Goal: Task Accomplishment & Management: Use online tool/utility

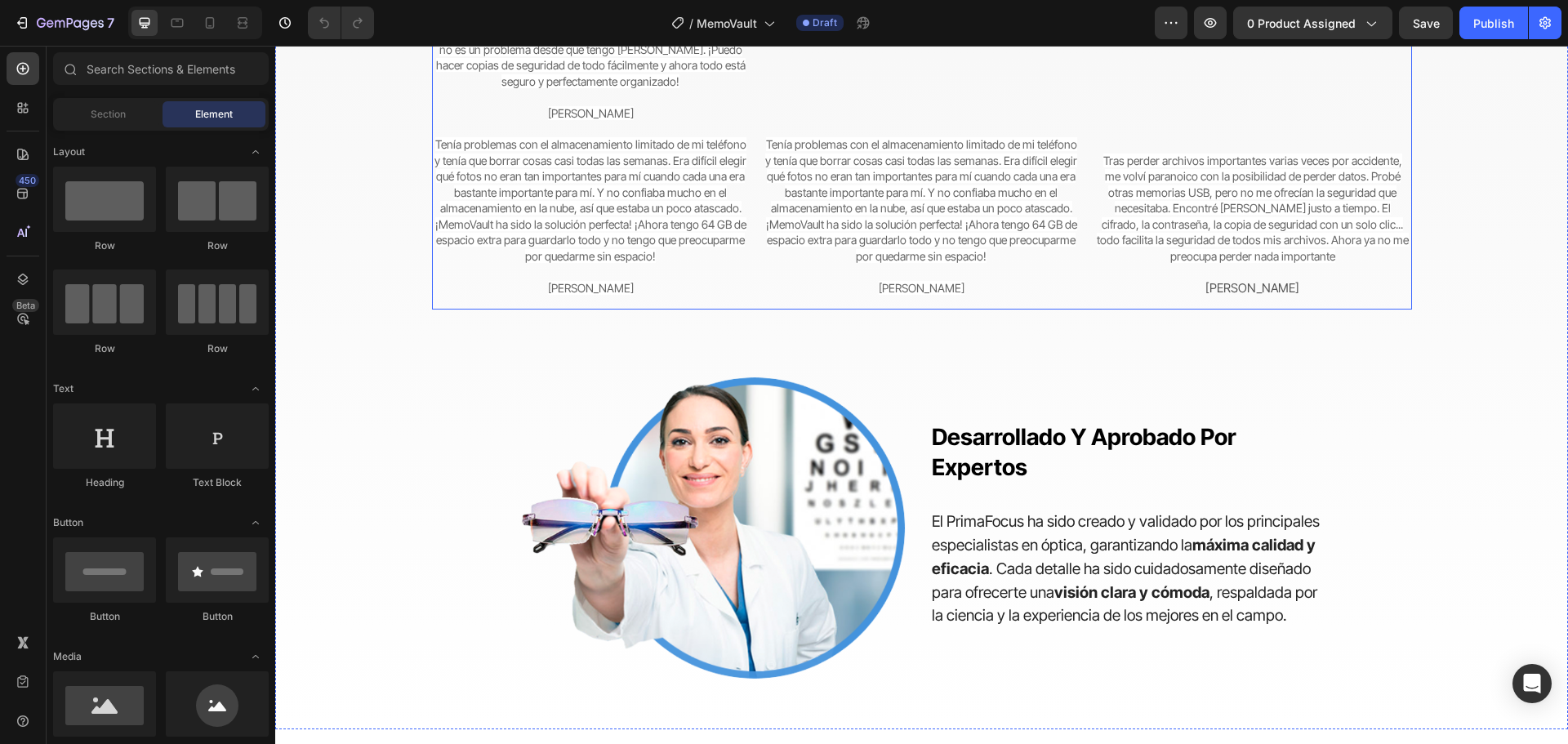
scroll to position [4164, 0]
click at [664, 122] on p "Solía ​​preocuparme constantemente por perder mis documentos importantes del tr…" at bounding box center [590, 59] width 314 height 127
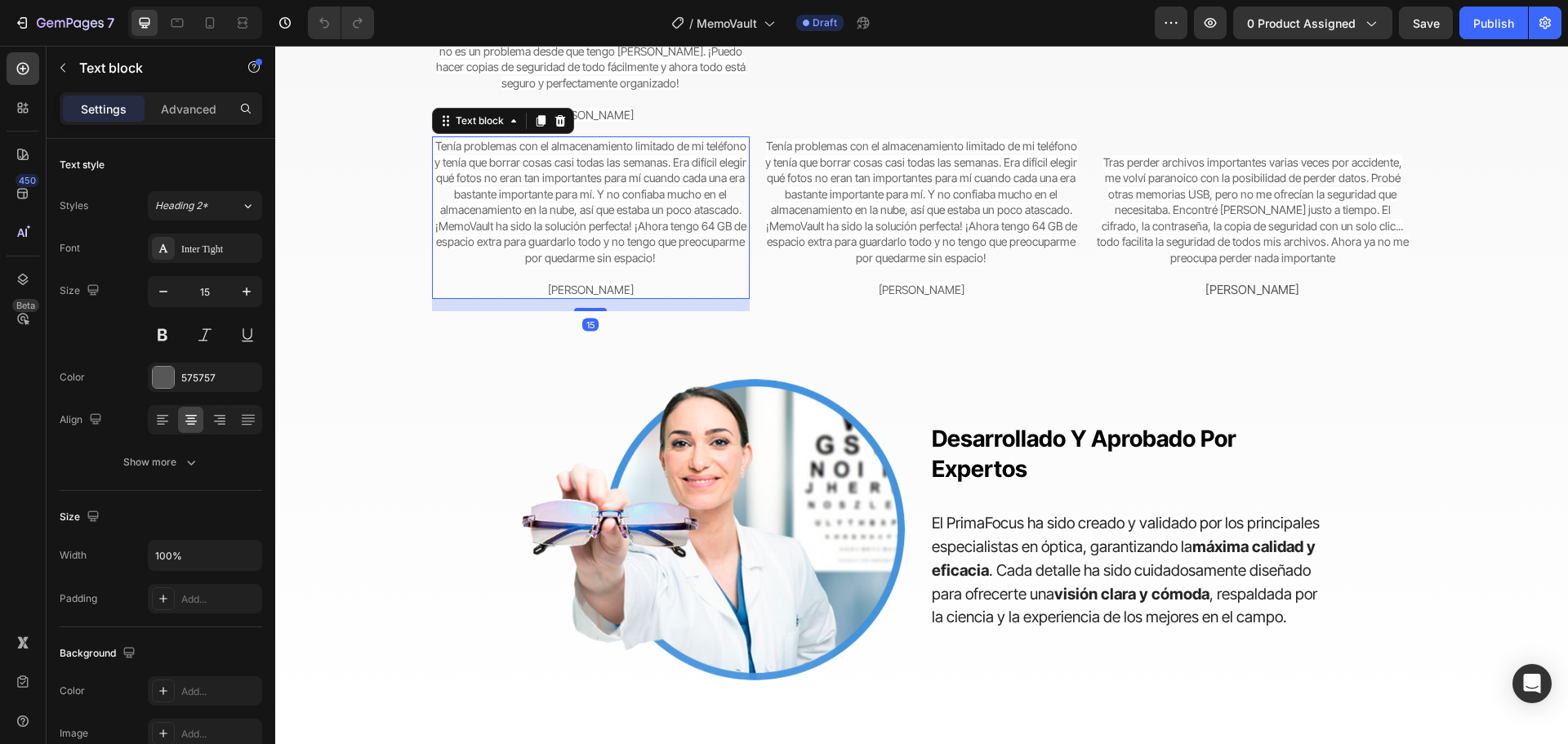
click at [658, 264] on span "Tenía problemas con el almacenamiento limitado de mi teléfono y tenía que borra…" at bounding box center [590, 201] width 311 height 126
click at [654, 297] on p "Tenía problemas con el almacenamiento limitado de mi teléfono y tenía que borra…" at bounding box center [590, 218] width 314 height 160
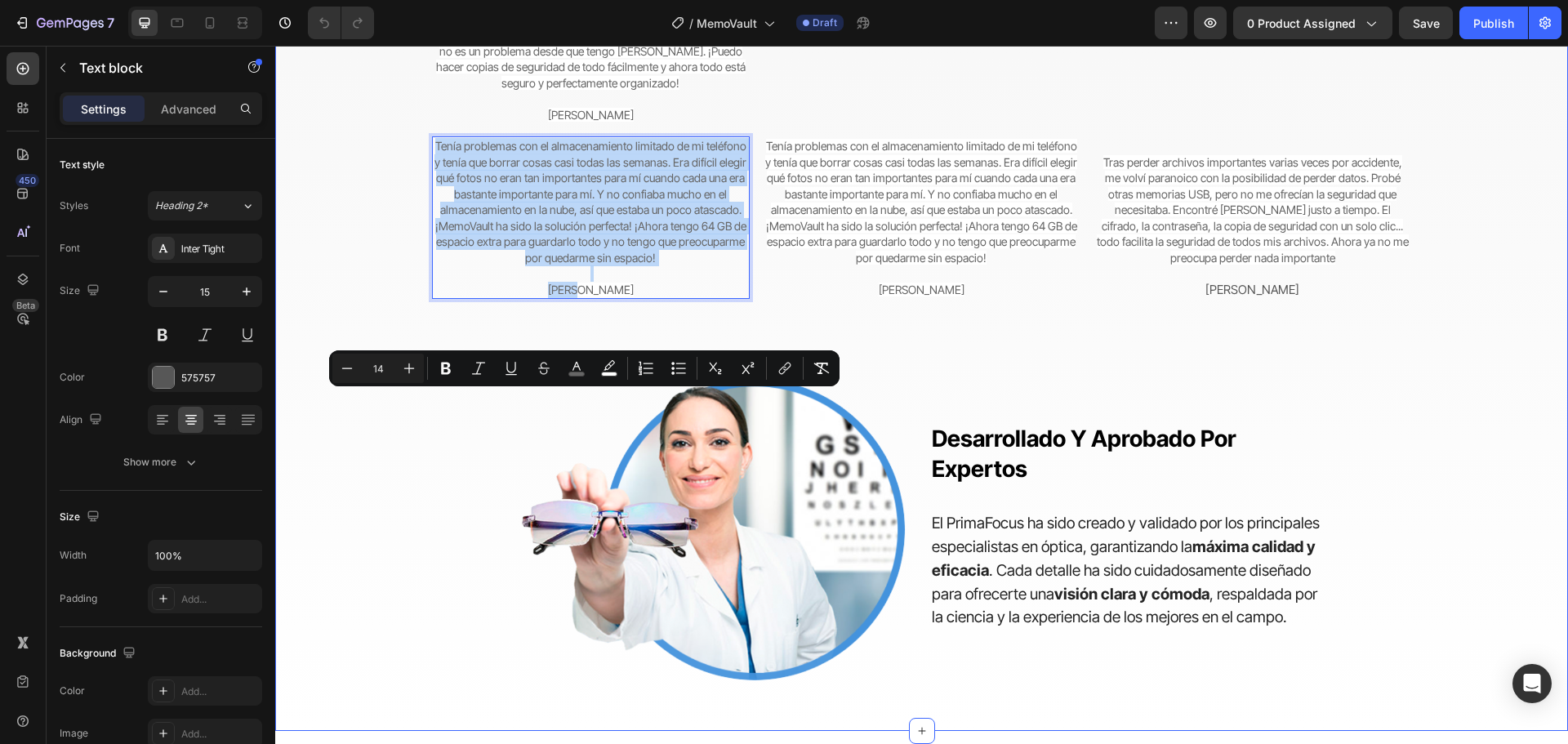
drag, startPoint x: 642, startPoint y: 540, endPoint x: 369, endPoint y: 360, distance: 327.0
click at [369, 360] on div "Del caos a la paz mental Heading Cambiando la forma en que las personas protege…" at bounding box center [921, 279] width 1195 height 830
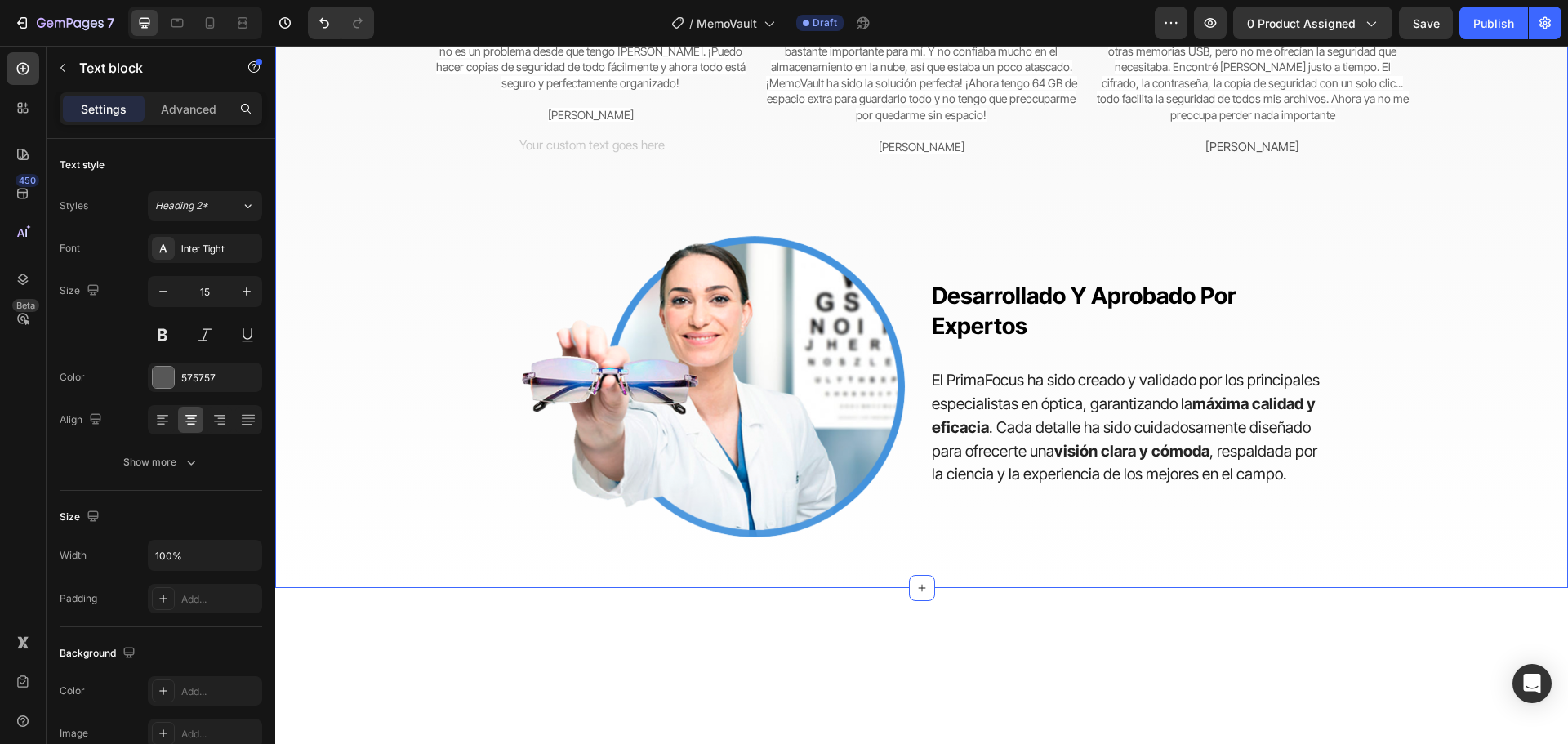
click at [675, 426] on div "Del caos a la paz mental Heading Cambiando la forma en que las personas protege…" at bounding box center [921, 208] width 1195 height 686
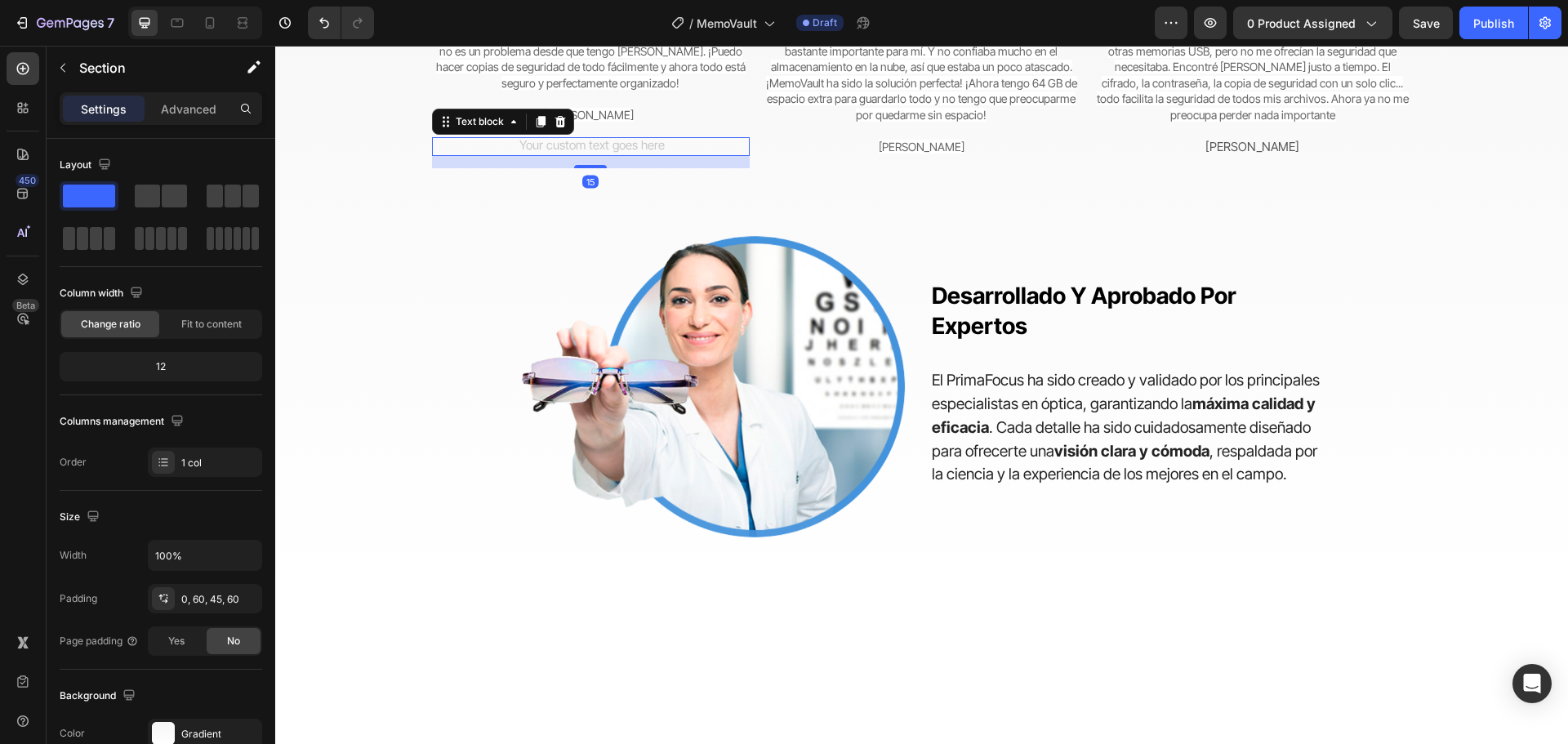
click at [661, 157] on div "Rich Text Editor. Editing area: main" at bounding box center [590, 147] width 317 height 19
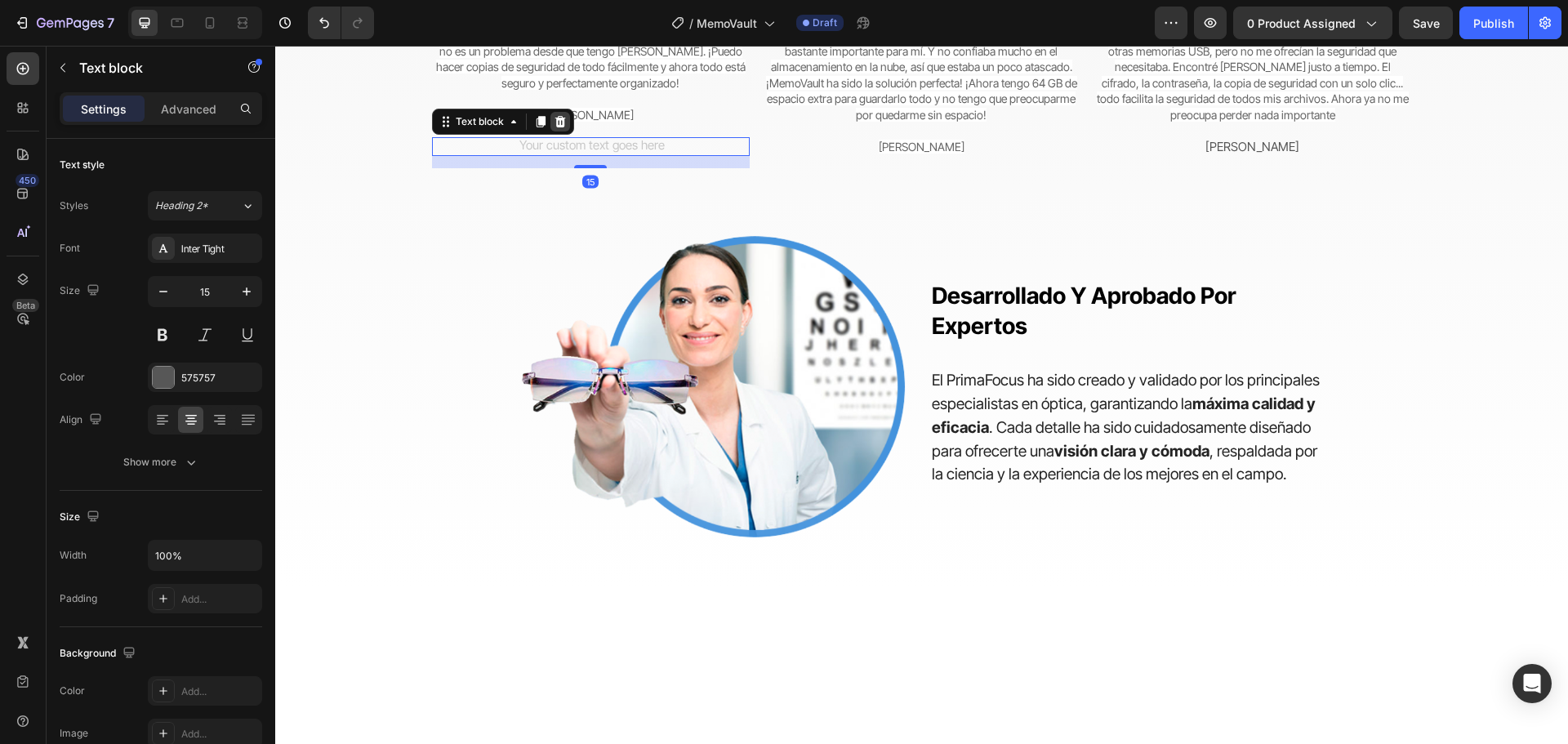
click at [556, 128] on icon at bounding box center [560, 122] width 13 height 13
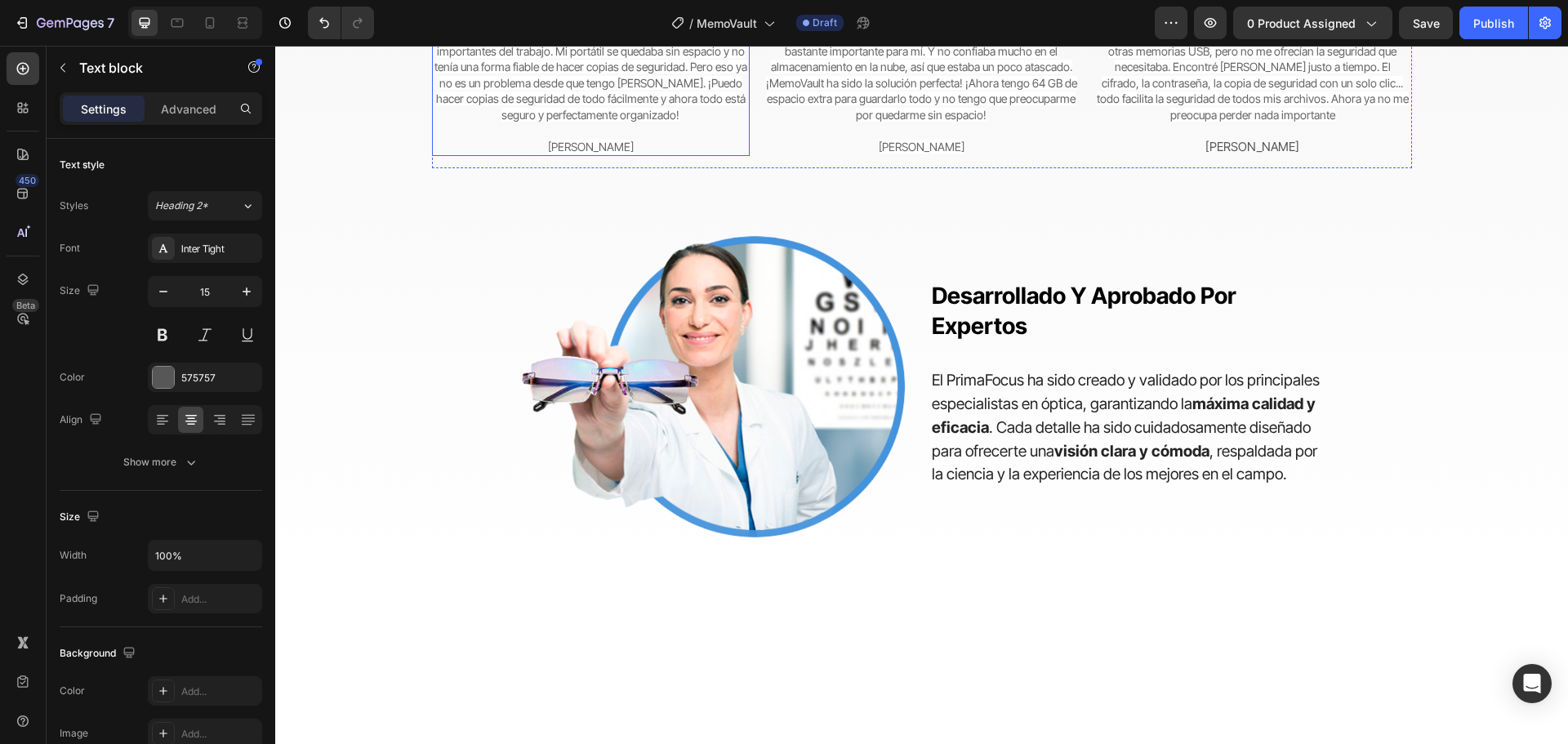
click at [585, 122] on span "Solía ​​preocuparme constantemente por perder mis documentos importantes del tr…" at bounding box center [590, 75] width 314 height 94
click at [632, 155] on p "Solía ​​preocuparme constantemente por perder mis documentos importantes del tr…" at bounding box center [590, 90] width 314 height 127
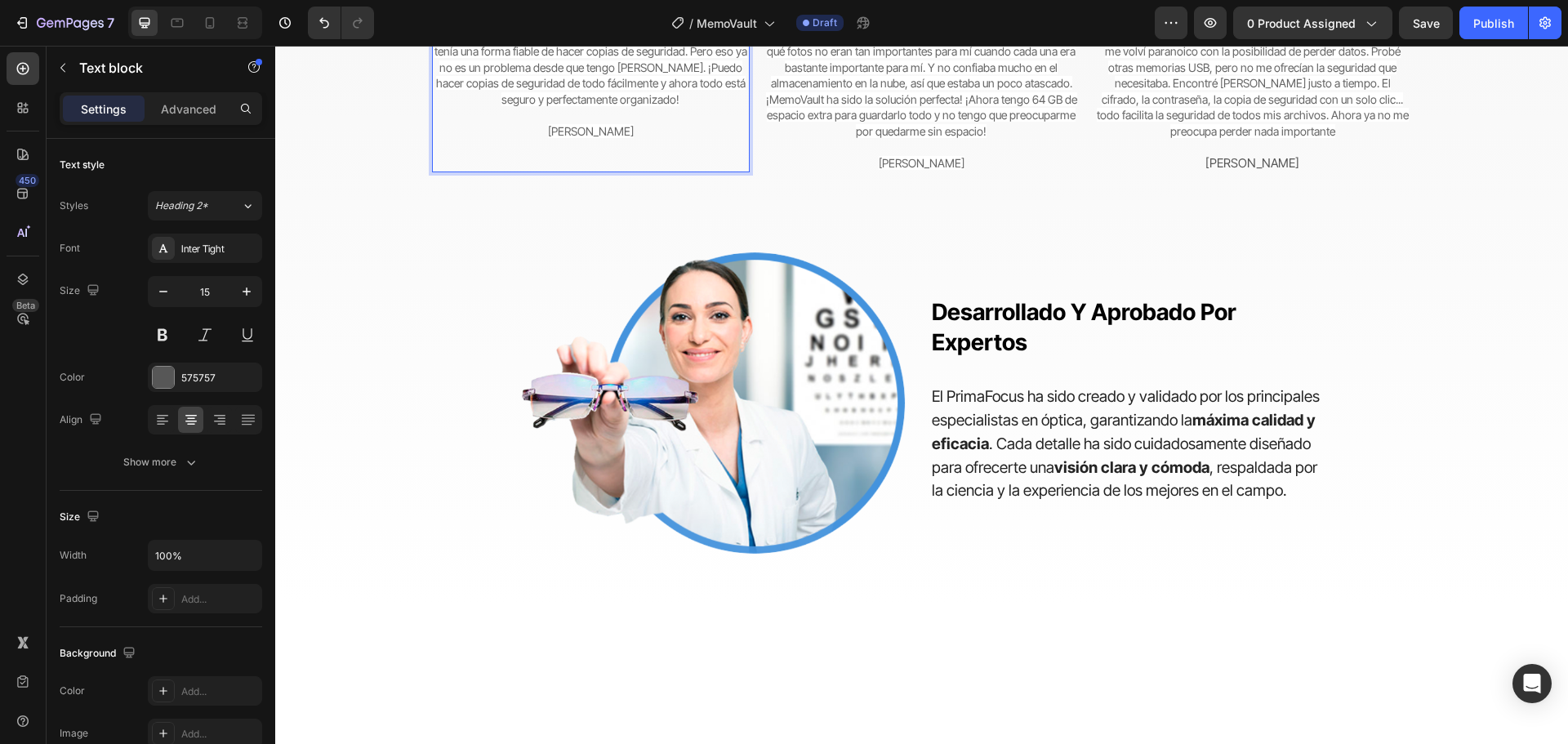
scroll to position [4132, 0]
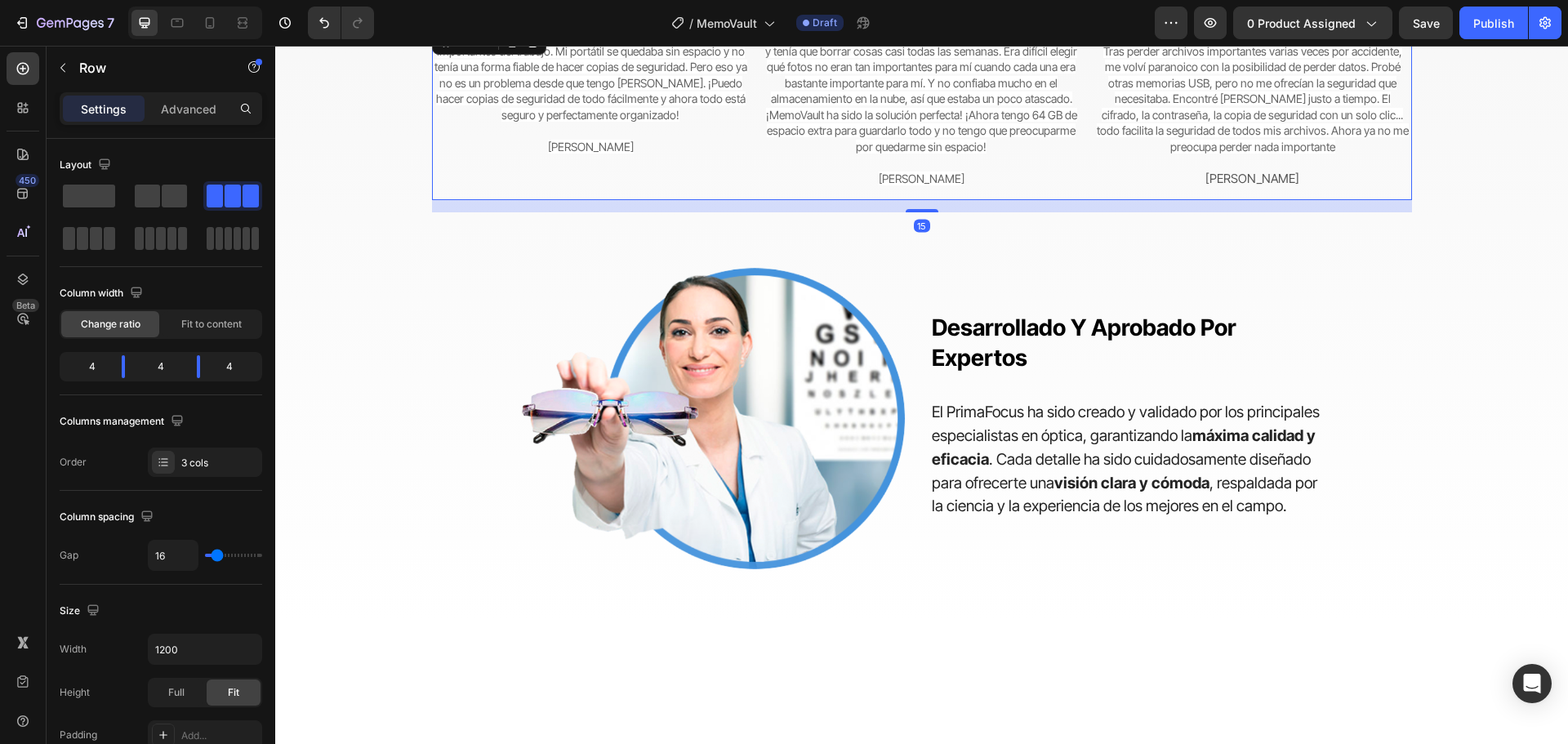
click at [795, 200] on div "Image Tenía problemas con el almacenamiento limitado de mi teléfono y tenía que…" at bounding box center [921, 112] width 317 height 175
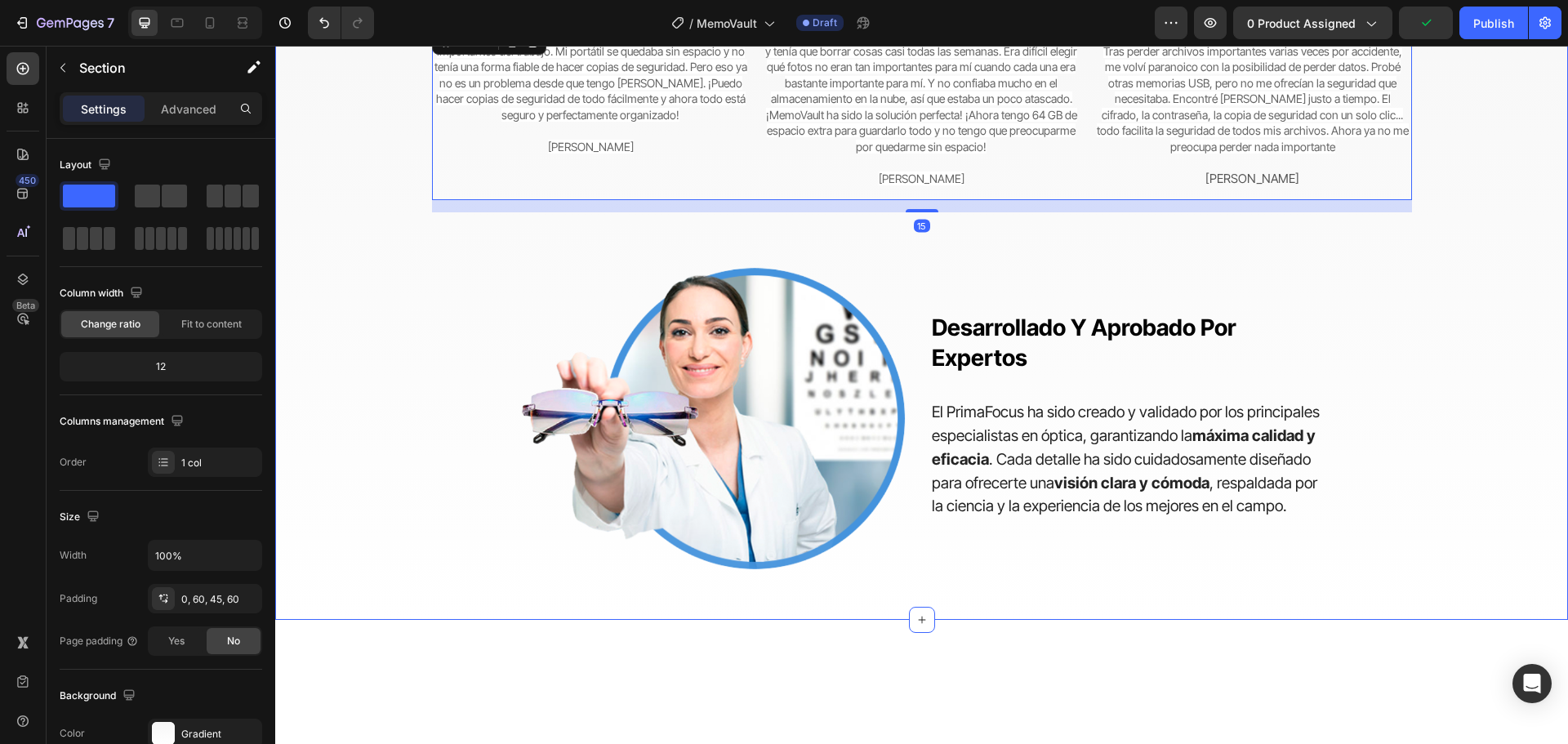
click at [1483, 459] on div "Del caos a la paz mental Heading Cambiando la forma en que las personas protege…" at bounding box center [921, 239] width 1195 height 686
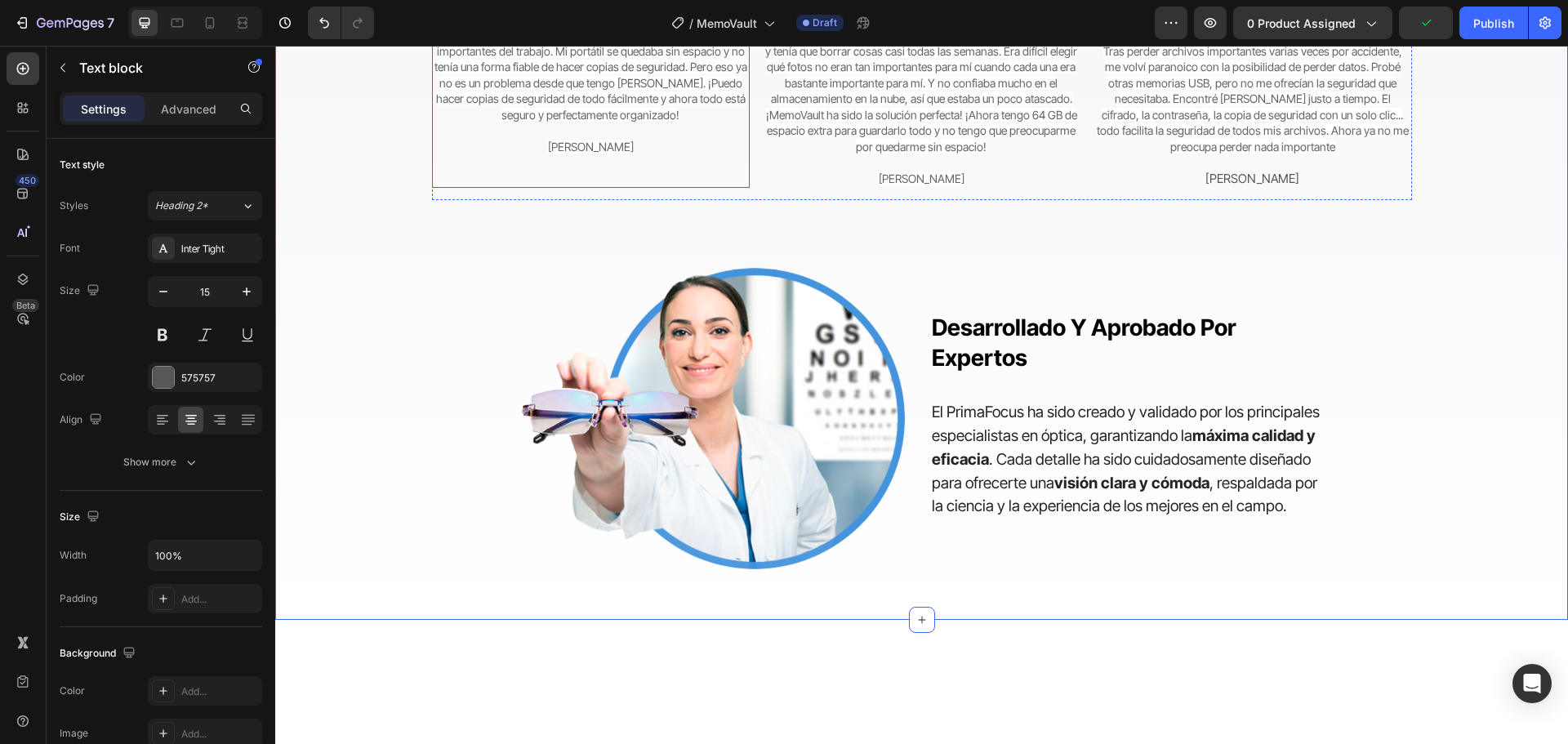
drag, startPoint x: 712, startPoint y: 327, endPoint x: 692, endPoint y: 325, distance: 20.1
click at [712, 122] on span "Solía ​​preocuparme constantemente por perder mis documentos importantes del tr…" at bounding box center [590, 75] width 314 height 94
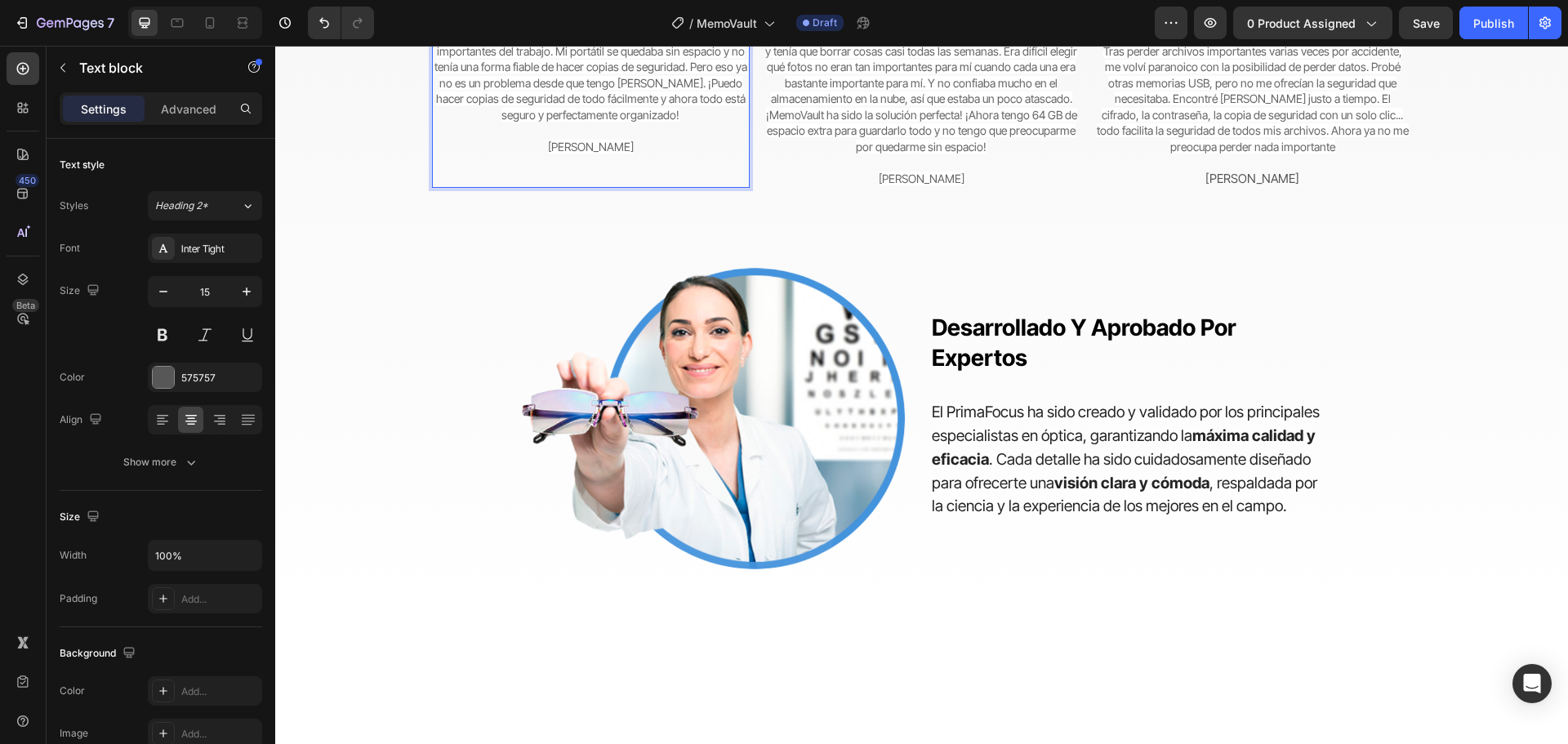
scroll to position [4148, 0]
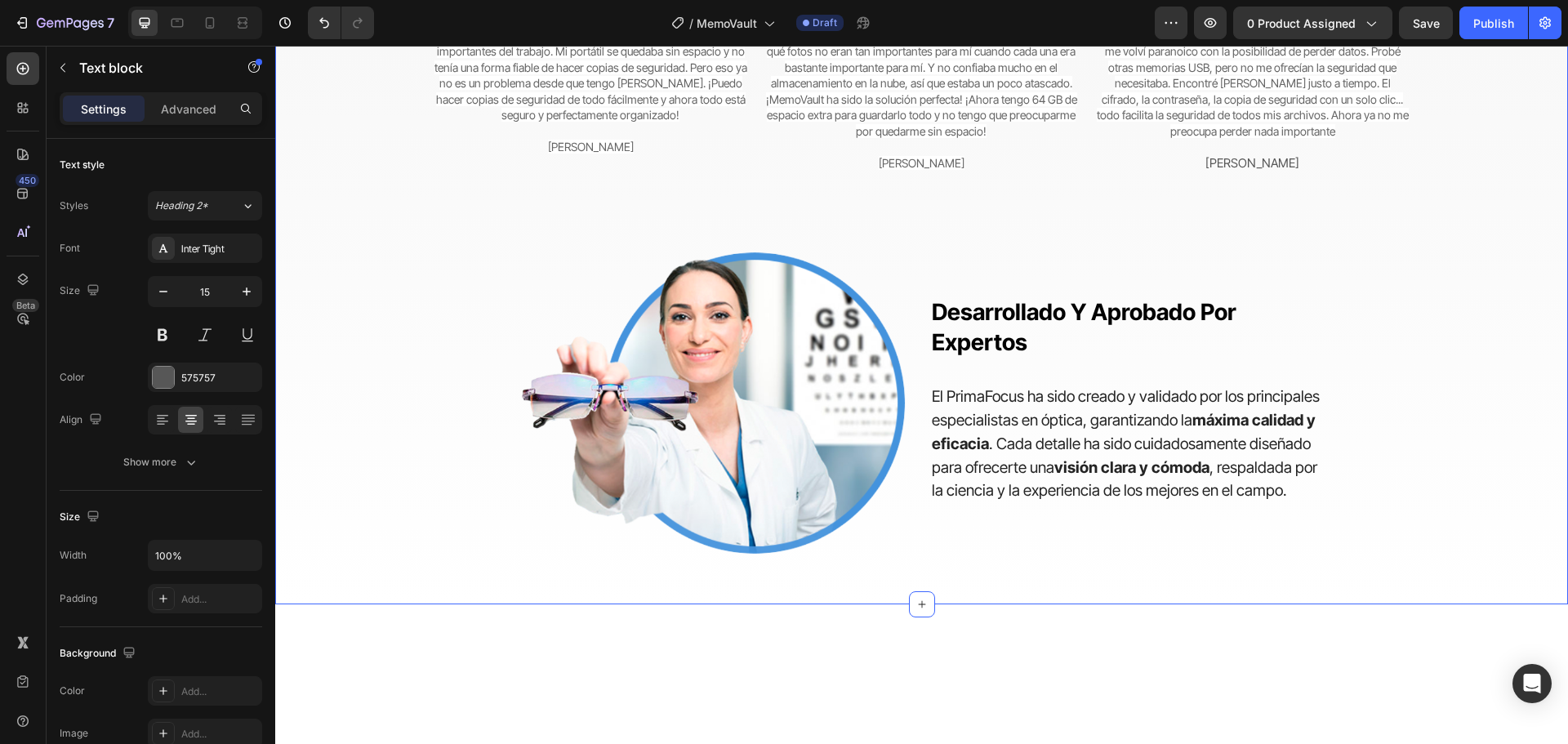
click at [1406, 454] on div "Del caos a la paz mental Heading Cambiando la forma en que las personas protege…" at bounding box center [921, 224] width 1195 height 686
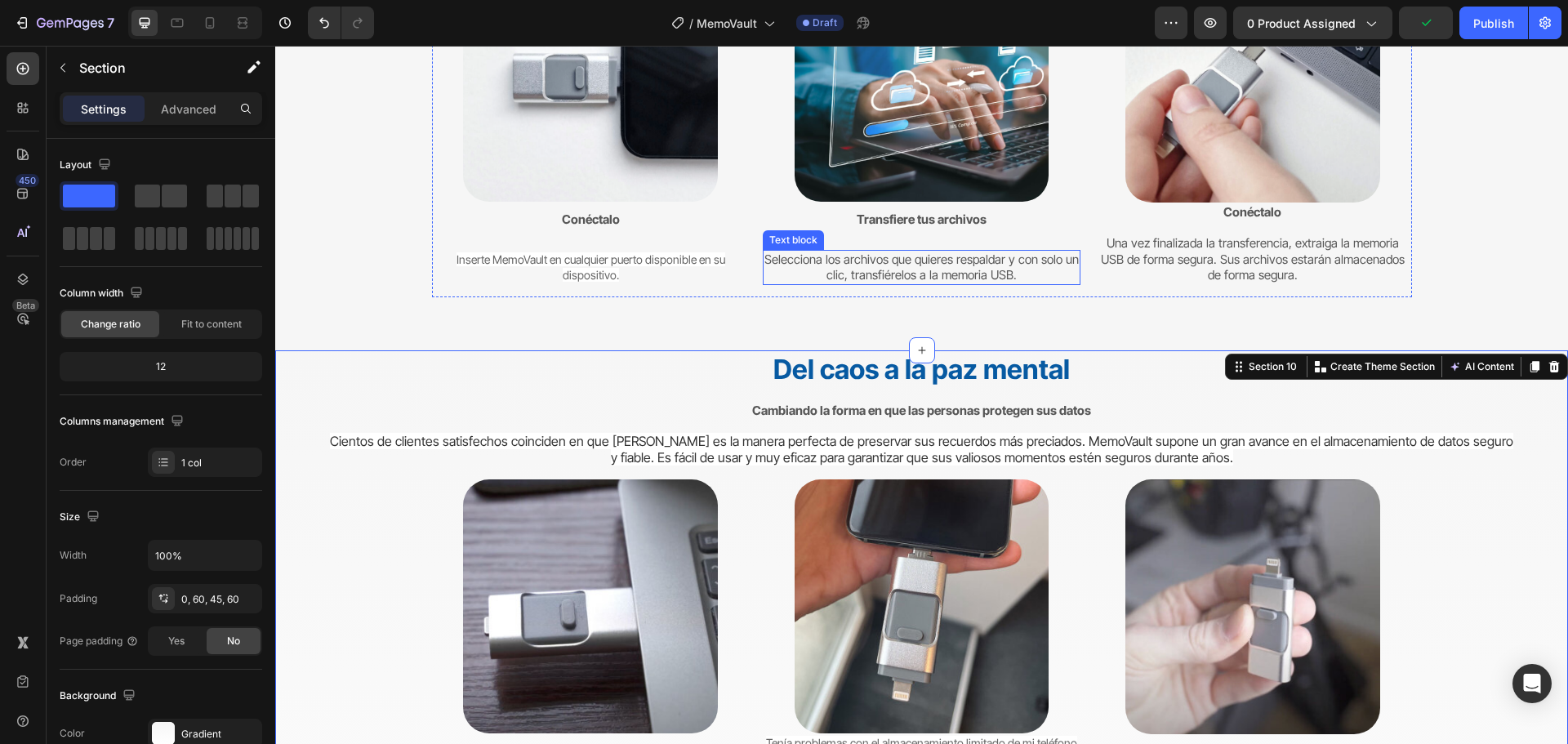
scroll to position [3650, 0]
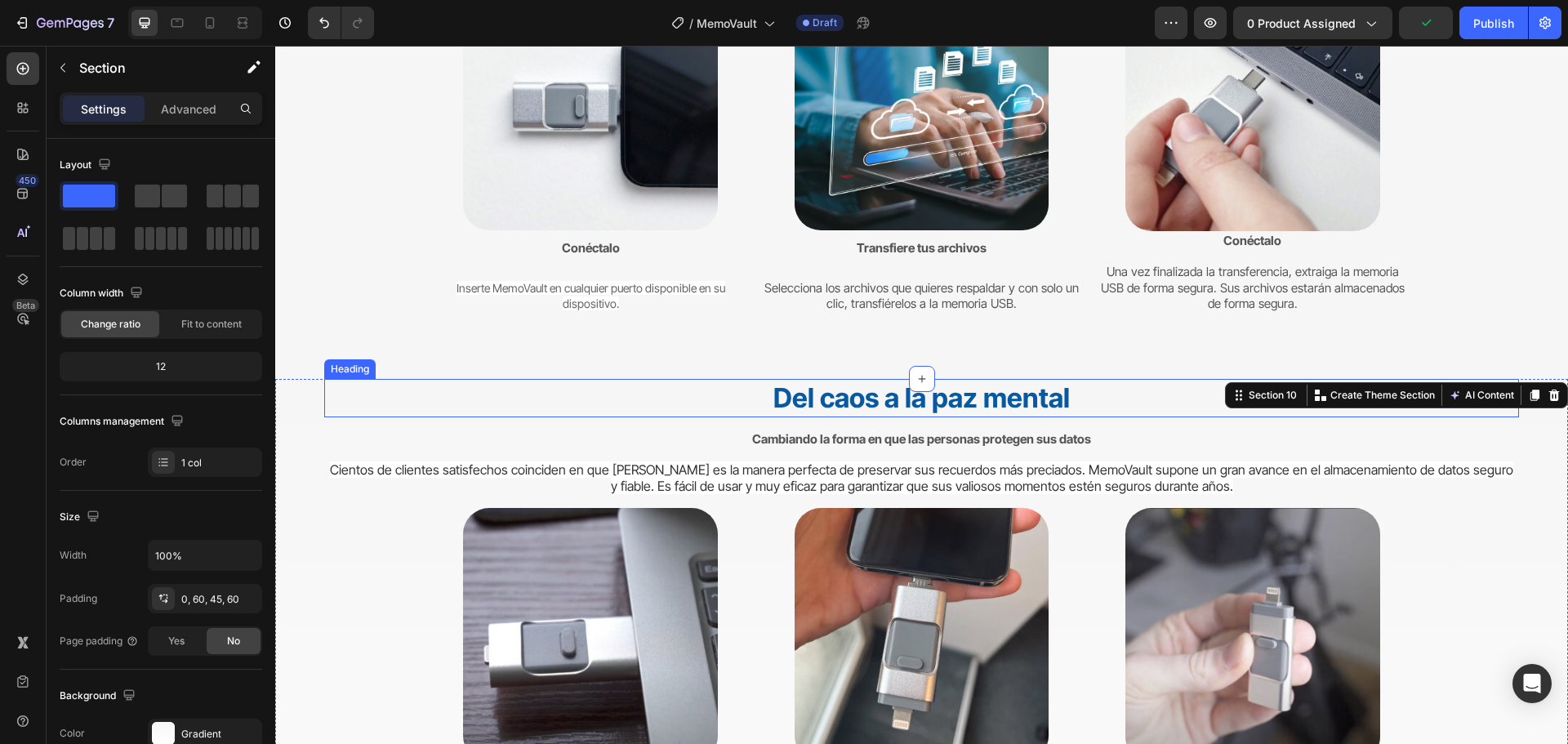
click at [880, 395] on strong "Del caos a la paz mental" at bounding box center [921, 398] width 296 height 33
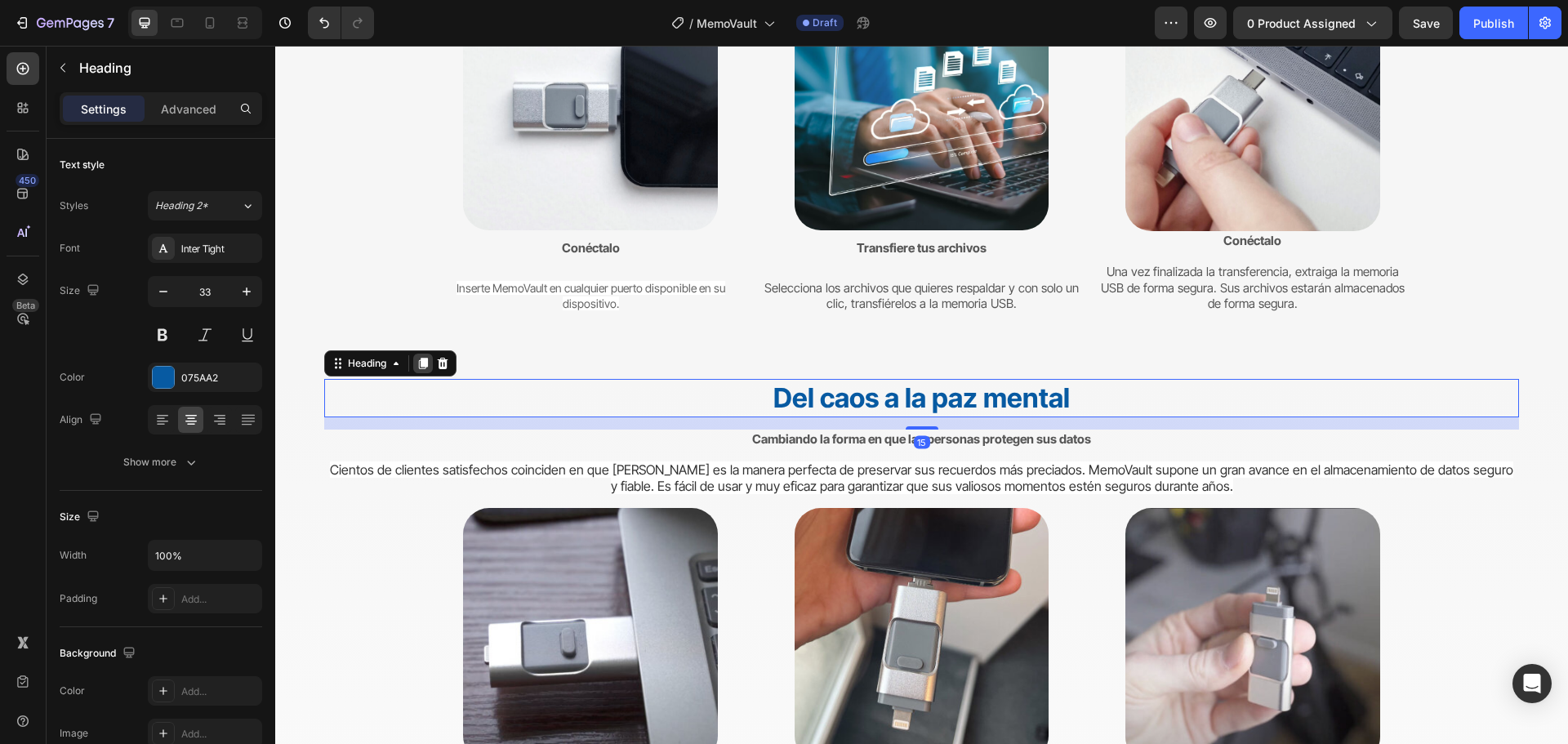
click at [422, 360] on icon at bounding box center [423, 363] width 9 height 12
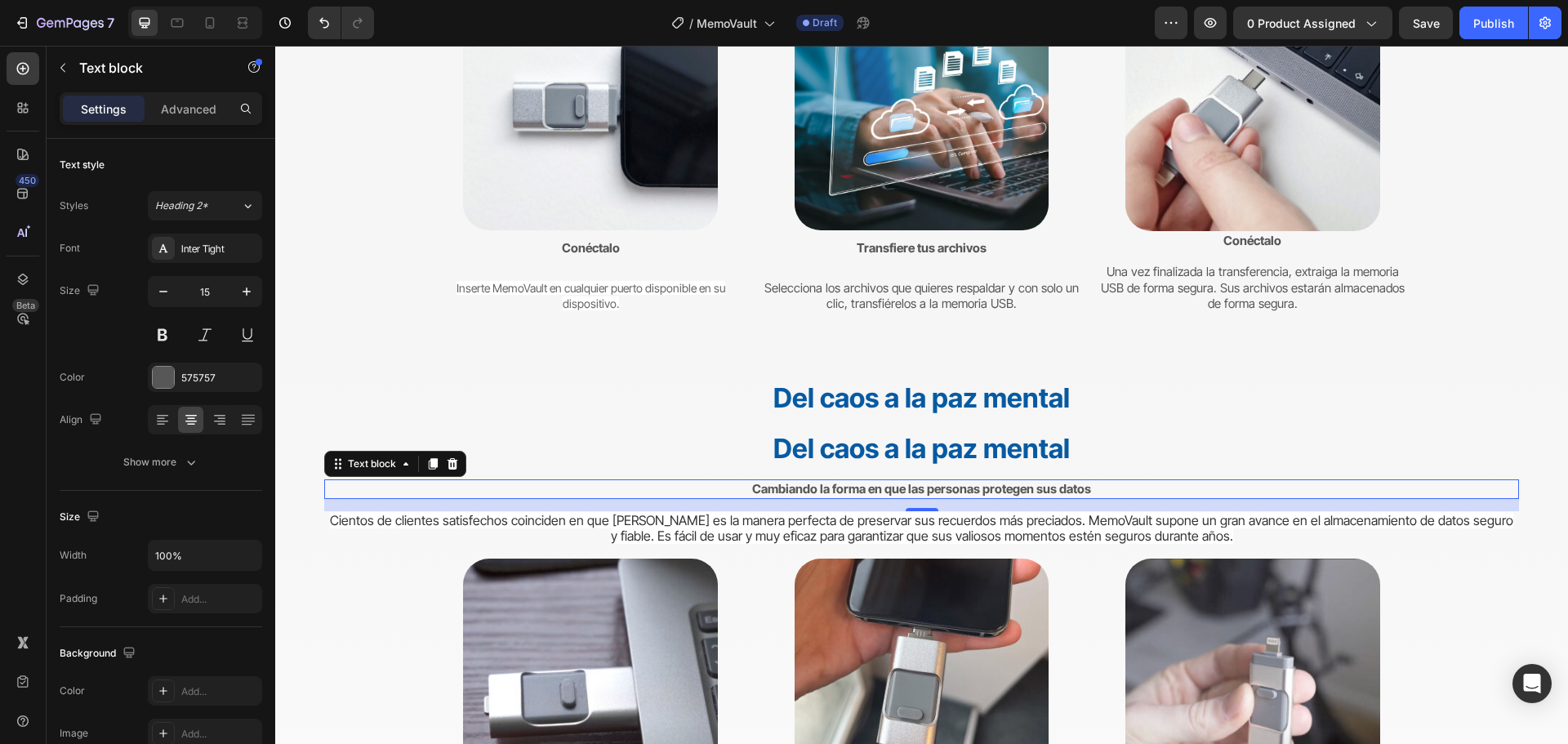
click at [801, 490] on strong "Cambiando la forma en que las personas protegen sus datos" at bounding box center [921, 488] width 338 height 15
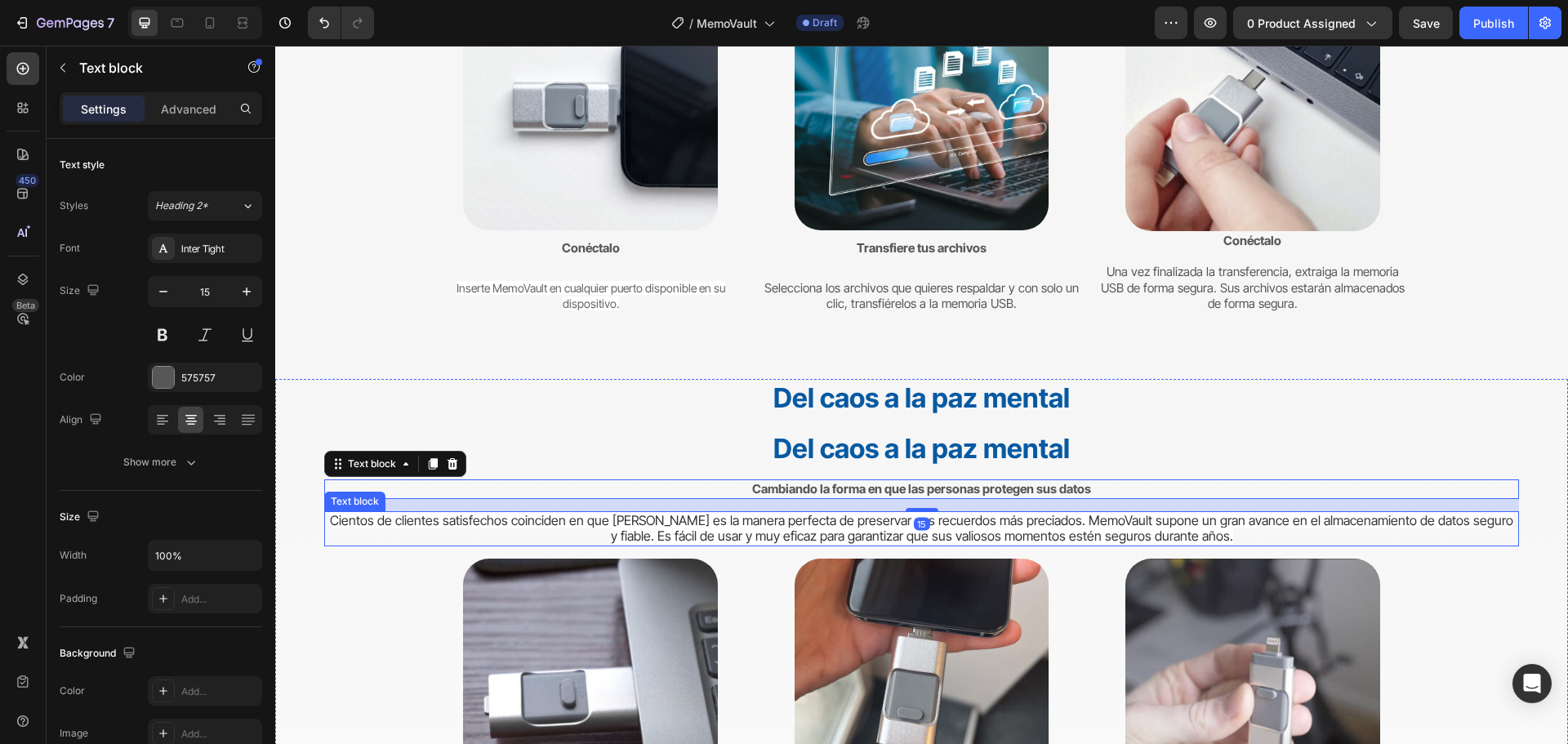
click at [780, 531] on span "Cientos de clientes satisfechos coinciden en que [PERSON_NAME] es la manera per…" at bounding box center [921, 529] width 1183 height 33
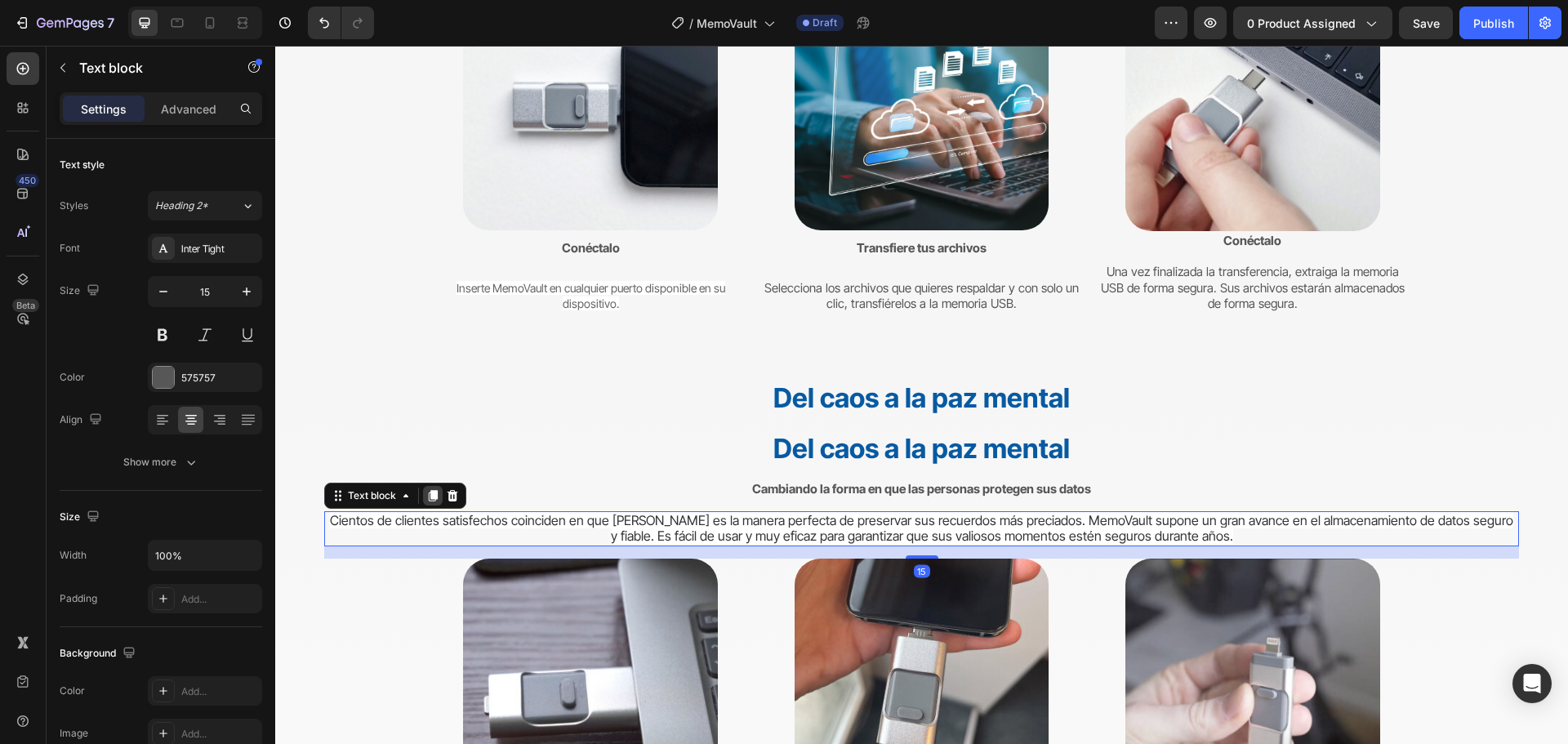
click at [436, 495] on icon at bounding box center [433, 496] width 9 height 12
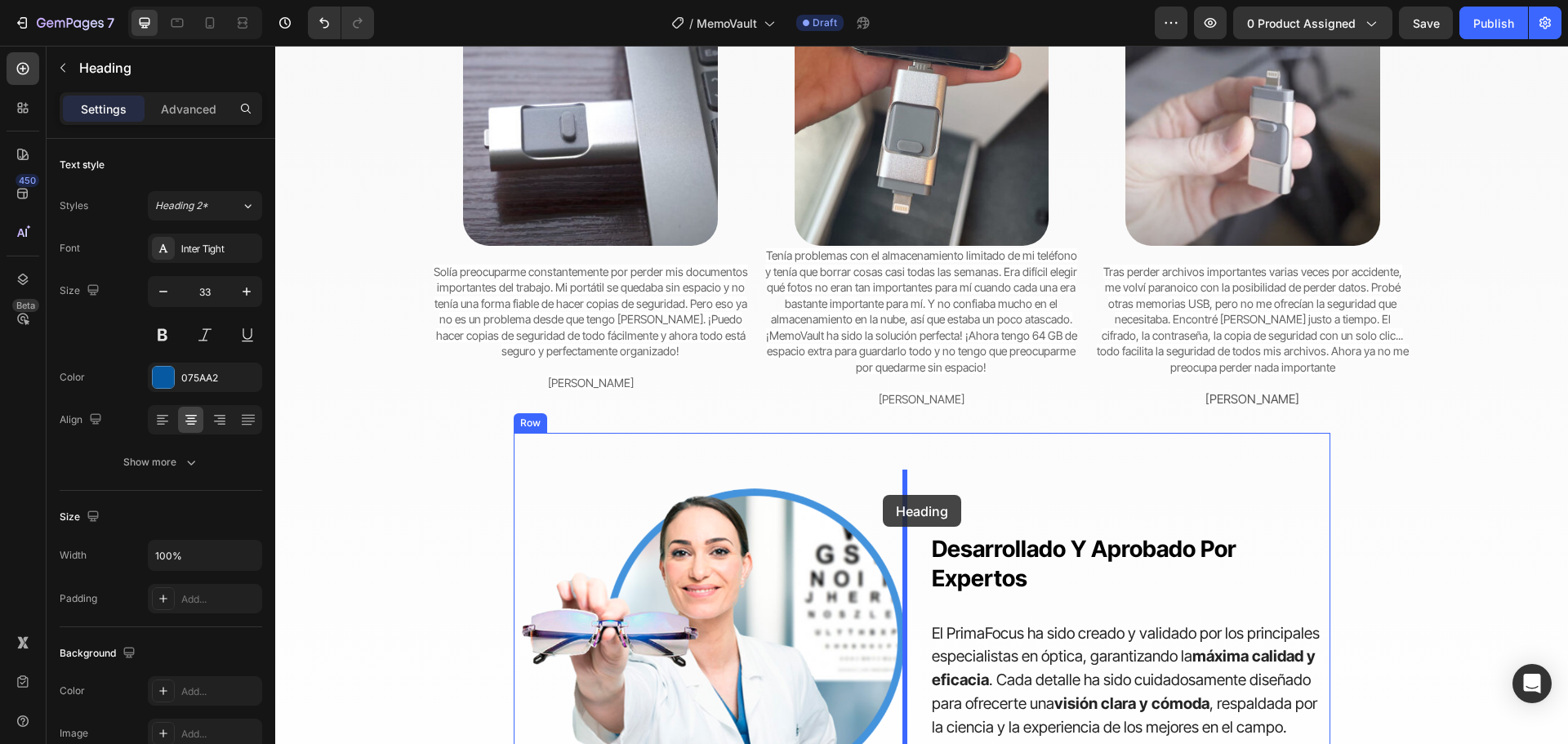
scroll to position [4303, 0]
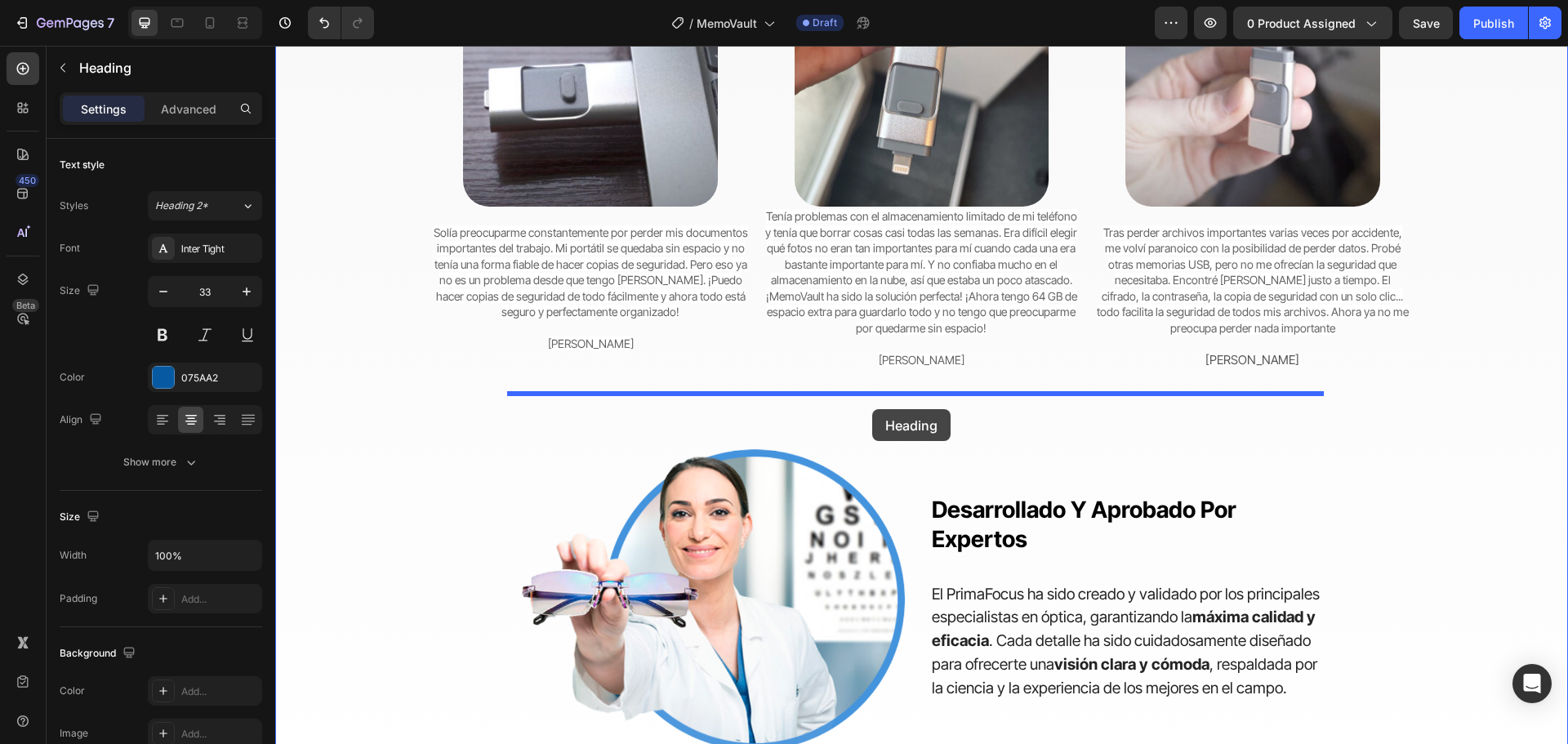
drag, startPoint x: 865, startPoint y: 445, endPoint x: 872, endPoint y: 409, distance: 36.7
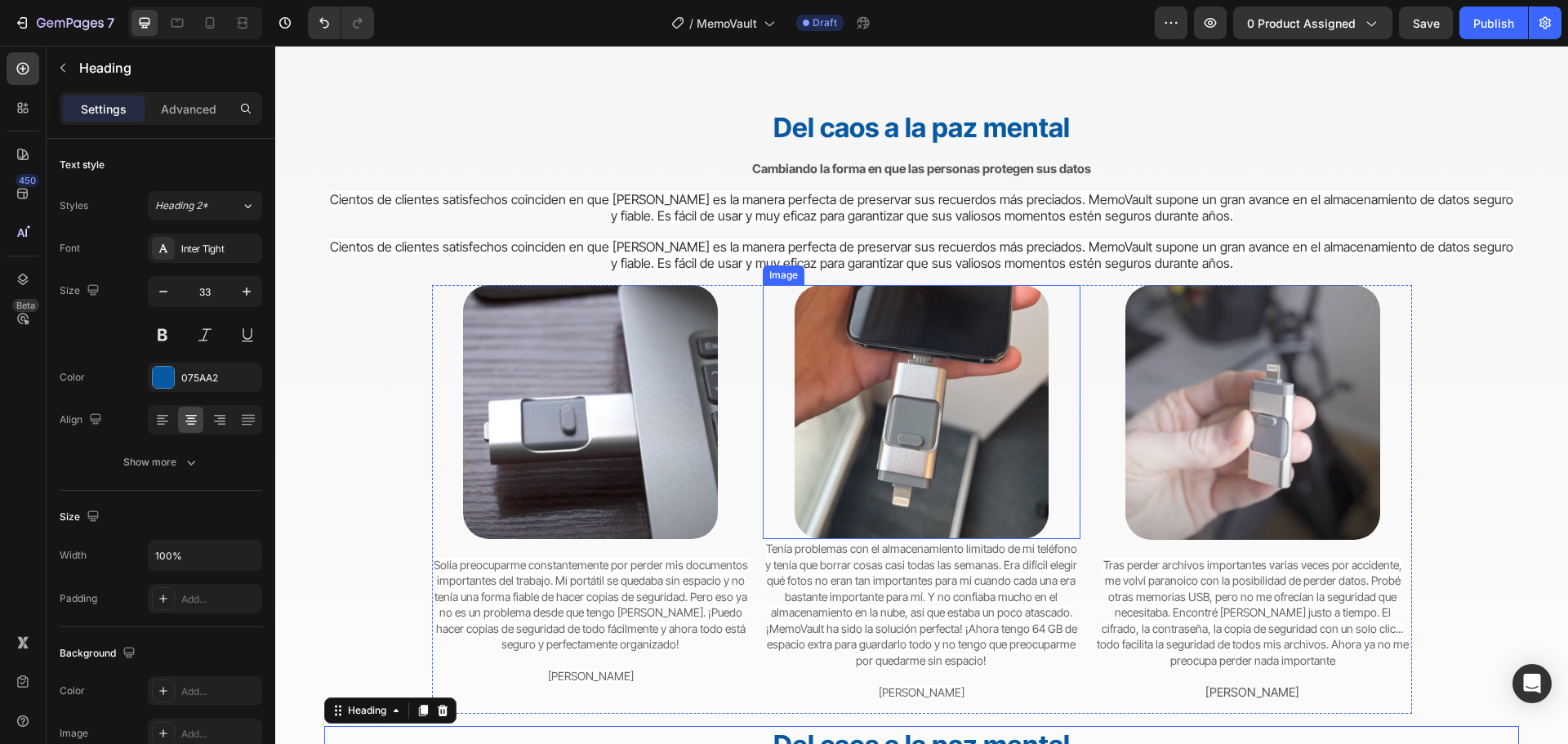
scroll to position [3844, 0]
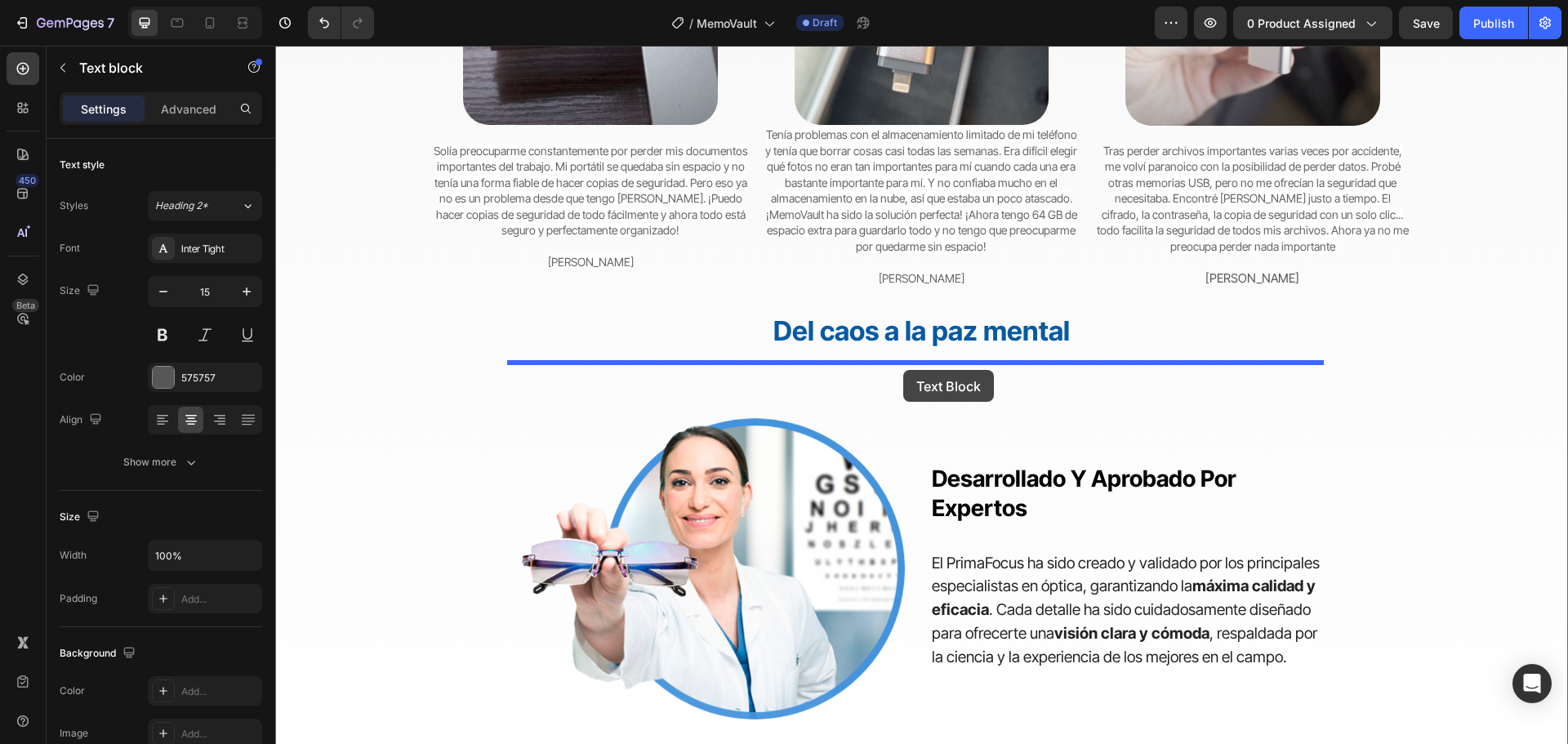
drag, startPoint x: 889, startPoint y: 285, endPoint x: 903, endPoint y: 370, distance: 86.1
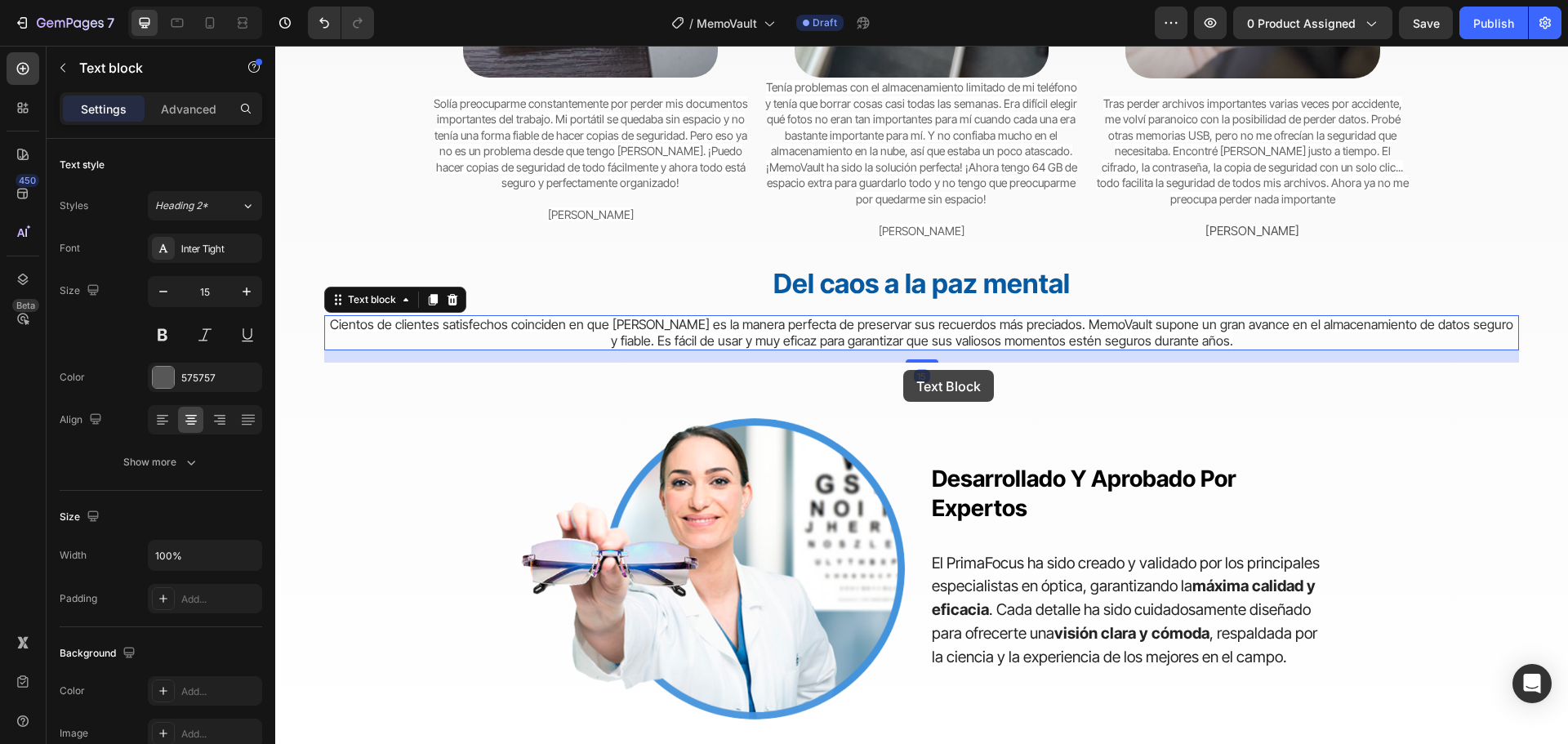
scroll to position [4286, 0]
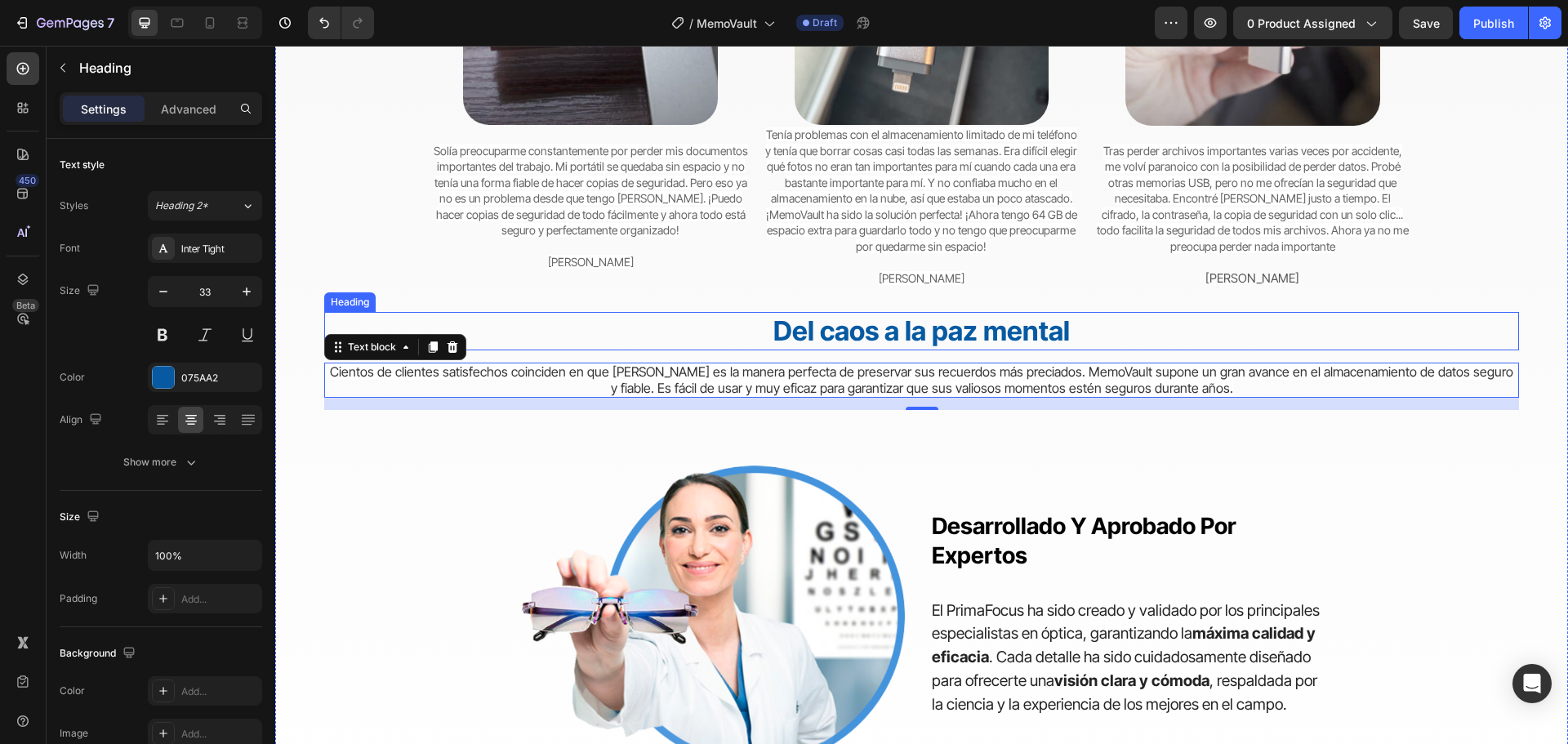
click at [973, 325] on strong "Del caos a la paz mental" at bounding box center [921, 331] width 296 height 33
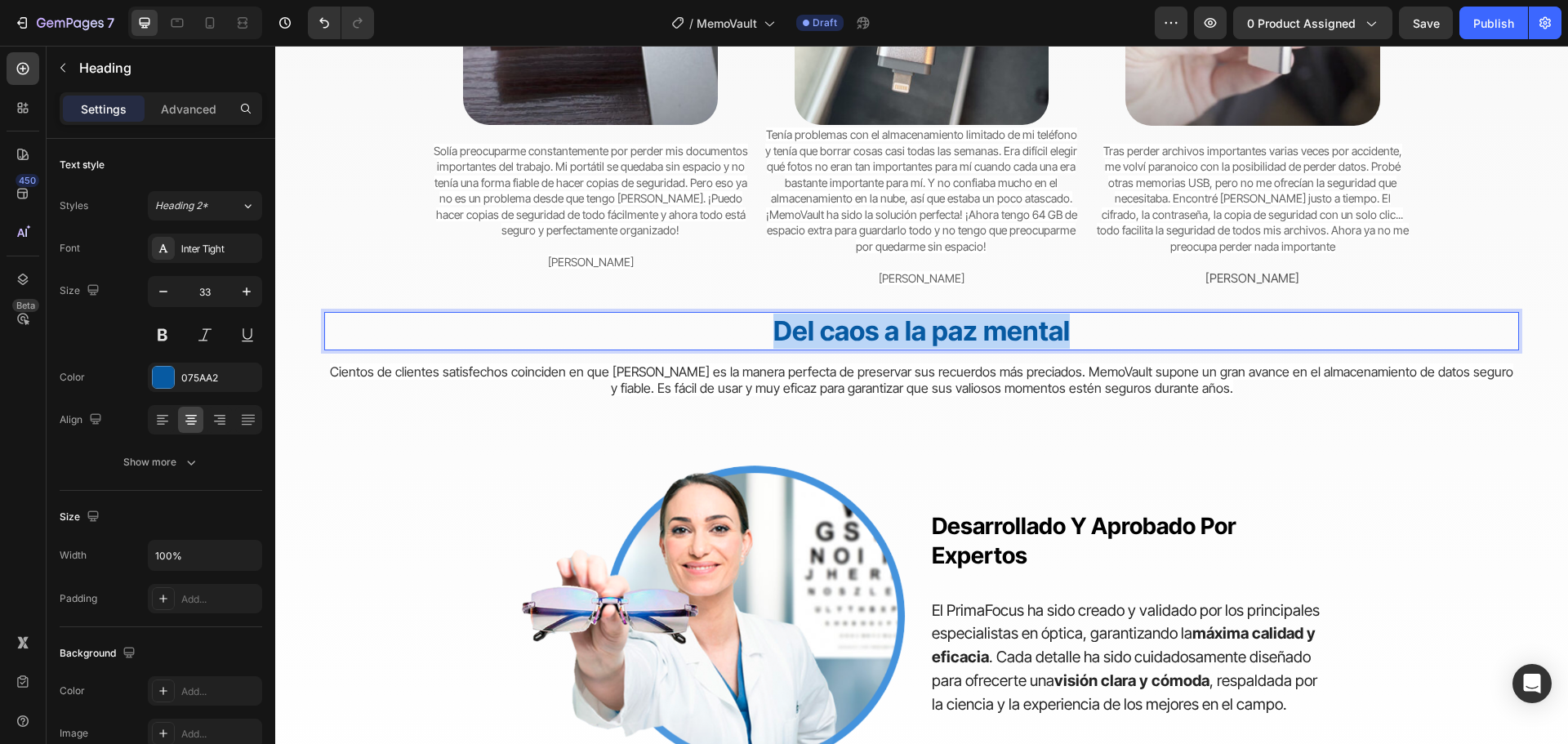
click at [975, 325] on strong "Del caos a la paz mental" at bounding box center [921, 331] width 296 height 33
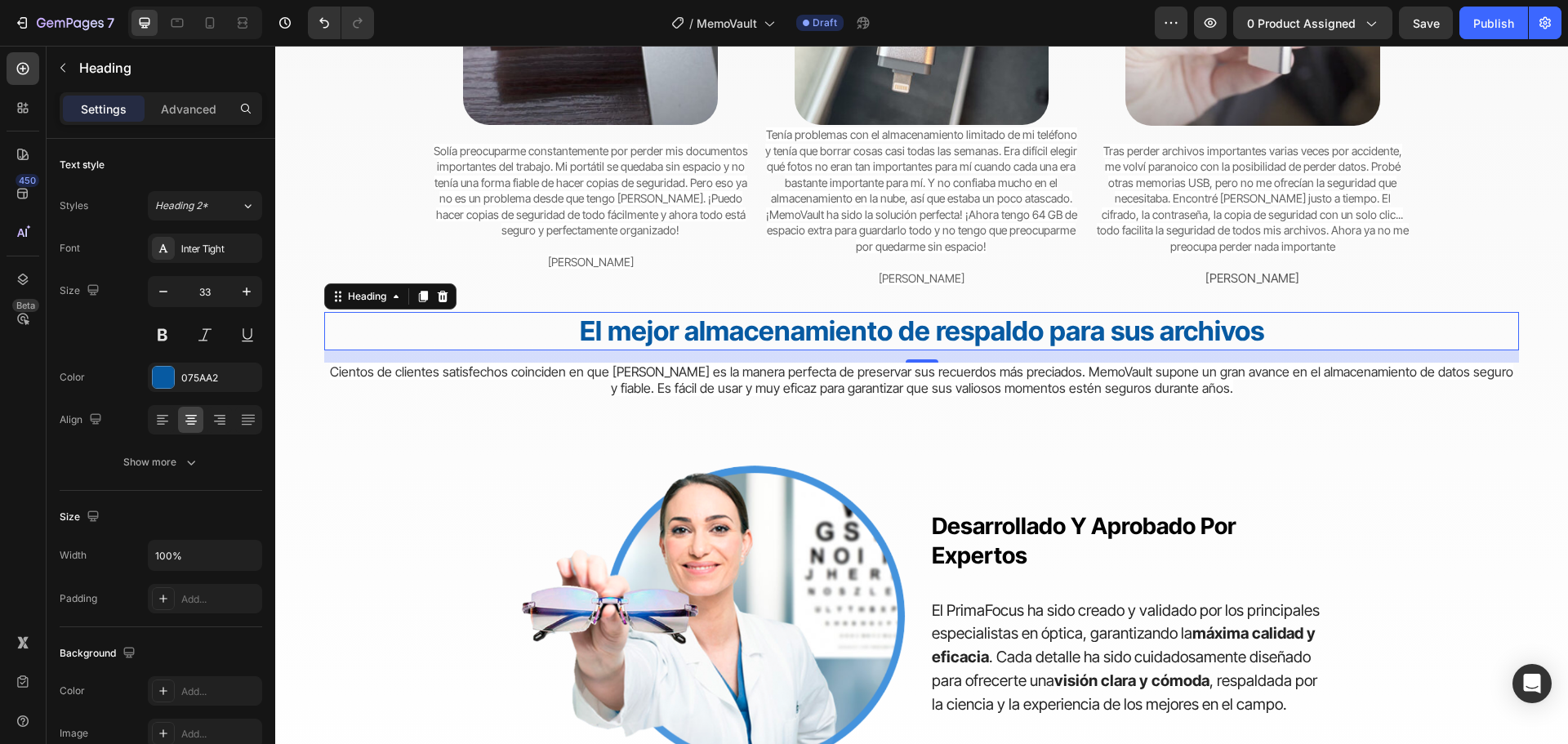
click at [916, 379] on div "15" at bounding box center [921, 376] width 16 height 13
click at [945, 444] on div "desarrollado y aprobado por expertos Heading El PrimaFocus ha sido creado y val…" at bounding box center [921, 595] width 816 height 371
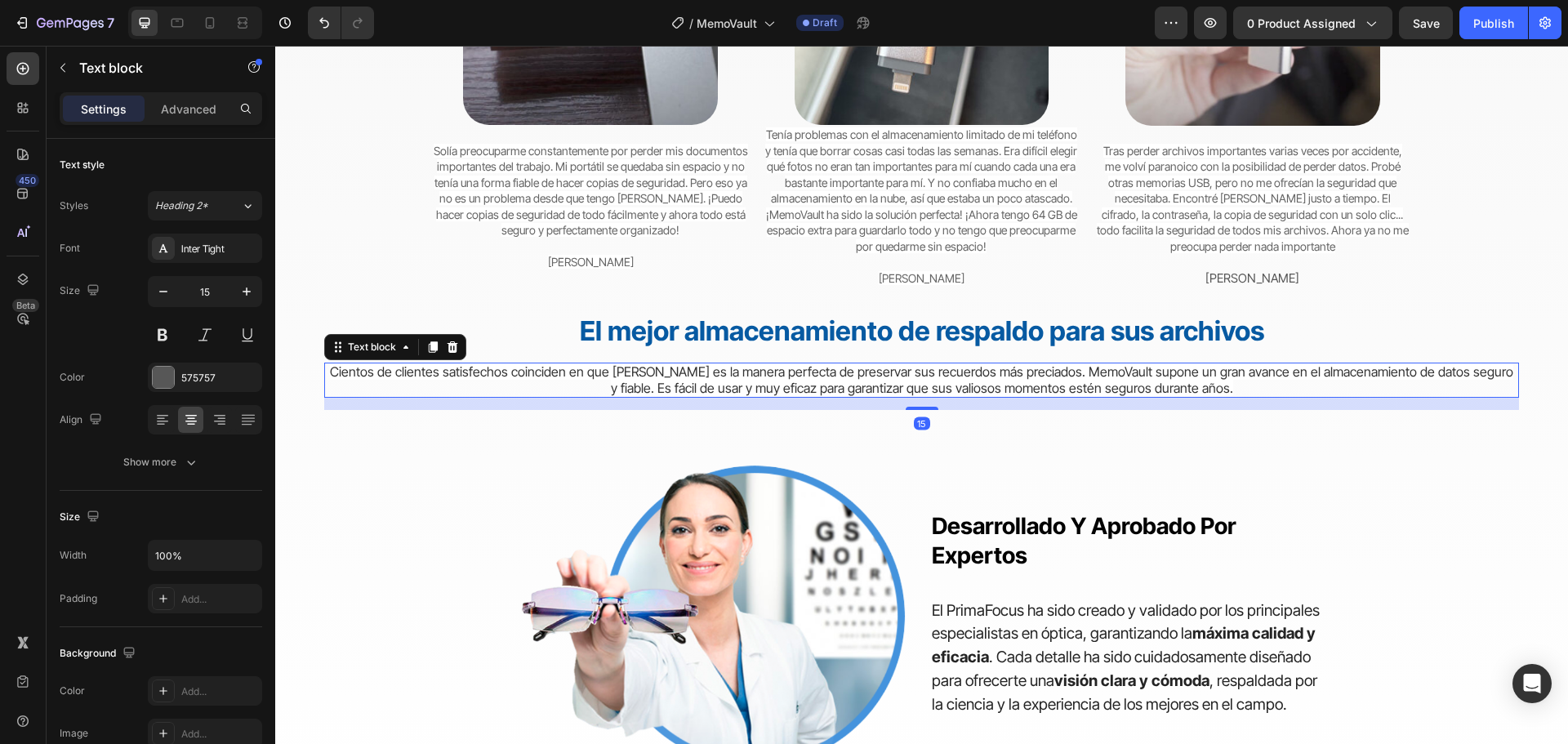
click at [890, 374] on span "Cientos de clientes satisfechos coinciden en que [PERSON_NAME] es la manera per…" at bounding box center [921, 380] width 1183 height 33
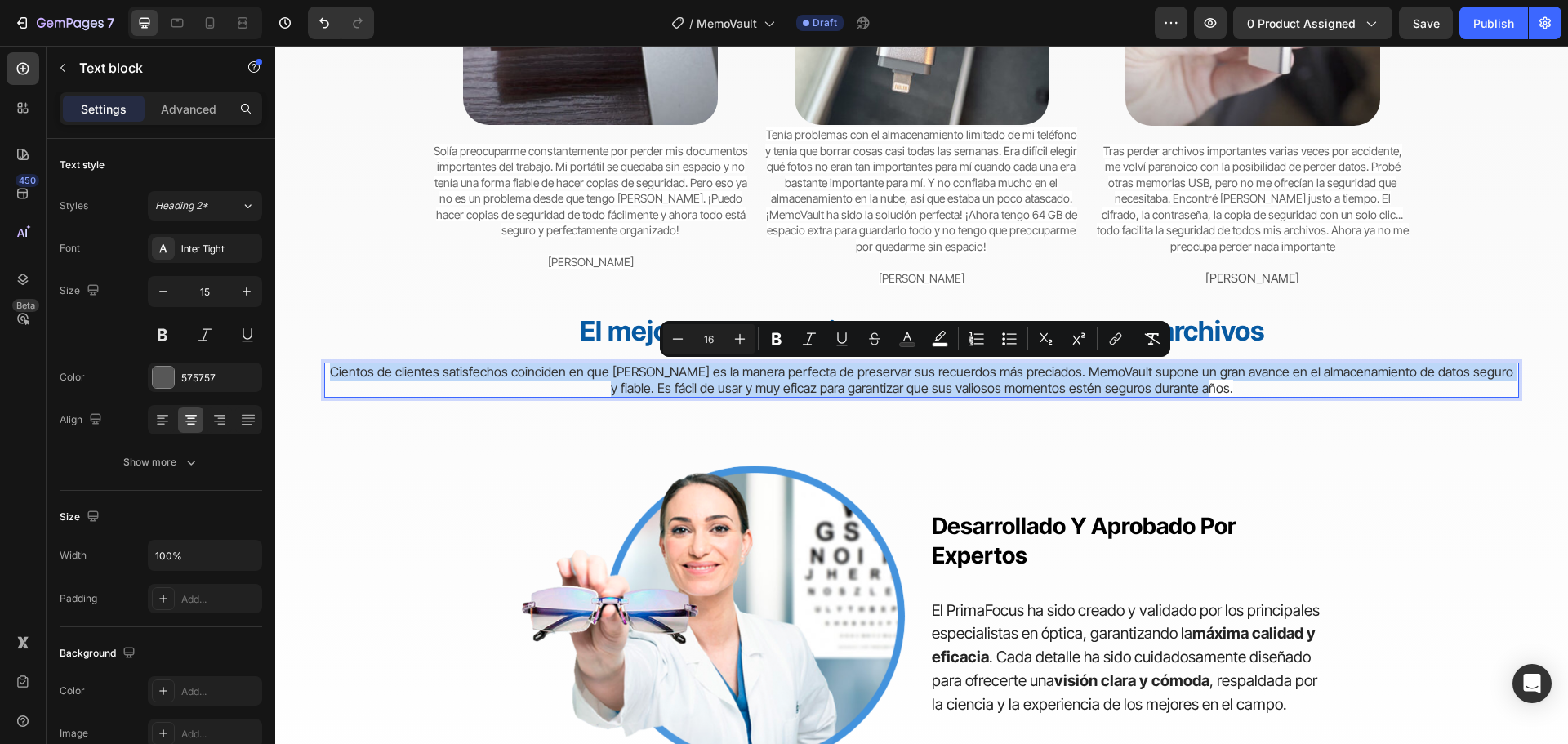
click at [892, 374] on span "Cientos de clientes satisfechos coinciden en que [PERSON_NAME] es la manera per…" at bounding box center [921, 380] width 1183 height 33
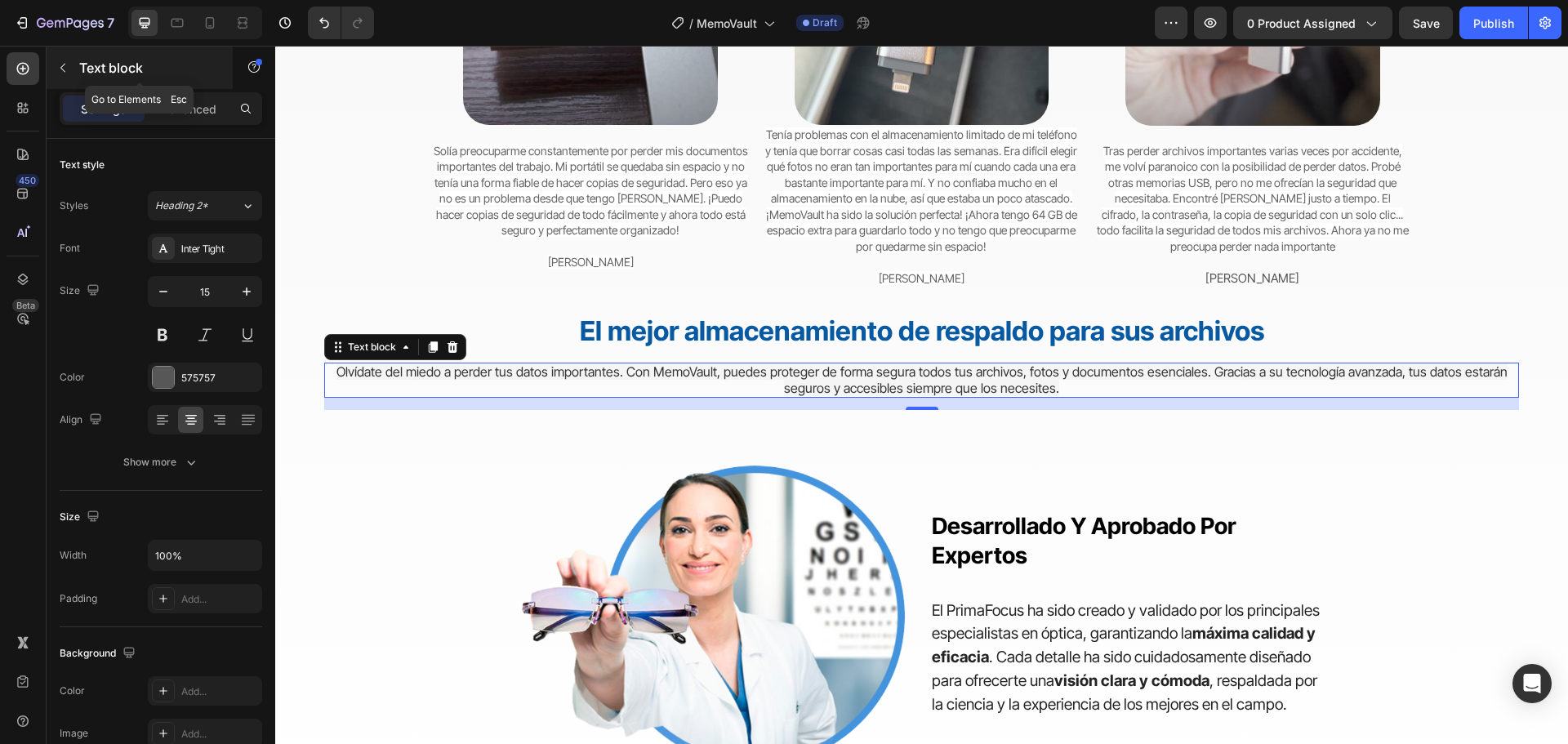
click at [57, 50] on div "Text block" at bounding box center [139, 67] width 187 height 42
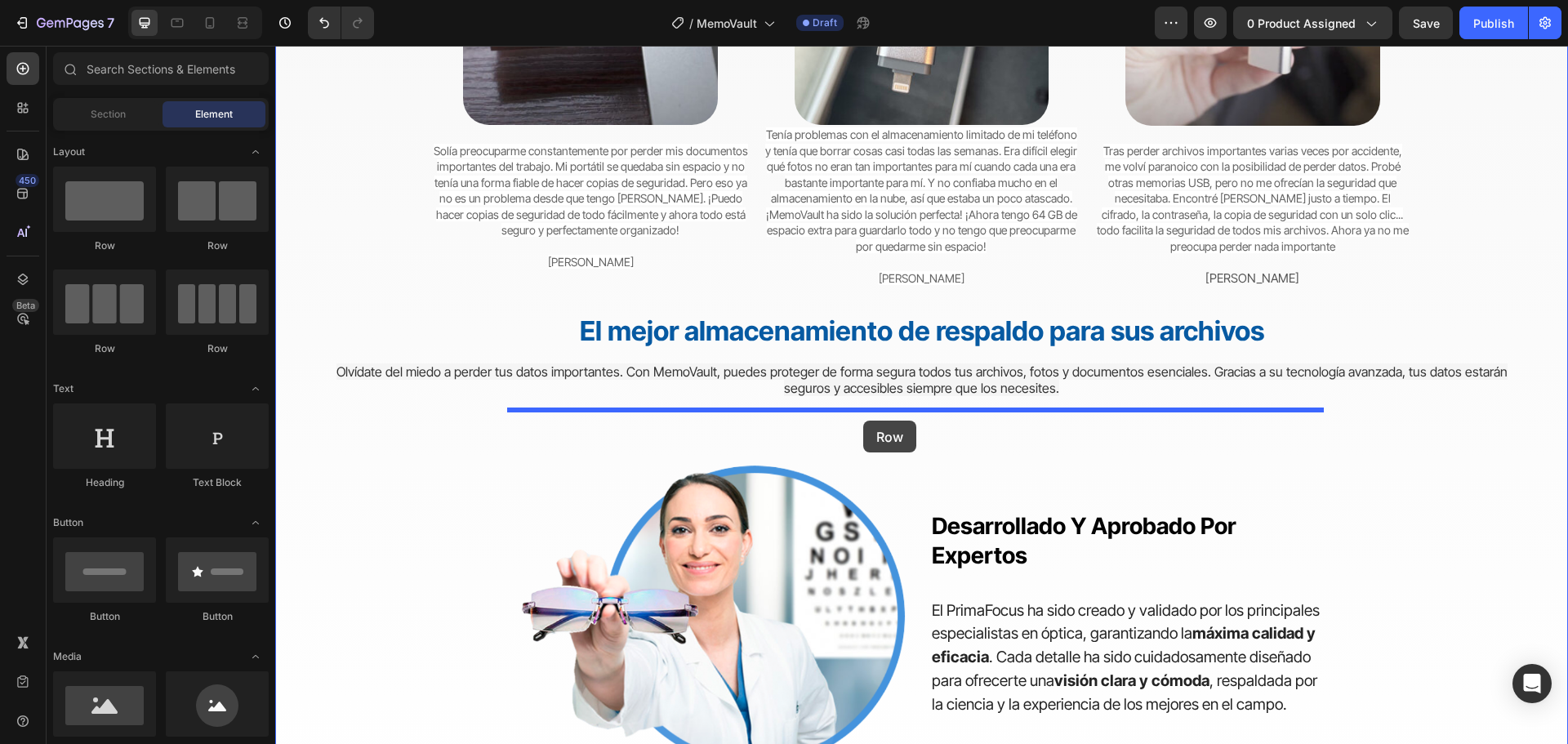
drag, startPoint x: 496, startPoint y: 356, endPoint x: 863, endPoint y: 420, distance: 372.5
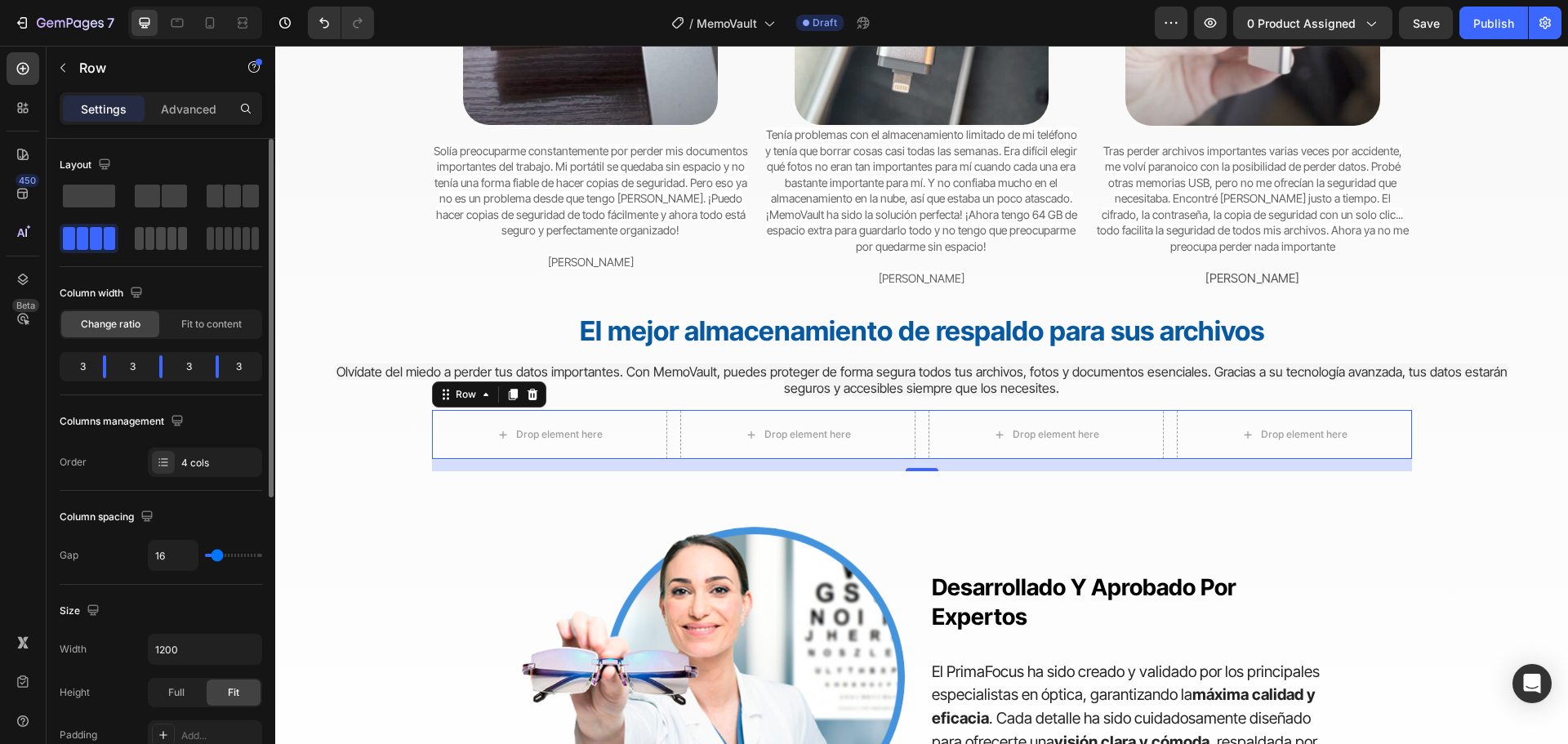
click at [173, 239] on span at bounding box center [171, 238] width 9 height 23
click at [242, 241] on span at bounding box center [246, 238] width 8 height 23
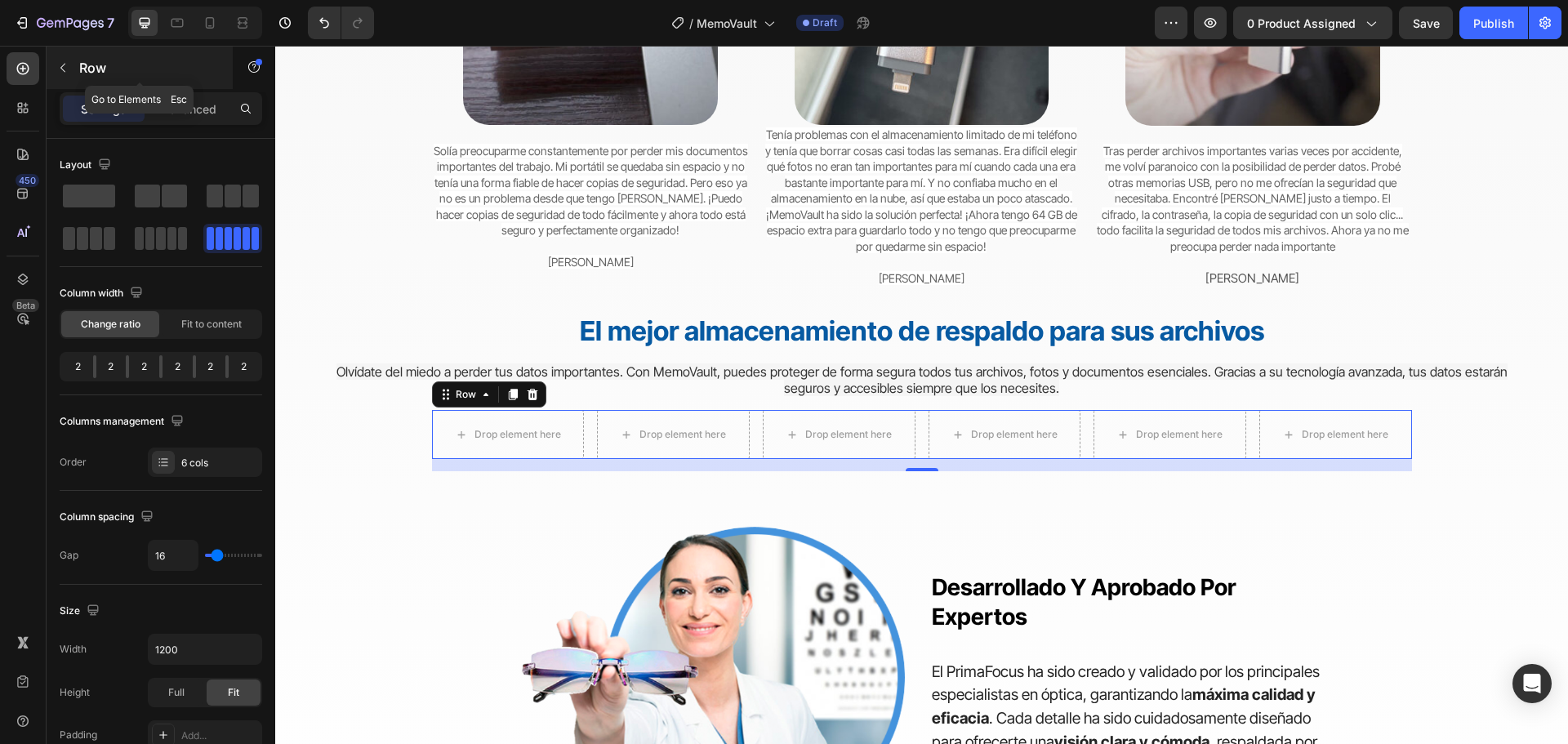
click at [60, 59] on button "button" at bounding box center [62, 67] width 26 height 26
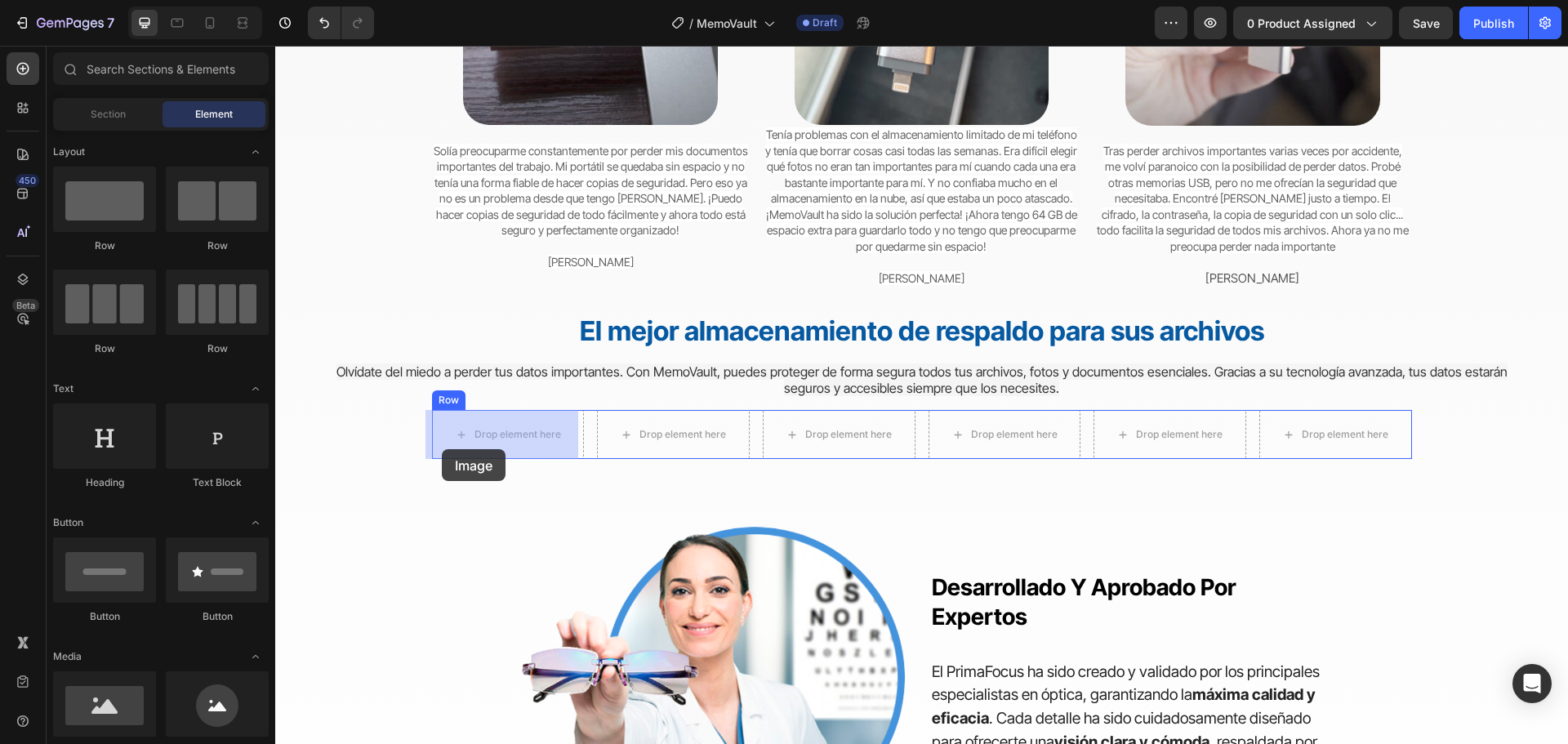
drag, startPoint x: 381, startPoint y: 744, endPoint x: 442, endPoint y: 449, distance: 301.2
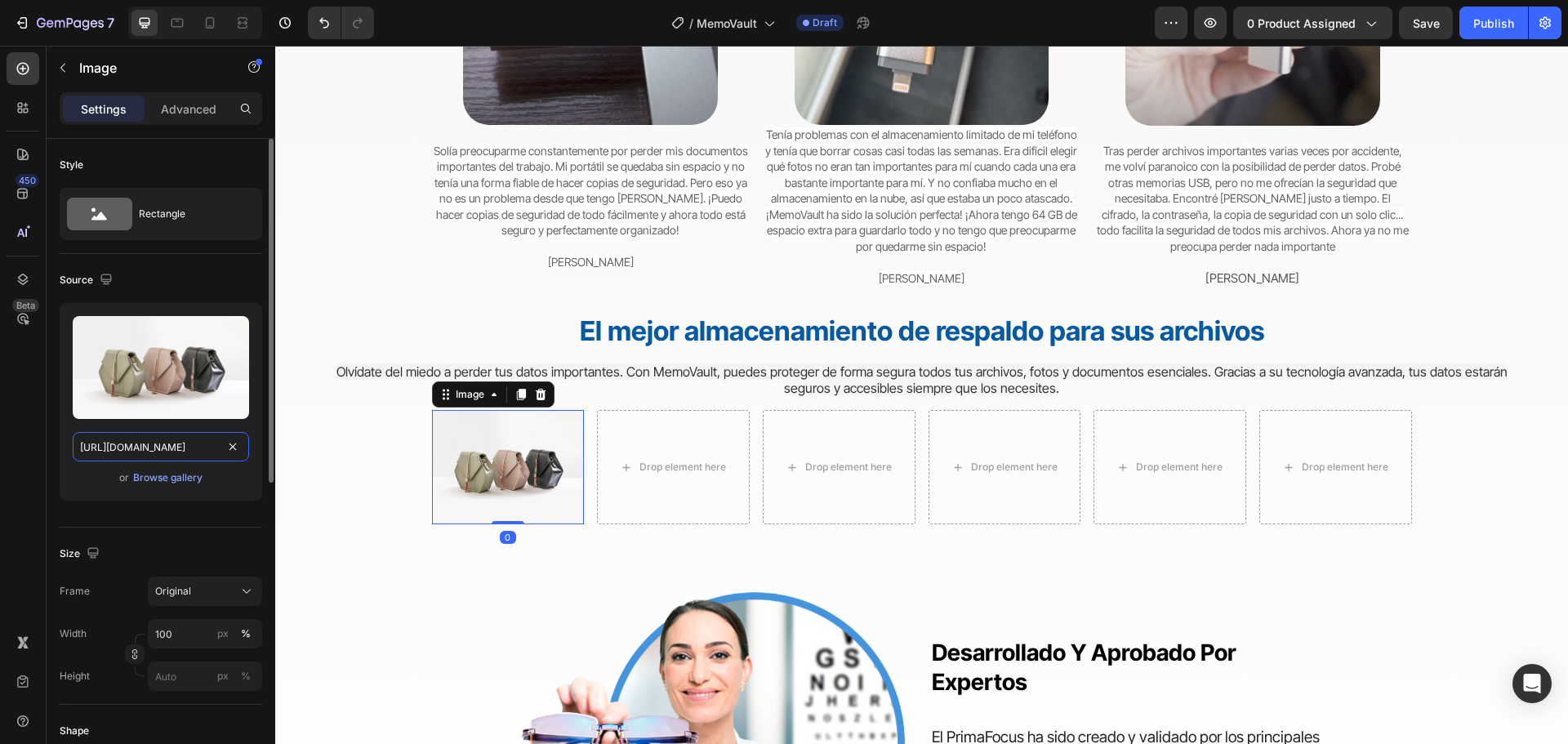
click at [194, 453] on input "[URL][DOMAIN_NAME]" at bounding box center [161, 446] width 176 height 30
paste input "[DOMAIN_NAME][URL][DOMAIN_NAME]"
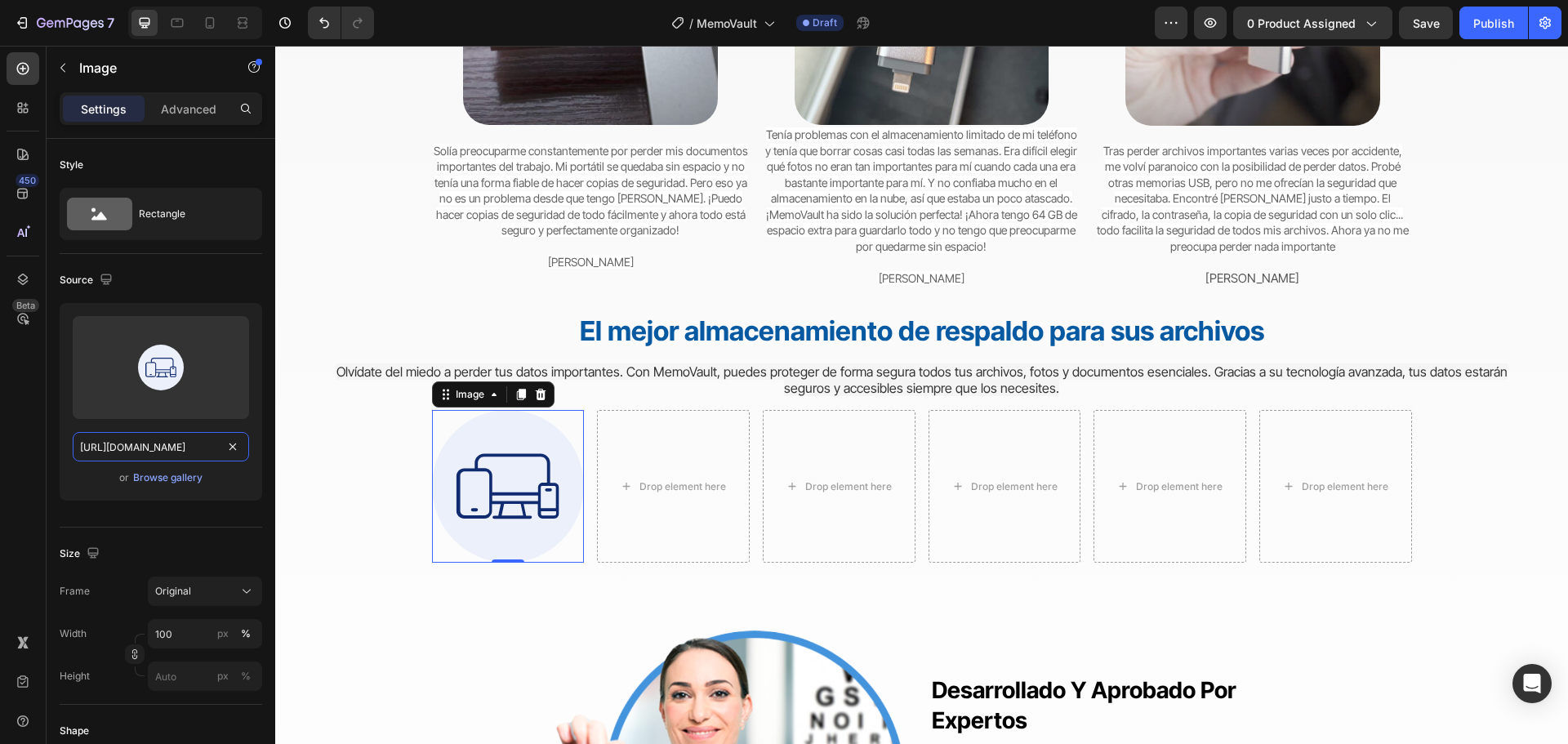
type input "[URL][DOMAIN_NAME]"
click at [168, 626] on input "100" at bounding box center [205, 633] width 114 height 30
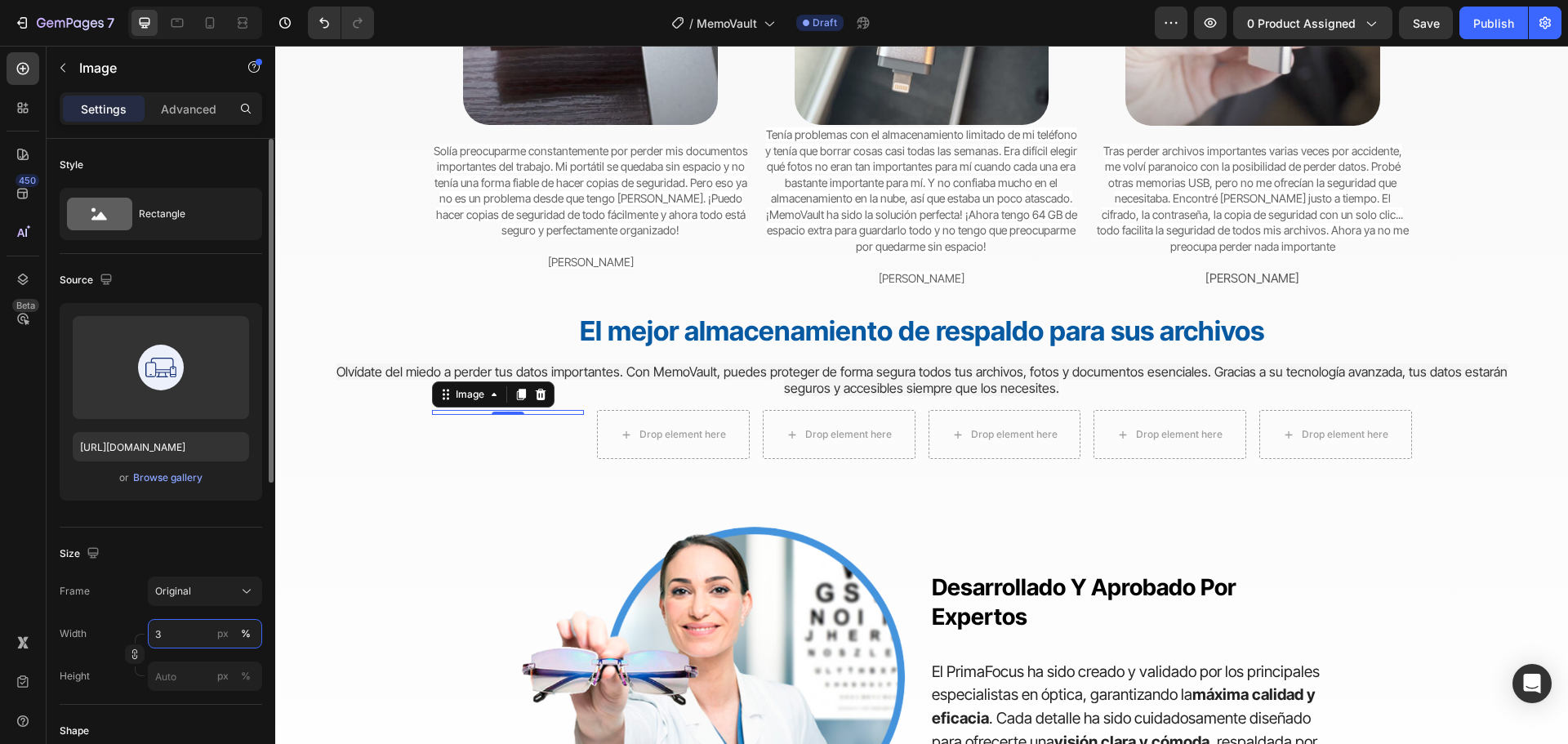
type input "35"
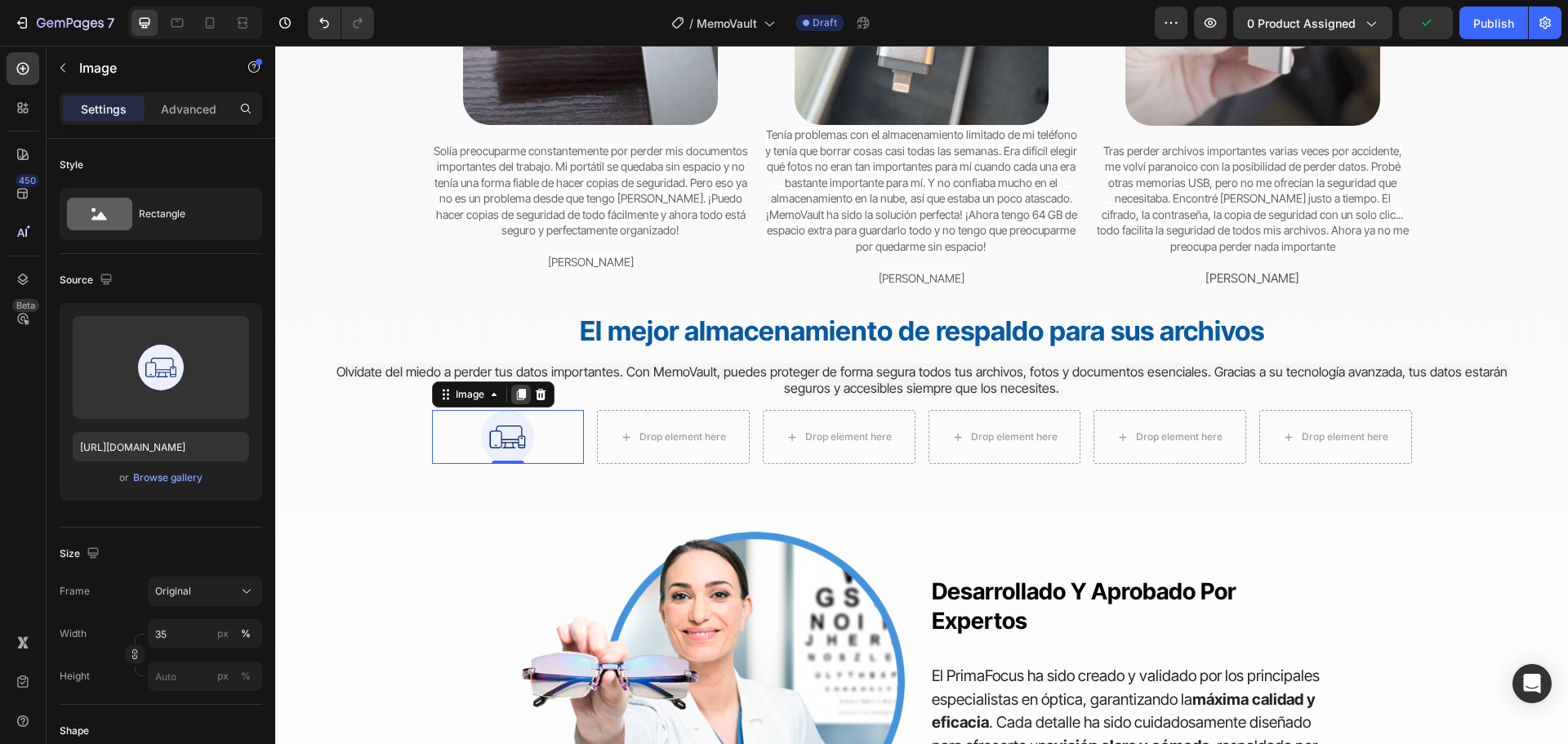
click at [518, 394] on icon at bounding box center [520, 395] width 9 height 12
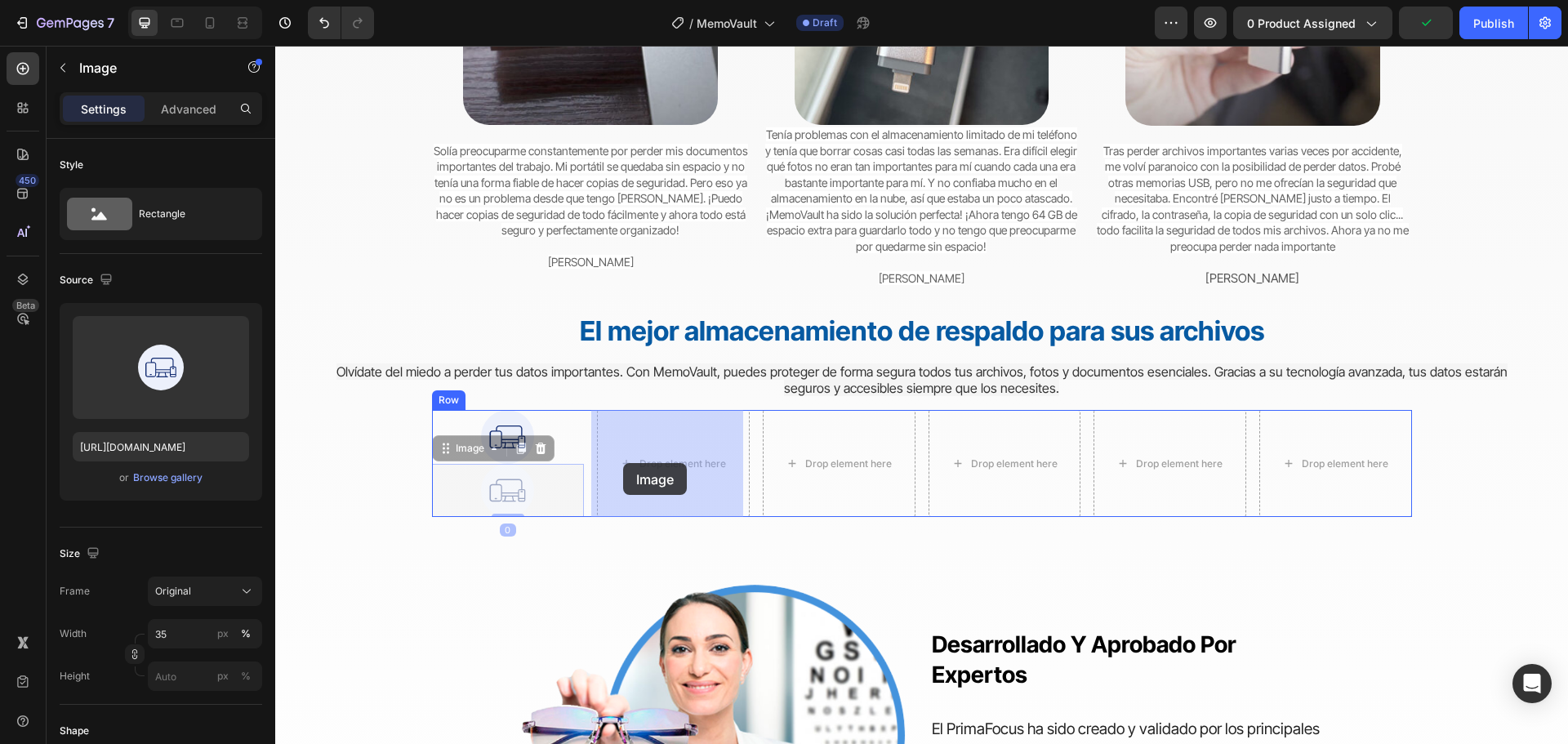
drag, startPoint x: 508, startPoint y: 484, endPoint x: 623, endPoint y: 463, distance: 116.9
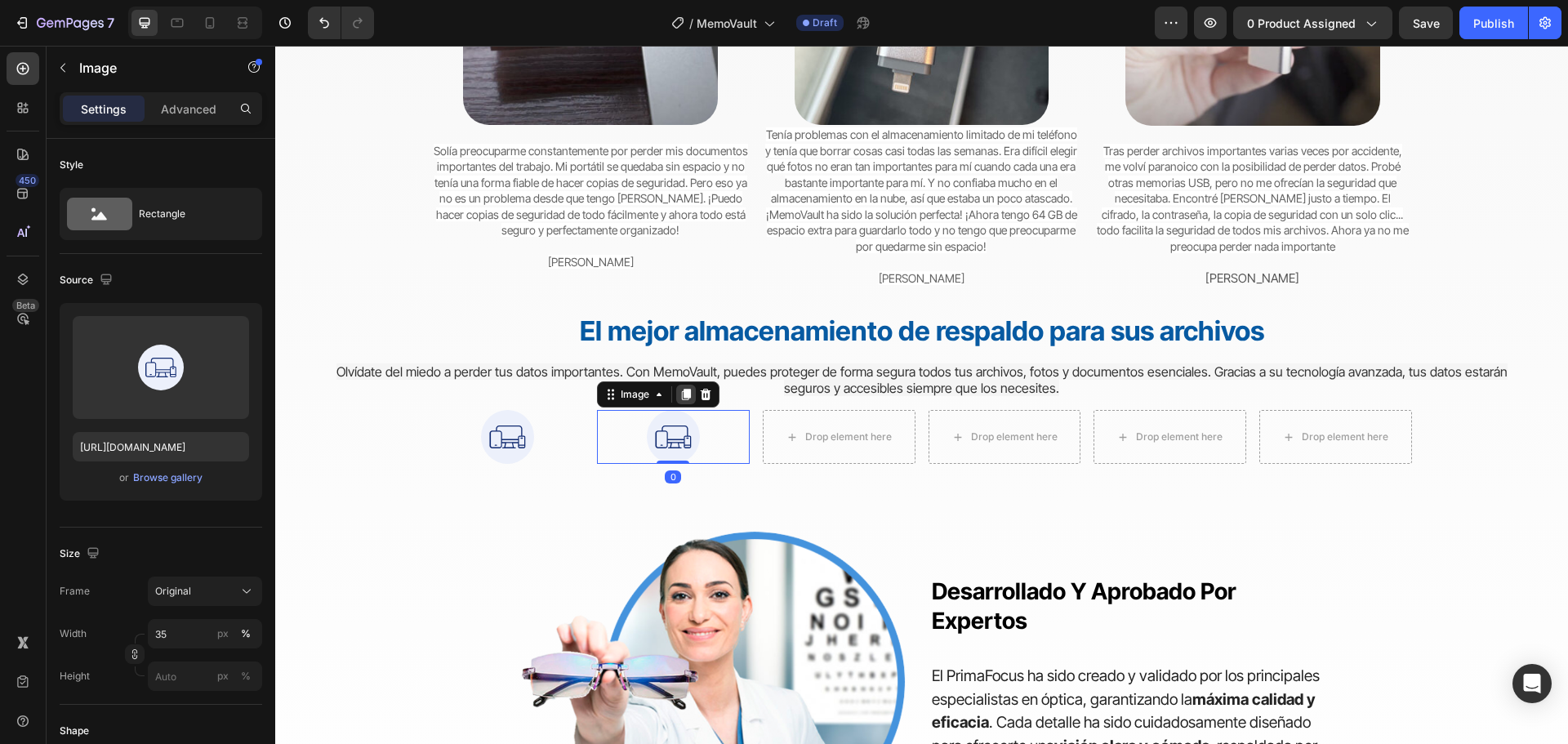
click at [682, 393] on icon at bounding box center [685, 395] width 9 height 12
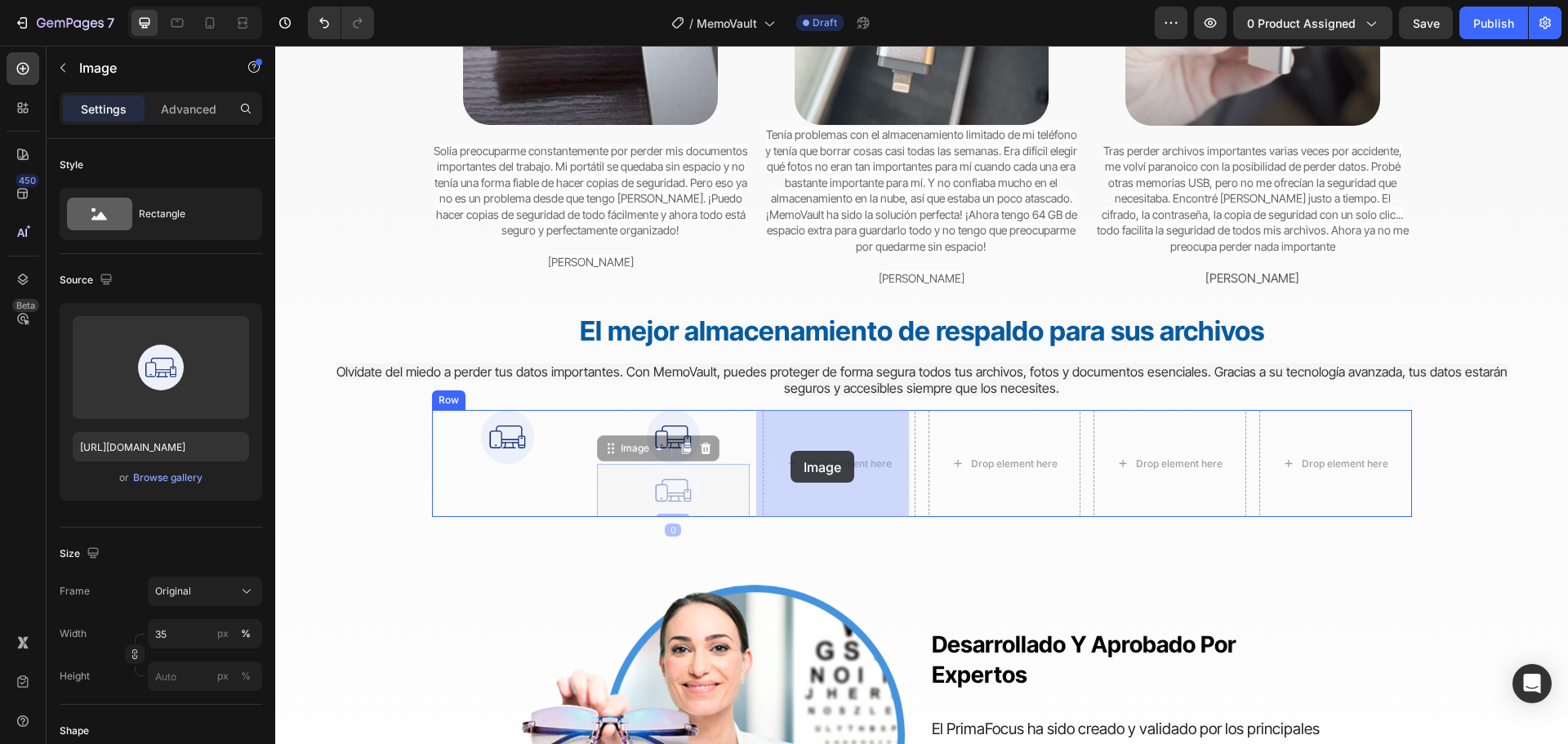
drag, startPoint x: 670, startPoint y: 488, endPoint x: 790, endPoint y: 451, distance: 125.6
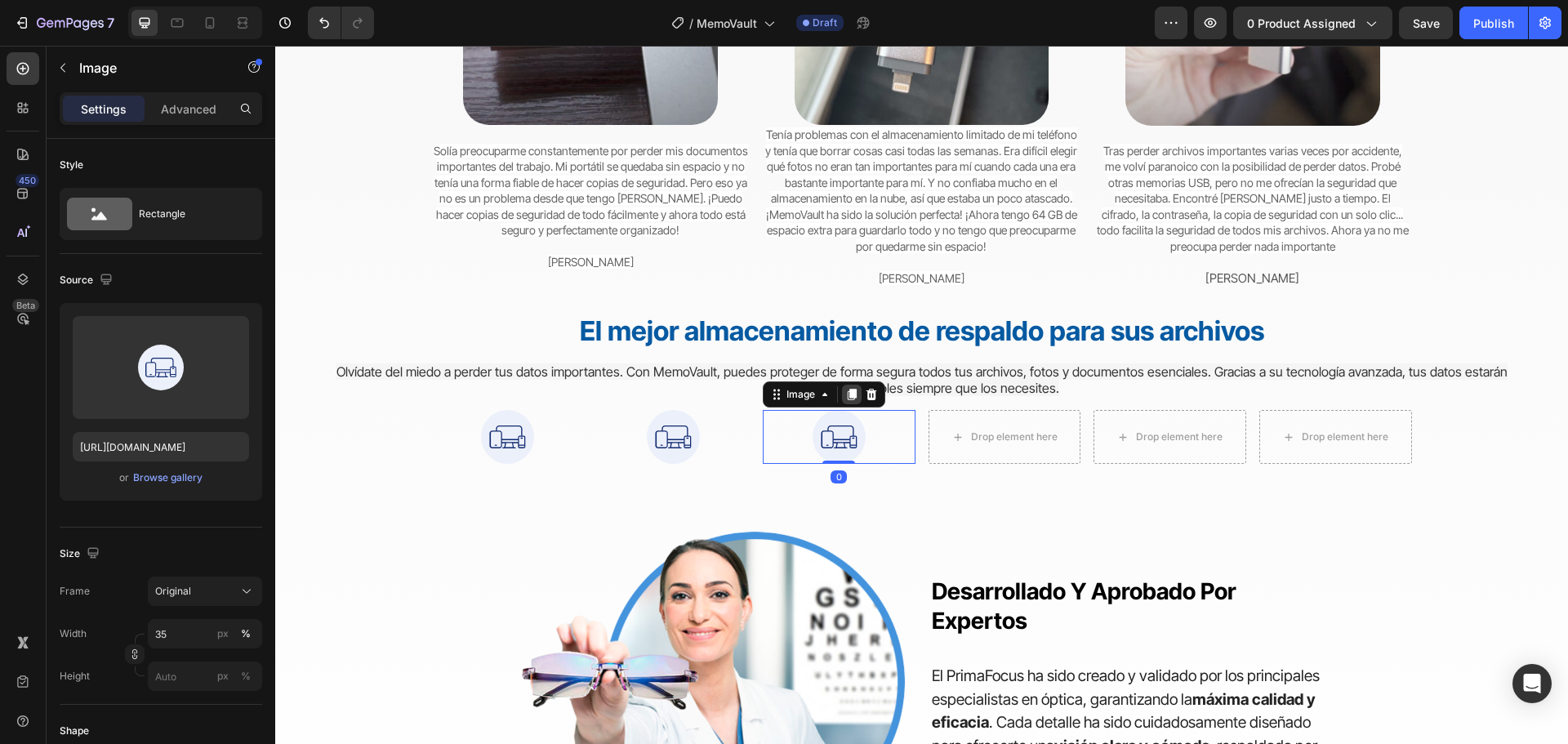
click at [848, 397] on icon at bounding box center [852, 395] width 9 height 12
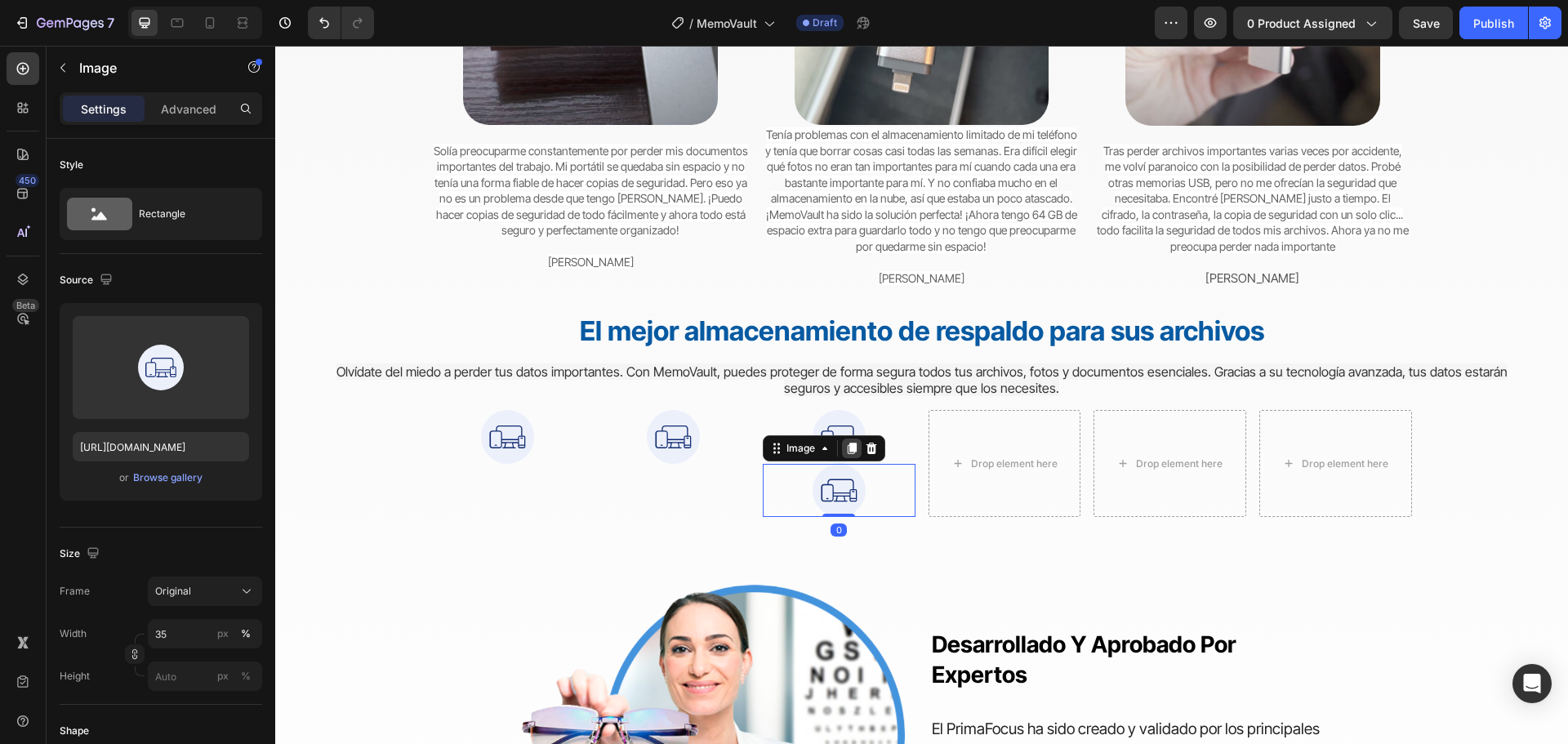
click at [850, 444] on icon at bounding box center [852, 448] width 9 height 12
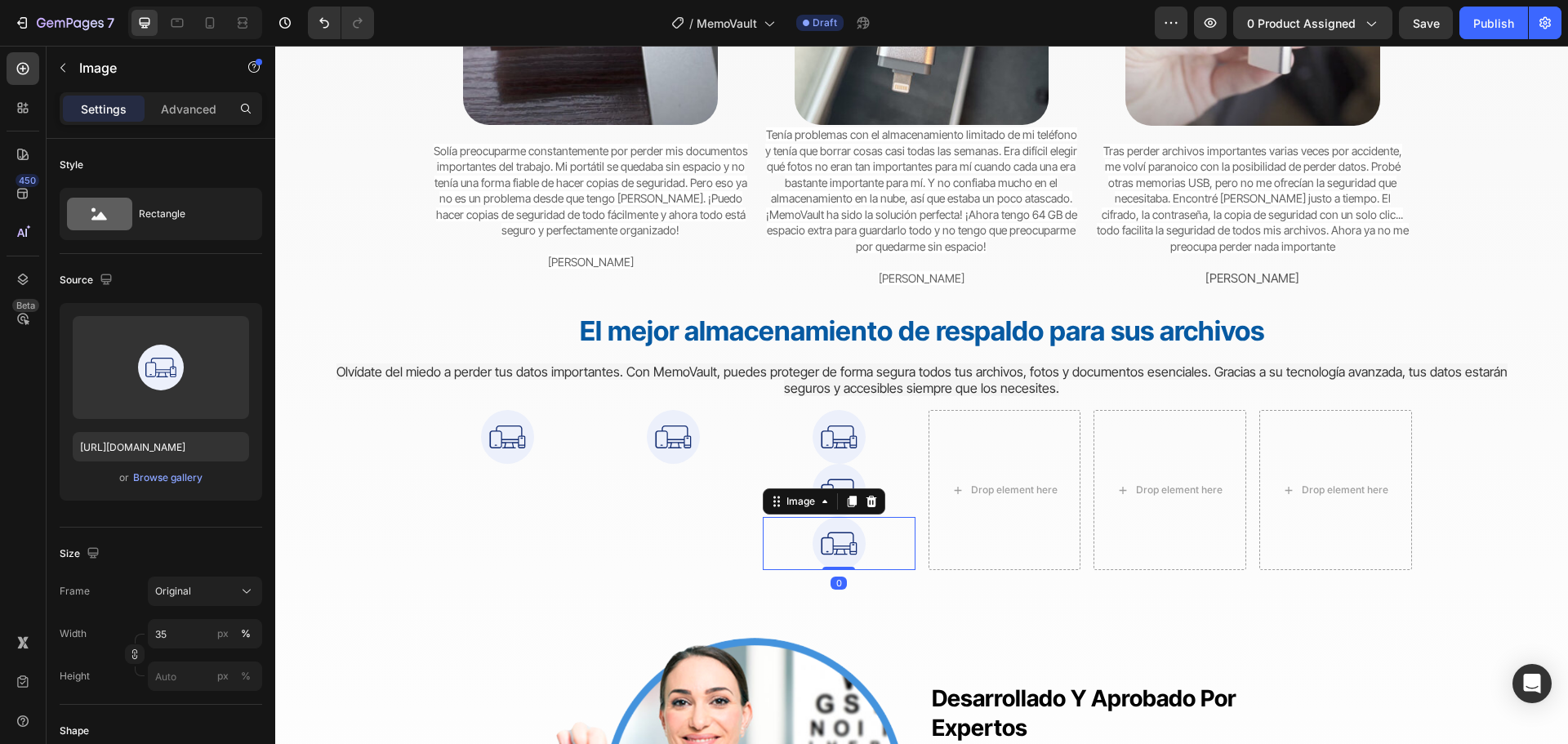
drag, startPoint x: 849, startPoint y: 499, endPoint x: 874, endPoint y: 539, distance: 47.2
click at [849, 500] on icon at bounding box center [852, 502] width 9 height 12
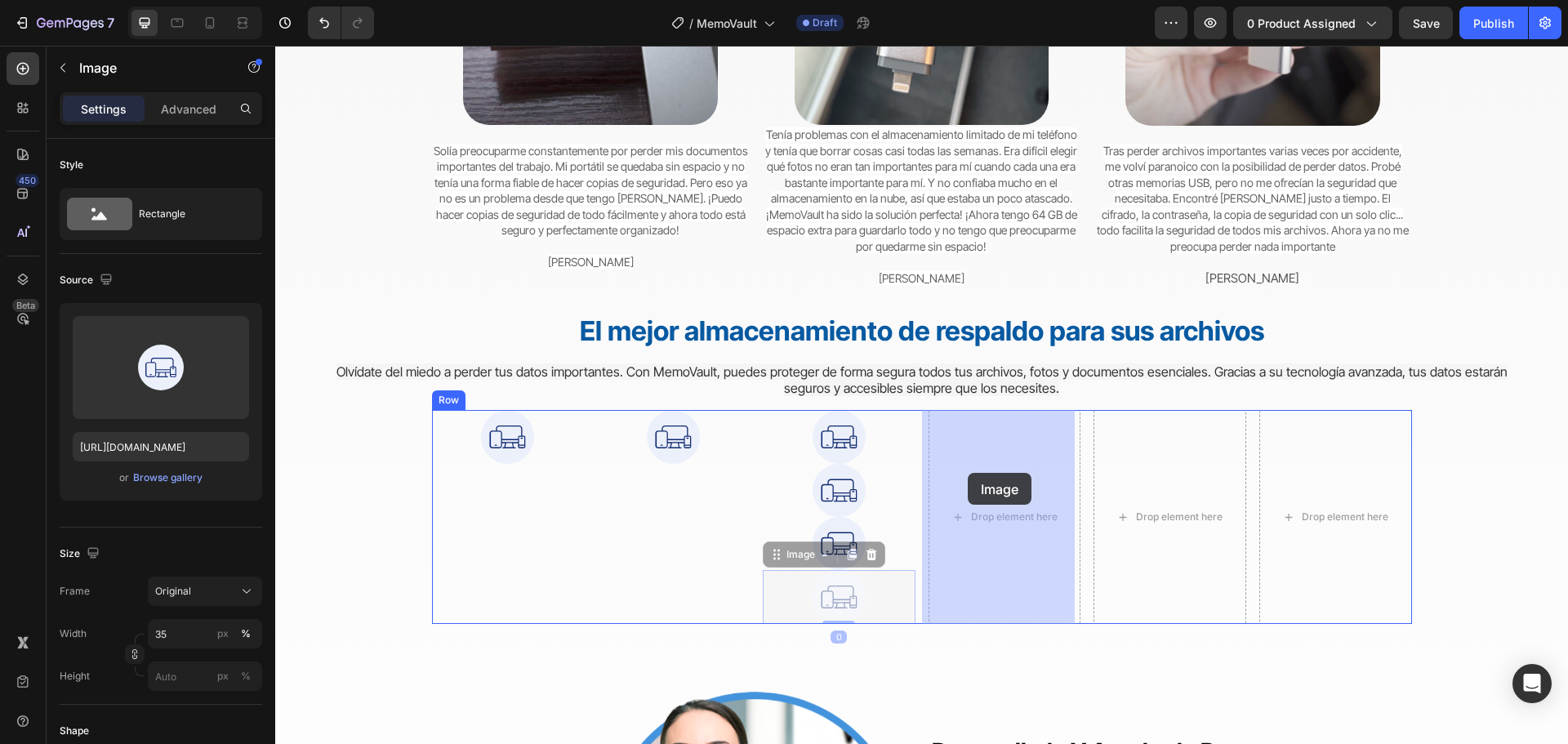
drag, startPoint x: 815, startPoint y: 603, endPoint x: 961, endPoint y: 489, distance: 185.2
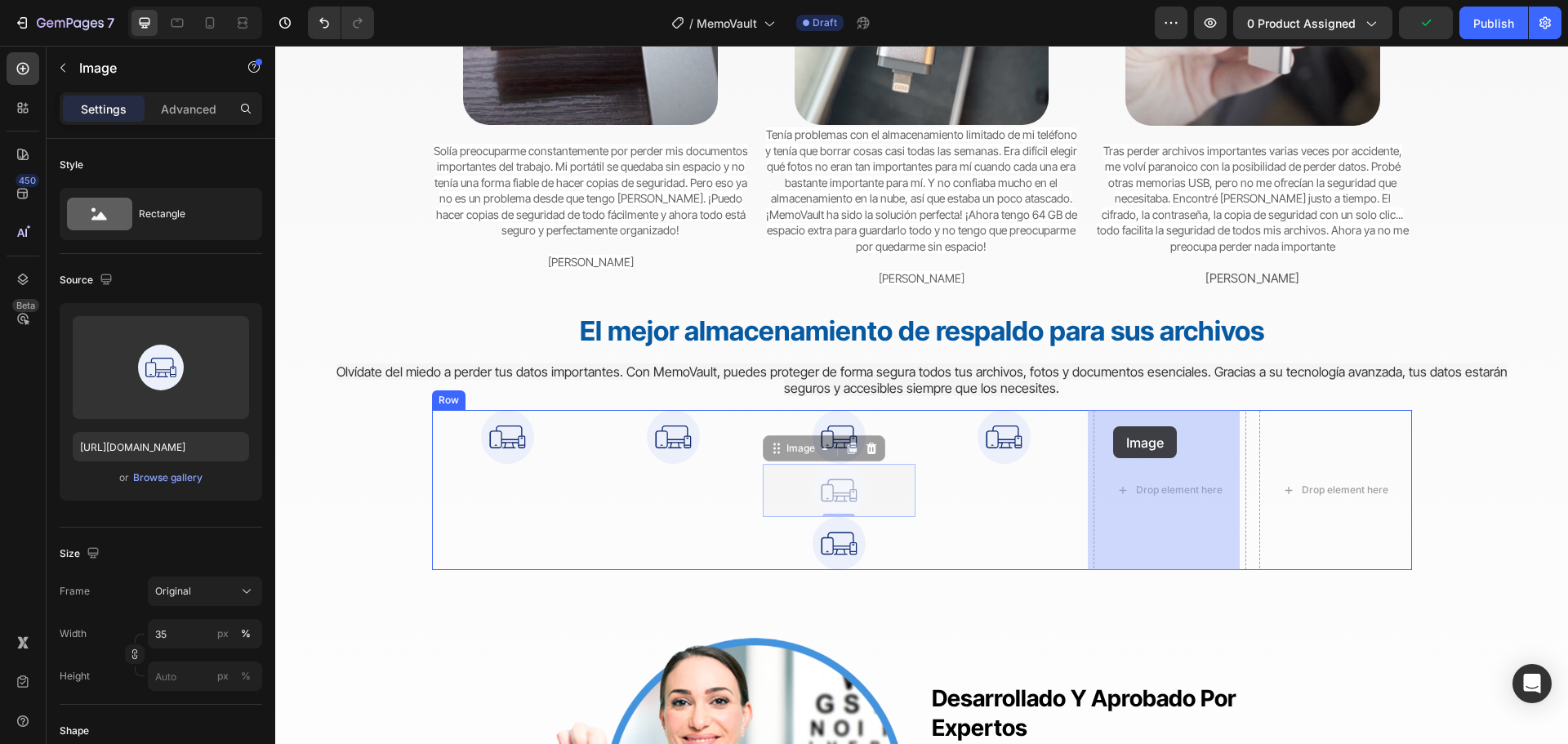
drag, startPoint x: 828, startPoint y: 491, endPoint x: 901, endPoint y: 472, distance: 75.4
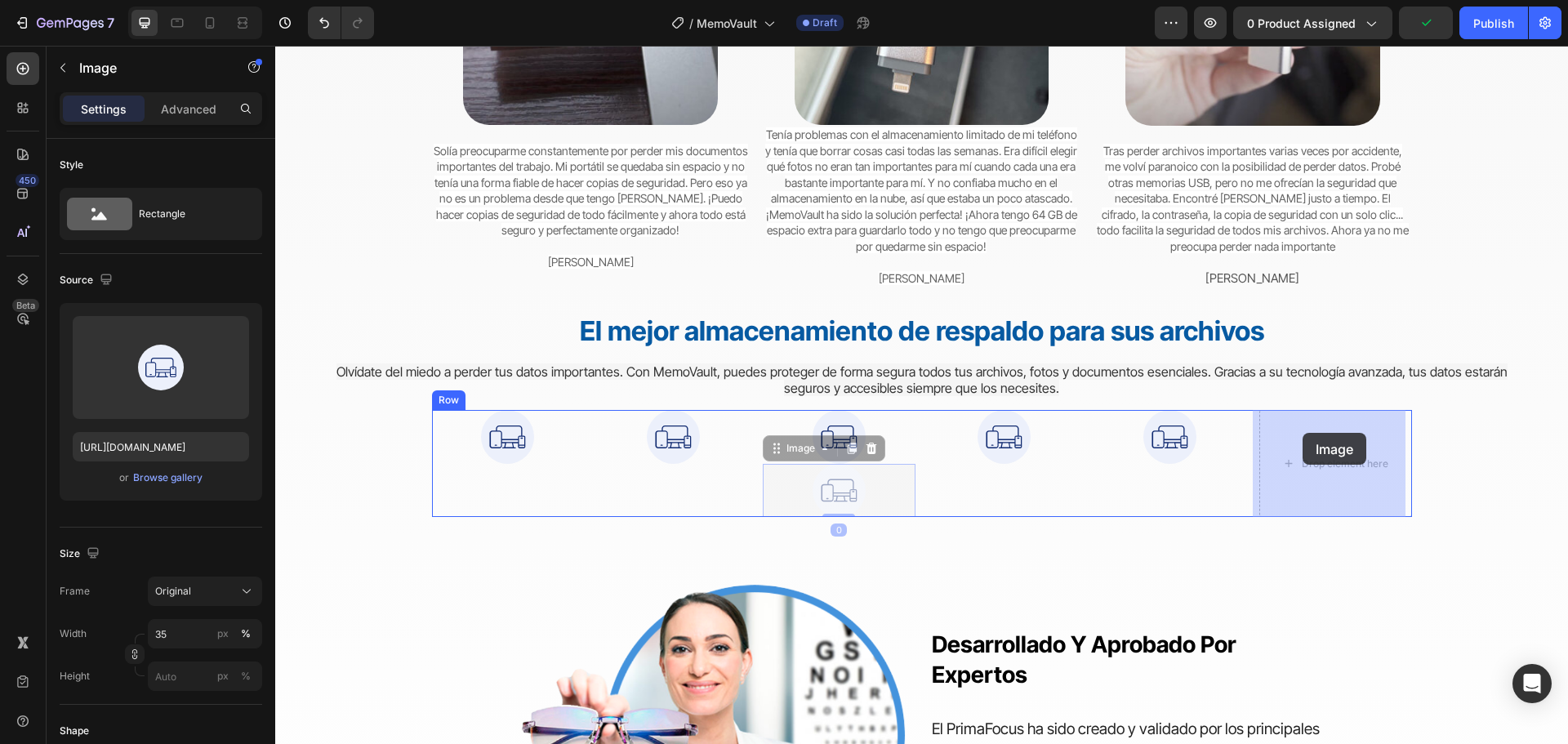
drag, startPoint x: 848, startPoint y: 485, endPoint x: 1282, endPoint y: 436, distance: 436.8
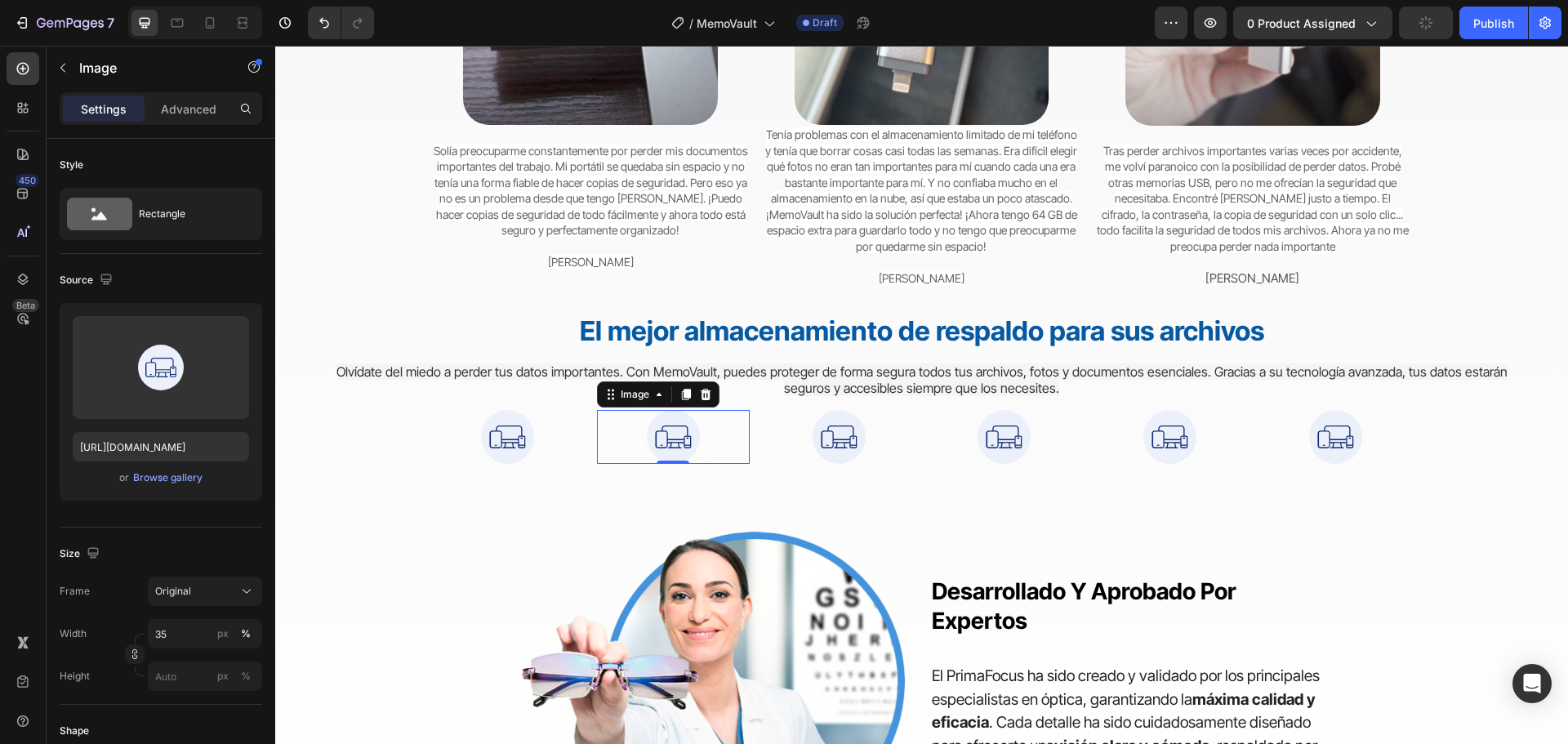
drag, startPoint x: 690, startPoint y: 441, endPoint x: 413, endPoint y: 409, distance: 278.8
click at [689, 441] on img at bounding box center [673, 435] width 53 height 53
click at [137, 444] on input "[URL][DOMAIN_NAME]" at bounding box center [161, 446] width 176 height 30
paste input "2-64-GB-STORAGE-CAPAC"
type input "[URL][DOMAIN_NAME]"
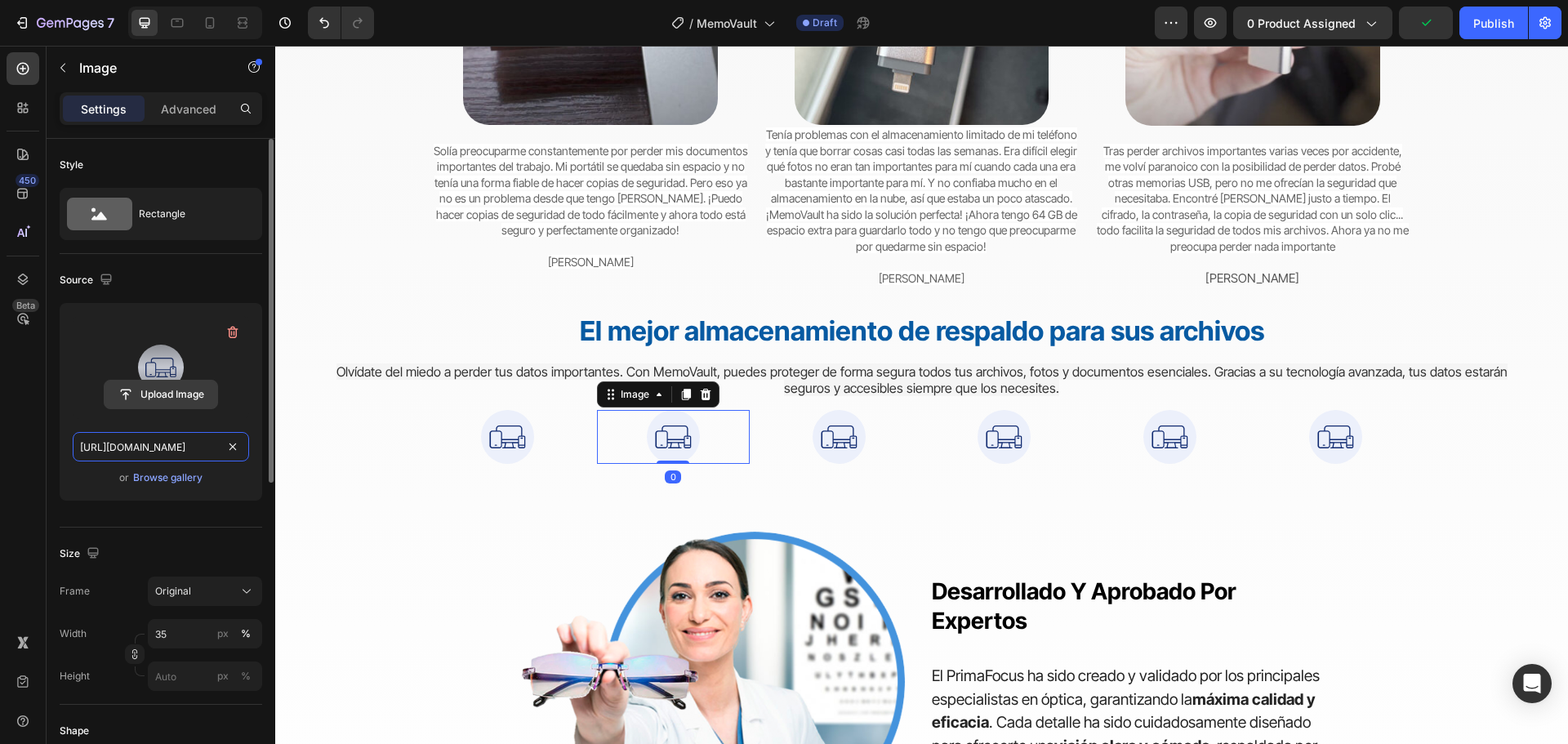
scroll to position [0, 251]
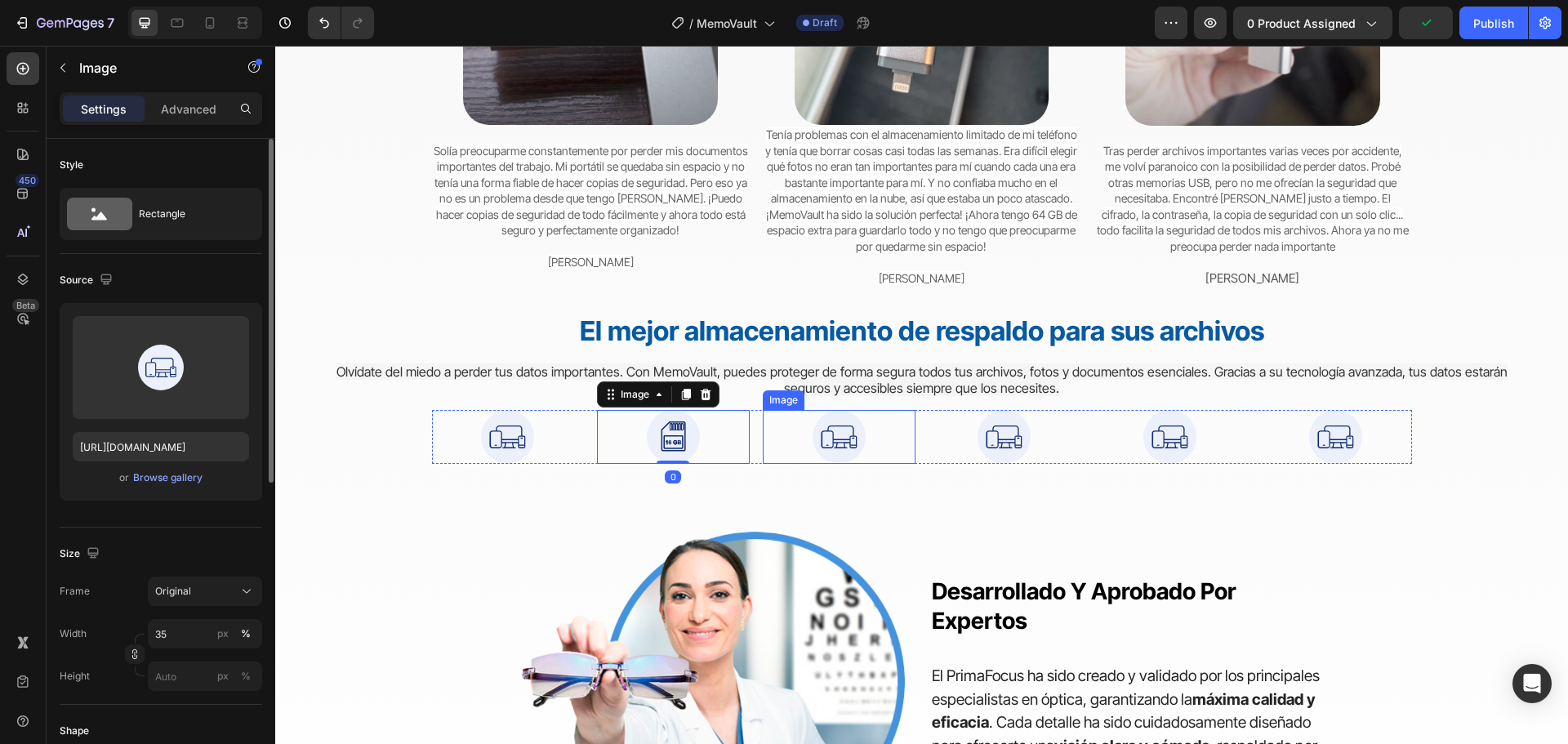
click at [839, 439] on img at bounding box center [838, 435] width 53 height 53
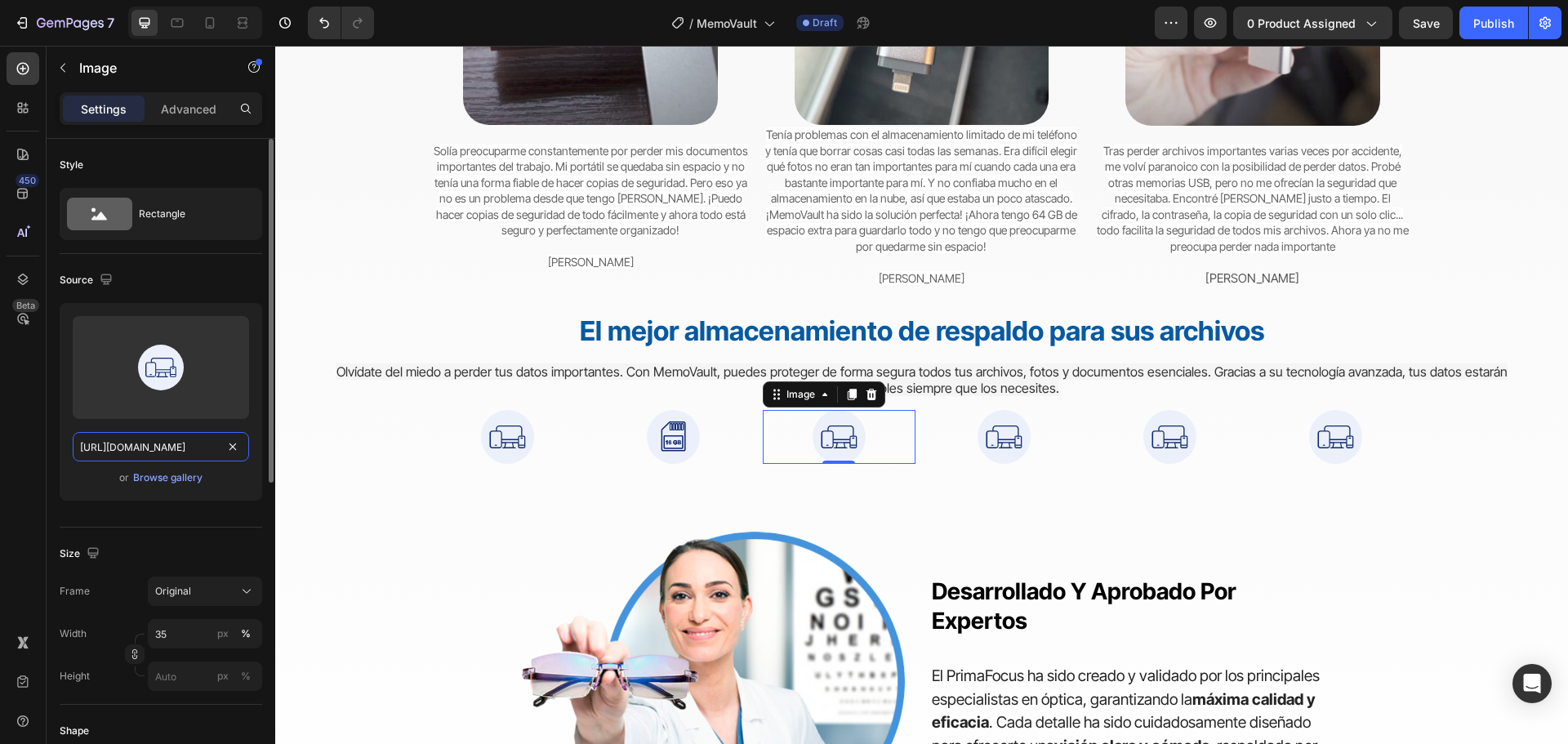
click at [133, 444] on input "[URL][DOMAIN_NAME]" at bounding box center [161, 446] width 176 height 30
paste input "3-ENCRYPTION-TECHNOLOG"
type input "[URL][DOMAIN_NAME]"
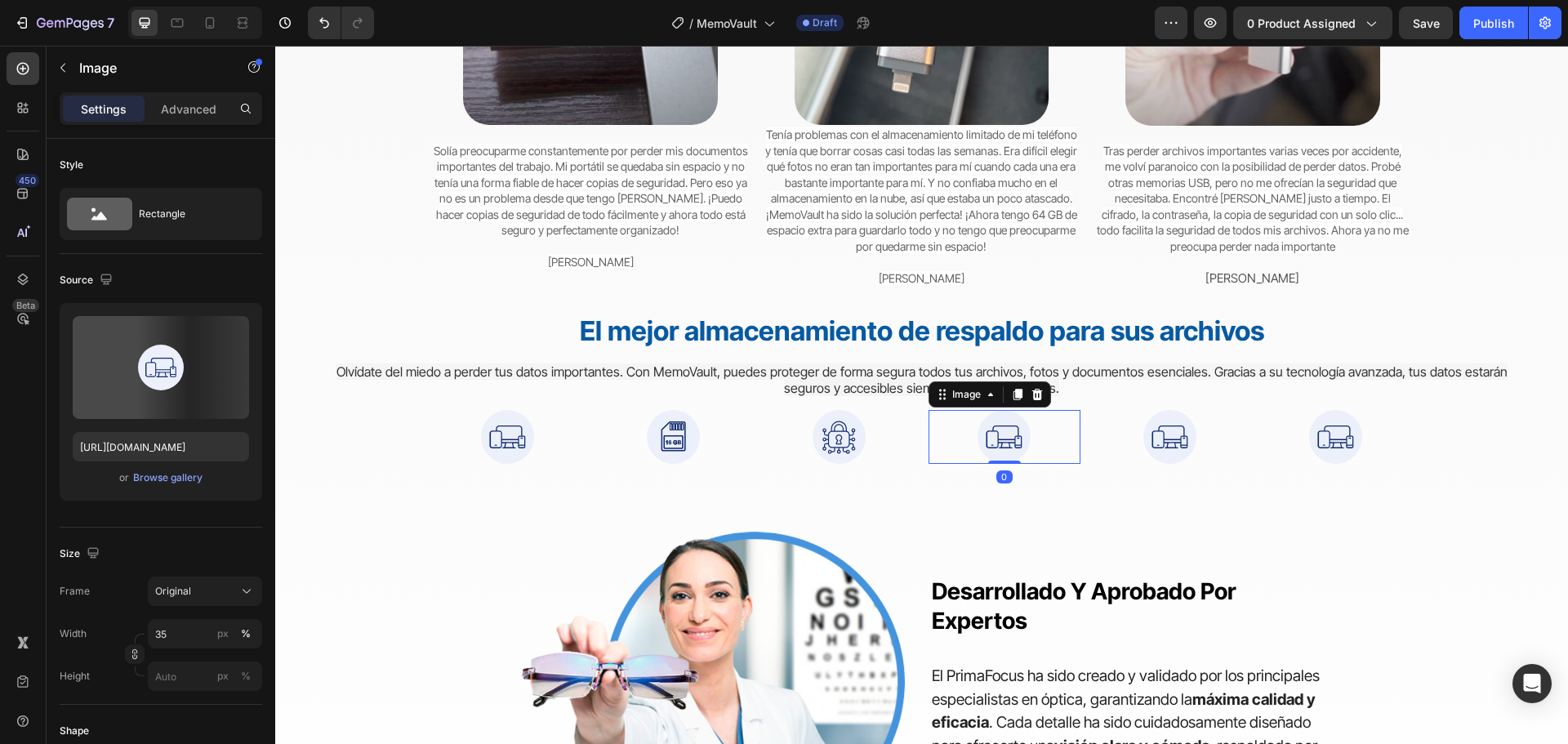
click at [962, 441] on div at bounding box center [1005, 435] width 153 height 53
click at [1003, 441] on img at bounding box center [1004, 435] width 53 height 53
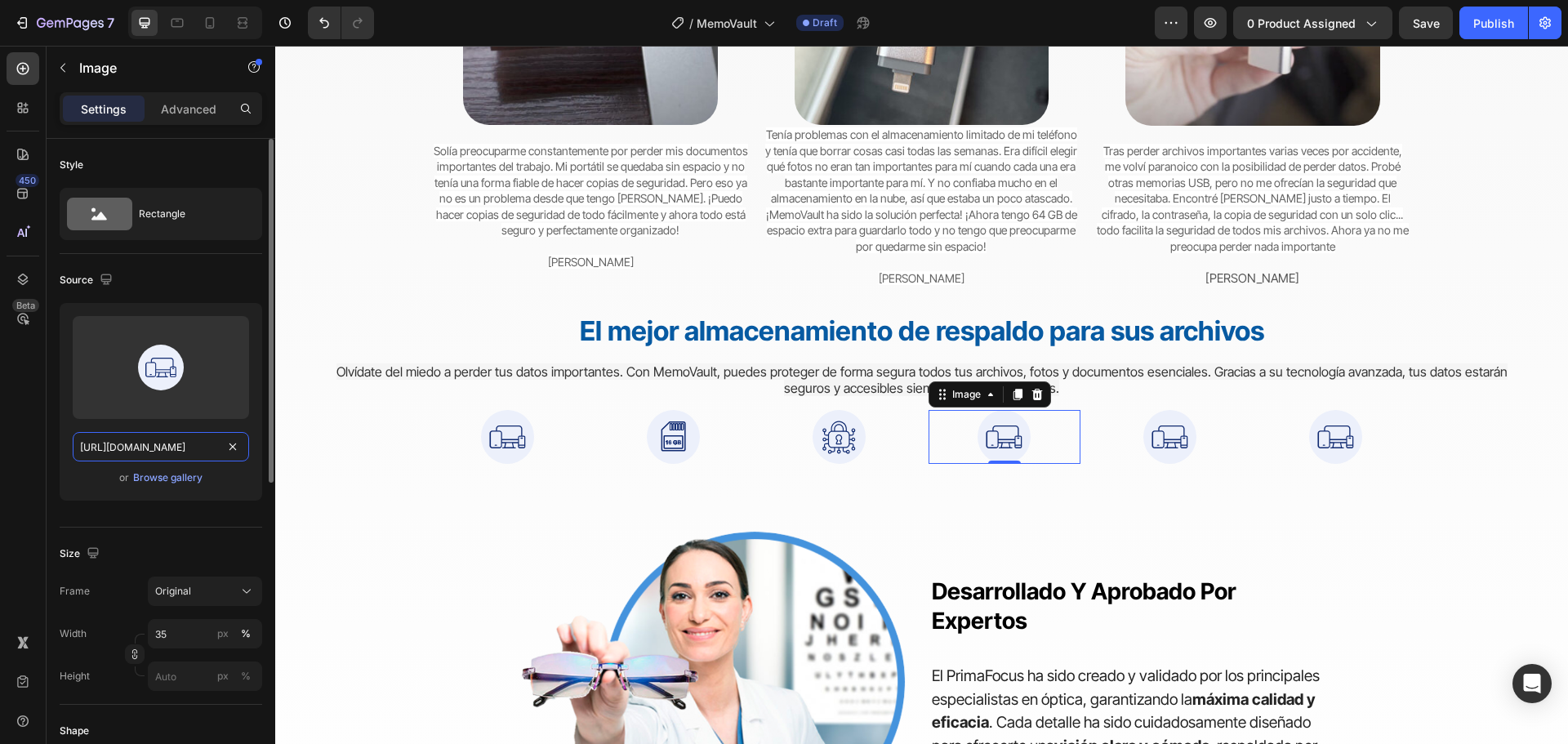
click at [155, 451] on input "[URL][DOMAIN_NAME]" at bounding box center [161, 446] width 176 height 30
paste input "4-ONE-CLICK-DATA-TRANSFER"
type input "[URL][DOMAIN_NAME]"
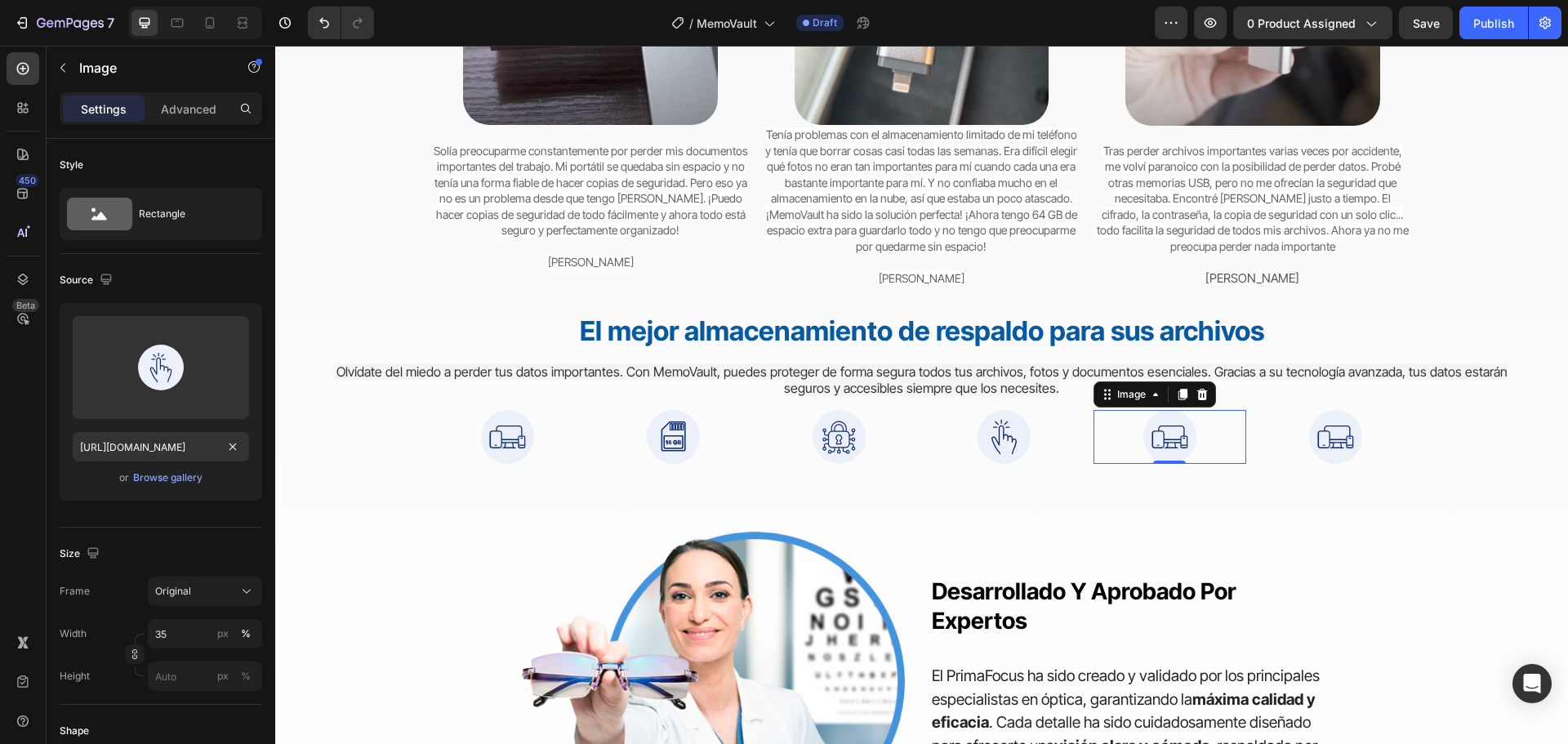
click at [1174, 440] on img at bounding box center [1169, 435] width 53 height 53
click at [205, 439] on input "[URL][DOMAIN_NAME]" at bounding box center [161, 446] width 176 height 30
paste input "5-4-IN-1-USB-PLUG"
type input "[URL][DOMAIN_NAME]"
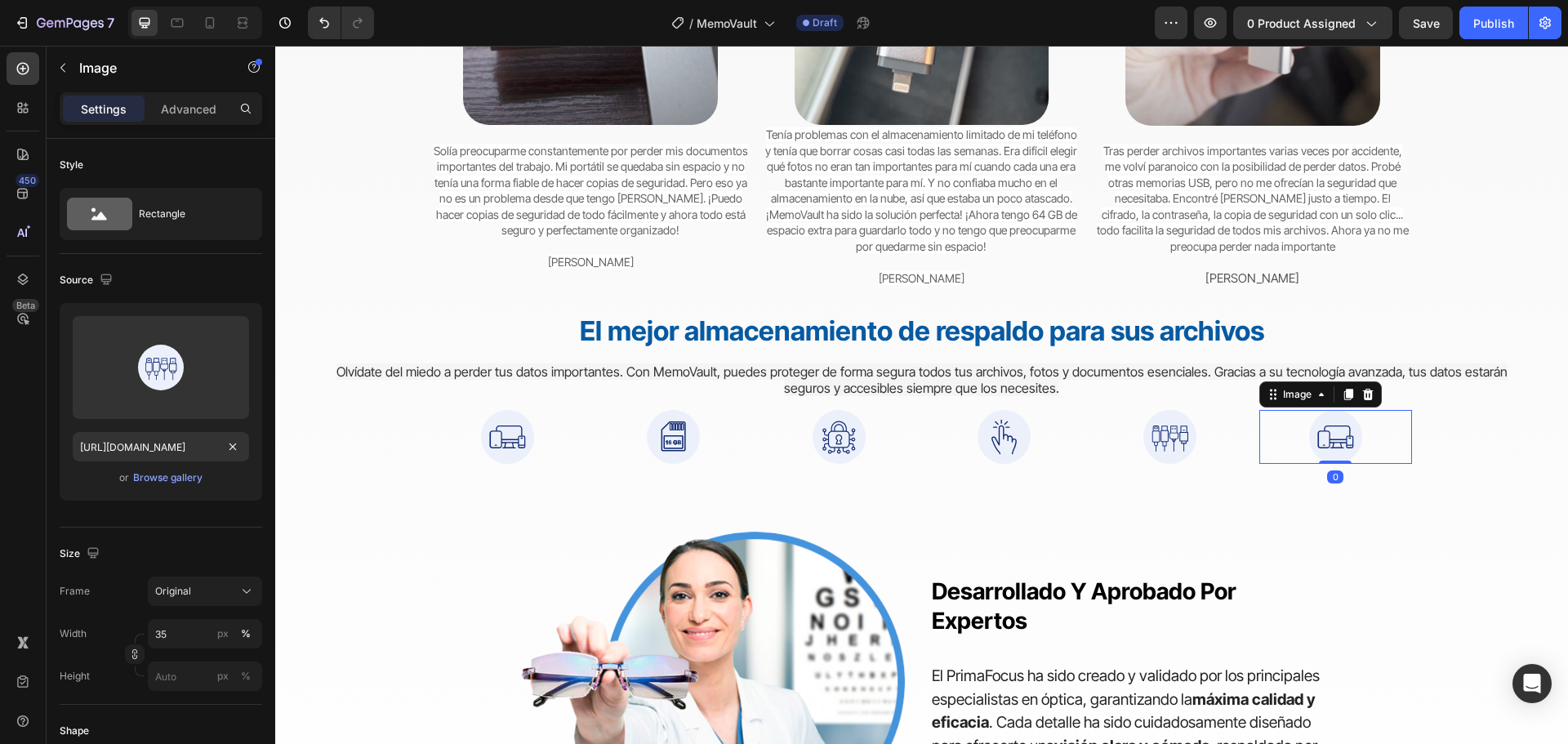
click at [1325, 444] on img at bounding box center [1334, 435] width 53 height 53
click at [197, 446] on input "https://getmemovault.com/wp-content/uploads/1-WIDE-DEVICE-COMPATIBILITY.svg" at bounding box center [161, 446] width 176 height 30
paste input "6-DURABLE-PORTABLE"
type input "https://getmemovault.com/wp-content/uploads/6-DURABLE-PORTABLE.svg"
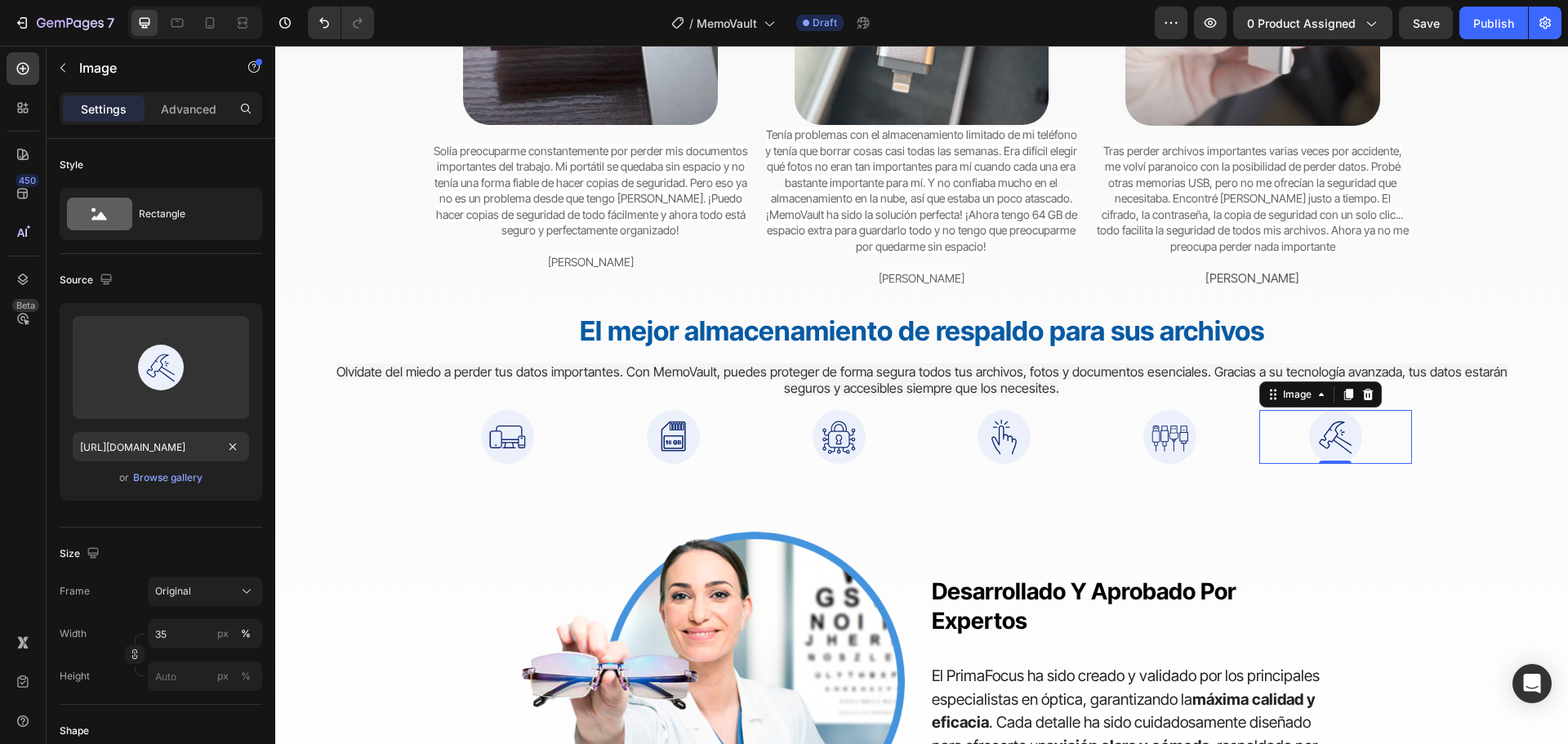
scroll to position [0, 0]
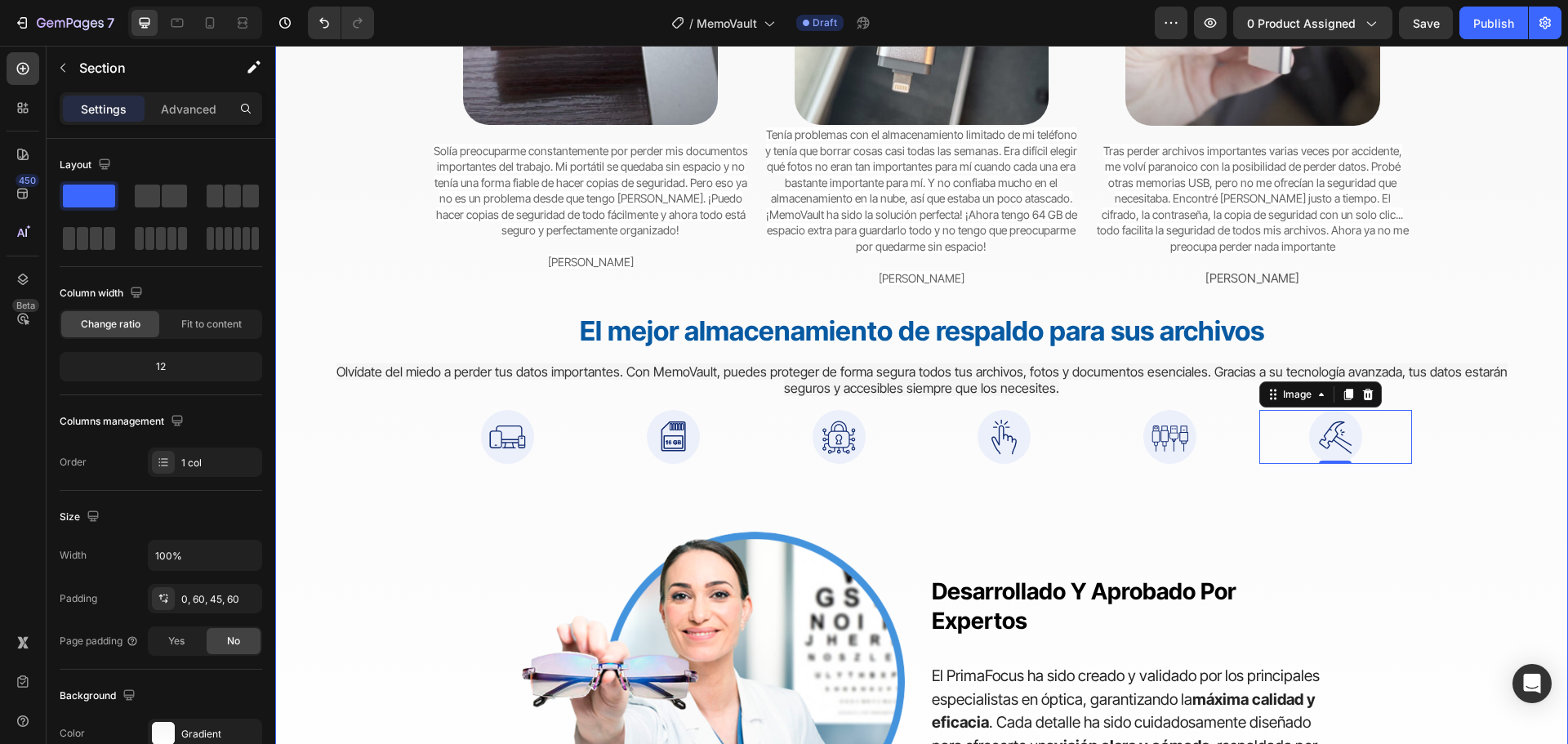
click at [1355, 524] on div "Del caos a la paz mental Heading Cambiando la forma en que las personas protege…" at bounding box center [921, 294] width 1195 height 1104
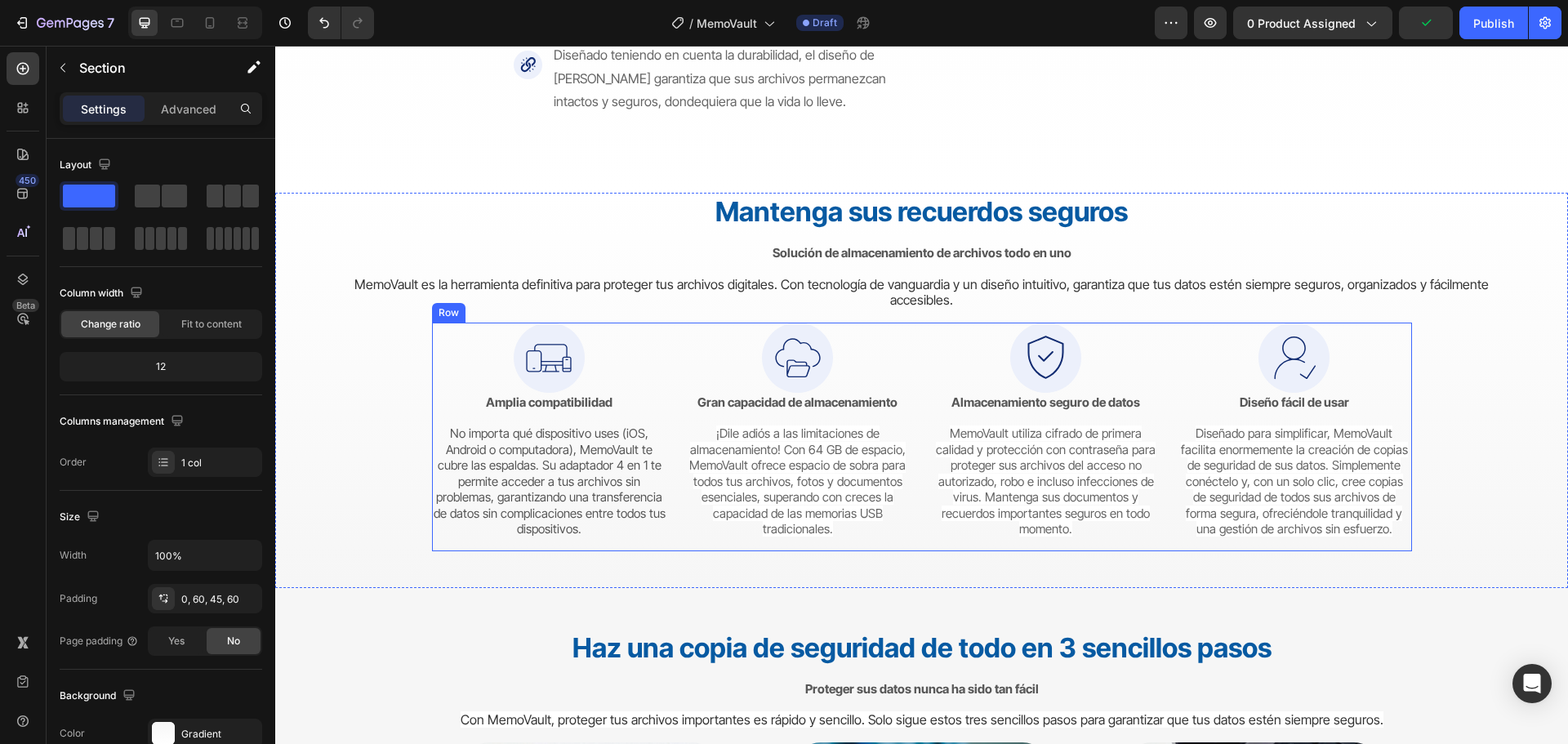
scroll to position [2870, 0]
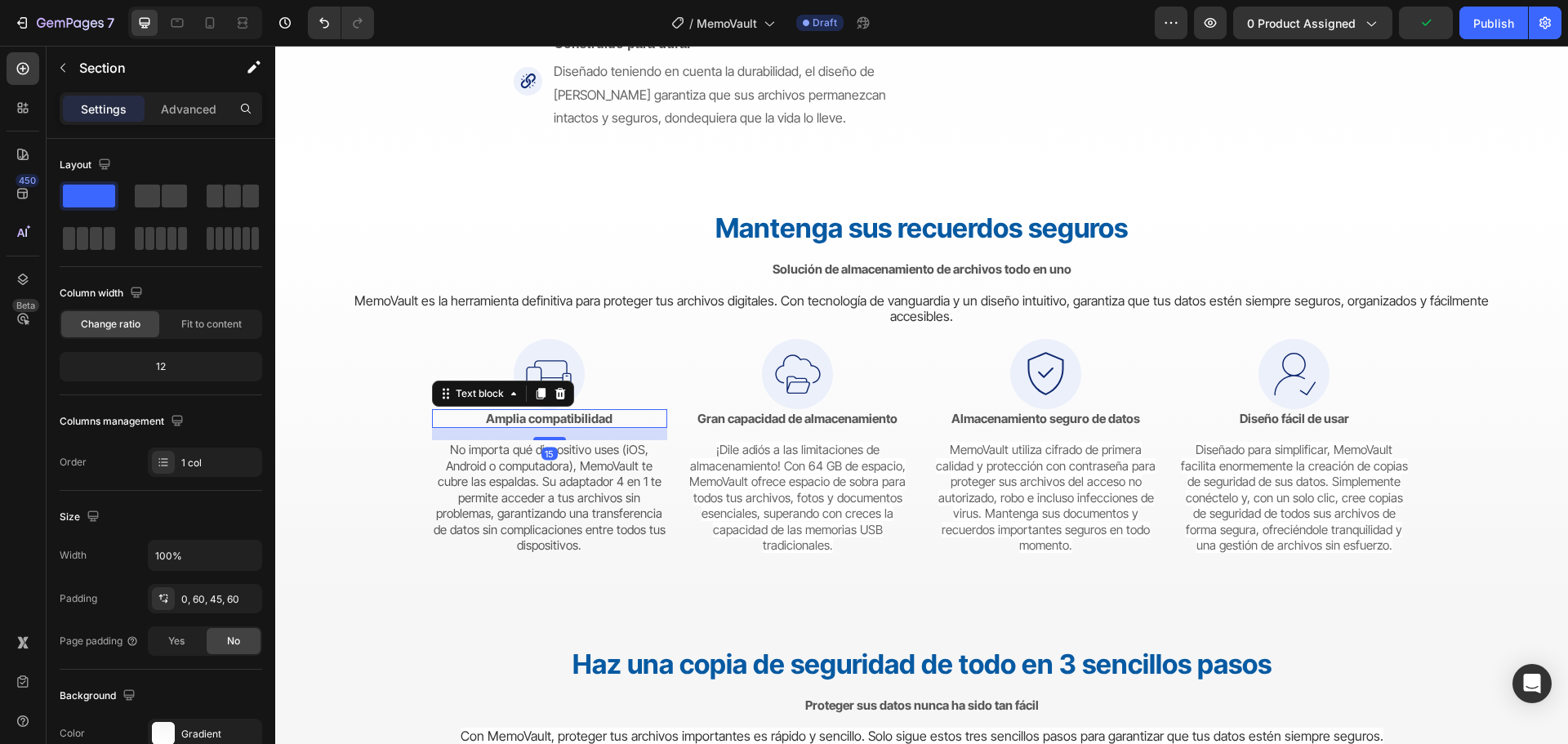
click at [591, 411] on strong "Amplia compatibilidad" at bounding box center [549, 418] width 127 height 15
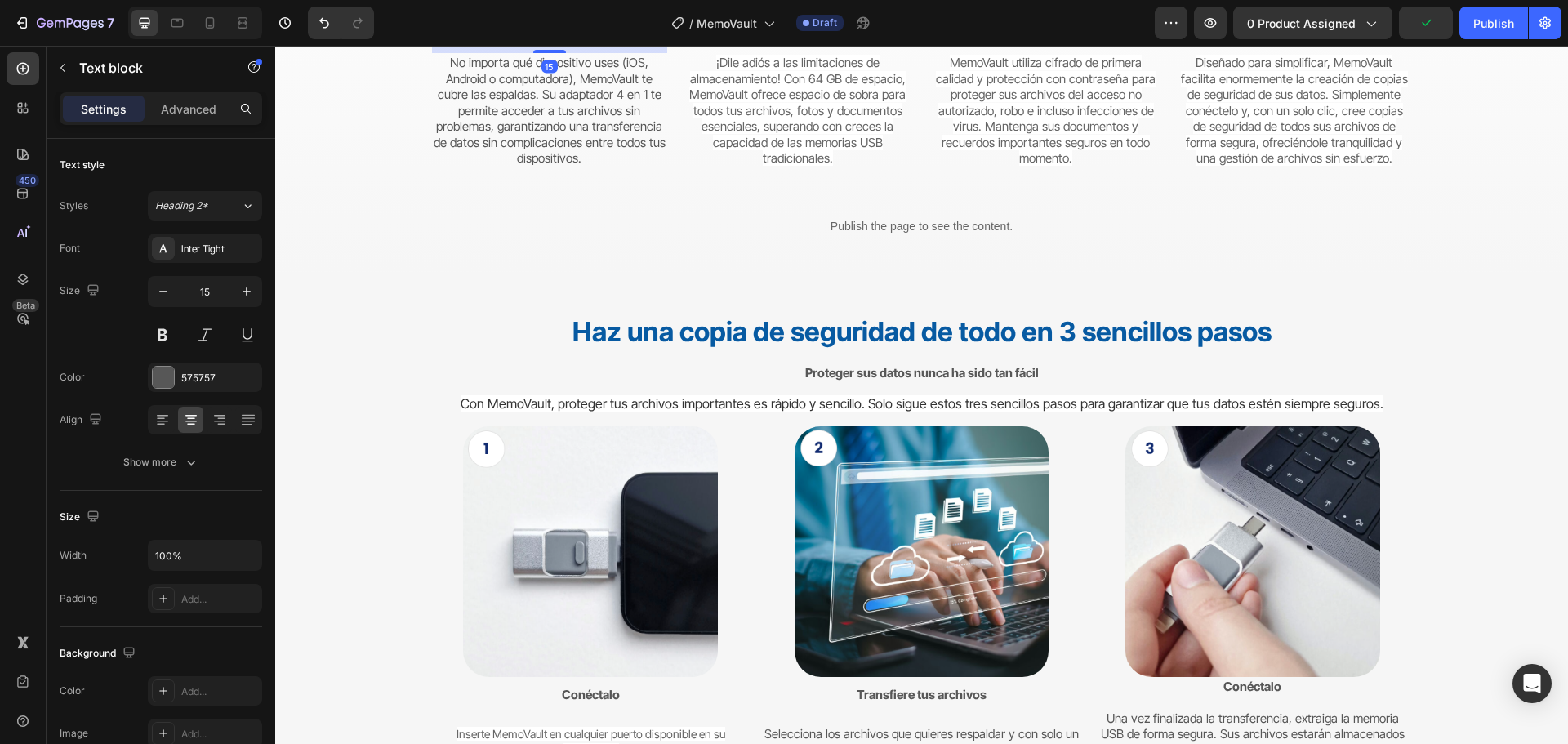
click at [535, 12] on icon at bounding box center [539, 7] width 9 height 12
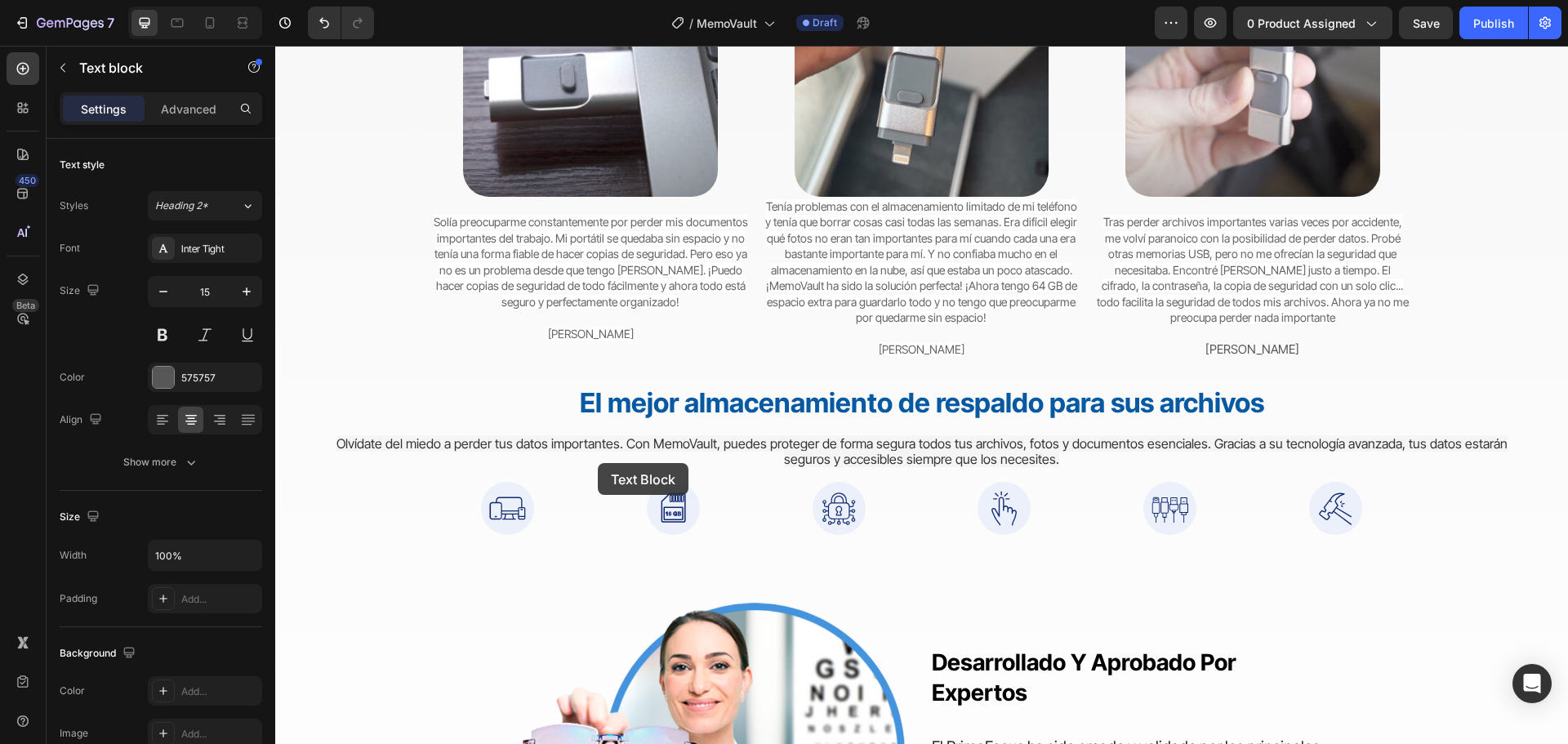
scroll to position [4340, 0]
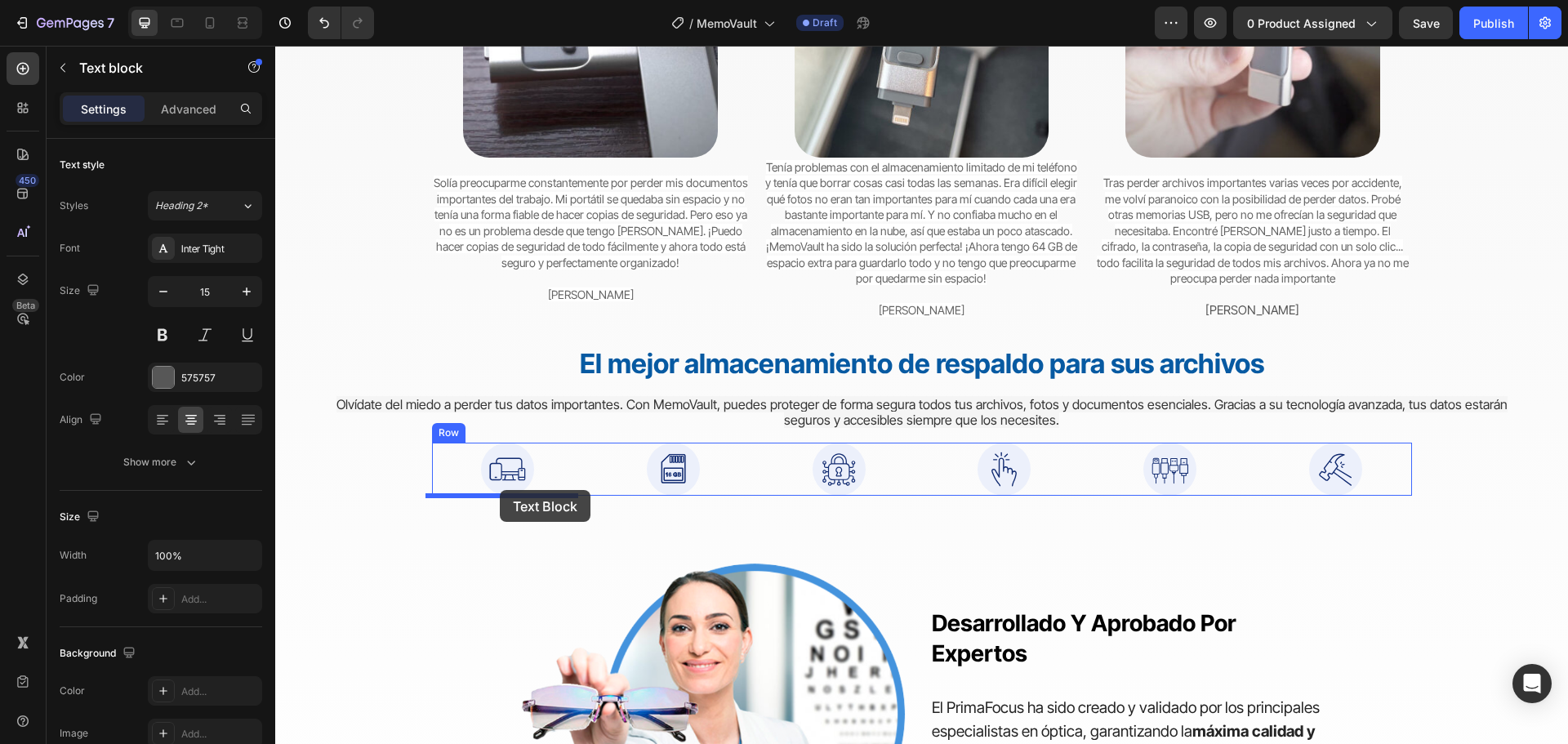
drag, startPoint x: 548, startPoint y: 449, endPoint x: 500, endPoint y: 490, distance: 63.1
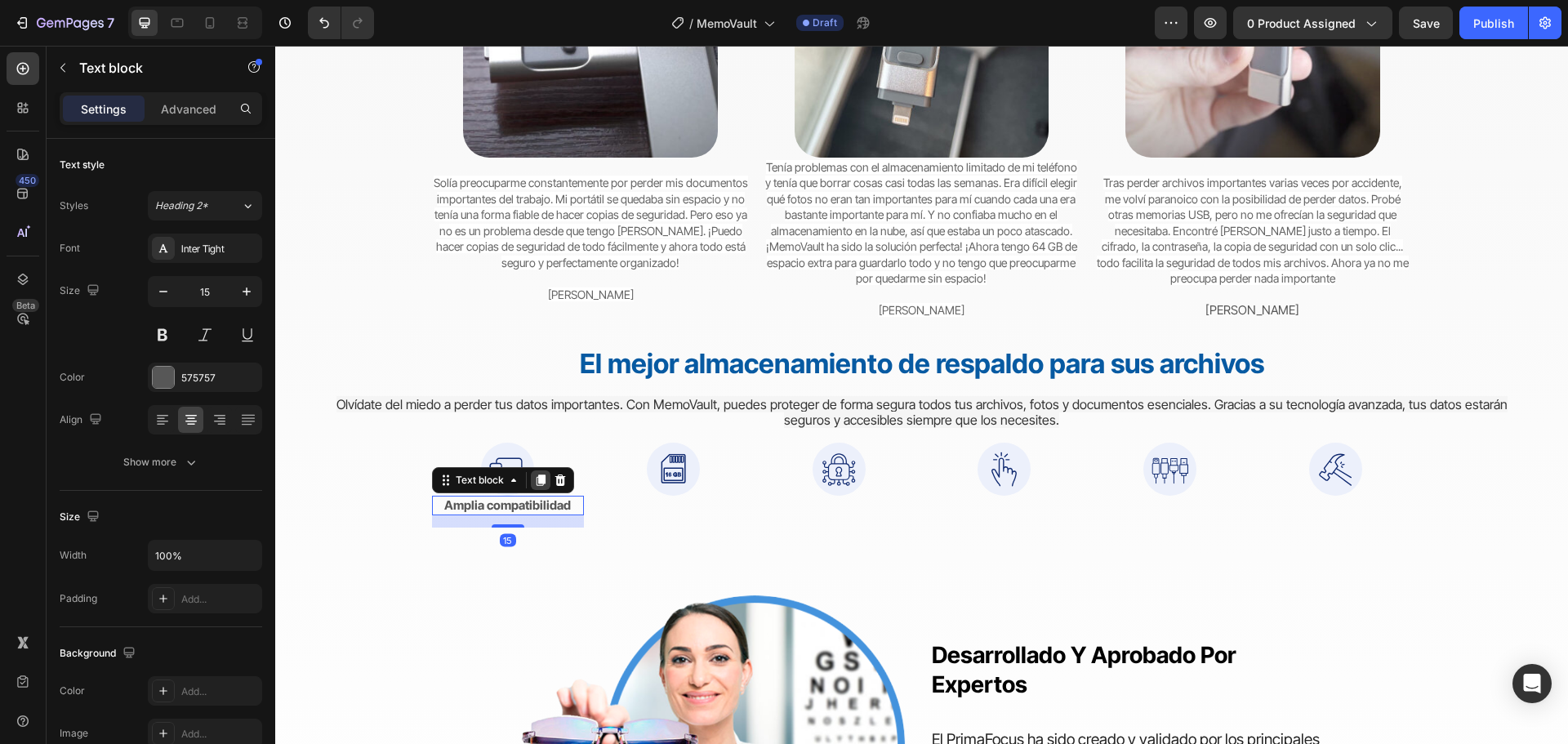
click at [535, 476] on icon at bounding box center [539, 480] width 9 height 12
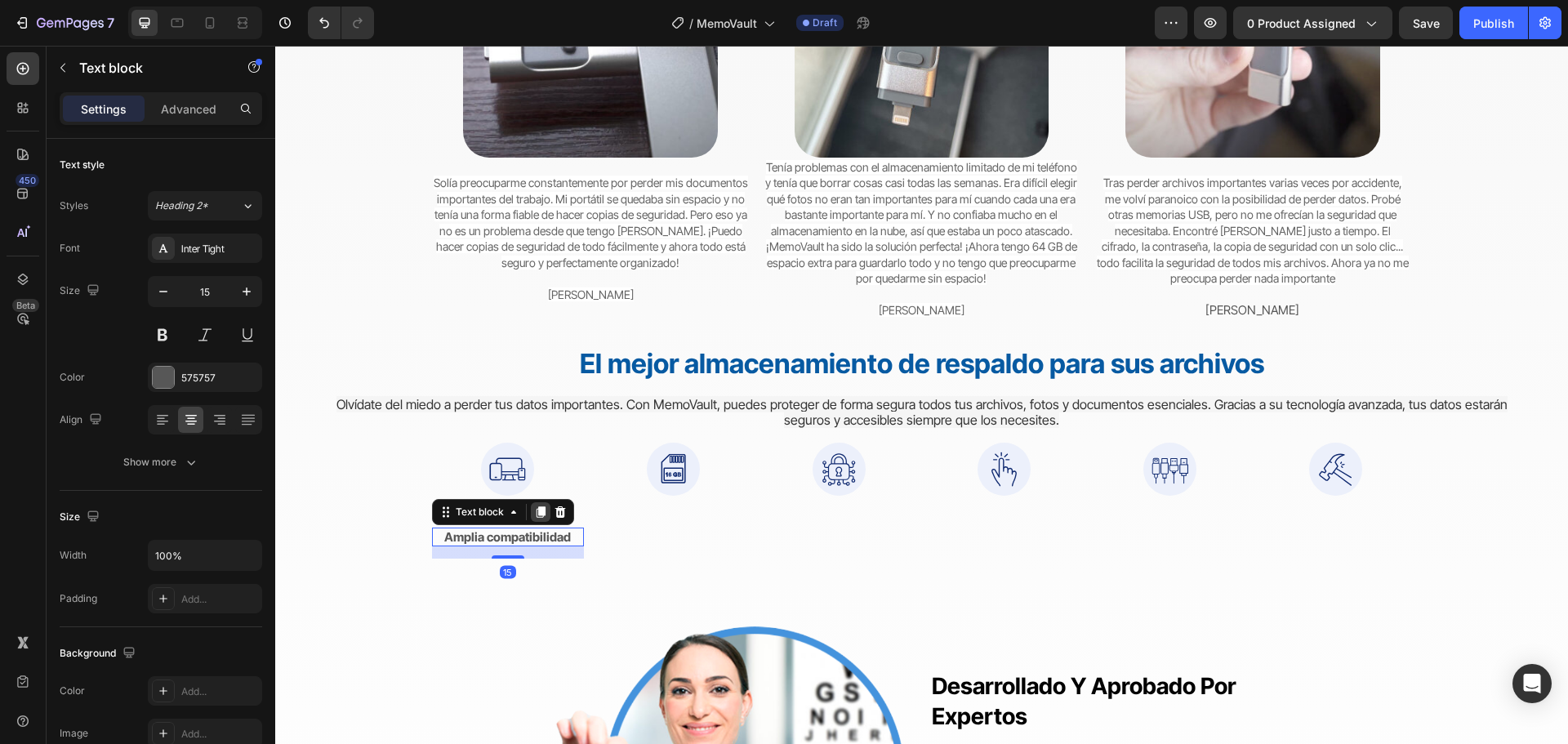
click at [535, 507] on icon at bounding box center [539, 512] width 9 height 12
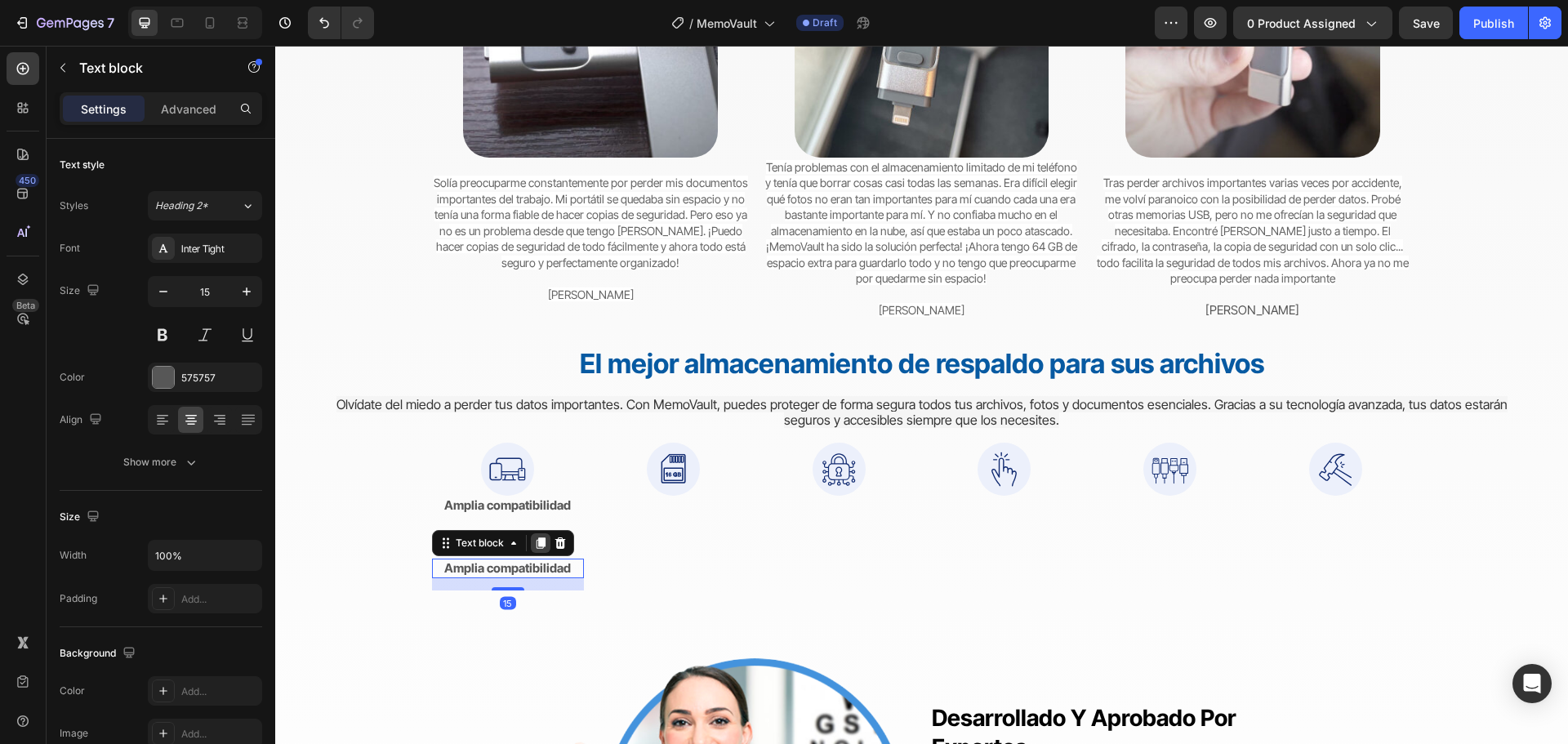
click at [535, 544] on icon at bounding box center [539, 543] width 9 height 12
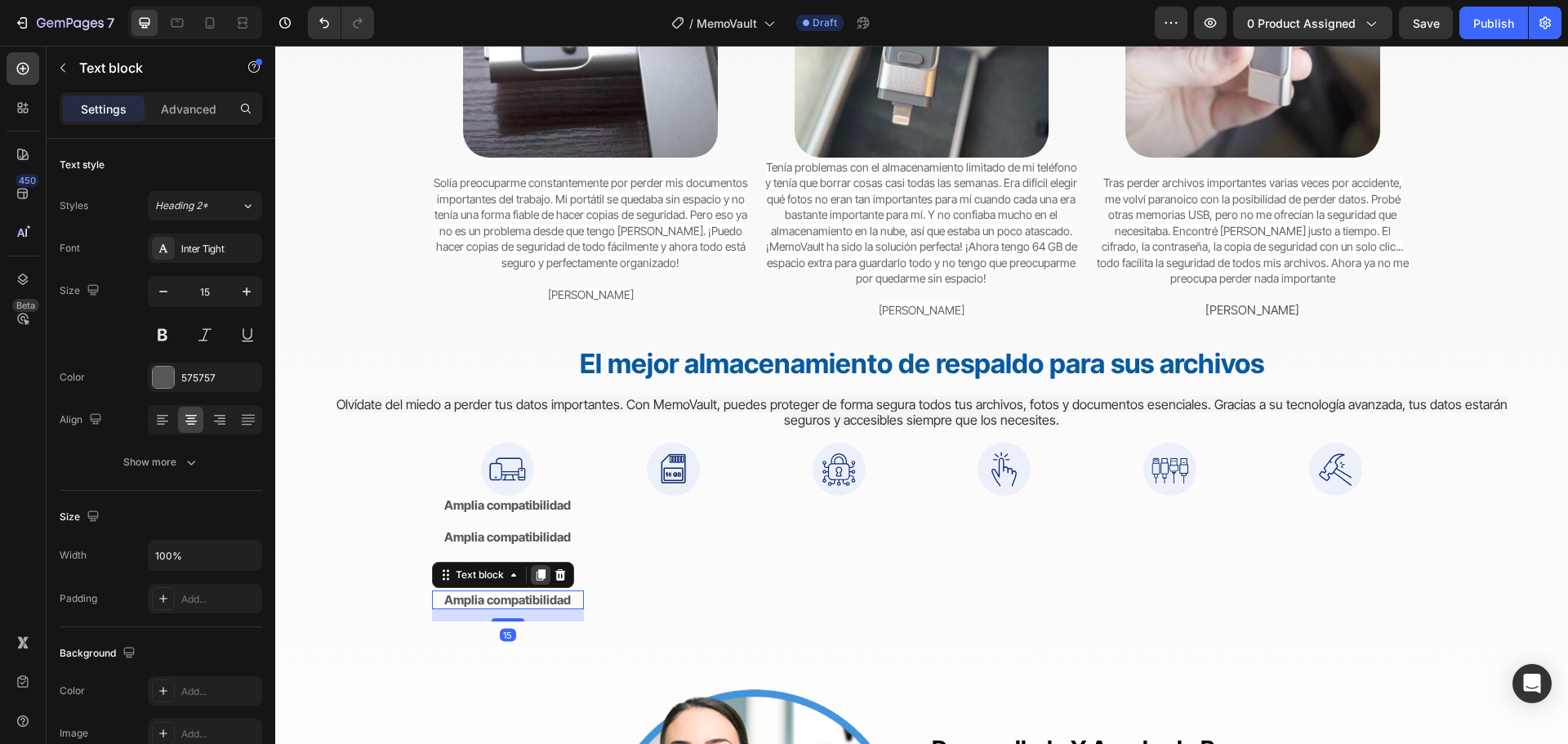
click at [537, 576] on icon at bounding box center [539, 575] width 9 height 12
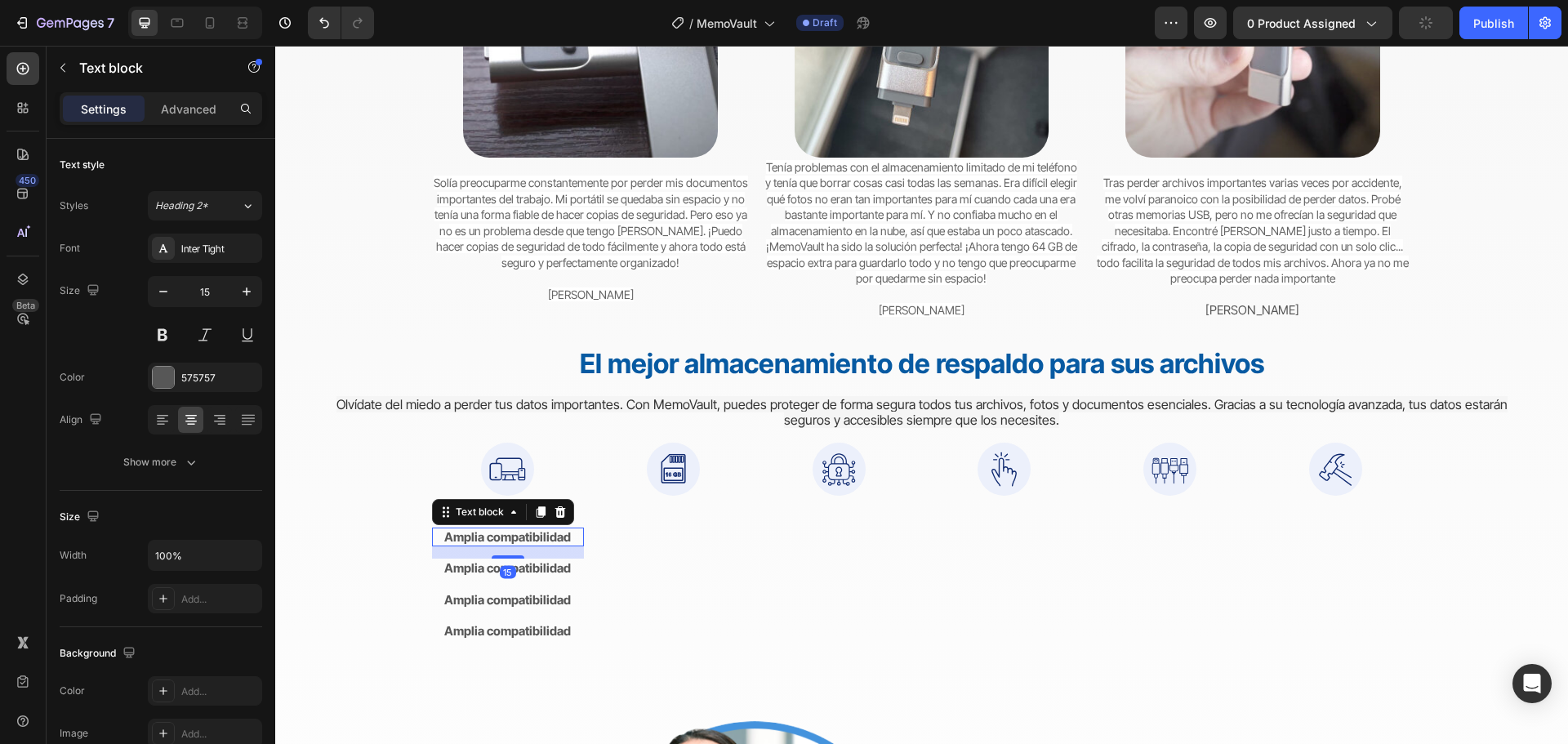
drag, startPoint x: 510, startPoint y: 541, endPoint x: 648, endPoint y: 506, distance: 142.4
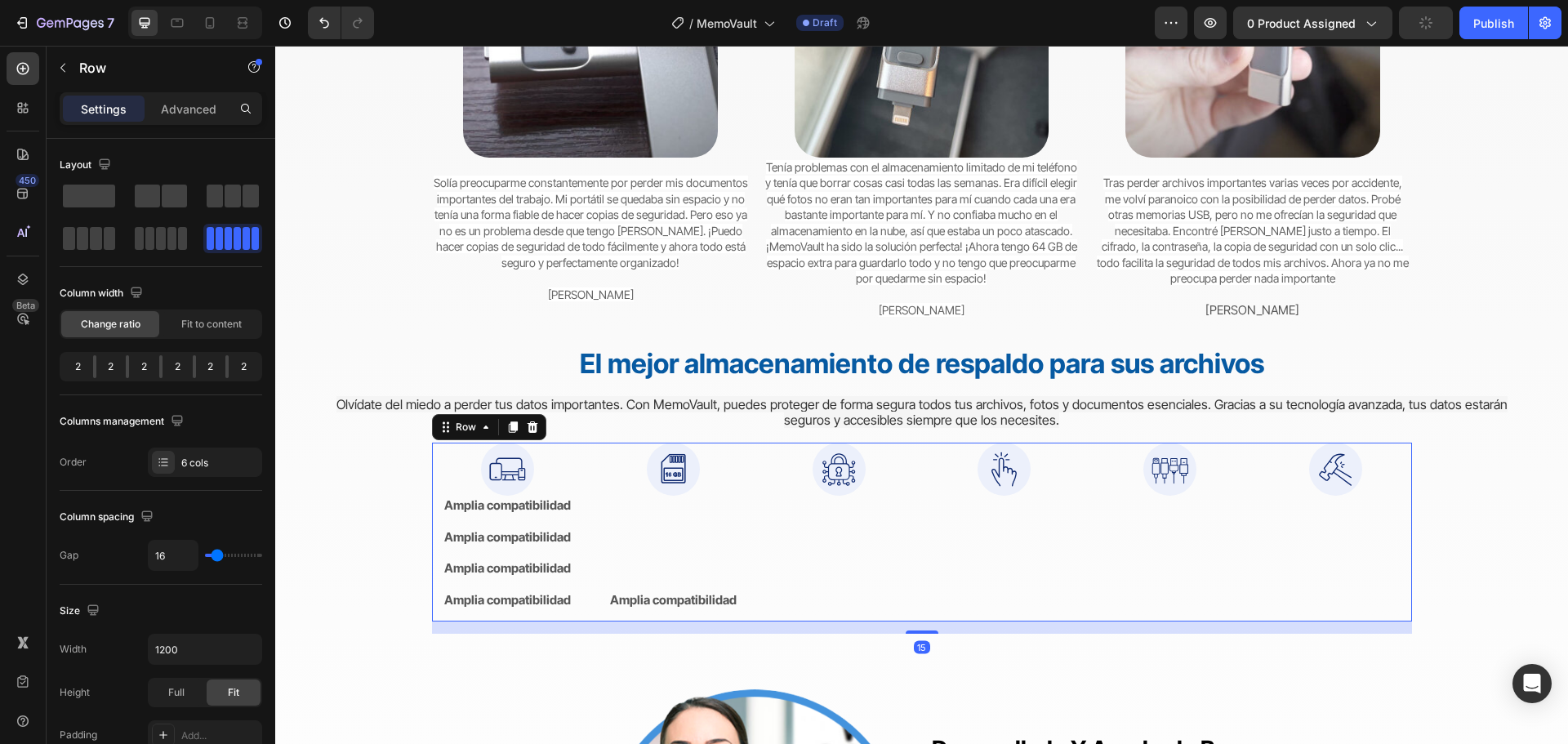
click at [650, 506] on div "Image Amplia compatibilidad Text block" at bounding box center [673, 532] width 153 height 179
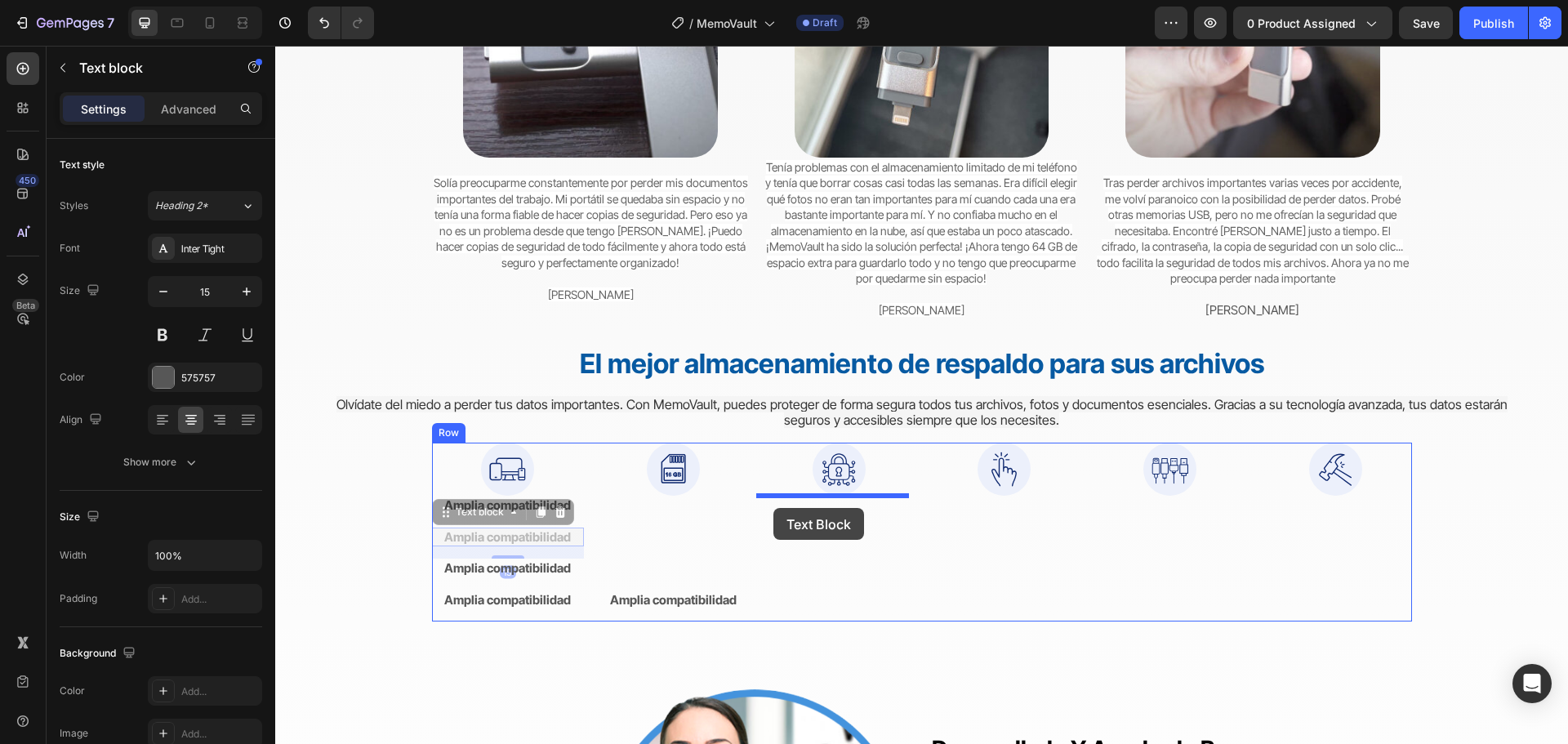
drag, startPoint x: 503, startPoint y: 529, endPoint x: 745, endPoint y: 520, distance: 242.2
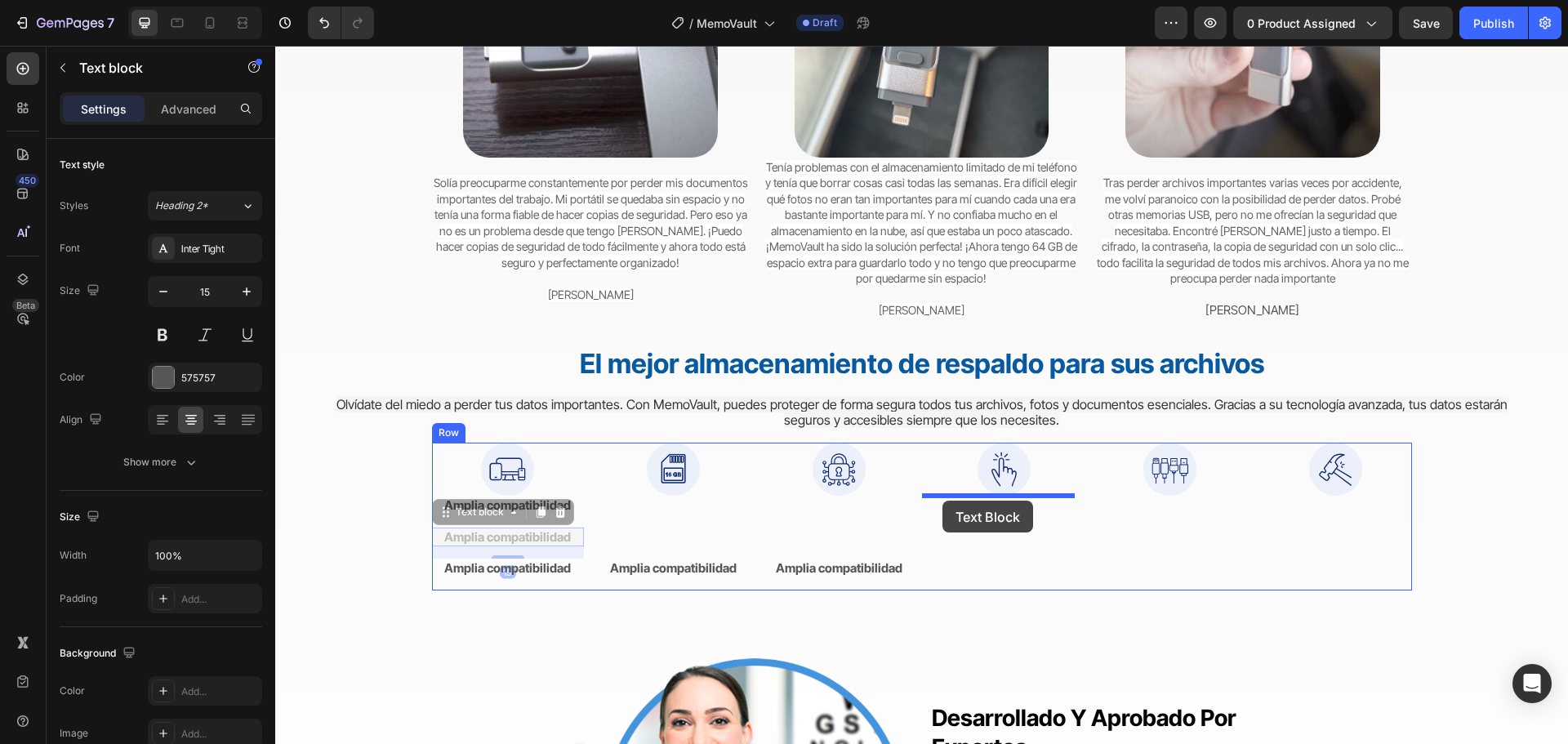
drag, startPoint x: 542, startPoint y: 530, endPoint x: 888, endPoint y: 501, distance: 347.2
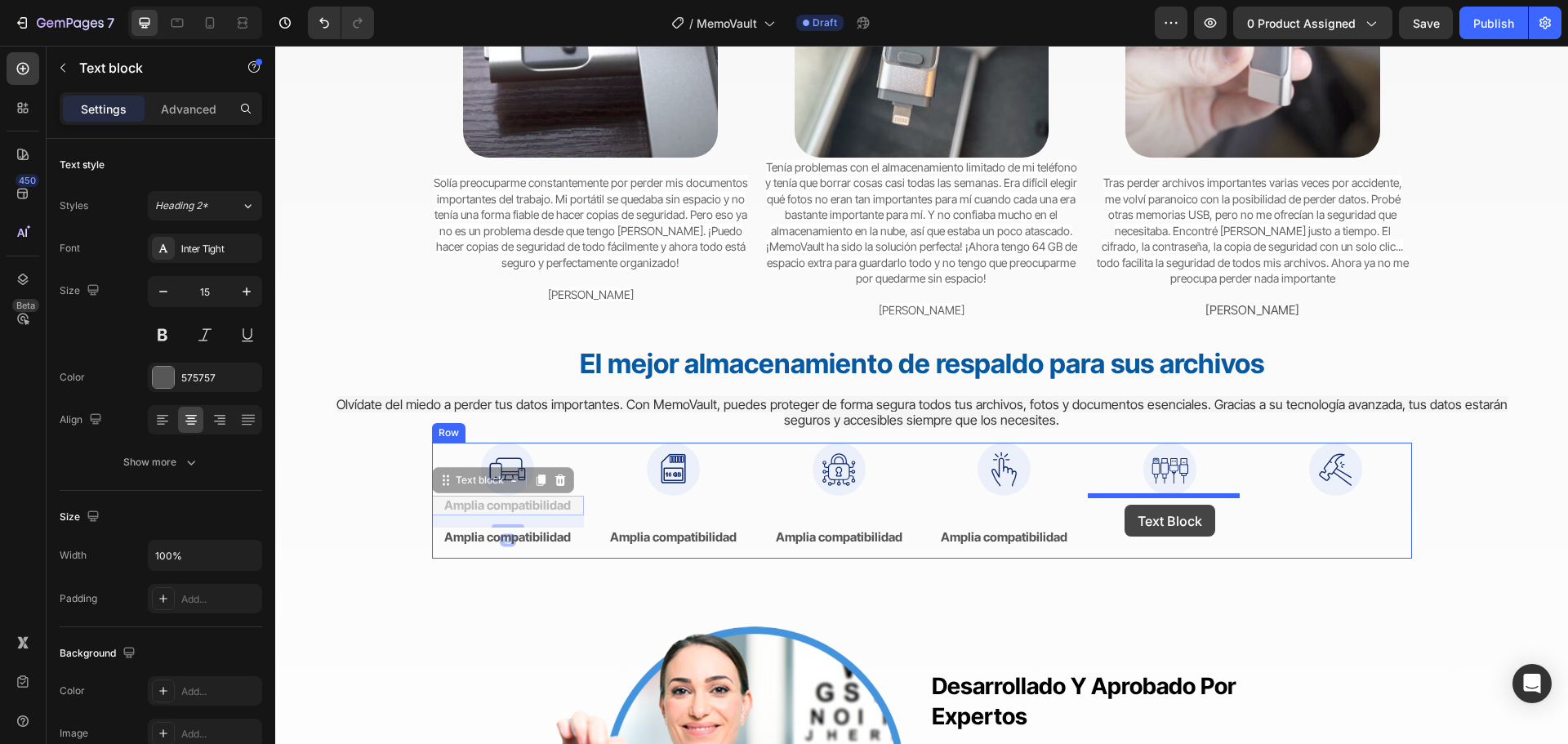
drag, startPoint x: 514, startPoint y: 500, endPoint x: 1126, endPoint y: 505, distance: 612.0
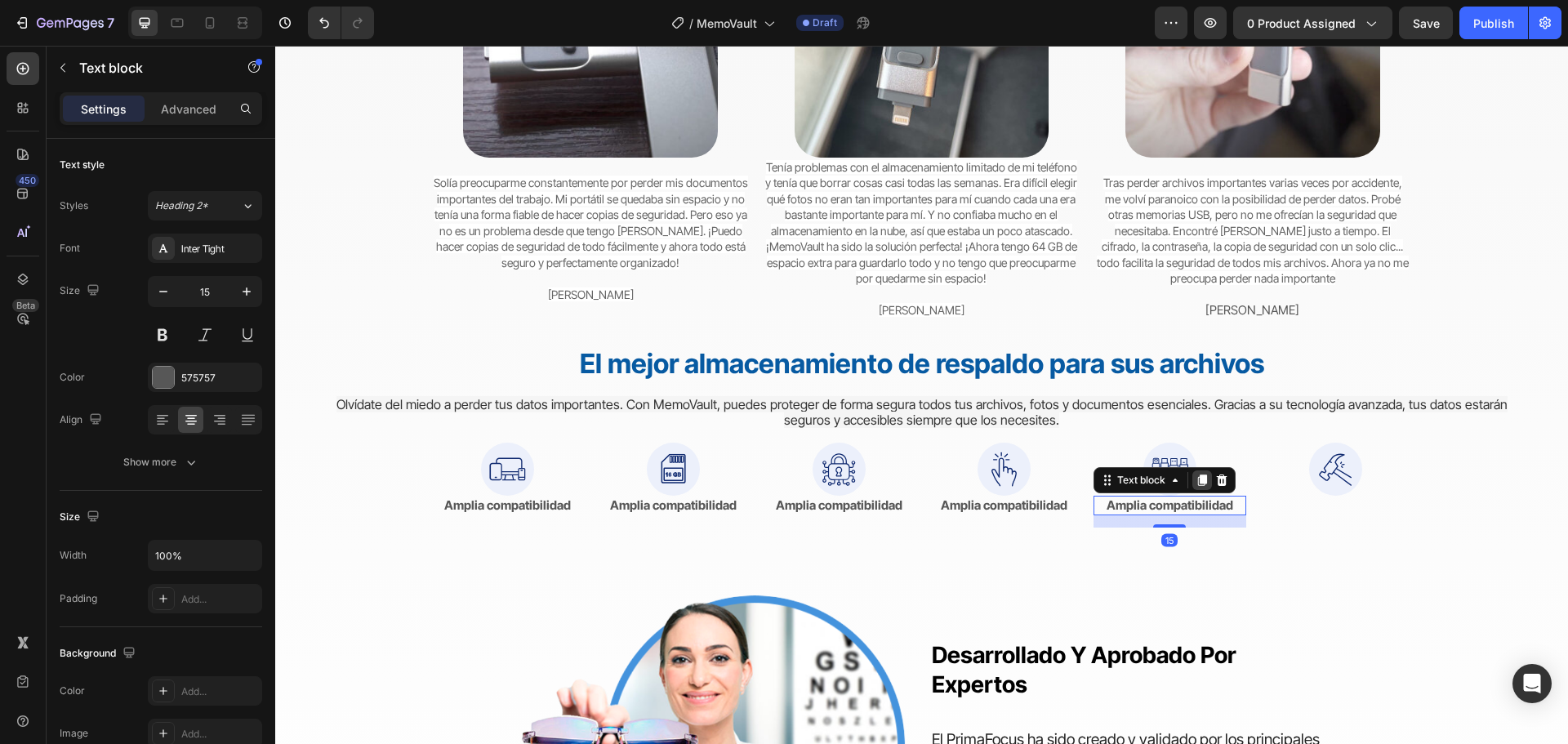
click at [1198, 481] on icon at bounding box center [1202, 480] width 9 height 12
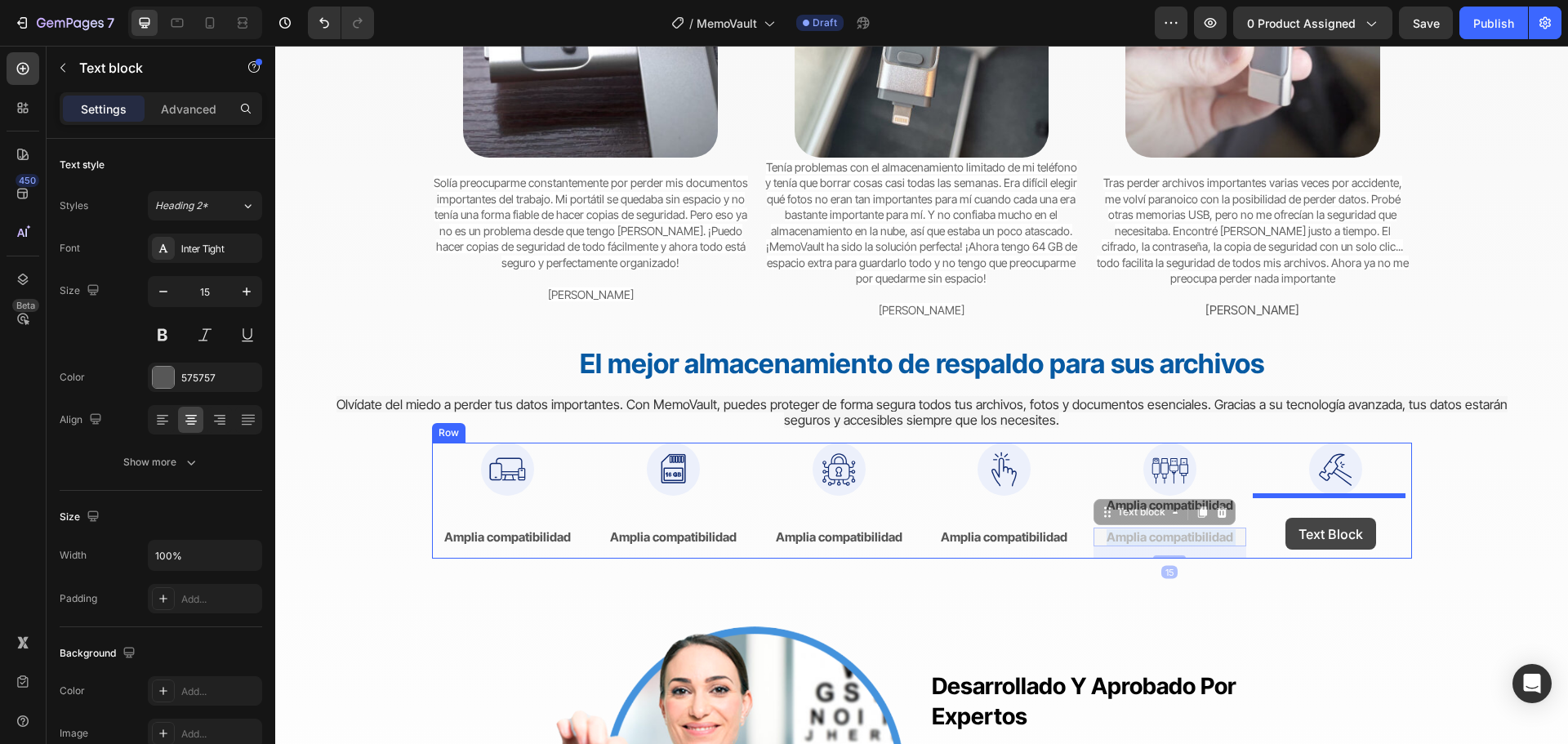
drag, startPoint x: 1164, startPoint y: 534, endPoint x: 1285, endPoint y: 517, distance: 122.2
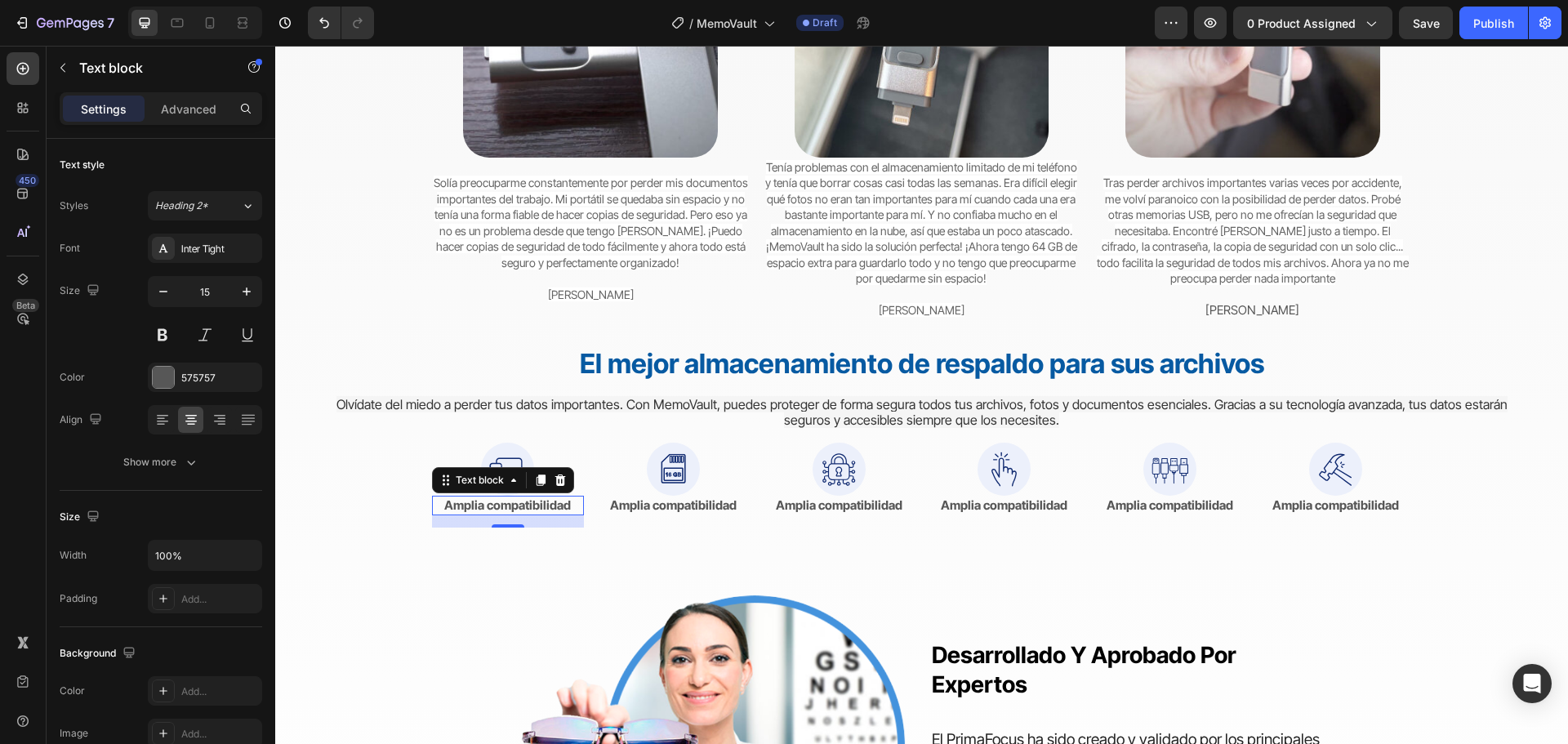
click at [545, 506] on strong "Amplia compatibilidad" at bounding box center [508, 505] width 127 height 15
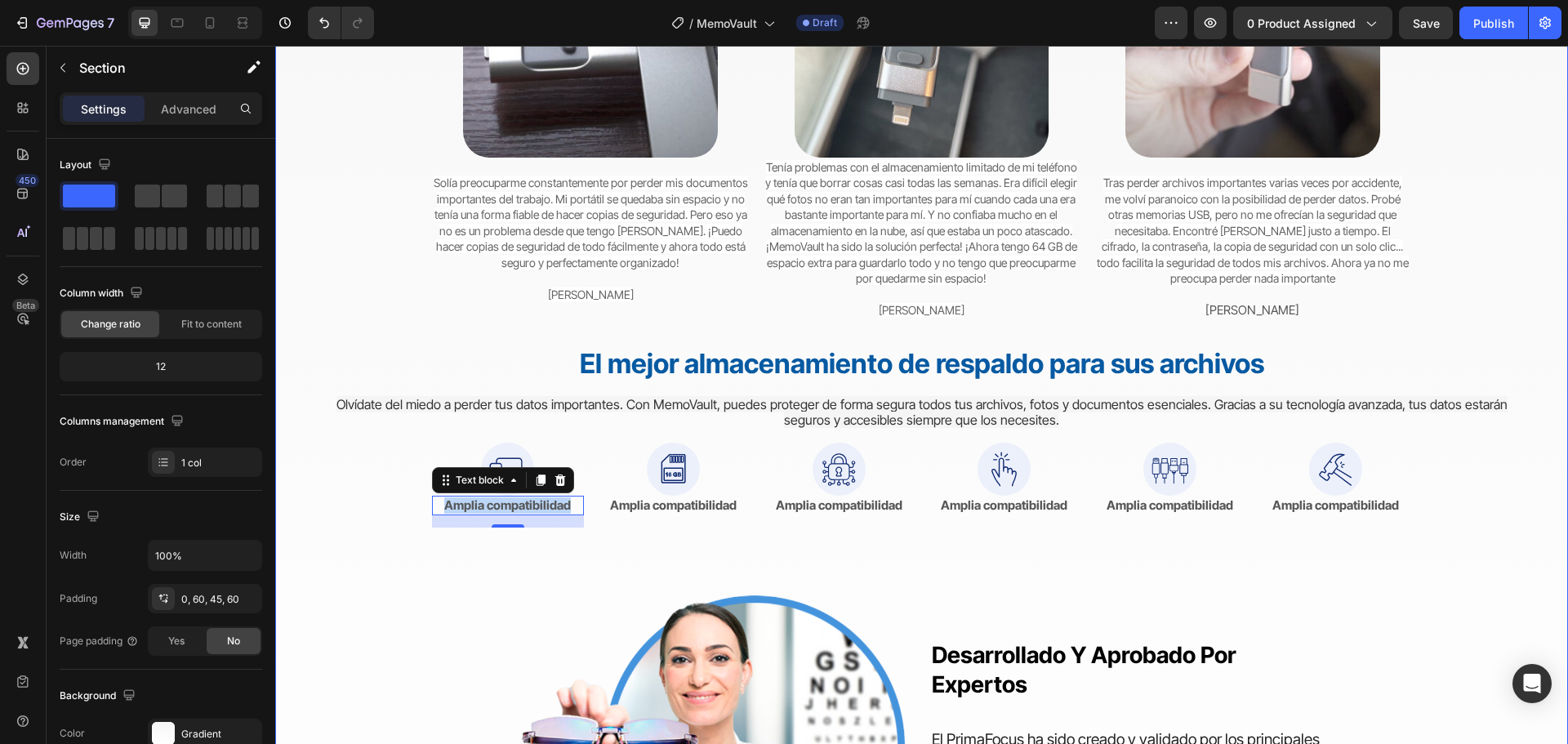
click at [488, 547] on div "Del caos a la paz mental Heading Cambiando la forma en que las personas protege…" at bounding box center [921, 341] width 1195 height 1135
click at [517, 508] on strong "Amplia compatibilidad" at bounding box center [508, 505] width 127 height 15
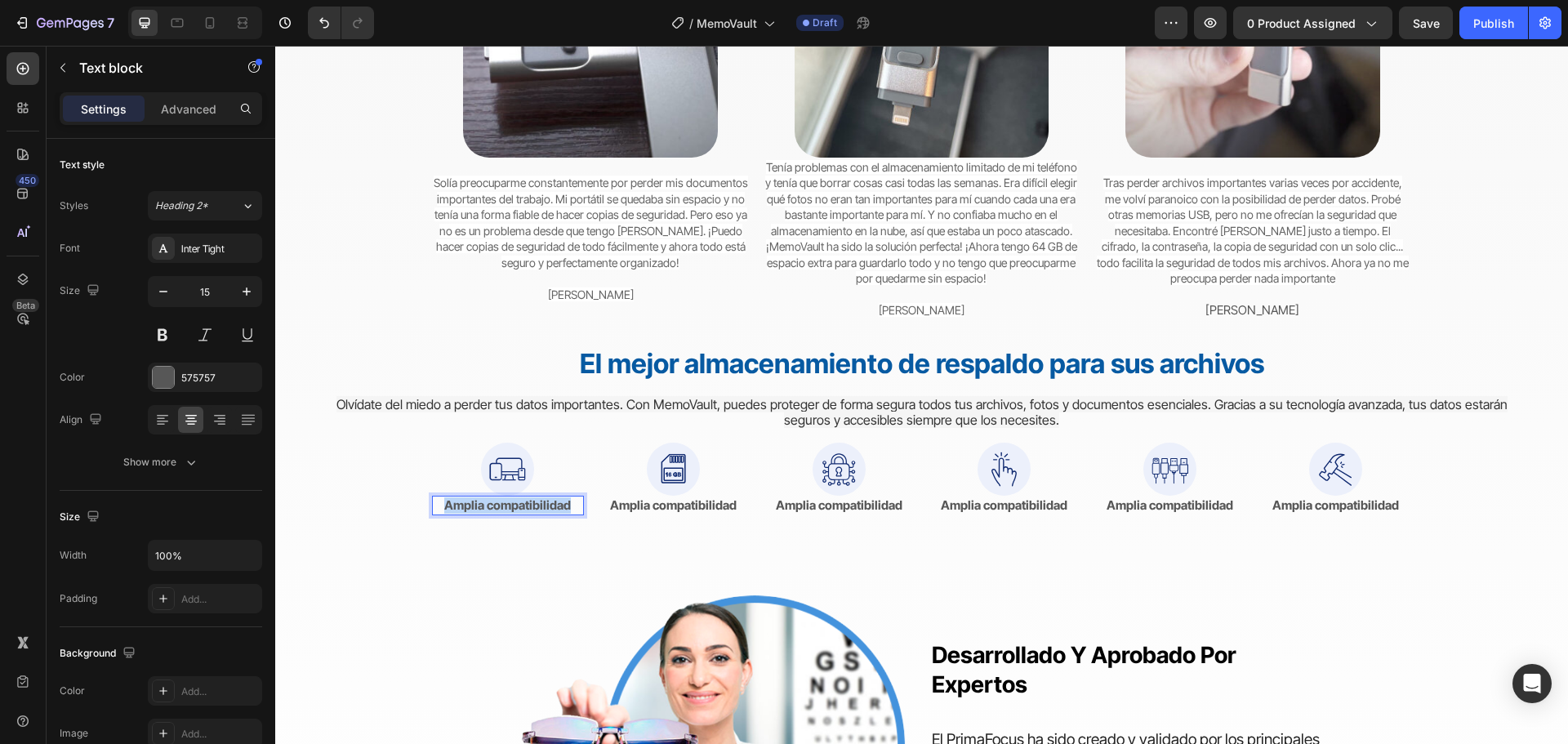
click at [519, 508] on strong "Amplia compatibilidad" at bounding box center [508, 505] width 127 height 15
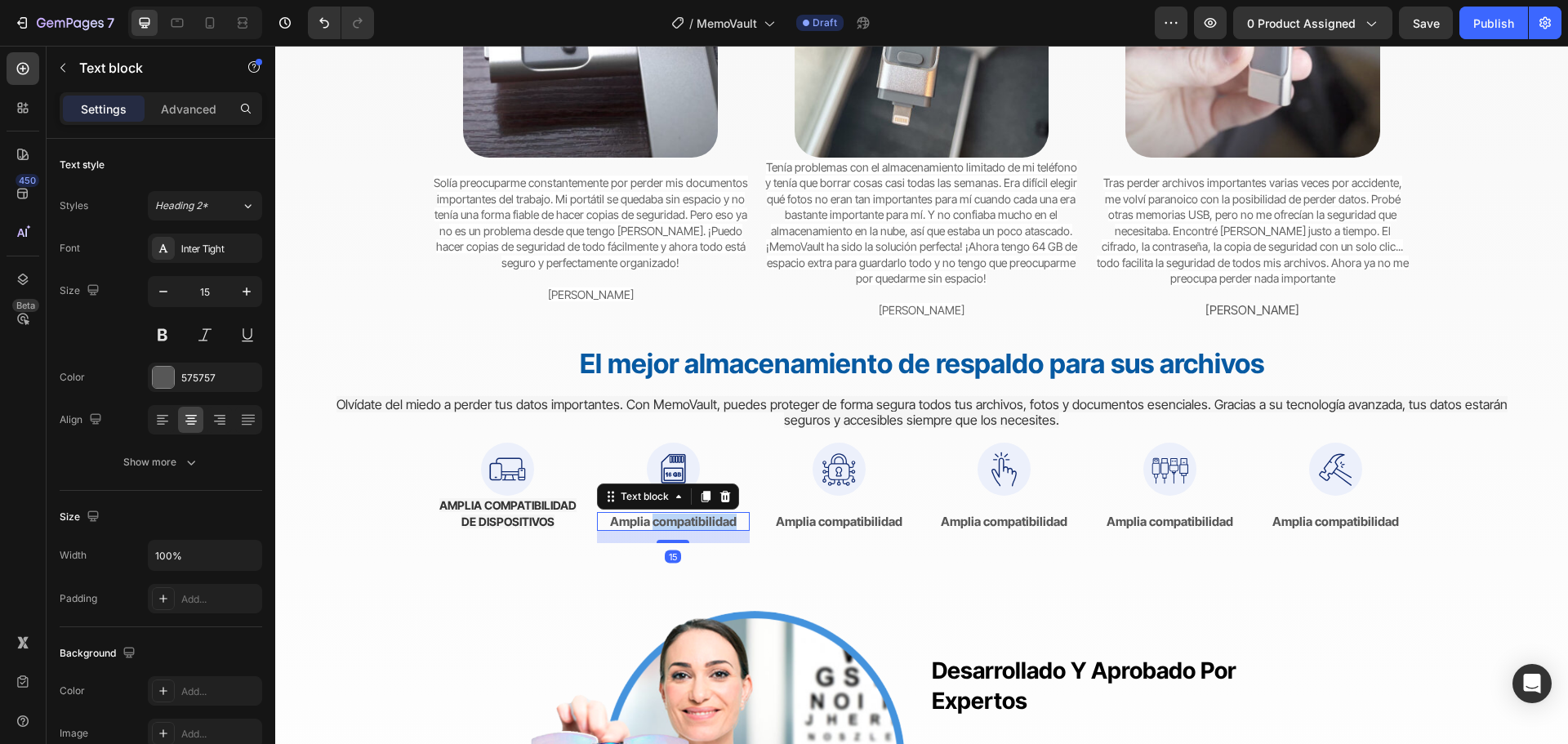
click at [702, 523] on strong "Amplia compatibilidad" at bounding box center [673, 521] width 127 height 15
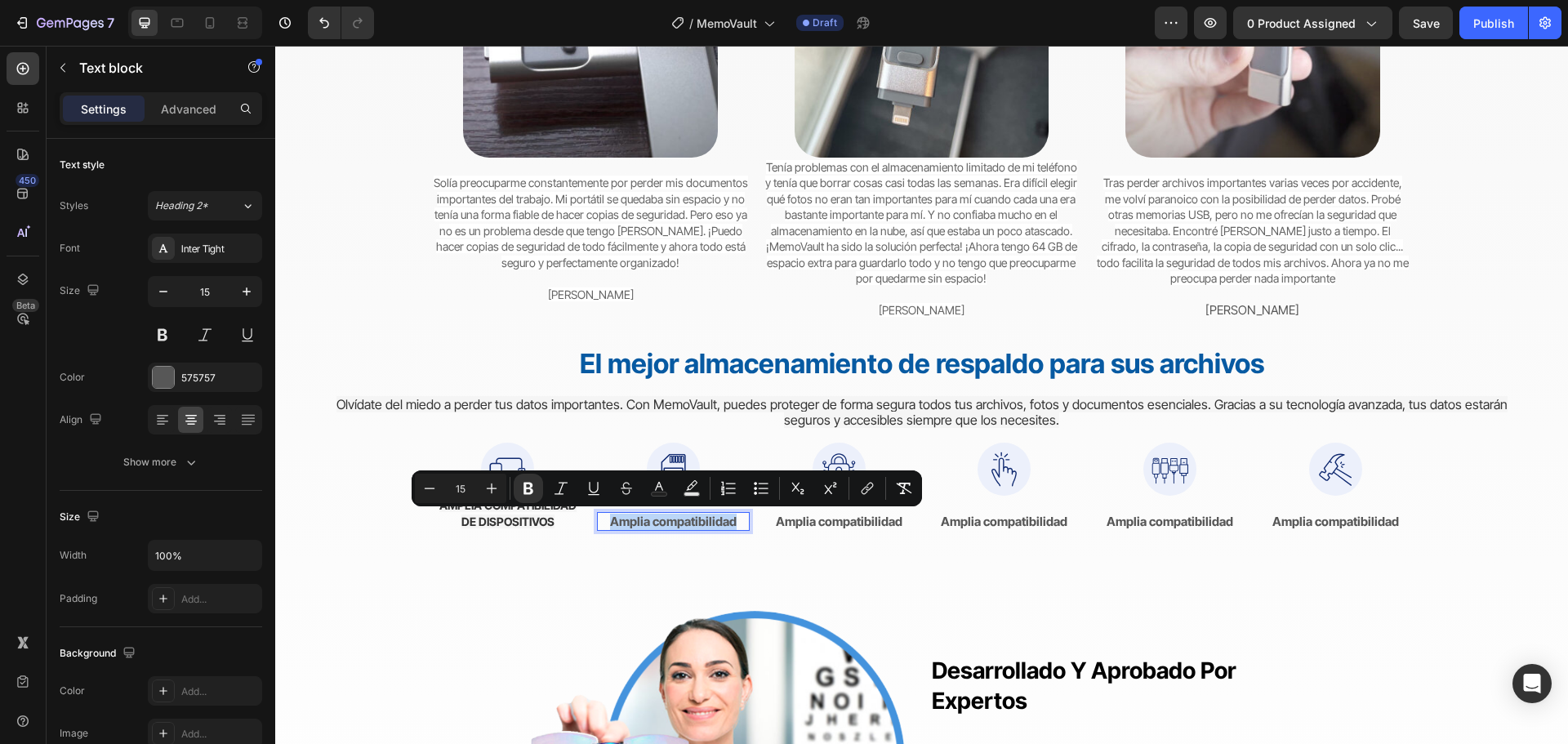
click at [702, 523] on strong "Amplia compatibilidad" at bounding box center [673, 521] width 127 height 15
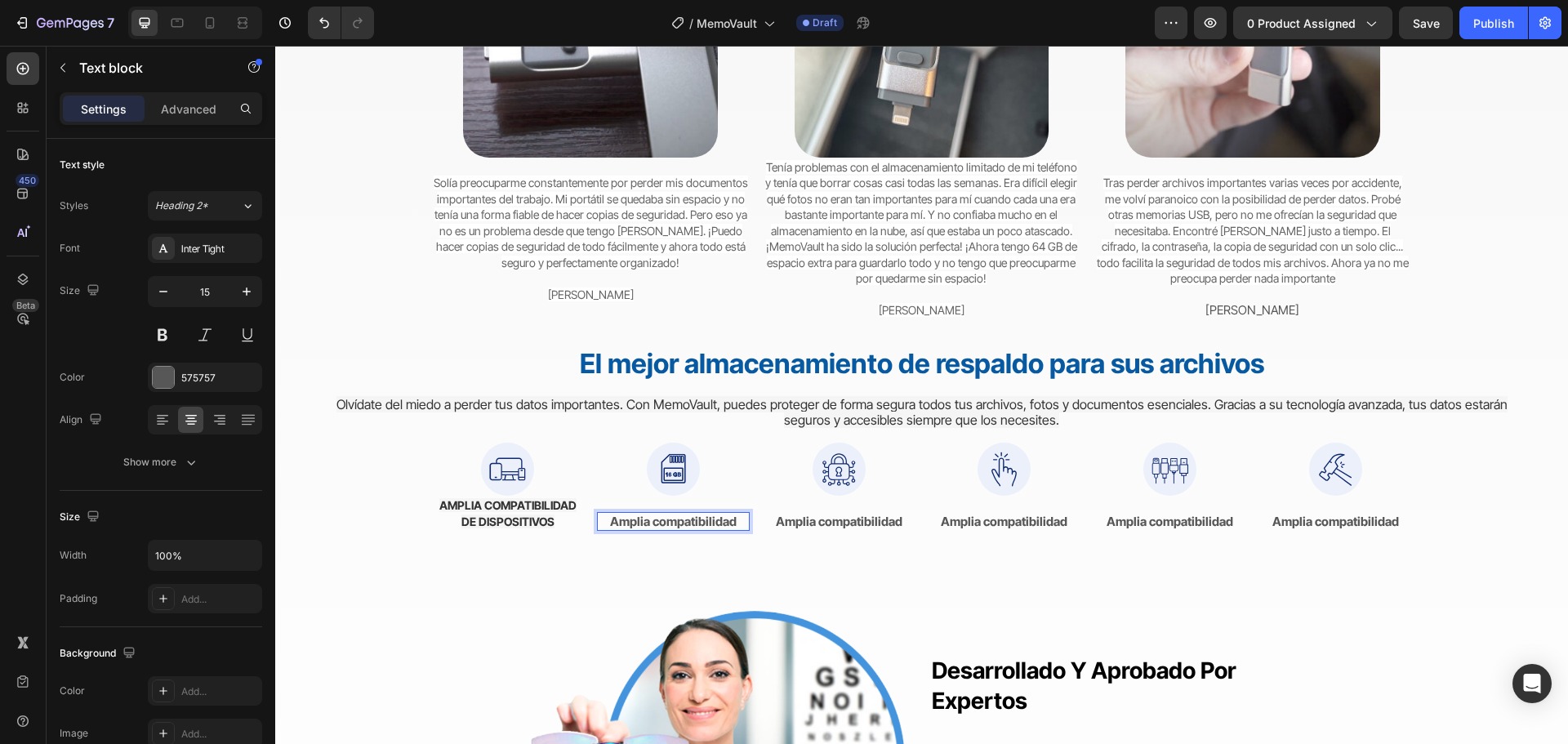
scroll to position [4324, 0]
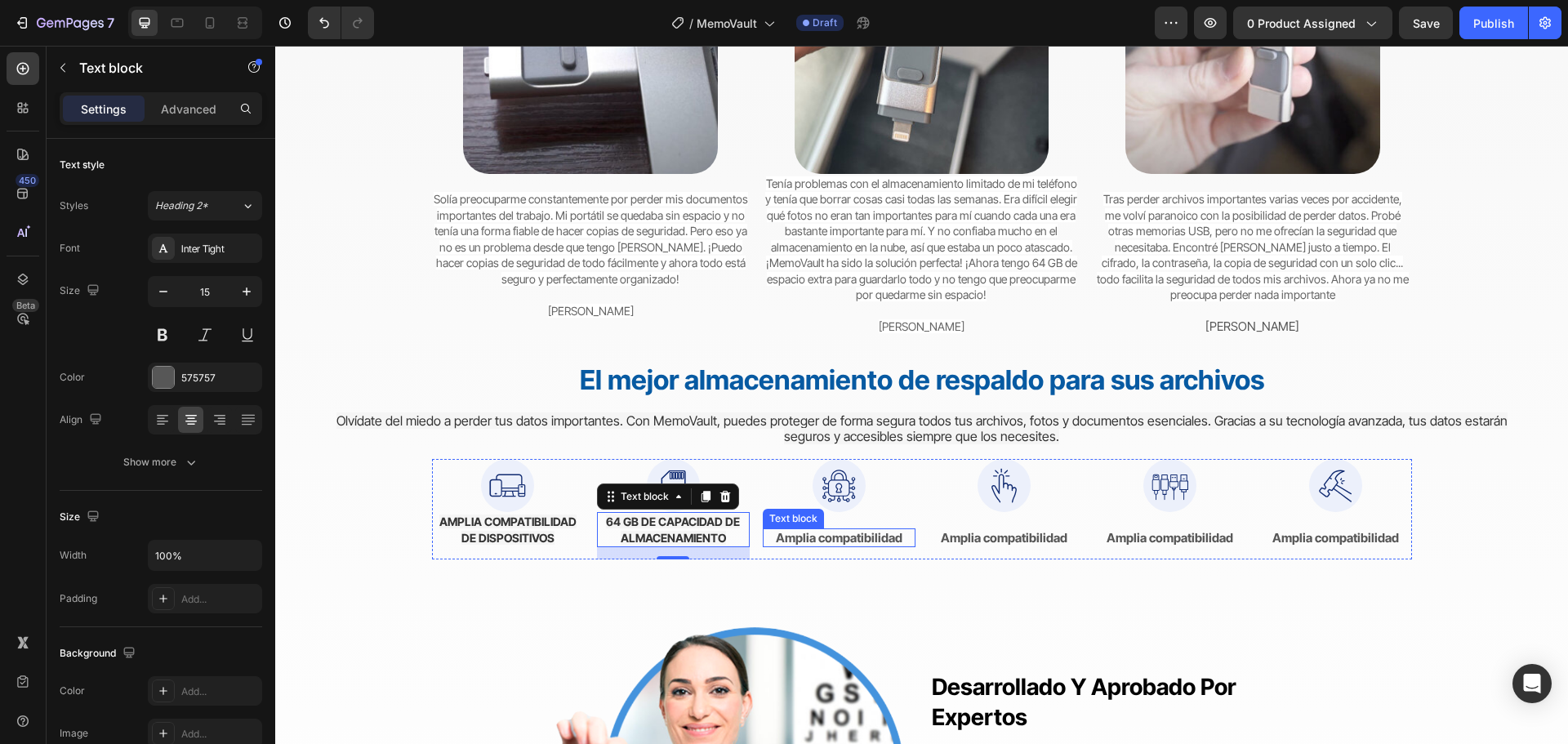
click at [816, 534] on strong "Amplia compatibilidad" at bounding box center [839, 537] width 127 height 15
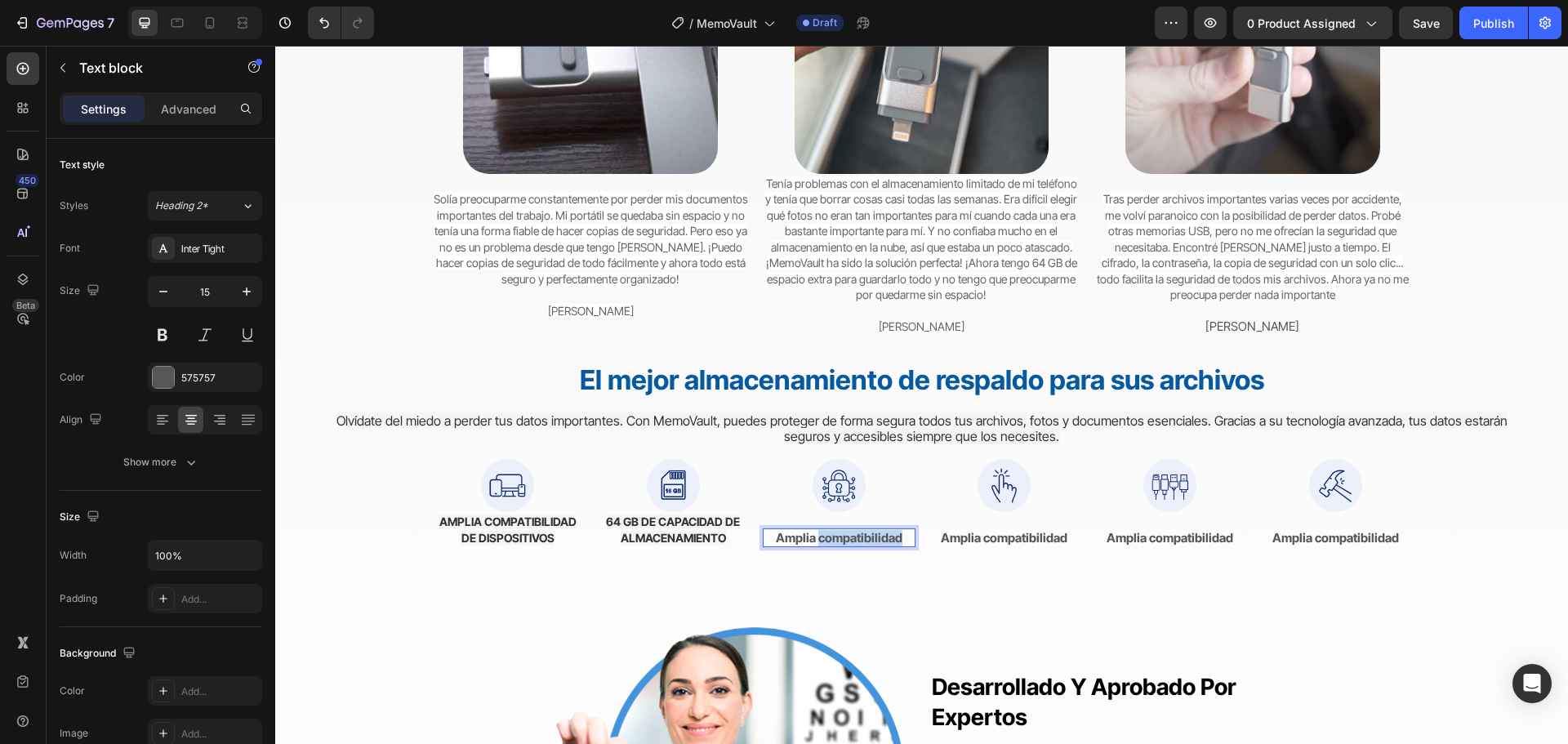
click at [816, 534] on strong "Amplia compatibilidad" at bounding box center [839, 537] width 127 height 15
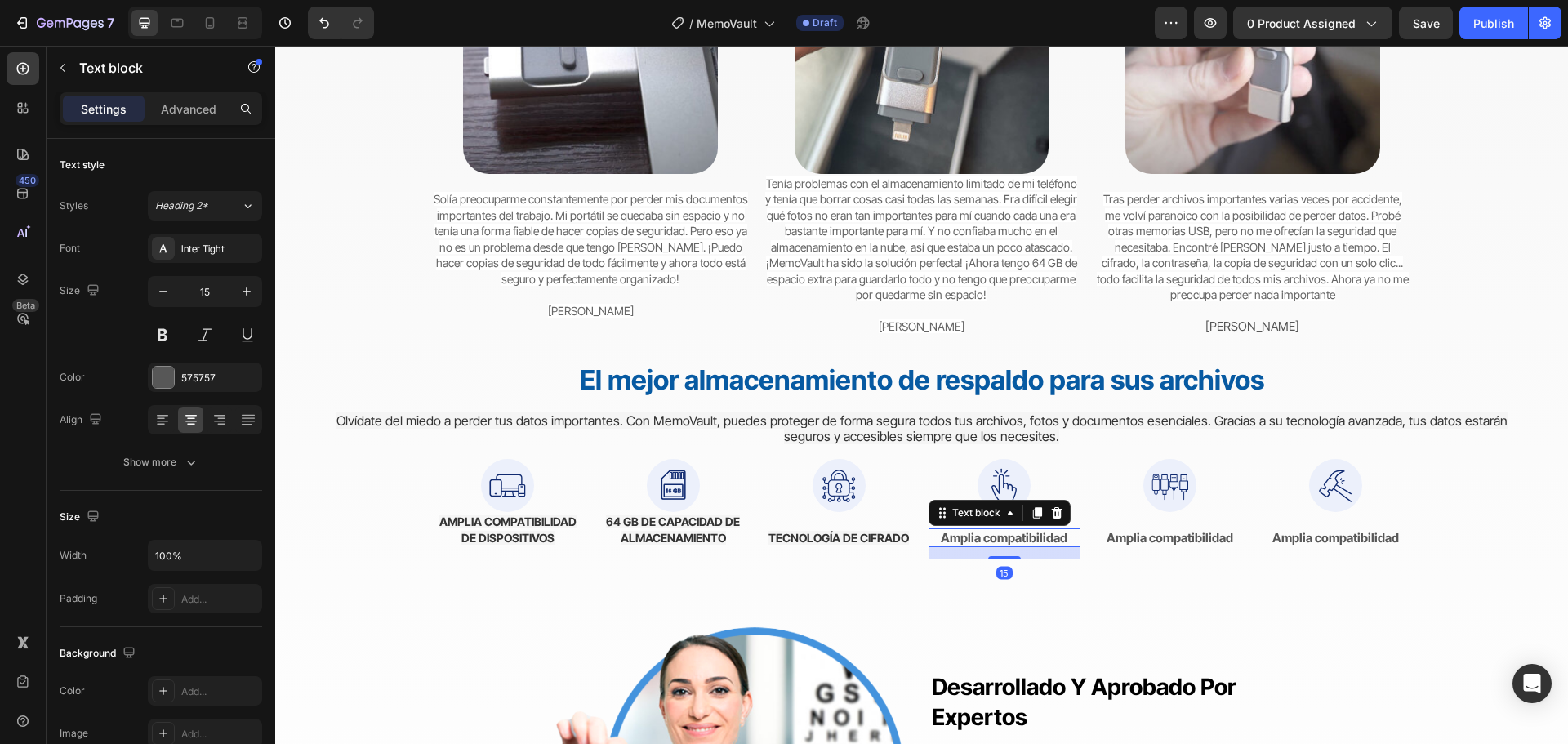
click at [1024, 537] on strong "Amplia compatibilidad" at bounding box center [1004, 537] width 127 height 15
click at [1027, 523] on div at bounding box center [1036, 512] width 19 height 19
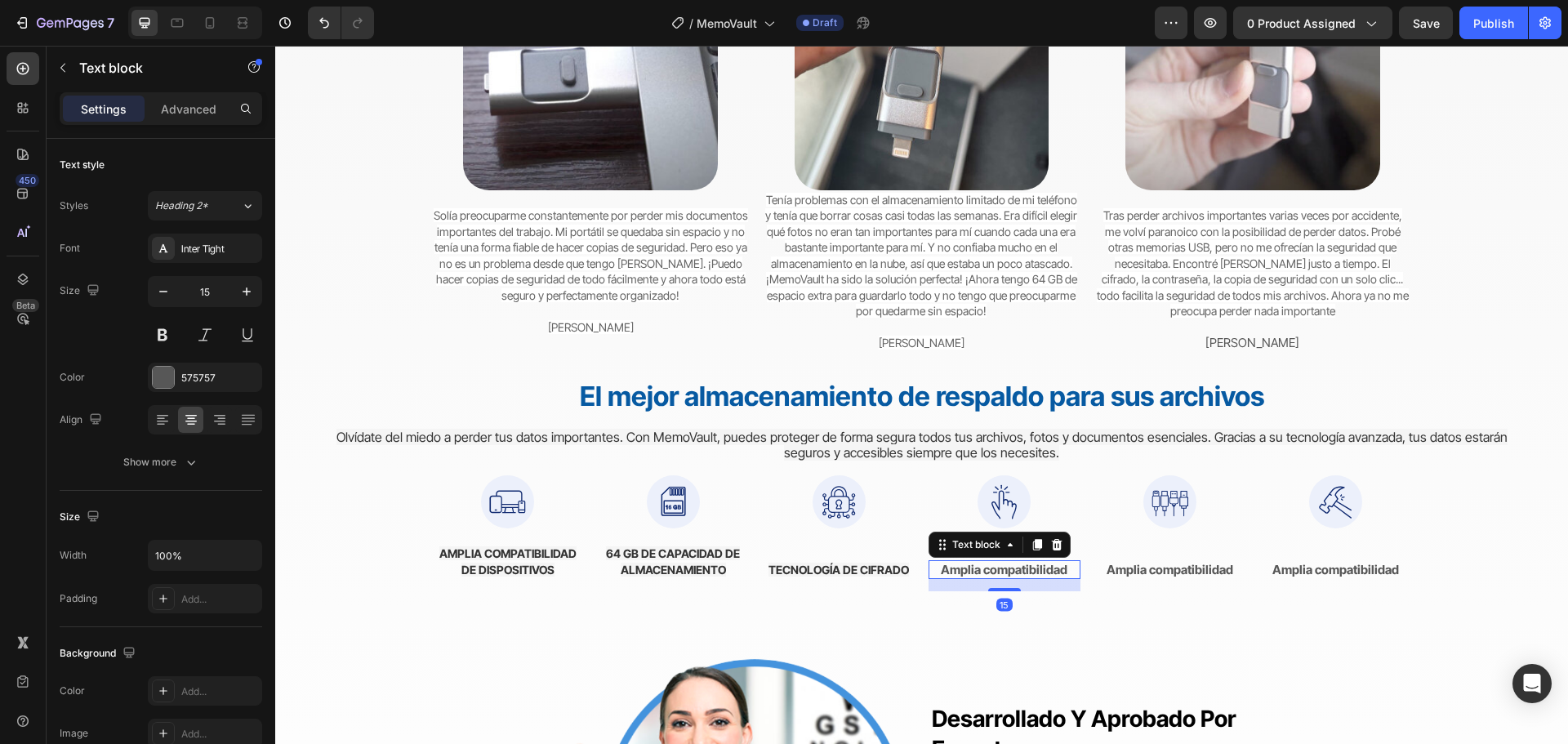
click at [1021, 566] on strong "Amplia compatibilidad" at bounding box center [1004, 569] width 127 height 15
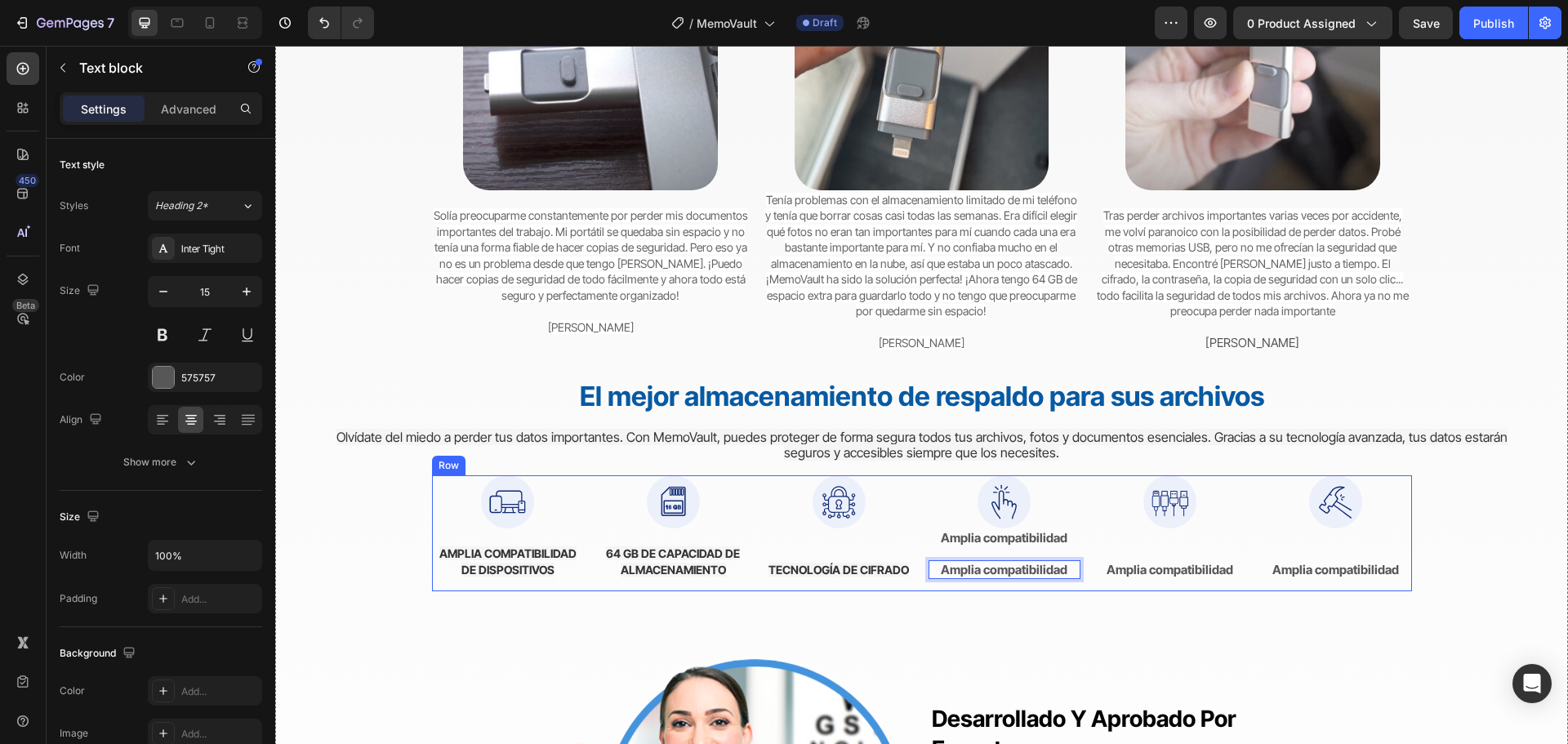
click at [1054, 589] on div "Image Amplia compatibilidad Text block Amplia compatibilidad Text block 15" at bounding box center [1005, 533] width 153 height 116
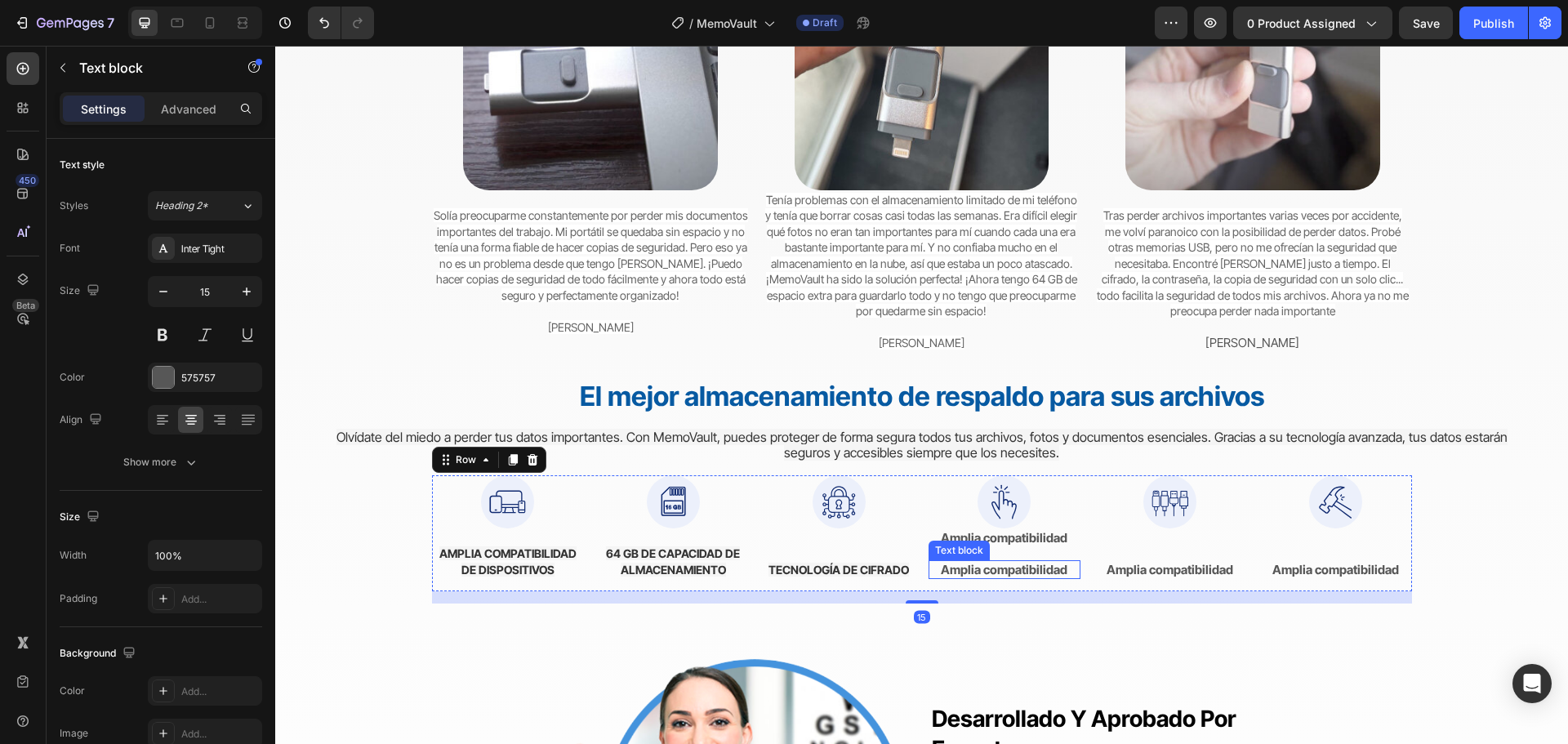
click at [1050, 571] on strong "Amplia compatibilidad" at bounding box center [1004, 569] width 127 height 15
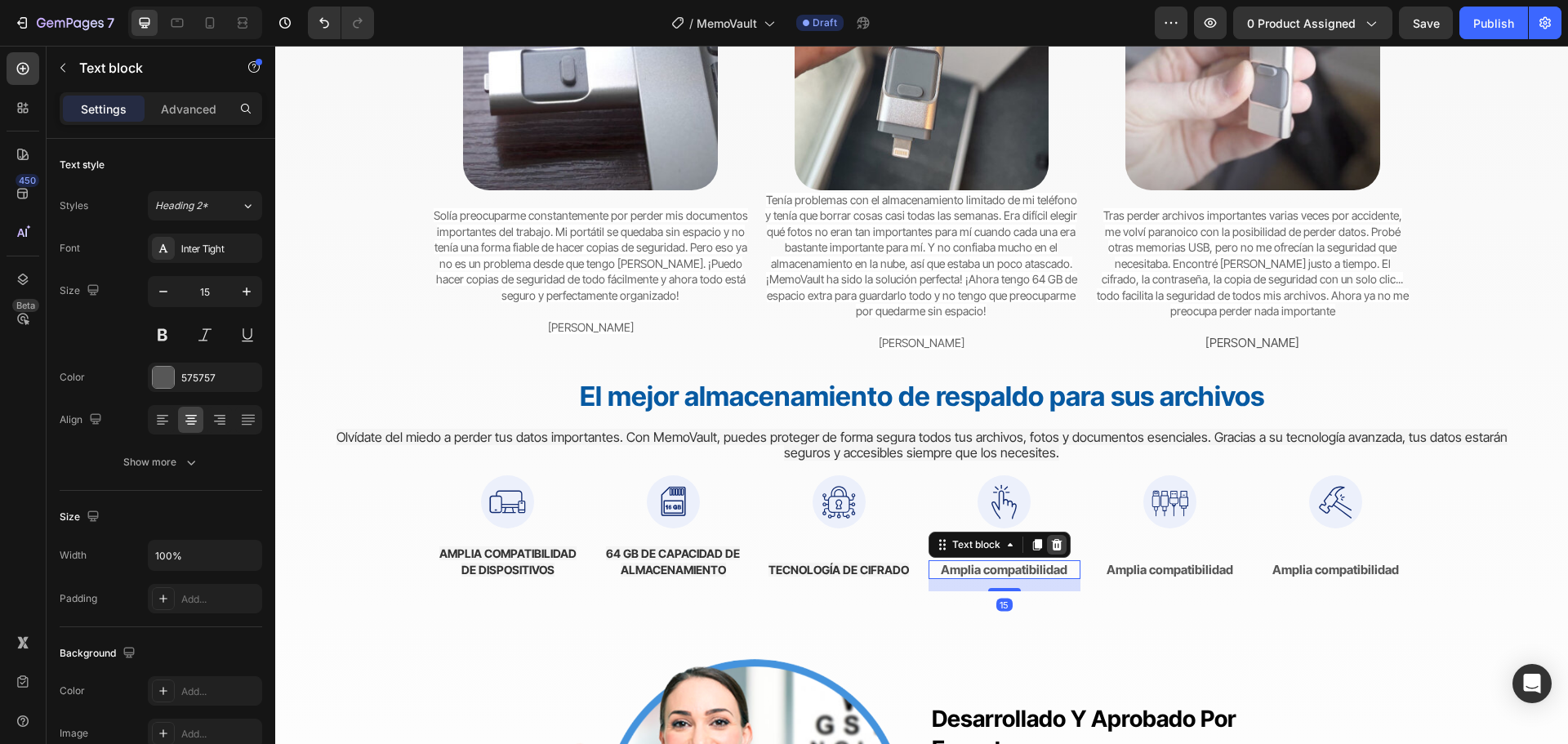
click at [1051, 545] on icon at bounding box center [1056, 545] width 11 height 12
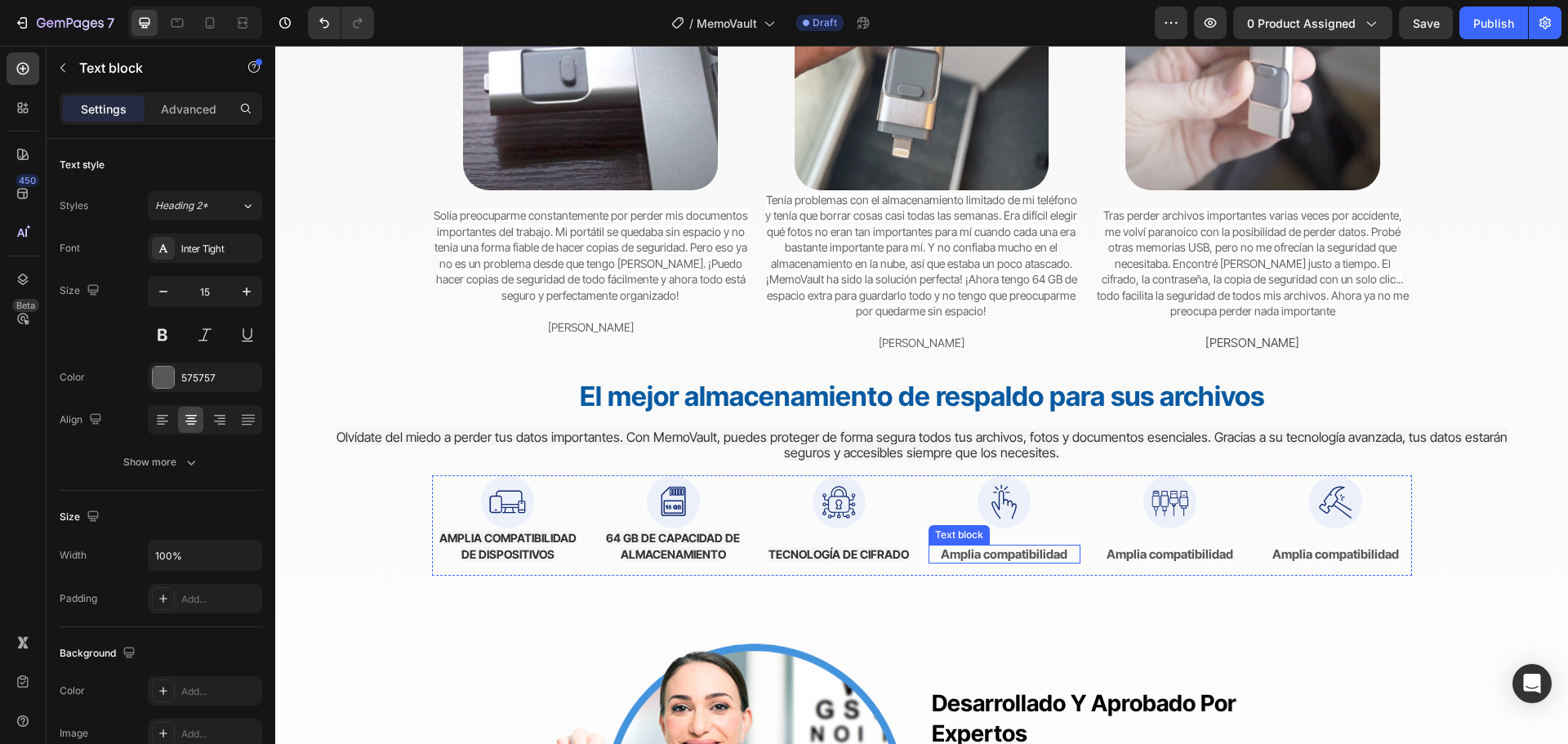
click at [1039, 550] on strong "Amplia compatibilidad" at bounding box center [1004, 554] width 127 height 15
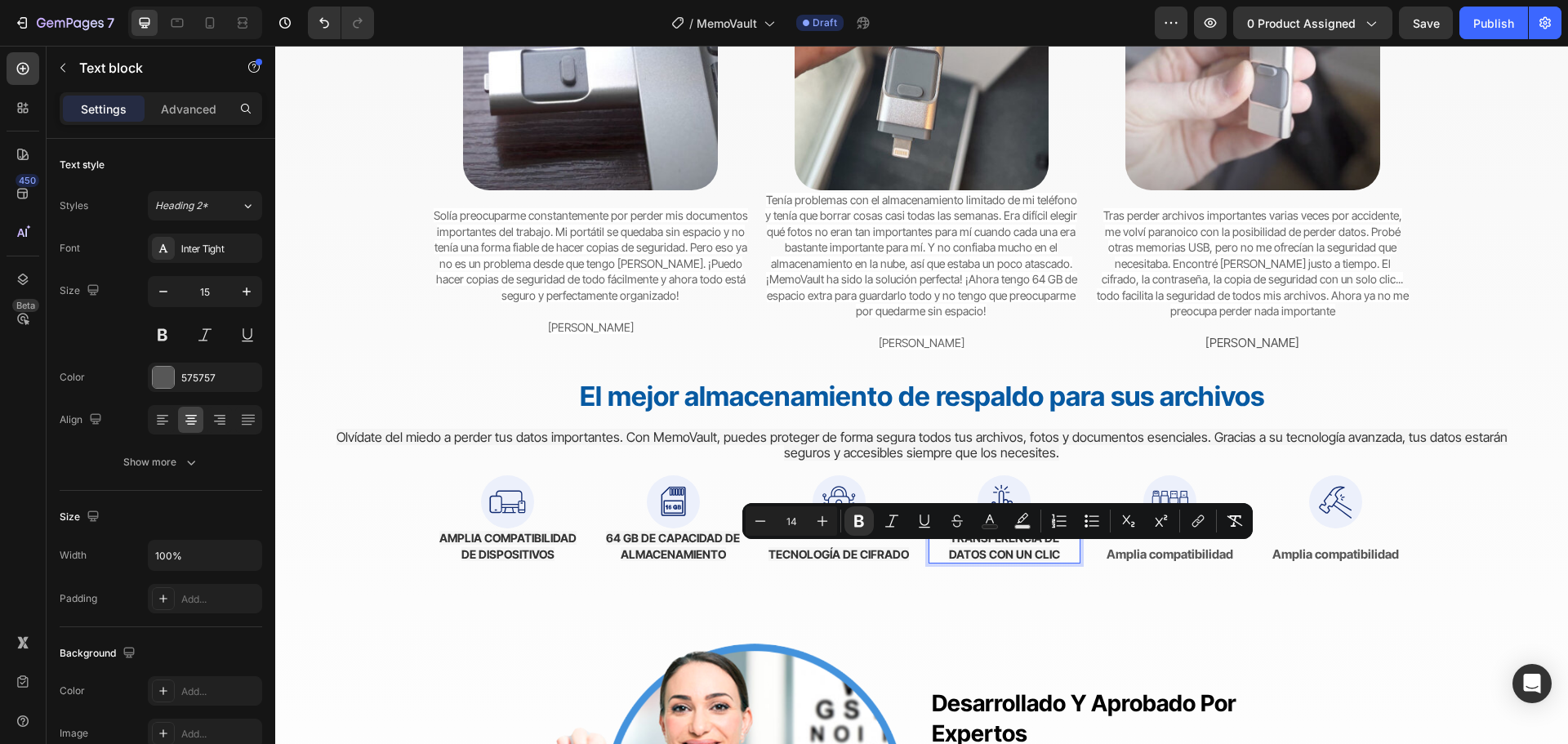
scroll to position [4291, 0]
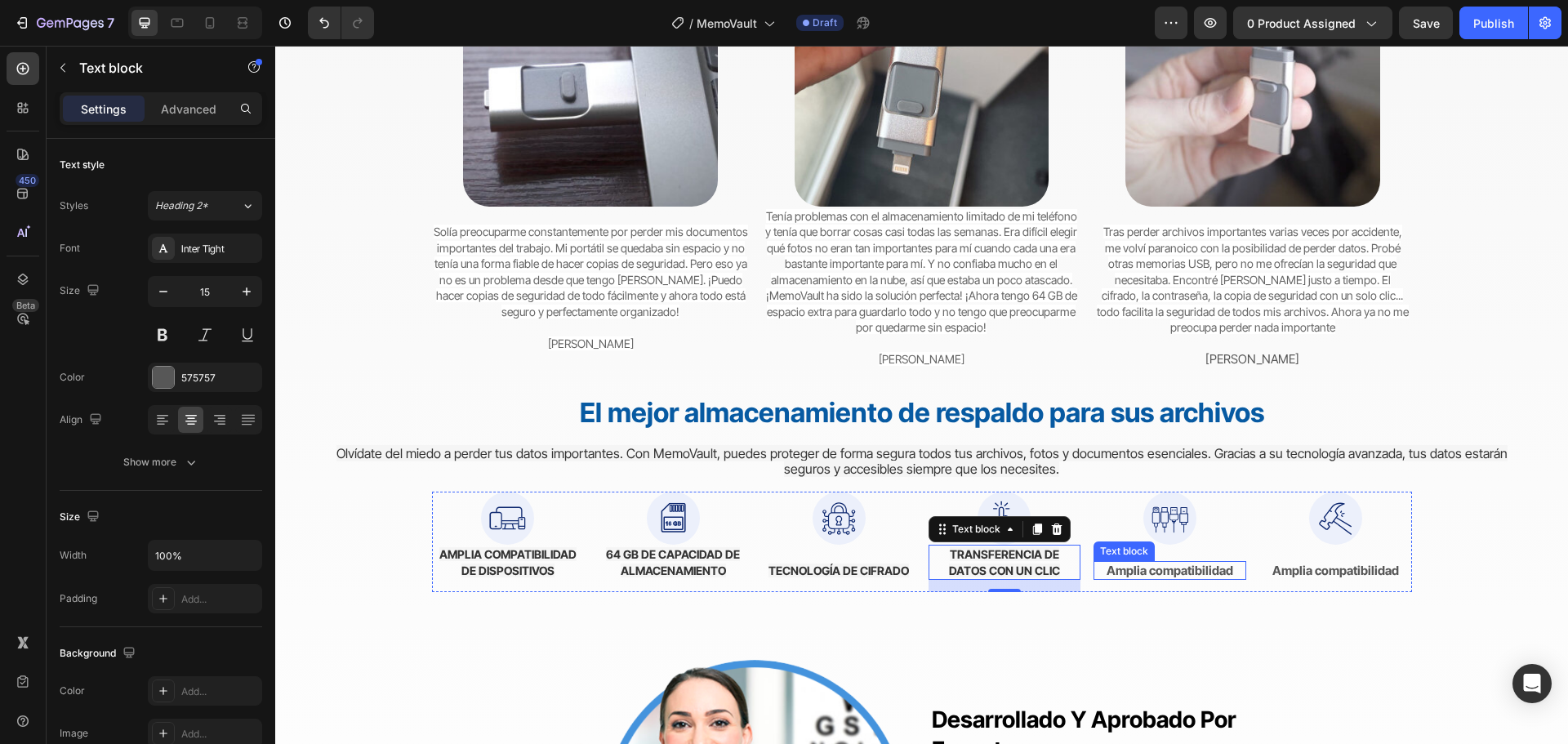
click at [1155, 565] on strong "Amplia compatibilidad" at bounding box center [1170, 570] width 127 height 15
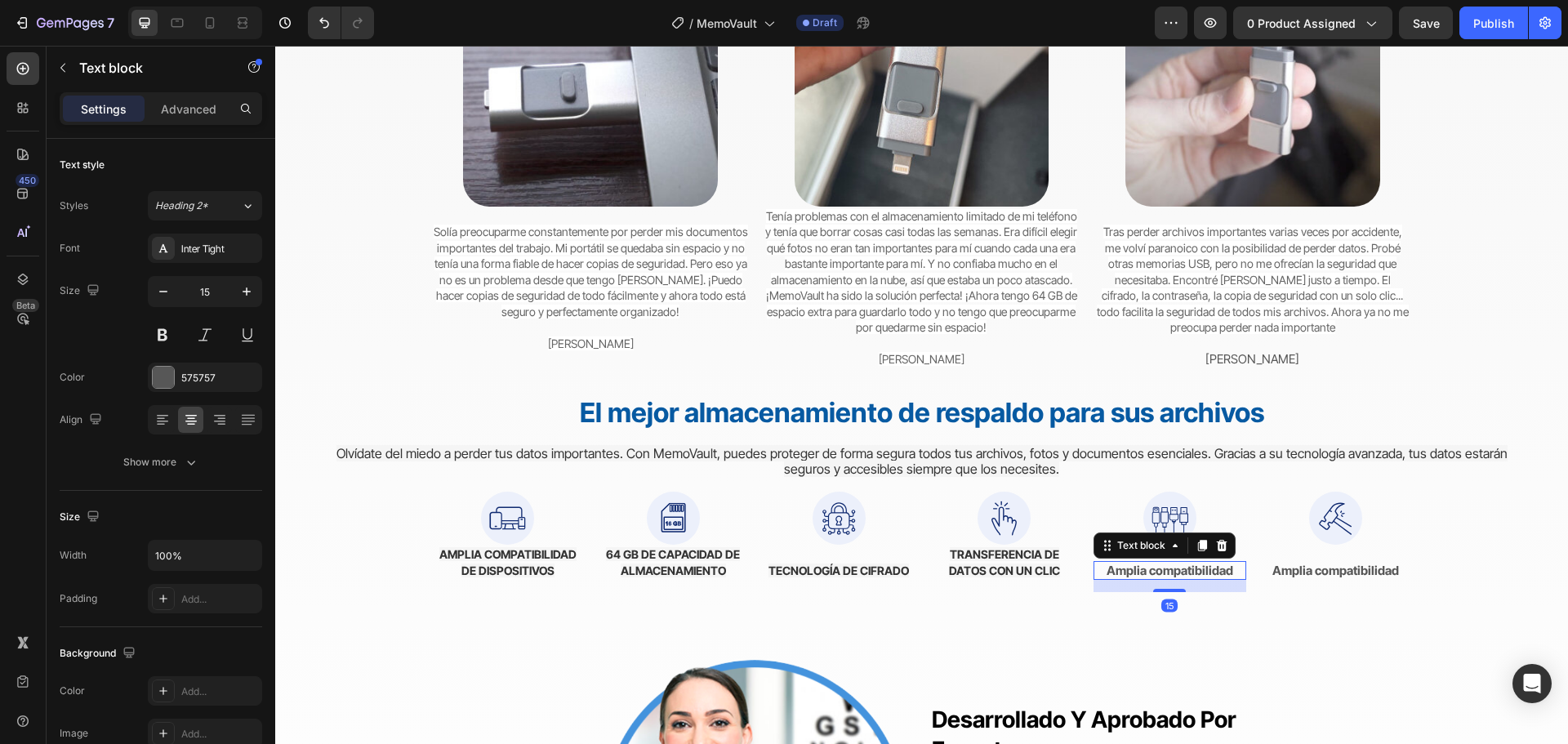
click at [1156, 565] on strong "Amplia compatibilidad" at bounding box center [1170, 570] width 127 height 15
click at [1363, 573] on strong "Amplia compatibilidad" at bounding box center [1335, 570] width 127 height 15
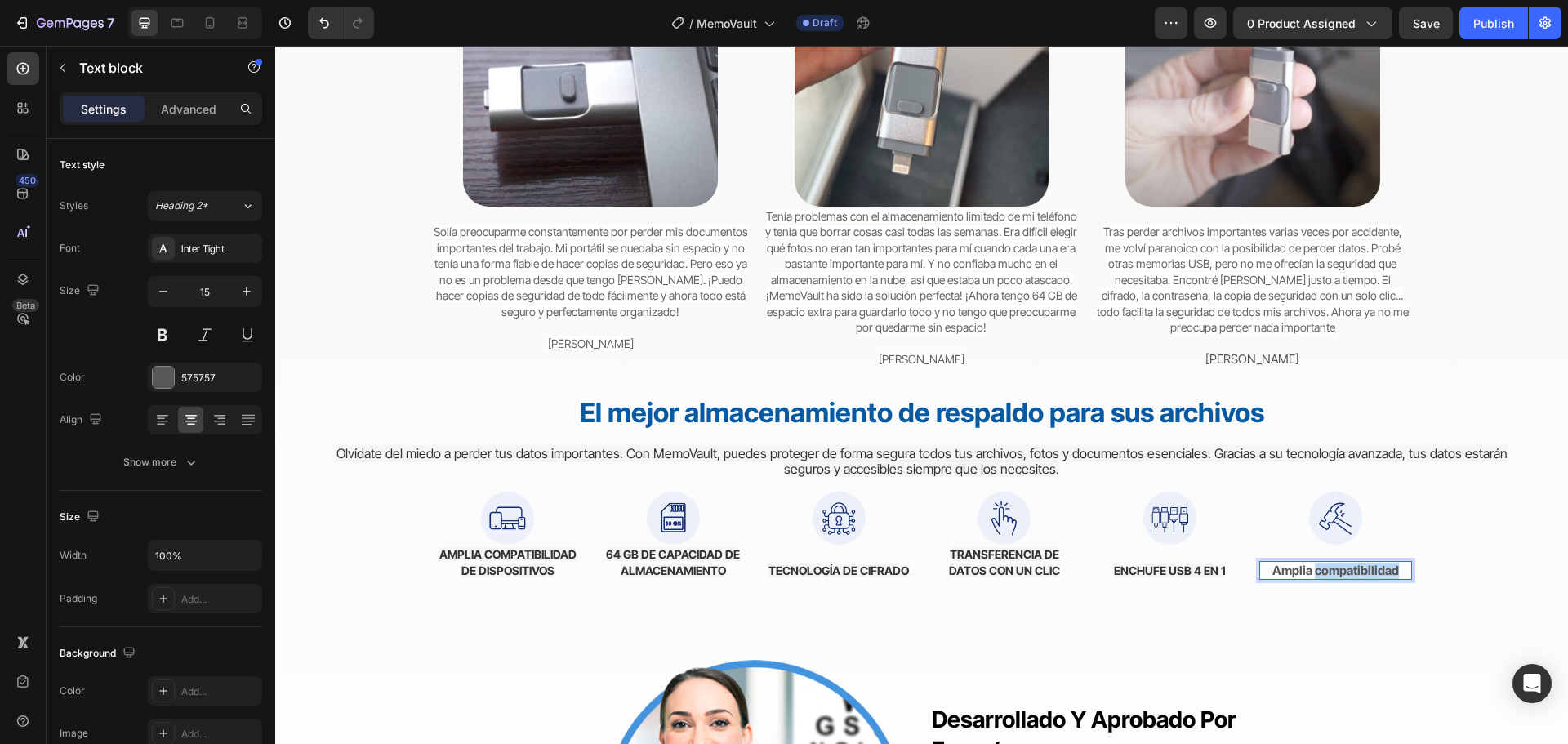
click at [1363, 573] on strong "Amplia compatibilidad" at bounding box center [1335, 570] width 127 height 15
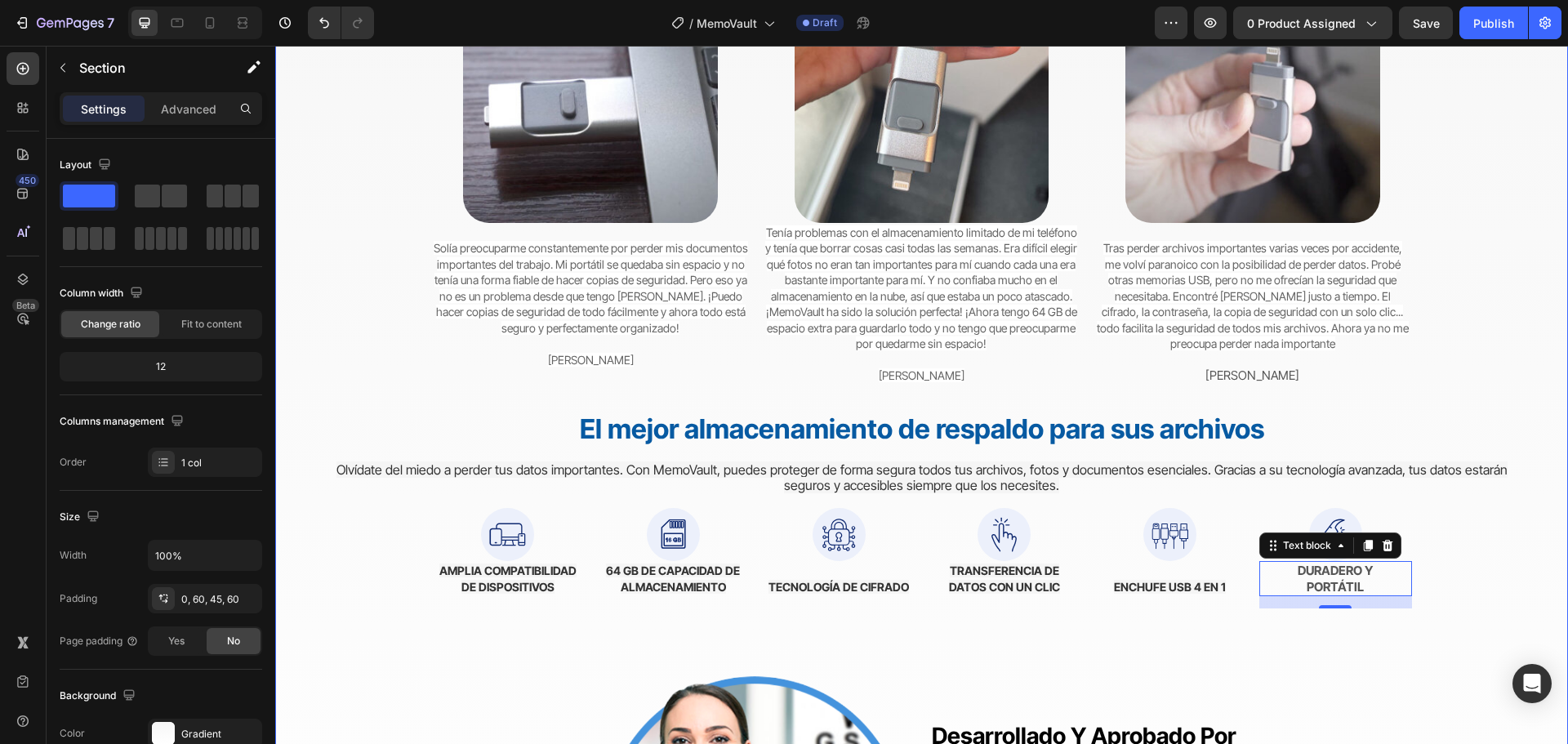
click at [1328, 636] on div "Del caos a la paz mental Heading Cambiando la forma en que las personas protege…" at bounding box center [921, 415] width 1195 height 1152
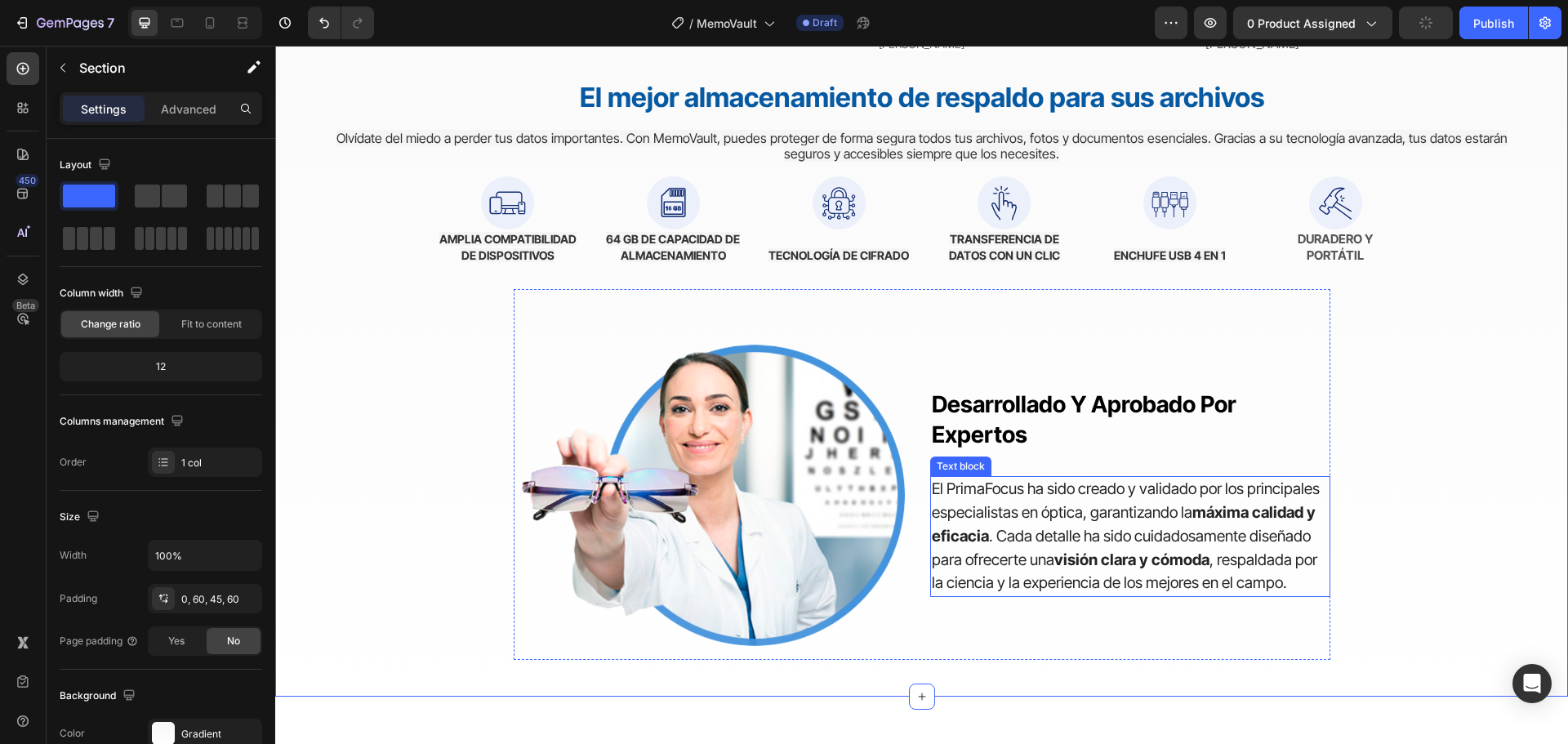
scroll to position [4683, 0]
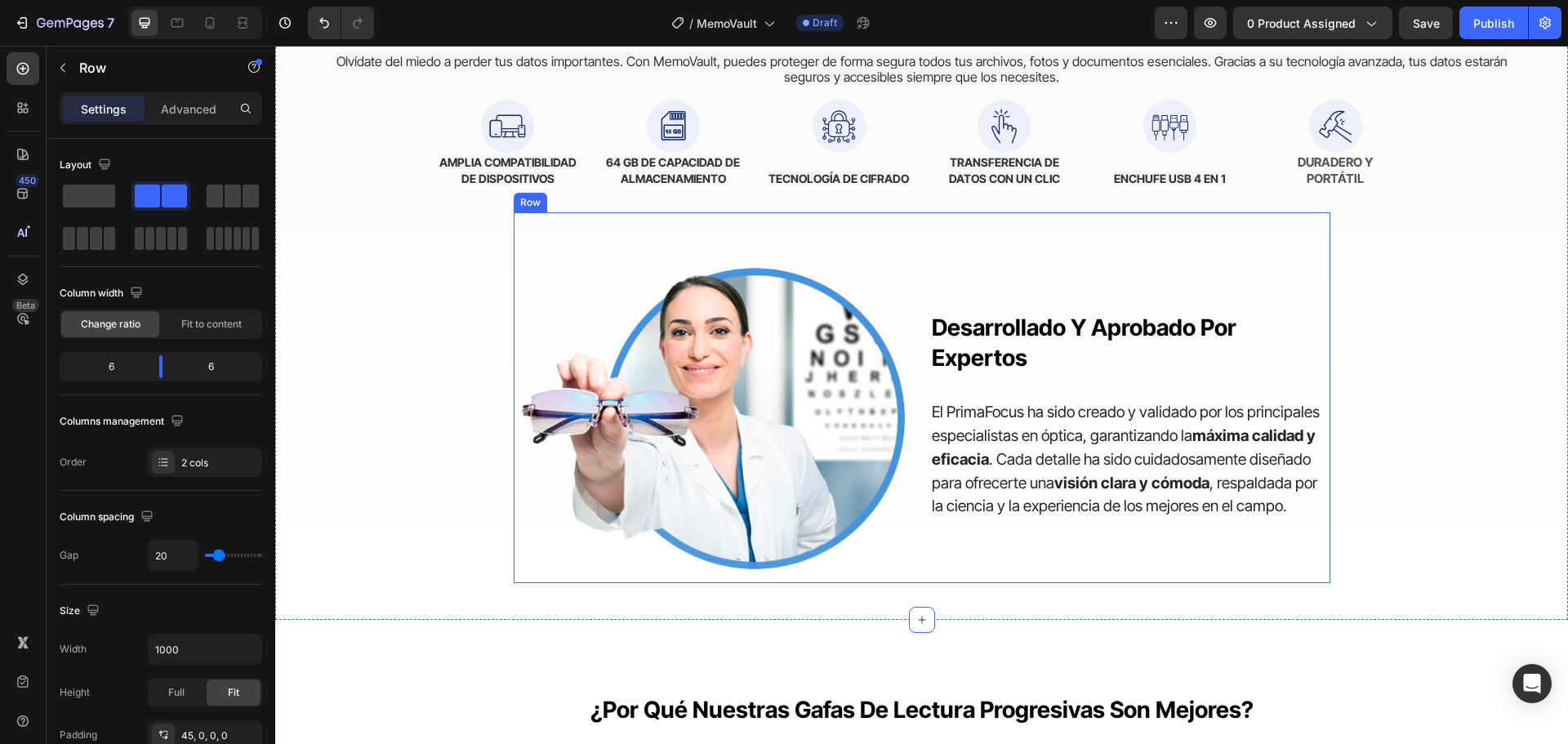
click at [983, 245] on div "desarrollado y aprobado por expertos Heading El PrimaFocus ha sido creado y val…" at bounding box center [921, 398] width 816 height 371
drag, startPoint x: 610, startPoint y: 196, endPoint x: 623, endPoint y: 198, distance: 13.2
click at [610, 196] on icon at bounding box center [613, 197] width 11 height 12
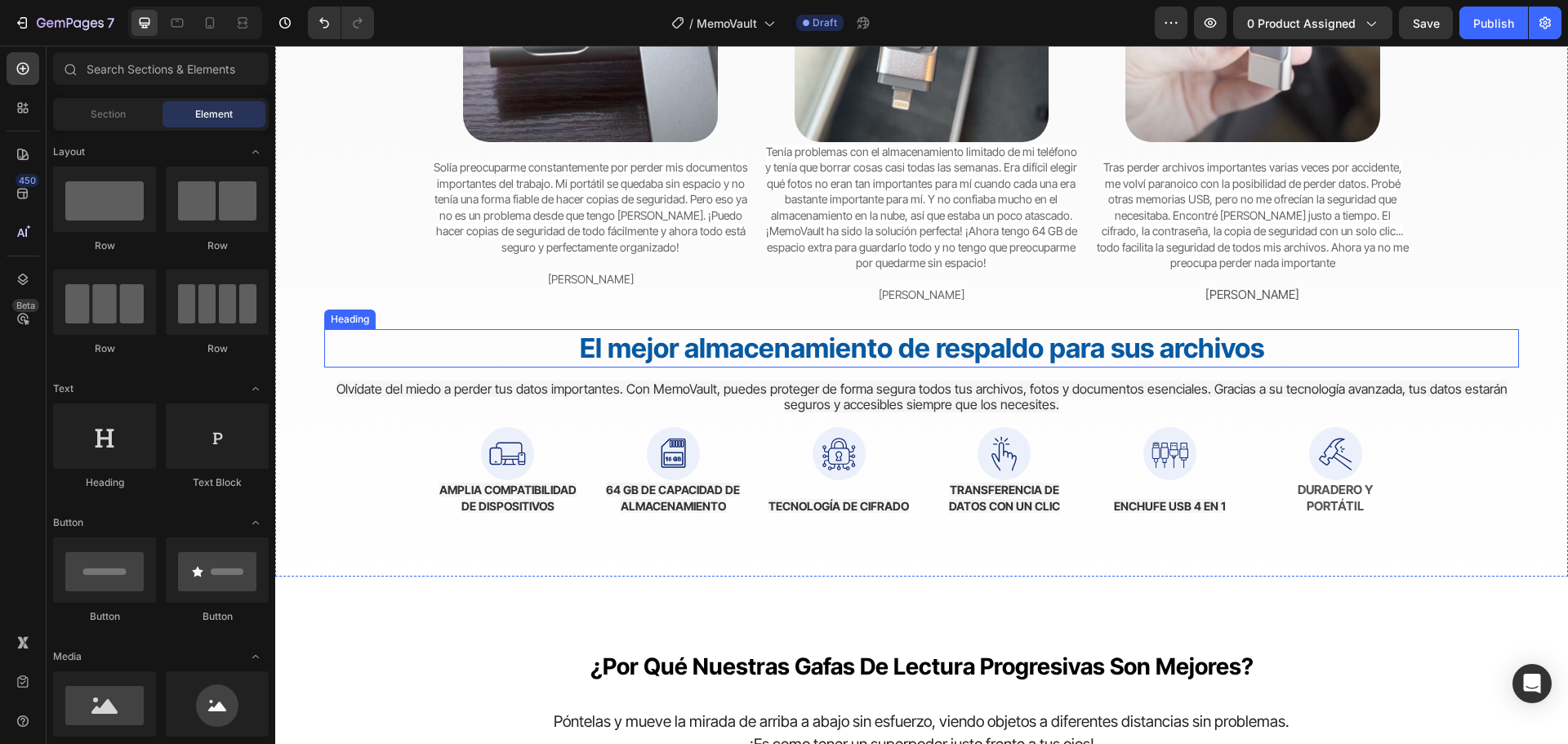
scroll to position [4193, 0]
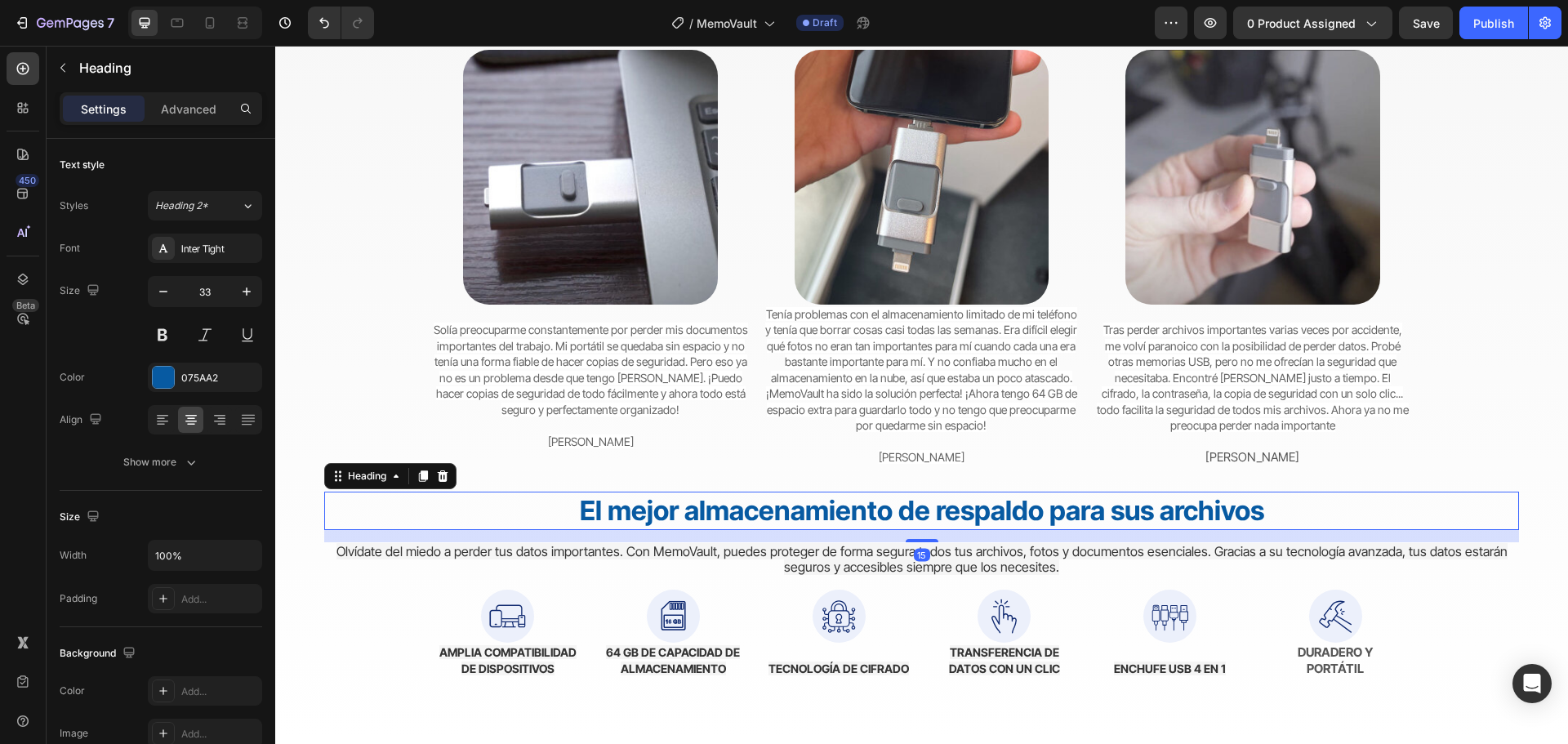
click at [927, 519] on strong "El mejor almacenamiento de respaldo para sus archivos" at bounding box center [922, 510] width 684 height 33
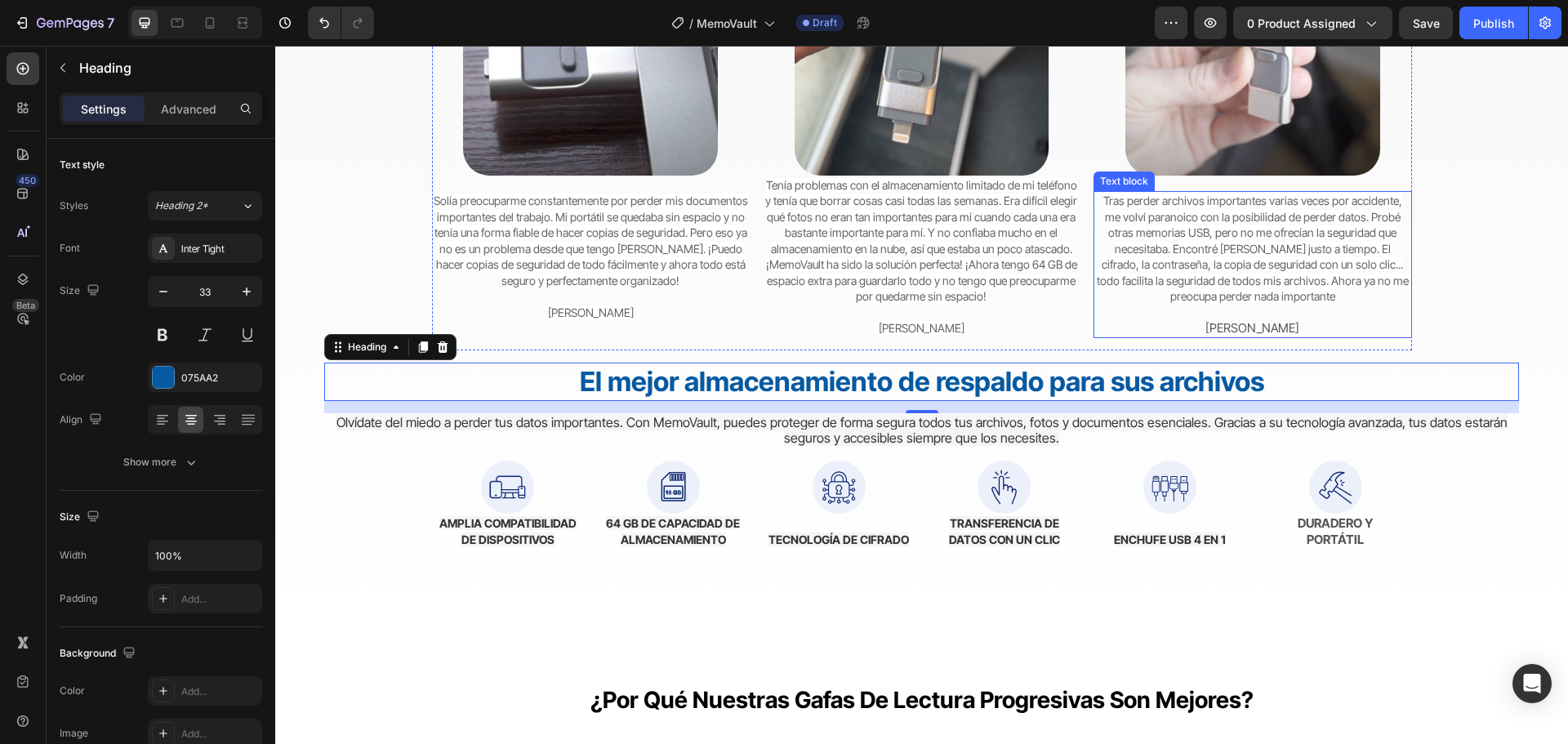
scroll to position [4438, 0]
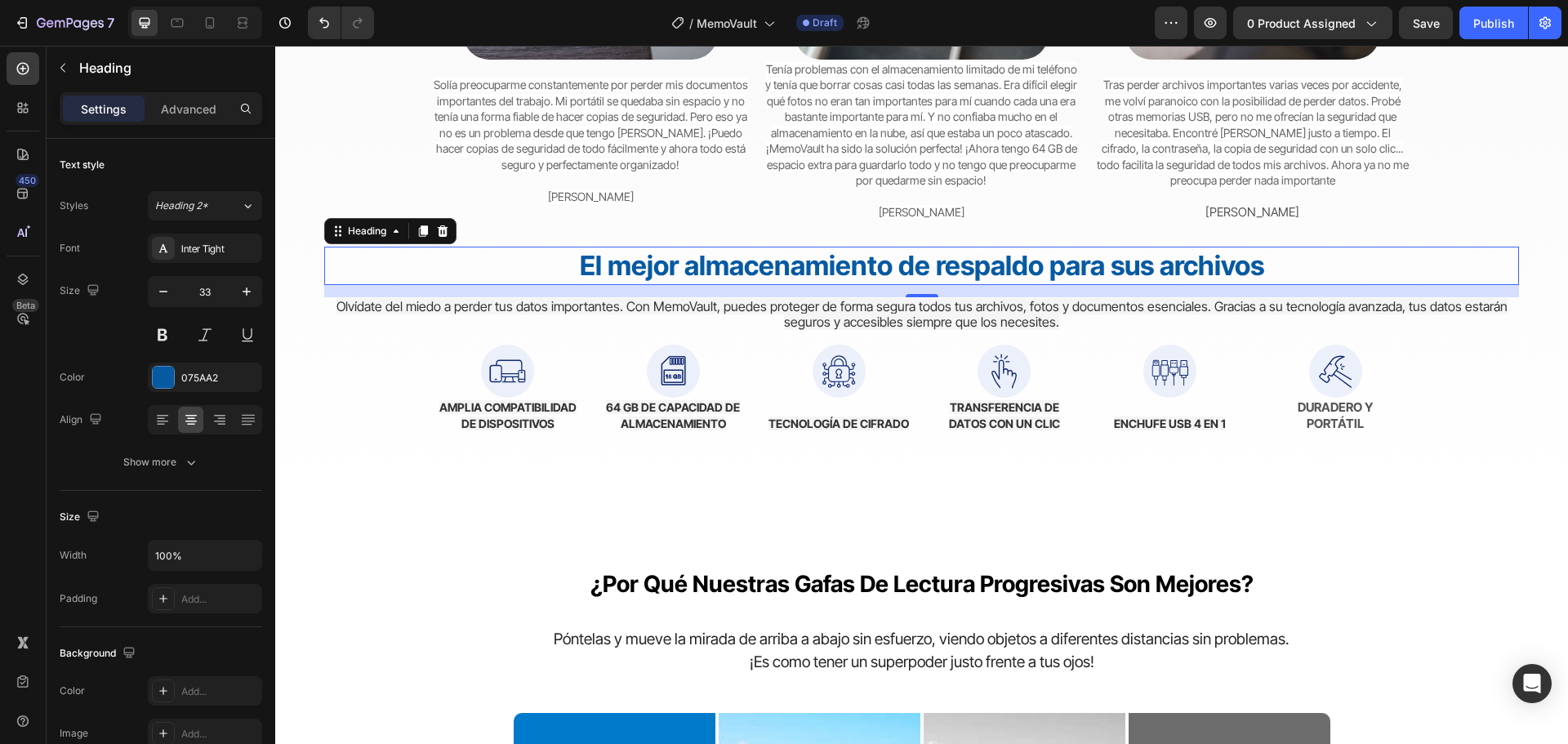
drag, startPoint x: 422, startPoint y: 232, endPoint x: 705, endPoint y: 268, distance: 285.3
click at [420, 232] on icon at bounding box center [423, 231] width 9 height 12
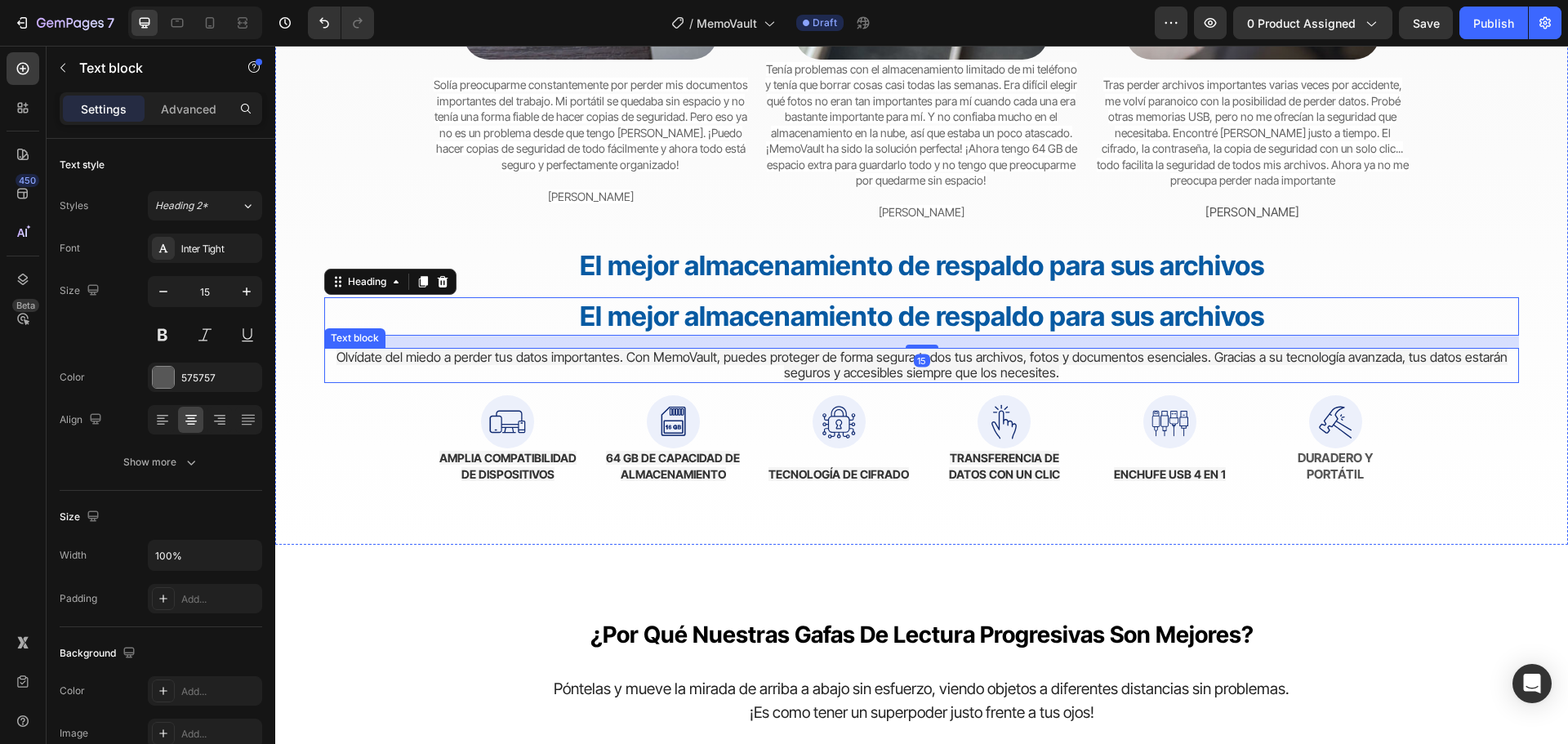
click at [873, 354] on span "Olvídate del miedo a perder tus datos importantes. Con MemoVault, puedes proteg…" at bounding box center [922, 365] width 1171 height 33
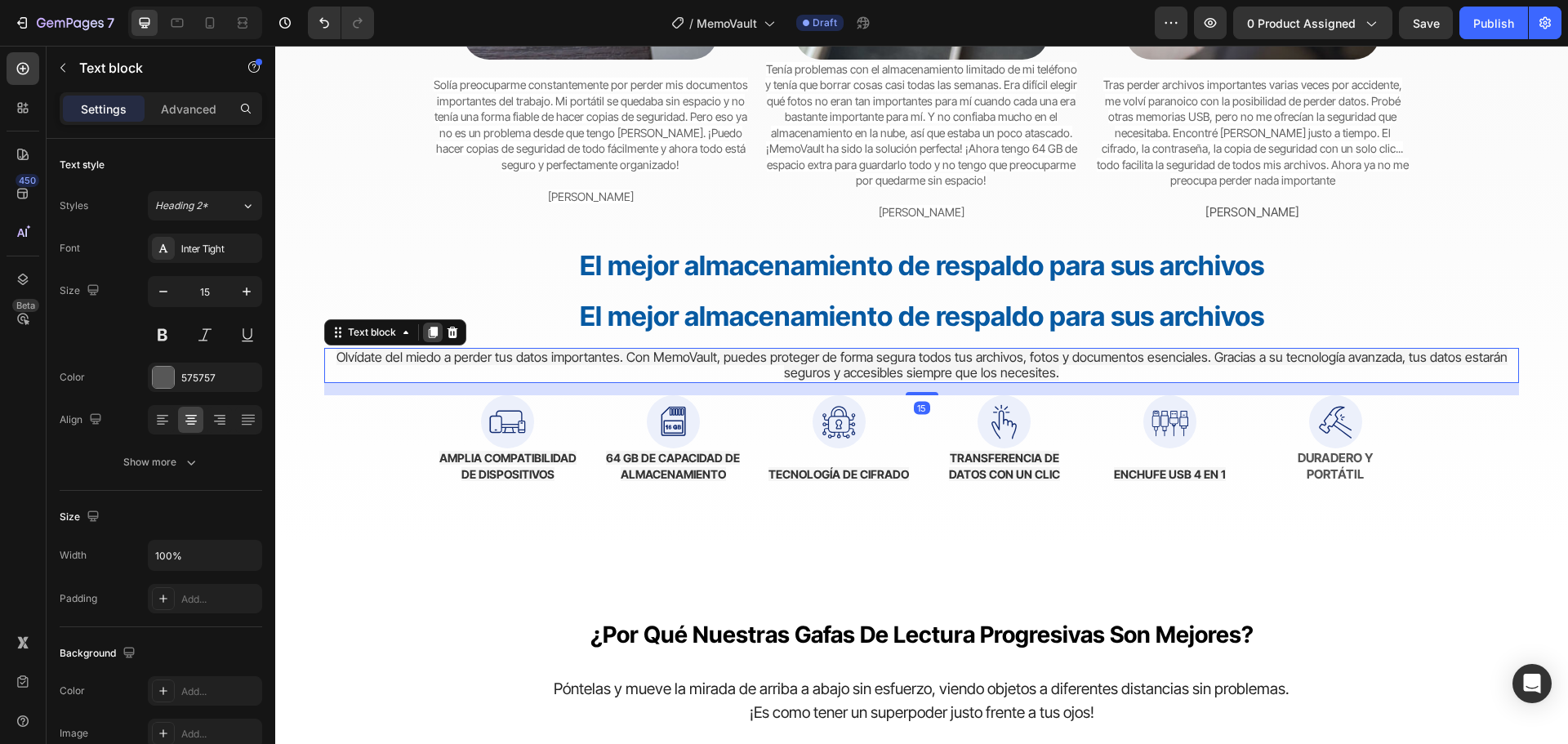
click at [436, 331] on icon at bounding box center [433, 333] width 9 height 12
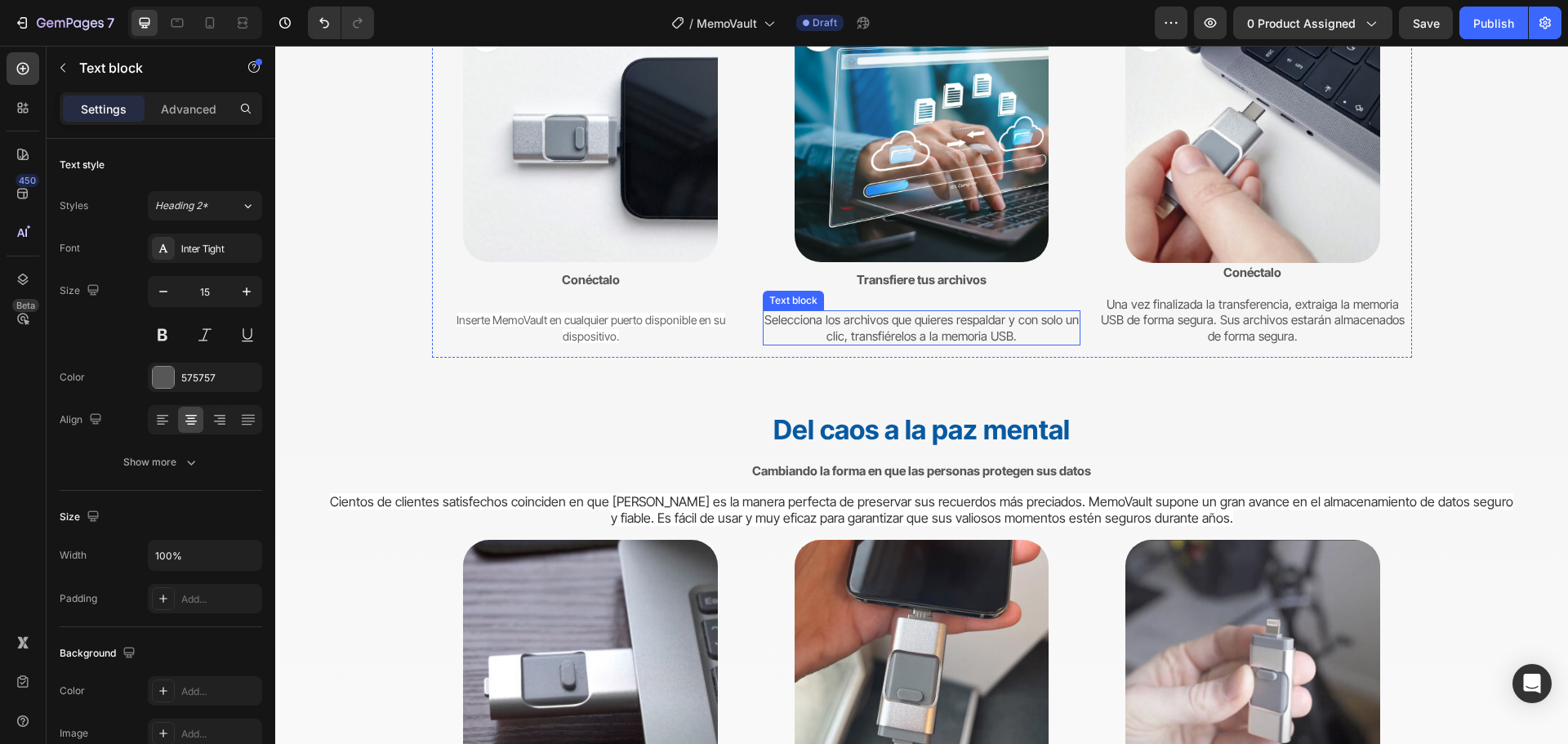
scroll to position [3622, 0]
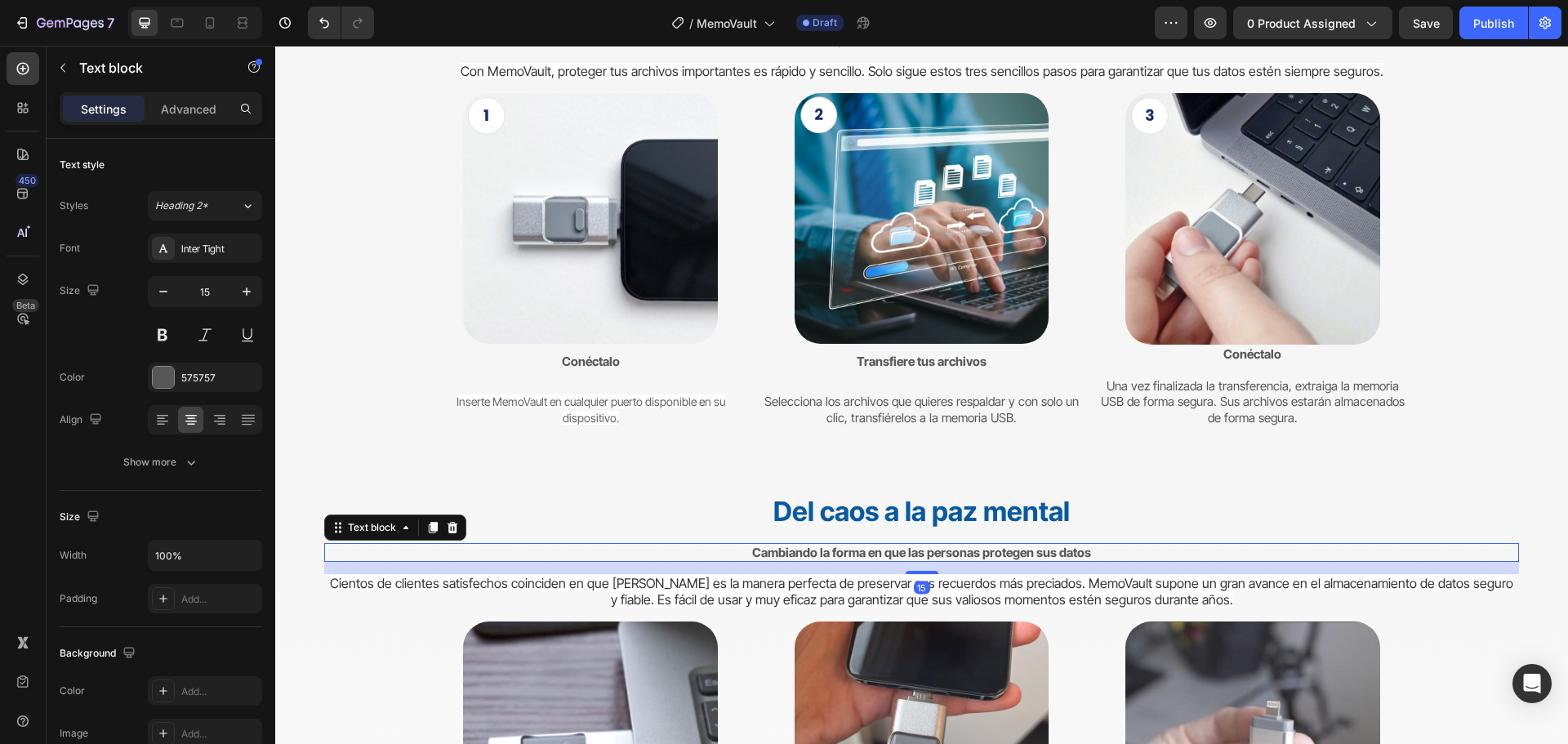
click at [963, 546] on strong "Cambiando la forma en que las personas protegen sus datos" at bounding box center [921, 553] width 338 height 15
click at [435, 525] on icon at bounding box center [433, 528] width 9 height 12
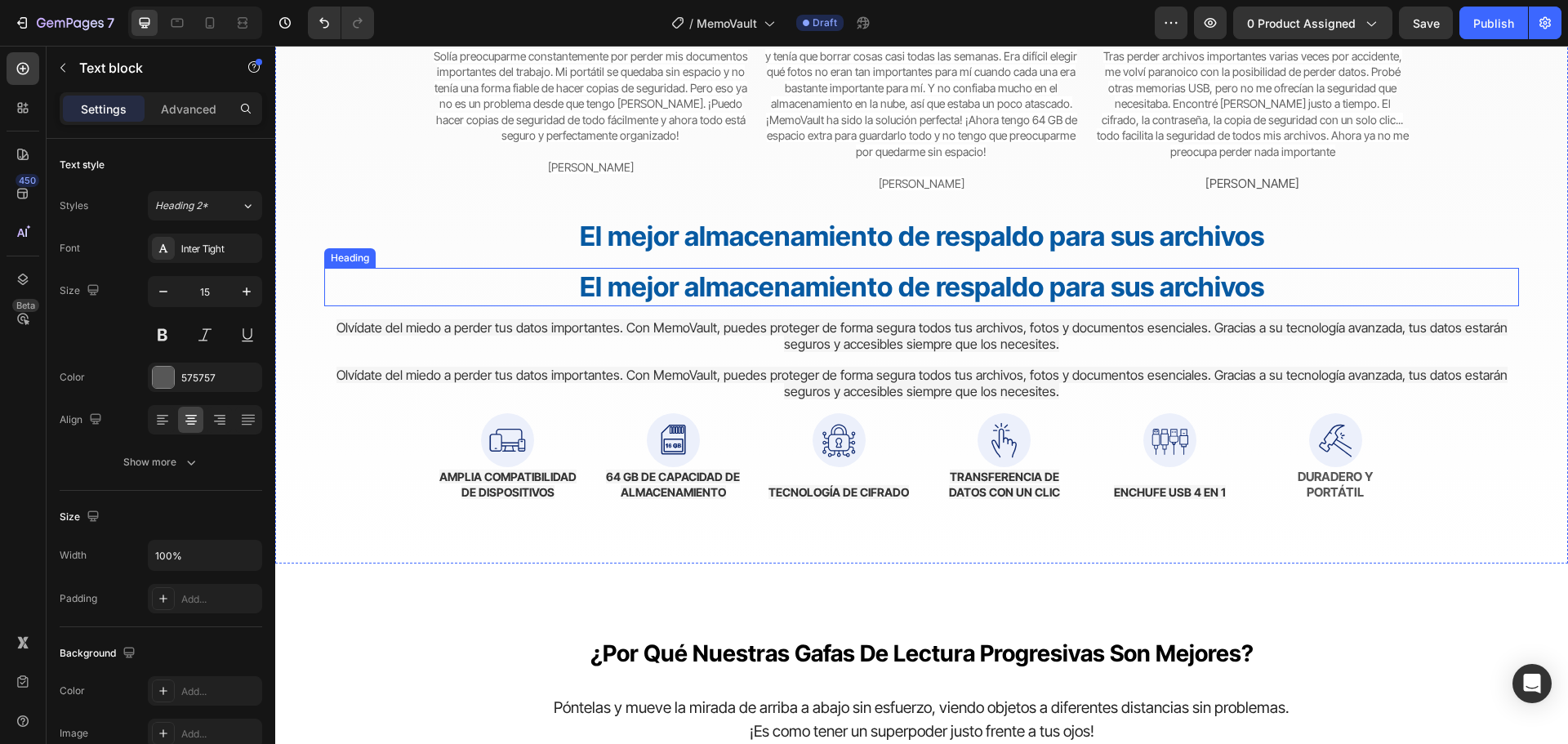
scroll to position [4601, 0]
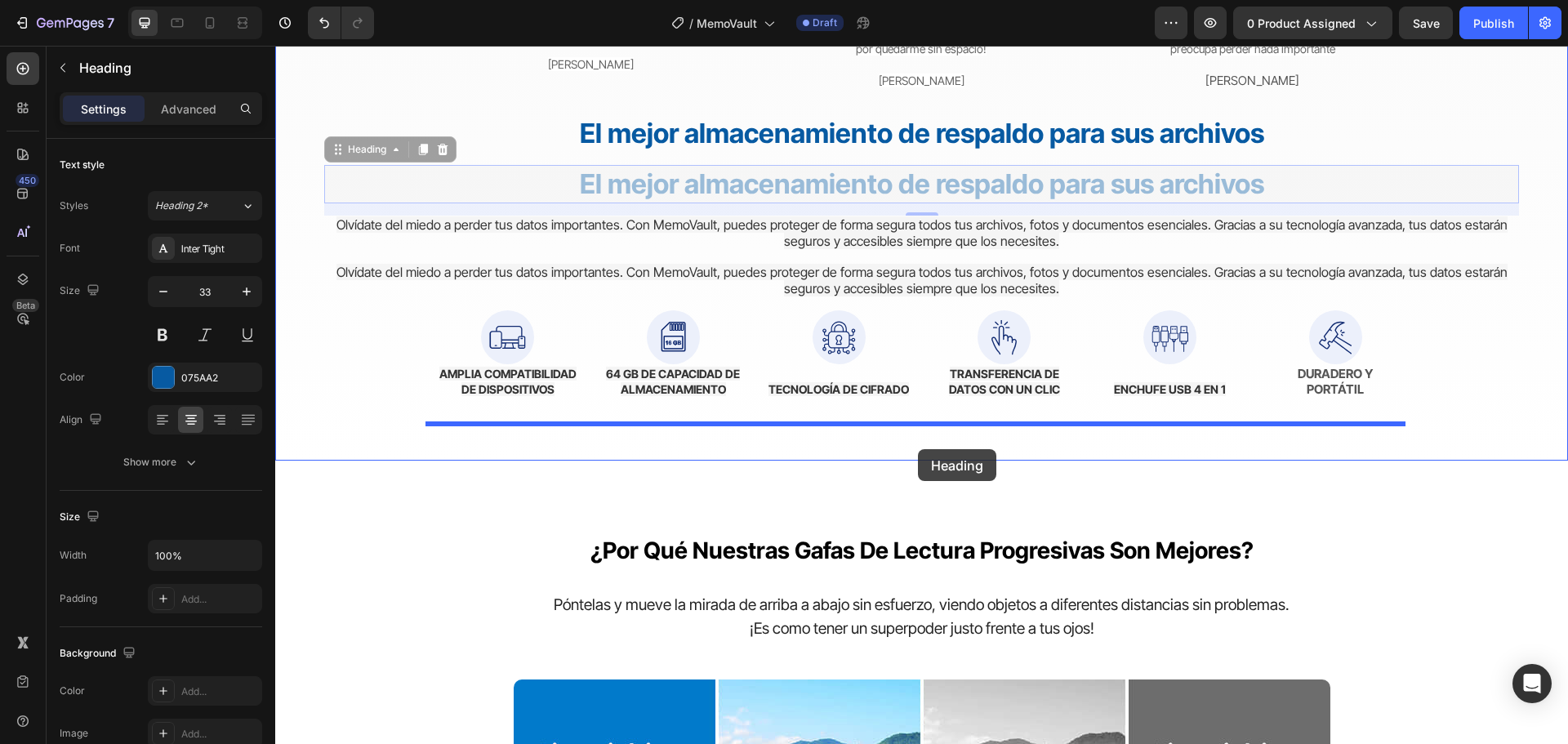
drag, startPoint x: 952, startPoint y: 192, endPoint x: 918, endPoint y: 449, distance: 259.2
click at [918, 449] on div at bounding box center [921, 459] width 26 height 26
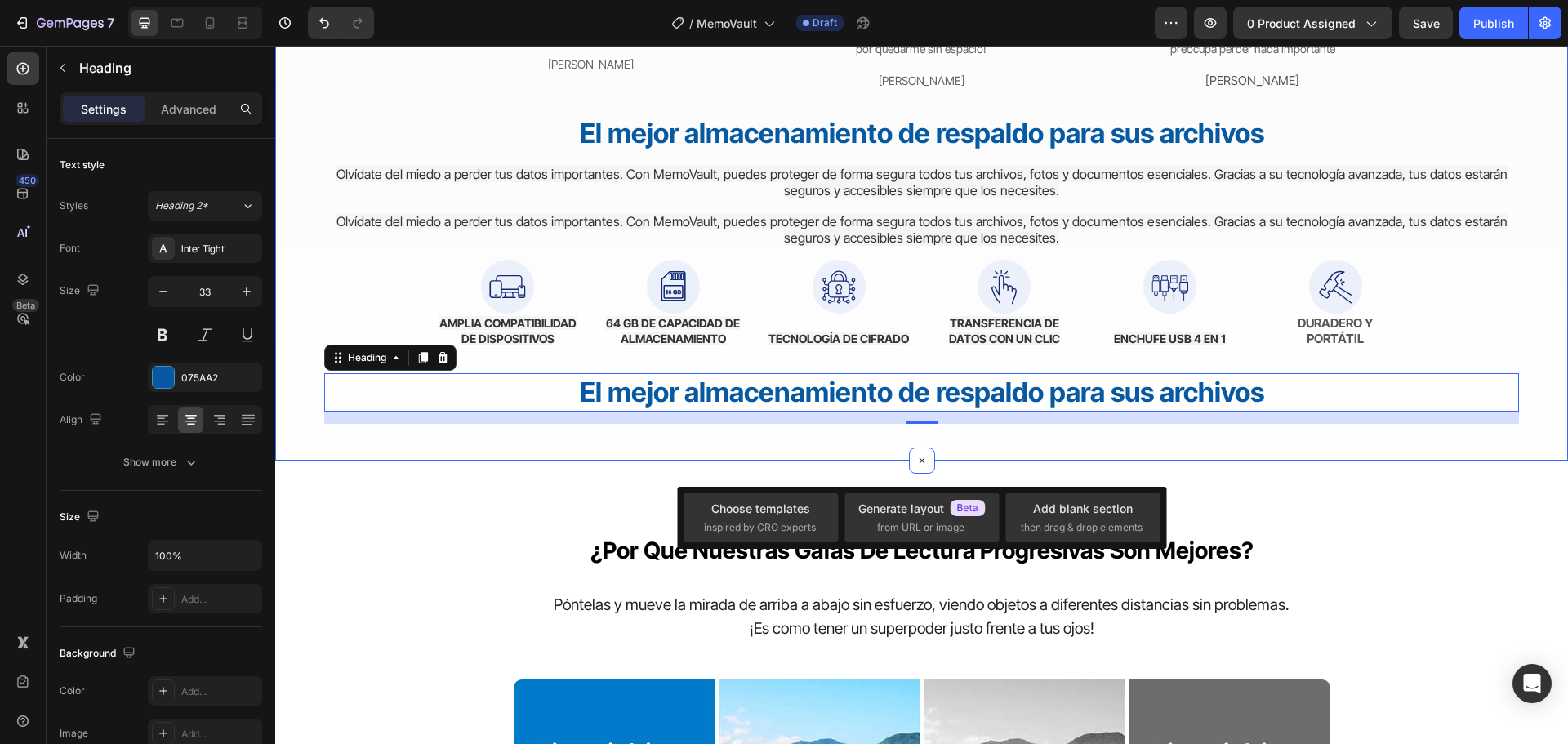
click at [918, 449] on div at bounding box center [921, 459] width 26 height 26
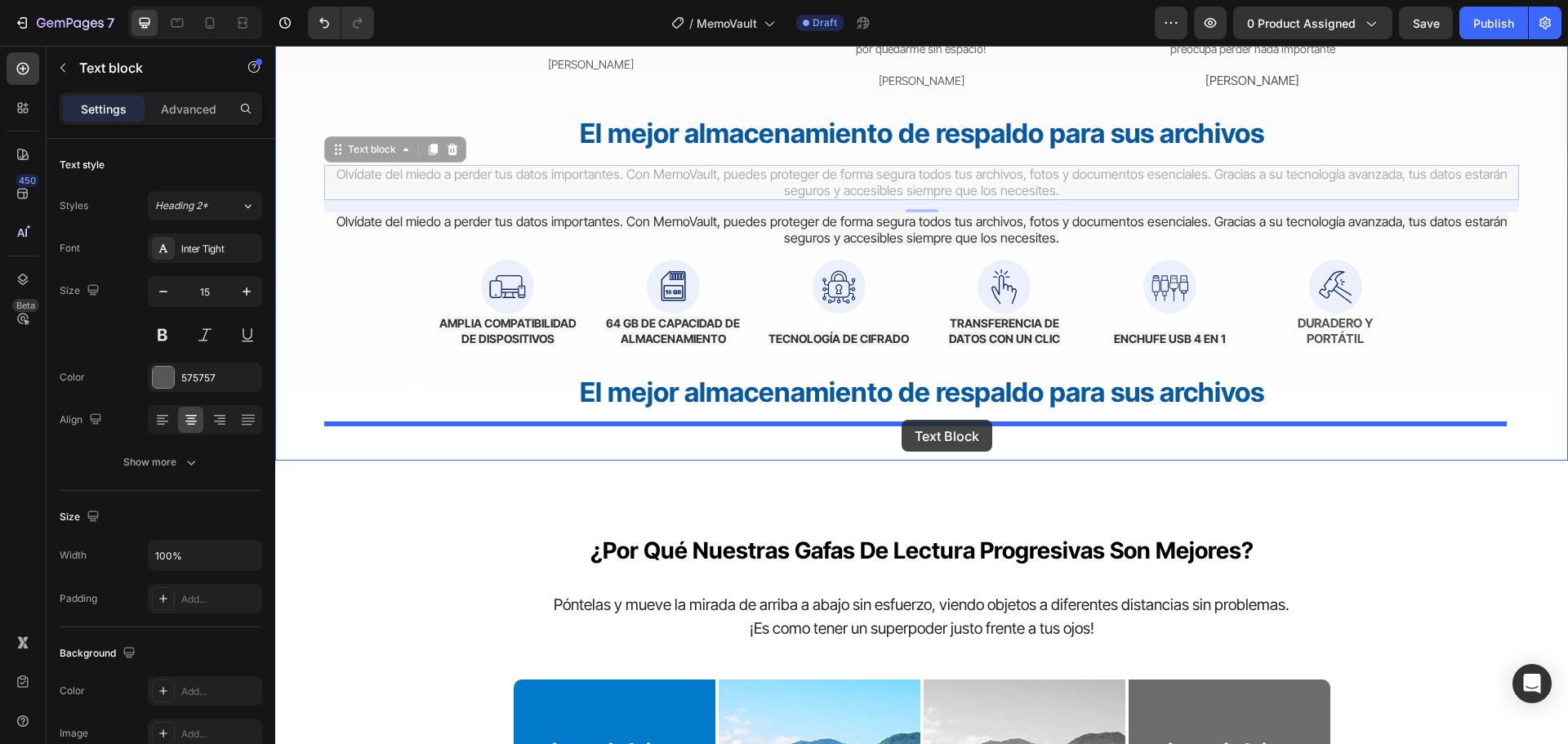
drag, startPoint x: 875, startPoint y: 186, endPoint x: 902, endPoint y: 420, distance: 235.6
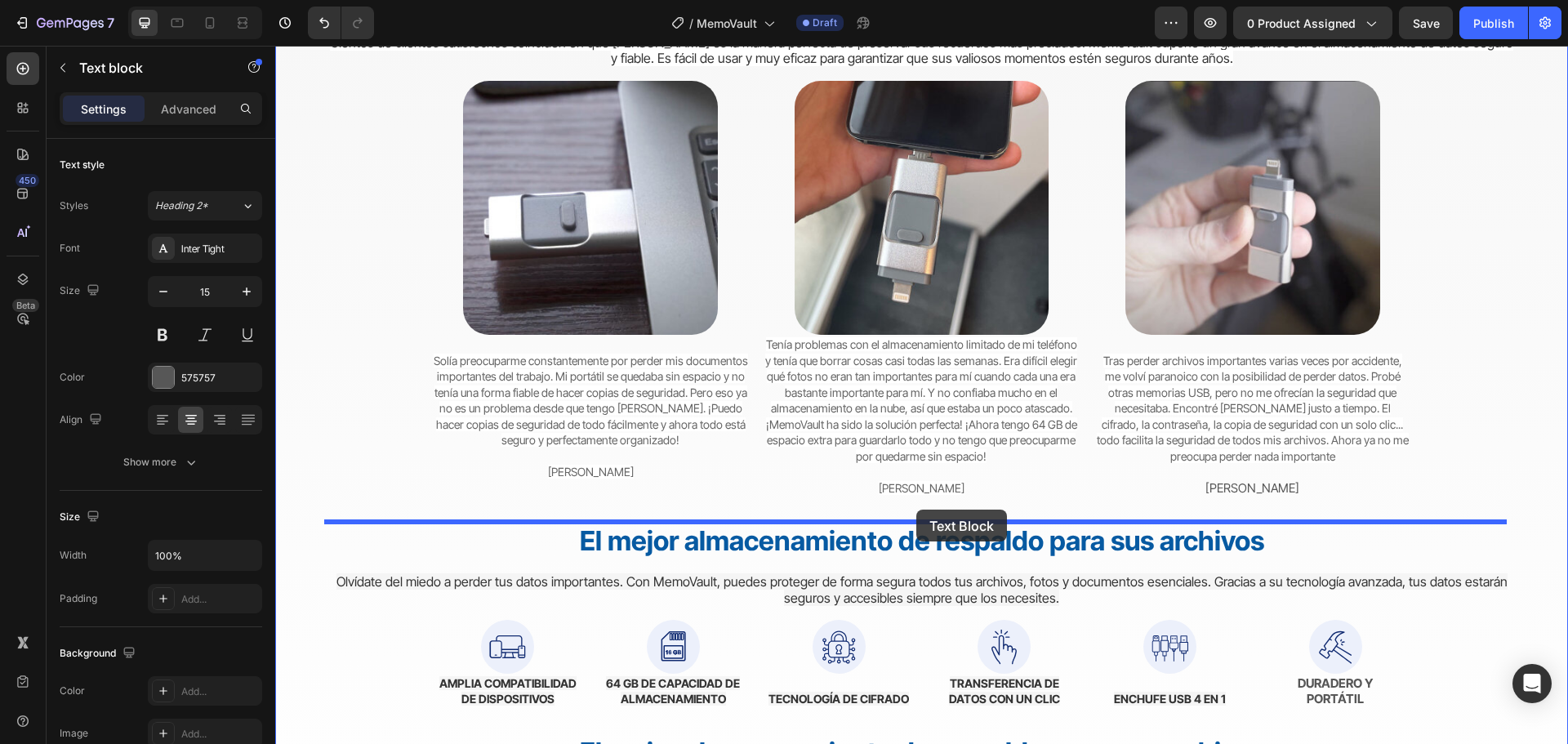
scroll to position [4438, 0]
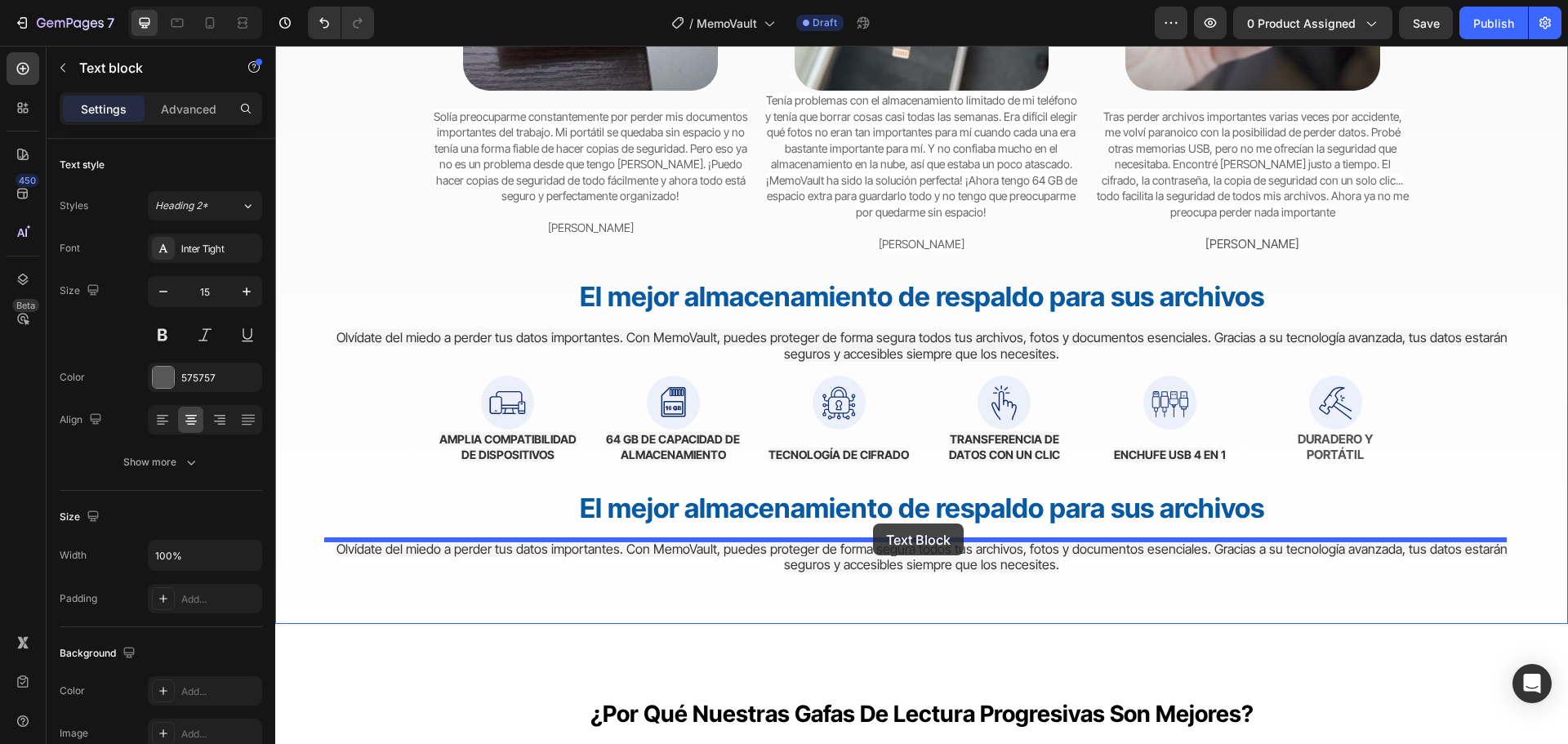
drag, startPoint x: 903, startPoint y: 389, endPoint x: 871, endPoint y: 518, distance: 132.9
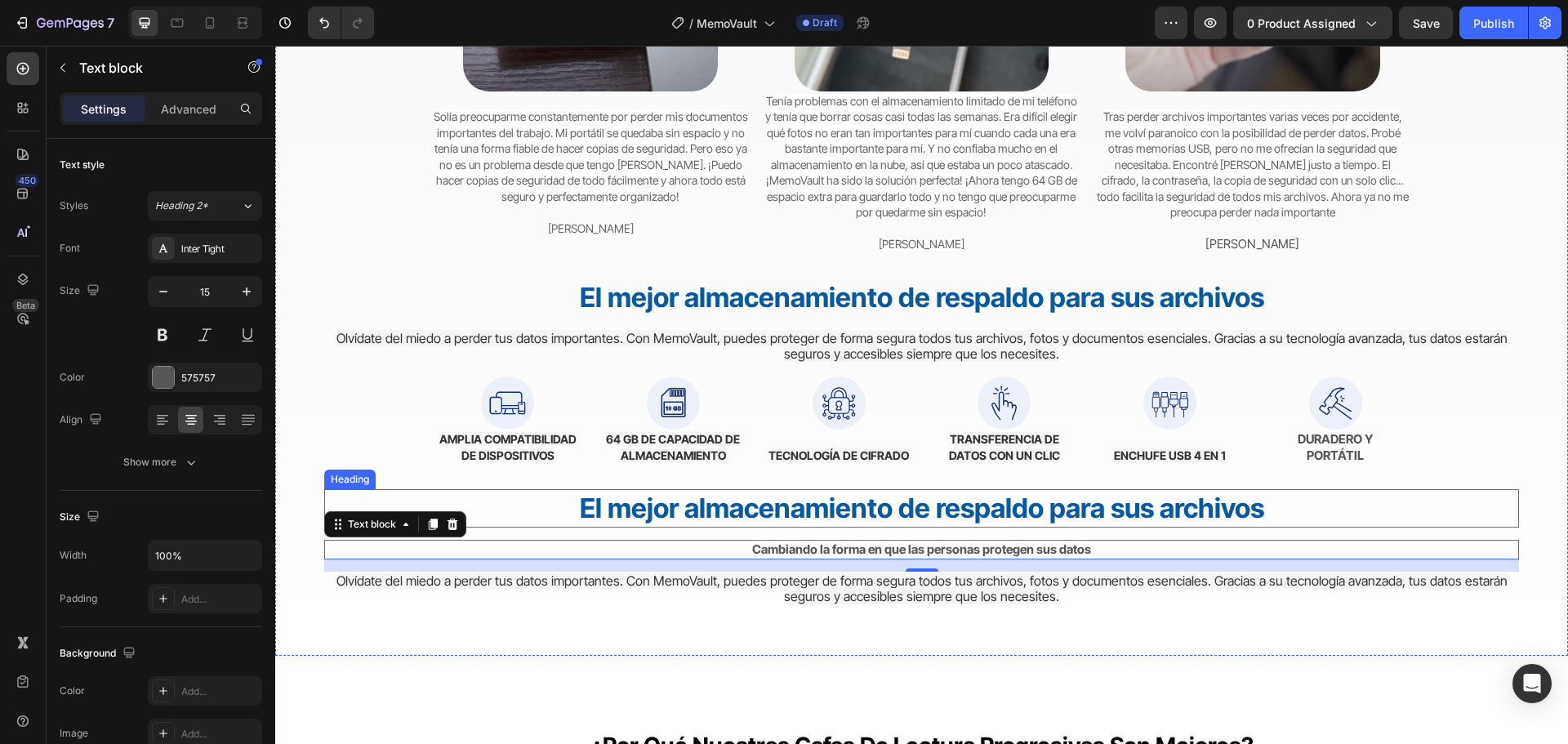
click at [914, 507] on strong "El mejor almacenamiento de respaldo para sus archivos" at bounding box center [922, 508] width 684 height 33
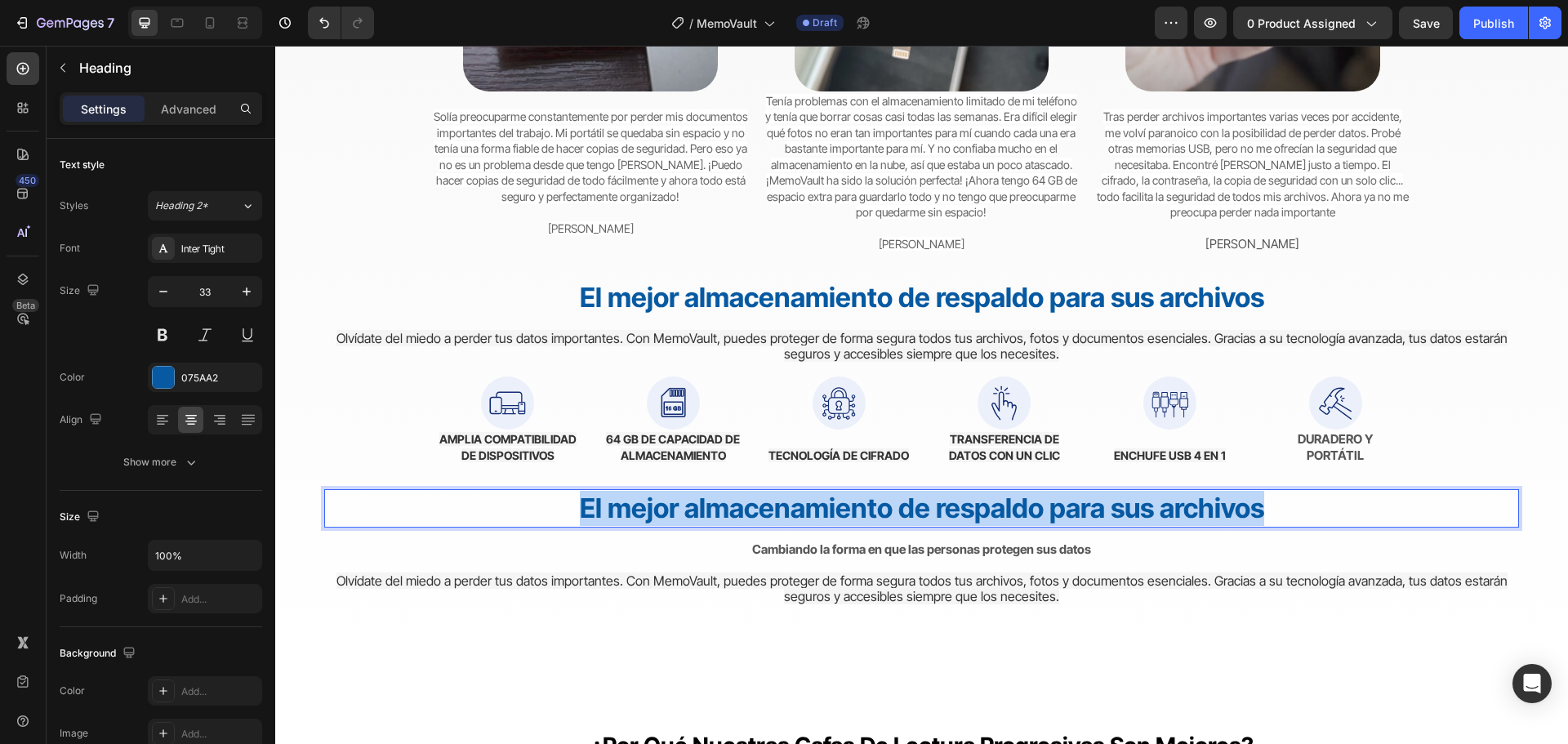
click at [914, 506] on strong "El mejor almacenamiento de respaldo para sus archivos" at bounding box center [922, 508] width 684 height 33
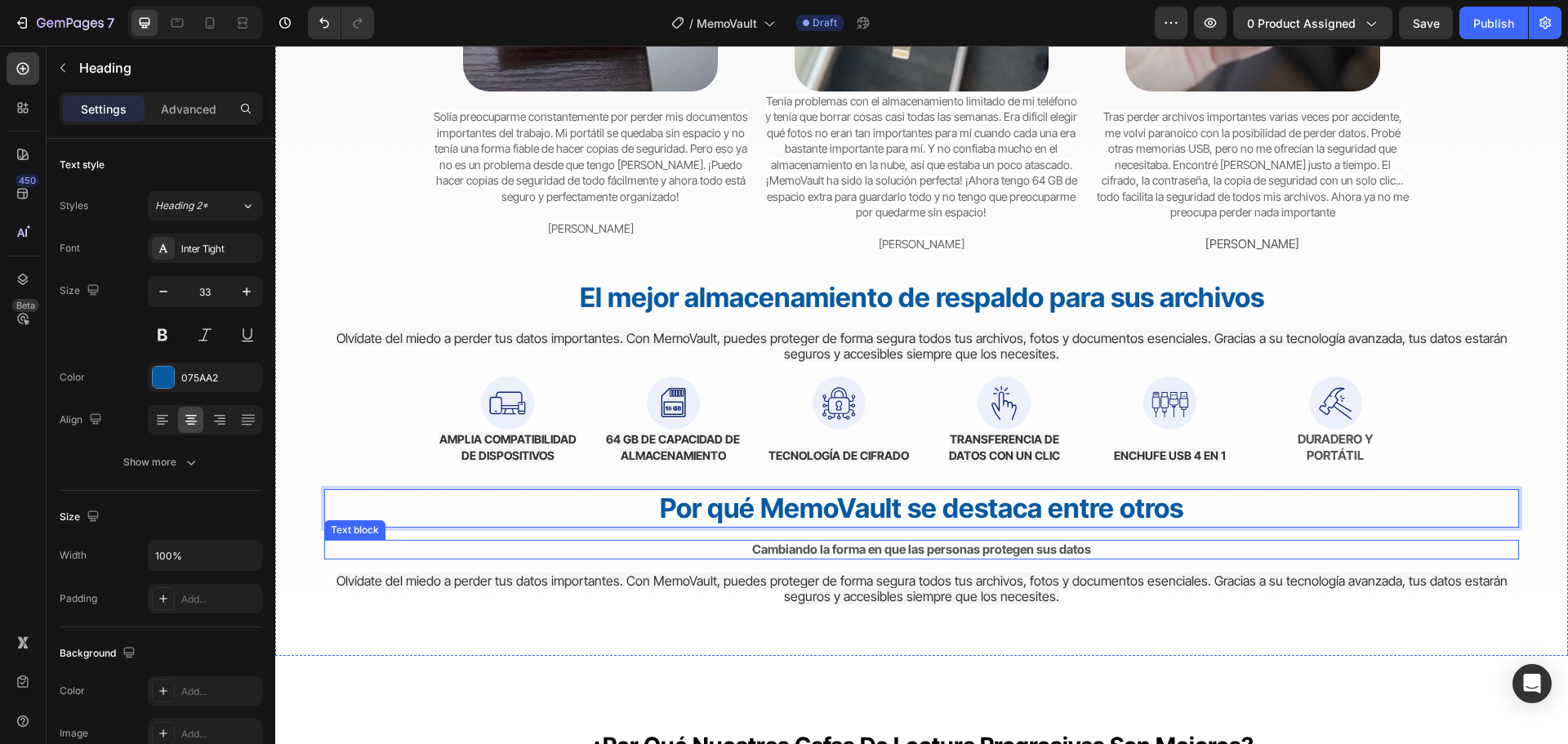
click at [875, 553] on strong "Cambiando la forma en que las personas protegen sus datos" at bounding box center [921, 549] width 338 height 15
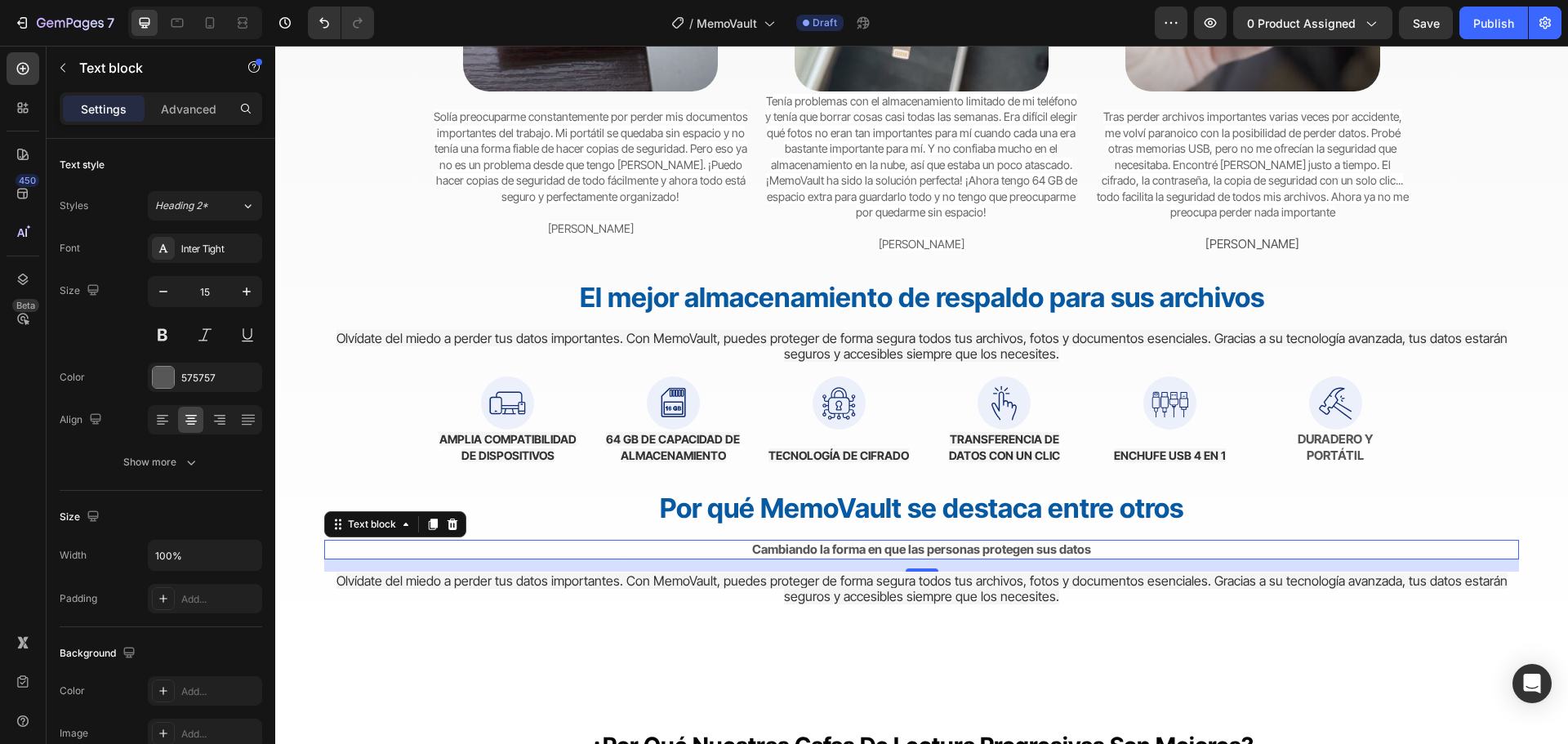
click at [810, 550] on strong "Cambiando la forma en que las personas protegen sus datos" at bounding box center [921, 549] width 338 height 15
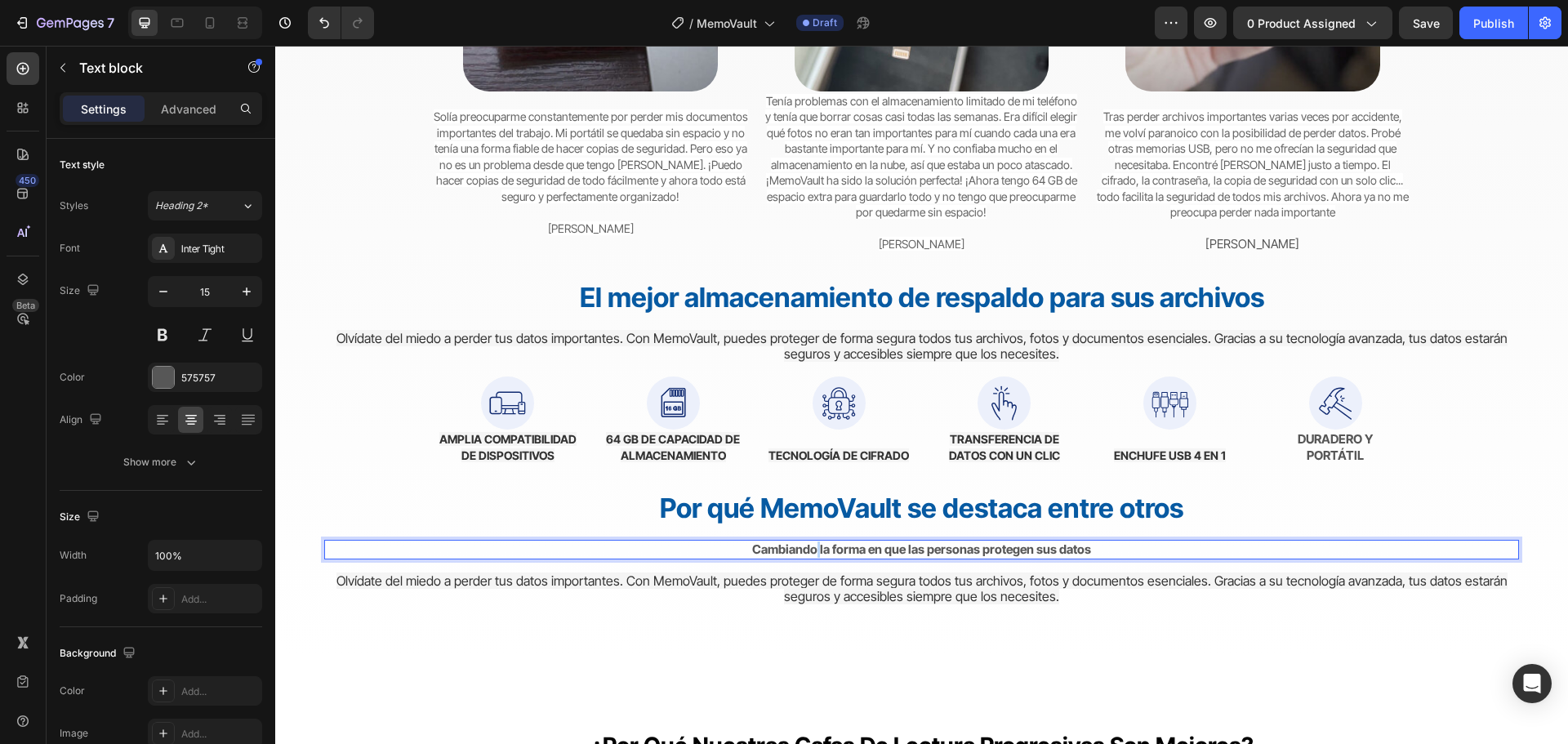
click at [810, 550] on strong "Cambiando la forma en que las personas protegen sus datos" at bounding box center [921, 549] width 338 height 15
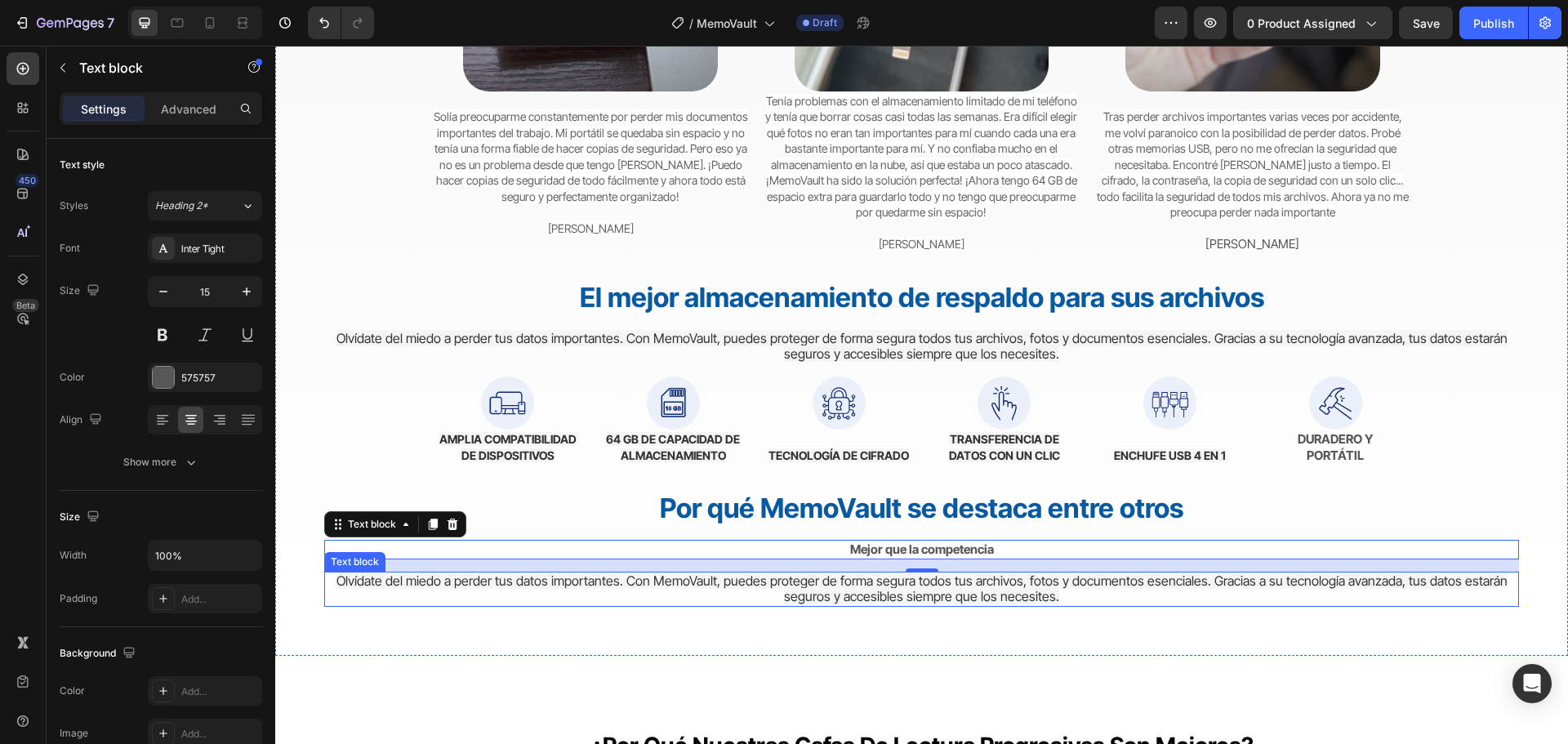
click at [969, 593] on span "Olvídate del miedo a perder tus datos importantes. Con MemoVault, puedes proteg…" at bounding box center [922, 588] width 1171 height 33
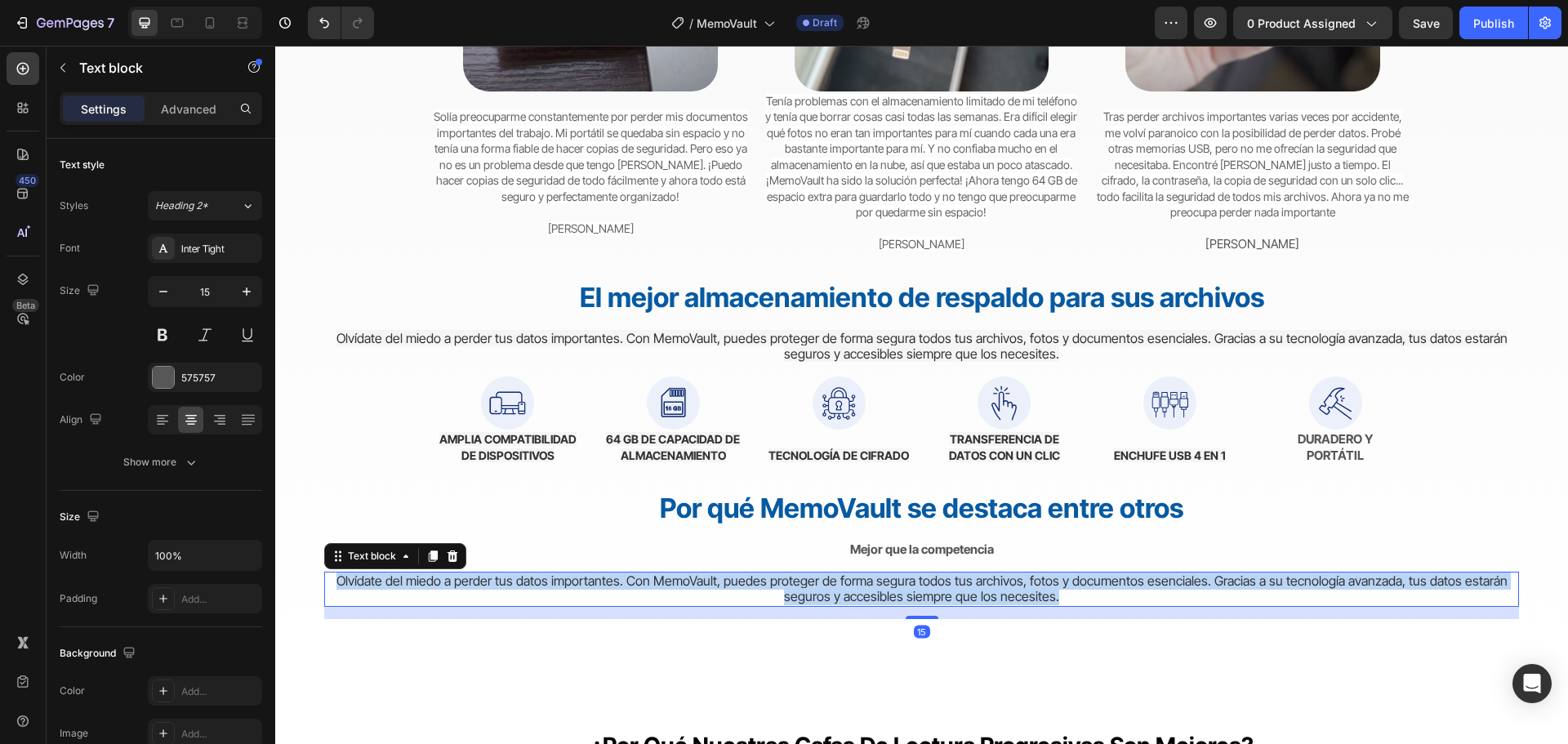
click at [968, 593] on span "Olvídate del miedo a perder tus datos importantes. Con MemoVault, puedes proteg…" at bounding box center [922, 588] width 1171 height 33
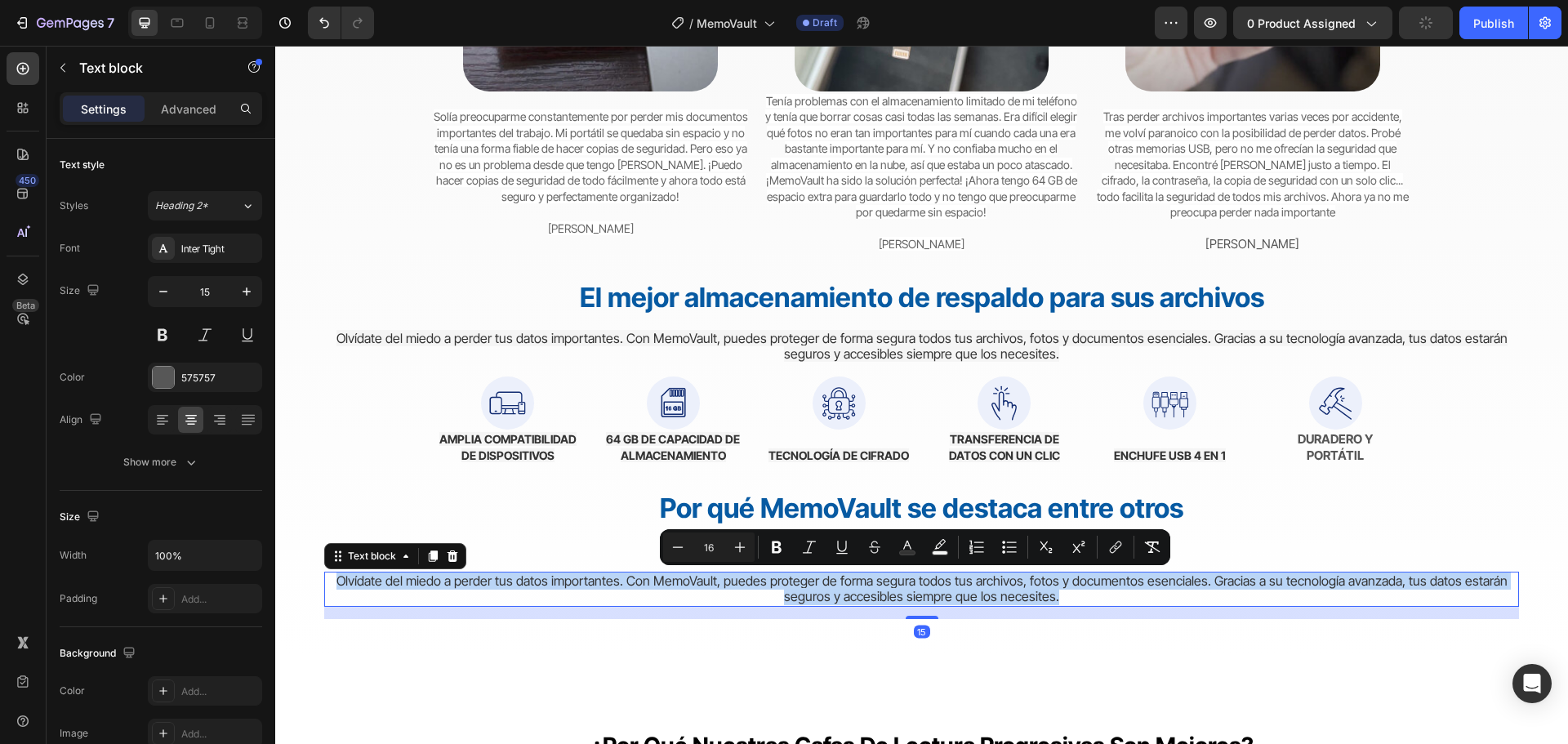
click at [968, 593] on span "Olvídate del miedo a perder tus datos importantes. Con MemoVault, puedes proteg…" at bounding box center [922, 588] width 1171 height 33
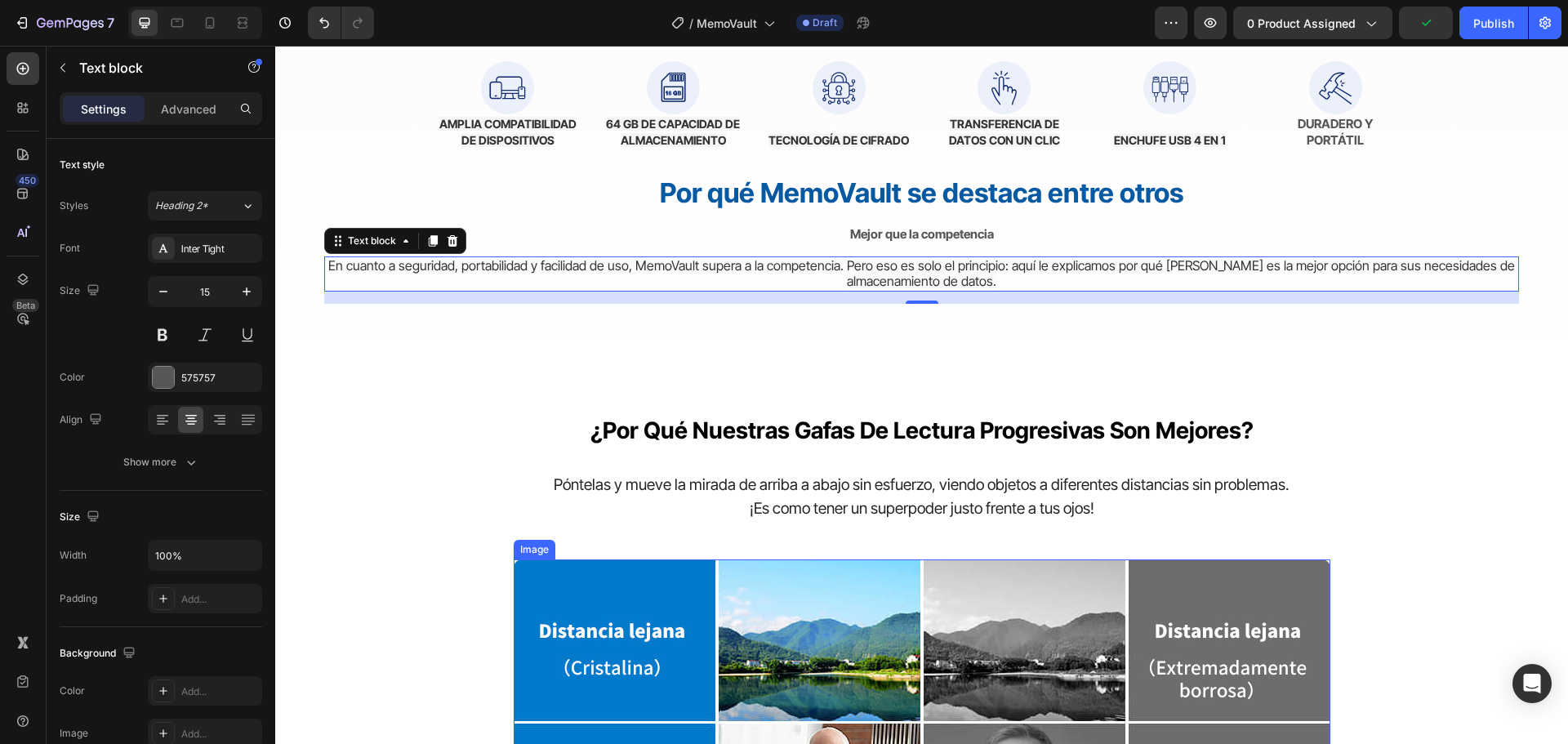
scroll to position [4815, 0]
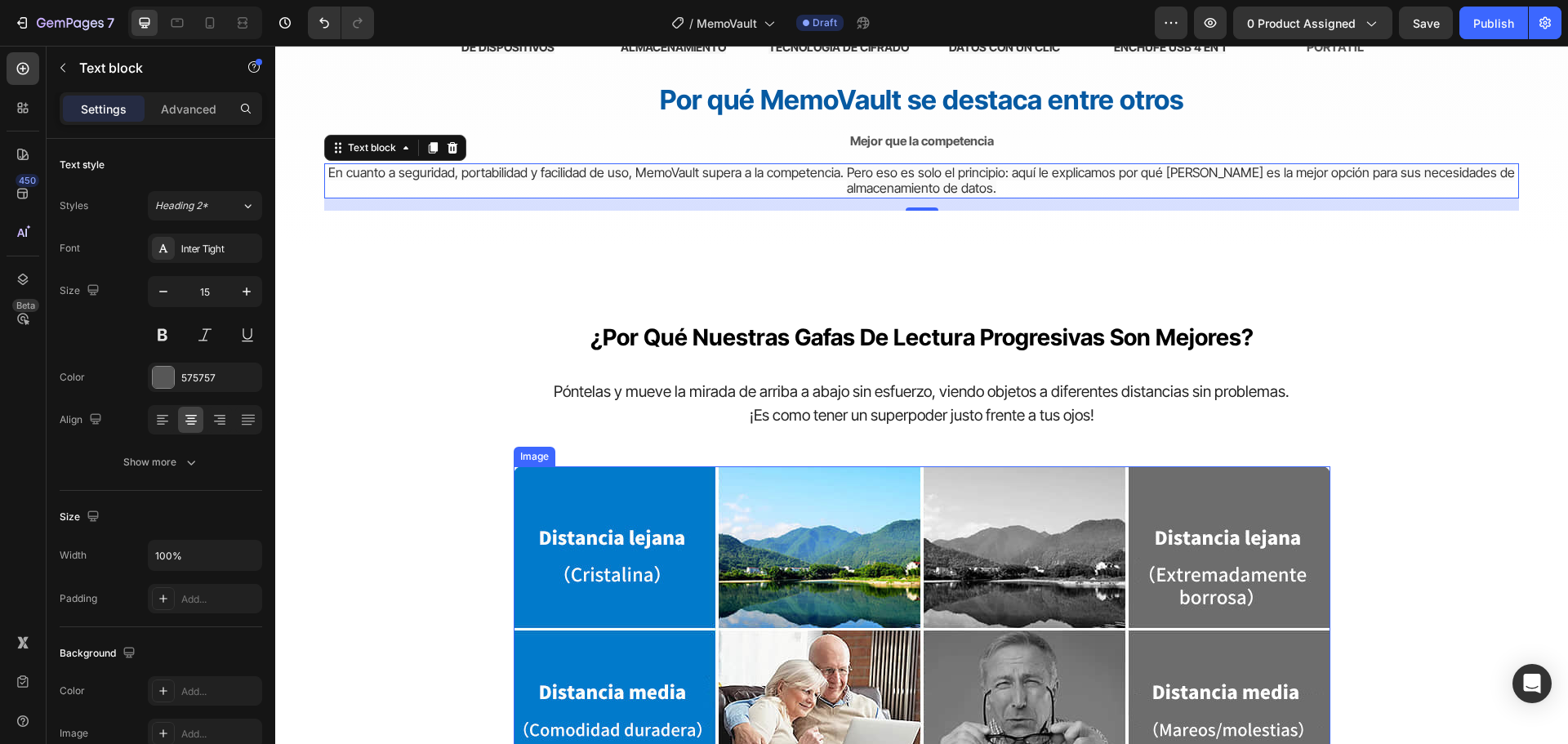
click at [1092, 539] on img at bounding box center [921, 711] width 816 height 490
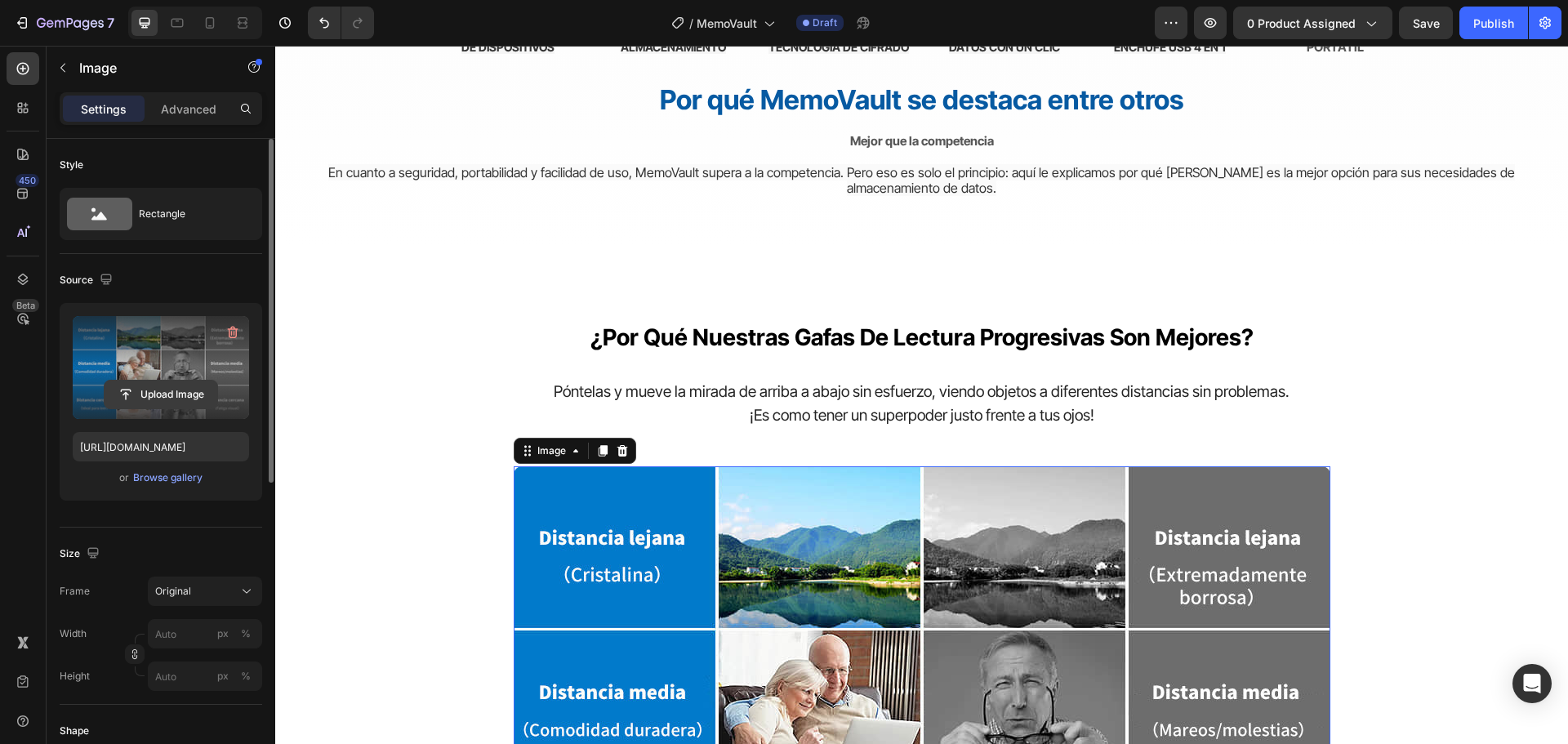
click at [182, 383] on input "file" at bounding box center [161, 394] width 112 height 28
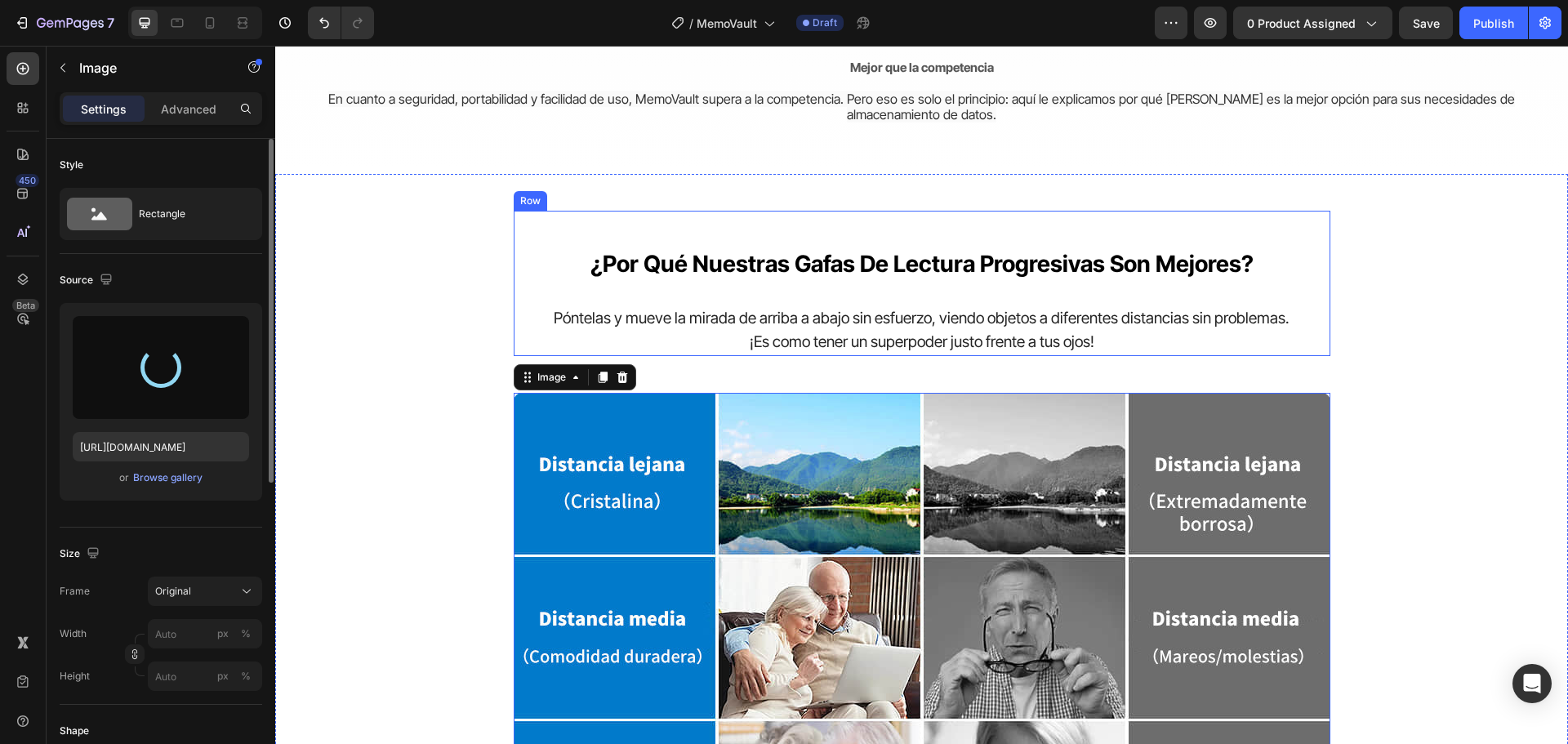
scroll to position [4896, 0]
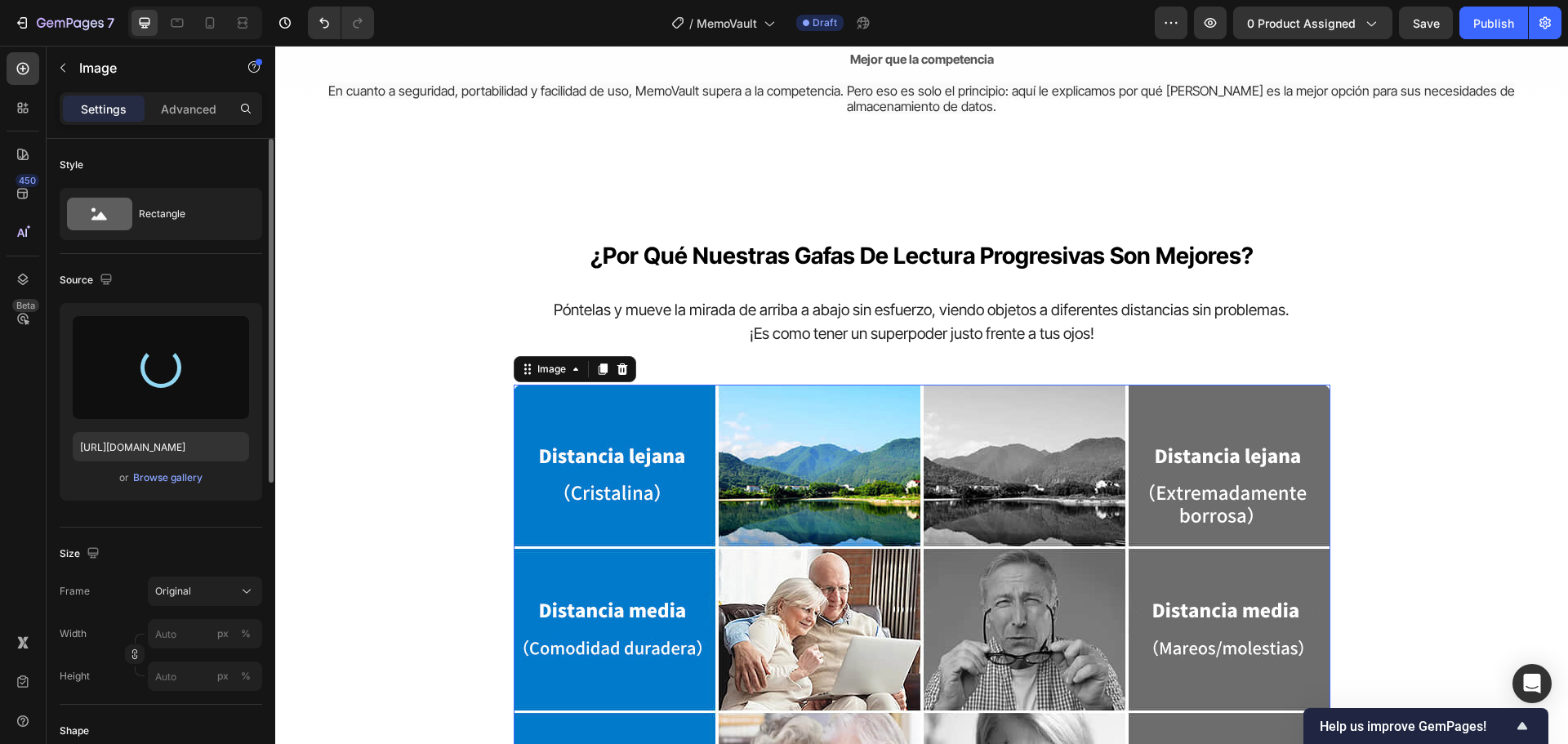
type input "https://cdn.shopify.com/s/files/1/0570/6013/0919/files/gempages_522072802015052…"
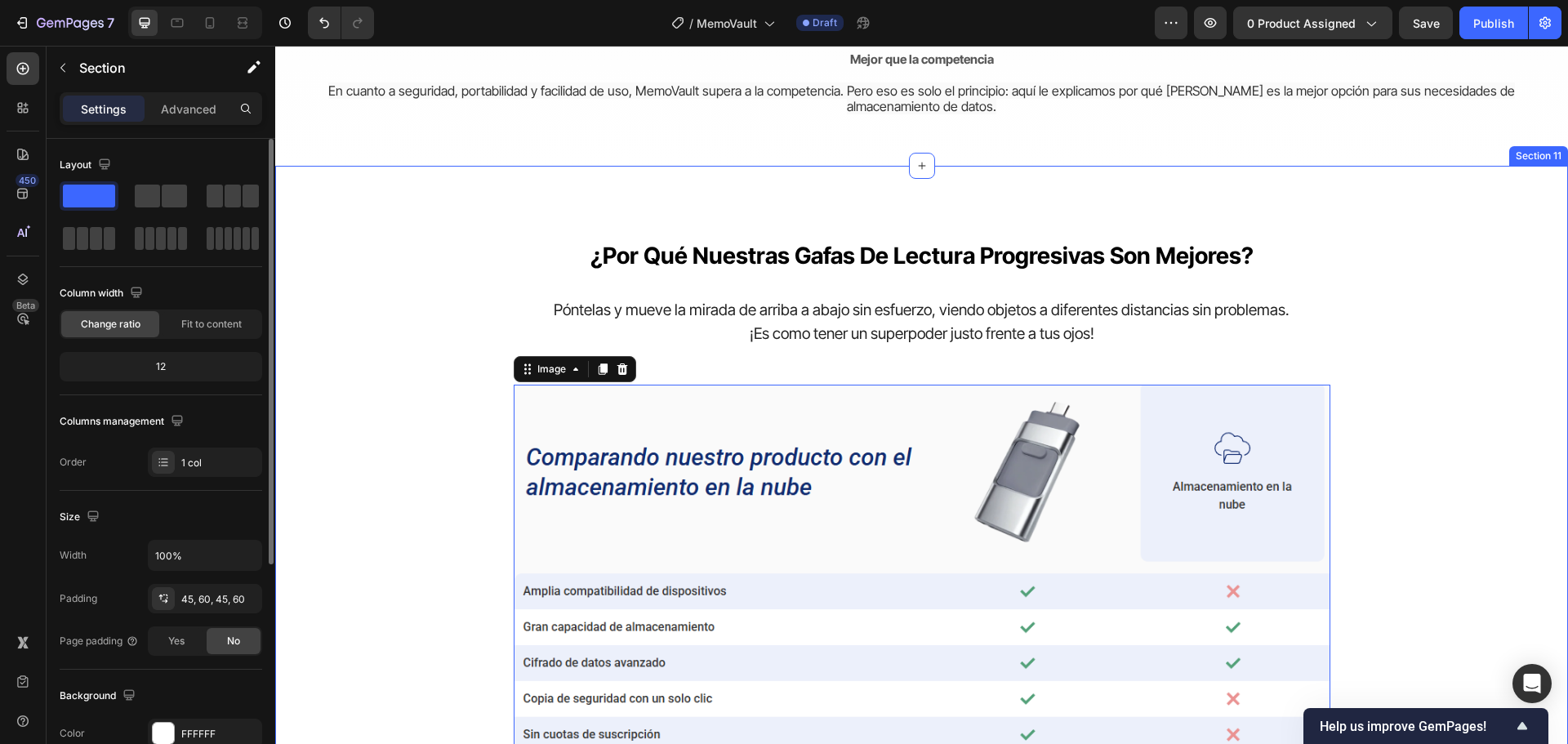
click at [1424, 414] on div "¿por qué nuestras gafas de lectura progresivas son mejores? Heading Póntelas y …" at bounding box center [921, 558] width 1195 height 712
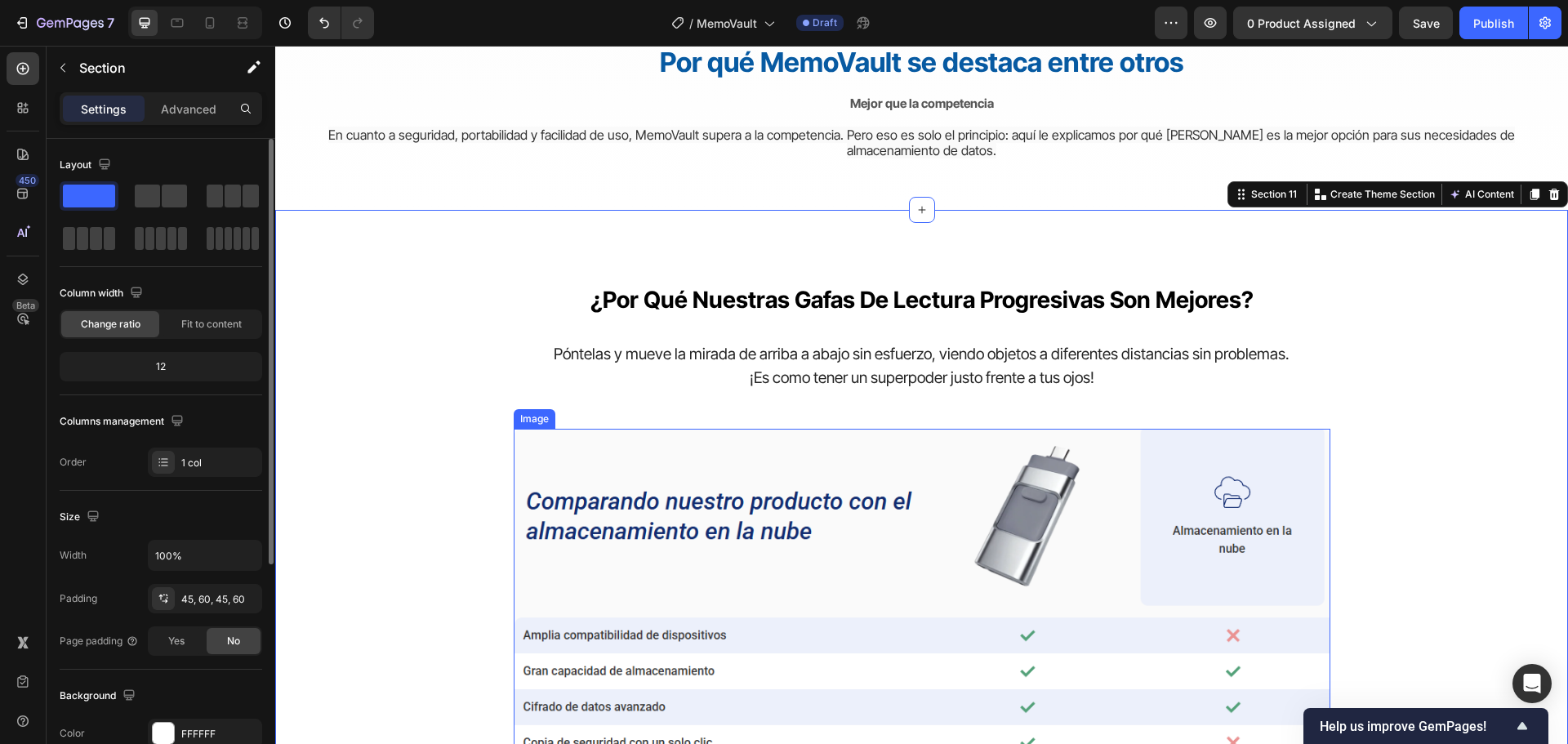
scroll to position [4815, 0]
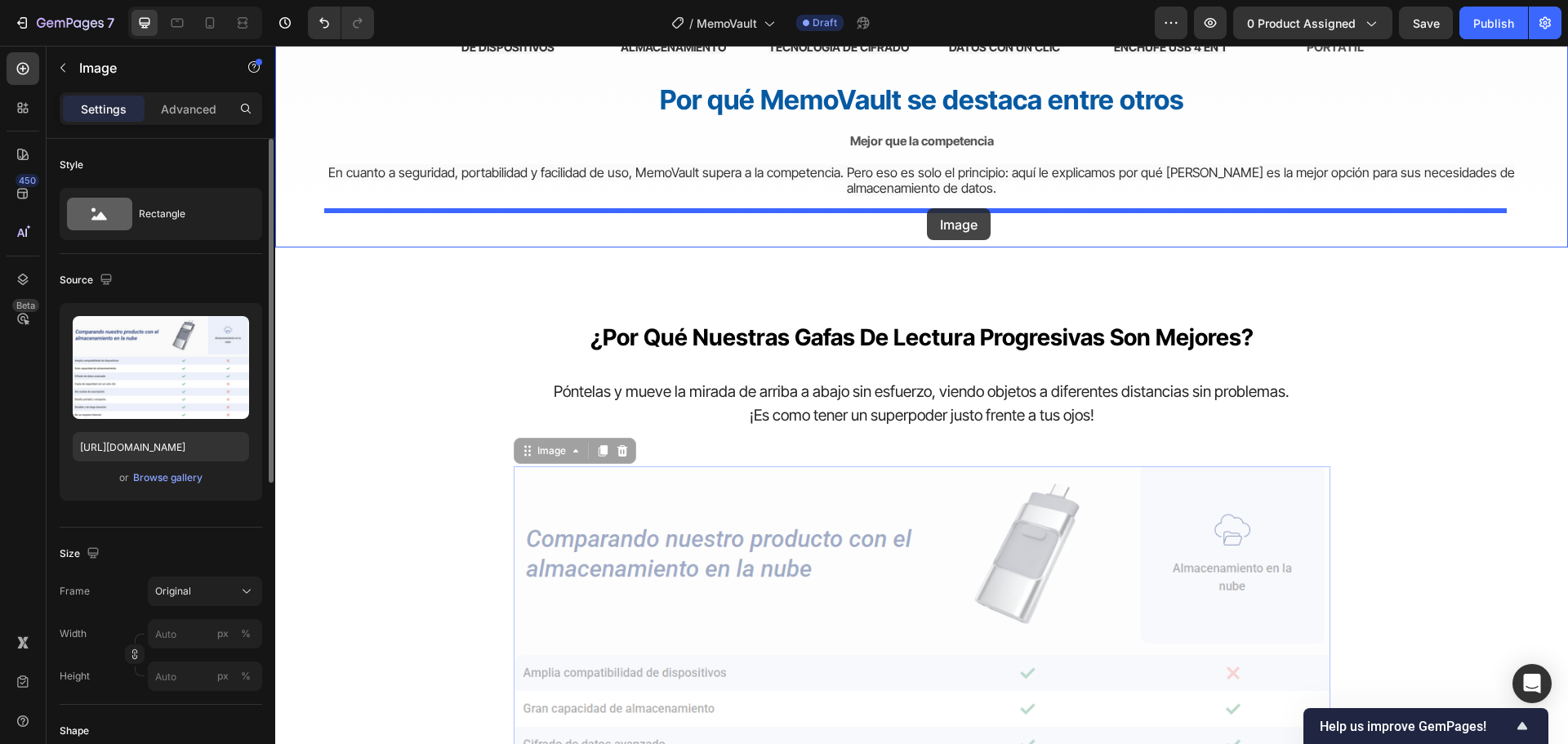
drag, startPoint x: 1162, startPoint y: 571, endPoint x: 927, endPoint y: 209, distance: 431.6
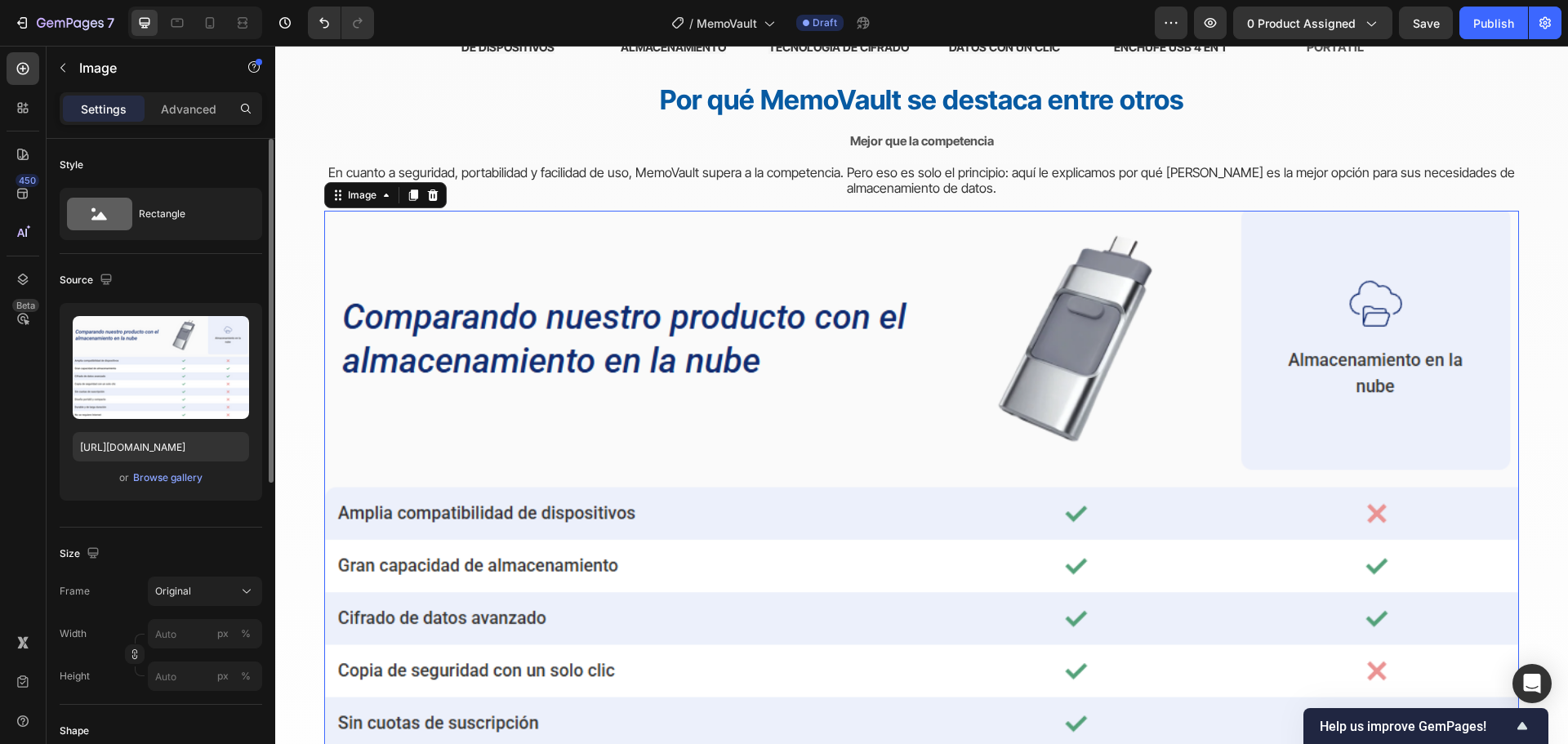
click at [983, 322] on img at bounding box center [921, 558] width 1195 height 697
click at [790, 320] on img at bounding box center [921, 558] width 1195 height 697
click at [323, 126] on div "Del caos a la paz mental Heading Cambiando la forma en que las personas protege…" at bounding box center [921, 121] width 1293 height 1645
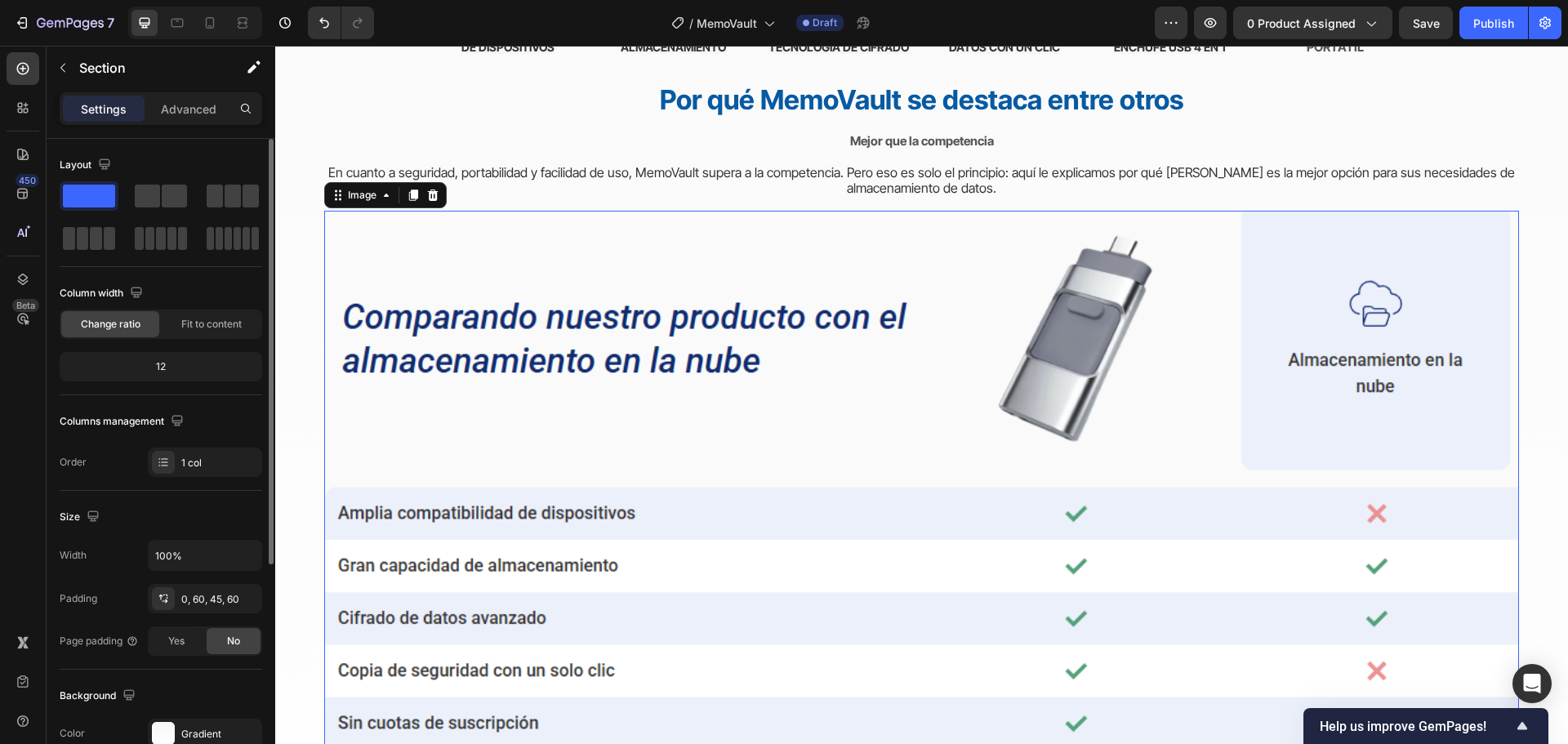
click at [529, 324] on img at bounding box center [921, 558] width 1195 height 697
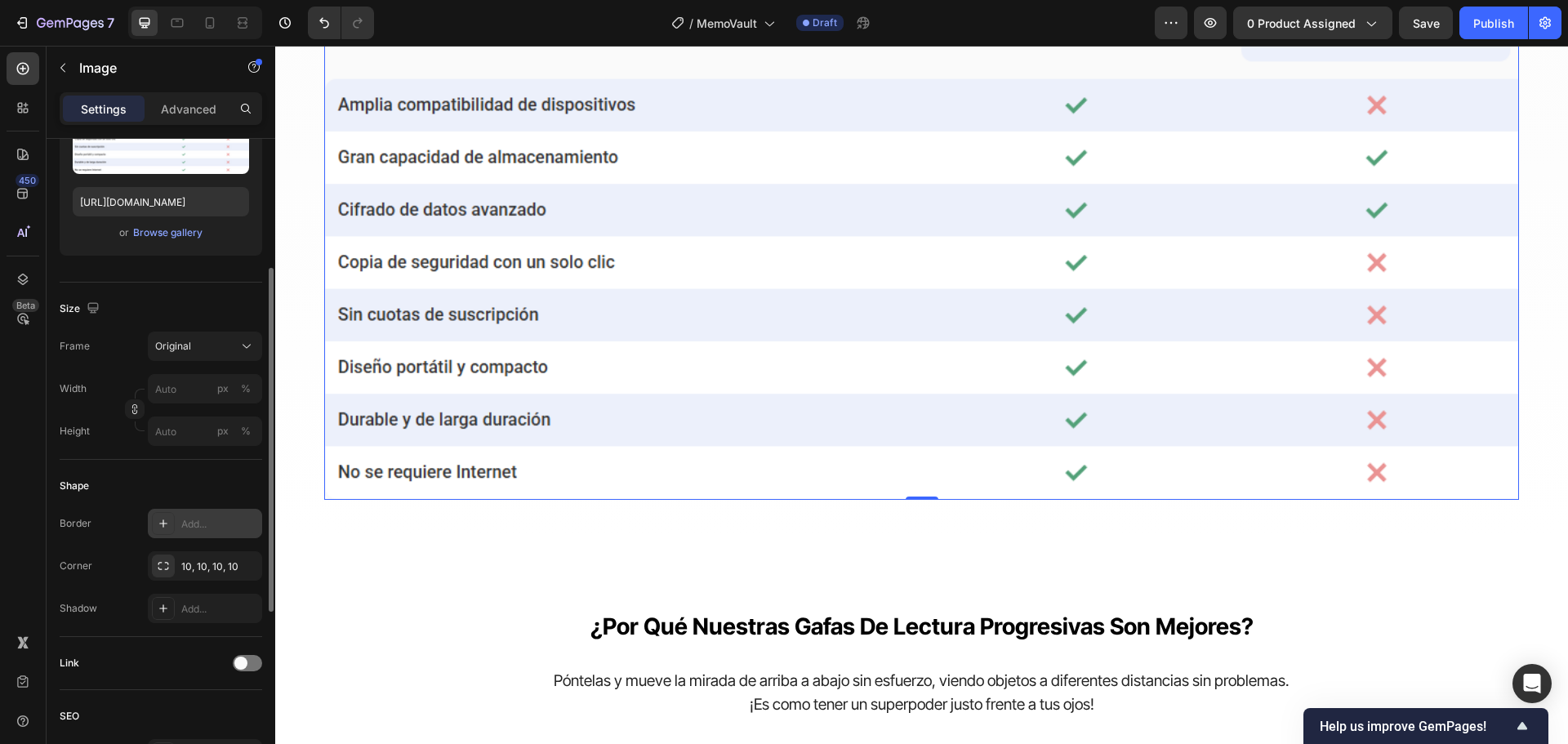
scroll to position [327, 0]
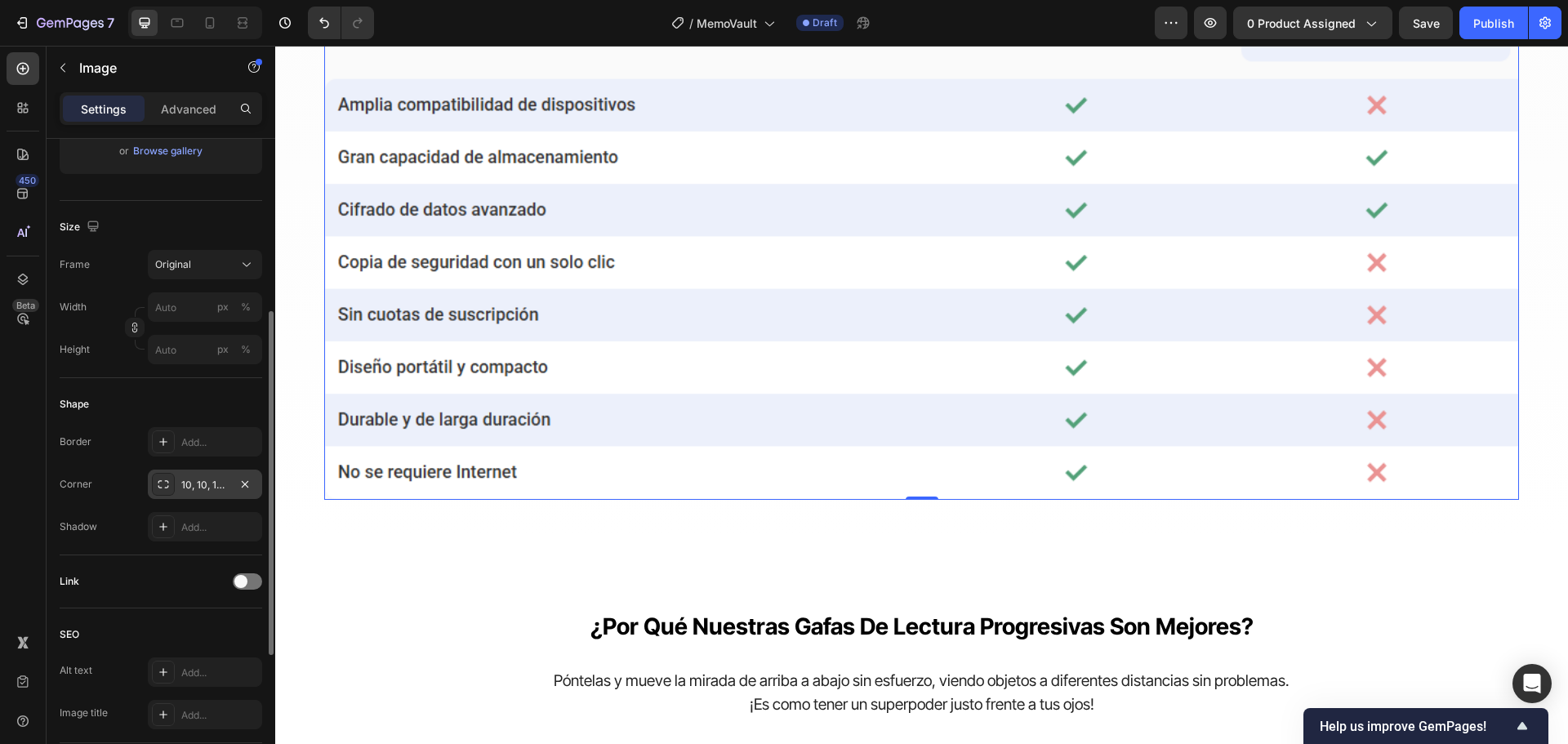
click at [202, 480] on div "10, 10, 10, 10" at bounding box center [205, 484] width 47 height 14
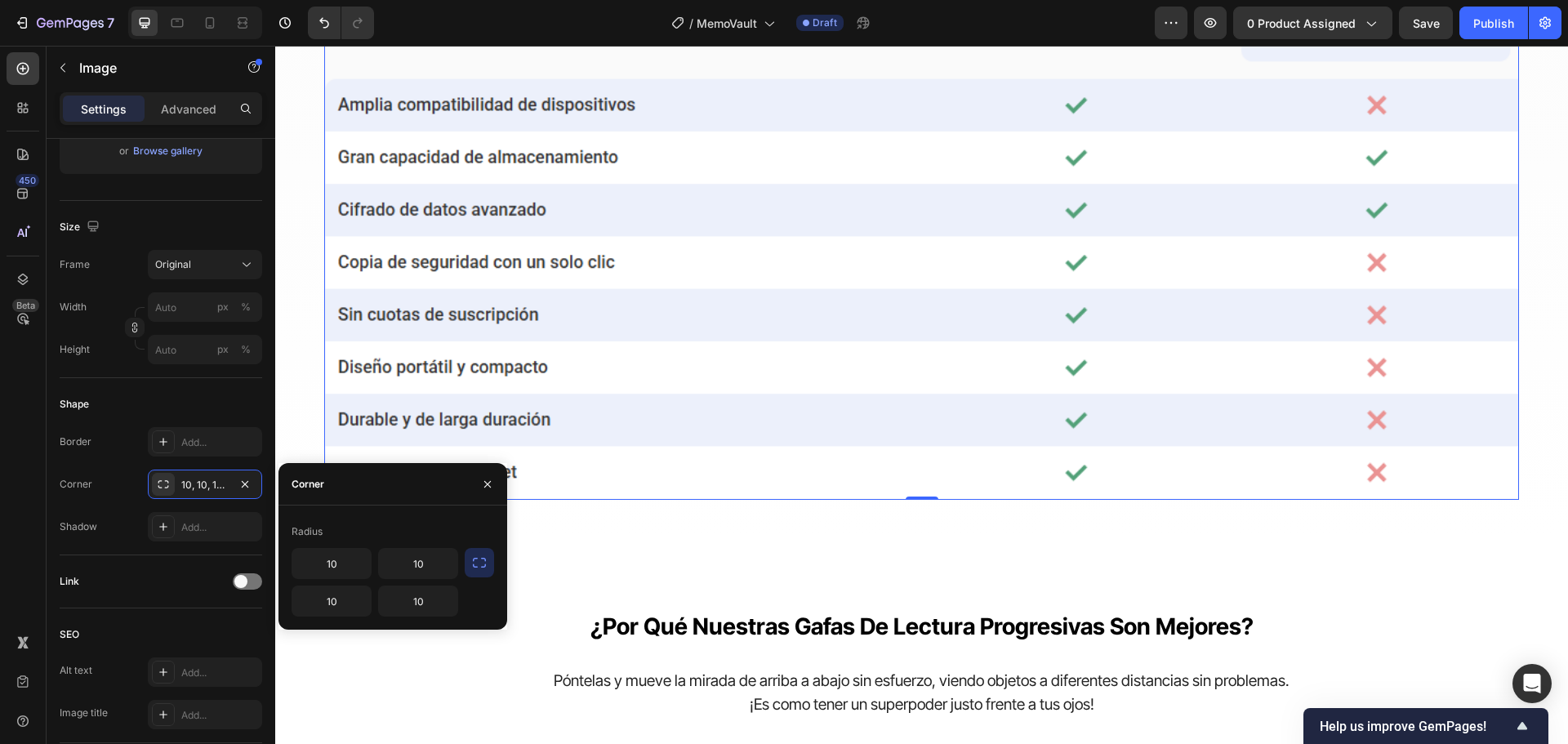
click at [463, 558] on div "10 10 10 10" at bounding box center [392, 582] width 203 height 68
click at [471, 560] on icon "button" at bounding box center [479, 562] width 16 height 16
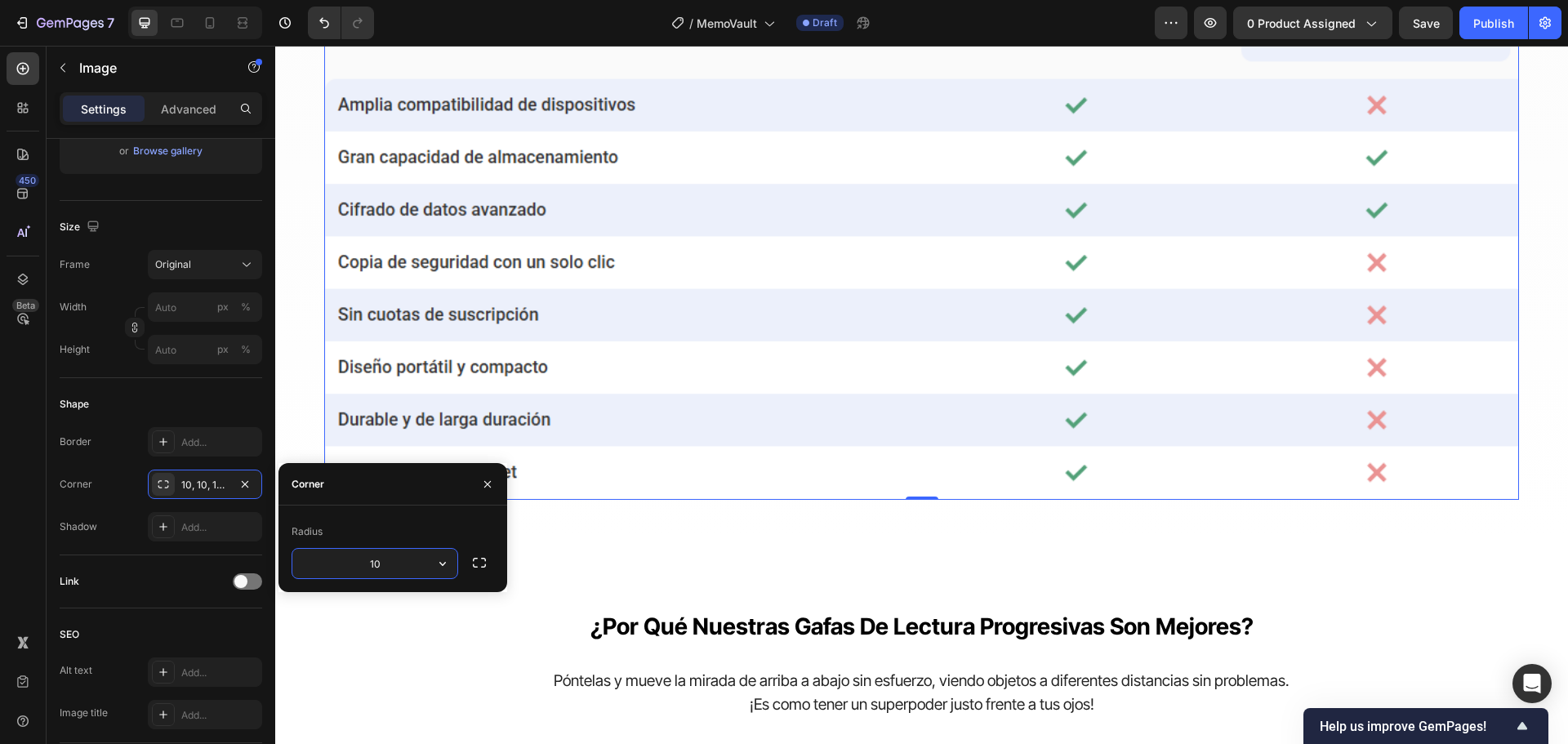
click at [400, 562] on input "10" at bounding box center [375, 563] width 165 height 30
type input "32"
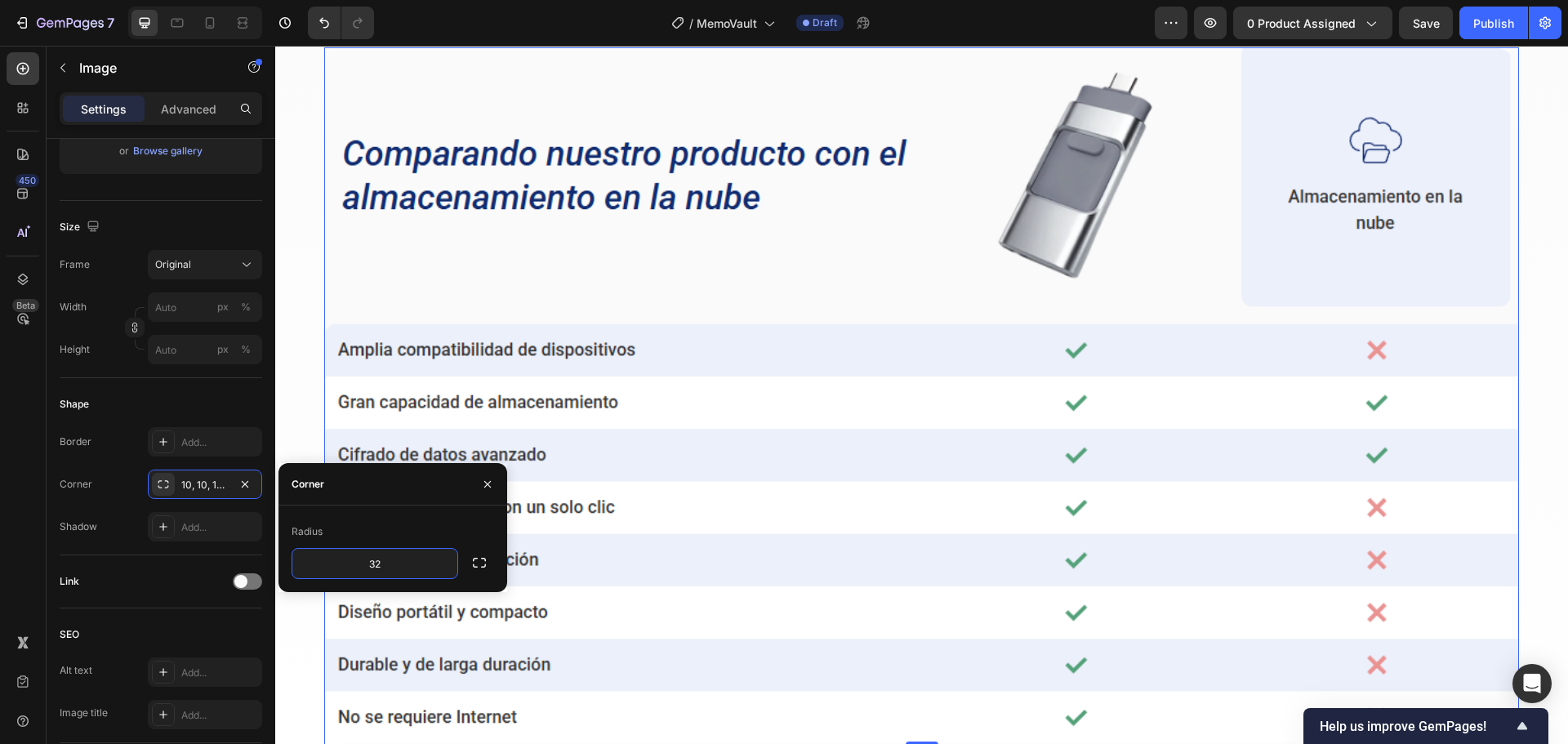
scroll to position [4896, 0]
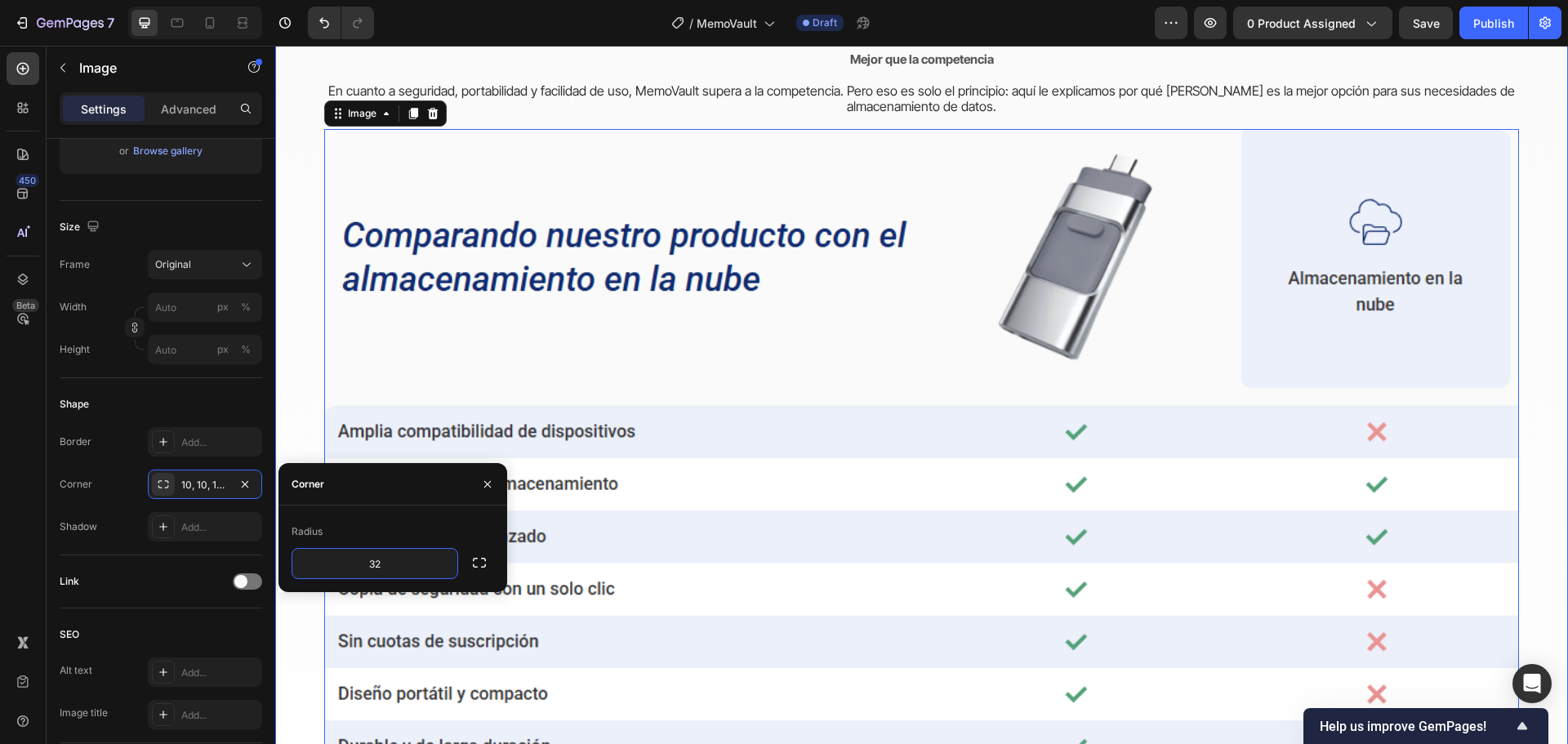
click at [1528, 246] on div "Del caos a la paz mental Heading Cambiando la forma en que las personas protege…" at bounding box center [921, 39] width 1293 height 1645
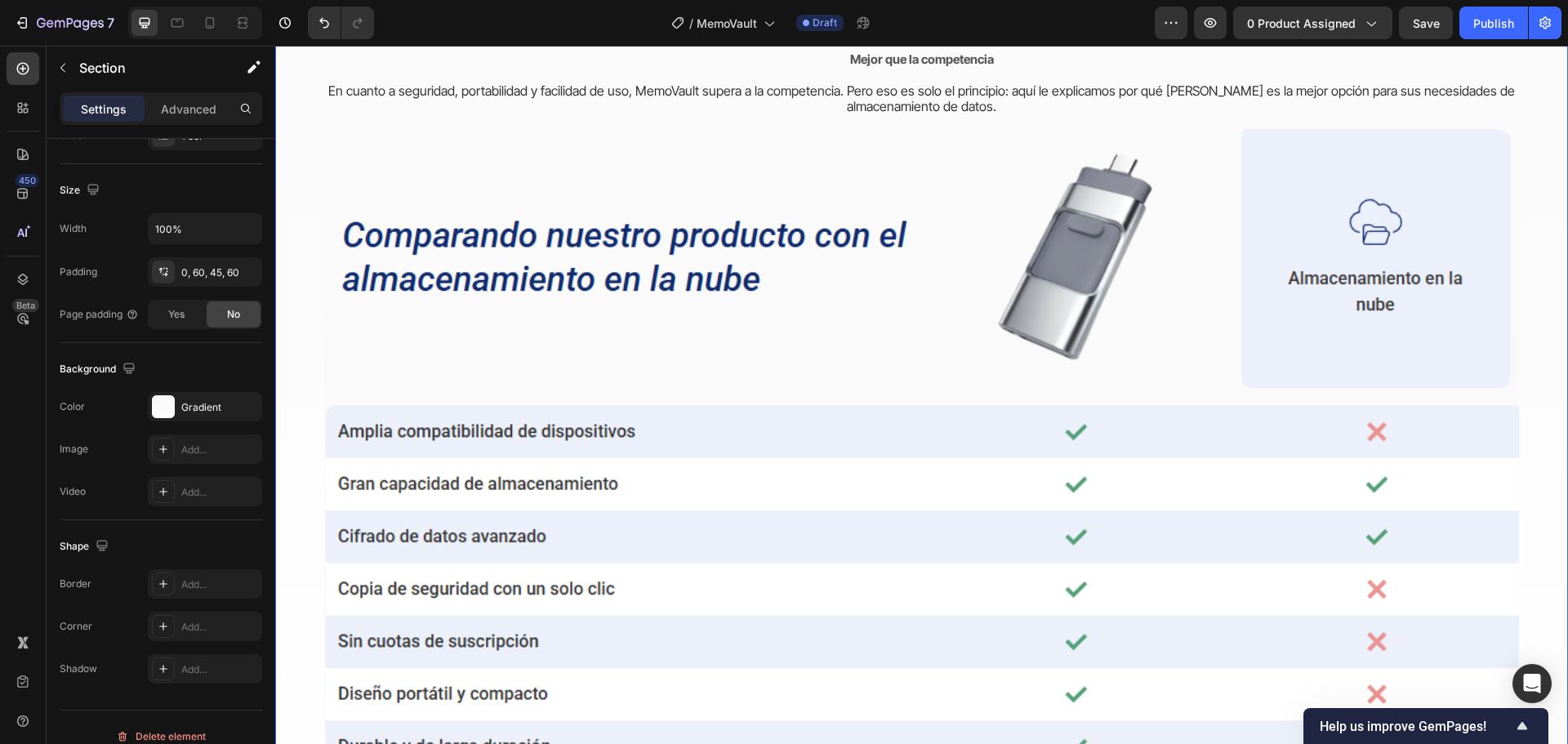
scroll to position [0, 0]
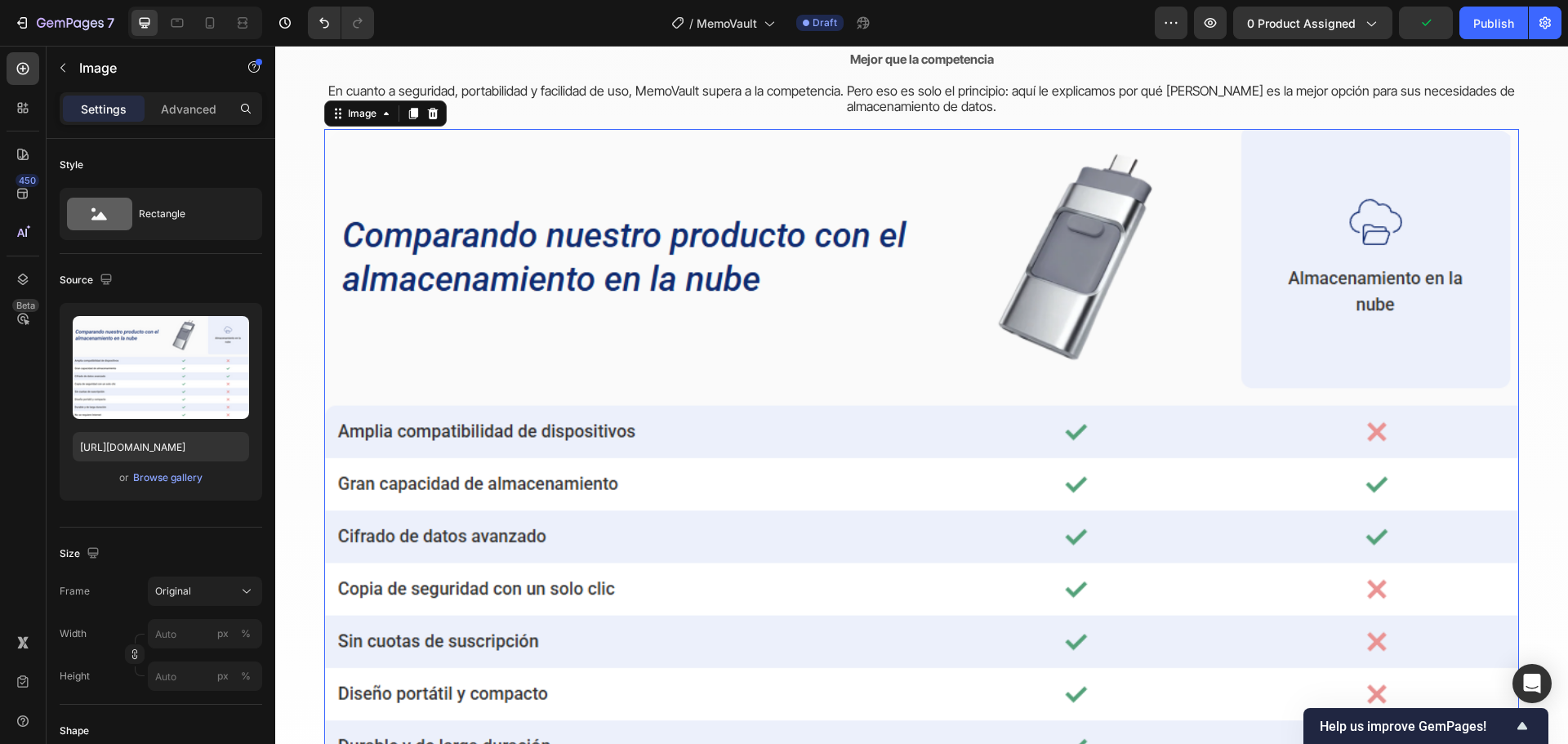
click at [682, 211] on img at bounding box center [921, 477] width 1195 height 697
click at [186, 626] on input "px %" at bounding box center [205, 633] width 114 height 30
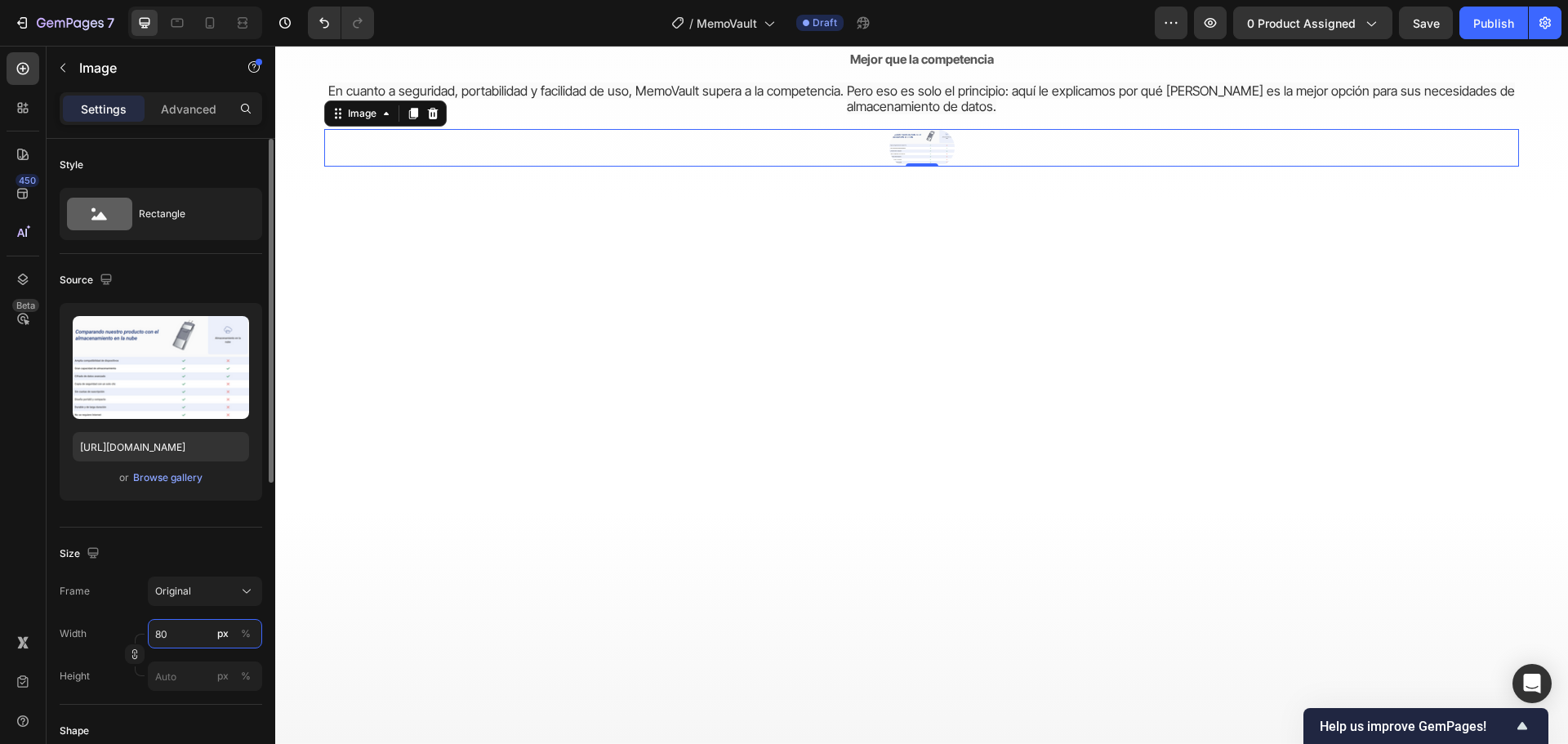
type input "8"
click at [236, 547] on div "Size" at bounding box center [161, 553] width 203 height 26
click at [255, 588] on button "Original" at bounding box center [205, 591] width 114 height 30
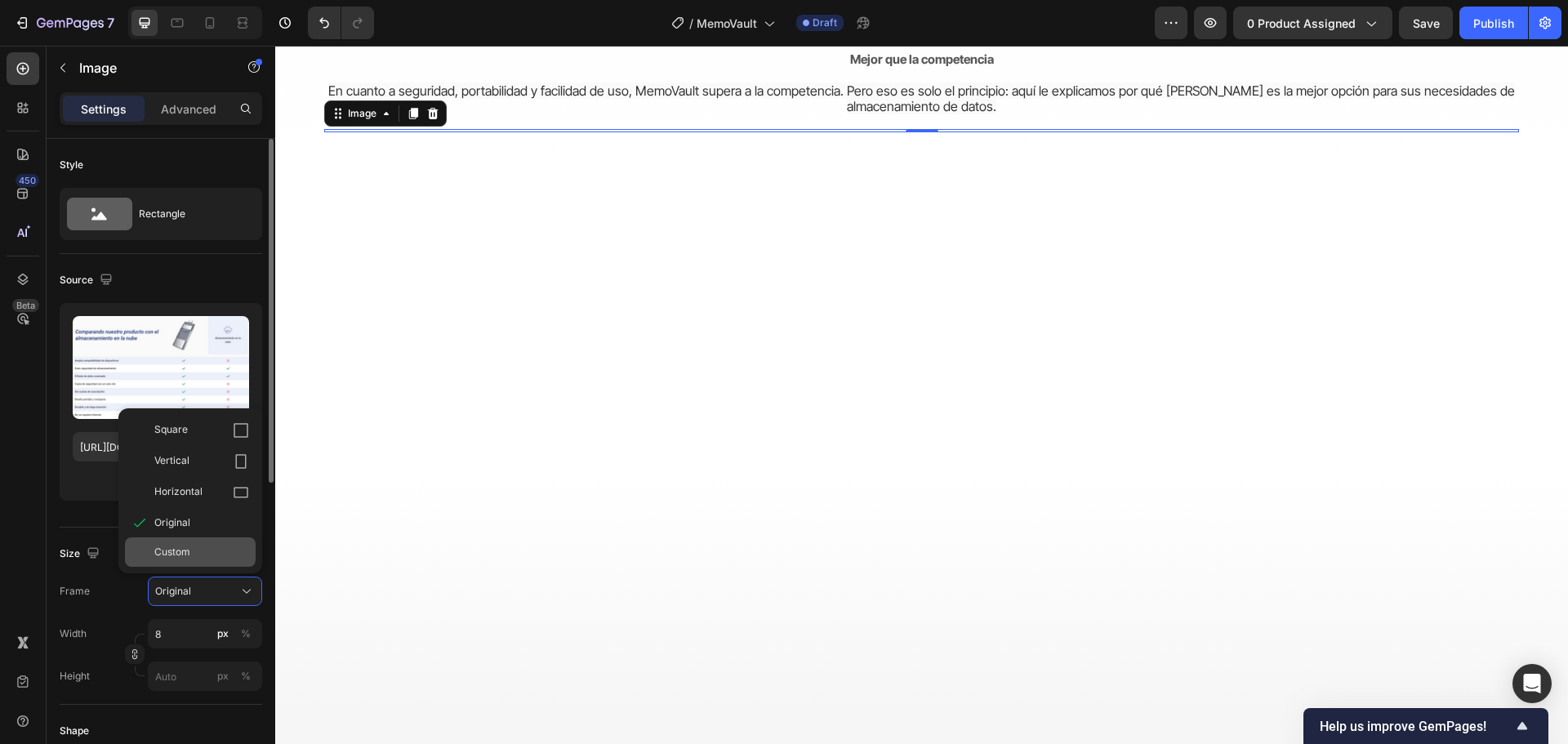
click at [231, 556] on div "Custom" at bounding box center [202, 552] width 95 height 14
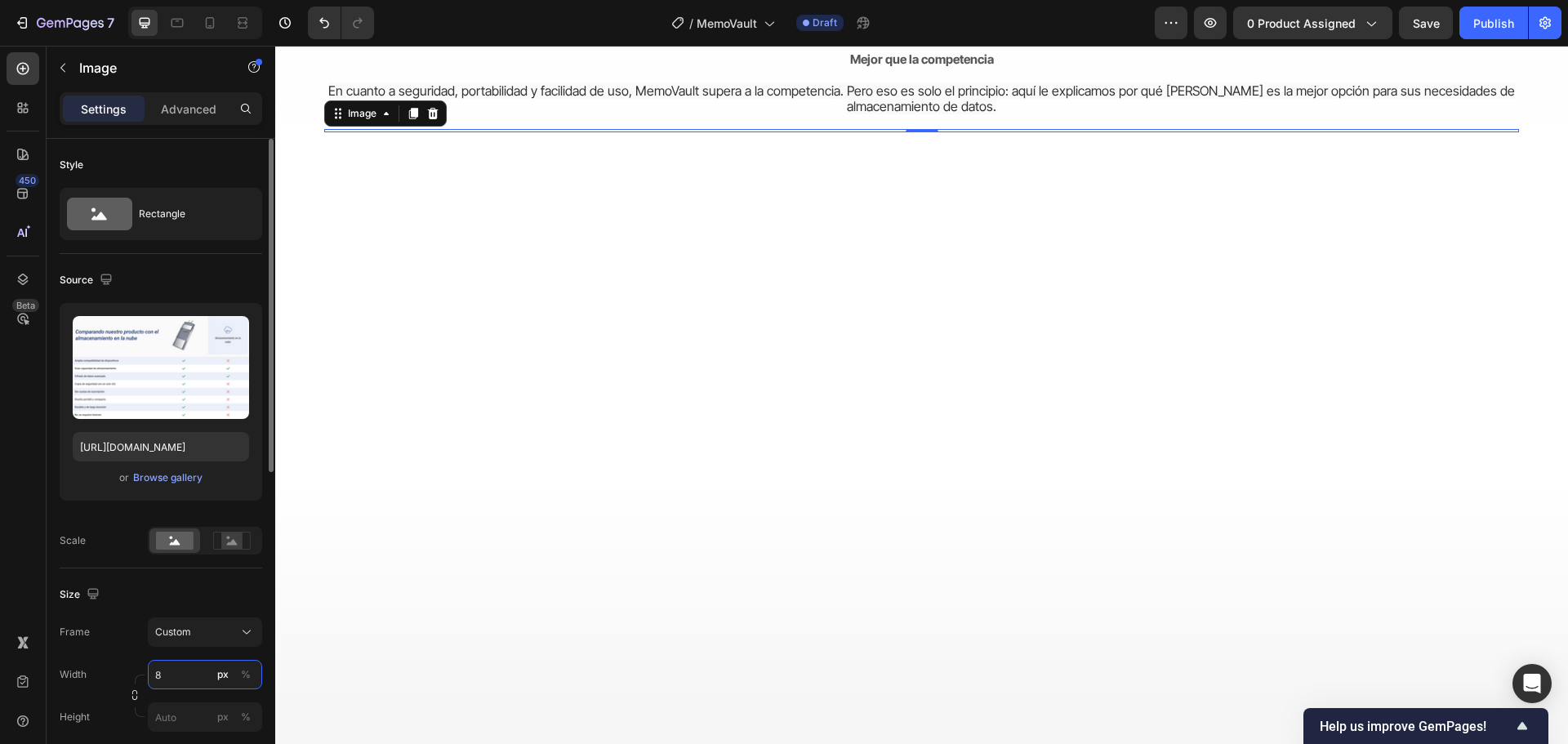
click at [193, 662] on input "8" at bounding box center [205, 674] width 114 height 30
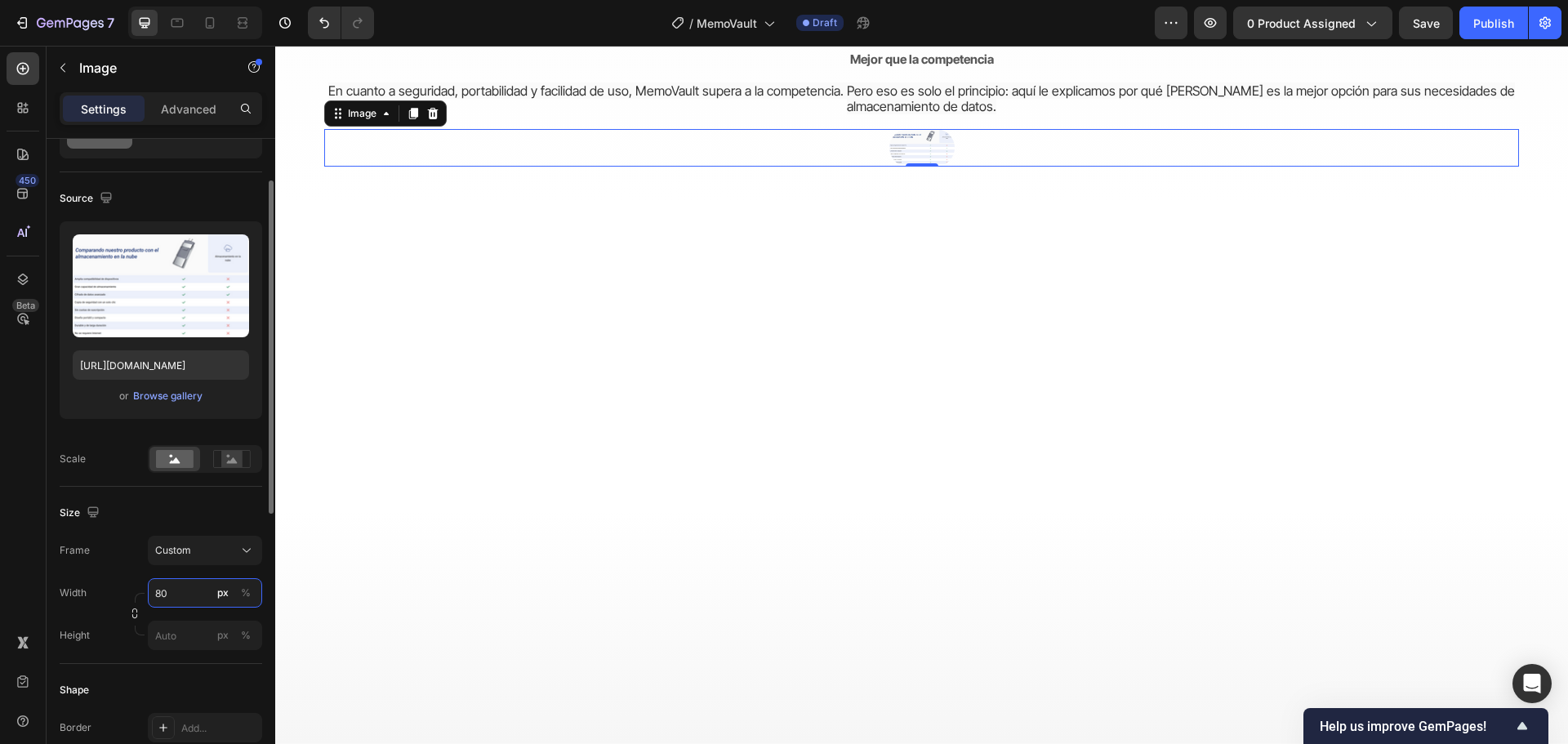
type input "8"
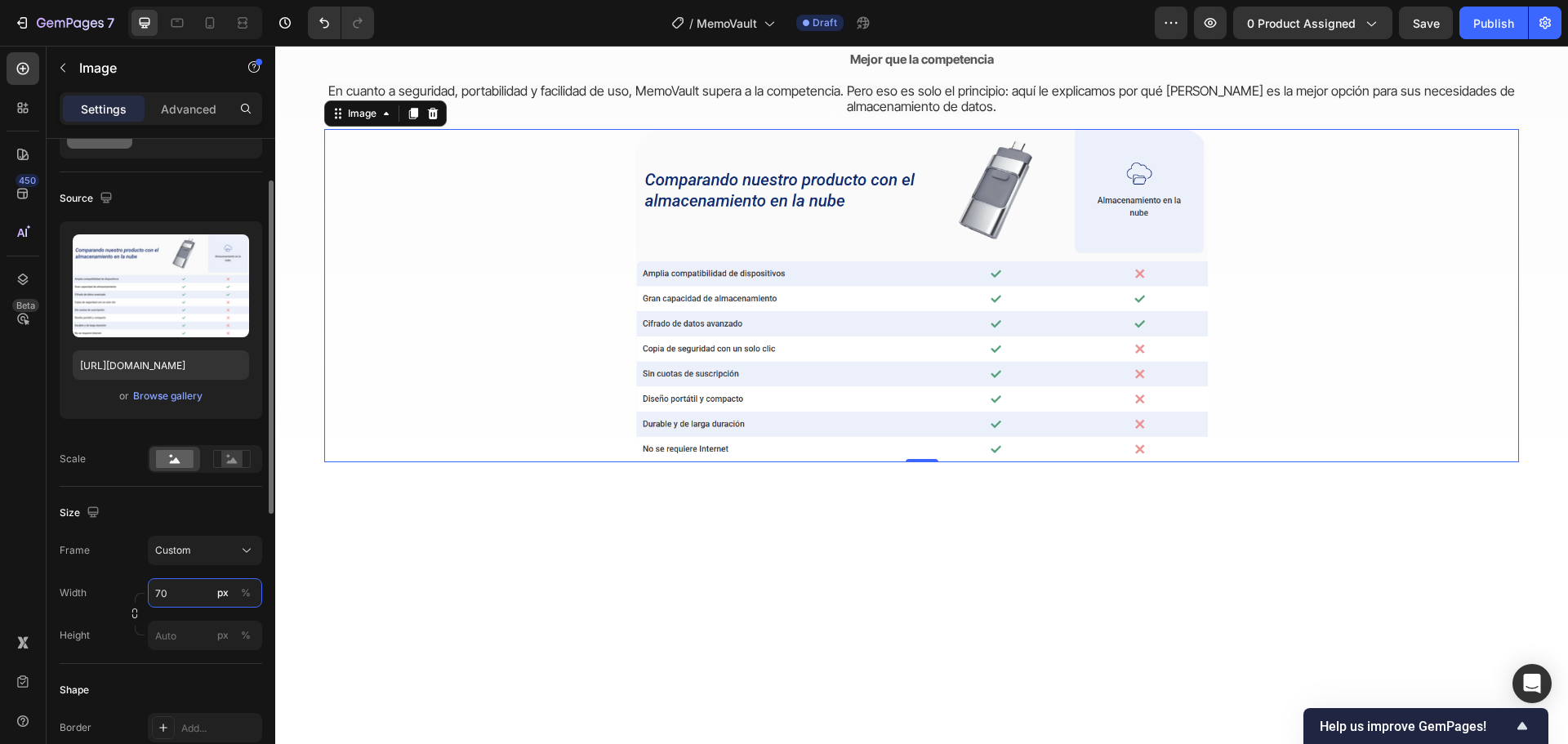
type input "7"
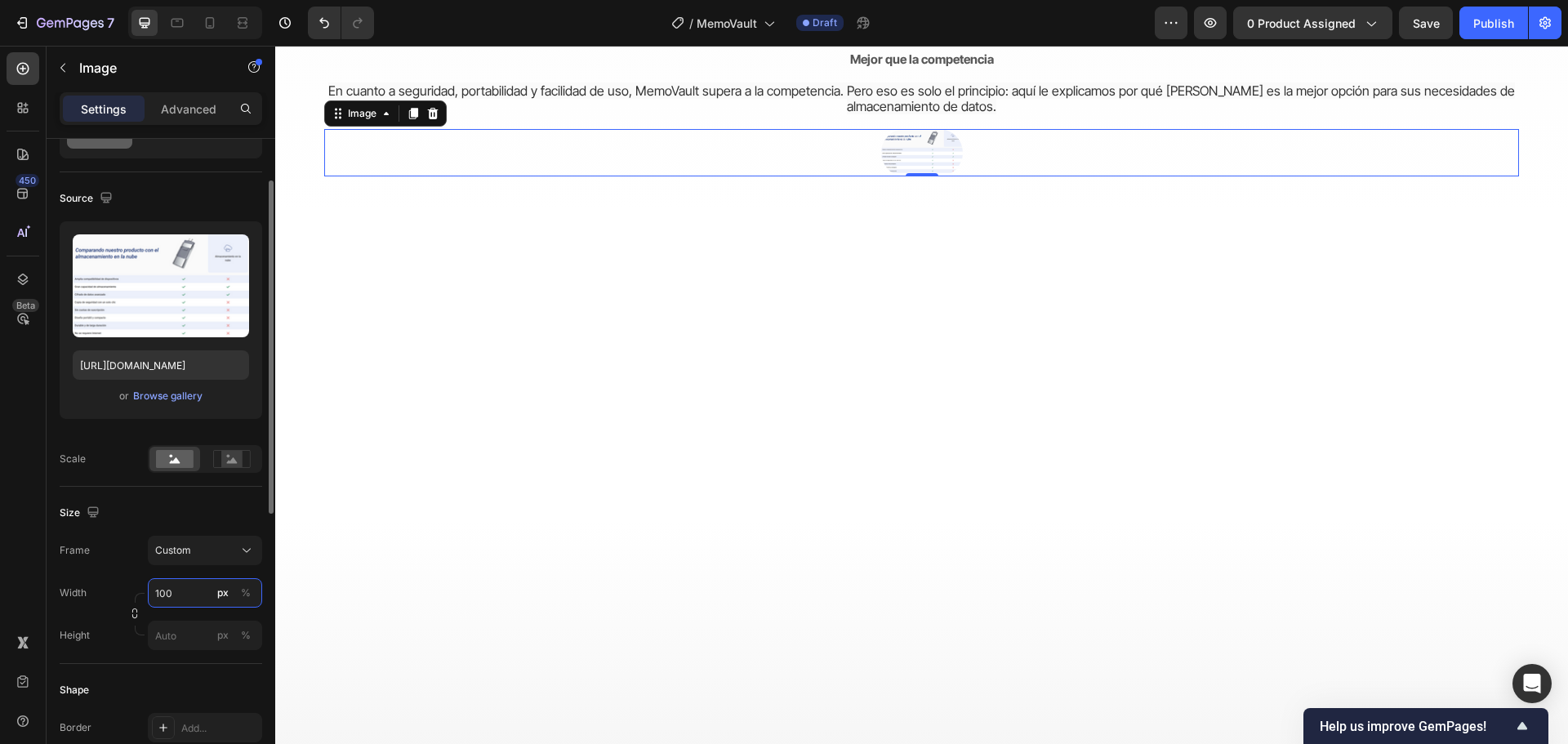
type input "1000"
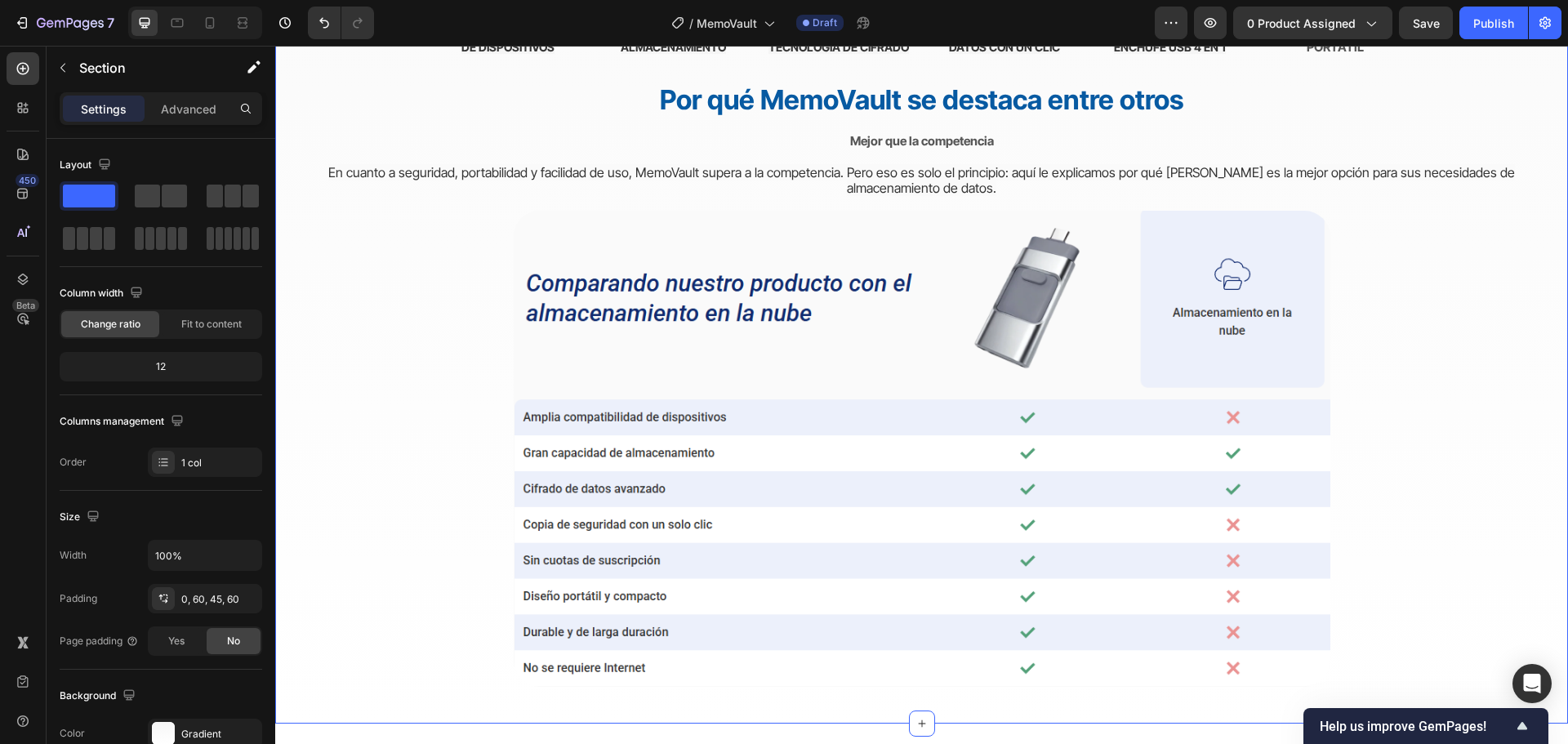
scroll to position [4651, 0]
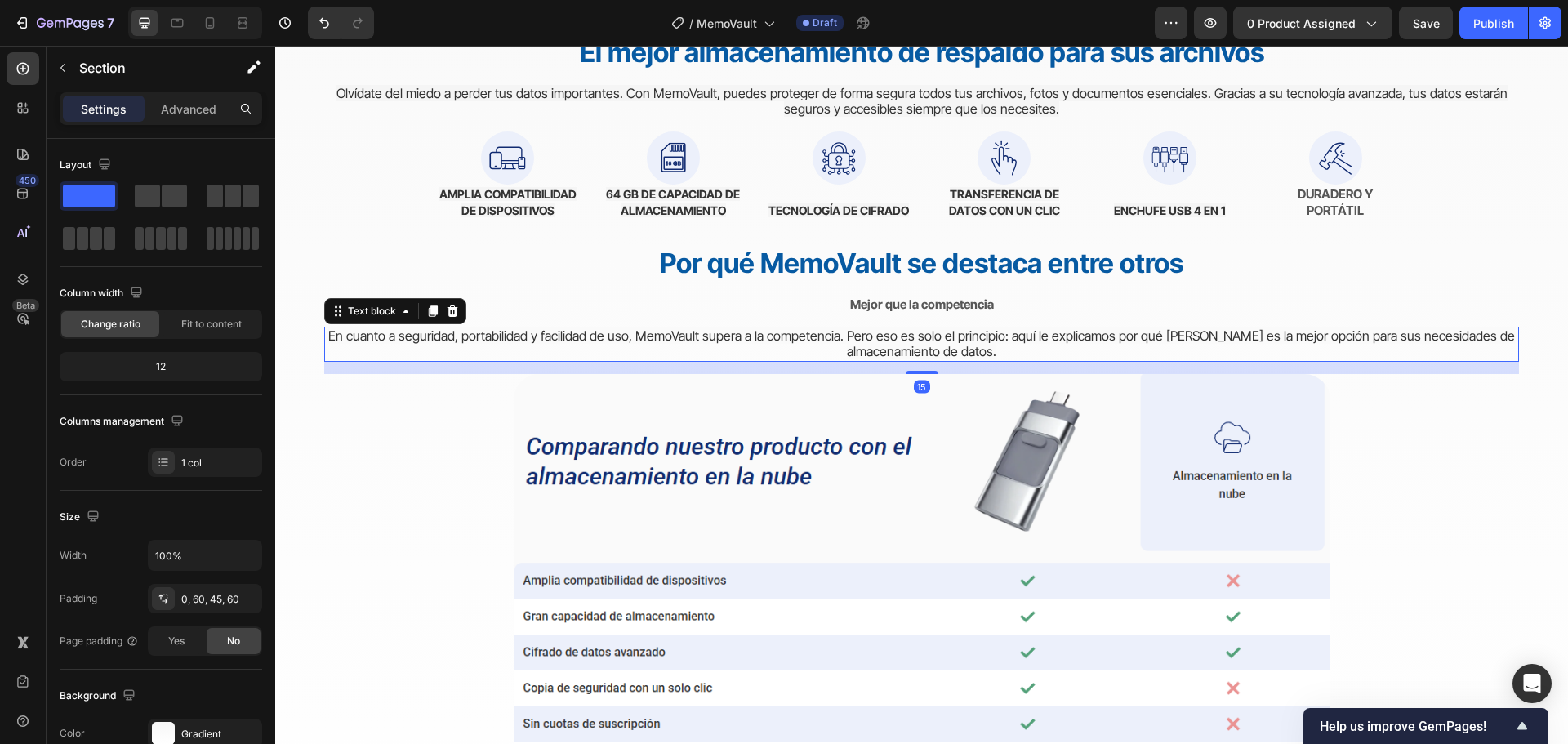
click at [335, 347] on p "En cuanto a seguridad, portabilidad y facilidad de uso, MemoVault supera a la c…" at bounding box center [921, 343] width 1191 height 32
click at [307, 344] on div "Del caos a la paz mental Heading Cambiando la forma en que las personas protege…" at bounding box center [921, 174] width 1293 height 1424
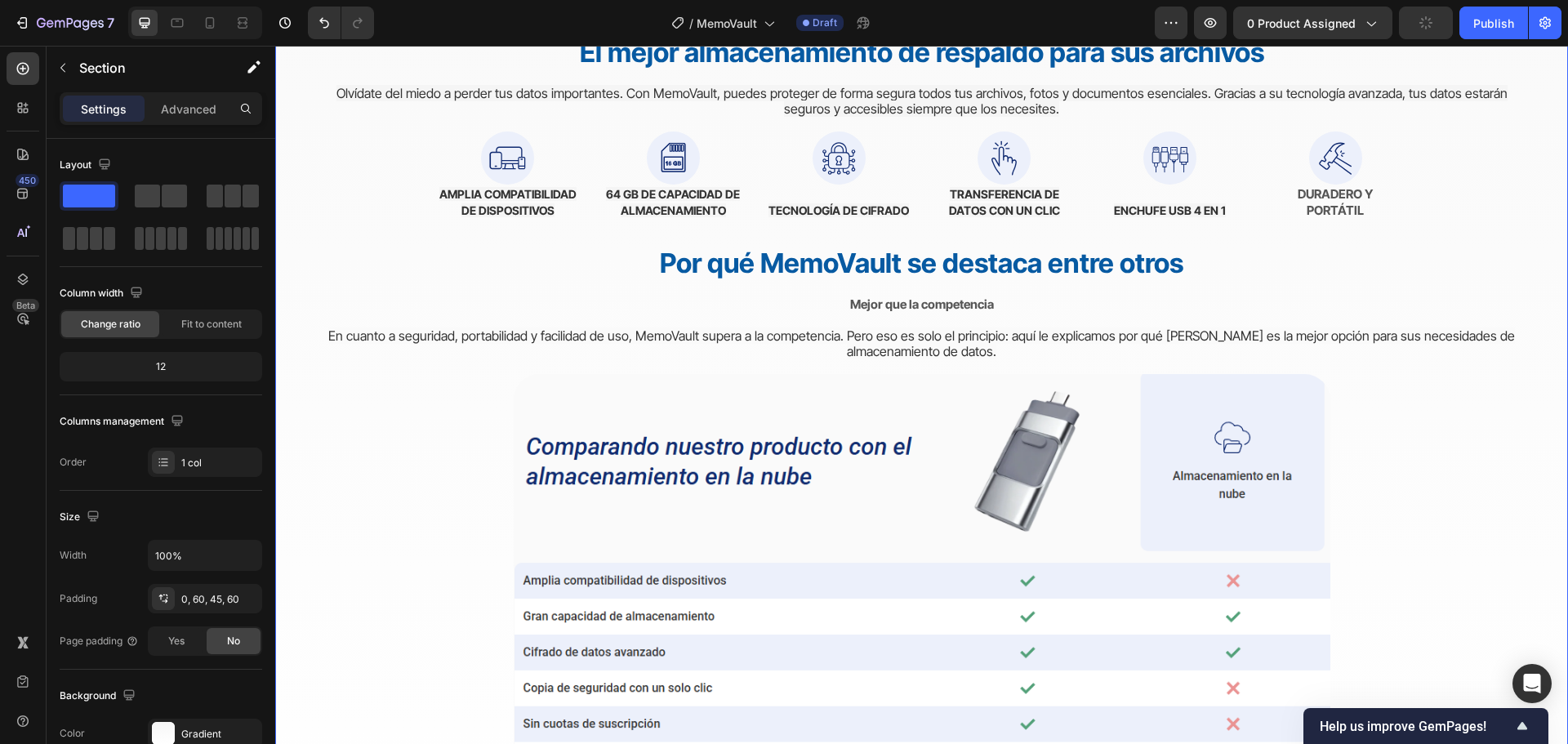
click at [306, 306] on div "Del caos a la paz mental Heading Cambiando la forma en que las personas protege…" at bounding box center [921, 174] width 1293 height 1424
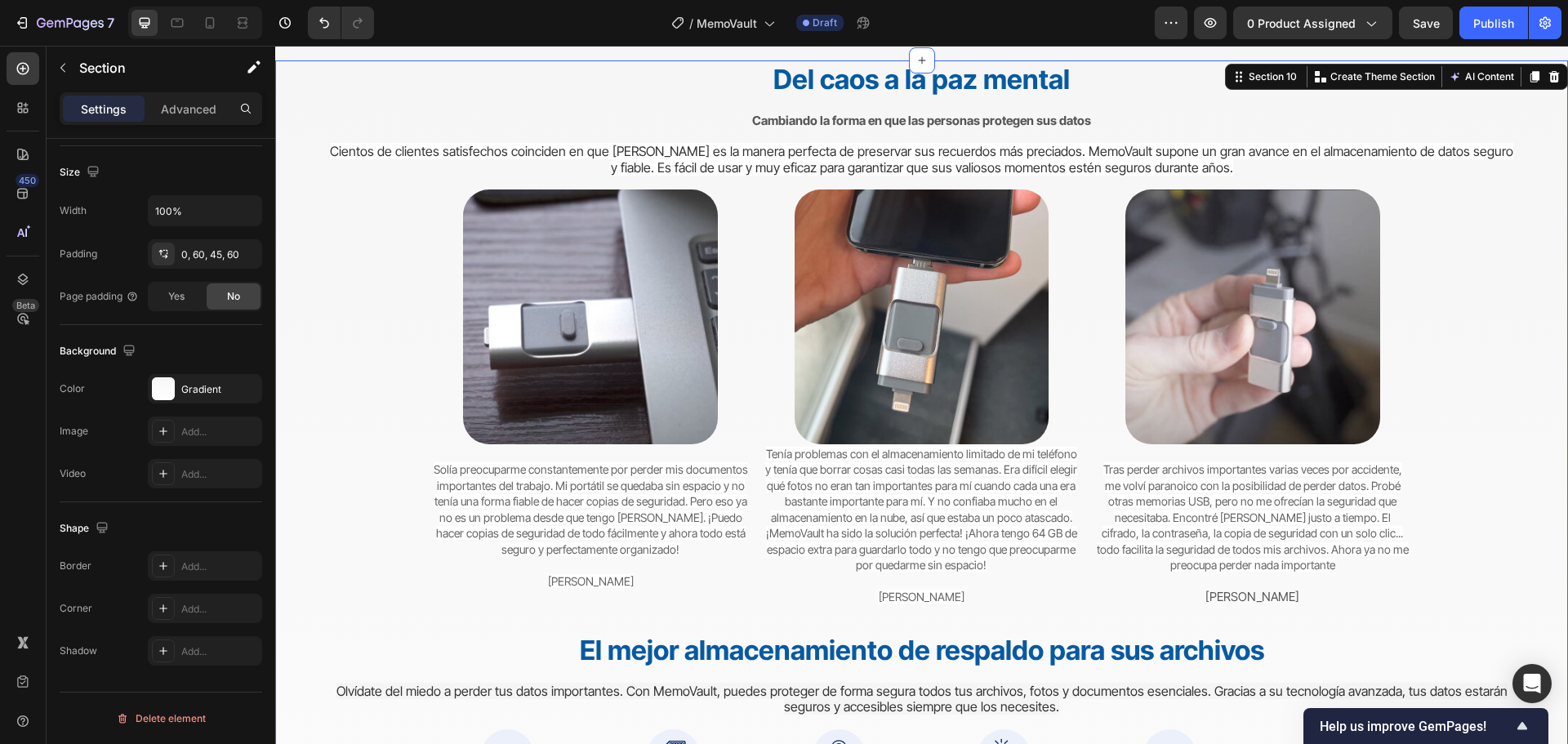
scroll to position [3834, 0]
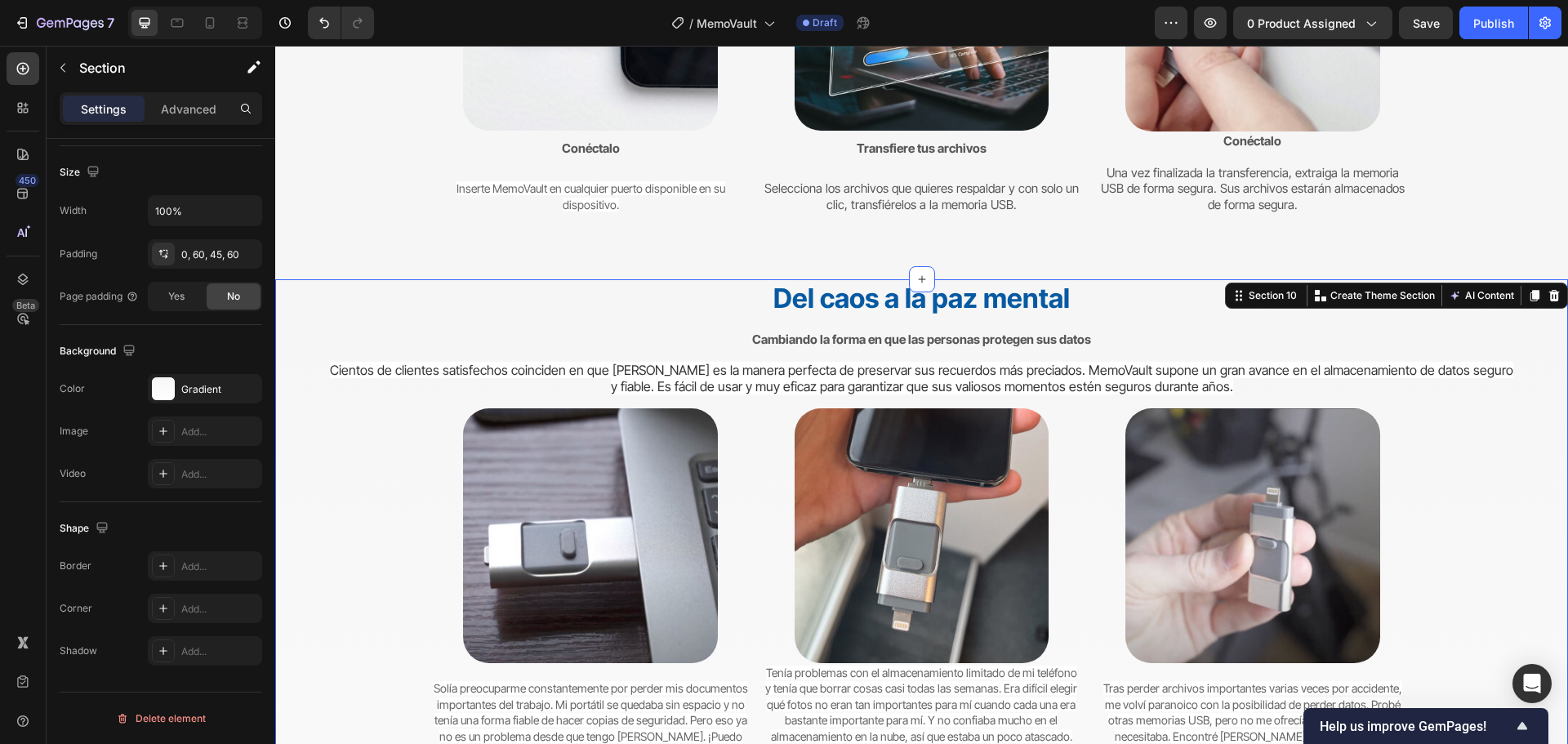
click at [187, 388] on div "Gradient" at bounding box center [205, 388] width 47 height 14
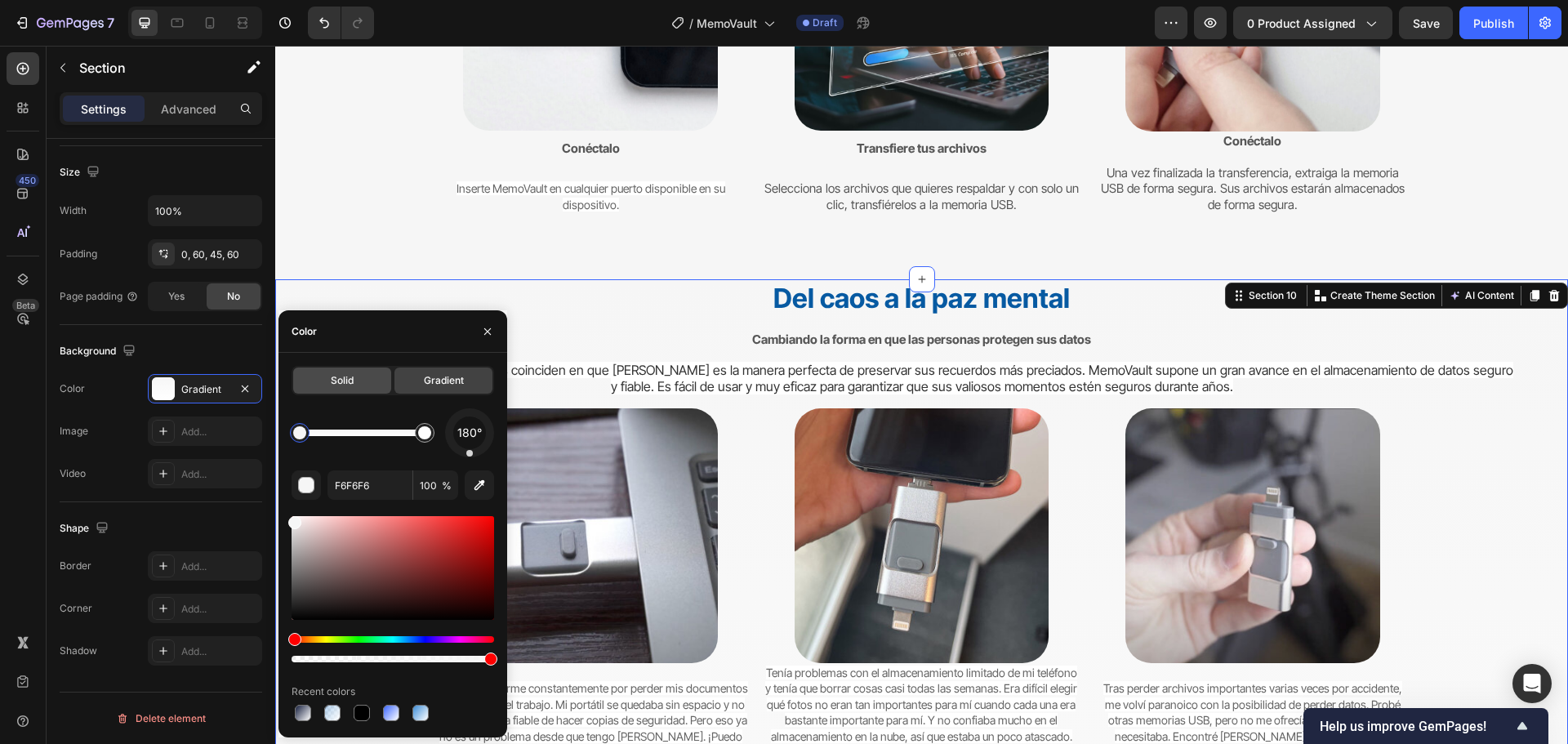
click at [317, 380] on div "Solid" at bounding box center [342, 380] width 98 height 26
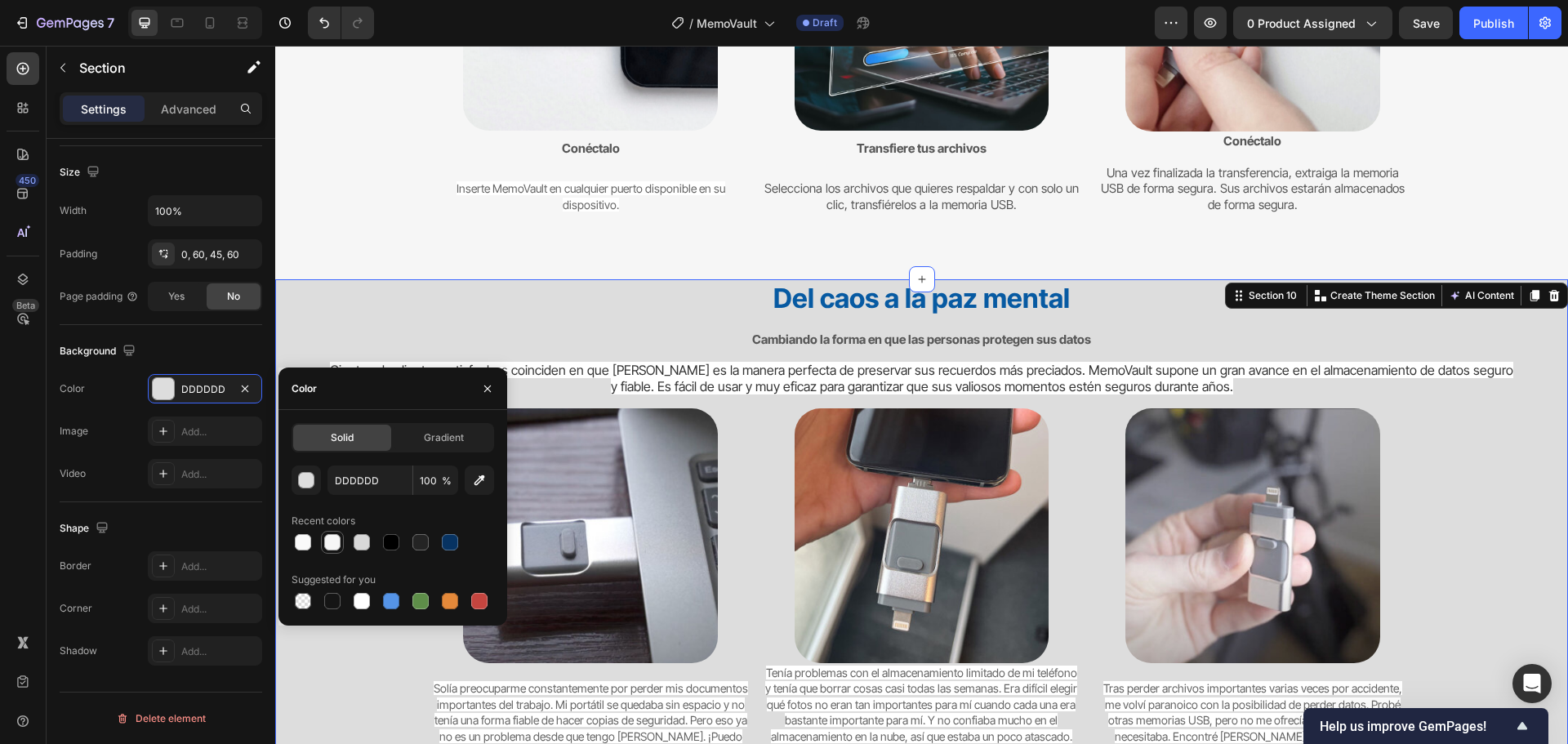
click at [335, 544] on div at bounding box center [332, 541] width 16 height 16
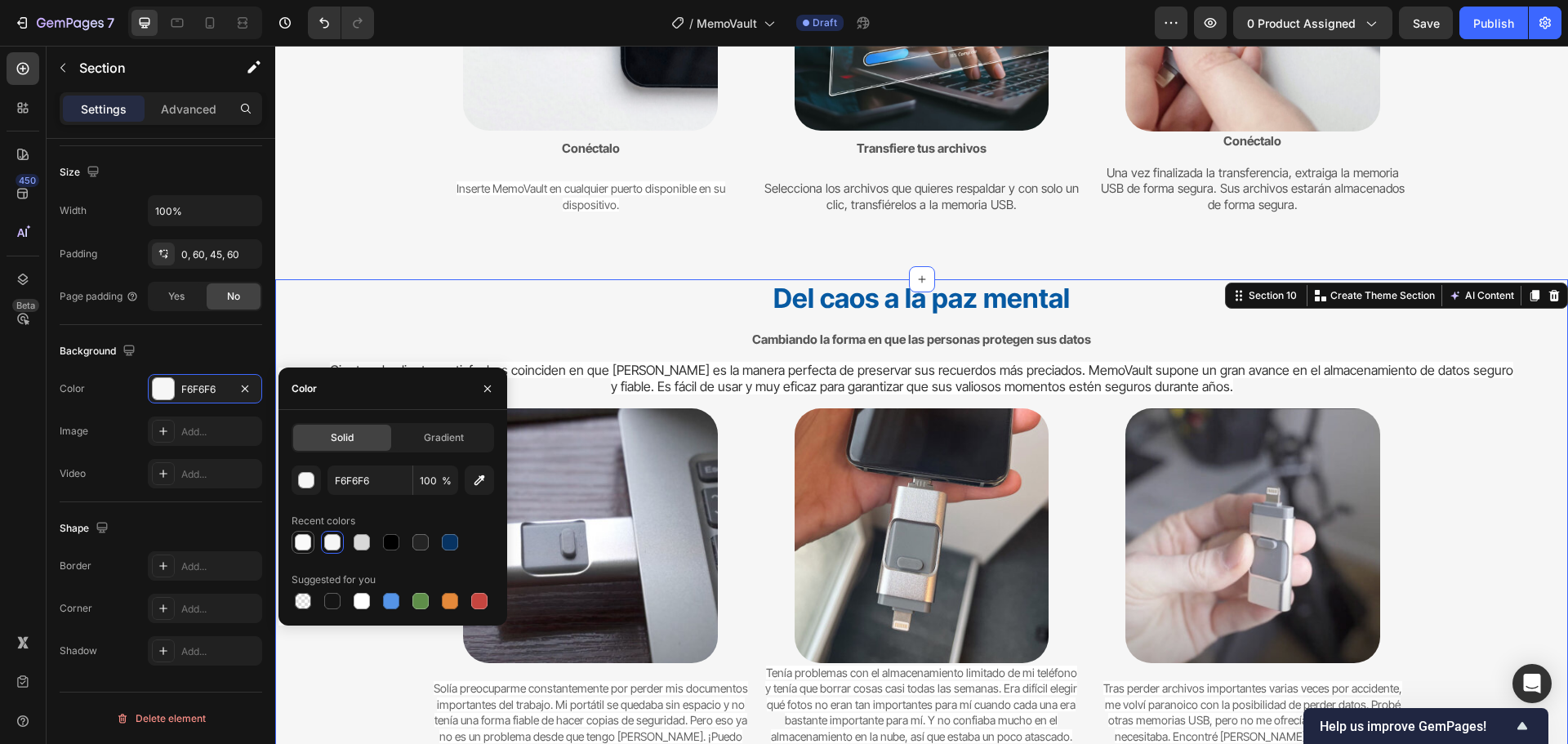
click at [302, 537] on div at bounding box center [303, 541] width 16 height 16
type input "FAFAFA"
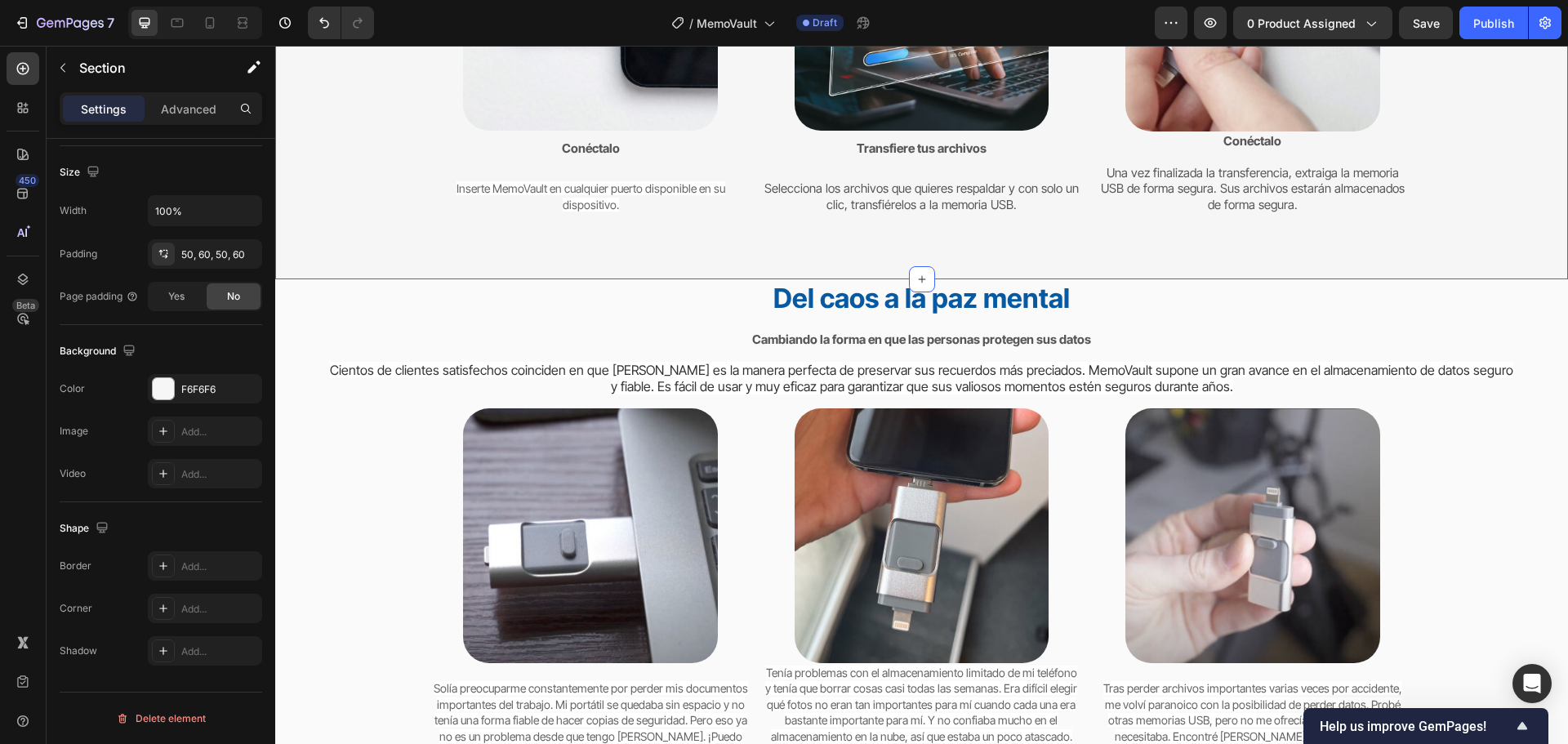
click at [344, 230] on div "Haz una copia de seguridad de todo en 3 sencillos pasos Heading Proteger sus da…" at bounding box center [921, 2] width 1195 height 472
click at [1516, 132] on div "Haz una copia de seguridad de todo en 3 sencillos pasos Heading Proteger sus da…" at bounding box center [921, 3] width 1293 height 554
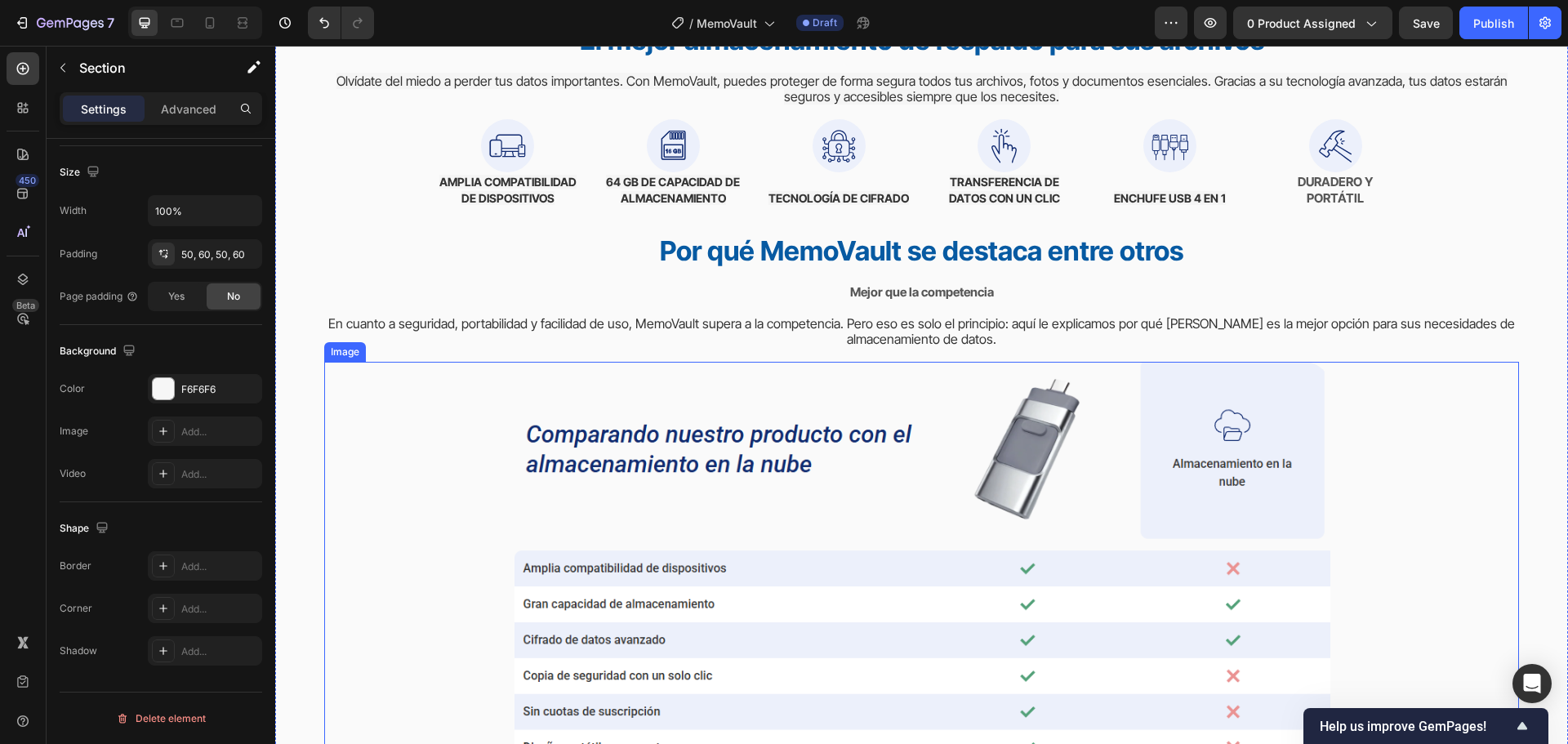
scroll to position [4733, 0]
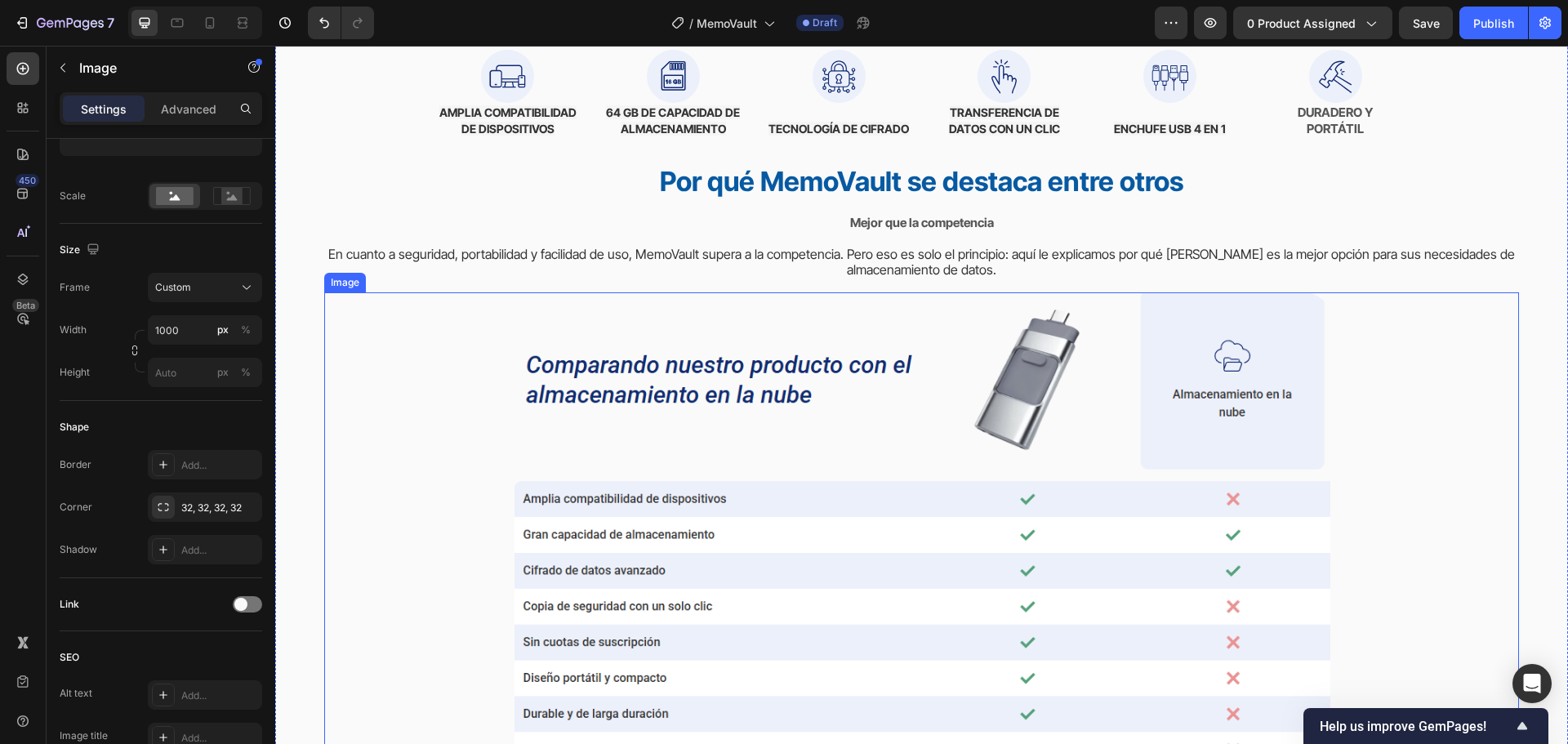
click at [1505, 527] on div at bounding box center [921, 531] width 1195 height 477
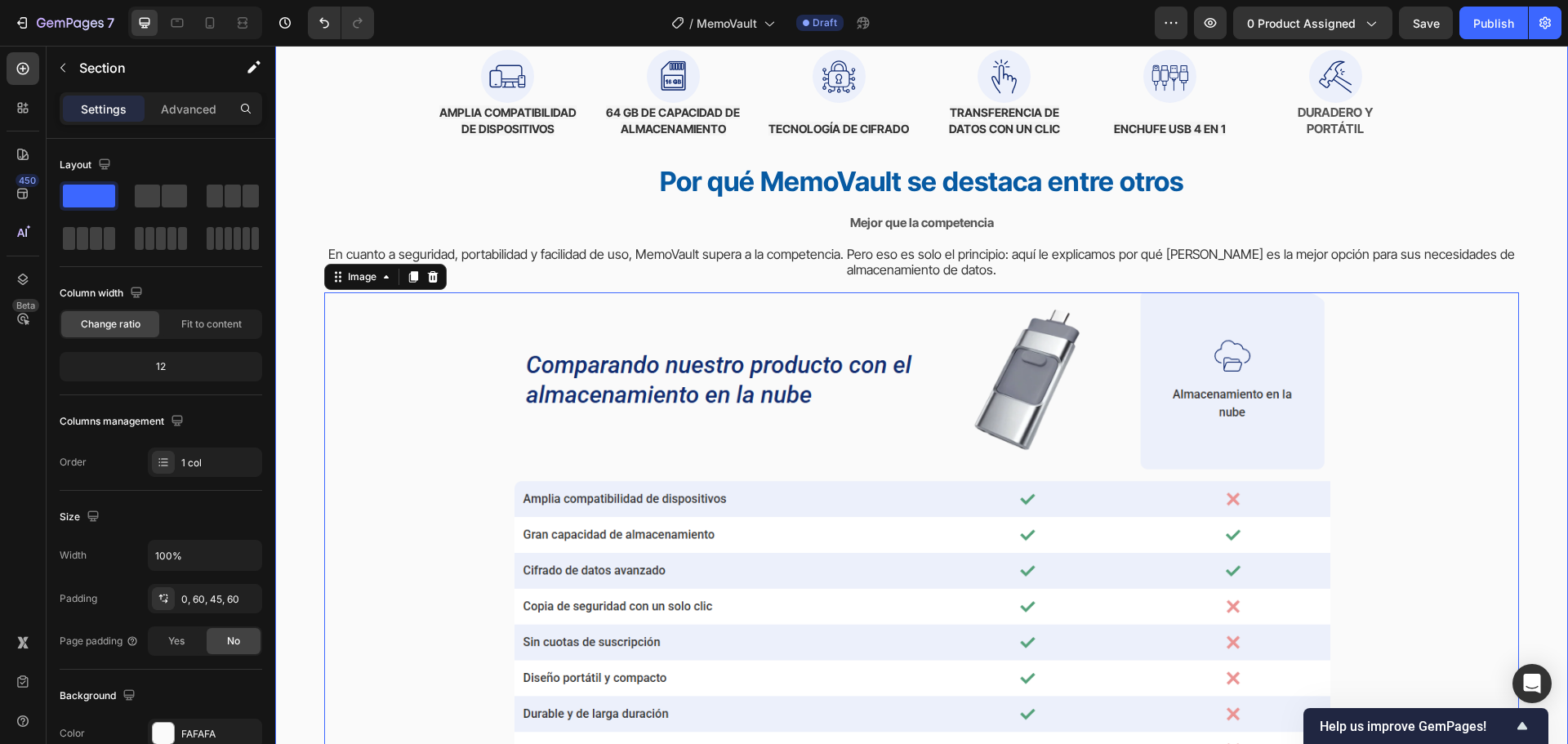
click at [1542, 510] on div "Del caos a la paz mental Heading Cambiando la forma en que las personas protege…" at bounding box center [921, 92] width 1293 height 1424
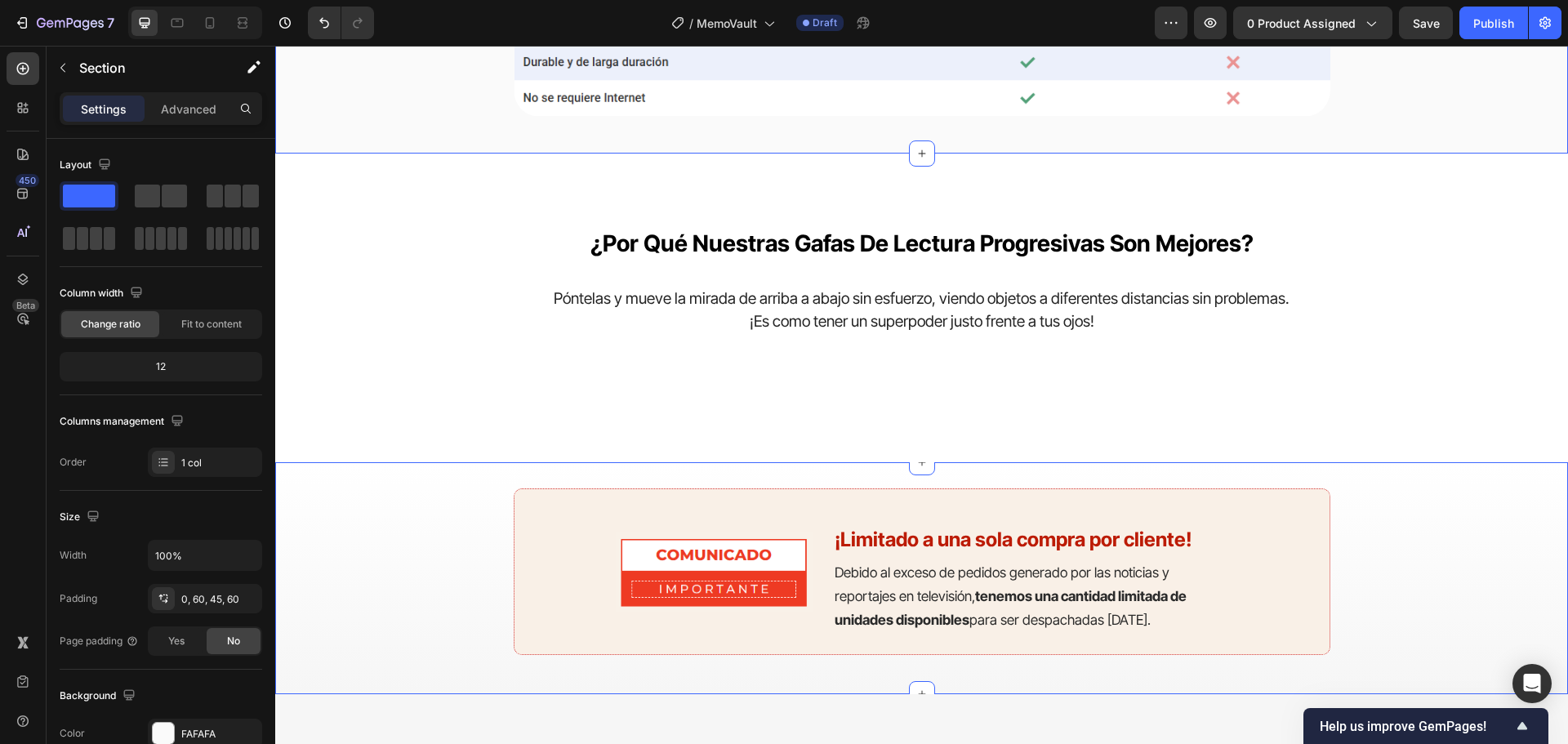
scroll to position [5386, 0]
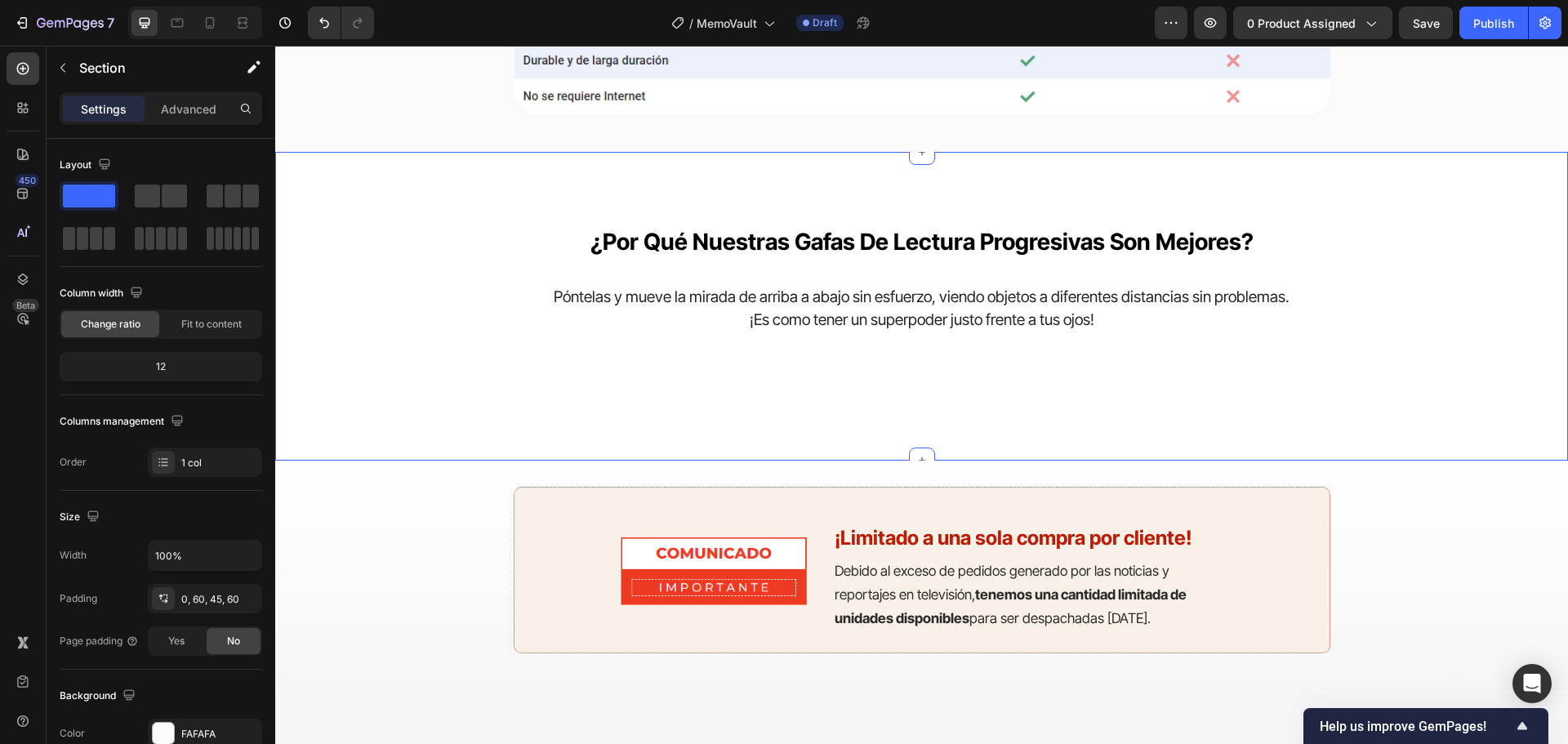
click at [1526, 369] on div "¿por qué nuestras gafas de lectura progresivas son mejores? Heading Póntelas y …" at bounding box center [921, 306] width 1293 height 309
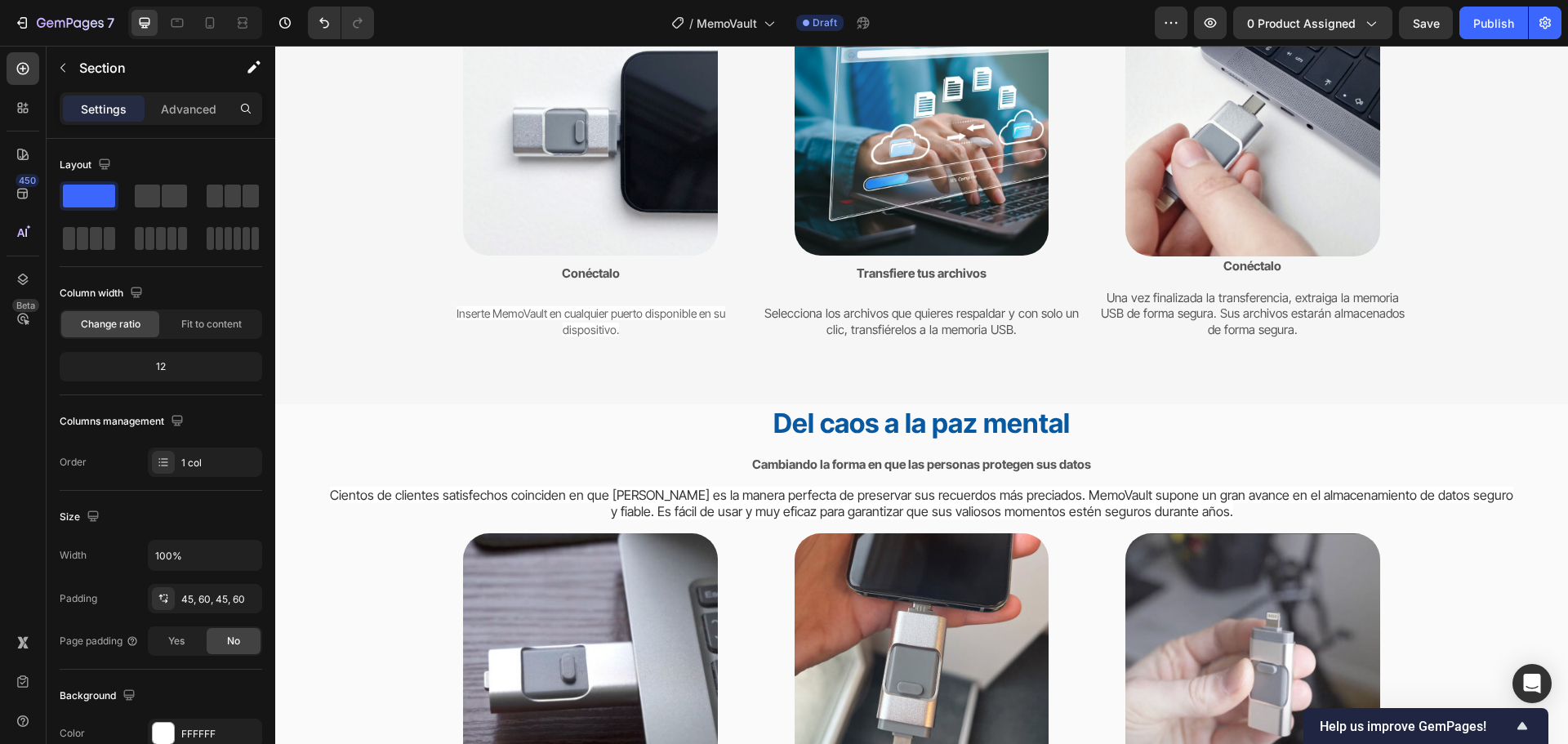
scroll to position [3671, 0]
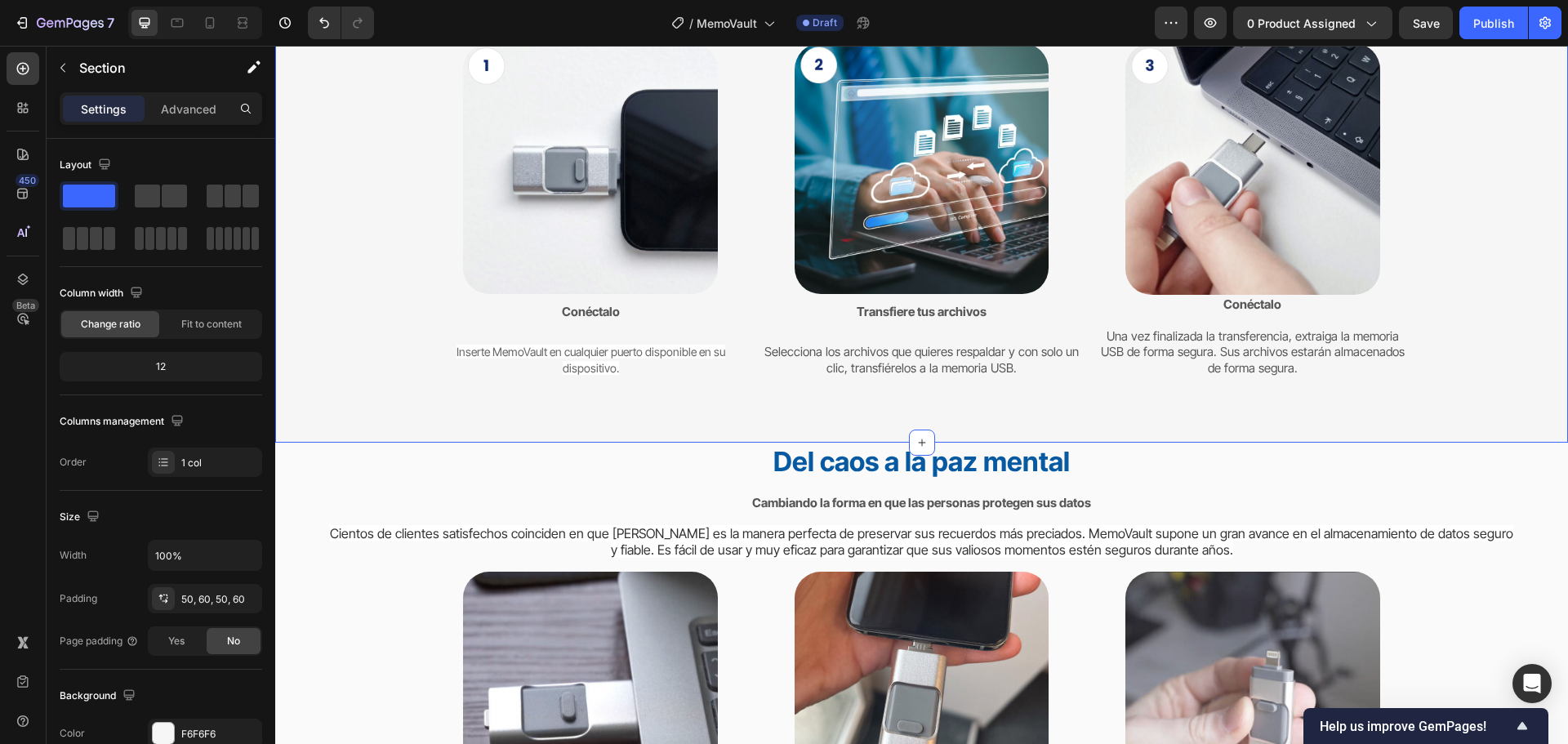
click at [327, 413] on div "Haz una copia de seguridad de todo en 3 sencillos pasos Heading Proteger sus da…" at bounding box center [921, 165] width 1293 height 554
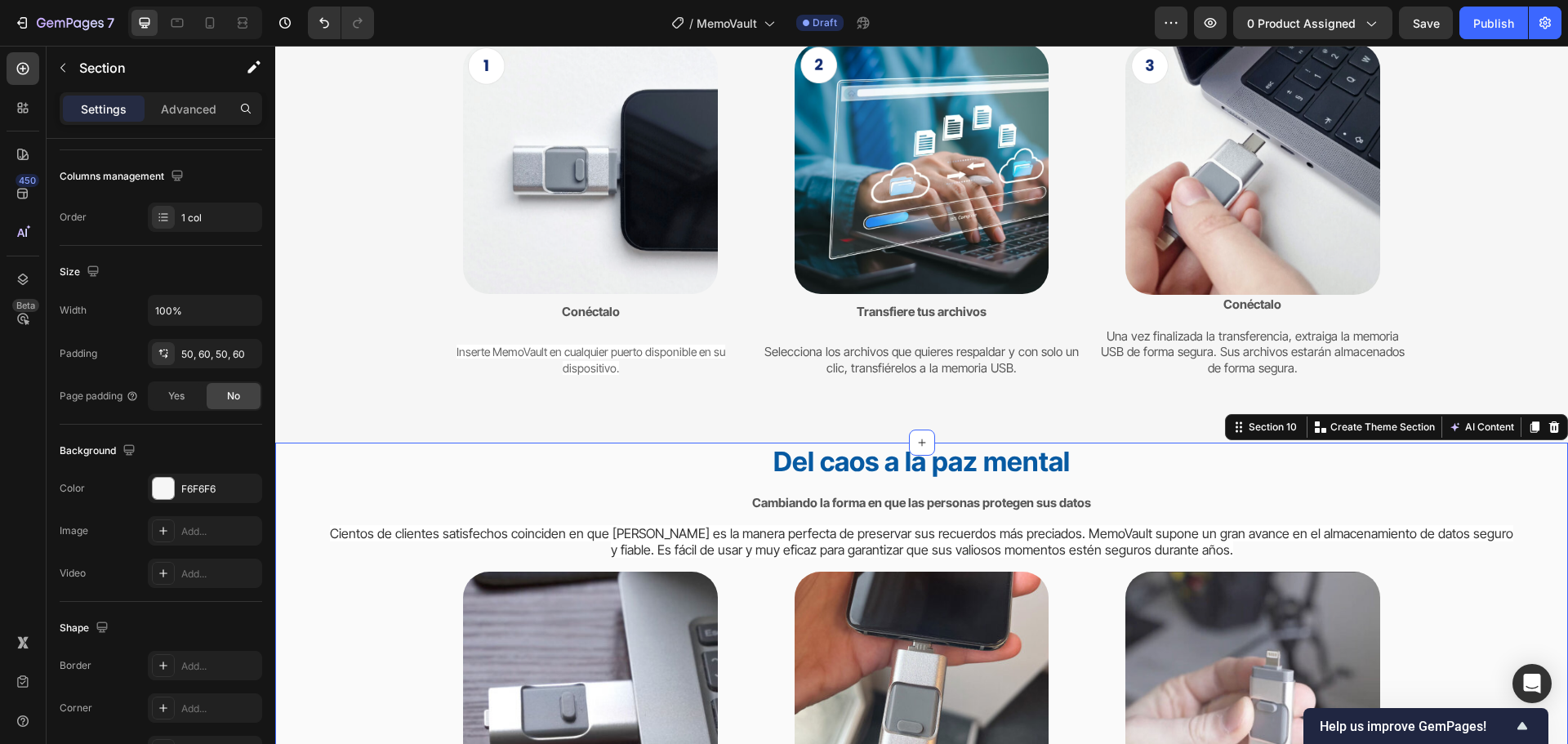
click at [217, 485] on div "FAFAFA" at bounding box center [205, 488] width 47 height 14
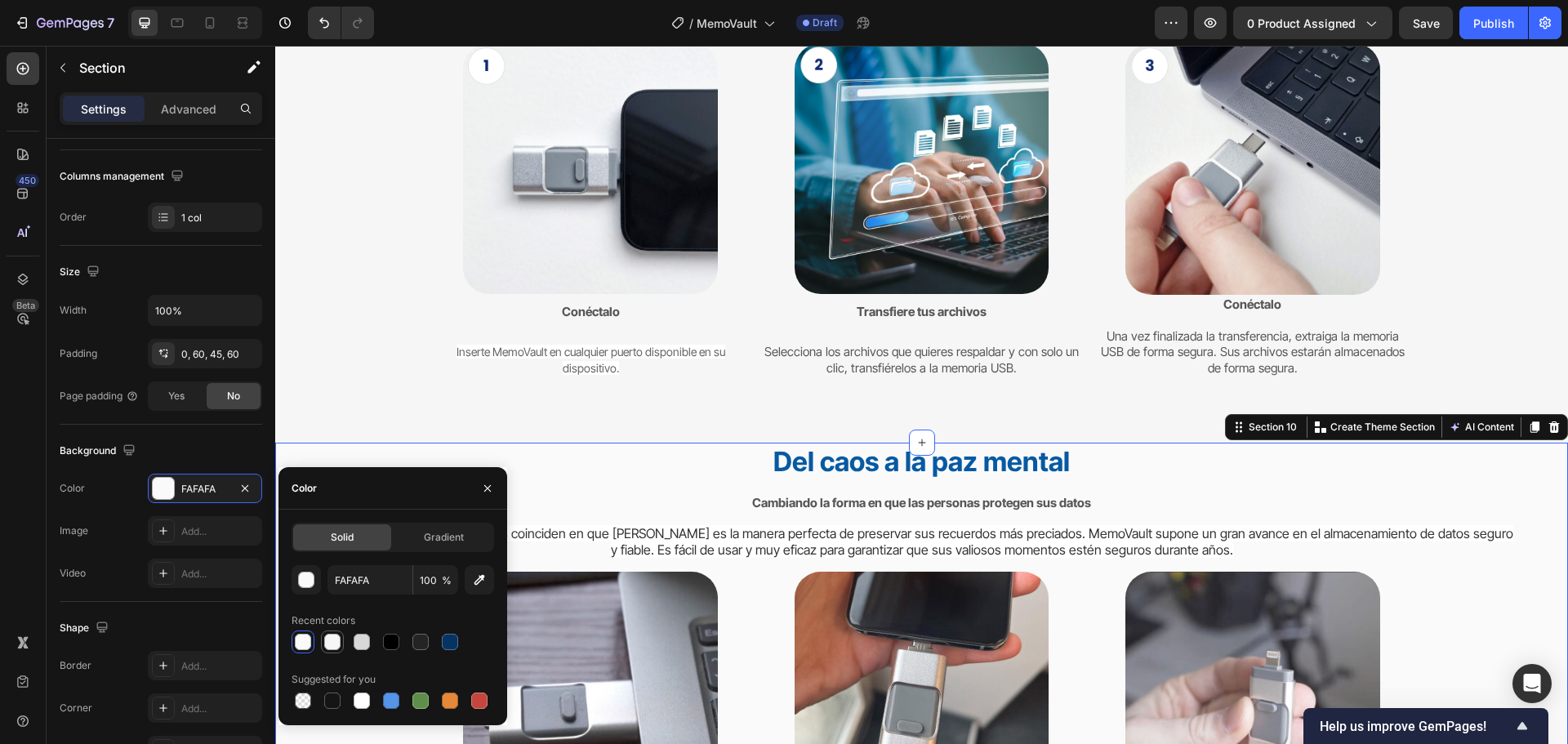
click at [333, 637] on div at bounding box center [332, 641] width 16 height 16
type input "F6F6F6"
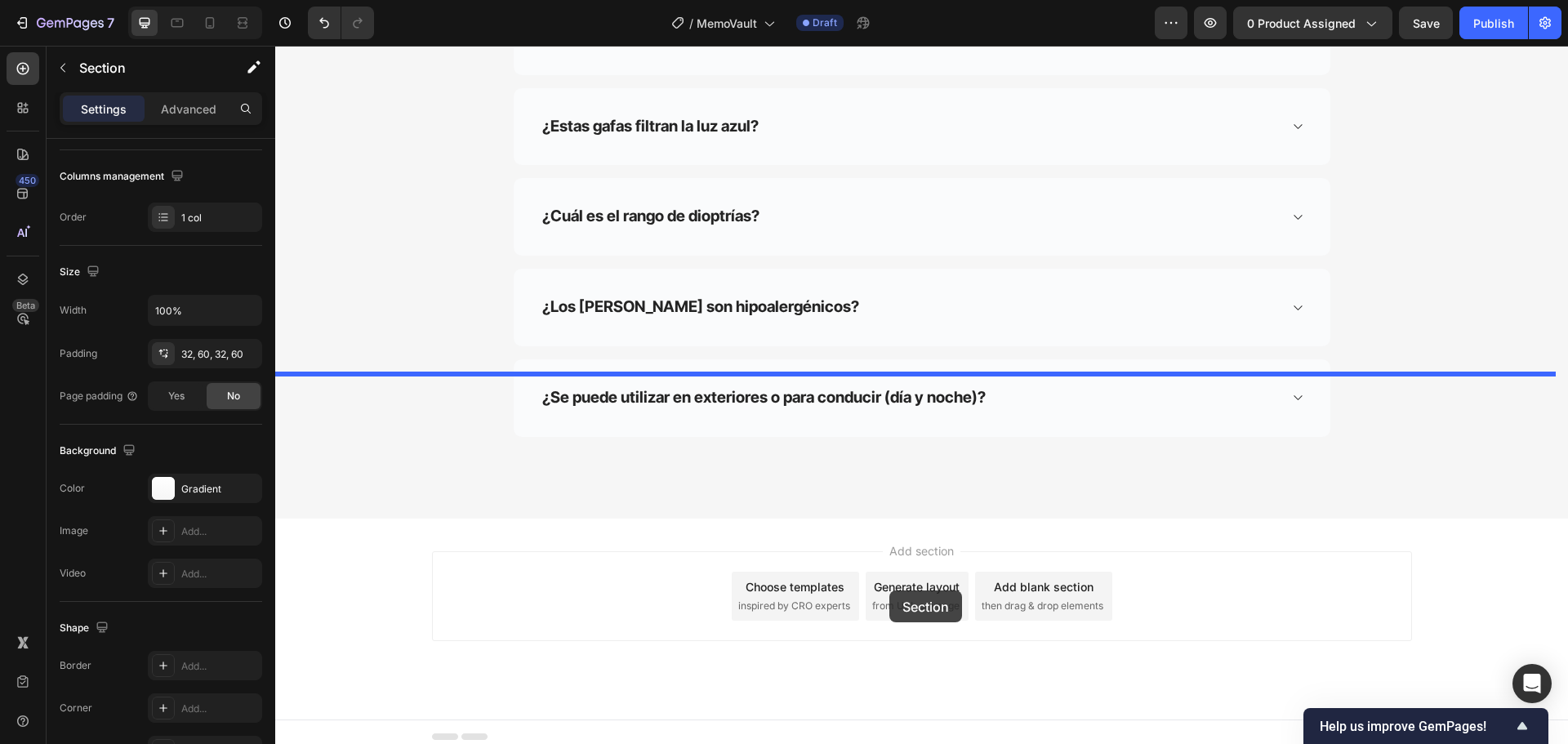
scroll to position [10086, 0]
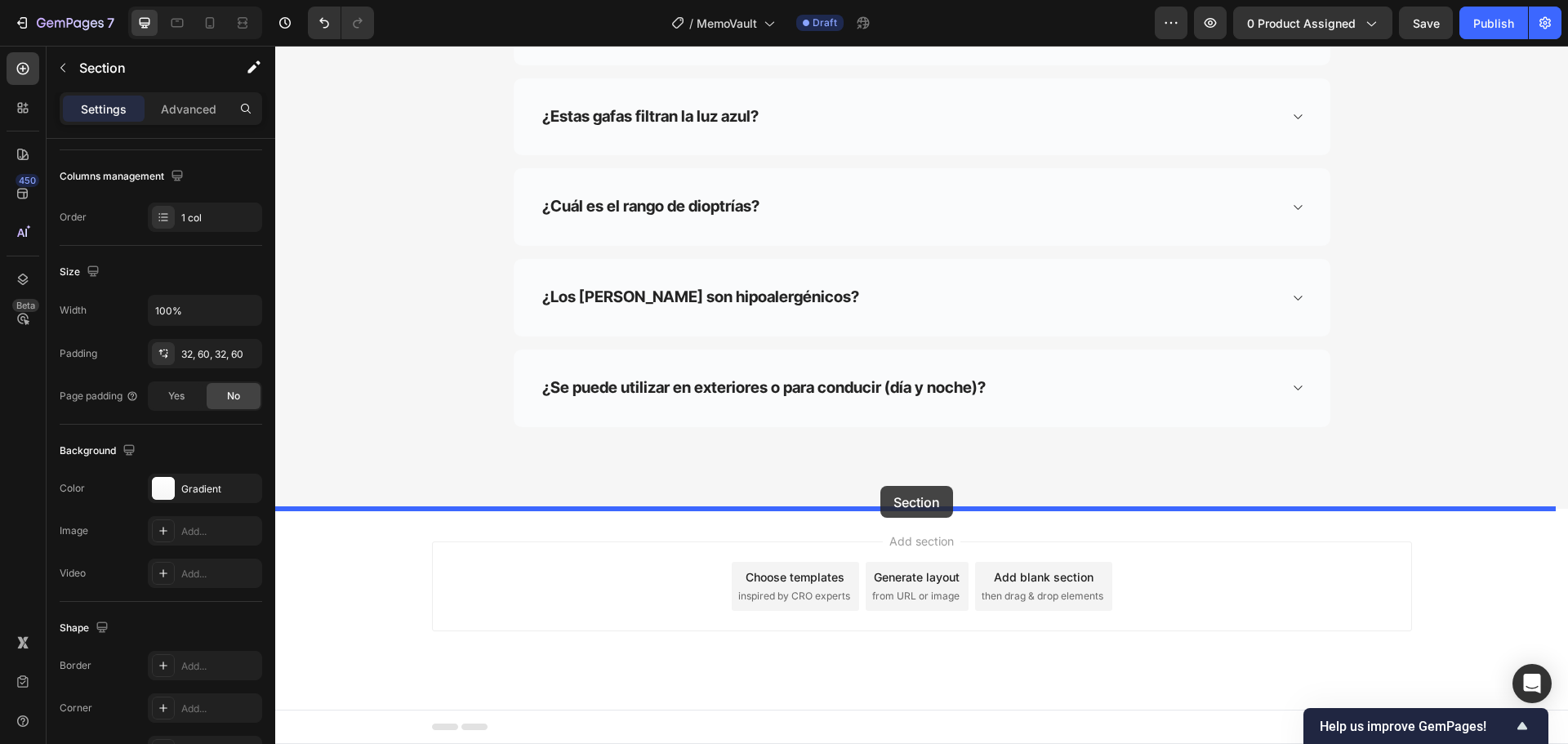
drag, startPoint x: 1361, startPoint y: 167, endPoint x: 881, endPoint y: 485, distance: 575.8
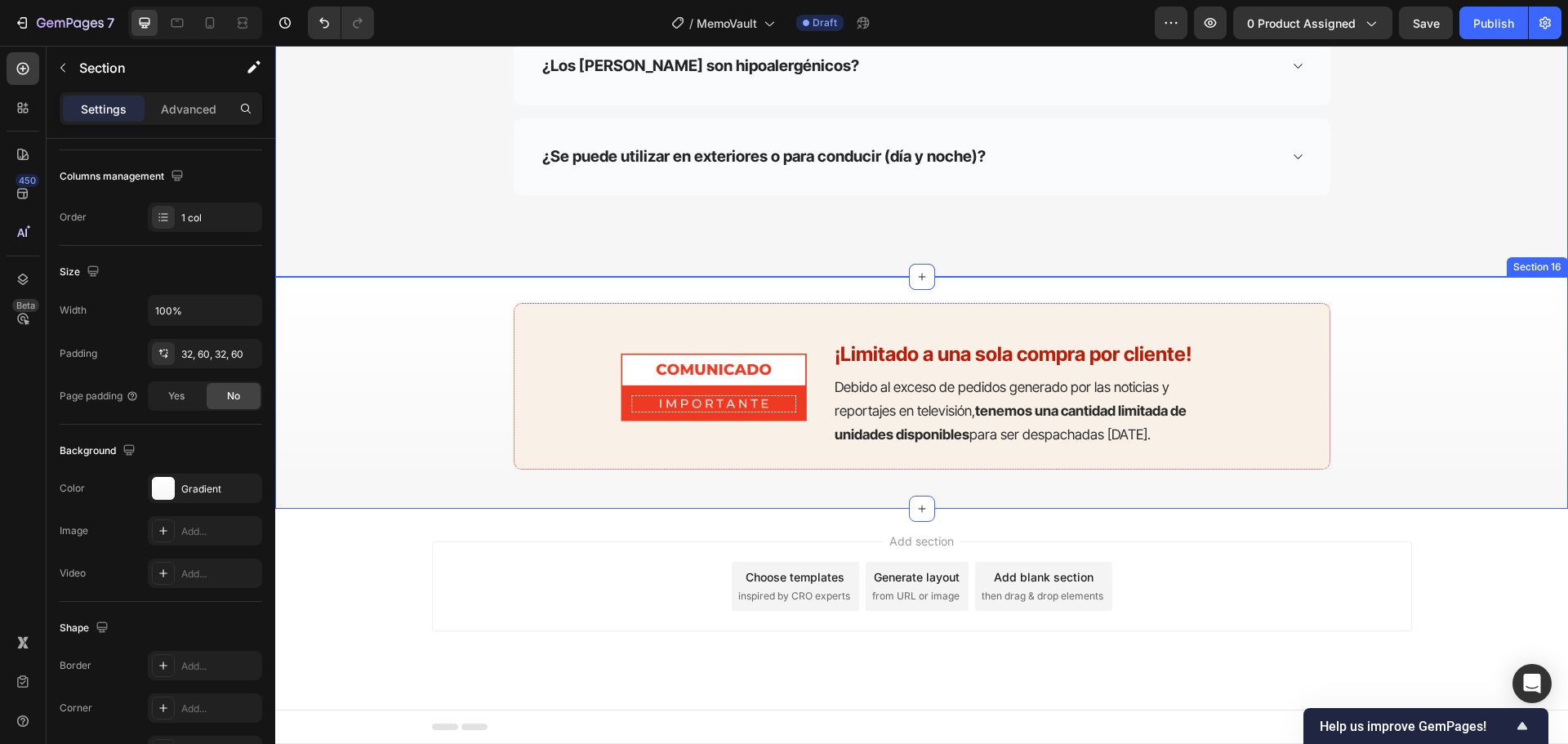
drag, startPoint x: 384, startPoint y: 389, endPoint x: 350, endPoint y: 273, distance: 120.9
click at [384, 388] on div "Image ¡Limitado a una sola compra por cliente! Heading Debido al exceso de pedi…" at bounding box center [921, 392] width 1195 height 179
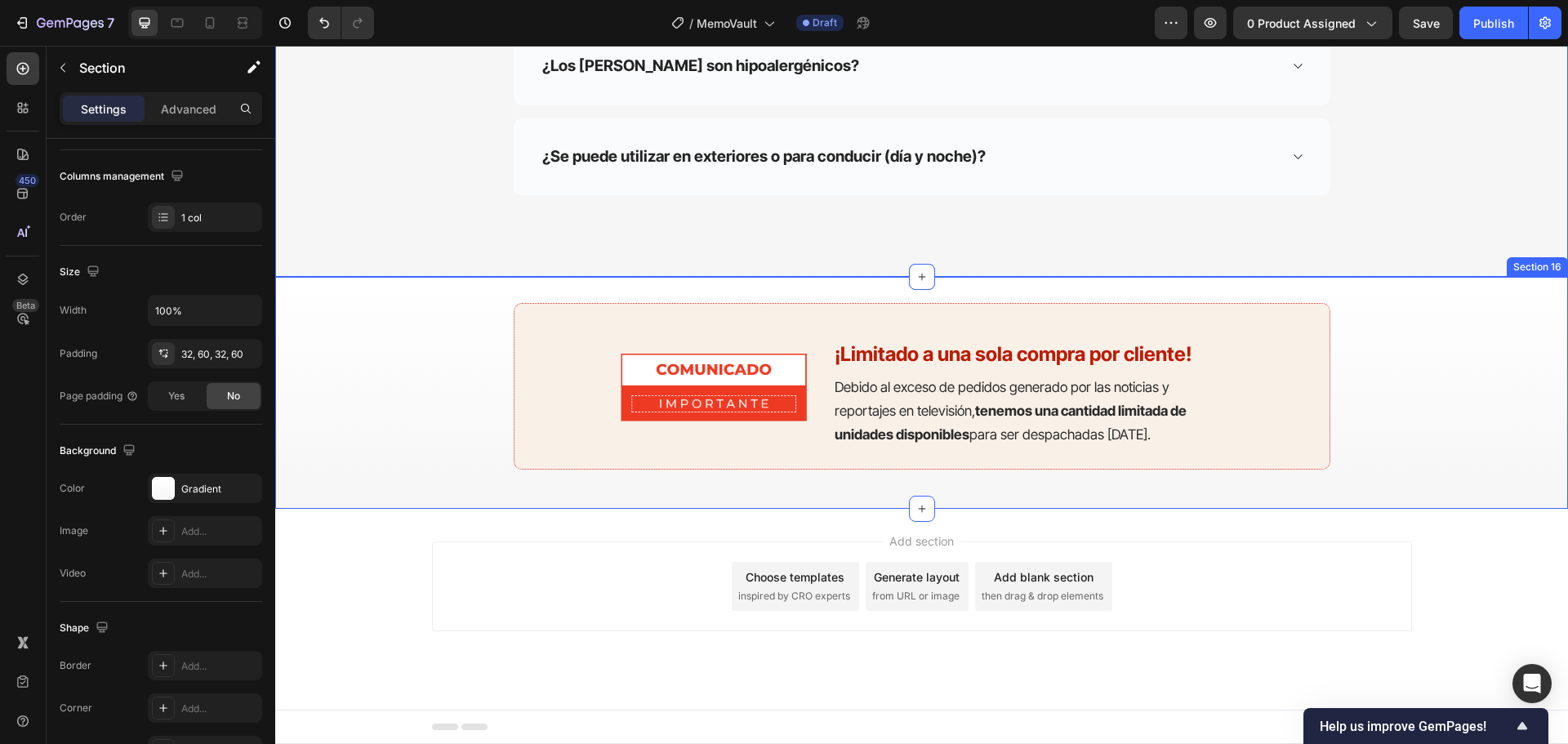
click at [361, 350] on div "Image ¡Limitado a una sola compra por cliente! Heading Debido al exceso de pedi…" at bounding box center [921, 392] width 1195 height 179
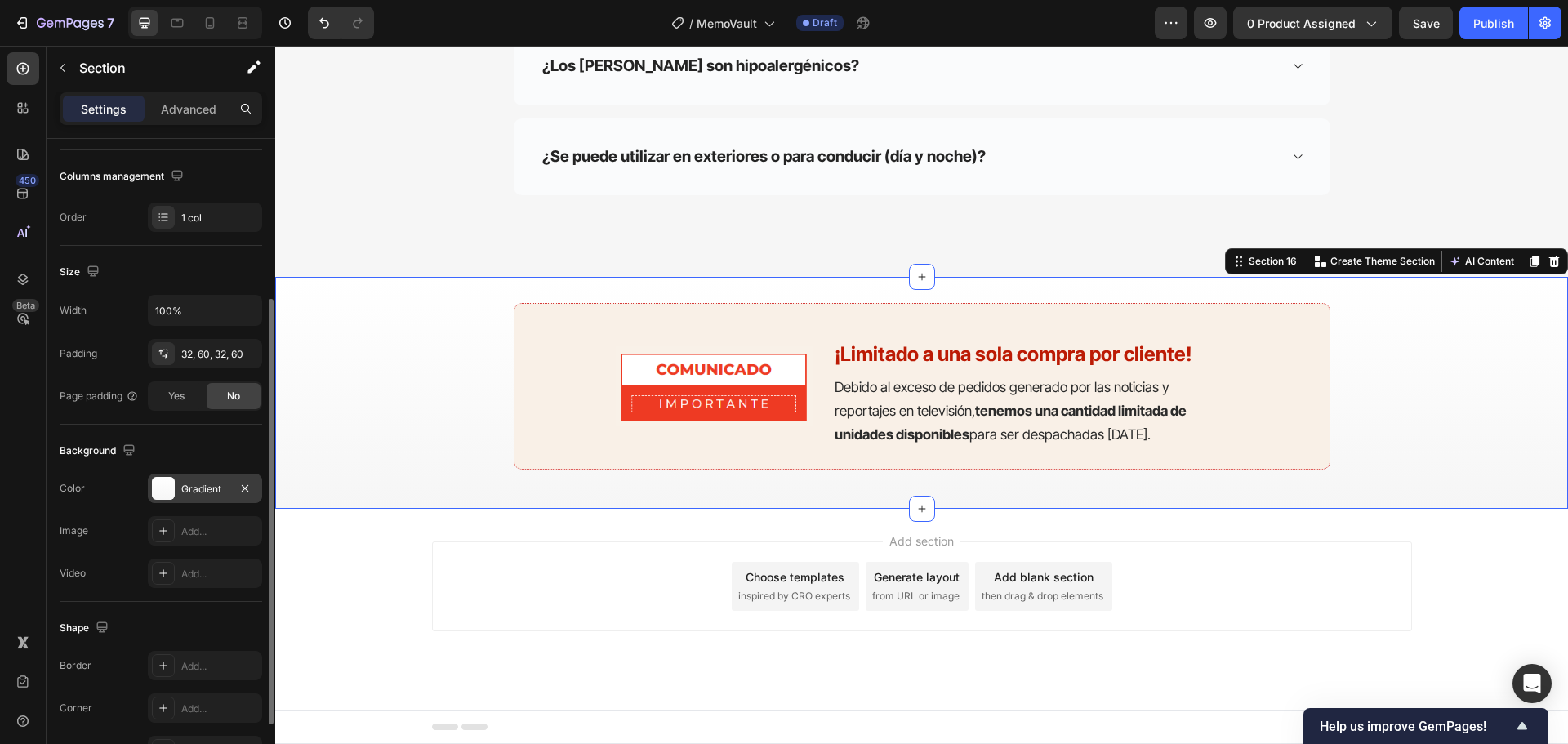
click at [203, 485] on div "Gradient" at bounding box center [205, 488] width 47 height 14
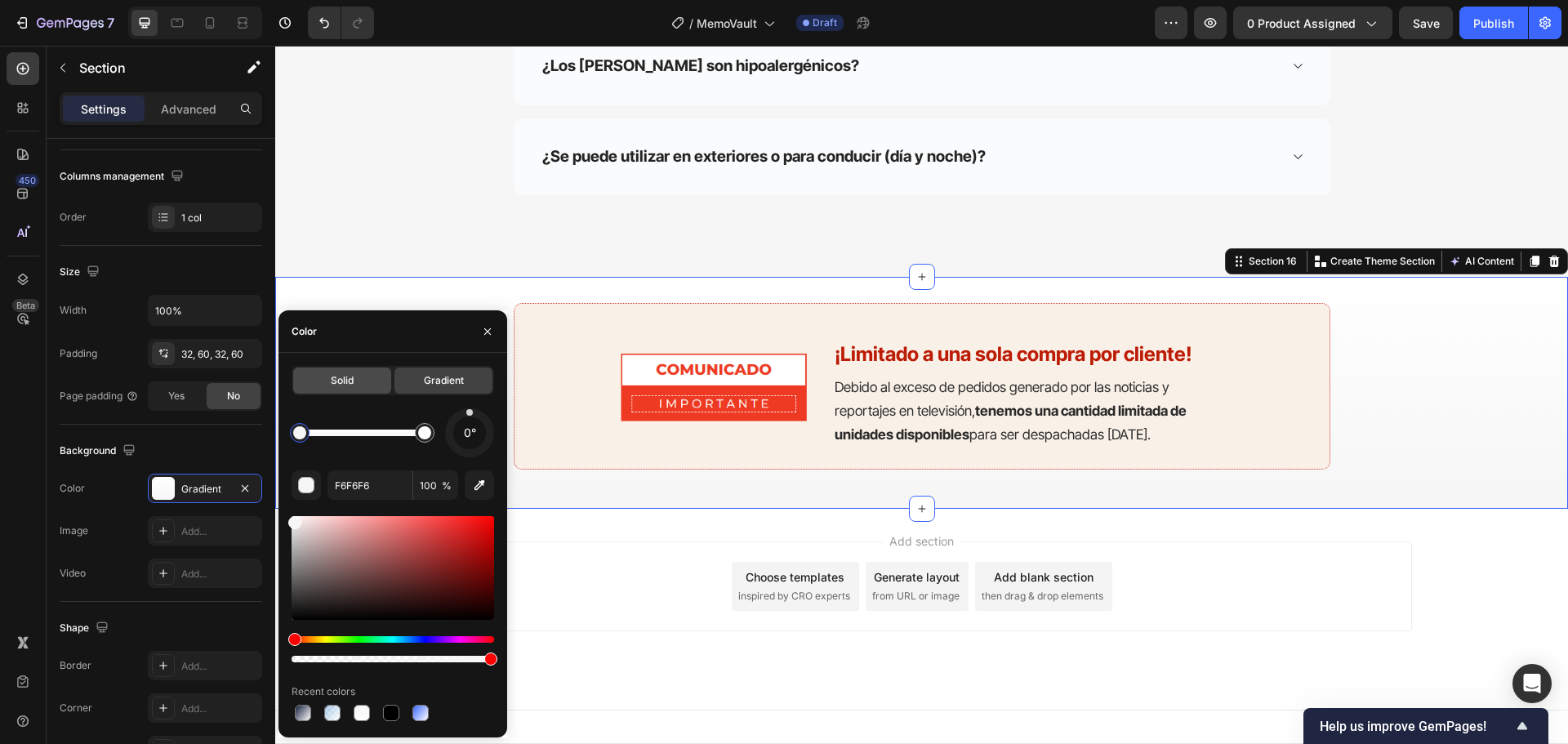
drag, startPoint x: 339, startPoint y: 369, endPoint x: 64, endPoint y: 353, distance: 275.5
click at [339, 369] on div "Solid" at bounding box center [342, 380] width 98 height 26
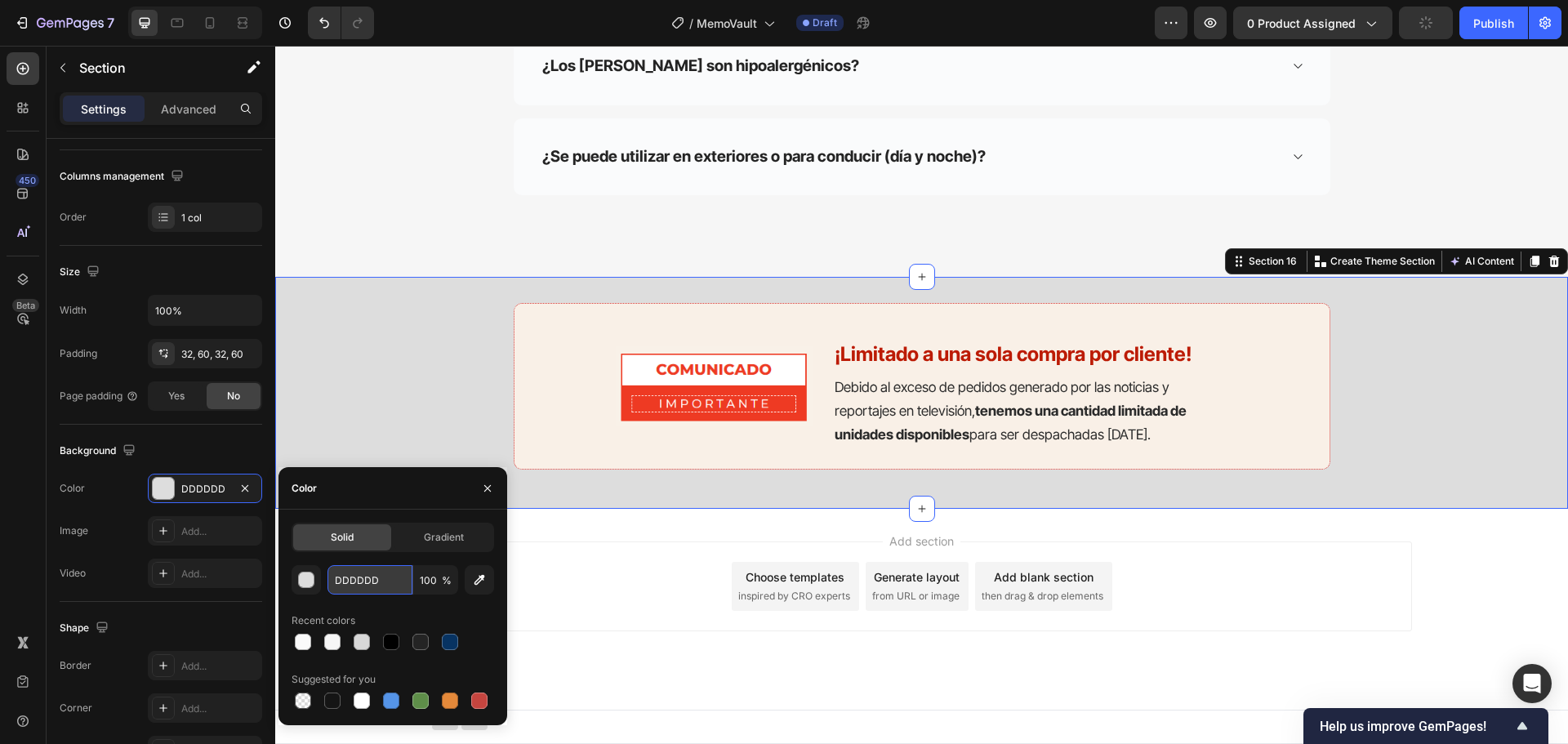
click at [362, 570] on input "DDDDDD" at bounding box center [370, 580] width 85 height 30
click at [334, 642] on div at bounding box center [332, 641] width 16 height 16
type input "F6F6F6"
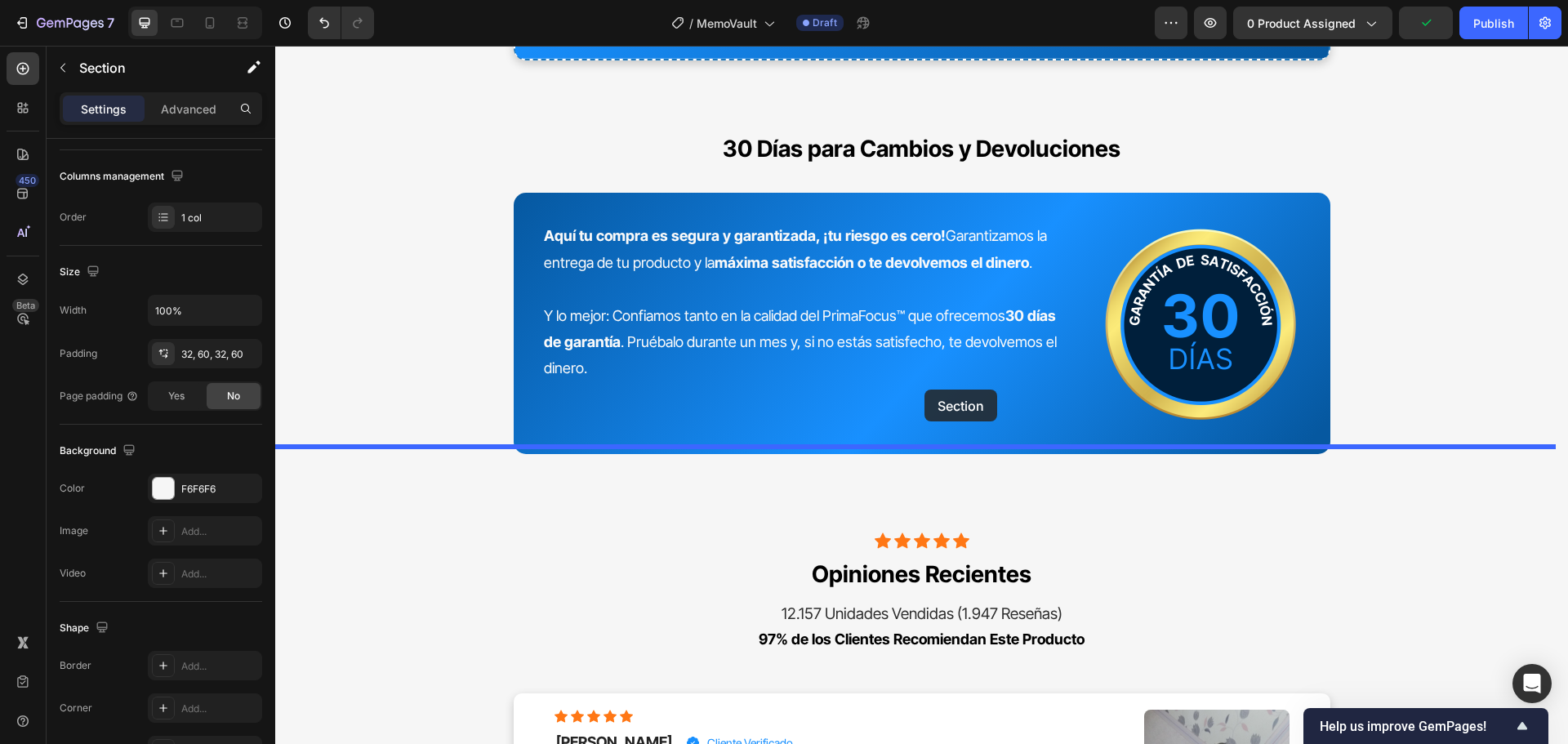
scroll to position [6902, 0]
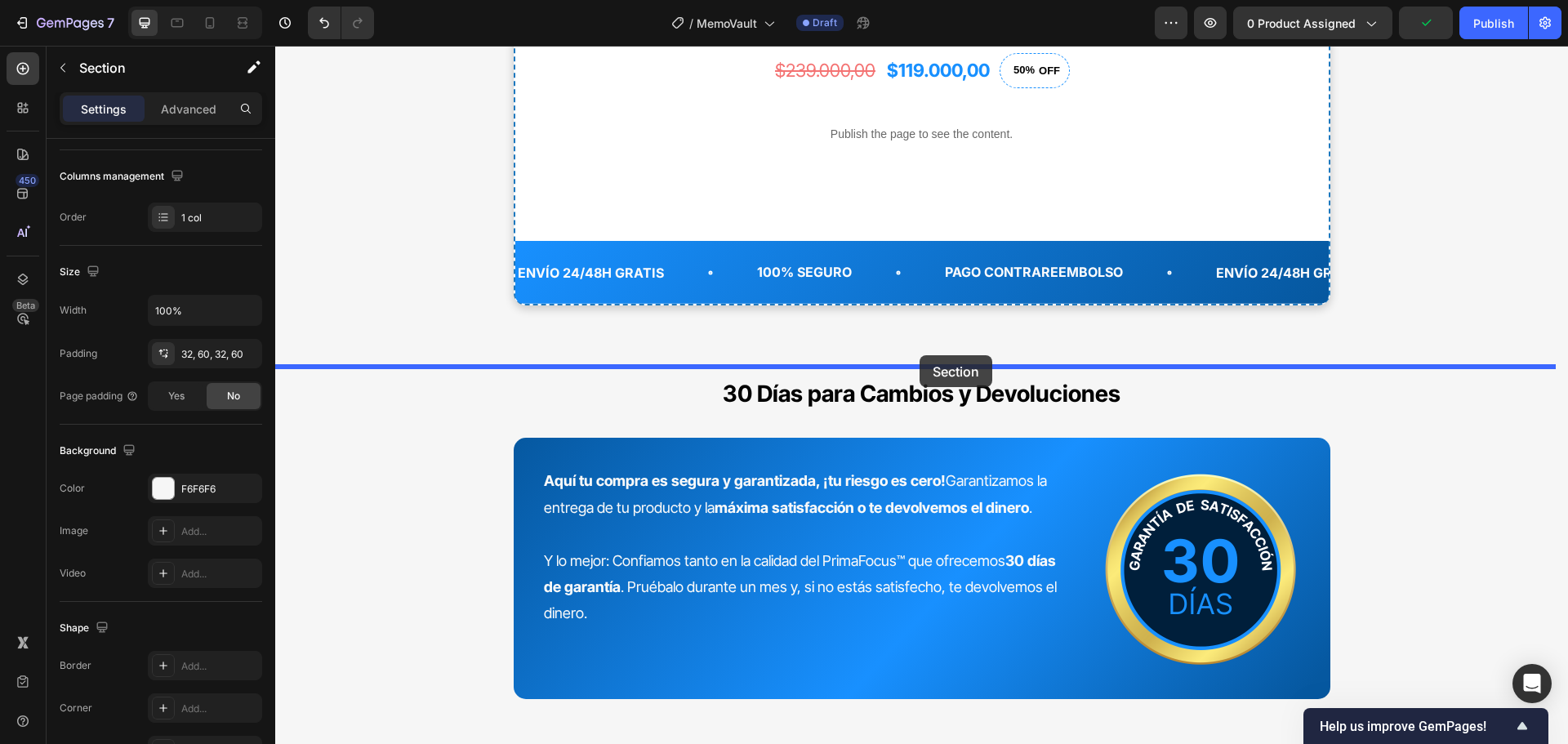
drag, startPoint x: 1423, startPoint y: 388, endPoint x: 919, endPoint y: 355, distance: 505.1
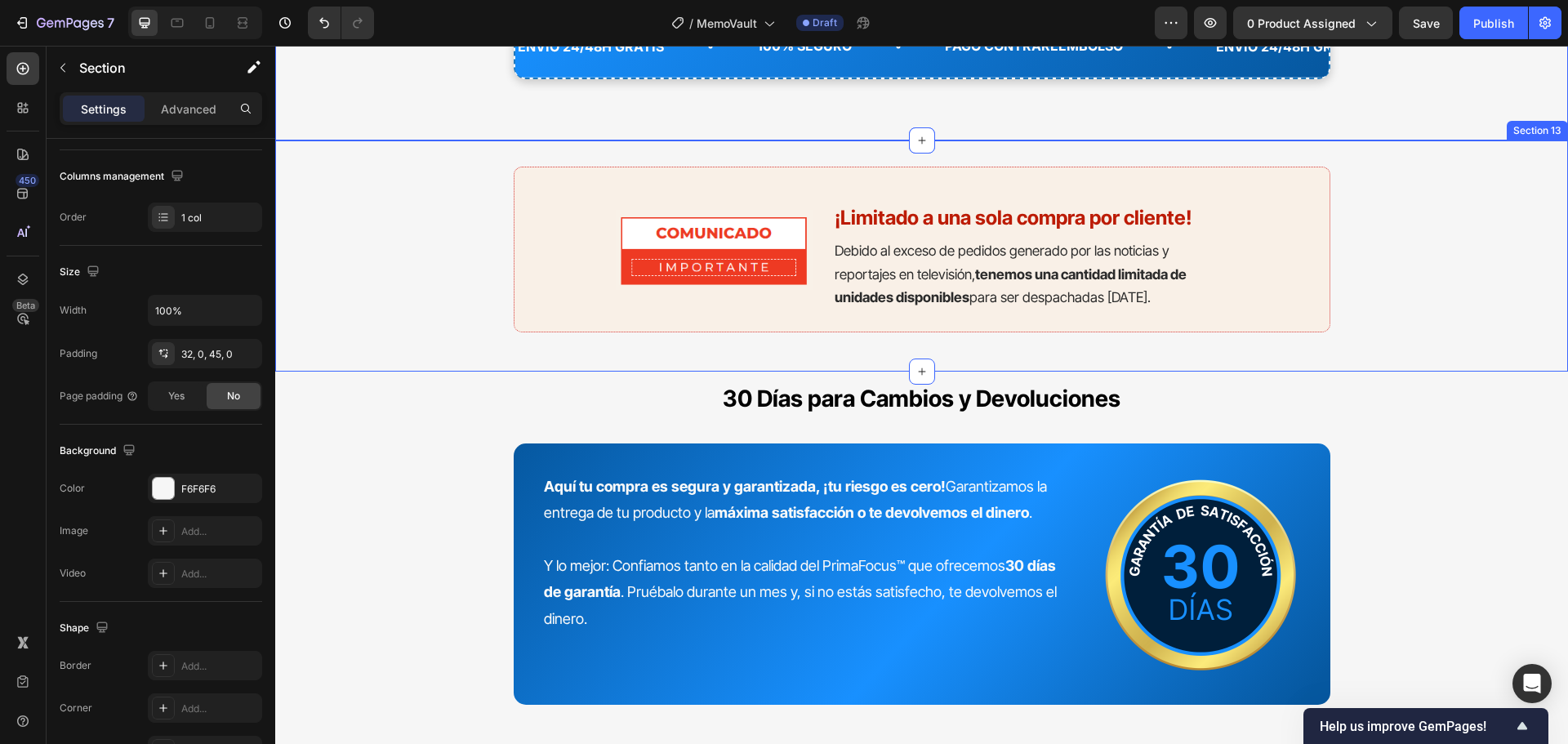
scroll to position [7147, 0]
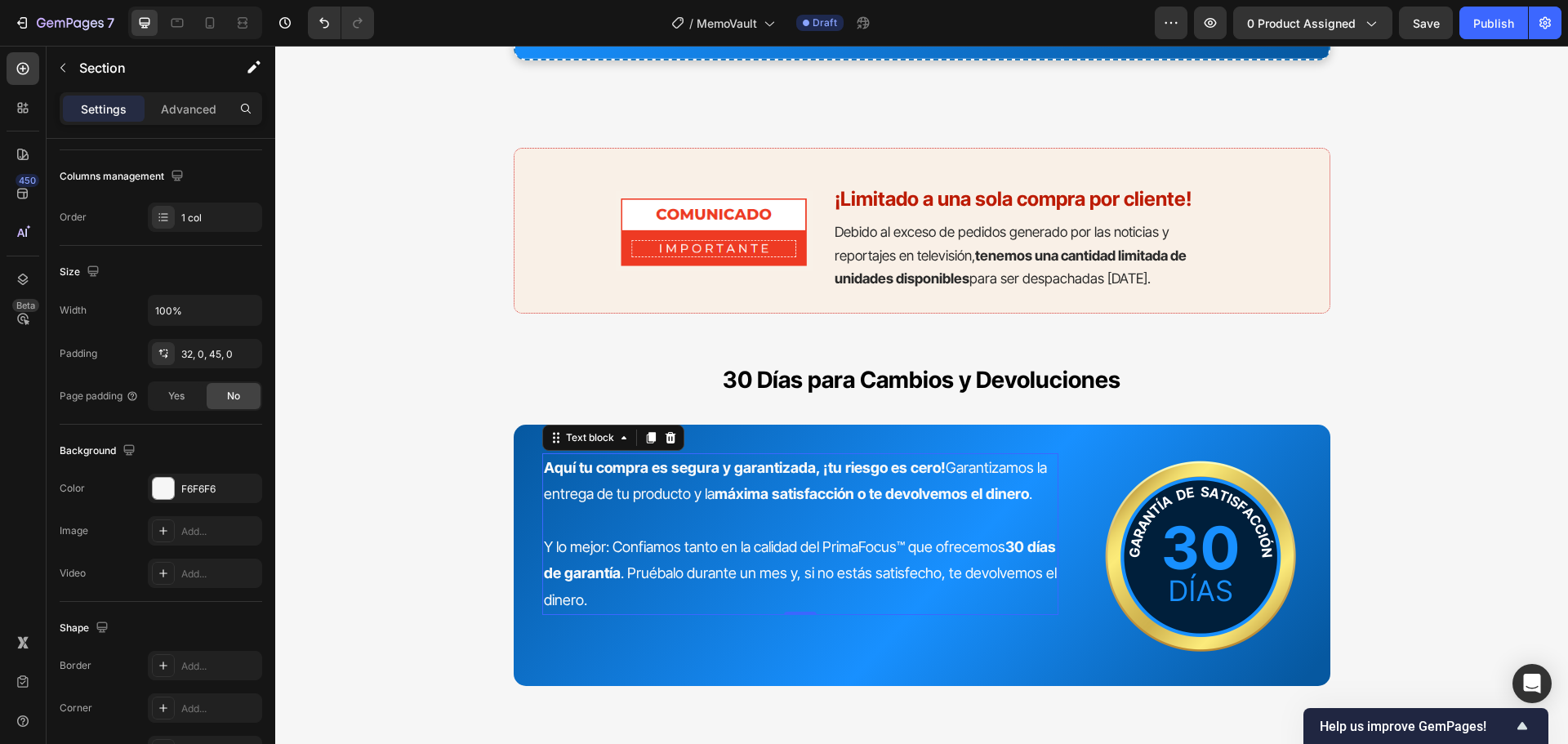
click at [874, 546] on span "Y lo mejor: Confiamos tanto en la calidad del PrimaFocus™ que ofrecemos 30 días…" at bounding box center [800, 573] width 512 height 70
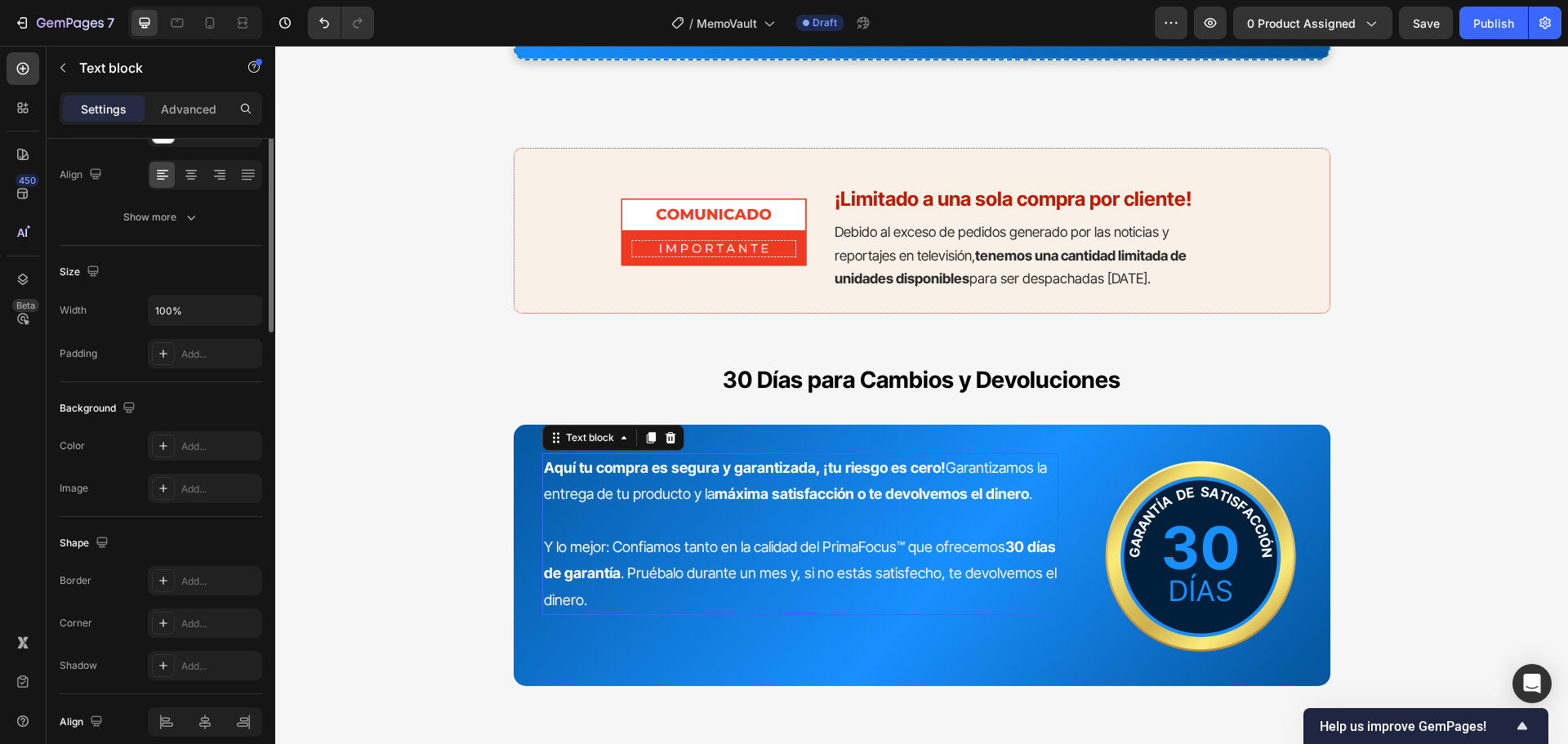
scroll to position [0, 0]
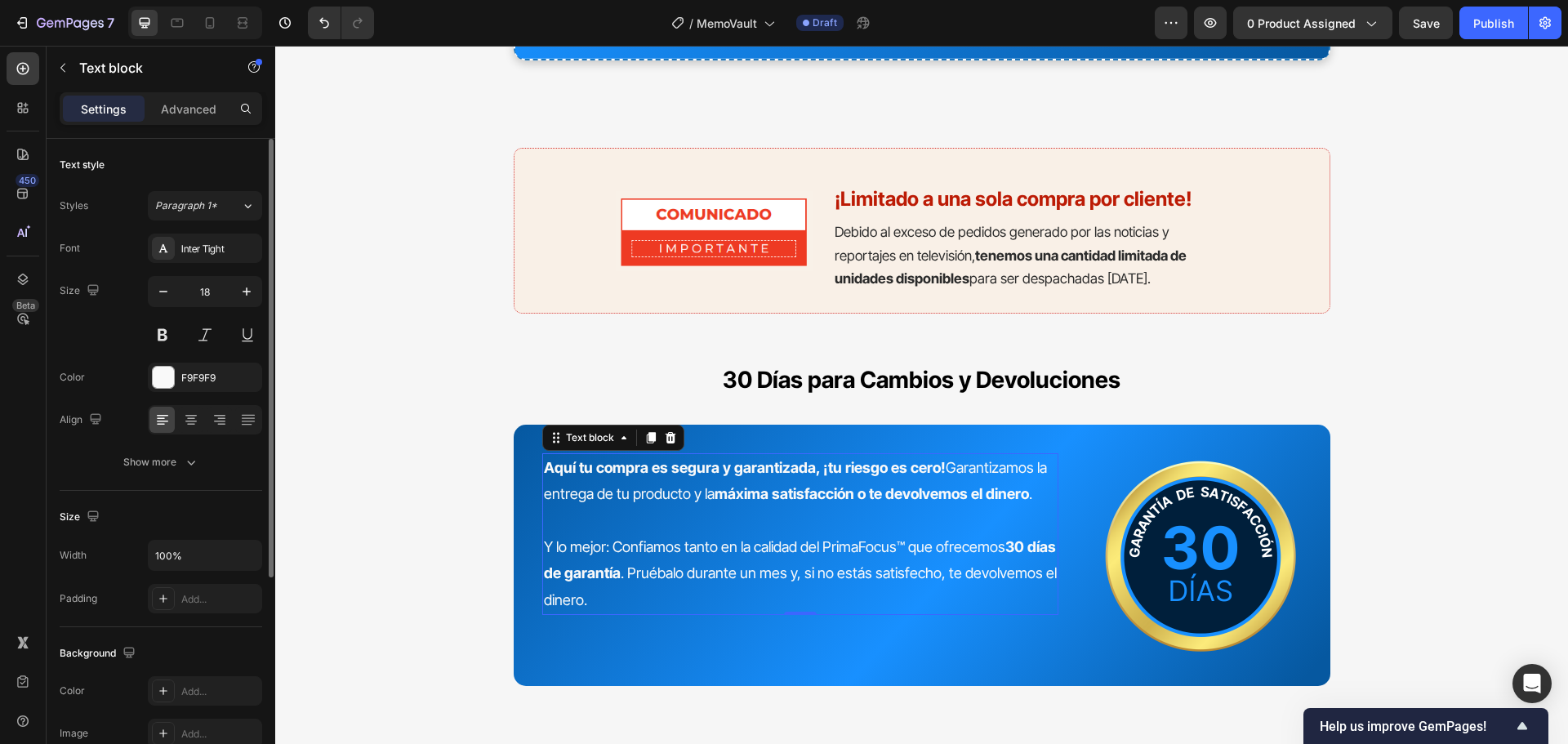
click at [890, 546] on span "Y lo mejor: Confiamos tanto en la calidad del PrimaFocus™ que ofrecemos 30 días…" at bounding box center [800, 573] width 512 height 70
click at [898, 547] on span "Y lo mejor: Confiamos tanto en la calidad del PrimaFocus™ que ofrecemos 30 días…" at bounding box center [800, 573] width 512 height 70
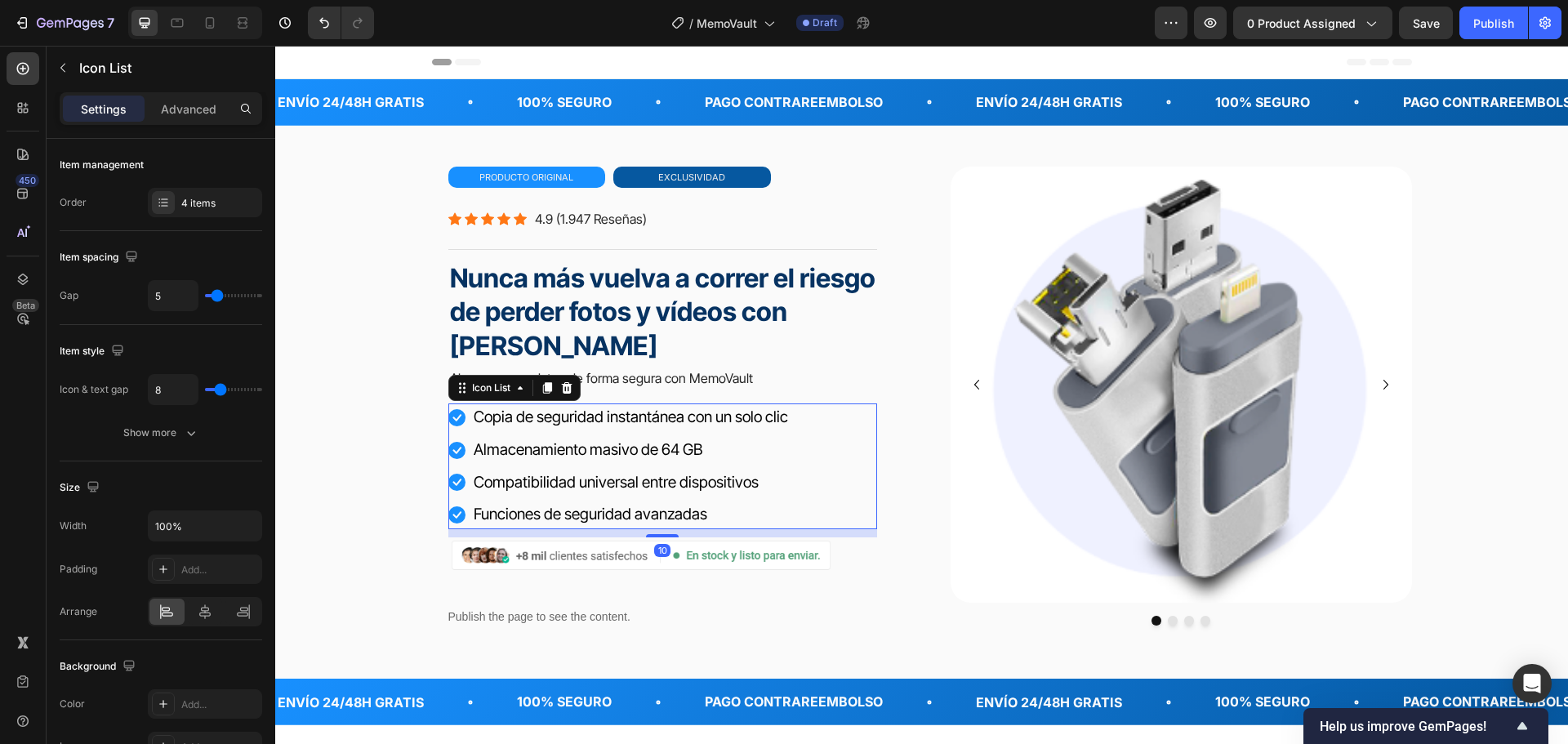
click at [810, 410] on div "Icon Copia de seguridad instantánea con un solo clic Text block Icon Almacenami…" at bounding box center [662, 466] width 429 height 125
click at [546, 387] on icon at bounding box center [546, 388] width 9 height 12
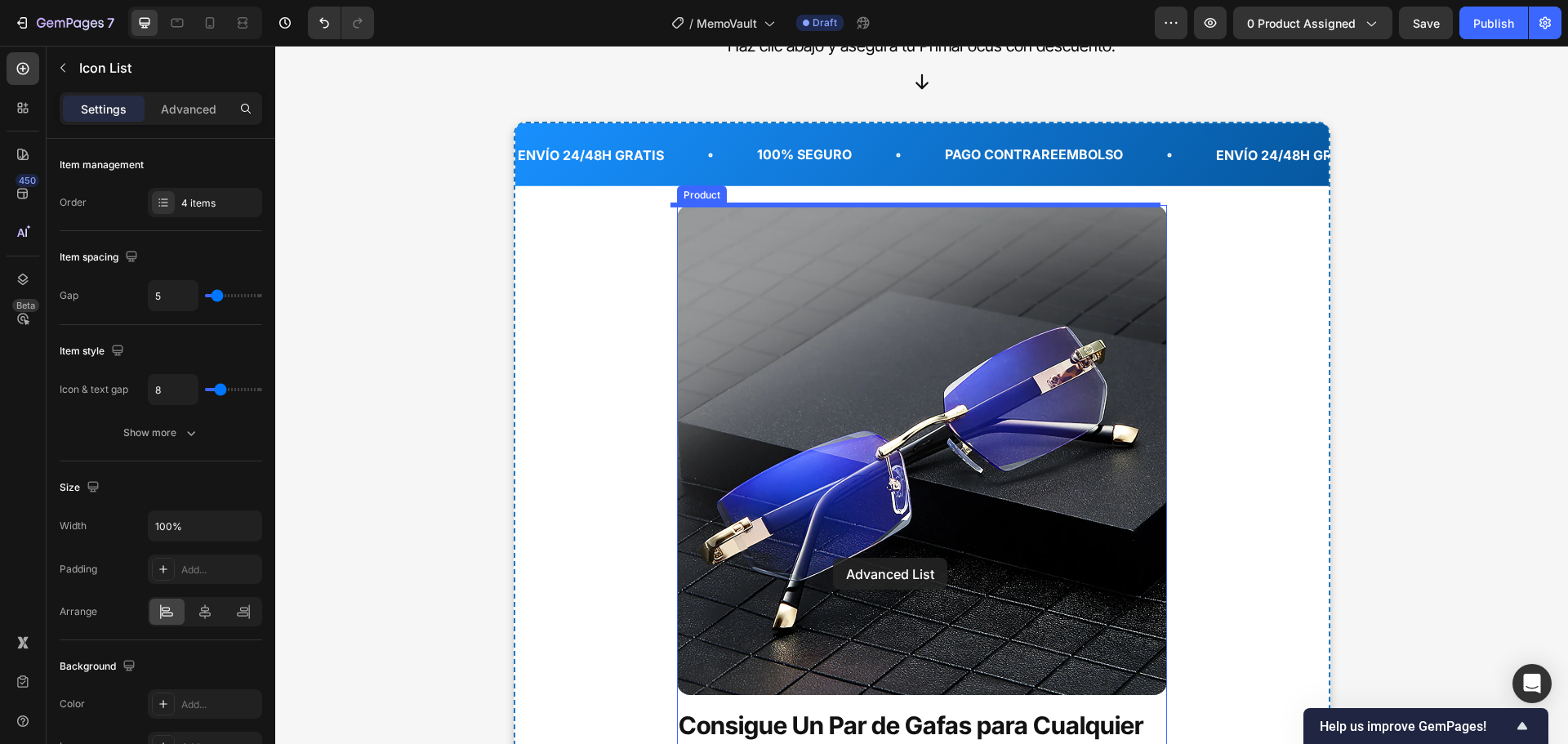
scroll to position [6368, 0]
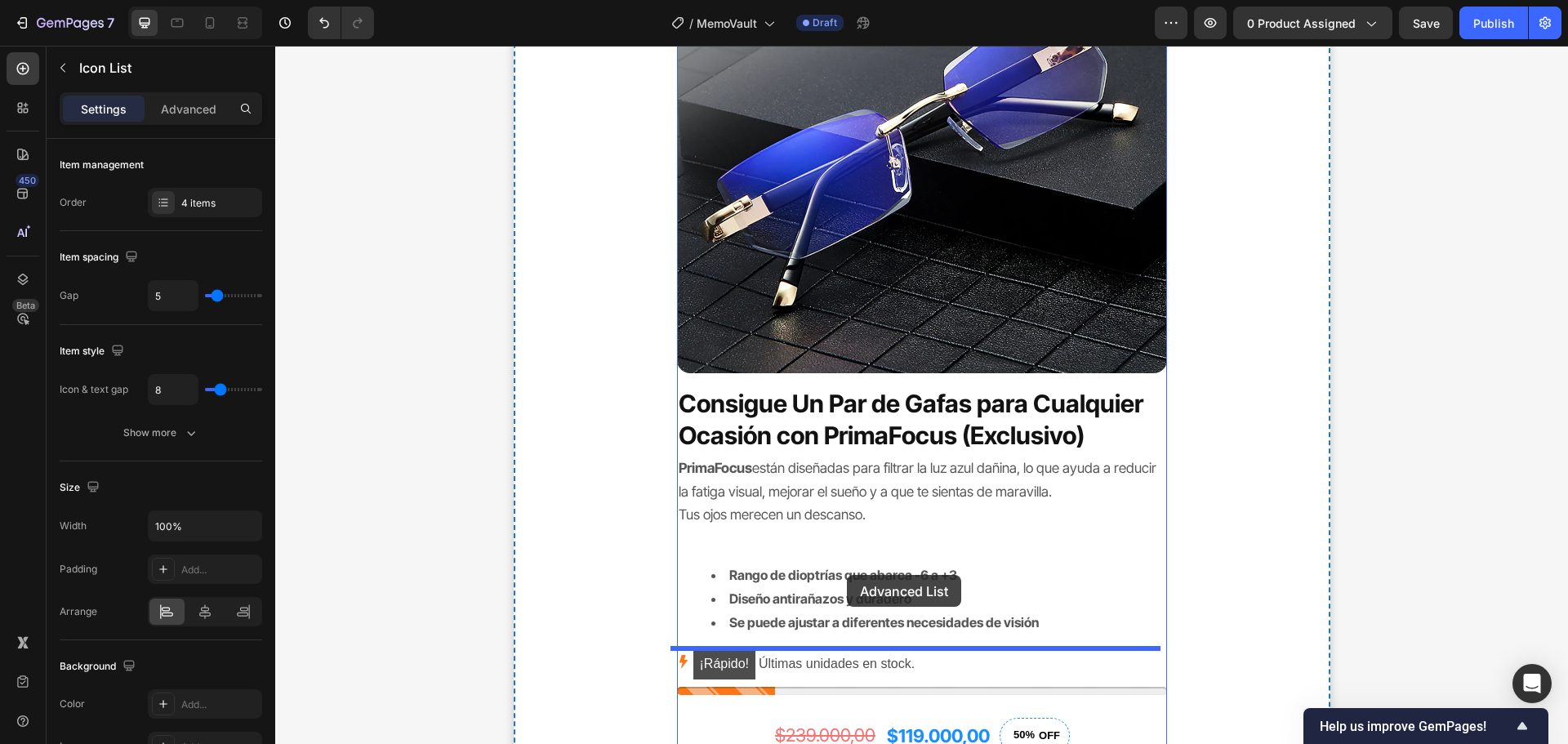
drag, startPoint x: 833, startPoint y: 556, endPoint x: 847, endPoint y: 575, distance: 23.6
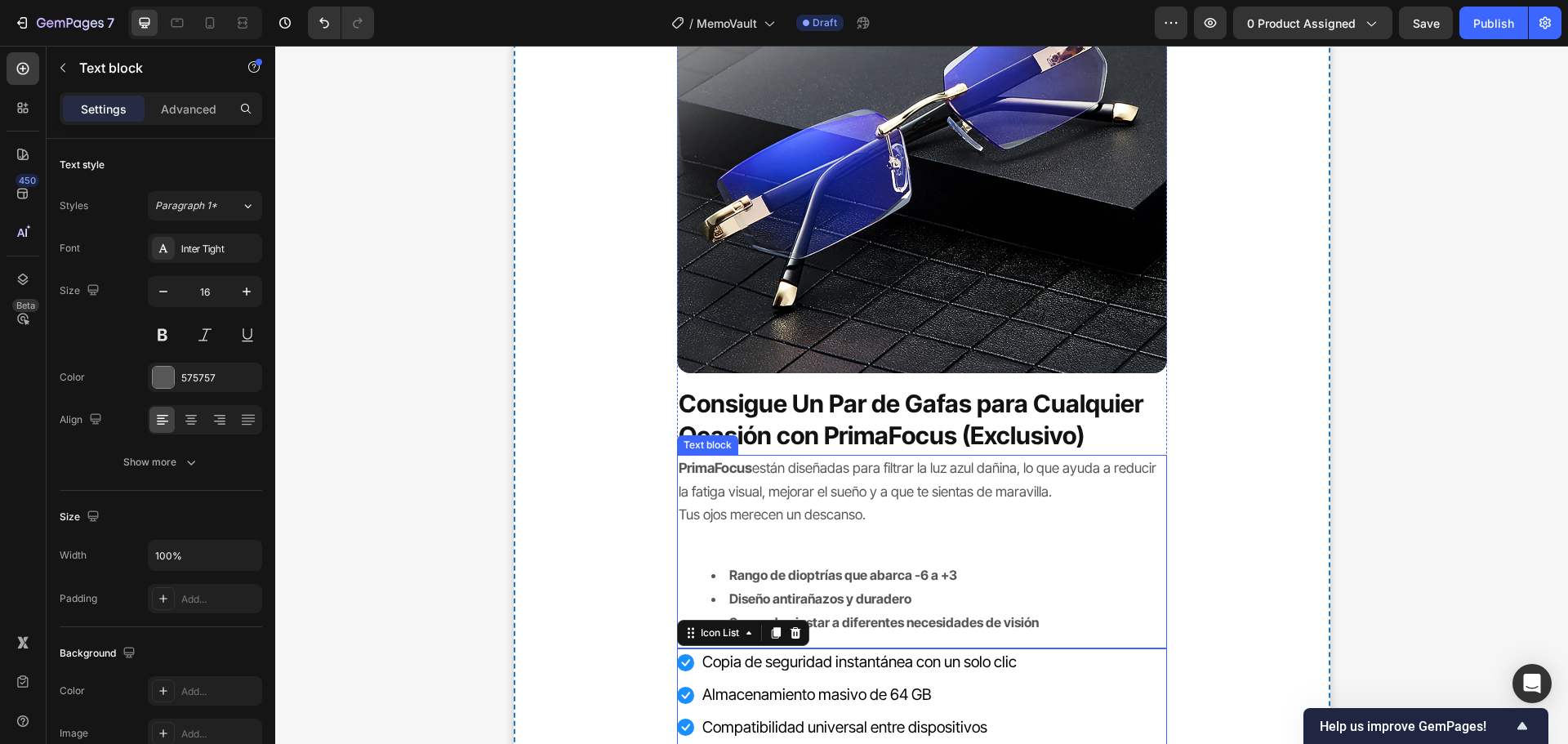
click at [1008, 588] on li "Diseño antirañazos y duradero" at bounding box center [938, 599] width 454 height 24
click at [800, 441] on icon at bounding box center [805, 439] width 11 height 12
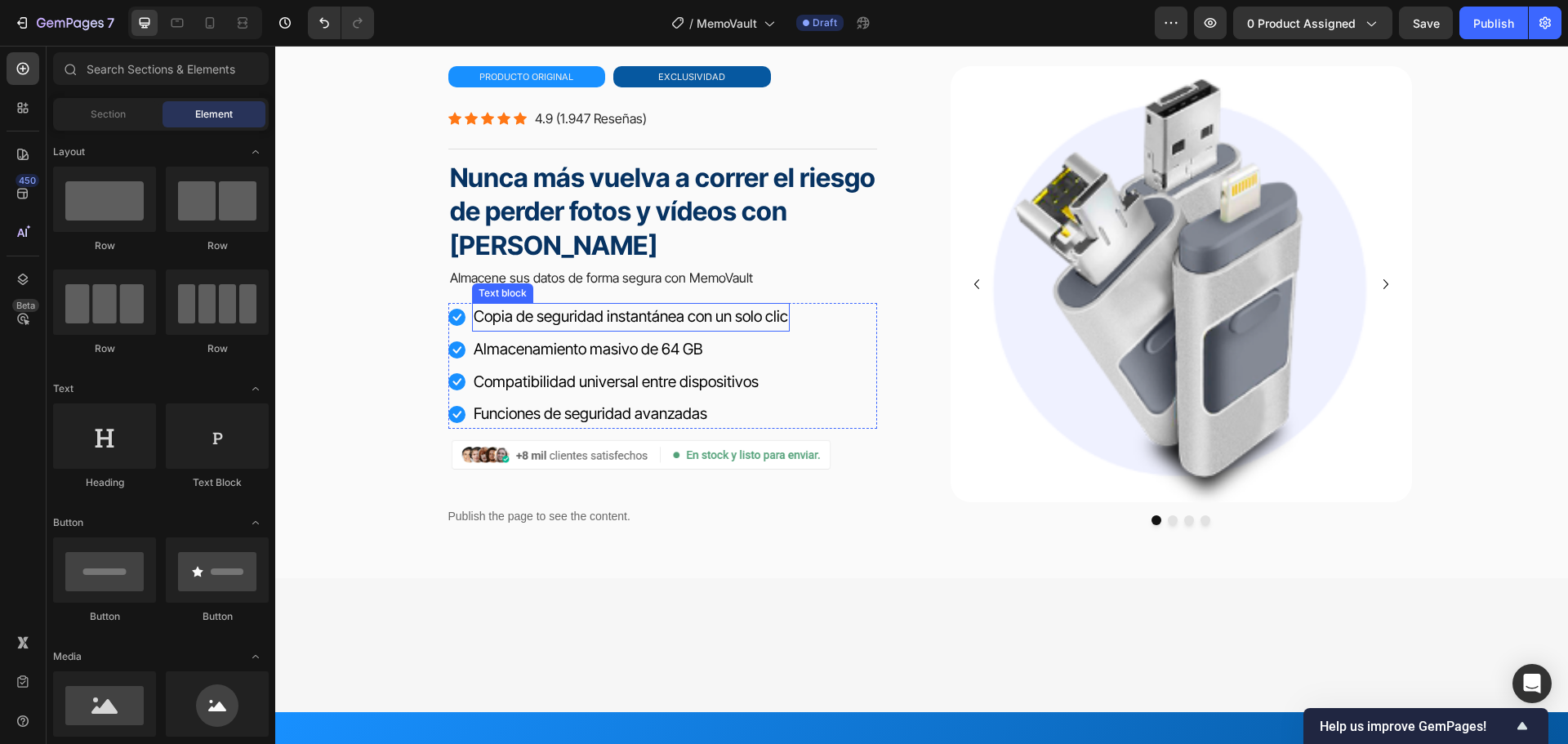
scroll to position [0, 0]
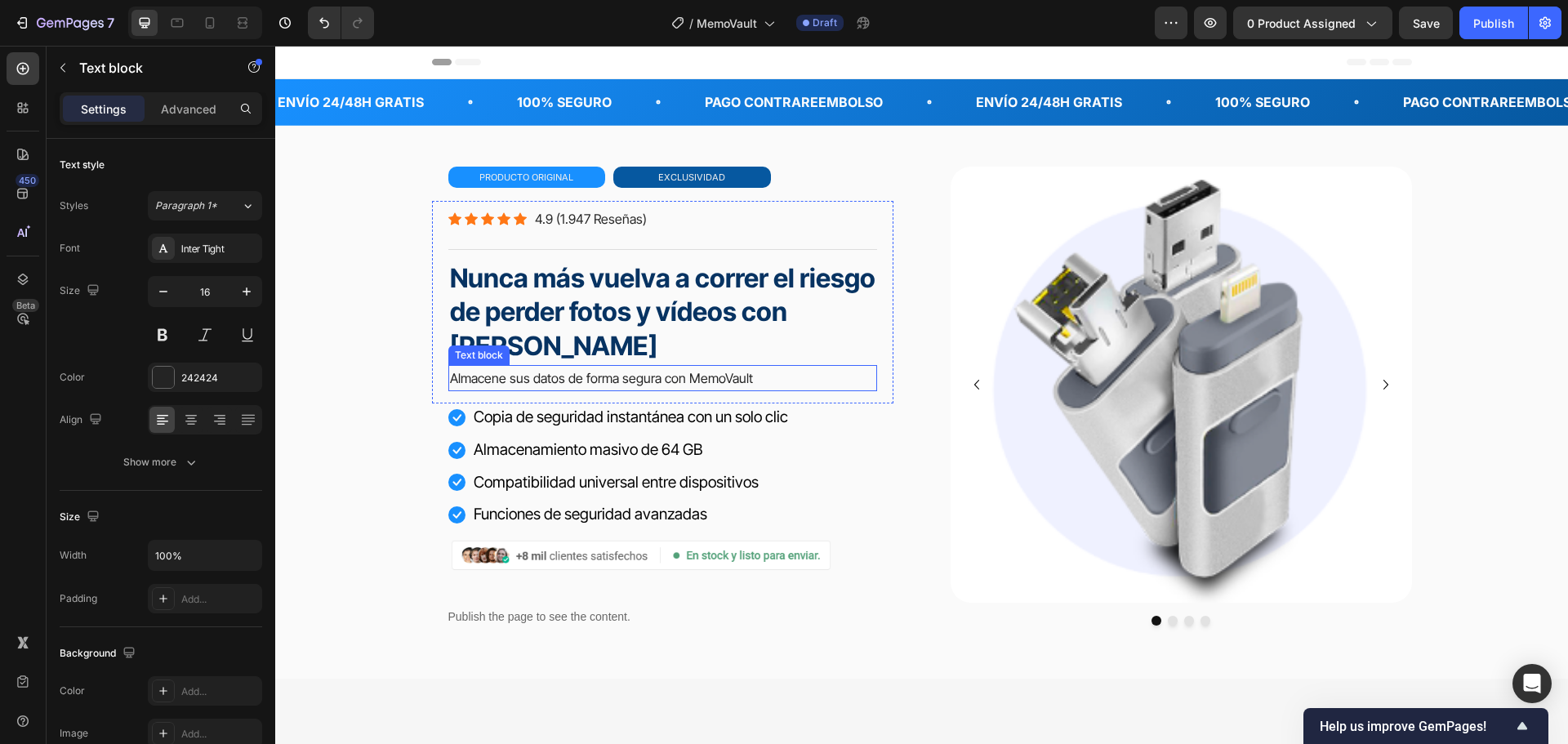
click at [664, 377] on p "Almacene sus datos de forma segura con MemoVault" at bounding box center [662, 378] width 426 height 24
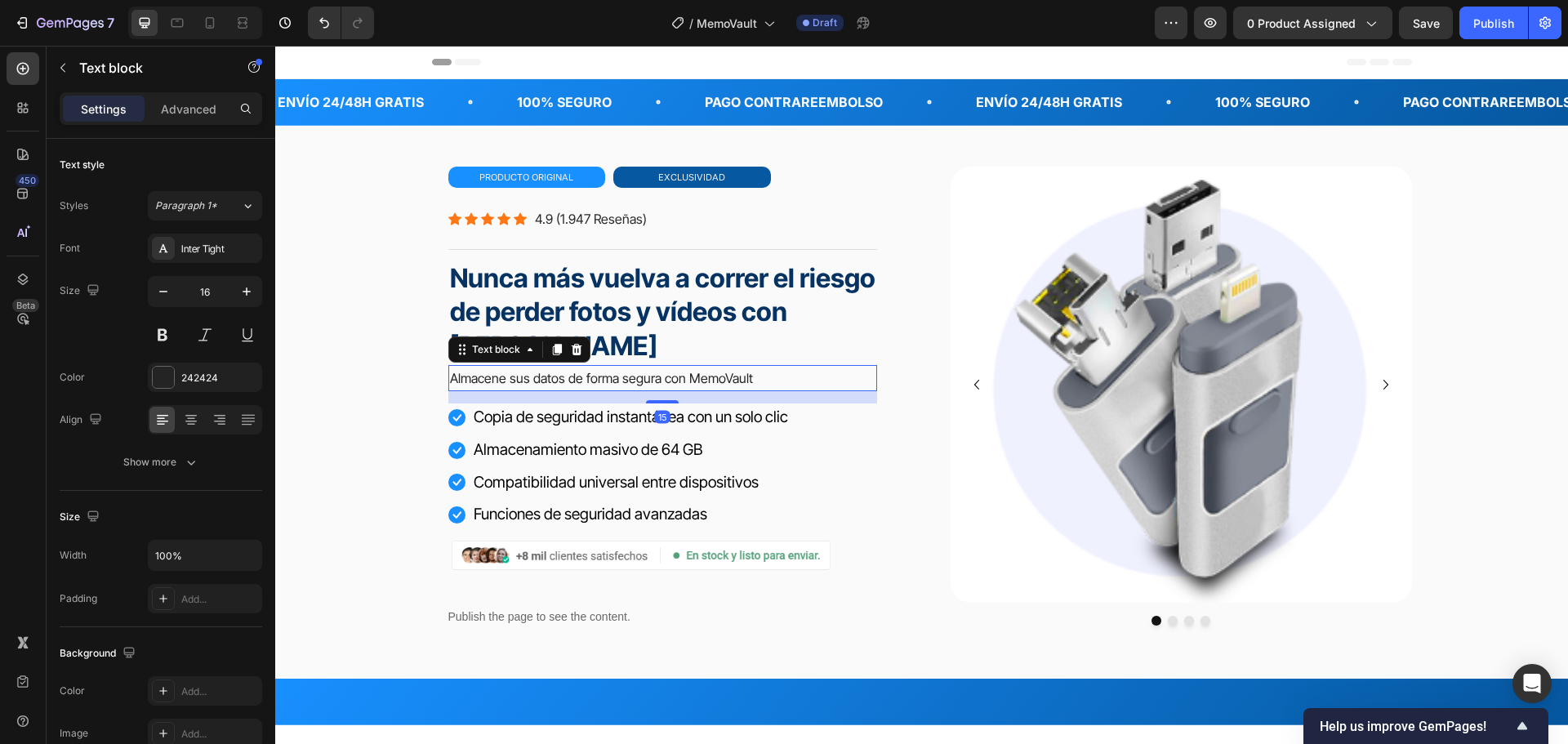
drag, startPoint x: 550, startPoint y: 347, endPoint x: 715, endPoint y: 400, distance: 173.3
click at [552, 346] on icon at bounding box center [556, 350] width 9 height 12
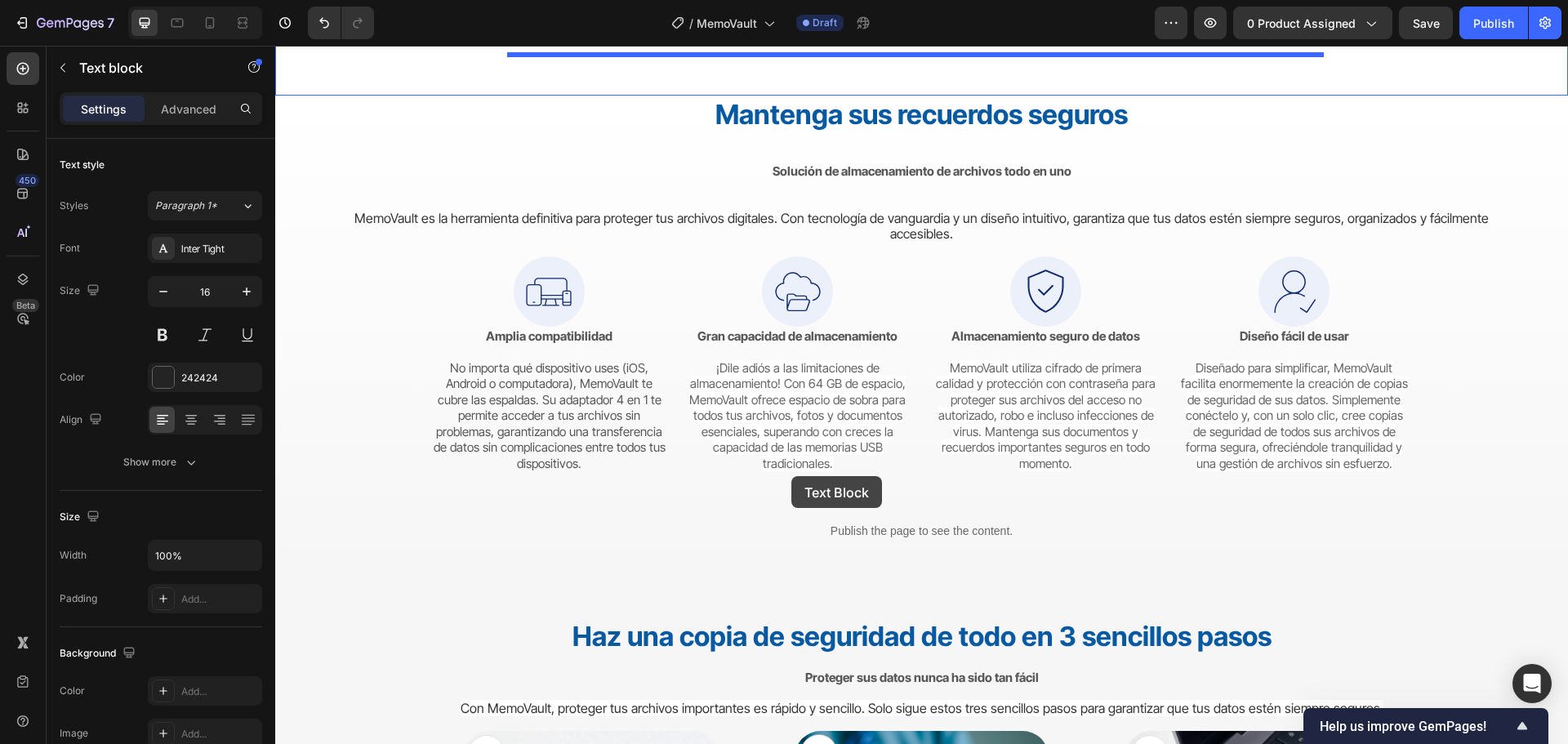
scroll to position [3345, 0]
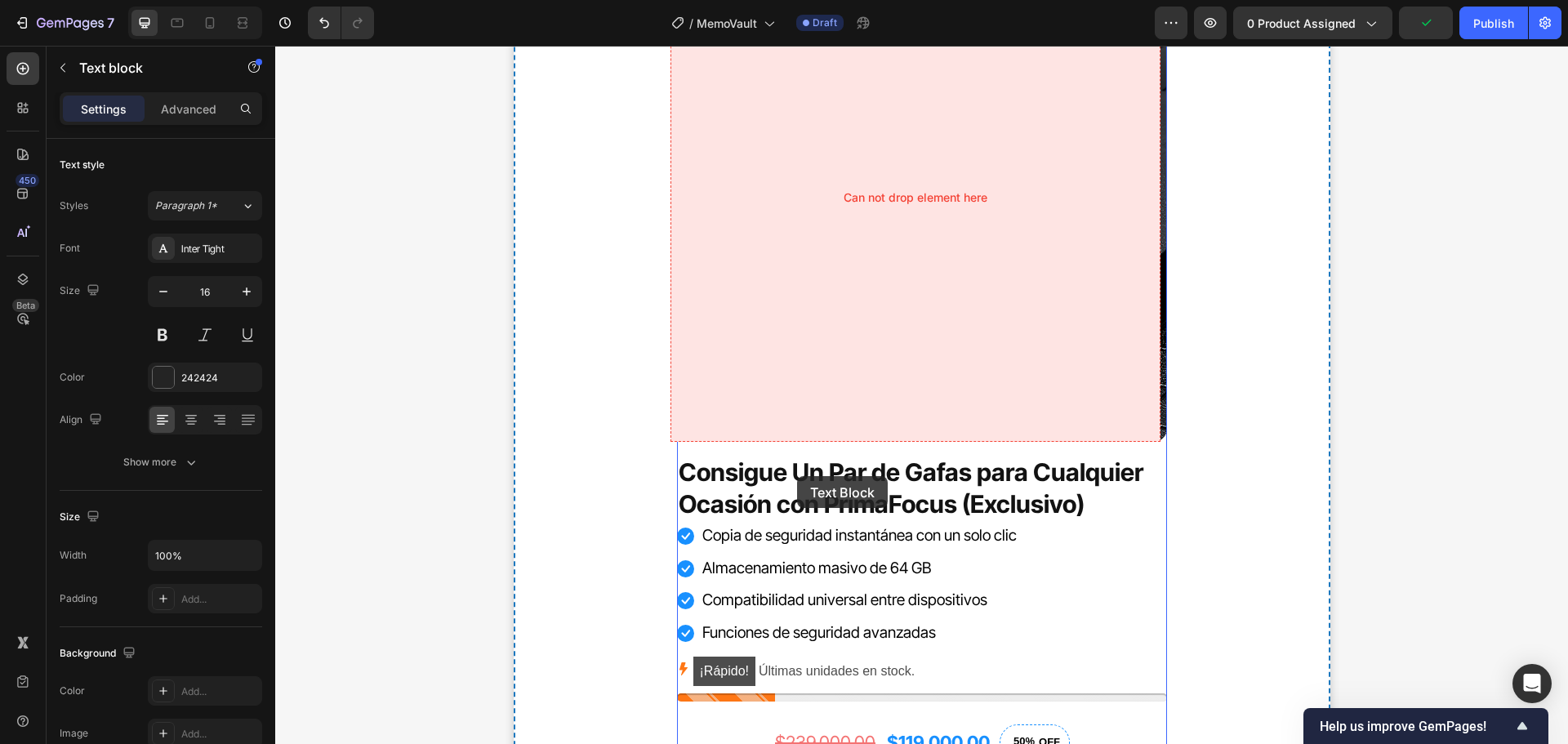
scroll to position [6450, 0]
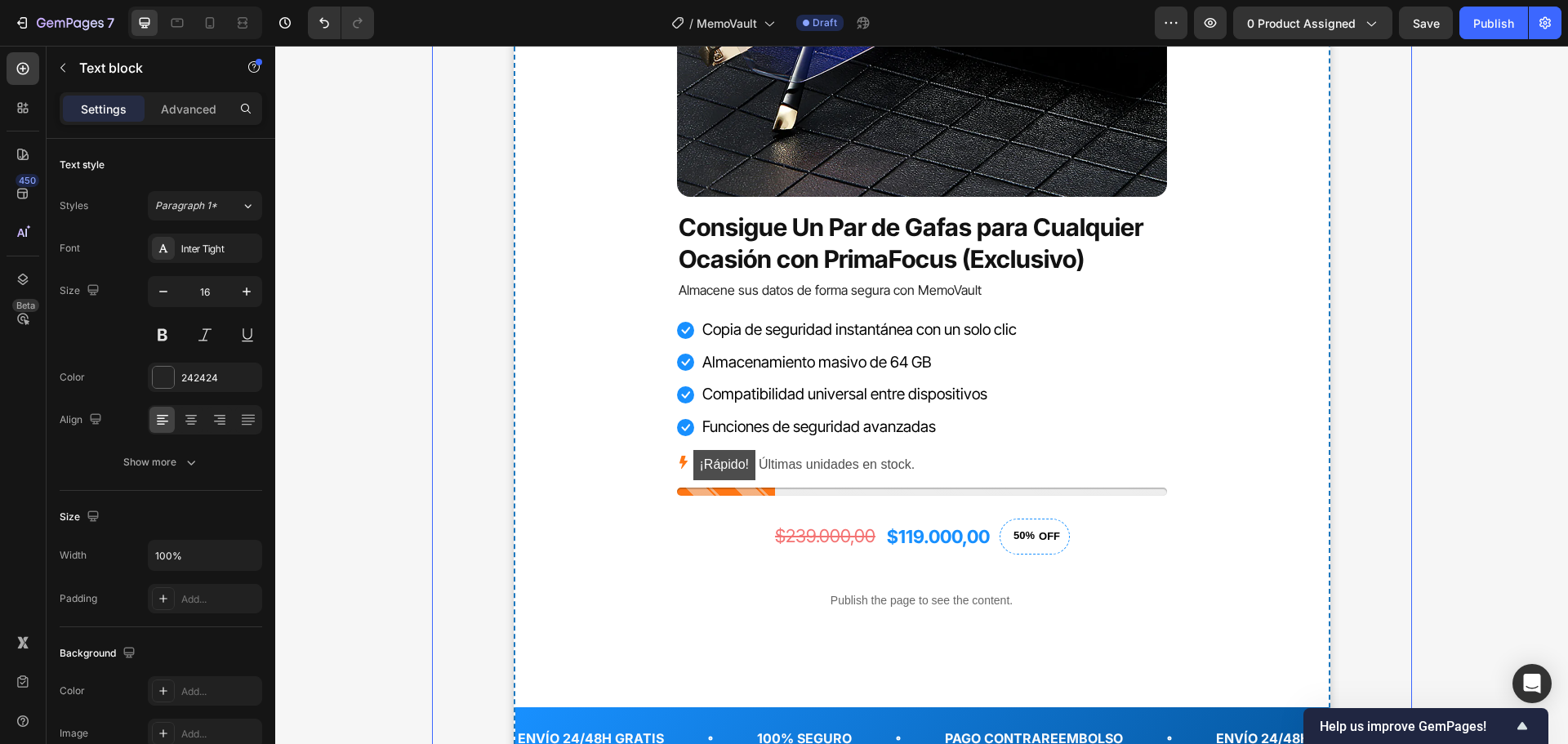
click at [1402, 389] on div "¡Recupera tu visión hoy mismo! Text block Haz clic abajo y asegura tu PrimaFocu…" at bounding box center [921, 127] width 980 height 1287
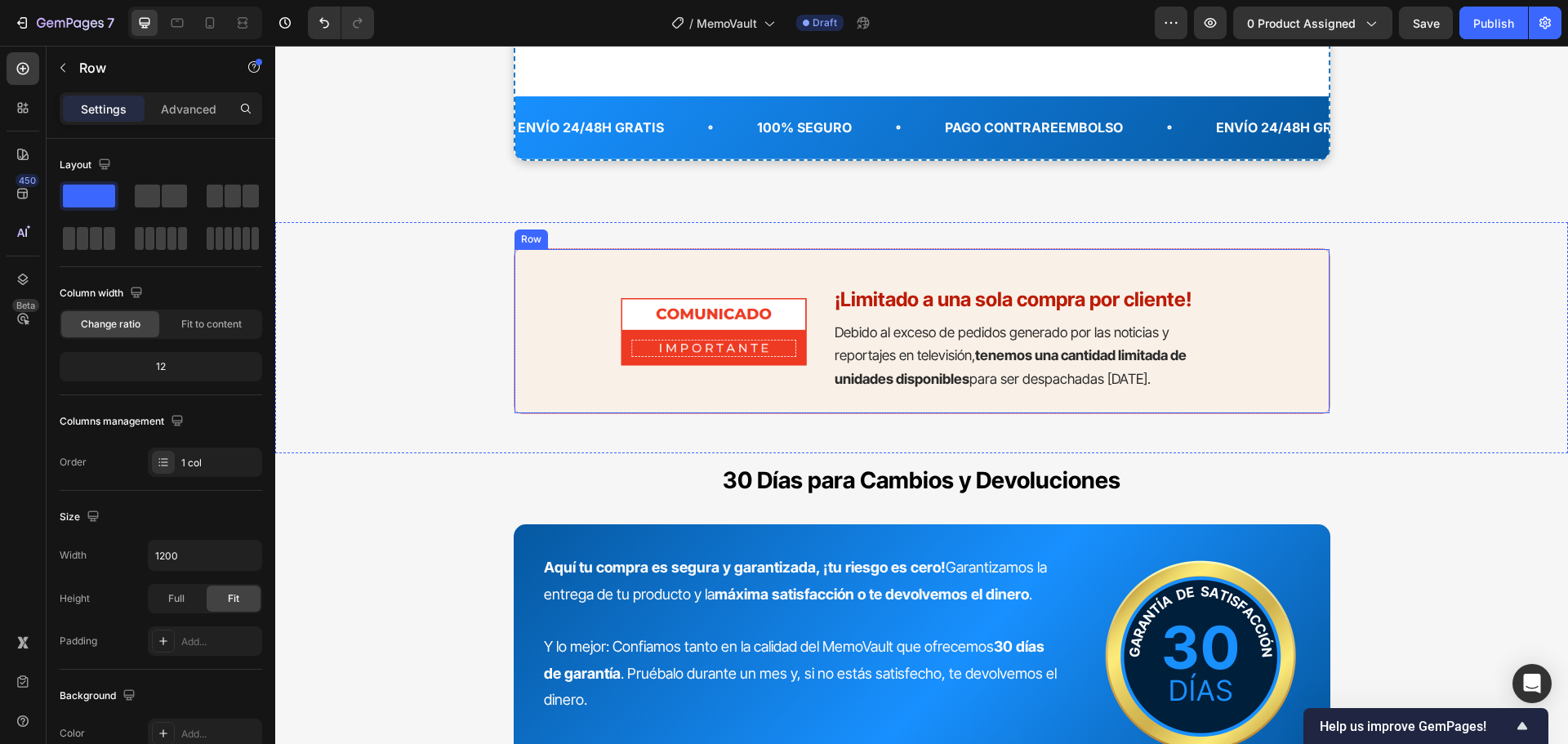
scroll to position [7192, 0]
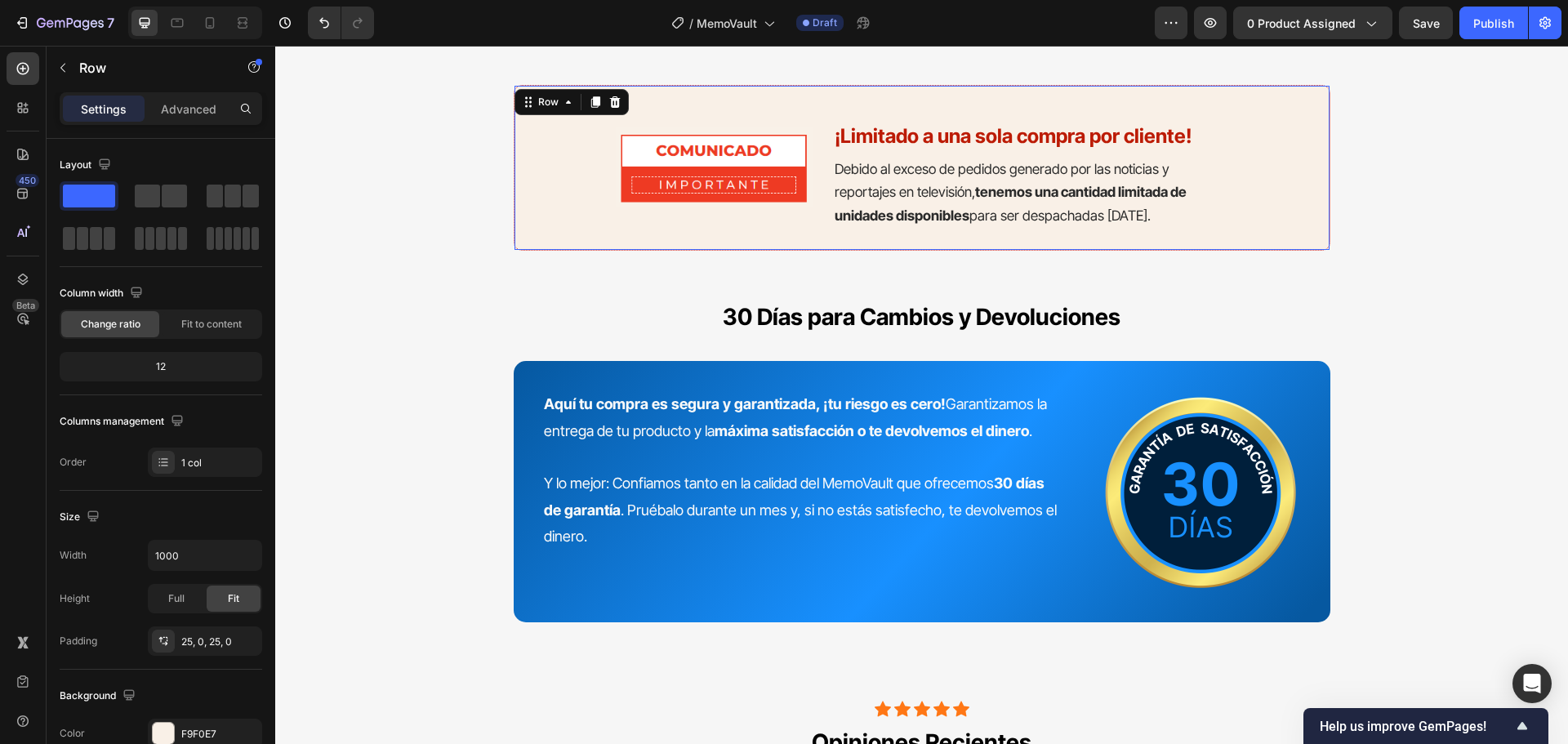
click at [1261, 112] on div "Image ¡Limitado a una sola compra por cliente! Heading Debido al exceso de pedi…" at bounding box center [922, 167] width 815 height 123
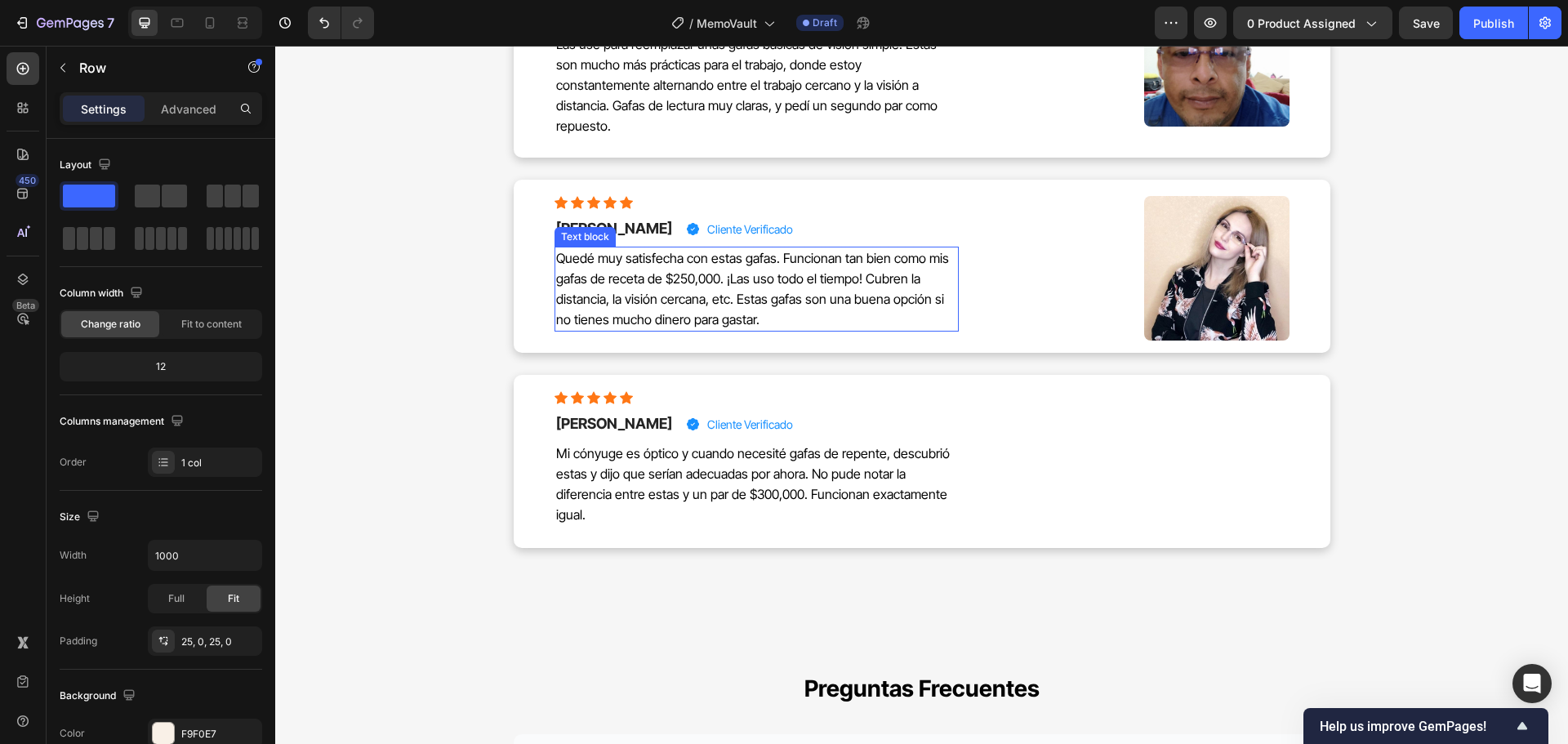
scroll to position [9233, 0]
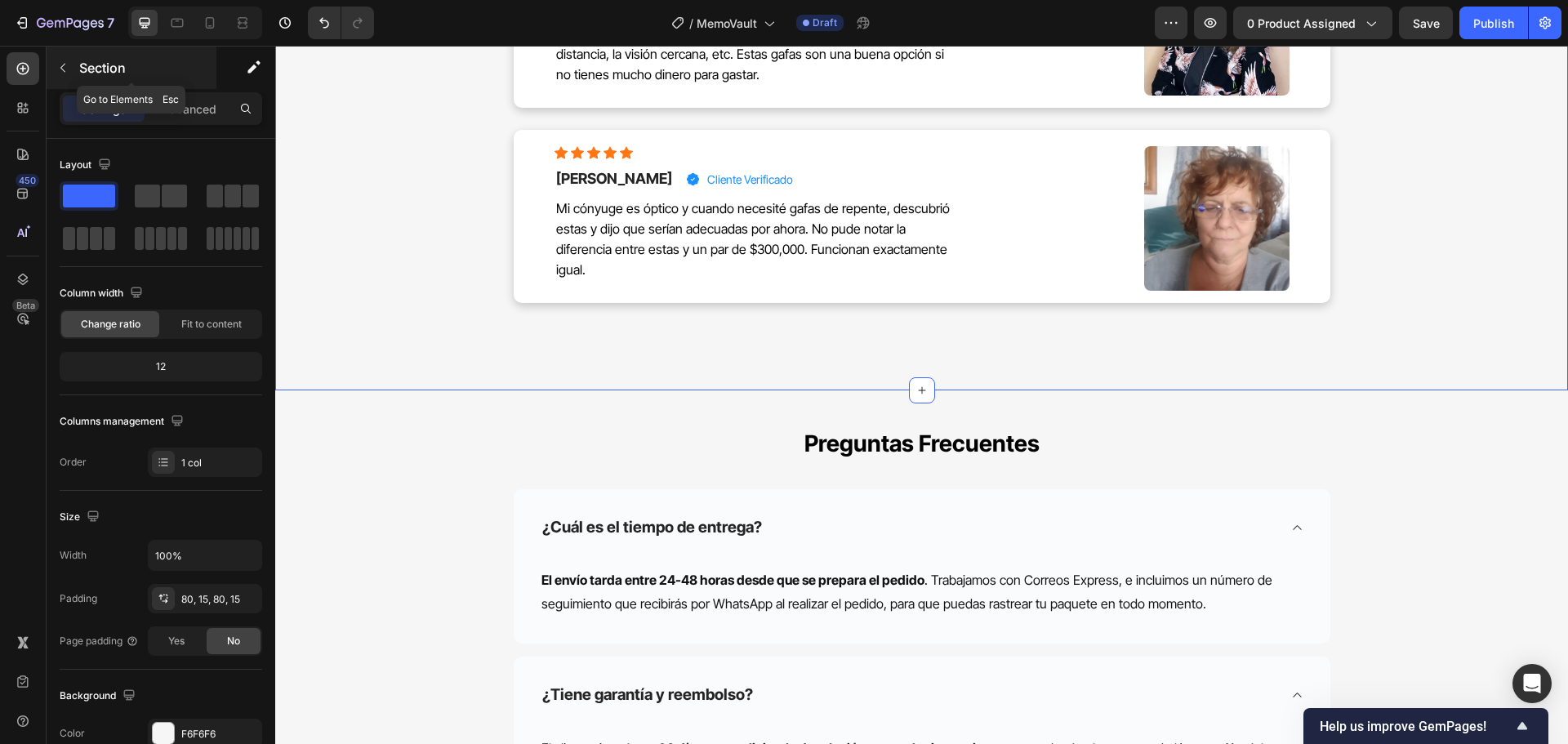
click at [64, 73] on icon "button" at bounding box center [63, 68] width 13 height 13
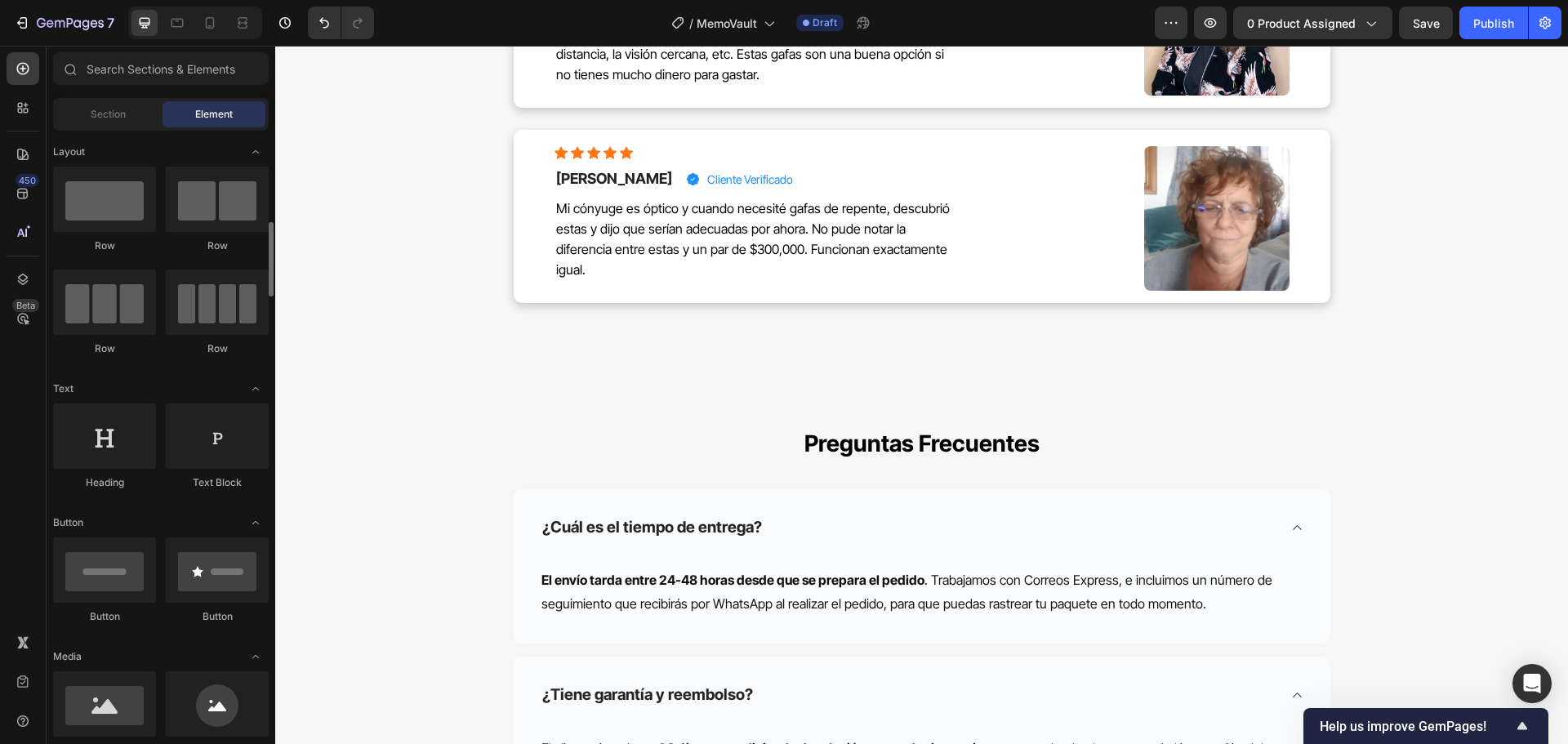
scroll to position [163, 0]
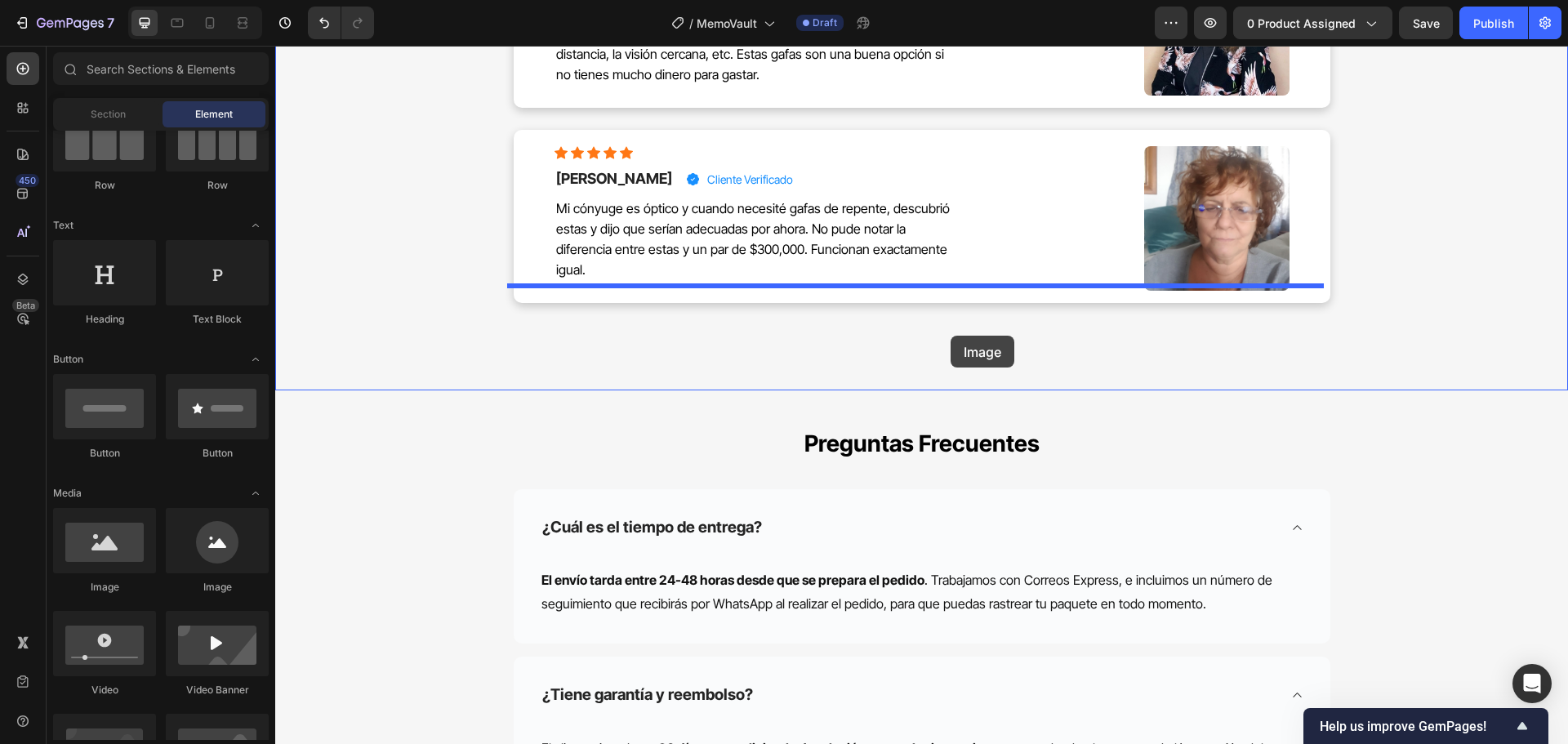
drag, startPoint x: 387, startPoint y: 597, endPoint x: 951, endPoint y: 335, distance: 621.9
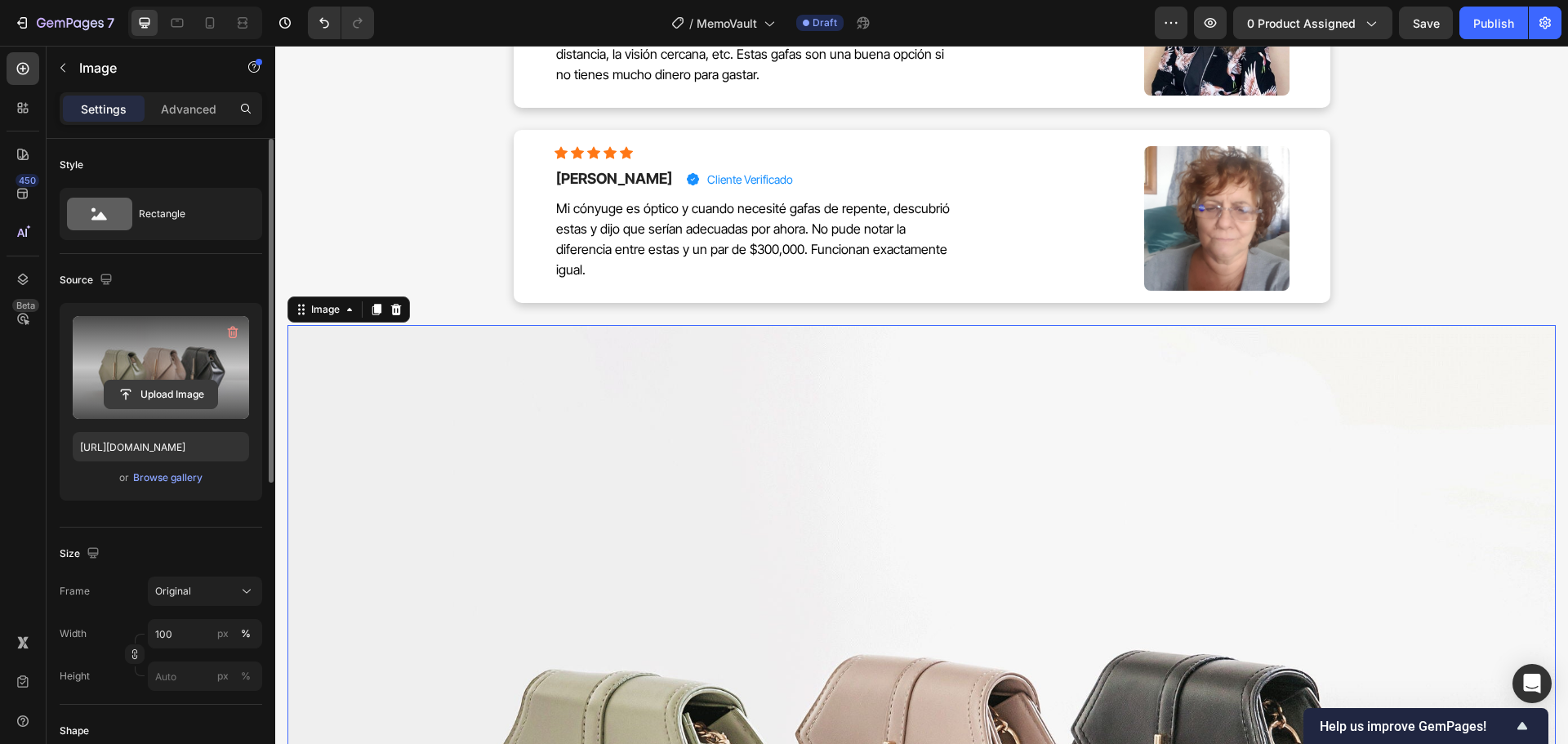
click at [155, 394] on input "file" at bounding box center [161, 394] width 112 height 28
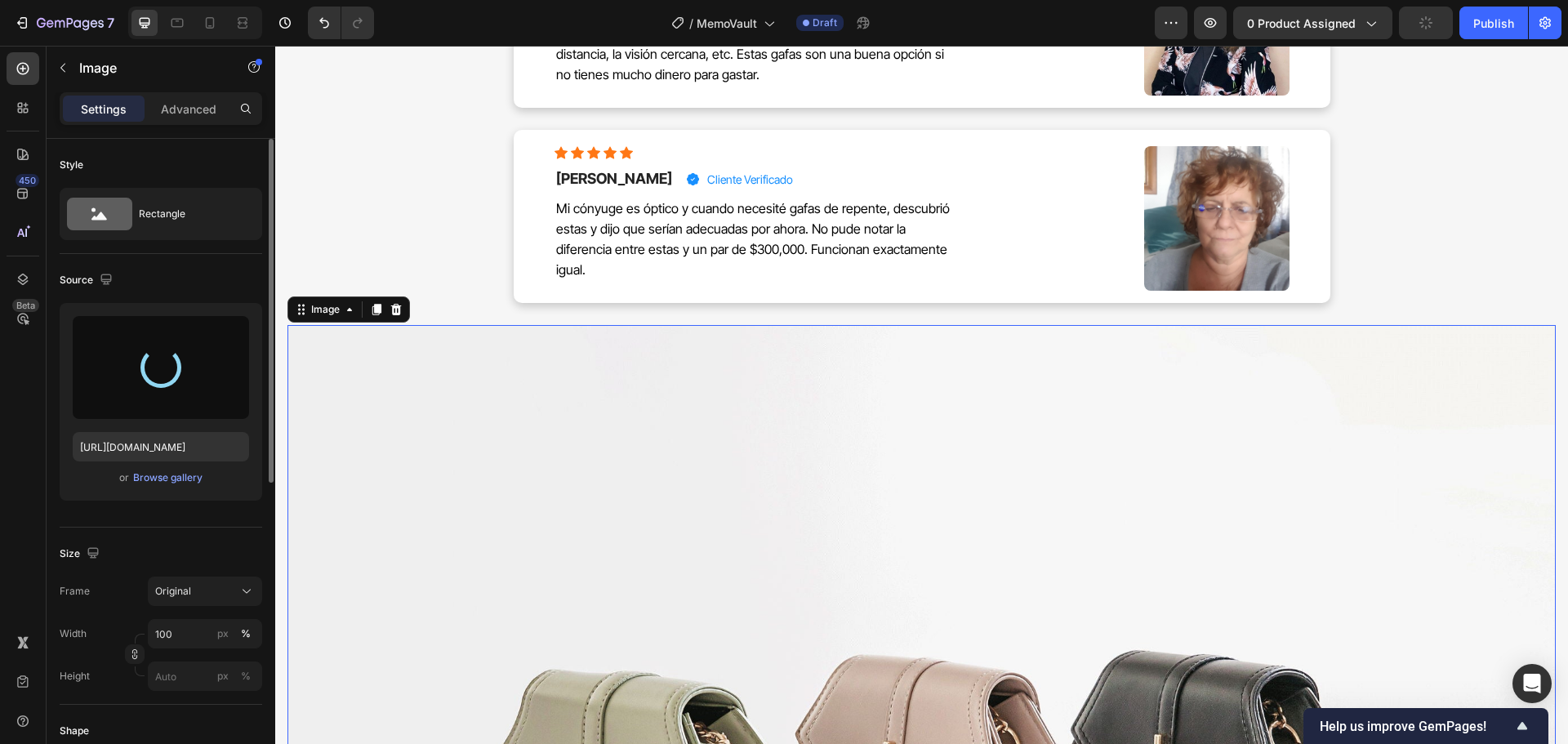
type input "https://cdn.shopify.com/s/files/1/0570/6013/0919/files/gempages_522072802015052…"
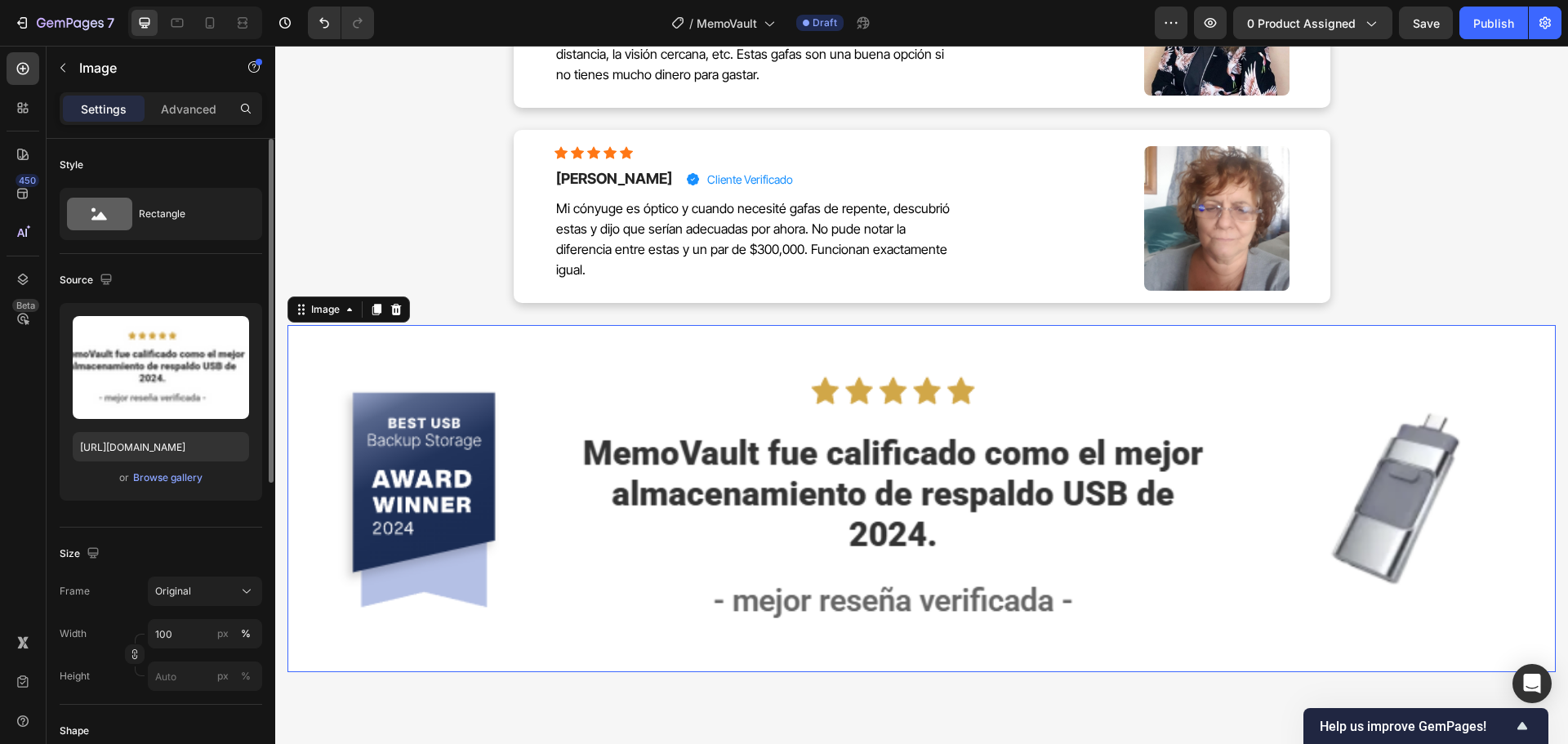
click at [581, 527] on img at bounding box center [921, 499] width 1268 height 348
click at [171, 636] on input "100" at bounding box center [205, 633] width 114 height 30
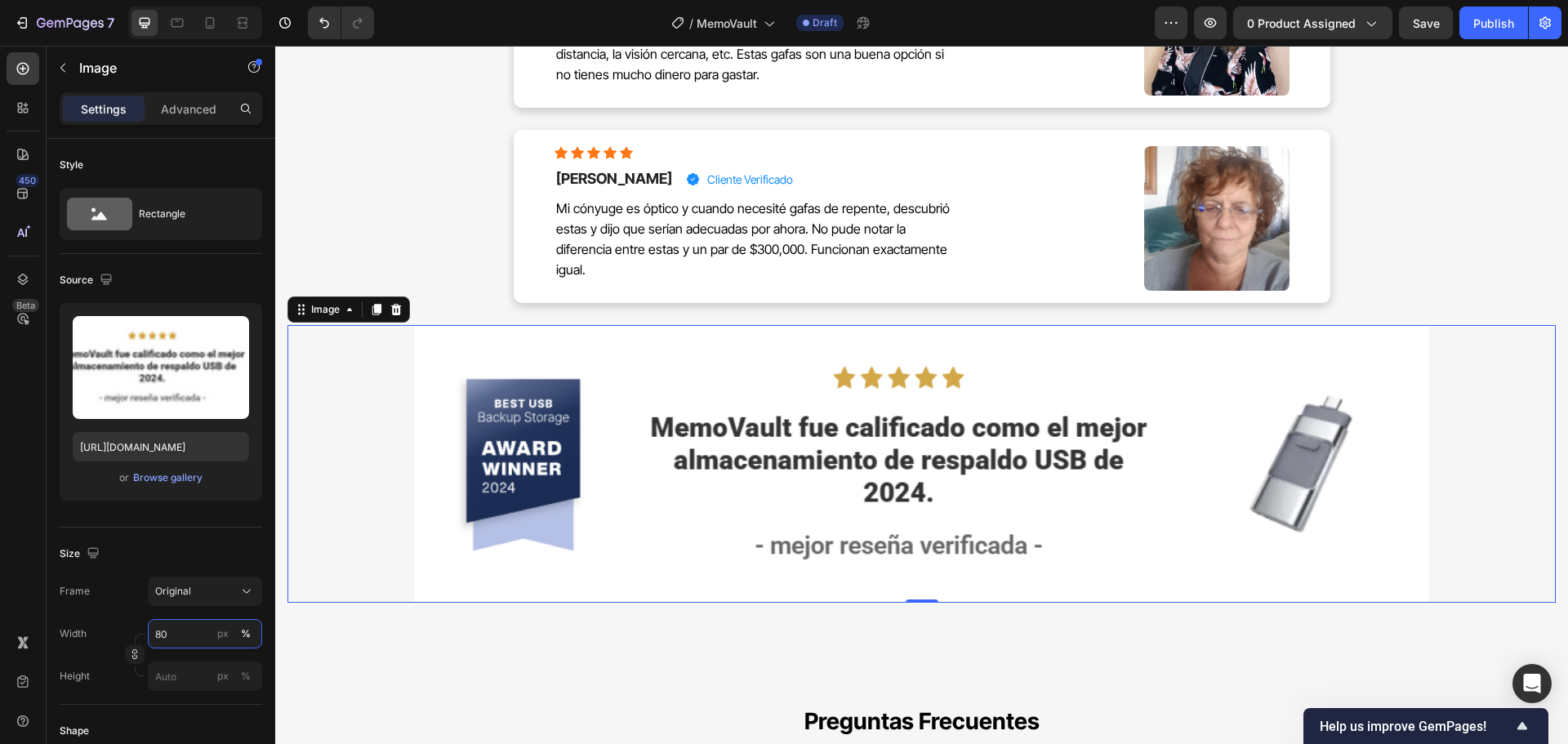
type input "8"
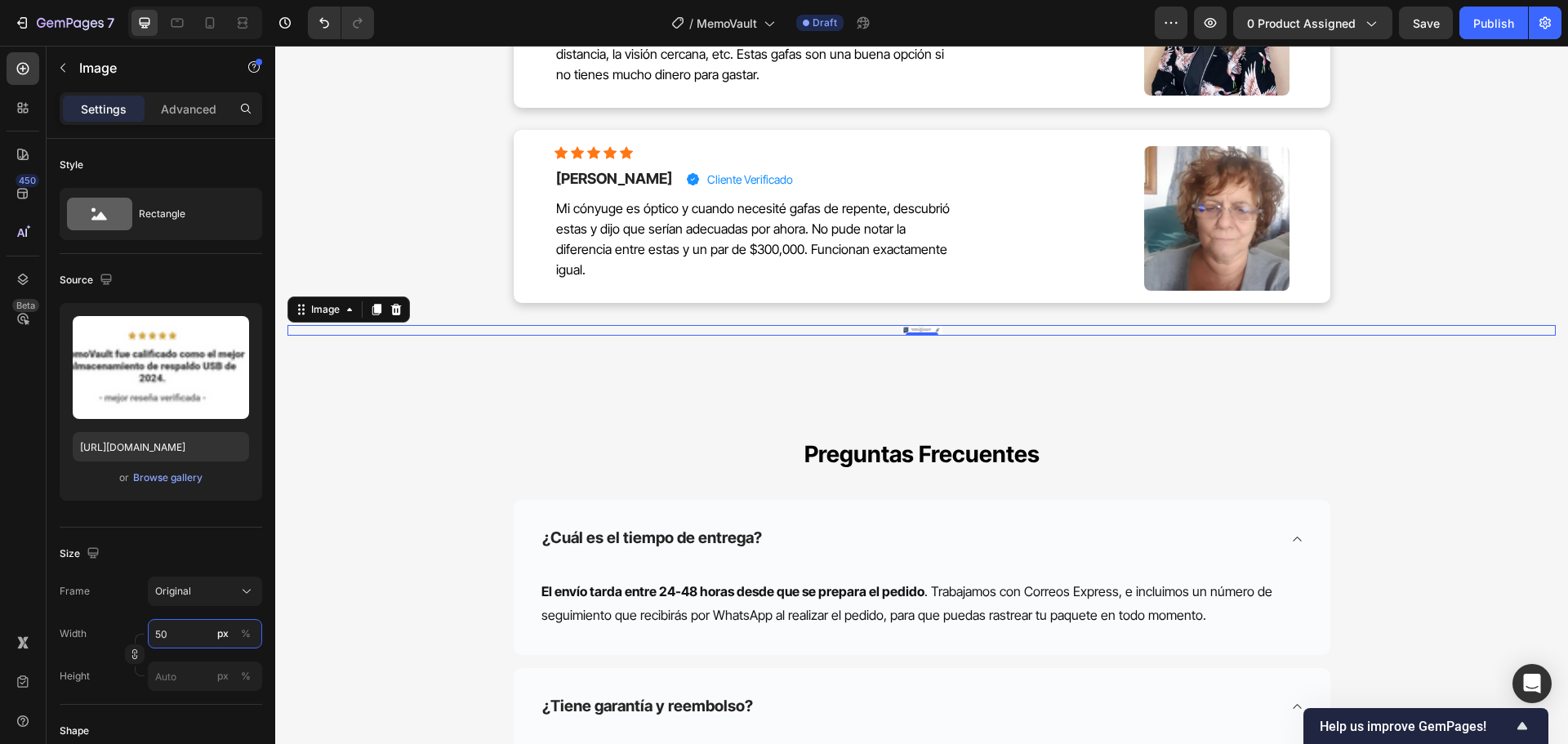
type input "5"
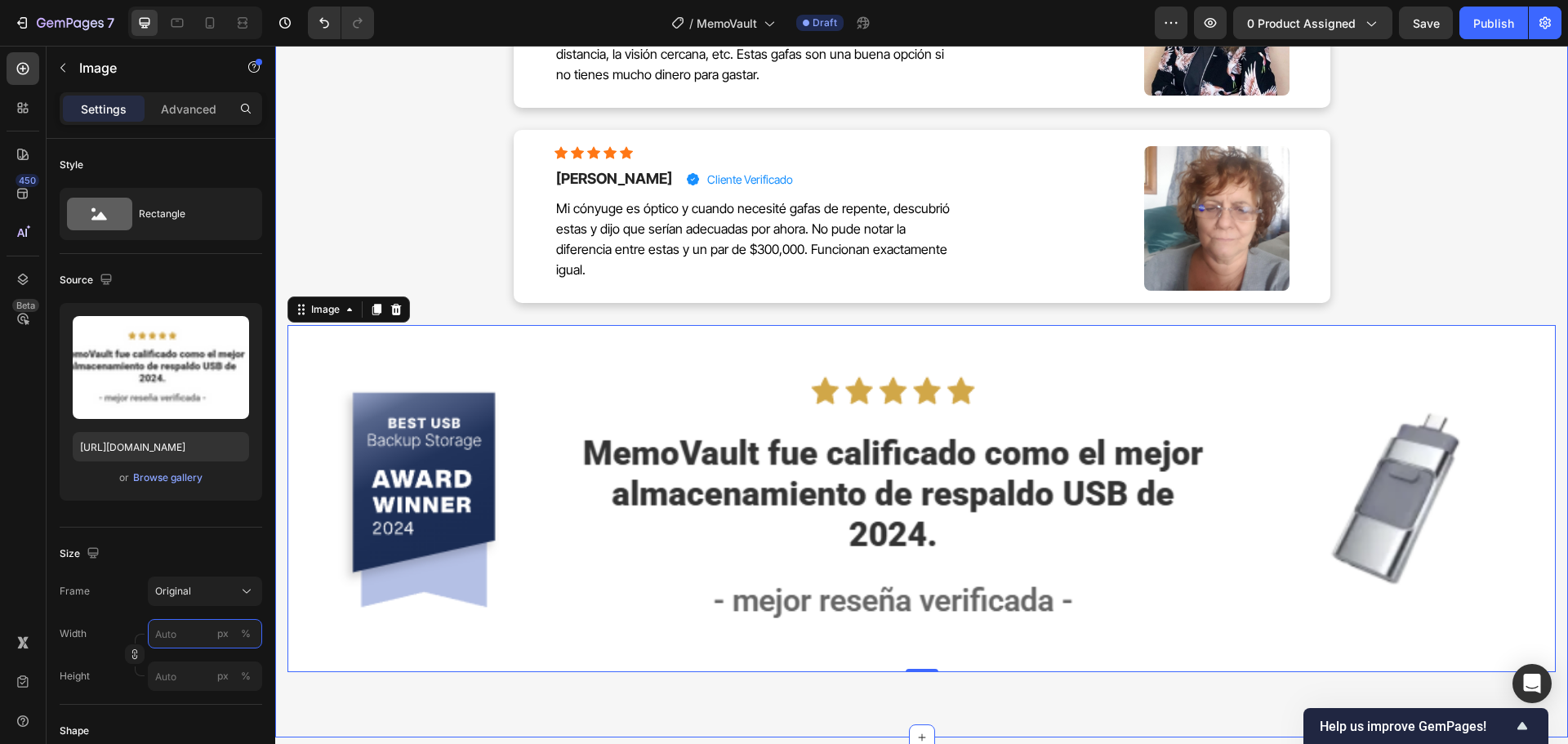
type input "5"
click at [193, 586] on div "Original" at bounding box center [194, 590] width 80 height 14
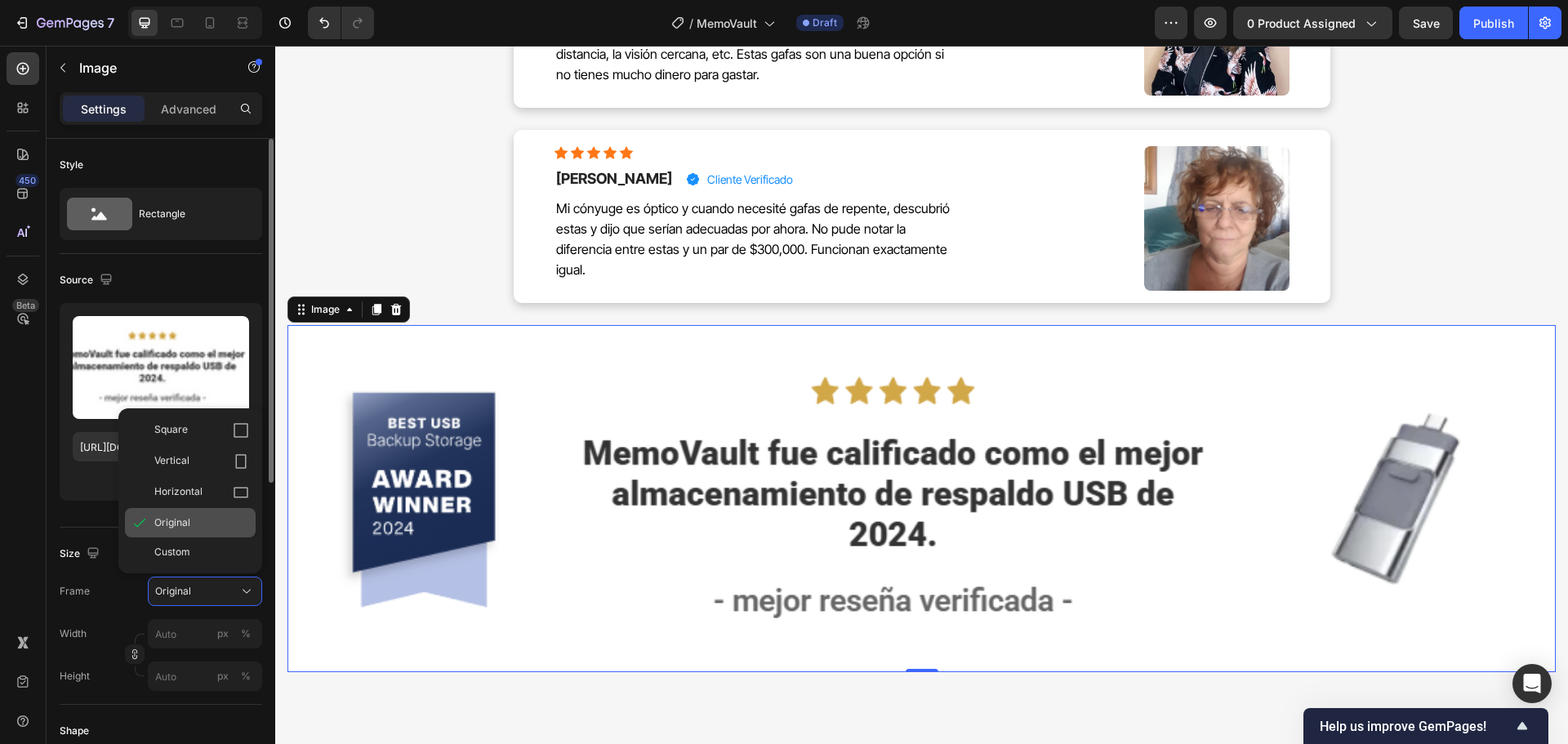
click at [203, 519] on div "Original" at bounding box center [202, 522] width 95 height 14
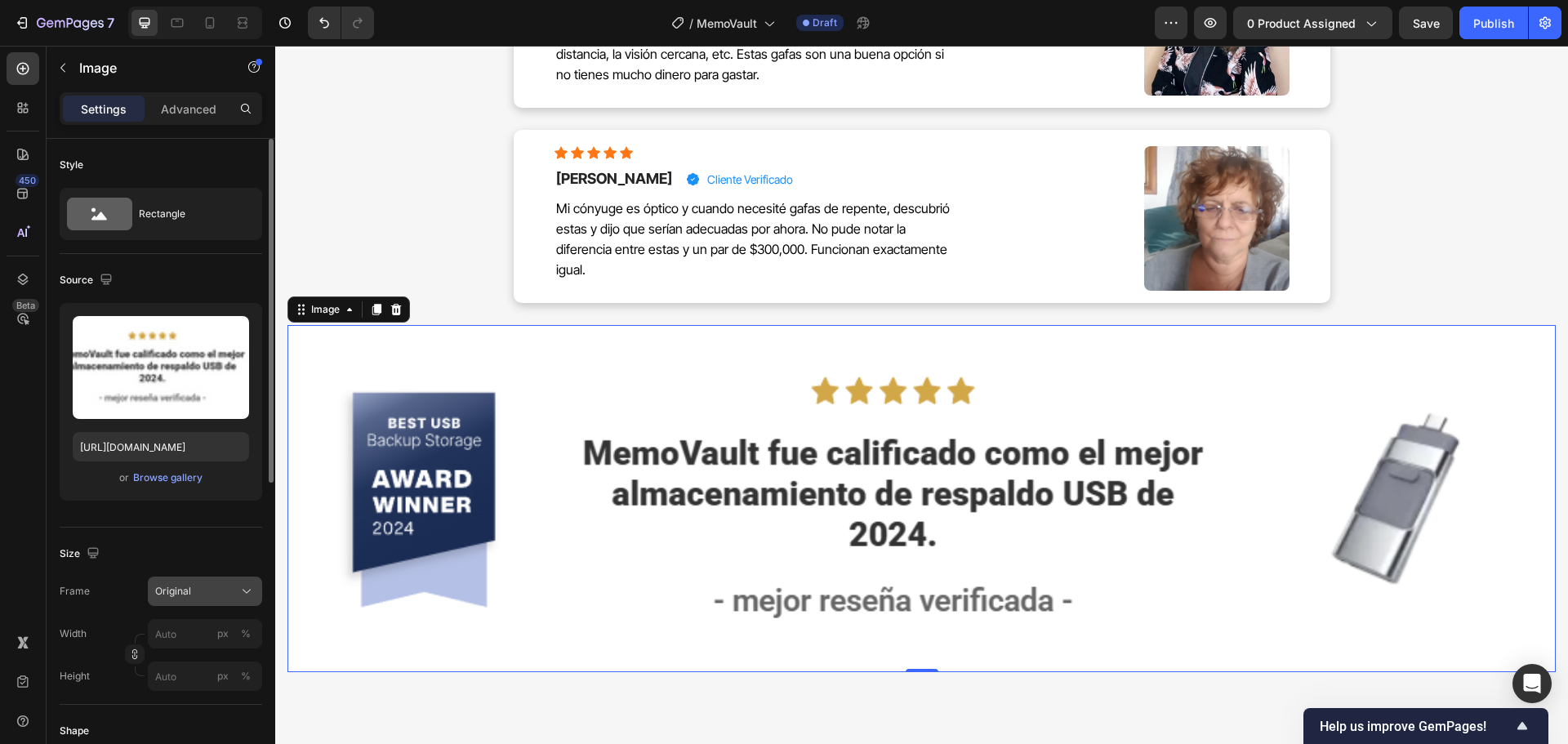
click at [249, 585] on icon at bounding box center [246, 590] width 16 height 16
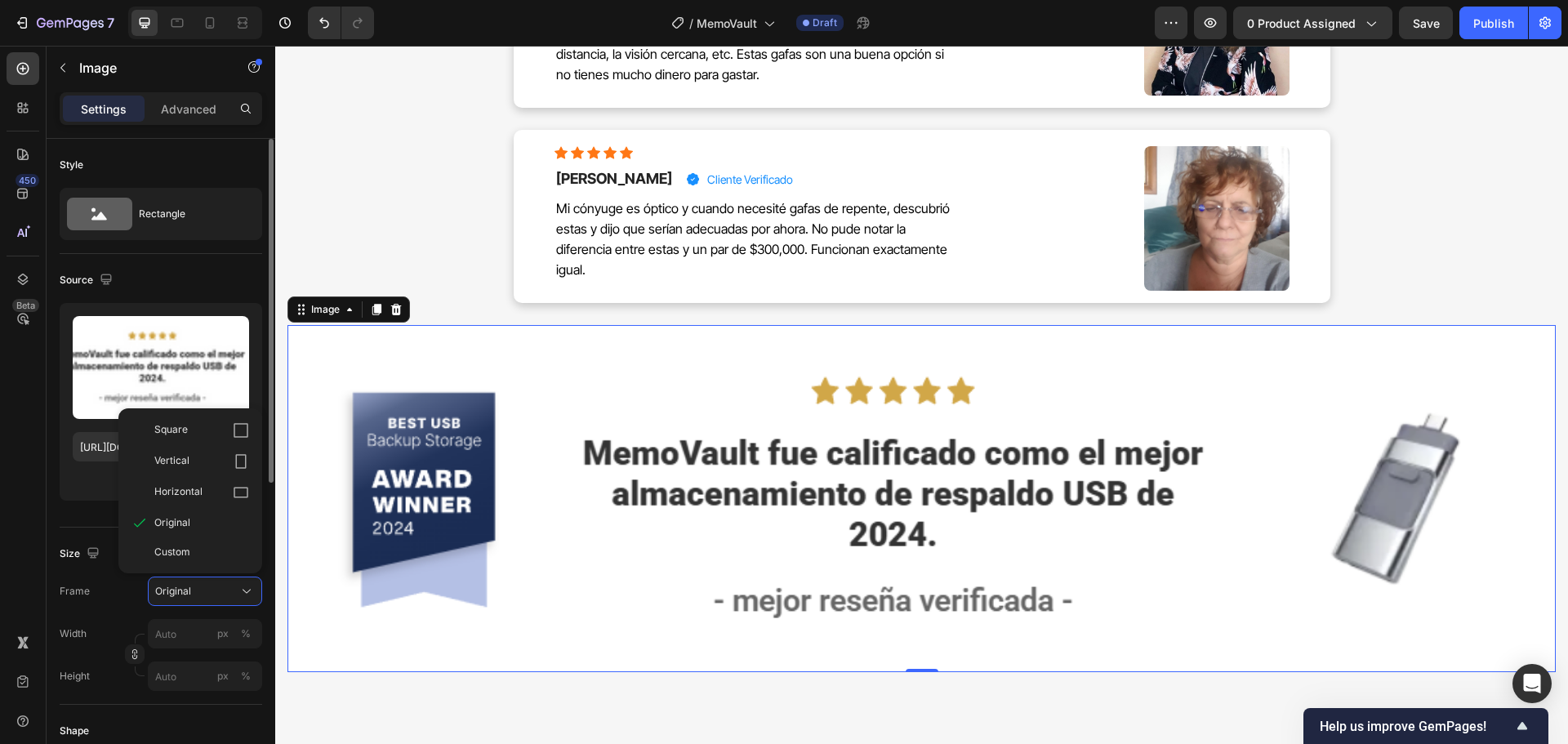
click at [231, 554] on div "Custom" at bounding box center [202, 552] width 95 height 14
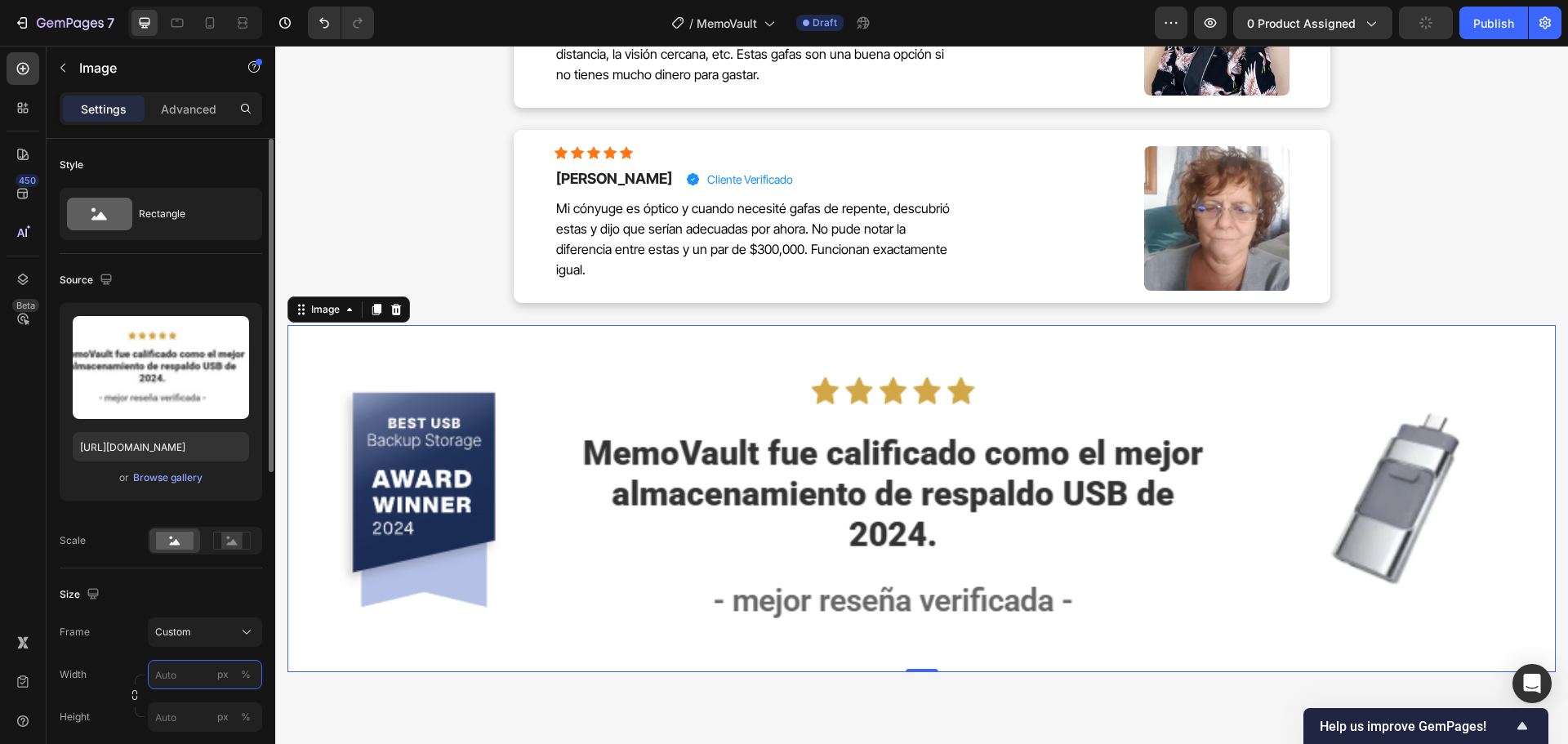
drag, startPoint x: 176, startPoint y: 664, endPoint x: 158, endPoint y: 691, distance: 32.4
click at [177, 669] on input "px %" at bounding box center [205, 674] width 114 height 30
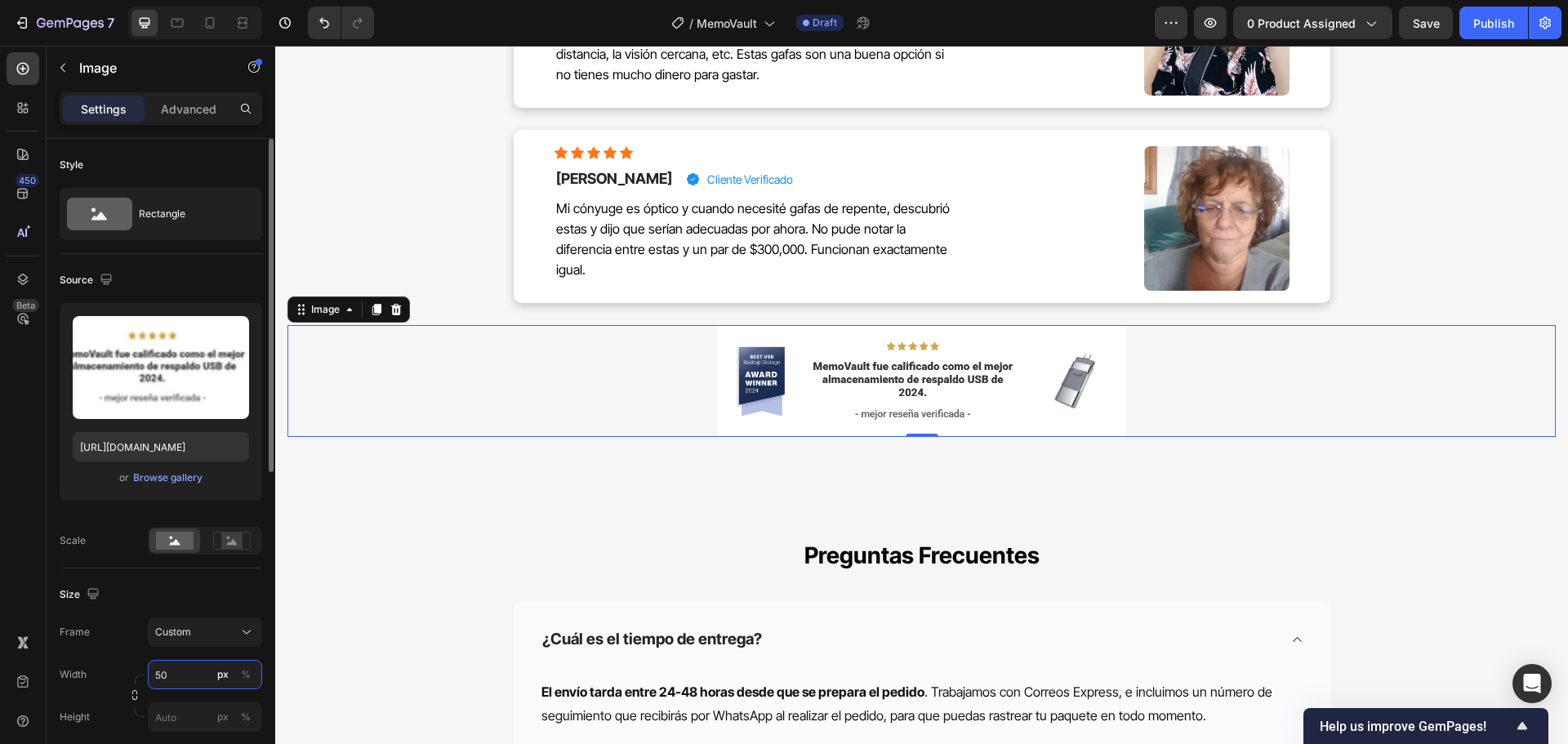
type input "5"
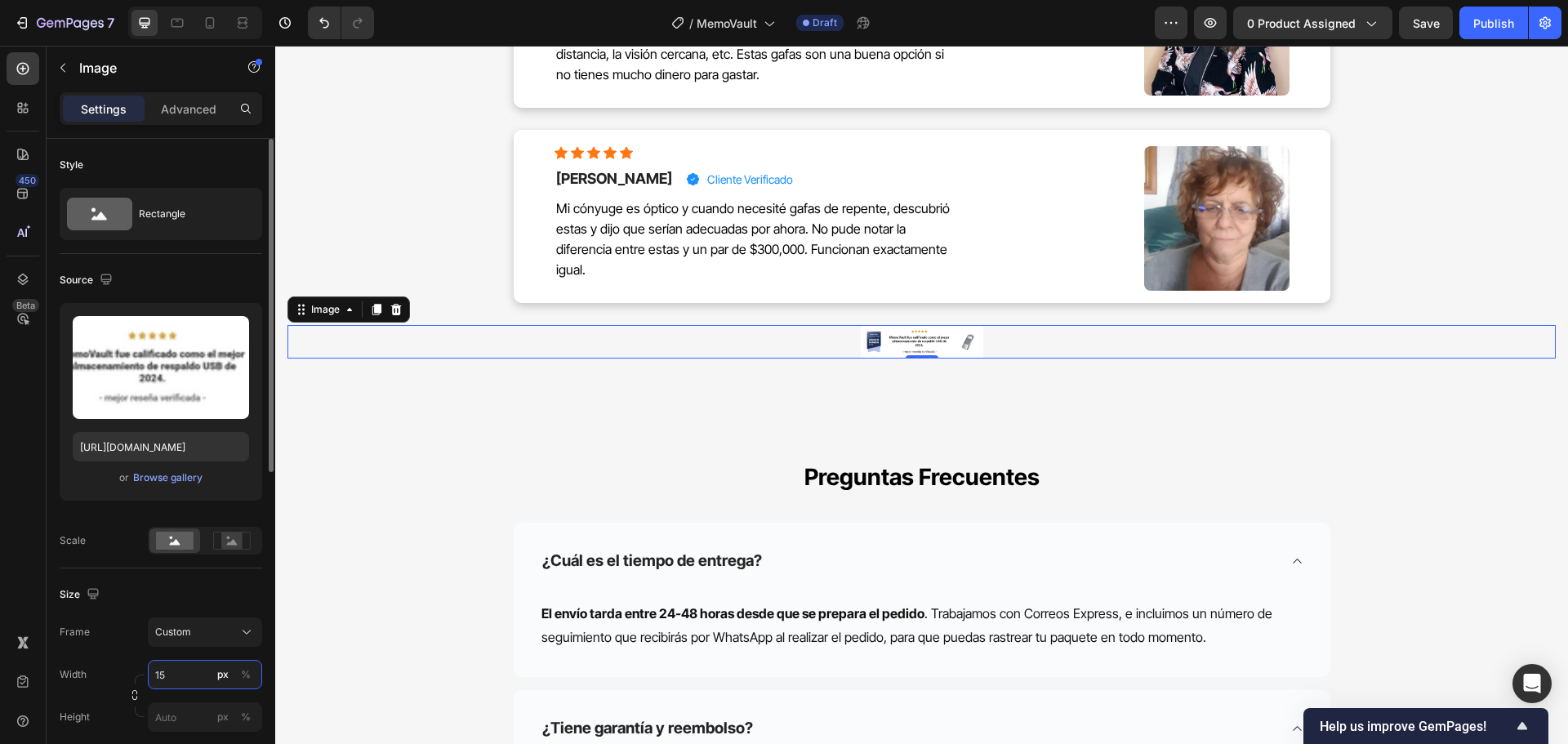
type input "1"
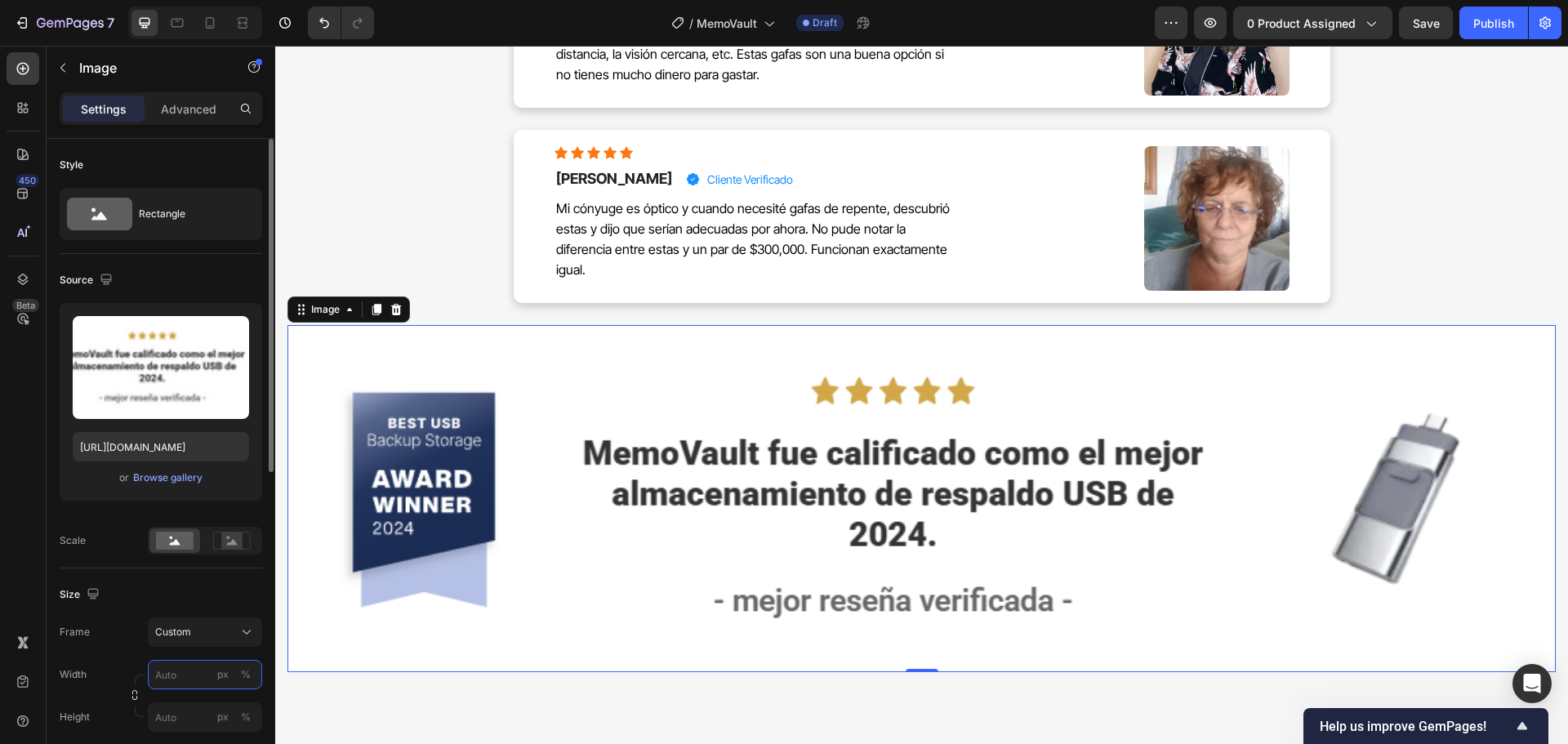
type input "2"
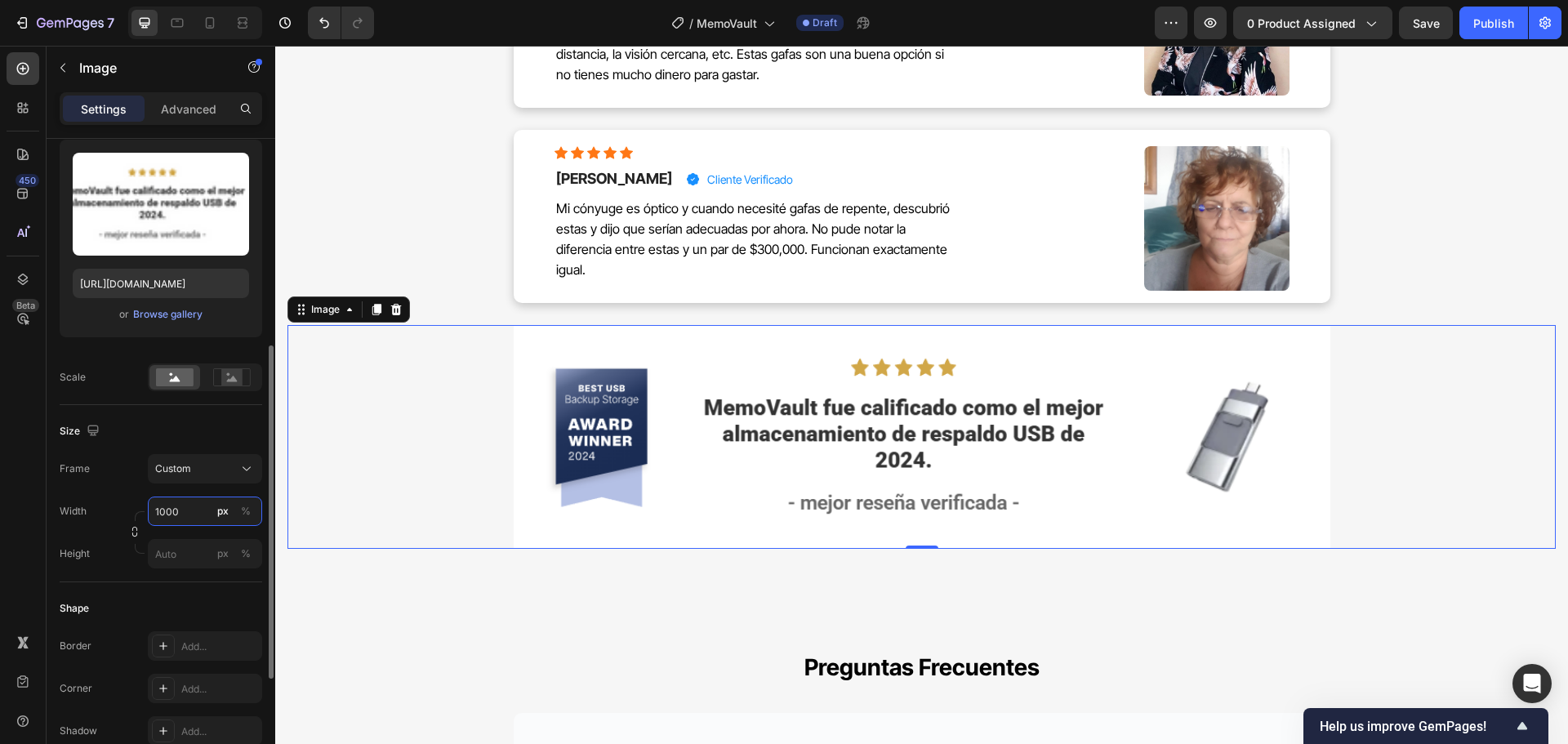
scroll to position [245, 0]
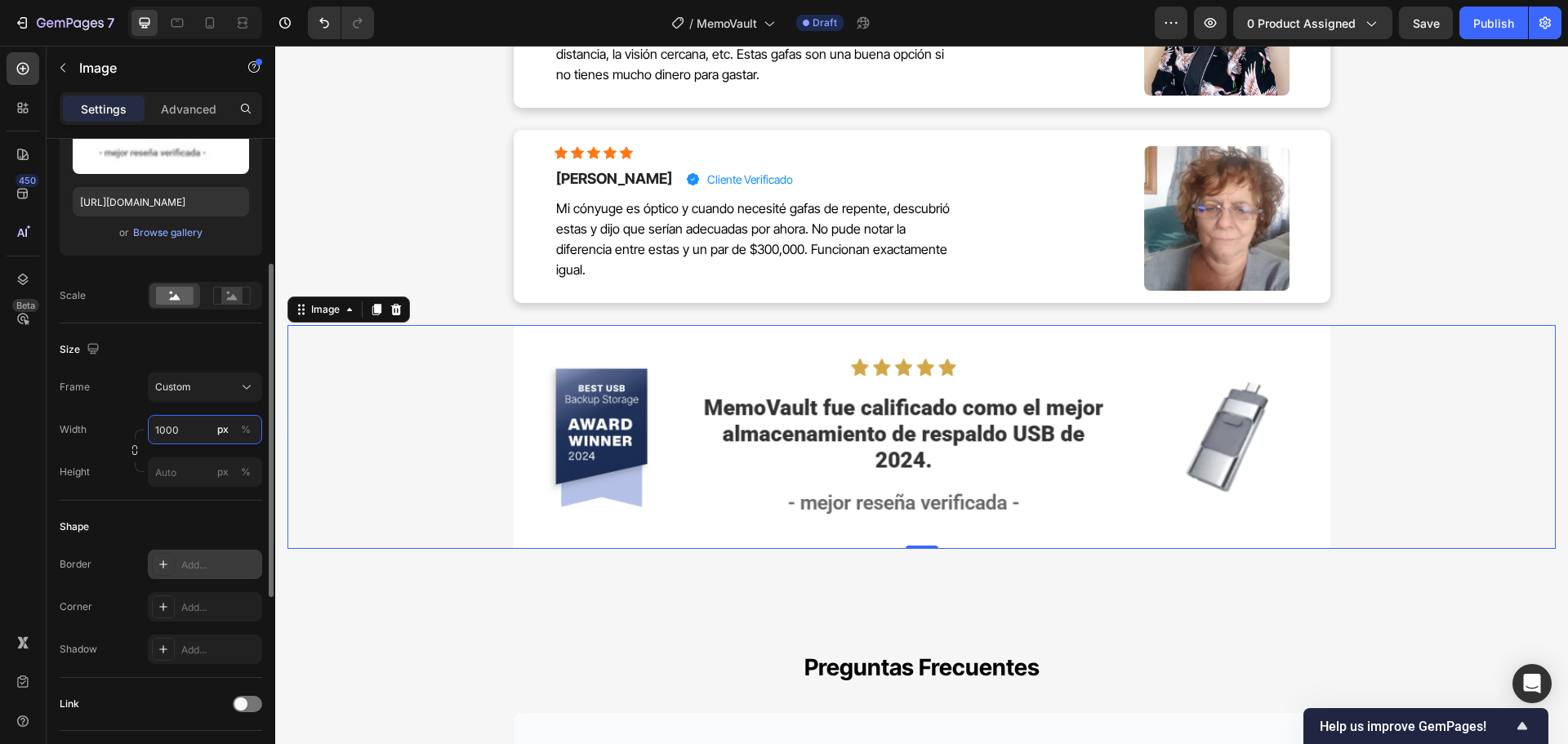
type input "1000"
click at [213, 562] on div "Add..." at bounding box center [220, 564] width 77 height 14
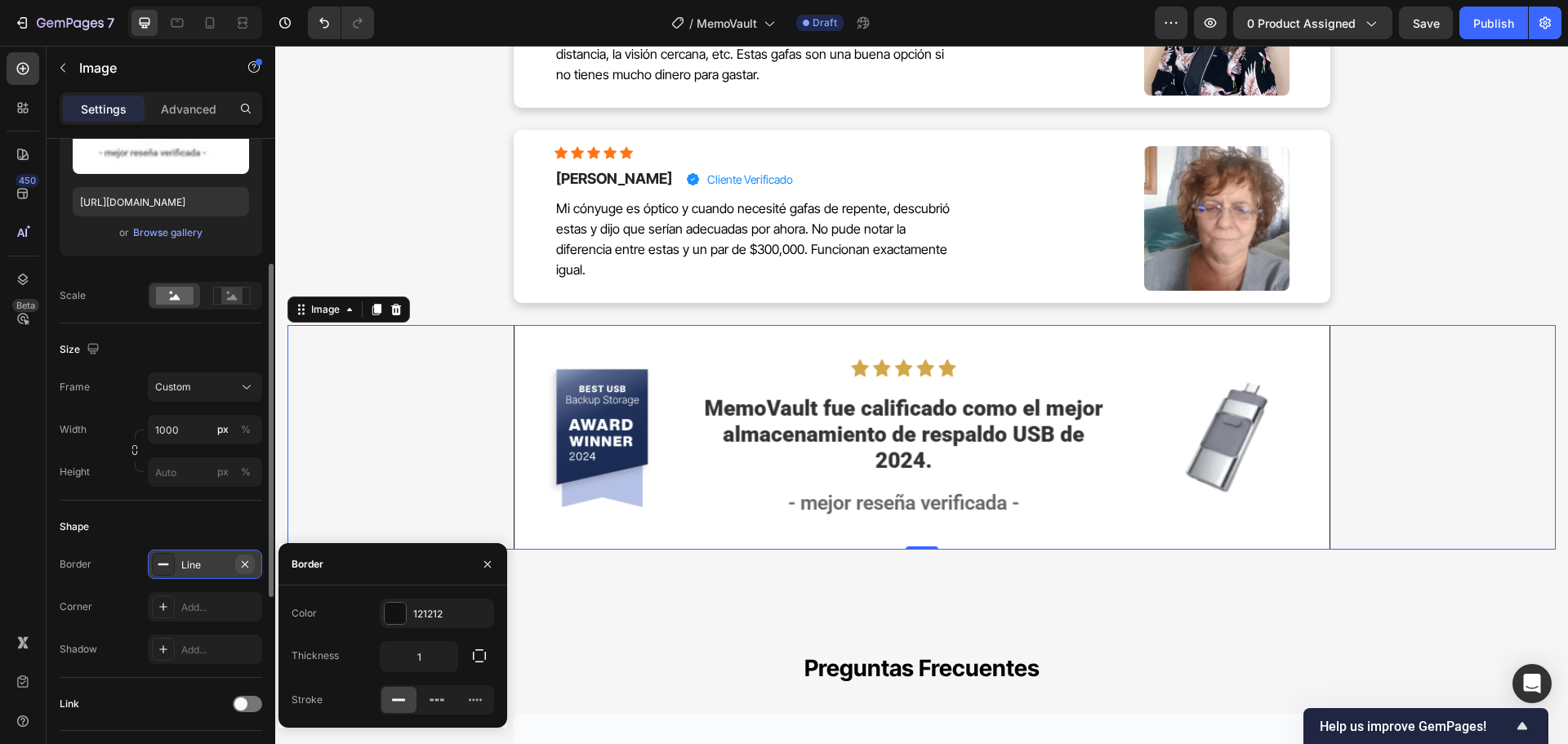
click at [252, 563] on button "button" at bounding box center [245, 564] width 19 height 19
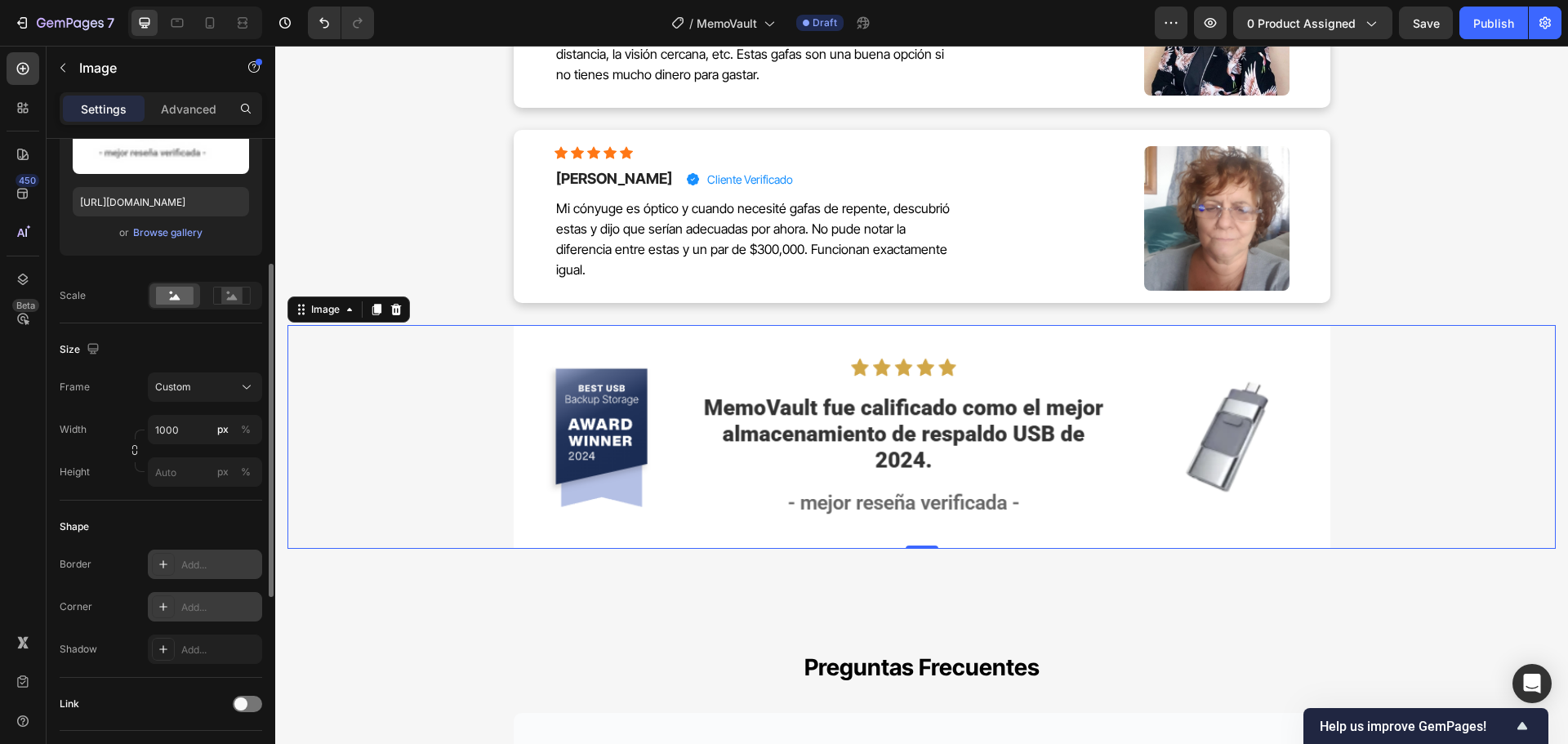
click at [216, 606] on div "Add..." at bounding box center [220, 607] width 77 height 14
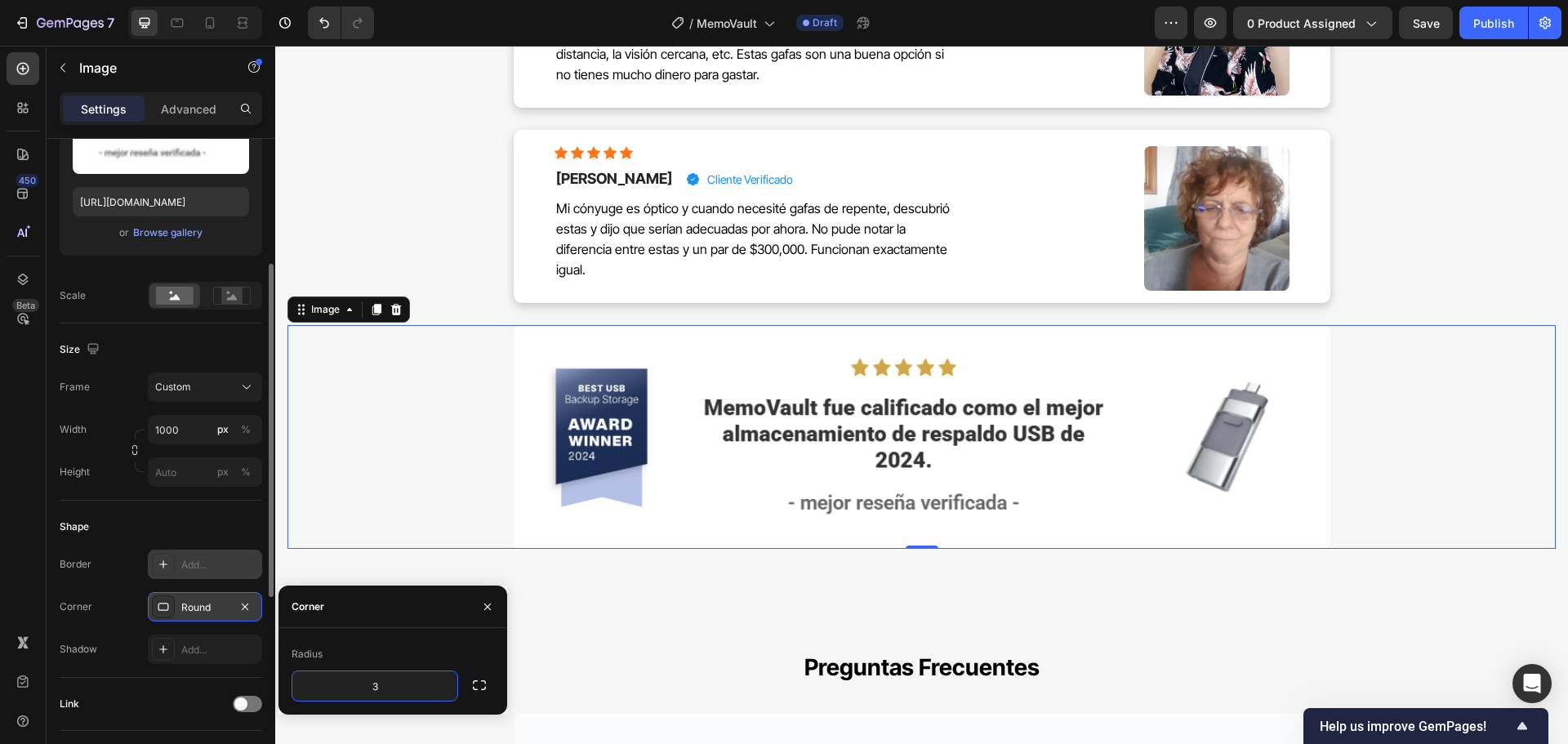
type input "32"
click at [187, 568] on div "Add..." at bounding box center [220, 564] width 77 height 14
type input "1"
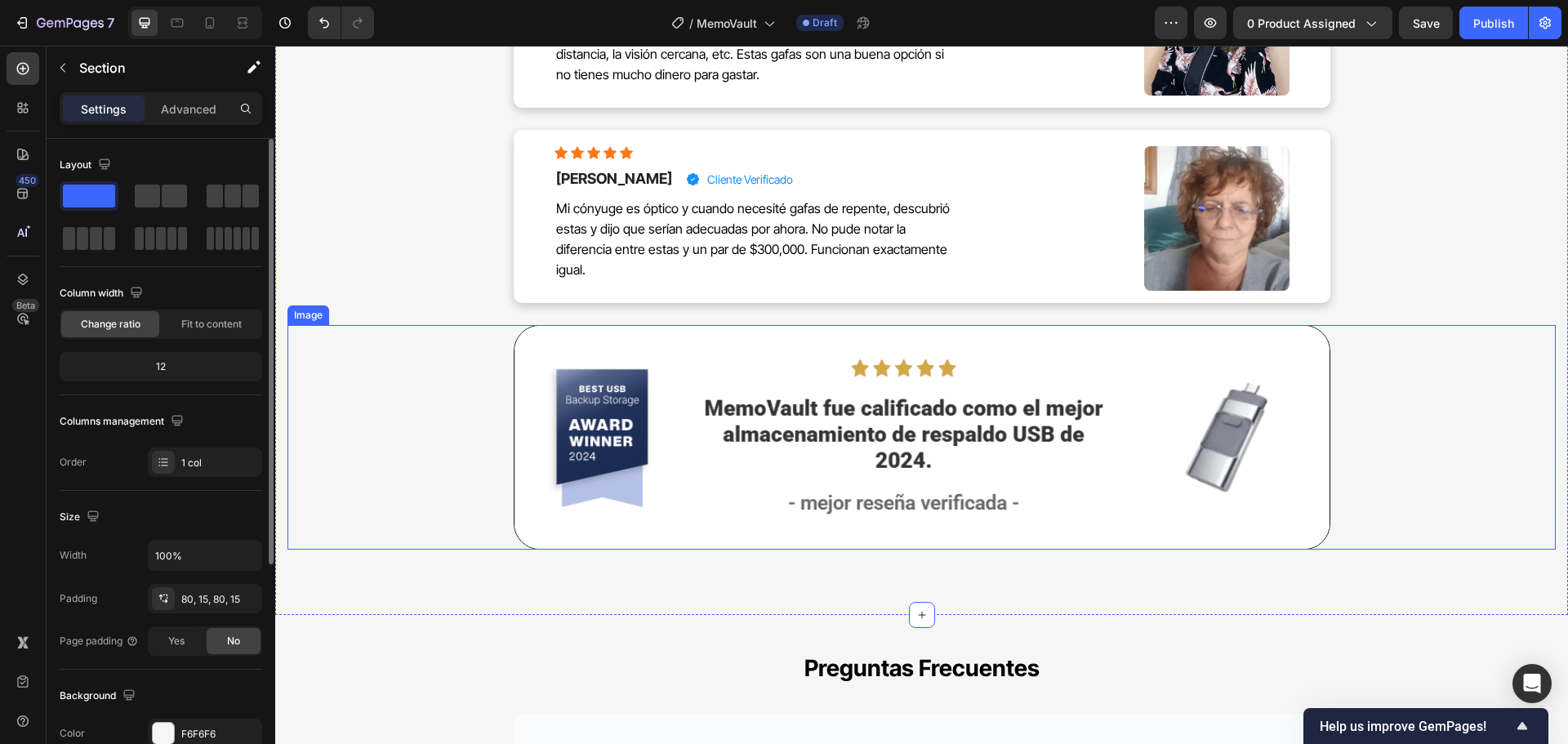
click at [1296, 325] on img at bounding box center [921, 437] width 816 height 225
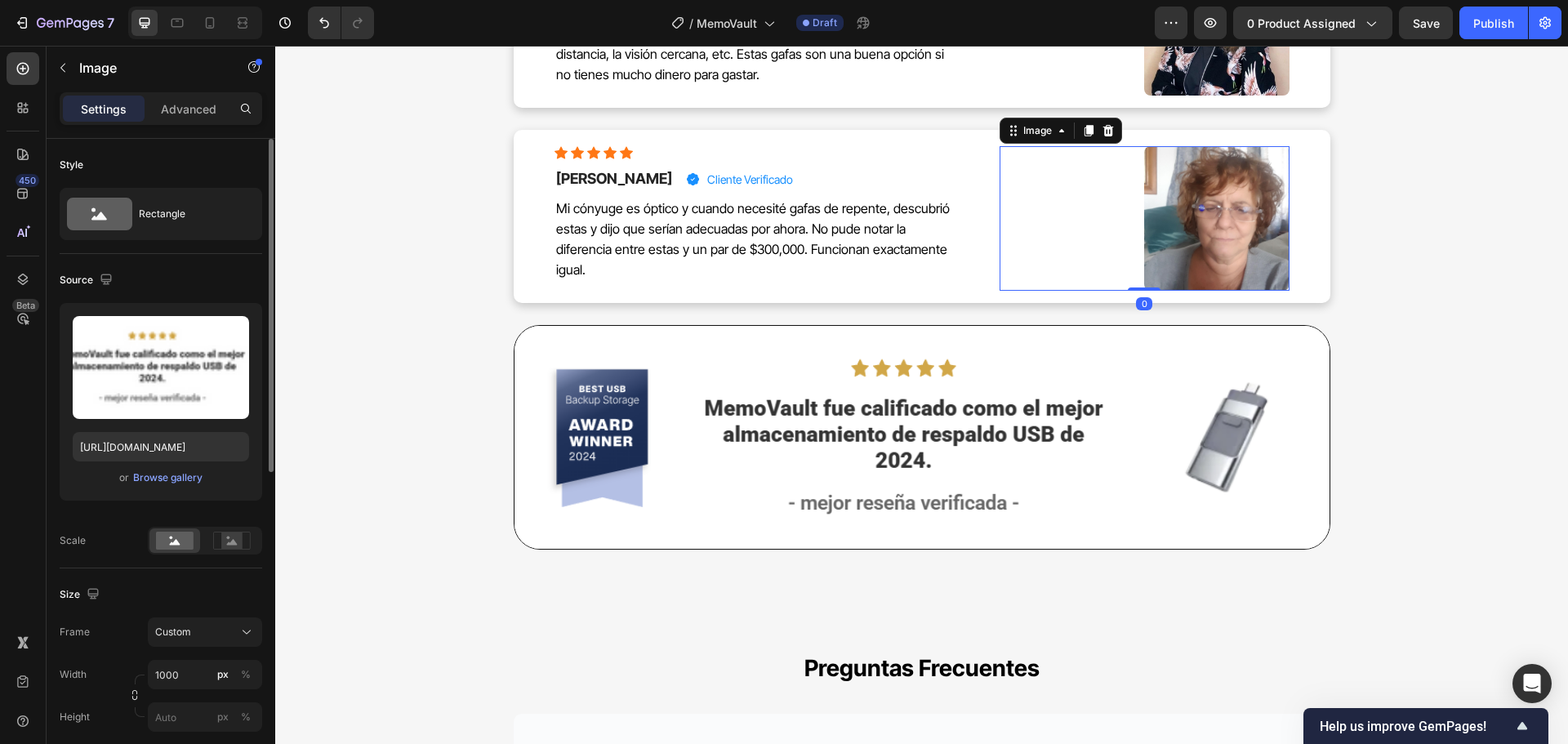
click at [1063, 219] on div at bounding box center [1144, 218] width 289 height 144
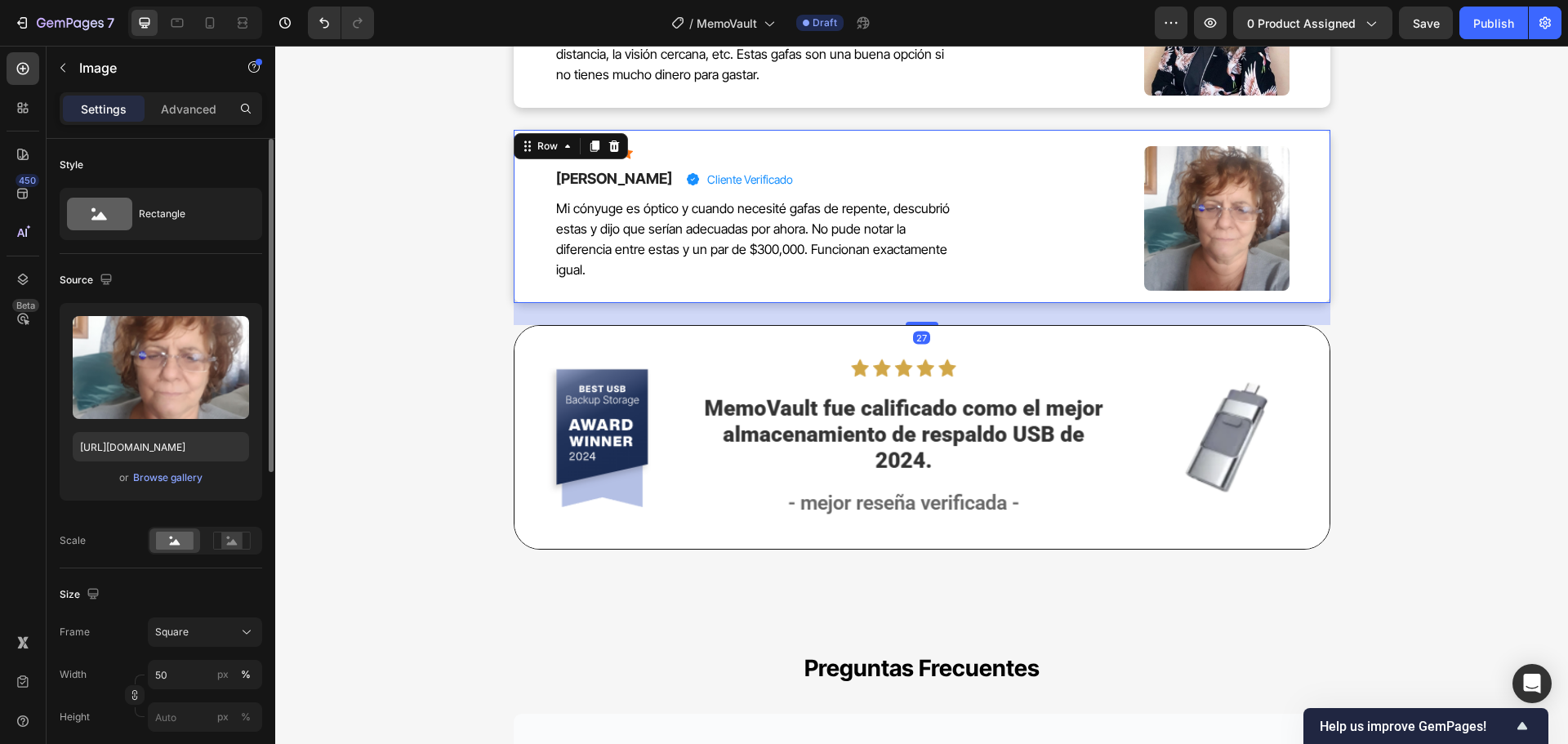
click at [993, 258] on div "Image Icon Icon Icon Icon Icon Icon List Hoz Cecilia Medina Heading Icon Client…" at bounding box center [921, 216] width 816 height 173
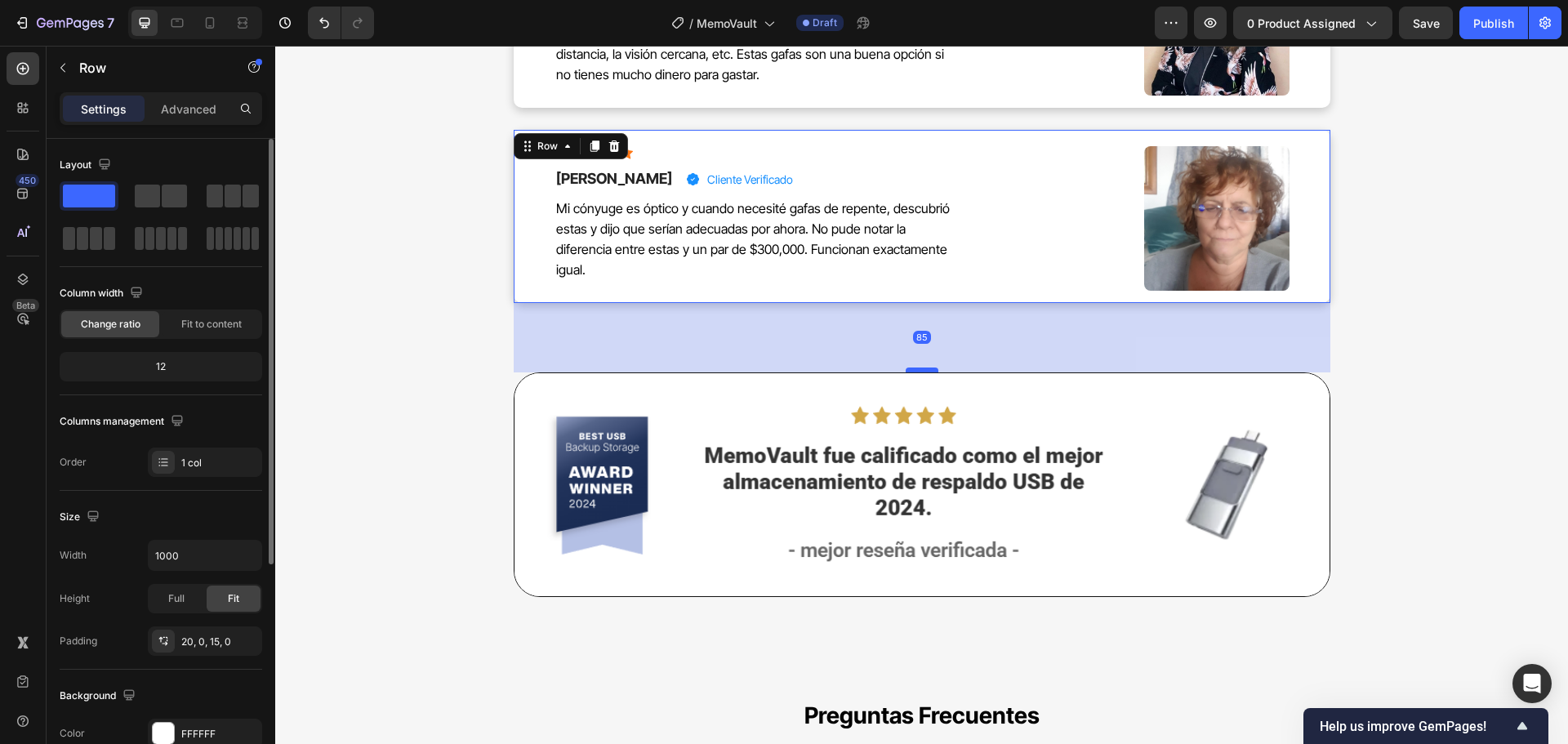
drag, startPoint x: 924, startPoint y: 283, endPoint x: 928, endPoint y: 330, distance: 47.2
click at [928, 367] on div at bounding box center [922, 369] width 33 height 5
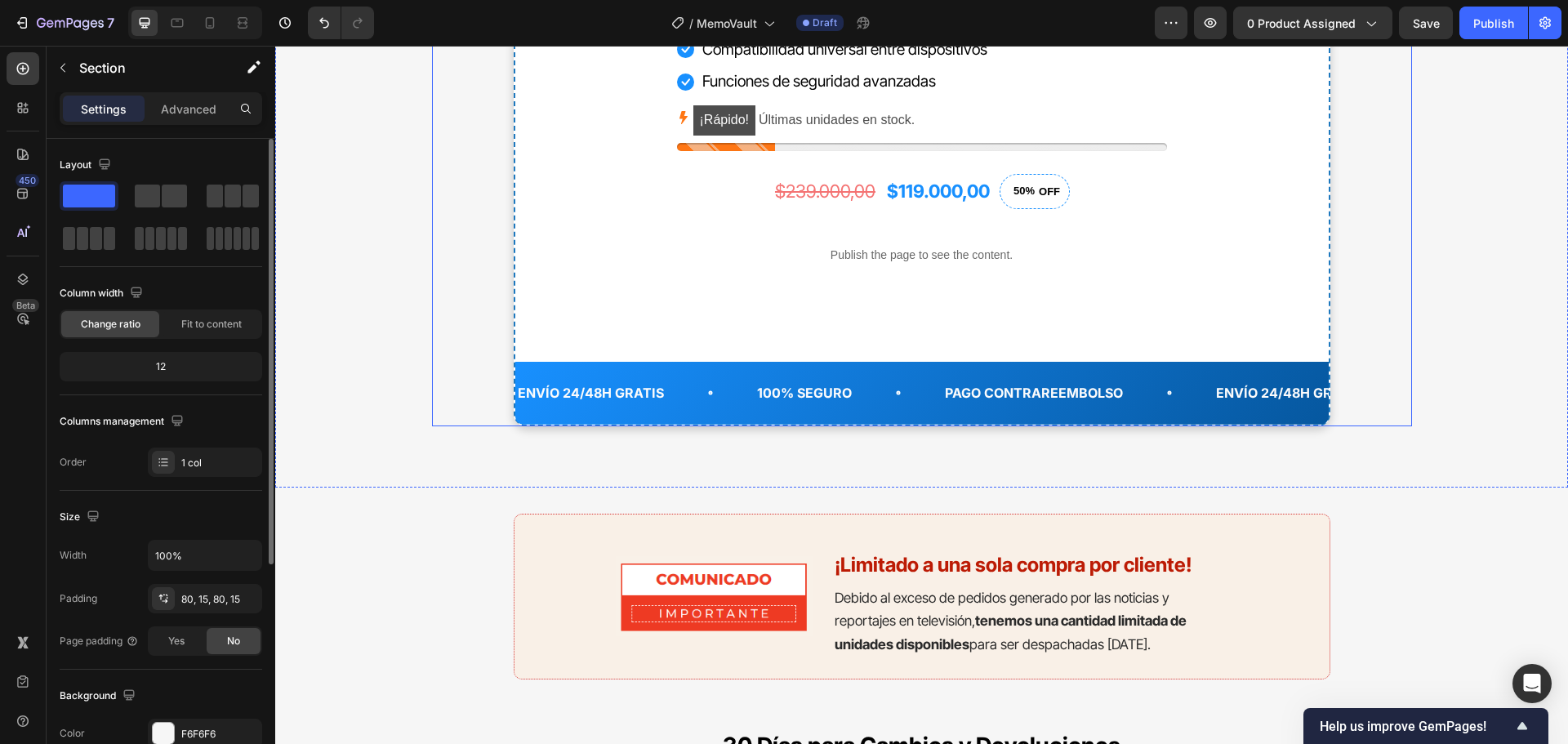
scroll to position [6927, 0]
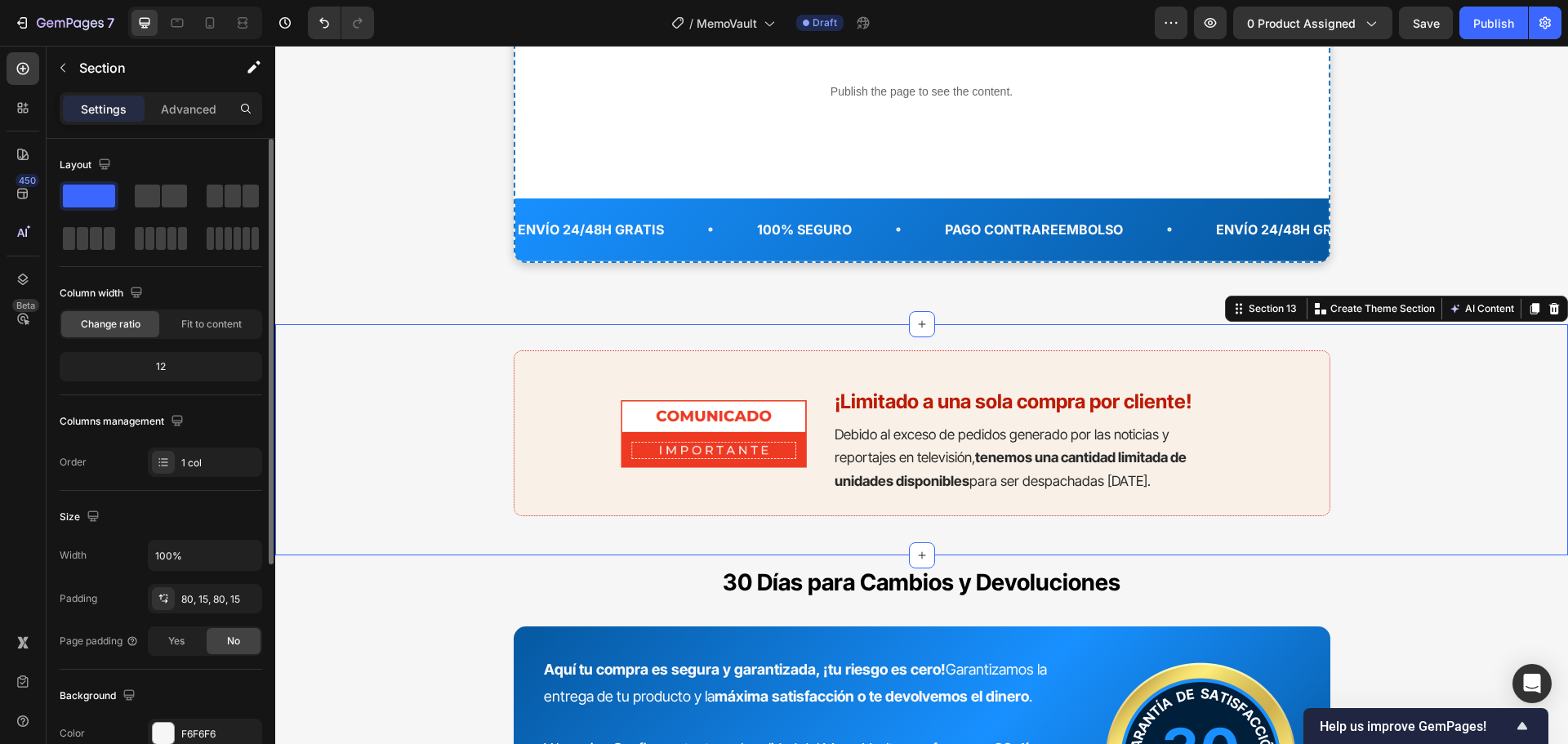
click at [429, 334] on div "Image ¡Limitado a una sola compra por cliente! Heading Debido al exceso de pedi…" at bounding box center [921, 439] width 1293 height 231
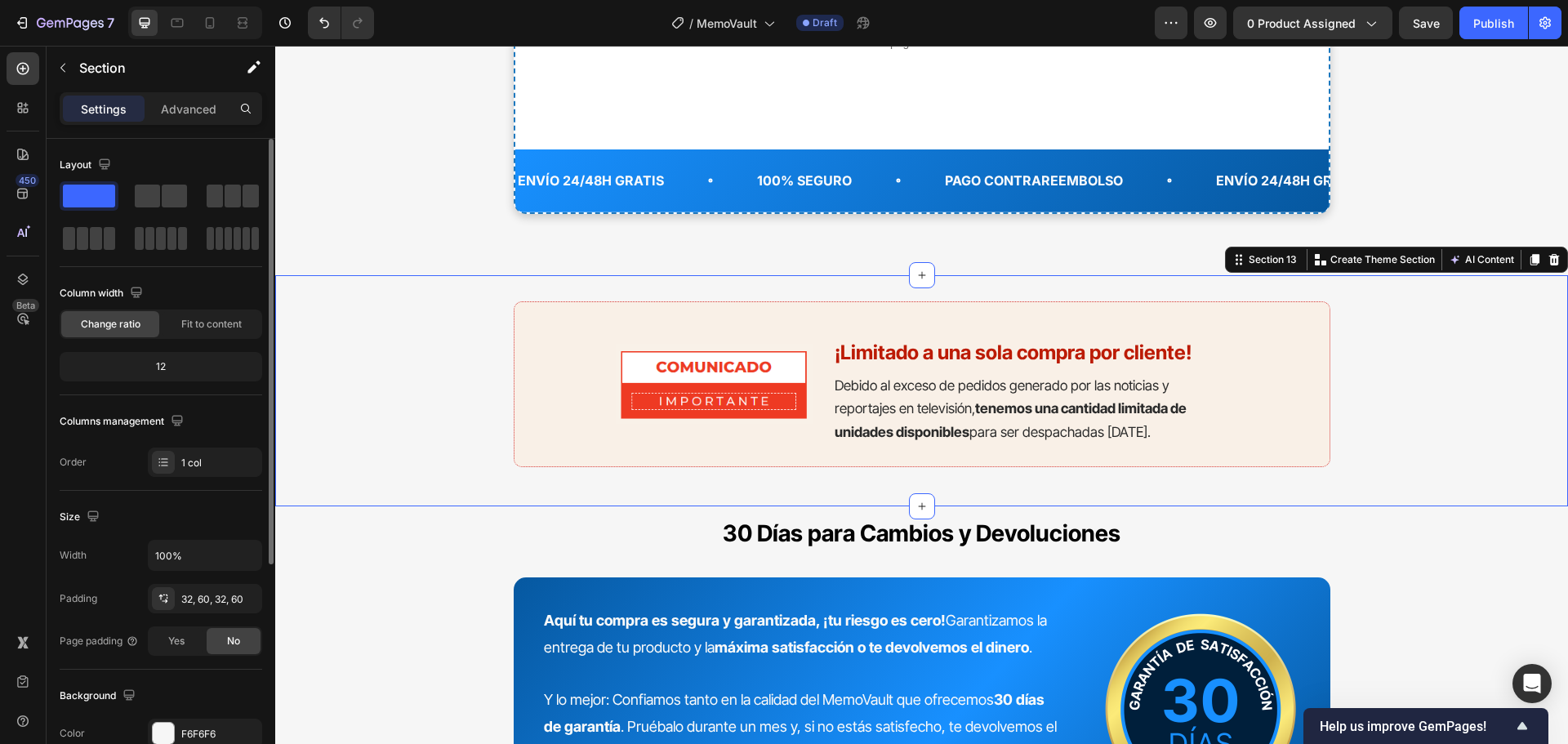
scroll to position [7090, 0]
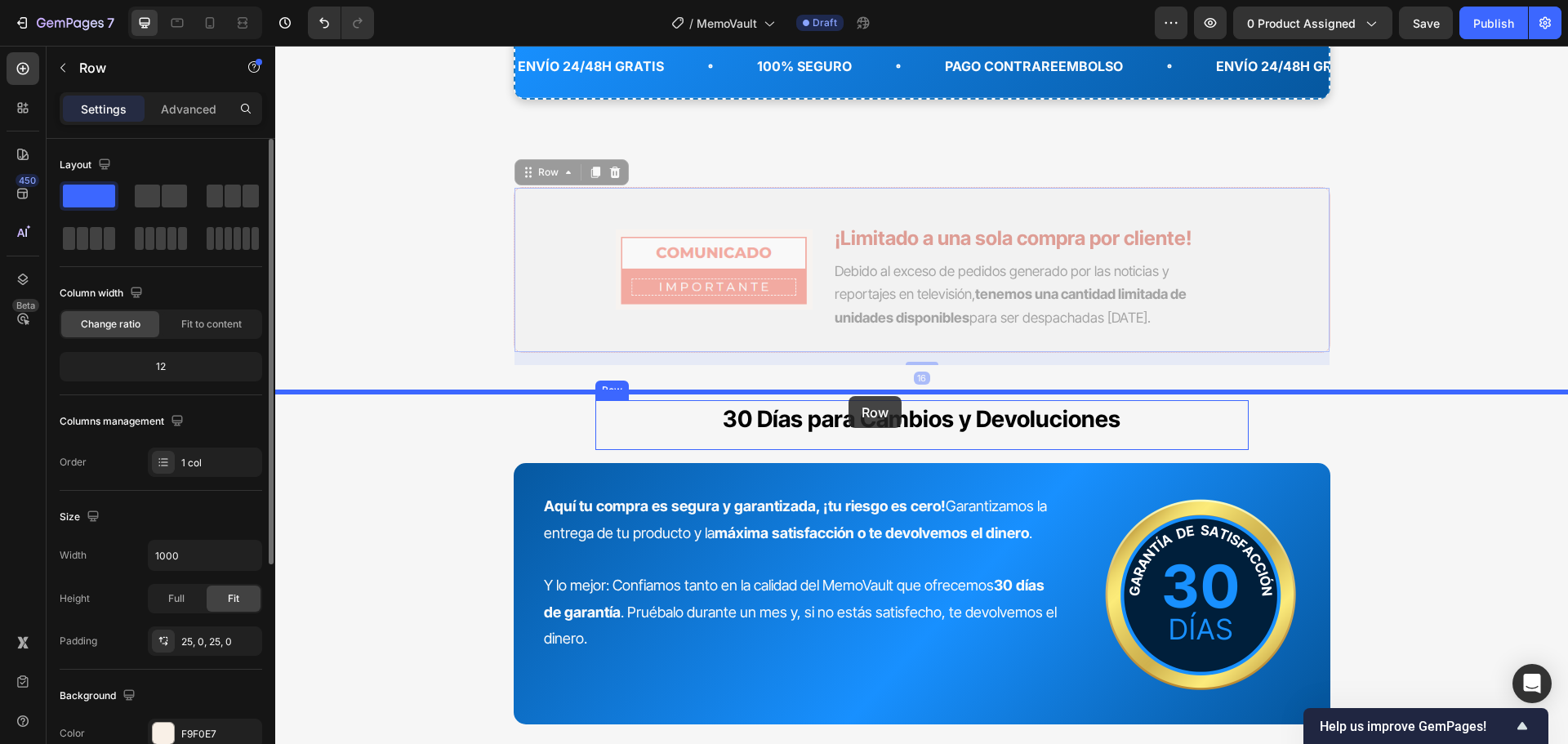
drag, startPoint x: 912, startPoint y: 189, endPoint x: 848, endPoint y: 396, distance: 216.7
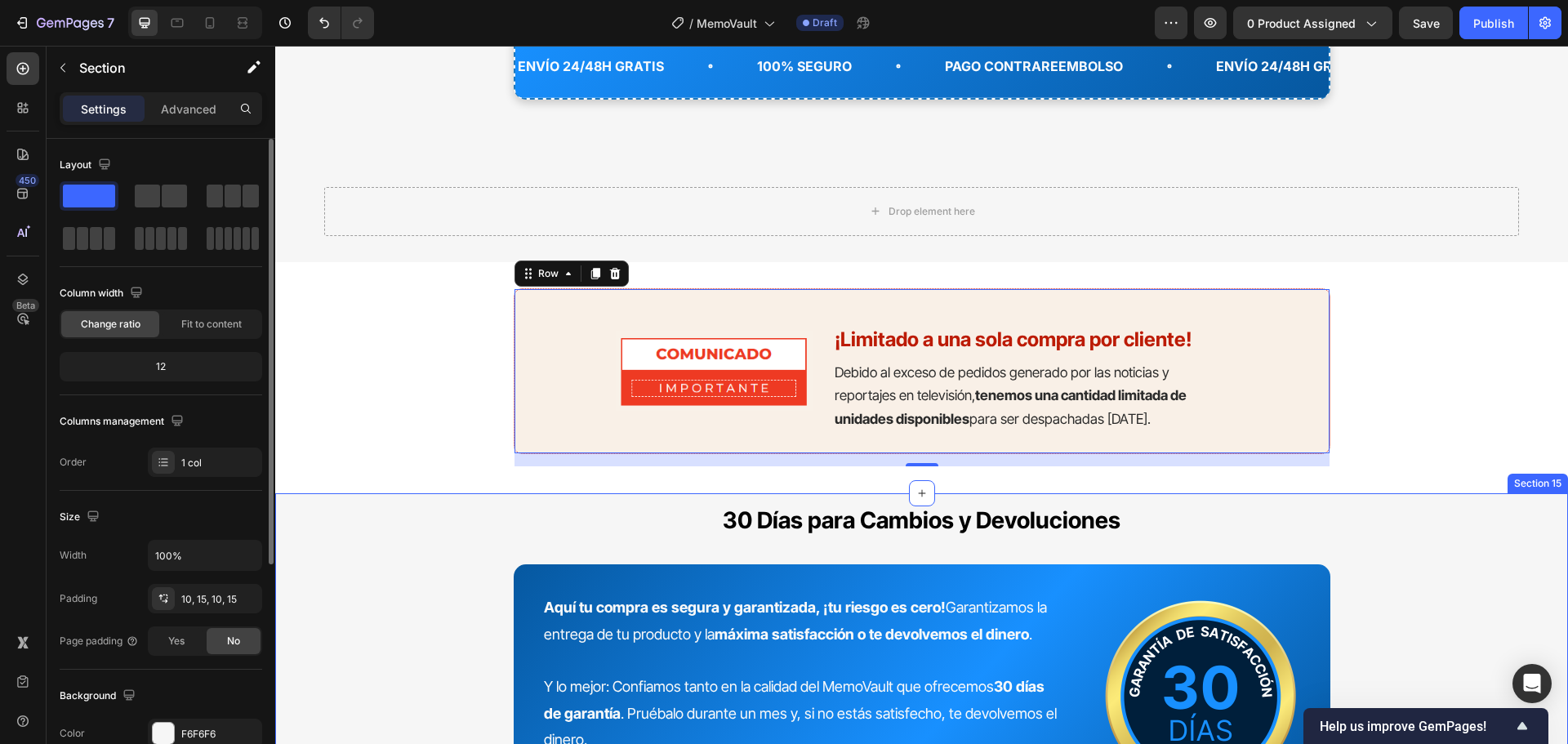
click at [834, 495] on div "30 Días para Cambios y Devoluciones Text block Row Image Aquí tu compra es segu…" at bounding box center [921, 663] width 1293 height 340
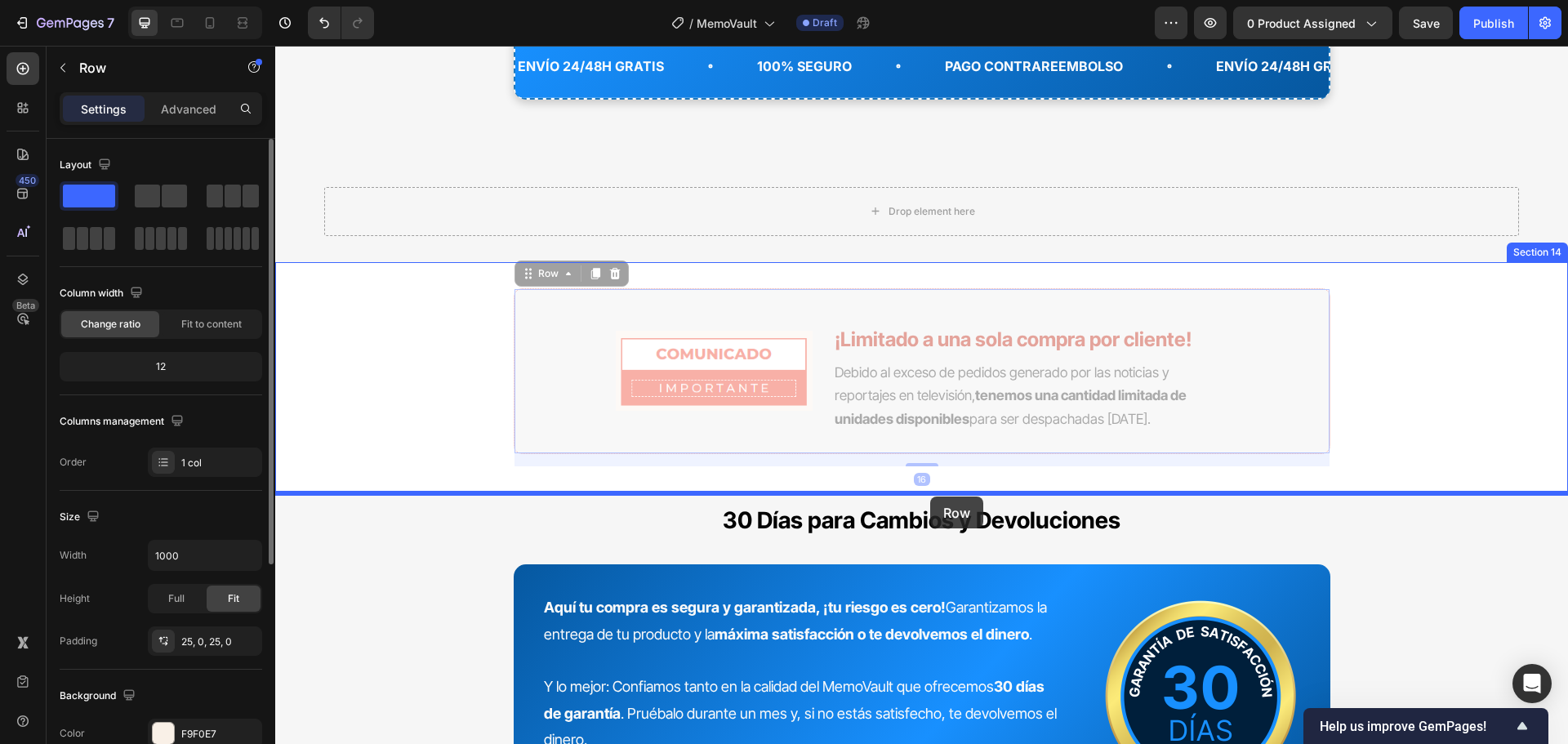
drag, startPoint x: 934, startPoint y: 298, endPoint x: 930, endPoint y: 496, distance: 198.0
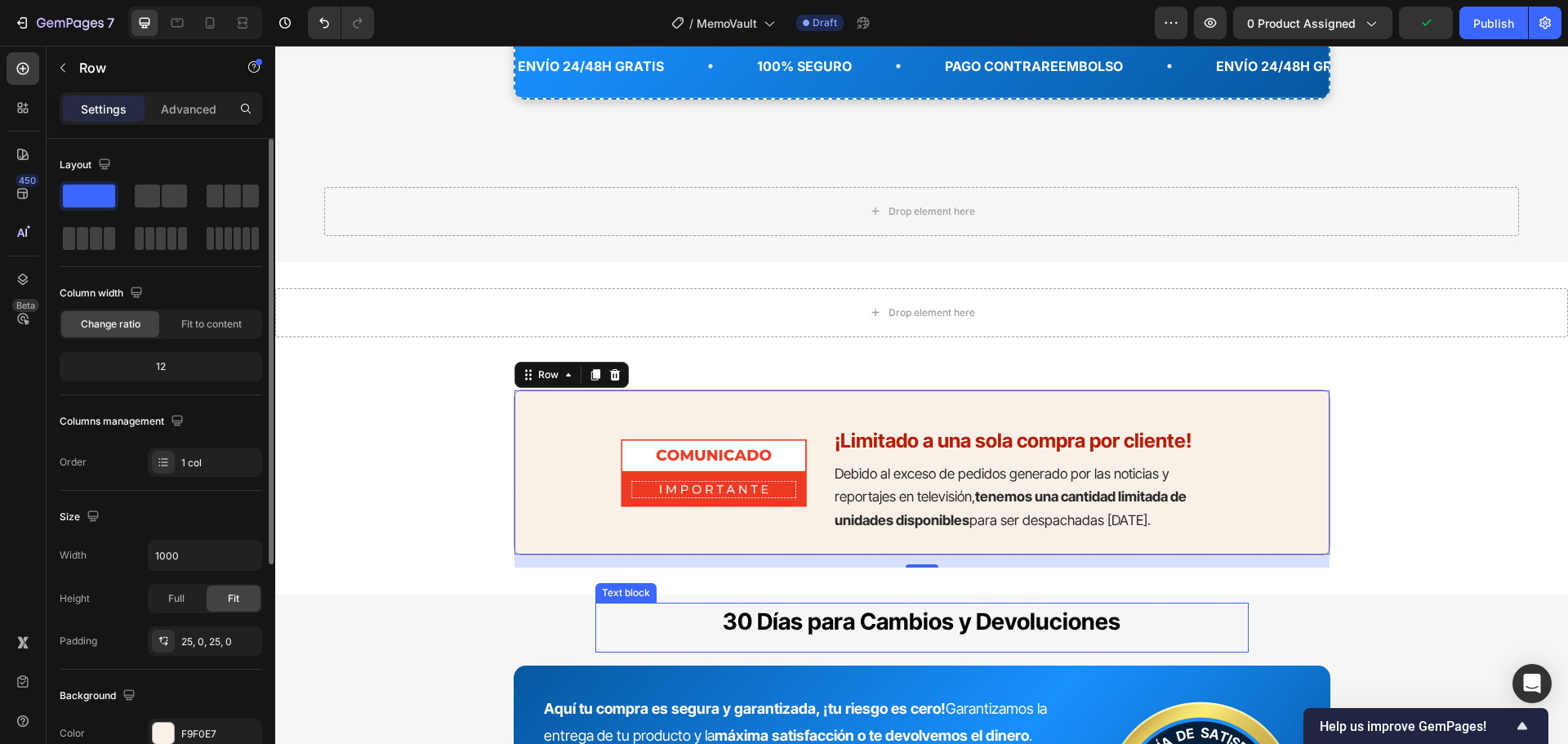
click at [990, 621] on strong "30 Días para Cambios y Devoluciones" at bounding box center [922, 621] width 398 height 28
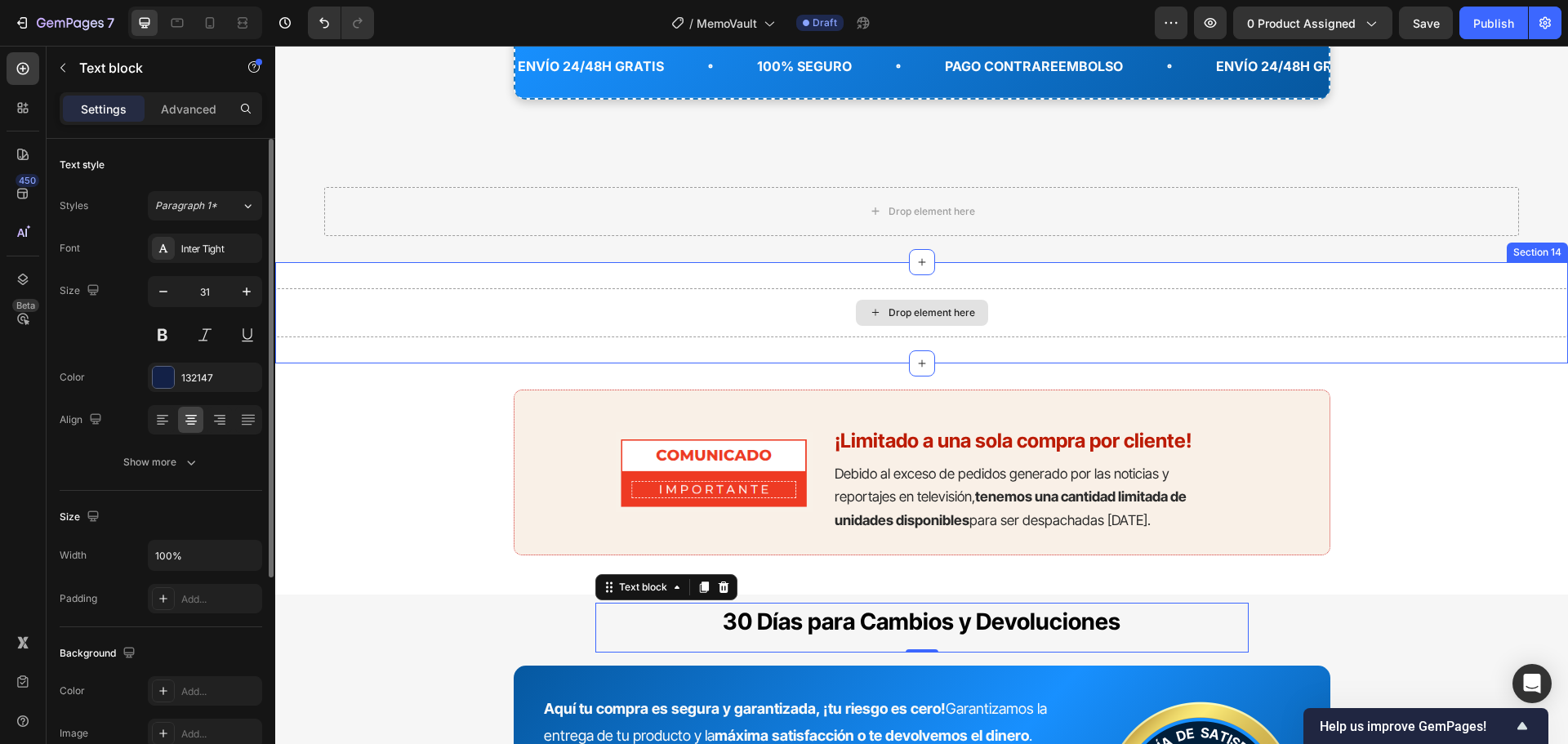
click at [1091, 298] on div "Drop element here" at bounding box center [921, 312] width 1293 height 49
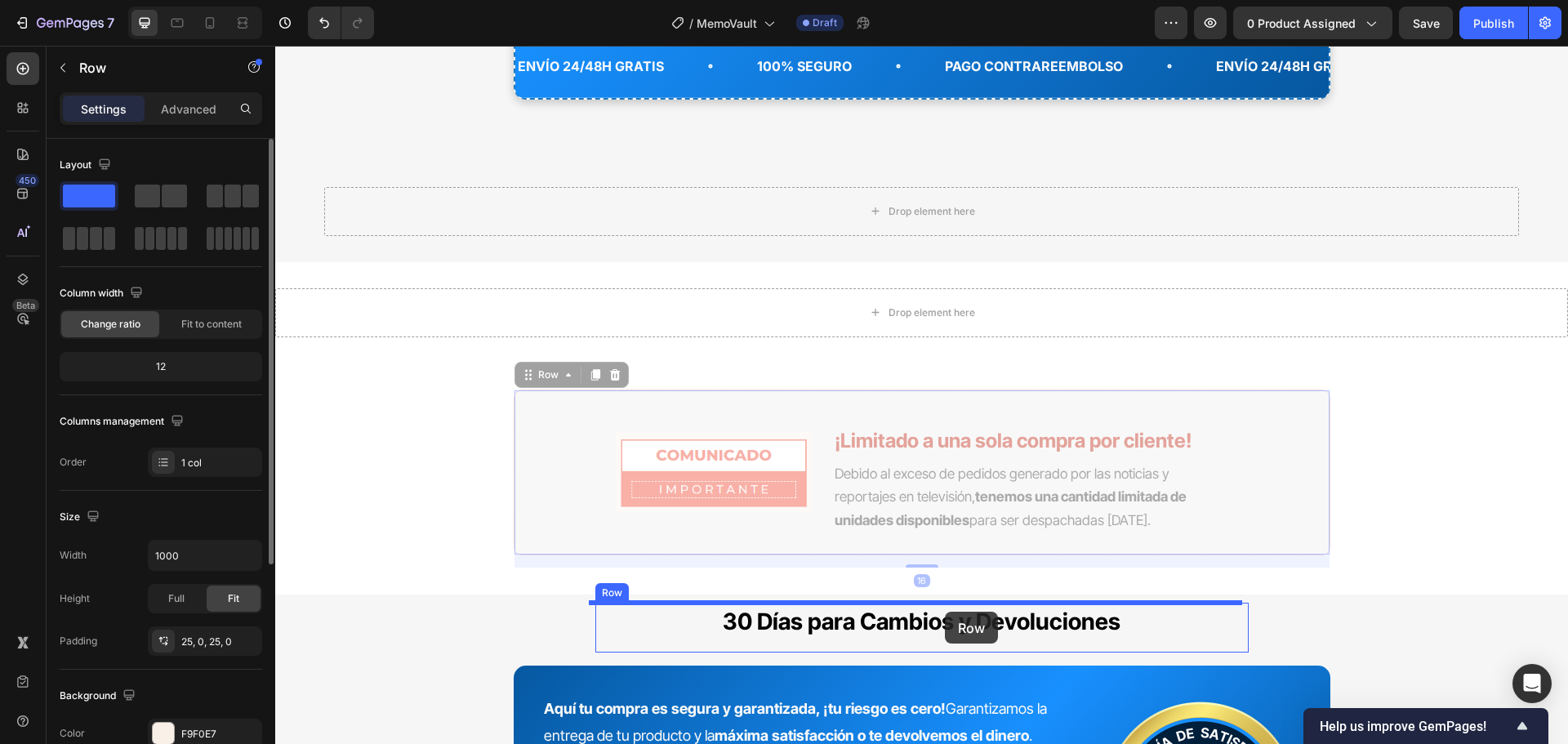
drag, startPoint x: 974, startPoint y: 393, endPoint x: 945, endPoint y: 611, distance: 219.9
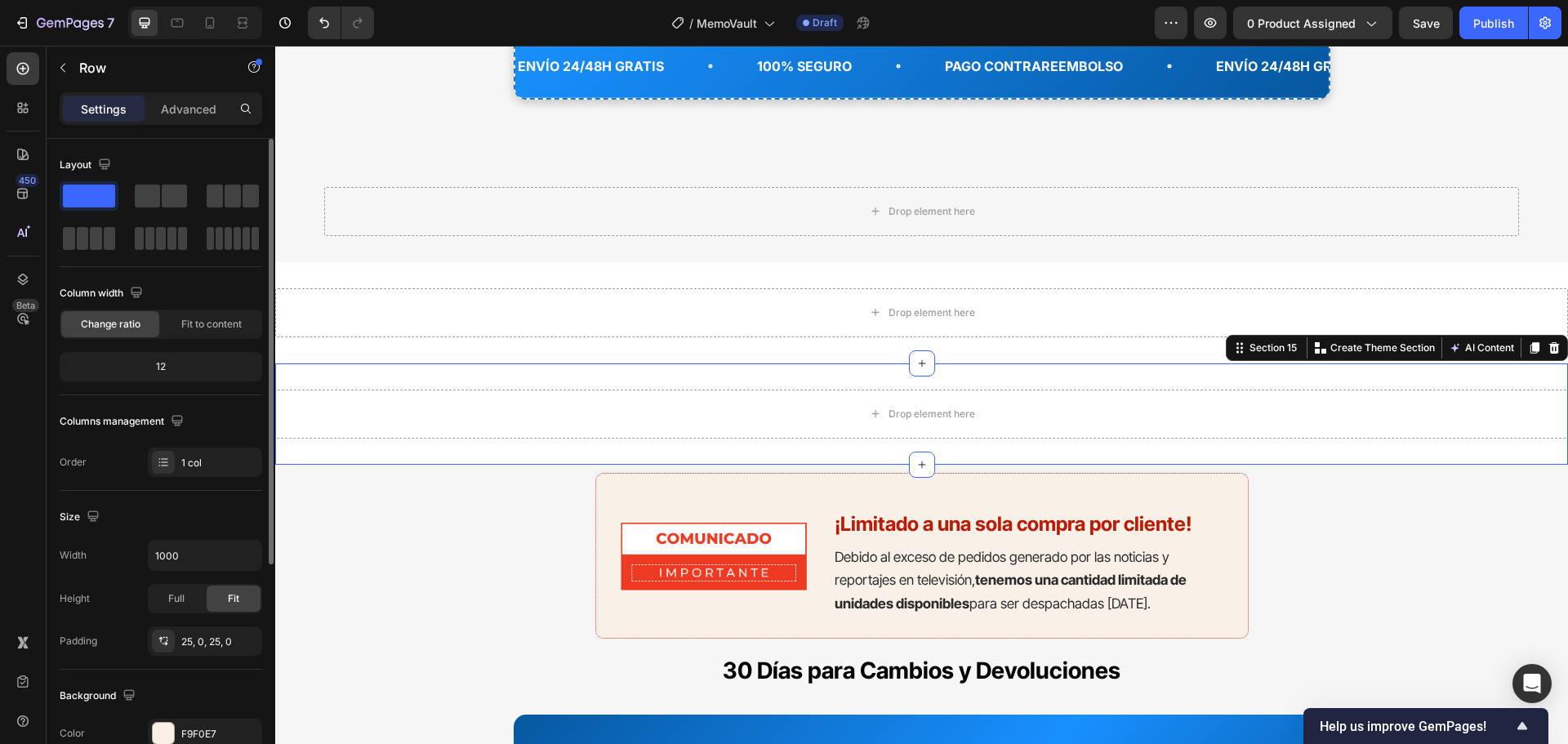
click at [1360, 384] on div "Drop element here Section 15 You can create reusable sections Create Theme Sect…" at bounding box center [921, 413] width 1293 height 101
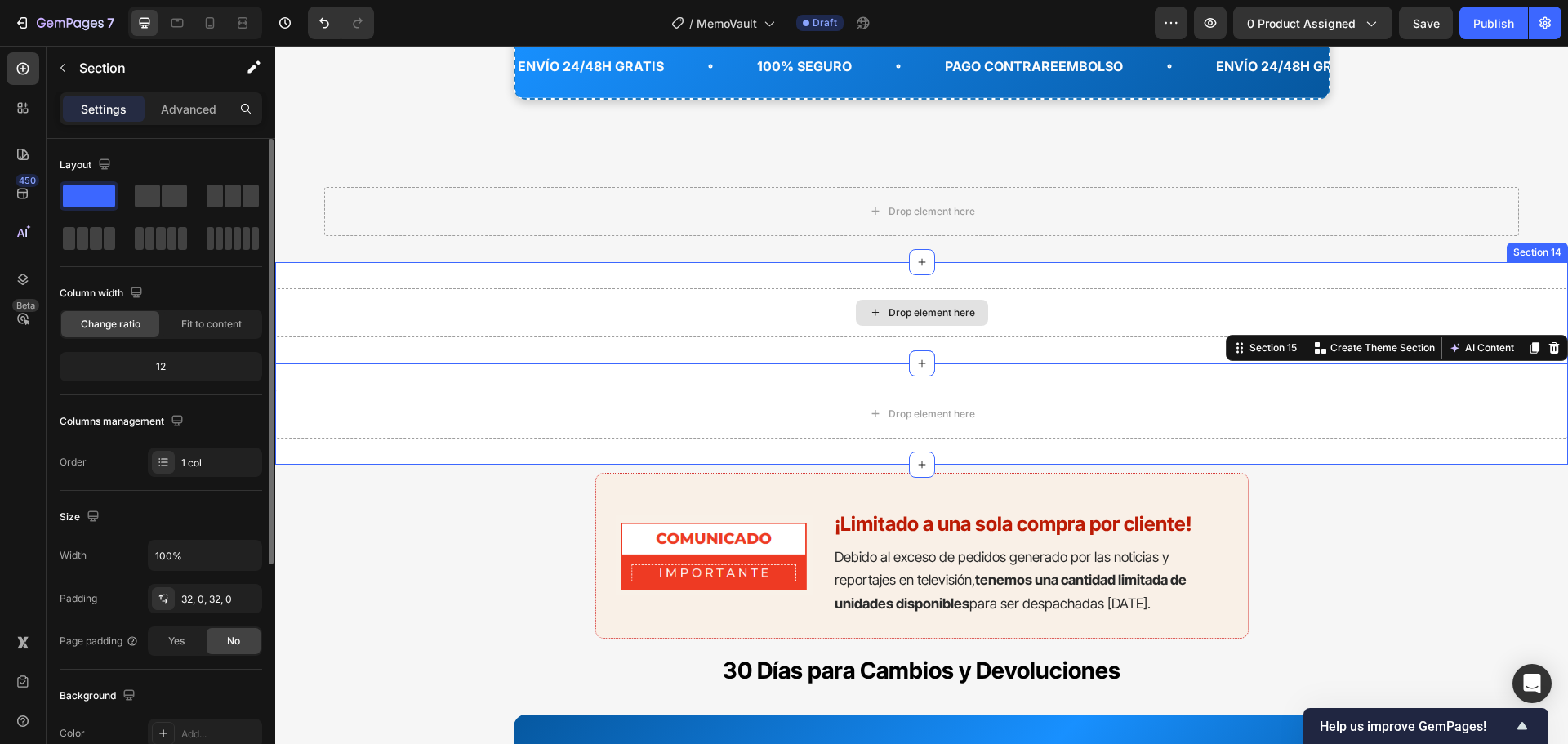
click at [1051, 288] on div "Drop element here" at bounding box center [921, 312] width 1293 height 49
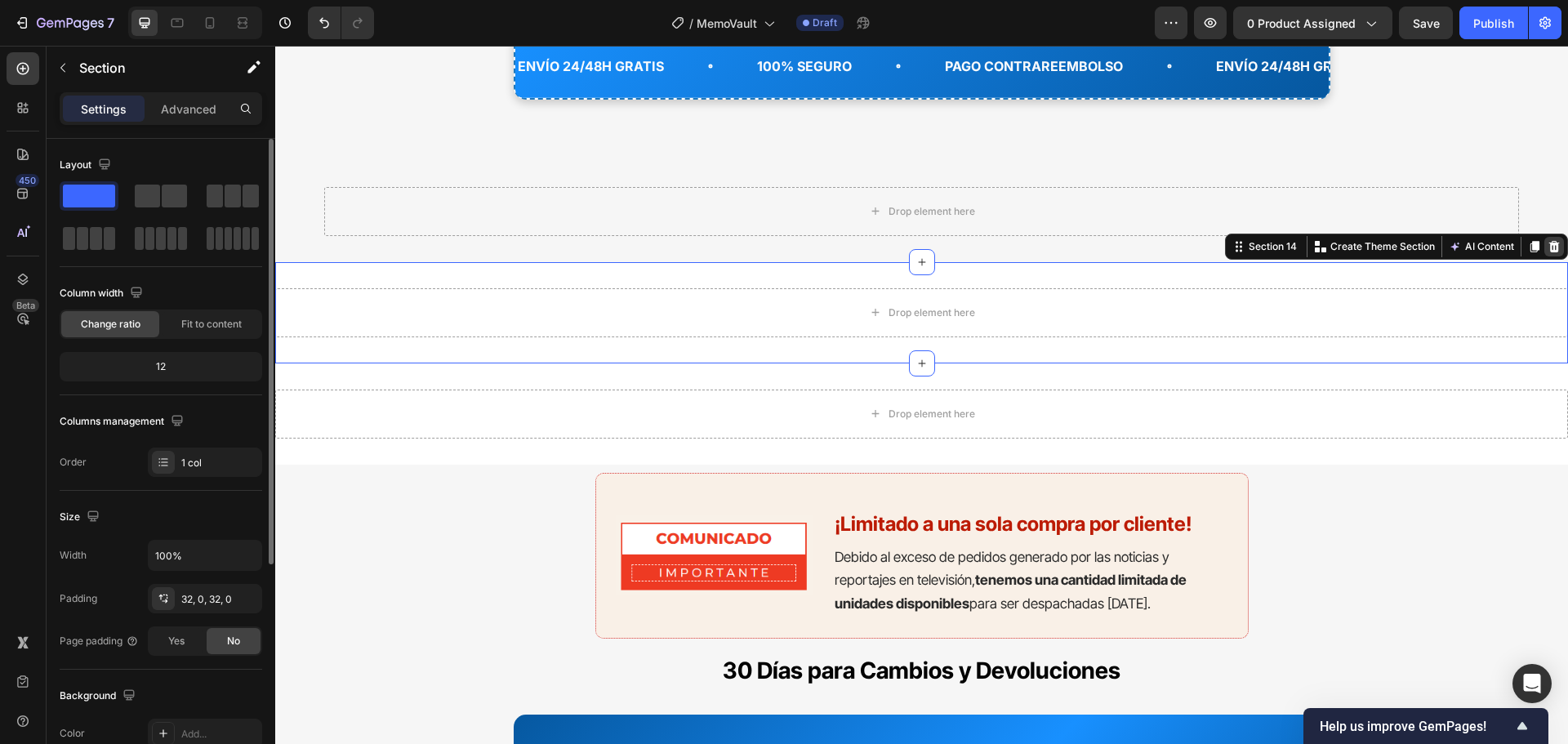
click at [1547, 245] on icon at bounding box center [1554, 247] width 13 height 13
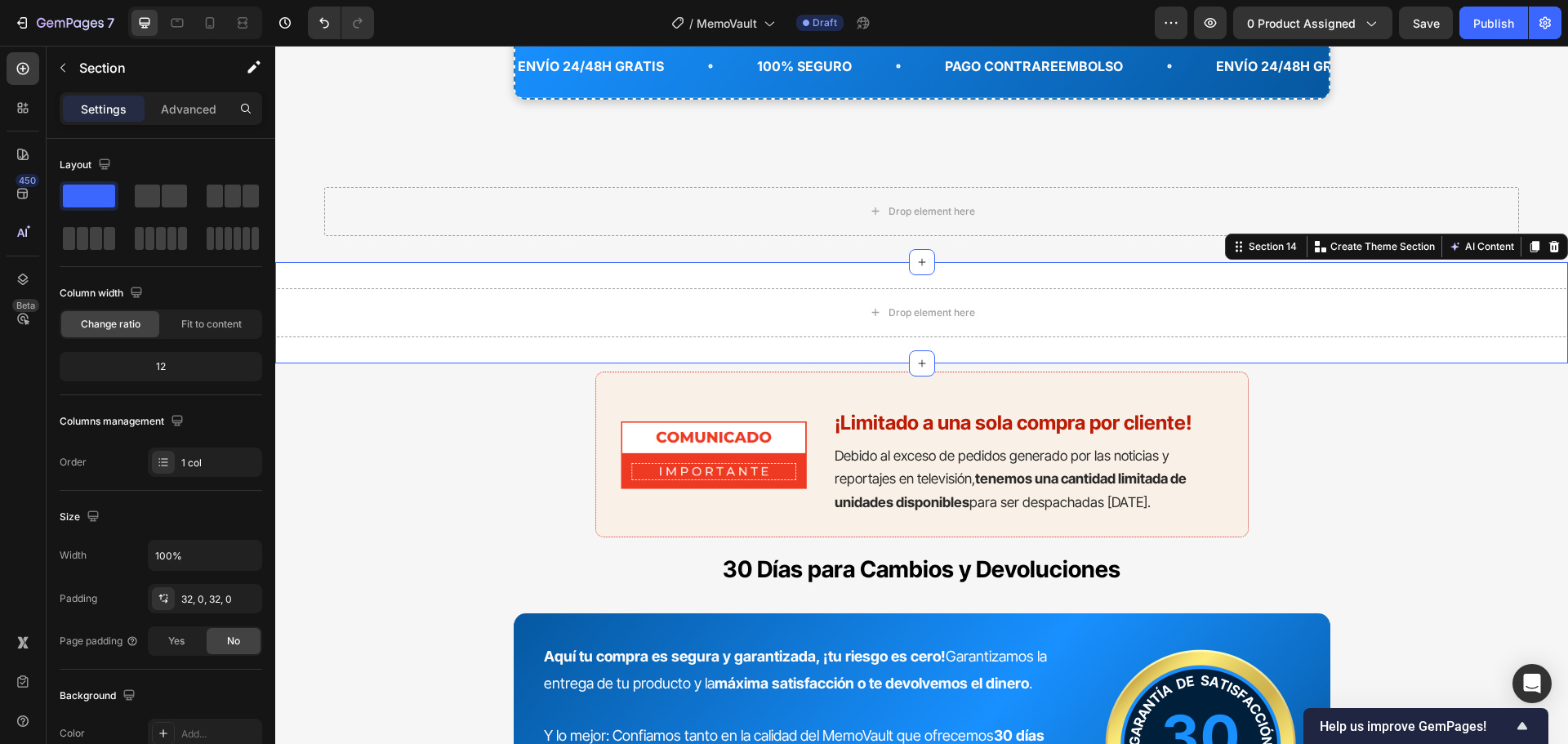
click at [1497, 280] on div "Drop element here Section 14 You can create reusable sections Create Theme Sect…" at bounding box center [921, 312] width 1293 height 101
click at [1547, 250] on icon at bounding box center [1554, 247] width 13 height 13
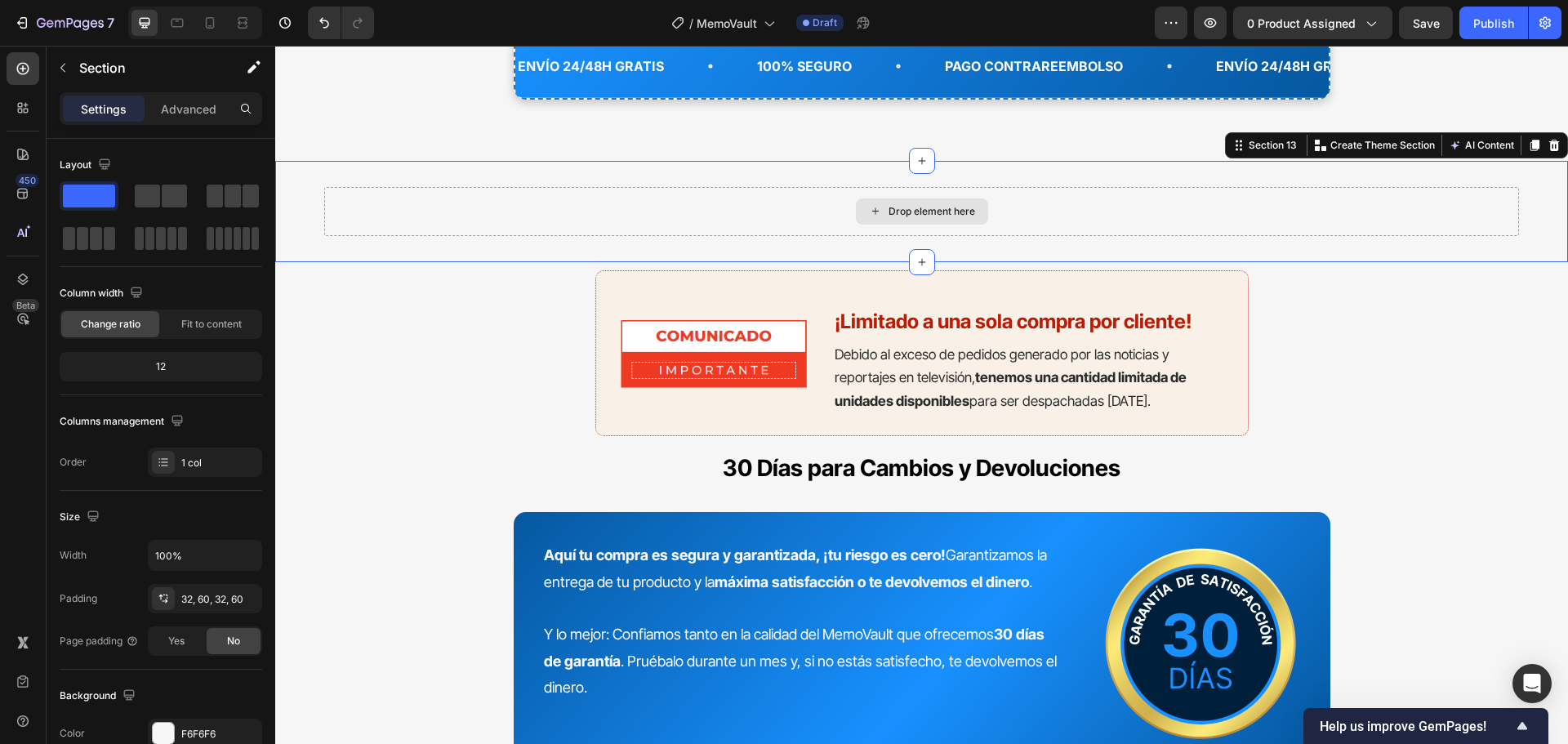
click at [1396, 189] on div "Drop element here" at bounding box center [921, 211] width 1195 height 49
click at [1549, 141] on icon at bounding box center [1554, 145] width 11 height 12
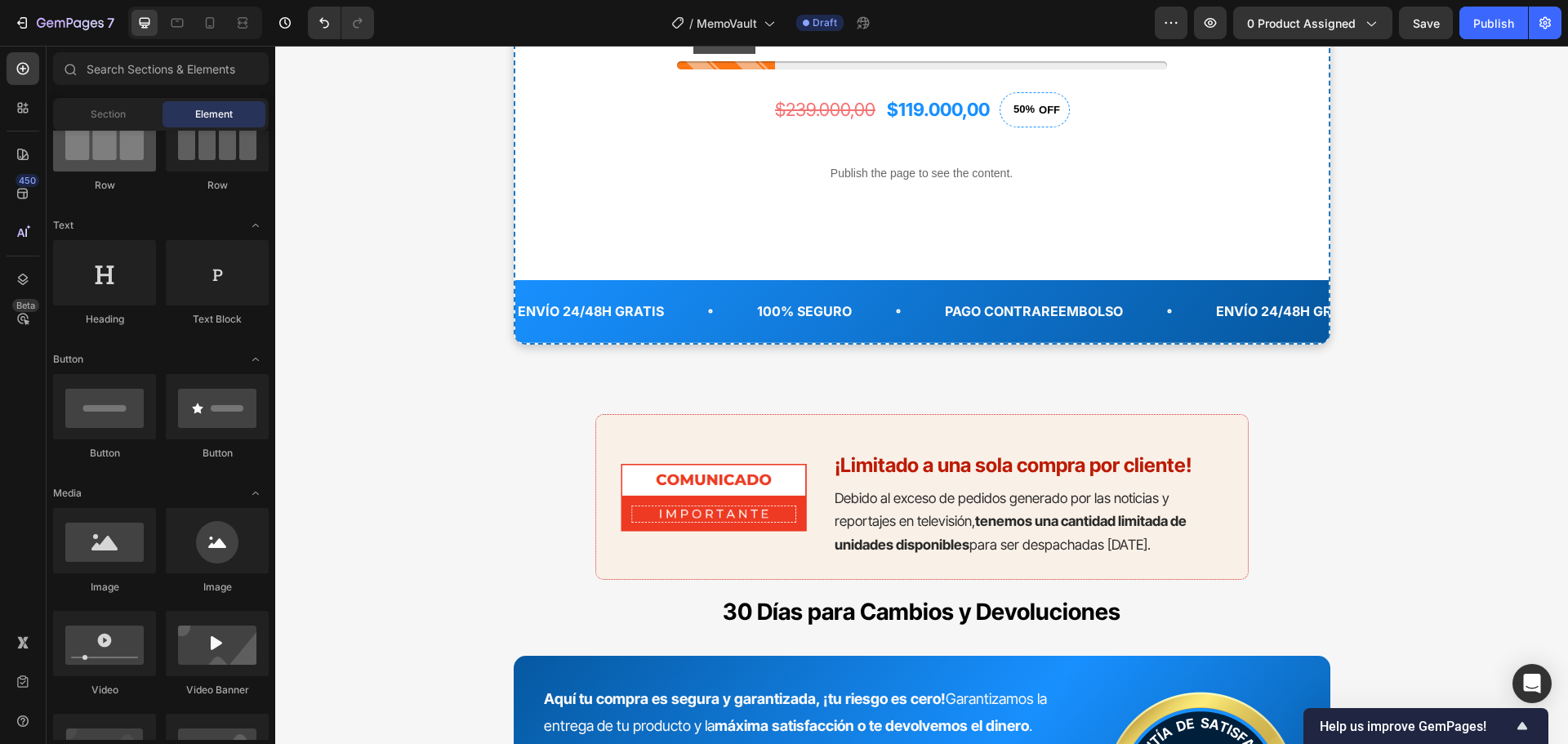
scroll to position [0, 0]
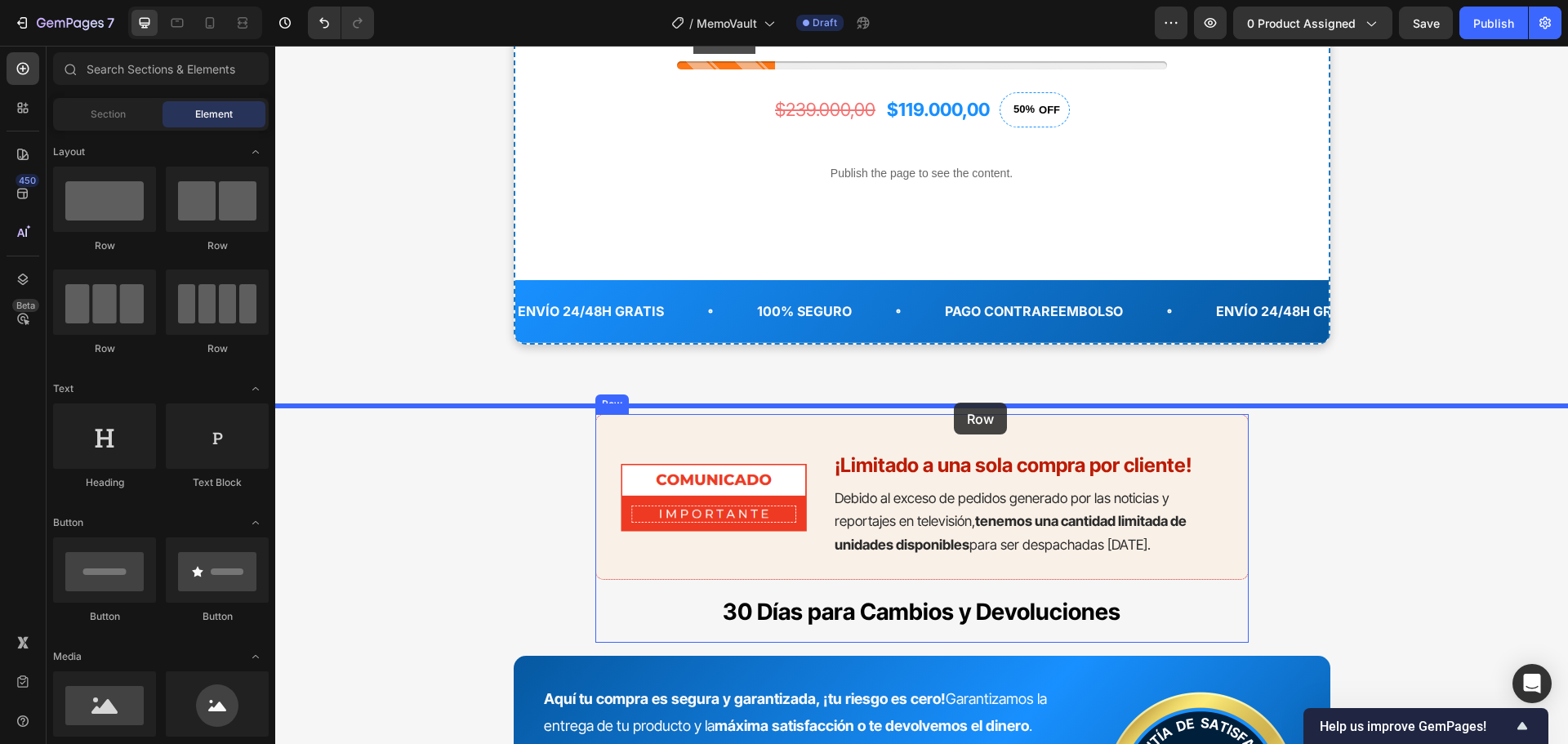
drag, startPoint x: 478, startPoint y: 248, endPoint x: 954, endPoint y: 403, distance: 500.6
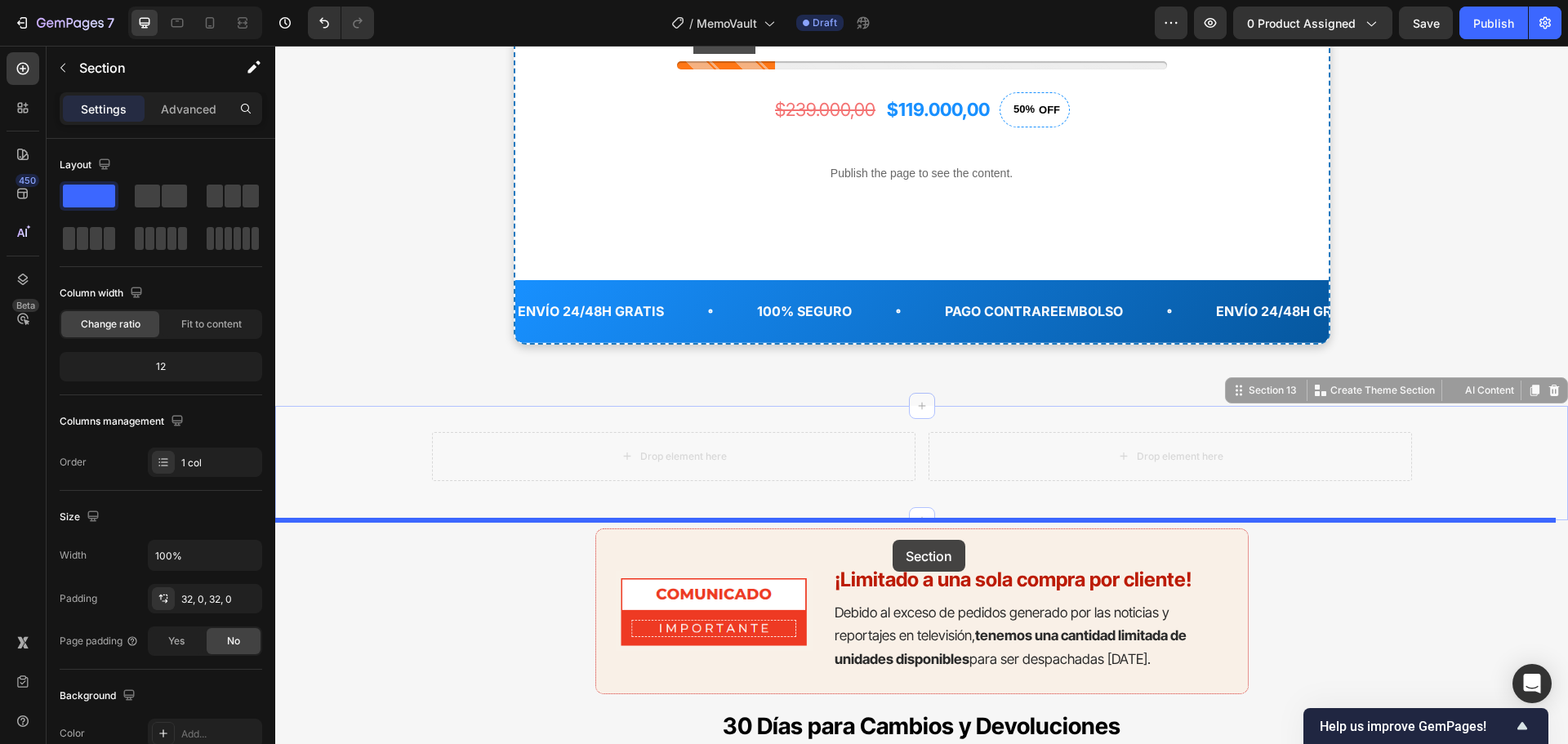
drag, startPoint x: 946, startPoint y: 419, endPoint x: 892, endPoint y: 539, distance: 131.6
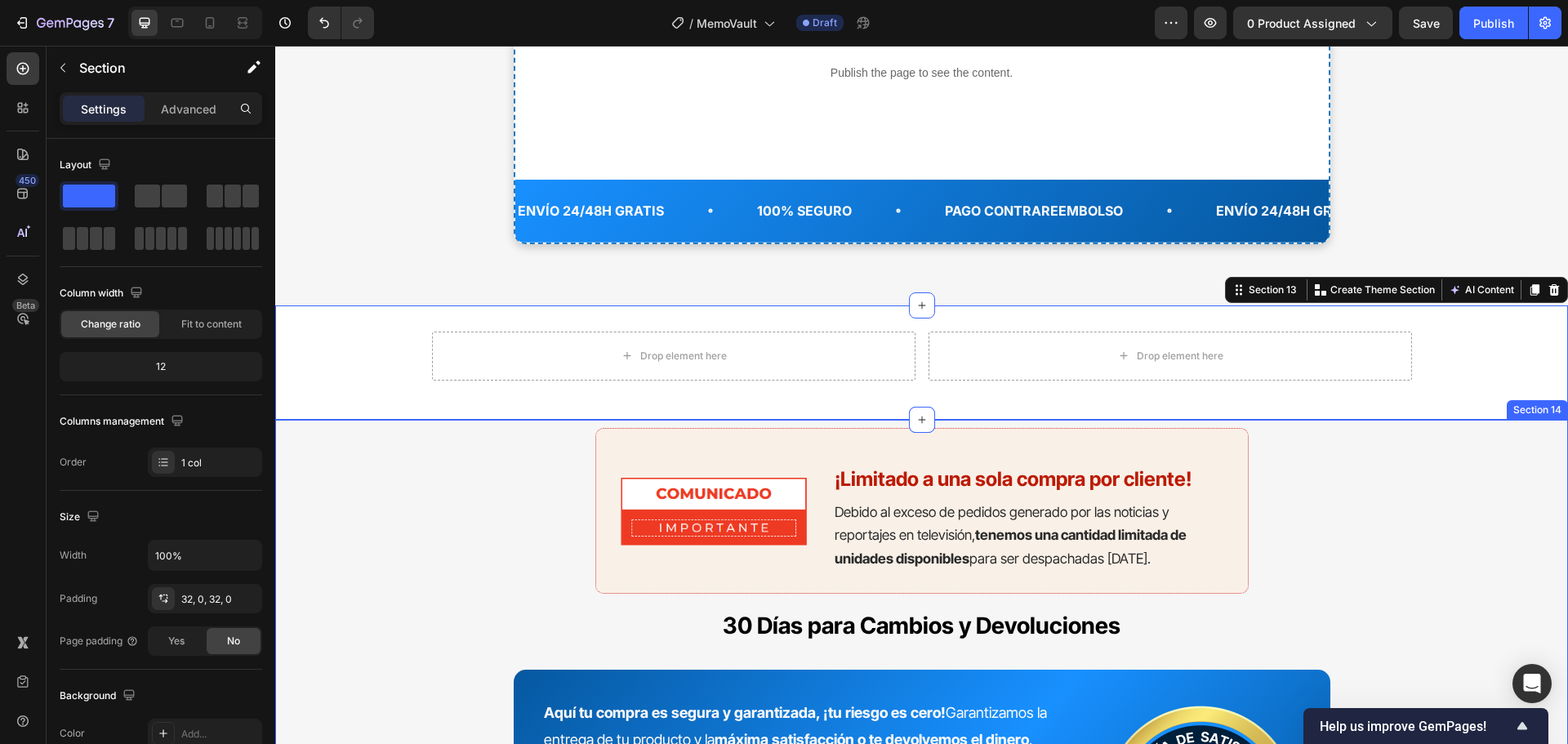
scroll to position [7090, 0]
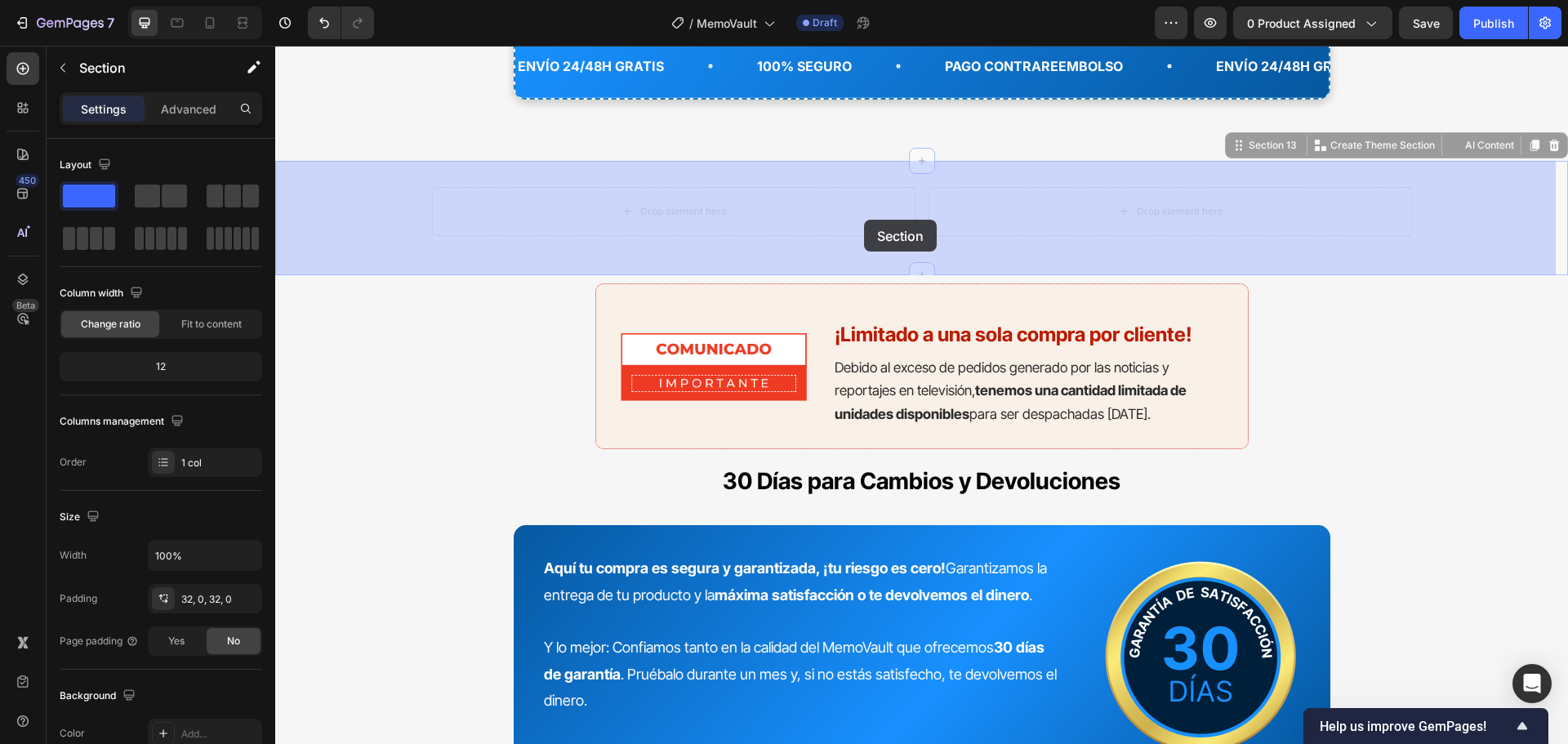
drag, startPoint x: 886, startPoint y: 174, endPoint x: 861, endPoint y: 217, distance: 49.7
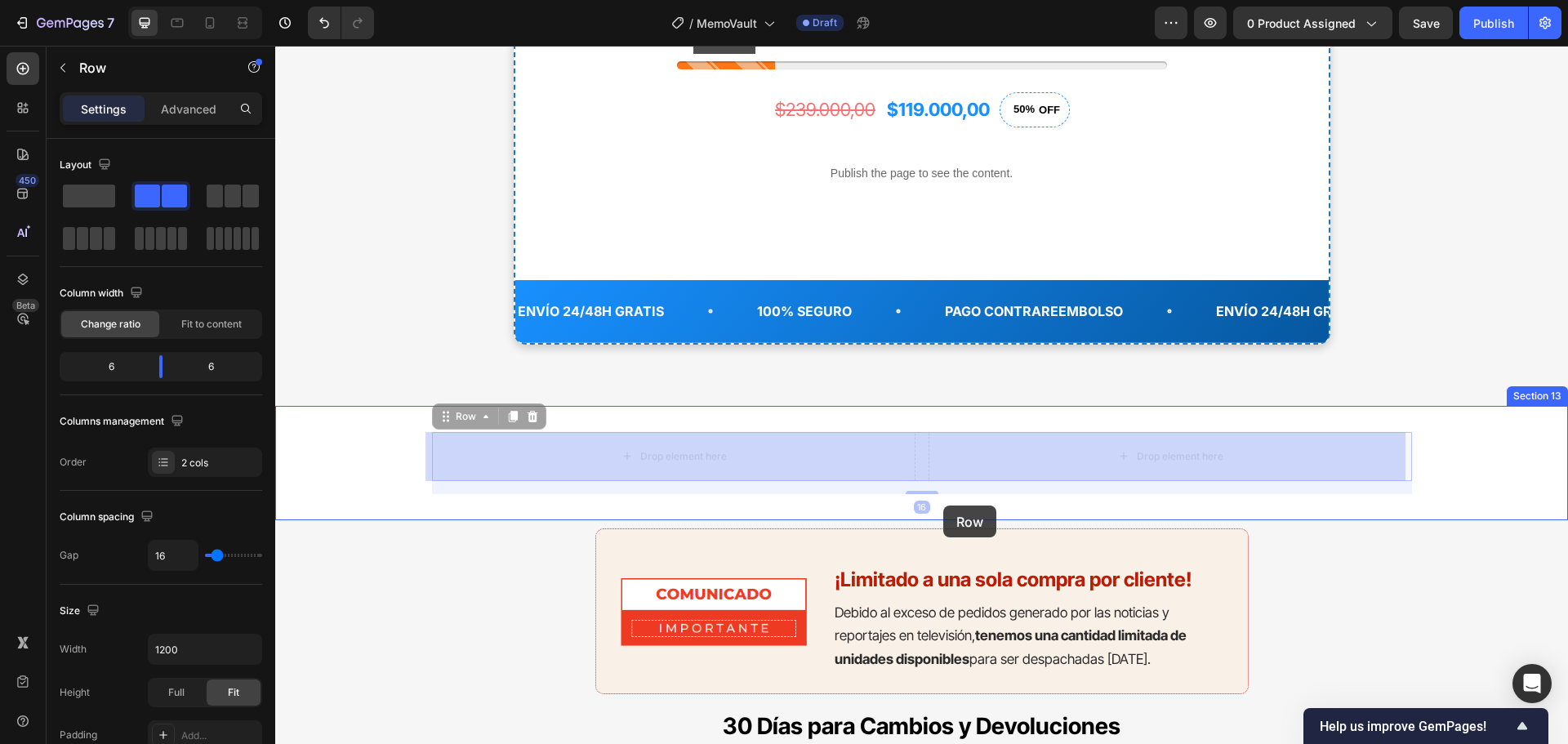
scroll to position [7008, 0]
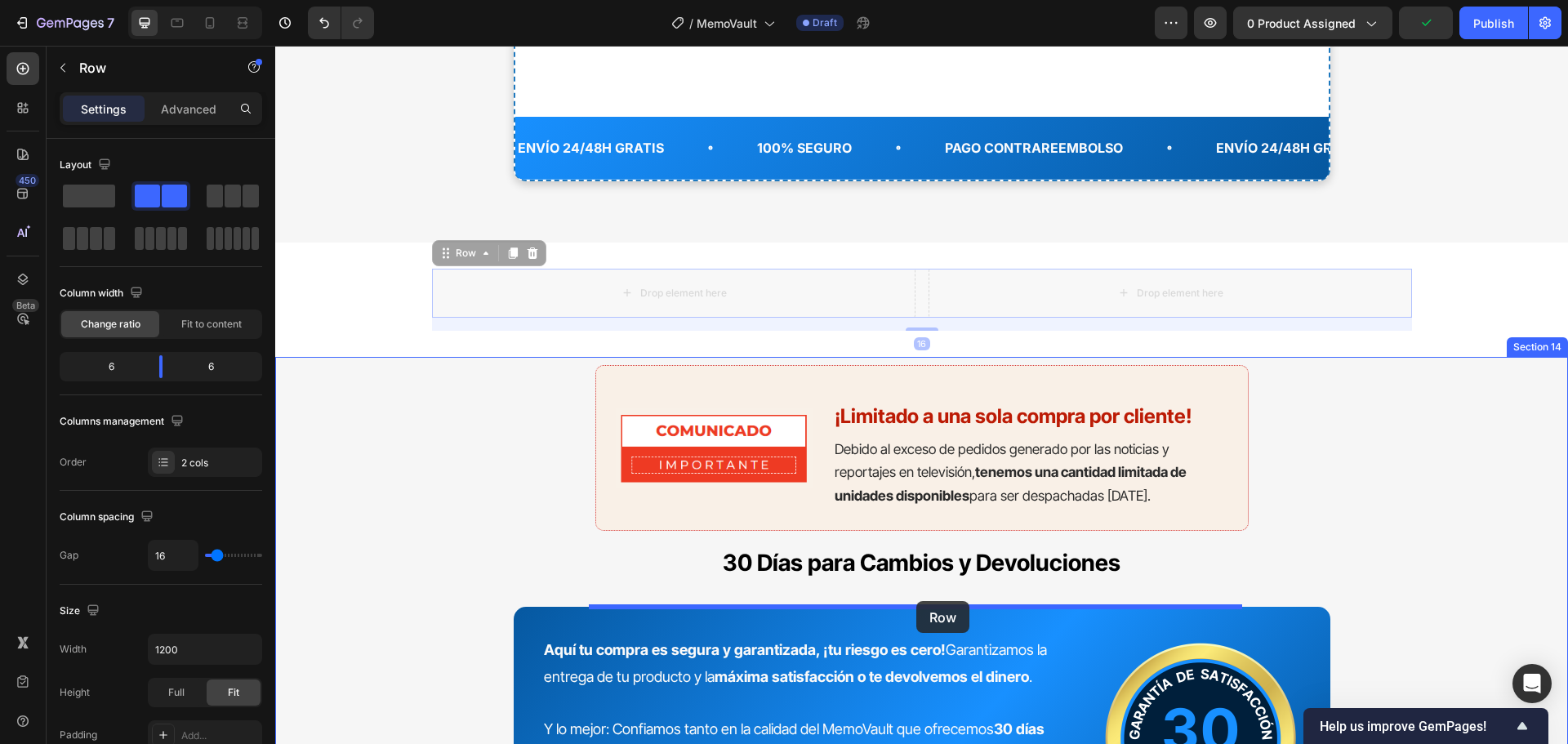
drag, startPoint x: 921, startPoint y: 436, endPoint x: 916, endPoint y: 601, distance: 165.1
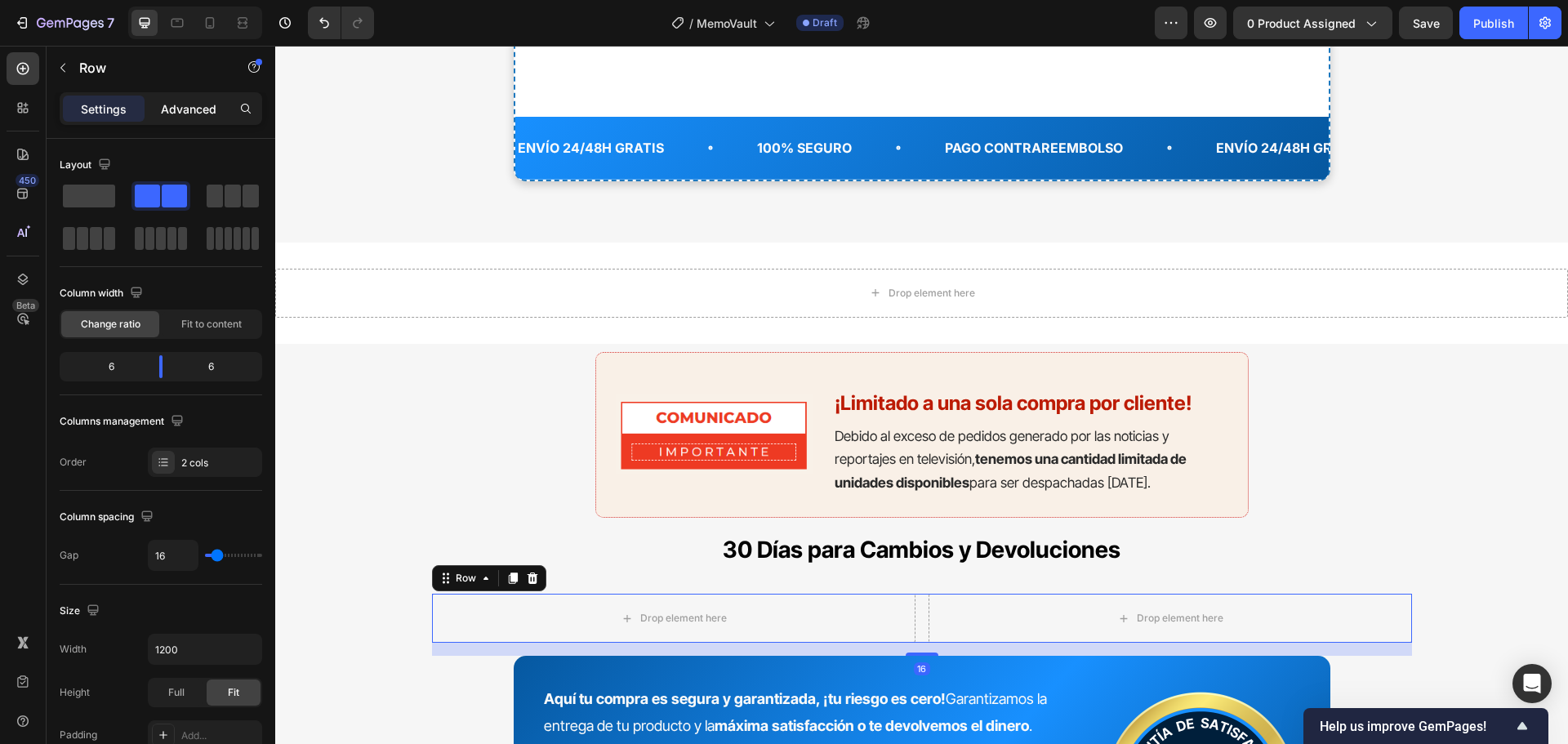
click at [192, 99] on div "Advanced" at bounding box center [188, 108] width 82 height 26
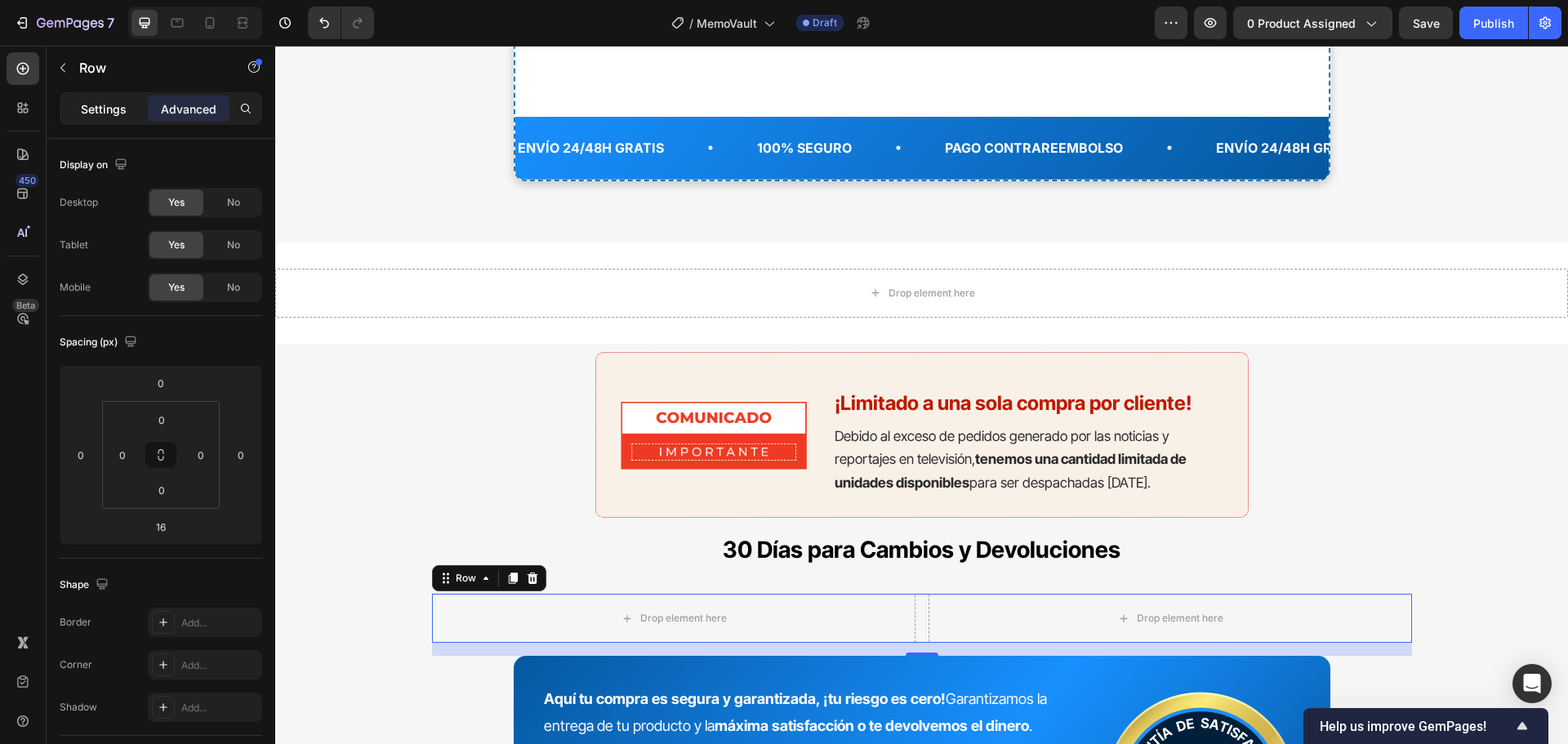
click at [110, 106] on p "Settings" at bounding box center [104, 109] width 46 height 17
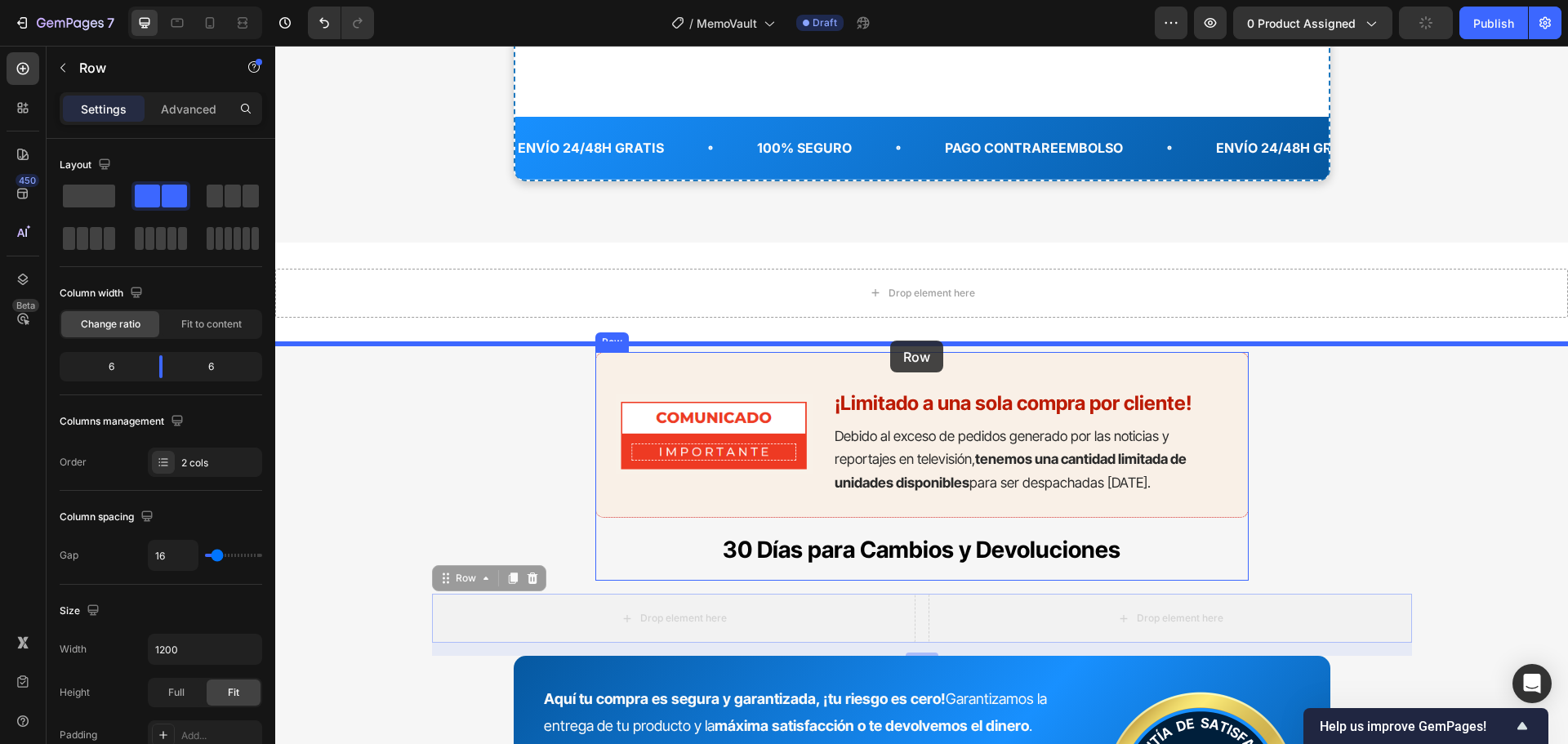
drag, startPoint x: 920, startPoint y: 617, endPoint x: 888, endPoint y: 347, distance: 271.9
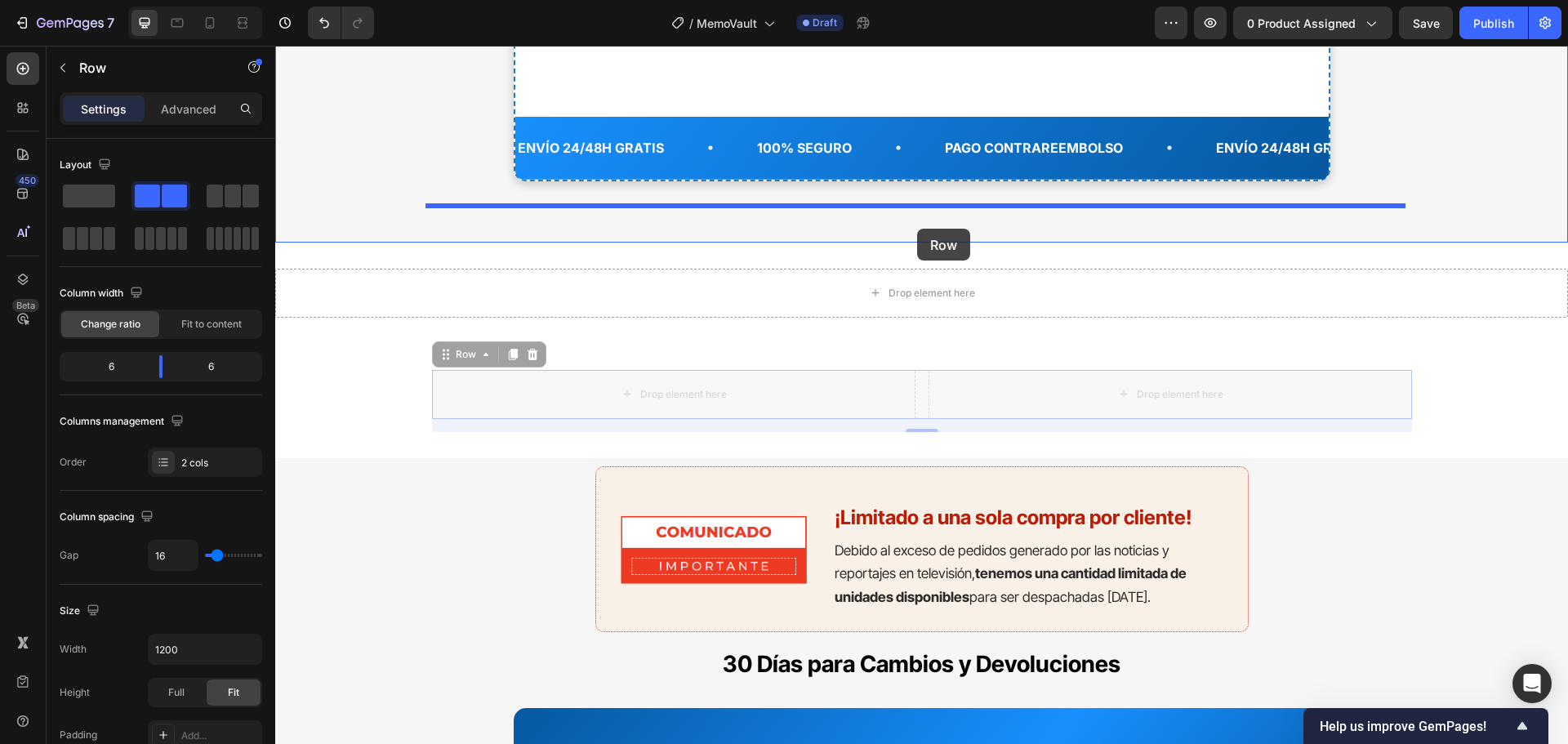
drag, startPoint x: 915, startPoint y: 382, endPoint x: 917, endPoint y: 229, distance: 153.0
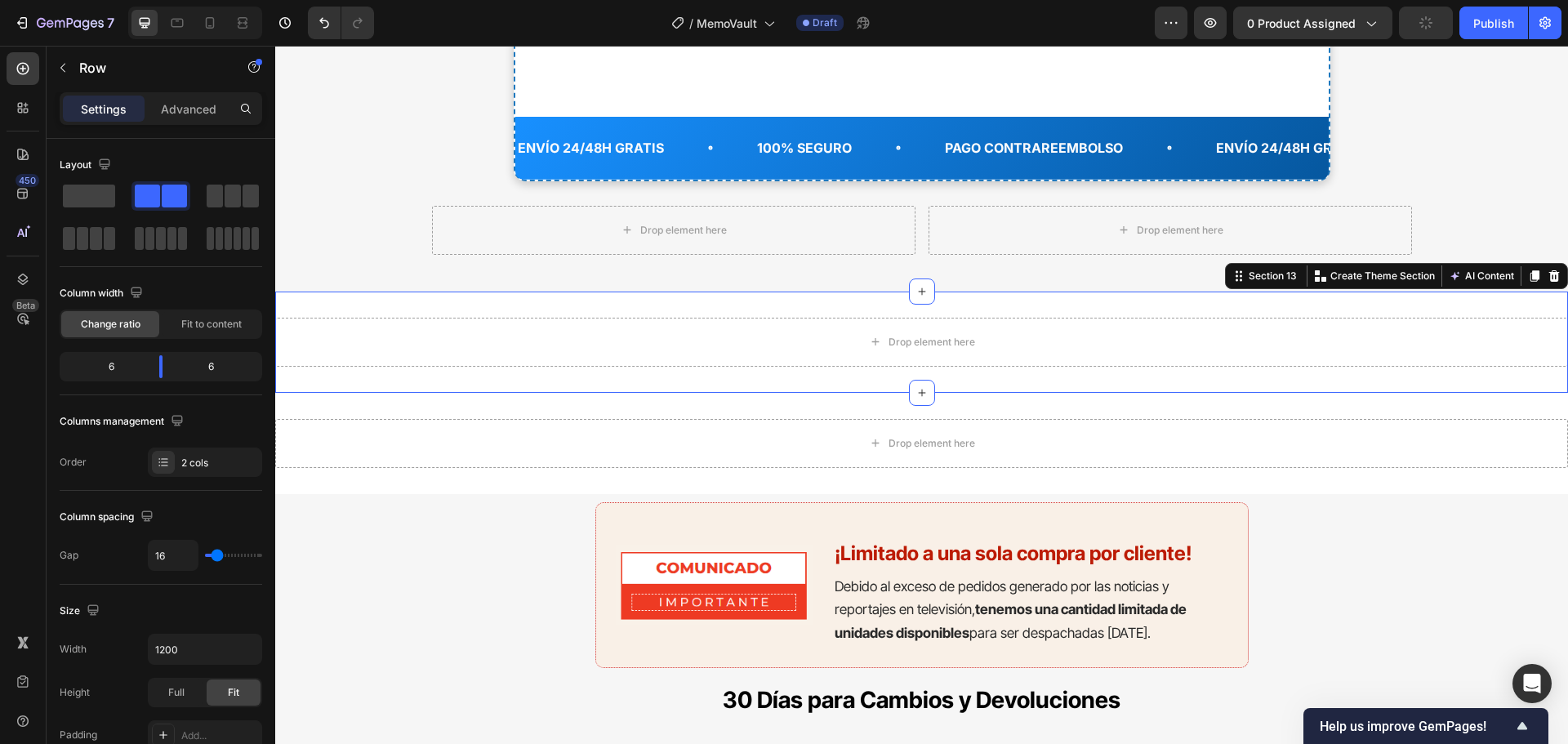
click at [879, 307] on div "Drop element here Section 13 You can create reusable sections Create Theme Sect…" at bounding box center [921, 341] width 1293 height 101
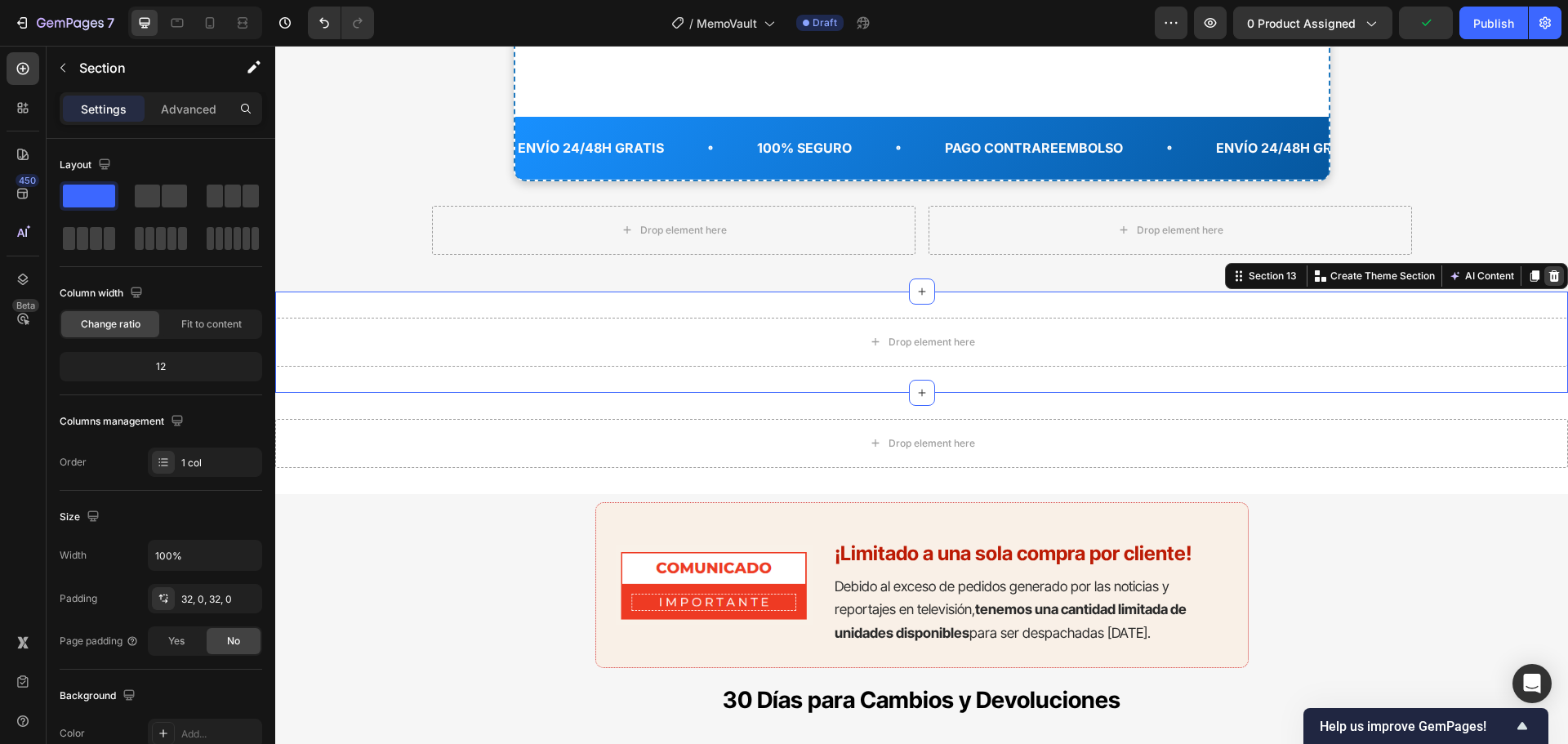
click at [1544, 268] on div at bounding box center [1554, 276] width 19 height 19
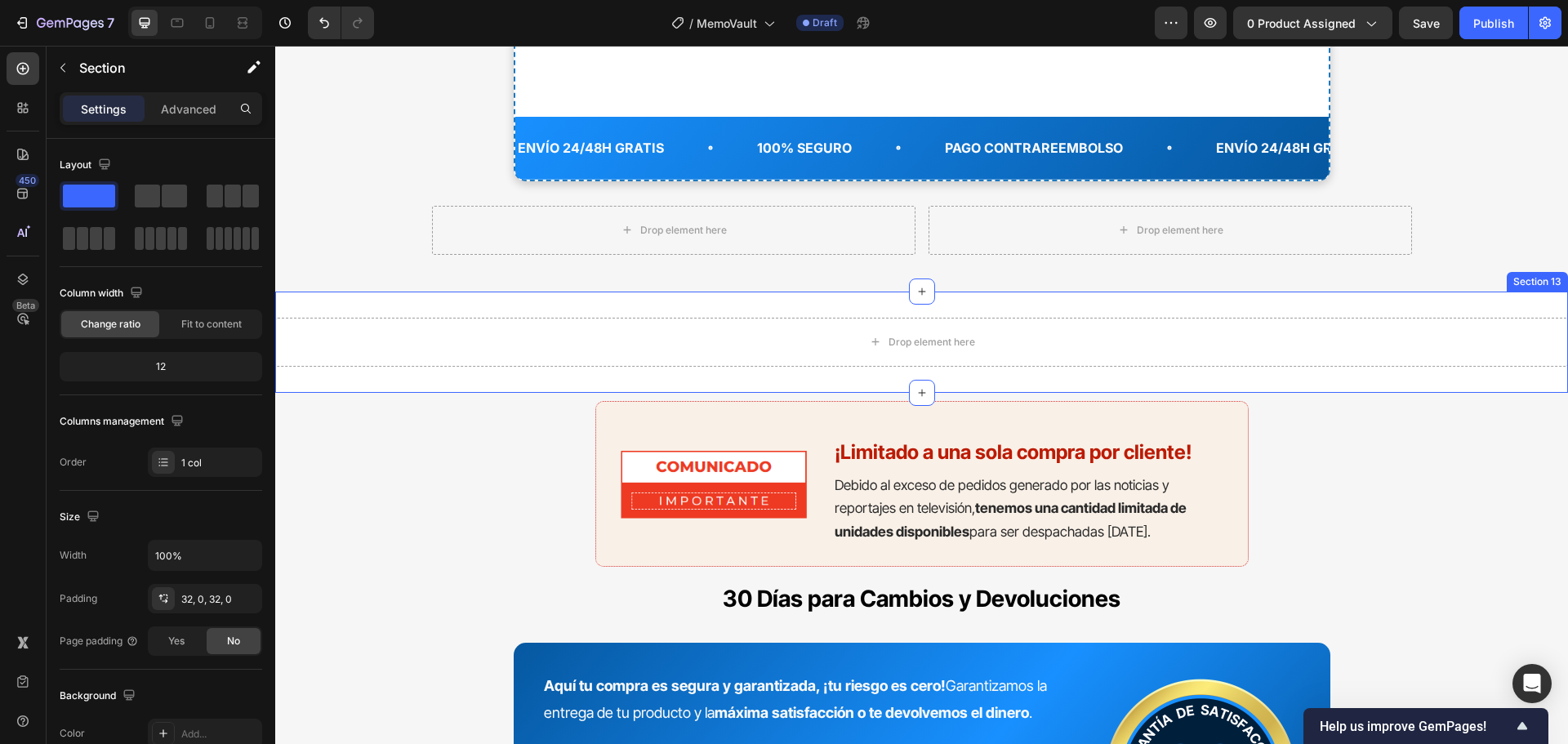
click at [1432, 304] on div "Drop element here Section 13" at bounding box center [921, 341] width 1293 height 101
drag, startPoint x: 1543, startPoint y: 276, endPoint x: 1531, endPoint y: 279, distance: 12.4
click at [1547, 274] on icon at bounding box center [1554, 276] width 13 height 13
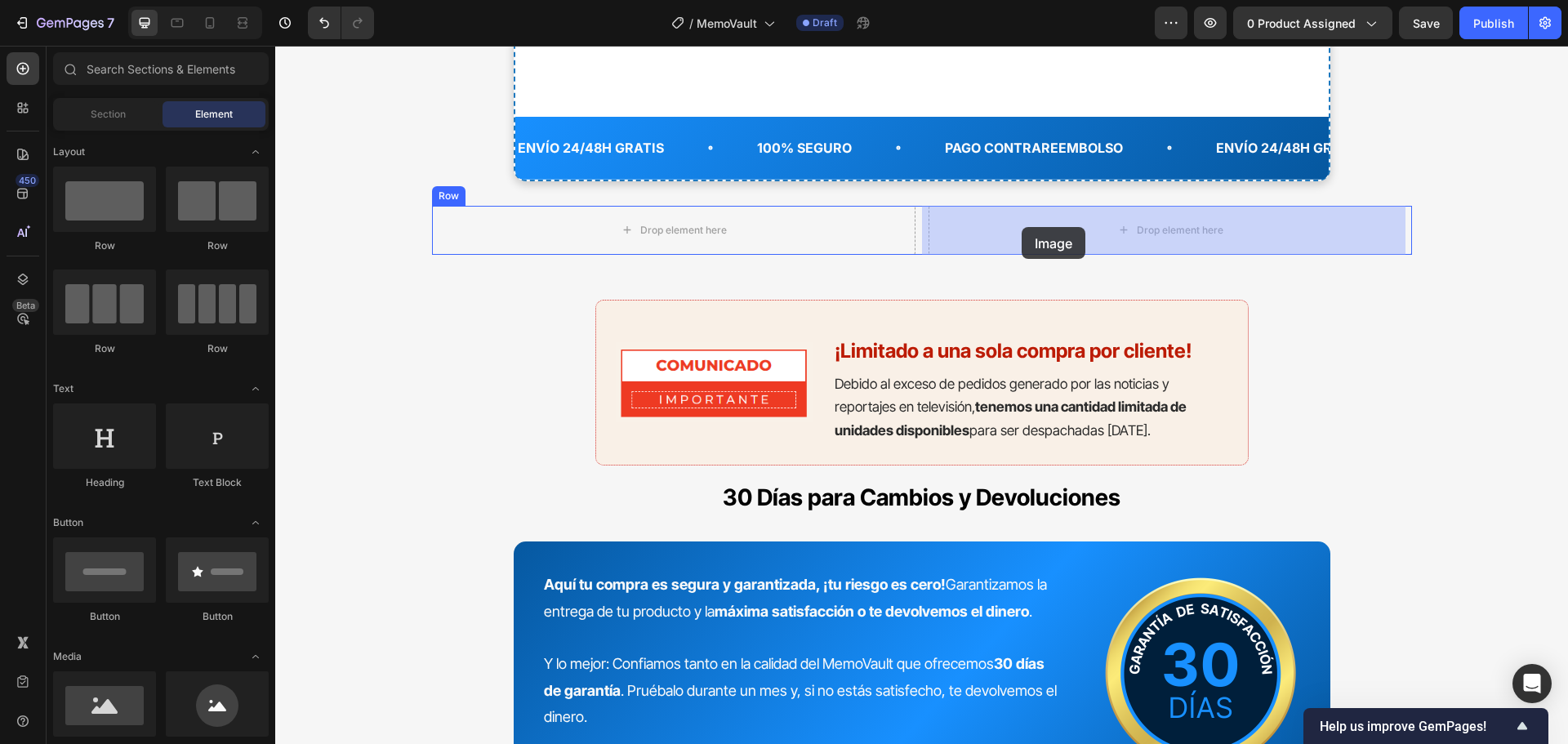
drag, startPoint x: 392, startPoint y: 740, endPoint x: 1022, endPoint y: 227, distance: 812.4
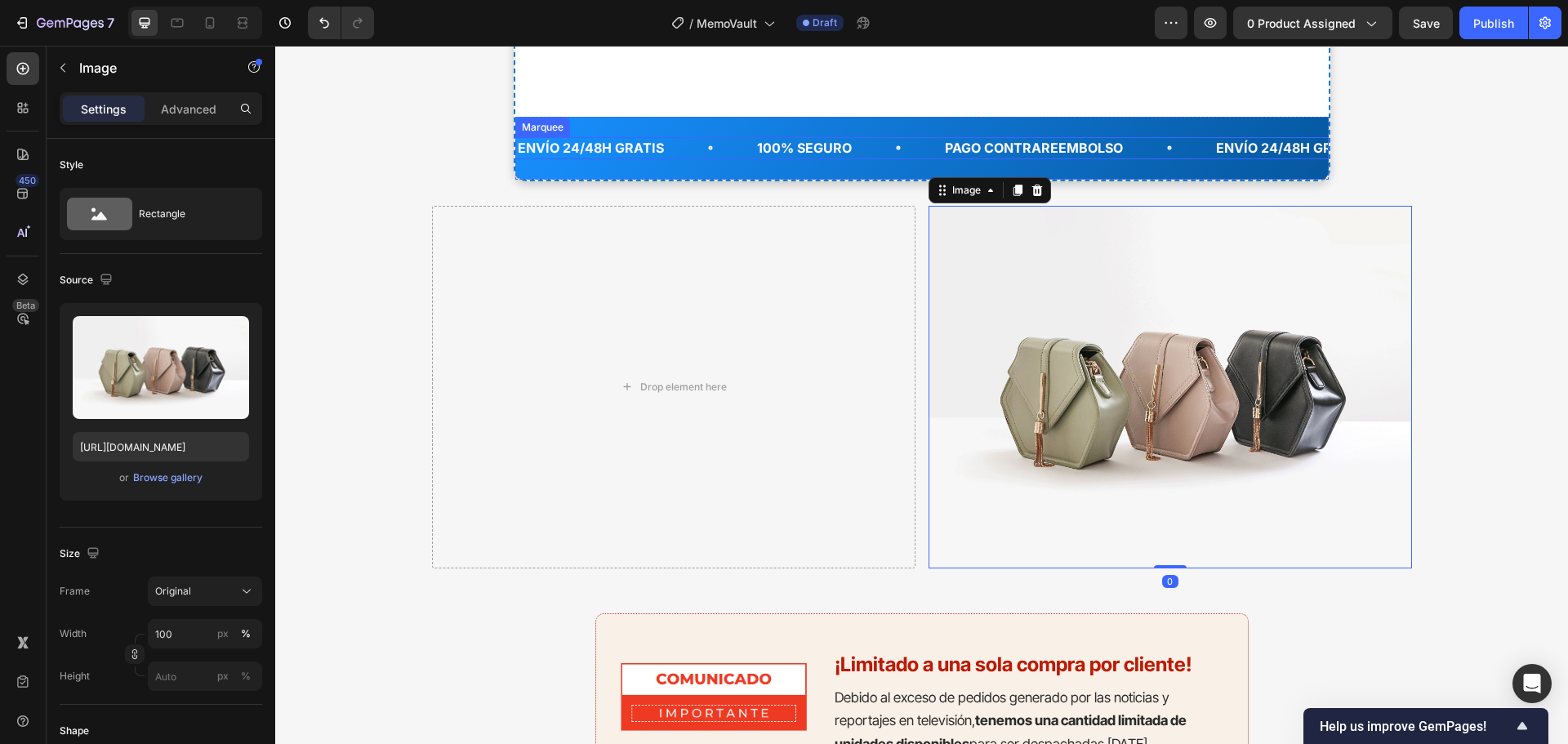
click at [916, 155] on div "100% Seguro Text" at bounding box center [849, 148] width 187 height 22
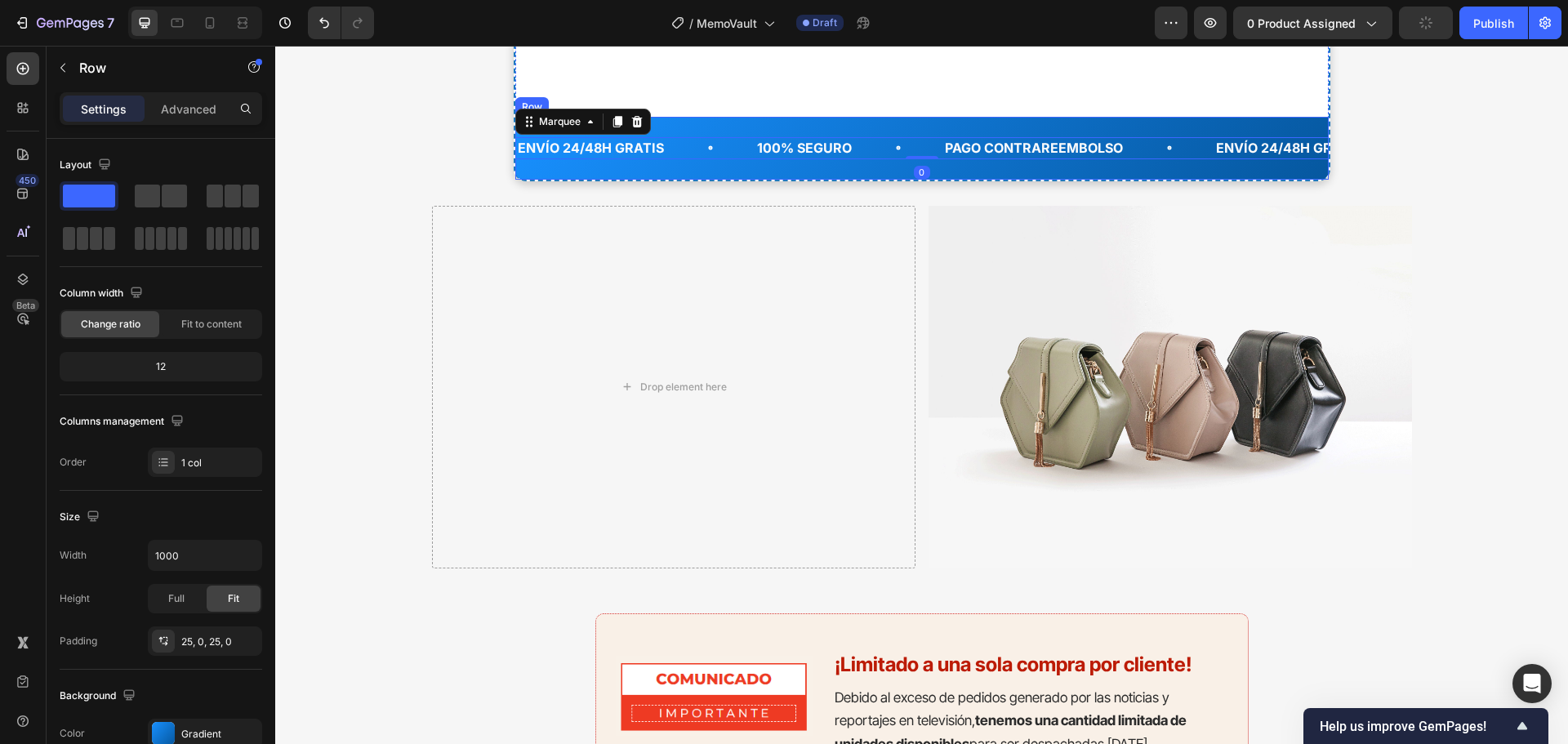
click at [888, 176] on div "Envío 24/48H GRATIS Text 100% Seguro Text PagO CONTRAREEMBOLSO Text Envío 24/48…" at bounding box center [922, 147] width 813 height 62
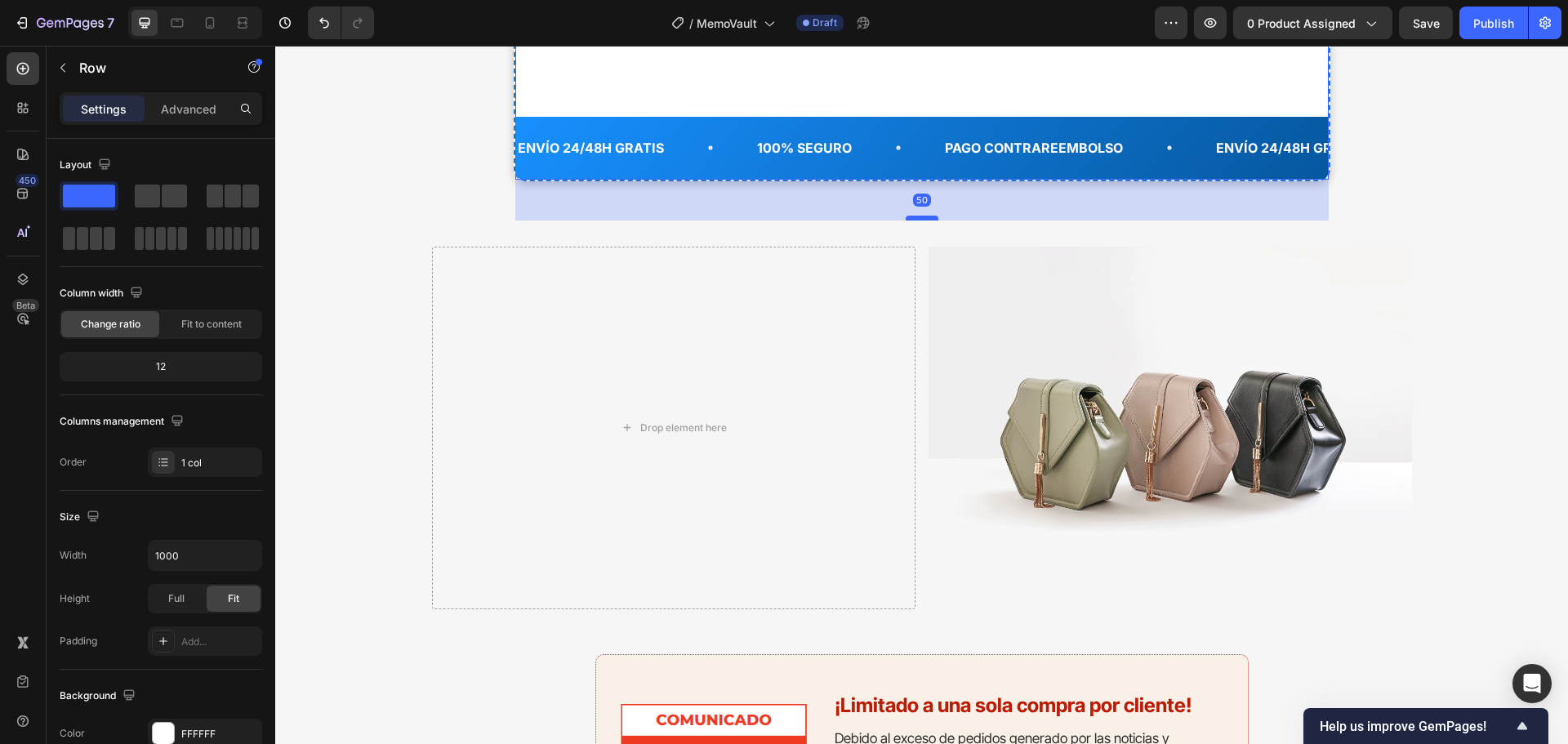
drag, startPoint x: 918, startPoint y: 176, endPoint x: 928, endPoint y: 217, distance: 42.2
click at [928, 217] on div at bounding box center [922, 217] width 33 height 5
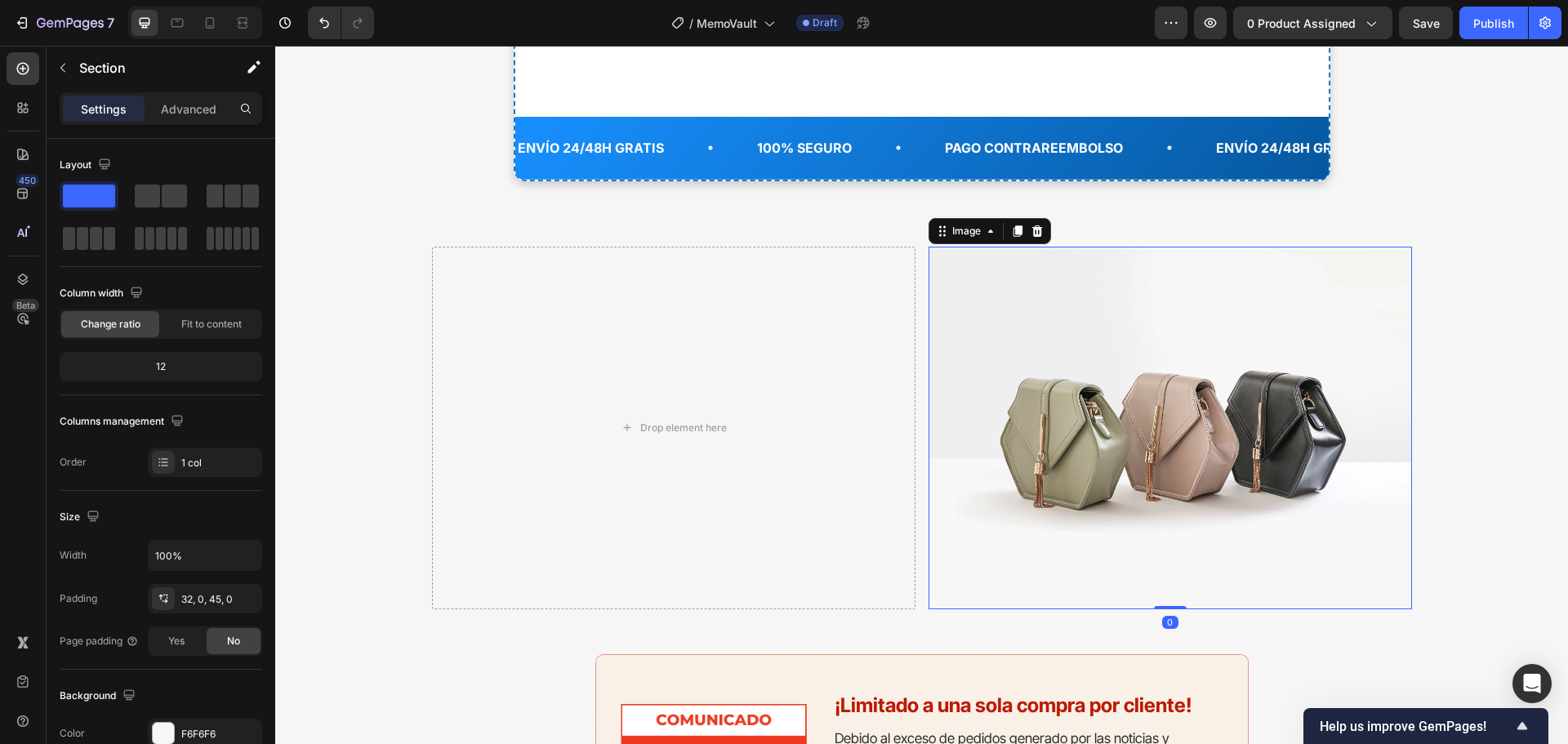
click at [993, 409] on img at bounding box center [1170, 428] width 484 height 362
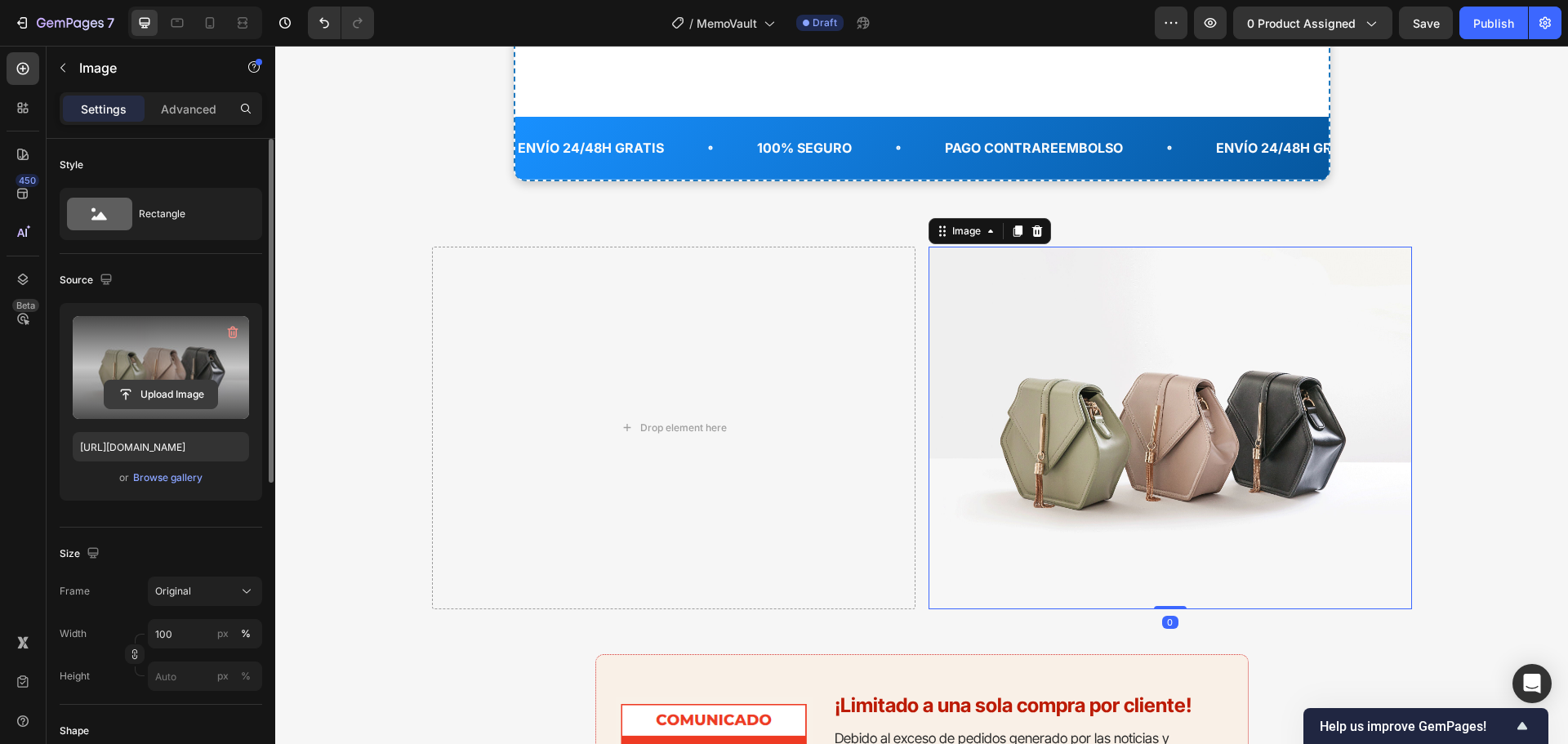
click at [173, 389] on input "file" at bounding box center [161, 394] width 112 height 28
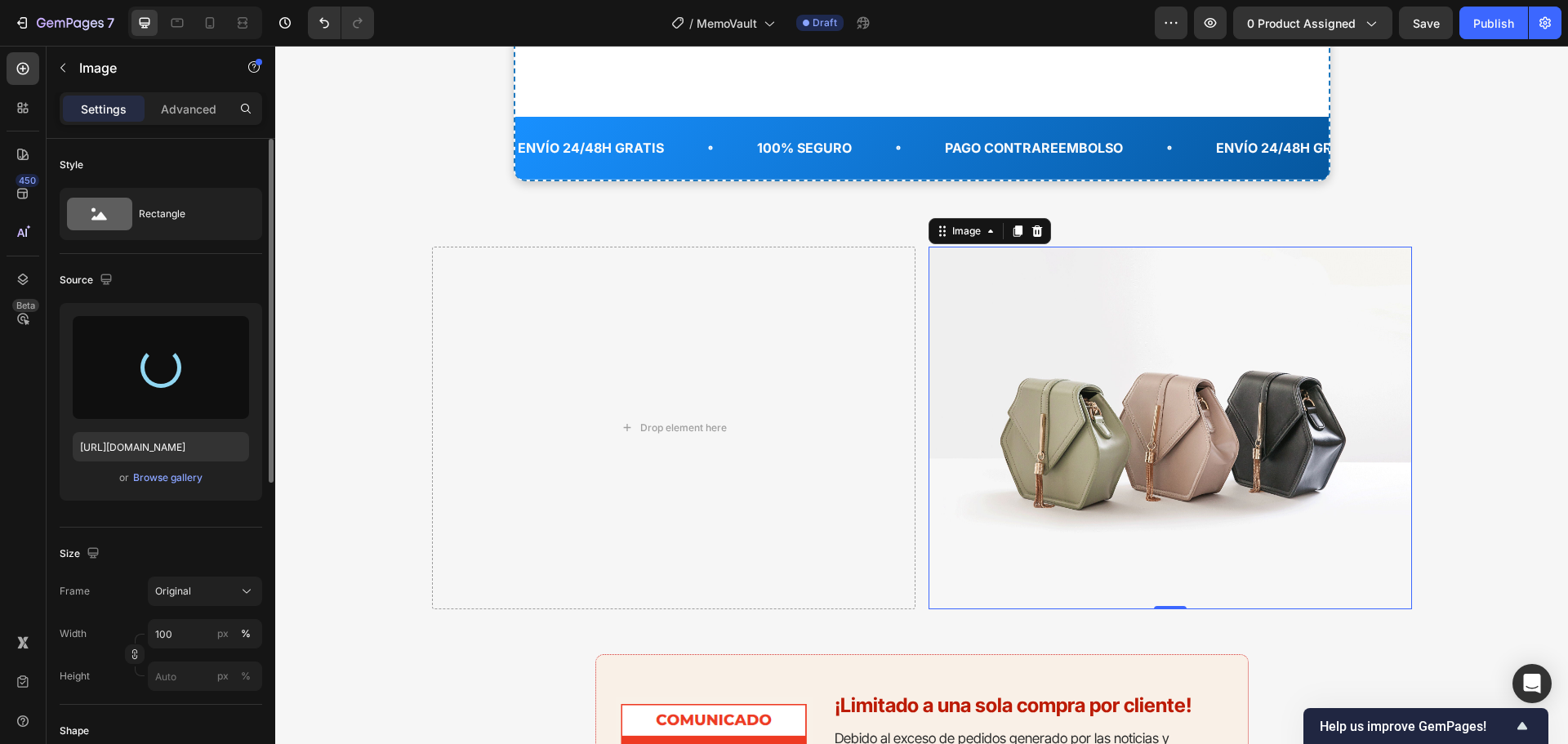
scroll to position [163, 0]
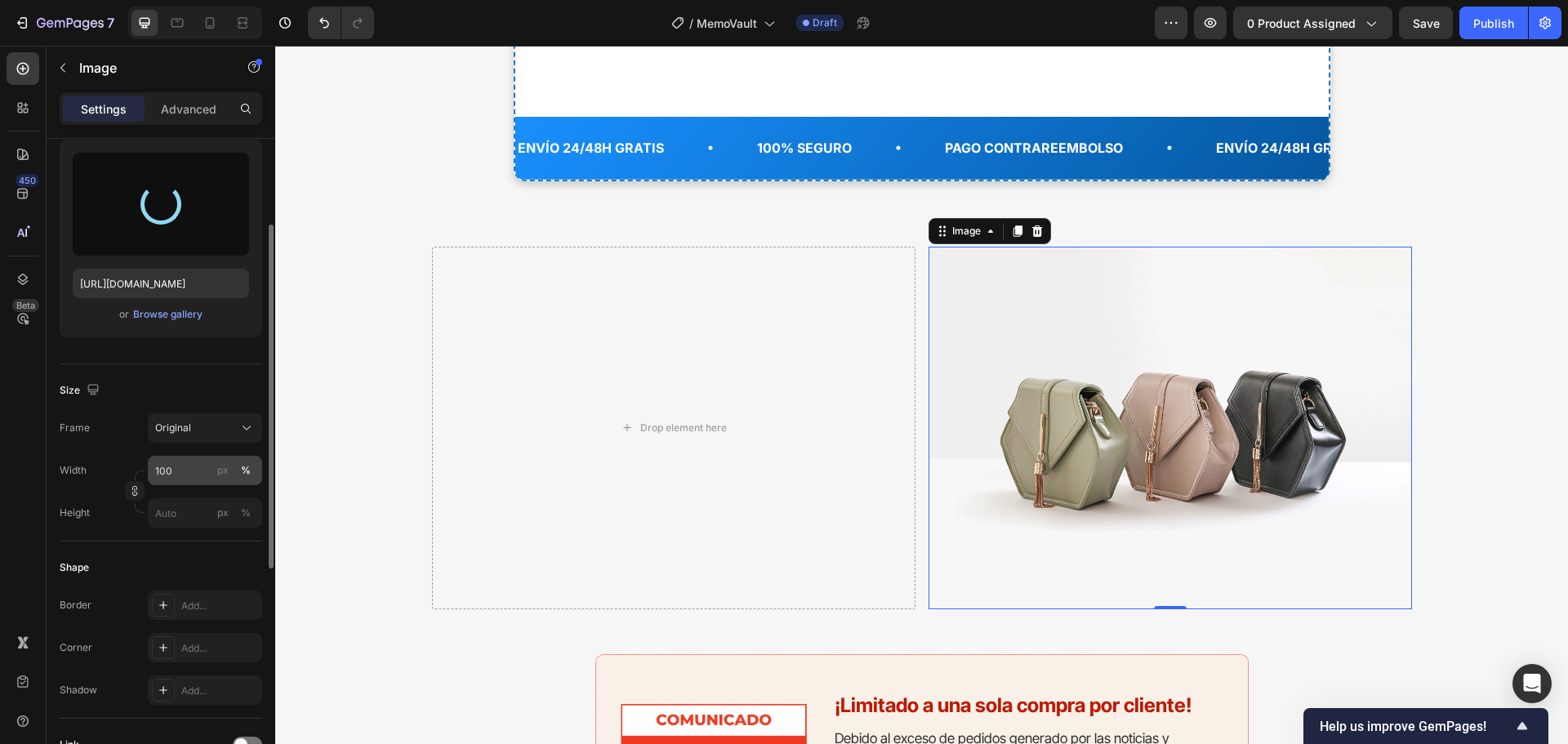
type input "https://cdn.shopify.com/s/files/1/0570/6013/0919/files/gempages_522072802015052…"
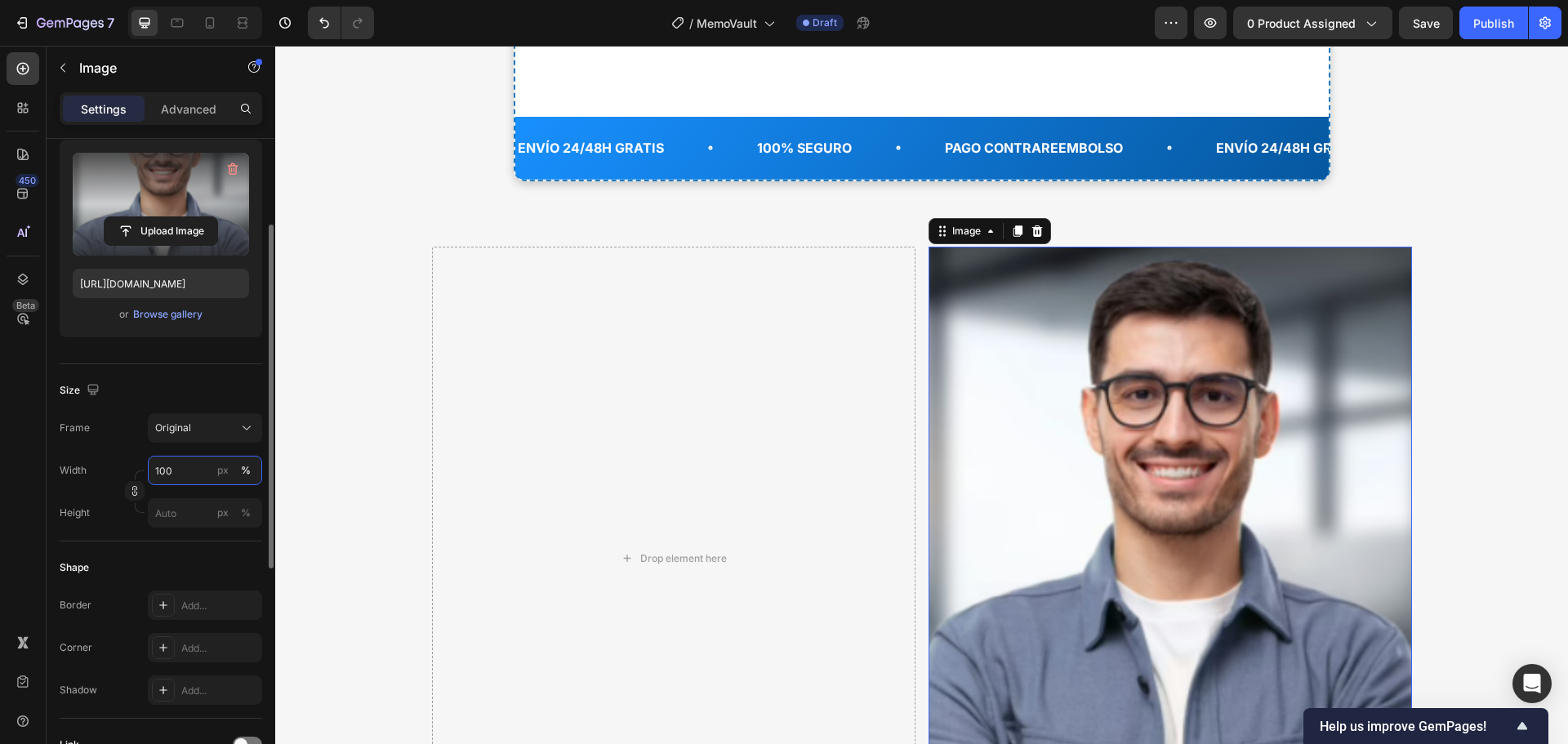
click at [196, 464] on input "100" at bounding box center [205, 470] width 114 height 30
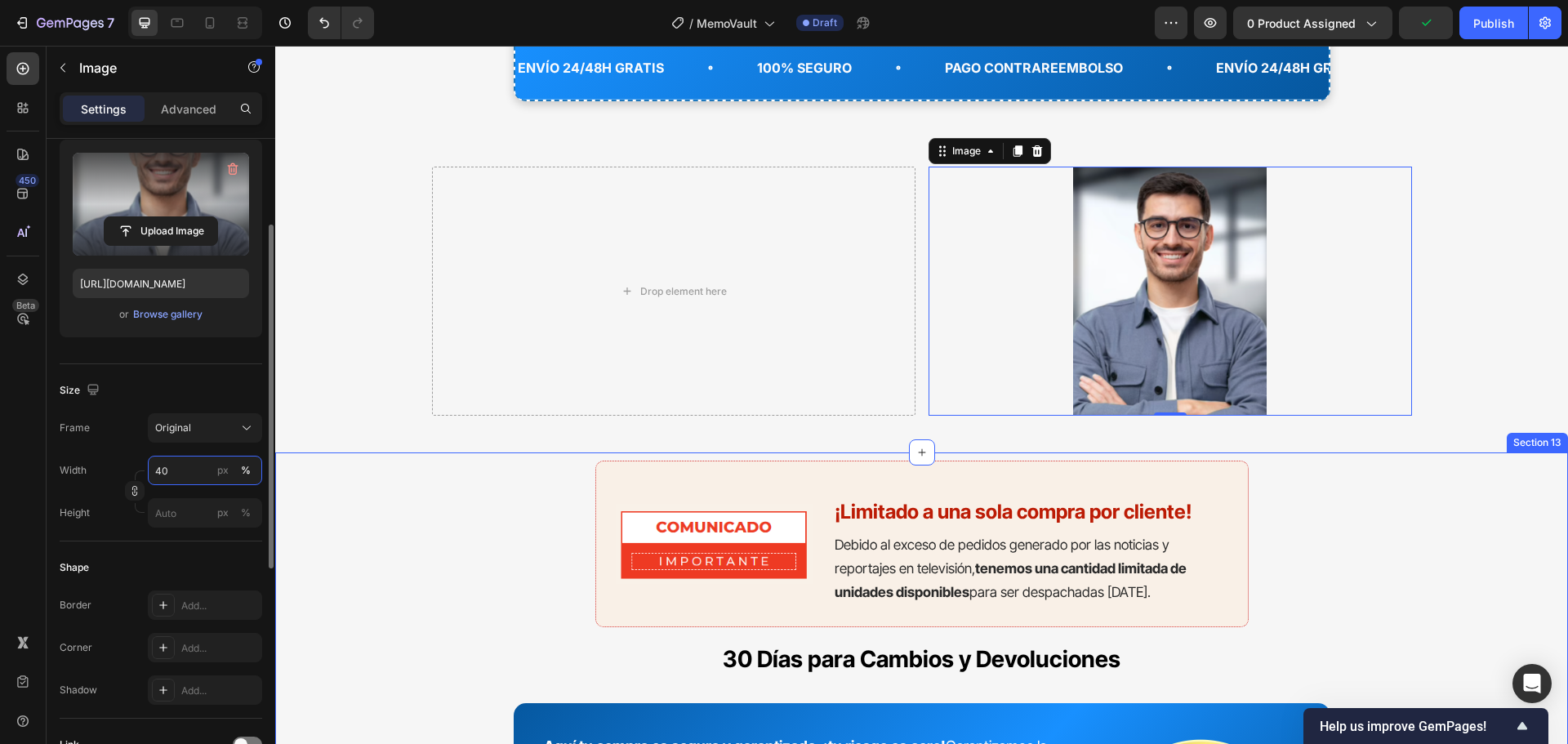
scroll to position [7172, 0]
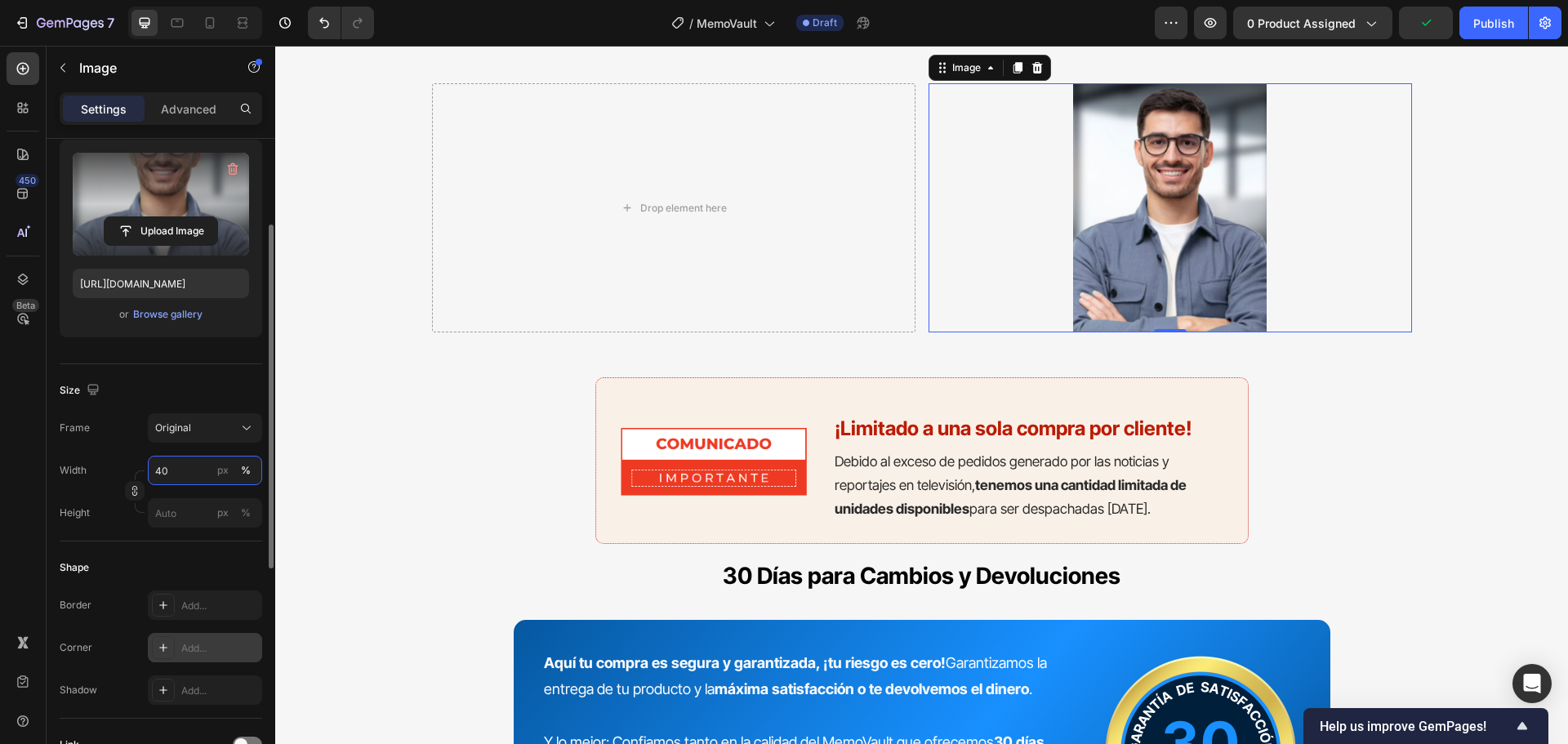
type input "40"
click at [212, 643] on div "Add..." at bounding box center [220, 648] width 77 height 14
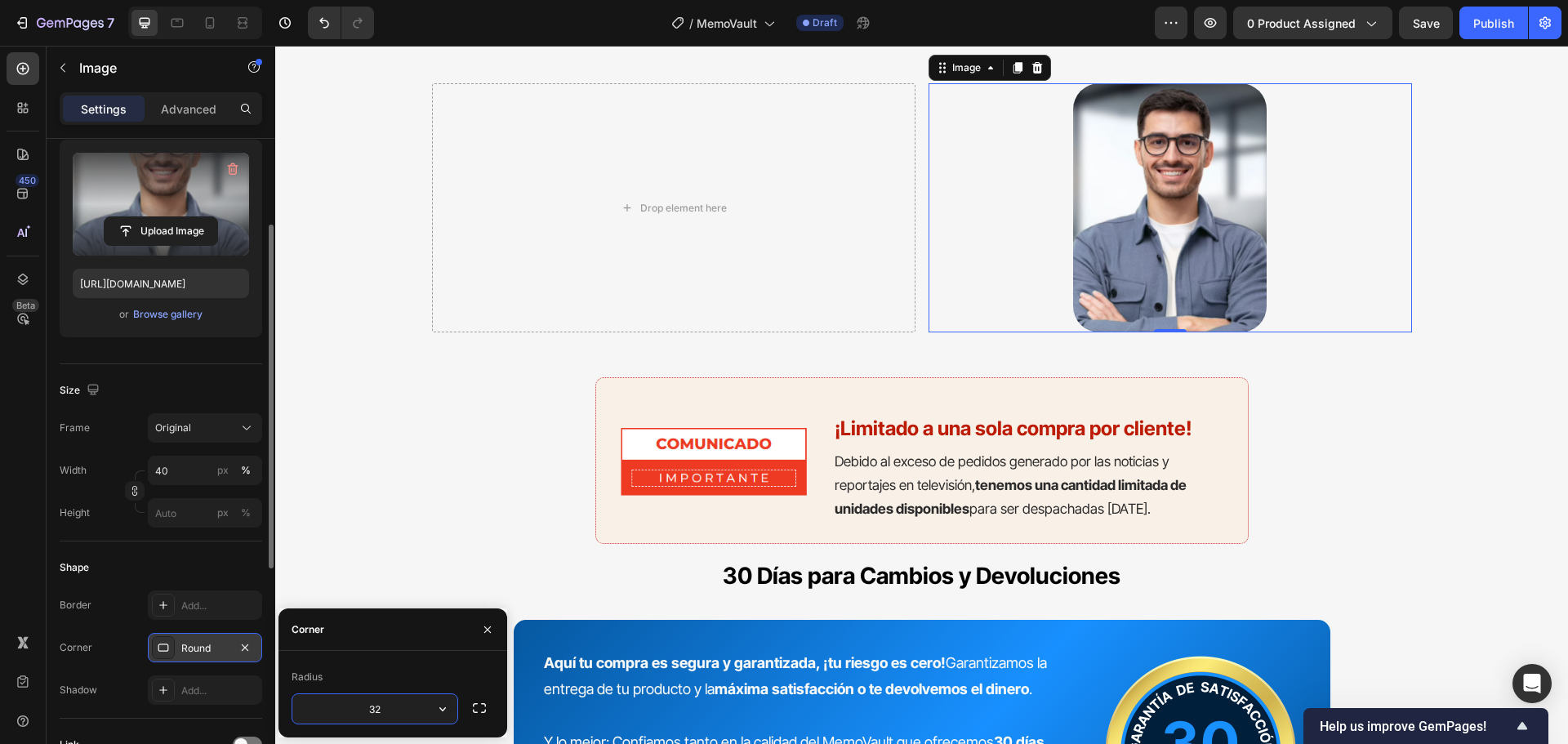
type input "3"
type input "16"
click at [490, 171] on div "Drop element here" at bounding box center [673, 209] width 484 height 250
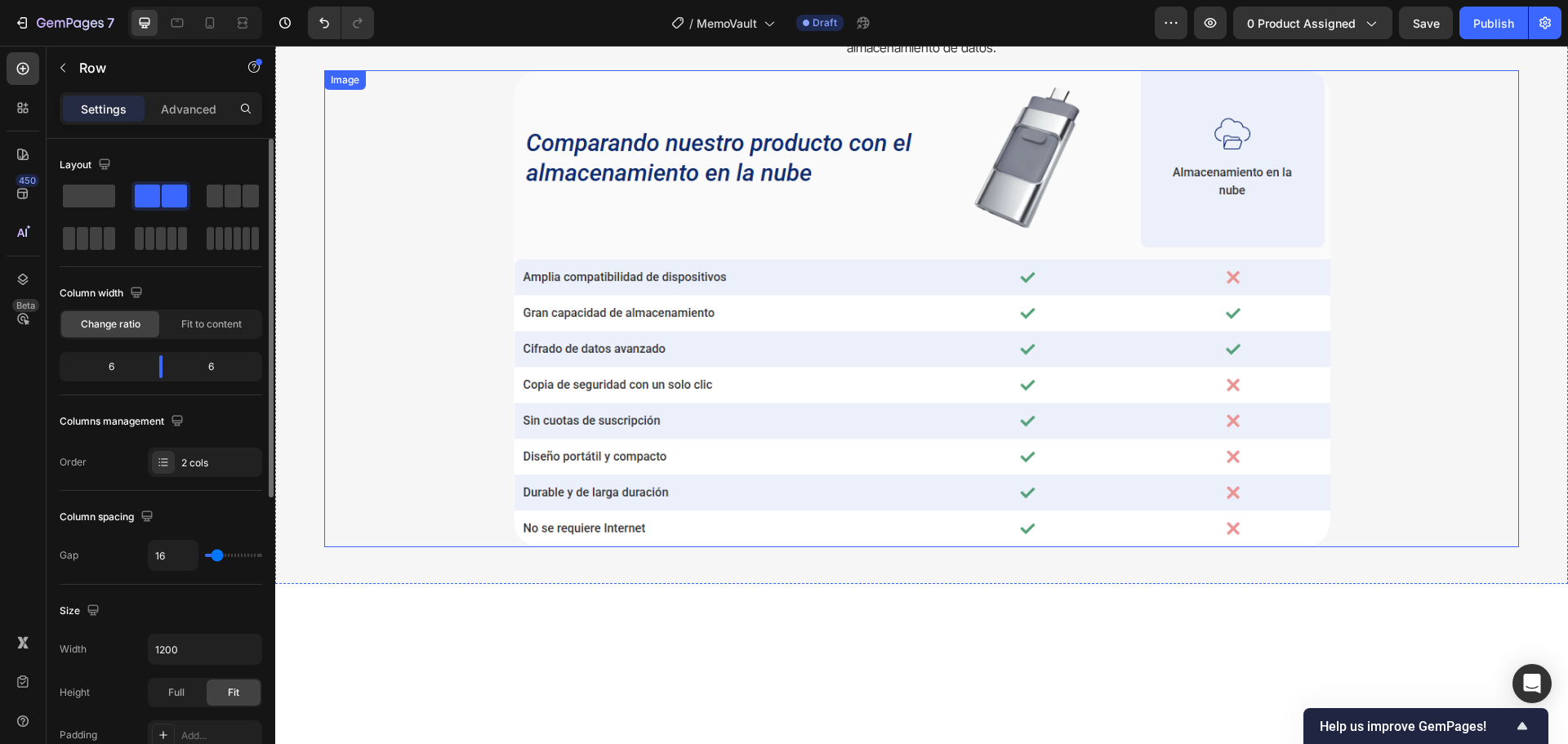
scroll to position [4559, 0]
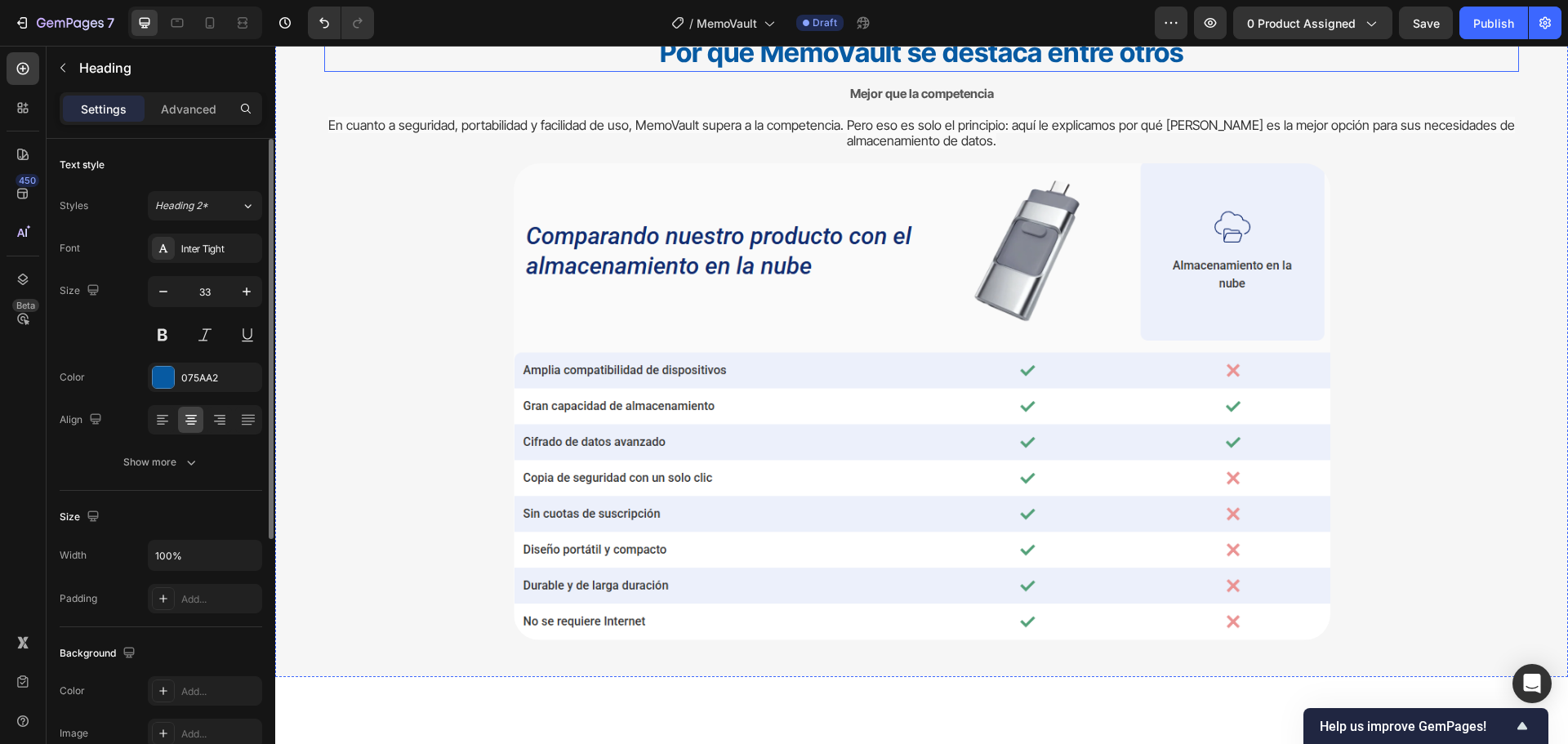
click at [975, 68] on strong "Por qué MemoVault se destaca entre otros" at bounding box center [921, 52] width 523 height 33
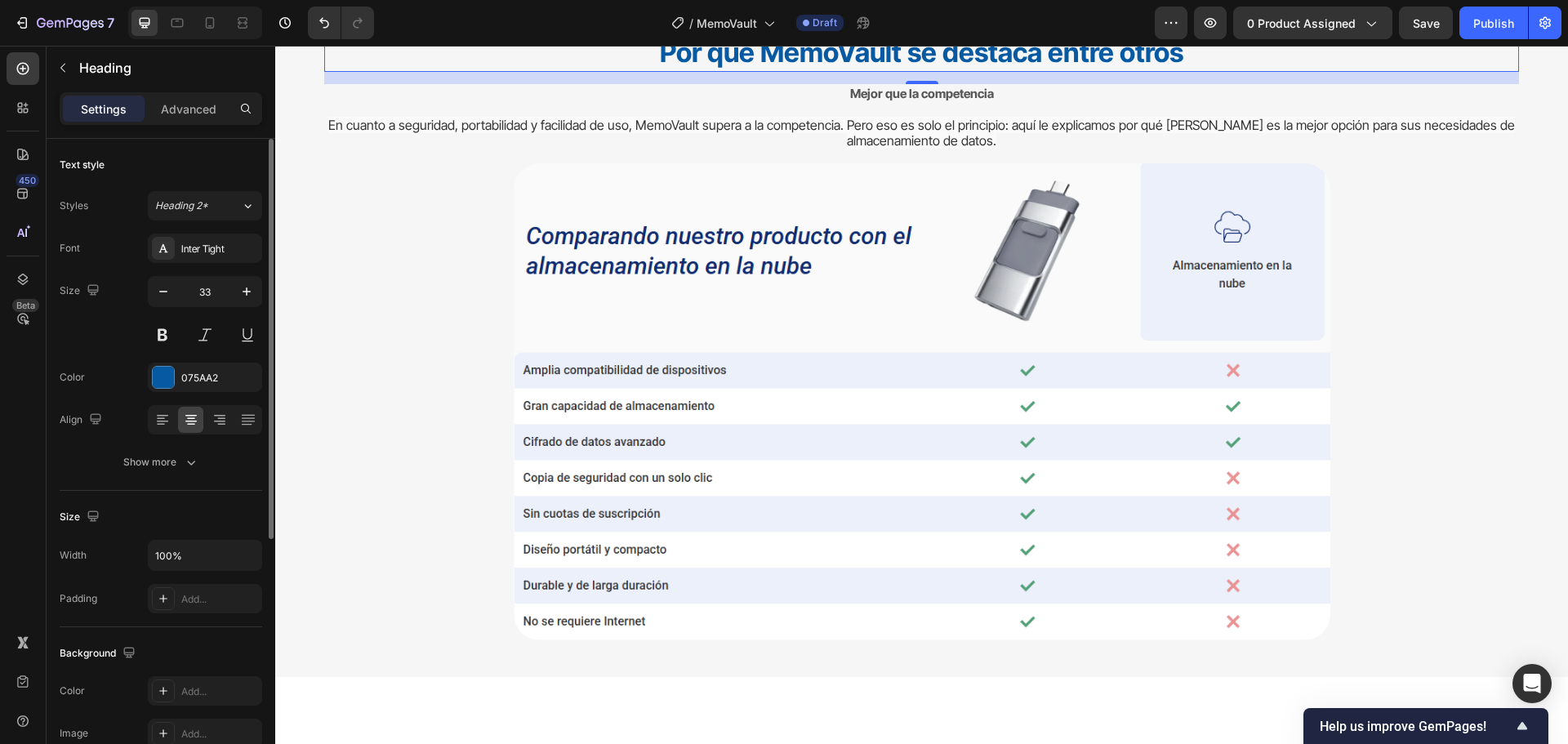
drag, startPoint x: 425, startPoint y: 324, endPoint x: 784, endPoint y: 355, distance: 360.3
click at [422, 24] on icon at bounding box center [423, 19] width 9 height 12
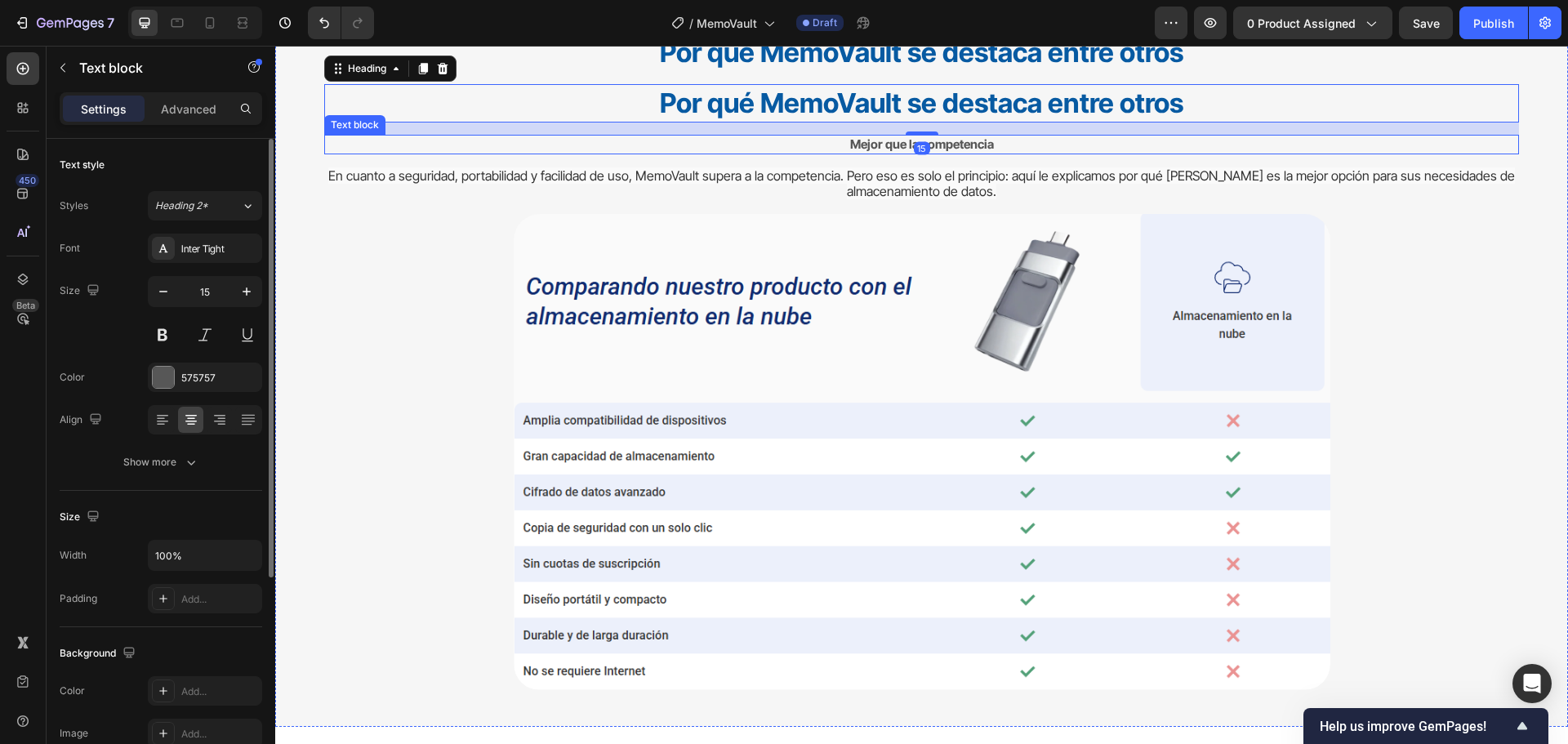
click at [850, 152] on strong "Mejor que la competencia" at bounding box center [921, 144] width 143 height 15
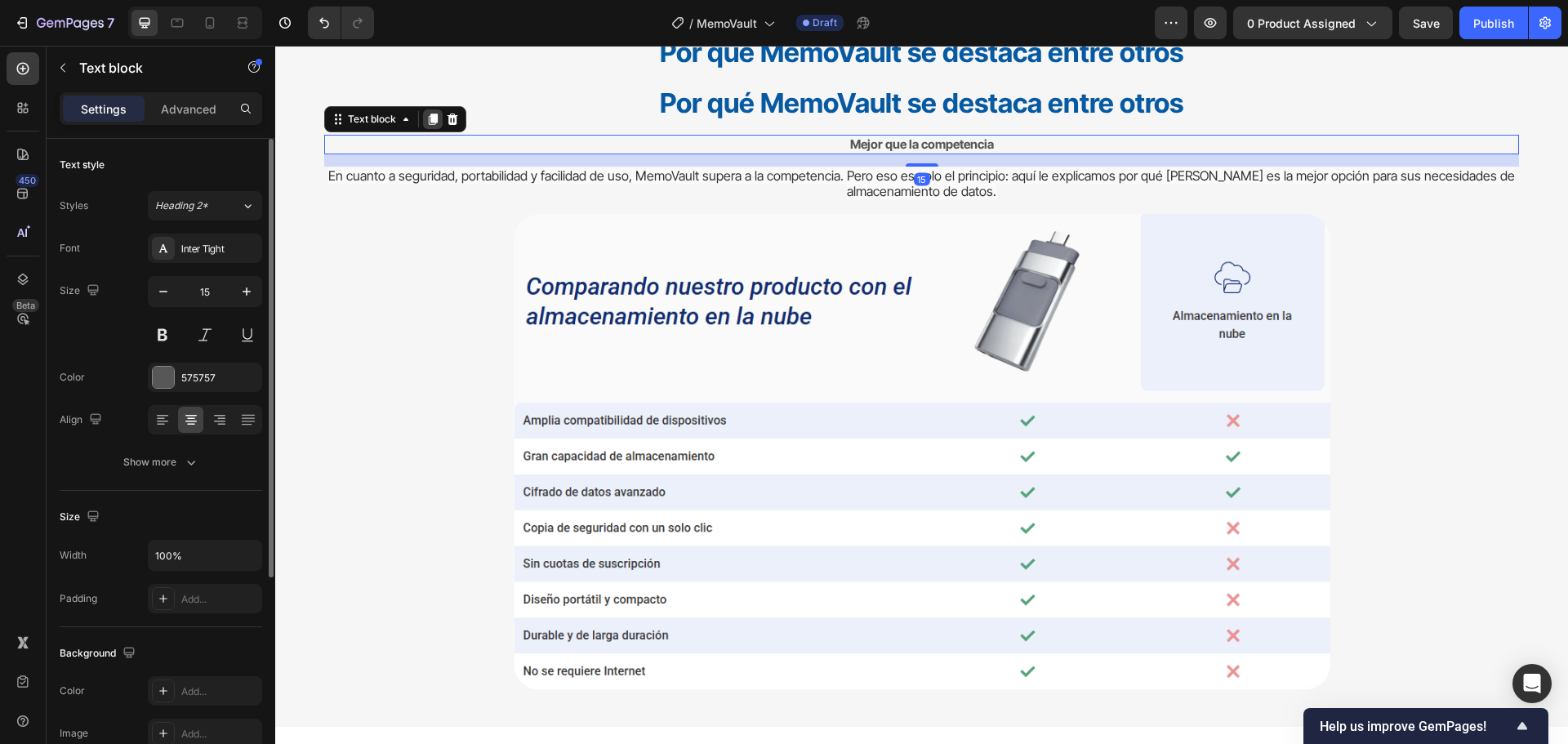
click at [437, 126] on icon at bounding box center [433, 119] width 13 height 13
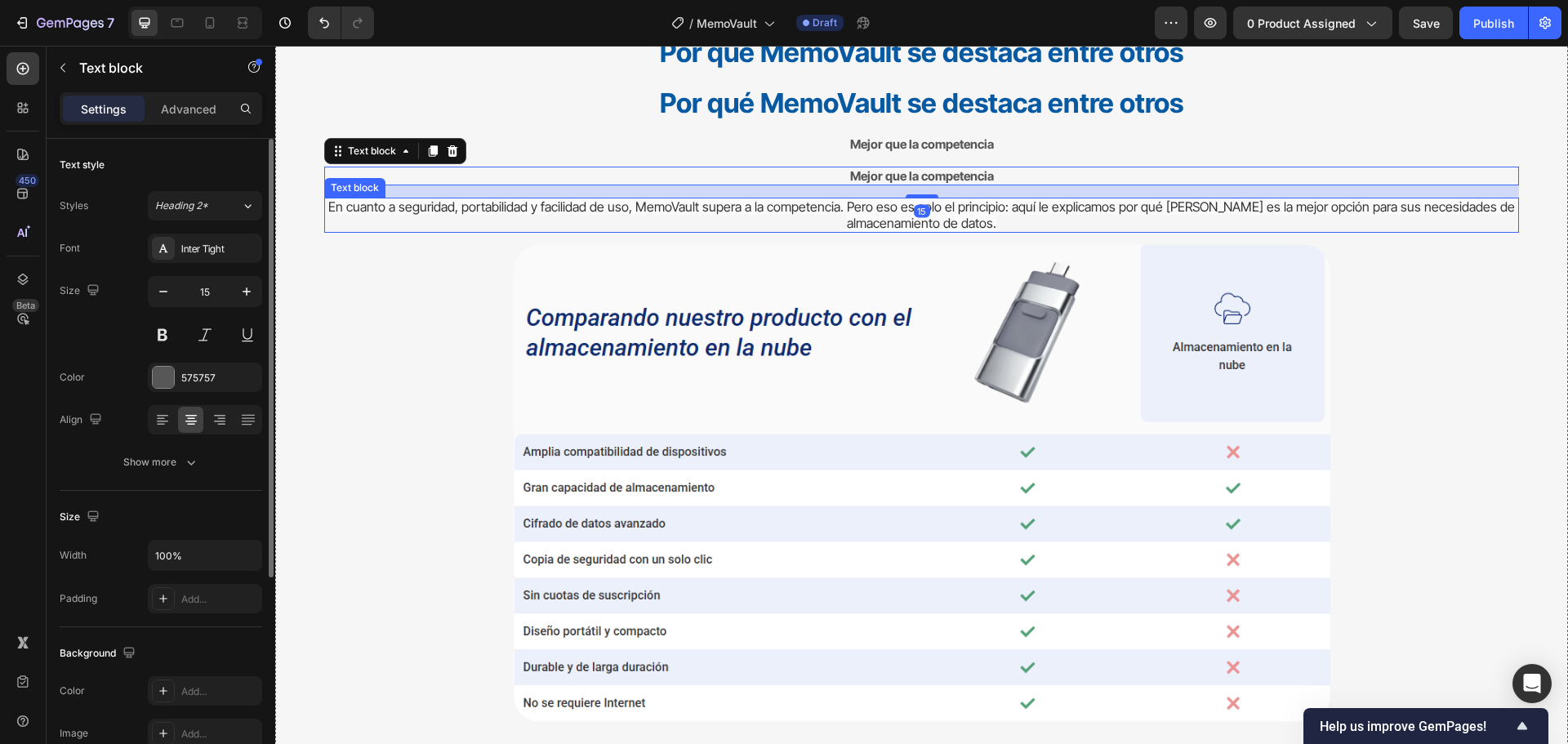
click at [791, 231] on span "En cuanto a seguridad, portabilidad y facilidad de uso, MemoVault supera a la c…" at bounding box center [921, 214] width 1186 height 33
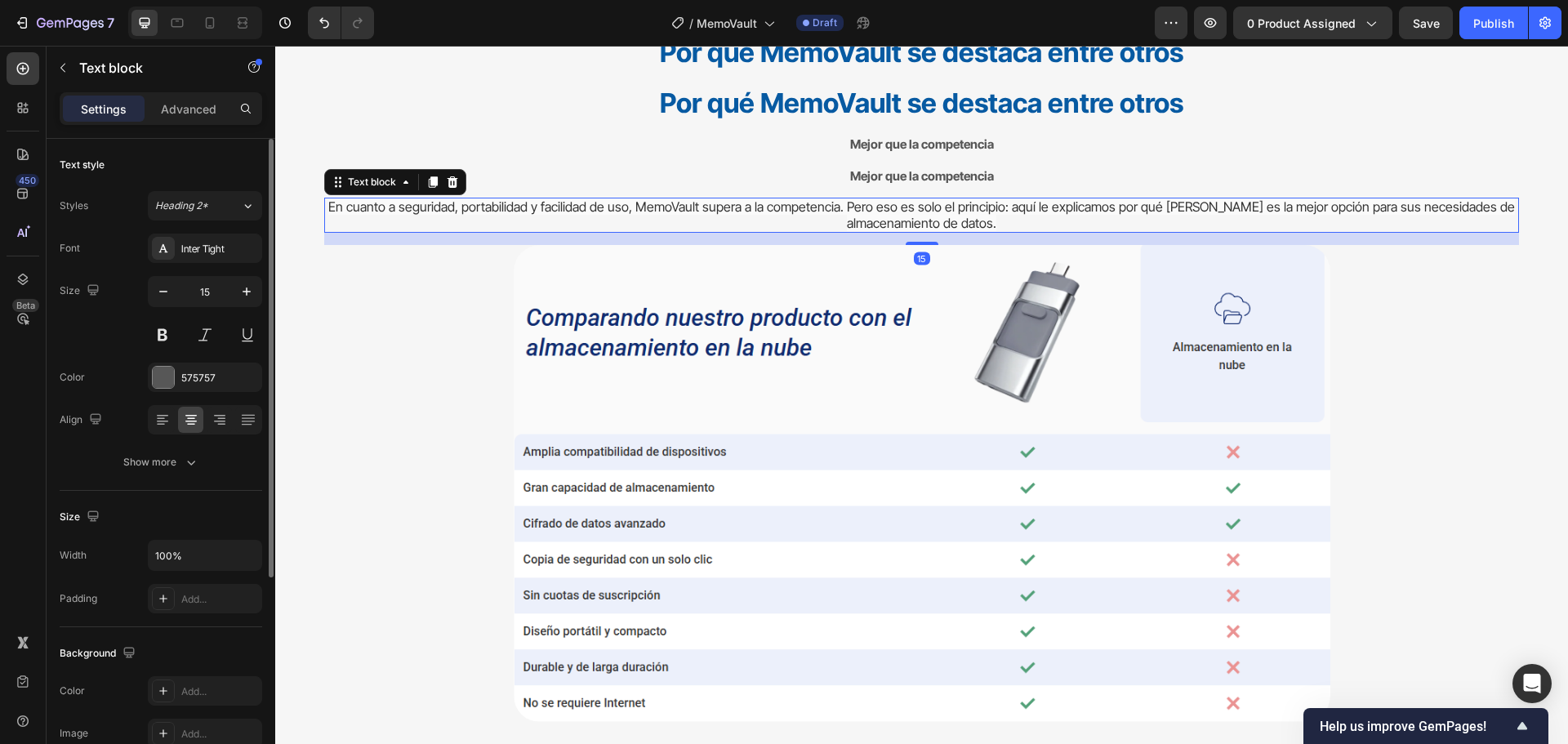
drag, startPoint x: 431, startPoint y: 483, endPoint x: 687, endPoint y: 448, distance: 258.4
click at [430, 192] on div at bounding box center [433, 182] width 19 height 19
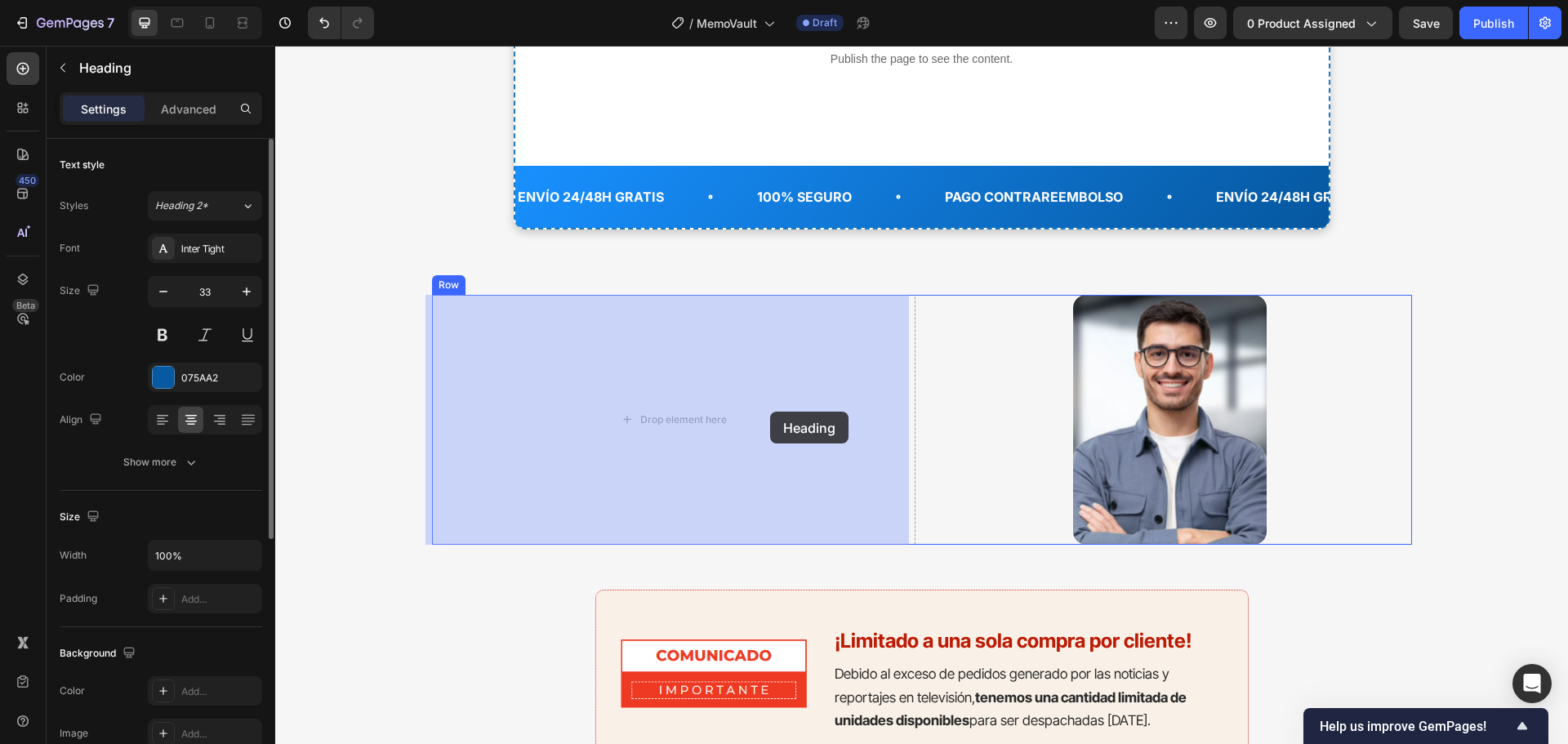
scroll to position [7090, 0]
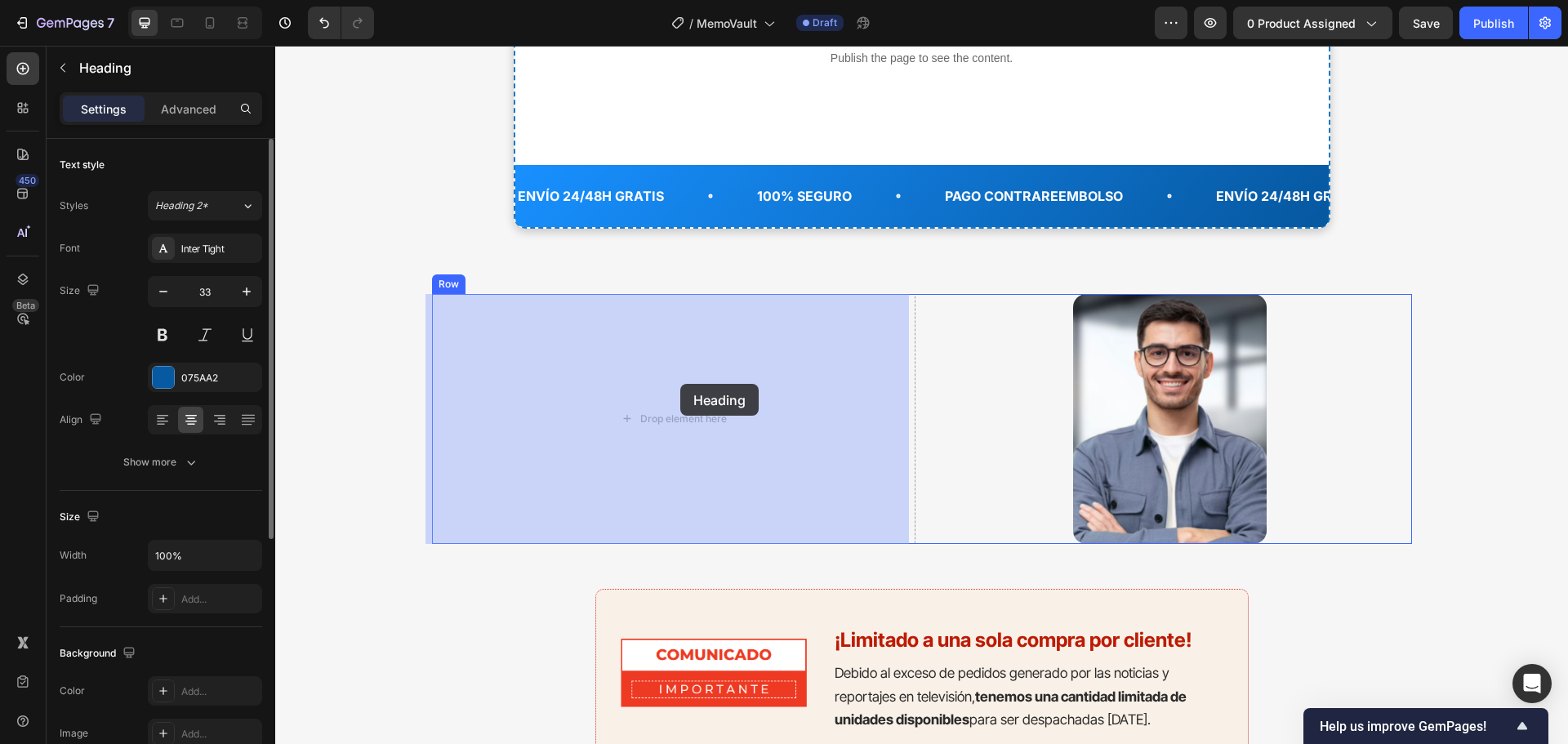
drag, startPoint x: 809, startPoint y: 408, endPoint x: 679, endPoint y: 383, distance: 132.4
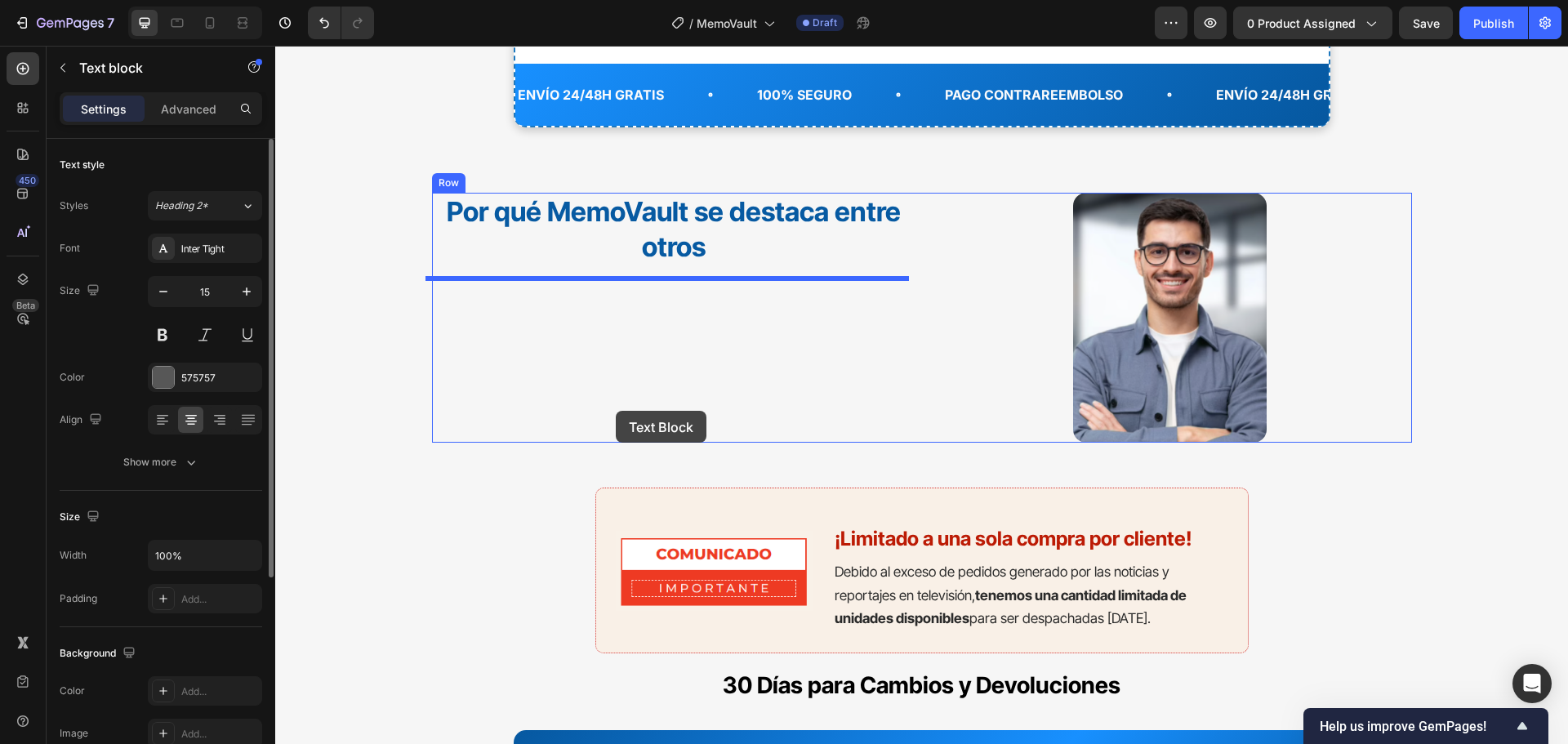
scroll to position [7172, 0]
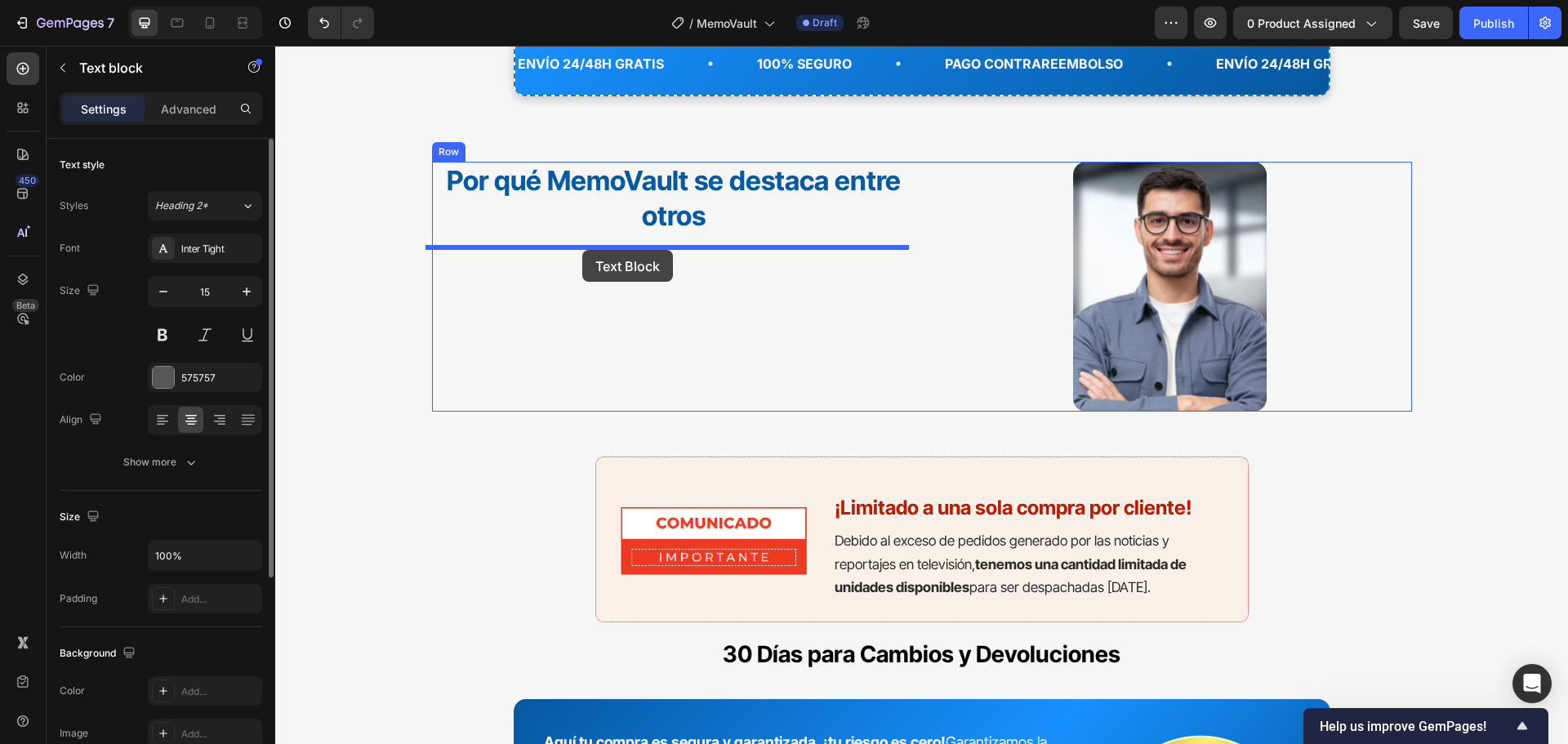
drag, startPoint x: 921, startPoint y: 436, endPoint x: 583, endPoint y: 250, distance: 385.8
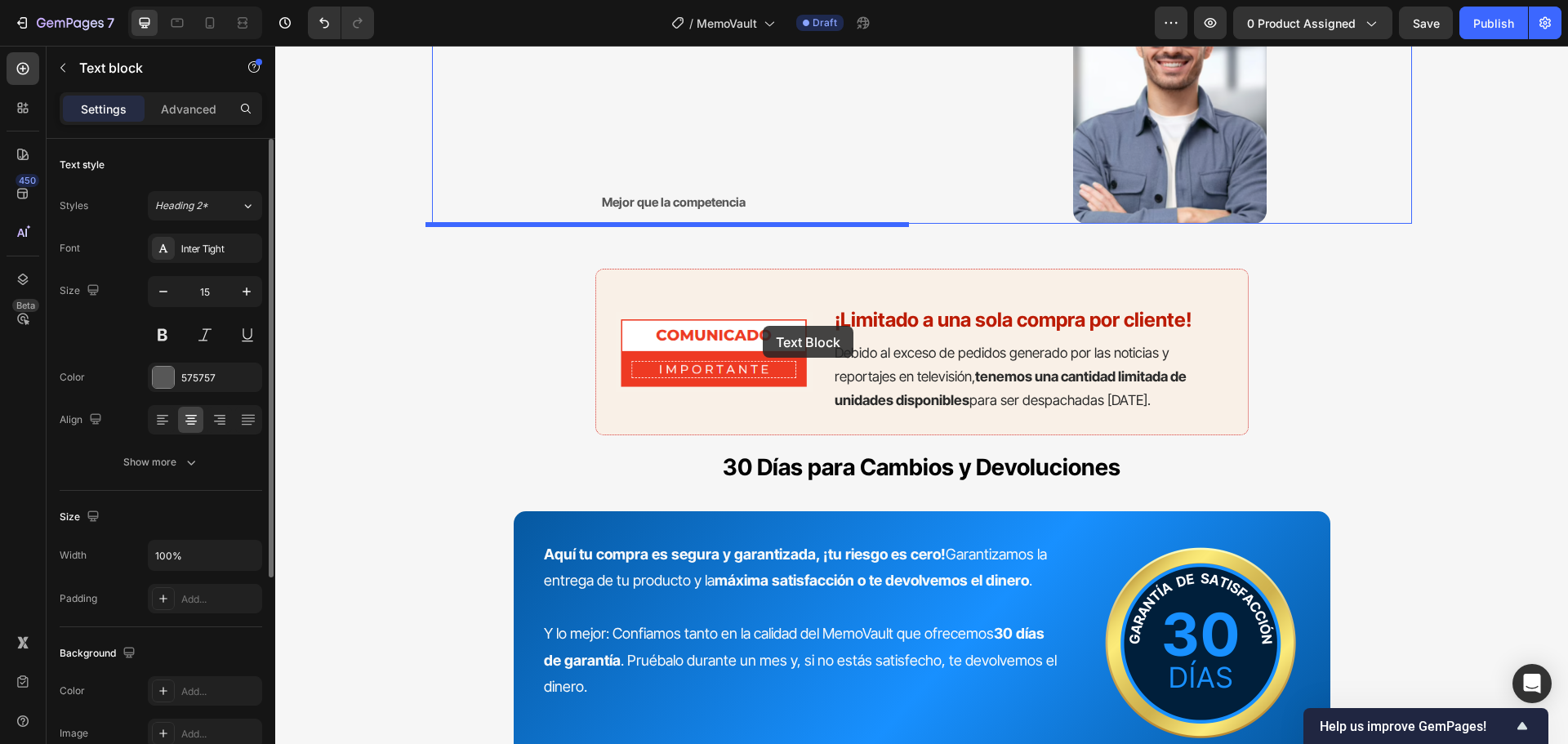
scroll to position [7334, 0]
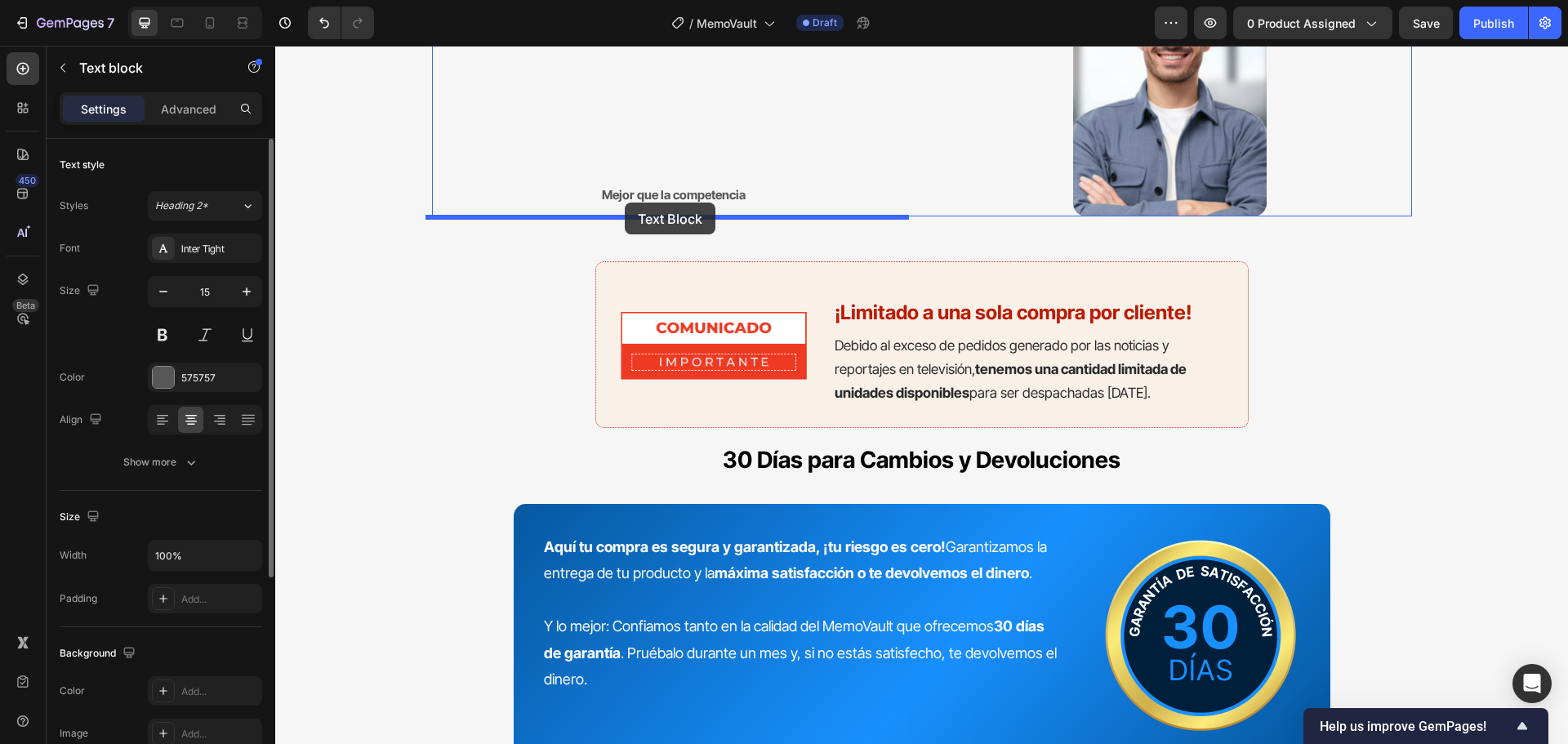
drag, startPoint x: 917, startPoint y: 351, endPoint x: 625, endPoint y: 203, distance: 327.4
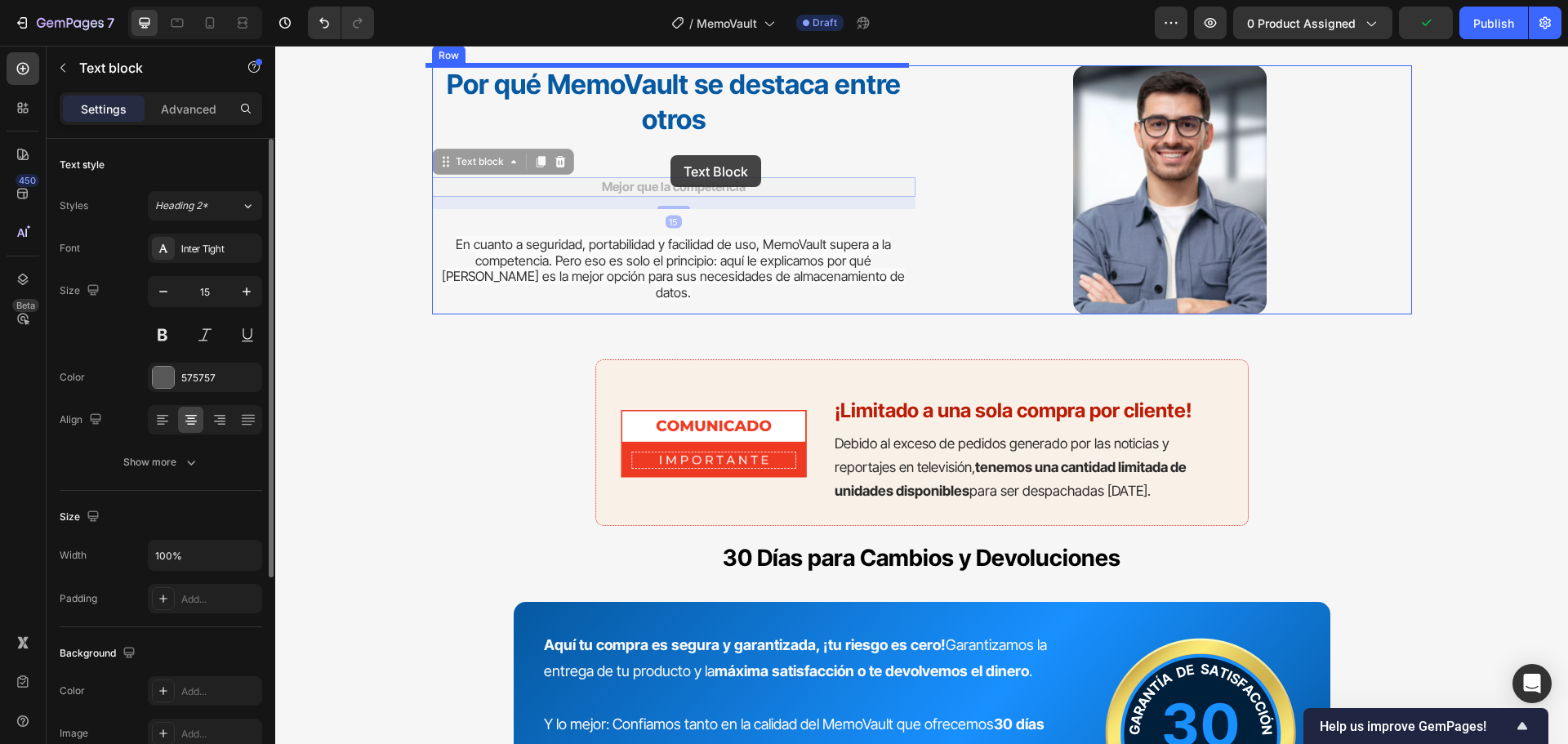
scroll to position [7215, 0]
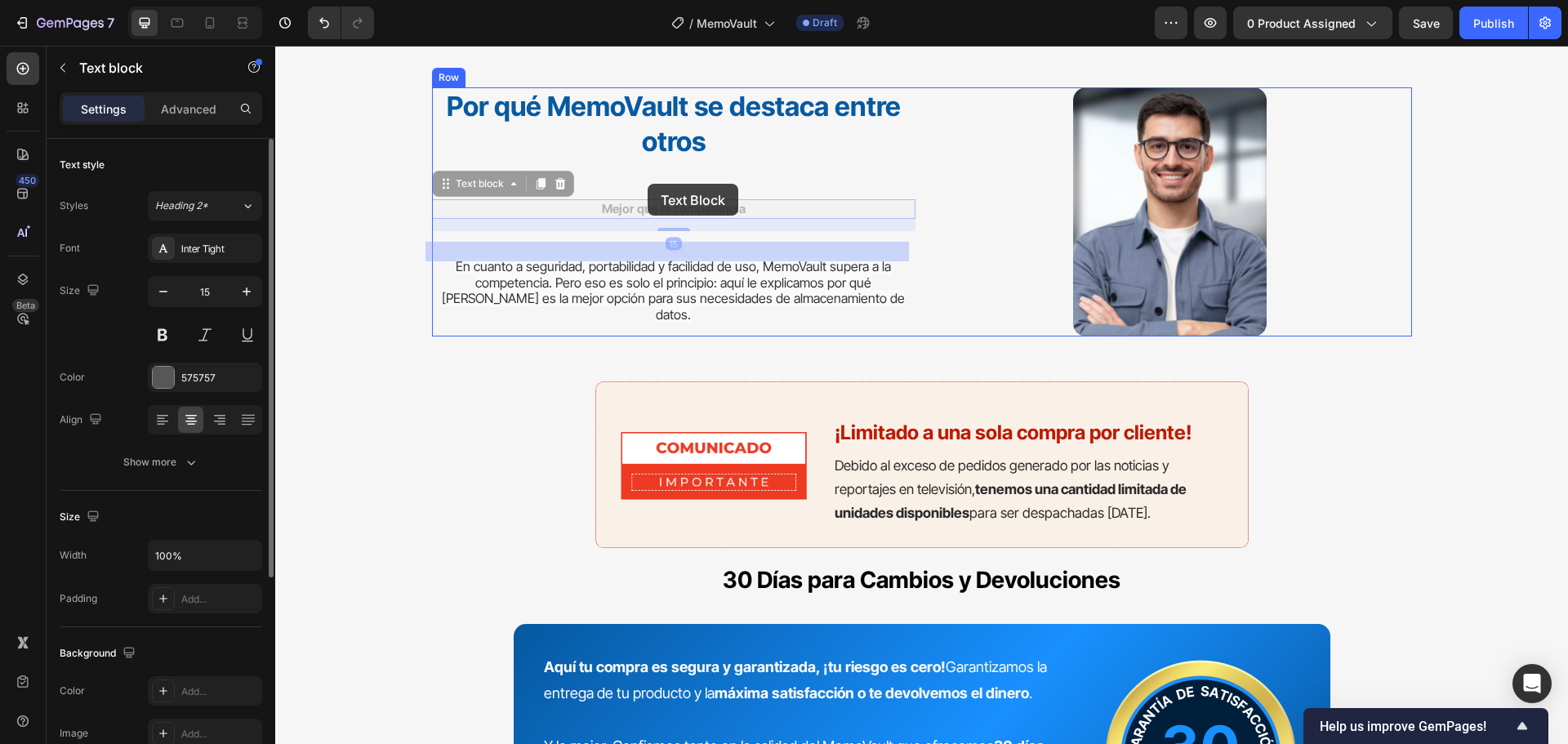
drag, startPoint x: 676, startPoint y: 199, endPoint x: 648, endPoint y: 184, distance: 31.8
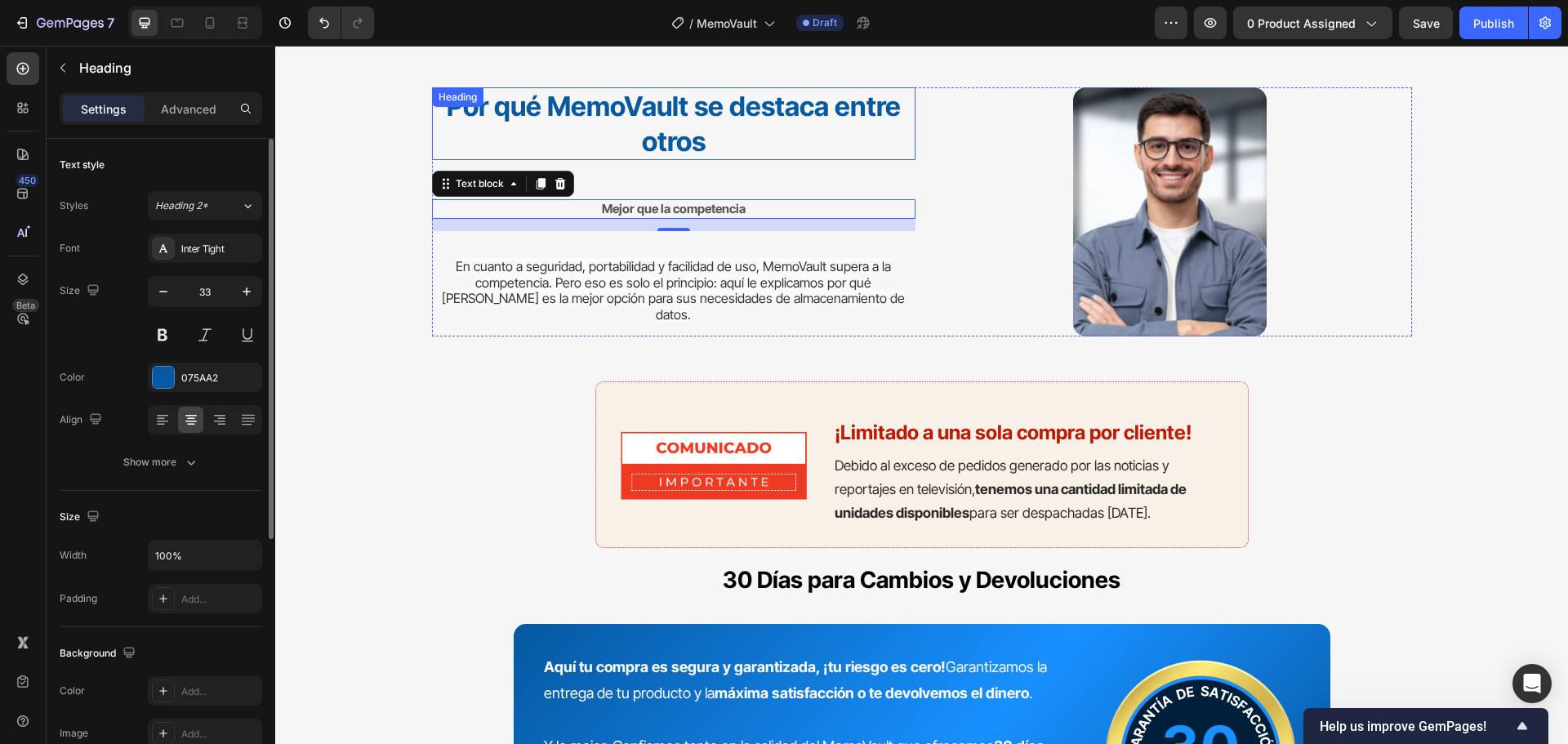
click at [663, 126] on strong "Por qué MemoVault se destaca entre otros" at bounding box center [674, 123] width 454 height 67
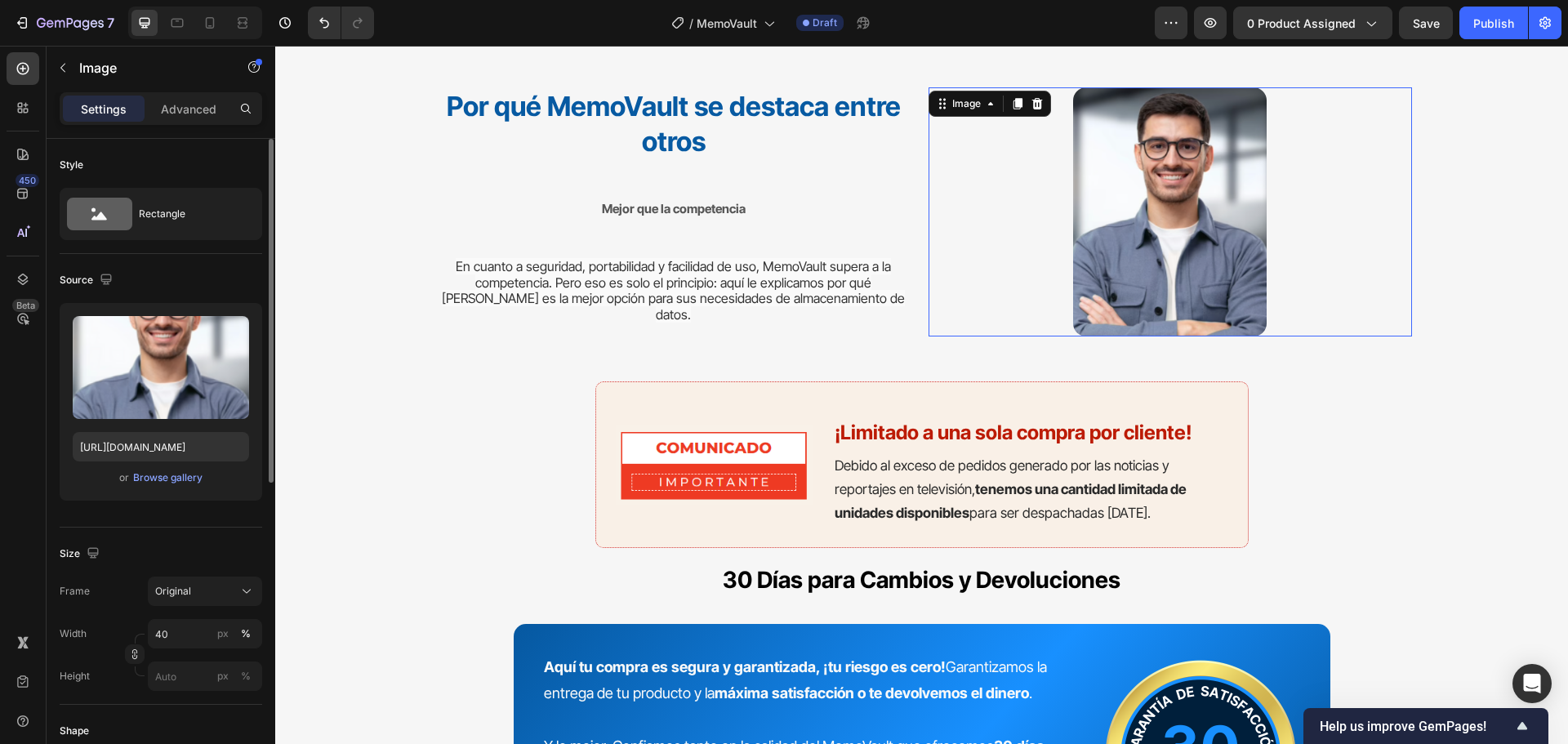
click at [1022, 120] on div at bounding box center [1170, 212] width 484 height 250
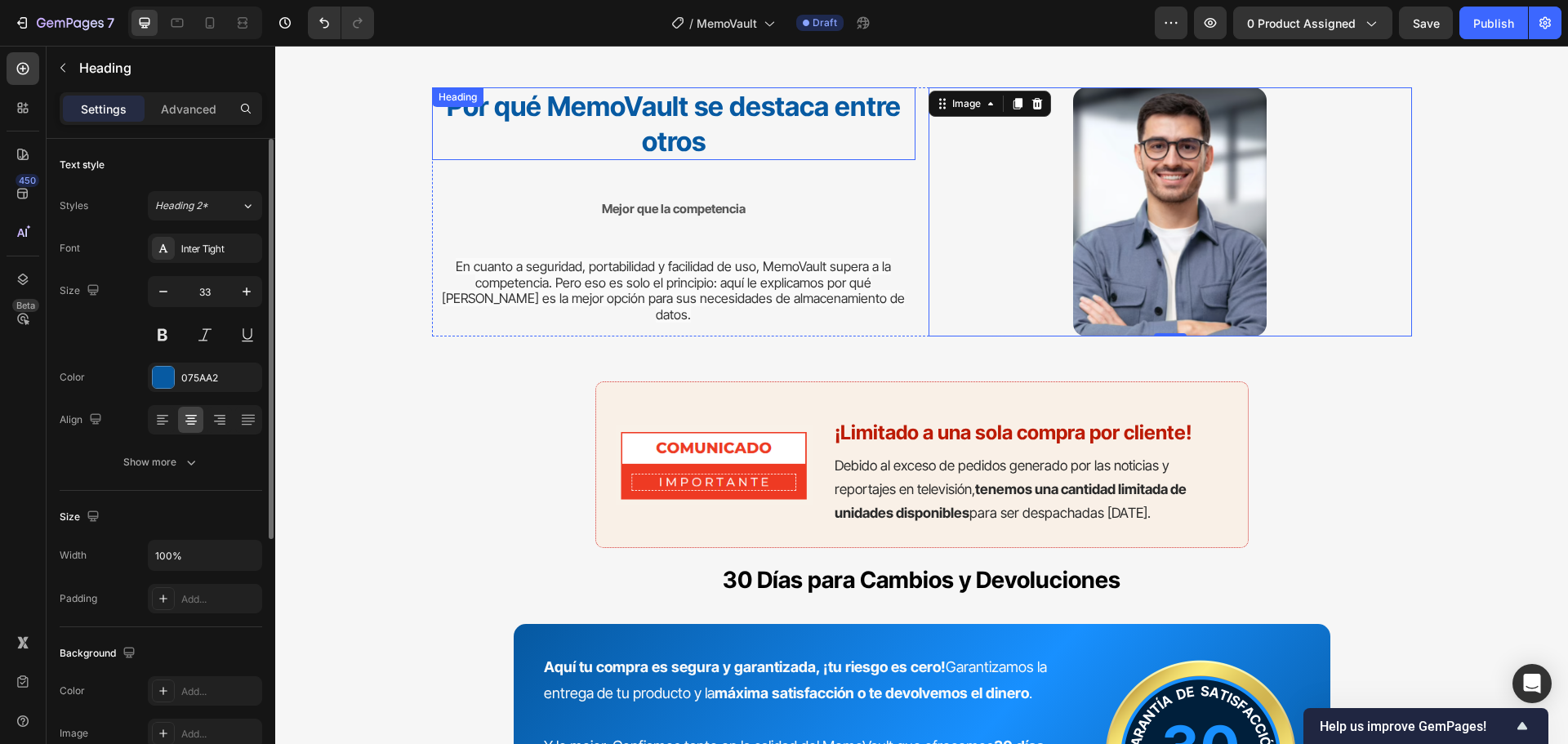
click at [659, 142] on strong "Por qué MemoVault se destaca entre otros" at bounding box center [674, 123] width 454 height 67
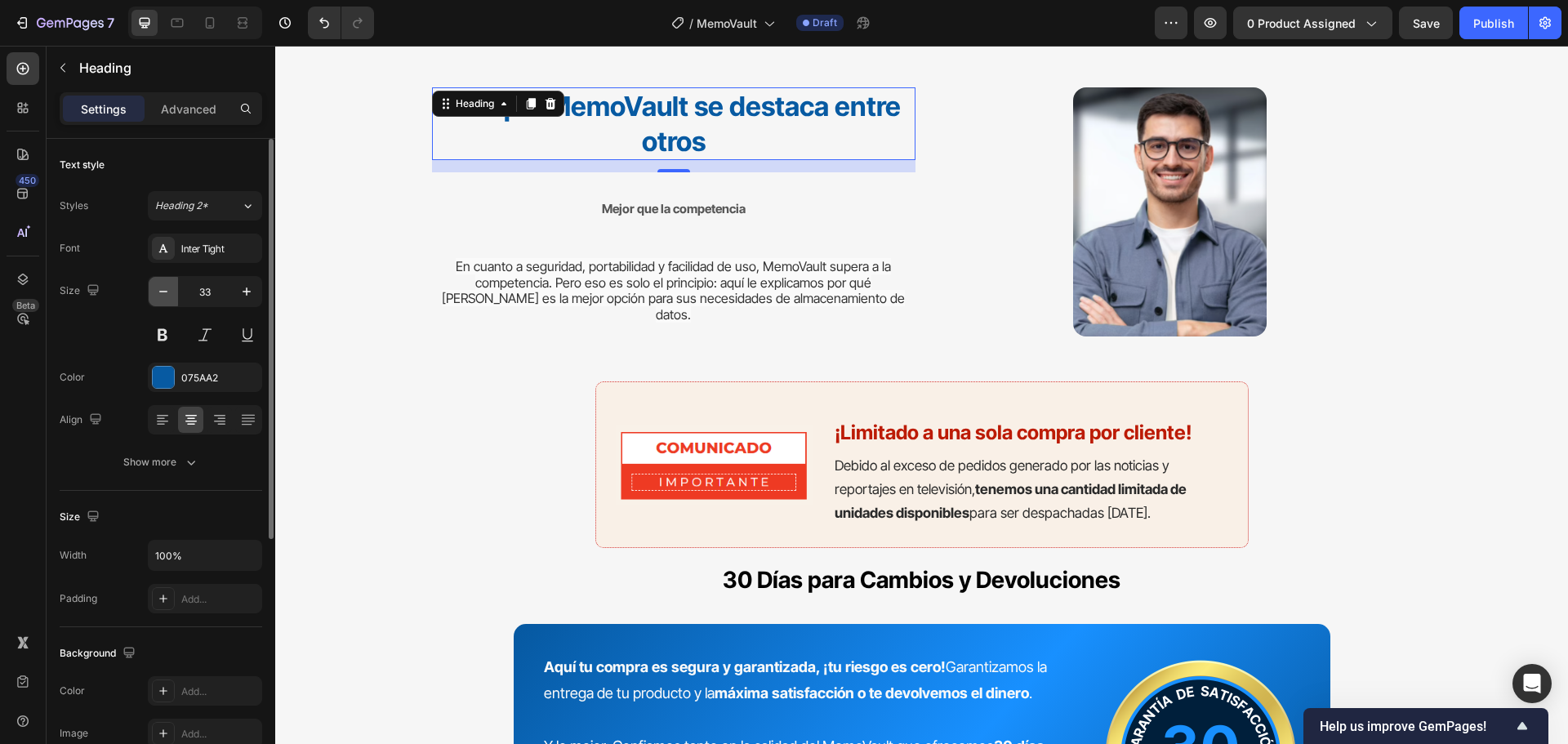
click at [171, 296] on icon "button" at bounding box center [162, 291] width 16 height 16
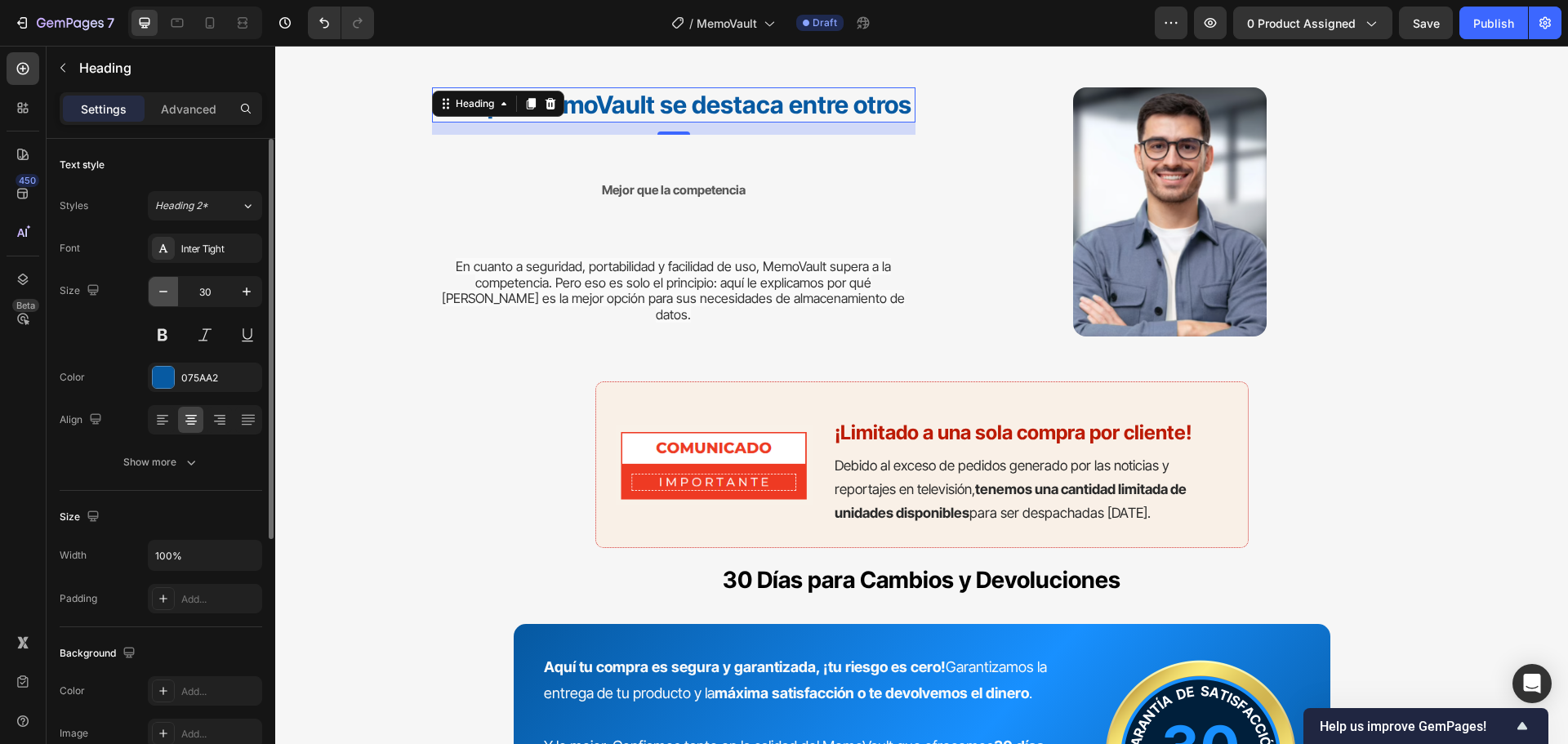
type input "29"
click at [913, 171] on div "Por qué MemoVault se destaca entre otros Heading 15 Mejor que la competencia Te…" at bounding box center [921, 212] width 980 height 250
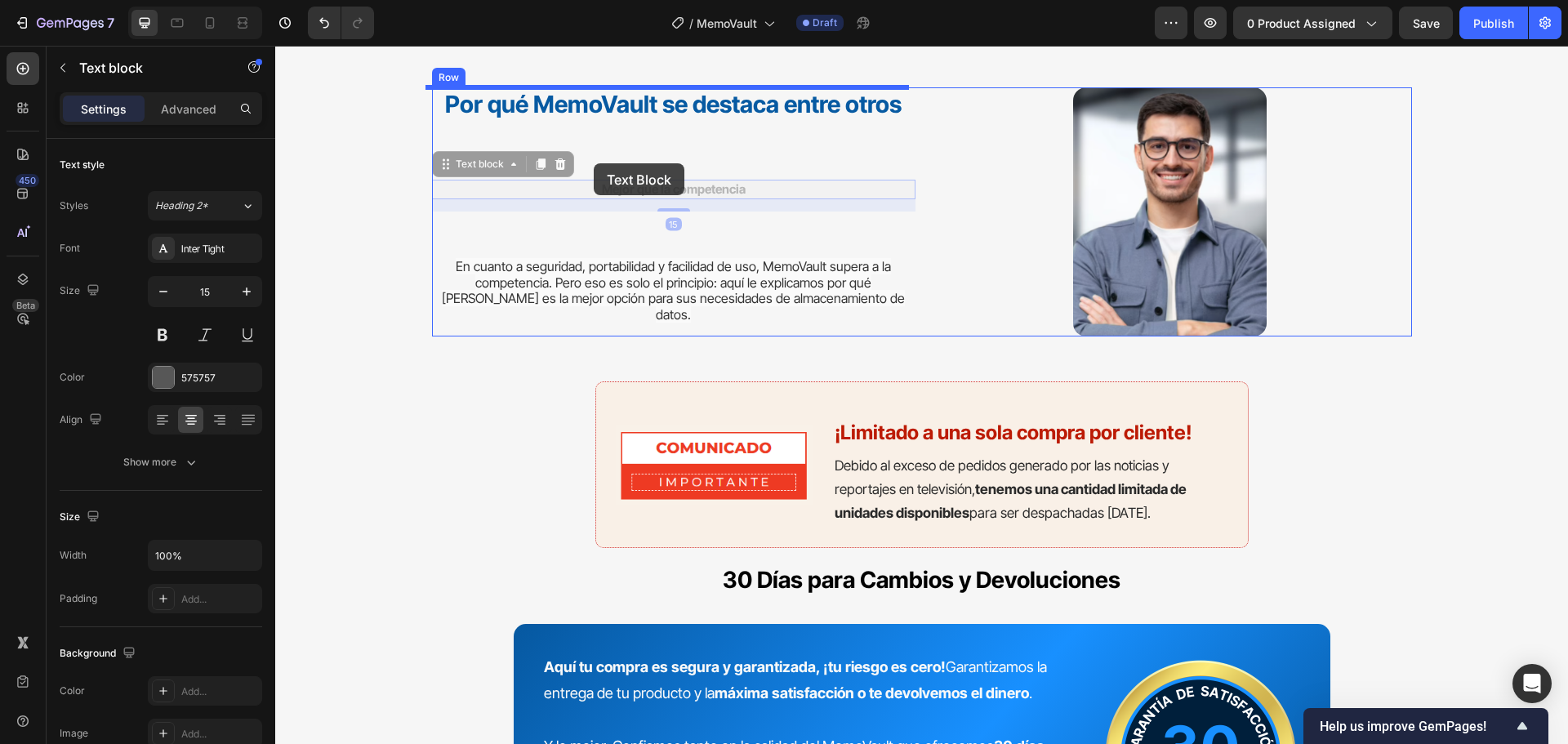
drag, startPoint x: 718, startPoint y: 201, endPoint x: 593, endPoint y: 163, distance: 130.6
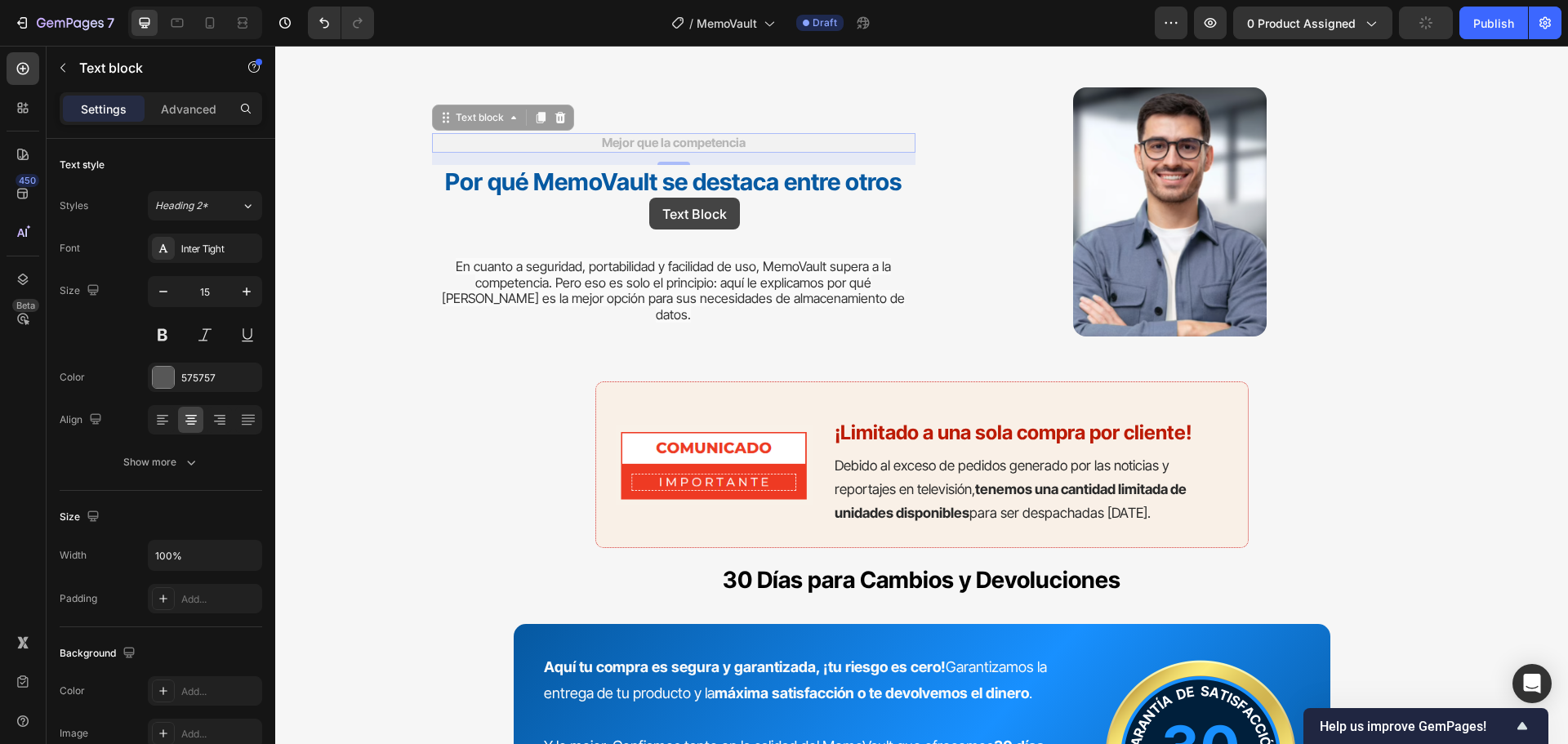
scroll to position [7186, 0]
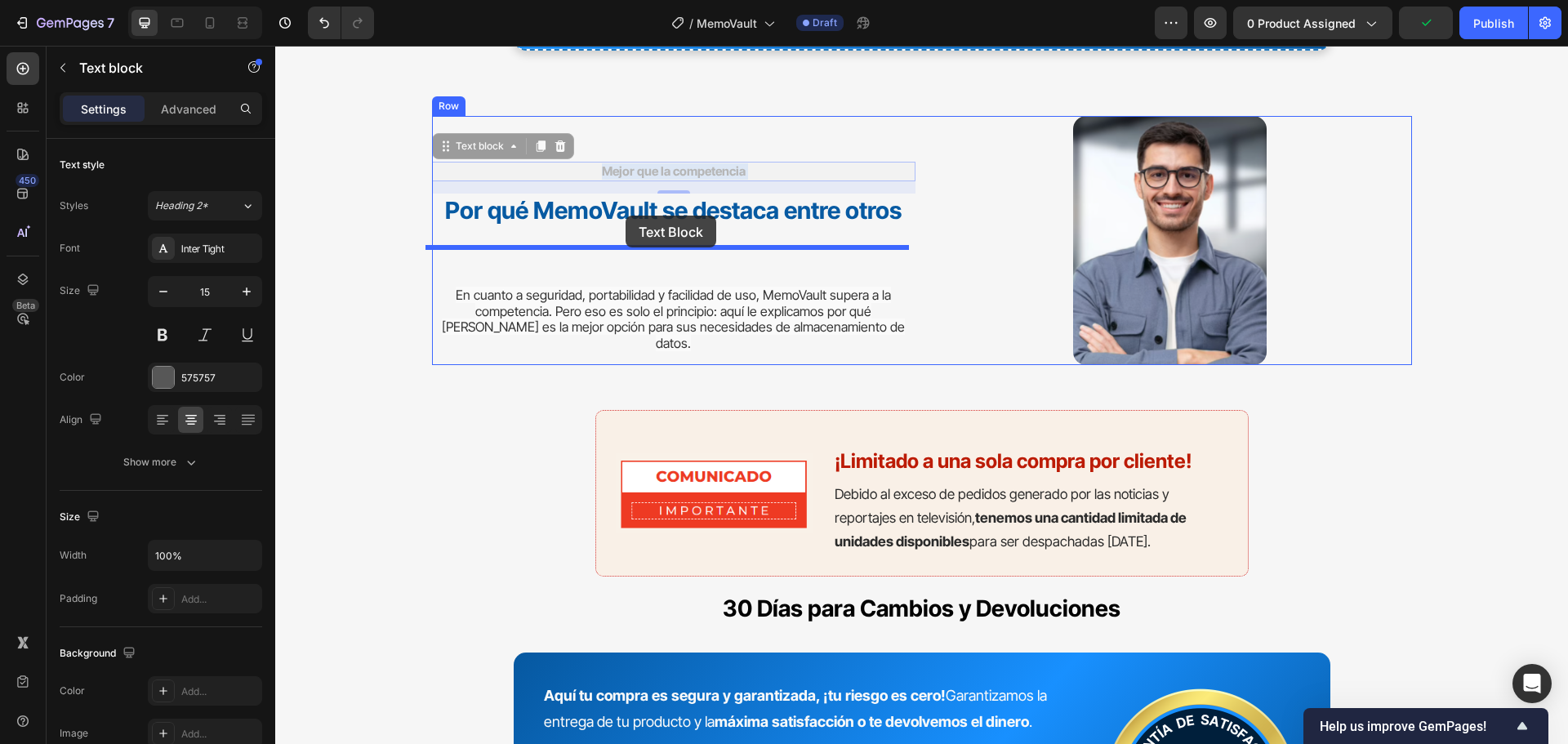
drag, startPoint x: 653, startPoint y: 153, endPoint x: 626, endPoint y: 215, distance: 67.6
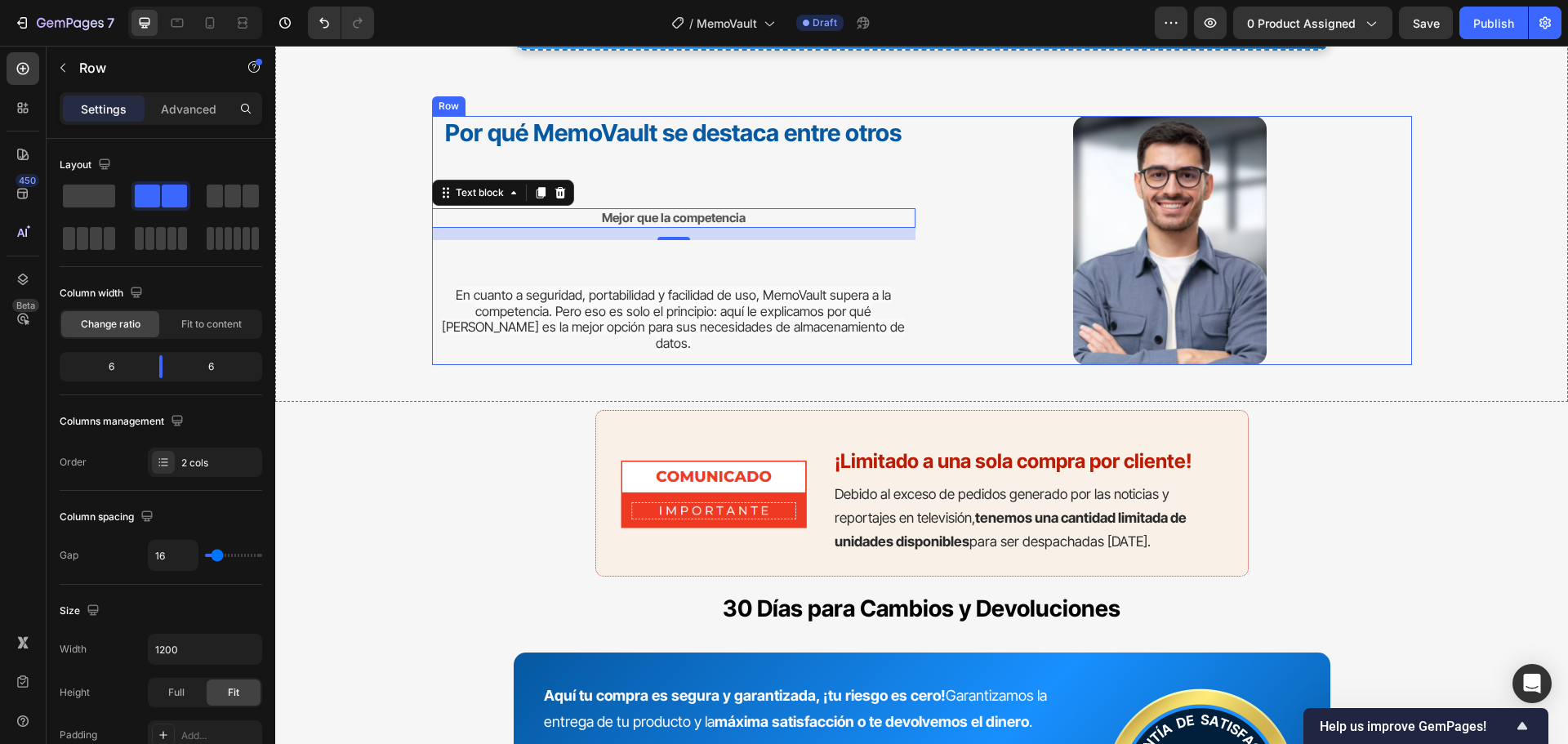
click at [629, 278] on div "Por qué MemoVault se destaca entre otros Heading Mejor que la competencia Text …" at bounding box center [673, 241] width 484 height 250
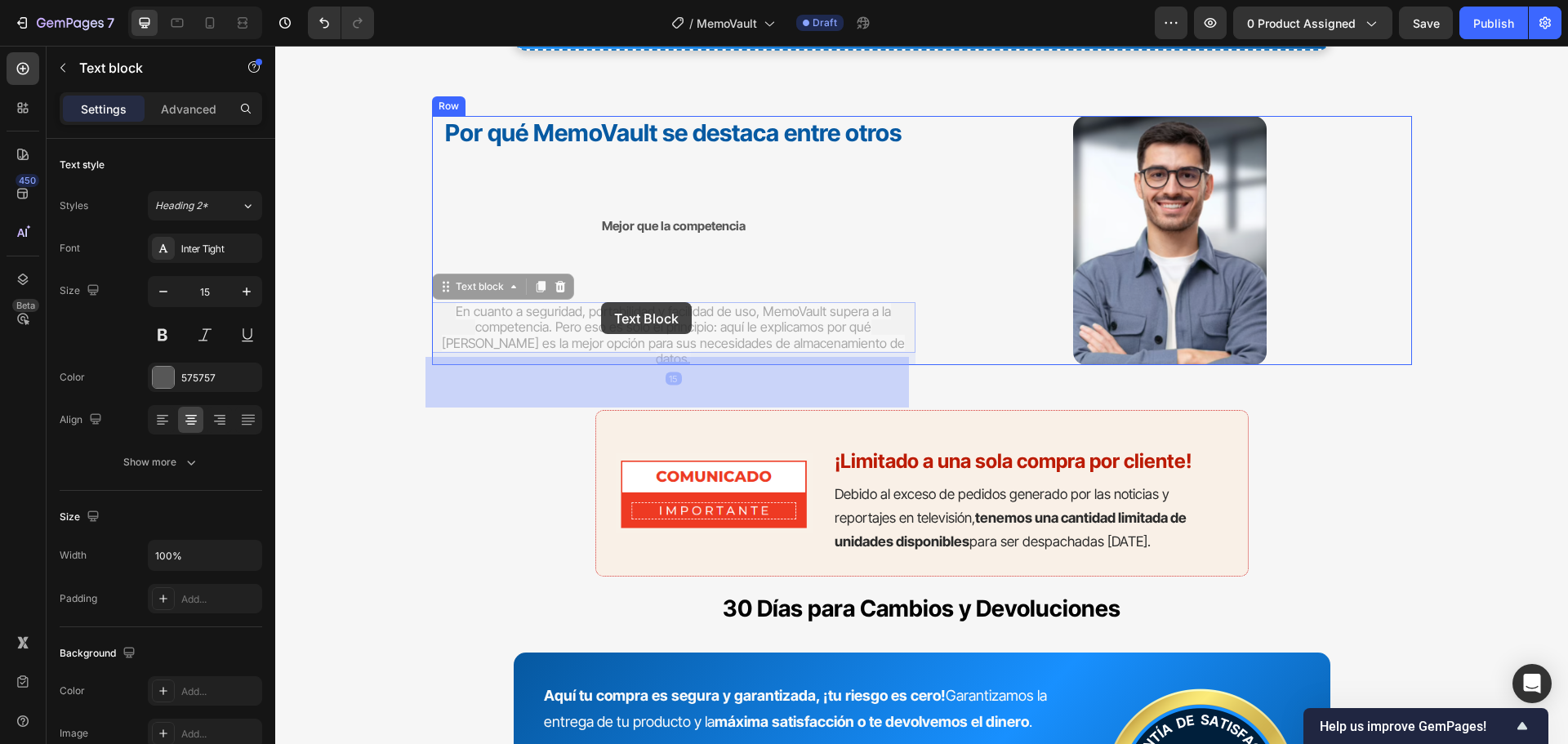
drag, startPoint x: 603, startPoint y: 325, endPoint x: 601, endPoint y: 302, distance: 23.1
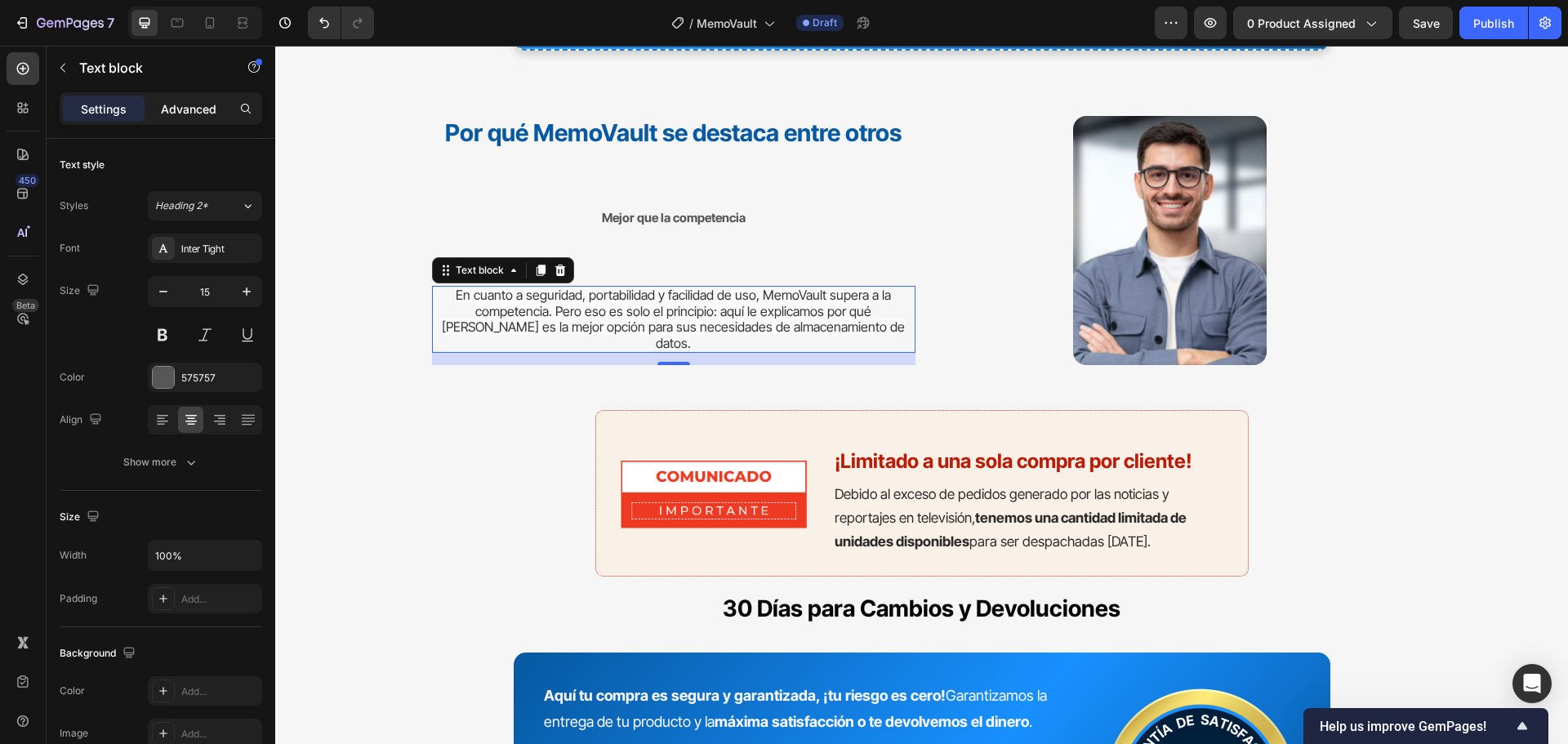
click at [212, 100] on p "Advanced" at bounding box center [188, 109] width 56 height 17
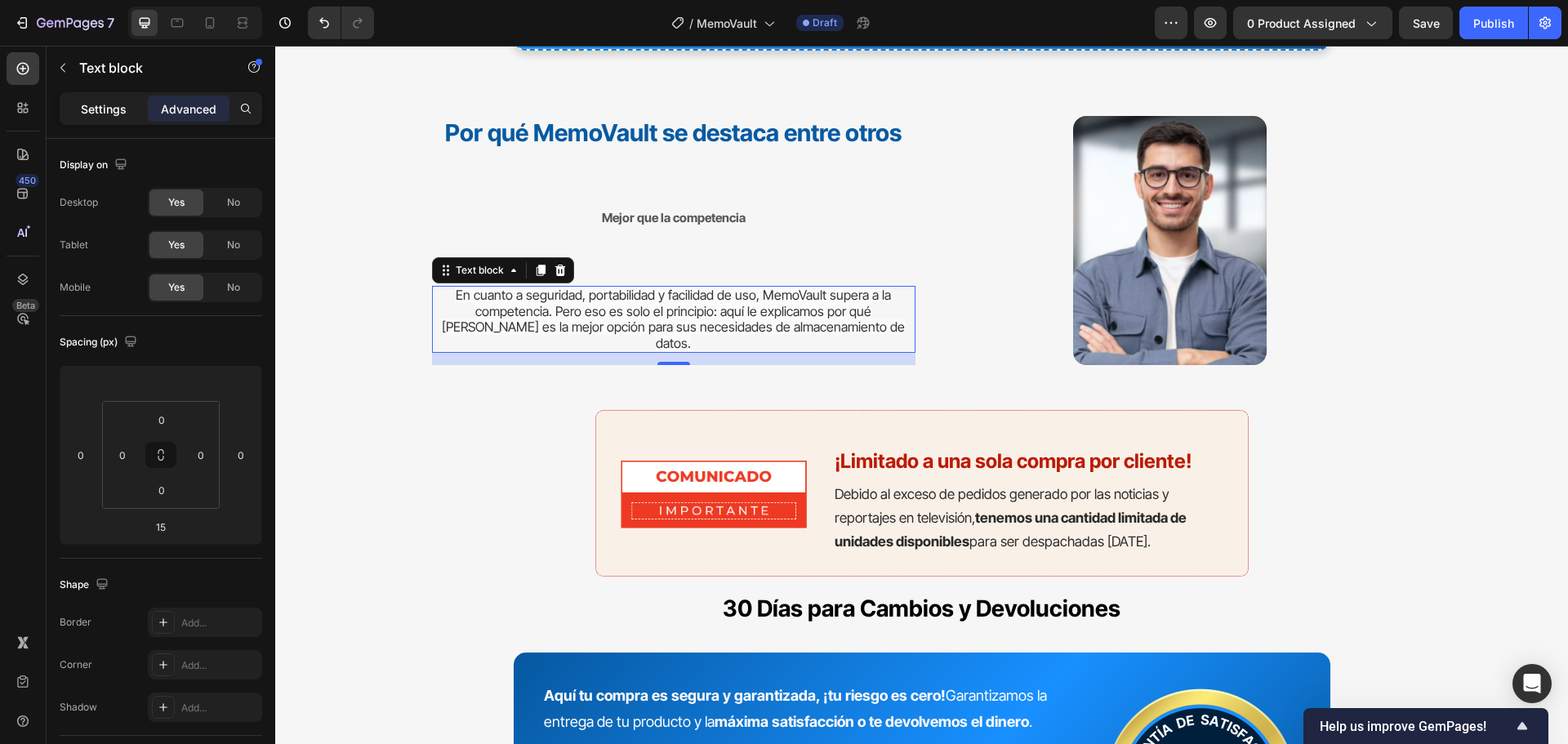
click at [113, 103] on p "Settings" at bounding box center [104, 109] width 46 height 17
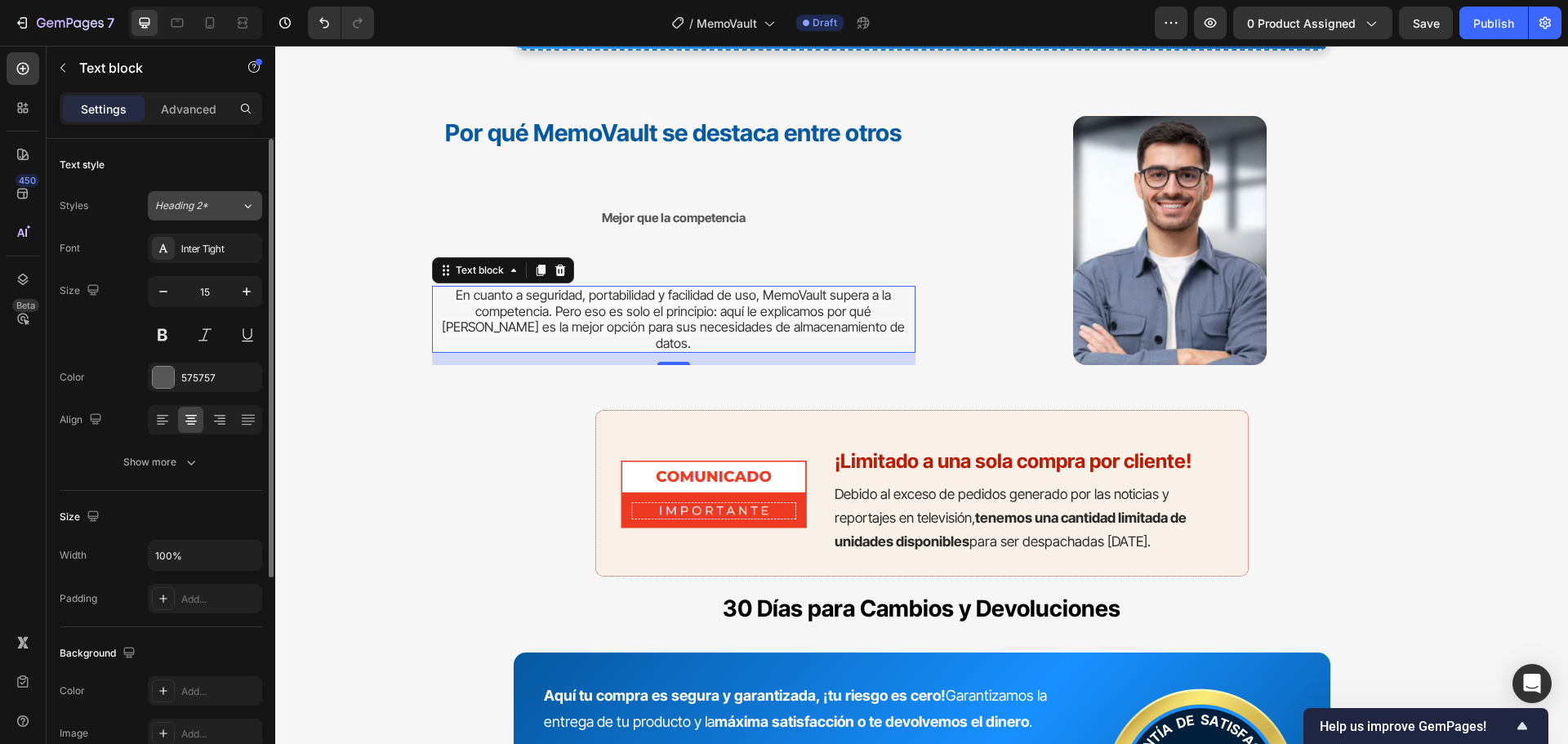
click at [210, 198] on button "Heading 2*" at bounding box center [205, 206] width 114 height 30
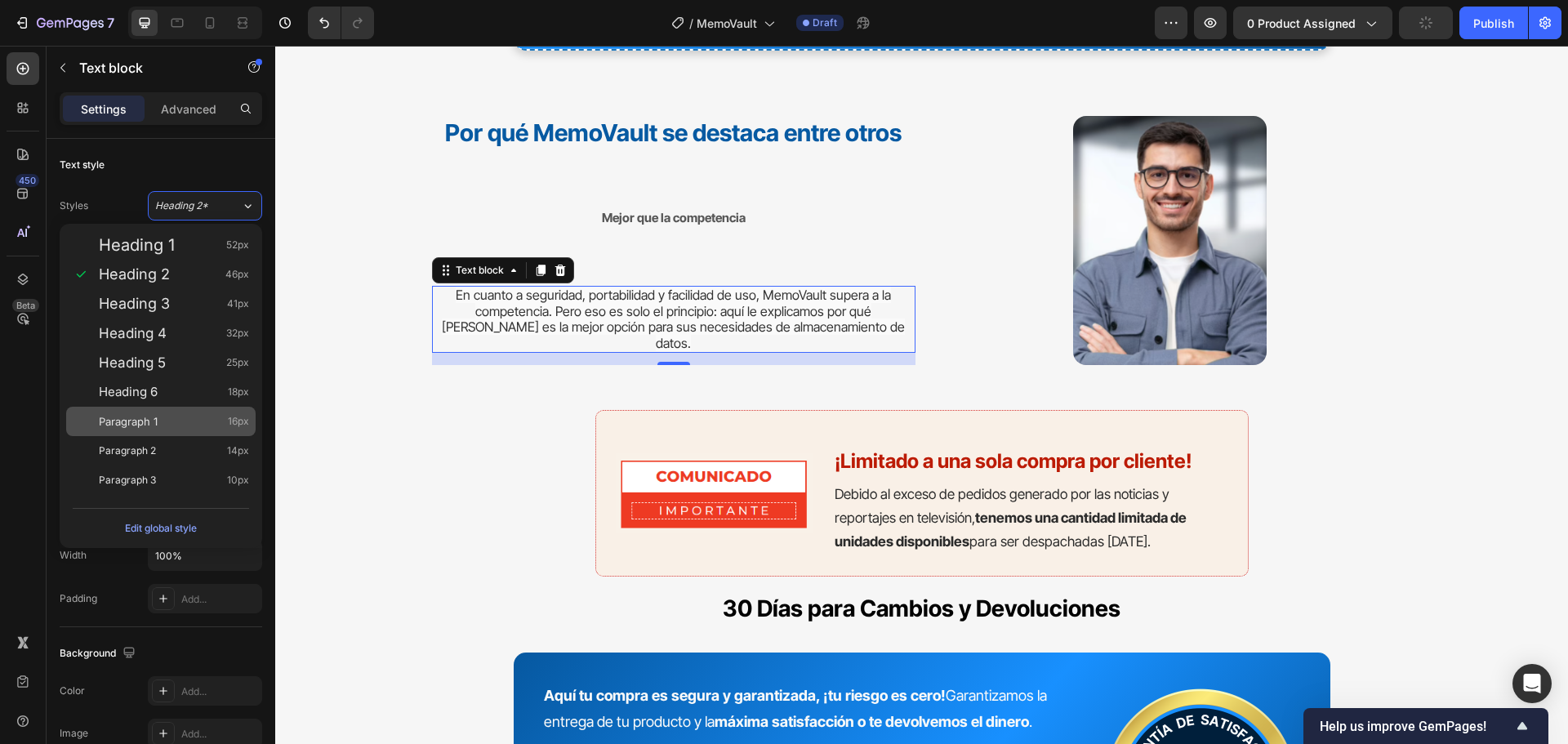
click at [199, 409] on div "Paragraph 1 16px" at bounding box center [161, 421] width 189 height 30
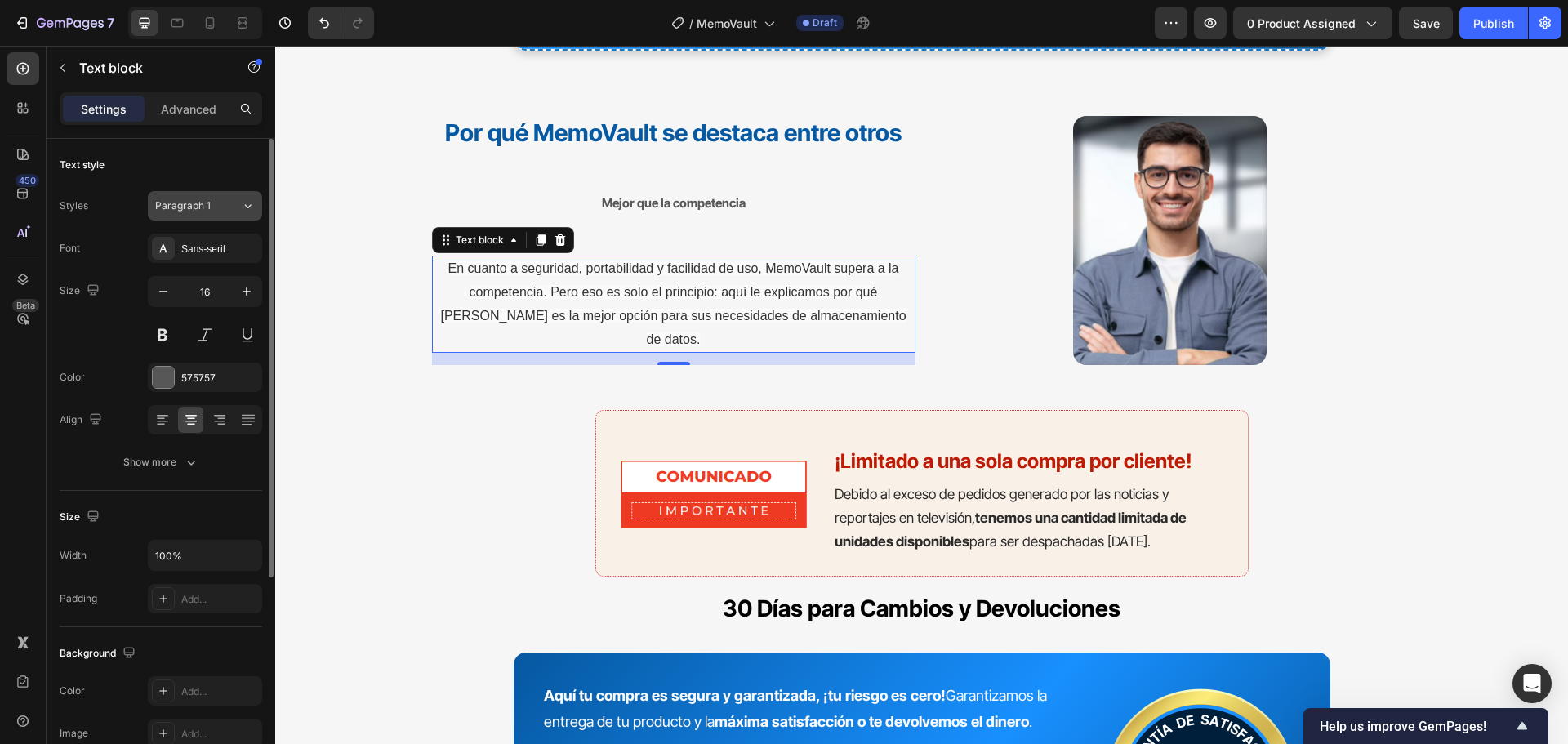
click at [237, 203] on div "Paragraph 1" at bounding box center [197, 205] width 86 height 14
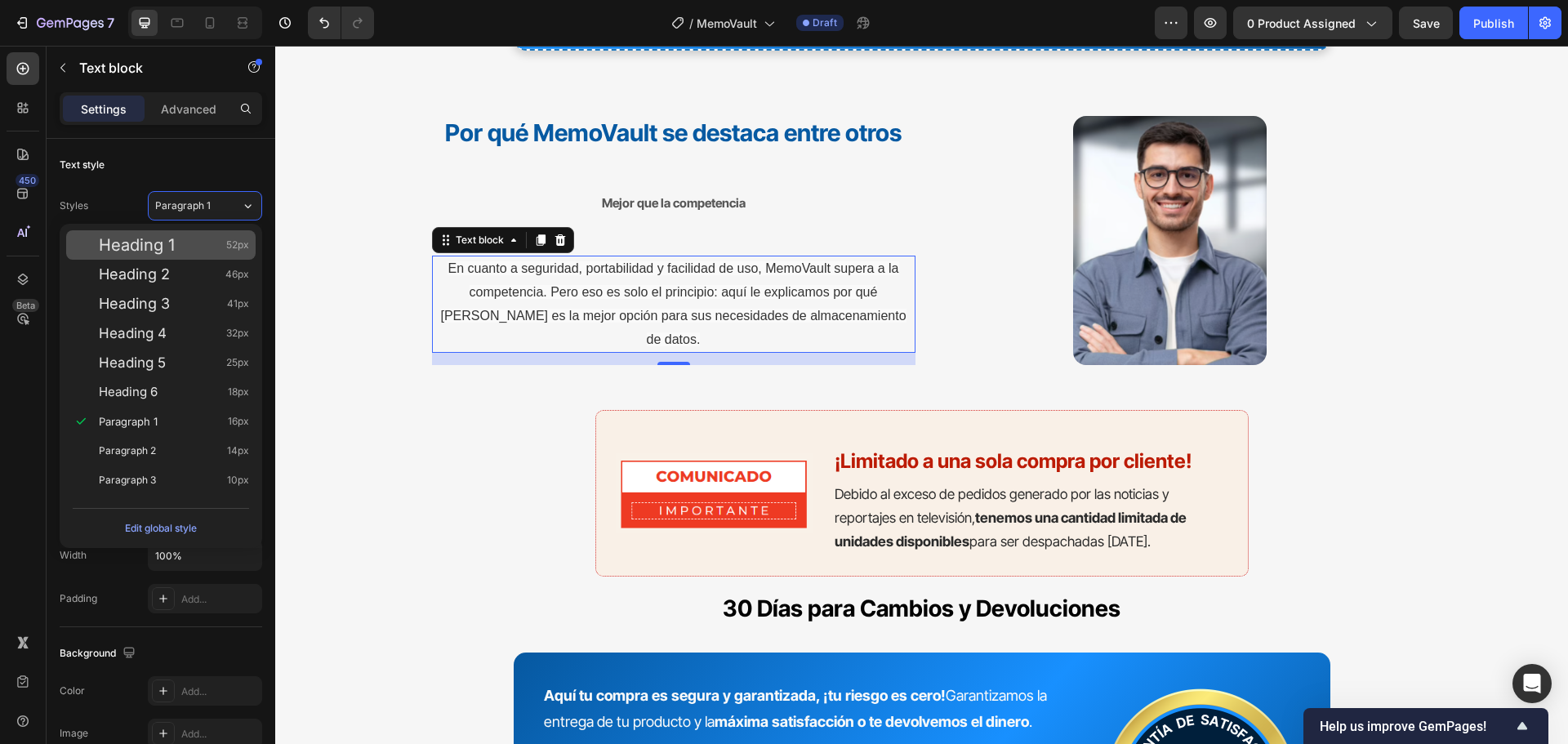
click at [206, 248] on div "Heading 1 52px" at bounding box center [174, 244] width 150 height 16
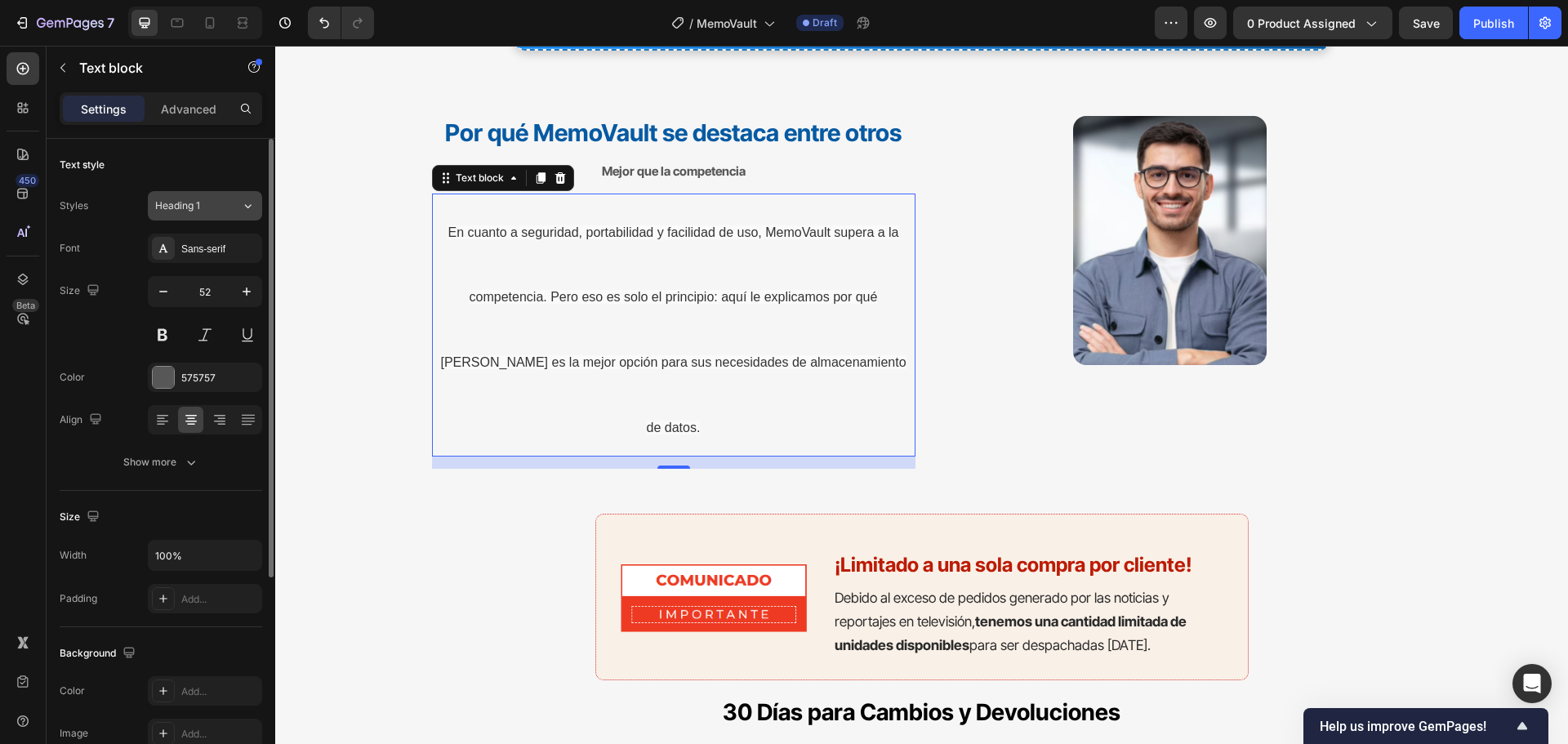
click at [229, 212] on div "Heading 1" at bounding box center [197, 205] width 86 height 14
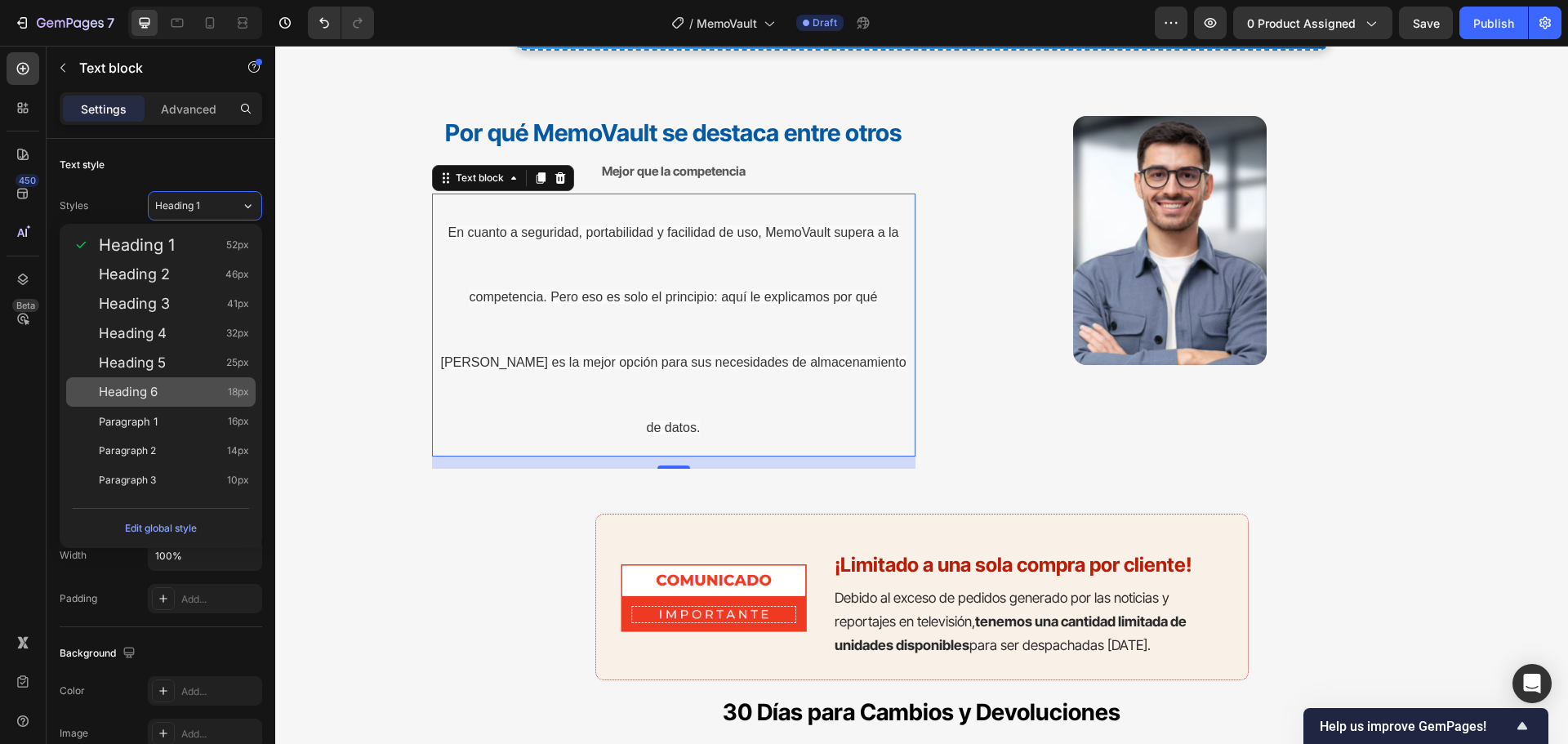
click at [178, 406] on div "Heading 6 18px" at bounding box center [161, 391] width 189 height 30
type input "18"
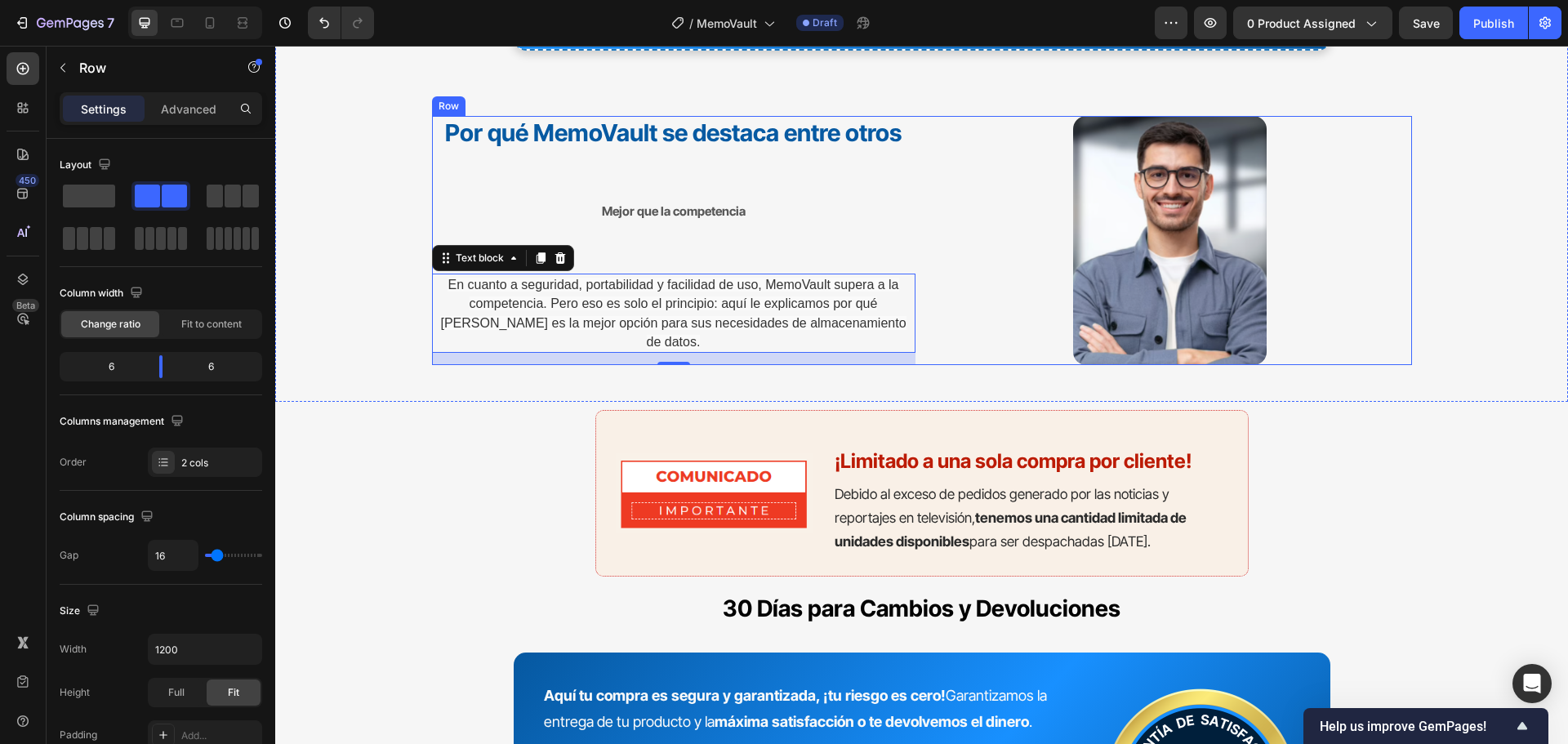
click at [689, 185] on div "Por qué MemoVault se destaca entre otros Heading Mejor que la competencia Text …" at bounding box center [673, 241] width 484 height 250
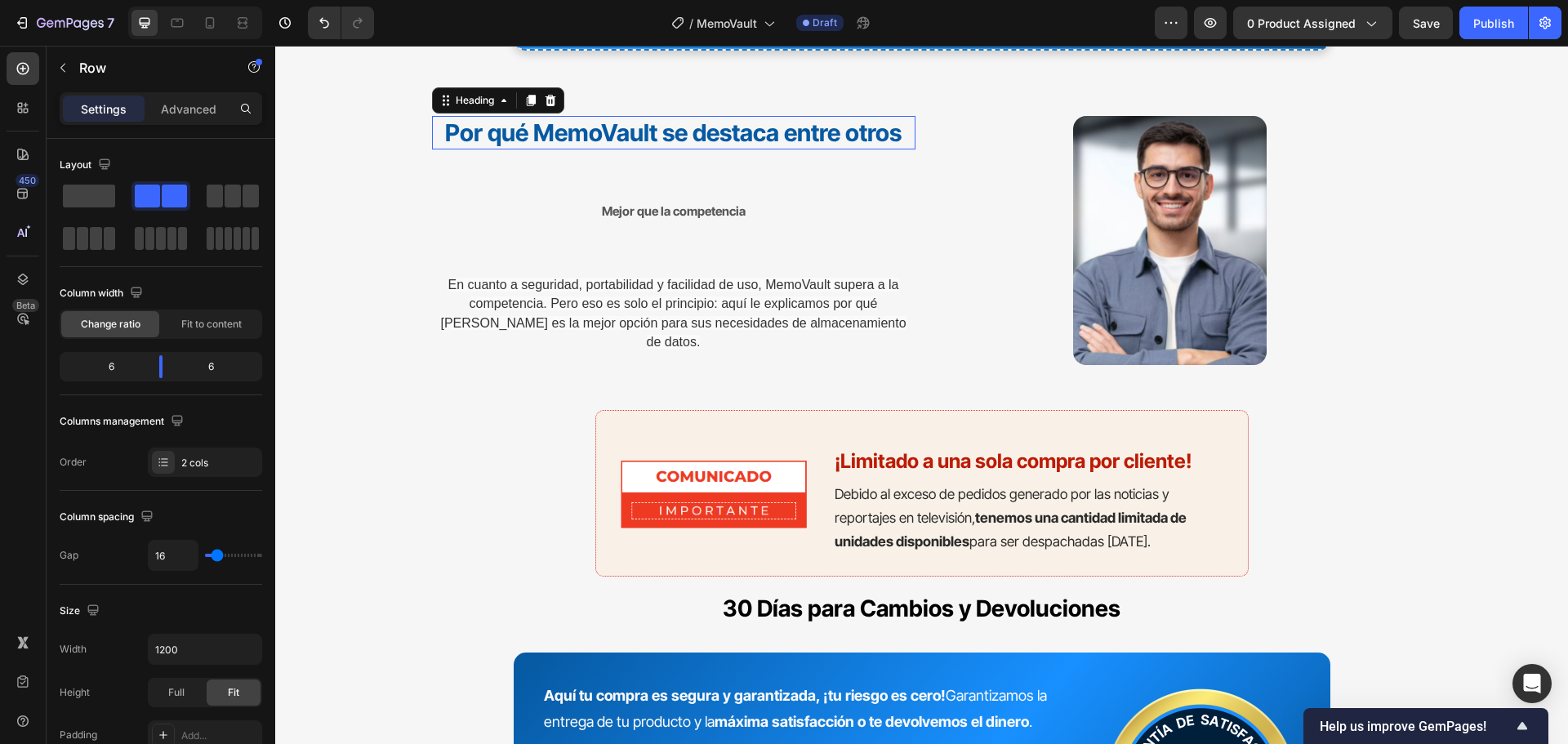
click at [805, 141] on strong "Por qué MemoVault se destaca entre otros" at bounding box center [673, 133] width 457 height 29
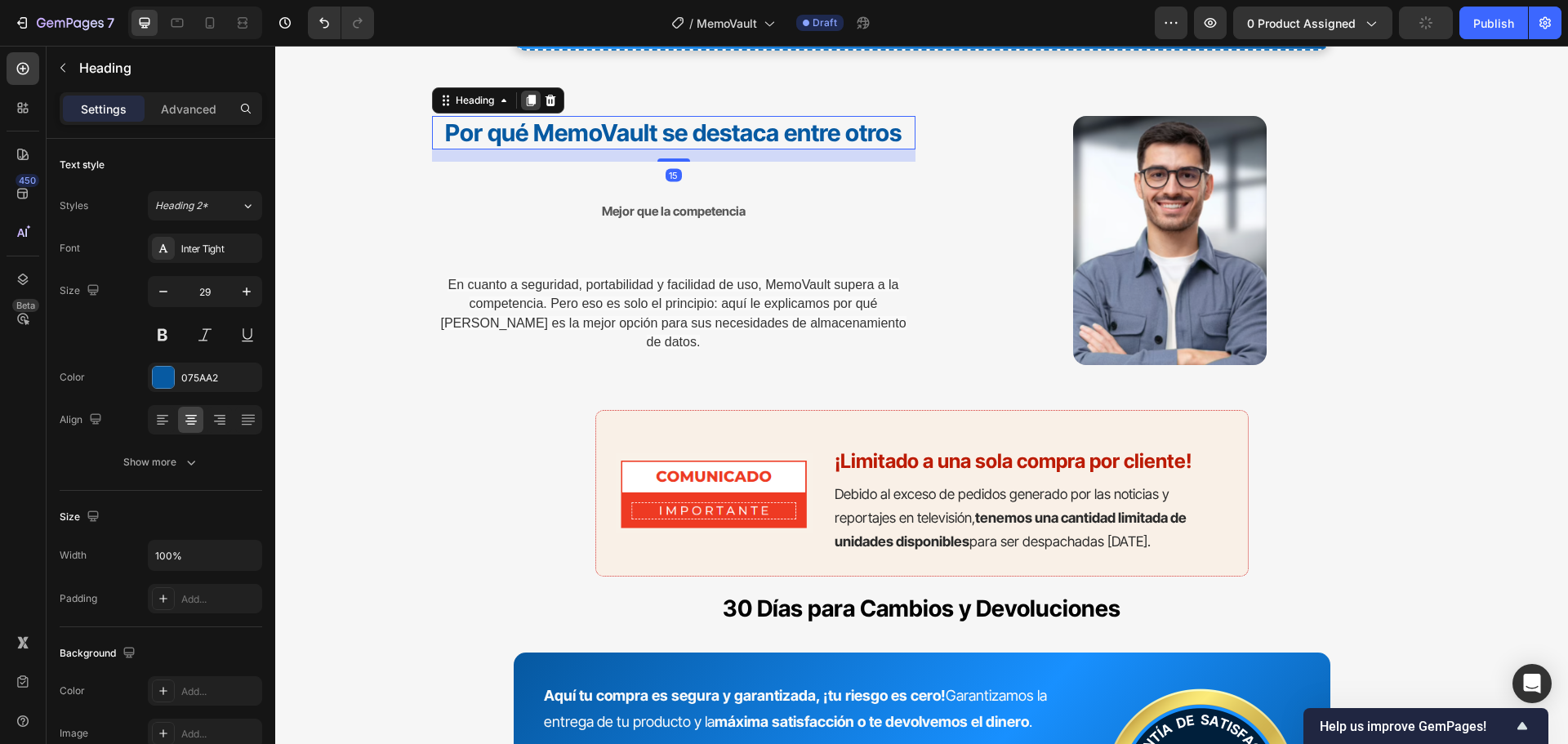
click at [526, 103] on icon at bounding box center [530, 101] width 9 height 12
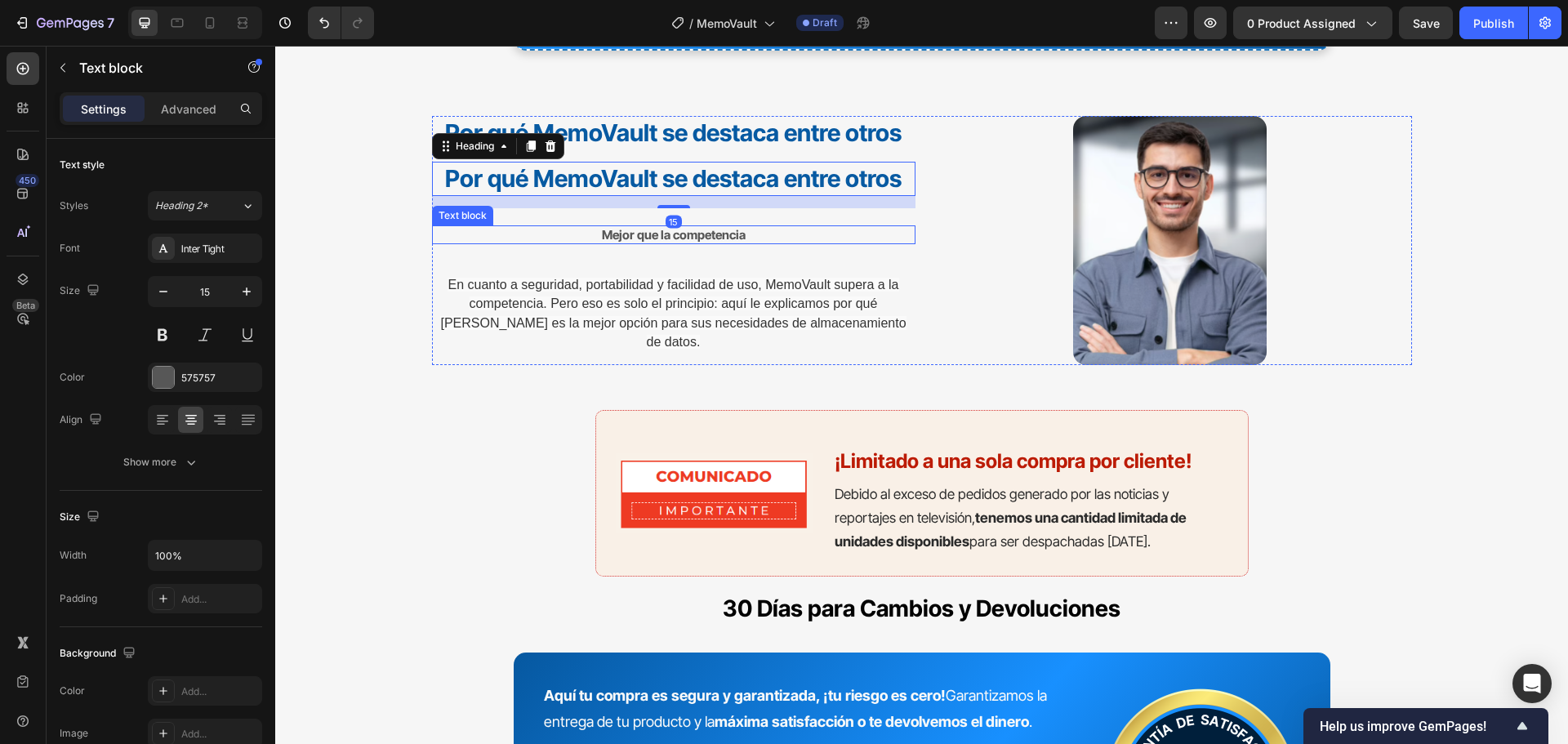
click at [675, 242] on strong "Mejor que la competencia" at bounding box center [673, 235] width 143 height 15
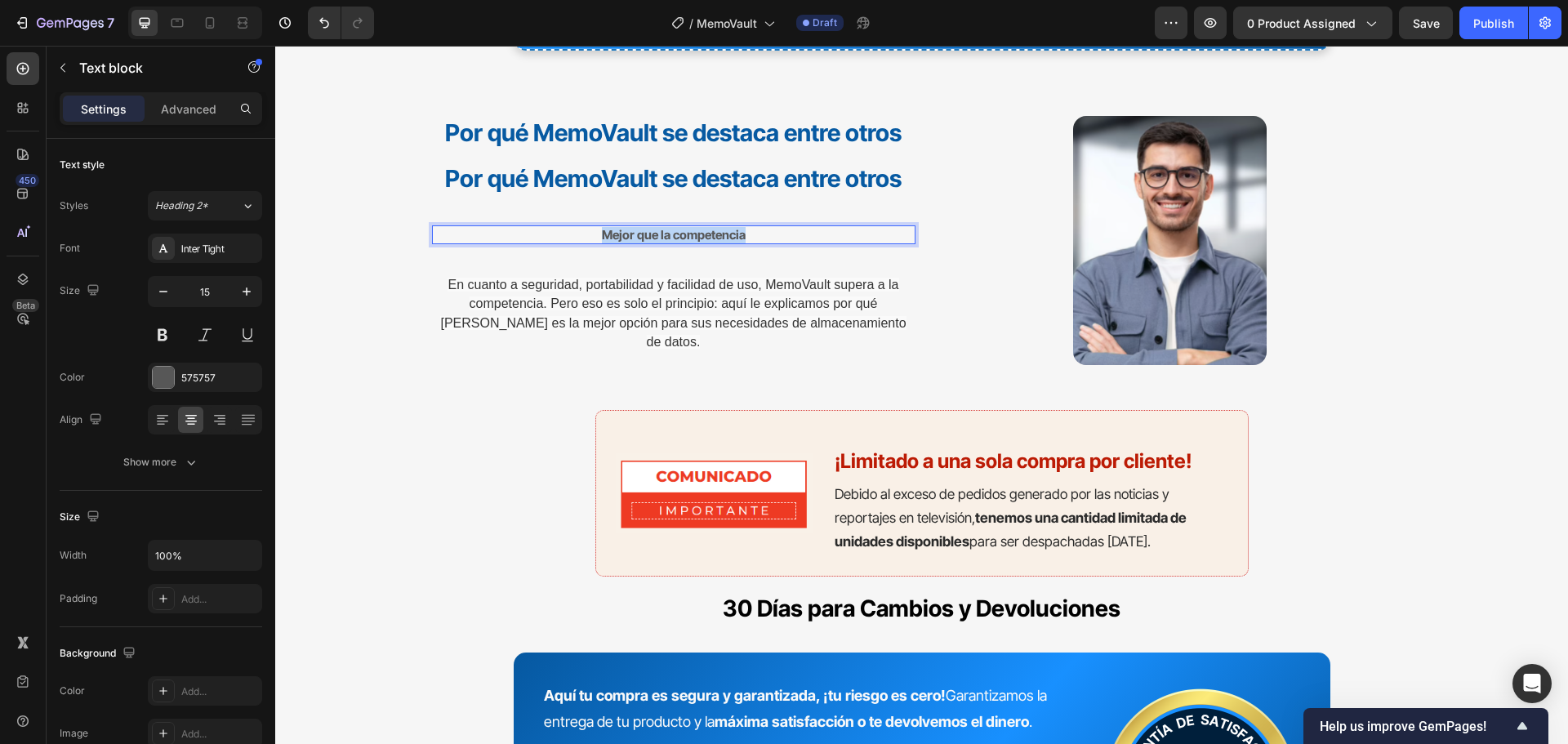
click at [671, 242] on strong "Mejor que la competencia" at bounding box center [673, 235] width 143 height 15
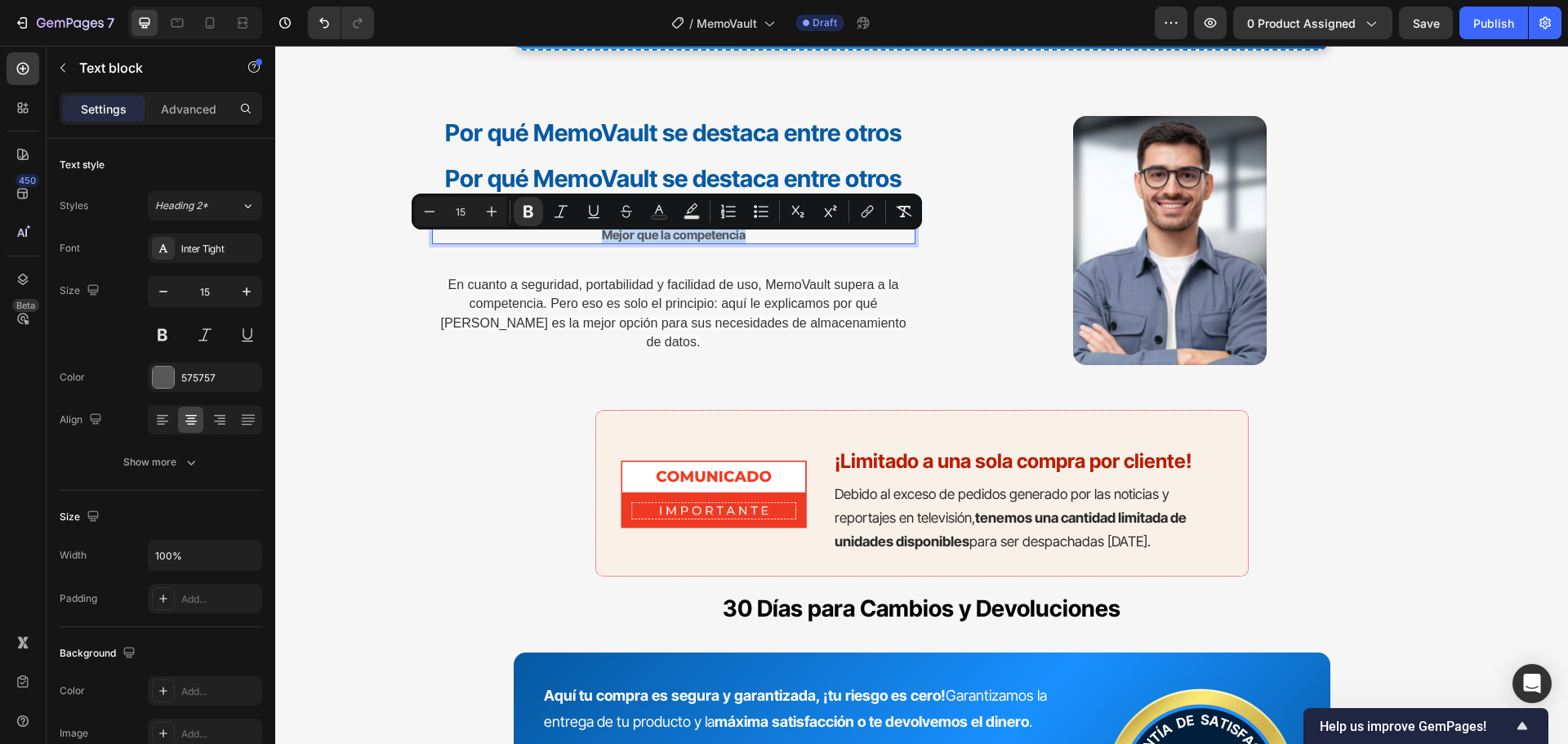
copy strong "Mejor que la competencia"
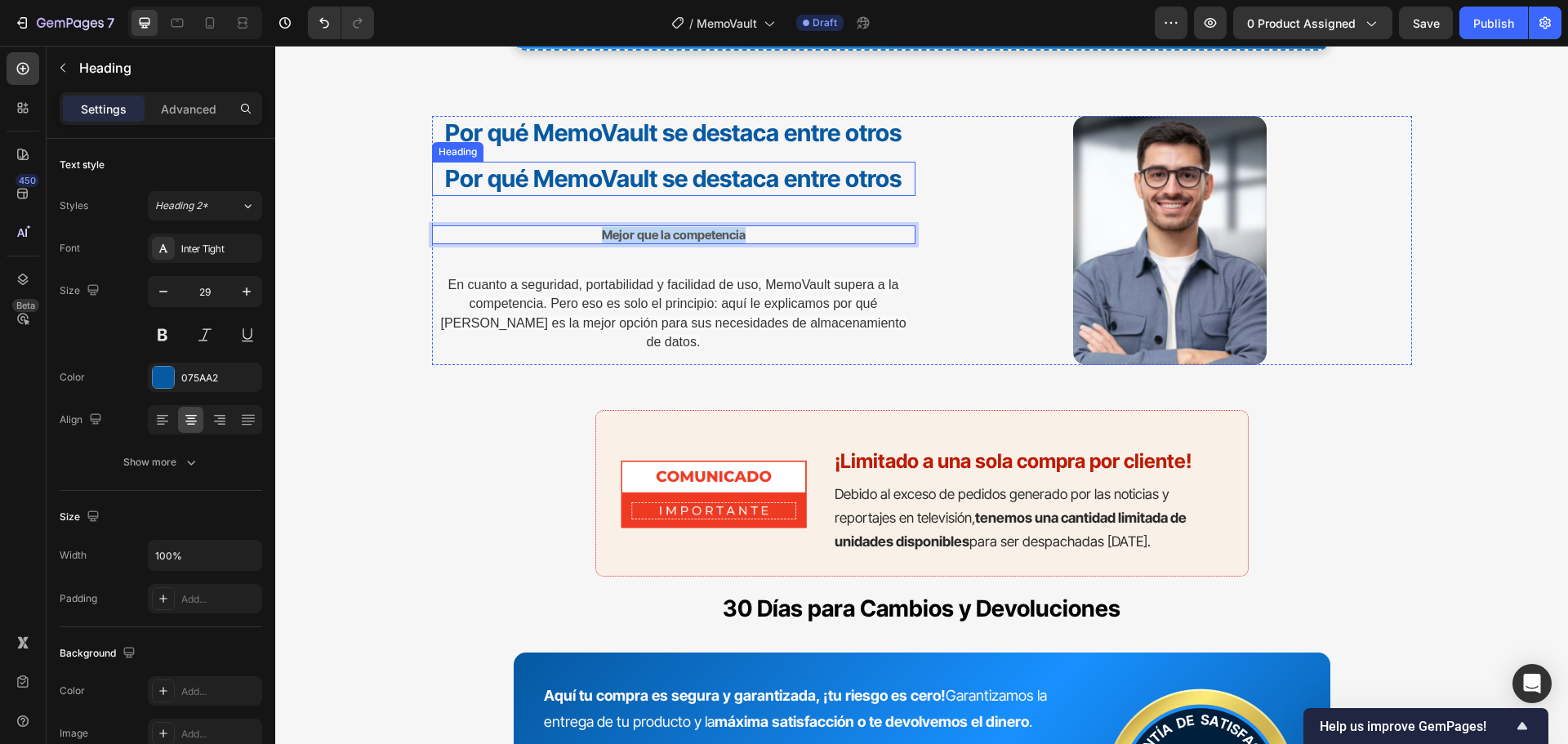
click at [659, 175] on strong "Por qué MemoVault se destaca entre otros" at bounding box center [673, 179] width 457 height 29
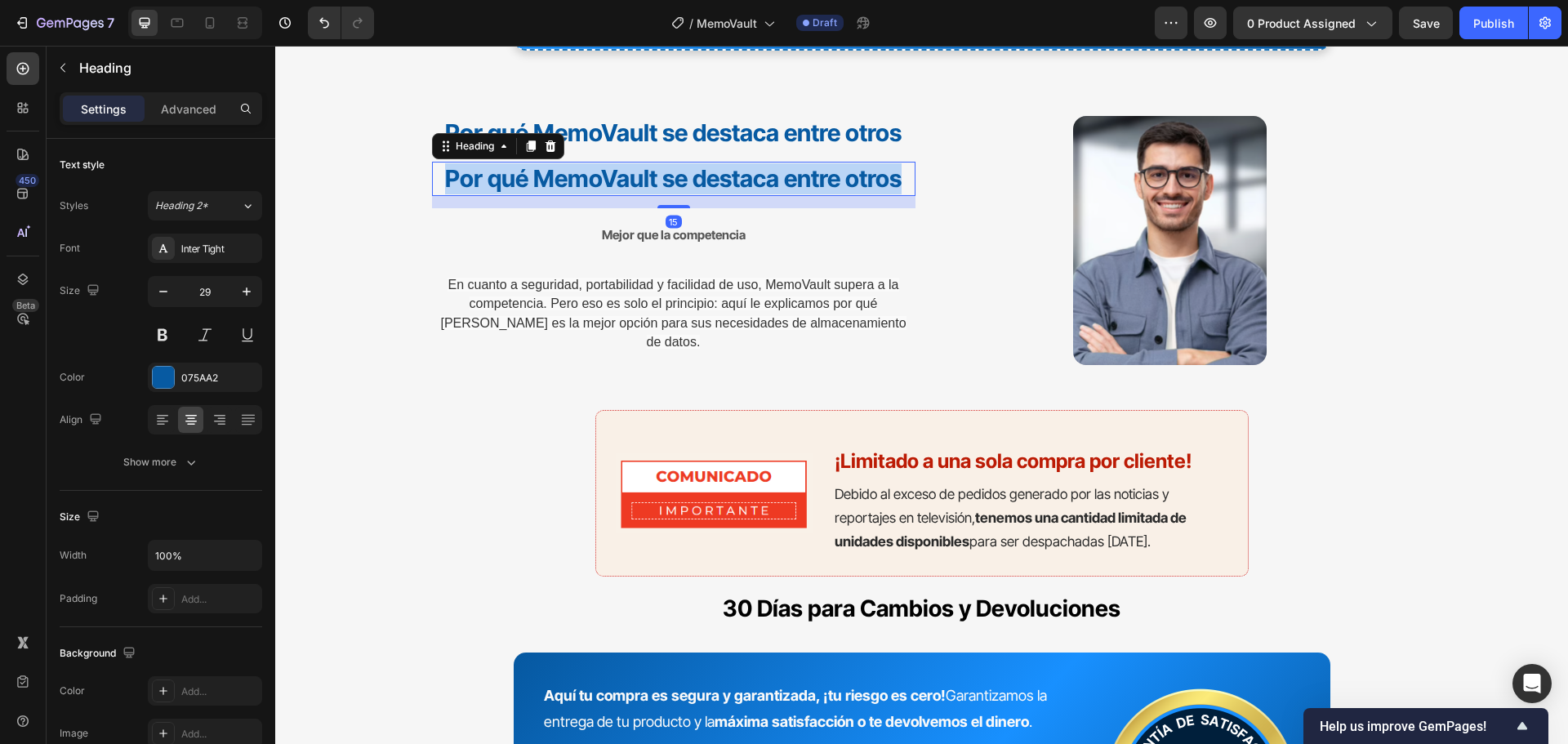
click at [659, 175] on strong "Por qué MemoVault se destaca entre otros" at bounding box center [673, 179] width 457 height 29
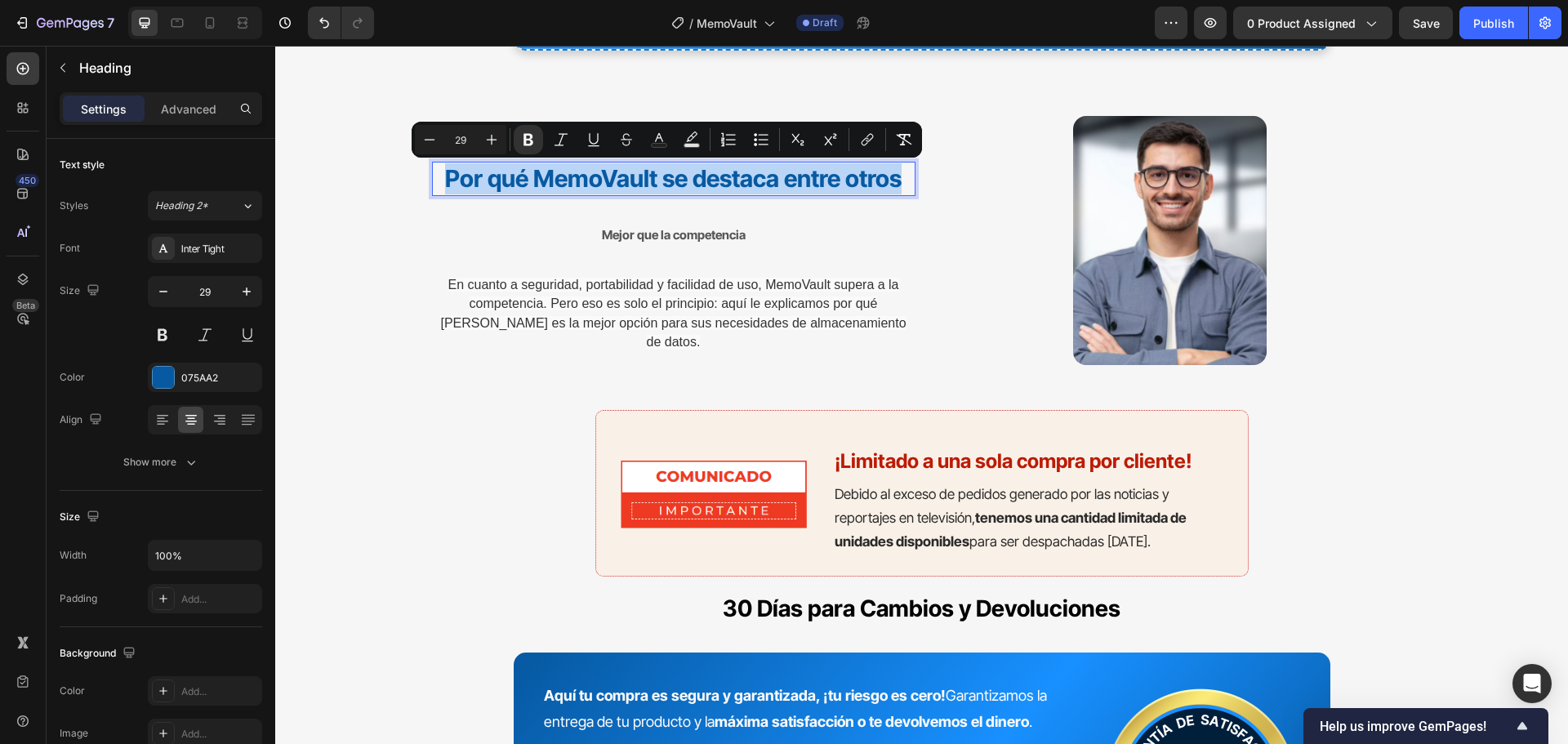
click at [659, 175] on strong "Por qué MemoVault se destaca entre otros" at bounding box center [673, 179] width 457 height 29
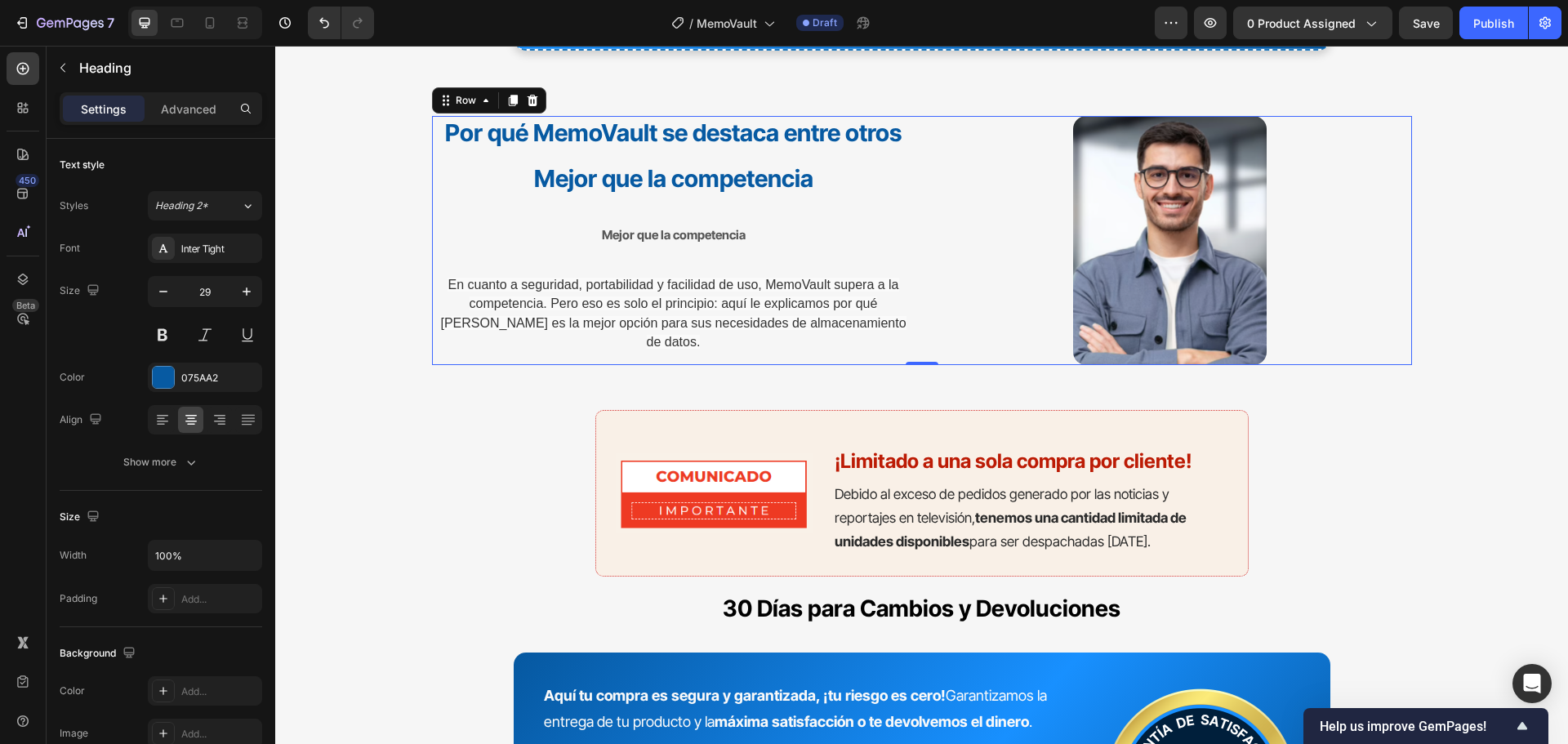
click at [788, 223] on div "Por qué MemoVault se destaca entre otros Heading ⁠⁠⁠⁠⁠⁠⁠ Mejor que la competenc…" at bounding box center [673, 241] width 484 height 250
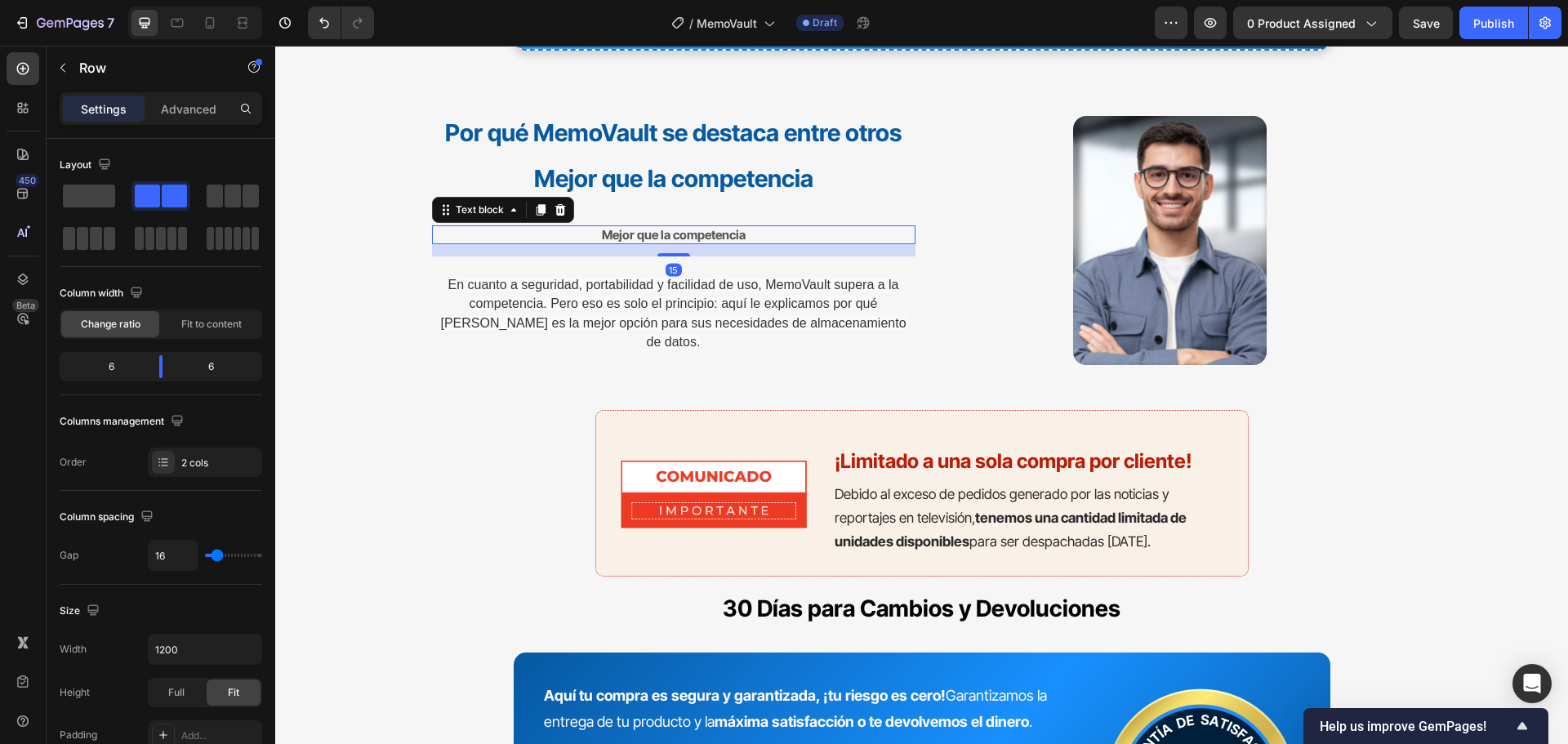
click at [729, 240] on strong "Mejor que la competencia" at bounding box center [673, 235] width 143 height 15
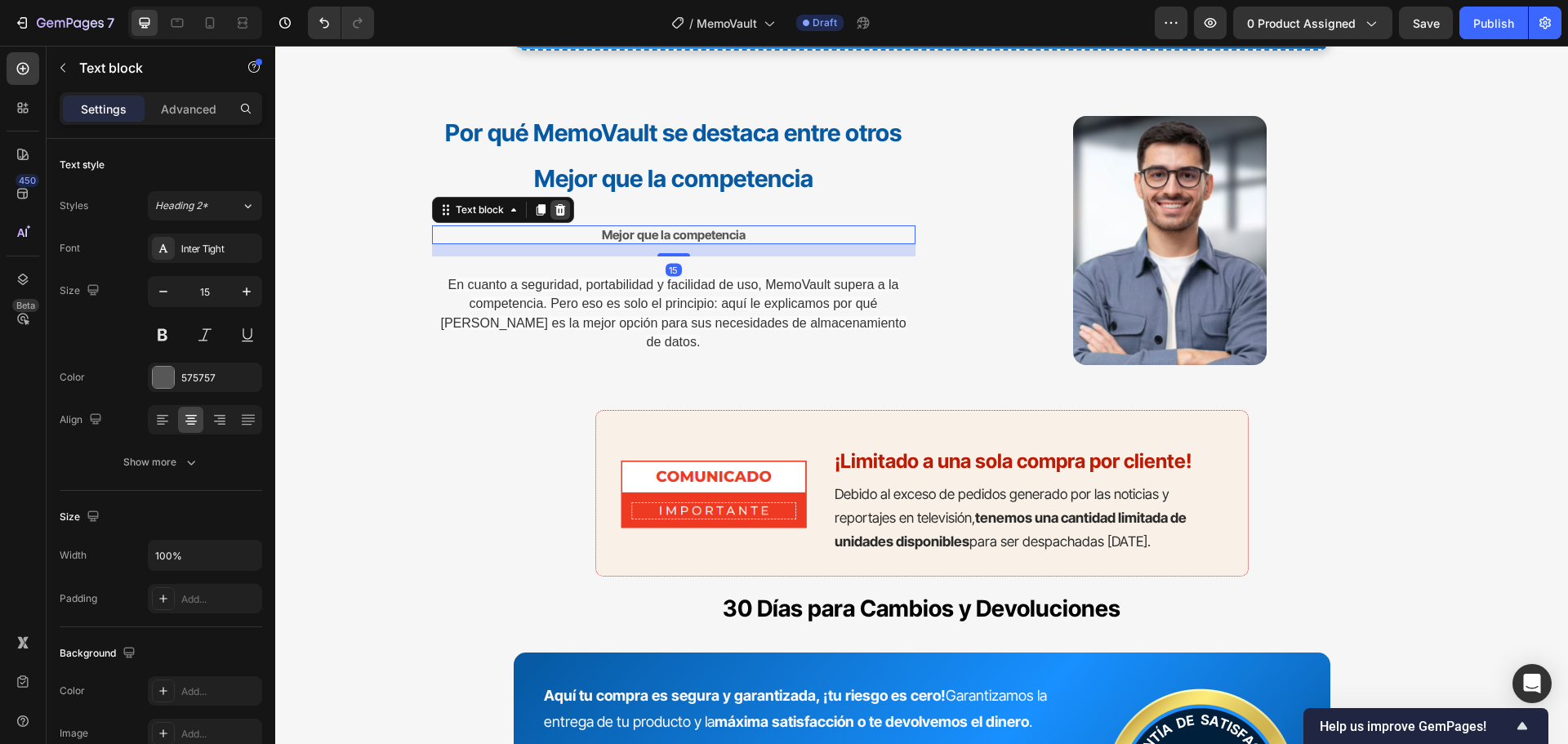
click at [554, 212] on icon at bounding box center [560, 210] width 13 height 13
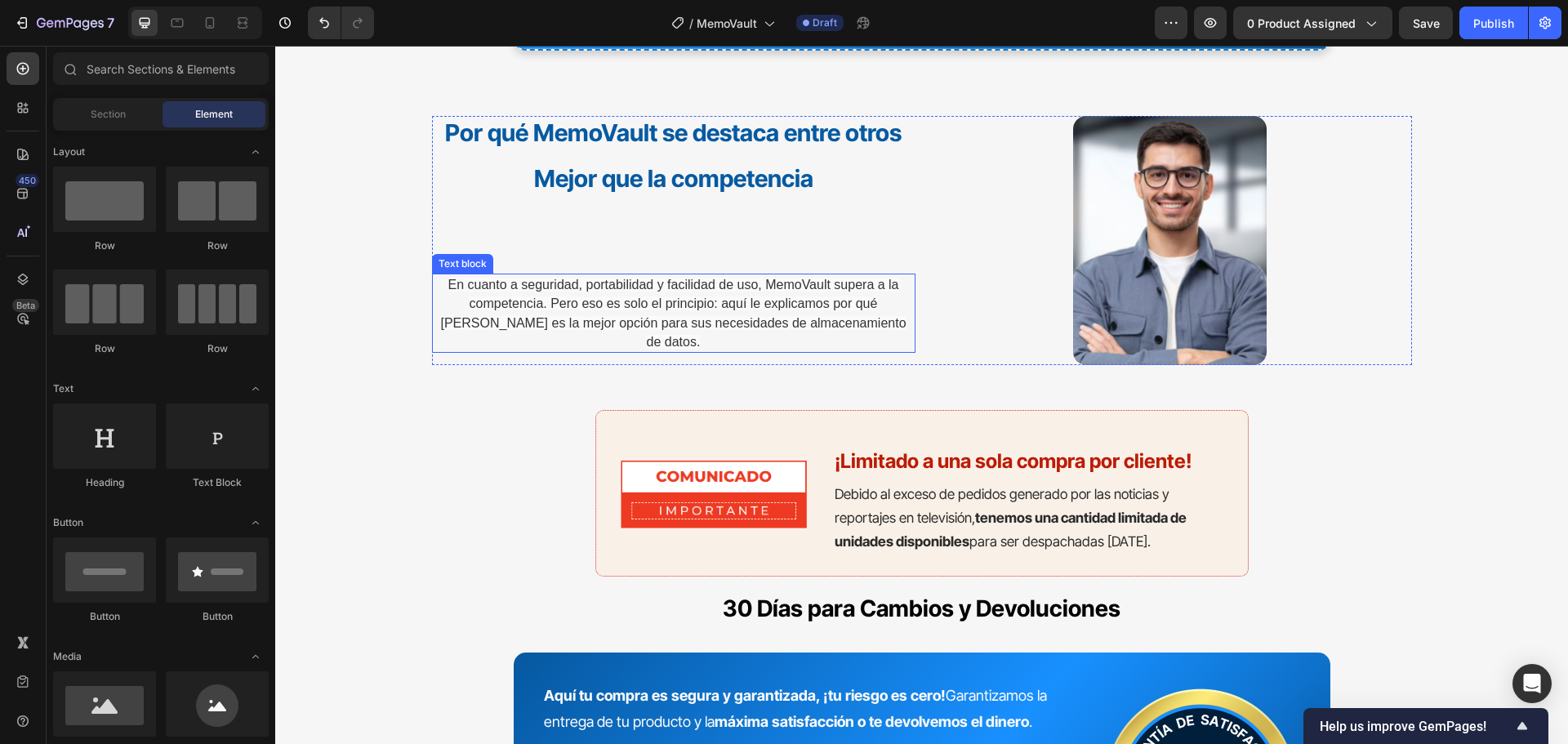
click at [654, 315] on p "En cuanto a seguridad, portabilidad y facilidad de uso, MemoVault supera a la c…" at bounding box center [673, 313] width 480 height 77
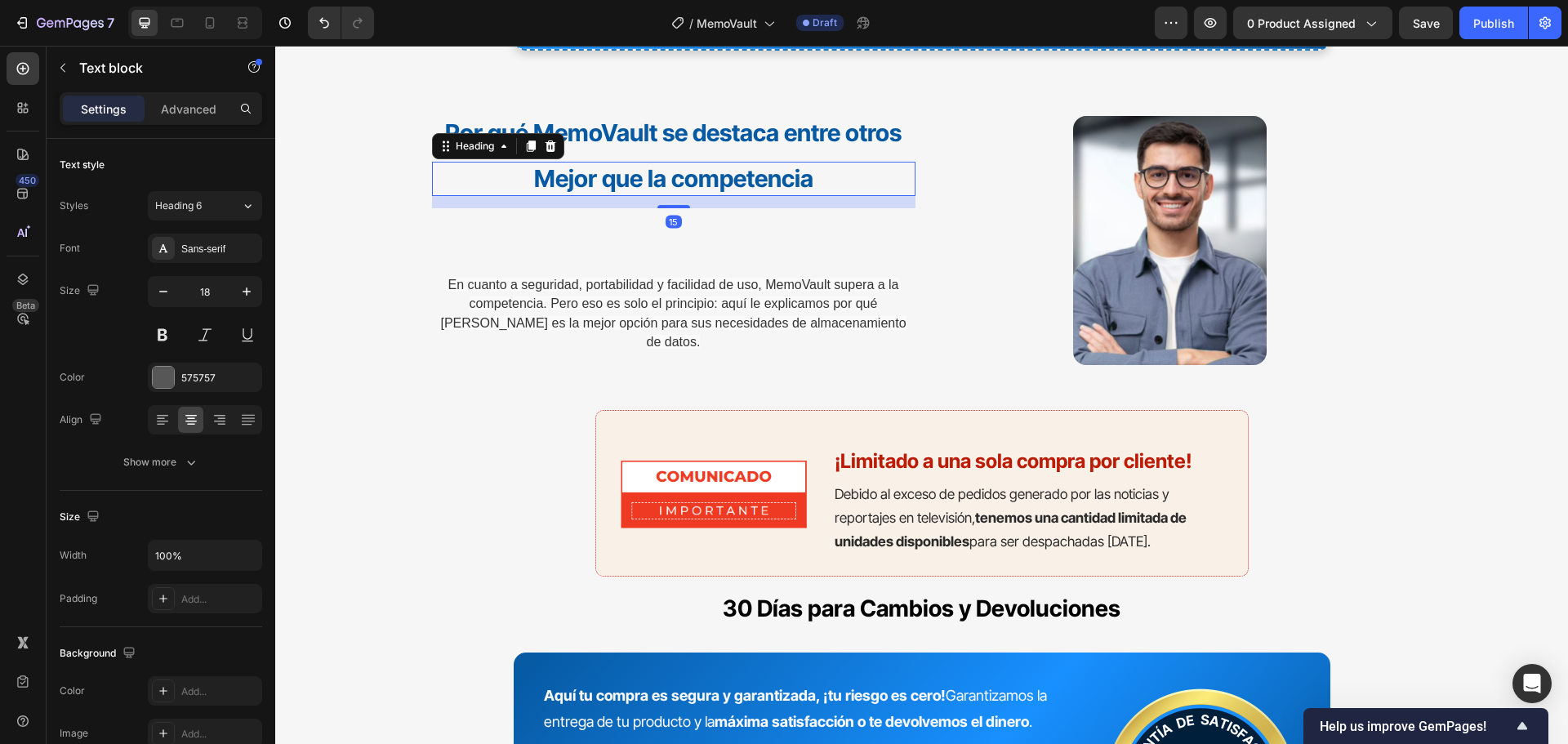
click at [600, 191] on strong "Mejor que la competencia" at bounding box center [673, 179] width 279 height 29
click at [529, 148] on icon at bounding box center [530, 147] width 9 height 12
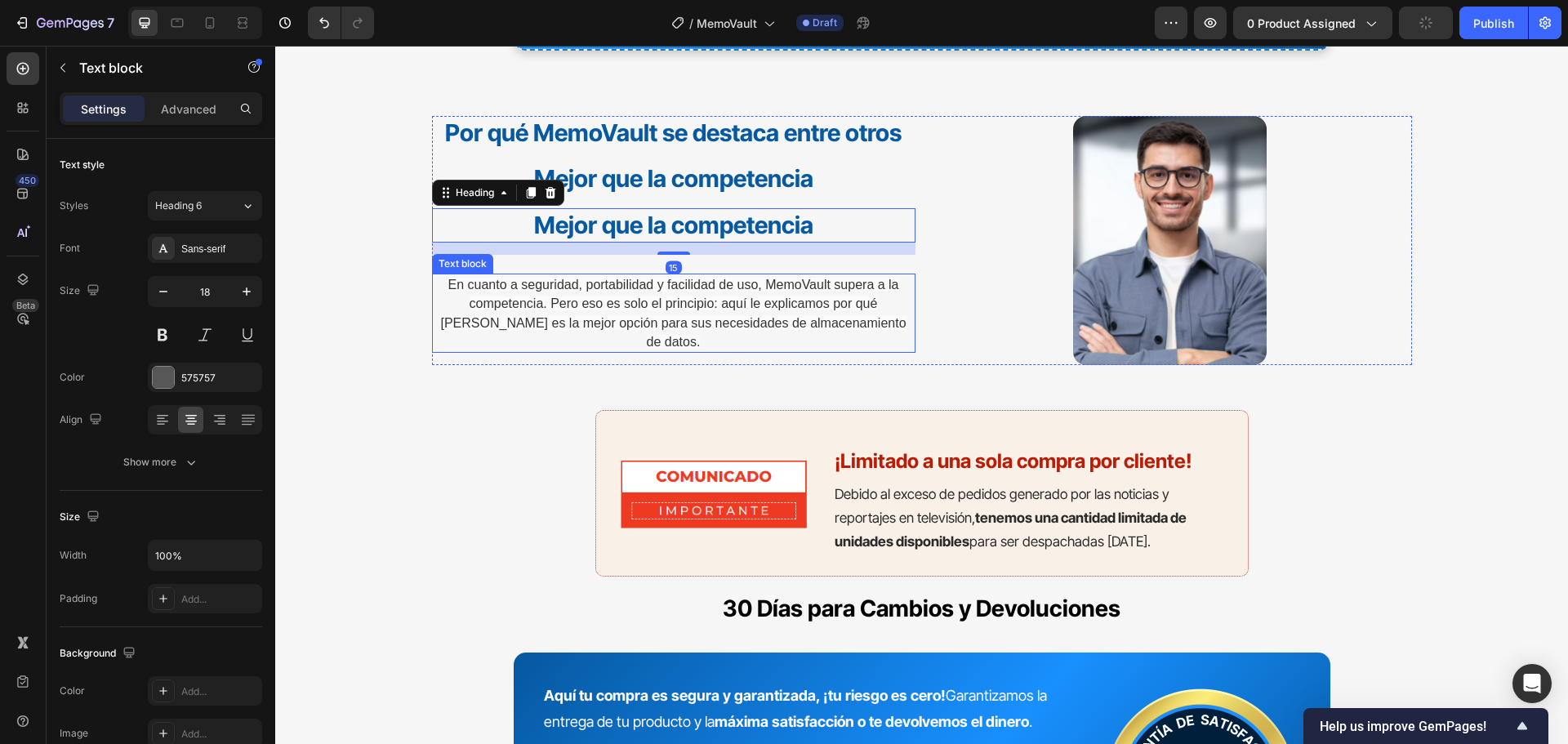
click at [588, 317] on span "En cuanto a seguridad, portabilidad y facilidad de uso, MemoVault supera a la c…" at bounding box center [673, 313] width 465 height 71
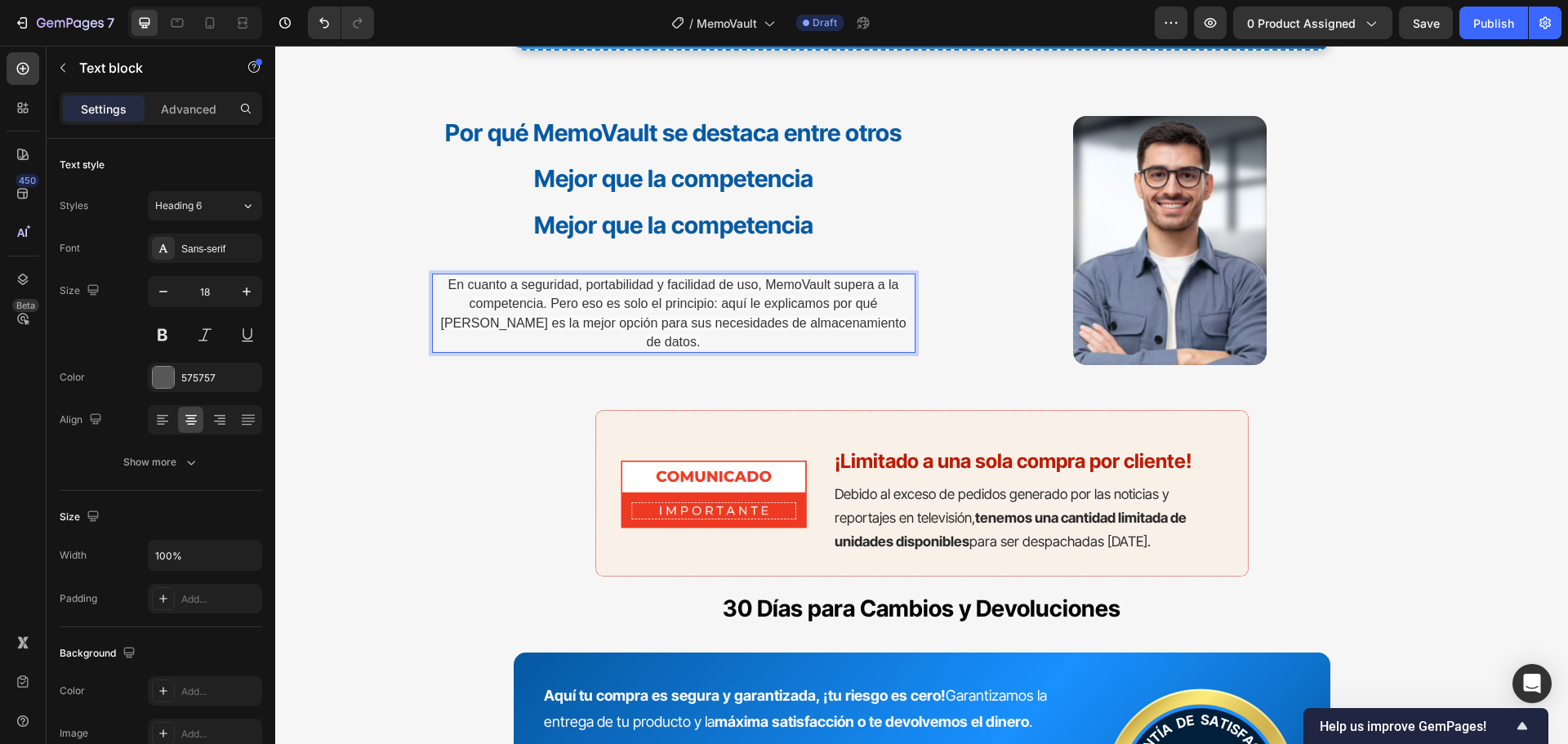
click at [588, 317] on span "En cuanto a seguridad, portabilidad y facilidad de uso, MemoVault supera a la c…" at bounding box center [673, 313] width 465 height 71
click at [590, 316] on span "En cuanto a seguridad, portabilidad y facilidad de uso, MemoVault supera a la c…" at bounding box center [673, 313] width 465 height 71
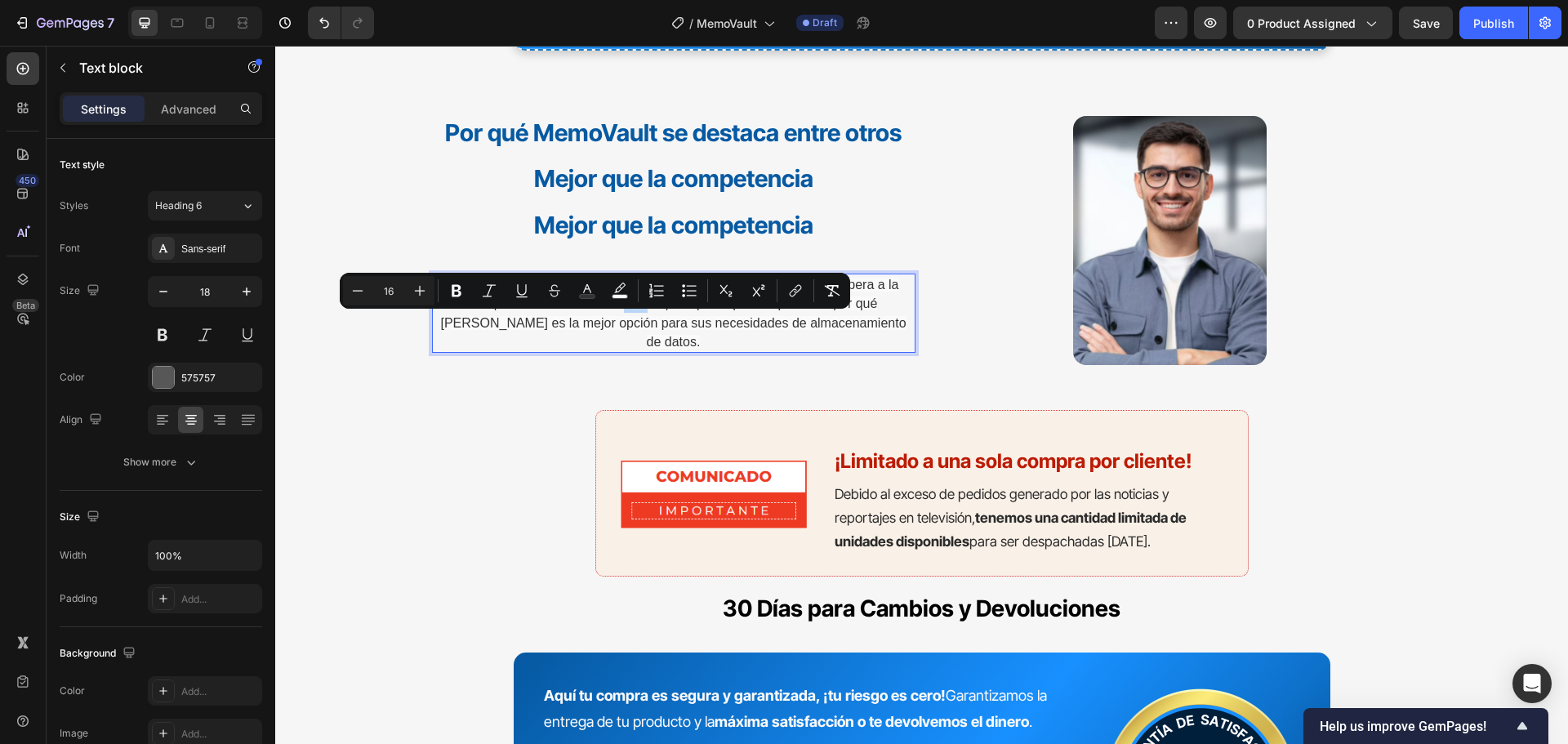
click at [590, 316] on span "En cuanto a seguridad, portabilidad y facilidad de uso, MemoVault supera a la c…" at bounding box center [673, 313] width 465 height 71
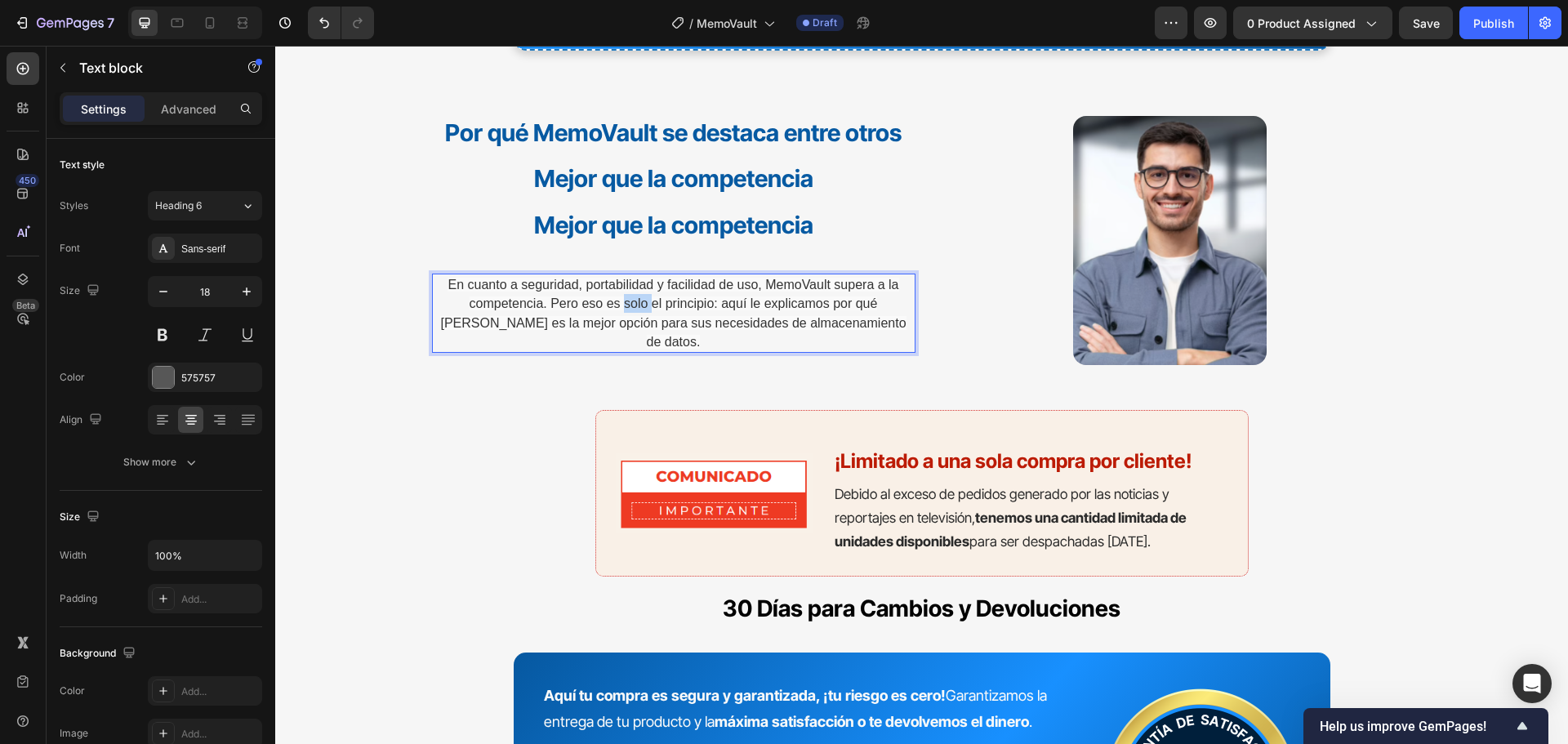
click at [590, 316] on span "En cuanto a seguridad, portabilidad y facilidad de uso, MemoVault supera a la c…" at bounding box center [673, 313] width 465 height 71
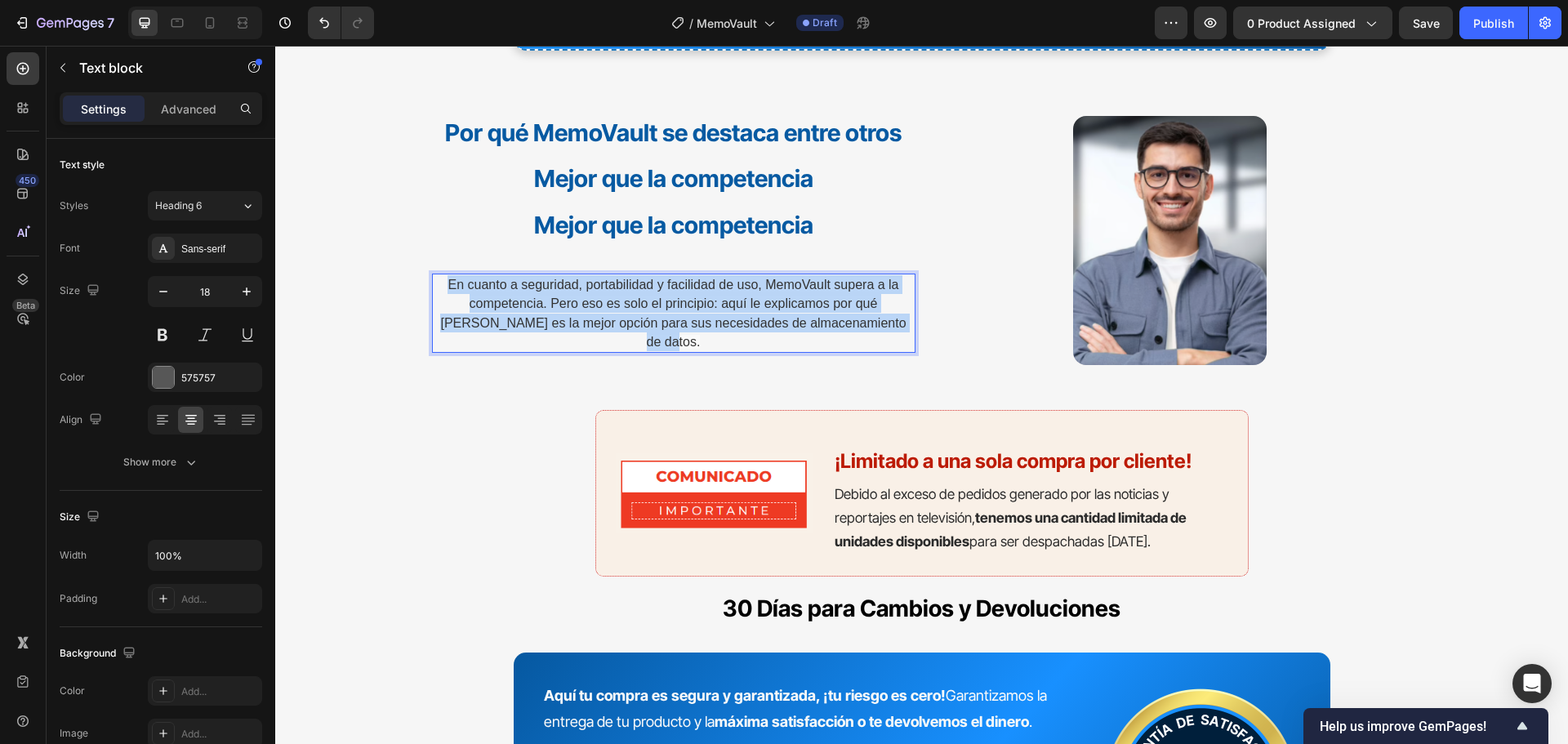
click at [590, 316] on span "En cuanto a seguridad, portabilidad y facilidad de uso, MemoVault supera a la c…" at bounding box center [673, 313] width 465 height 71
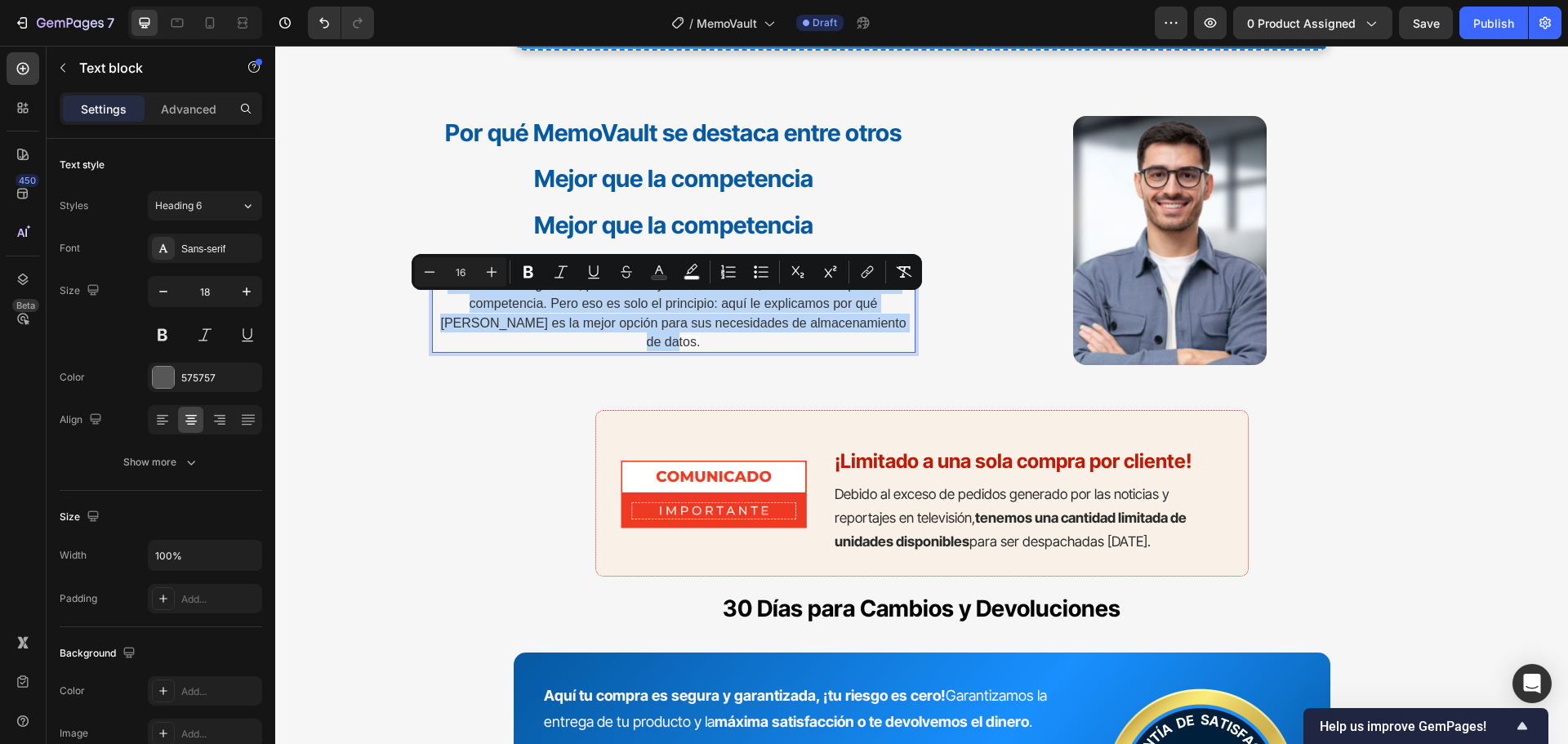
copy span "En cuanto a seguridad, portabilidad y facilidad de uso, MemoVault supera a la c…"
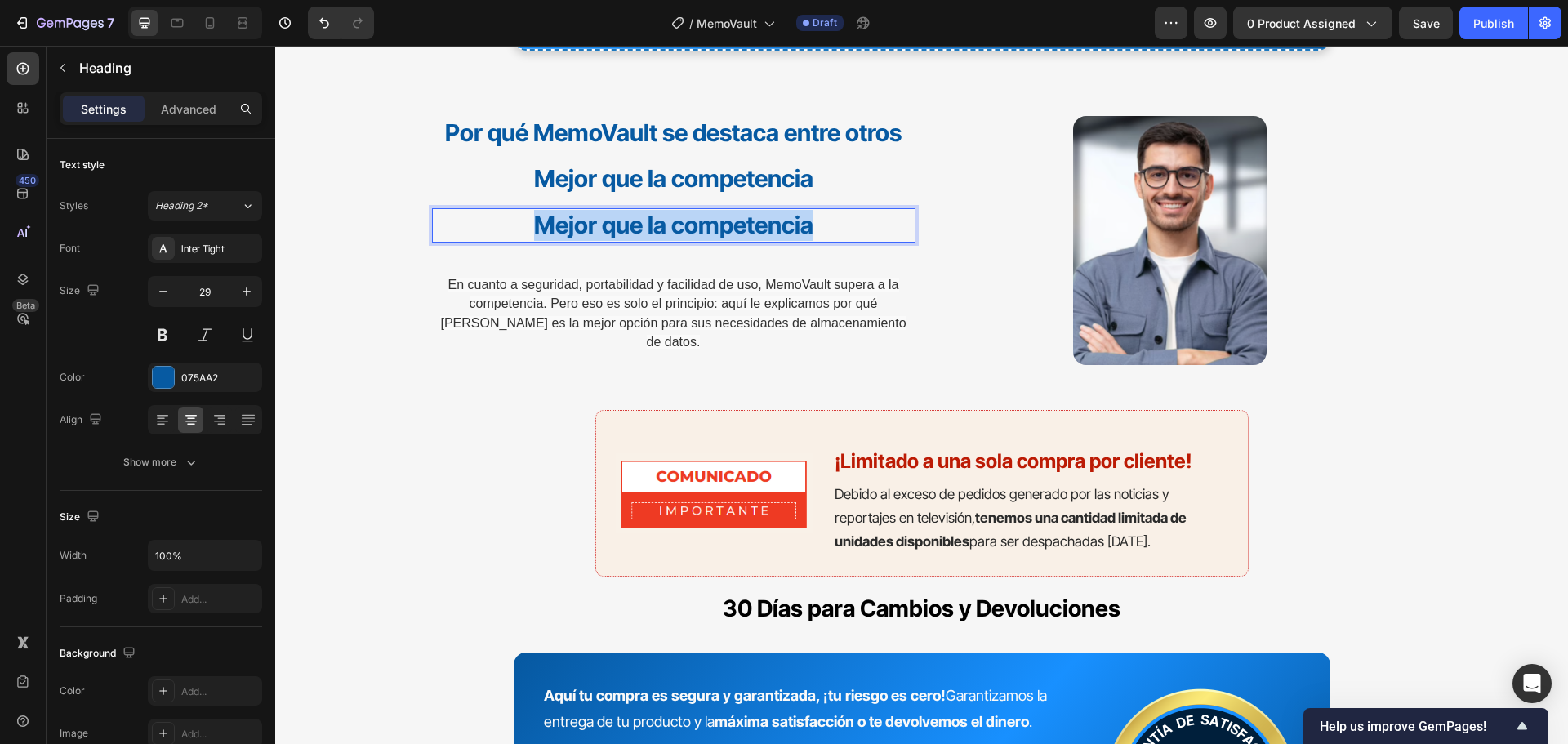
click at [665, 236] on strong "Mejor que la competencia" at bounding box center [673, 225] width 279 height 29
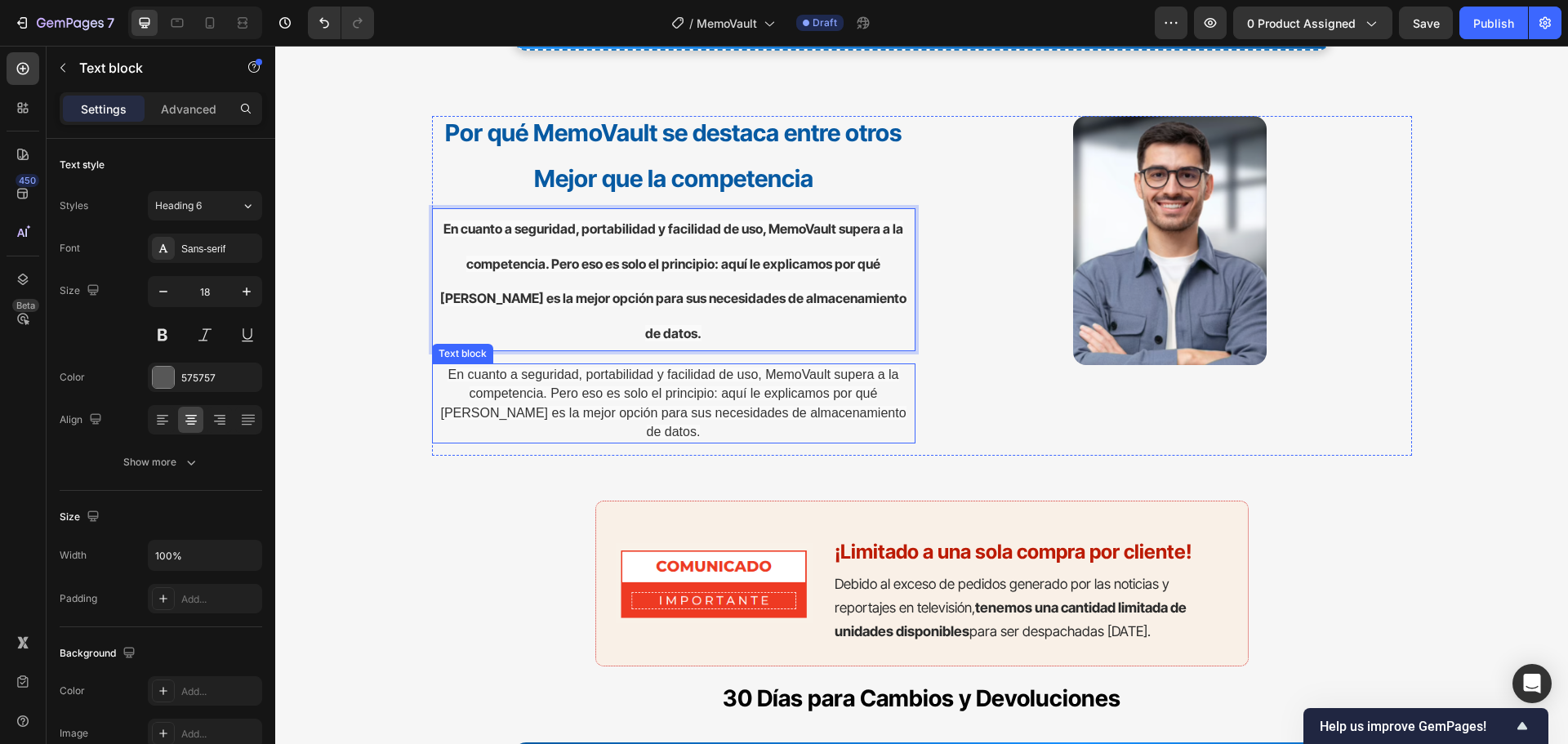
click at [677, 377] on span "En cuanto a seguridad, portabilidad y facilidad de uso, MemoVault supera a la c…" at bounding box center [673, 403] width 465 height 71
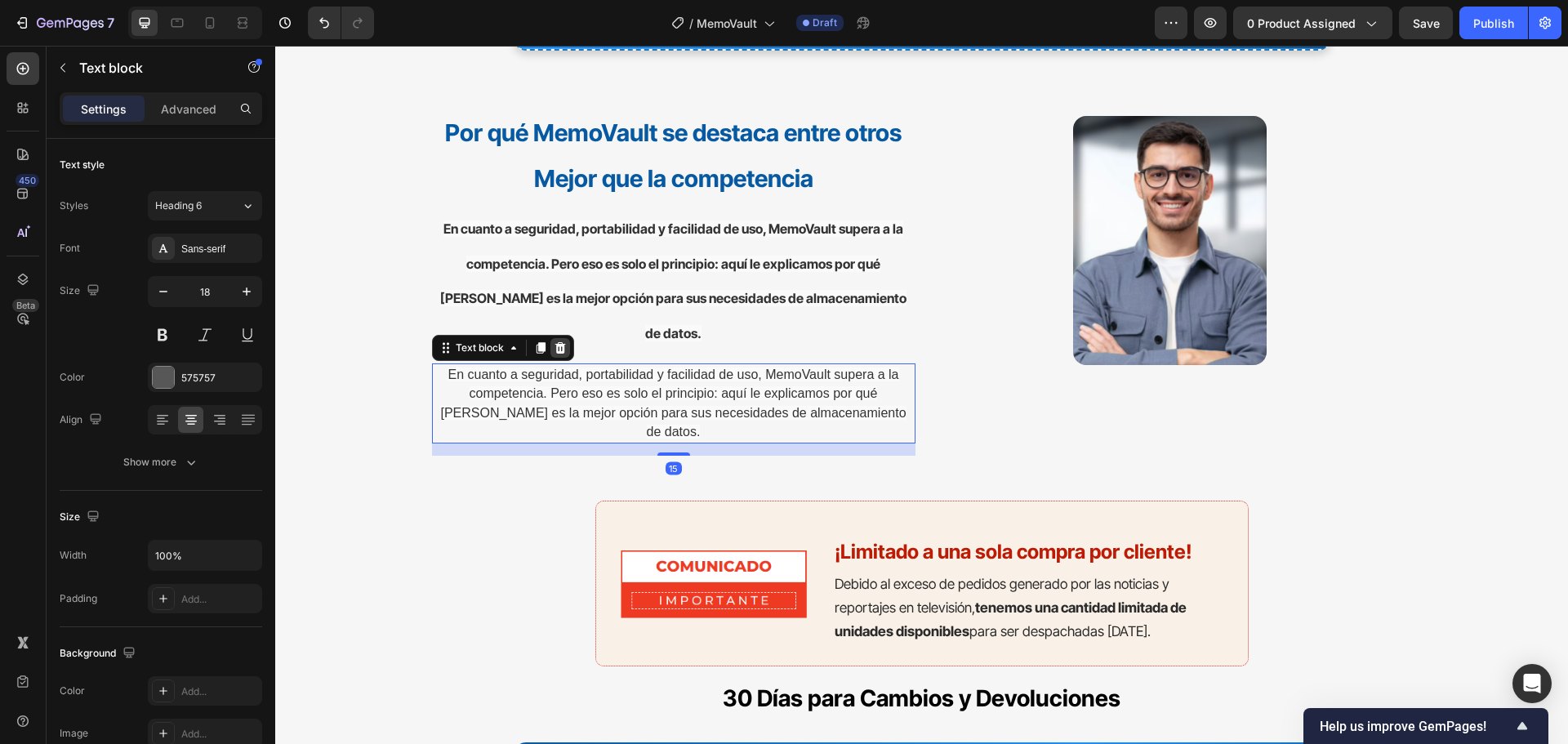
click at [558, 350] on icon at bounding box center [560, 348] width 11 height 12
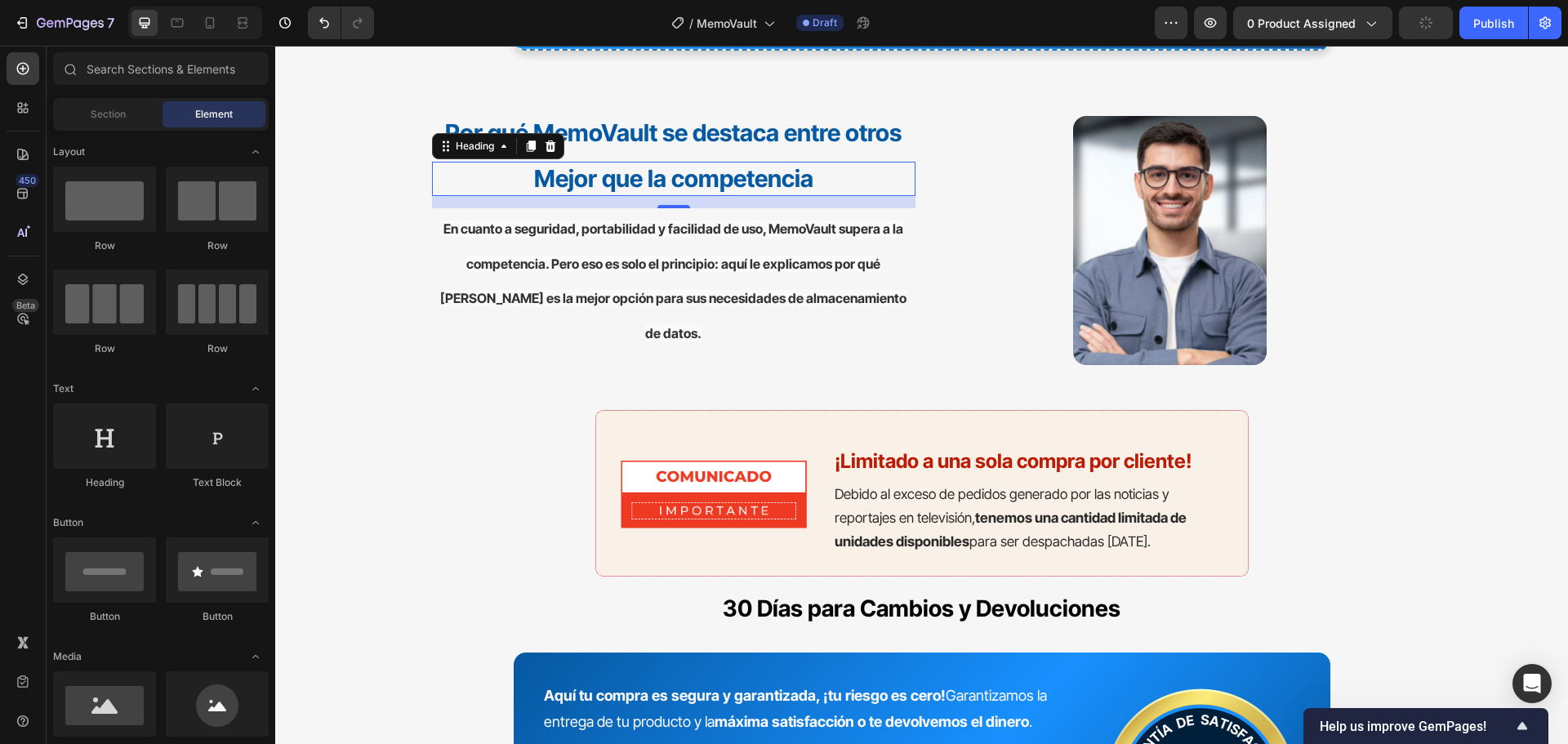
click at [659, 168] on strong "Mejor que la competencia" at bounding box center [673, 179] width 279 height 29
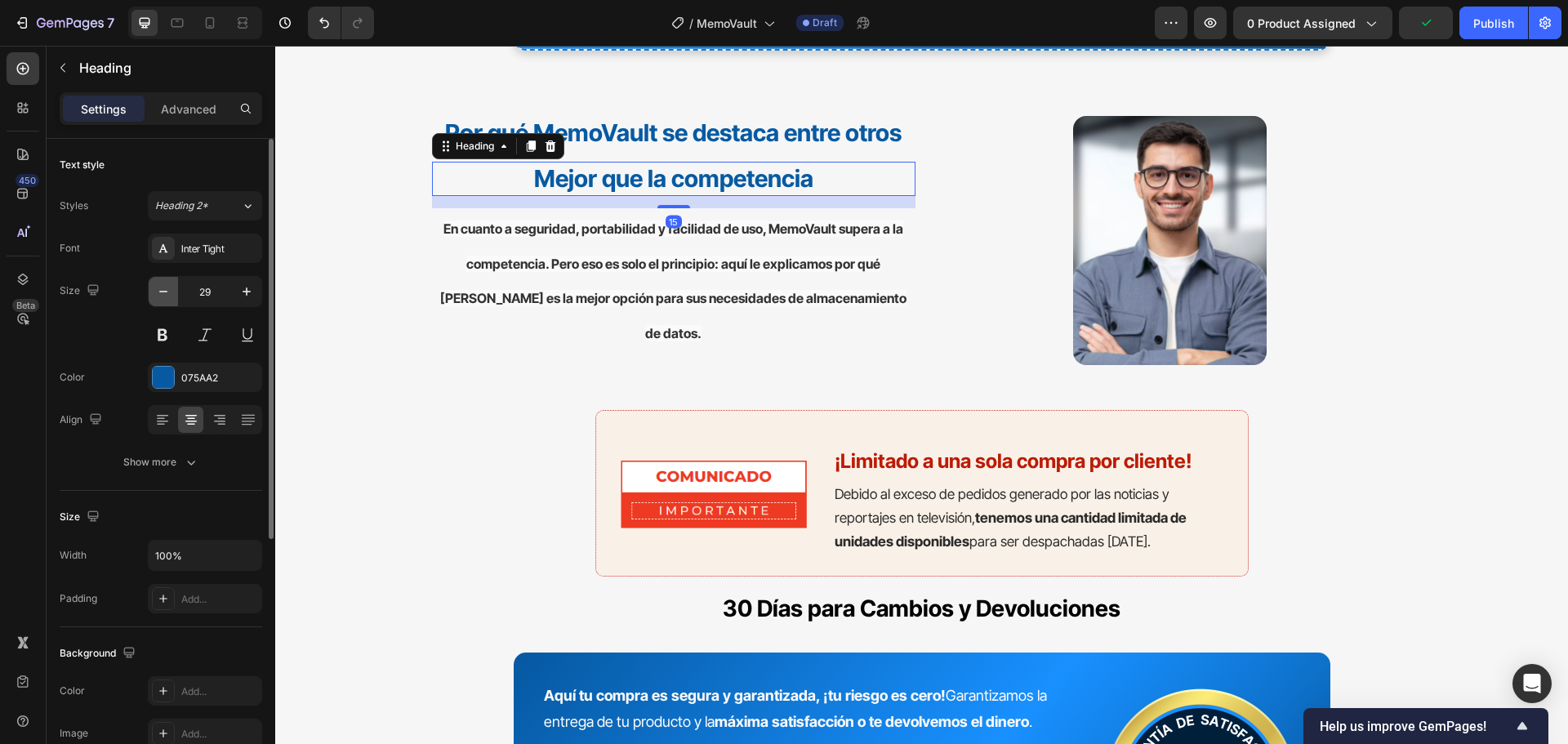
click at [167, 293] on icon "button" at bounding box center [162, 291] width 16 height 16
click at [168, 293] on icon "button" at bounding box center [162, 291] width 16 height 16
click at [169, 293] on icon "button" at bounding box center [162, 291] width 16 height 16
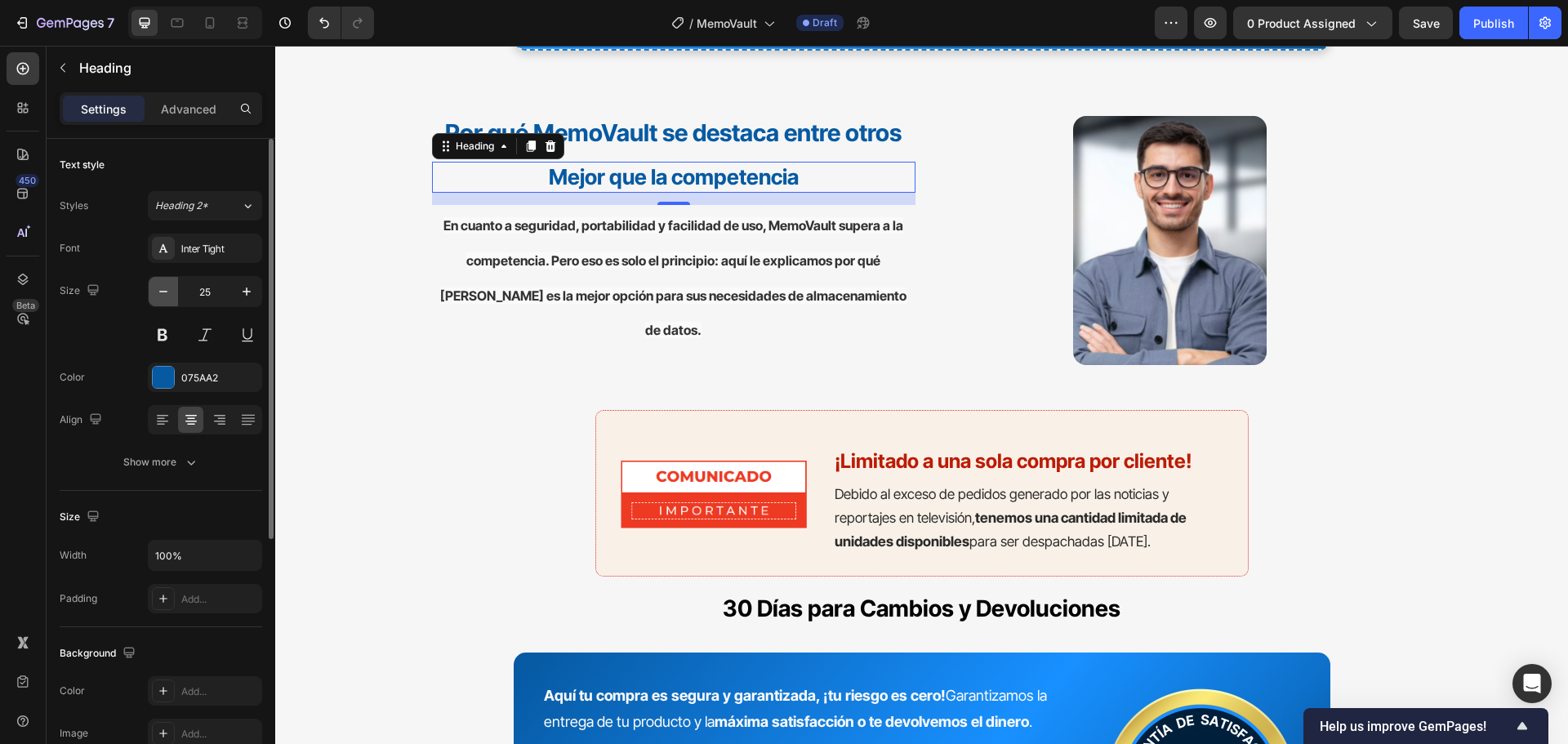
click at [169, 293] on icon "button" at bounding box center [162, 291] width 16 height 16
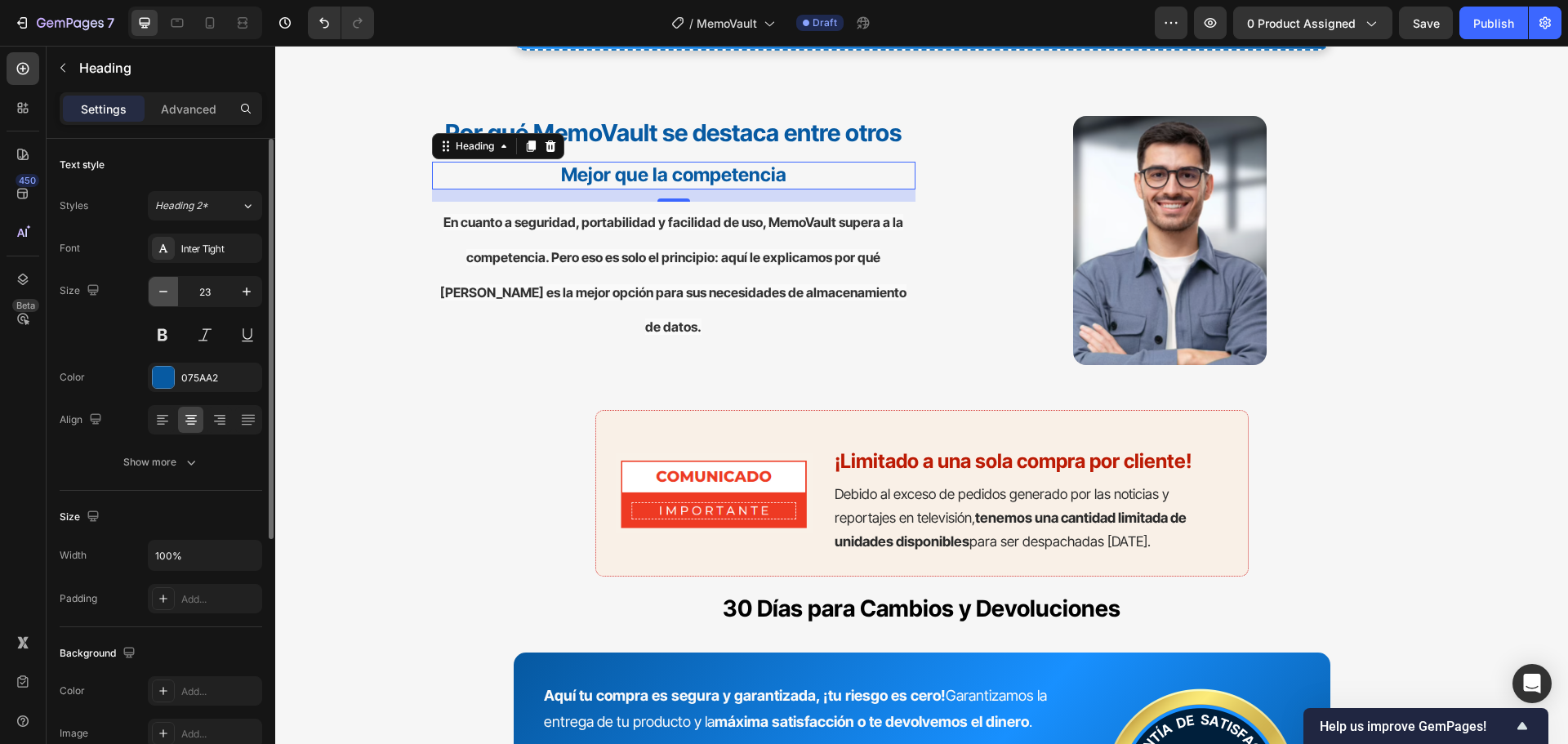
click at [169, 293] on icon "button" at bounding box center [162, 291] width 16 height 16
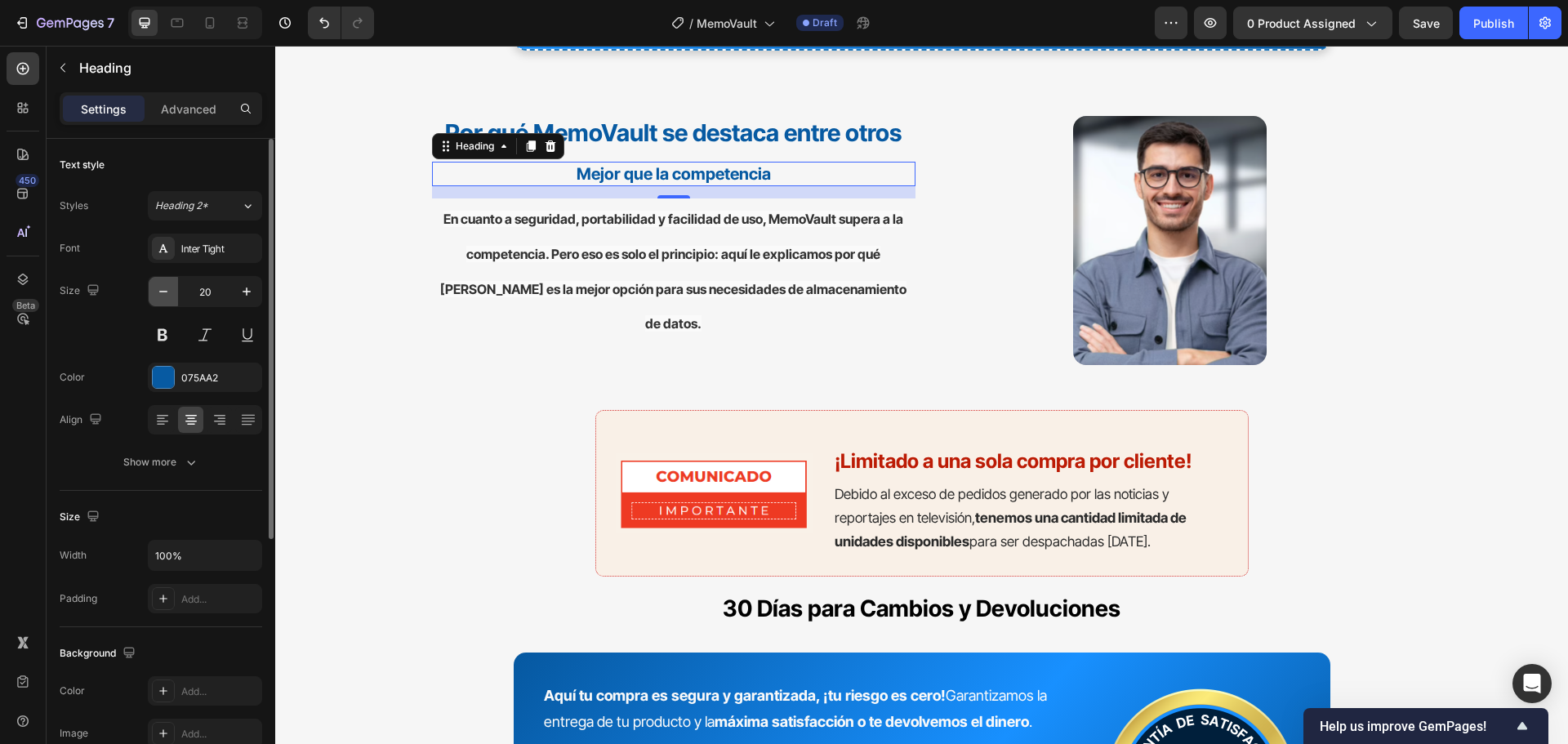
click at [169, 293] on icon "button" at bounding box center [162, 291] width 16 height 16
click at [170, 293] on icon "button" at bounding box center [162, 291] width 16 height 16
type input "17"
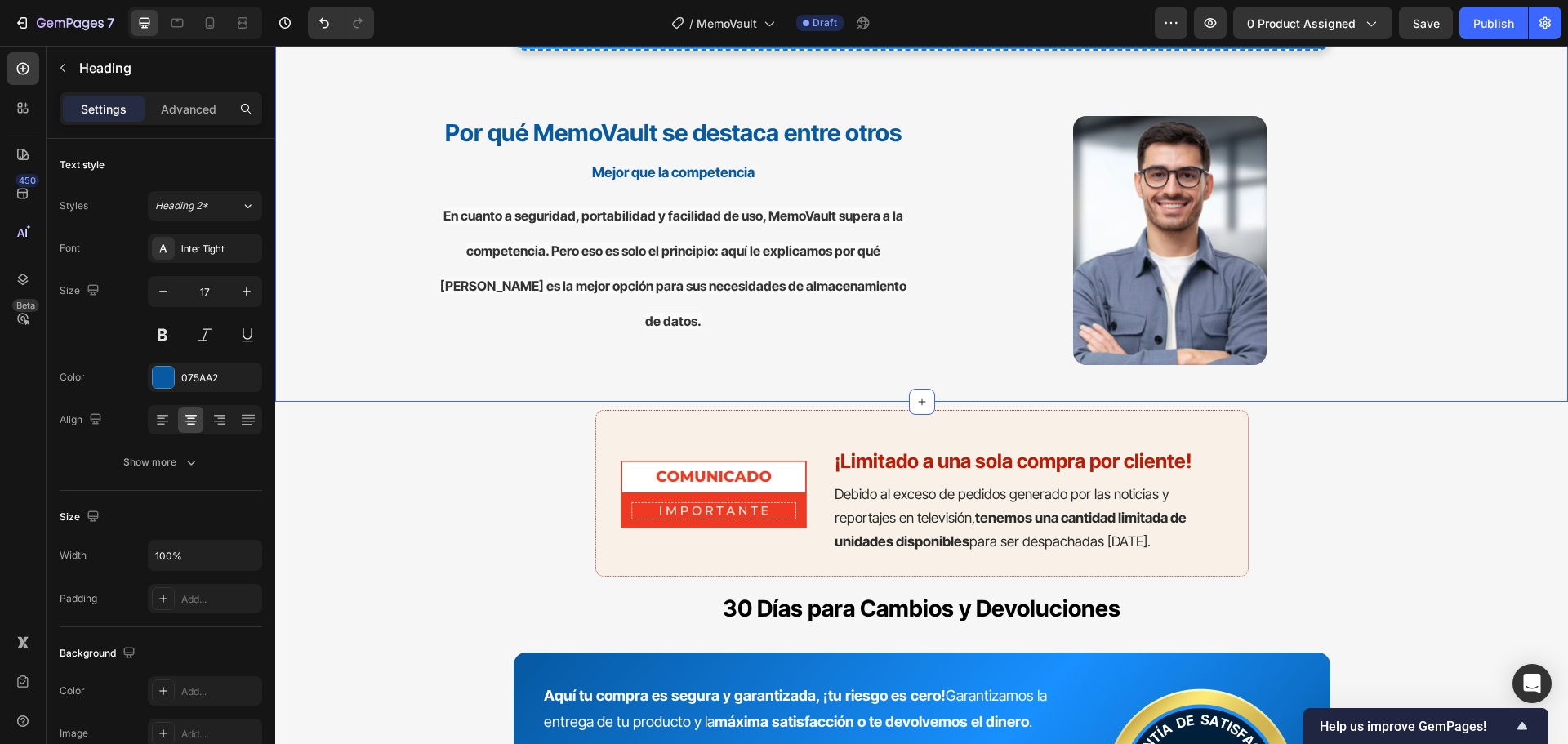
click at [693, 145] on strong "Por qué MemoVault se destaca entre otros" at bounding box center [673, 133] width 457 height 29
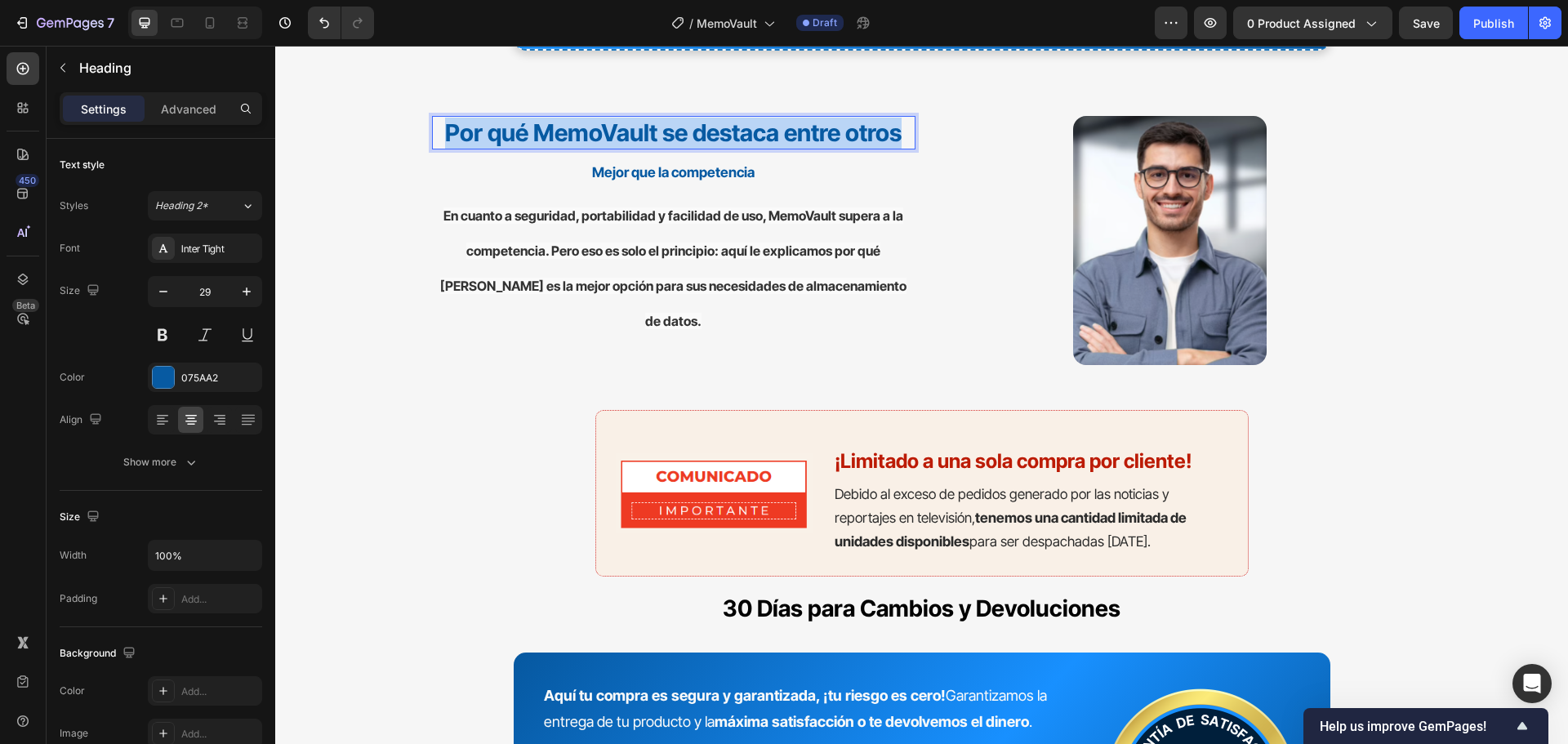
click at [693, 145] on strong "Por qué MemoVault se destaca entre otros" at bounding box center [673, 133] width 457 height 29
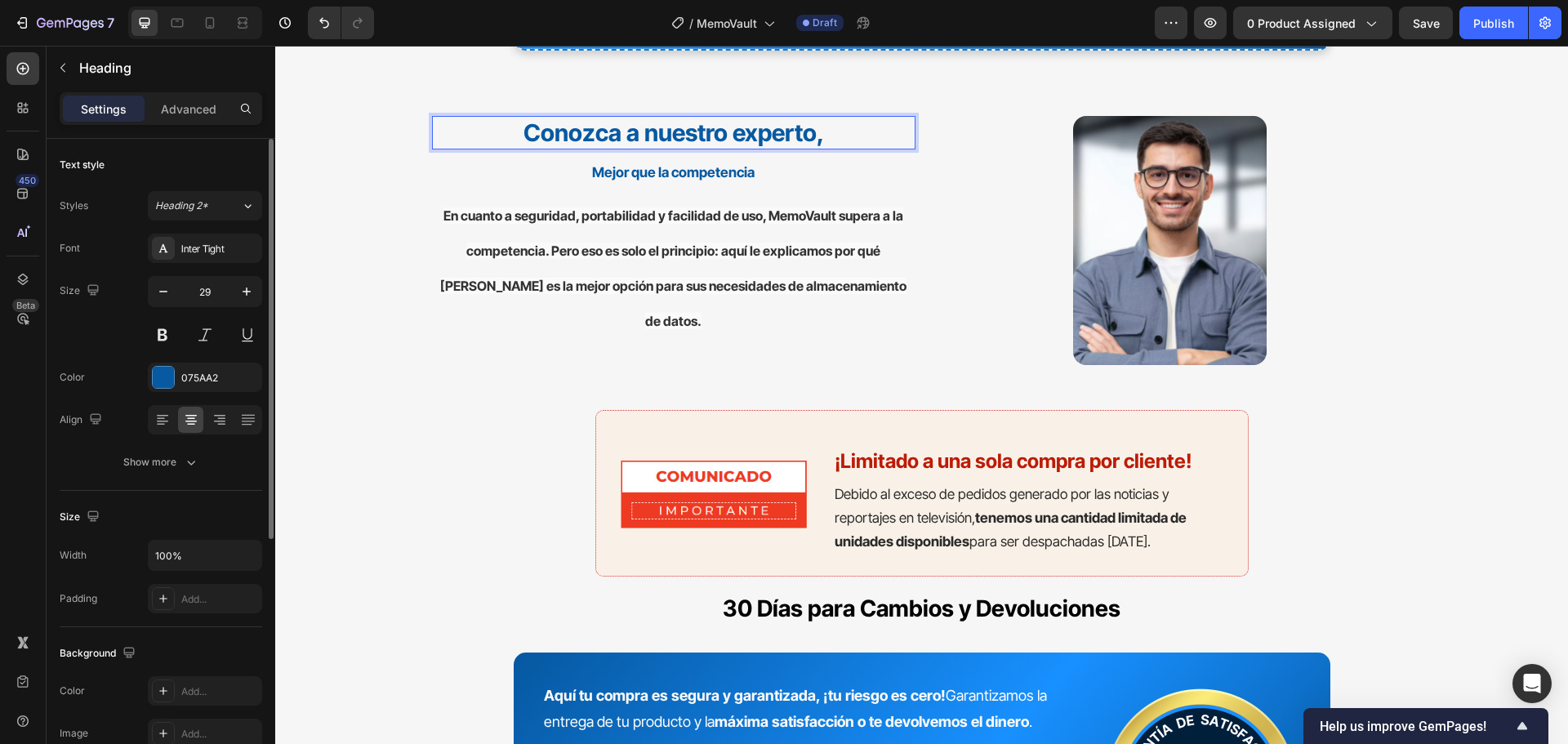
scroll to position [82, 0]
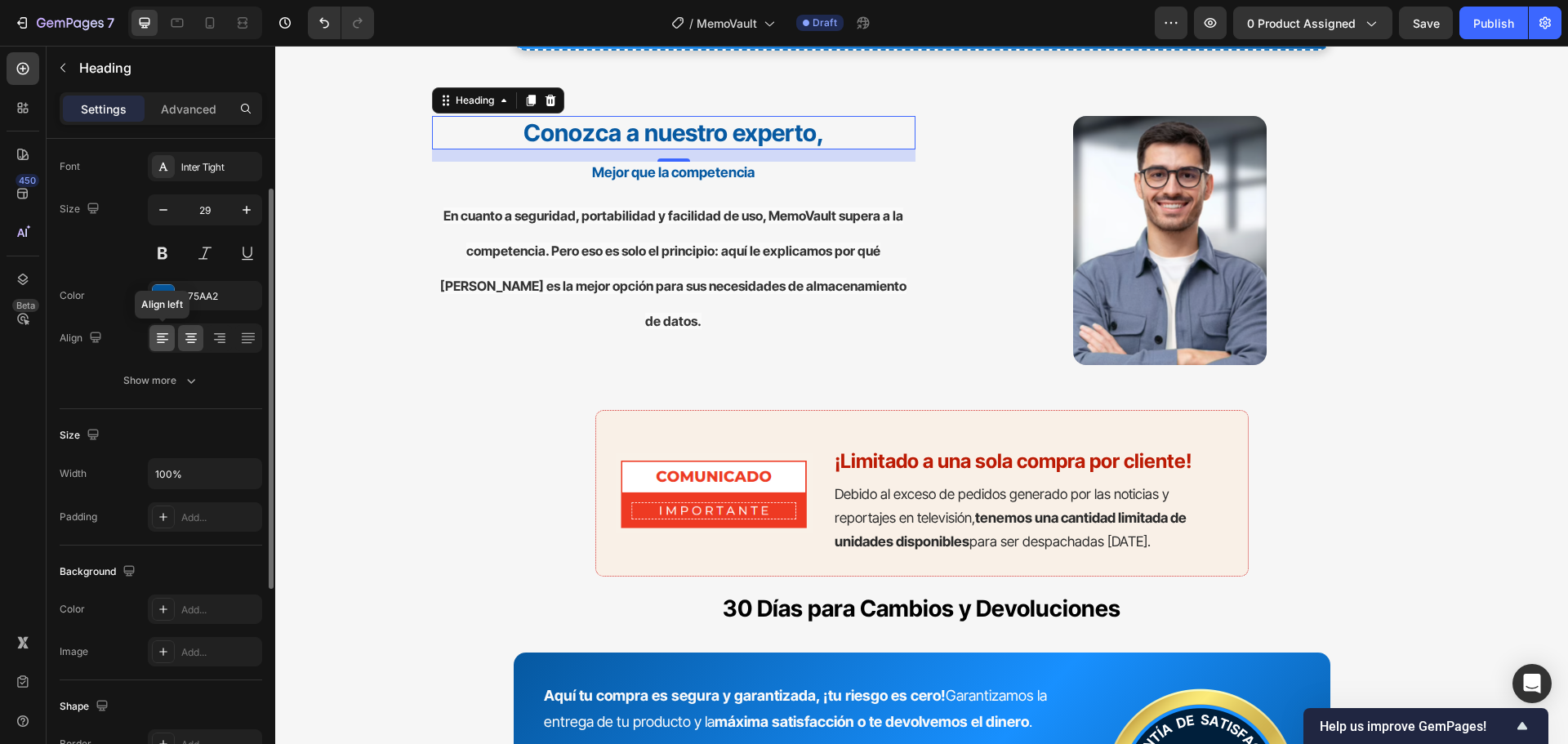
click at [158, 338] on icon at bounding box center [162, 337] width 16 height 16
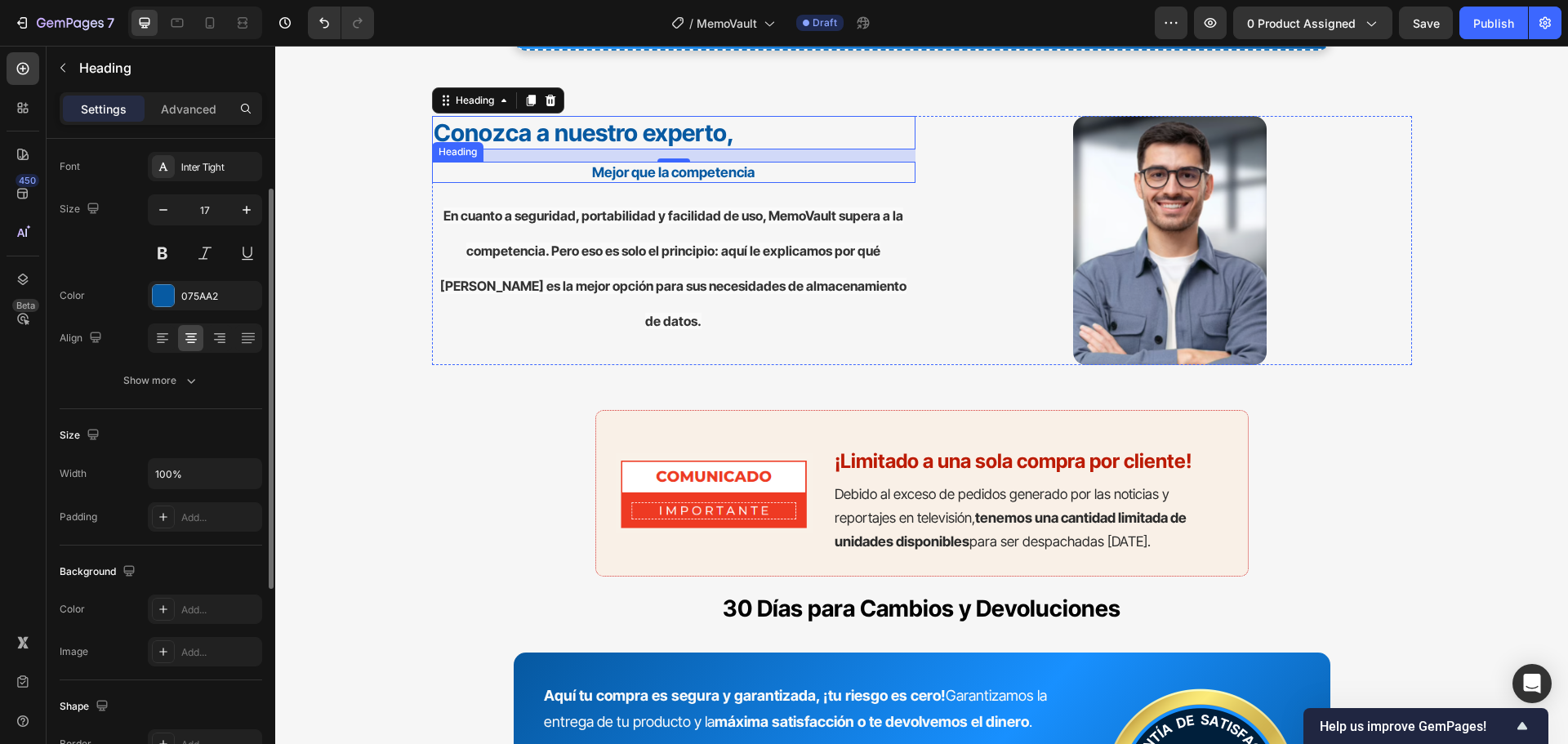
click at [718, 176] on strong "Mejor que la competencia" at bounding box center [673, 172] width 162 height 16
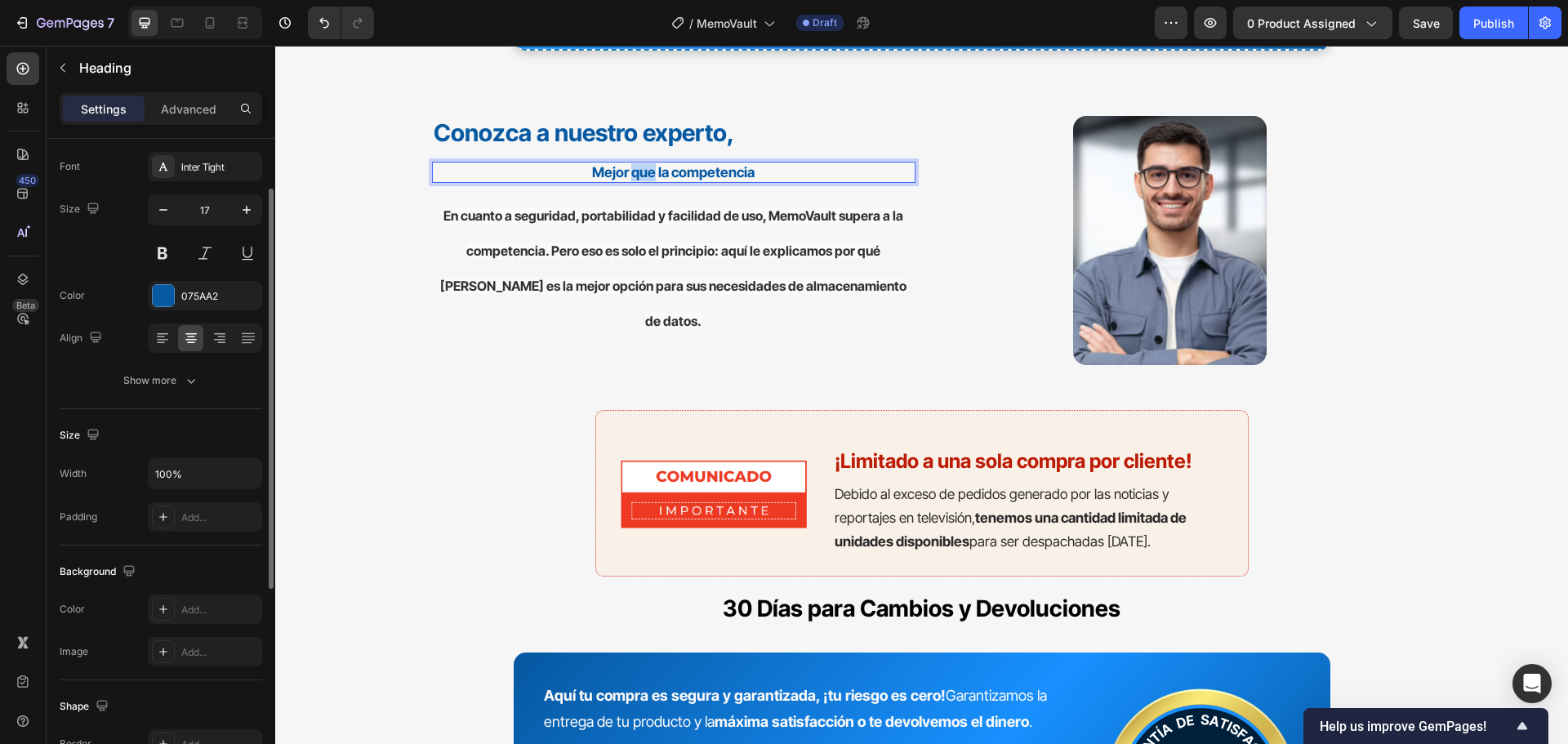
click at [624, 177] on strong "Mejor que la competencia" at bounding box center [673, 172] width 162 height 16
drag, startPoint x: 156, startPoint y: 333, endPoint x: 229, endPoint y: 279, distance: 90.8
click at [157, 333] on icon at bounding box center [162, 337] width 16 height 16
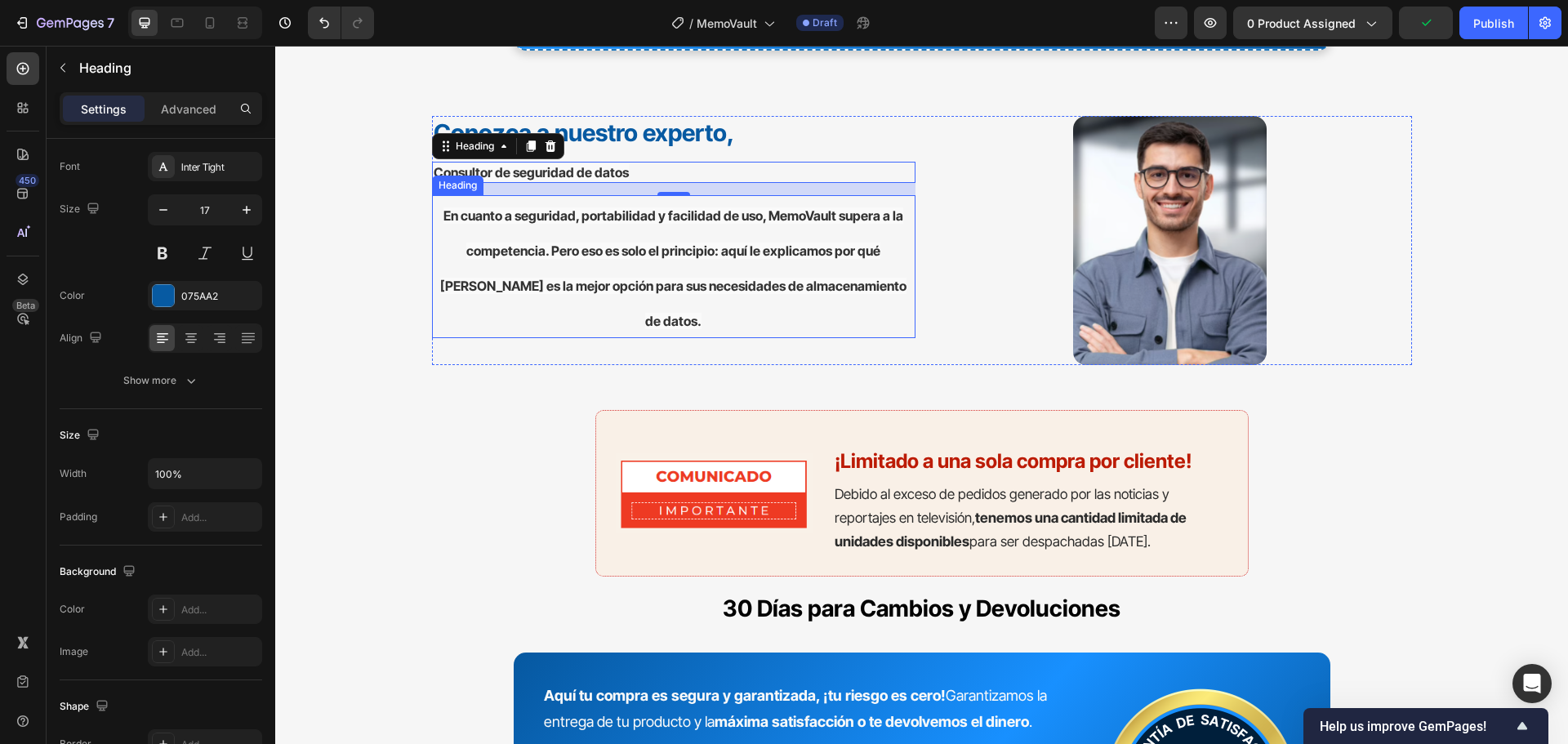
click at [682, 263] on p "⁠⁠⁠⁠⁠⁠⁠ En cuanto a seguridad, portabilidad y facilidad de uso, MemoVault super…" at bounding box center [673, 266] width 480 height 139
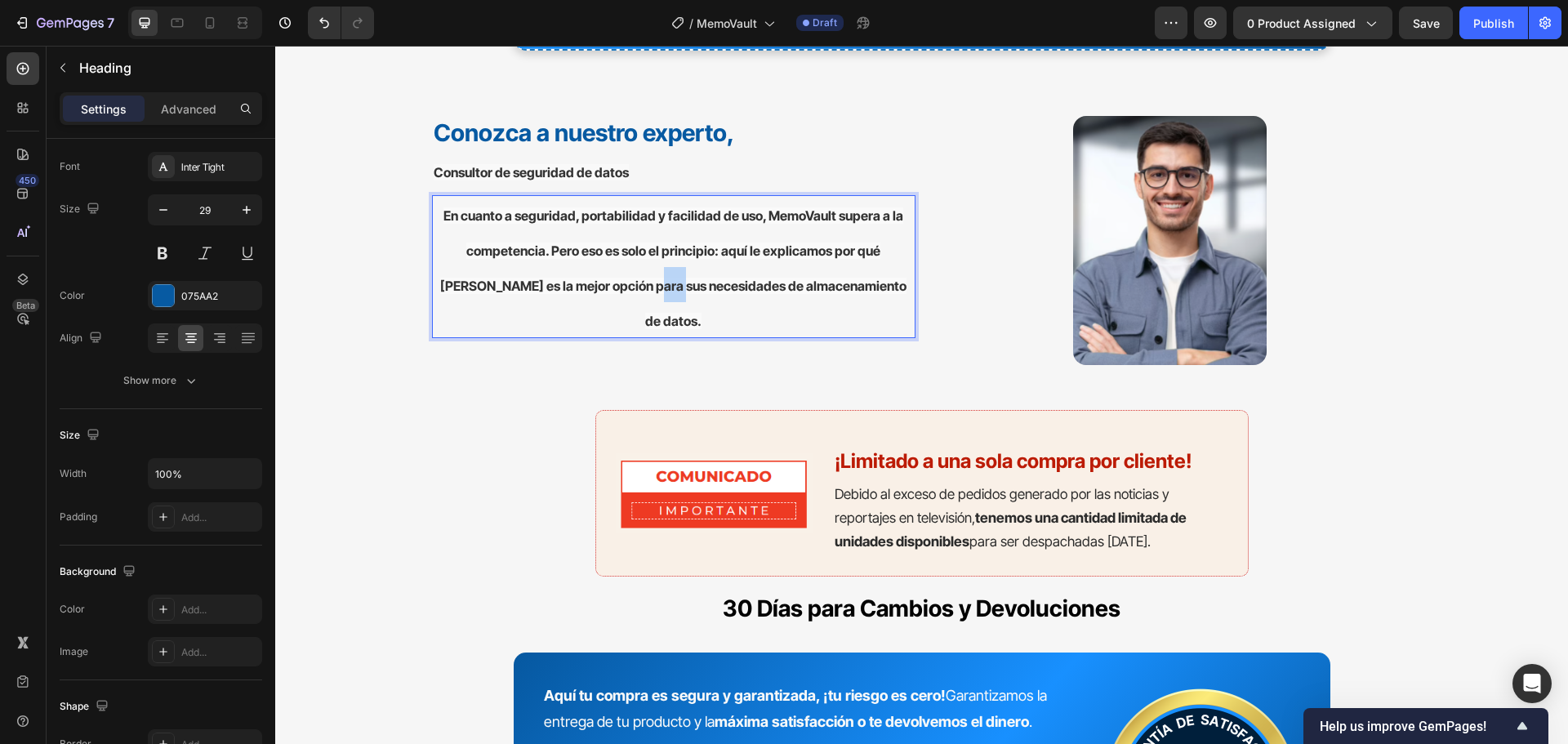
click at [664, 280] on span "En cuanto a seguridad, portabilidad y facilidad de uso, MemoVault supera a la c…" at bounding box center [673, 268] width 466 height 121
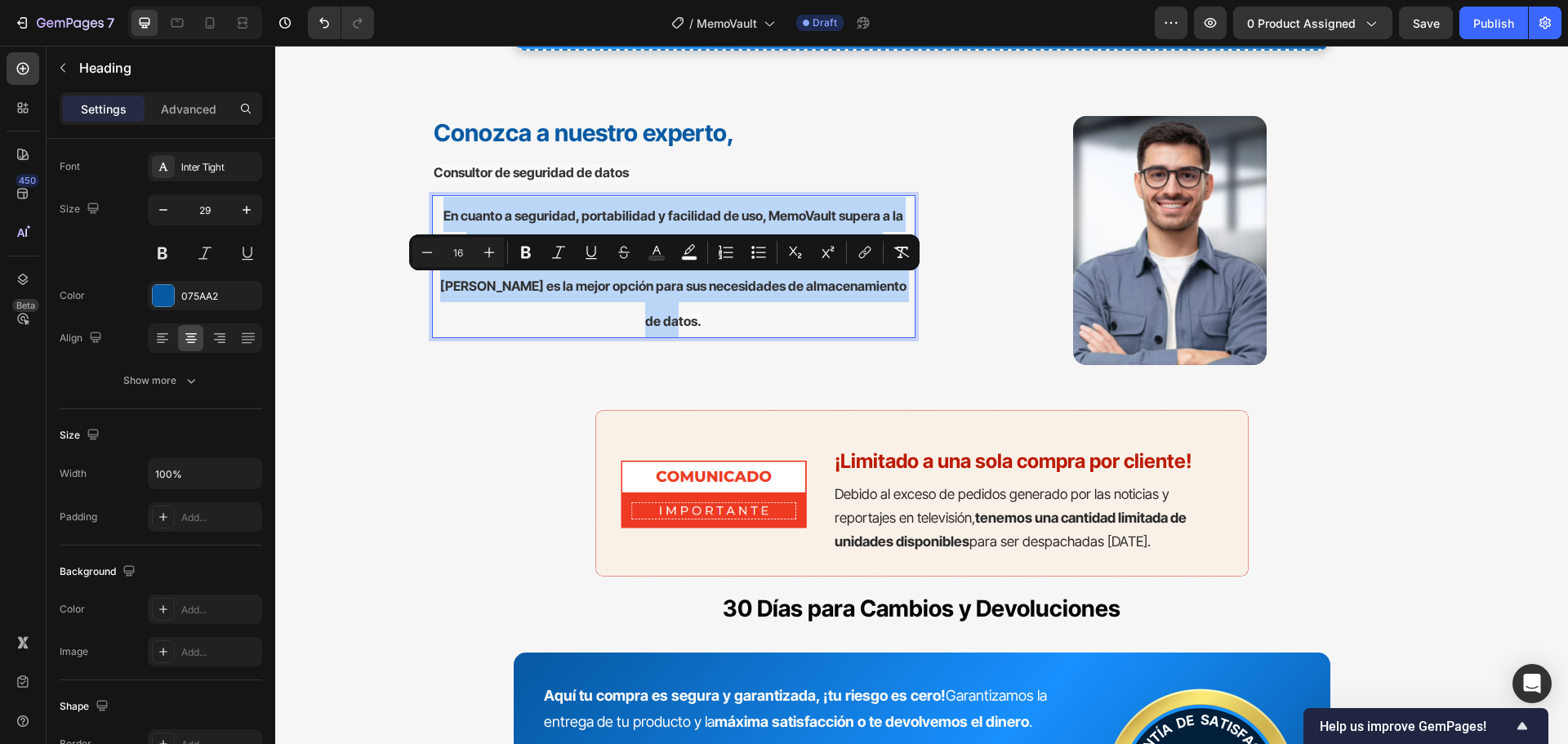
click at [664, 280] on span "En cuanto a seguridad, portabilidad y facilidad de uso, MemoVault supera a la c…" at bounding box center [673, 268] width 466 height 121
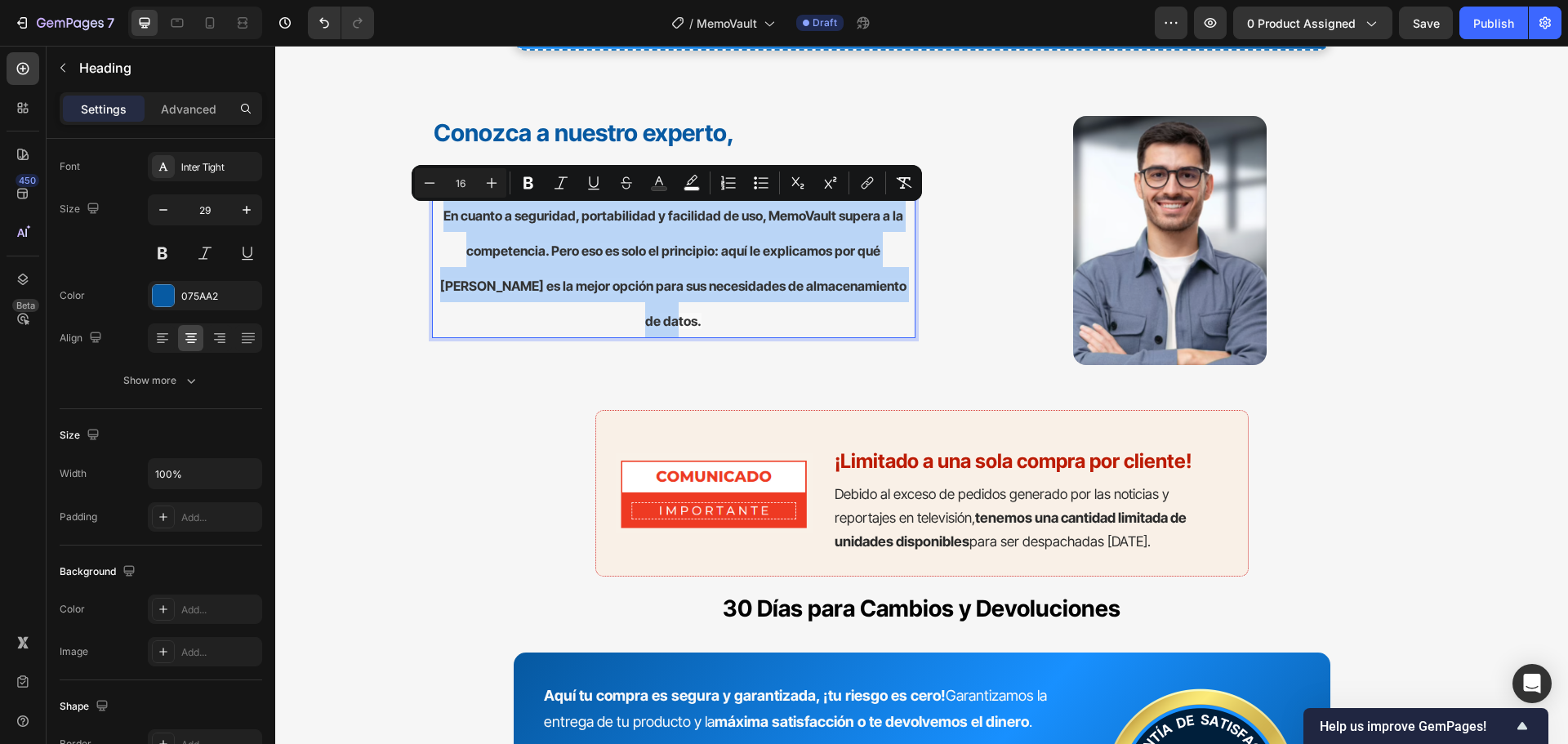
click at [664, 280] on span "En cuanto a seguridad, portabilidad y facilidad de uso, MemoVault supera a la c…" at bounding box center [673, 268] width 466 height 121
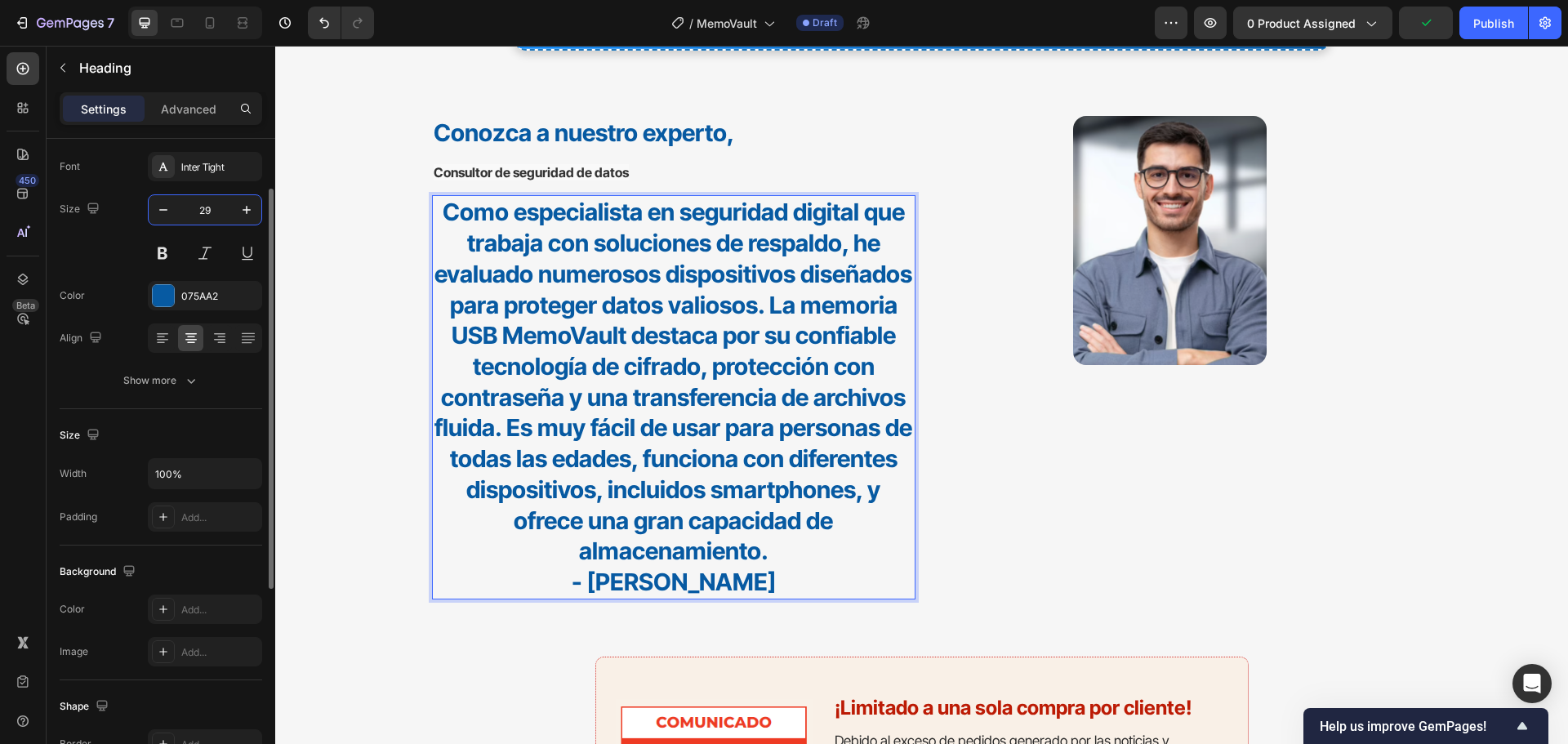
click at [205, 212] on input "29" at bounding box center [205, 210] width 54 height 30
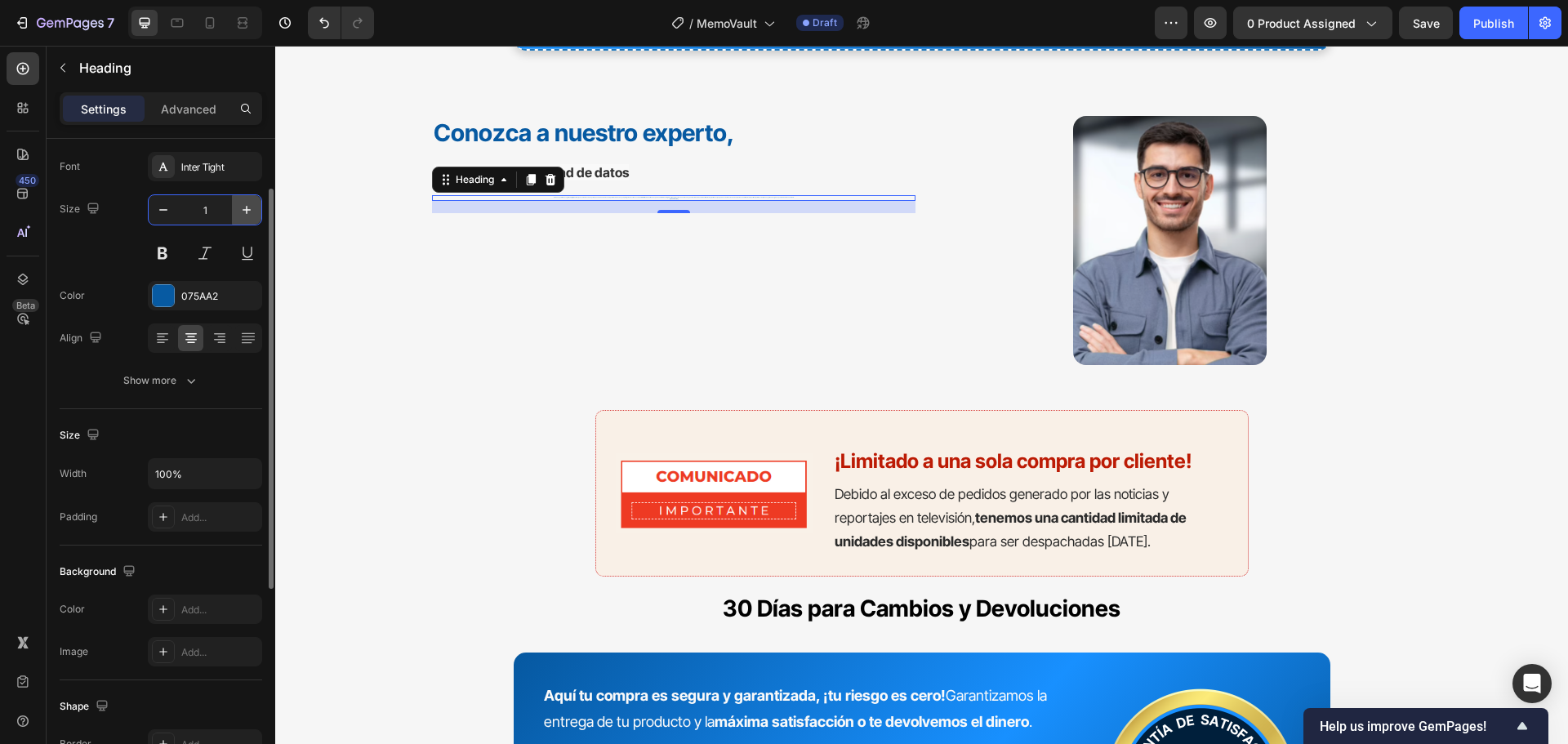
type input "10"
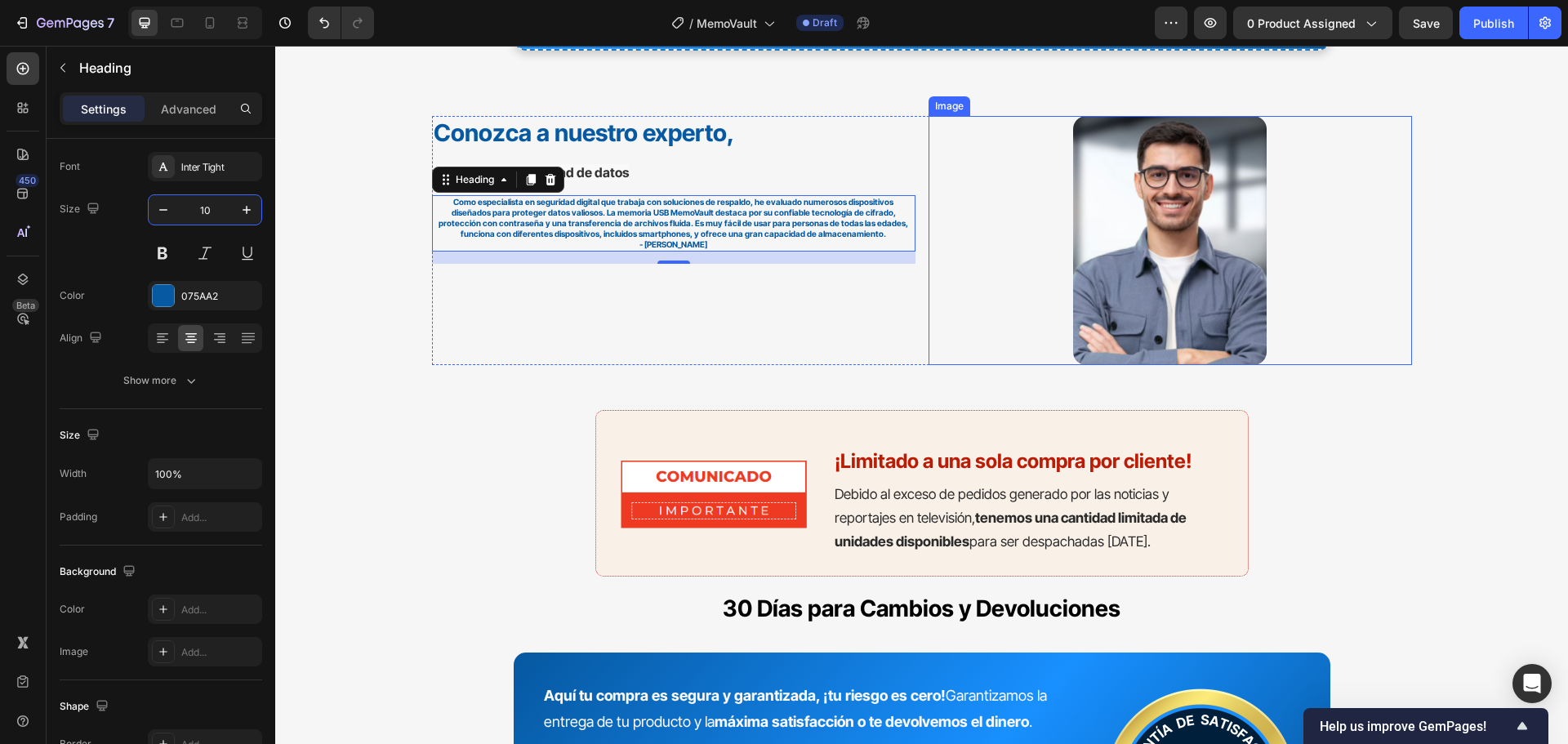
click at [1313, 205] on div at bounding box center [1170, 241] width 484 height 250
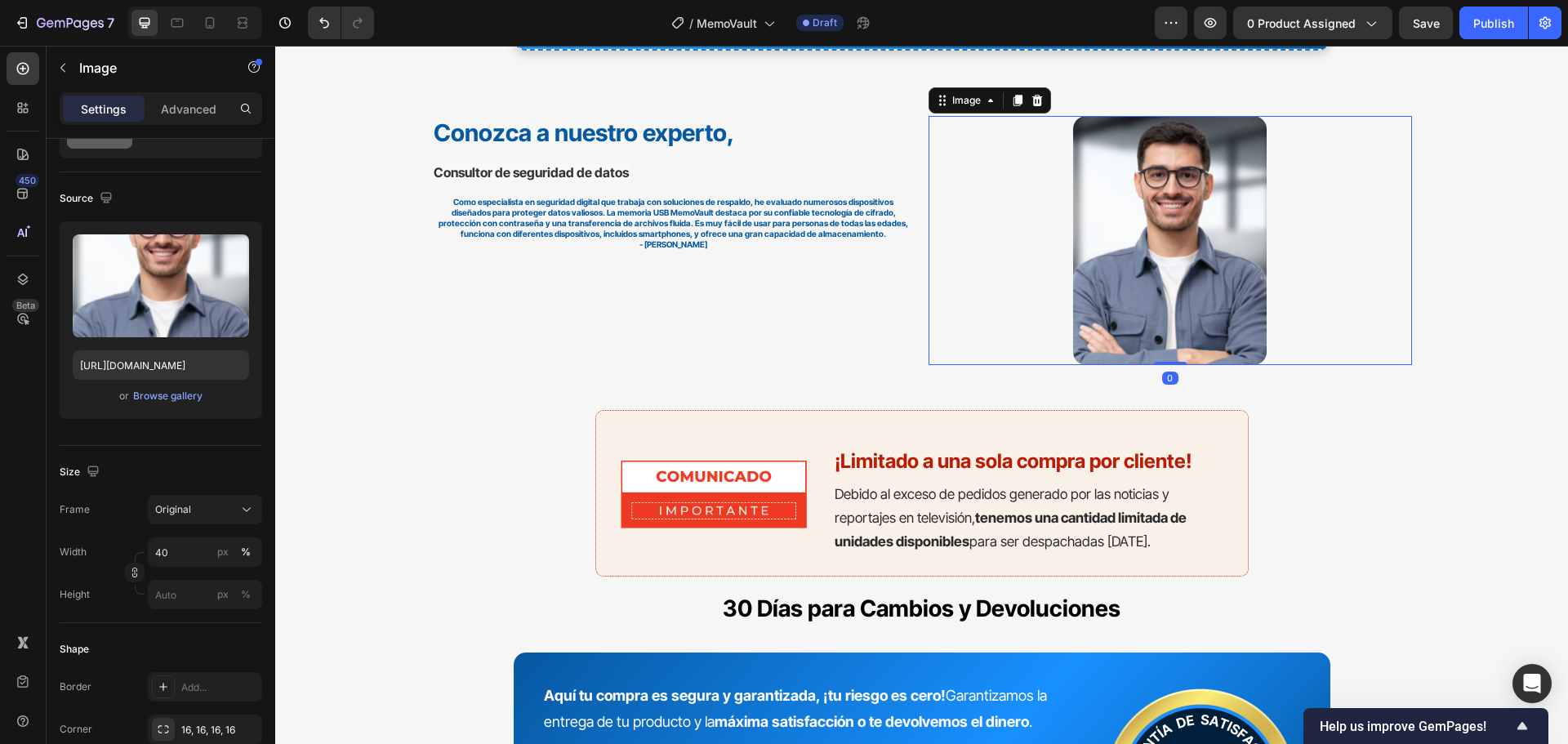
scroll to position [0, 0]
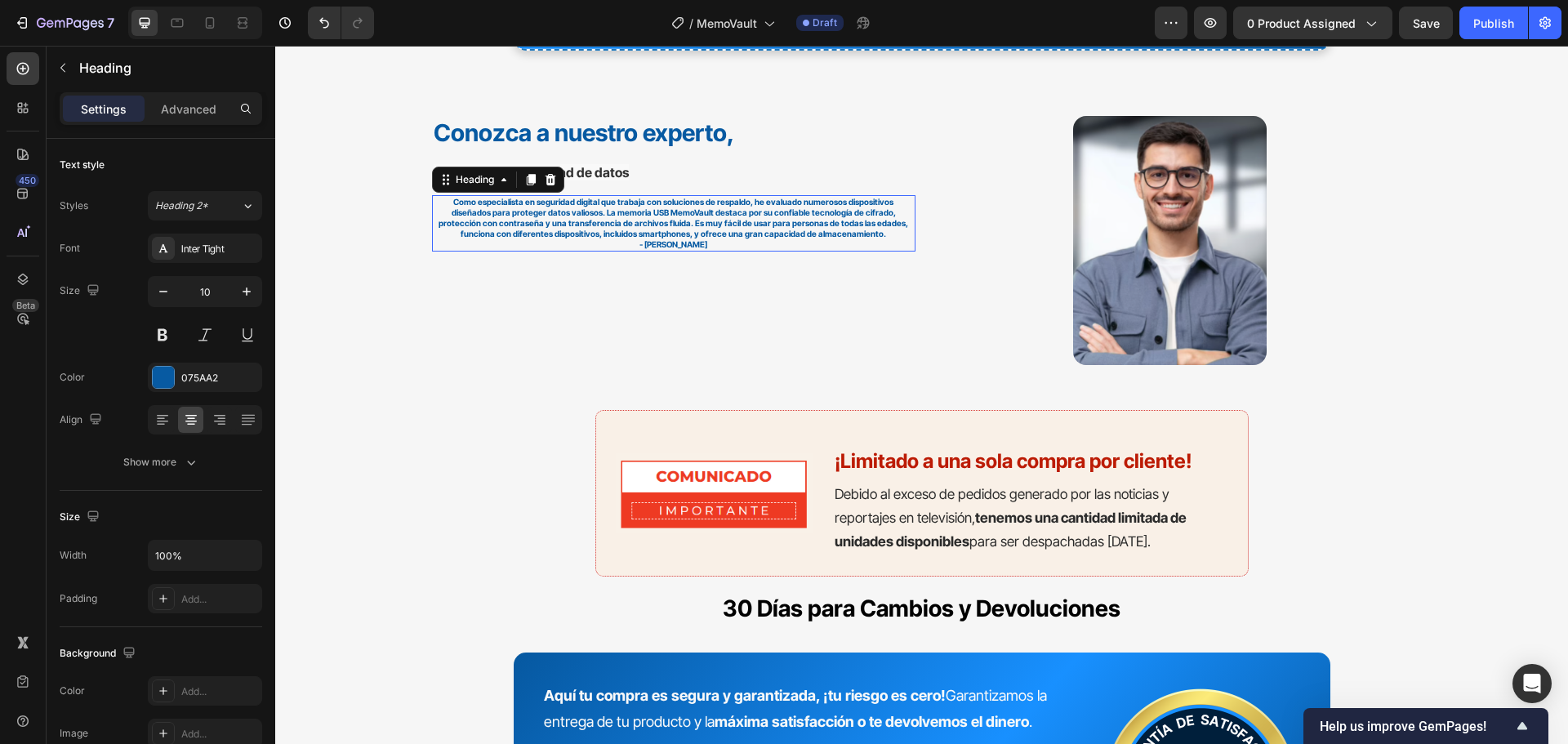
click at [811, 220] on h2 "Como especialista en seguridad digital que trabaja con soluciones de respaldo, …" at bounding box center [673, 223] width 484 height 57
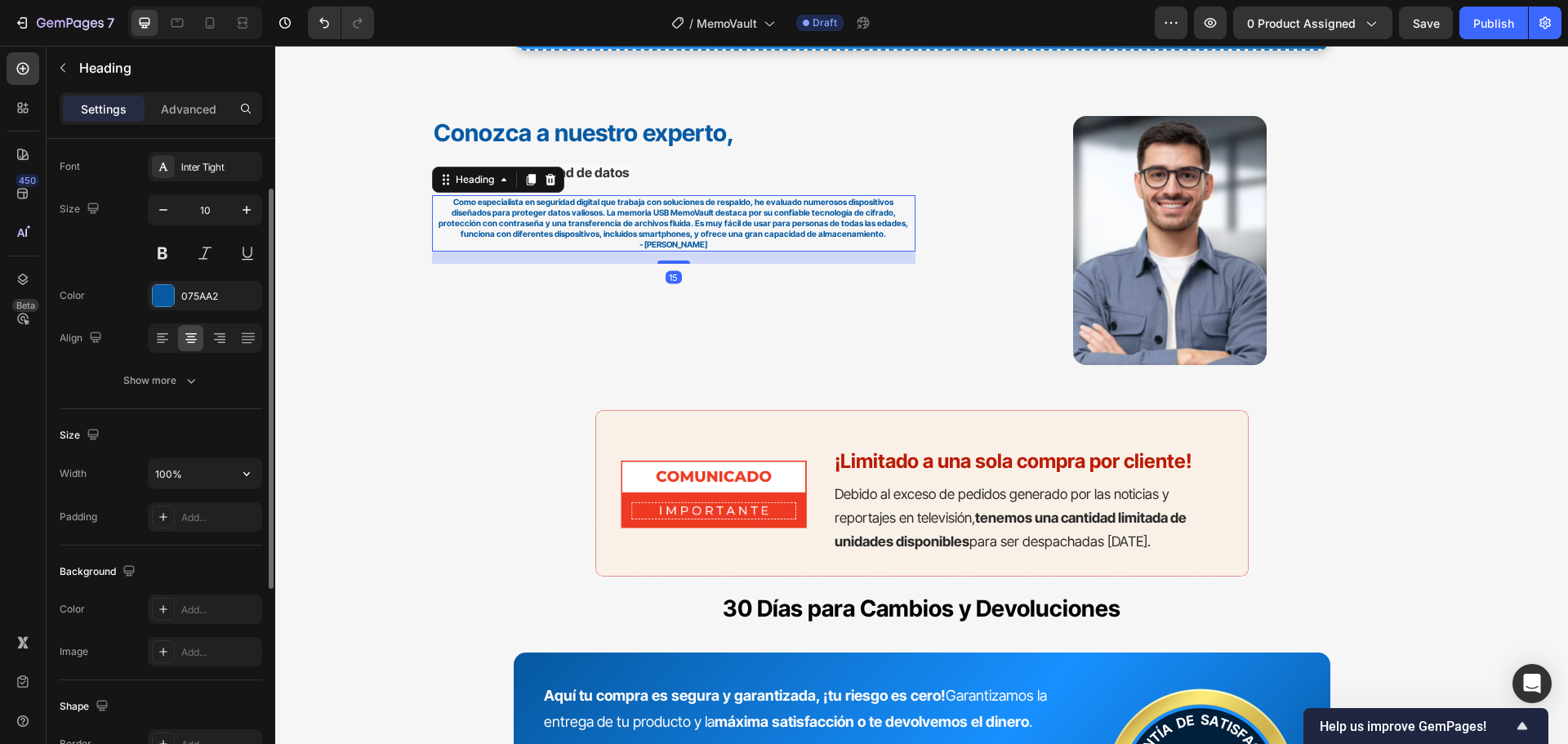
scroll to position [163, 0]
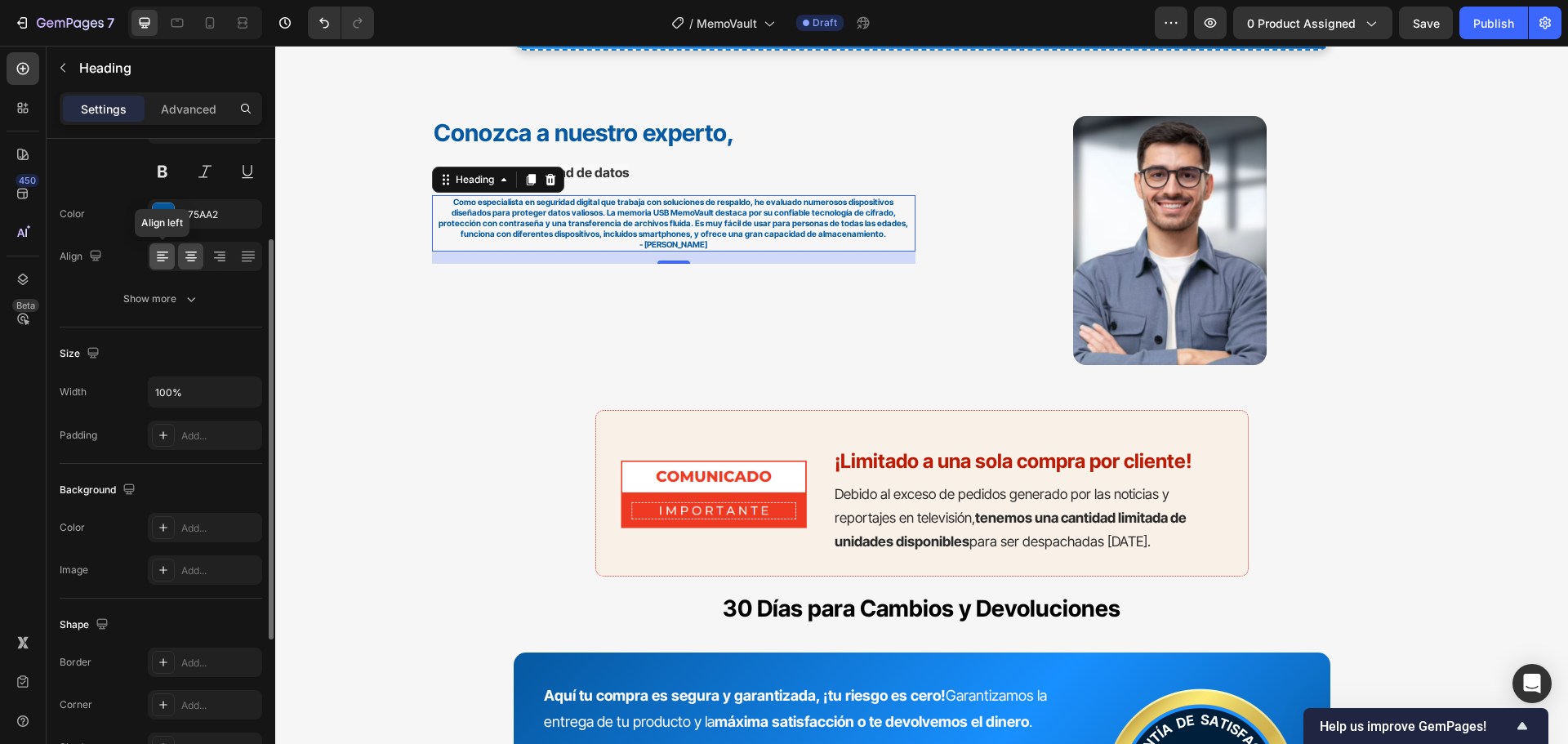
click at [165, 260] on icon at bounding box center [162, 256] width 16 height 16
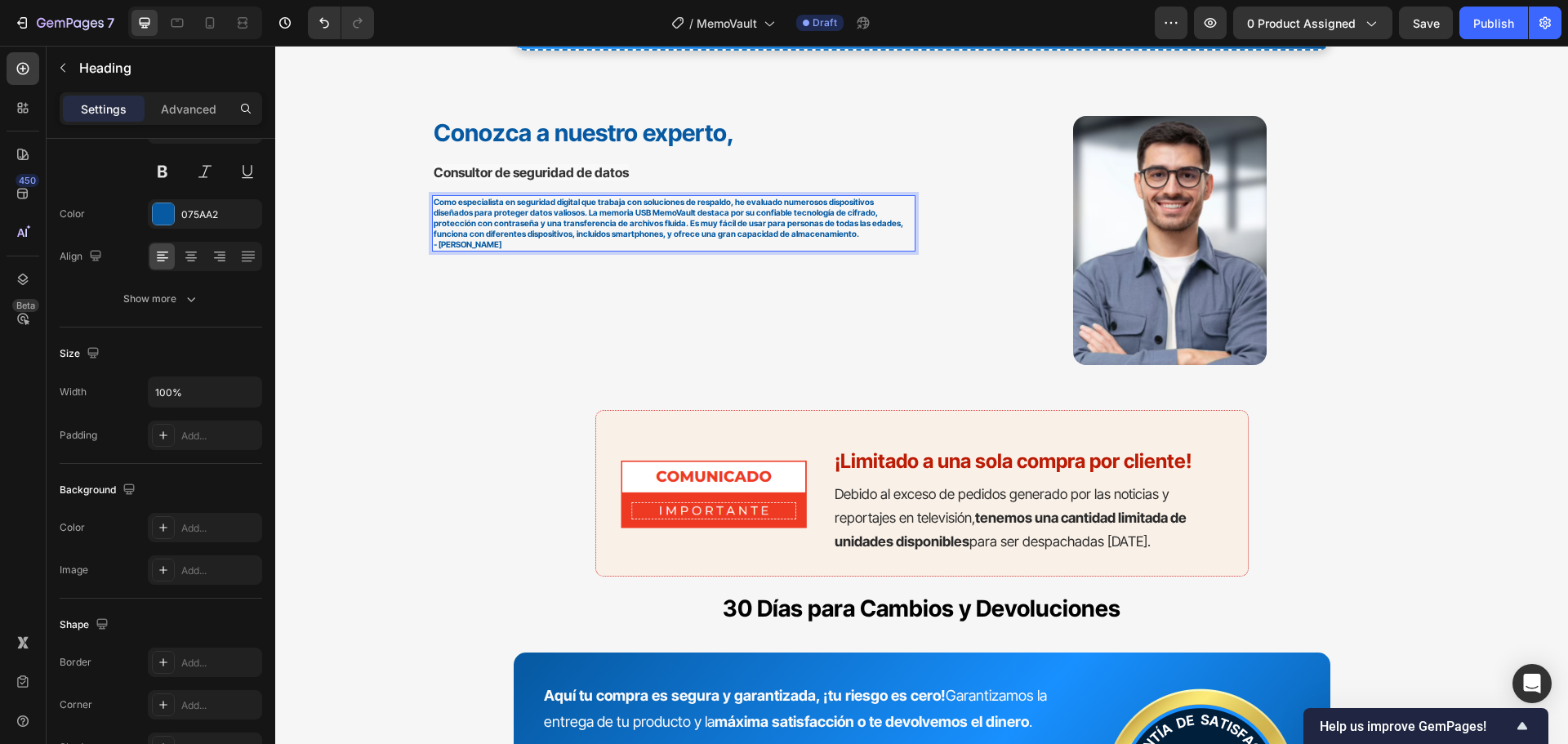
click at [843, 235] on h2 "Como especialista en seguridad digital que trabaja con soluciones de respaldo, …" at bounding box center [673, 223] width 484 height 57
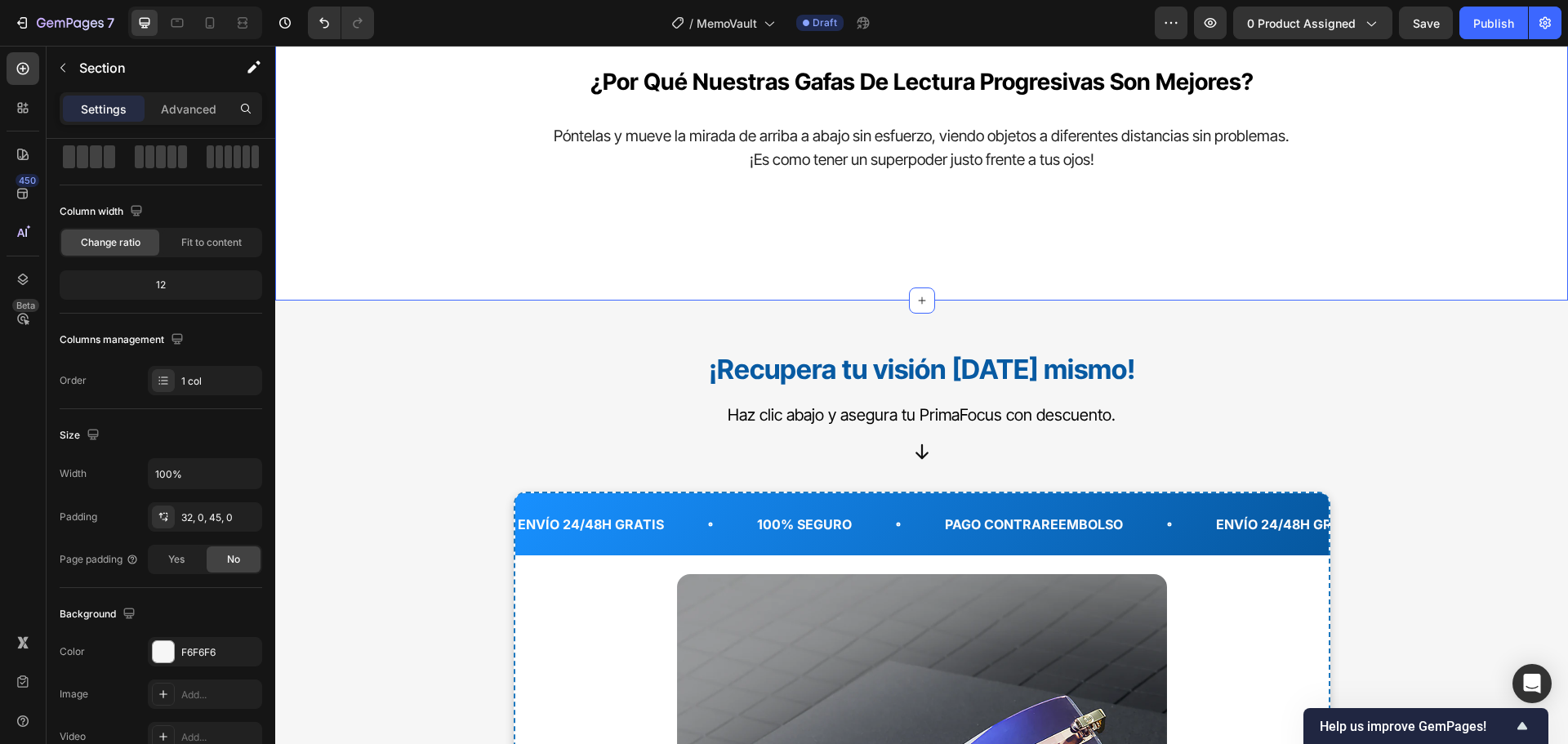
scroll to position [5308, 0]
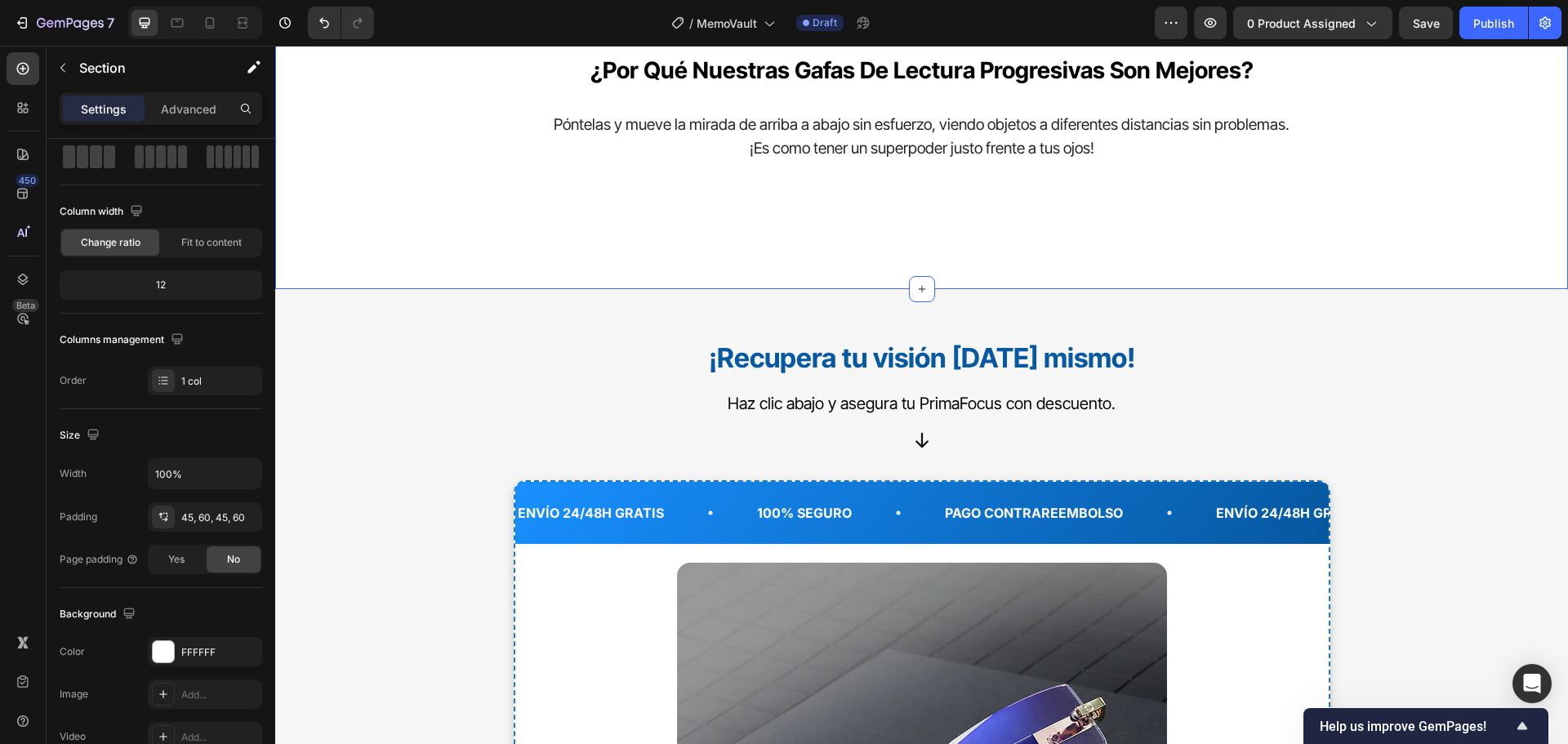
click at [431, 252] on div "¿por qué nuestras gafas de lectura progresivas son mejores? Heading Póntelas y …" at bounding box center [921, 135] width 1195 height 236
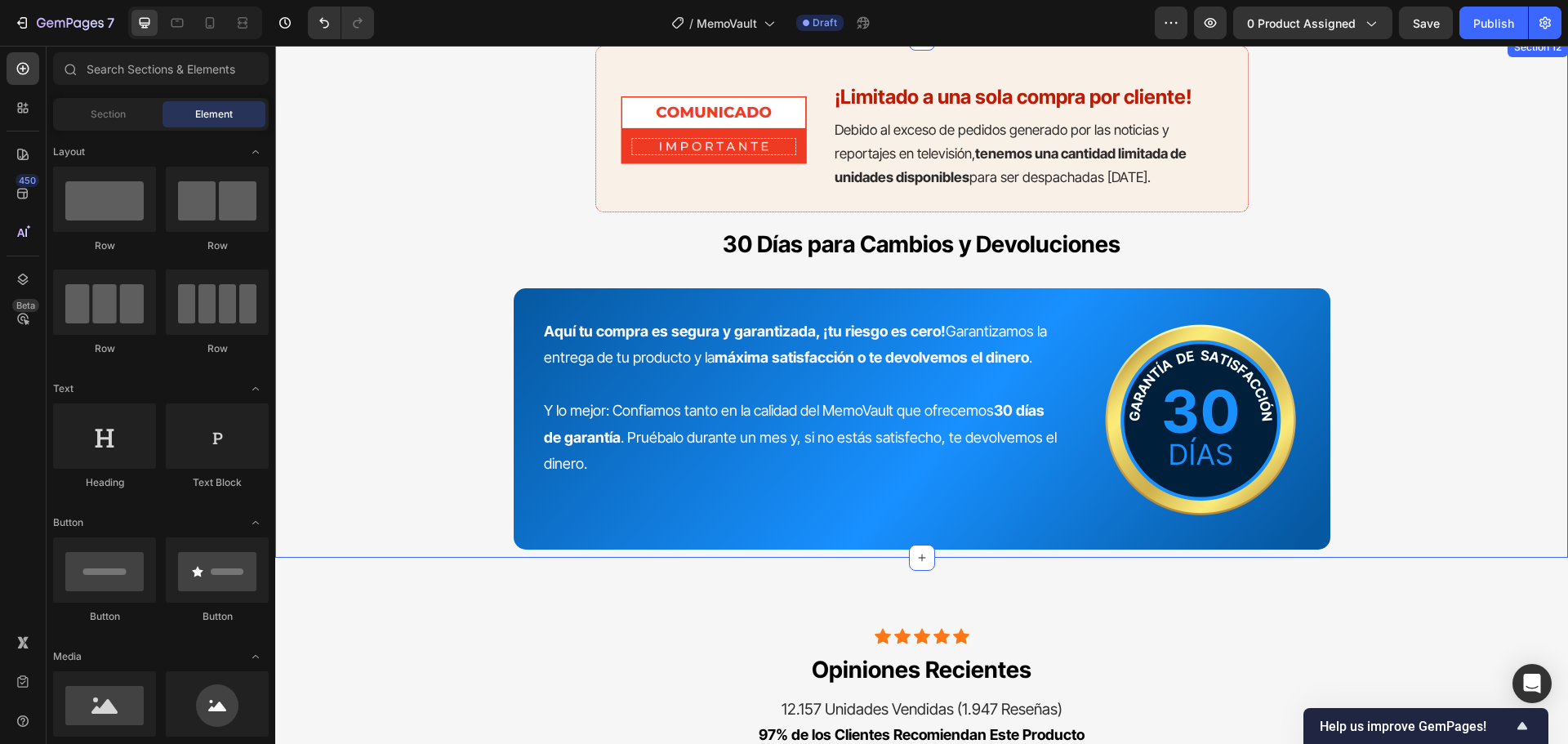
scroll to position [7102, 0]
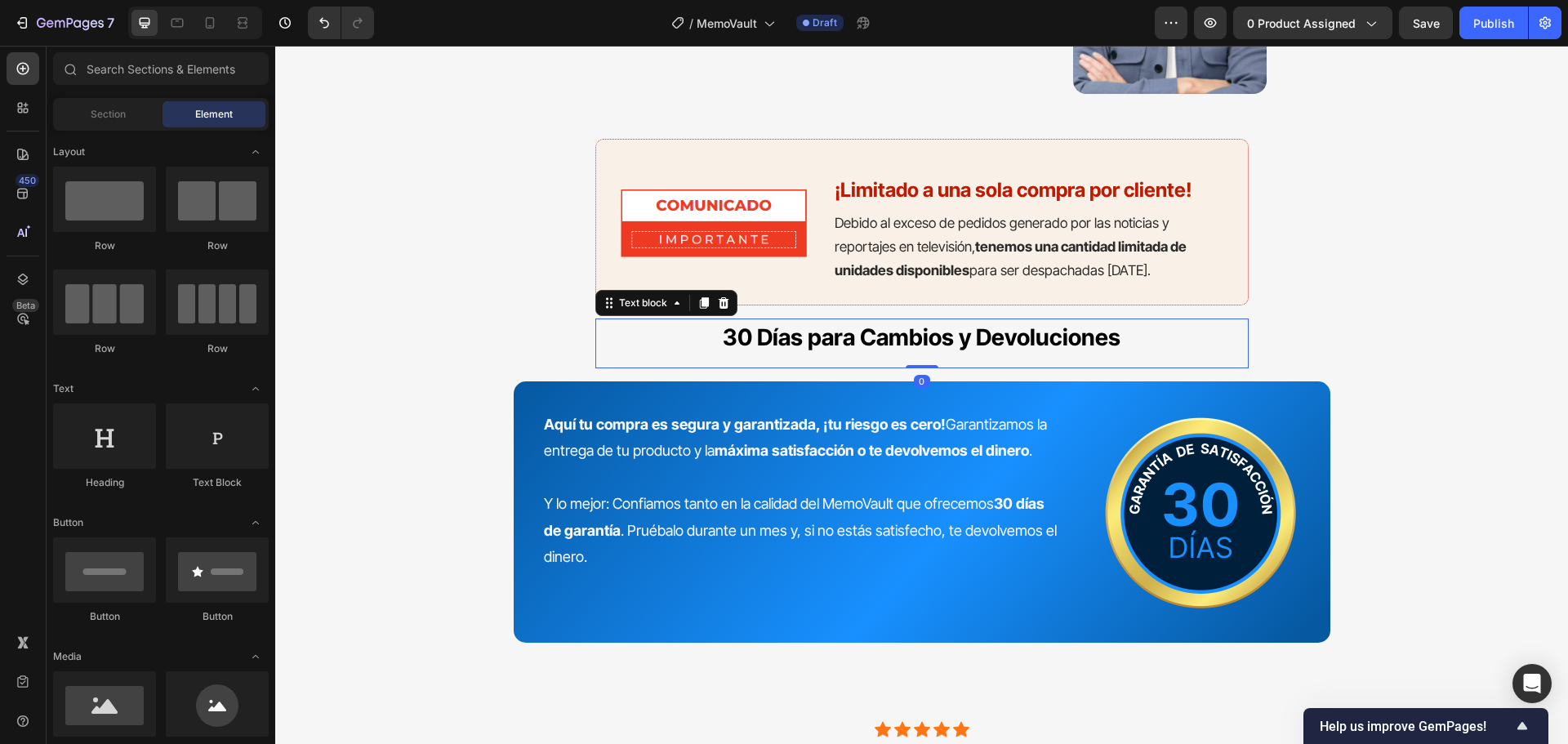
click at [1197, 342] on p "30 Días para Cambios y Devoluciones" at bounding box center [922, 336] width 650 height 34
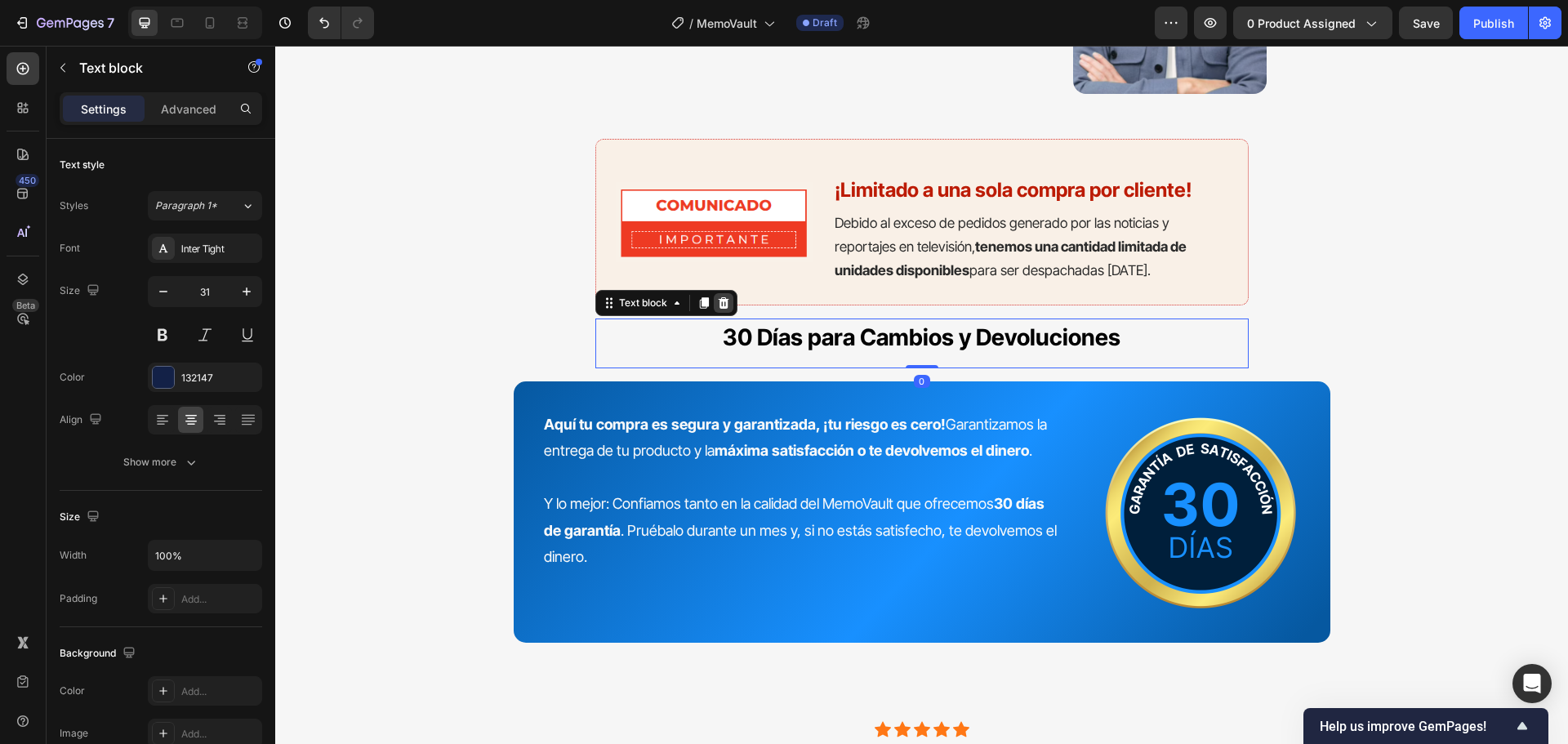
click at [718, 299] on icon at bounding box center [723, 303] width 11 height 12
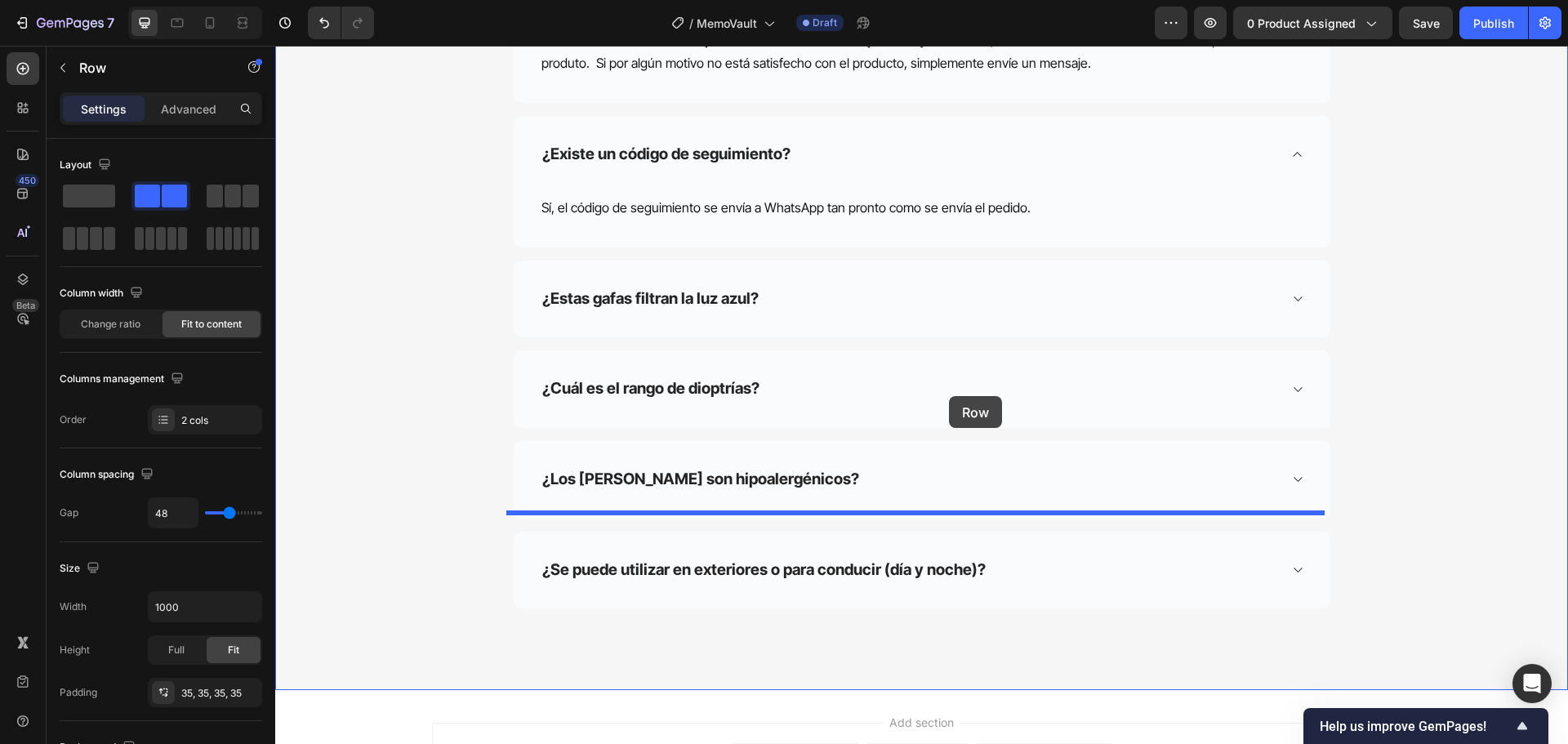
scroll to position [10222, 0]
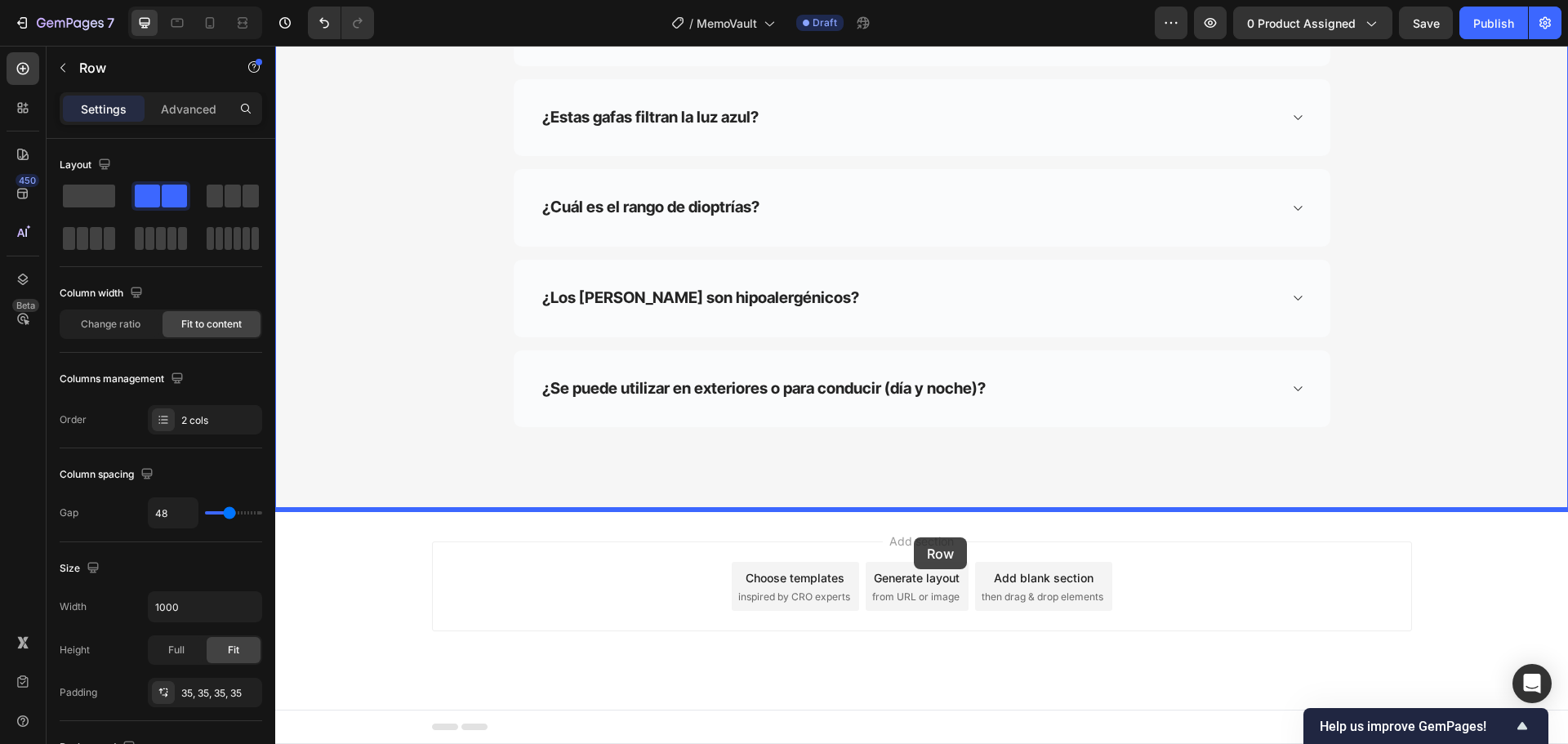
drag, startPoint x: 1289, startPoint y: 339, endPoint x: 914, endPoint y: 537, distance: 424.1
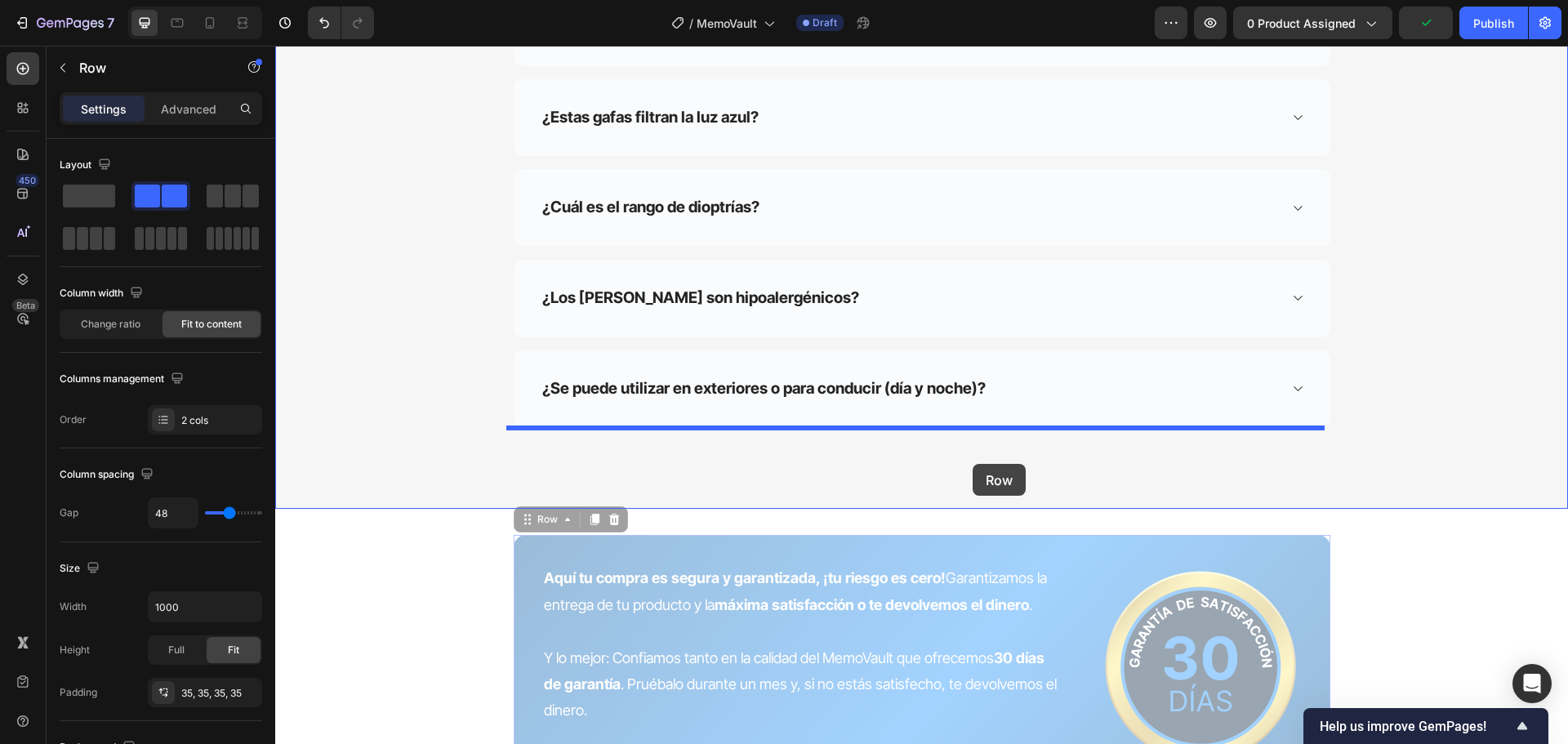
drag, startPoint x: 1031, startPoint y: 548, endPoint x: 973, endPoint y: 463, distance: 102.9
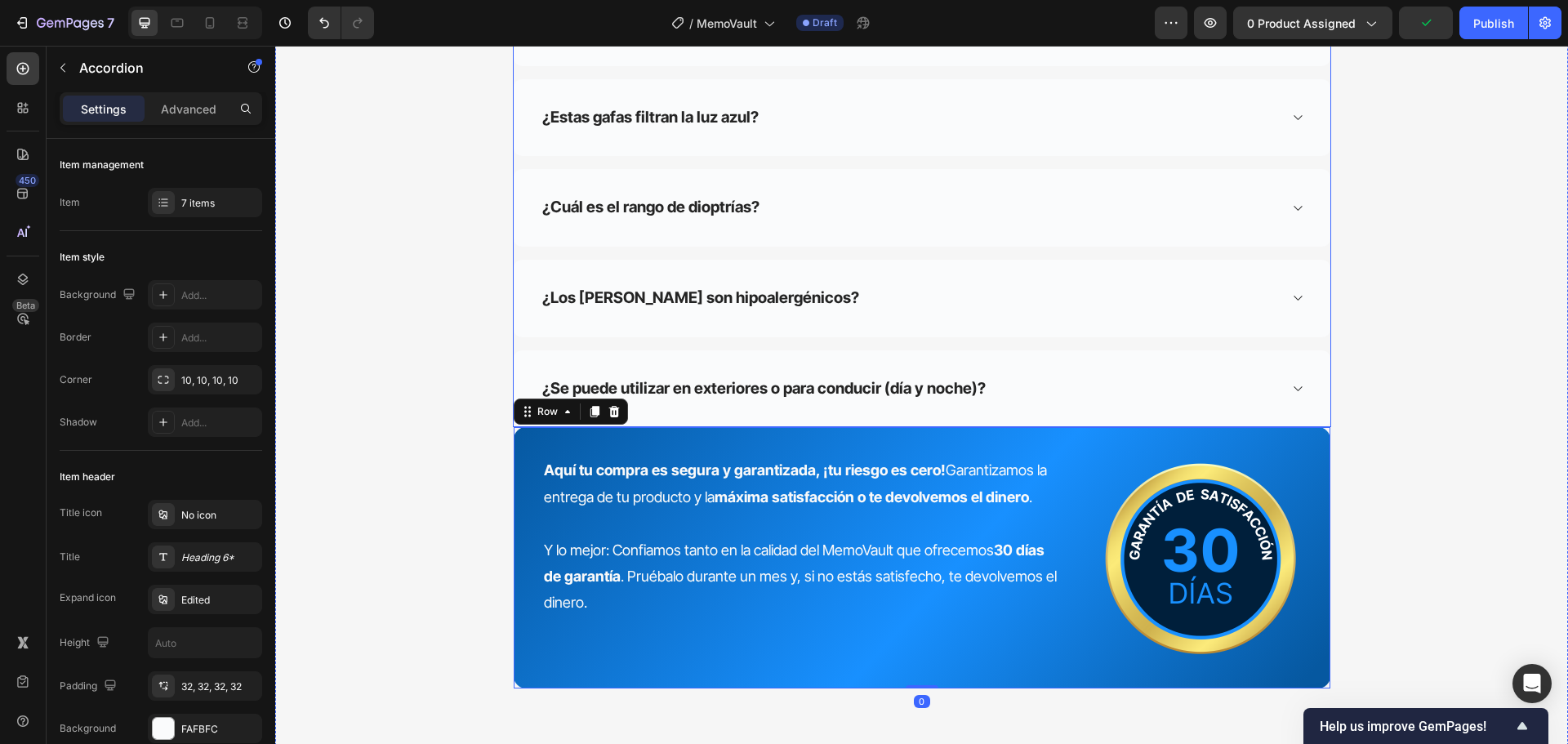
click at [1202, 382] on div "¿Se puede utilizar en exteriores o para conducir (día y noche)?" at bounding box center [908, 389] width 738 height 25
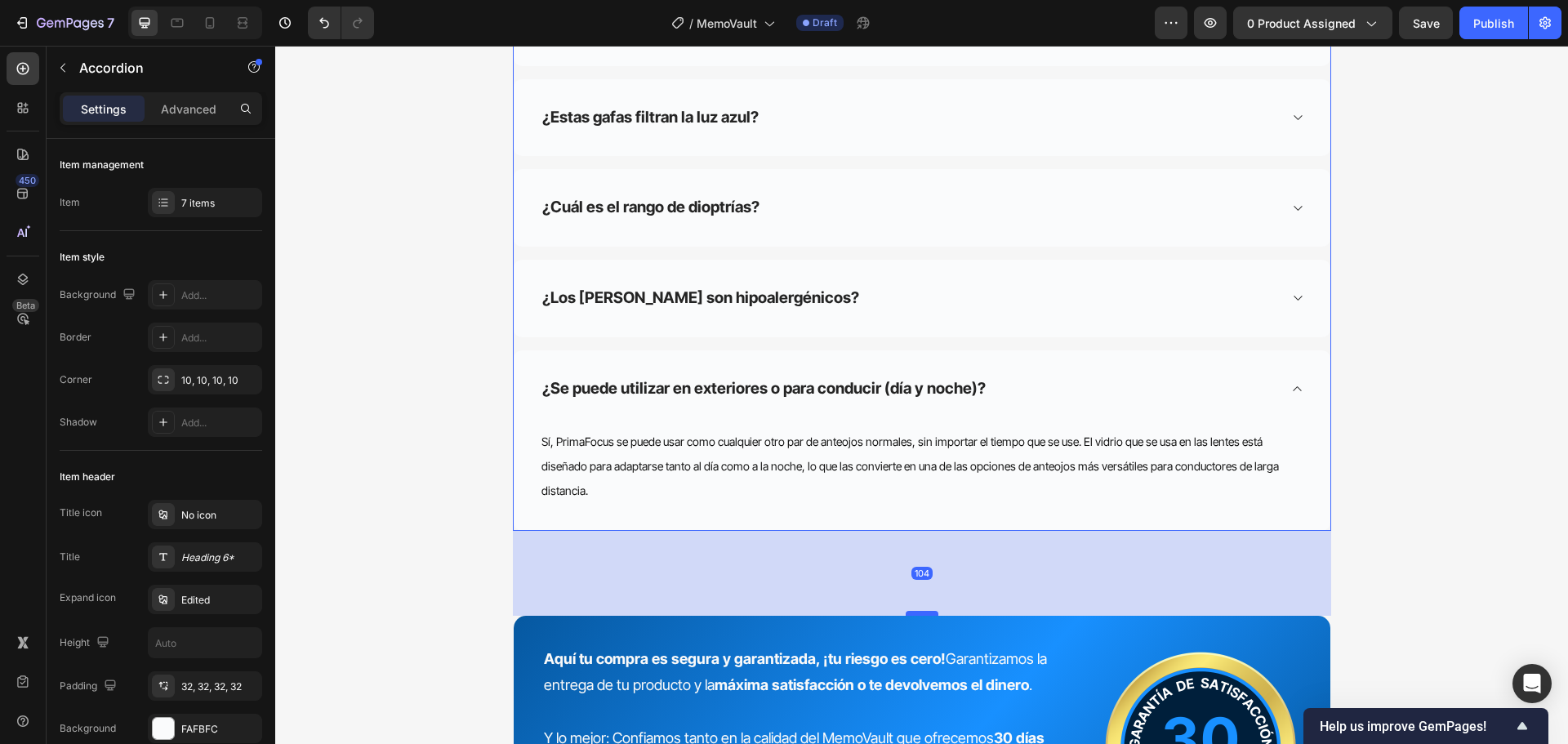
drag, startPoint x: 917, startPoint y: 528, endPoint x: 917, endPoint y: 612, distance: 84.0
click at [917, 612] on div at bounding box center [922, 612] width 33 height 5
type input "100%"
type input "100"
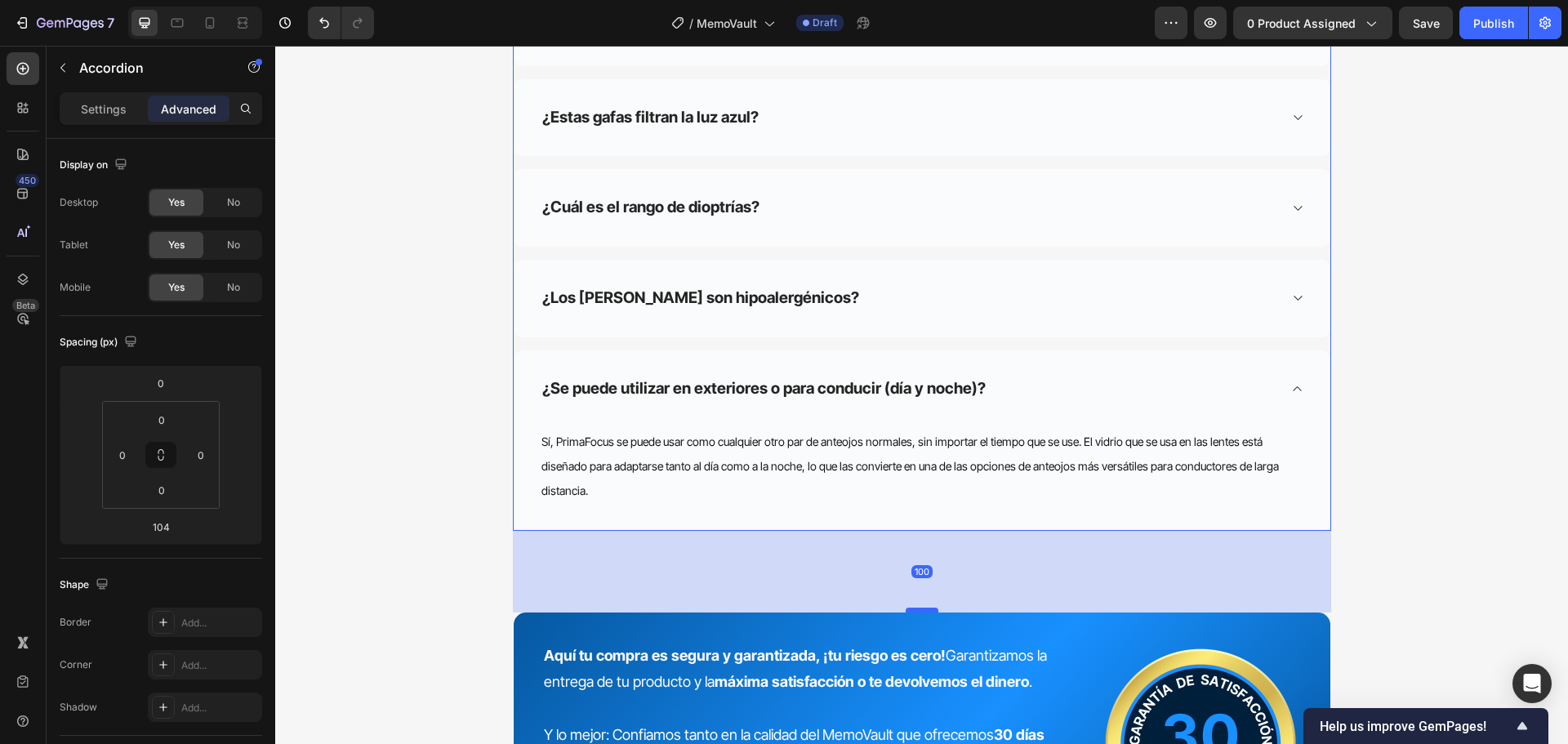
click at [919, 609] on div at bounding box center [922, 609] width 33 height 5
type input "100"
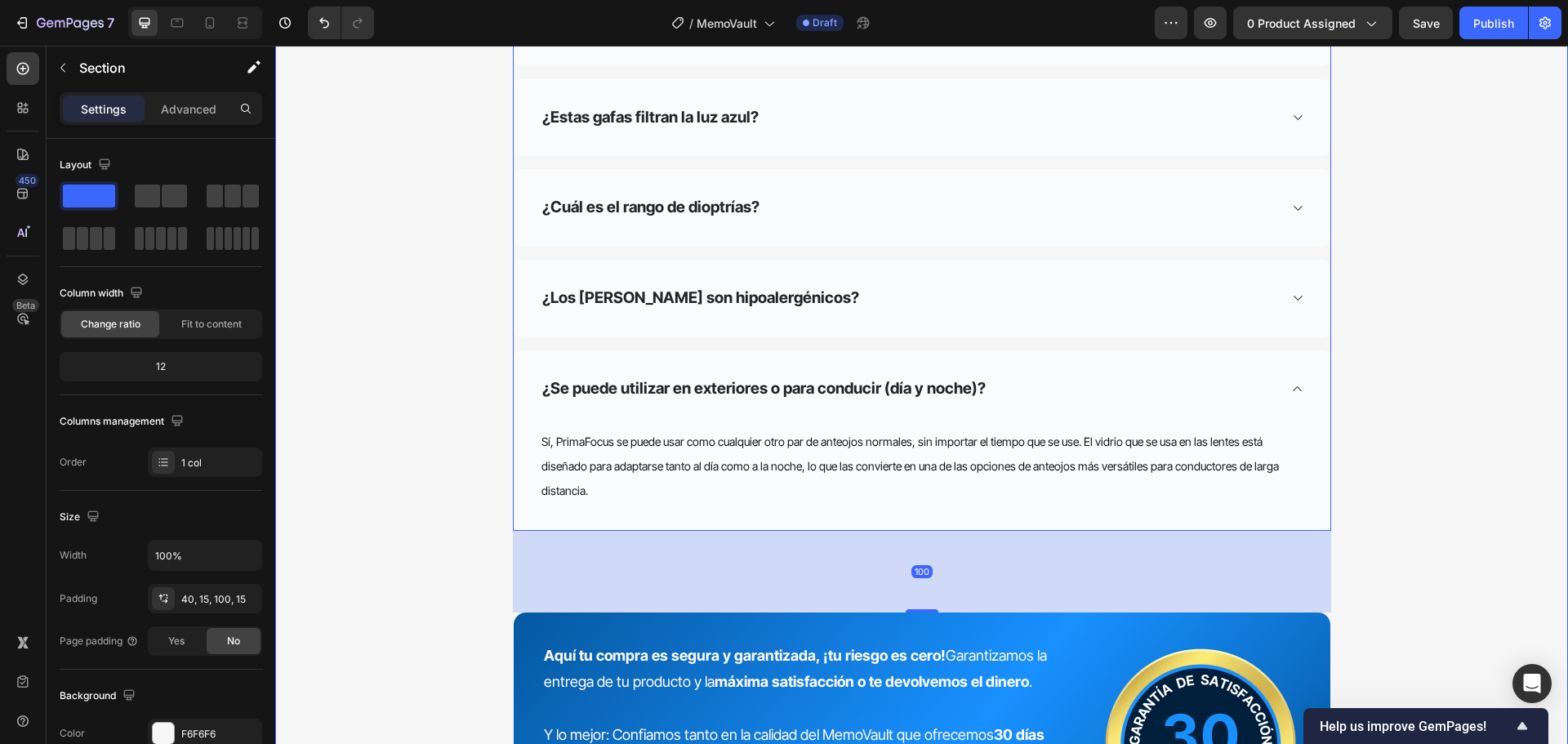
click at [1406, 463] on div "Preguntas Frecuentes Heading Row ¿Cuál es el tiempo de entrega? El envío tarda …" at bounding box center [921, 204] width 1268 height 1340
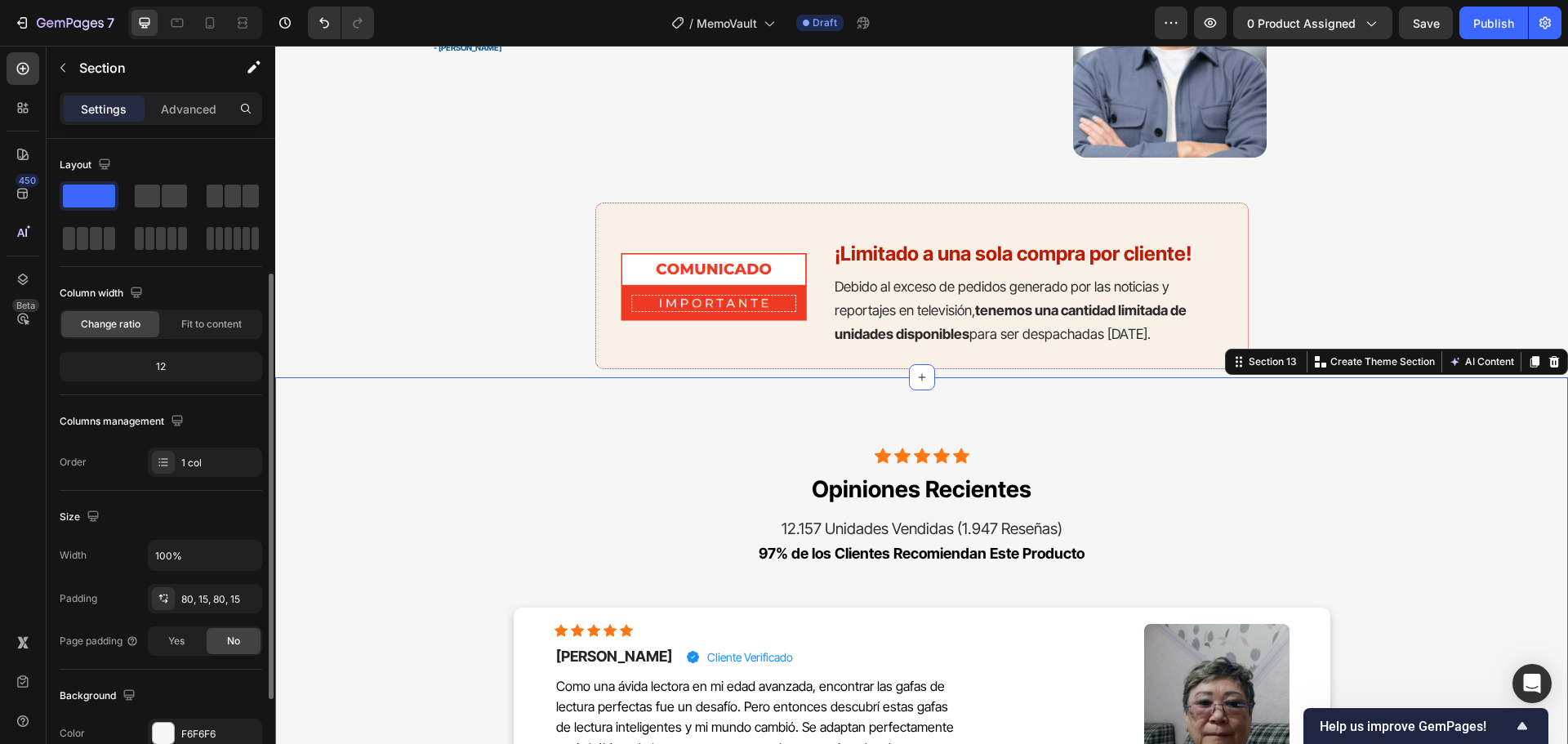
scroll to position [82, 0]
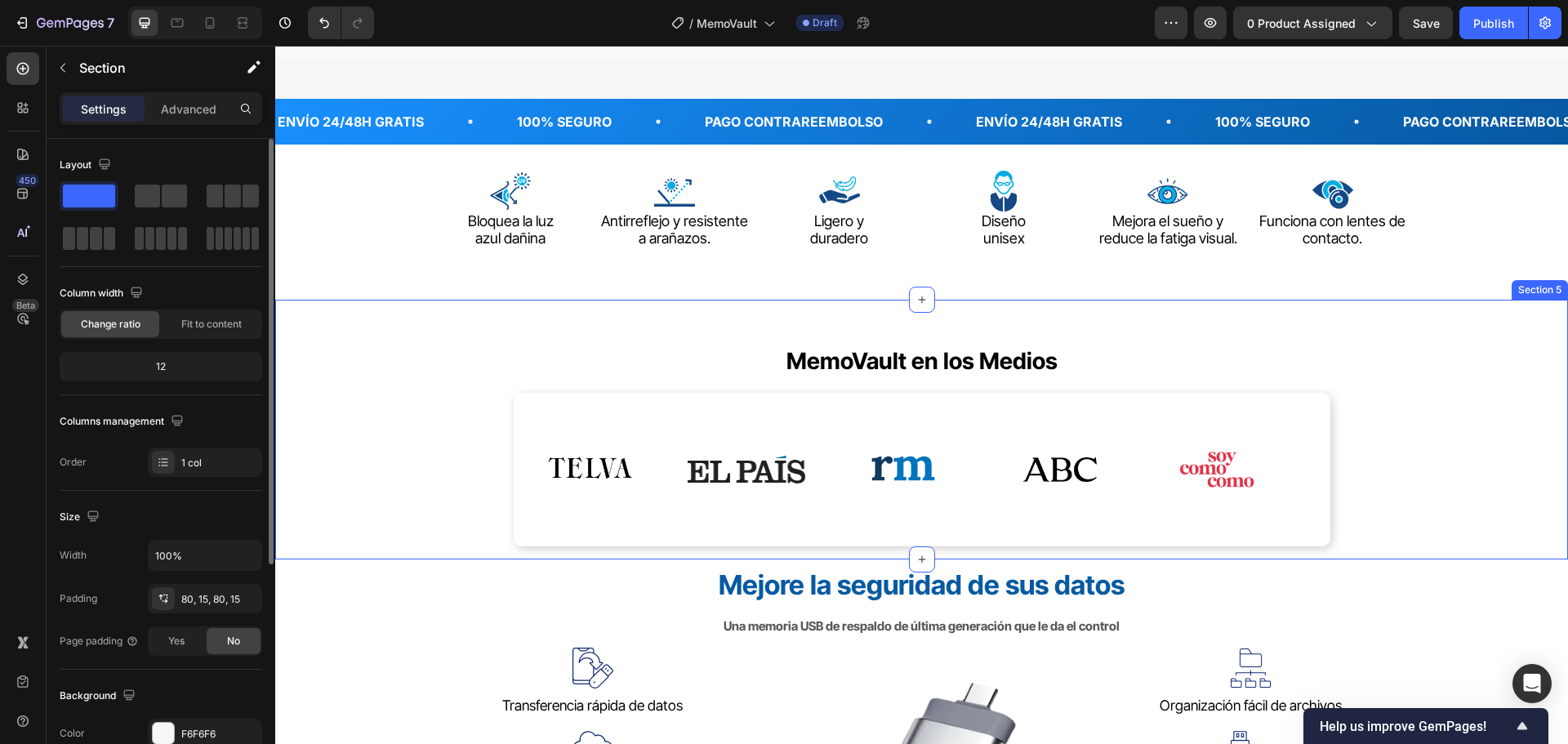
scroll to position [443, 0]
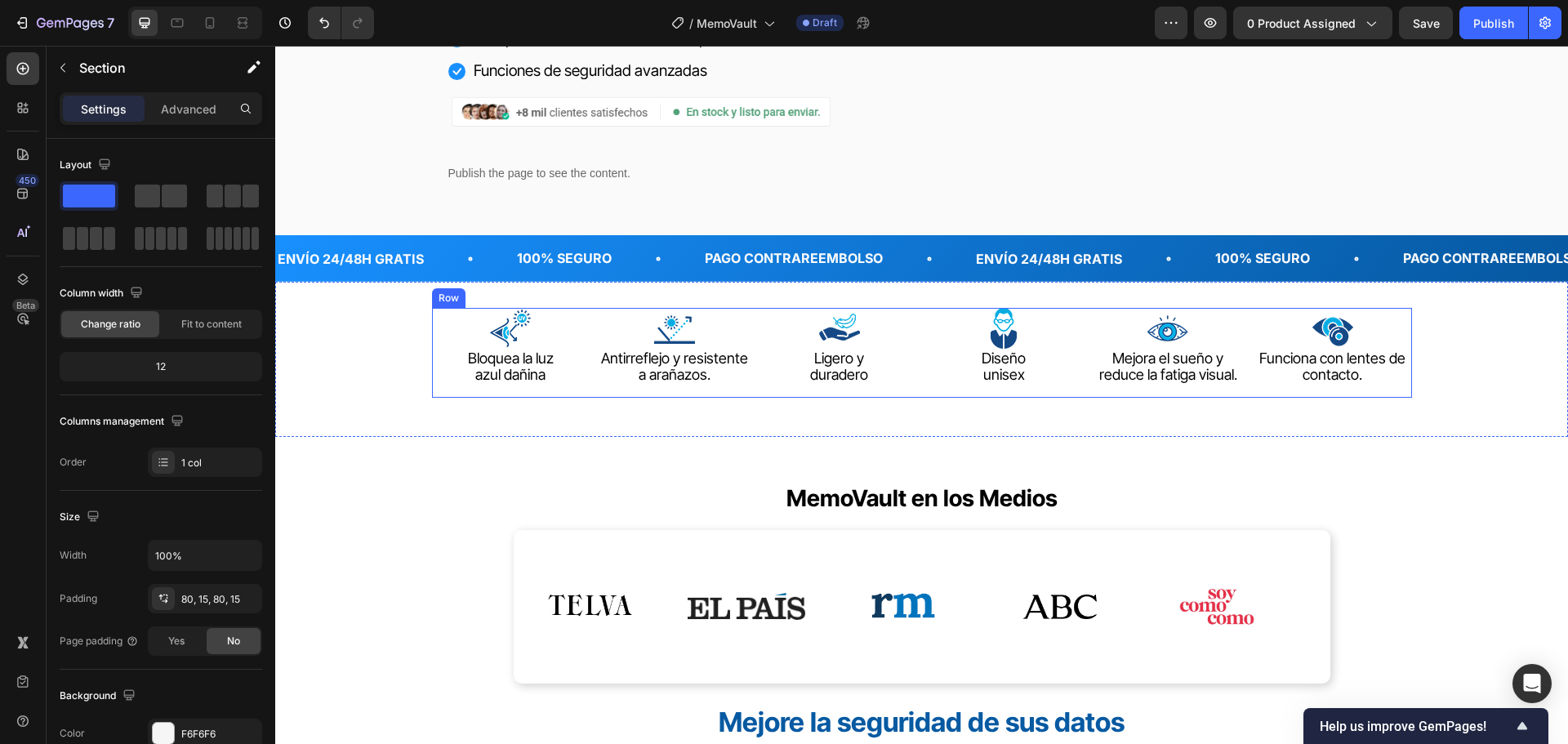
click at [914, 397] on div "Image Bloquea la luz azul dañina Text block Image Antirreflejo y resistente a a…" at bounding box center [921, 352] width 980 height 89
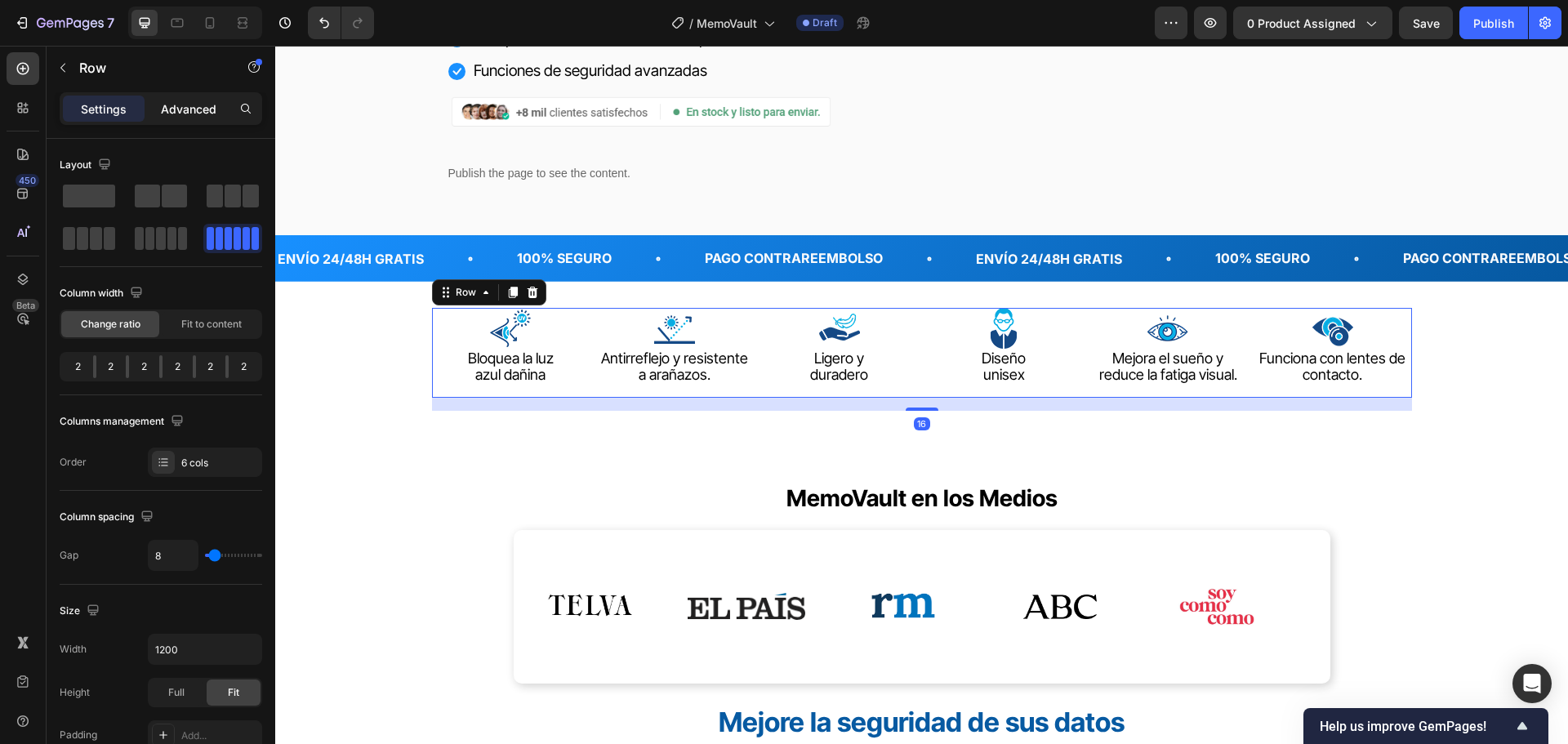
click at [164, 106] on p "Advanced" at bounding box center [188, 109] width 56 height 17
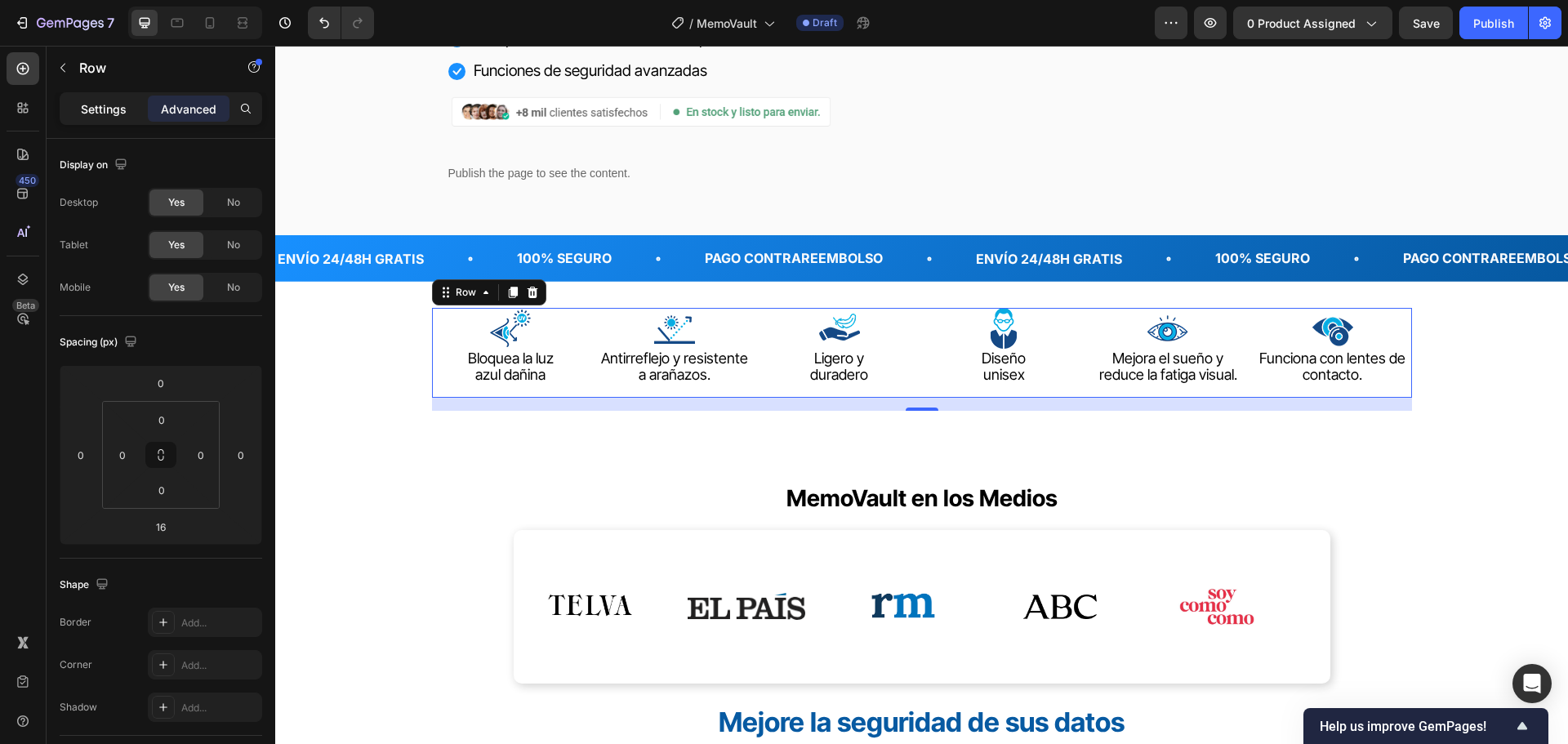
click at [99, 109] on p "Settings" at bounding box center [104, 109] width 46 height 17
click at [64, 68] on icon "button" at bounding box center [63, 68] width 13 height 13
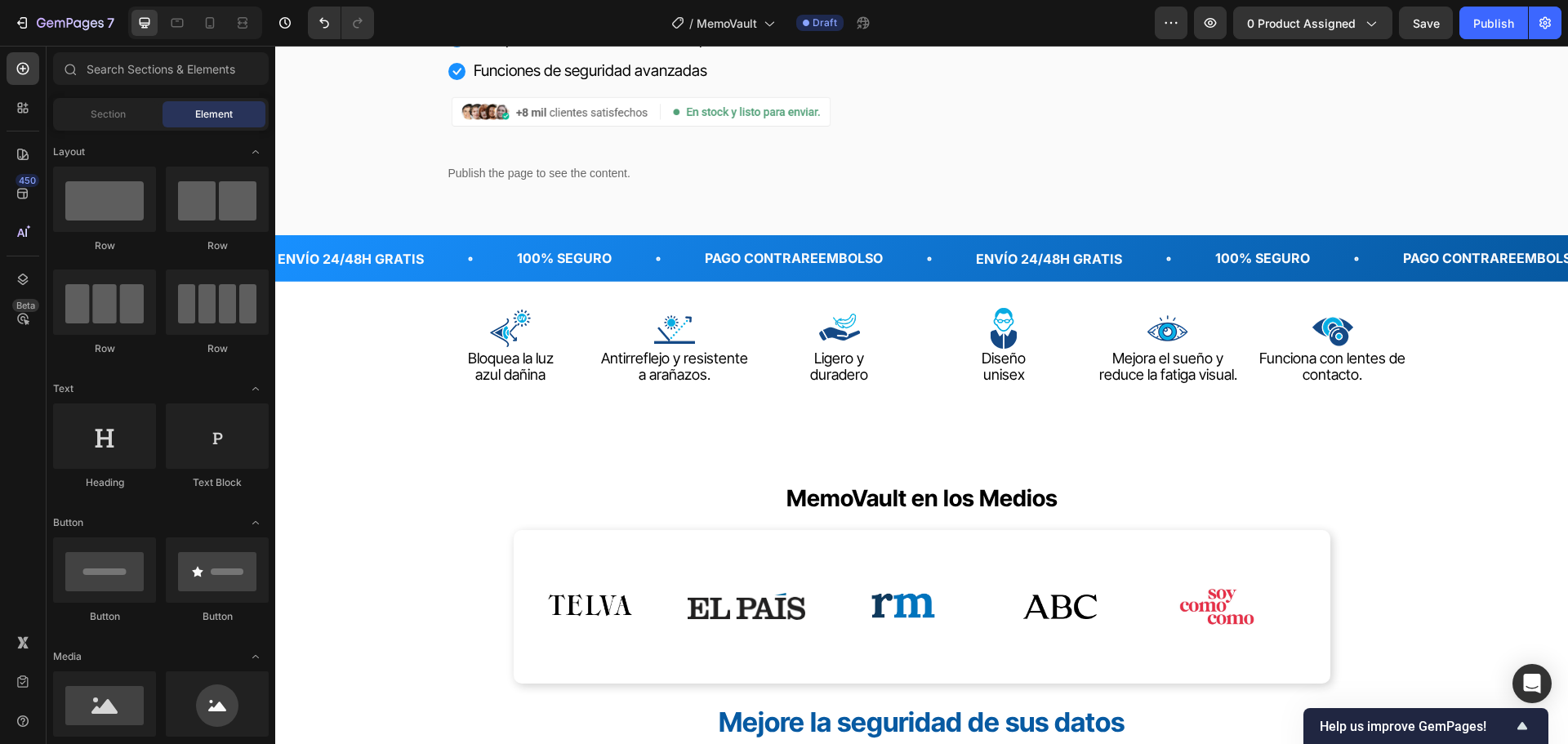
scroll to position [82, 0]
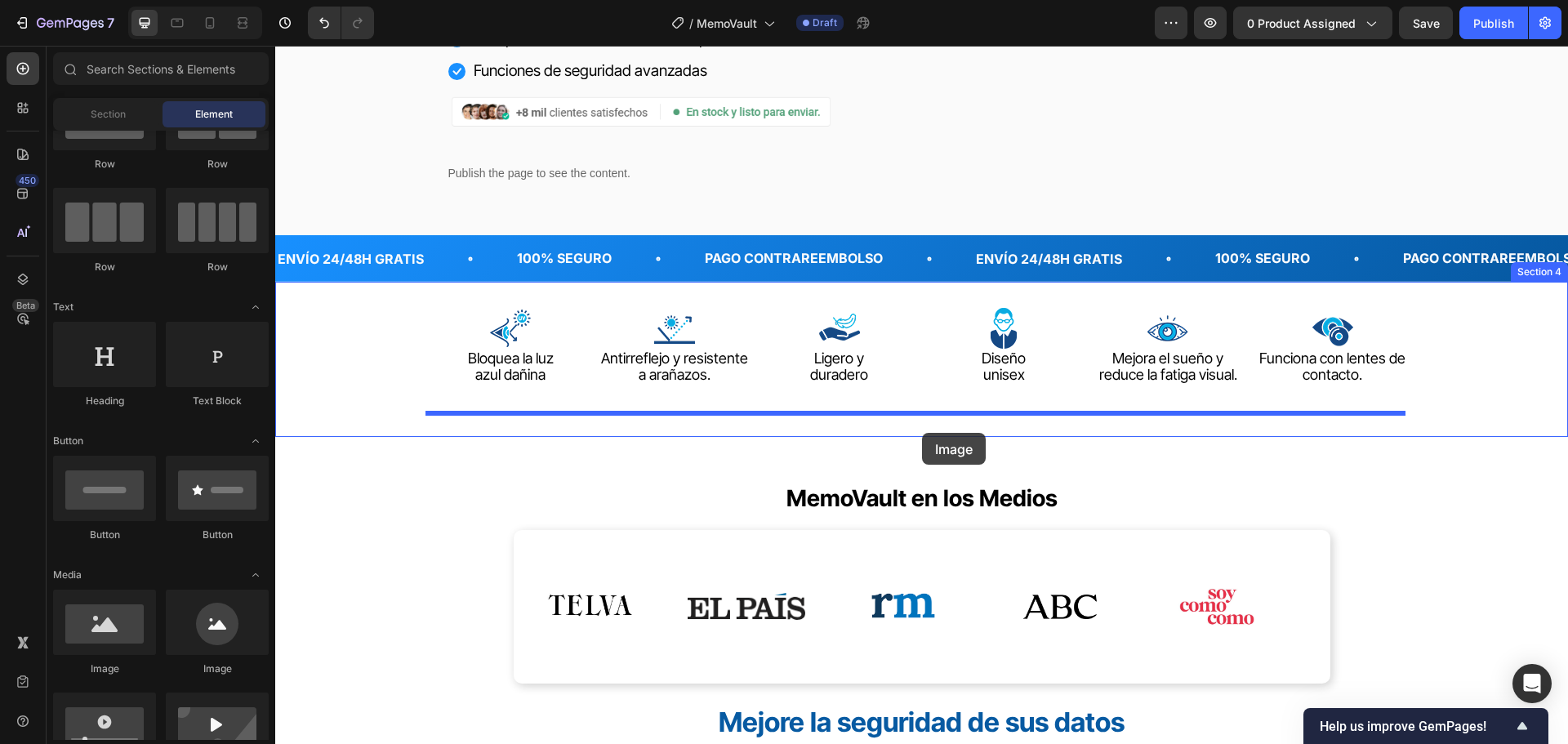
drag, startPoint x: 387, startPoint y: 675, endPoint x: 922, endPoint y: 433, distance: 587.2
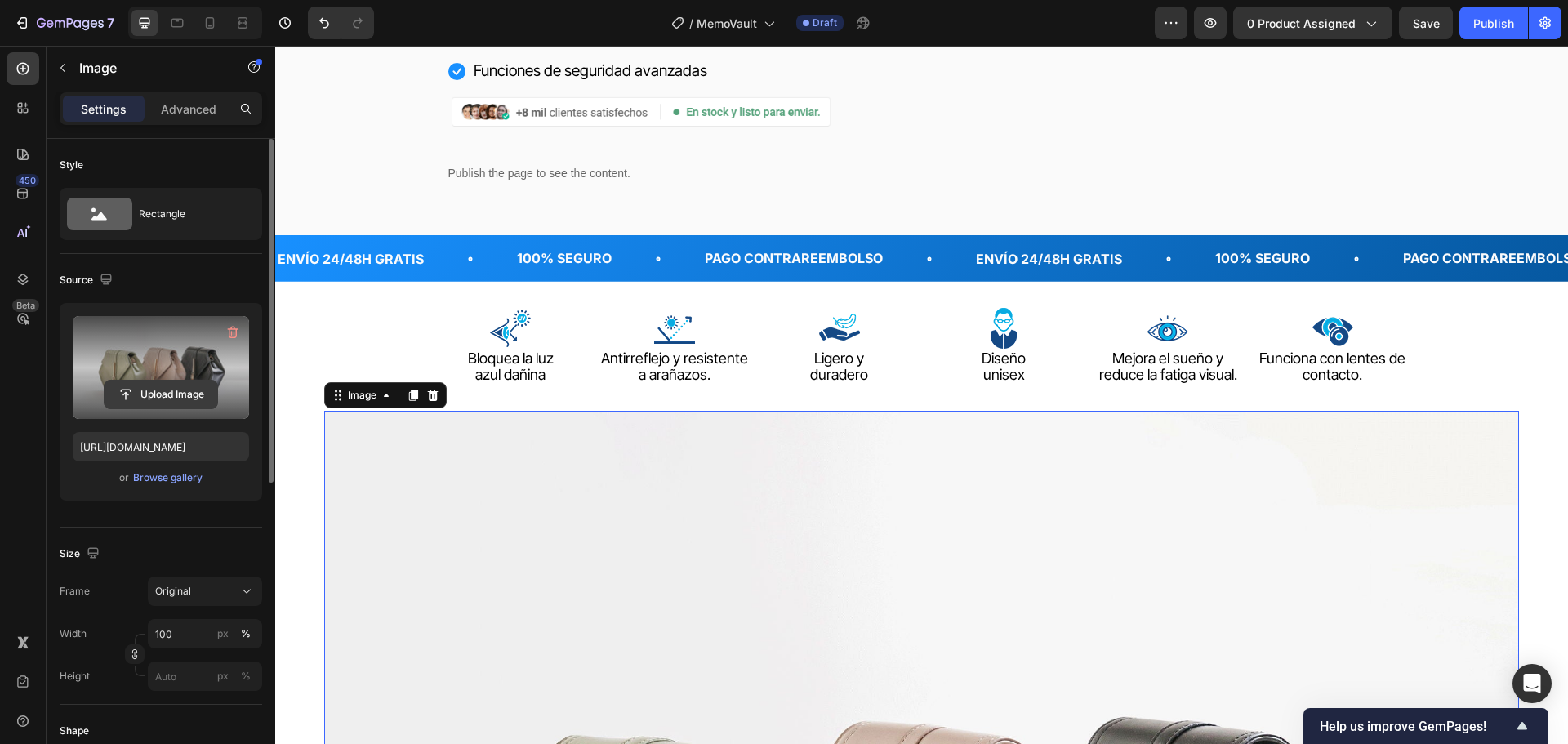
click at [145, 389] on input "file" at bounding box center [161, 394] width 112 height 28
click at [201, 395] on input "file" at bounding box center [161, 394] width 112 height 28
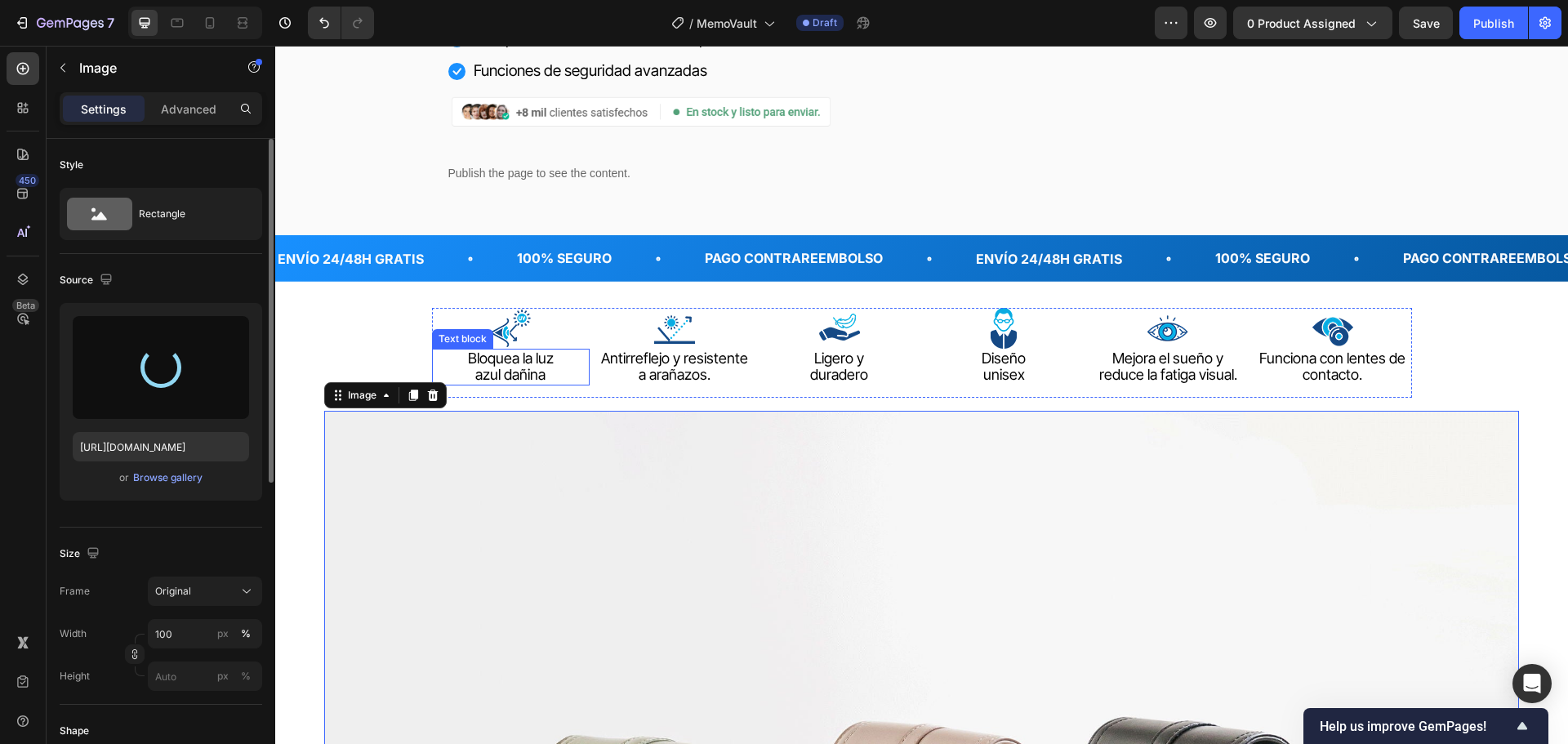
type input "https://cdn.shopify.com/s/files/1/0570/6013/0919/files/gempages_522072802015052…"
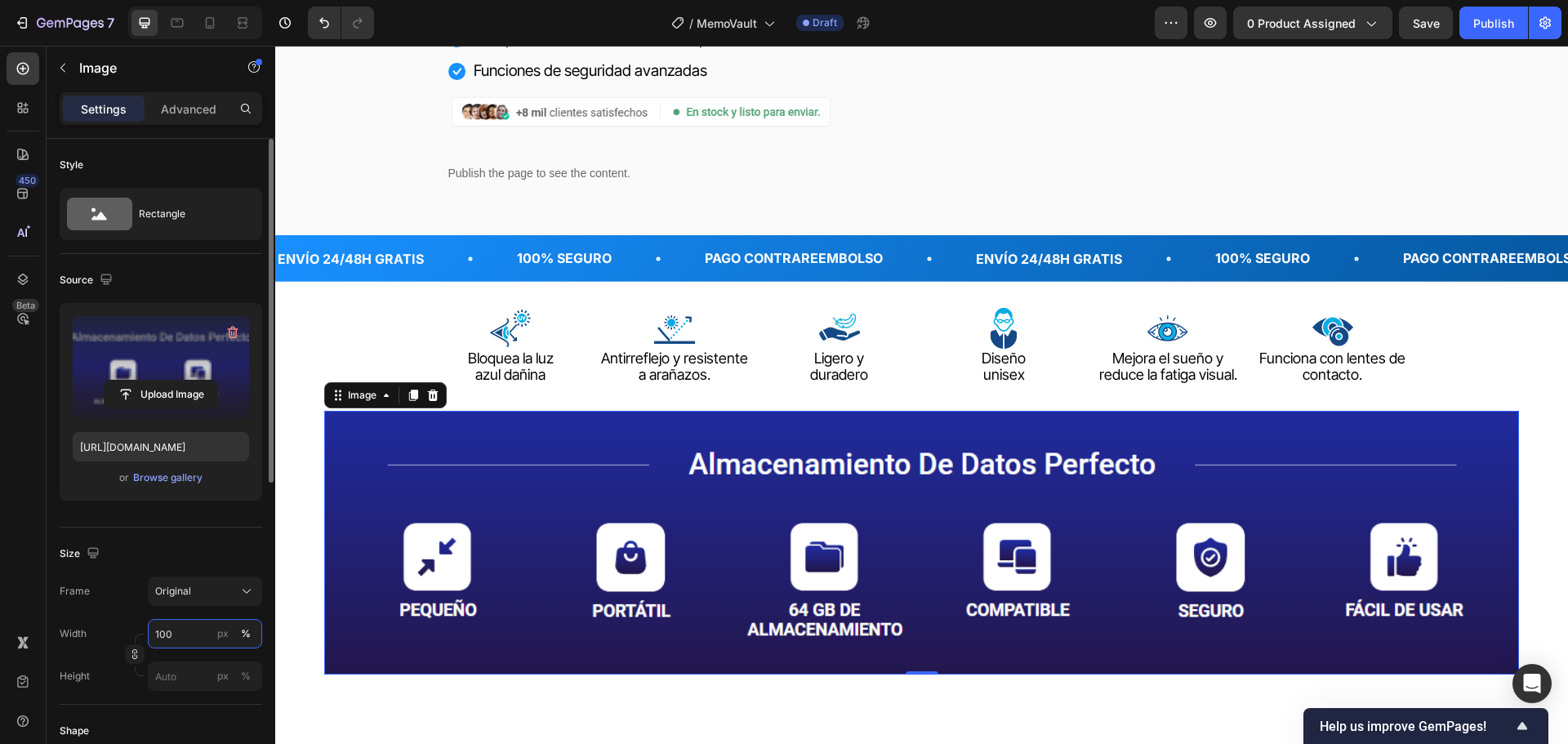
click at [189, 632] on input "100" at bounding box center [205, 633] width 114 height 30
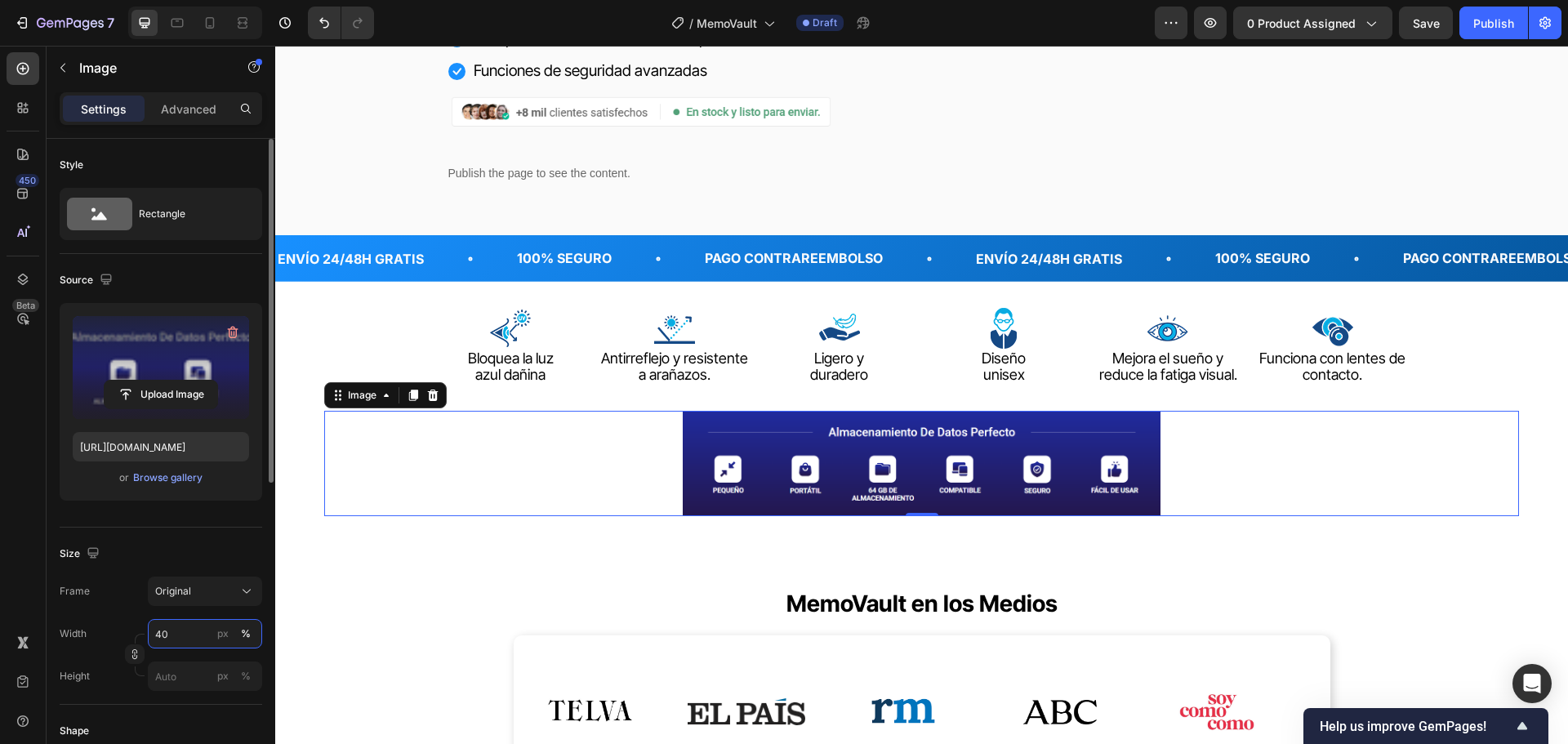
type input "4"
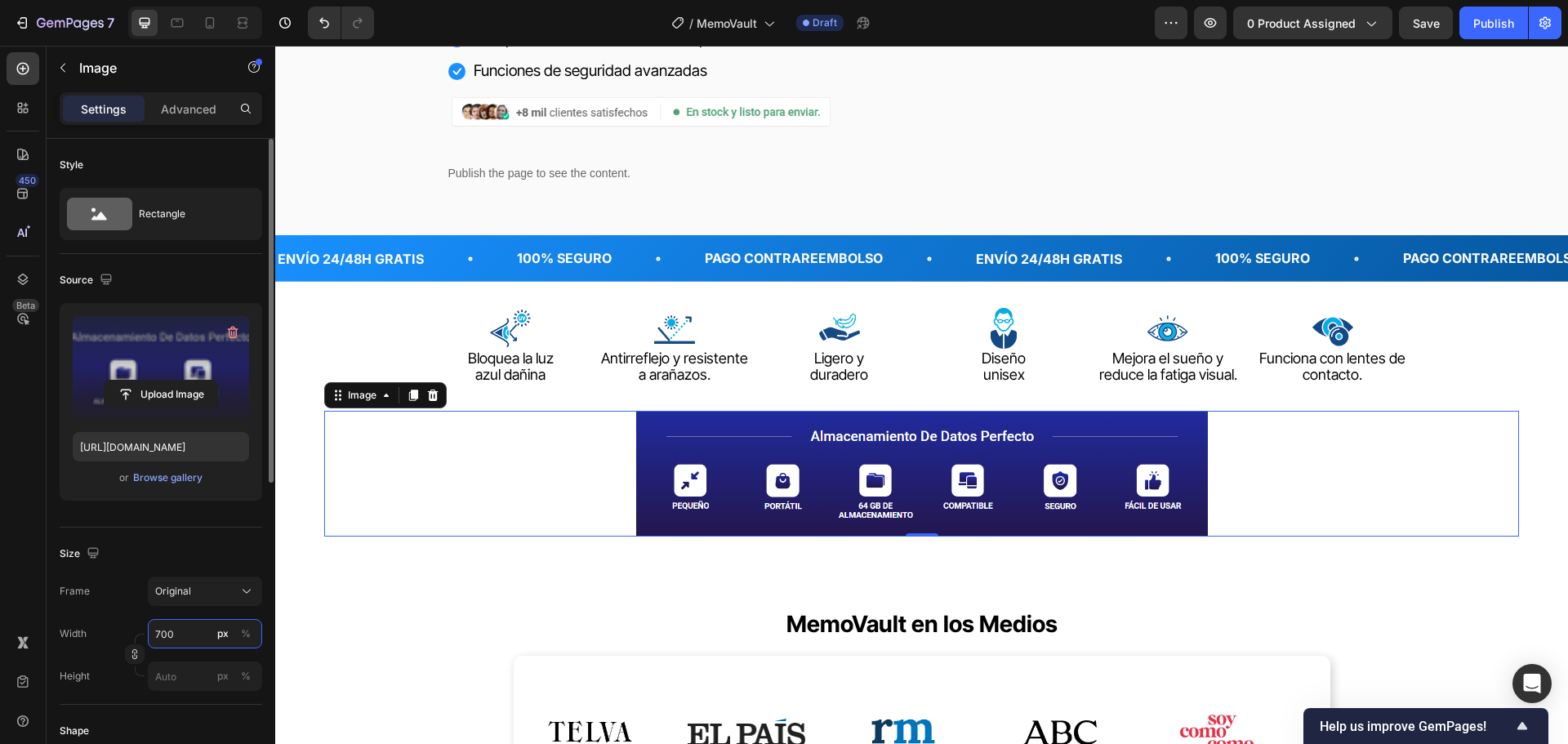
click at [162, 627] on input "700" at bounding box center [205, 633] width 114 height 30
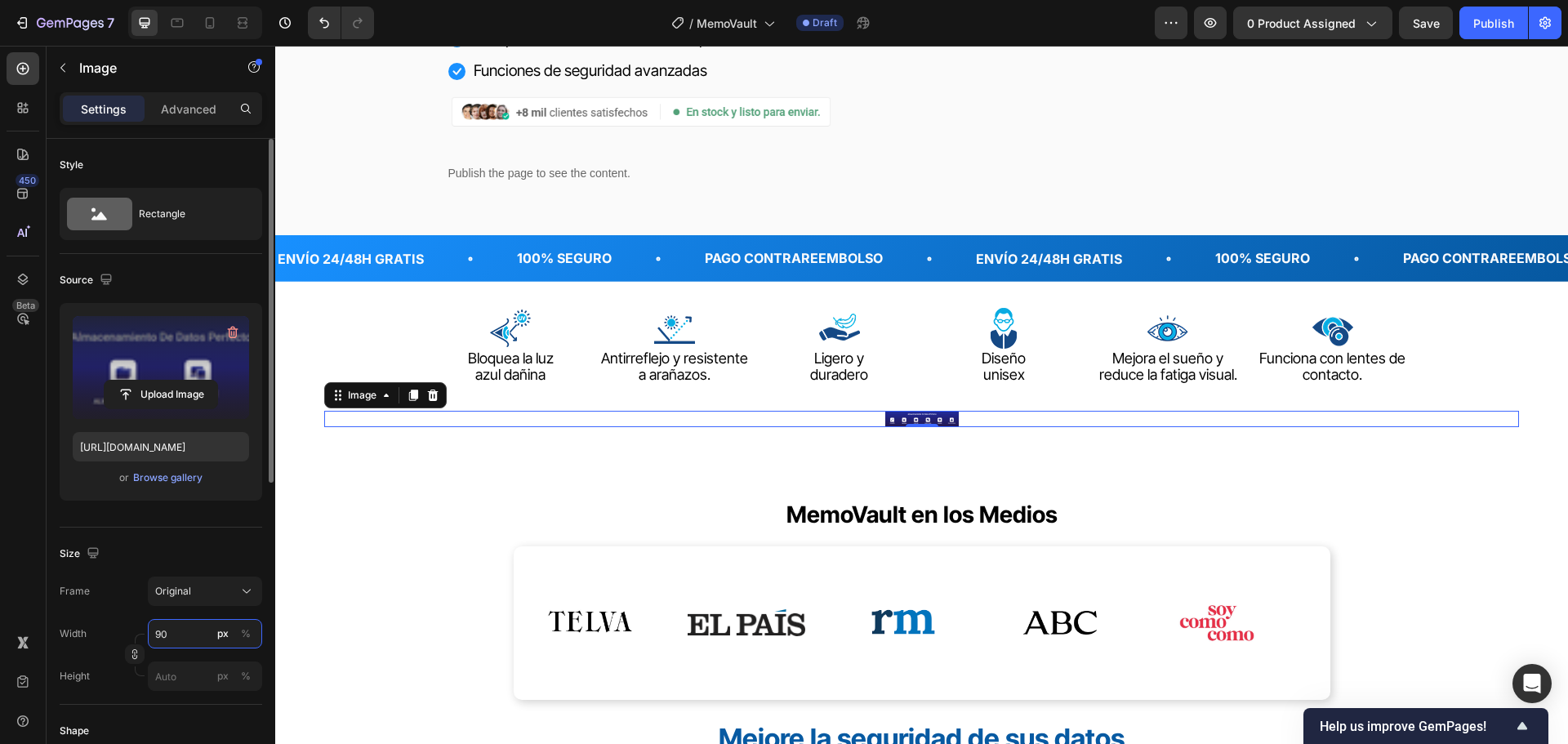
type input "9"
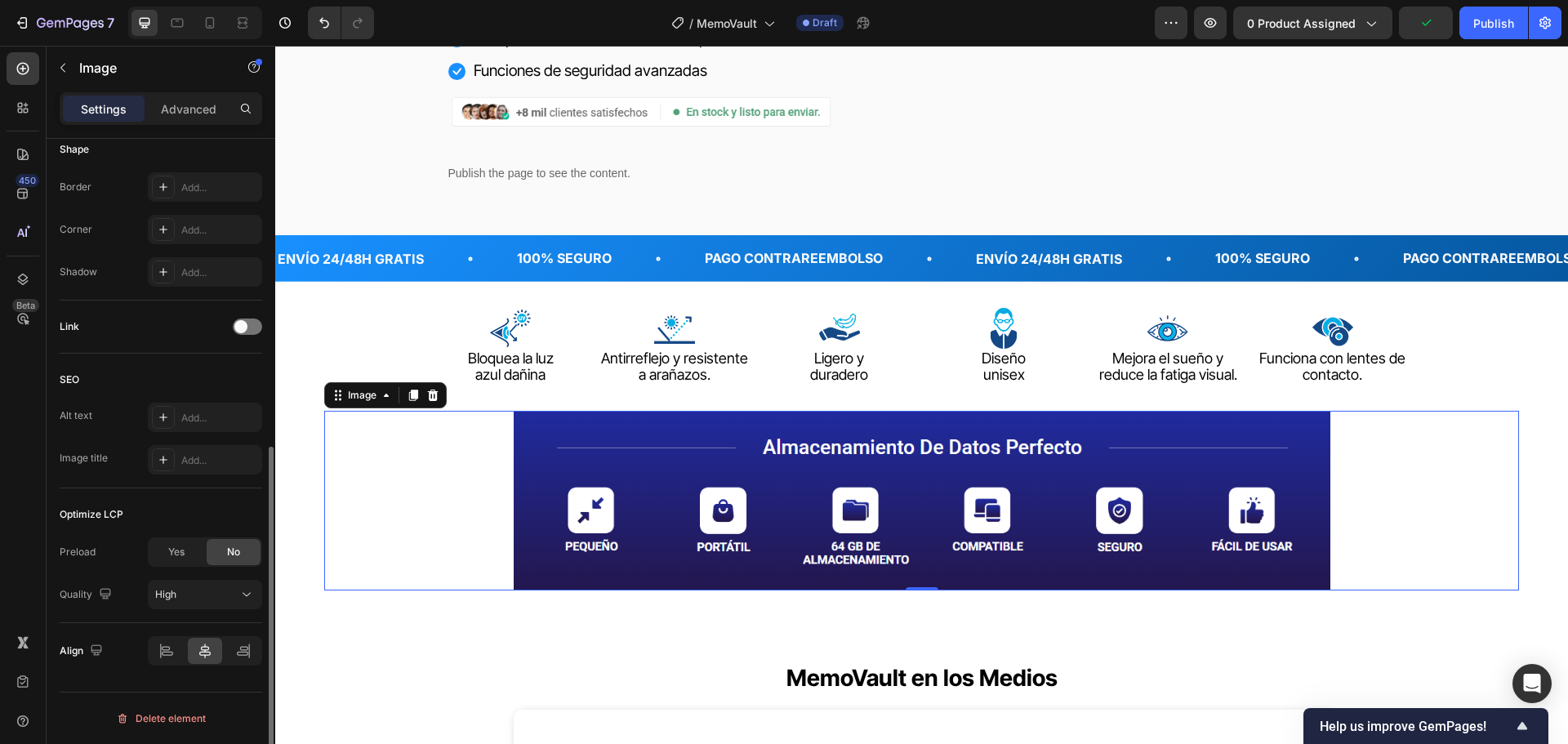
scroll to position [418, 0]
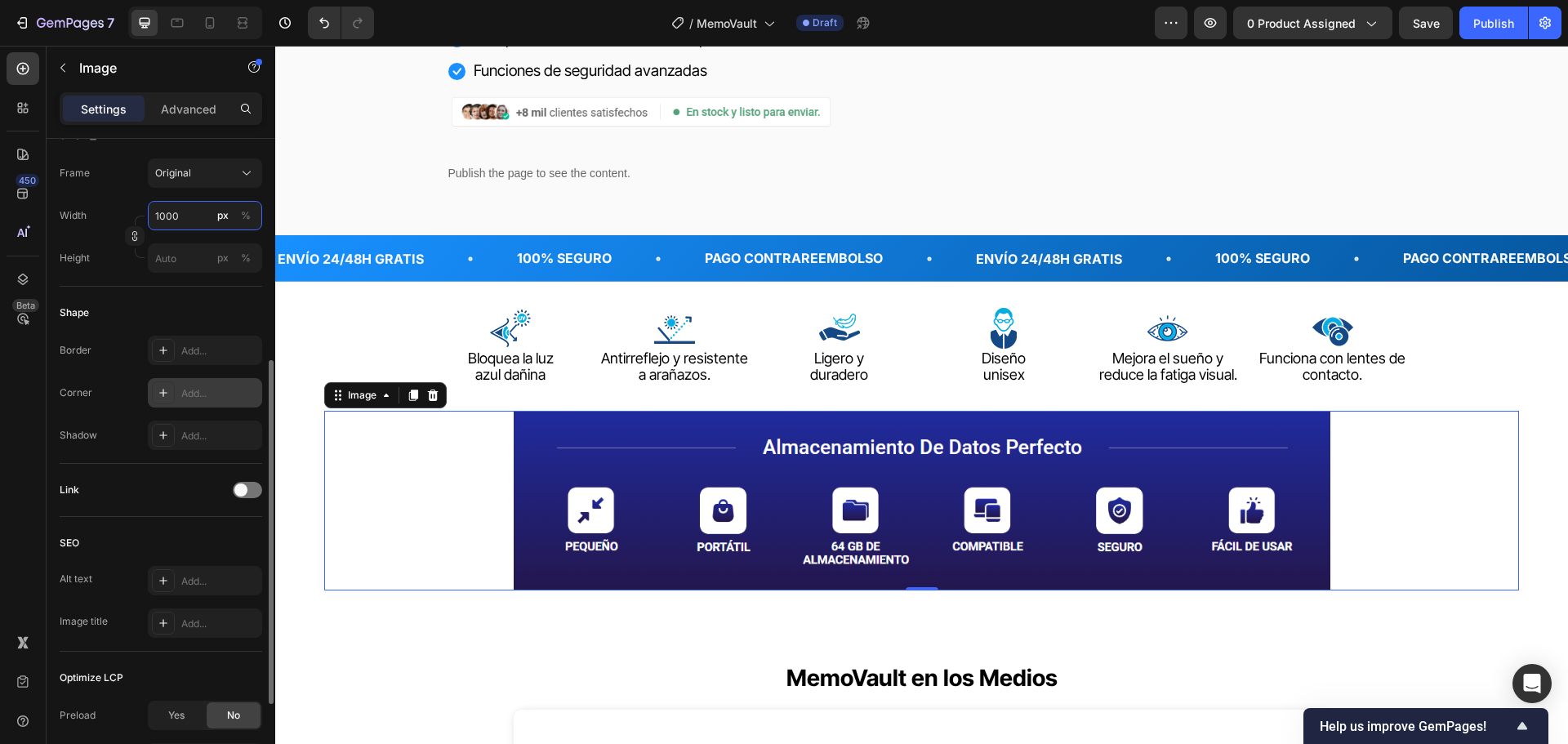
type input "1000"
click at [214, 398] on div "Add..." at bounding box center [220, 393] width 77 height 14
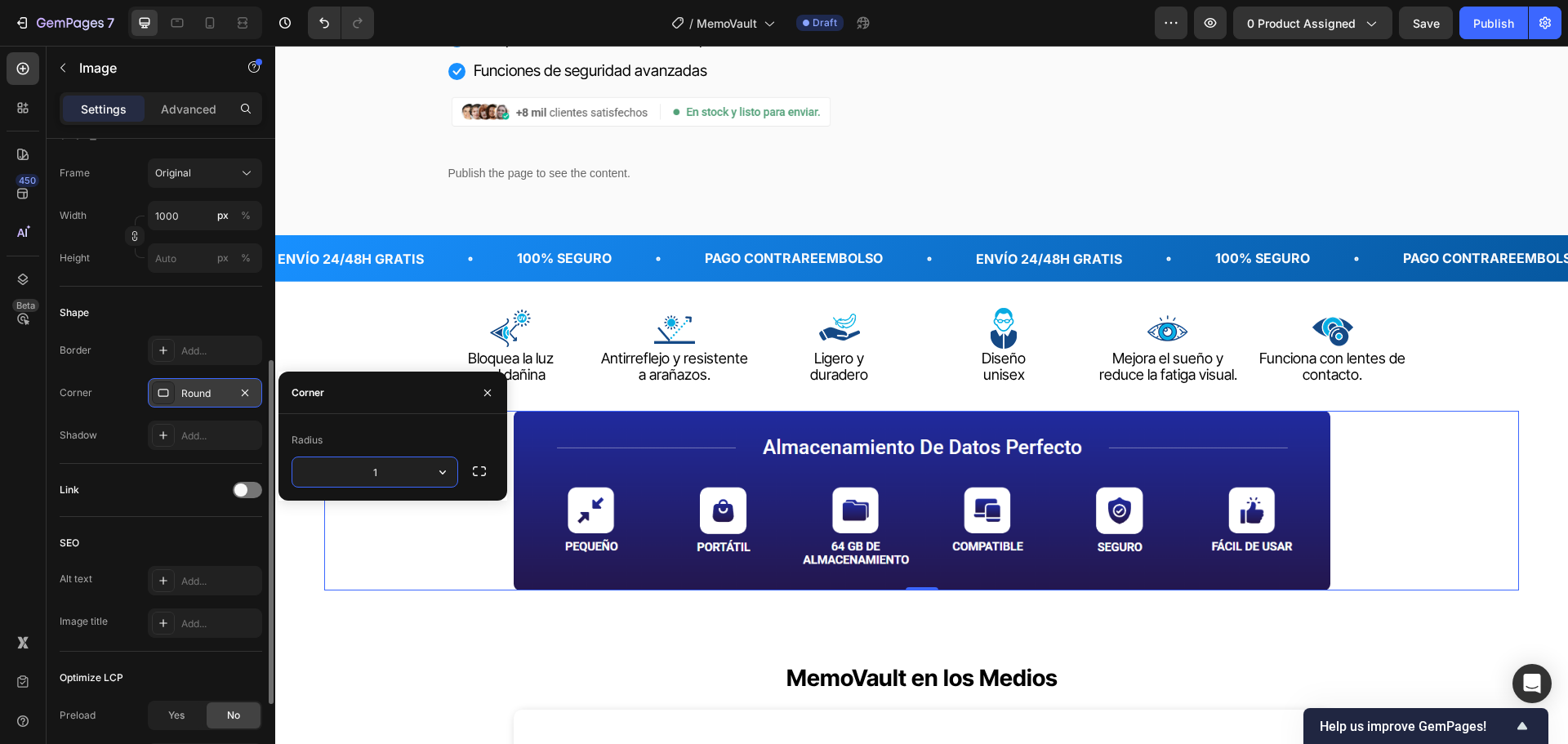
type input "16"
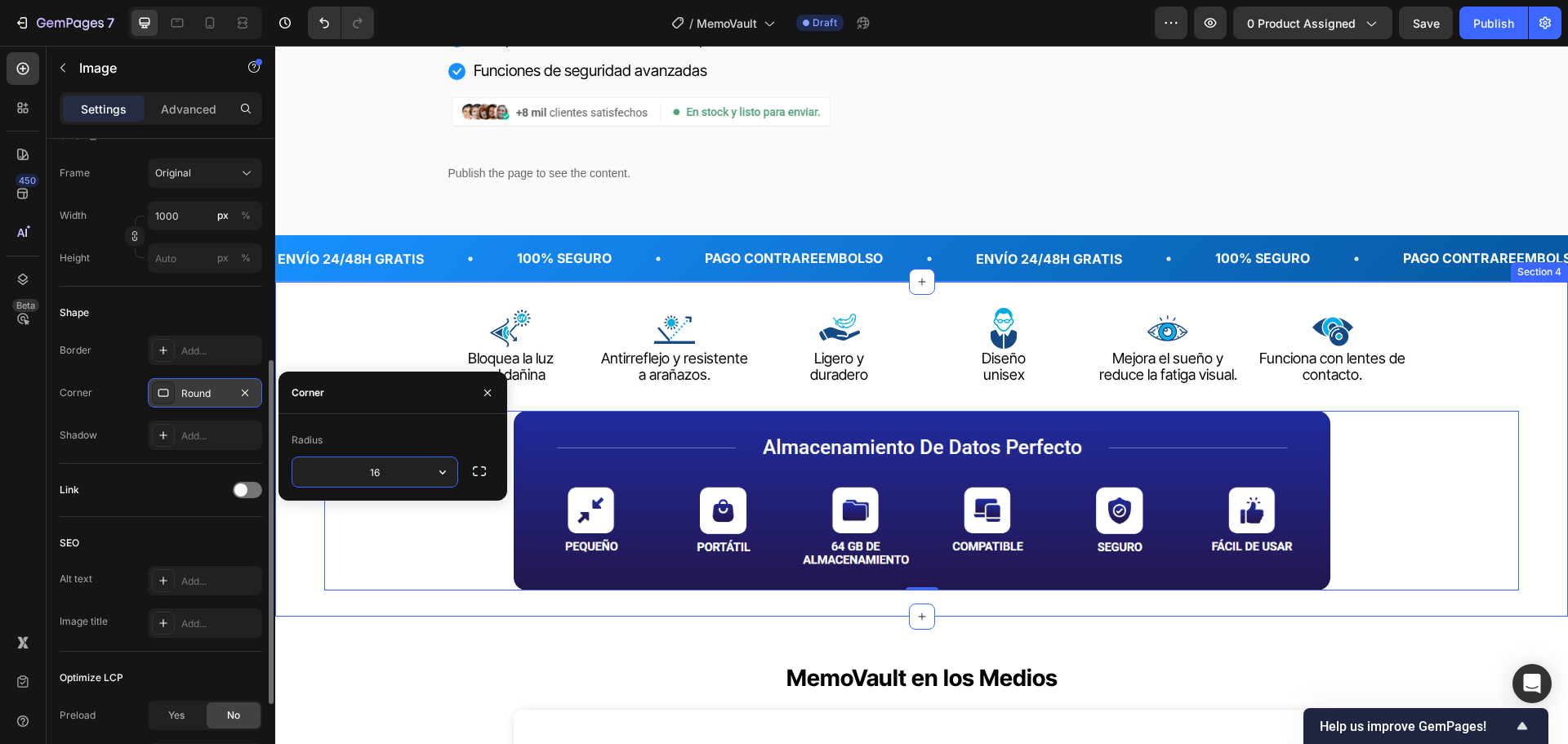
click at [1531, 360] on div "Image Bloquea la luz azul dañina Text block Image Antirreflejo y resistente a a…" at bounding box center [921, 449] width 1293 height 335
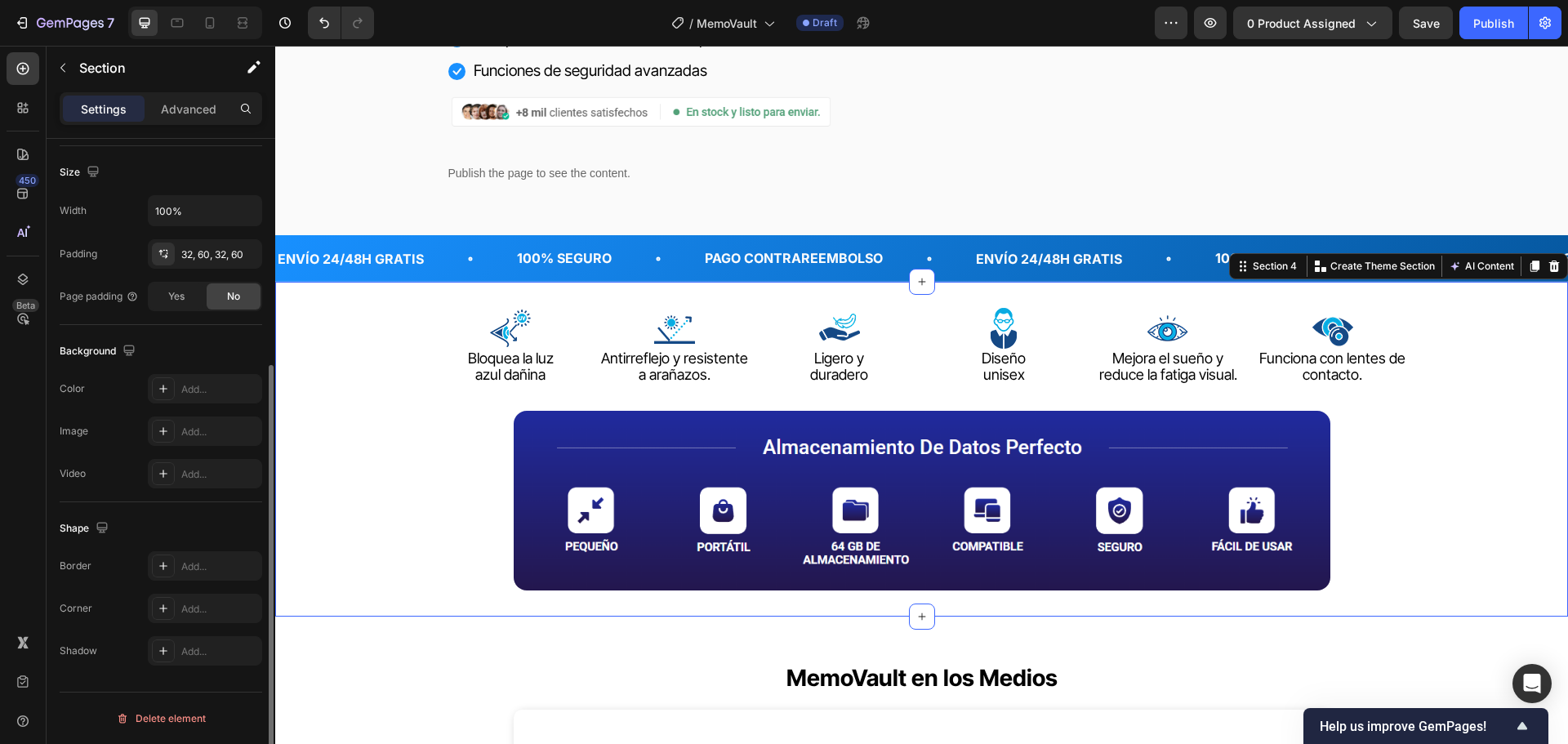
scroll to position [0, 0]
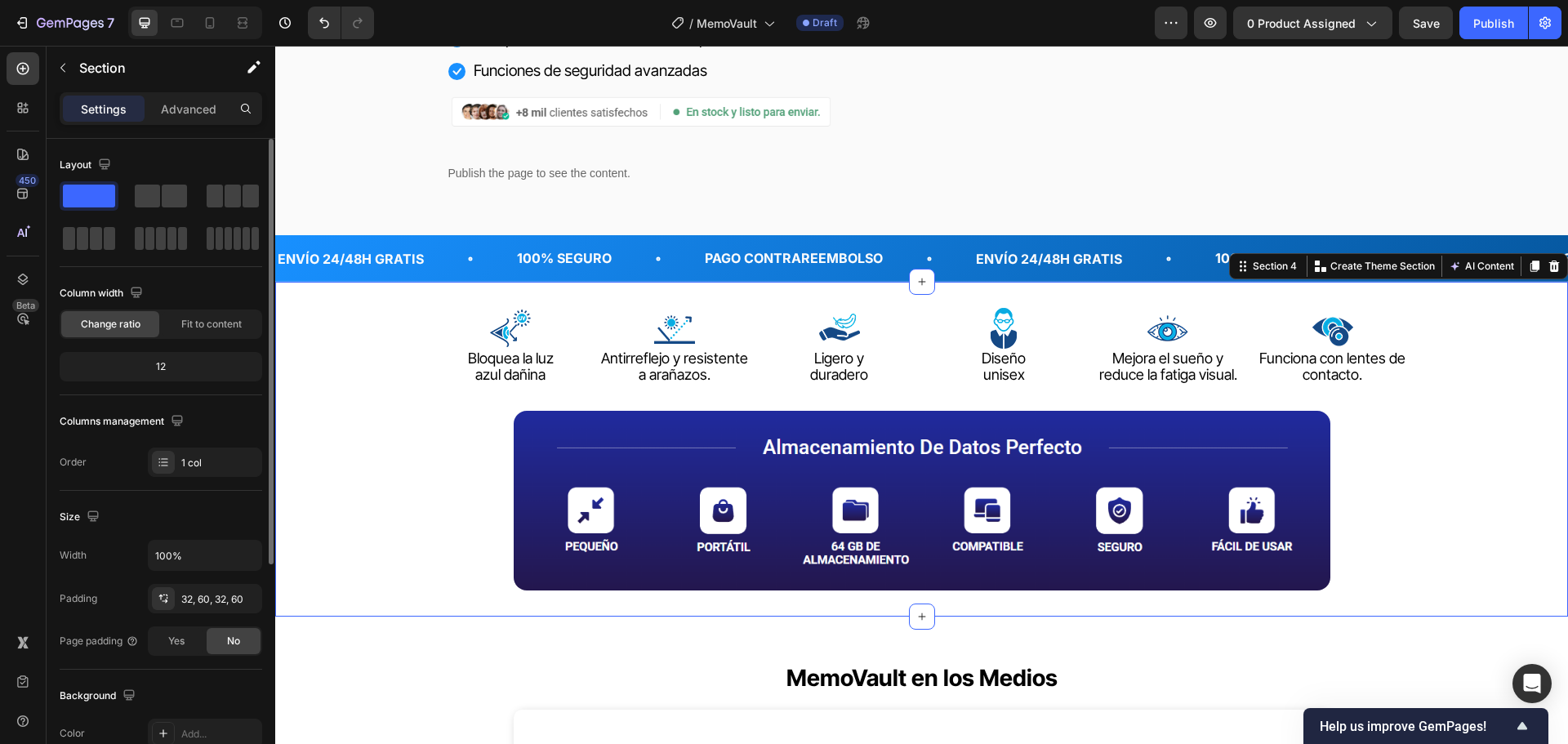
click at [1418, 319] on div "Image Bloquea la luz azul dañina Text block Image Antirreflejo y resistente a a…" at bounding box center [921, 449] width 1195 height 284
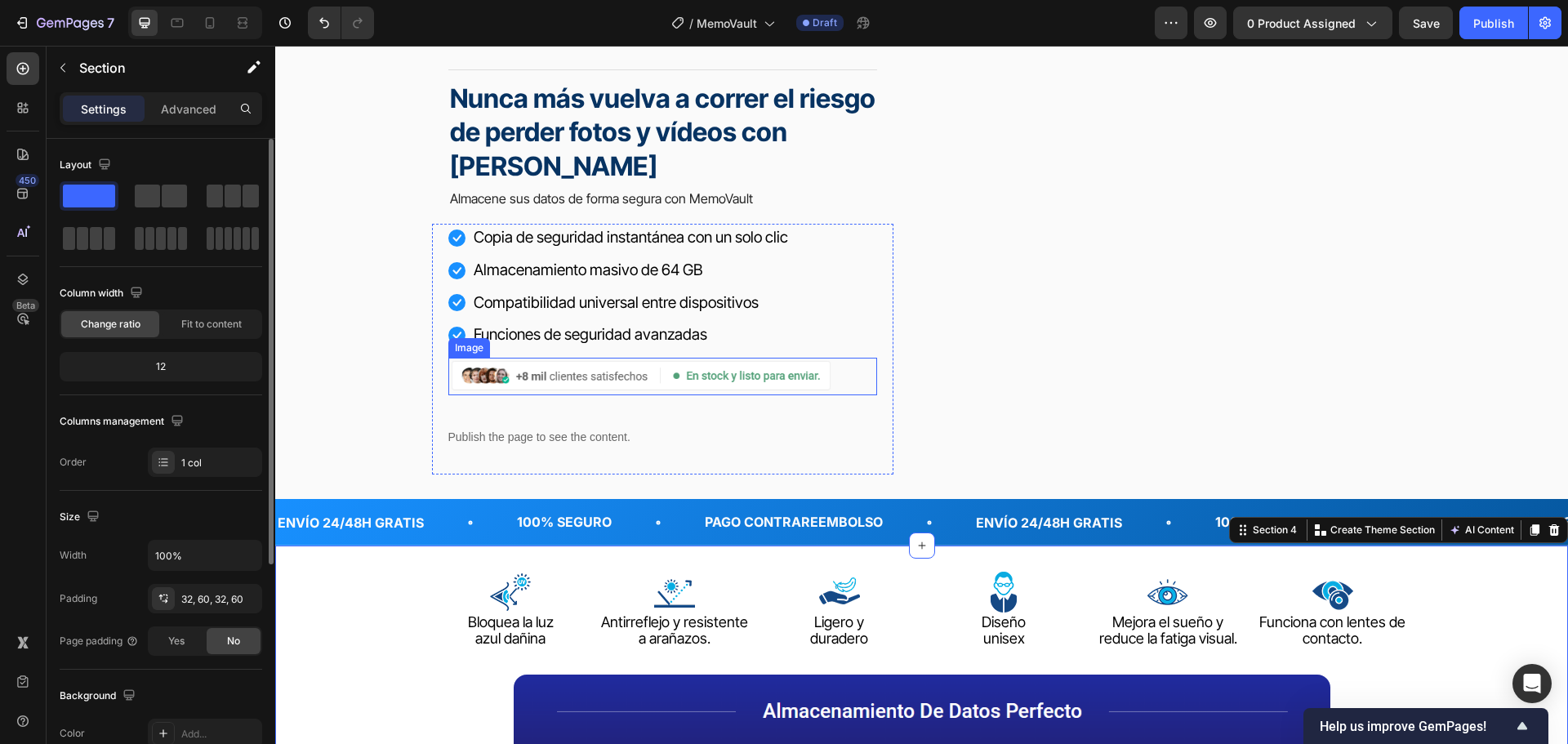
scroll to position [116, 0]
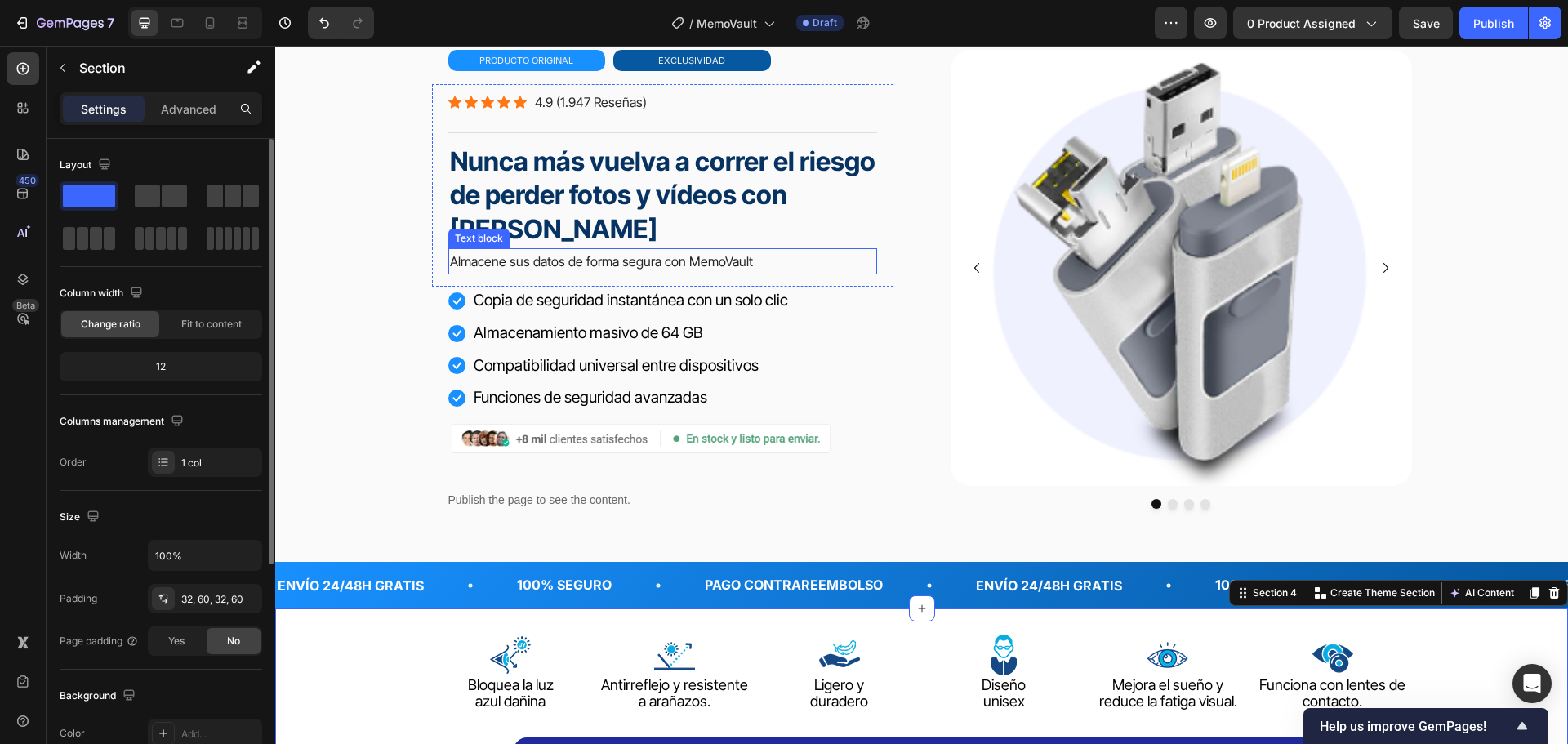
click at [673, 262] on p "Almacene sus datos de forma segura con MemoVault" at bounding box center [662, 261] width 426 height 24
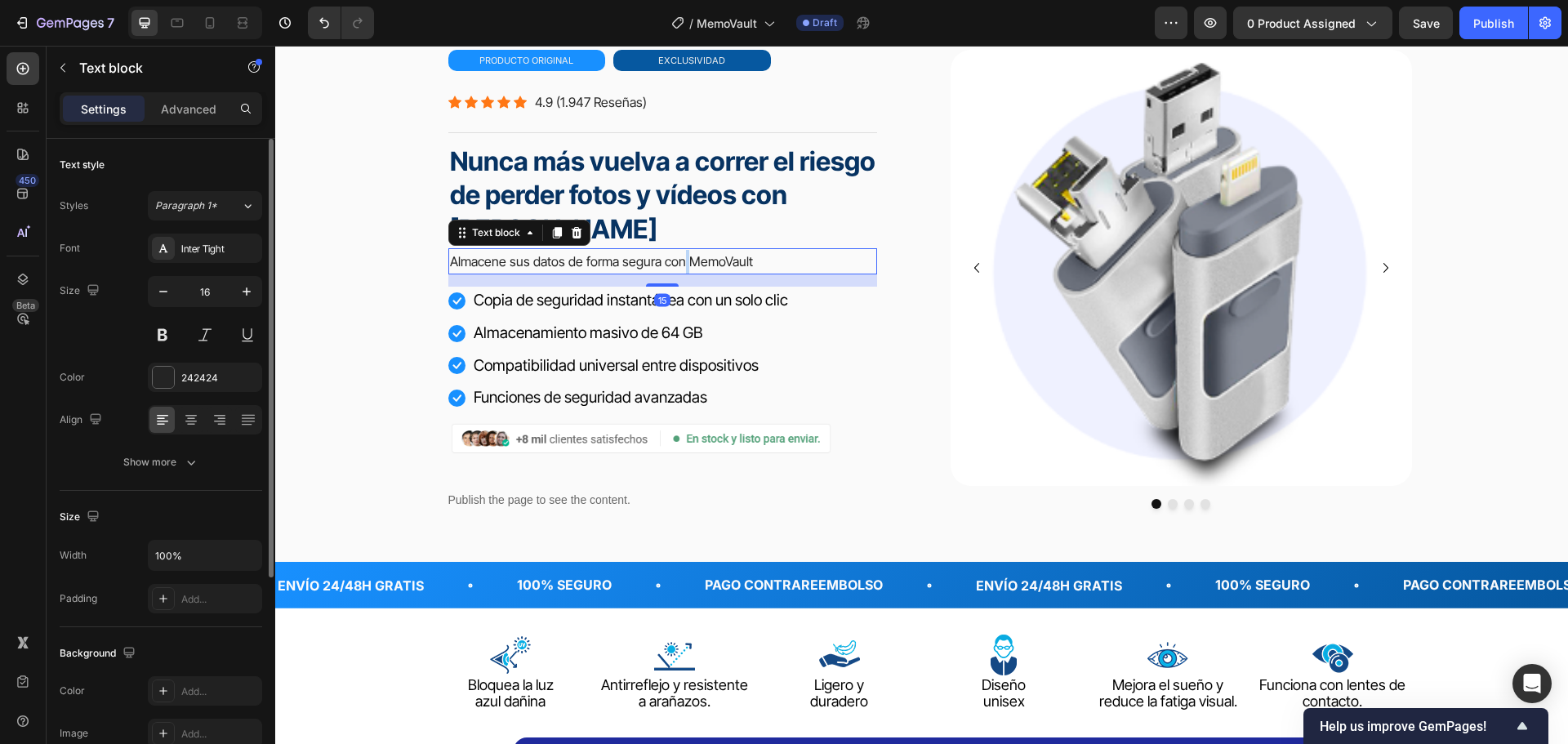
click at [673, 262] on p "Almacene sus datos de forma segura con MemoVault" at bounding box center [662, 261] width 426 height 24
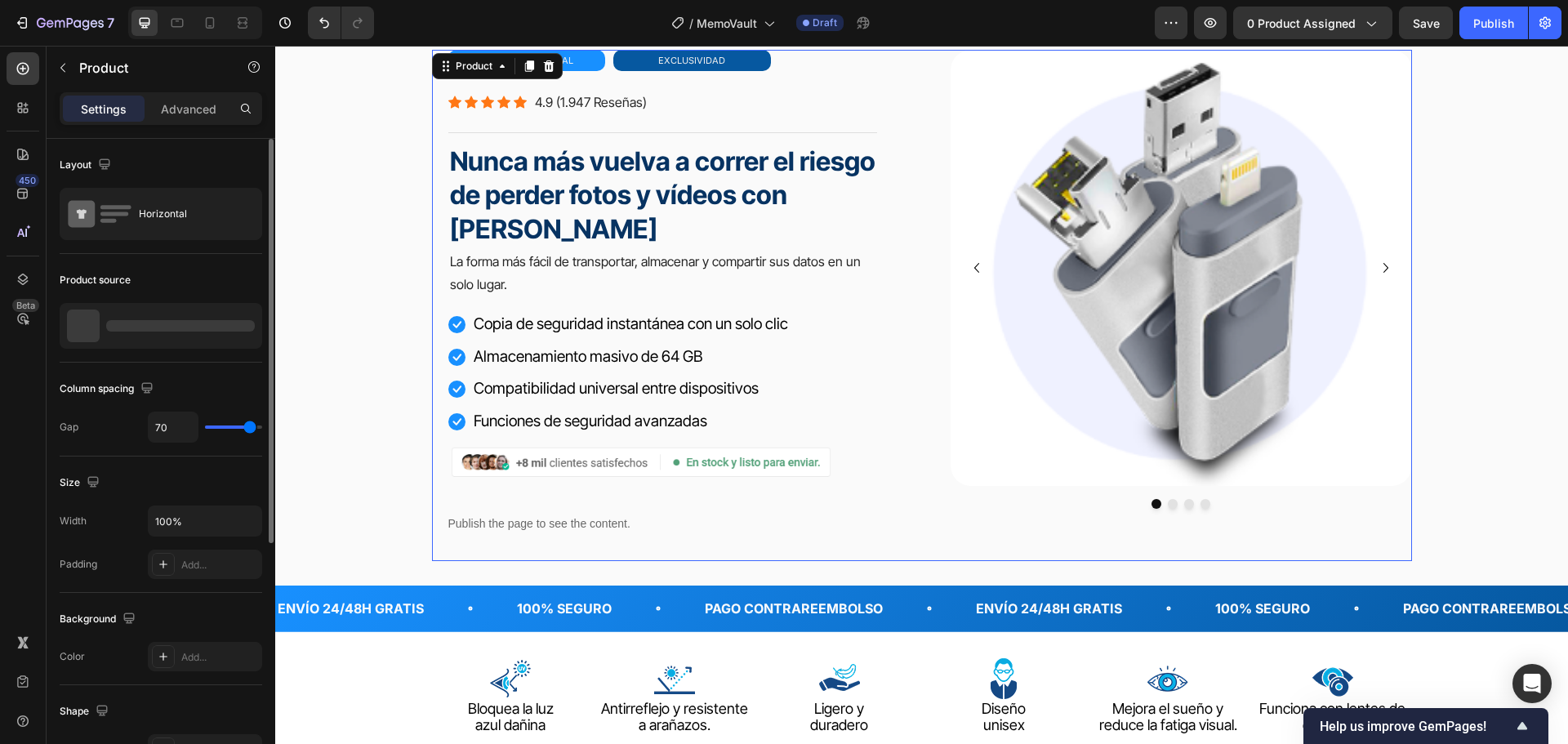
click at [898, 360] on div "primafocus gafas de lectura inteligentes Heading Icon Icon Icon Icon Icon Icon …" at bounding box center [921, 306] width 980 height 512
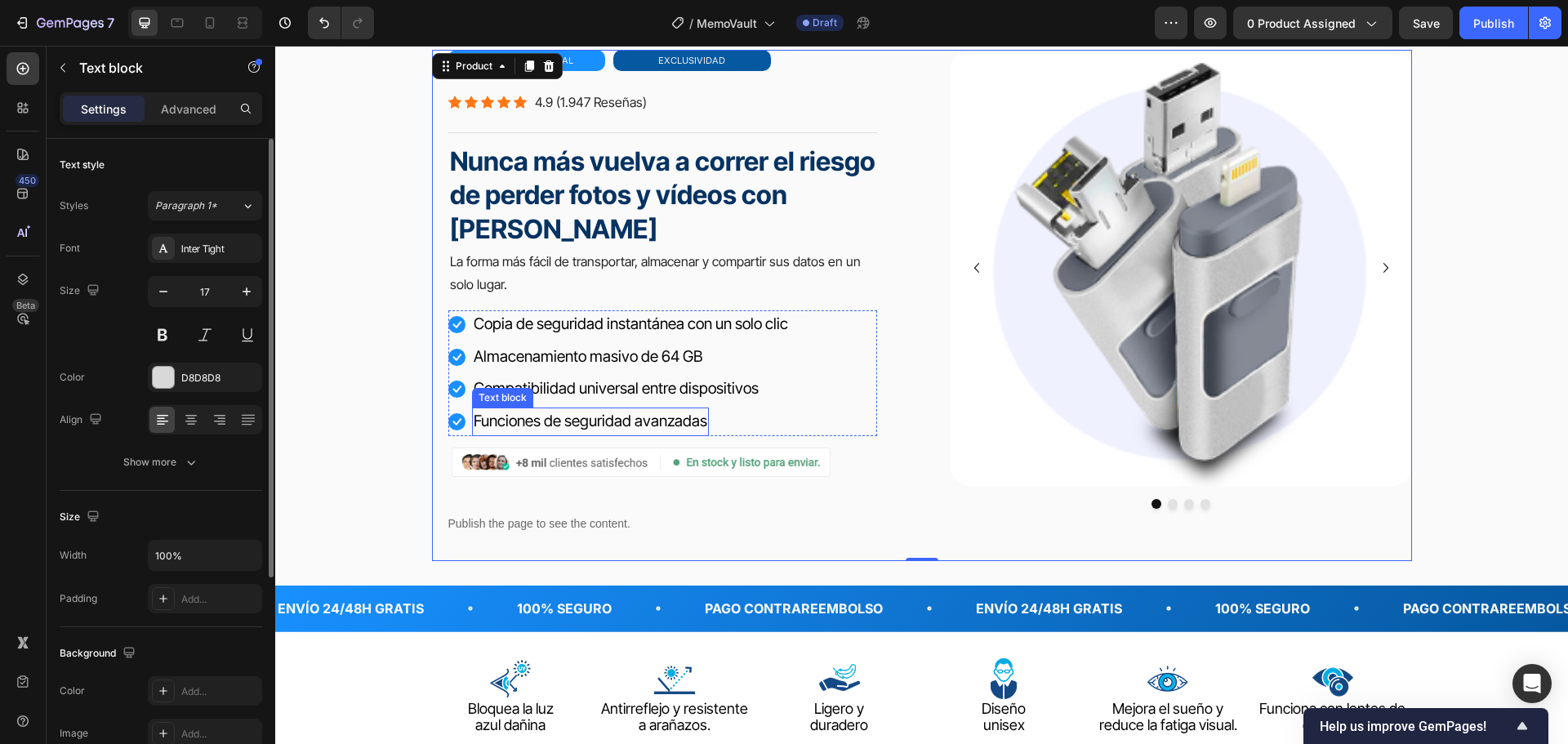
click at [691, 421] on span "Funciones de seguridad avanzadas" at bounding box center [590, 421] width 234 height 19
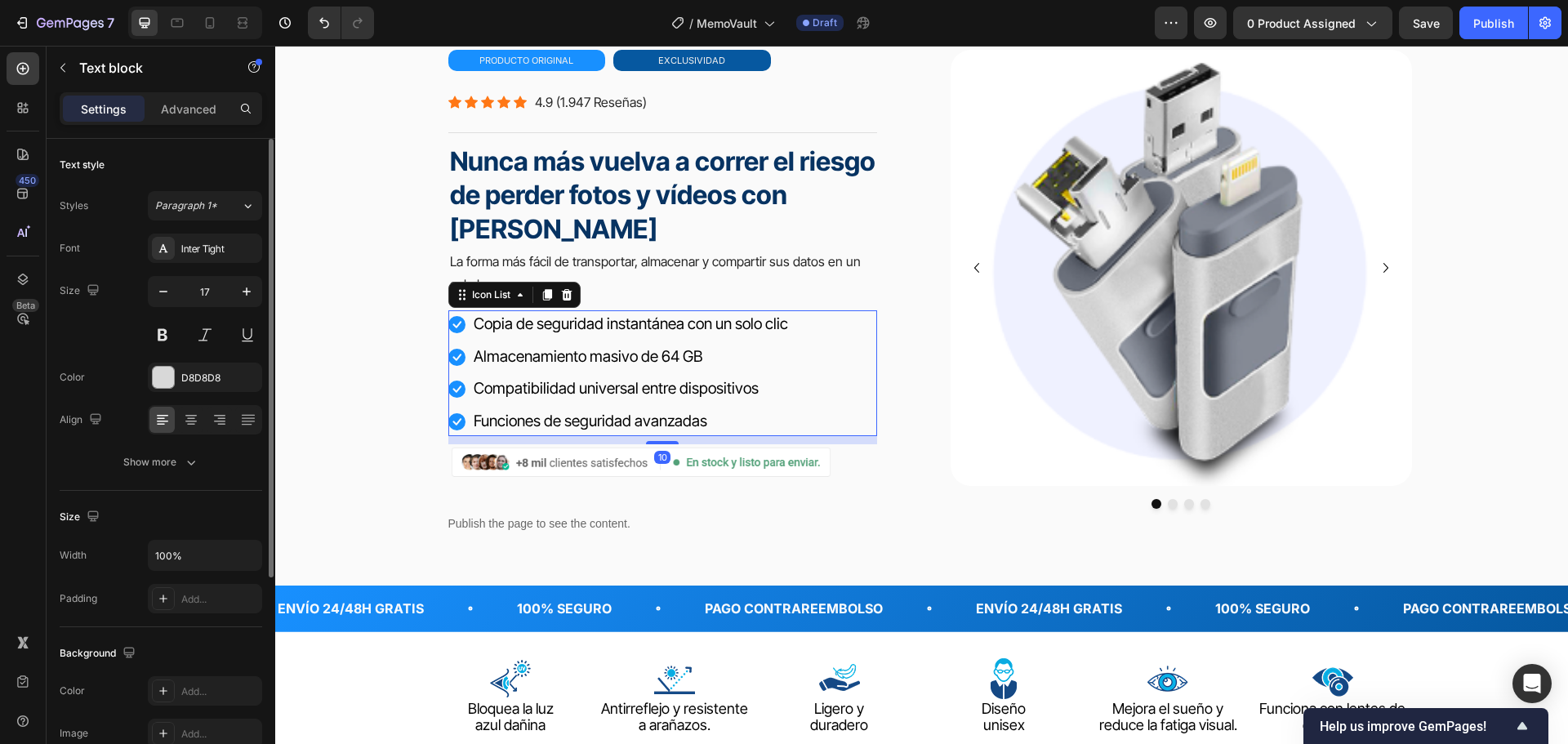
click at [799, 315] on div "Icon Copia de seguridad instantánea con un solo clic Text block Icon Almacenami…" at bounding box center [662, 373] width 429 height 125
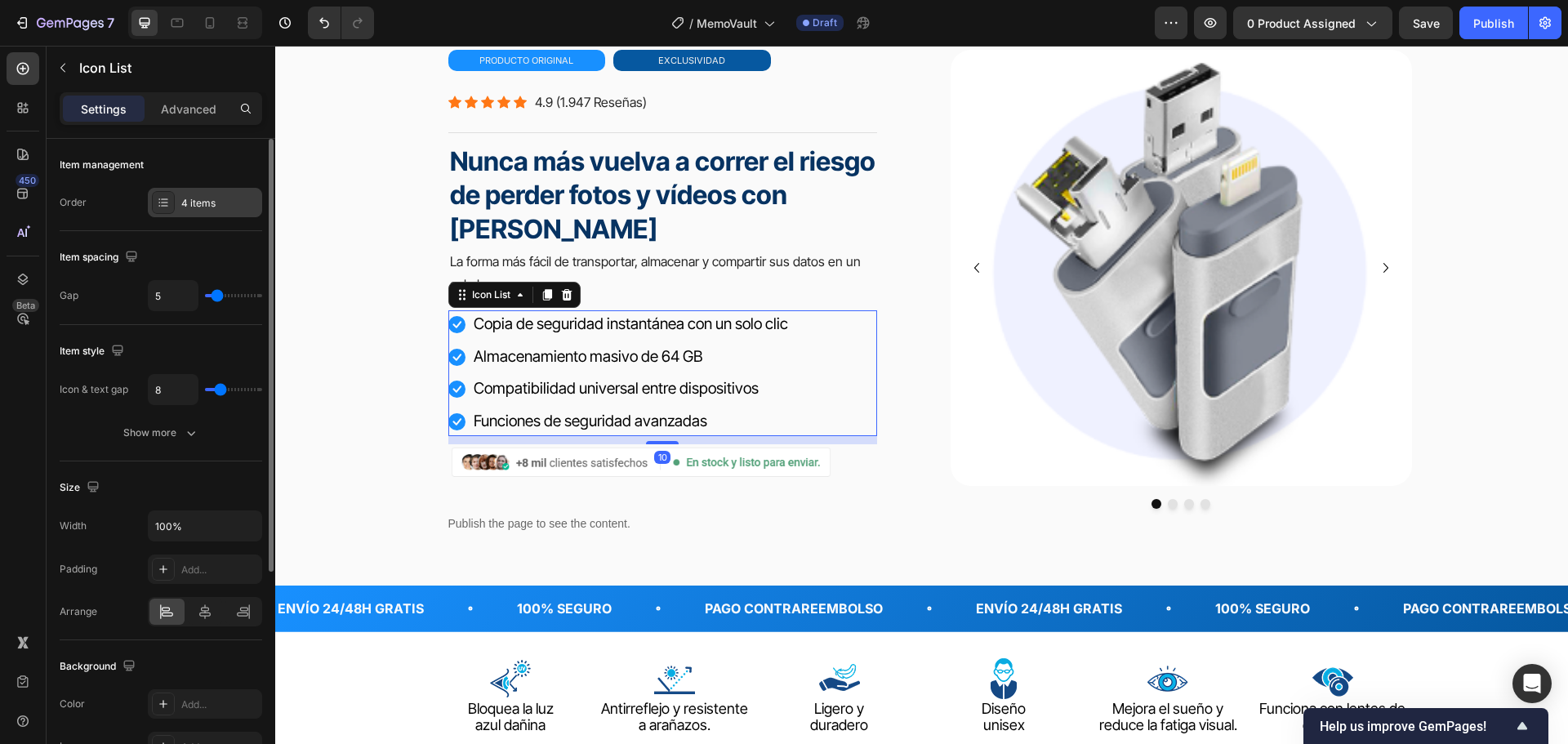
click at [236, 203] on div "4 items" at bounding box center [220, 203] width 77 height 14
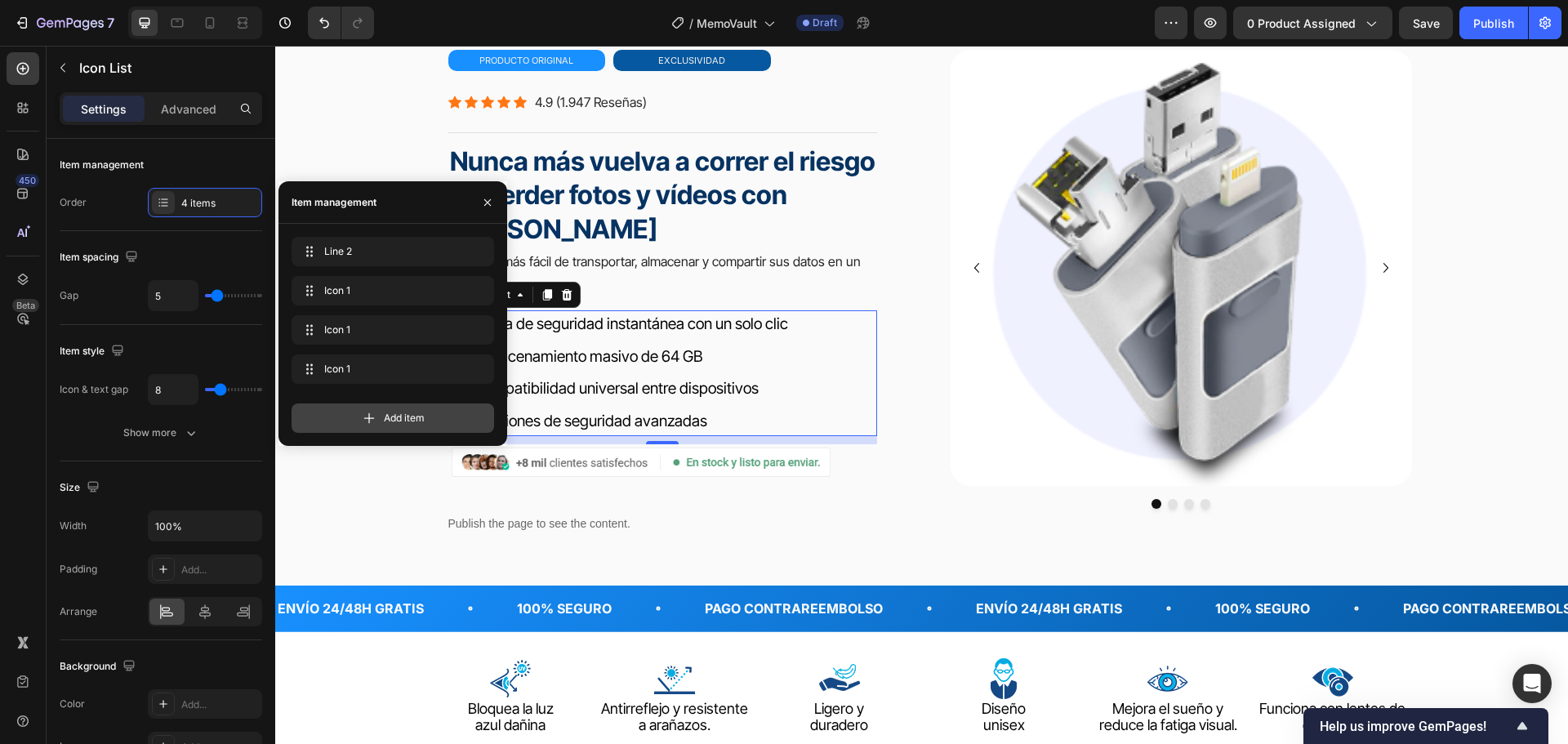
click at [434, 415] on div "Add item" at bounding box center [392, 418] width 203 height 30
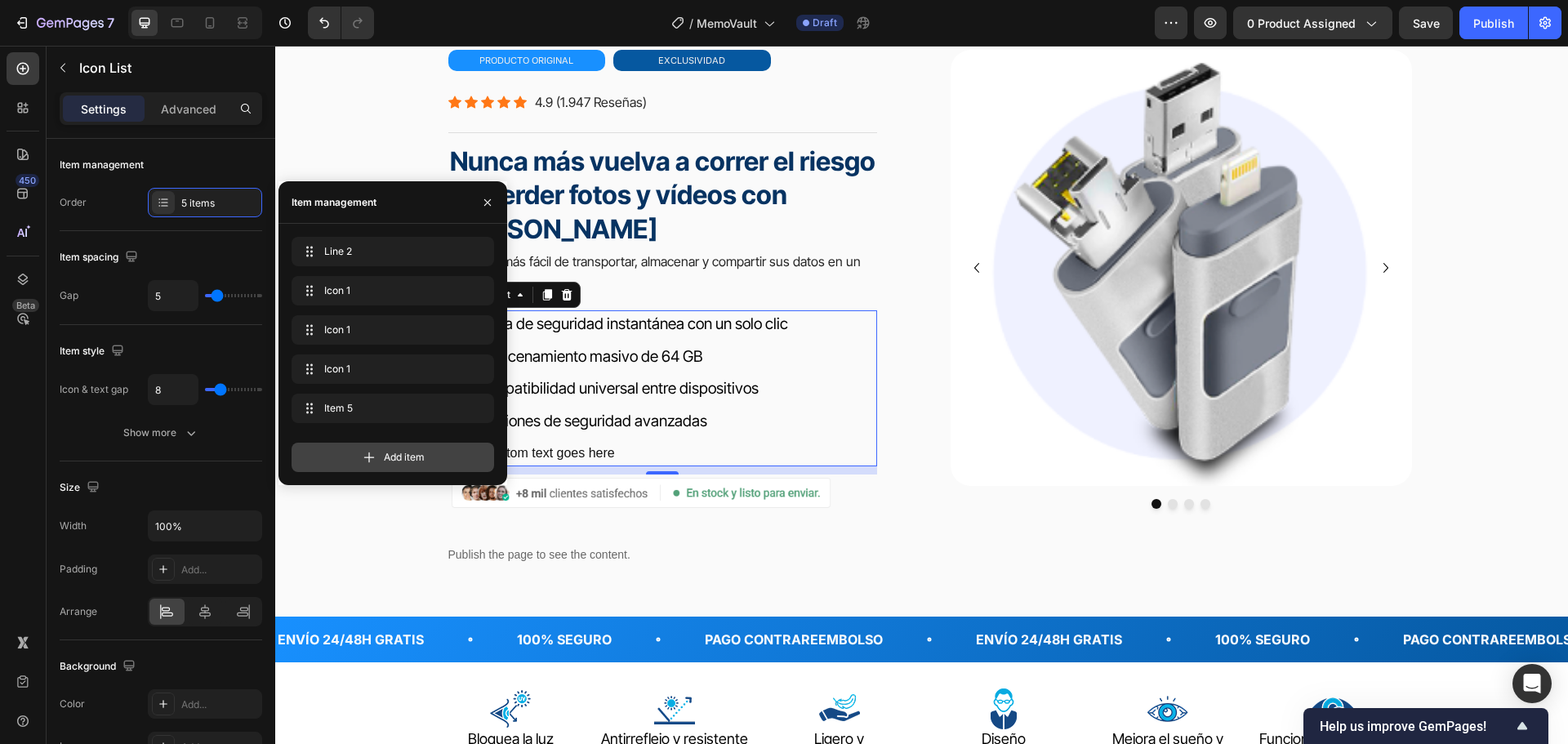
click at [402, 454] on span "Add item" at bounding box center [404, 457] width 40 height 14
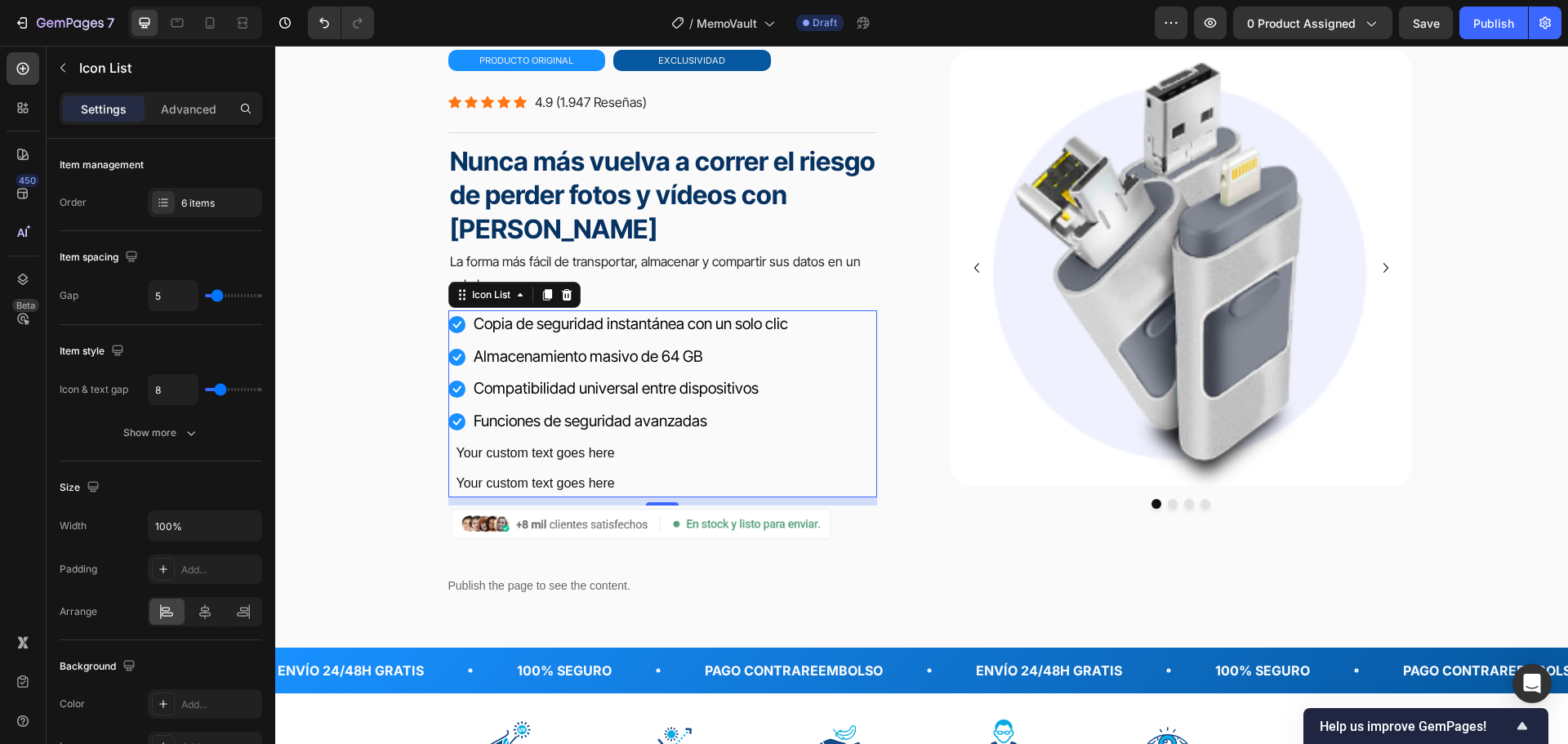
click at [735, 409] on li "Icon Funciones de seguridad avanzadas Text block" at bounding box center [618, 422] width 341 height 29
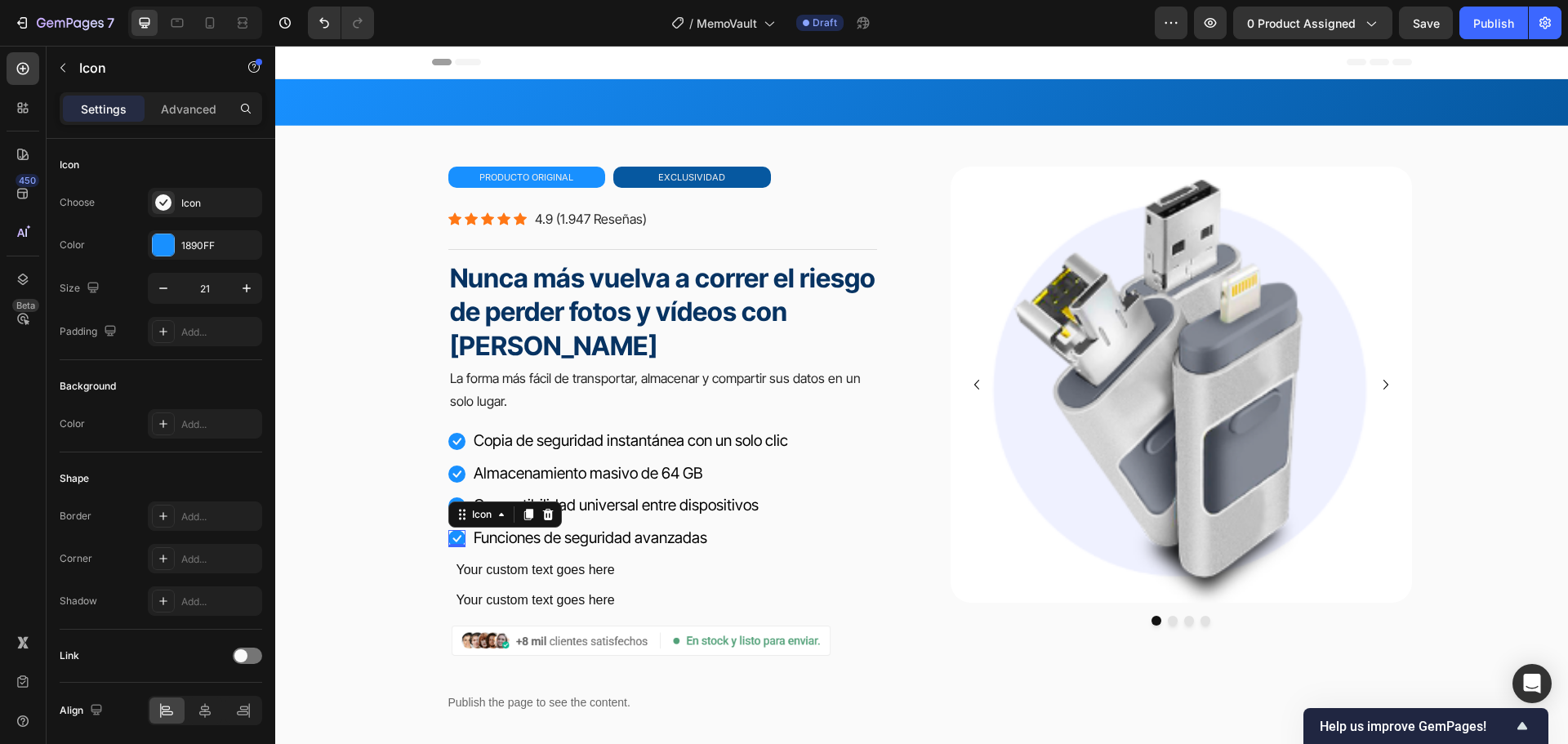
scroll to position [116, 0]
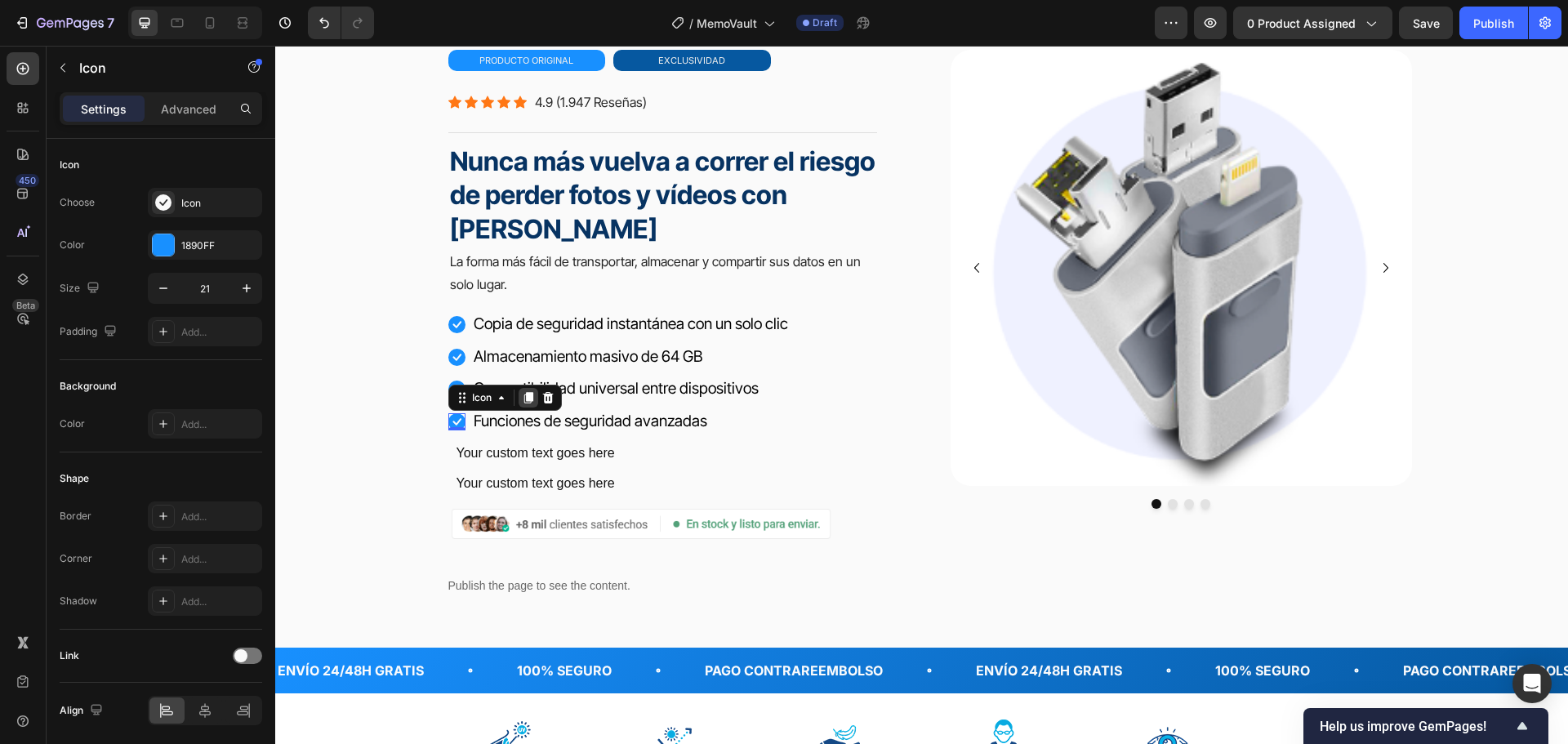
click at [523, 396] on icon at bounding box center [527, 398] width 9 height 12
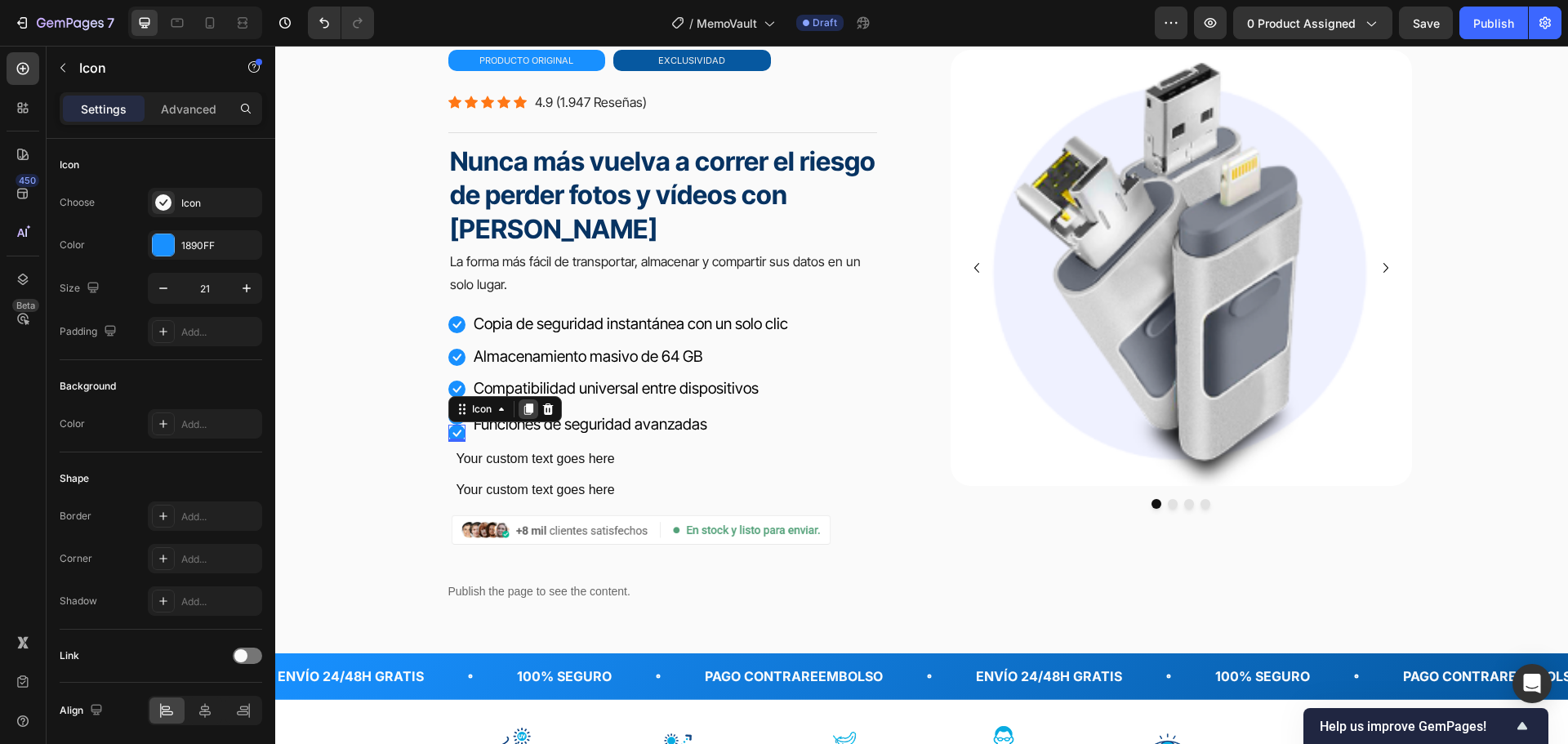
click at [523, 405] on icon at bounding box center [527, 409] width 9 height 12
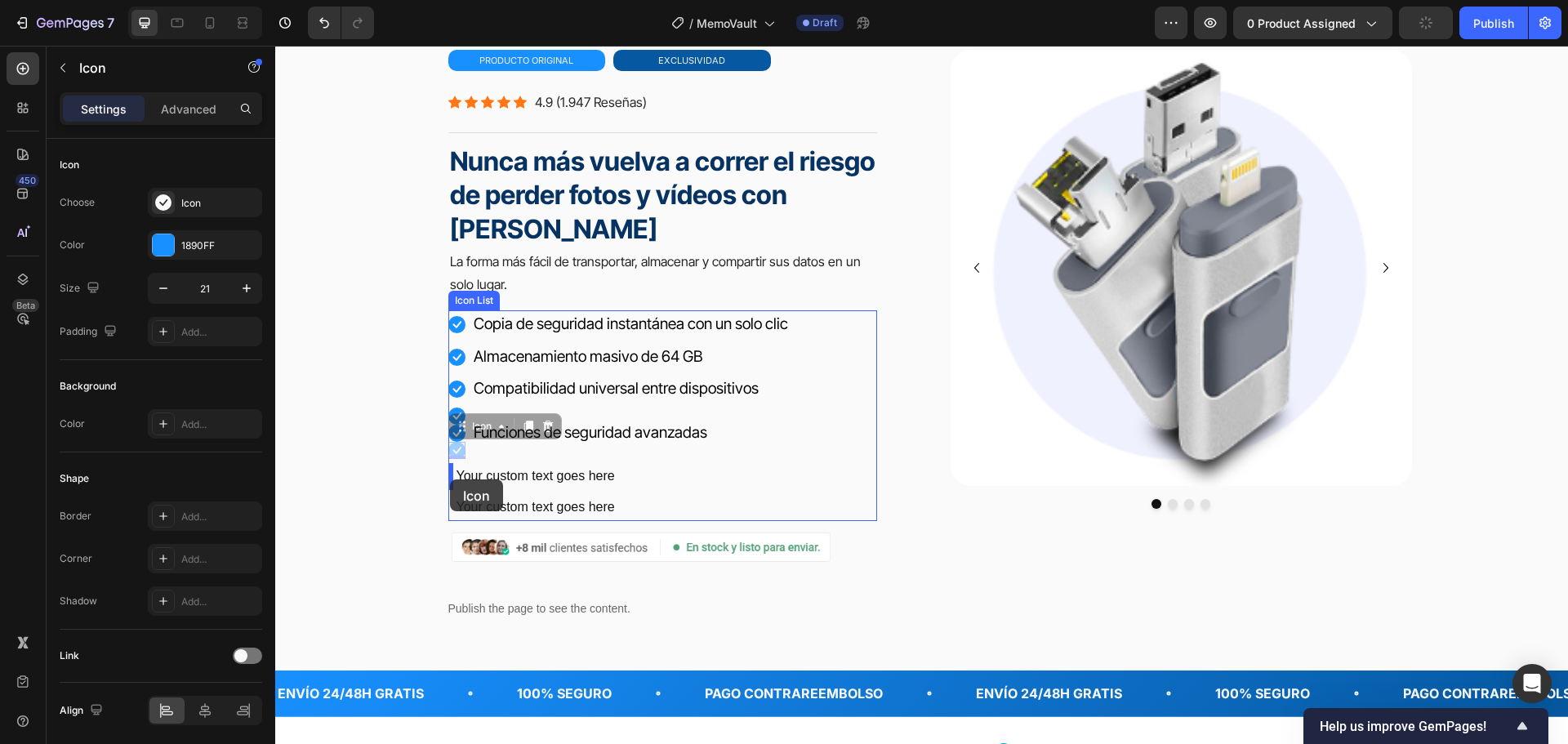
drag, startPoint x: 447, startPoint y: 447, endPoint x: 450, endPoint y: 480, distance: 33.1
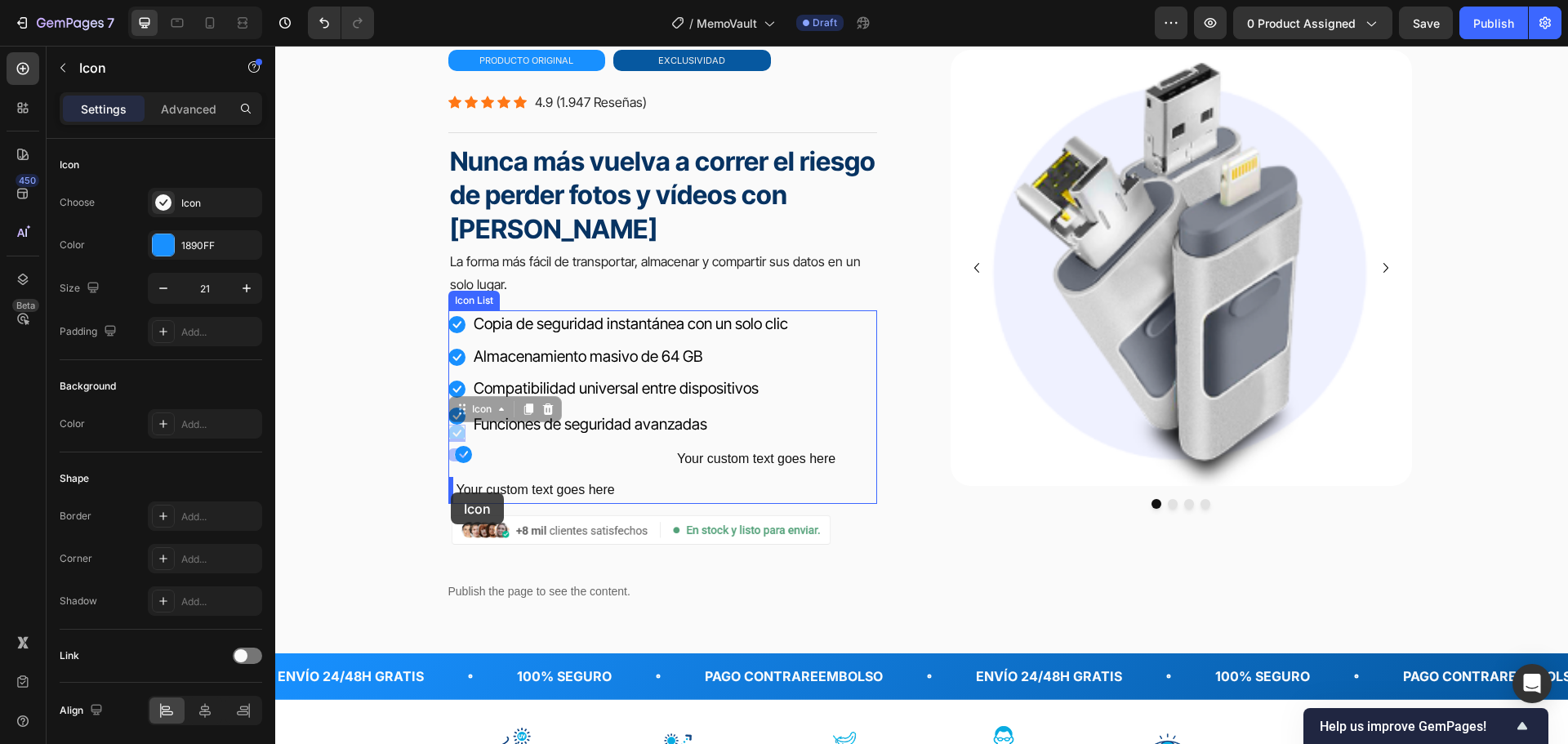
drag, startPoint x: 447, startPoint y: 434, endPoint x: 451, endPoint y: 492, distance: 58.1
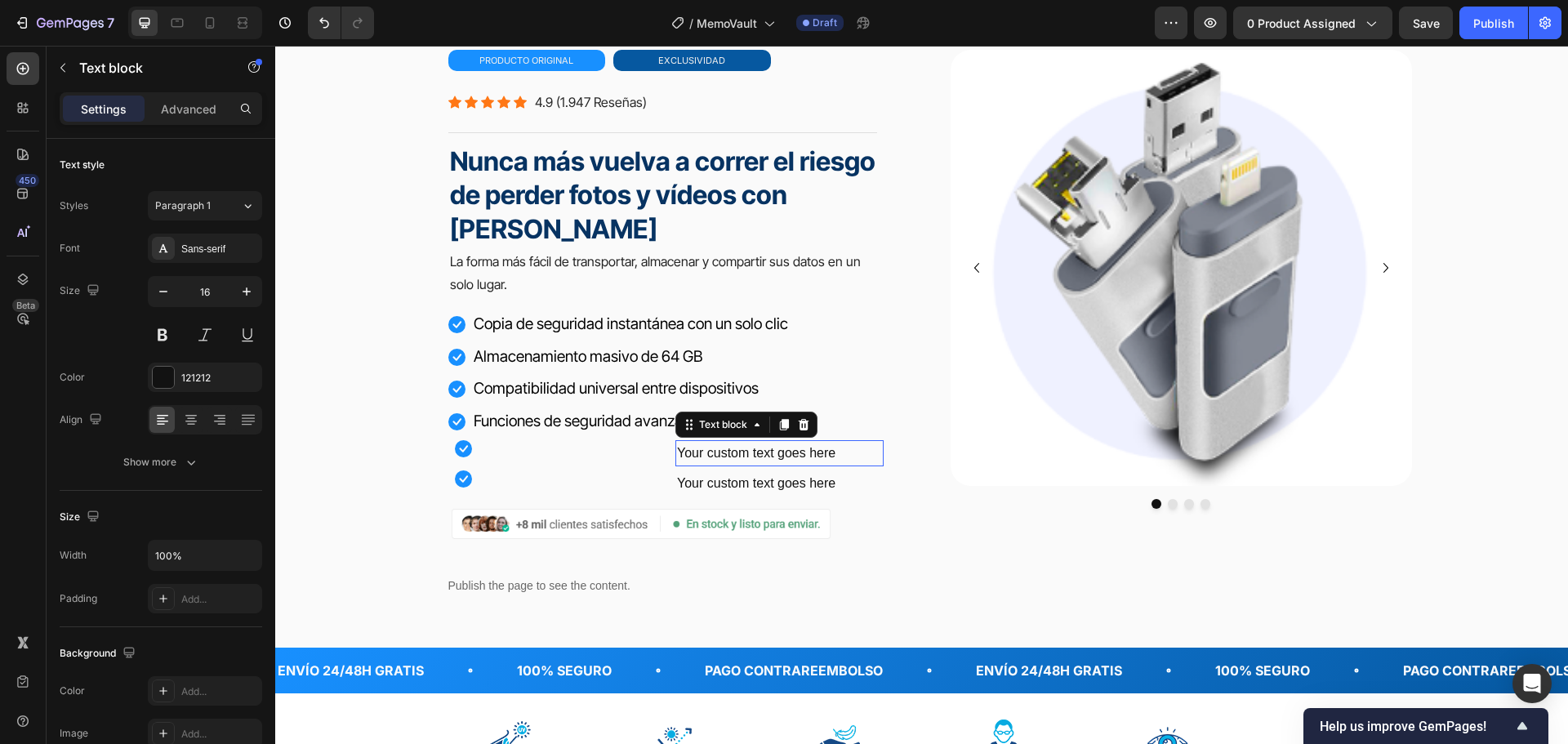
click at [725, 455] on div "Your custom text goes here" at bounding box center [779, 454] width 209 height 27
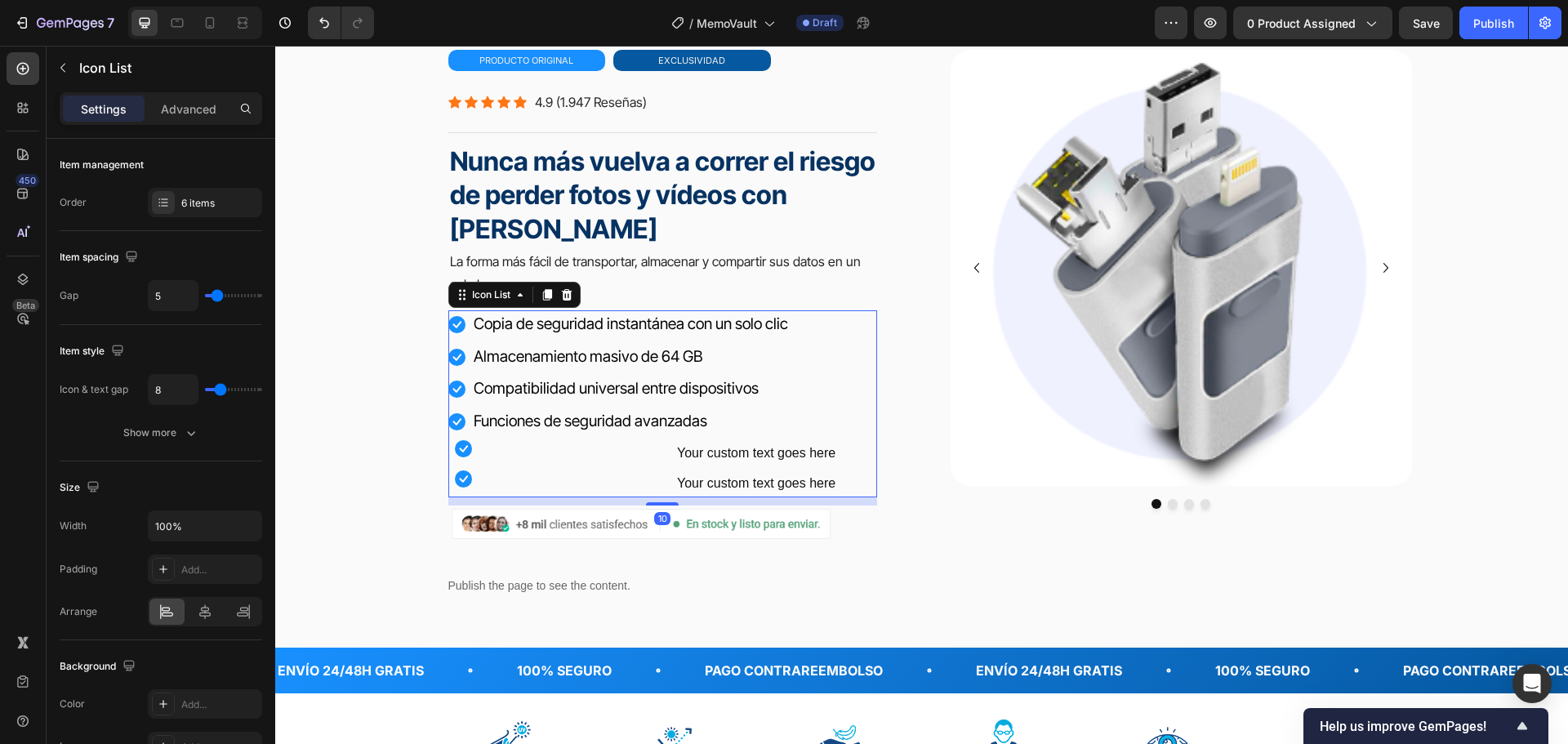
click at [805, 321] on li "Icon Copia de seguridad instantánea con un solo clic Text block" at bounding box center [662, 325] width 429 height 29
click at [460, 426] on li "Icon Funciones de seguridad avanzadas Text block" at bounding box center [662, 422] width 429 height 29
click at [474, 424] on span "Funciones de seguridad avanzadas" at bounding box center [590, 421] width 234 height 19
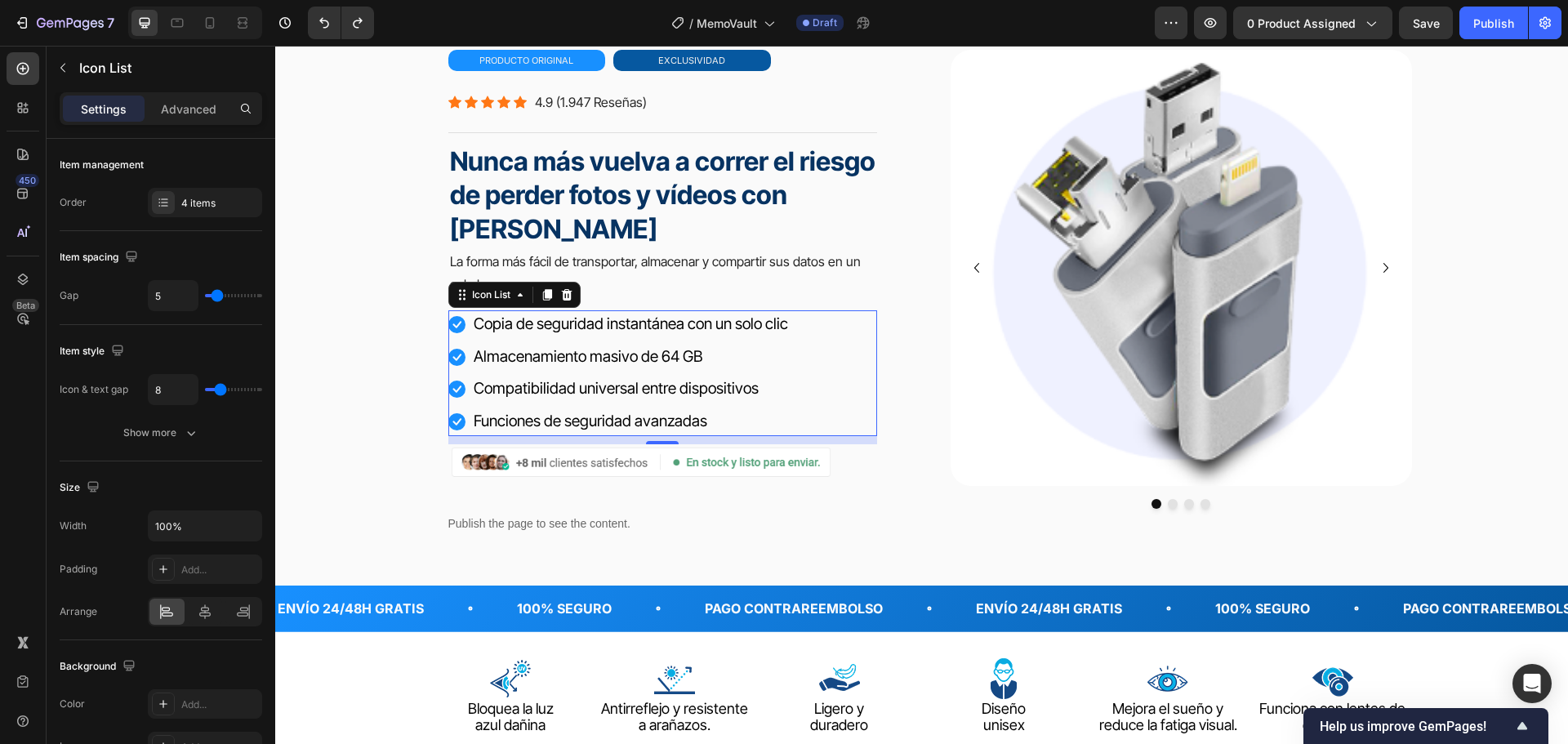
click at [830, 317] on div "Icon Copia de seguridad instantánea con un solo clic Text block Icon Almacenami…" at bounding box center [662, 373] width 429 height 125
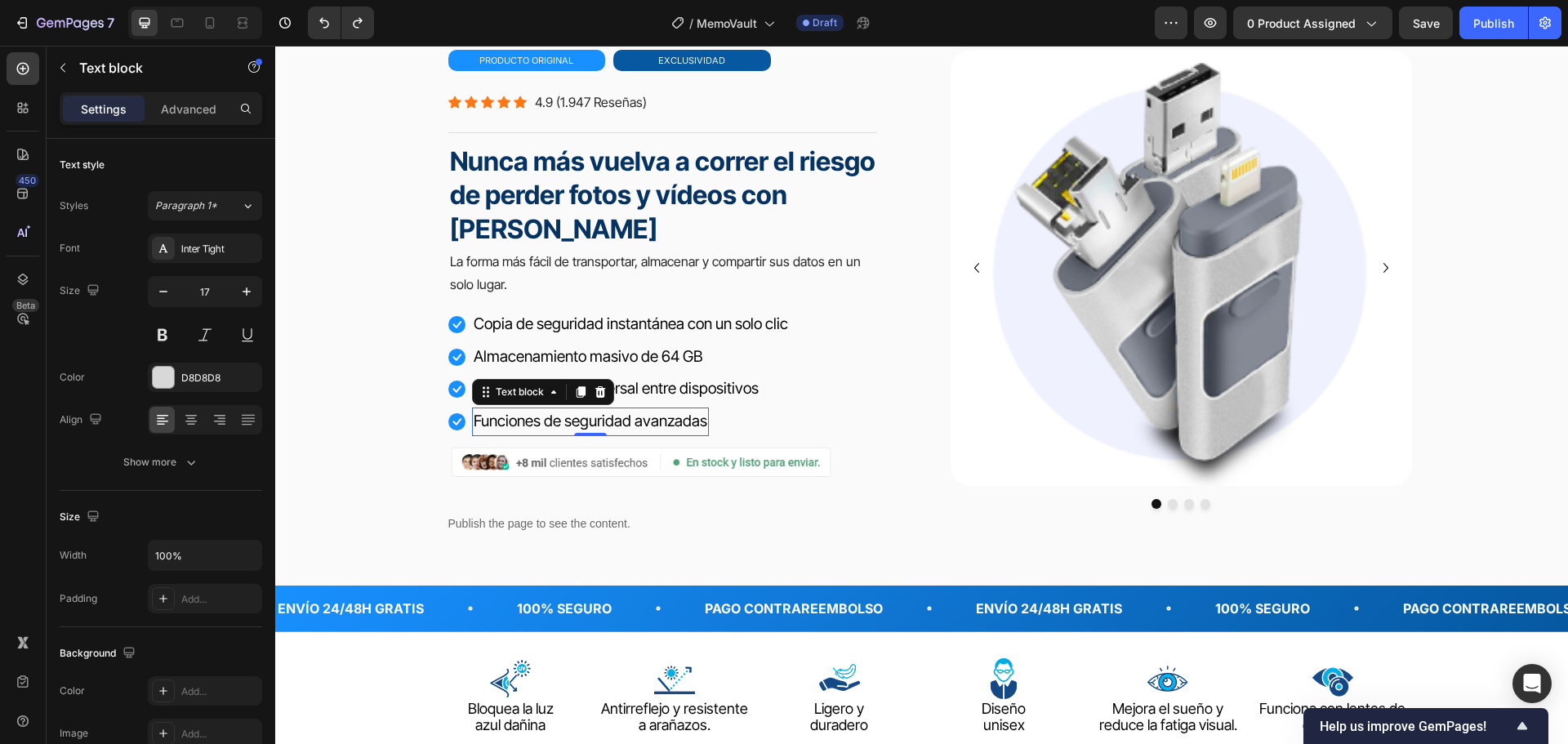
click at [545, 420] on span "Funciones de seguridad avanzadas" at bounding box center [590, 421] width 234 height 19
click at [574, 389] on icon at bounding box center [581, 392] width 13 height 13
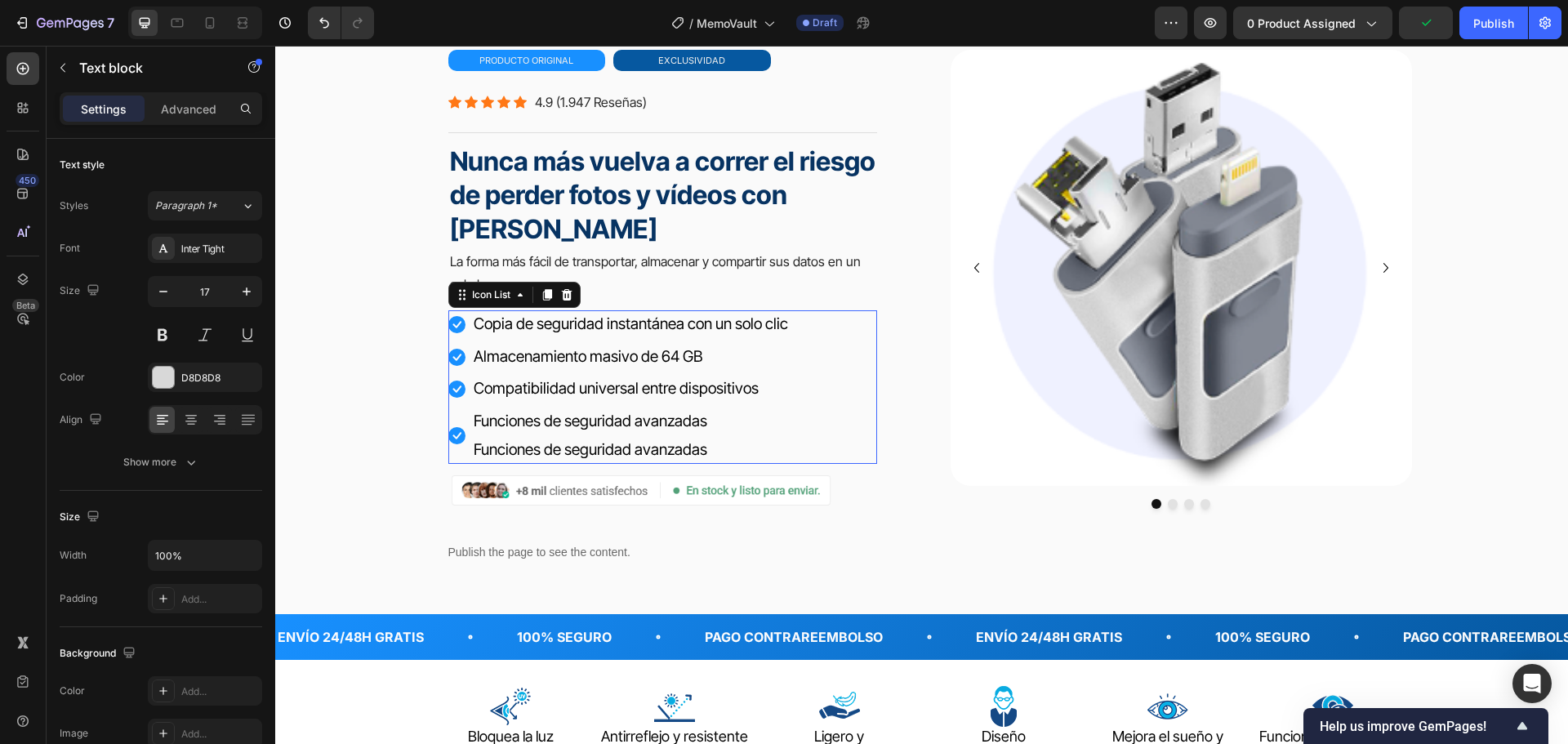
click at [766, 379] on li "Icon Compatibilidad universal entre dispositivos Text block" at bounding box center [618, 389] width 341 height 29
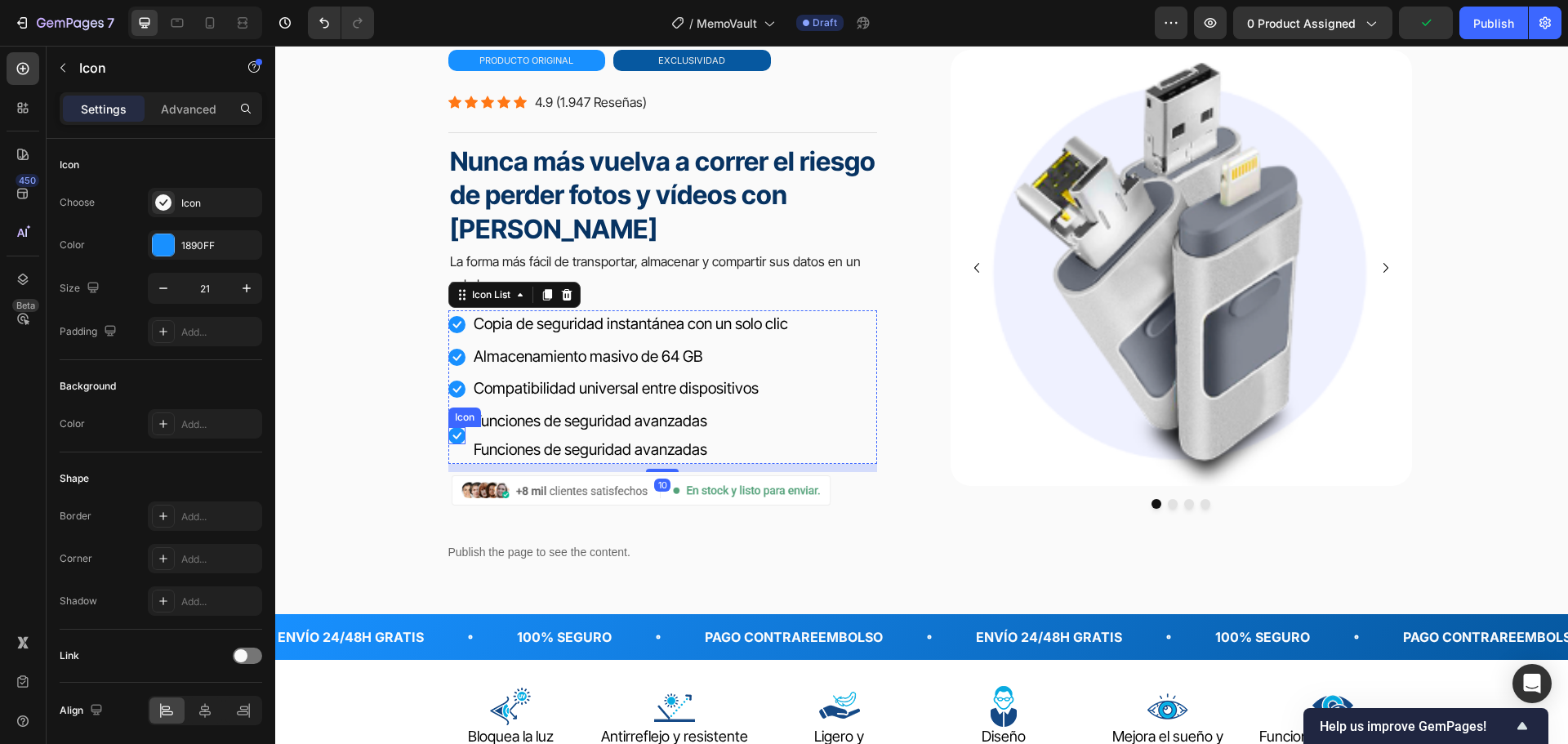
click at [448, 432] on icon at bounding box center [457, 435] width 17 height 17
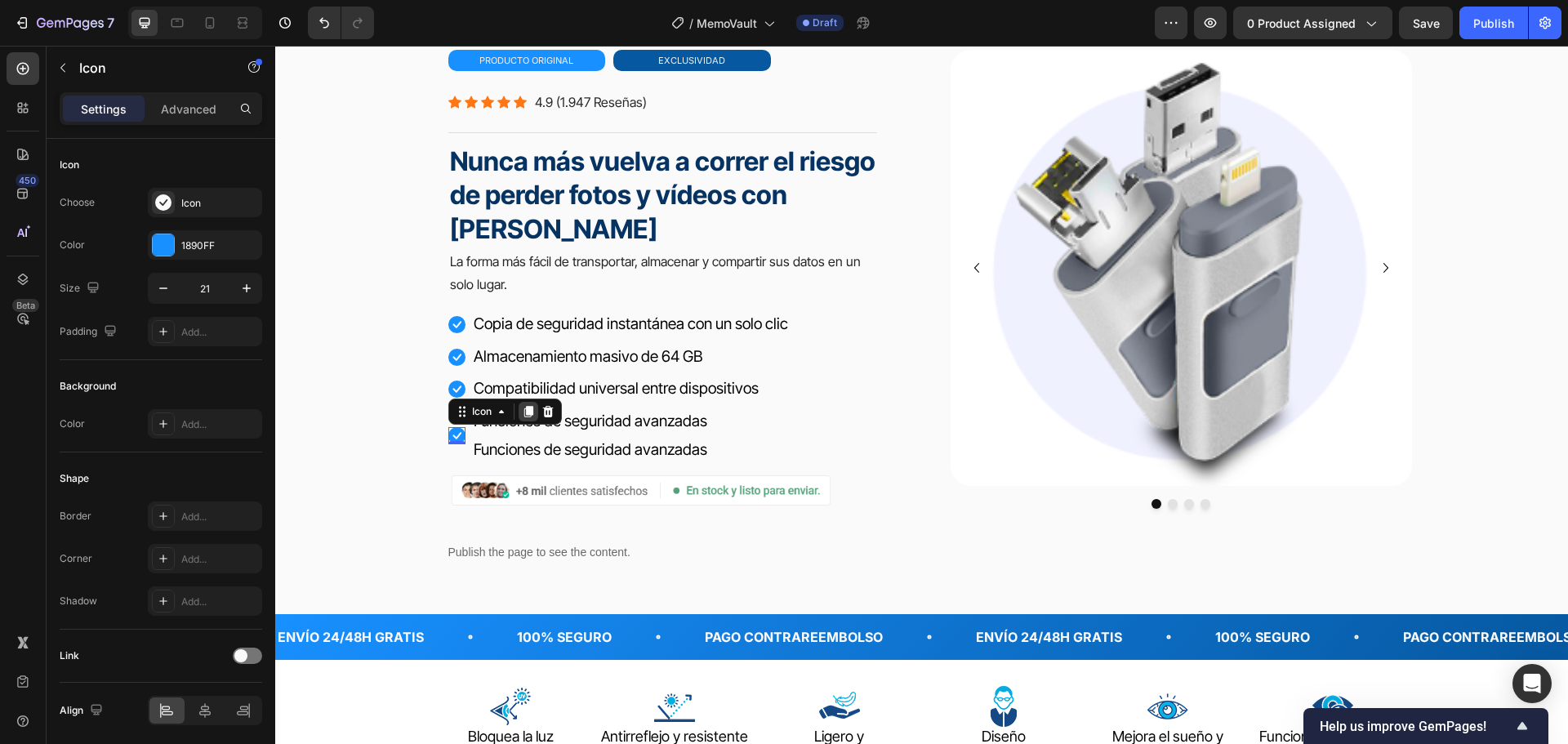
click at [522, 409] on icon at bounding box center [529, 411] width 13 height 13
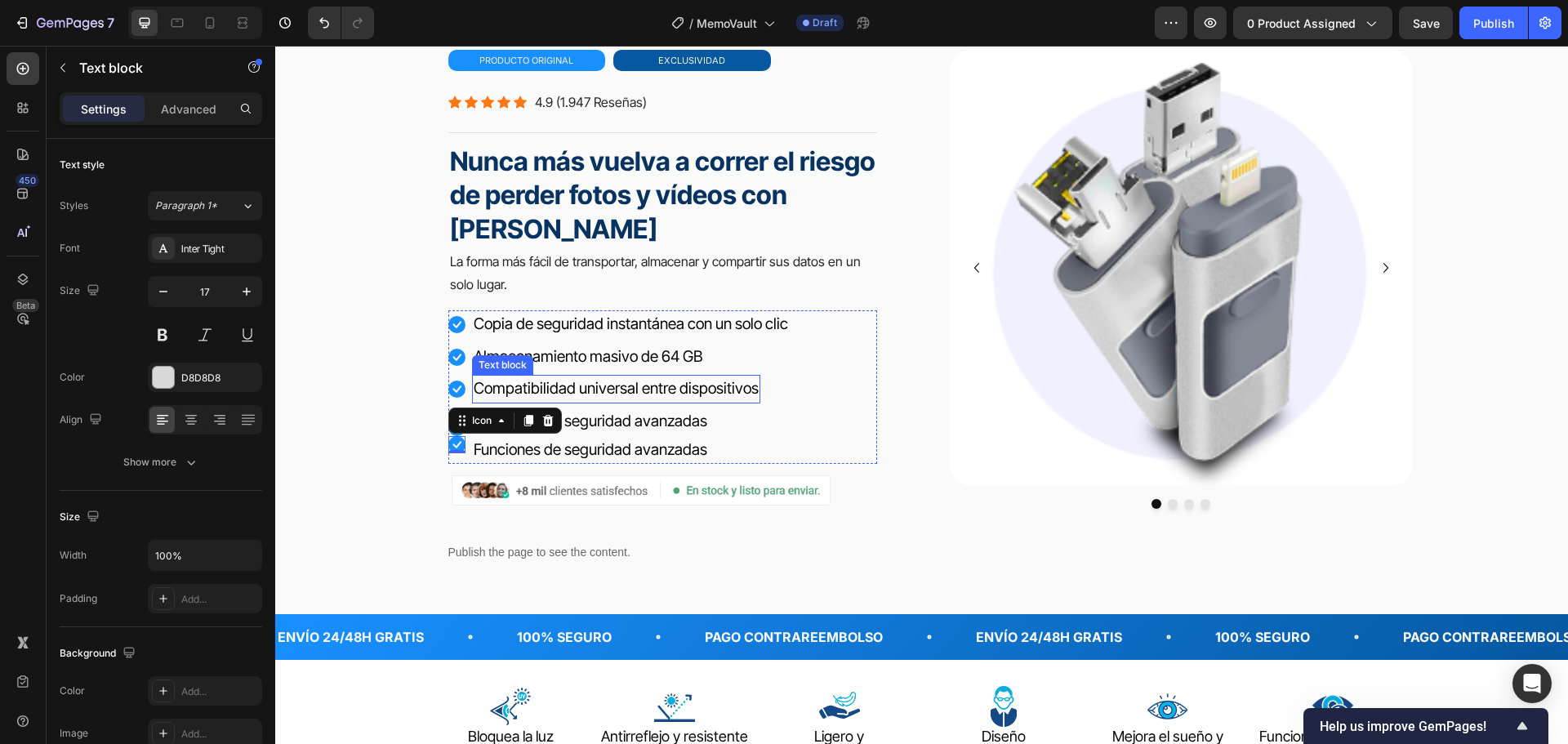
click at [741, 392] on span "Compatibilidad universal entre dispositivos" at bounding box center [616, 388] width 285 height 19
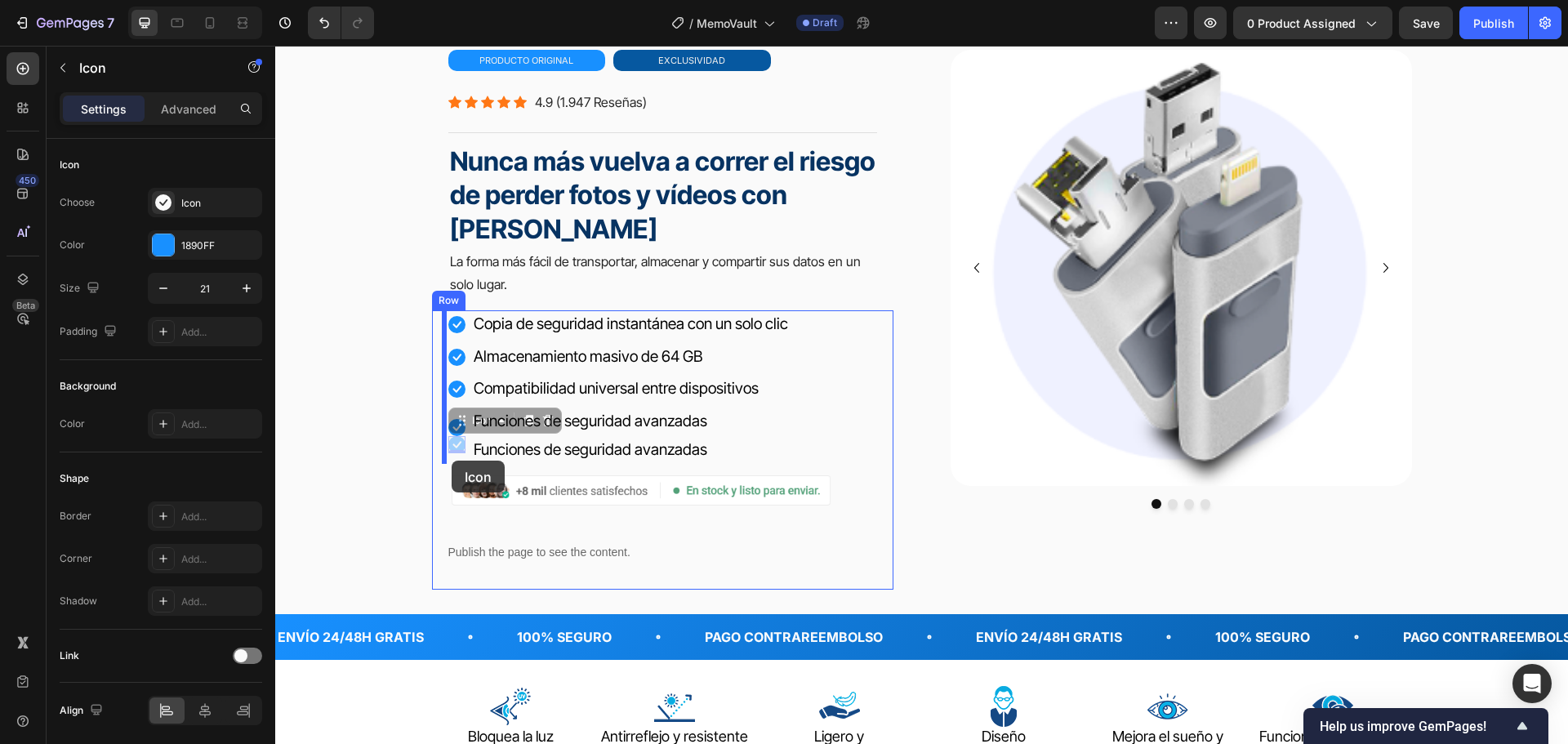
drag, startPoint x: 452, startPoint y: 446, endPoint x: 452, endPoint y: 460, distance: 14.0
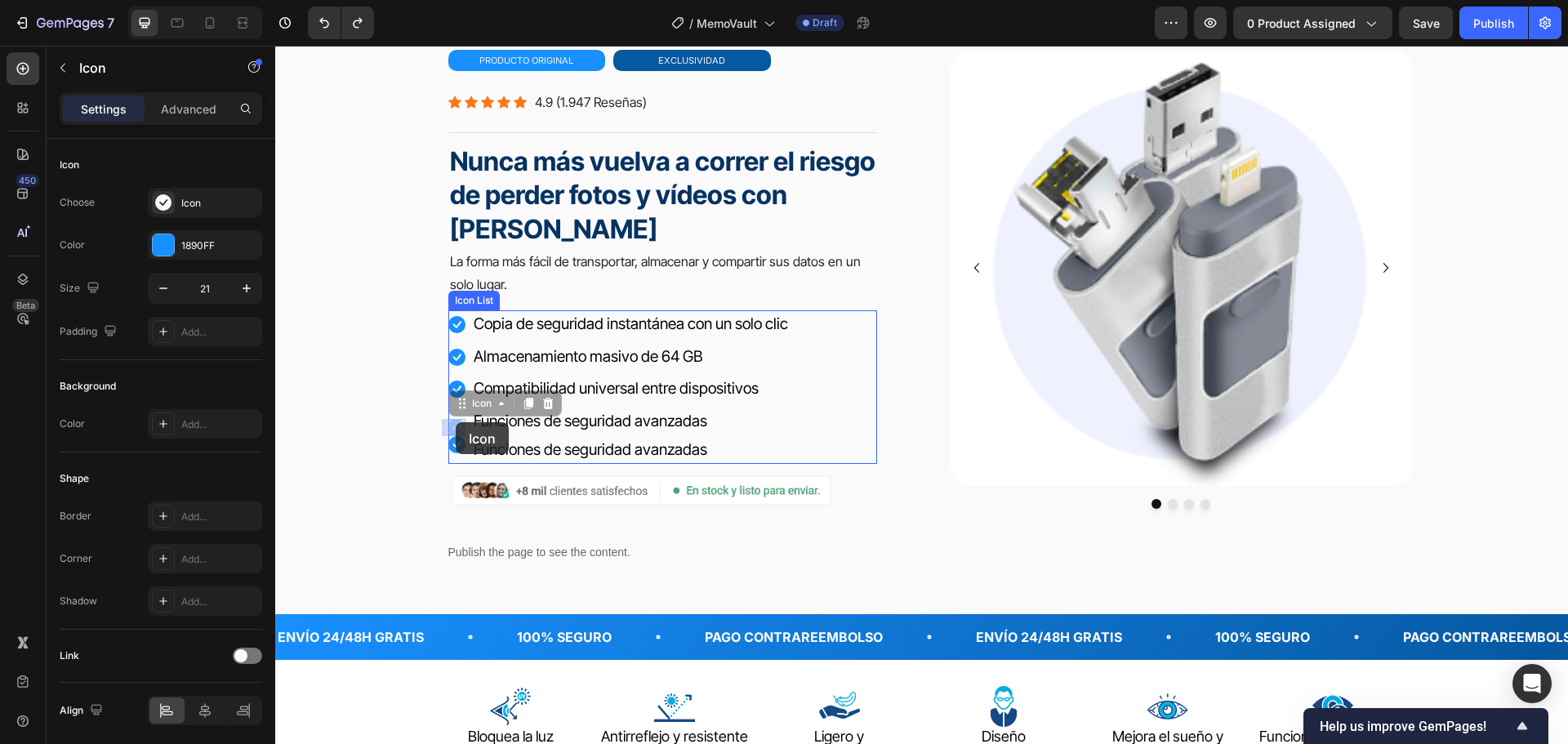
drag, startPoint x: 449, startPoint y: 428, endPoint x: 455, endPoint y: 420, distance: 10.0
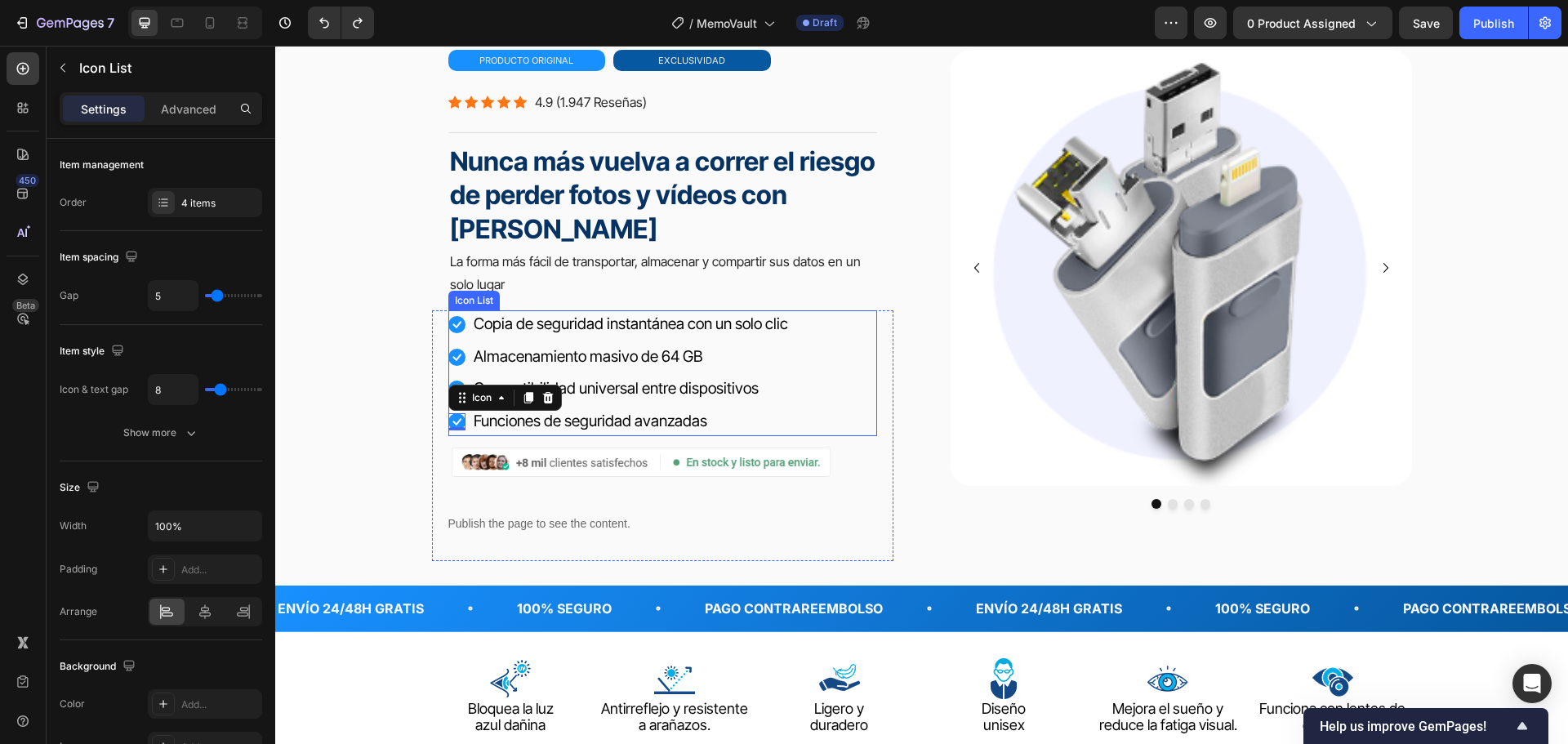
click at [858, 344] on div "Icon Copia de seguridad instantánea con un solo clic Text block Icon Almacenami…" at bounding box center [662, 373] width 429 height 125
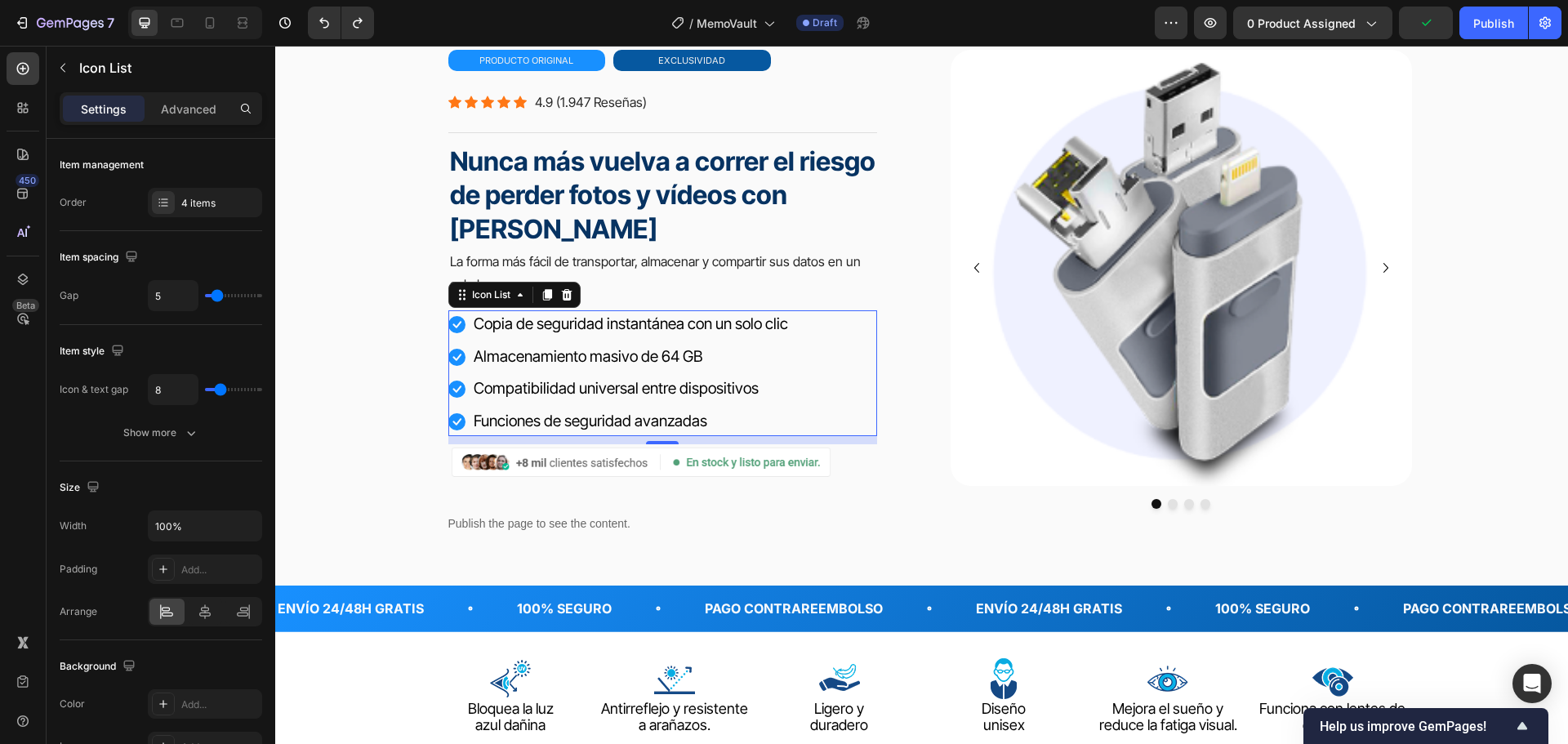
click at [822, 323] on div "Icon Copia de seguridad instantánea con un solo clic Text block Icon Almacenami…" at bounding box center [662, 373] width 429 height 125
click at [207, 190] on div "4 items" at bounding box center [205, 202] width 114 height 30
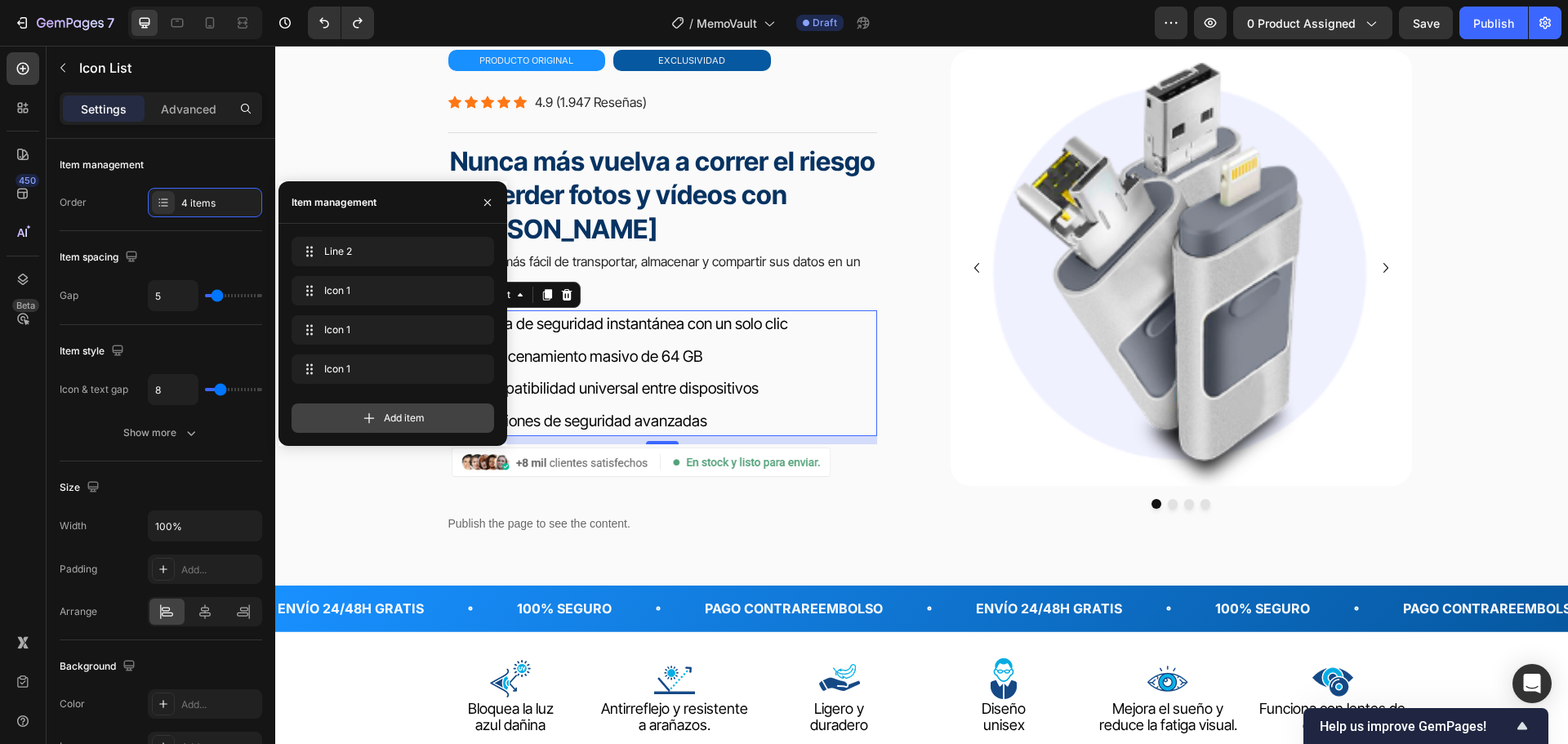
click at [381, 417] on div "Add item" at bounding box center [392, 418] width 203 height 30
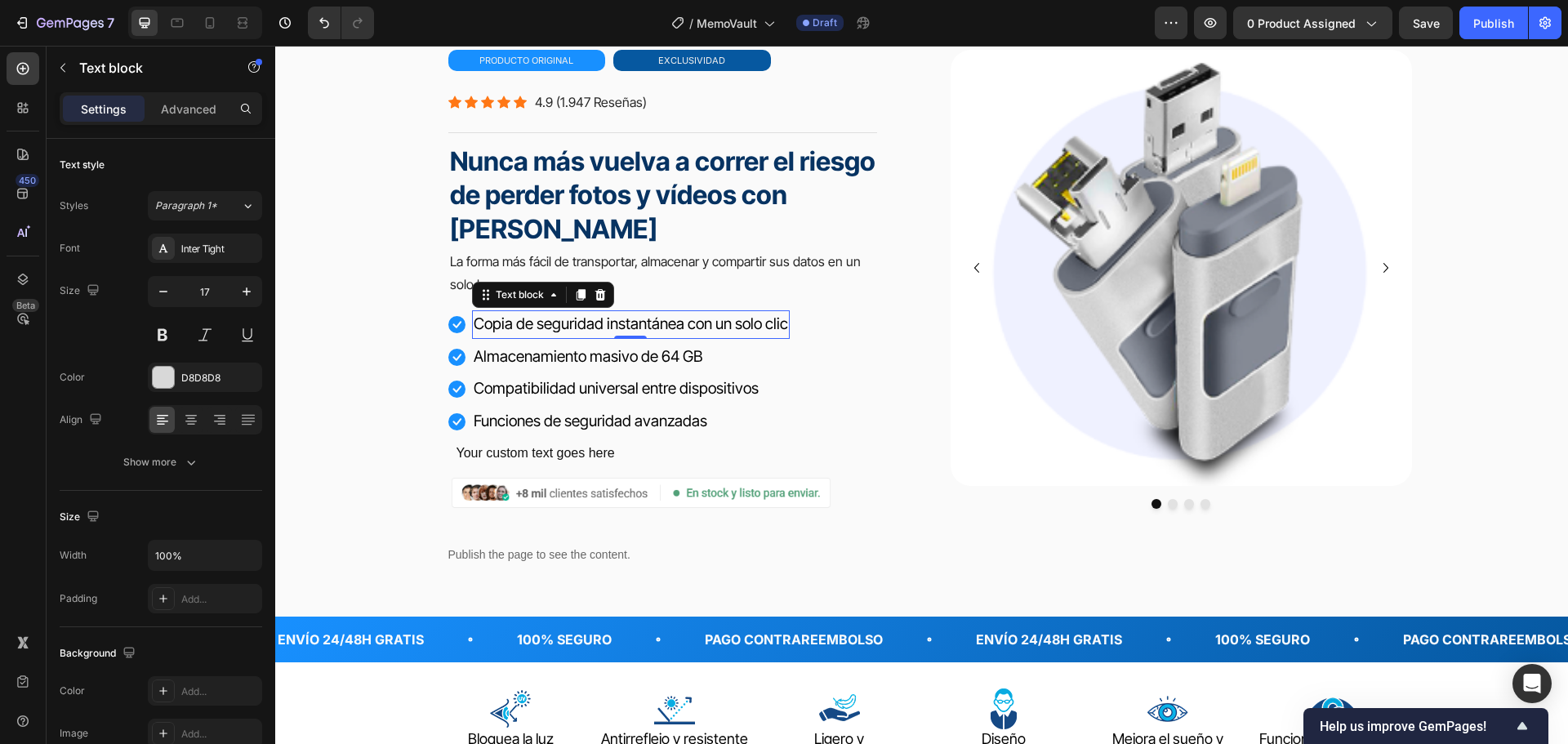
click at [641, 335] on p "Copia de seguridad instantánea con un solo clic" at bounding box center [631, 324] width 314 height 25
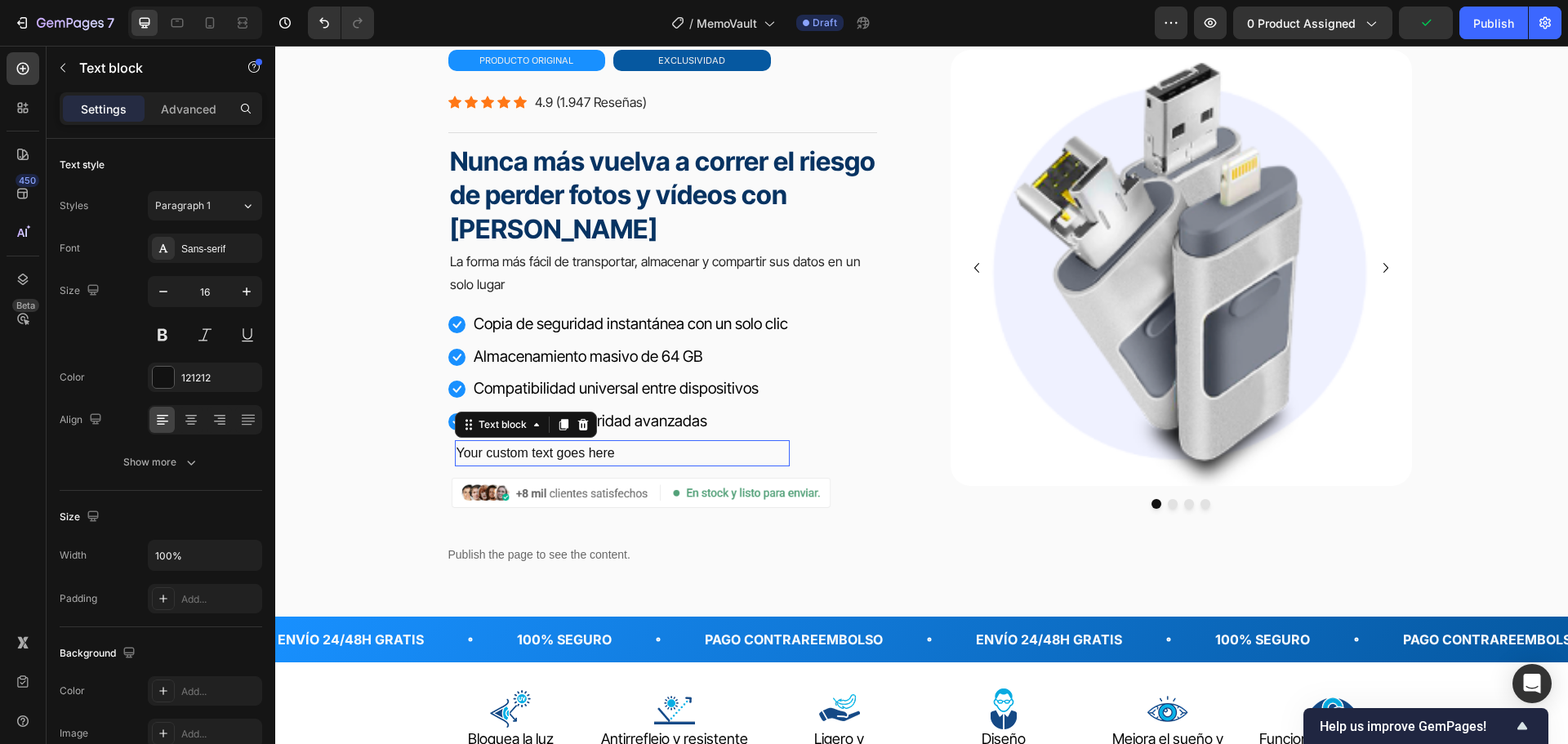
click at [469, 451] on div "Your custom text goes here" at bounding box center [622, 454] width 335 height 27
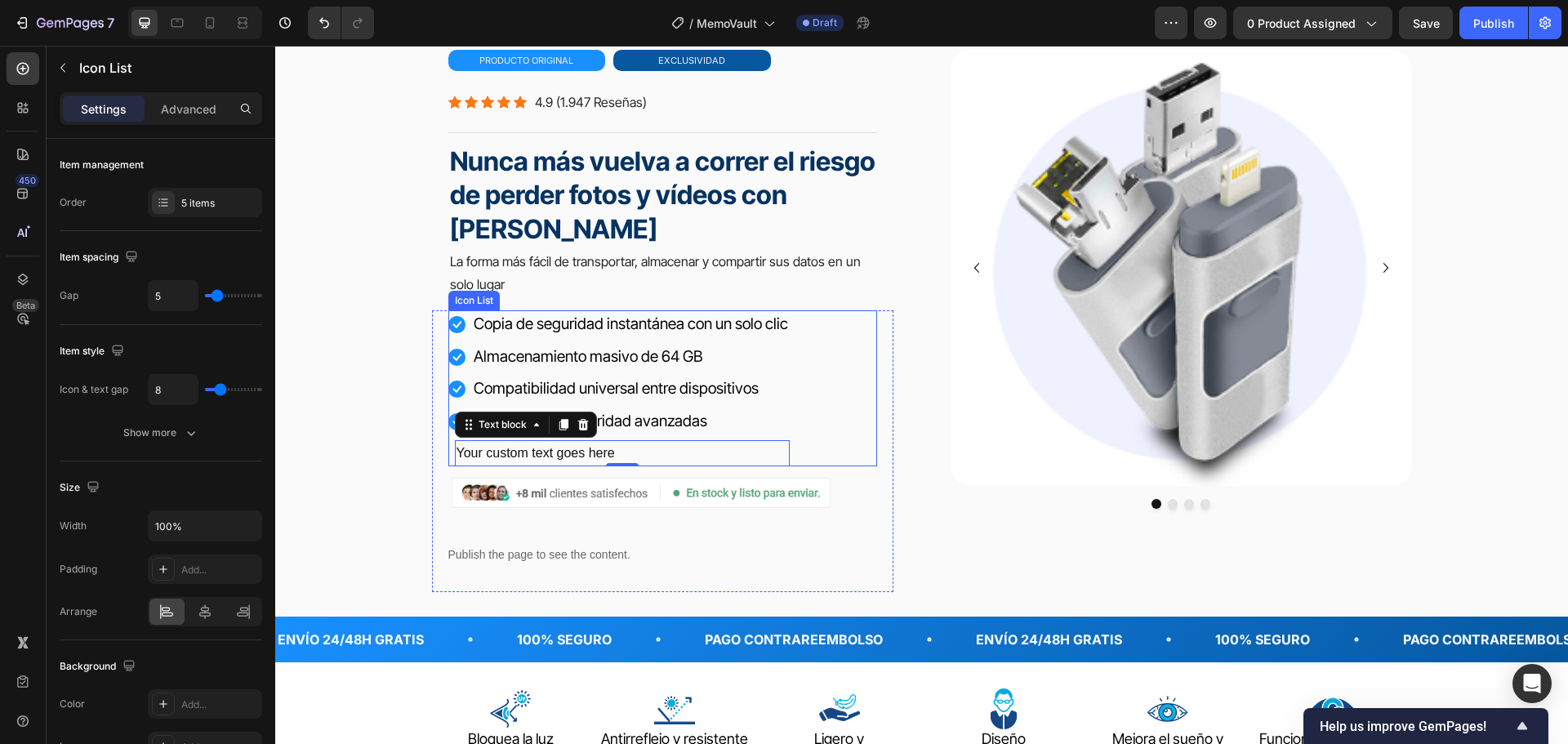
click at [448, 452] on li "Icon Your custom text goes here Text block 0" at bounding box center [618, 454] width 341 height 27
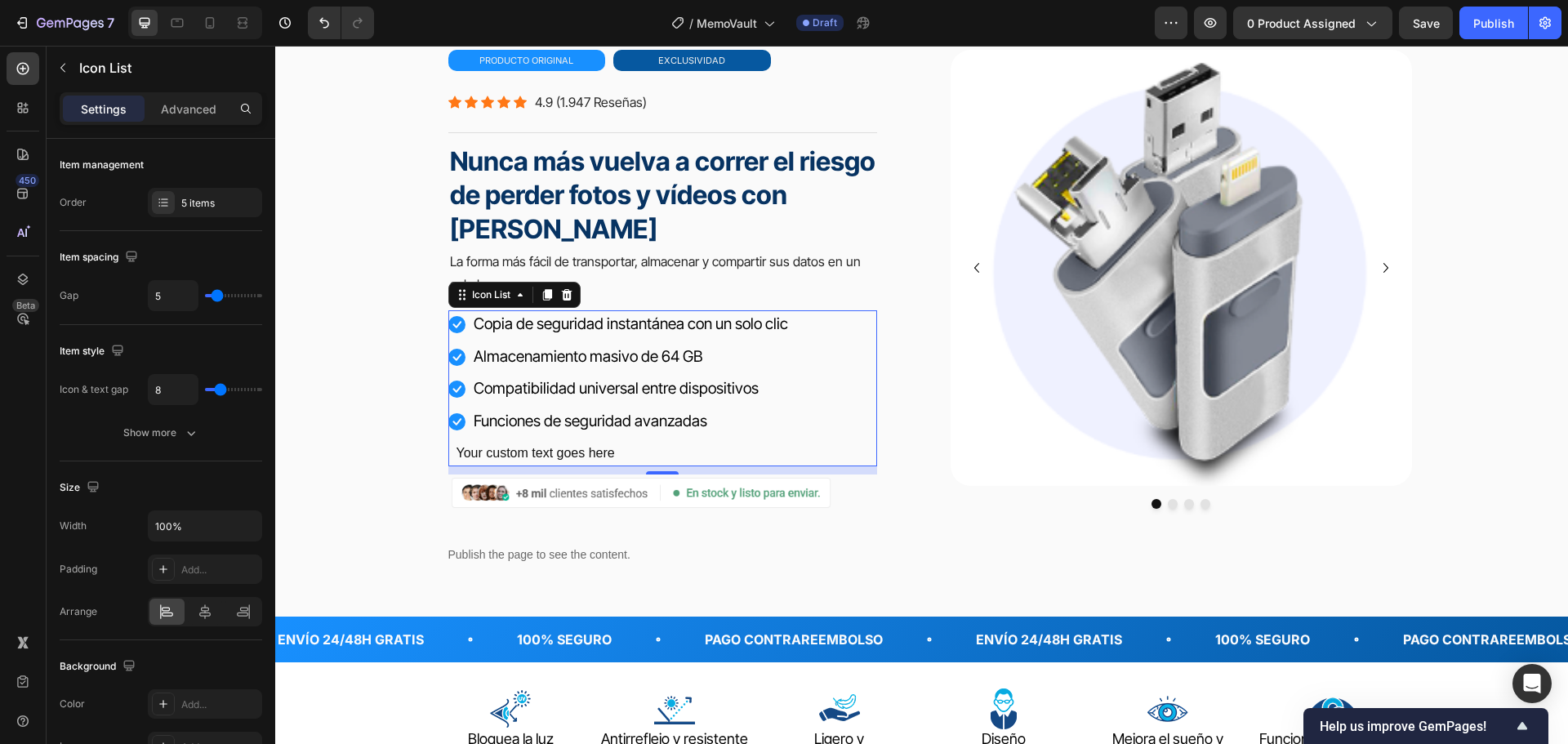
click at [448, 312] on li "Icon Copia de seguridad instantánea con un solo clic Text block" at bounding box center [618, 325] width 341 height 29
click at [583, 449] on div "Your custom text goes here" at bounding box center [622, 454] width 335 height 27
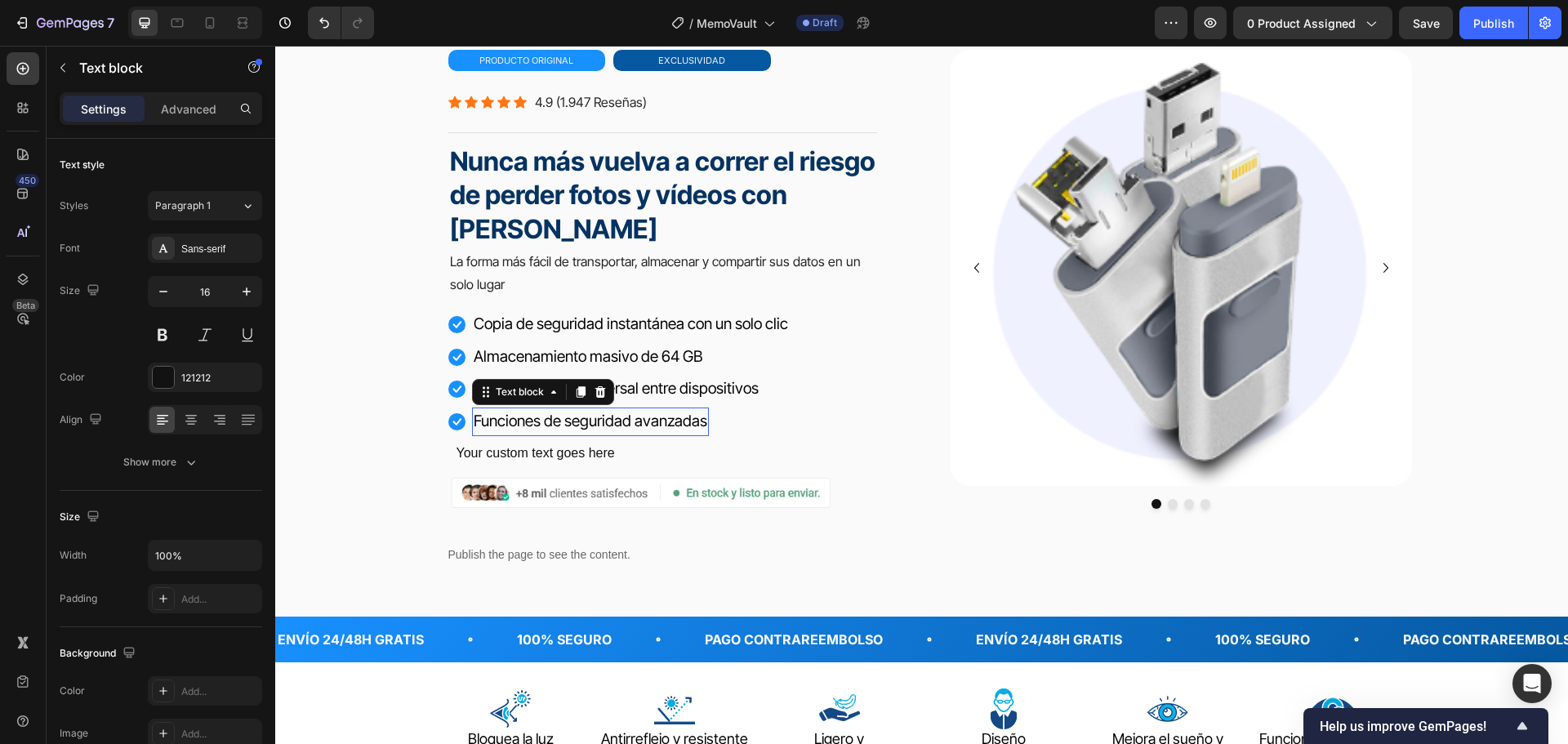
click at [632, 418] on span "Funciones de seguridad avanzadas" at bounding box center [590, 421] width 234 height 19
click at [456, 421] on icon at bounding box center [457, 422] width 17 height 17
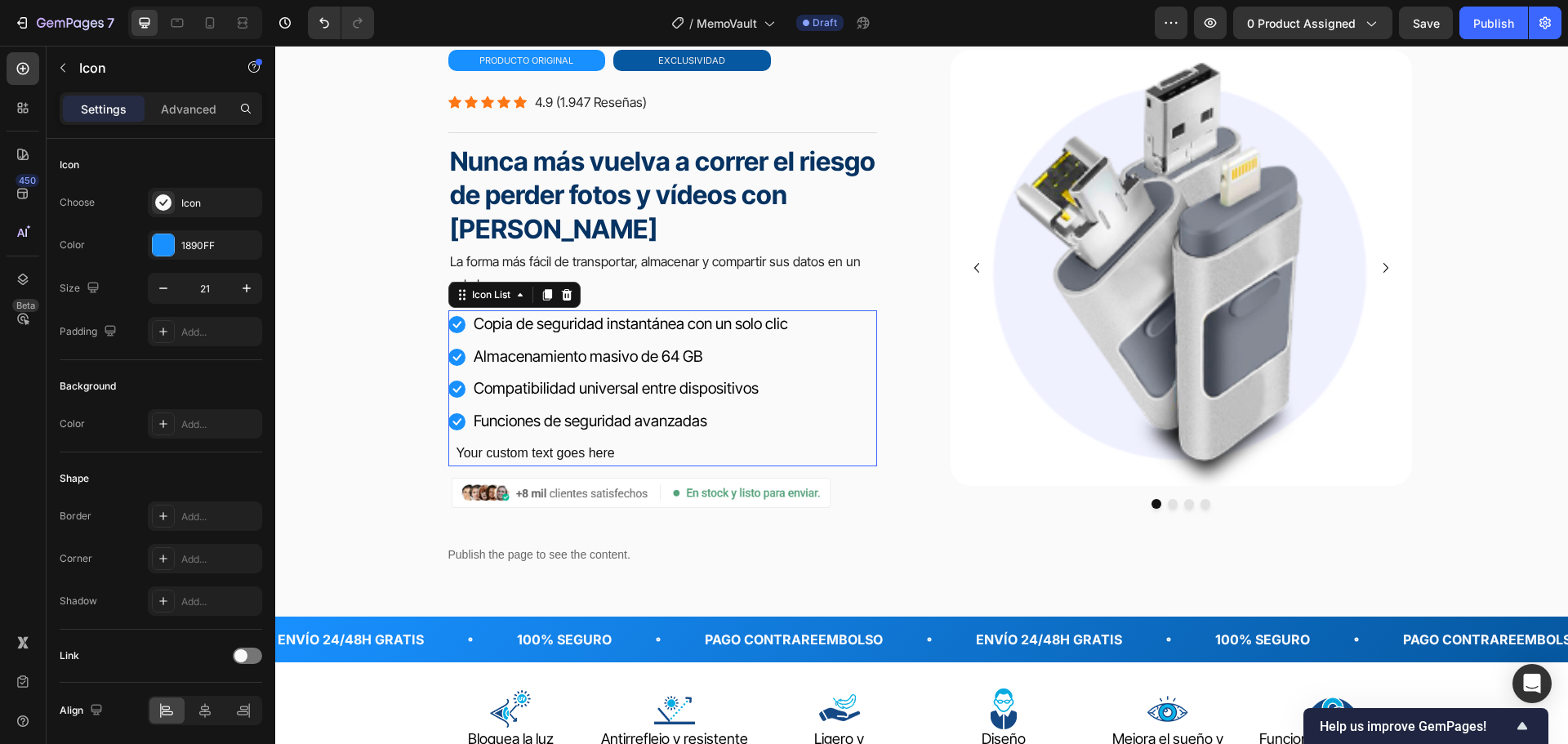
click at [448, 451] on li "Icon Your custom text goes here Text block" at bounding box center [618, 454] width 341 height 27
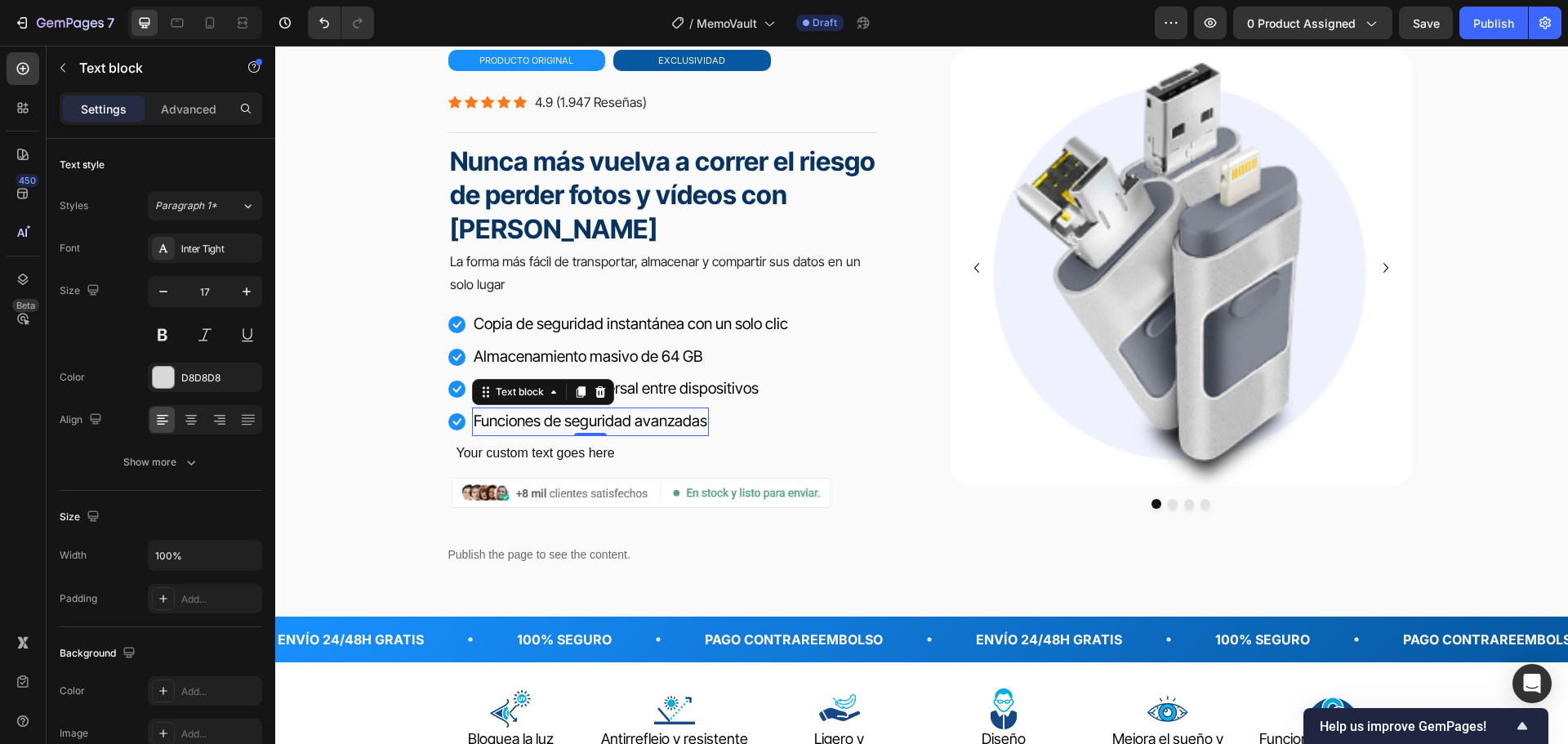
click at [559, 423] on span "Funciones de seguridad avanzadas" at bounding box center [590, 421] width 234 height 19
click at [560, 423] on span "Funciones de seguridad avanzadas" at bounding box center [590, 421] width 234 height 19
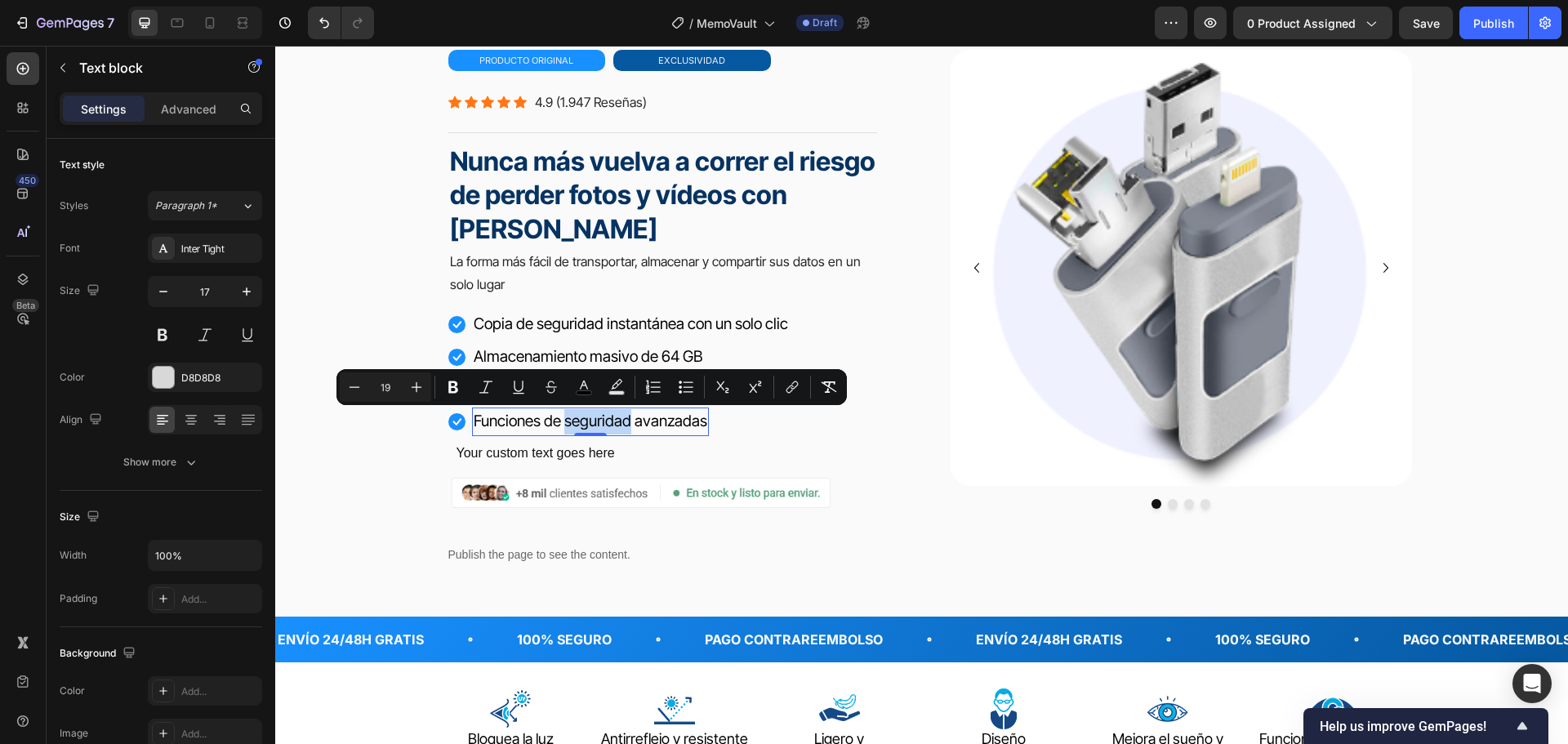
click at [560, 423] on span "Funciones de seguridad avanzadas" at bounding box center [590, 421] width 234 height 19
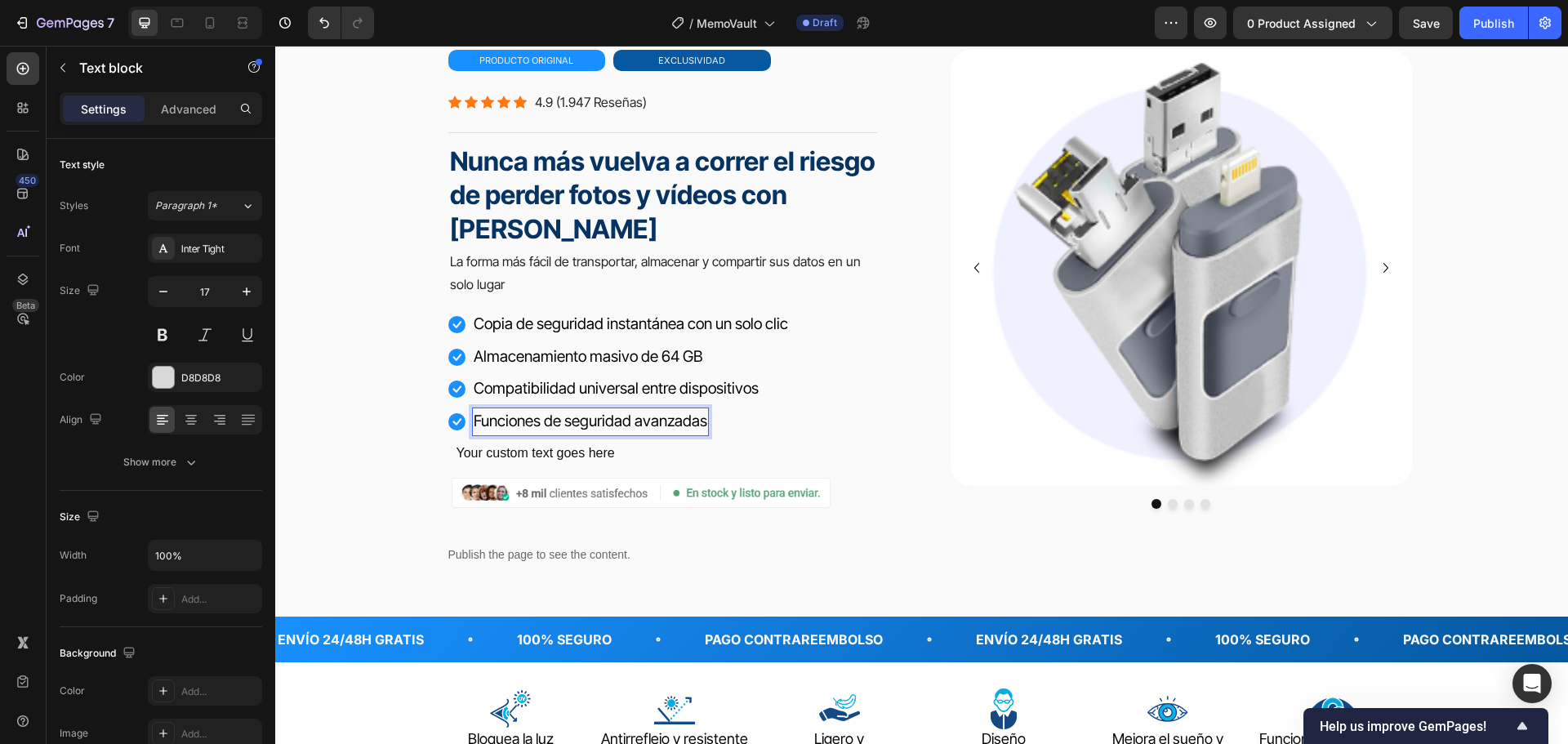
click at [560, 423] on span "Funciones de seguridad avanzadas" at bounding box center [590, 421] width 234 height 19
click at [558, 423] on span "Funciones de seguridad avanzadas" at bounding box center [590, 421] width 234 height 19
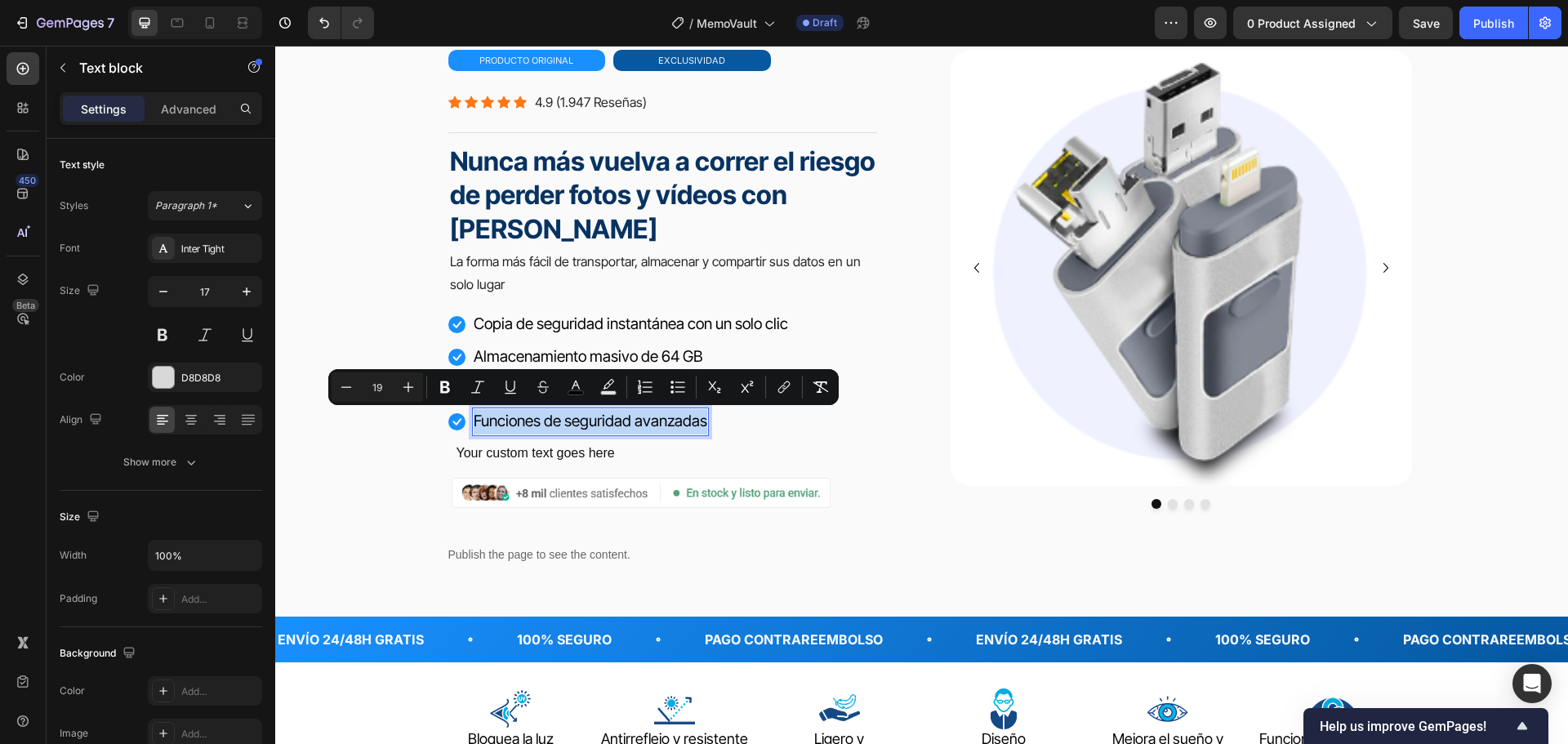
copy span "Funciones de seguridad avanzadas"
click at [537, 450] on div "Your custom text goes here" at bounding box center [622, 454] width 335 height 27
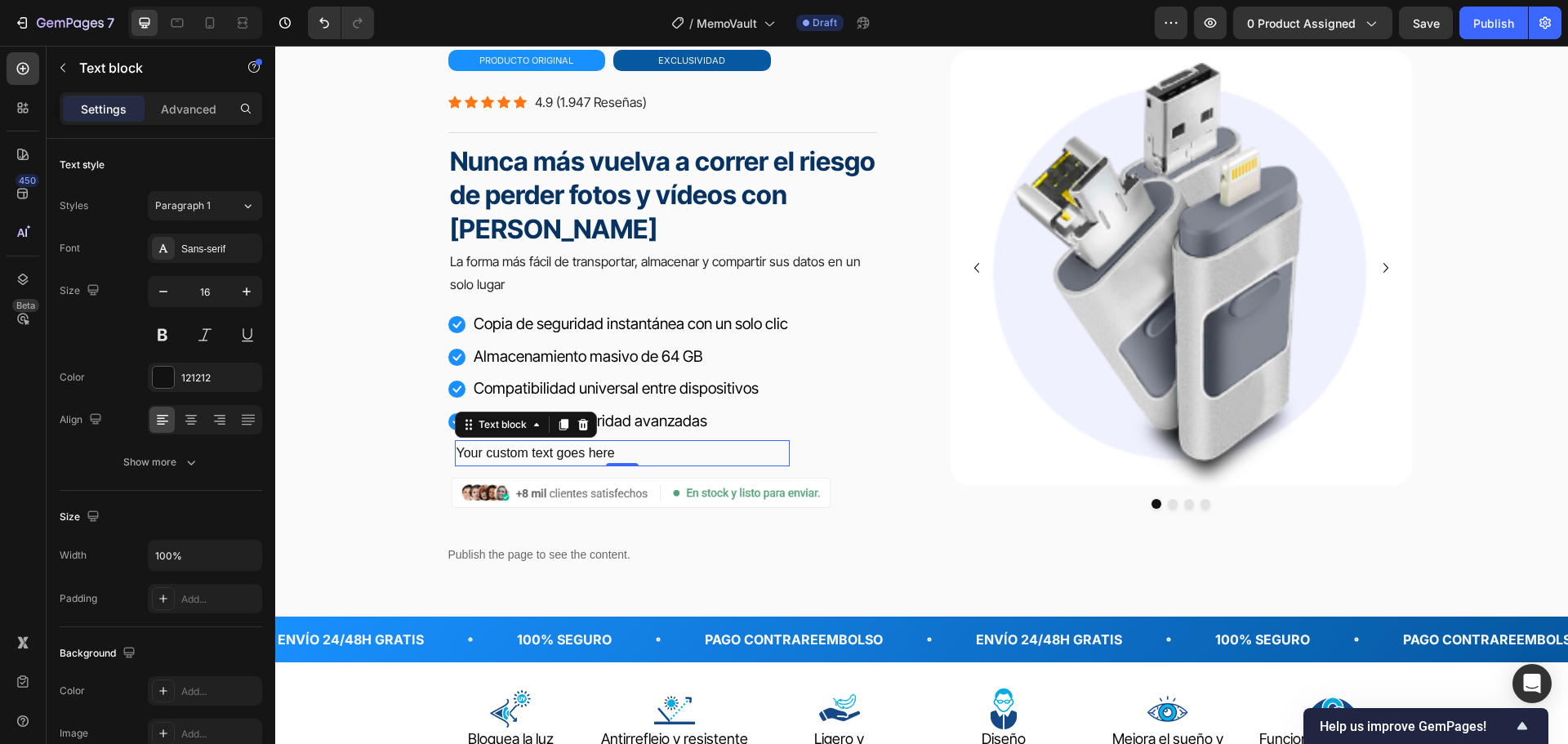
click at [537, 450] on div "Your custom text goes here" at bounding box center [622, 454] width 335 height 27
click at [538, 450] on p "Your custom text goes here" at bounding box center [622, 453] width 332 height 24
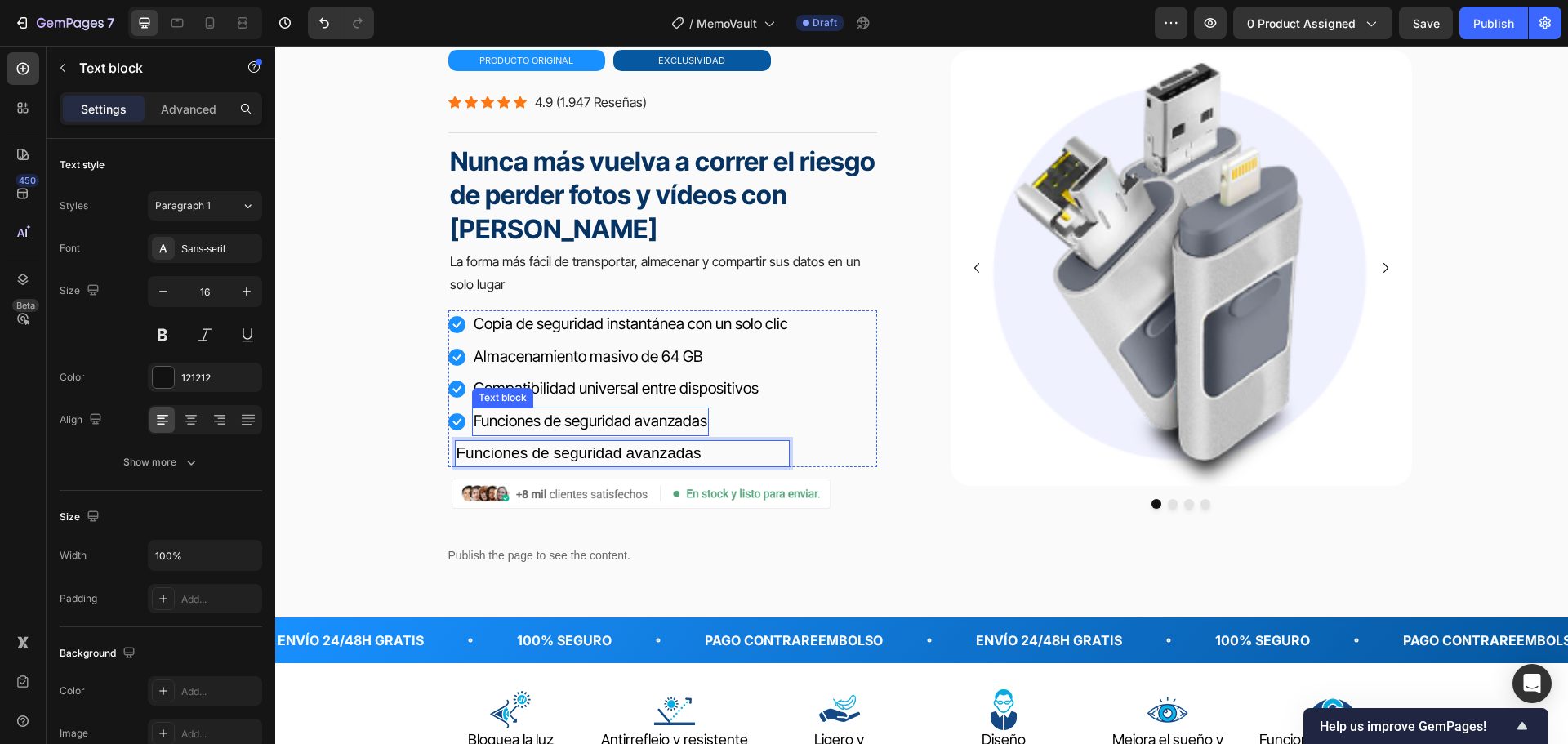
click at [501, 424] on span "Funciones de seguridad avanzadas" at bounding box center [590, 421] width 234 height 19
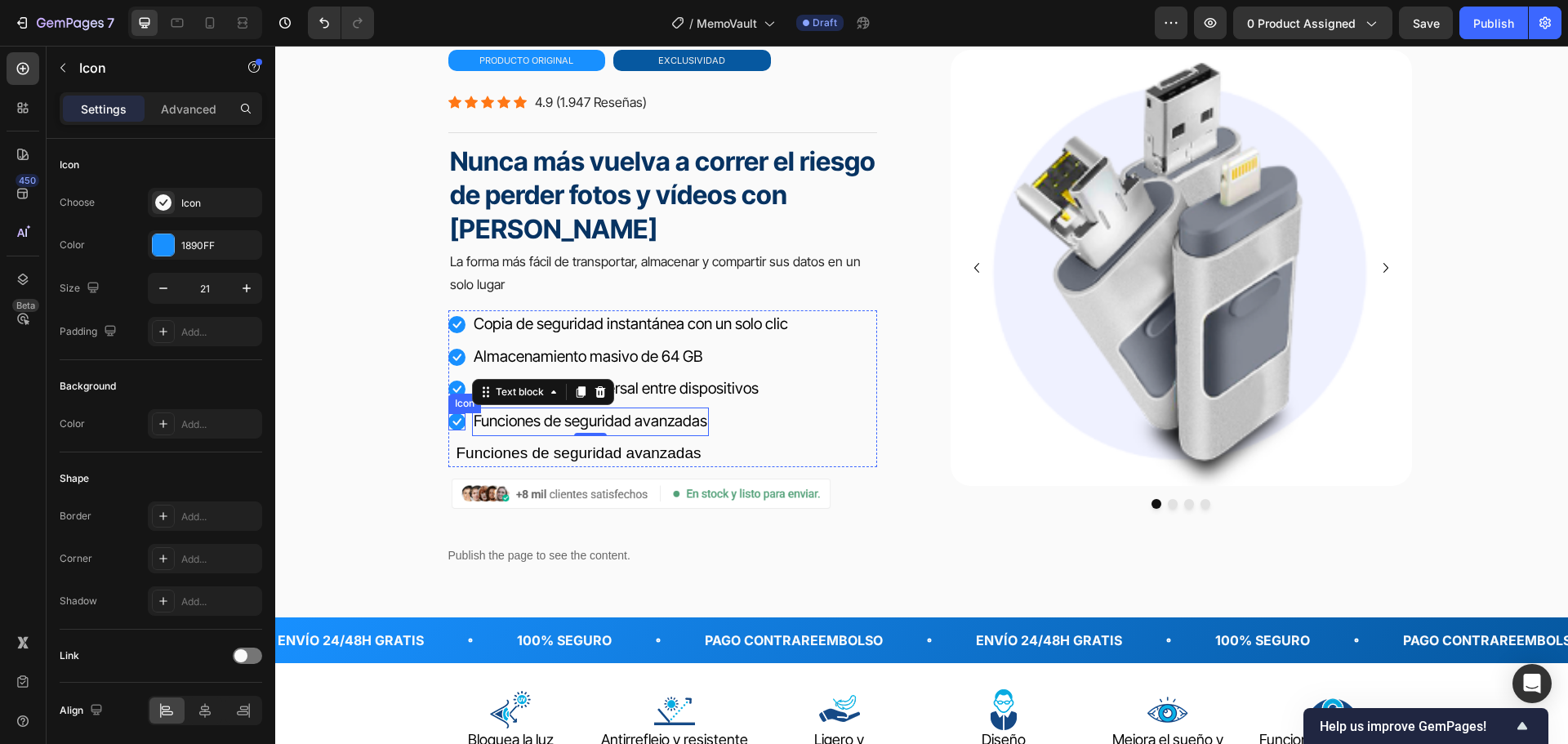
click at [451, 416] on icon at bounding box center [457, 422] width 17 height 17
drag, startPoint x: 523, startPoint y: 398, endPoint x: 514, endPoint y: 404, distance: 10.8
click at [523, 399] on icon at bounding box center [527, 398] width 9 height 12
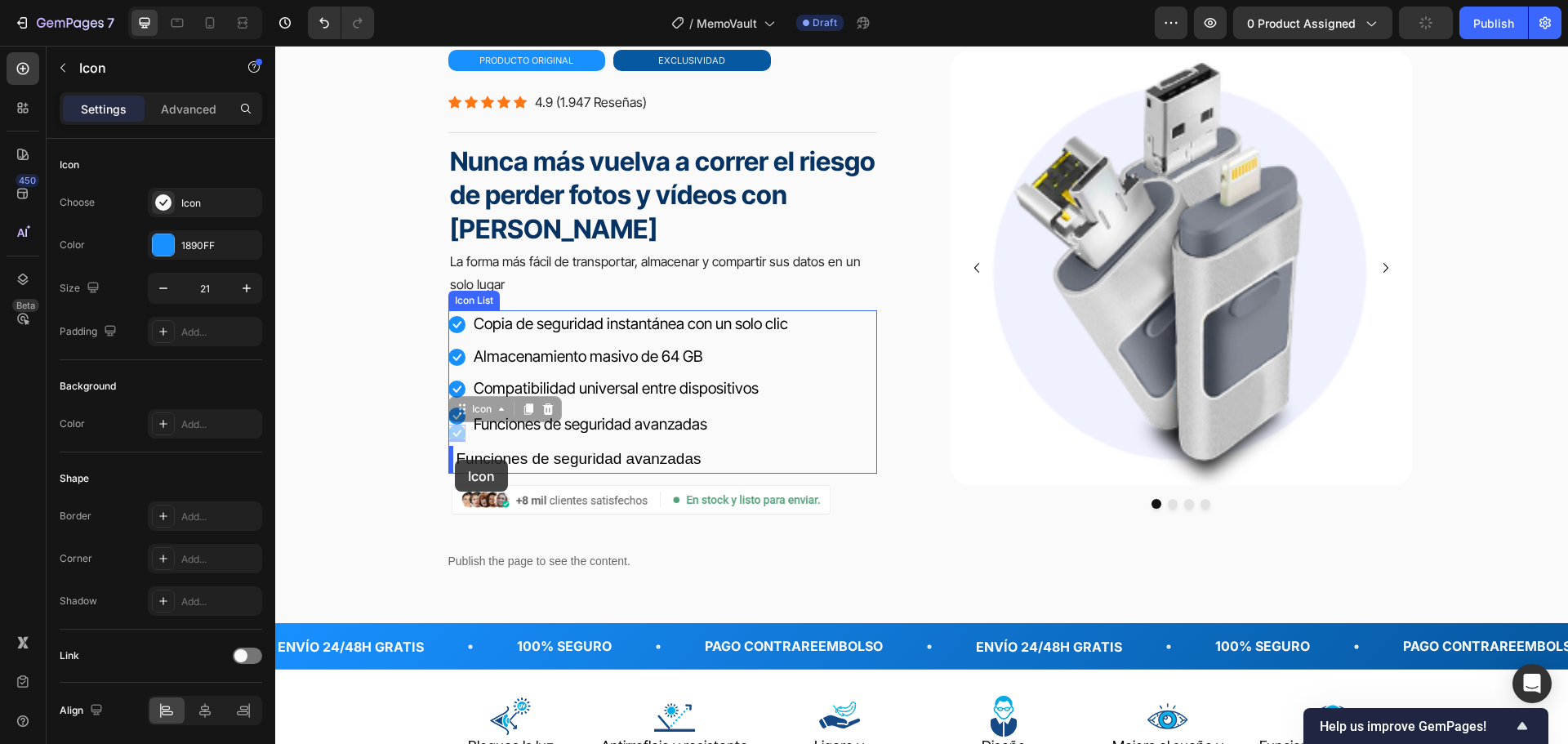
drag, startPoint x: 451, startPoint y: 433, endPoint x: 455, endPoint y: 459, distance: 26.3
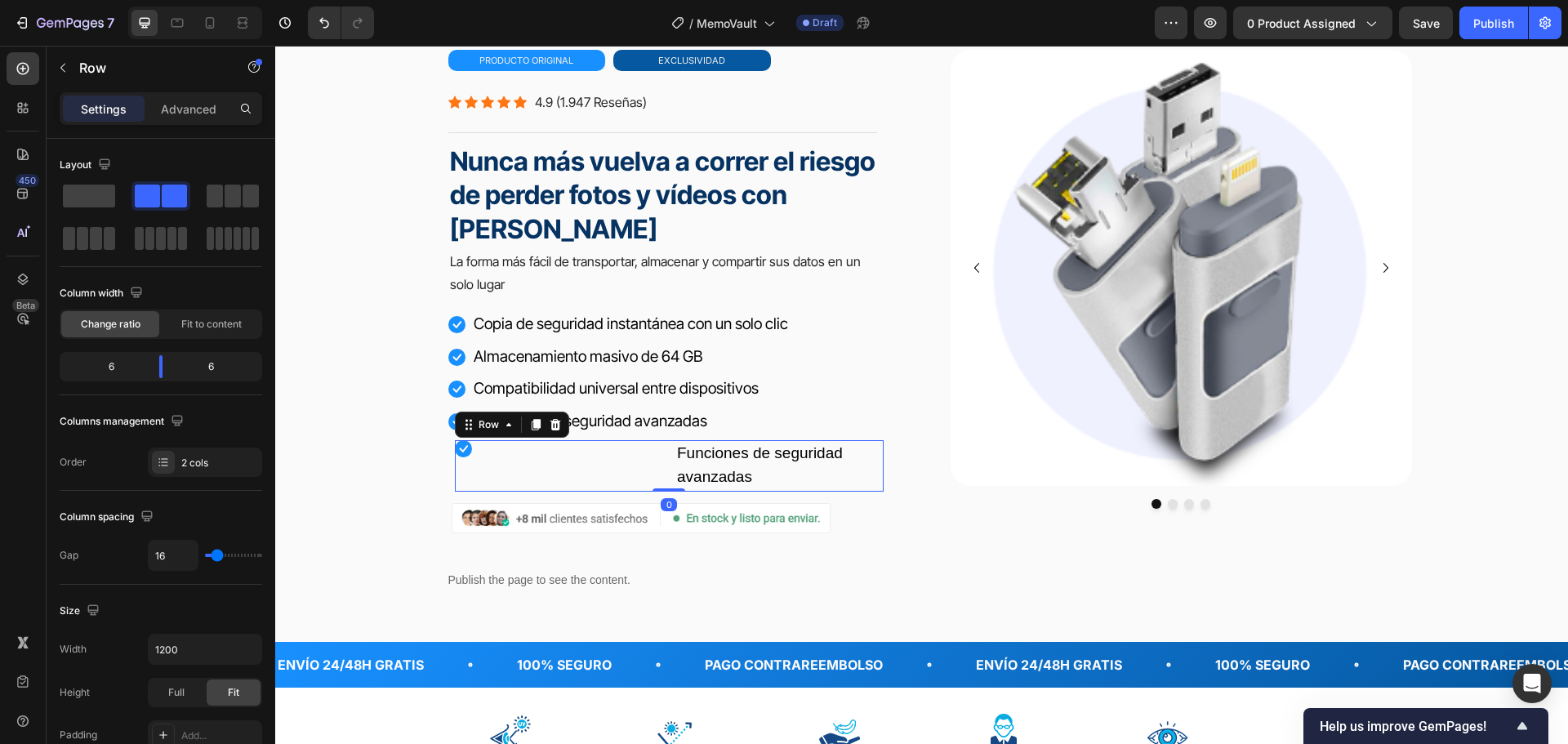
click at [664, 450] on div "Icon Funciones de seguridad avanzadas Text block Row 0" at bounding box center [669, 466] width 429 height 52
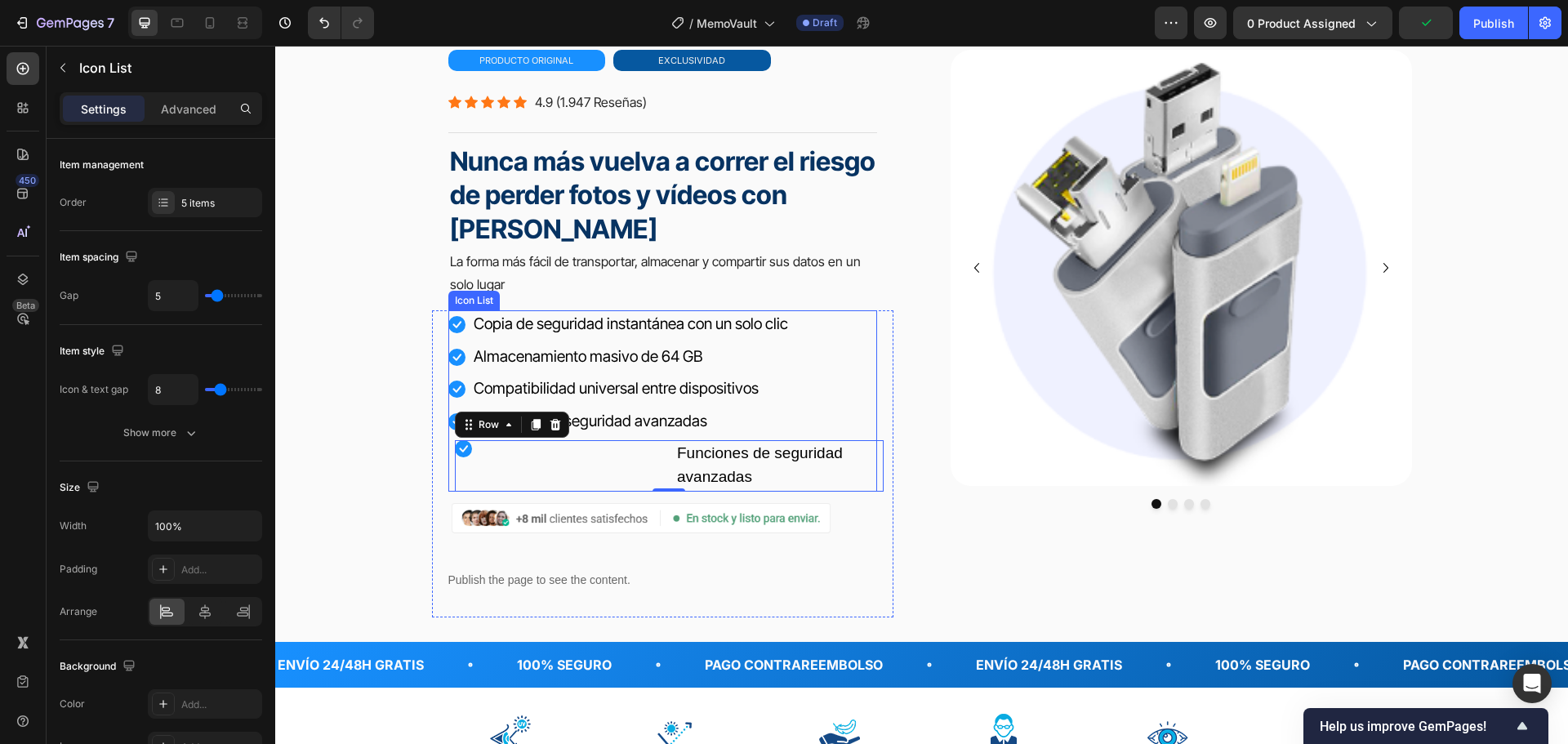
click at [712, 417] on li "Icon Funciones de seguridad avanzadas Text block" at bounding box center [662, 422] width 429 height 29
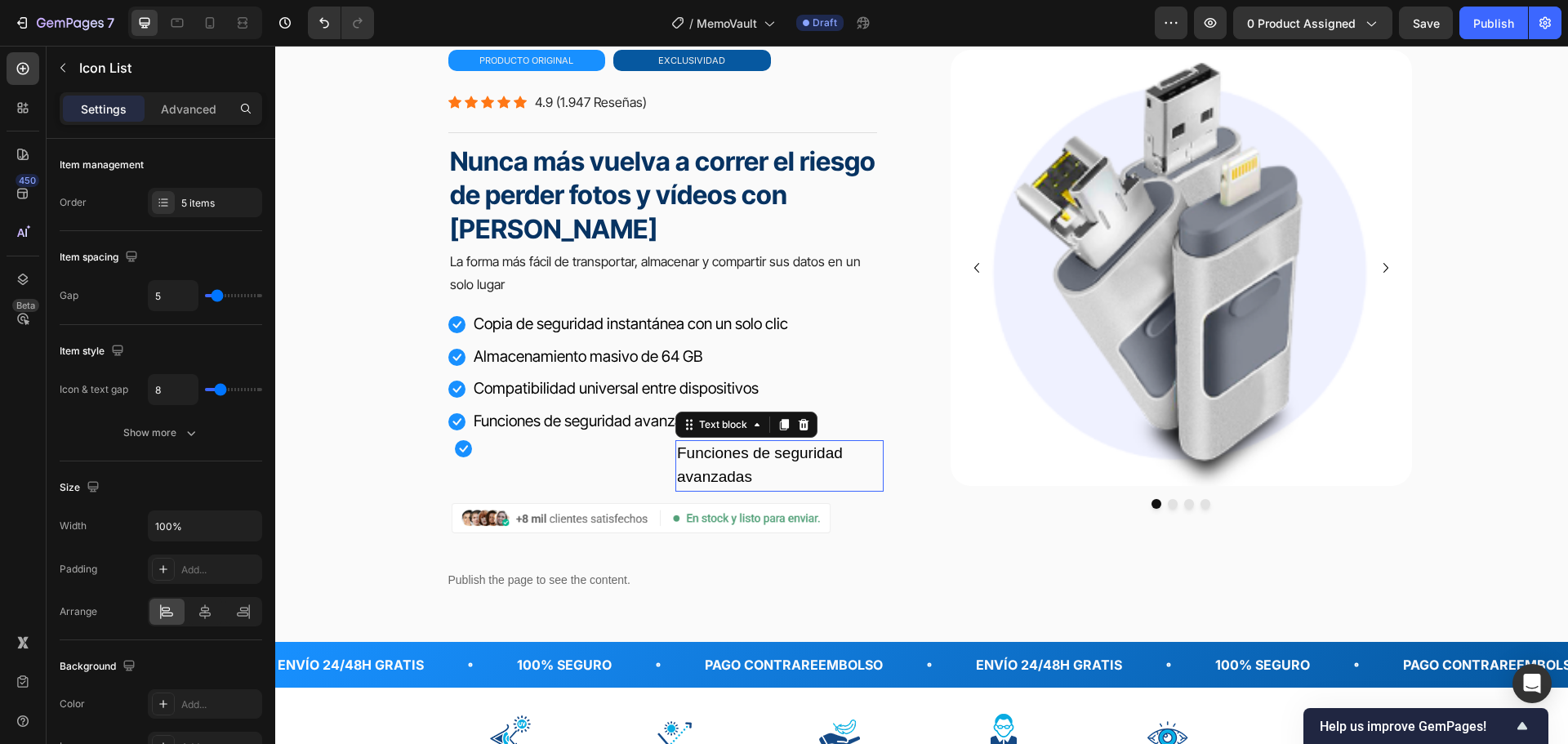
click at [675, 452] on div "Funciones de seguridad avanzadas" at bounding box center [779, 466] width 209 height 52
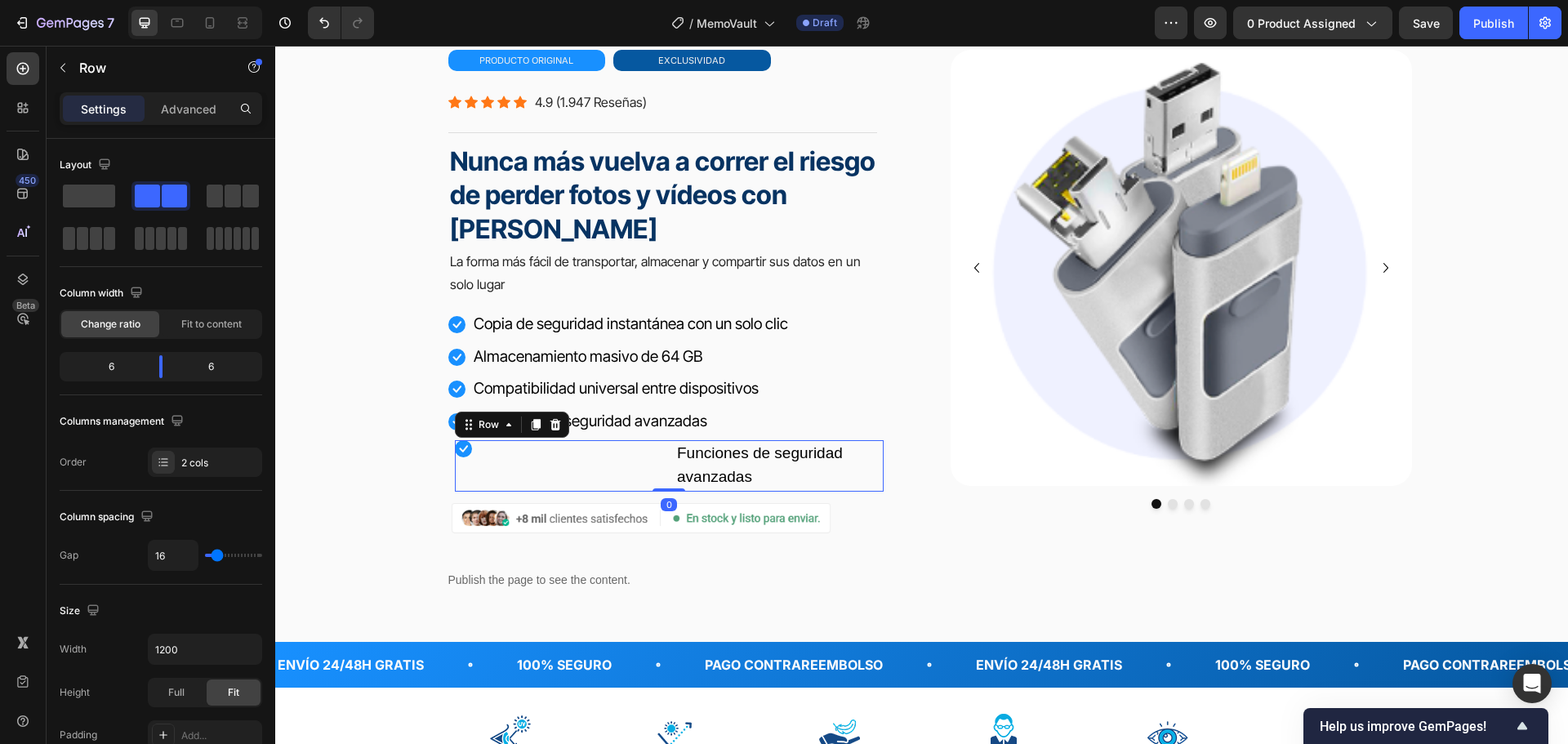
click at [659, 448] on div "Icon Funciones de seguridad avanzadas Text block Row 0" at bounding box center [669, 466] width 429 height 52
click at [550, 424] on icon at bounding box center [555, 425] width 11 height 12
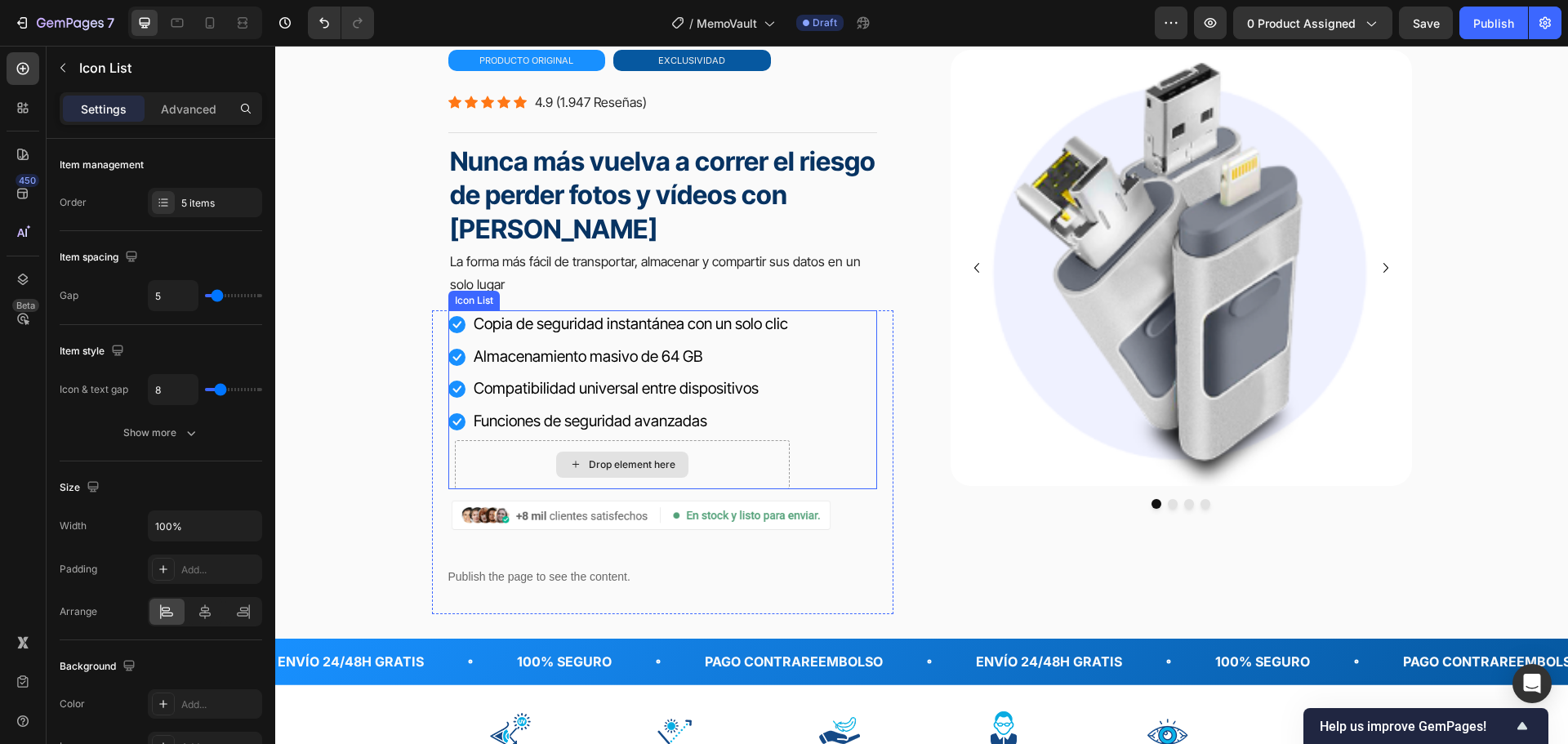
click at [517, 453] on div "Drop element here" at bounding box center [622, 464] width 335 height 49
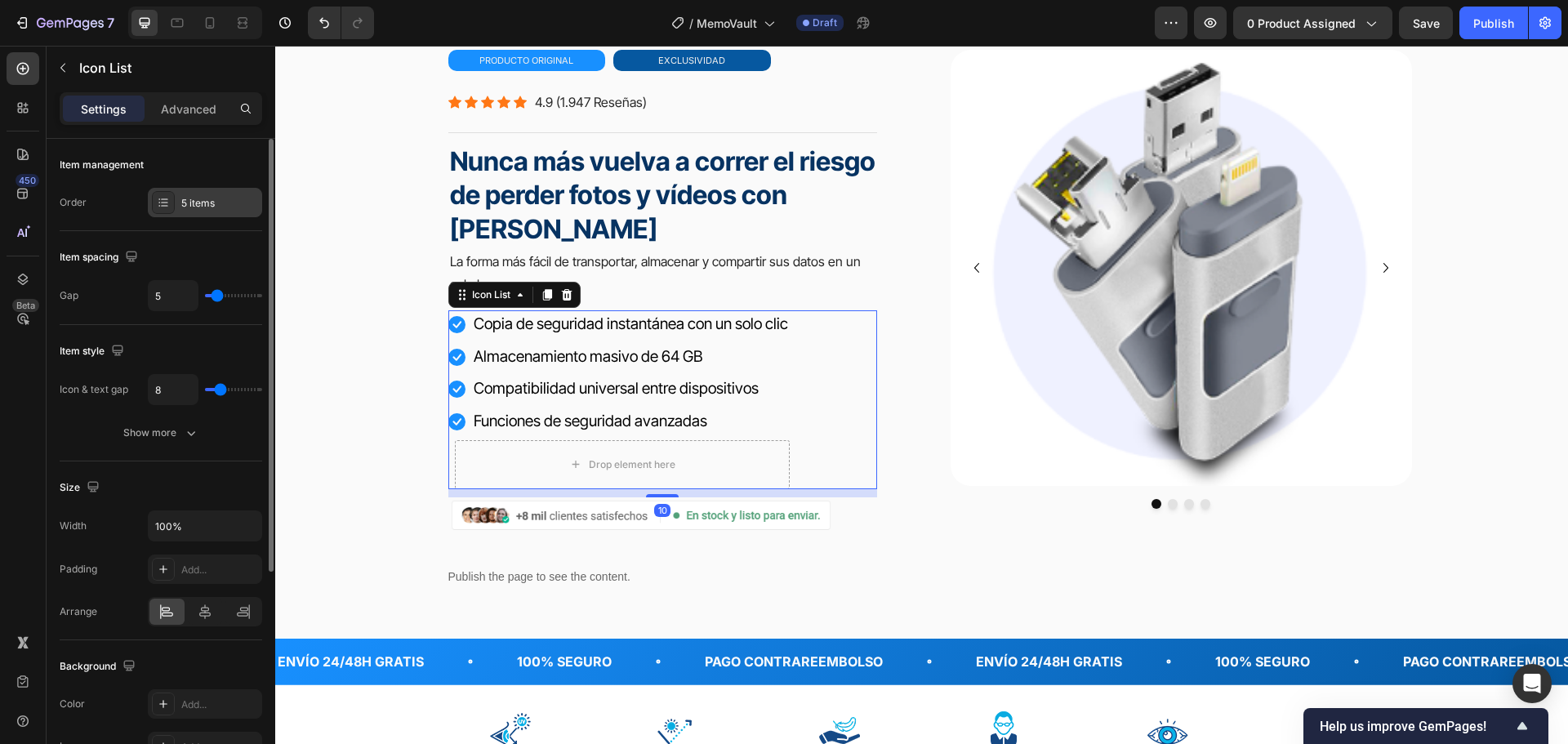
click at [225, 203] on div "5 items" at bounding box center [220, 203] width 77 height 14
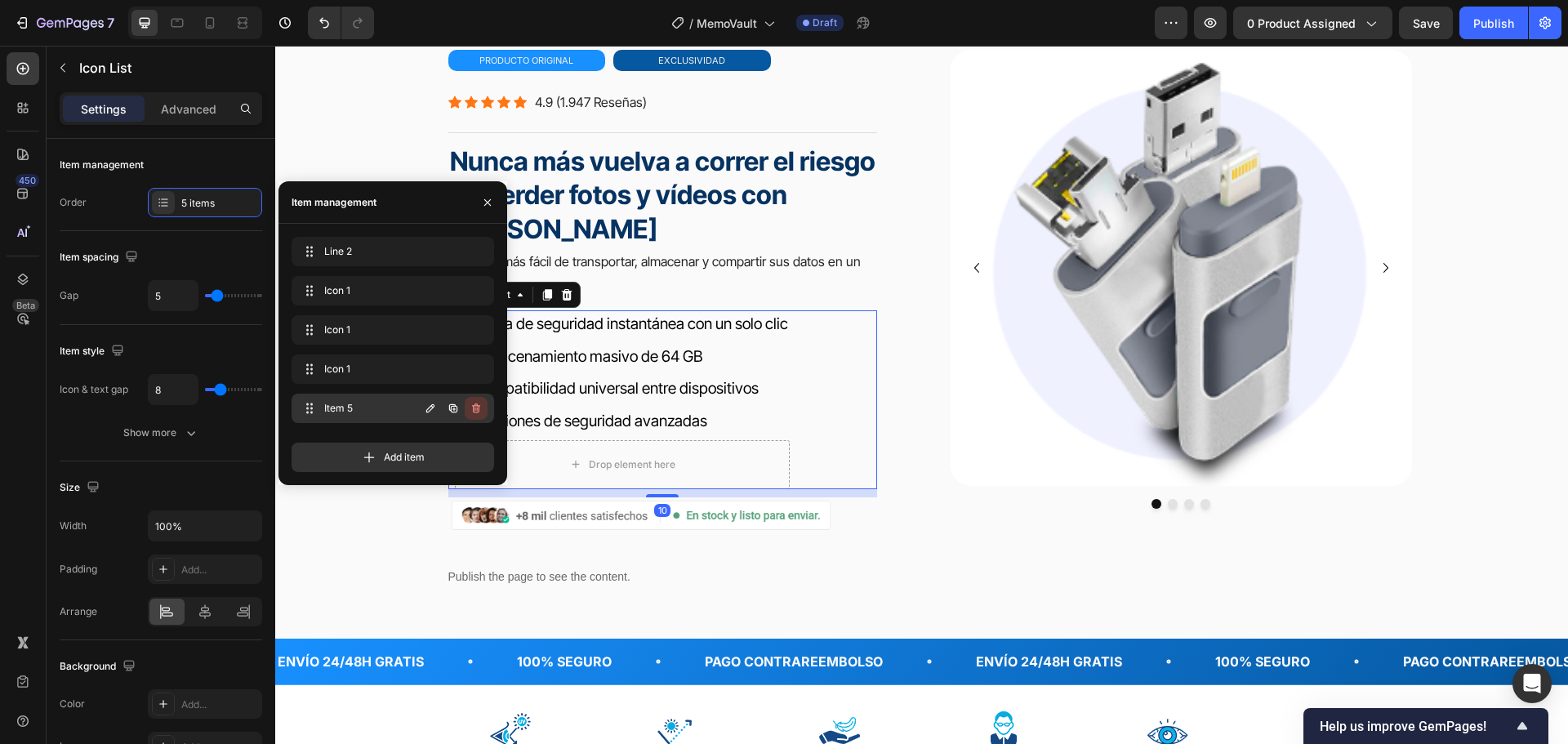
click at [475, 403] on icon "button" at bounding box center [476, 409] width 13 height 13
click at [469, 410] on div "Delete" at bounding box center [464, 408] width 30 height 14
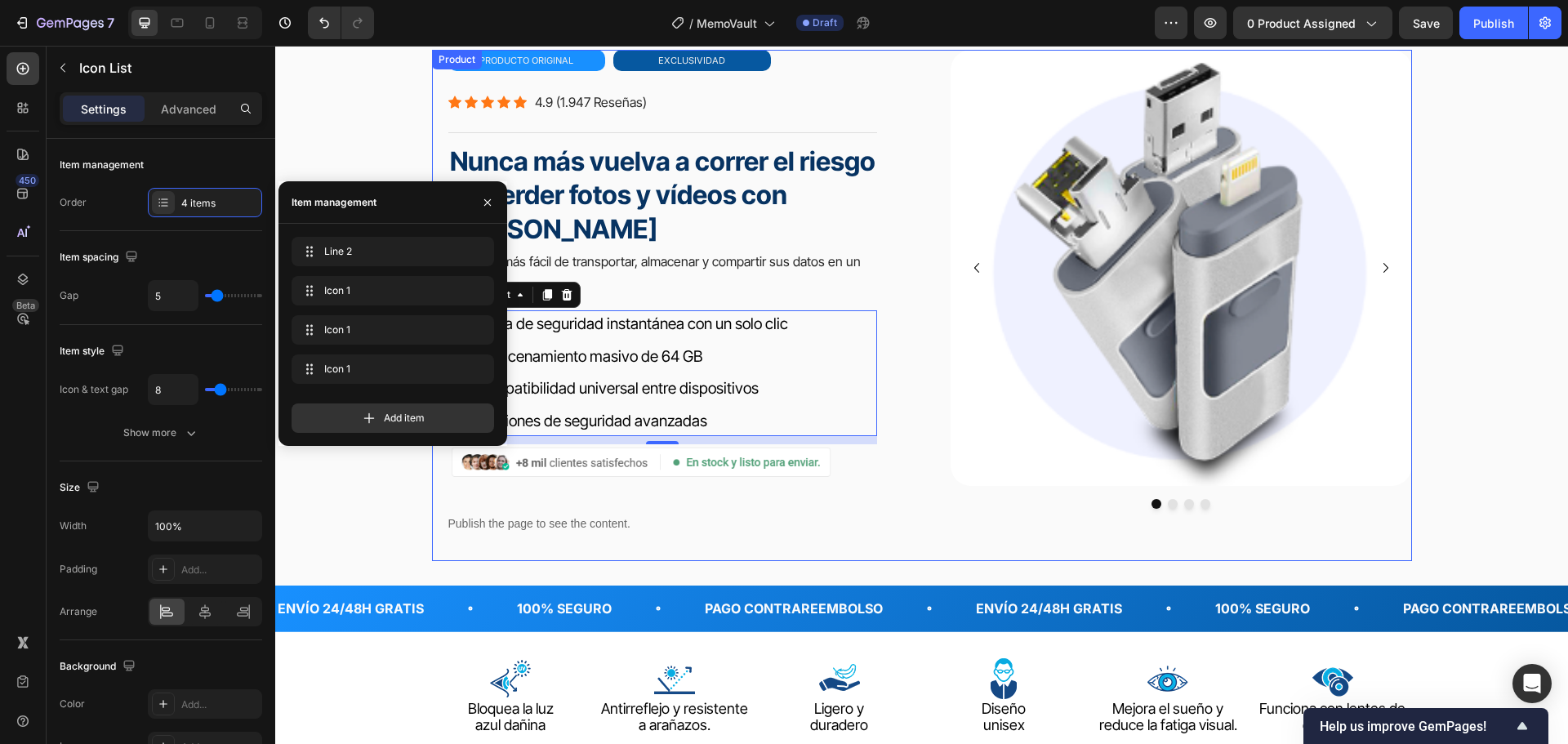
click at [921, 298] on div "primafocus gafas de lectura inteligentes Heading Icon Icon Icon Icon Icon Icon …" at bounding box center [921, 306] width 980 height 512
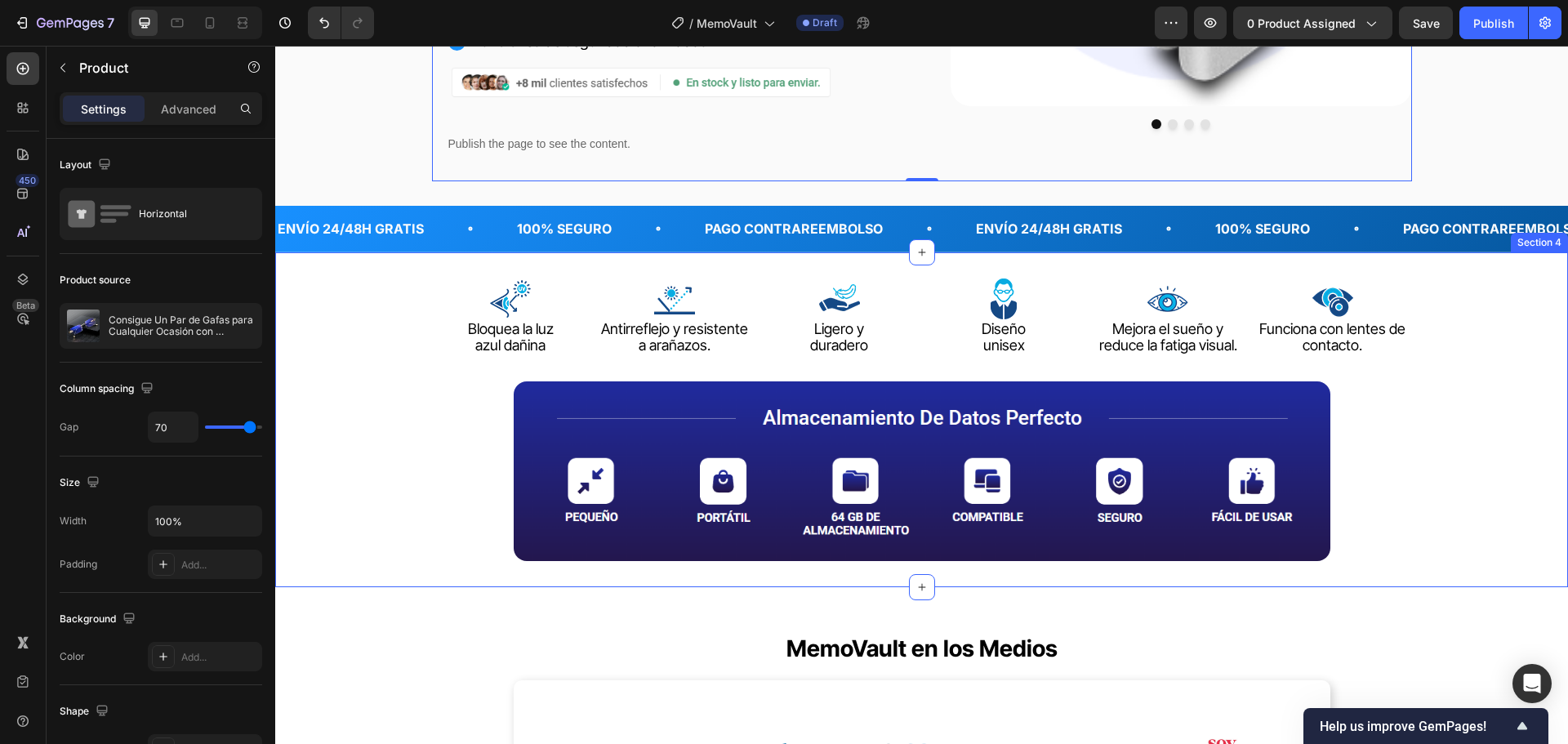
scroll to position [525, 0]
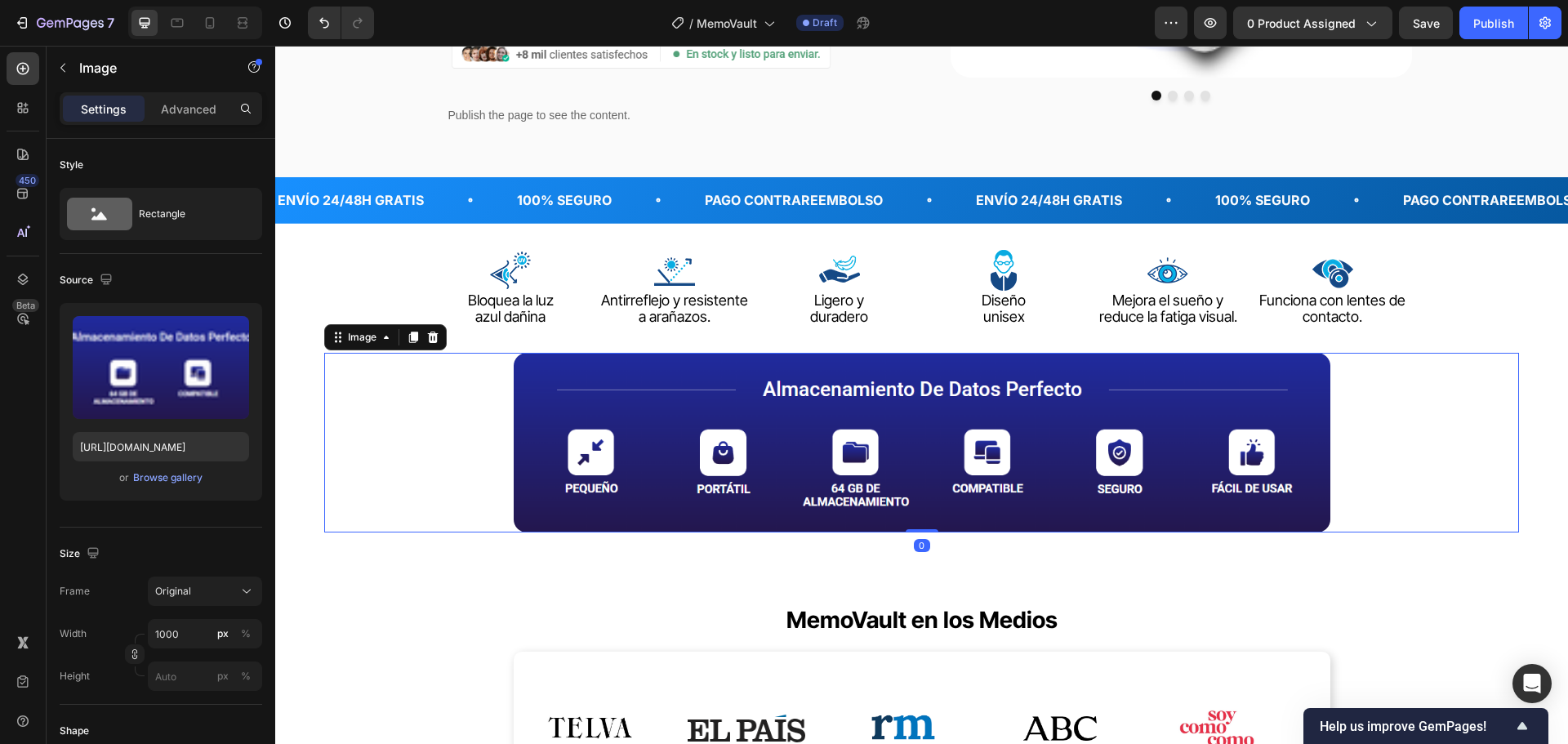
click at [387, 437] on div at bounding box center [921, 443] width 1195 height 181
click at [62, 65] on icon "button" at bounding box center [62, 67] width 5 height 9
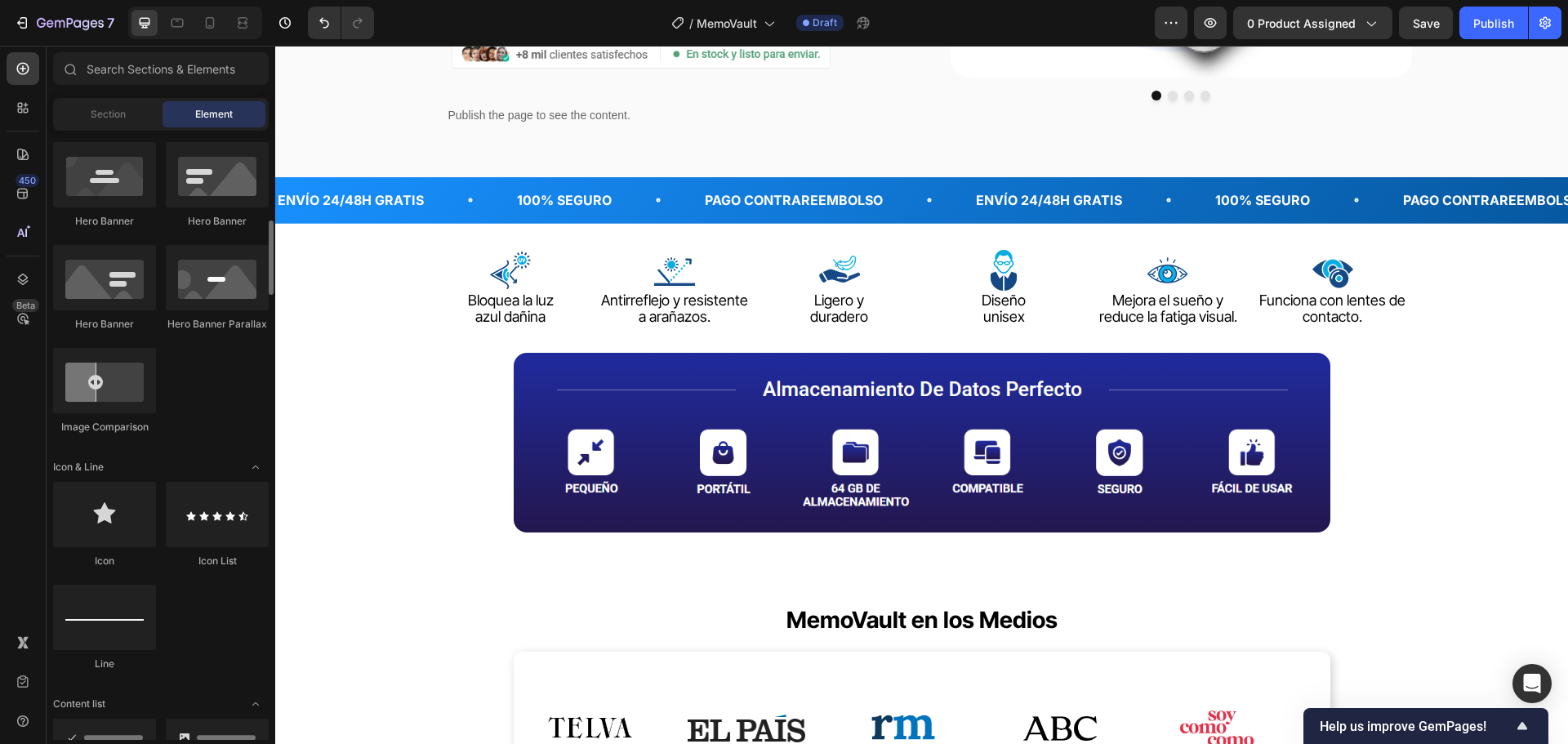
scroll to position [898, 0]
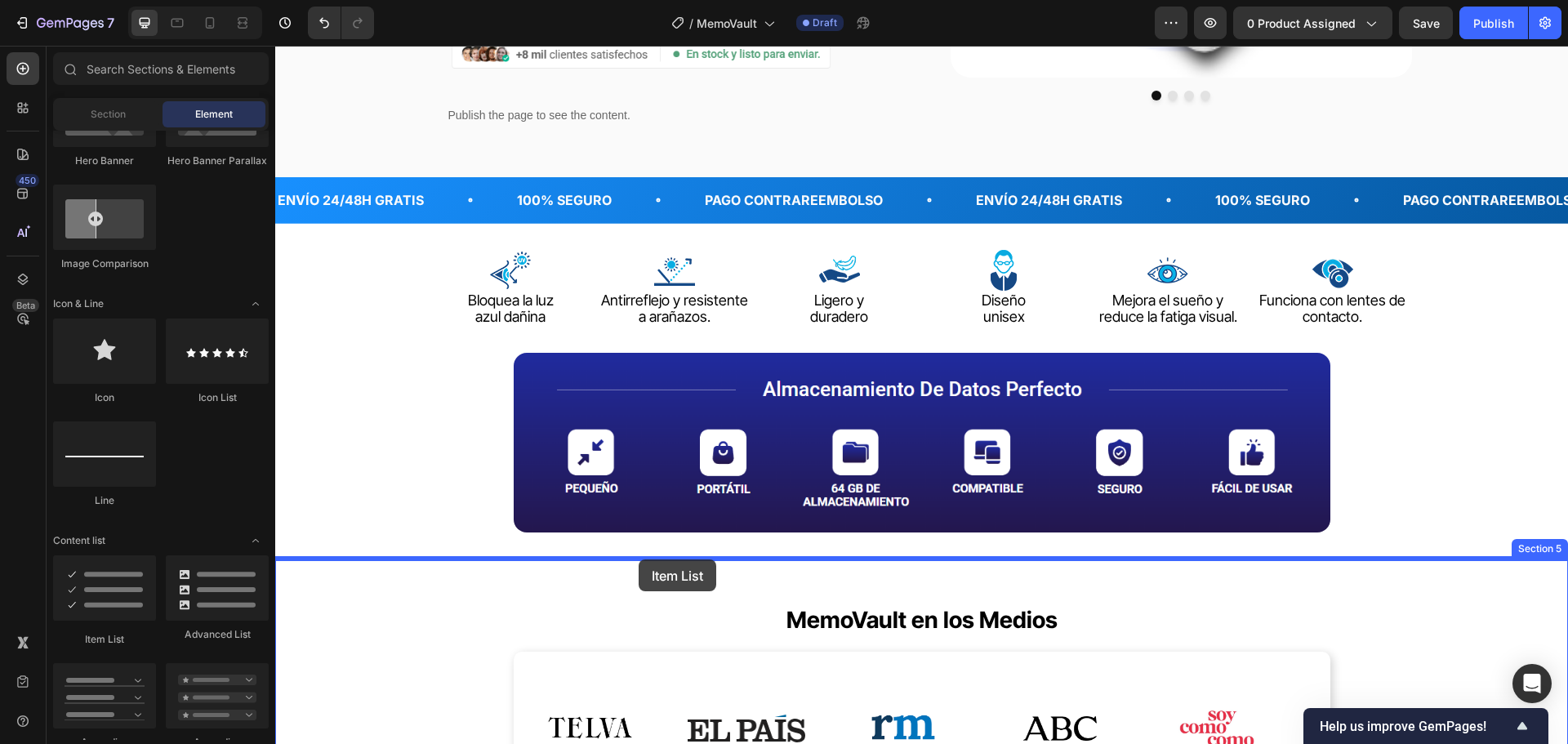
drag, startPoint x: 386, startPoint y: 642, endPoint x: 638, endPoint y: 559, distance: 265.3
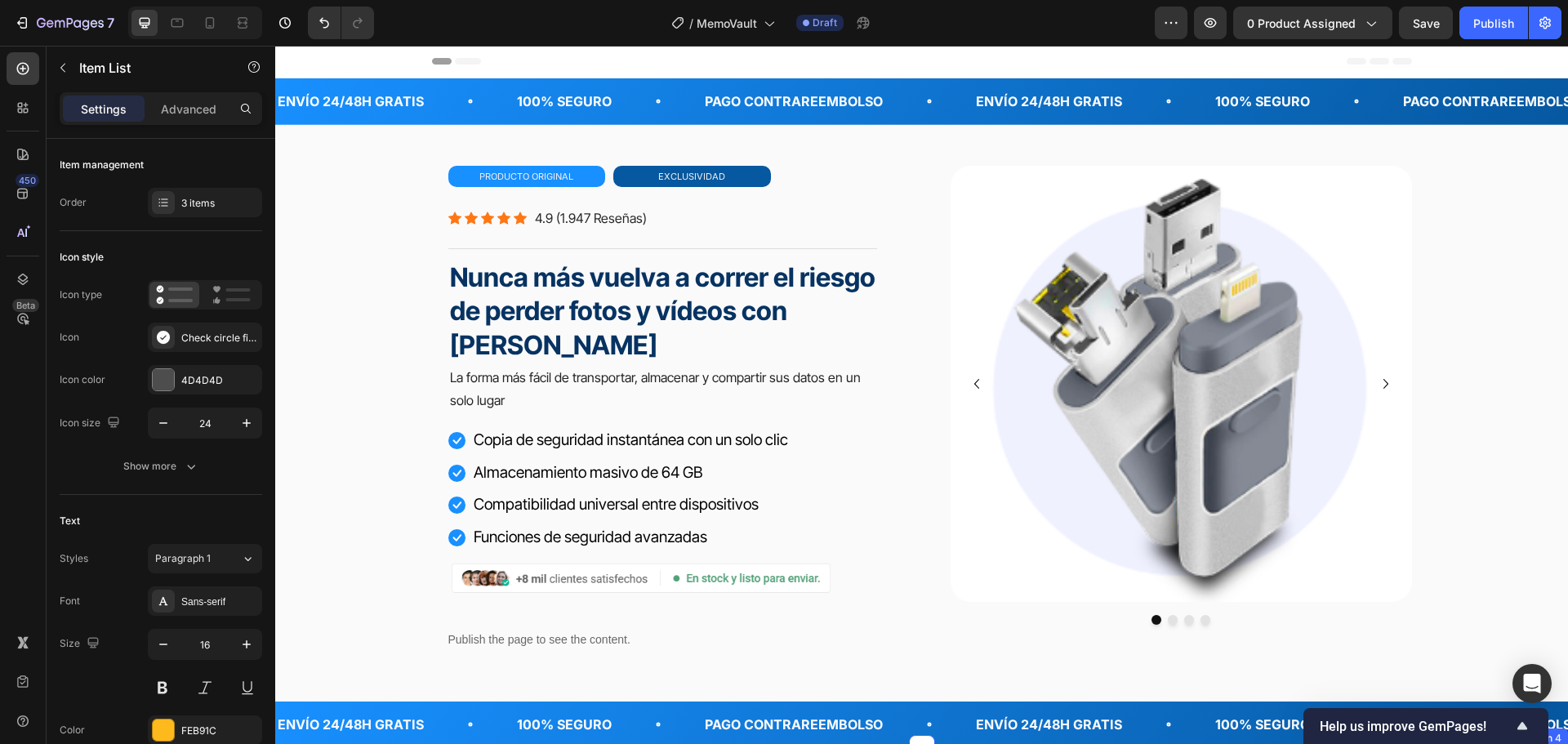
scroll to position [0, 0]
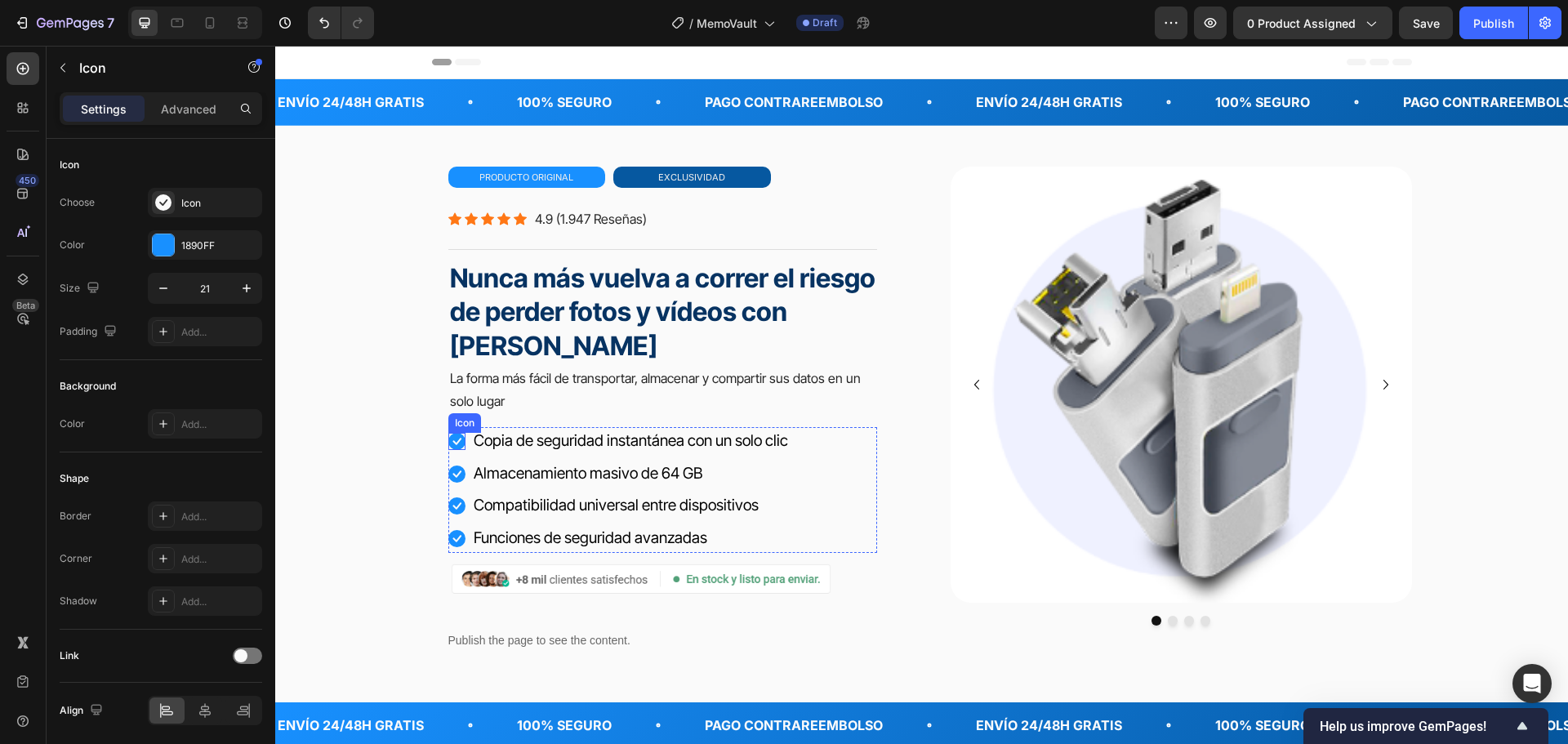
click at [448, 436] on icon at bounding box center [457, 441] width 17 height 17
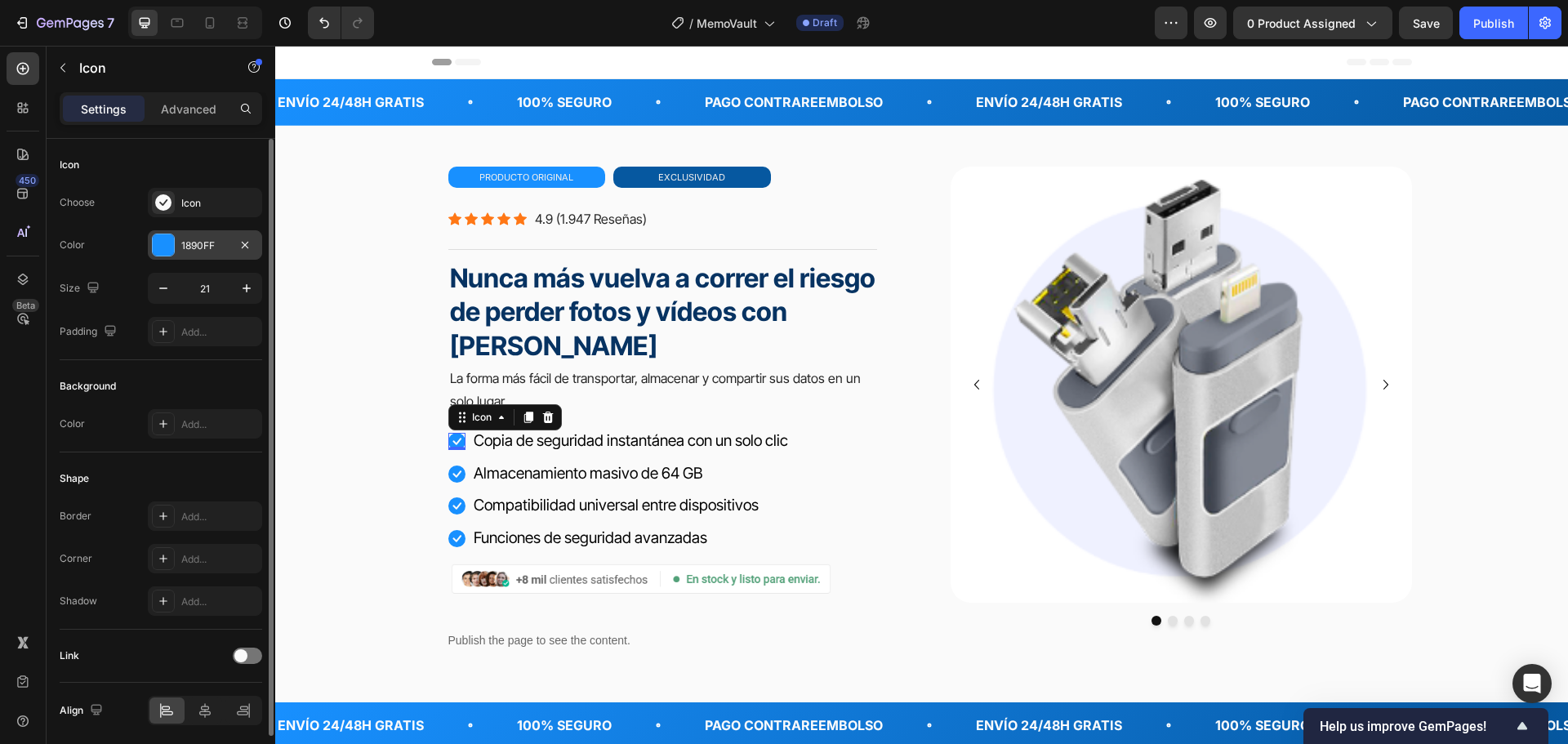
click at [206, 240] on div "1890FF" at bounding box center [205, 245] width 47 height 14
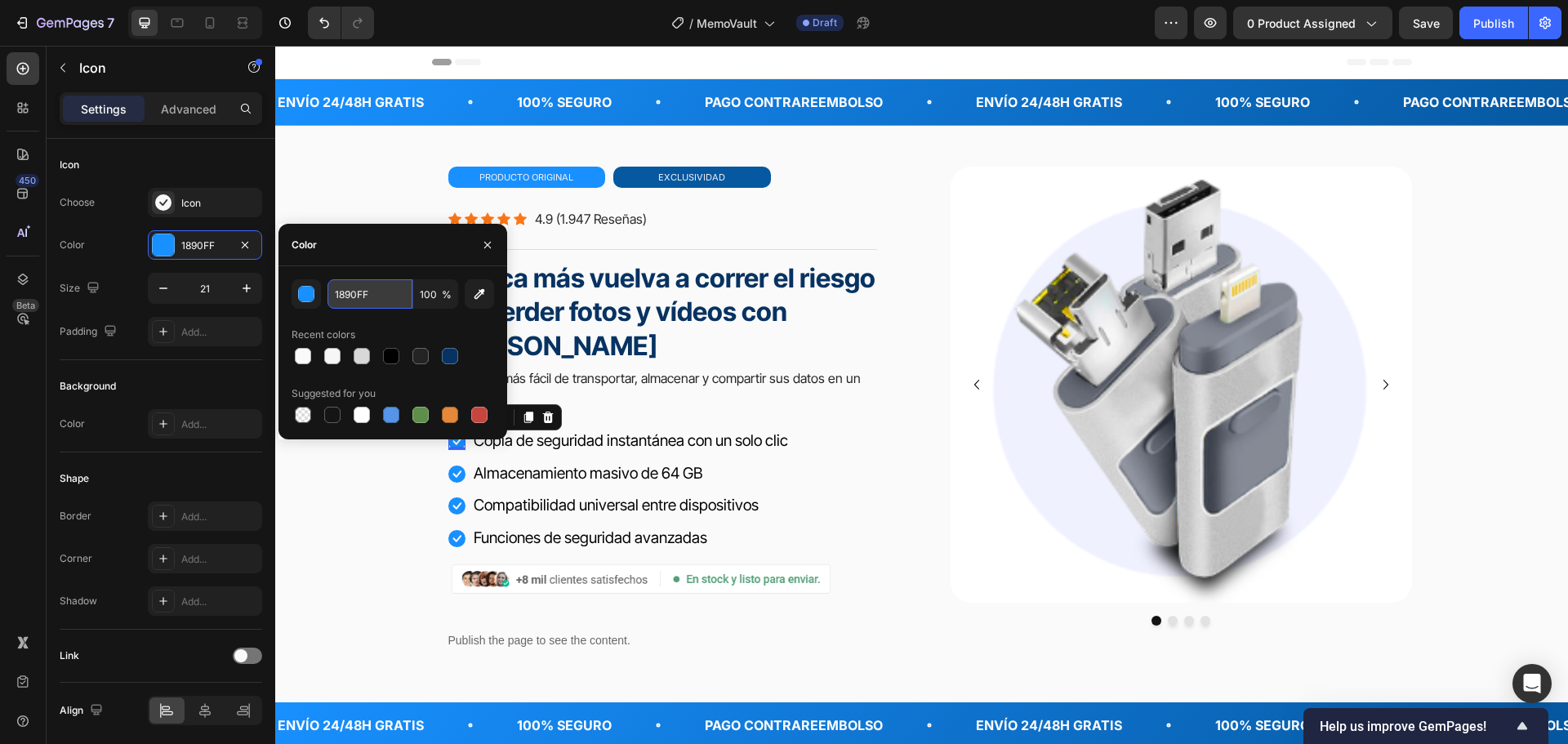
click at [381, 296] on input "1890FF" at bounding box center [370, 293] width 85 height 30
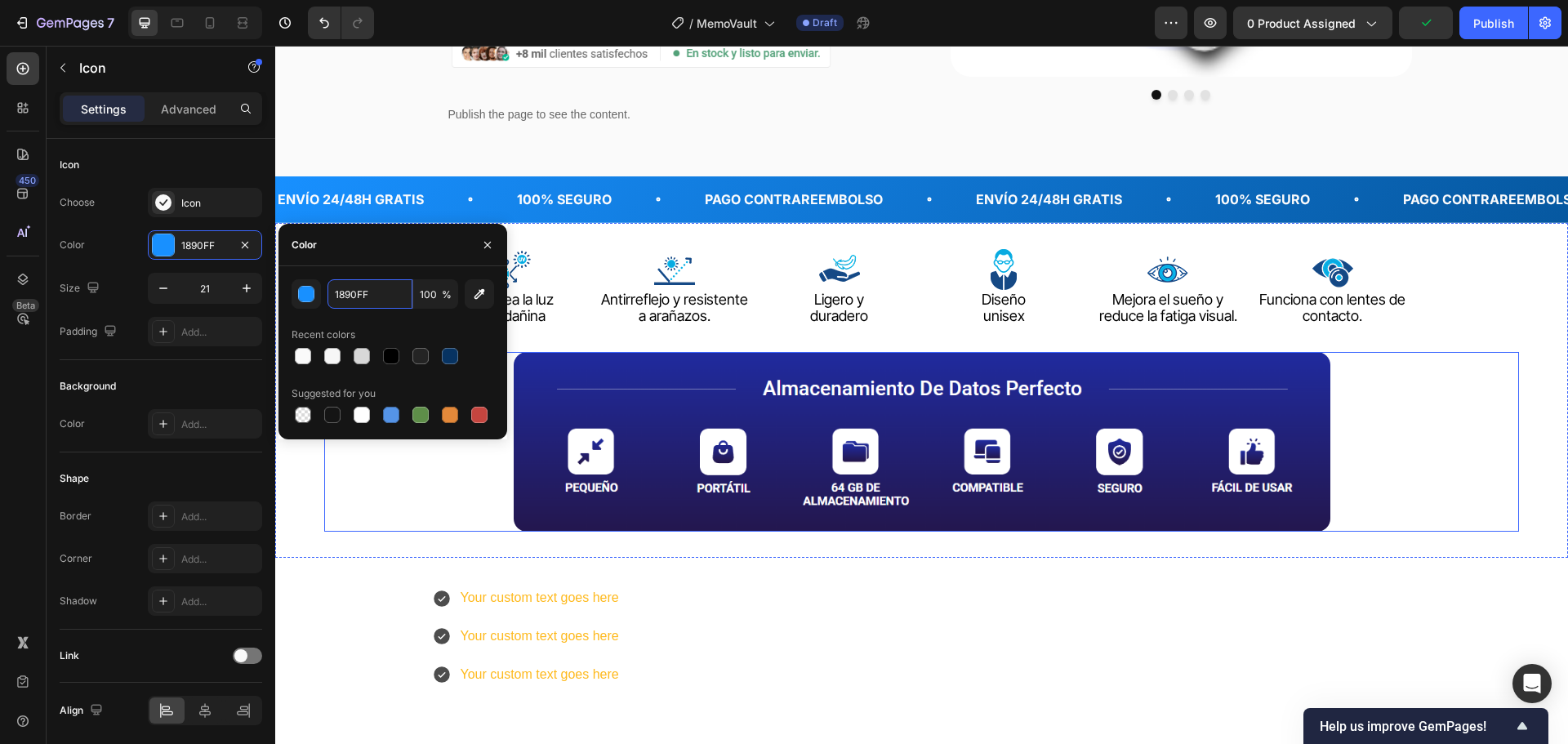
scroll to position [572, 0]
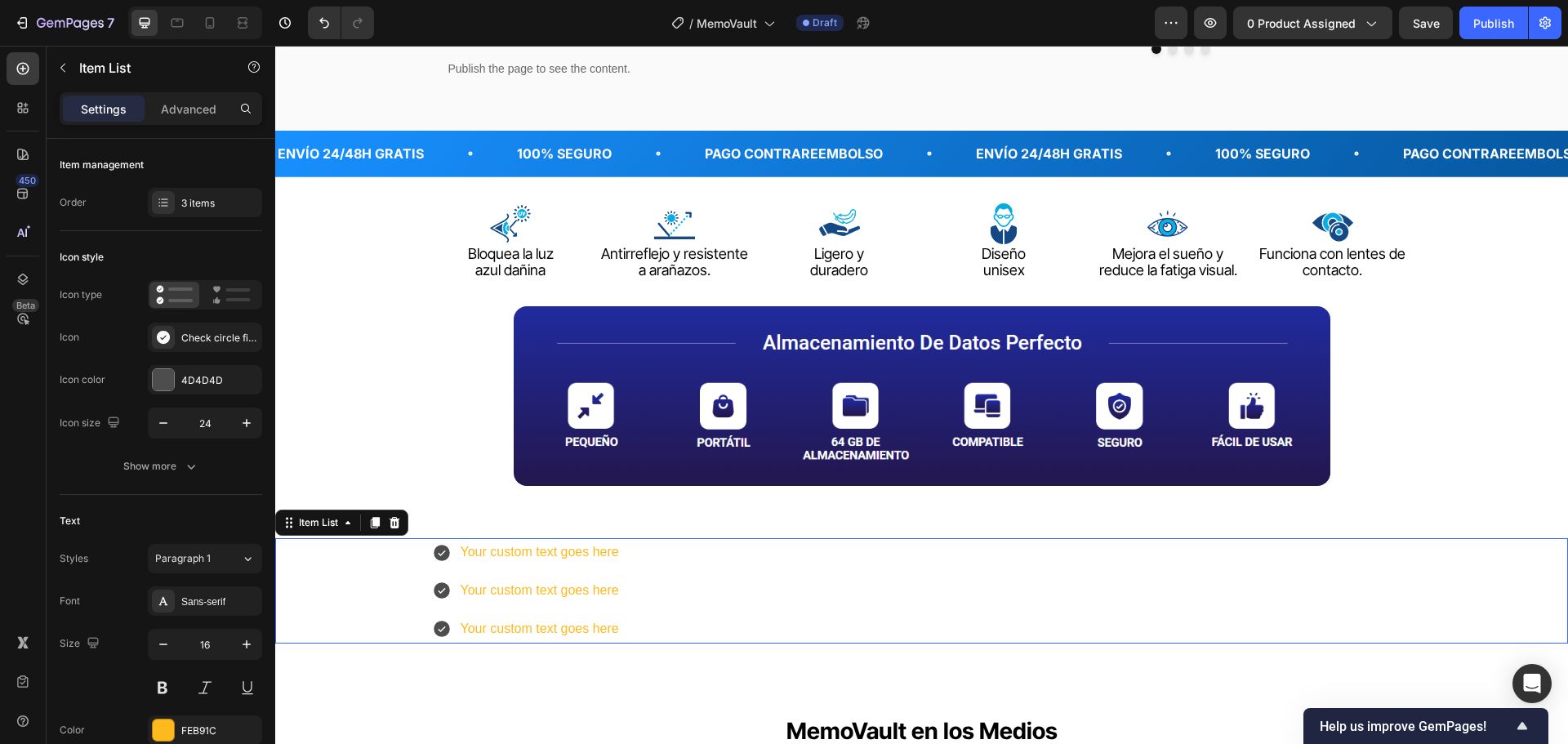
click at [643, 549] on div "Your custom text goes here Your custom text goes here Your custom text goes here" at bounding box center [921, 590] width 980 height 105
click at [205, 202] on div "3 items" at bounding box center [220, 203] width 77 height 14
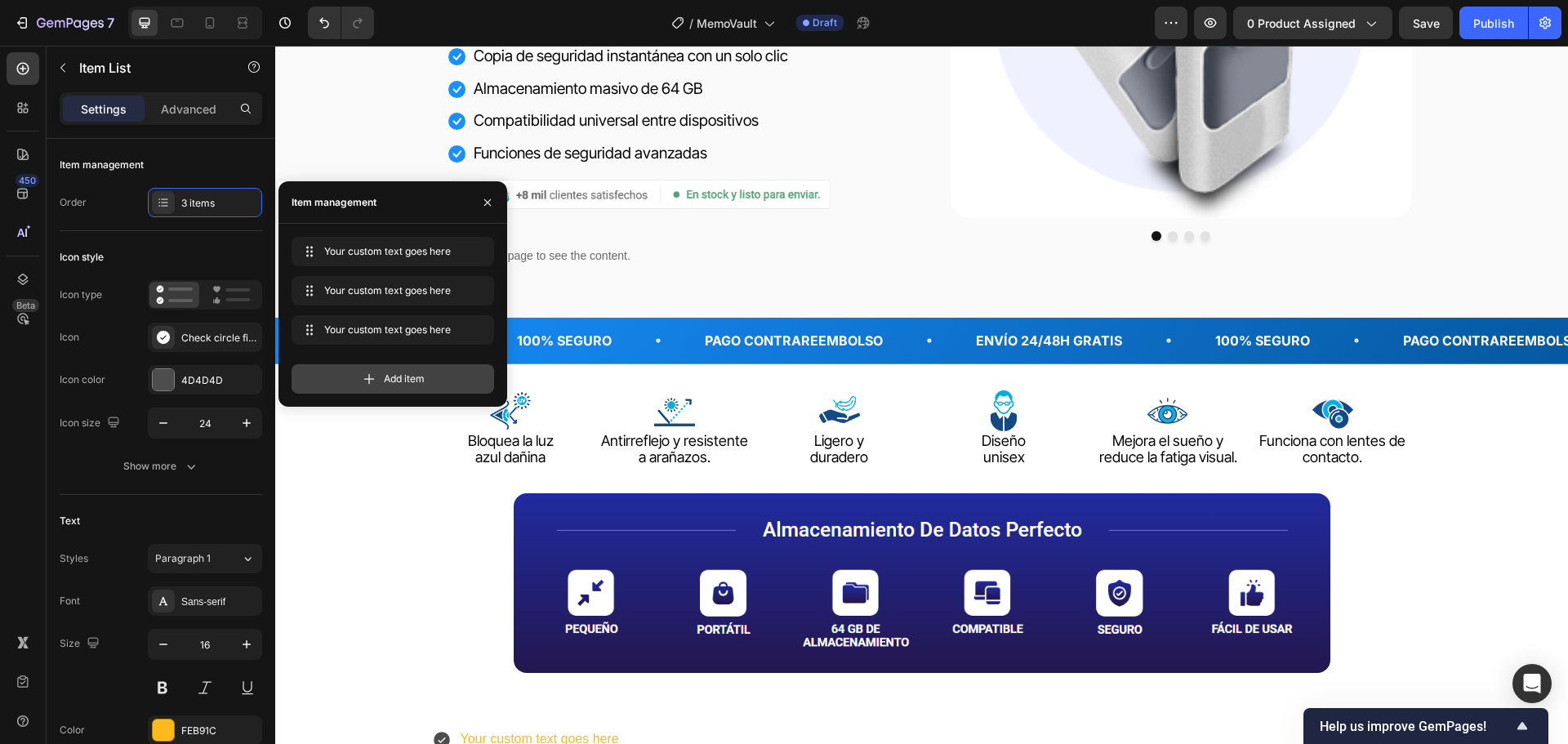
scroll to position [409, 0]
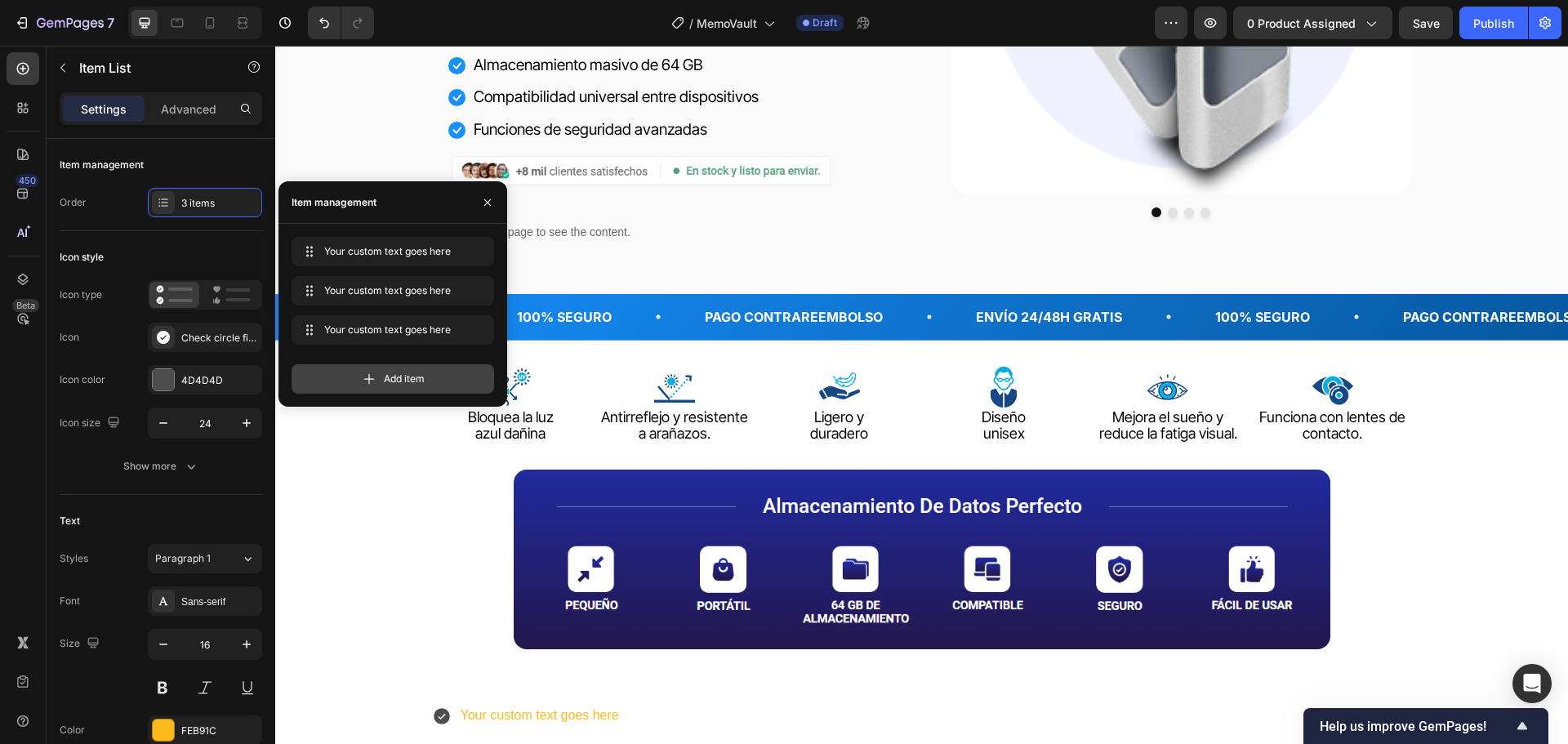
click at [392, 373] on span "Add item" at bounding box center [404, 378] width 40 height 14
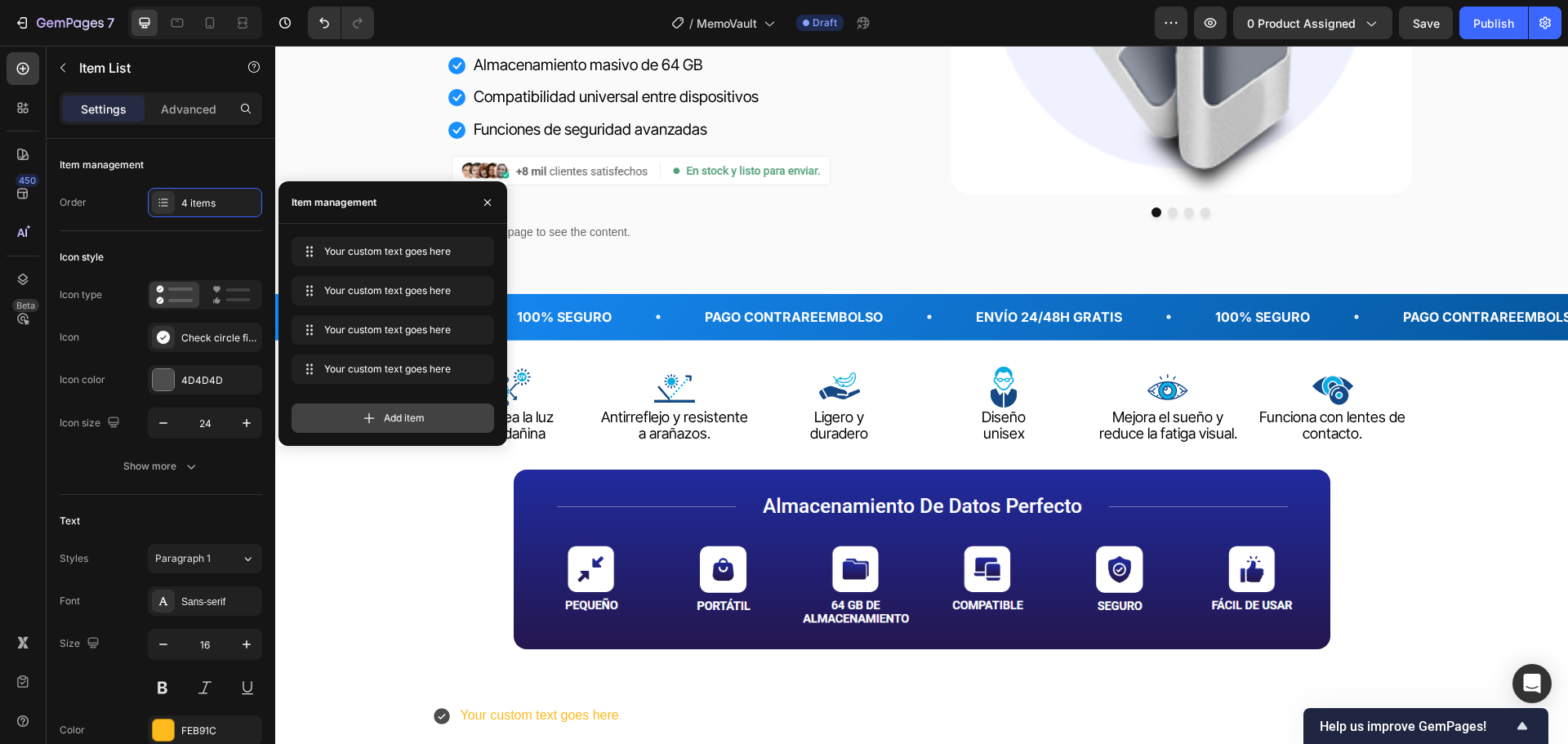
click at [403, 413] on span "Add item" at bounding box center [404, 417] width 40 height 14
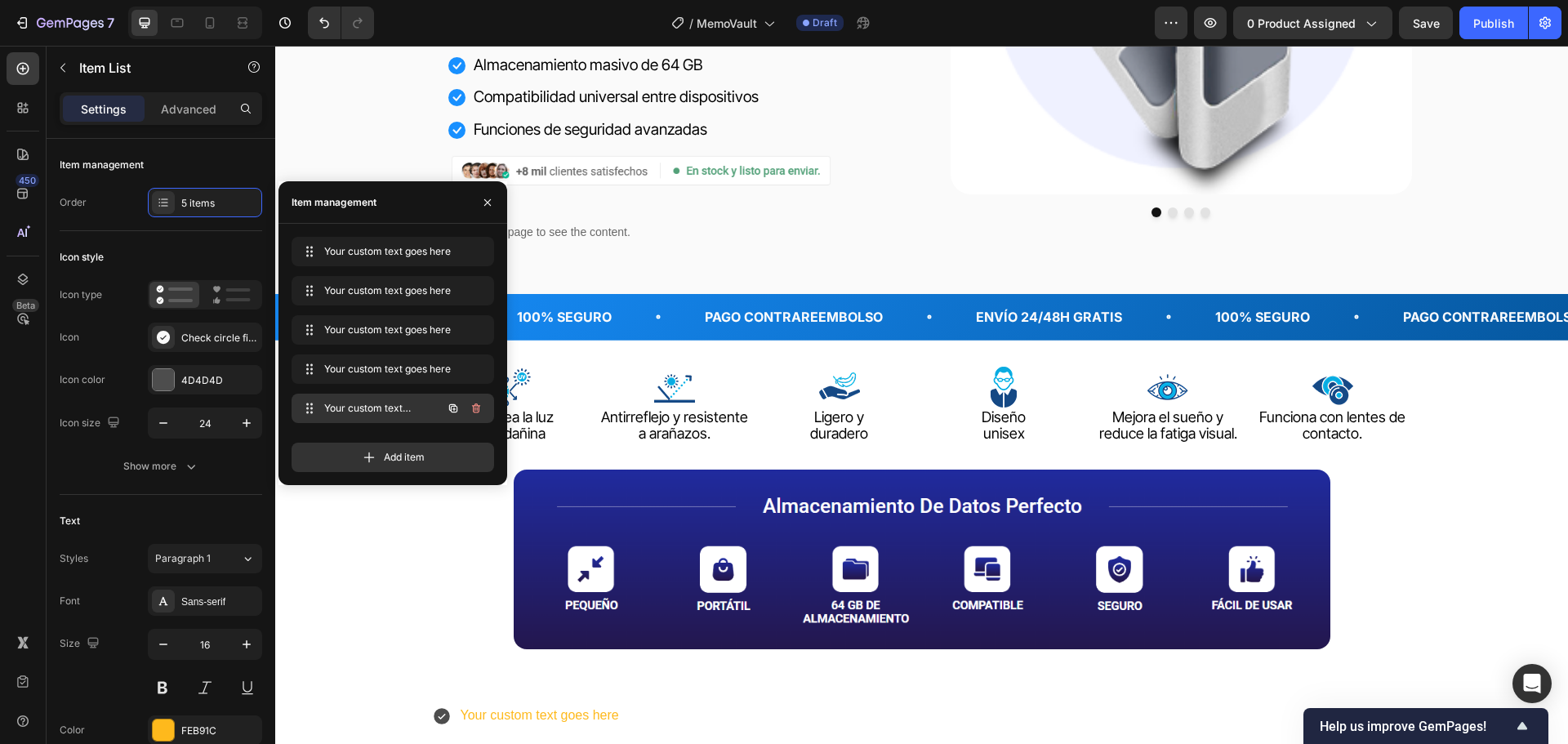
scroll to position [653, 0]
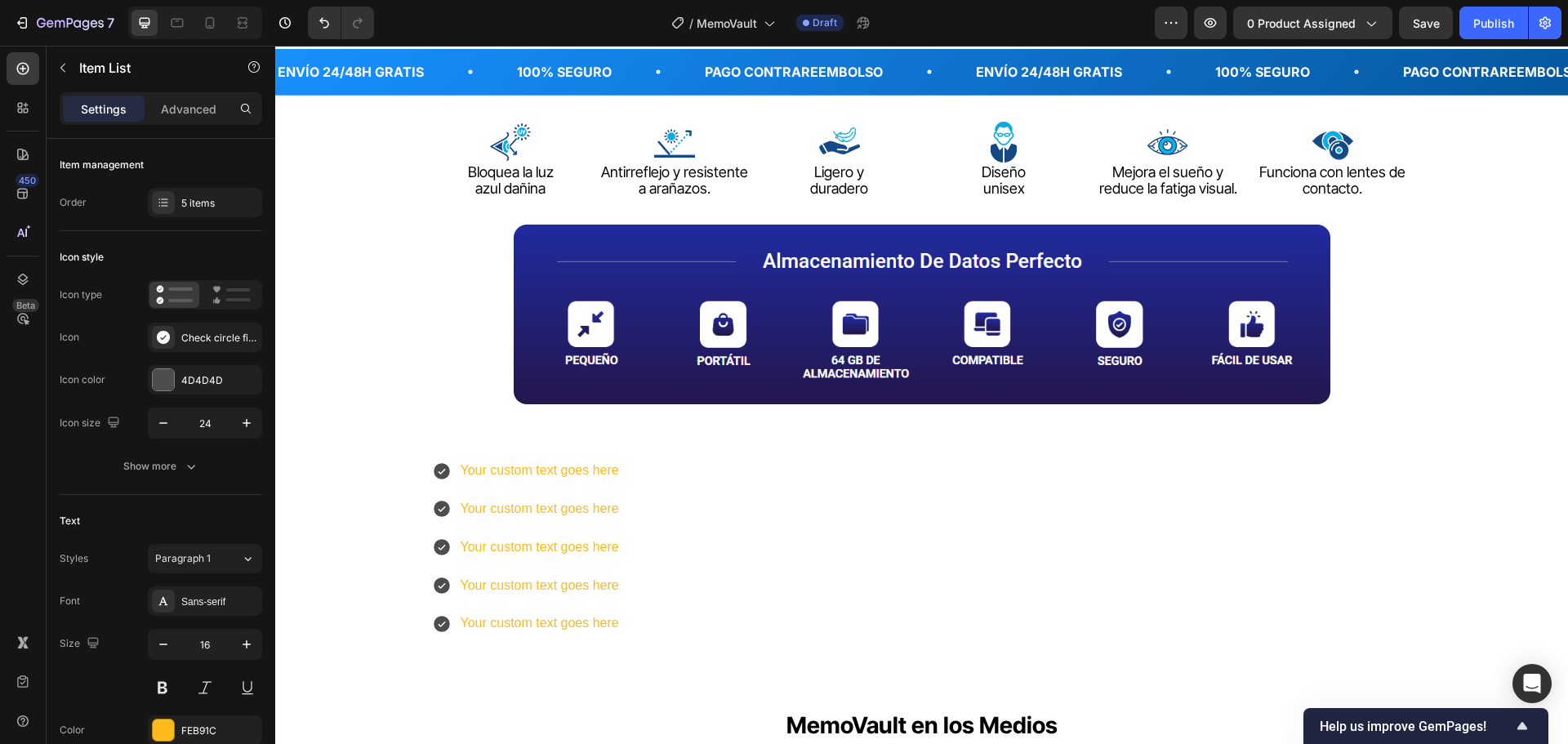
click at [657, 515] on div "Your custom text goes here Your custom text goes here Your custom text goes her…" at bounding box center [921, 547] width 980 height 182
click at [436, 469] on icon at bounding box center [441, 471] width 16 height 16
click at [208, 377] on div "4D4D4D" at bounding box center [205, 380] width 47 height 14
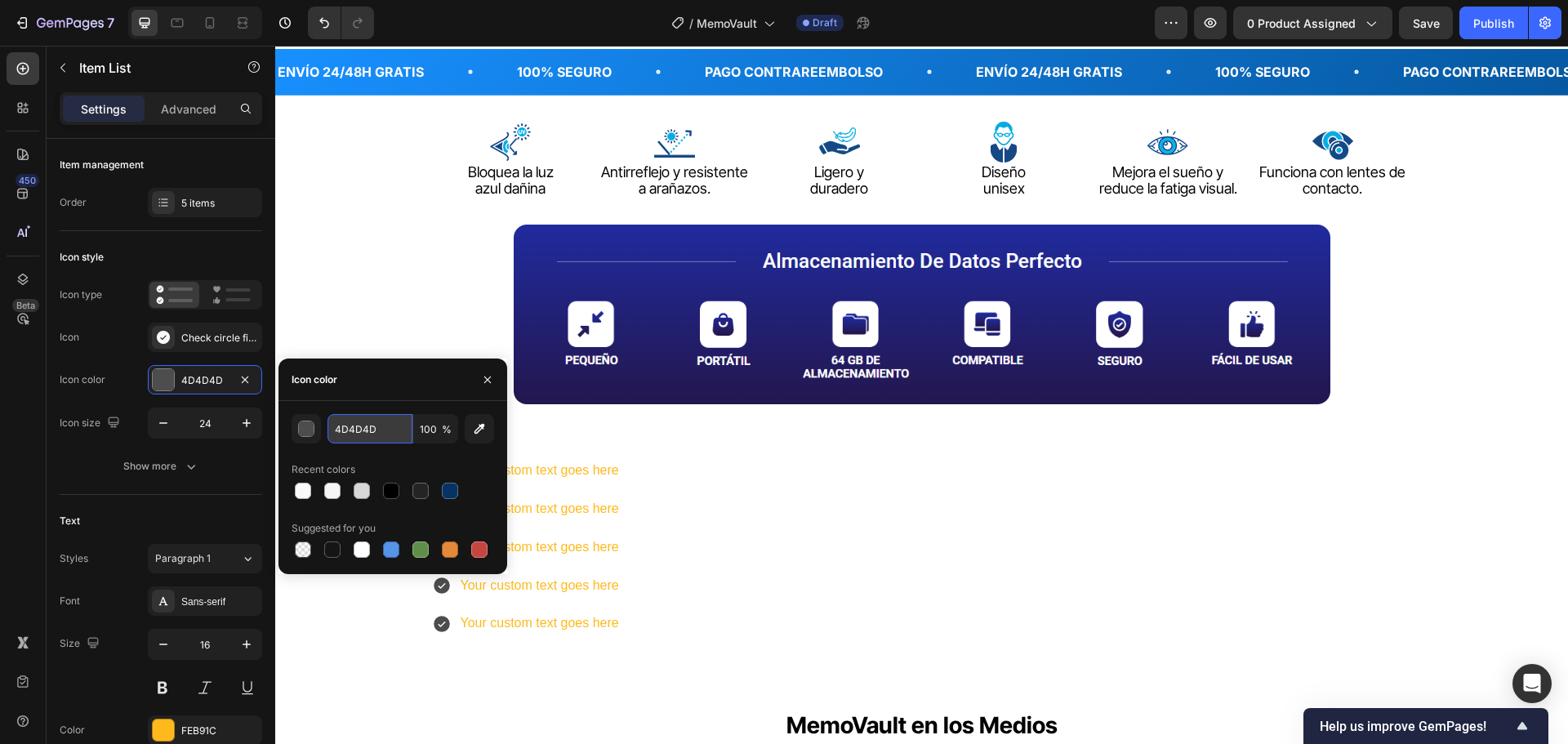
click at [373, 426] on input "4D4D4D" at bounding box center [370, 429] width 85 height 30
paste input "1890FF"
type input "1890FF"
click at [714, 529] on div "Your custom text goes here Your custom text goes here Your custom text goes her…" at bounding box center [921, 547] width 980 height 182
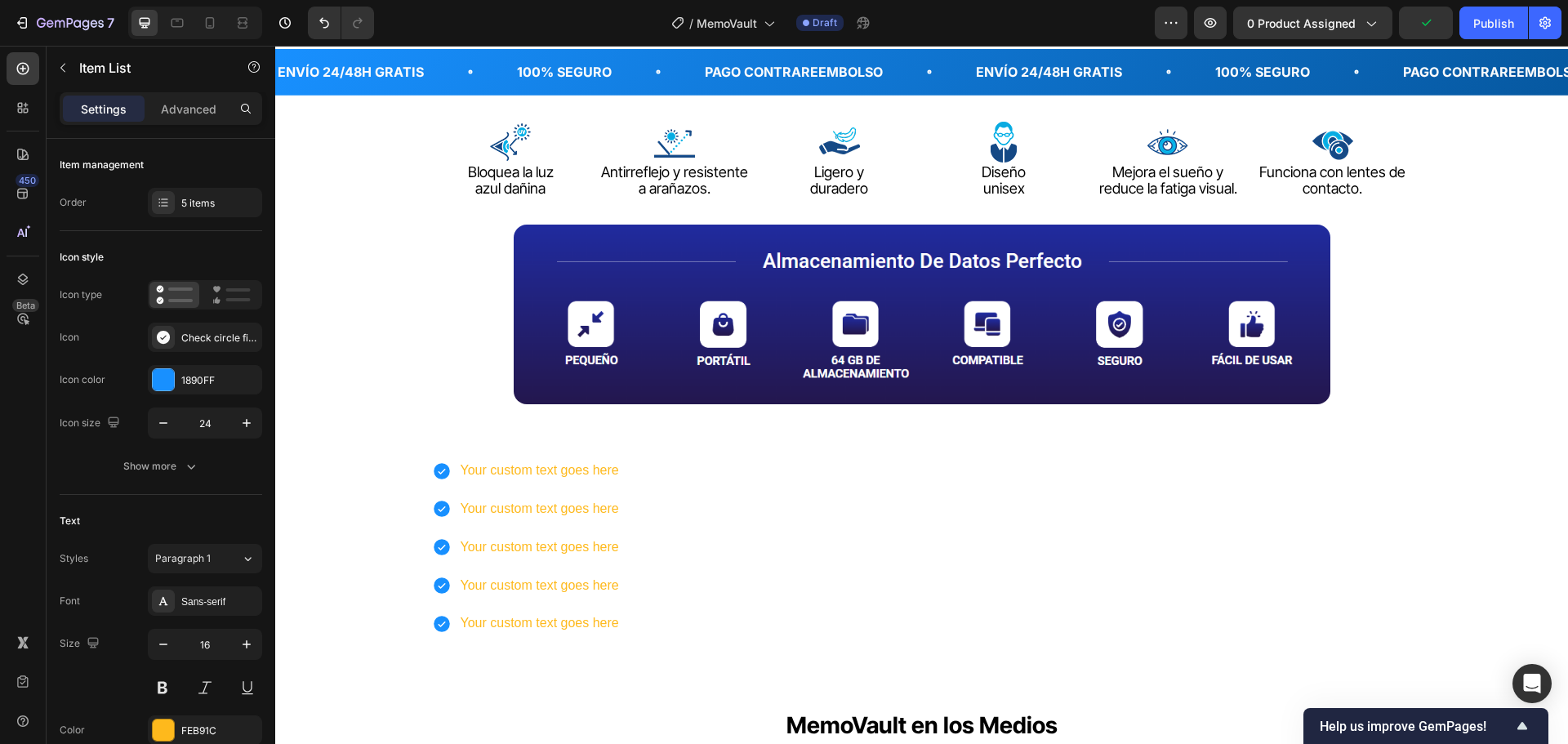
click at [633, 474] on div "Your custom text goes here Your custom text goes here Your custom text goes her…" at bounding box center [921, 547] width 980 height 182
click at [607, 461] on div "Your custom text goes here" at bounding box center [539, 471] width 163 height 29
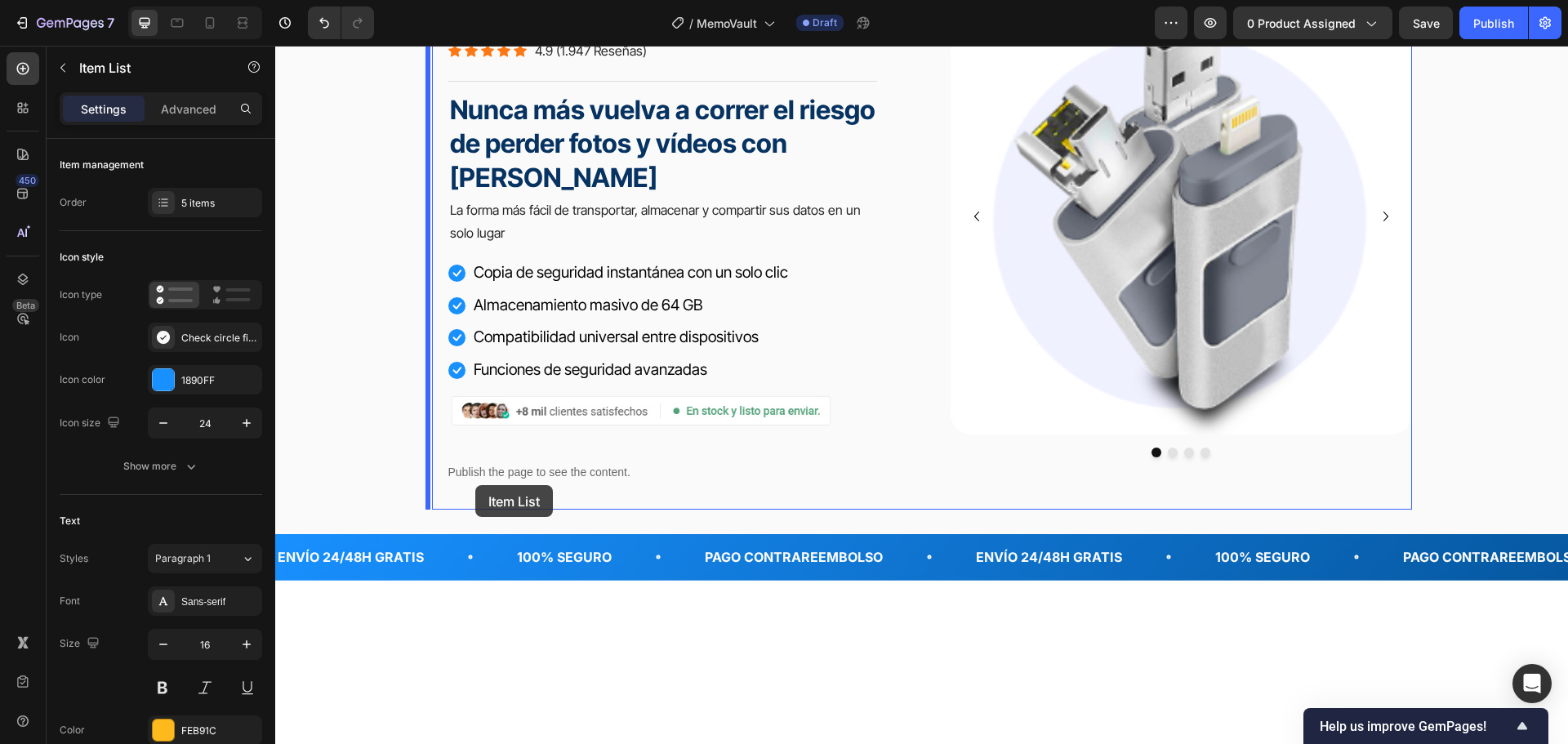
scroll to position [0, 0]
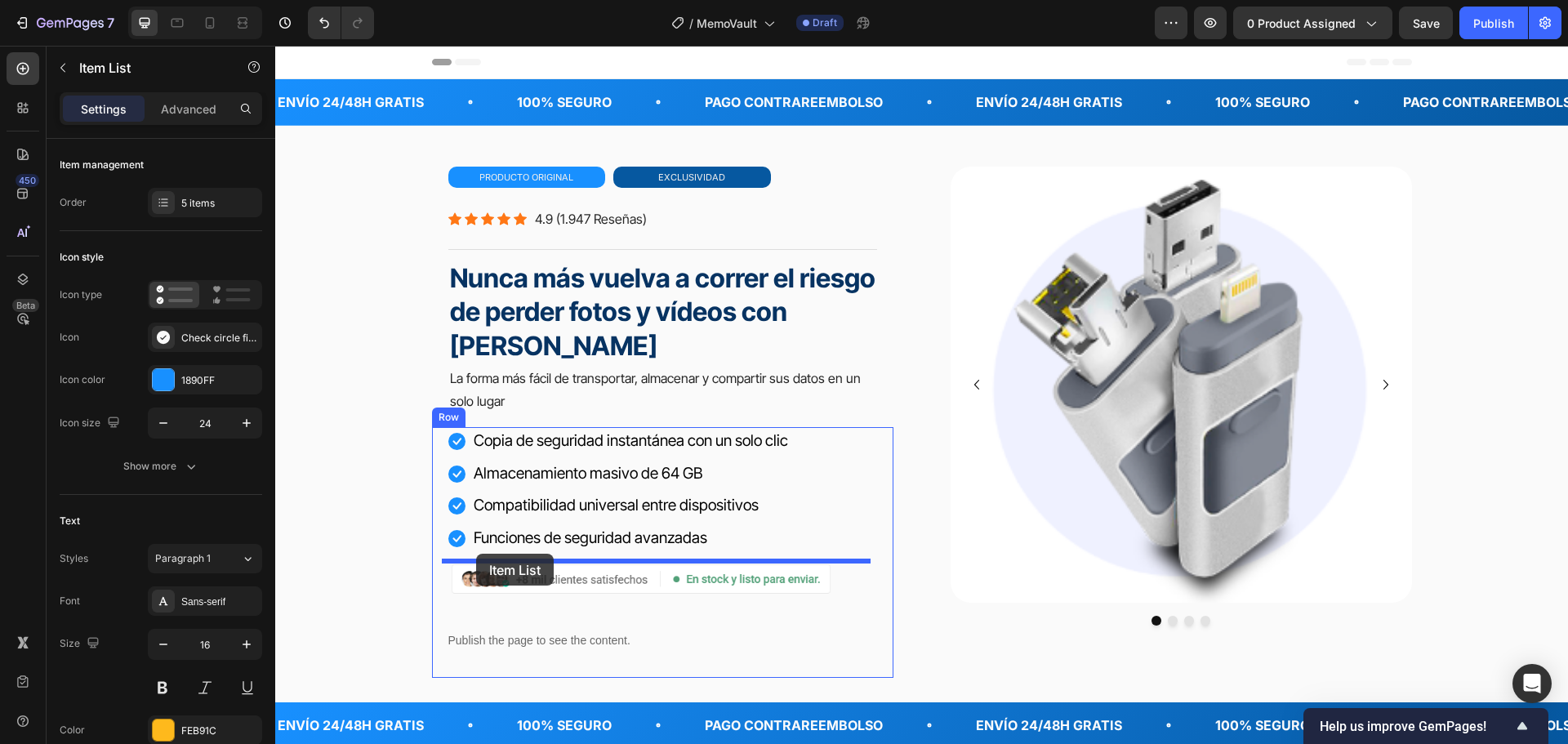
drag, startPoint x: 405, startPoint y: 473, endPoint x: 476, endPoint y: 554, distance: 107.7
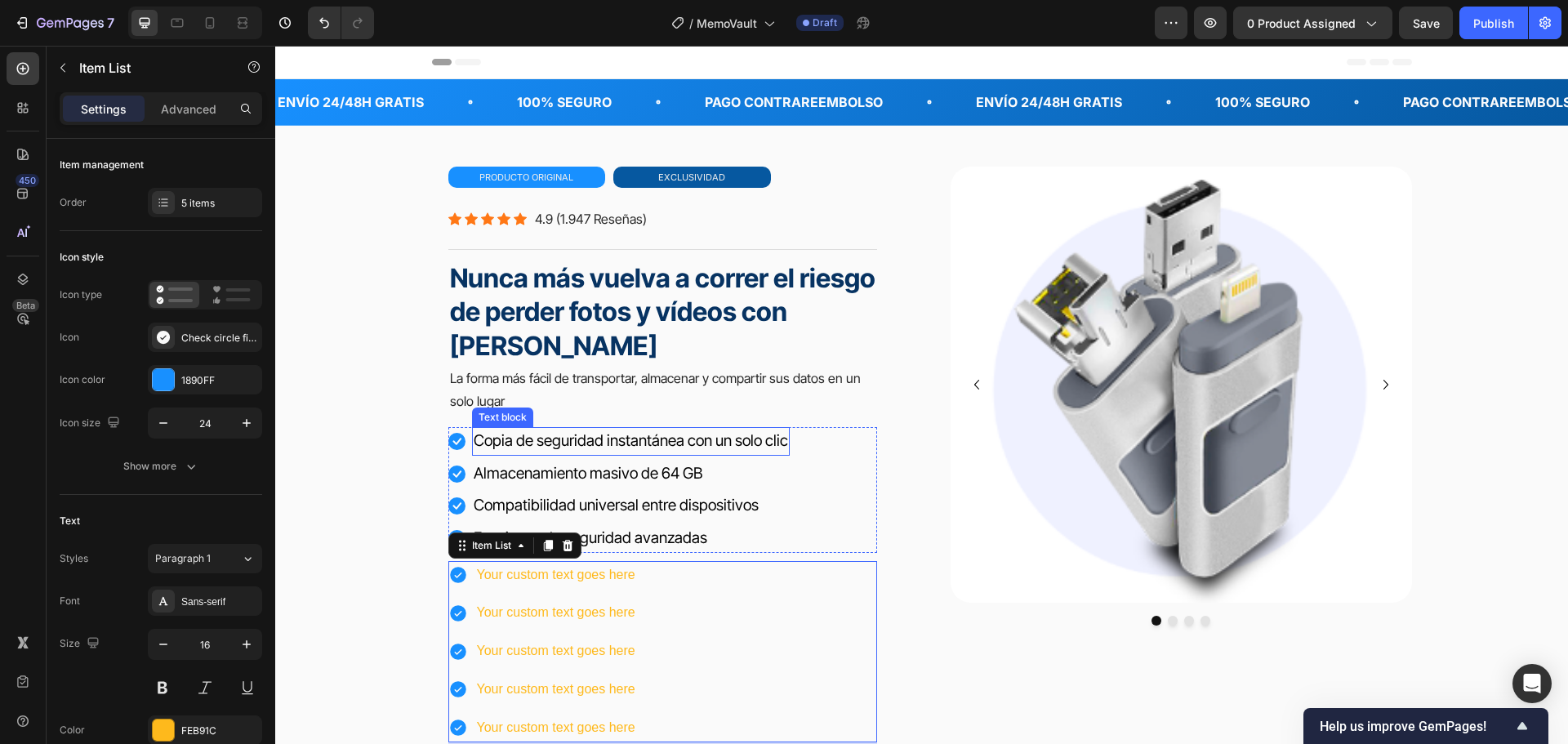
click at [605, 434] on span "Copia de seguridad instantánea con un solo clic" at bounding box center [631, 440] width 314 height 19
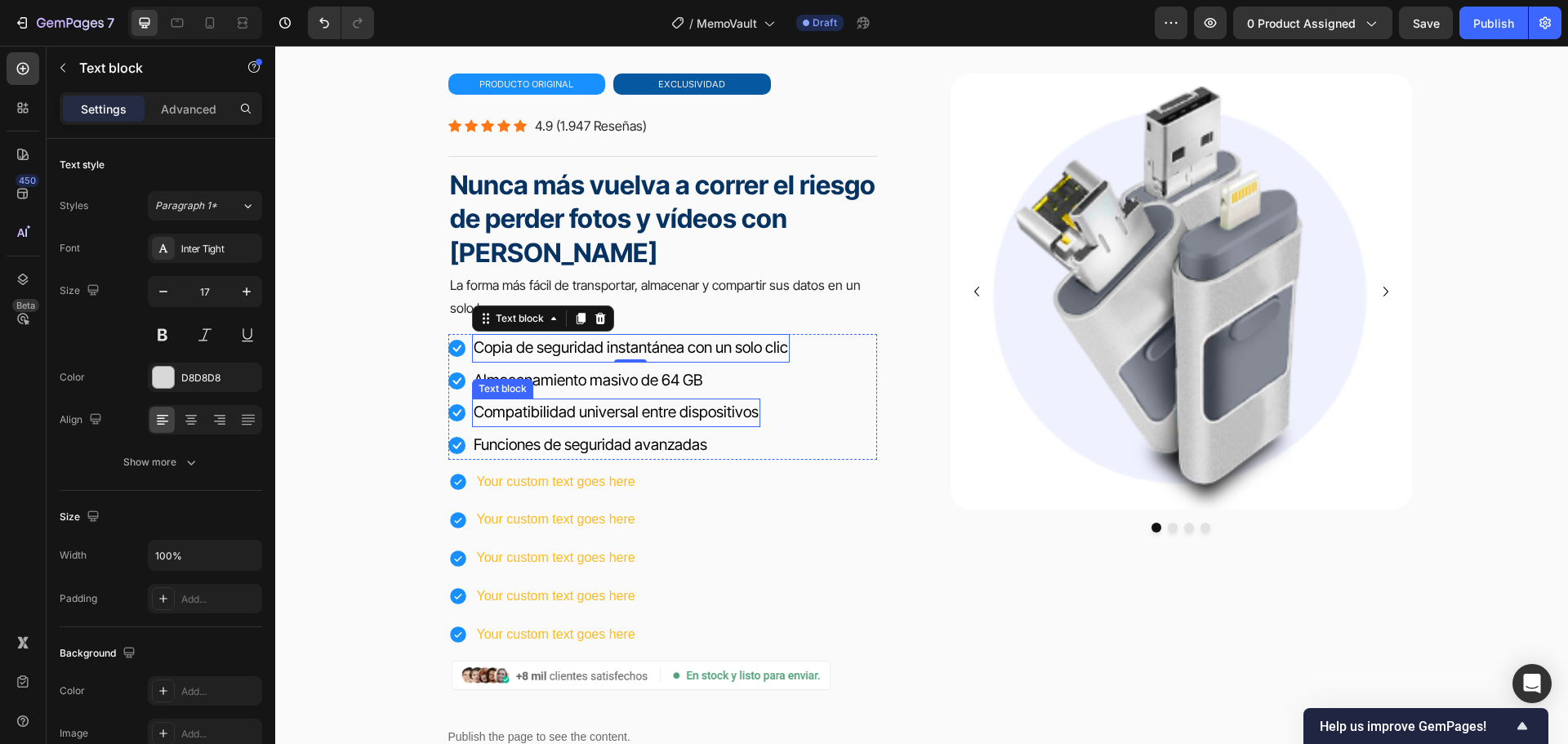
scroll to position [163, 0]
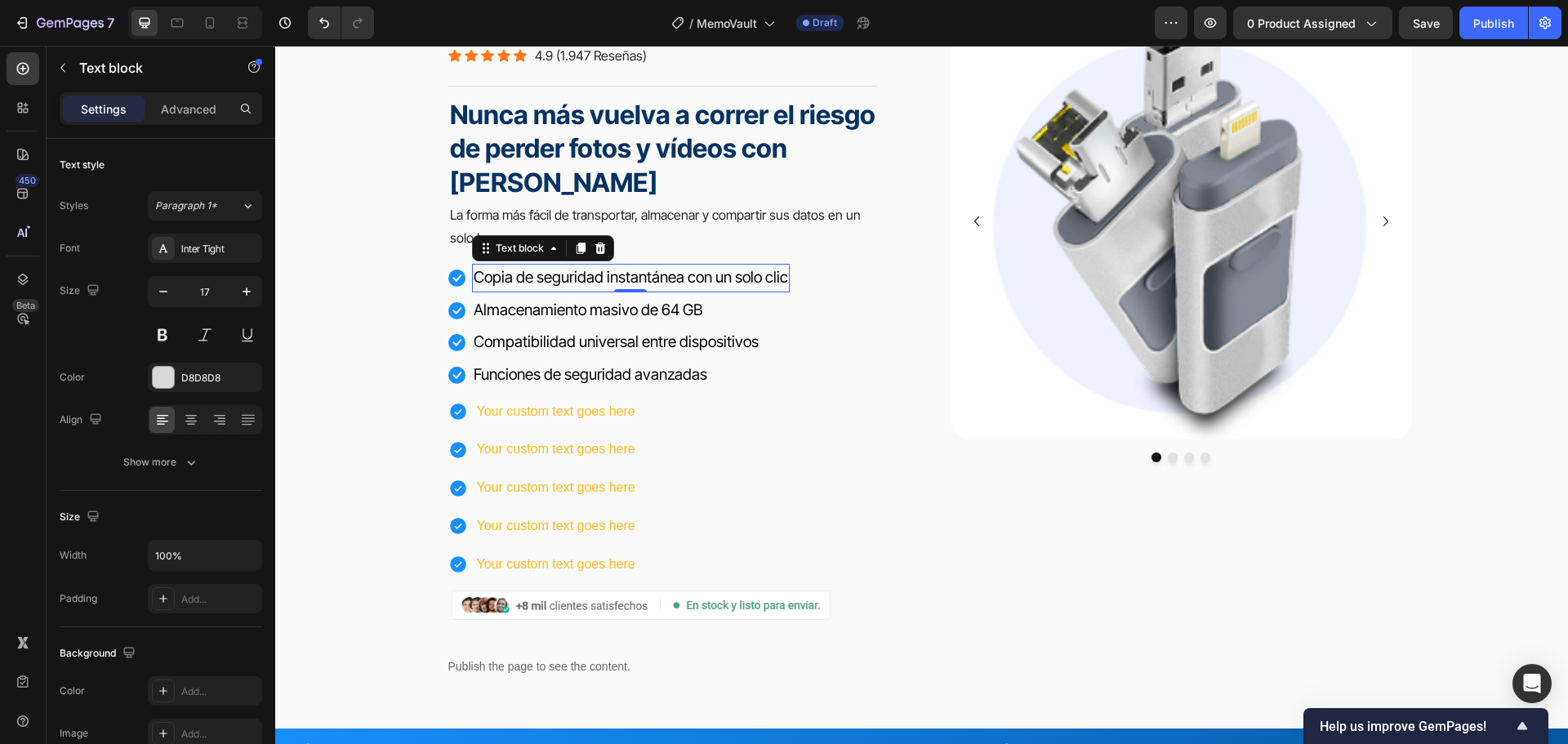
click at [640, 273] on span "Copia de seguridad instantánea con un solo clic" at bounding box center [631, 278] width 314 height 19
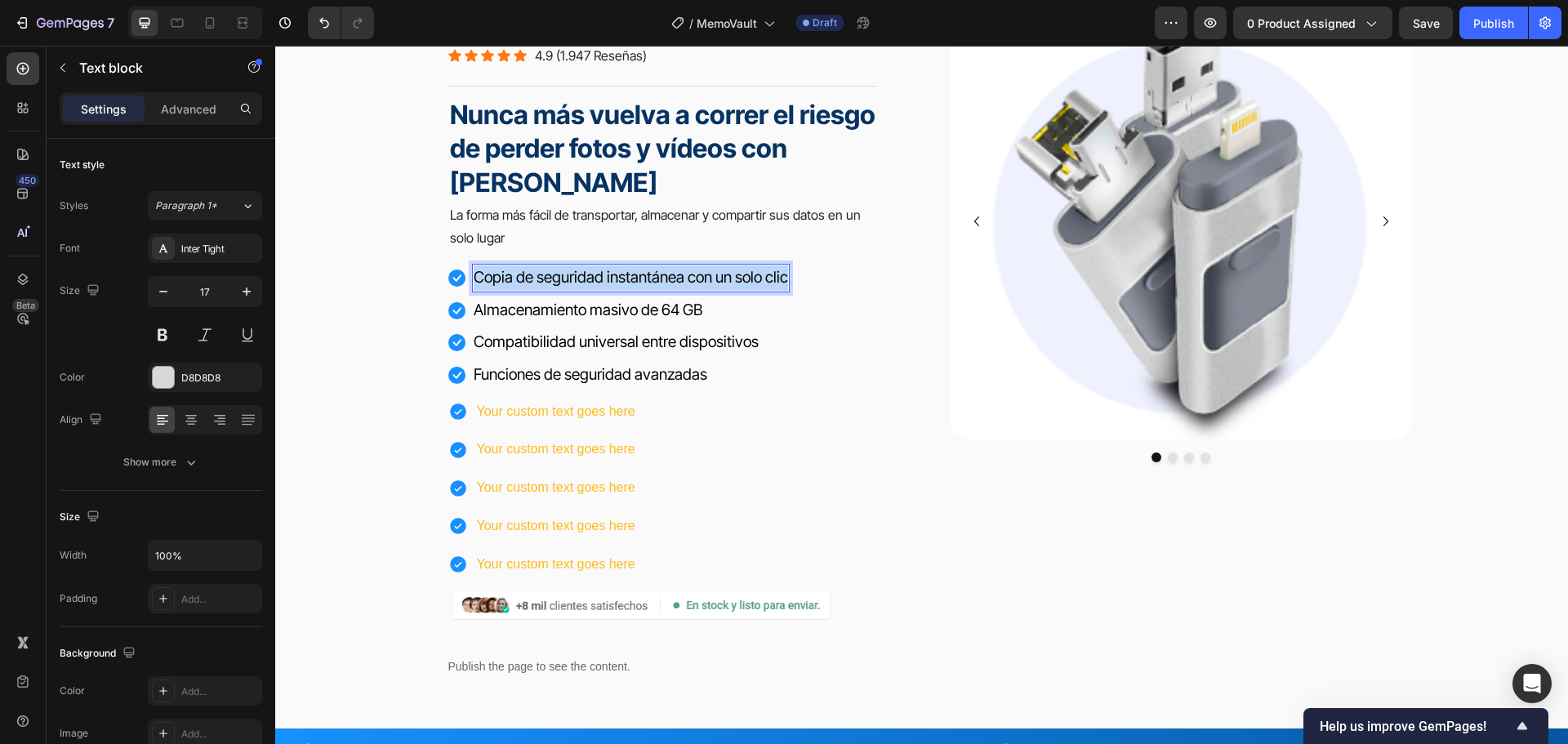
click at [640, 273] on span "Copia de seguridad instantánea con un solo clic" at bounding box center [631, 278] width 314 height 19
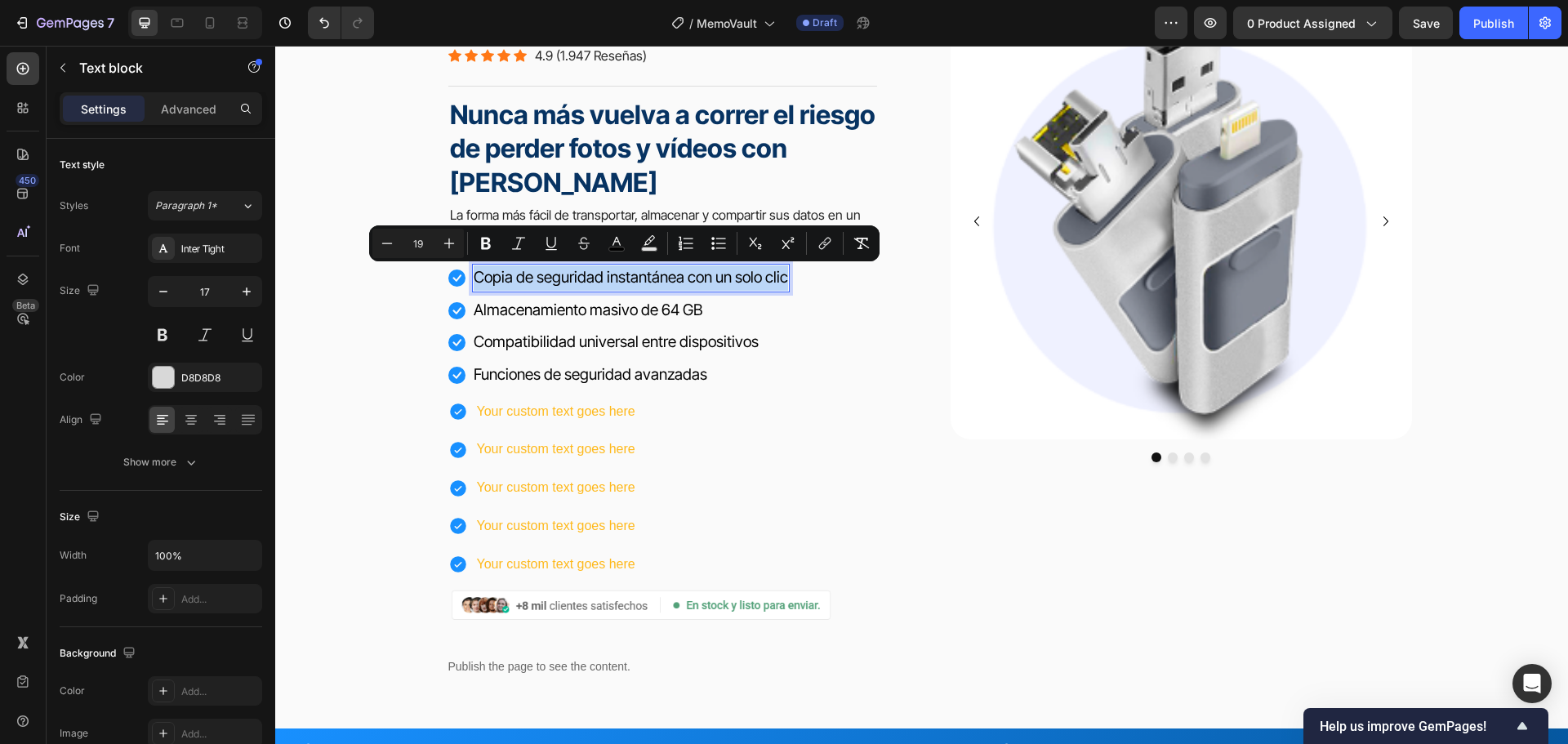
copy span "Copia de seguridad instantánea con un solo clic"
click at [573, 408] on div "Your custom text goes here" at bounding box center [556, 412] width 163 height 29
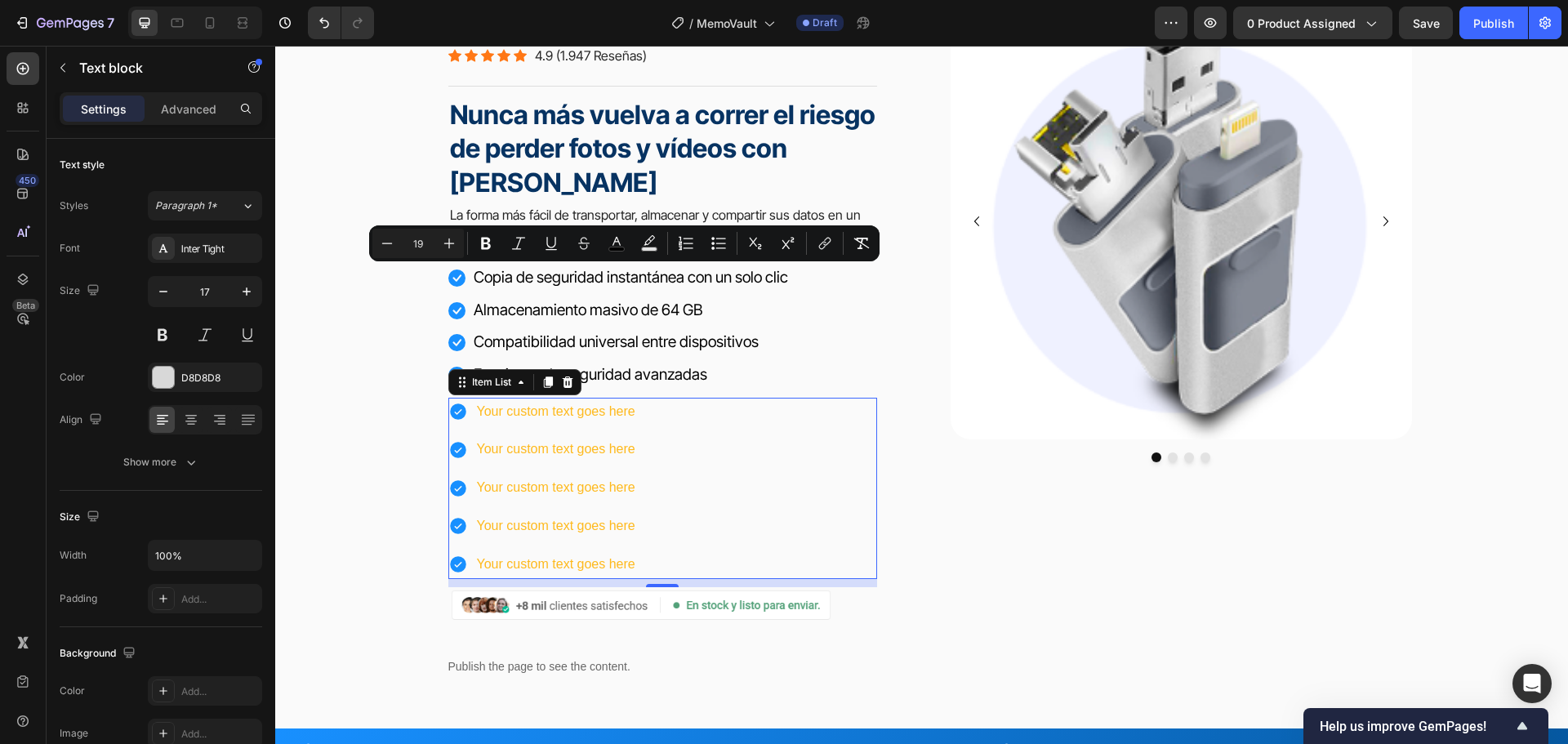
click at [573, 408] on div "Your custom text goes here" at bounding box center [556, 412] width 163 height 29
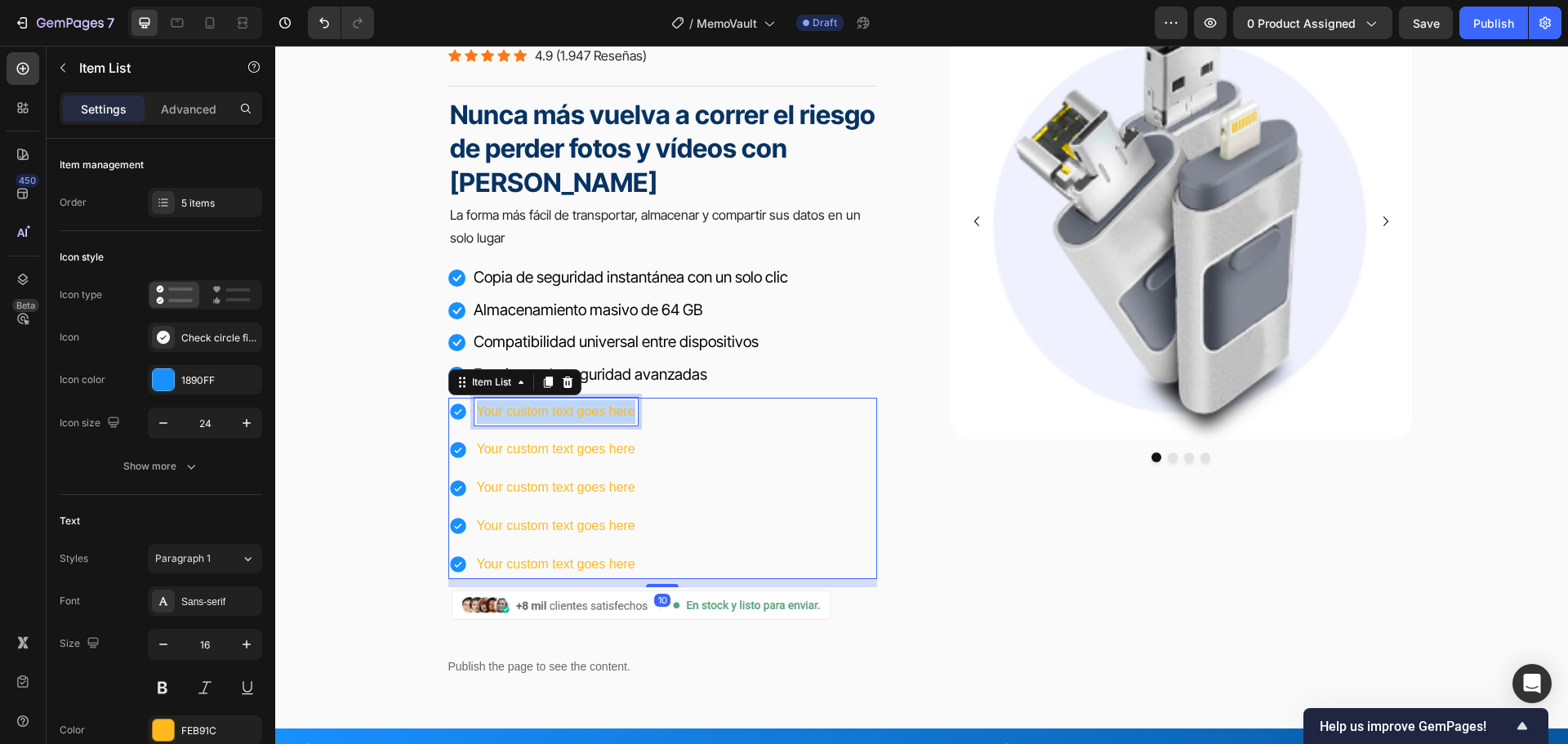
click at [573, 408] on p "Your custom text goes here" at bounding box center [556, 411] width 159 height 24
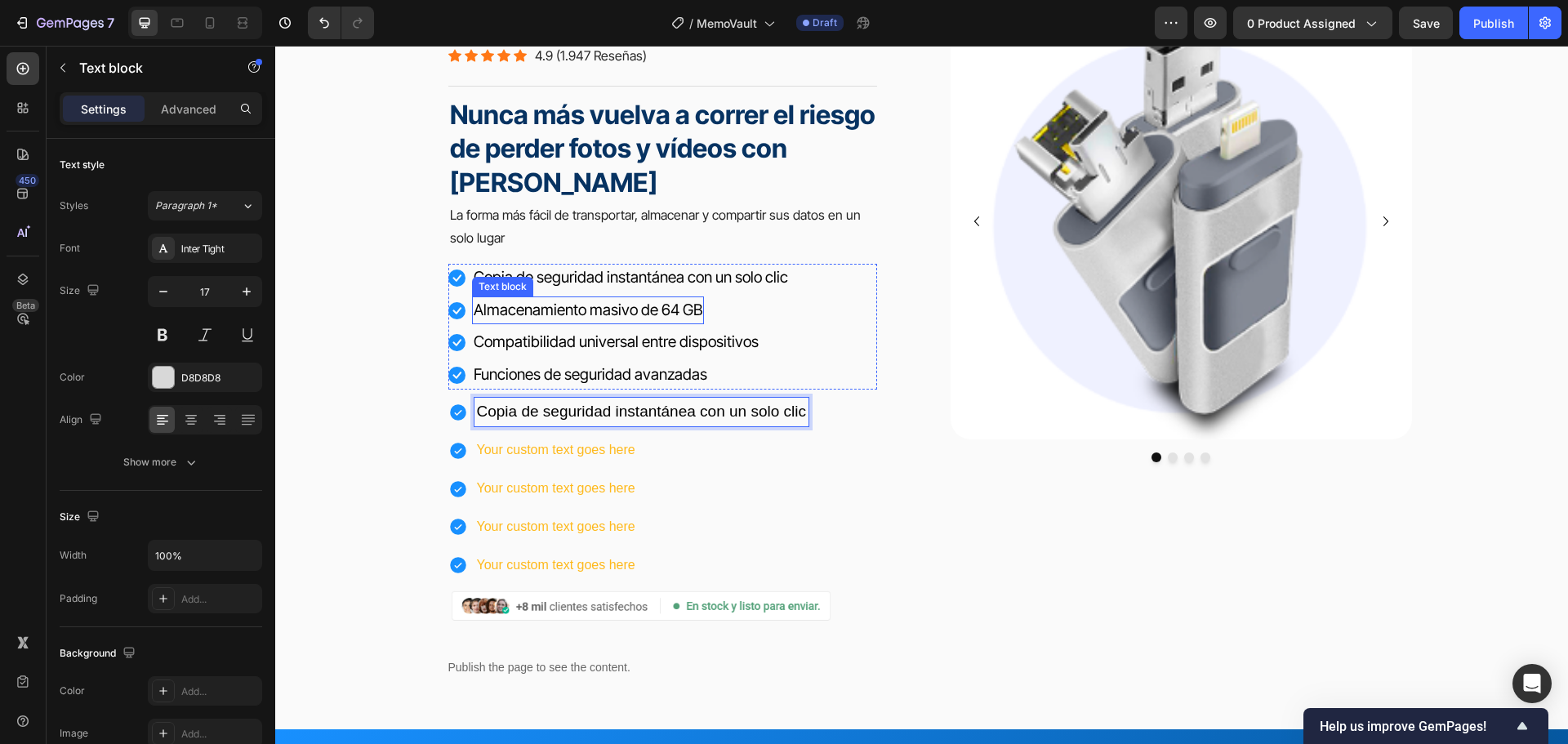
click at [573, 310] on span "Almacenamiento masivo de 64 GB" at bounding box center [588, 310] width 229 height 19
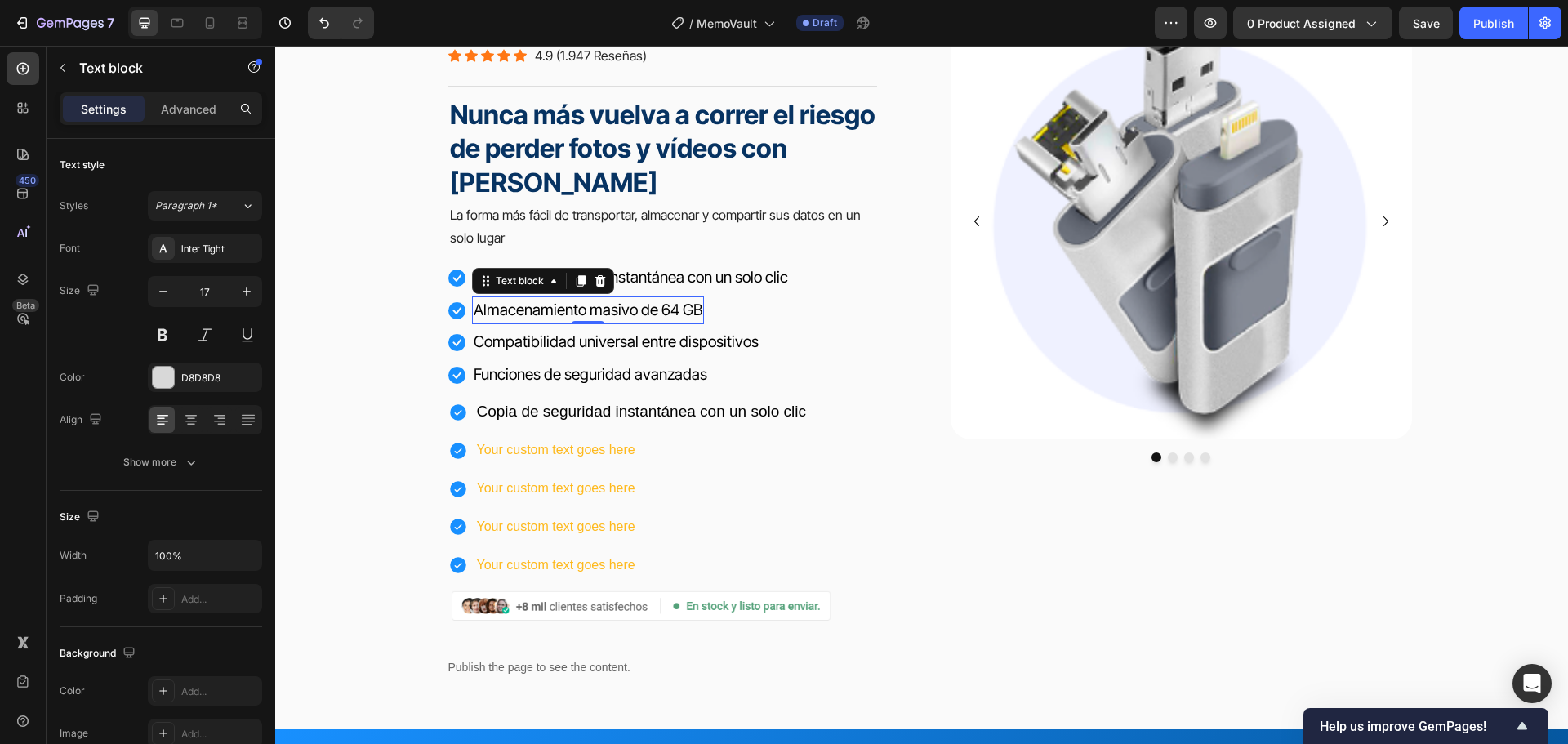
click at [573, 310] on span "Almacenamiento masivo de 64 GB" at bounding box center [588, 310] width 229 height 19
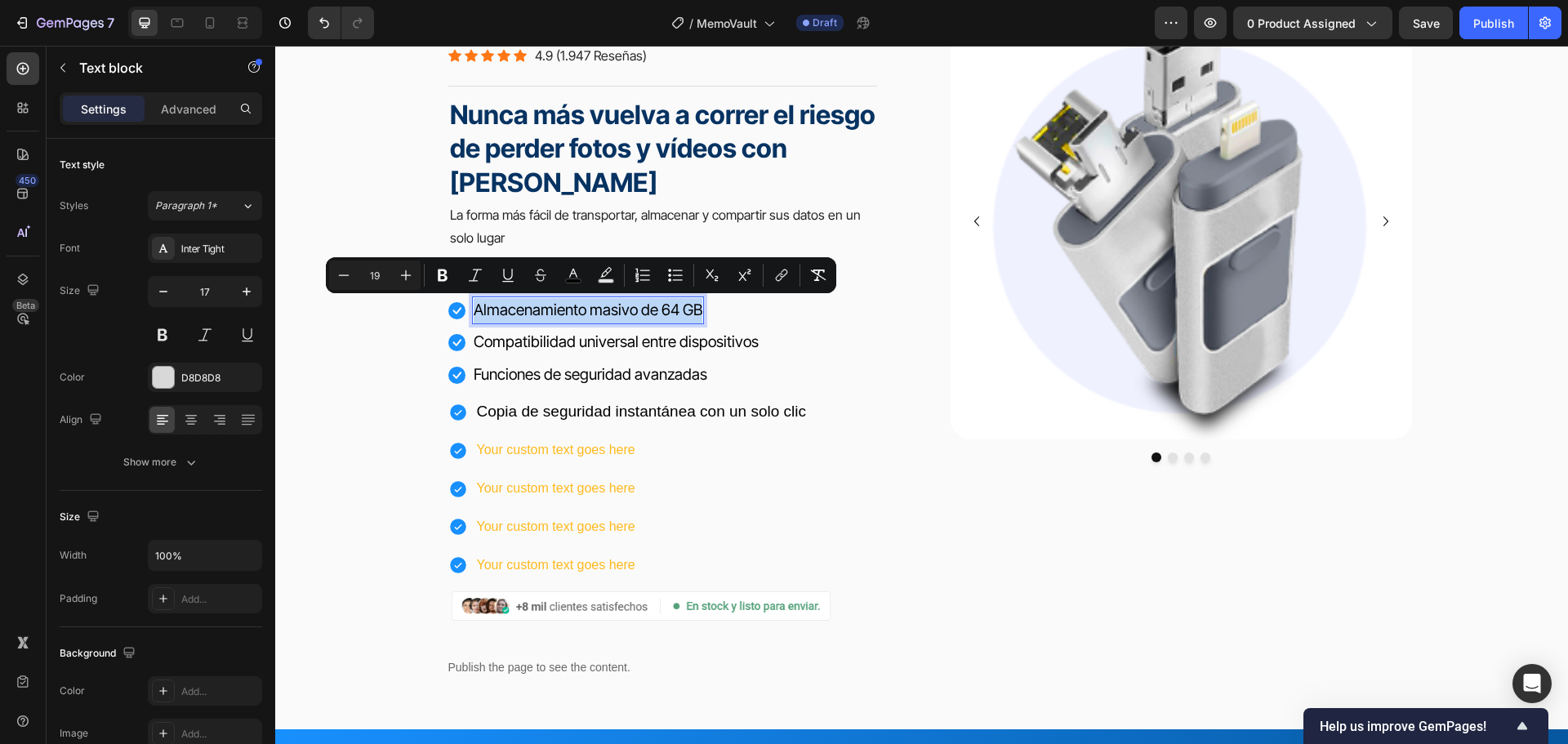
copy span "Almacenamiento masivo de 64 GB"
click at [556, 456] on p "Your custom text goes here" at bounding box center [641, 450] width 330 height 24
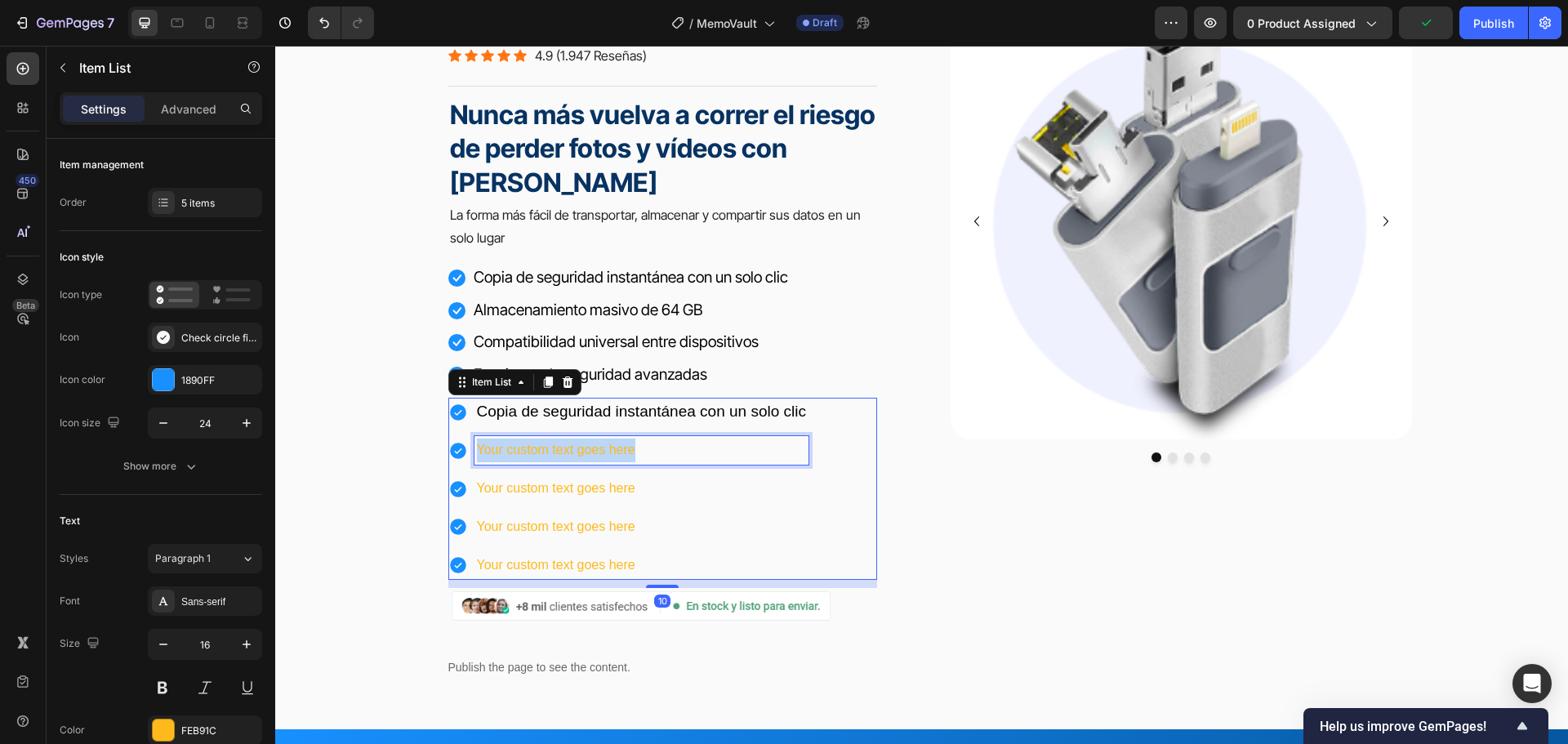
click at [556, 456] on p "Your custom text goes here" at bounding box center [641, 450] width 330 height 24
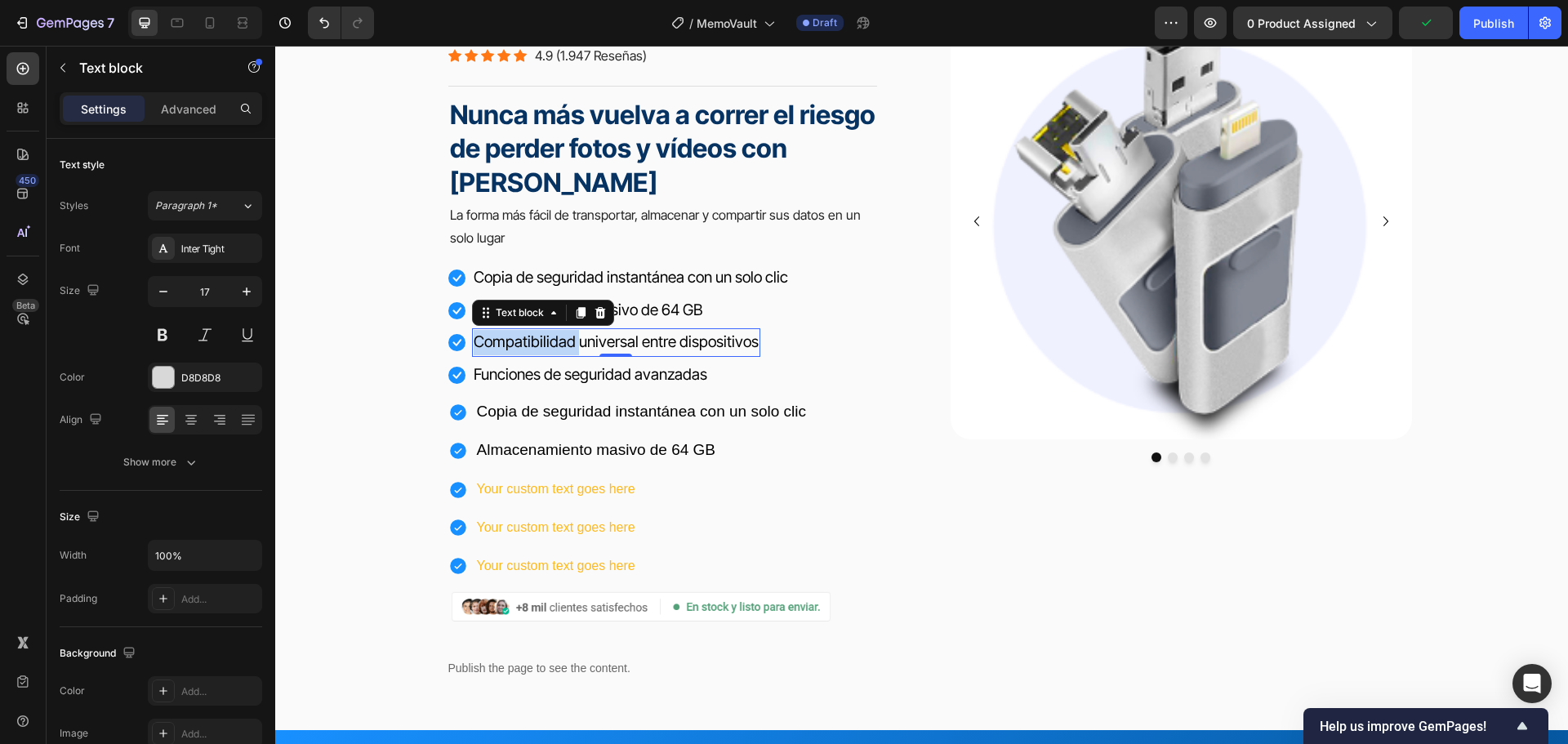
click at [550, 334] on span "Compatibilidad universal entre dispositivos" at bounding box center [616, 342] width 285 height 19
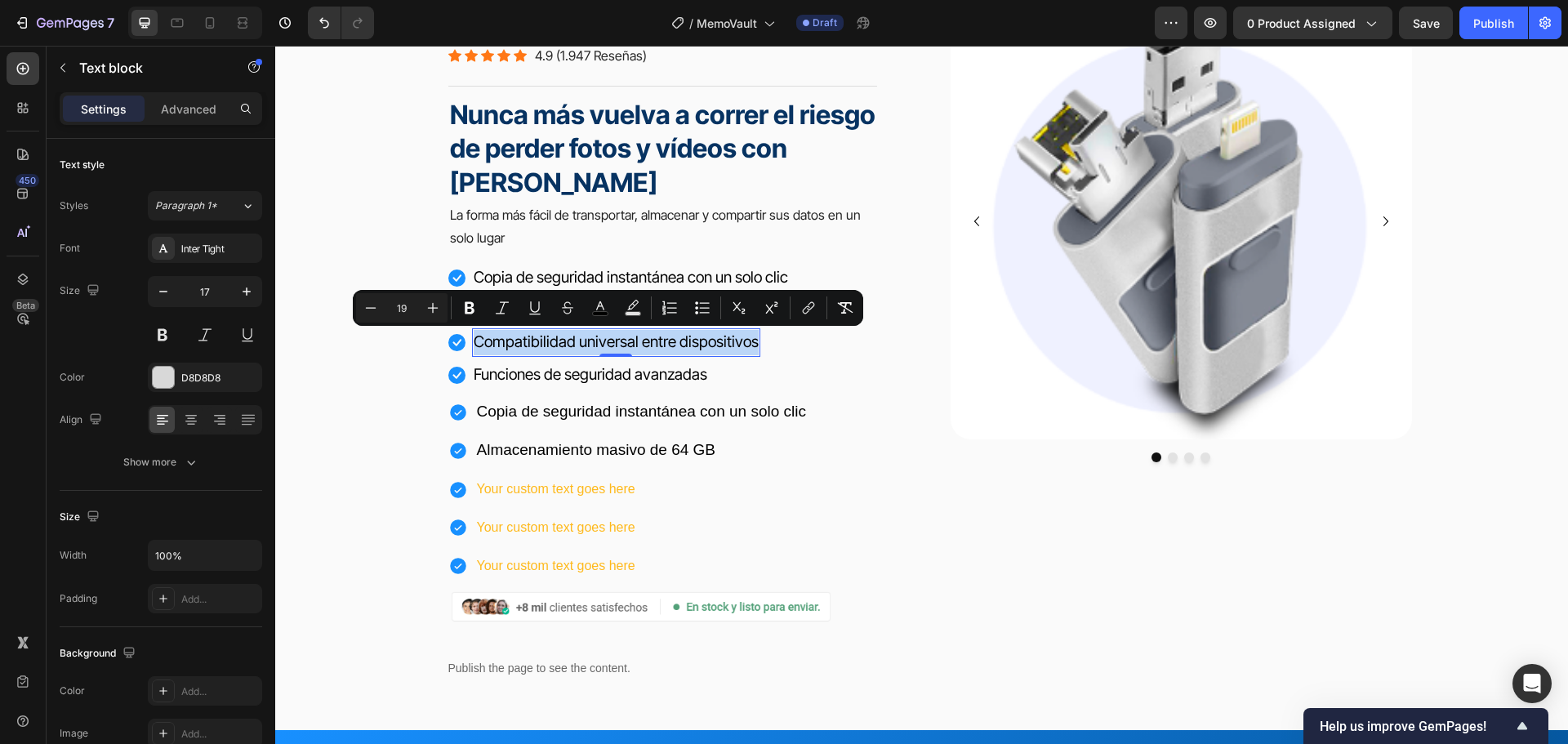
click at [550, 334] on span "Compatibilidad universal entre dispositivos" at bounding box center [616, 342] width 285 height 19
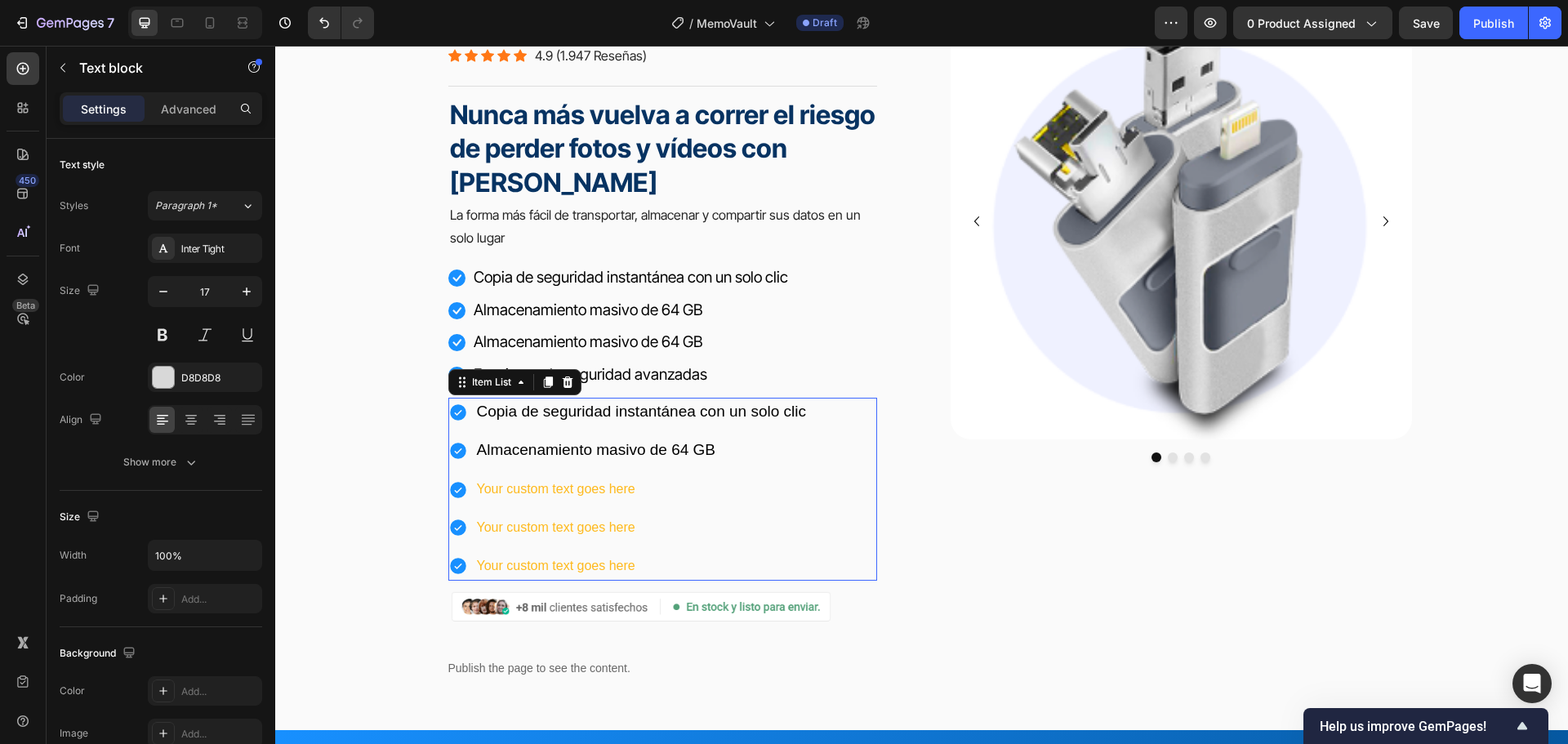
click at [535, 497] on p "Your custom text goes here" at bounding box center [641, 489] width 330 height 24
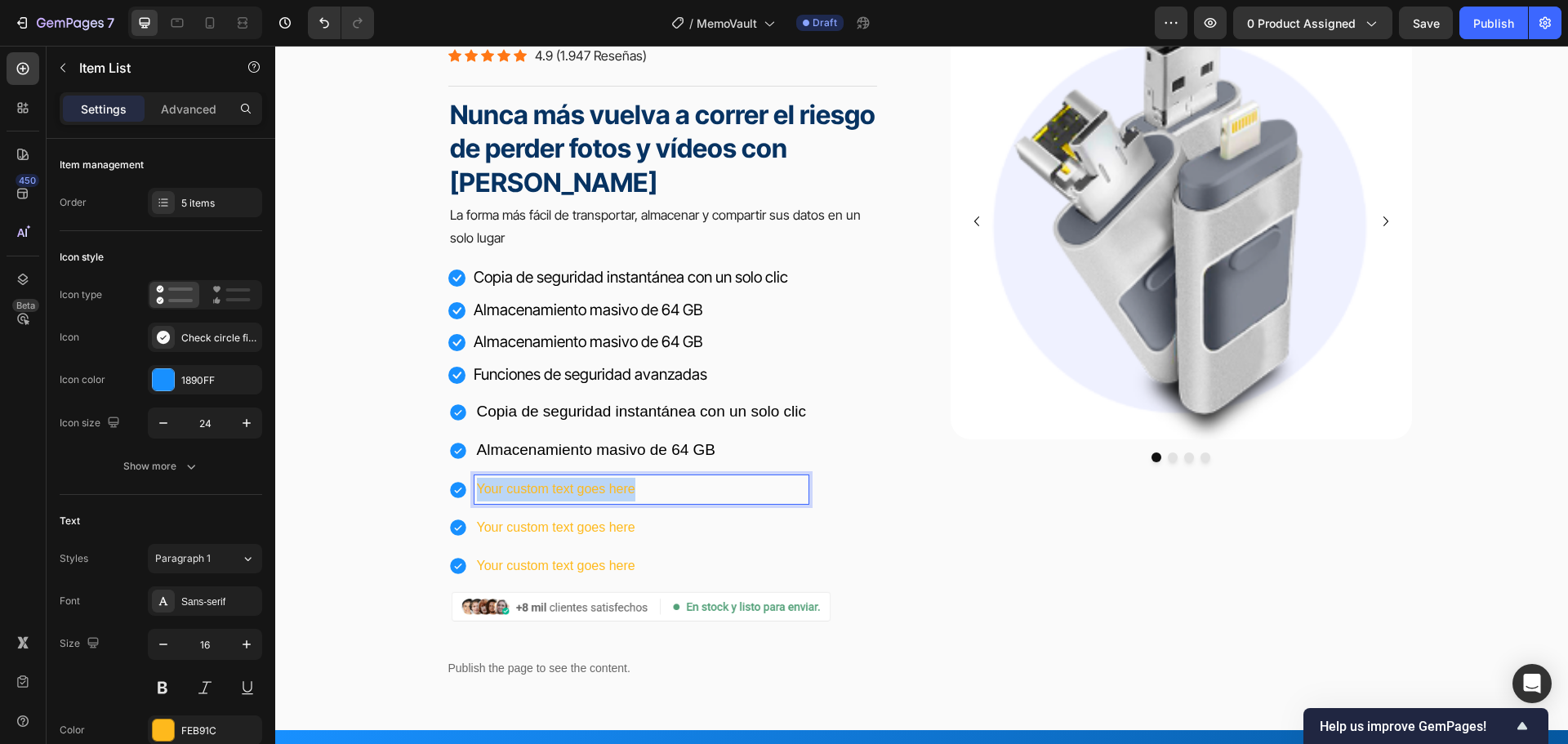
click at [535, 497] on p "Your custom text goes here" at bounding box center [641, 489] width 330 height 24
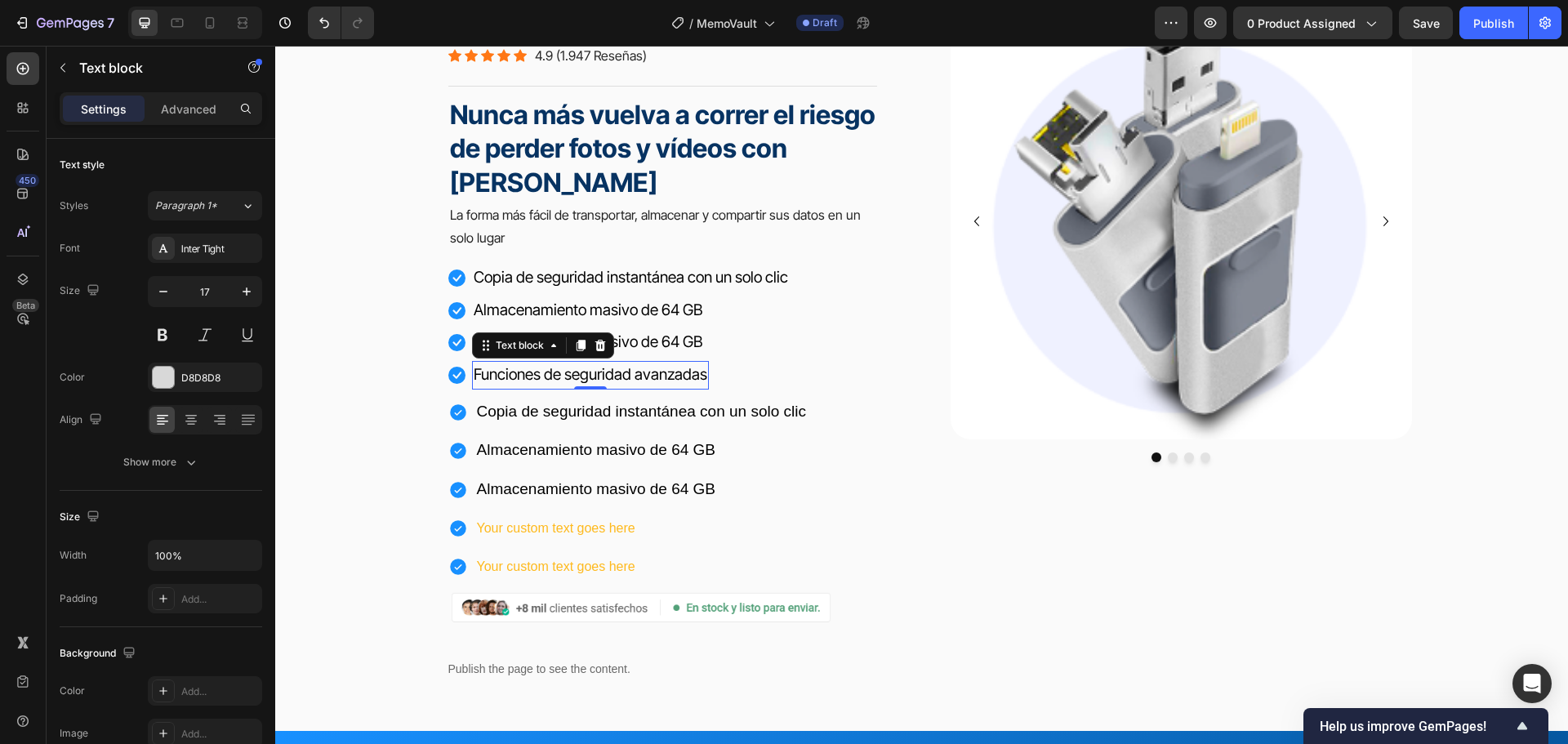
click at [542, 380] on span "Funciones de seguridad avanzadas" at bounding box center [590, 375] width 234 height 19
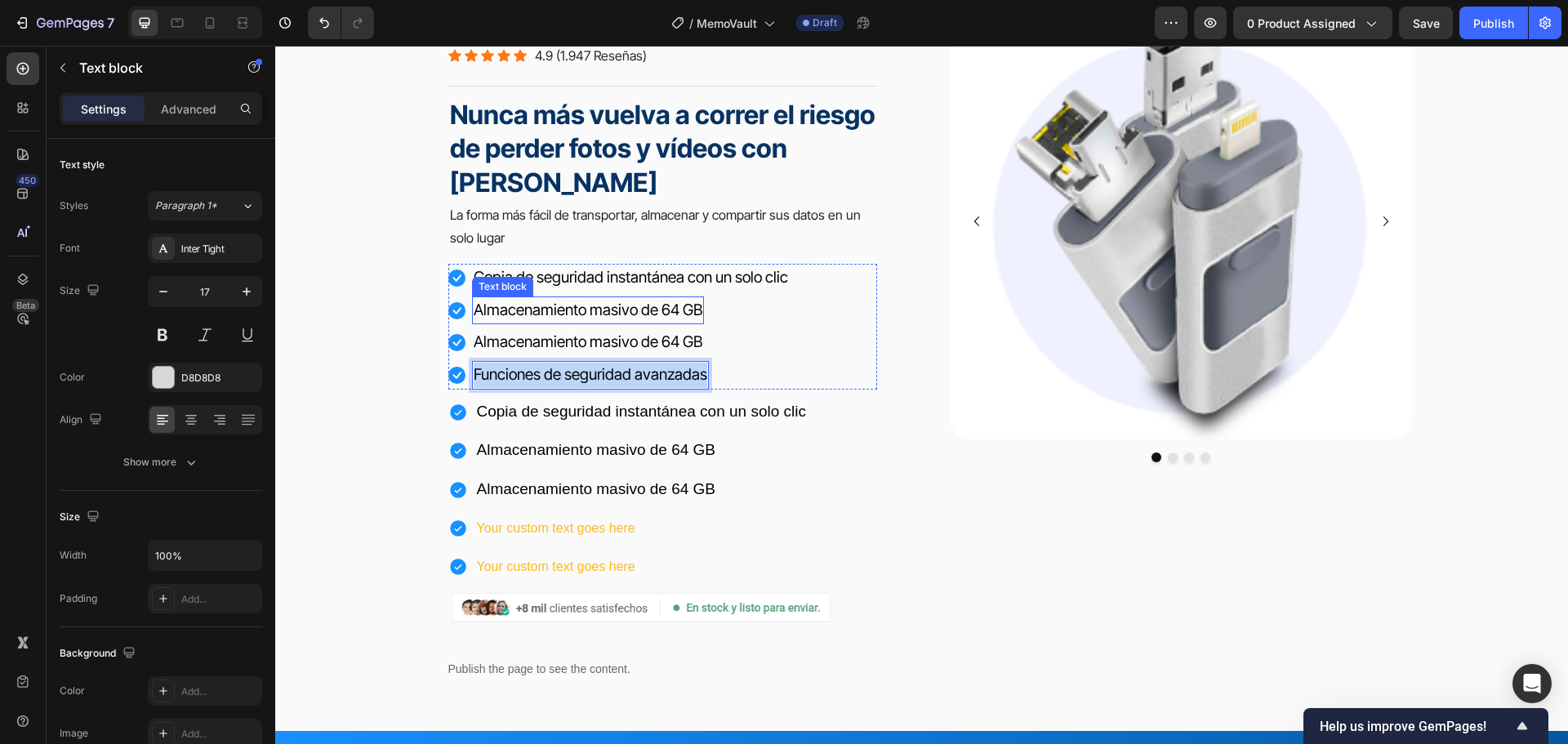
click at [586, 301] on span "Almacenamiento masivo de 64 GB" at bounding box center [588, 310] width 229 height 19
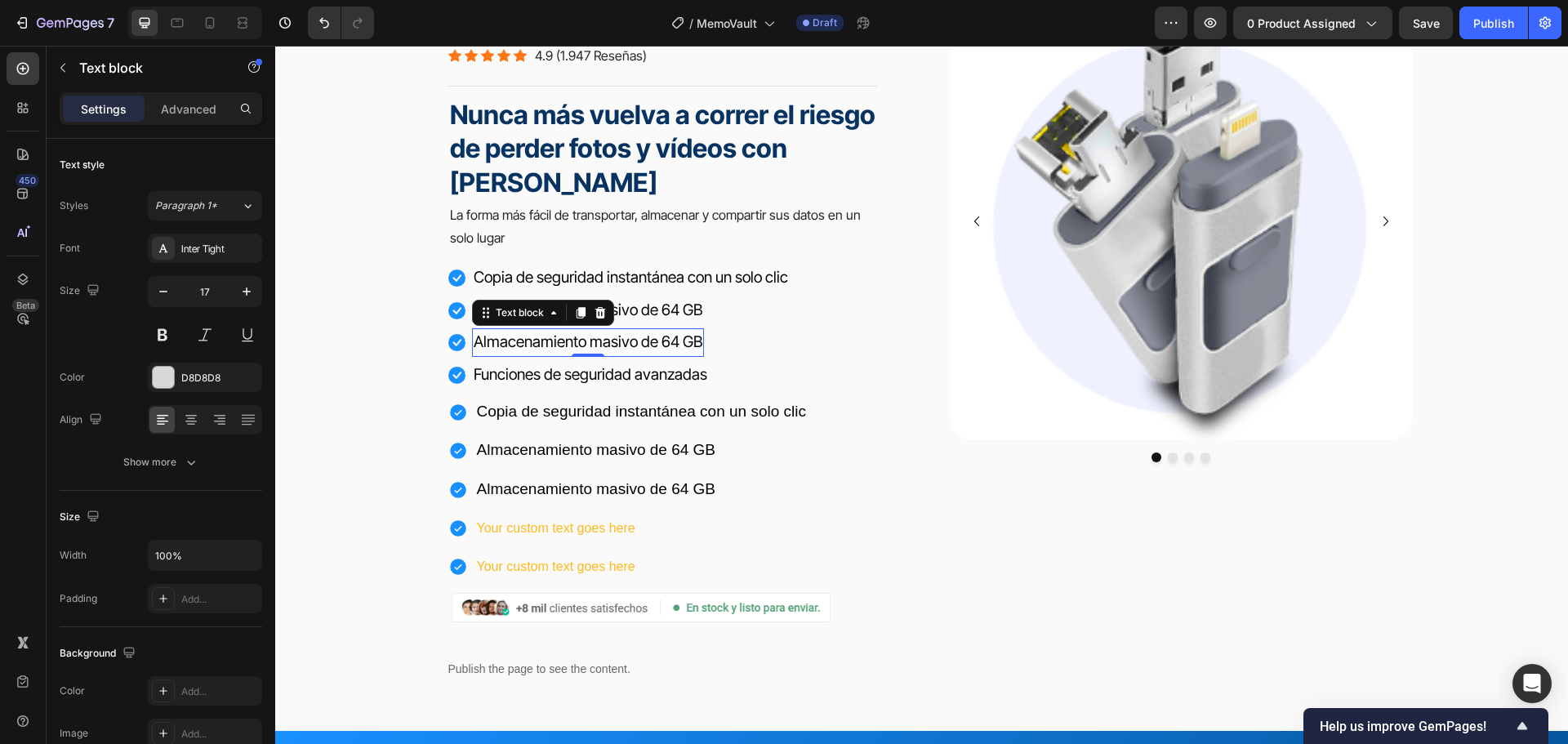
click at [562, 348] on span "Almacenamiento masivo de 64 GB" at bounding box center [588, 342] width 229 height 19
click at [605, 414] on span "Copia de seguridad instantánea con un solo clic" at bounding box center [641, 411] width 330 height 17
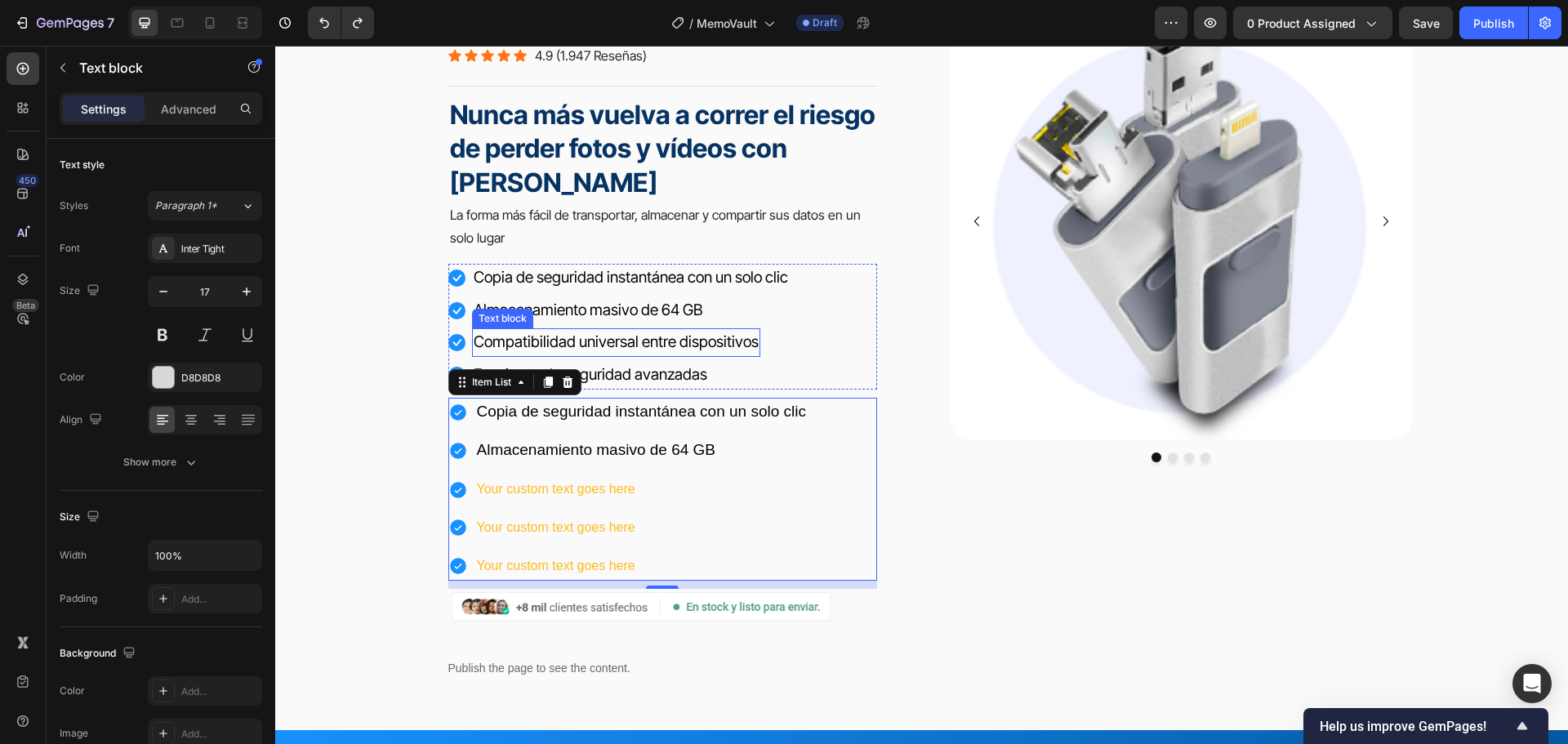
click at [613, 340] on span "Compatibilidad universal entre dispositivos" at bounding box center [616, 342] width 285 height 19
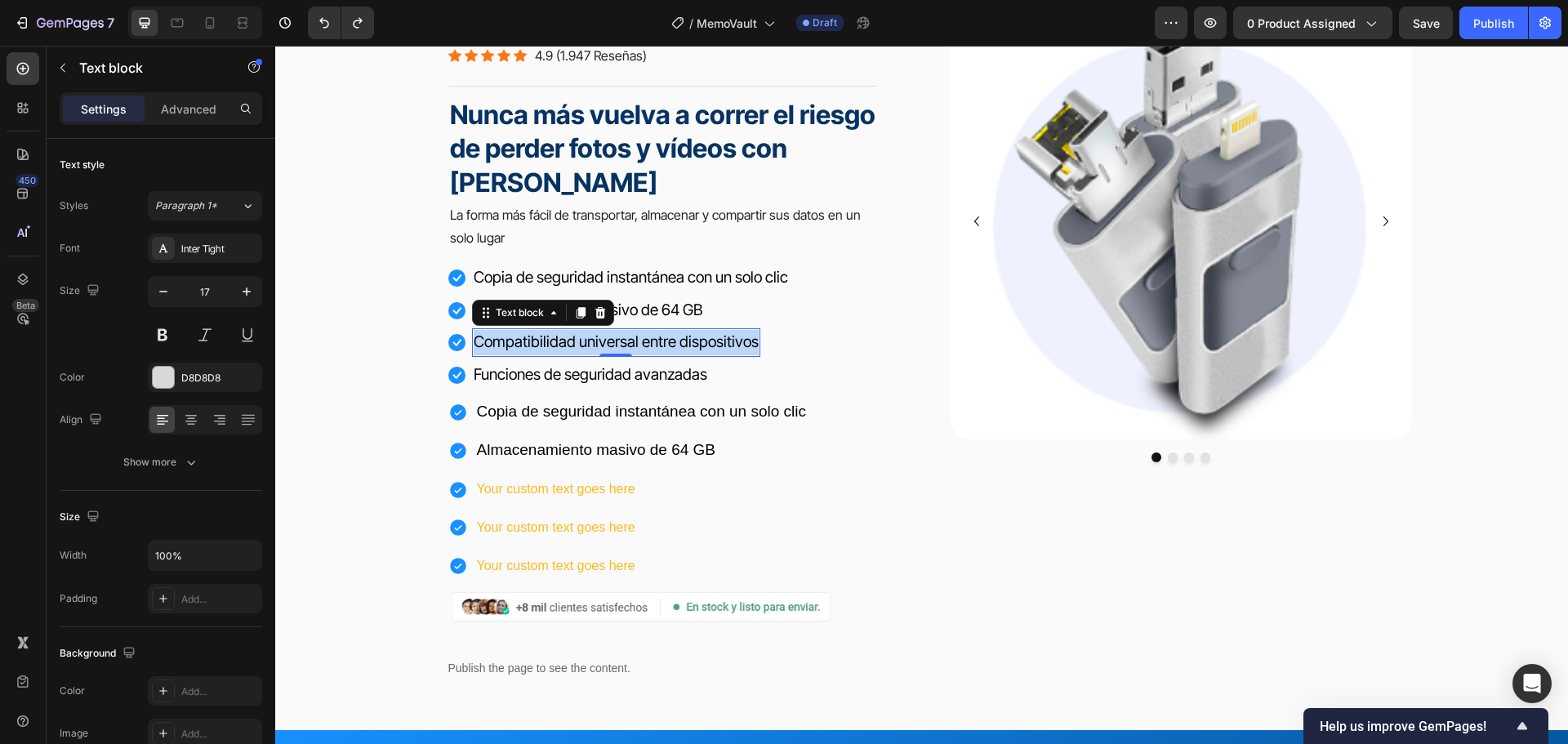
click at [613, 340] on span "Compatibilidad universal entre dispositivos" at bounding box center [616, 342] width 285 height 19
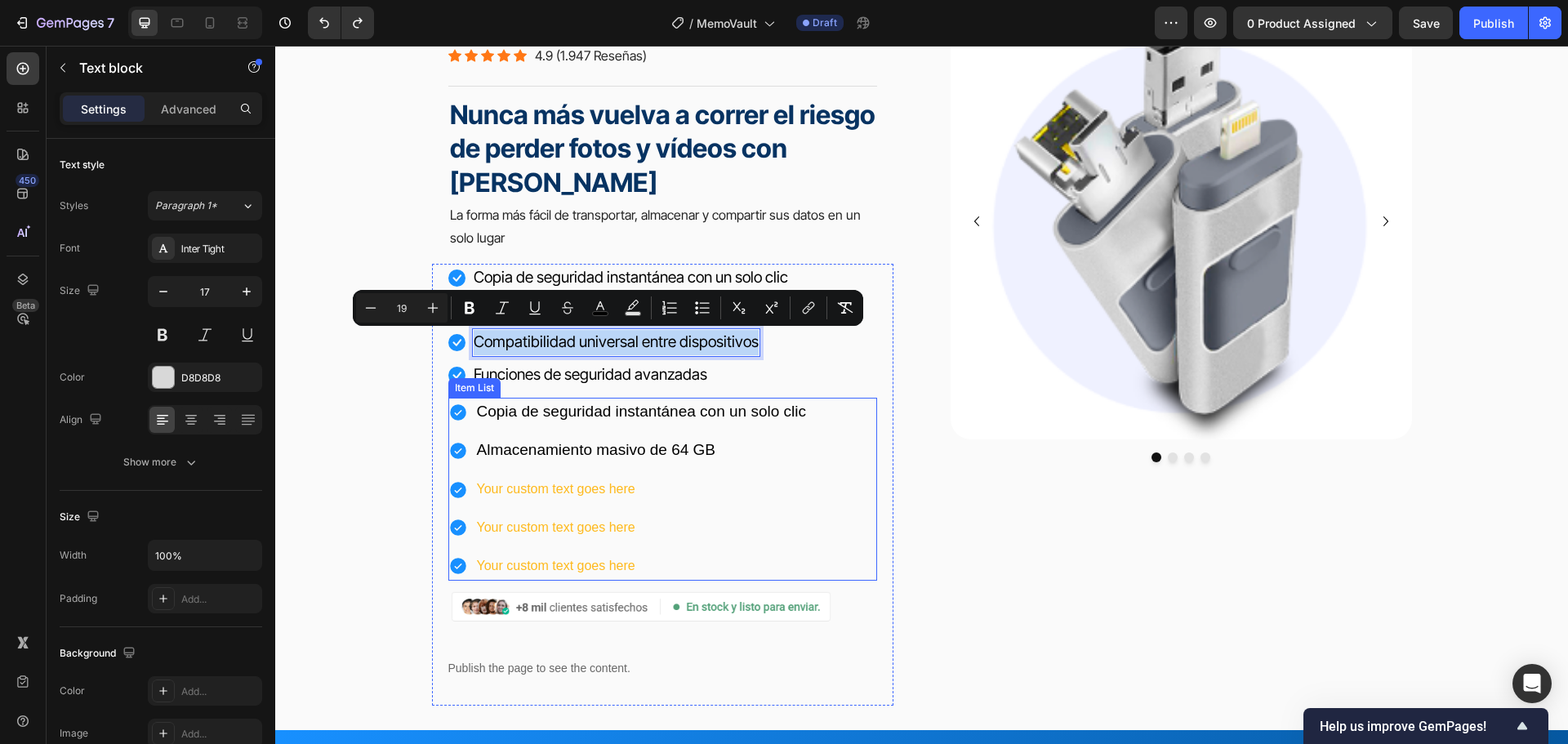
click at [573, 483] on p "Your custom text goes here" at bounding box center [641, 489] width 330 height 24
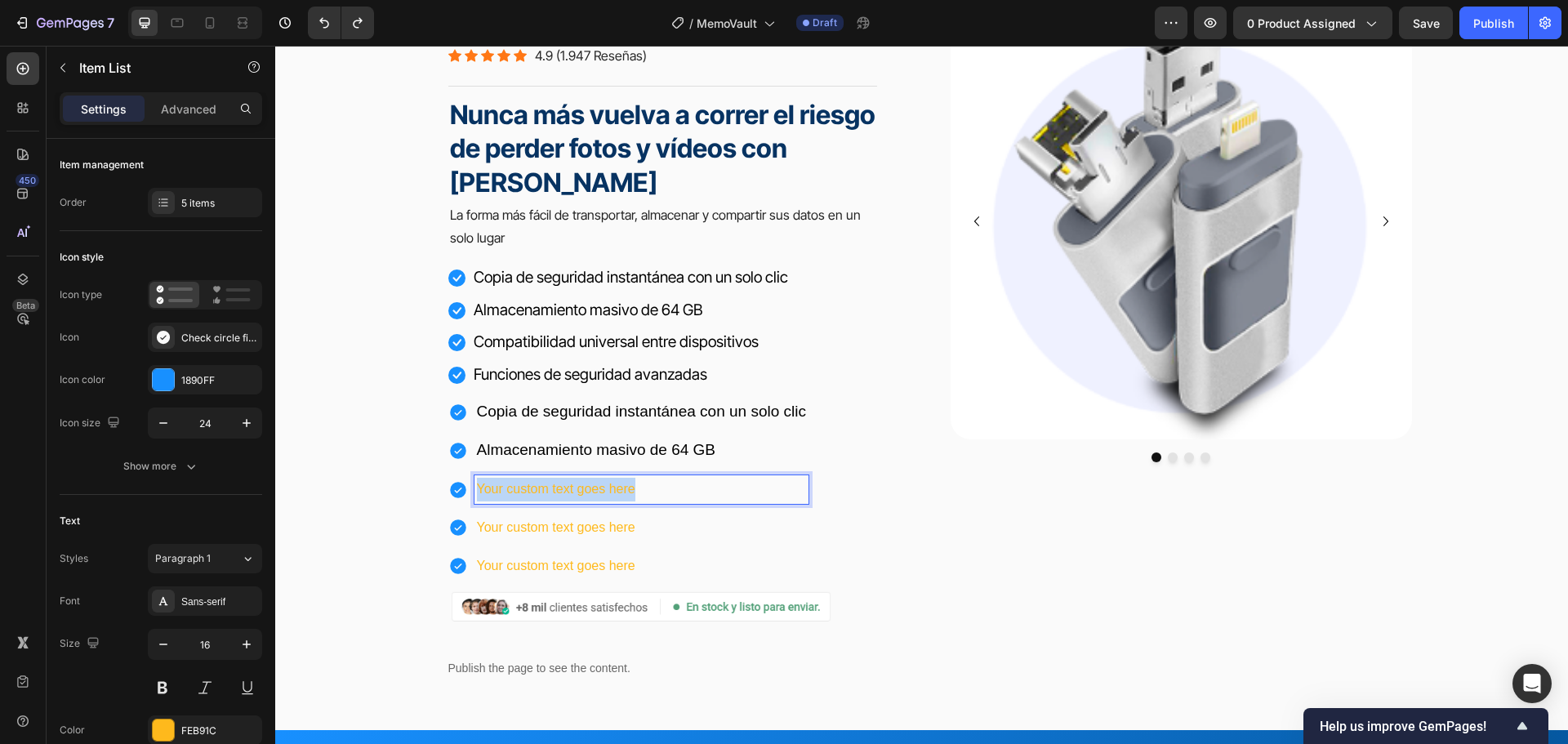
click at [573, 483] on p "Your custom text goes here" at bounding box center [641, 489] width 330 height 24
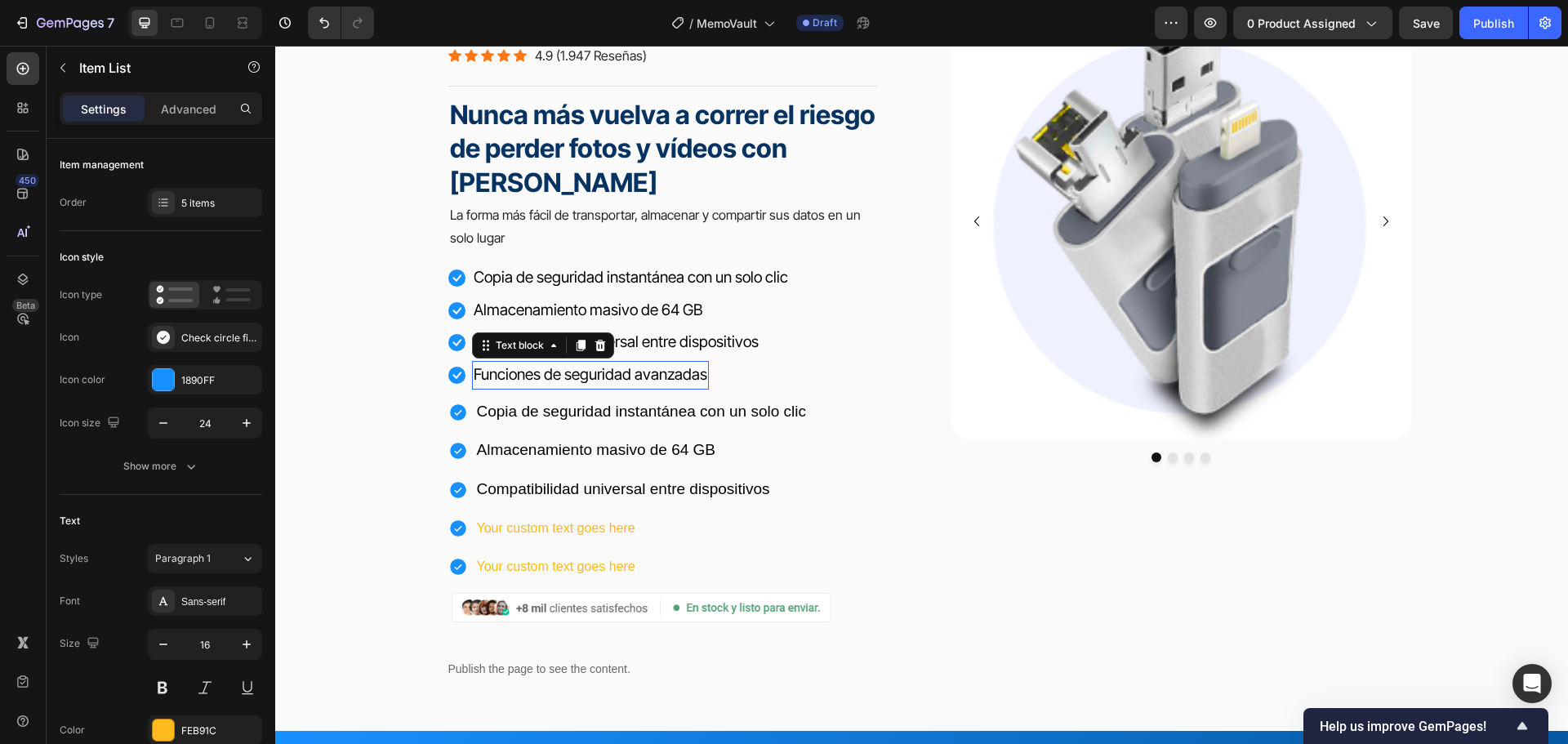
click at [563, 377] on span "Funciones de seguridad avanzadas" at bounding box center [590, 375] width 234 height 19
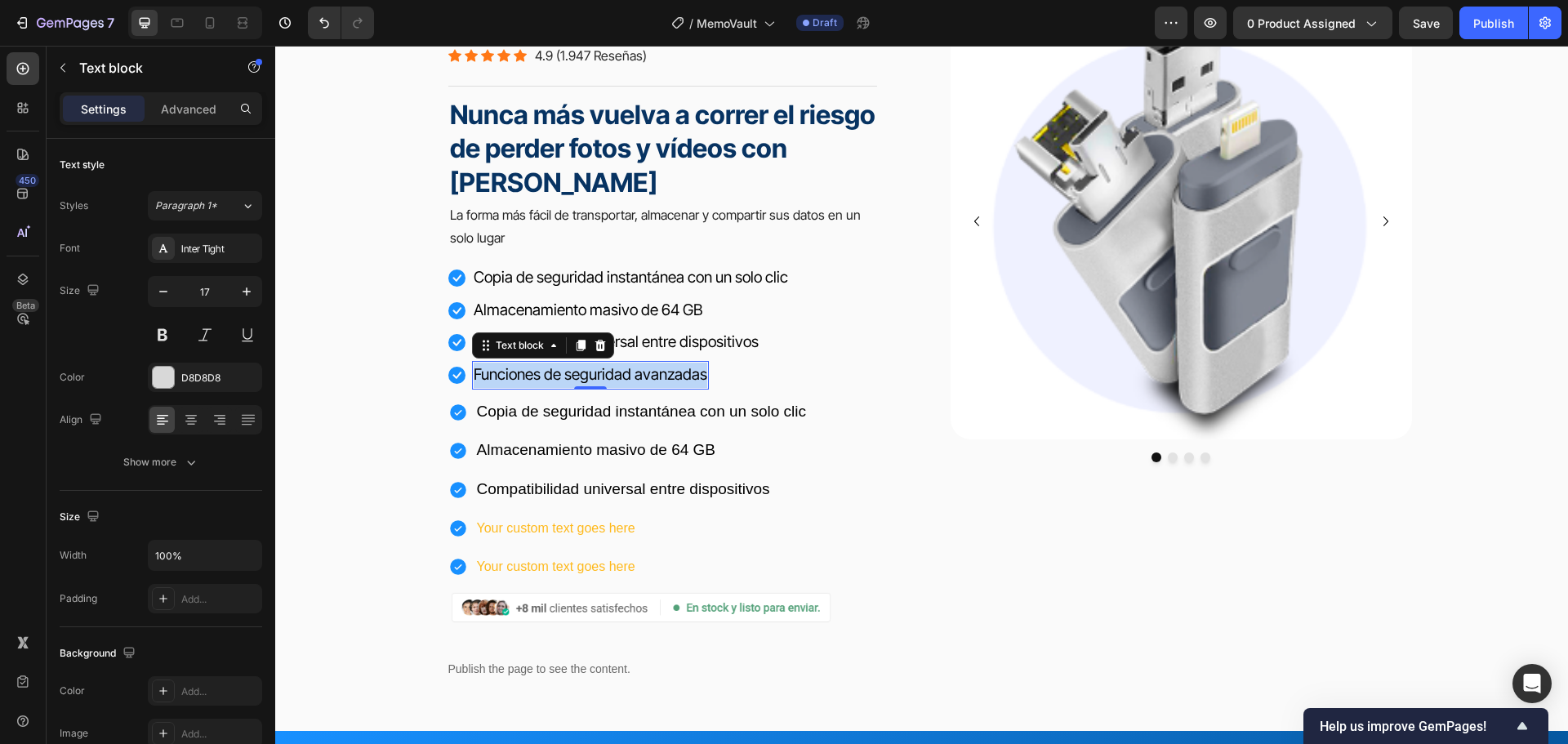
click at [563, 377] on span "Funciones de seguridad avanzadas" at bounding box center [590, 375] width 234 height 19
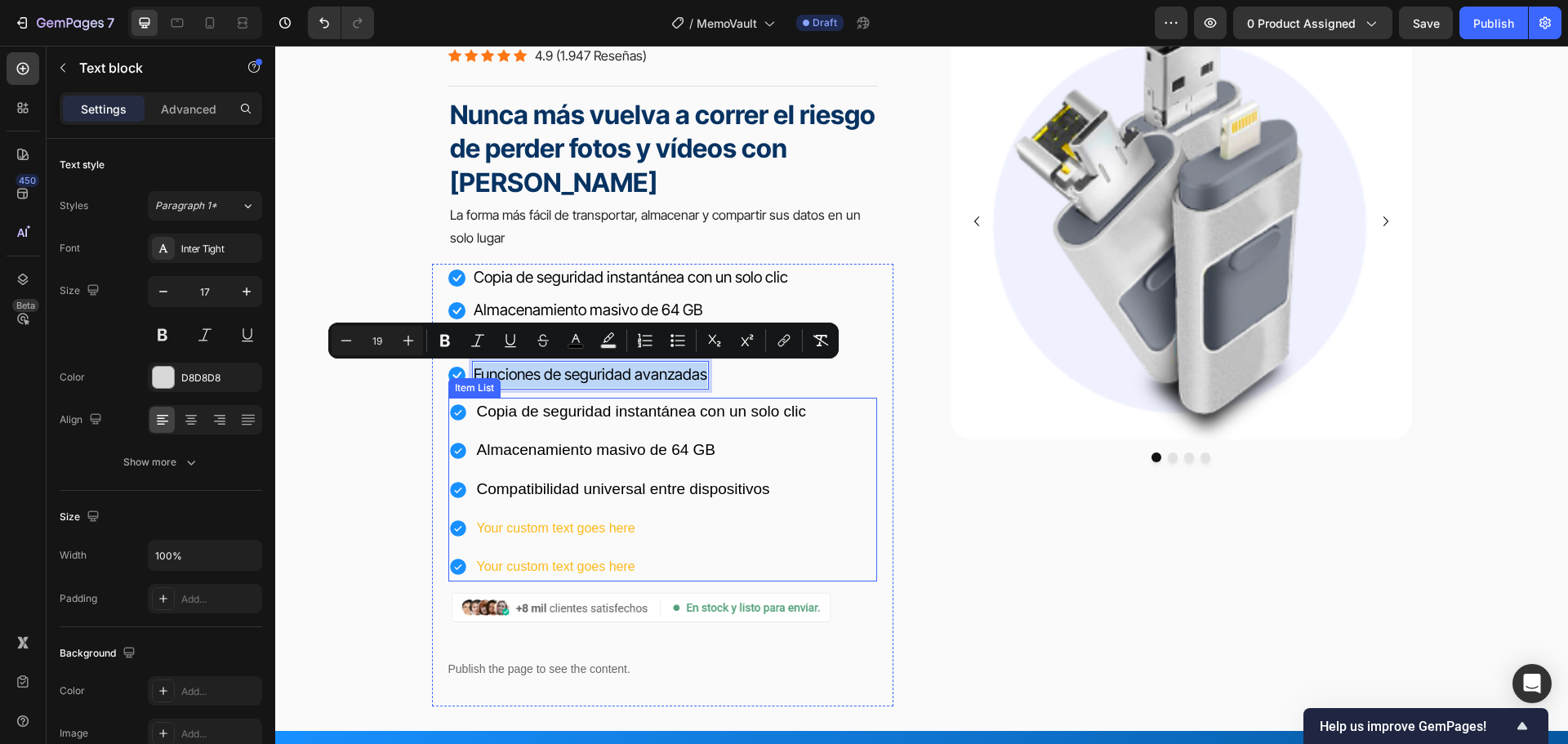
click at [531, 527] on p "Your custom text goes here" at bounding box center [641, 529] width 330 height 24
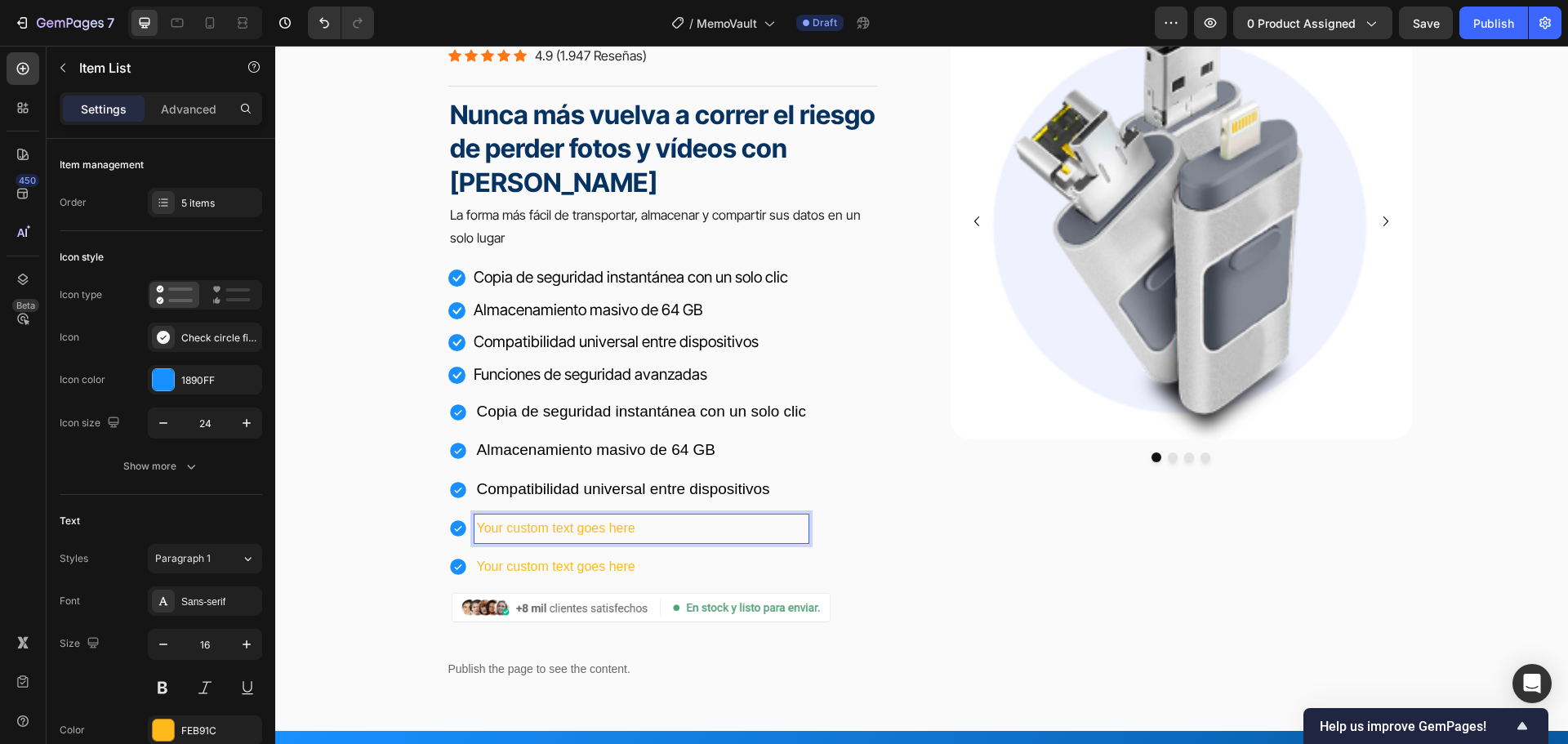
click at [534, 524] on p "Your custom text goes here" at bounding box center [641, 529] width 330 height 24
click at [535, 524] on p "Your custom text goes here" at bounding box center [641, 529] width 330 height 24
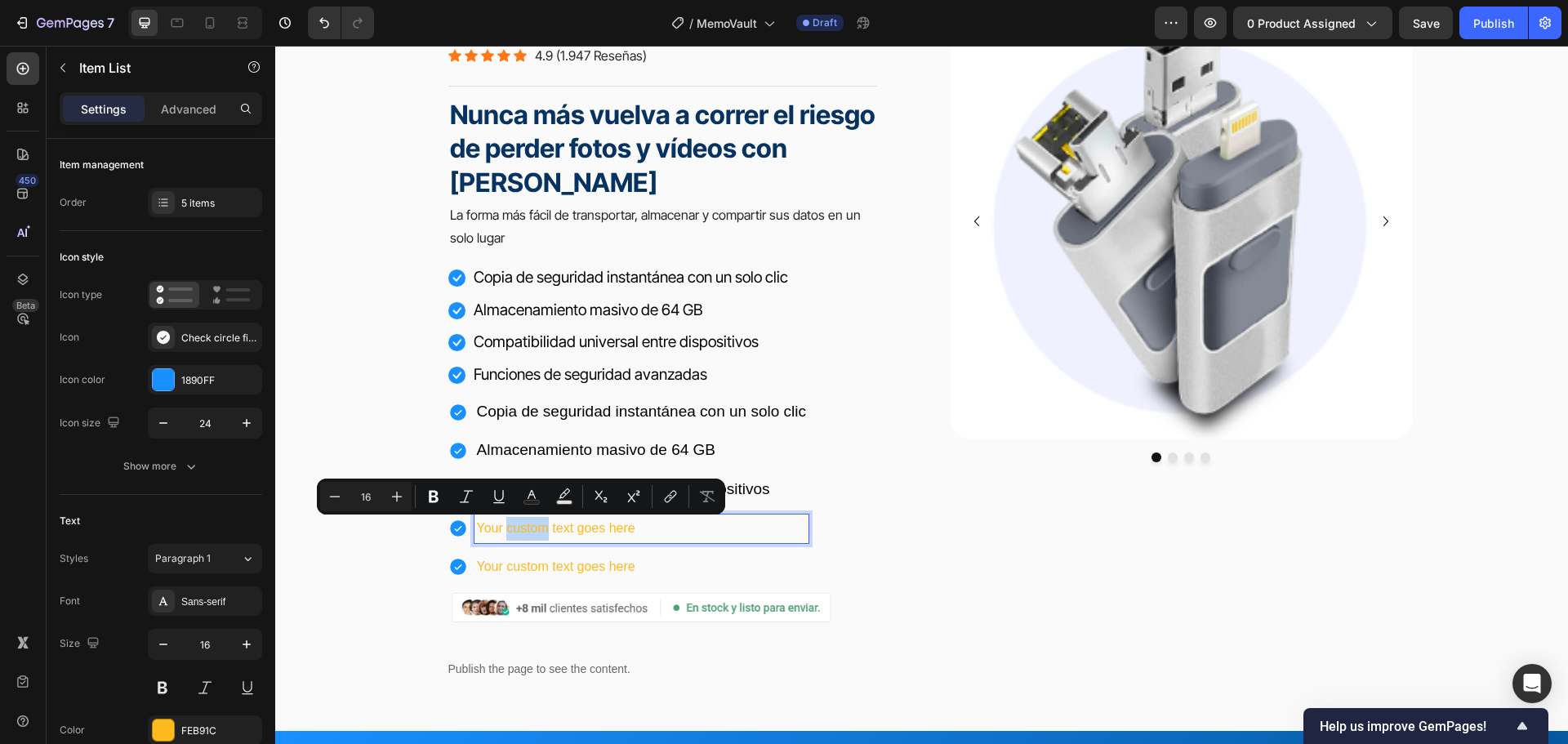
click at [535, 524] on p "Your custom text goes here" at bounding box center [641, 529] width 330 height 24
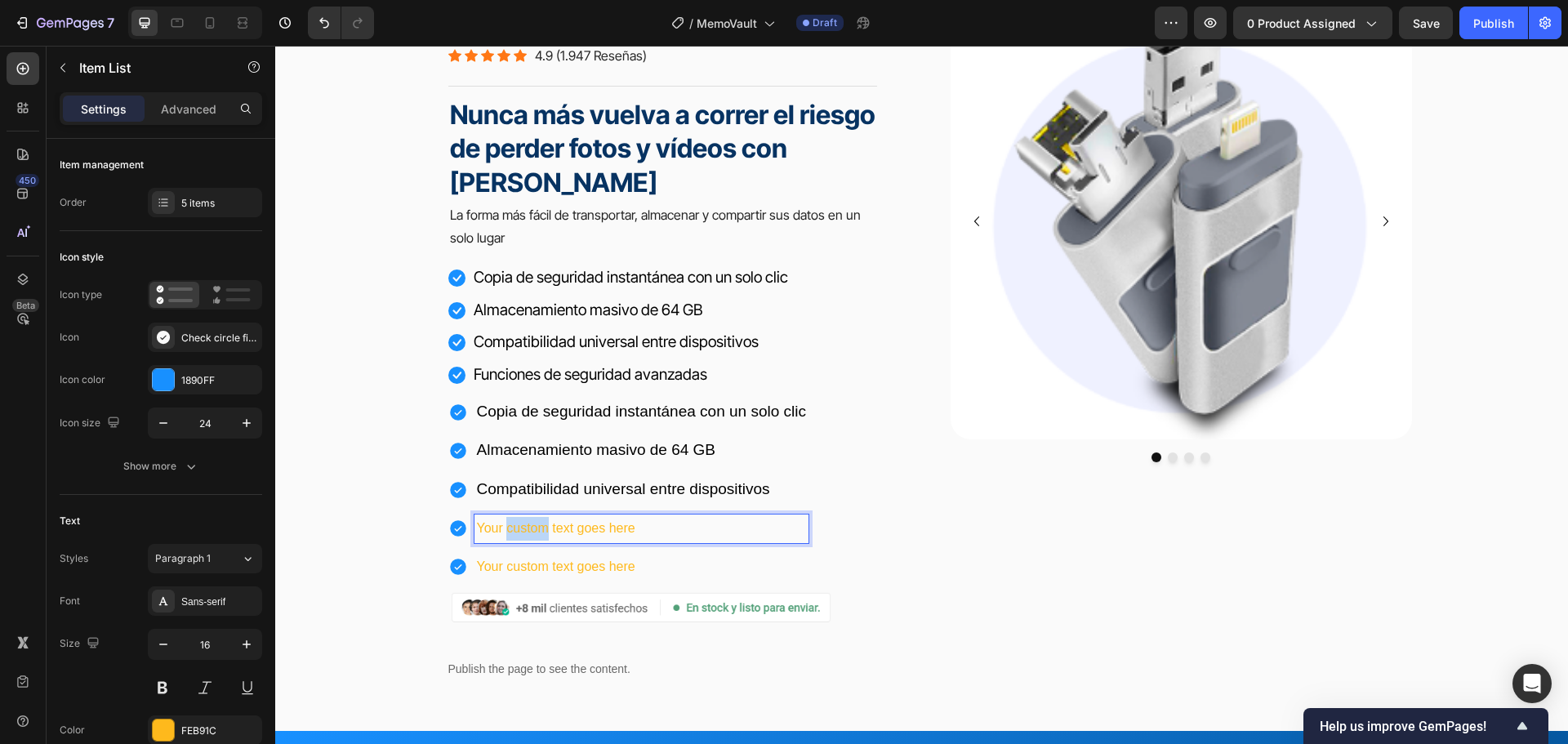
click at [535, 524] on p "Your custom text goes here" at bounding box center [641, 529] width 330 height 24
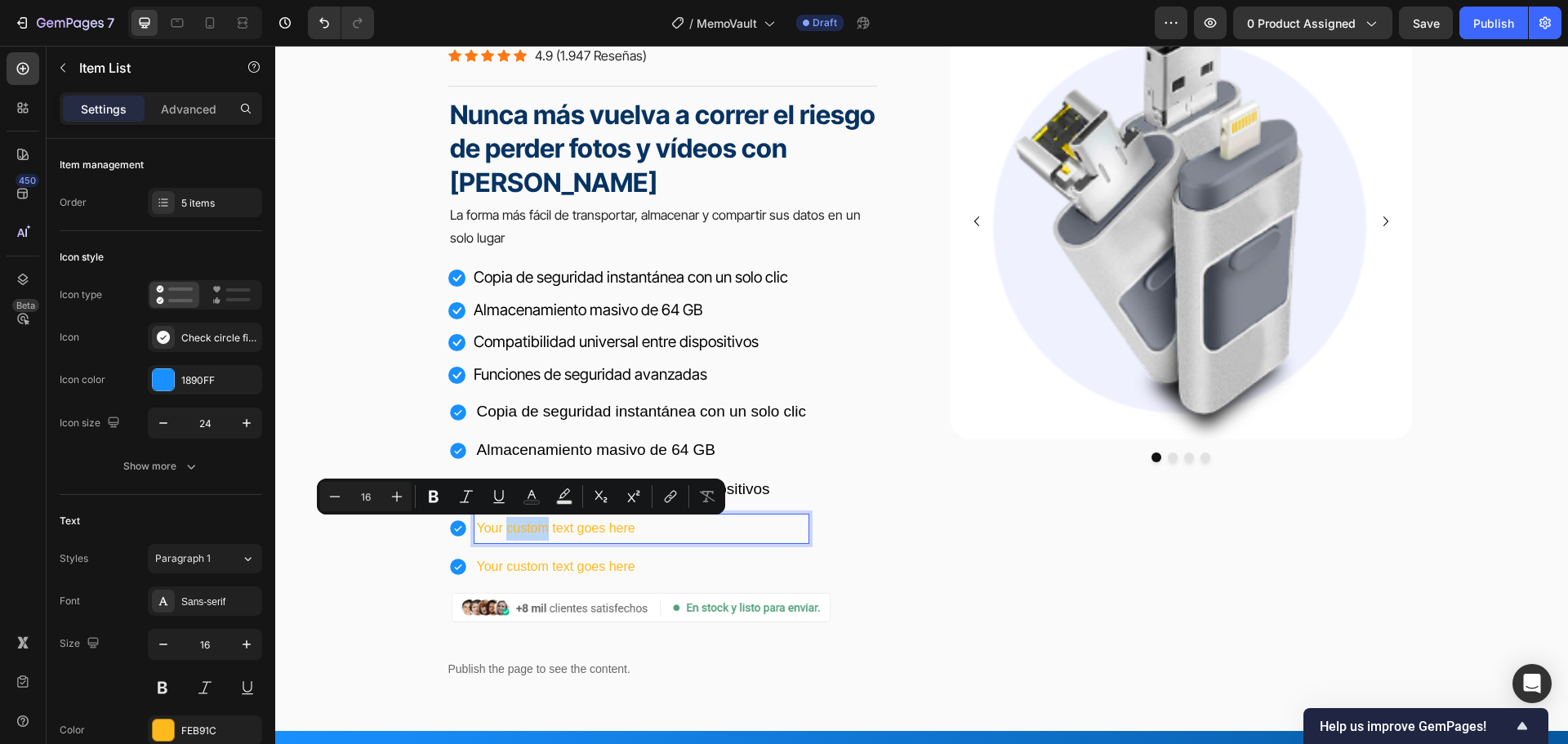
click at [538, 524] on p "Your custom text goes here" at bounding box center [641, 529] width 330 height 24
click at [539, 524] on p "Your custom text goes here" at bounding box center [641, 529] width 330 height 24
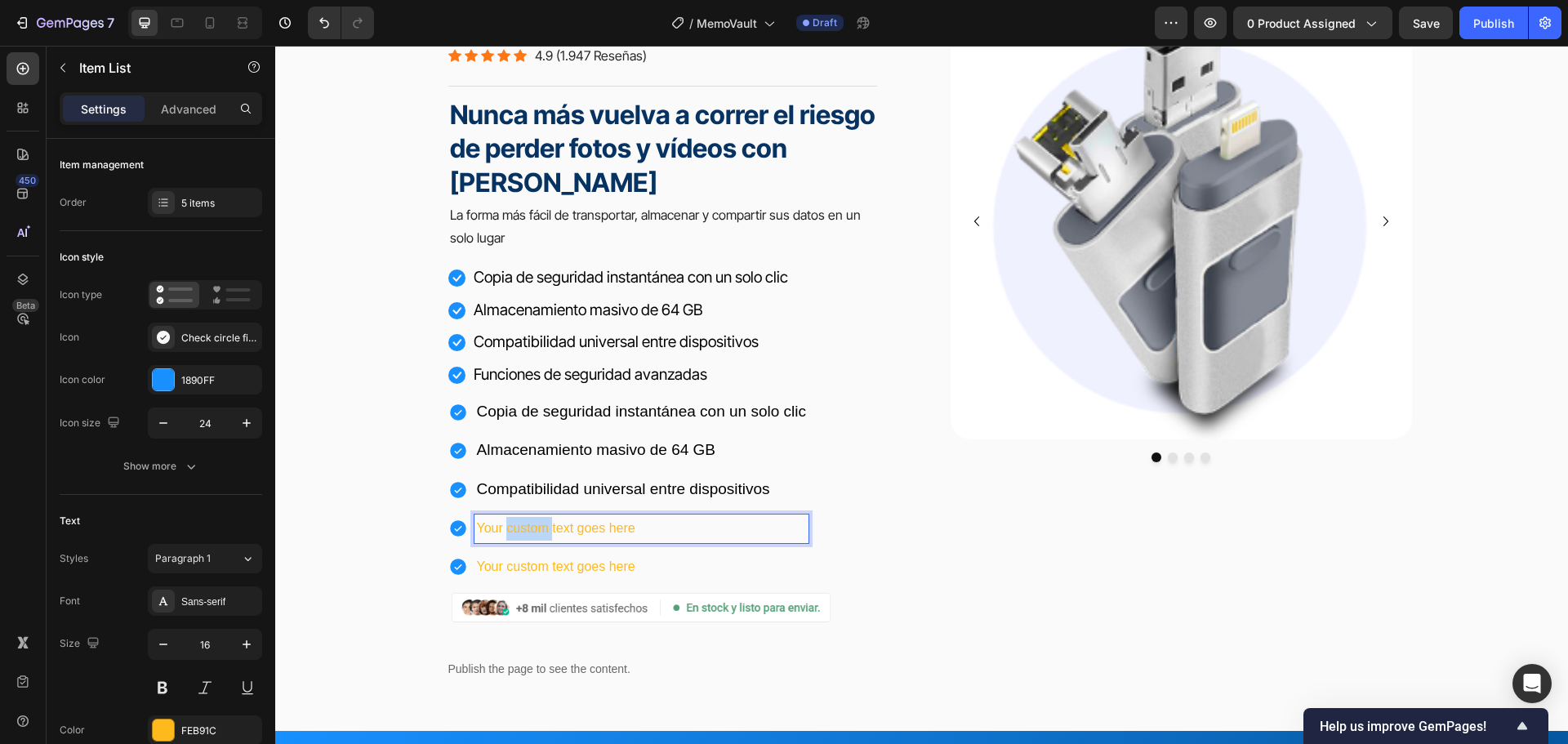
click at [540, 524] on p "Your custom text goes here" at bounding box center [641, 529] width 330 height 24
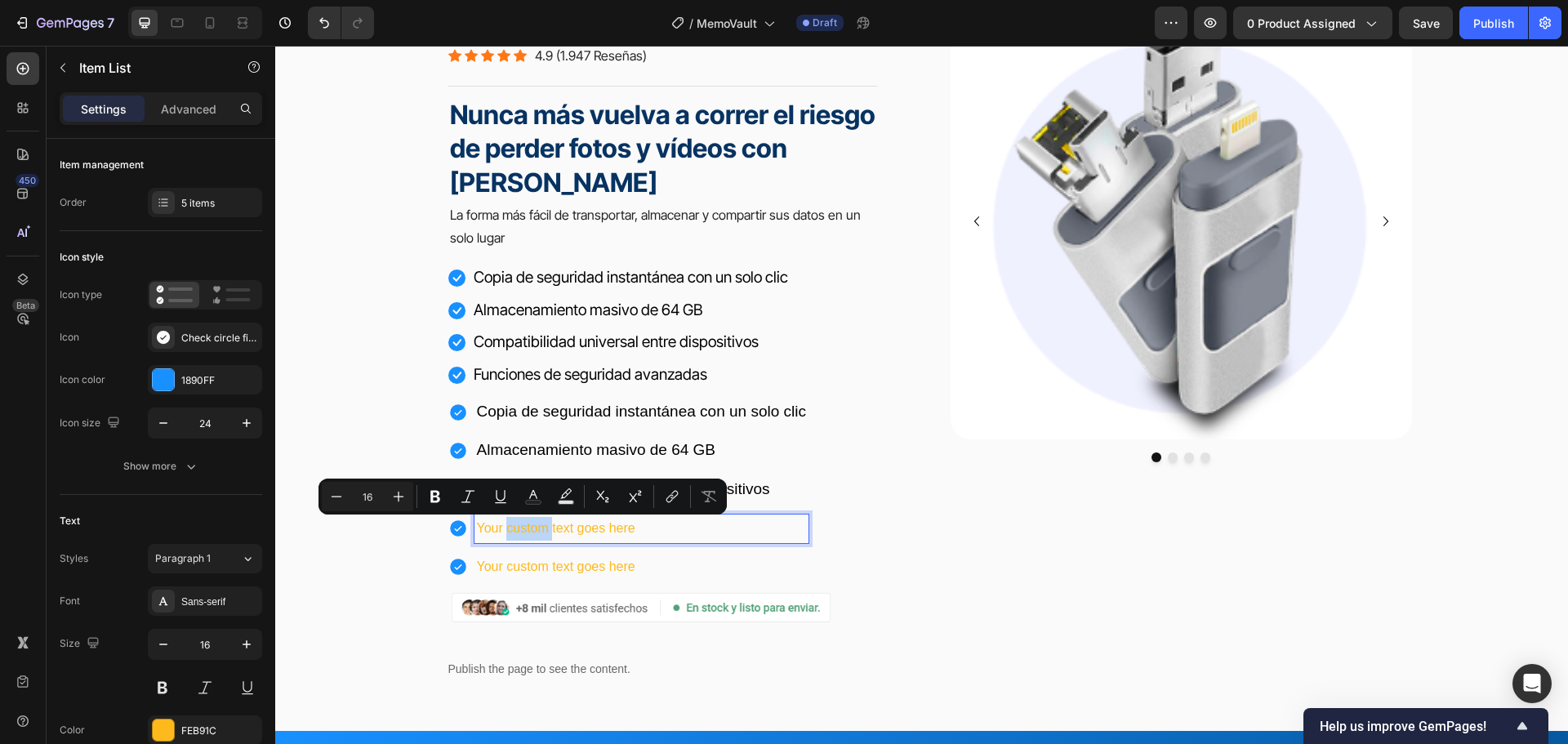
click at [540, 524] on p "Your custom text goes here" at bounding box center [641, 529] width 330 height 24
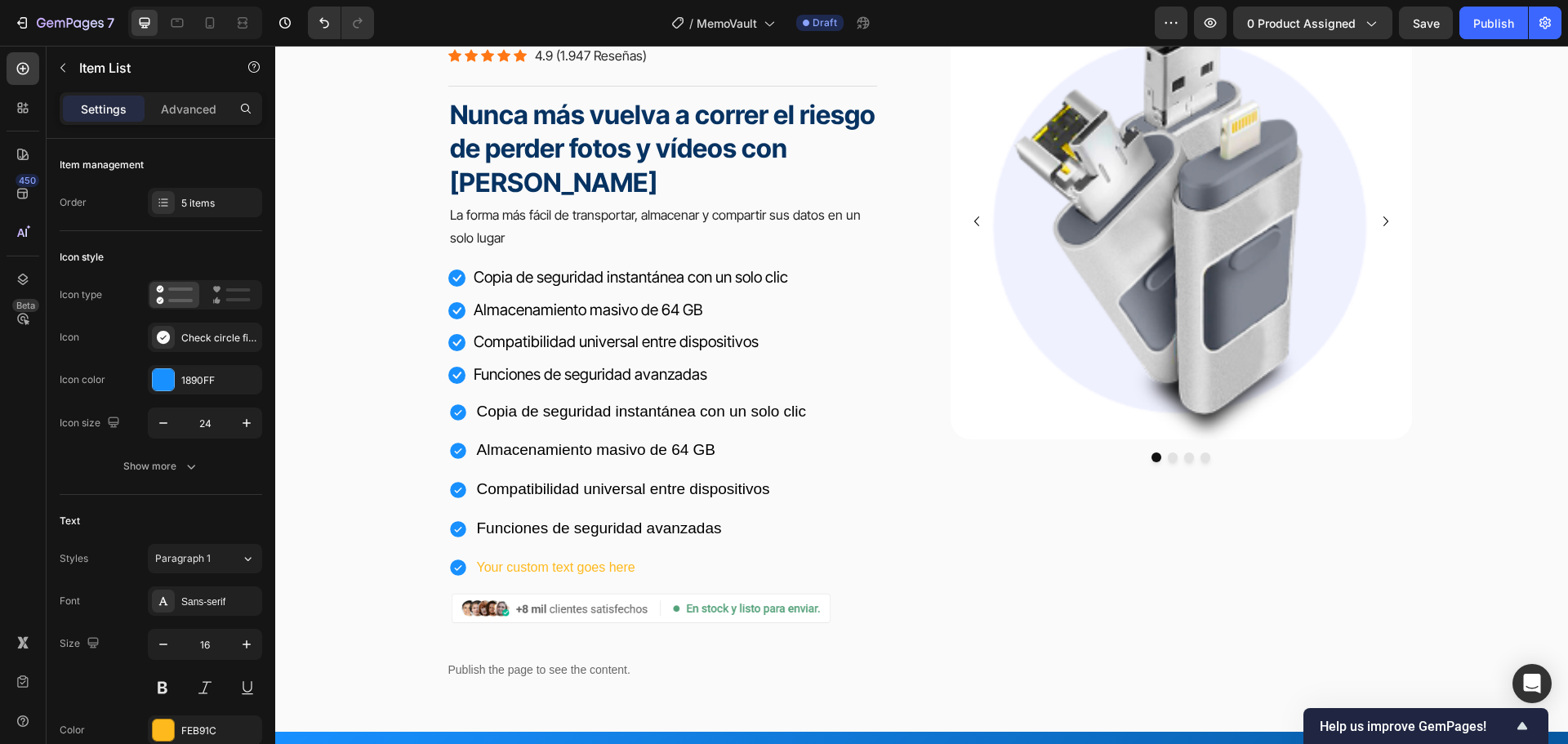
click at [464, 398] on div "Copia de seguridad instantánea con un solo clic" at bounding box center [628, 412] width 361 height 30
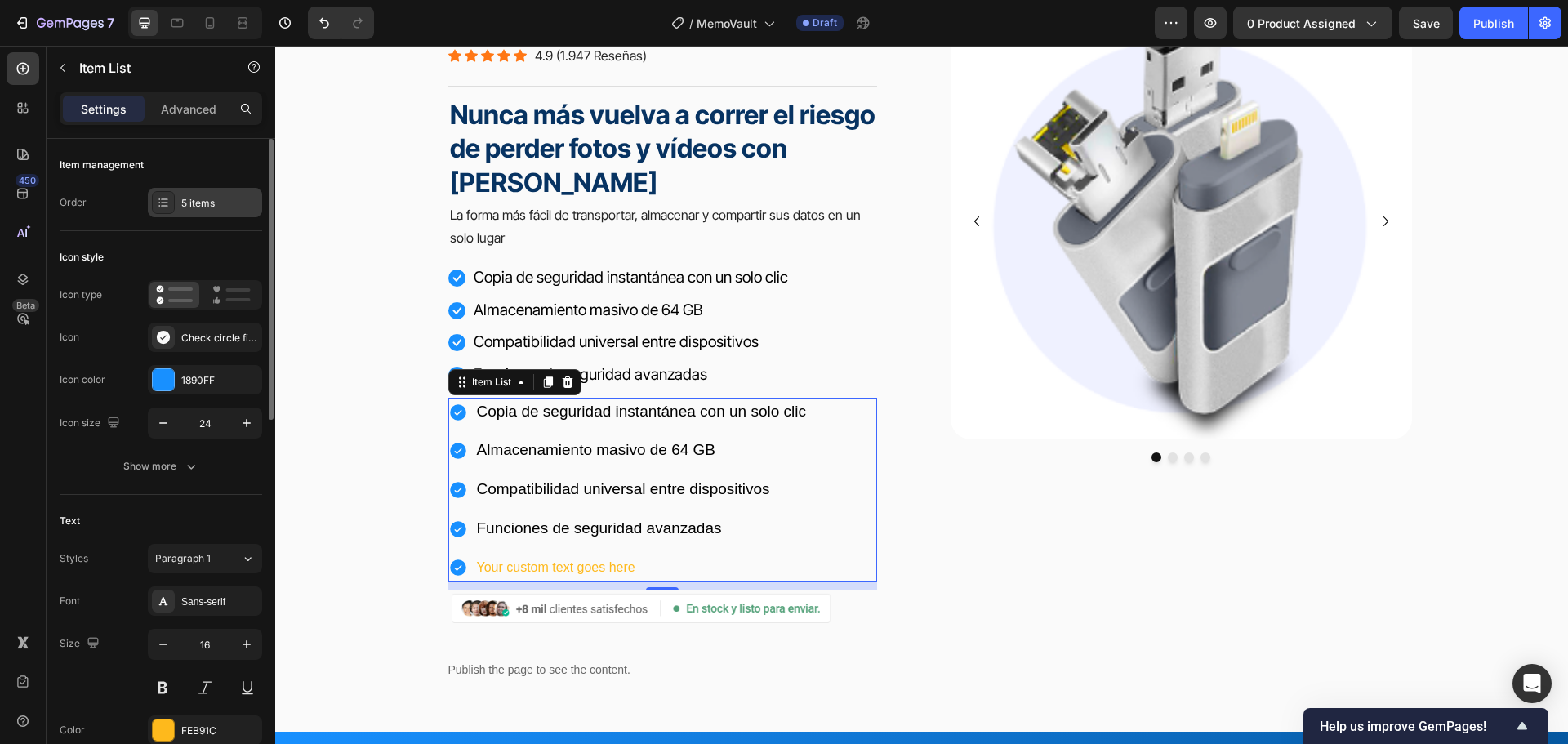
click at [189, 198] on div "5 items" at bounding box center [220, 203] width 77 height 14
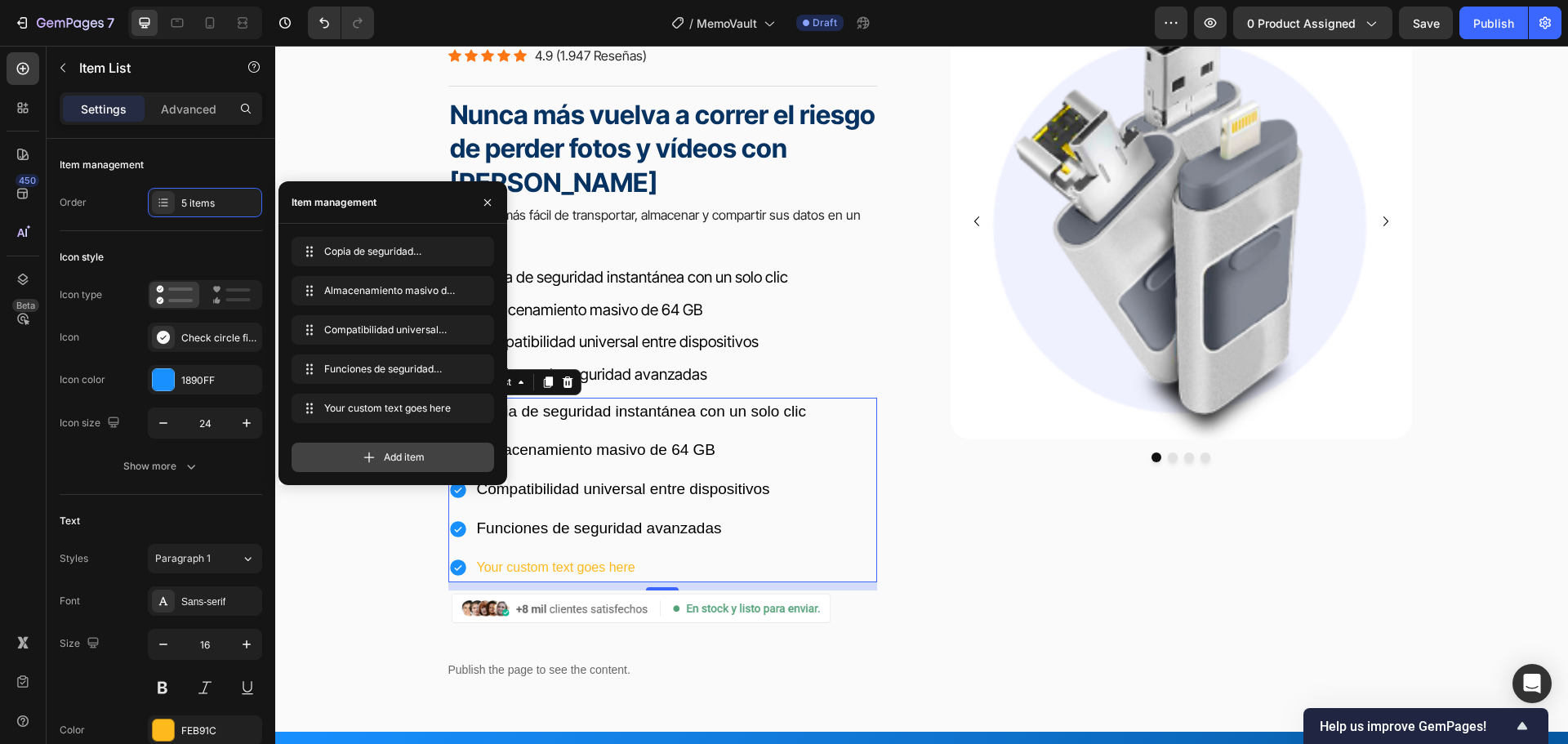
click at [367, 445] on div "Add item" at bounding box center [392, 457] width 203 height 30
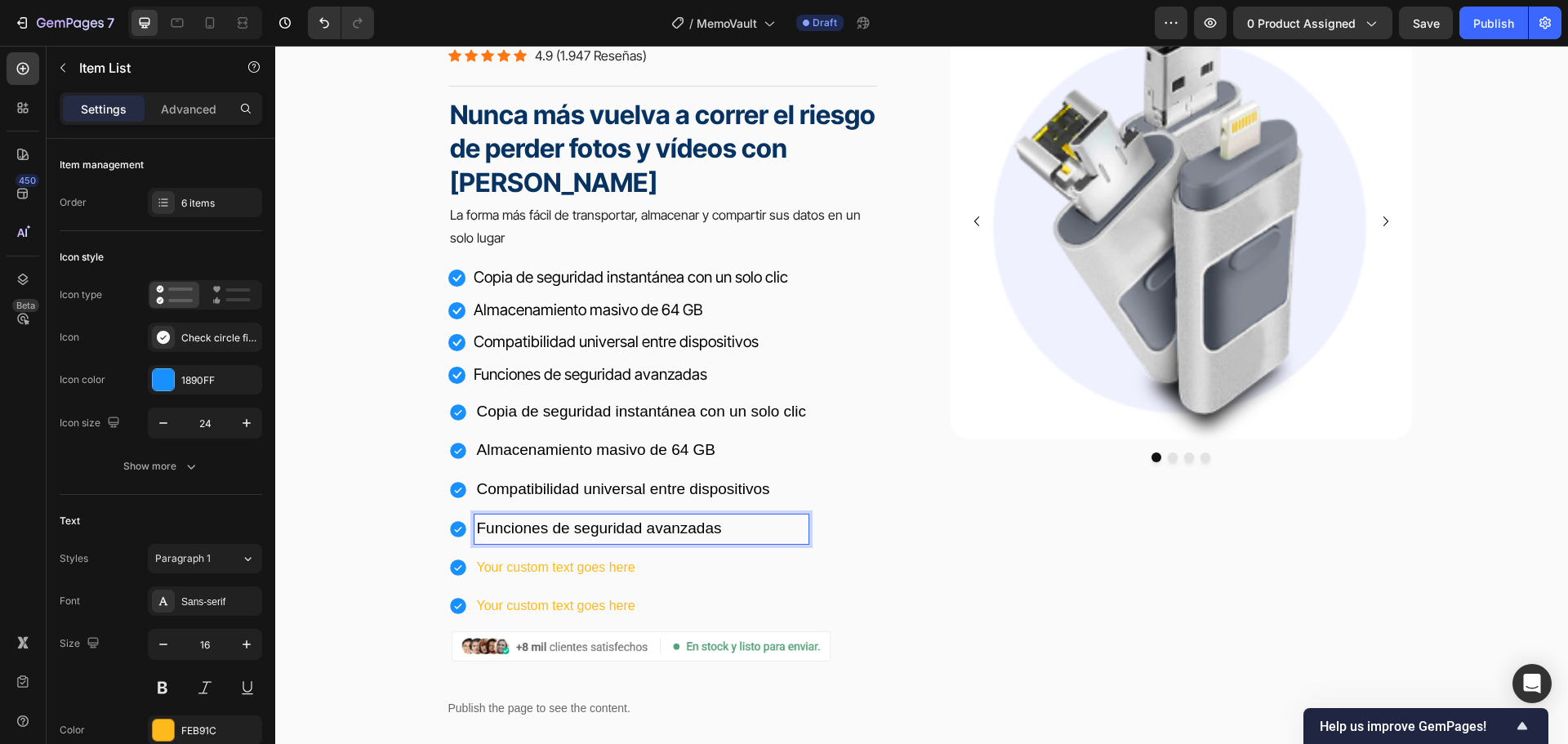
click at [728, 528] on p "Funciones de seguridad avanzadas" at bounding box center [641, 529] width 330 height 24
click at [725, 533] on p "Funciones de seguridad avanzadas" at bounding box center [641, 529] width 330 height 24
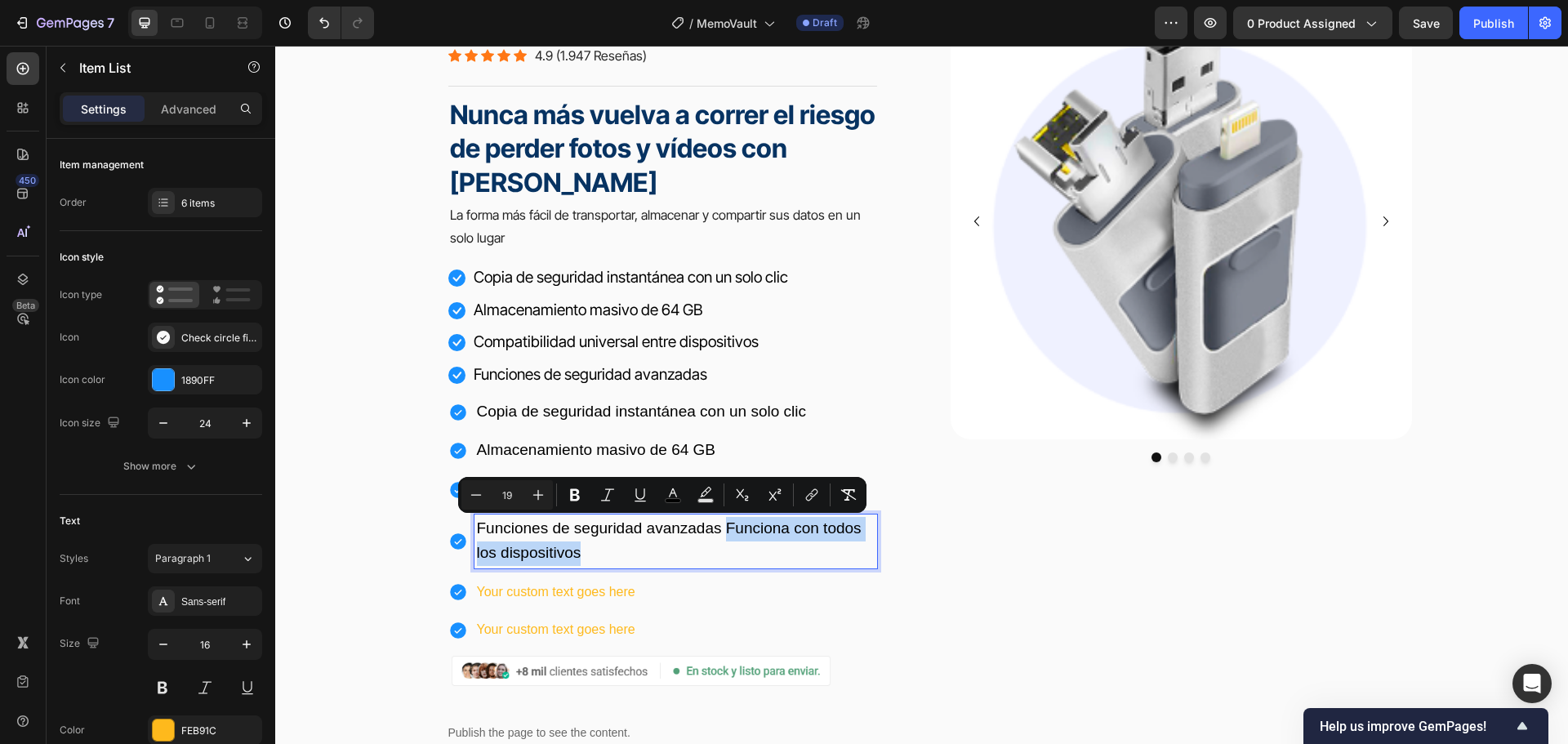
drag, startPoint x: 723, startPoint y: 525, endPoint x: 745, endPoint y: 550, distance: 33.3
click at [745, 550] on p "Funciones de seguridad avanzadas Funciona con todos los dispositivos" at bounding box center [676, 541] width 398 height 49
copy span "Funciona con todos los dispositivos"
click at [537, 584] on p "Your custom text goes here" at bounding box center [676, 592] width 398 height 24
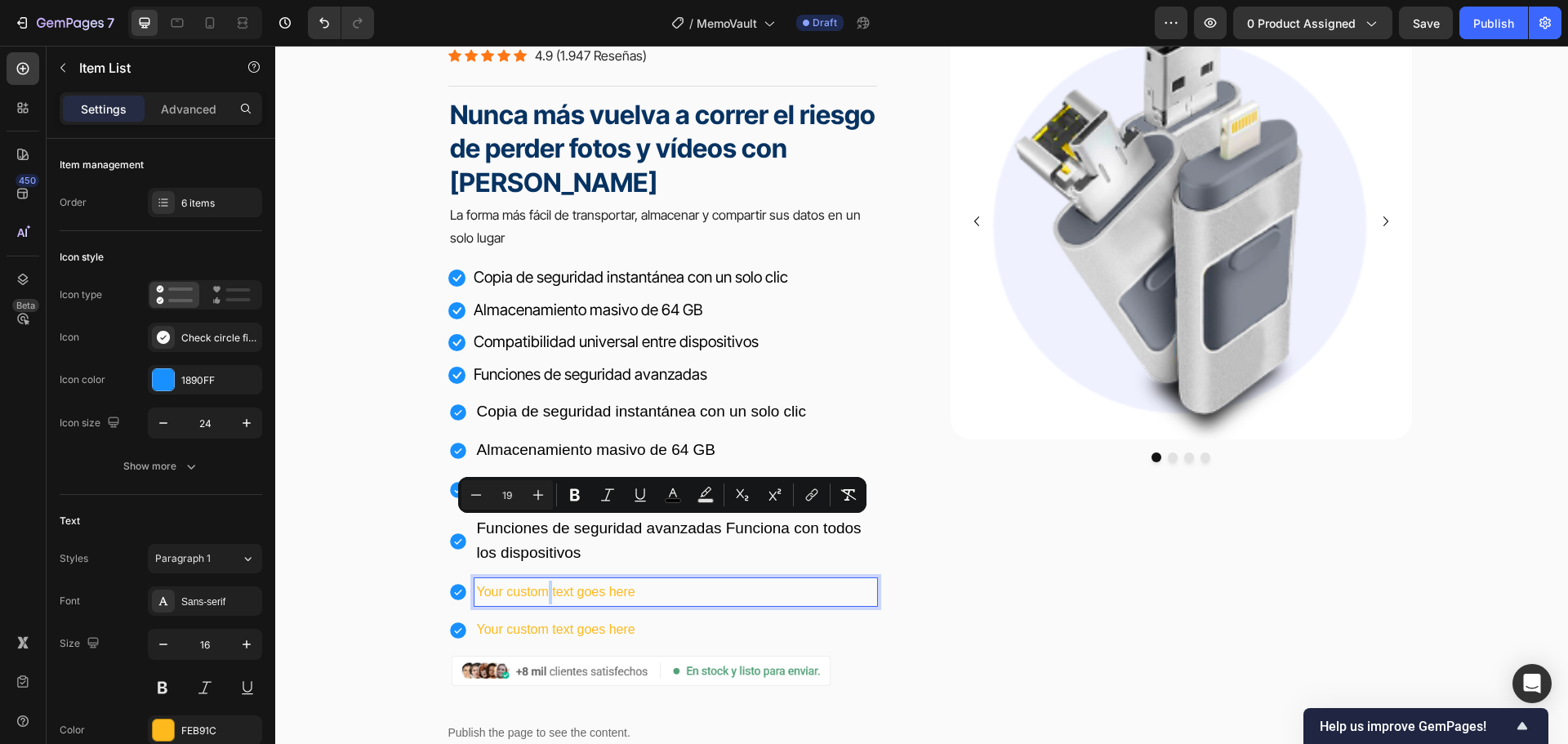
click at [537, 584] on p "Your custom text goes here" at bounding box center [676, 592] width 398 height 24
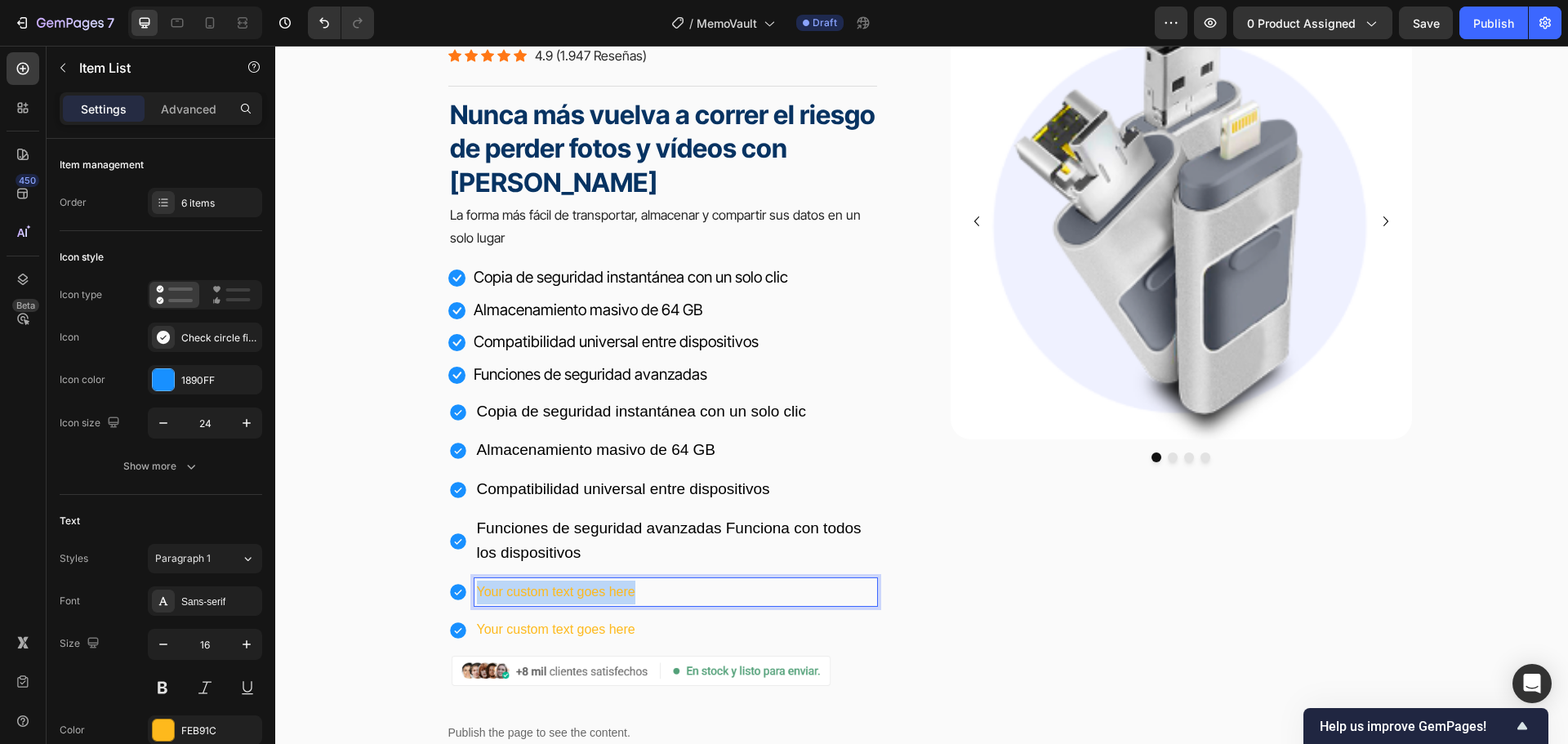
click at [537, 584] on p "Your custom text goes here" at bounding box center [676, 592] width 398 height 24
click at [730, 530] on span "Funciones de seguridad avanzadas Funciona con todos los dispositivos" at bounding box center [669, 539] width 385 height 41
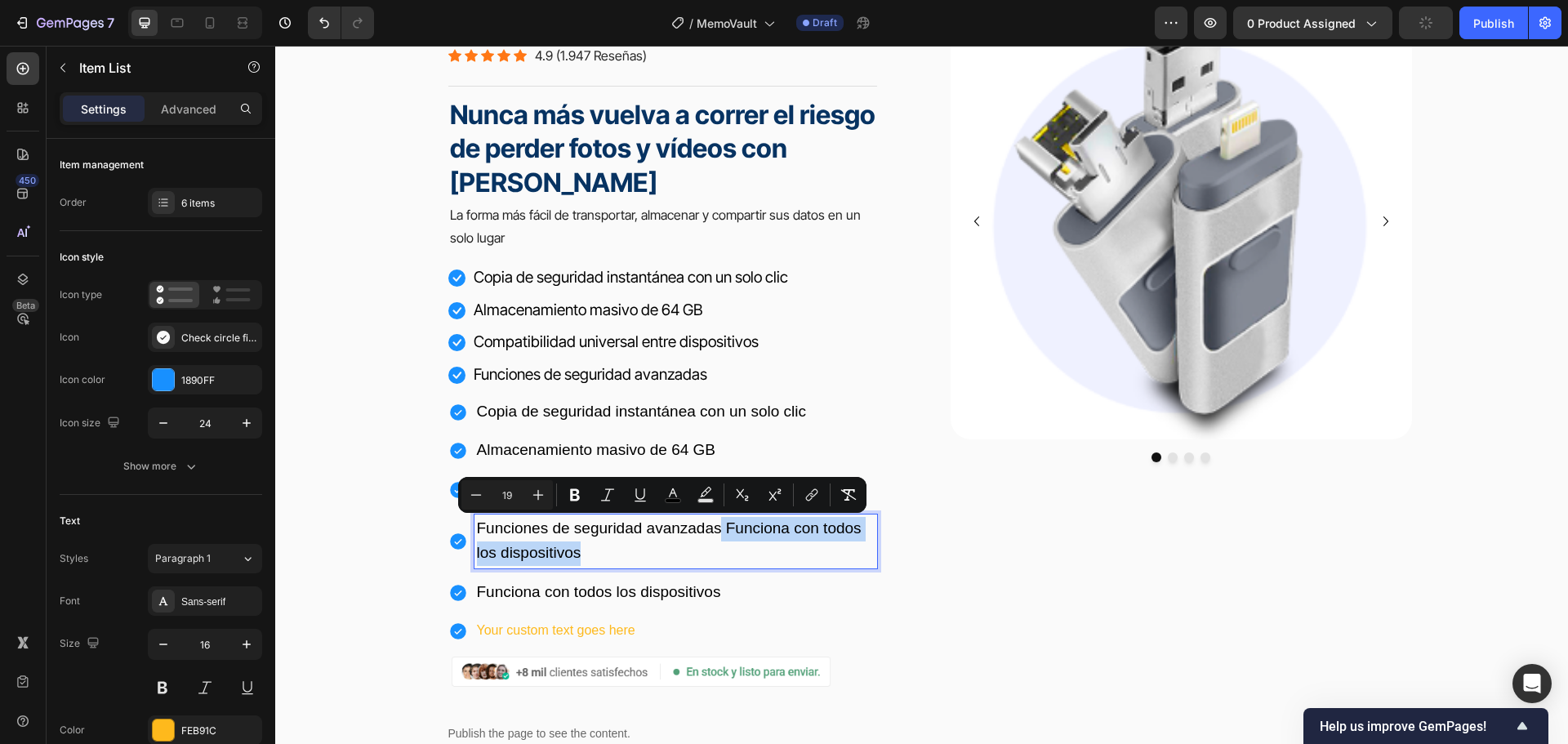
drag, startPoint x: 715, startPoint y: 525, endPoint x: 751, endPoint y: 550, distance: 43.8
click at [751, 550] on p "Funciones de seguridad avanzadas Funciona con todos los dispositivos" at bounding box center [676, 541] width 398 height 49
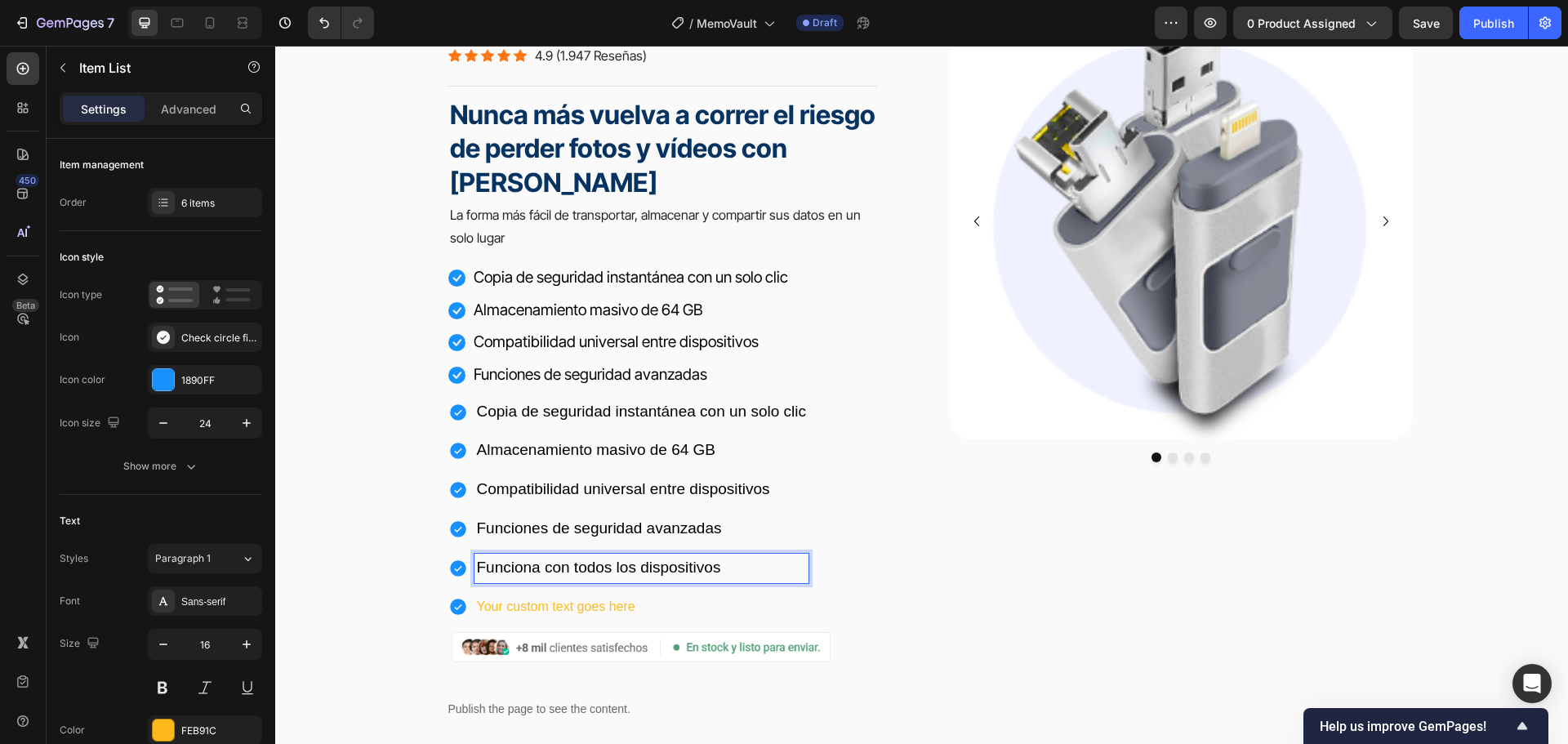
click at [729, 571] on p "Funciona con todos los dispositivos" at bounding box center [641, 567] width 330 height 24
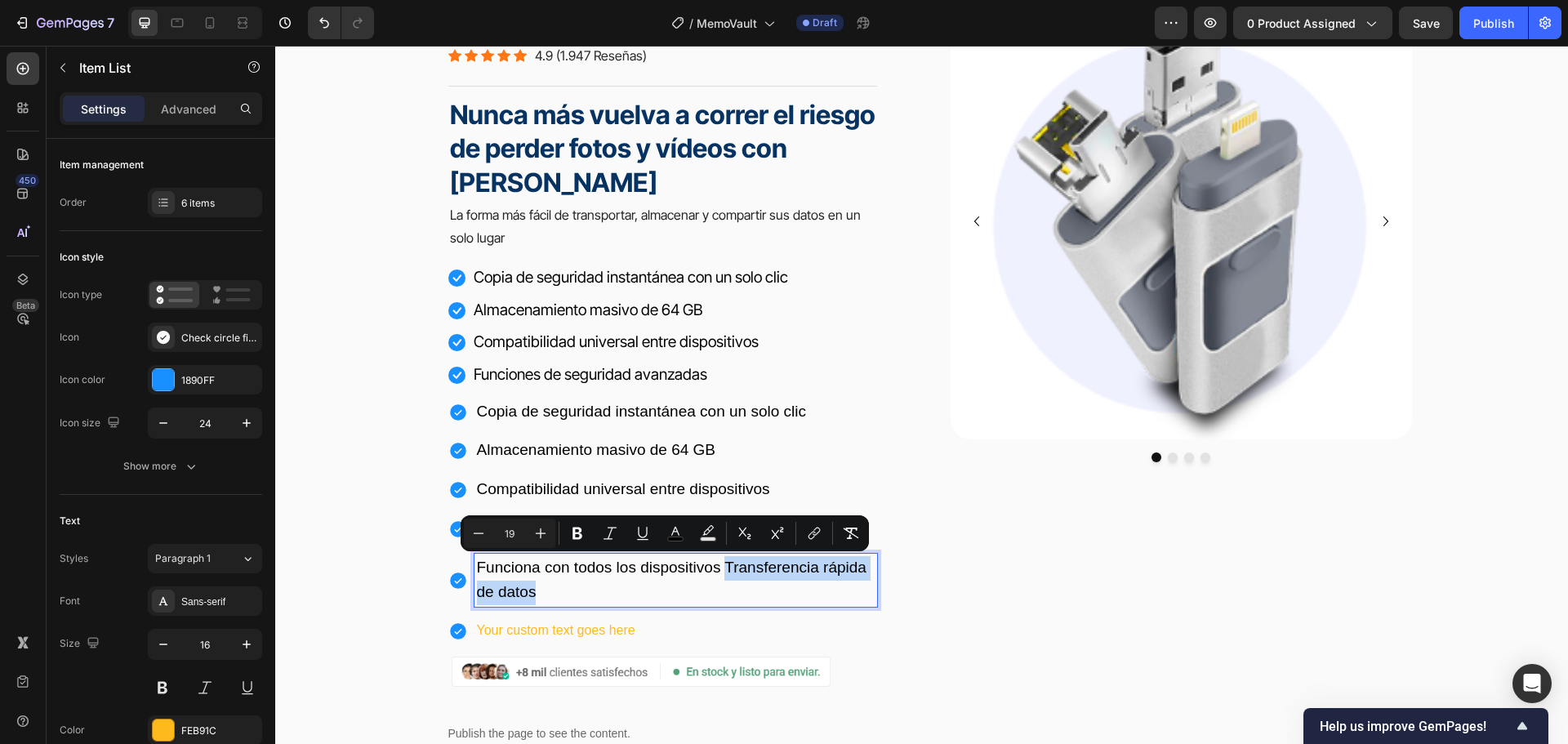
drag, startPoint x: 720, startPoint y: 566, endPoint x: 745, endPoint y: 592, distance: 36.1
click at [745, 592] on p "Funciona con todos los dispositivos Transferencia rápida de datos" at bounding box center [676, 580] width 398 height 49
copy span "Transferencia rápida de datos"
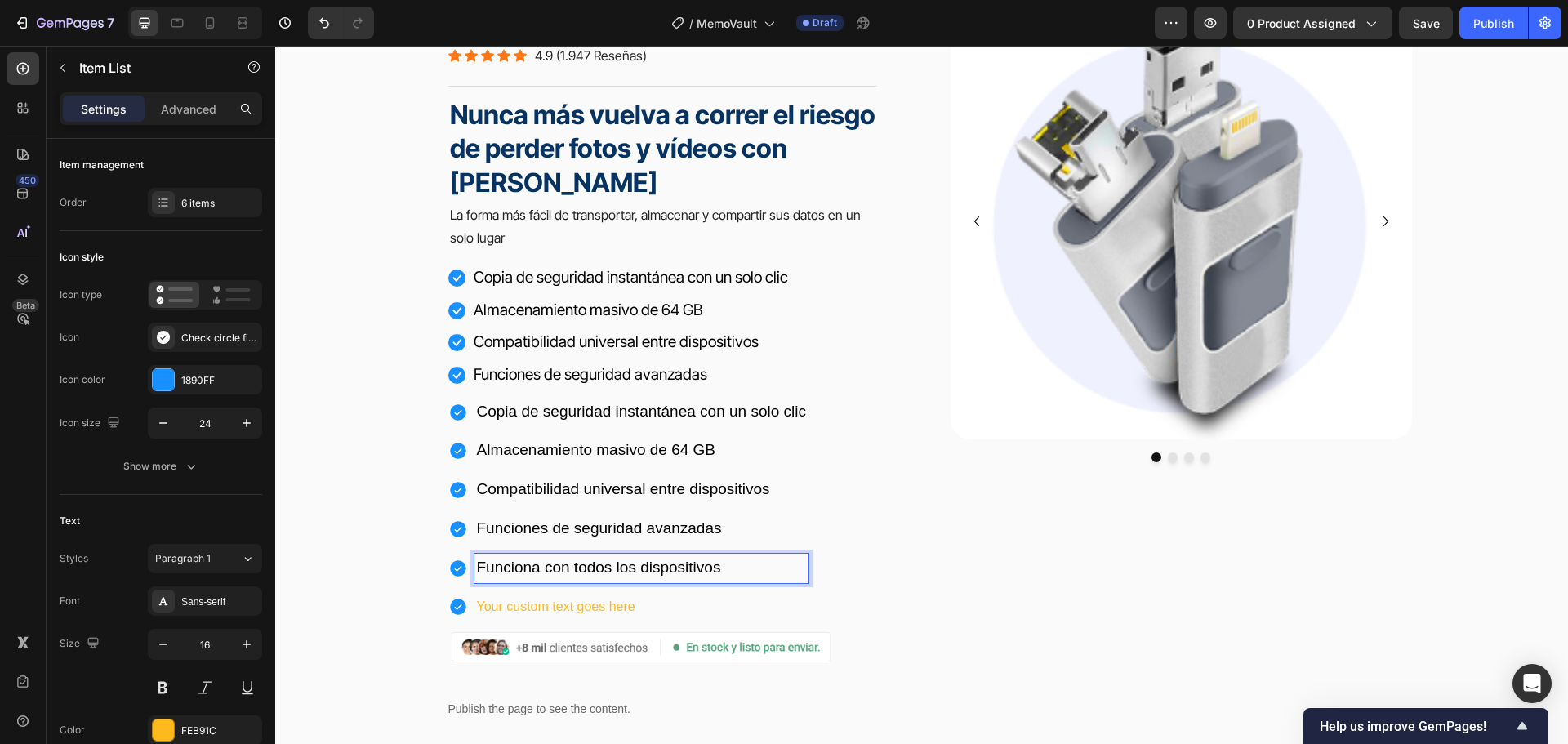
click at [647, 608] on p "Your custom text goes here" at bounding box center [641, 607] width 330 height 24
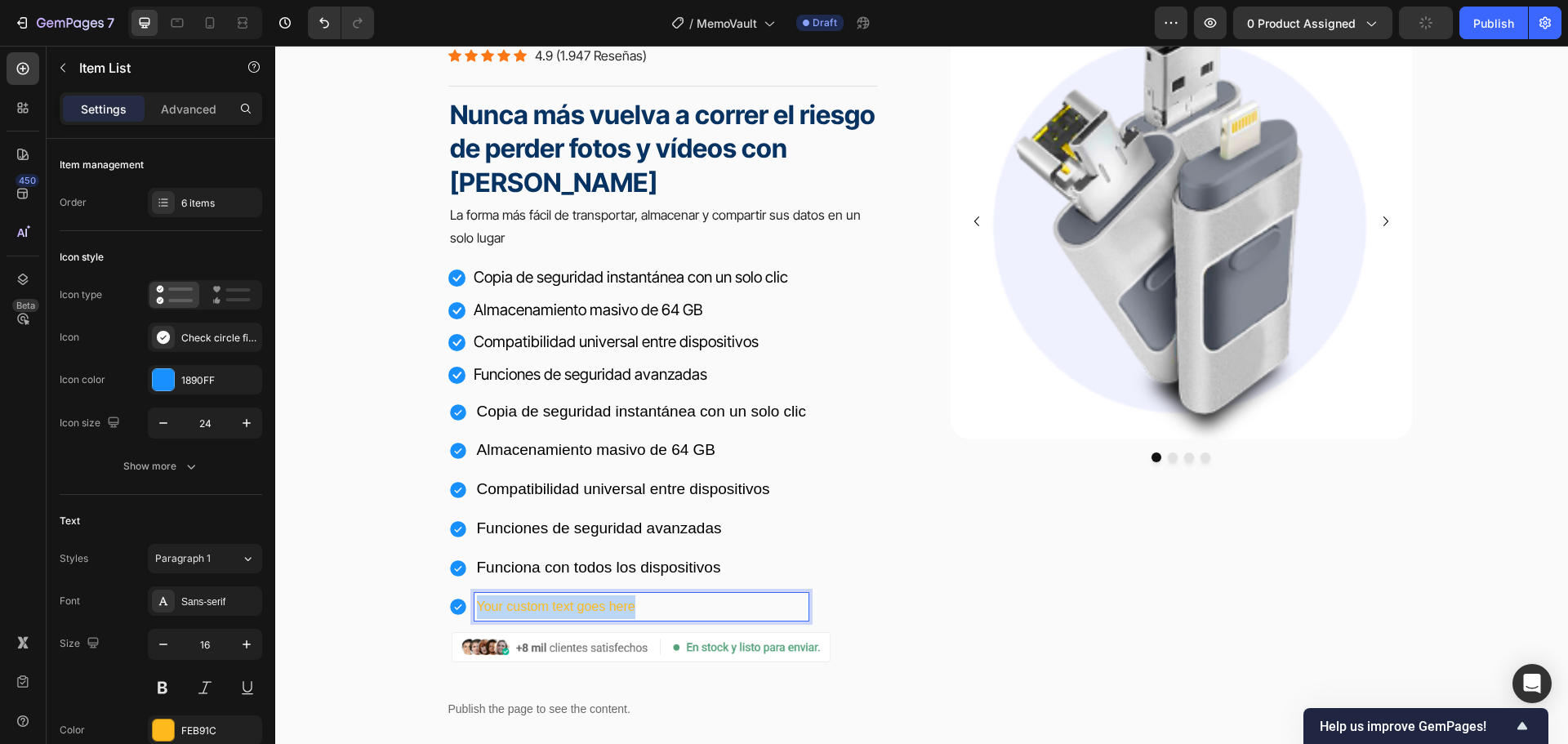
click at [647, 608] on p "Your custom text goes here" at bounding box center [641, 607] width 330 height 24
click at [771, 531] on p "Funciones de seguridad avanzadas" at bounding box center [641, 529] width 330 height 24
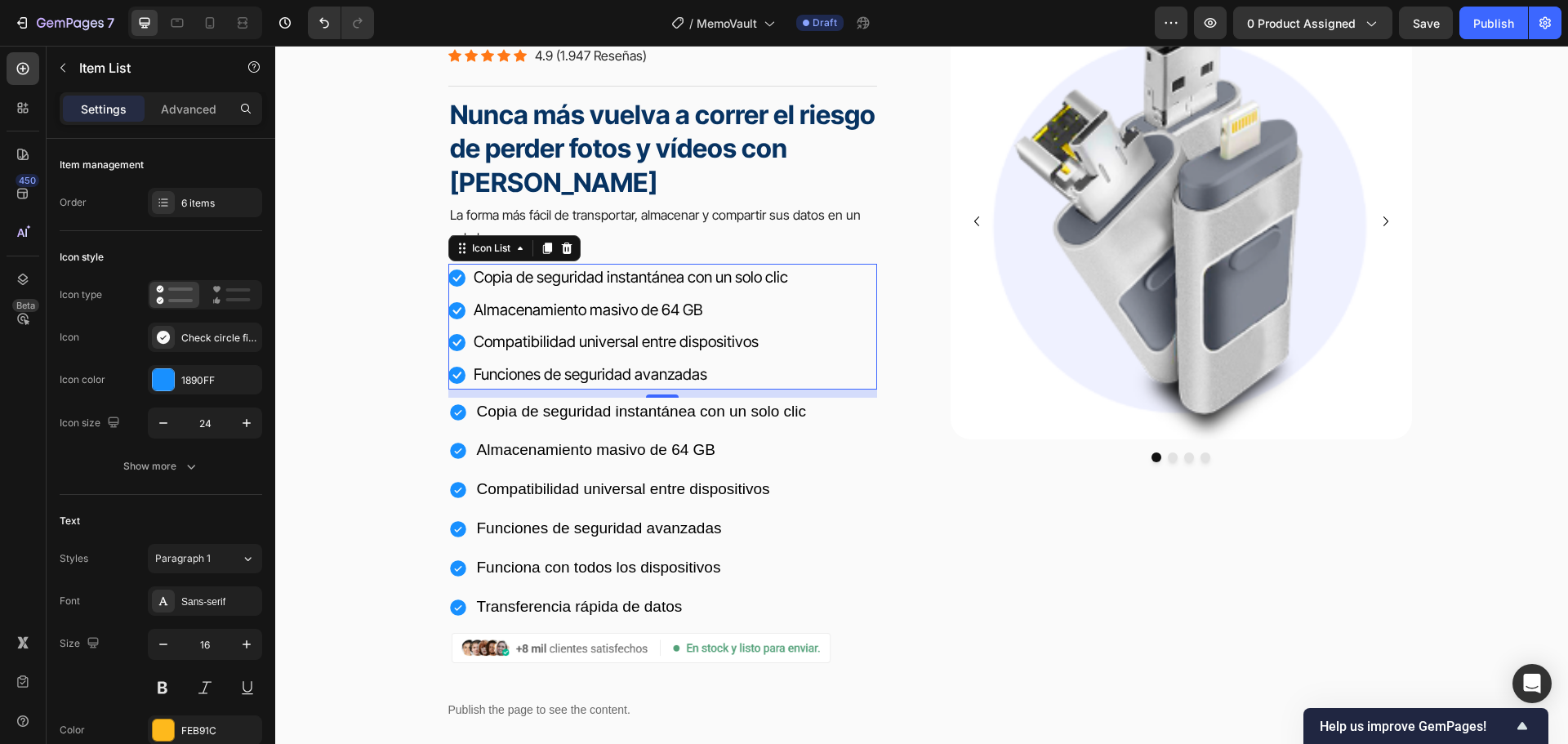
click at [460, 266] on li "Icon Copia de seguridad instantánea con un solo clic Text block" at bounding box center [618, 278] width 341 height 29
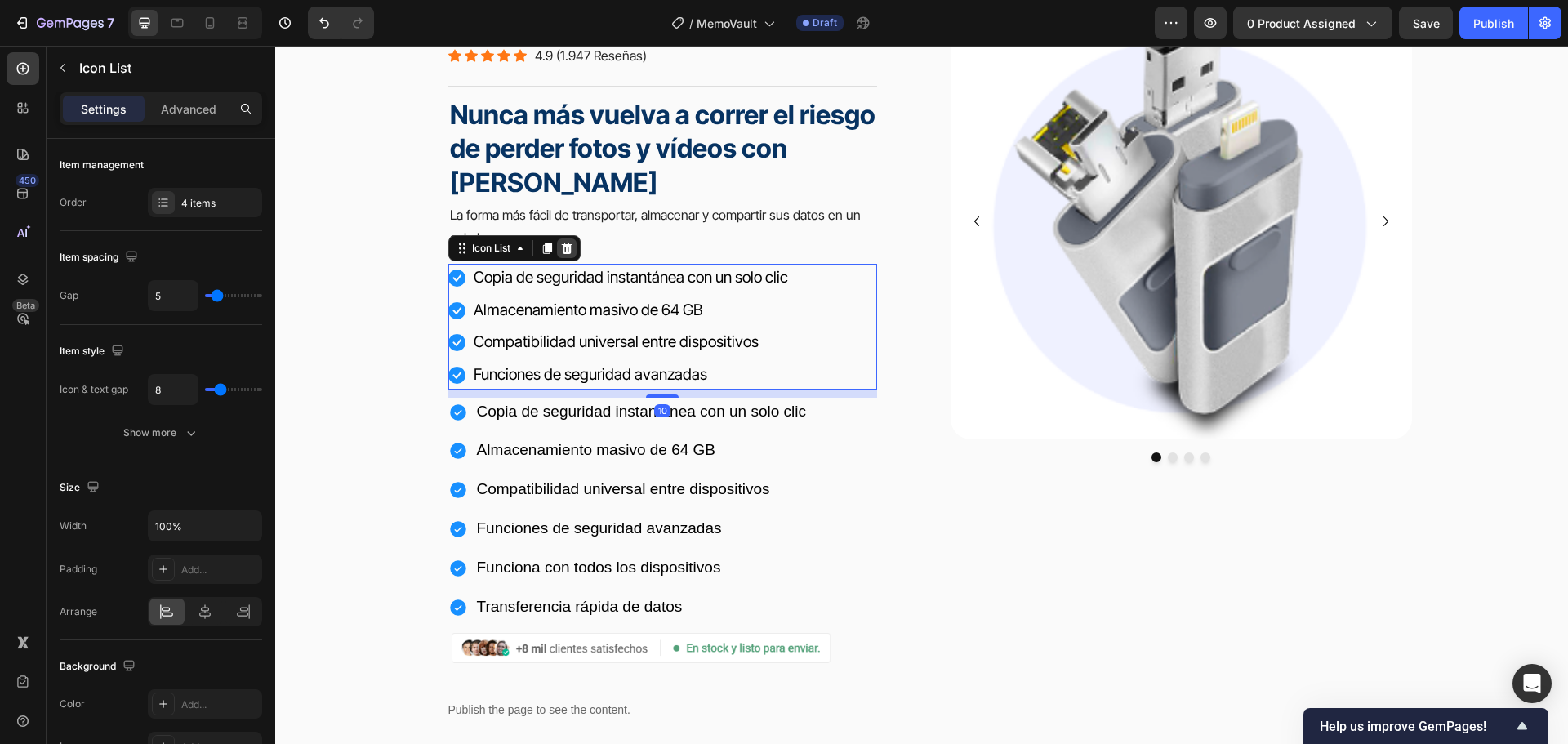
click at [560, 249] on icon at bounding box center [567, 248] width 13 height 13
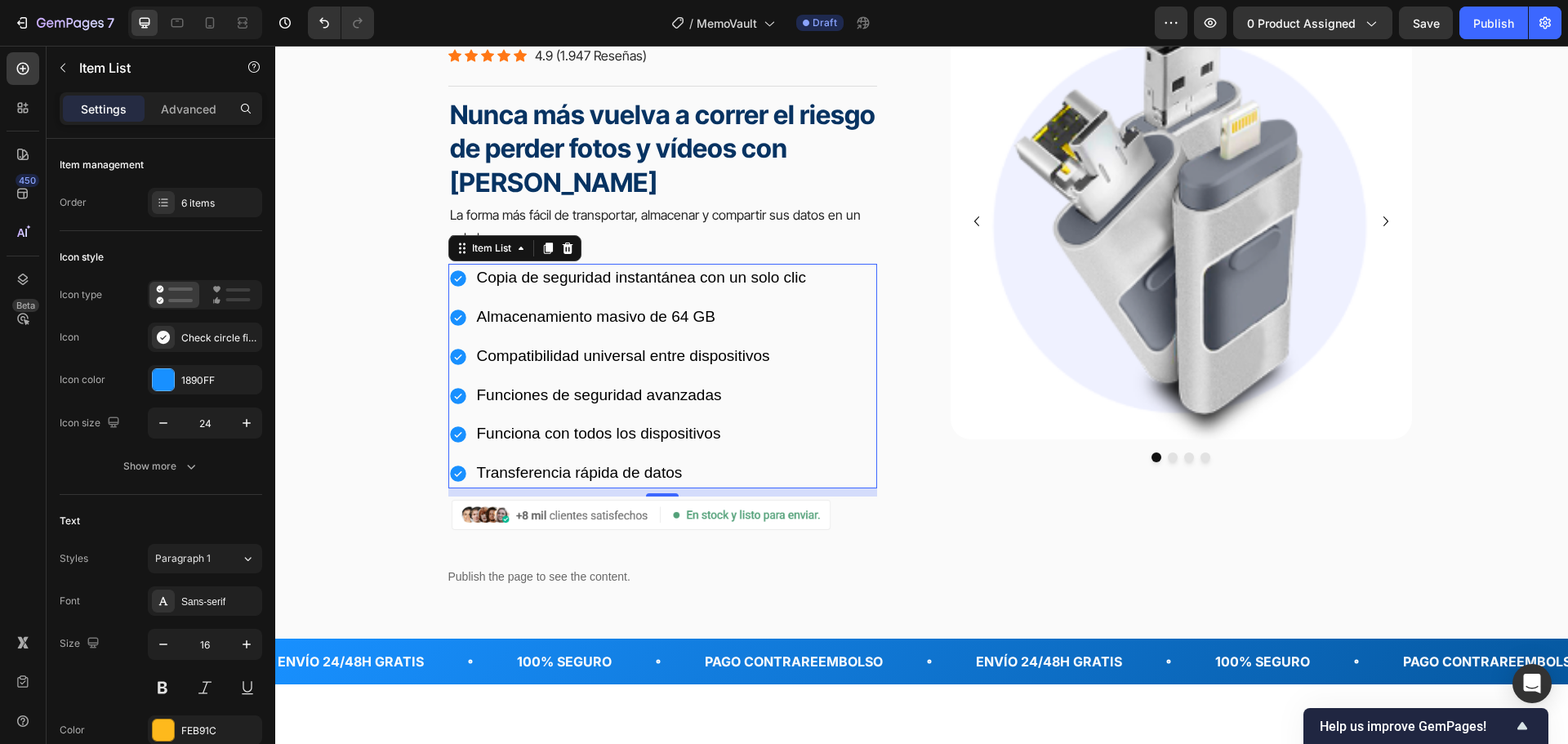
click at [452, 268] on div "Copia de seguridad instantánea con un solo clic" at bounding box center [628, 278] width 361 height 30
click at [217, 596] on div "Sans-serif" at bounding box center [220, 601] width 77 height 14
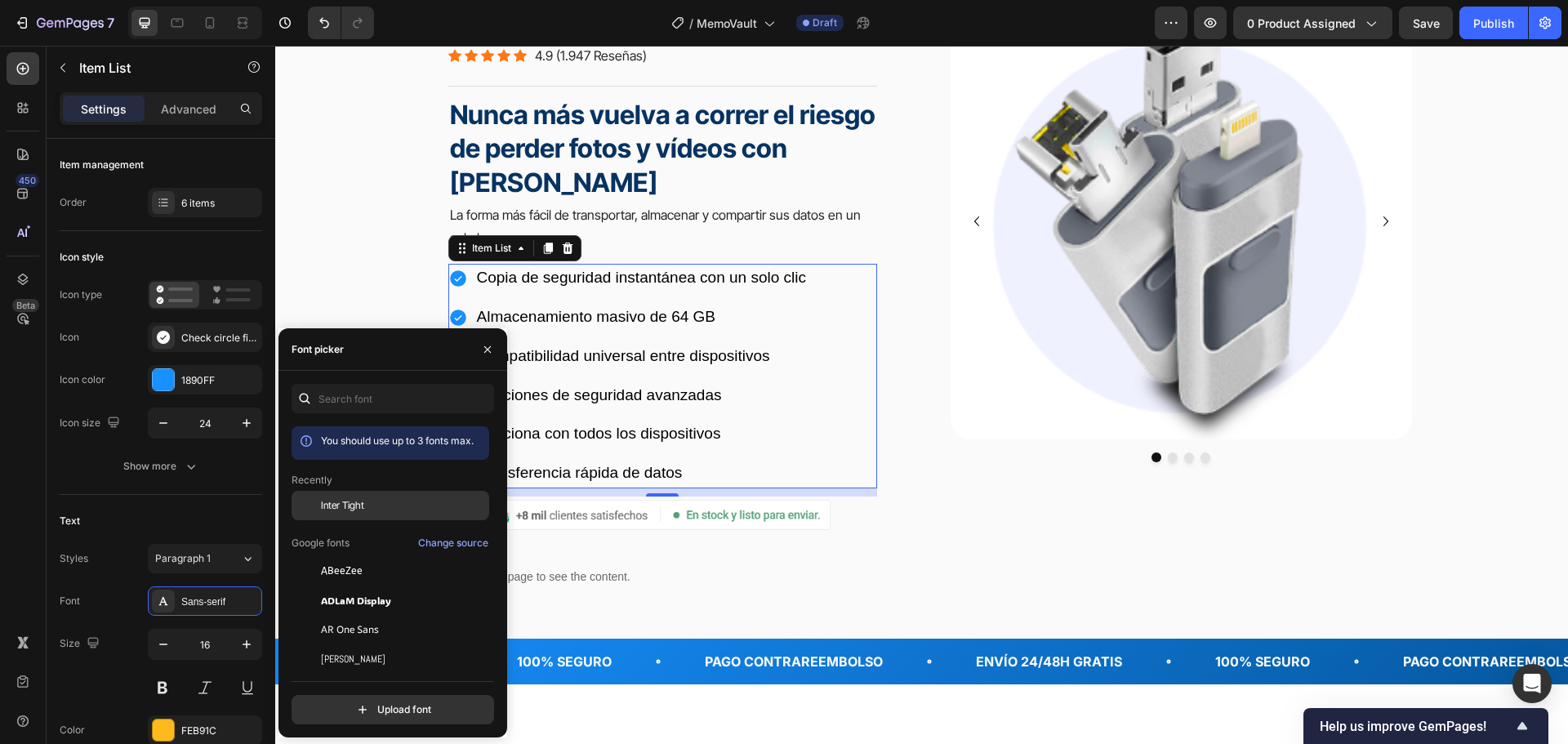
click at [344, 507] on span "Inter Tight" at bounding box center [342, 505] width 43 height 14
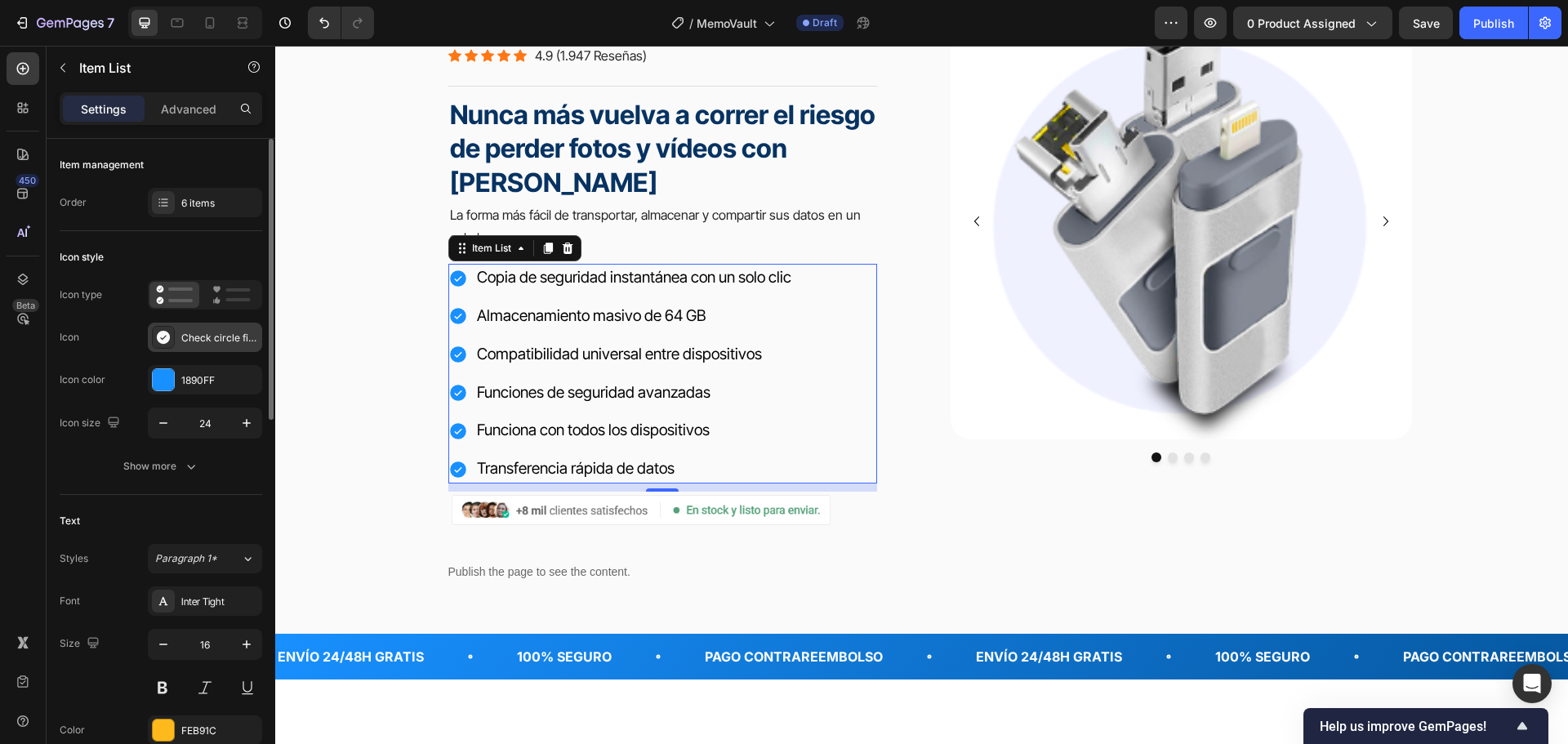
click at [218, 335] on div "Check circle filled" at bounding box center [220, 337] width 77 height 14
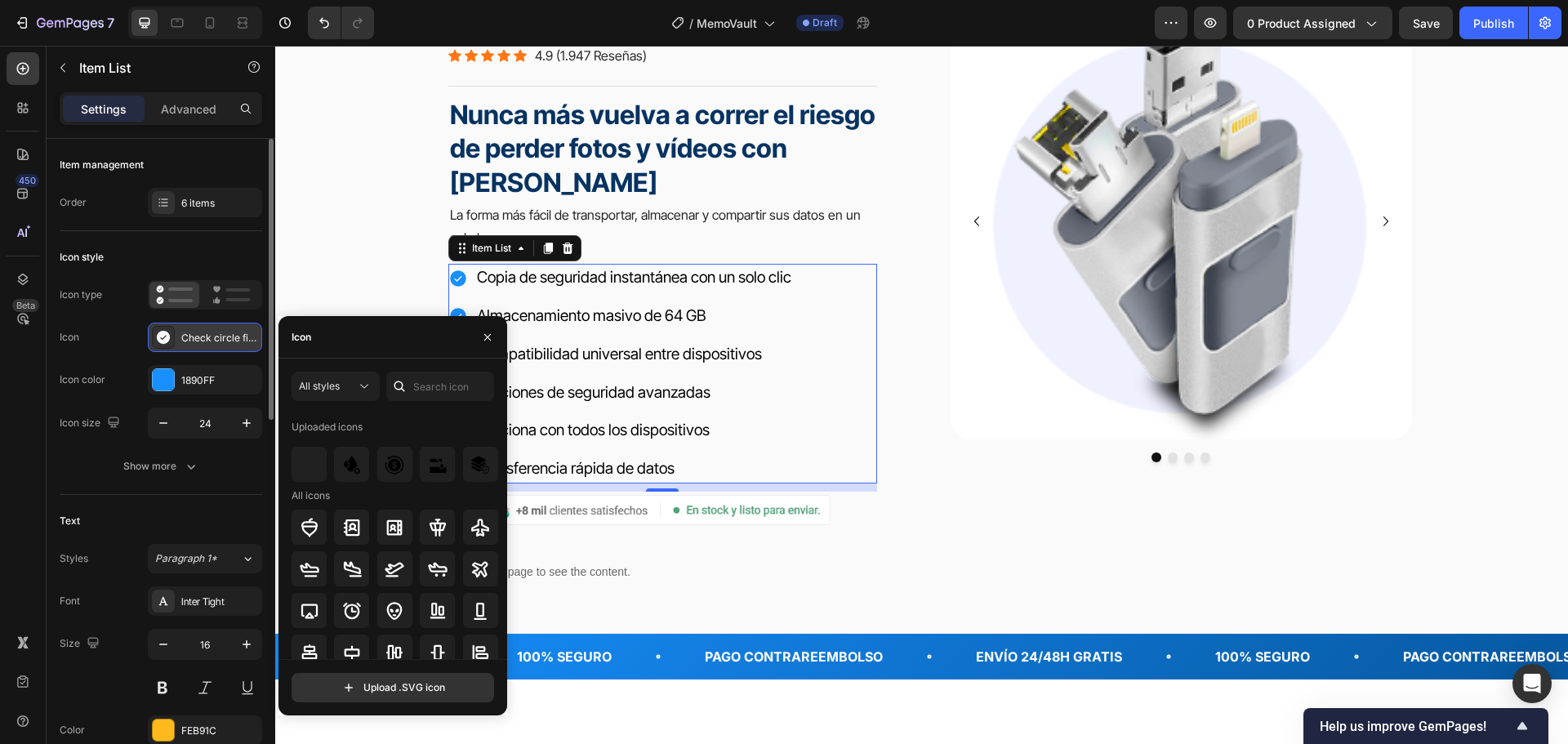
click at [218, 335] on div "Check circle filled" at bounding box center [220, 337] width 77 height 14
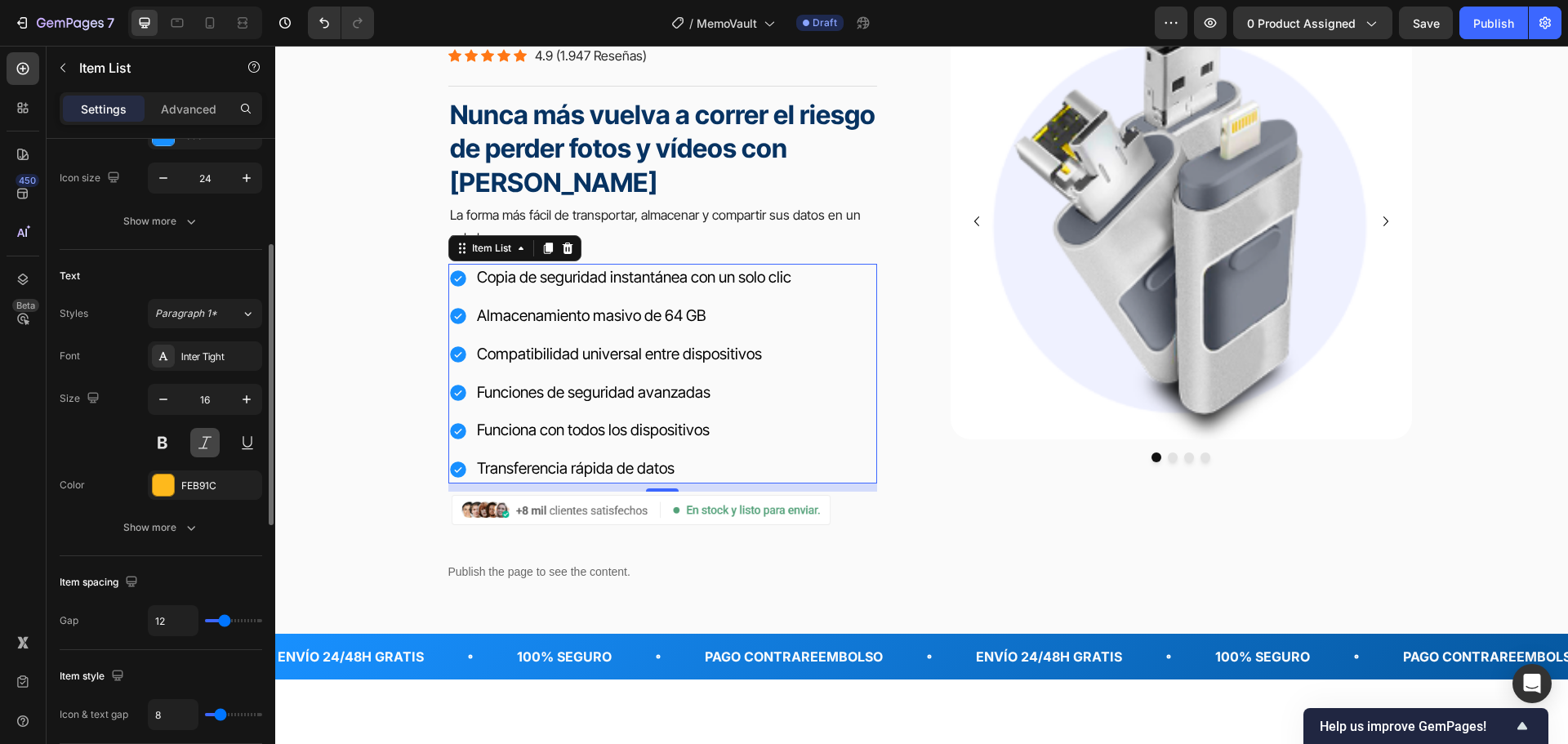
scroll to position [409, 0]
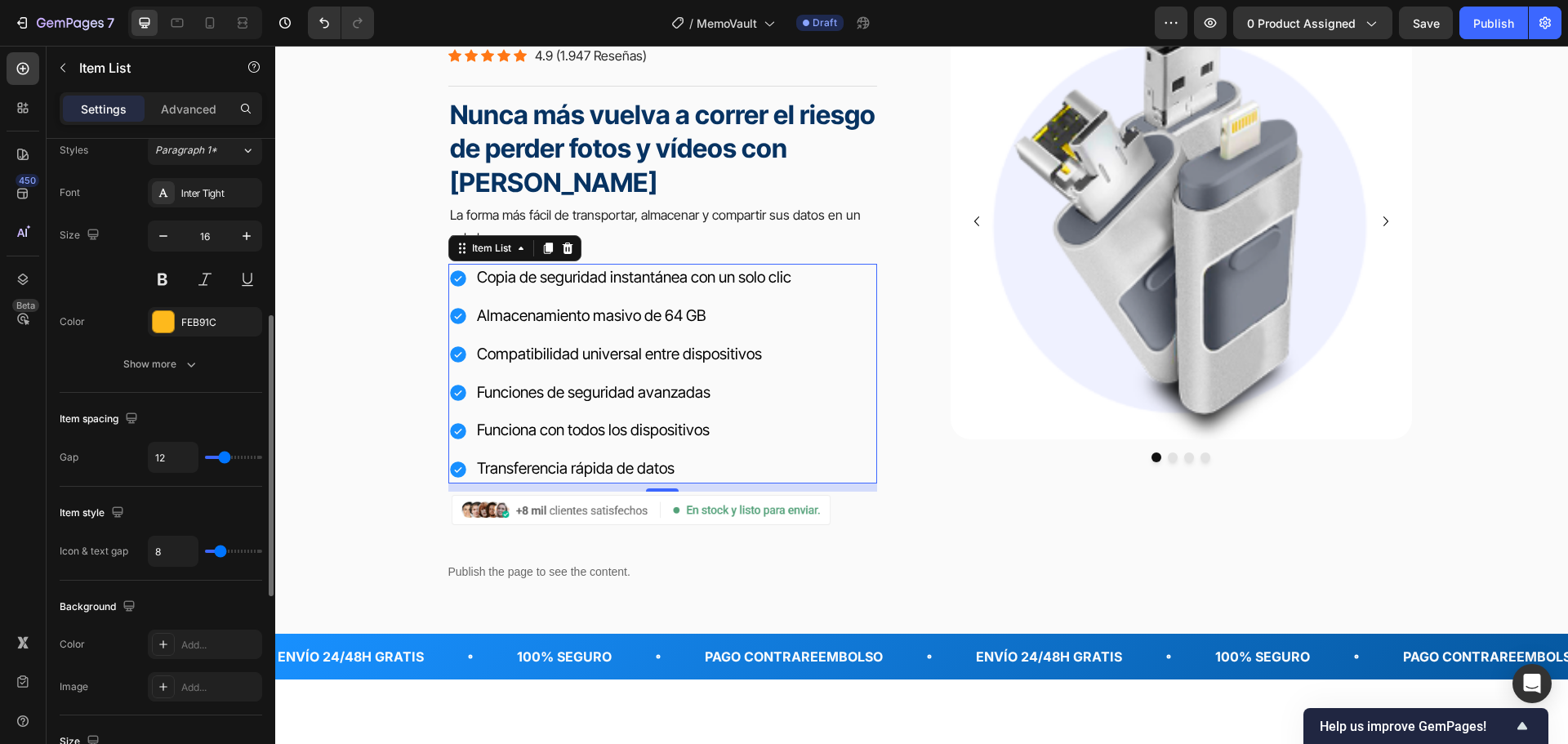
type input "7"
type input "6"
type input "5"
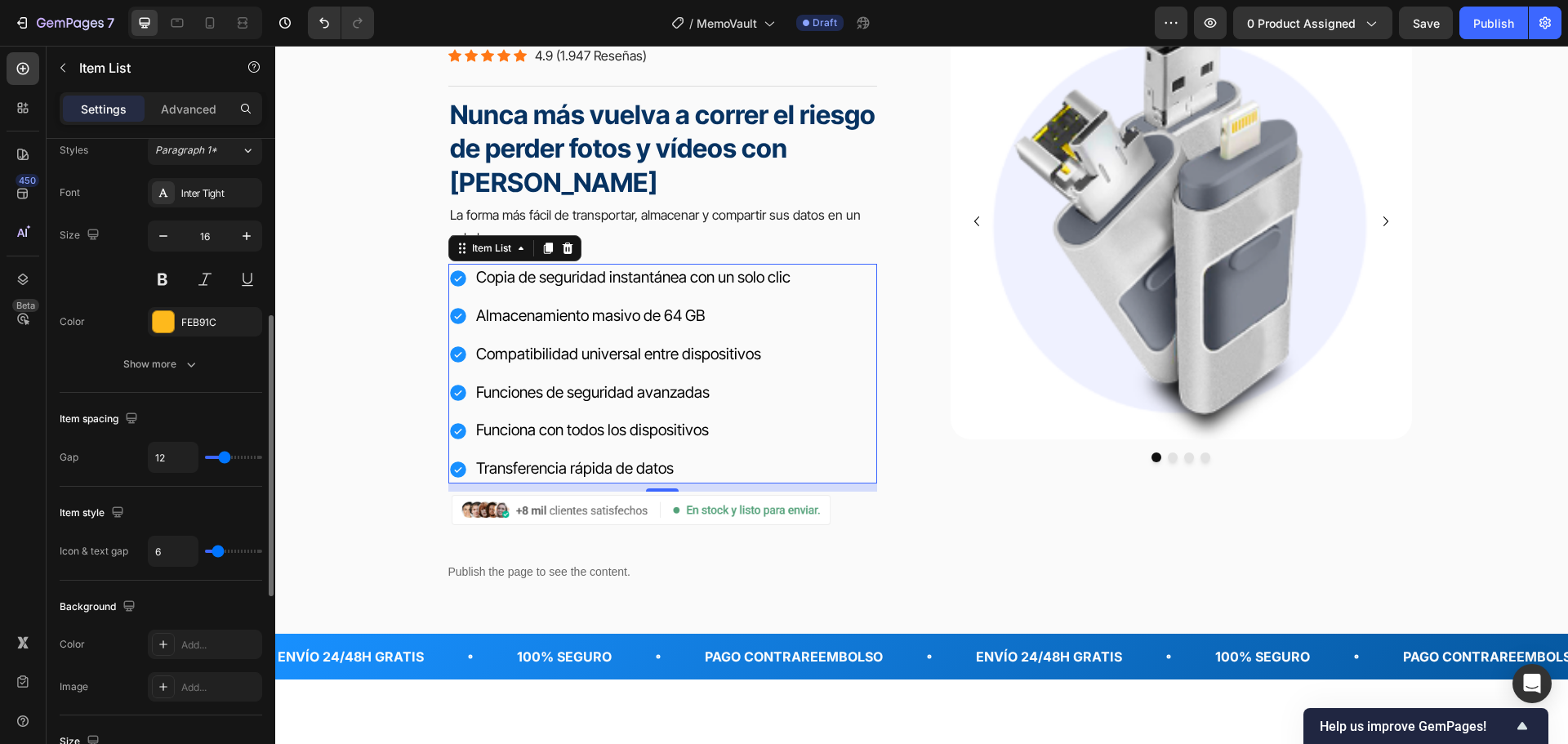
type input "5"
type input "4"
type input "3"
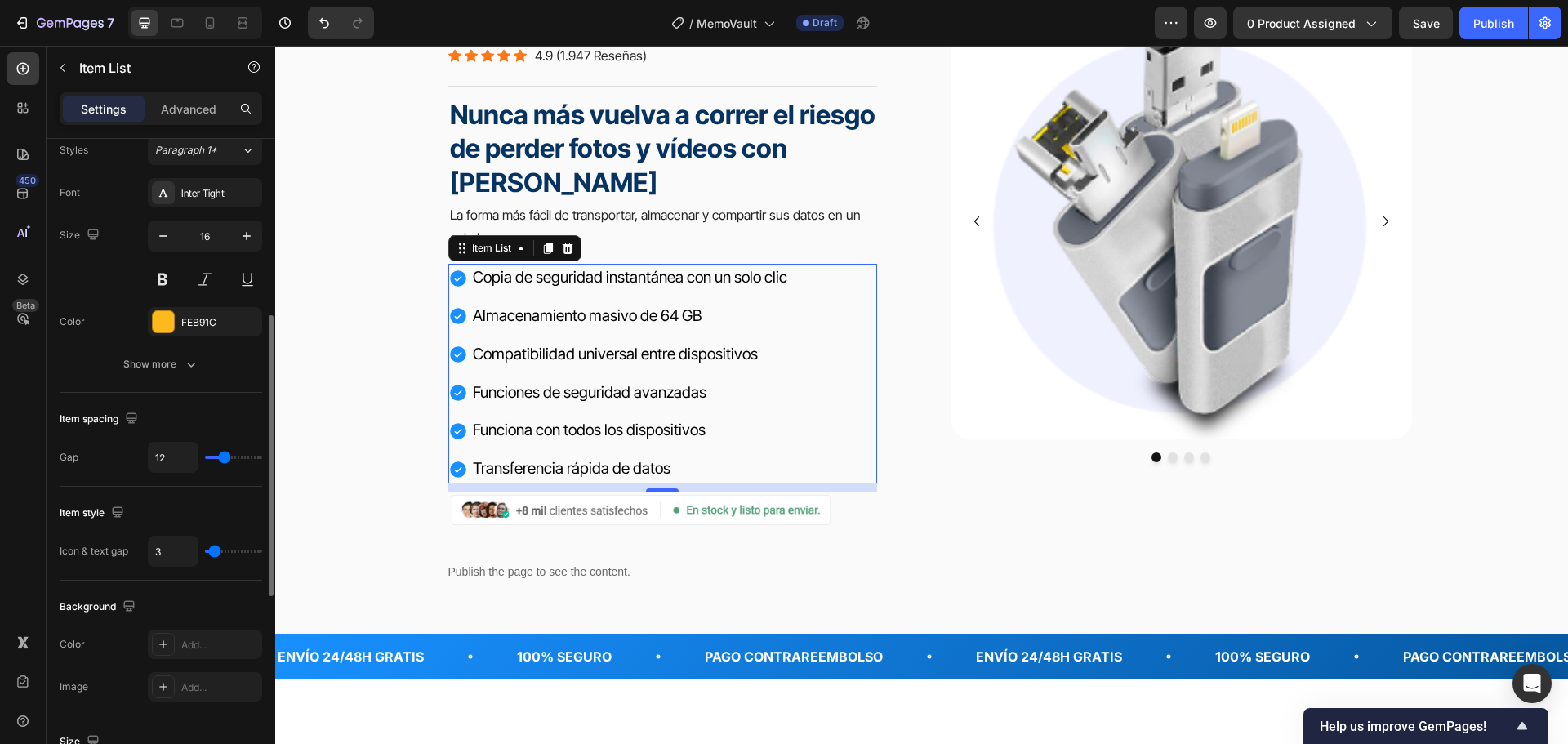
click at [214, 553] on input "range" at bounding box center [233, 551] width 57 height 3
type input "10"
type input "8"
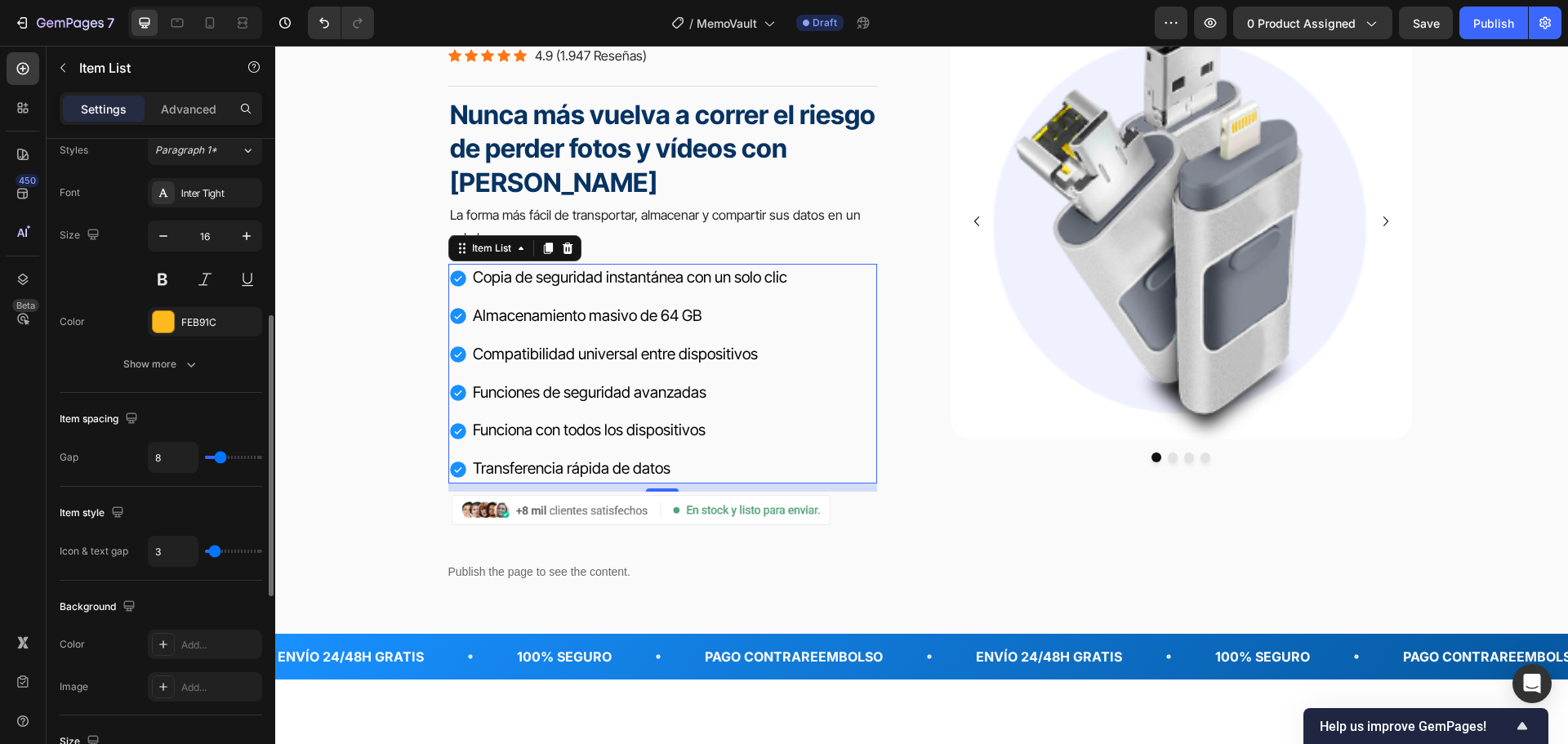
type input "7"
type input "6"
type input "5"
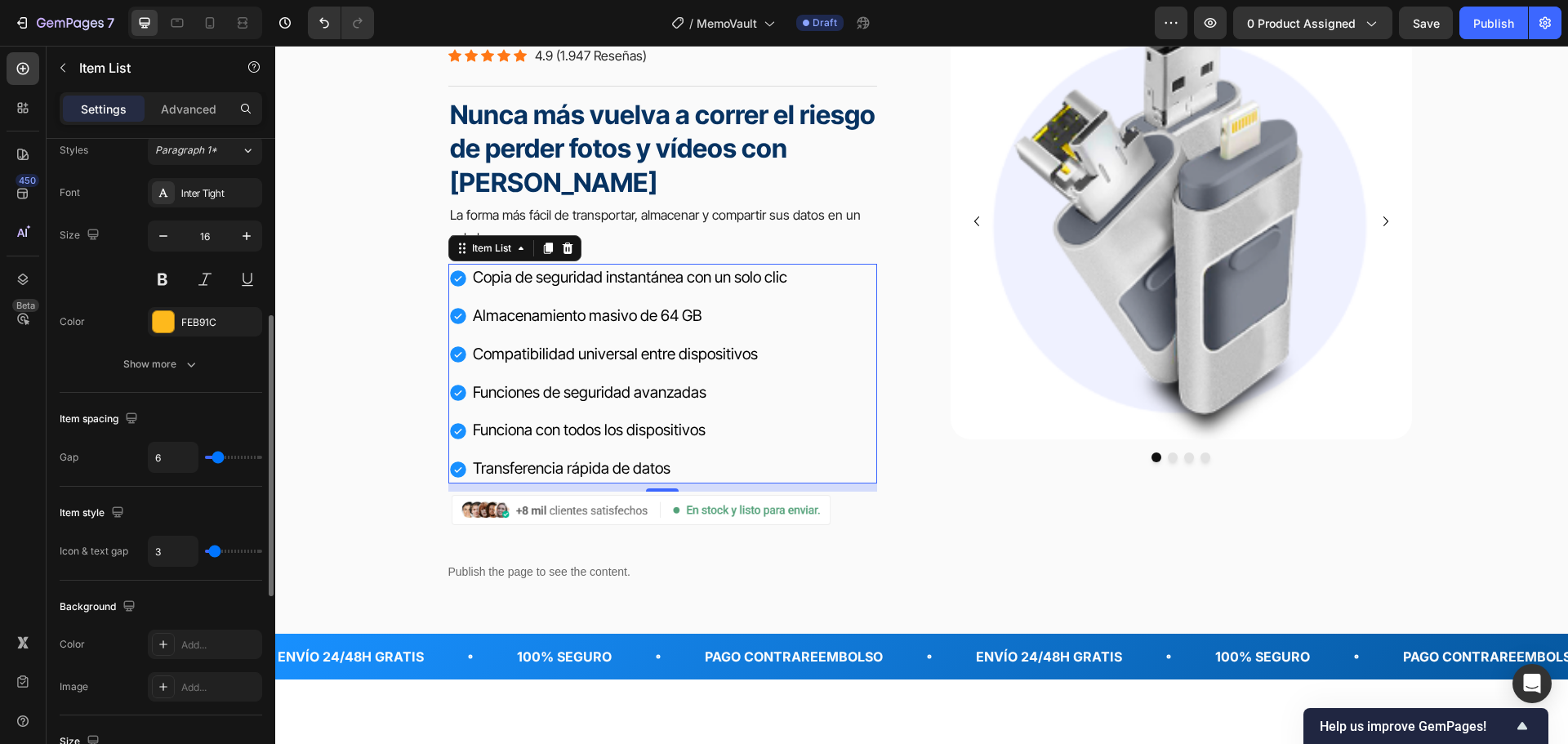
type input "5"
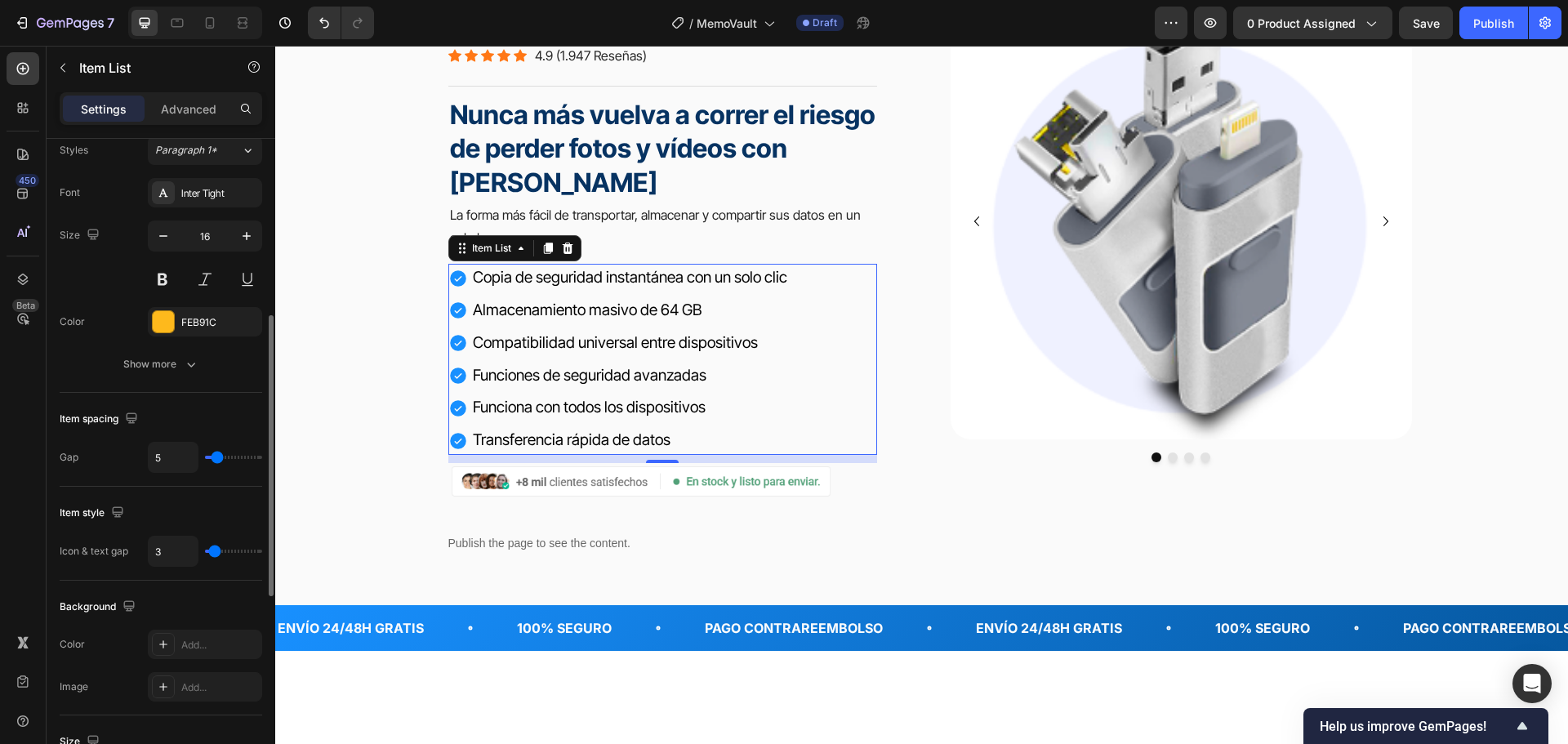
type input "4"
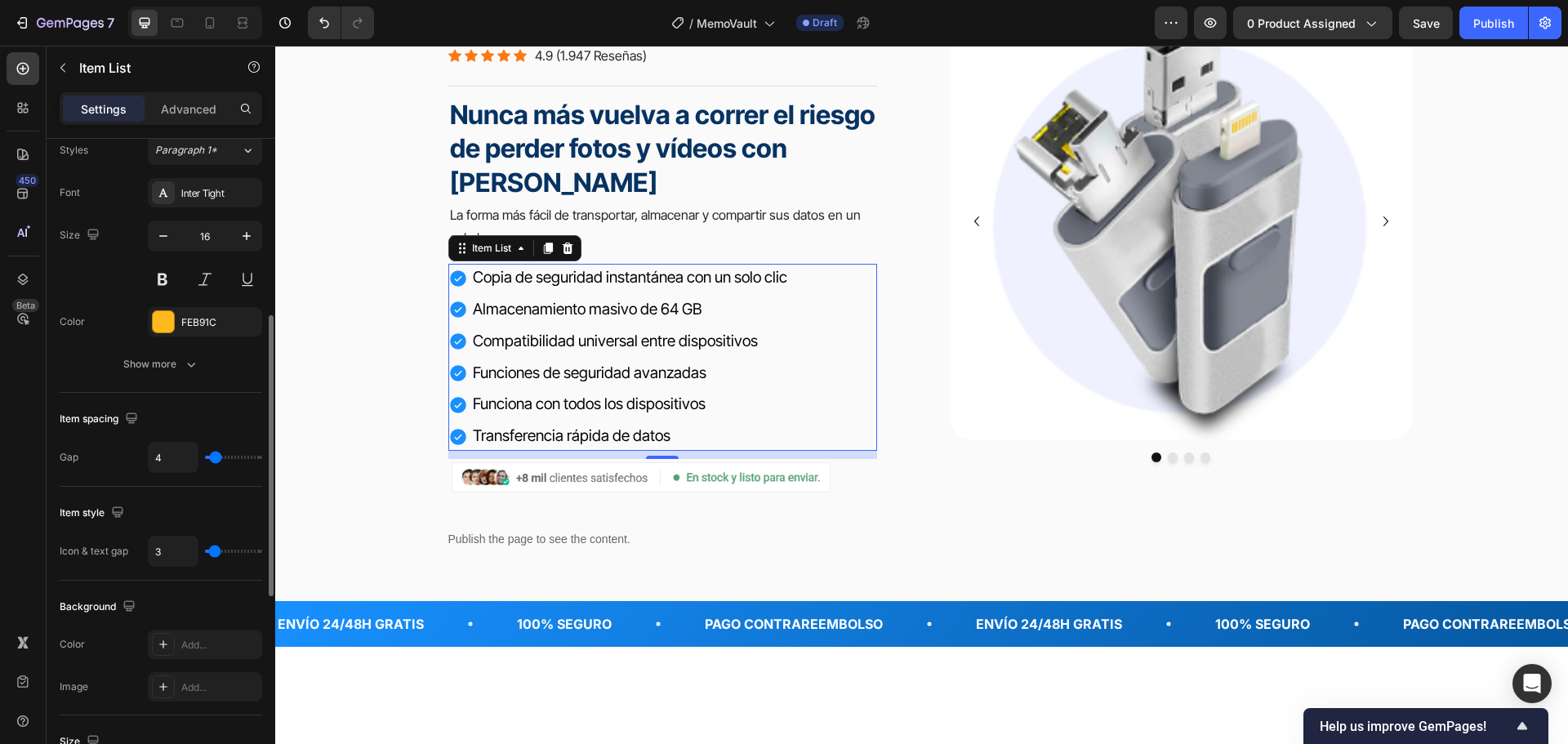
type input "3"
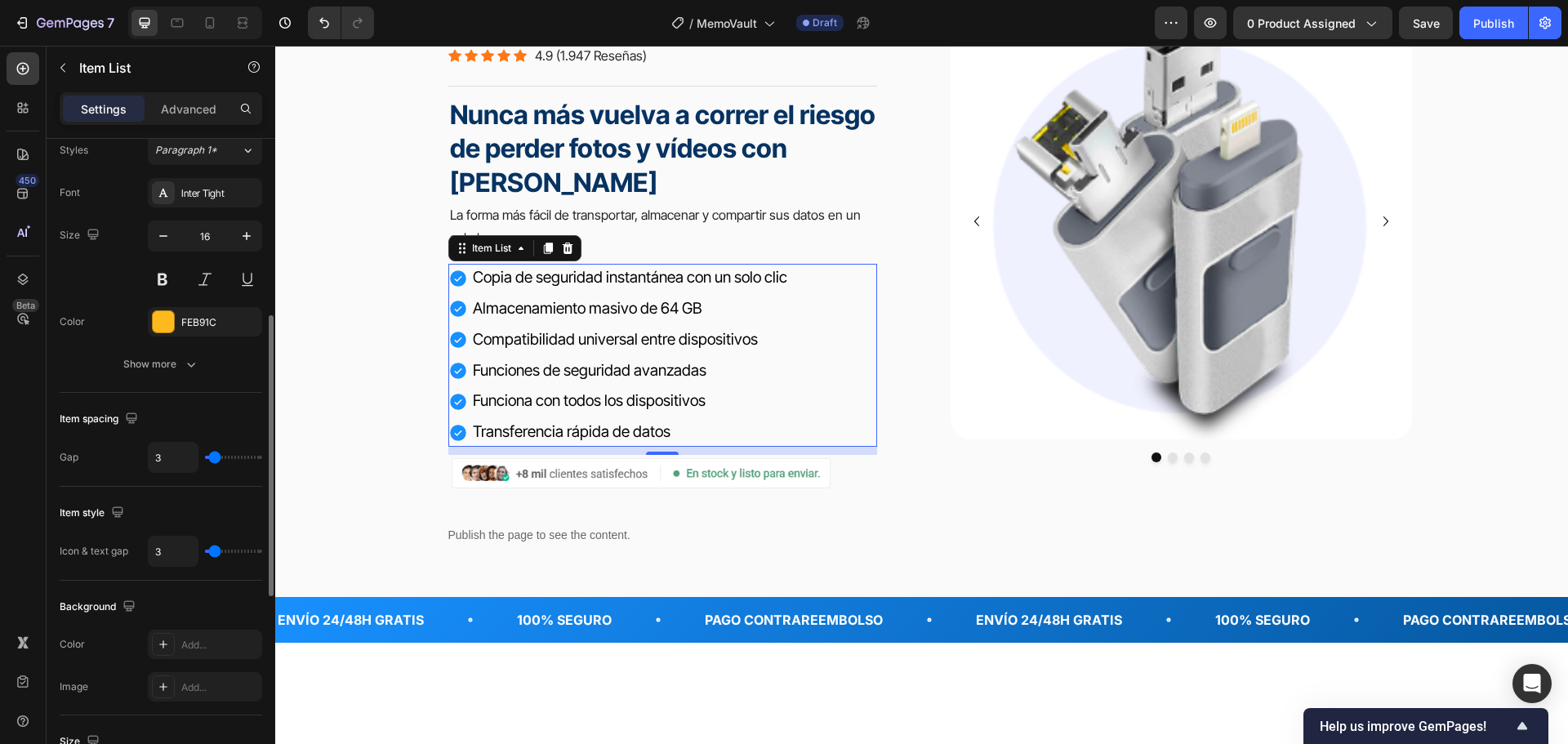
type input "2"
type input "1"
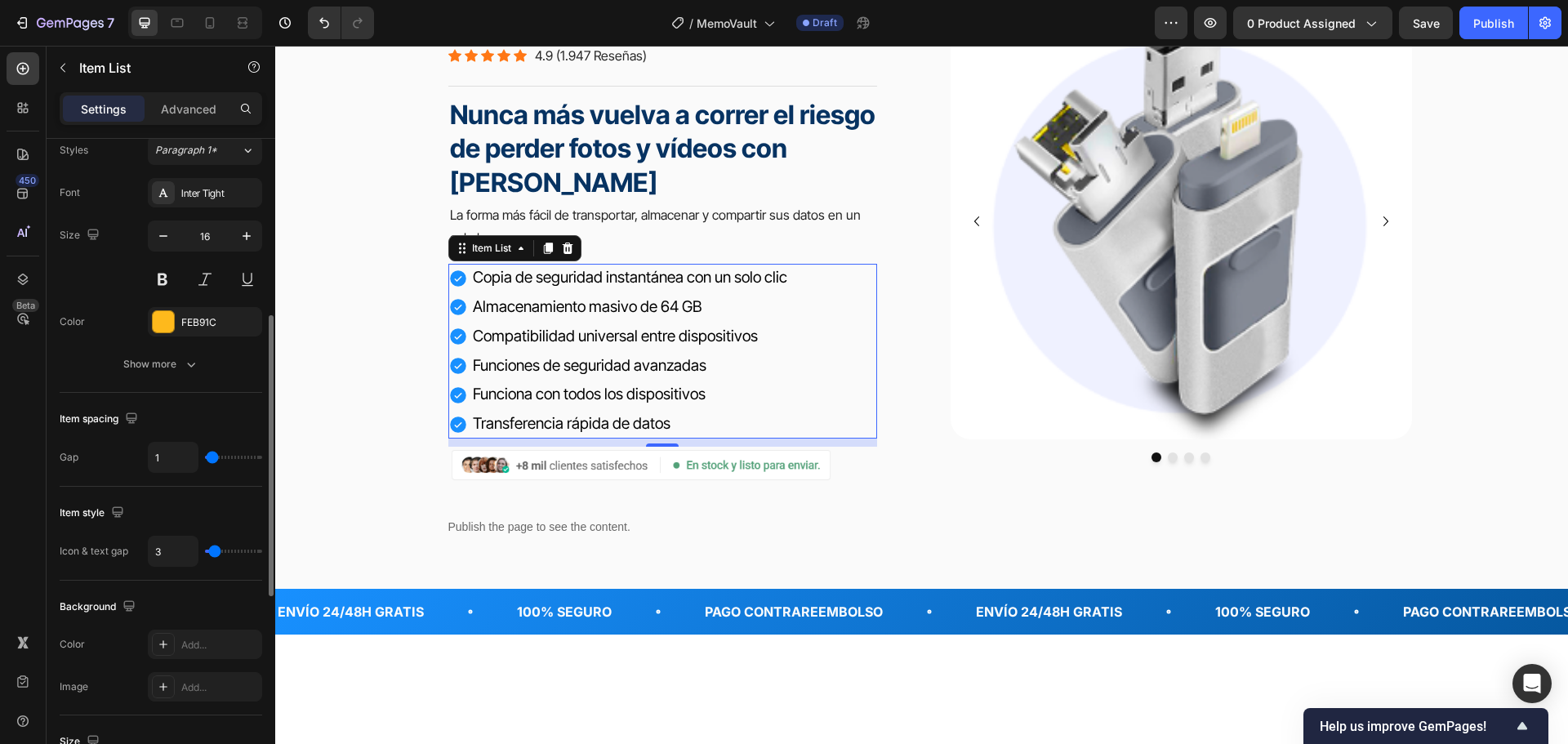
type input "2"
type input "3"
type input "4"
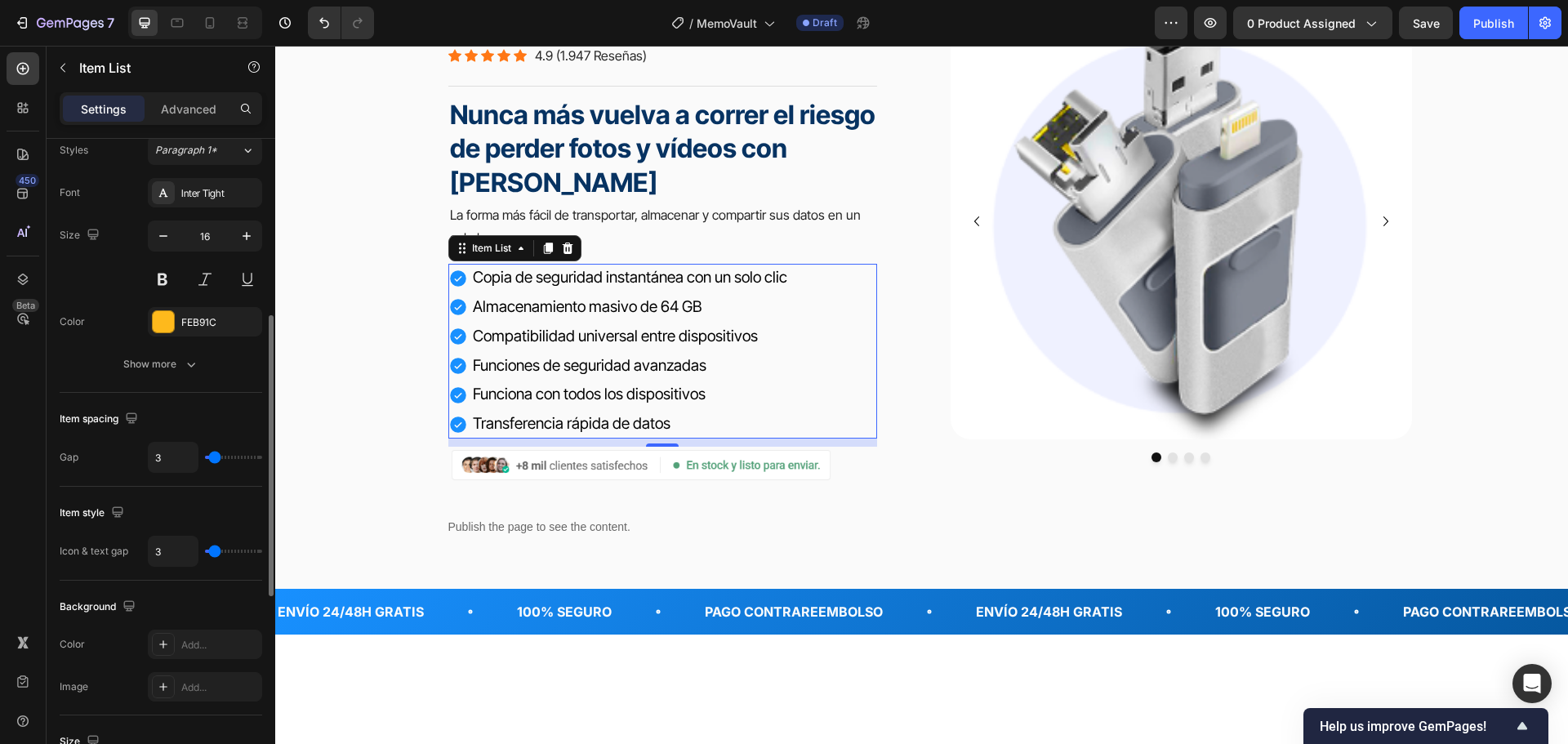
type input "4"
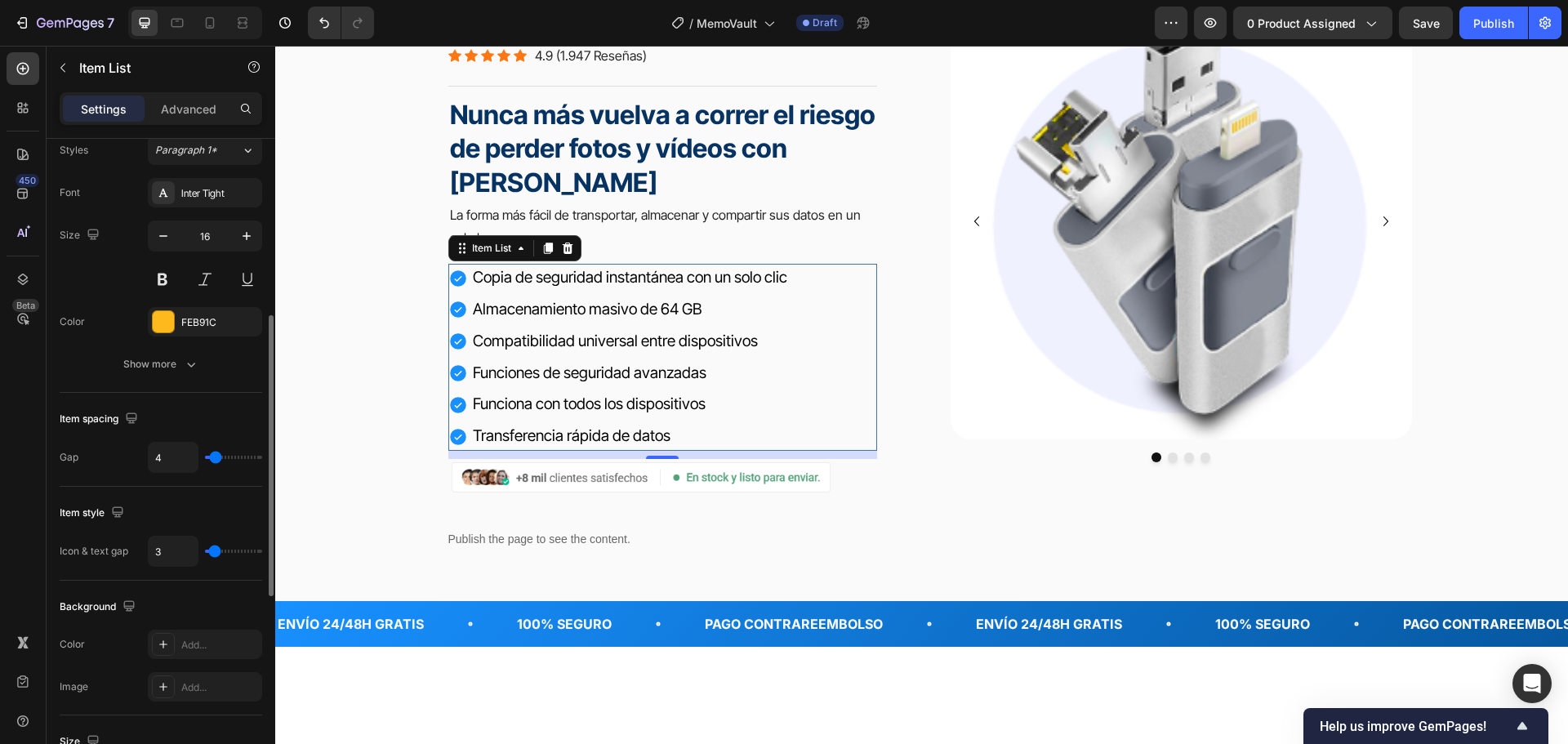
type input "3"
type input "2"
type input "1"
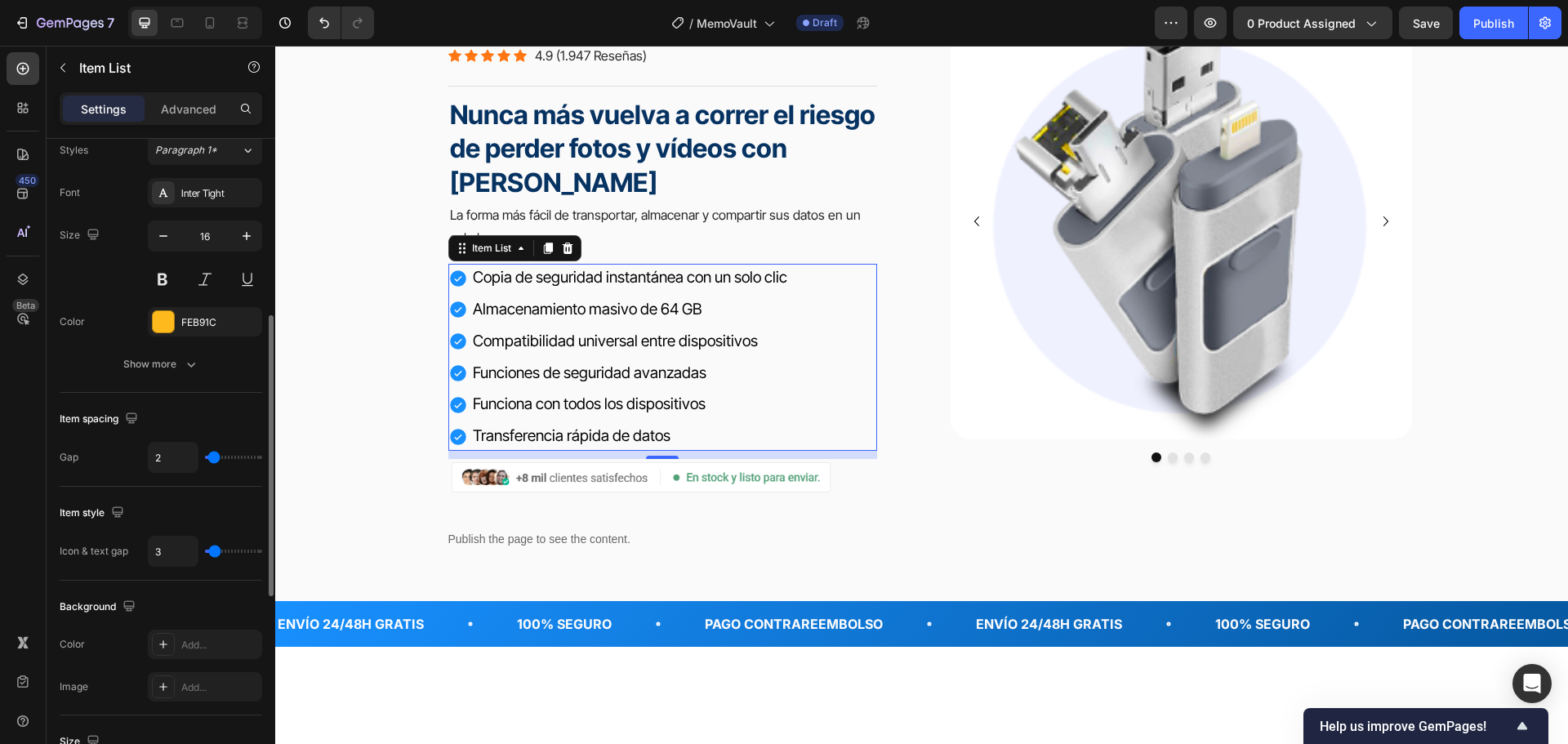
type input "1"
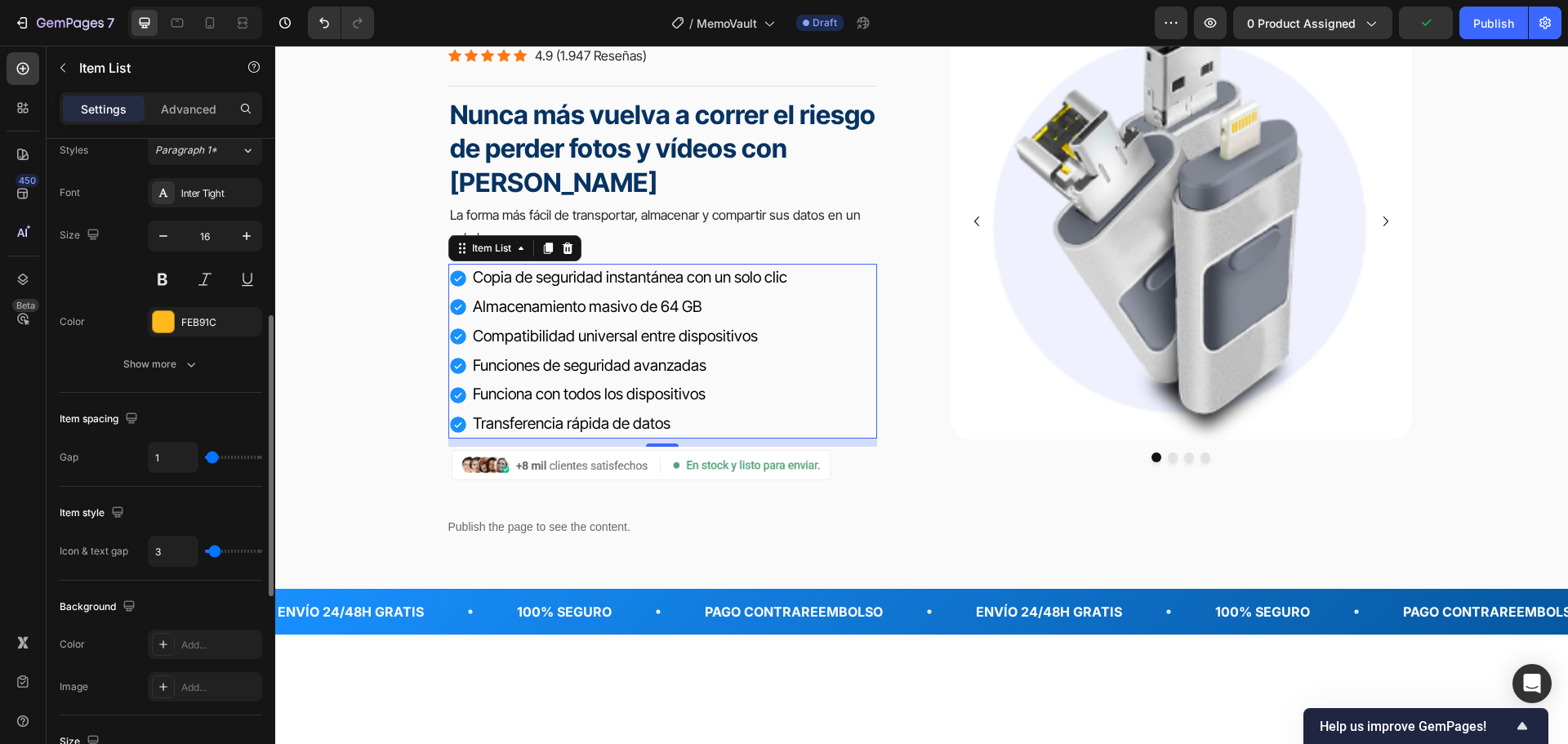
type input "2"
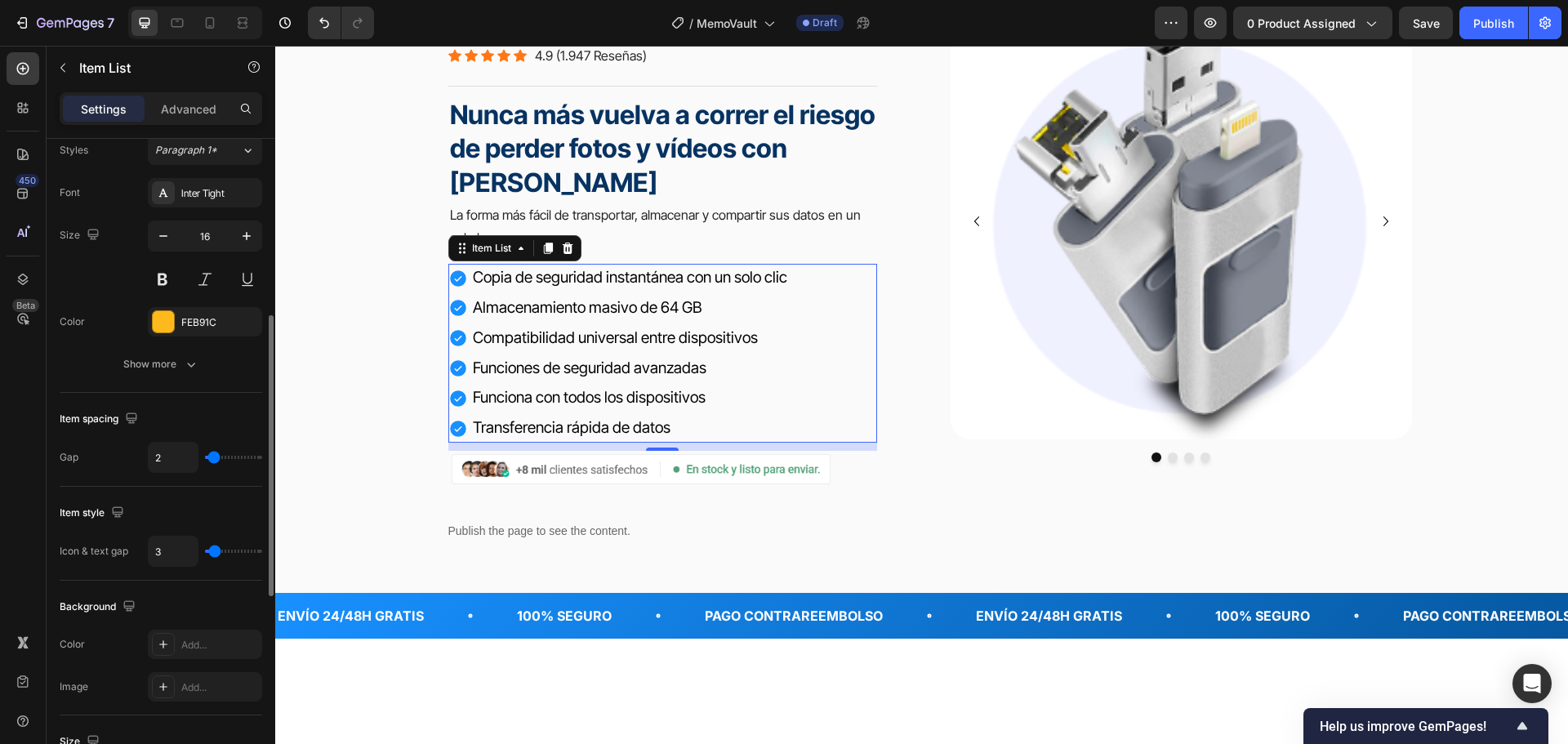
type input "3"
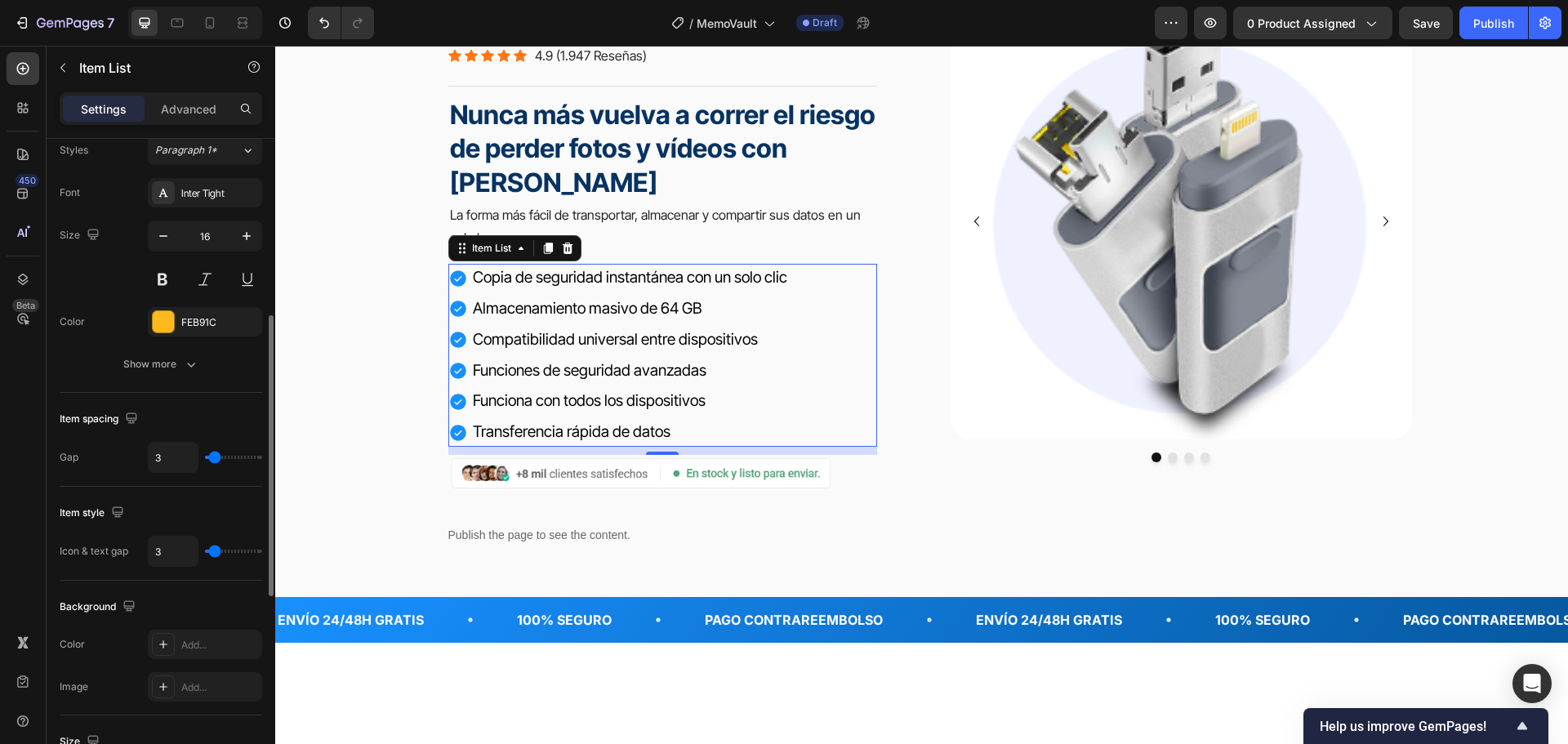
type input "2"
type input "1"
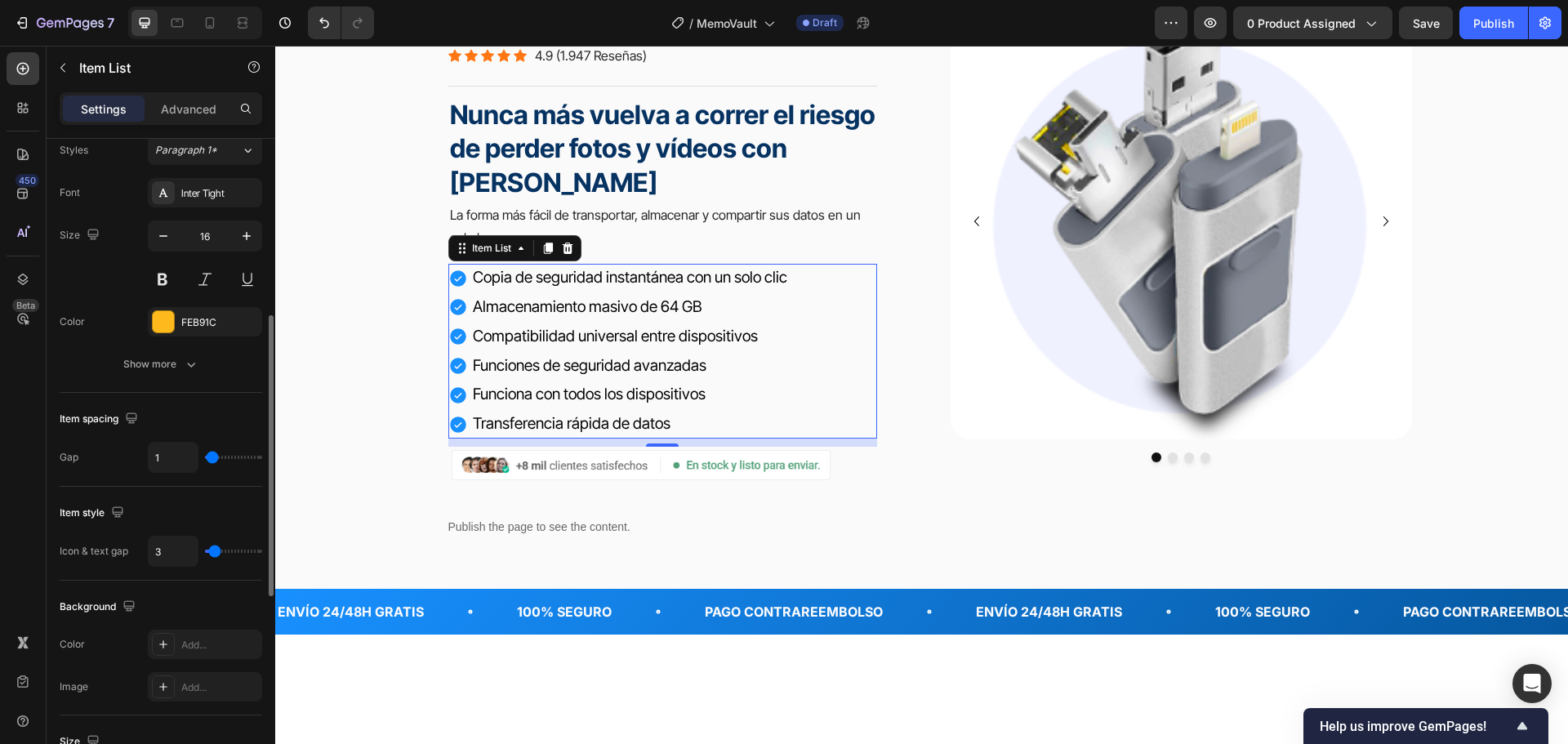
type input "2"
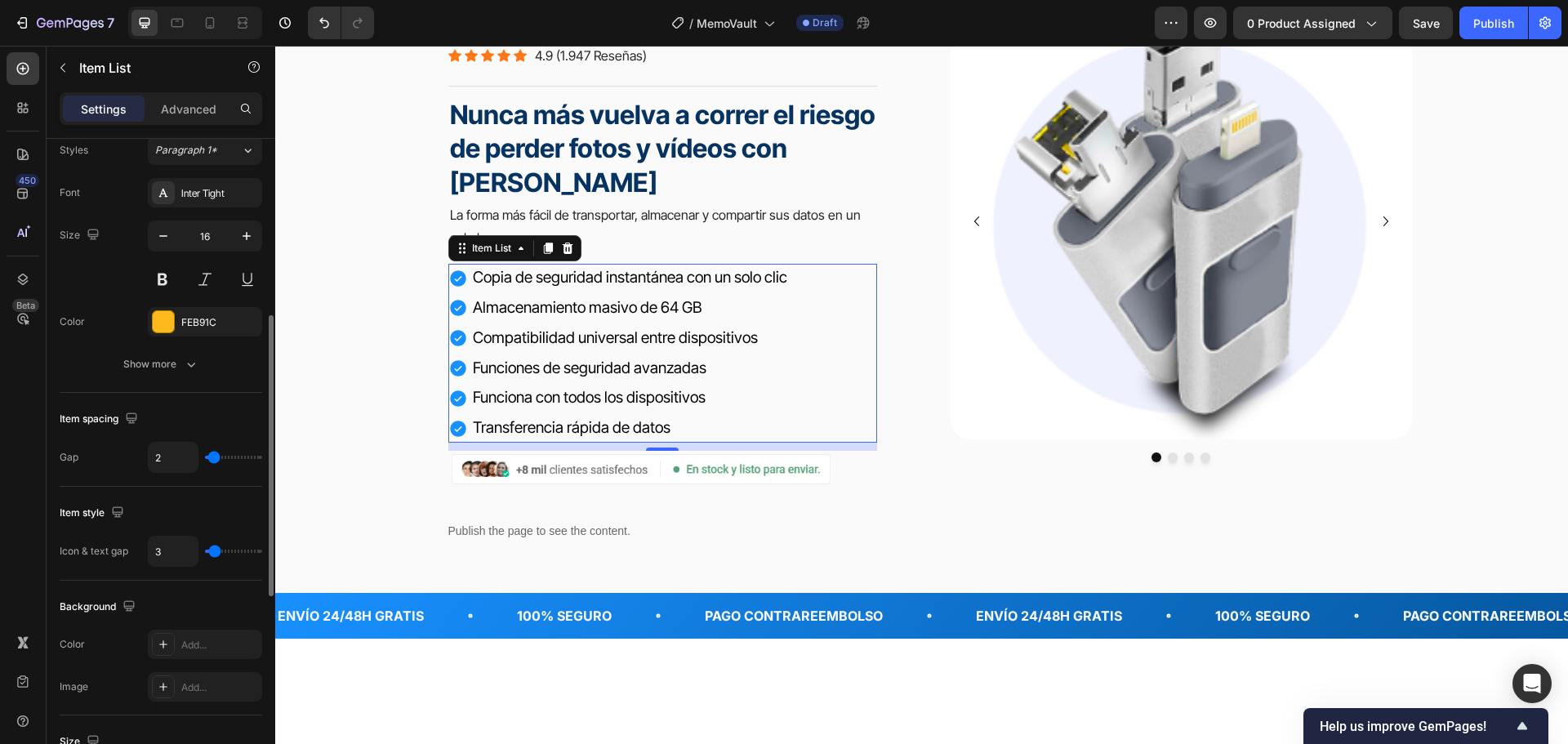
drag, startPoint x: 223, startPoint y: 458, endPoint x: 214, endPoint y: 462, distance: 9.8
type input "2"
click at [214, 459] on input "range" at bounding box center [233, 457] width 57 height 3
type input "4"
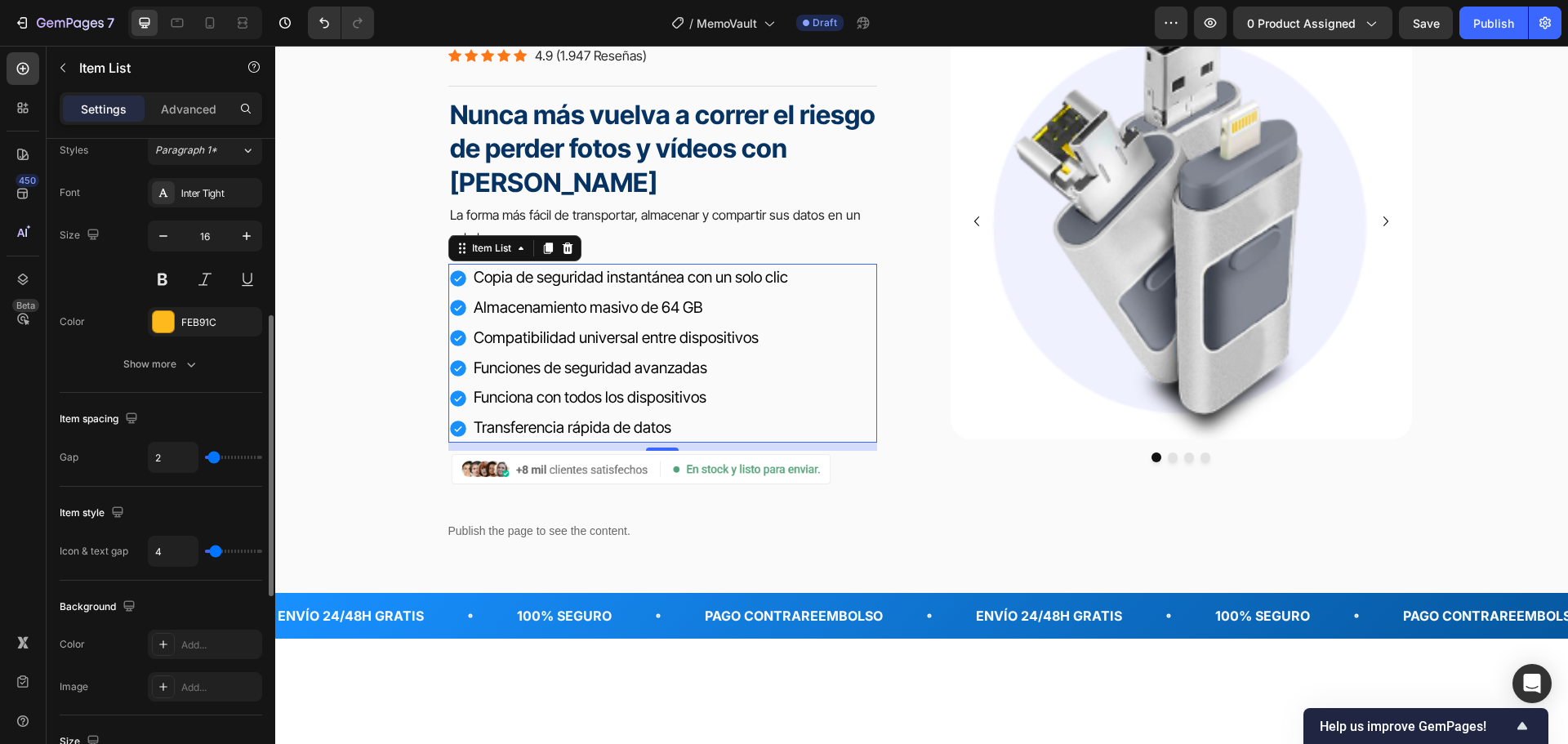
type input "3"
type input "2"
click at [214, 553] on input "range" at bounding box center [233, 551] width 57 height 3
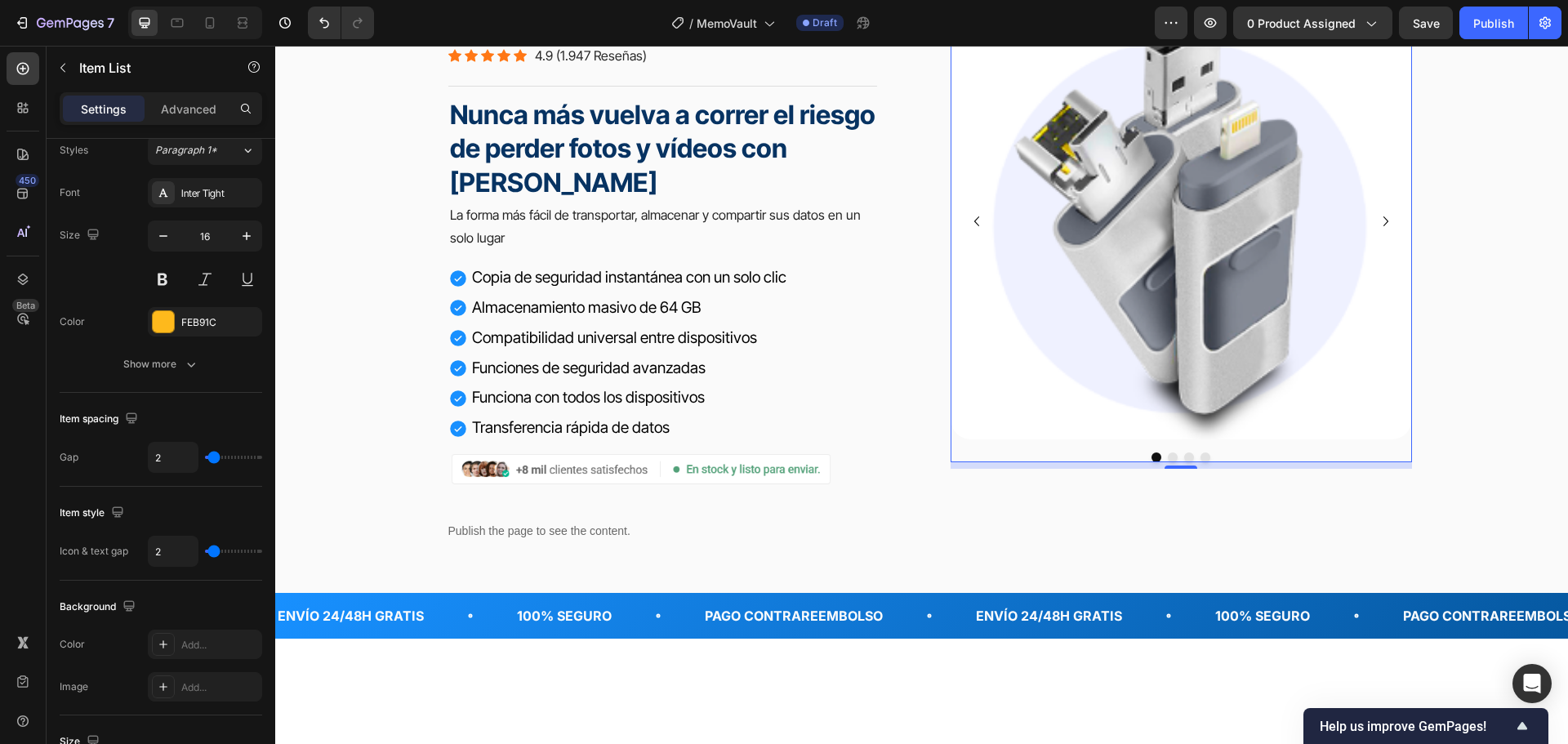
click at [979, 462] on div at bounding box center [1182, 458] width 461 height 10
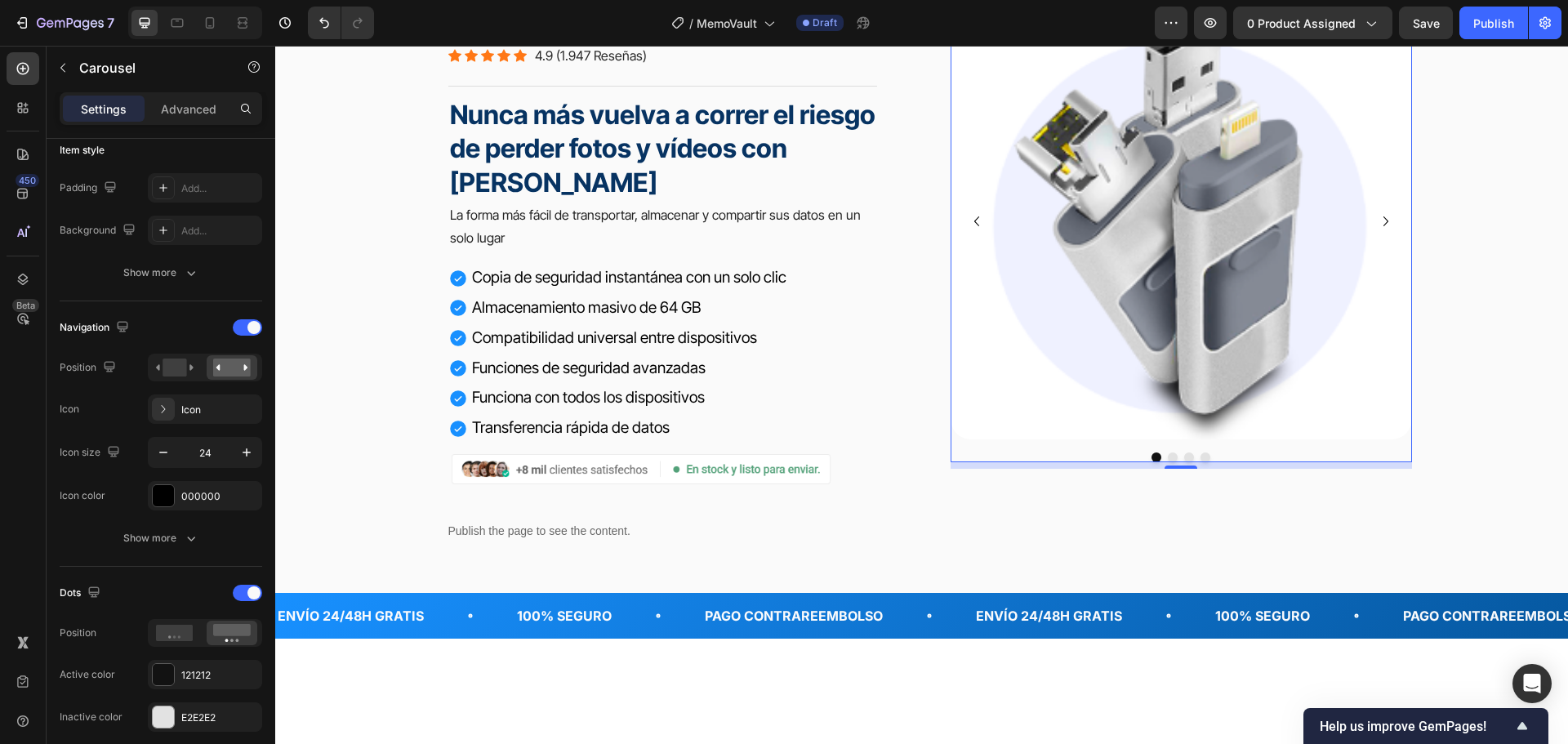
scroll to position [0, 0]
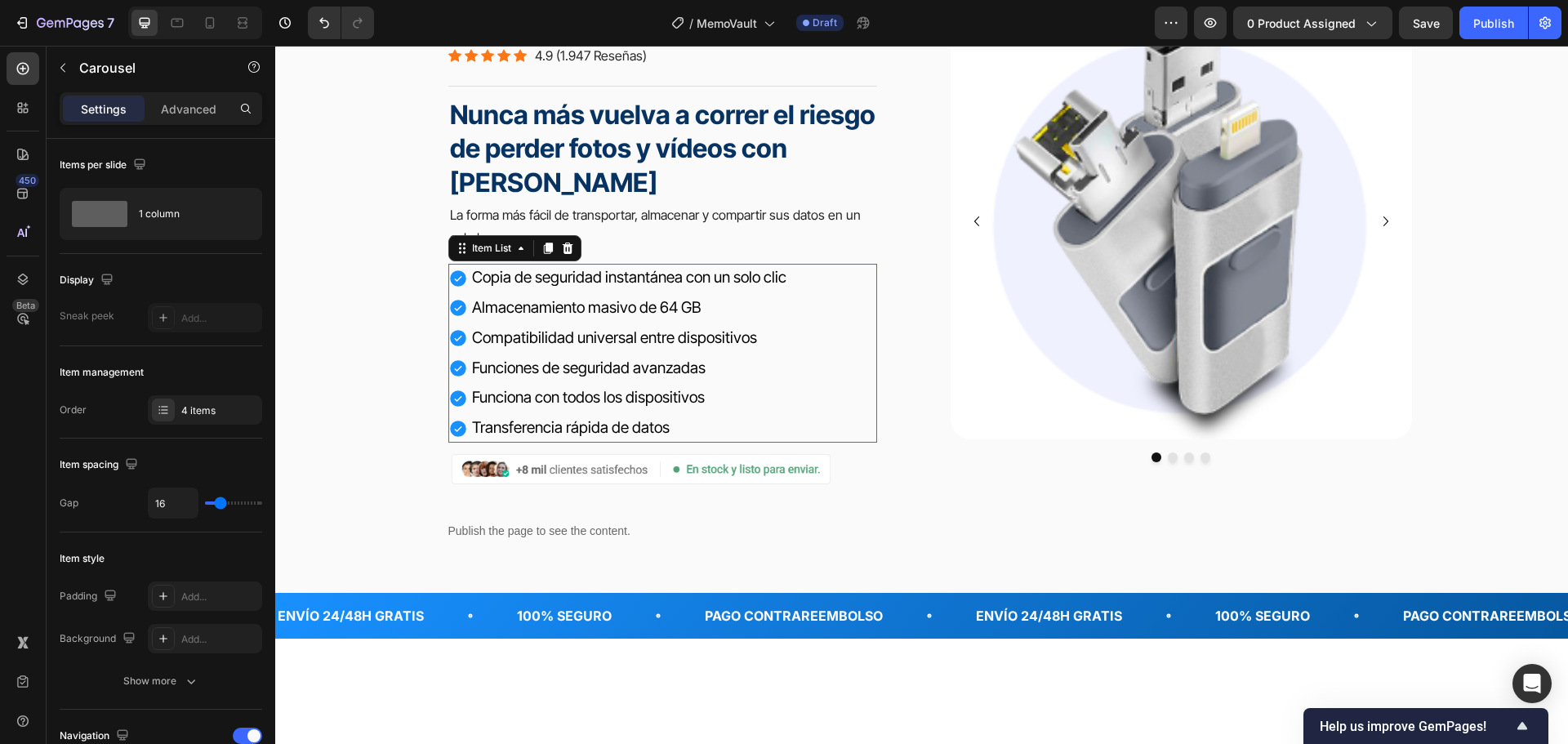
click at [706, 397] on p "Funciona con todos los dispositivos" at bounding box center [629, 398] width 314 height 24
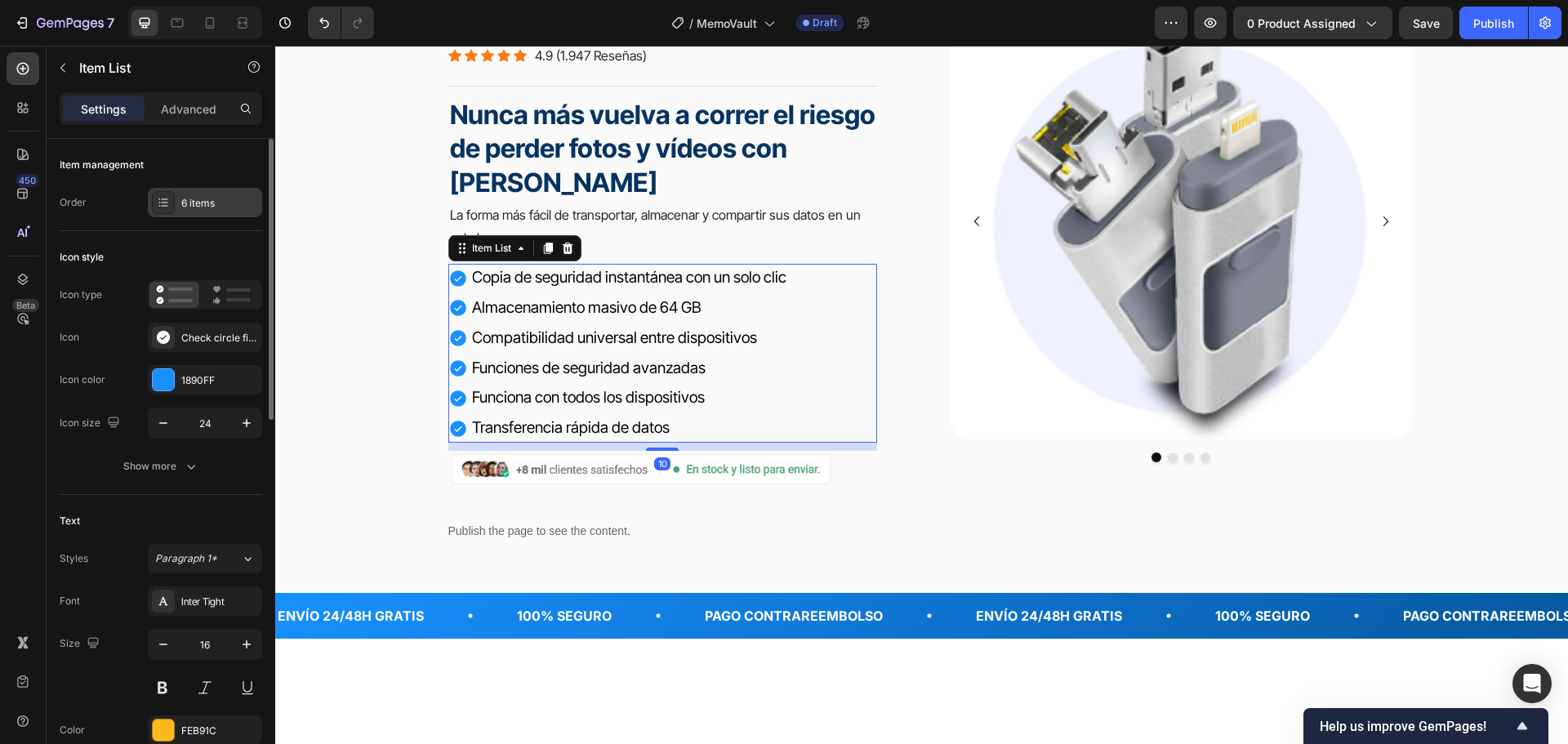
click at [231, 192] on div "6 items" at bounding box center [205, 202] width 114 height 30
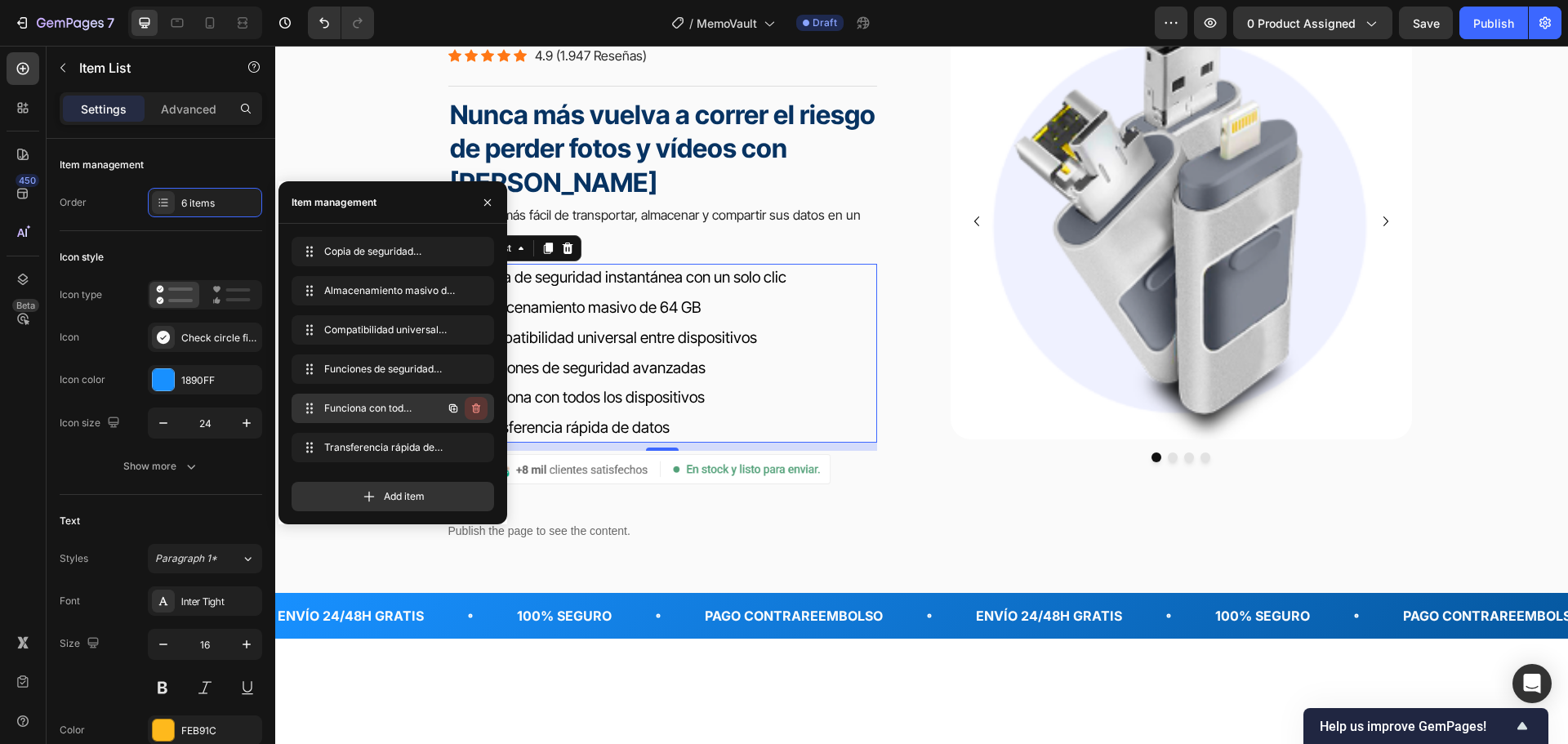
click at [477, 405] on icon "button" at bounding box center [476, 409] width 8 height 10
click at [475, 405] on div "Delete" at bounding box center [464, 408] width 30 height 14
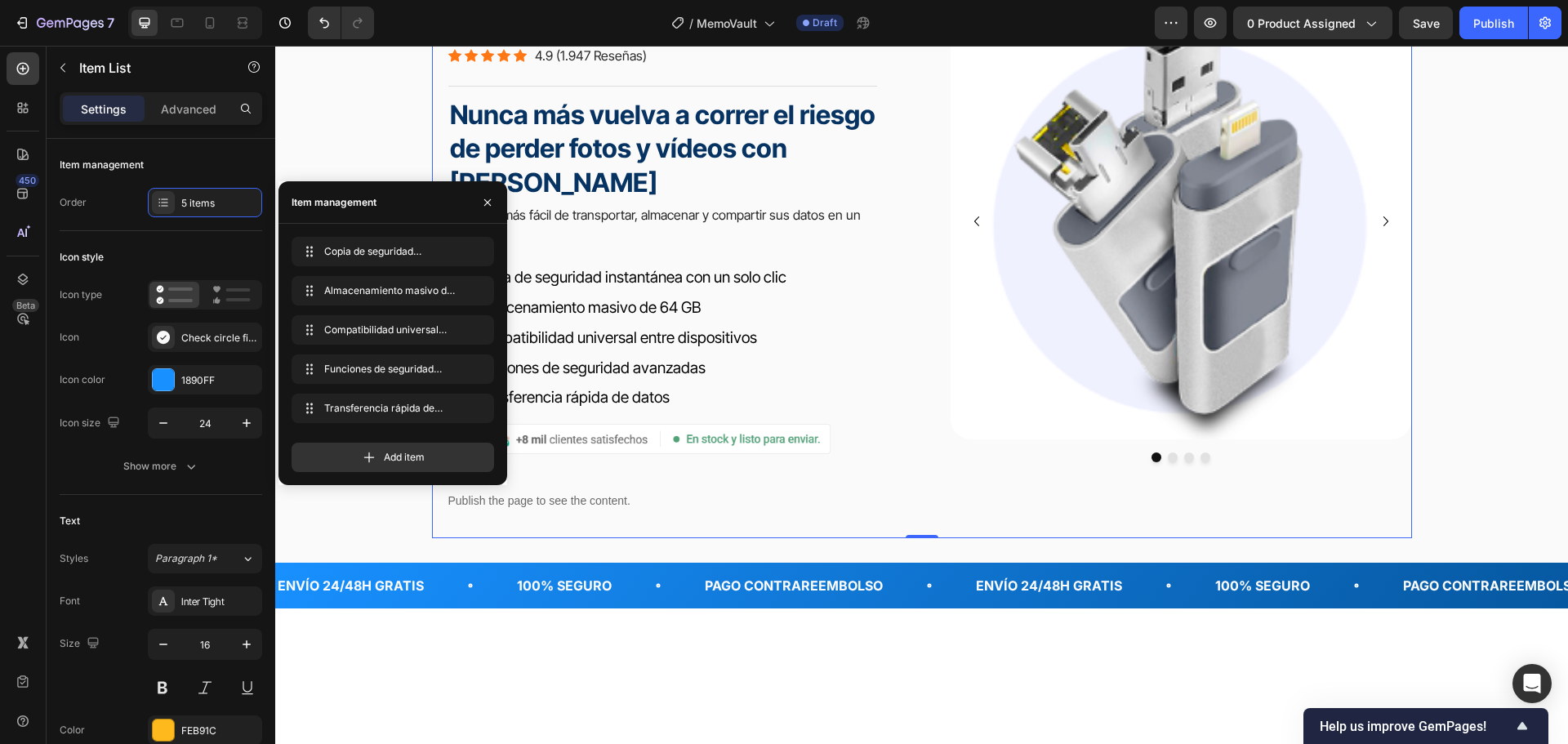
click at [913, 281] on div "primafocus gafas de lectura inteligentes Heading Icon Icon Icon Icon Icon Icon …" at bounding box center [921, 270] width 980 height 534
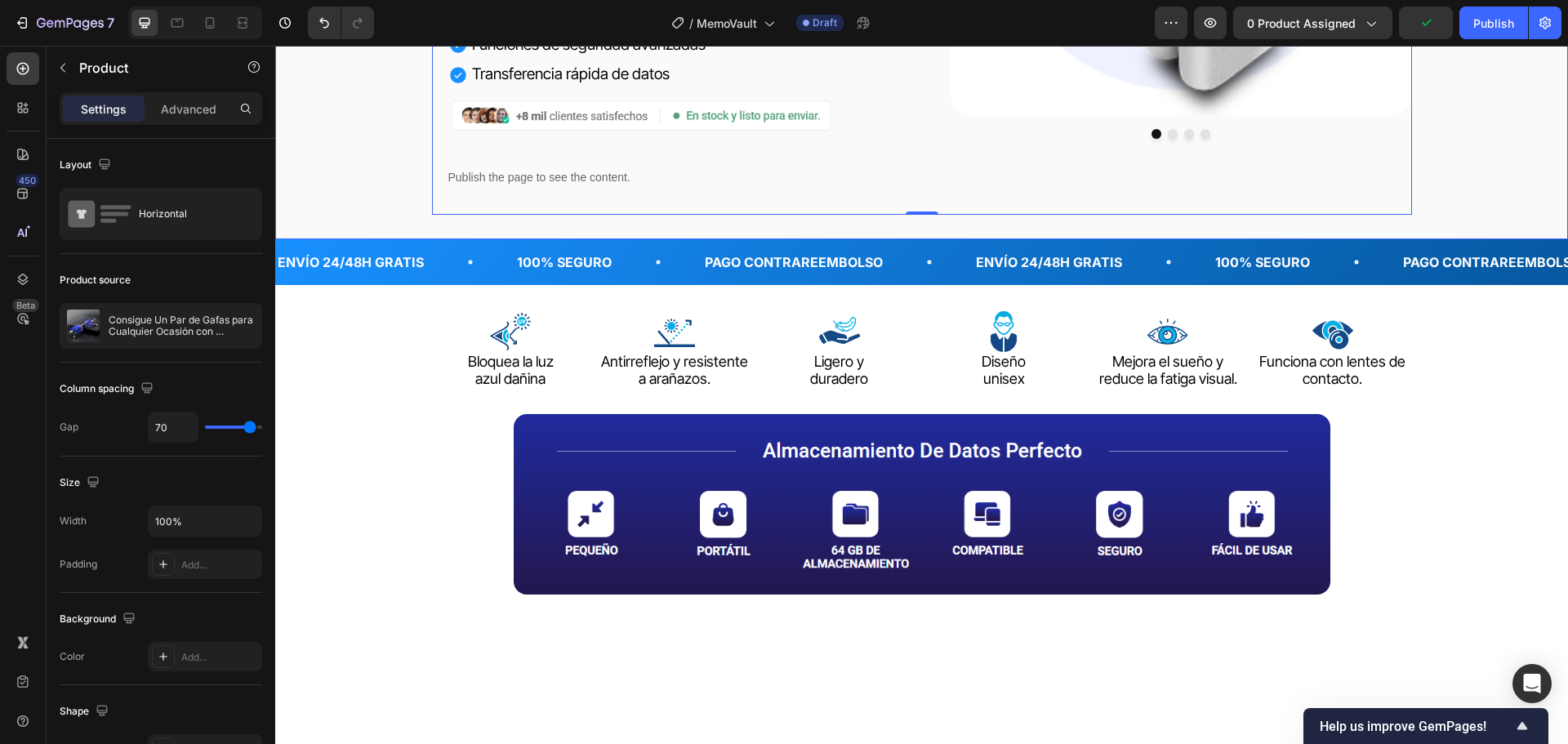
scroll to position [490, 0]
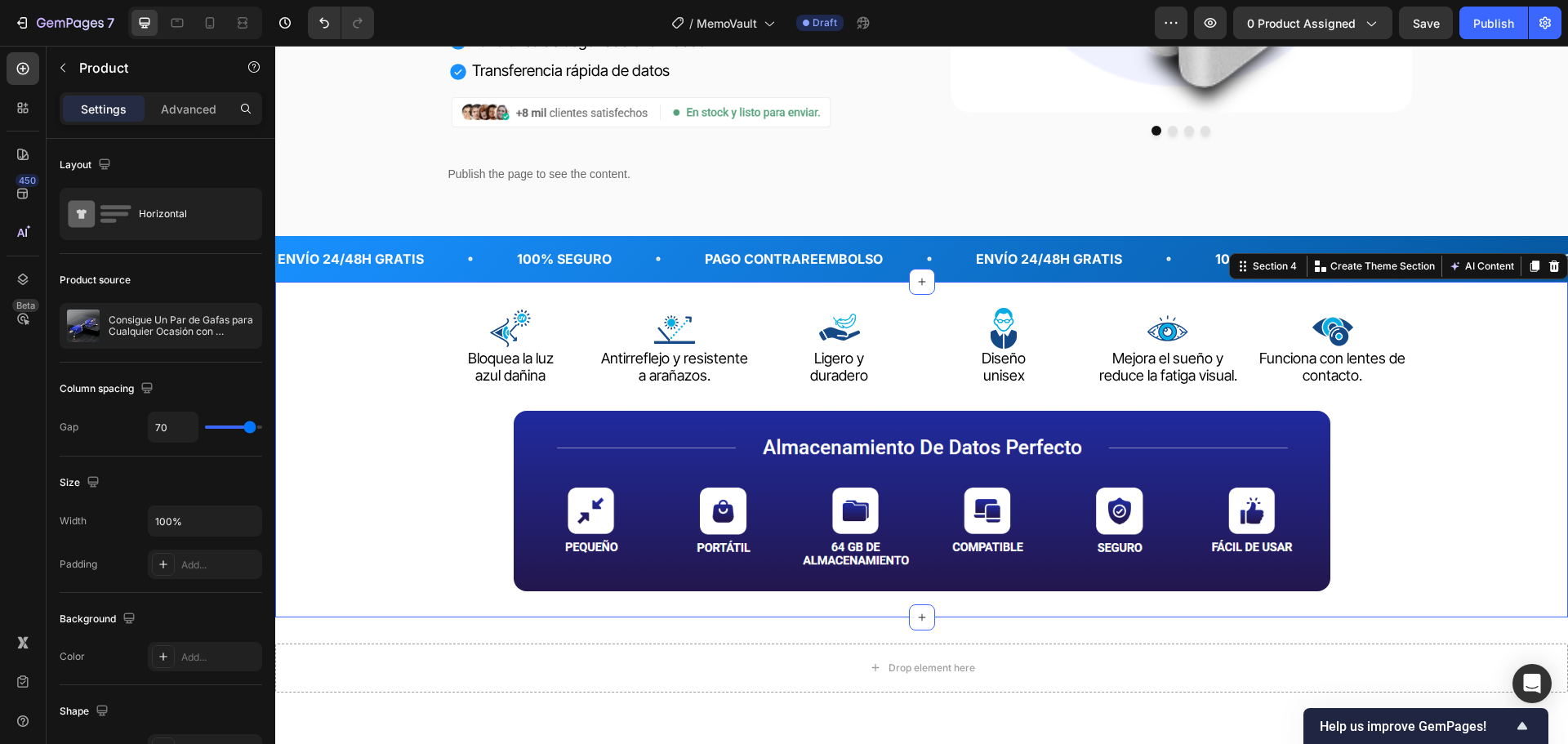
click at [1442, 307] on div "Image Bloquea la luz azul dañina Text block Image Antirreflejo y resistente a a…" at bounding box center [921, 449] width 1293 height 335
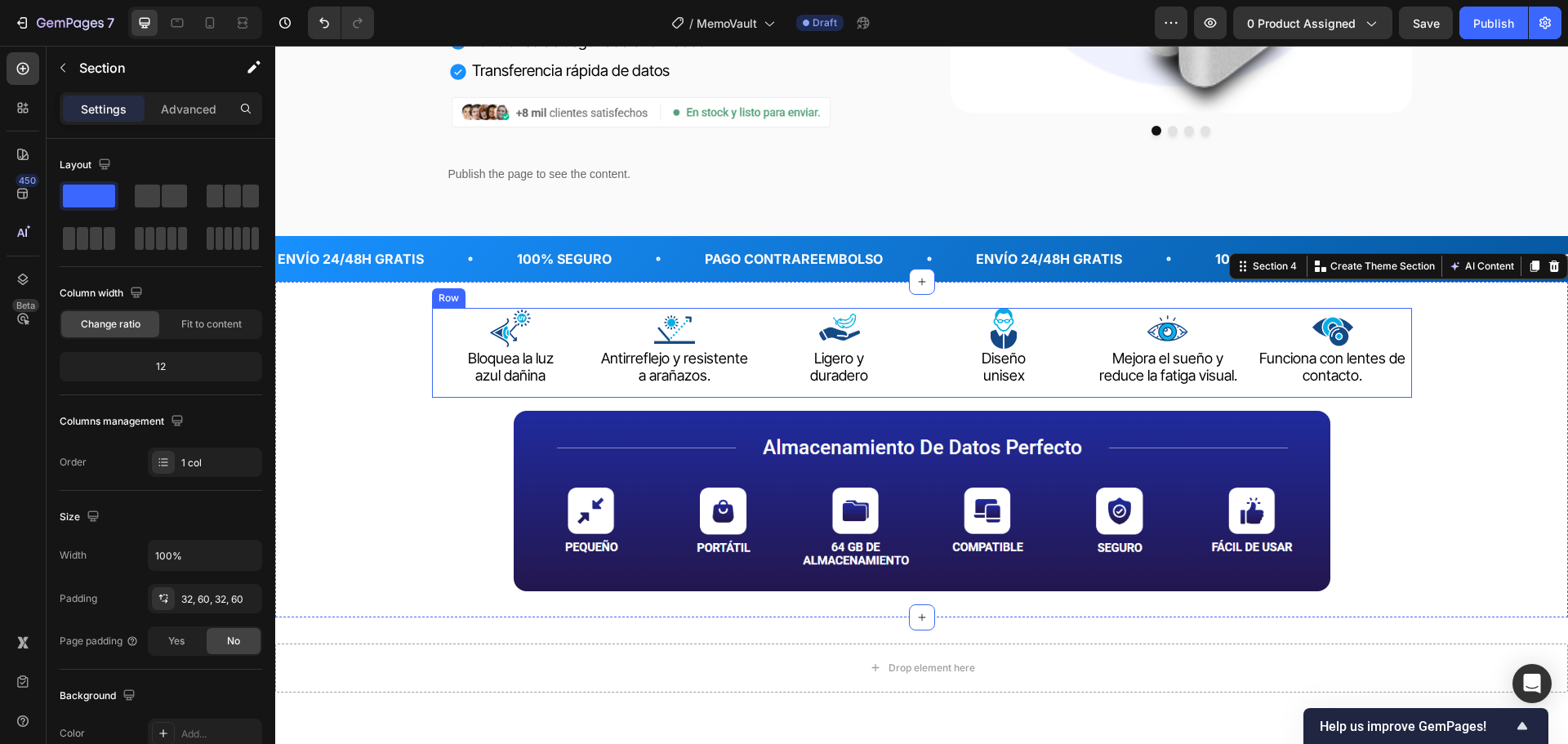
click at [1243, 312] on div "Image Bloquea la luz azul dañina Text block Image Antirreflejo y resistente a a…" at bounding box center [921, 352] width 980 height 89
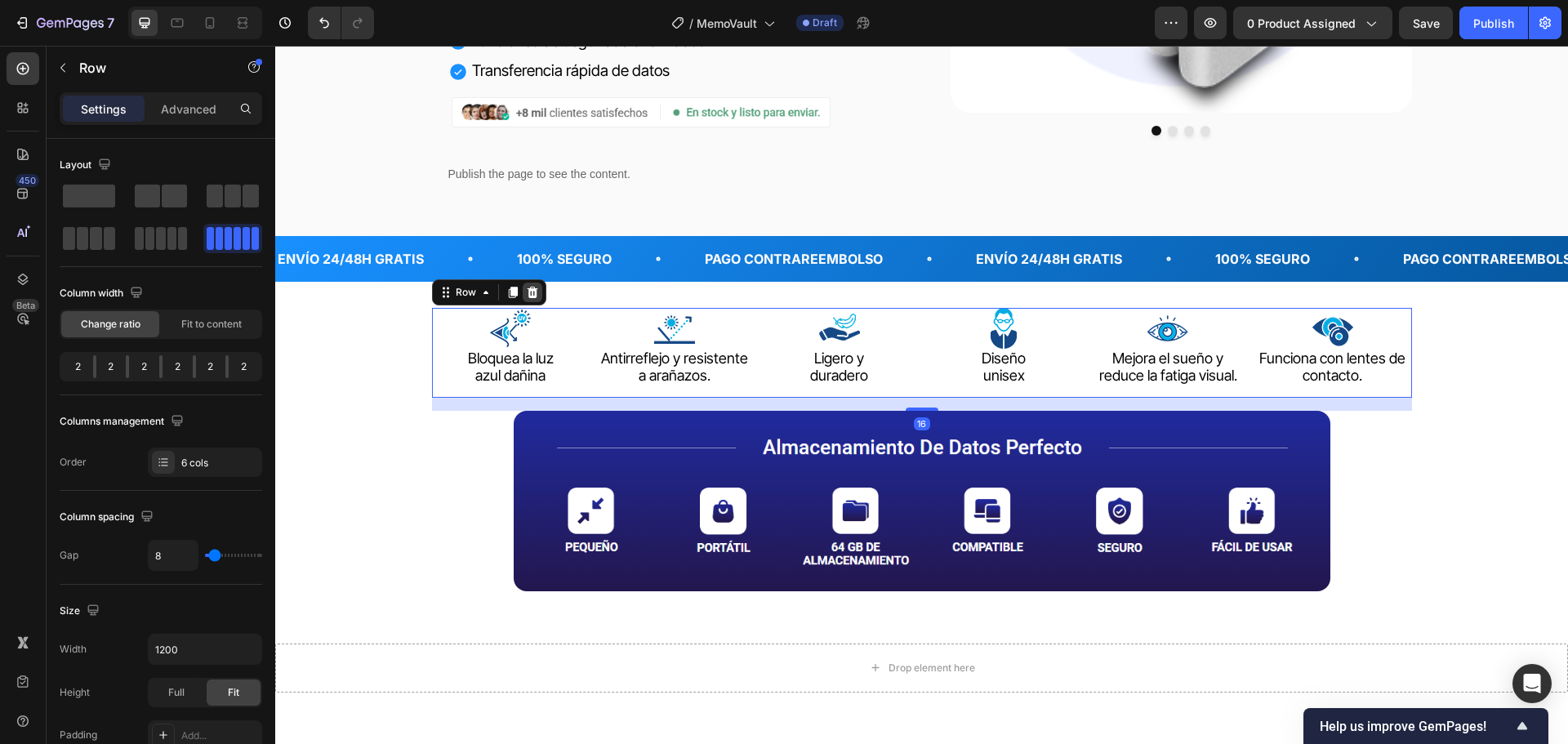
click at [526, 285] on div at bounding box center [533, 292] width 19 height 19
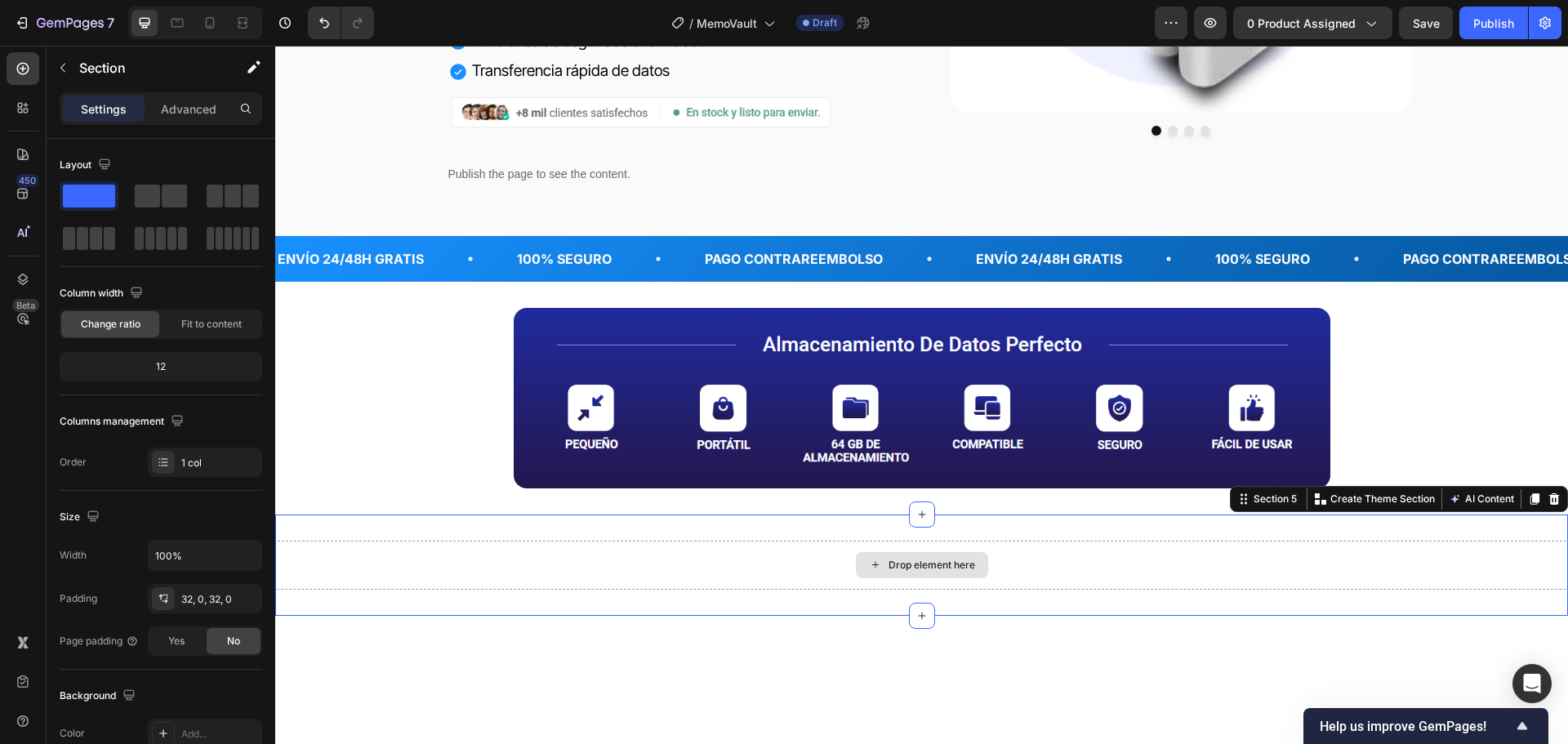
click at [1065, 562] on div "Drop element here" at bounding box center [921, 564] width 1293 height 49
click at [1549, 495] on icon at bounding box center [1554, 499] width 11 height 12
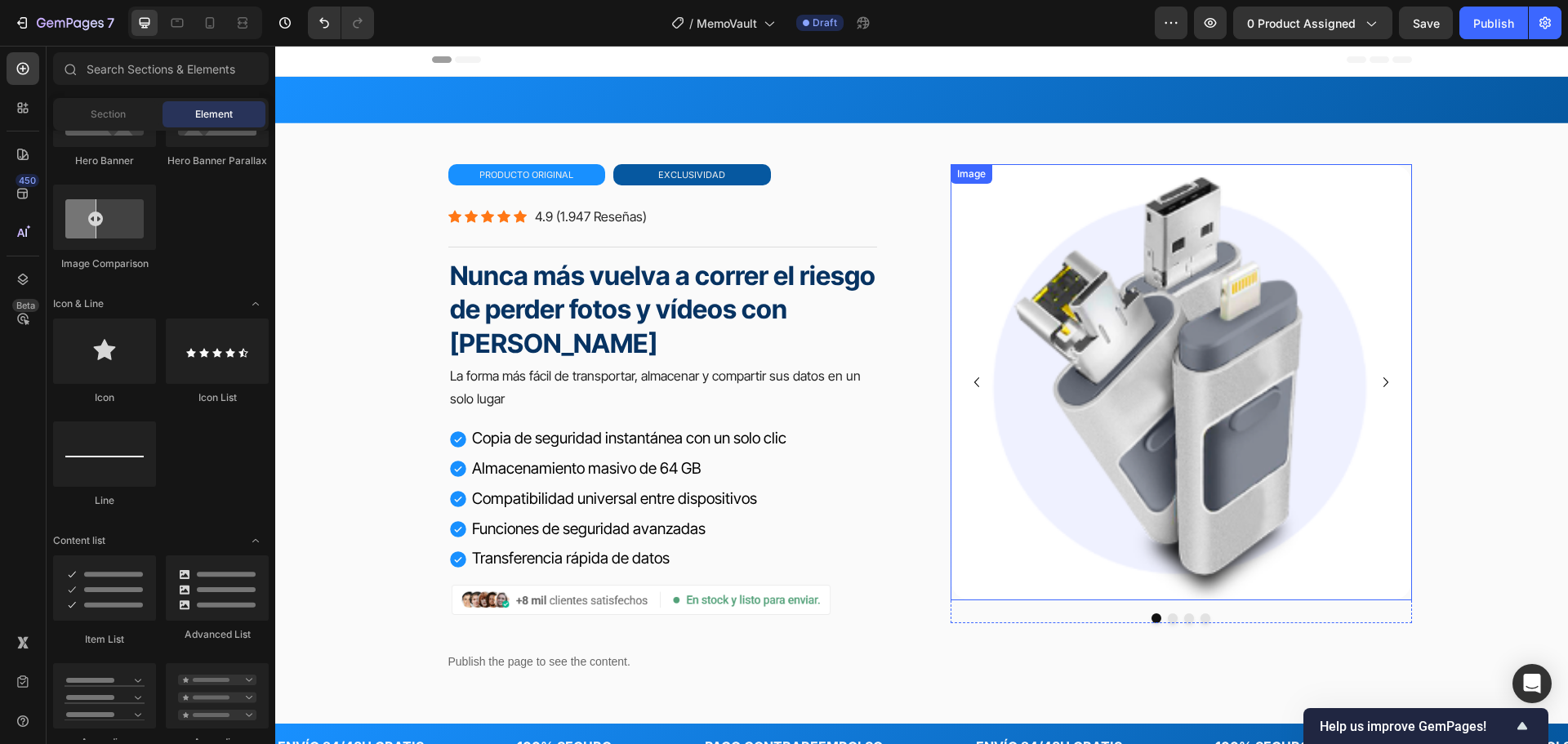
scroll to position [0, 0]
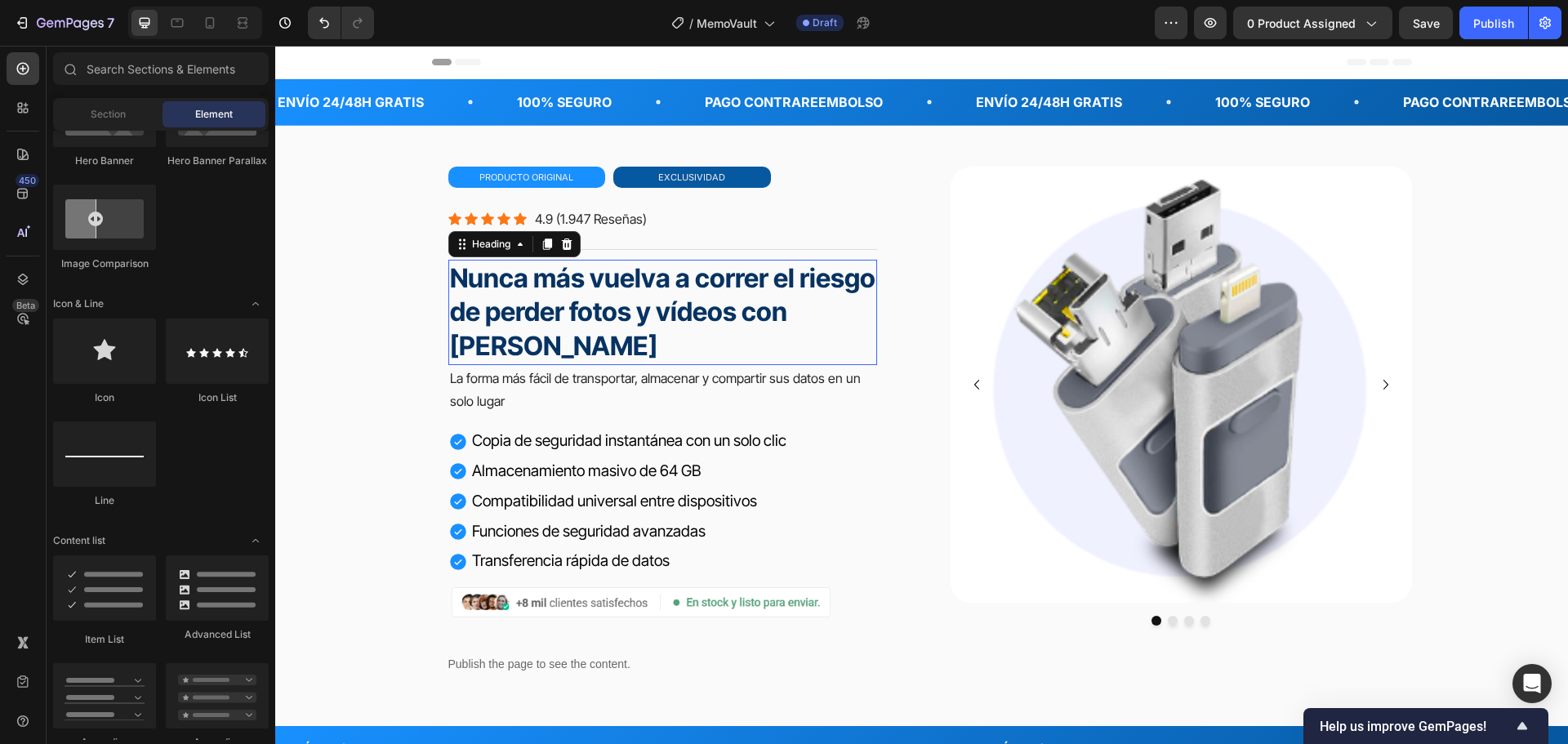
click at [697, 276] on strong "Nunca más vuelva a correr el riesgo de perder fotos y vídeos con [PERSON_NAME]" at bounding box center [662, 312] width 426 height 100
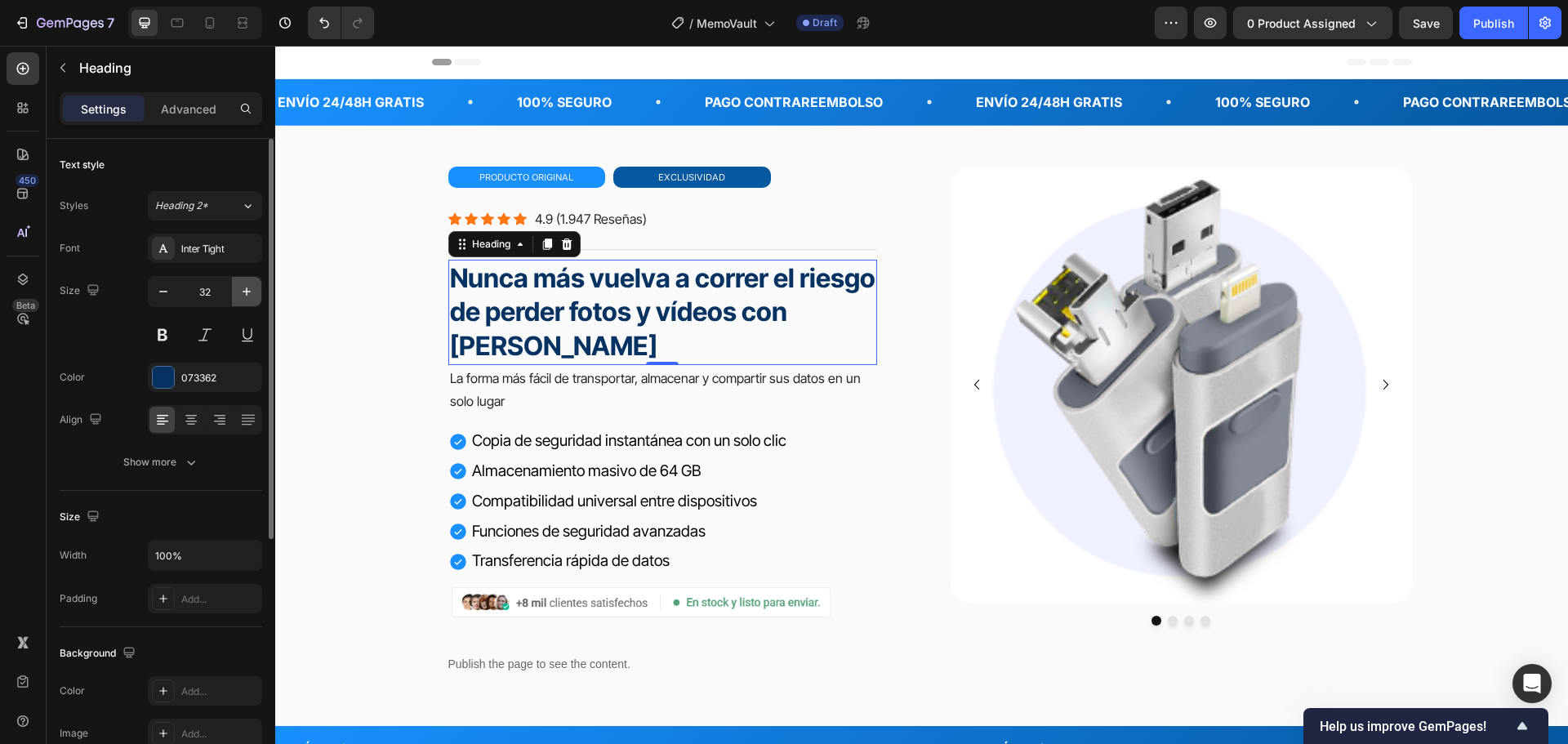
click at [240, 290] on icon "button" at bounding box center [246, 291] width 16 height 16
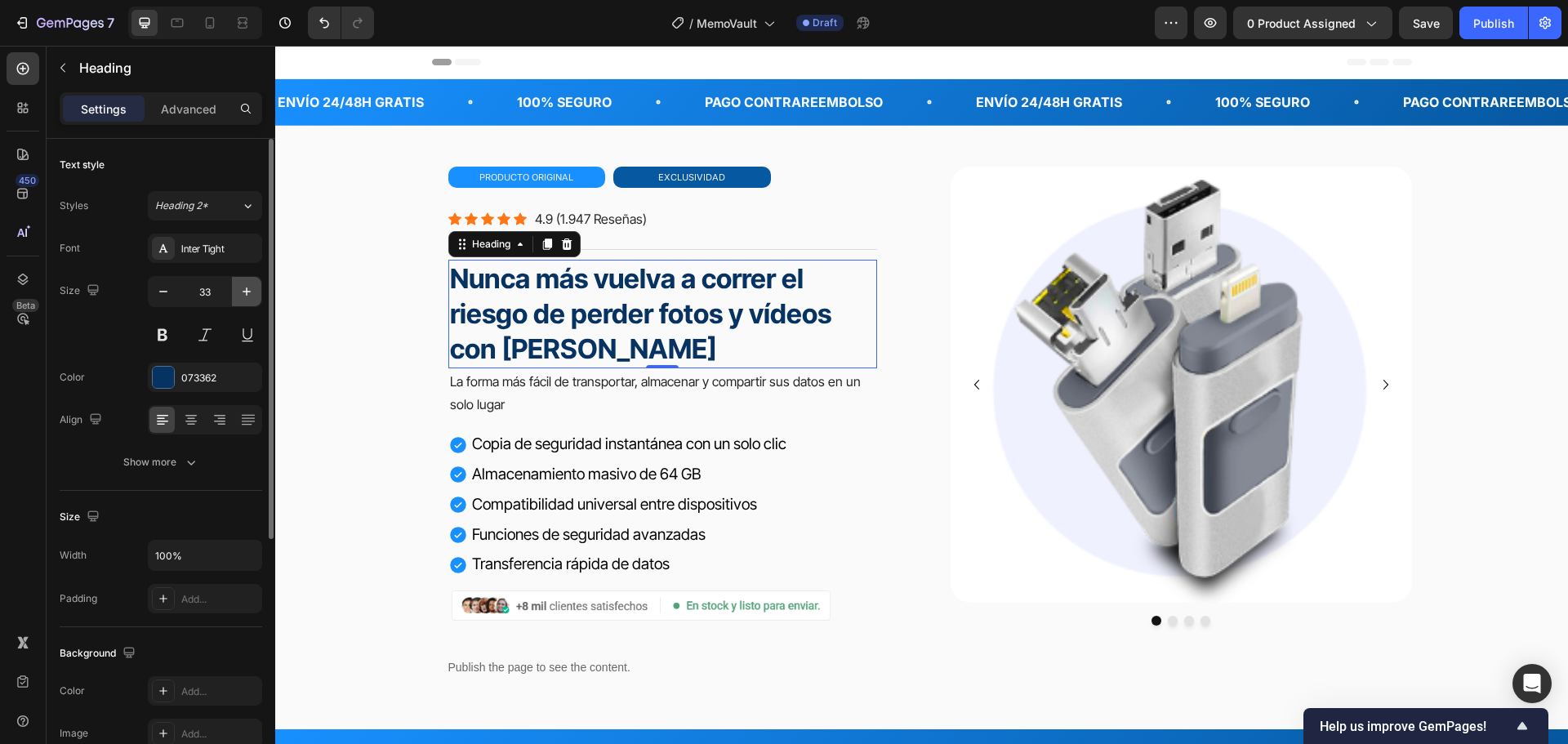
click at [240, 290] on icon "button" at bounding box center [246, 291] width 16 height 16
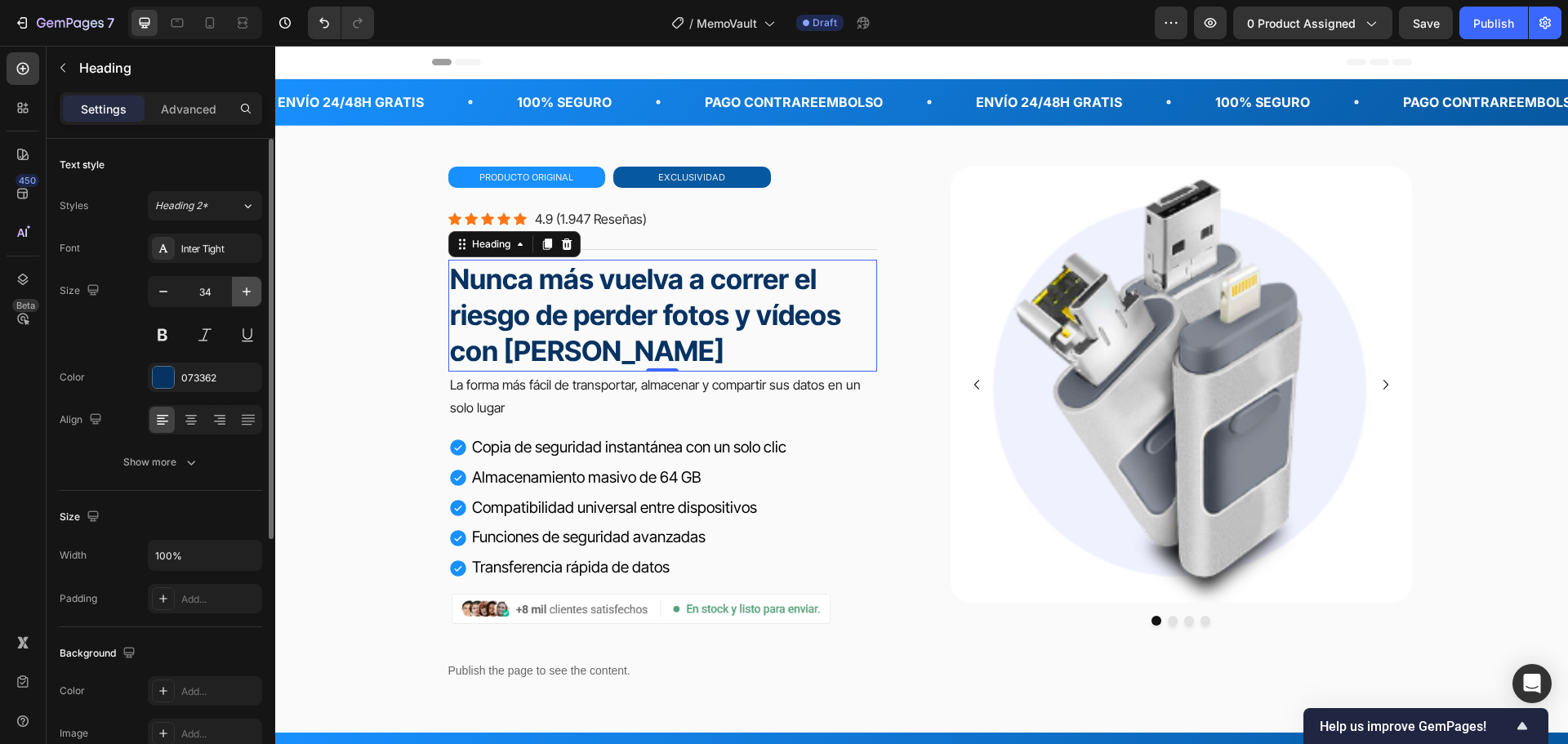
click at [241, 290] on icon "button" at bounding box center [246, 291] width 16 height 16
type input "35"
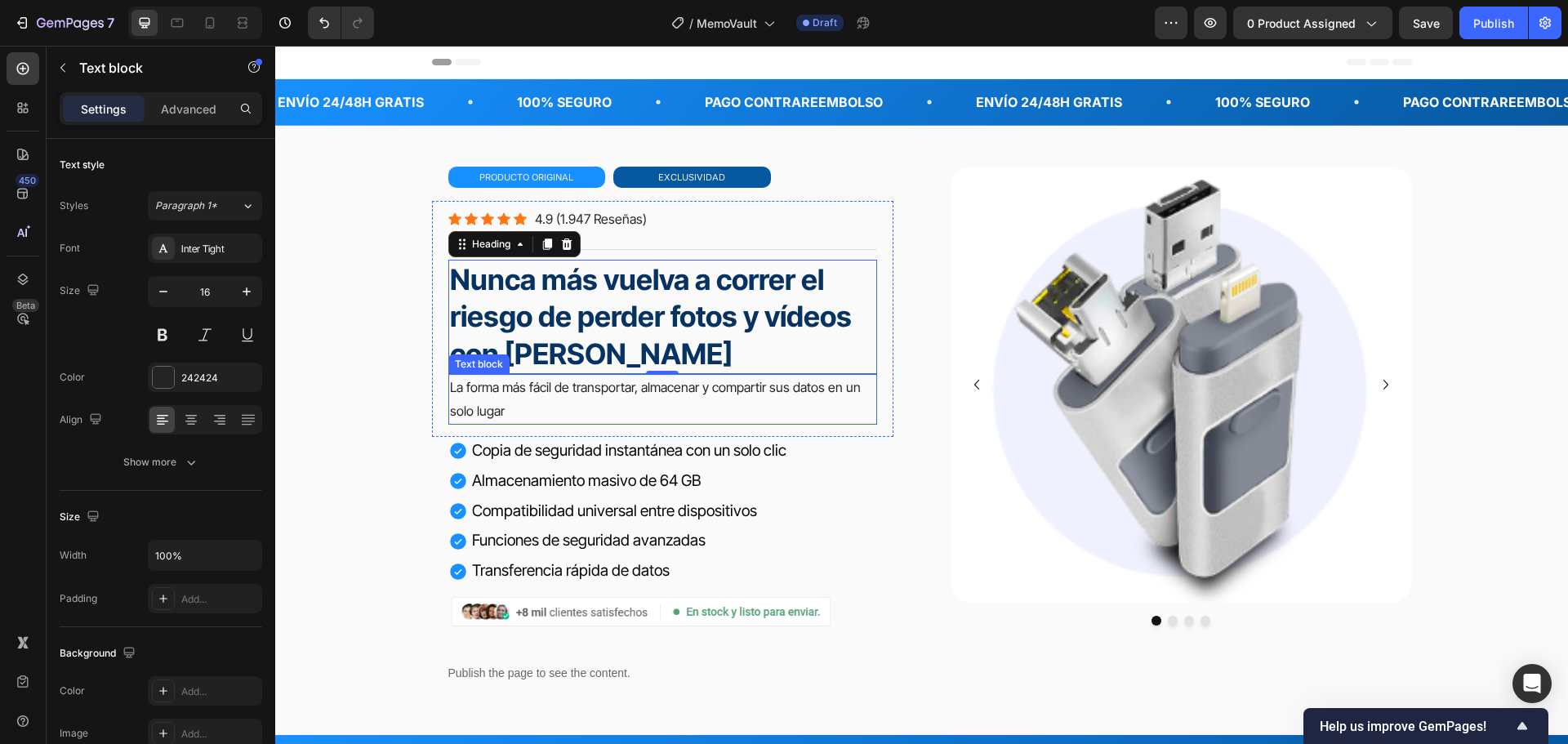
click at [490, 396] on p "La forma más fácil de transportar, almacenar y compartir sus datos en un solo l…" at bounding box center [662, 399] width 426 height 47
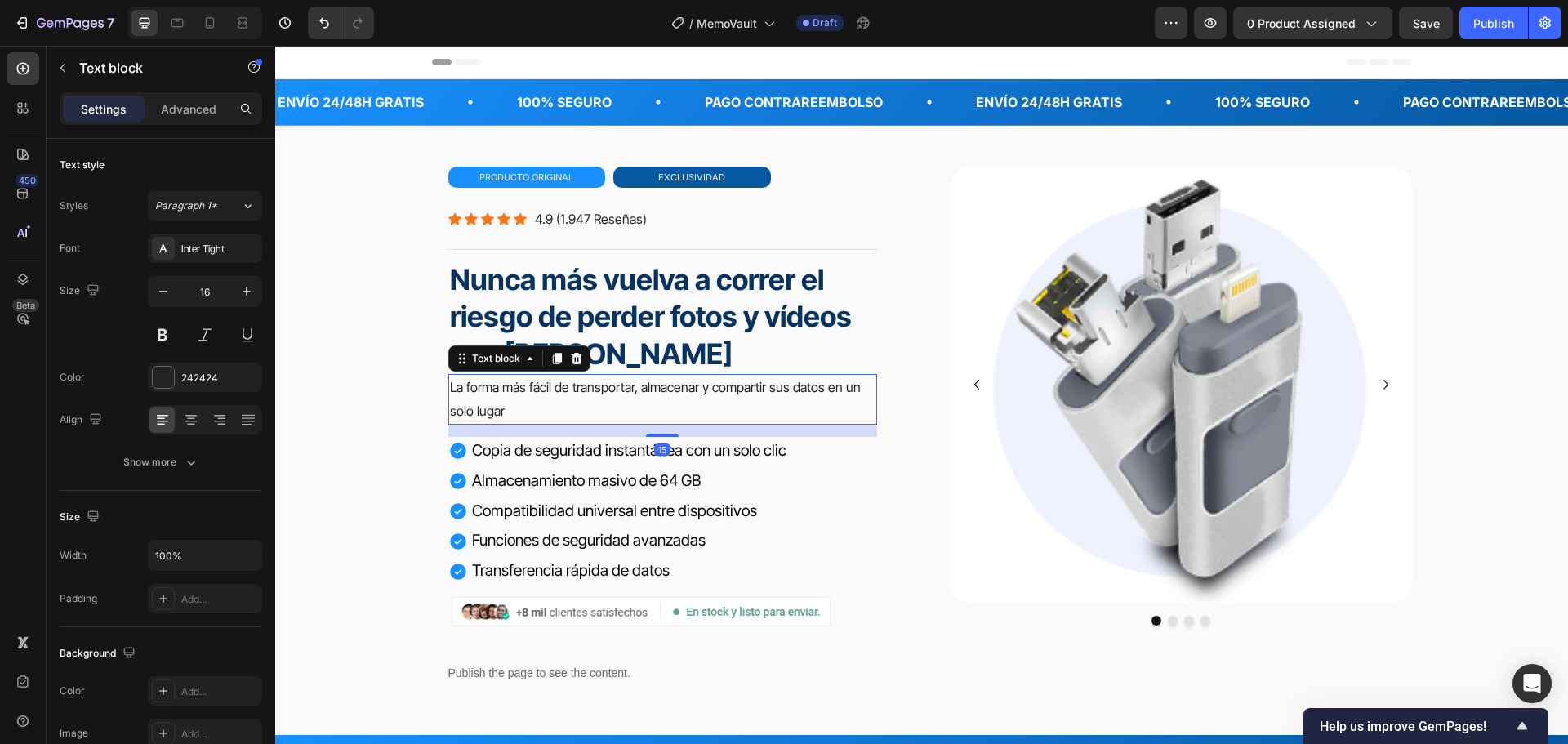
click at [501, 409] on p "La forma más fácil de transportar, almacenar y compartir sus datos en un solo l…" at bounding box center [662, 399] width 426 height 47
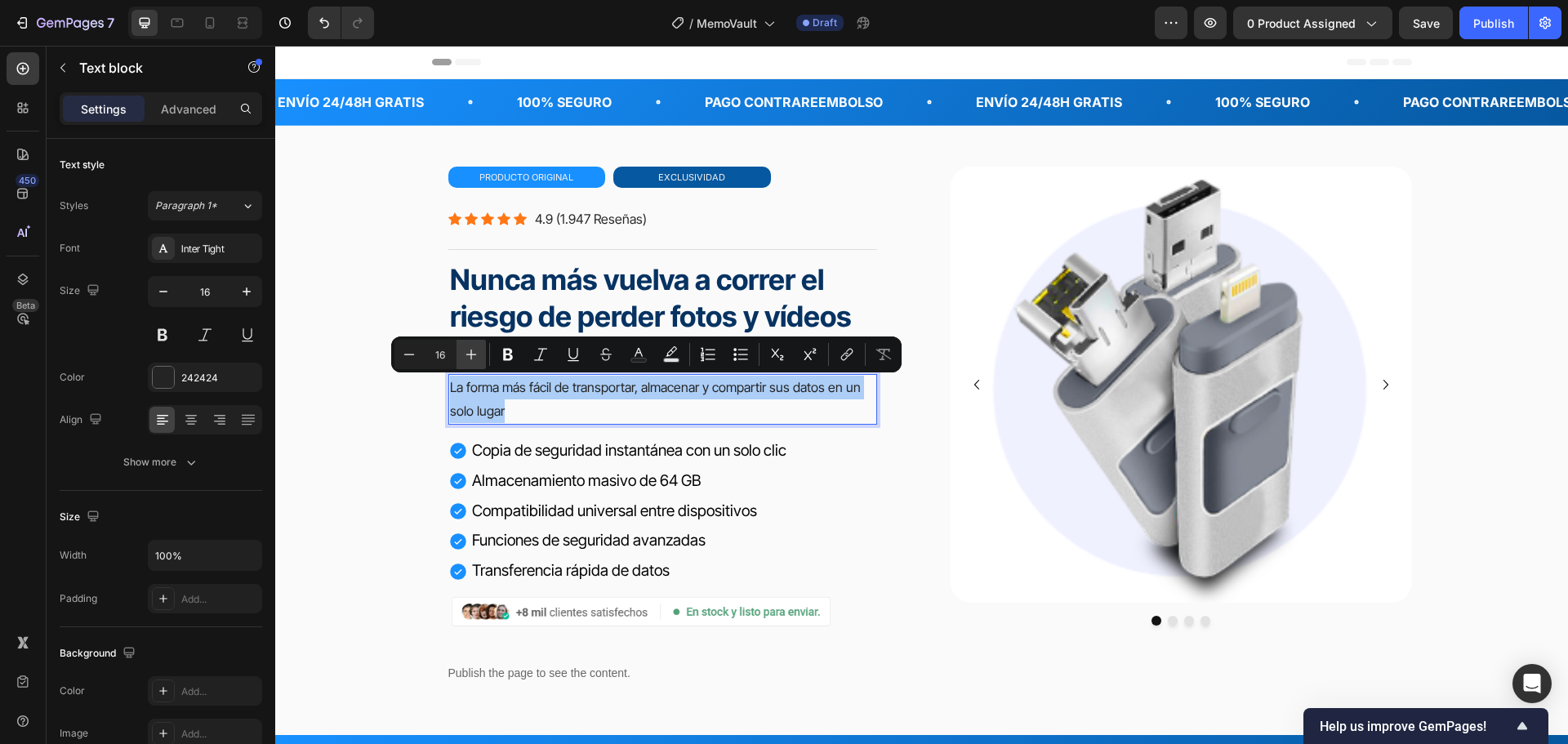
click at [466, 344] on button "Plus" at bounding box center [471, 354] width 30 height 30
click at [469, 344] on button "Plus" at bounding box center [471, 354] width 30 height 30
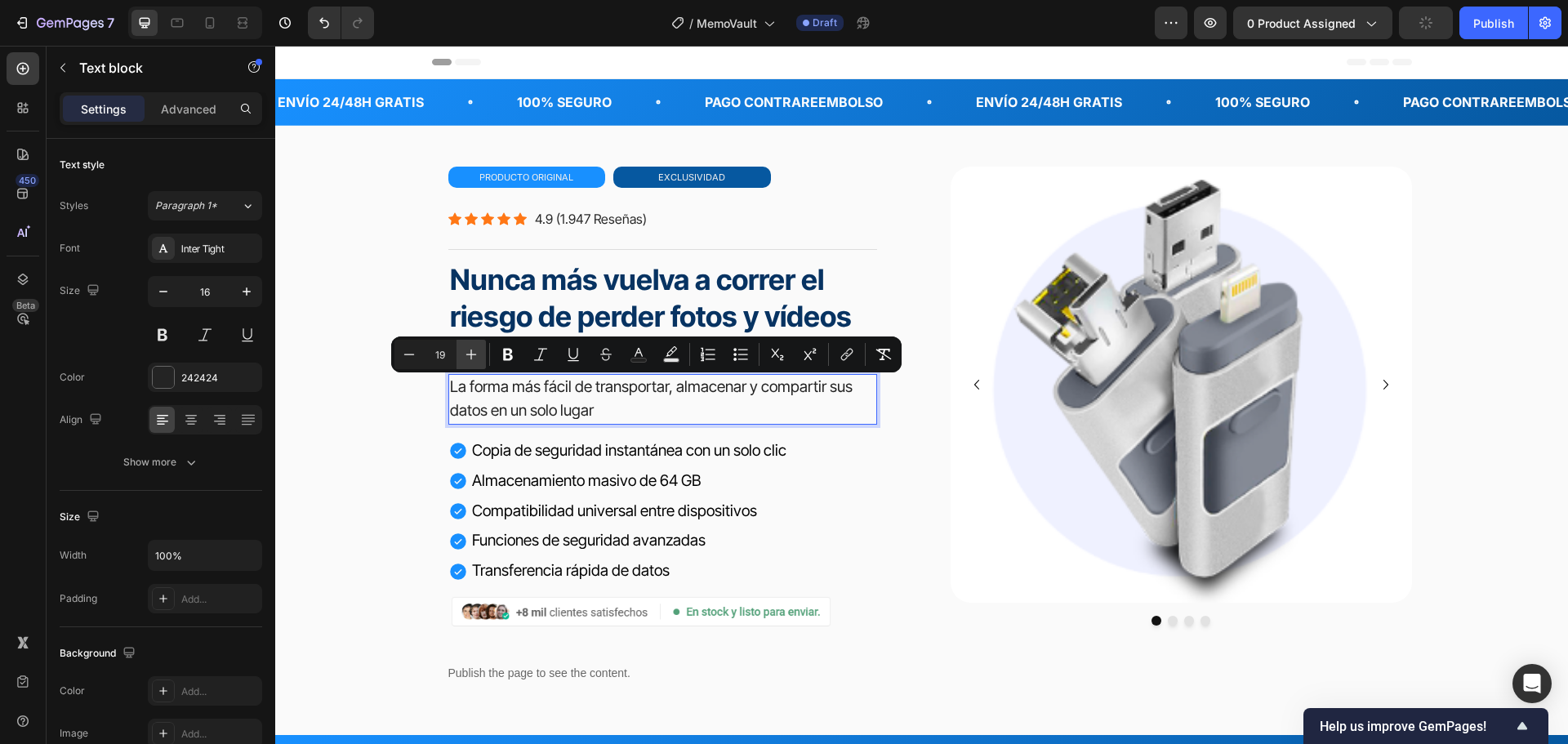
click at [469, 344] on button "Plus" at bounding box center [471, 354] width 30 height 30
type input "20"
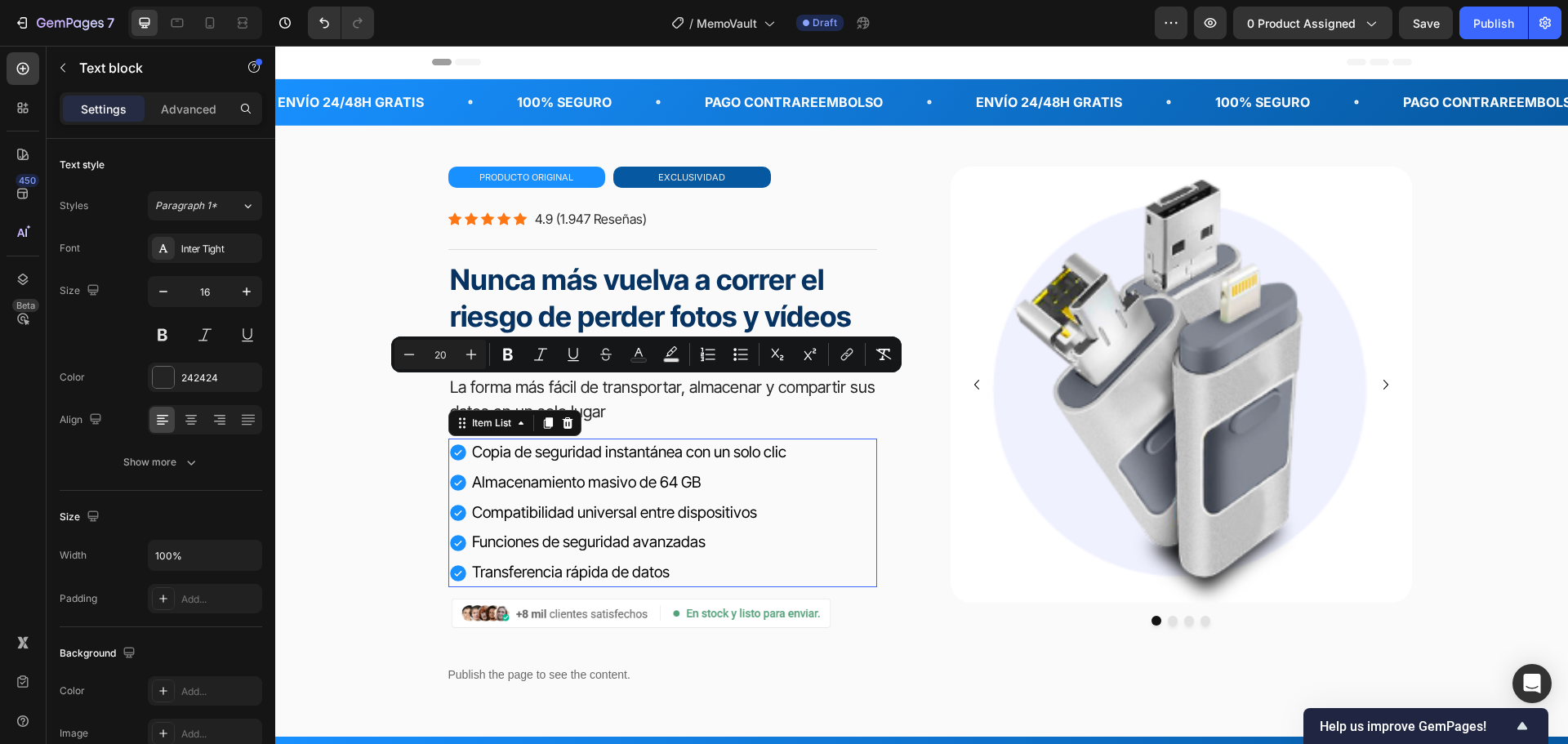
click at [855, 487] on div "Copia de seguridad instantánea con un solo clic Almacenamiento masivo de 64 GB …" at bounding box center [662, 512] width 429 height 149
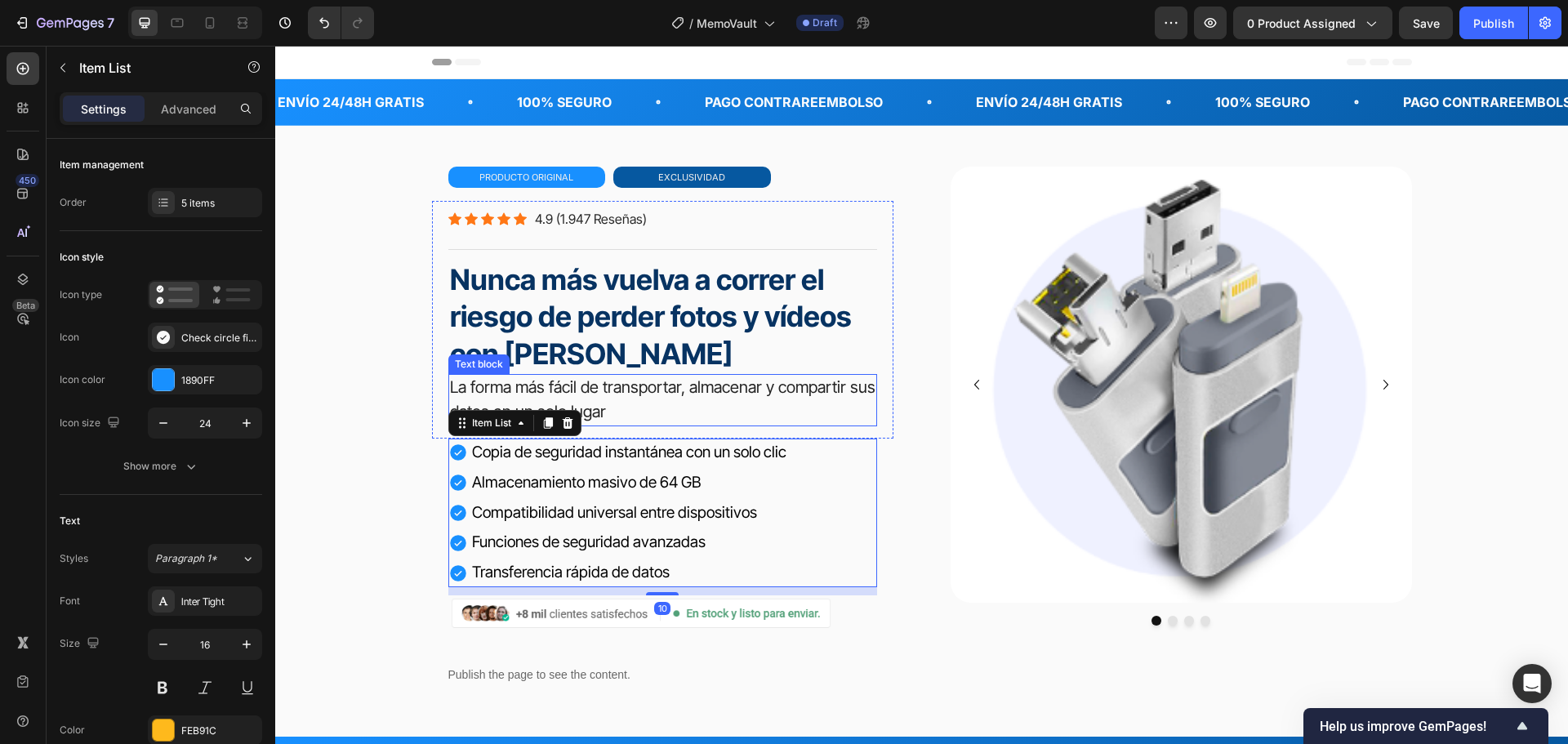
scroll to position [82, 0]
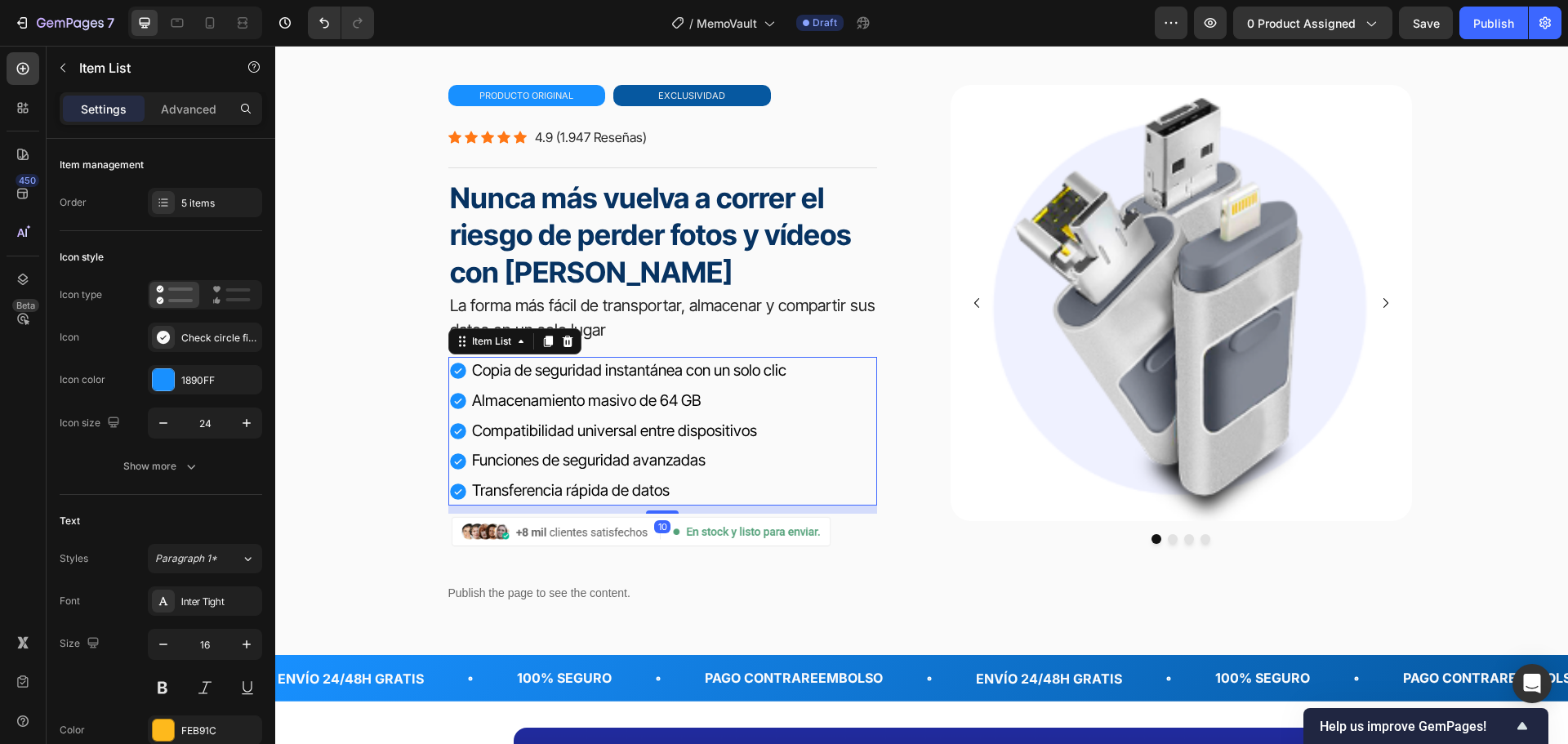
click at [800, 371] on div "Copia de seguridad instantánea con un solo clic Almacenamiento masivo de 64 GB …" at bounding box center [662, 431] width 429 height 149
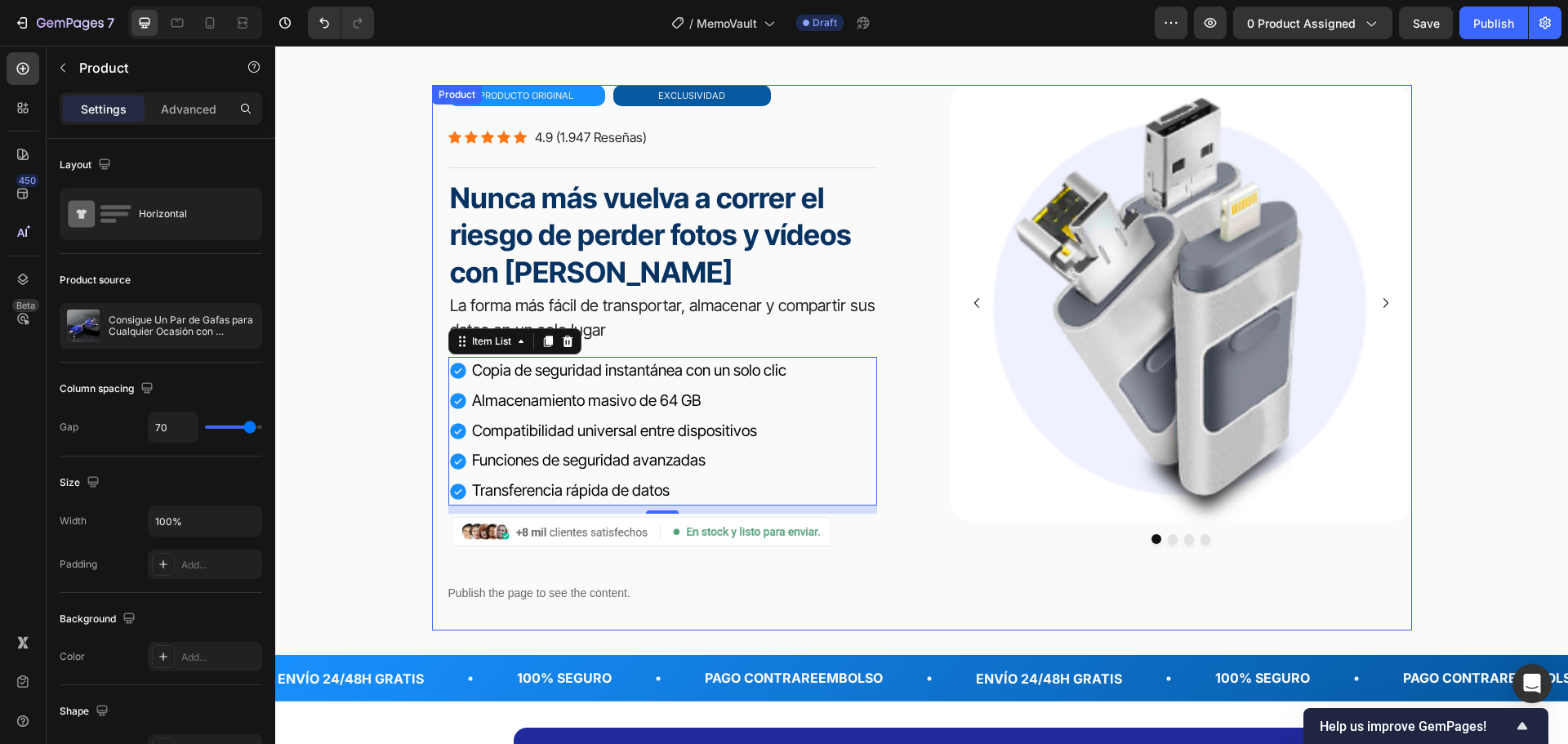
click at [933, 112] on div "primafocus gafas de lectura inteligentes Heading Icon Icon Icon Icon Icon Icon …" at bounding box center [921, 358] width 980 height 546
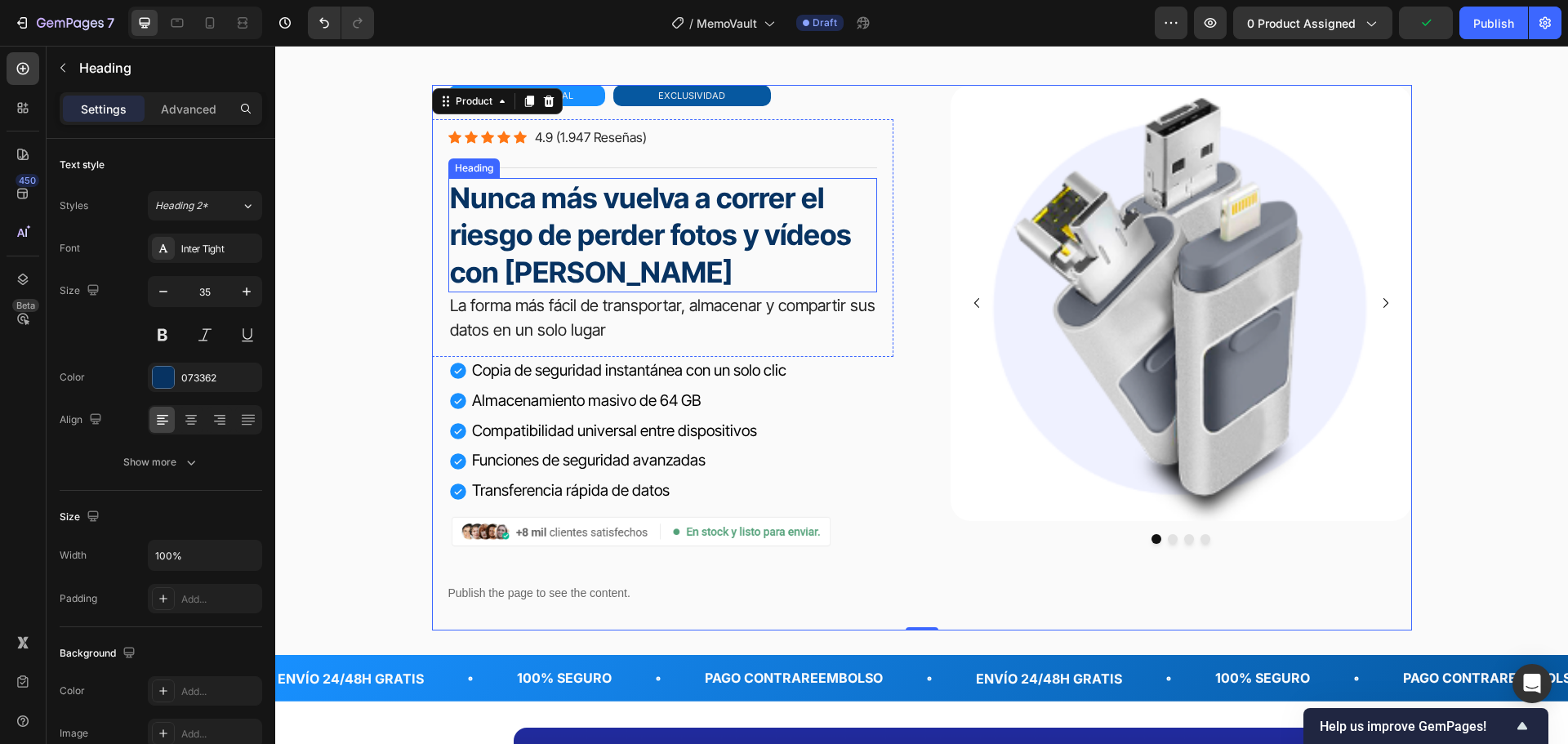
click at [684, 200] on strong "Nunca más vuelva a correr el riesgo de perder fotos y vídeos con [PERSON_NAME]" at bounding box center [651, 235] width 402 height 109
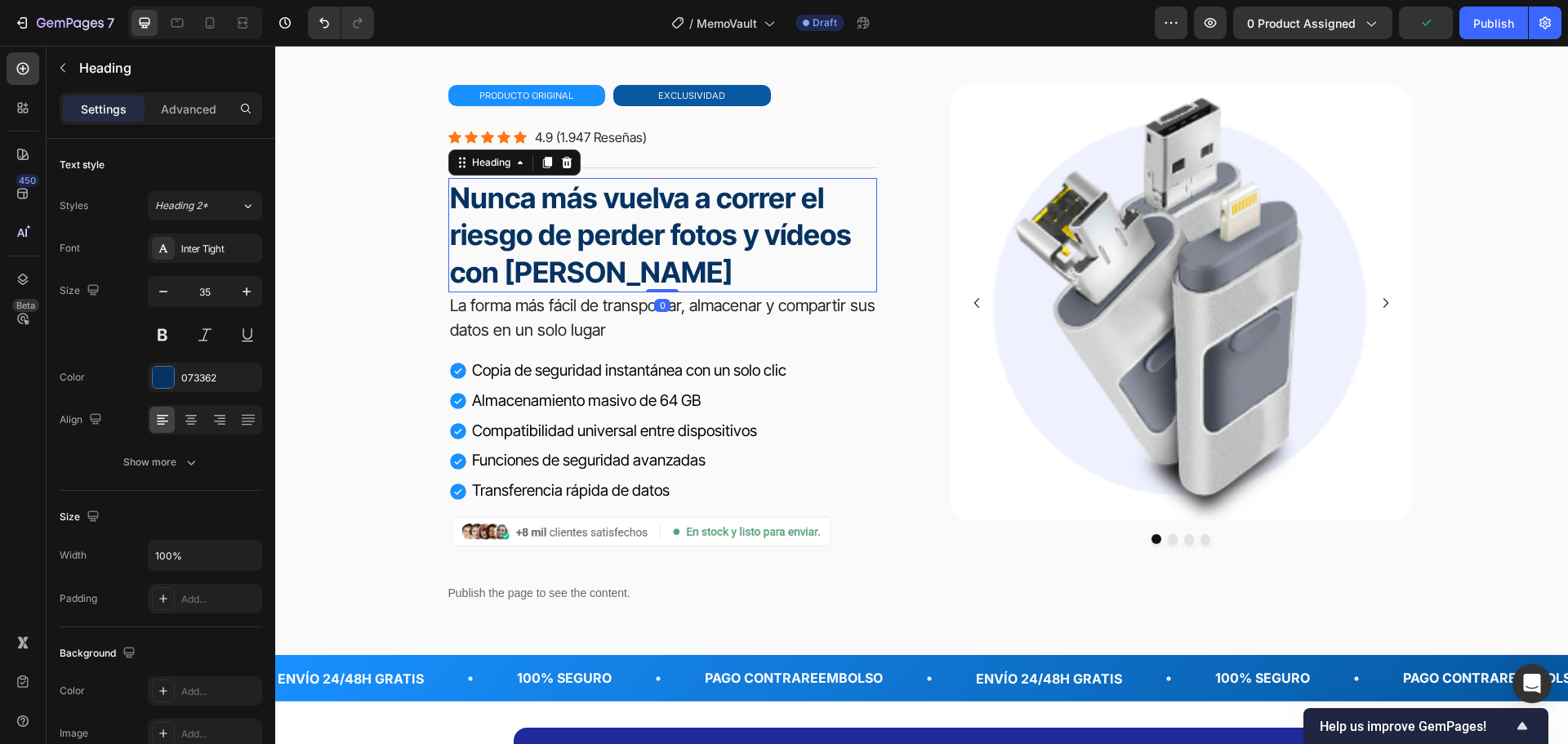
click at [632, 216] on h2 "Nunca más vuelva a correr el riesgo de perder fotos y vídeos con [PERSON_NAME]" at bounding box center [662, 236] width 429 height 115
click at [632, 216] on p "Nunca más vuelva a correr el riesgo de perder fotos y vídeos con [PERSON_NAME]" at bounding box center [662, 236] width 426 height 112
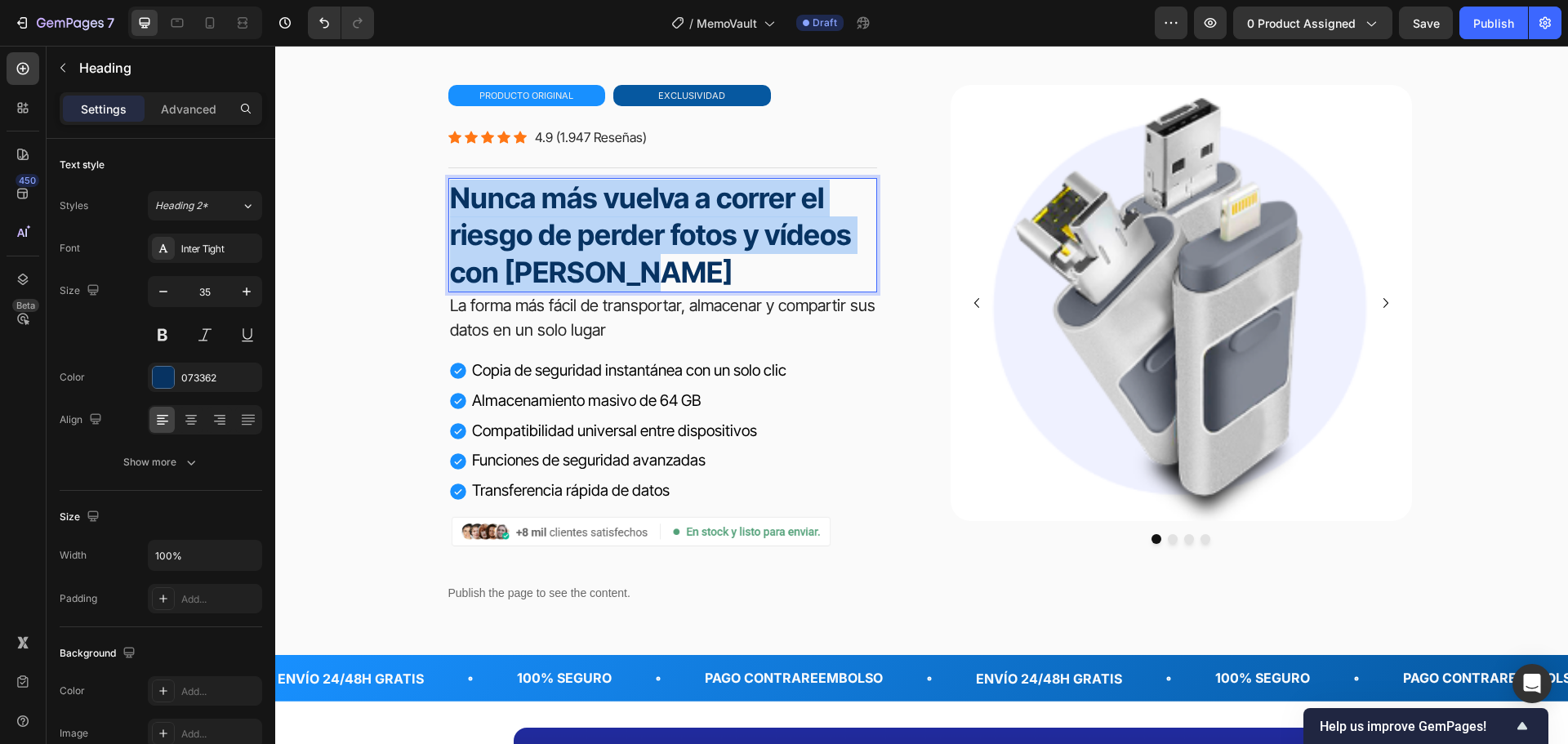
click at [632, 216] on p "Nunca más vuelva a correr el riesgo de perder fotos y vídeos con [PERSON_NAME]" at bounding box center [662, 236] width 426 height 112
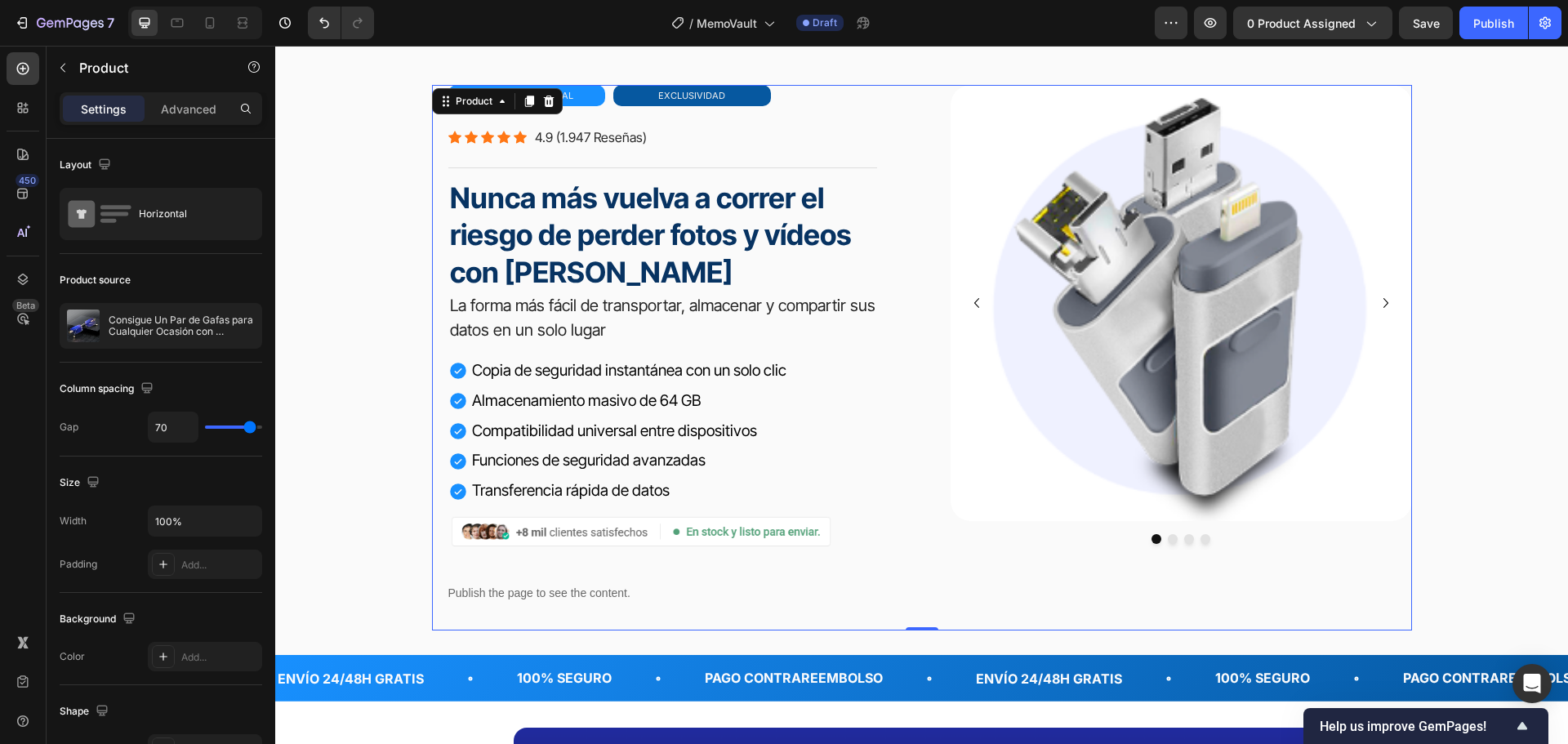
click at [902, 234] on div "primafocus gafas de lectura inteligentes Heading Icon Icon Icon Icon Icon Icon …" at bounding box center [921, 358] width 980 height 546
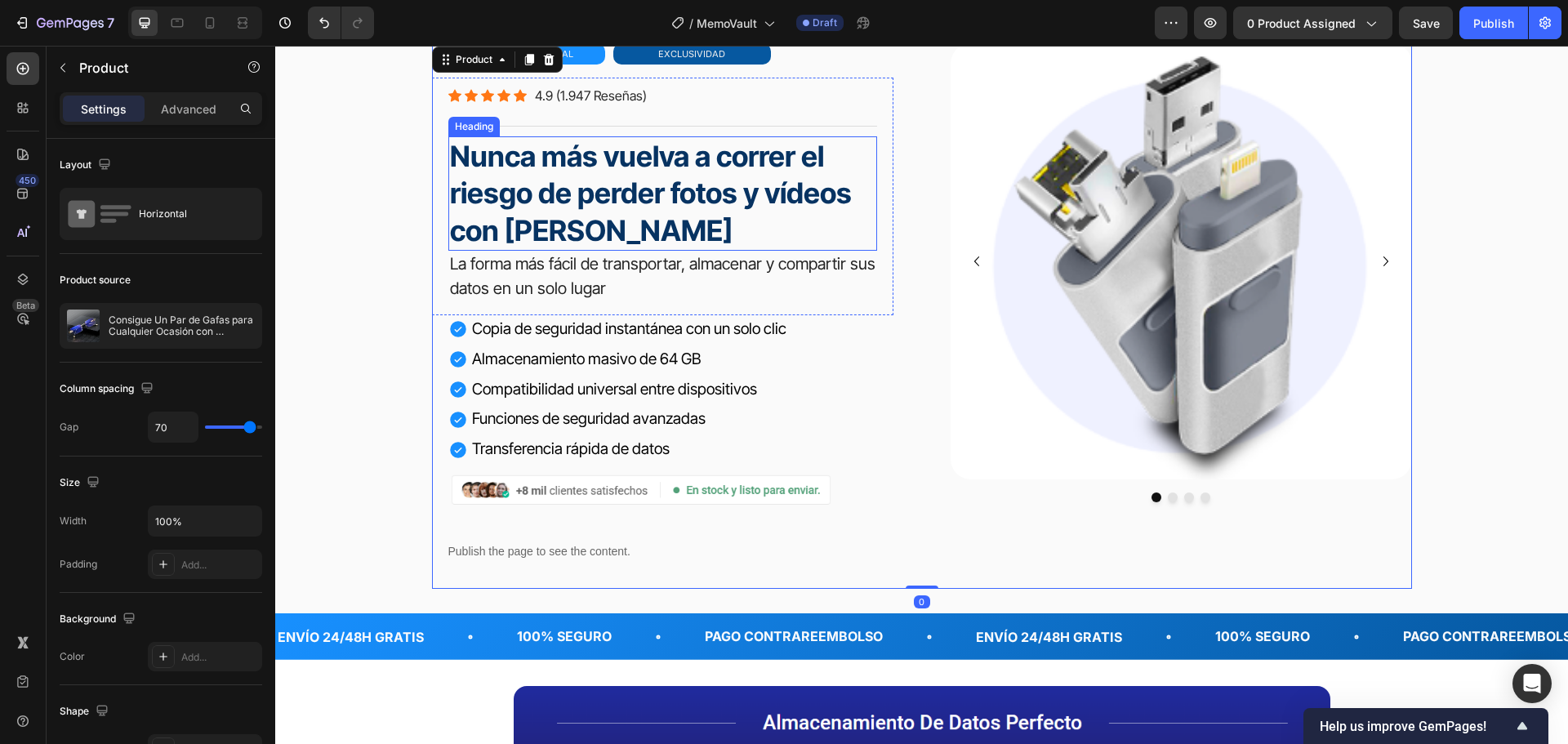
scroll to position [163, 0]
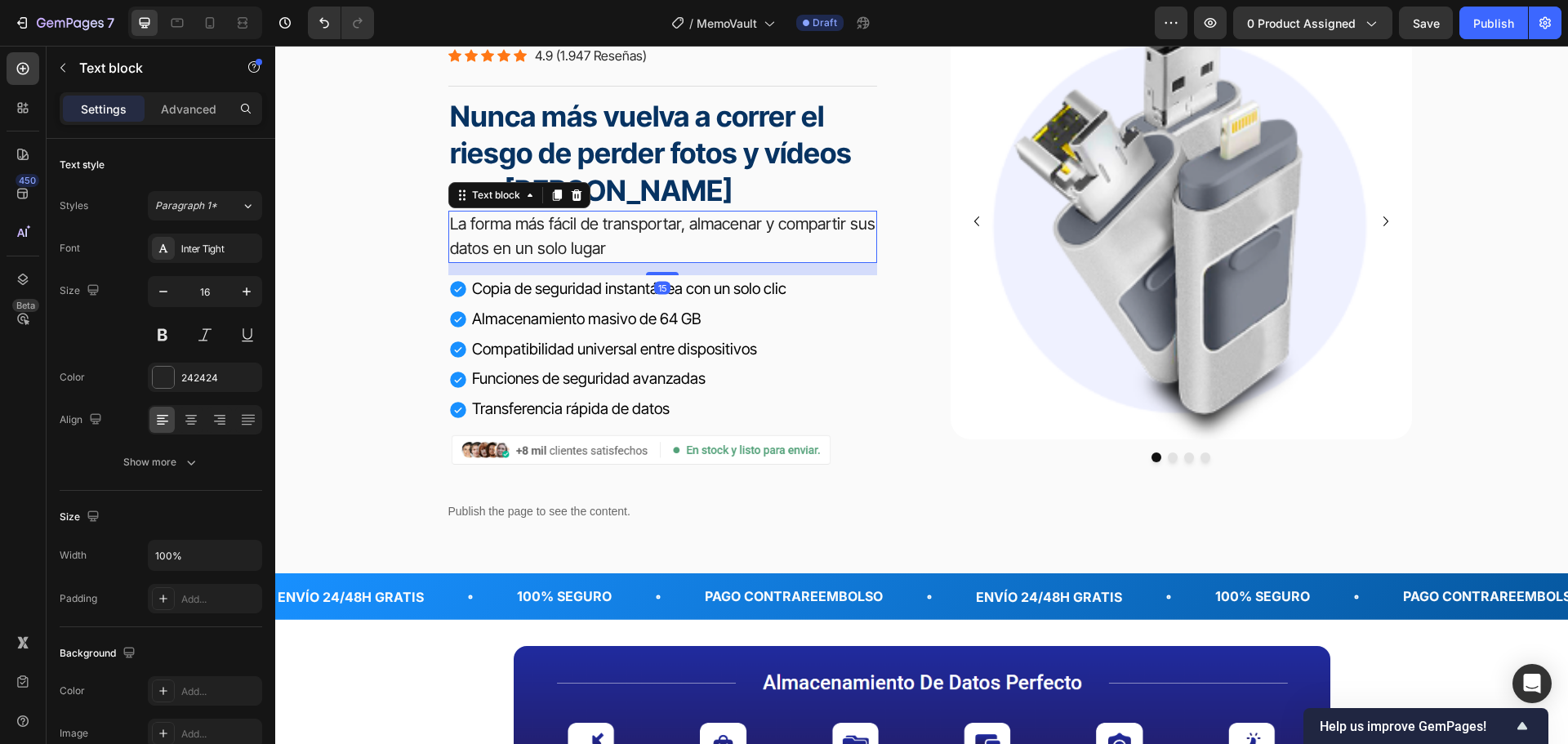
click at [643, 225] on span "La forma más fácil de transportar, almacenar y compartir sus datos en un solo l…" at bounding box center [662, 236] width 426 height 44
click at [608, 148] on strong "Nunca más vuelva a correr el riesgo de perder fotos y vídeos con [PERSON_NAME]" at bounding box center [651, 153] width 402 height 109
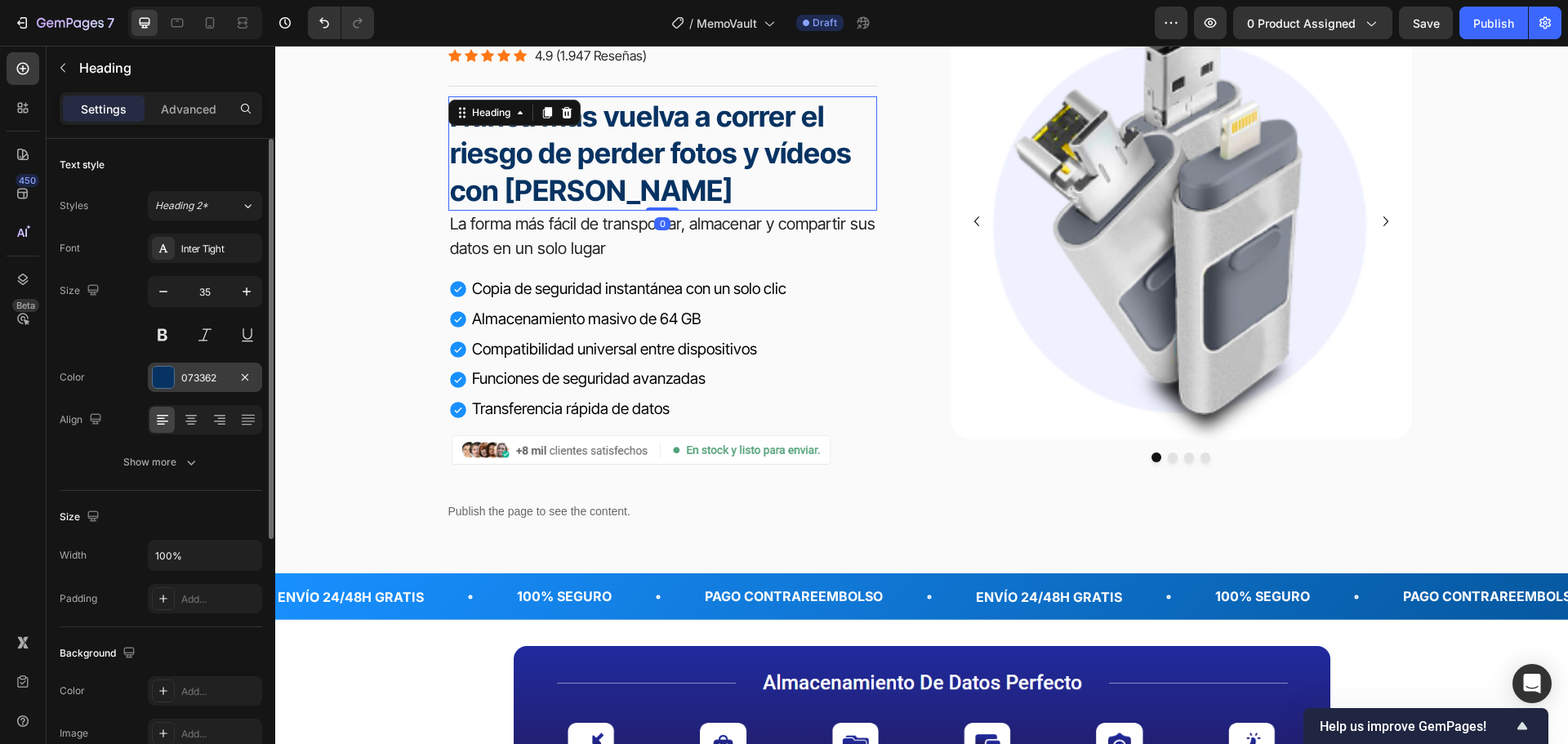
click at [217, 381] on div "073362" at bounding box center [205, 378] width 47 height 14
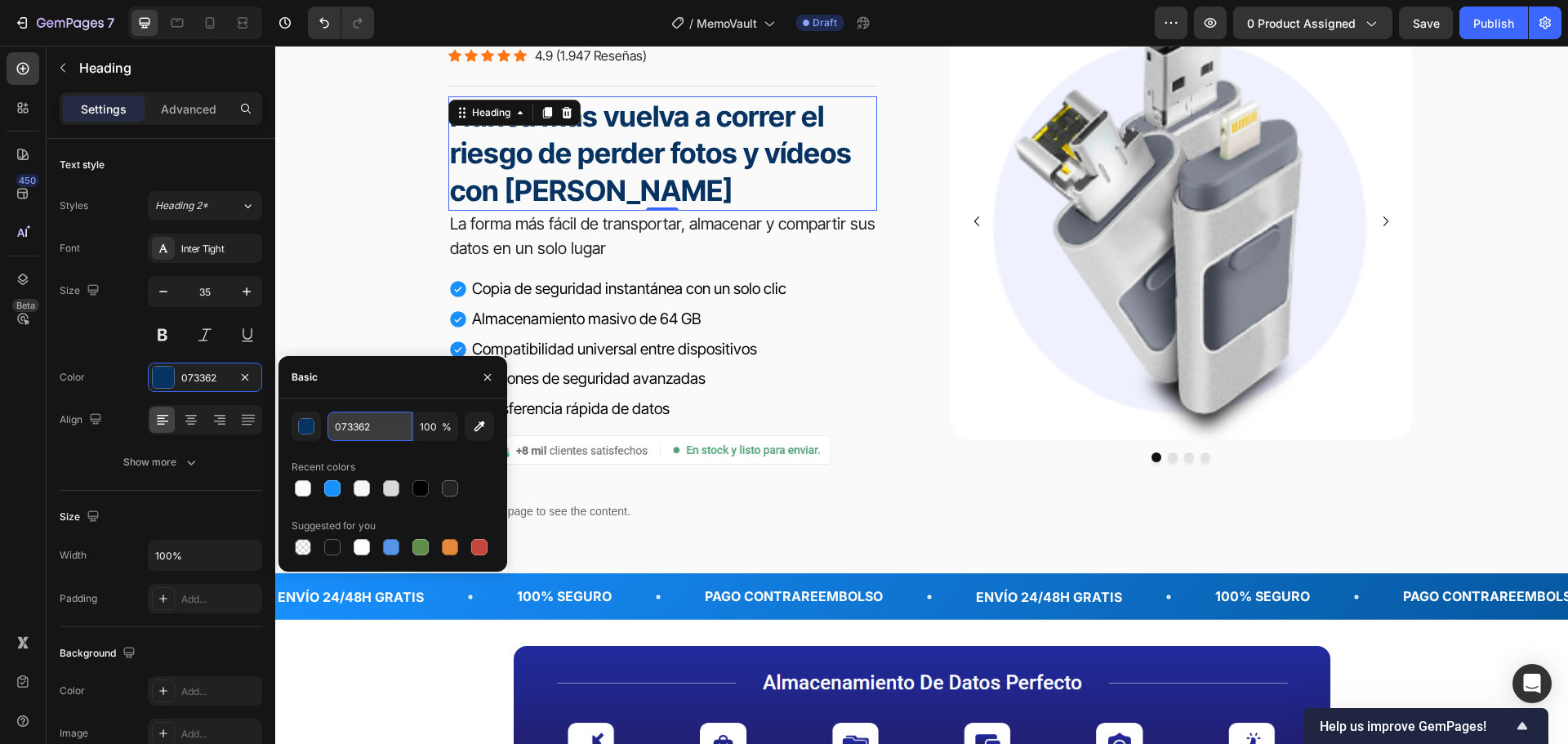
click at [372, 427] on input "073362" at bounding box center [370, 426] width 85 height 30
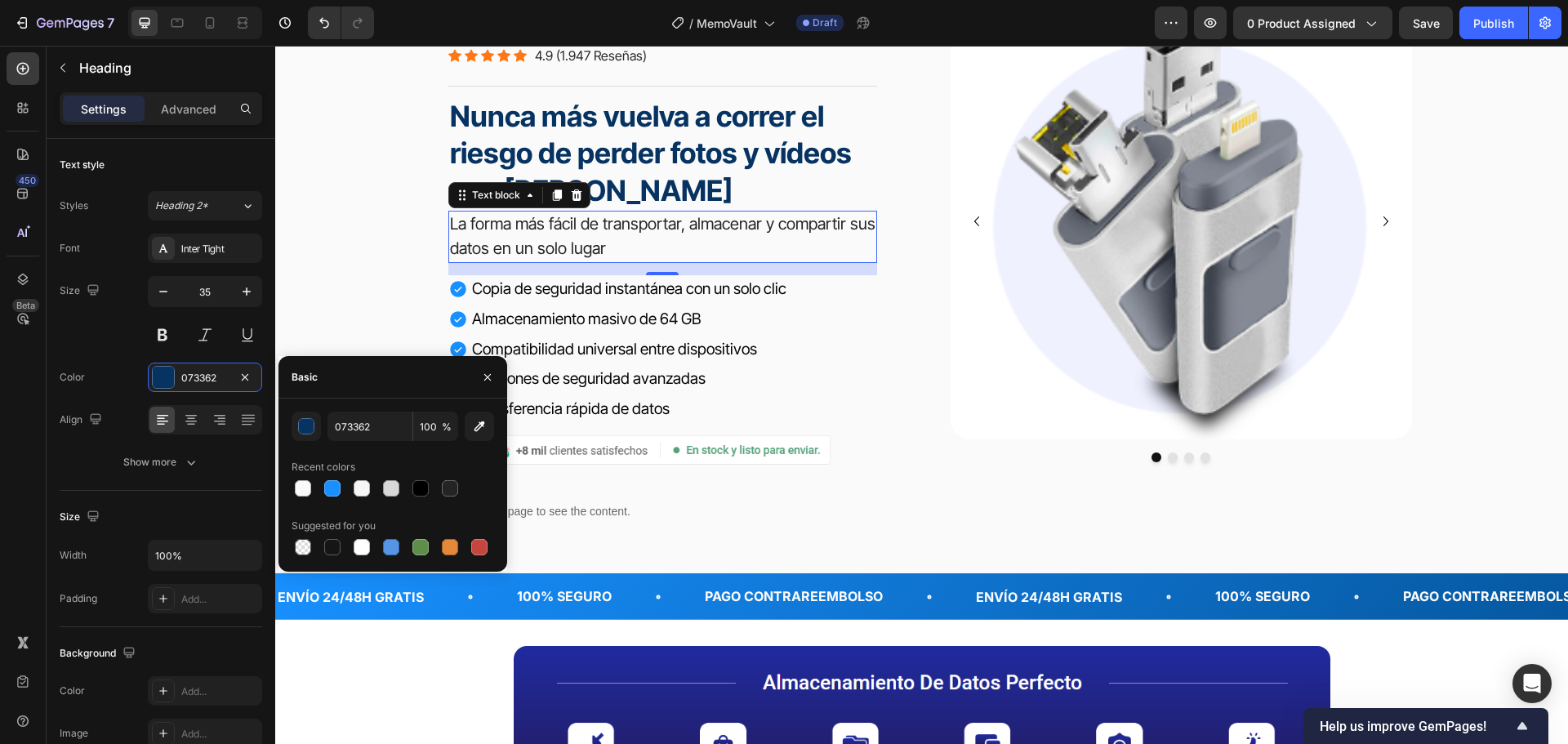
click at [863, 231] on span "La forma más fácil de transportar, almacenar y compartir sus datos en un solo l…" at bounding box center [662, 236] width 426 height 44
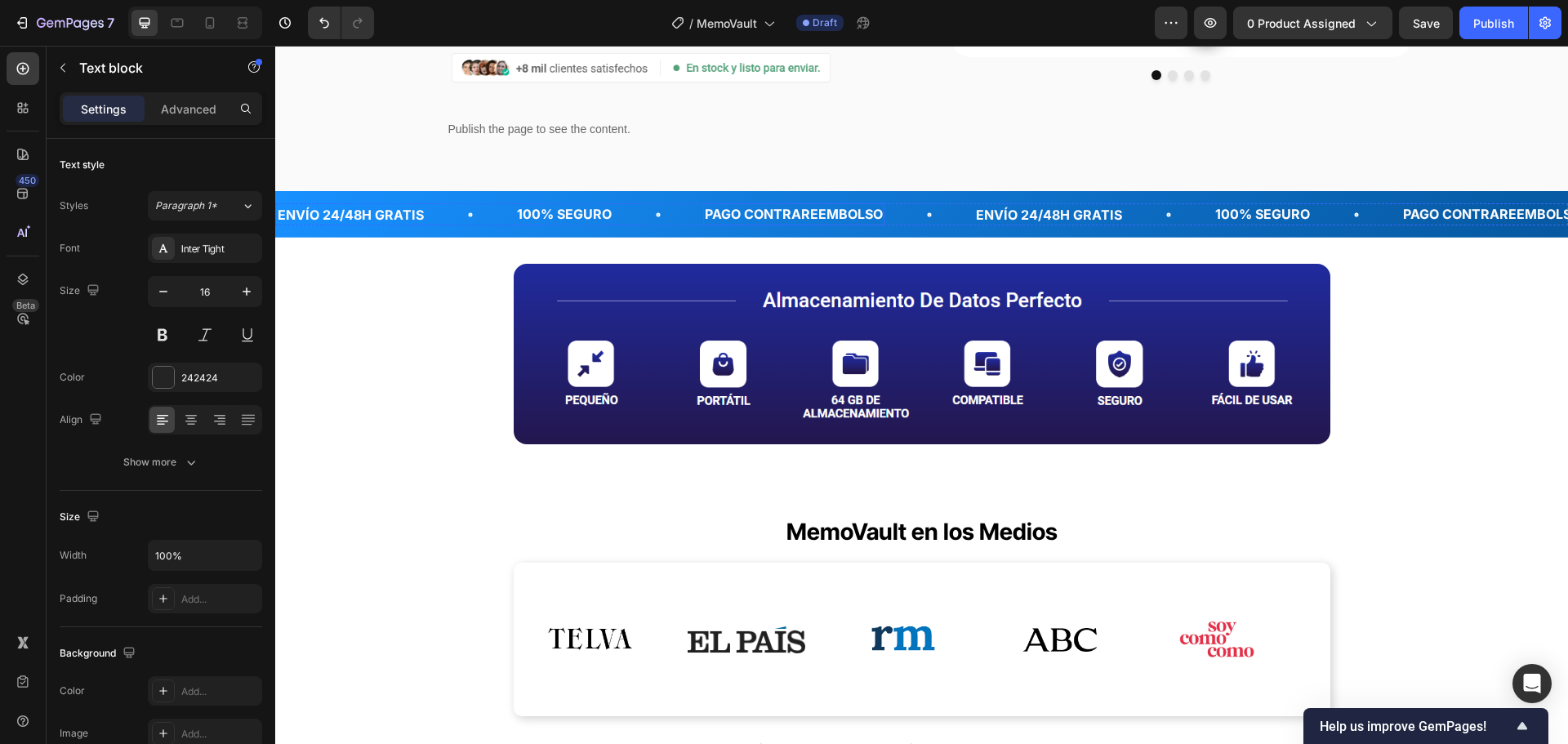
scroll to position [572, 0]
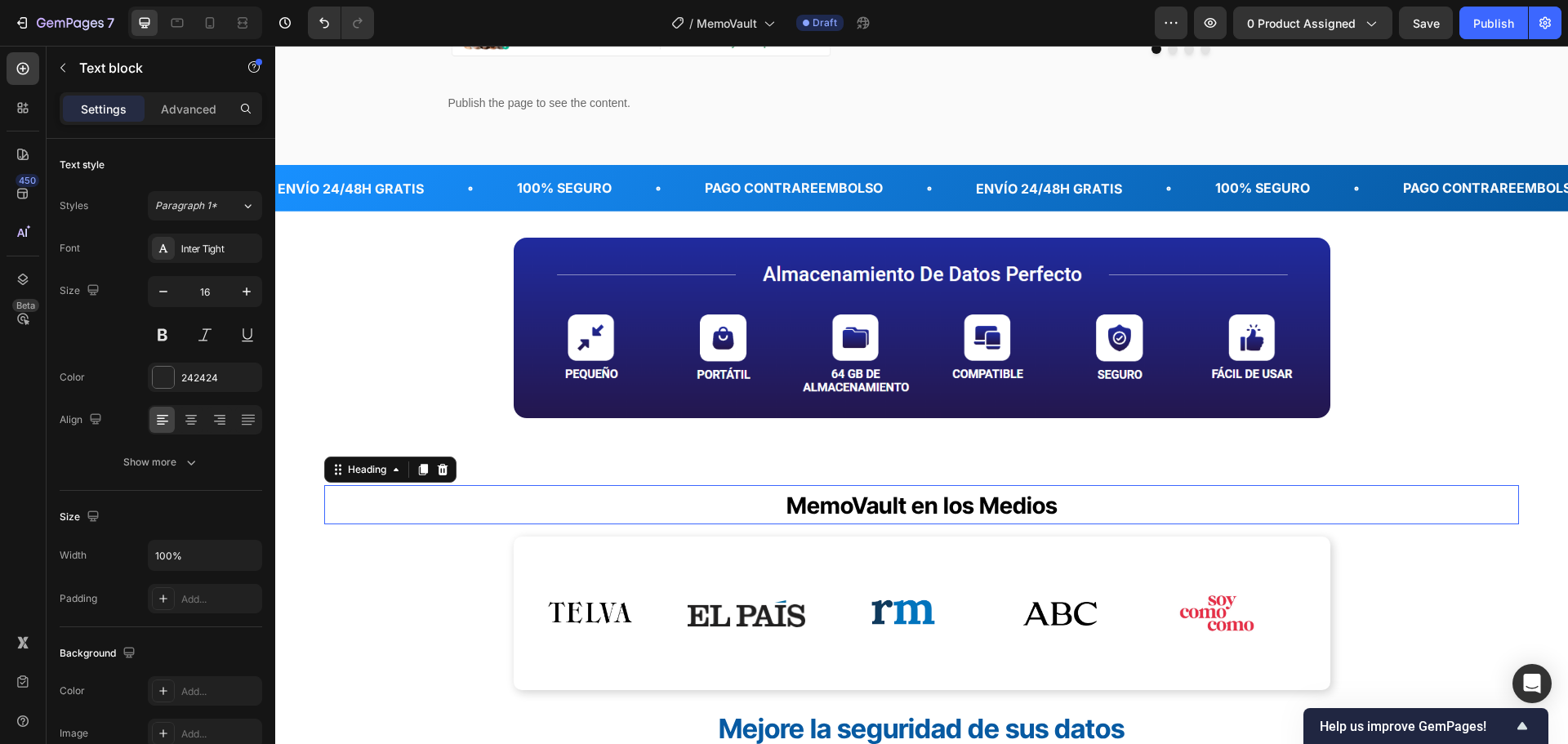
click at [1018, 494] on span "MemoVault en los Medios" at bounding box center [922, 505] width 271 height 28
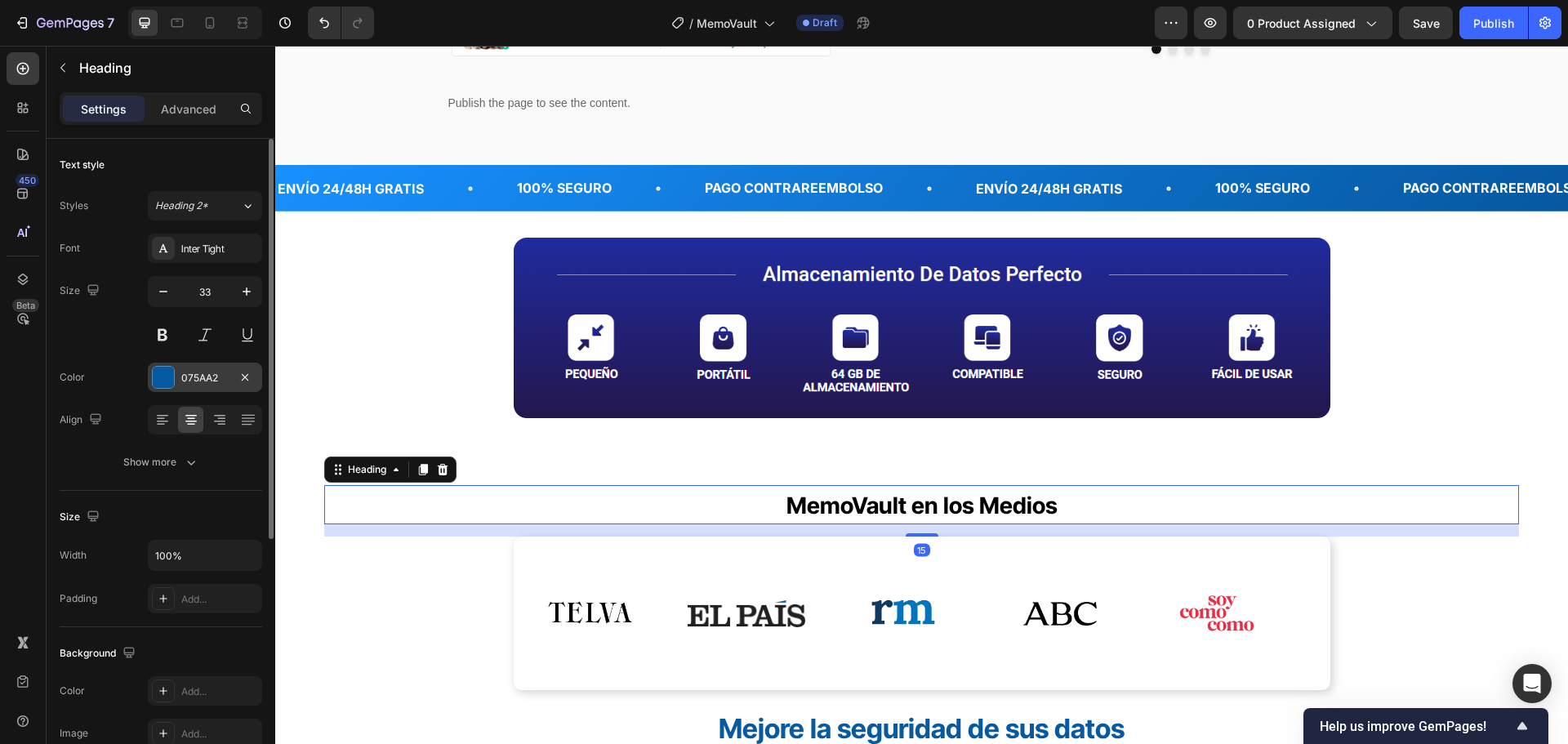
click at [225, 382] on div "075AA2" at bounding box center [205, 378] width 47 height 14
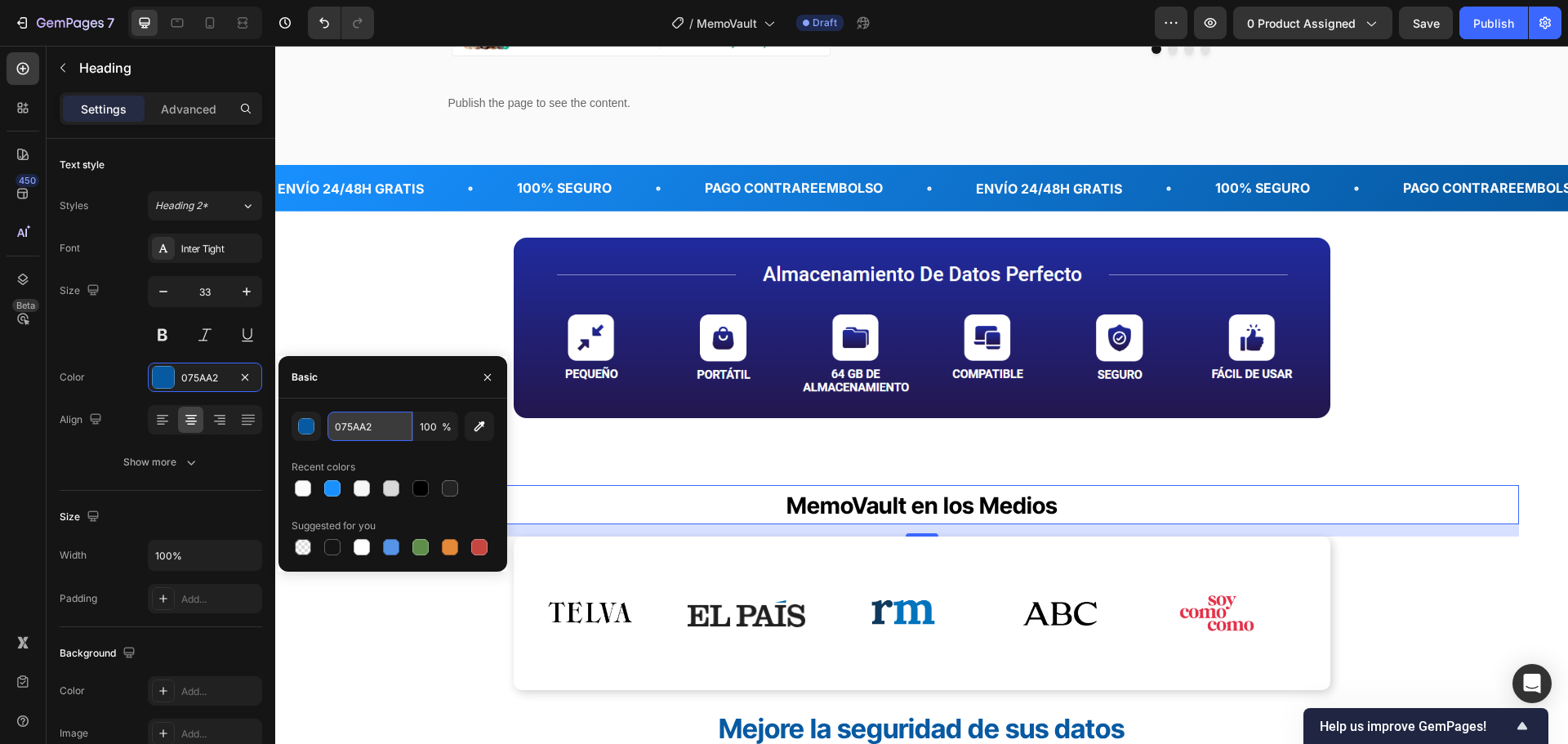
click at [377, 430] on input "075AA2" at bounding box center [370, 426] width 85 height 30
paste input "336"
type input "073362"
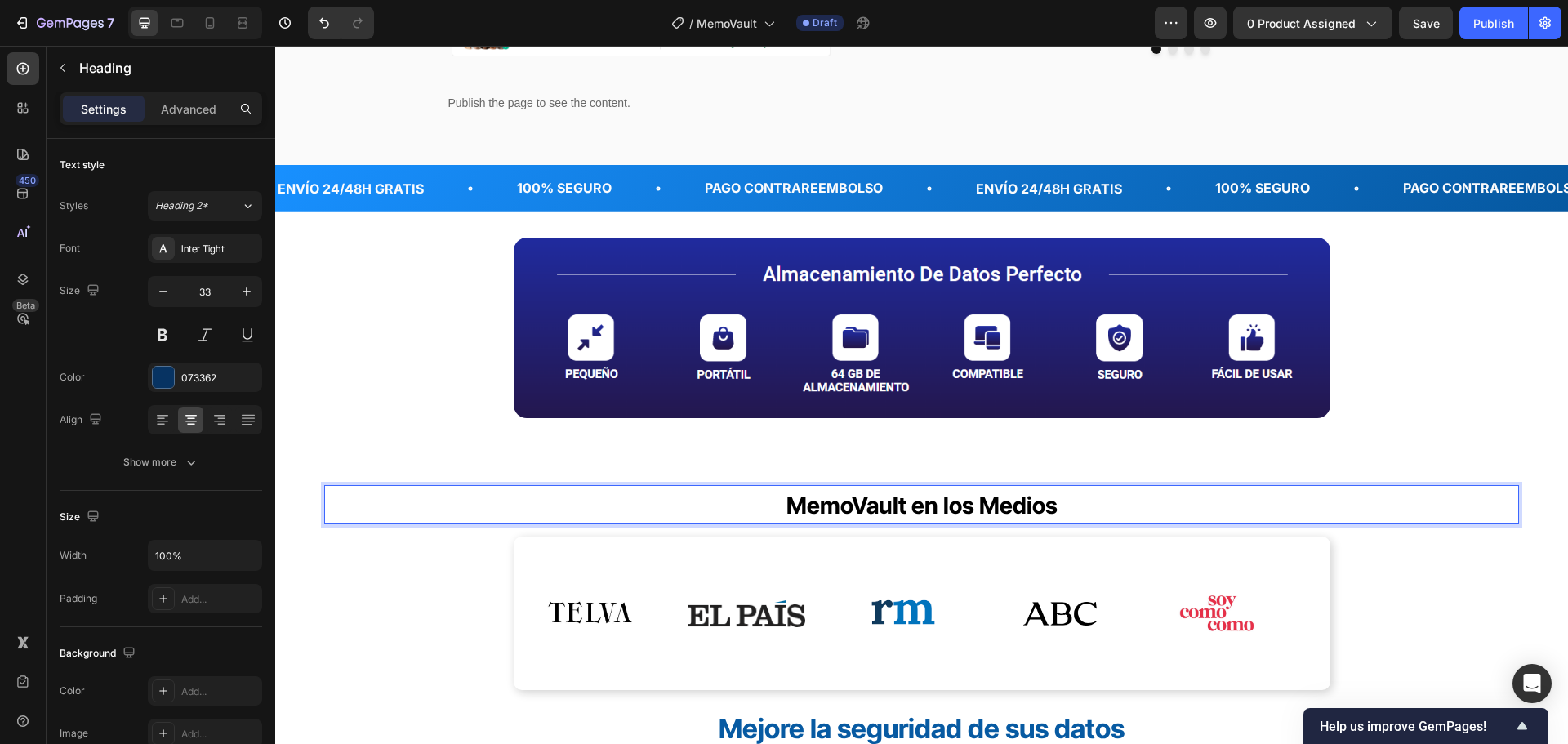
click at [944, 513] on span "MemoVault en los Medios" at bounding box center [922, 505] width 271 height 28
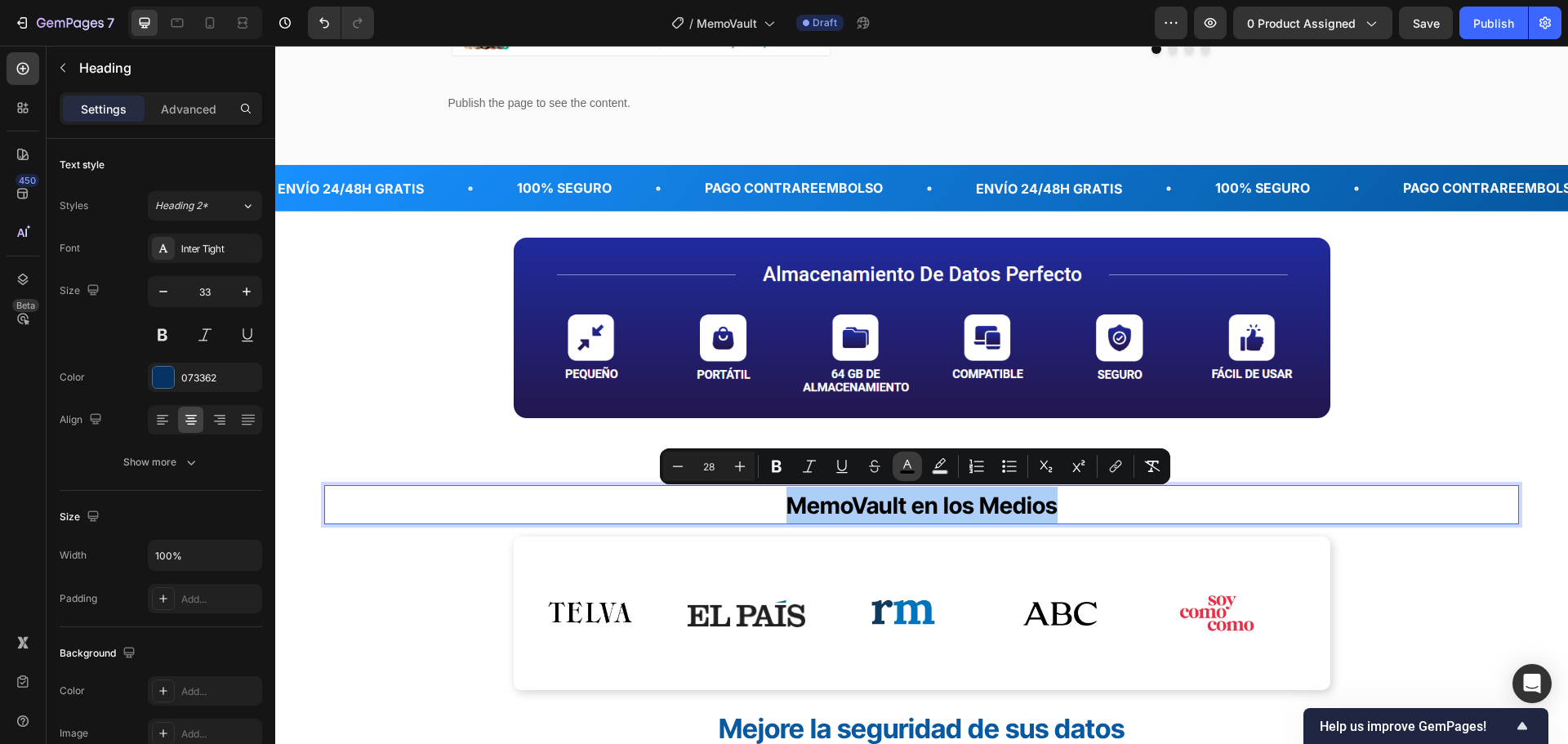
click at [909, 470] on rect "Editor contextual toolbar" at bounding box center [908, 472] width 15 height 4
type input "000000"
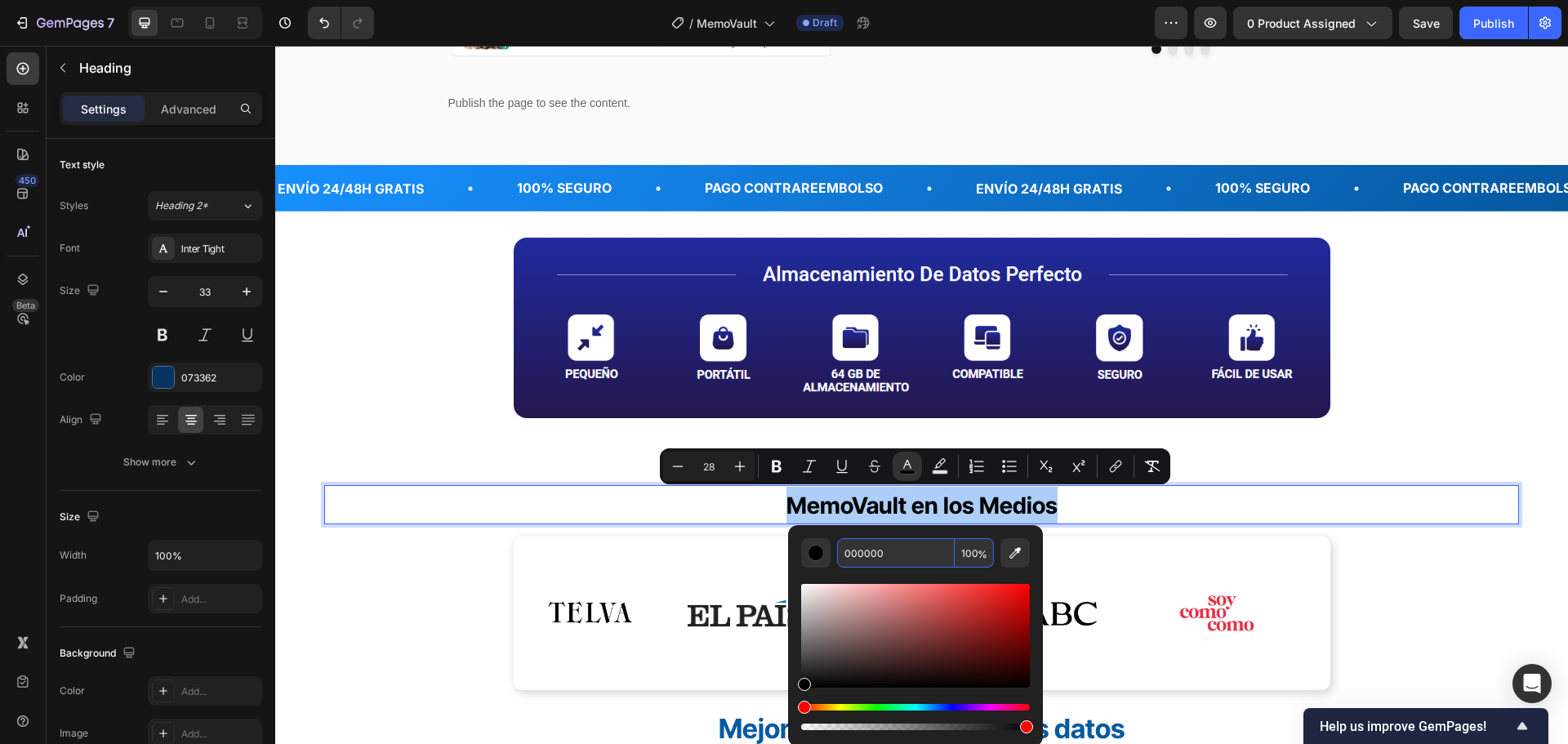
click at [916, 546] on input "000000" at bounding box center [896, 553] width 117 height 30
paste input "73362"
type input "073362"
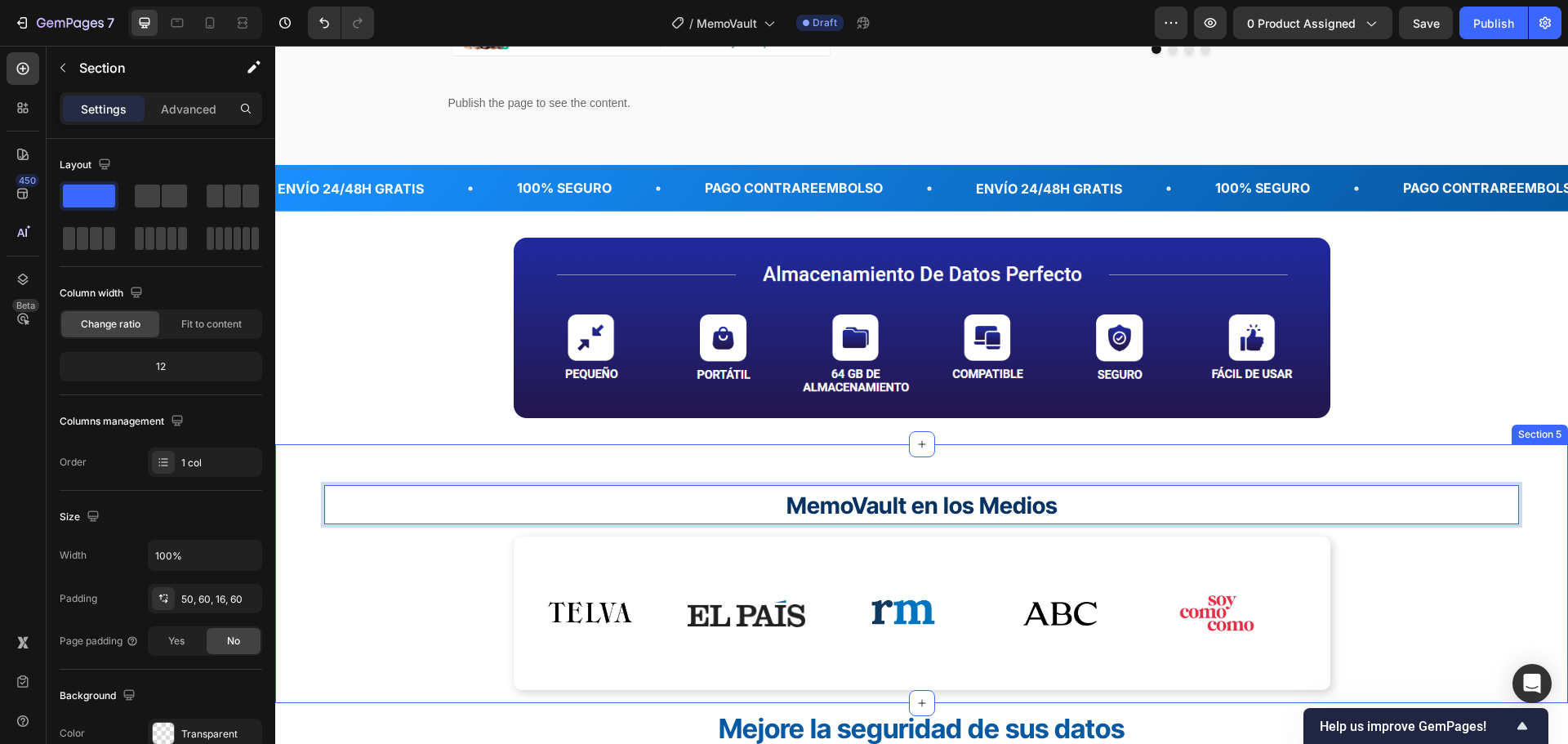
click at [1408, 460] on div "MemoVault en los Medios Heading 15 Image Image Image Image Image Image Image Im…" at bounding box center [921, 574] width 1293 height 260
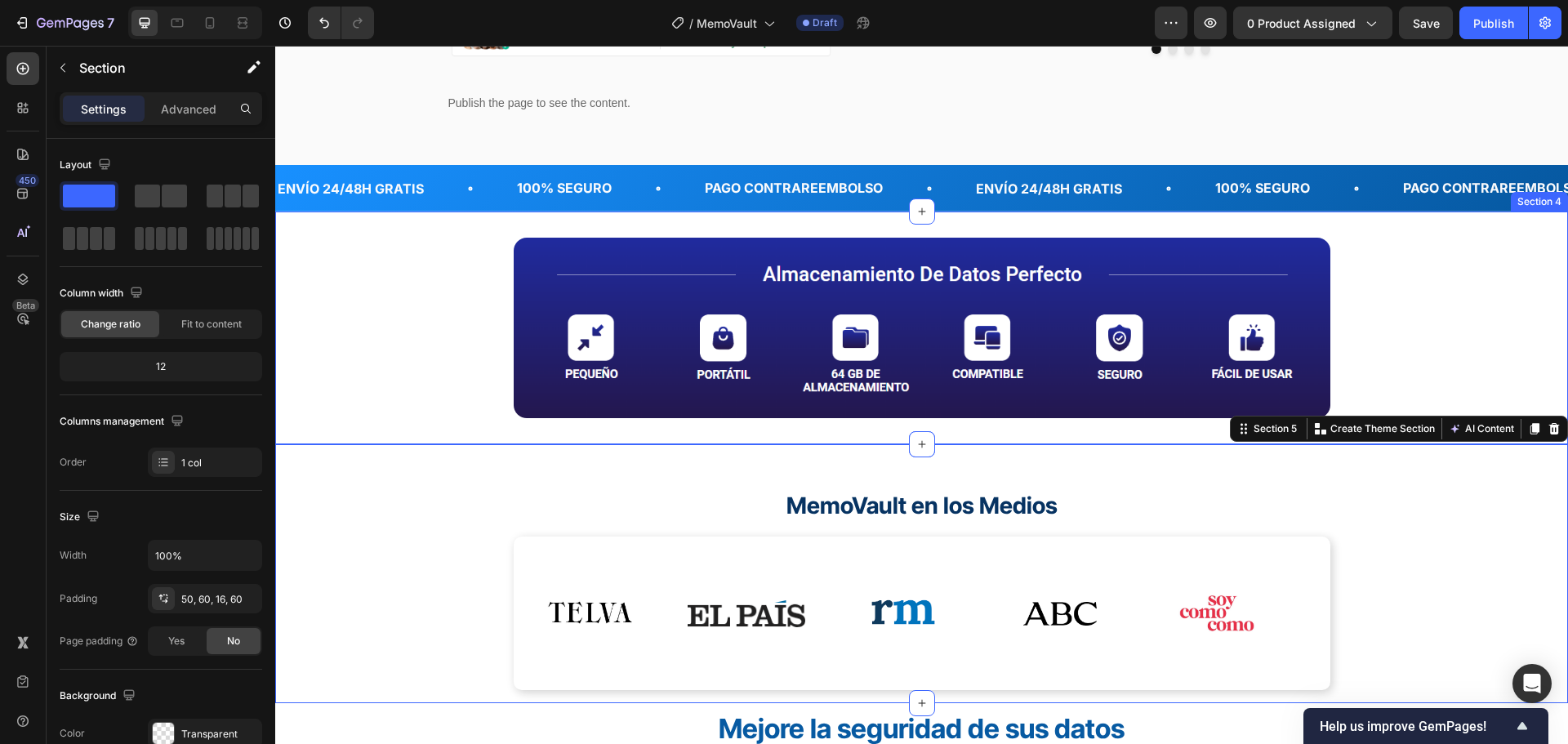
click at [1549, 283] on div "Image Section 4" at bounding box center [921, 328] width 1293 height 233
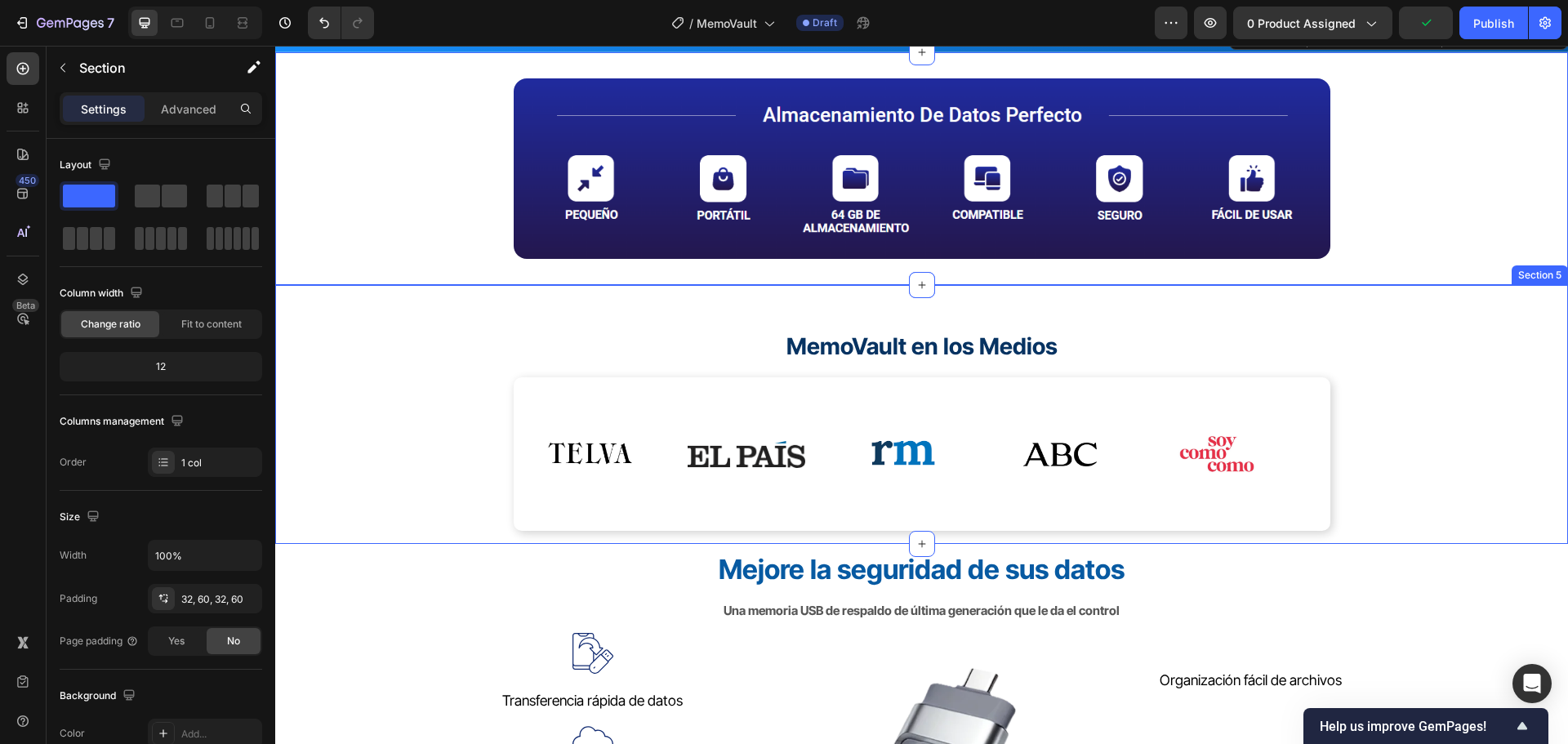
scroll to position [653, 0]
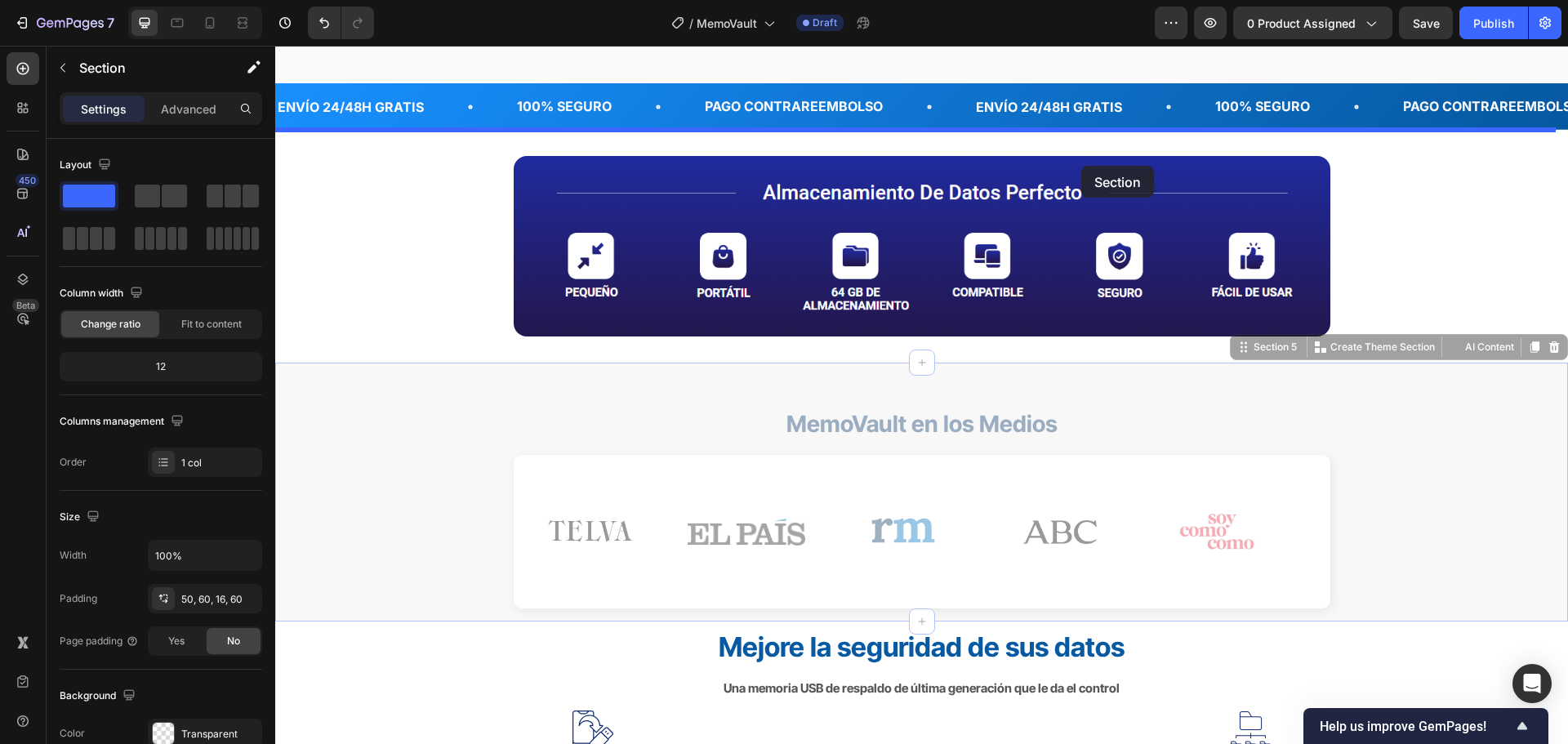
drag, startPoint x: 1330, startPoint y: 398, endPoint x: 1082, endPoint y: 165, distance: 340.3
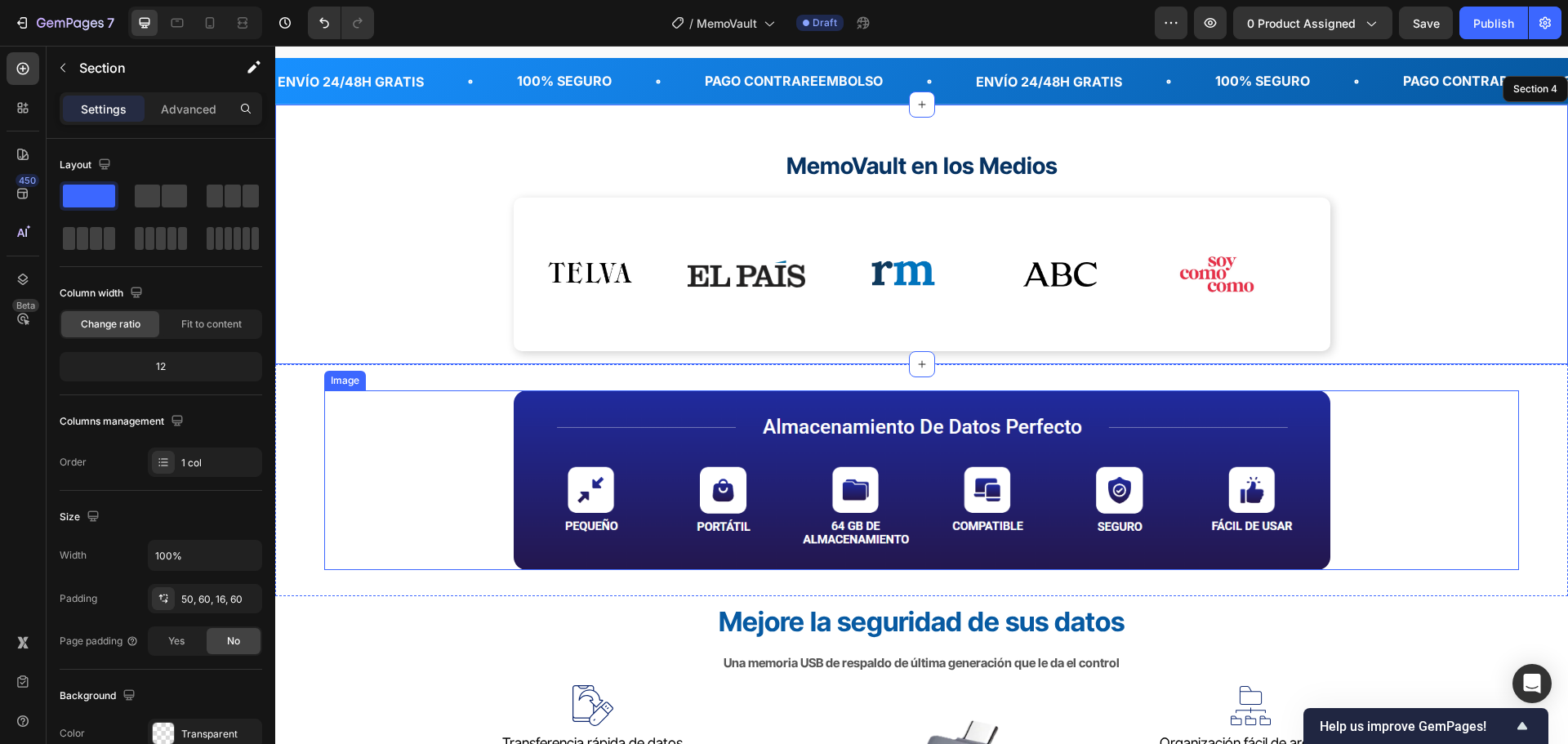
scroll to position [816, 0]
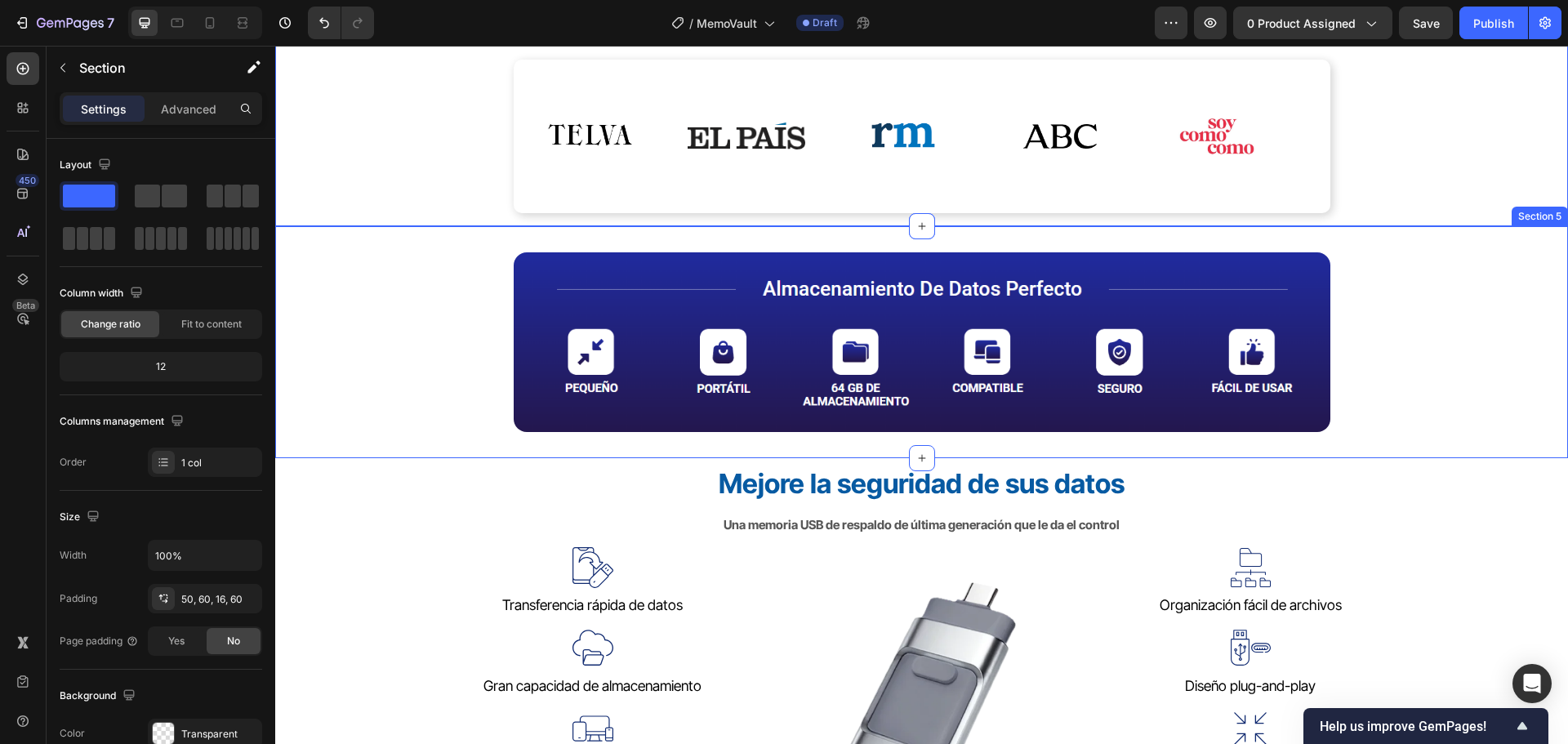
click at [1512, 424] on div "Image Section 5" at bounding box center [921, 342] width 1293 height 233
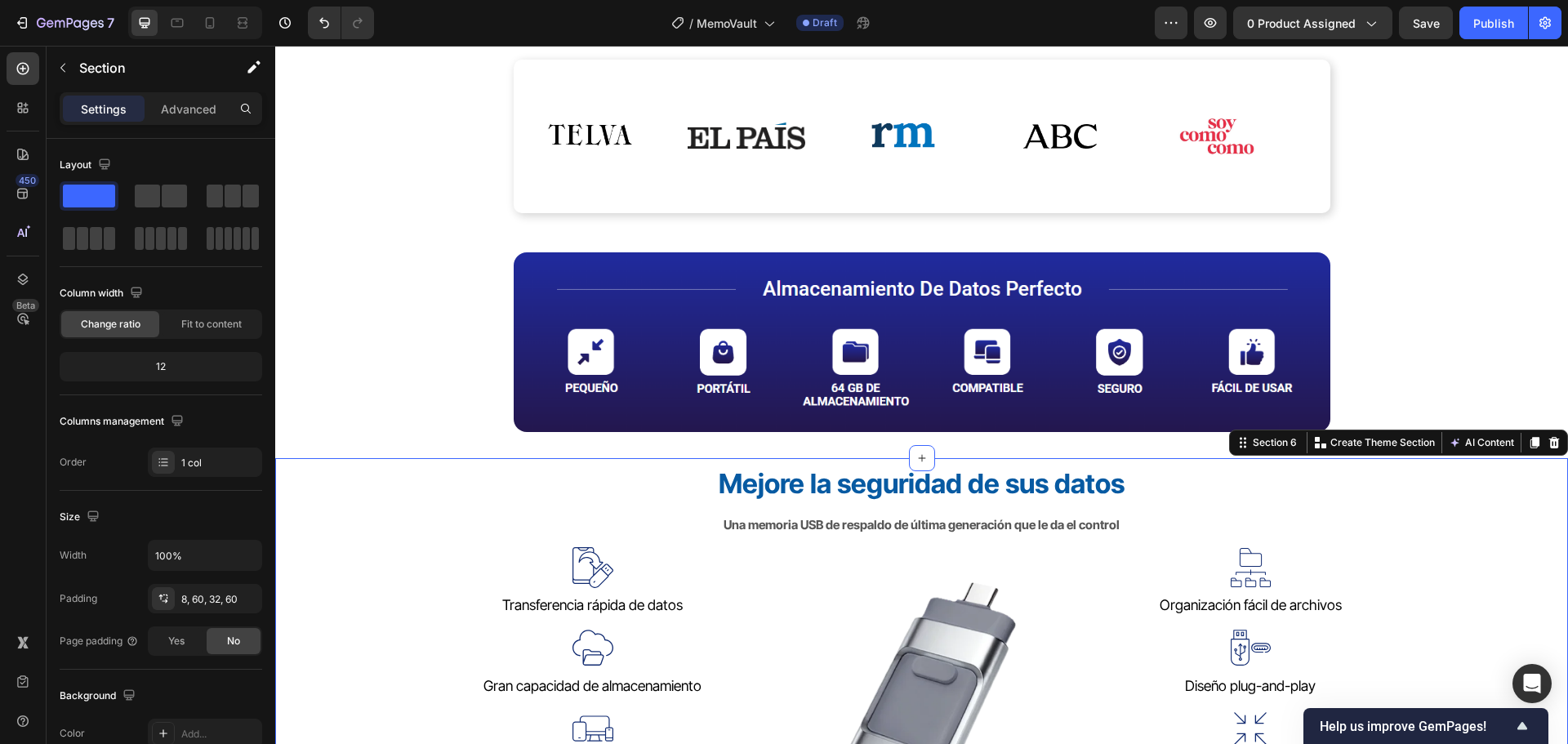
click at [1510, 530] on div "Mejore la seguridad de sus datos Heading Una memoria USB de respaldo de última …" at bounding box center [921, 676] width 1293 height 436
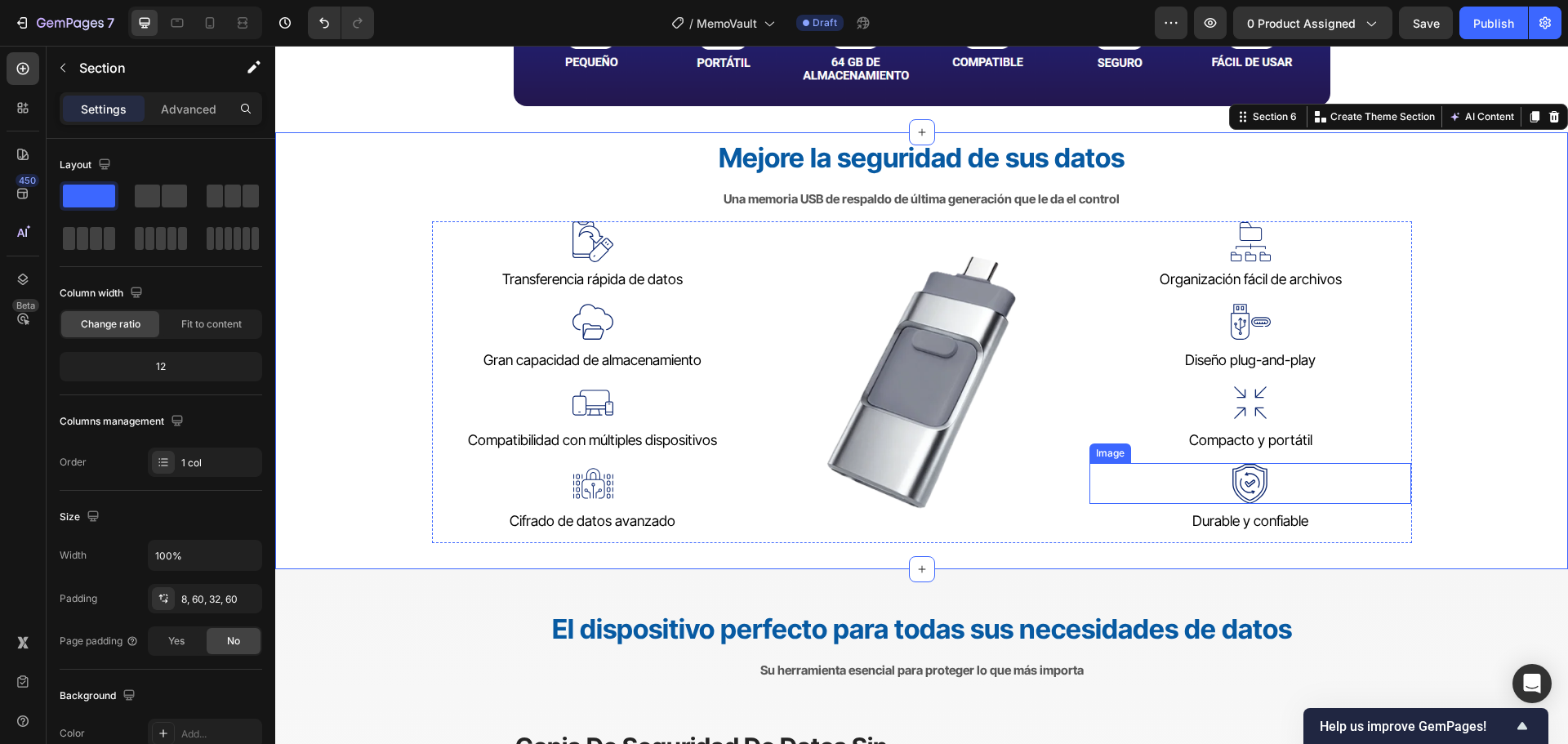
scroll to position [1143, 0]
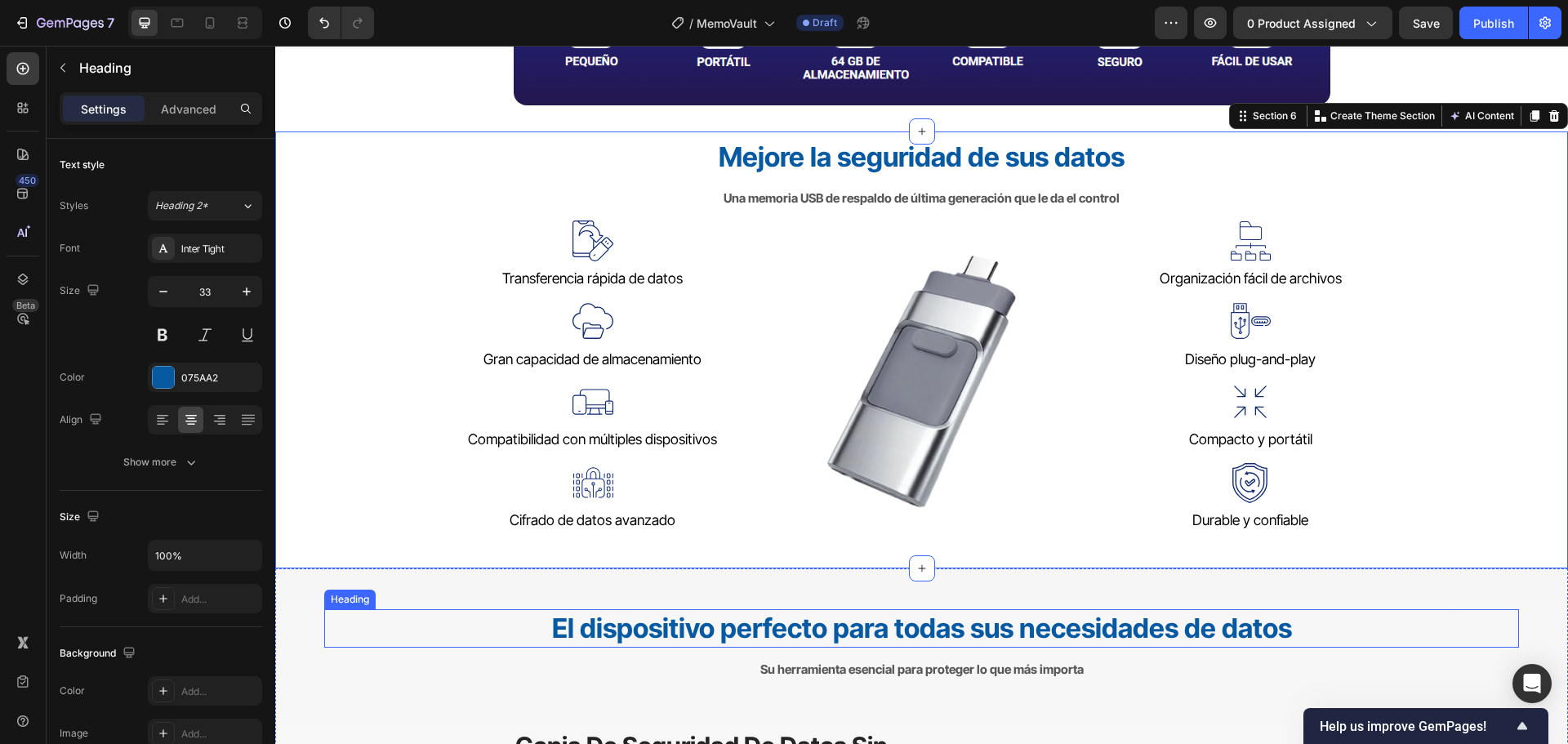
click at [1458, 613] on h2 "El dispositivo perfecto para todas sus necesidades de datos" at bounding box center [921, 629] width 1195 height 38
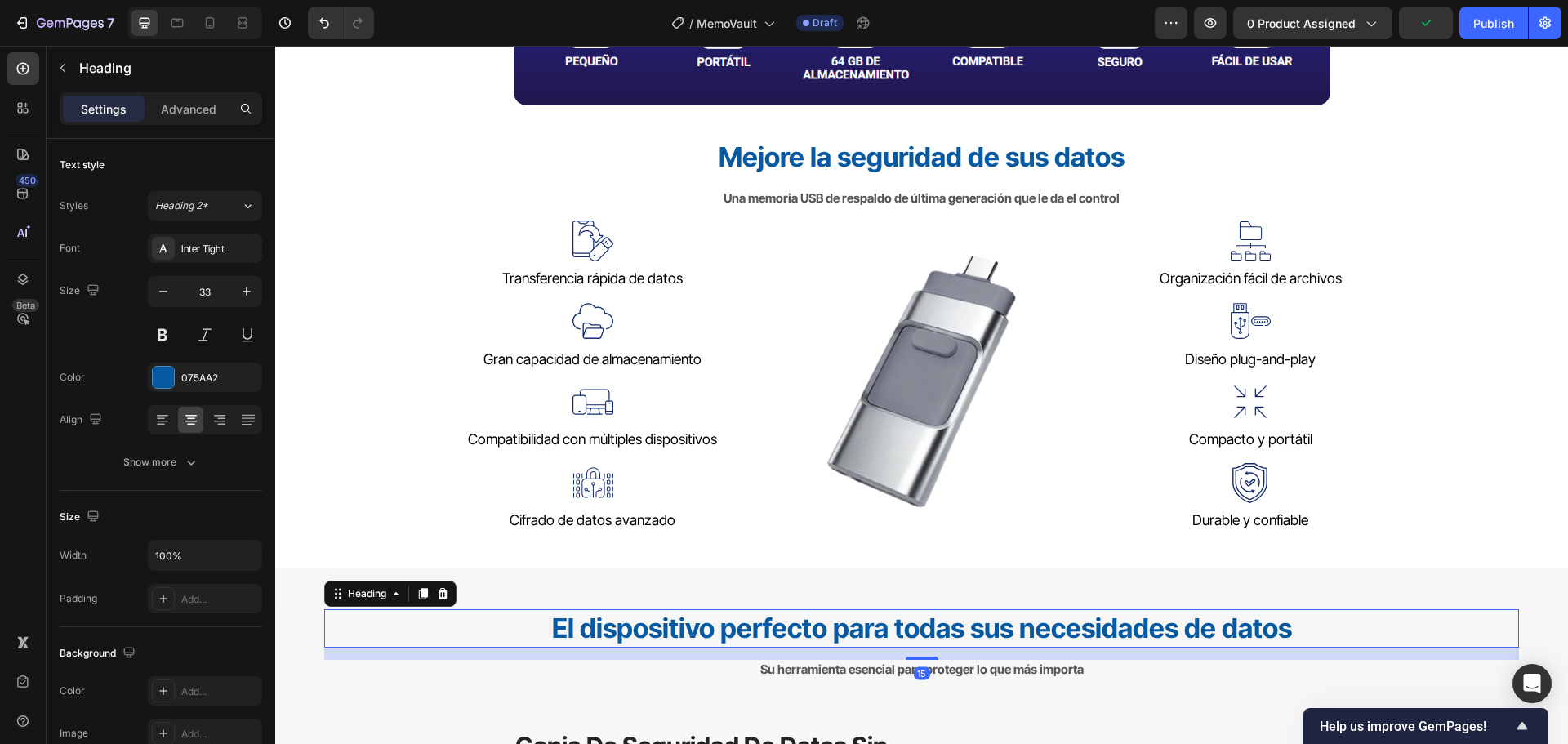
scroll to position [1061, 0]
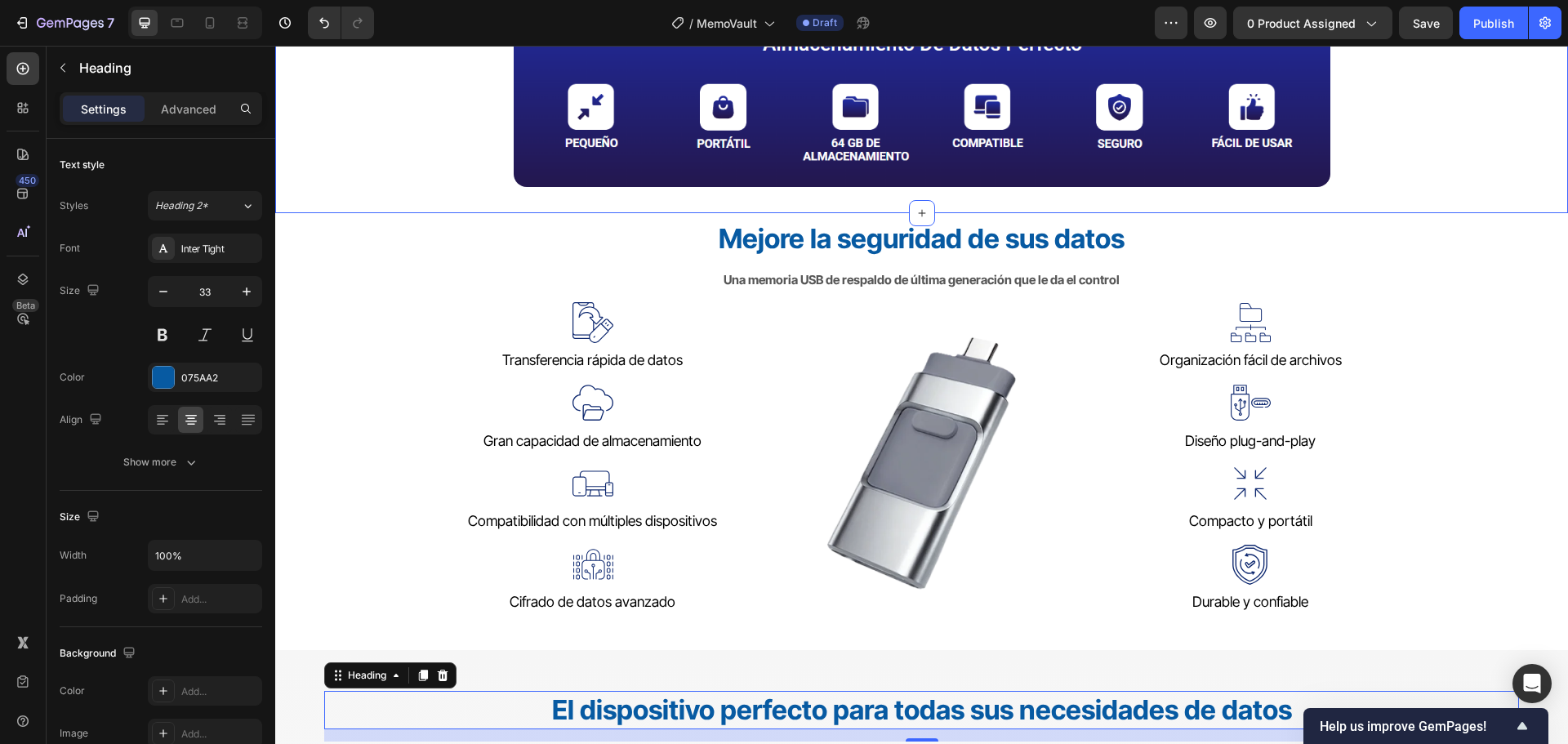
click at [1454, 195] on div "Image Section 5" at bounding box center [921, 97] width 1293 height 233
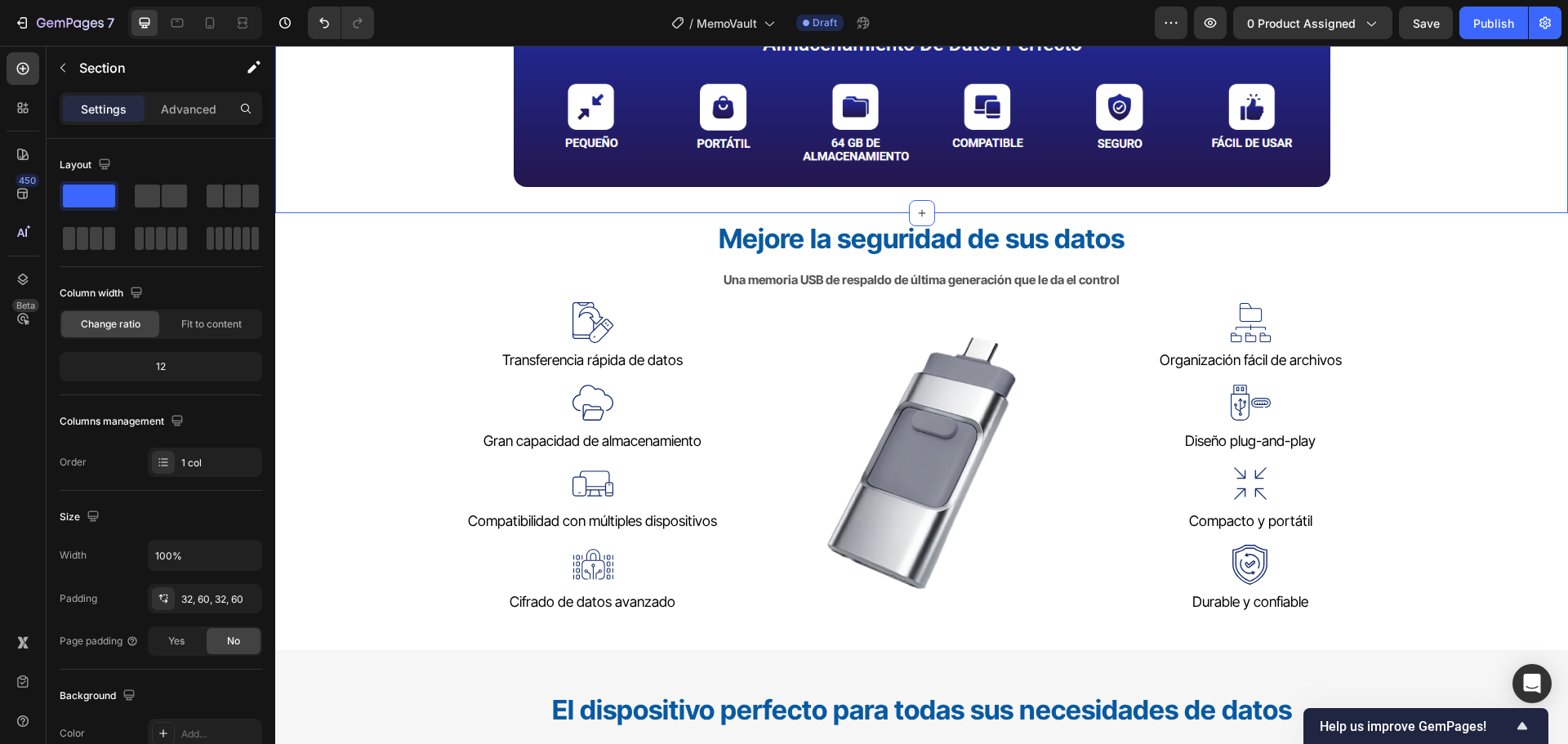
click at [1001, 205] on div "Image Section 5 You can create reusable sections Create Theme Section AI Conten…" at bounding box center [921, 97] width 1293 height 233
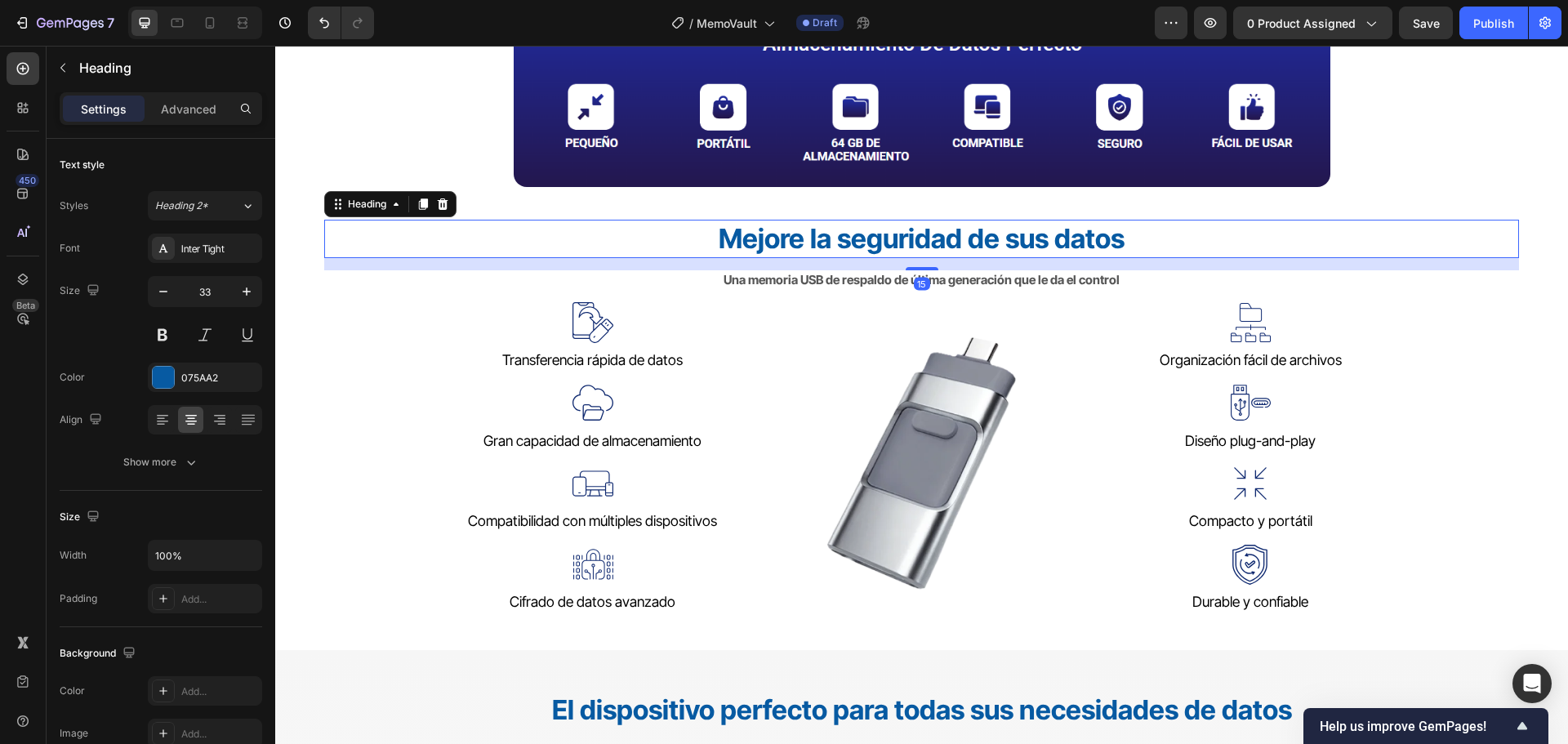
click at [1223, 239] on h2 "Mejore la seguridad de sus datos" at bounding box center [921, 238] width 1195 height 38
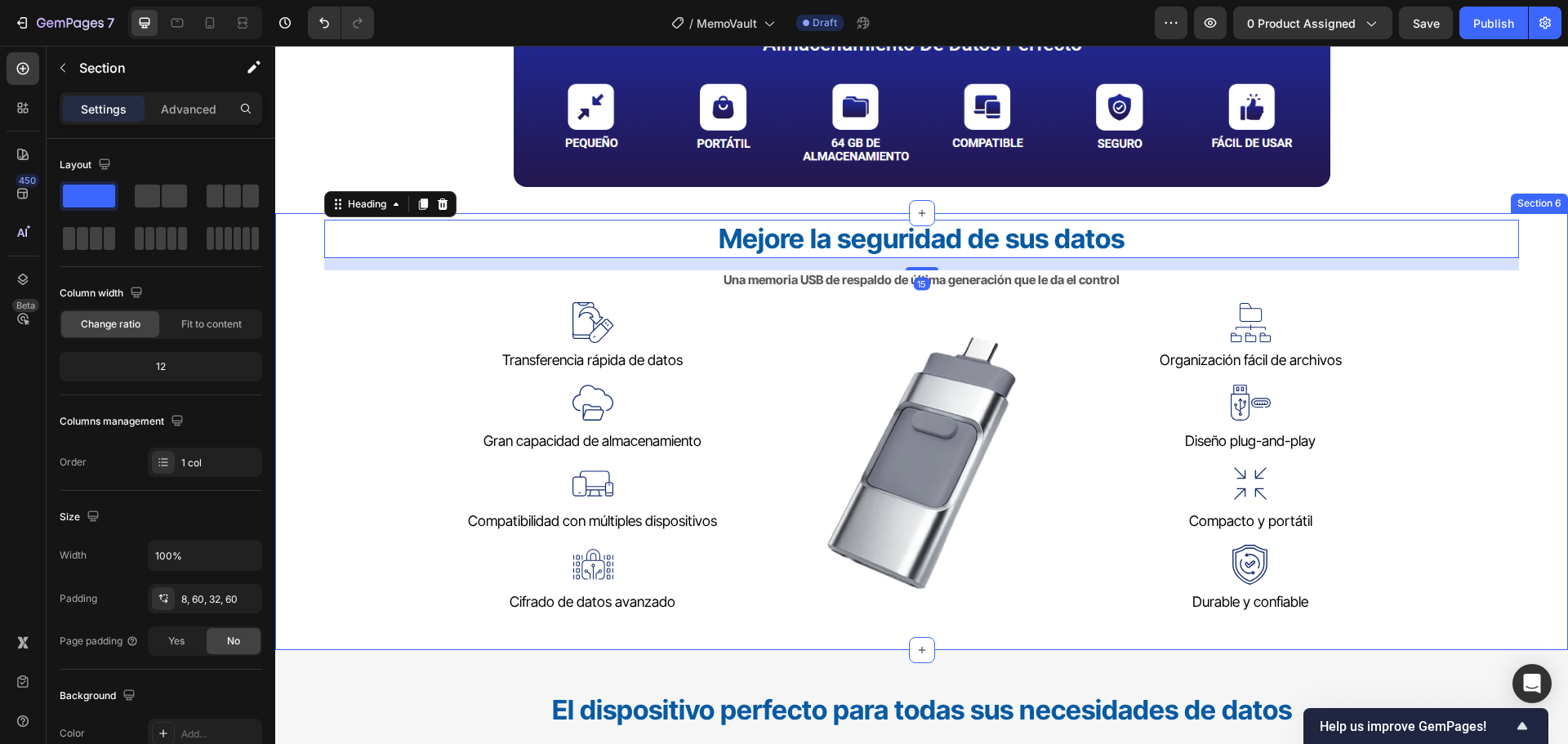
click at [1521, 398] on div "Mejore la seguridad de sus datos Heading 15 Una memoria USB de respaldo de últi…" at bounding box center [921, 432] width 1293 height 436
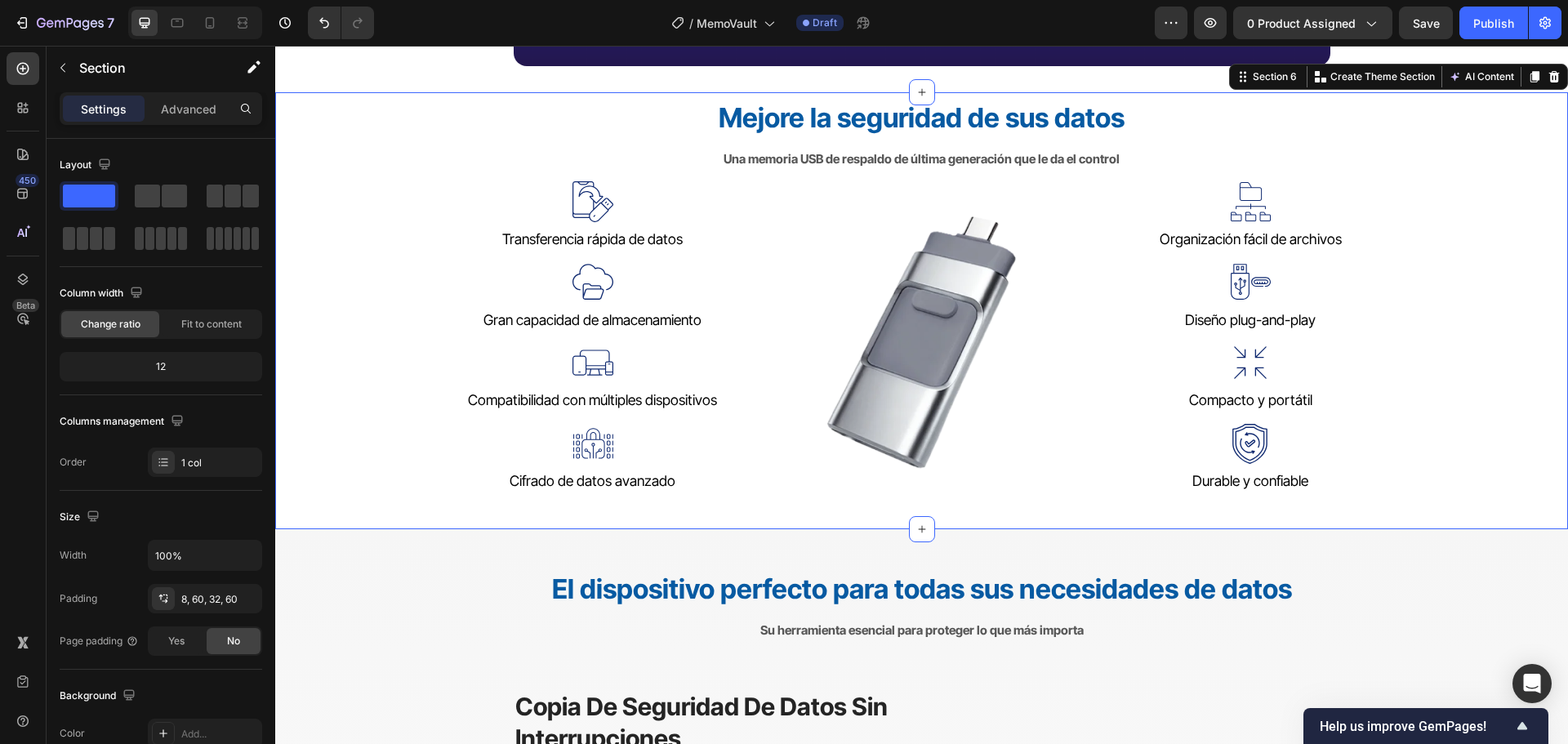
scroll to position [1143, 0]
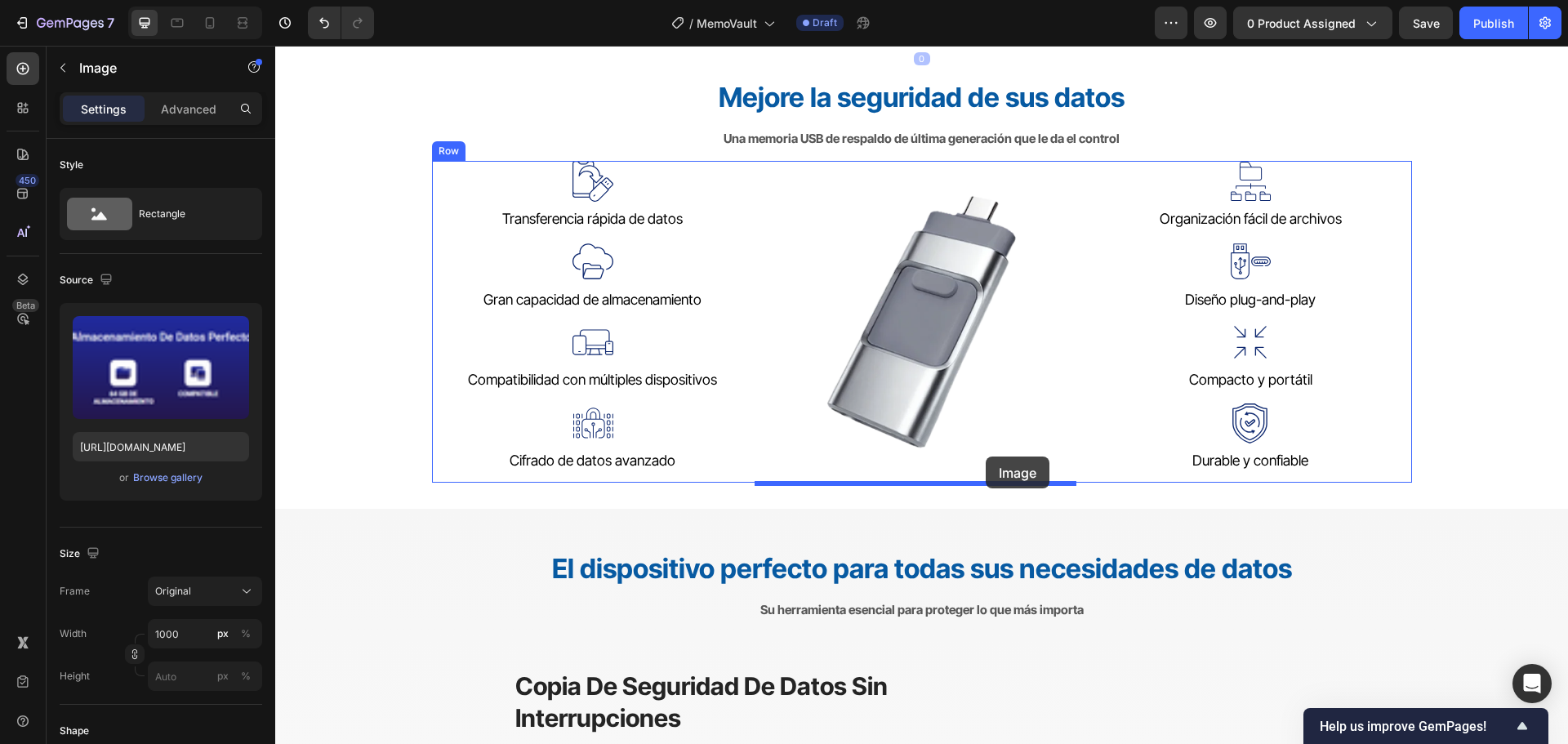
scroll to position [1225, 0]
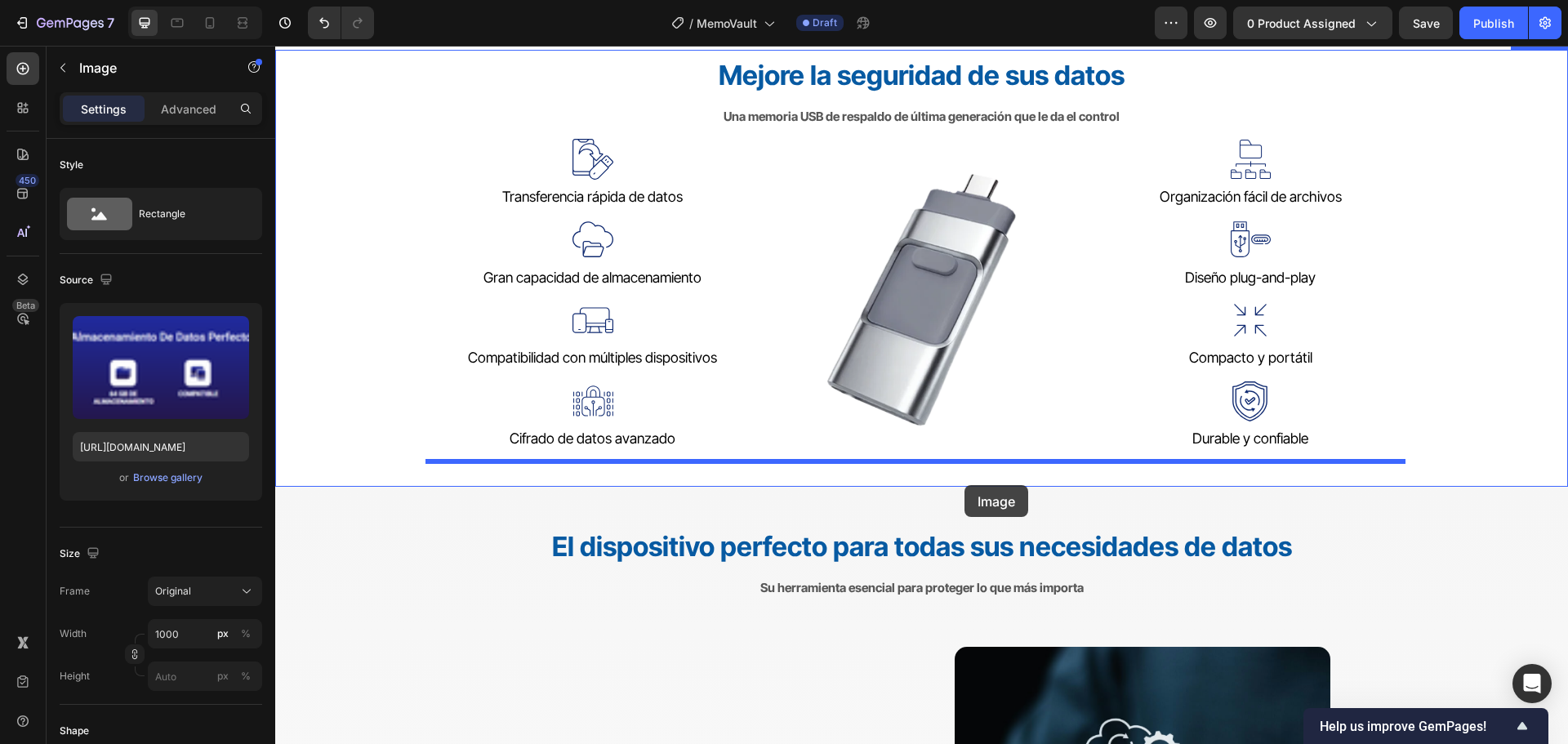
drag, startPoint x: 1053, startPoint y: 147, endPoint x: 964, endPoint y: 485, distance: 349.5
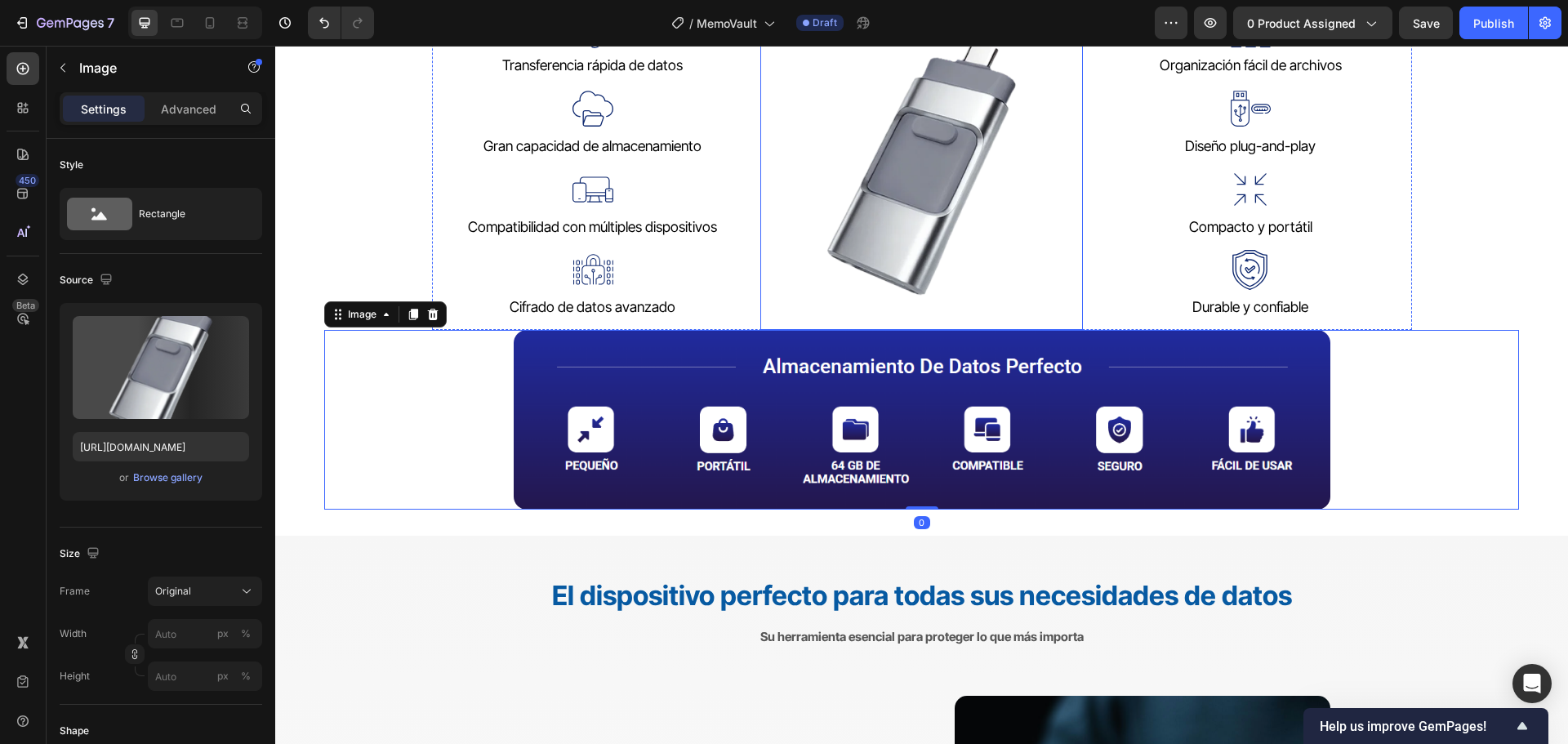
click at [980, 268] on img at bounding box center [921, 168] width 322 height 322
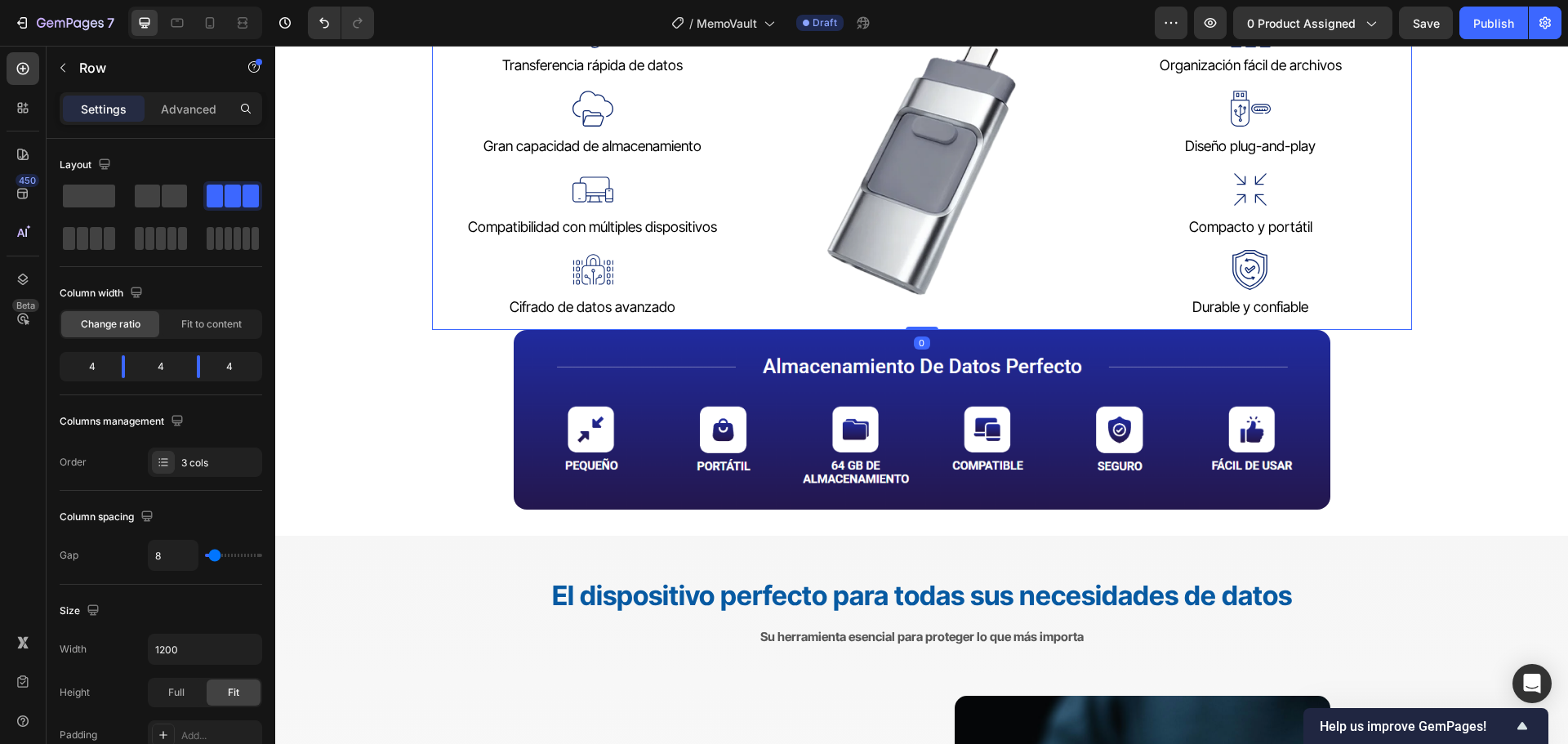
click at [1105, 322] on div "Image Organización fácil de archivos Text block Image Diseño plug-and-play Text…" at bounding box center [1250, 168] width 322 height 322
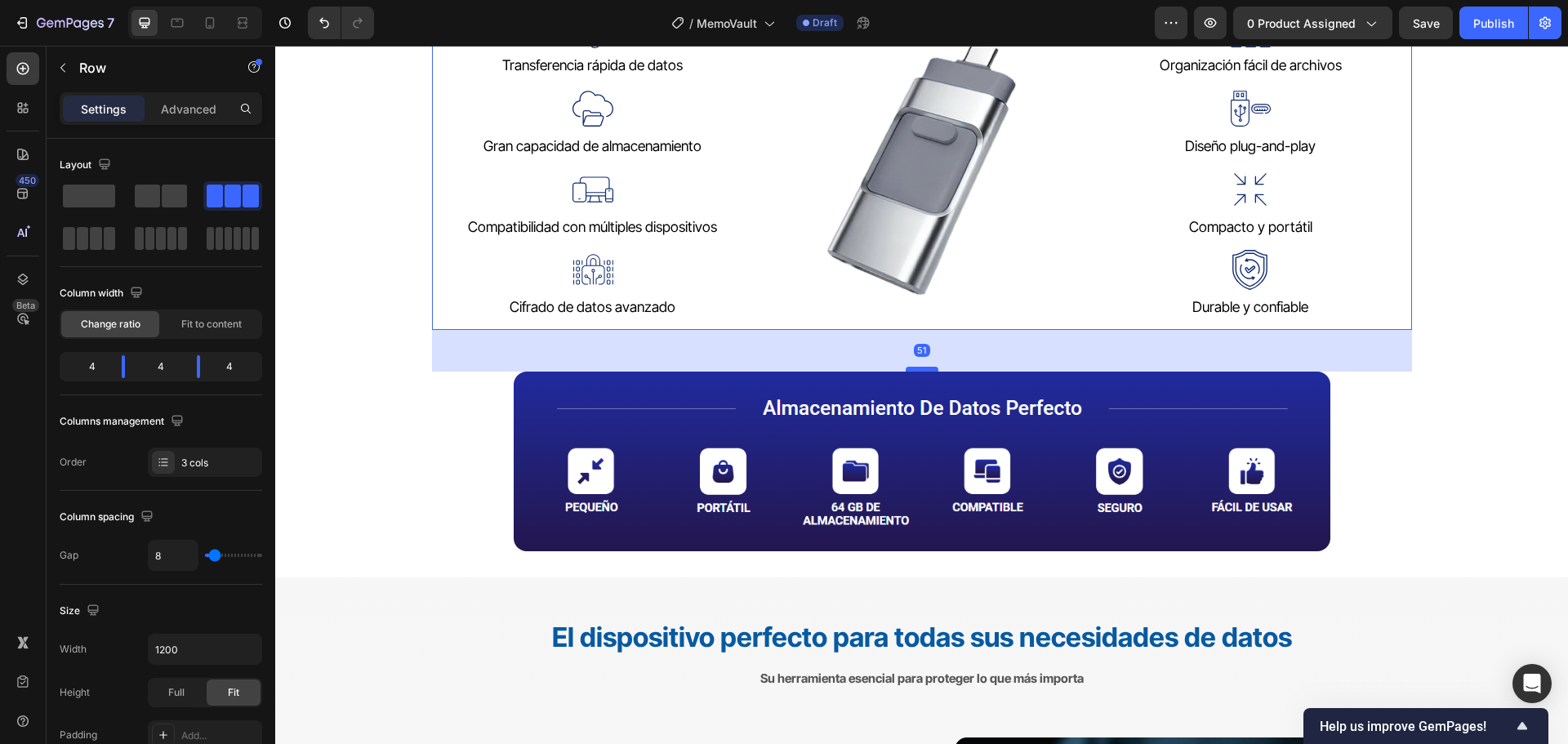
drag, startPoint x: 924, startPoint y: 329, endPoint x: 928, endPoint y: 372, distance: 43.2
click at [924, 371] on div at bounding box center [922, 368] width 33 height 5
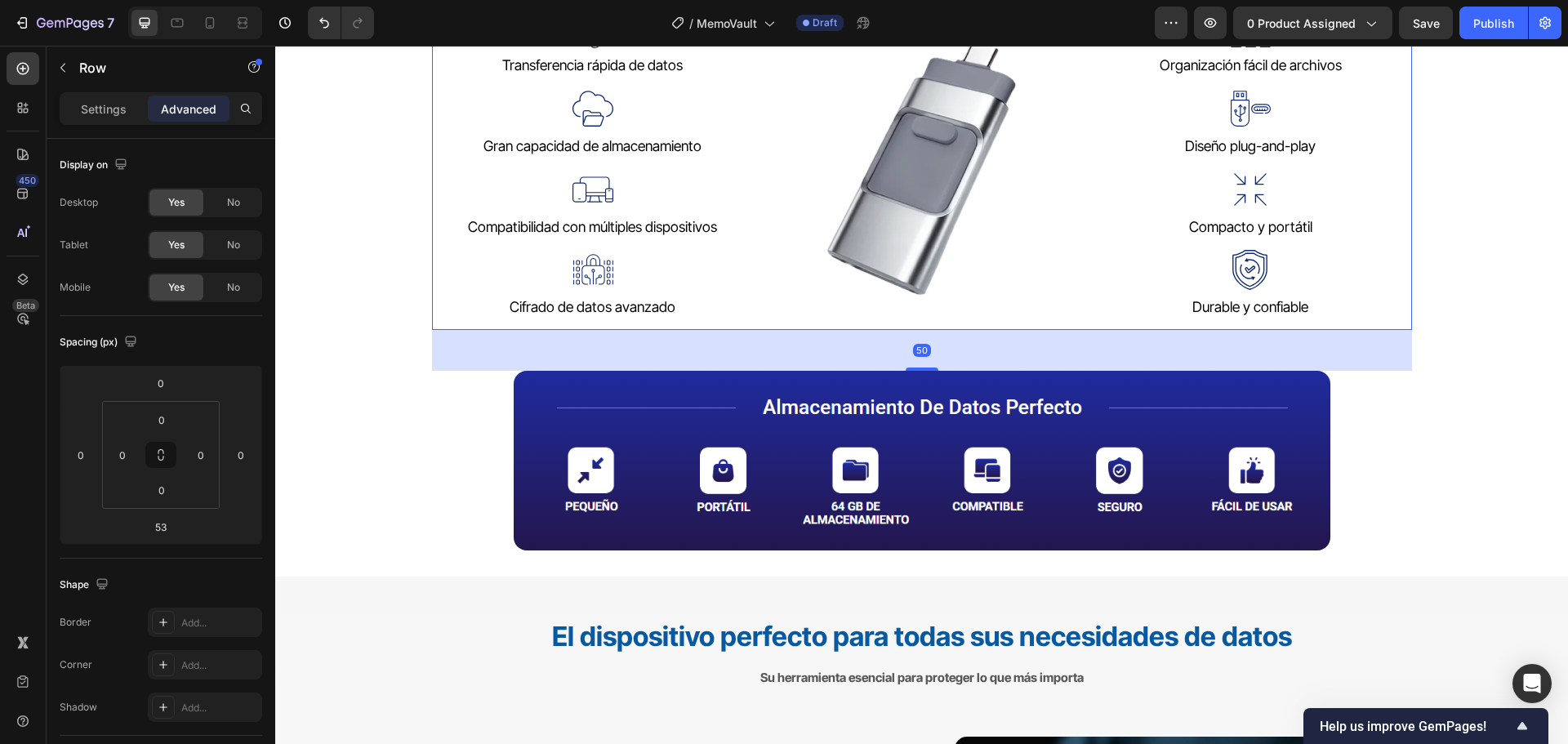
drag, startPoint x: 928, startPoint y: 372, endPoint x: 939, endPoint y: 370, distance: 11.2
click at [939, 330] on div "50" at bounding box center [921, 330] width 980 height 0
type input "50"
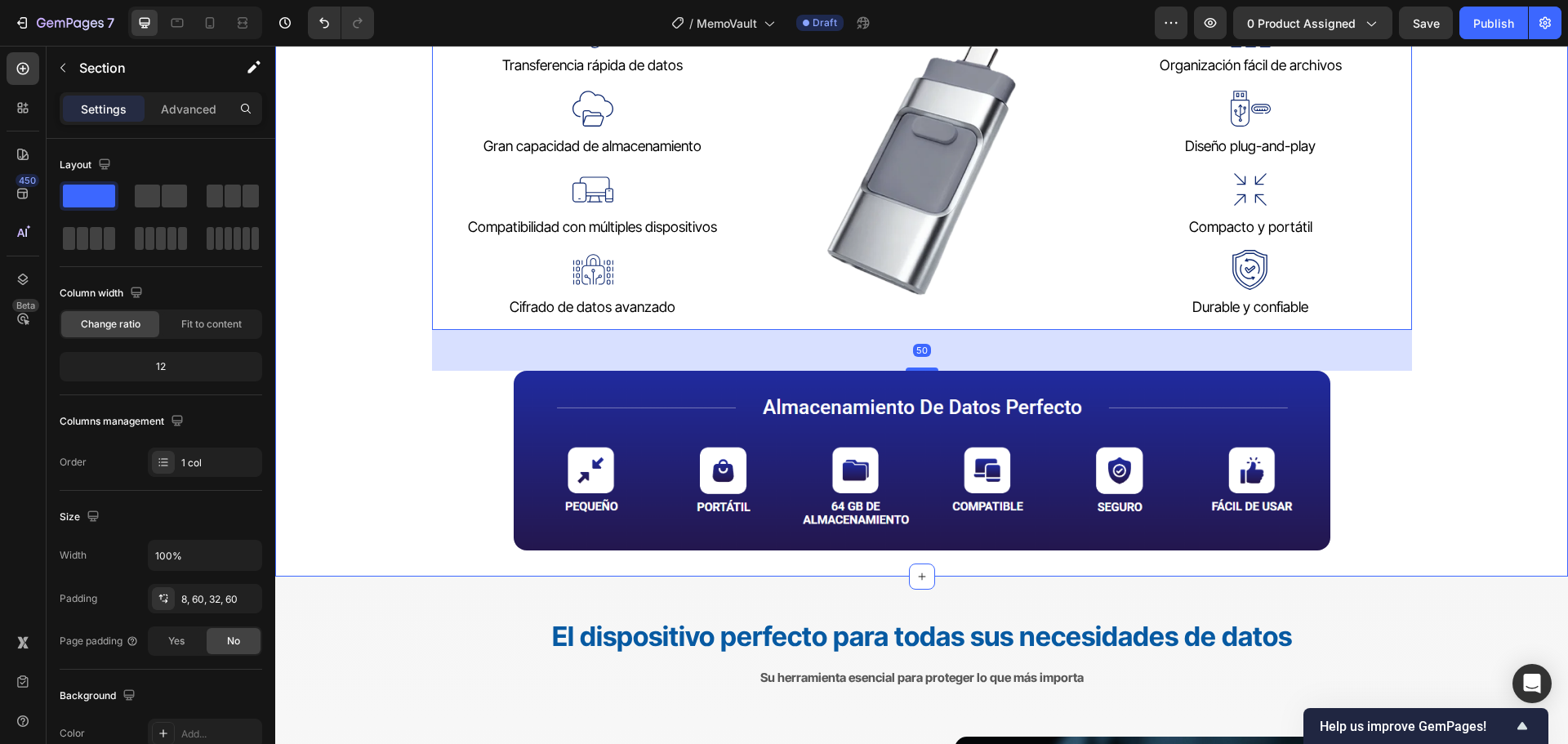
click at [1547, 413] on div "Mejore la seguridad de sus datos Heading Una memoria USB de respaldo de última …" at bounding box center [921, 248] width 1293 height 658
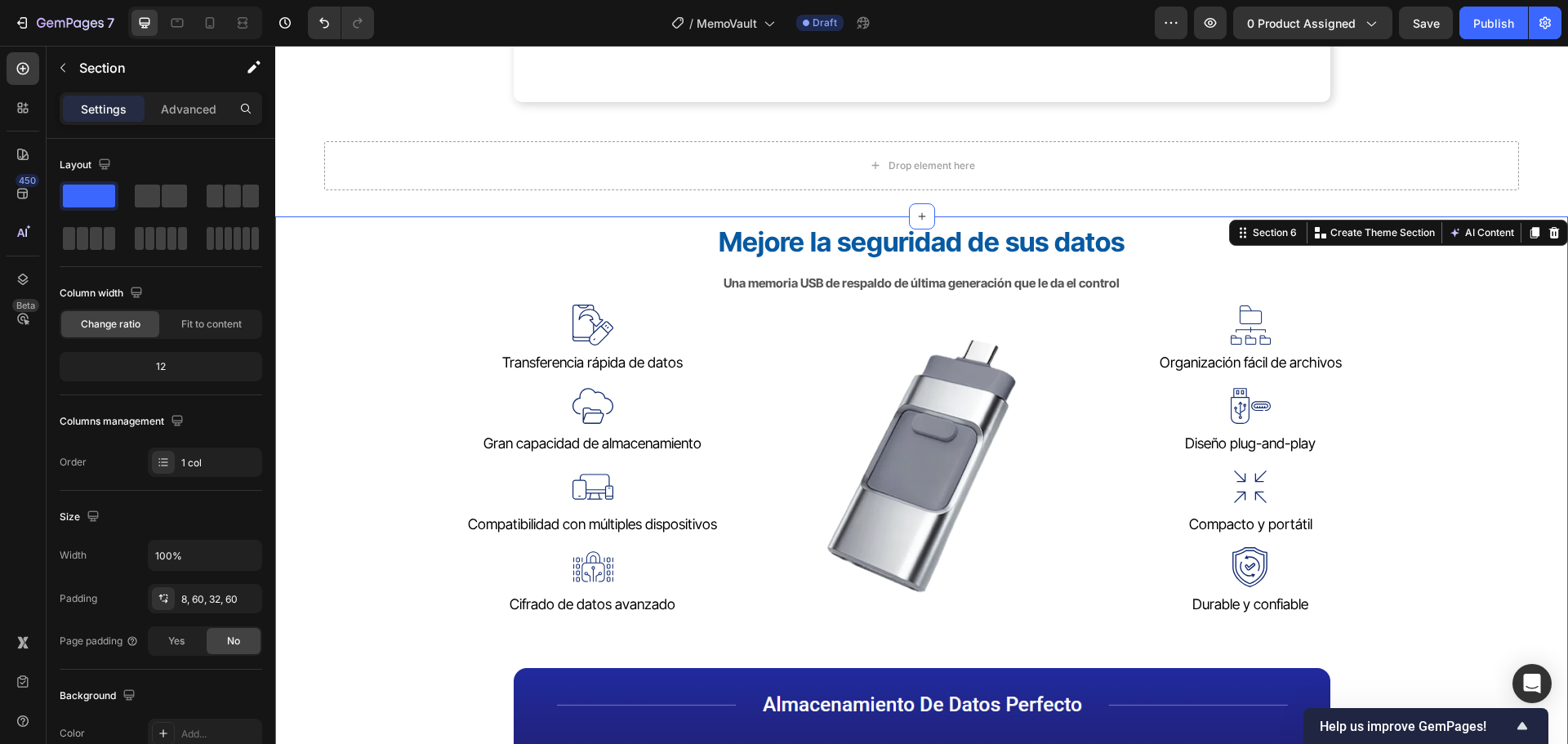
scroll to position [898, 0]
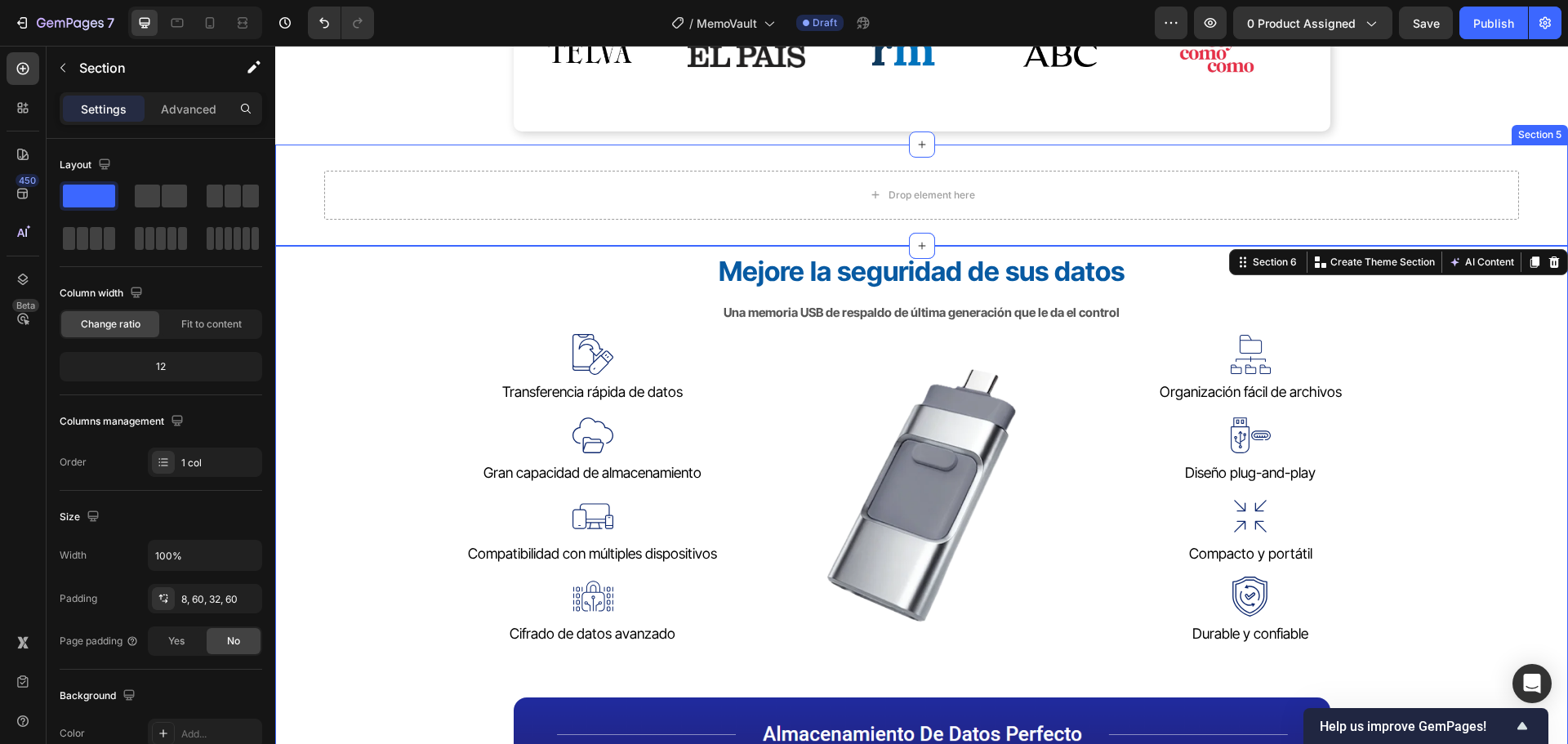
click at [1125, 159] on div "Drop element here Section 5" at bounding box center [921, 194] width 1293 height 101
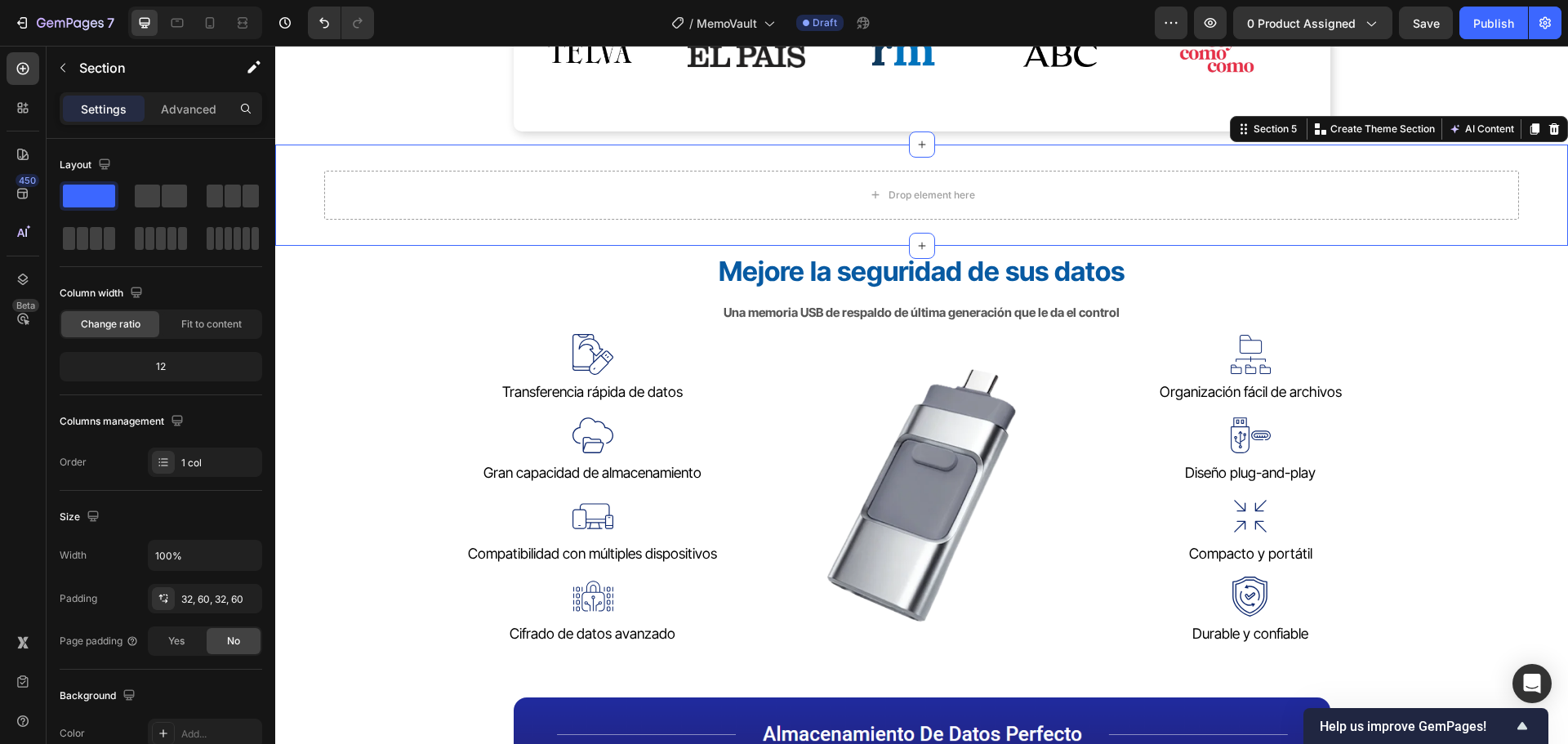
click at [1548, 138] on div "Section 5 You can create reusable sections Create Theme Section AI Content Writ…" at bounding box center [1399, 129] width 338 height 26
click at [1549, 133] on div at bounding box center [1554, 129] width 19 height 19
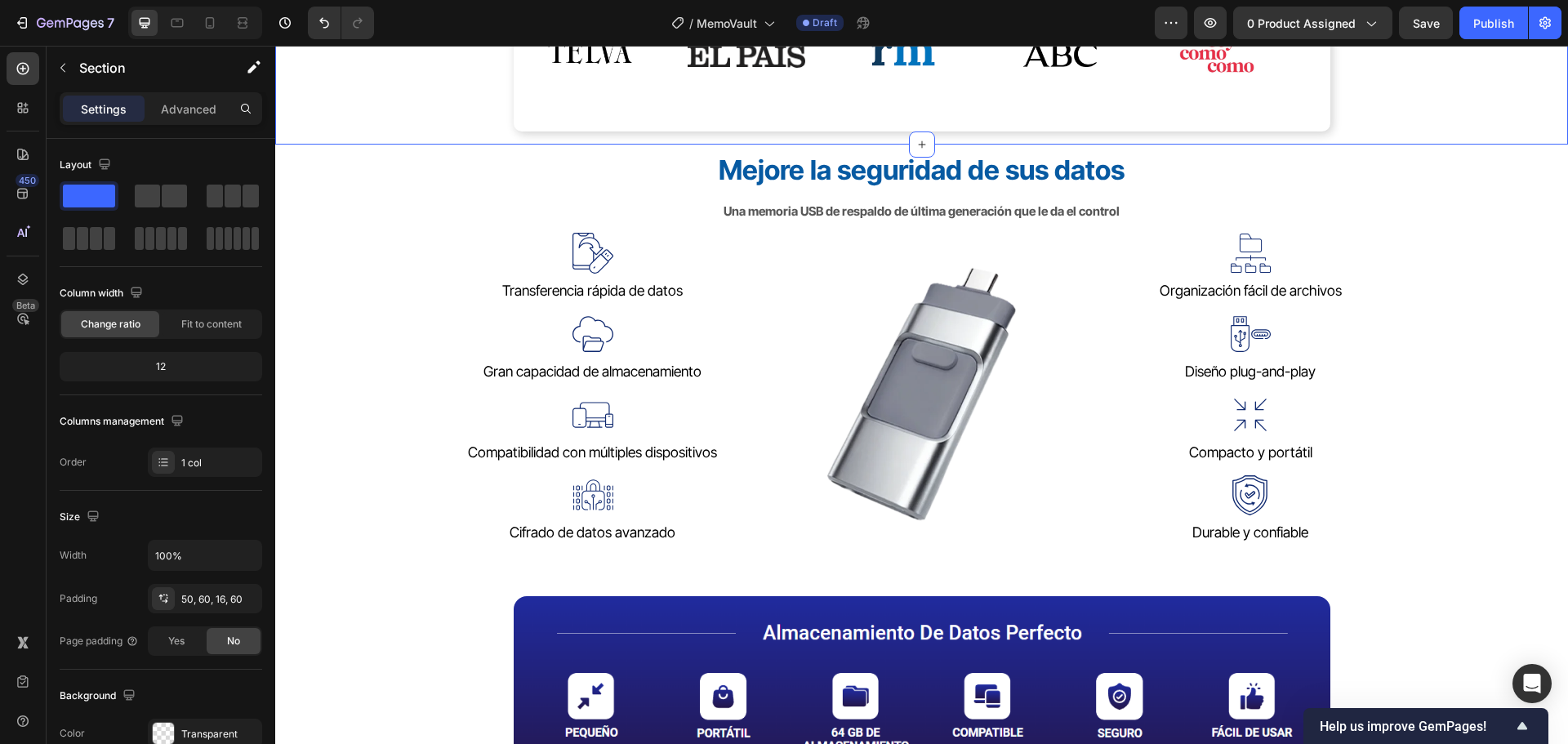
click at [1370, 125] on div "MemoVault en los Medios Heading Image Image Image Image Image Image Image Image…" at bounding box center [921, 29] width 1195 height 206
click at [202, 111] on p "Advanced" at bounding box center [188, 109] width 56 height 17
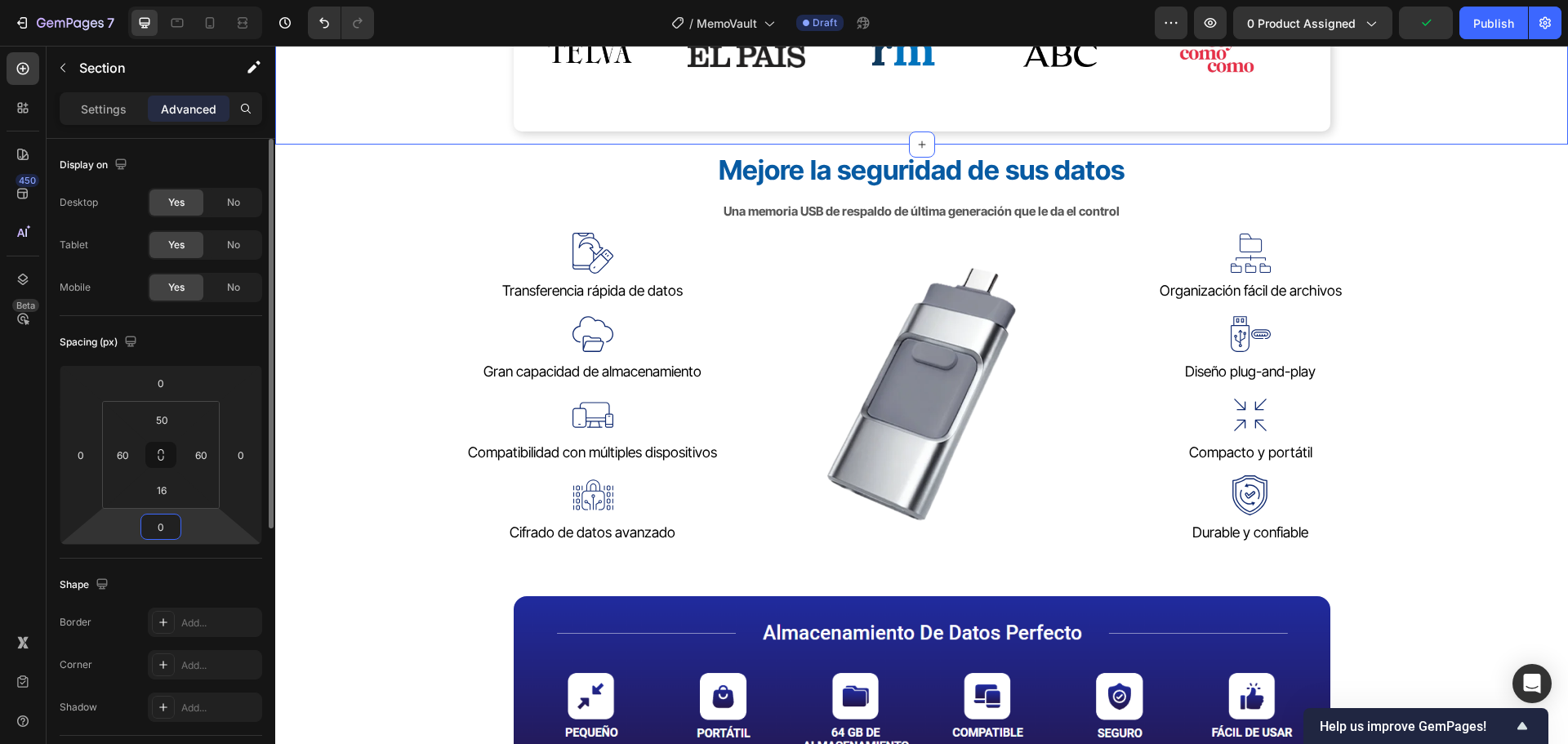
click at [163, 521] on input "0" at bounding box center [161, 526] width 33 height 24
type input "50"
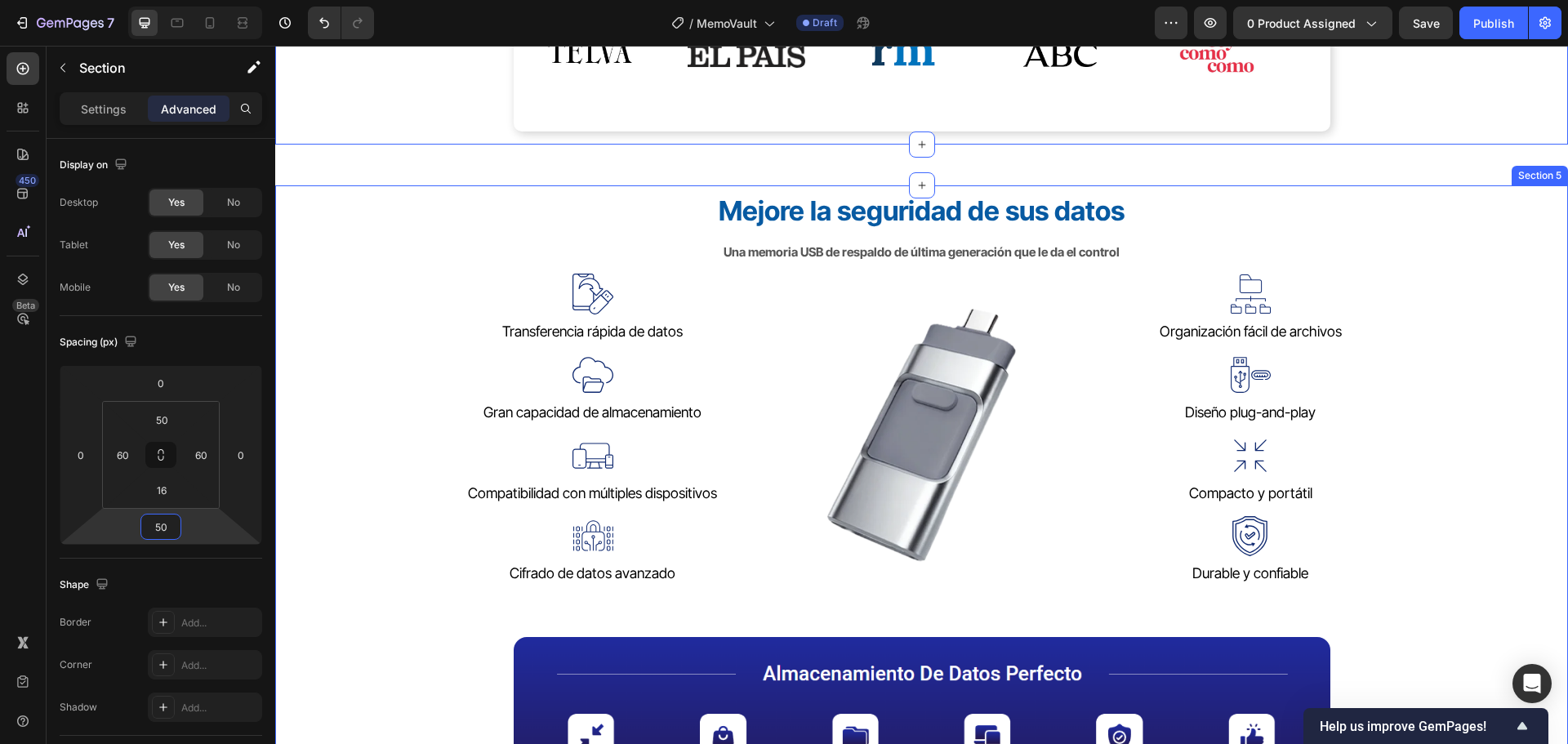
click at [1536, 334] on div "Mejore la seguridad de sus datos Heading Una memoria USB de respaldo de última …" at bounding box center [921, 514] width 1293 height 658
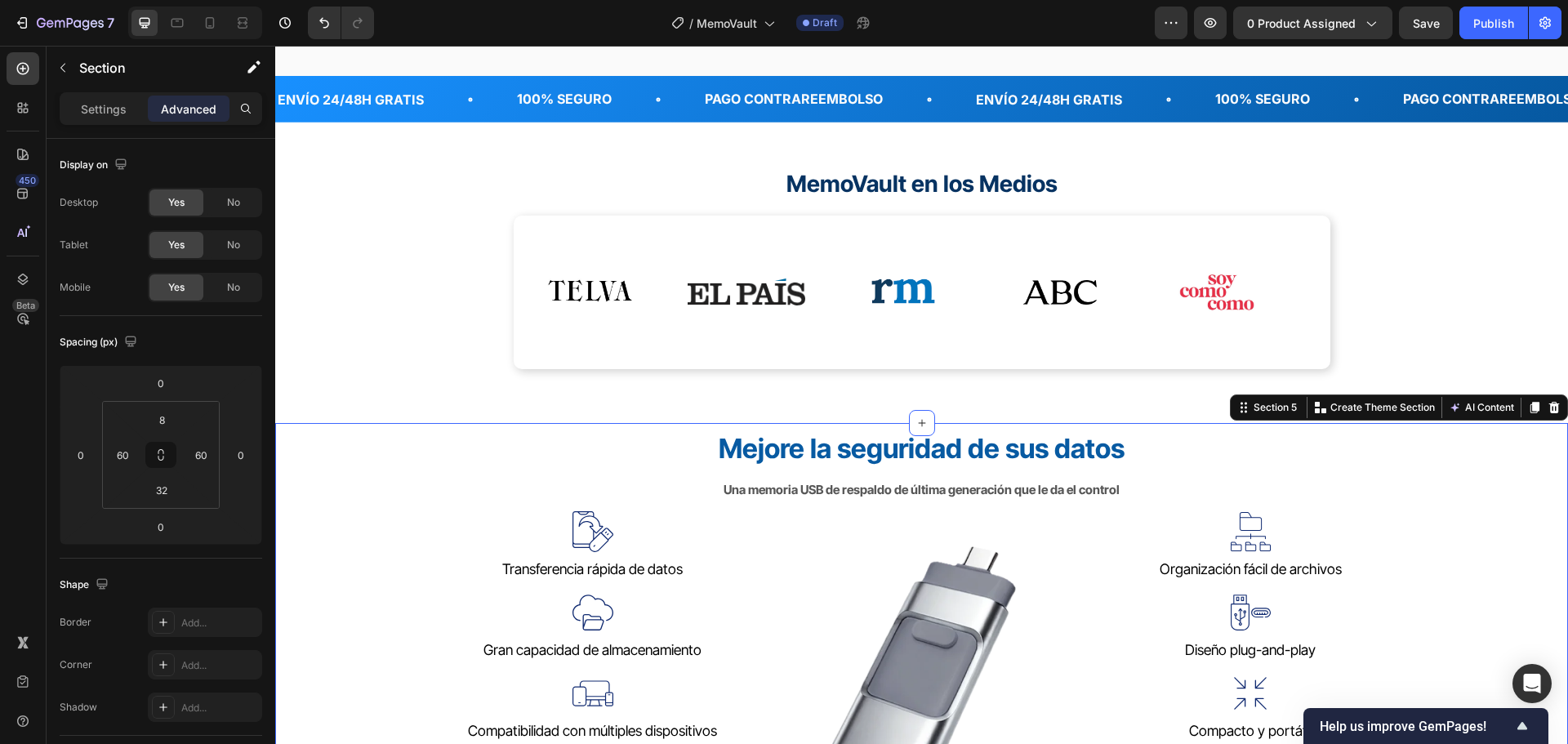
scroll to position [572, 0]
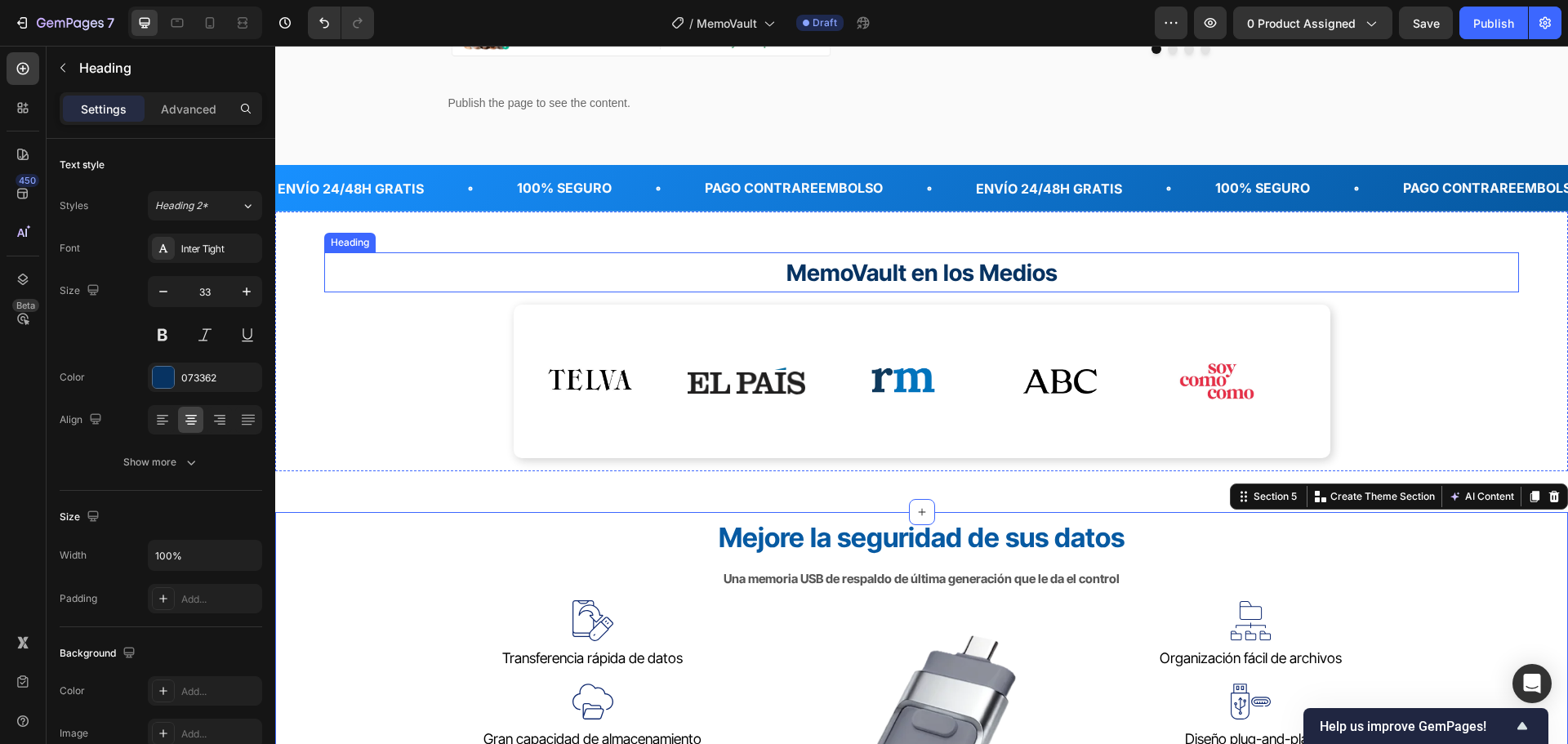
click at [977, 265] on span "MemoVault en los Medios" at bounding box center [922, 272] width 271 height 28
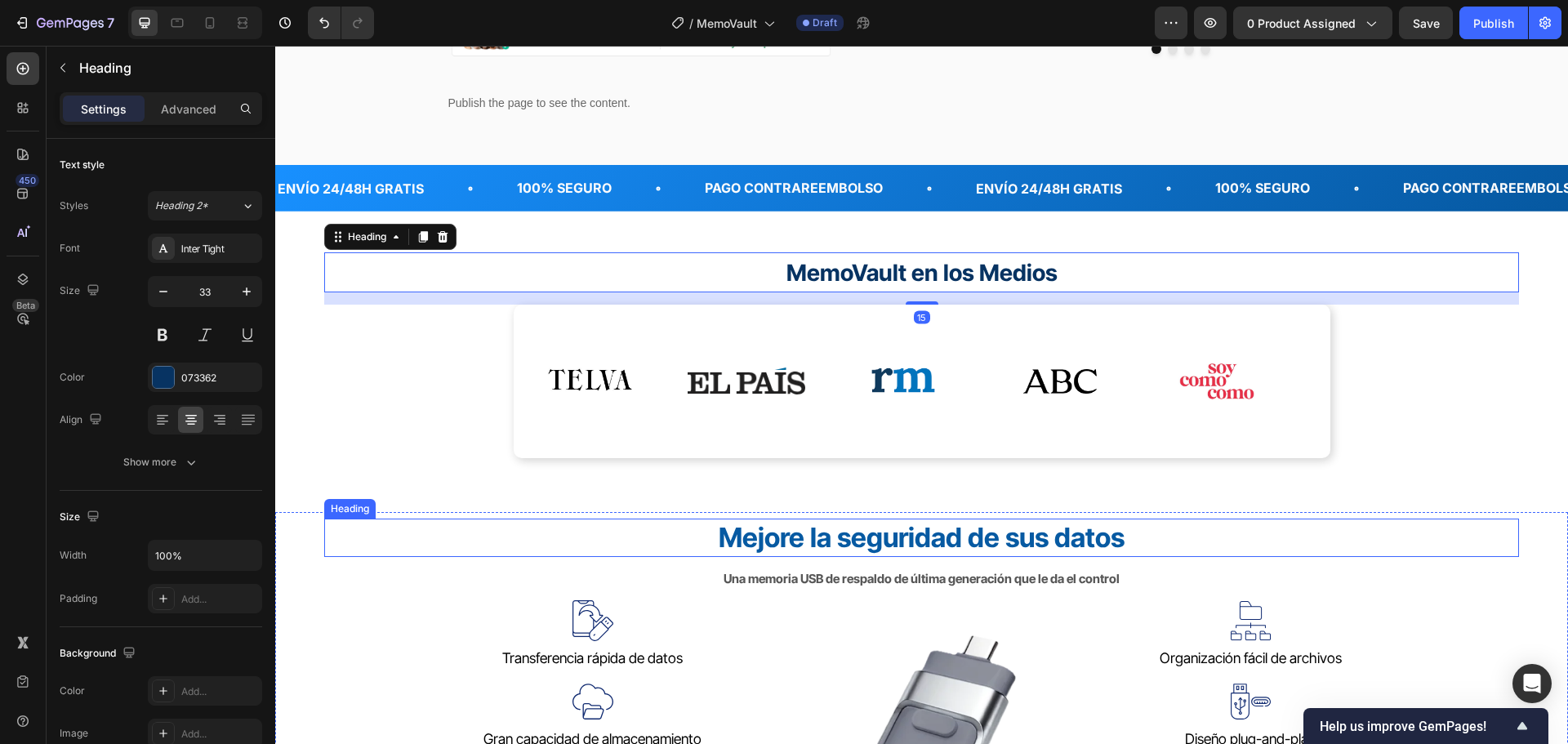
click at [926, 541] on strong "Mejore la seguridad de sus datos" at bounding box center [921, 537] width 406 height 33
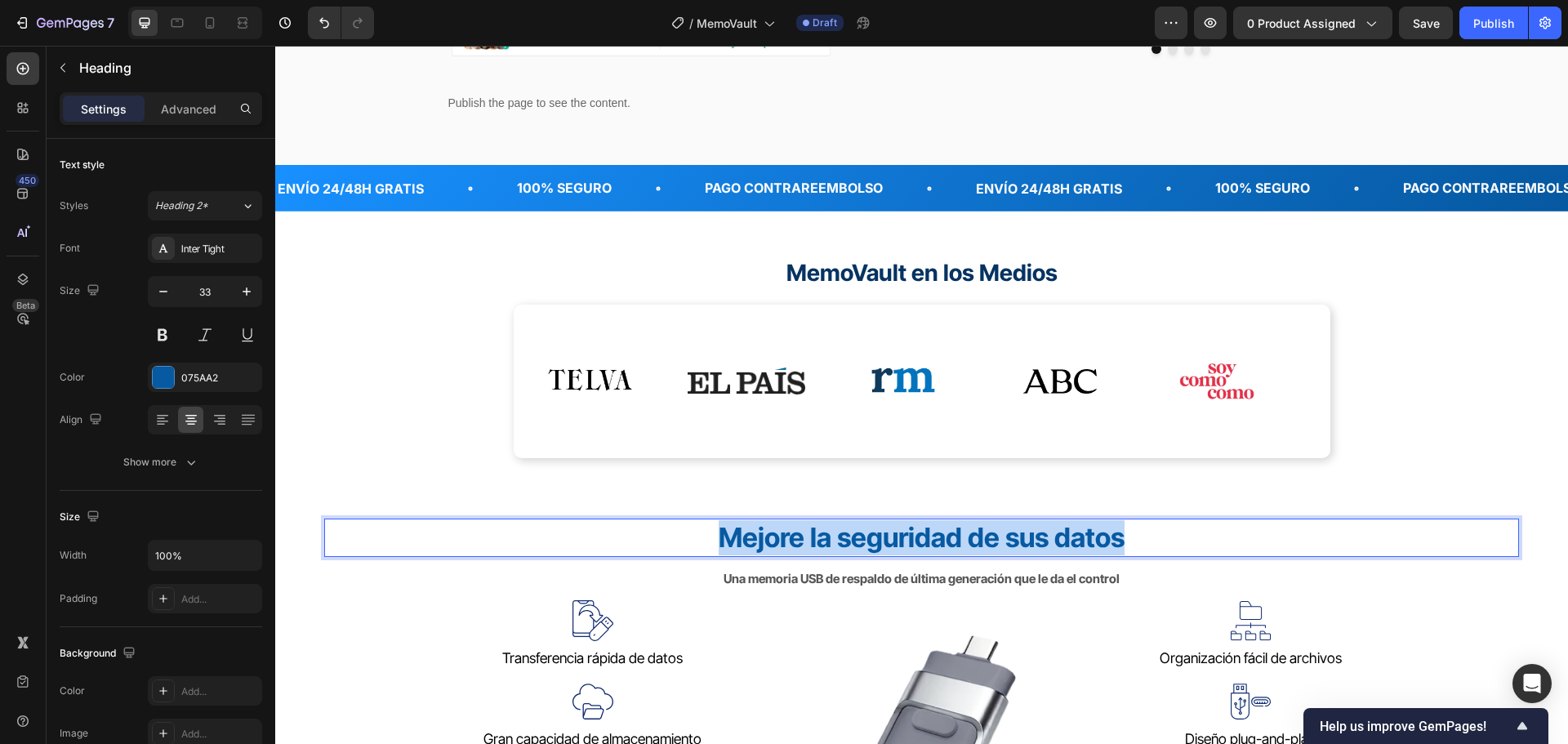
click at [926, 541] on strong "Mejore la seguridad de sus datos" at bounding box center [921, 537] width 406 height 33
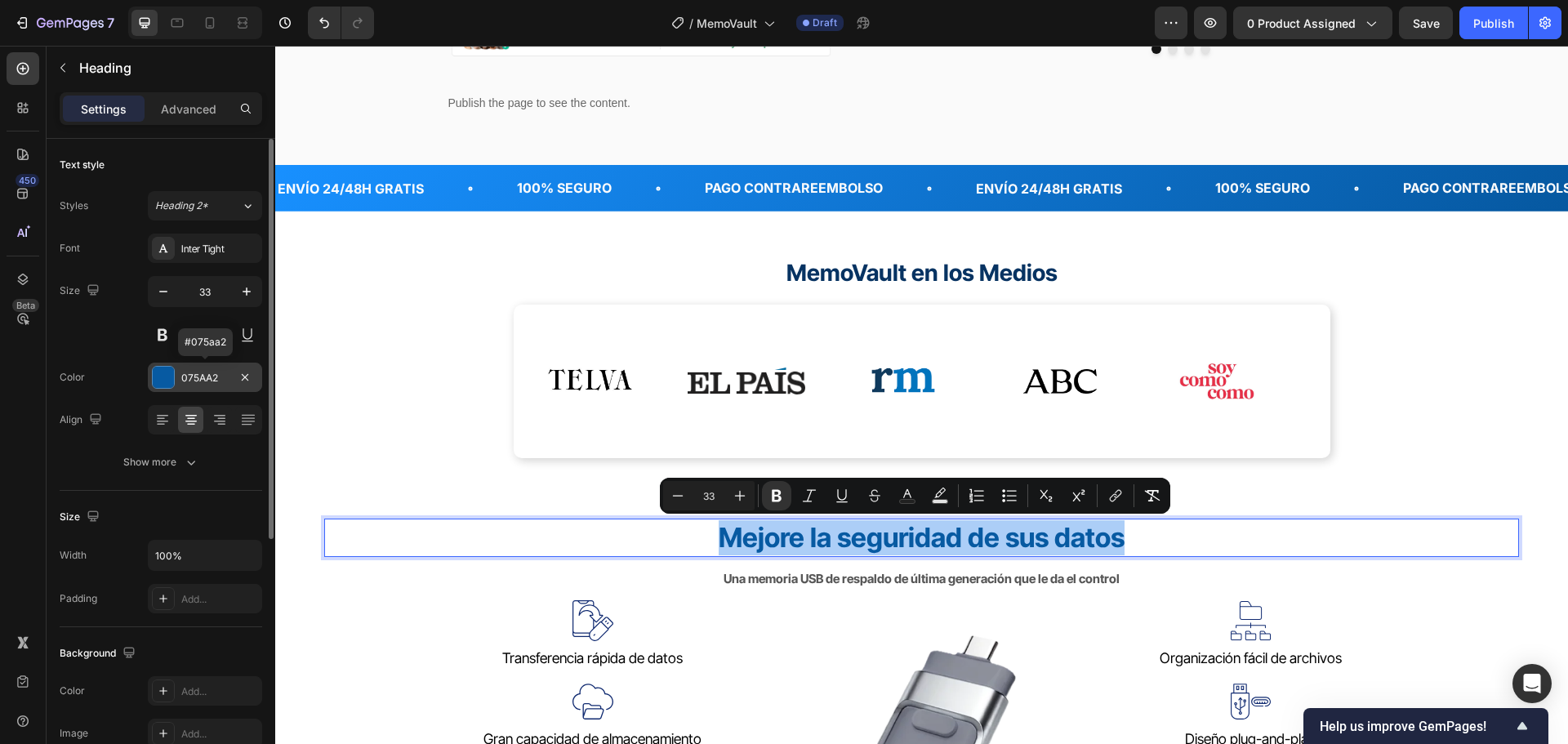
click at [199, 373] on div "075AA2" at bounding box center [205, 378] width 47 height 14
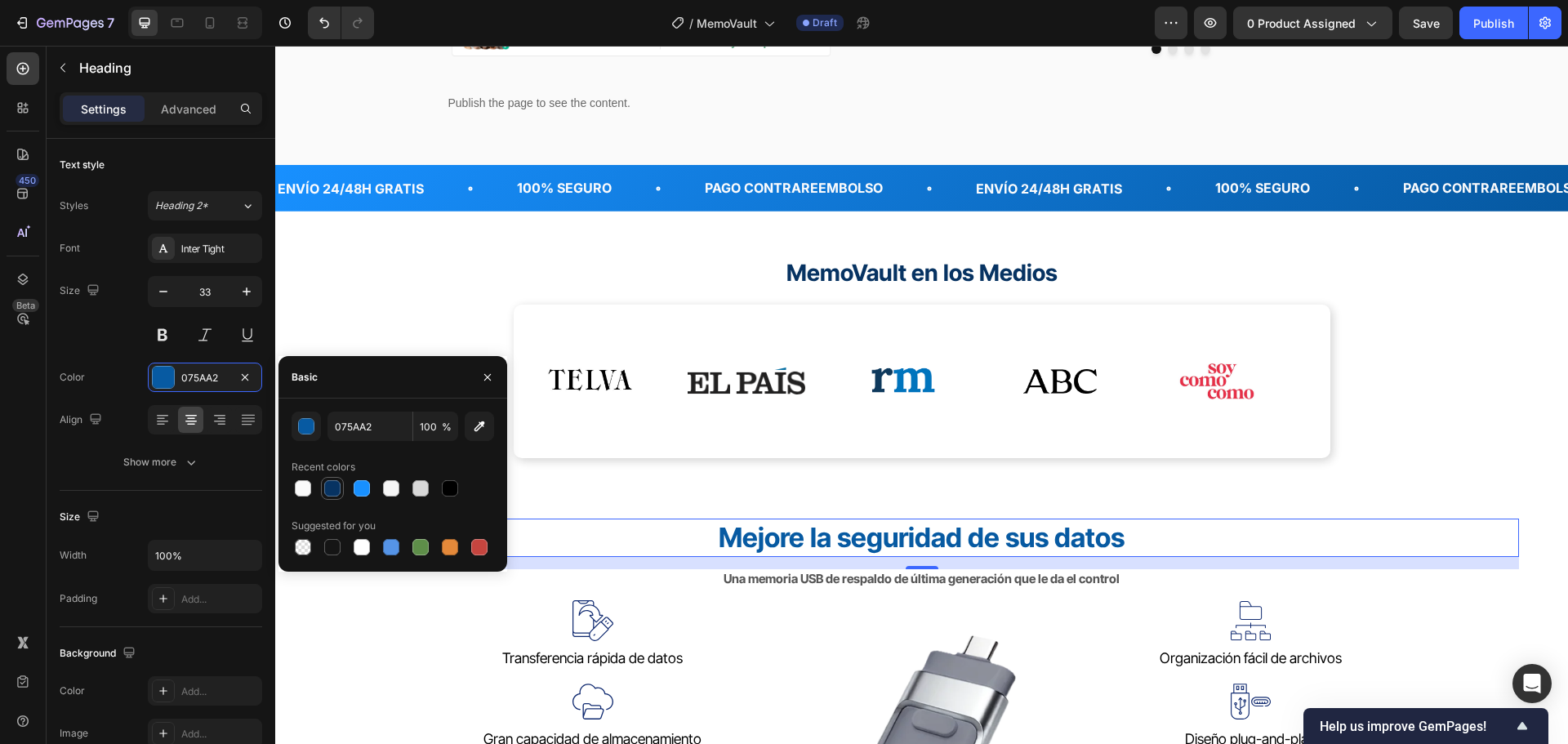
click at [334, 489] on div at bounding box center [332, 487] width 16 height 16
type input "073362"
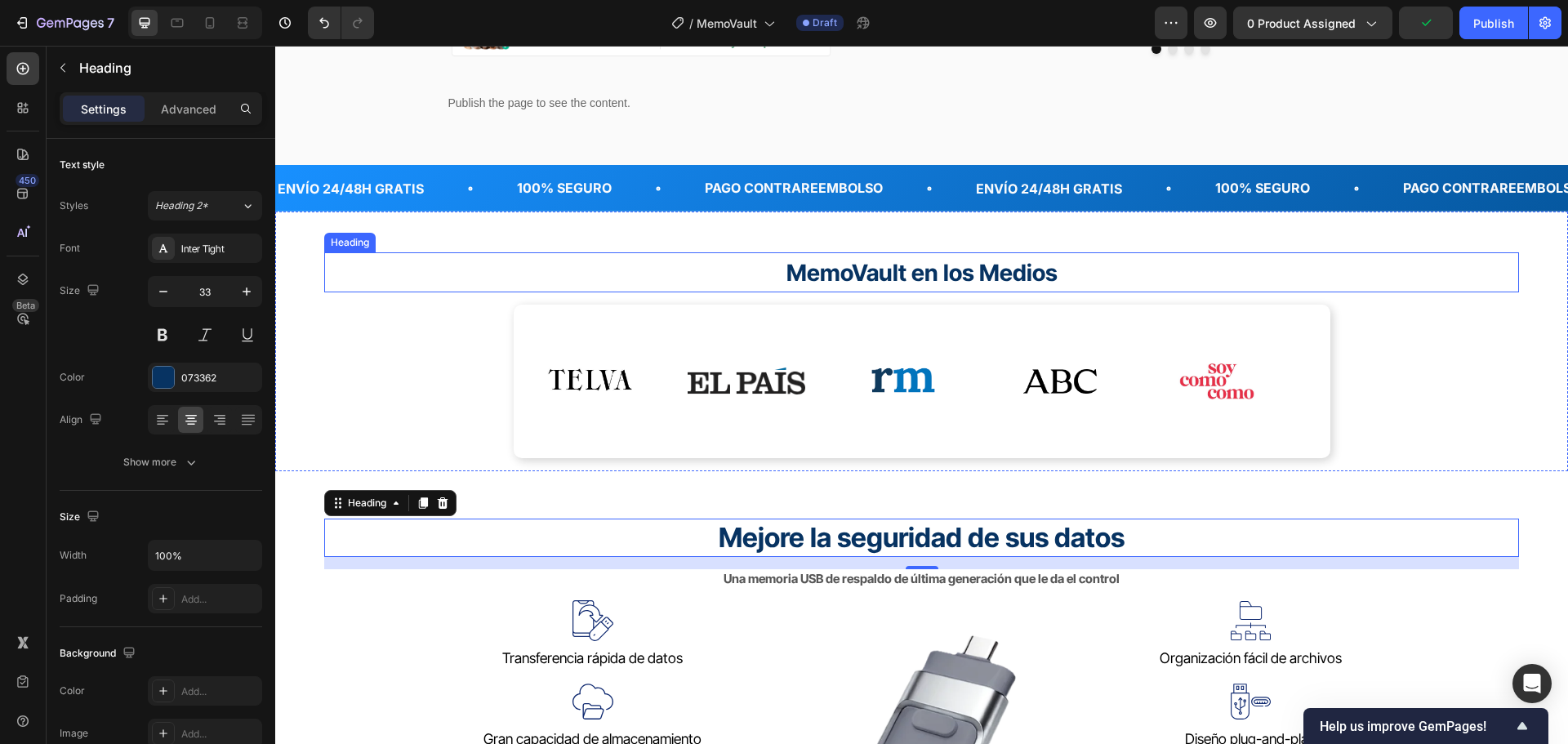
click at [884, 274] on span "MemoVault en los Medios" at bounding box center [922, 272] width 271 height 28
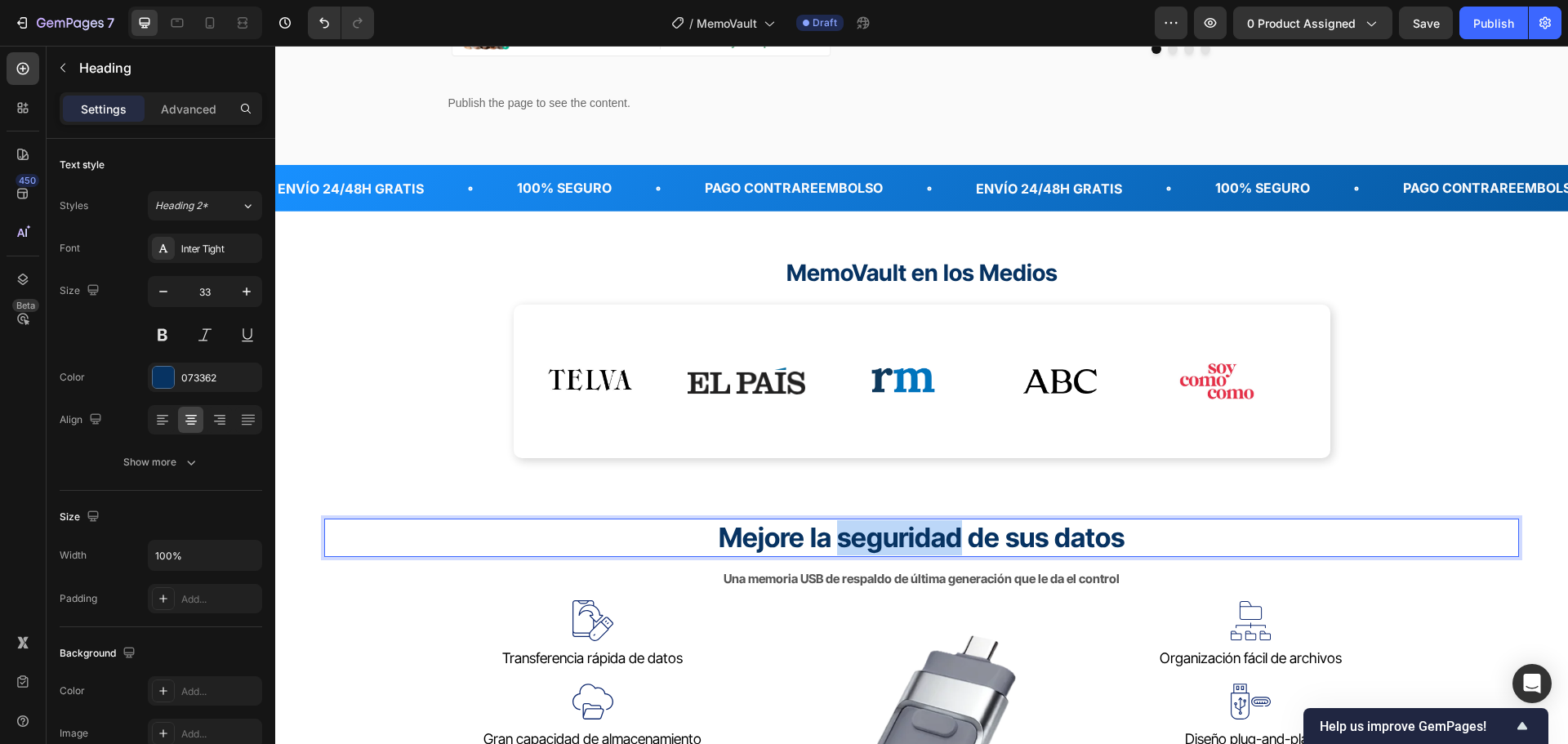
click at [839, 540] on strong "Mejore la seguridad de sus datos" at bounding box center [921, 537] width 406 height 33
click at [840, 540] on strong "Mejore la seguridad de sus datos" at bounding box center [921, 537] width 406 height 33
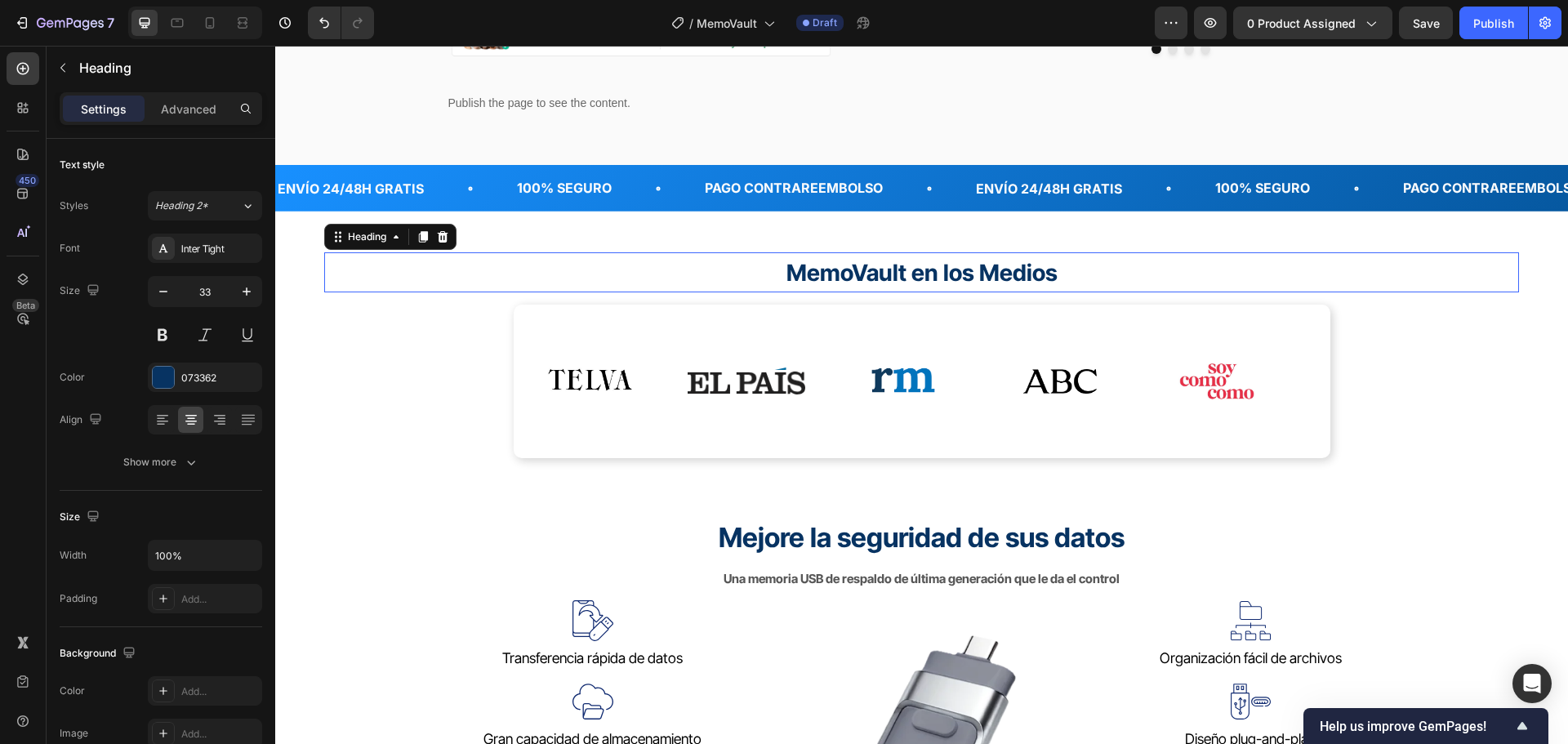
click at [893, 277] on span "MemoVault en los Medios" at bounding box center [922, 272] width 271 height 28
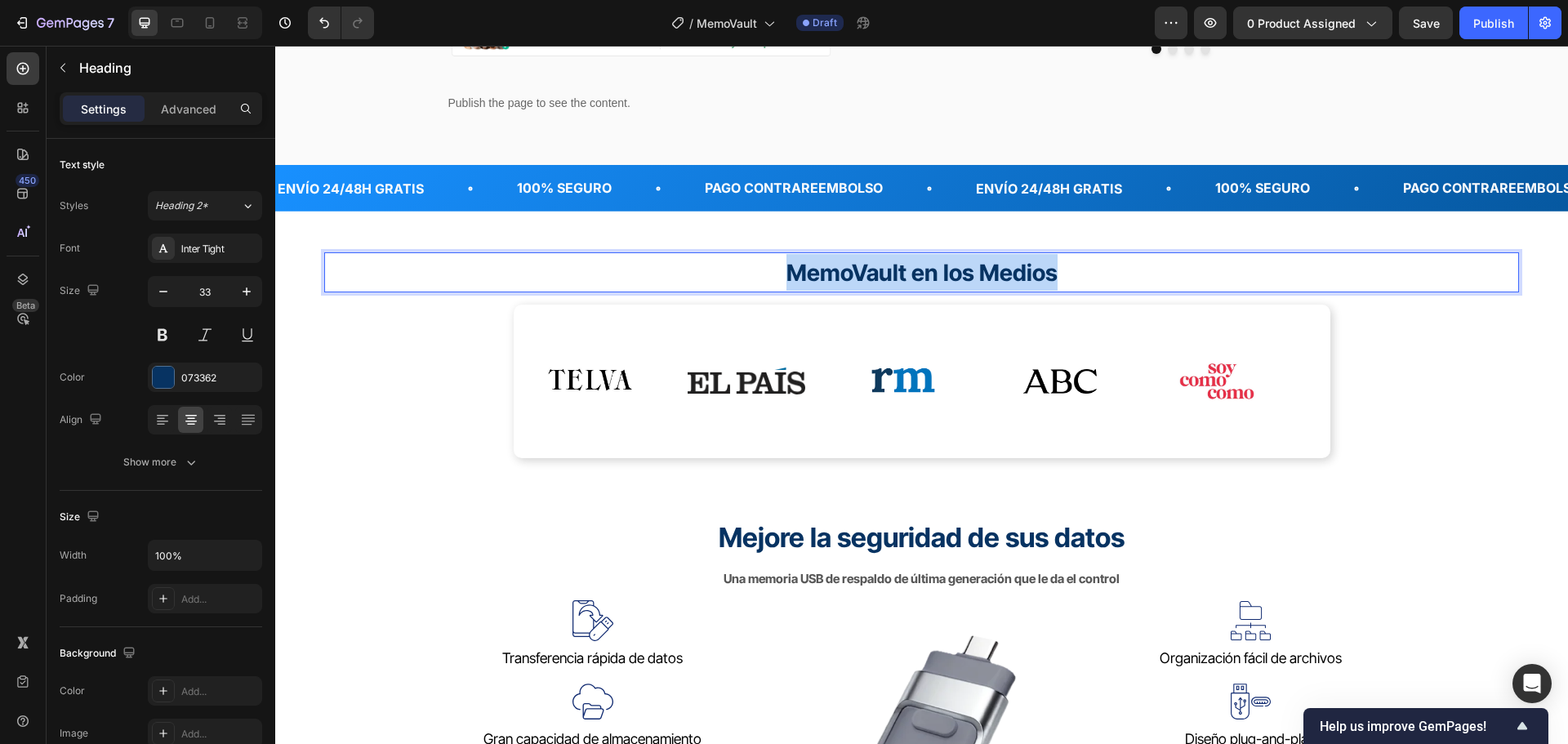
click at [893, 277] on span "MemoVault en los Medios" at bounding box center [922, 272] width 271 height 28
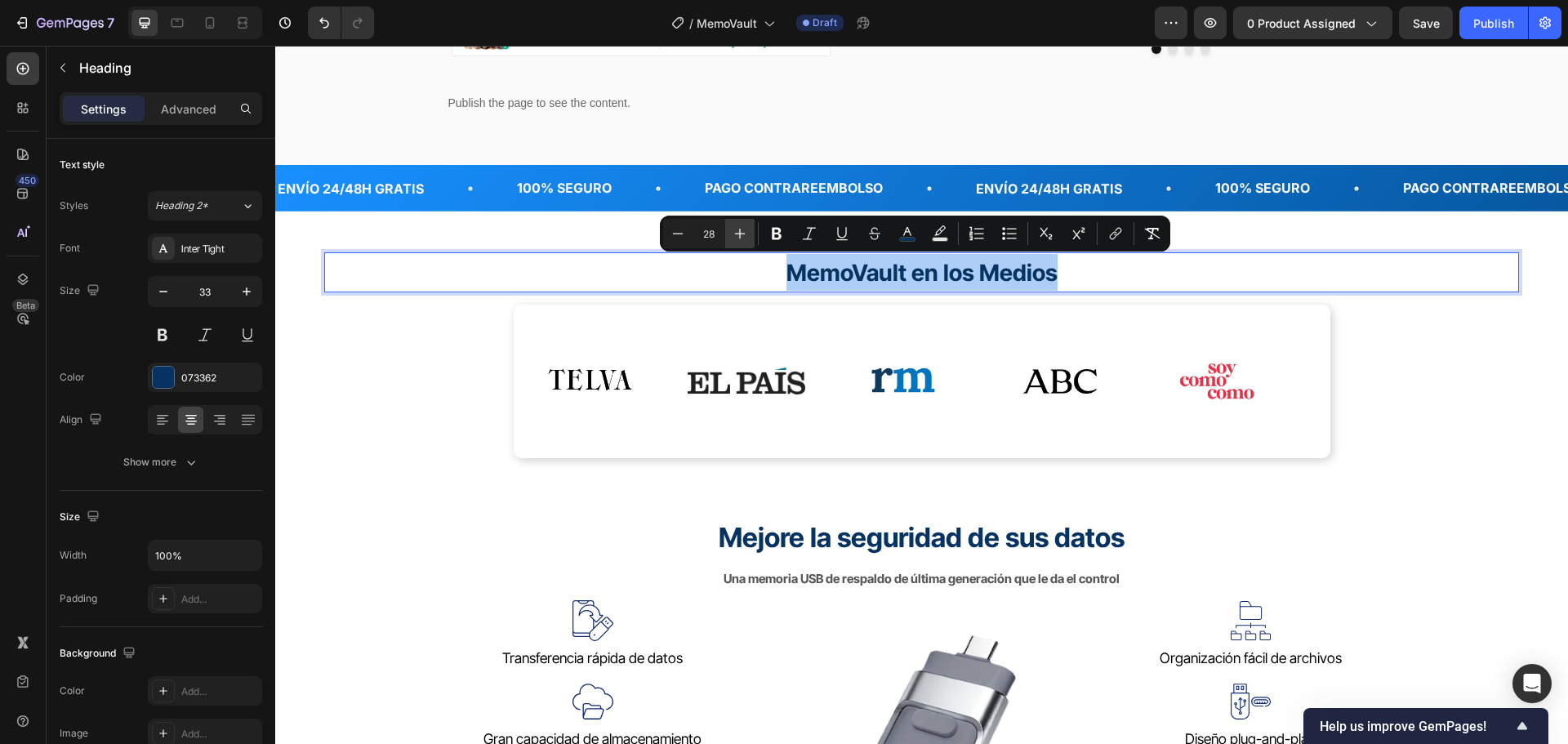
click at [745, 237] on icon "Editor contextual toolbar" at bounding box center [739, 233] width 16 height 16
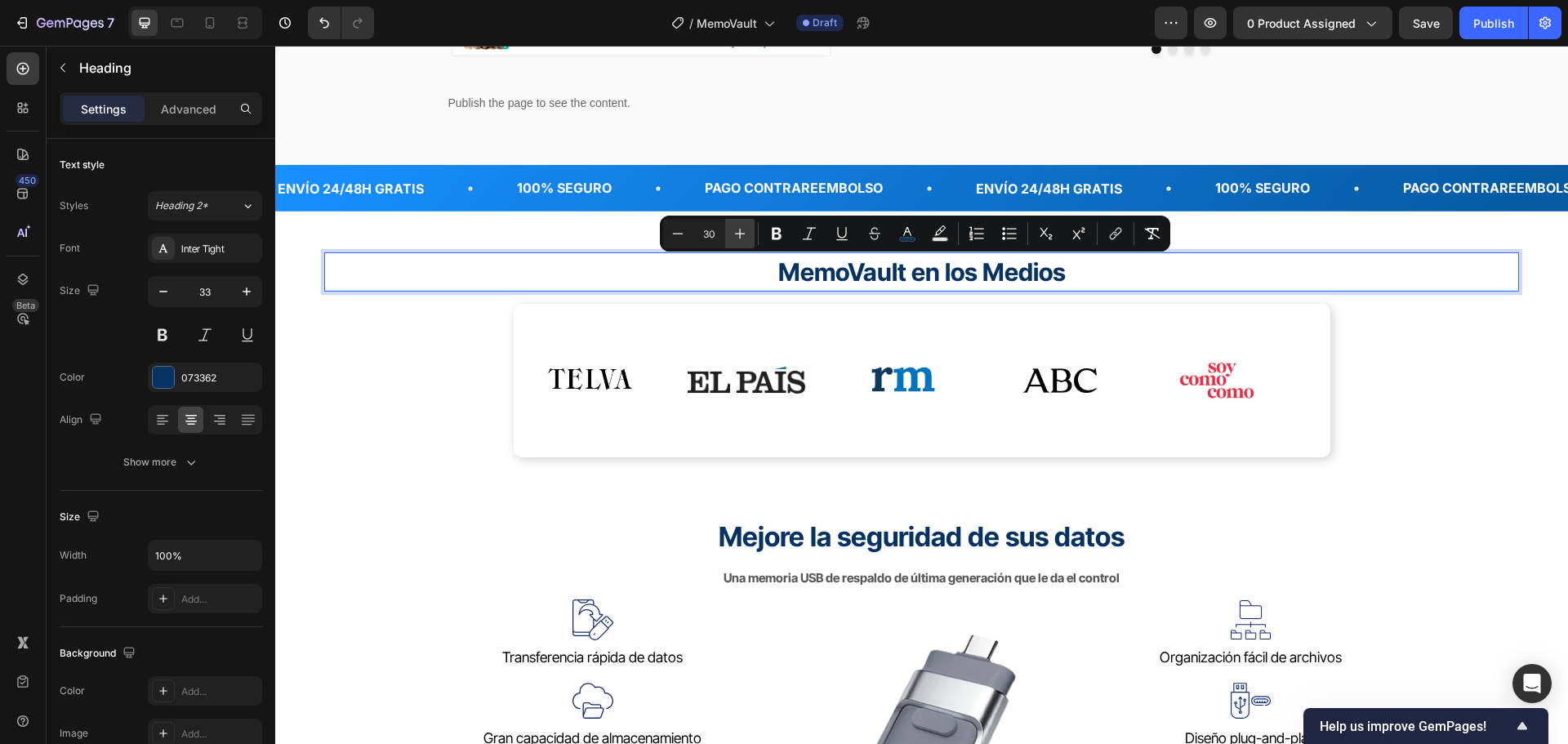
click at [745, 237] on icon "Editor contextual toolbar" at bounding box center [739, 233] width 16 height 16
type input "33"
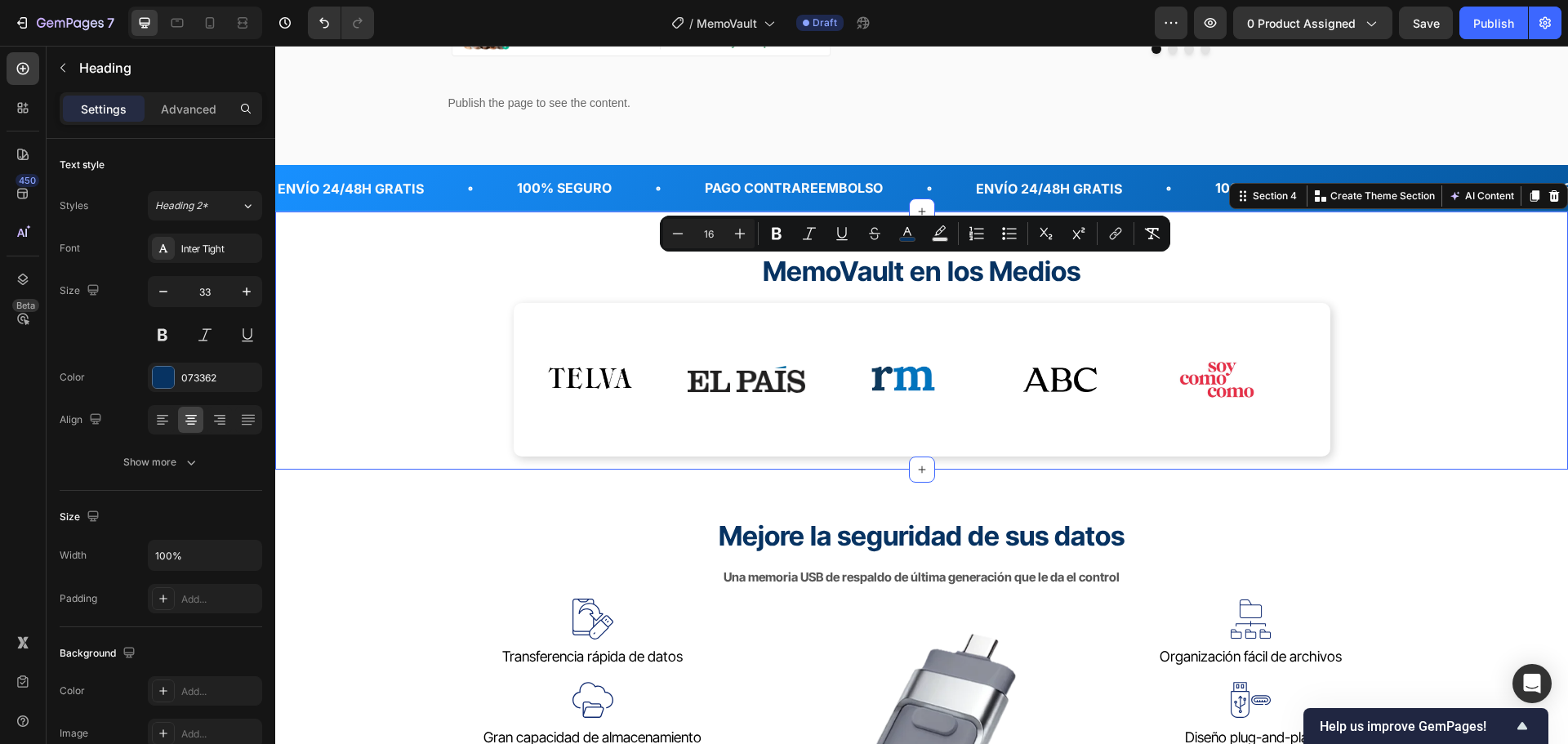
click at [1445, 409] on div "⁠⁠⁠⁠⁠⁠⁠ MemoVault en los Medios Heading Image Image Image Image Image Image Ima…" at bounding box center [921, 354] width 1195 height 204
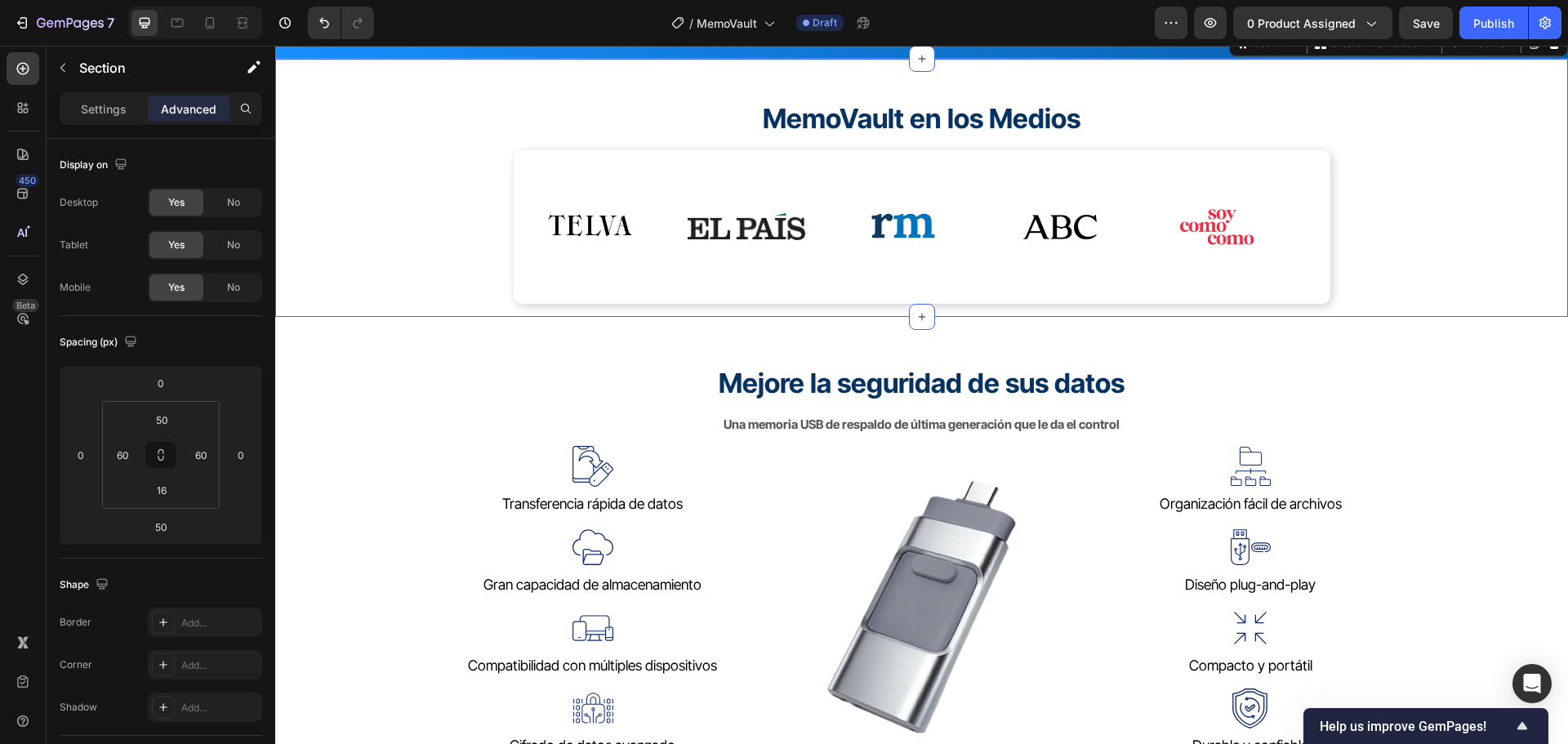
scroll to position [734, 0]
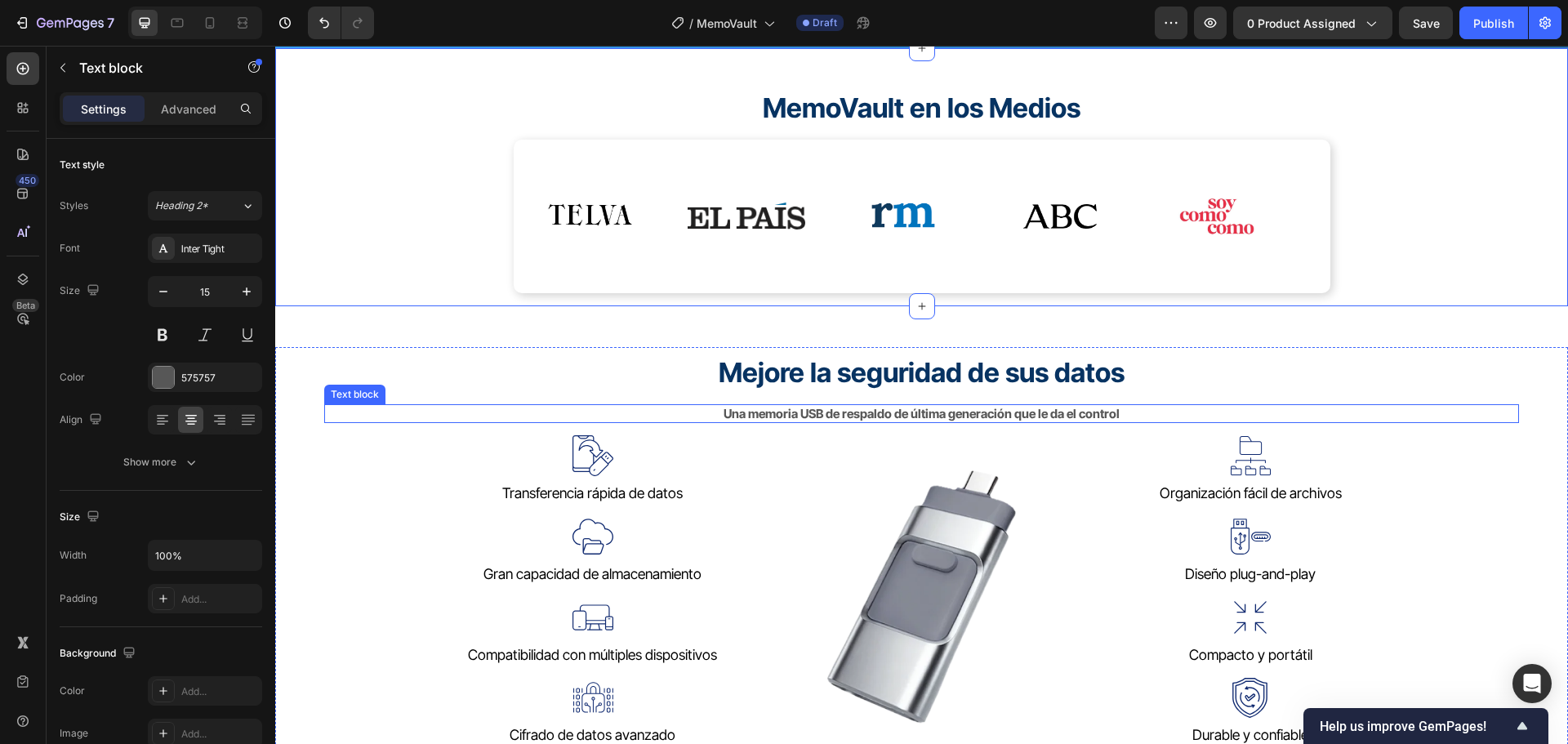
click at [1102, 413] on strong "Una memoria USB de respaldo de última generación que le da el control" at bounding box center [922, 413] width 396 height 15
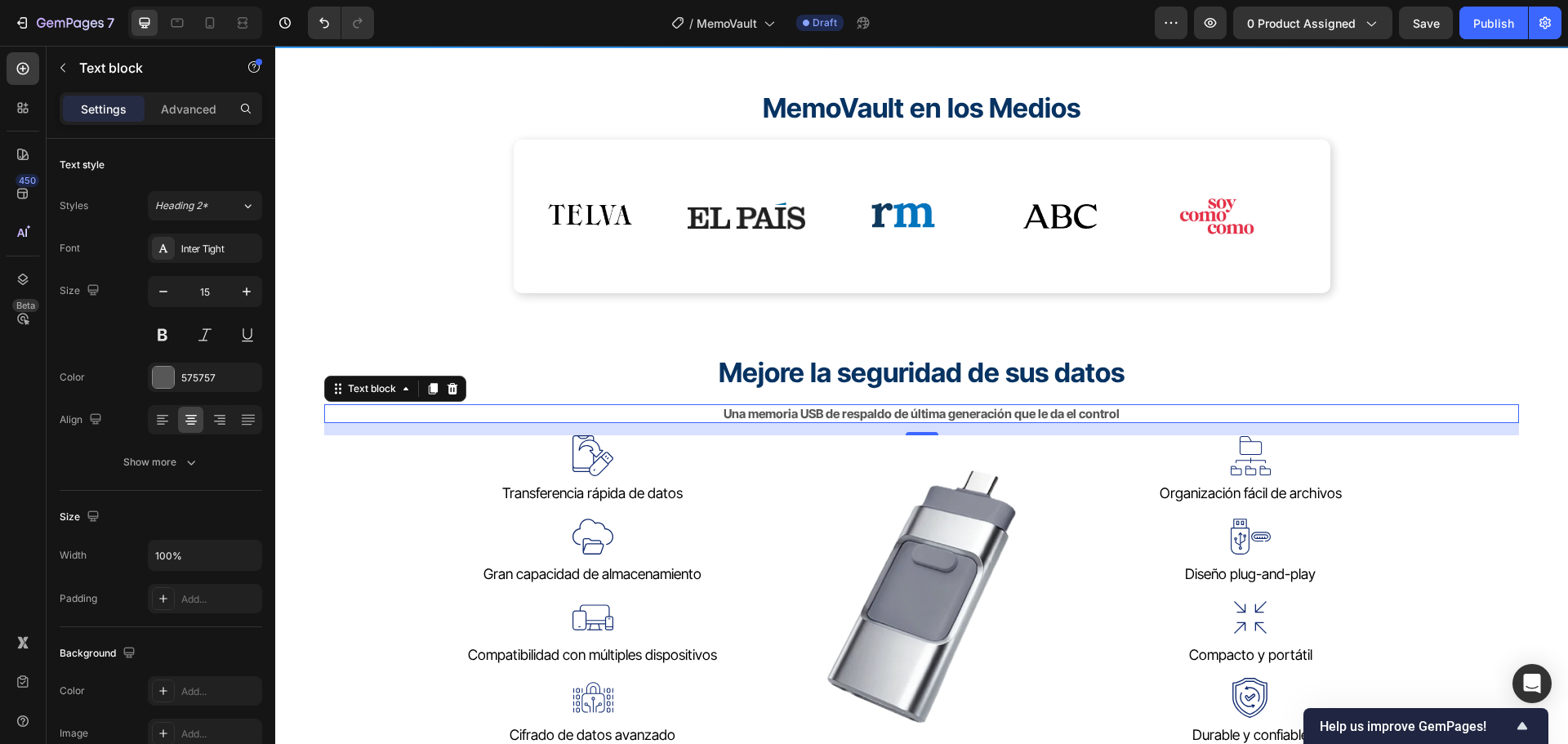
click at [921, 415] on strong "Una memoria USB de respaldo de última generación que le da el control" at bounding box center [922, 413] width 396 height 15
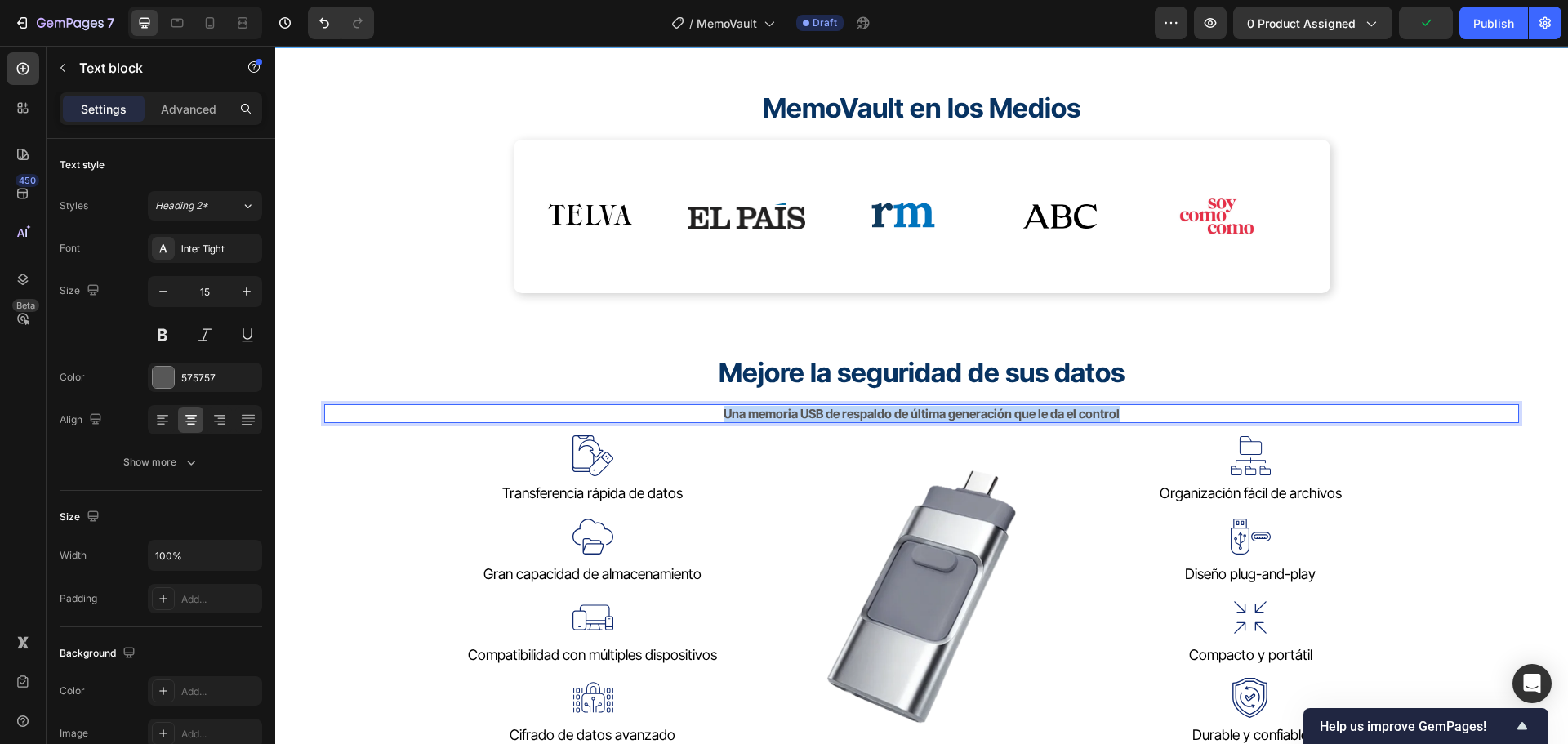
click at [921, 415] on strong "Una memoria USB de respaldo de última generación que le da el control" at bounding box center [922, 413] width 396 height 15
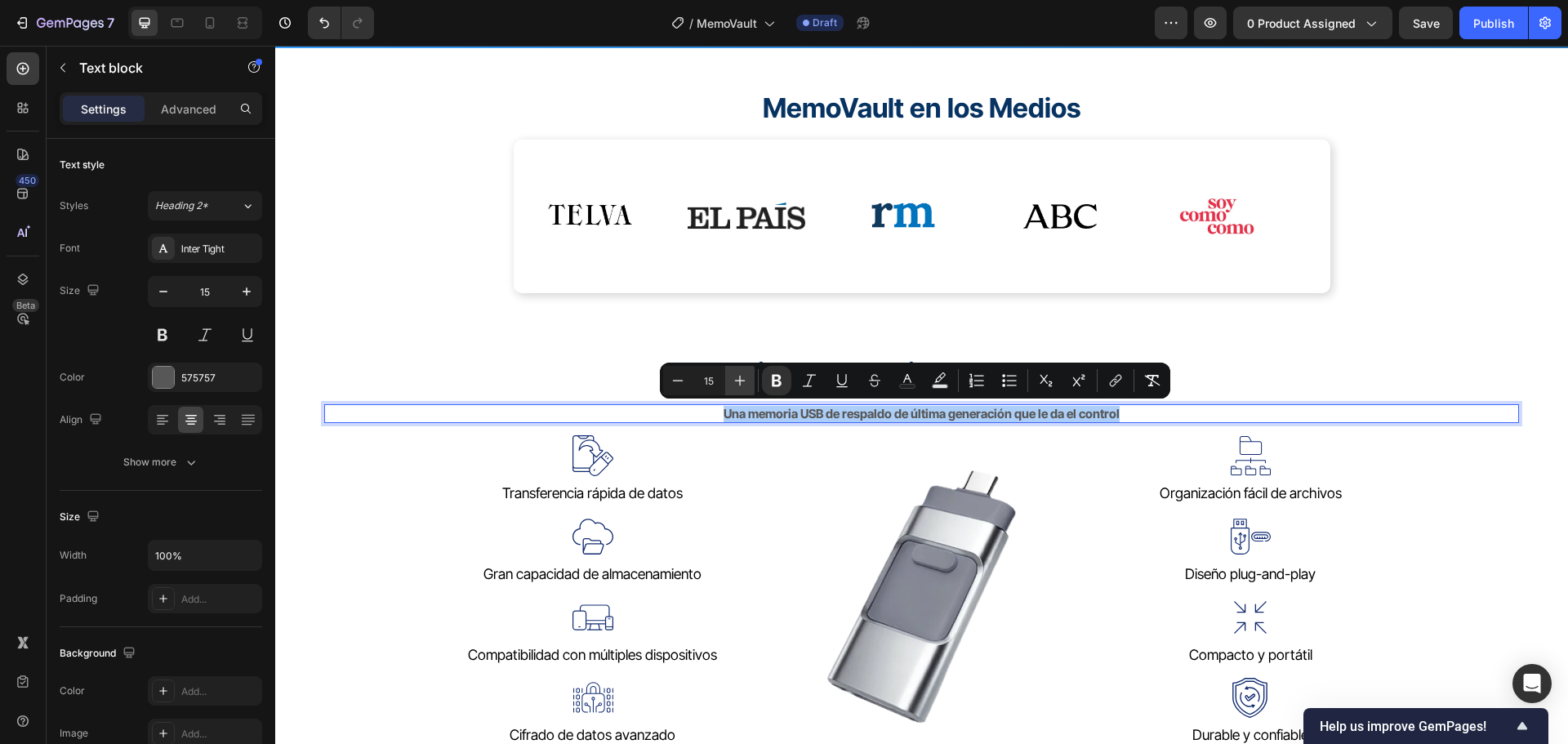
click at [745, 380] on icon "Editor contextual toolbar" at bounding box center [739, 380] width 16 height 16
click at [687, 377] on button "Minus" at bounding box center [678, 381] width 30 height 30
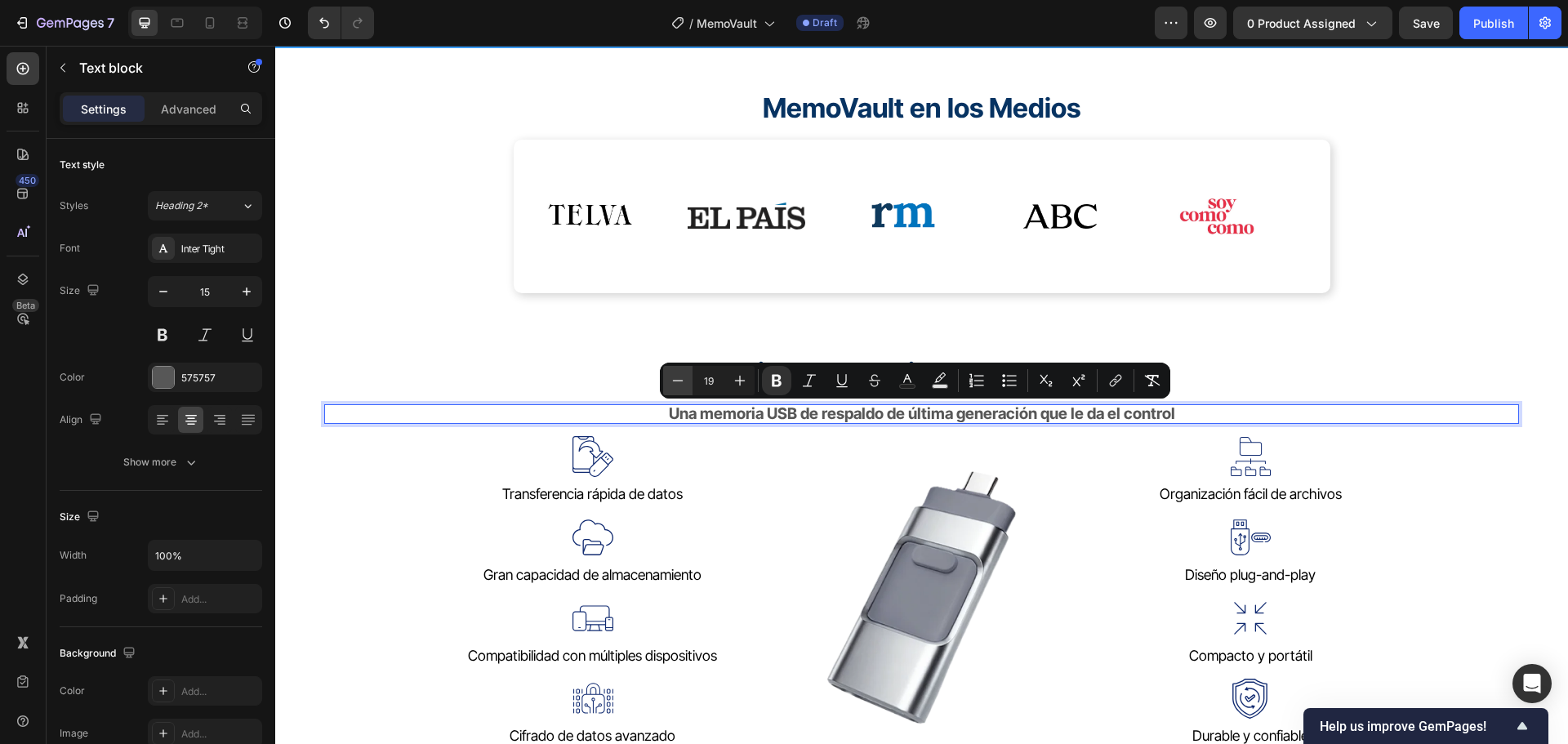
type input "18"
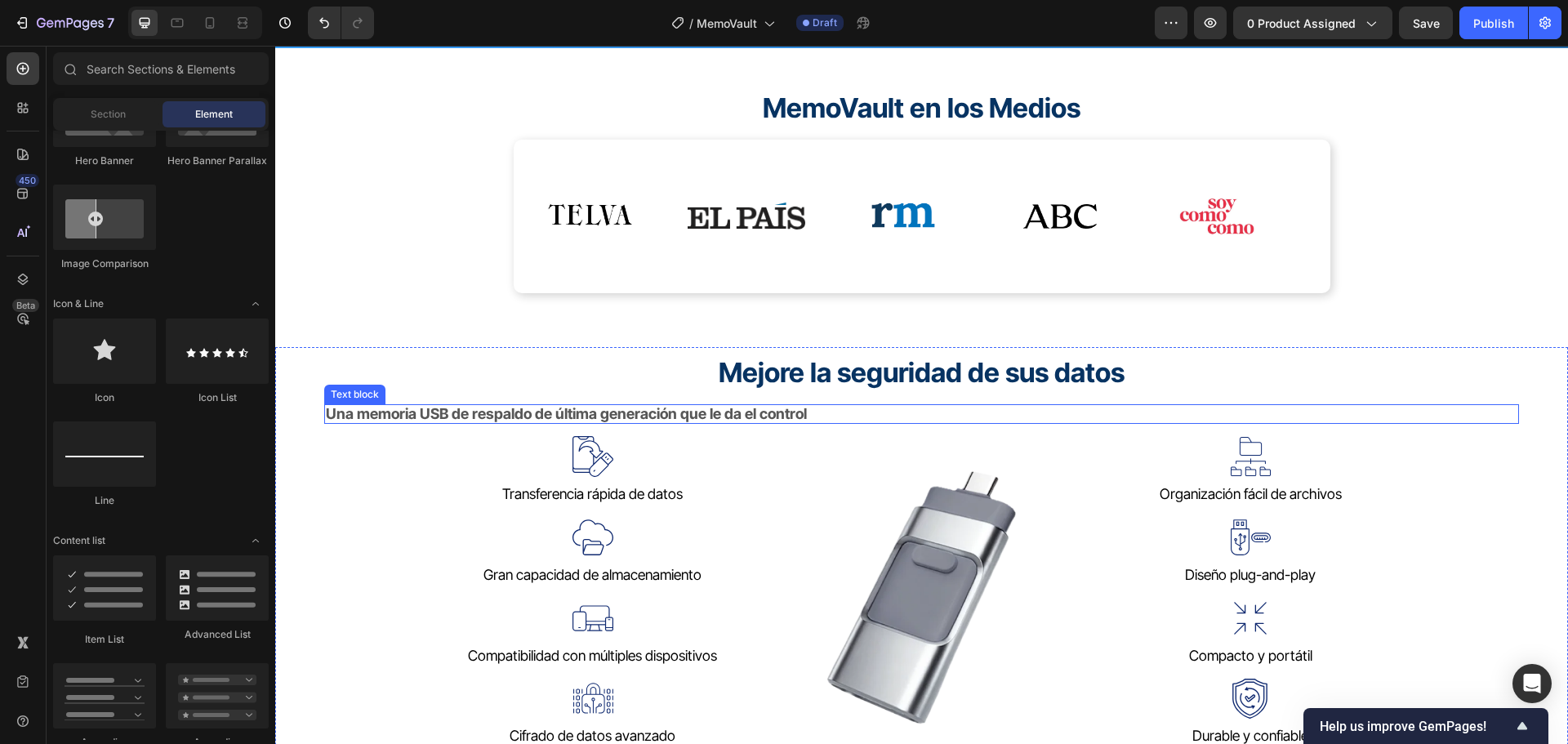
click at [913, 419] on div "Una memoria USB de respaldo de última generación que le da el control" at bounding box center [921, 413] width 1195 height 20
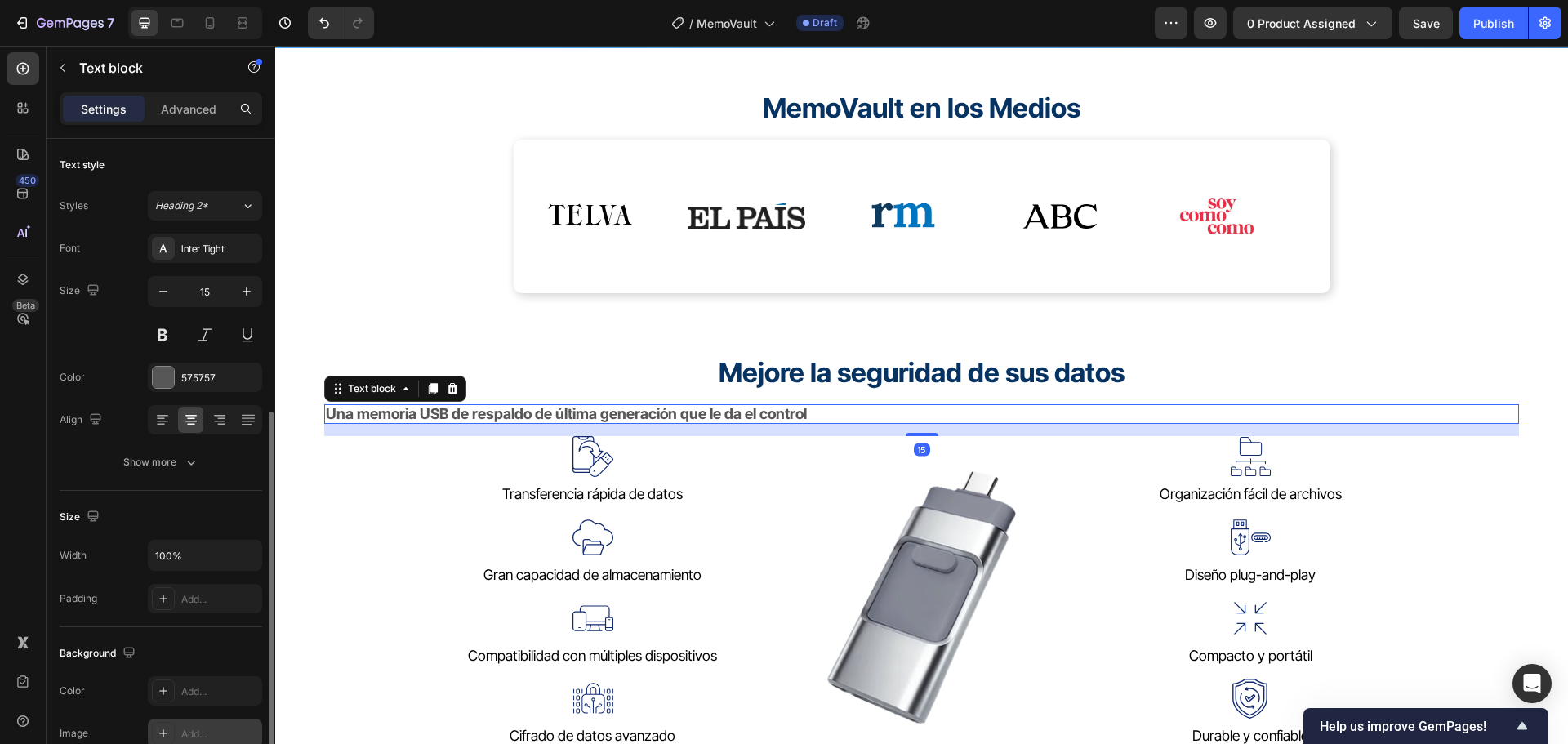
scroll to position [245, 0]
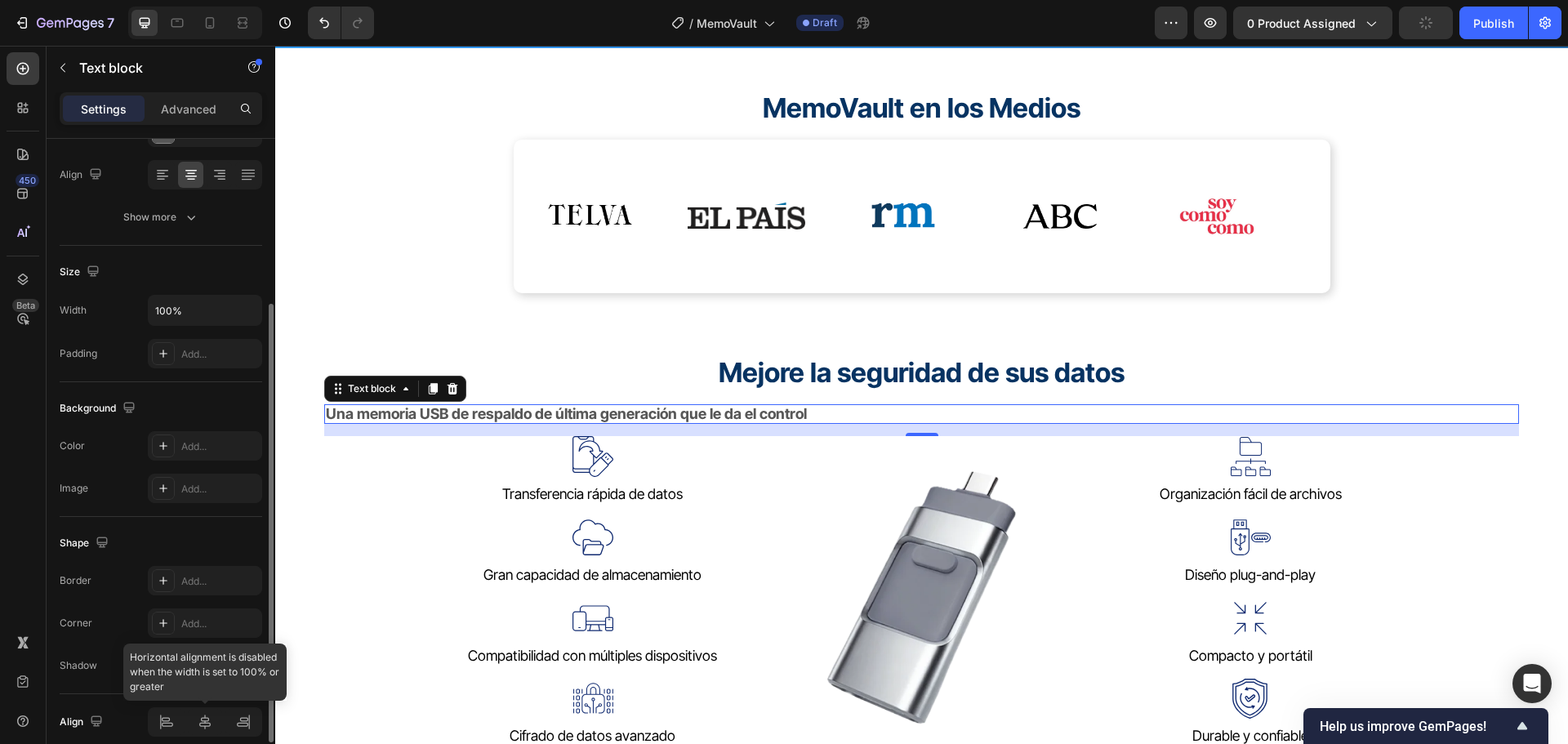
click at [206, 718] on div at bounding box center [205, 722] width 114 height 30
click at [204, 722] on div at bounding box center [205, 722] width 114 height 30
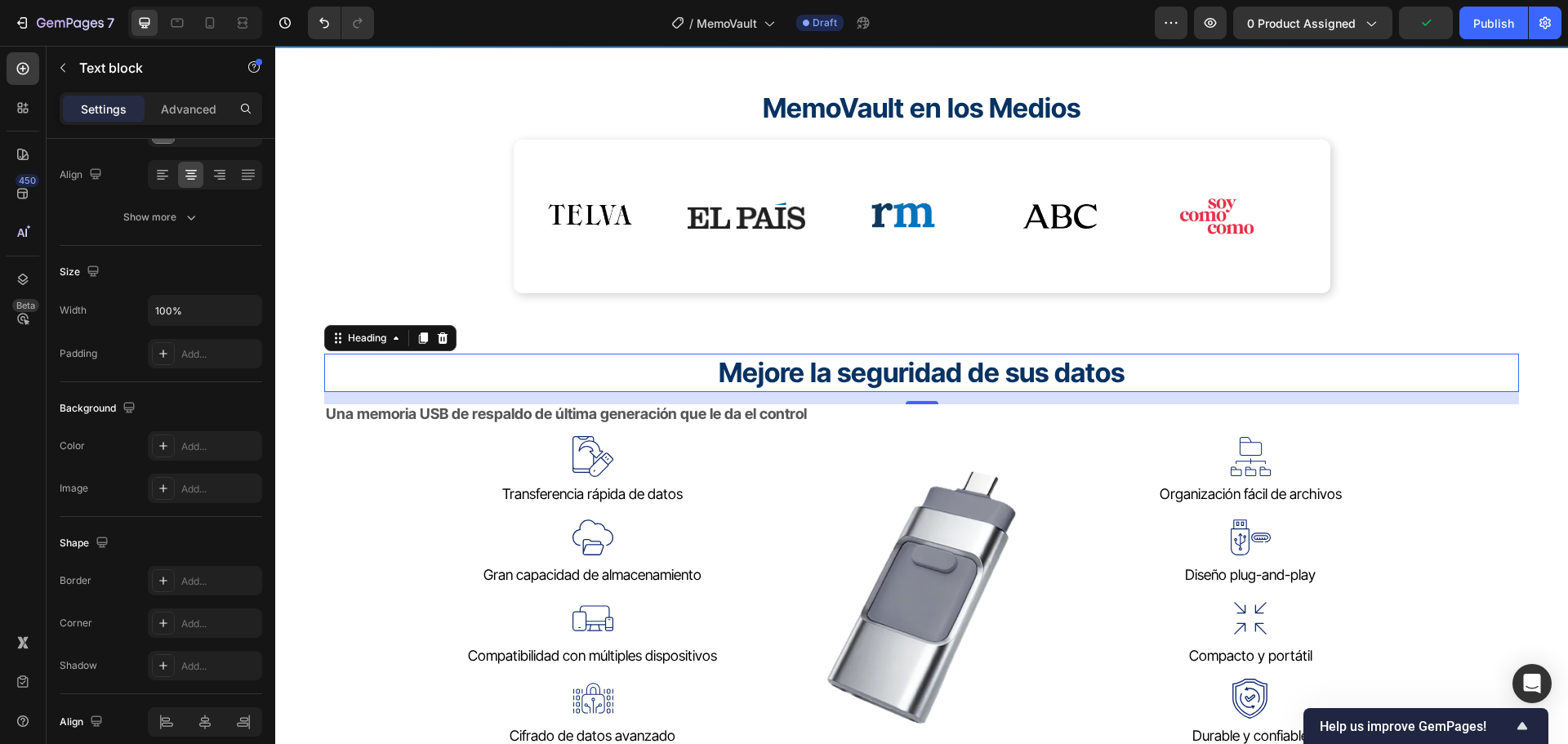
click at [813, 390] on h2 "⁠⁠⁠⁠⁠⁠⁠ Mejore la seguridad de sus datos" at bounding box center [921, 373] width 1195 height 38
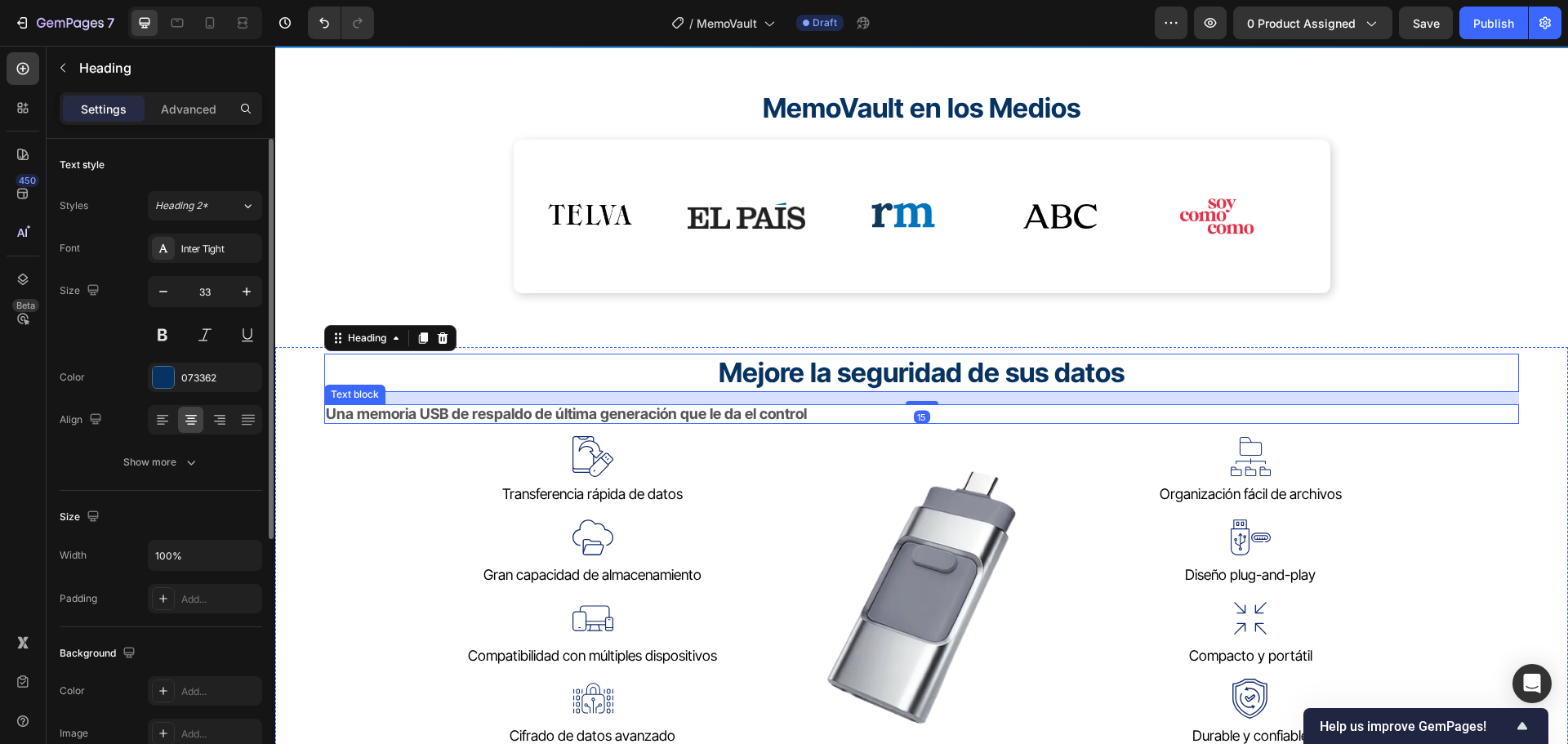
click at [821, 406] on div "Una memoria USB de respaldo de última generación que le da el control" at bounding box center [921, 413] width 1195 height 20
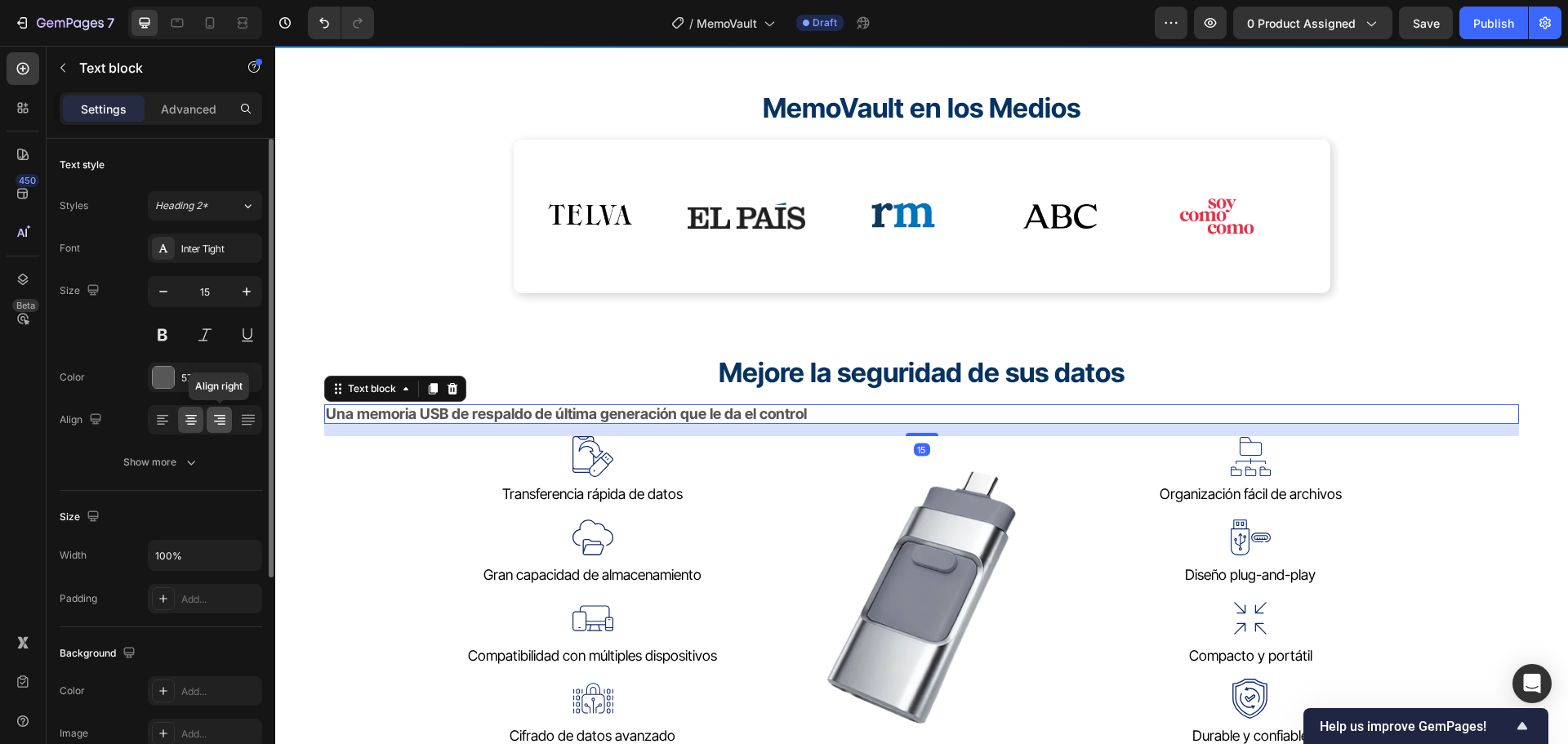
click at [213, 422] on icon at bounding box center [219, 419] width 16 height 16
click at [204, 424] on div at bounding box center [205, 419] width 114 height 30
click at [192, 424] on icon at bounding box center [190, 425] width 8 height 2
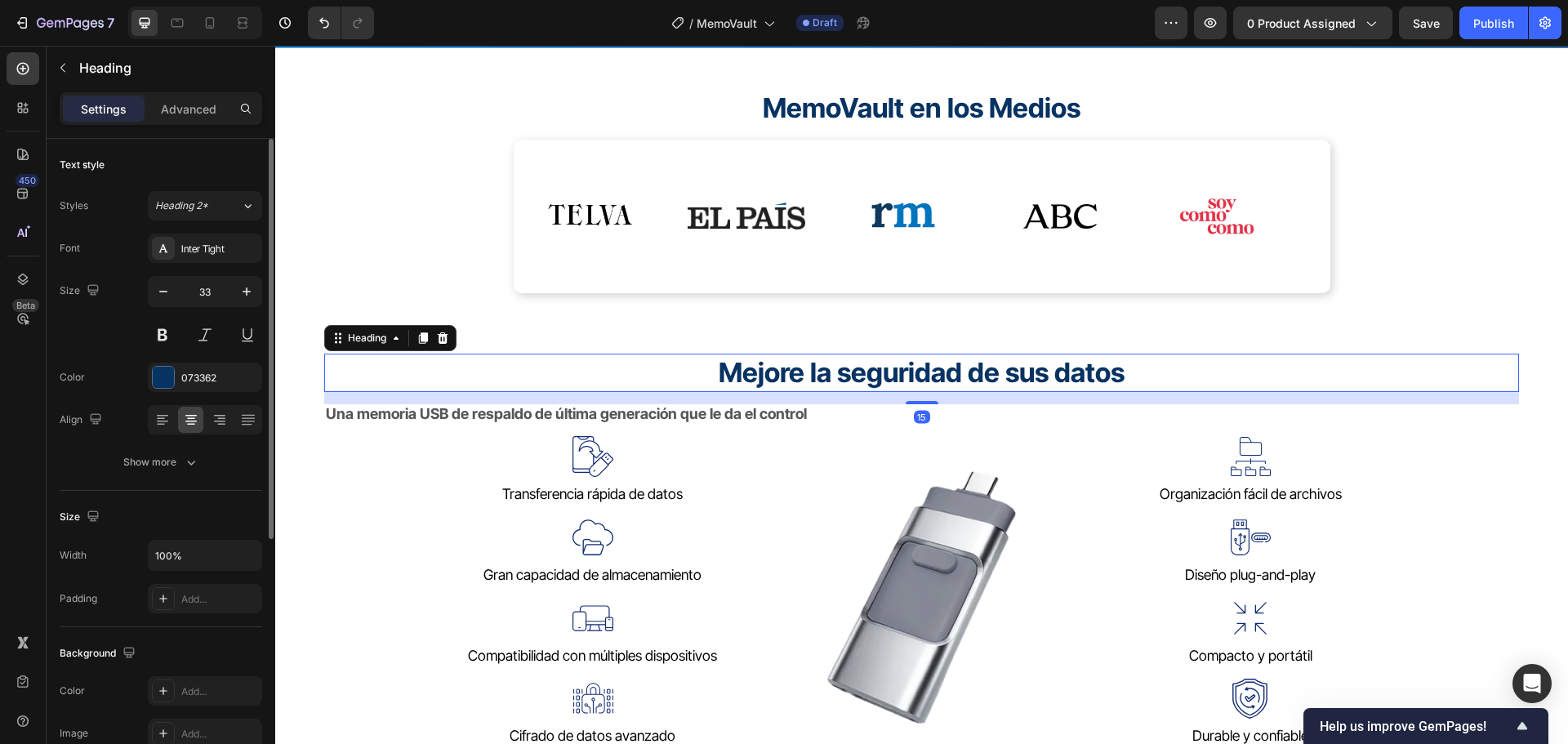
click at [1045, 372] on strong "Mejore la seguridad de sus datos" at bounding box center [921, 372] width 406 height 33
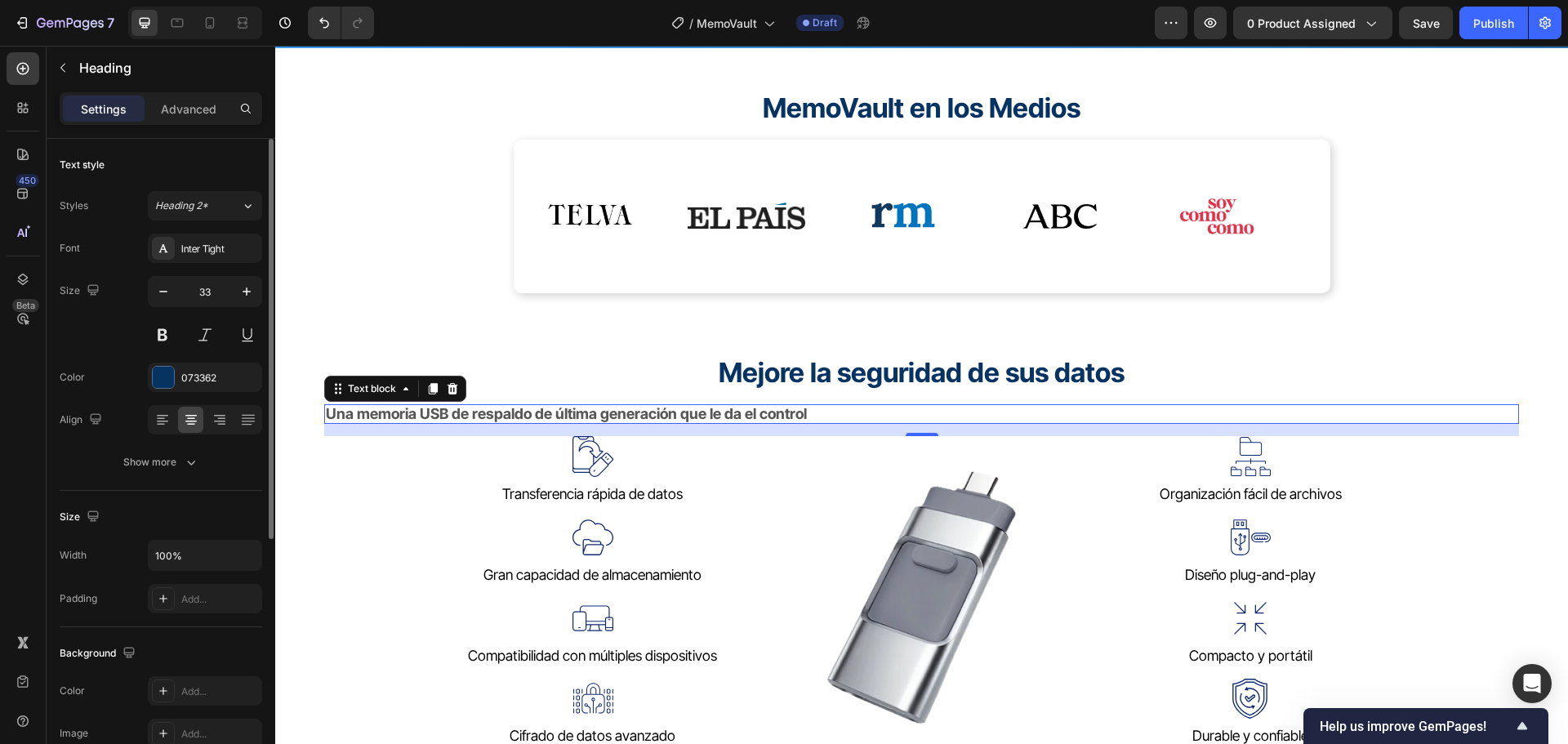
click at [493, 413] on strong "Una memoria USB de respaldo de última generación que le da el control" at bounding box center [566, 413] width 481 height 17
click at [213, 423] on icon at bounding box center [219, 419] width 16 height 16
click at [200, 425] on div at bounding box center [190, 419] width 25 height 26
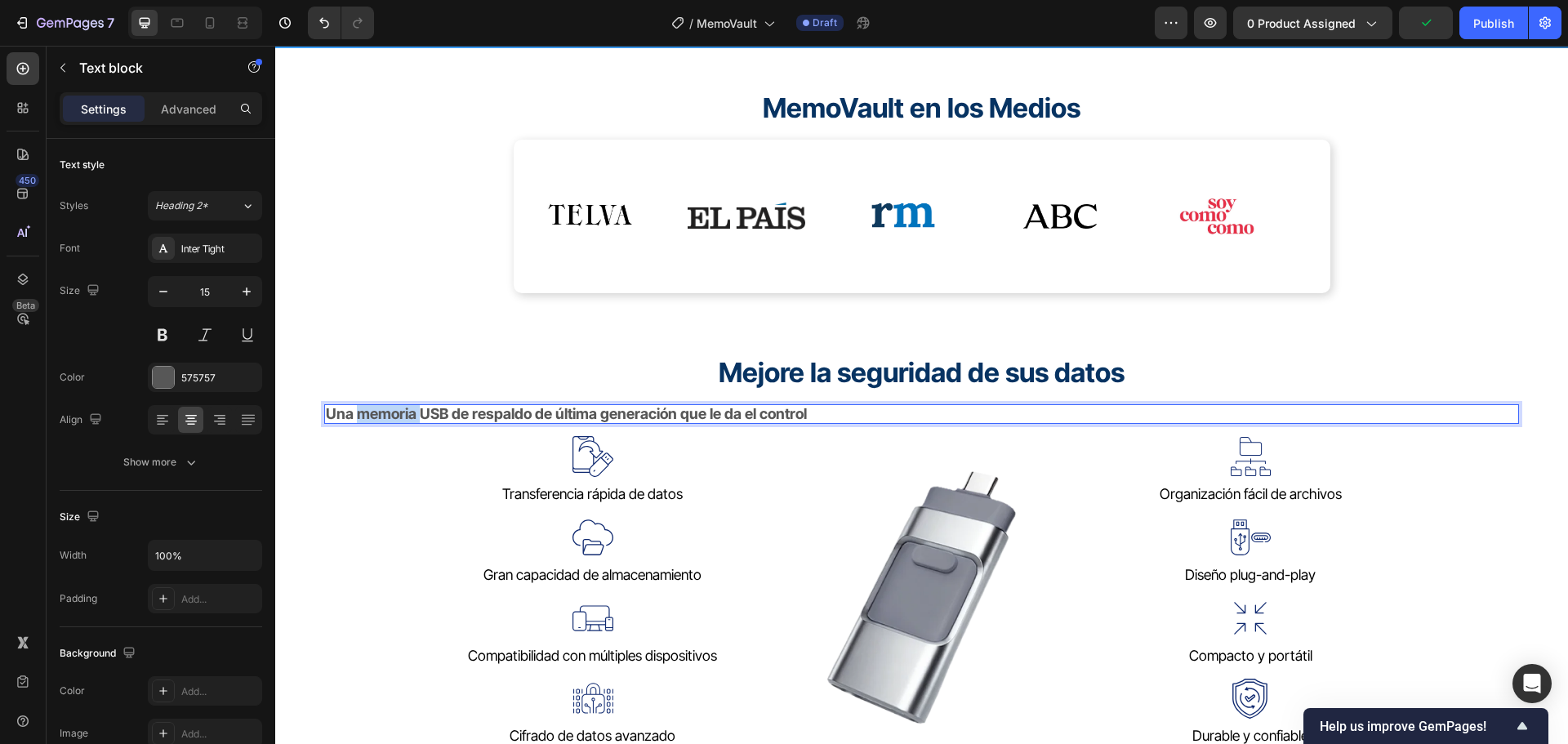
click at [393, 414] on strong "Una memoria USB de respaldo de última generación que le da el control" at bounding box center [566, 413] width 481 height 17
click at [393, 415] on strong "Una memoria USB de respaldo de última generación que le da el control" at bounding box center [566, 413] width 481 height 17
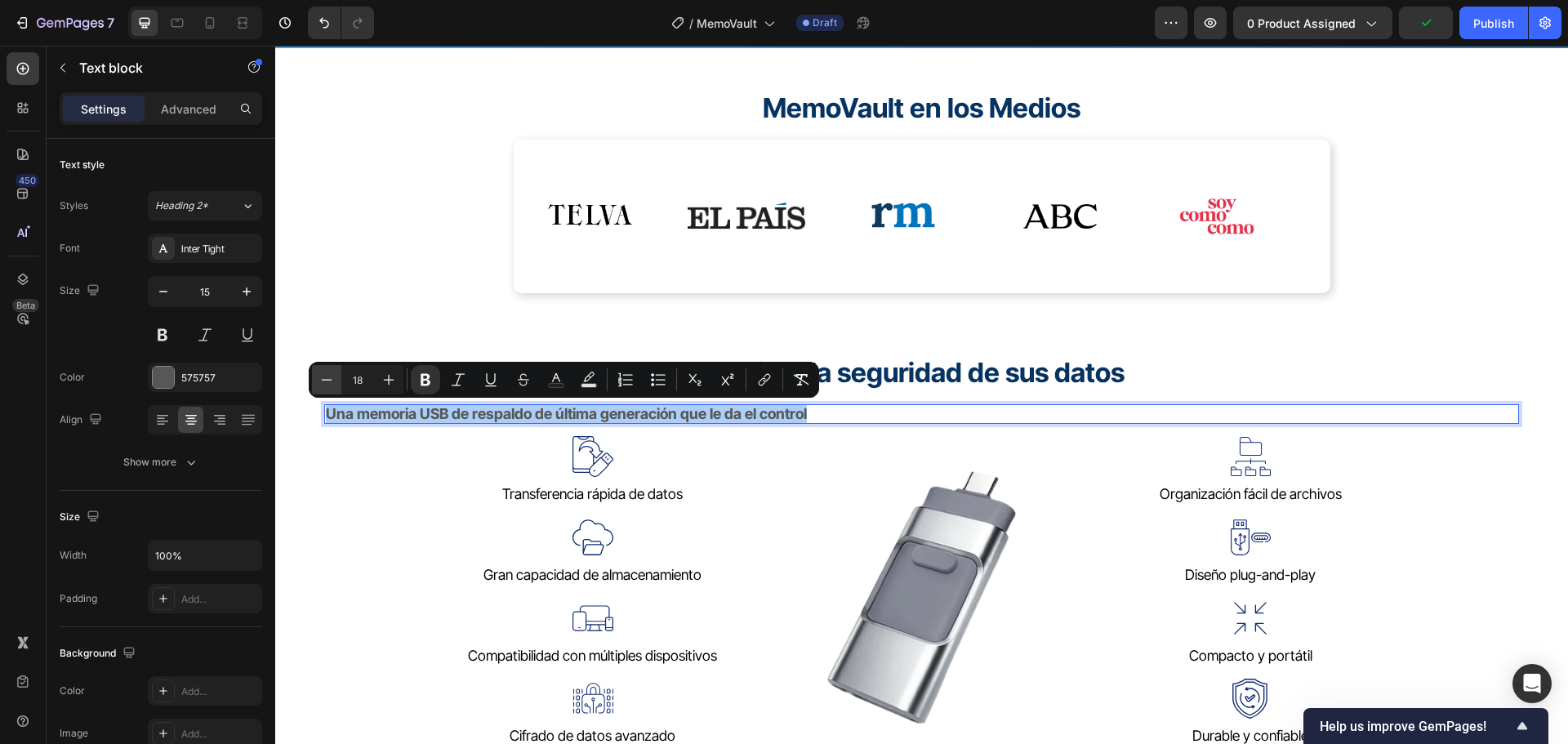
click at [337, 379] on button "Minus" at bounding box center [326, 380] width 30 height 30
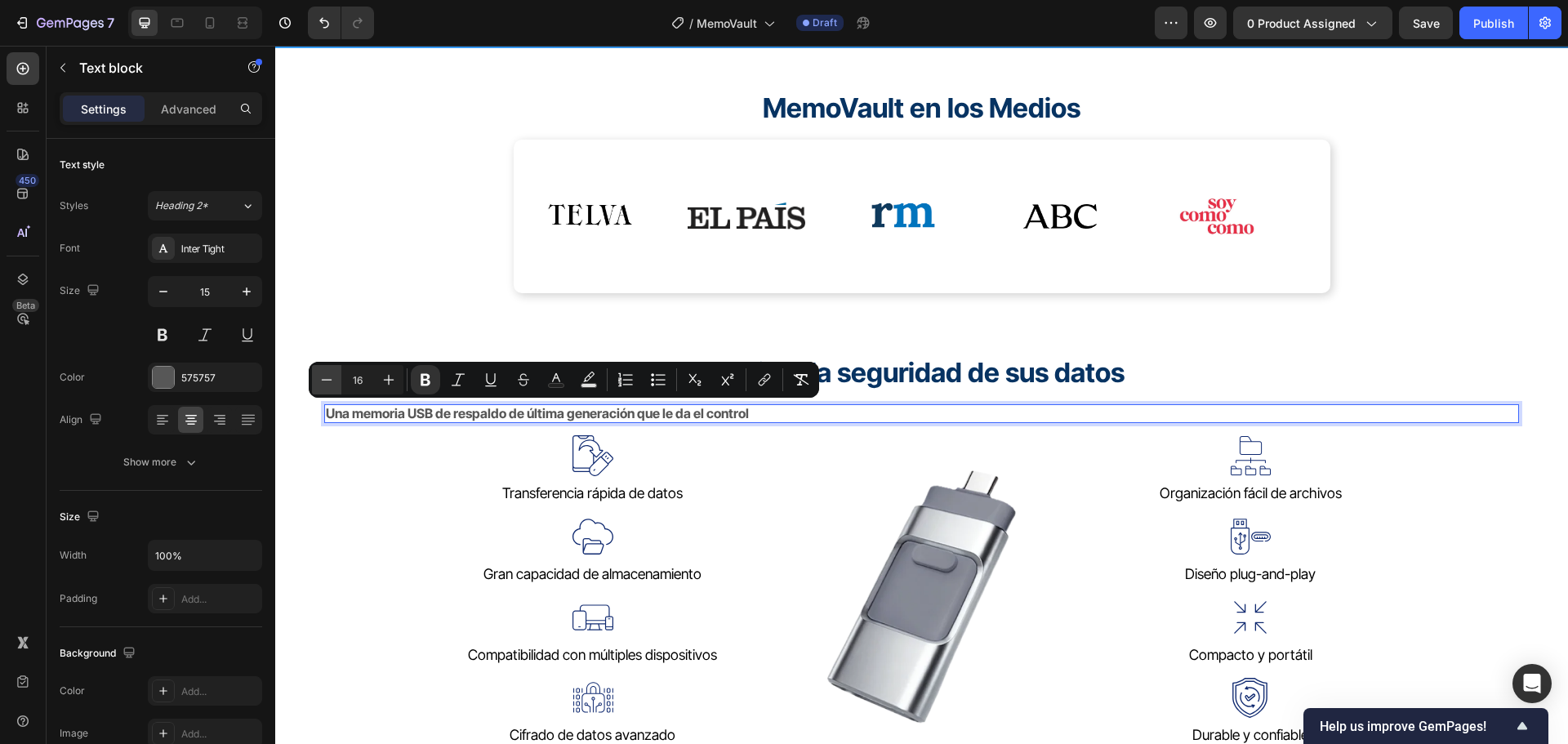
click at [337, 380] on button "Minus" at bounding box center [326, 380] width 30 height 30
type input "15"
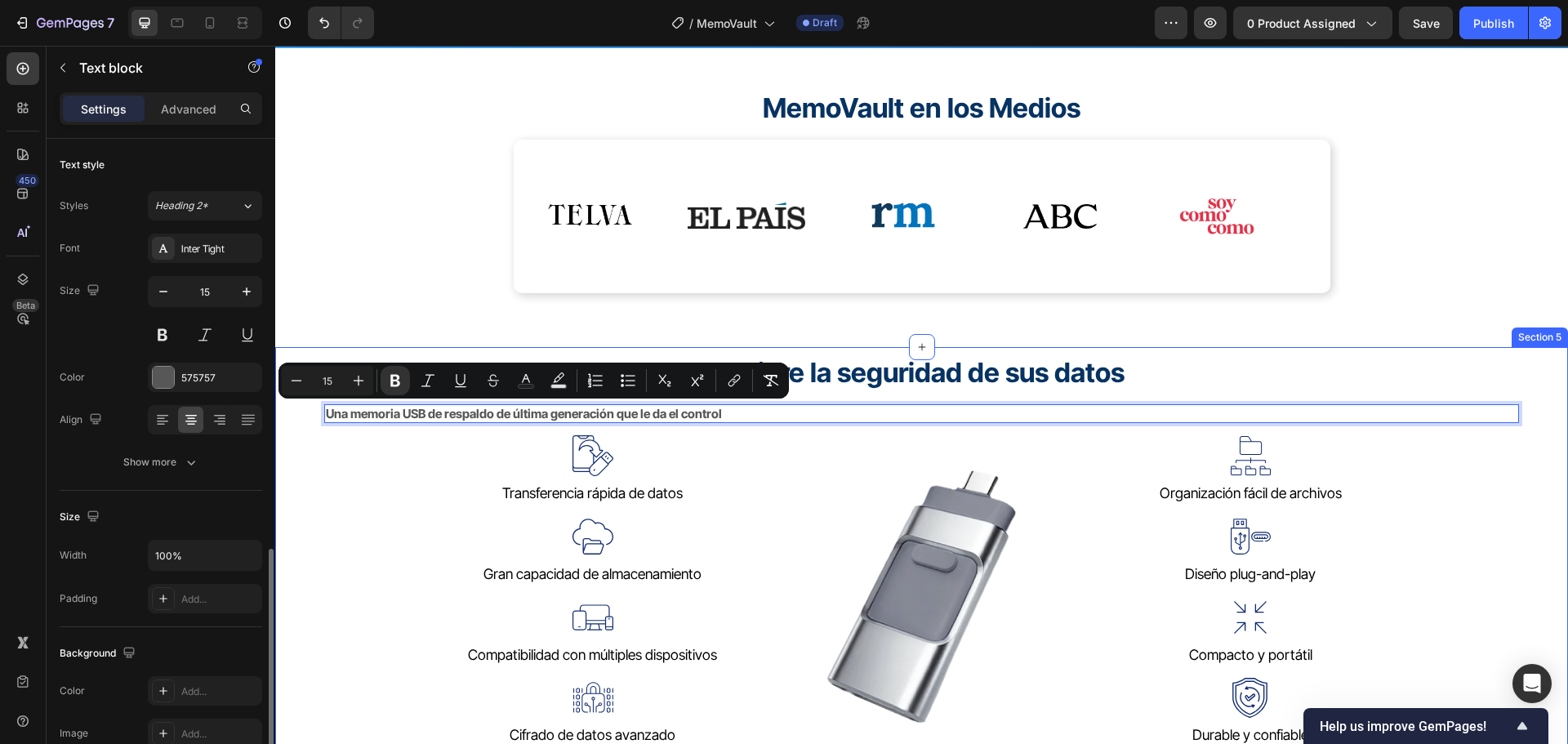
scroll to position [245, 0]
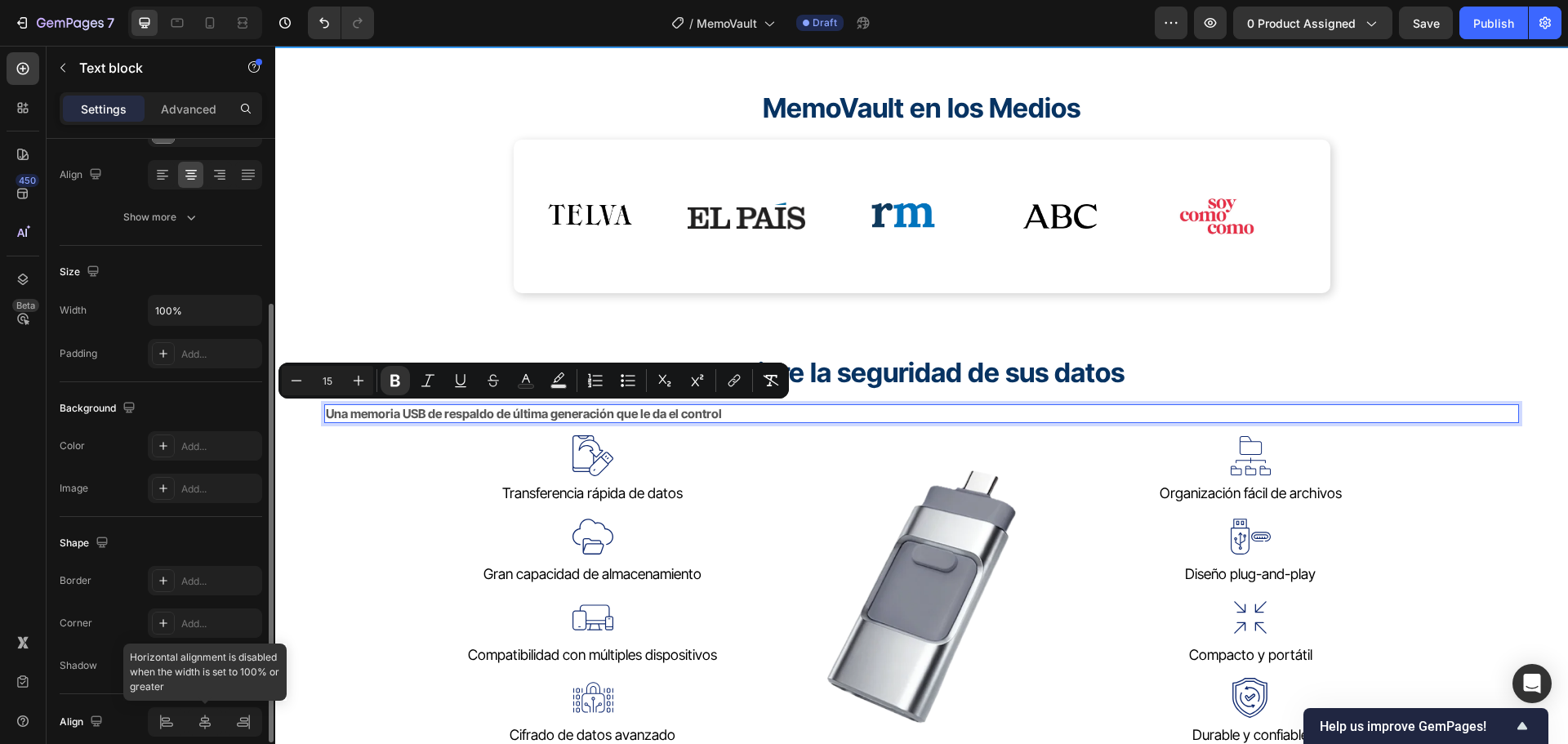
click at [205, 723] on div at bounding box center [205, 722] width 114 height 30
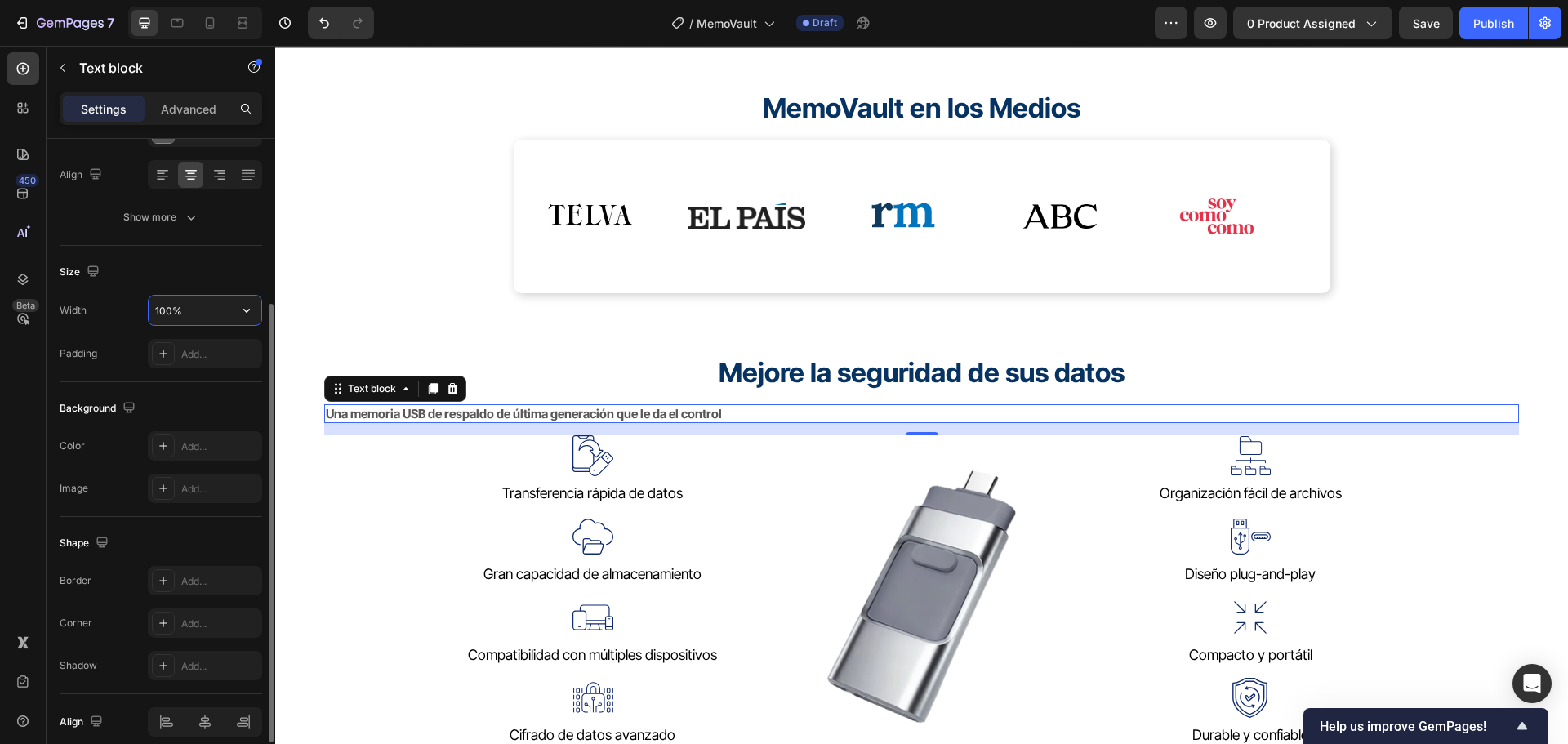
click at [219, 307] on input "100%" at bounding box center [205, 310] width 112 height 30
click at [249, 306] on icon "button" at bounding box center [246, 310] width 16 height 16
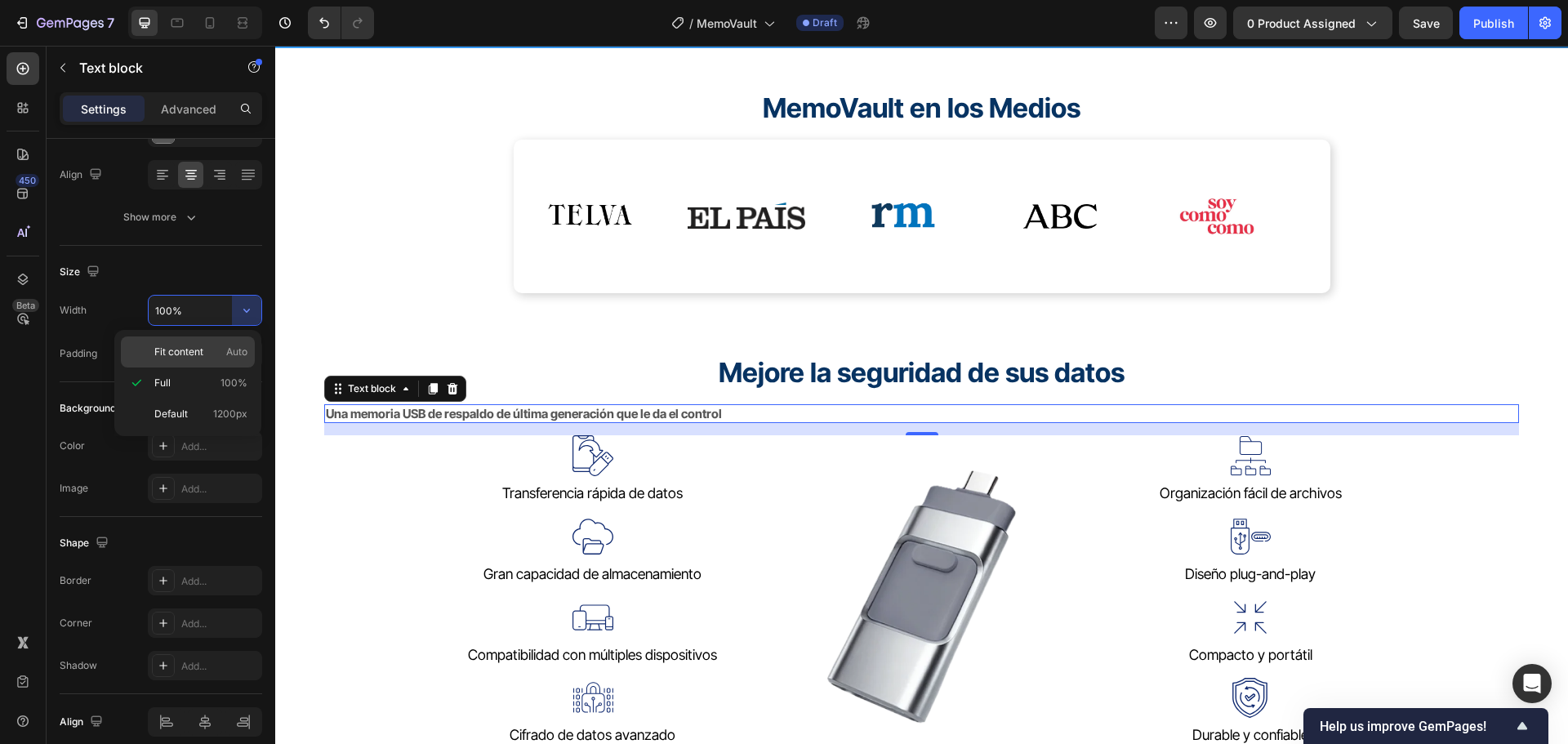
click at [149, 358] on div "Fit content Auto" at bounding box center [187, 352] width 134 height 31
type input "Auto"
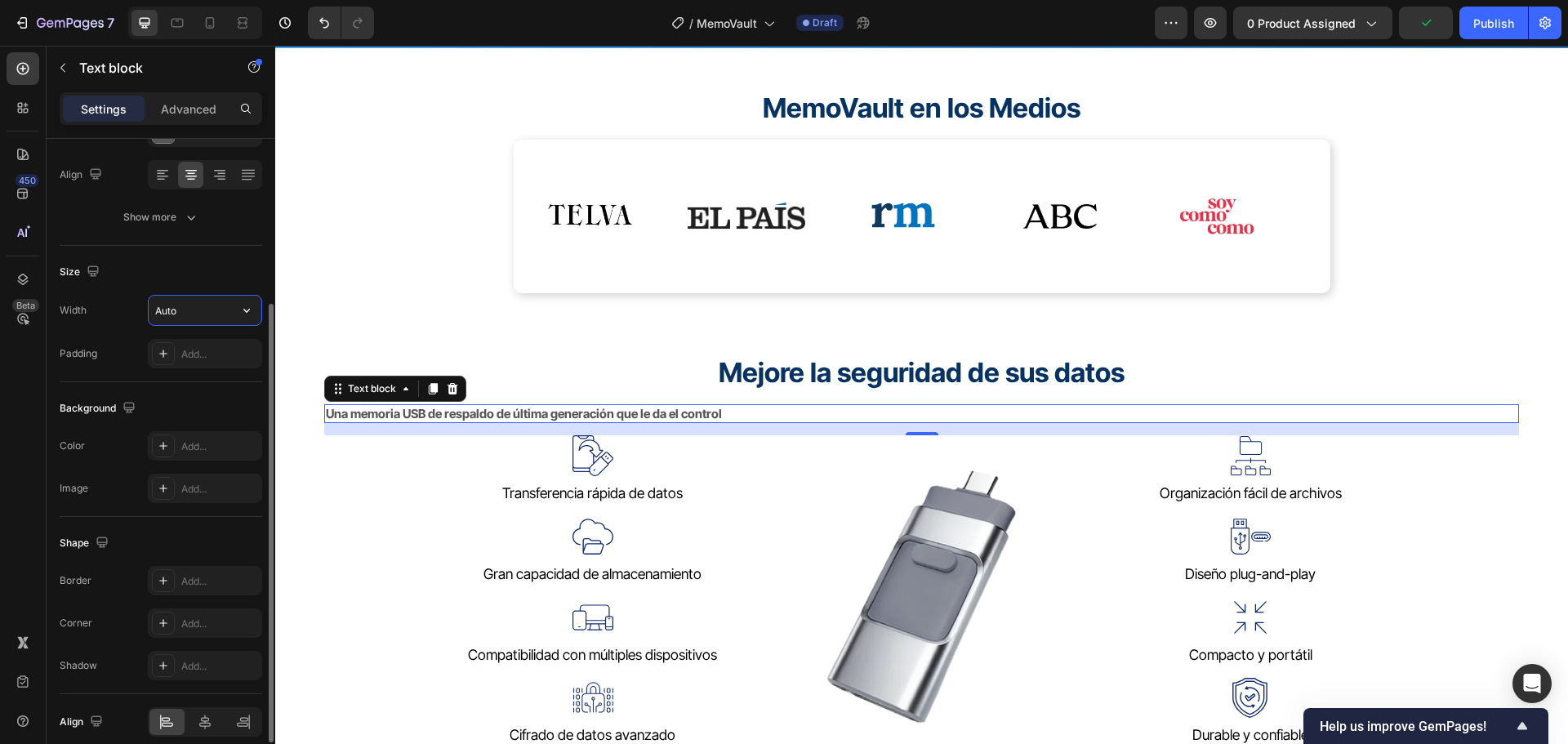
click at [221, 314] on input "Auto" at bounding box center [205, 310] width 112 height 30
click at [203, 718] on icon at bounding box center [205, 721] width 16 height 16
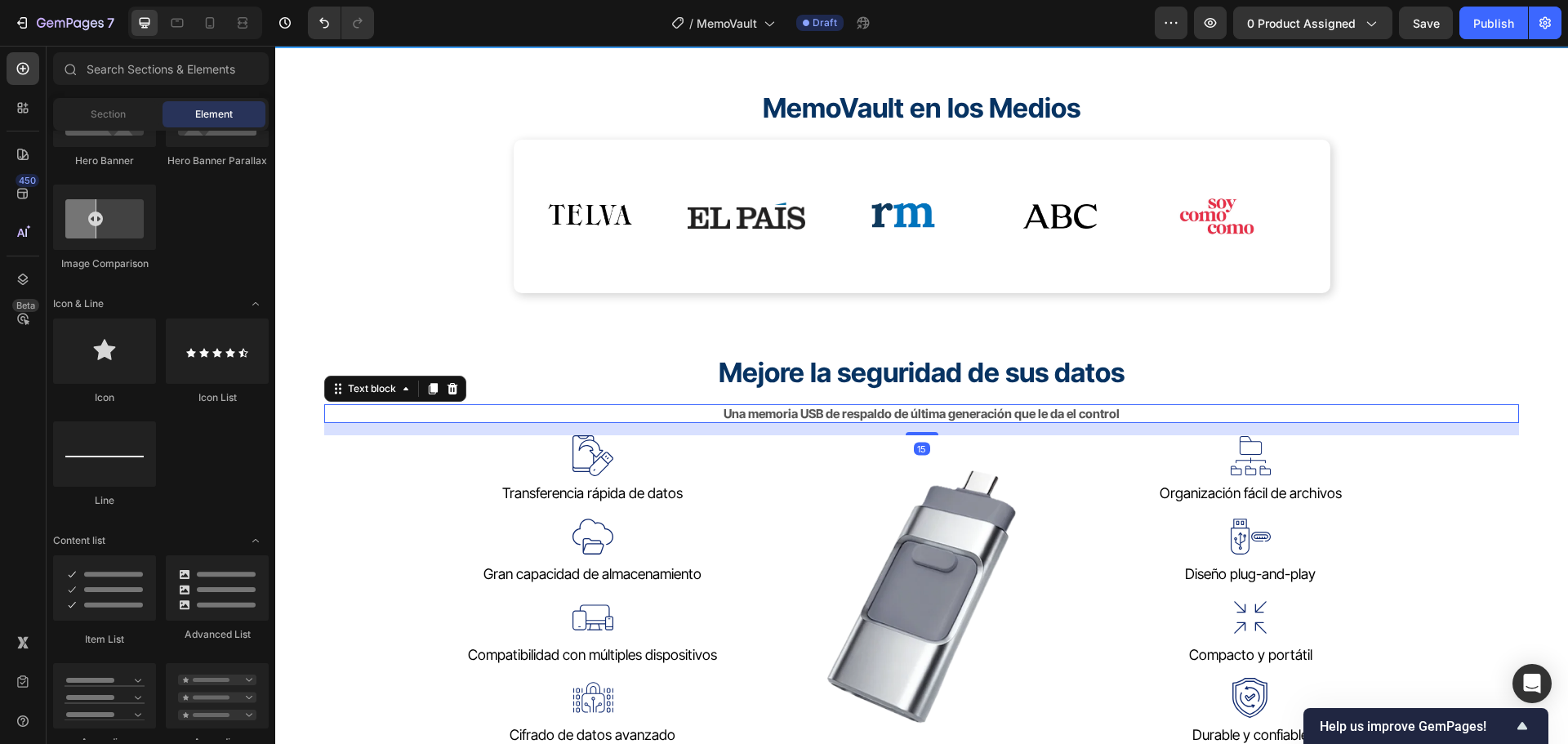
click at [1039, 409] on strong "Una memoria USB de respaldo de última generación que le da el control" at bounding box center [922, 413] width 396 height 15
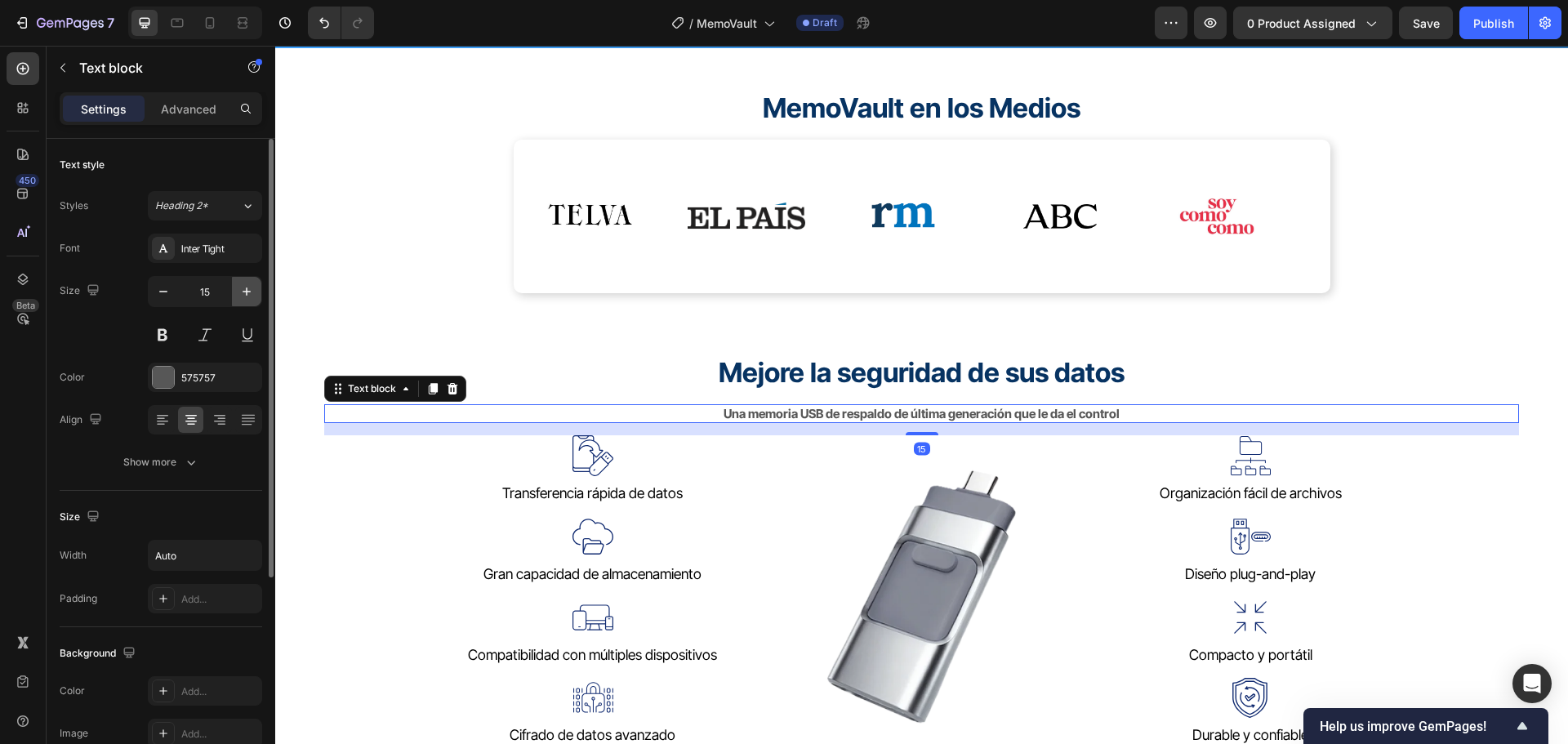
click at [247, 290] on icon "button" at bounding box center [246, 291] width 8 height 8
type input "18"
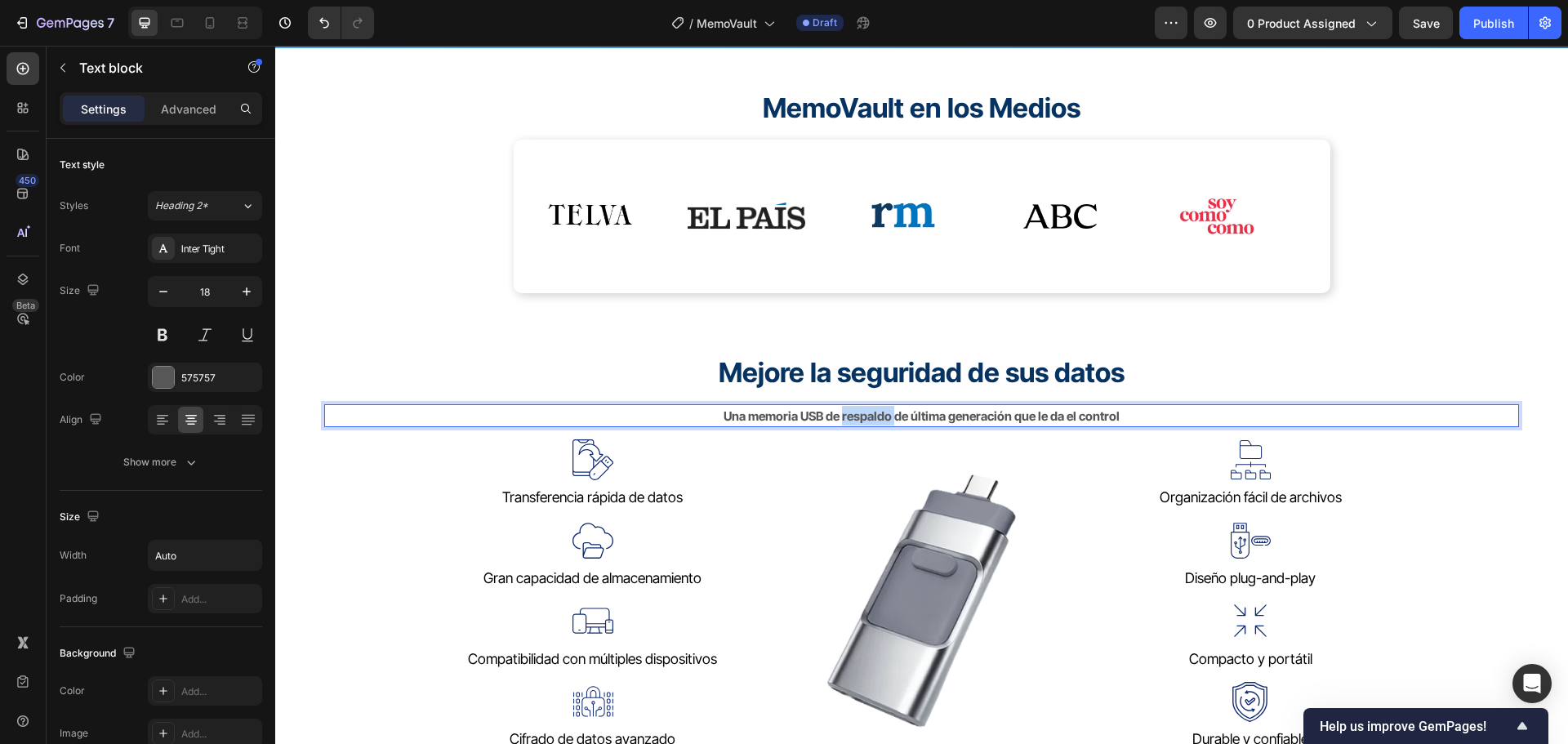
click at [881, 413] on strong "Una memoria USB de respaldo de última generación que le da el control" at bounding box center [922, 416] width 396 height 15
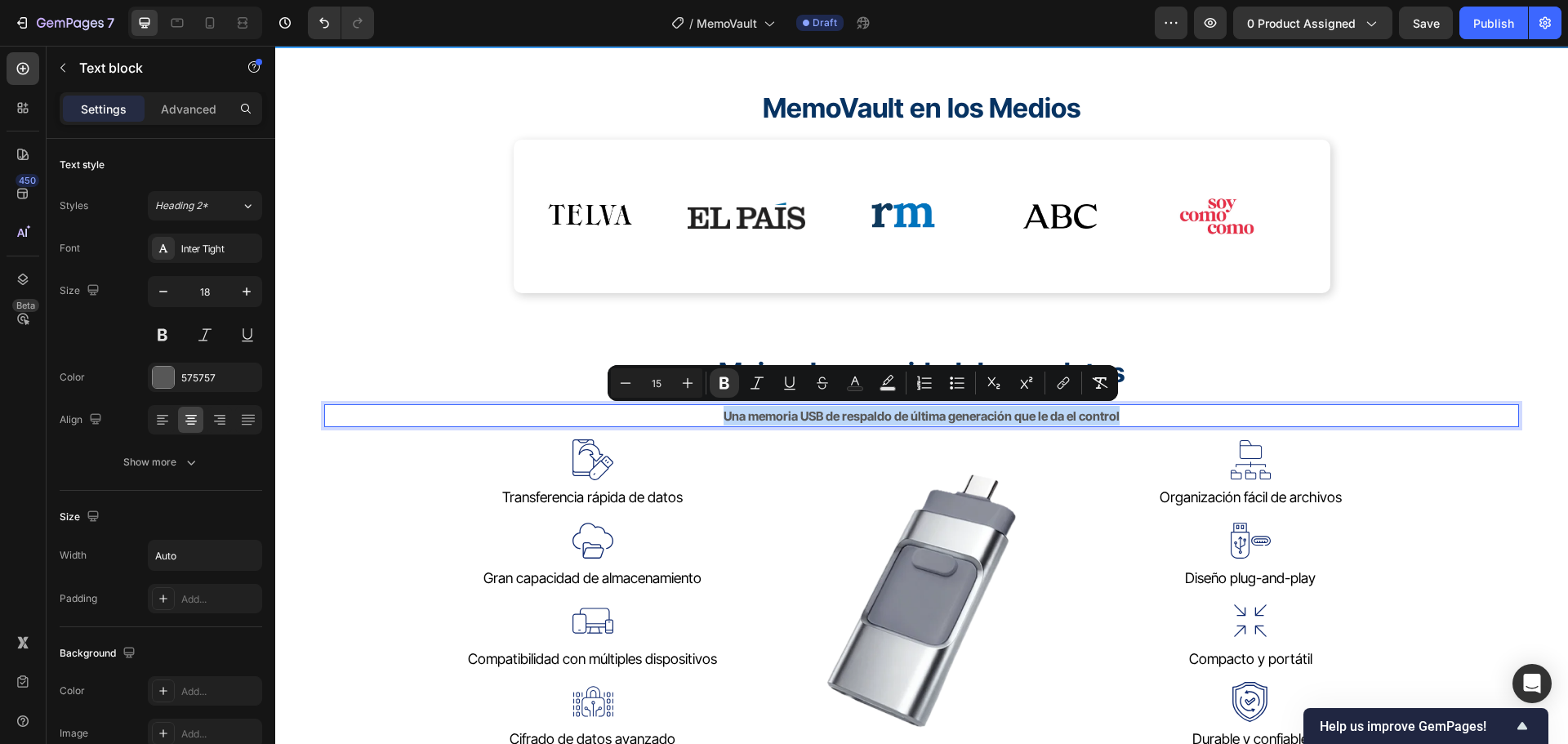
click at [881, 413] on strong "Una memoria USB de respaldo de última generación que le da el control" at bounding box center [922, 416] width 396 height 15
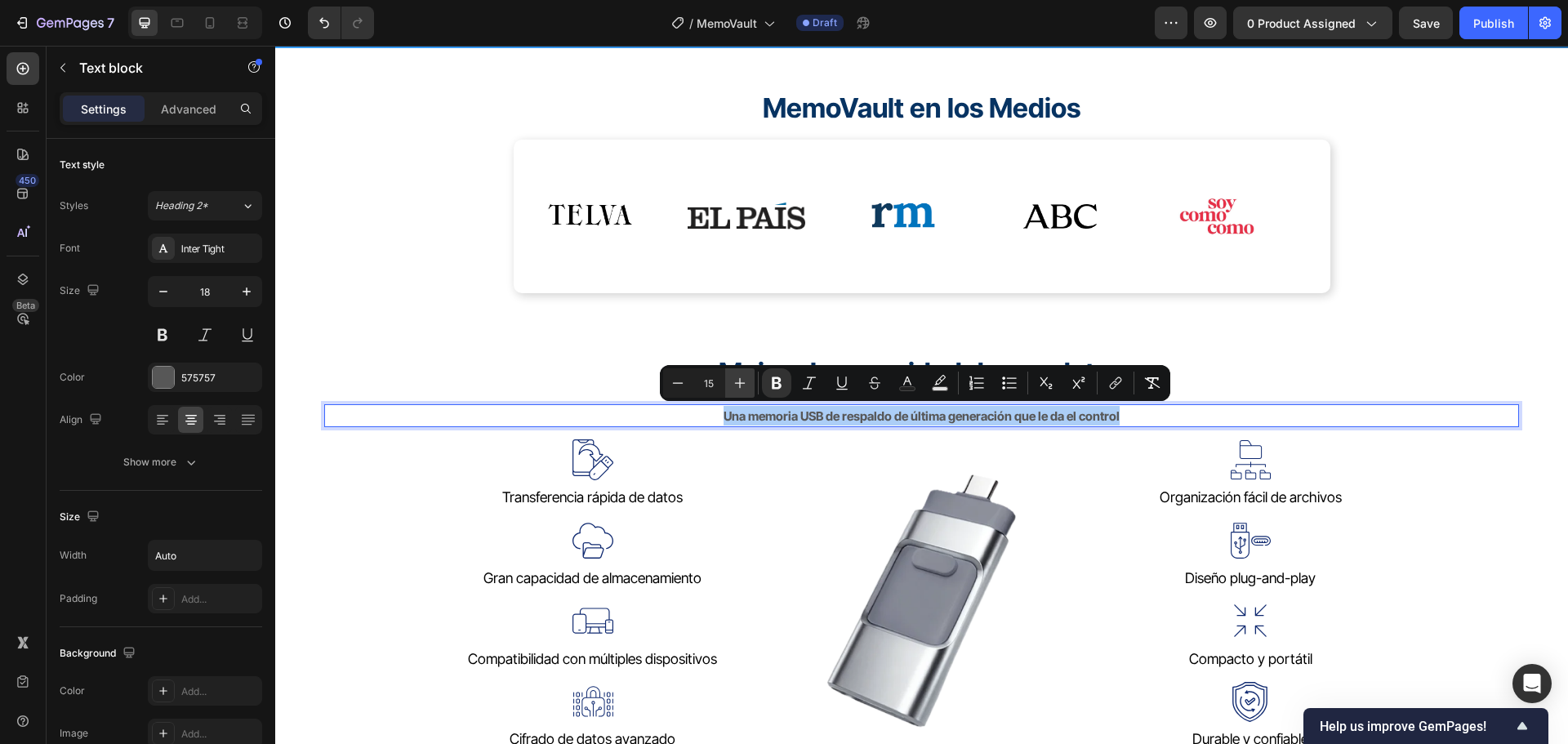
click at [741, 385] on icon "Editor contextual toolbar" at bounding box center [739, 383] width 16 height 16
click at [740, 379] on icon "Editor contextual toolbar" at bounding box center [739, 383] width 16 height 16
type input "18"
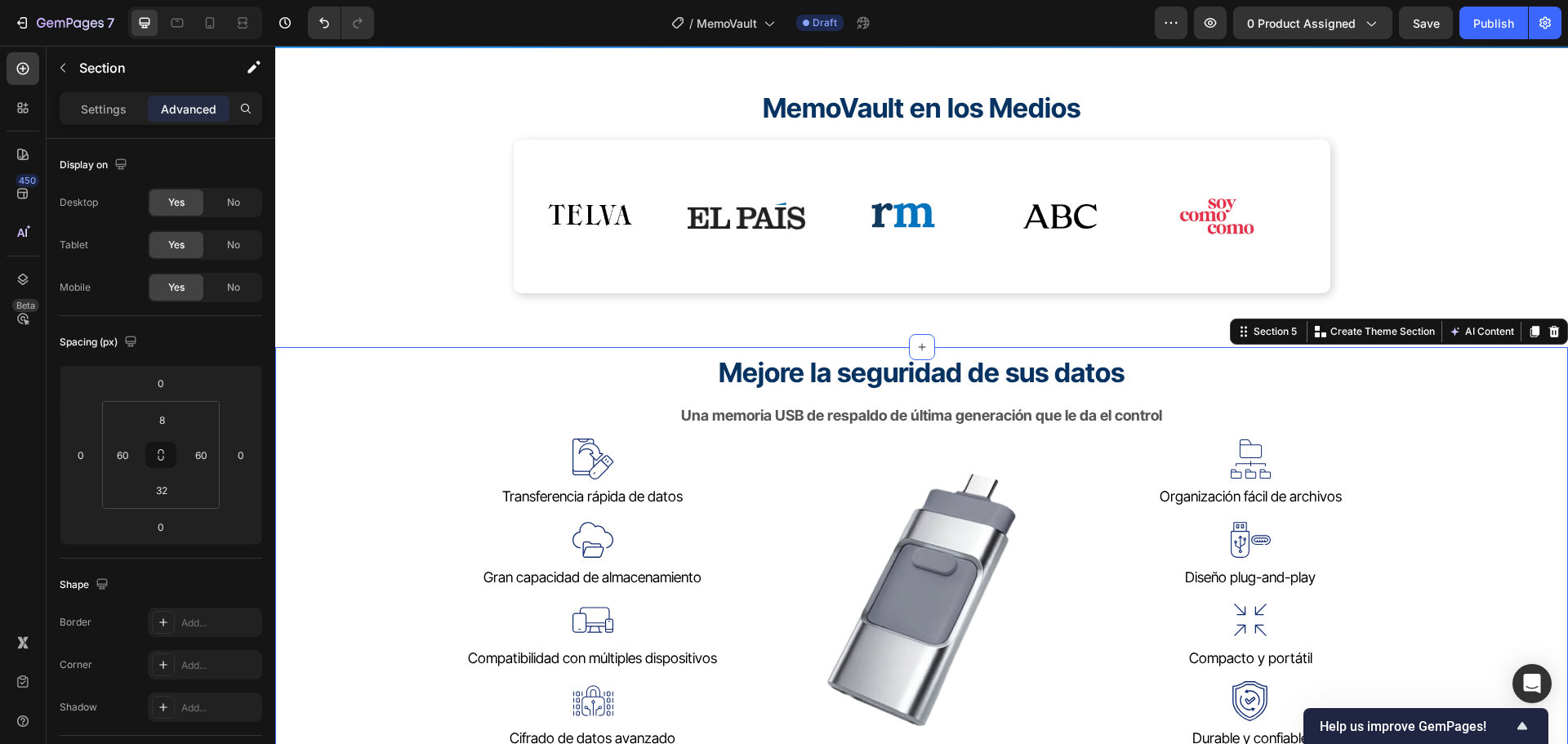
click at [1270, 351] on div "⁠⁠⁠⁠⁠⁠⁠ Mejore la seguridad de sus datos Heading Una memoria USB de respaldo de…" at bounding box center [921, 678] width 1293 height 661
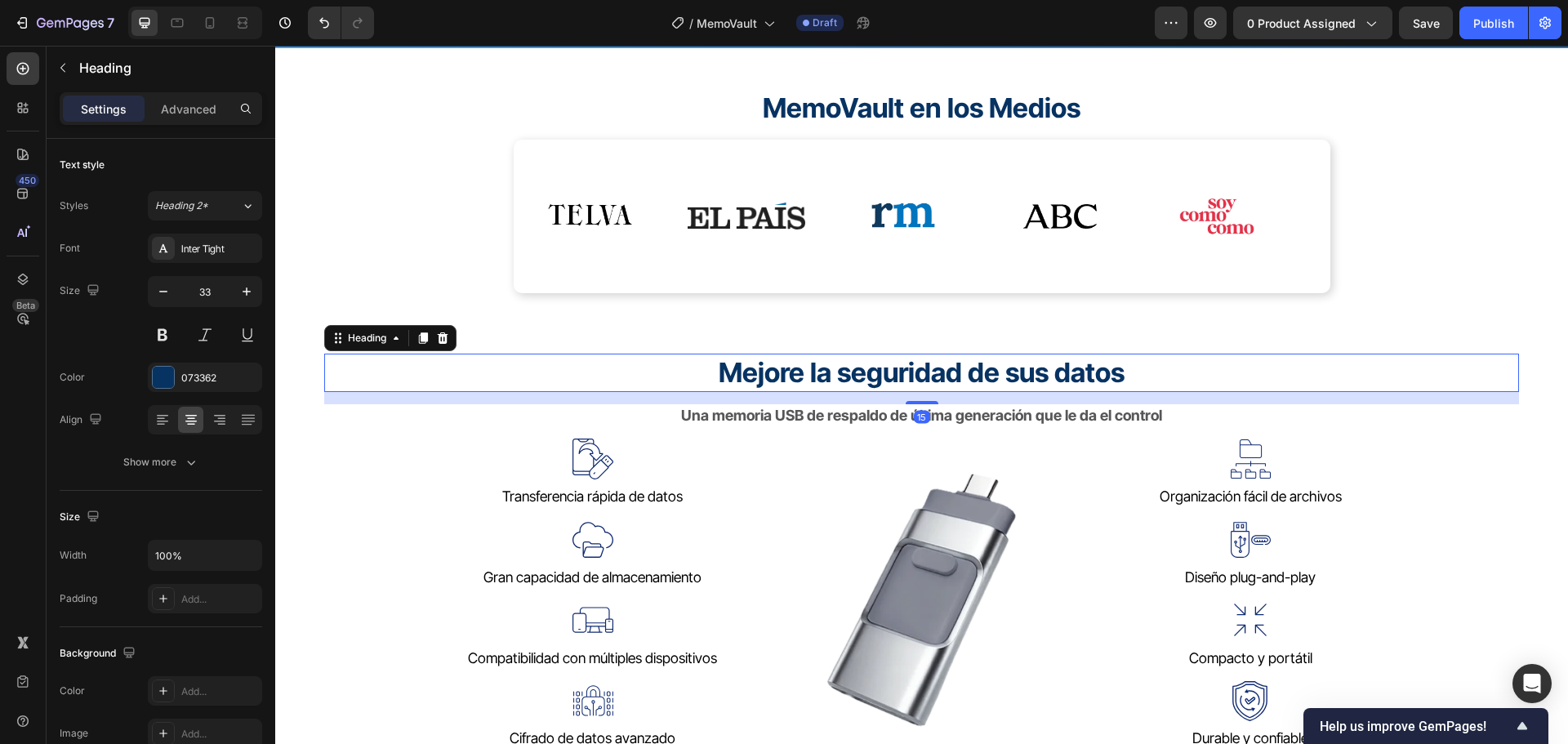
click at [1071, 383] on strong "Mejore la seguridad de sus datos" at bounding box center [921, 372] width 406 height 33
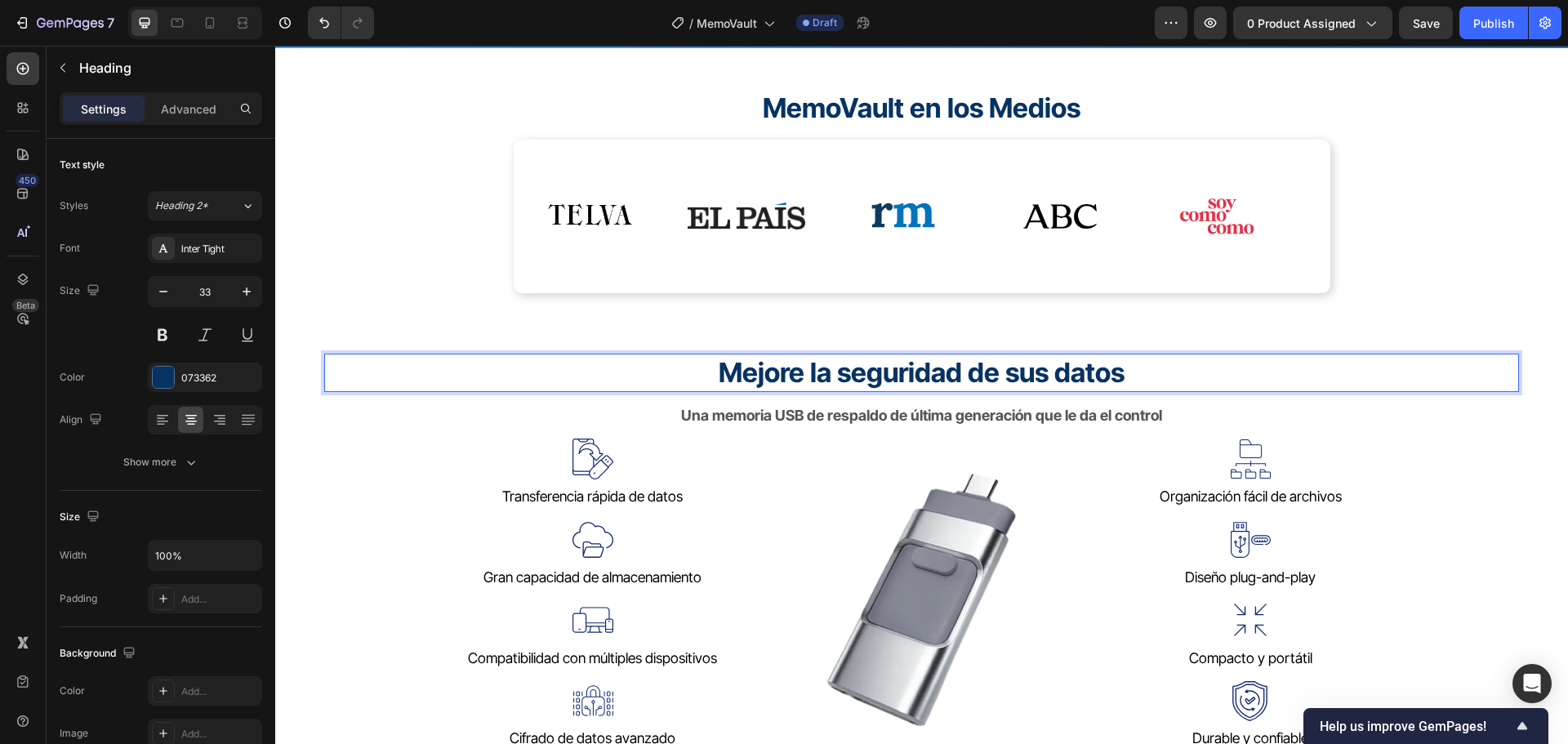
click at [1072, 383] on strong "Mejore la seguridad de sus datos" at bounding box center [921, 372] width 406 height 33
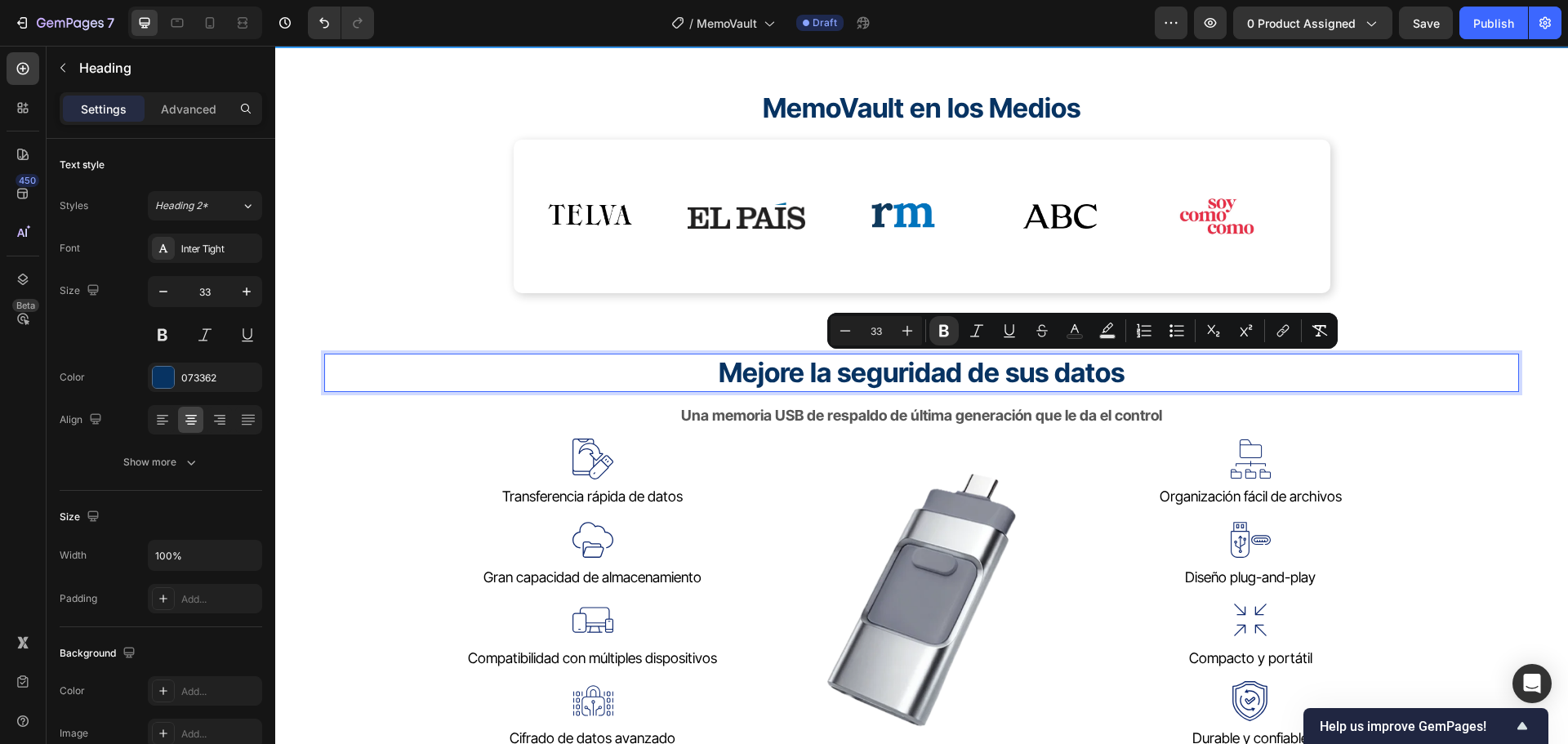
click at [1074, 384] on strong "Mejore la seguridad de sus datos" at bounding box center [921, 372] width 406 height 33
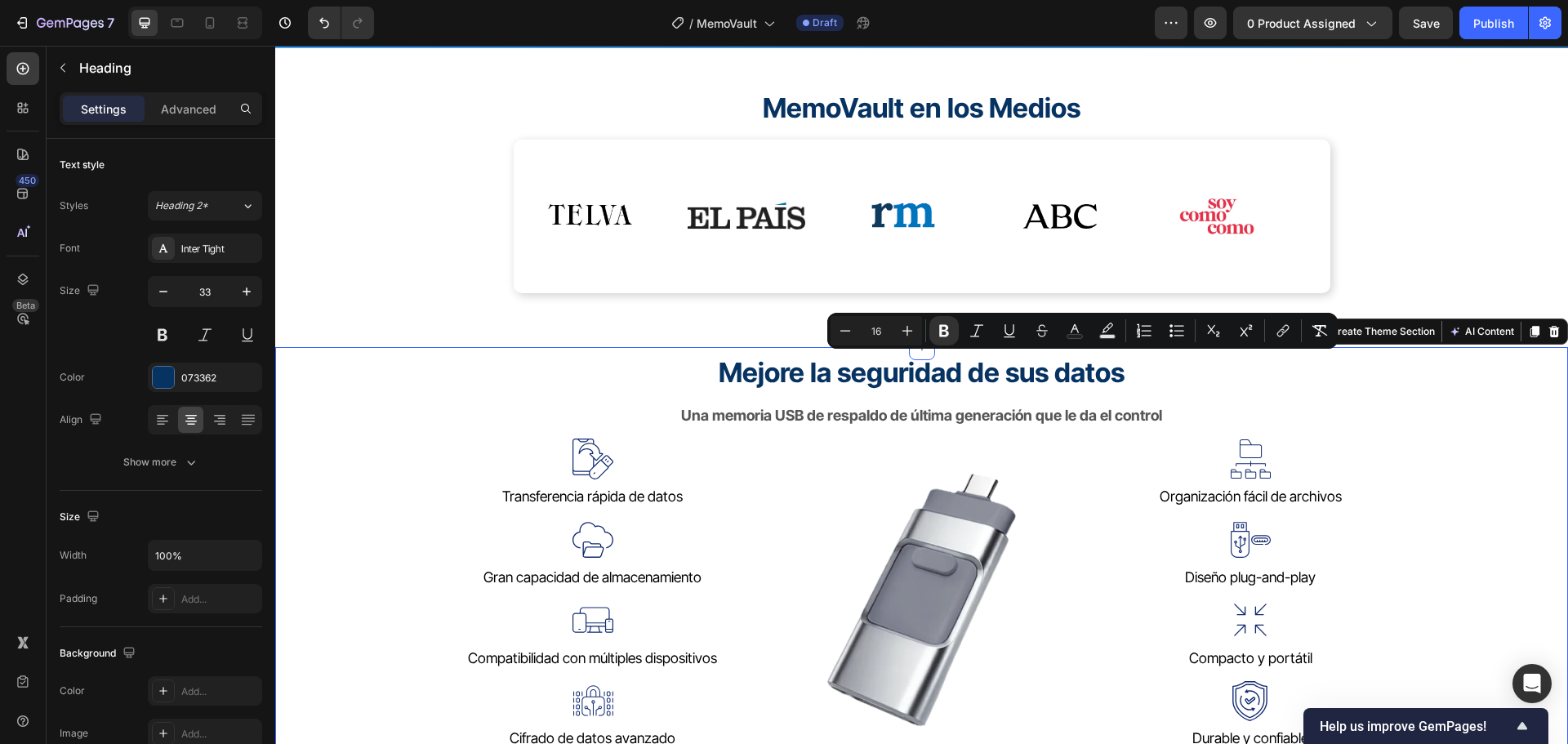
click at [1009, 393] on div "⁠⁠⁠⁠⁠⁠⁠ Mejore la seguridad de sus datos Heading Una memoria USB de respaldo de…" at bounding box center [921, 668] width 1195 height 629
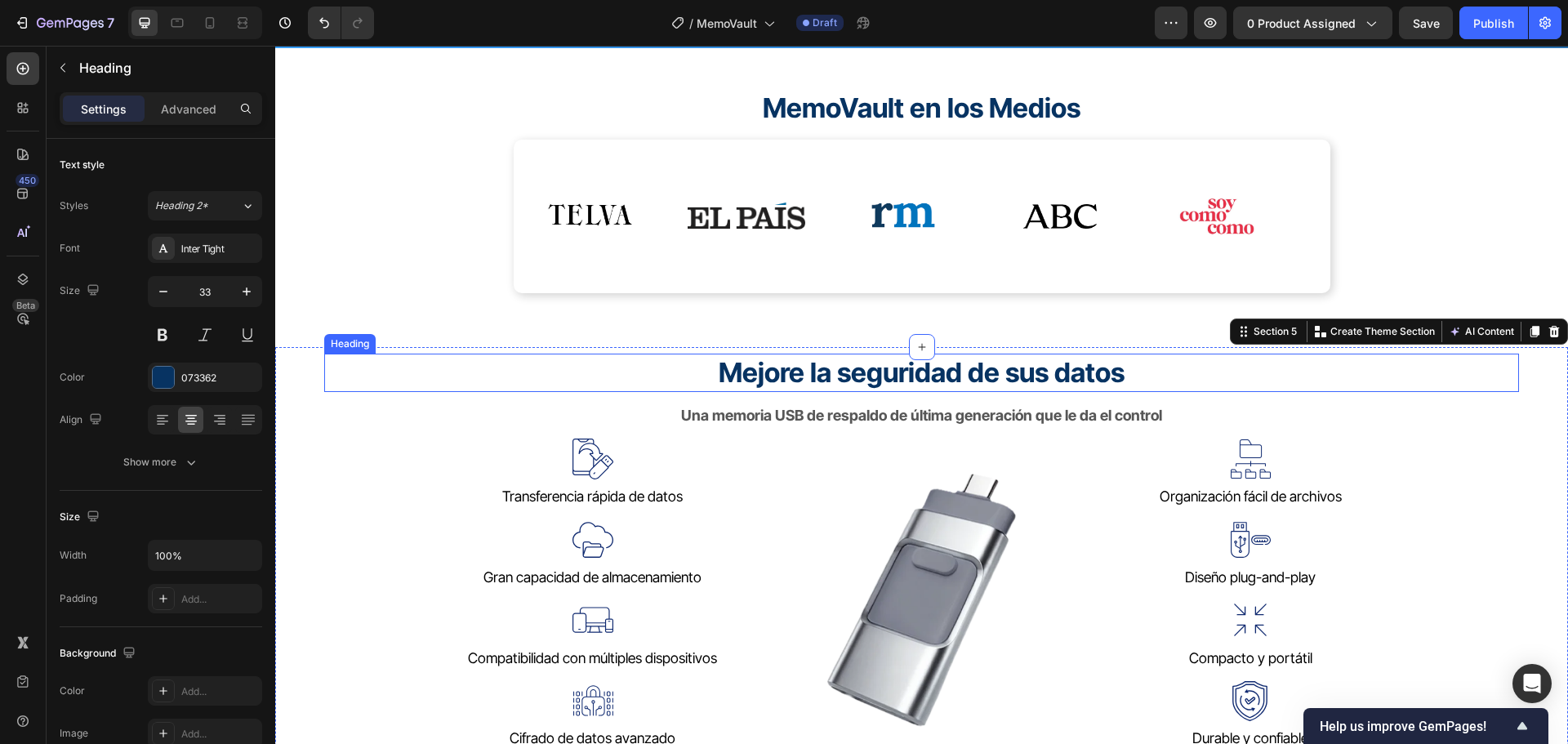
click at [1016, 382] on strong "Mejore la seguridad de sus datos" at bounding box center [921, 372] width 406 height 33
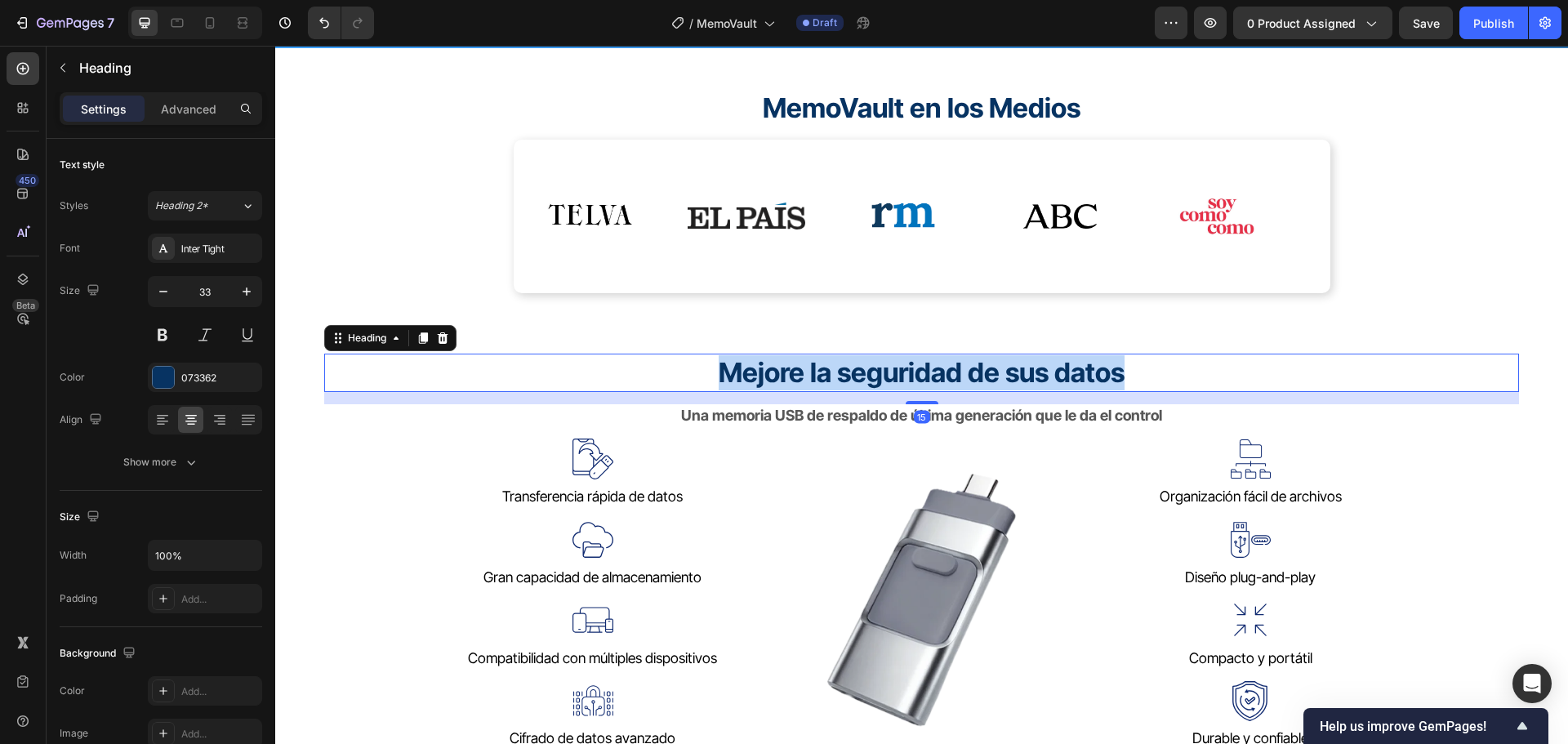
click at [1016, 382] on strong "Mejore la seguridad de sus datos" at bounding box center [921, 372] width 406 height 33
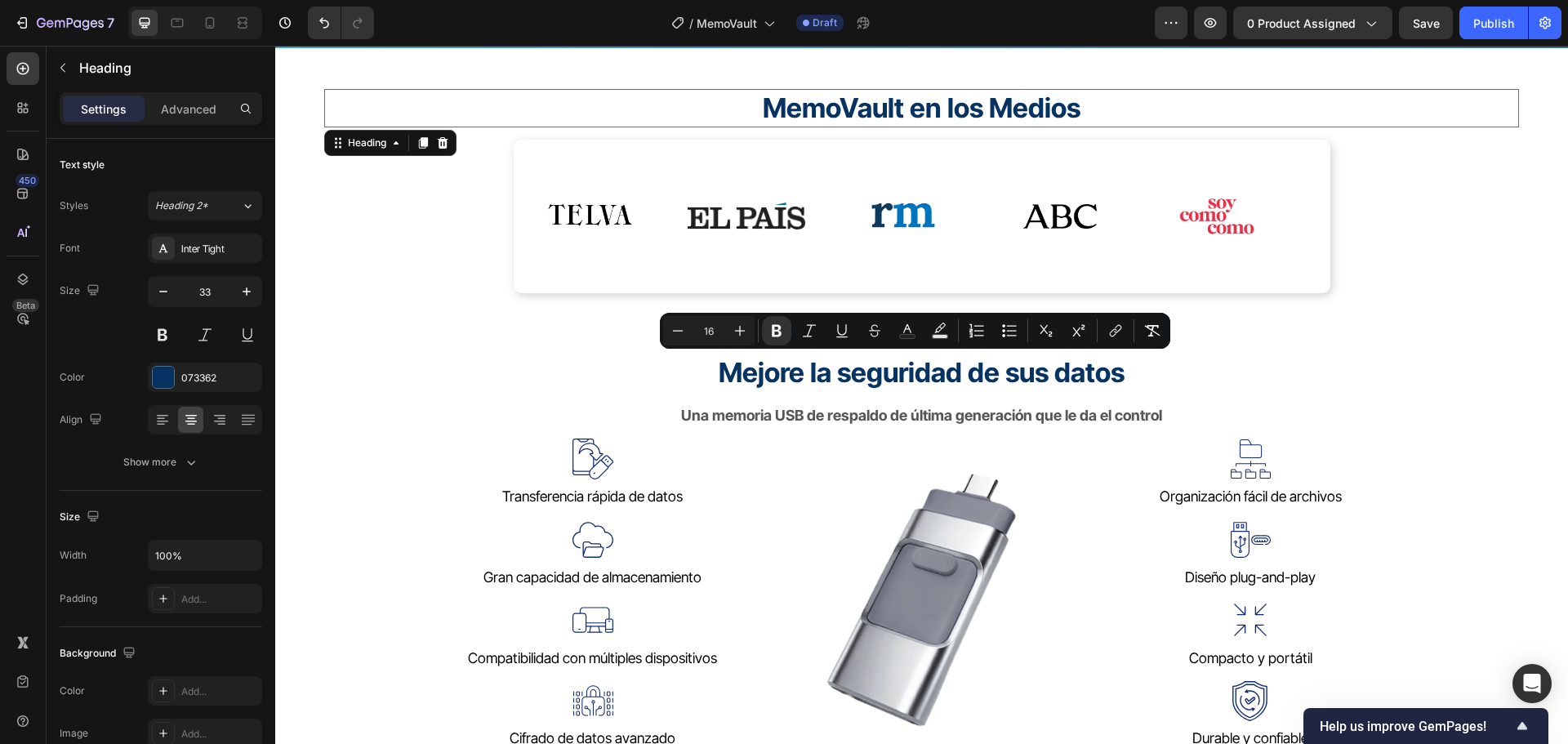
click at [883, 111] on span "MemoVault en los Medios" at bounding box center [921, 108] width 317 height 33
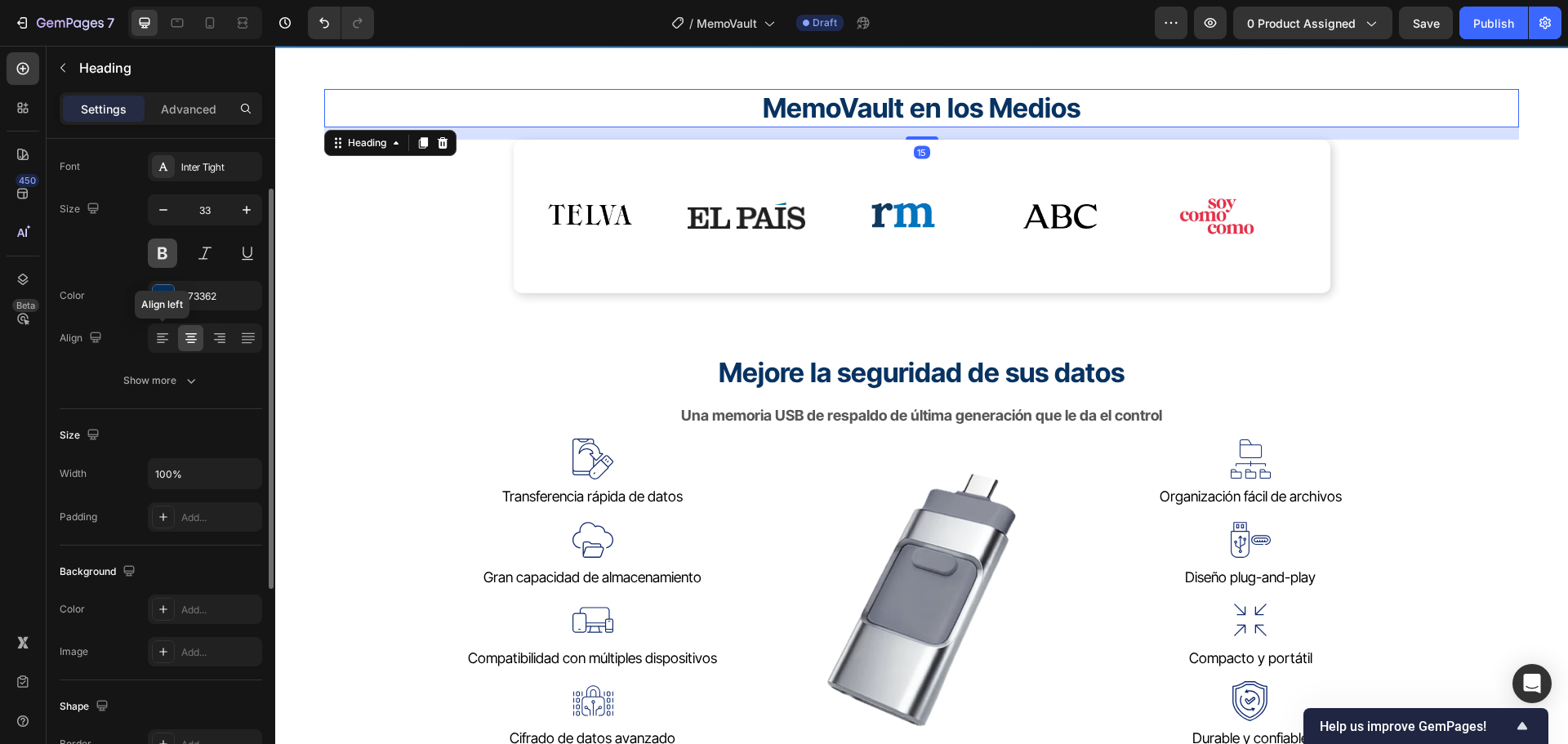
scroll to position [0, 0]
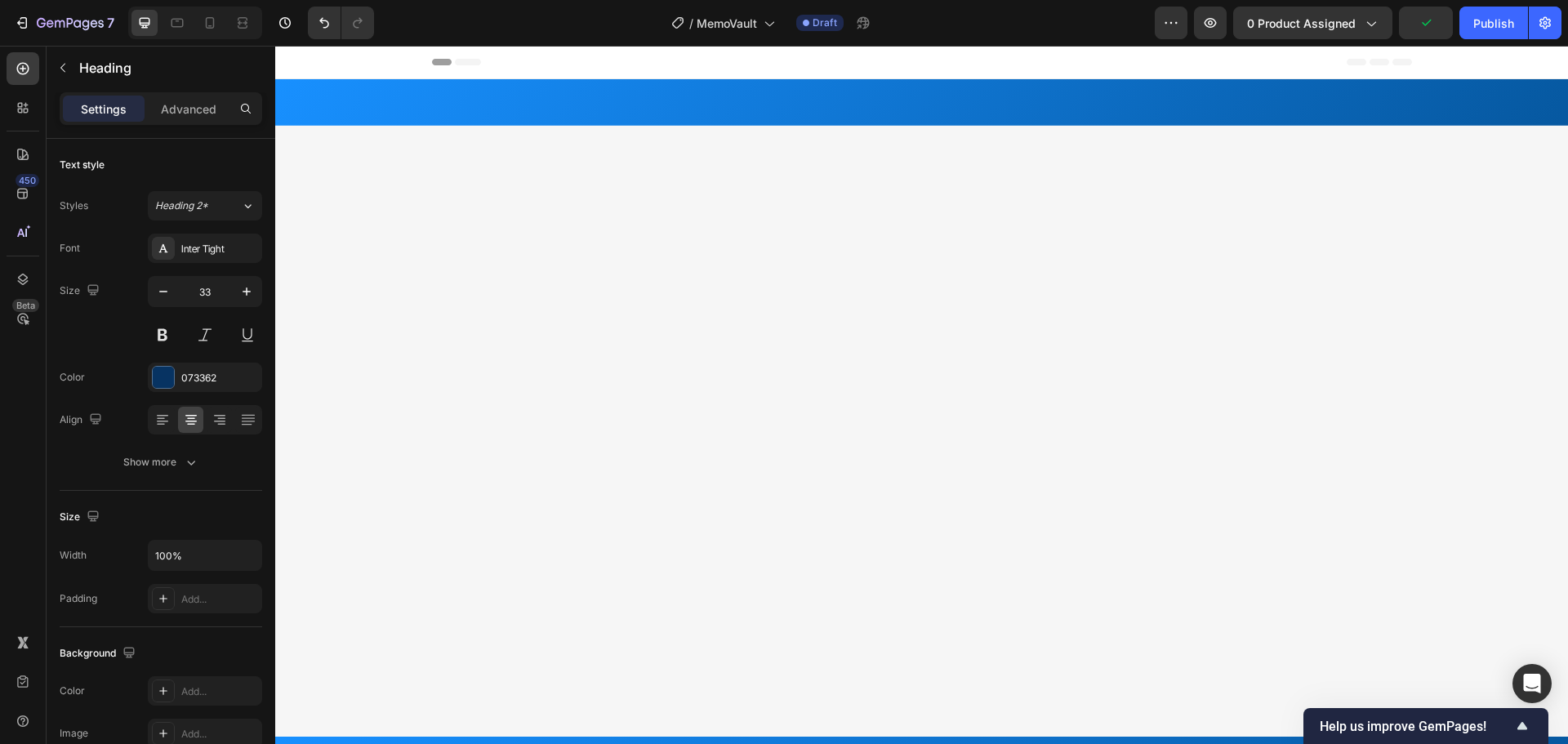
scroll to position [734, 0]
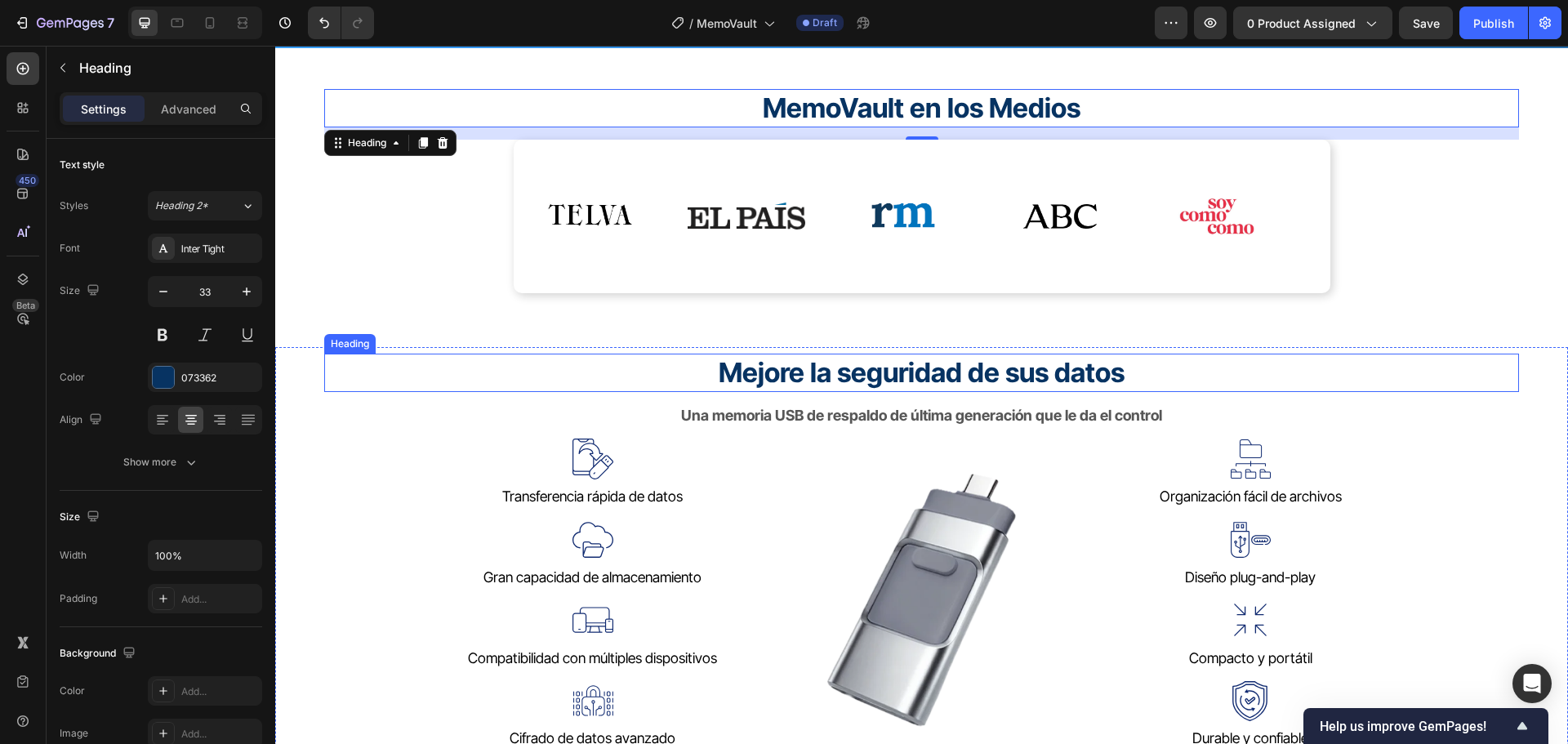
click at [997, 378] on strong "Mejore la seguridad de sus datos" at bounding box center [921, 372] width 406 height 33
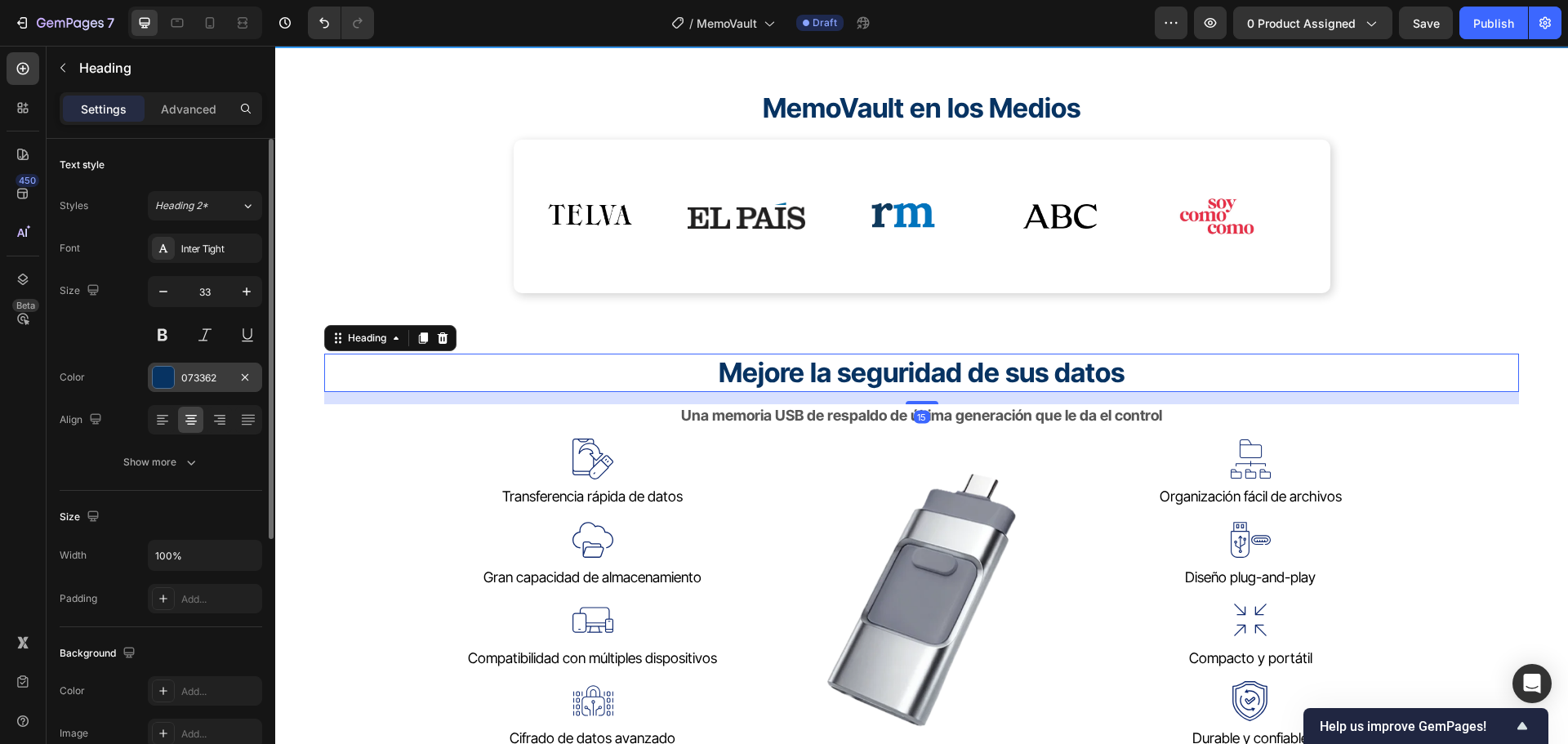
click at [223, 367] on div "073362" at bounding box center [205, 377] width 114 height 30
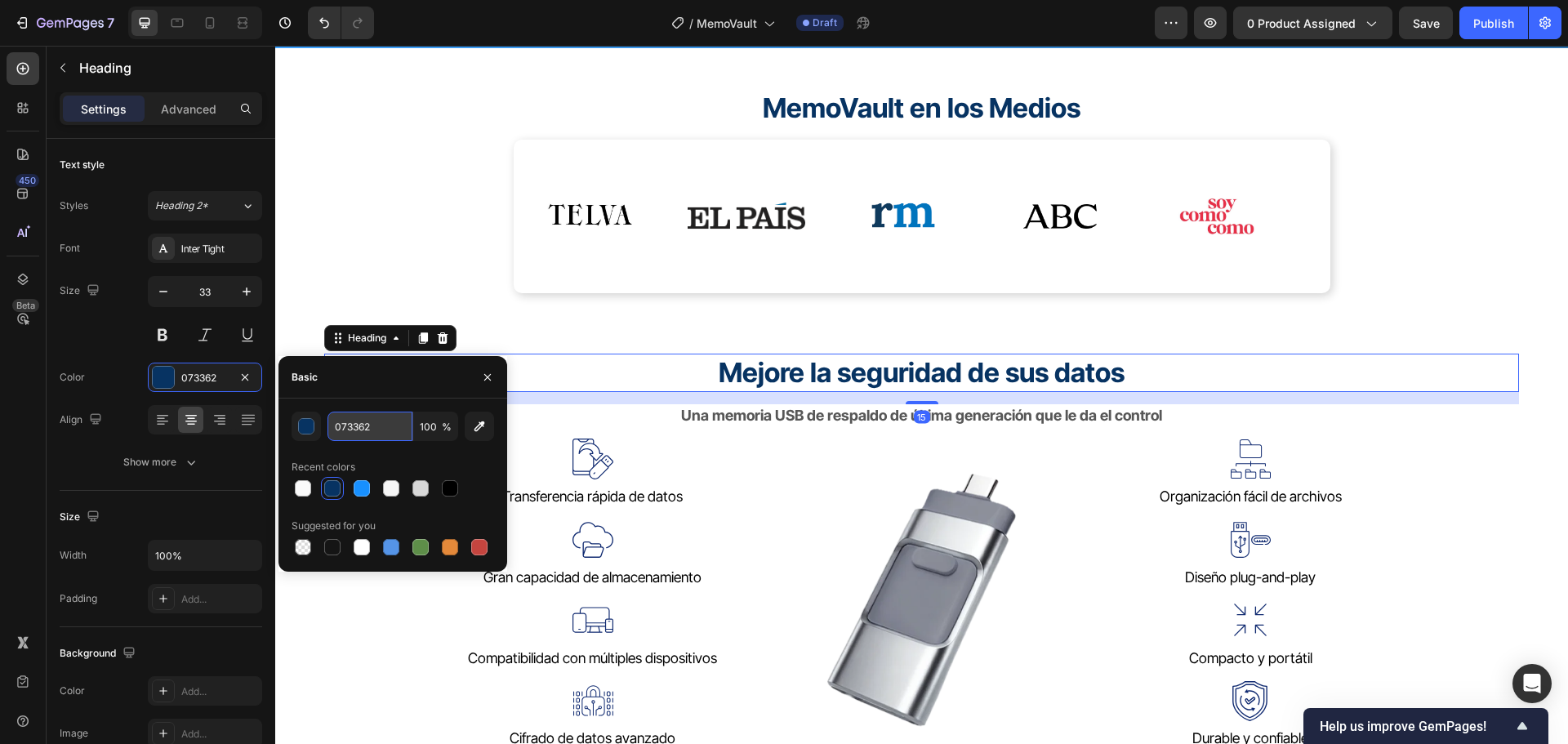
click at [382, 421] on input "073362" at bounding box center [370, 426] width 85 height 30
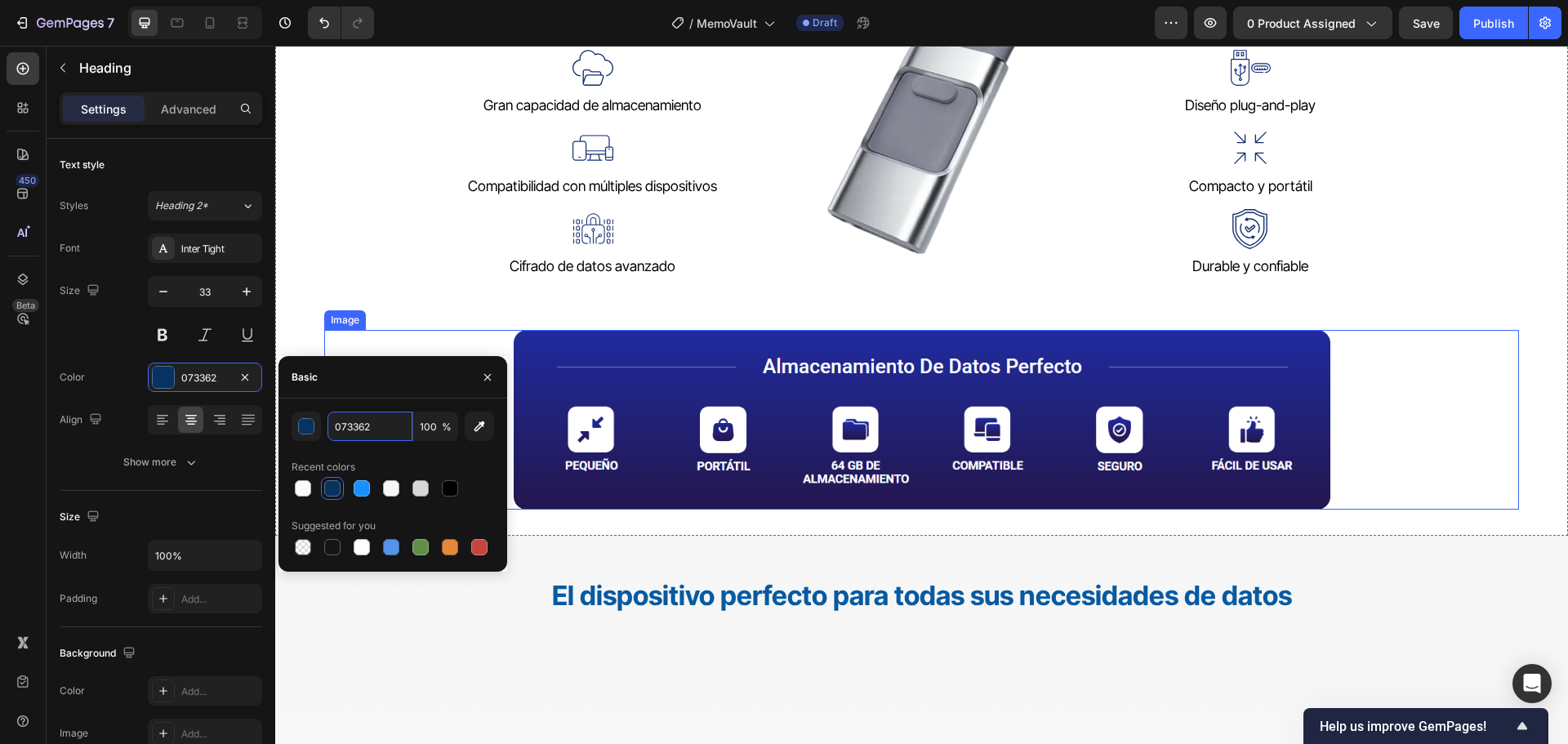
scroll to position [1306, 0]
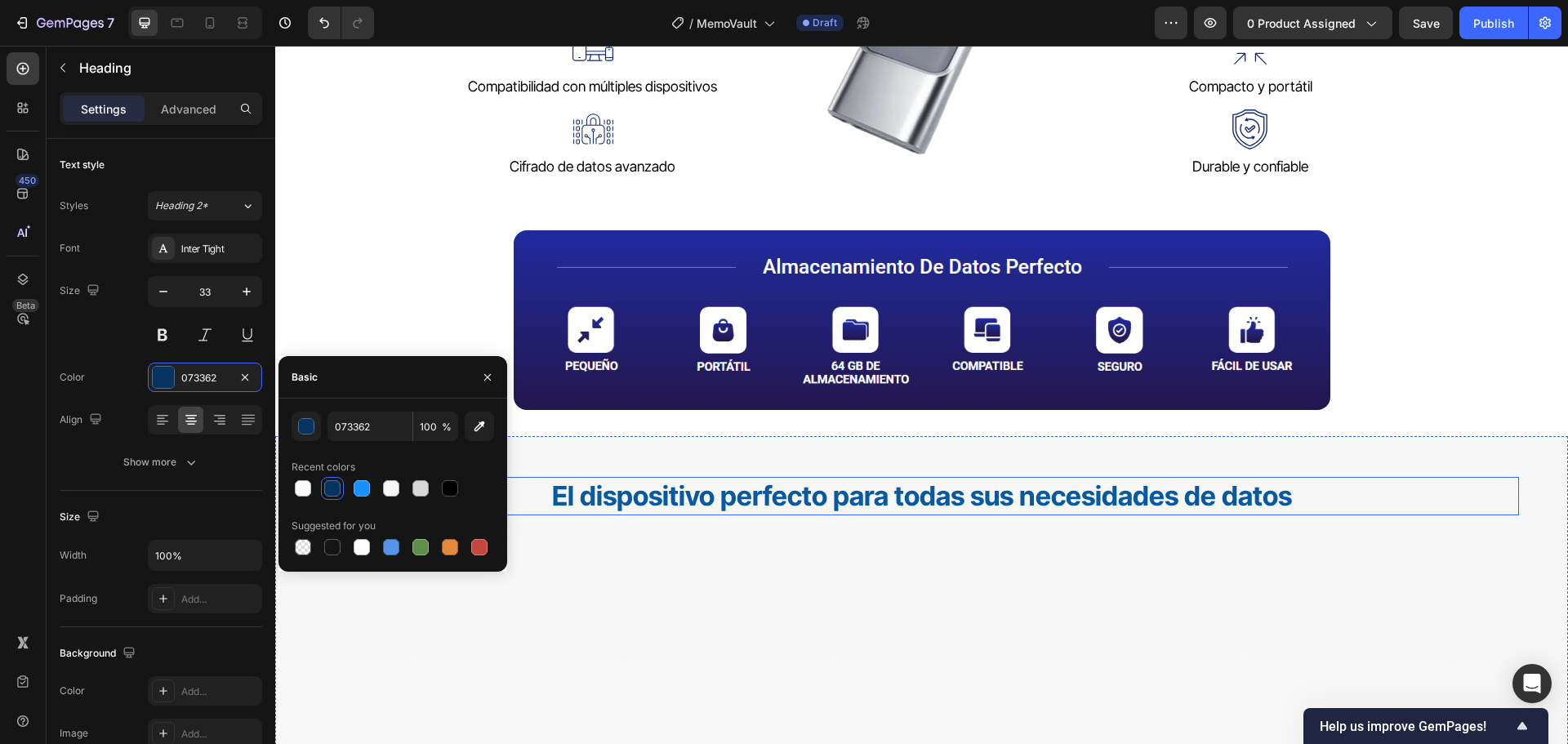
click at [1033, 494] on strong "El dispositivo perfecto para todas sus necesidades de datos" at bounding box center [922, 496] width 740 height 33
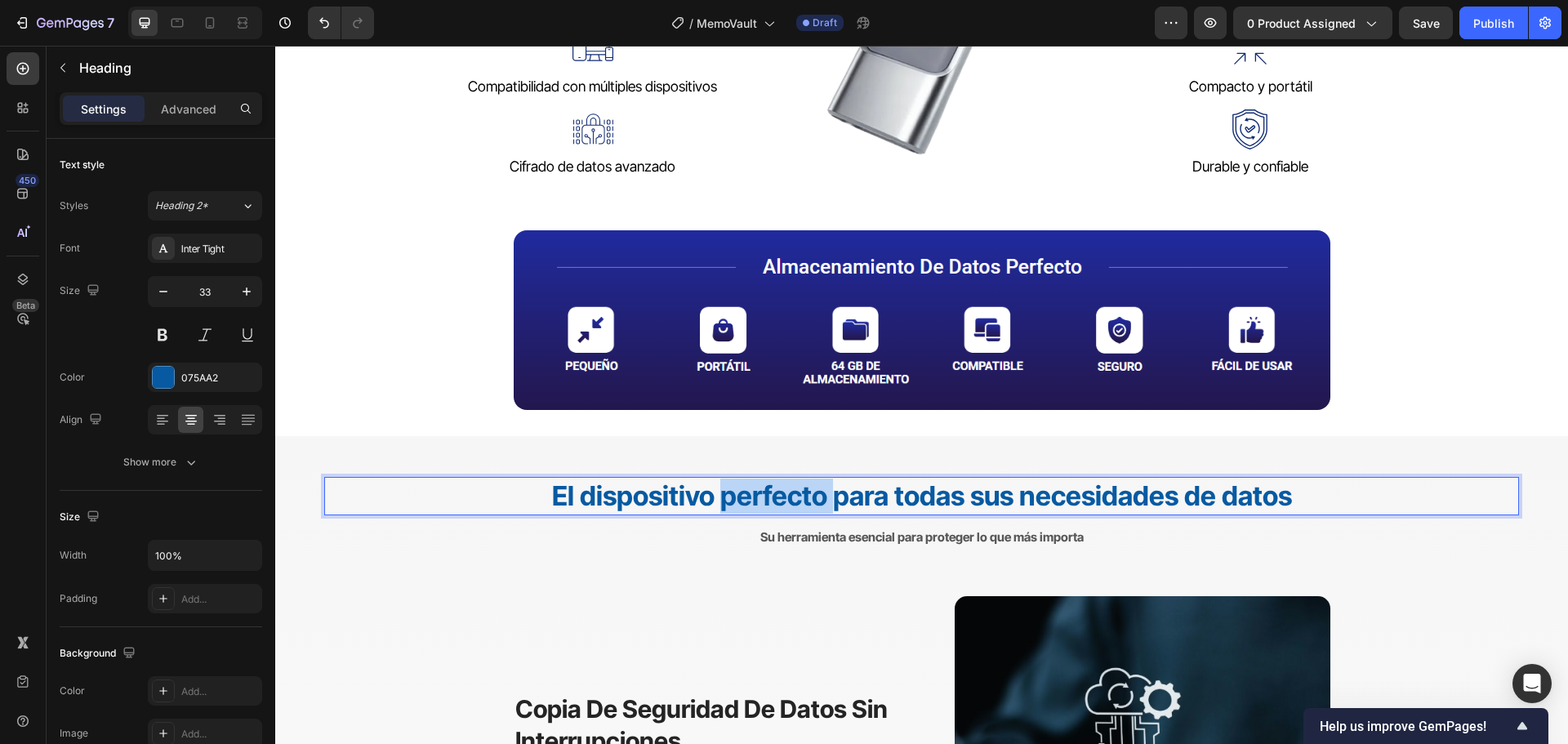
click at [729, 496] on strong "El dispositivo perfecto para todas sus necesidades de datos" at bounding box center [922, 496] width 740 height 33
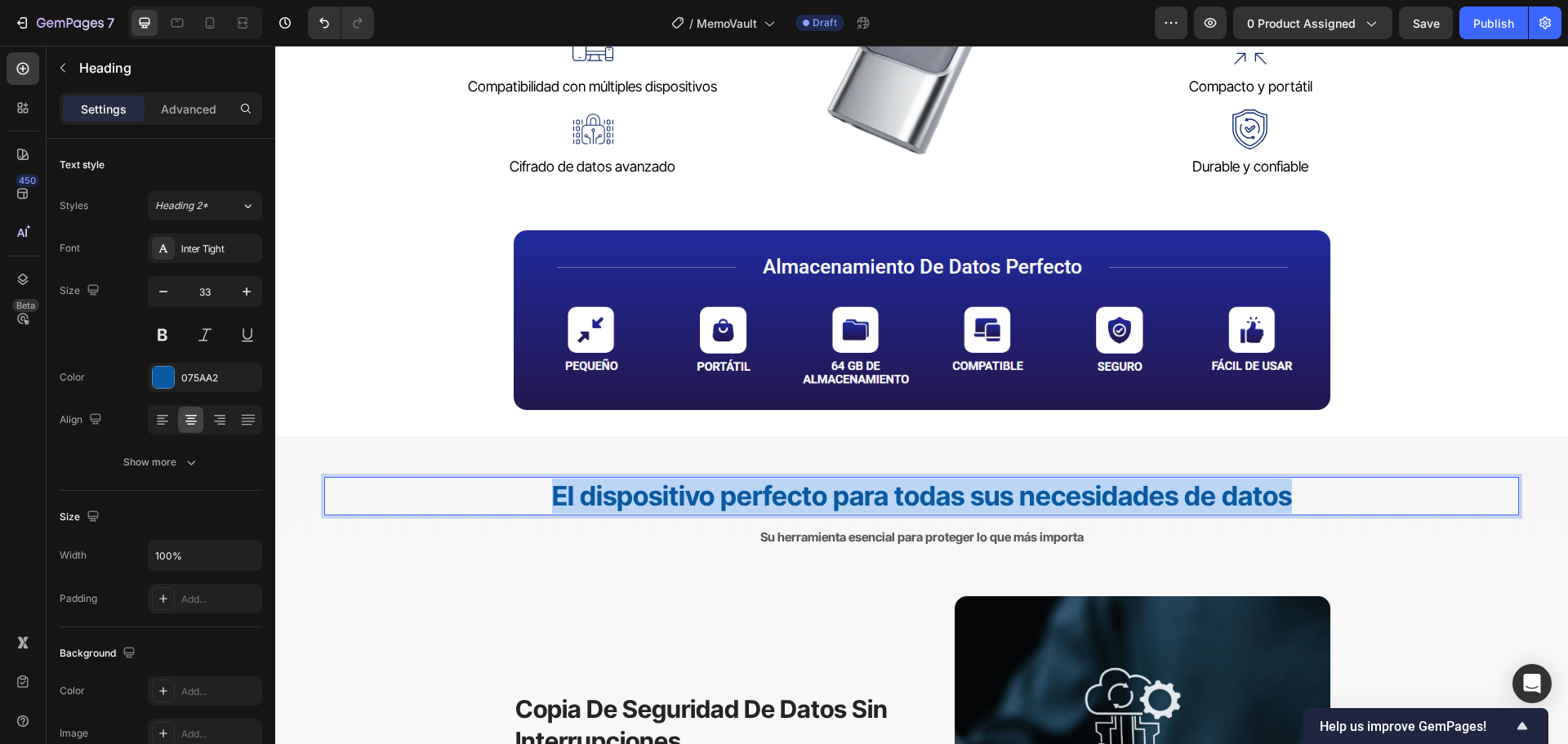
click at [729, 496] on strong "El dispositivo perfecto para todas sus necesidades de datos" at bounding box center [922, 496] width 740 height 33
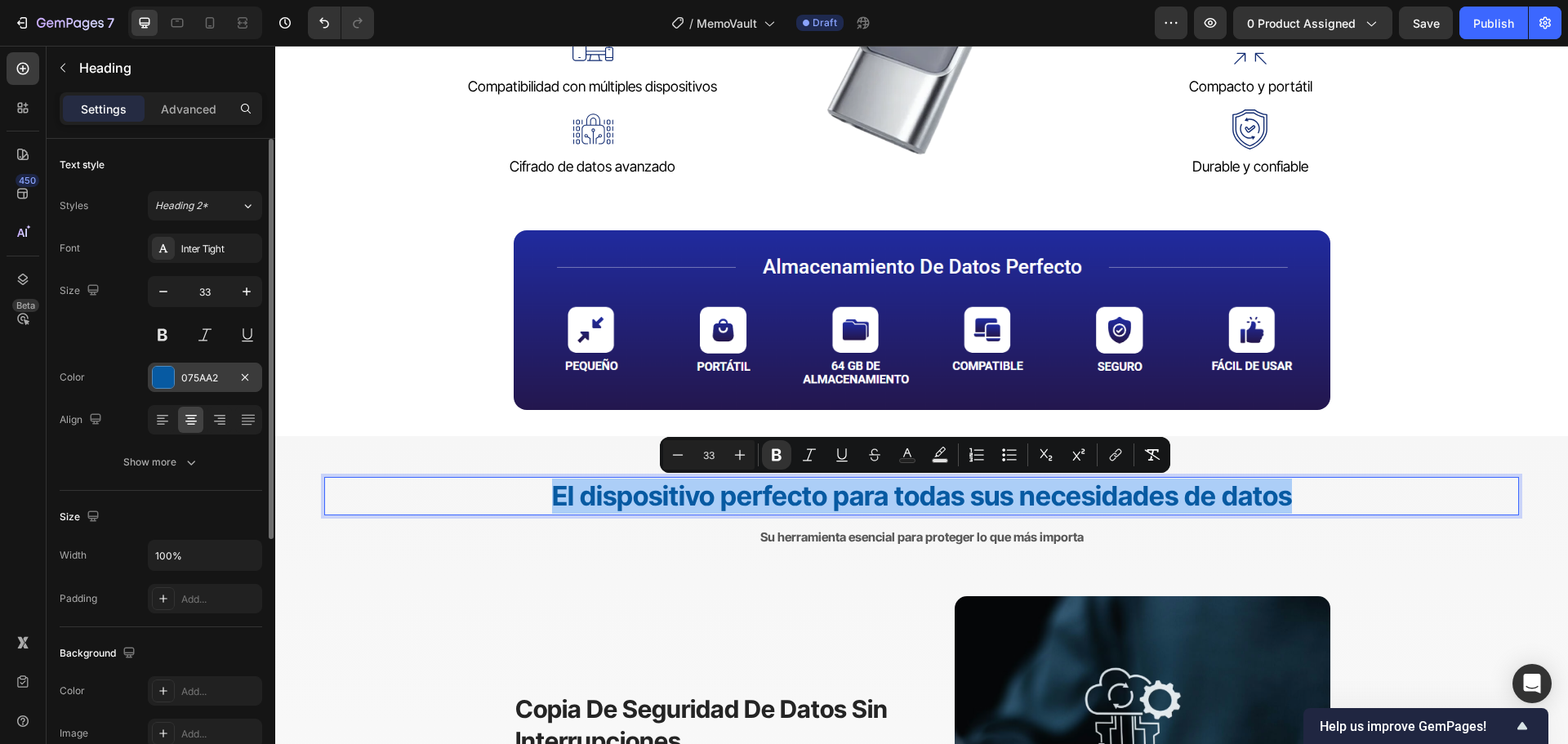
click at [216, 378] on div "075AA2" at bounding box center [205, 378] width 47 height 14
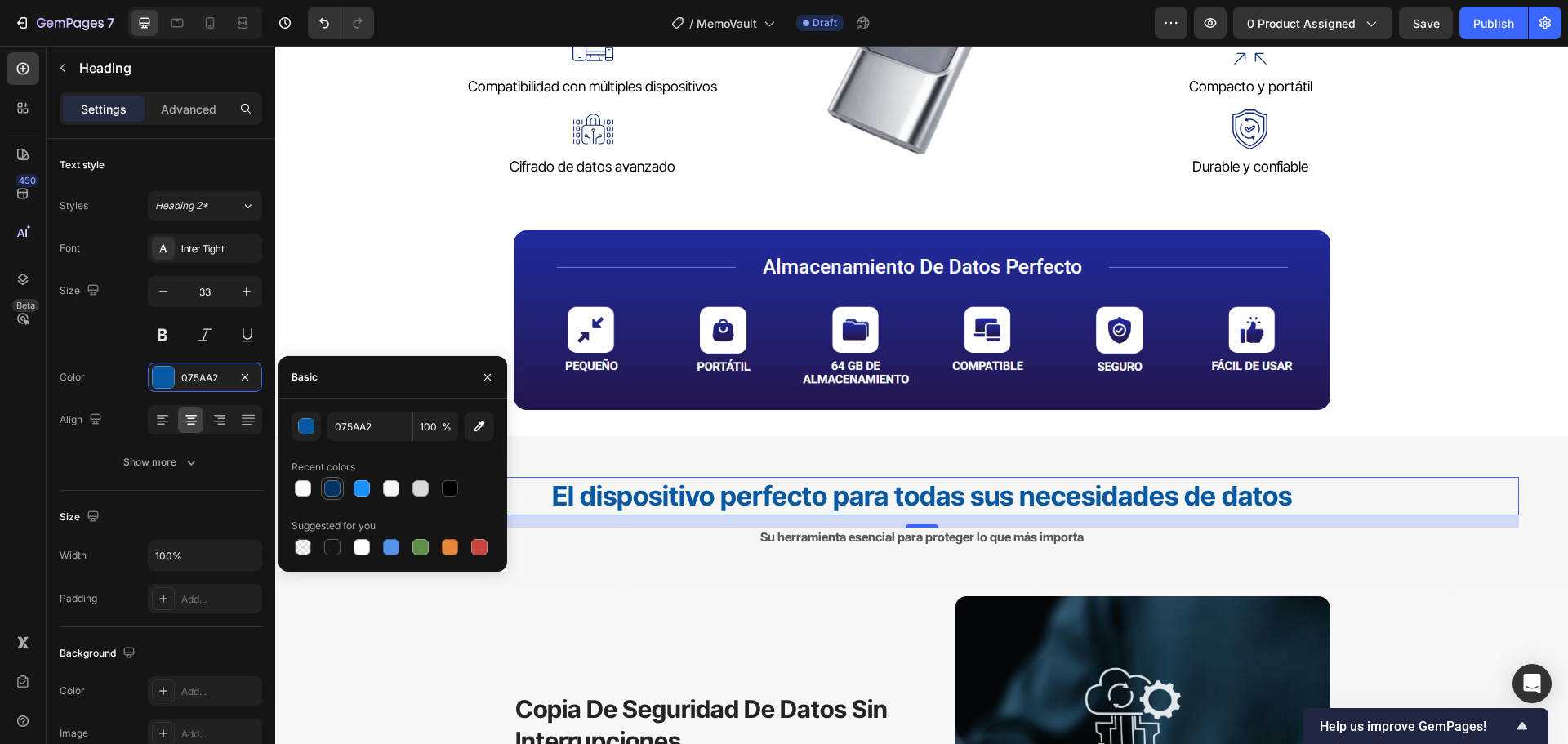
click at [336, 484] on div at bounding box center [332, 487] width 16 height 16
type input "073362"
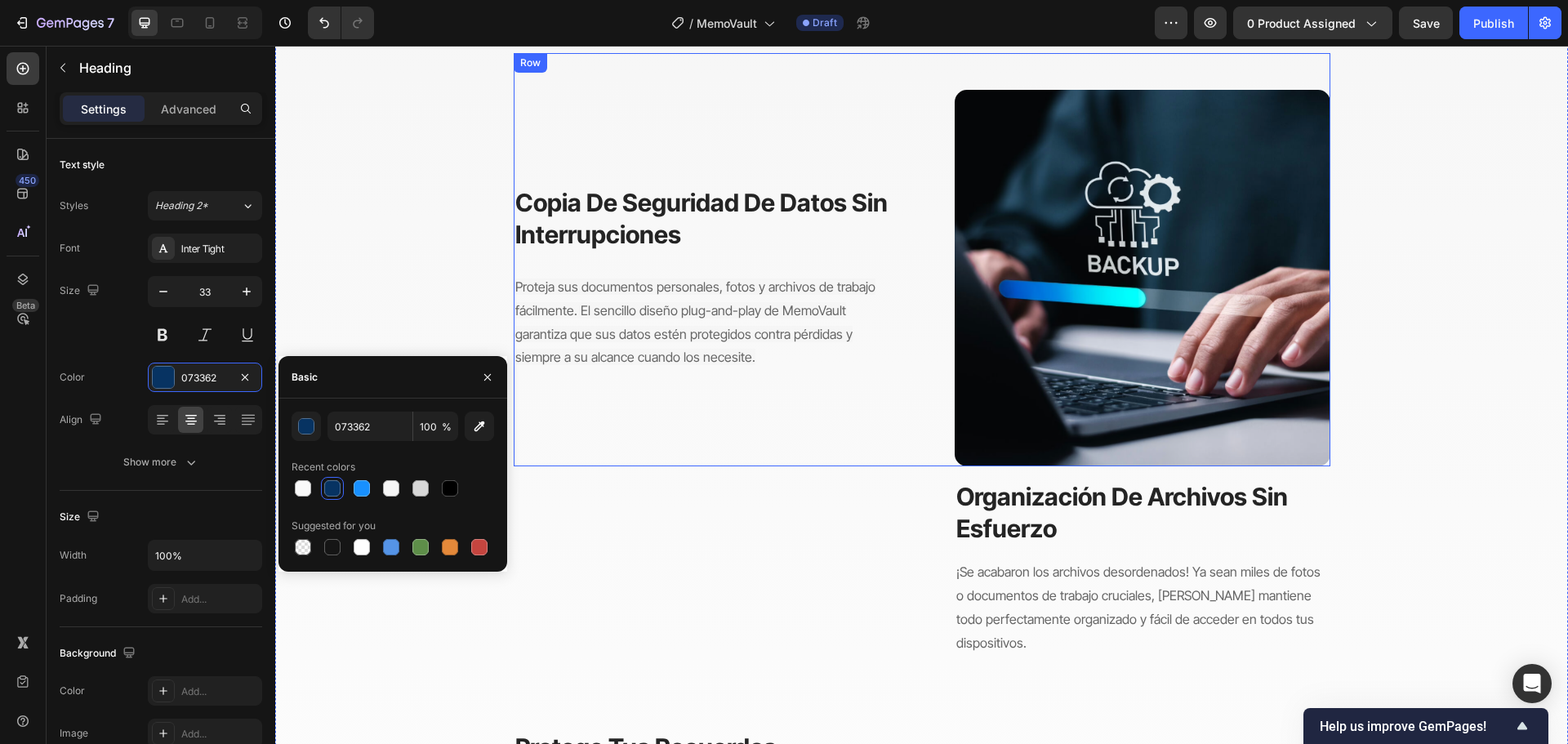
scroll to position [1715, 0]
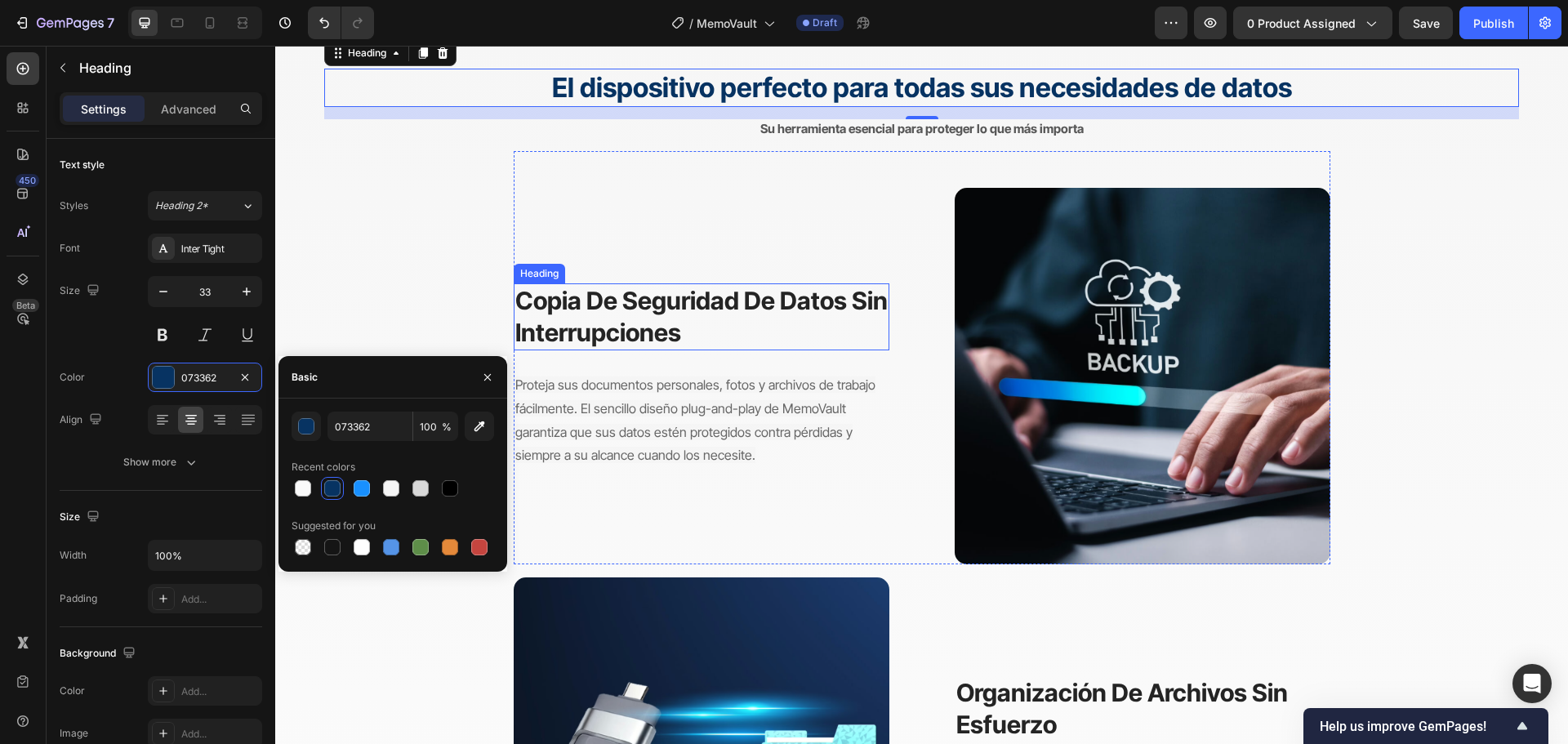
click at [618, 331] on strong "copia de seguridad de datos sin interrupciones" at bounding box center [701, 316] width 372 height 62
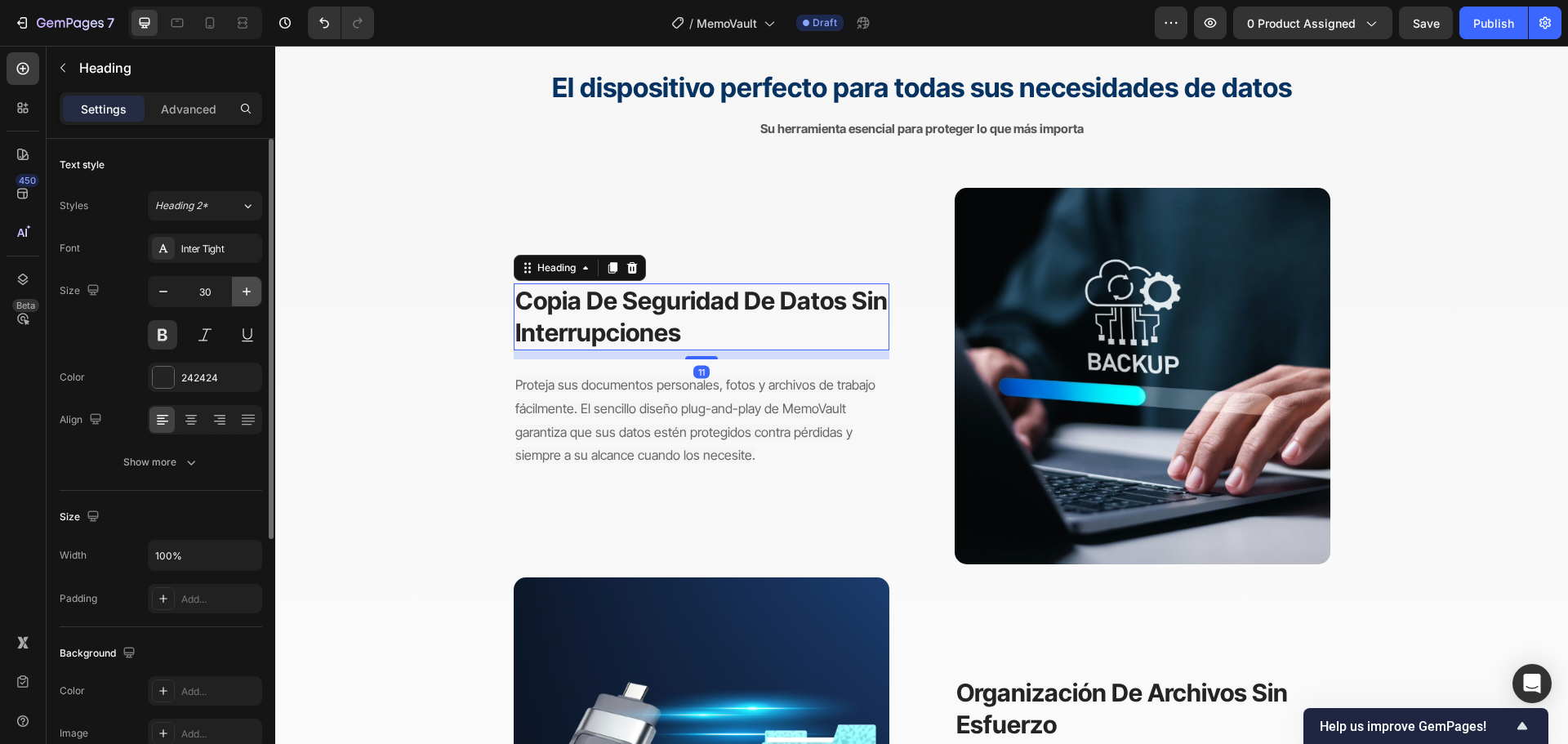
click at [244, 285] on icon "button" at bounding box center [246, 291] width 16 height 16
type input "33"
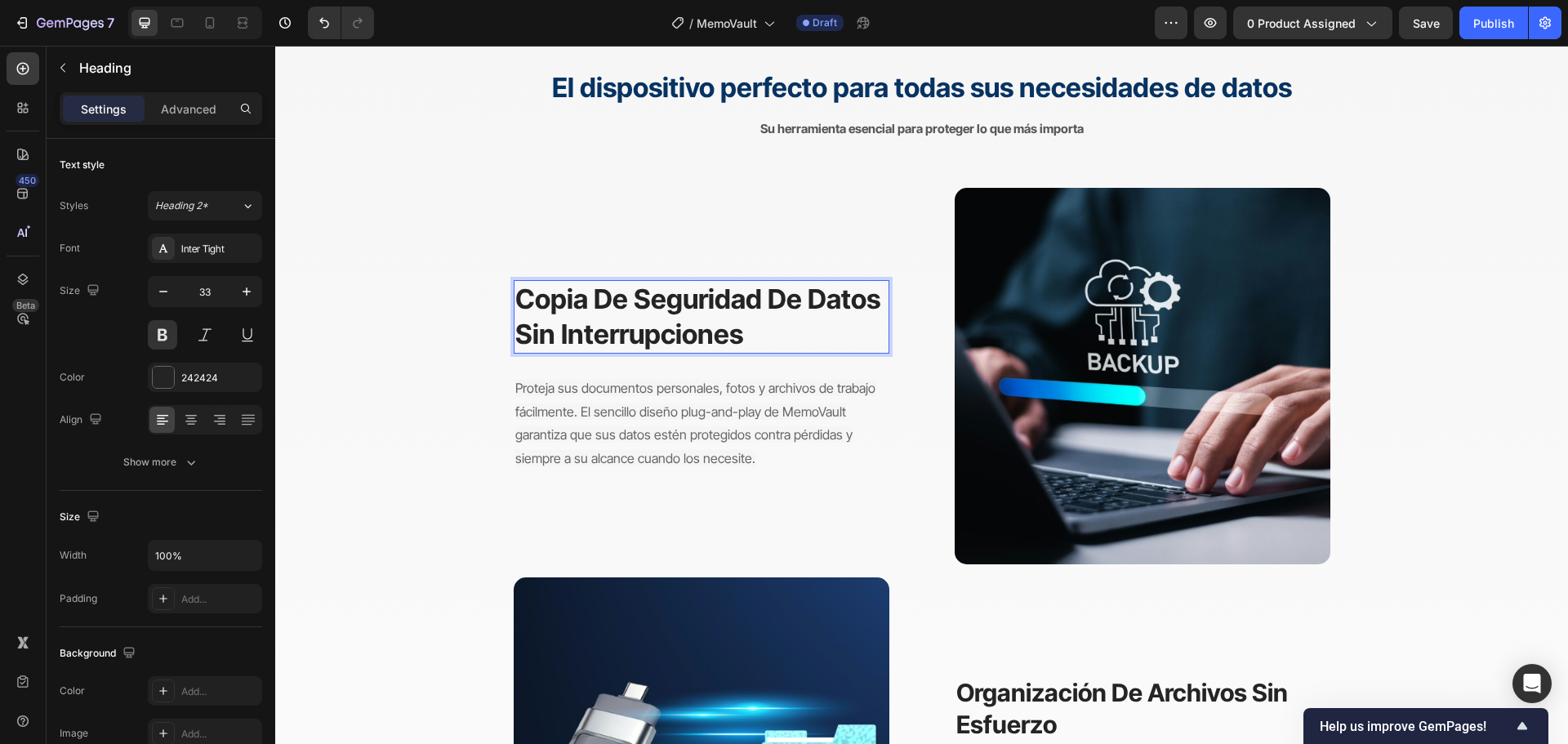
click at [615, 338] on strong "copia de seguridad de datos sin interrupciones" at bounding box center [698, 316] width 365 height 67
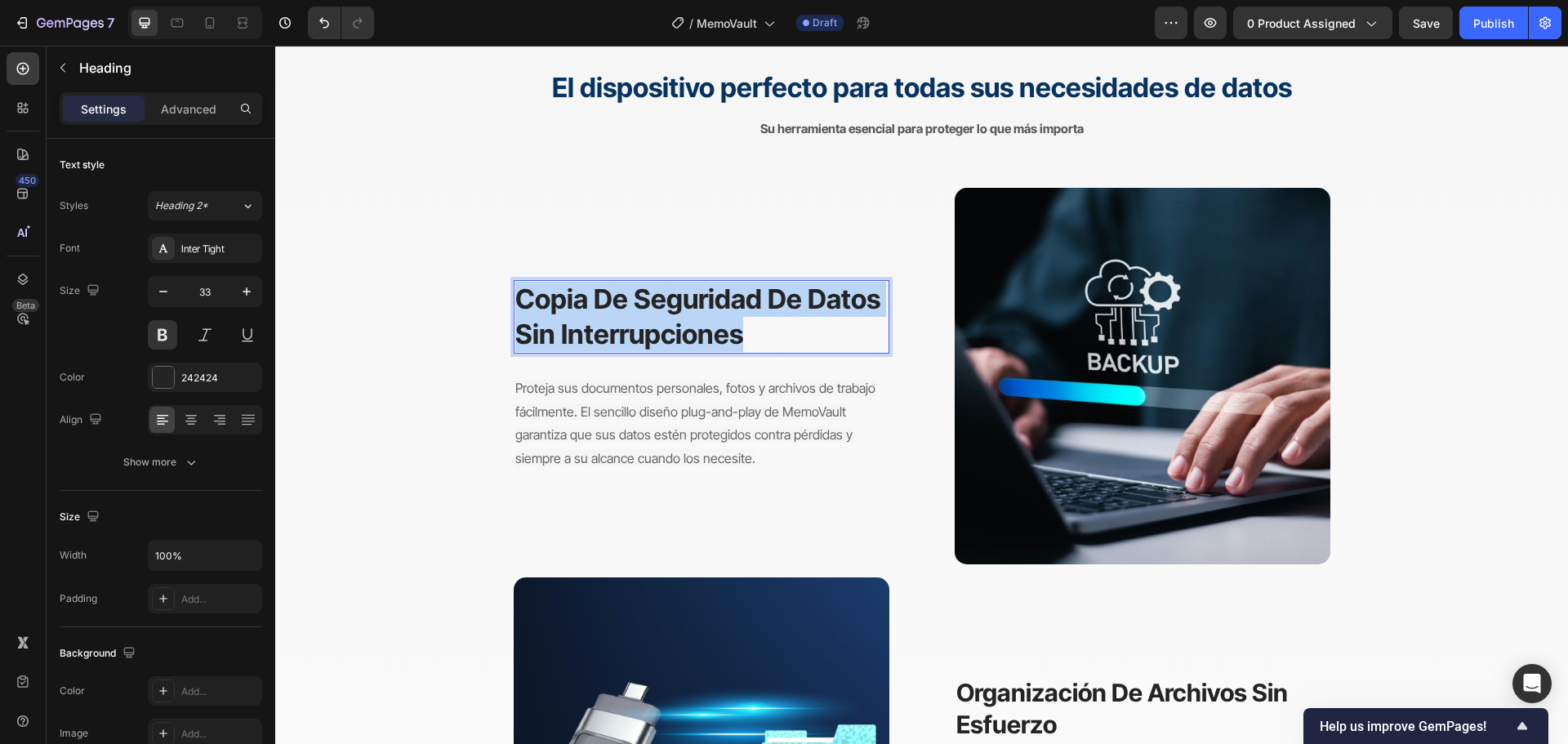
click at [615, 338] on strong "copia de seguridad de datos sin interrupciones" at bounding box center [698, 316] width 365 height 67
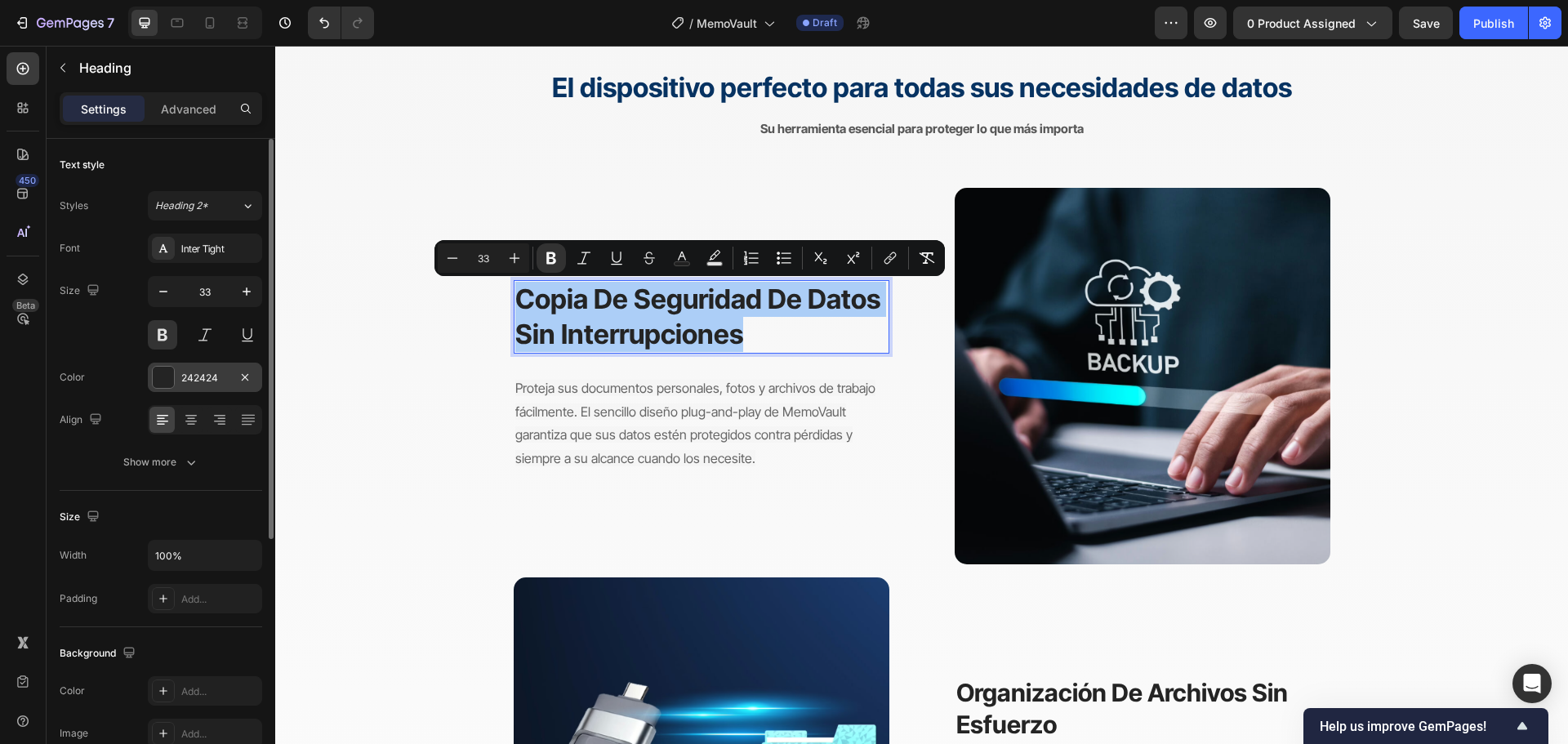
click at [220, 377] on div "242424" at bounding box center [205, 378] width 47 height 14
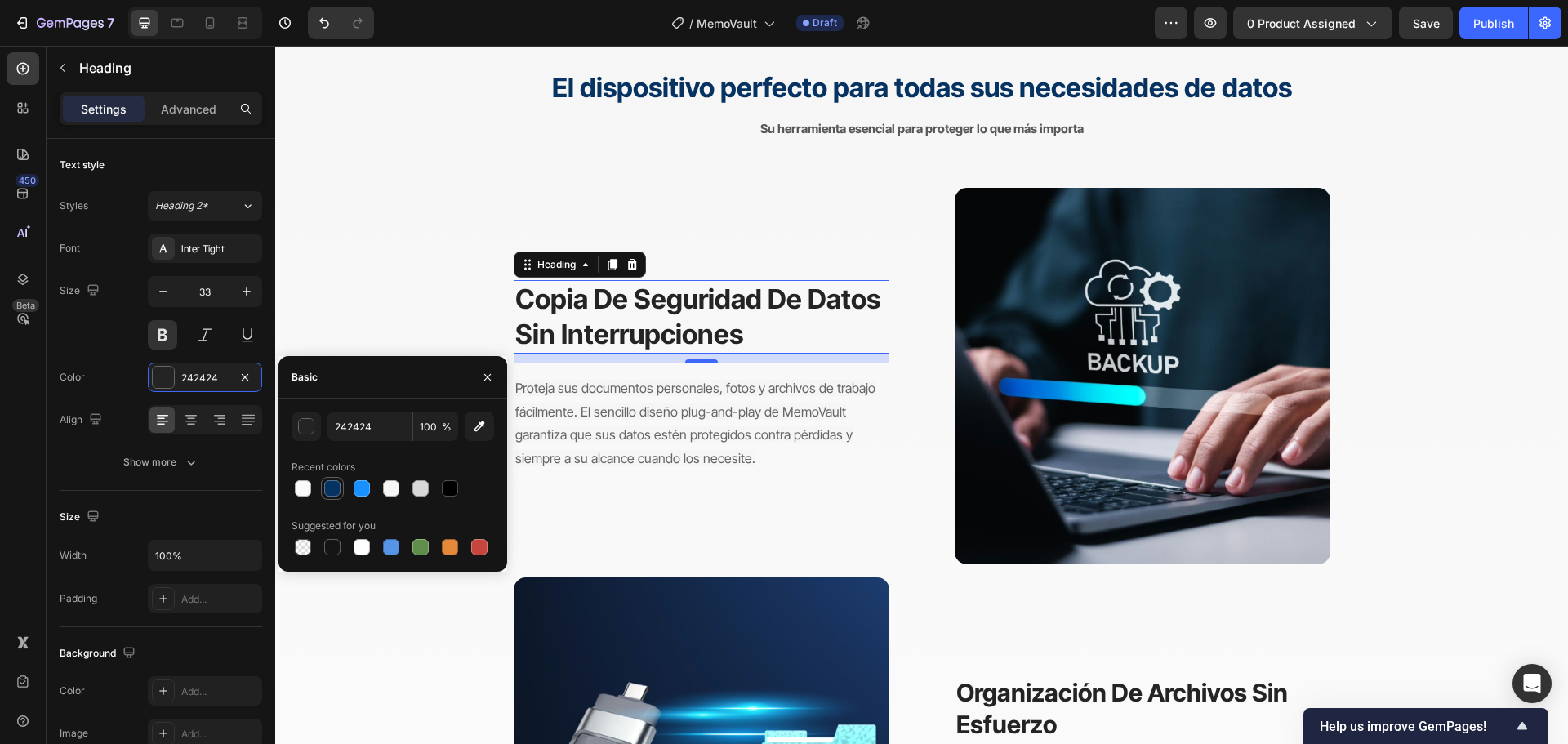
click at [336, 487] on div at bounding box center [332, 487] width 16 height 16
type input "073362"
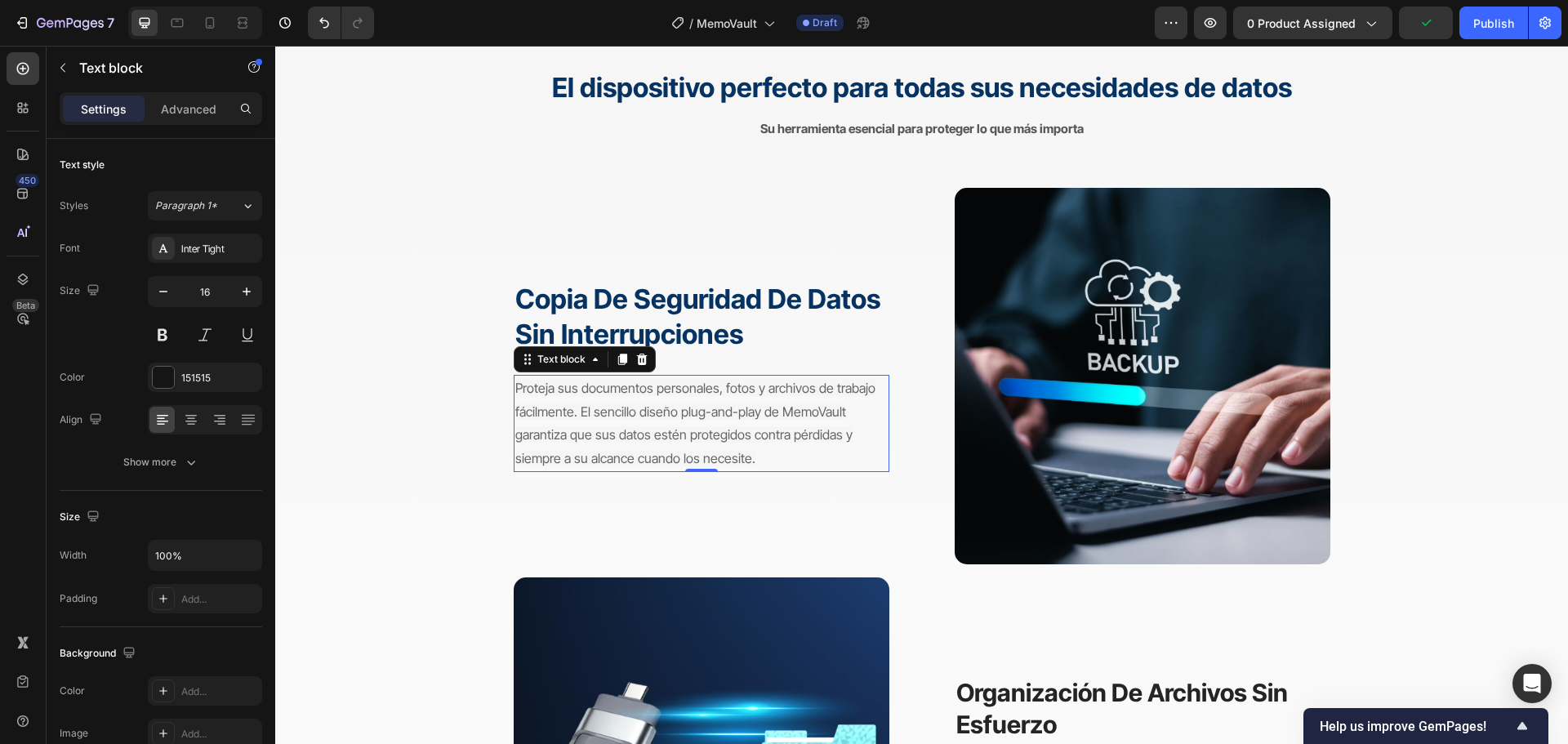
click at [604, 424] on p "Proteja sus documentos personales, fotos y archivos de trabajo fácilmente. El s…" at bounding box center [701, 424] width 372 height 94
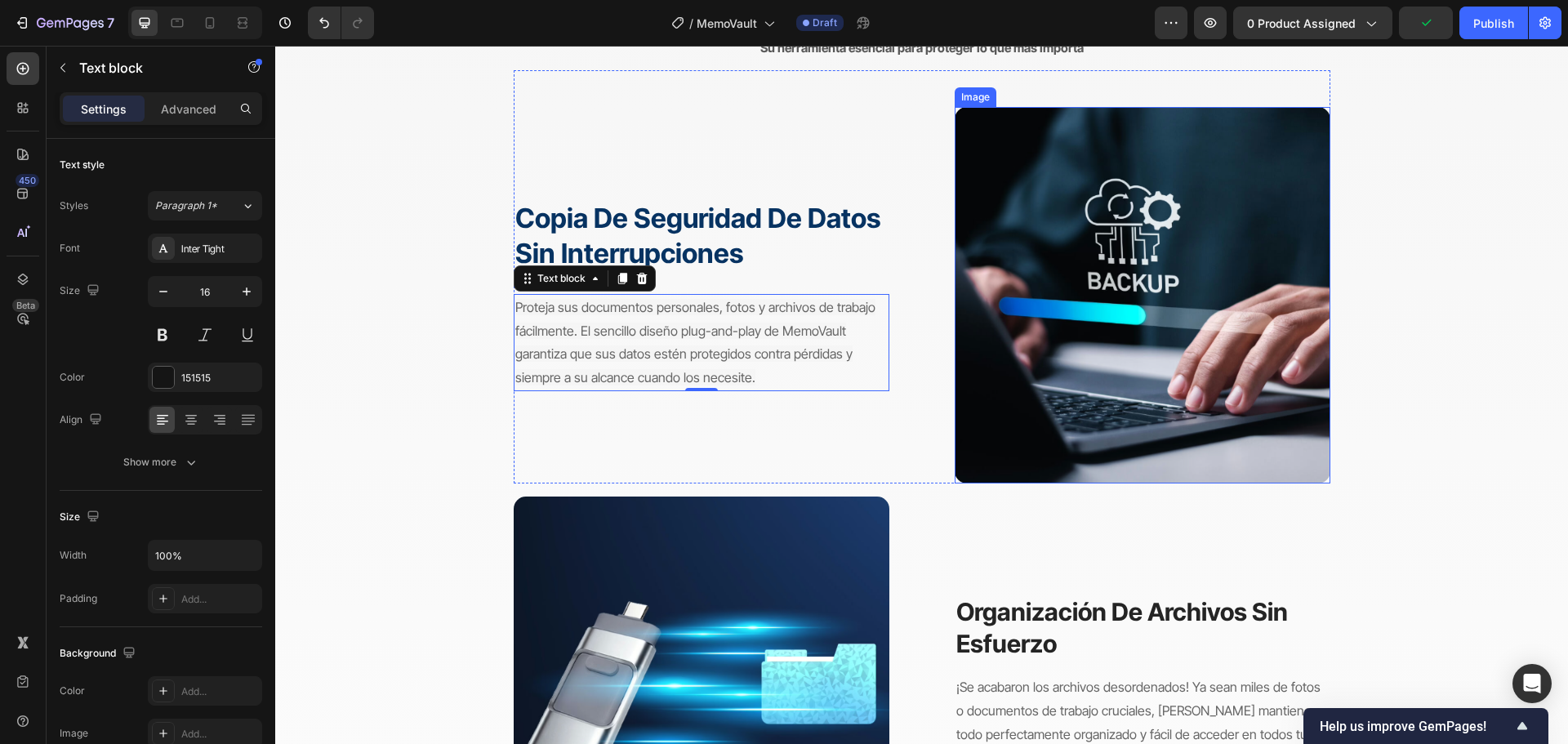
scroll to position [1797, 0]
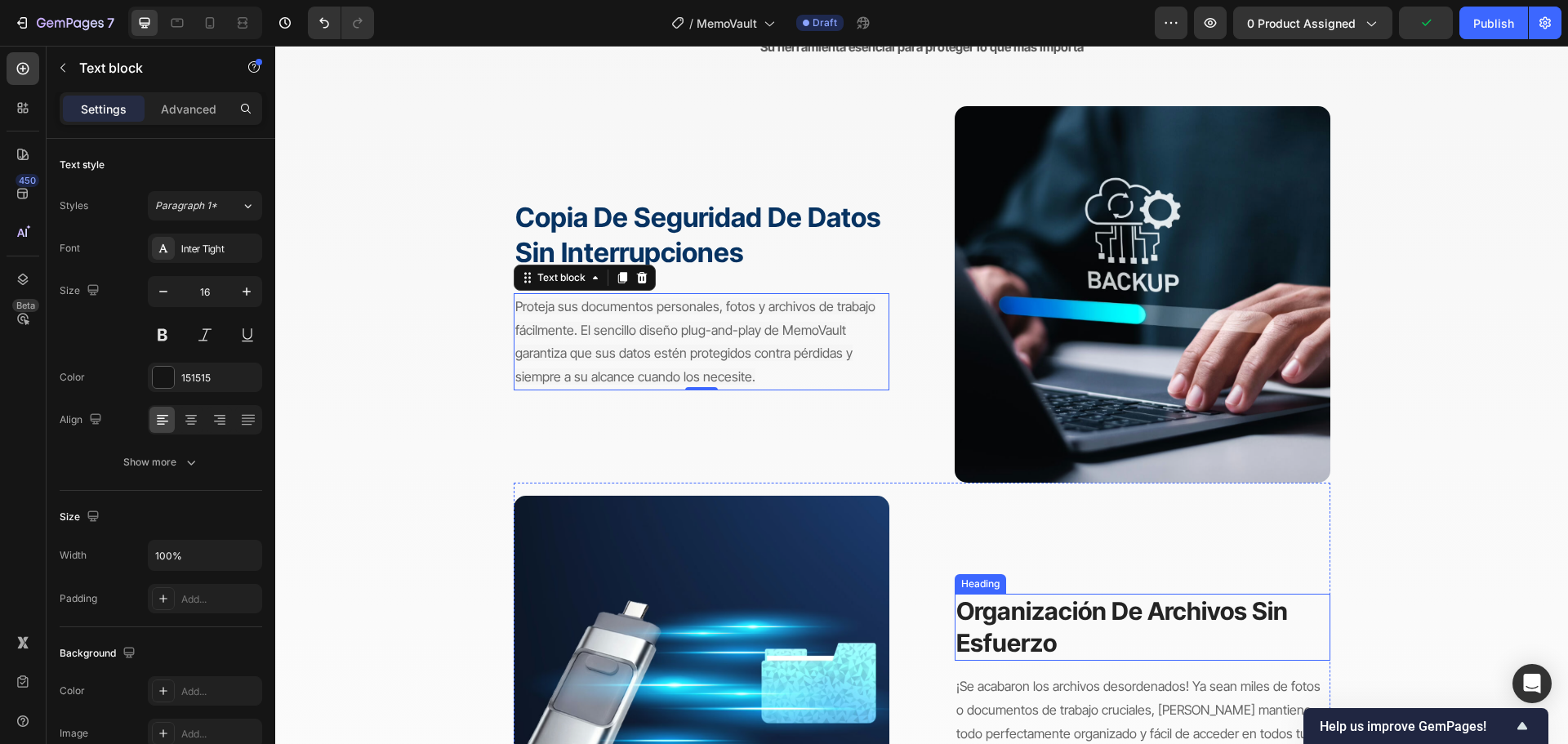
click at [1038, 615] on strong "organización de archivos sin esfuerzo" at bounding box center [1122, 627] width 332 height 62
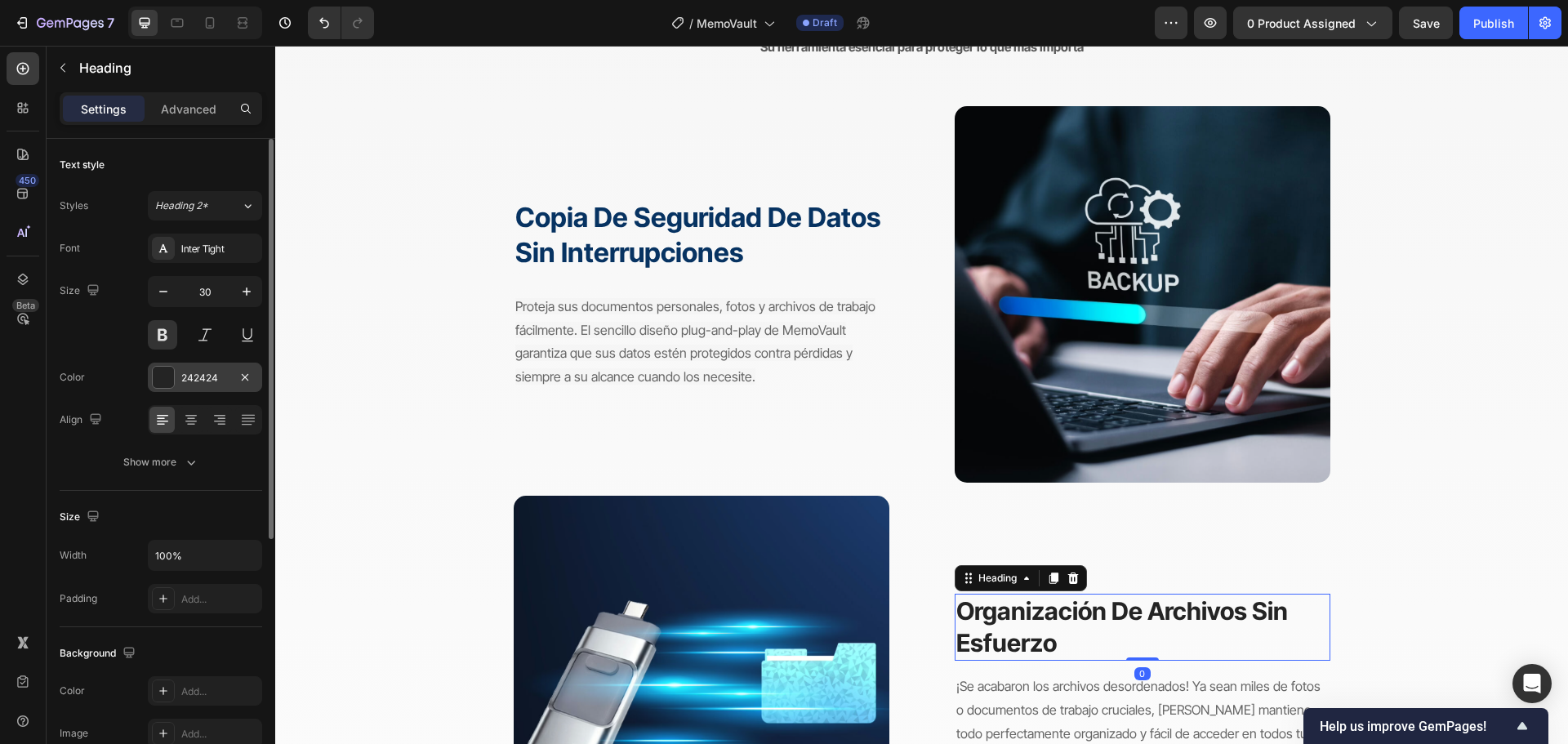
click at [219, 382] on div "242424" at bounding box center [205, 378] width 47 height 14
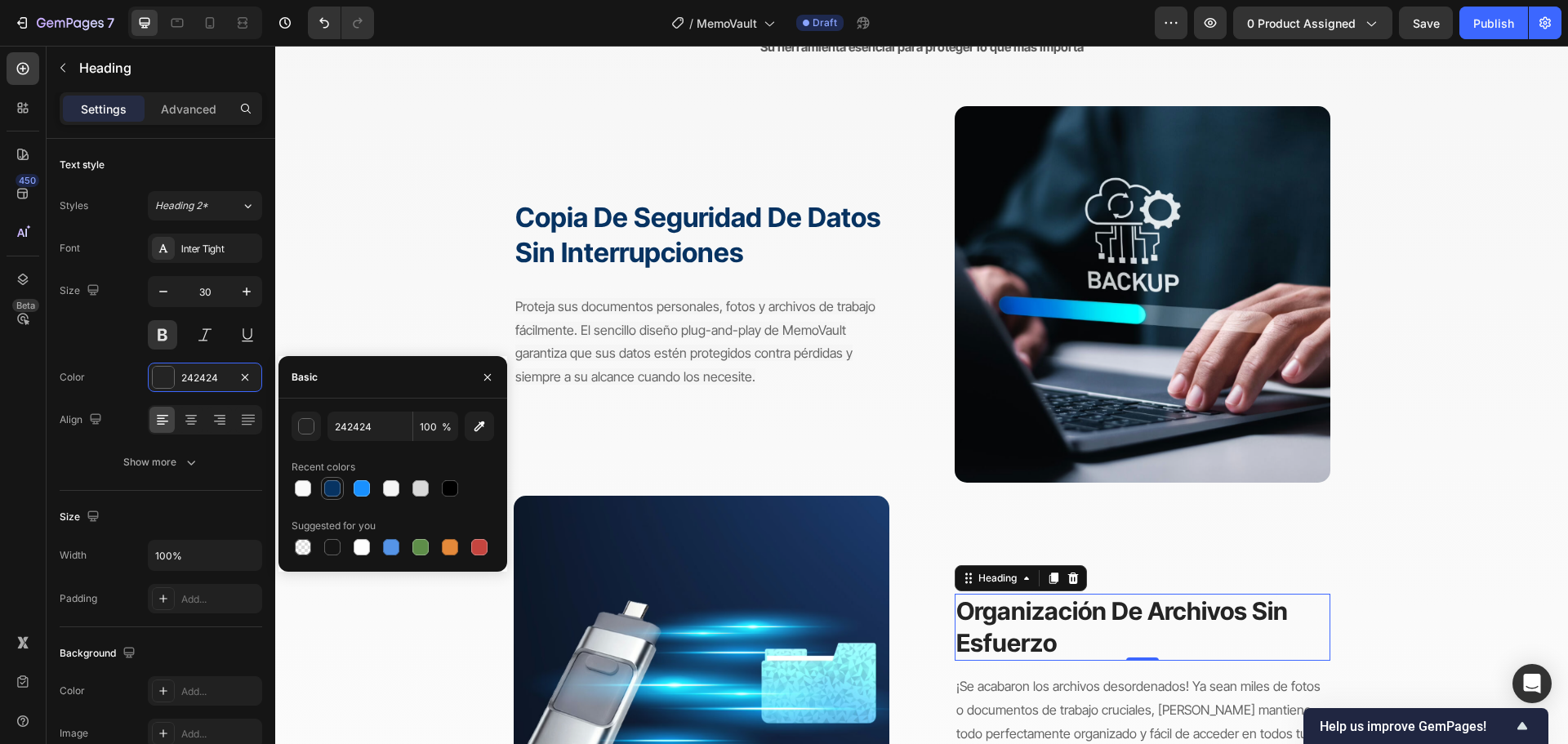
click at [332, 485] on div at bounding box center [332, 487] width 16 height 16
type input "073362"
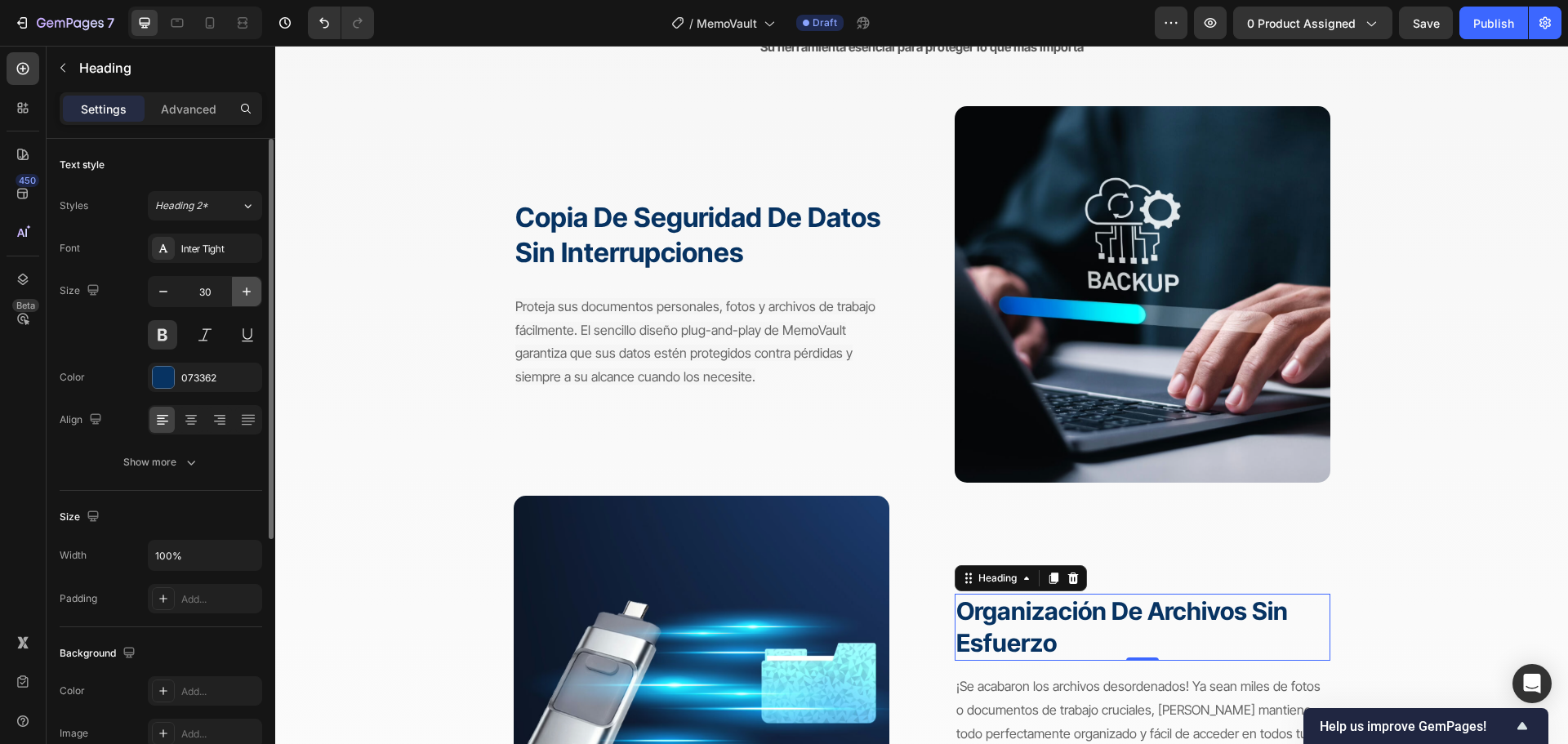
click at [247, 285] on icon "button" at bounding box center [246, 291] width 16 height 16
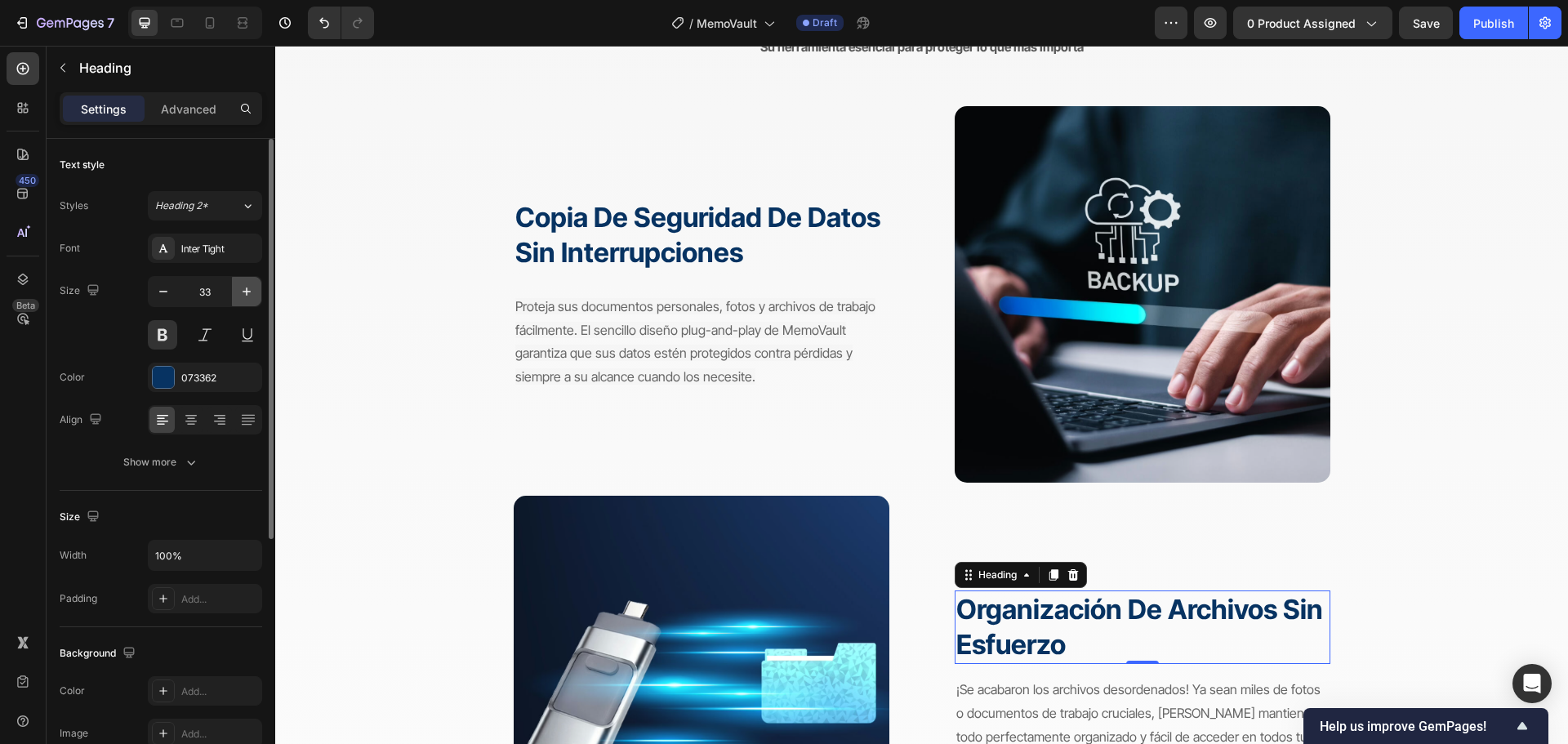
click at [247, 285] on icon "button" at bounding box center [246, 291] width 16 height 16
click at [165, 285] on icon "button" at bounding box center [162, 291] width 16 height 16
type input "33"
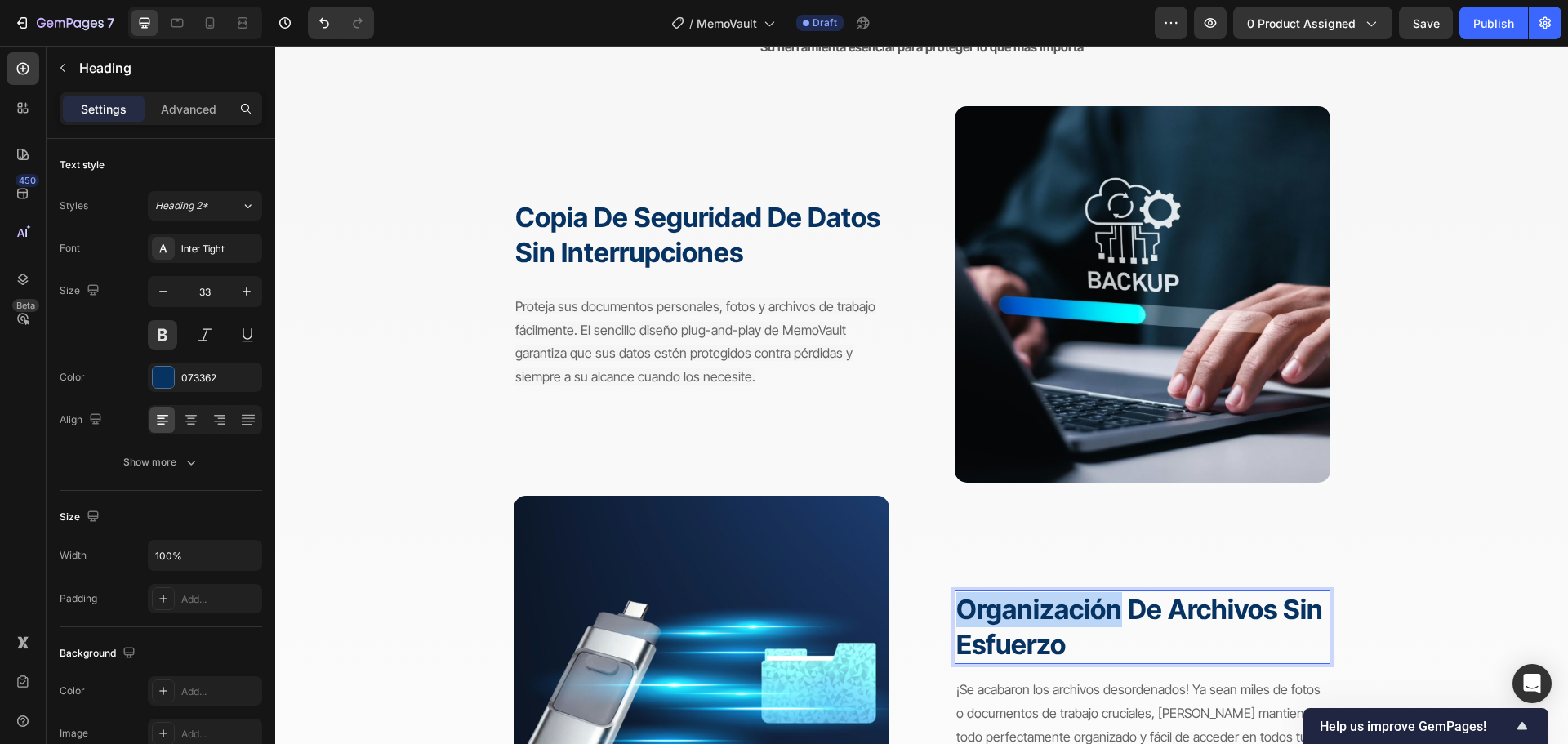
click at [989, 615] on strong "organización de archivos sin esfuerzo" at bounding box center [1139, 627] width 366 height 67
click at [990, 615] on strong "organización de archivos sin esfuerzo" at bounding box center [1139, 627] width 366 height 67
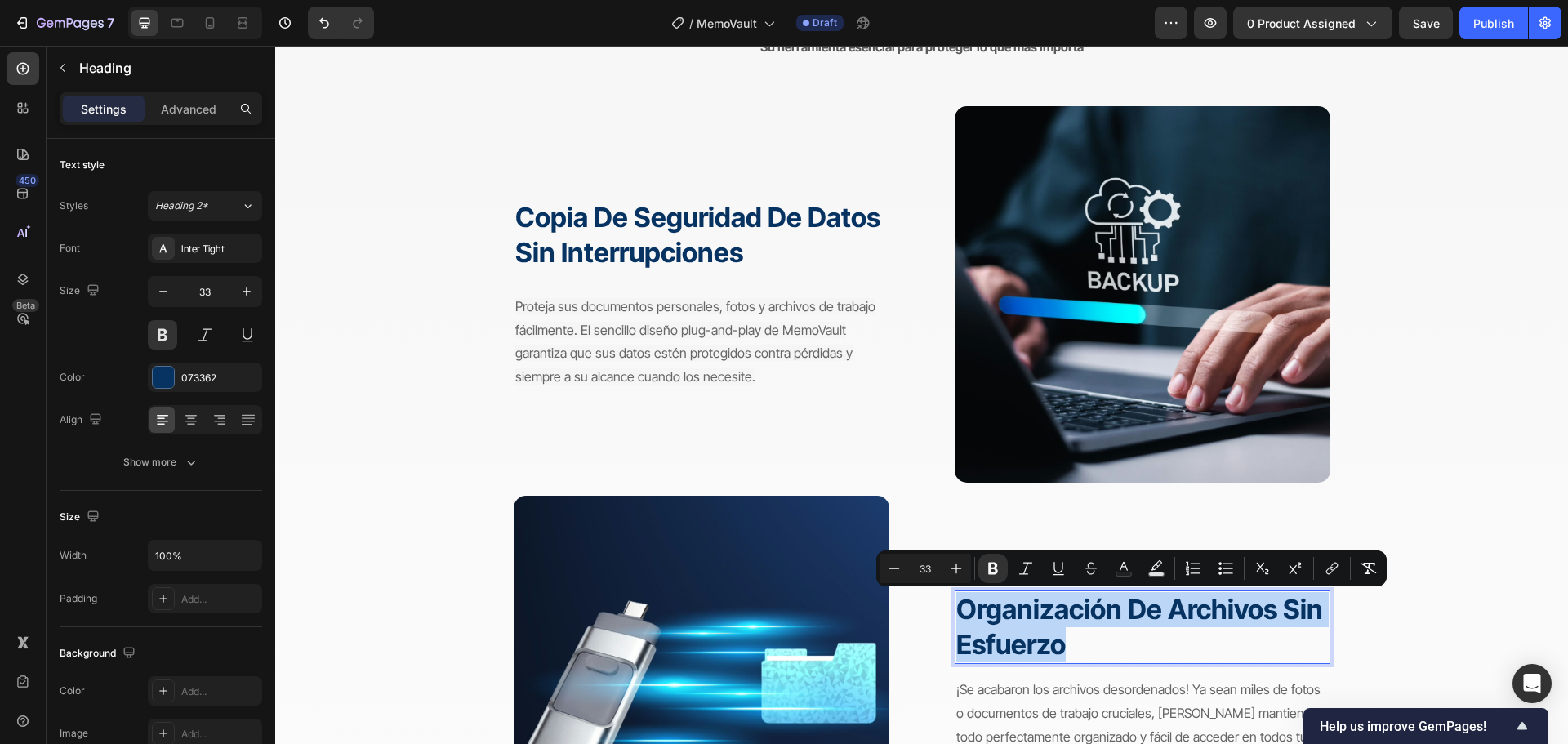
click at [1025, 635] on strong "organización de archivos sin esfuerzo" at bounding box center [1139, 627] width 366 height 67
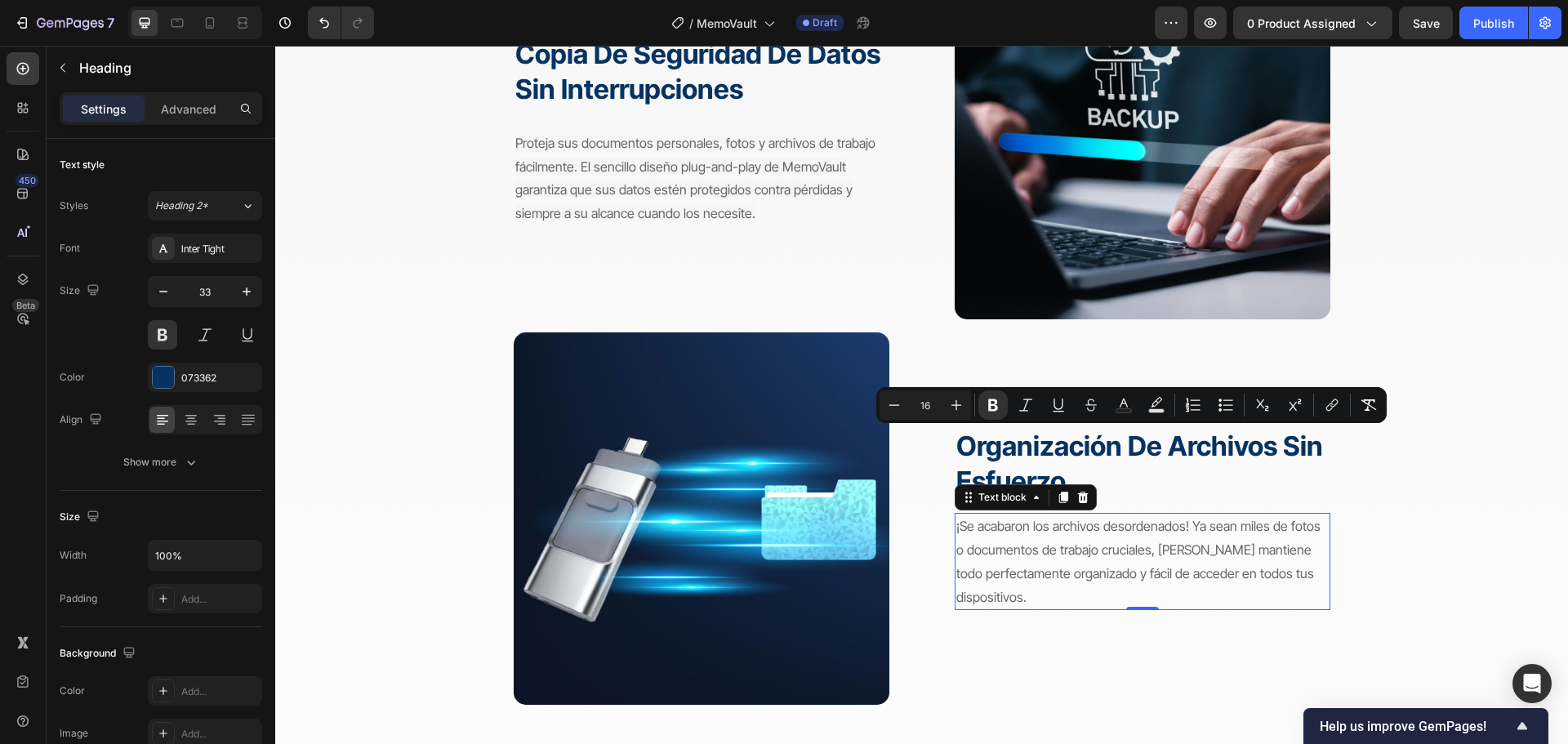
click at [1149, 557] on span "¡Se acabaron los archivos desordenados! Ya sean miles de fotos o documentos de …" at bounding box center [1138, 560] width 364 height 87
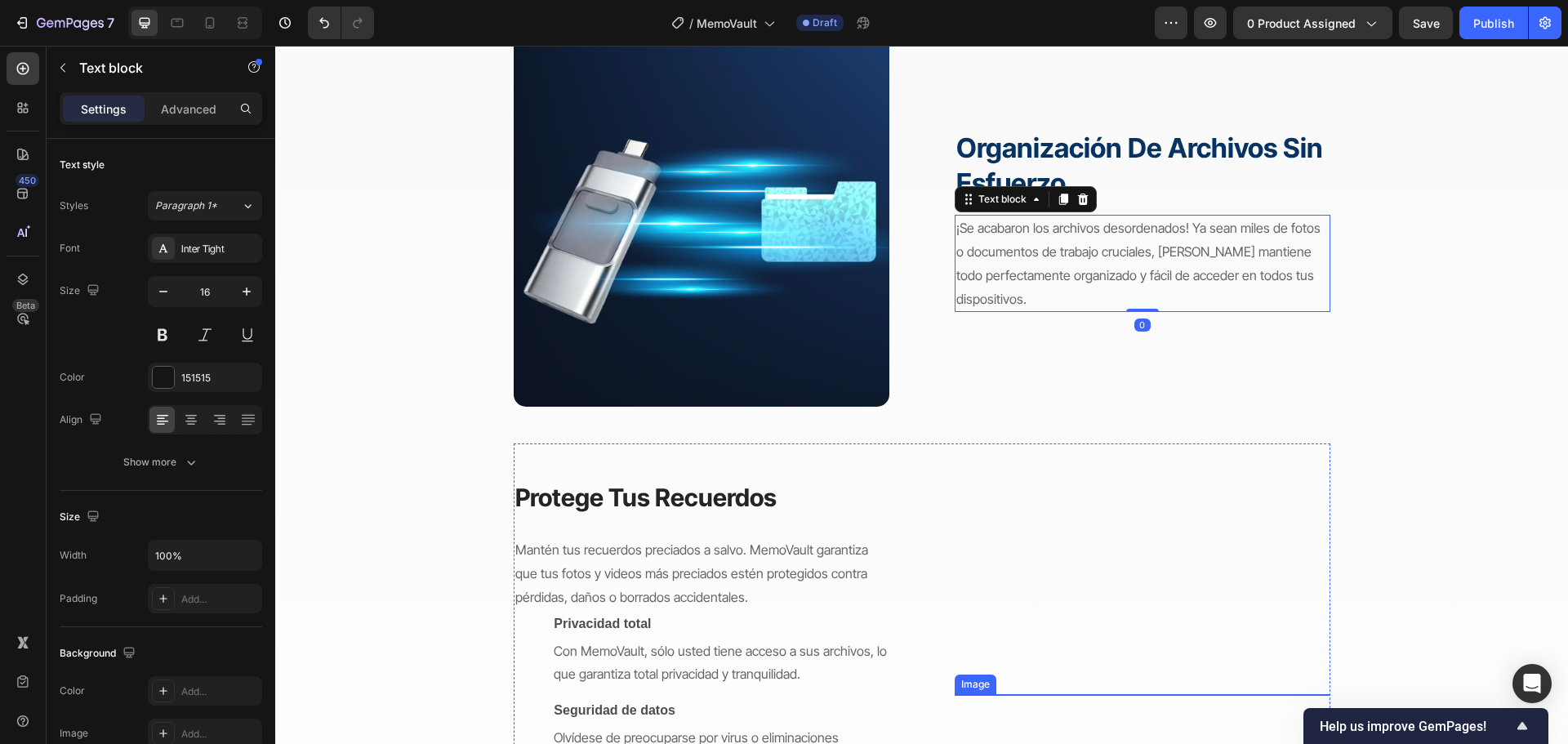
scroll to position [2286, 0]
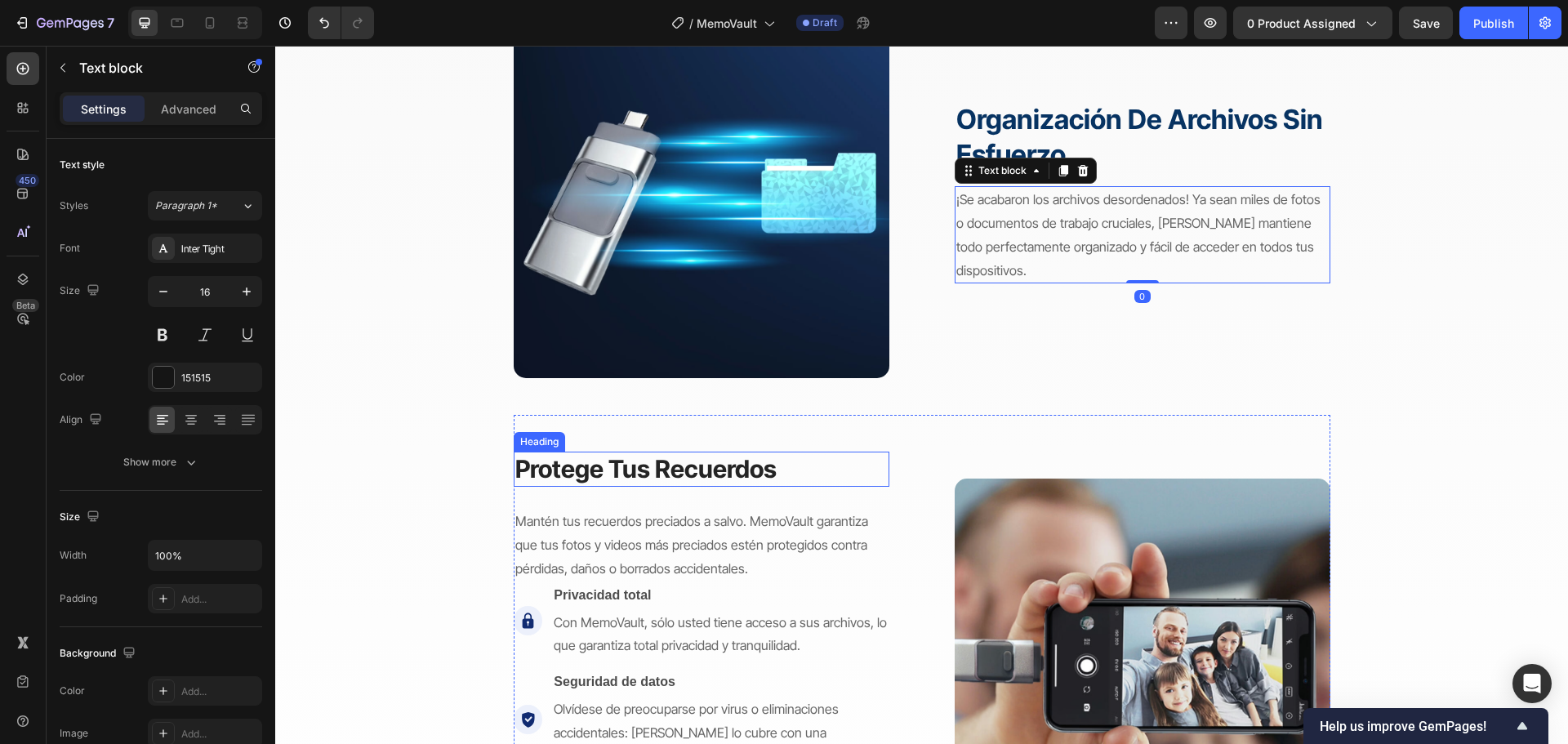
click at [709, 463] on strong "protege tus recuerdos" at bounding box center [646, 468] width 261 height 30
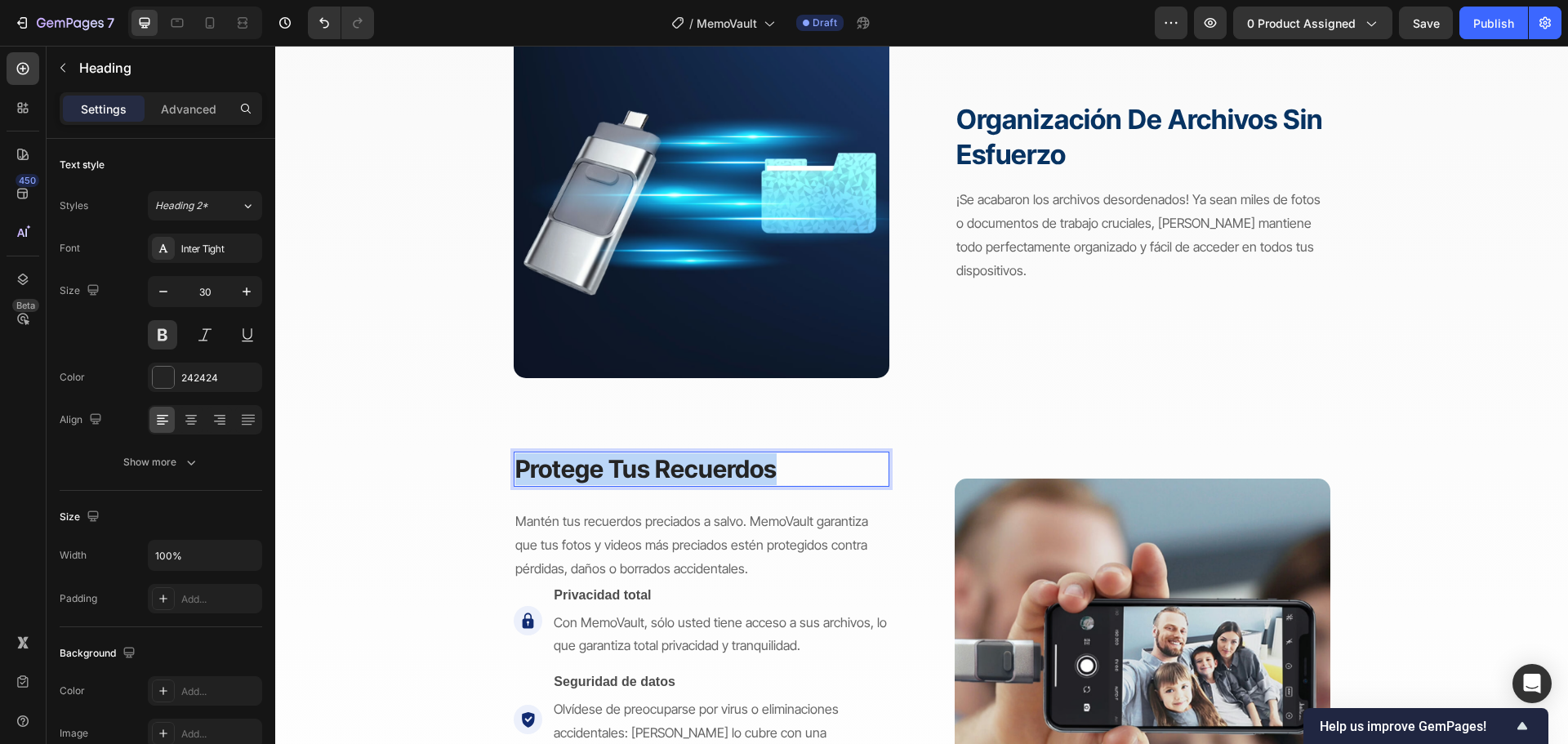
click at [709, 463] on strong "protege tus recuerdos" at bounding box center [646, 468] width 261 height 30
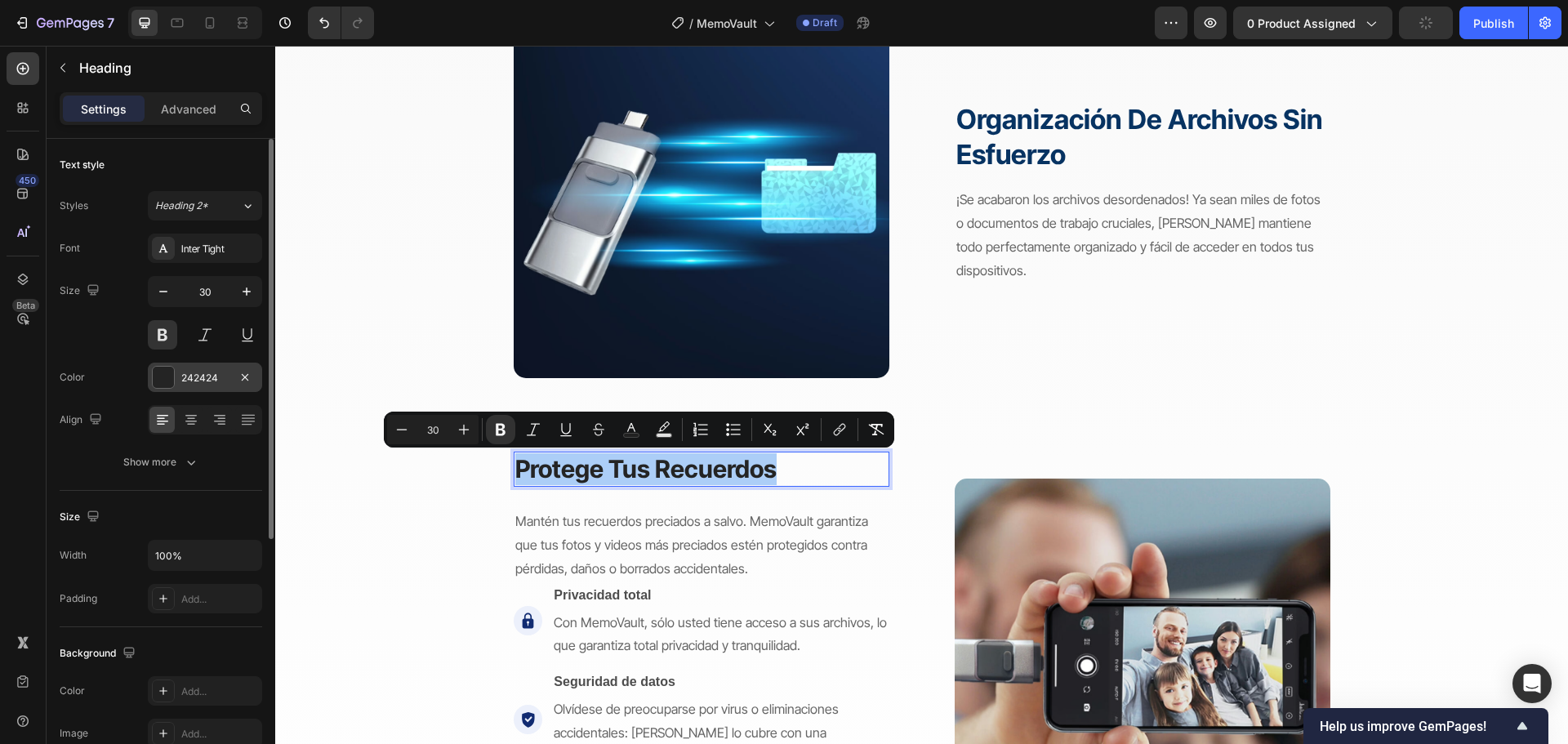
click at [198, 379] on div "242424" at bounding box center [205, 378] width 47 height 14
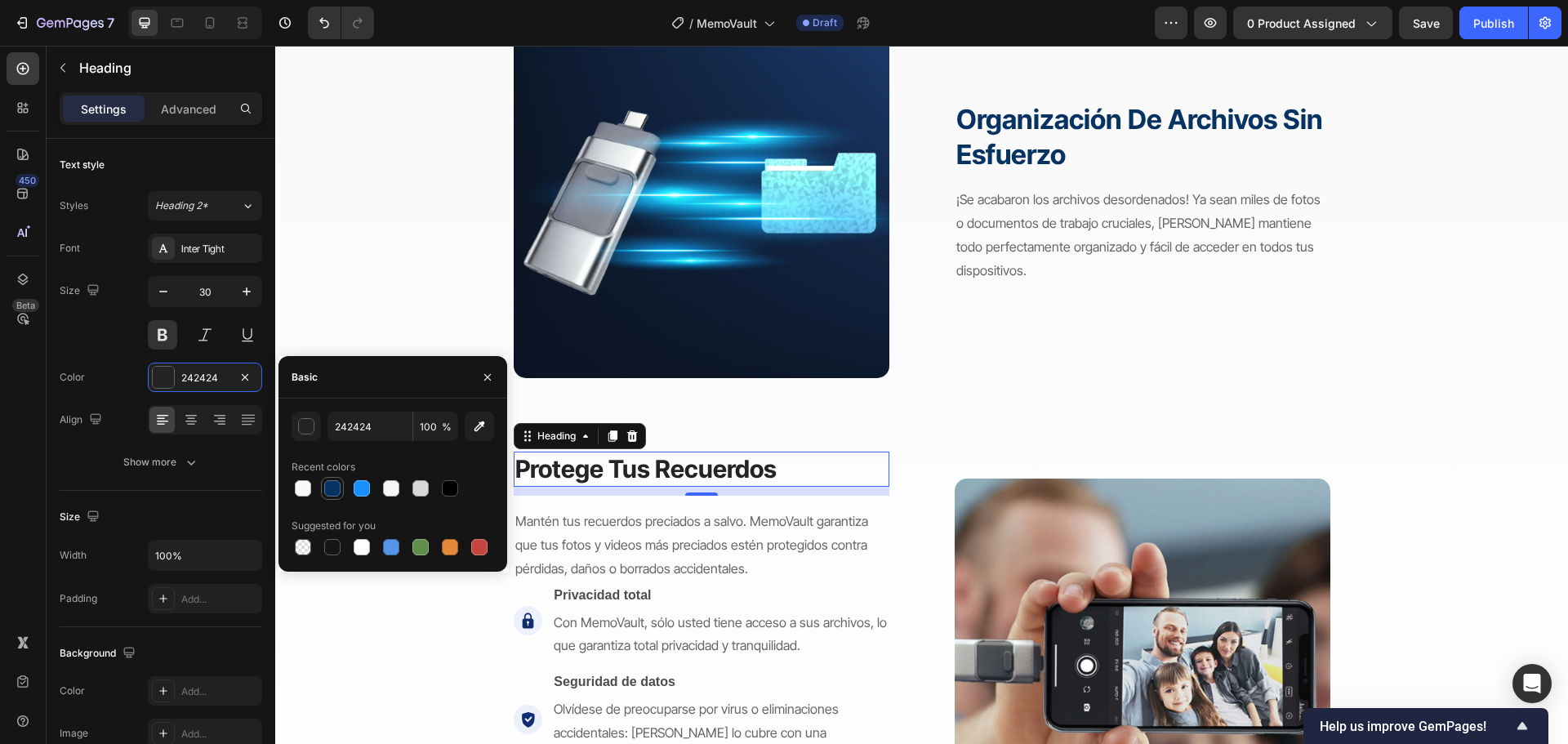
click at [331, 484] on div at bounding box center [332, 487] width 16 height 16
type input "073362"
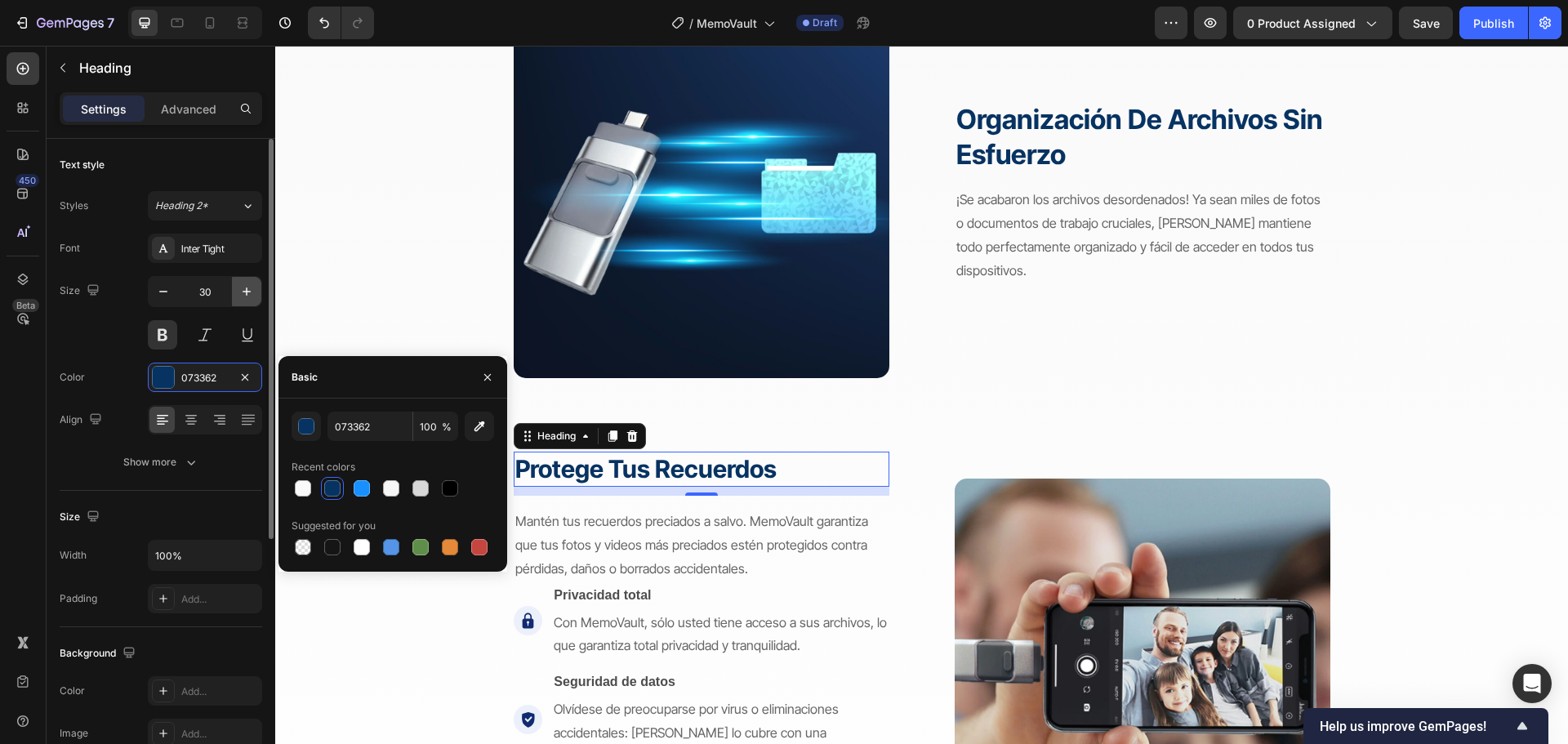
click at [239, 297] on icon "button" at bounding box center [246, 291] width 16 height 16
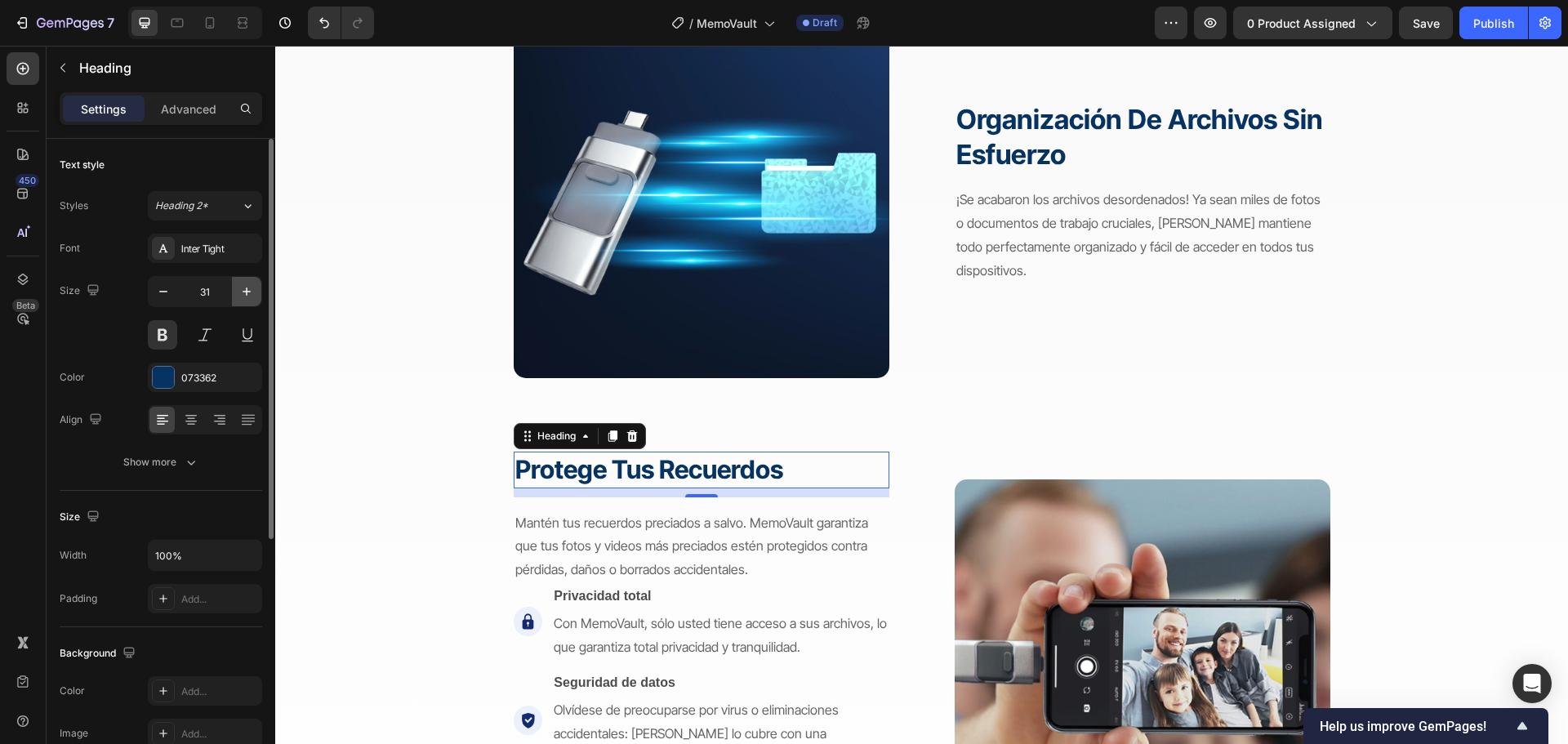
click at [239, 297] on icon "button" at bounding box center [246, 291] width 16 height 16
type input "33"
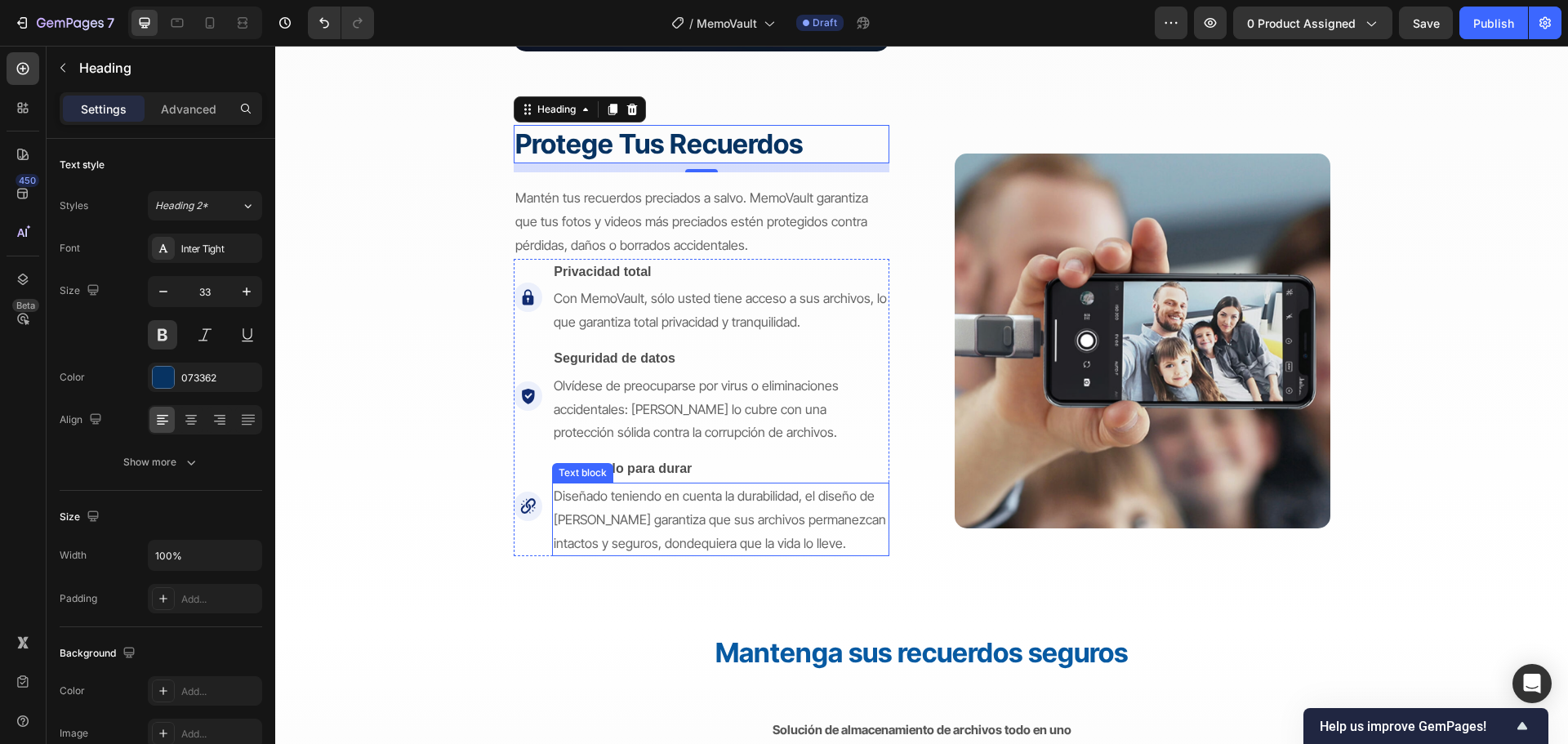
scroll to position [2694, 0]
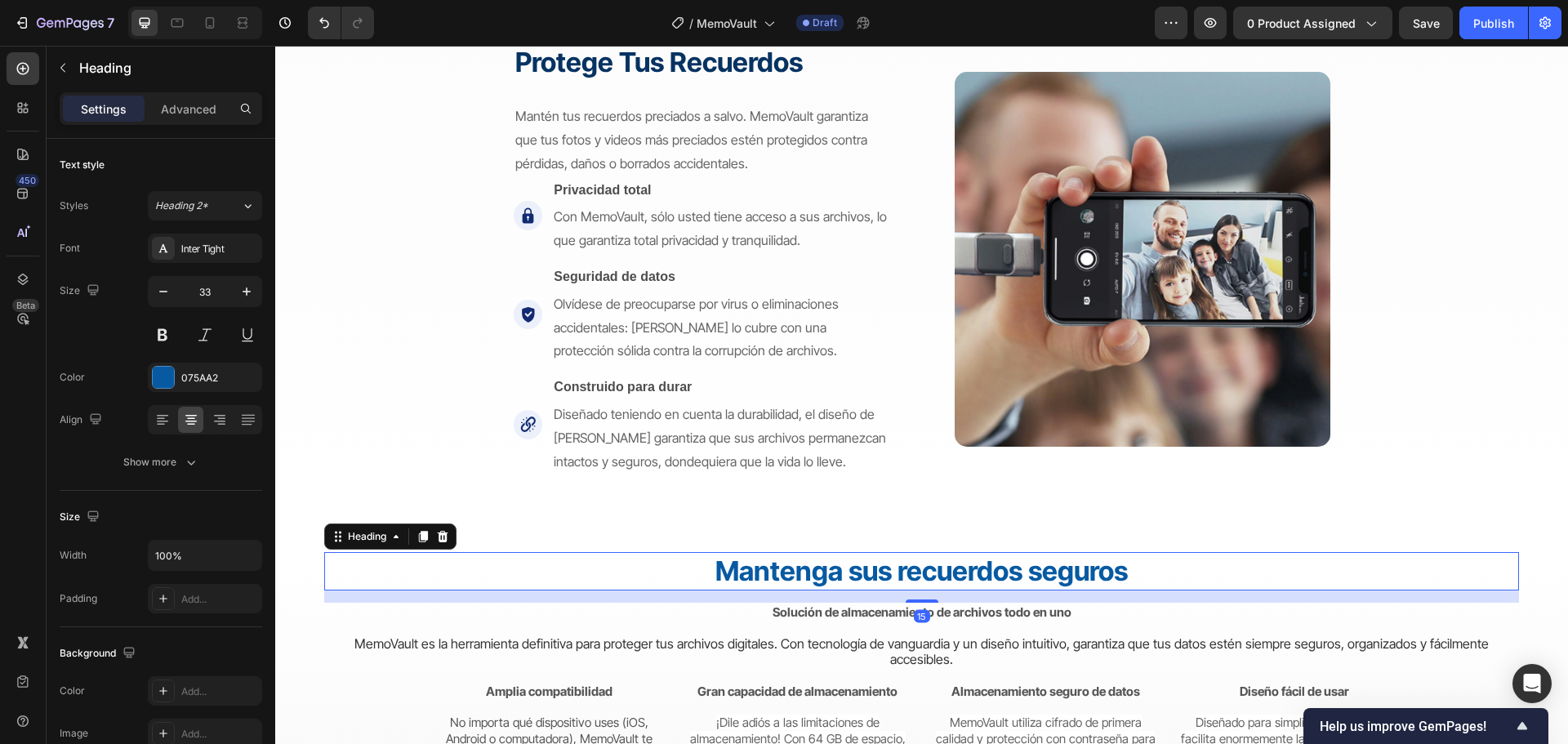
click at [947, 570] on strong "Mantenga sus recuerdos seguros" at bounding box center [921, 571] width 412 height 33
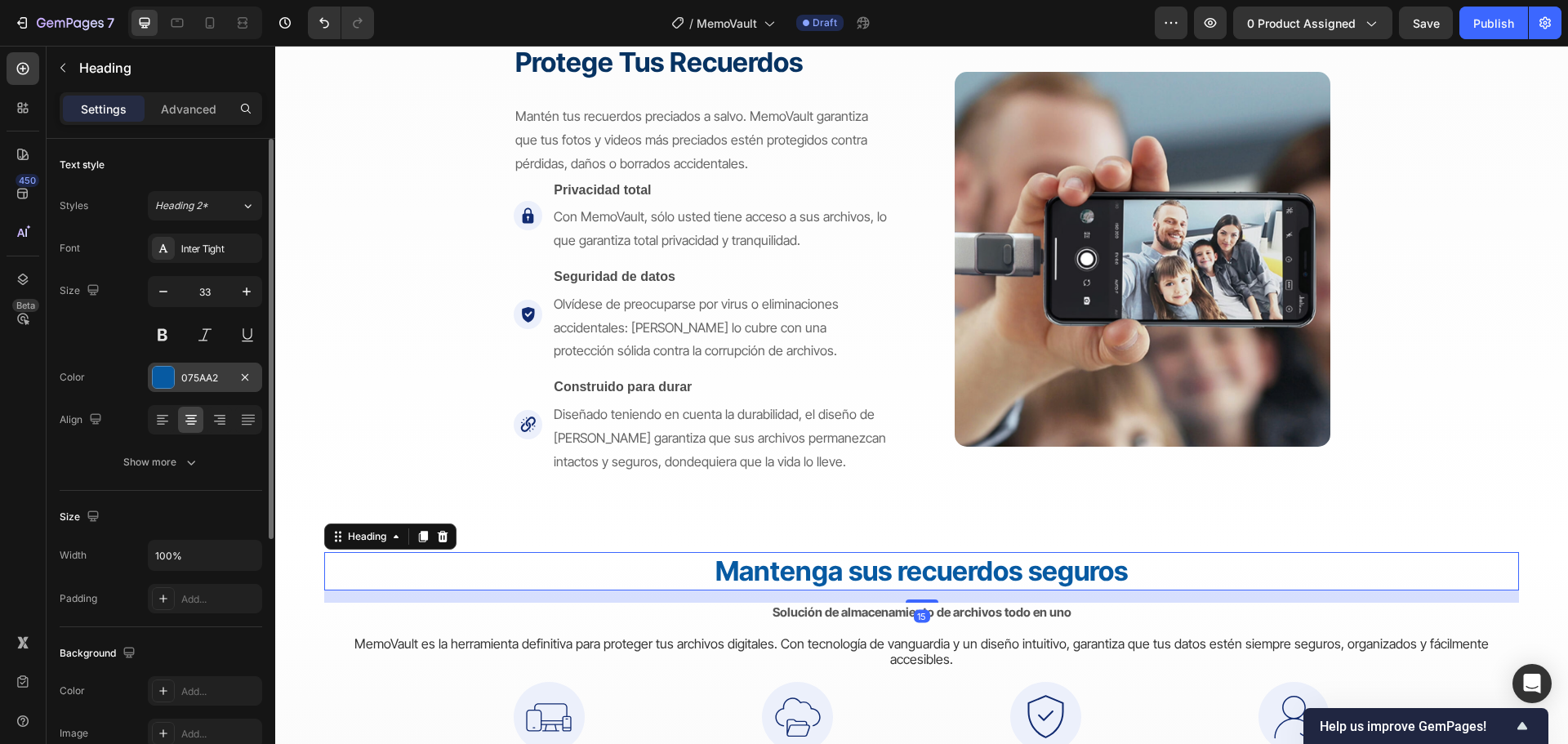
click at [195, 379] on div "075AA2" at bounding box center [205, 378] width 47 height 14
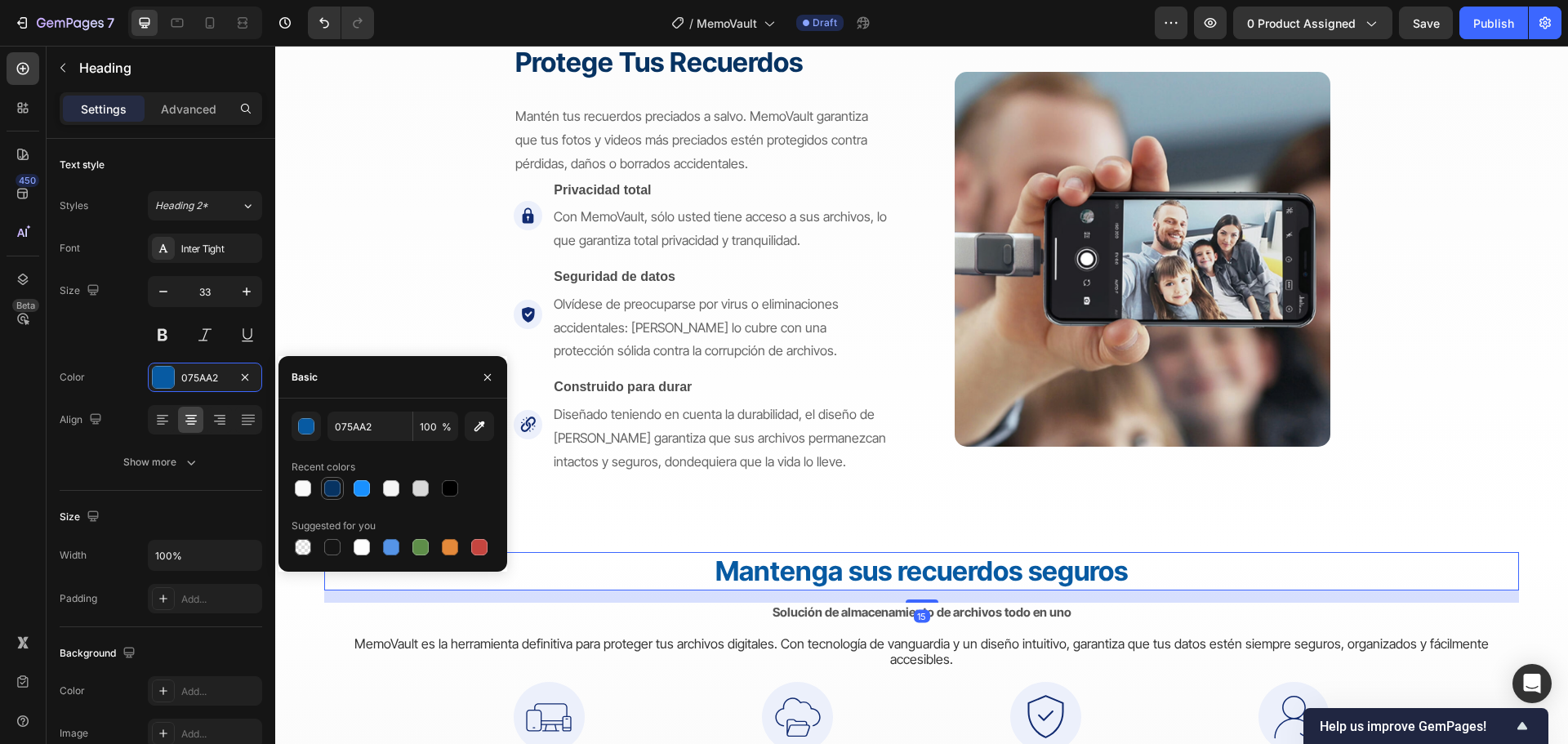
click at [328, 481] on div at bounding box center [332, 487] width 16 height 16
type input "073362"
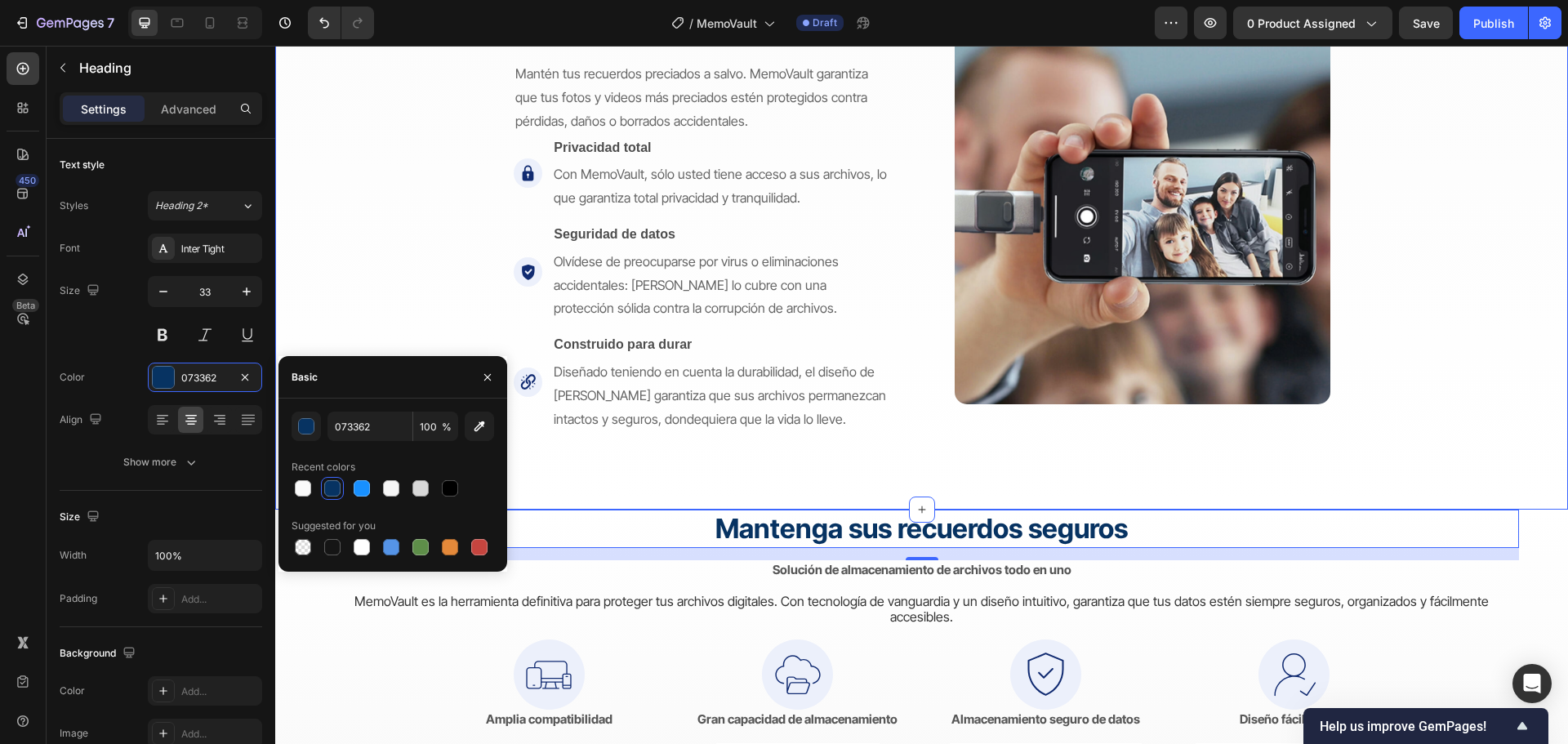
scroll to position [2776, 0]
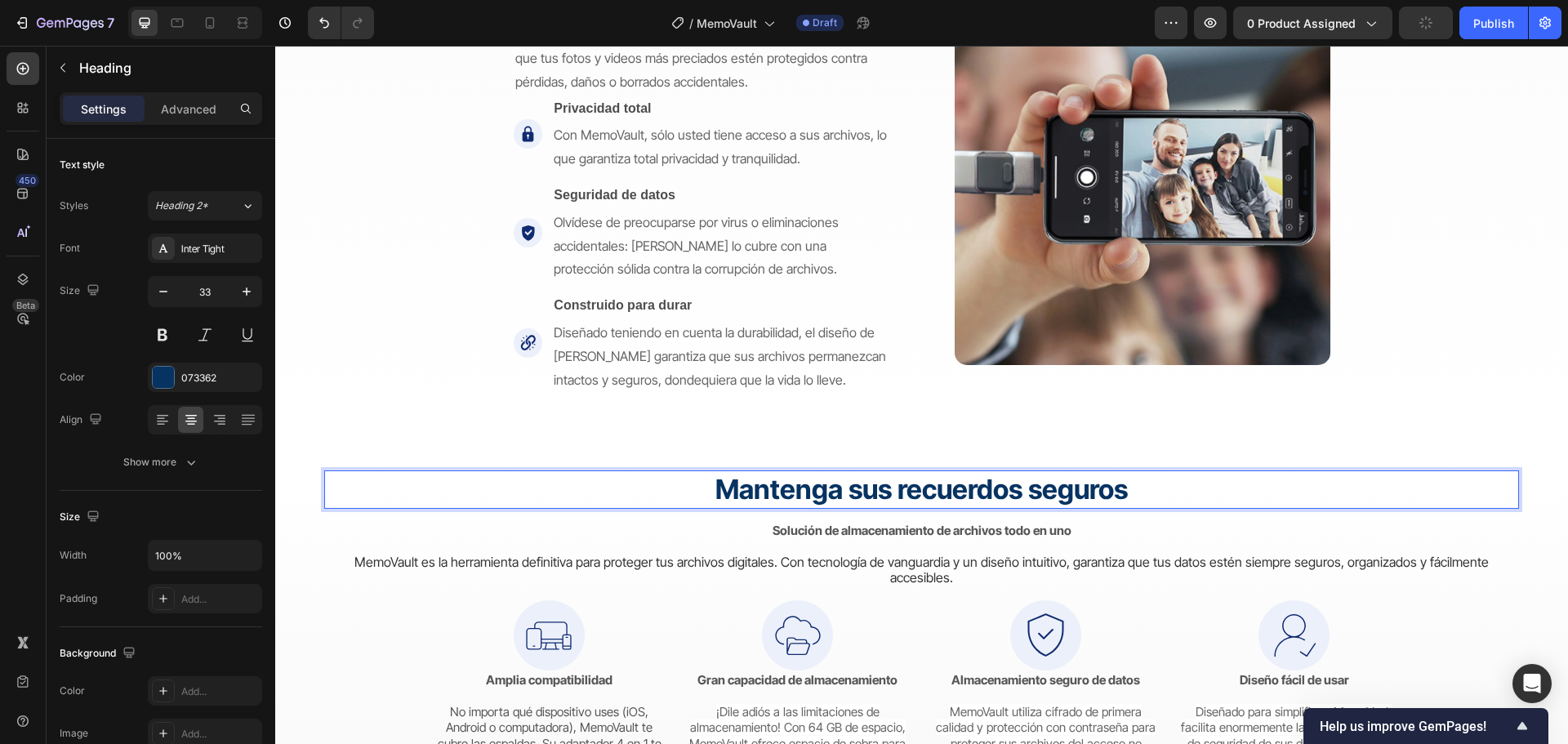
click at [805, 496] on strong "Mantenga sus recuerdos seguros" at bounding box center [921, 489] width 412 height 33
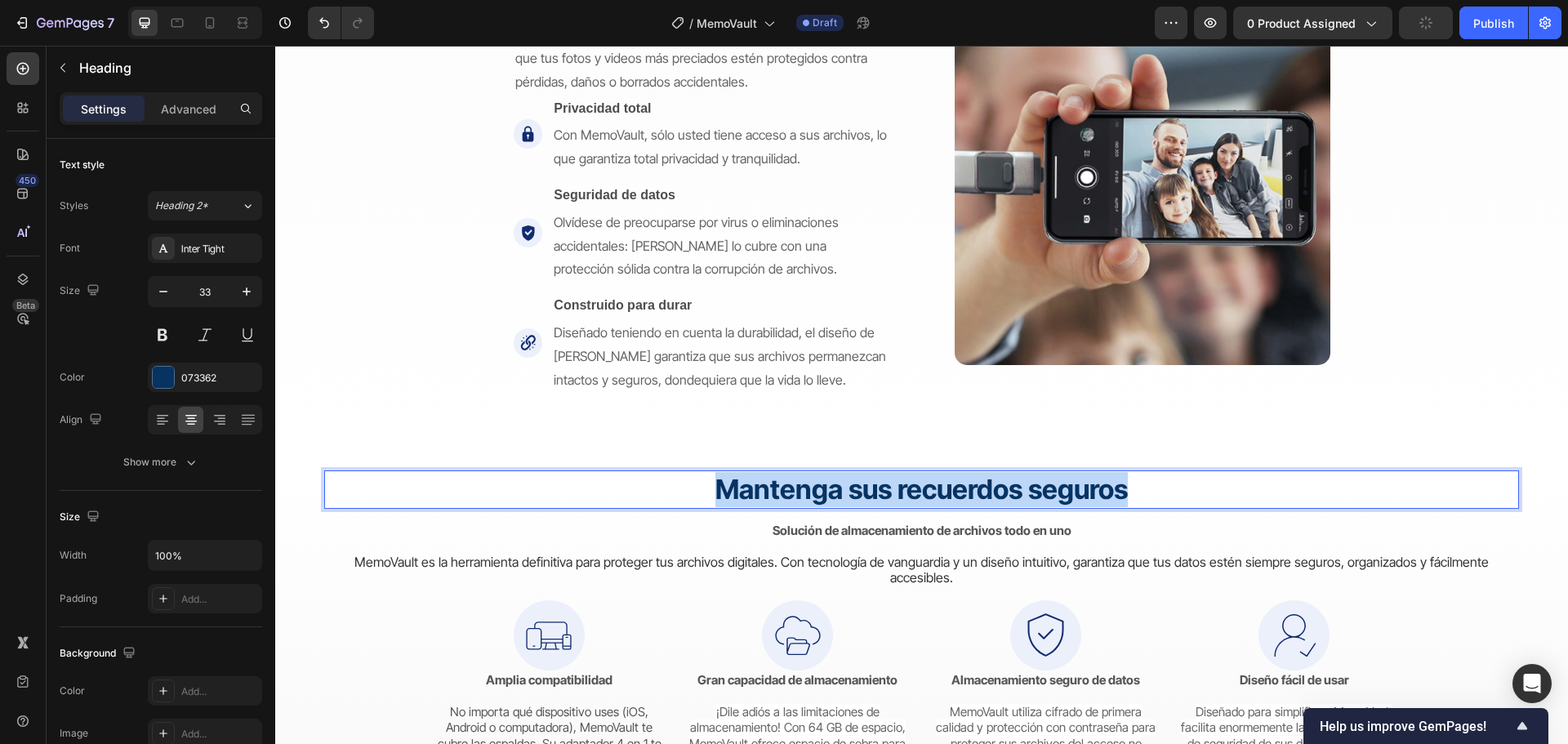
click at [805, 496] on strong "Mantenga sus recuerdos seguros" at bounding box center [921, 489] width 412 height 33
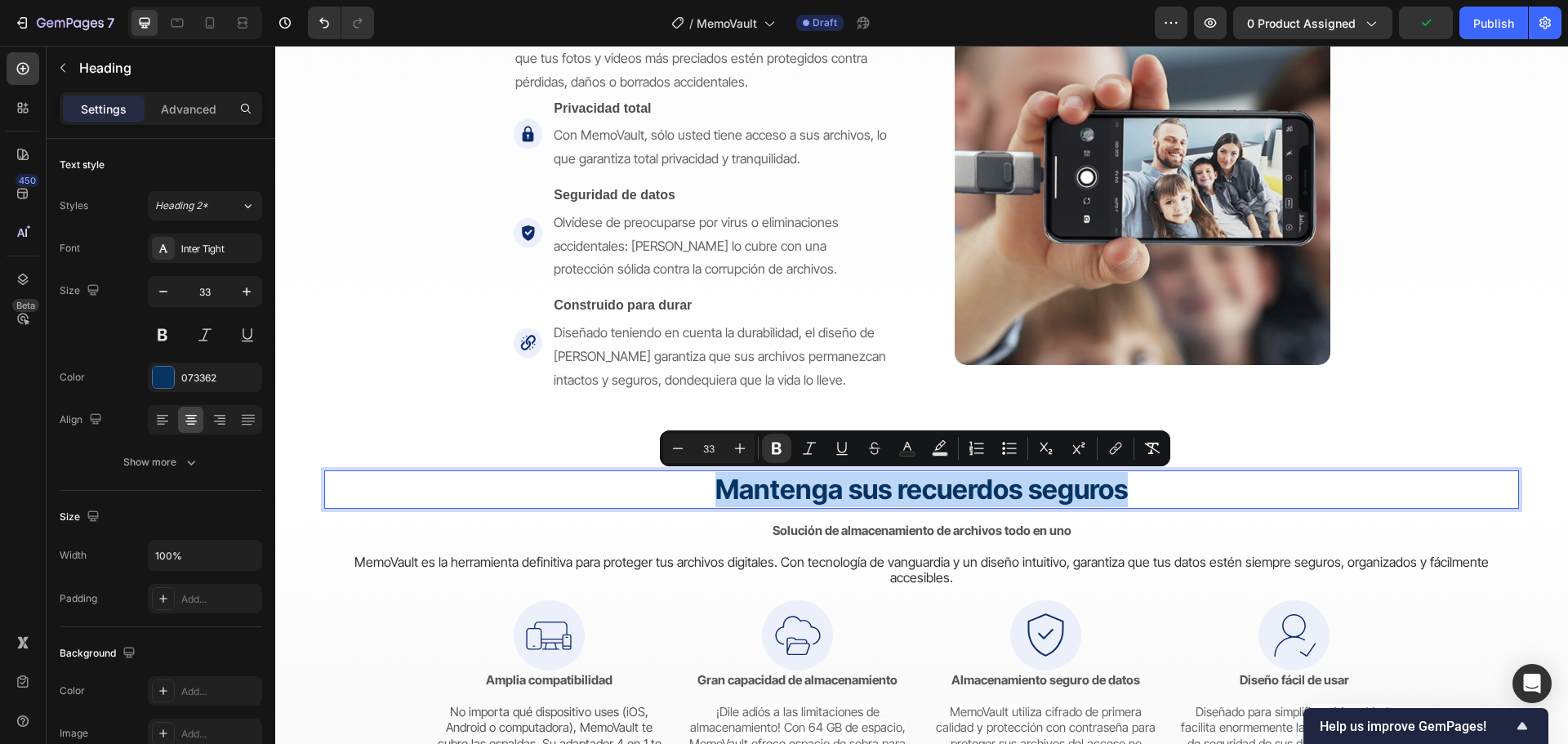
click at [805, 507] on p "Mantenga sus recuerdos seguros" at bounding box center [921, 489] width 1191 height 36
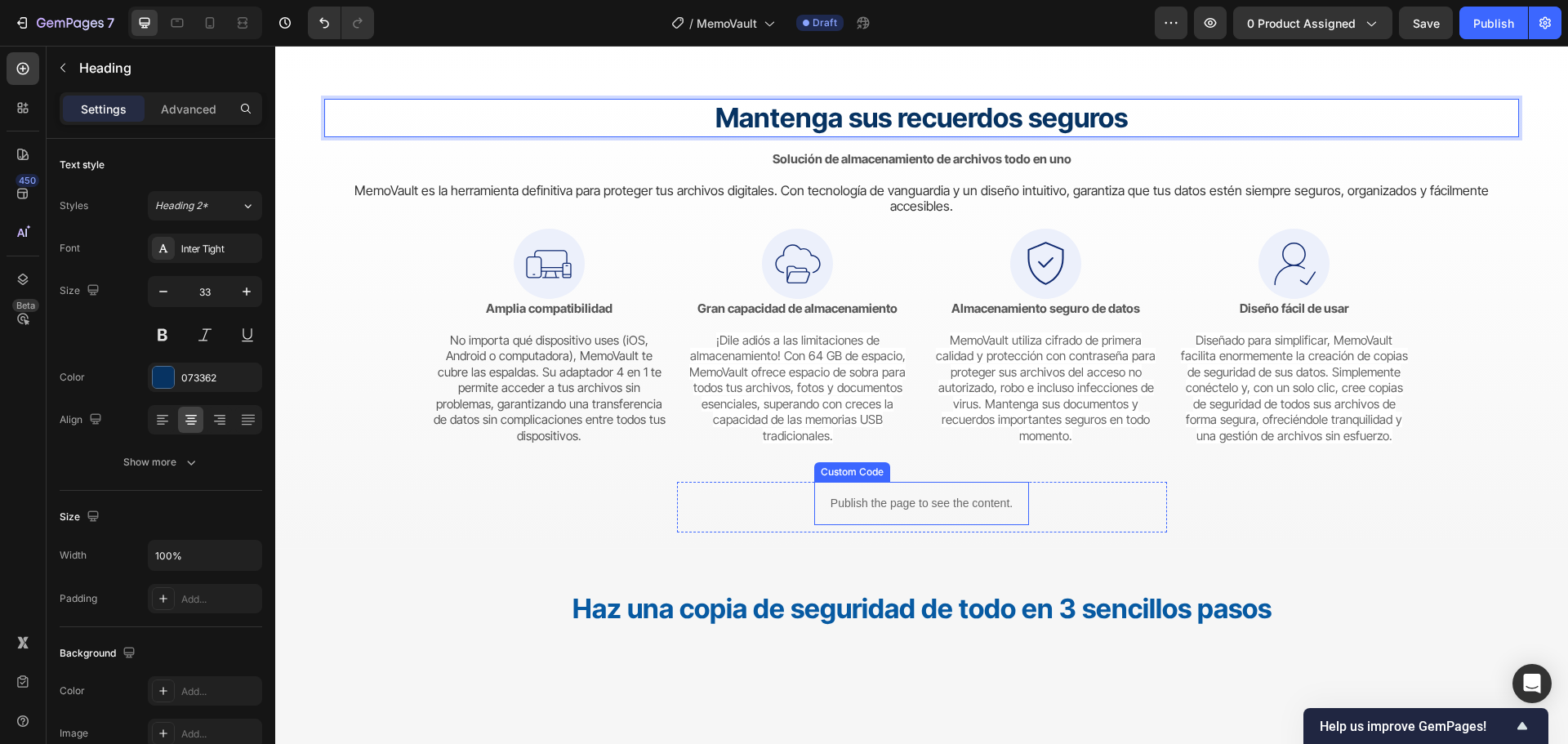
scroll to position [3184, 0]
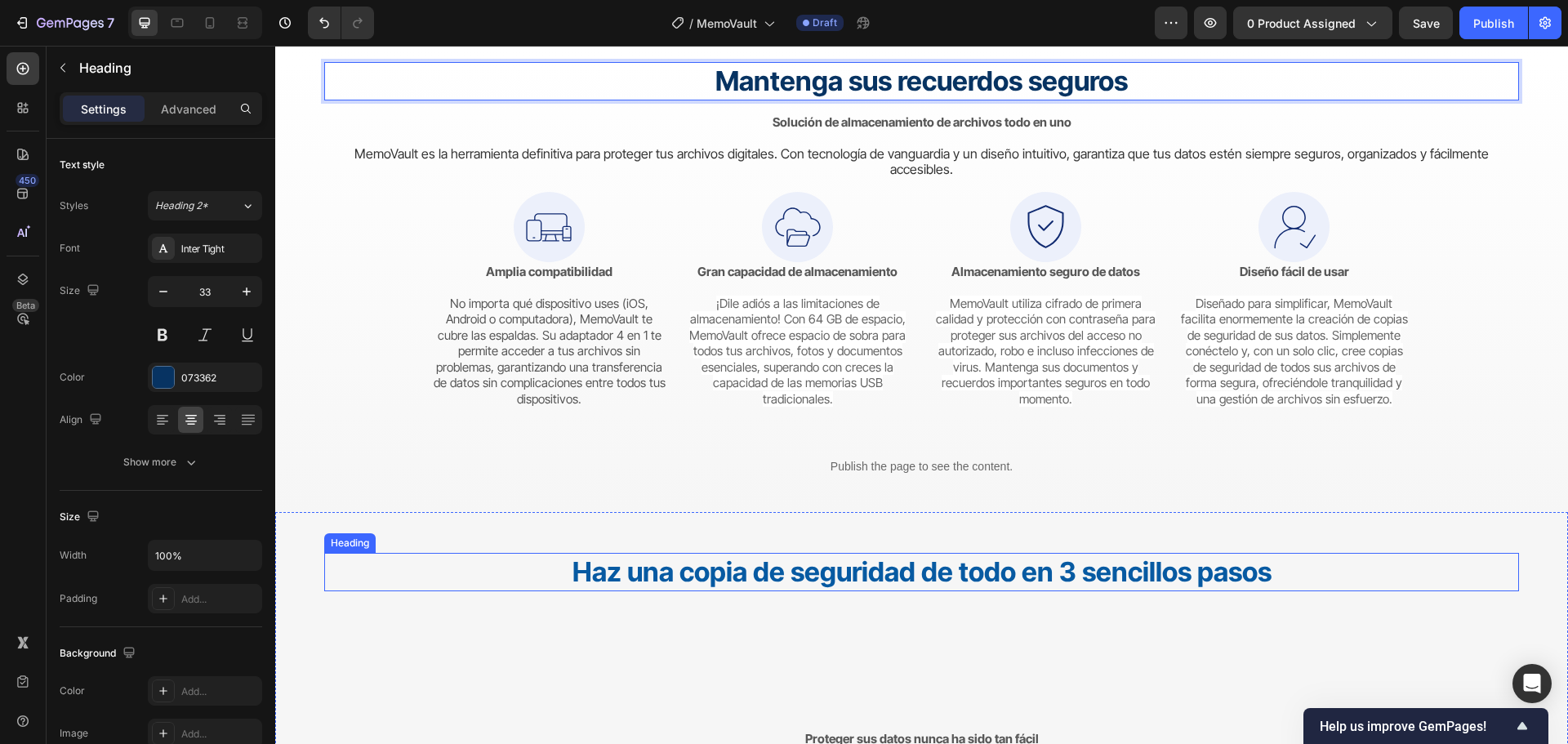
click at [879, 562] on strong "Haz una copia de seguridad de todo en 3 sencillos pasos" at bounding box center [921, 572] width 699 height 33
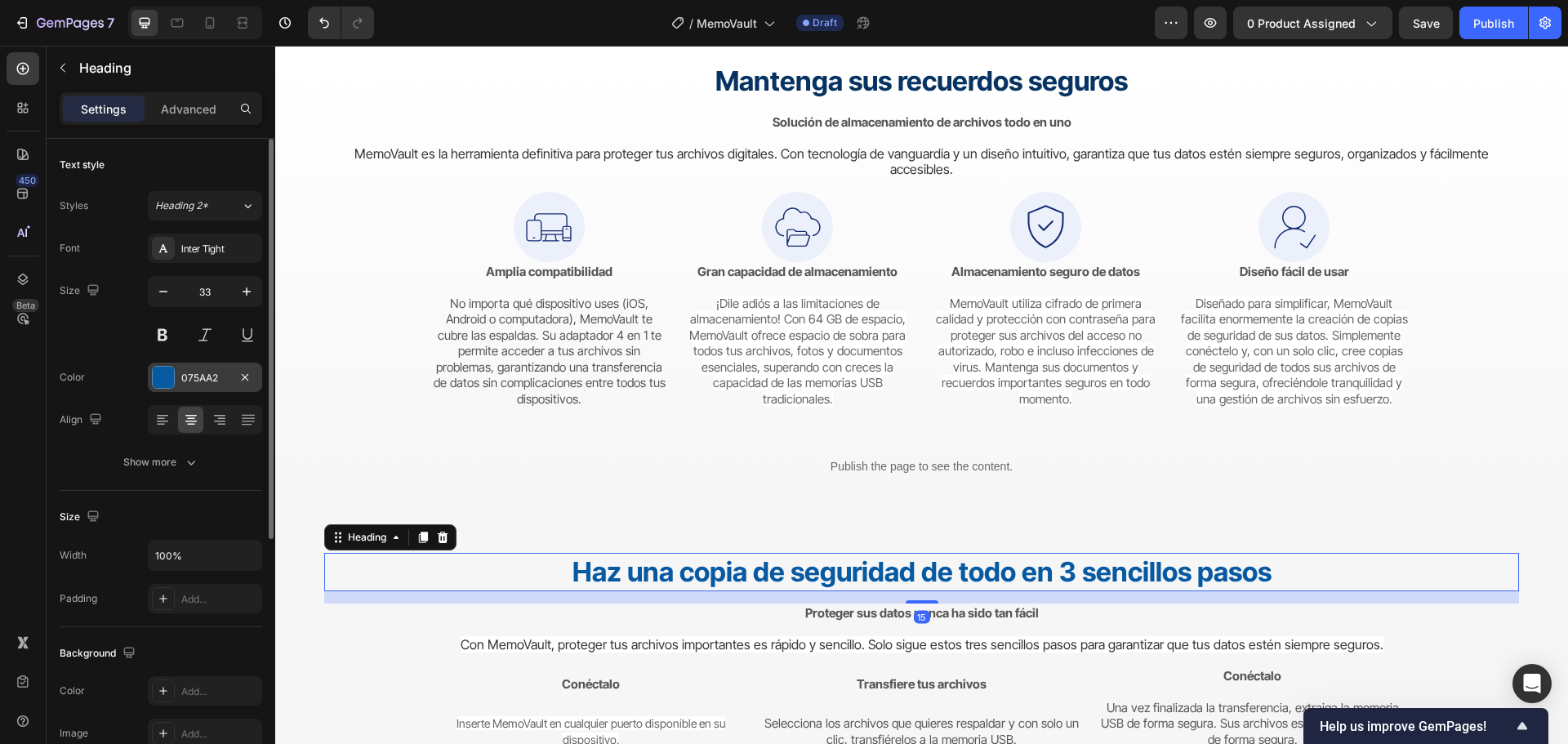
click at [204, 384] on div "075AA2" at bounding box center [205, 378] width 47 height 14
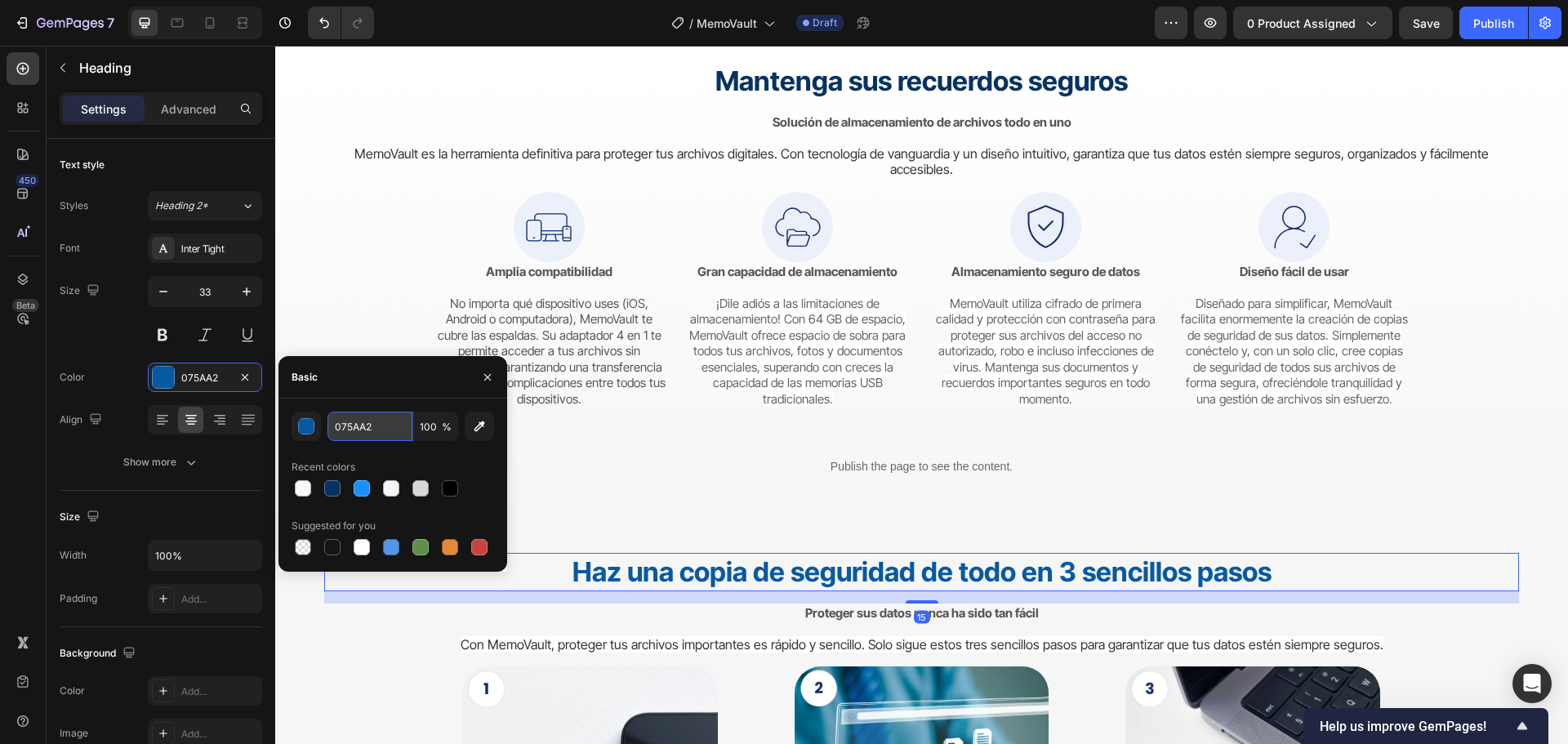
click at [343, 431] on input "075AA2" at bounding box center [370, 426] width 85 height 30
click at [328, 483] on div at bounding box center [332, 487] width 16 height 16
type input "073362"
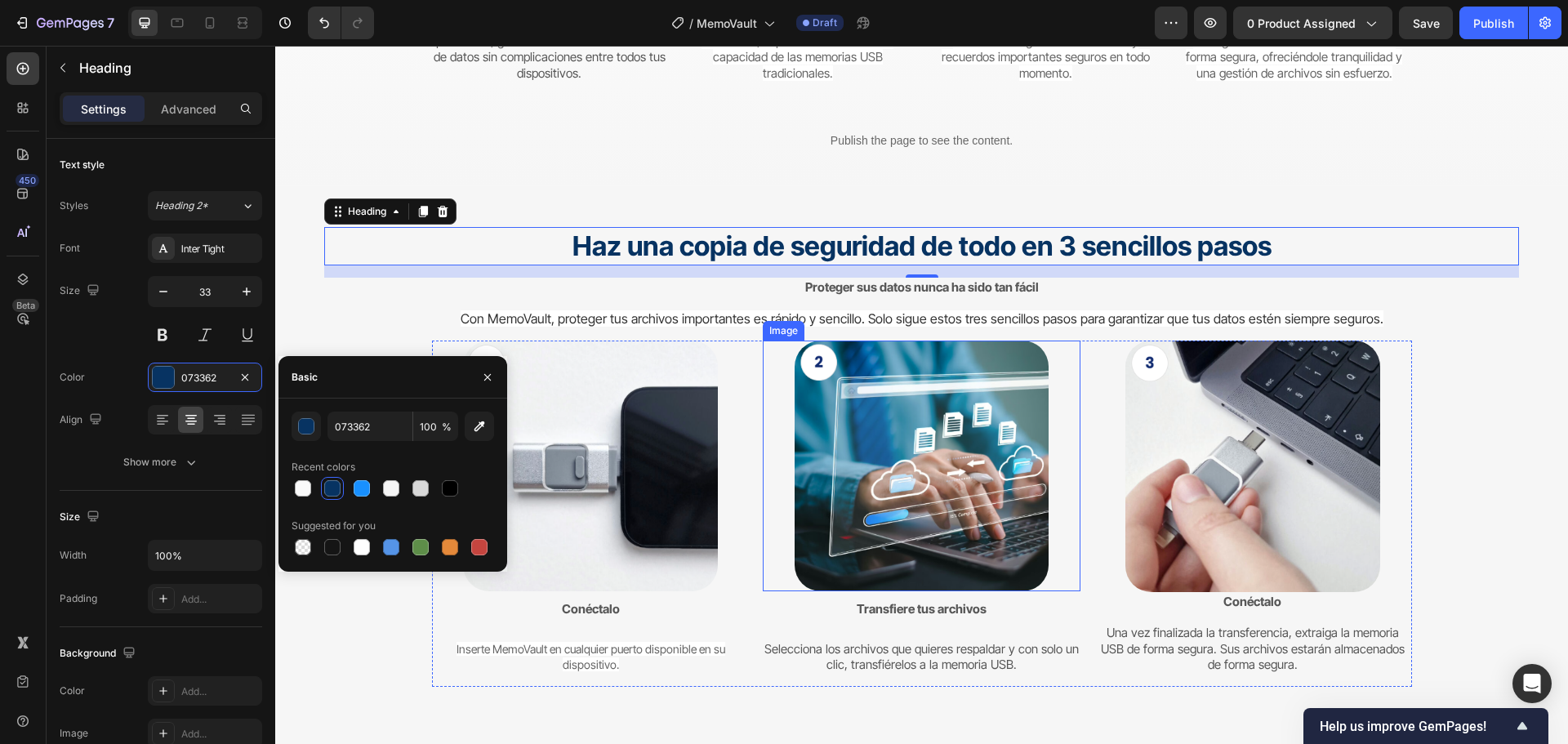
scroll to position [3510, 0]
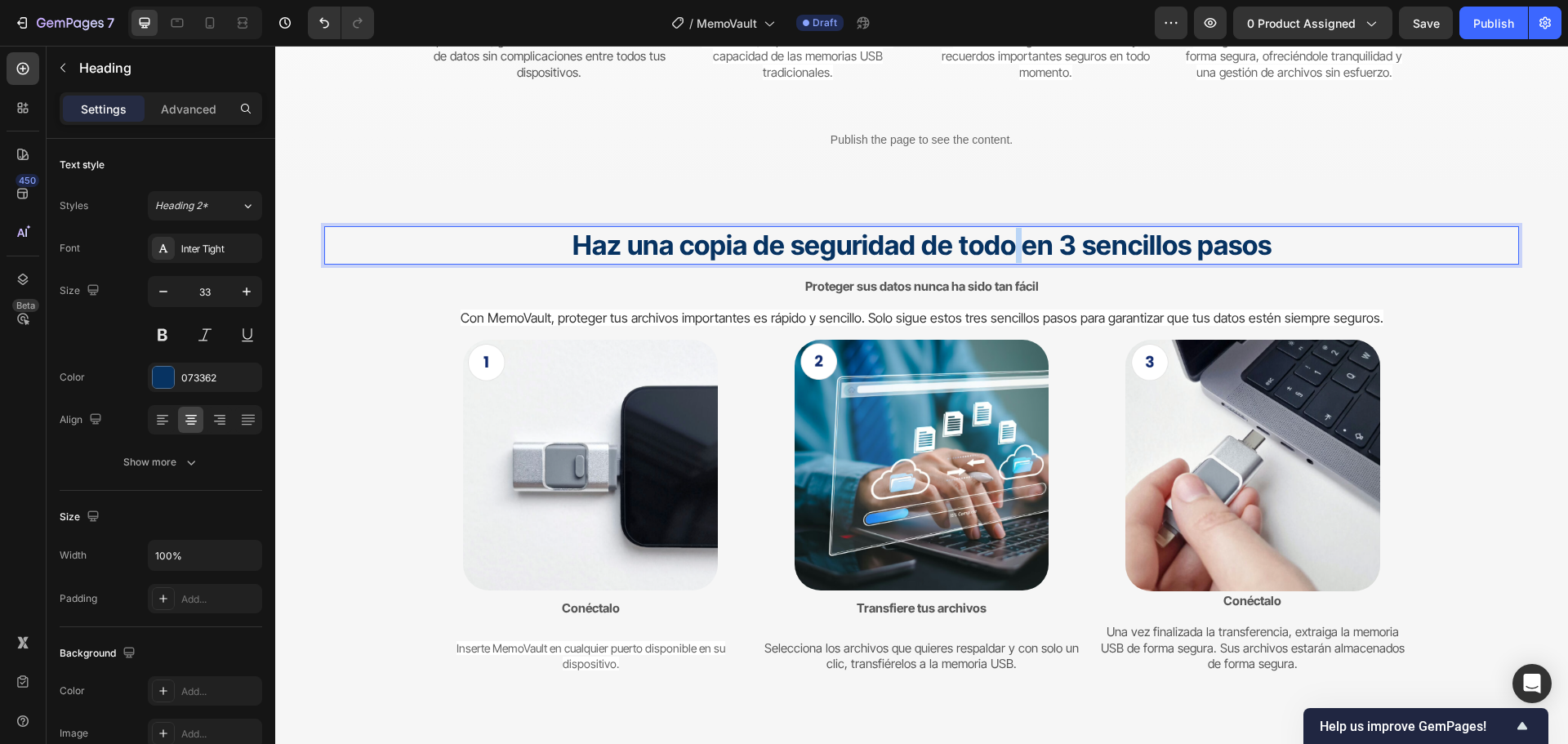
click at [1004, 241] on strong "Haz una copia de seguridad de todo en 3 sencillos pasos" at bounding box center [921, 245] width 699 height 33
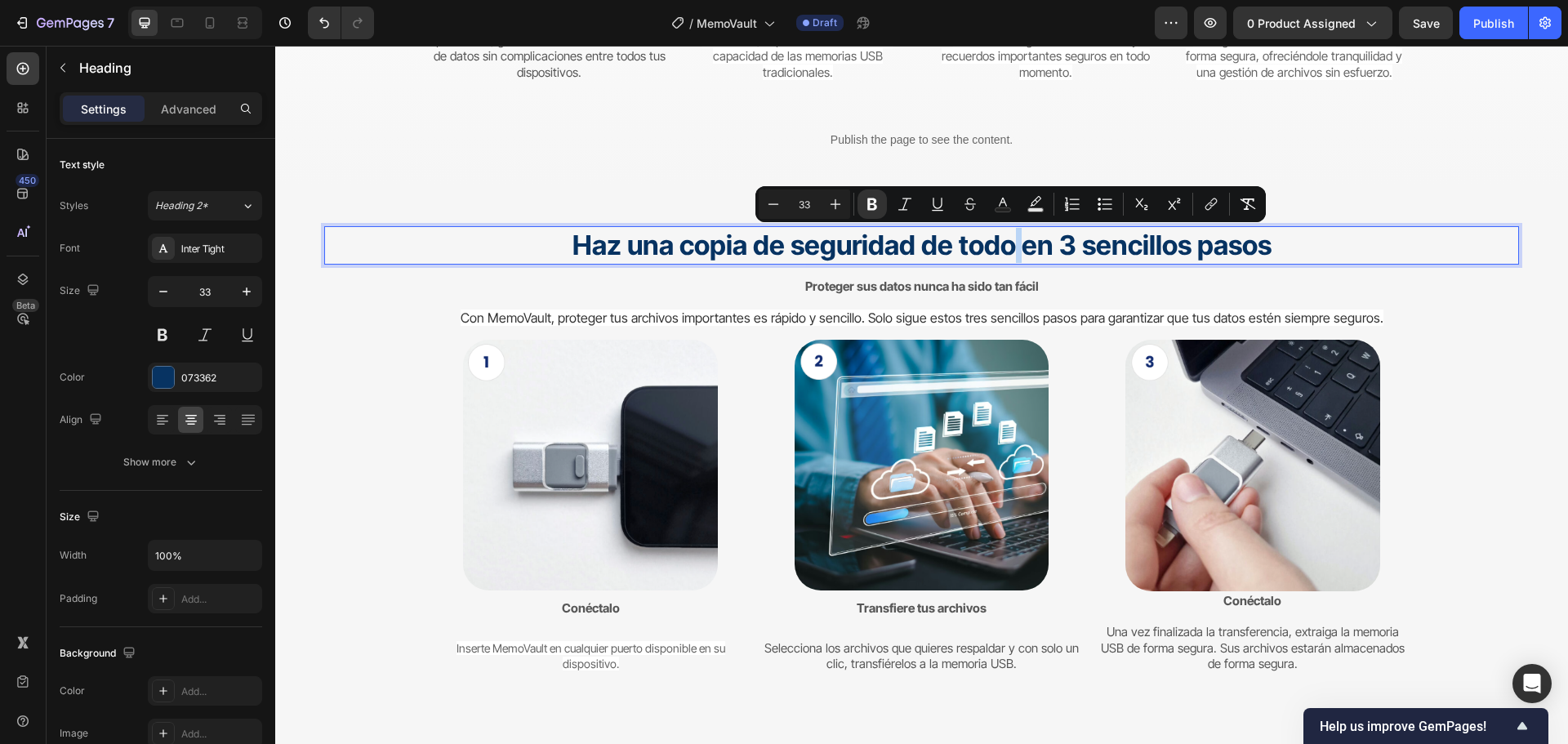
click at [1002, 241] on strong "Haz una copia de seguridad de todo en 3 sencillos pasos" at bounding box center [921, 245] width 699 height 33
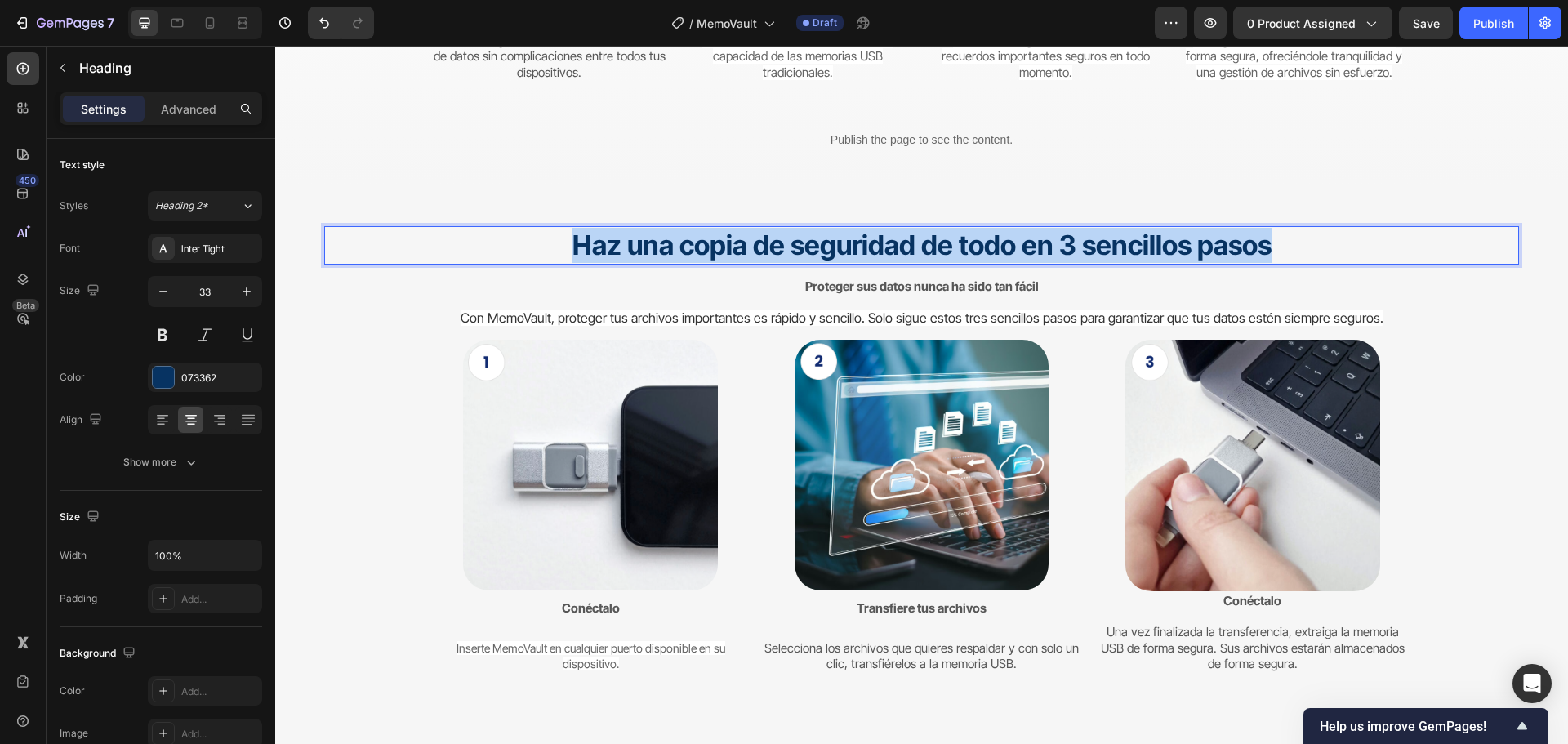
click at [1002, 241] on strong "Haz una copia de seguridad de todo en 3 sencillos pasos" at bounding box center [921, 245] width 699 height 33
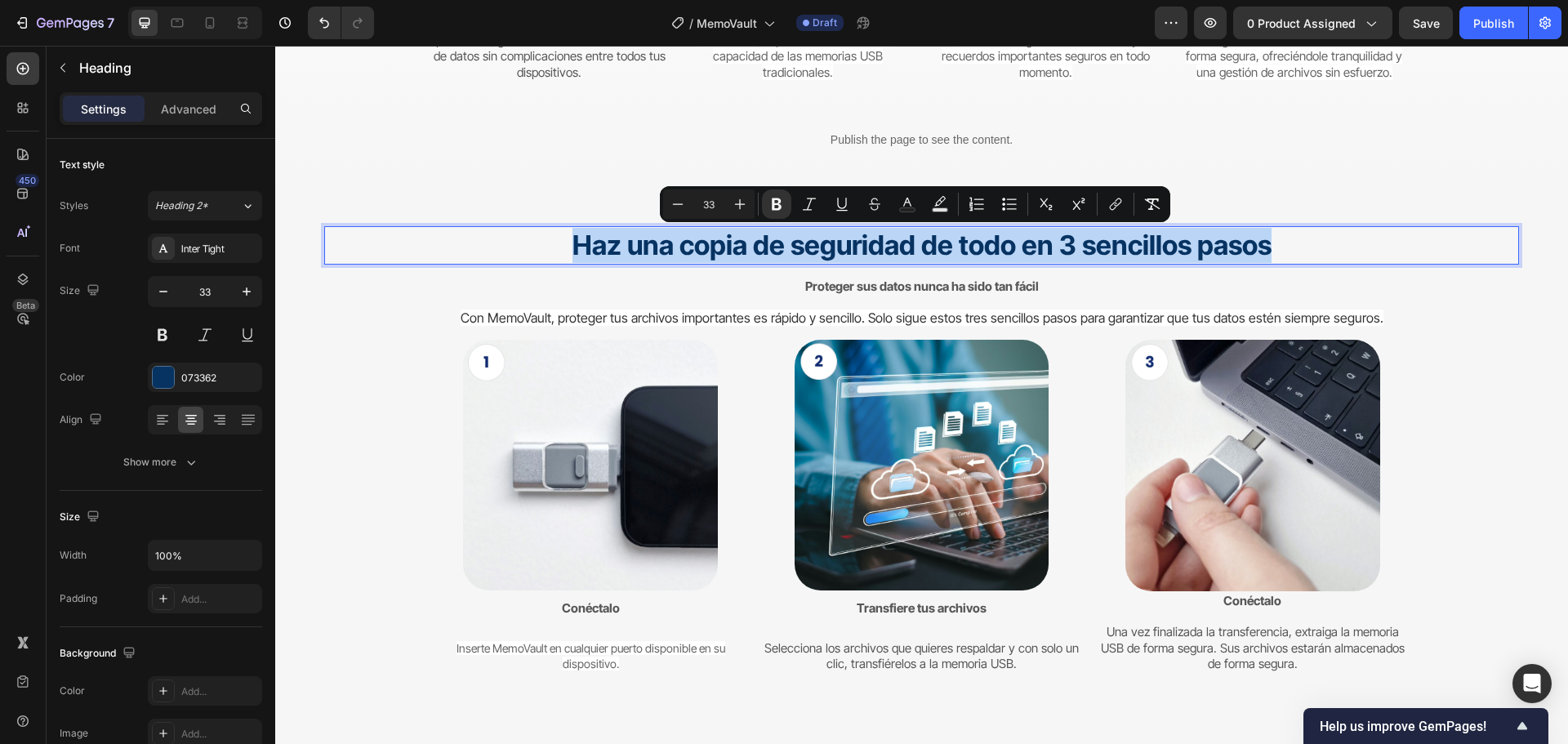
click at [1002, 241] on strong "Haz una copia de seguridad de todo en 3 sencillos pasos" at bounding box center [921, 245] width 699 height 33
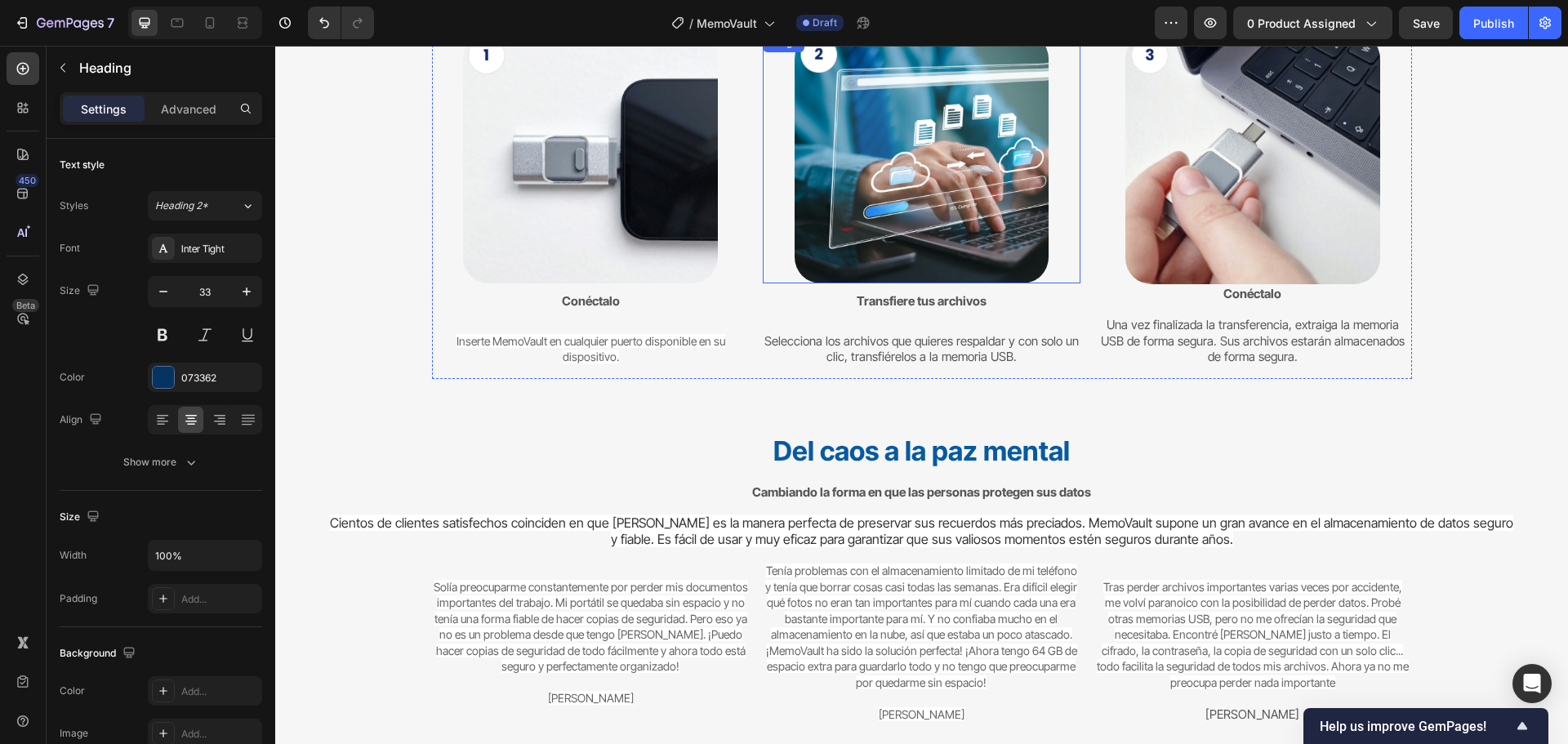
scroll to position [3919, 0]
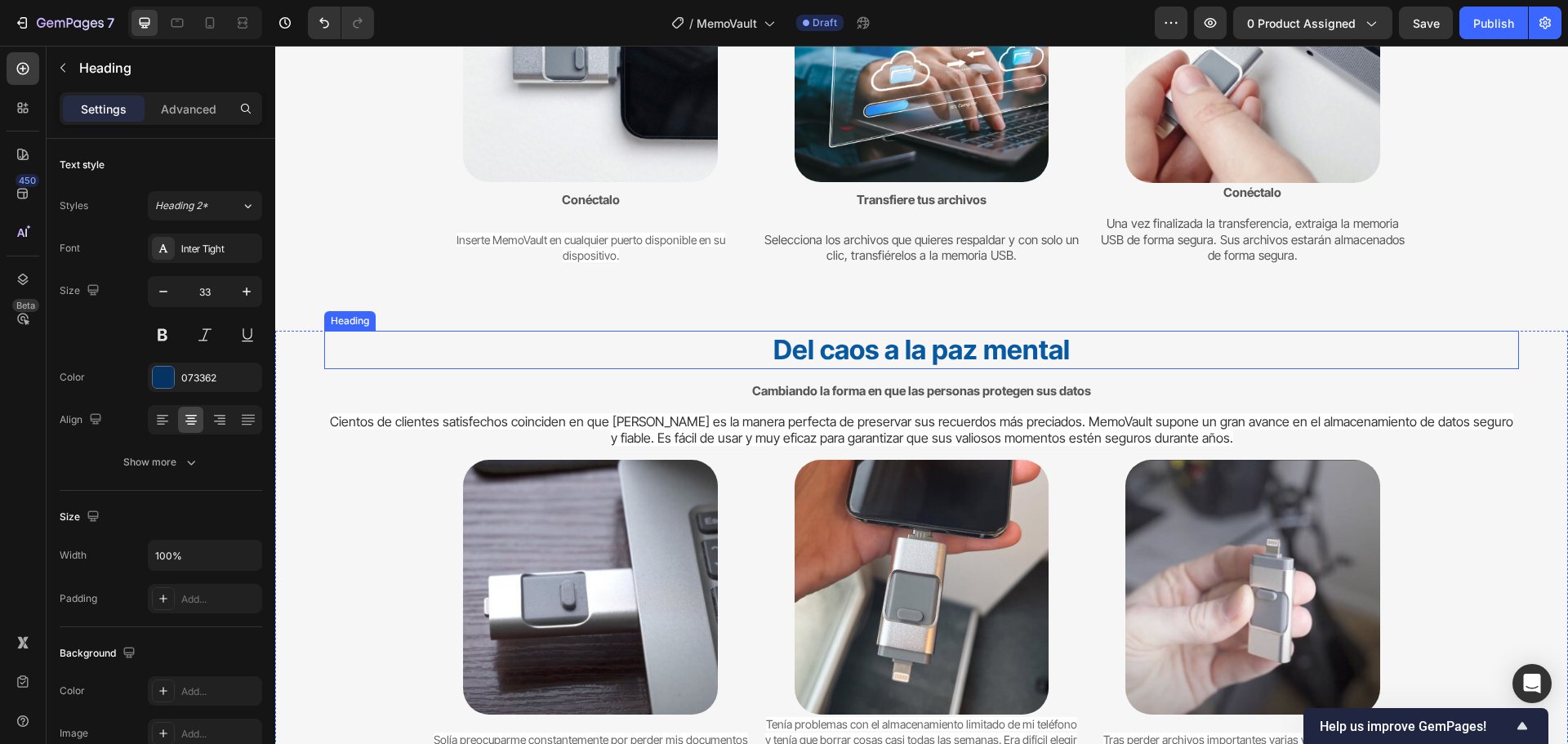
drag, startPoint x: 955, startPoint y: 350, endPoint x: 831, endPoint y: 350, distance: 124.0
click at [954, 350] on strong "Del caos a la paz mental" at bounding box center [921, 350] width 296 height 33
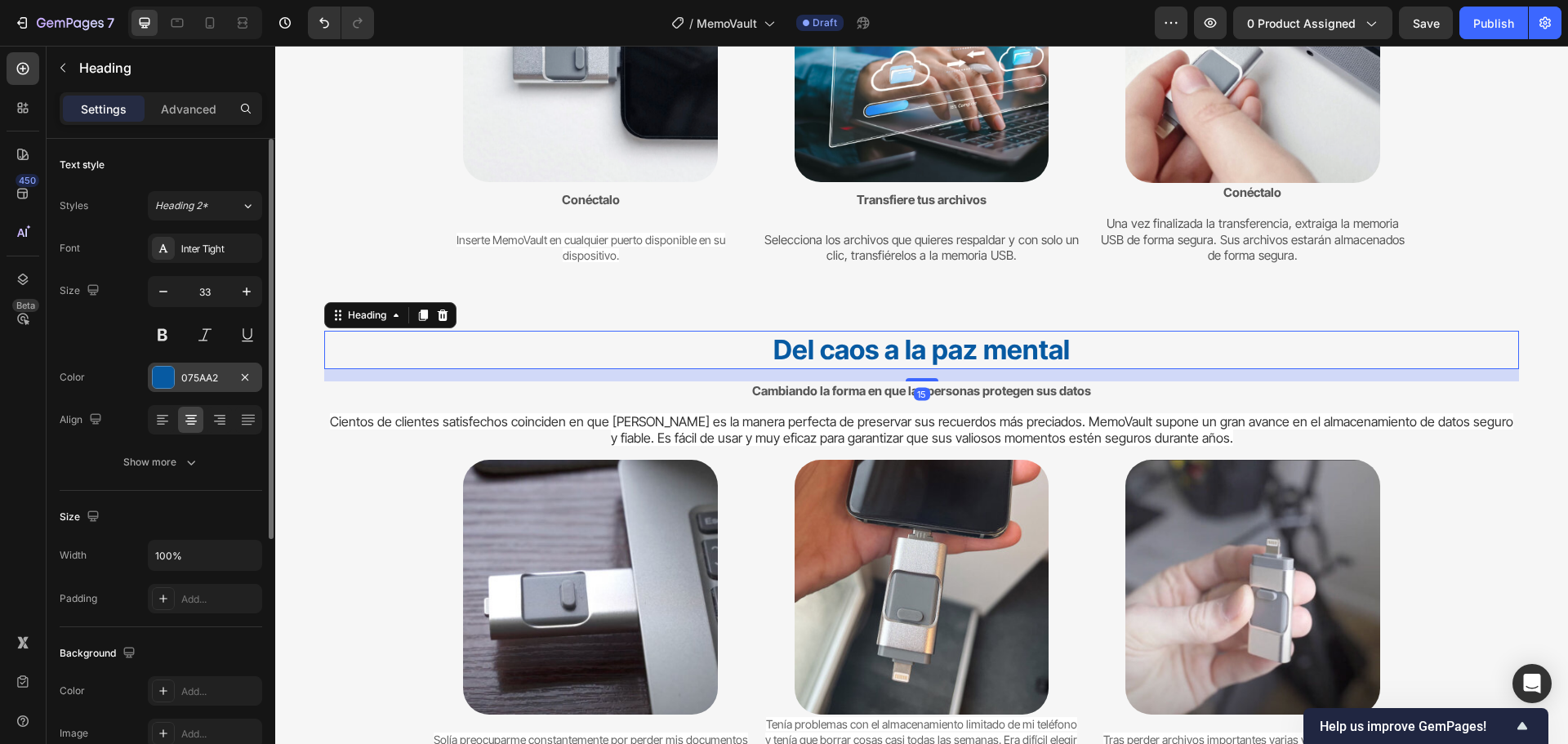
click at [204, 384] on div "075AA2" at bounding box center [205, 378] width 47 height 14
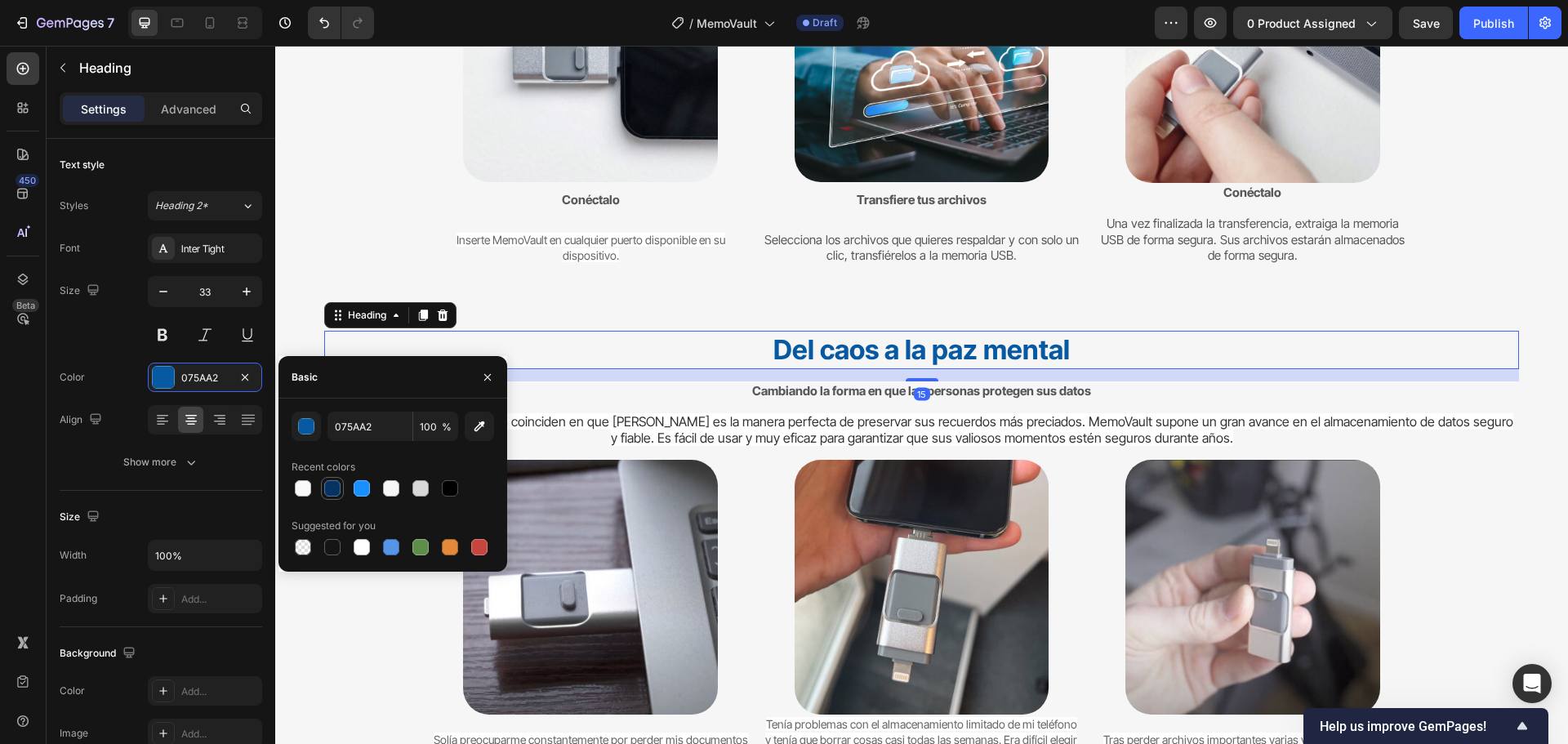
click at [331, 487] on div at bounding box center [332, 487] width 16 height 16
type input "073362"
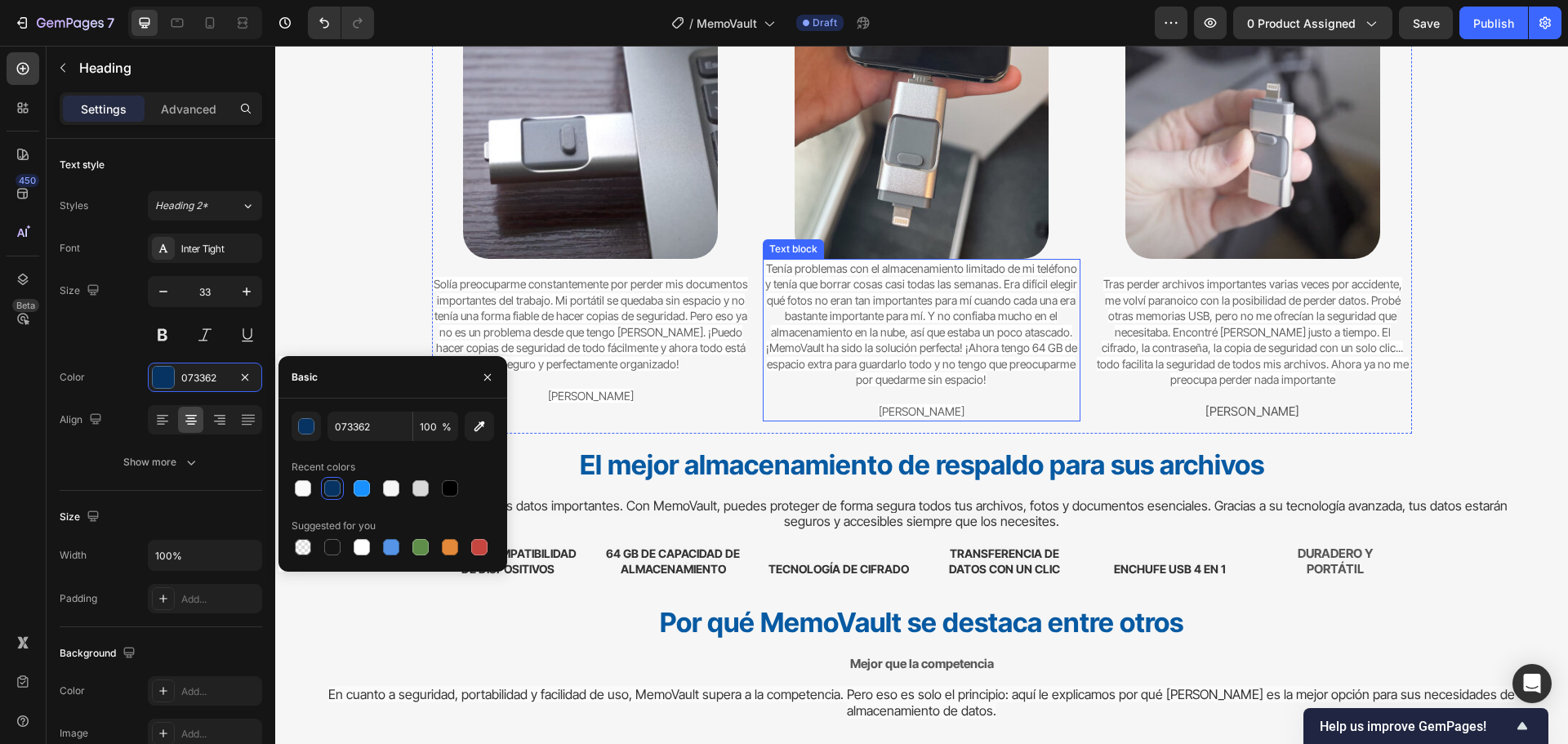
scroll to position [4408, 0]
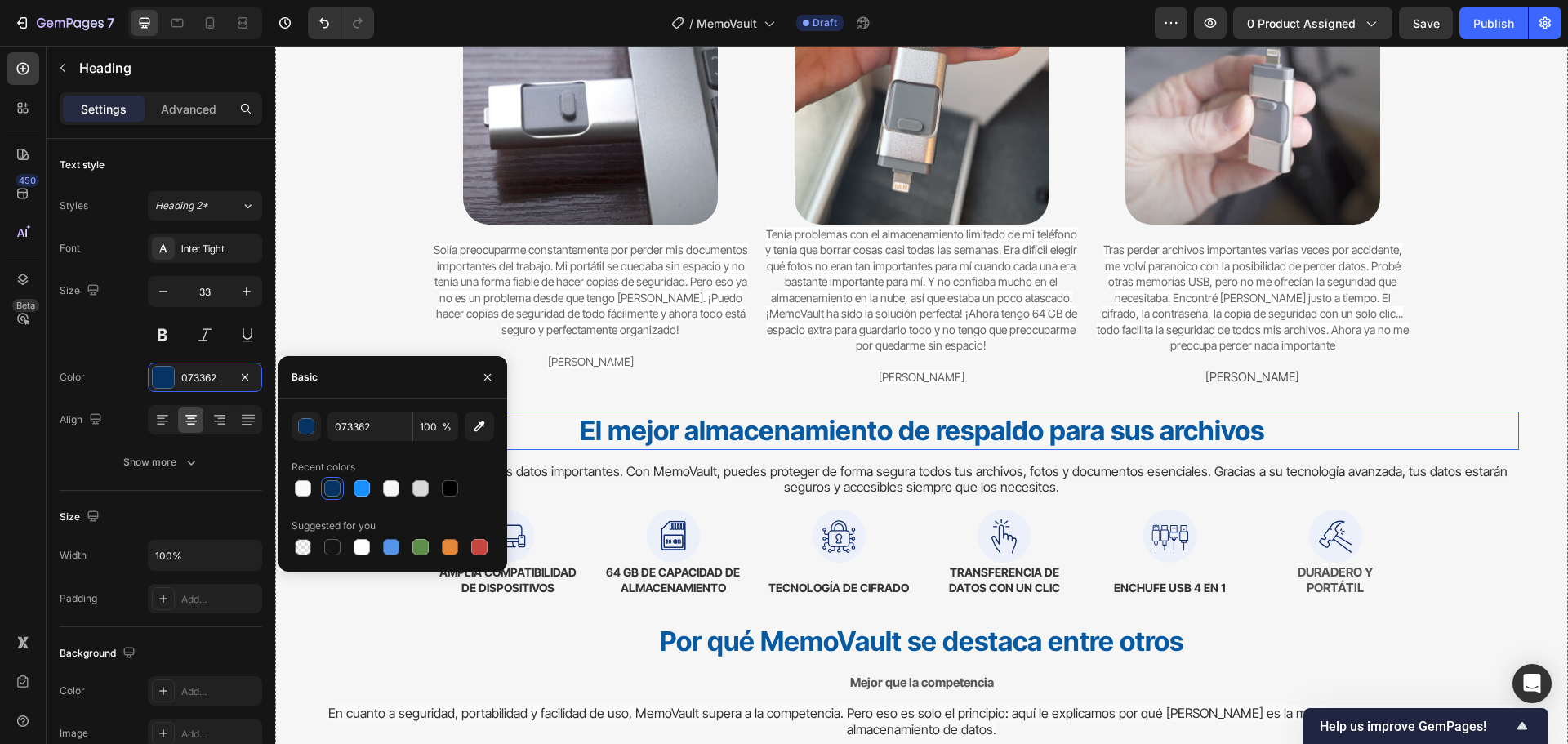
click at [836, 435] on strong "El mejor almacenamiento de respaldo para sus archivos" at bounding box center [922, 431] width 684 height 33
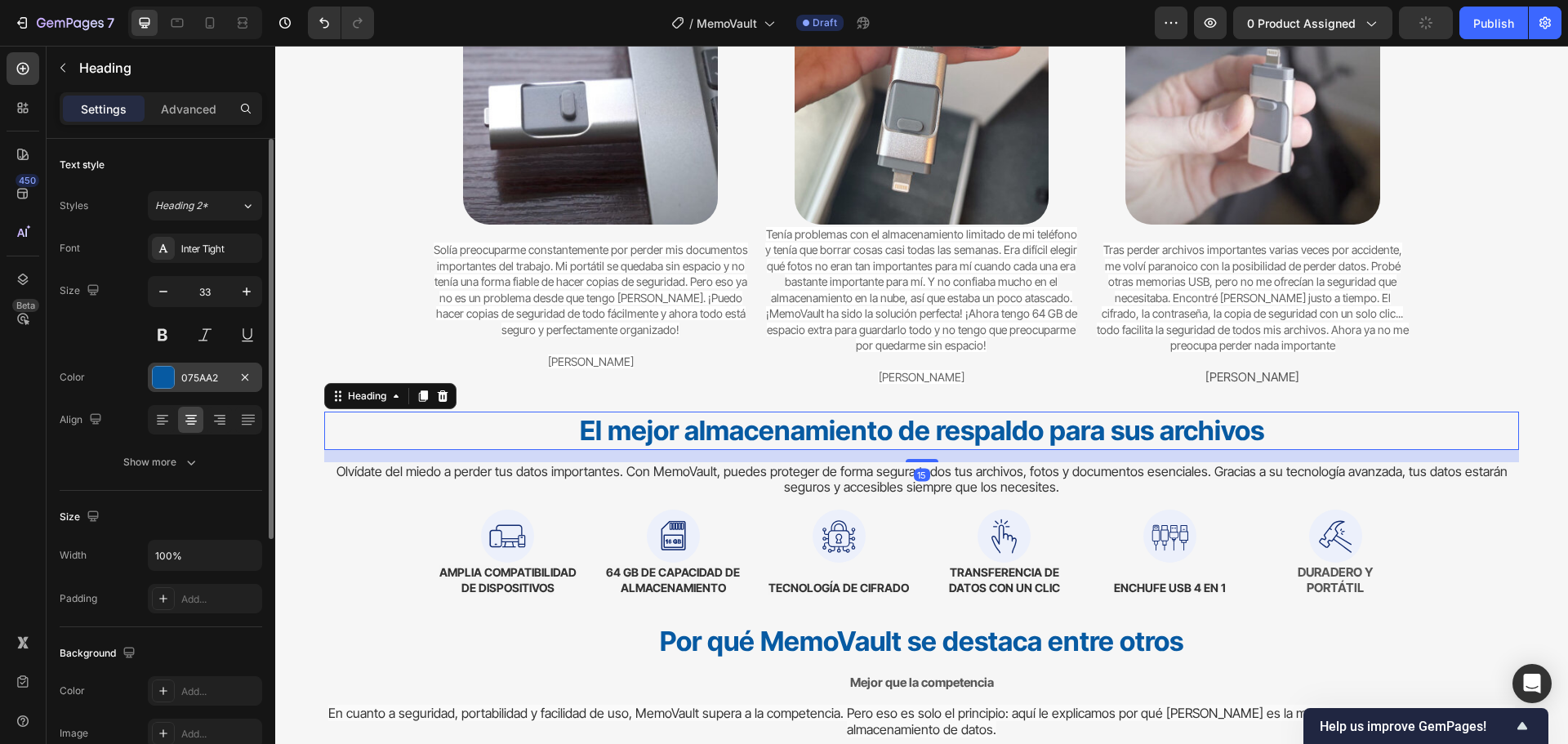
click at [184, 371] on div "075AA2" at bounding box center [205, 378] width 47 height 14
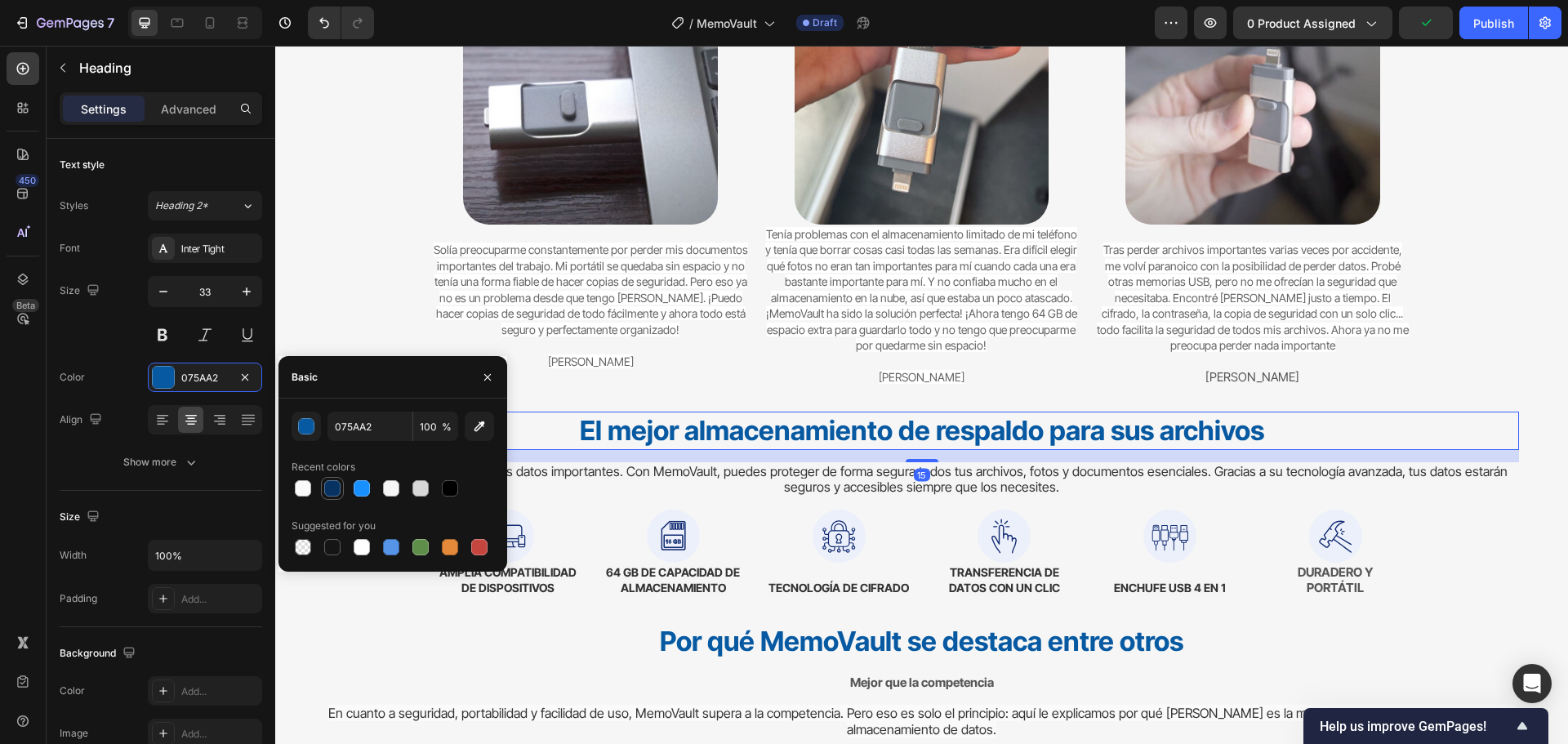
click at [333, 491] on div at bounding box center [332, 487] width 16 height 16
type input "073362"
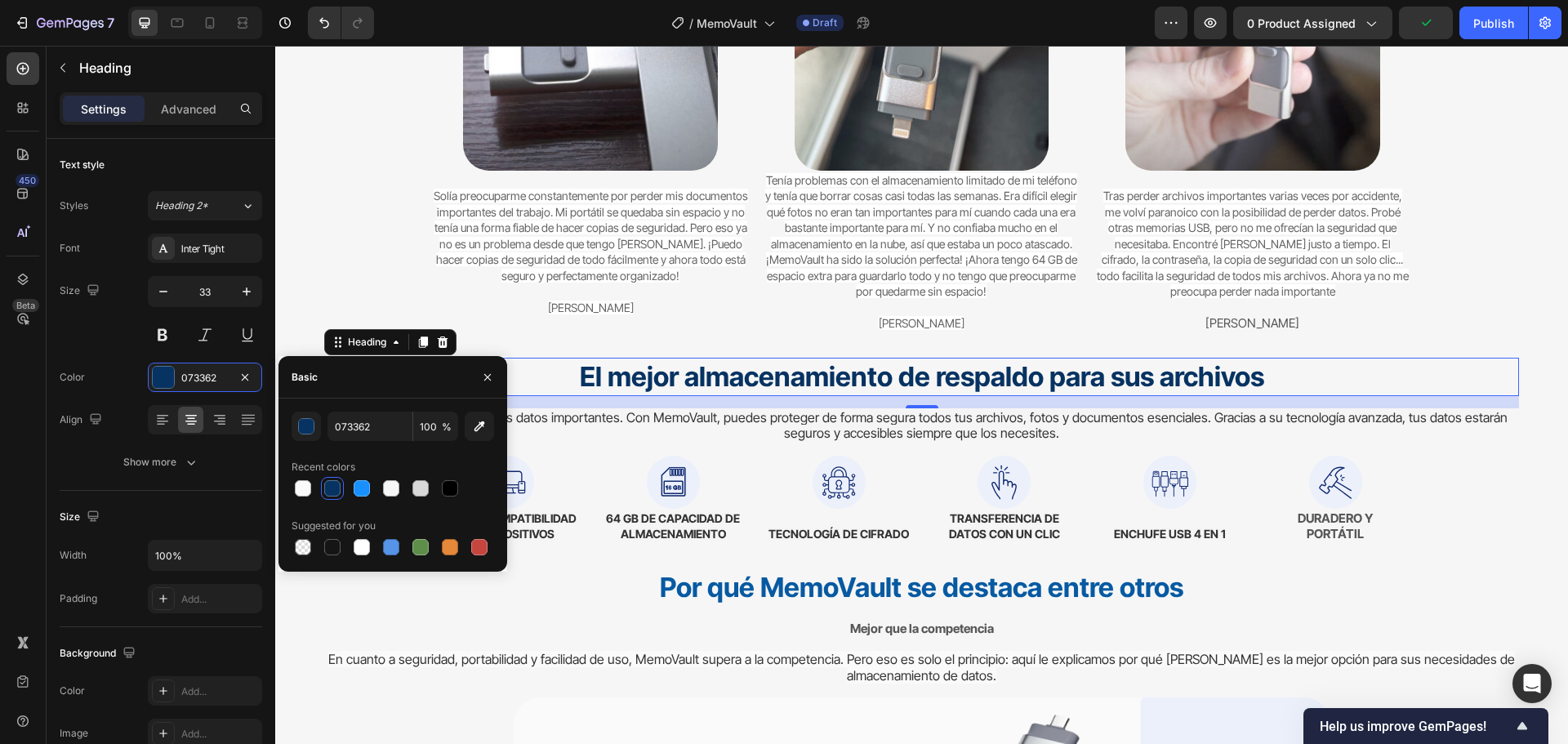
scroll to position [4490, 0]
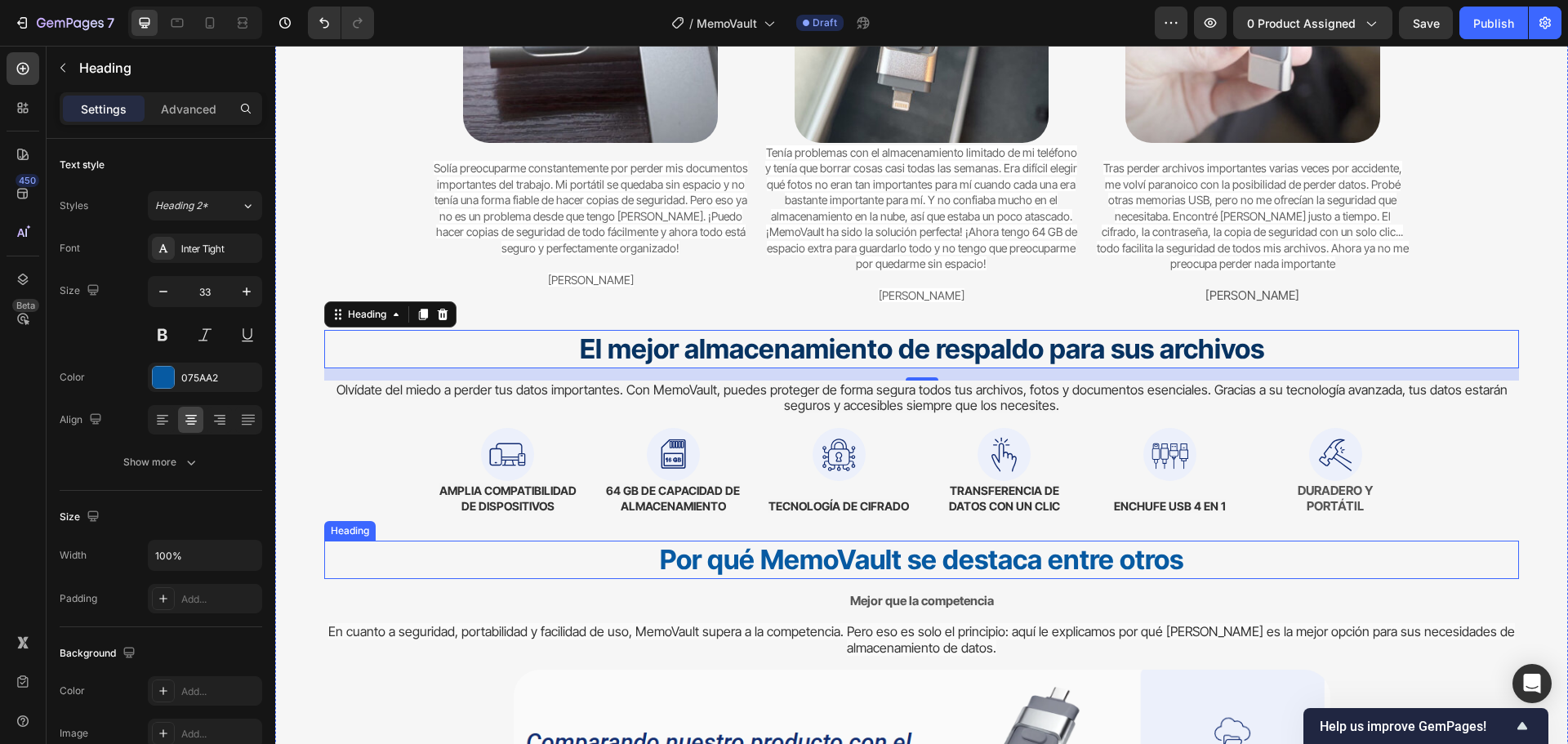
click at [819, 552] on strong "Por qué MemoVault se destaca entre otros" at bounding box center [921, 559] width 523 height 33
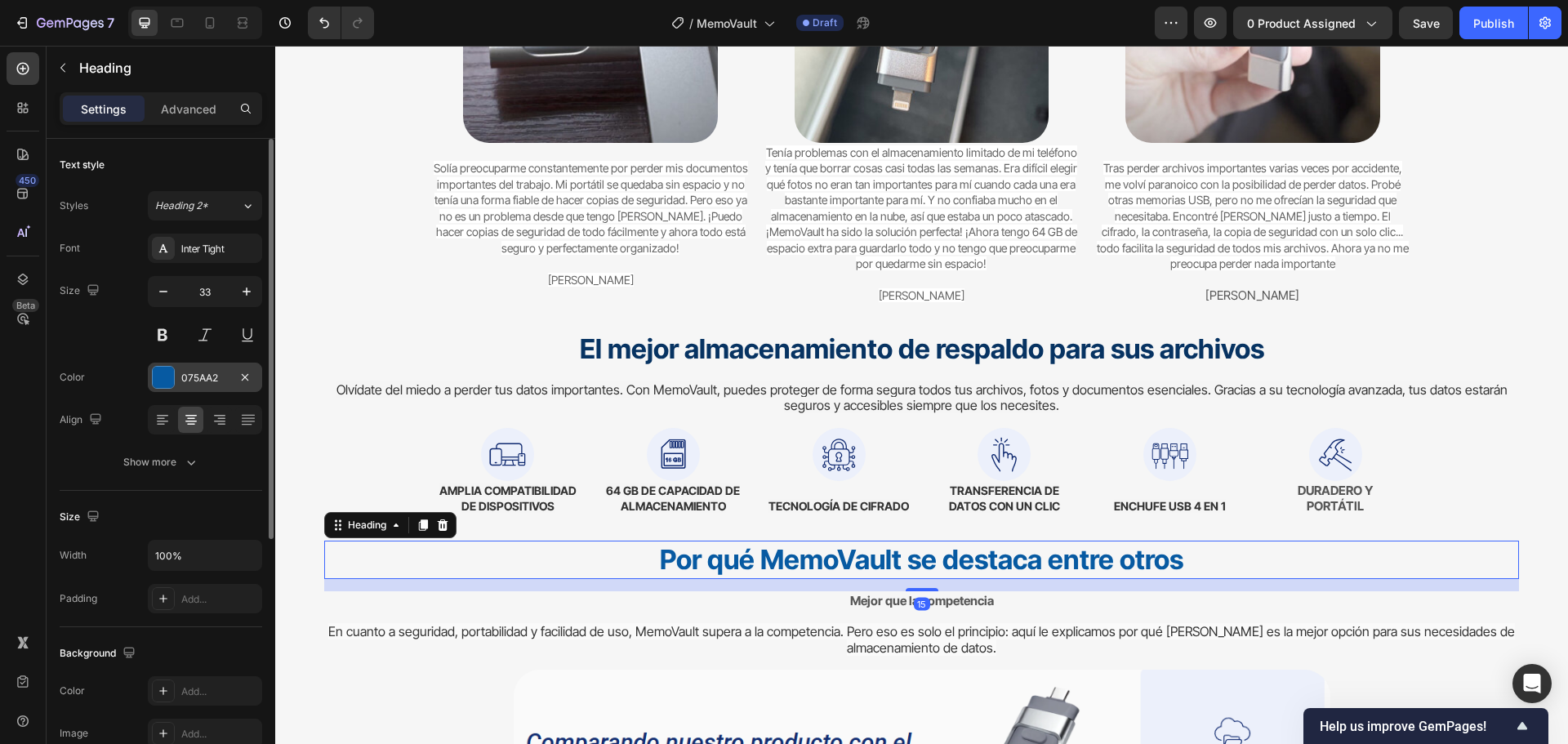
click at [174, 381] on div at bounding box center [163, 378] width 23 height 23
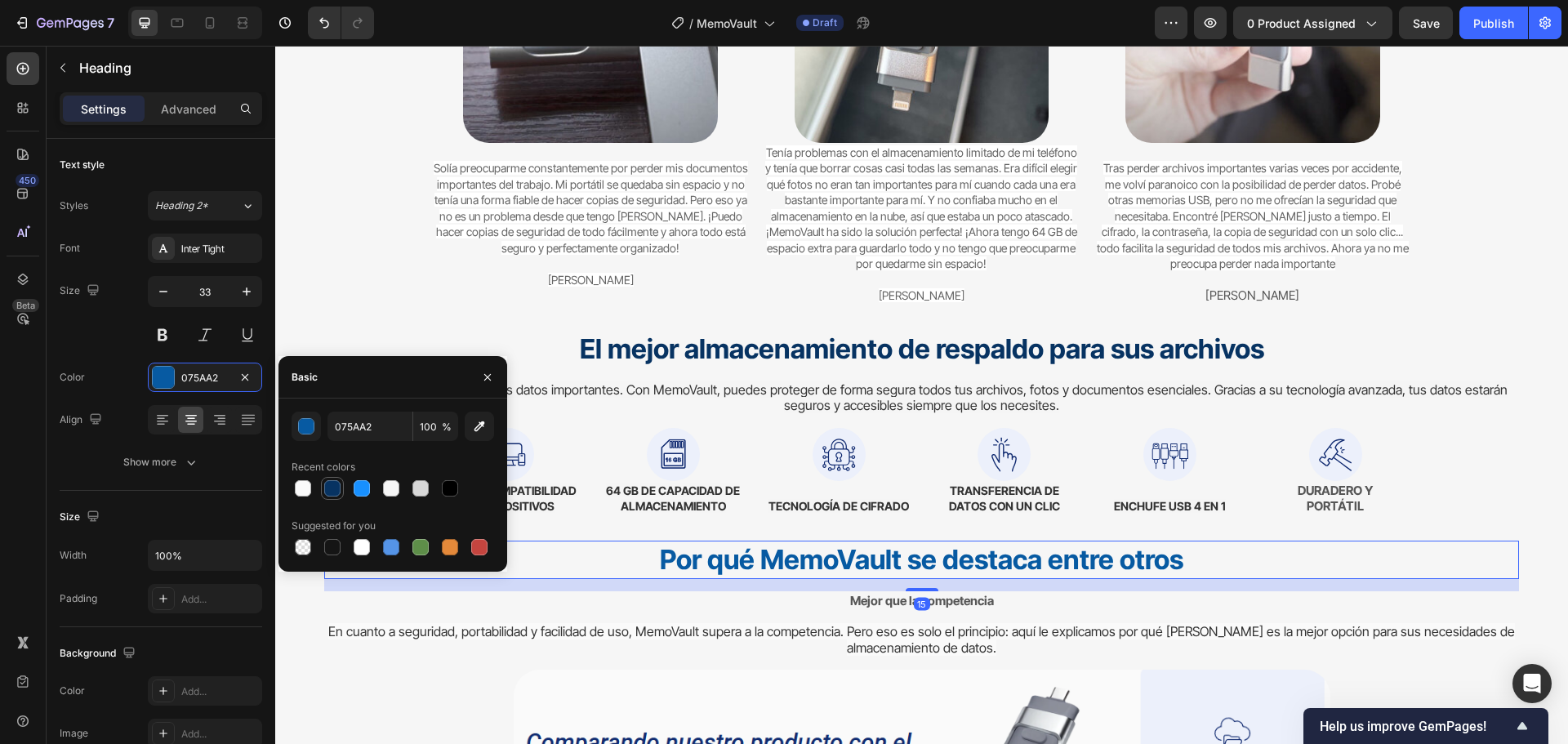
click at [334, 489] on div at bounding box center [332, 487] width 16 height 16
type input "073362"
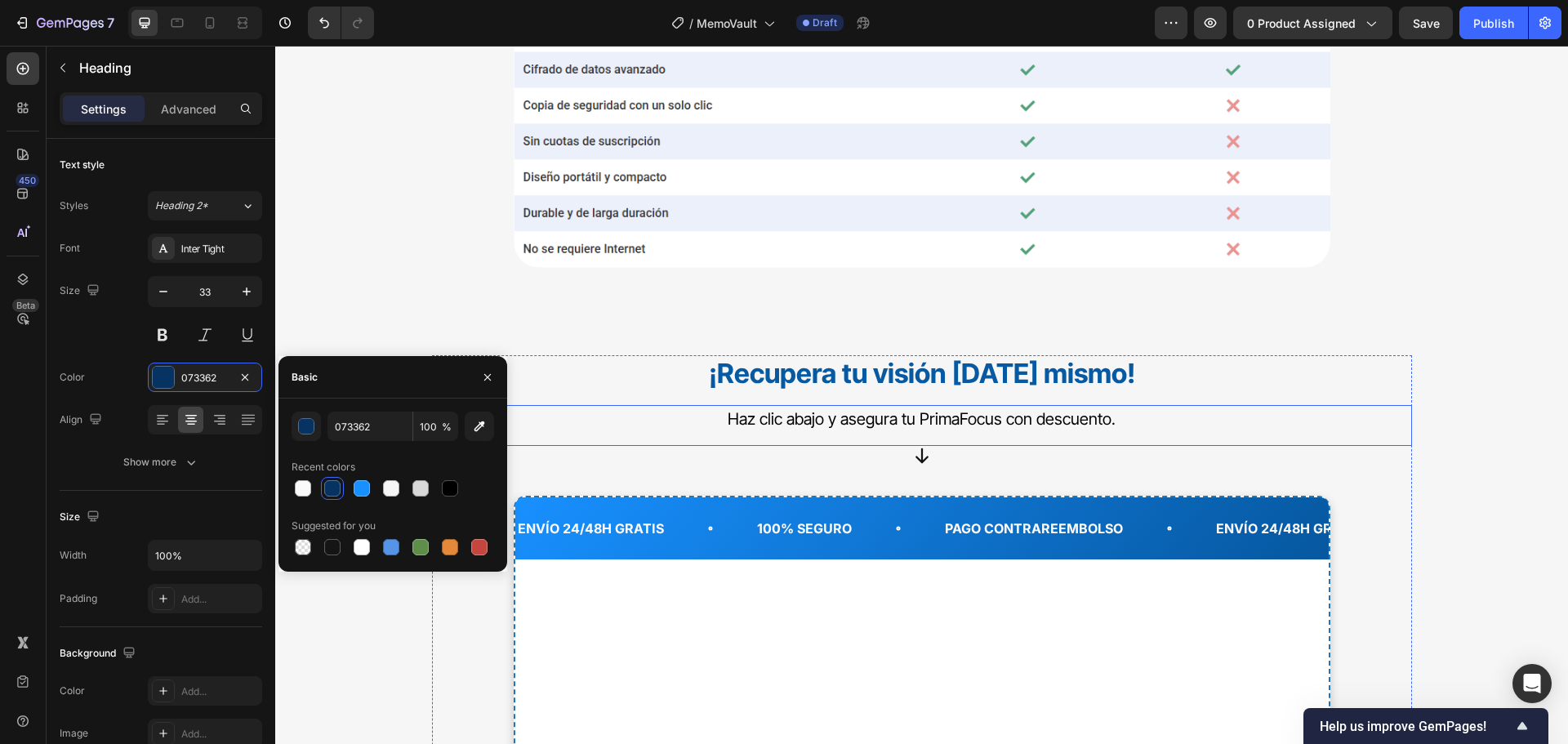
scroll to position [5389, 0]
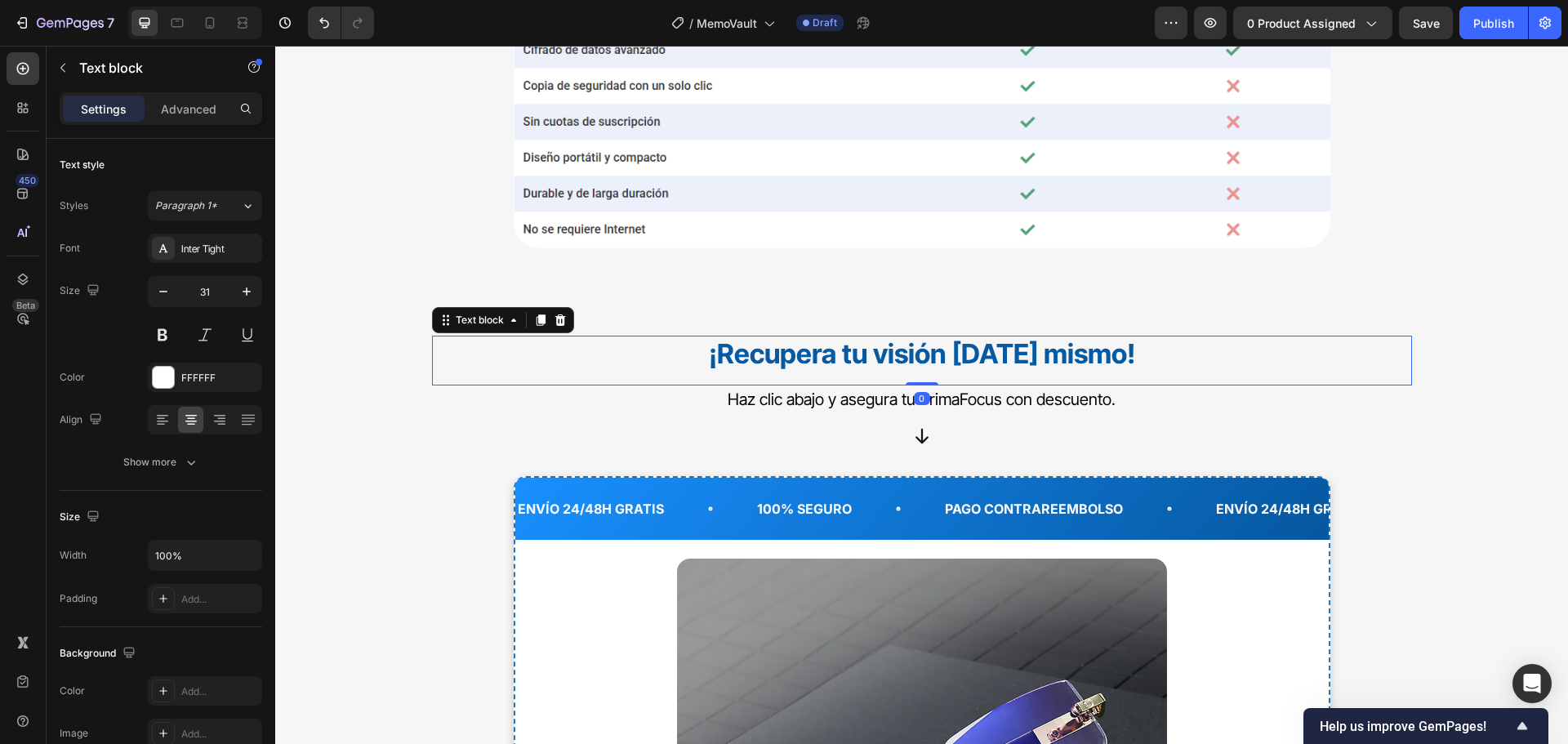
click at [854, 353] on strong "¡Recupera tu visión [DATE] mismo!" at bounding box center [921, 354] width 426 height 33
click at [881, 357] on strong "¡Recupera tu visión [DATE] mismo!" at bounding box center [921, 354] width 426 height 33
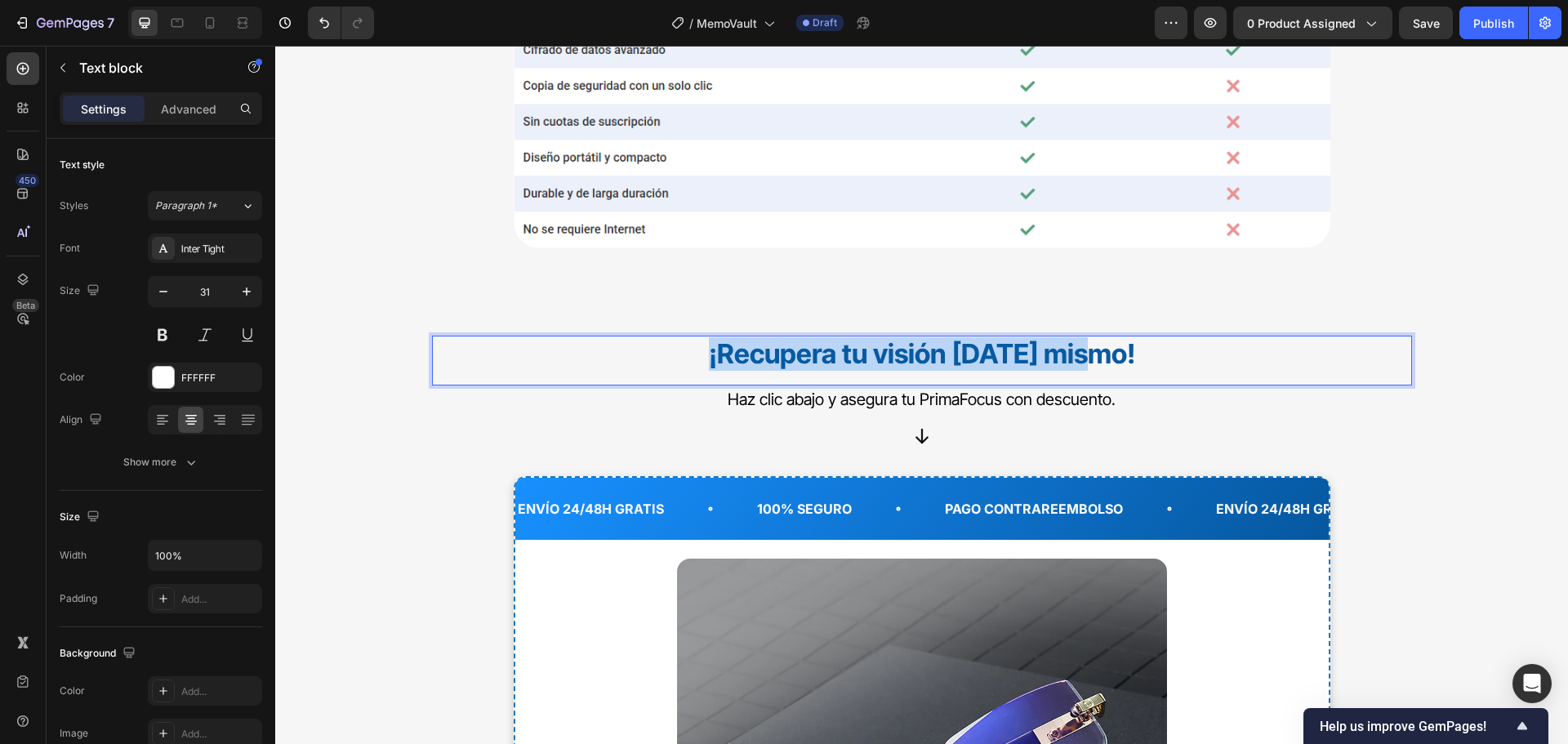
click at [881, 357] on strong "¡Recupera tu visión [DATE] mismo!" at bounding box center [921, 354] width 426 height 33
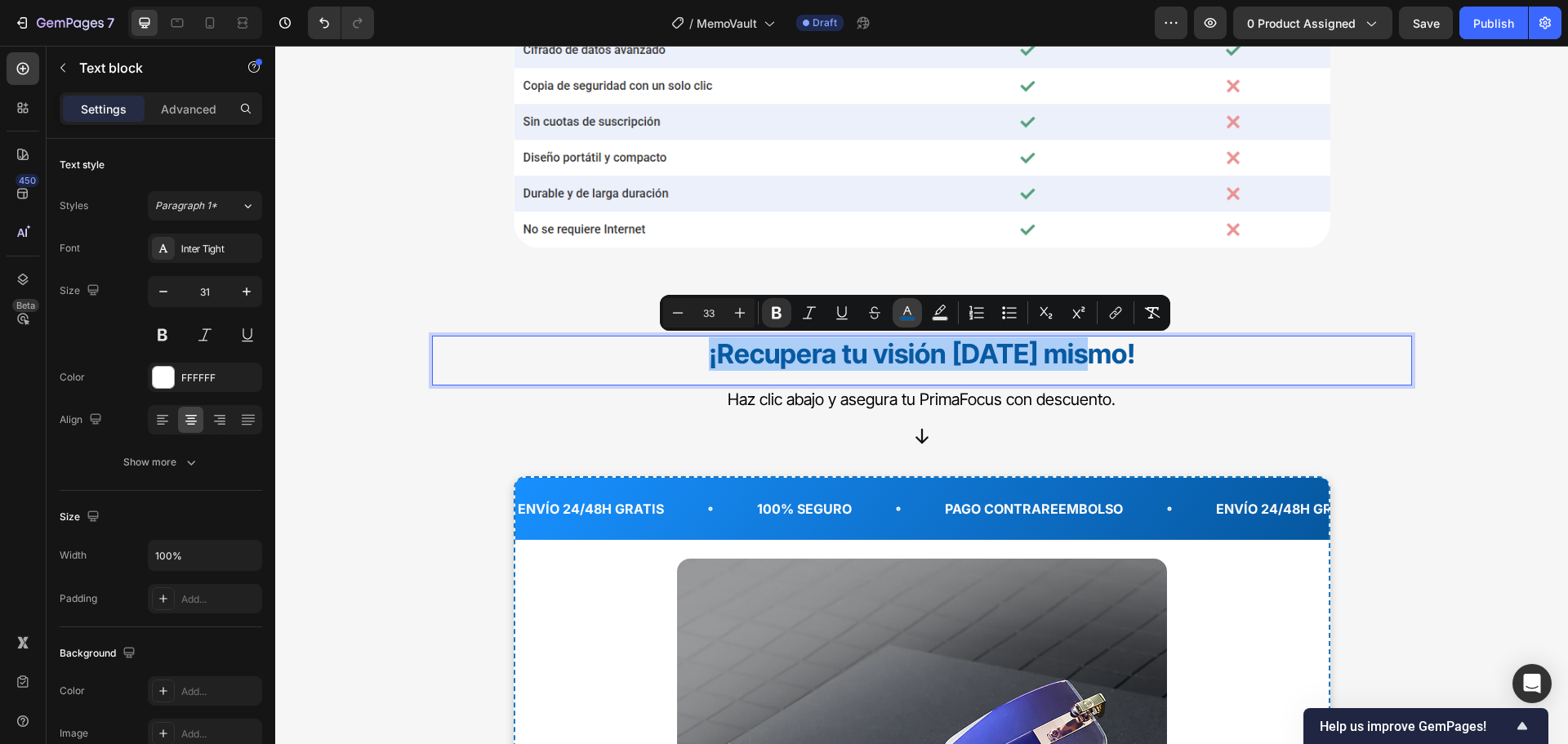
click at [915, 314] on button "color" at bounding box center [907, 312] width 30 height 30
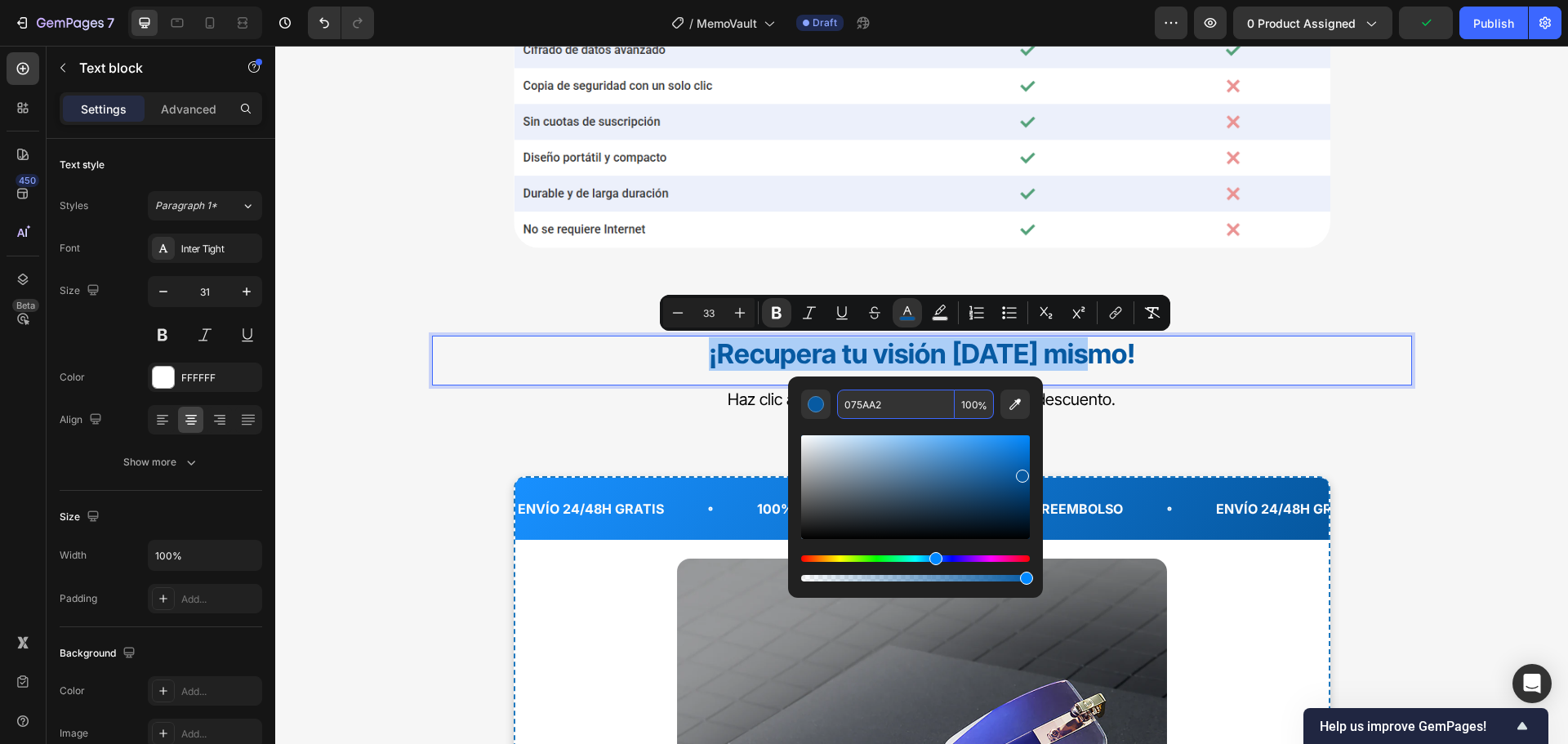
click at [875, 405] on input "075AA2" at bounding box center [896, 404] width 117 height 30
paste input "336"
type input "073362"
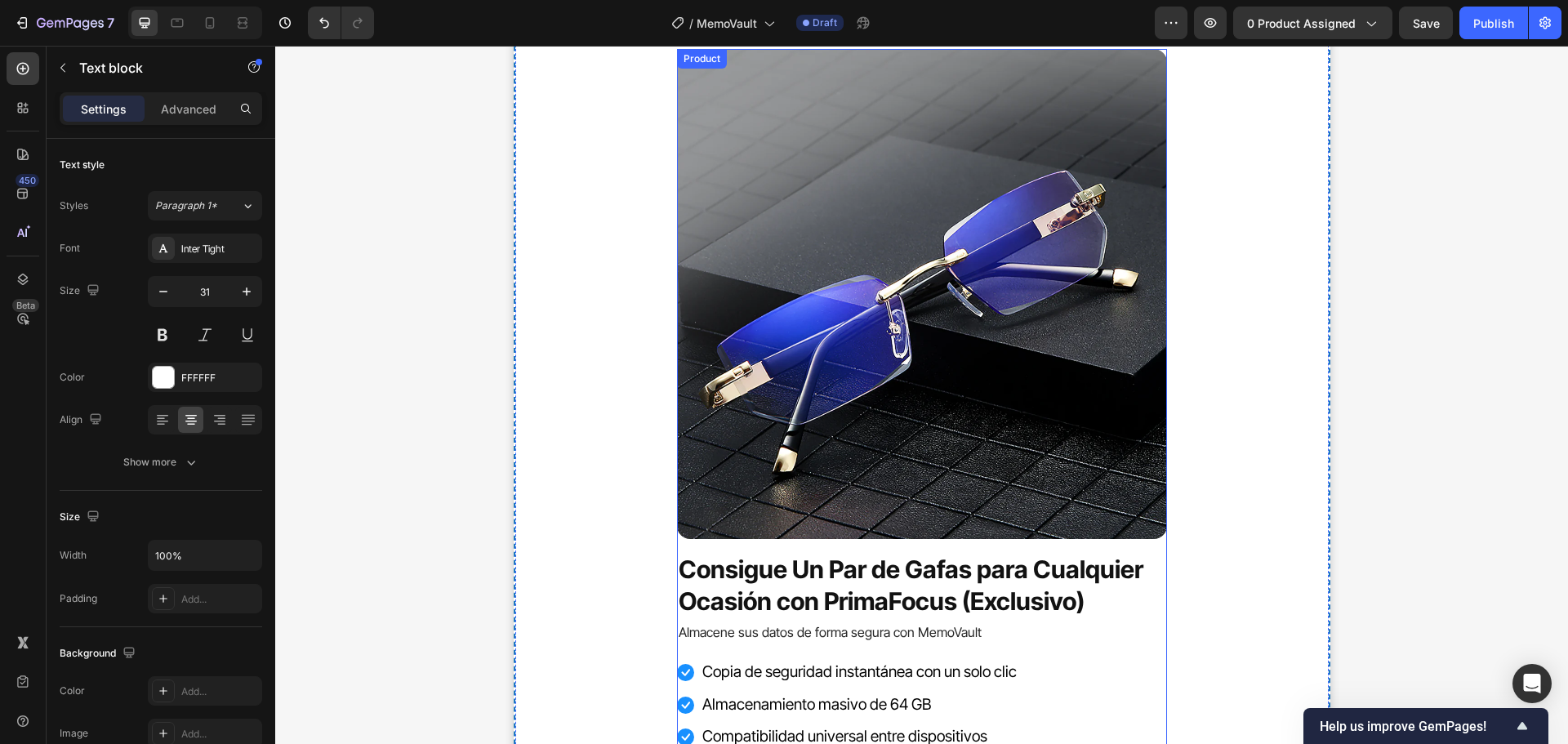
scroll to position [6123, 0]
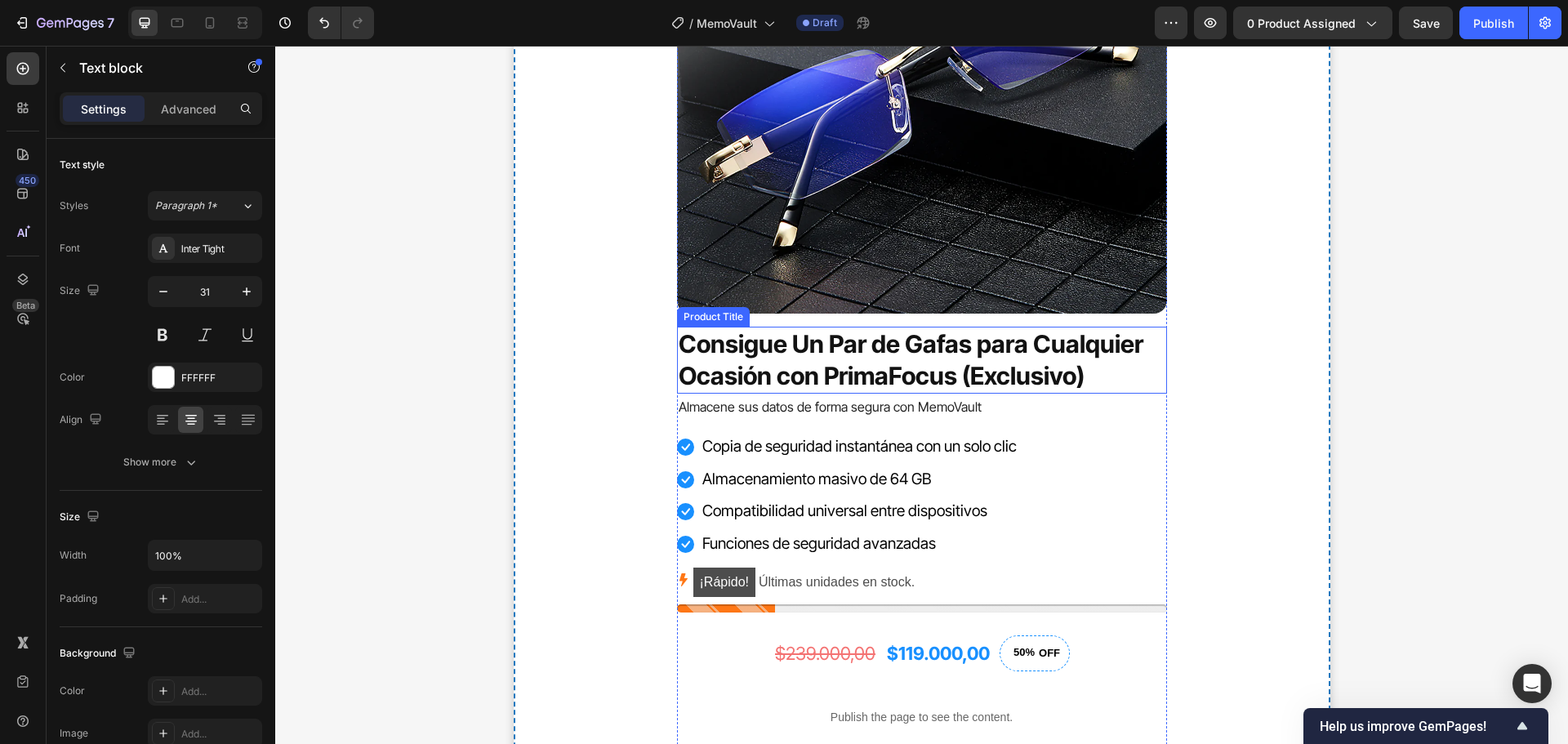
click at [978, 342] on h1 "Consigue Un Par de Gafas para Cualquier Ocasión con PrimaFocus (Exclusivo)" at bounding box center [922, 360] width 490 height 67
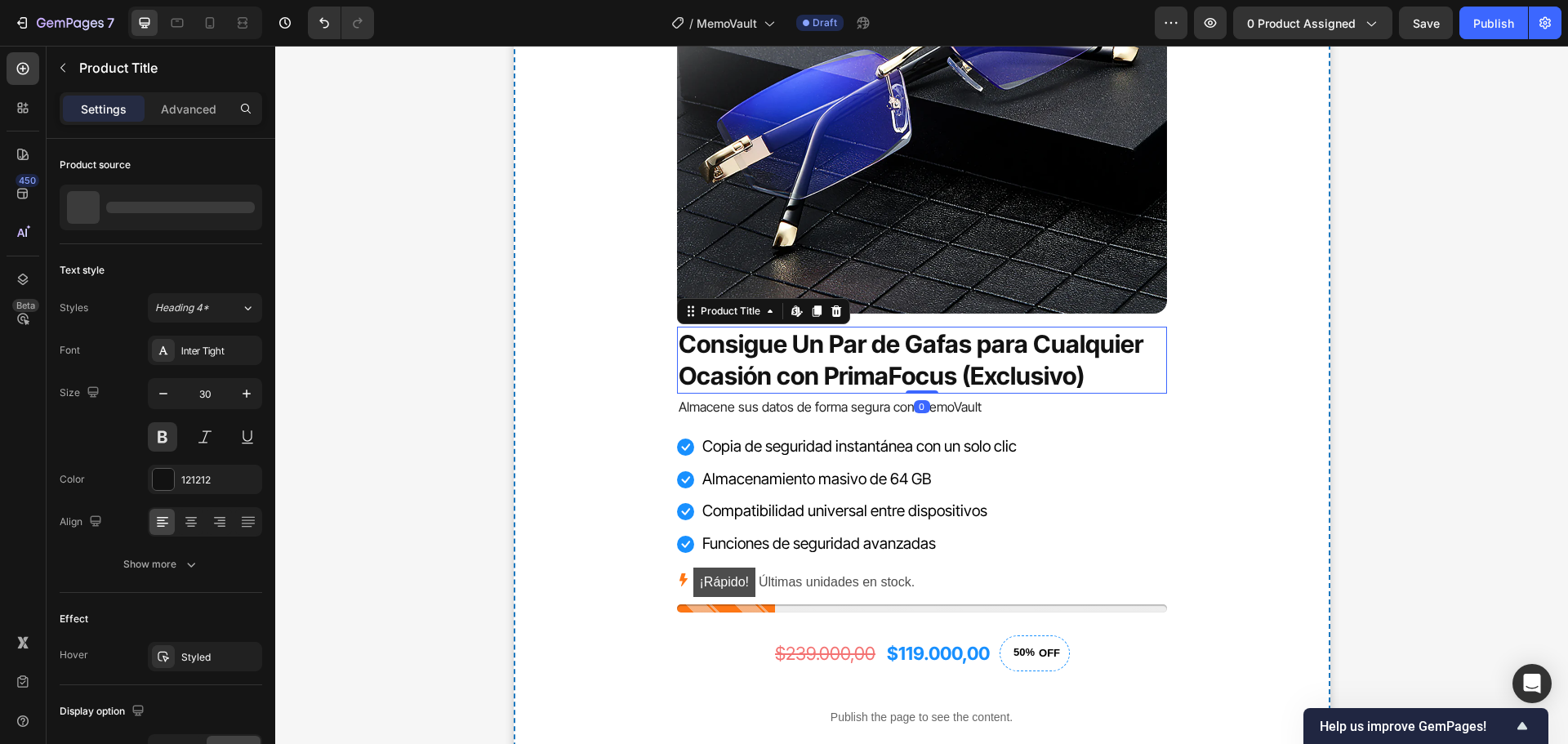
click at [978, 342] on h1 "Consigue Un Par de Gafas para Cualquier Ocasión con PrimaFocus (Exclusivo)" at bounding box center [922, 360] width 490 height 67
click at [979, 342] on h1 "Consigue Un Par de Gafas para Cualquier Ocasión con PrimaFocus (Exclusivo)" at bounding box center [922, 360] width 490 height 67
click at [979, 343] on h1 "Consigue Un Par de Gafas para Cualquier Ocasión con PrimaFocus (Exclusivo)" at bounding box center [922, 360] width 490 height 67
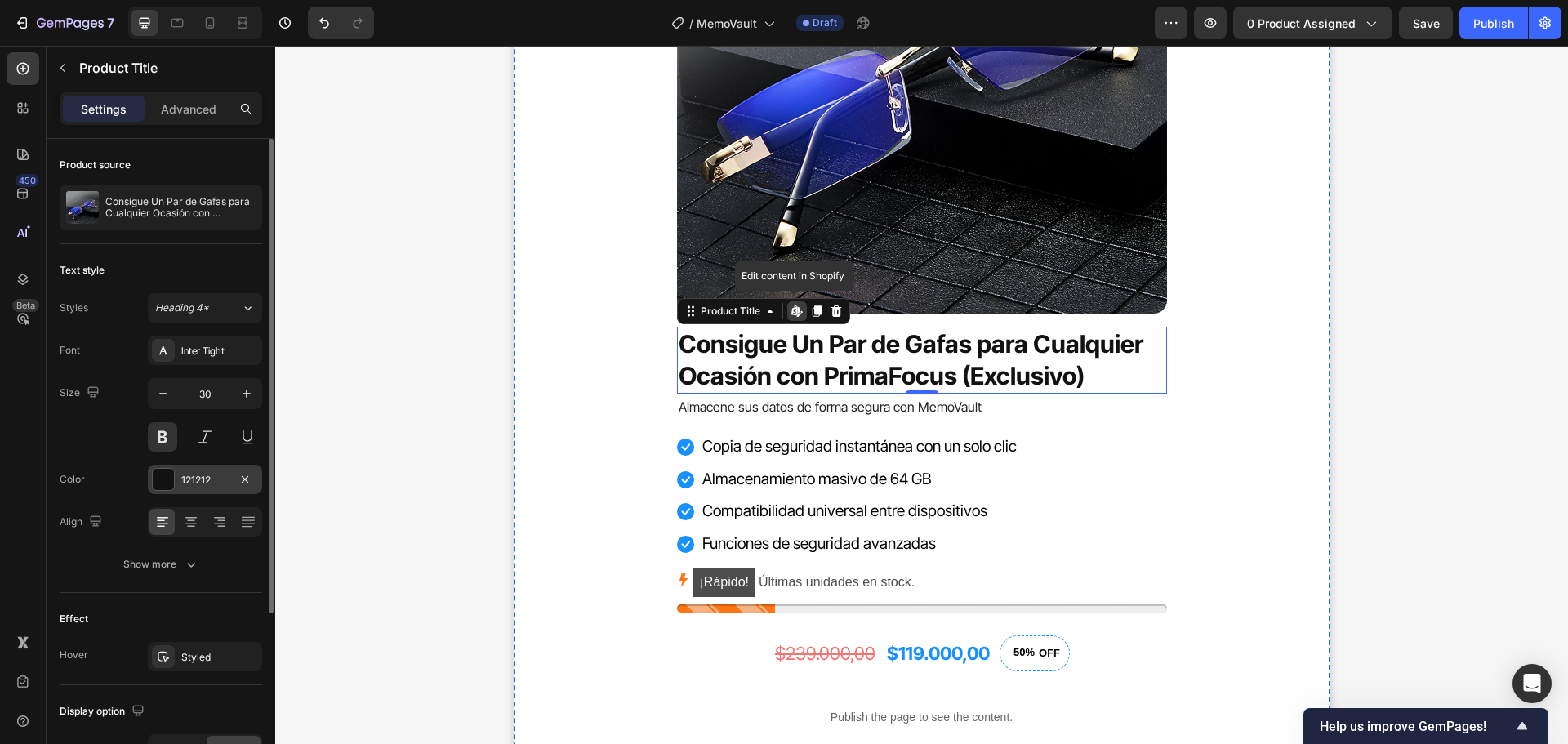
click at [211, 477] on div "121212" at bounding box center [205, 480] width 47 height 14
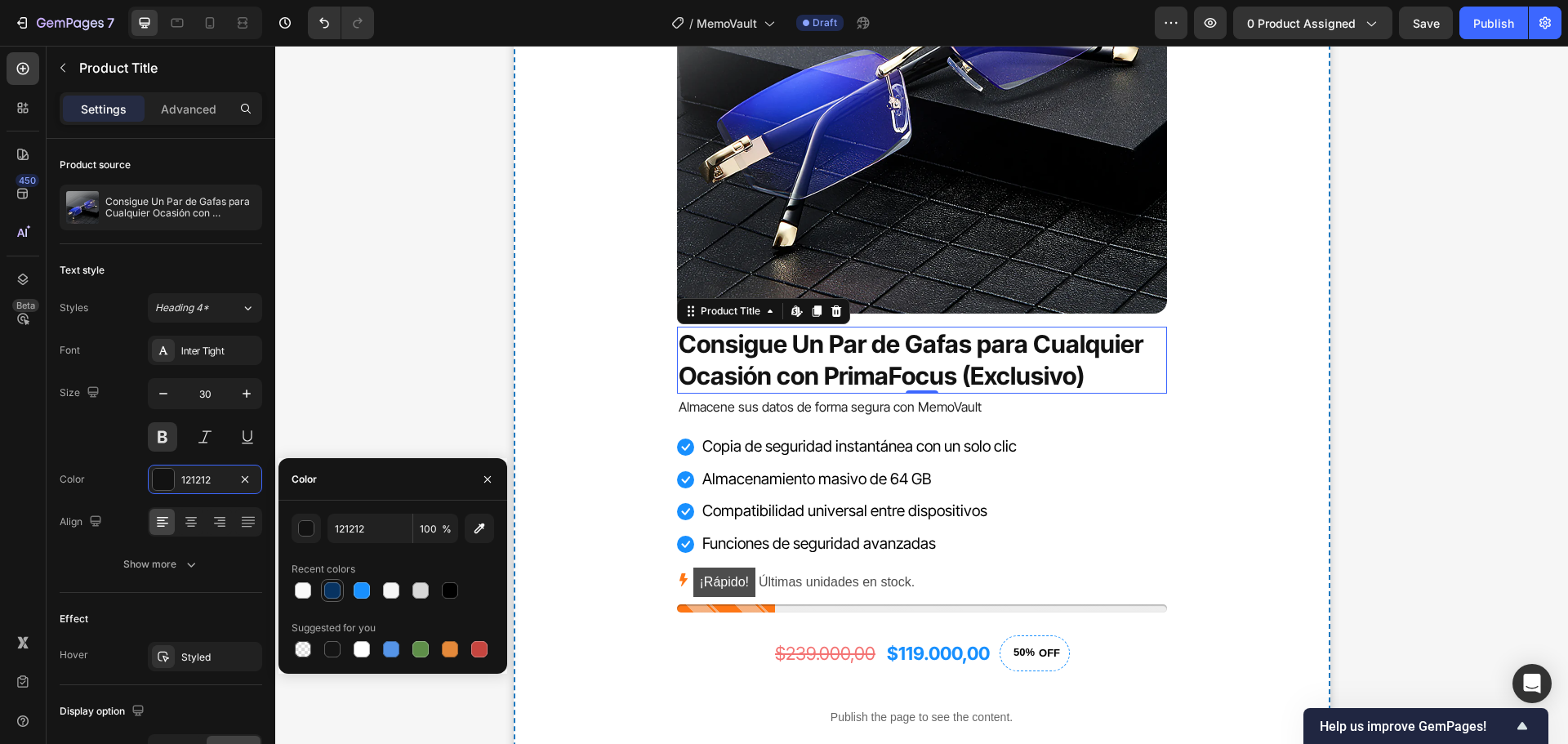
click at [334, 590] on div at bounding box center [332, 590] width 16 height 16
type input "073362"
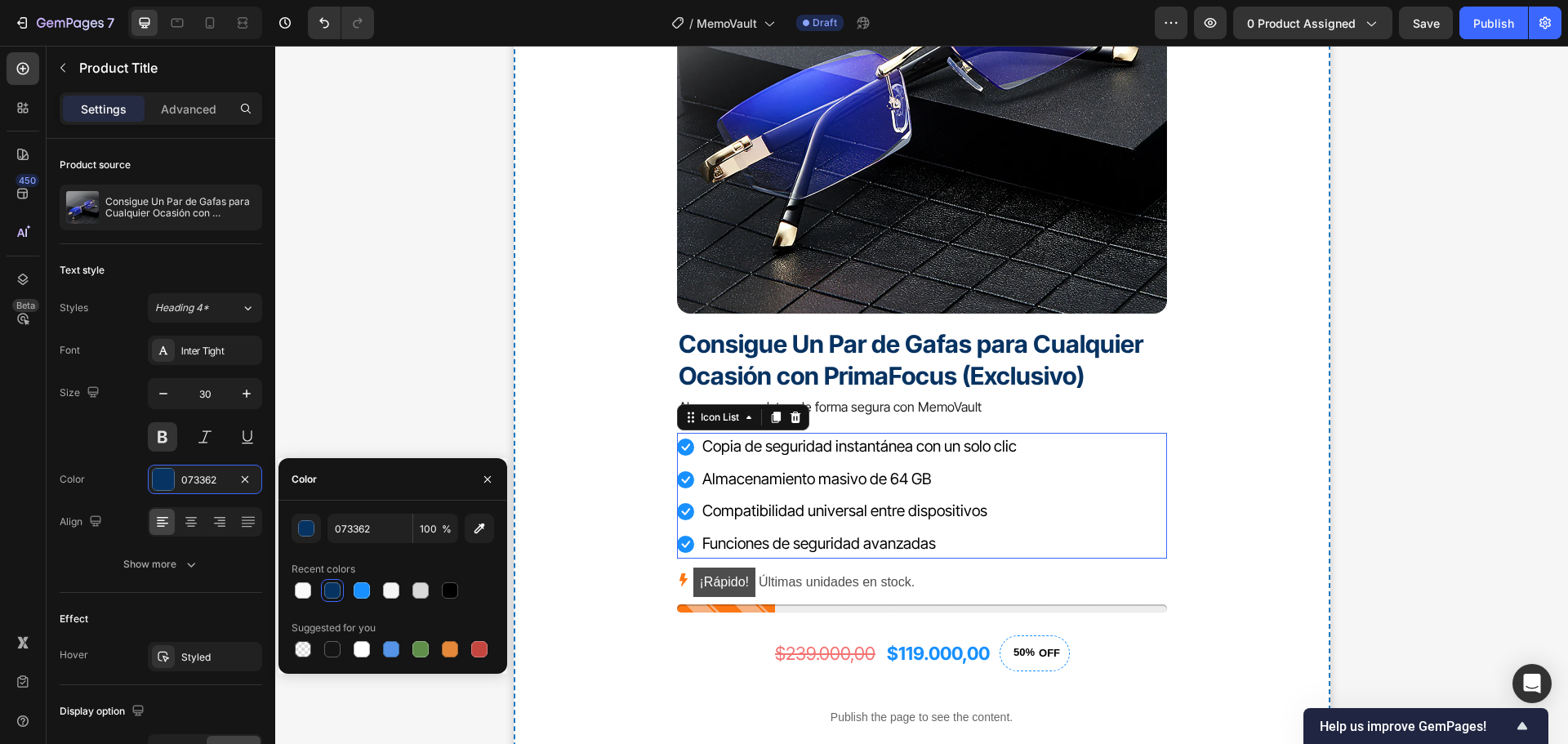
click at [1077, 453] on div "Icon Copia de seguridad instantánea con un solo clic Text block Icon Almacenami…" at bounding box center [922, 495] width 490 height 125
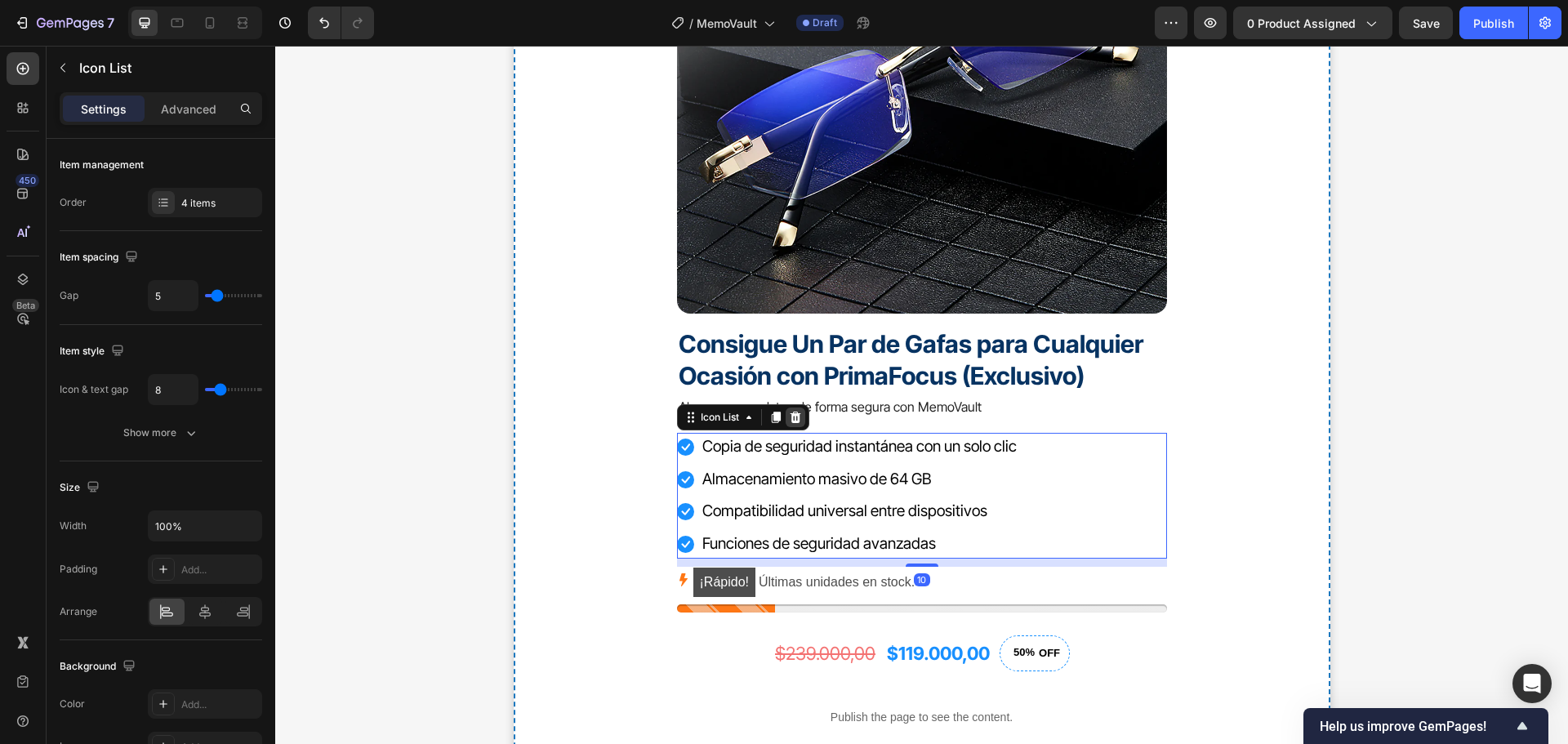
click at [796, 416] on icon at bounding box center [795, 417] width 13 height 13
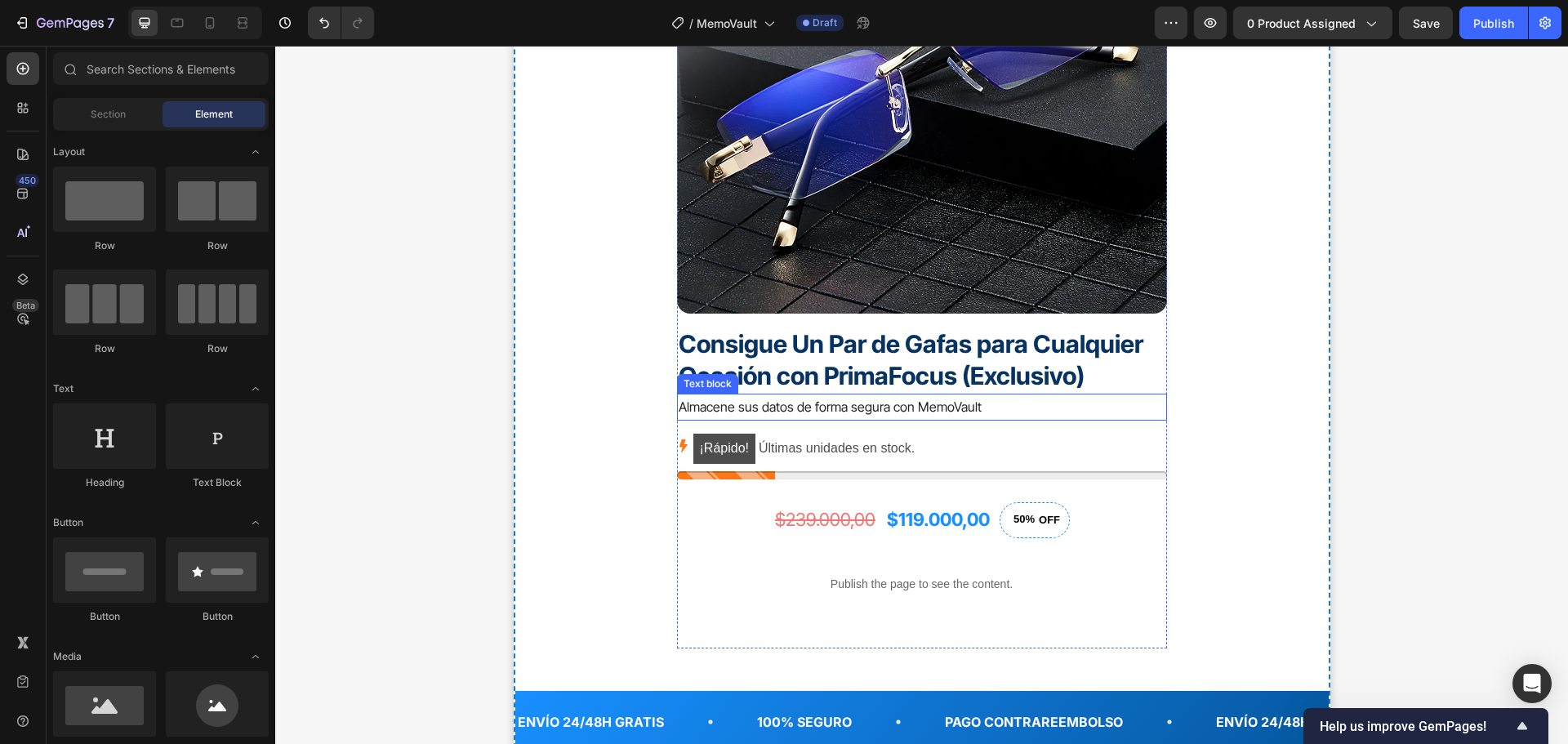
click at [951, 409] on p "Almacene sus datos de forma segura con MemoVault" at bounding box center [922, 407] width 486 height 24
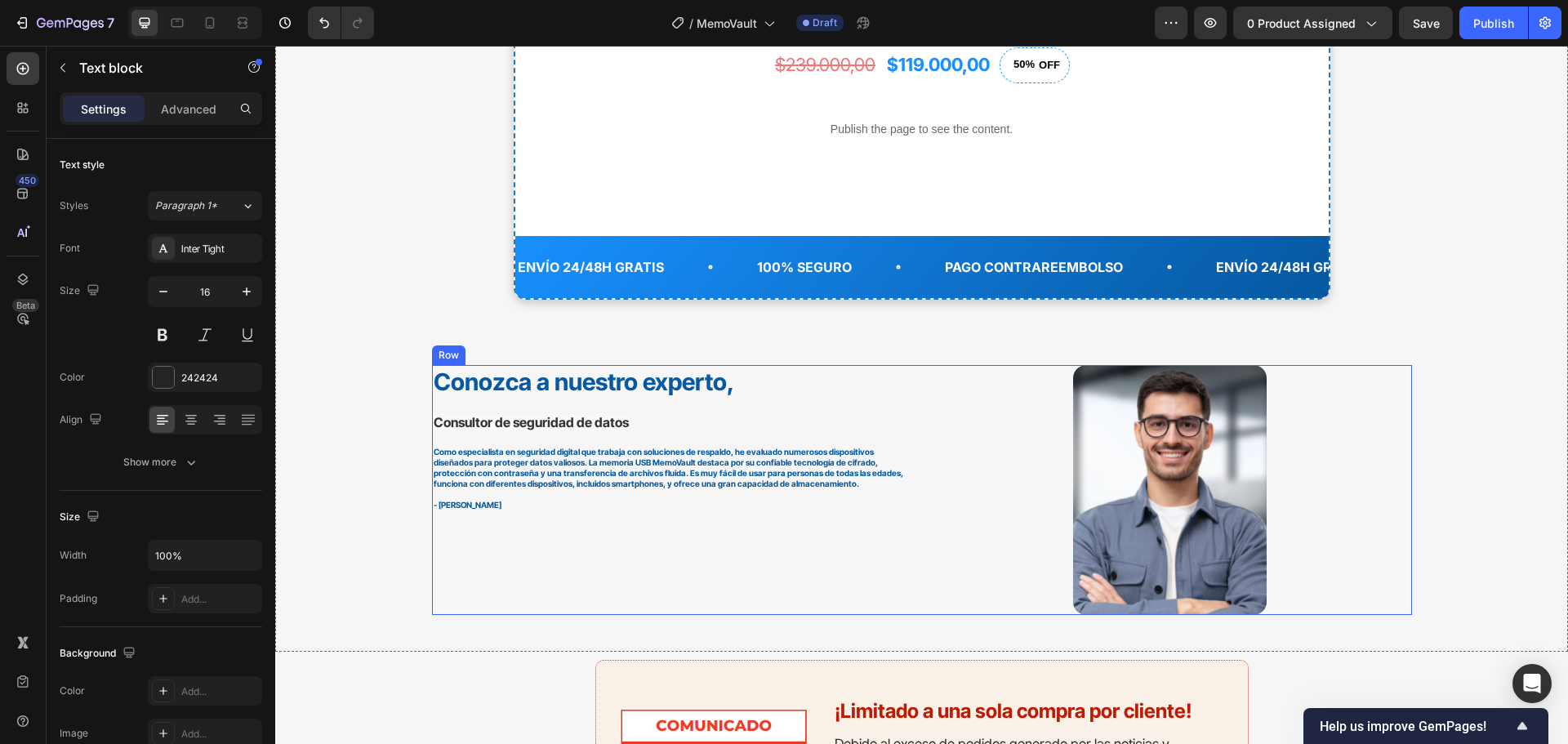
scroll to position [6613, 0]
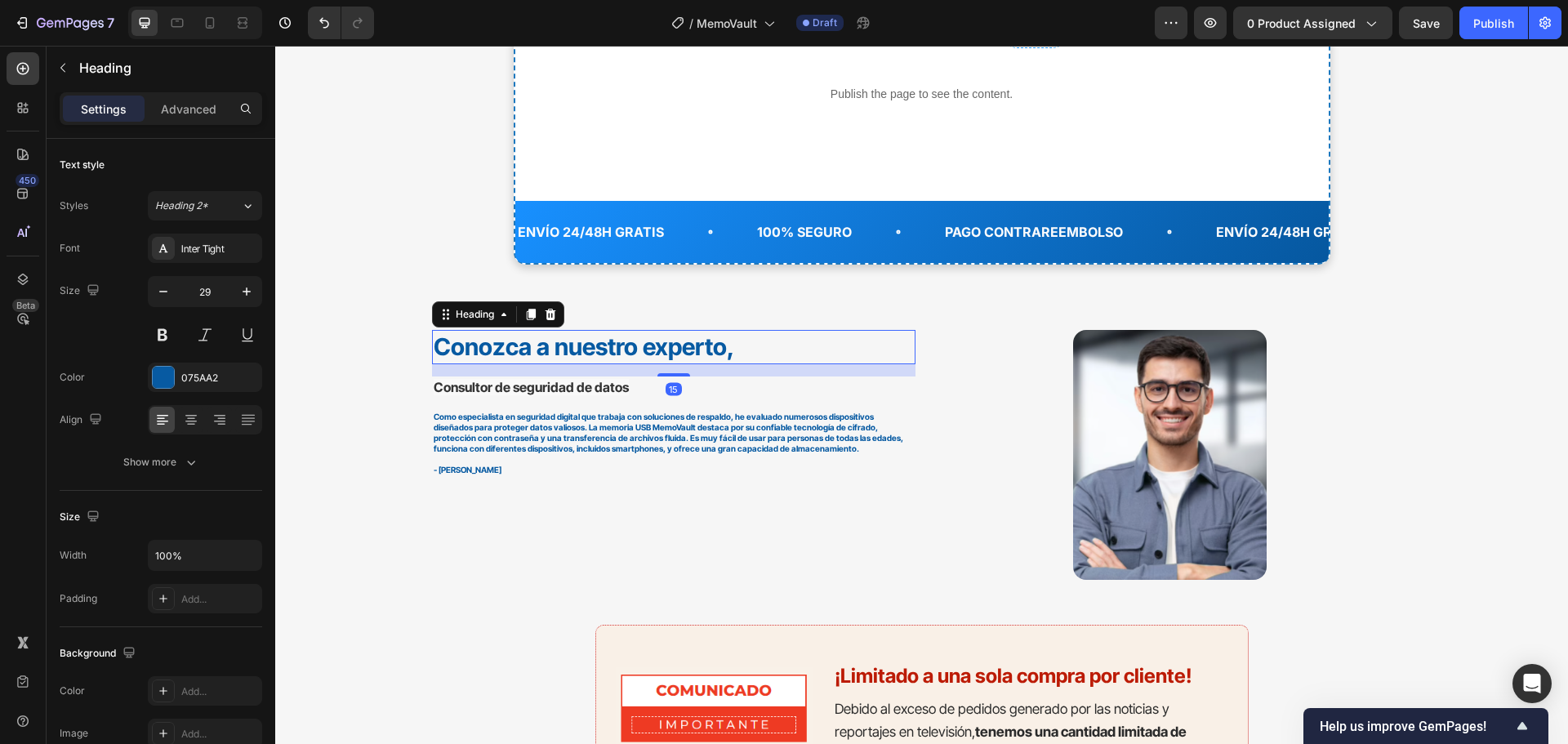
click at [585, 342] on strong "Conozca a nuestro experto," at bounding box center [584, 347] width 301 height 29
click at [586, 344] on strong "Conozca a nuestro experto," at bounding box center [584, 347] width 301 height 29
click at [587, 345] on strong "Conozca a nuestro experto," at bounding box center [584, 347] width 301 height 29
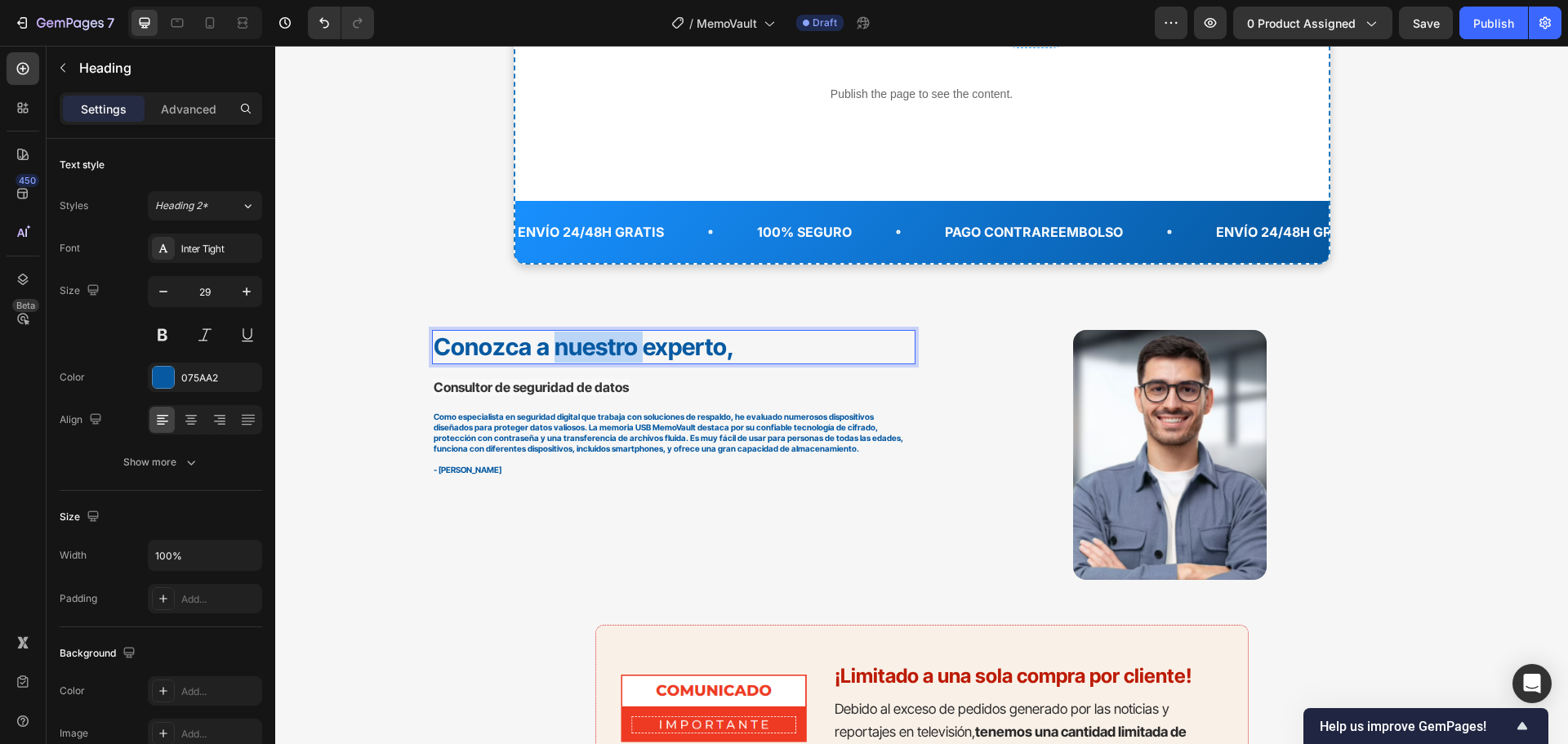
click at [587, 345] on strong "Conozca a nuestro experto," at bounding box center [584, 347] width 301 height 29
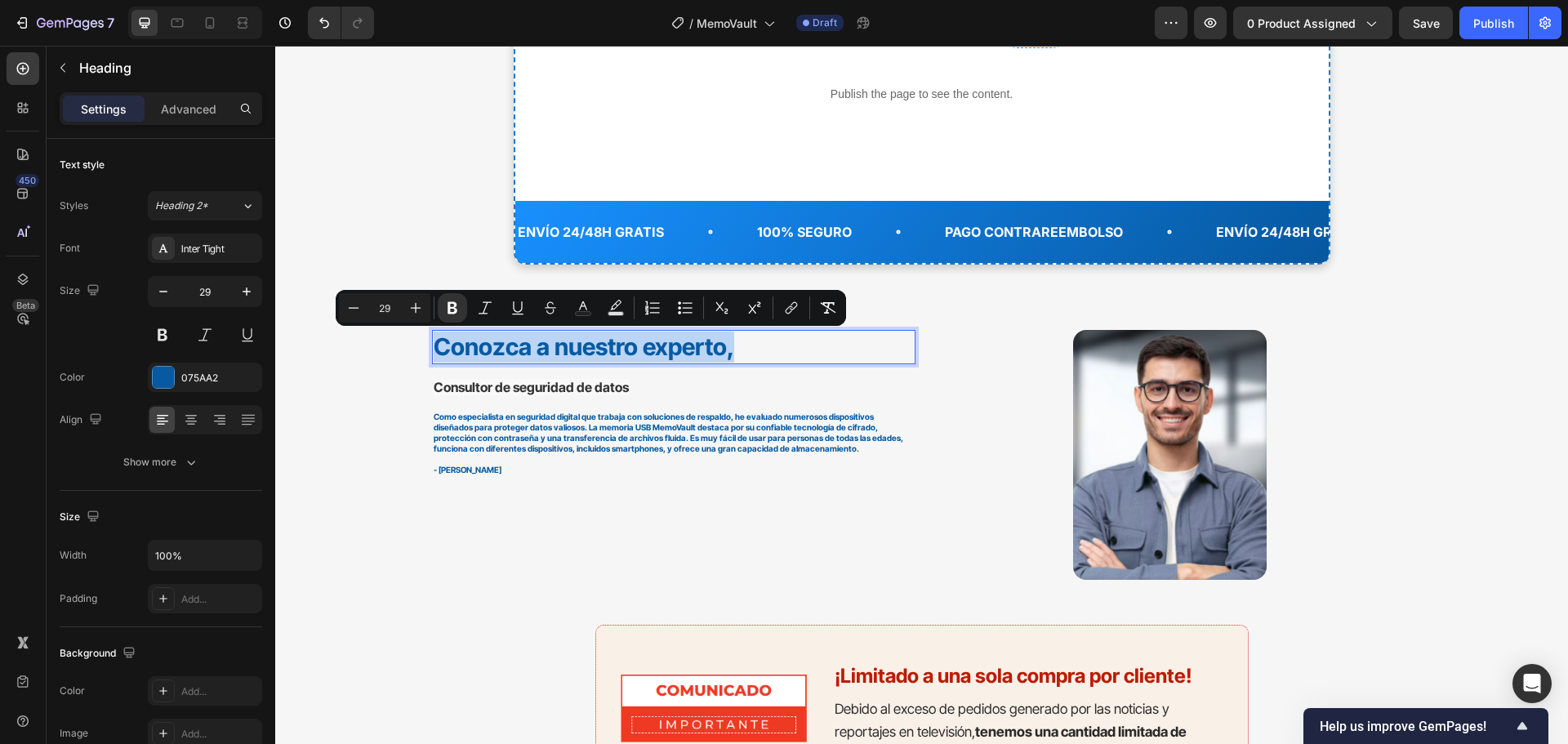
click at [587, 345] on strong "Conozca a nuestro experto," at bounding box center [584, 347] width 301 height 29
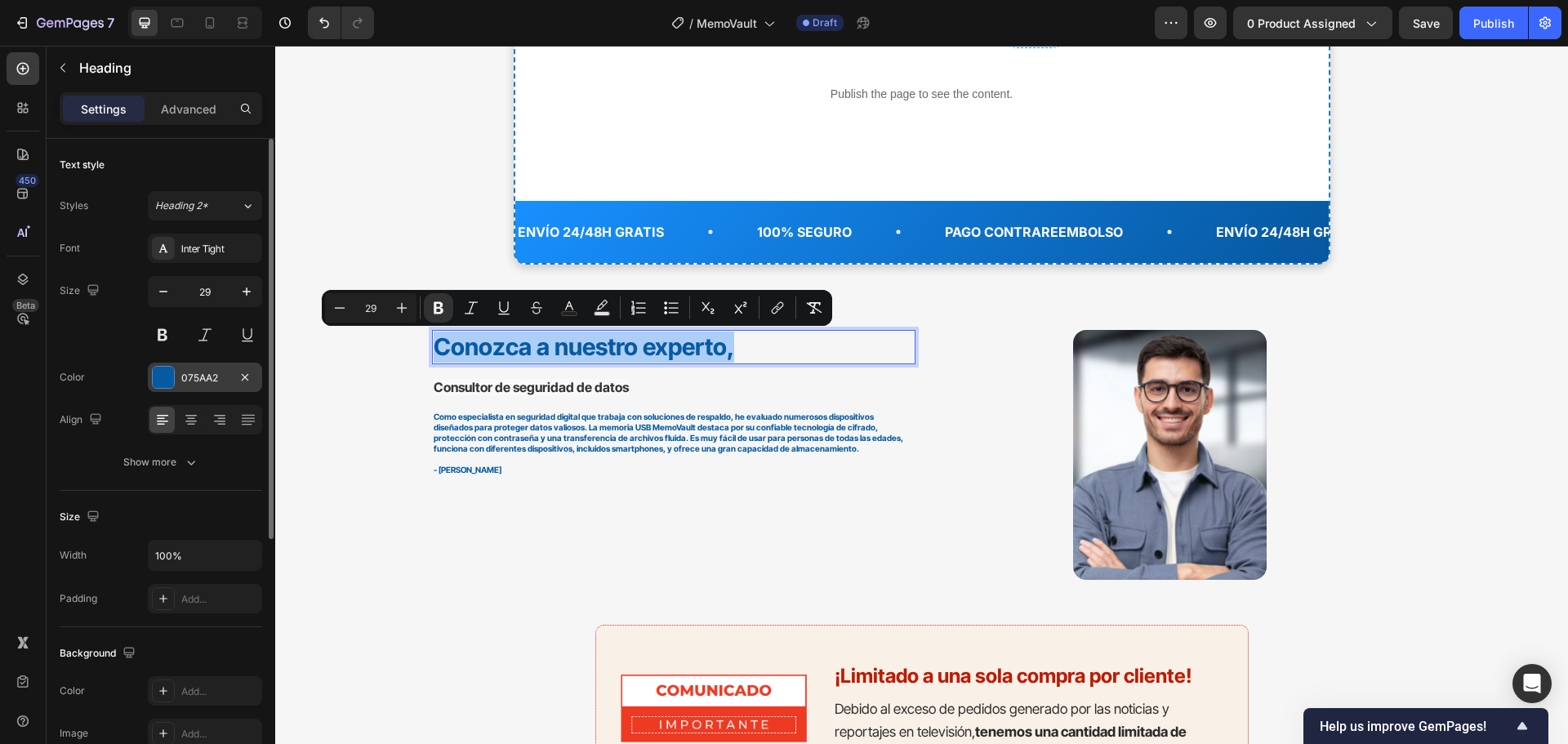
click at [201, 372] on div "075AA2" at bounding box center [205, 378] width 47 height 14
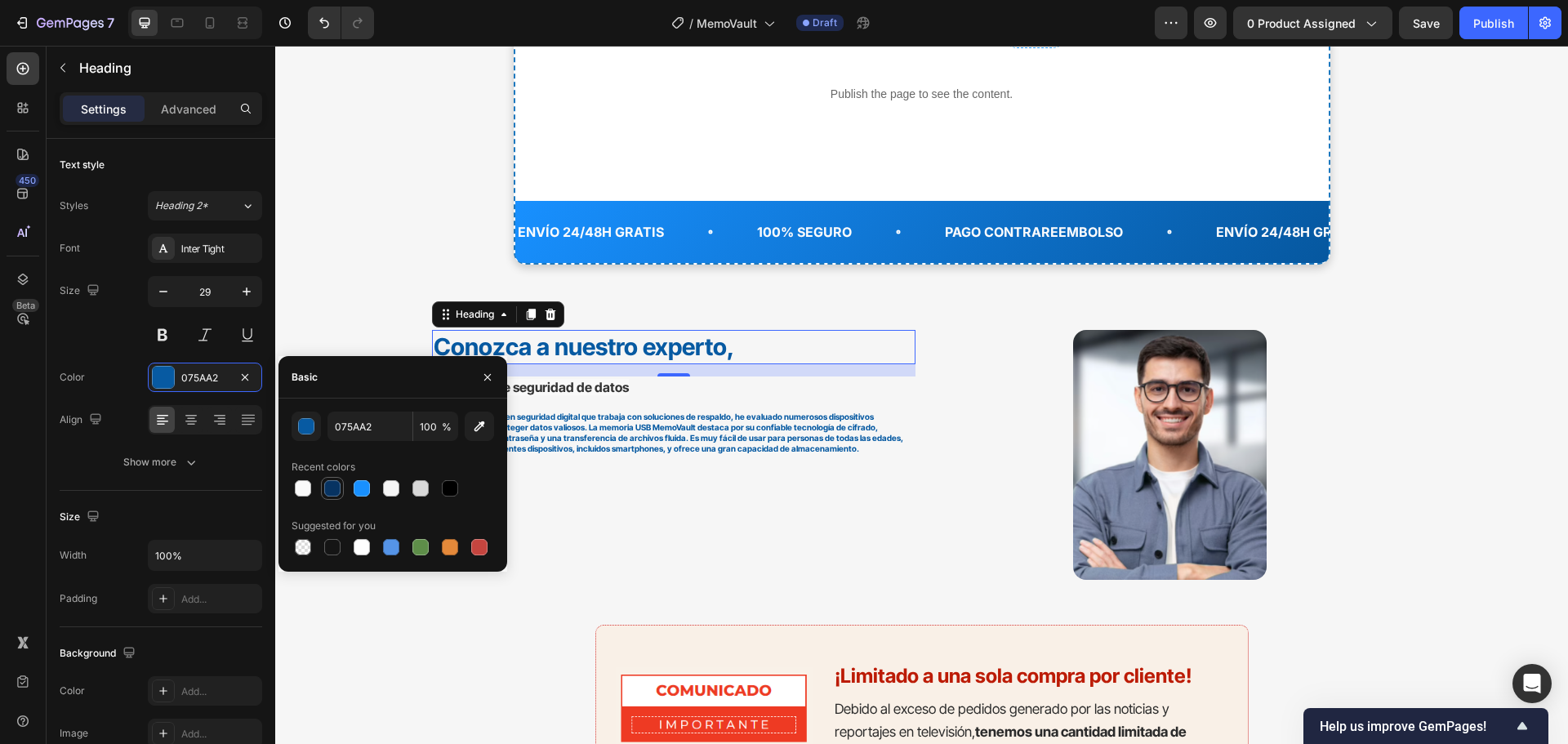
click at [335, 486] on div at bounding box center [332, 487] width 16 height 16
type input "073362"
click at [247, 288] on icon "button" at bounding box center [246, 291] width 16 height 16
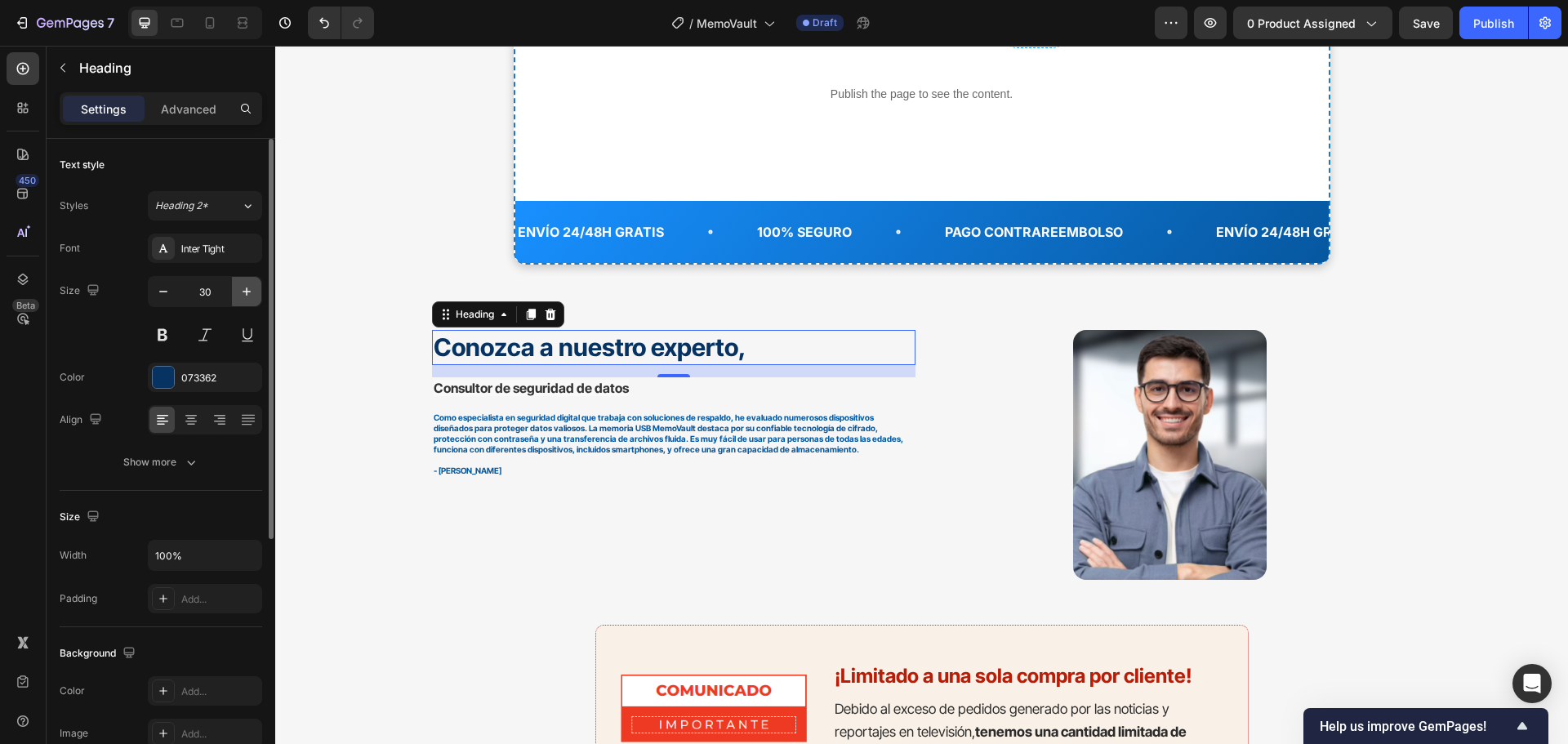
click at [247, 288] on icon "button" at bounding box center [246, 291] width 16 height 16
type input "33"
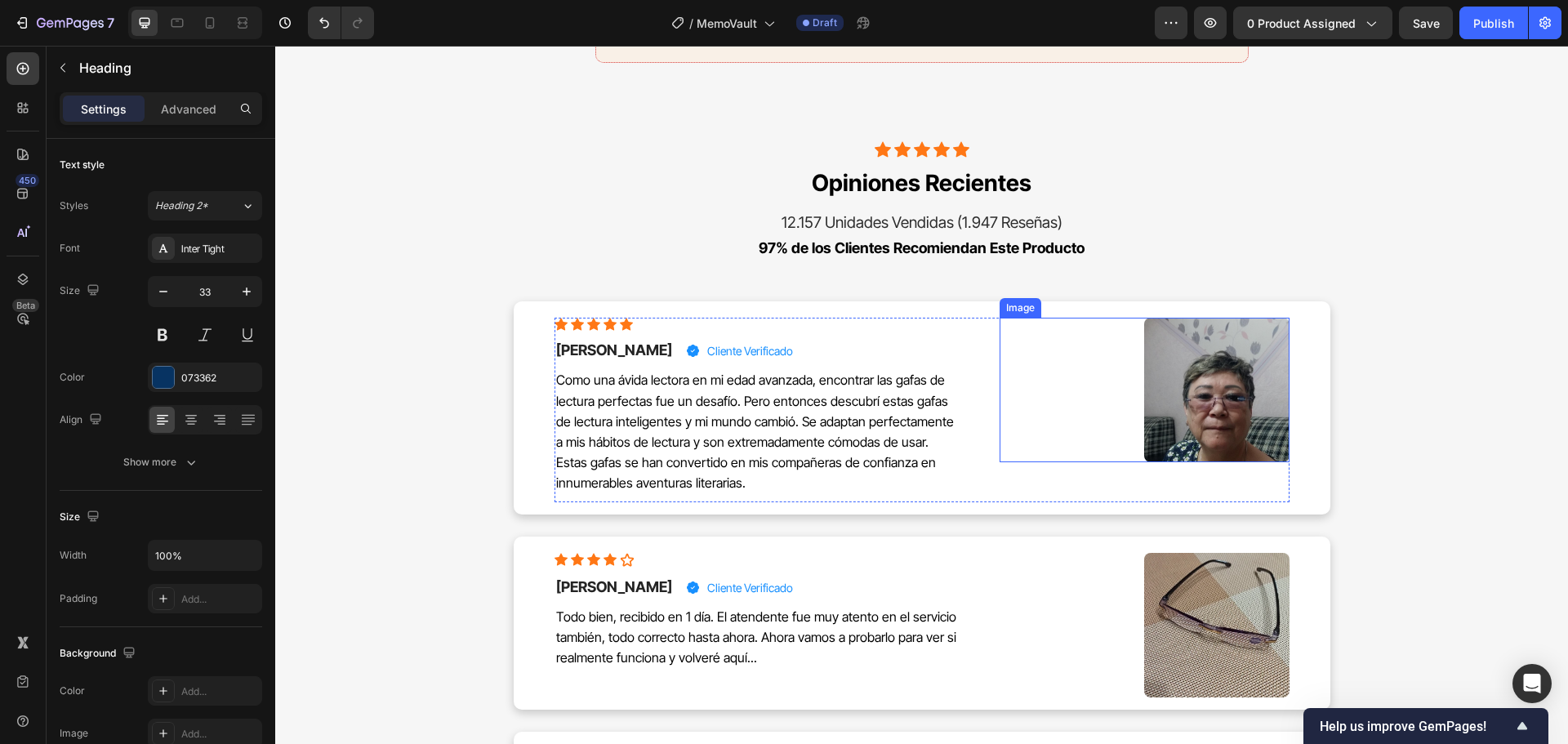
scroll to position [7266, 0]
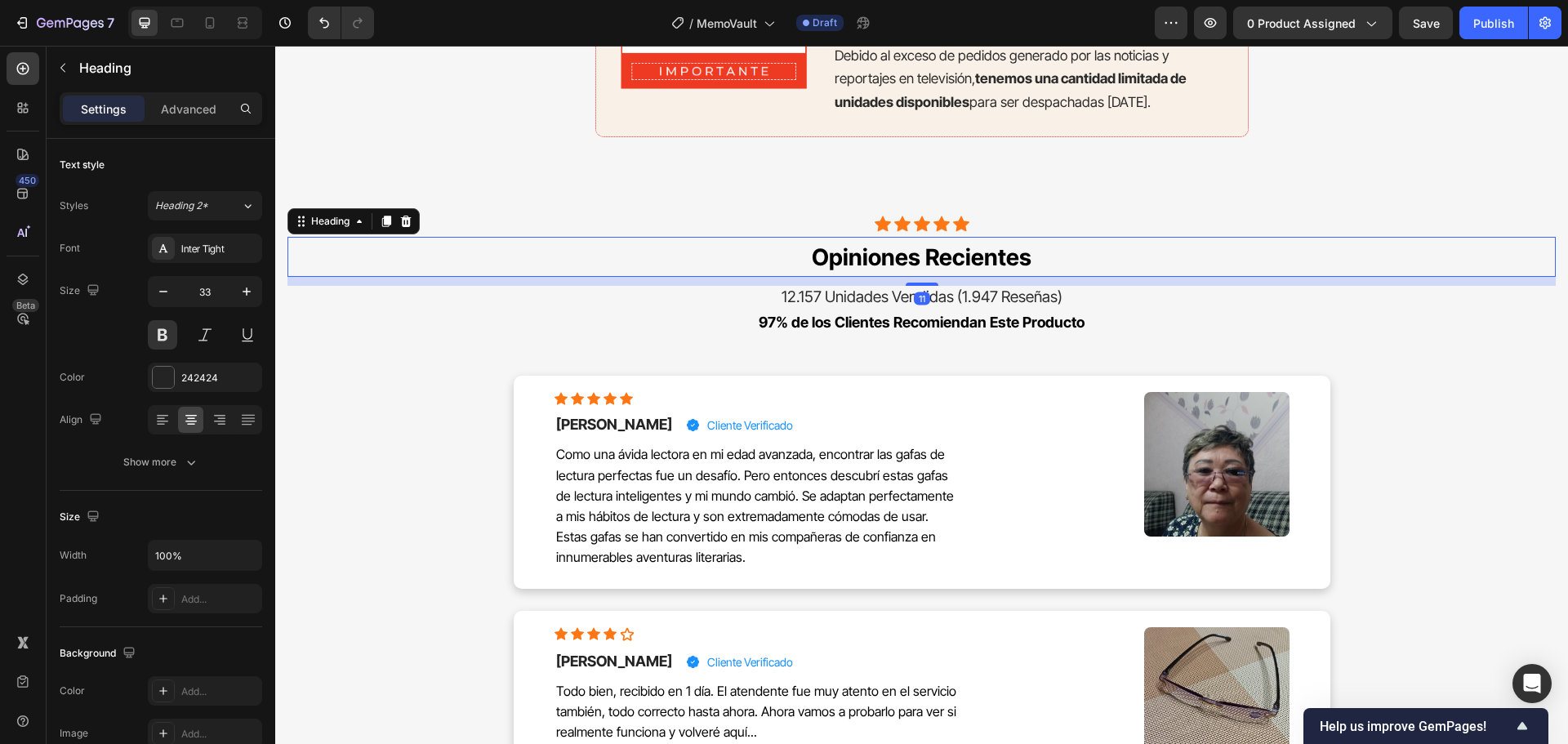
click at [1000, 262] on span "Opiniones Recientes" at bounding box center [921, 257] width 219 height 28
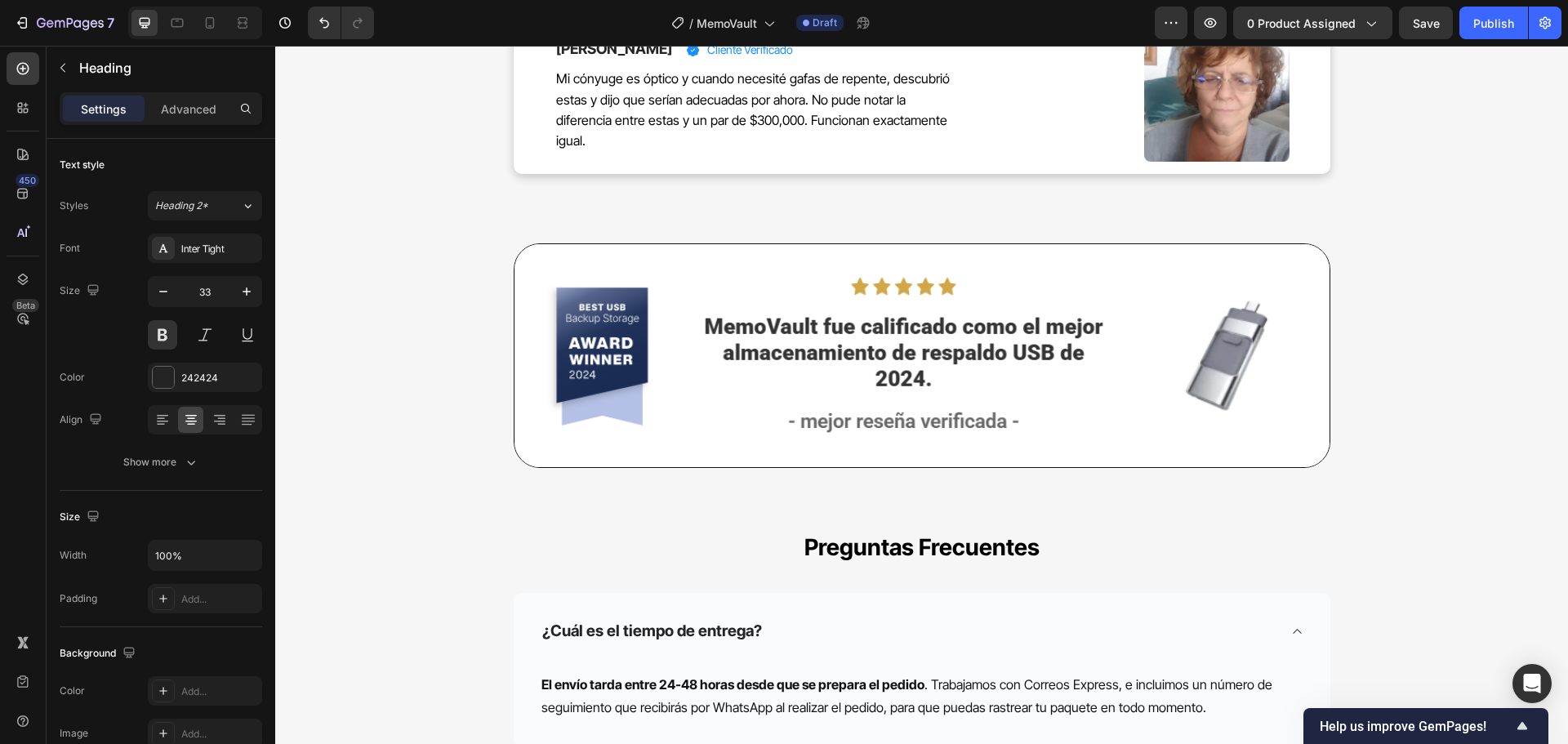
scroll to position [8919, 0]
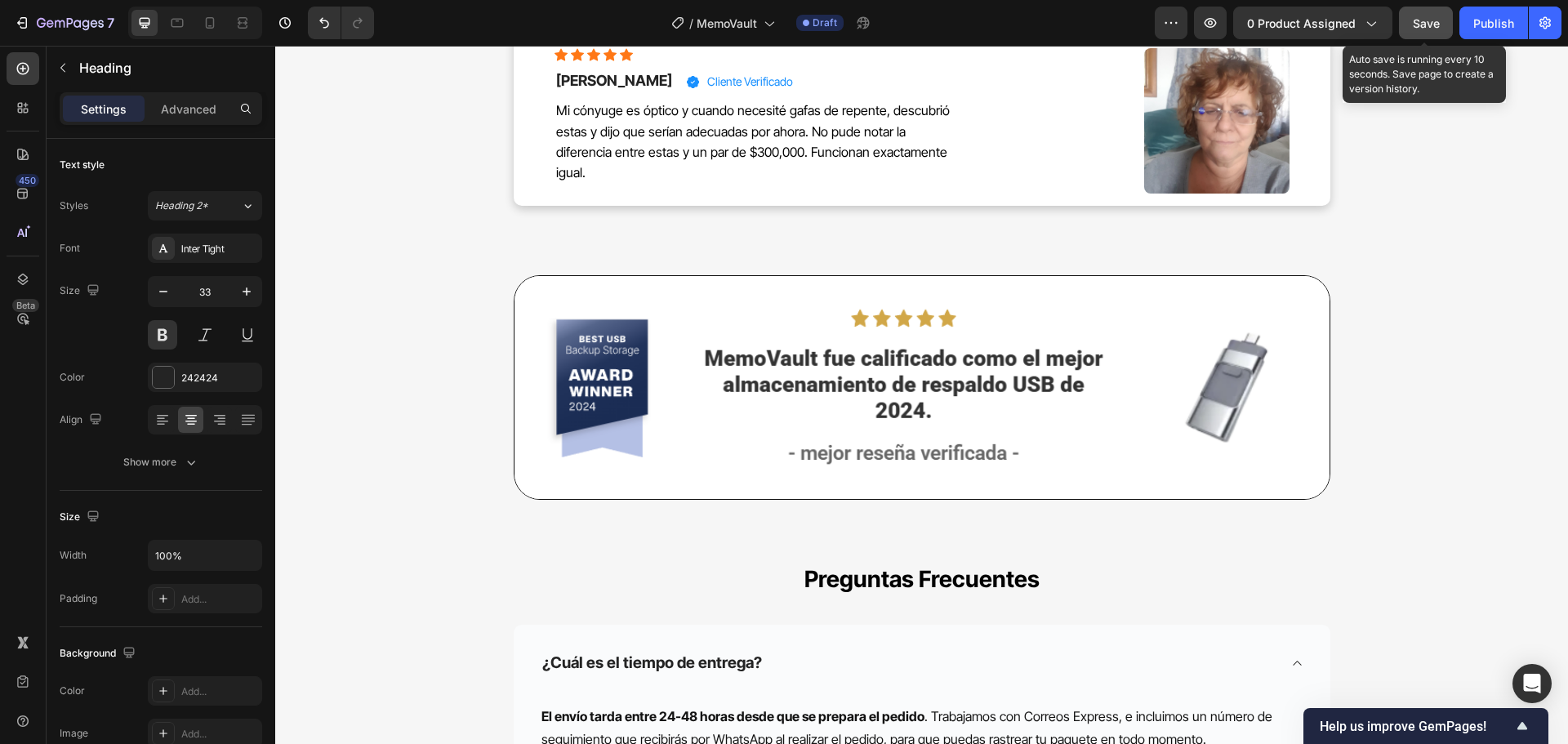
click at [1442, 24] on button "Save" at bounding box center [1426, 23] width 54 height 33
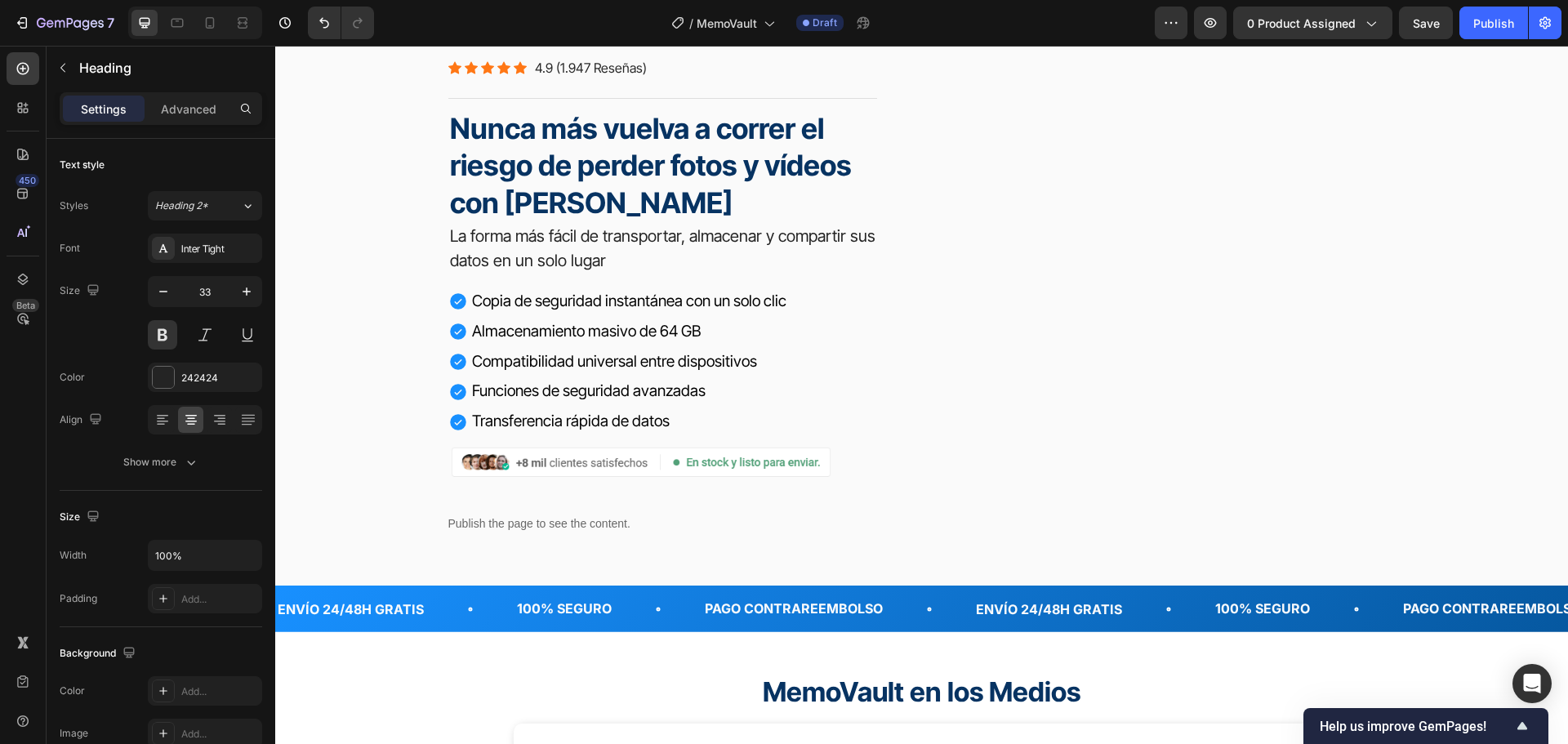
scroll to position [0, 0]
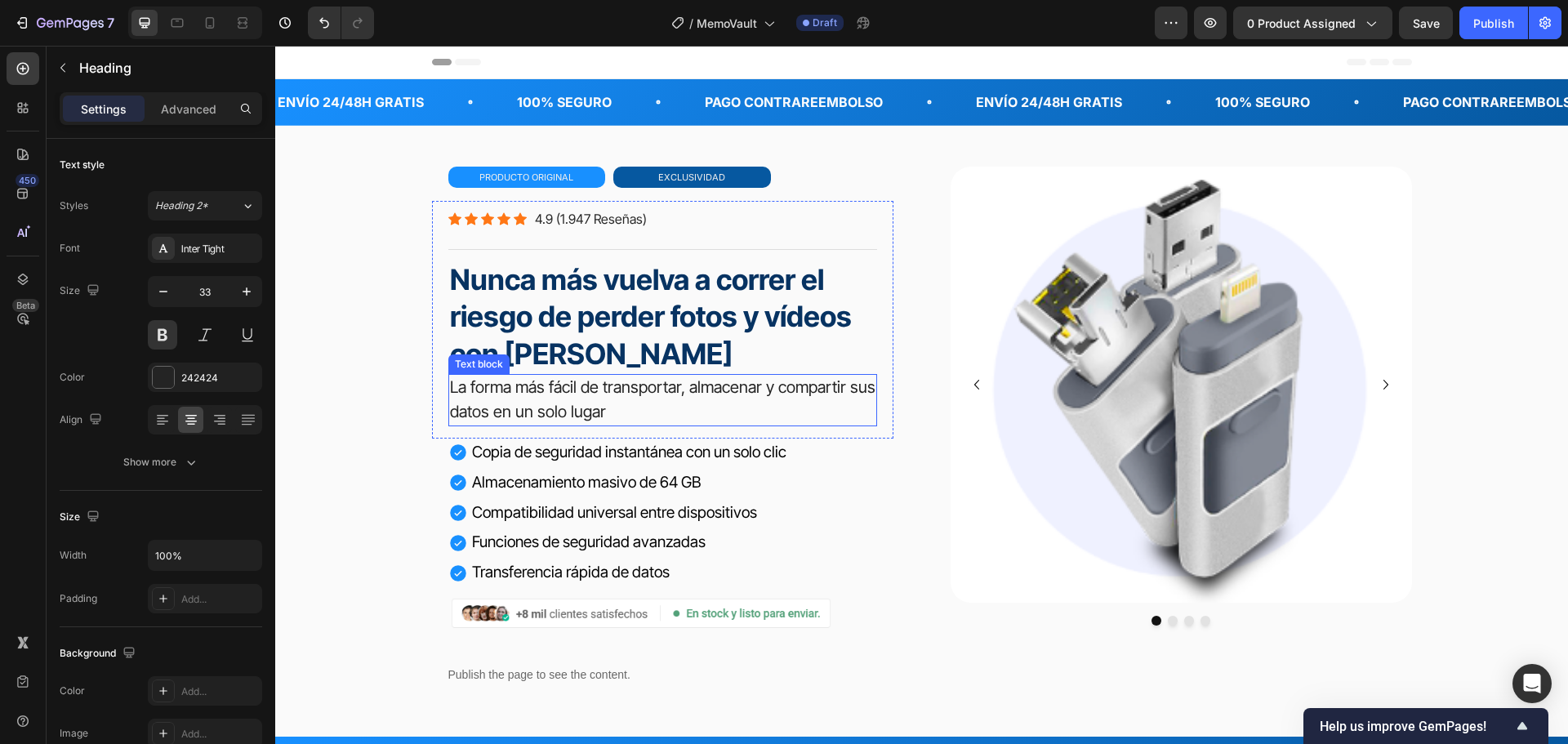
click at [607, 404] on p "La forma más fácil de transportar, almacenar y compartir sus datos en un solo l…" at bounding box center [662, 400] width 426 height 49
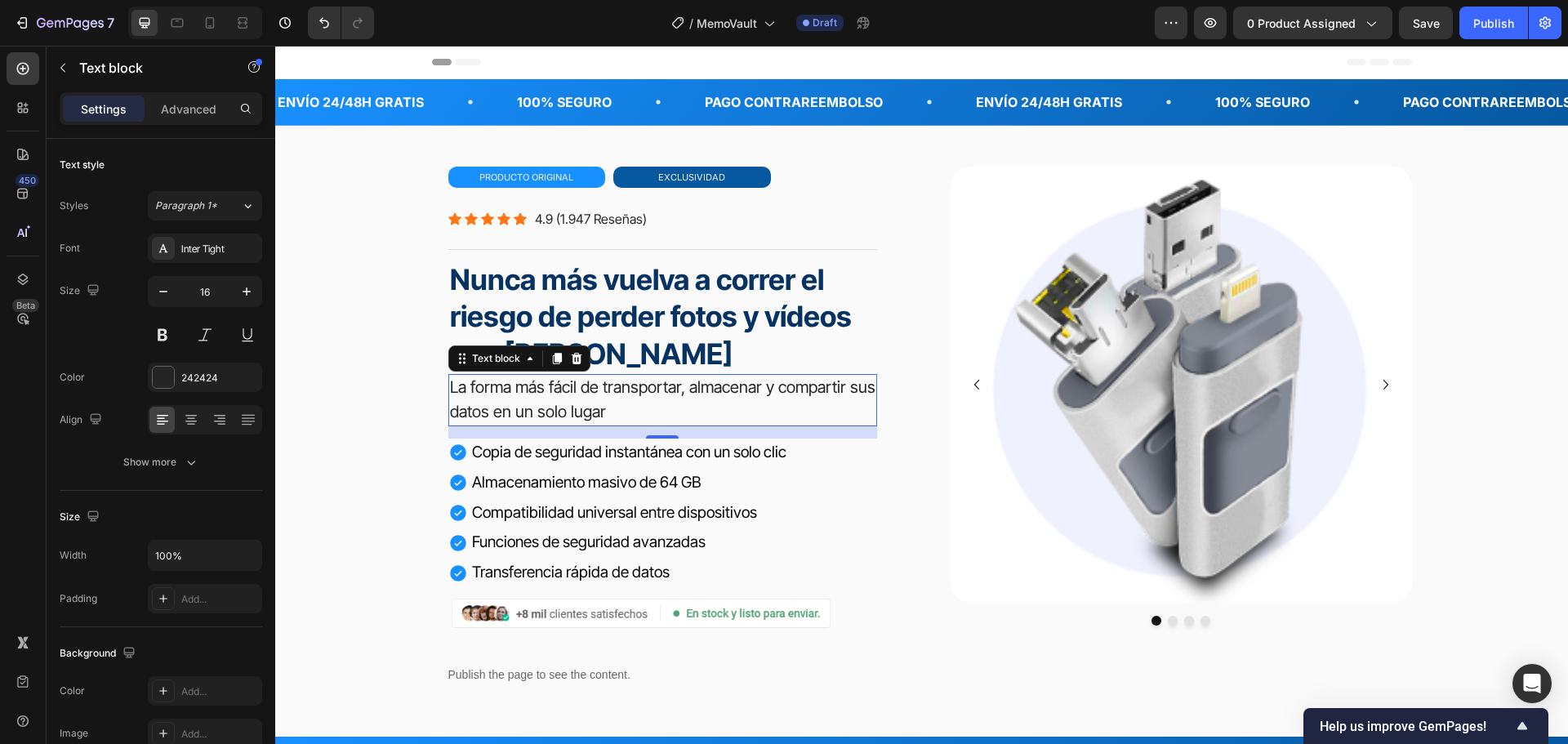
click at [559, 402] on span "La forma más fácil de transportar, almacenar y compartir sus datos en un solo l…" at bounding box center [662, 399] width 426 height 44
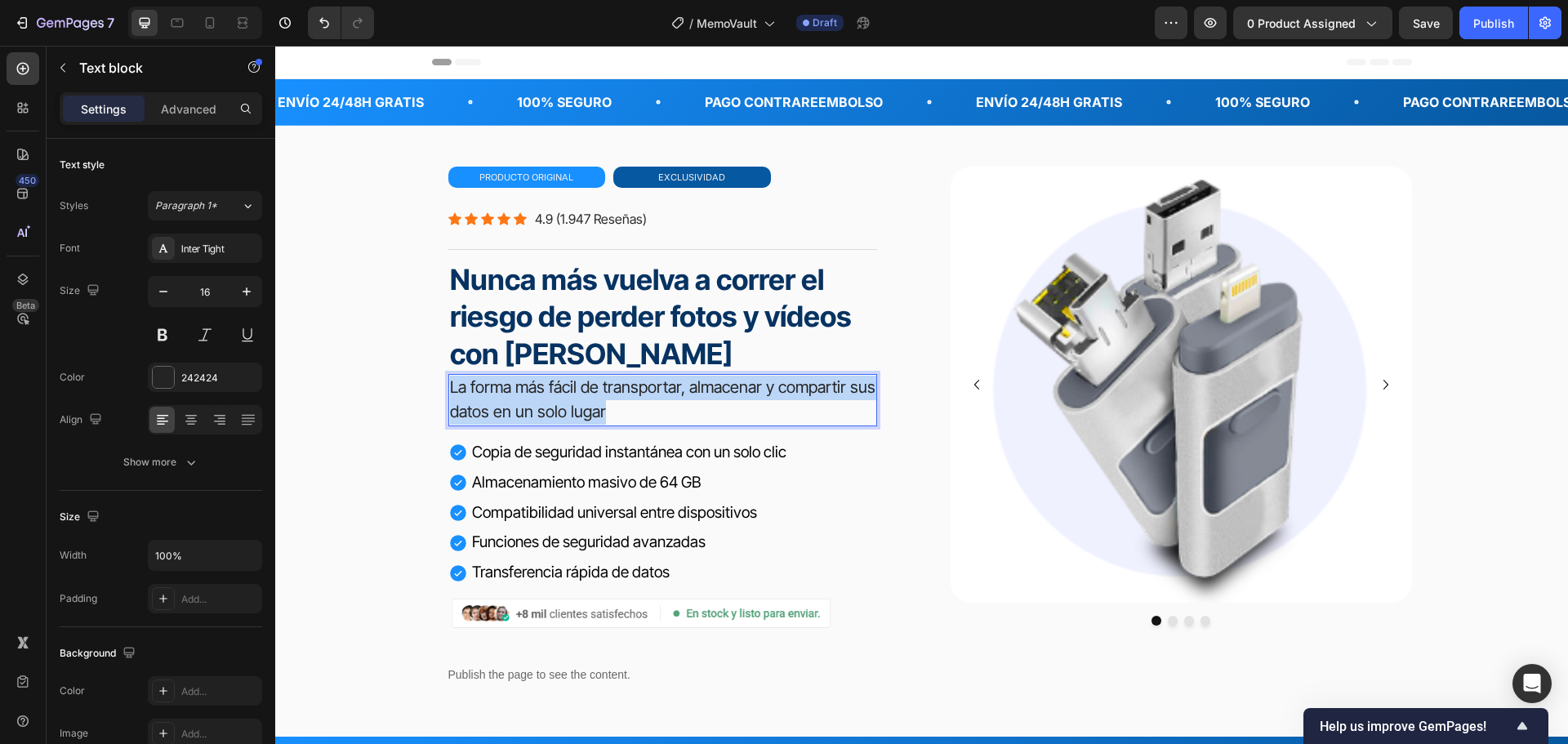
click at [559, 402] on span "La forma más fácil de transportar, almacenar y compartir sus datos en un solo l…" at bounding box center [662, 399] width 426 height 44
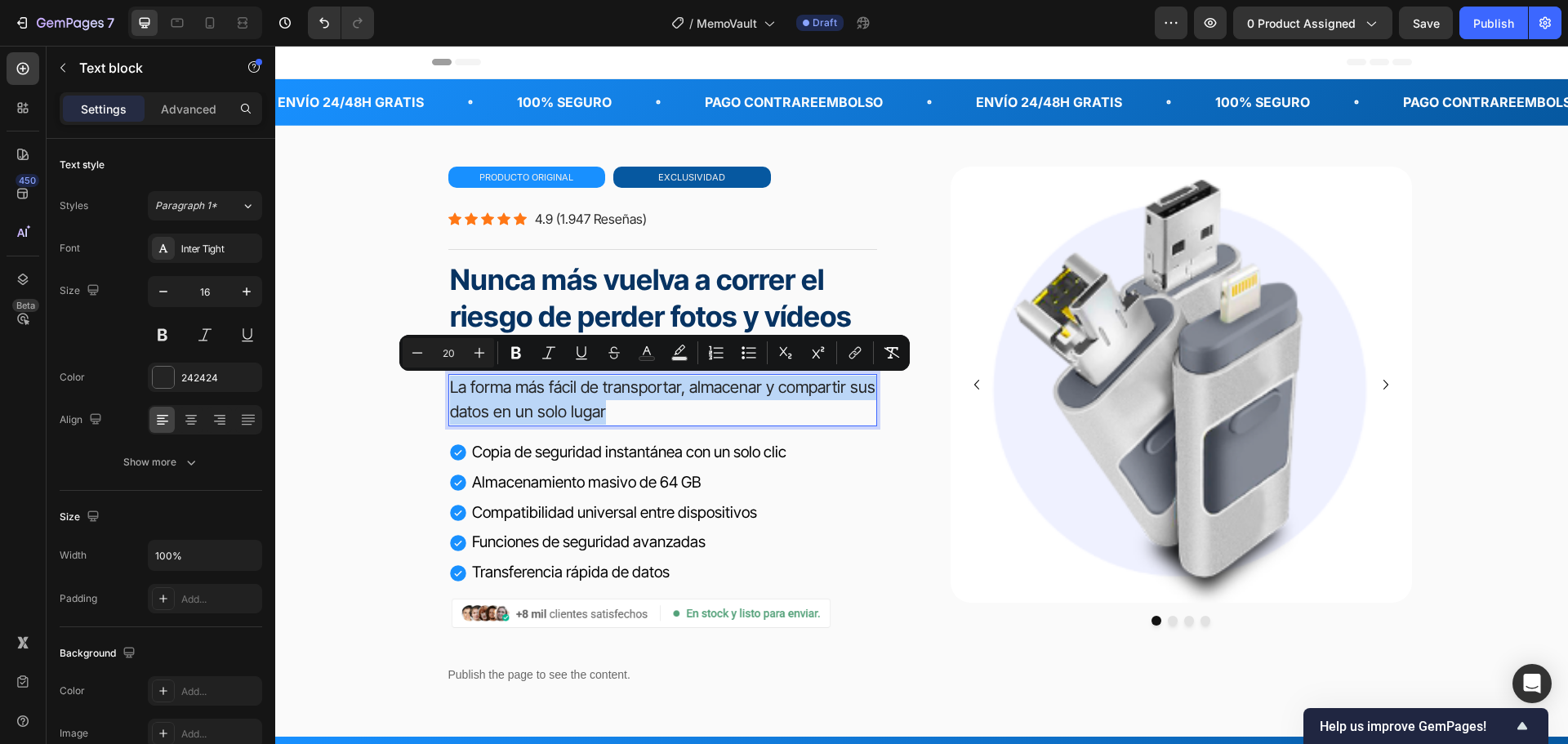
click at [643, 403] on p "La forma más fácil de transportar, almacenar y compartir sus datos en un solo l…" at bounding box center [662, 400] width 426 height 49
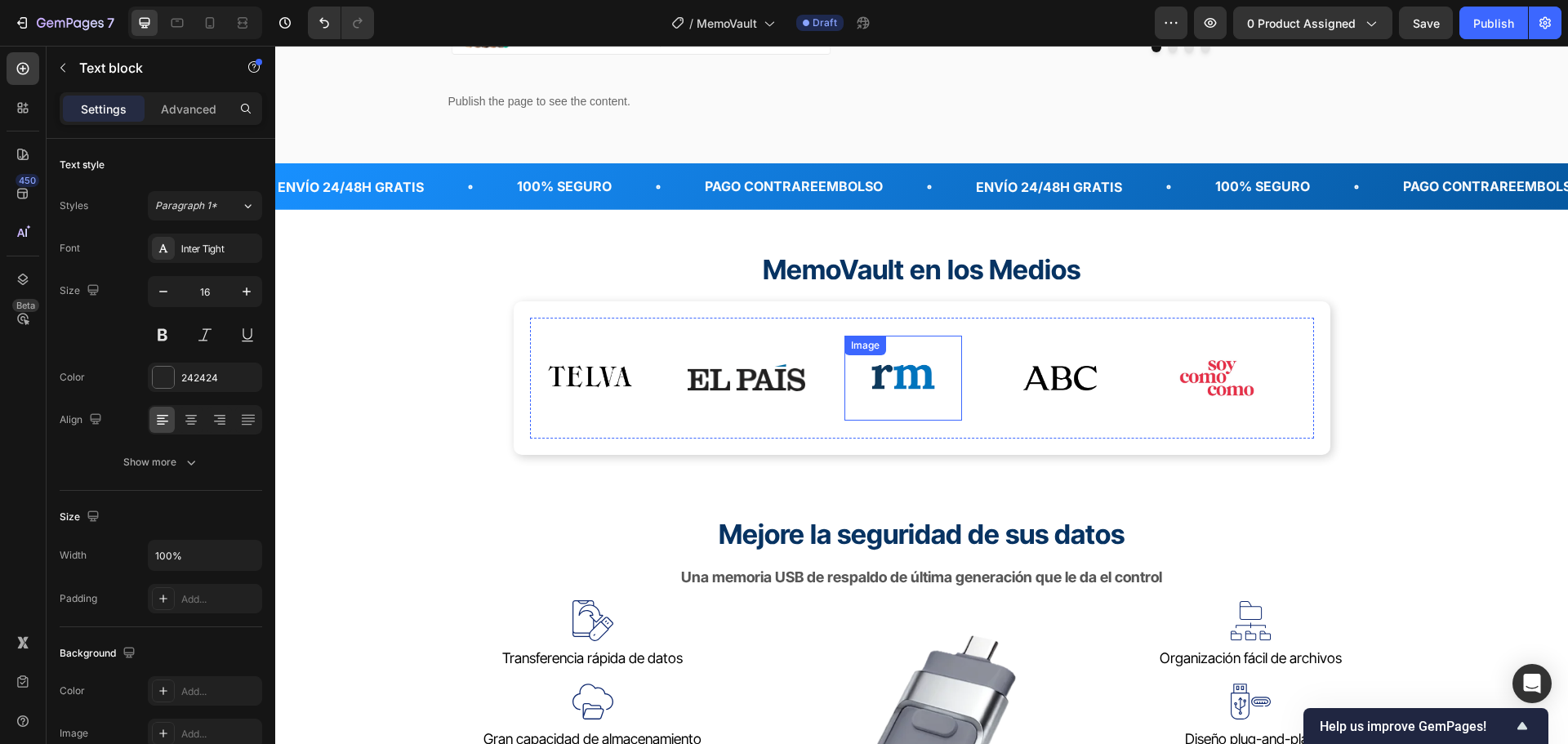
scroll to position [734, 0]
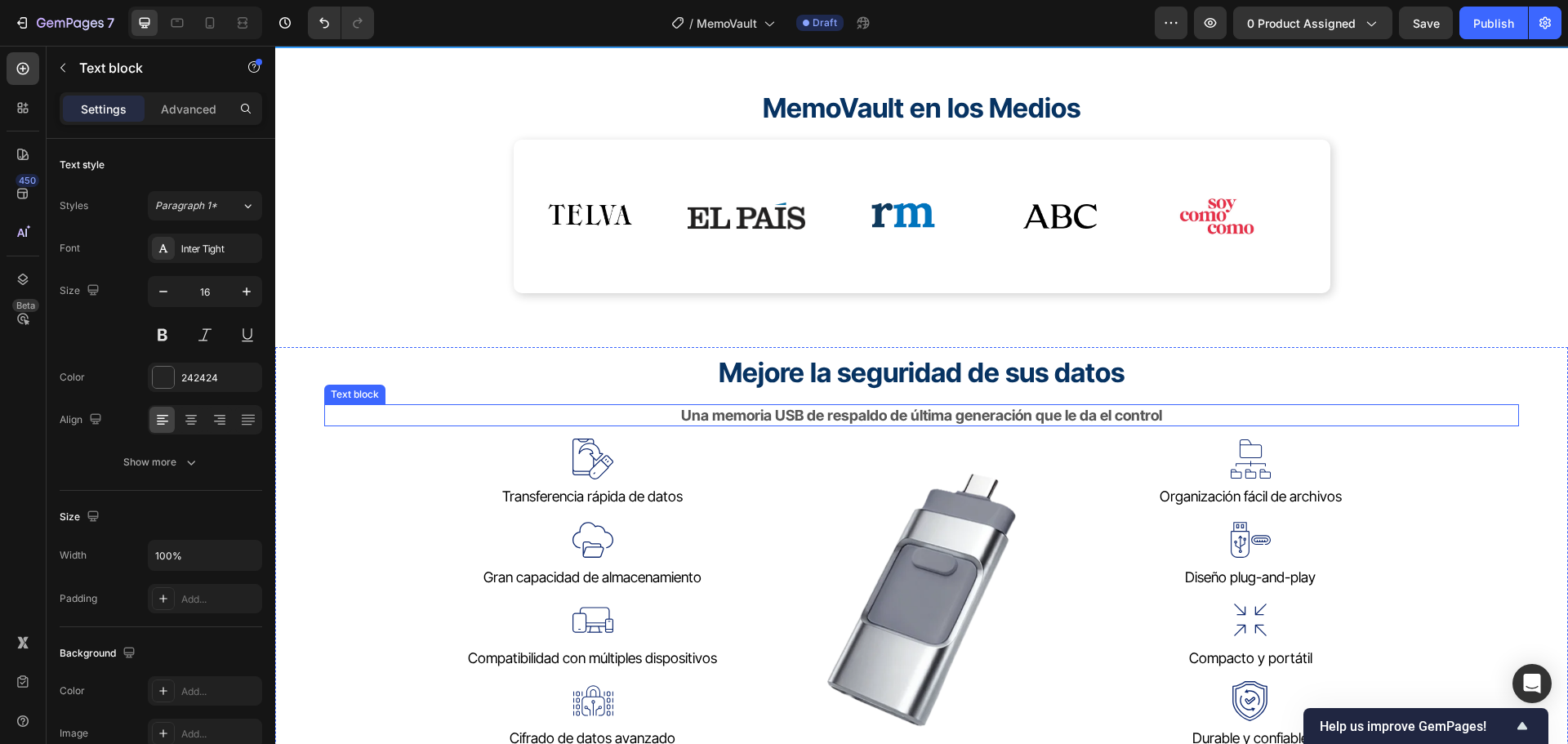
click at [1232, 409] on div "Una memoria USB de respaldo de última generación que le da el control" at bounding box center [921, 414] width 1195 height 22
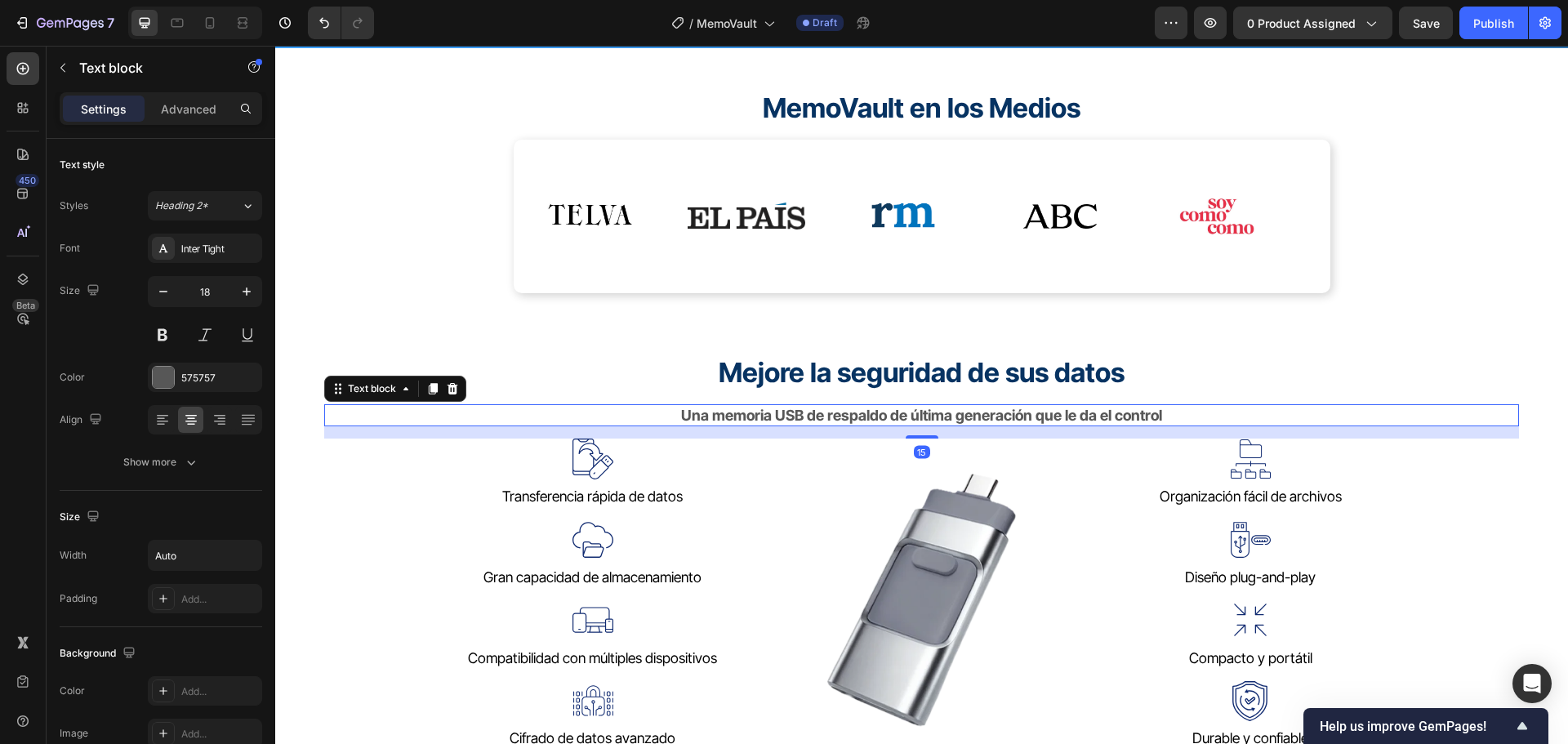
drag, startPoint x: 916, startPoint y: 435, endPoint x: 916, endPoint y: 447, distance: 12.0
click at [916, 438] on div at bounding box center [922, 436] width 33 height 3
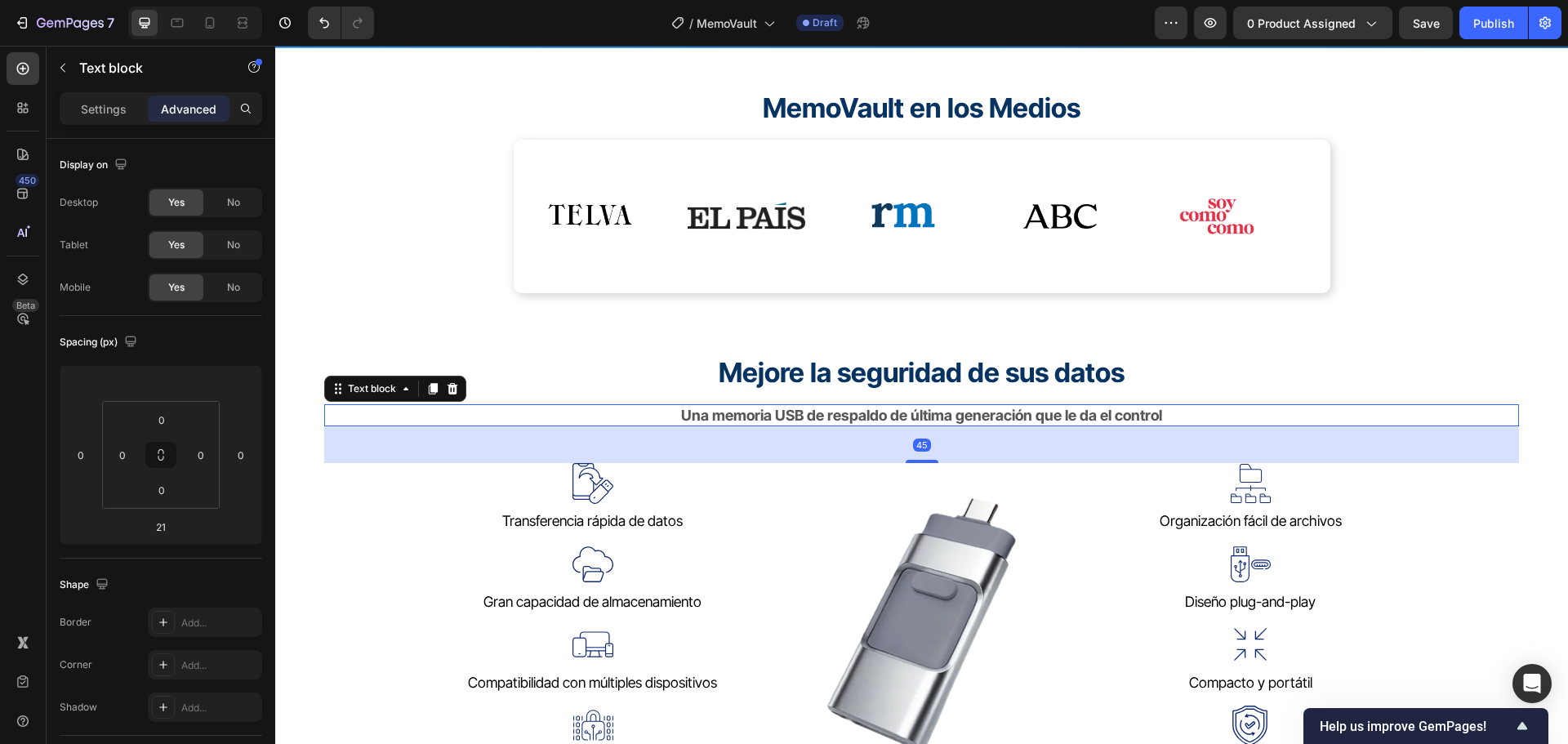
drag, startPoint x: 916, startPoint y: 447, endPoint x: 917, endPoint y: 462, distance: 15.0
click at [917, 462] on div at bounding box center [922, 460] width 33 height 3
type input "45"
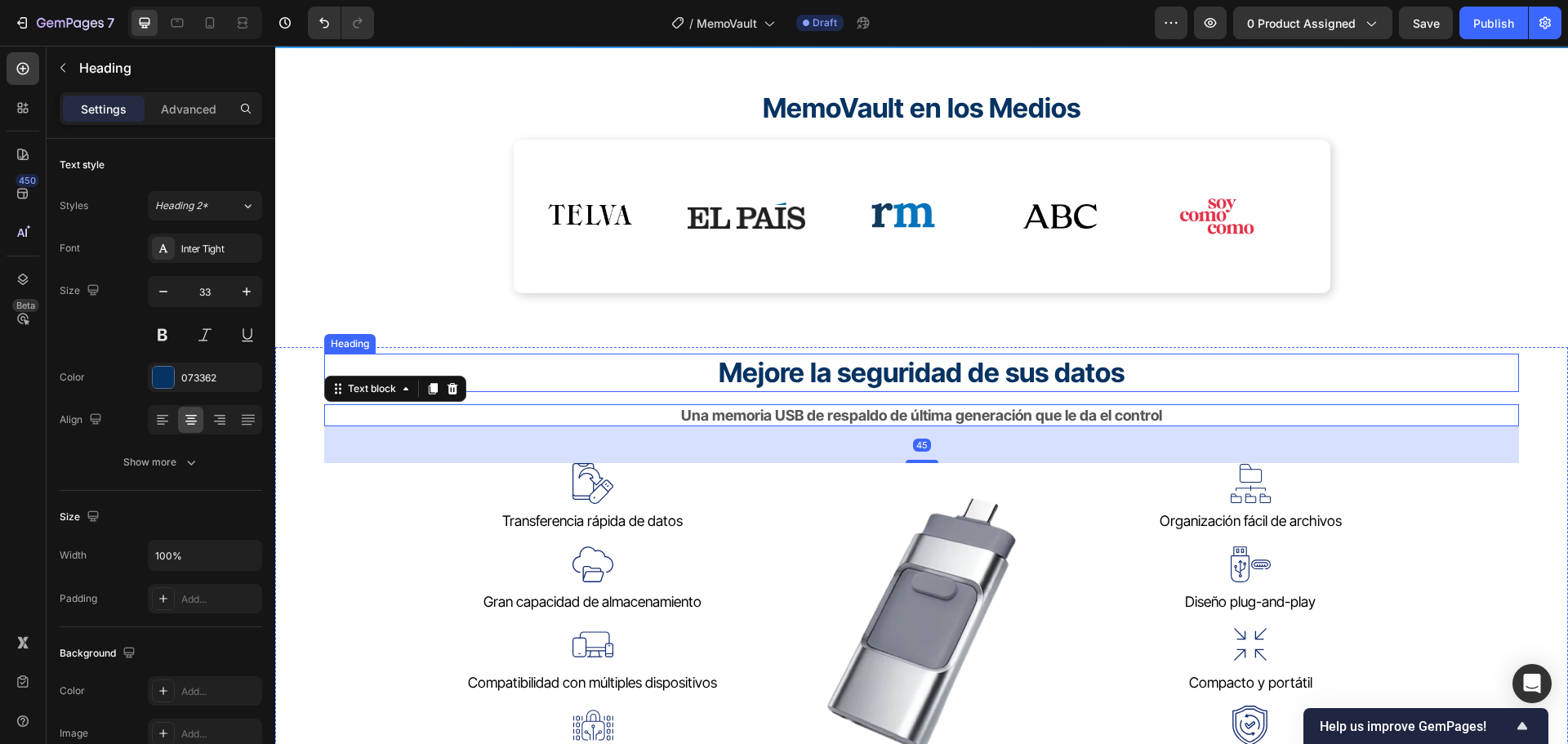
click at [1386, 363] on h2 "Mejore la seguridad de sus datos" at bounding box center [921, 373] width 1195 height 38
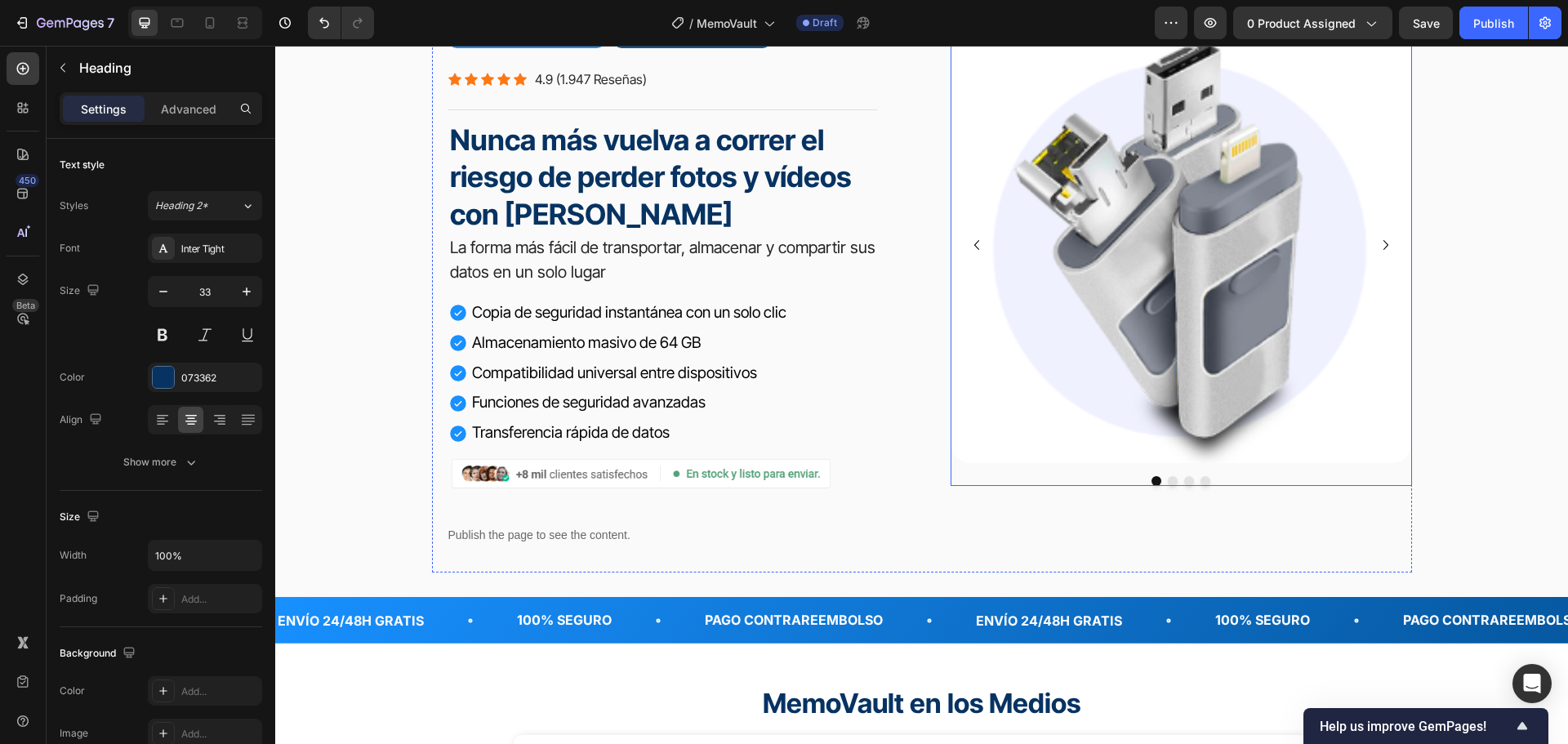
scroll to position [0, 0]
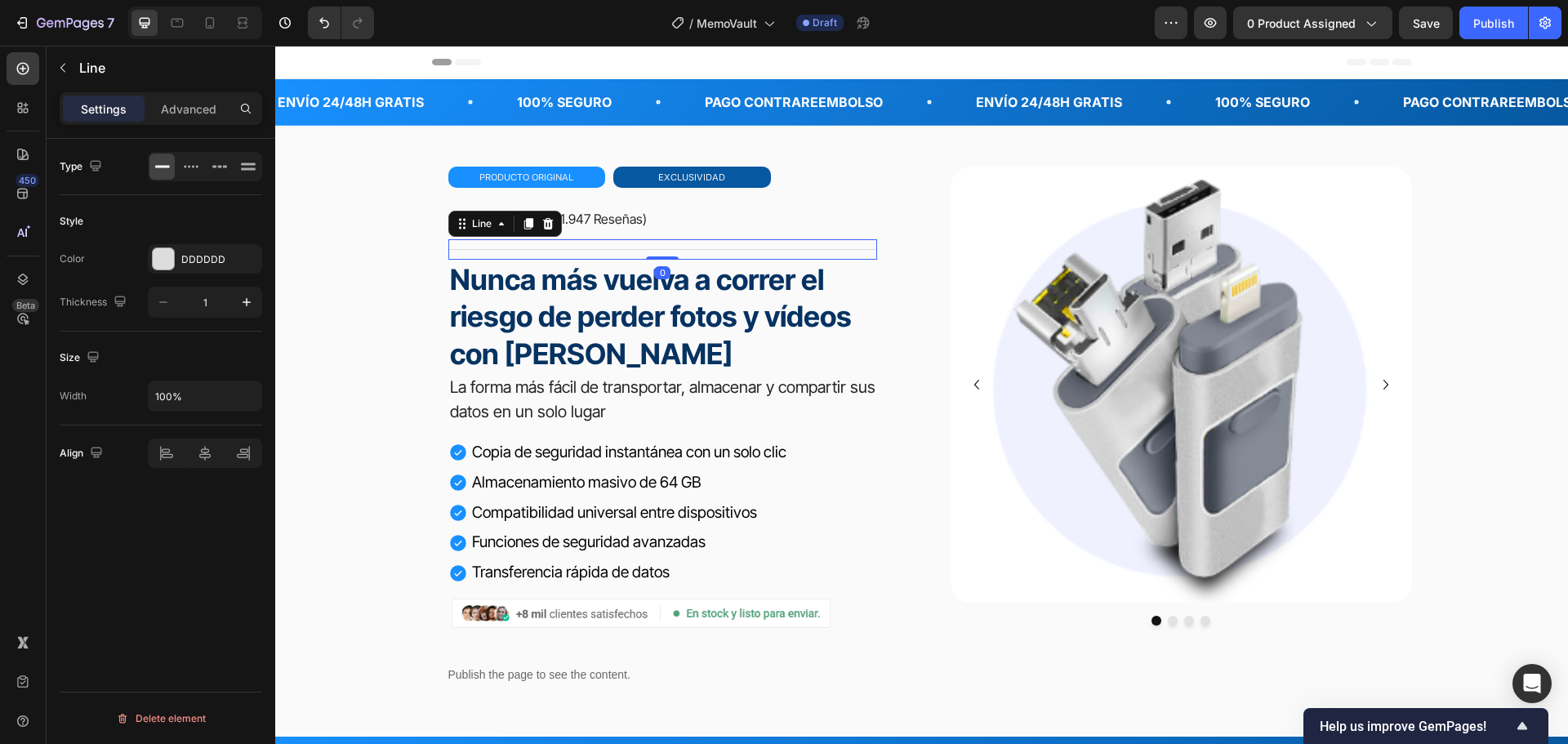
click at [811, 249] on div at bounding box center [662, 249] width 429 height 1
click at [523, 222] on icon at bounding box center [527, 224] width 9 height 12
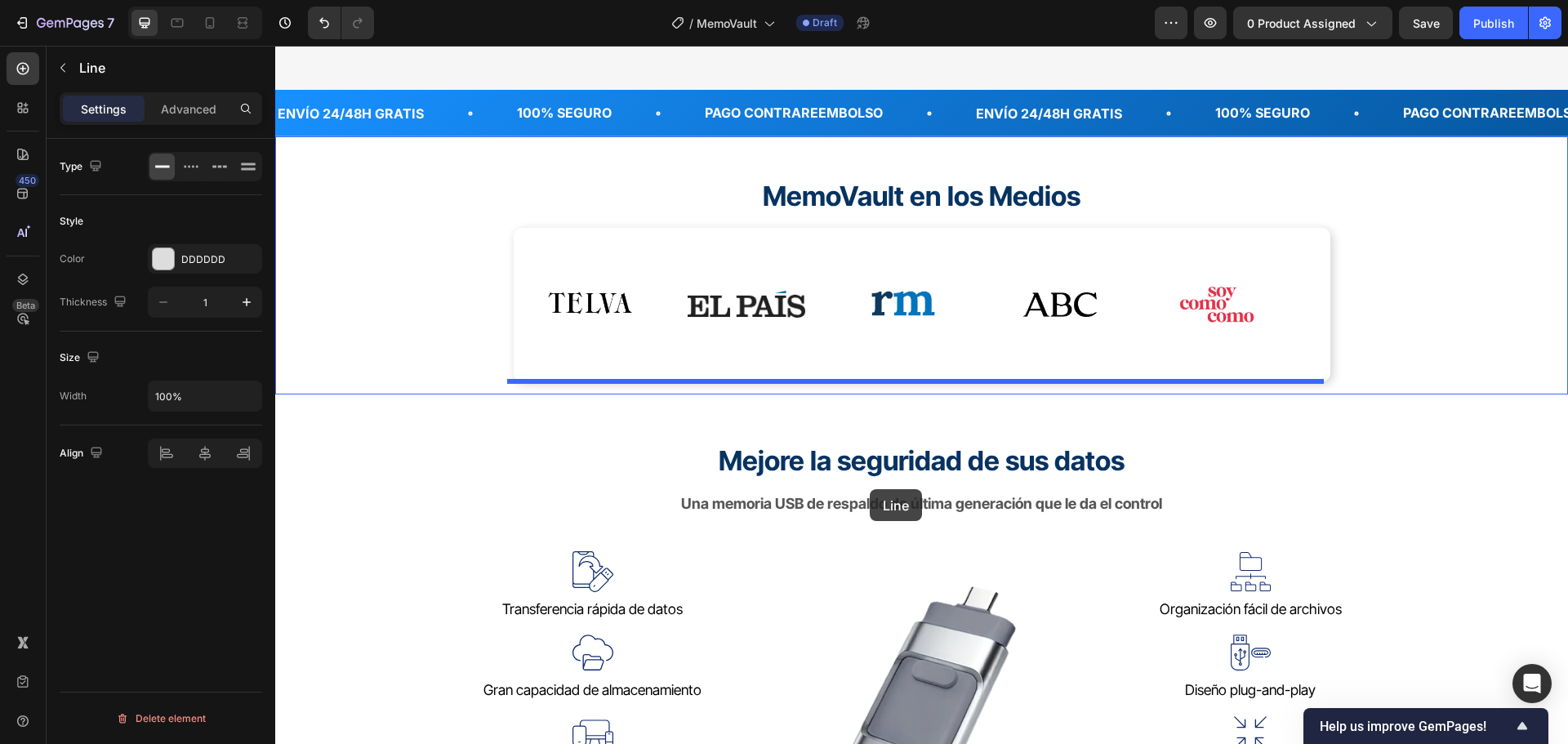
scroll to position [734, 0]
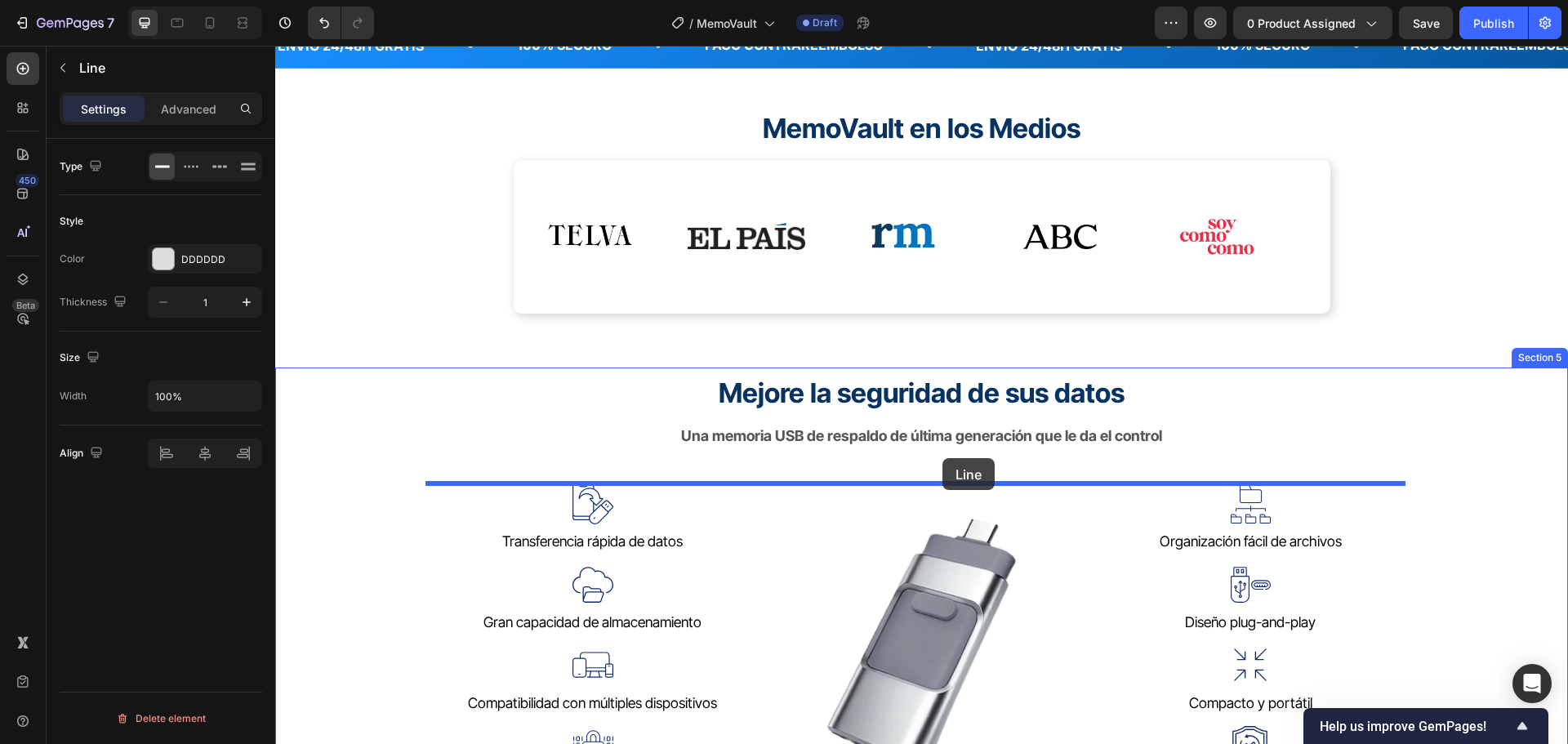
drag, startPoint x: 628, startPoint y: 271, endPoint x: 942, endPoint y: 458, distance: 365.5
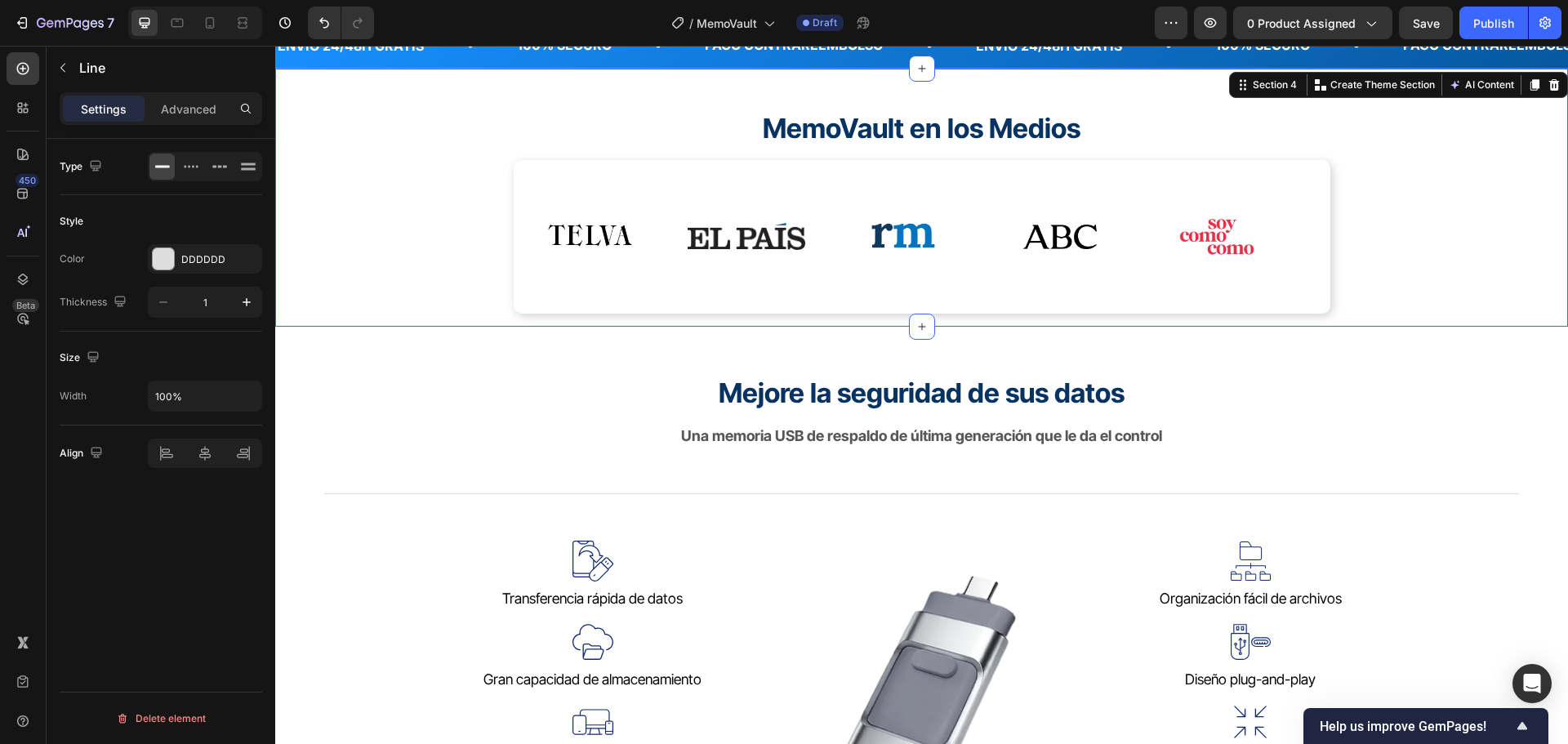
click at [1449, 311] on div "MemoVault en los Medios Heading Image Image Image Image Image Image Image Image…" at bounding box center [921, 211] width 1195 height 204
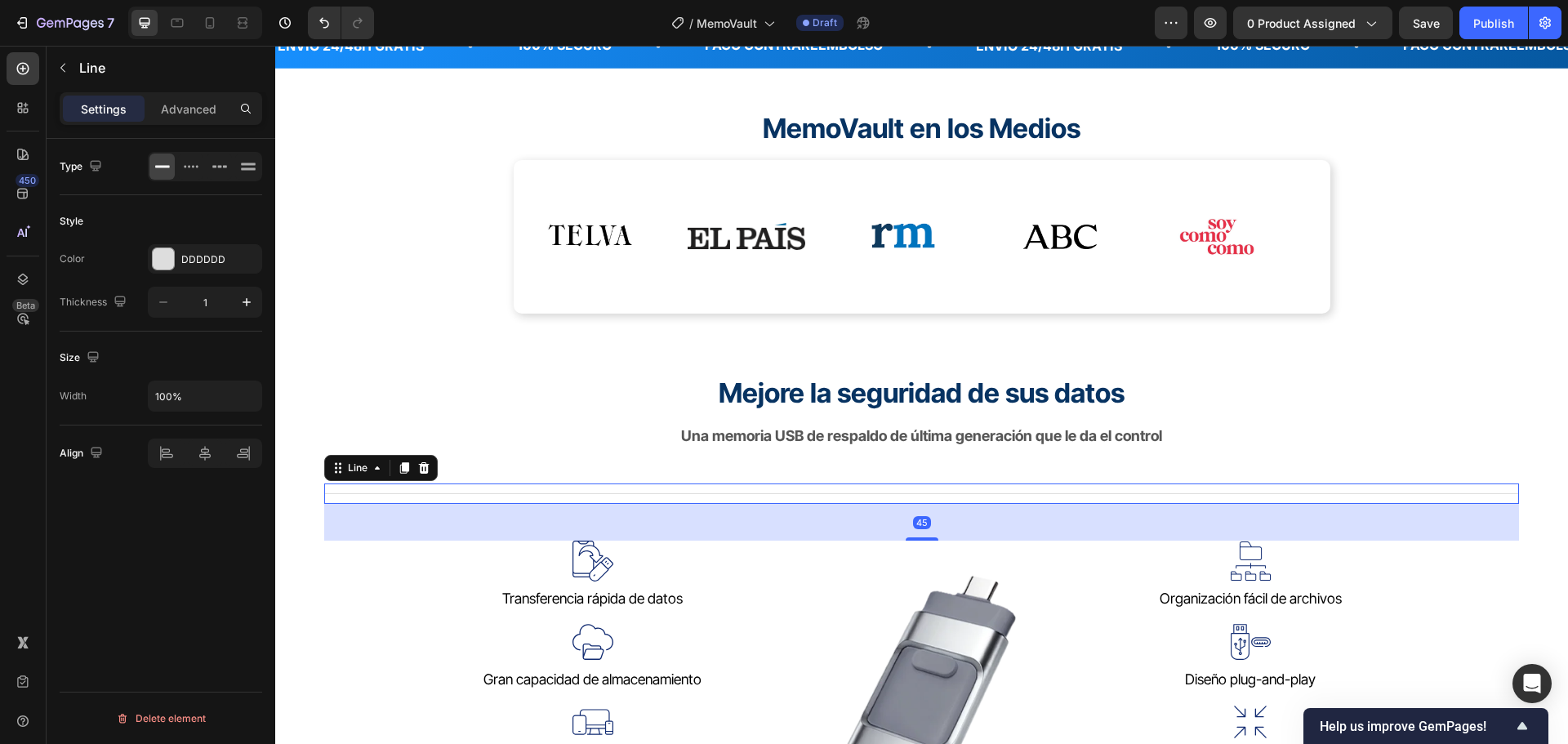
click at [1360, 491] on div "Title Line 45" at bounding box center [921, 493] width 1195 height 20
click at [191, 394] on input "100%" at bounding box center [205, 396] width 112 height 30
type input "50%"
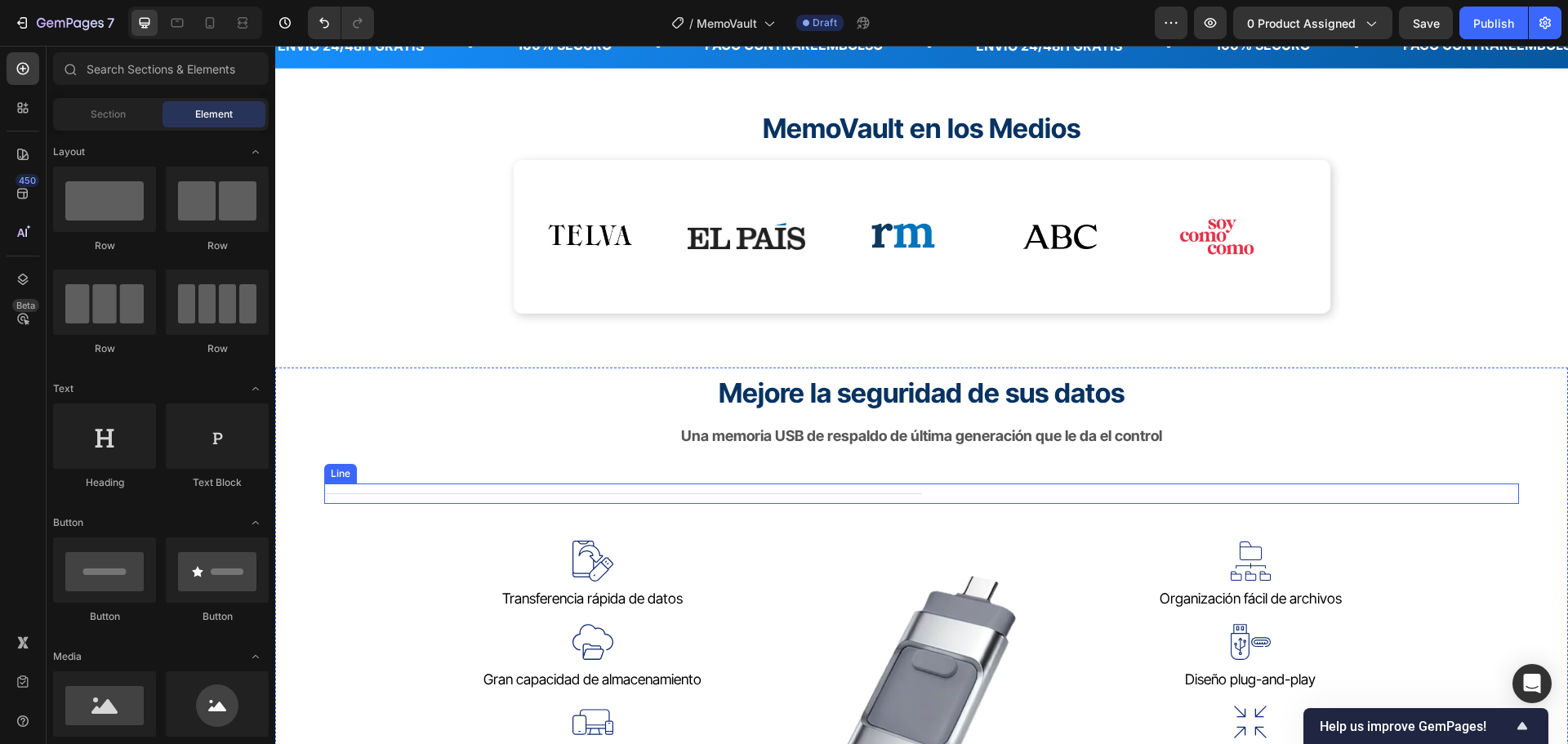
click at [818, 493] on div at bounding box center [623, 493] width 598 height 1
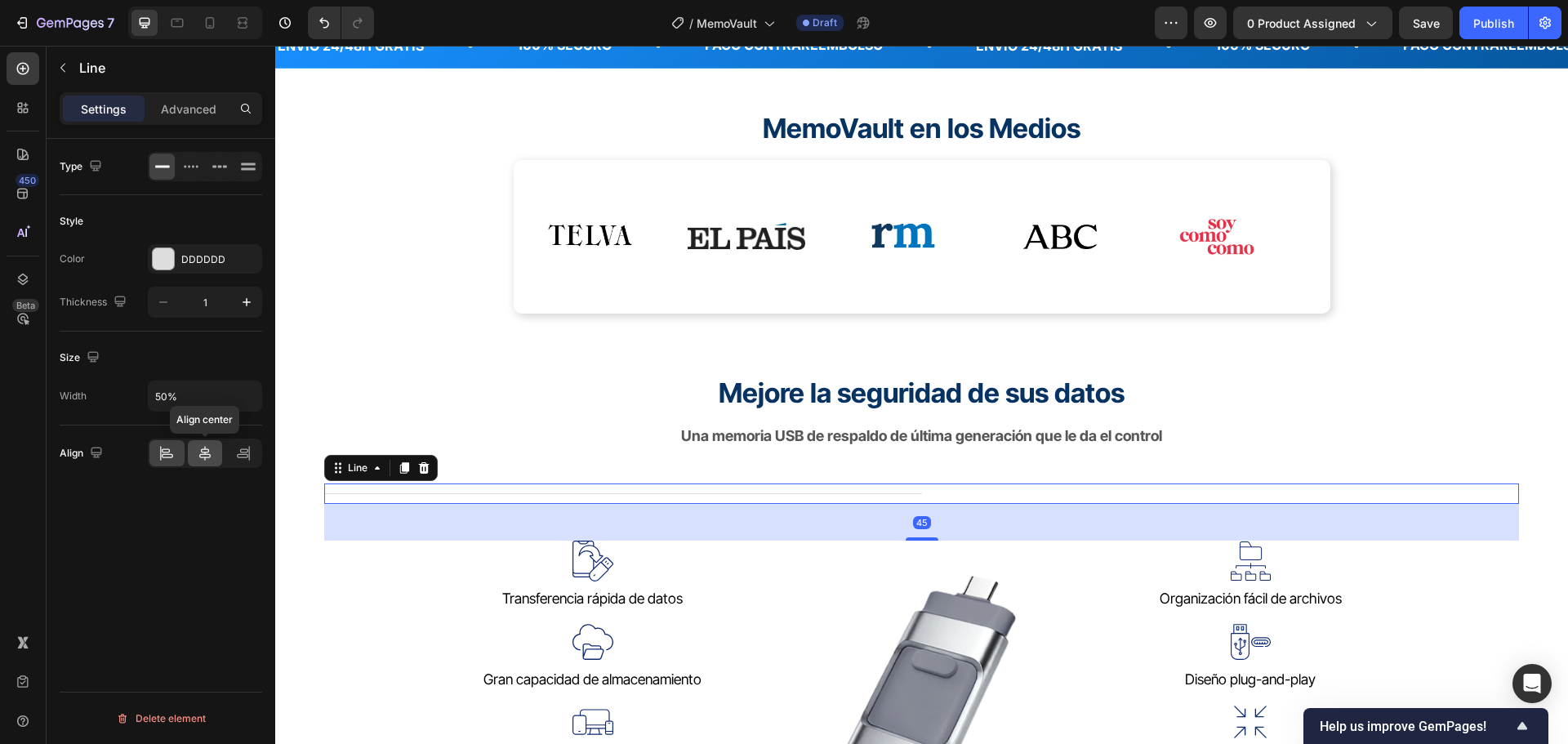
click at [209, 455] on icon at bounding box center [205, 453] width 16 height 16
click at [1487, 402] on h2 "Mejore la seguridad de sus datos" at bounding box center [921, 393] width 1195 height 38
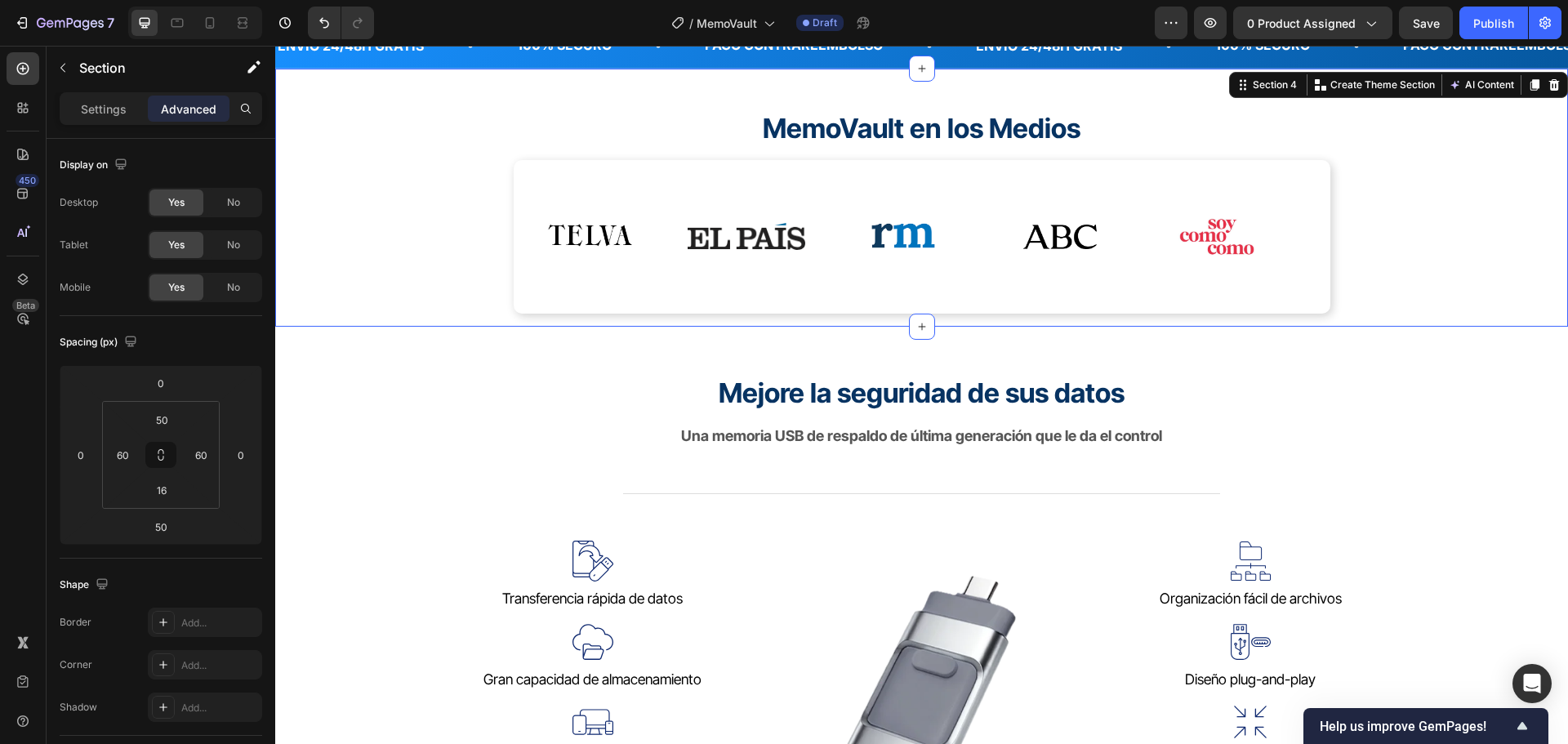
click at [1507, 121] on div "MemoVault en los Medios Heading Image Image Image Image Image Image Image Image…" at bounding box center [921, 197] width 1293 height 258
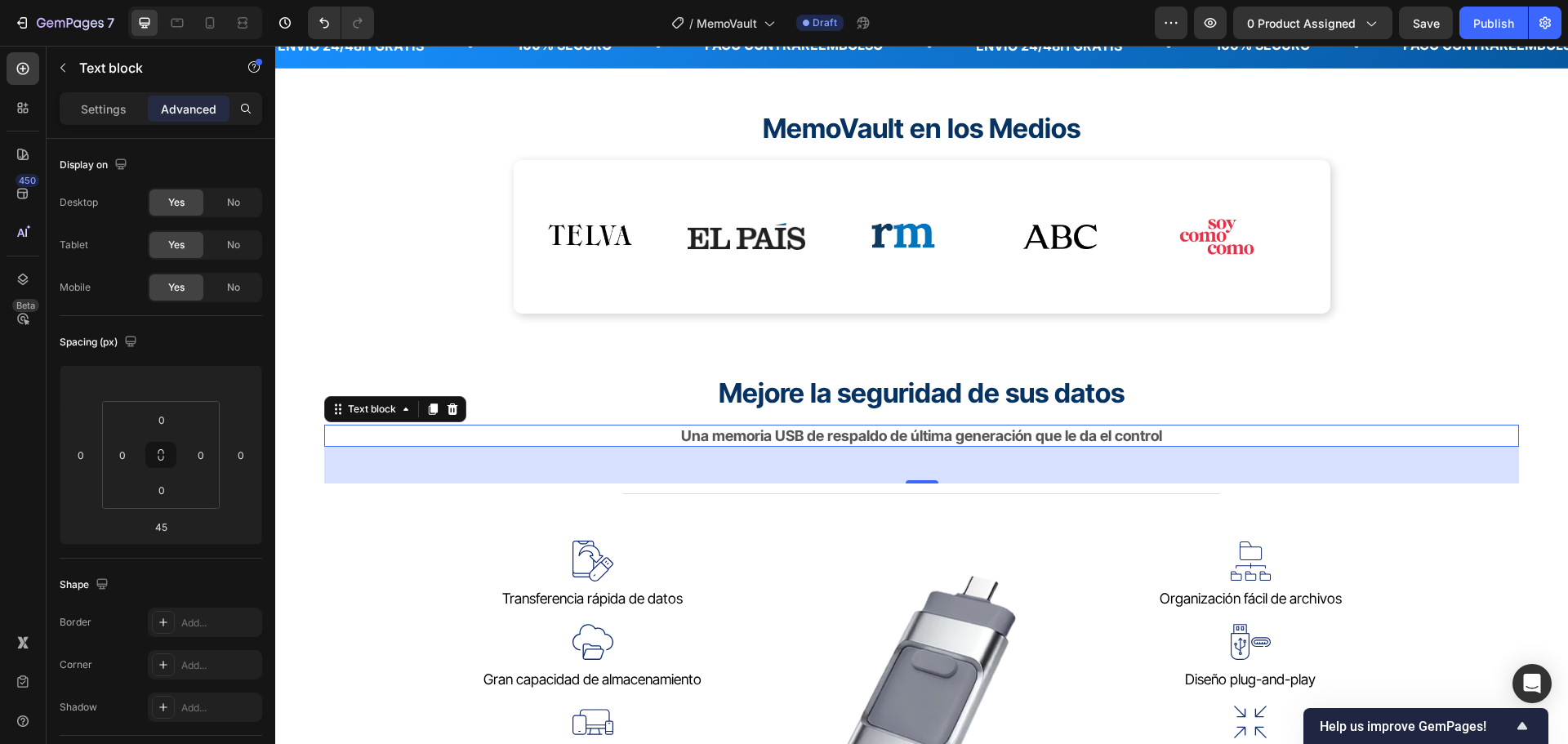
click at [1189, 431] on div "Una memoria USB de respaldo de última generación que le da el control" at bounding box center [921, 435] width 1195 height 22
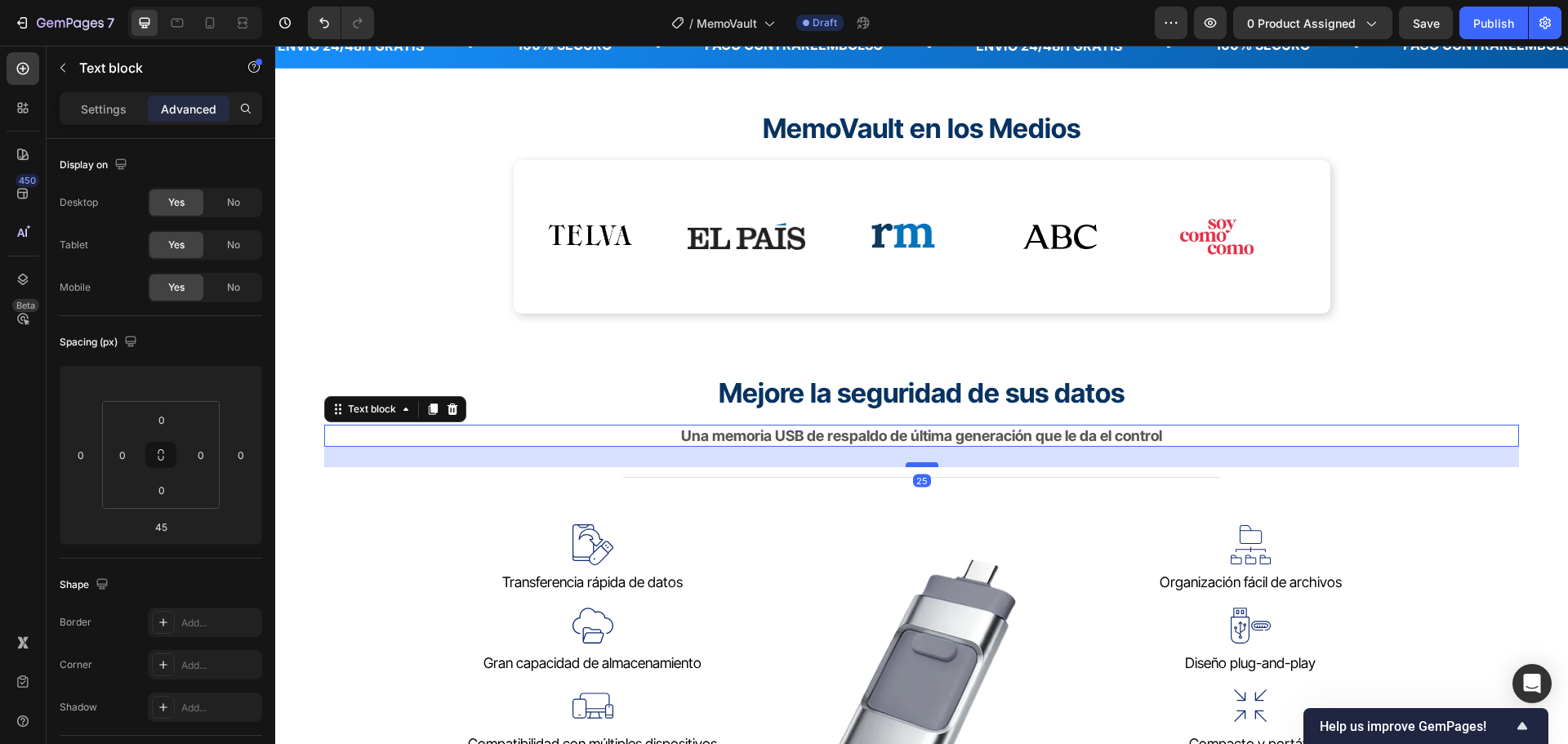
drag, startPoint x: 907, startPoint y: 482, endPoint x: 908, endPoint y: 465, distance: 17.0
click at [908, 465] on div at bounding box center [922, 464] width 33 height 5
type input "25"
click at [1462, 319] on div "MemoVault en los Medios Heading Image Image Image Image Image Image Image Image…" at bounding box center [921, 197] width 1293 height 258
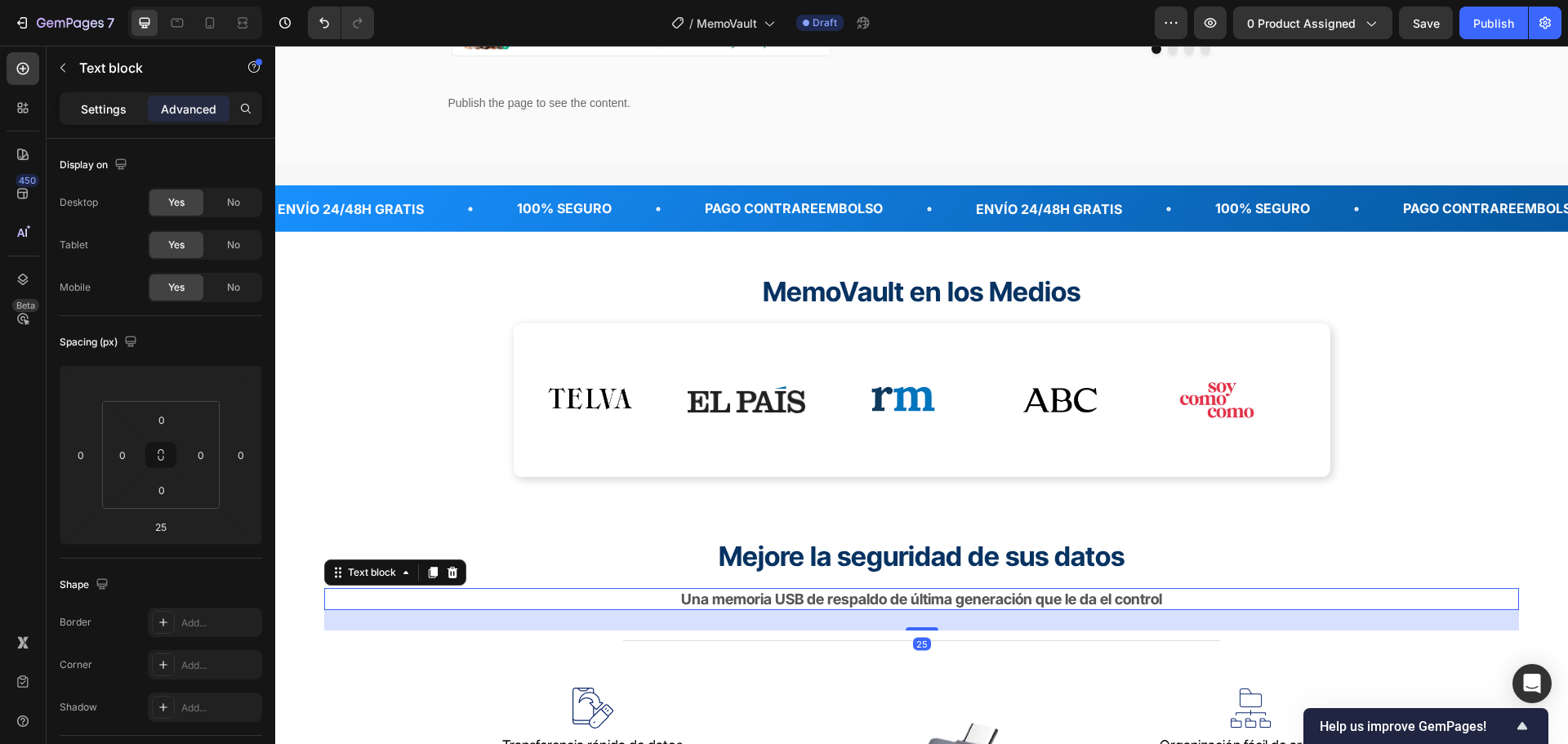
click at [119, 112] on p "Settings" at bounding box center [104, 109] width 46 height 17
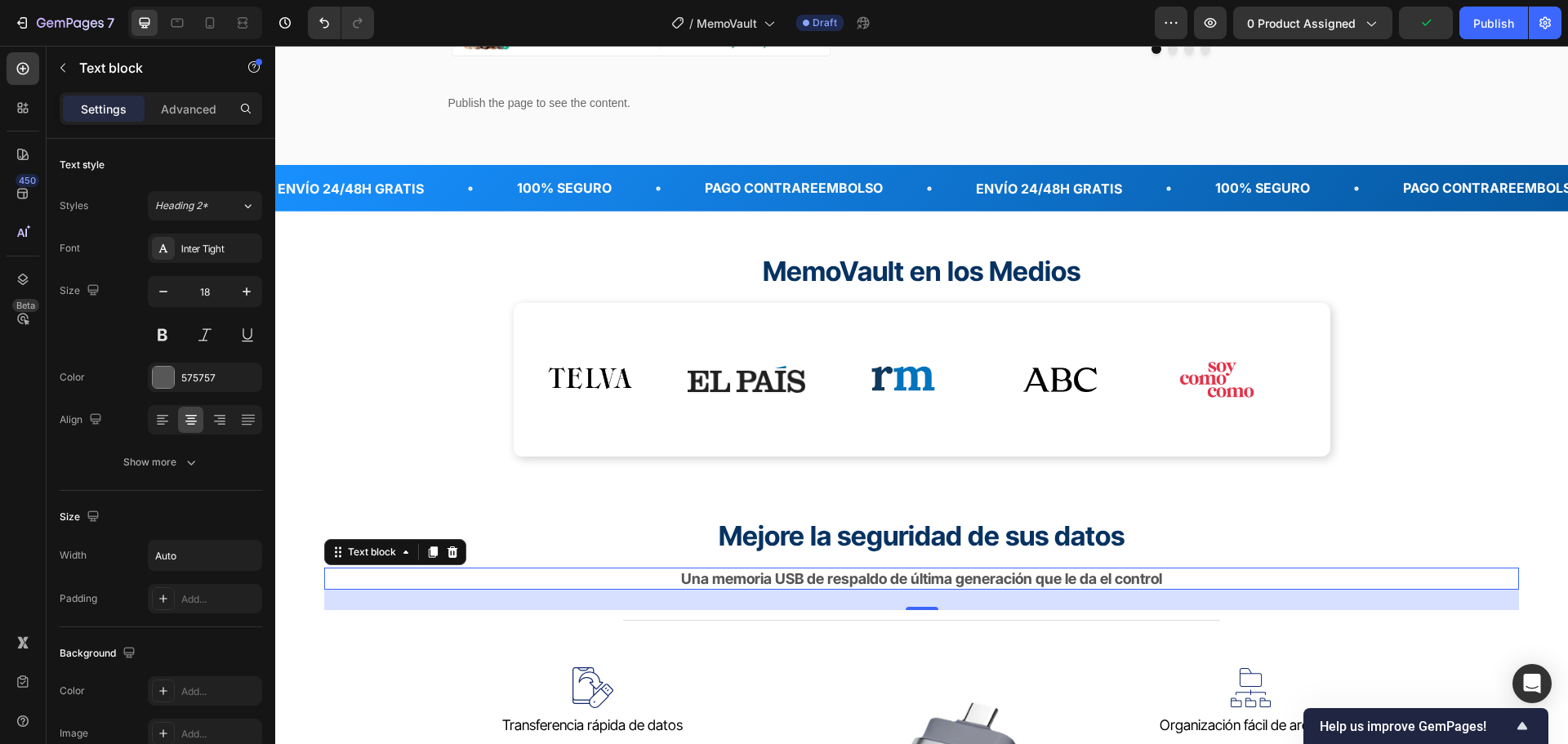
click at [881, 579] on strong "Una memoria USB de respaldo de última generación que le da el control" at bounding box center [921, 579] width 481 height 17
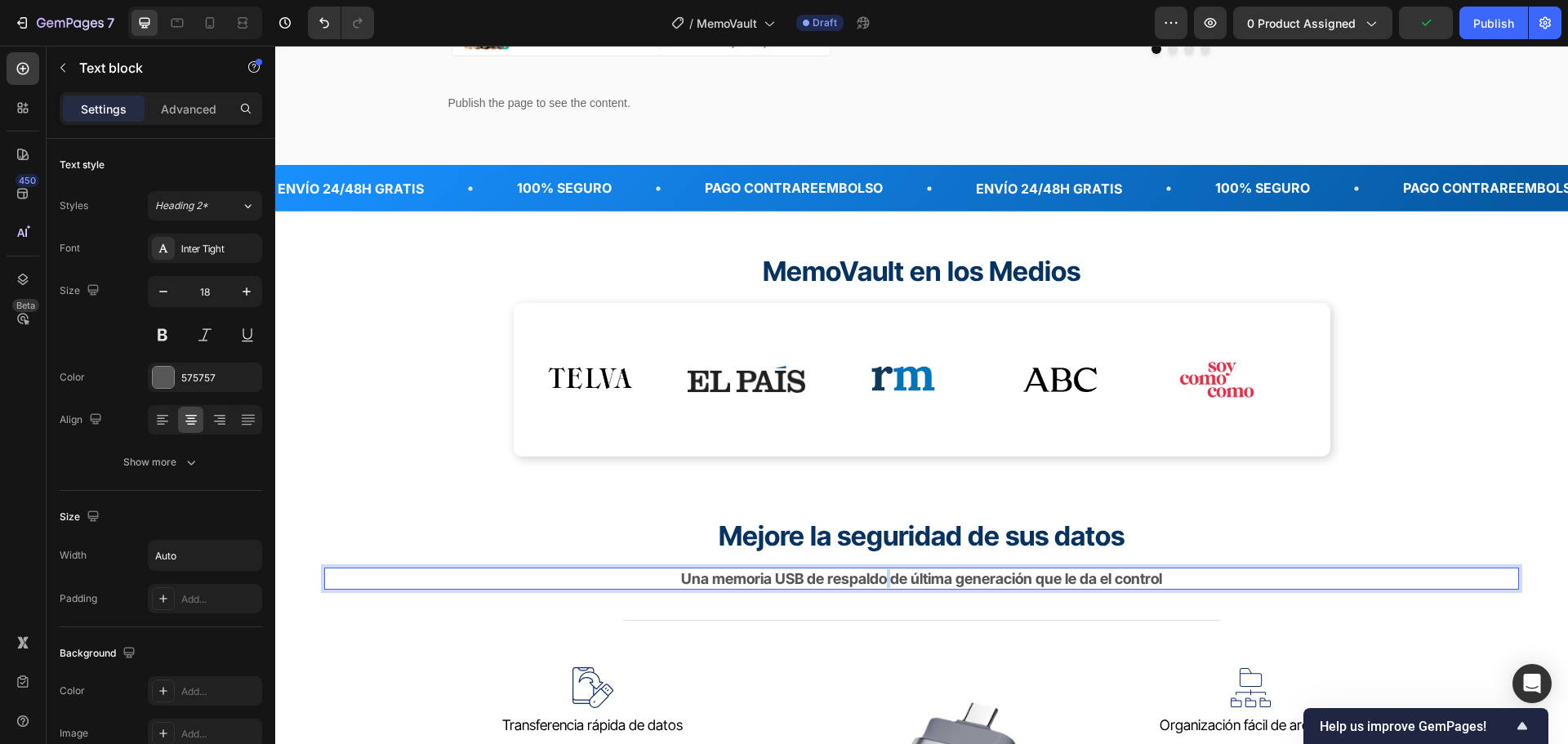
click at [881, 579] on strong "Una memoria USB de respaldo de última generación que le da el control" at bounding box center [921, 579] width 481 height 17
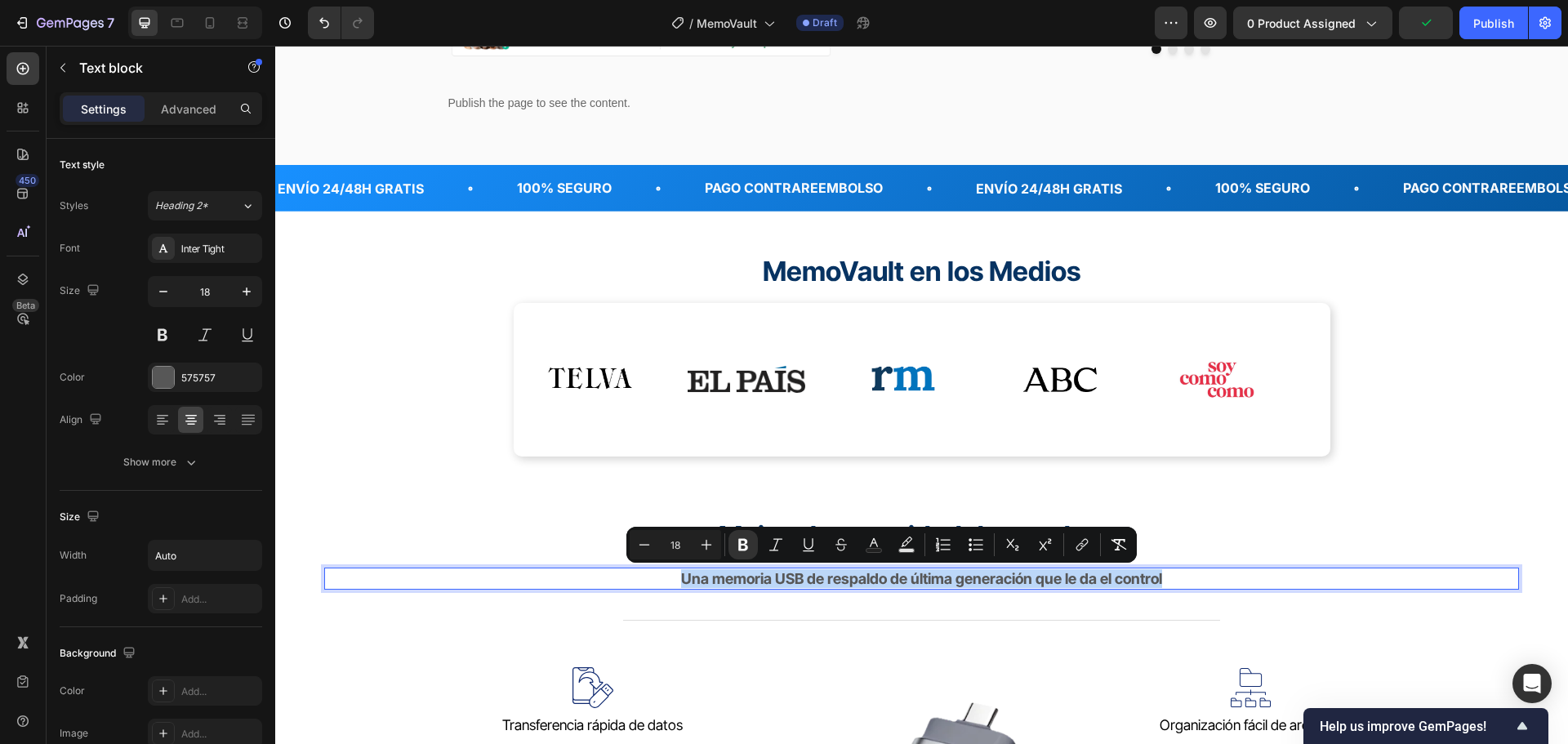
click at [881, 579] on strong "Una memoria USB de respaldo de última generación que le da el control" at bounding box center [921, 579] width 481 height 17
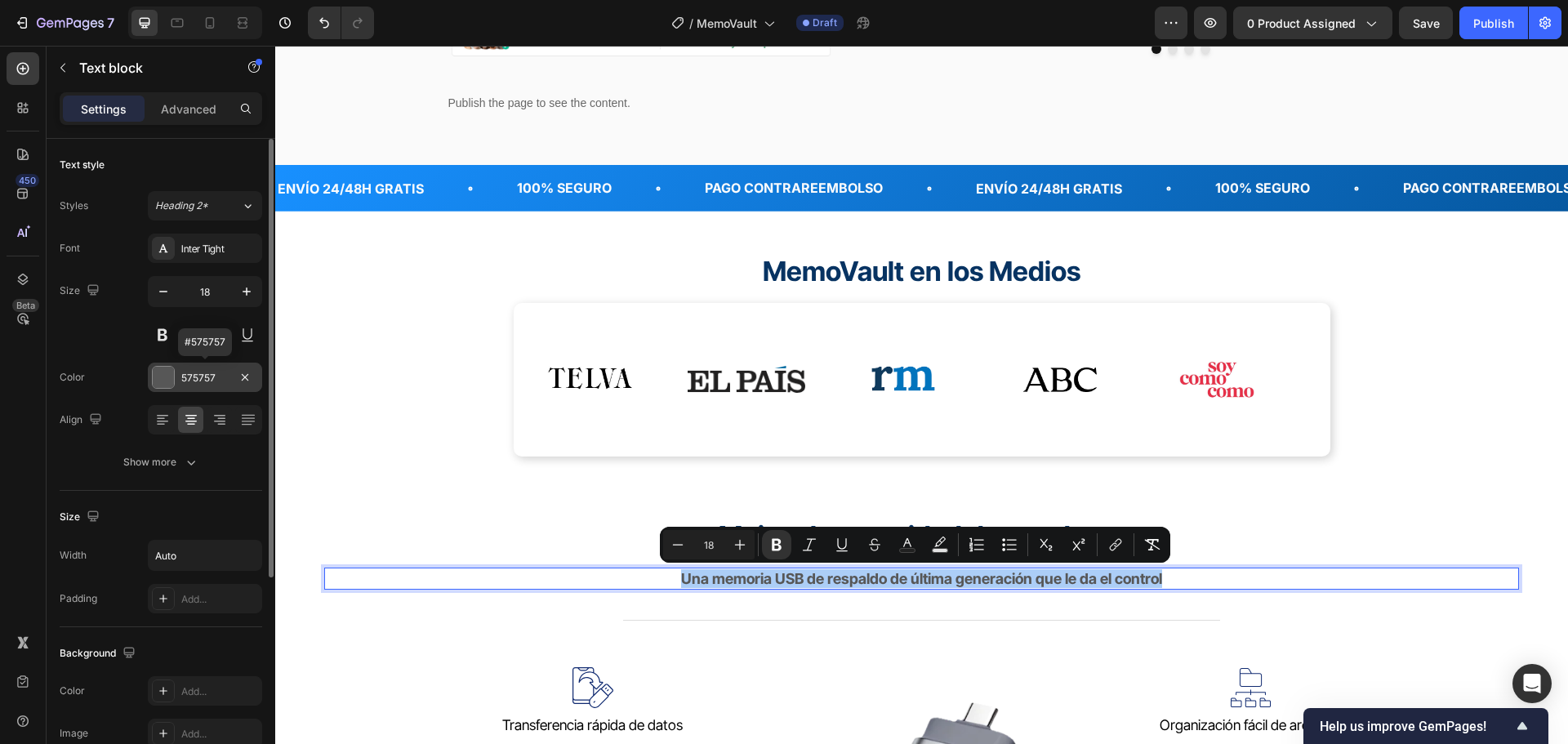
click at [203, 379] on div "575757" at bounding box center [205, 378] width 47 height 14
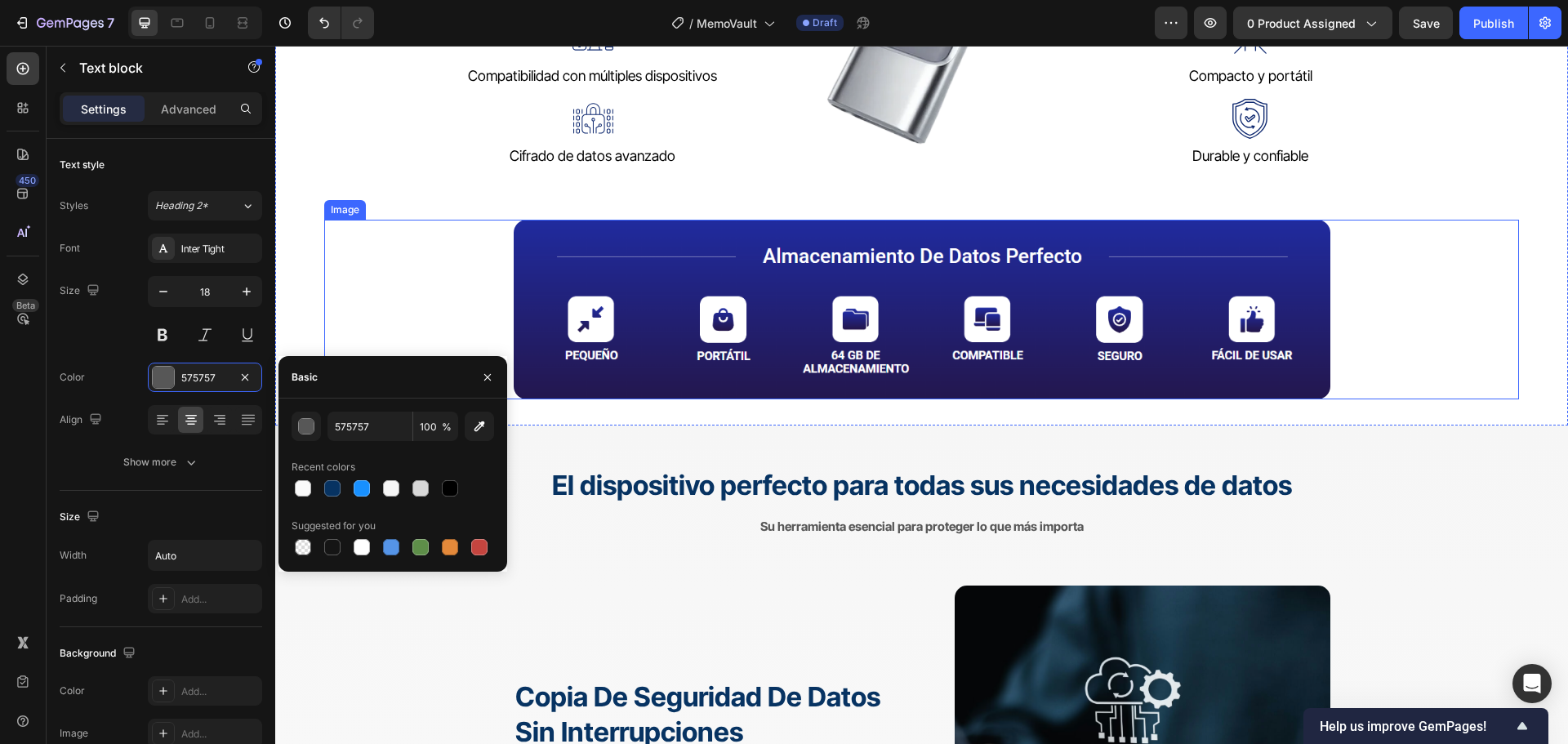
scroll to position [1470, 0]
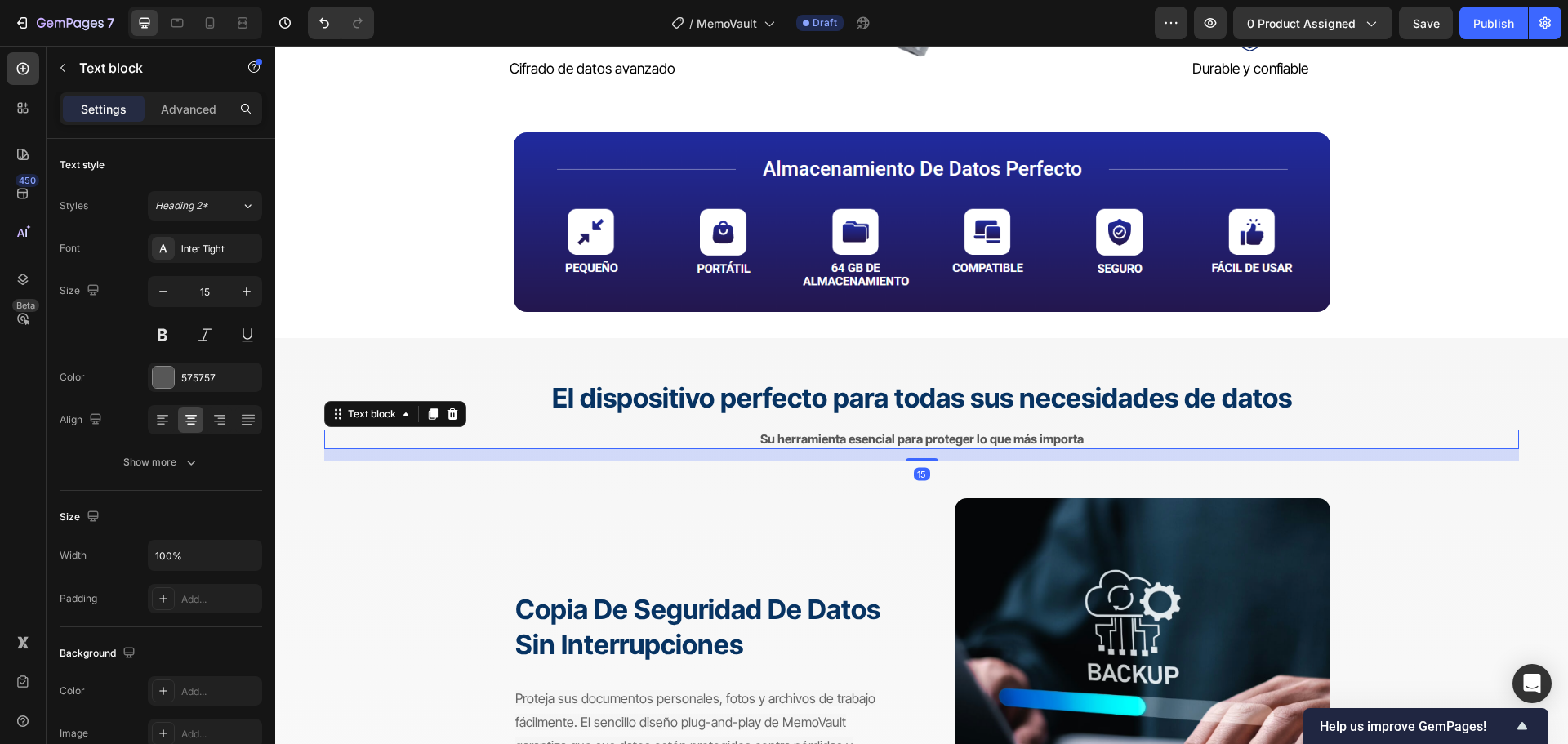
click at [913, 443] on strong "Su herramienta esencial para proteger lo que más importa" at bounding box center [922, 438] width 323 height 15
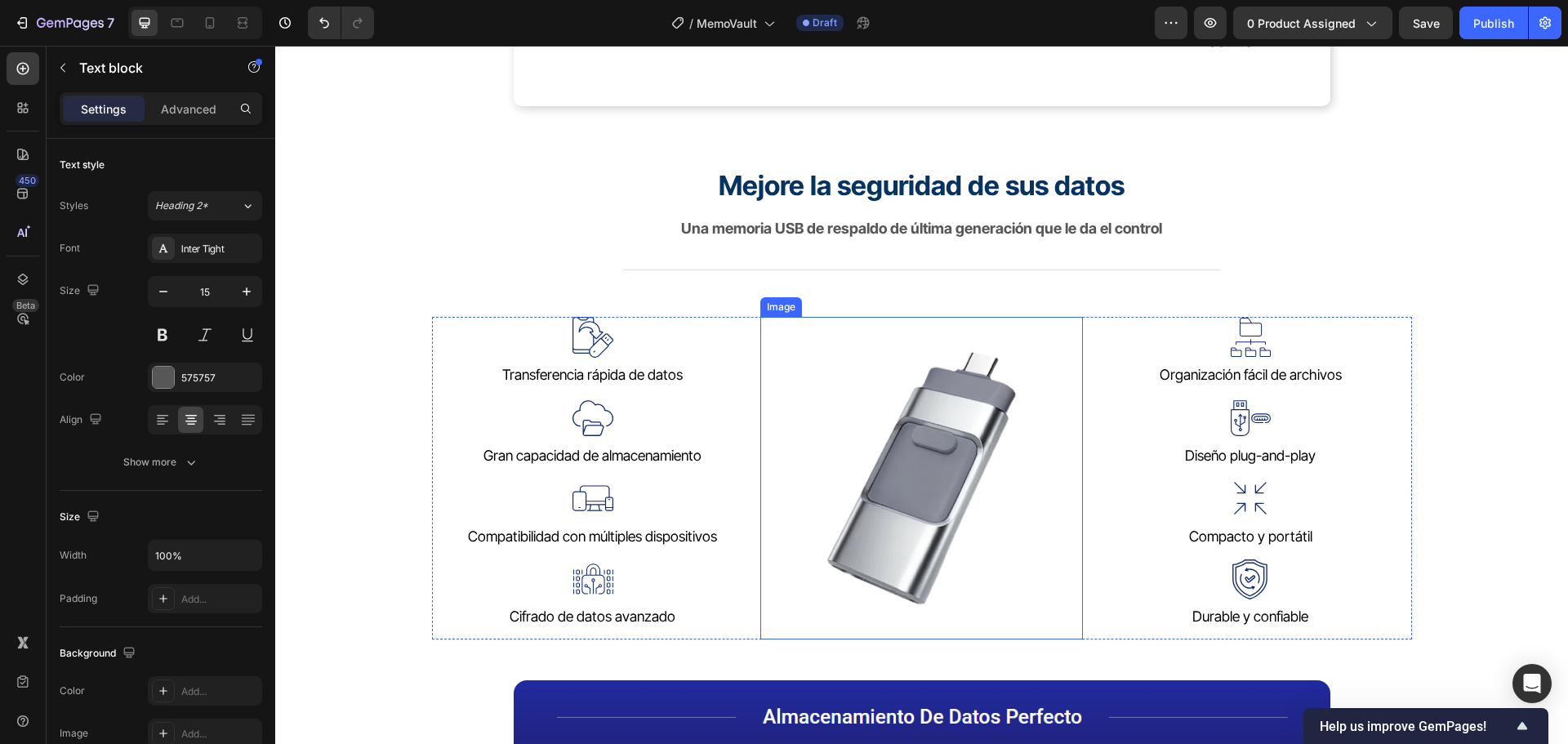
scroll to position [898, 0]
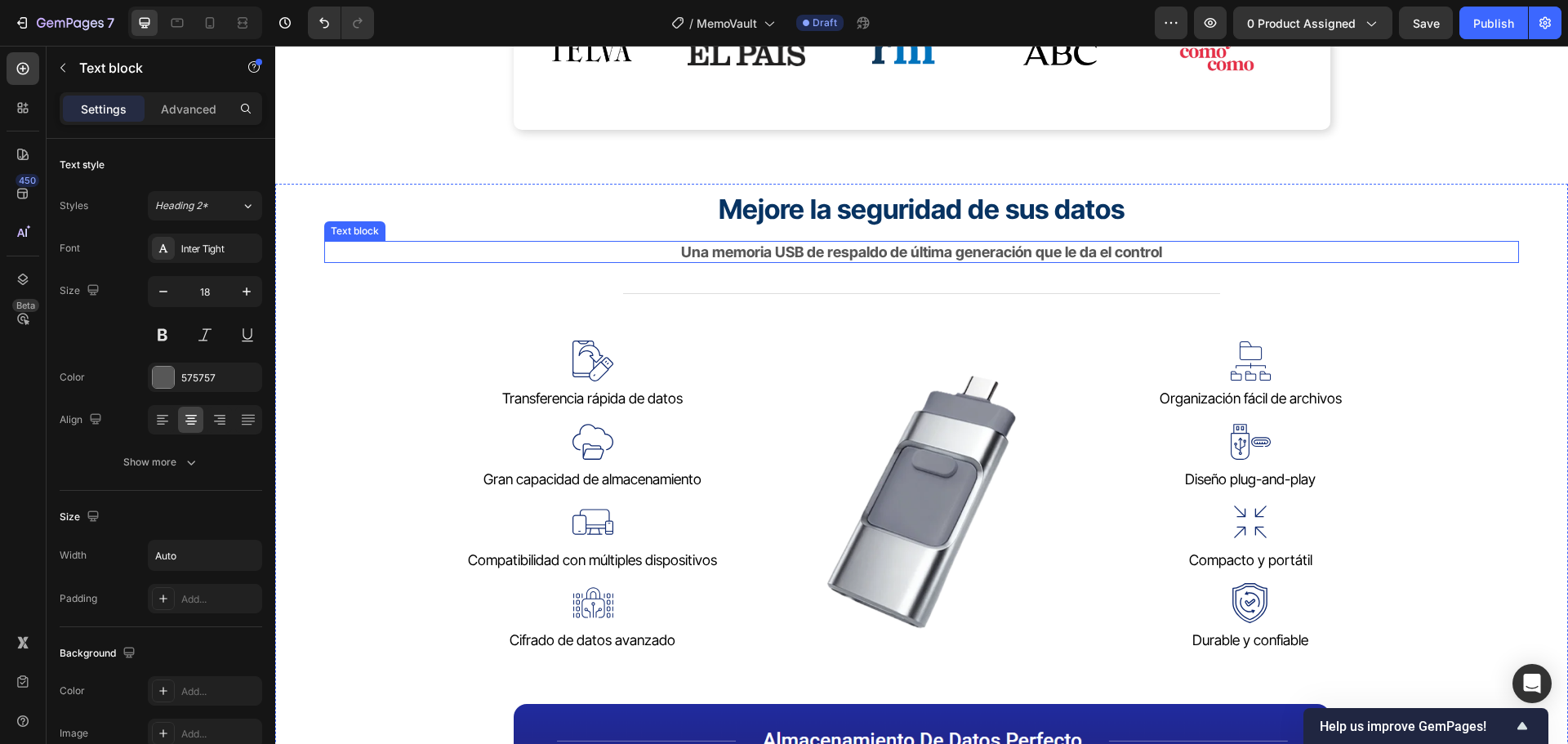
click at [906, 250] on strong "Una memoria USB de respaldo de última generación que le da el control" at bounding box center [921, 252] width 481 height 17
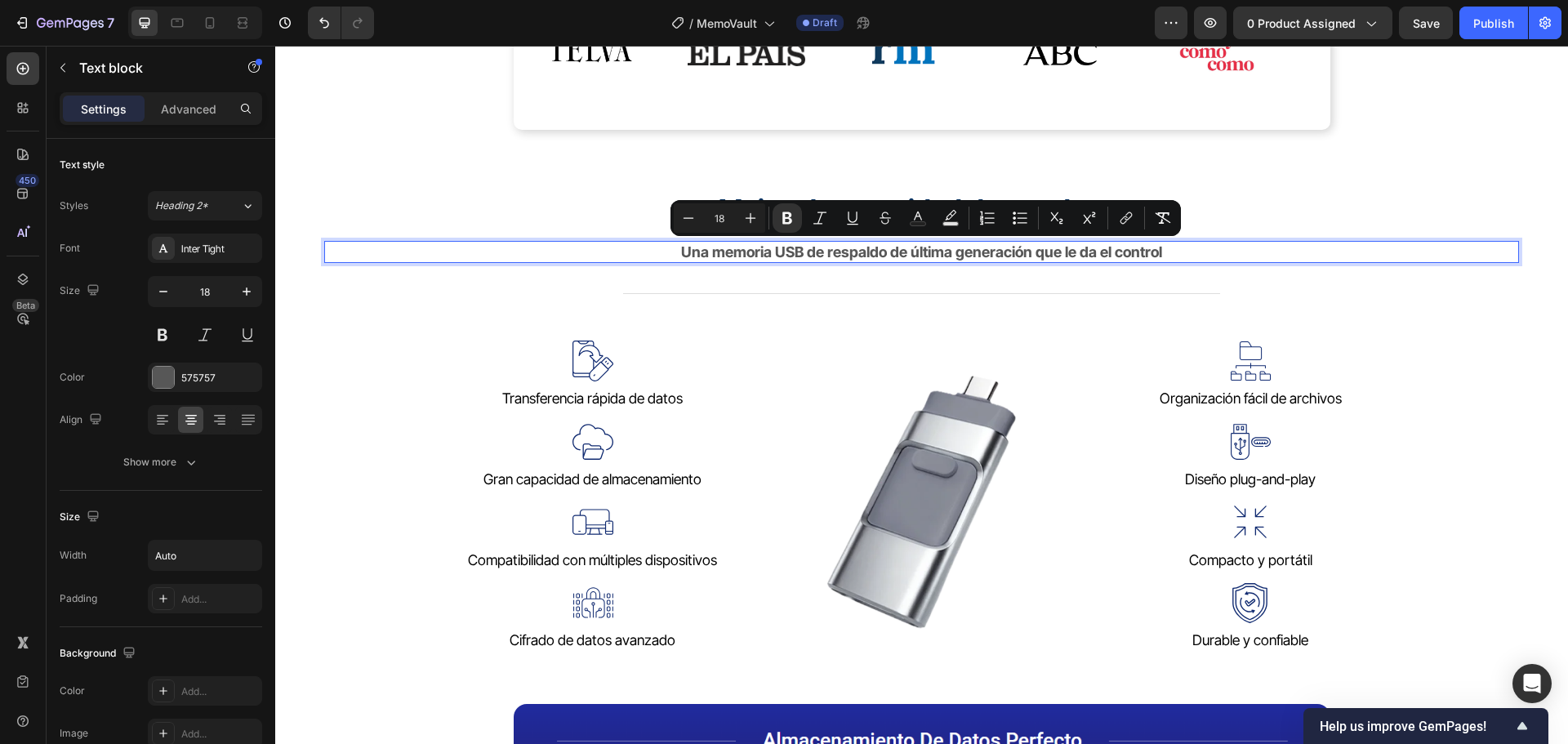
click at [891, 252] on strong "Una memoria USB de respaldo de última generación que le da el control" at bounding box center [921, 252] width 481 height 17
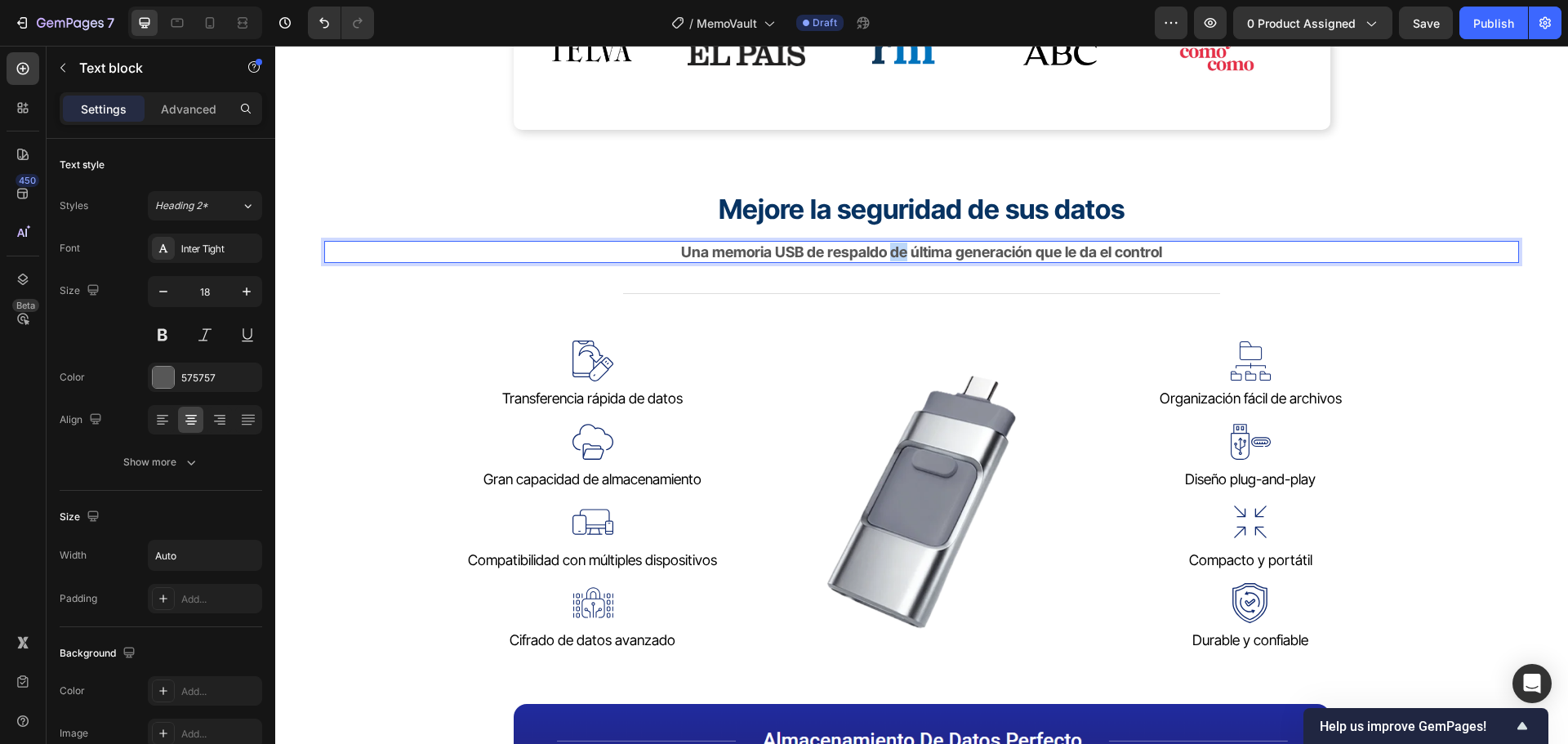
click at [891, 252] on strong "Una memoria USB de respaldo de última generación que le da el control" at bounding box center [921, 252] width 481 height 17
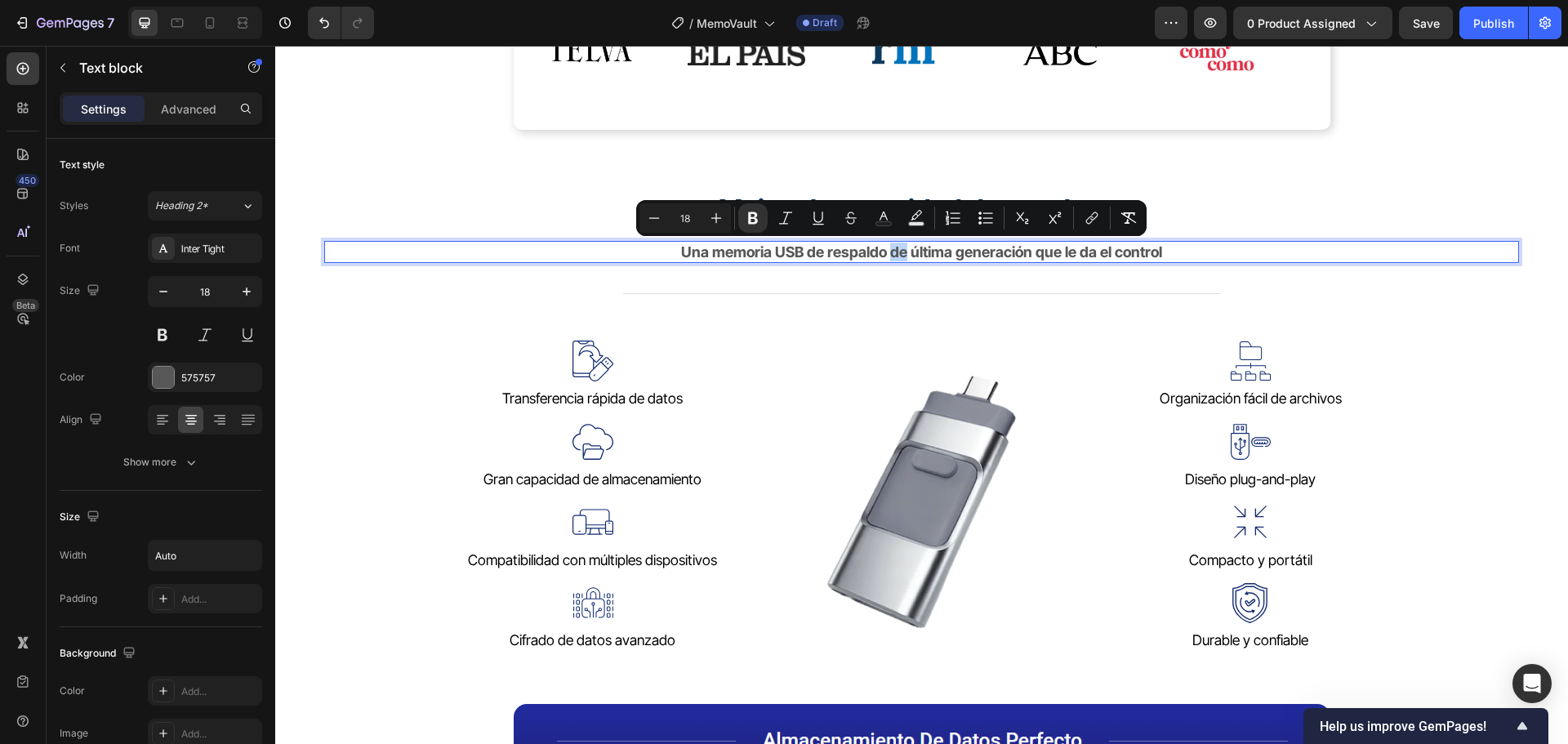
click at [891, 252] on strong "Una memoria USB de respaldo de última generación que le da el control" at bounding box center [921, 252] width 481 height 17
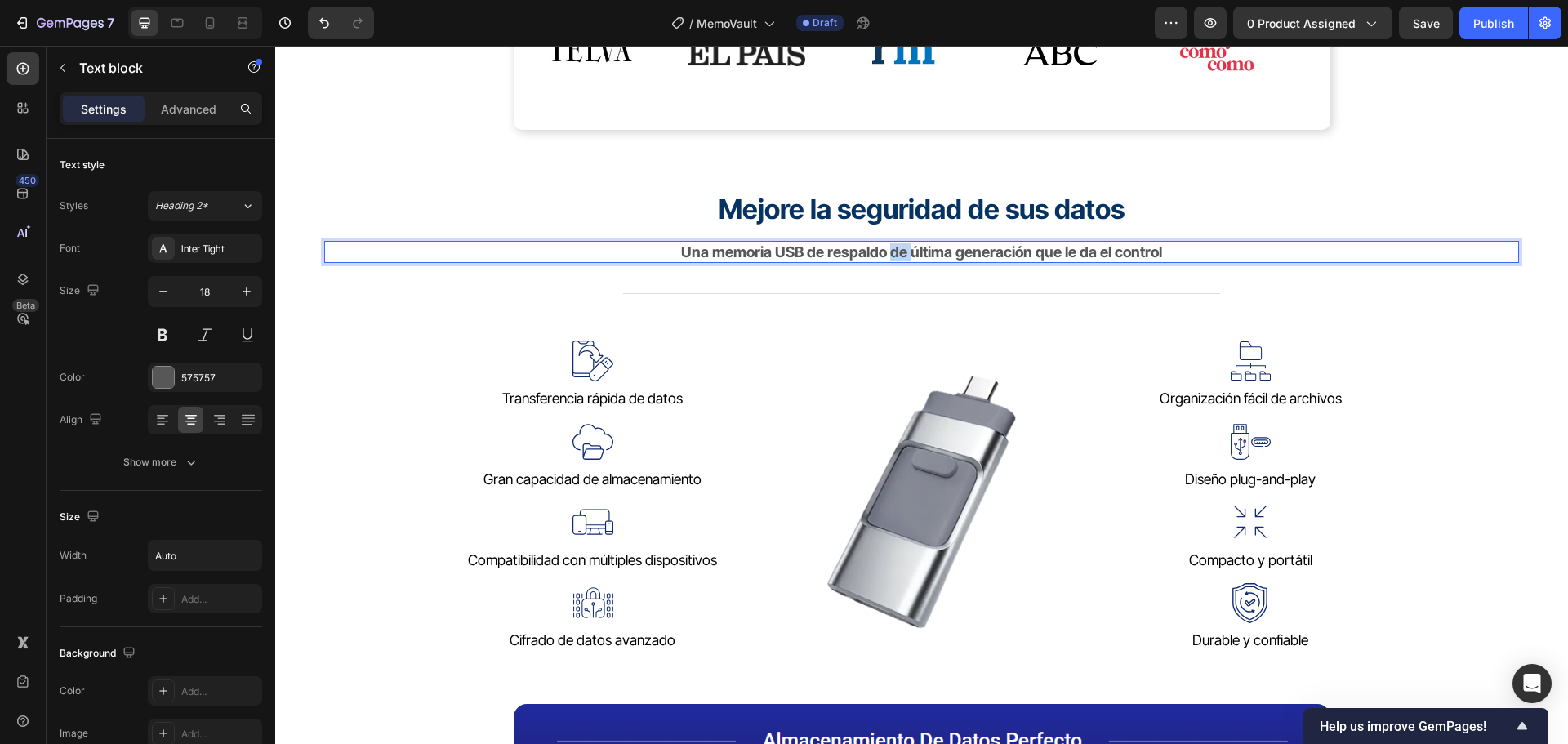
click at [891, 252] on strong "Una memoria USB de respaldo de última generación que le da el control" at bounding box center [921, 252] width 481 height 17
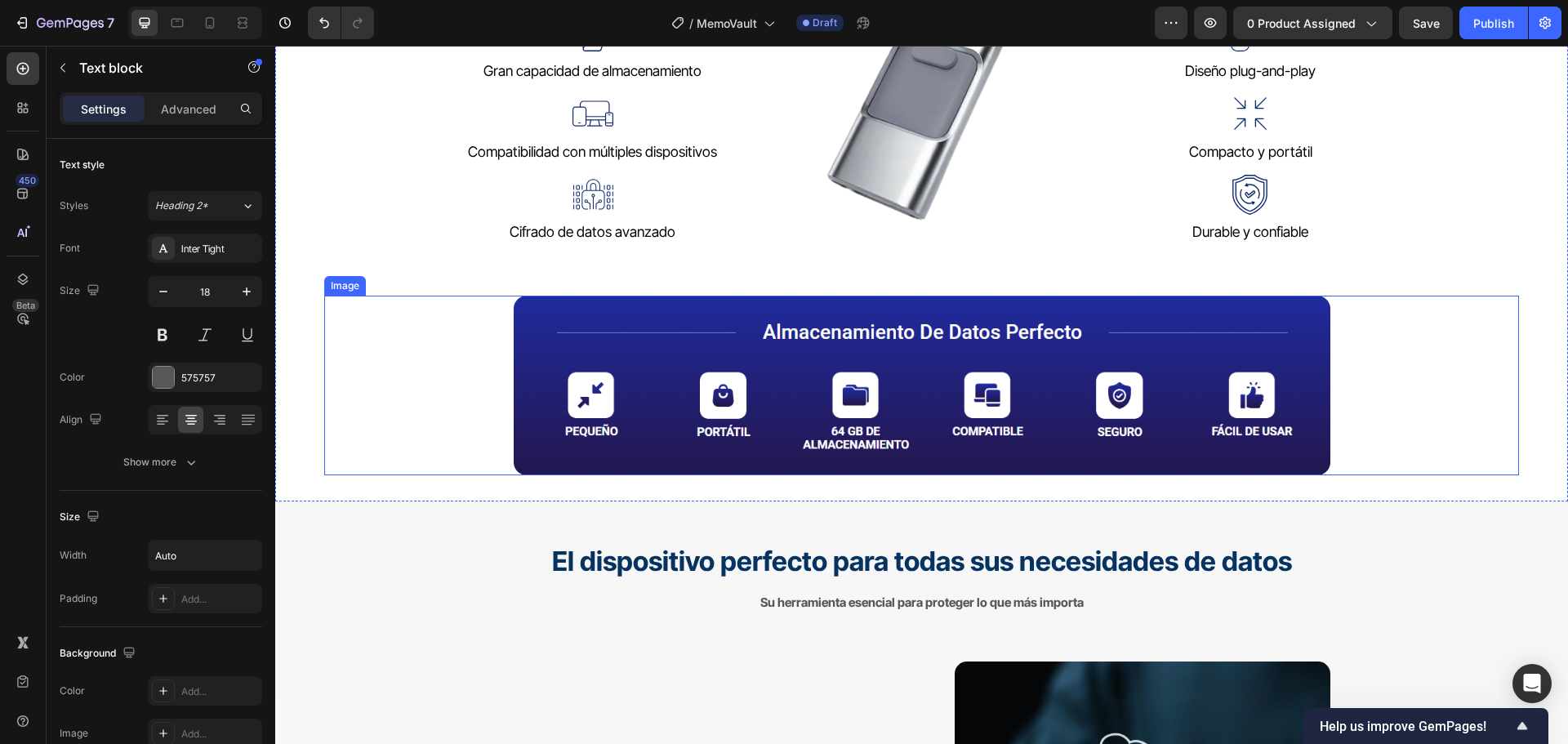
scroll to position [1551, 0]
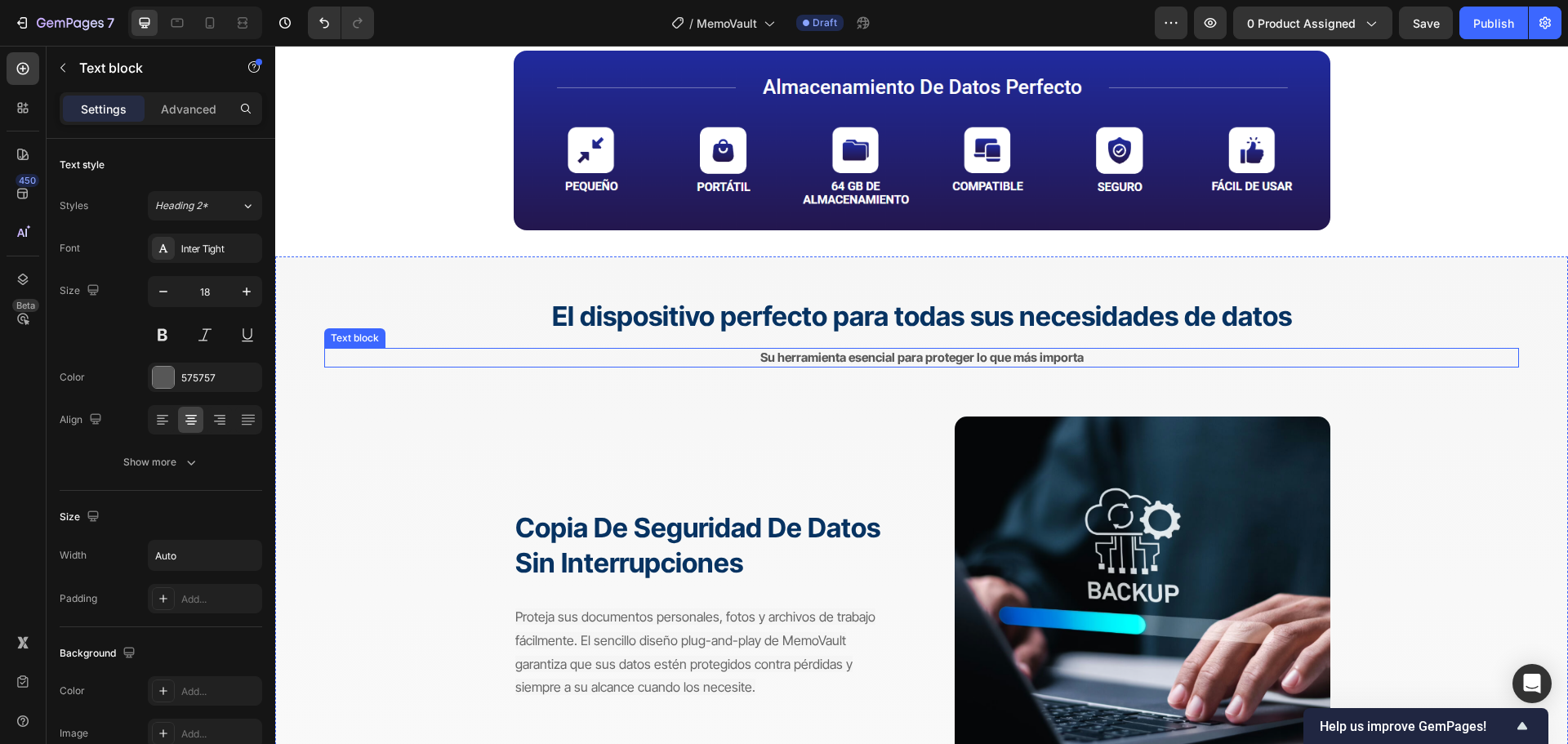
click at [884, 361] on strong "Su herramienta esencial para proteger lo que más importa" at bounding box center [922, 358] width 323 height 15
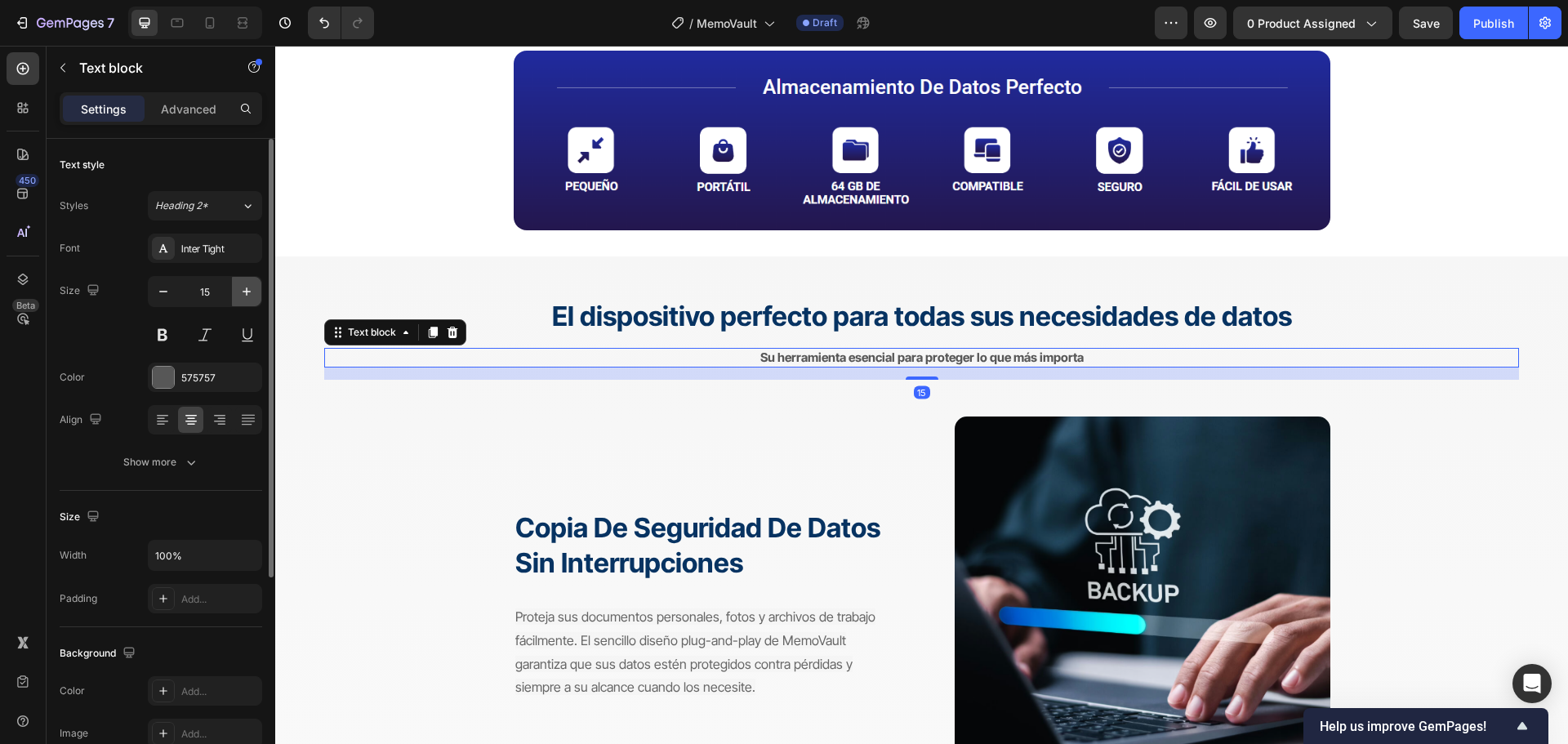
click at [247, 290] on icon "button" at bounding box center [246, 291] width 8 height 8
click at [247, 290] on icon "button" at bounding box center [246, 291] width 16 height 16
click at [248, 290] on icon "button" at bounding box center [246, 291] width 16 height 16
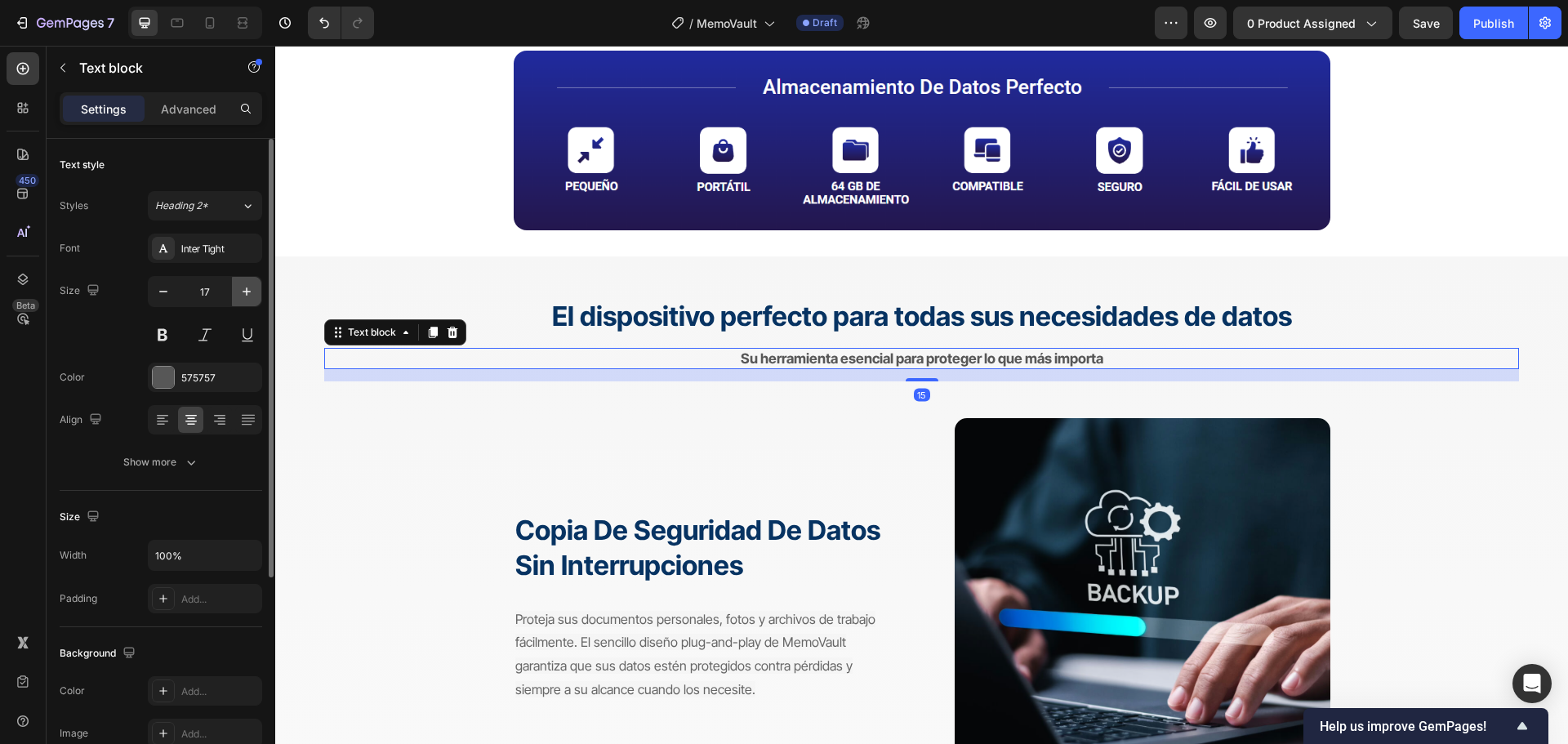
type input "18"
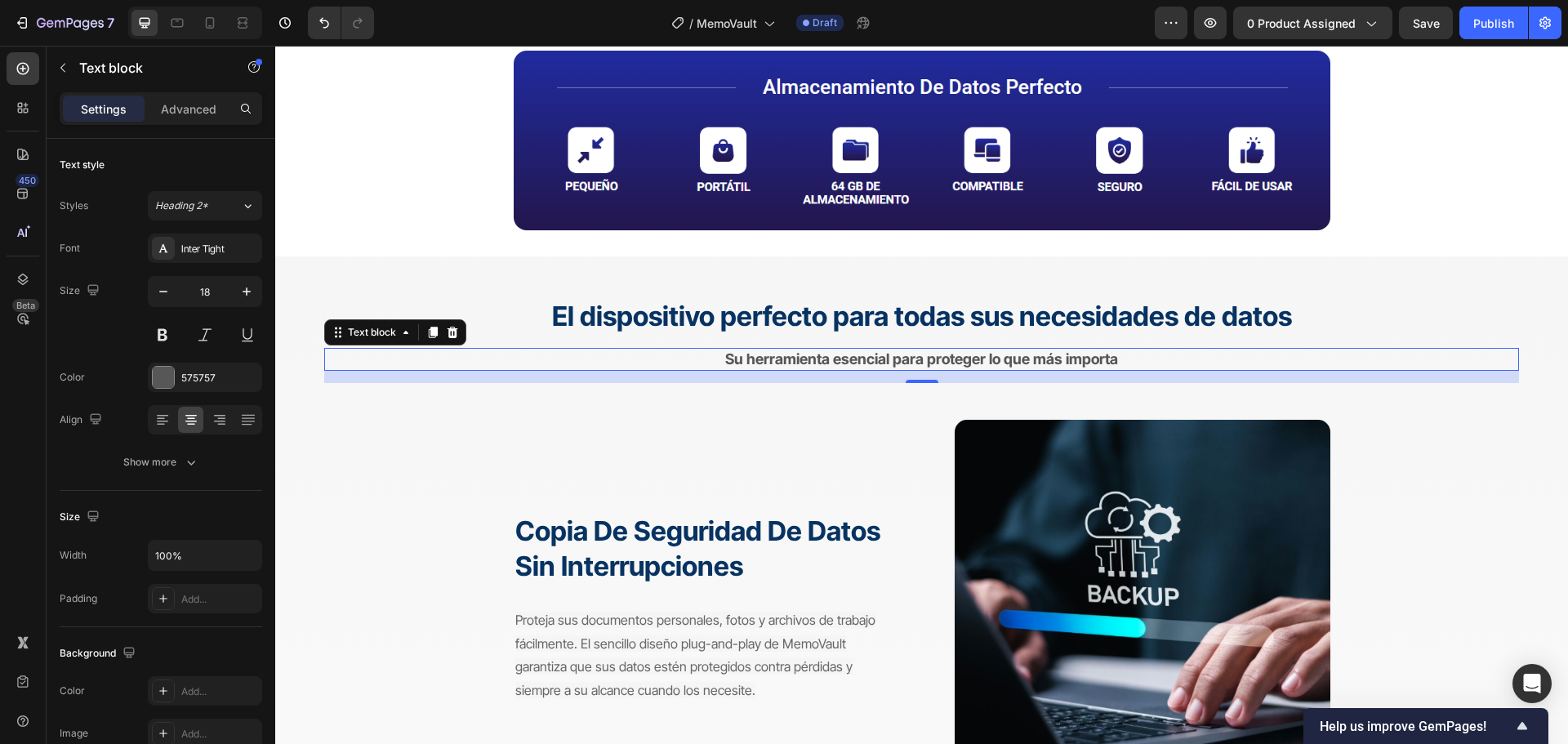
click at [833, 366] on strong "Su herramienta esencial para proteger lo que más importa" at bounding box center [921, 359] width 393 height 17
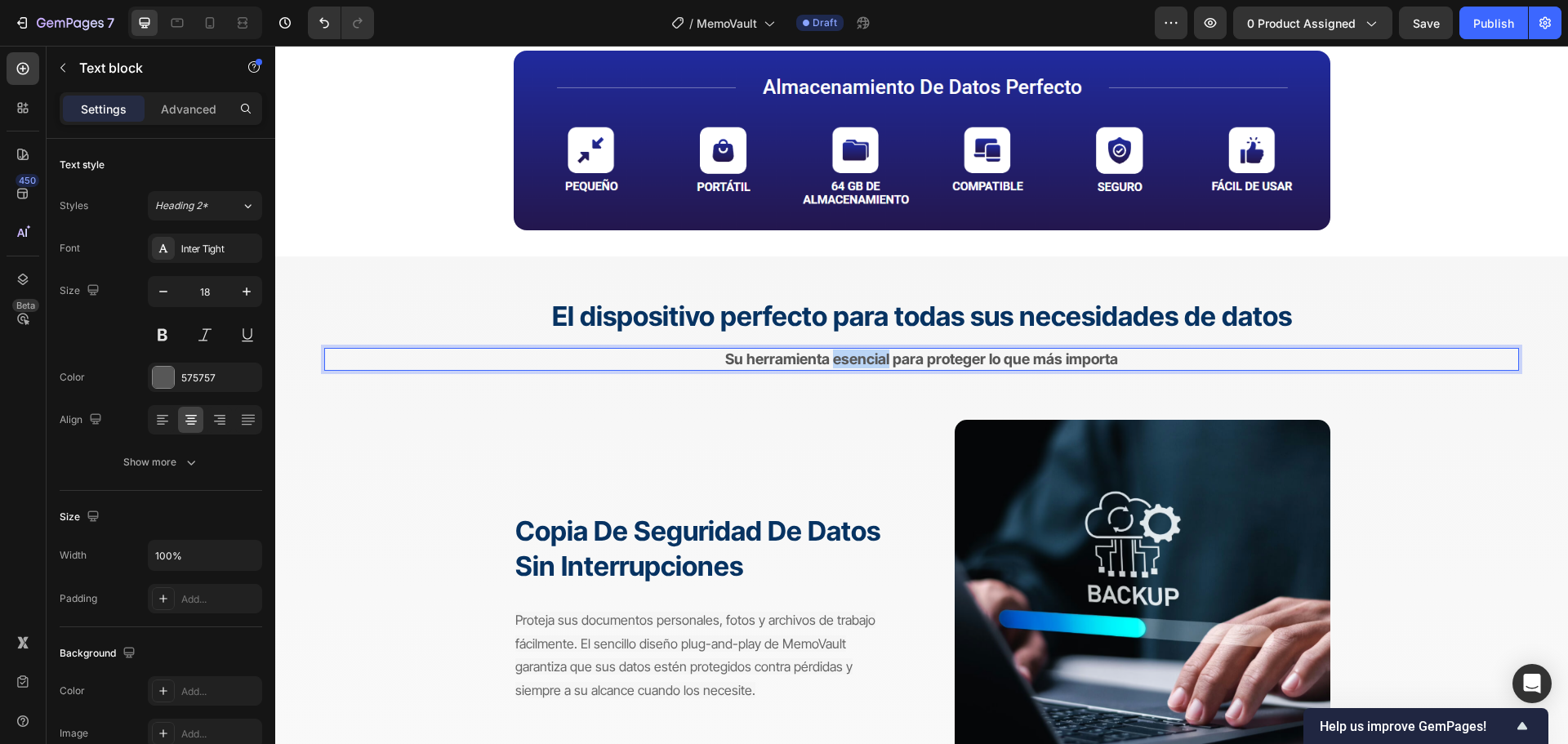
click at [834, 366] on strong "Su herramienta esencial para proteger lo que más importa" at bounding box center [921, 359] width 393 height 17
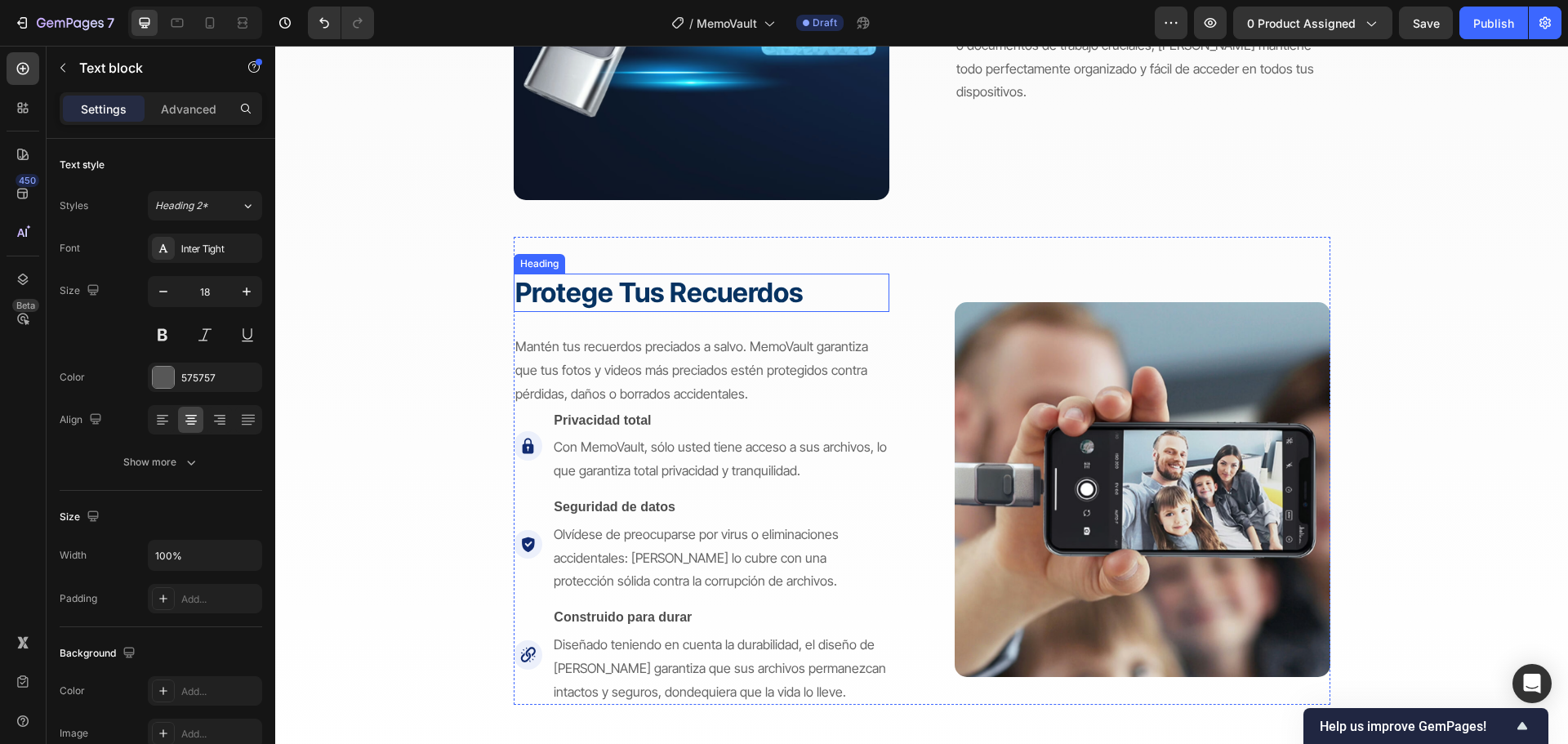
scroll to position [2613, 0]
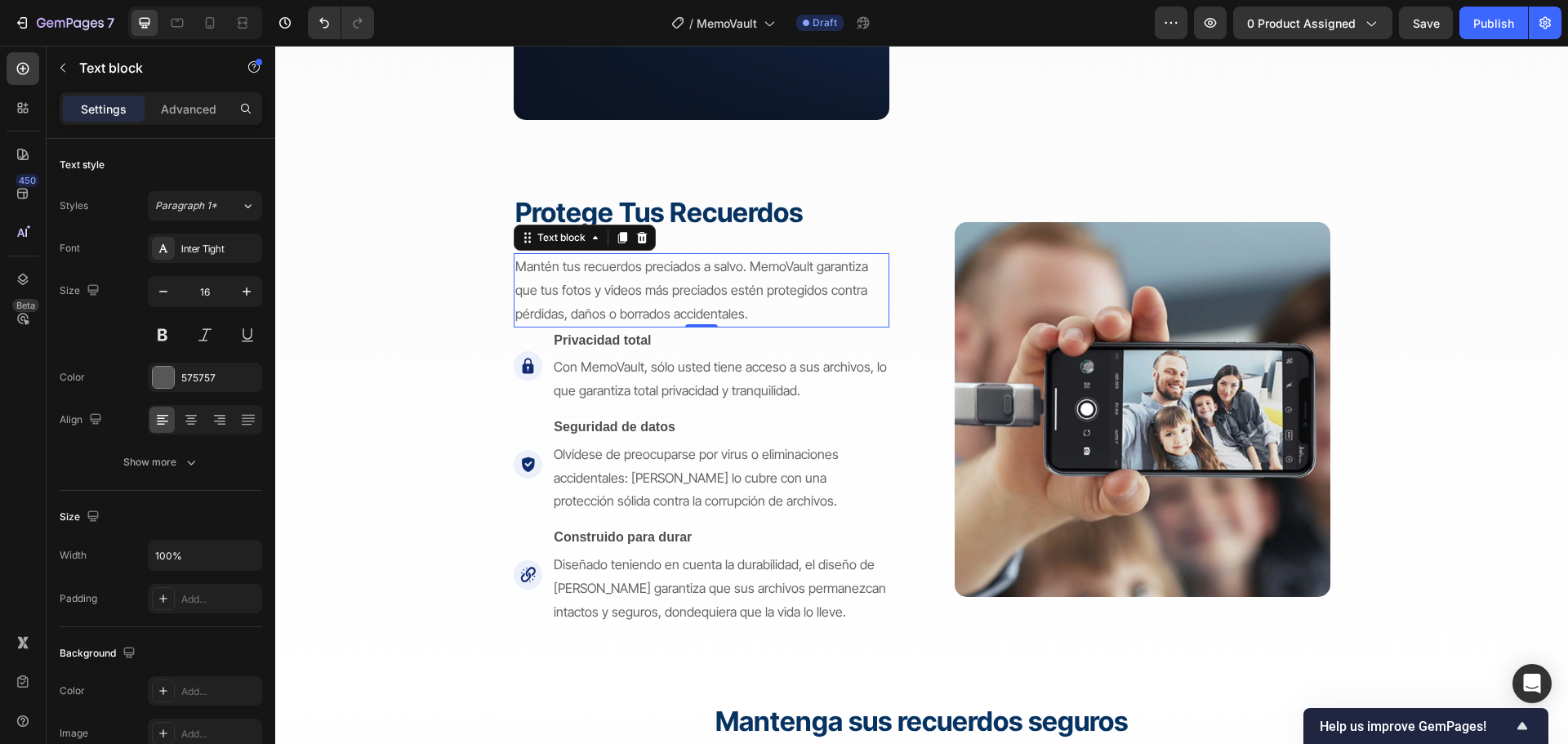
click at [673, 285] on span "Mantén tus recuerdos preciados a salvo. MemoVault garantiza que tus fotos y vid…" at bounding box center [691, 289] width 353 height 63
click at [241, 287] on icon "button" at bounding box center [246, 291] width 16 height 16
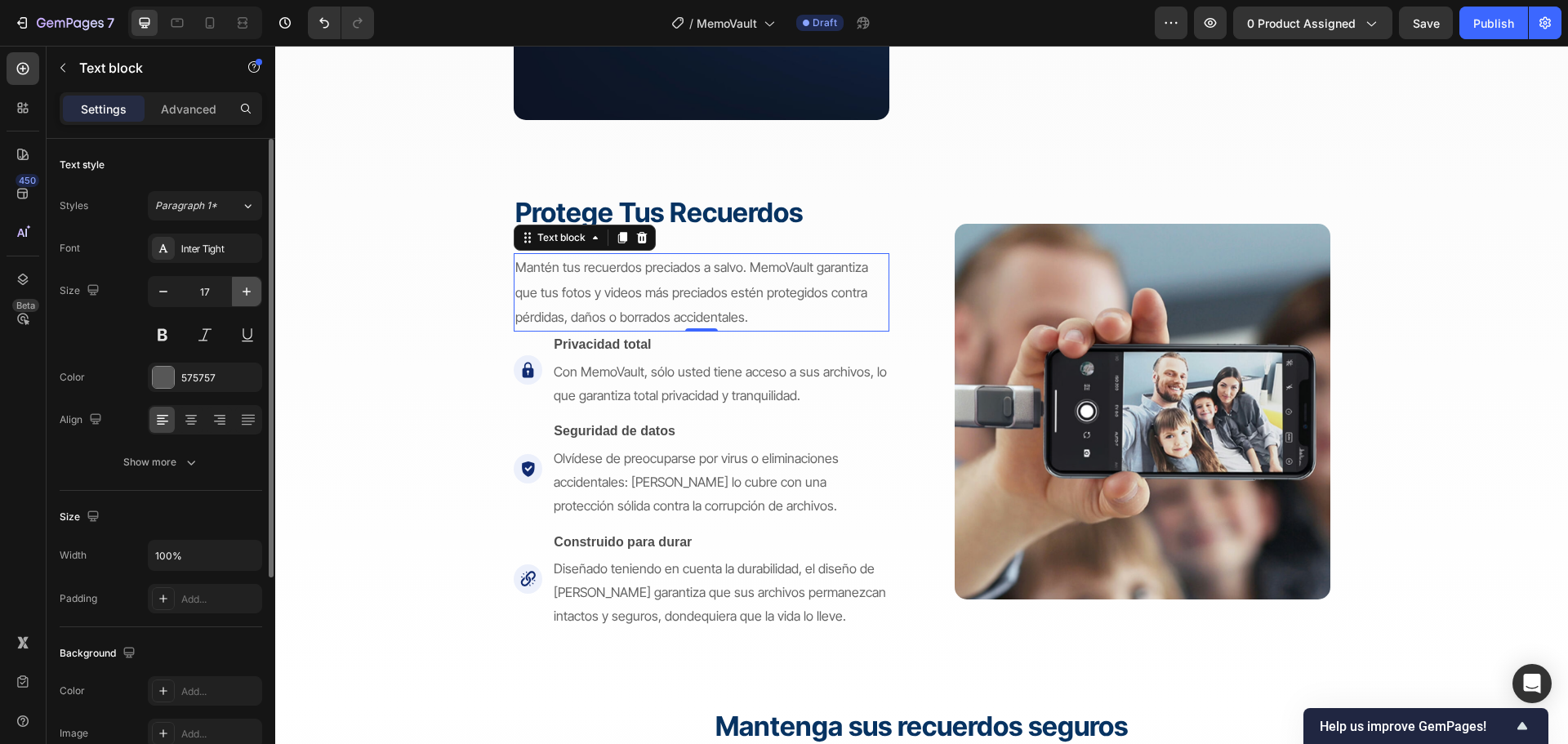
click at [241, 287] on icon "button" at bounding box center [246, 291] width 16 height 16
type input "18"
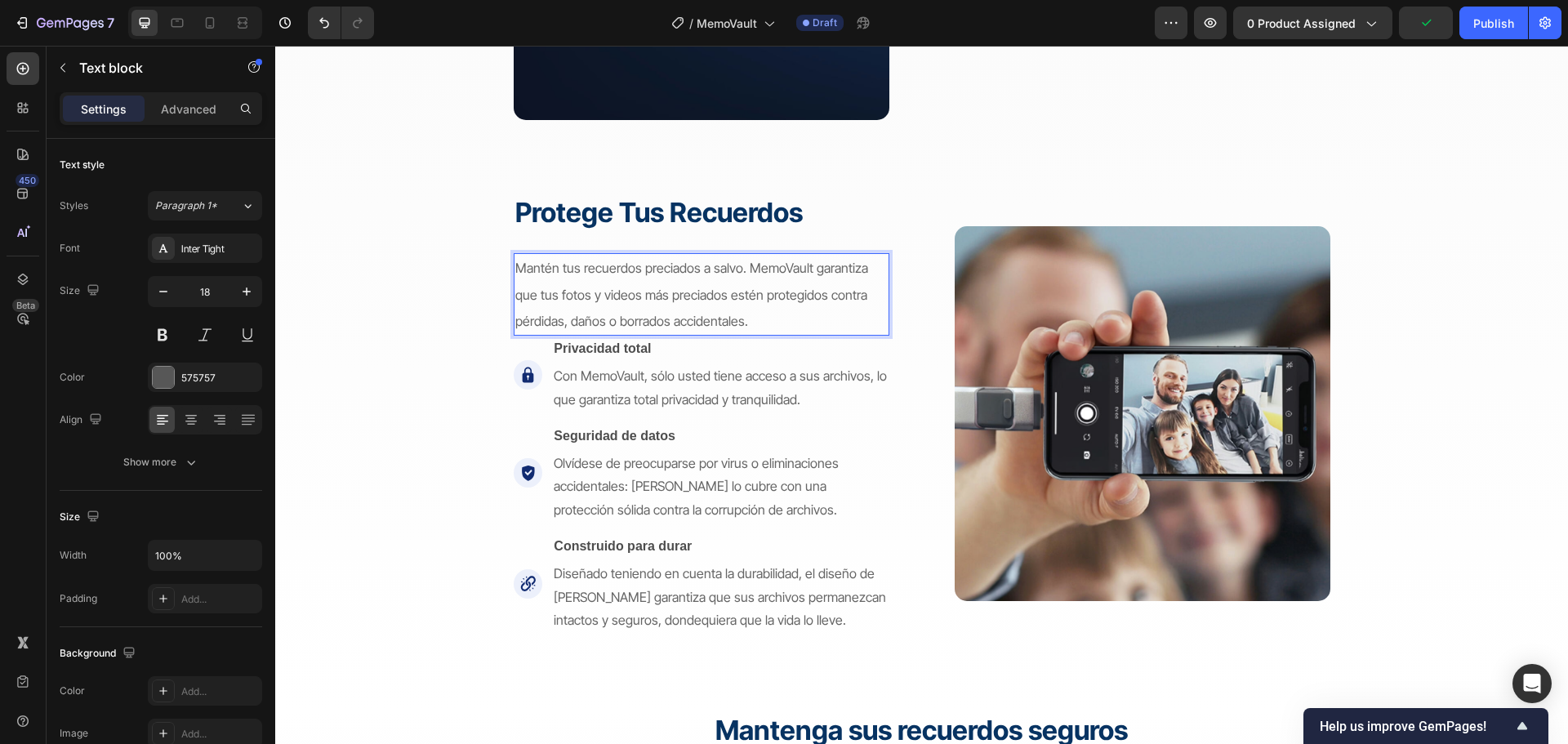
click at [598, 274] on span "Mantén tus recuerdos preciados a salvo. MemoVault garantiza que tus fotos y vid…" at bounding box center [691, 294] width 353 height 69
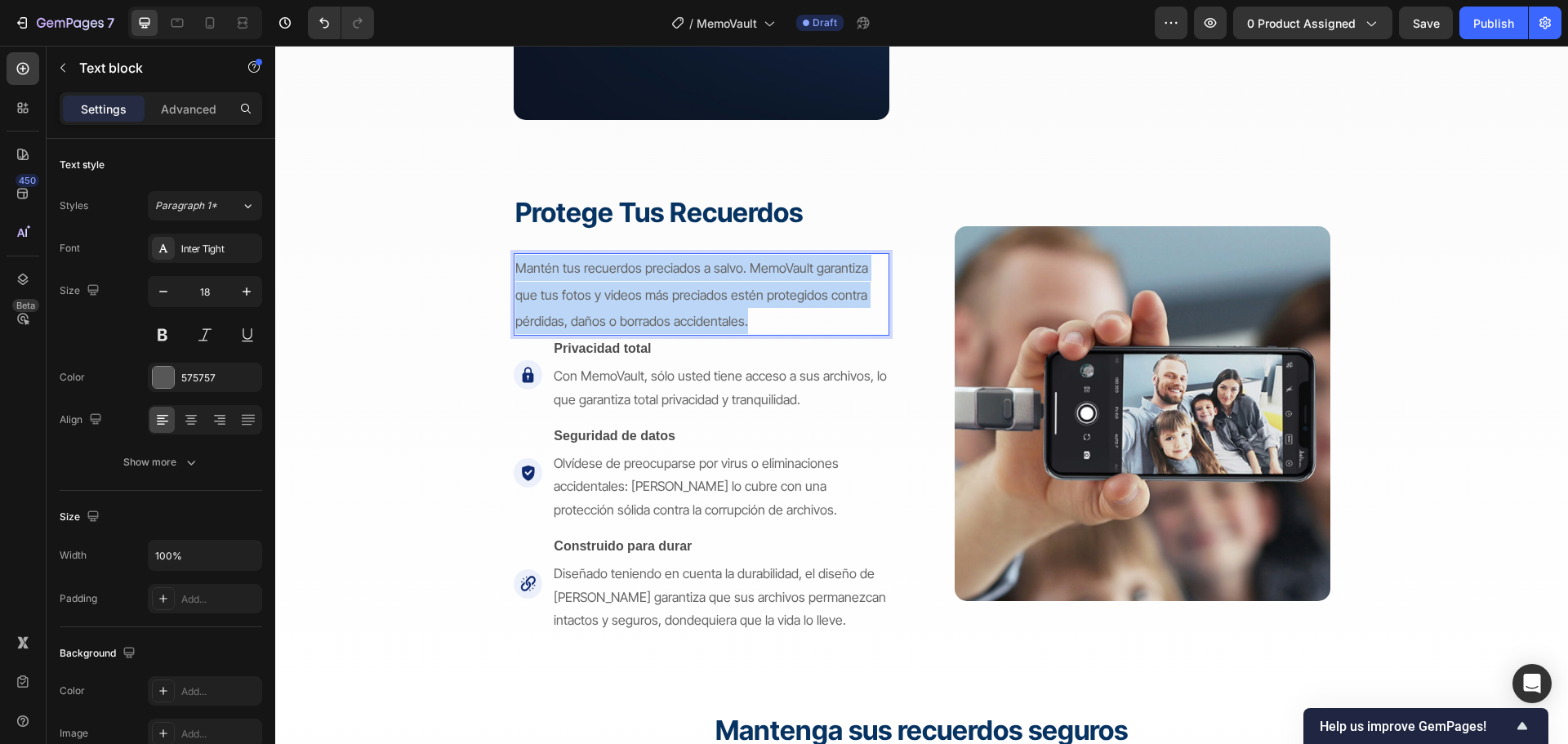
click at [598, 274] on span "Mantén tus recuerdos preciados a salvo. MemoVault garantiza que tus fotos y vid…" at bounding box center [691, 294] width 353 height 69
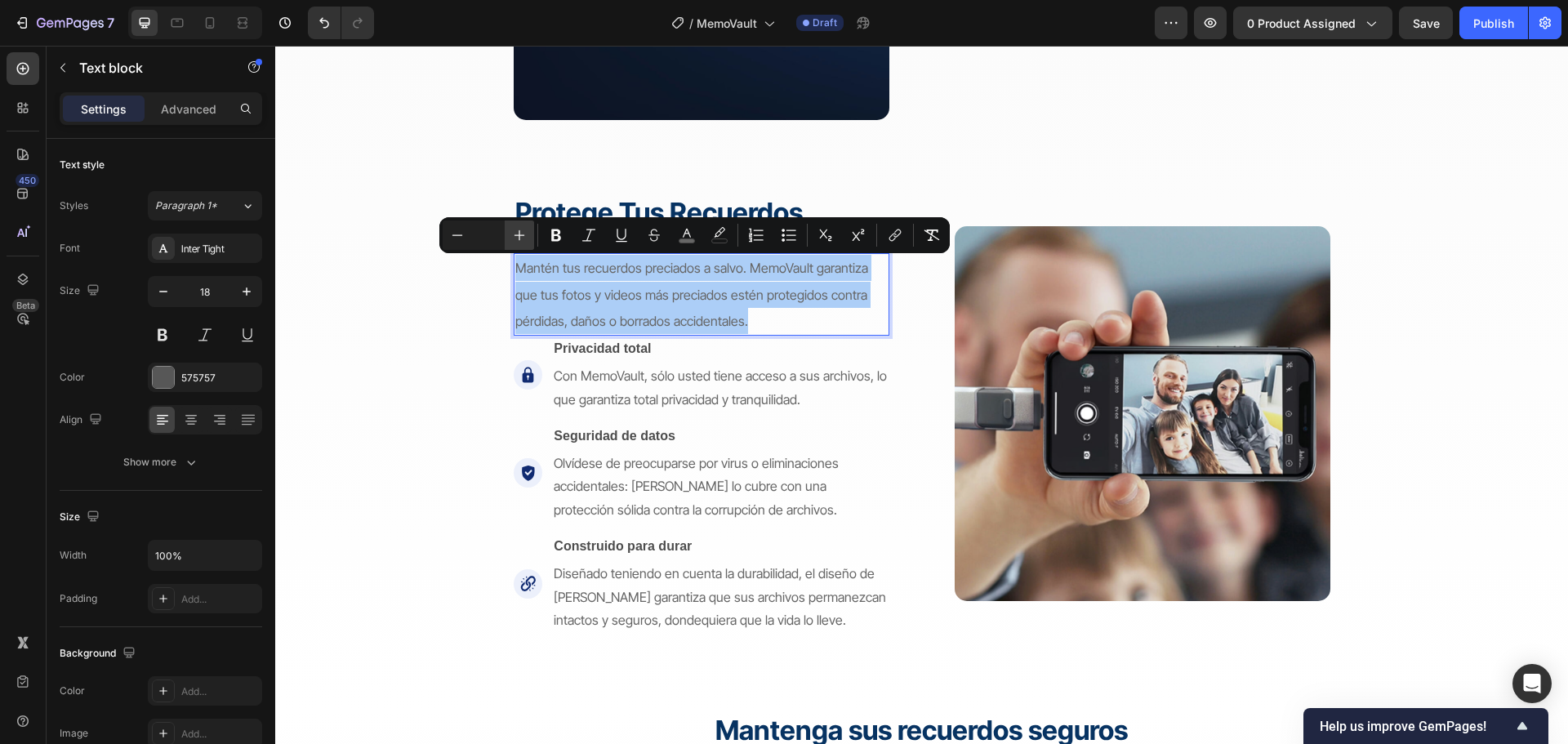
click at [516, 232] on icon "Editor contextual toolbar" at bounding box center [519, 235] width 16 height 16
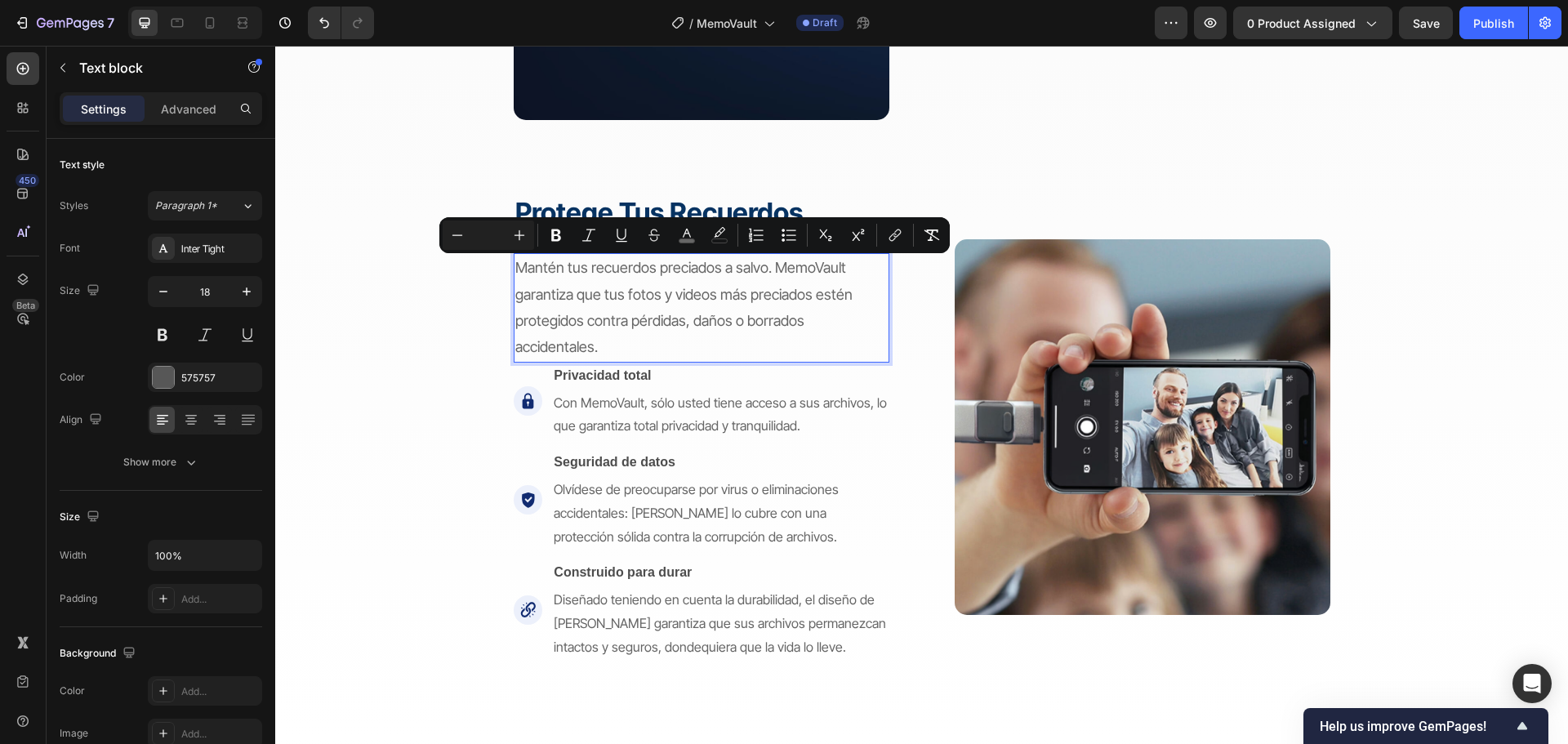
click at [482, 226] on input "Editor contextual toolbar" at bounding box center [488, 235] width 33 height 19
type input "18"
click at [756, 398] on span "Con MemoVault, sólo usted tiene acceso a sus archivos, lo que garantiza total p…" at bounding box center [720, 414] width 334 height 40
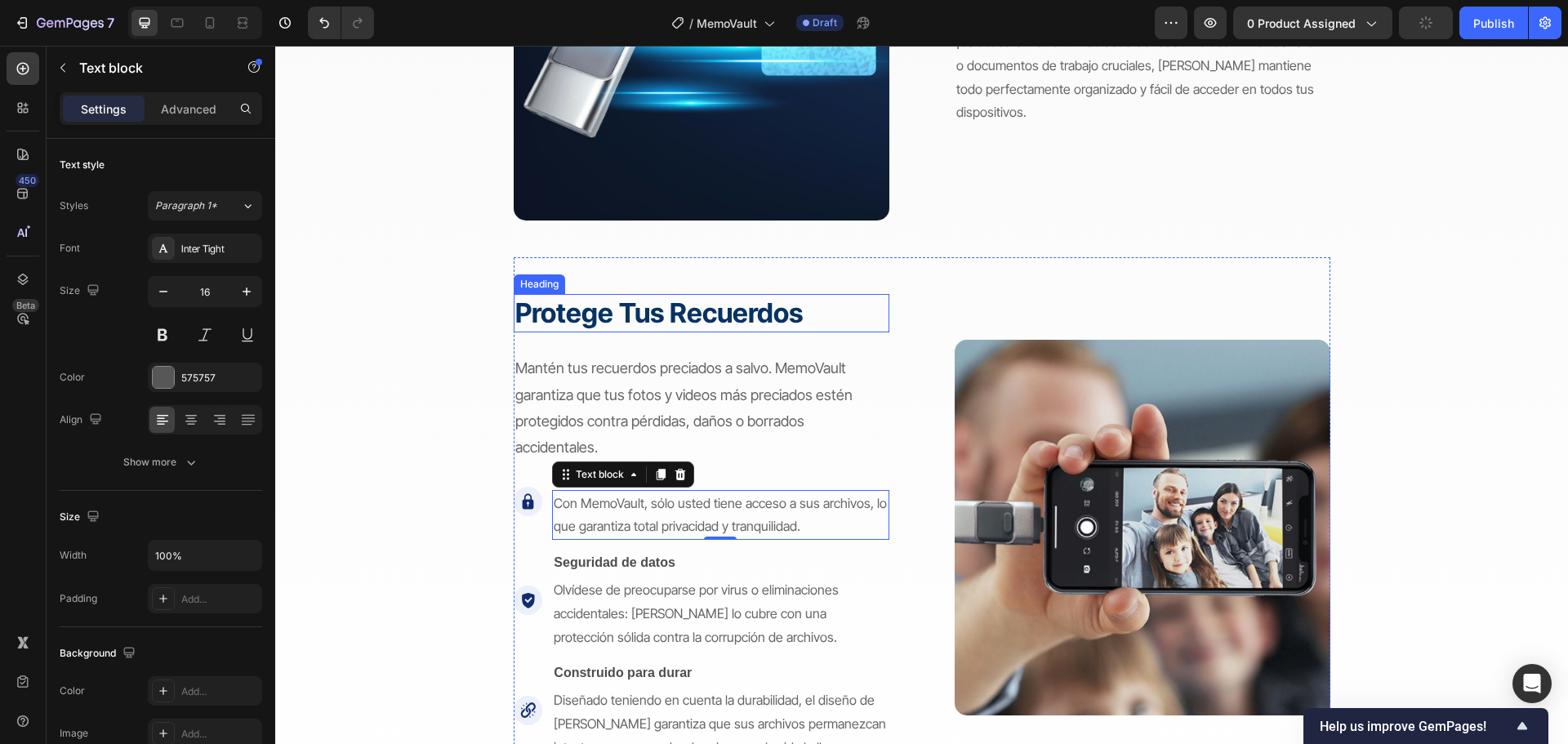
scroll to position [2531, 0]
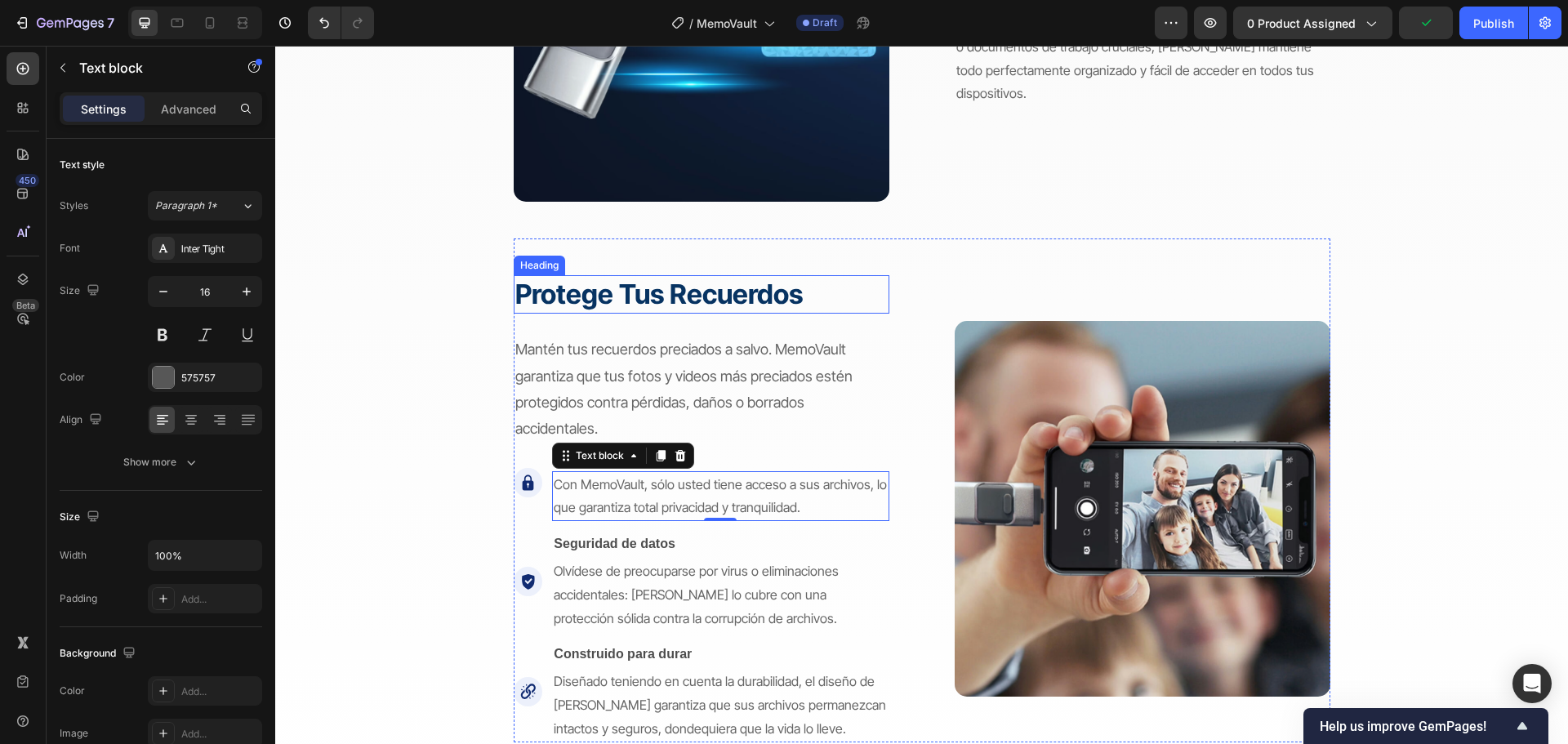
click at [759, 311] on h3 "protege tus recuerdos" at bounding box center [701, 294] width 376 height 38
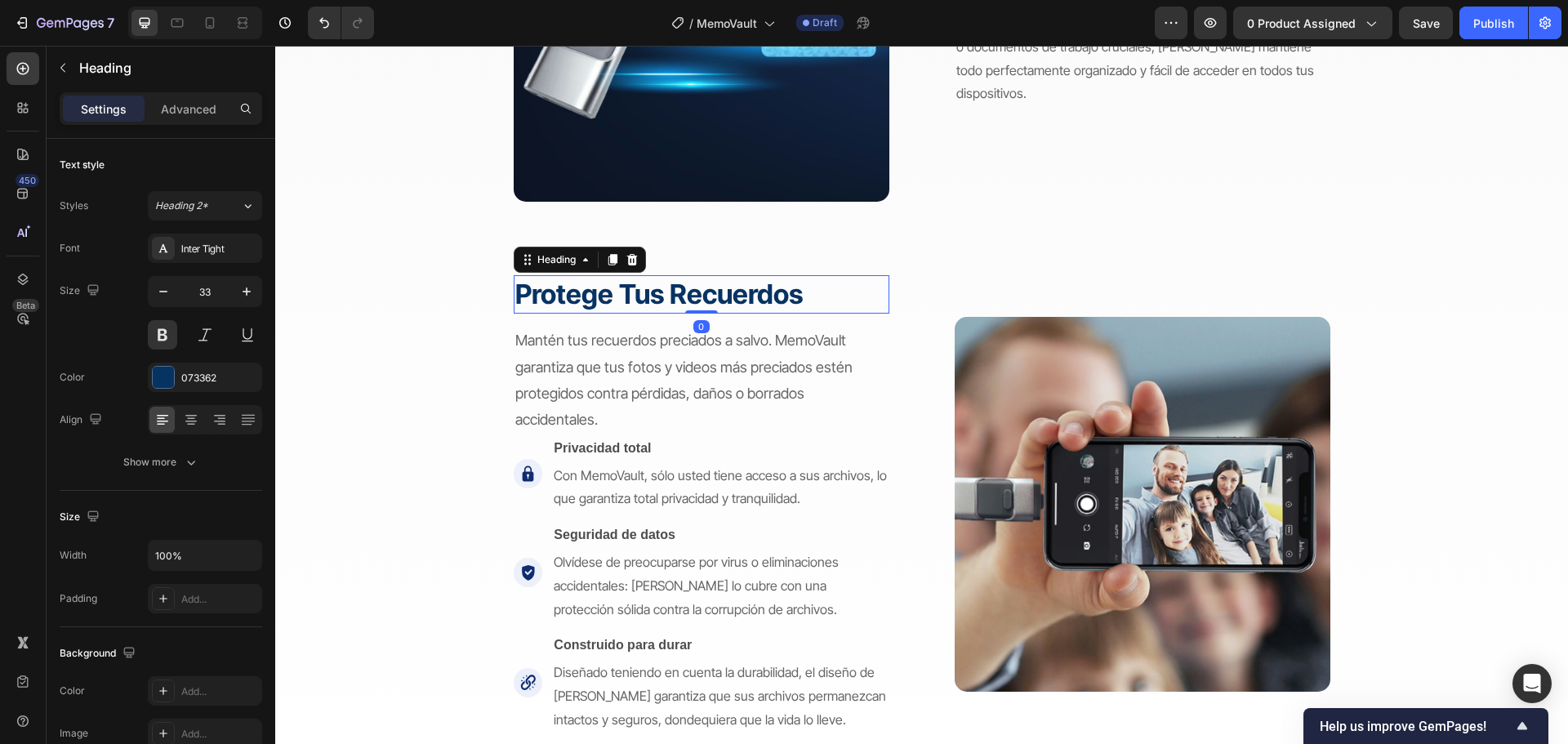
drag, startPoint x: 706, startPoint y: 321, endPoint x: 708, endPoint y: 331, distance: 10.2
click at [704, 304] on div "protege tus recuerdos Heading 0" at bounding box center [701, 294] width 376 height 38
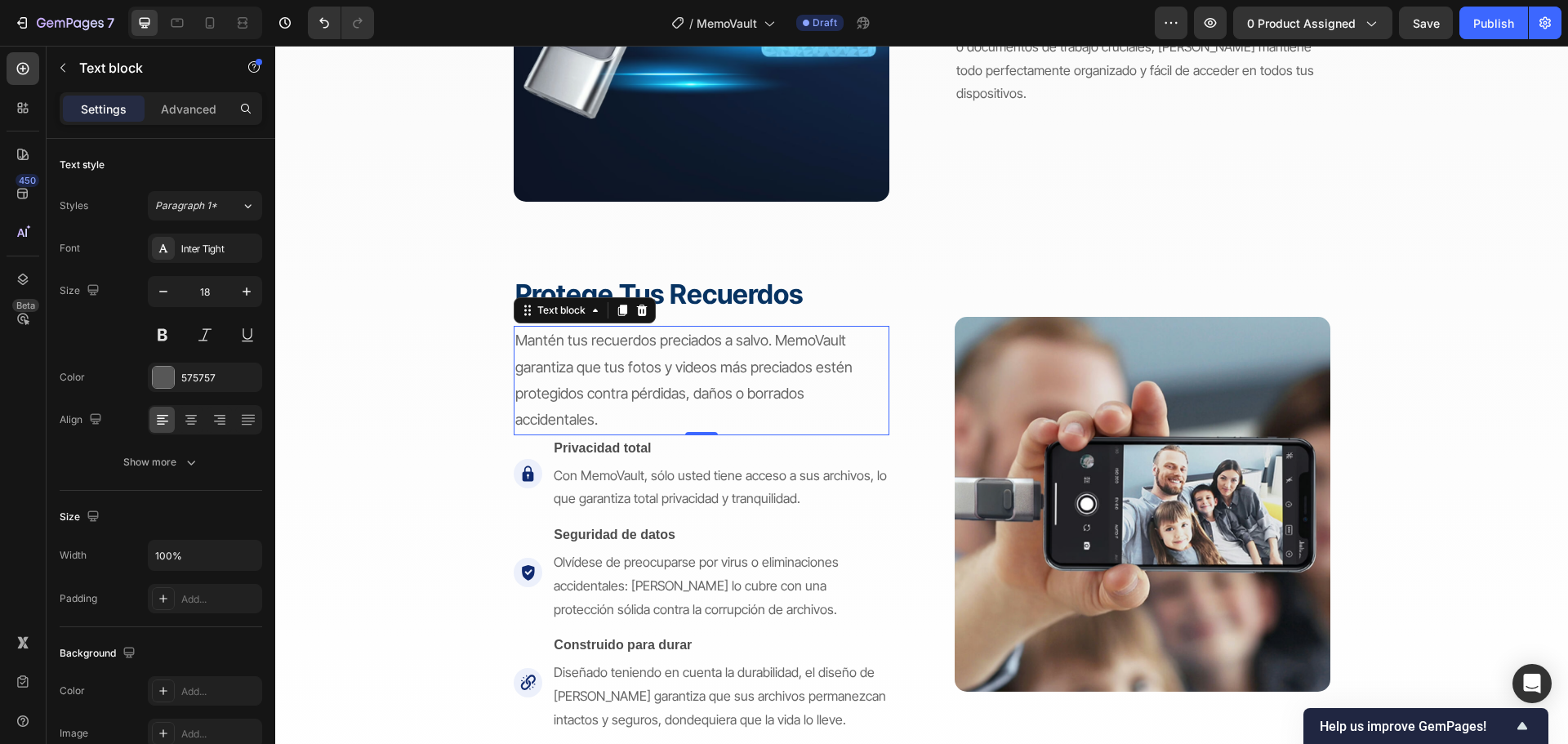
click at [760, 353] on p "Mantén tus recuerdos preciados a salvo. MemoVault garantiza que tus fotos y vid…" at bounding box center [701, 381] width 372 height 106
click at [884, 345] on div "Image protege tus recuerdos Heading Mantén tus recuerdos preciados a salvo. Mem…" at bounding box center [921, 485] width 816 height 494
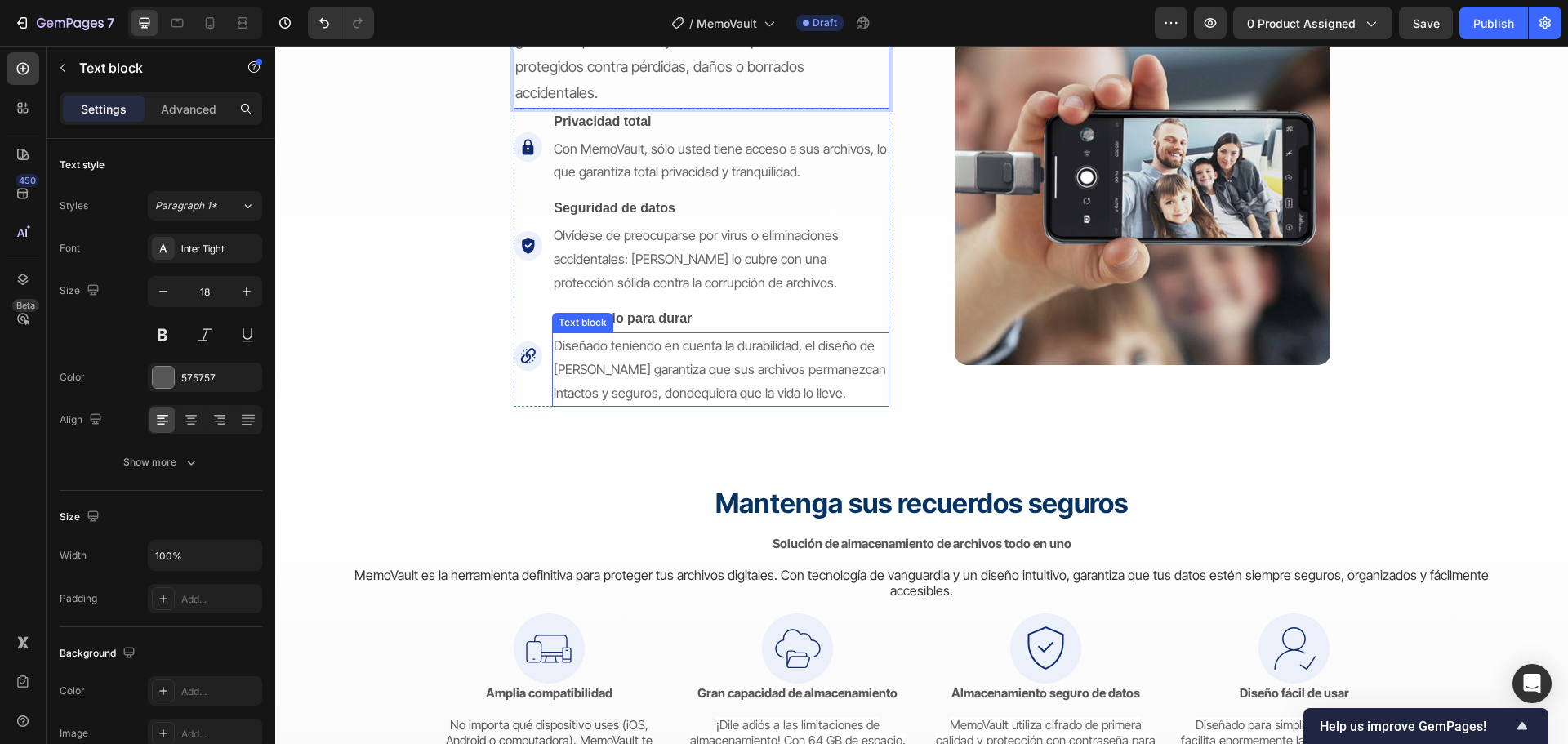
scroll to position [3021, 0]
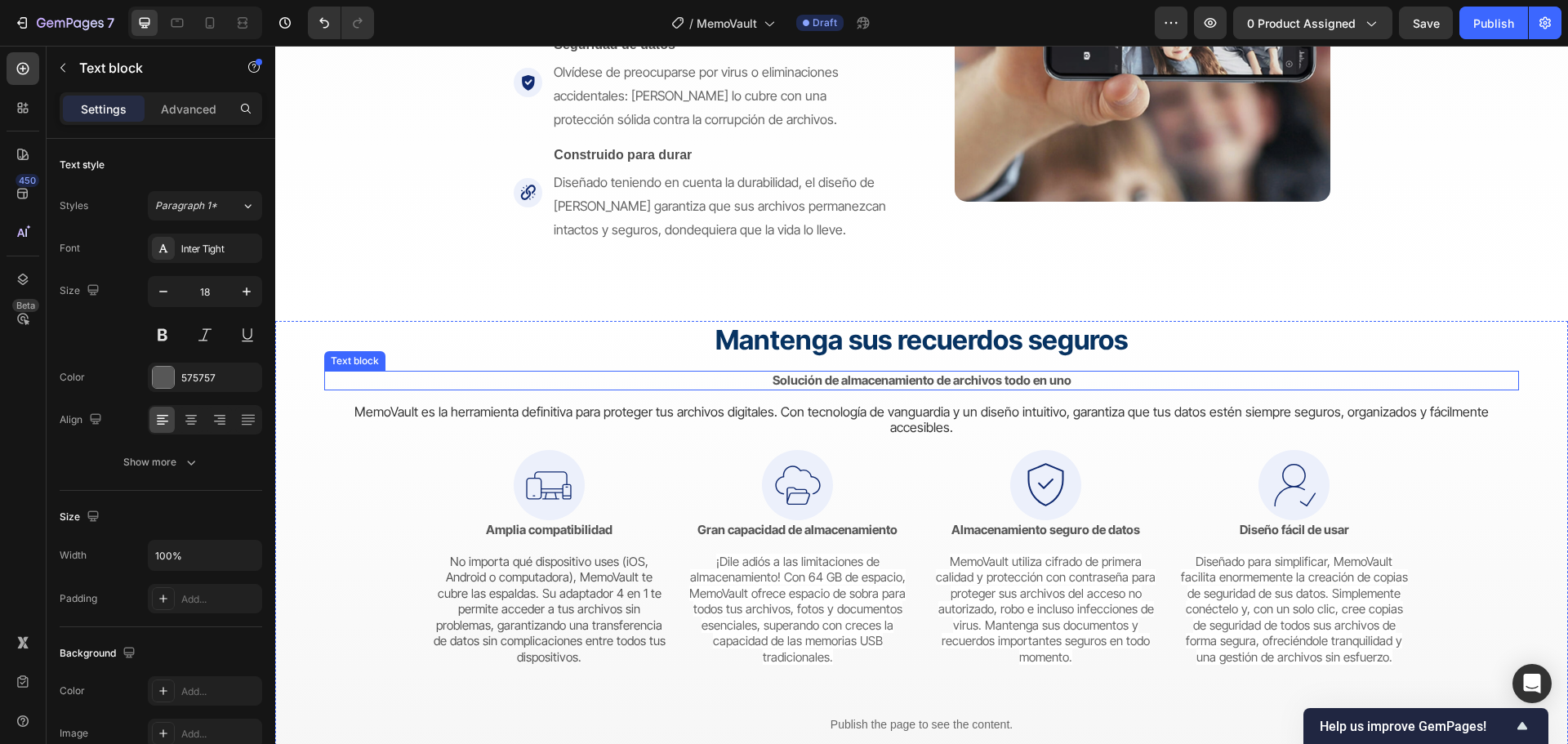
click at [931, 383] on strong "Solución de almacenamiento de archivos todo en uno" at bounding box center [921, 380] width 299 height 15
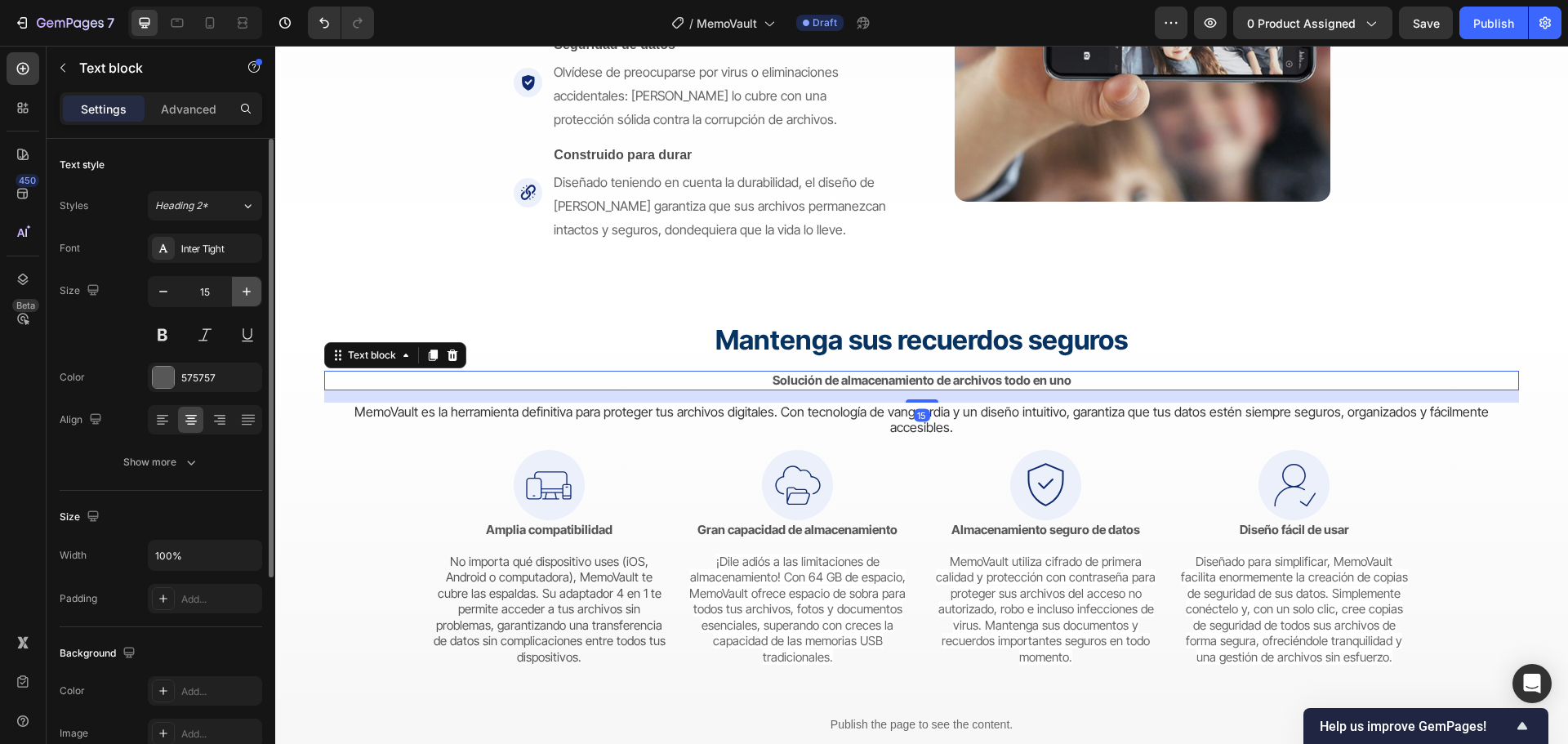
click at [252, 290] on icon "button" at bounding box center [246, 291] width 16 height 16
type input "18"
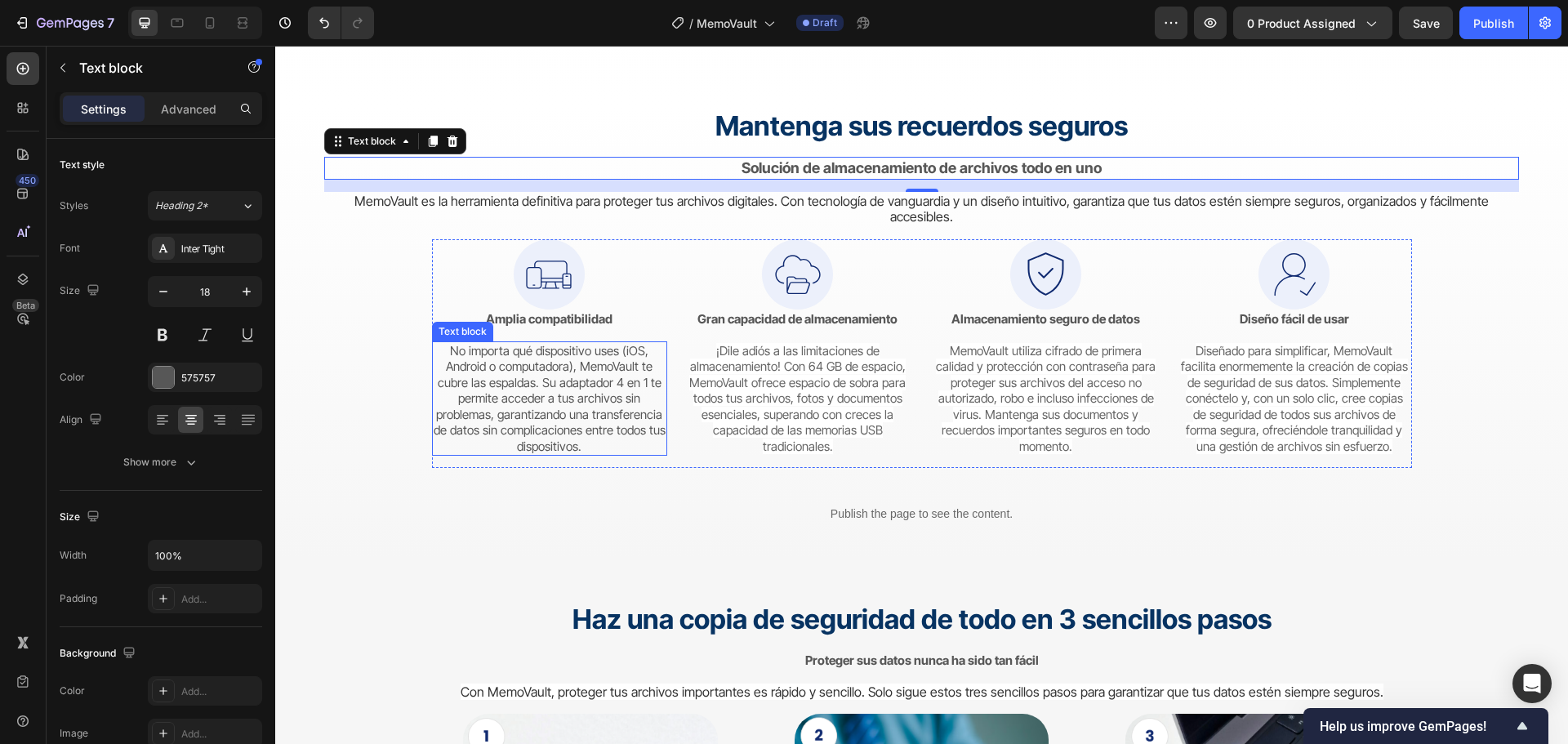
scroll to position [3347, 0]
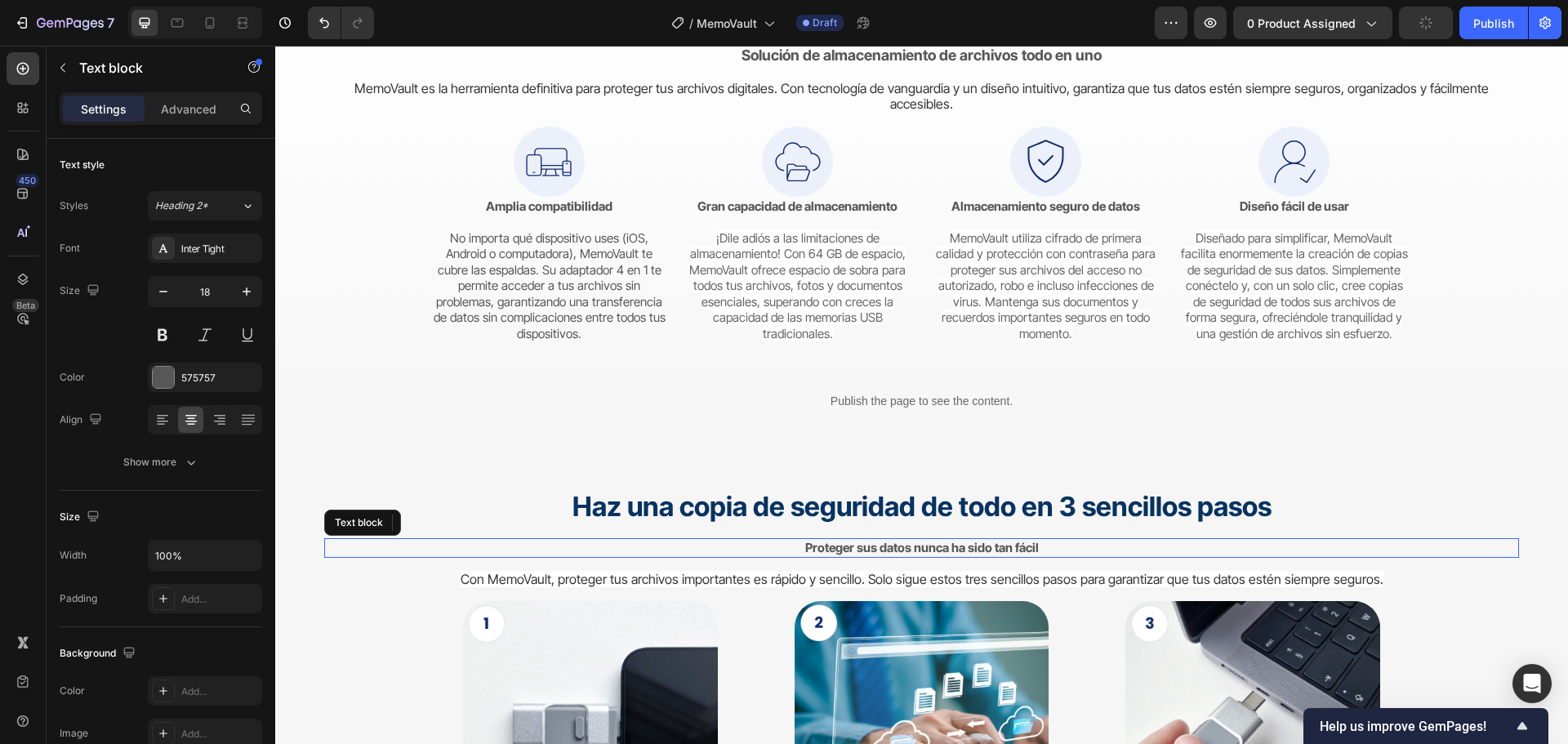
click at [814, 545] on strong "Proteger sus datos nunca ha sido tan fácil" at bounding box center [921, 547] width 234 height 15
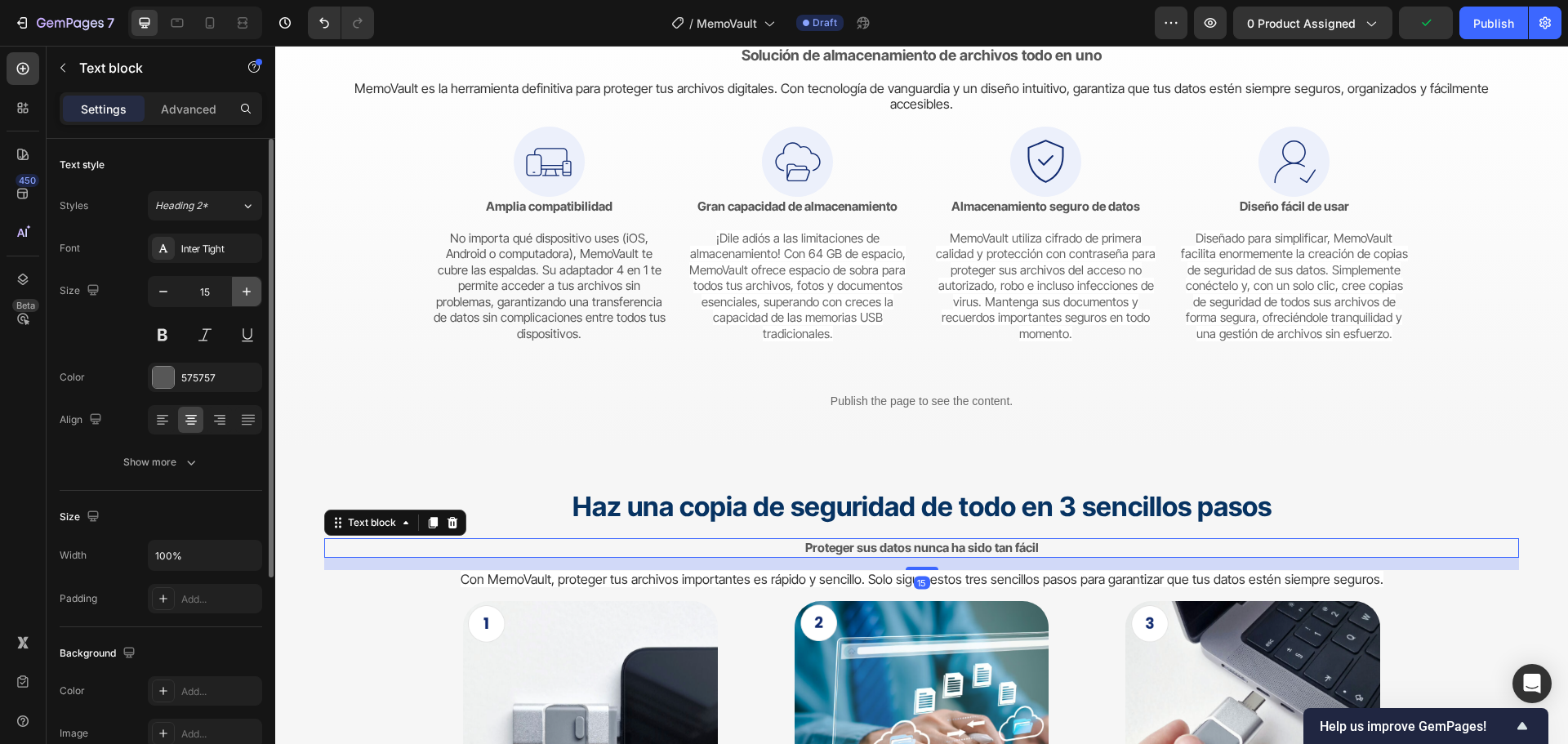
click at [245, 294] on icon "button" at bounding box center [246, 291] width 16 height 16
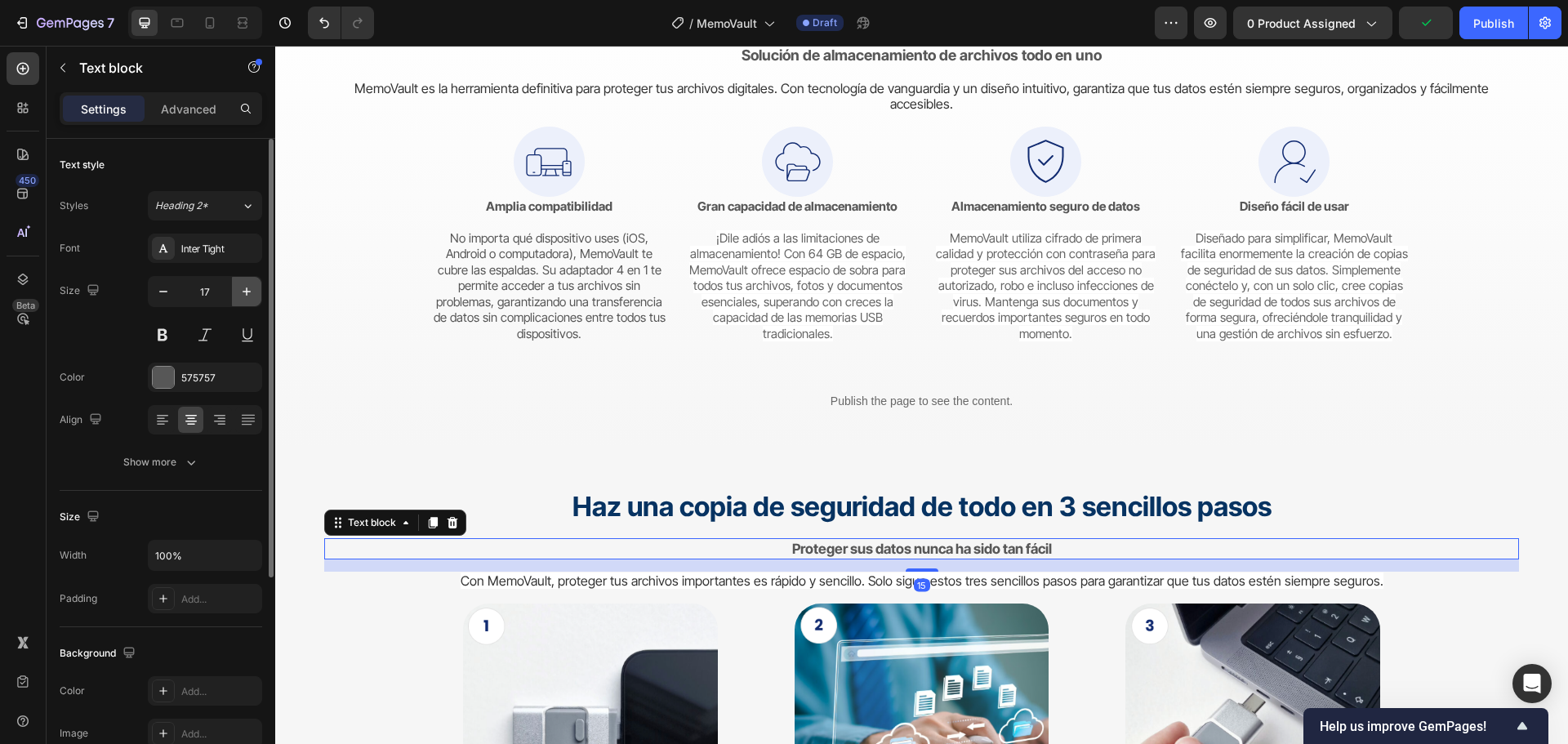
click at [245, 294] on icon "button" at bounding box center [246, 291] width 16 height 16
type input "18"
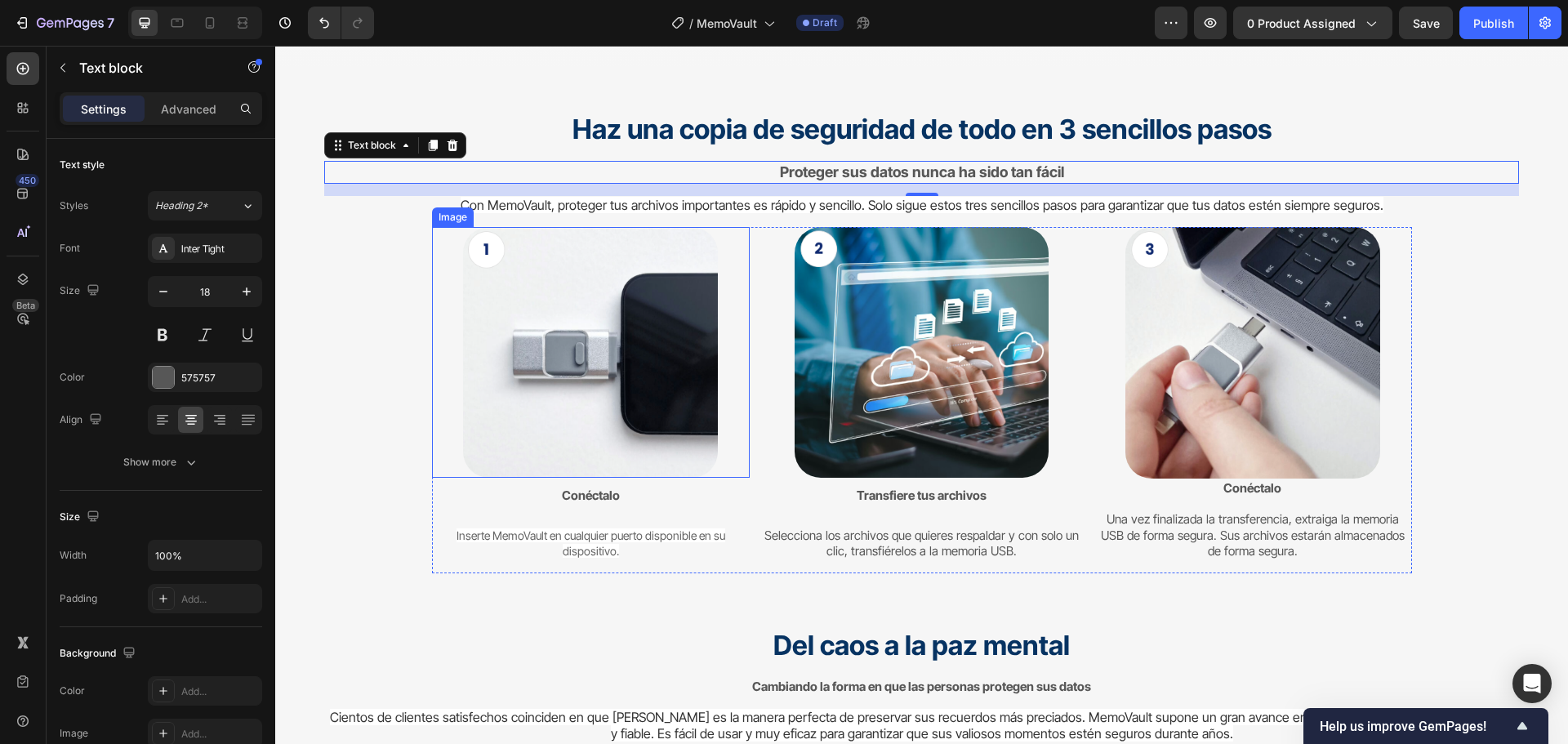
scroll to position [3837, 0]
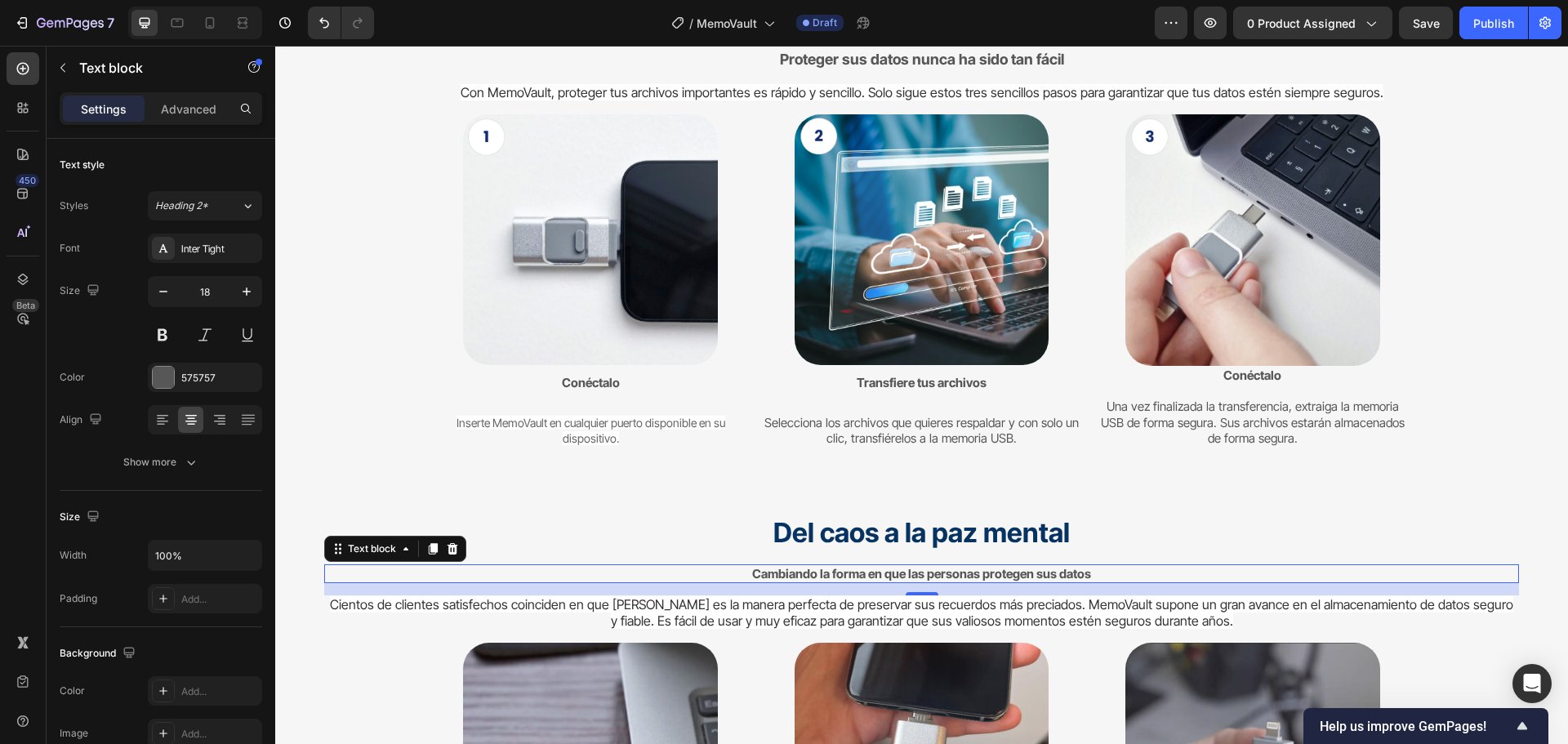
click at [987, 579] on strong "Cambiando la forma en que las personas protegen sus datos" at bounding box center [921, 574] width 338 height 15
click at [243, 284] on icon "button" at bounding box center [246, 291] width 16 height 16
click at [244, 284] on icon "button" at bounding box center [246, 291] width 16 height 16
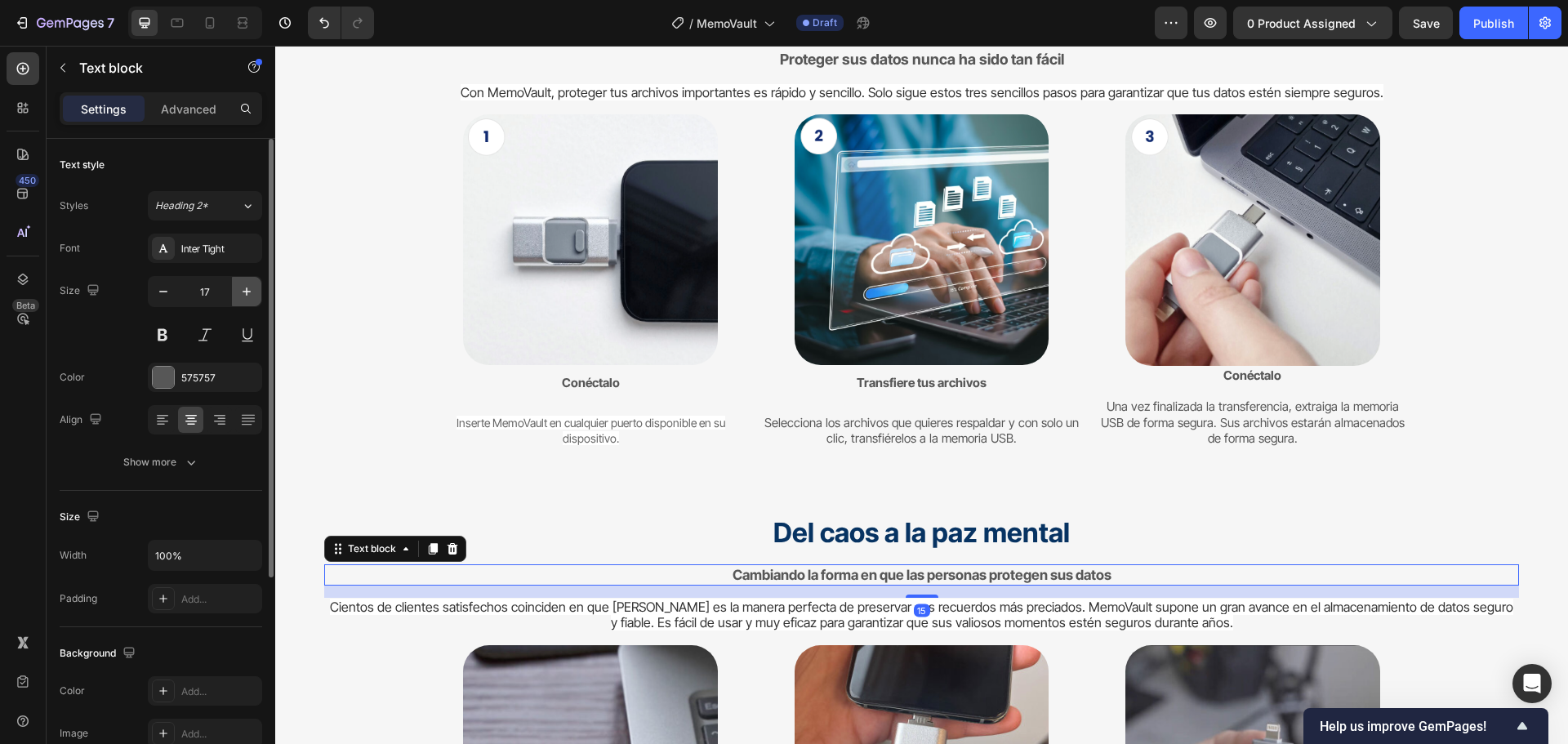
click at [244, 284] on icon "button" at bounding box center [246, 291] width 16 height 16
type input "18"
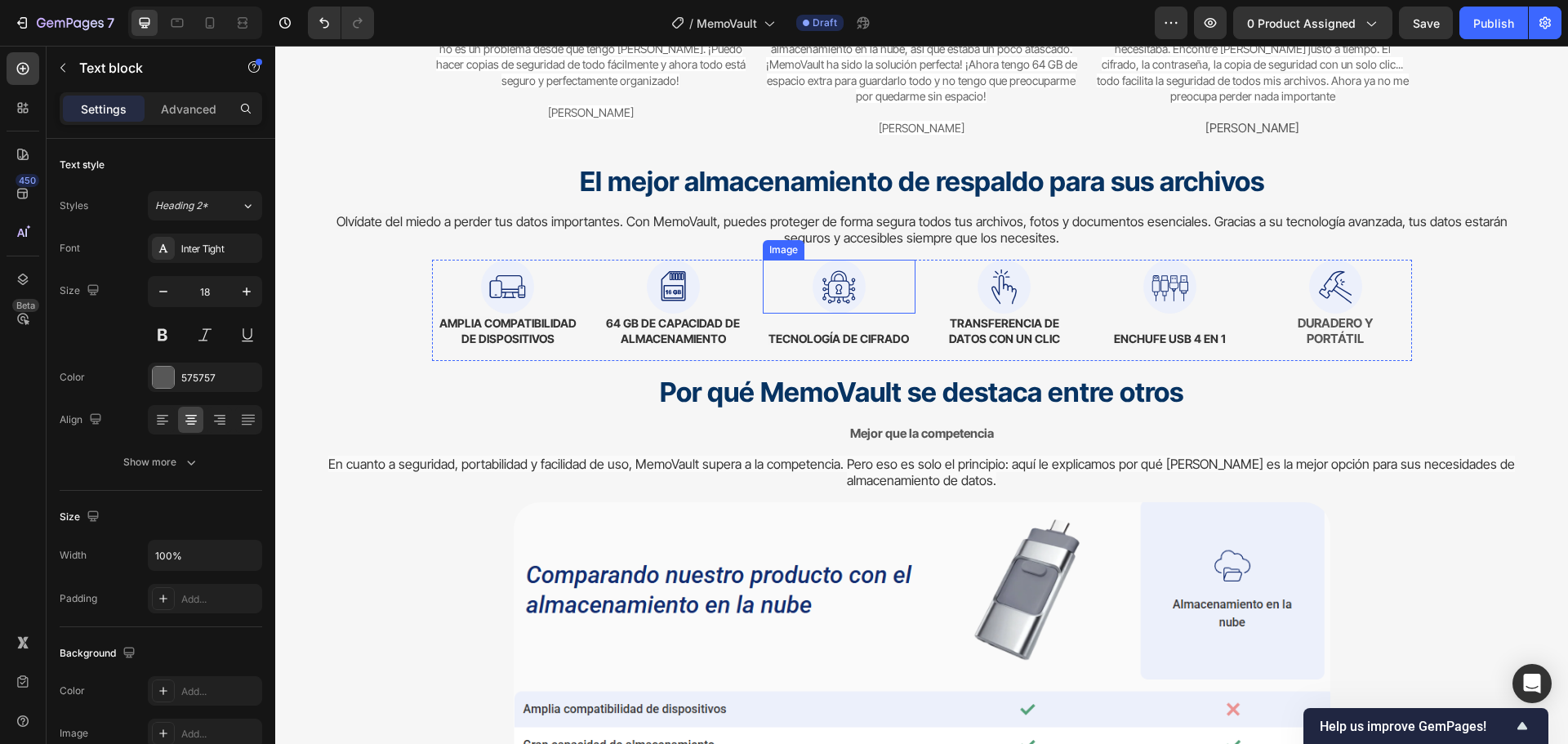
scroll to position [4898, 0]
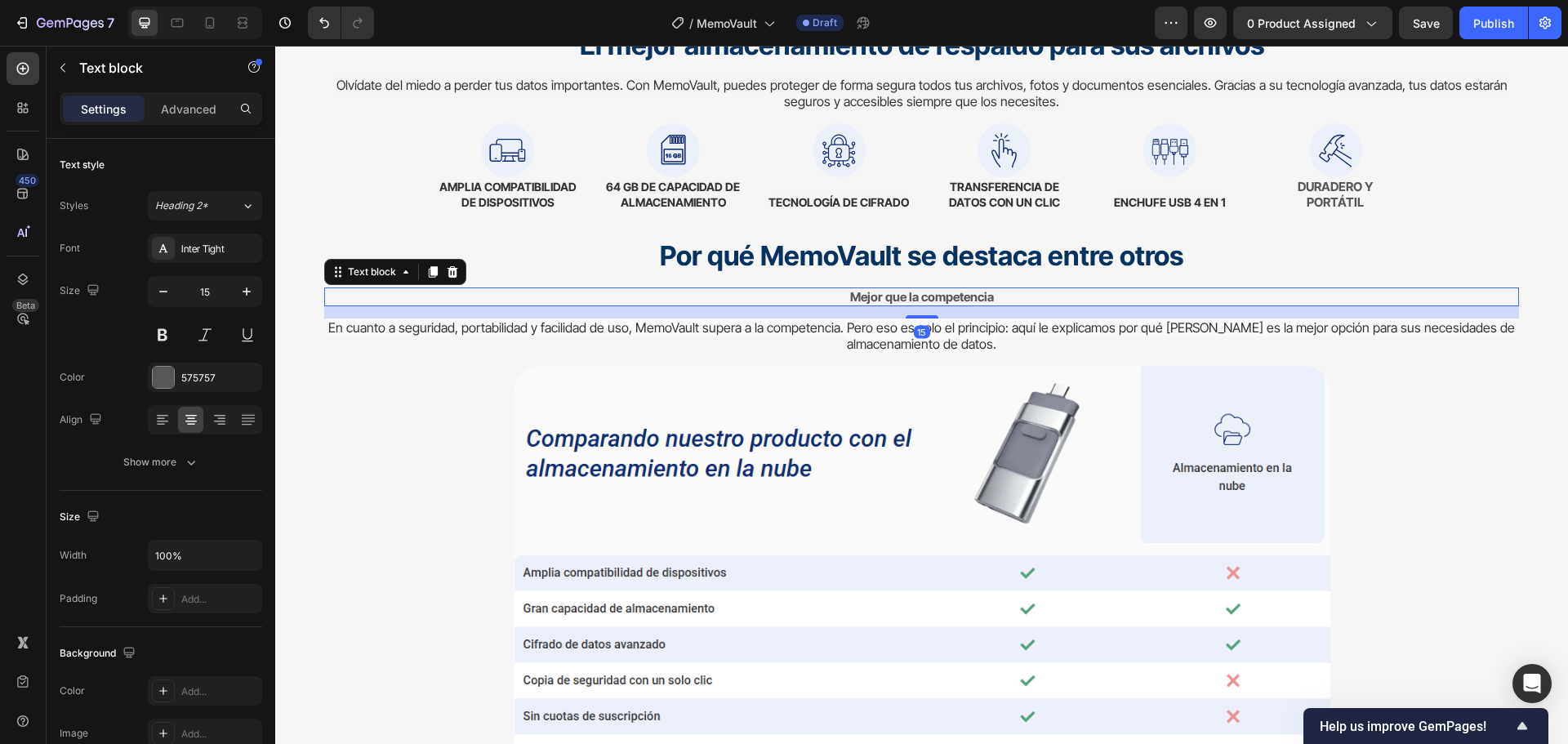
click at [930, 299] on strong "Mejor que la competencia" at bounding box center [921, 297] width 143 height 15
click at [240, 285] on icon "button" at bounding box center [246, 291] width 16 height 16
type input "18"
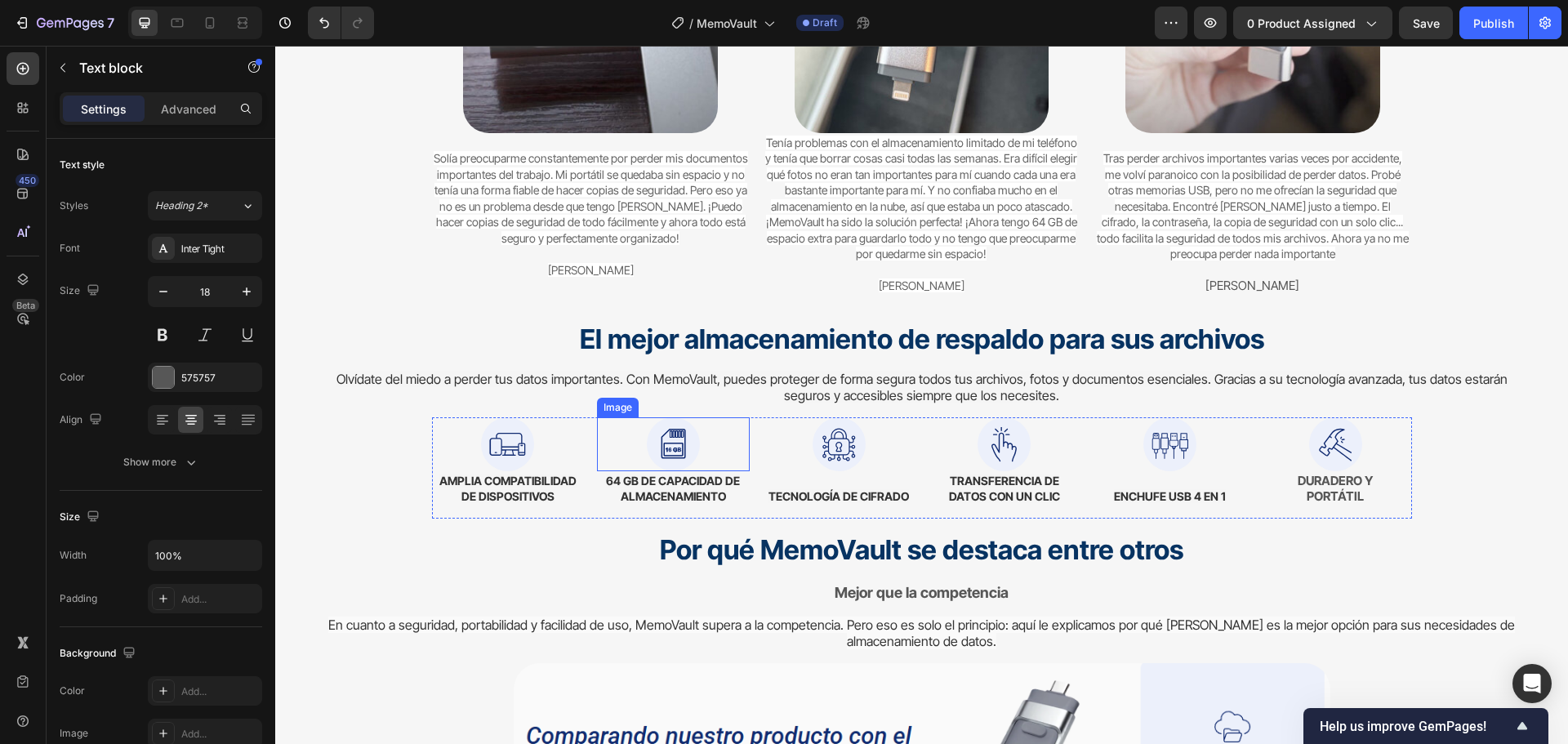
scroll to position [4735, 0]
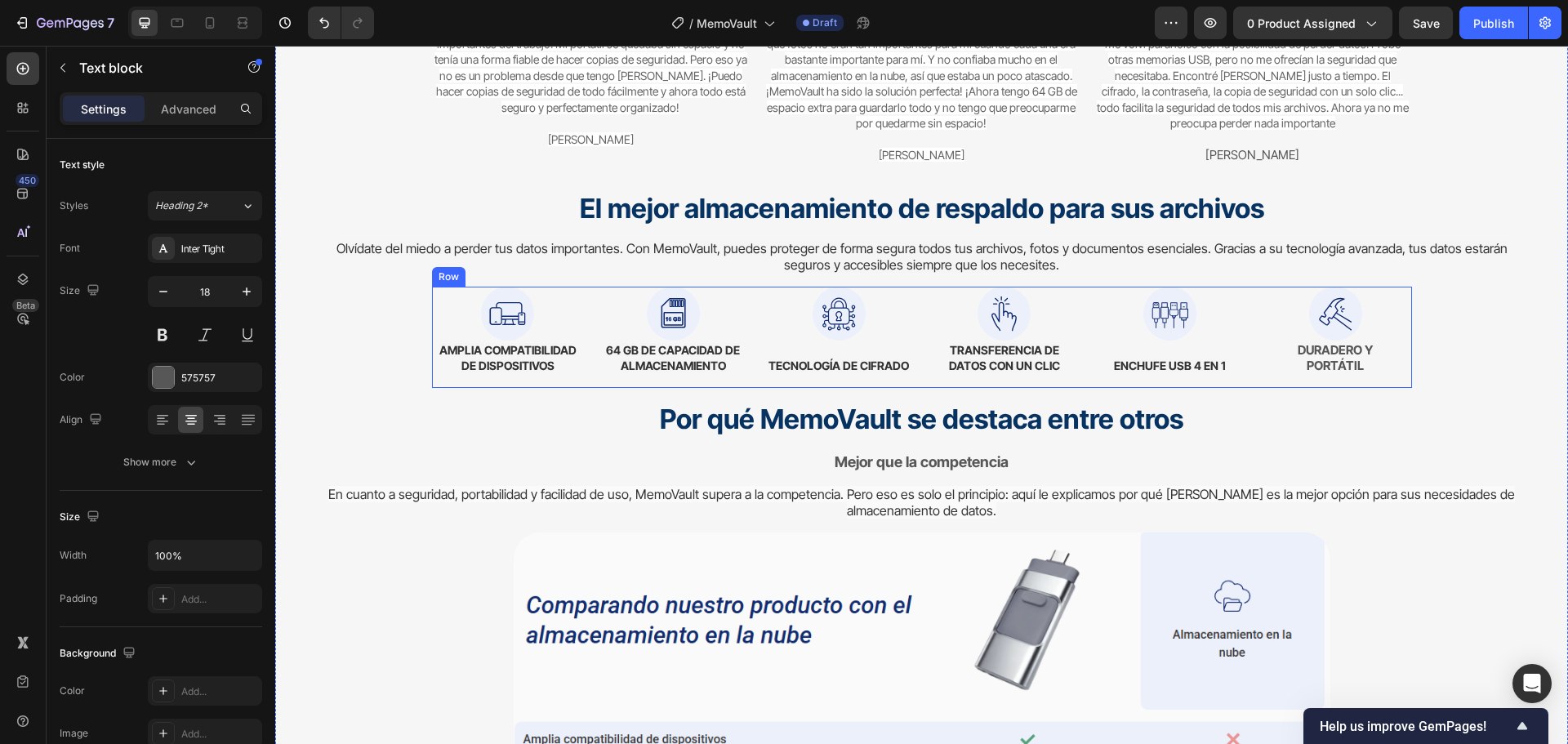
drag, startPoint x: 1242, startPoint y: 379, endPoint x: 1224, endPoint y: 385, distance: 19.0
click at [1242, 379] on div "Image AMPLIA COMPATIBILIDAD DE DISPOSITIVOS Text block Image 64 GB DE CAPACIDAD…" at bounding box center [921, 336] width 980 height 100
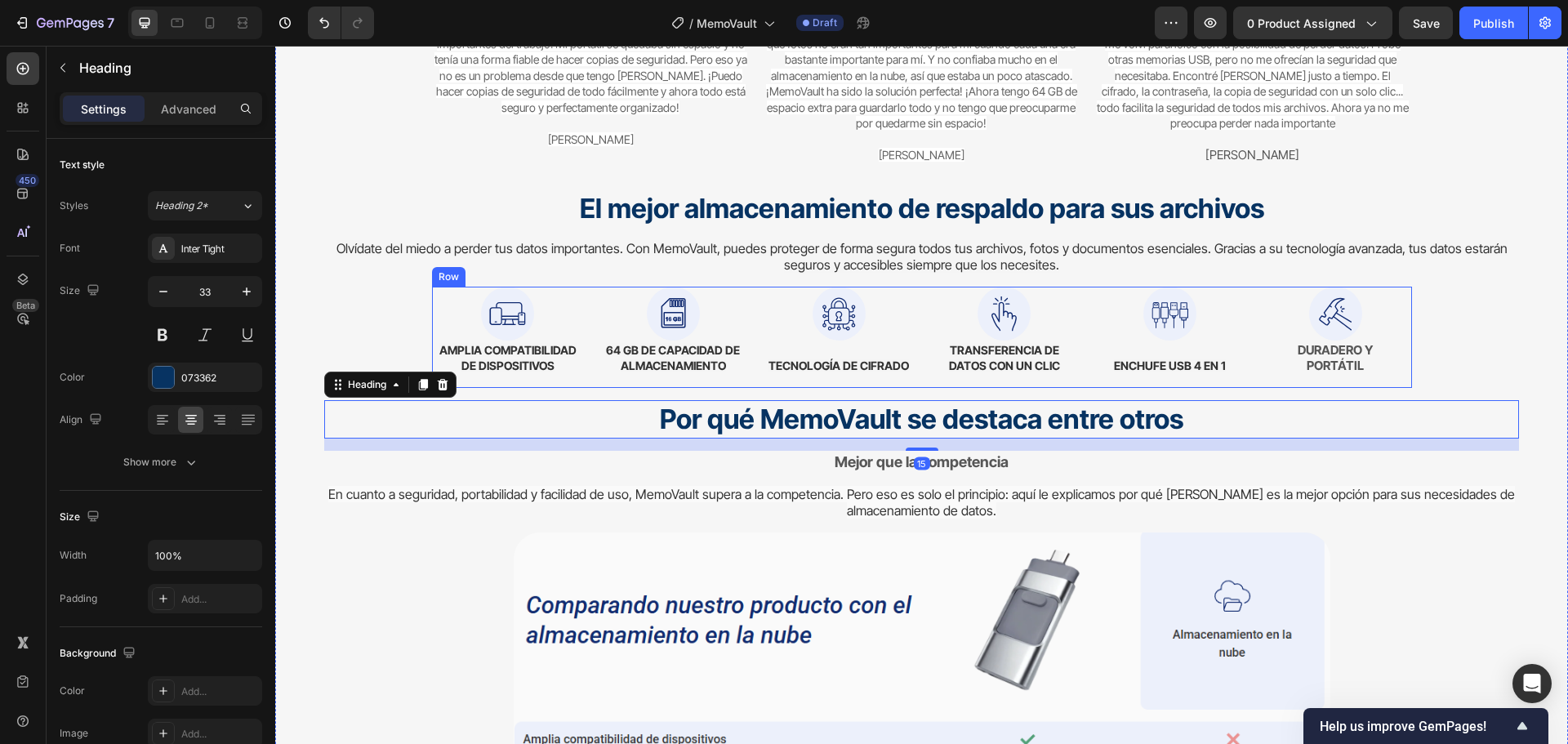
click at [910, 381] on div "Image AMPLIA COMPATIBILIDAD DE DISPOSITIVOS Text block Image 64 GB DE CAPACIDAD…" at bounding box center [921, 336] width 980 height 100
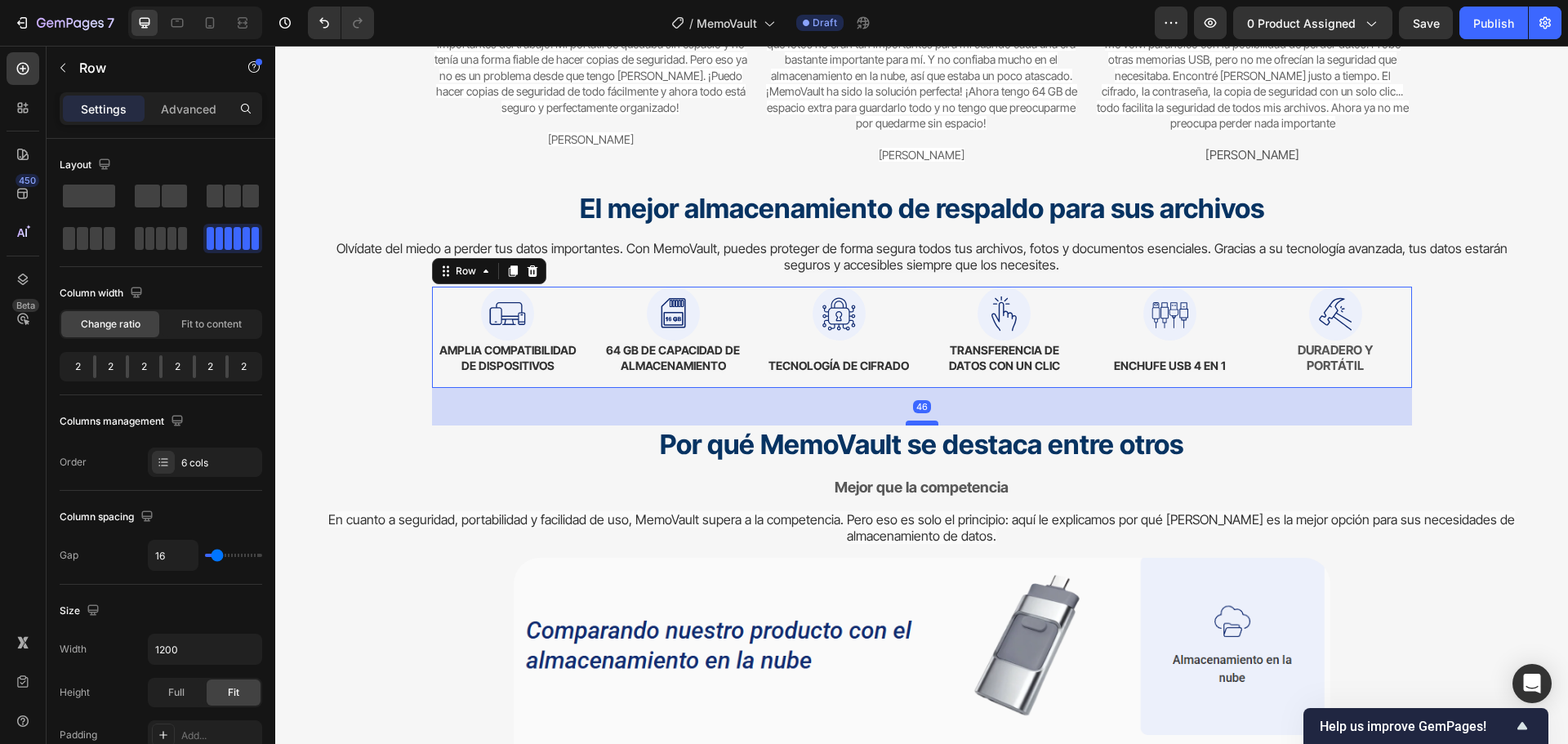
drag, startPoint x: 913, startPoint y: 397, endPoint x: 915, endPoint y: 424, distance: 27.1
click at [915, 424] on div at bounding box center [922, 422] width 33 height 5
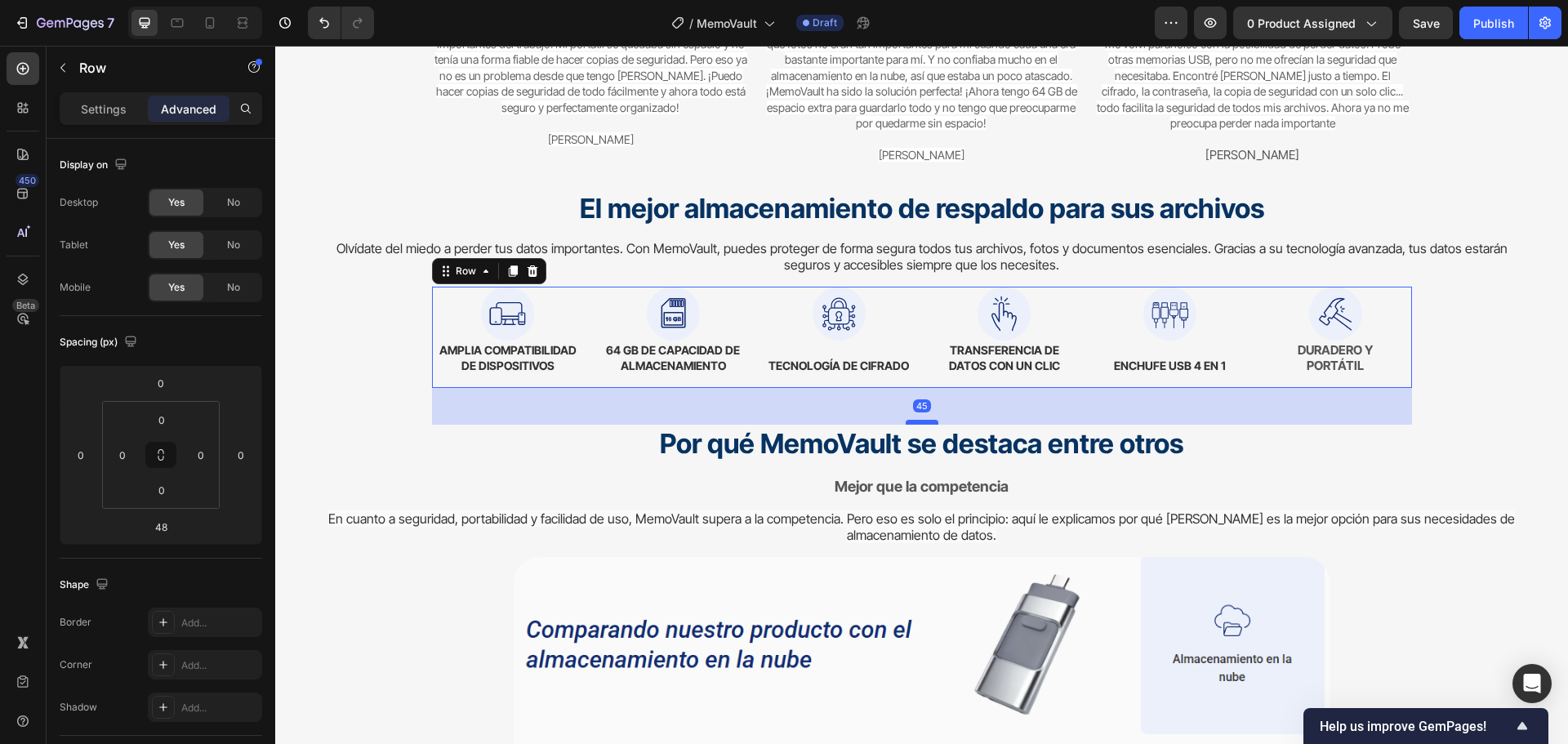
click at [917, 421] on div at bounding box center [922, 422] width 33 height 5
type input "45"
click at [1477, 367] on div "Del caos a la paz mental Heading Cambiando la forma en que las personas protege…" at bounding box center [921, 324] width 1195 height 1418
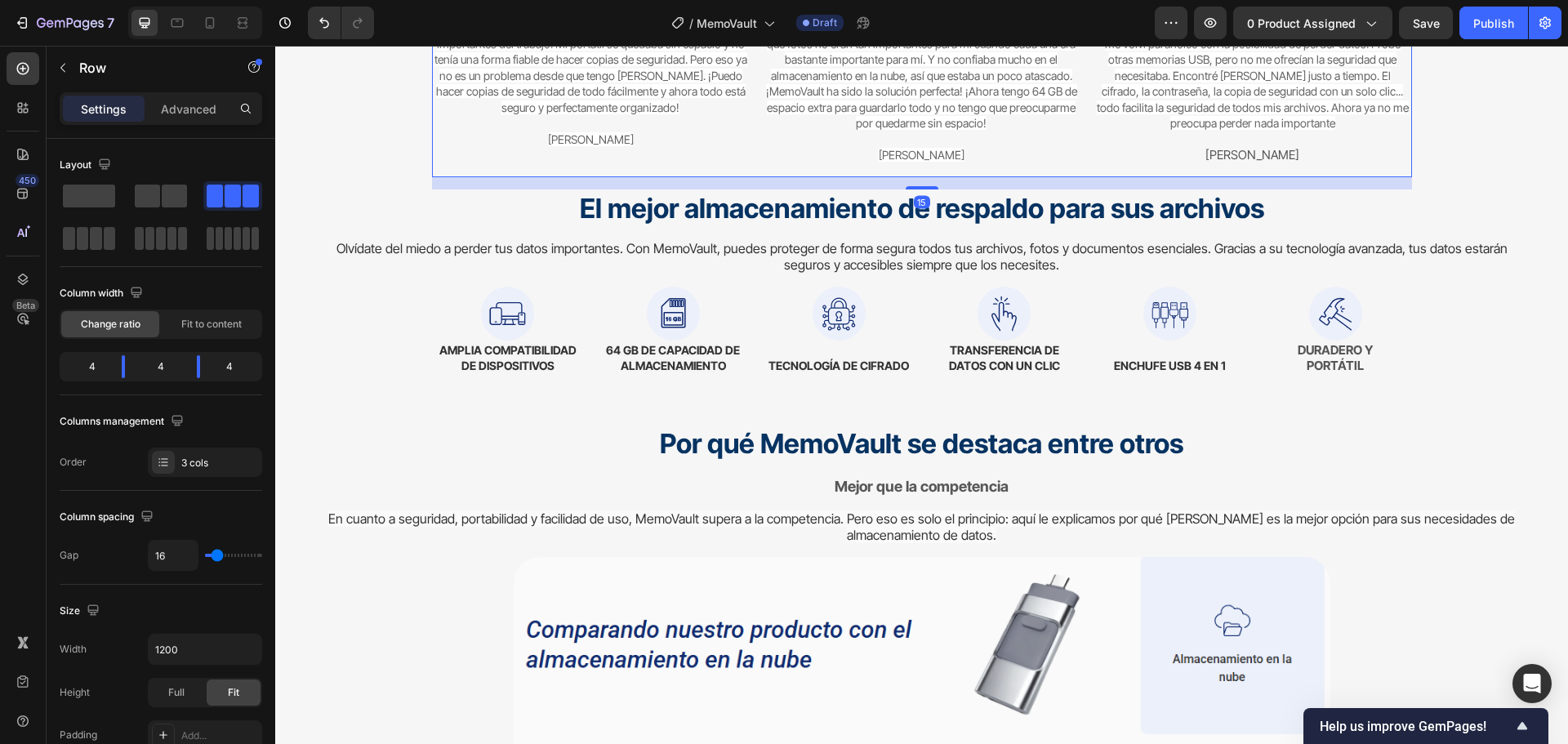
click at [922, 191] on h2 "El mejor almacenamiento de respaldo para sus archivos" at bounding box center [921, 209] width 1195 height 38
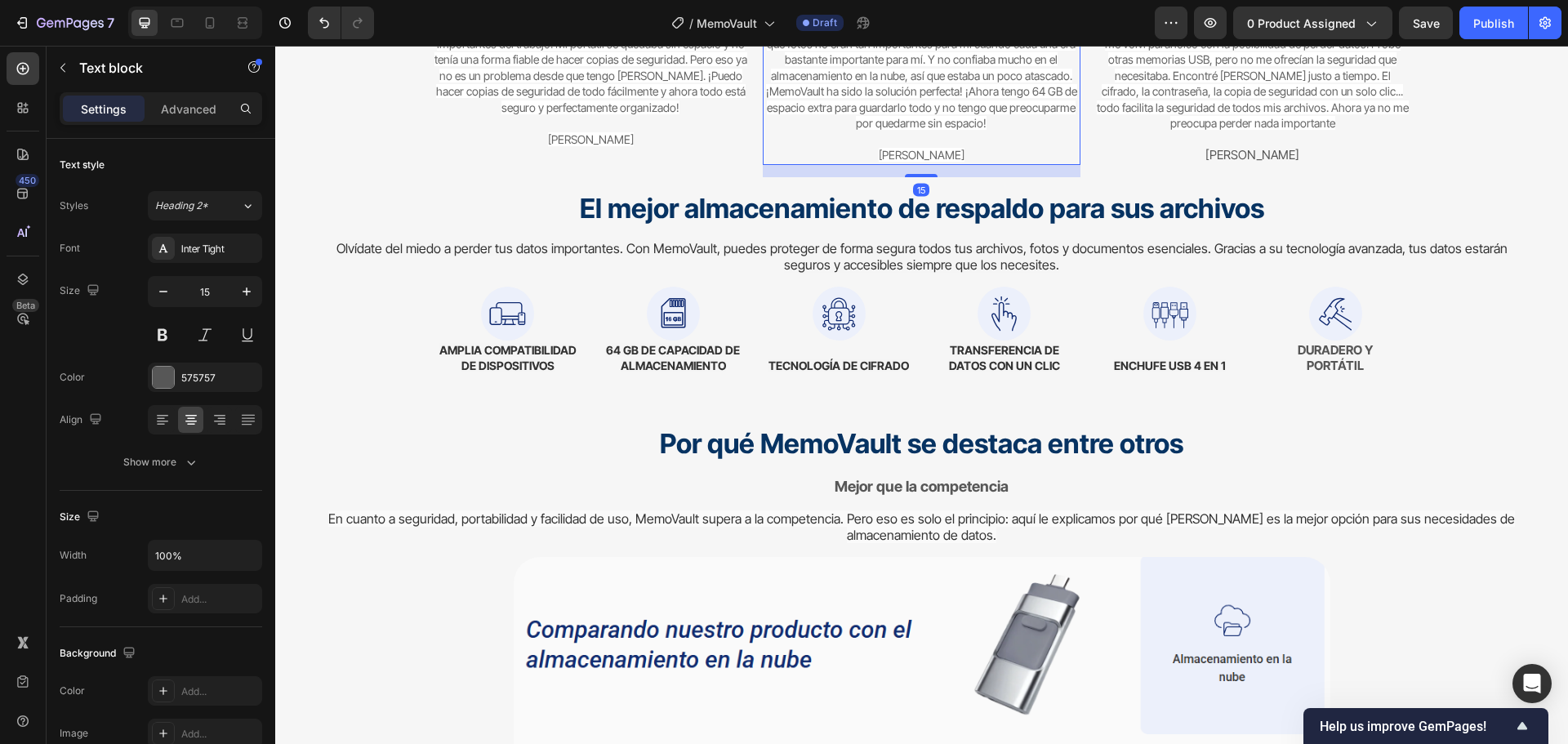
click at [957, 164] on div "Tenía problemas con el almacenamiento limitado de mi teléfono y tenía que borra…" at bounding box center [921, 84] width 317 height 162
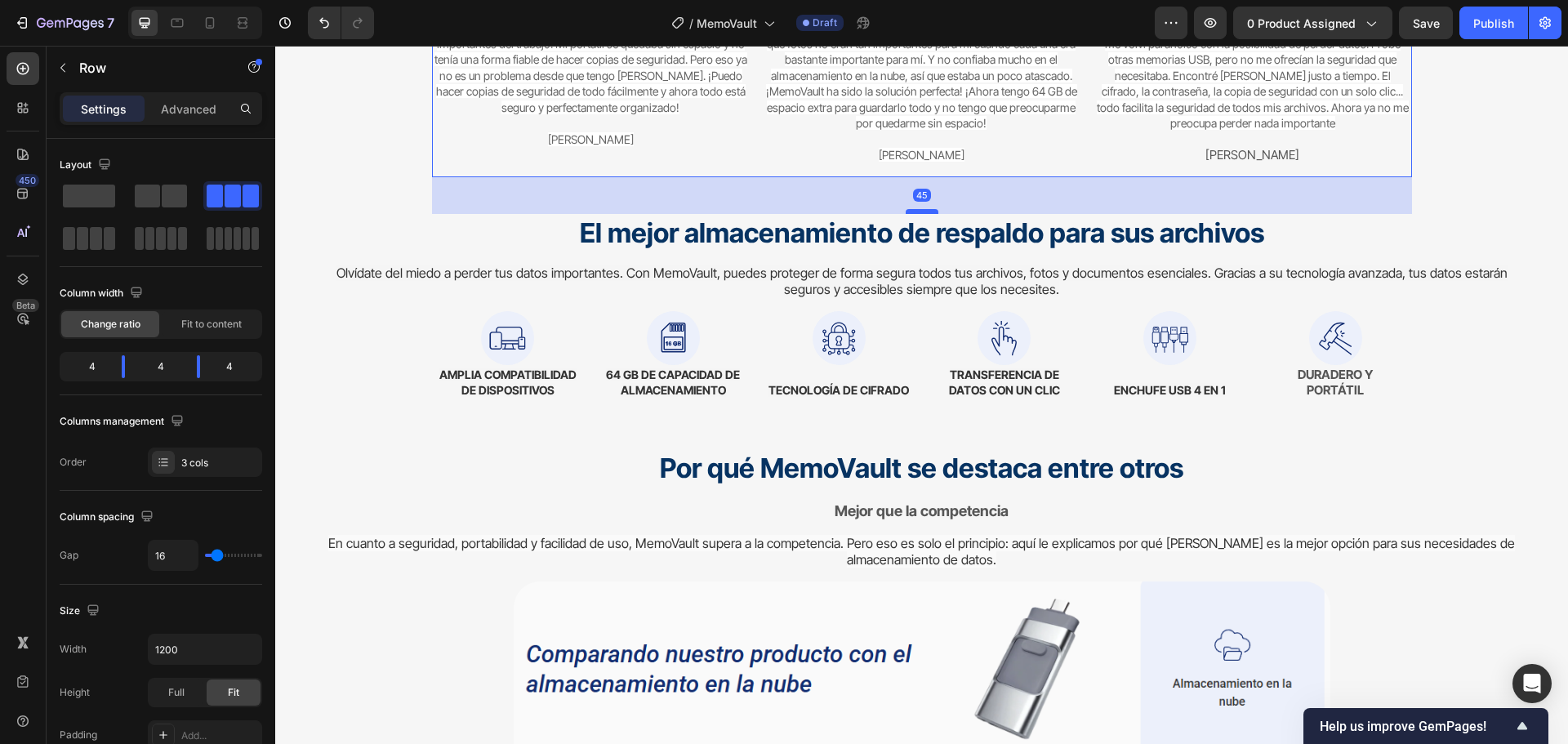
drag, startPoint x: 909, startPoint y: 188, endPoint x: 919, endPoint y: 213, distance: 26.9
click at [919, 213] on div at bounding box center [922, 211] width 33 height 5
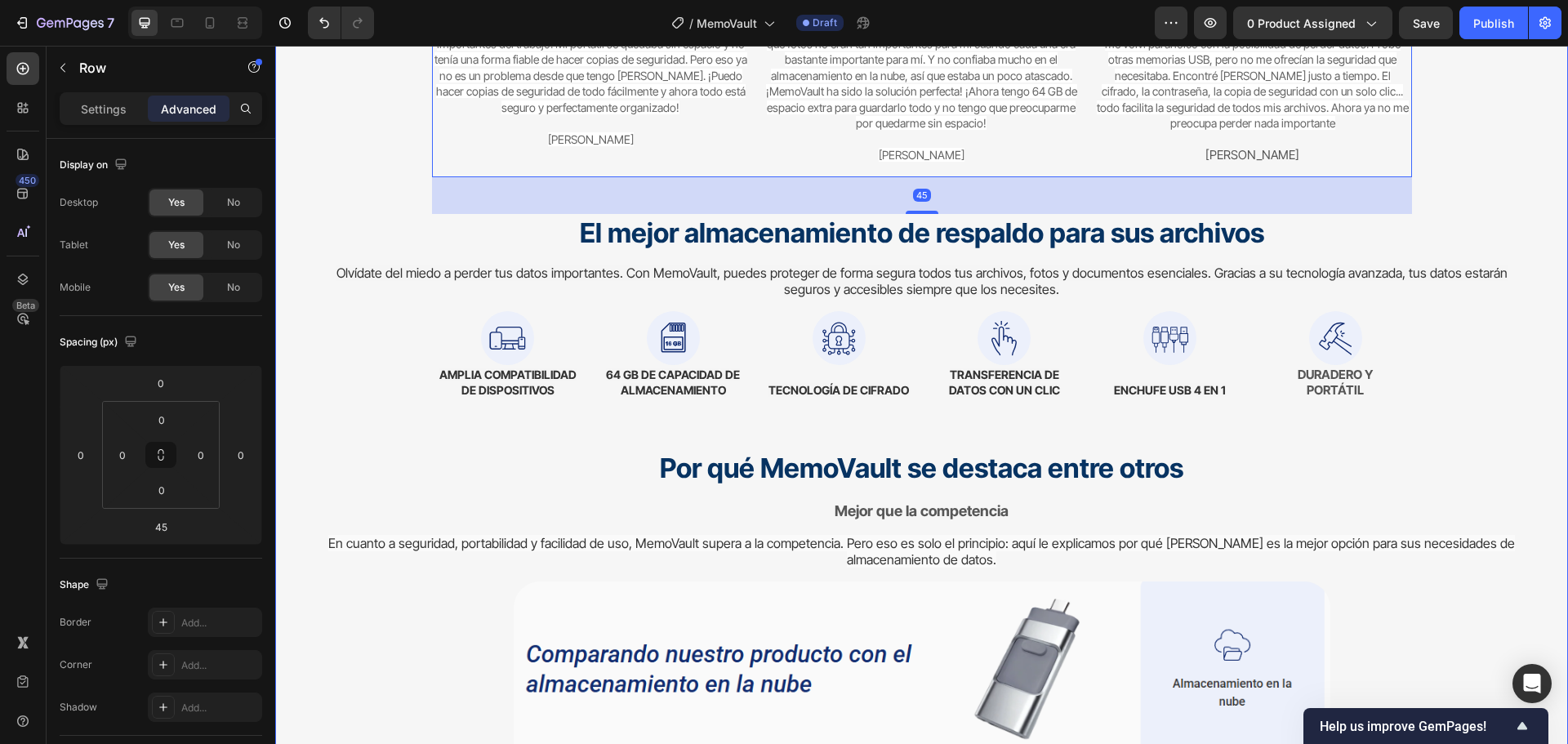
click at [1502, 128] on div "Del caos a la paz mental Heading Cambiando la forma en que las personas protege…" at bounding box center [921, 336] width 1195 height 1443
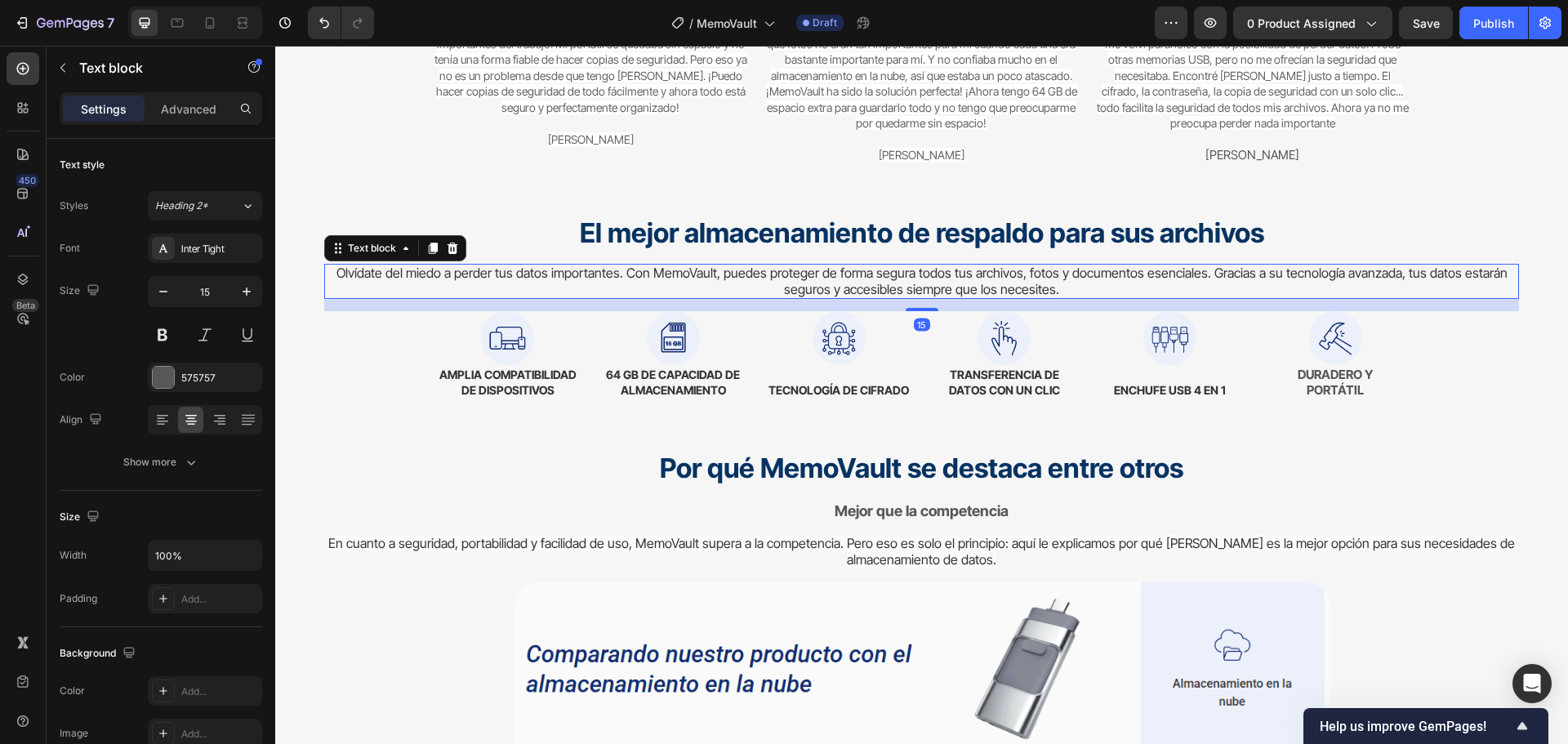
click at [1100, 295] on p "Olvídate del miedo a perder tus datos importantes. Con MemoVault, puedes proteg…" at bounding box center [921, 281] width 1191 height 32
click at [917, 311] on div at bounding box center [922, 309] width 33 height 3
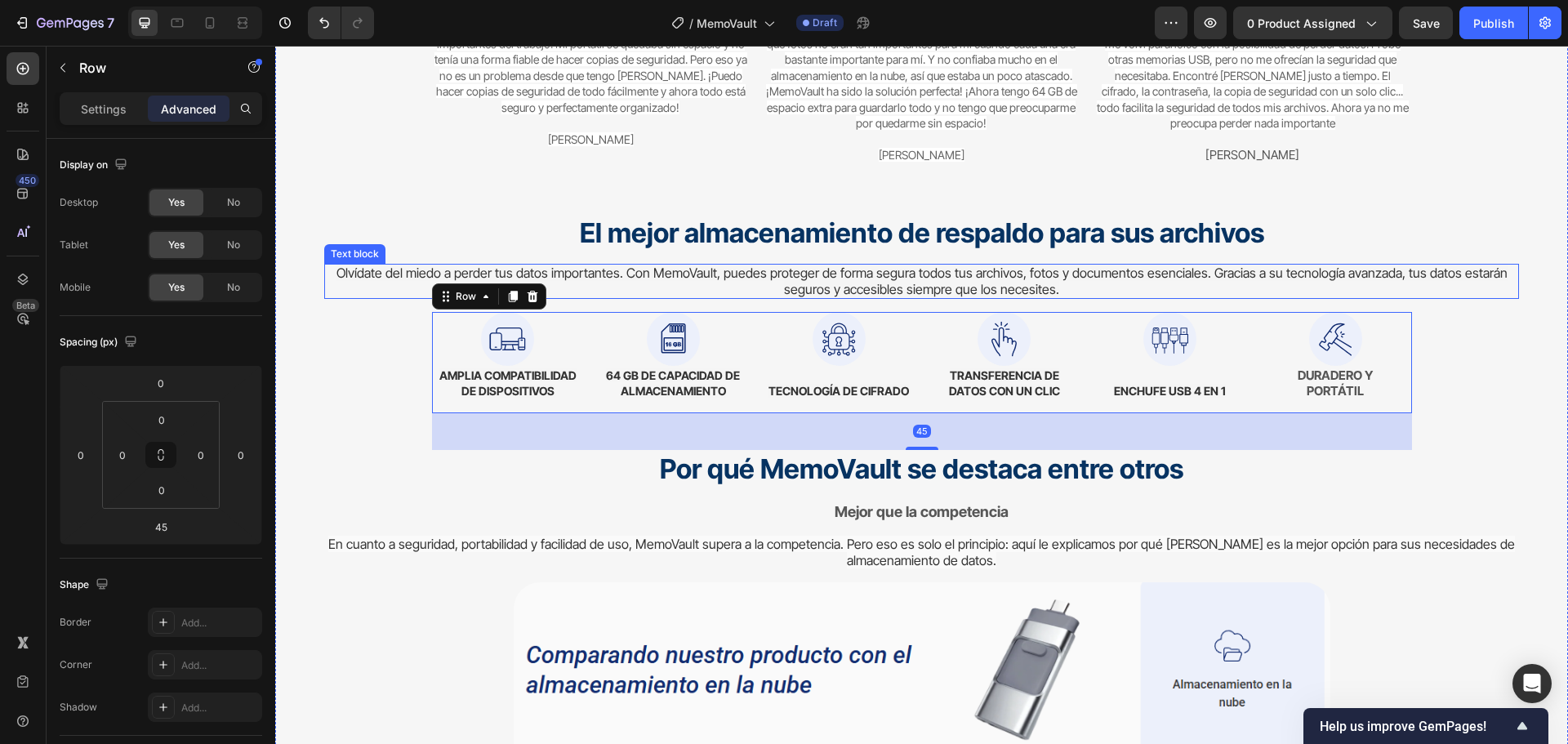
click at [1097, 279] on span "Olvídate del miedo a perder tus datos importantes. Con MemoVault, puedes proteg…" at bounding box center [922, 281] width 1171 height 33
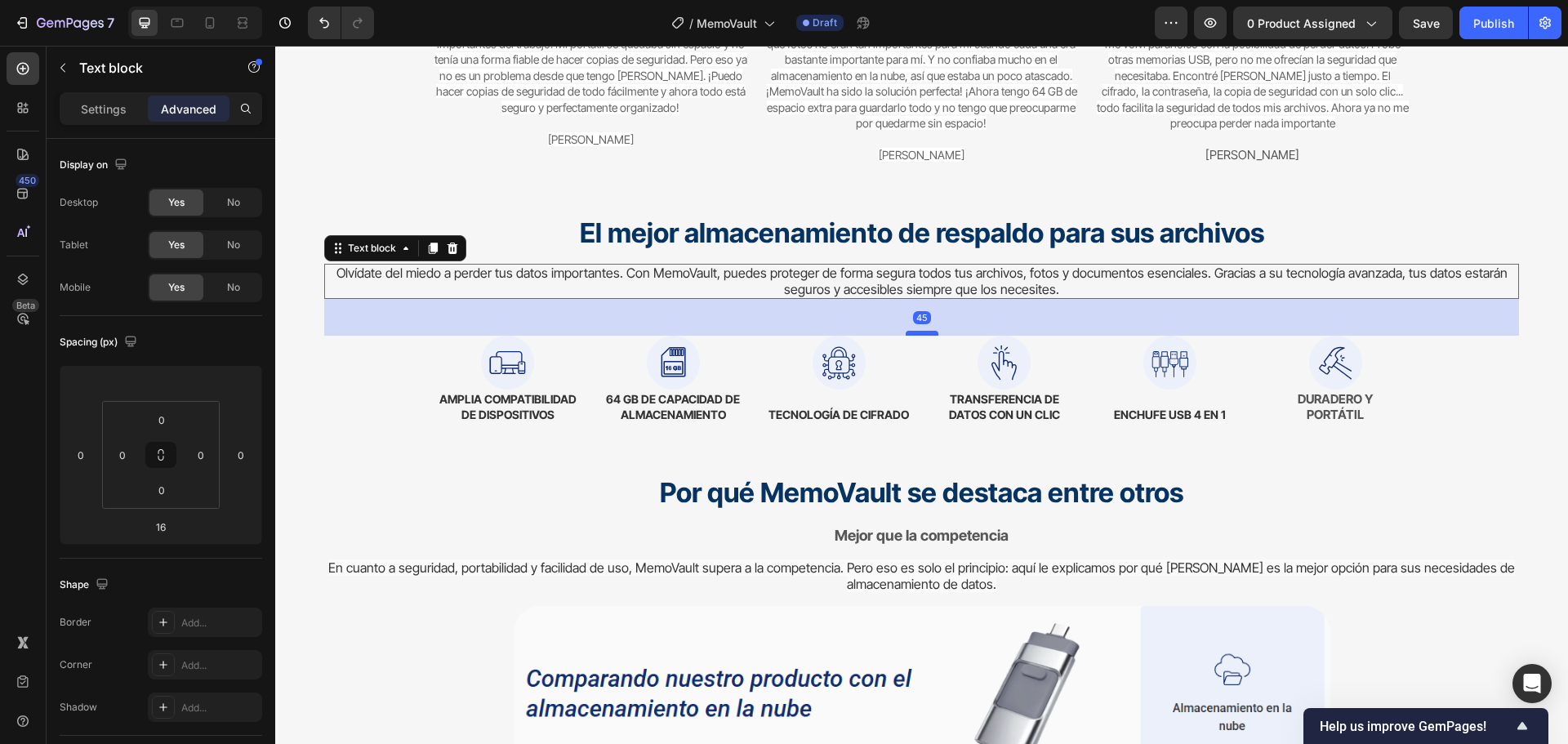
drag, startPoint x: 913, startPoint y: 311, endPoint x: 916, endPoint y: 335, distance: 24.2
click at [916, 335] on div at bounding box center [922, 333] width 33 height 5
type input "45"
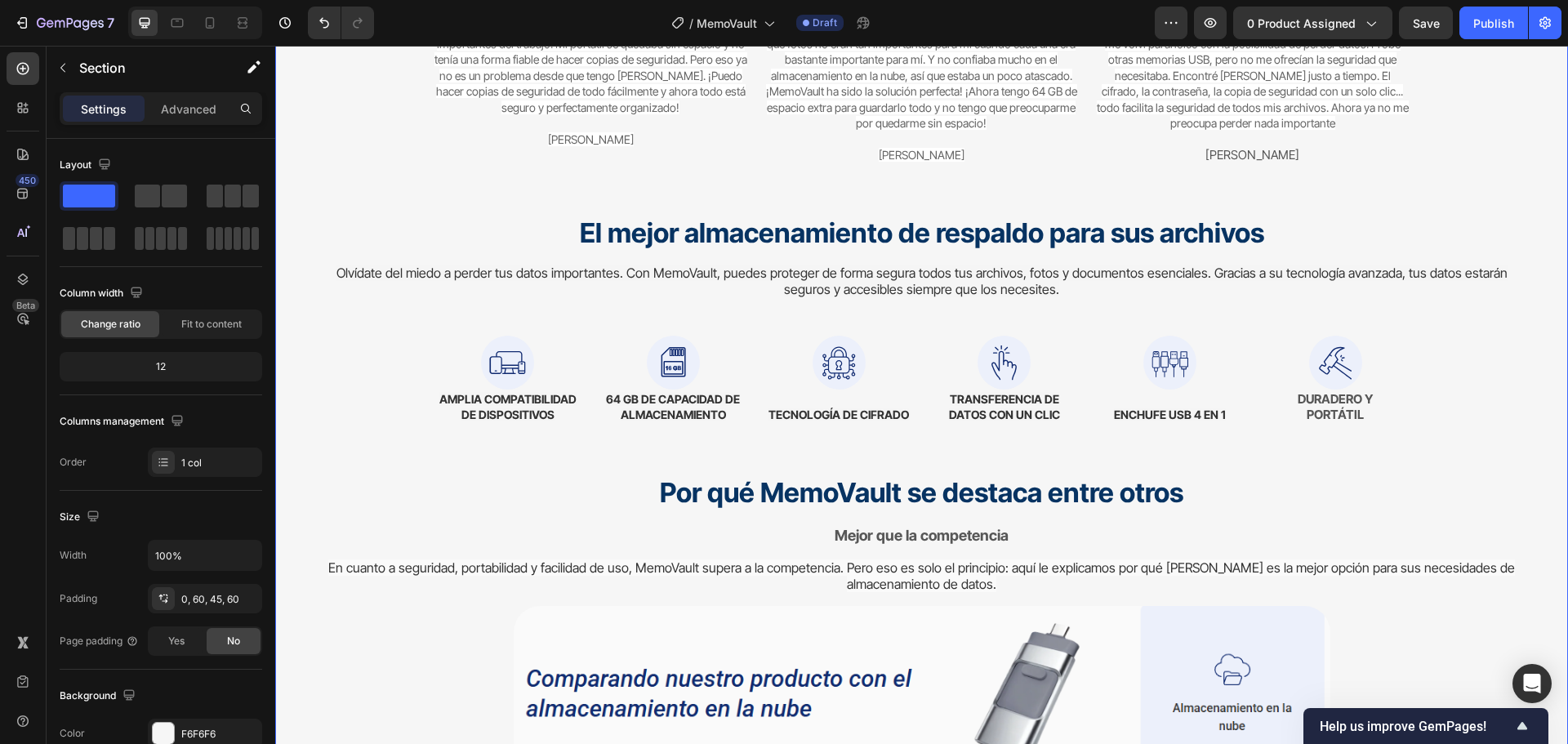
click at [1520, 108] on div "Del caos a la paz mental Heading Cambiando la forma en que las personas protege…" at bounding box center [921, 367] width 1293 height 1503
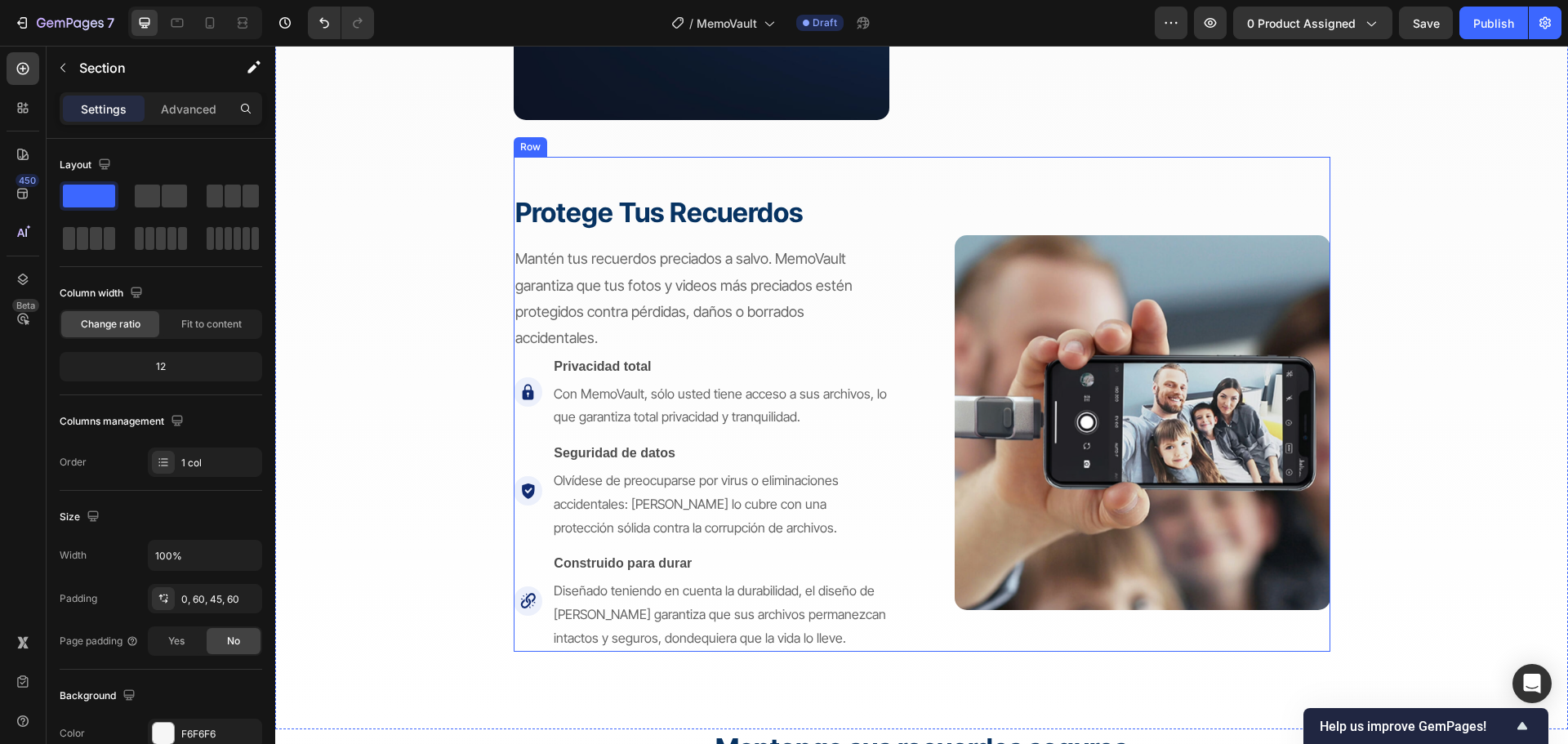
scroll to position [2939, 0]
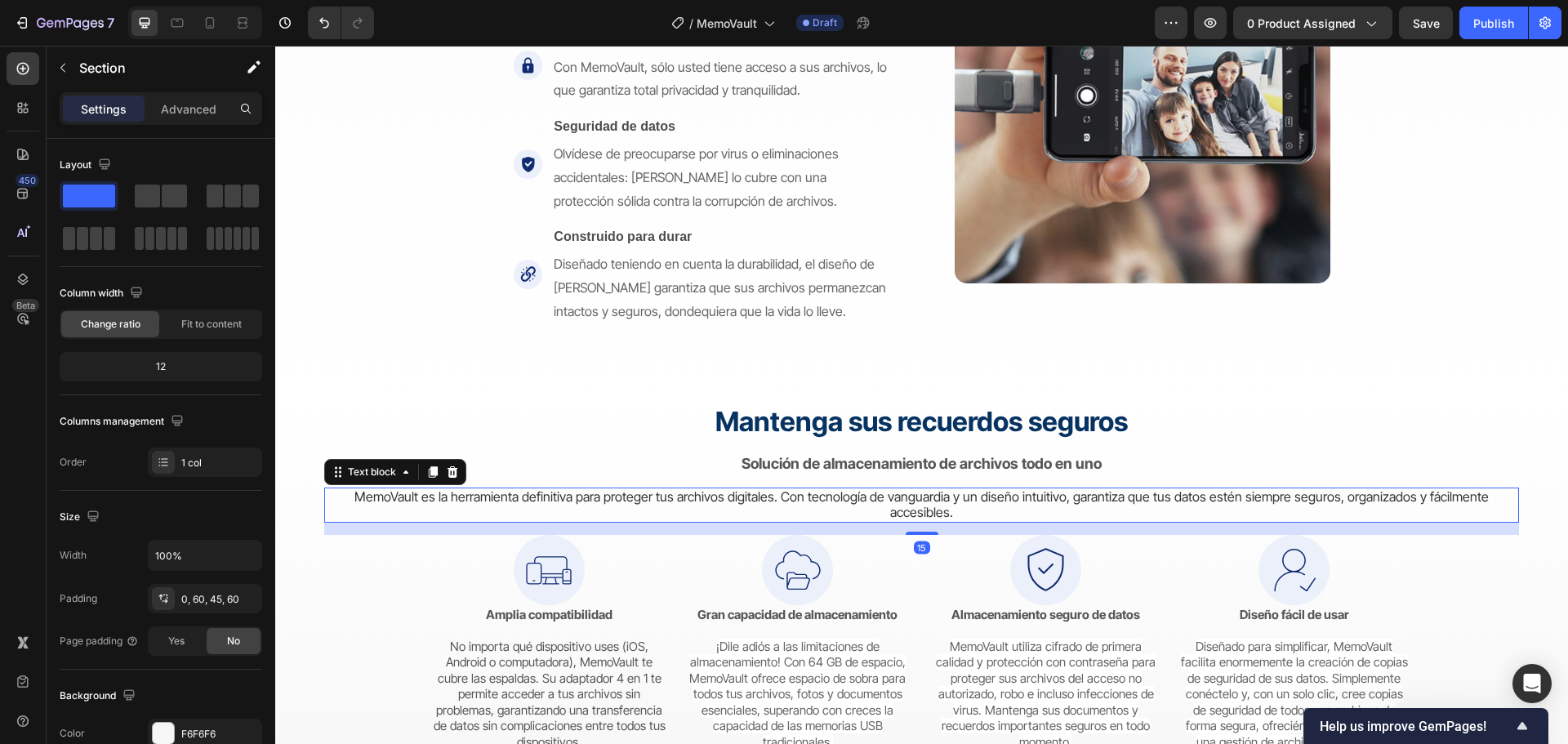
click at [915, 515] on span "MemoVault es la herramienta definitiva para proteger tus archivos digitales. Co…" at bounding box center [922, 505] width 1134 height 33
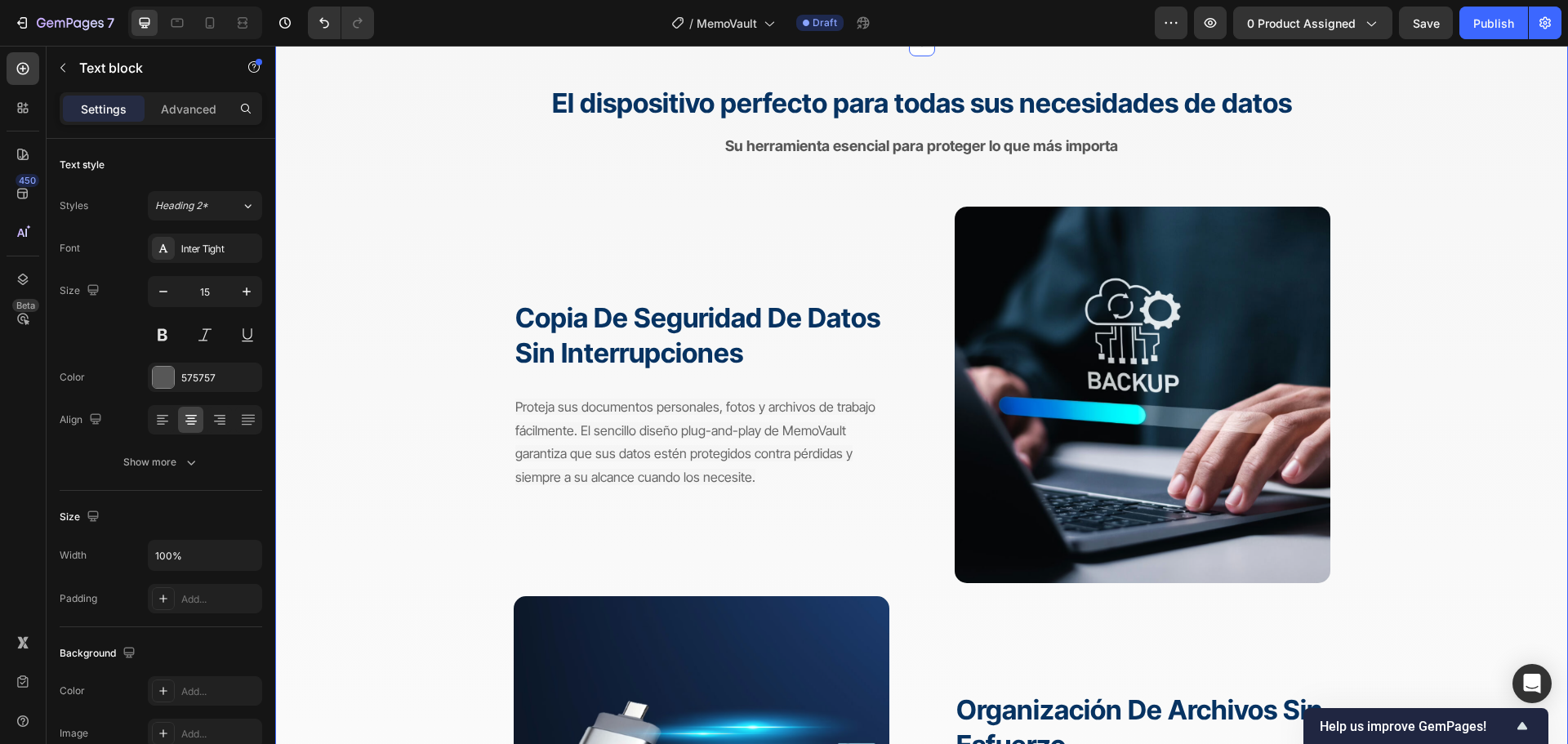
scroll to position [1877, 0]
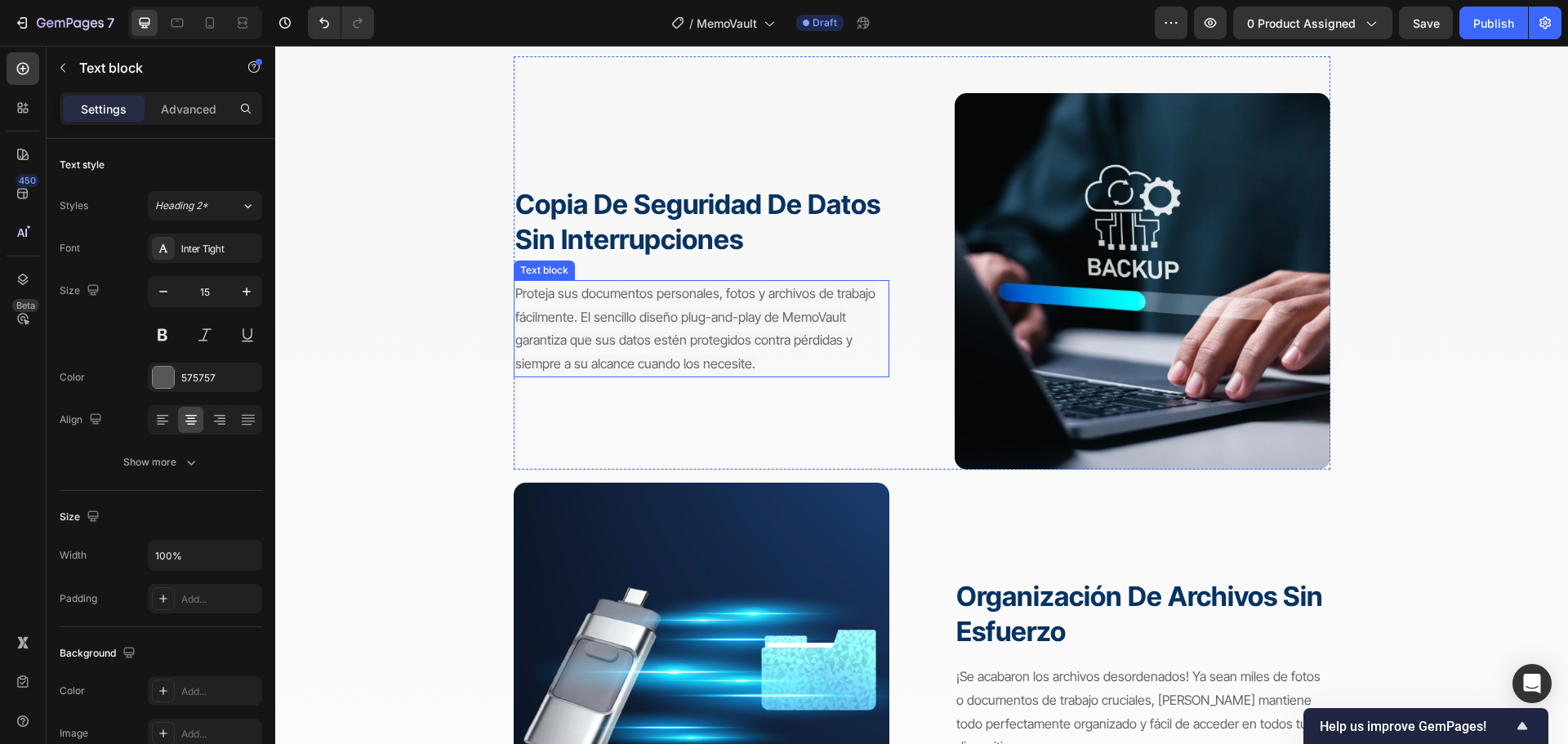
click at [724, 322] on span "Proteja sus documentos personales, fotos y archivos de trabajo fácilmente. El s…" at bounding box center [695, 328] width 361 height 87
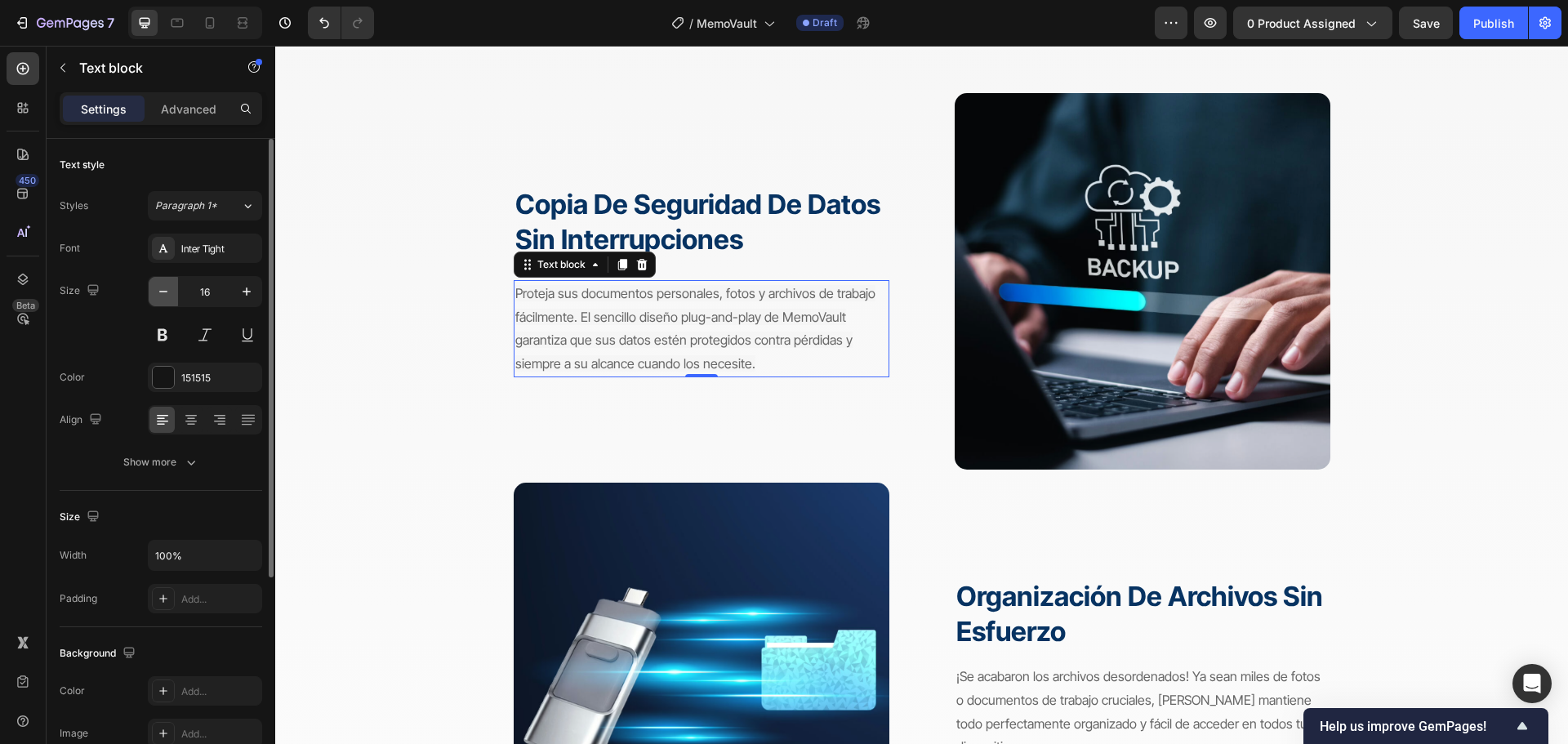
click at [162, 293] on icon "button" at bounding box center [162, 291] width 16 height 16
type input "15"
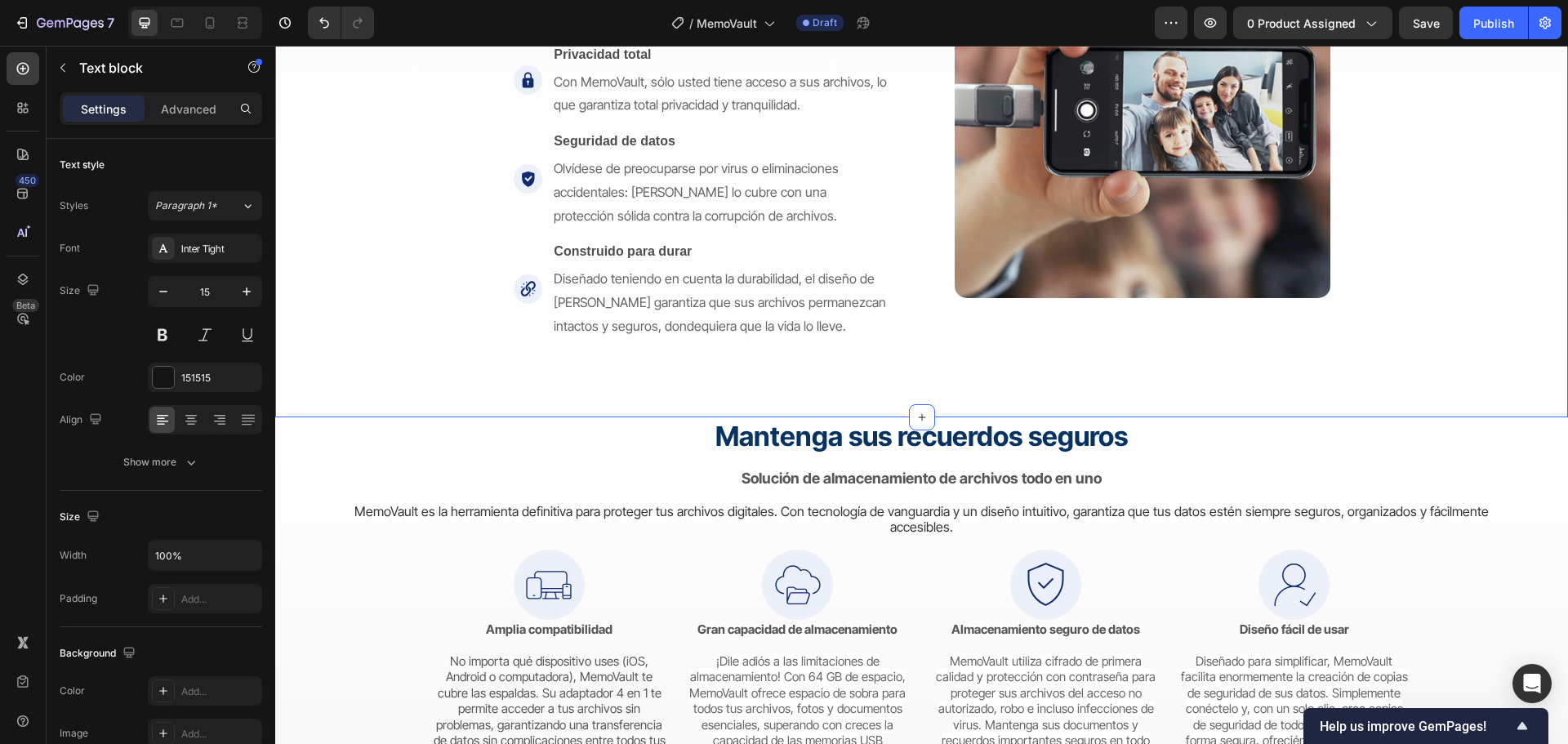
scroll to position [3021, 0]
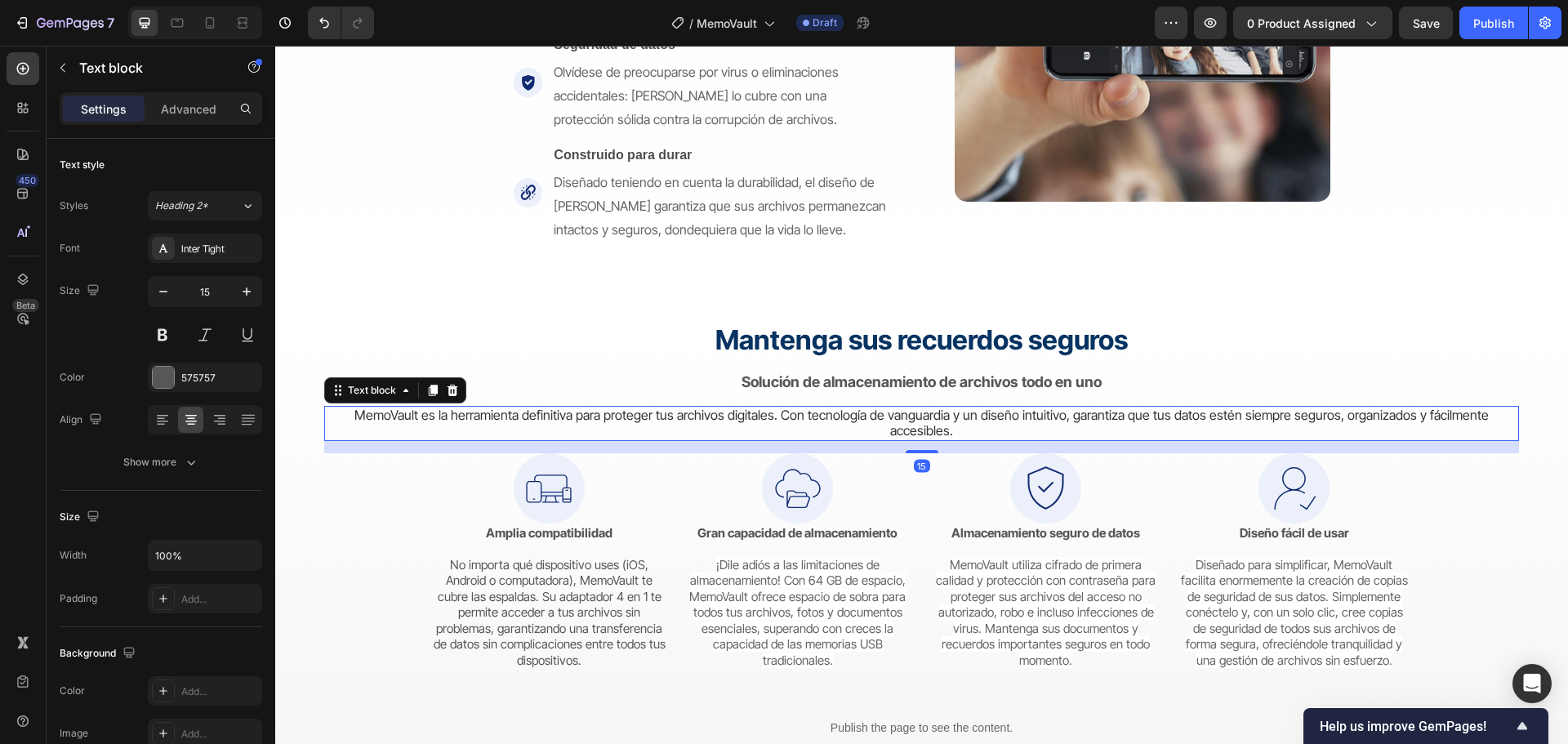
click at [830, 415] on span "MemoVault es la herramienta definitiva para proteger tus archivos digitales. Co…" at bounding box center [922, 423] width 1134 height 33
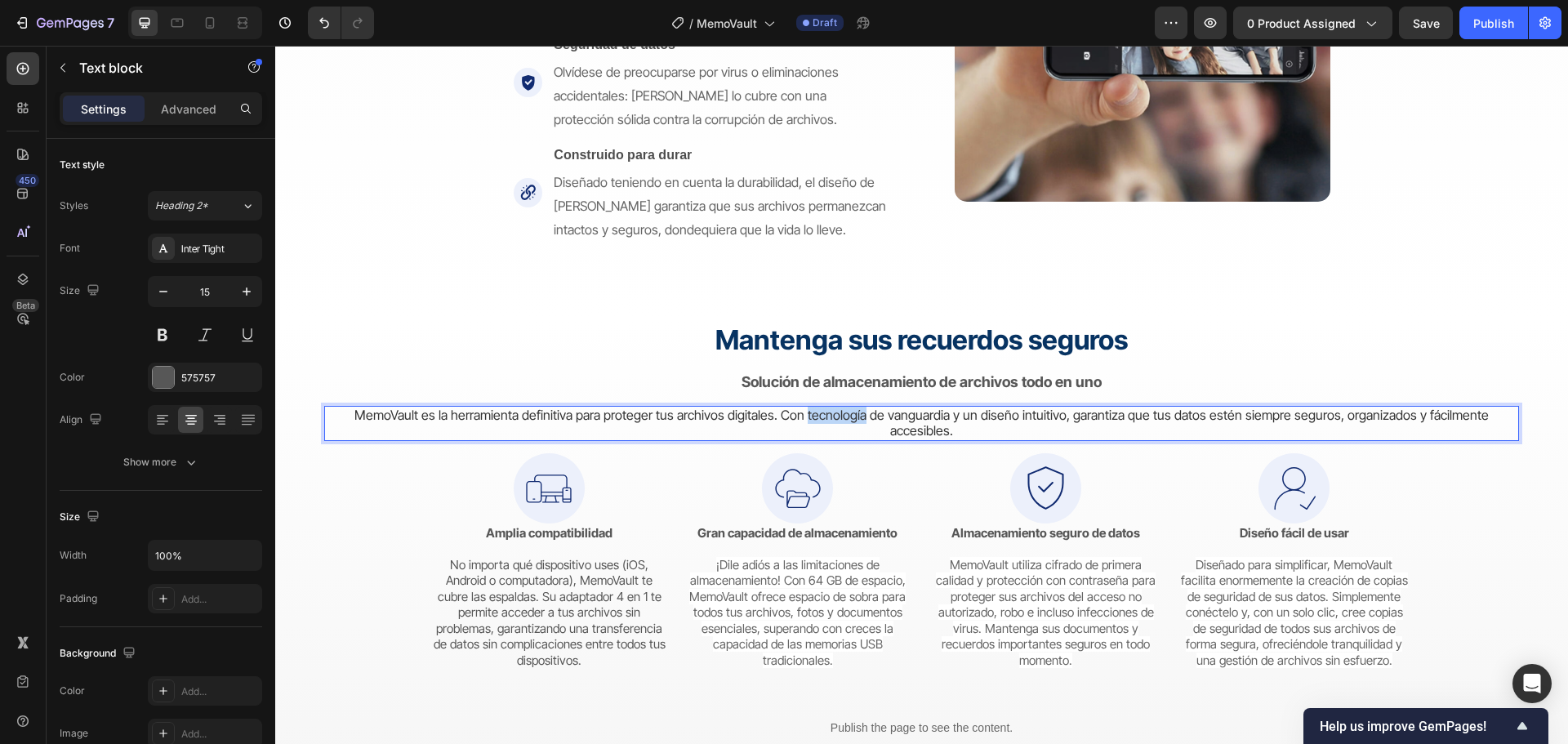
click at [830, 415] on span "MemoVault es la herramienta definitiva para proteger tus archivos digitales. Co…" at bounding box center [922, 423] width 1134 height 33
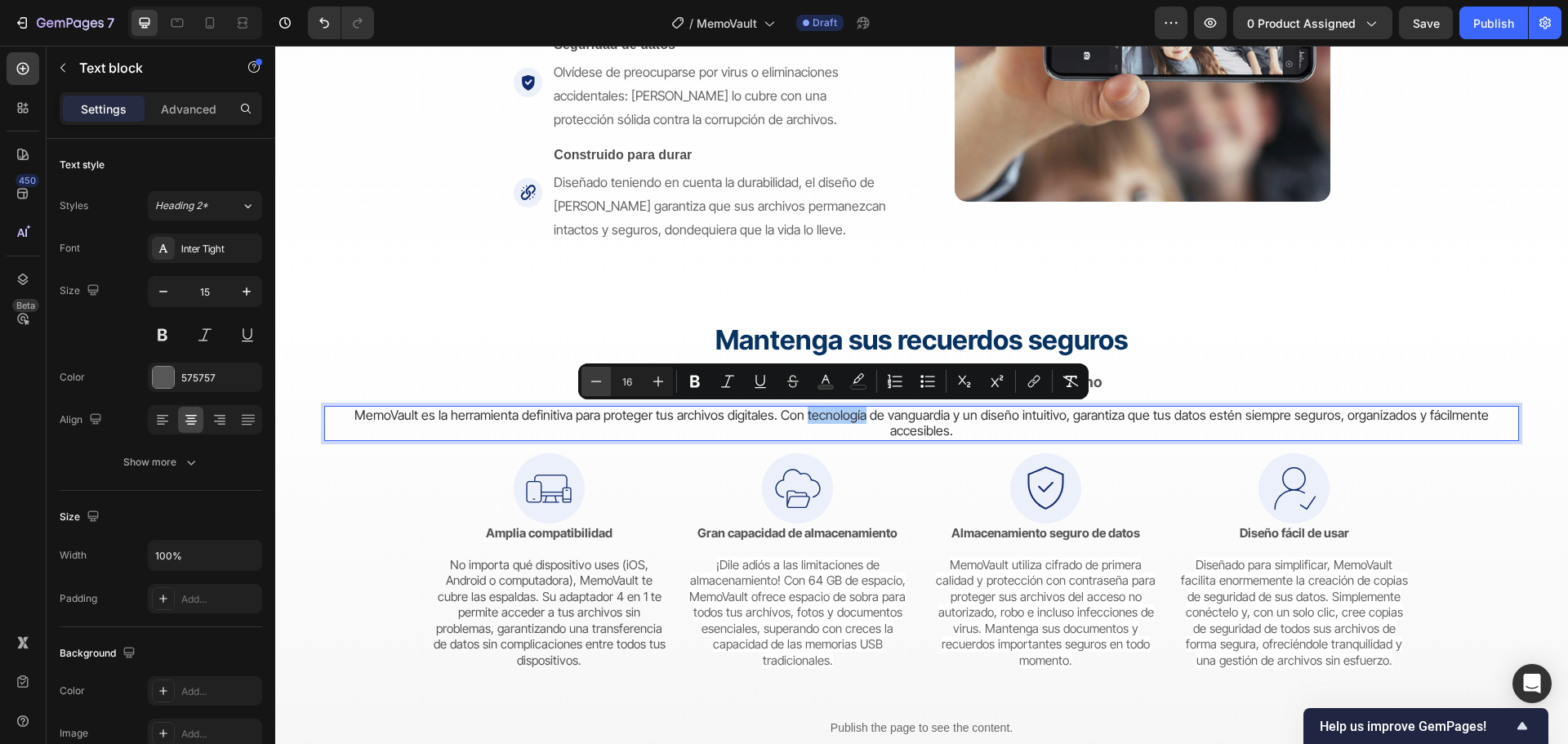
click at [592, 375] on icon "Editor contextual toolbar" at bounding box center [596, 381] width 16 height 16
type input "15"
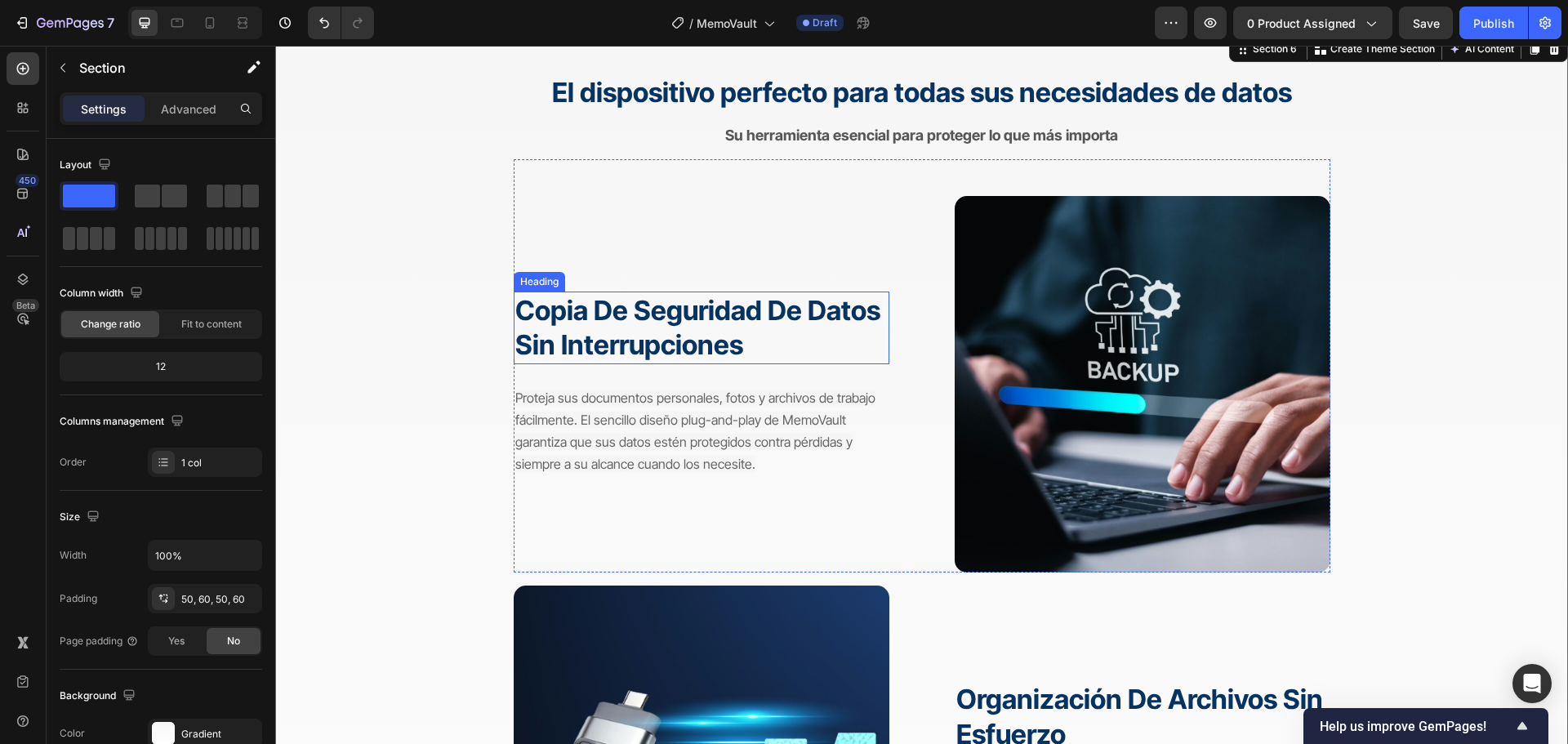
scroll to position [1877, 0]
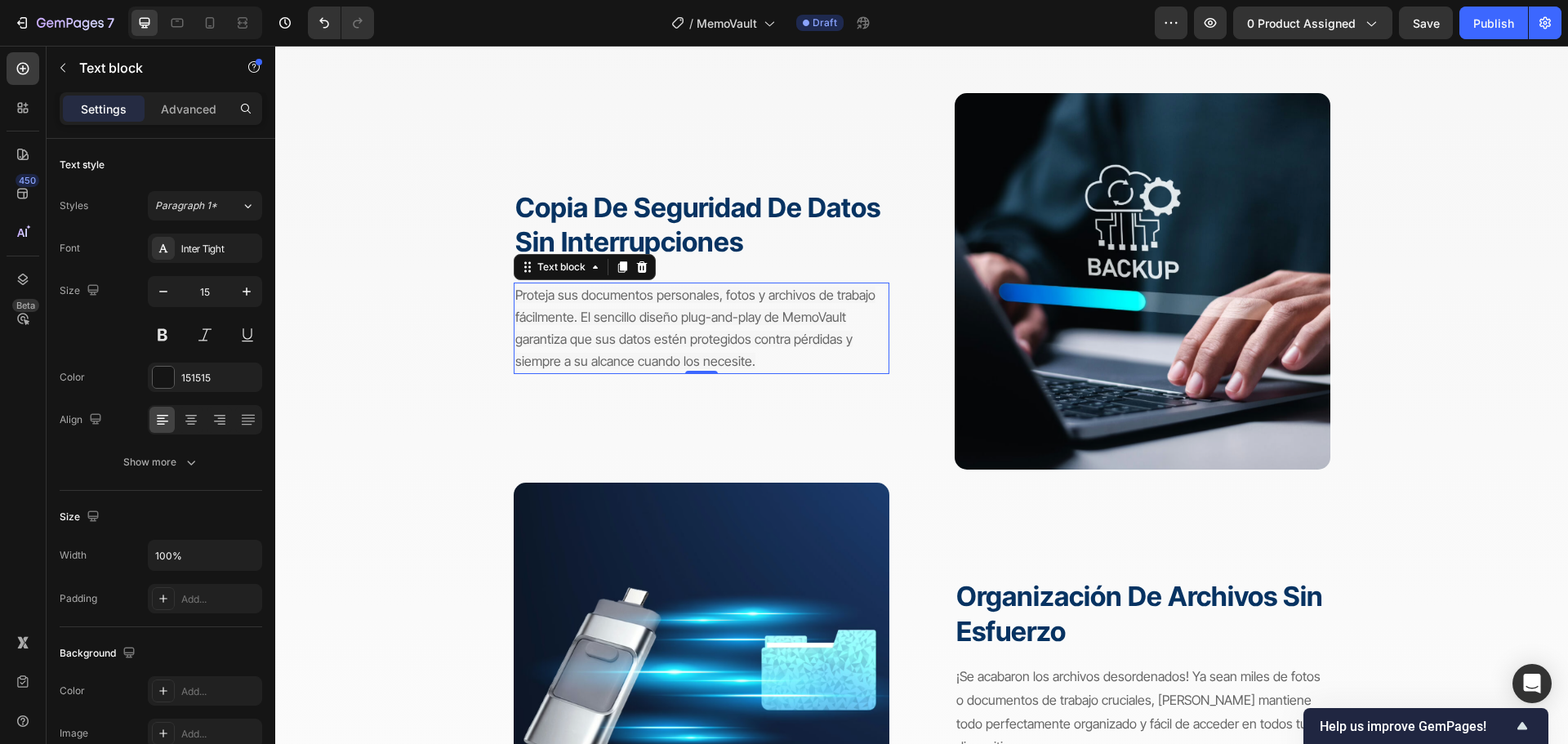
click at [586, 346] on span "Proteja sus documentos personales, fotos y archivos de trabajo fácilmente. El s…" at bounding box center [695, 328] width 361 height 83
click at [235, 194] on button "Paragraph 1*" at bounding box center [205, 206] width 114 height 30
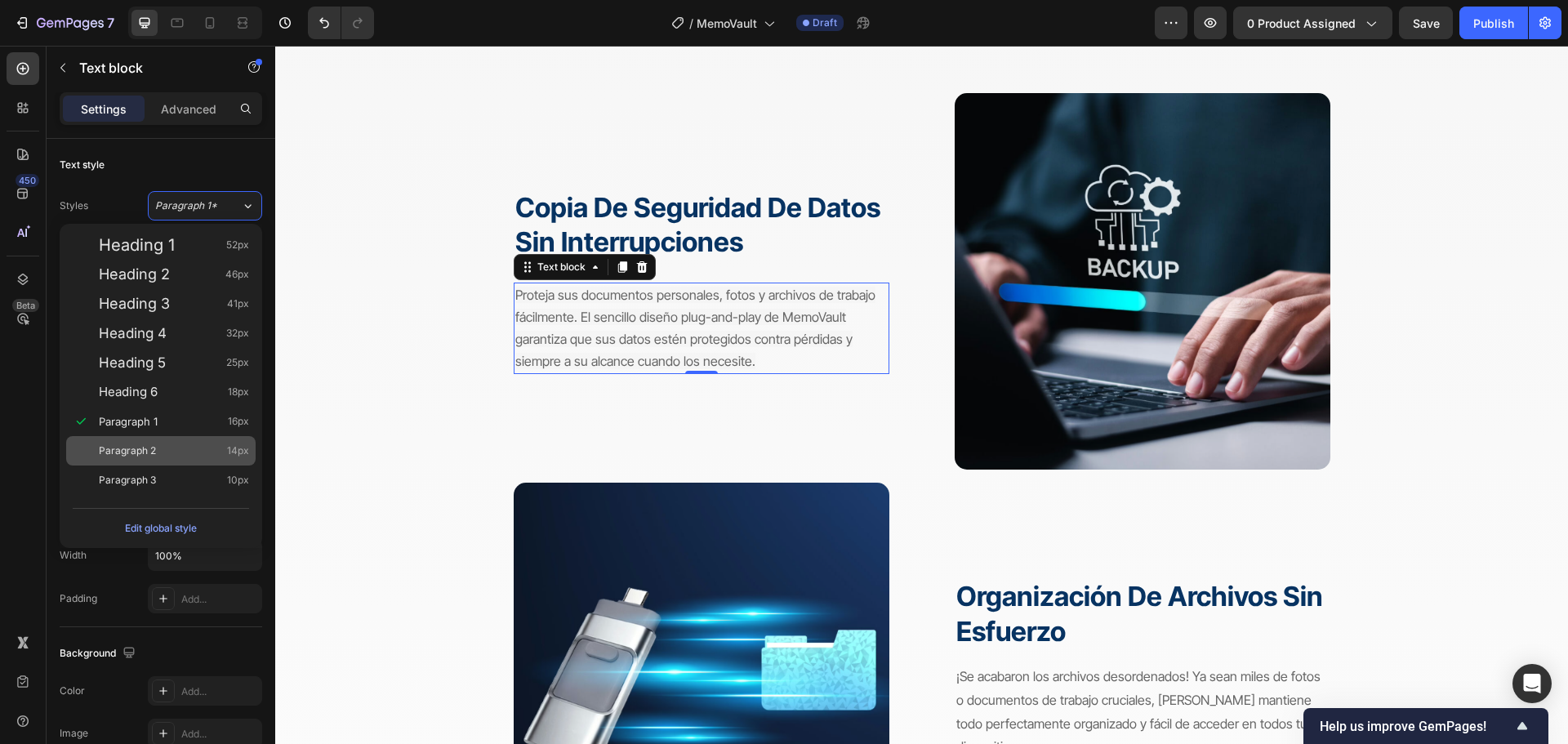
click at [192, 442] on div "Paragraph 2 14px" at bounding box center [174, 450] width 150 height 16
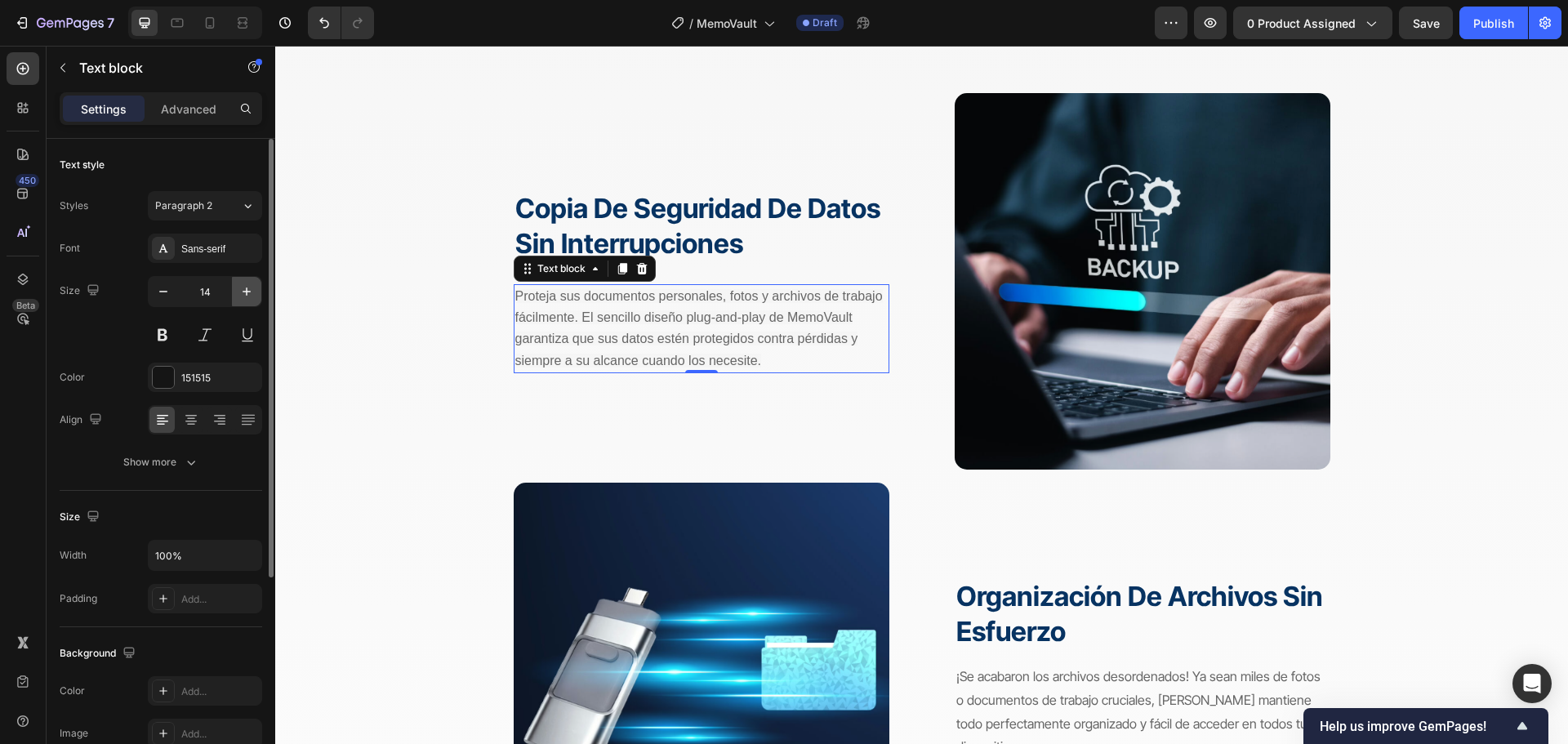
click at [246, 286] on icon "button" at bounding box center [246, 291] width 16 height 16
type input "15"
click at [602, 335] on span "Proteja sus documentos personales, fotos y archivos de trabajo fácilmente. El s…" at bounding box center [699, 328] width 367 height 80
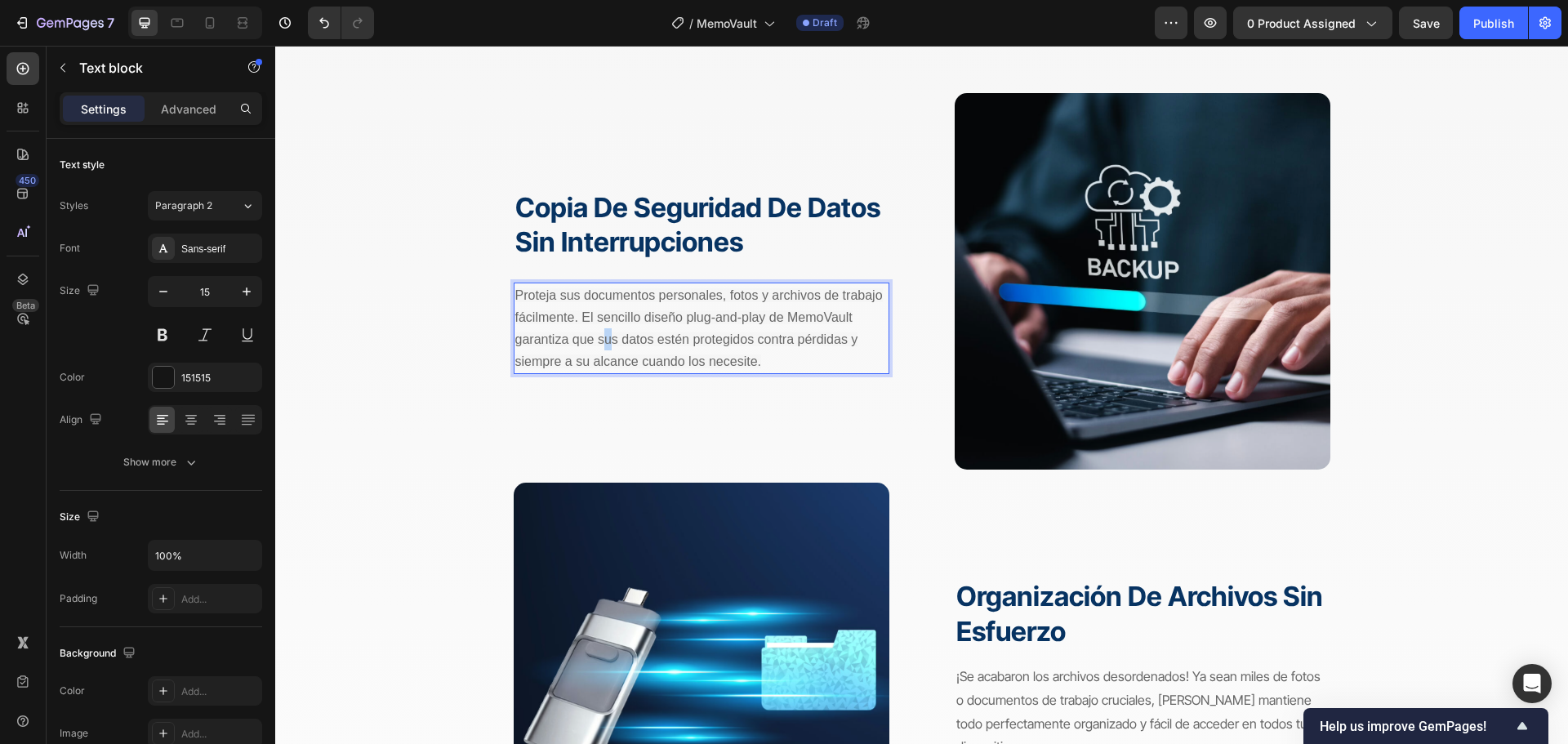
click at [602, 336] on span "Proteja sus documentos personales, fotos y archivos de trabajo fácilmente. El s…" at bounding box center [699, 328] width 367 height 80
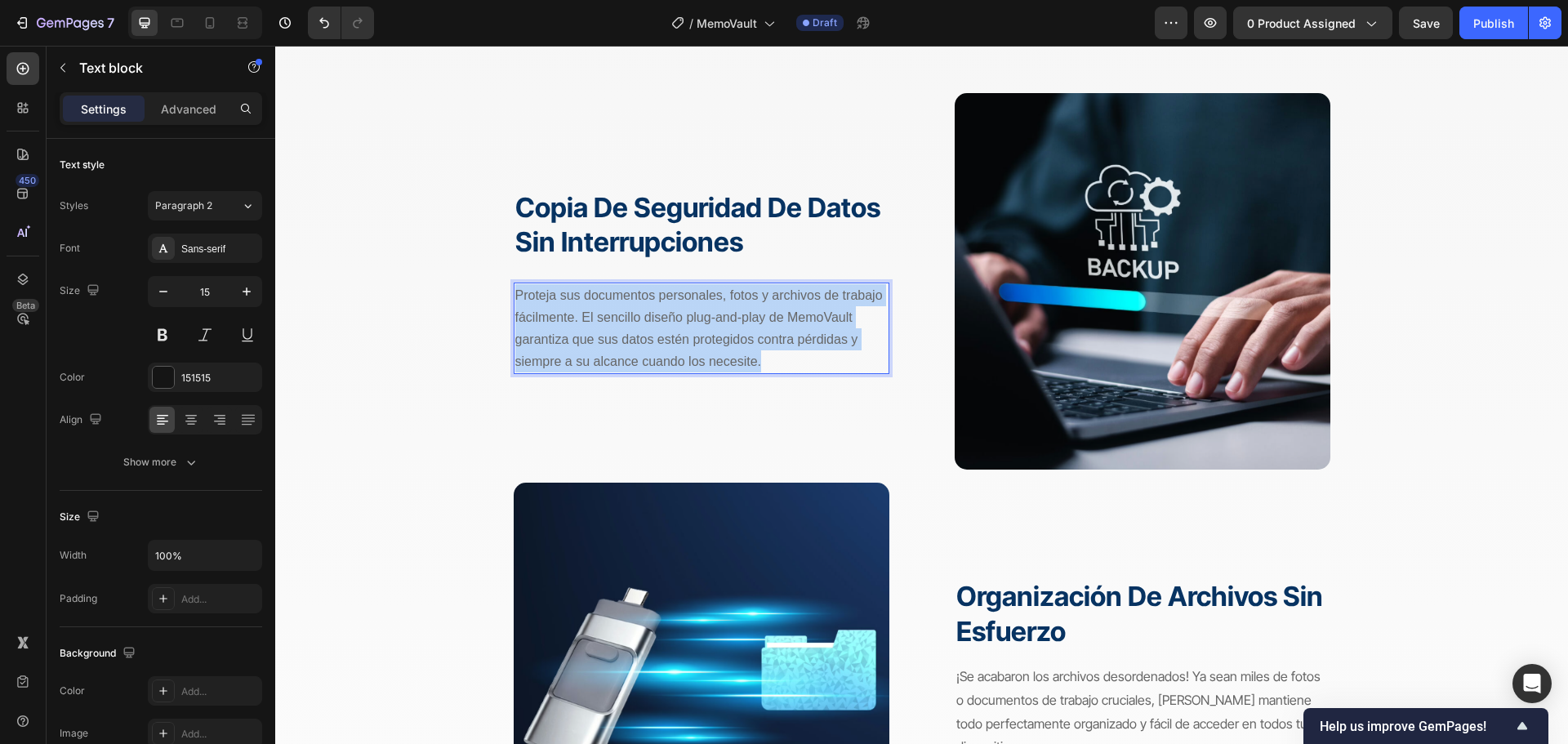
click at [602, 336] on span "Proteja sus documentos personales, fotos y archivos de trabajo fácilmente. El s…" at bounding box center [699, 328] width 367 height 80
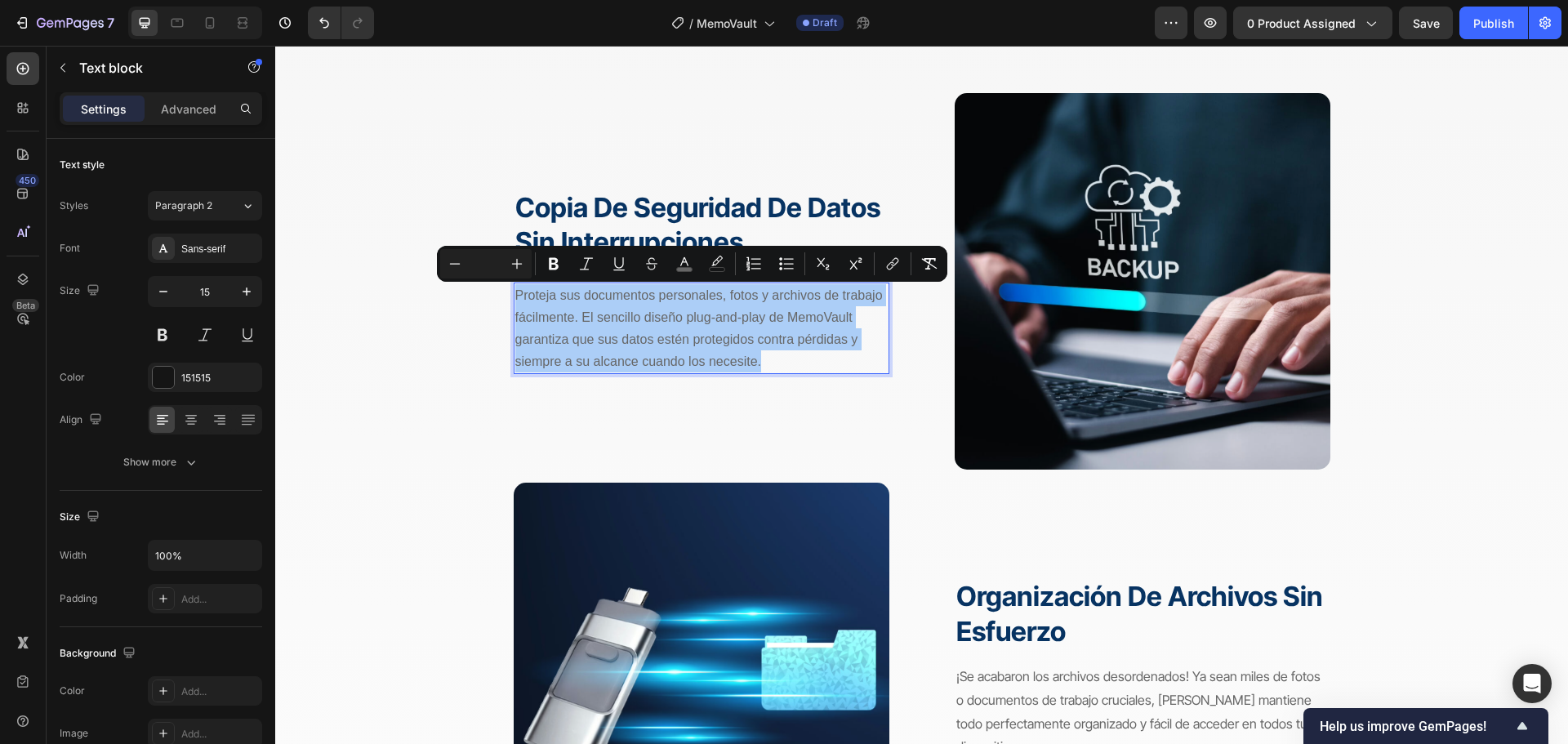
click at [490, 262] on input "Editor contextual toolbar" at bounding box center [485, 263] width 33 height 19
type input "15"
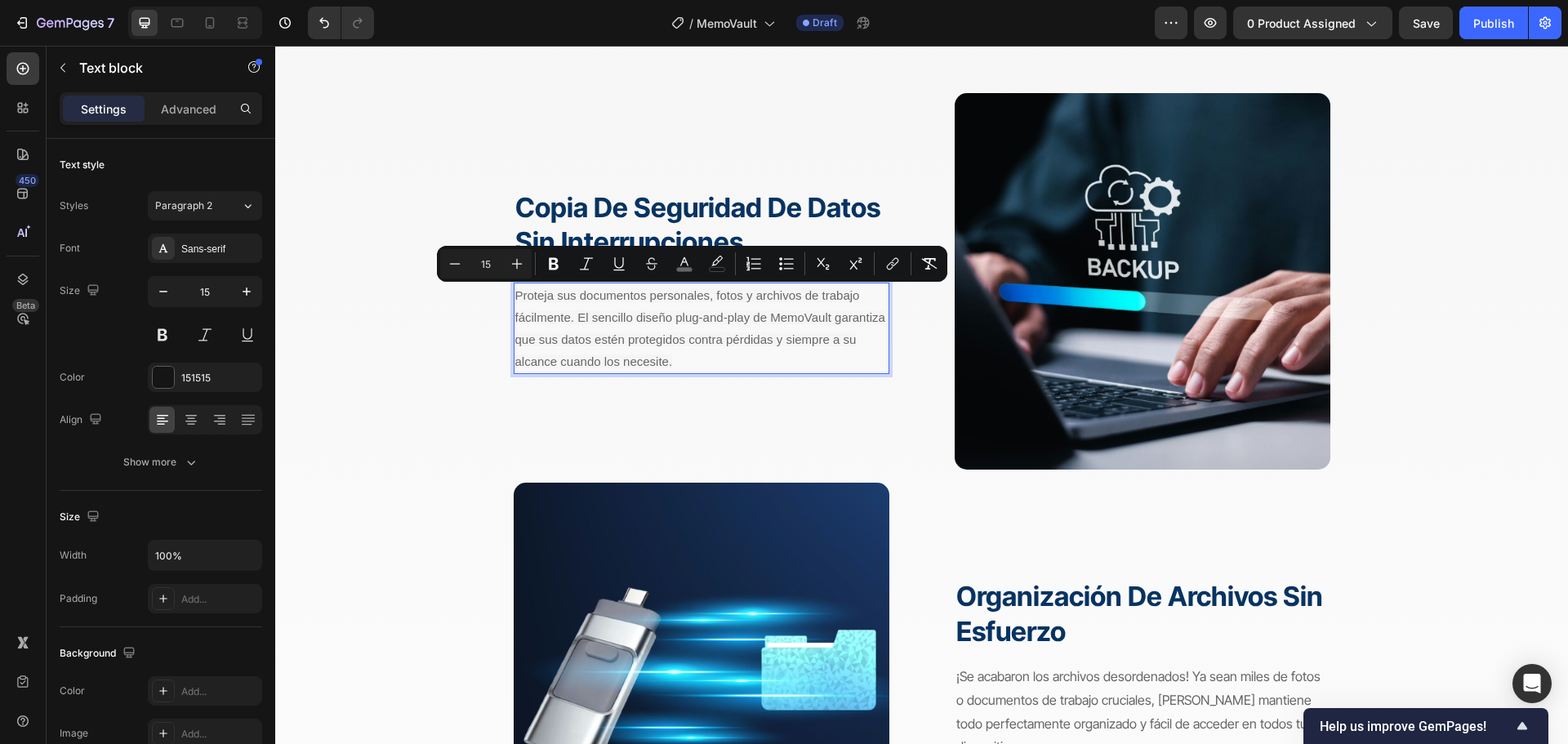
click at [734, 325] on p "Proteja sus documentos personales, fotos y archivos de trabajo fácilmente. El s…" at bounding box center [701, 329] width 372 height 88
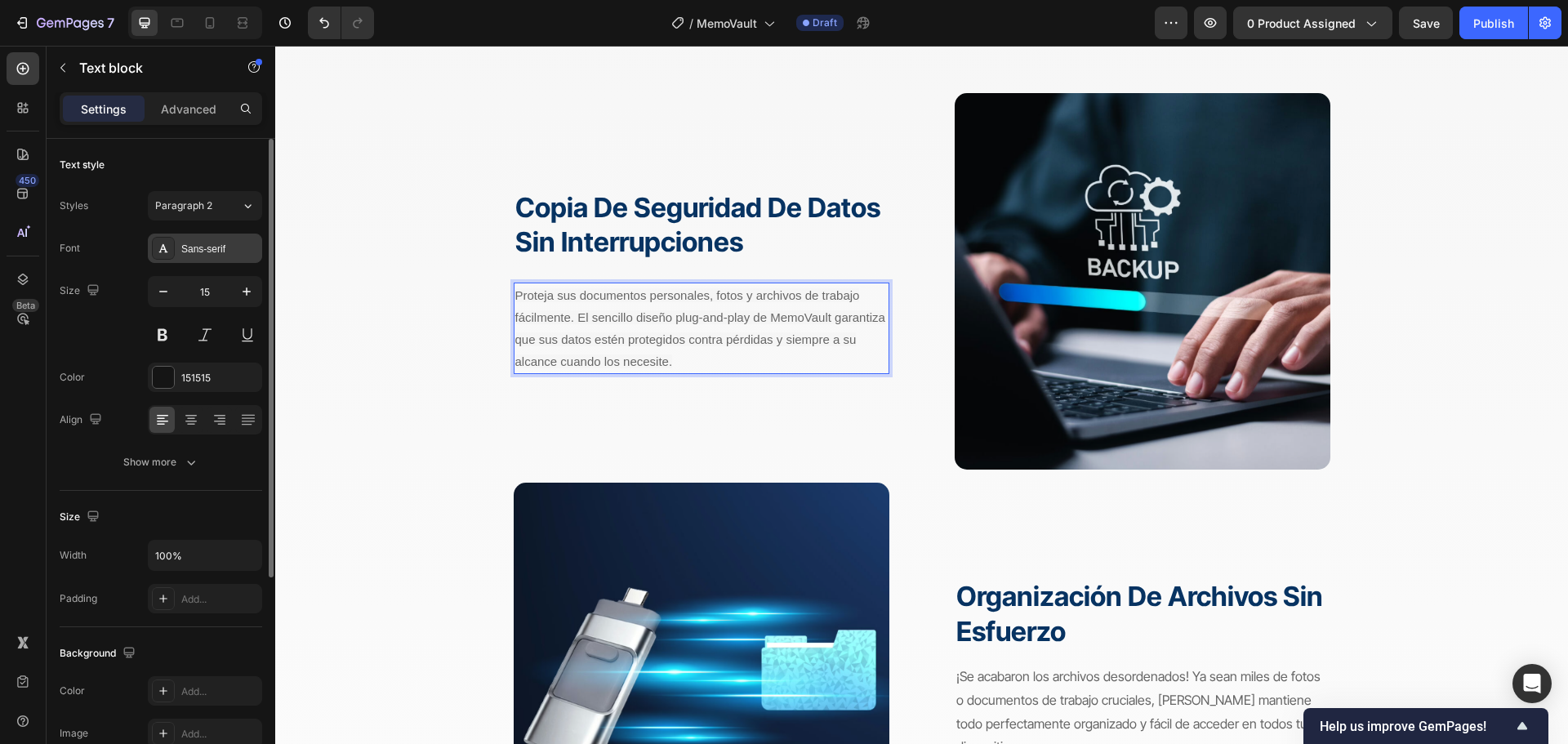
click at [213, 244] on div "Sans-serif" at bounding box center [220, 248] width 77 height 14
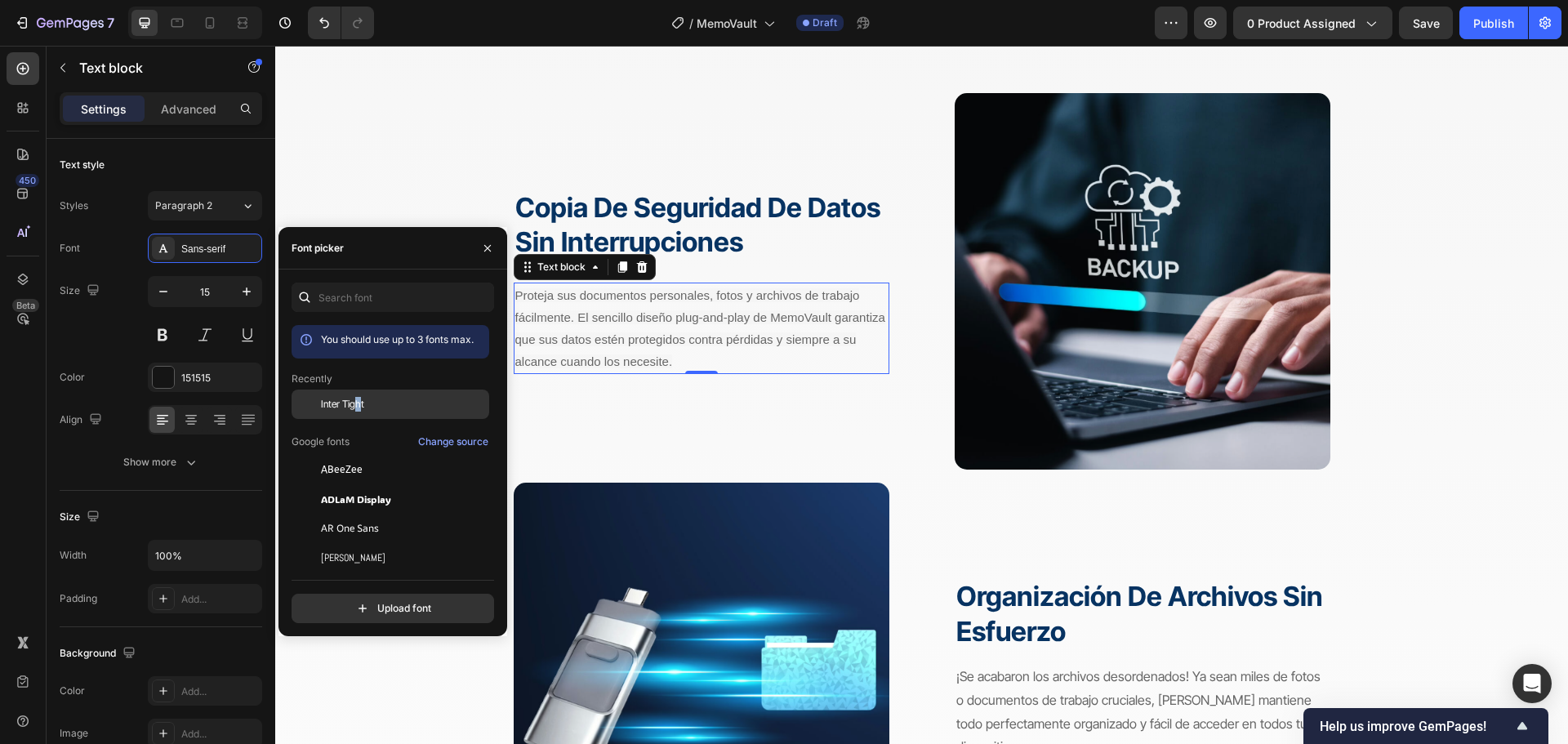
click at [359, 406] on span "Inter Tight" at bounding box center [342, 404] width 43 height 14
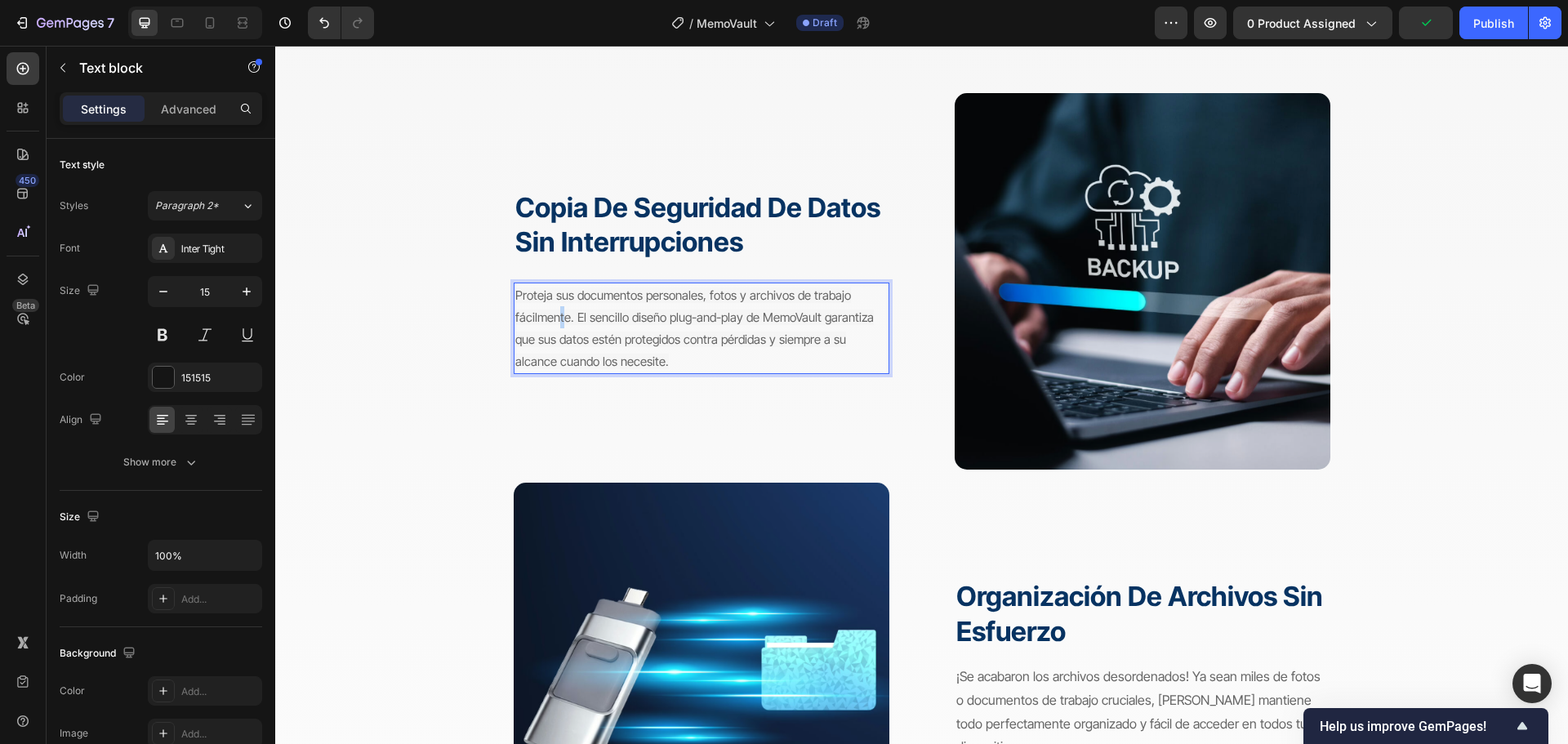
click at [556, 328] on p "Proteja sus documentos personales, fotos y archivos de trabajo fácilmente. El s…" at bounding box center [701, 329] width 372 height 88
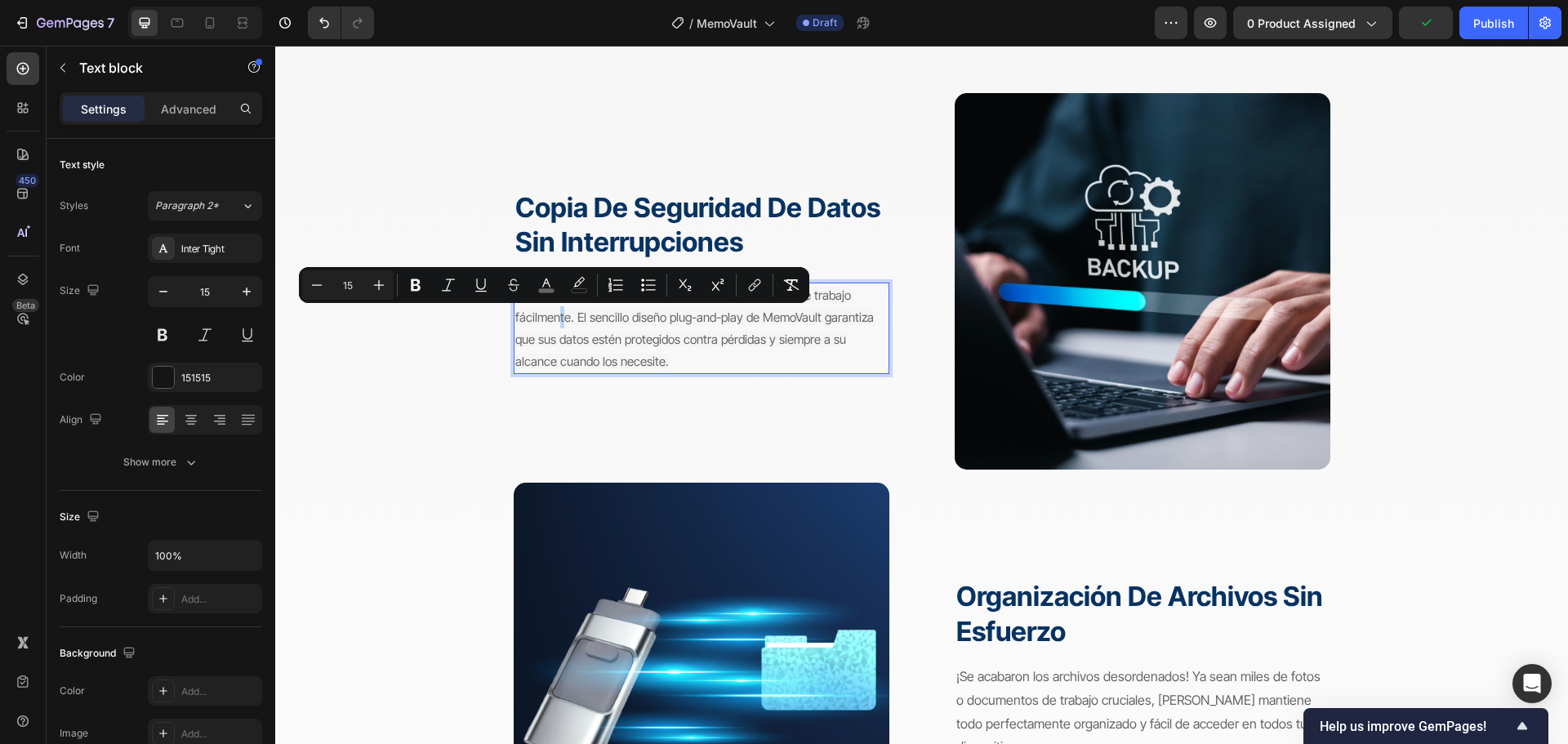
click at [556, 328] on p "Proteja sus documentos personales, fotos y archivos de trabajo fácilmente. El s…" at bounding box center [701, 329] width 372 height 88
click at [557, 328] on p "Proteja sus documentos personales, fotos y archivos de trabajo fácilmente. El s…" at bounding box center [701, 329] width 372 height 88
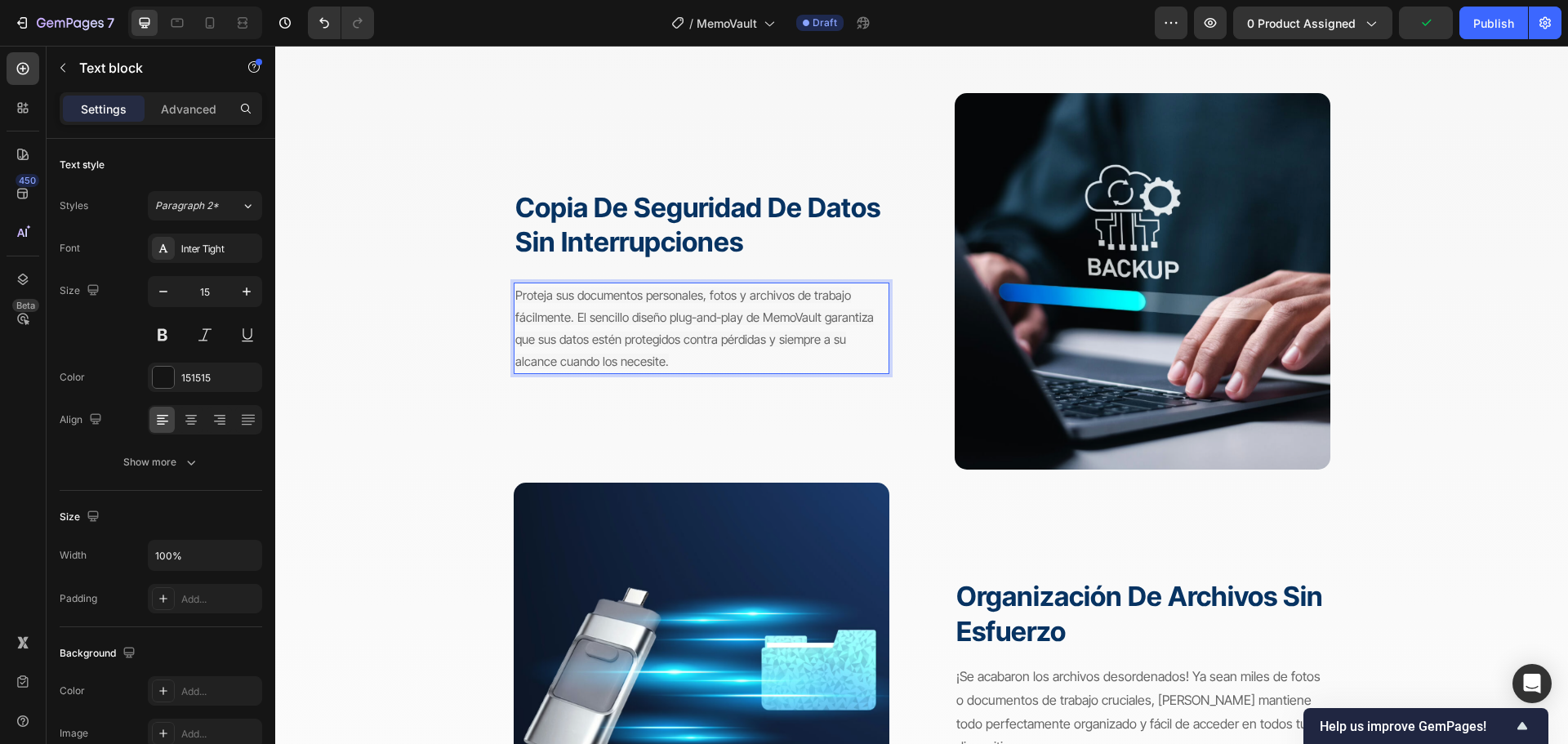
click at [546, 326] on p "Proteja sus documentos personales, fotos y archivos de trabajo fácilmente. El s…" at bounding box center [701, 329] width 372 height 88
click at [547, 327] on p "Proteja sus documentos personales, fotos y archivos de trabajo fácilmente. El s…" at bounding box center [701, 329] width 372 height 88
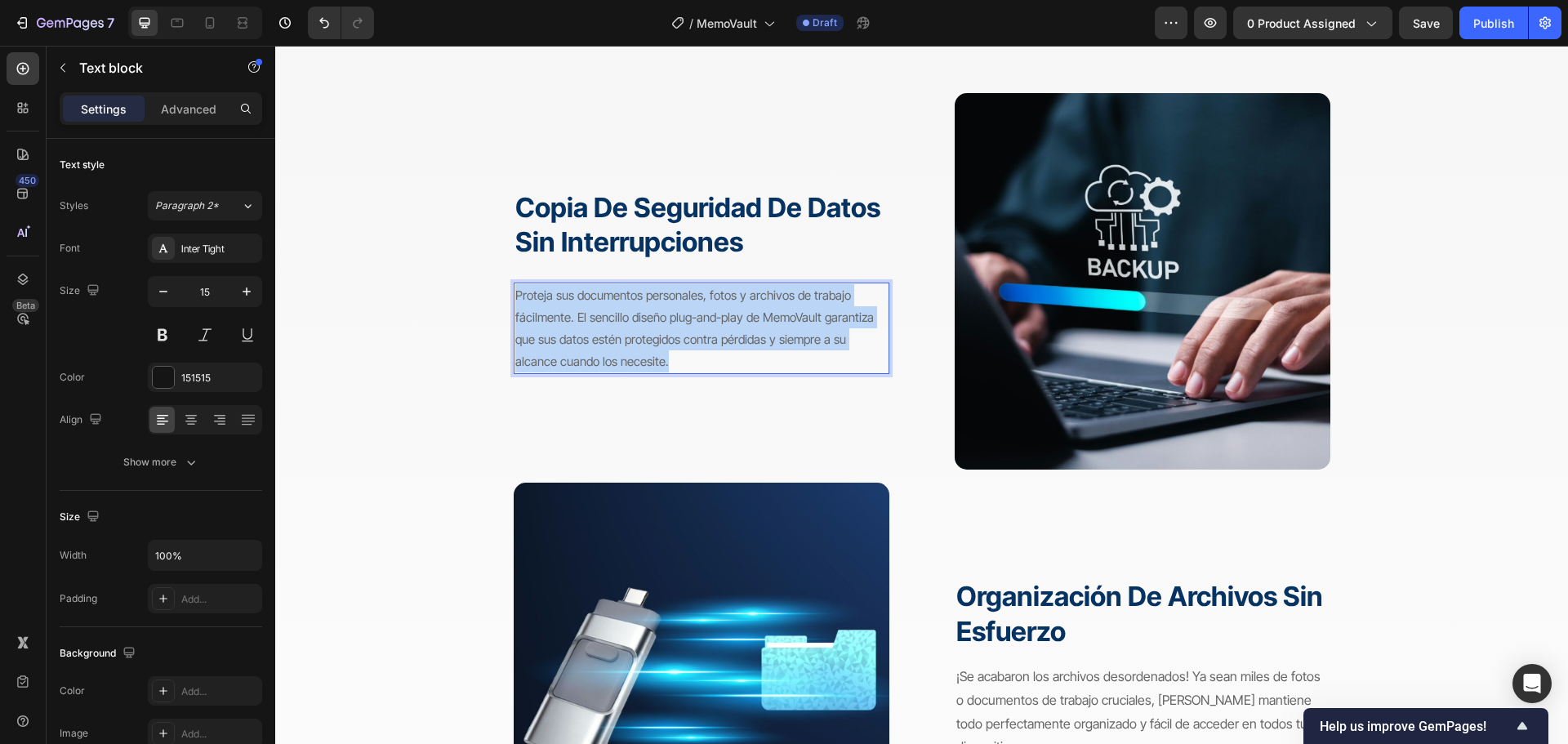
click at [548, 327] on p "Proteja sus documentos personales, fotos y archivos de trabajo fácilmente. El s…" at bounding box center [701, 329] width 372 height 88
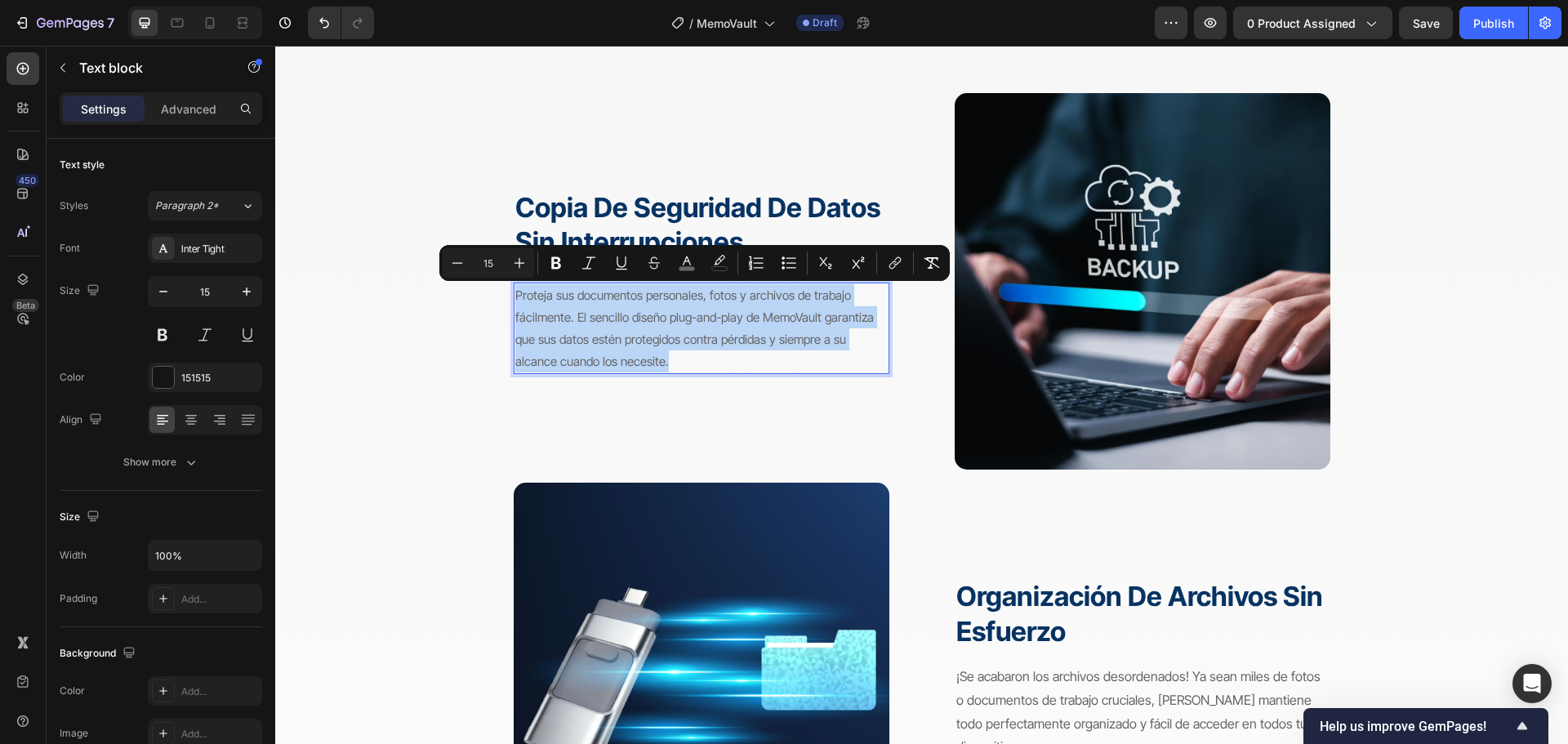
click at [548, 328] on p "Proteja sus documentos personales, fotos y archivos de trabajo fácilmente. El s…" at bounding box center [701, 329] width 372 height 88
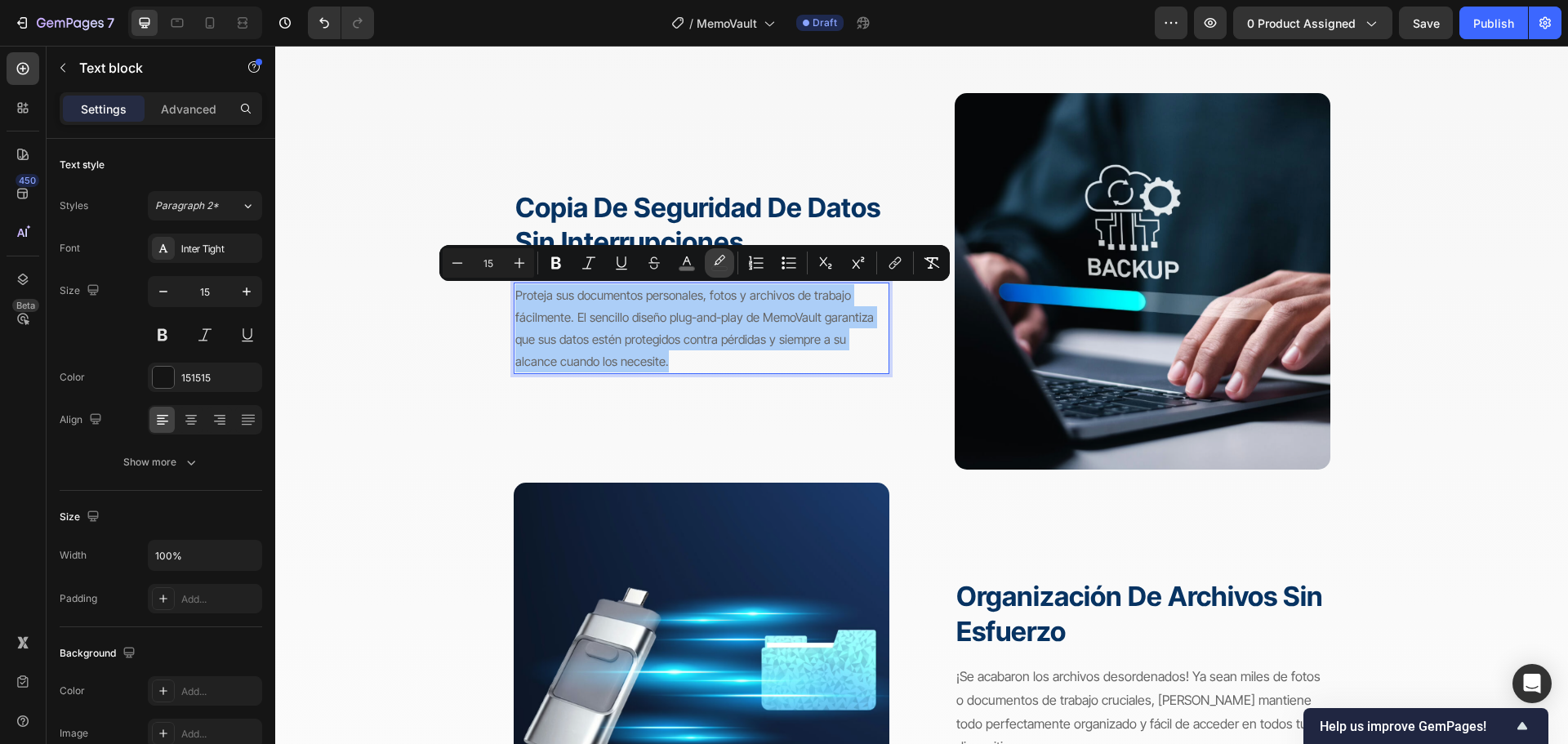
click at [724, 261] on icon "Editor contextual toolbar" at bounding box center [719, 262] width 16 height 16
type input "000000"
type input "1"
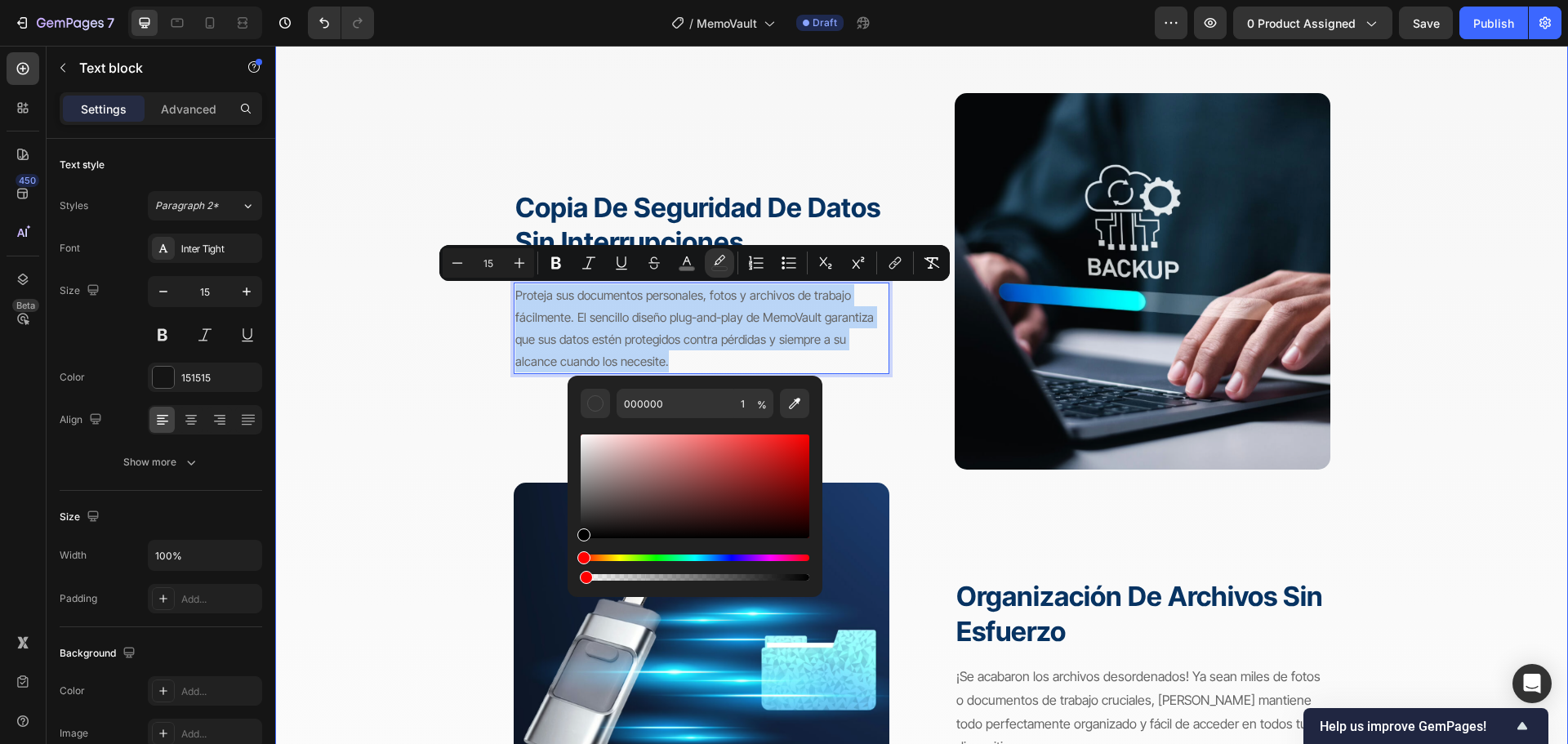
click at [462, 399] on div "El dispositivo perfecto para todas sus necesidades de datos Heading Su herramie…" at bounding box center [921, 696] width 1195 height 1451
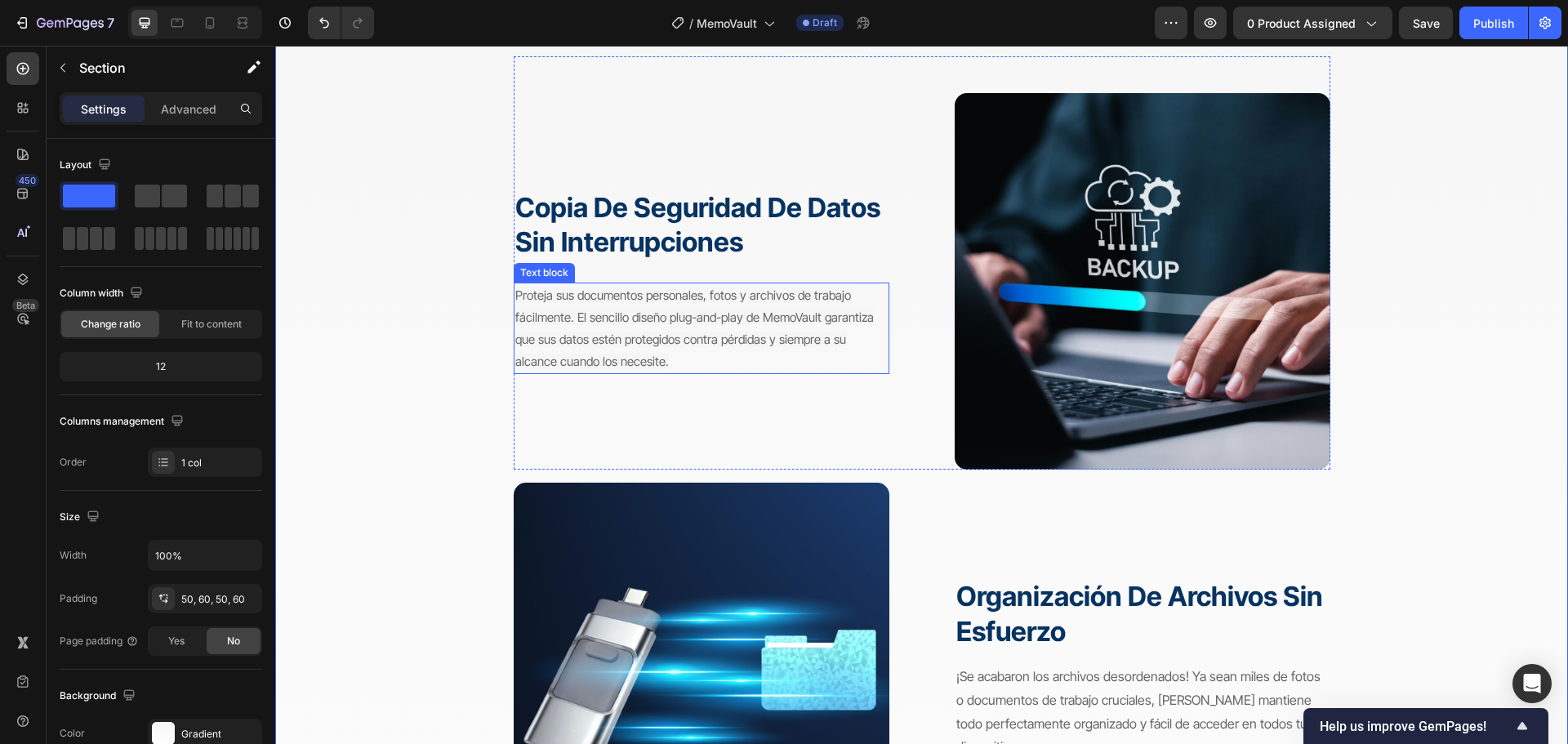
click at [782, 343] on span "Proteja sus documentos personales, fotos y archivos de trabajo fácilmente. El s…" at bounding box center [694, 328] width 359 height 82
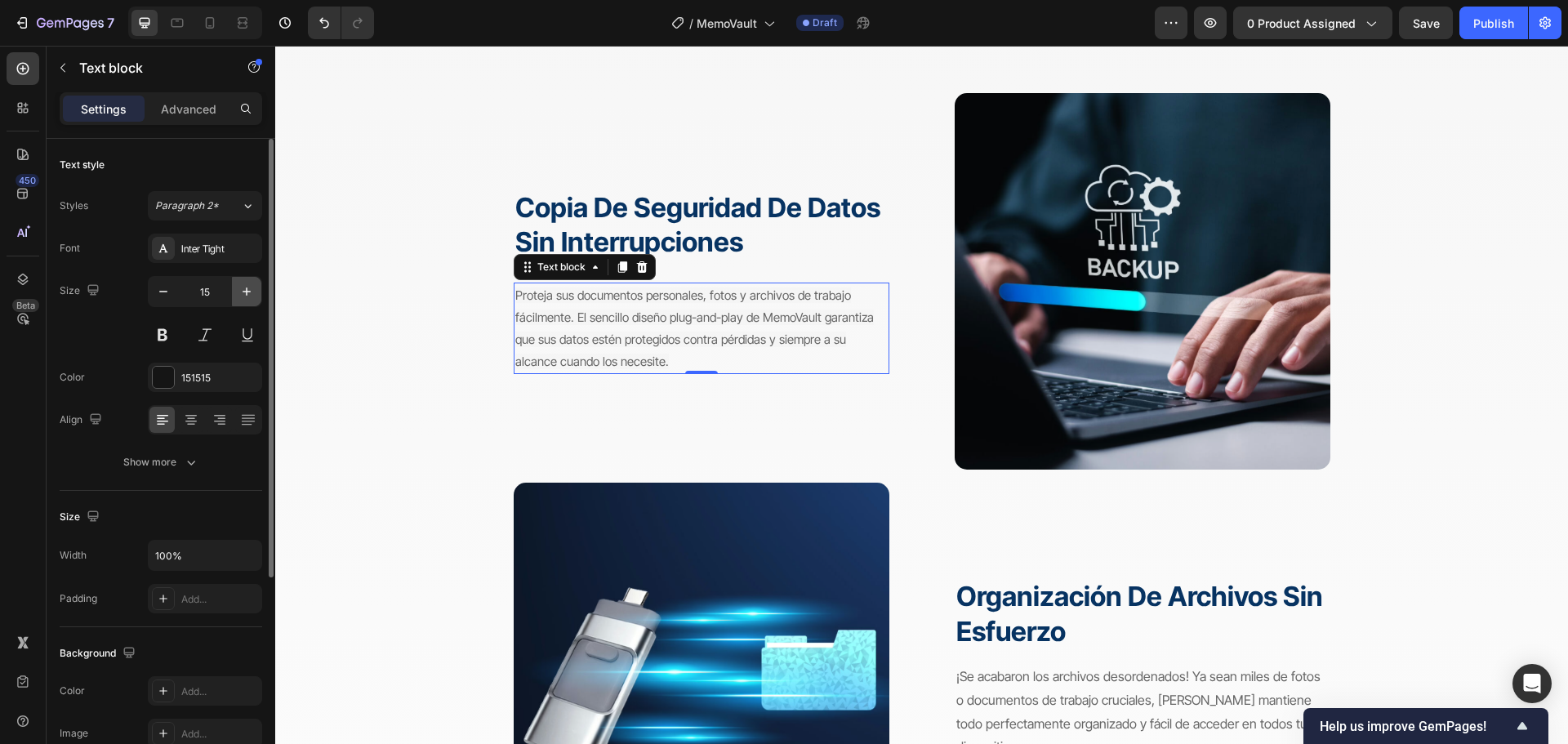
click at [246, 283] on button "button" at bounding box center [246, 291] width 30 height 30
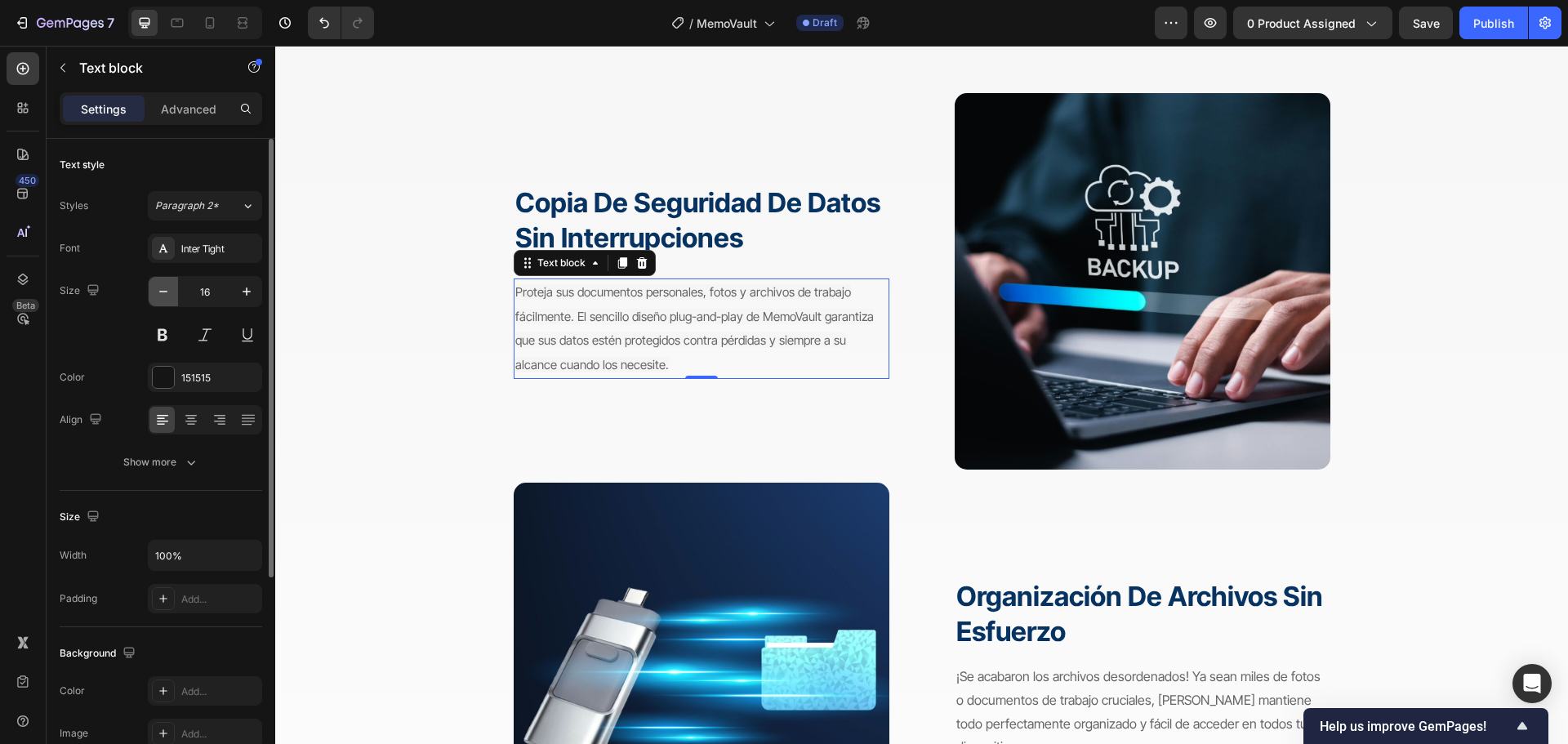
click at [167, 286] on icon "button" at bounding box center [162, 291] width 16 height 16
type input "15"
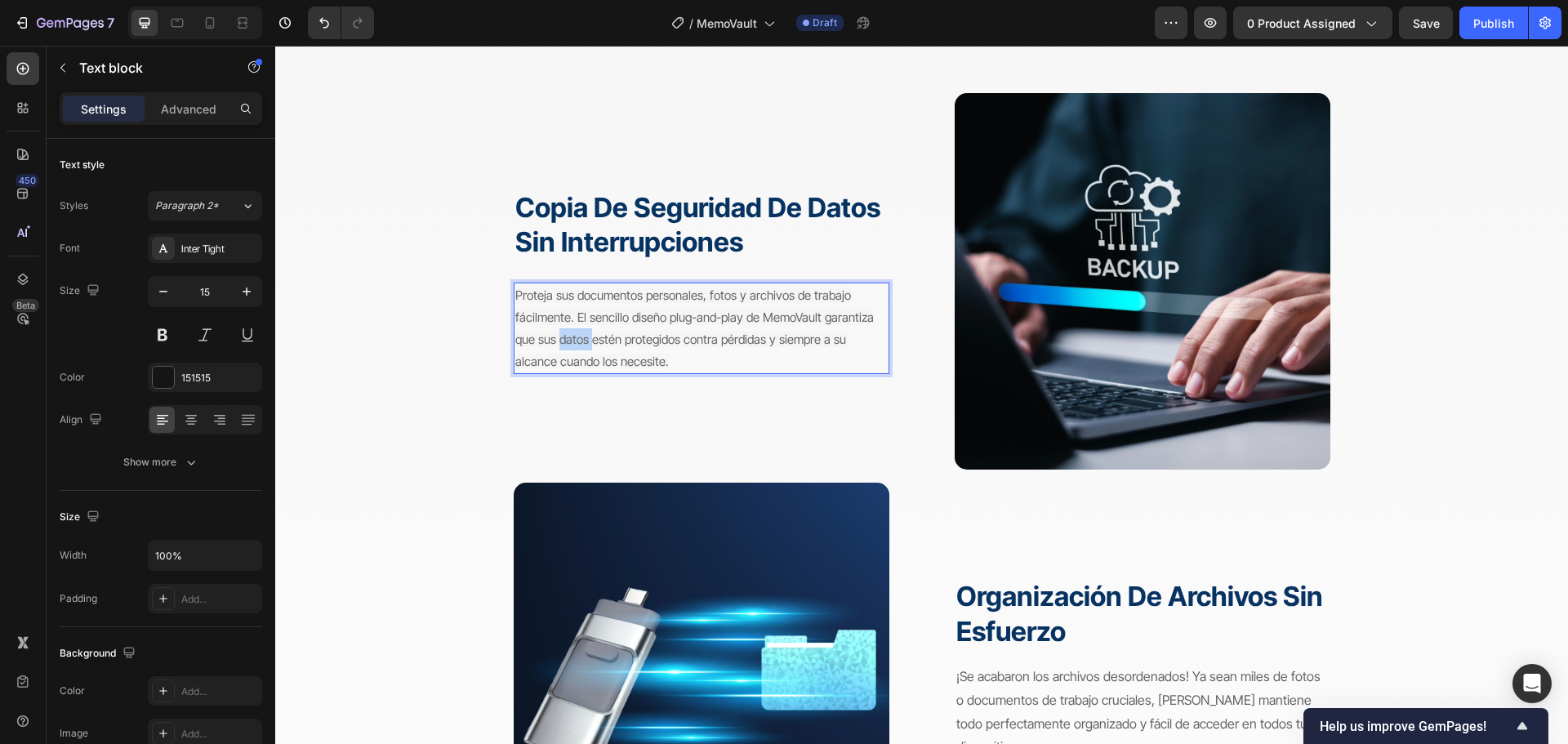
click at [558, 346] on span "Proteja sus documentos personales, fotos y archivos de trabajo fácilmente. El s…" at bounding box center [694, 328] width 359 height 82
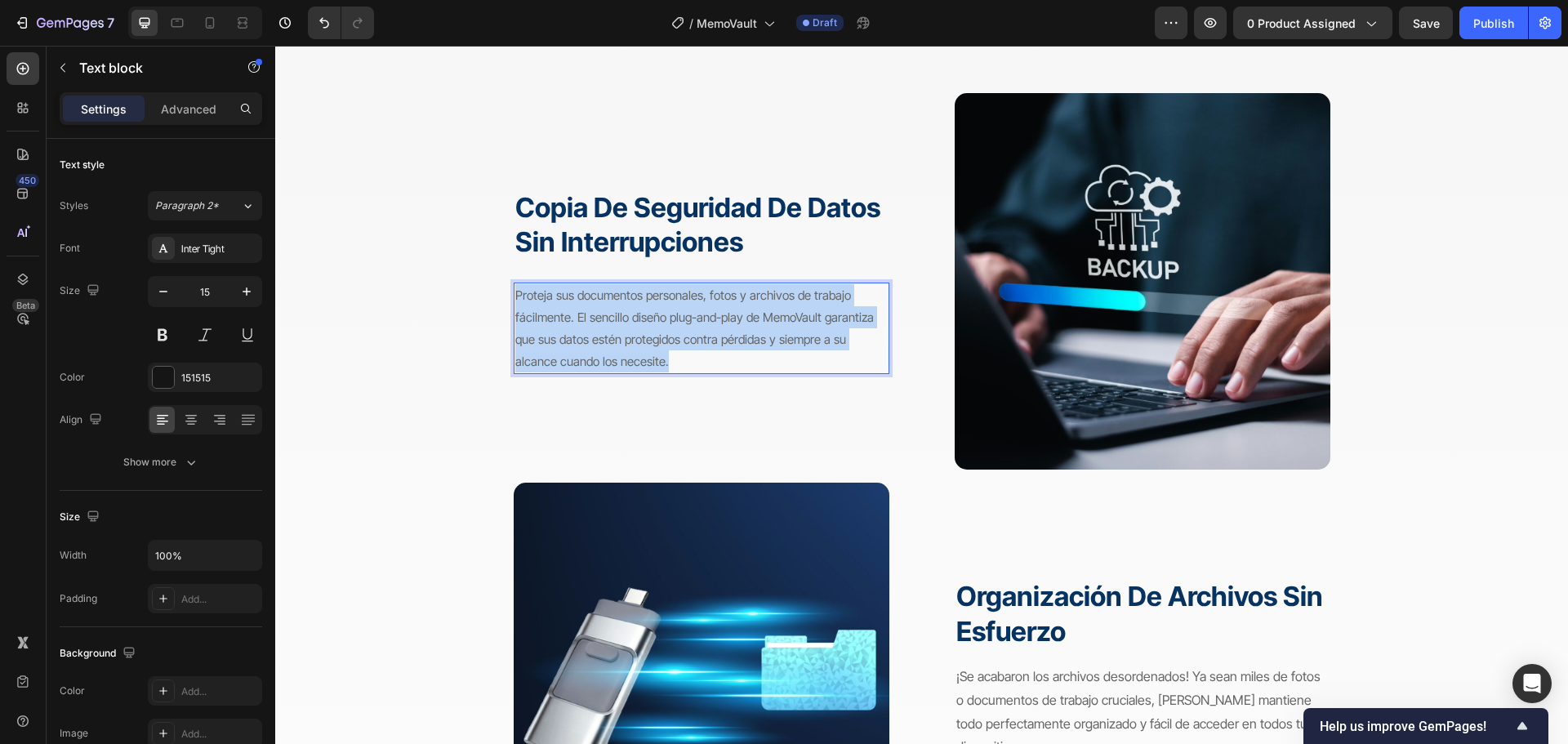
click at [558, 346] on span "Proteja sus documentos personales, fotos y archivos de trabajo fácilmente. El s…" at bounding box center [694, 328] width 359 height 82
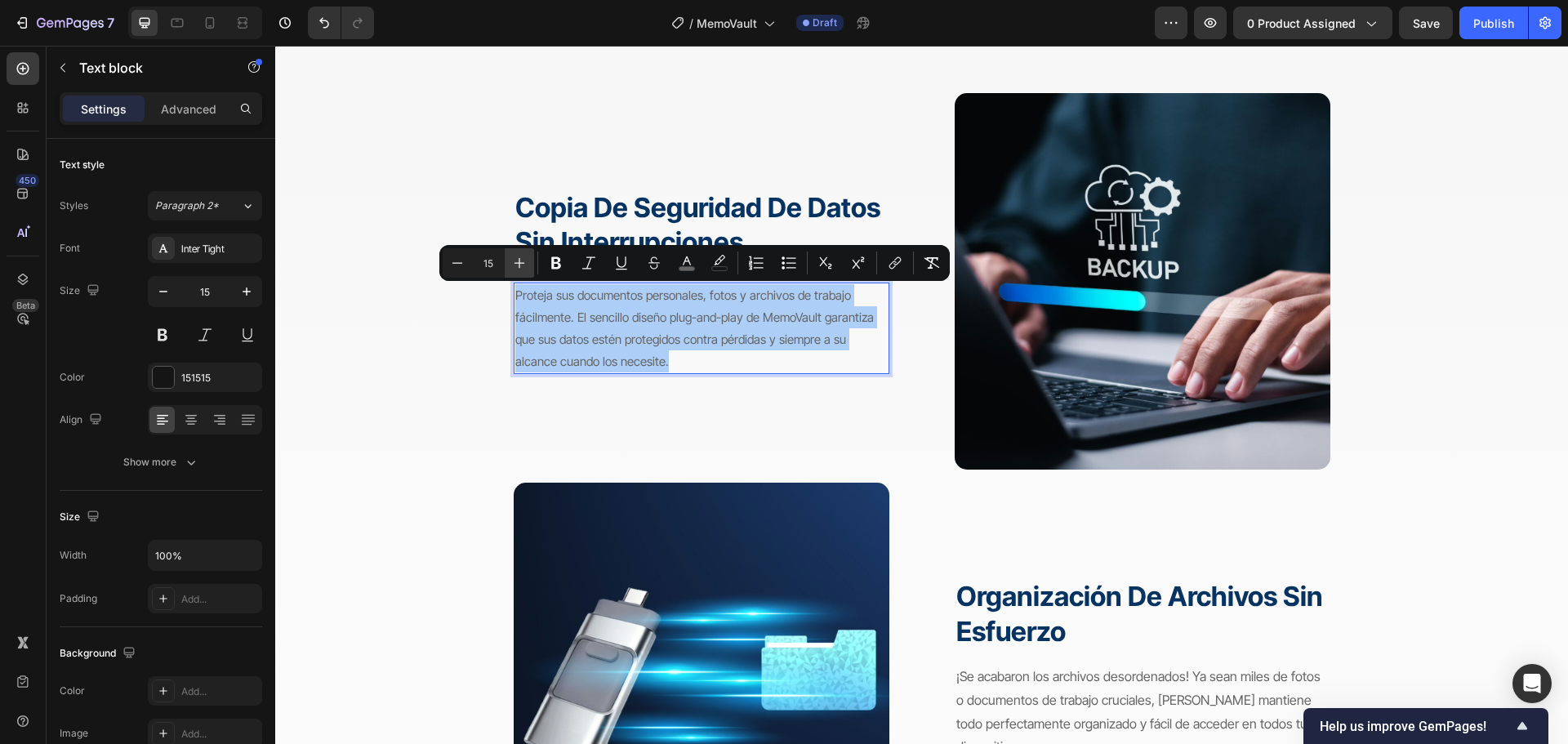
click at [512, 255] on button "Plus" at bounding box center [519, 262] width 30 height 30
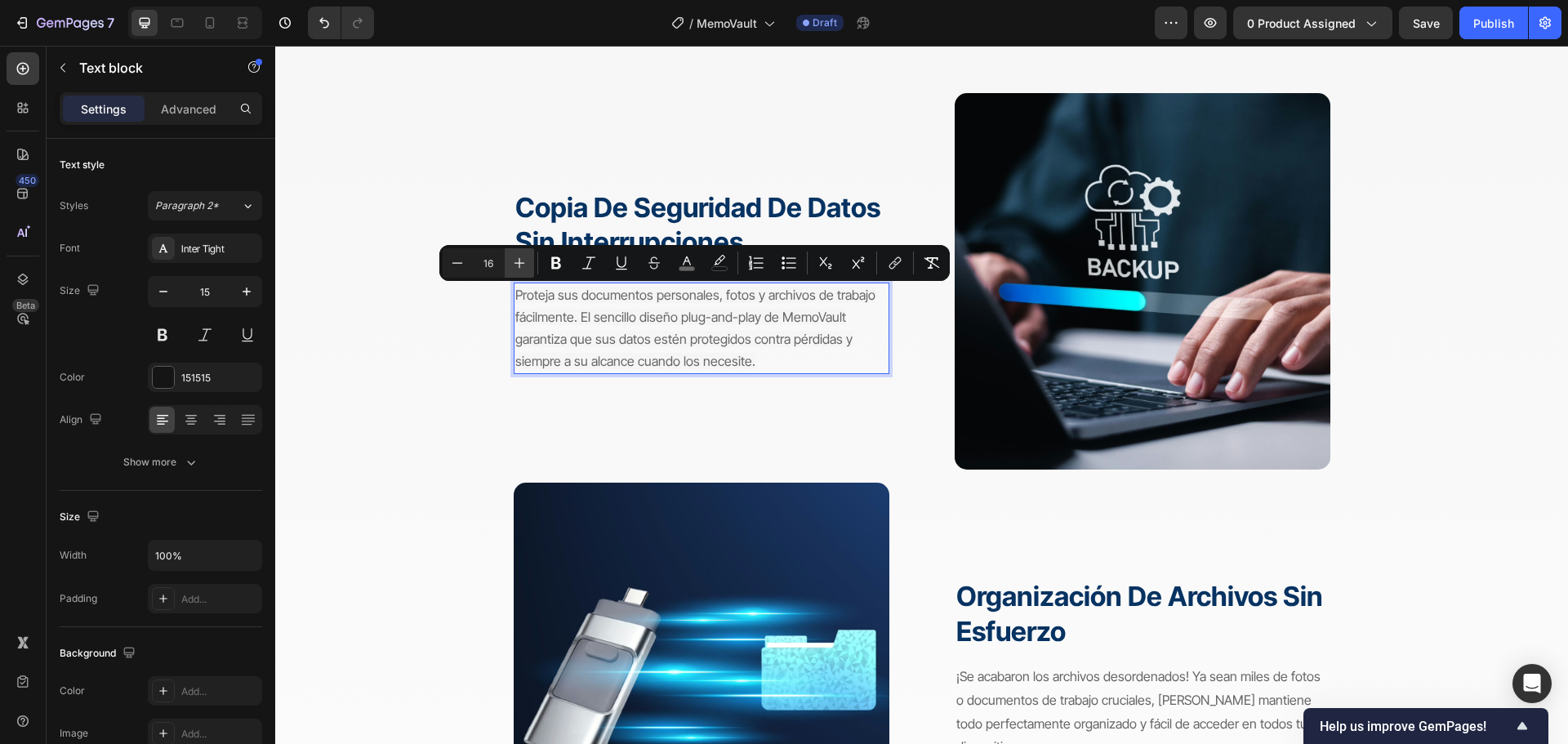
click at [512, 255] on icon "Editor contextual toolbar" at bounding box center [519, 262] width 16 height 16
click at [512, 256] on icon "Editor contextual toolbar" at bounding box center [519, 262] width 16 height 16
type input "18"
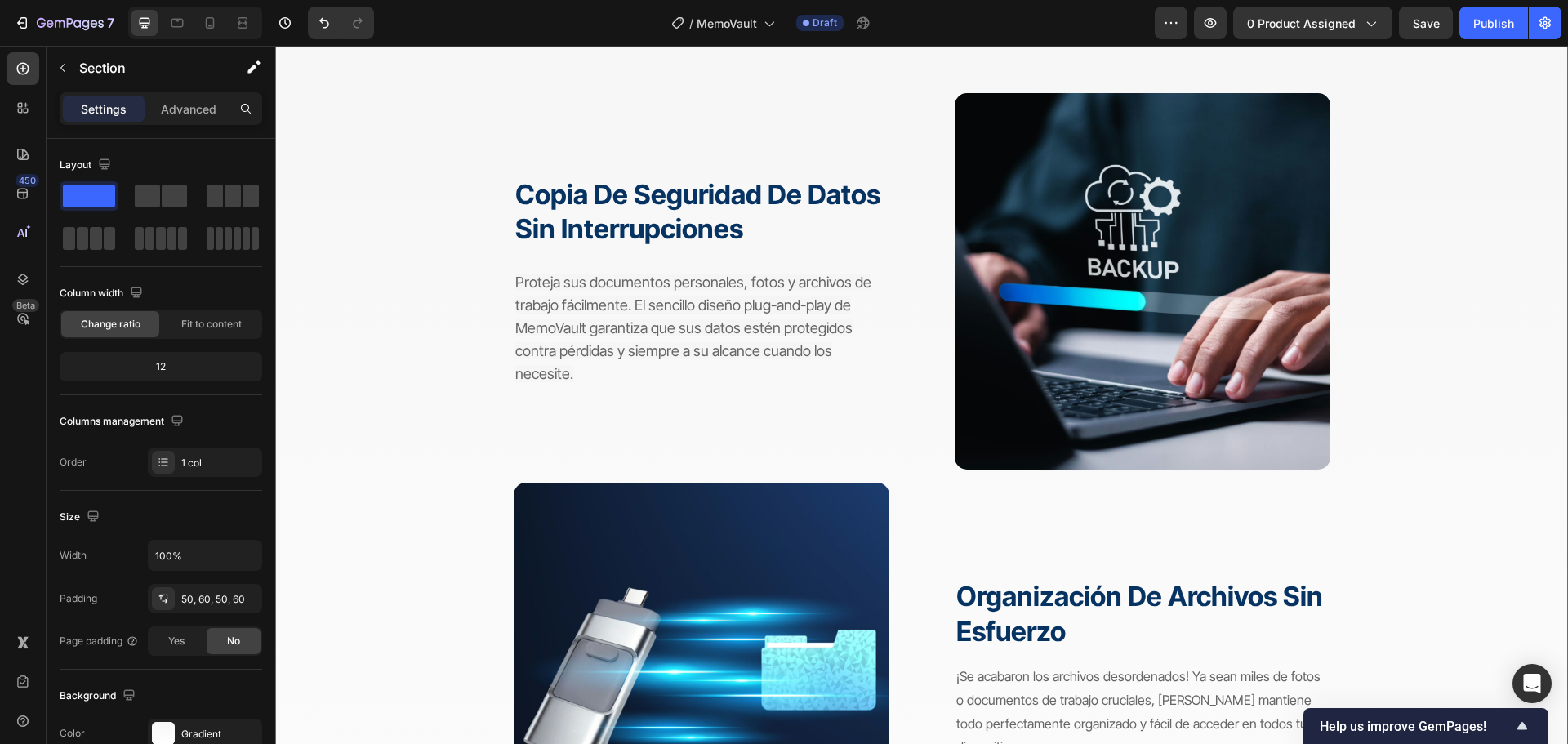
click at [441, 338] on div "El dispositivo perfecto para todas sus necesidades de datos Heading Su herramie…" at bounding box center [921, 696] width 1195 height 1451
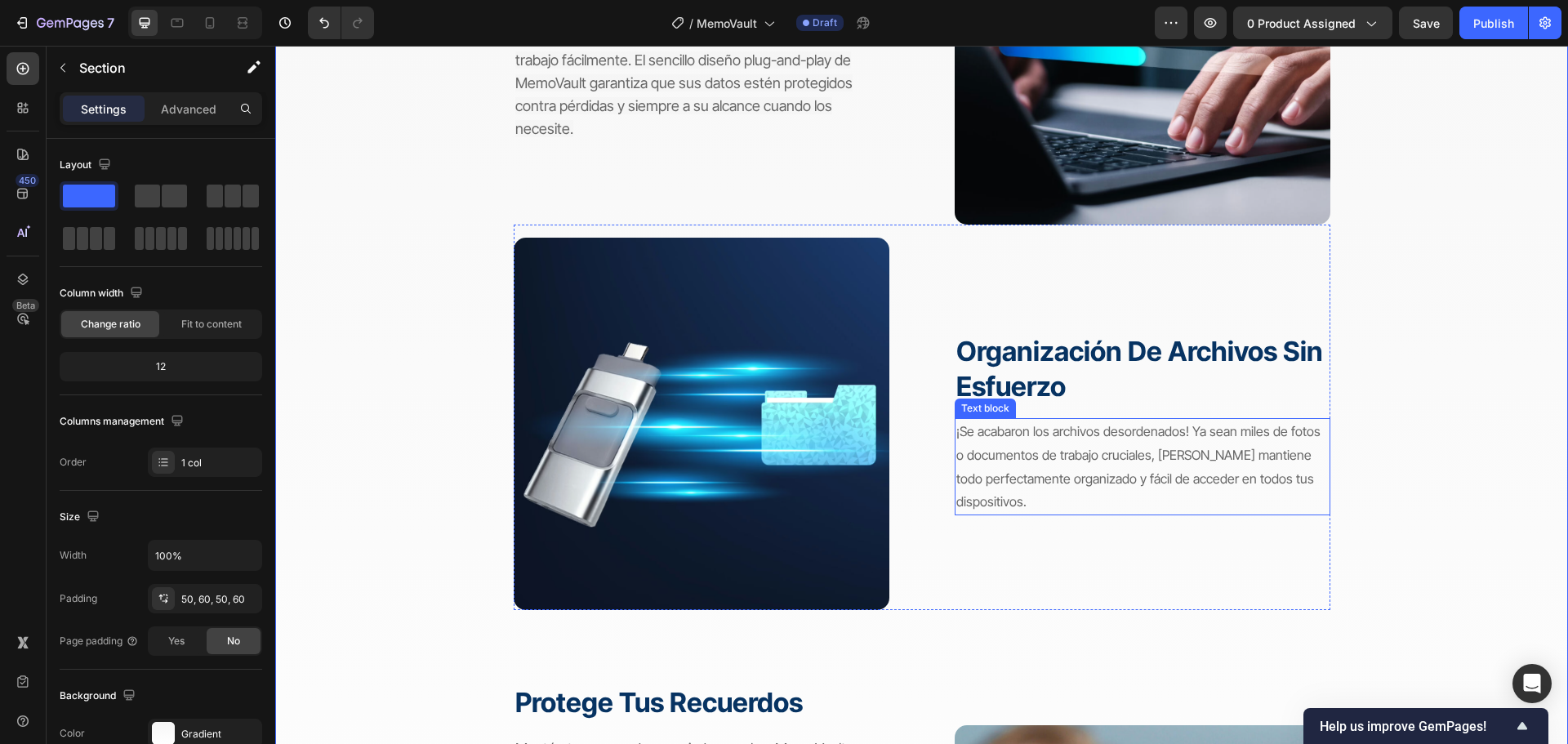
click at [1130, 466] on p "¡Se acabaron los archivos desordenados! Ya sean miles de fotos o documentos de …" at bounding box center [1142, 467] width 372 height 94
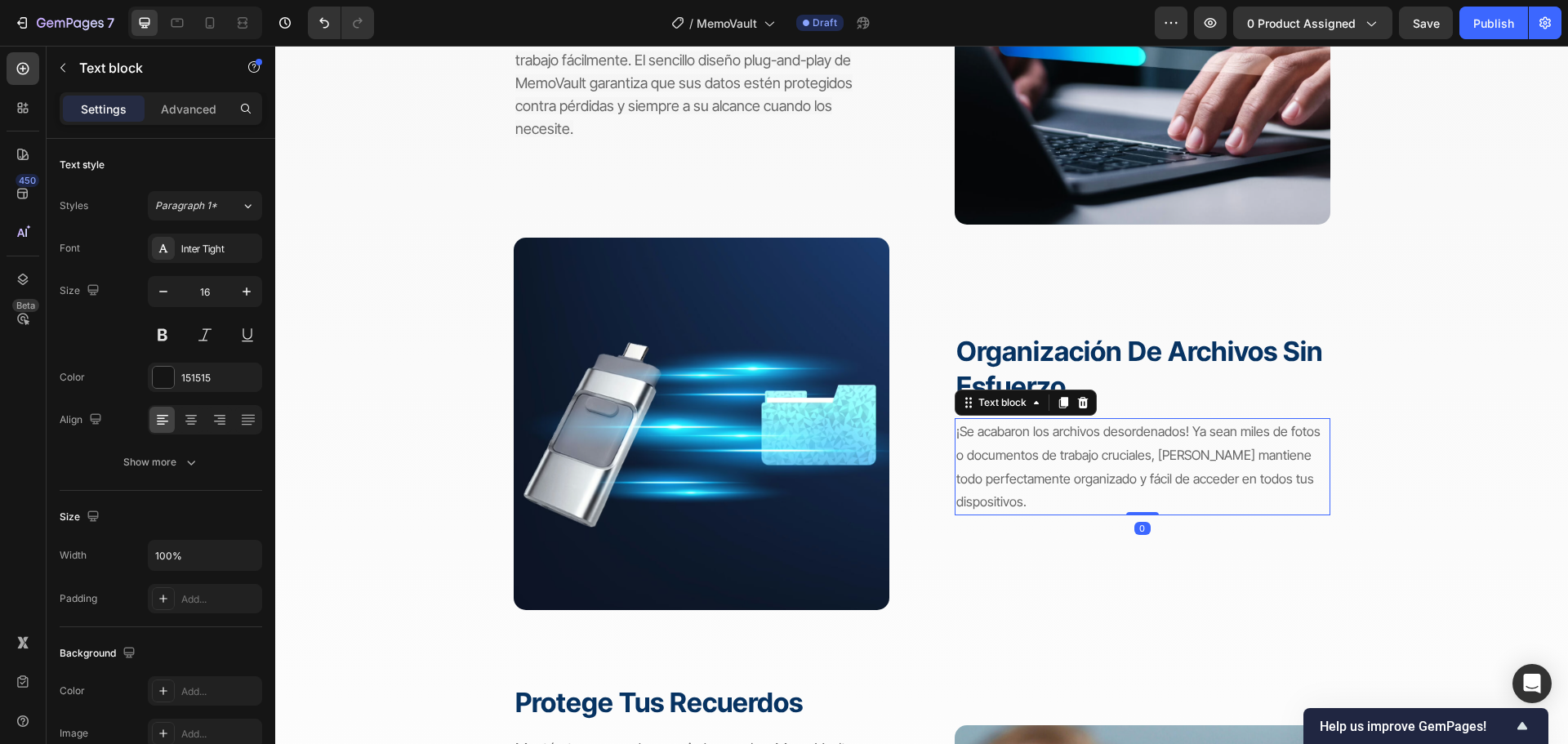
click at [1121, 466] on p "¡Se acabaron los archivos desordenados! Ya sean miles de fotos o documentos de …" at bounding box center [1142, 467] width 372 height 94
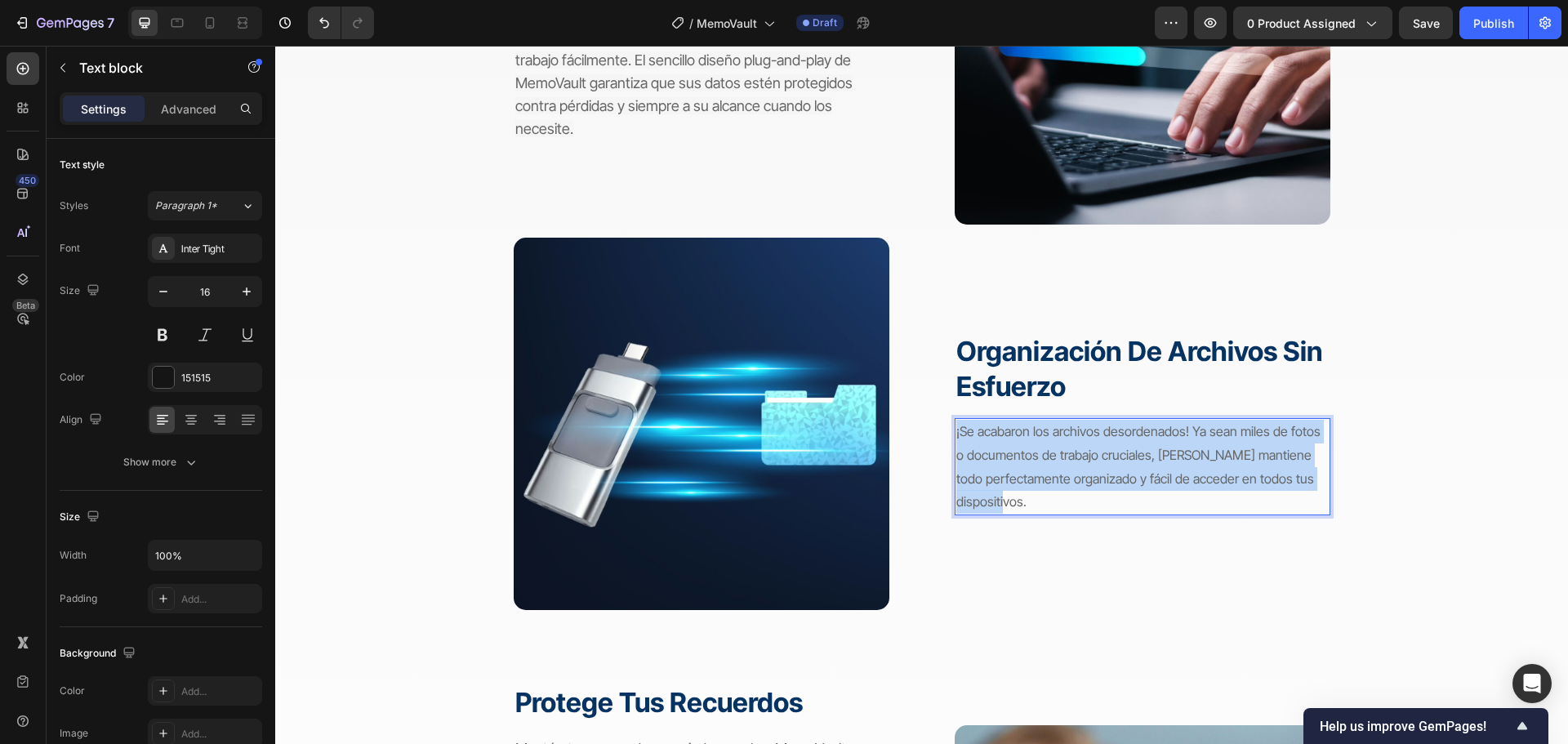
click at [1121, 466] on p "¡Se acabaron los archivos desordenados! Ya sean miles de fotos o documentos de …" at bounding box center [1142, 467] width 372 height 94
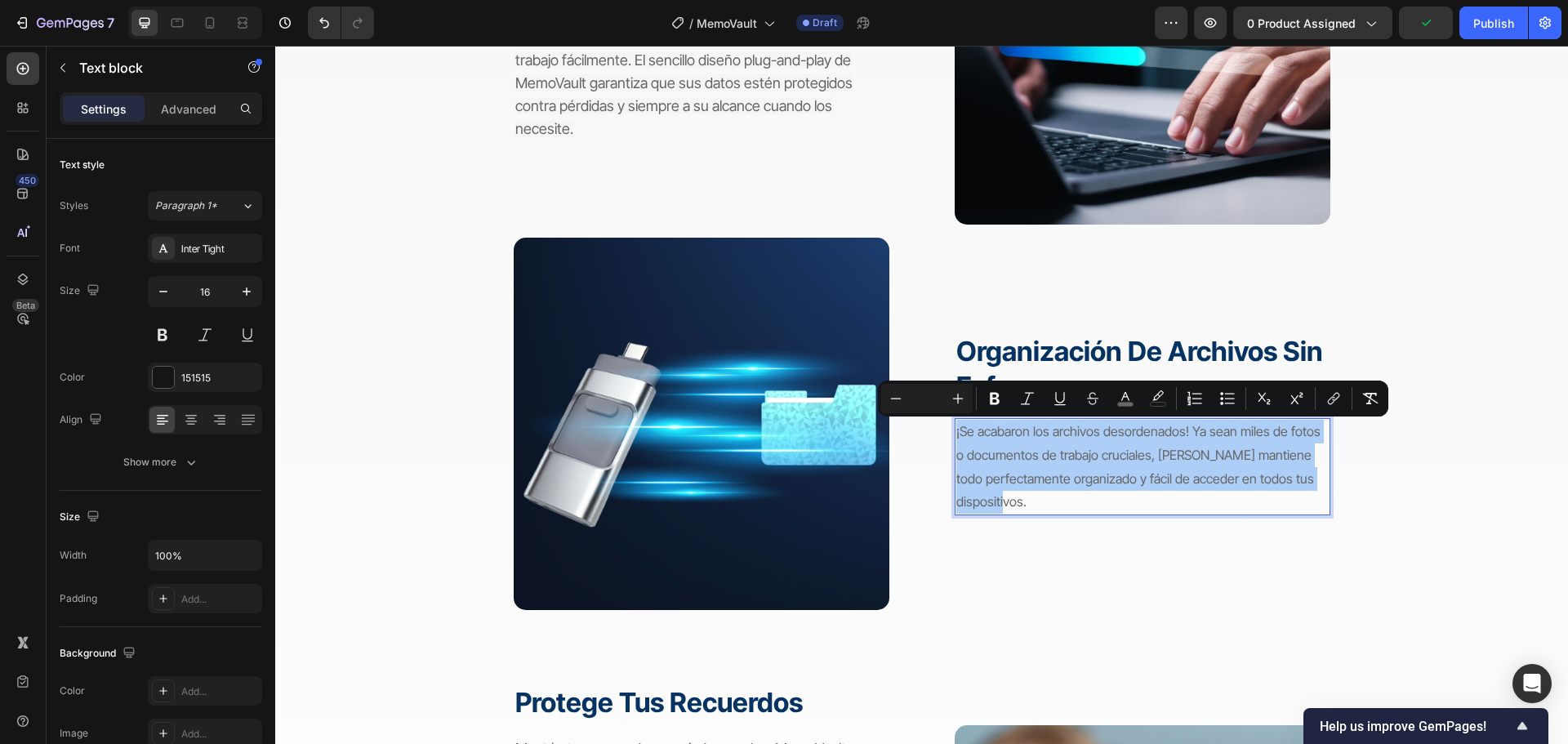
click at [936, 393] on input "Editor contextual toolbar" at bounding box center [927, 398] width 33 height 19
type input "18"
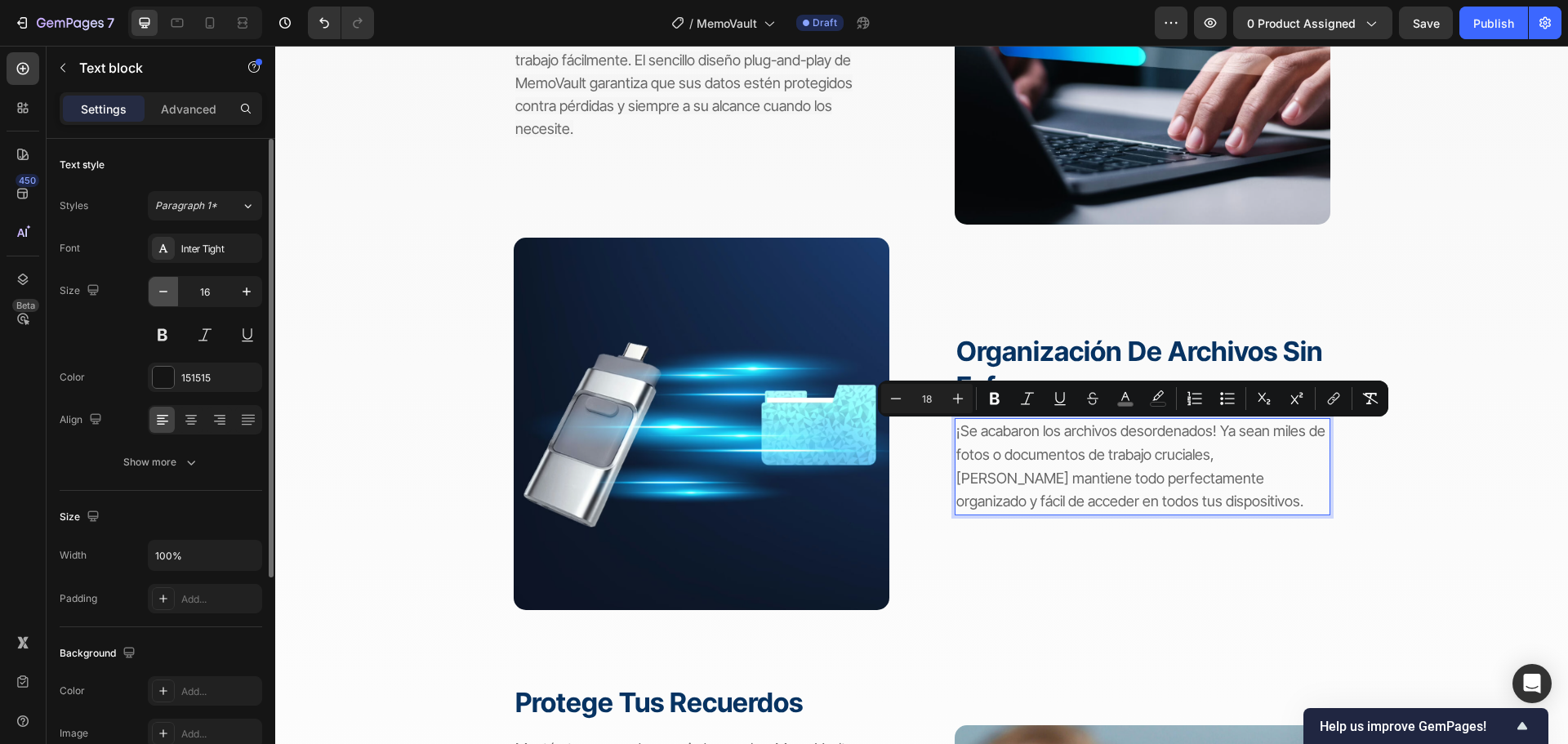
click at [159, 287] on icon "button" at bounding box center [162, 291] width 16 height 16
type input "15"
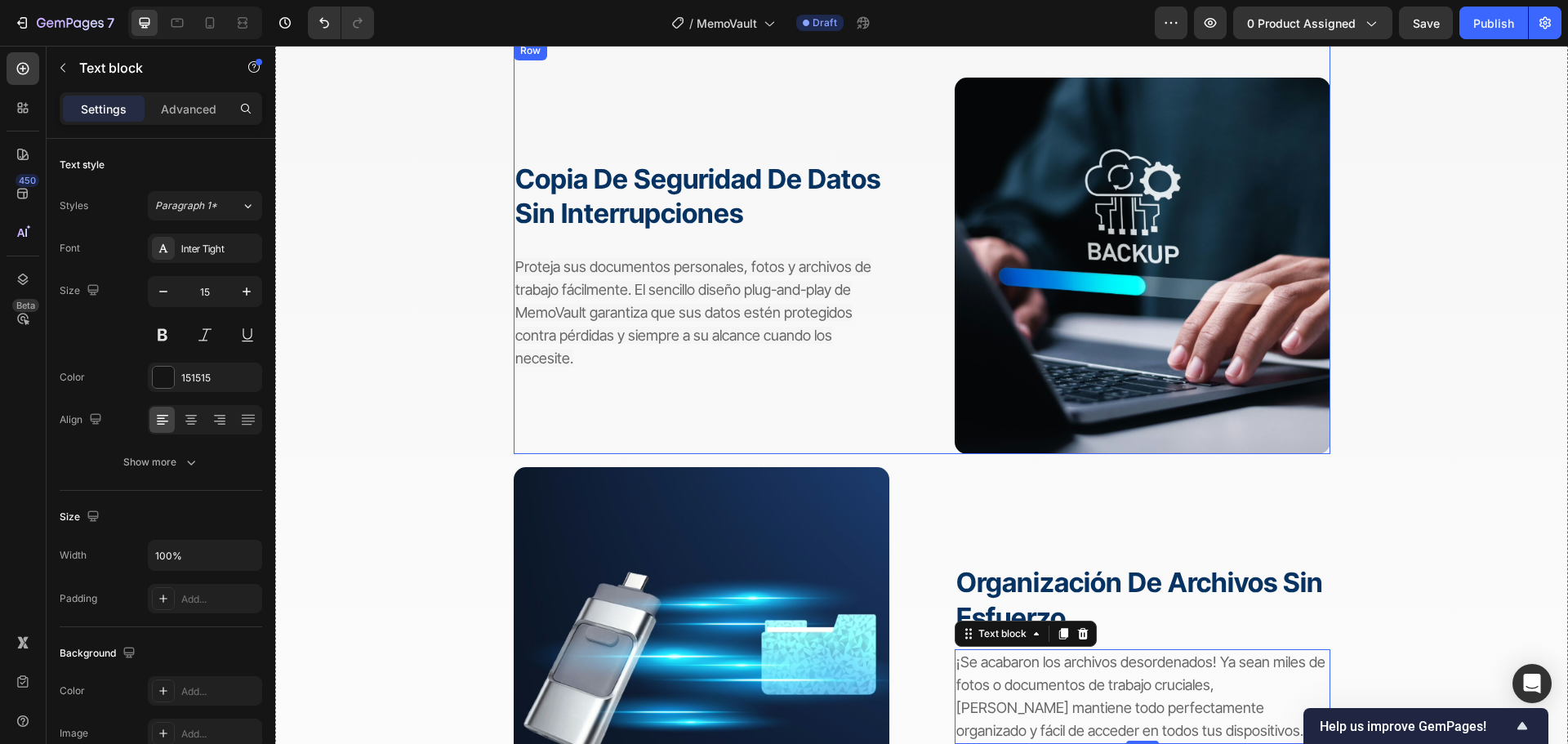
scroll to position [1877, 0]
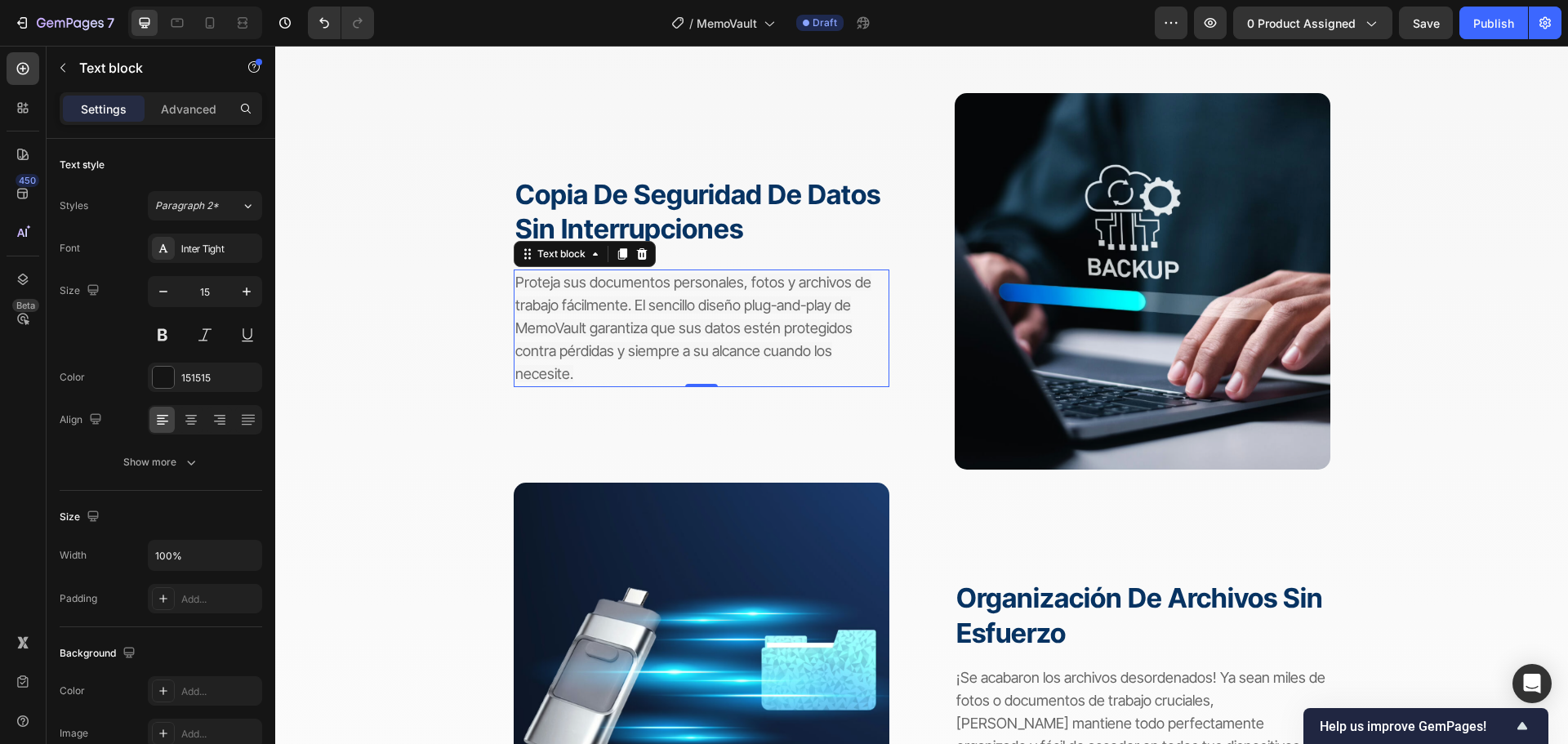
click at [723, 292] on p "Proteja sus documentos personales, fotos y archivos de trabajo fácilmente. El s…" at bounding box center [701, 328] width 372 height 114
click at [1107, 694] on span "¡Se acabaron los archivos desordenados! Ya sean miles de fotos o documentos de …" at bounding box center [1141, 711] width 369 height 86
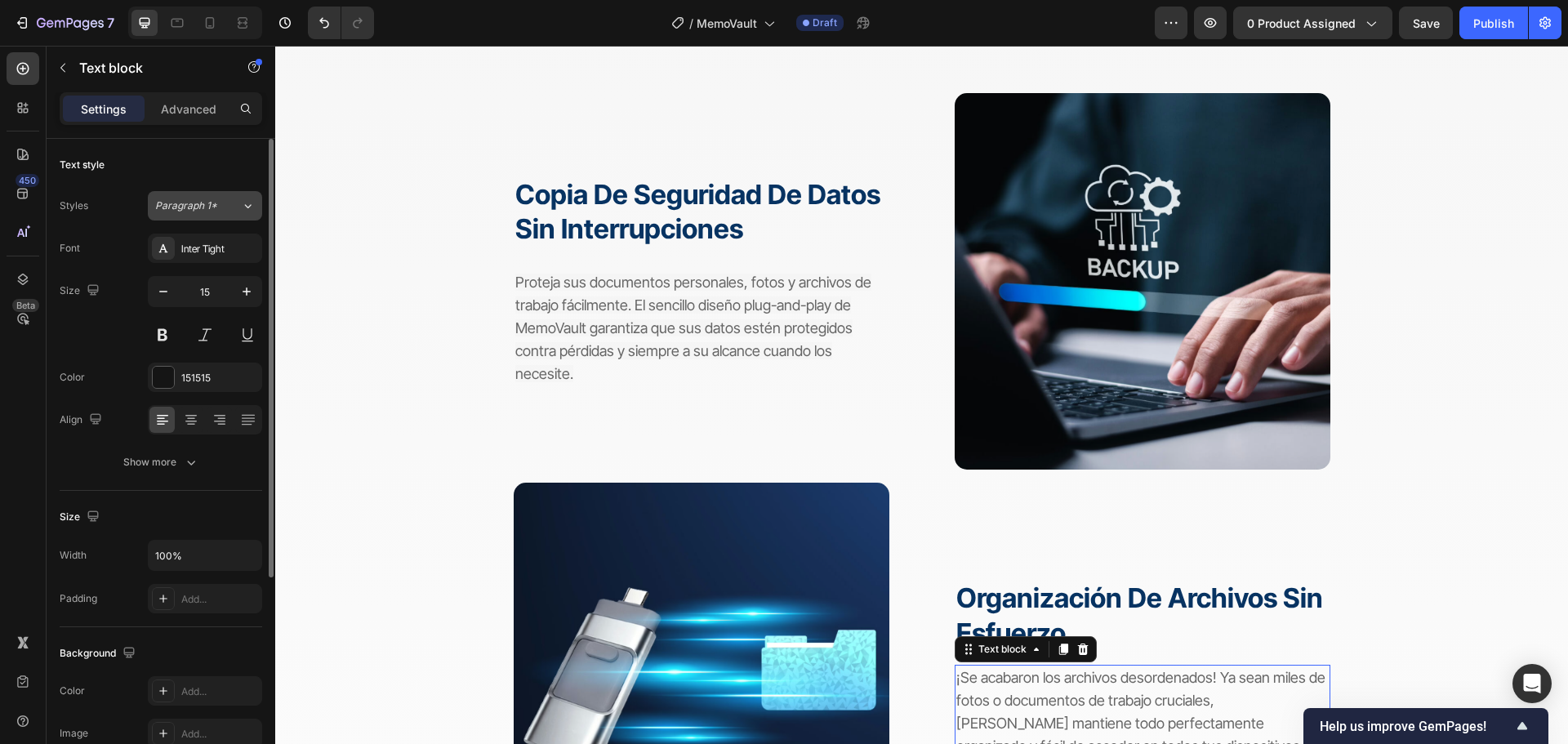
click at [218, 212] on div "Paragraph 1*" at bounding box center [187, 205] width 66 height 14
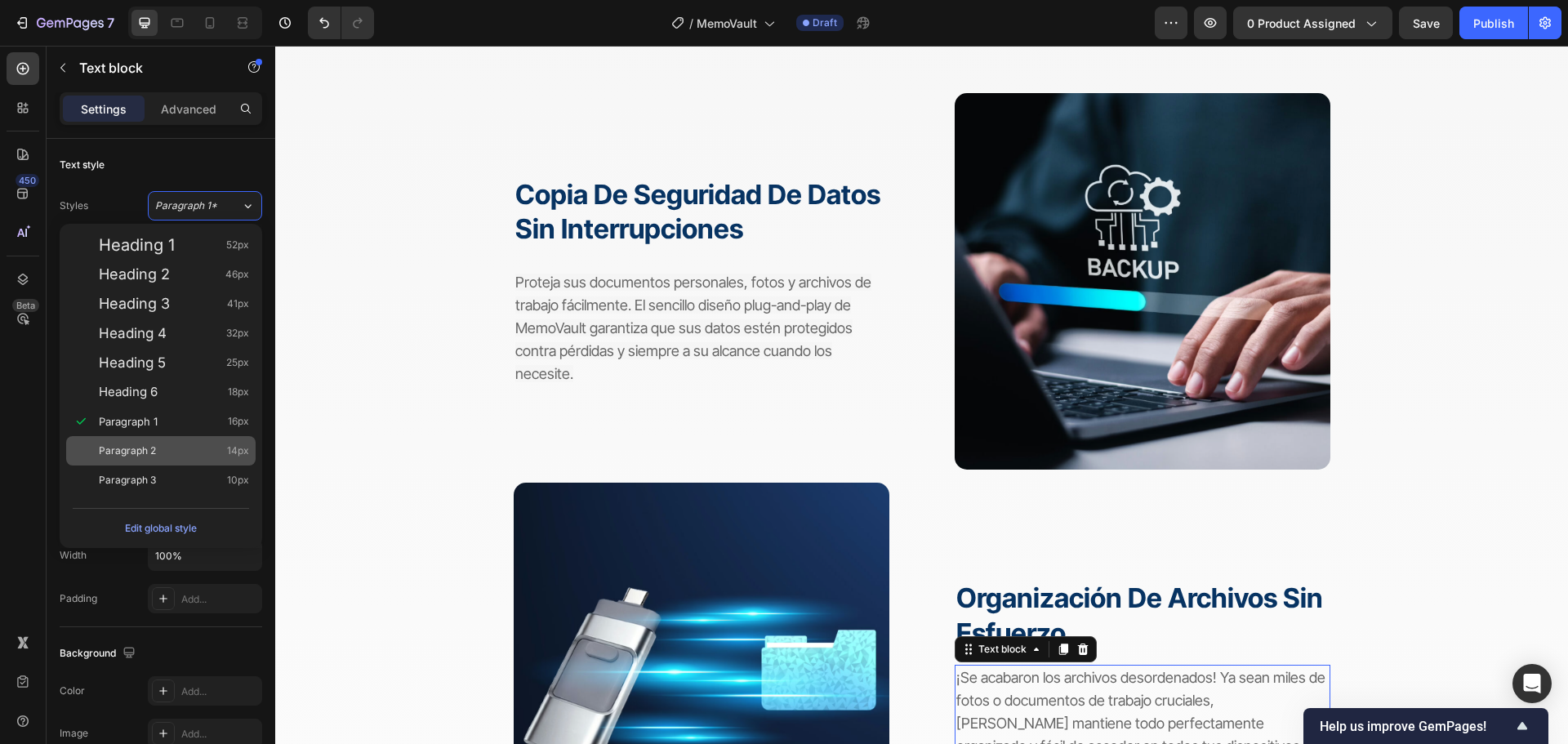
click at [167, 449] on div "Paragraph 2 14px" at bounding box center [174, 450] width 150 height 16
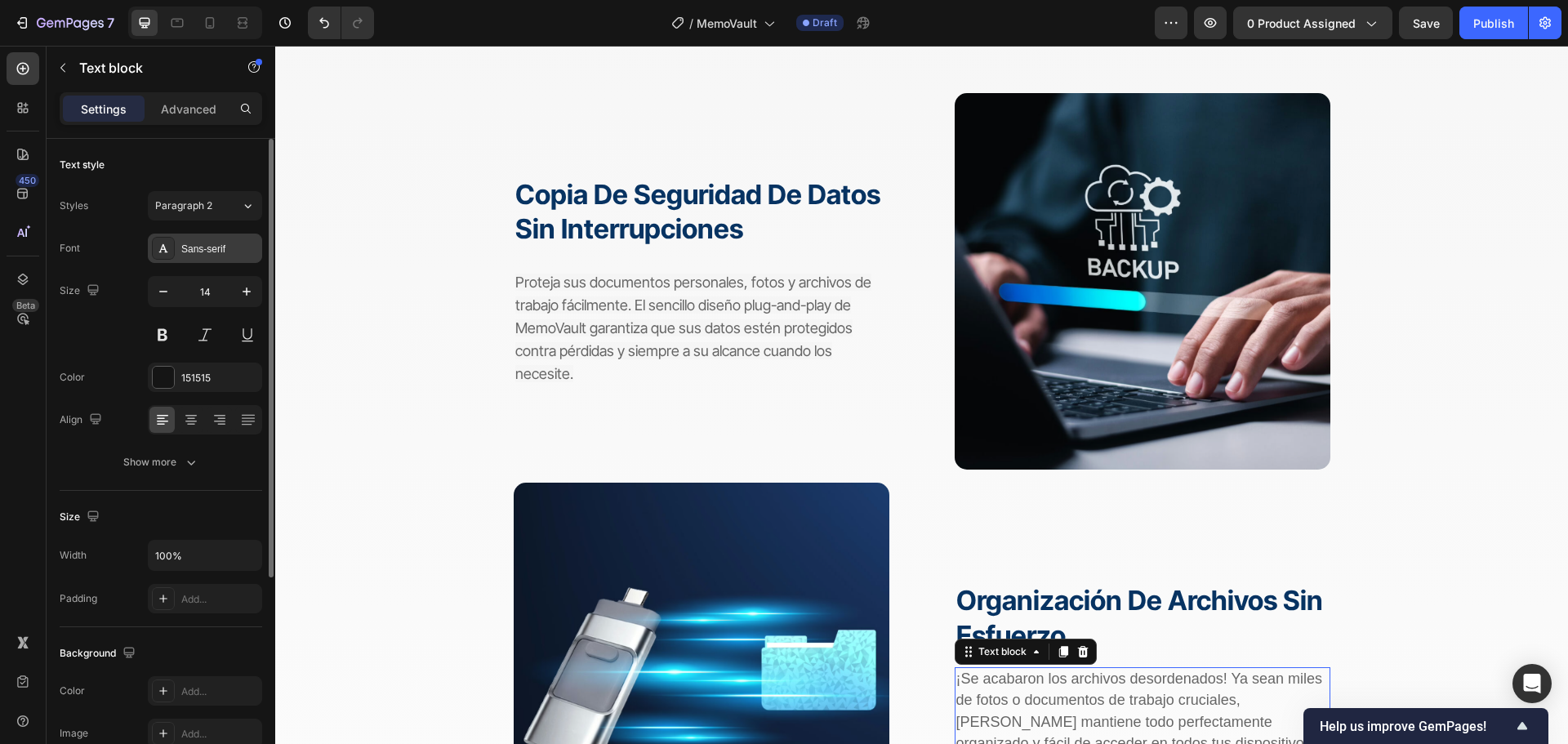
click at [199, 239] on div "Sans-serif" at bounding box center [205, 248] width 114 height 30
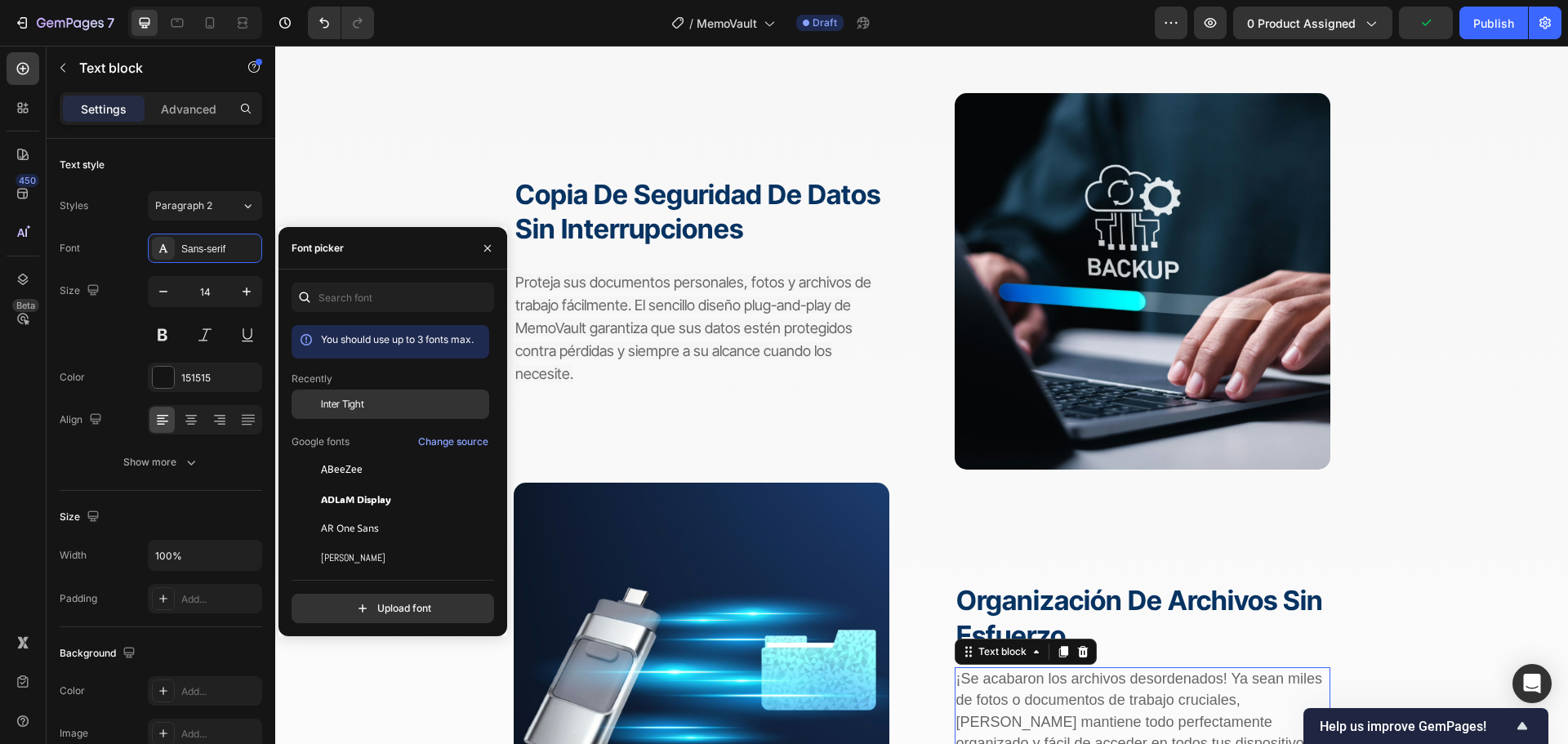
click at [346, 397] on span "Inter Tight" at bounding box center [342, 404] width 43 height 14
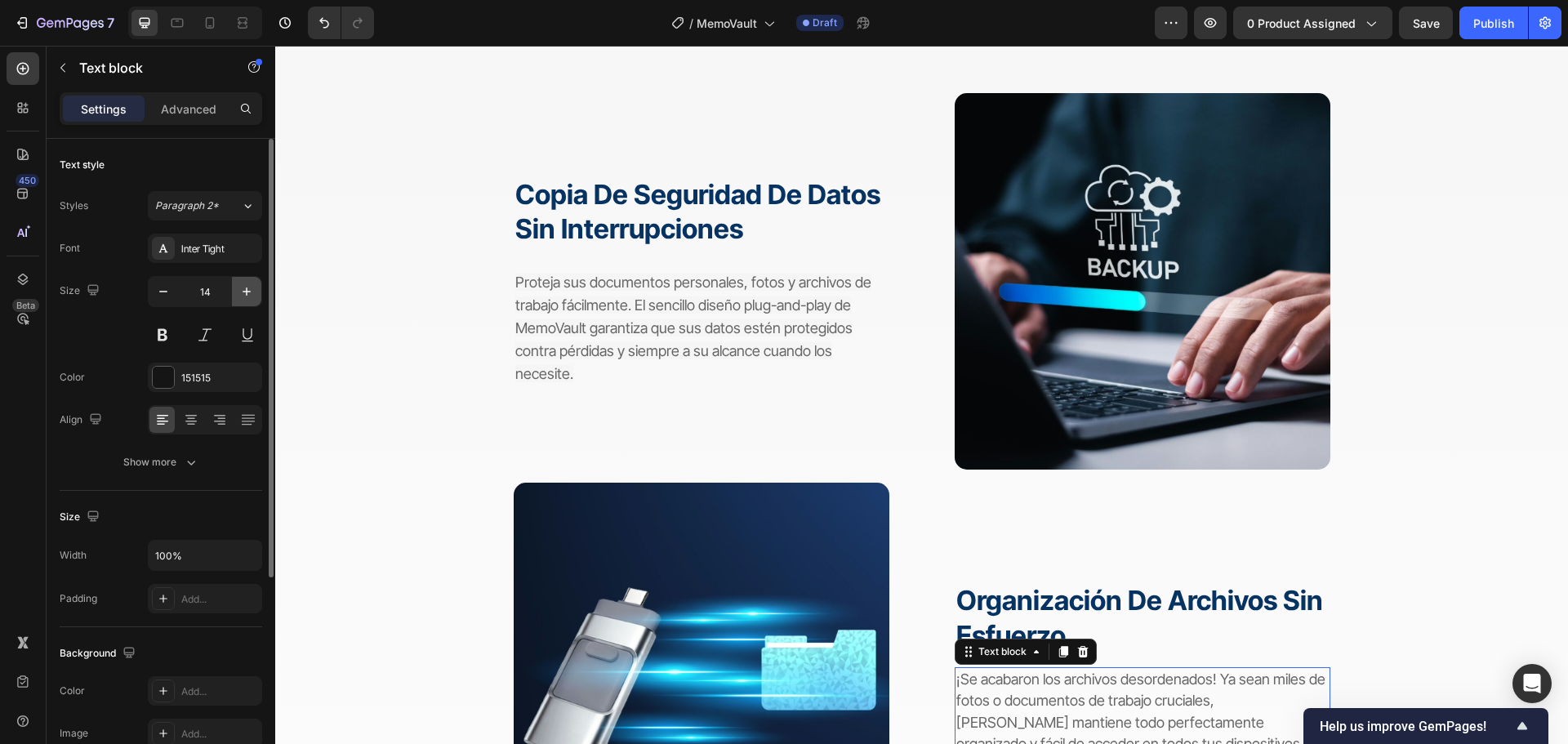
click at [245, 284] on icon "button" at bounding box center [246, 291] width 16 height 16
type input "15"
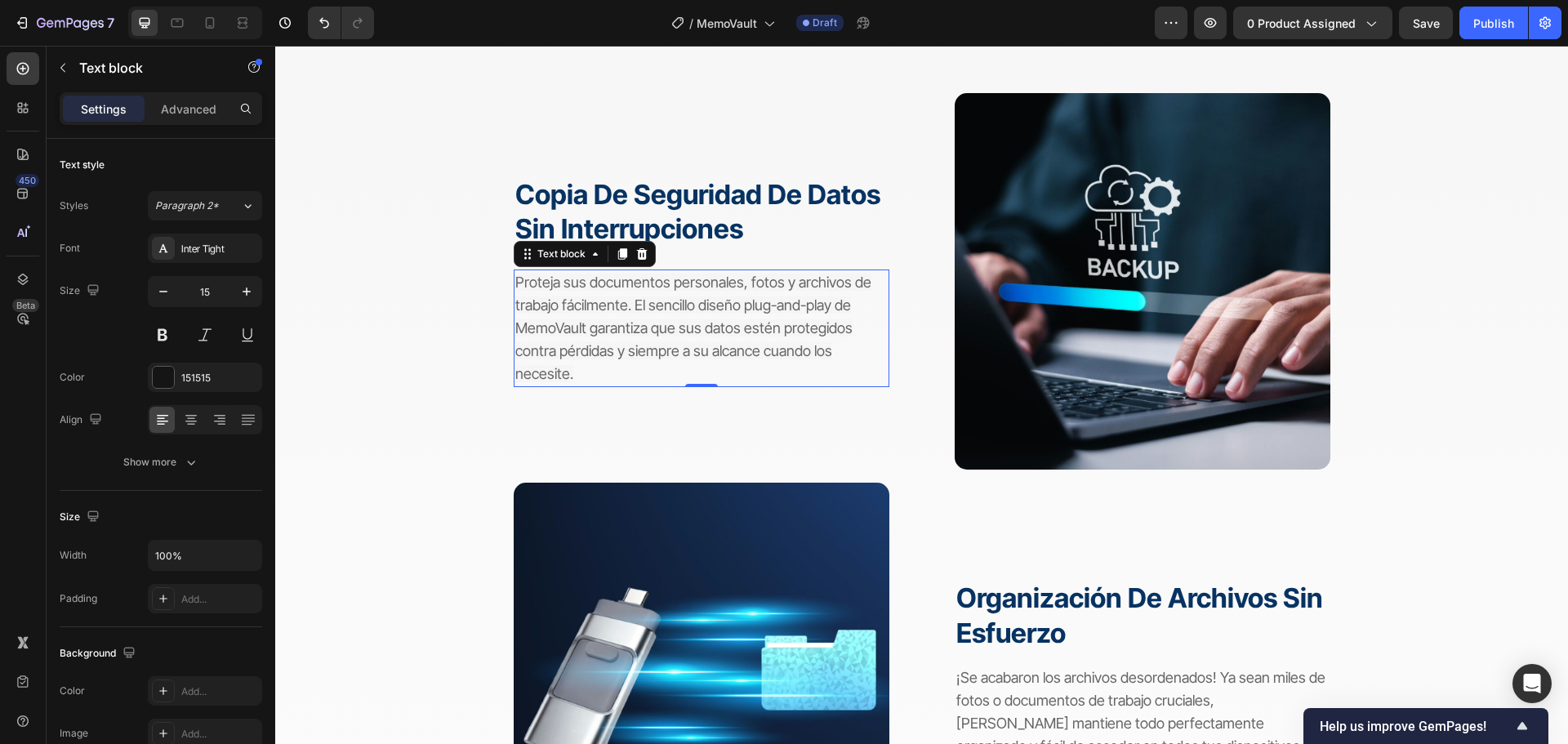
click at [692, 332] on span "Proteja sus documentos personales, fotos y archivos de trabajo fácilmente. El s…" at bounding box center [693, 328] width 356 height 109
click at [692, 331] on span "Proteja sus documentos personales, fotos y archivos de trabajo fácilmente. El s…" at bounding box center [693, 328] width 356 height 109
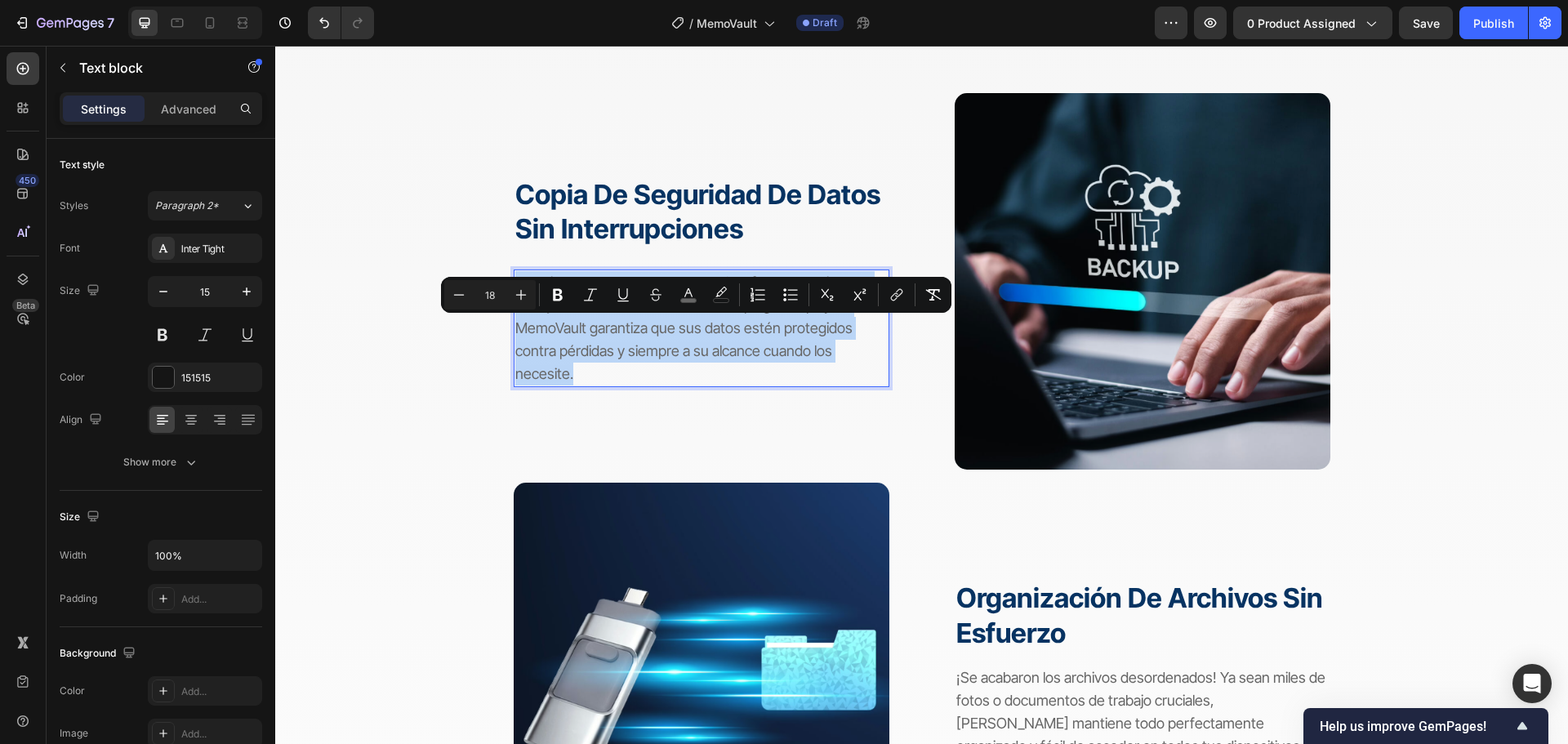
click at [692, 331] on span "Proteja sus documentos personales, fotos y archivos de trabajo fácilmente. El s…" at bounding box center [693, 328] width 356 height 109
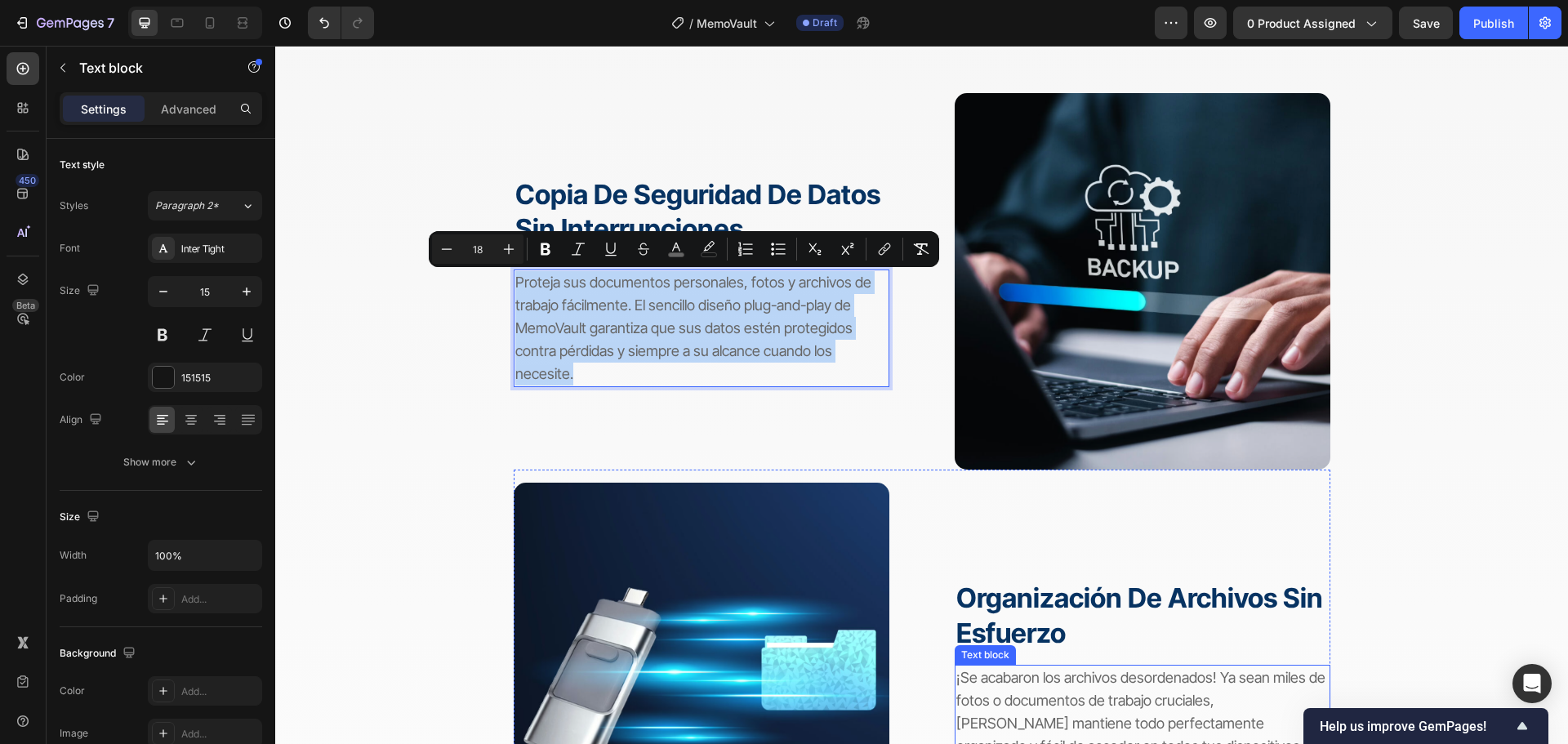
click at [1046, 678] on span "¡Se acabaron los archivos desordenados! Ya sean miles de fotos o documentos de …" at bounding box center [1141, 711] width 369 height 86
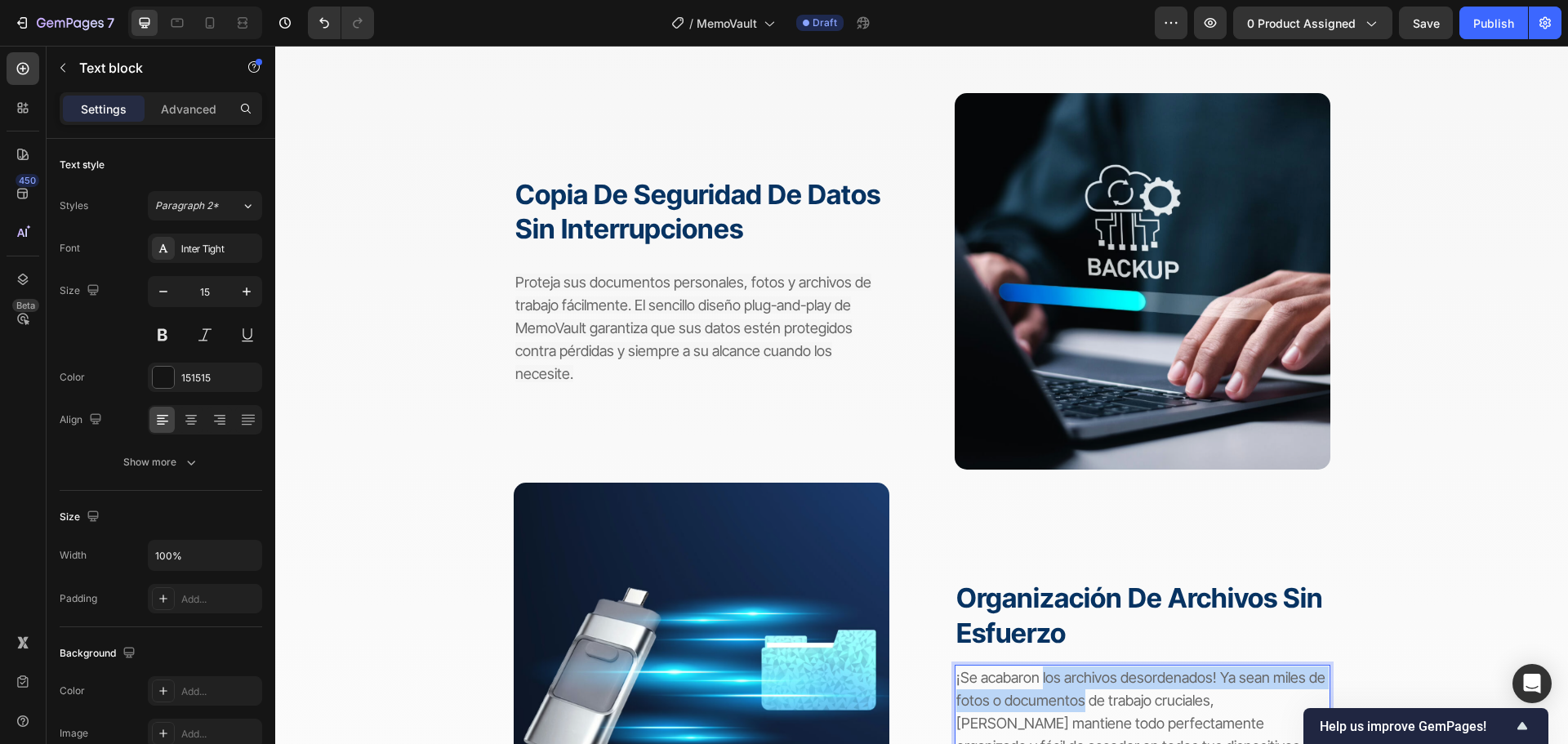
click at [1046, 688] on p "¡Se acabaron los archivos desordenados! Ya sean miles de fotos o documentos de …" at bounding box center [1142, 711] width 372 height 91
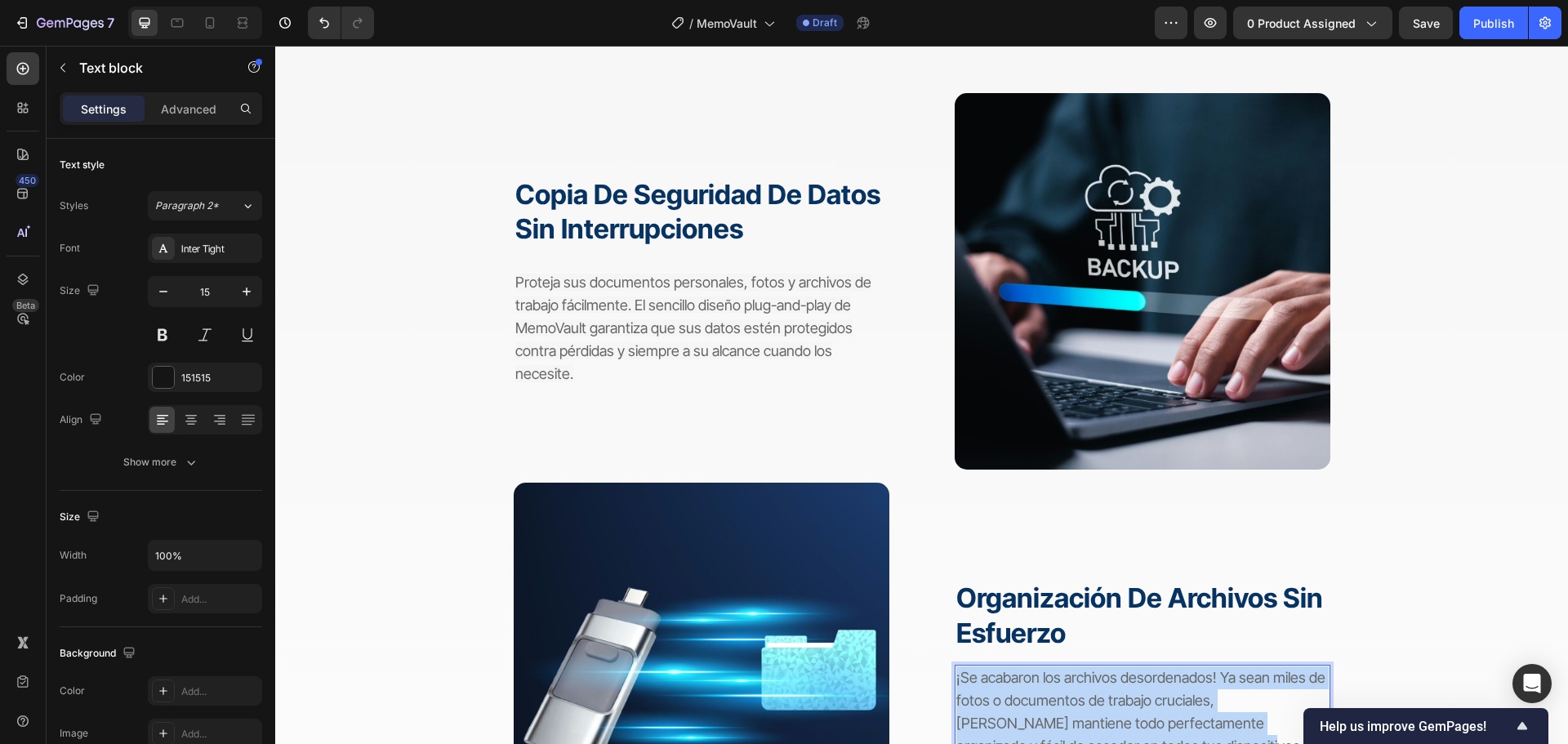
click at [1046, 688] on p "¡Se acabaron los archivos desordenados! Ya sean miles de fotos o documentos de …" at bounding box center [1142, 711] width 372 height 91
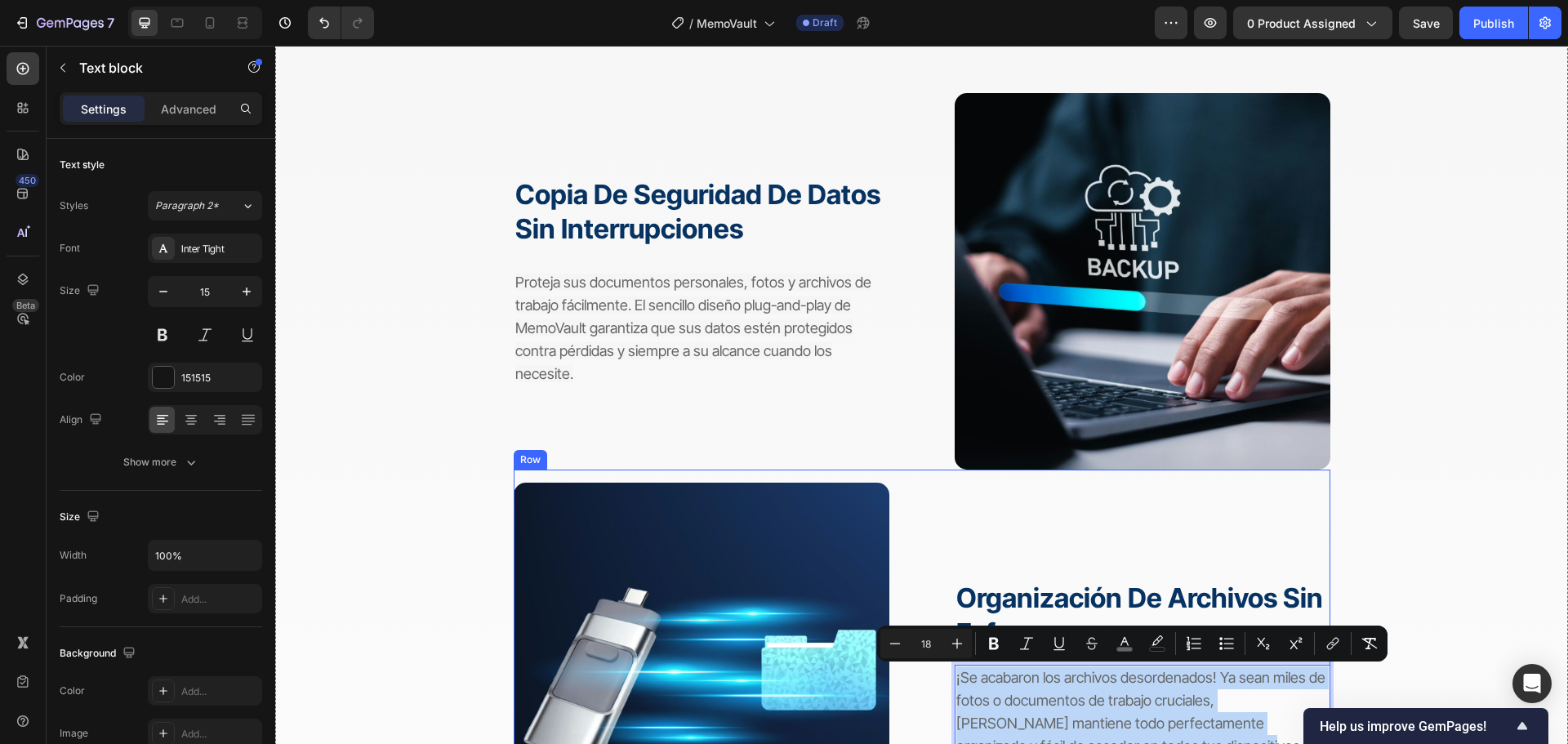
click at [984, 539] on div "organización de archivos sin esfuerzo Heading ¡Se acabaron los archivos desorde…" at bounding box center [1142, 668] width 376 height 372
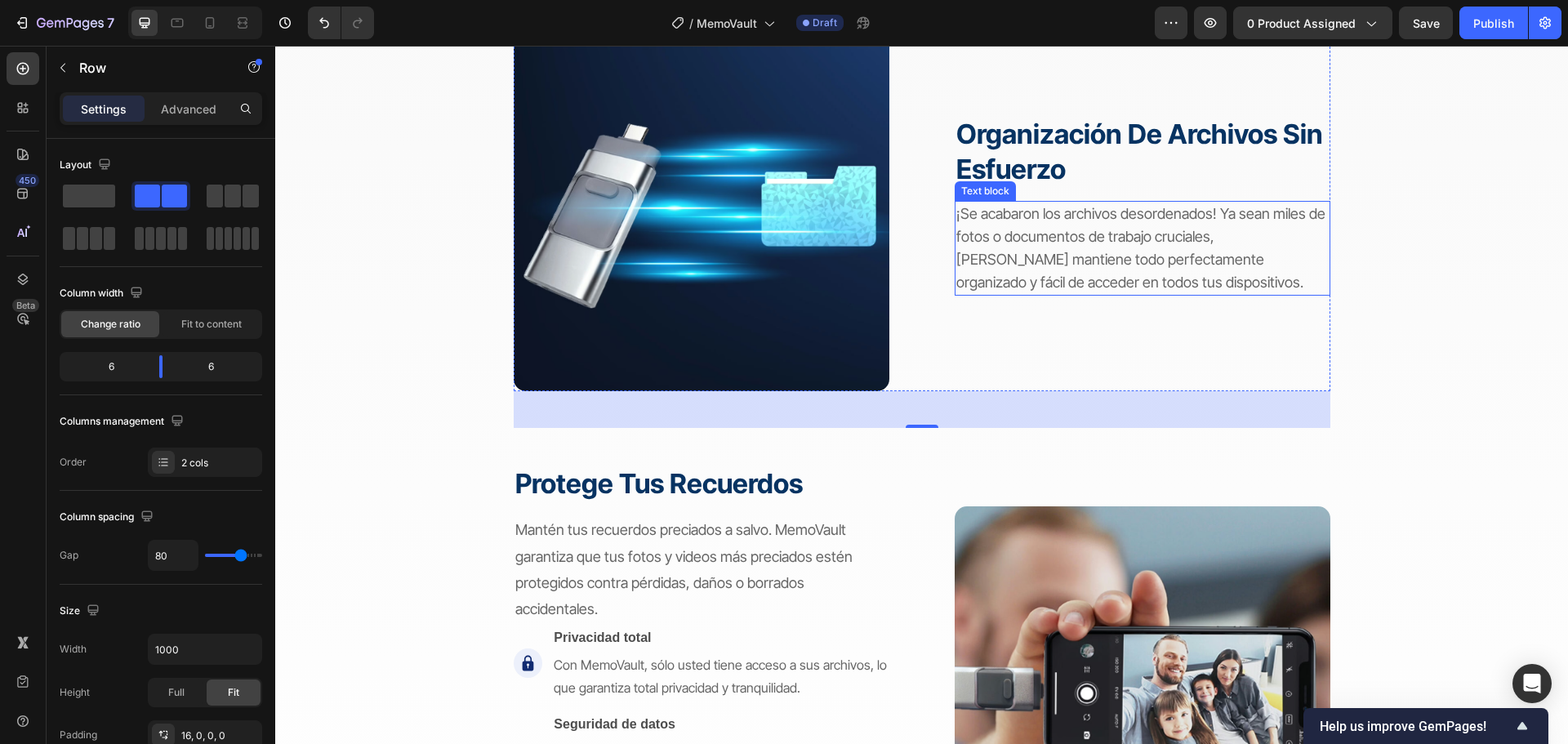
scroll to position [2368, 0]
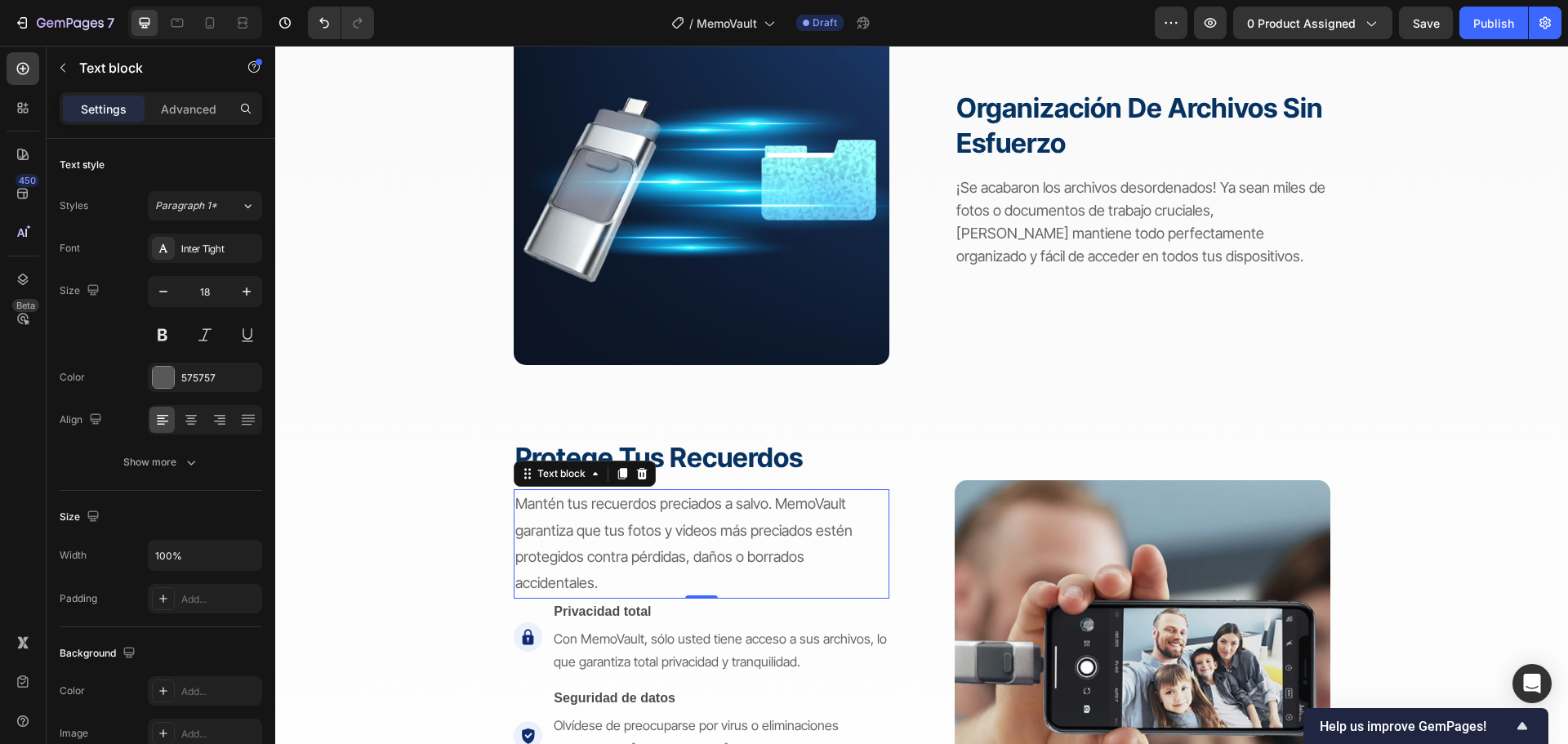
click at [710, 522] on span "Mantén tus recuerdos preciados a salvo. MemoVault garantiza que tus fotos y vid…" at bounding box center [684, 543] width 337 height 96
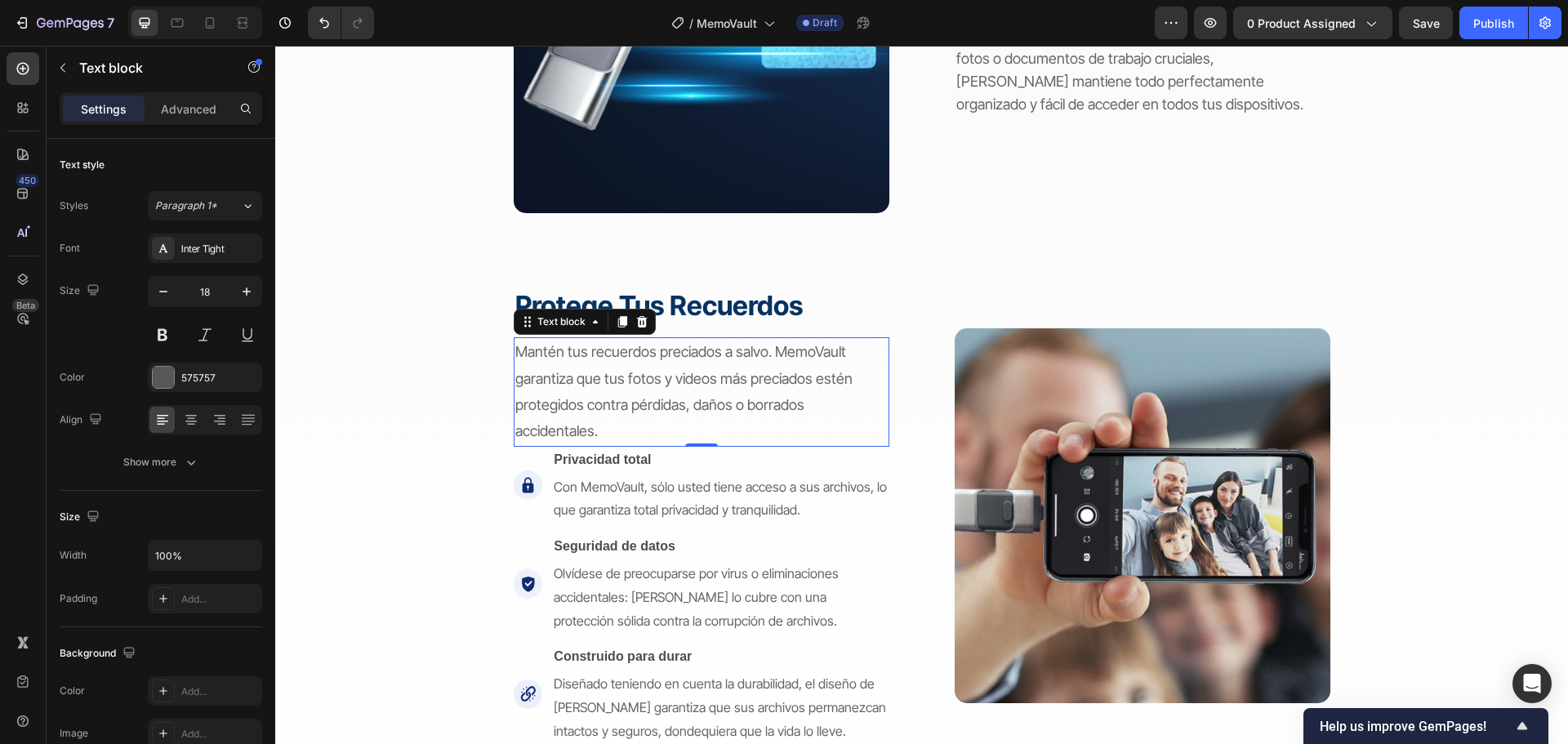
scroll to position [2531, 0]
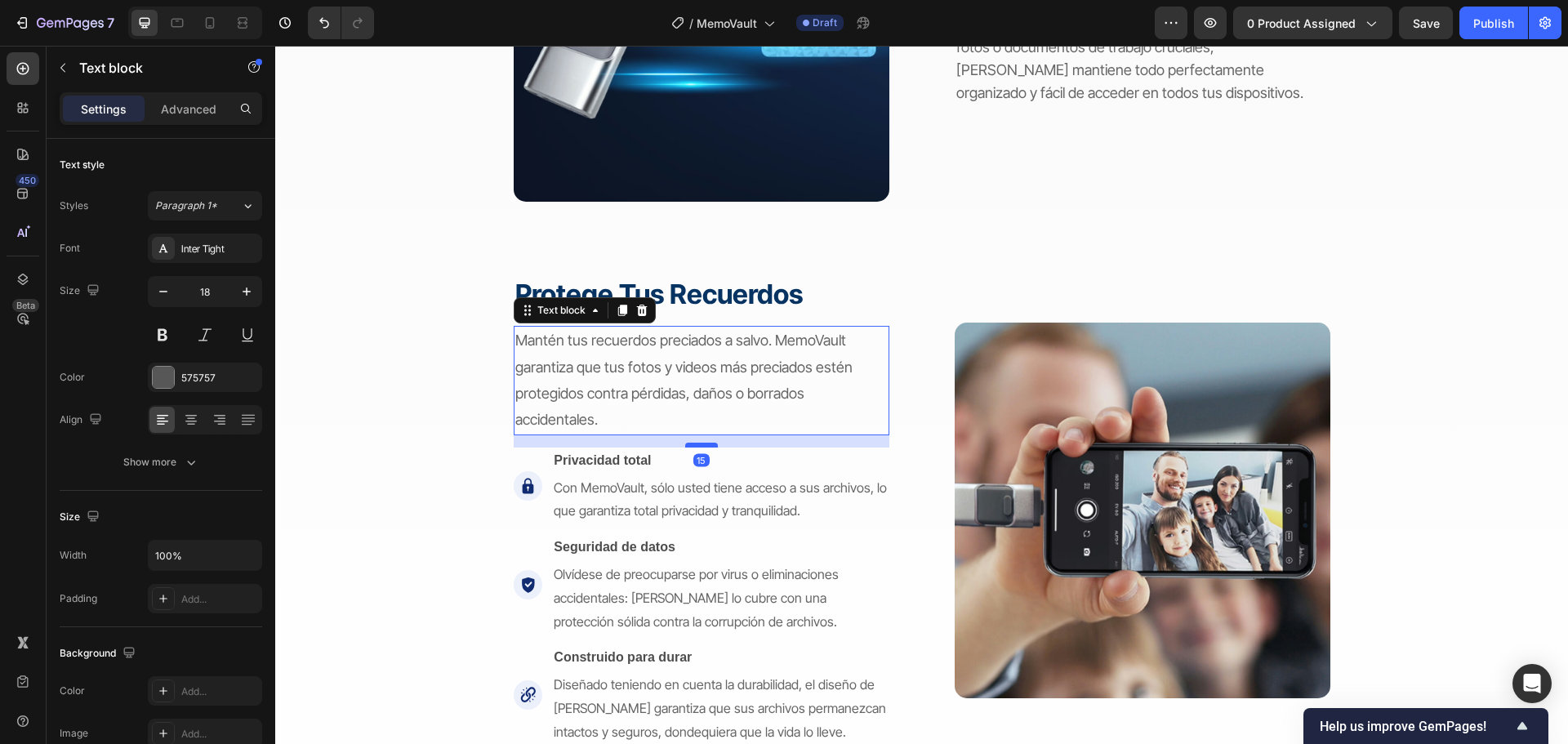
drag, startPoint x: 691, startPoint y: 431, endPoint x: 693, endPoint y: 443, distance: 12.2
click at [693, 443] on div at bounding box center [702, 444] width 33 height 5
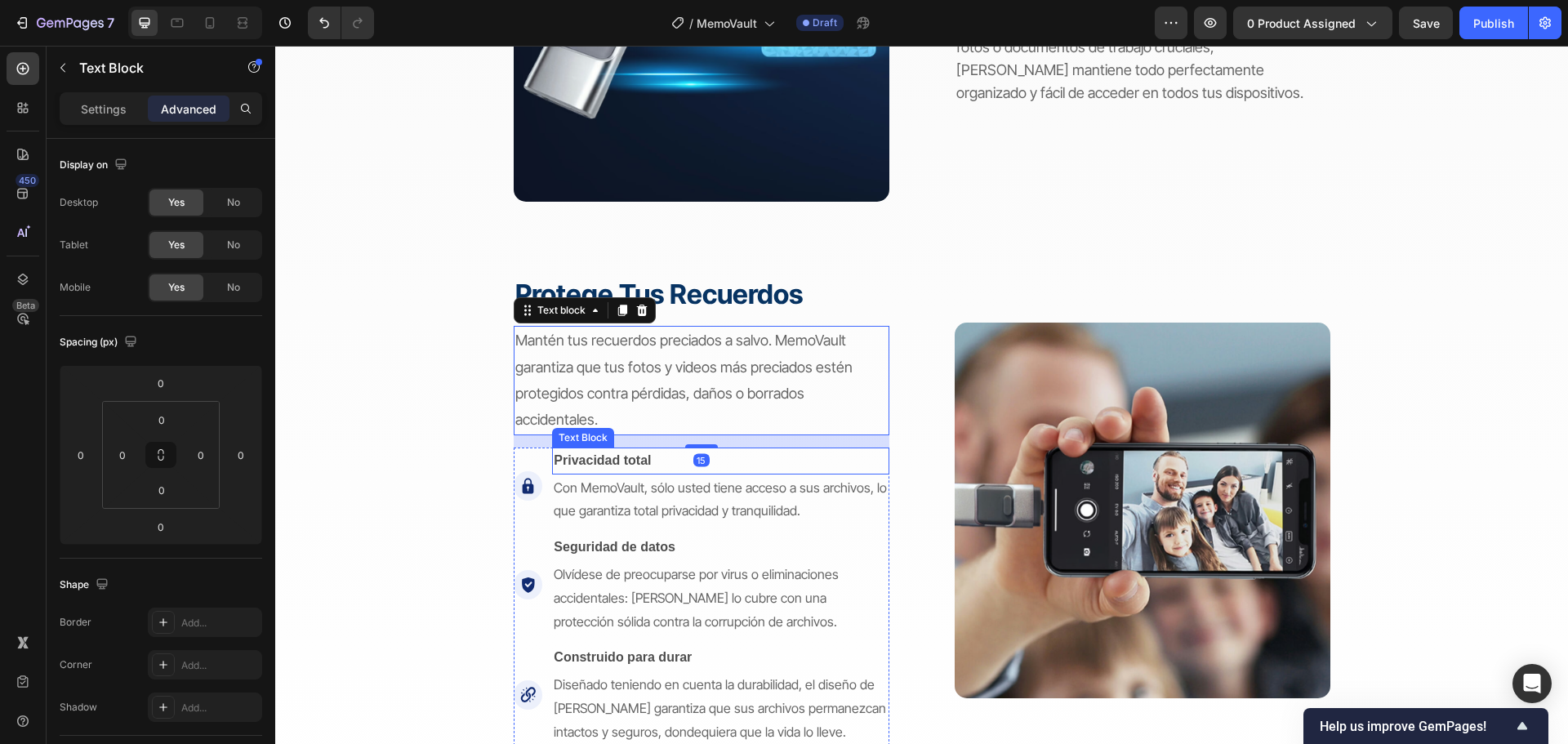
click at [634, 469] on p "Privacidad total" at bounding box center [720, 460] width 334 height 24
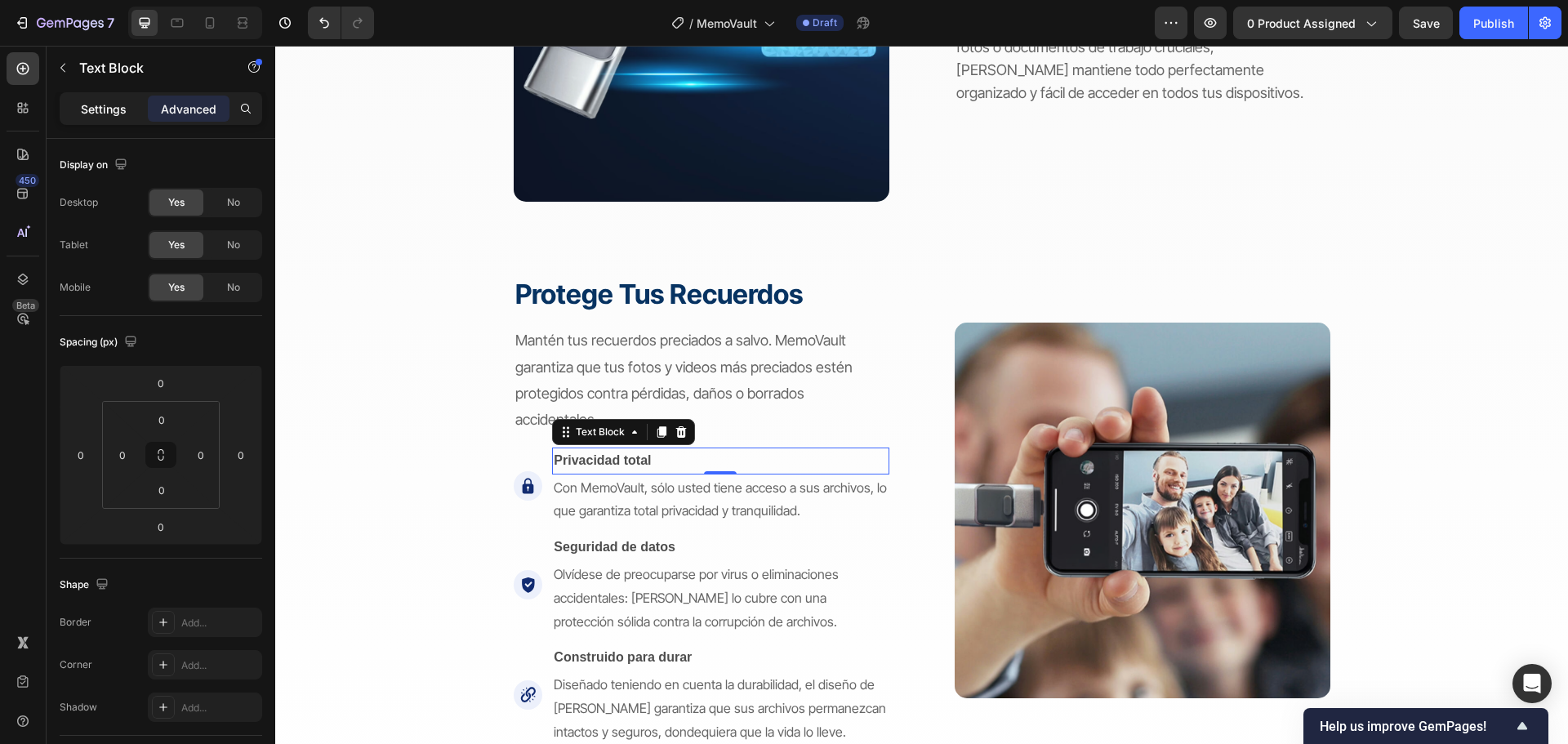
click at [98, 110] on p "Settings" at bounding box center [104, 109] width 46 height 17
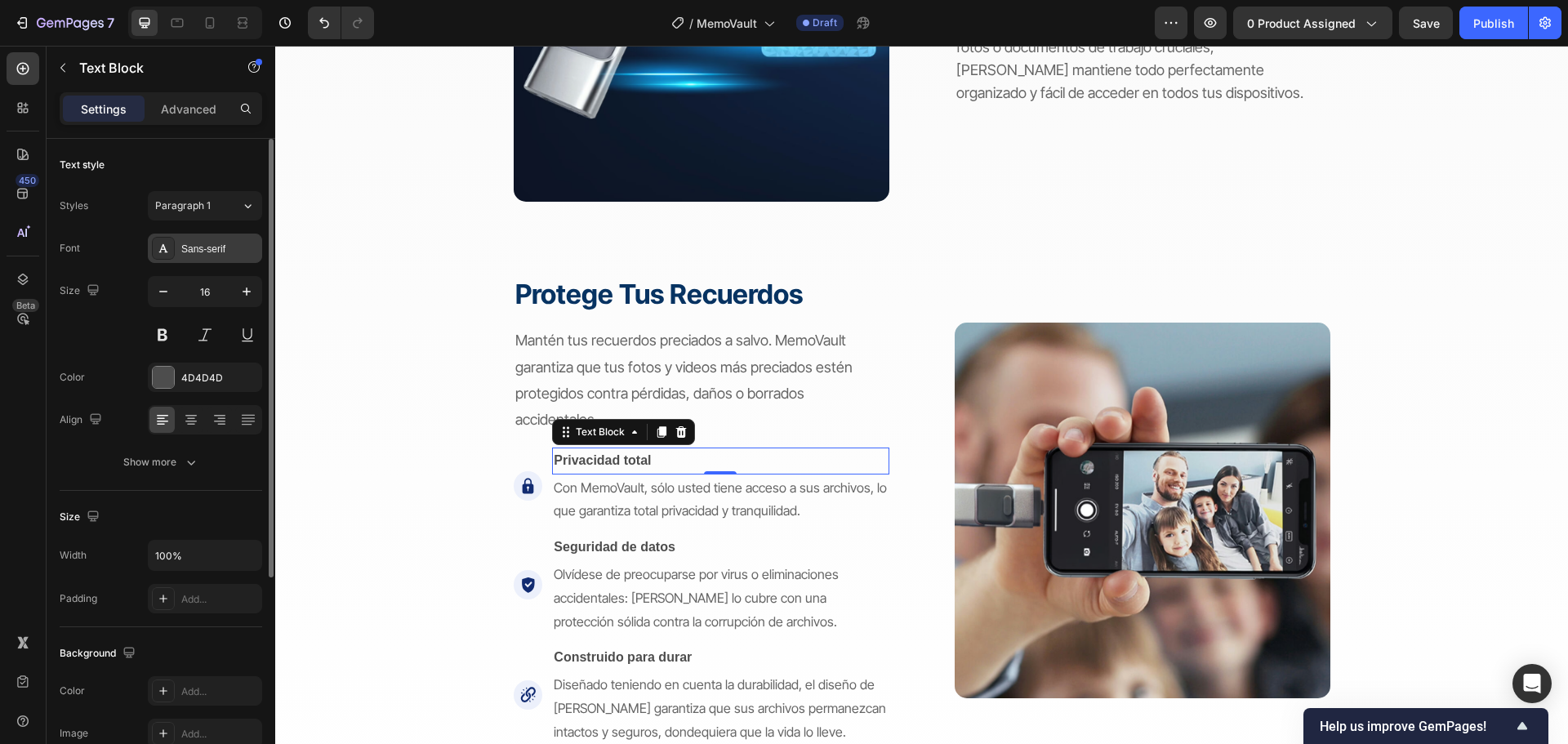
click at [211, 241] on div "Sans-serif" at bounding box center [220, 248] width 77 height 14
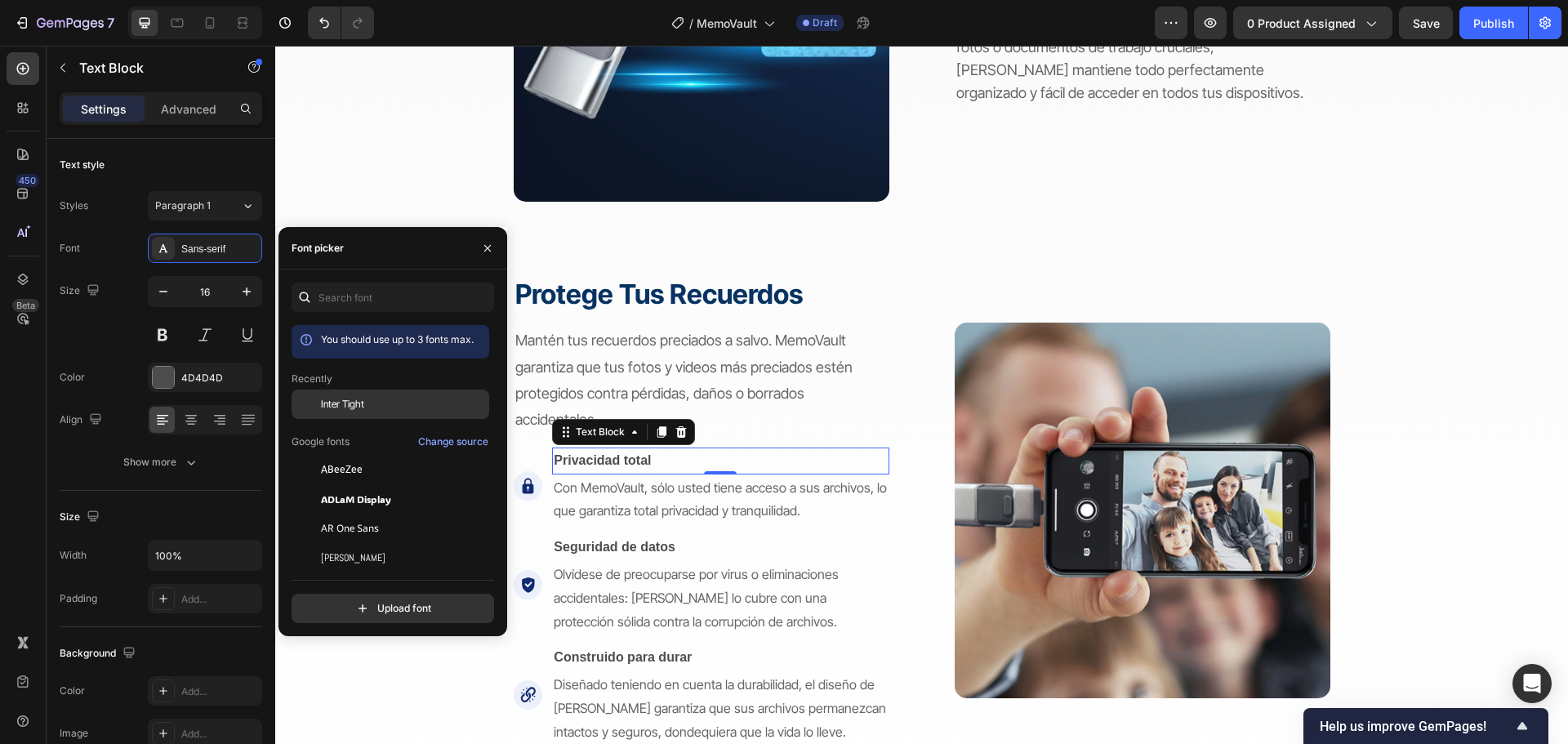
click at [382, 404] on div "Inter Tight" at bounding box center [404, 404] width 165 height 14
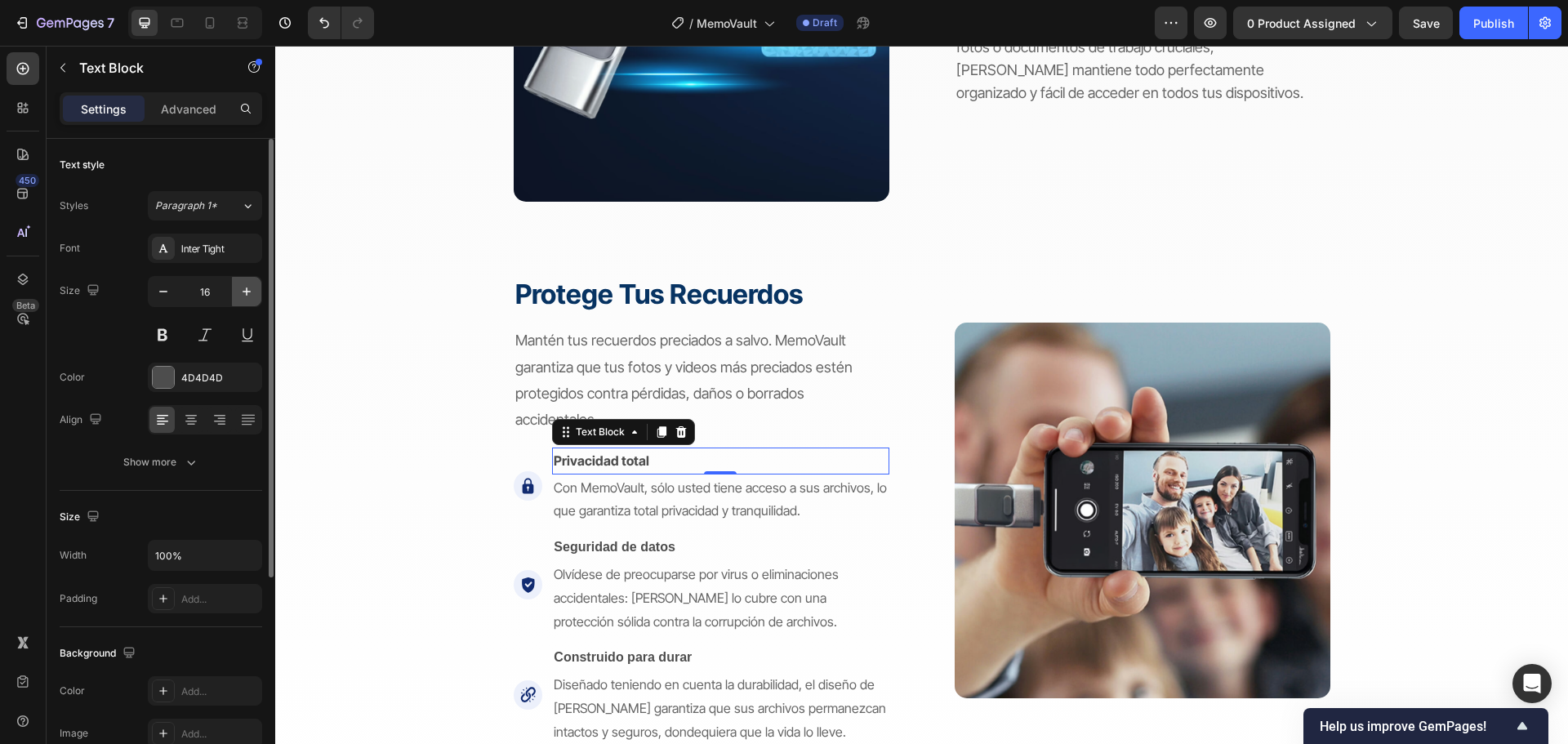
click at [241, 290] on icon "button" at bounding box center [246, 291] width 16 height 16
click at [240, 290] on icon "button" at bounding box center [246, 291] width 16 height 16
type input "18"
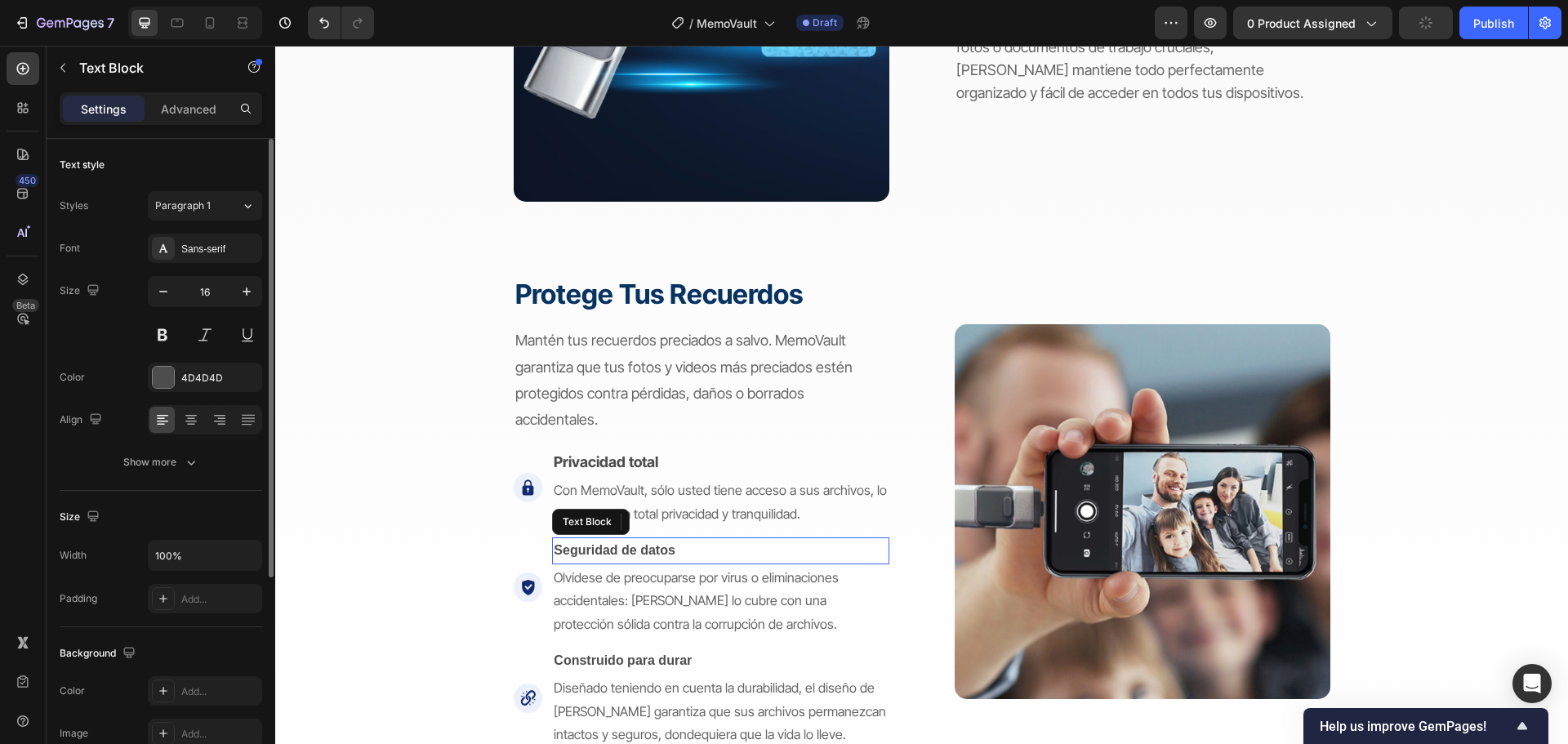
click at [639, 544] on strong "Seguridad de datos" at bounding box center [614, 550] width 121 height 13
click at [230, 252] on div "Sans-serif" at bounding box center [220, 248] width 77 height 14
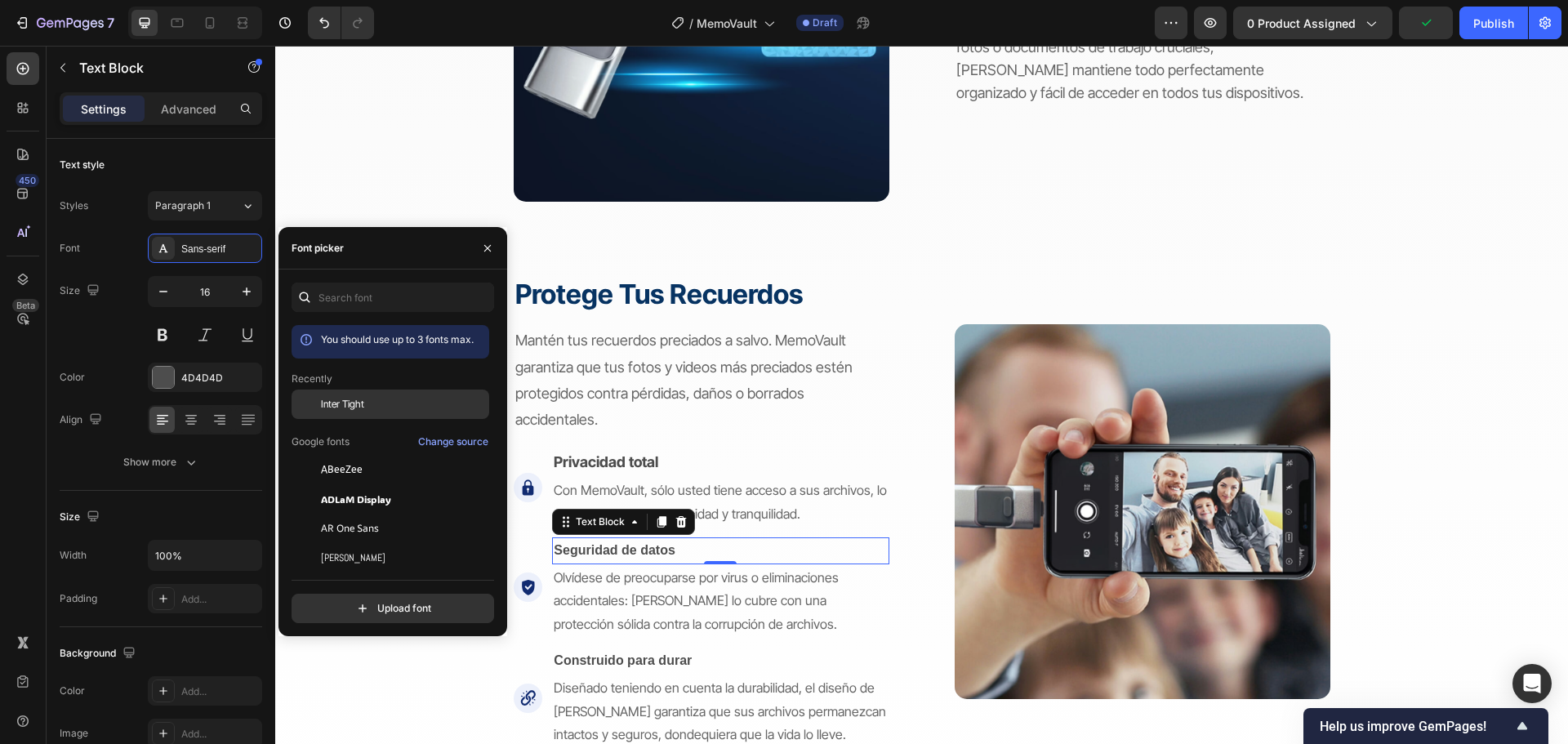
click at [377, 414] on div "Inter Tight" at bounding box center [390, 404] width 198 height 30
click at [250, 295] on icon "button" at bounding box center [246, 291] width 16 height 16
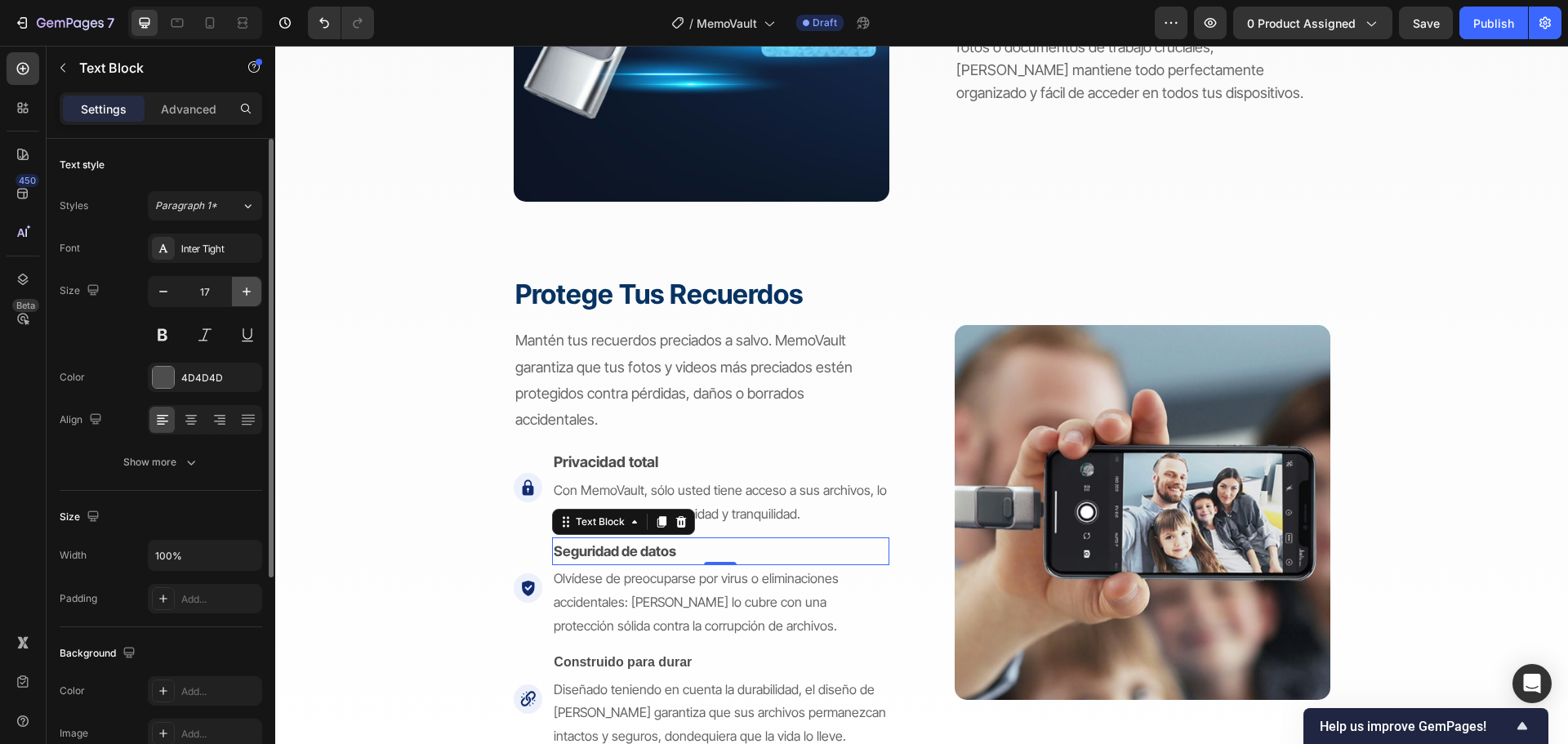
click at [250, 295] on icon "button" at bounding box center [246, 291] width 16 height 16
type input "18"
click at [581, 661] on strong "Construido para durar" at bounding box center [623, 663] width 138 height 13
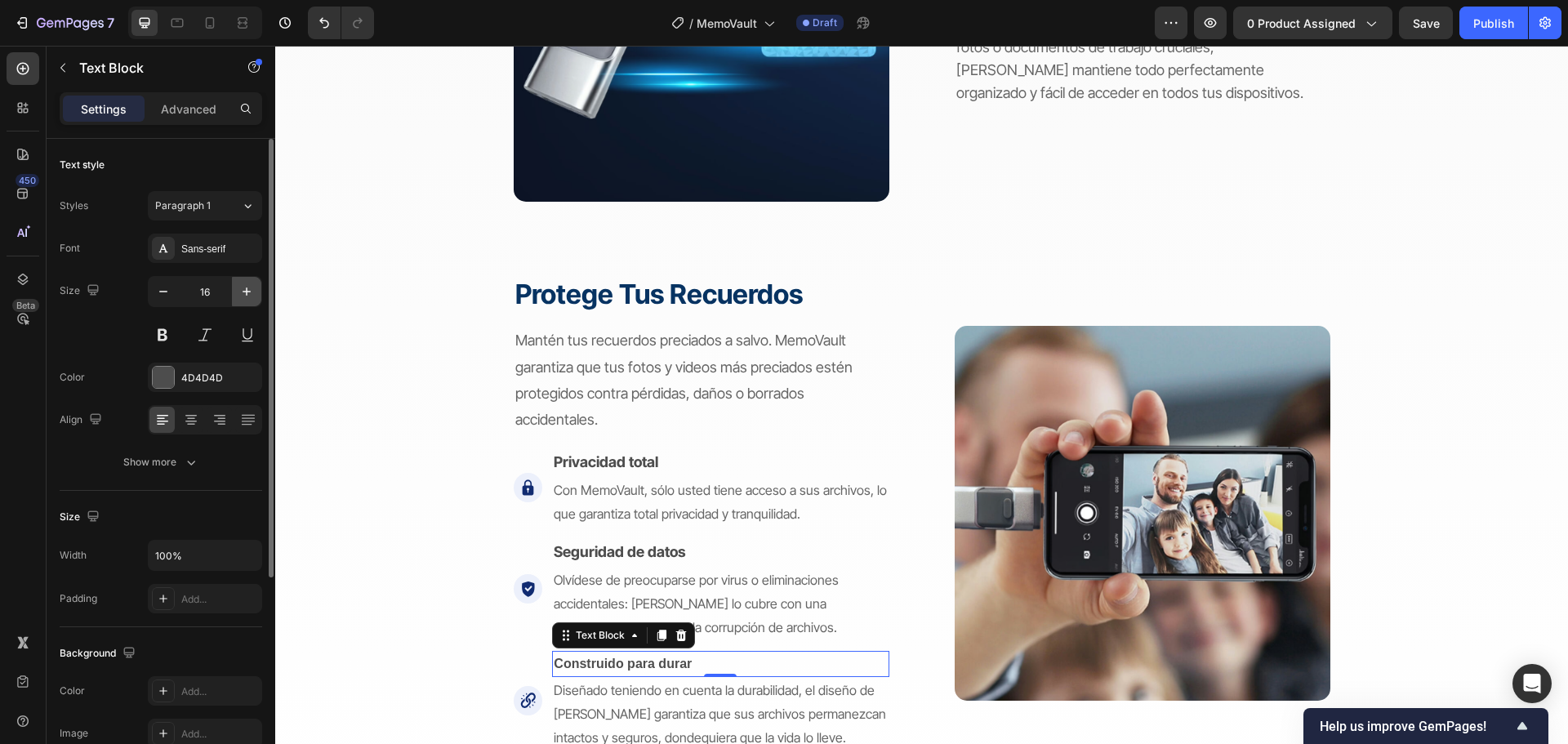
click at [242, 301] on button "button" at bounding box center [246, 291] width 30 height 30
drag, startPoint x: 242, startPoint y: 301, endPoint x: 244, endPoint y: 280, distance: 21.1
click at [242, 302] on button "button" at bounding box center [246, 291] width 30 height 30
type input "18"
click at [231, 236] on div "Sans-serif" at bounding box center [205, 248] width 114 height 30
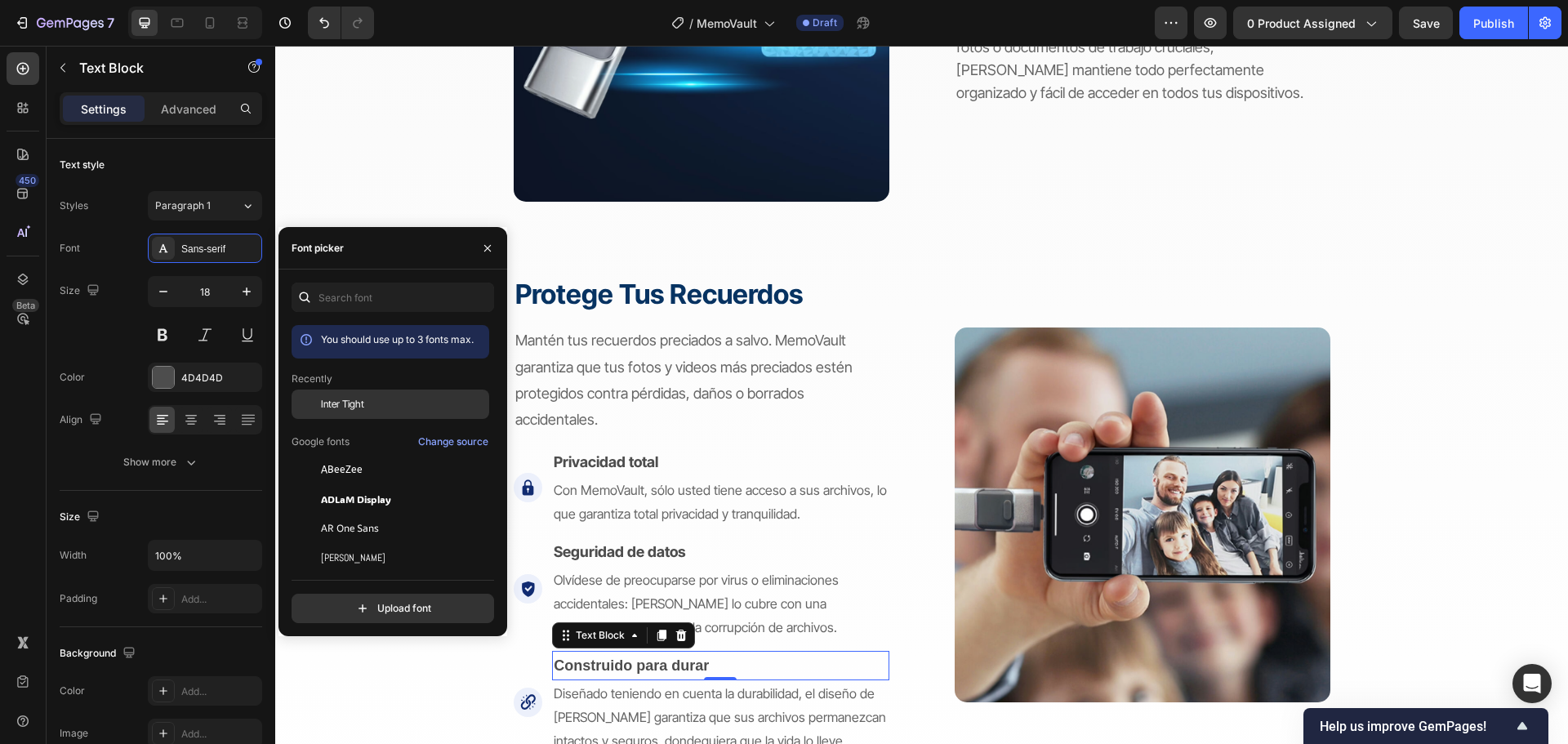
click at [352, 406] on span "Inter Tight" at bounding box center [342, 404] width 43 height 14
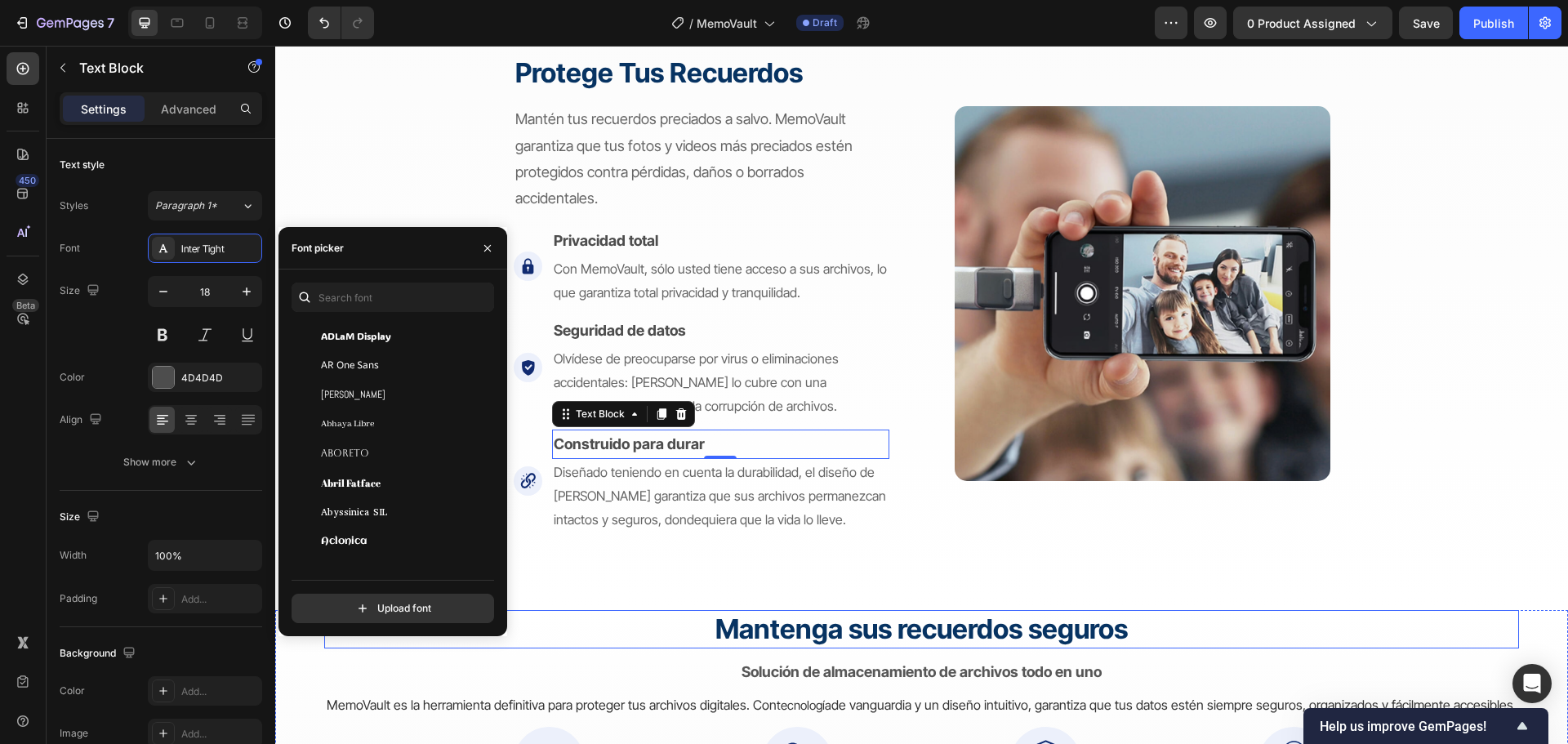
scroll to position [2776, 0]
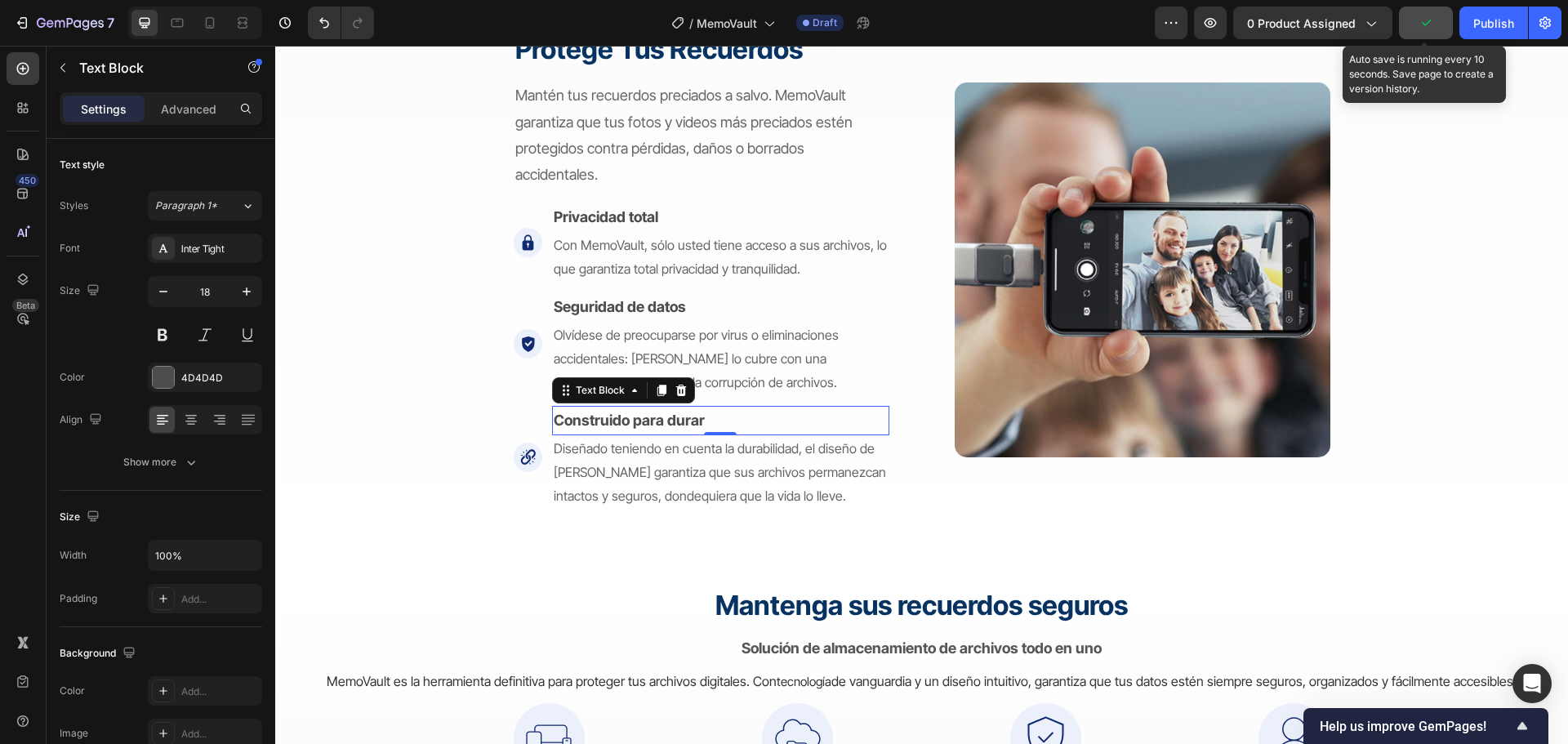
click at [1423, 22] on icon "button" at bounding box center [1425, 22] width 16 height 16
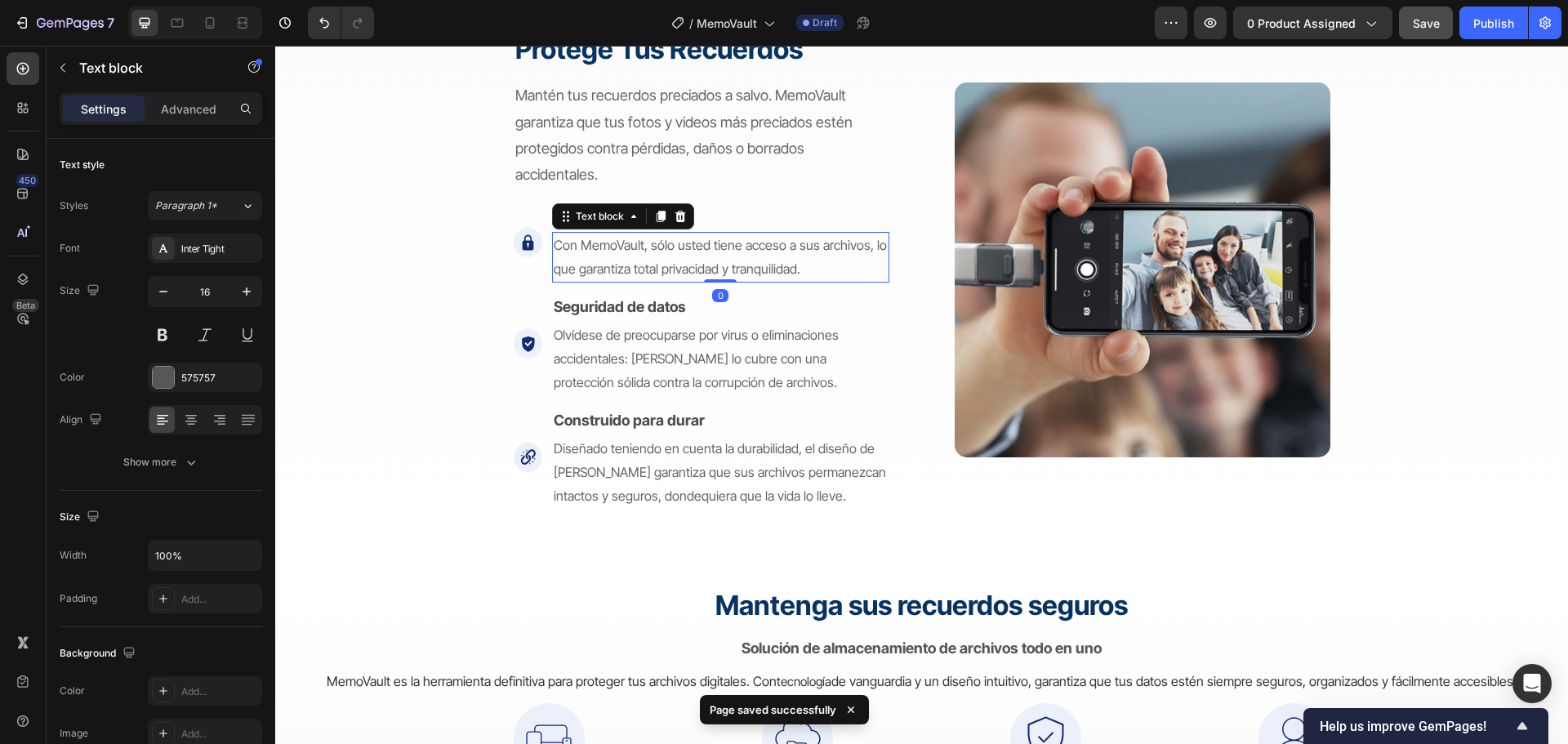
click at [728, 241] on span "Con MemoVault, sólo usted tiene acceso a sus archivos, lo que garantiza total p…" at bounding box center [720, 257] width 334 height 40
click at [633, 259] on p "Con MemoVault, sólo usted tiene acceso a sus archivos, lo que garantiza total p…" at bounding box center [720, 257] width 334 height 47
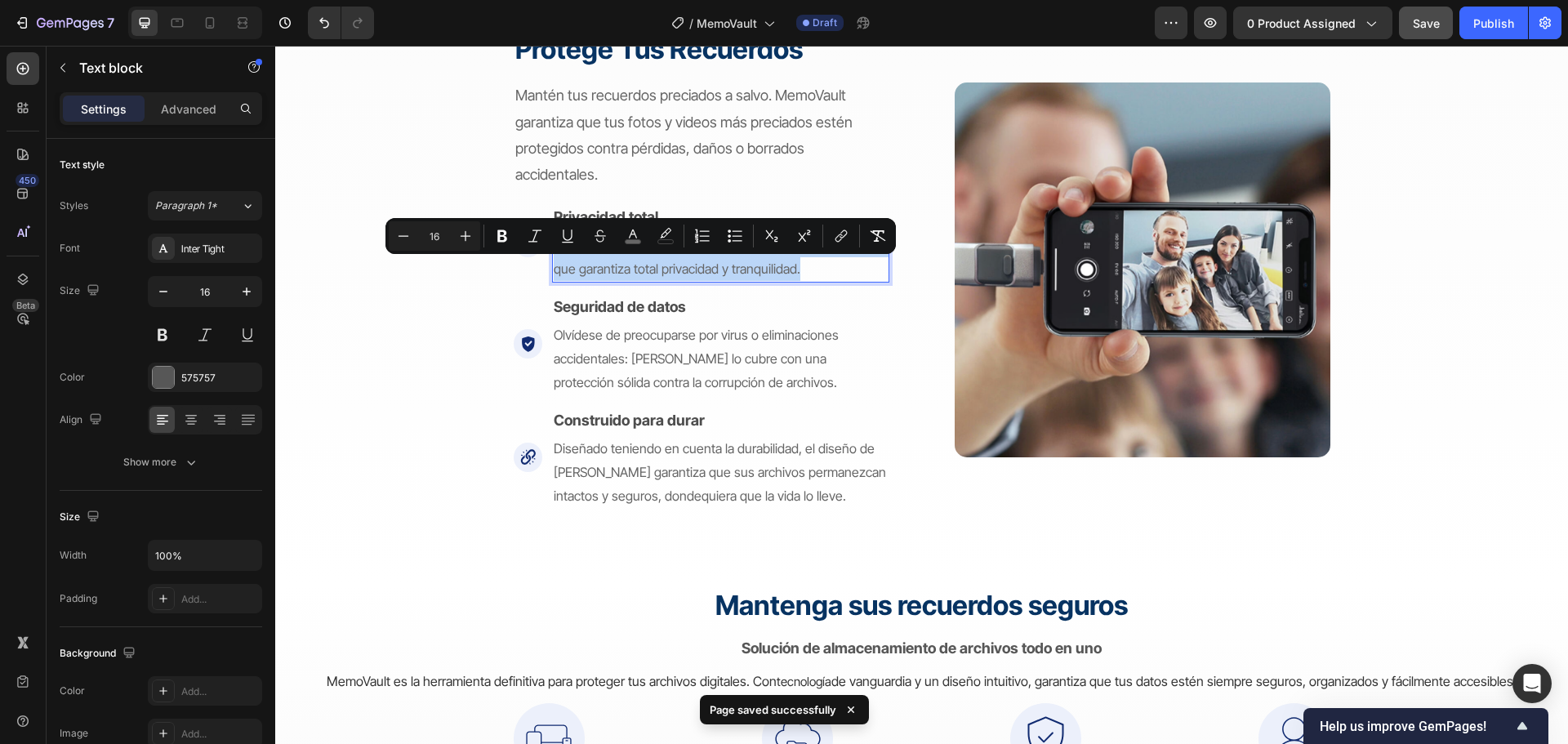
click at [633, 259] on p "Con MemoVault, sólo usted tiene acceso a sus archivos, lo que garantiza total p…" at bounding box center [720, 257] width 334 height 47
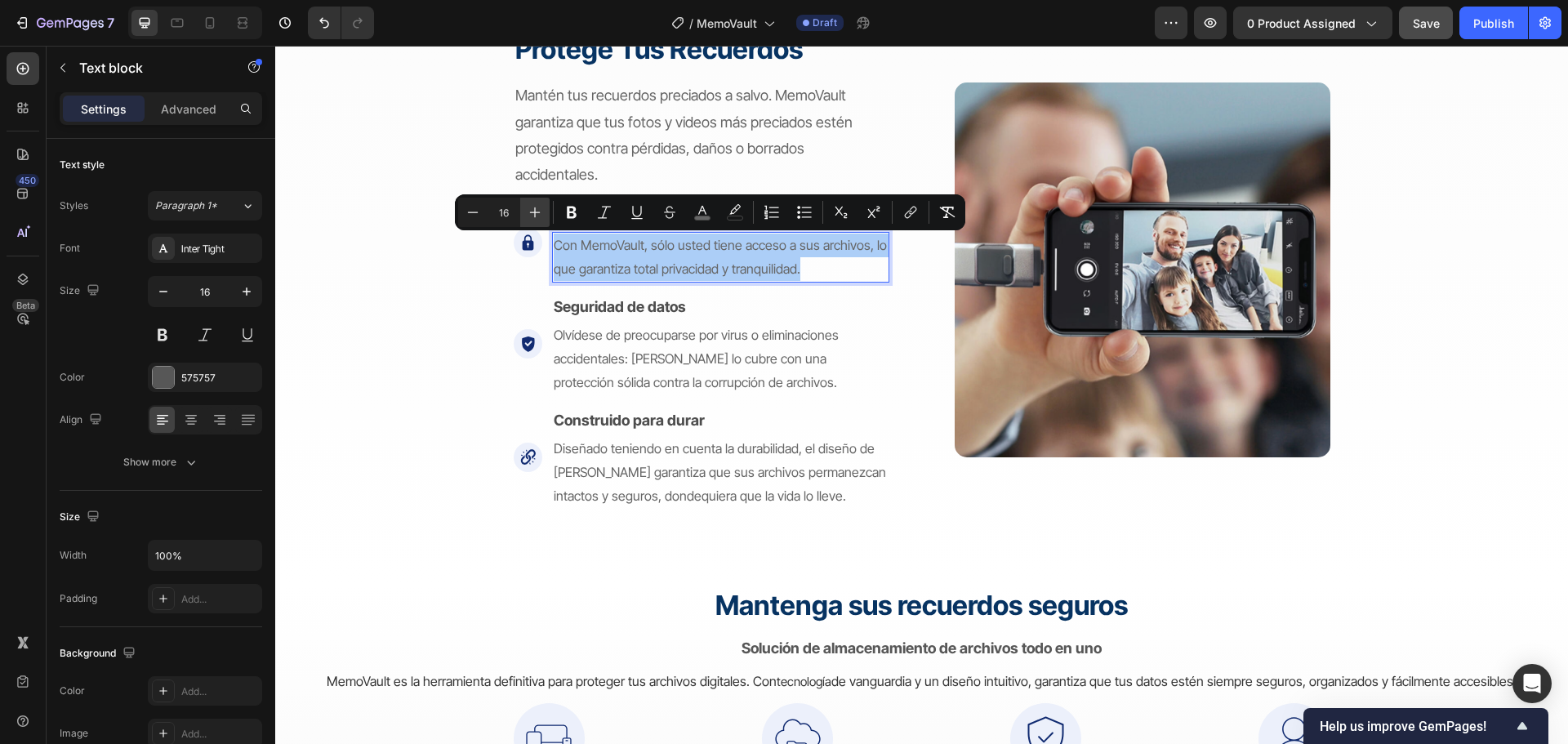
click at [531, 213] on icon "Editor contextual toolbar" at bounding box center [535, 211] width 16 height 16
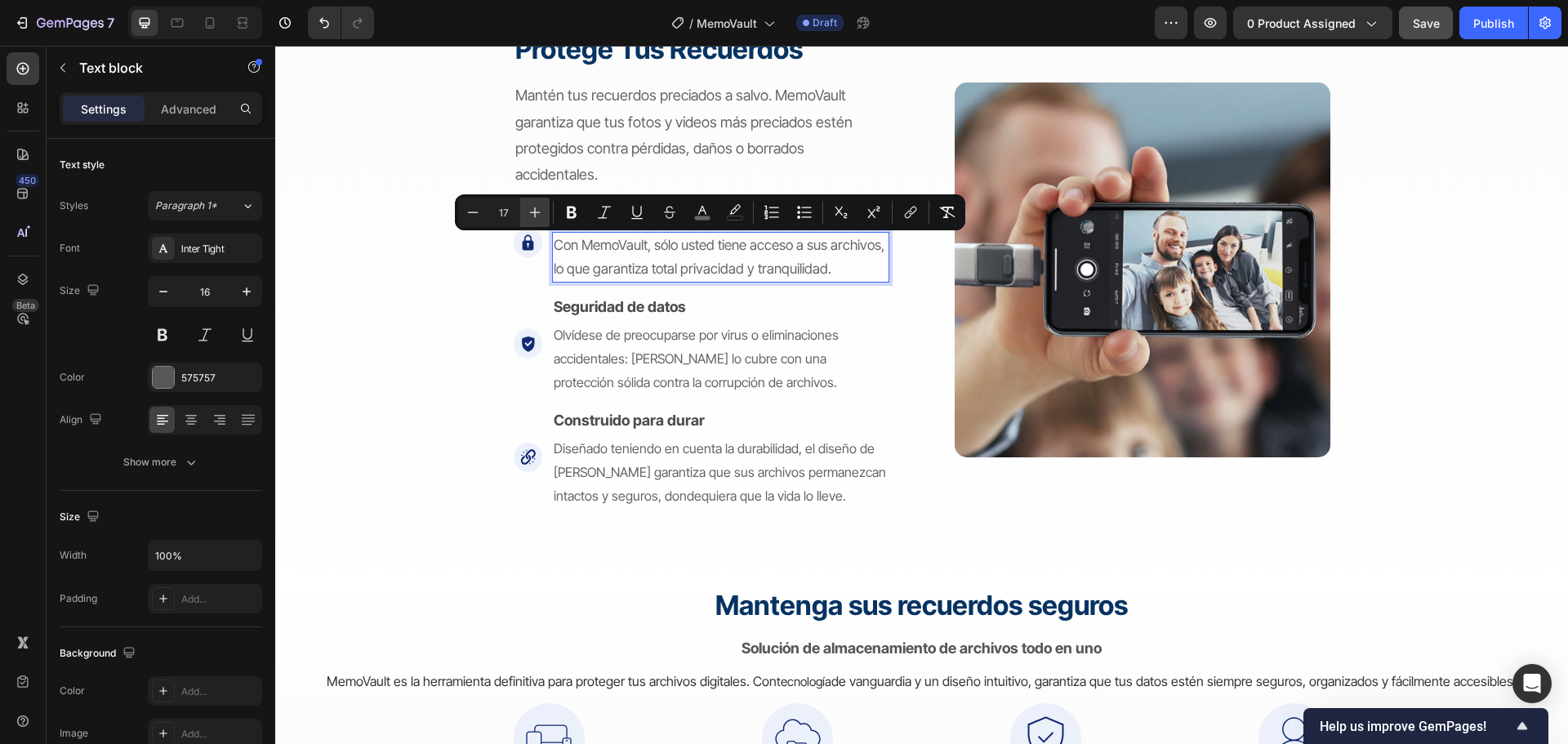
click at [531, 213] on icon "Editor contextual toolbar" at bounding box center [535, 211] width 16 height 16
type input "18"
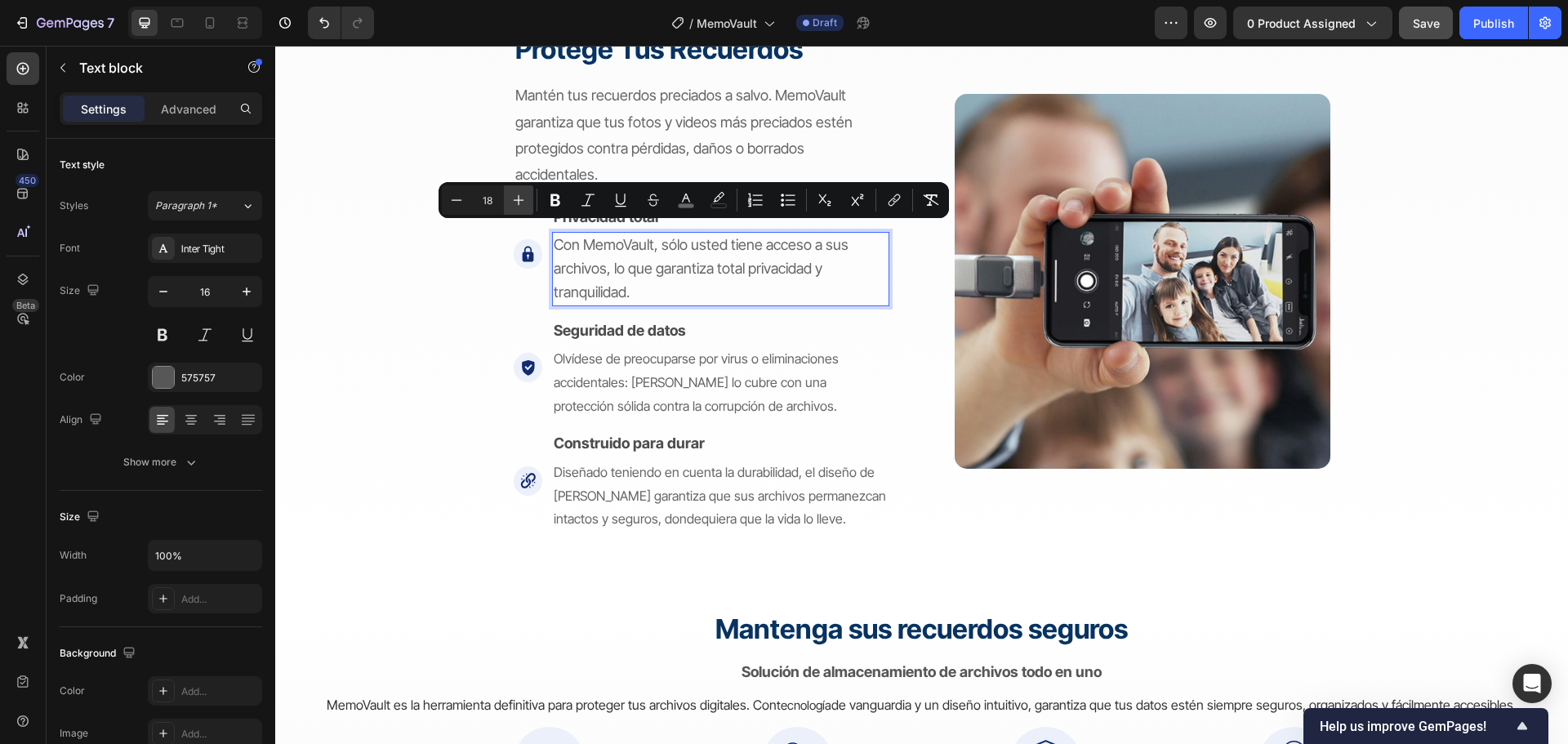
scroll to position [2788, 0]
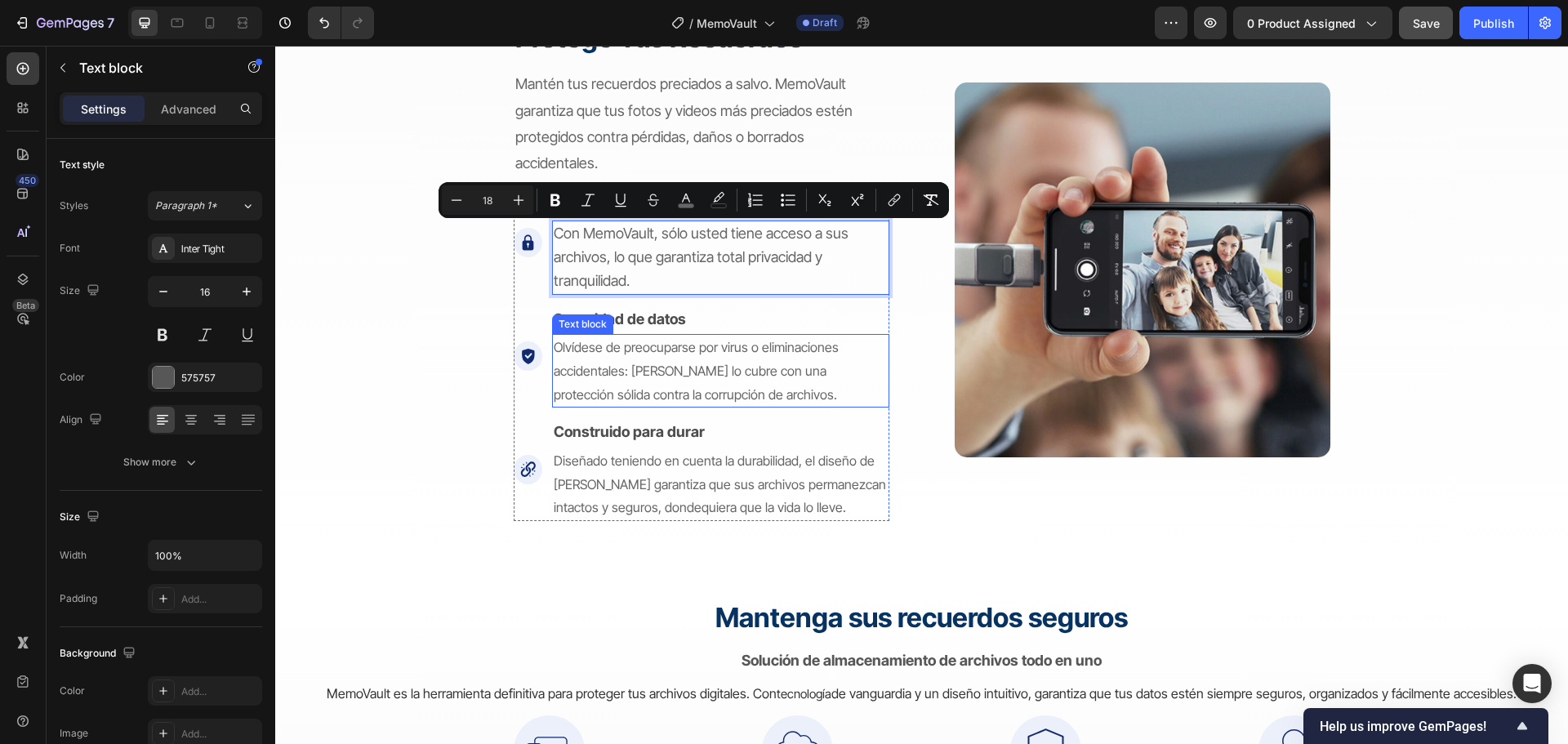
click at [593, 361] on span "Olvídese de preocuparse por virus o eliminaciones accidentales: [PERSON_NAME] l…" at bounding box center [696, 370] width 285 height 63
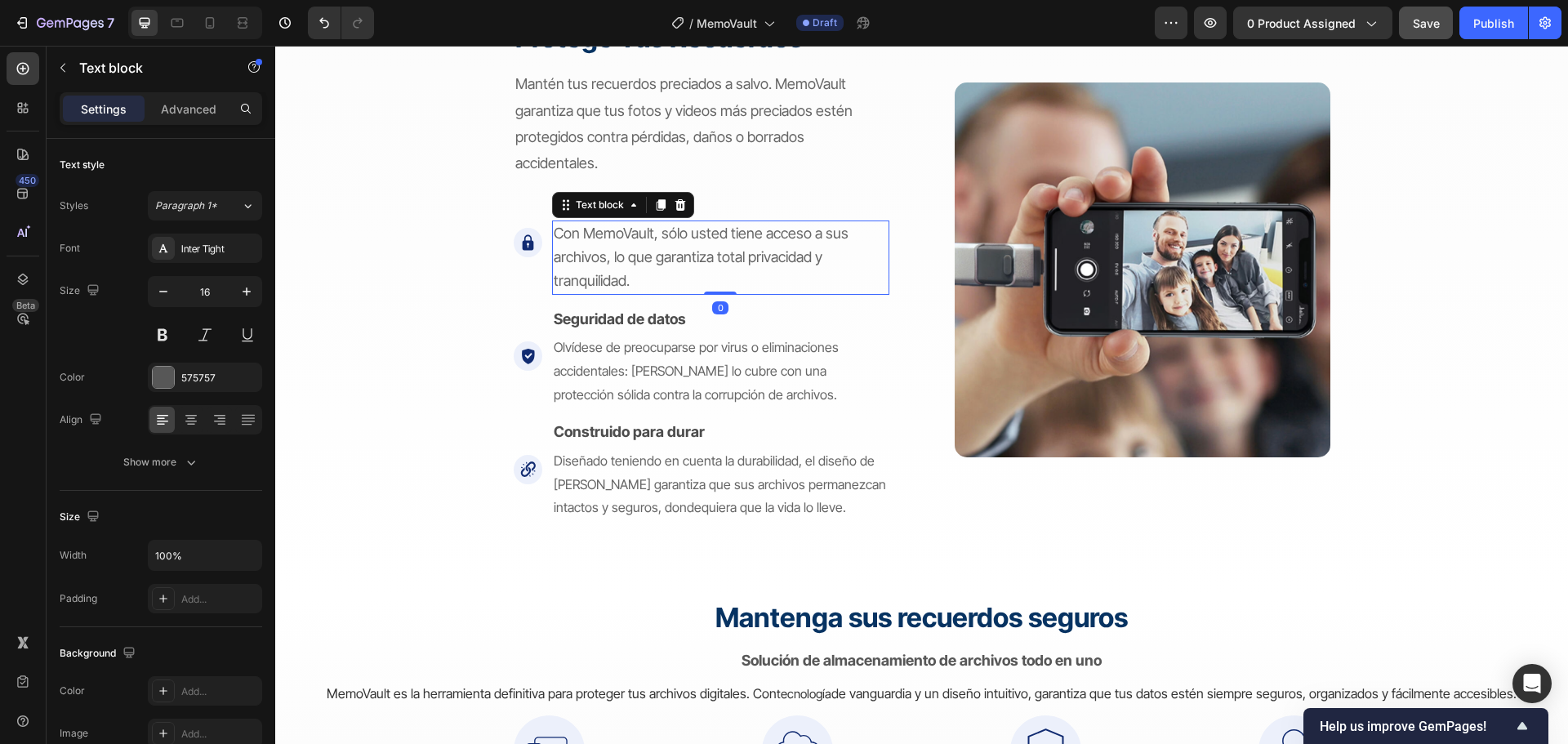
click at [668, 250] on span "Con MemoVault, sólo usted tiene acceso a sus archivos, lo que garantiza total p…" at bounding box center [701, 257] width 295 height 64
click at [596, 247] on p "Con MemoVault, sólo usted tiene acceso a sus archivos, lo que garantiza total p…" at bounding box center [720, 257] width 334 height 70
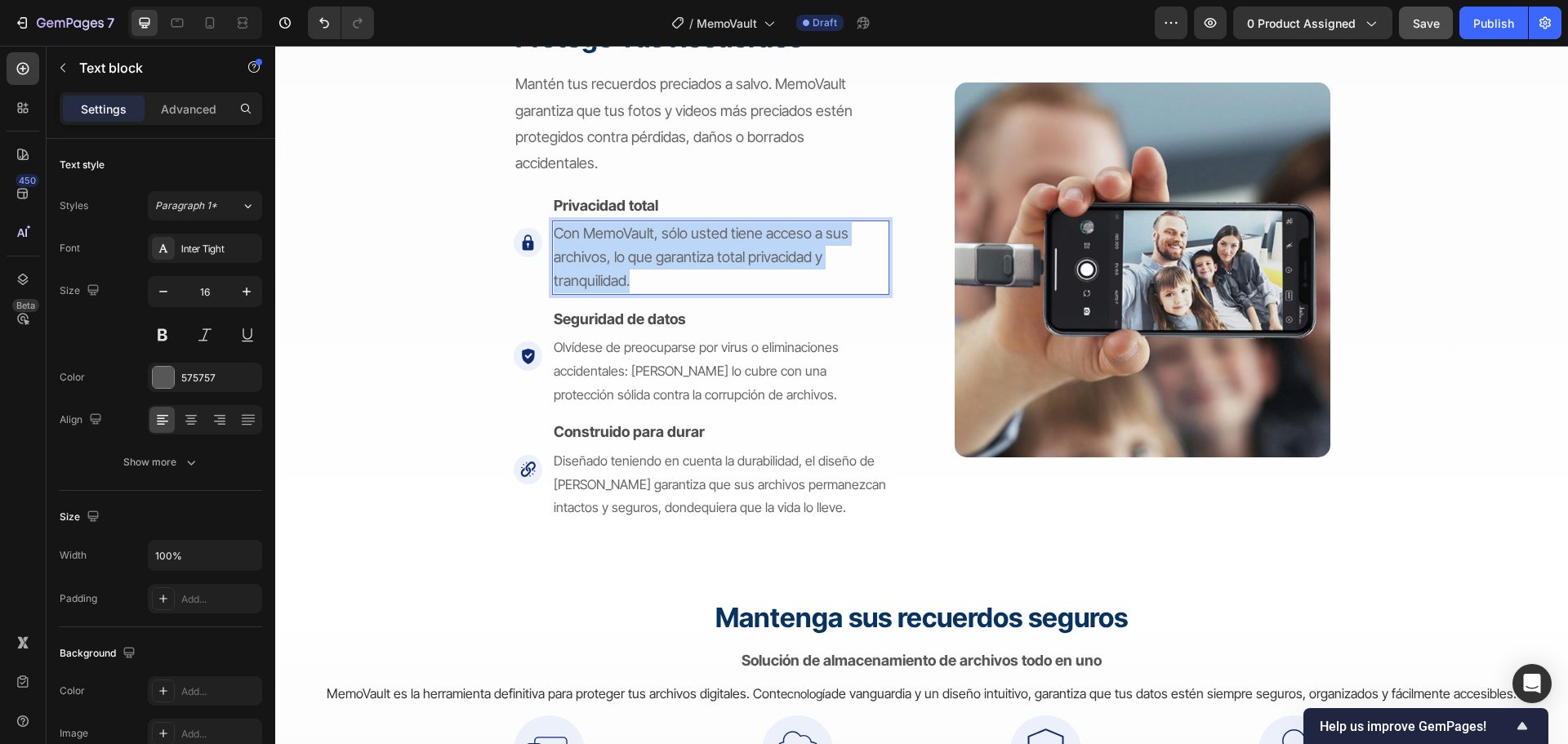
click at [596, 247] on p "Con MemoVault, sólo usted tiene acceso a sus archivos, lo que garantiza total p…" at bounding box center [720, 257] width 334 height 70
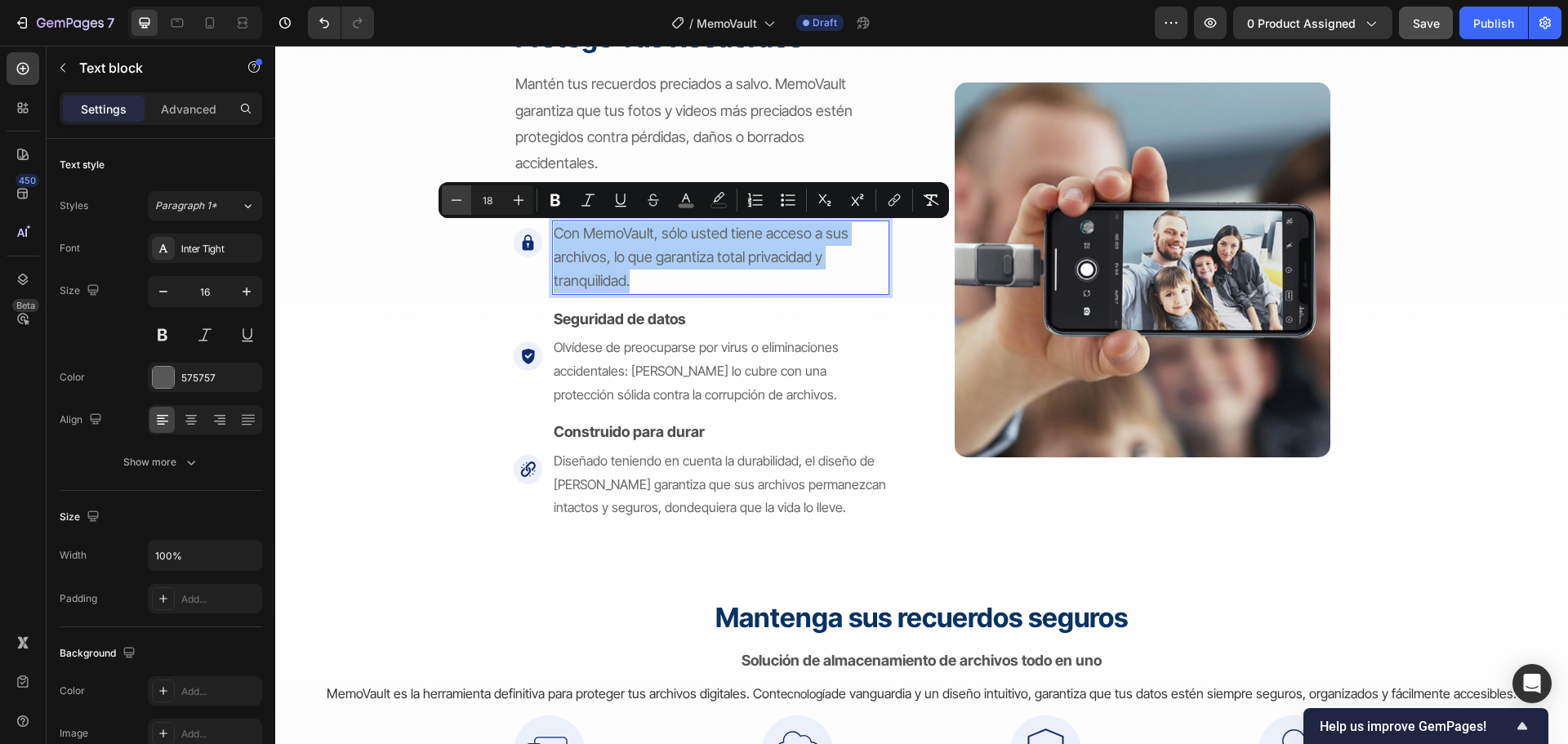
click at [460, 195] on icon "Editor contextual toolbar" at bounding box center [456, 200] width 16 height 16
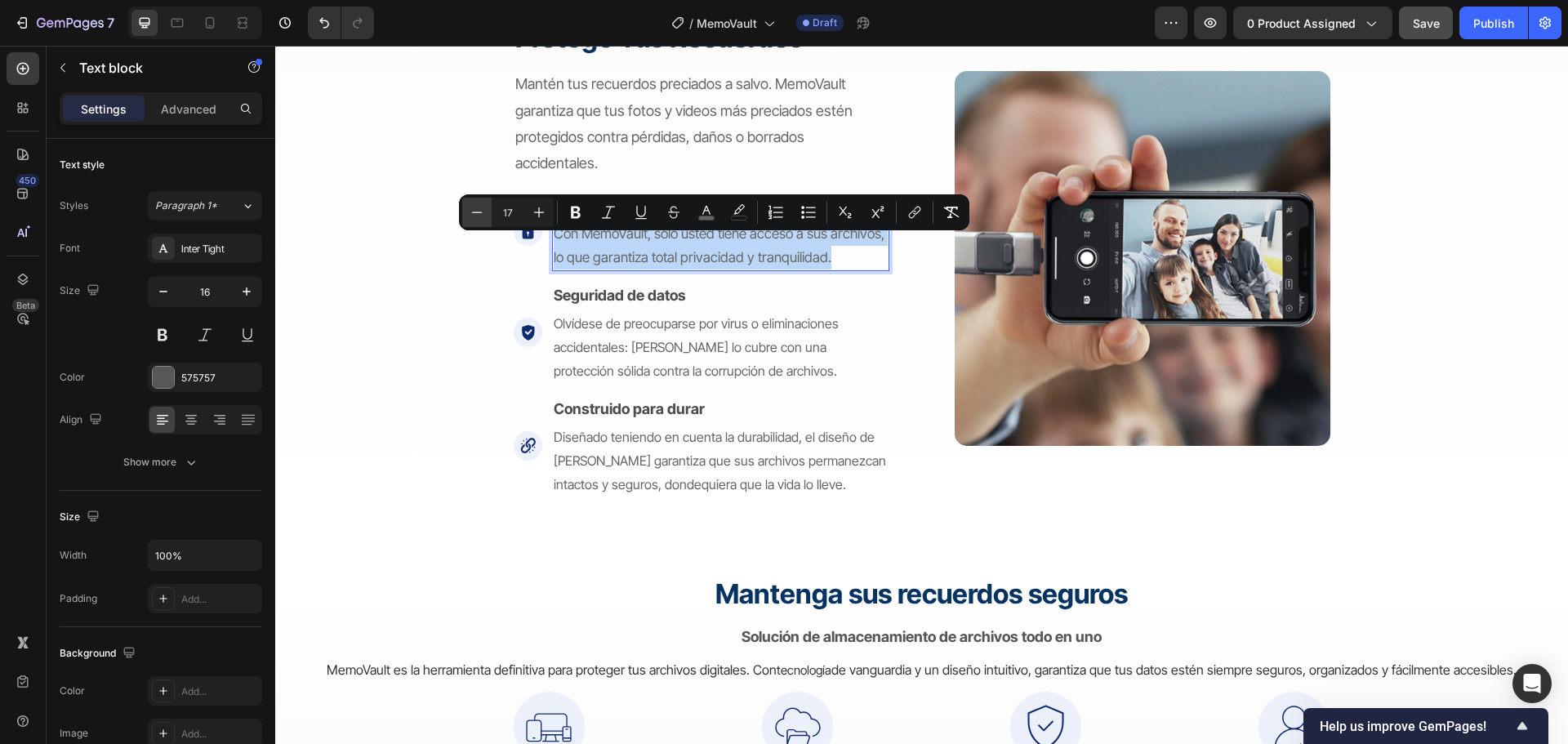
scroll to position [2776, 0]
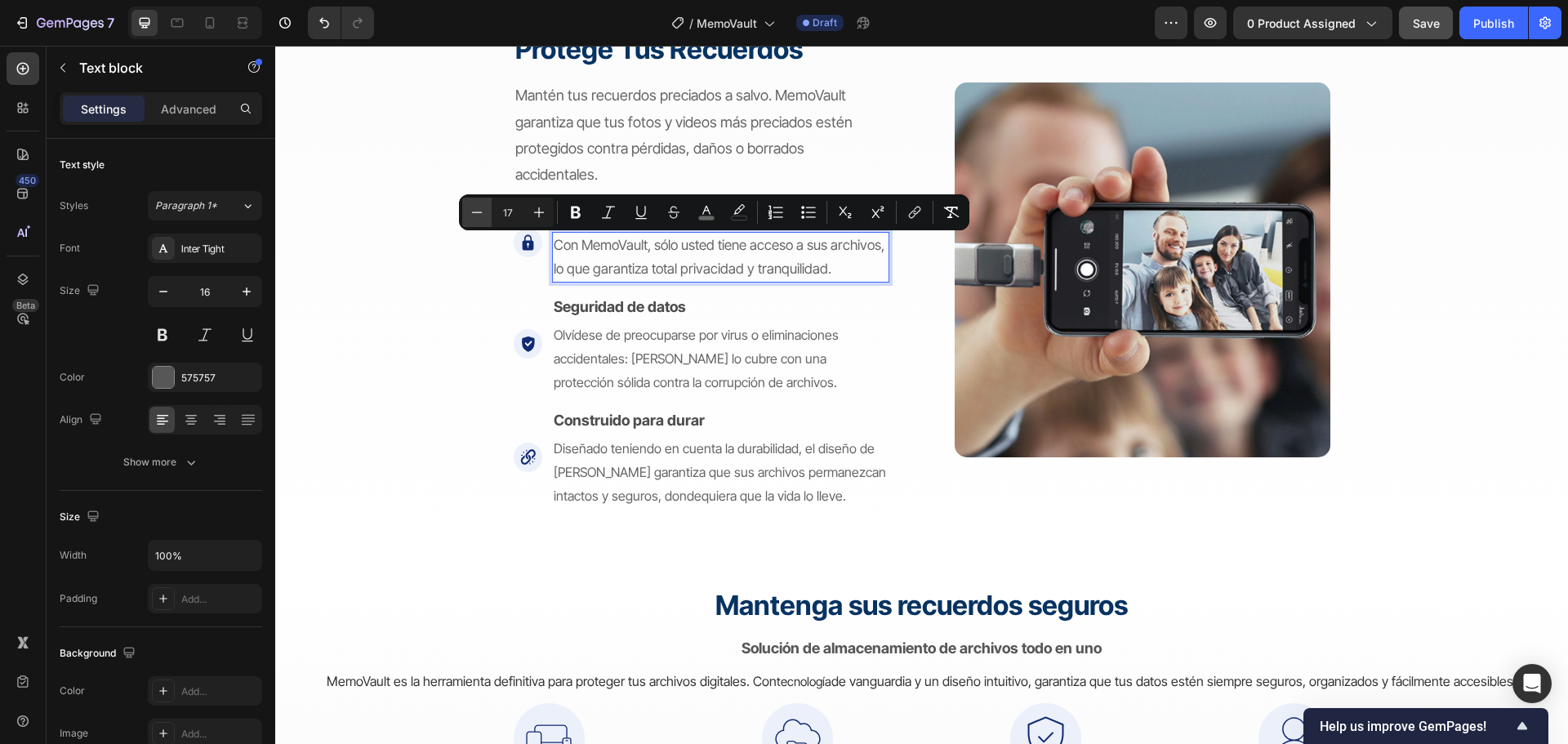
click at [474, 209] on icon "Editor contextual toolbar" at bounding box center [477, 211] width 16 height 16
type input "16"
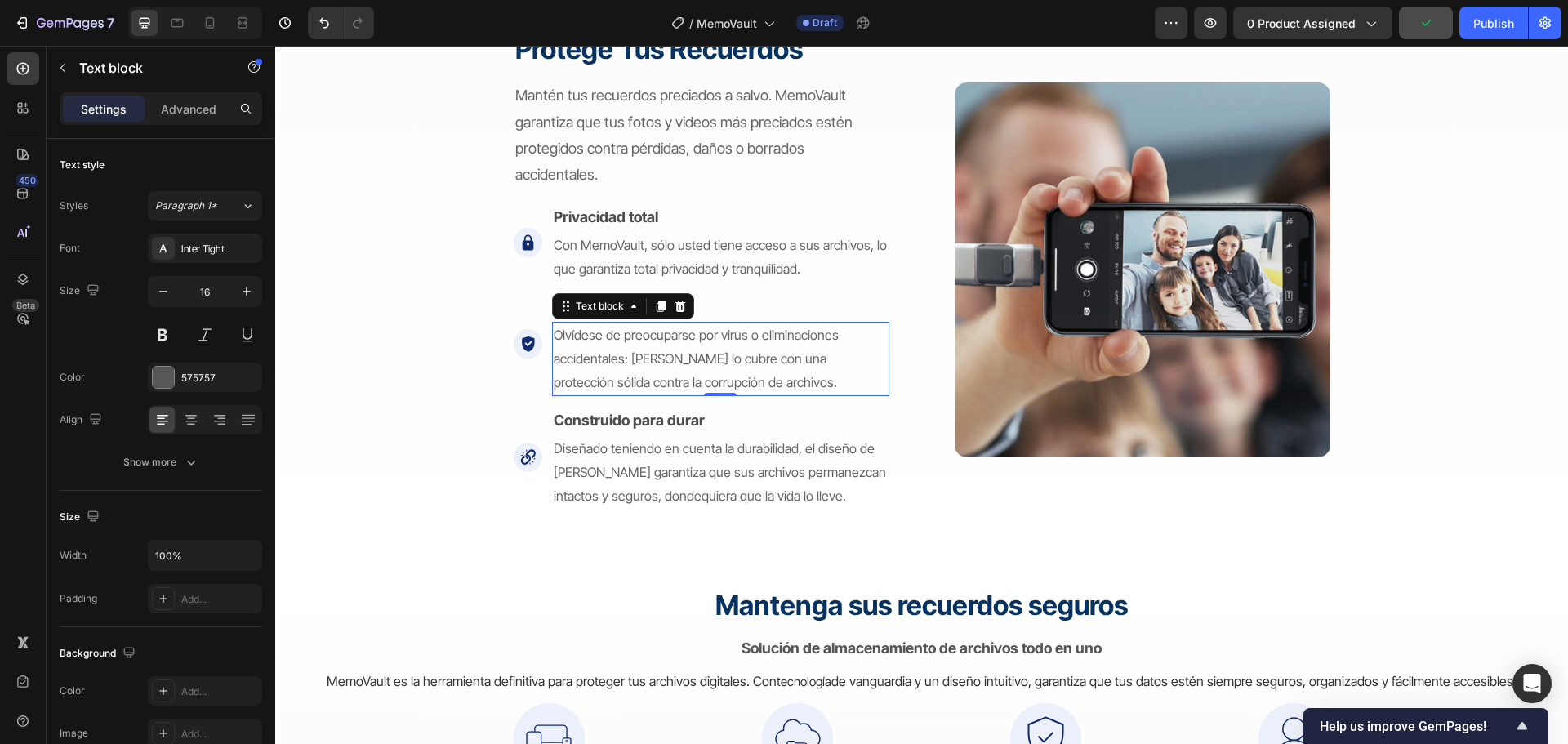
click at [630, 343] on span "Olvídese de preocuparse por virus o eliminaciones accidentales: [PERSON_NAME] l…" at bounding box center [696, 359] width 285 height 63
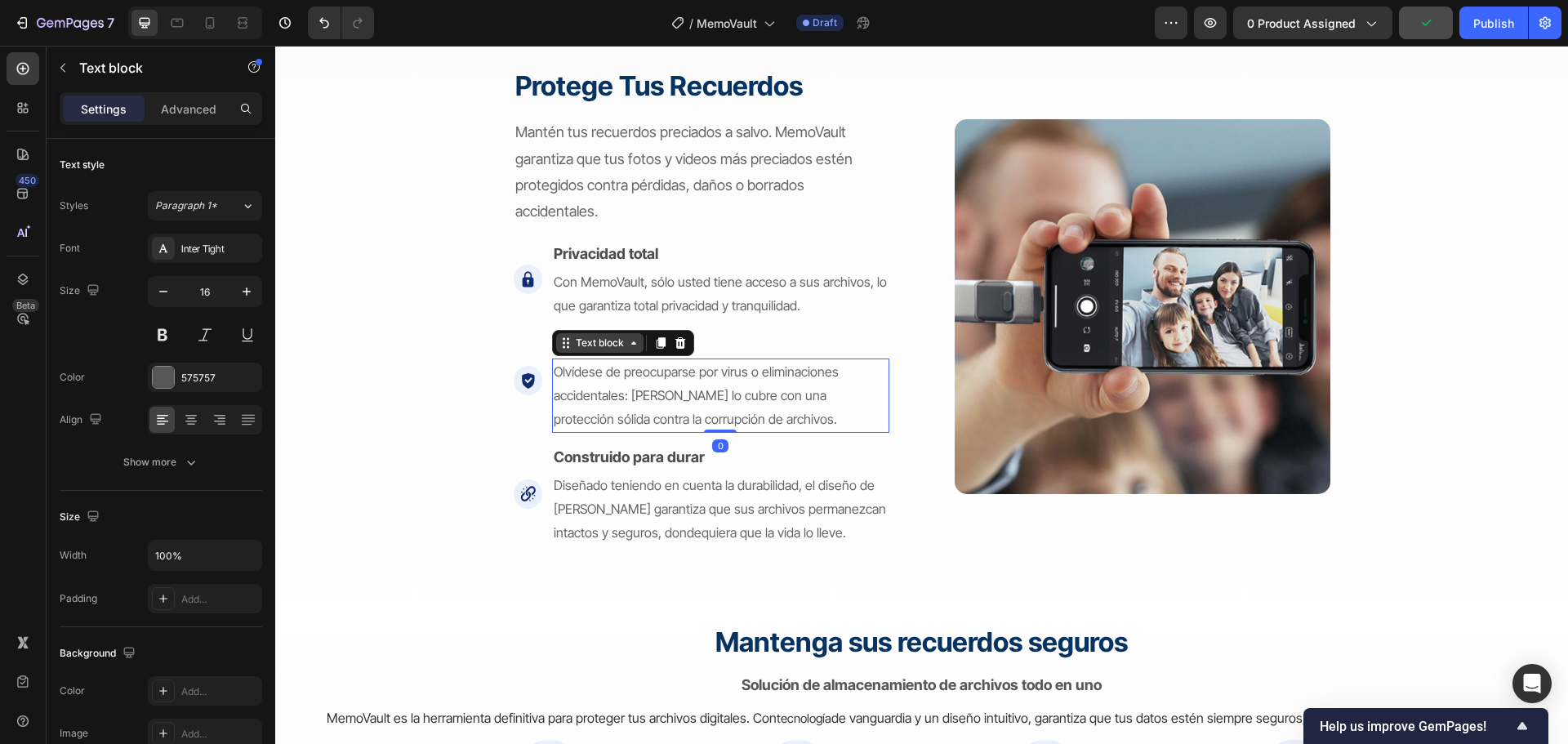
click at [628, 347] on icon at bounding box center [634, 343] width 13 height 13
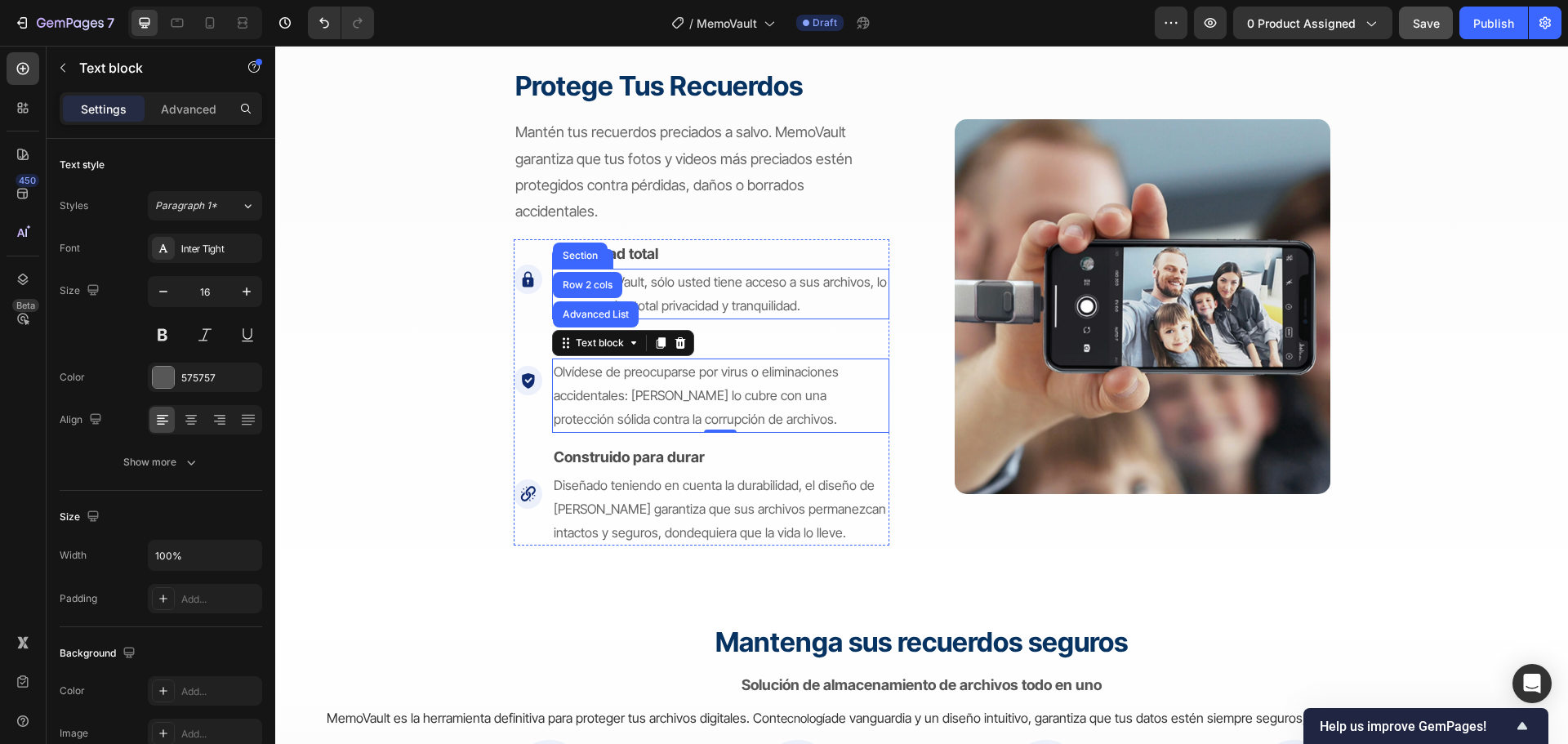
click at [771, 307] on span "Con MemoVault, sólo usted tiene acceso a sus archivos, lo que garantiza total p…" at bounding box center [720, 294] width 334 height 40
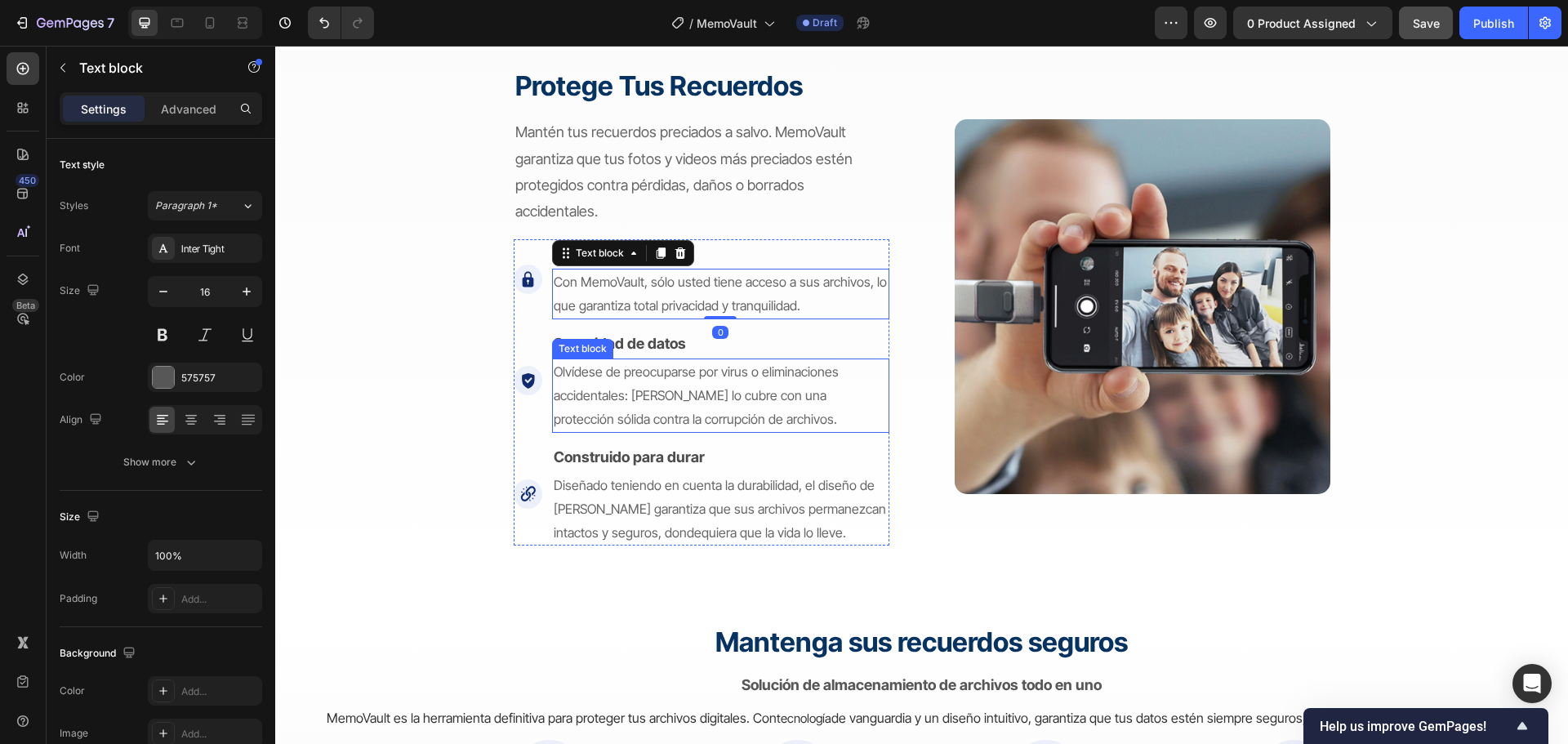
click at [719, 370] on span "Olvídese de preocuparse por virus o eliminaciones accidentales: [PERSON_NAME] l…" at bounding box center [696, 395] width 285 height 63
click at [677, 393] on span "Olvídese de preocuparse por virus o eliminaciones accidentales: [PERSON_NAME] l…" at bounding box center [696, 395] width 285 height 63
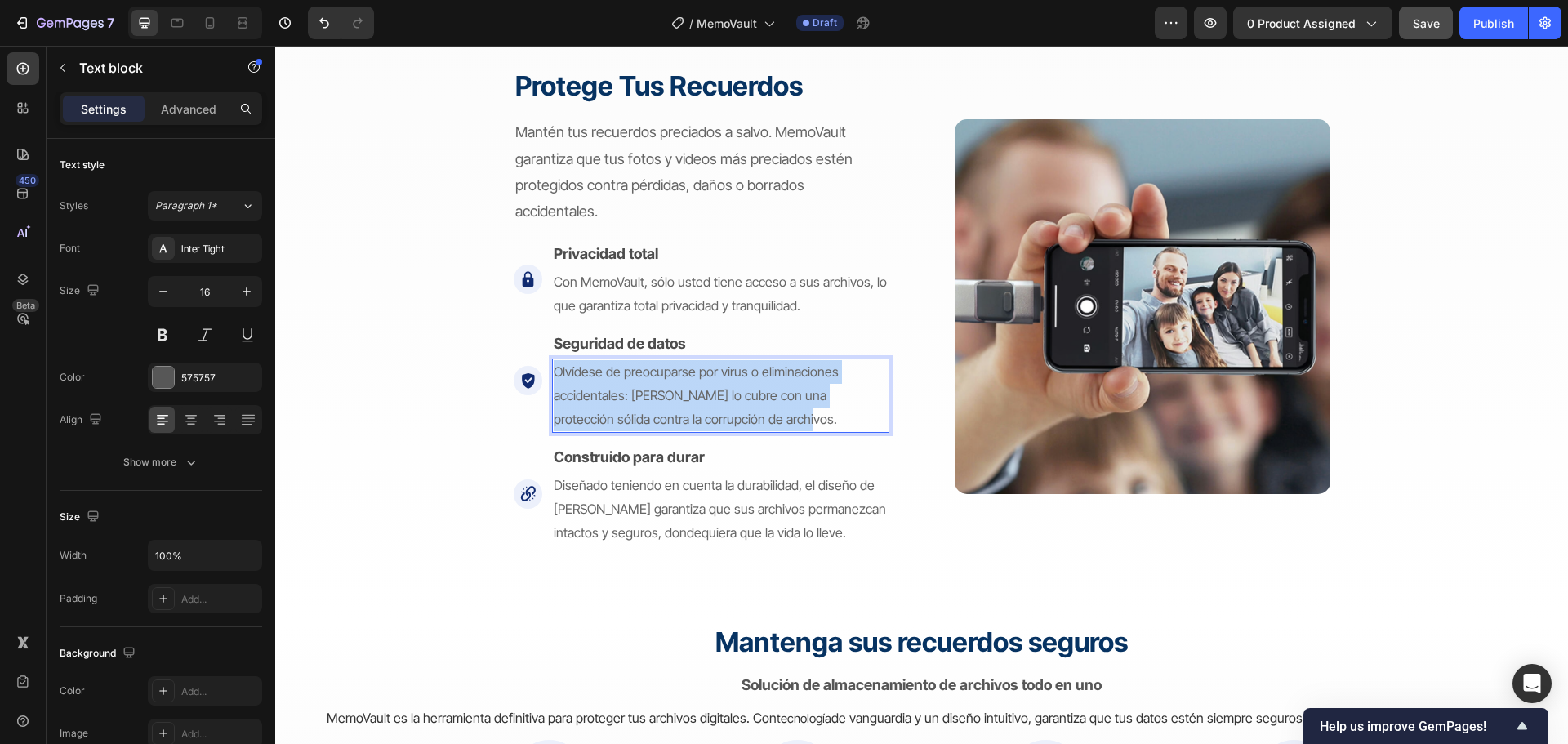
click at [677, 393] on span "Olvídese de preocuparse por virus o eliminaciones accidentales: [PERSON_NAME] l…" at bounding box center [696, 395] width 285 height 63
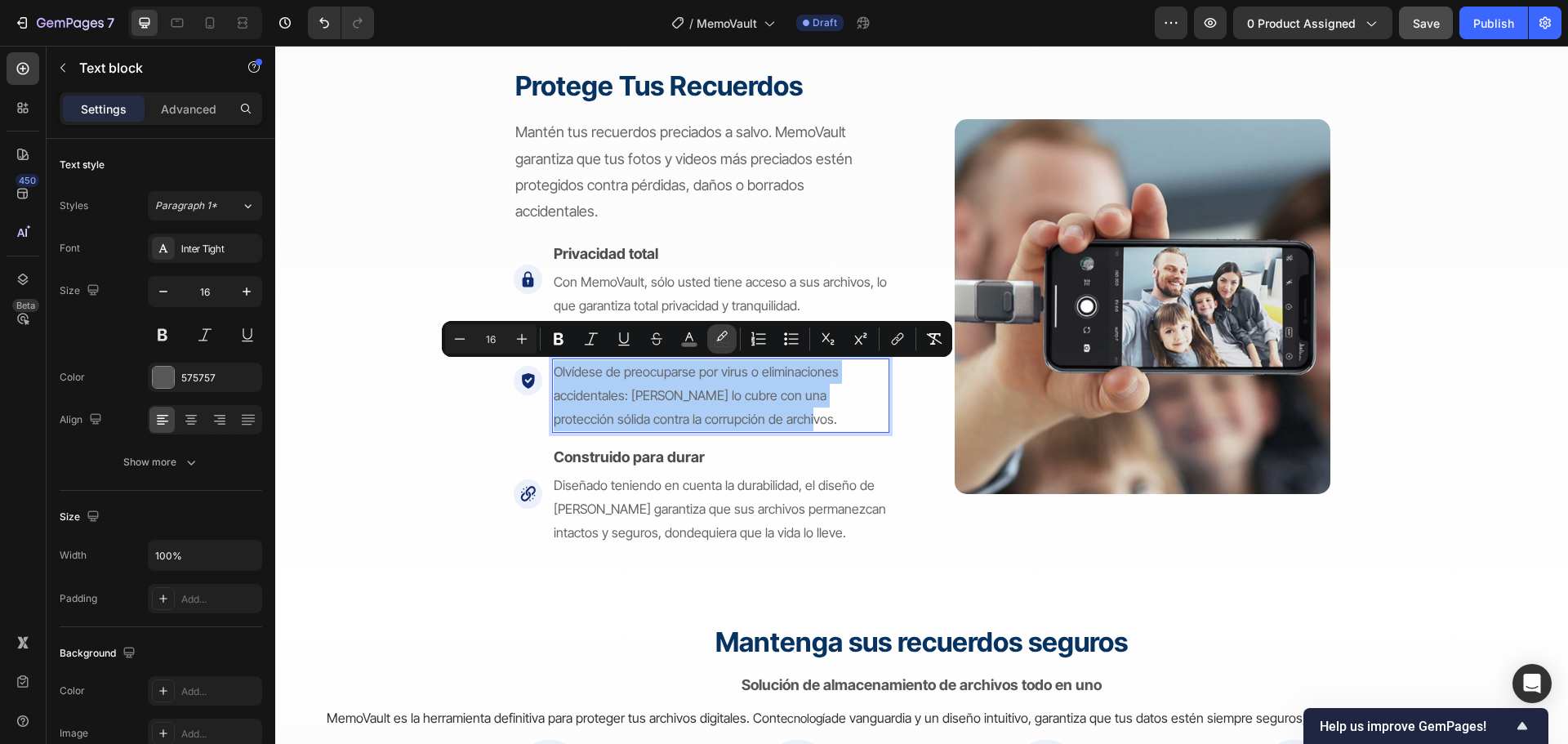
click at [723, 336] on icon "Editor contextual toolbar" at bounding box center [722, 335] width 12 height 10
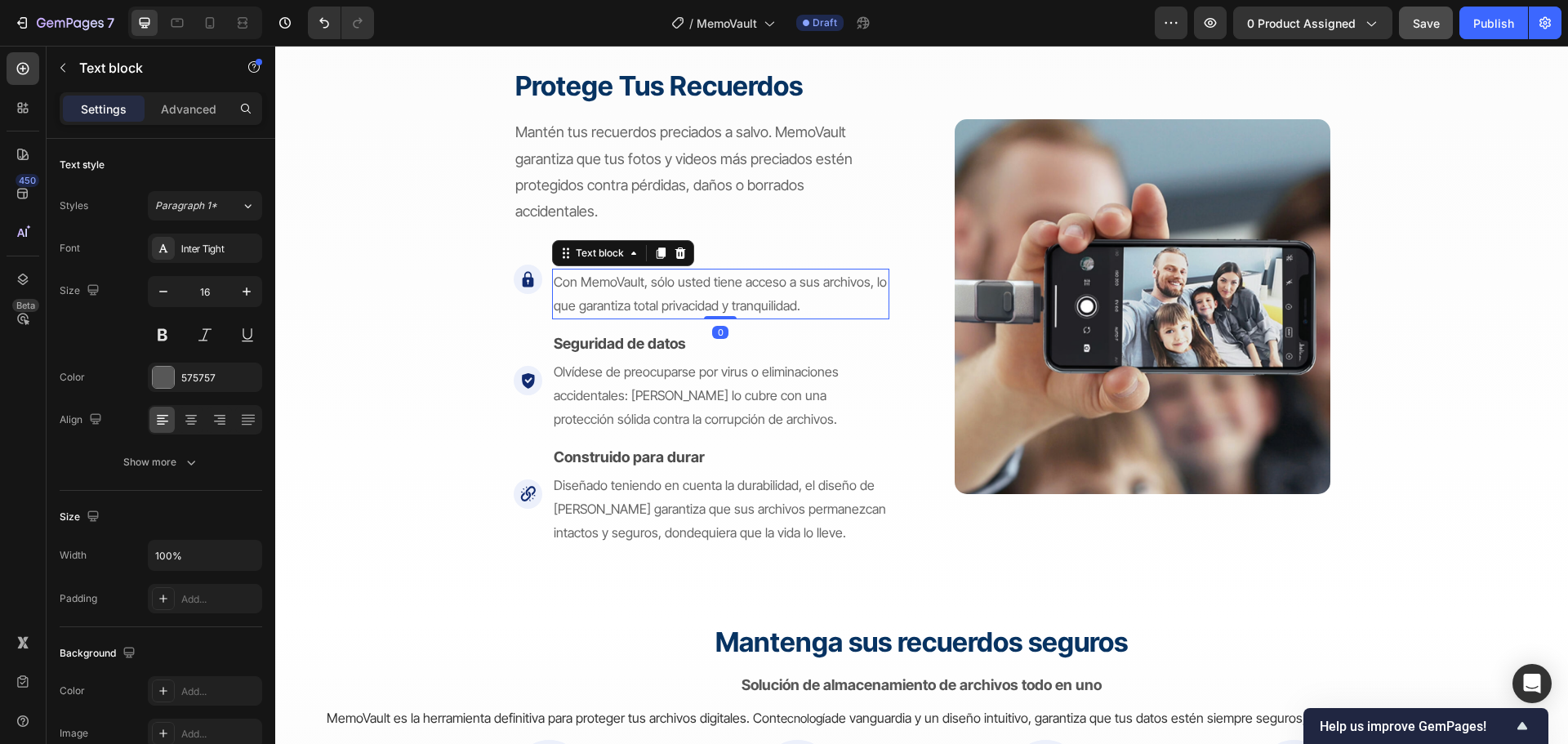
click at [631, 293] on p "Con MemoVault, sólo usted tiene acceso a sus archivos, lo que garantiza total p…" at bounding box center [720, 293] width 334 height 47
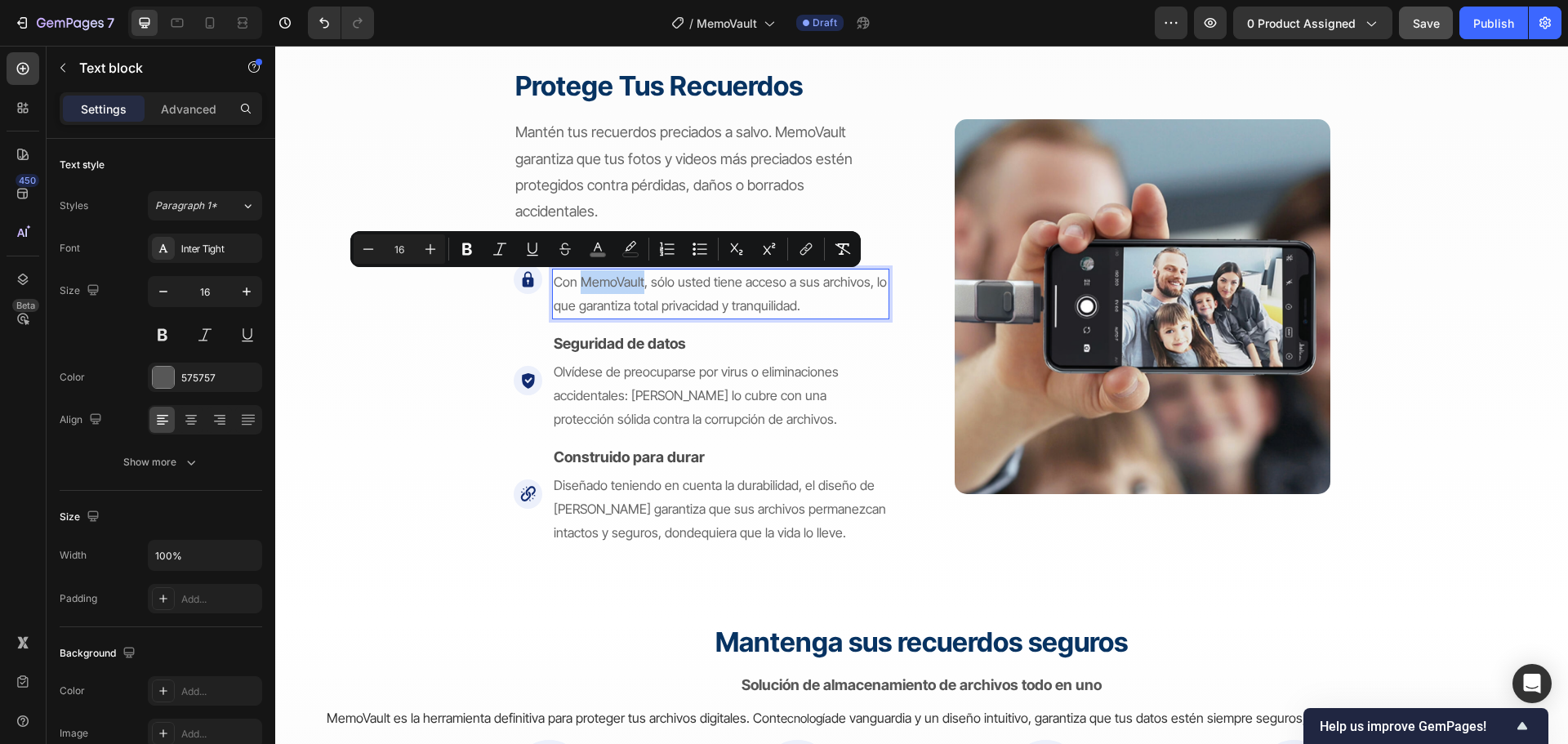
click at [630, 293] on p "Con MemoVault, sólo usted tiene acceso a sus archivos, lo que garantiza total p…" at bounding box center [720, 293] width 334 height 47
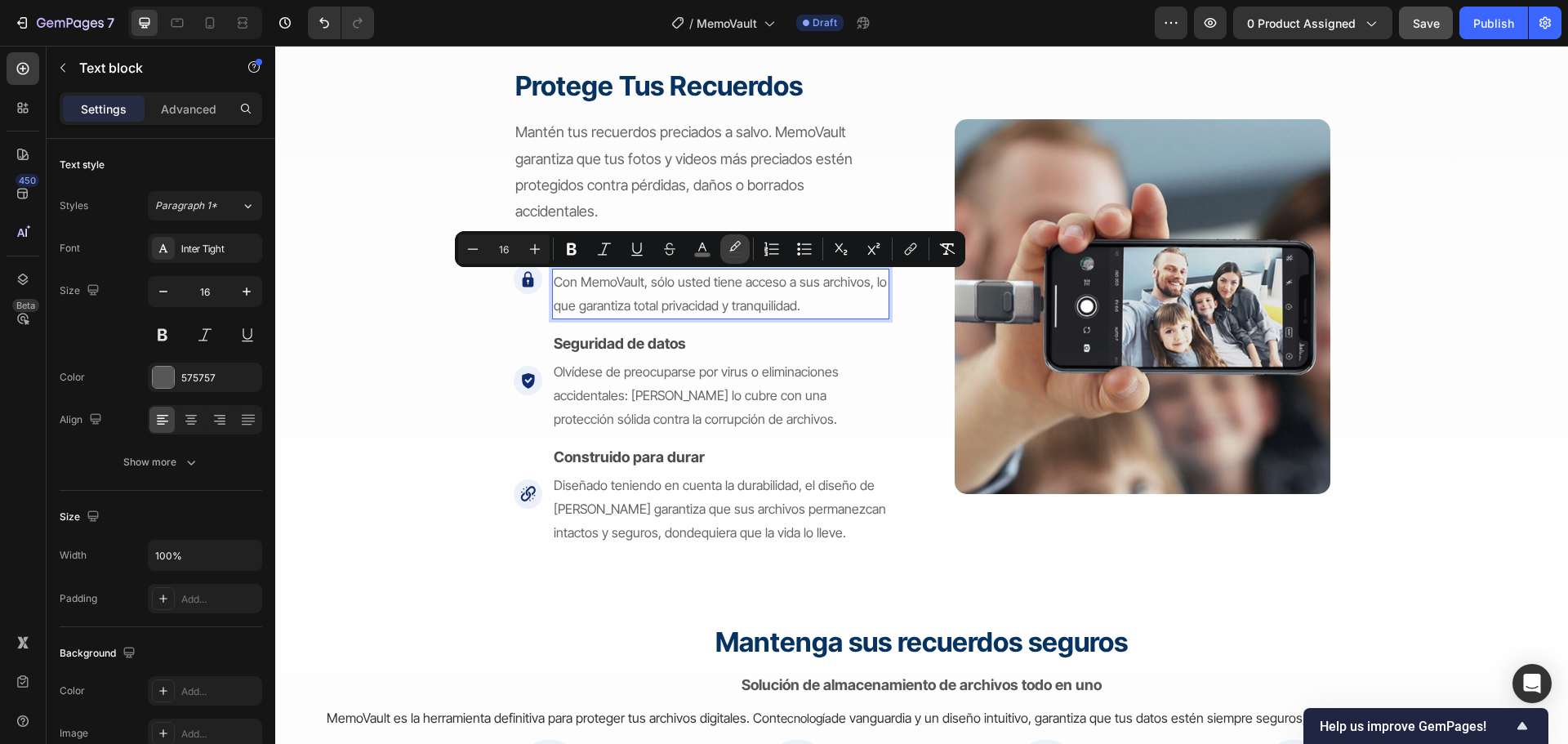
click at [732, 242] on icon "Editor contextual toolbar" at bounding box center [734, 249] width 16 height 16
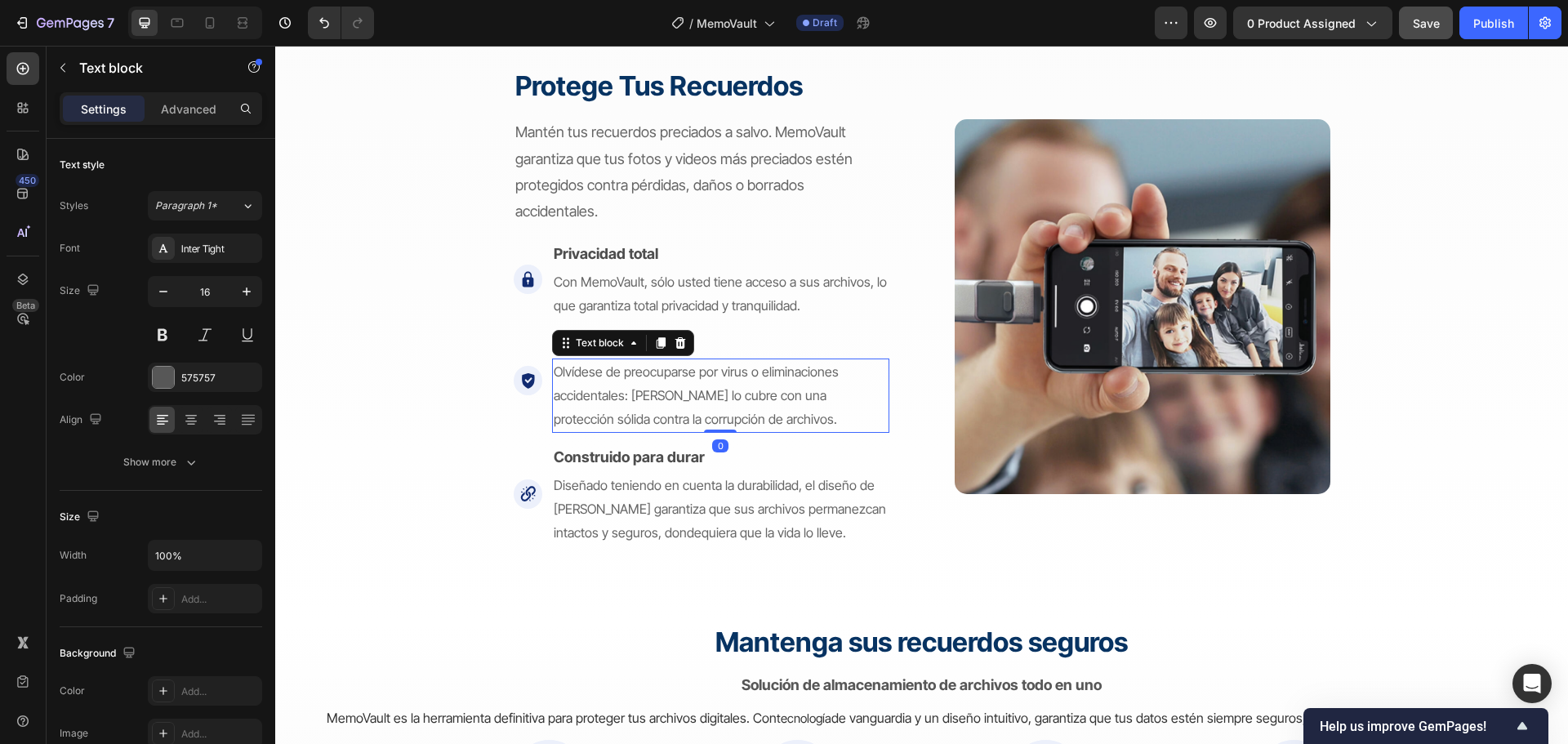
click at [881, 371] on p "Olvídese de preocuparse por virus o eliminaciones accidentales: [PERSON_NAME] l…" at bounding box center [720, 395] width 334 height 70
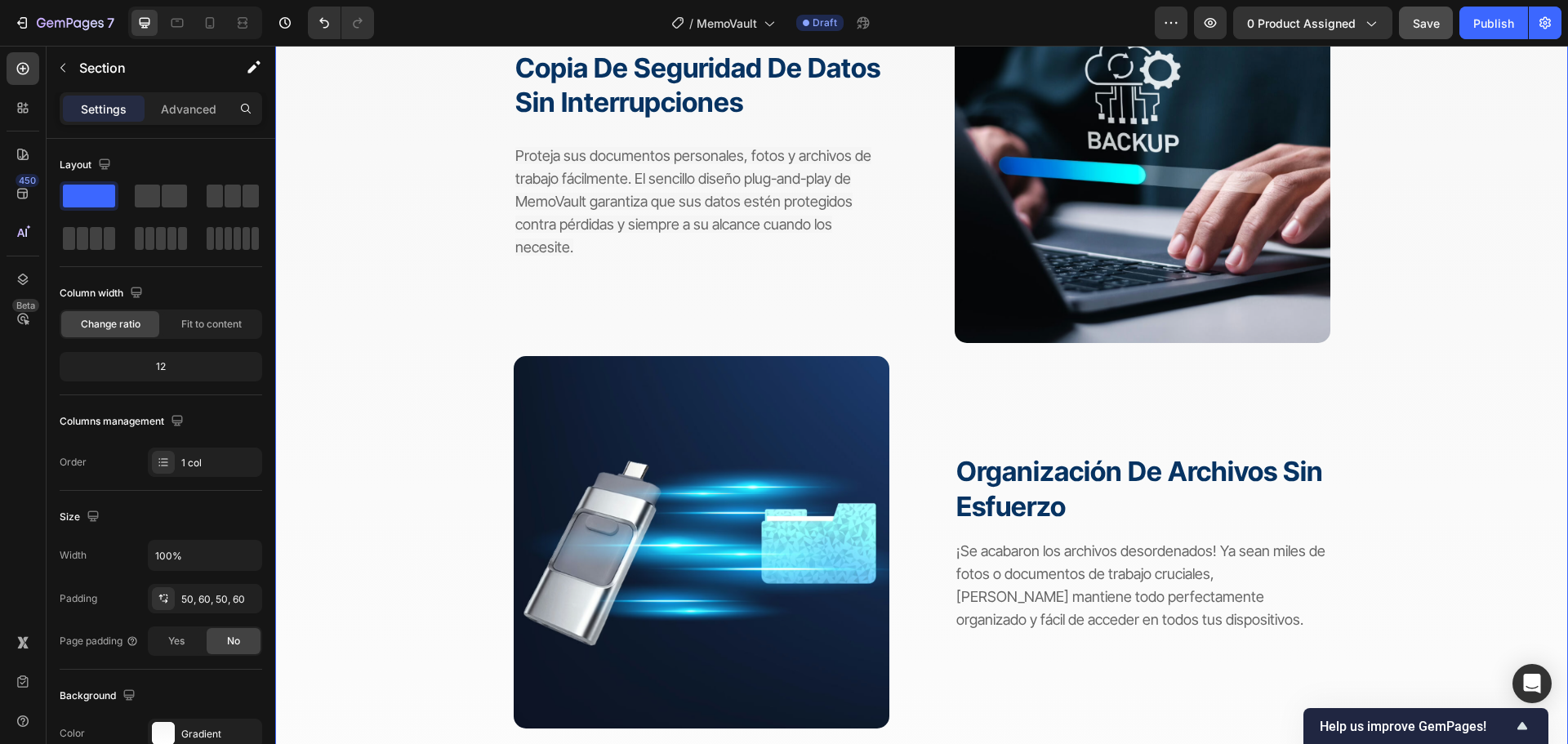
scroll to position [1841, 0]
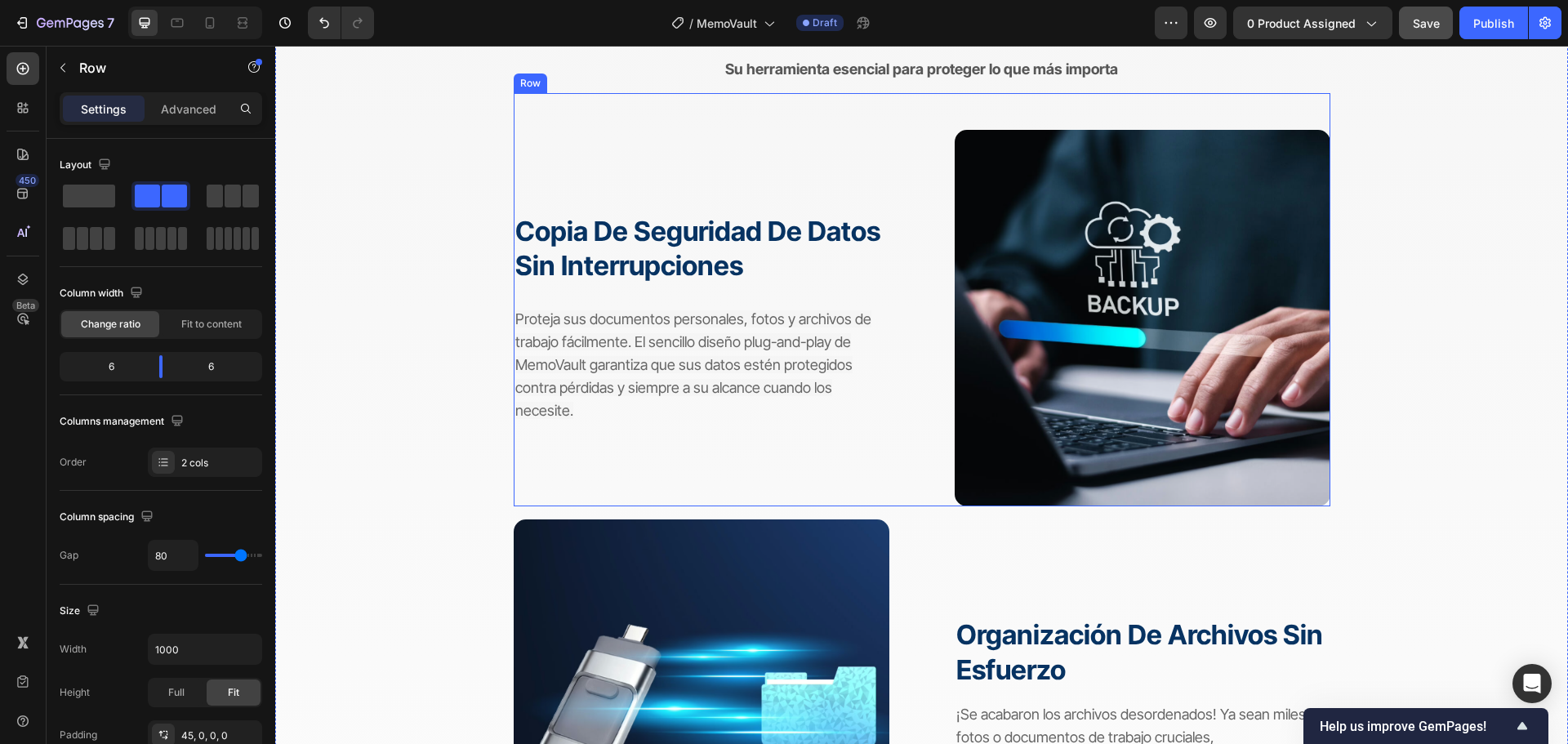
click at [927, 453] on div "Image copia de seguridad de datos sin interrupciones Heading Proteja sus docume…" at bounding box center [921, 300] width 816 height 414
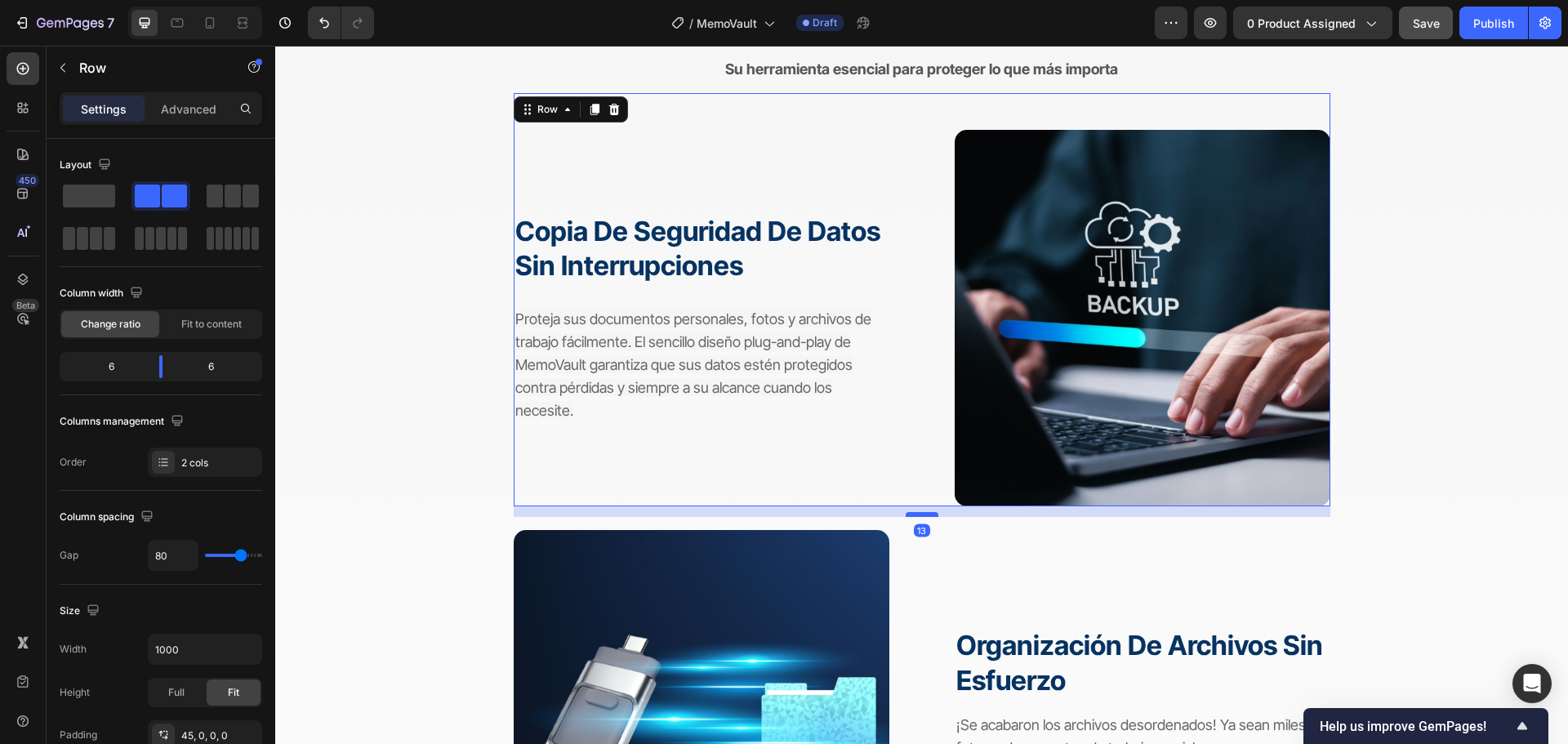
drag, startPoint x: 923, startPoint y: 505, endPoint x: 925, endPoint y: 524, distance: 19.1
click at [925, 517] on div at bounding box center [922, 514] width 33 height 5
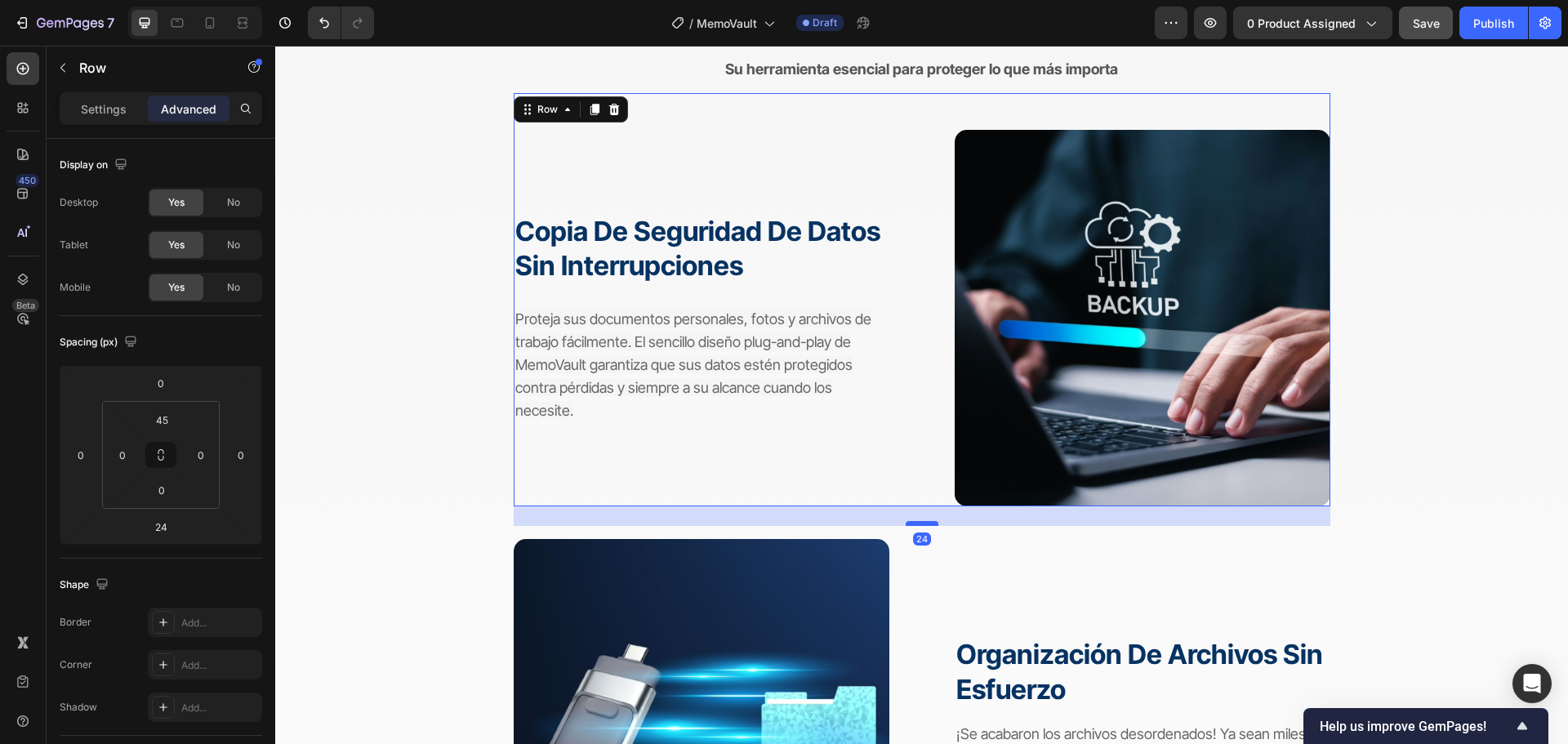
click at [925, 524] on div at bounding box center [922, 523] width 33 height 5
click at [926, 527] on div at bounding box center [922, 524] width 33 height 5
type input "25"
click at [1442, 418] on div "El dispositivo perfecto para todas sus necesidades de datos Heading Su herramie…" at bounding box center [921, 754] width 1195 height 1493
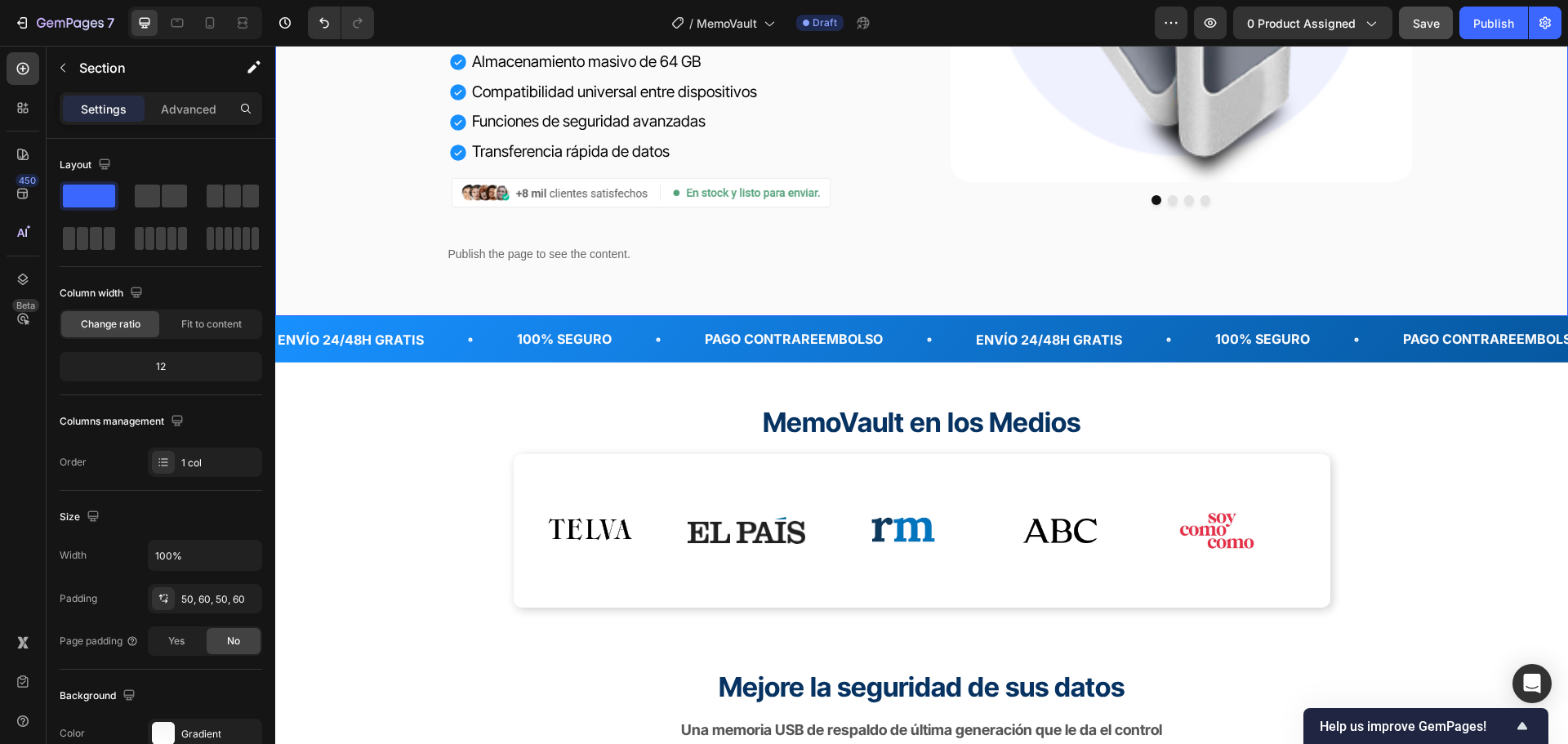
scroll to position [534, 0]
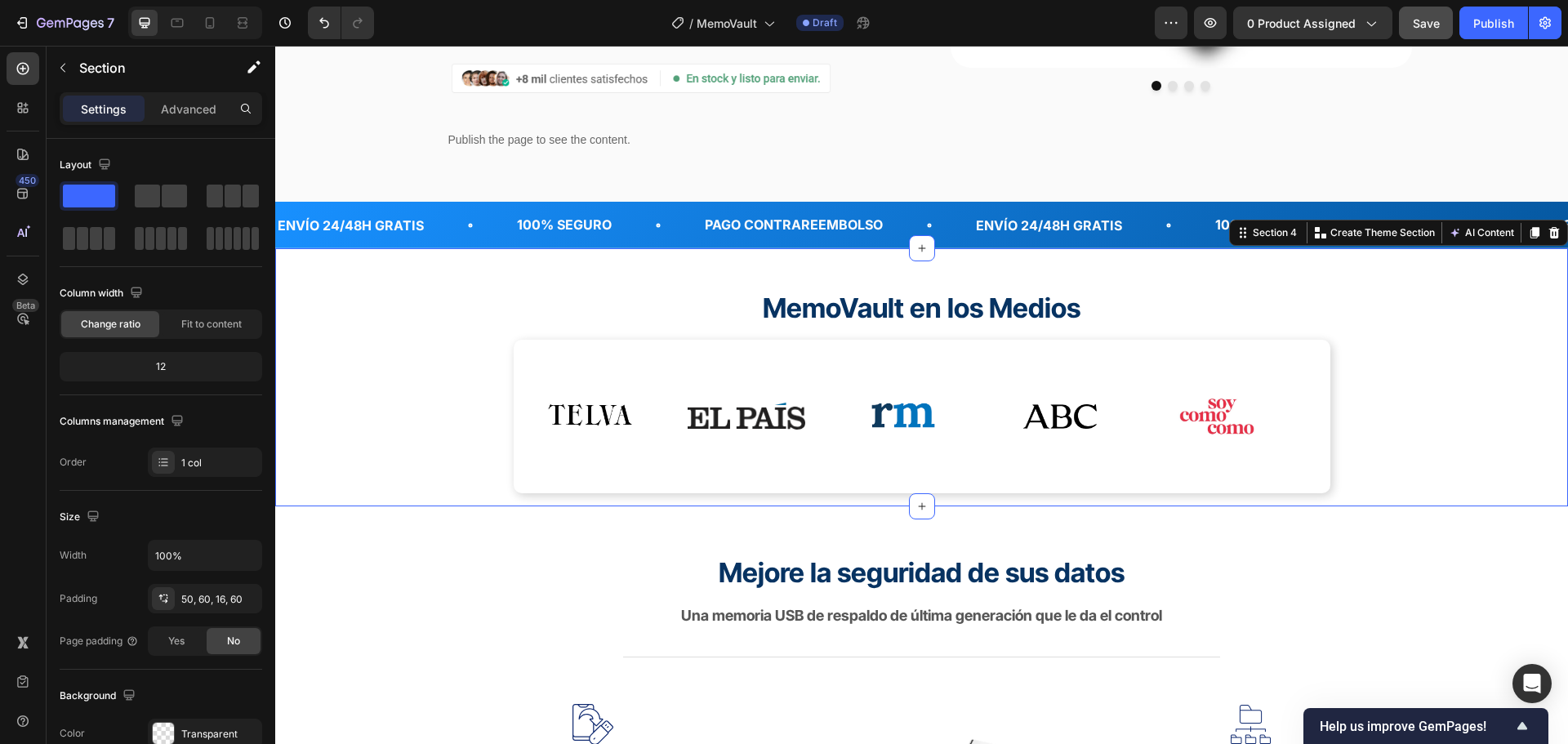
click at [335, 258] on div "MemoVault en los Medios Heading Image Image Image Image Image Image Image Image…" at bounding box center [921, 377] width 1293 height 258
click at [210, 103] on p "Advanced" at bounding box center [188, 109] width 56 height 17
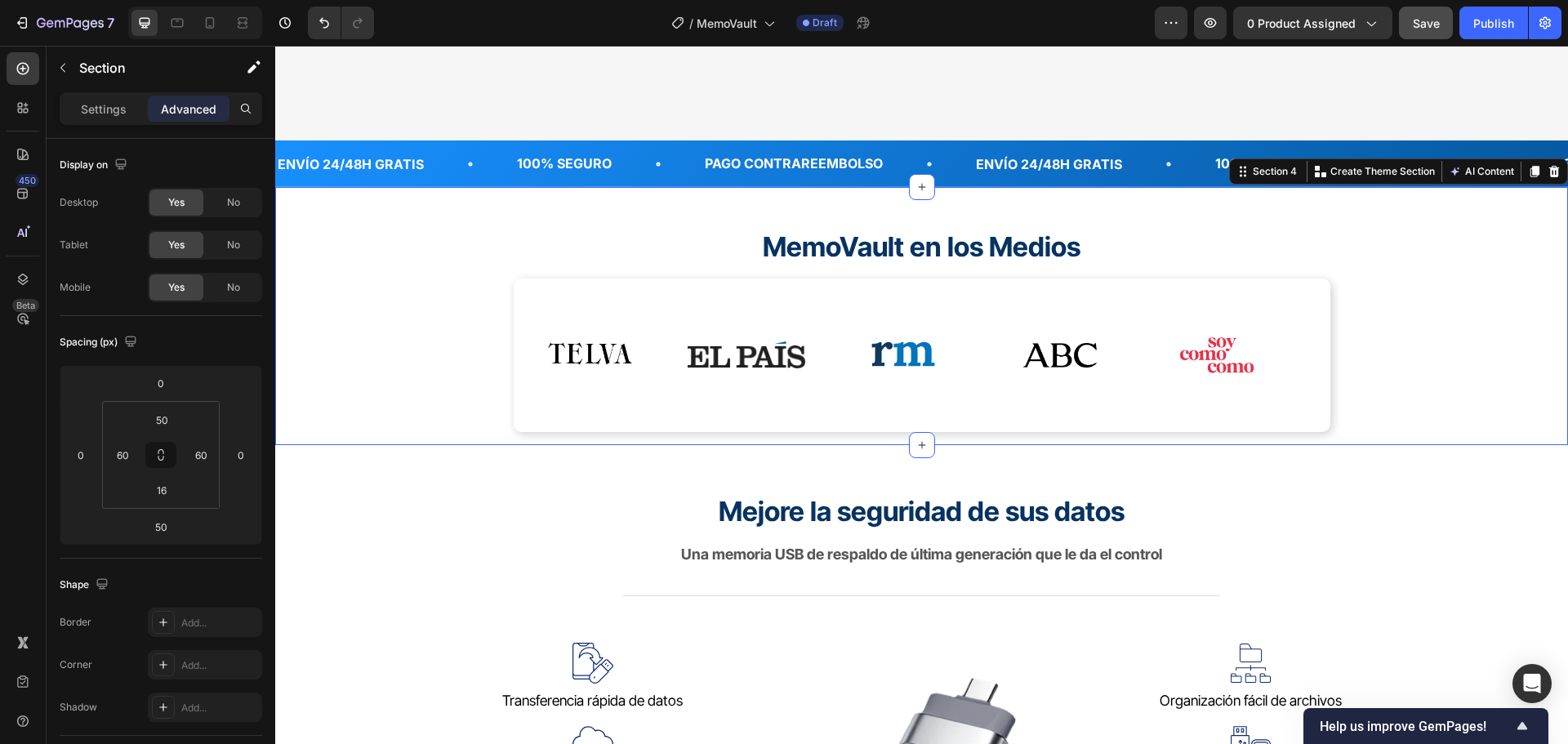
scroll to position [698, 0]
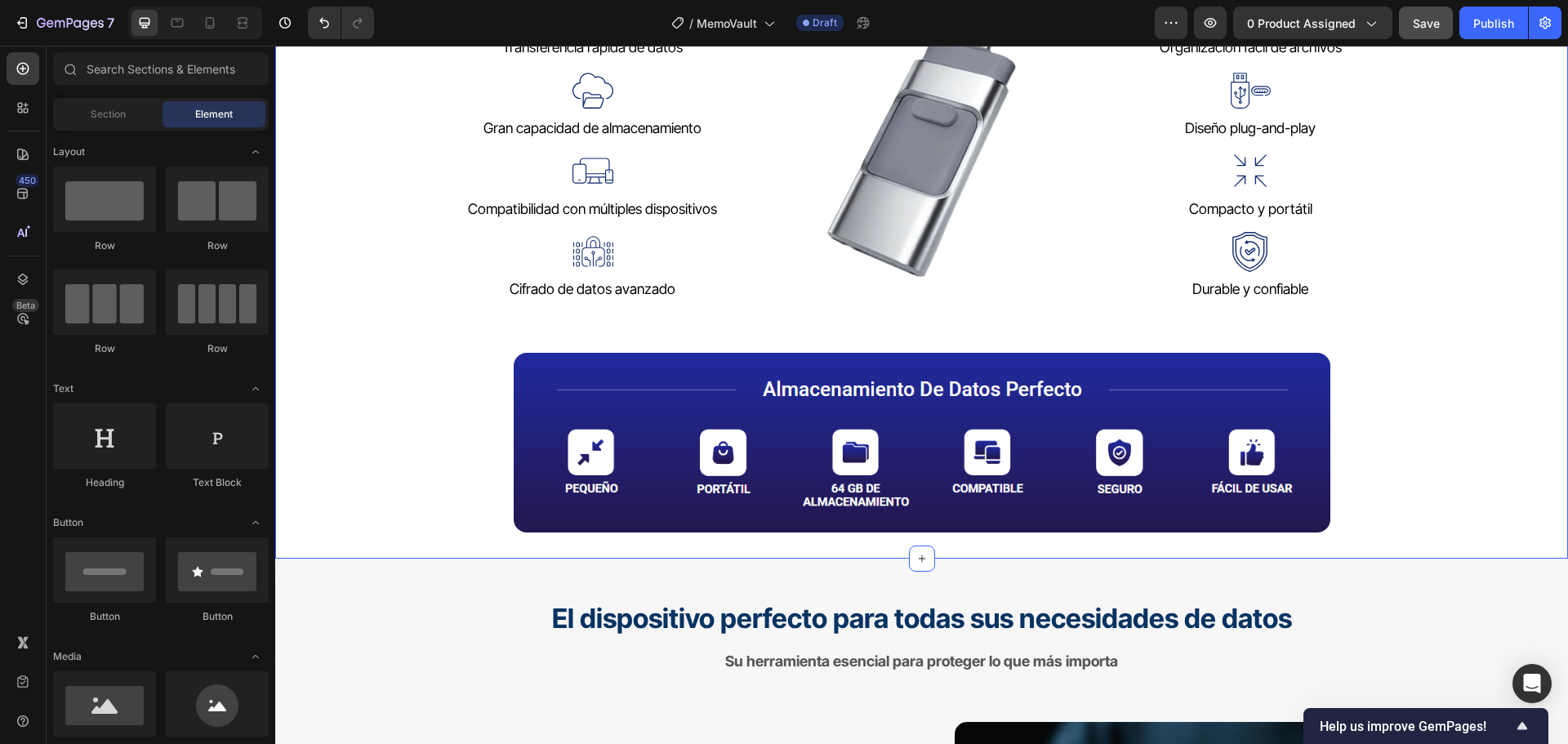
scroll to position [1352, 0]
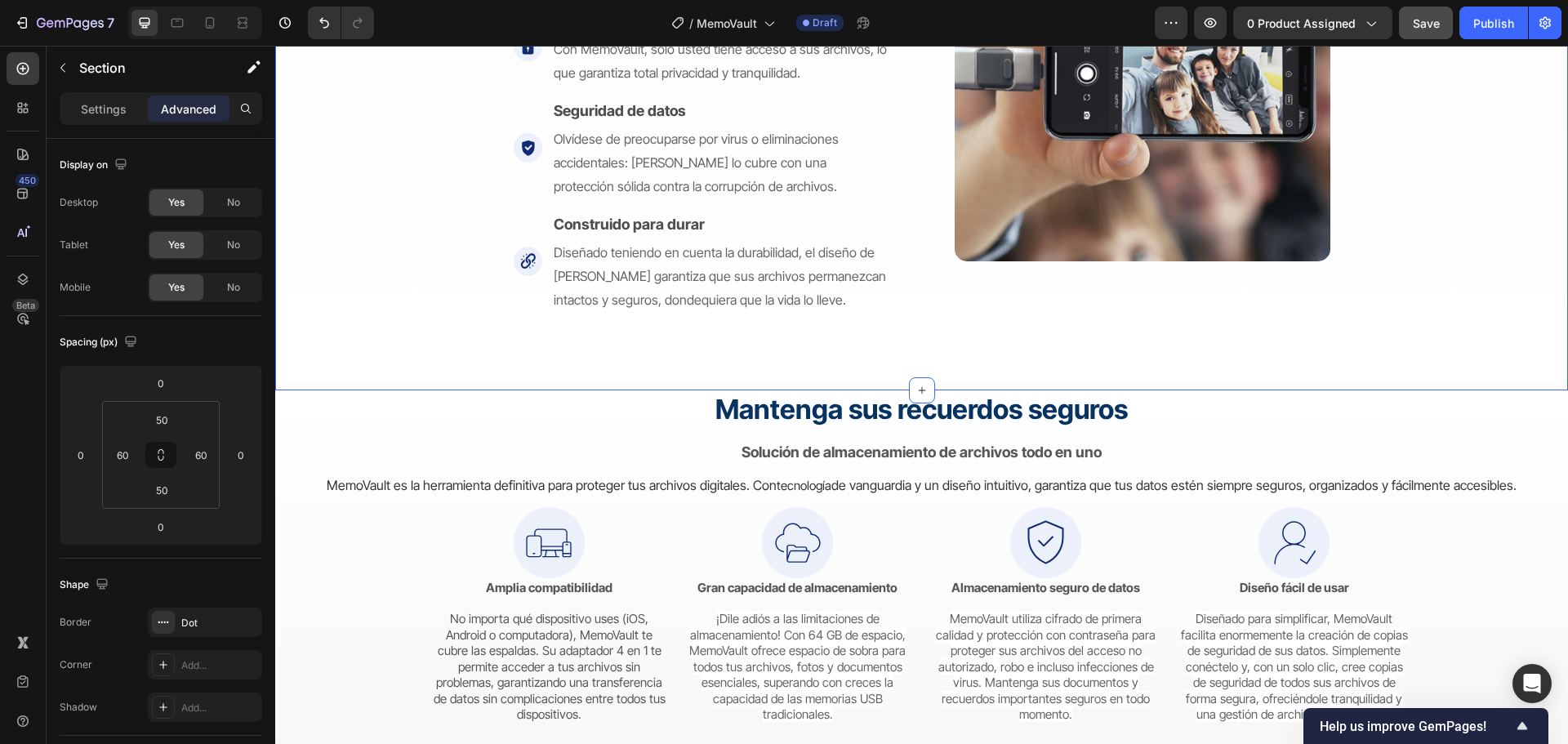
scroll to position [3065, 0]
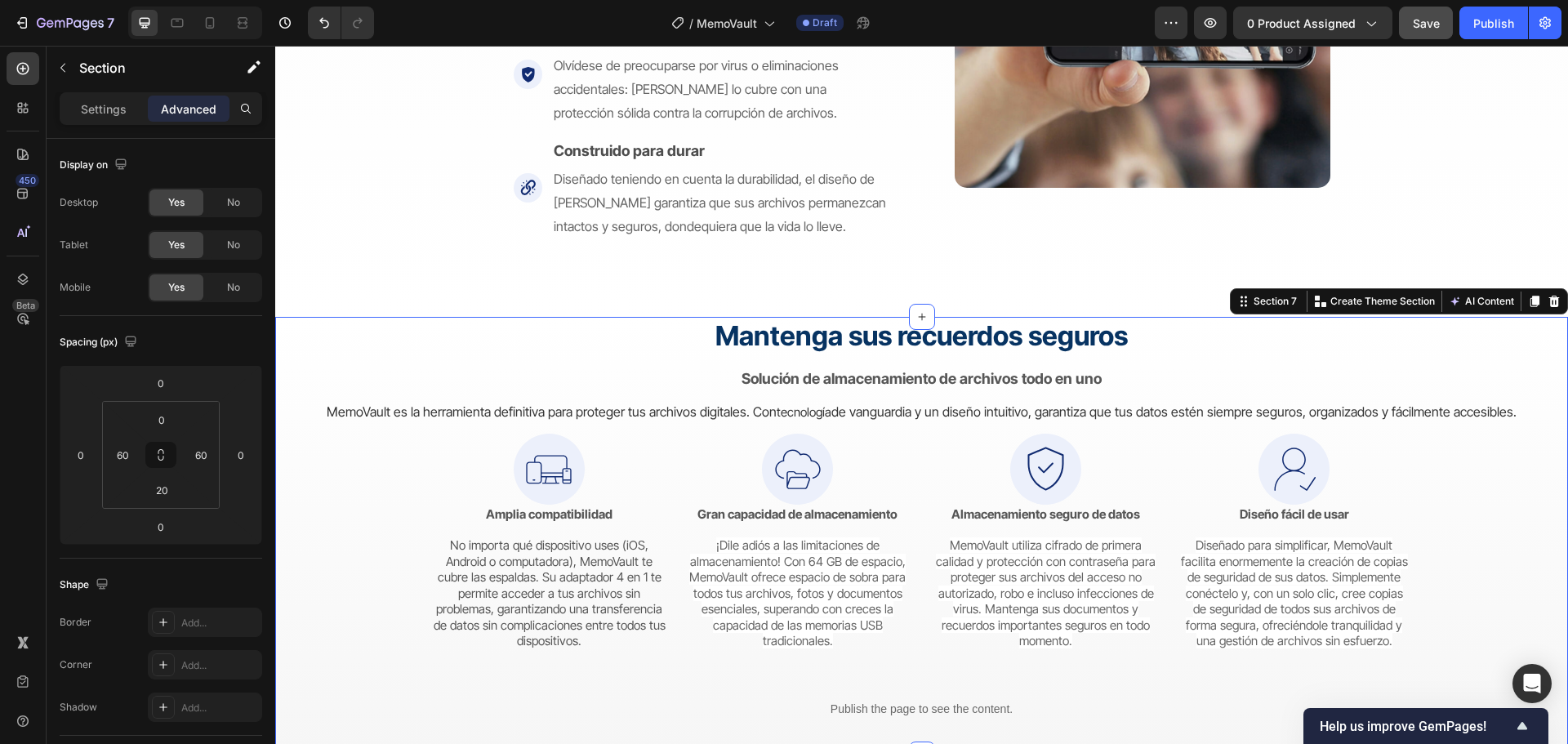
click at [307, 329] on div "Mantenga sus recuerdos seguros Heading Solución de almacenamiento de archivos t…" at bounding box center [921, 535] width 1293 height 436
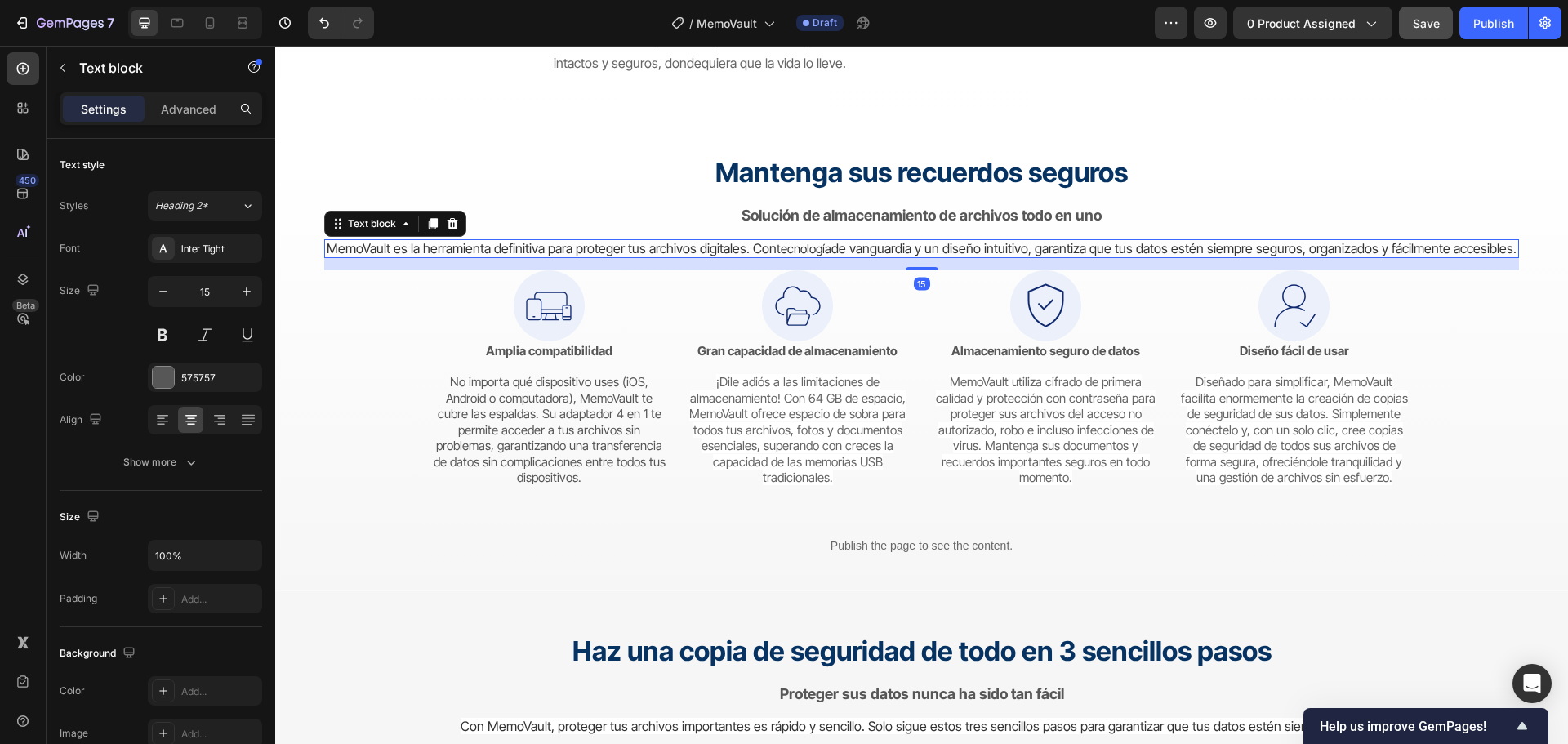
click at [469, 245] on span "MemoVault es la herramienta definitiva para proteger tus archivos digitales. Con" at bounding box center [552, 248] width 450 height 16
click at [206, 100] on p "Advanced" at bounding box center [188, 109] width 56 height 17
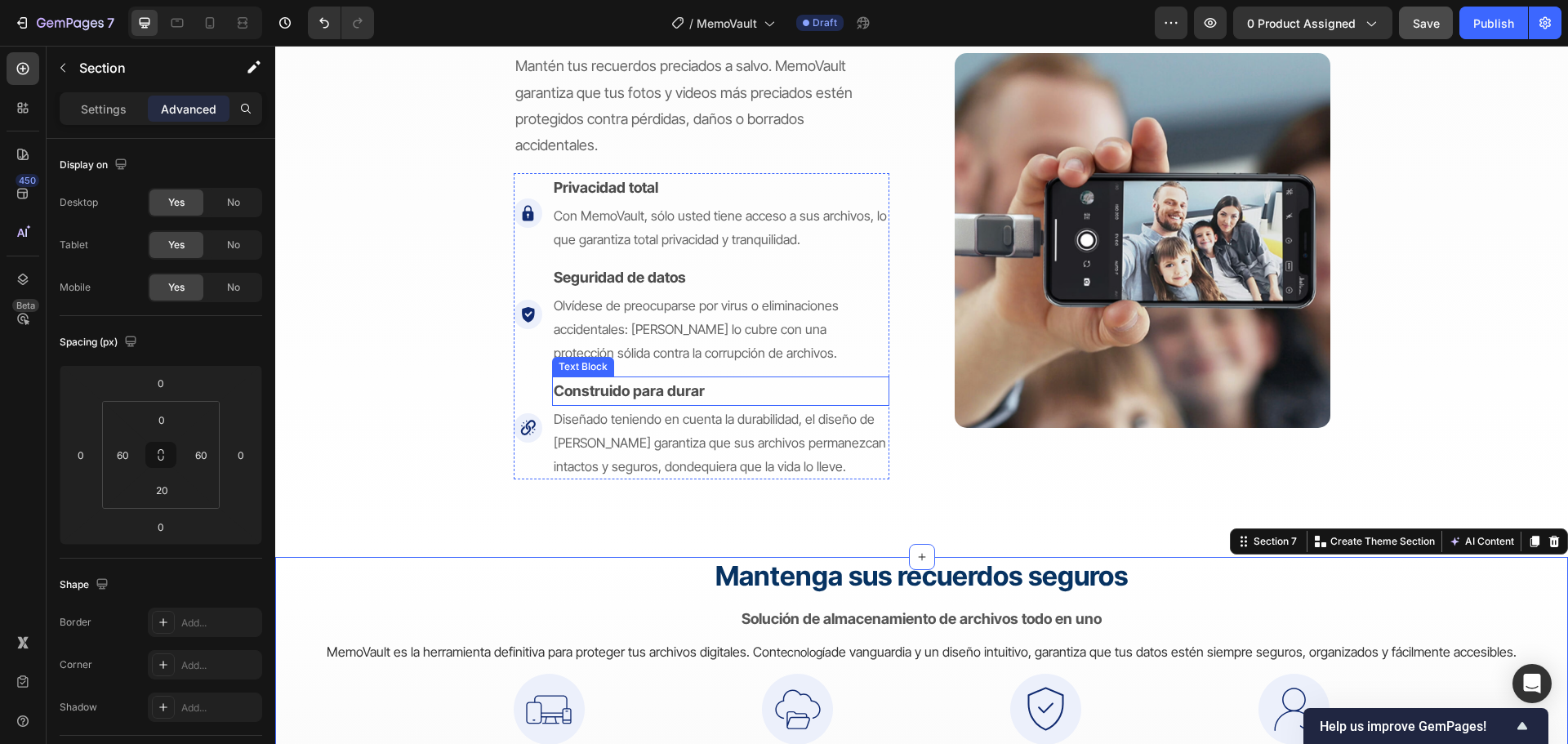
scroll to position [2820, 0]
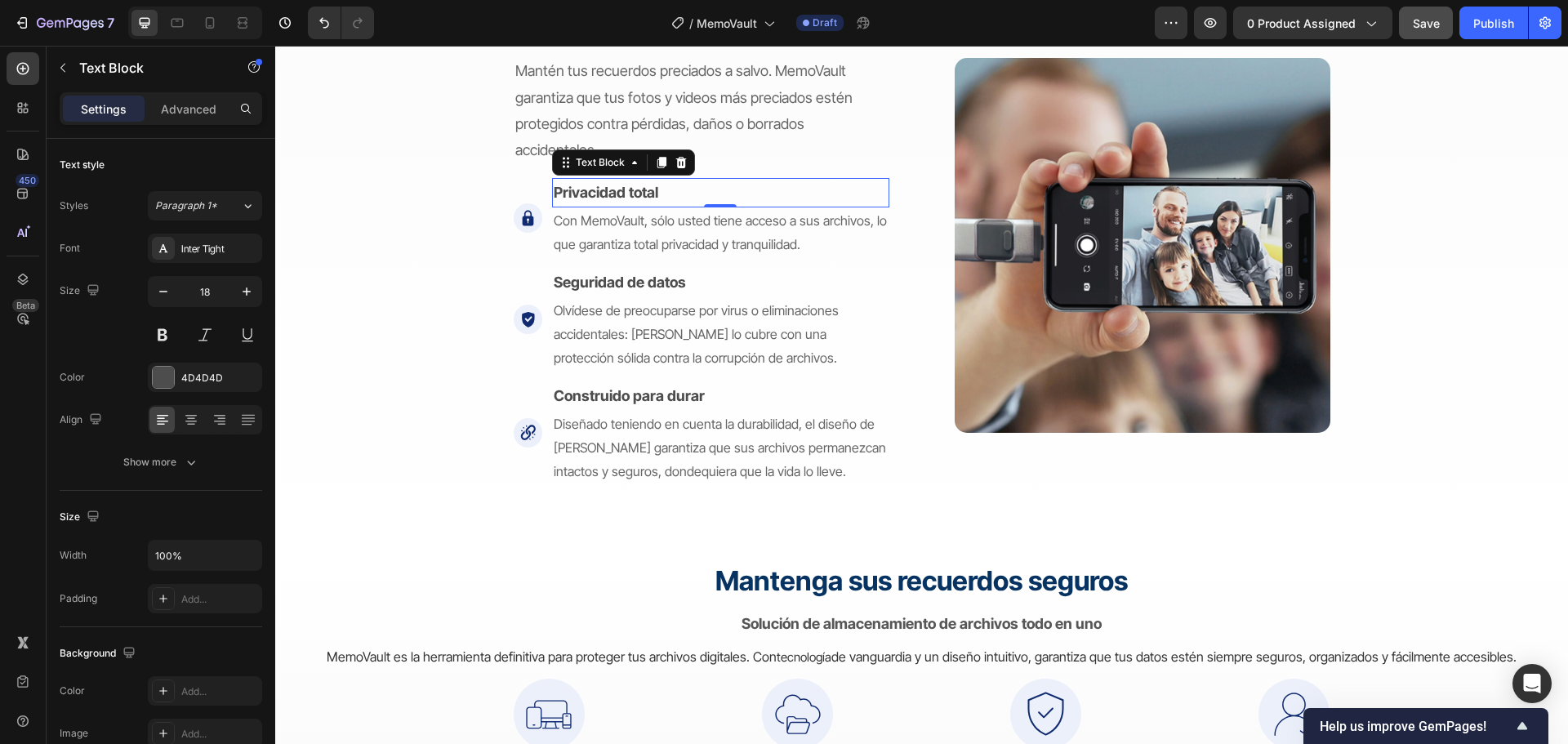
click at [621, 190] on strong "Privacidad total" at bounding box center [606, 192] width 105 height 17
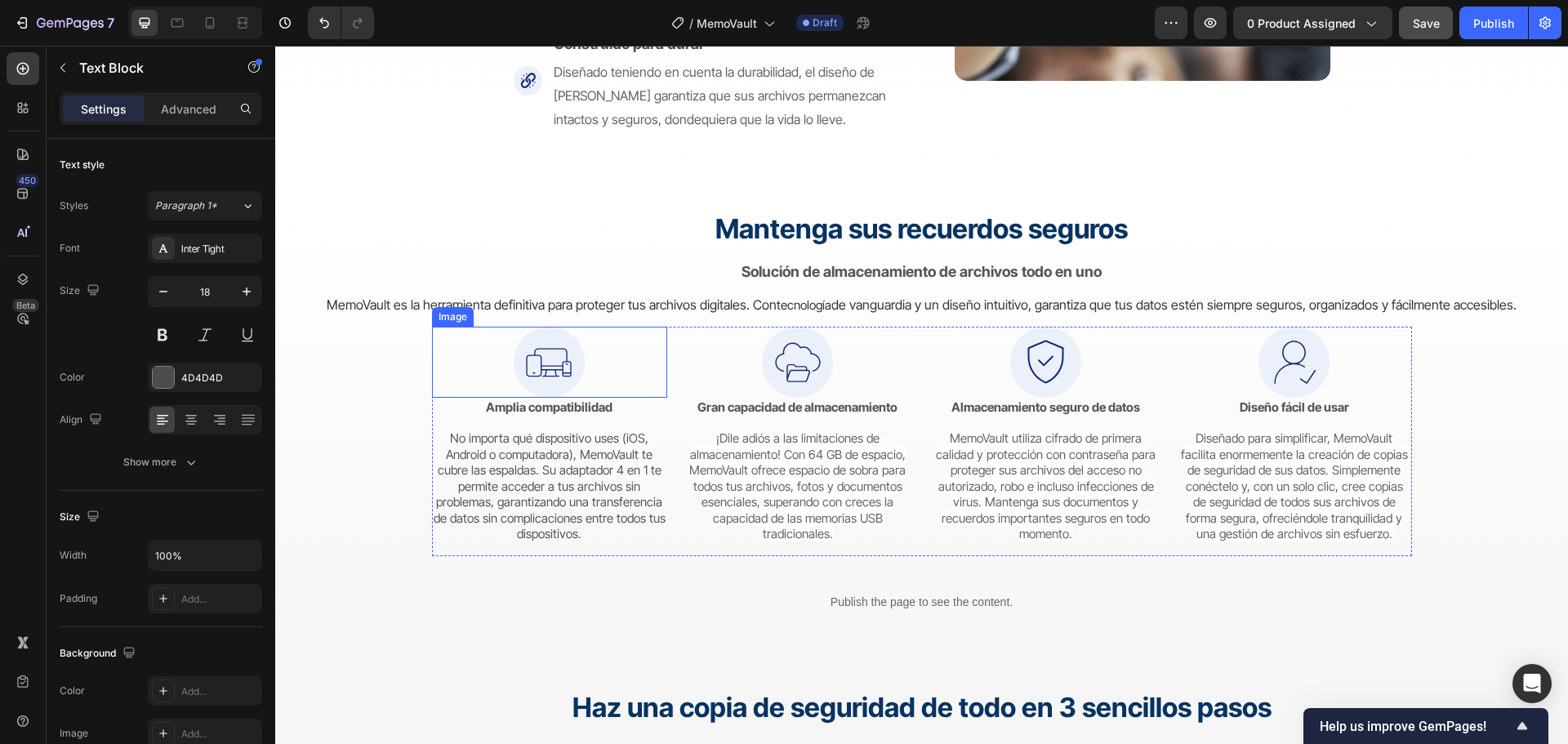
scroll to position [3311, 0]
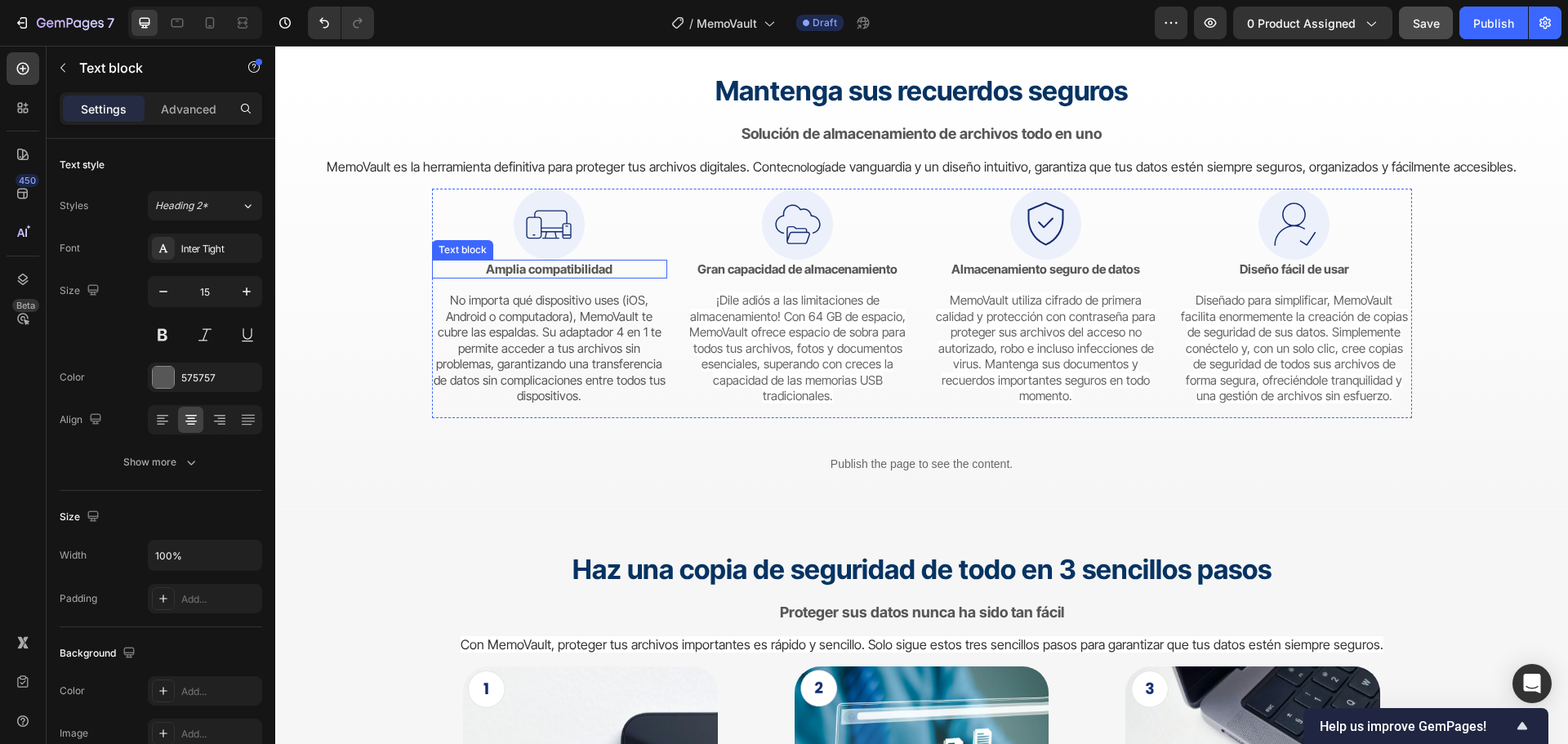
click at [570, 266] on strong "Amplia compatibilidad" at bounding box center [549, 269] width 127 height 15
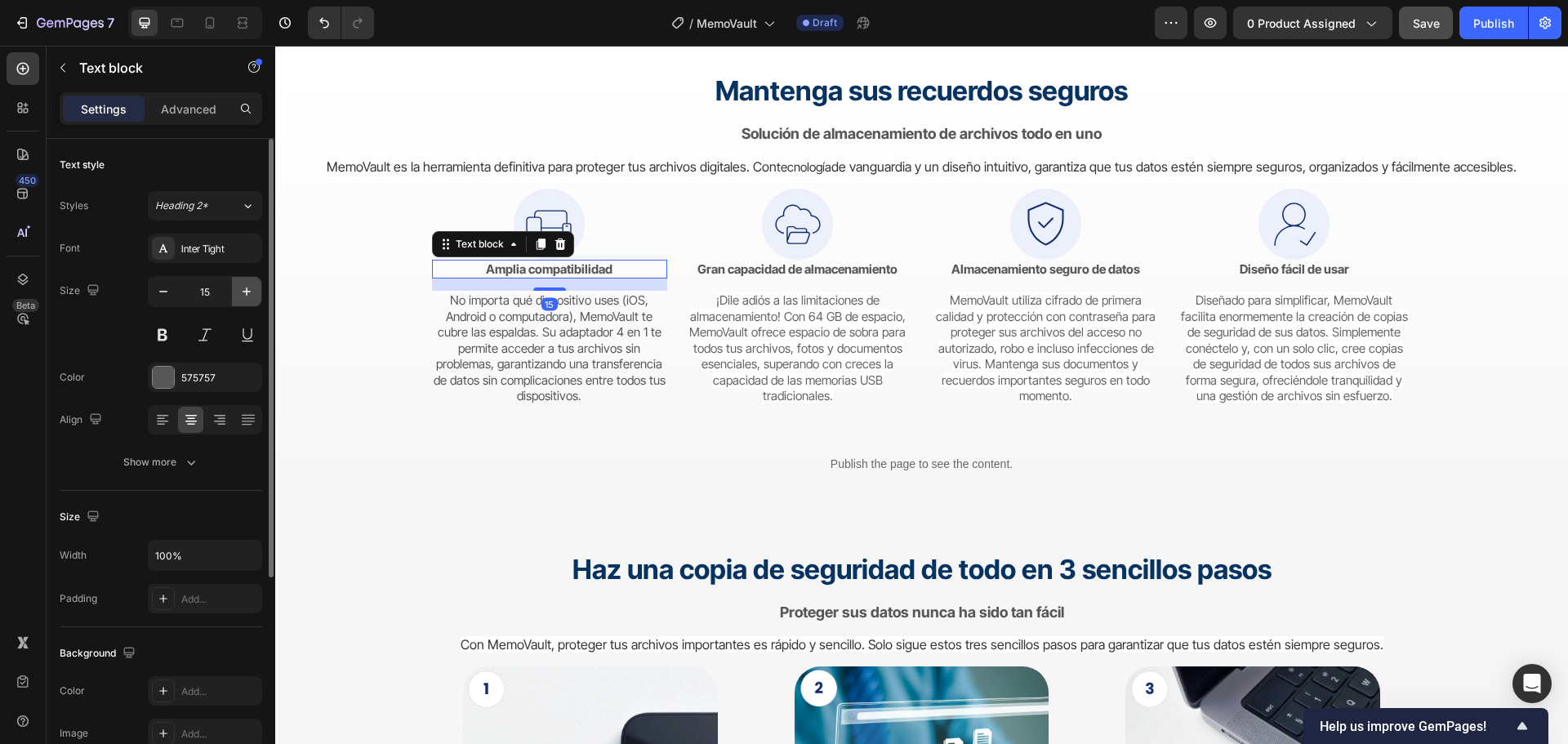
click at [246, 285] on icon "button" at bounding box center [246, 291] width 16 height 16
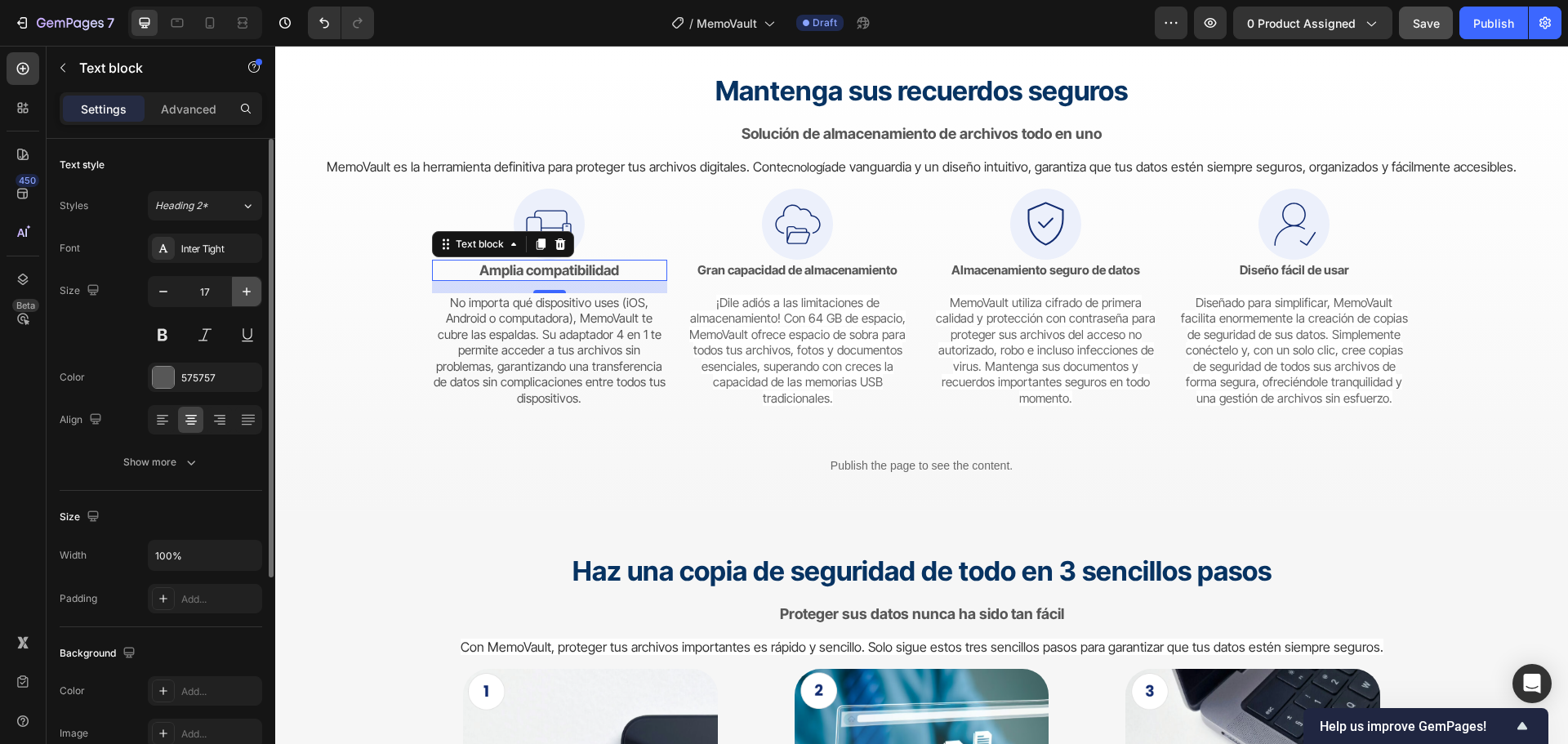
click at [246, 285] on icon "button" at bounding box center [246, 291] width 16 height 16
type input "18"
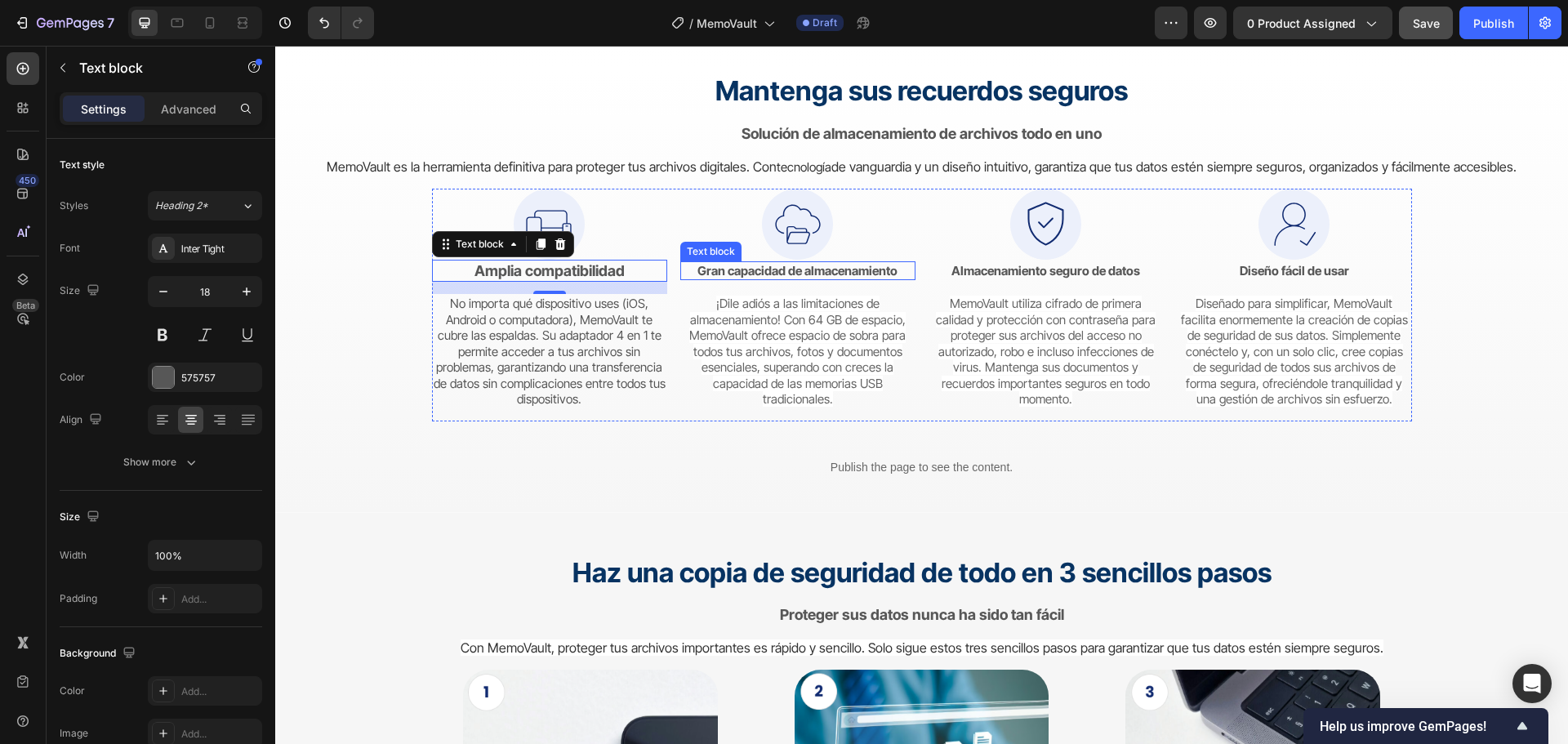
click at [747, 273] on strong "Gran capacidad de almacenamiento" at bounding box center [797, 270] width 200 height 15
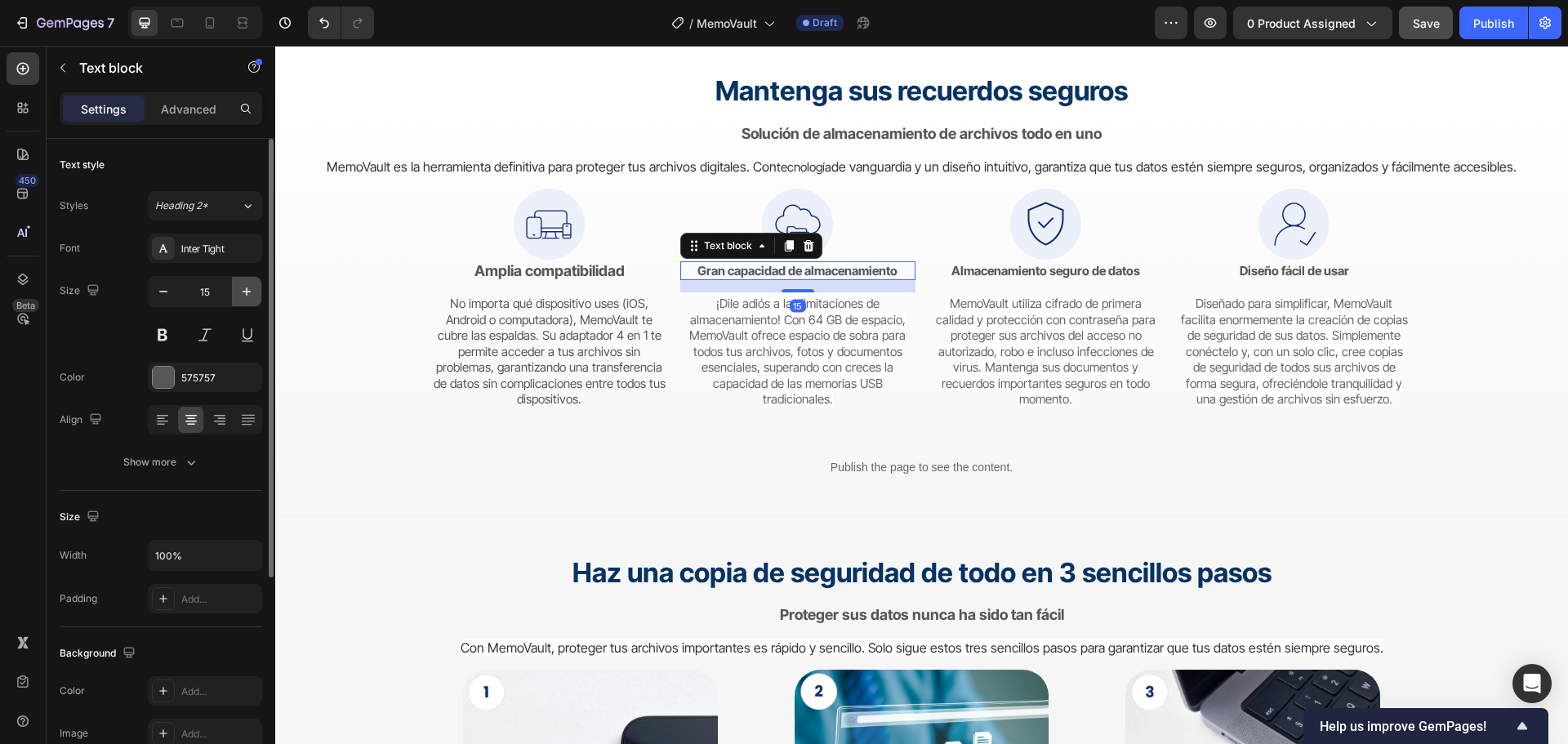
click at [250, 293] on icon "button" at bounding box center [246, 291] width 16 height 16
type input "18"
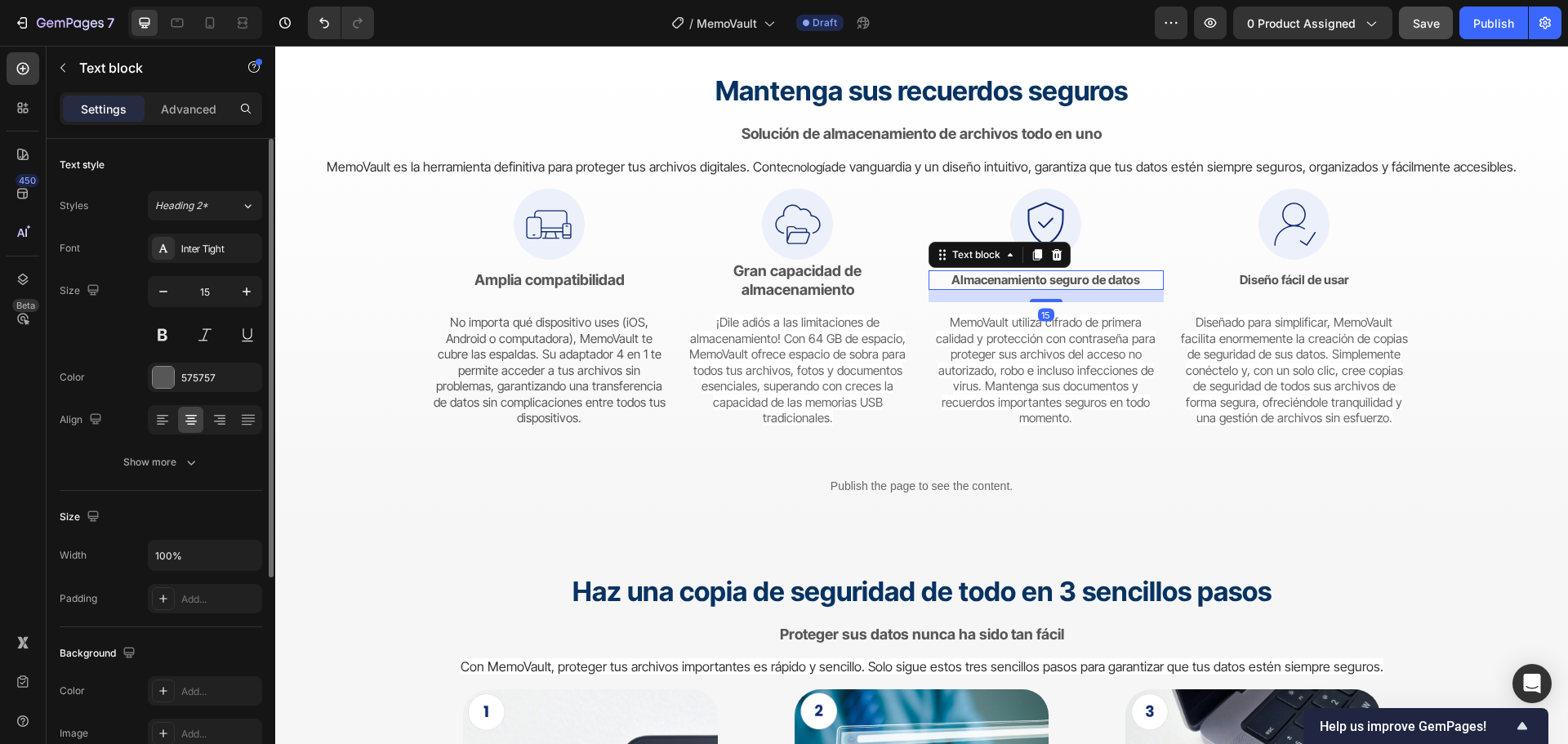
click at [1025, 285] on strong "Almacenamiento seguro de datos" at bounding box center [1045, 280] width 188 height 15
click at [255, 281] on button "button" at bounding box center [246, 291] width 30 height 30
type input "18"
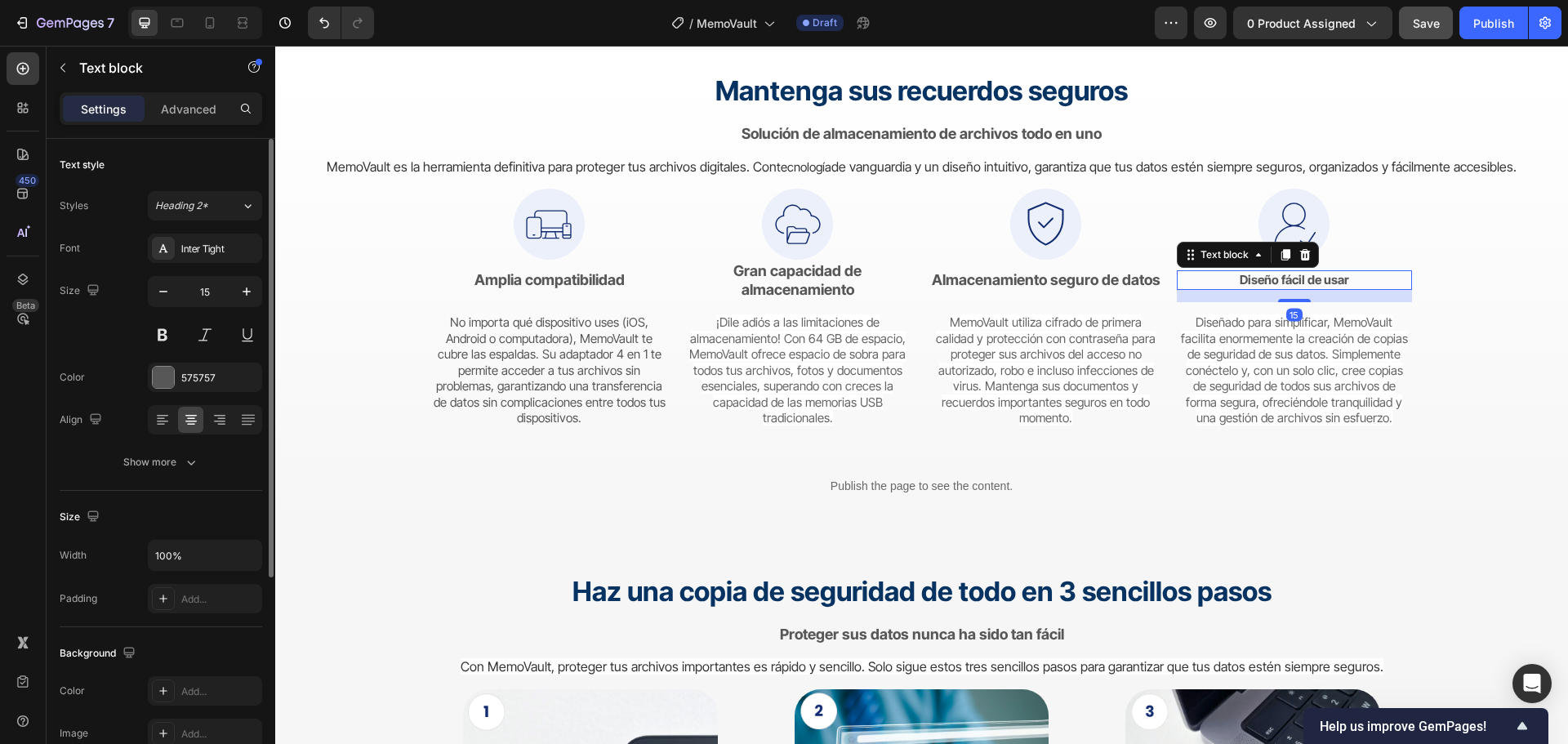
click at [1255, 281] on strong "Diseño fácil de usar" at bounding box center [1294, 280] width 110 height 15
click at [254, 283] on button "button" at bounding box center [246, 291] width 30 height 30
type input "18"
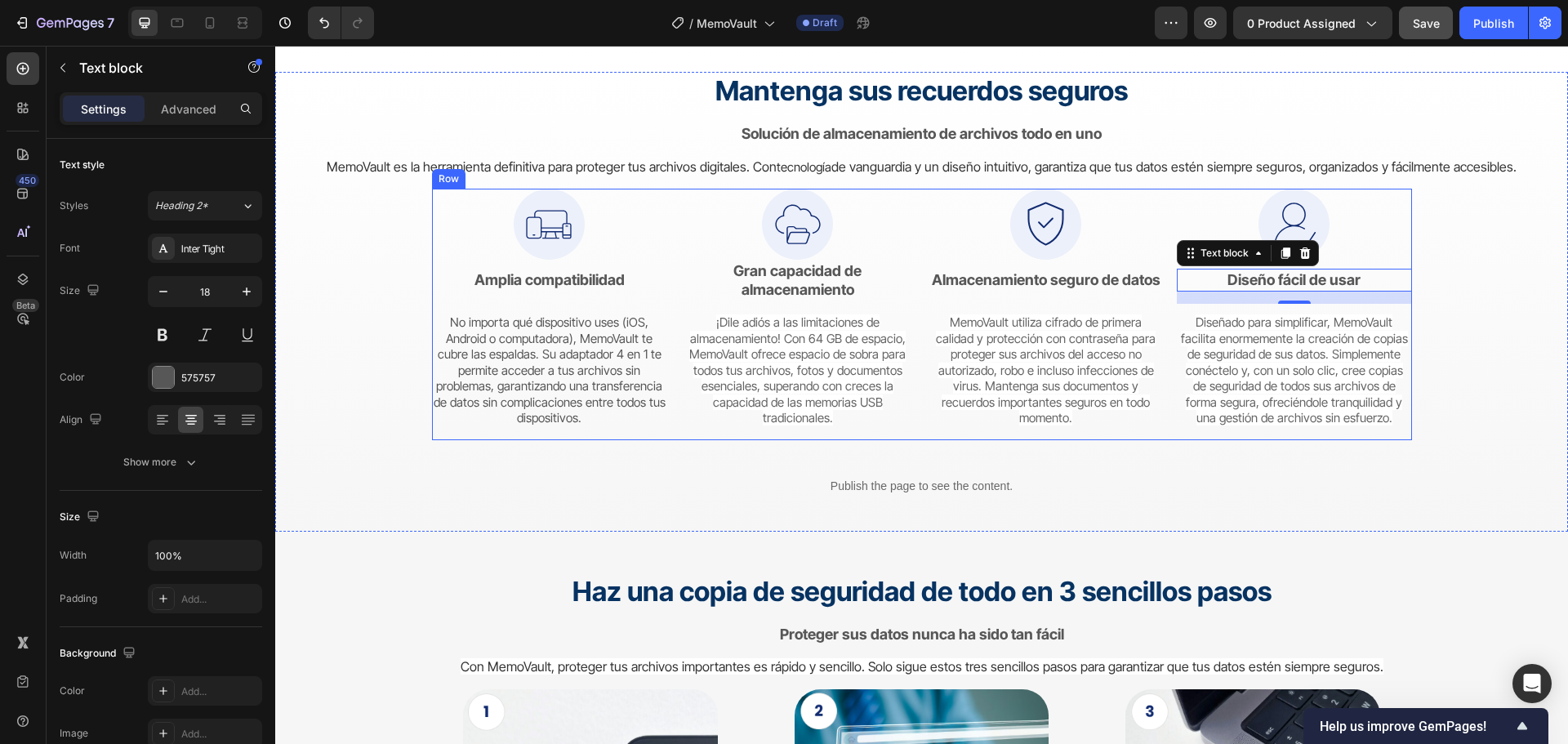
click at [660, 383] on div "Image Amplia compatibilidad Text block No importa qué dispositivo uses (iOS, An…" at bounding box center [921, 314] width 980 height 252
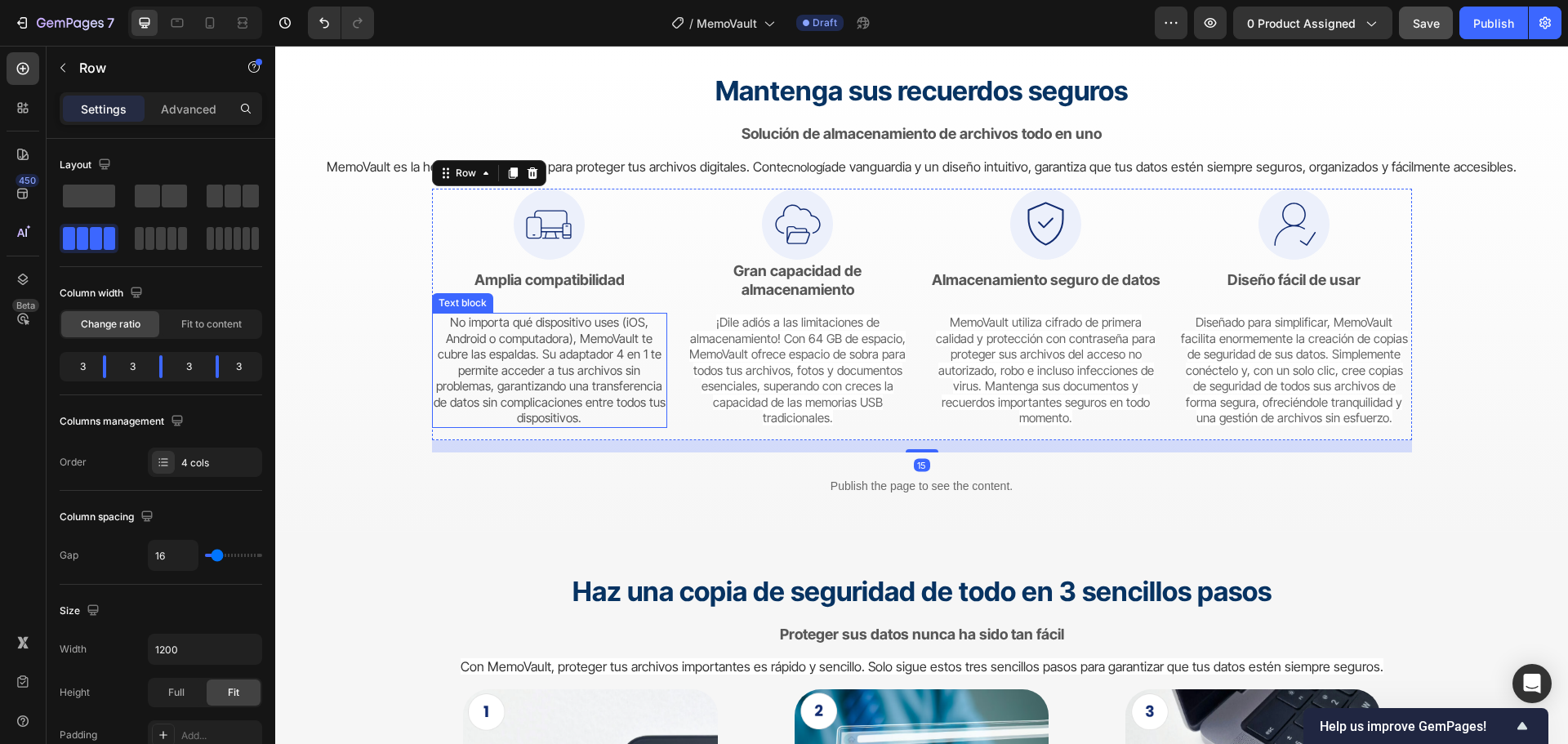
click at [564, 334] on p "No importa qué dispositivo uses (iOS, Android o computadora), MemoVault te cubr…" at bounding box center [549, 370] width 232 height 112
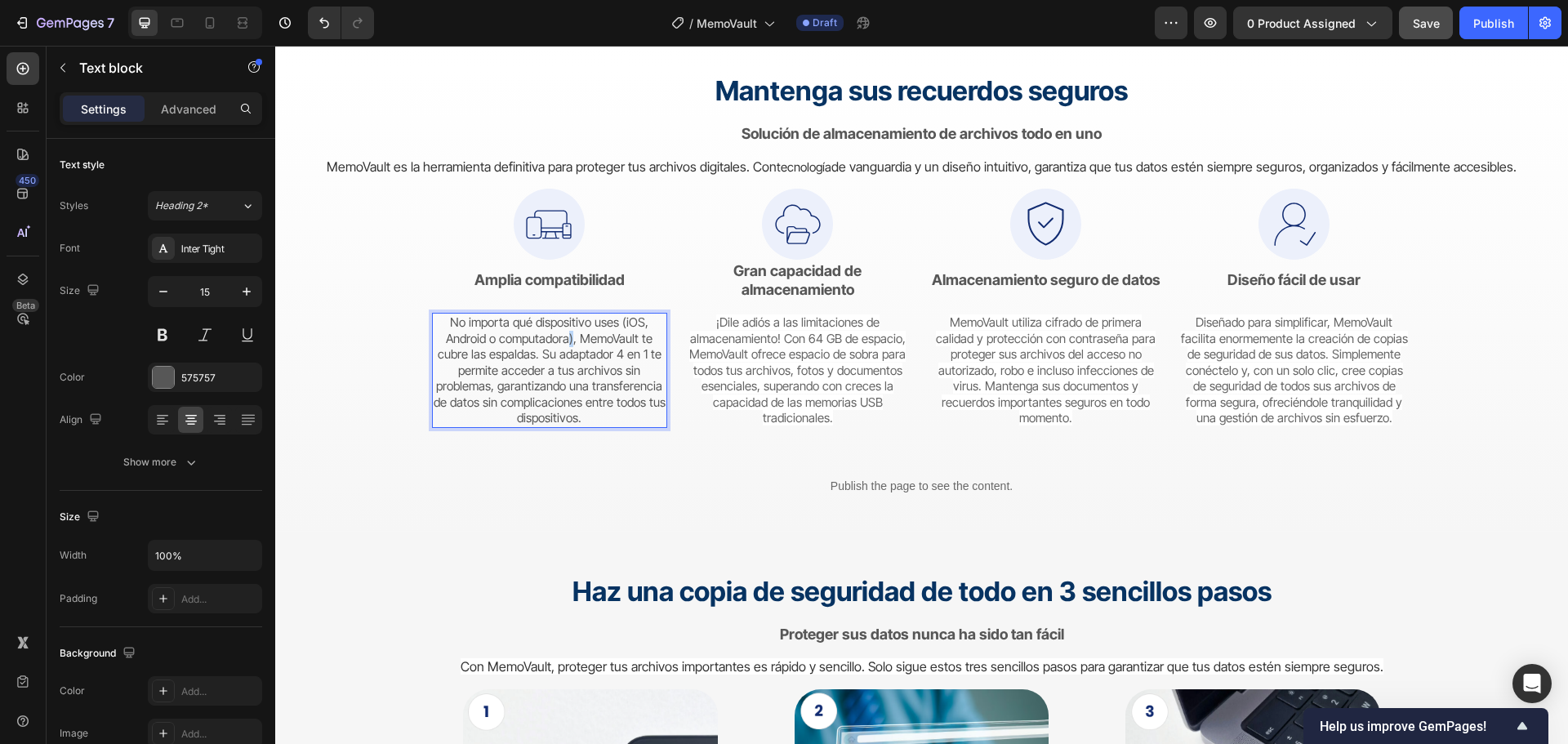
click at [564, 334] on p "No importa qué dispositivo uses (iOS, Android o computadora), MemoVault te cubr…" at bounding box center [549, 370] width 232 height 112
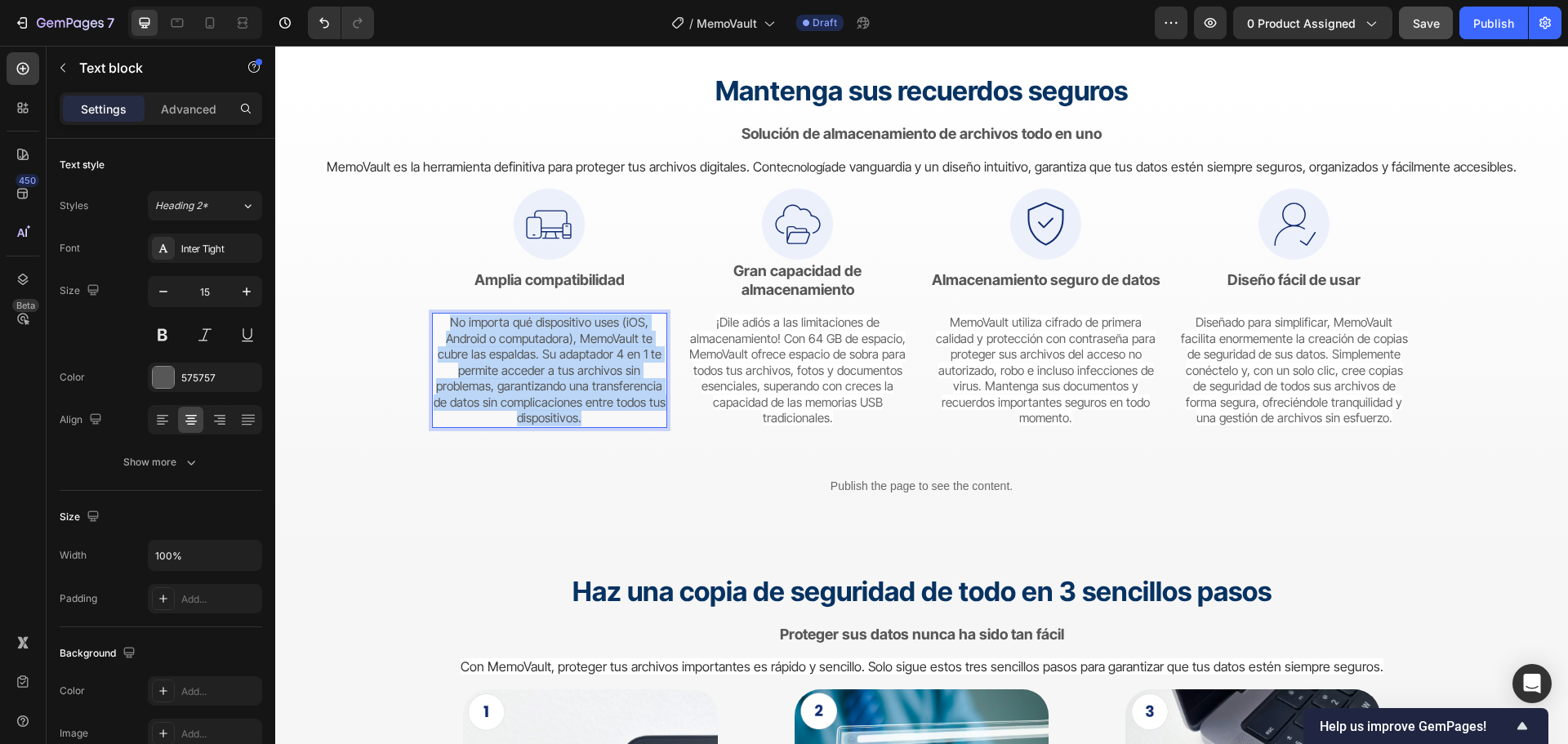
click at [564, 334] on p "No importa qué dispositivo uses (iOS, Android o computadora), MemoVault te cubr…" at bounding box center [549, 370] width 232 height 112
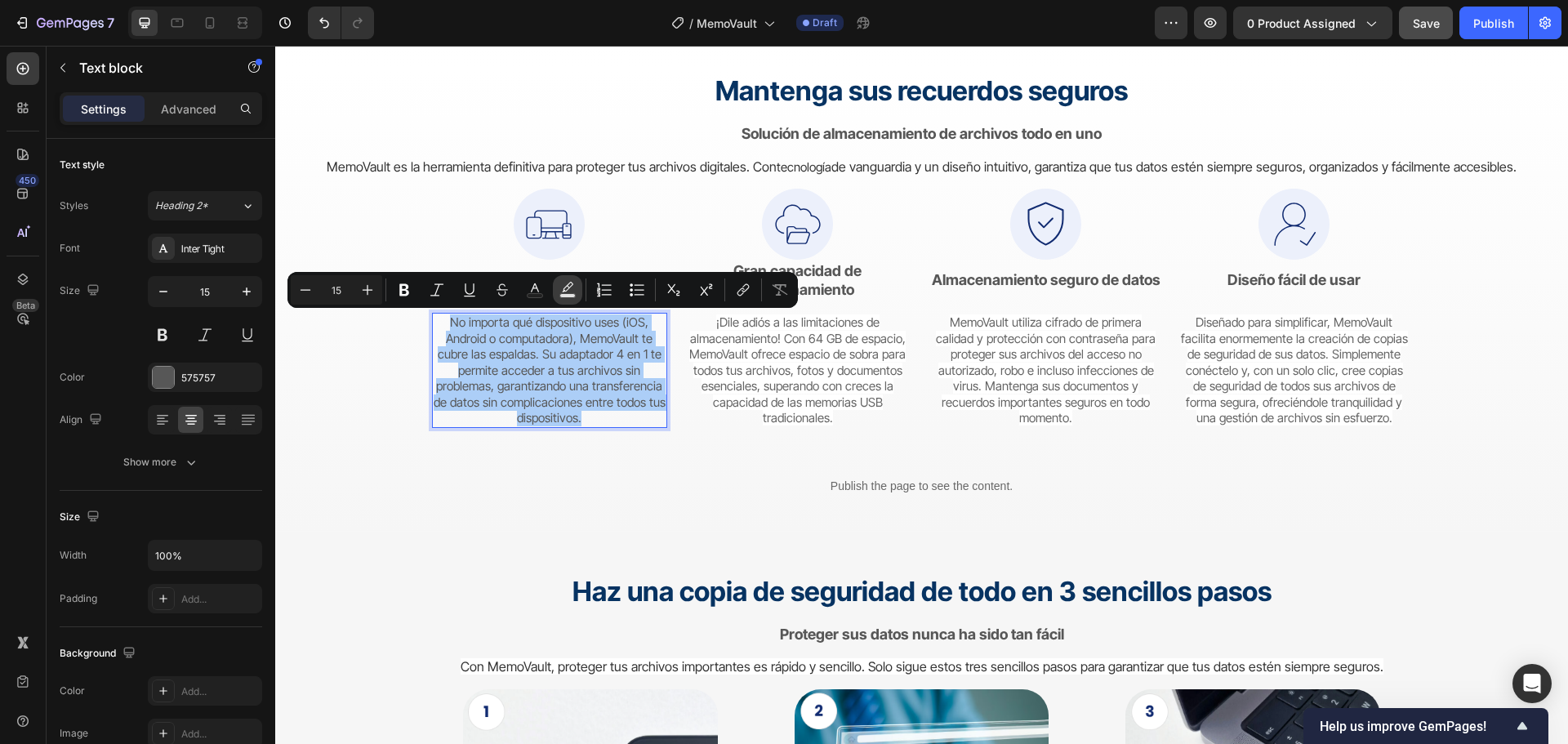
click at [565, 288] on icon "Editor contextual toolbar" at bounding box center [567, 289] width 16 height 16
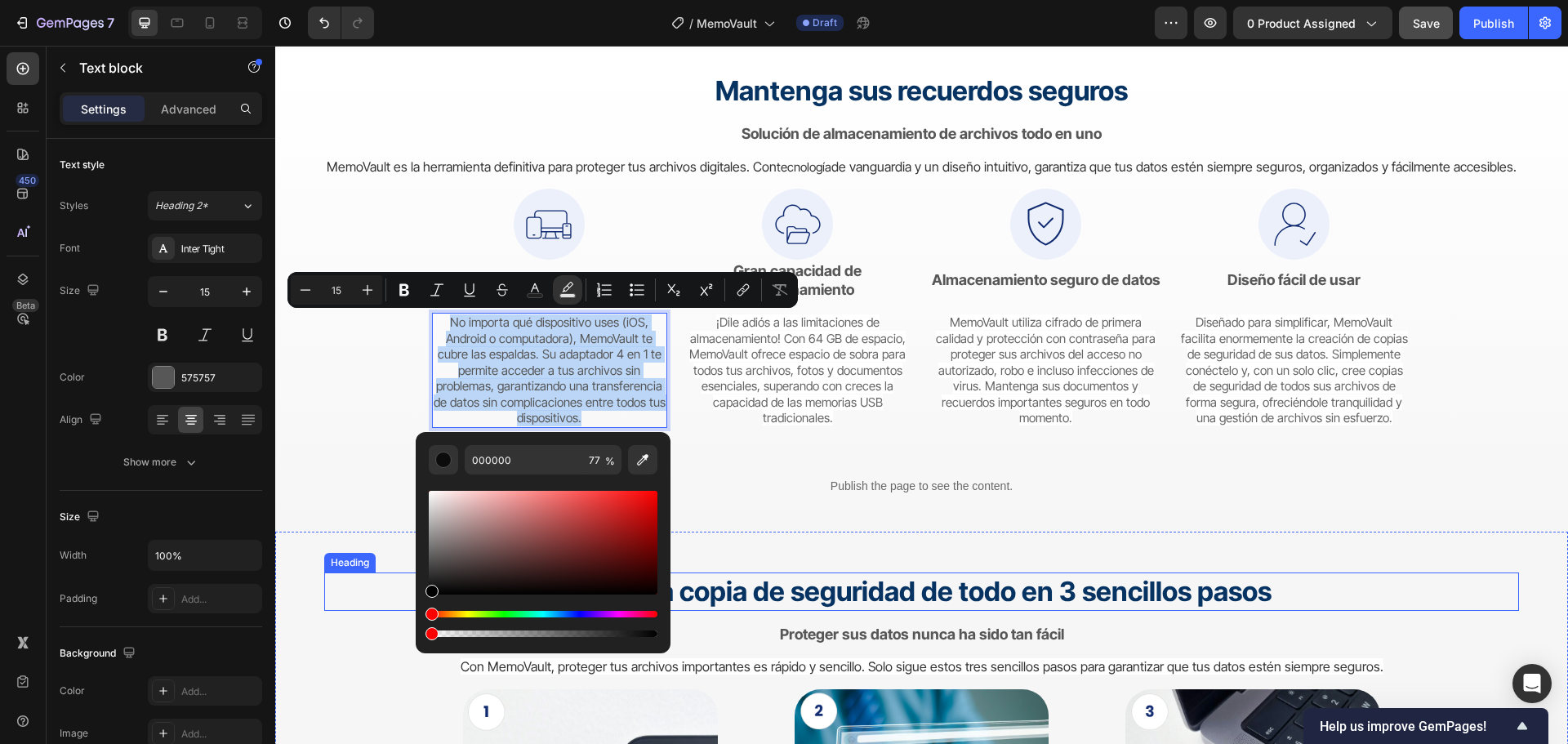
drag, startPoint x: 884, startPoint y: 676, endPoint x: 399, endPoint y: 596, distance: 491.6
type input "0"
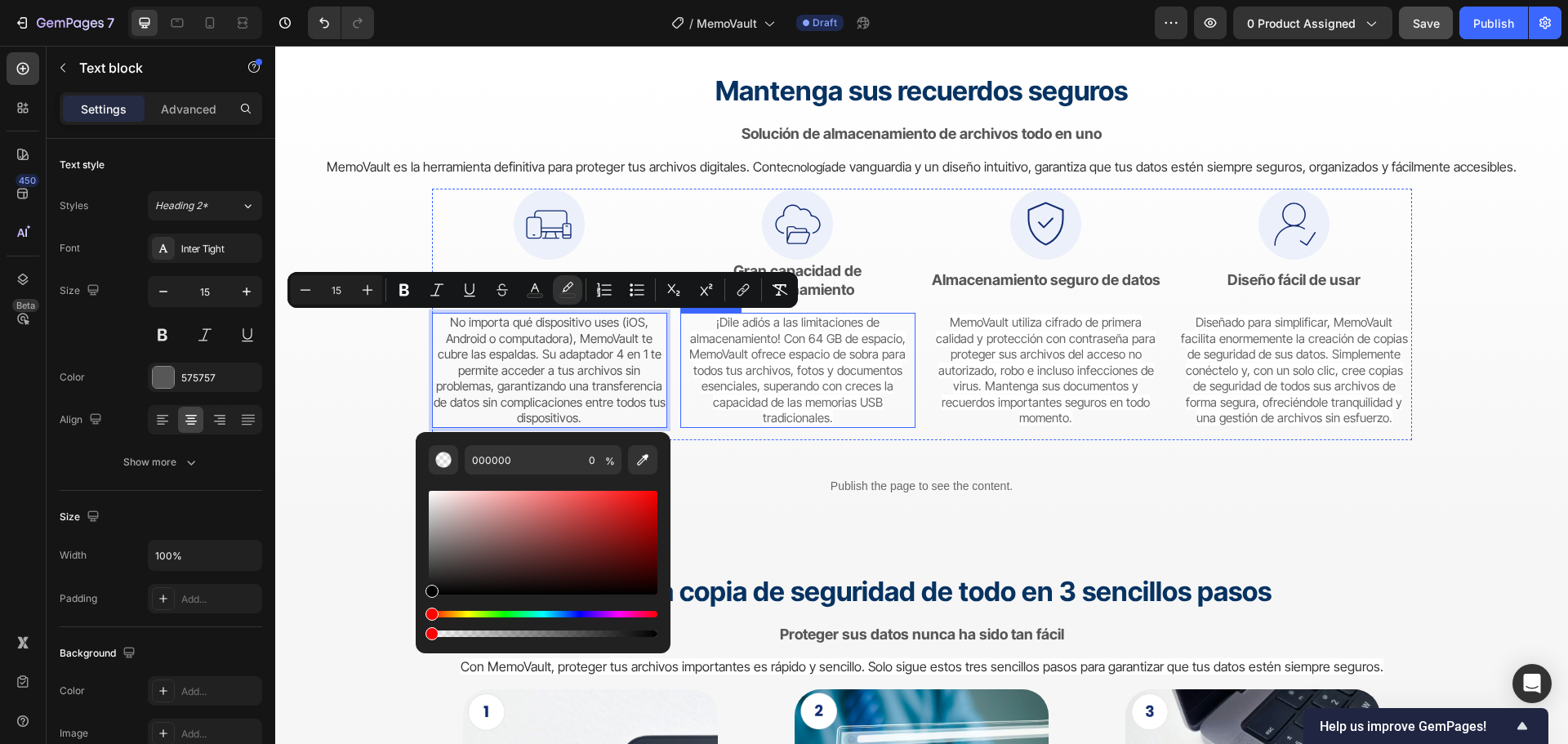
click at [761, 366] on span "¡Dile adiós a las limitaciones de almacenamiento! Con 64 GB de espacio, MemoVau…" at bounding box center [797, 370] width 216 height 112
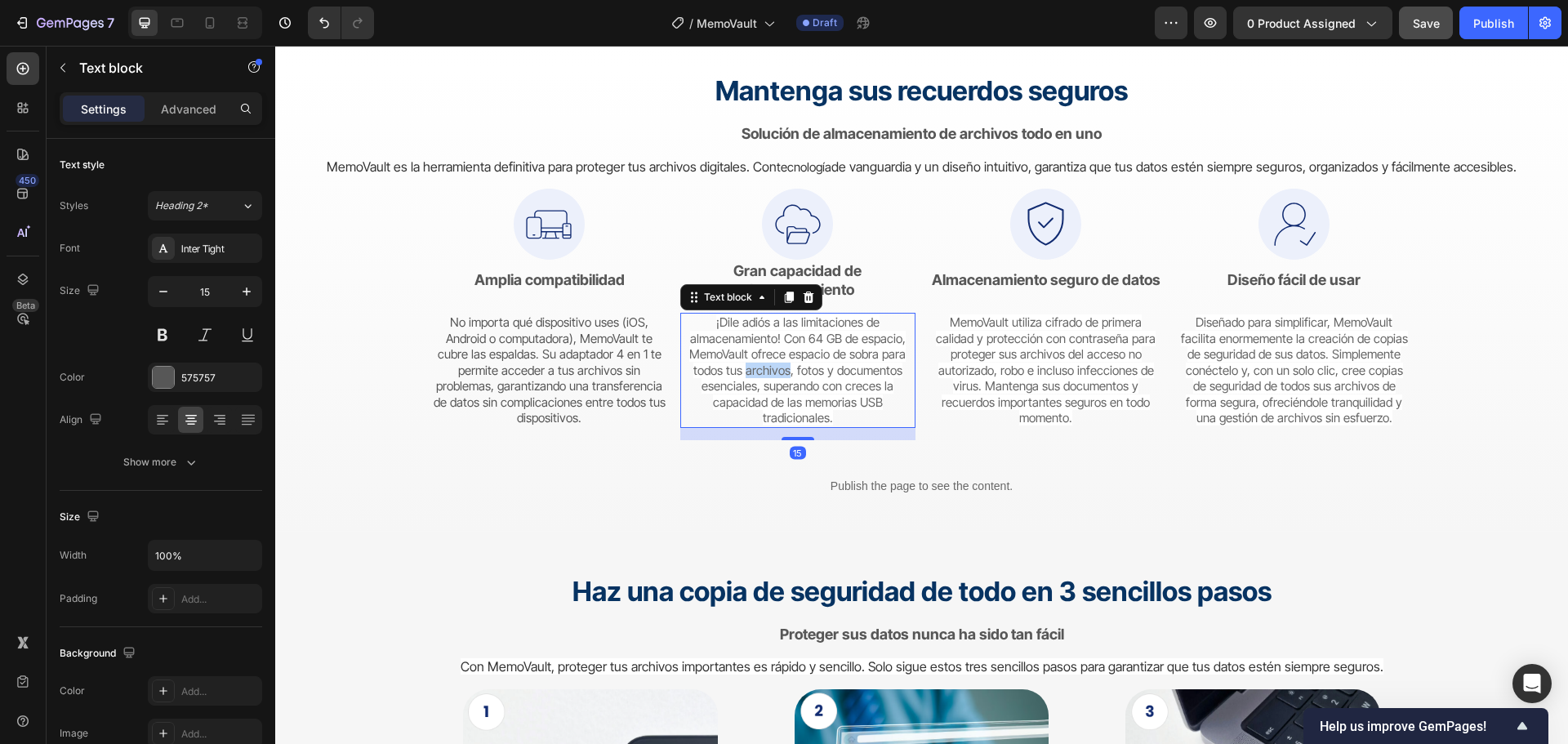
click at [761, 366] on span "¡Dile adiós a las limitaciones de almacenamiento! Con 64 GB de espacio, MemoVau…" at bounding box center [797, 370] width 216 height 112
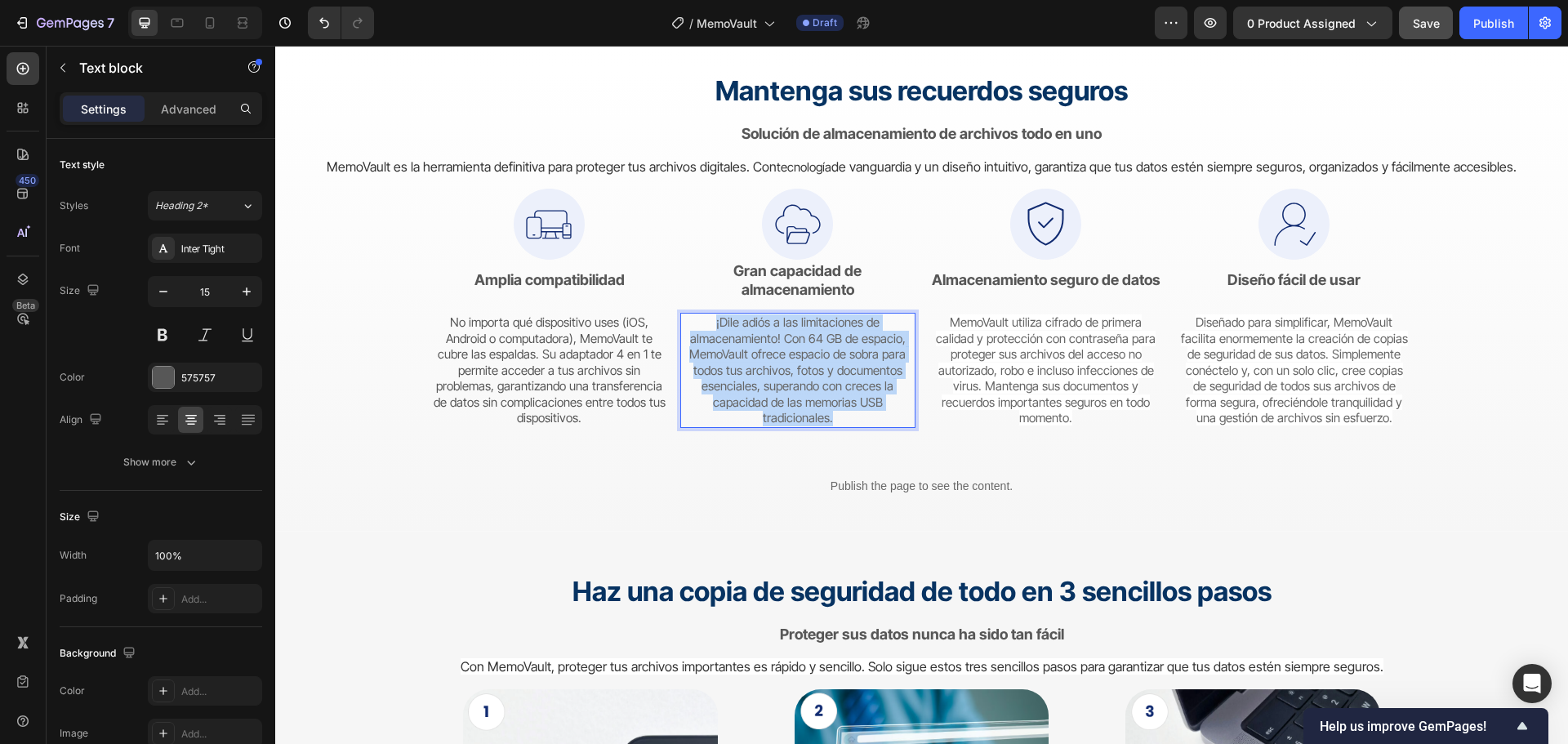
click at [761, 366] on span "¡Dile adiós a las limitaciones de almacenamiento! Con 64 GB de espacio, MemoVau…" at bounding box center [797, 370] width 216 height 112
click at [761, 368] on span "¡Dile adiós a las limitaciones de almacenamiento! Con 64 GB de espacio, MemoVau…" at bounding box center [797, 370] width 216 height 112
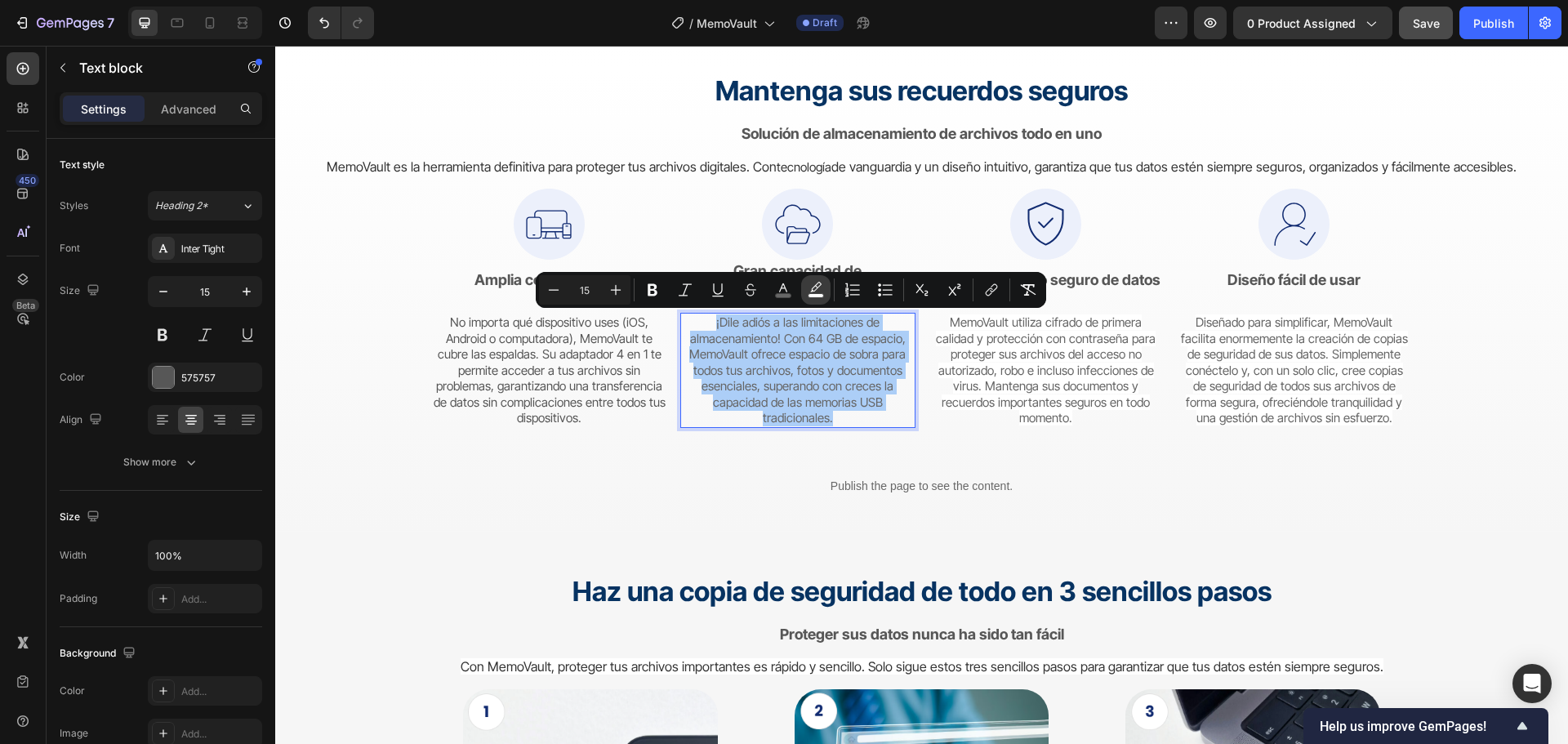
click at [815, 290] on icon "Editor contextual toolbar" at bounding box center [816, 286] width 12 height 10
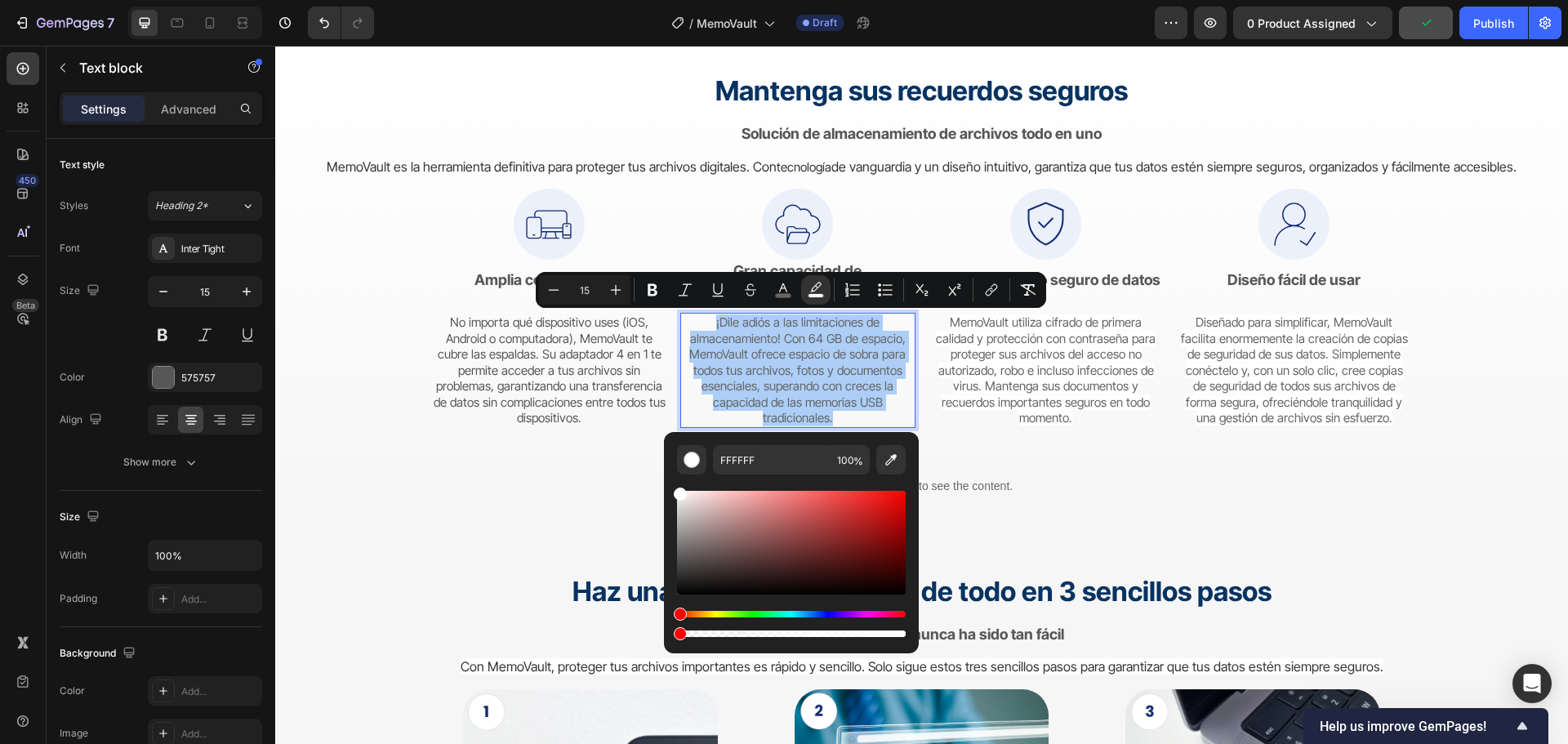
drag, startPoint x: 902, startPoint y: 633, endPoint x: 666, endPoint y: 640, distance: 236.1
click at [666, 640] on div "FFFFFF 100 %" at bounding box center [791, 542] width 255 height 221
type input "0"
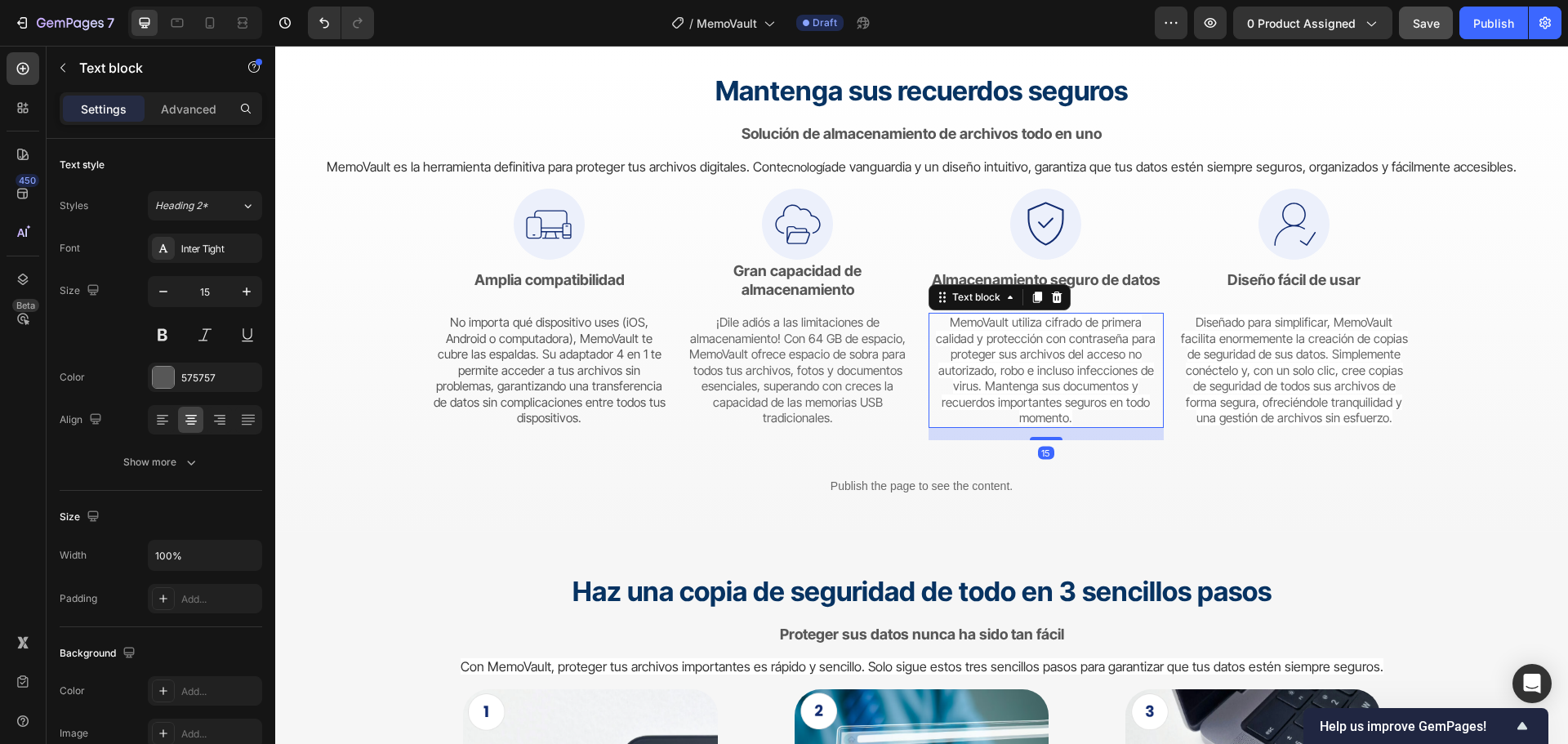
click at [1018, 397] on span "MemoVault utiliza cifrado de primera calidad y protección con contraseña para p…" at bounding box center [1045, 370] width 219 height 112
click at [1017, 397] on span "MemoVault utiliza cifrado de primera calidad y protección con contraseña para p…" at bounding box center [1045, 370] width 219 height 112
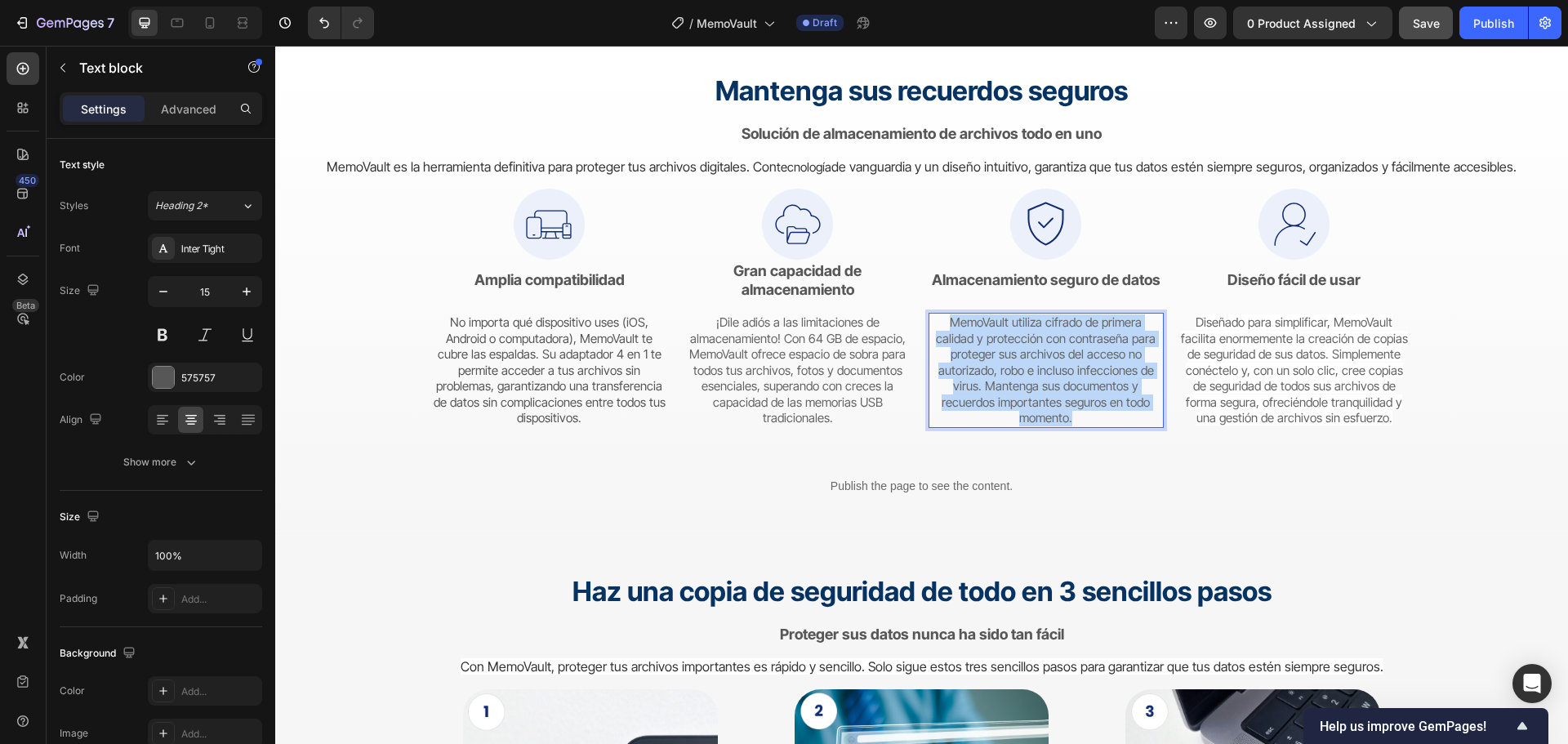
click at [1016, 397] on span "MemoVault utiliza cifrado de primera calidad y protección con contraseña para p…" at bounding box center [1045, 370] width 219 height 112
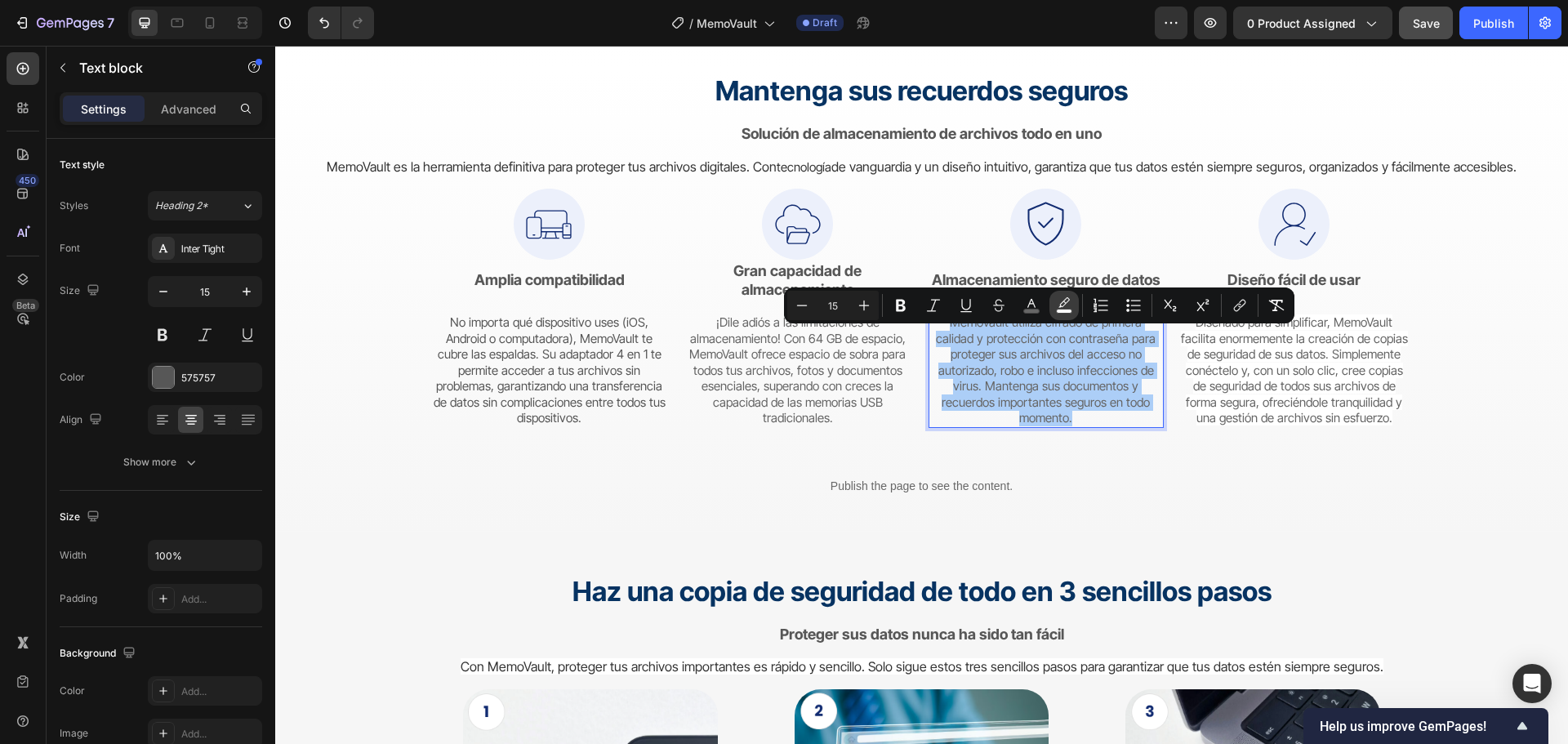
click at [1059, 301] on icon "Editor contextual toolbar" at bounding box center [1063, 305] width 16 height 16
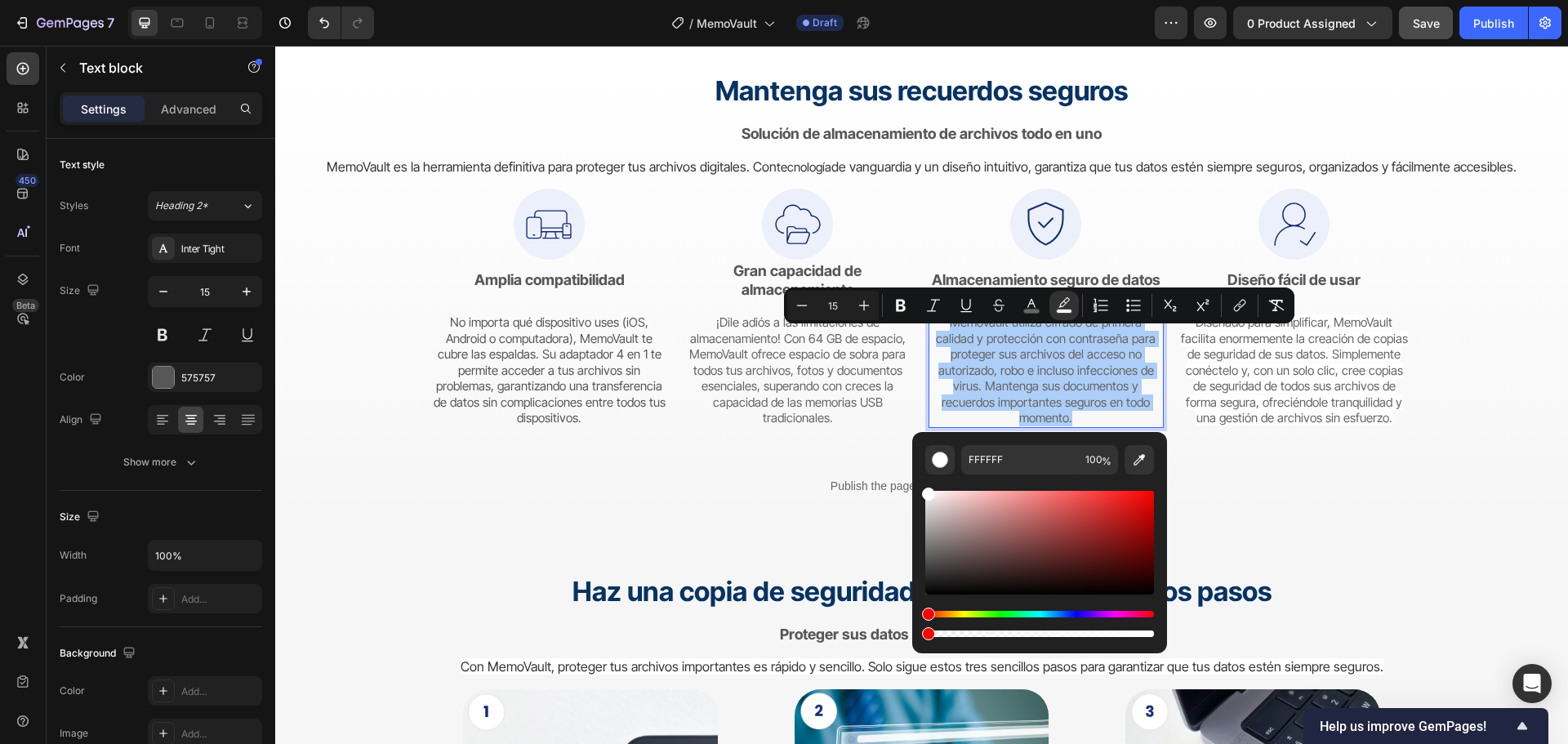
drag, startPoint x: 1154, startPoint y: 631, endPoint x: 911, endPoint y: 630, distance: 243.0
click at [912, 629] on div "FFFFFF 100 %" at bounding box center [1039, 535] width 255 height 209
type input "0"
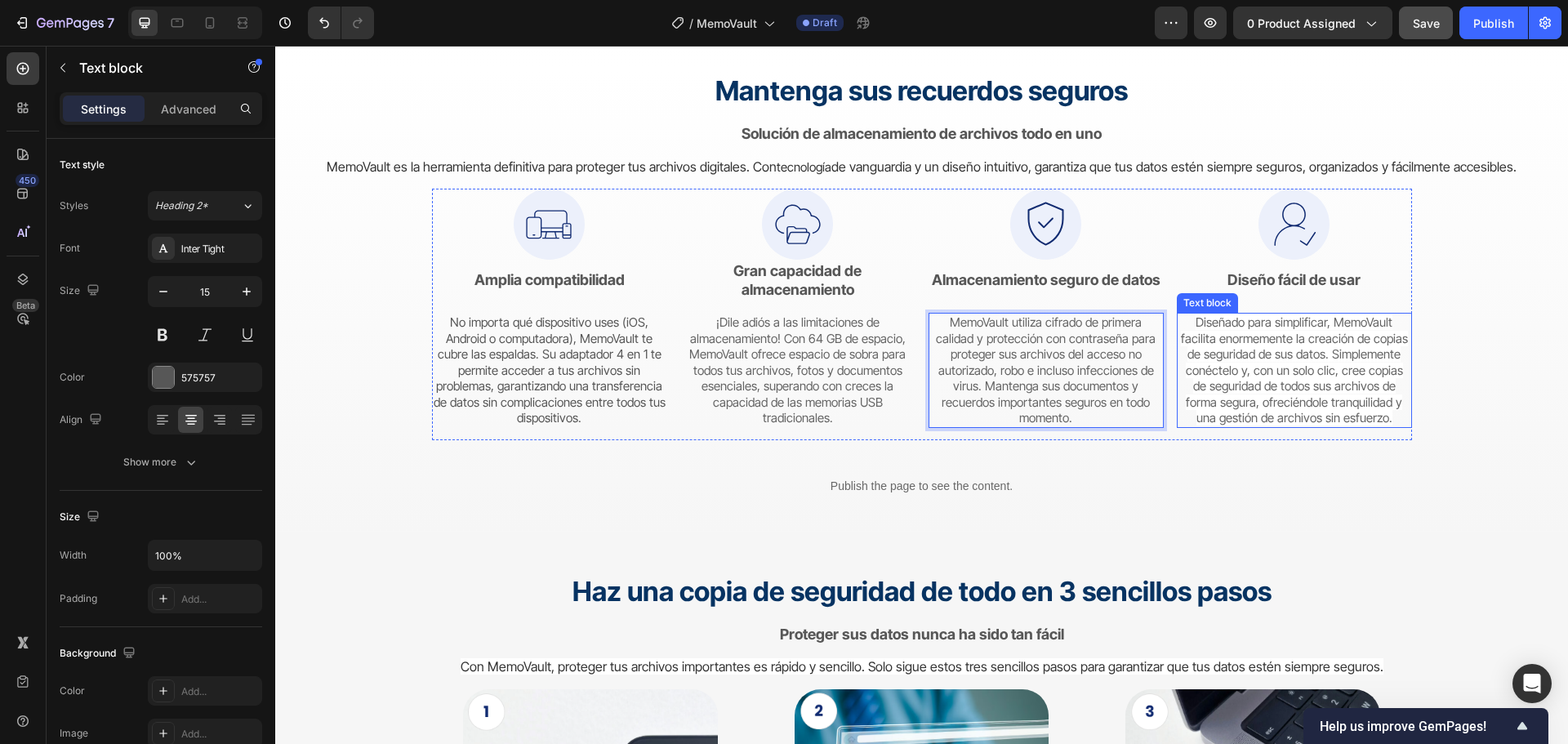
click at [1273, 366] on span "Diseñado para simplificar, MemoVault facilita enormemente la creación de copias…" at bounding box center [1294, 370] width 227 height 112
click at [1272, 366] on span "Diseñado para simplificar, MemoVault facilita enormemente la creación de copias…" at bounding box center [1294, 370] width 227 height 112
click at [1268, 396] on span "Diseñado para simplificar, MemoVault facilita enormemente la creación de copias…" at bounding box center [1294, 370] width 227 height 112
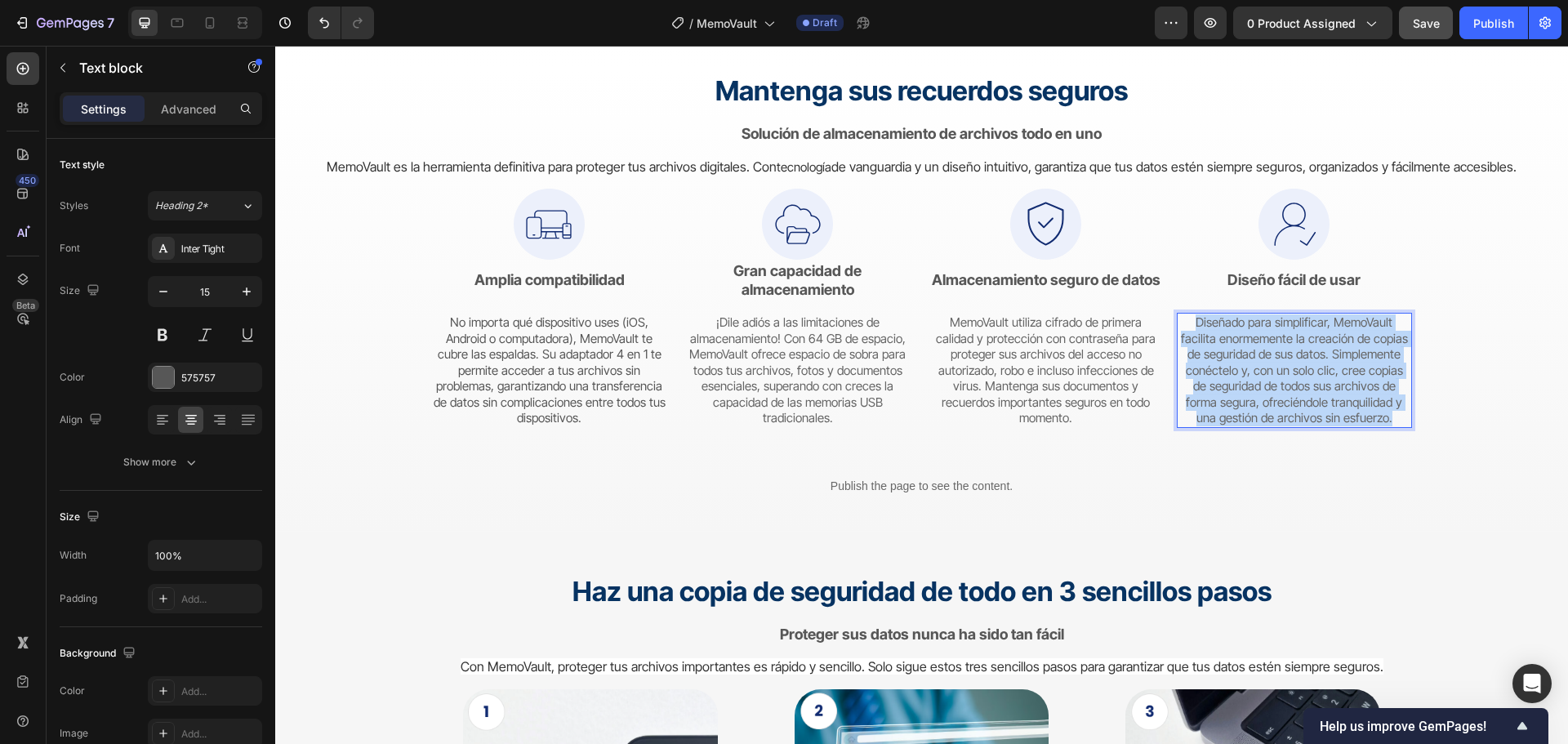
click at [1268, 396] on span "Diseñado para simplificar, MemoVault facilita enormemente la creación de copias…" at bounding box center [1294, 370] width 227 height 112
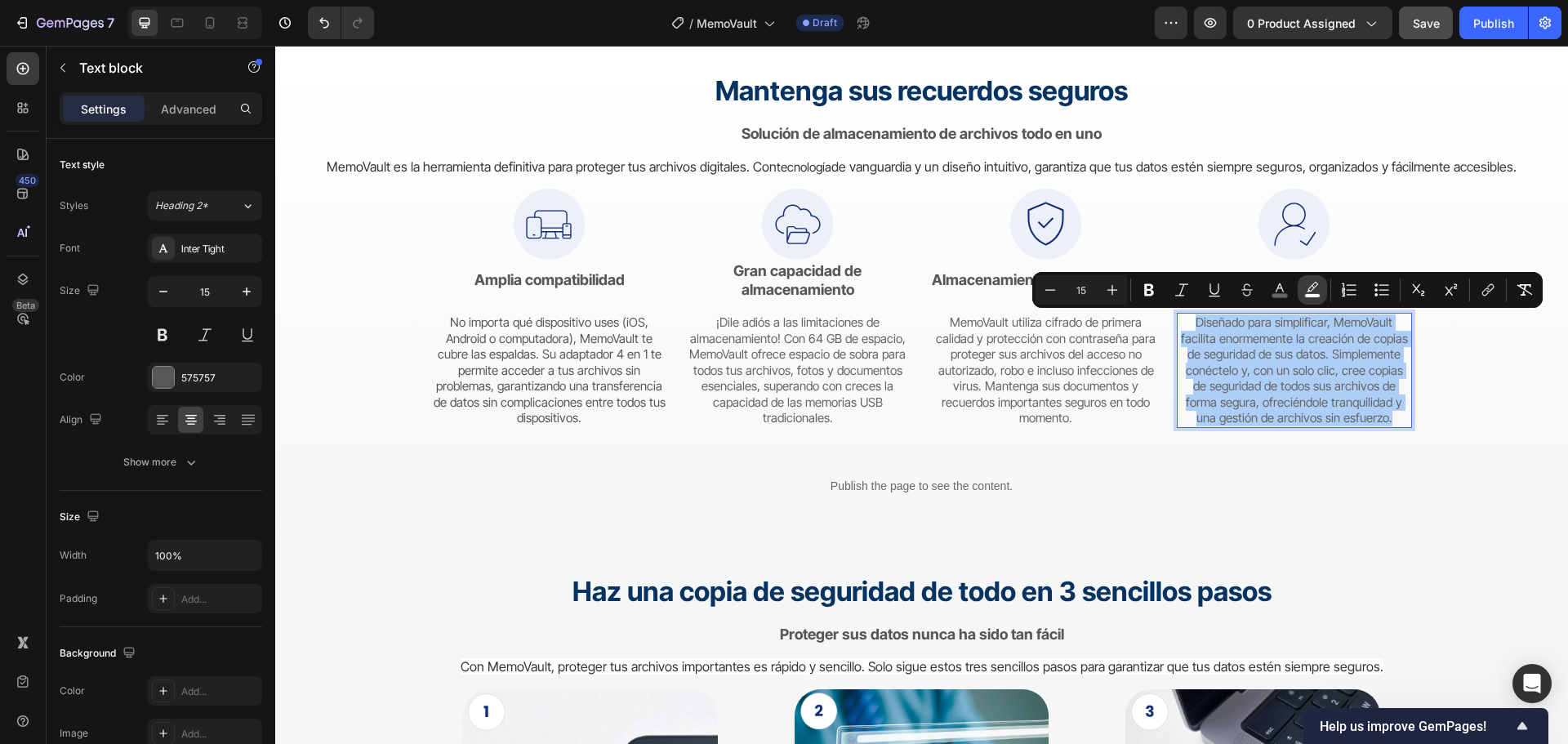
click at [1316, 279] on button "color" at bounding box center [1312, 289] width 30 height 30
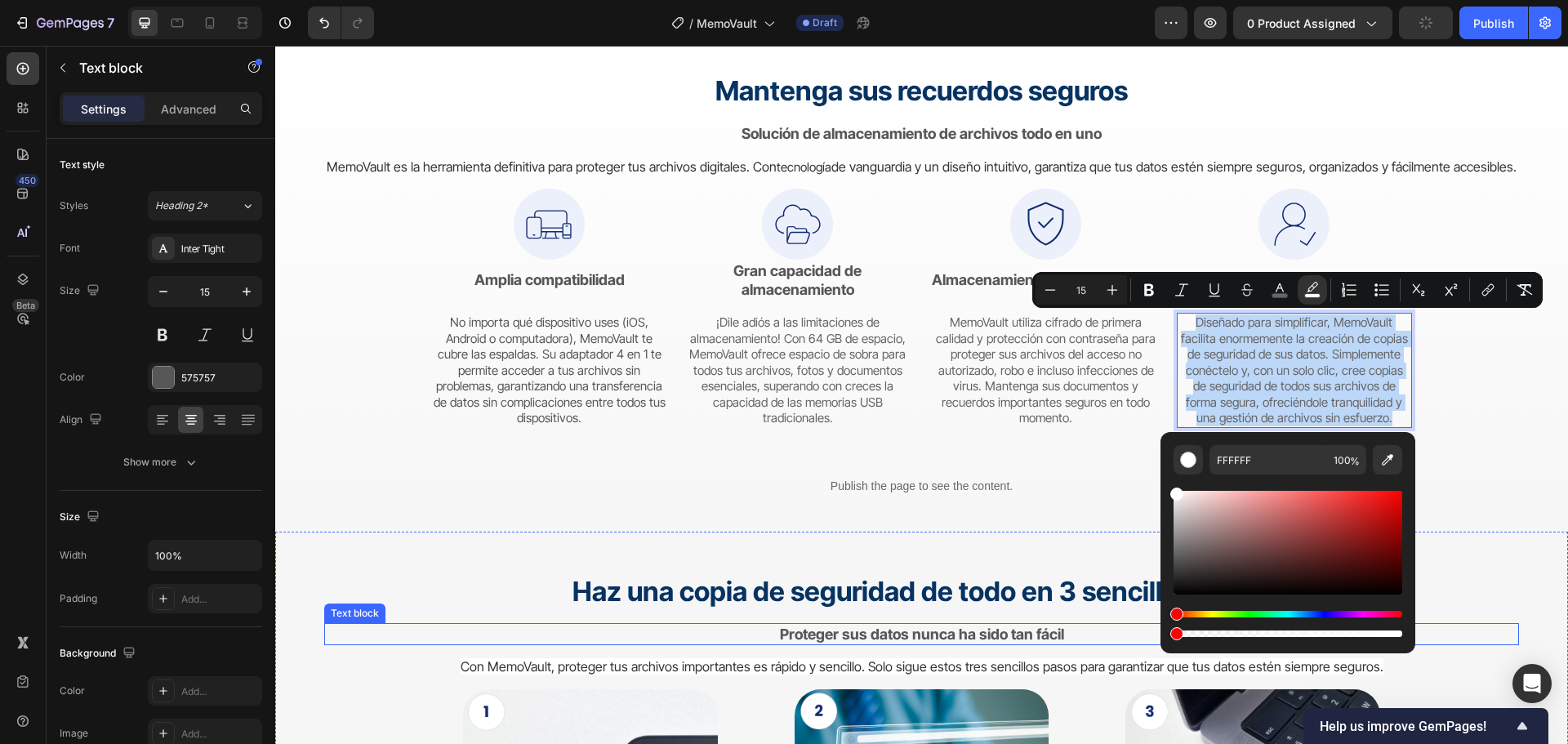
type input "0"
drag, startPoint x: 1671, startPoint y: 682, endPoint x: 1157, endPoint y: 630, distance: 516.6
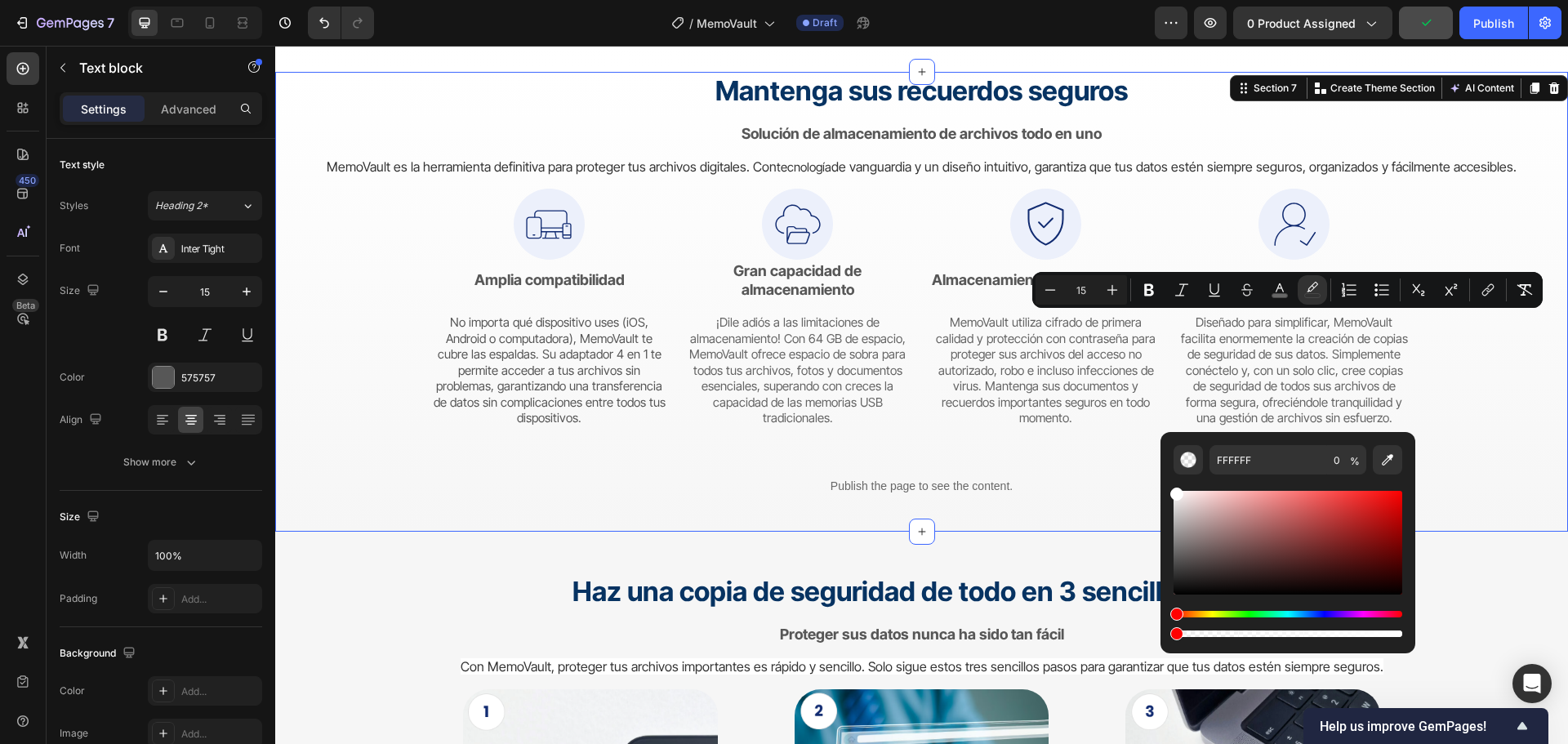
click at [1536, 404] on div "Mantenga sus recuerdos seguros Heading Solución de almacenamiento de archivos t…" at bounding box center [921, 302] width 1293 height 459
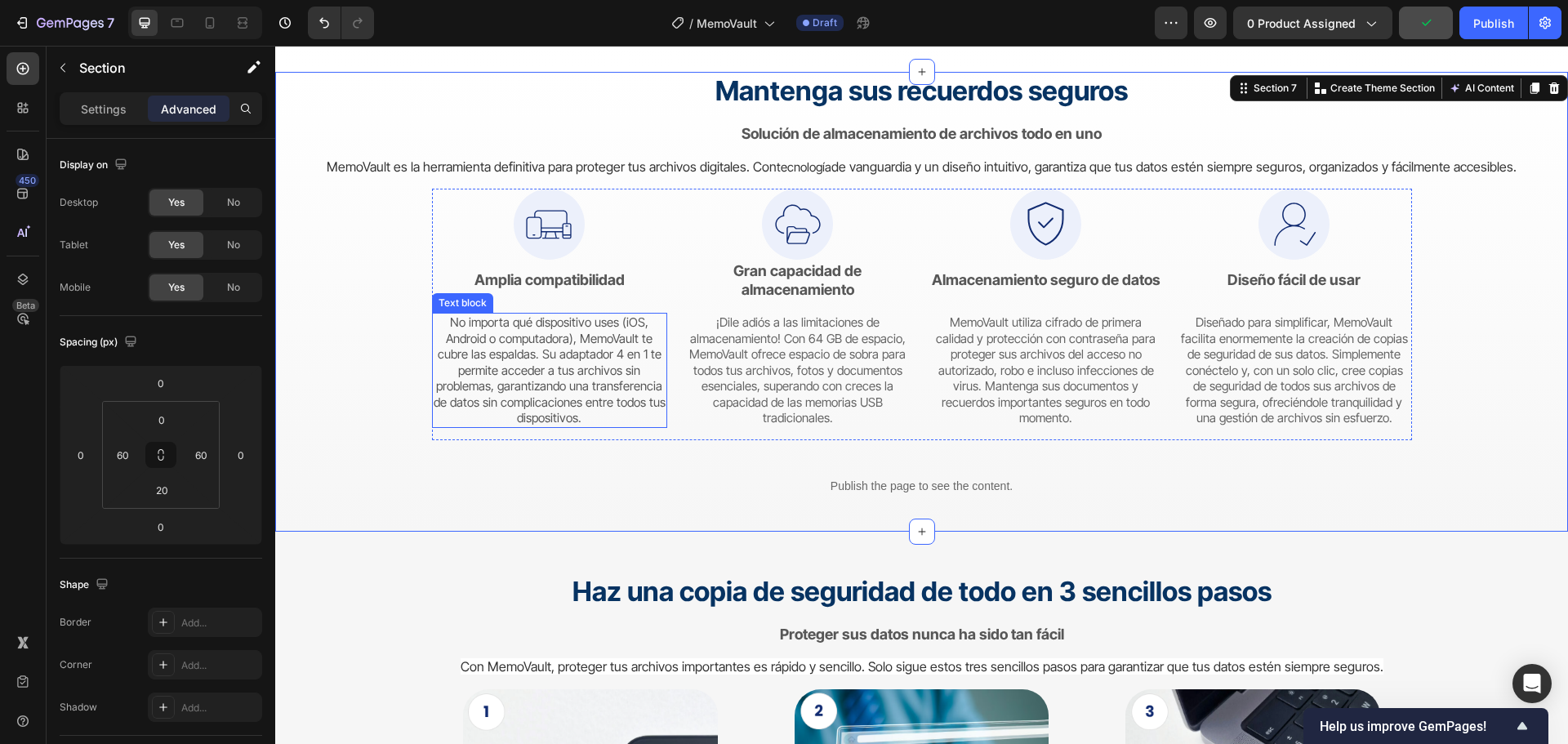
click at [582, 353] on span "No importa qué dispositivo uses (iOS, Android o computadora), MemoVault te cubr…" at bounding box center [549, 370] width 232 height 112
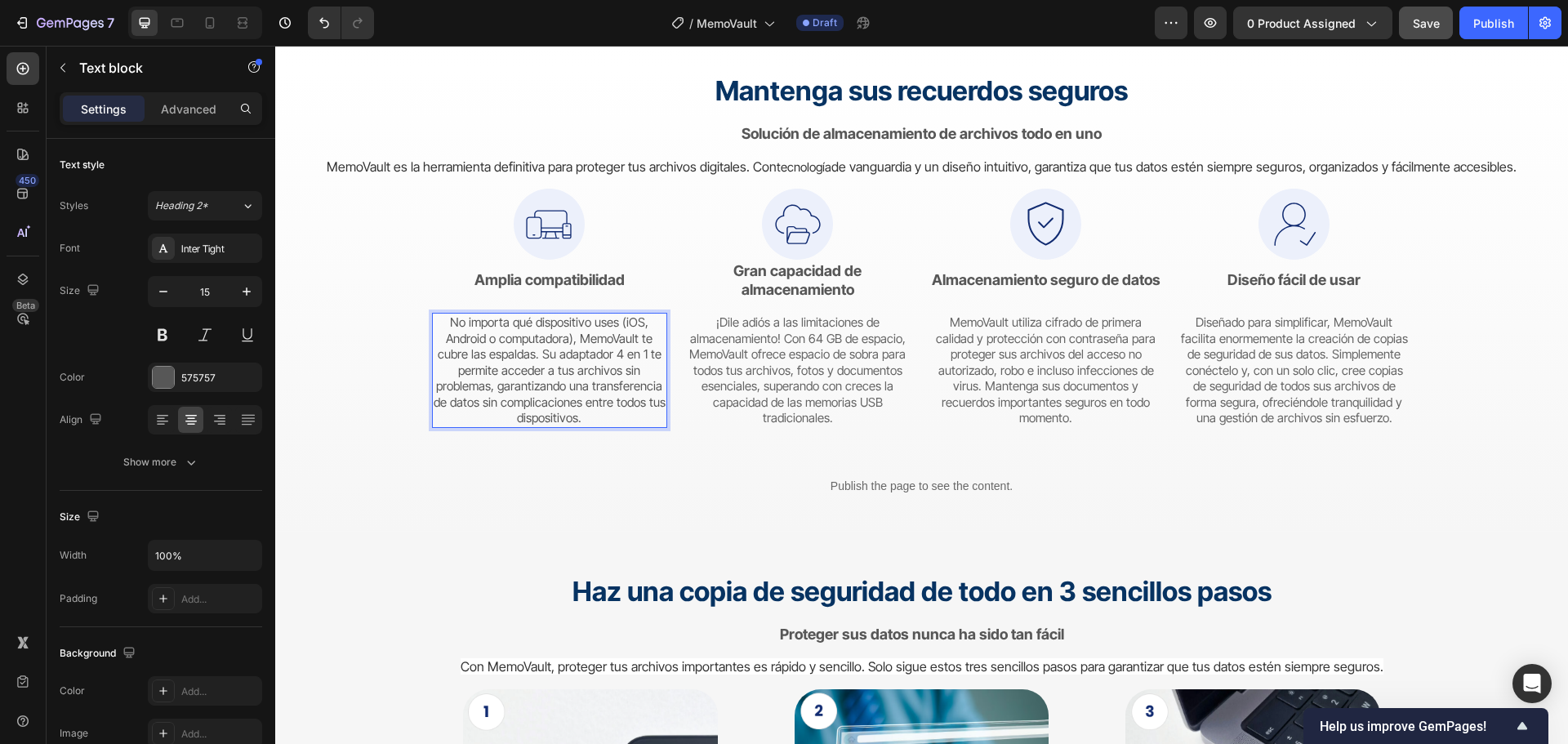
click at [566, 361] on span "No importa qué dispositivo uses (iOS, Android o computadora), MemoVault te cubr…" at bounding box center [549, 370] width 232 height 112
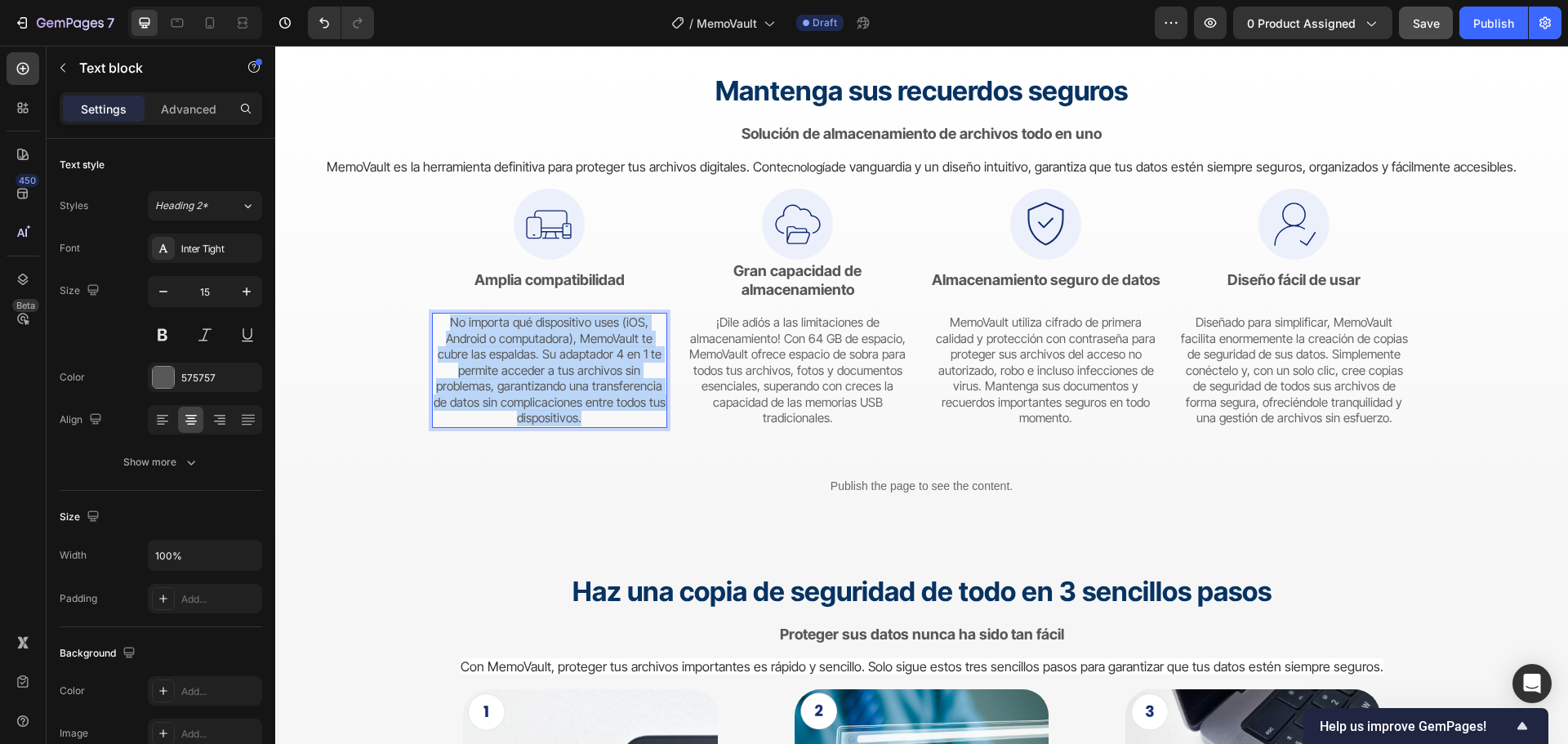
click at [566, 361] on span "No importa qué dispositivo uses (iOS, Android o computadora), MemoVault te cubr…" at bounding box center [549, 370] width 232 height 112
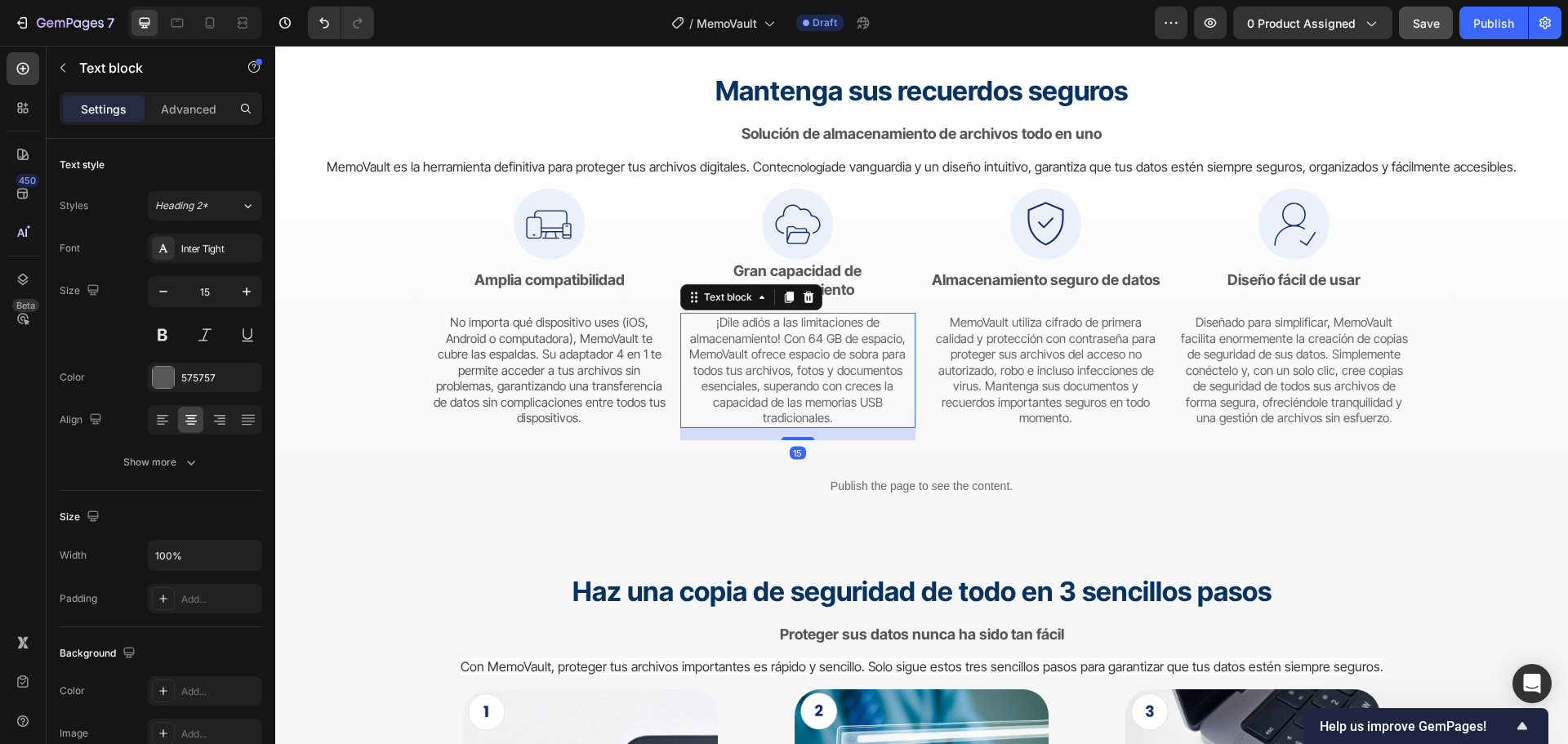
click at [856, 375] on span "¡Dile adiós a las limitaciones de almacenamiento! Con 64 GB de espacio, MemoVau…" at bounding box center [797, 370] width 216 height 112
click at [1522, 273] on div "Mantenga sus recuerdos seguros Heading Solución de almacenamiento de archivos t…" at bounding box center [921, 302] width 1293 height 459
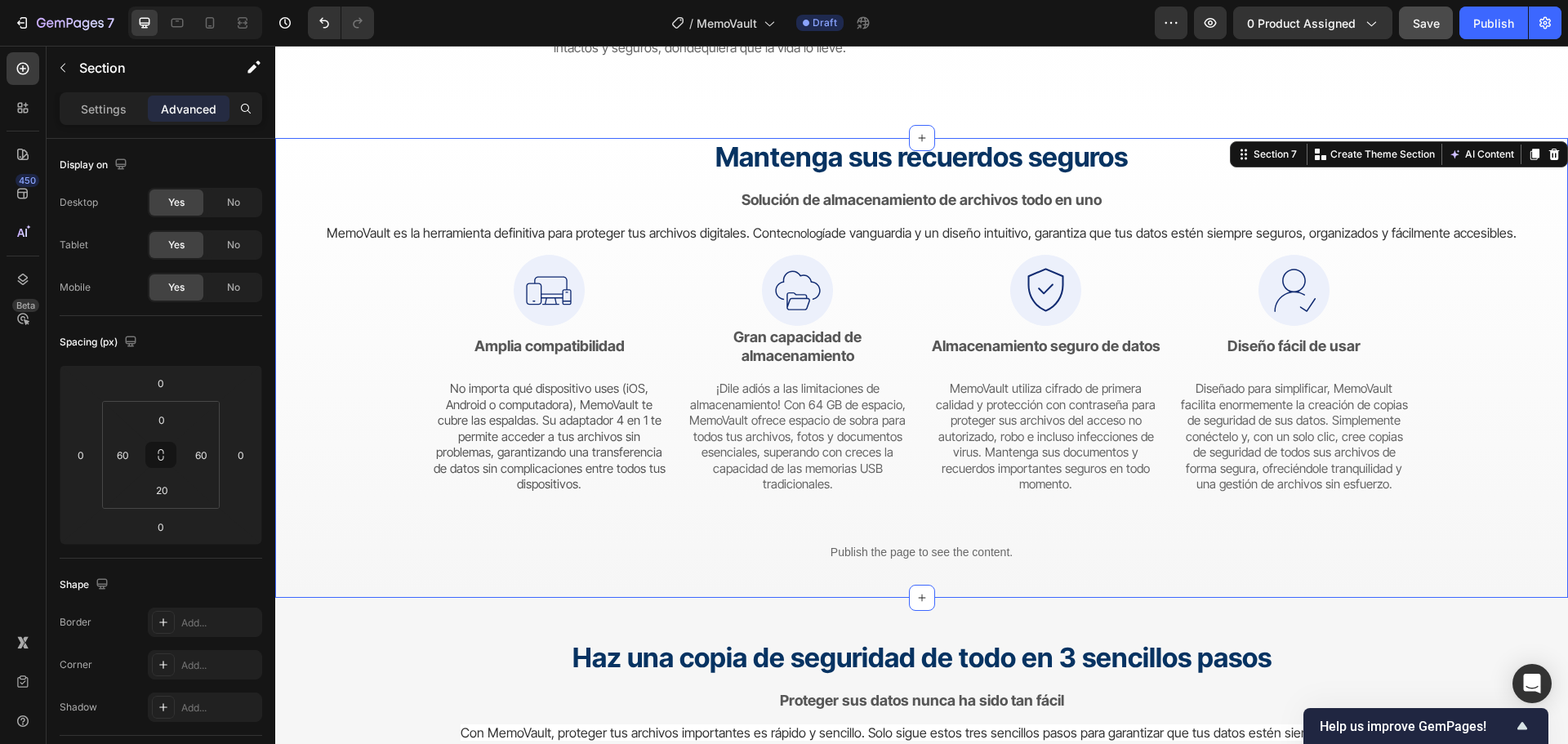
scroll to position [3229, 0]
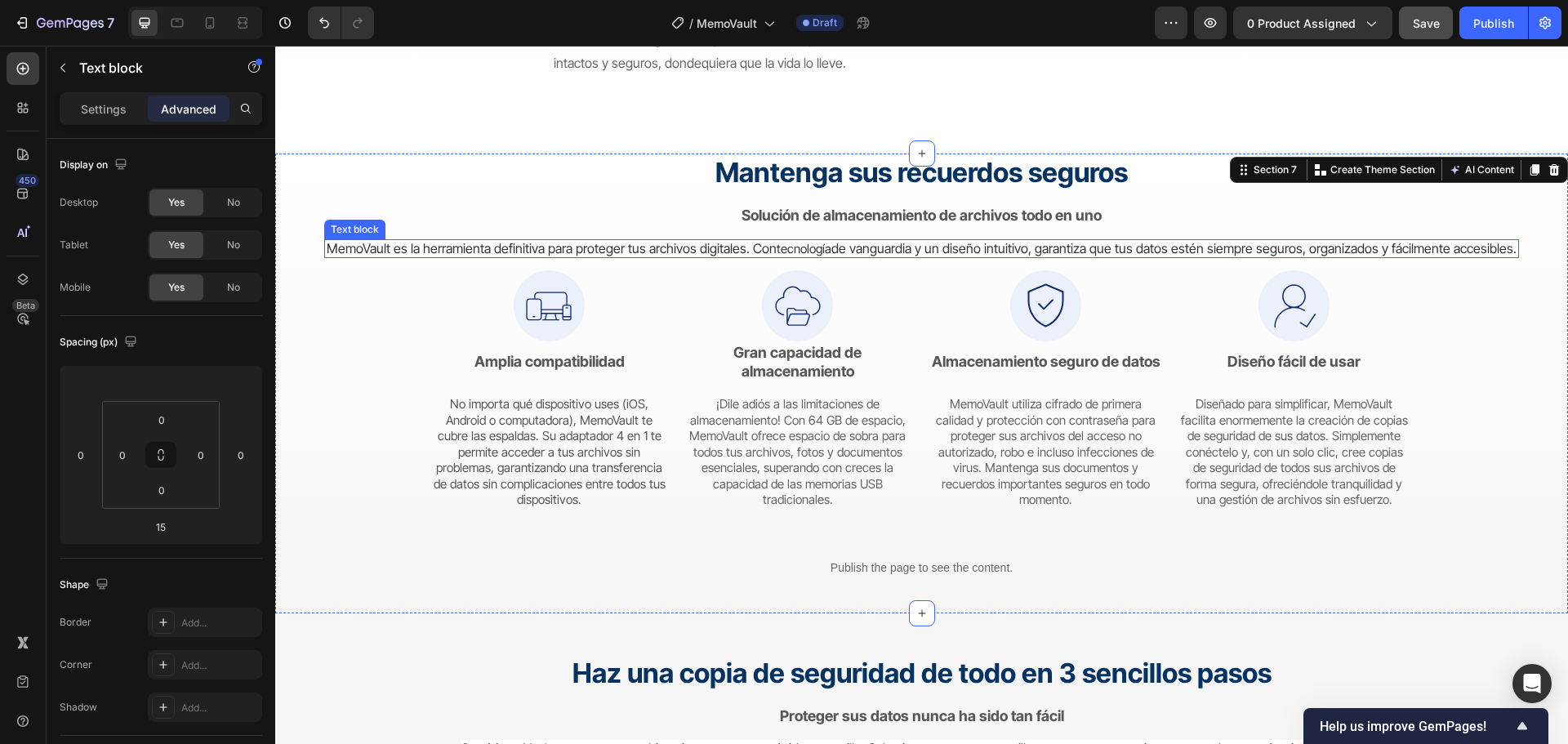
click at [1016, 247] on span "de vanguardia y un diseño intuitivo, garantiza que tus datos estén siempre segu…" at bounding box center [1174, 248] width 685 height 16
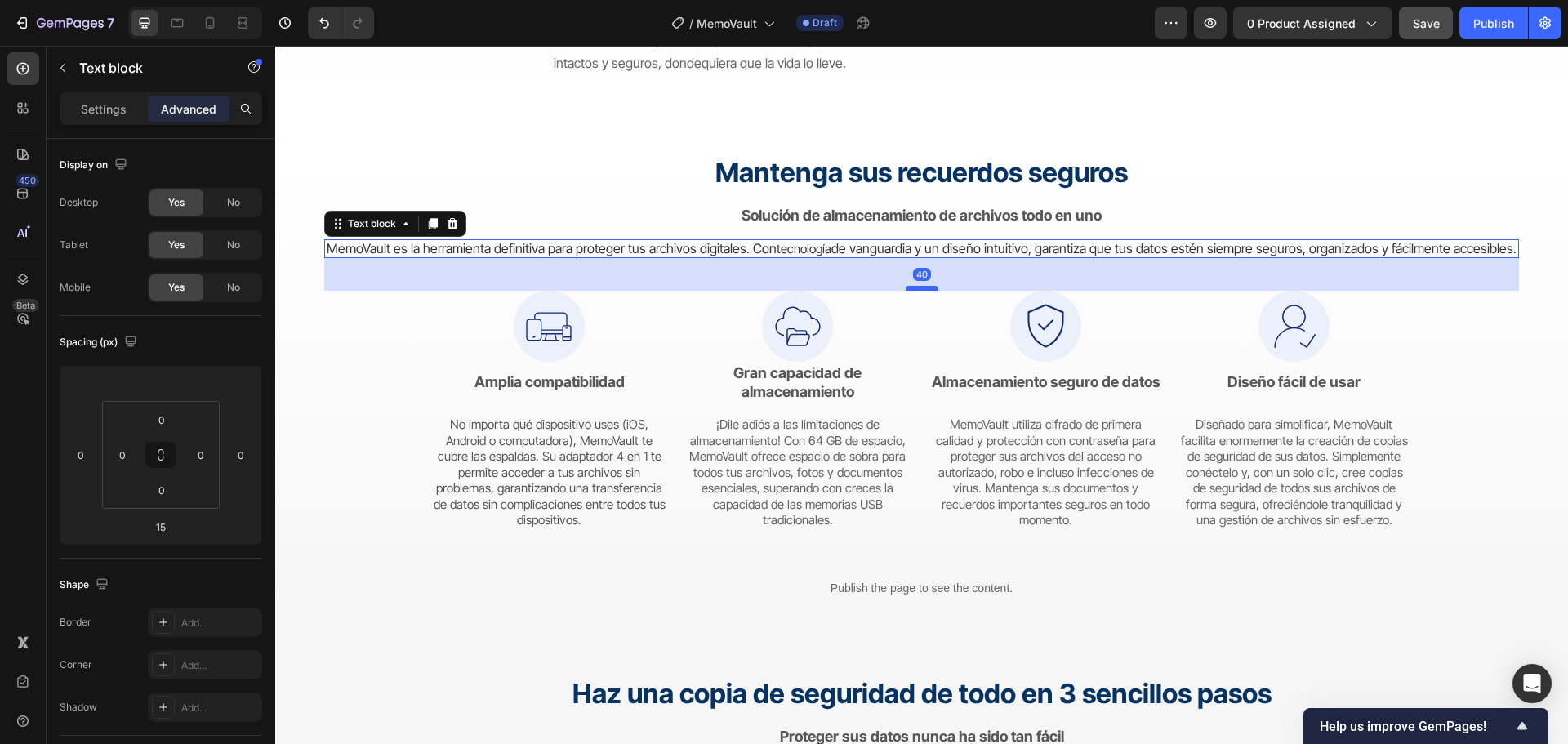
drag, startPoint x: 926, startPoint y: 269, endPoint x: 931, endPoint y: 290, distance: 21.6
click at [931, 290] on div at bounding box center [922, 287] width 33 height 5
type input "40"
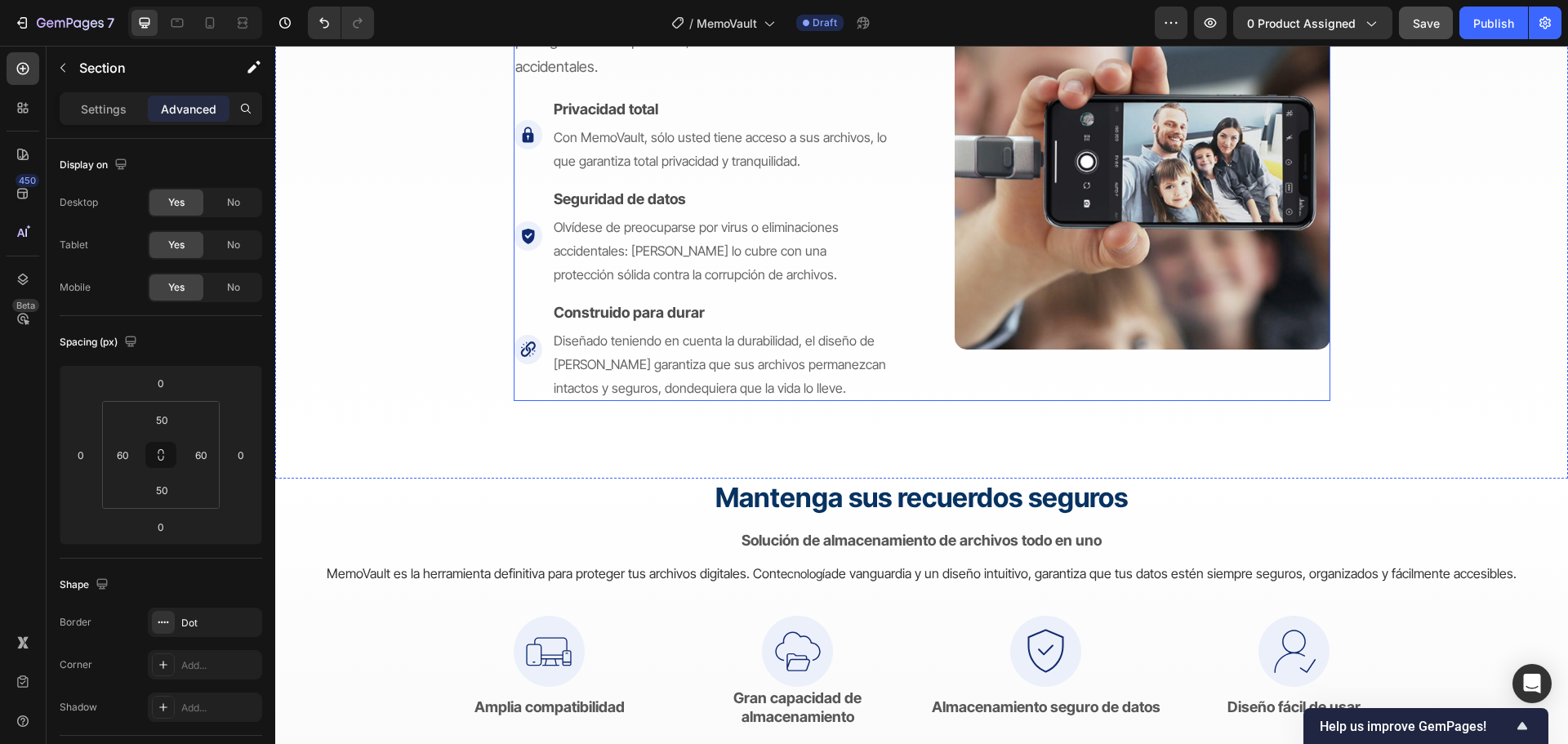
scroll to position [2984, 0]
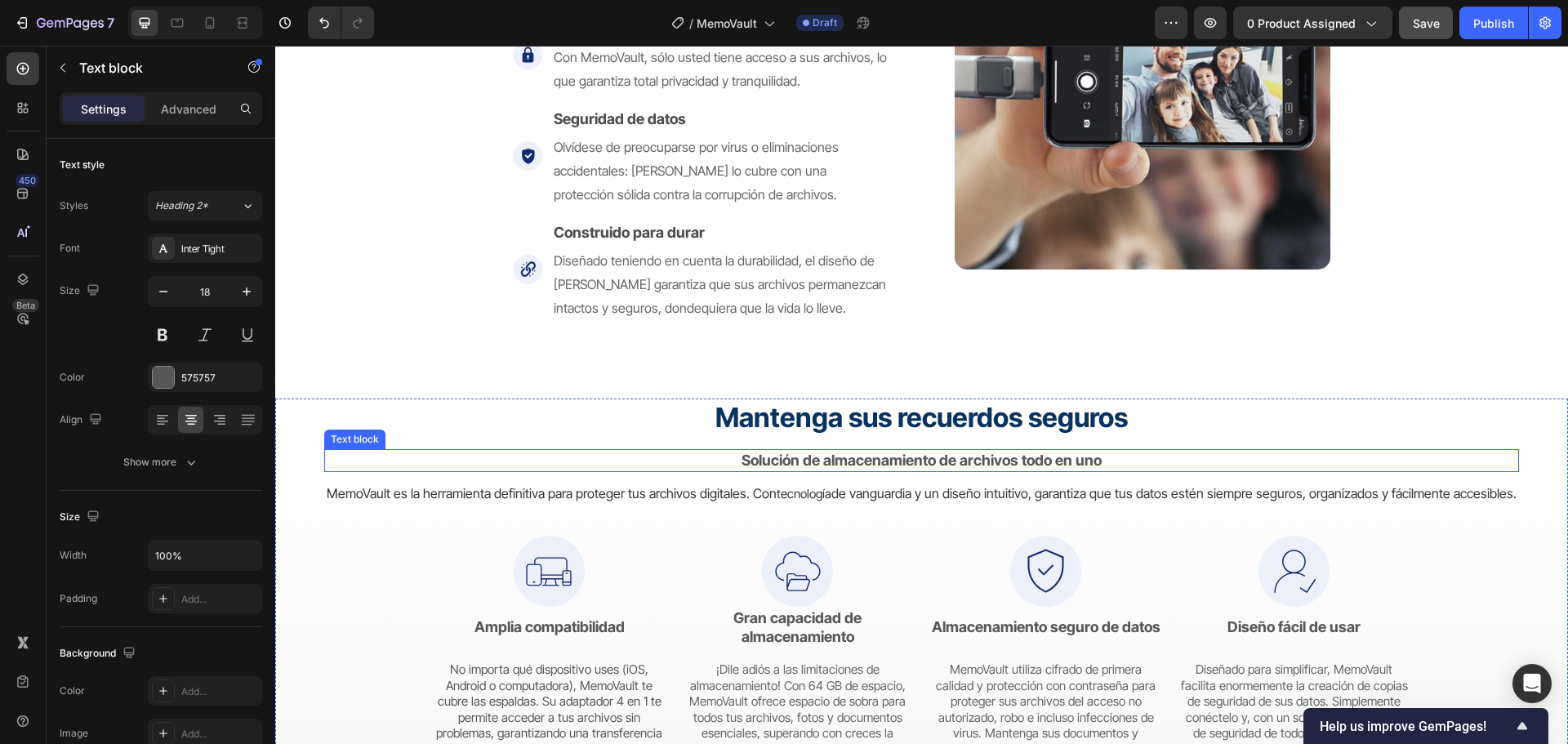
click at [978, 454] on strong "Solución de almacenamiento de archivos todo en uno" at bounding box center [921, 460] width 361 height 17
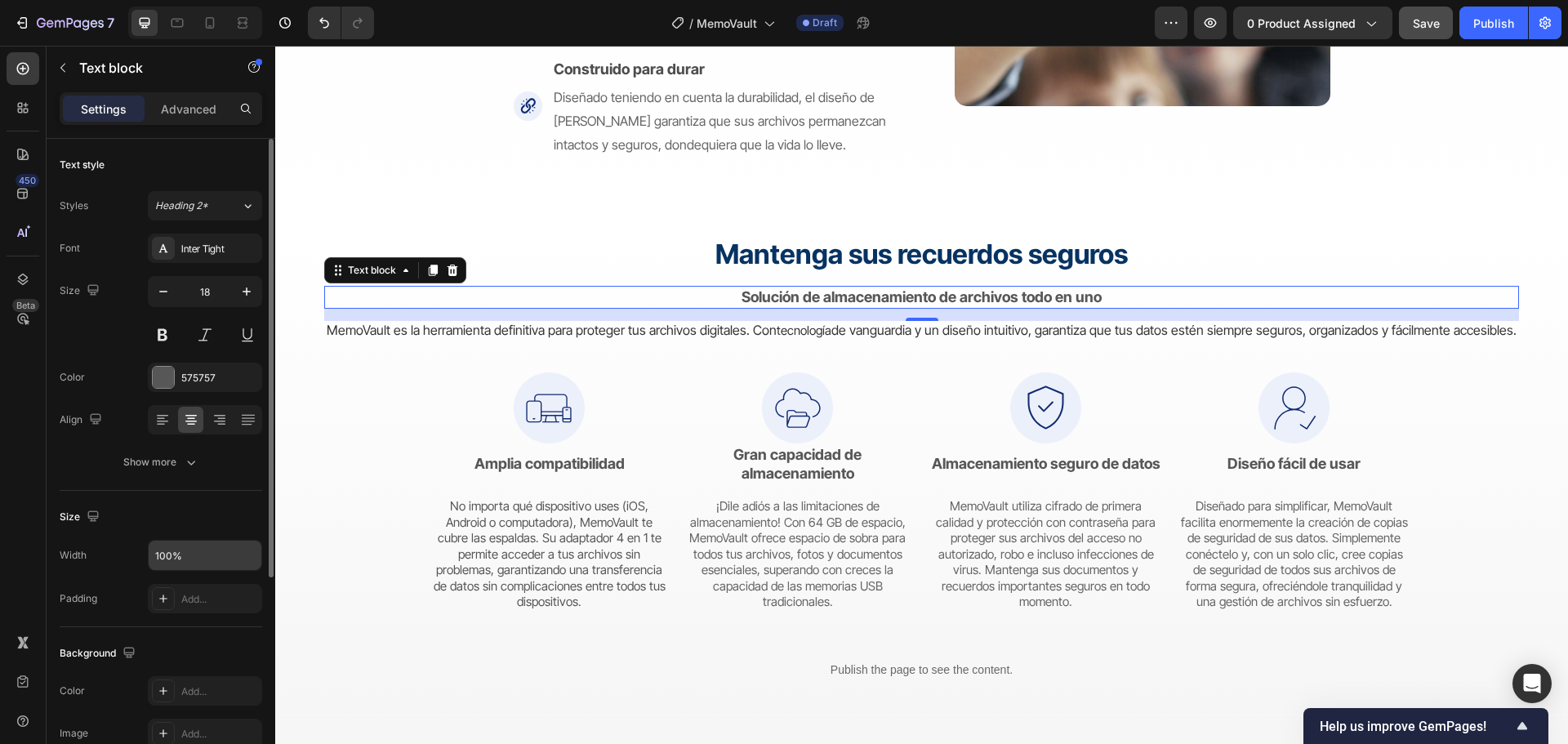
scroll to position [163, 0]
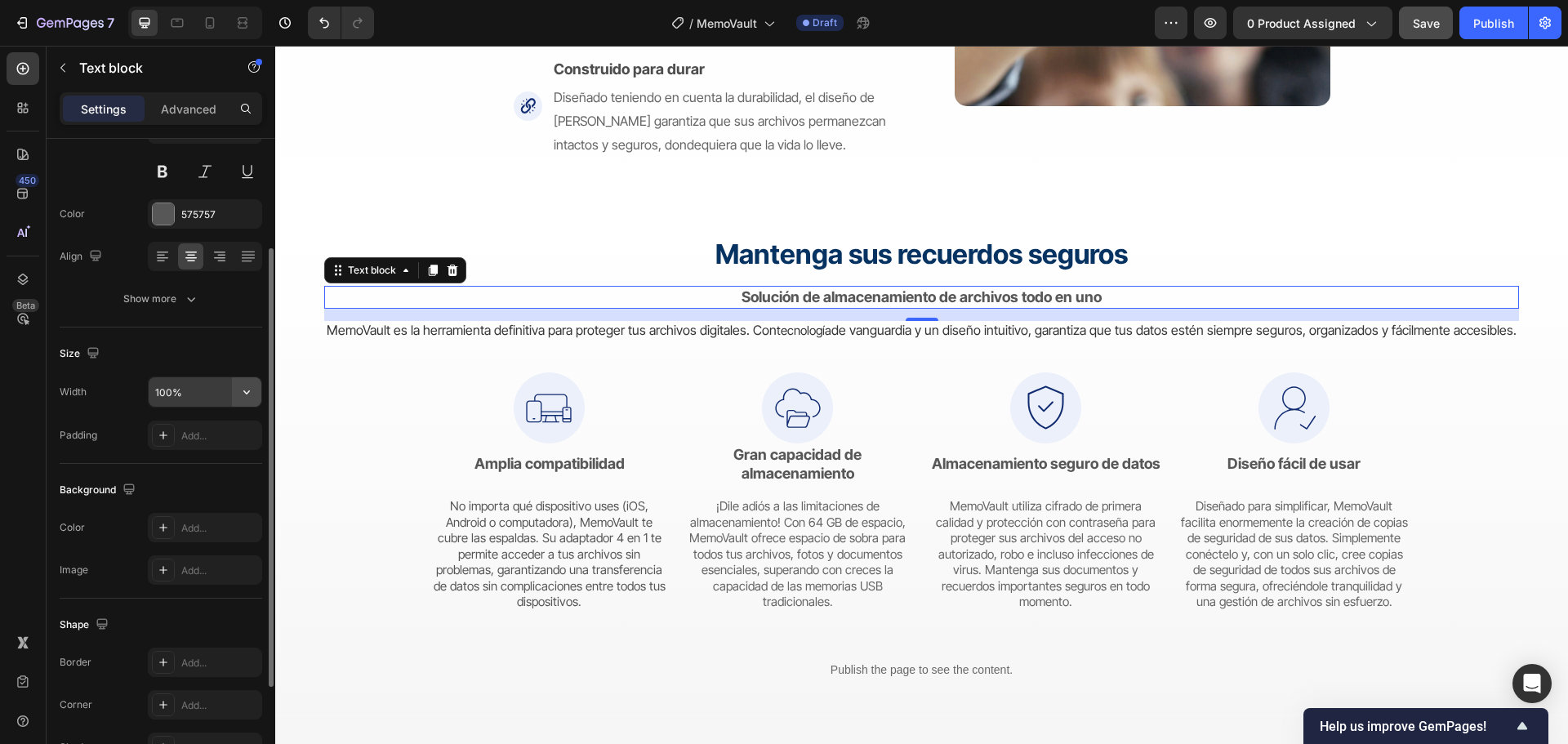
click at [247, 384] on icon "button" at bounding box center [246, 391] width 16 height 16
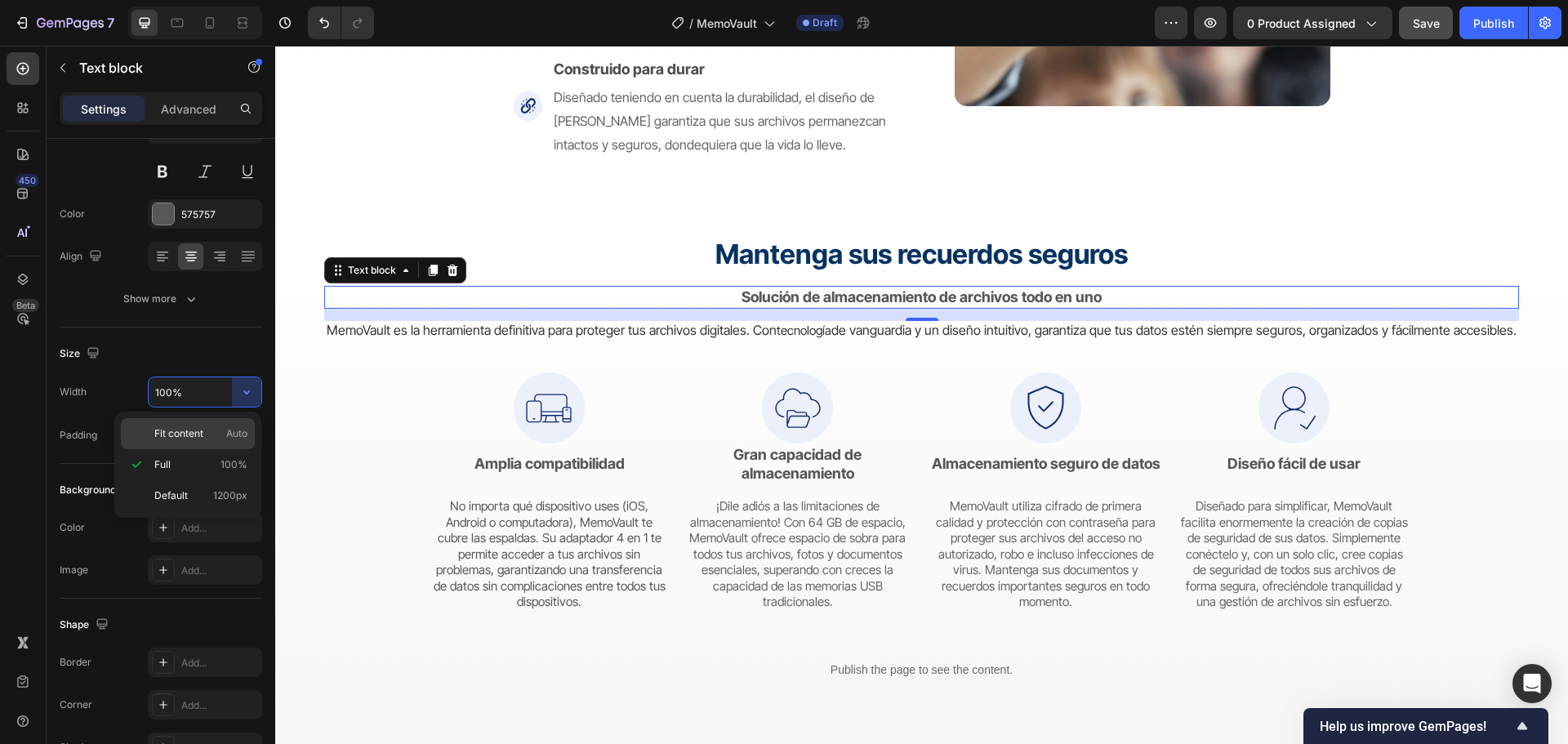
click at [217, 427] on p "Fit content Auto" at bounding box center [201, 433] width 93 height 14
type input "Auto"
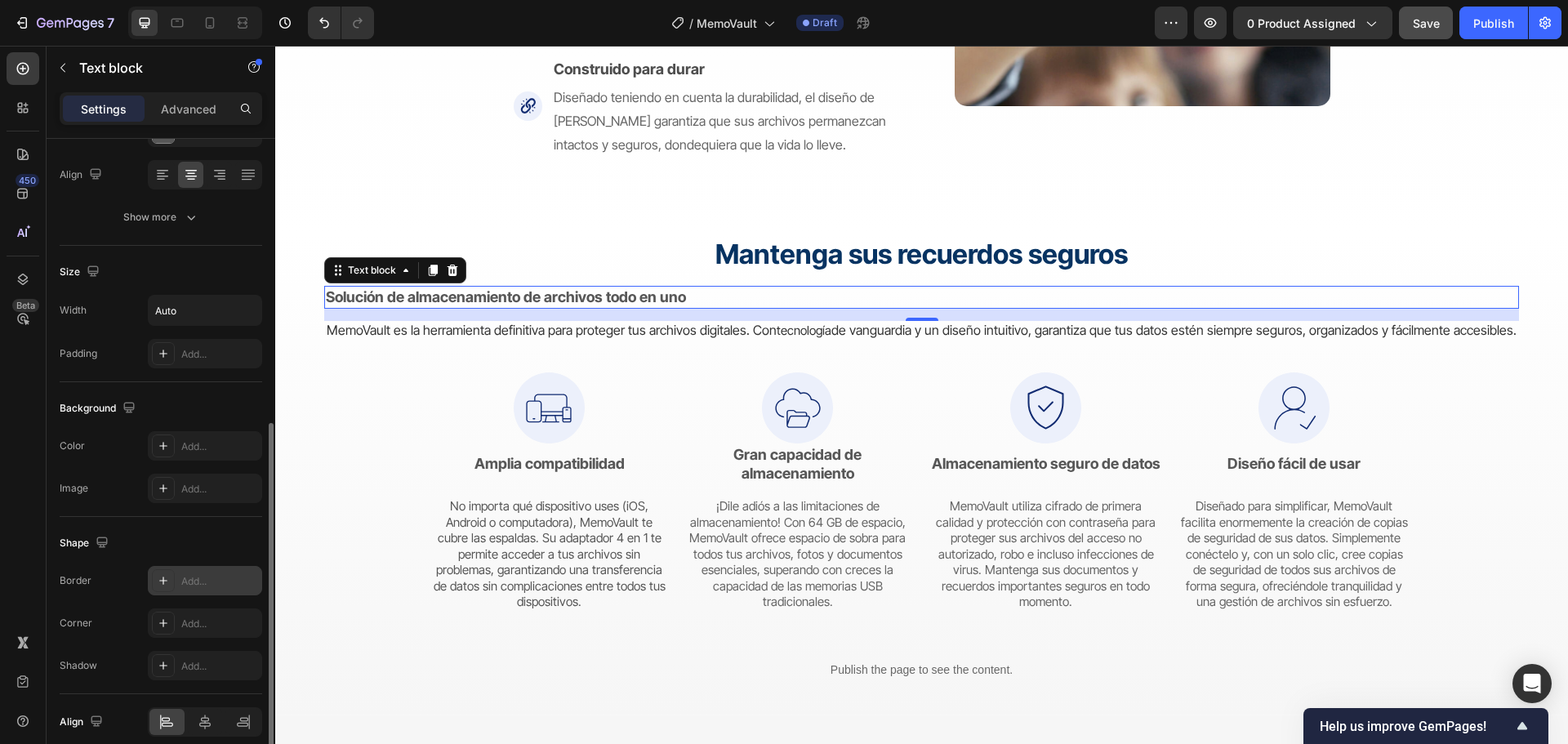
scroll to position [316, 0]
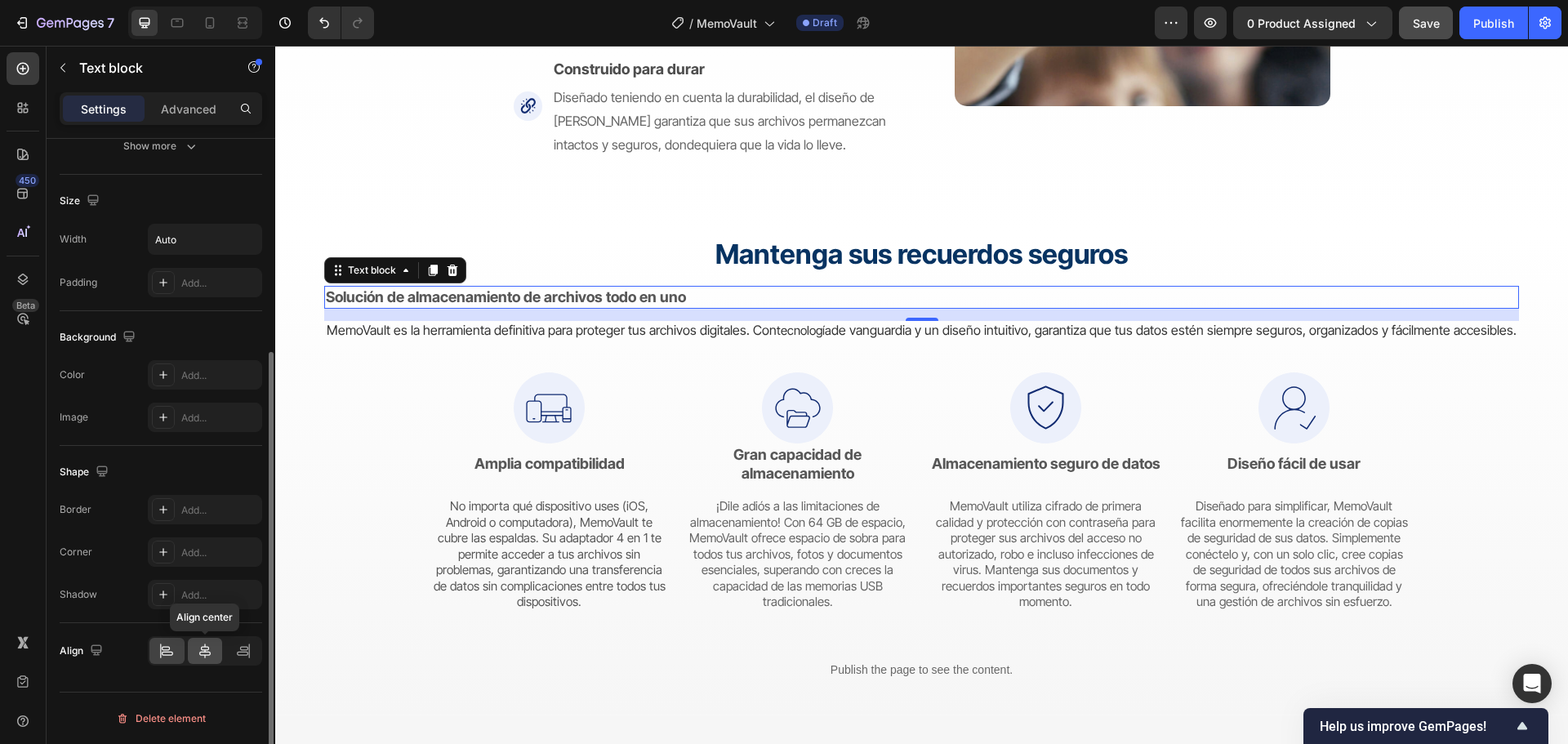
click at [205, 648] on icon at bounding box center [205, 650] width 16 height 16
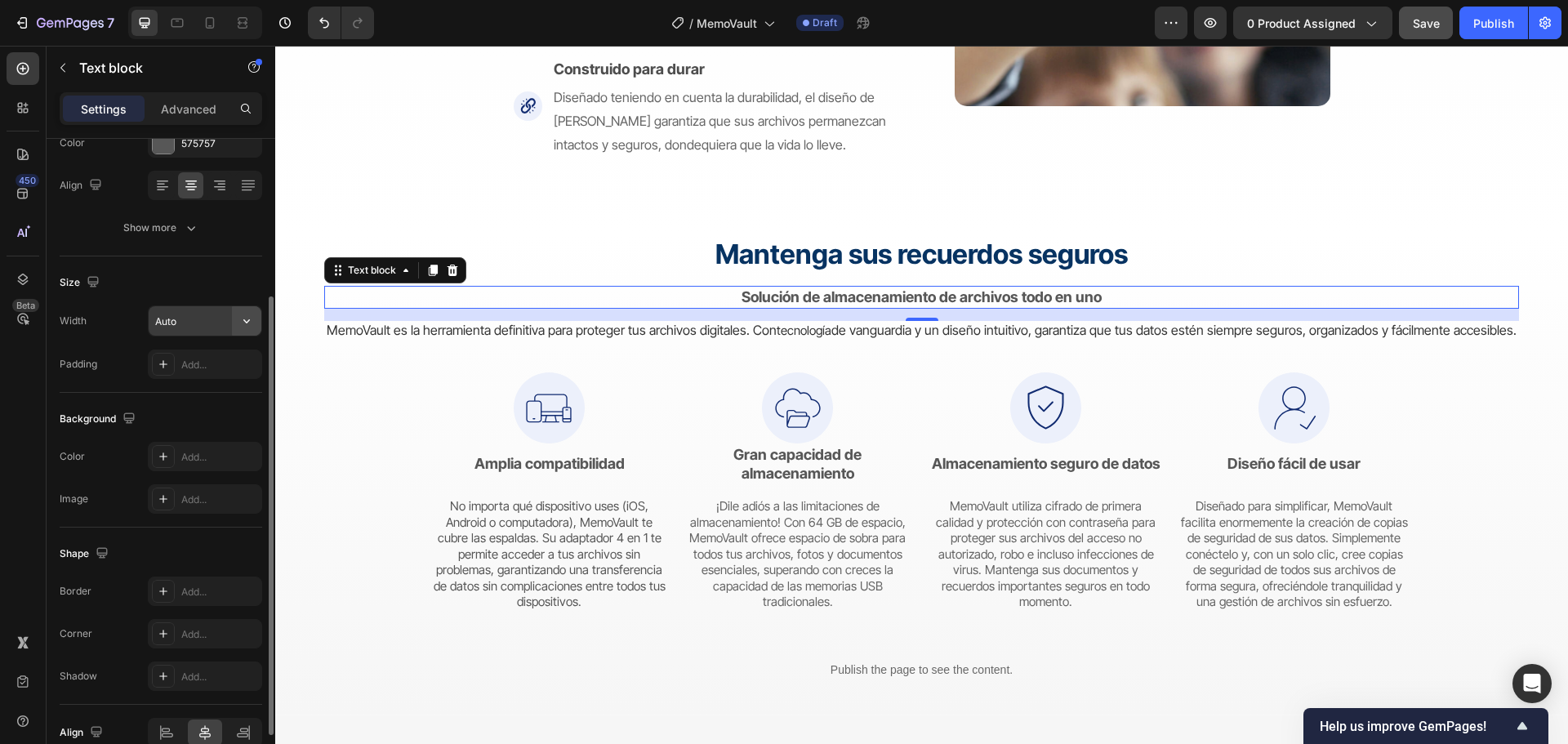
click at [241, 321] on icon "button" at bounding box center [246, 320] width 16 height 16
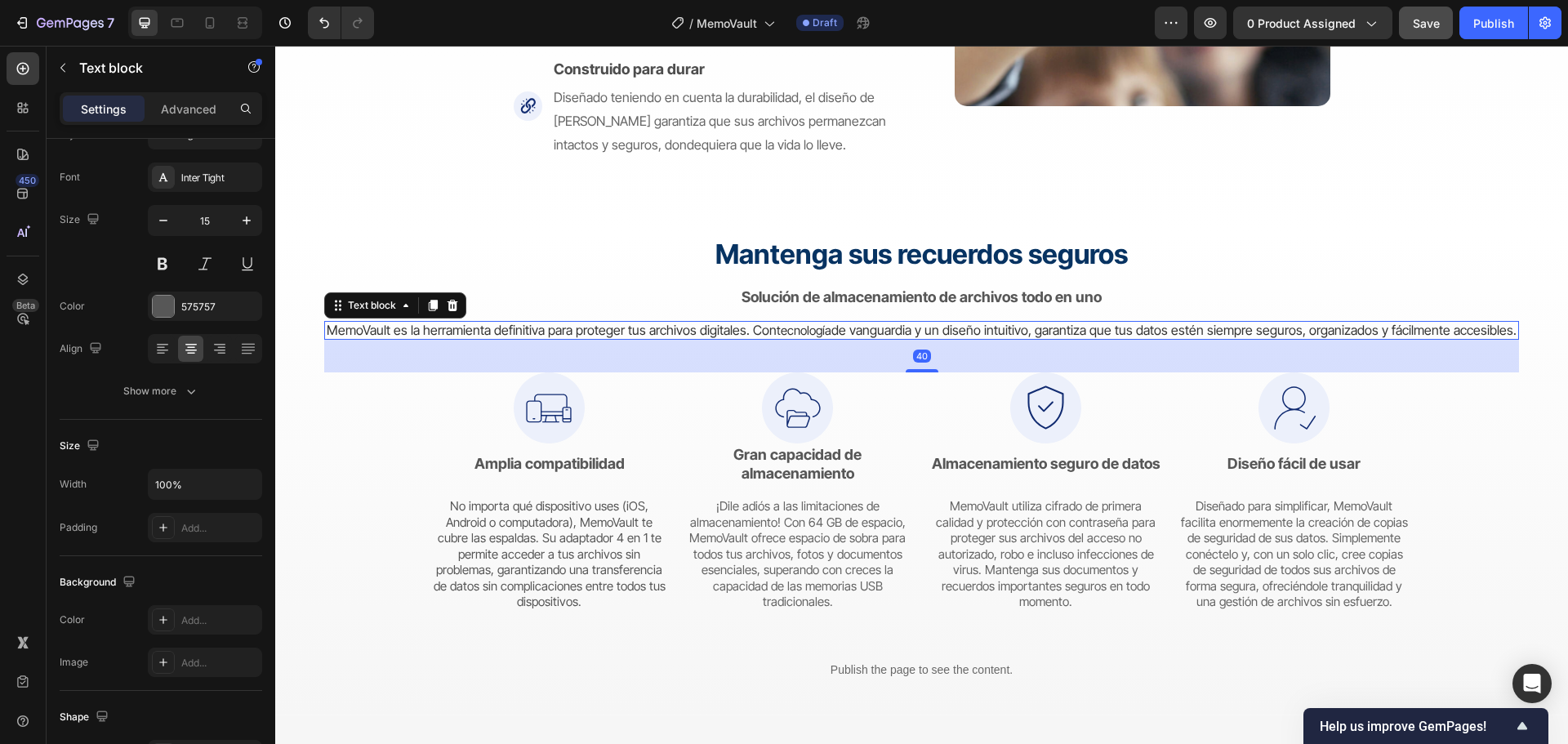
click at [1109, 334] on span "de vanguardia y un diseño intuitivo, garantiza que tus datos estén siempre segu…" at bounding box center [1174, 330] width 685 height 16
click at [195, 105] on p "Advanced" at bounding box center [188, 109] width 56 height 17
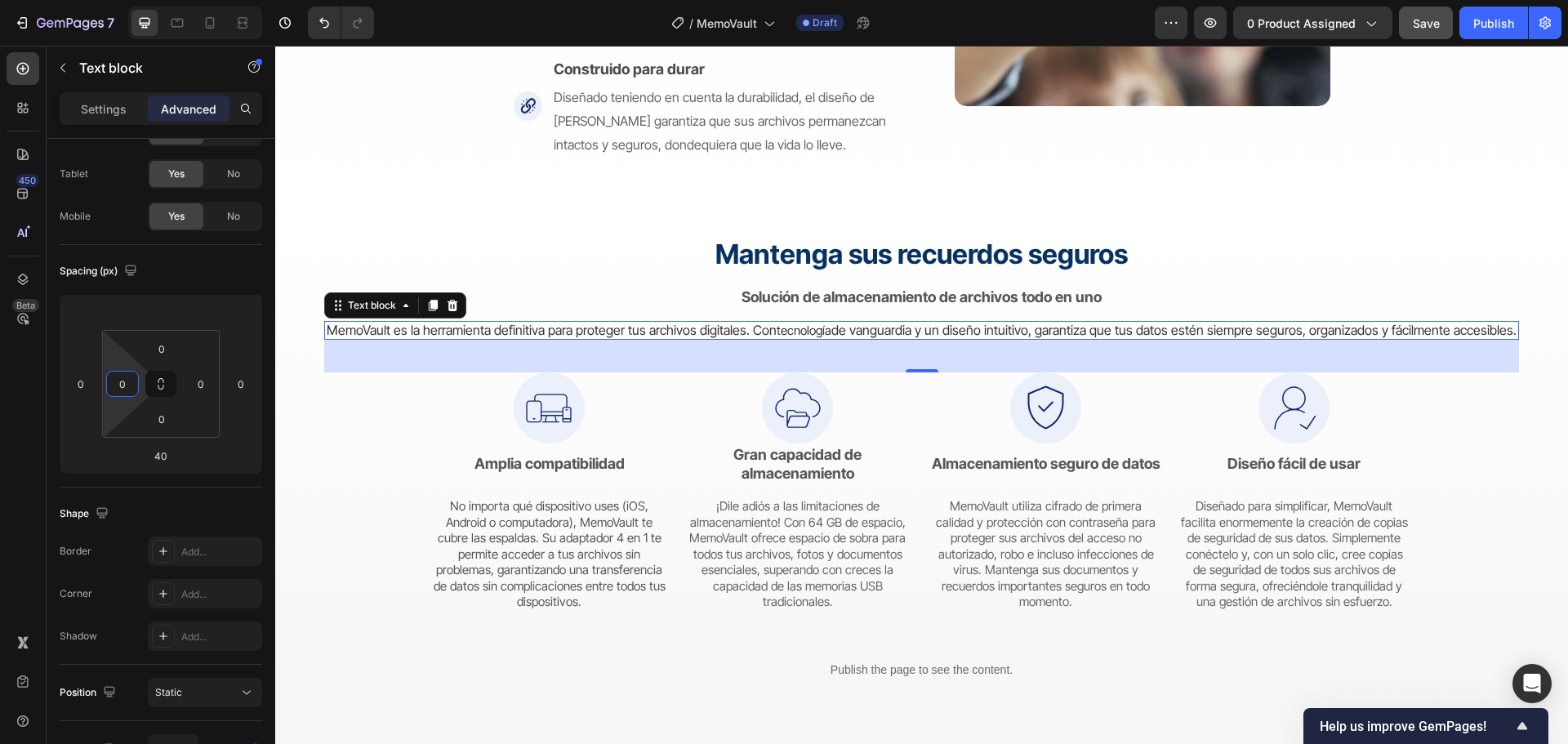
click at [121, 389] on input "0" at bounding box center [122, 383] width 24 height 24
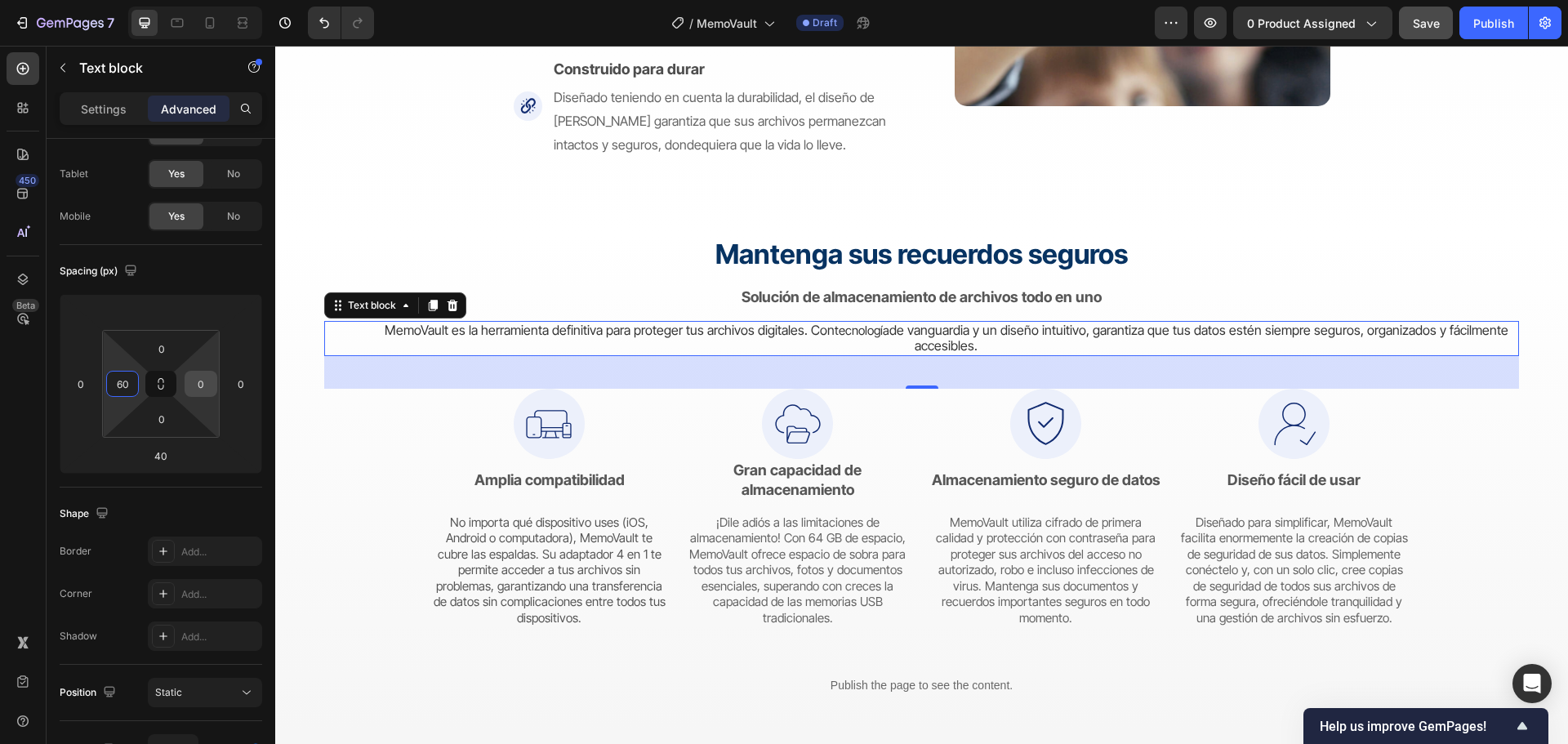
type input "60"
click at [206, 384] on input "0" at bounding box center [200, 383] width 24 height 24
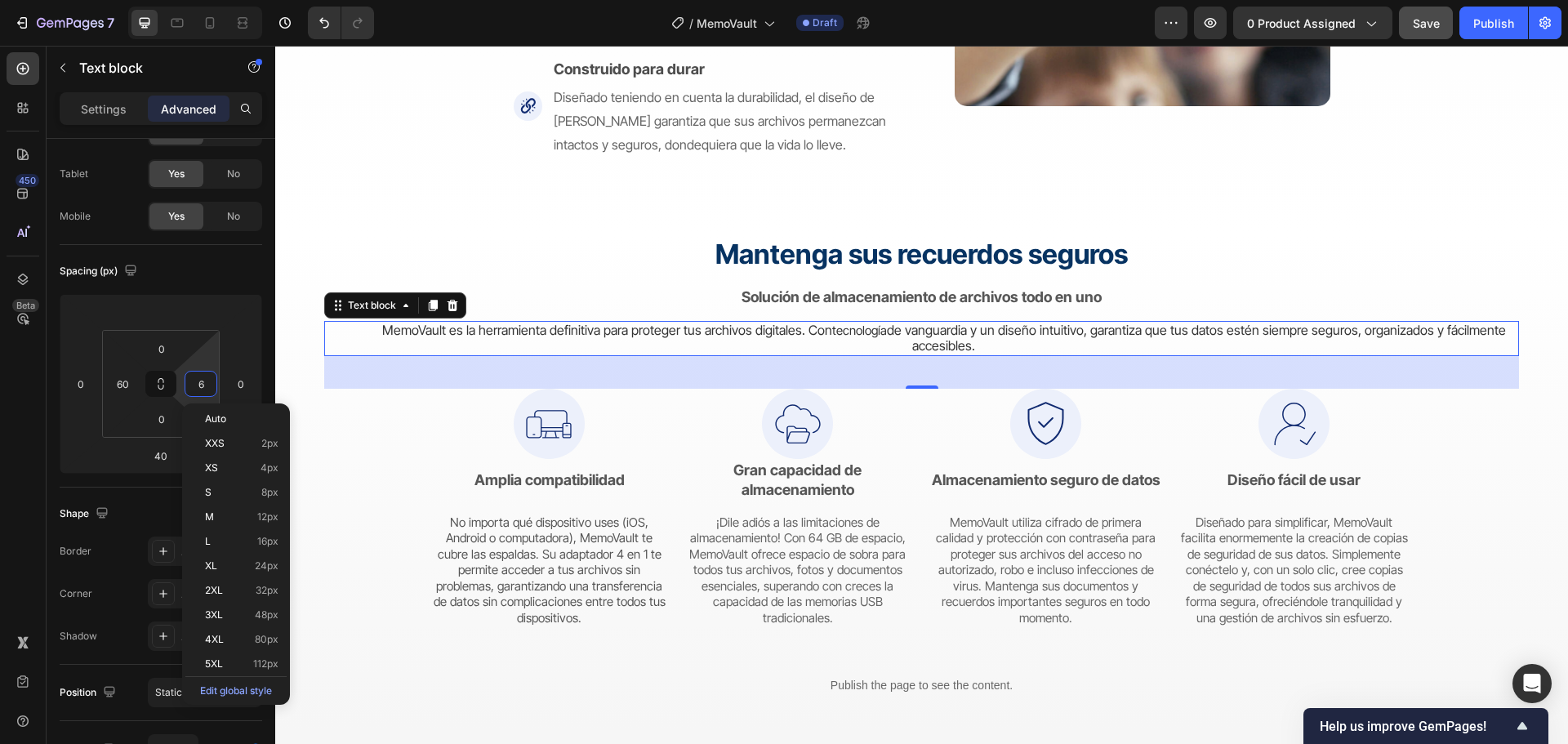
type input "60"
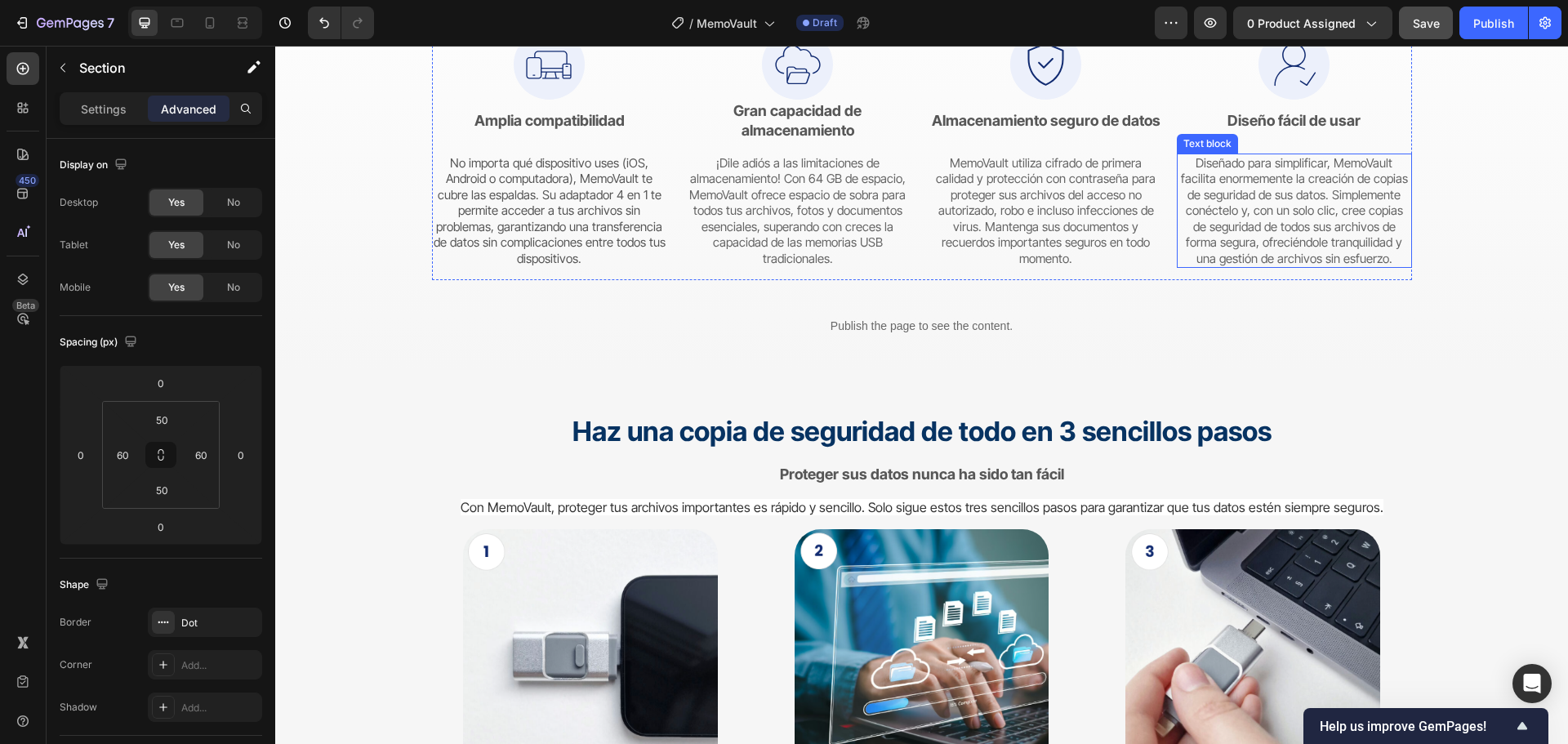
scroll to position [3637, 0]
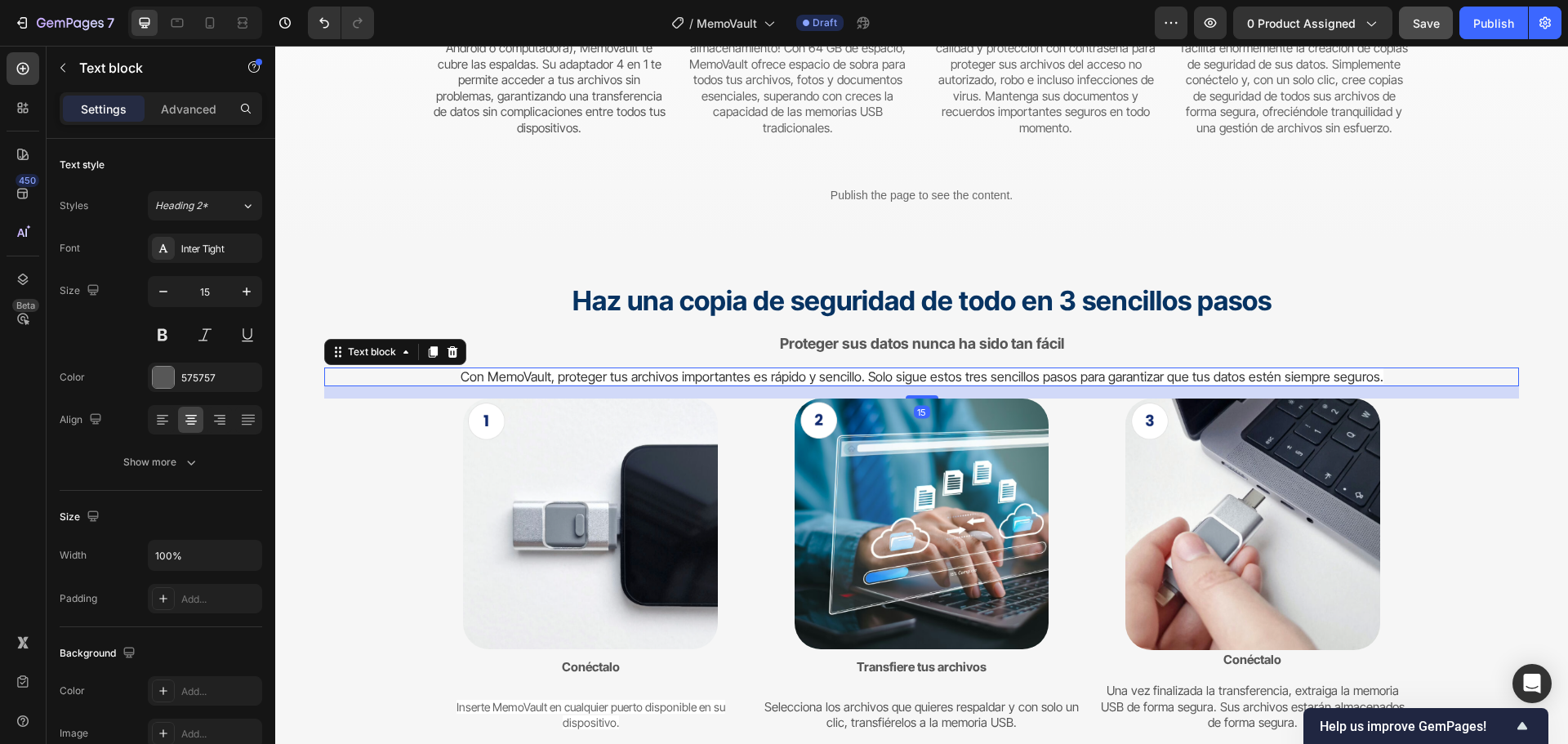
click at [1027, 374] on span "Con MemoVault, proteger tus archivos importantes es rápido y sencillo. Solo sig…" at bounding box center [922, 376] width 923 height 16
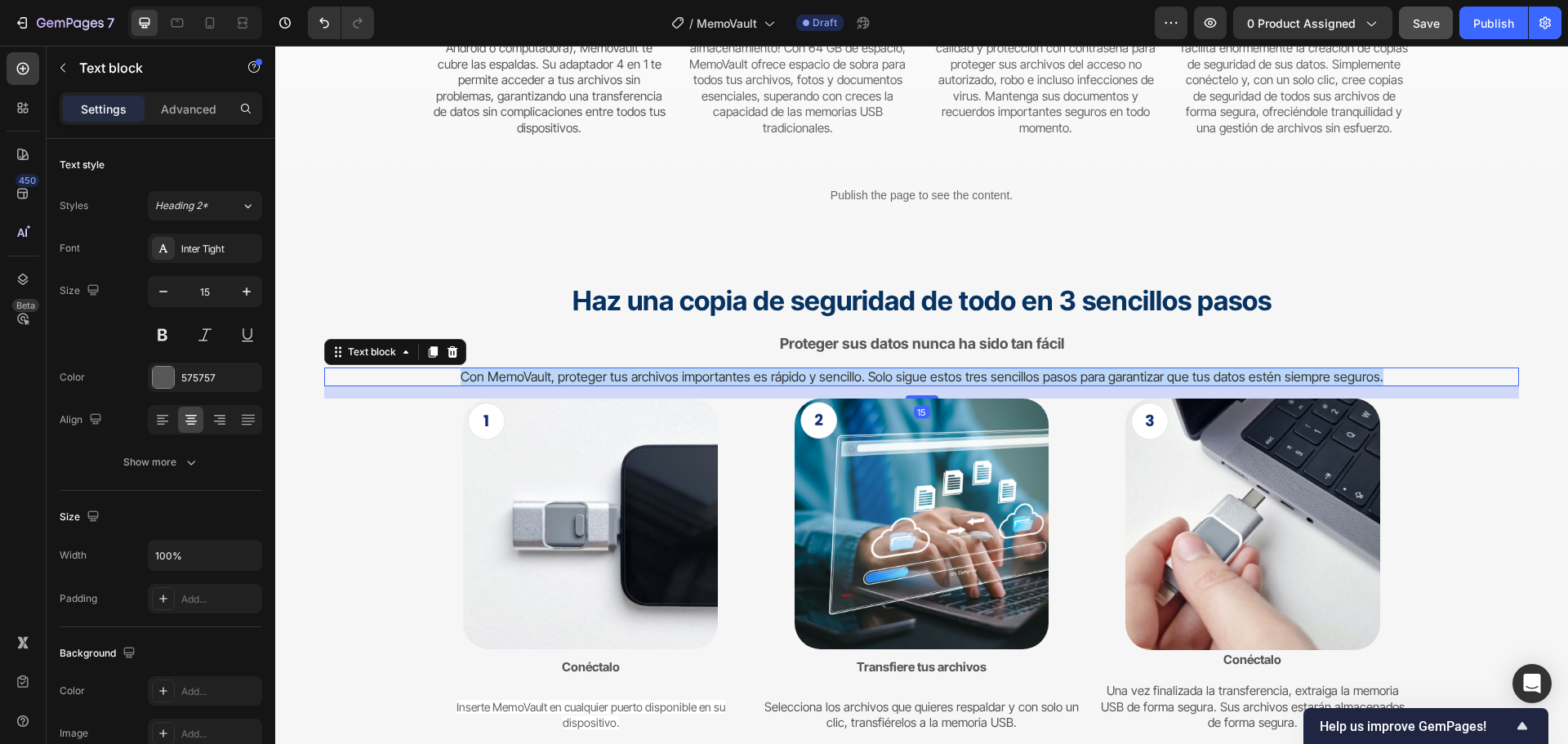
click at [1027, 374] on span "Con MemoVault, proteger tus archivos importantes es rápido y sencillo. Solo sig…" at bounding box center [922, 376] width 923 height 16
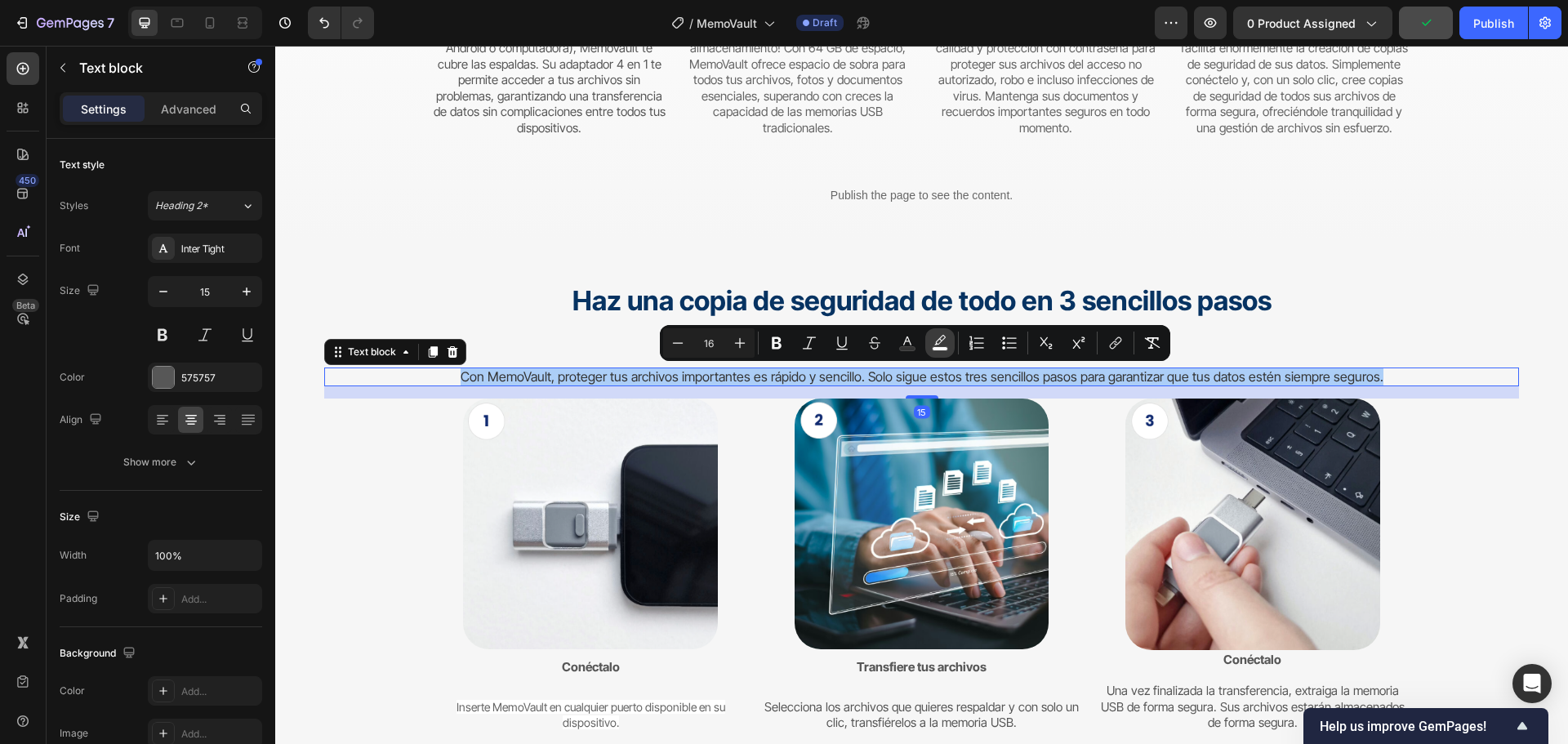
click at [949, 344] on button "color" at bounding box center [939, 342] width 30 height 30
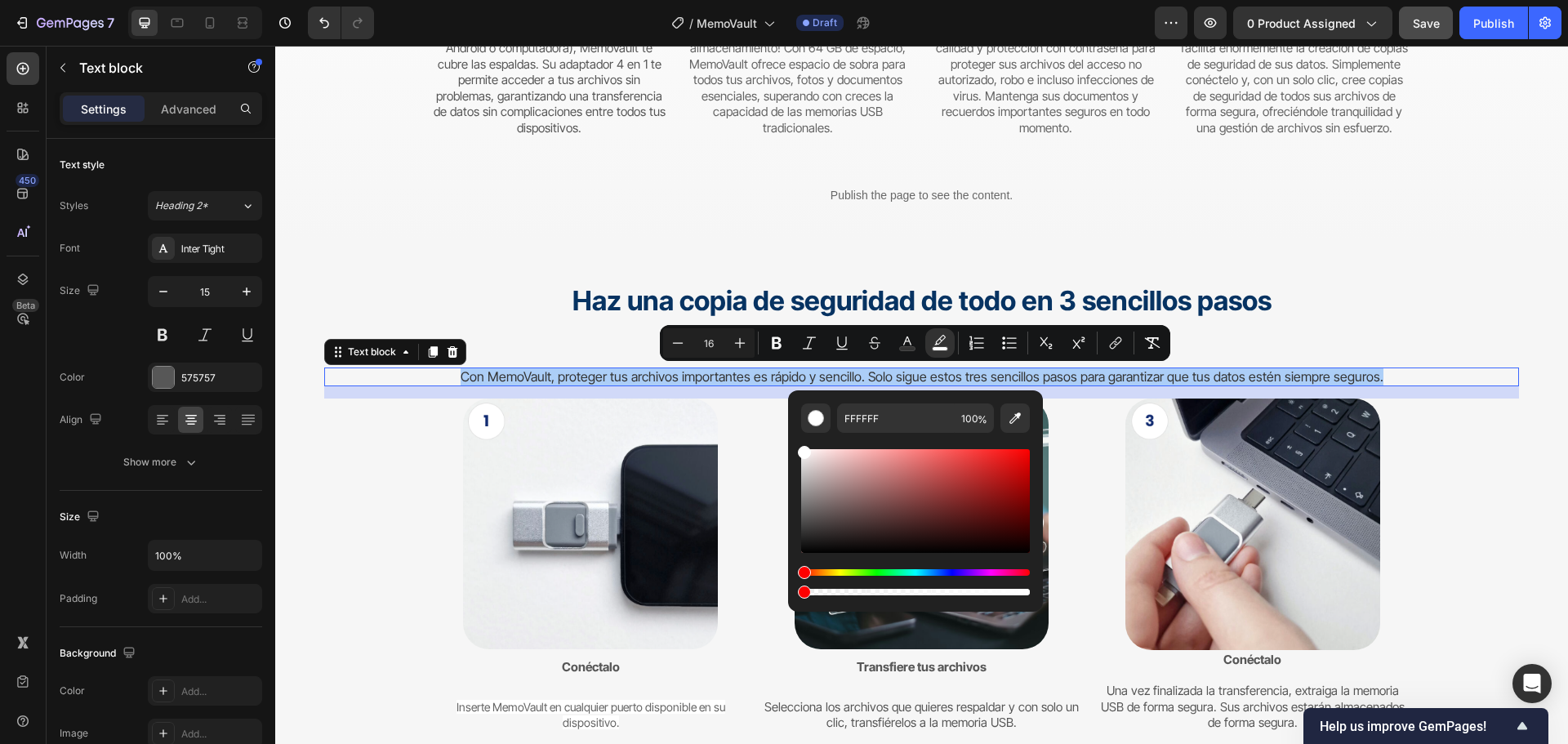
drag, startPoint x: 1298, startPoint y: 633, endPoint x: 782, endPoint y: 583, distance: 518.4
type input "0"
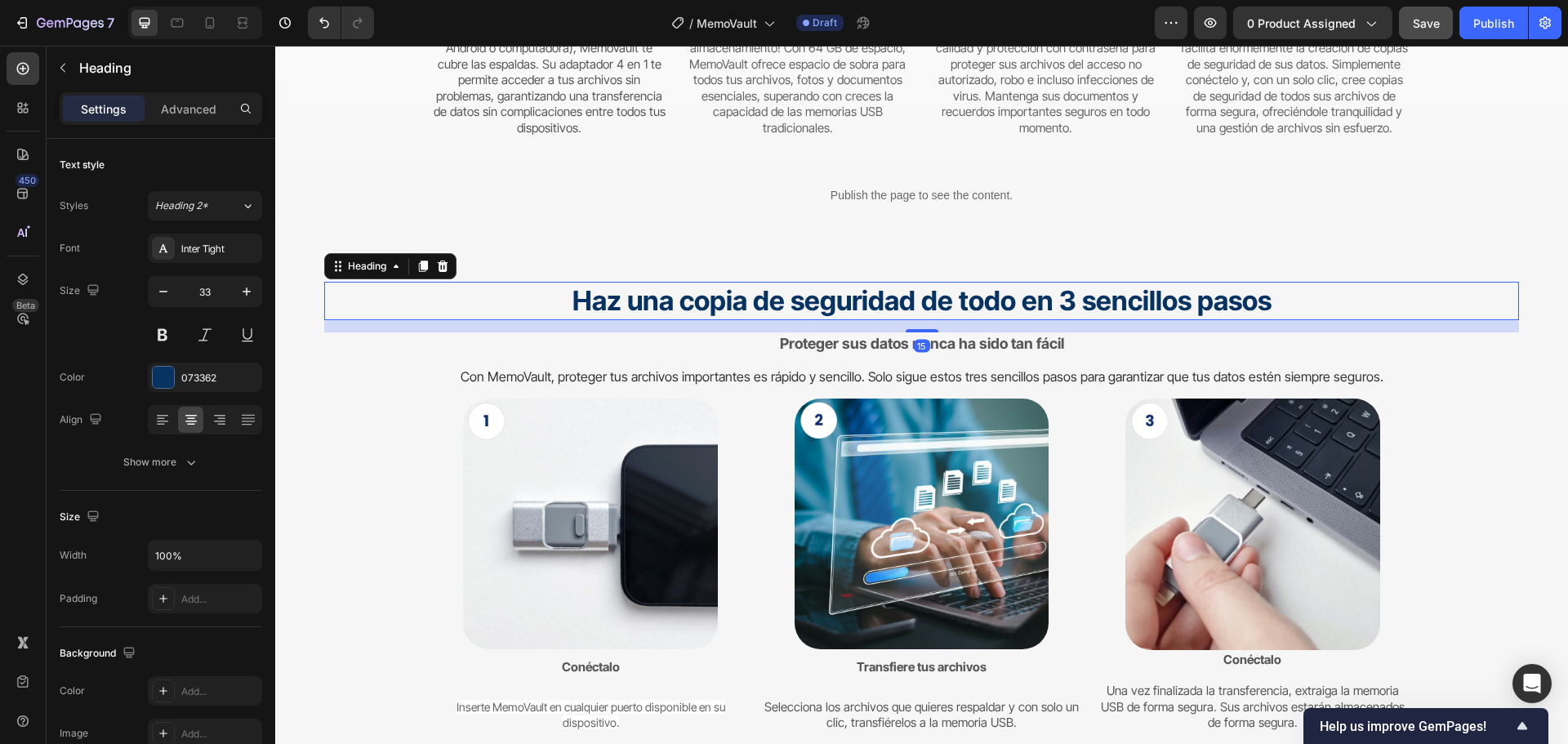
click at [1306, 285] on h2 "Haz una copia de seguridad de todo en 3 sencillos pasos" at bounding box center [921, 301] width 1195 height 38
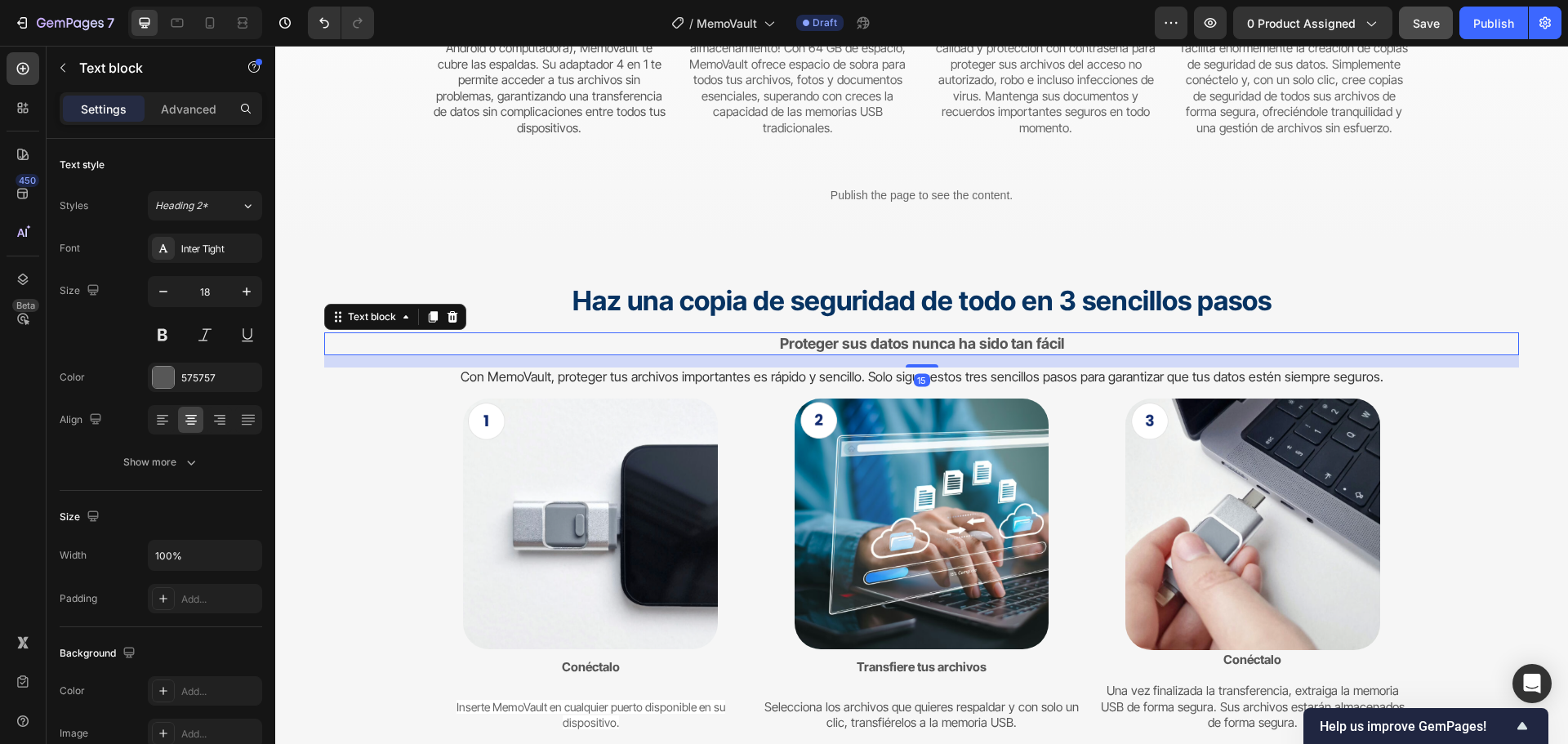
click at [1125, 336] on p "Proteger sus datos nunca ha sido tan fácil" at bounding box center [921, 343] width 1191 height 19
click at [1111, 345] on p "Proteger sus datos nunca ha sido tan fácil" at bounding box center [921, 343] width 1191 height 19
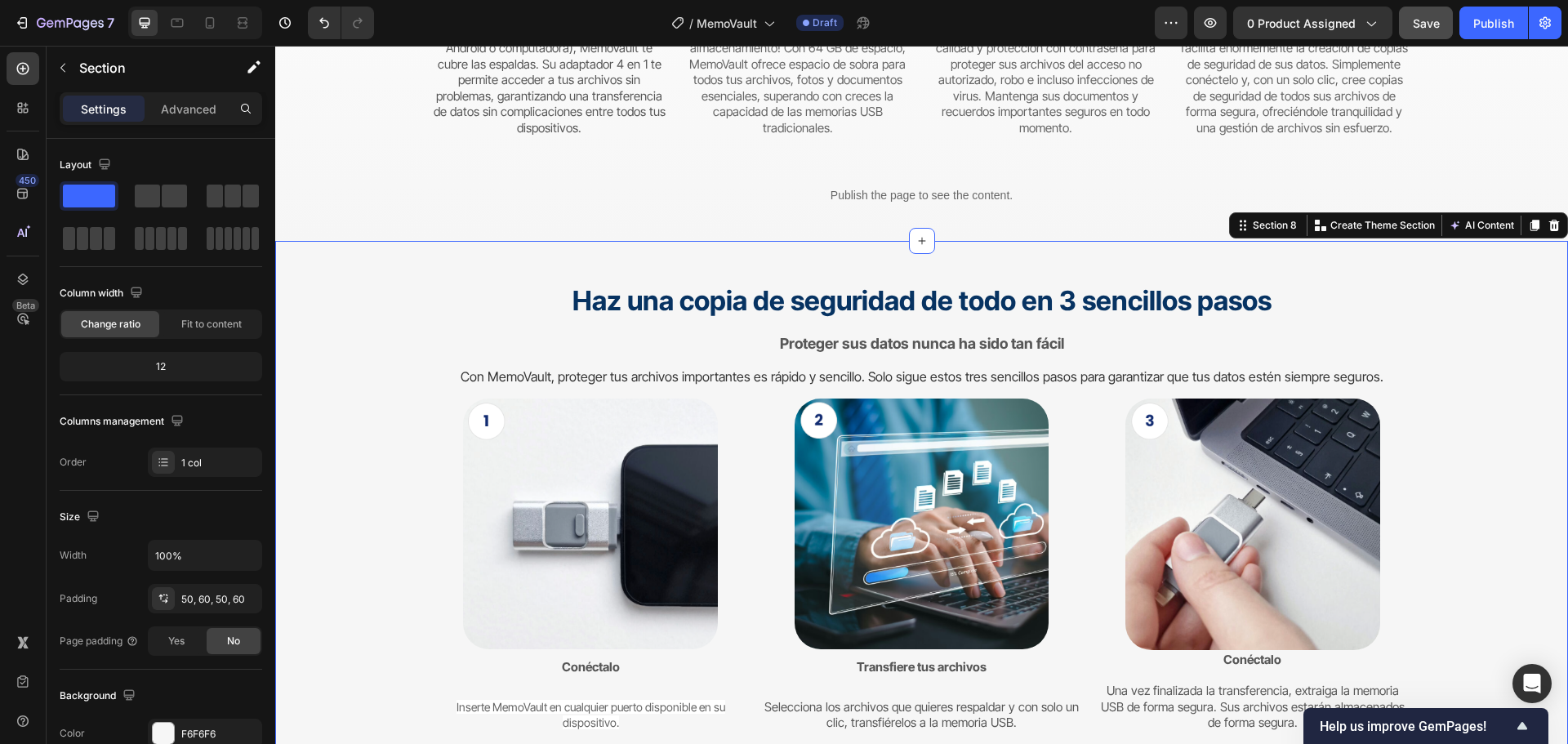
click at [1303, 263] on div "Haz una copia de seguridad de todo en 3 sencillos pasos Heading Proteger sus da…" at bounding box center [921, 519] width 1293 height 557
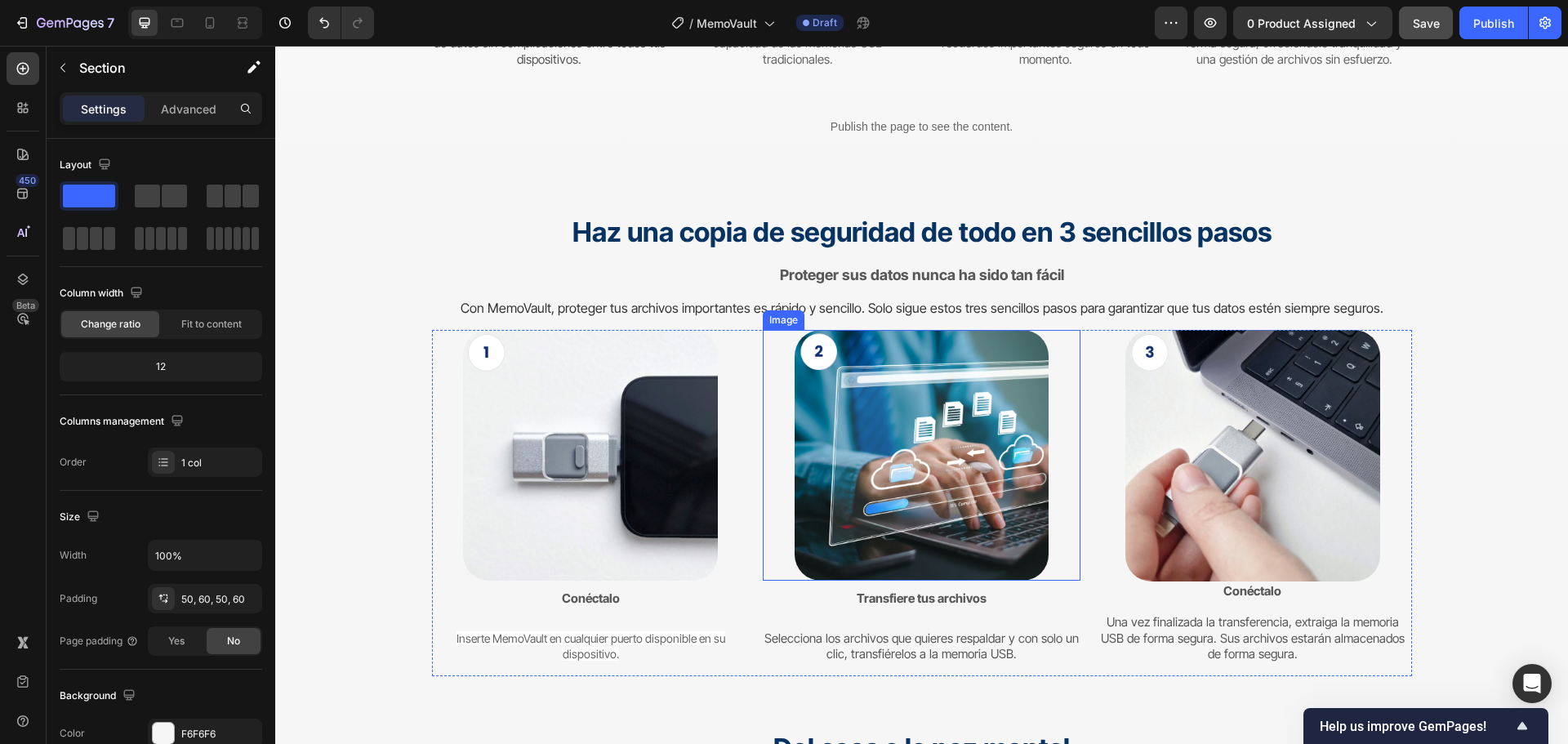
scroll to position [3719, 0]
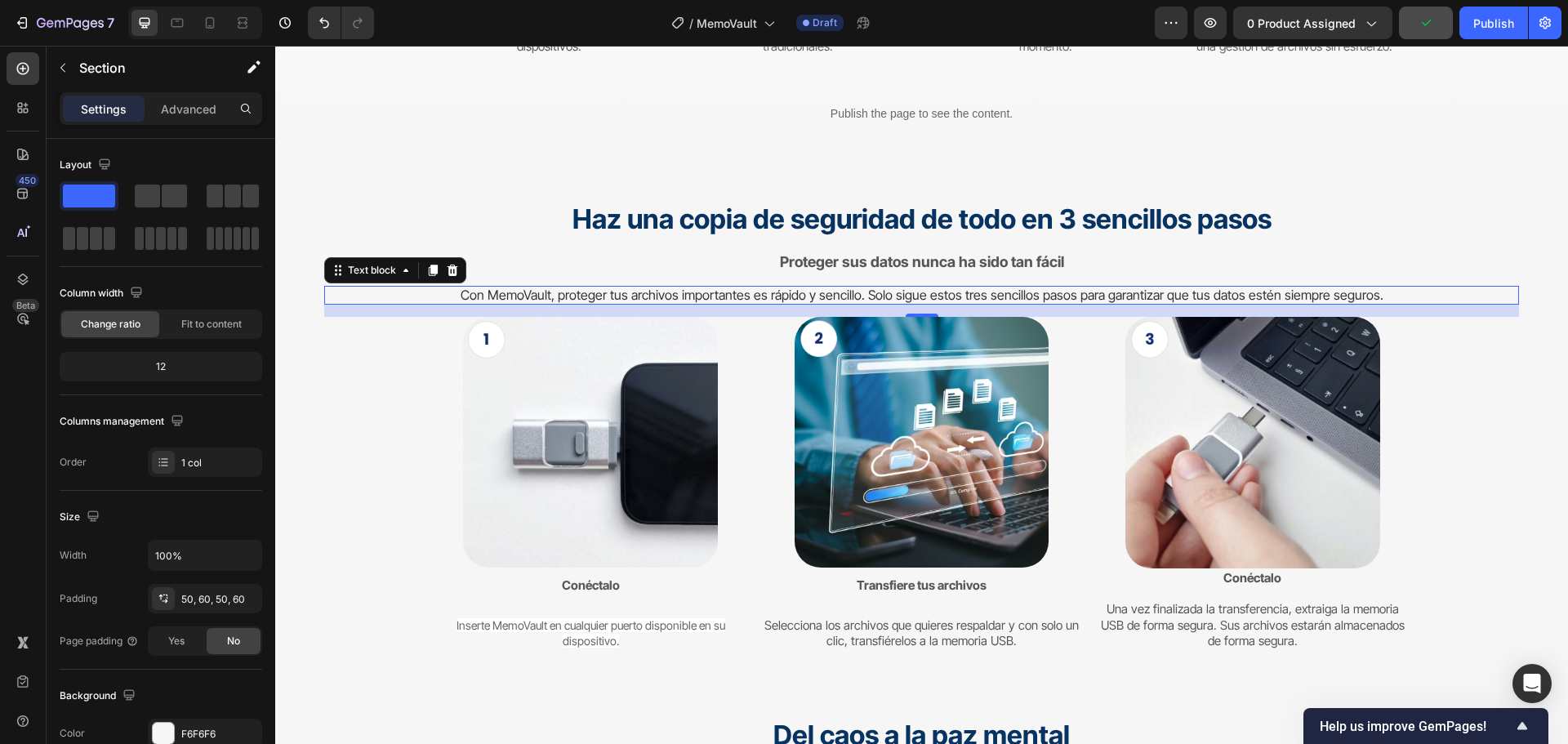
drag, startPoint x: 1037, startPoint y: 304, endPoint x: 1025, endPoint y: 313, distance: 15.0
click at [1037, 305] on div "Con MemoVault, proteger tus archivos importantes es rápido y sencillo. Solo sig…" at bounding box center [921, 295] width 1195 height 19
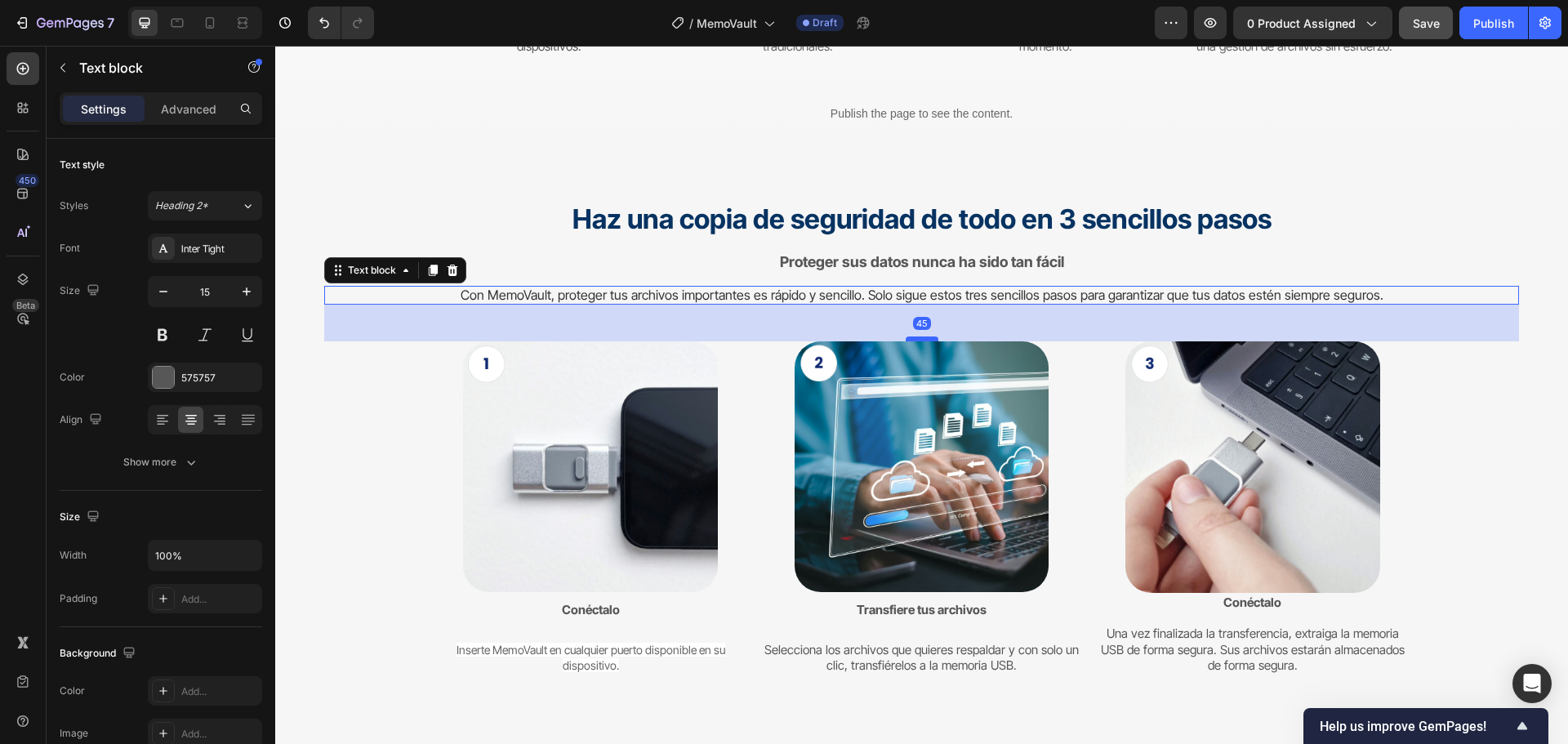
drag, startPoint x: 918, startPoint y: 315, endPoint x: 920, endPoint y: 339, distance: 24.1
click at [920, 339] on div at bounding box center [922, 338] width 33 height 5
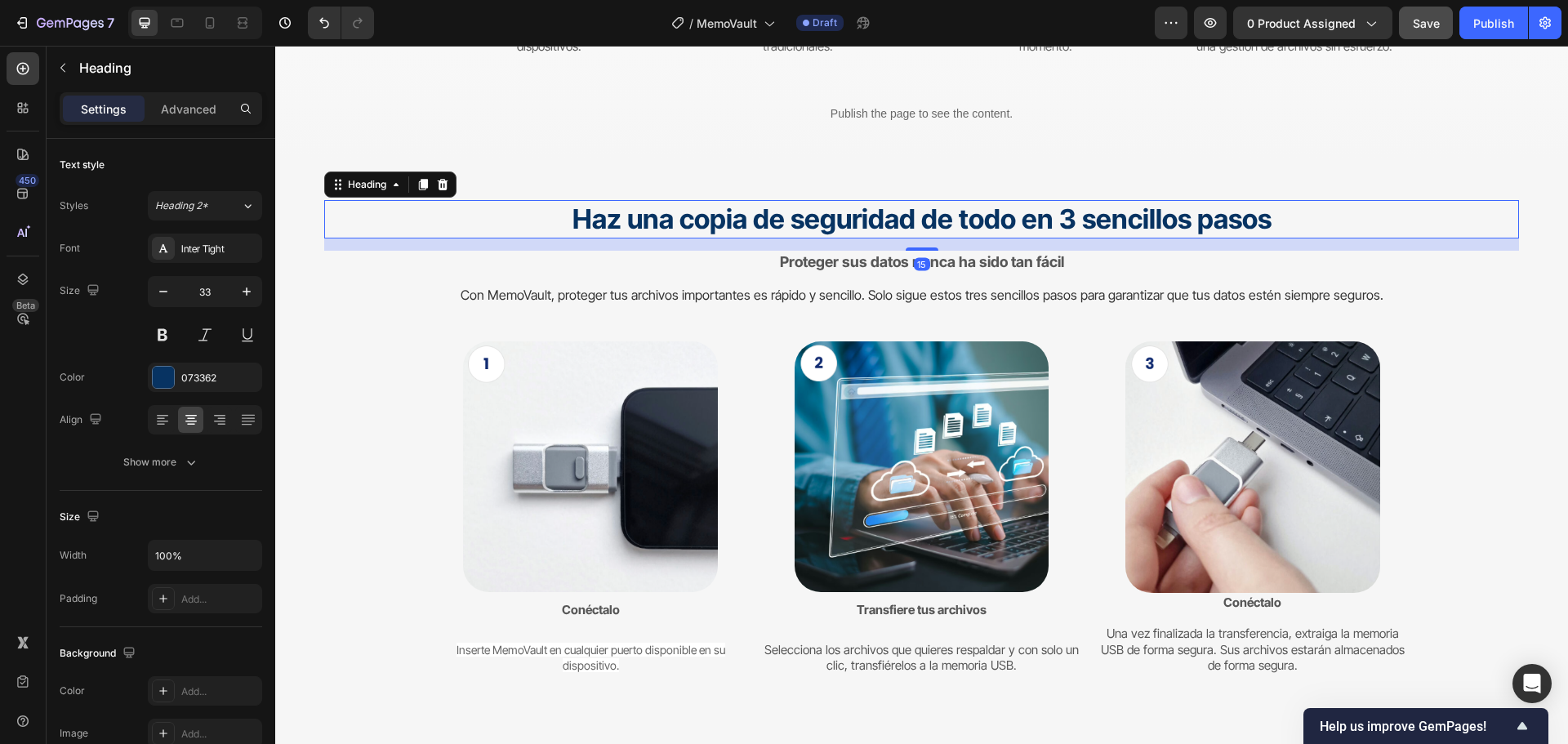
click at [1407, 208] on h2 "Haz una copia de seguridad de todo en 3 sencillos pasos" at bounding box center [921, 219] width 1195 height 38
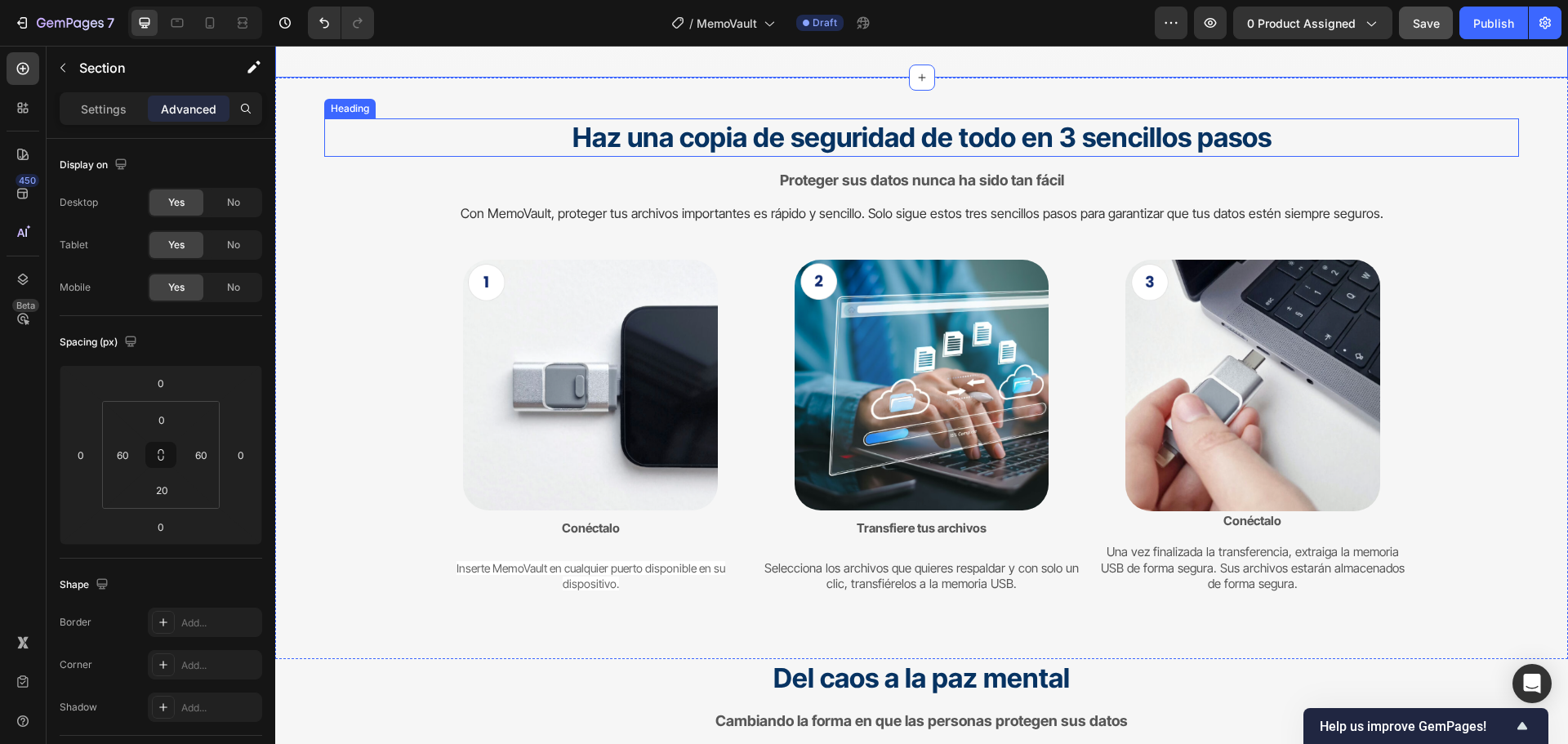
scroll to position [3882, 0]
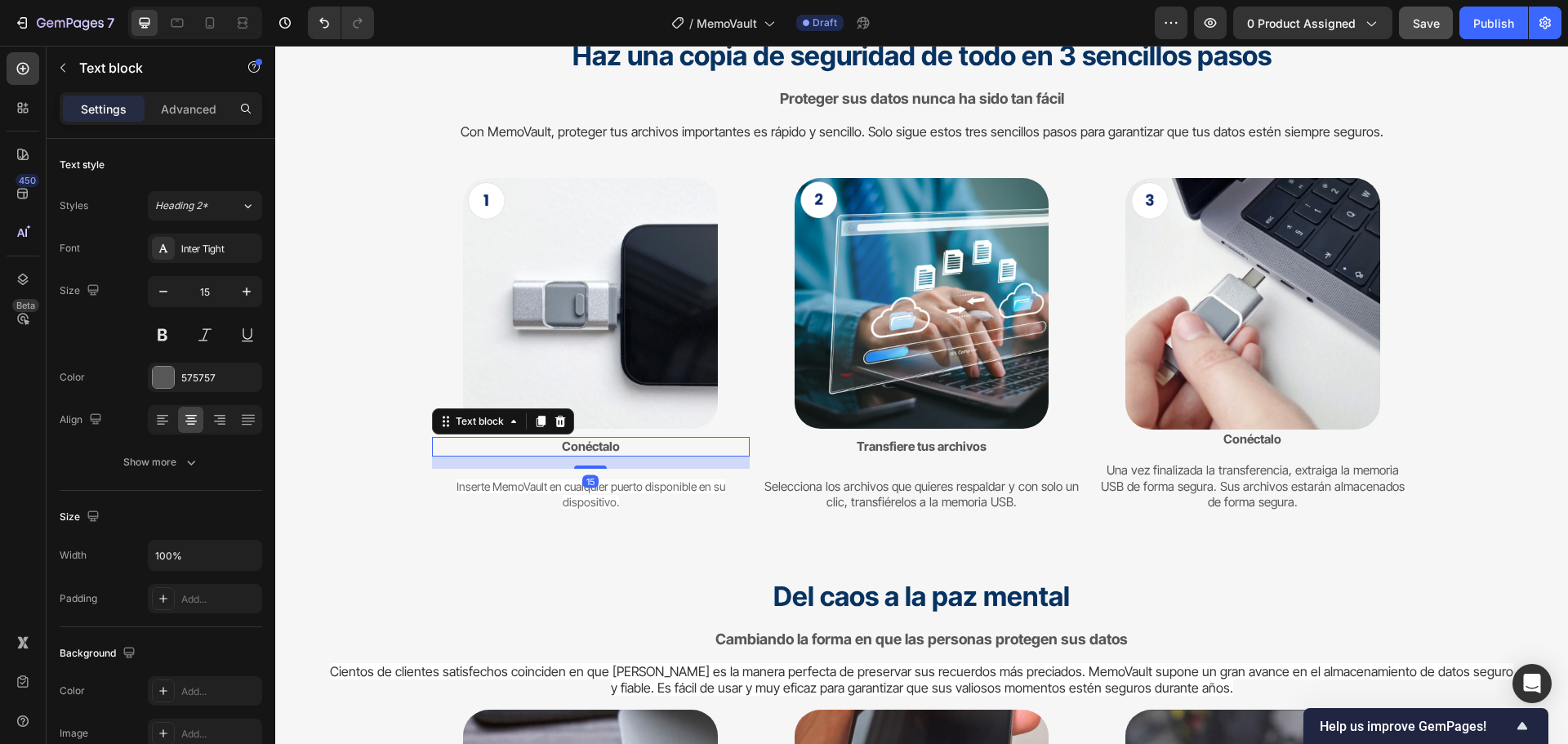
click at [577, 444] on strong "Conéctalo" at bounding box center [590, 446] width 58 height 15
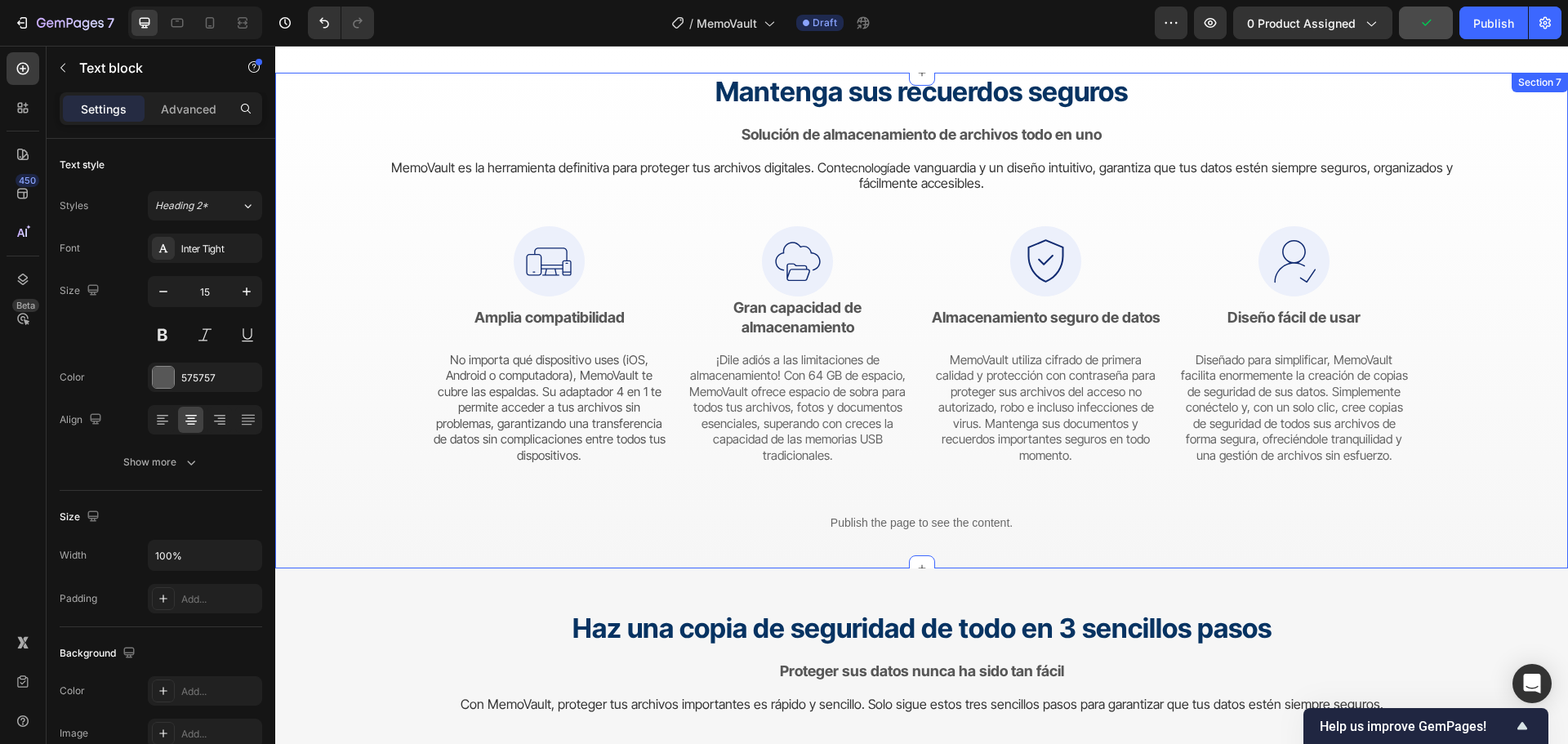
scroll to position [3392, 0]
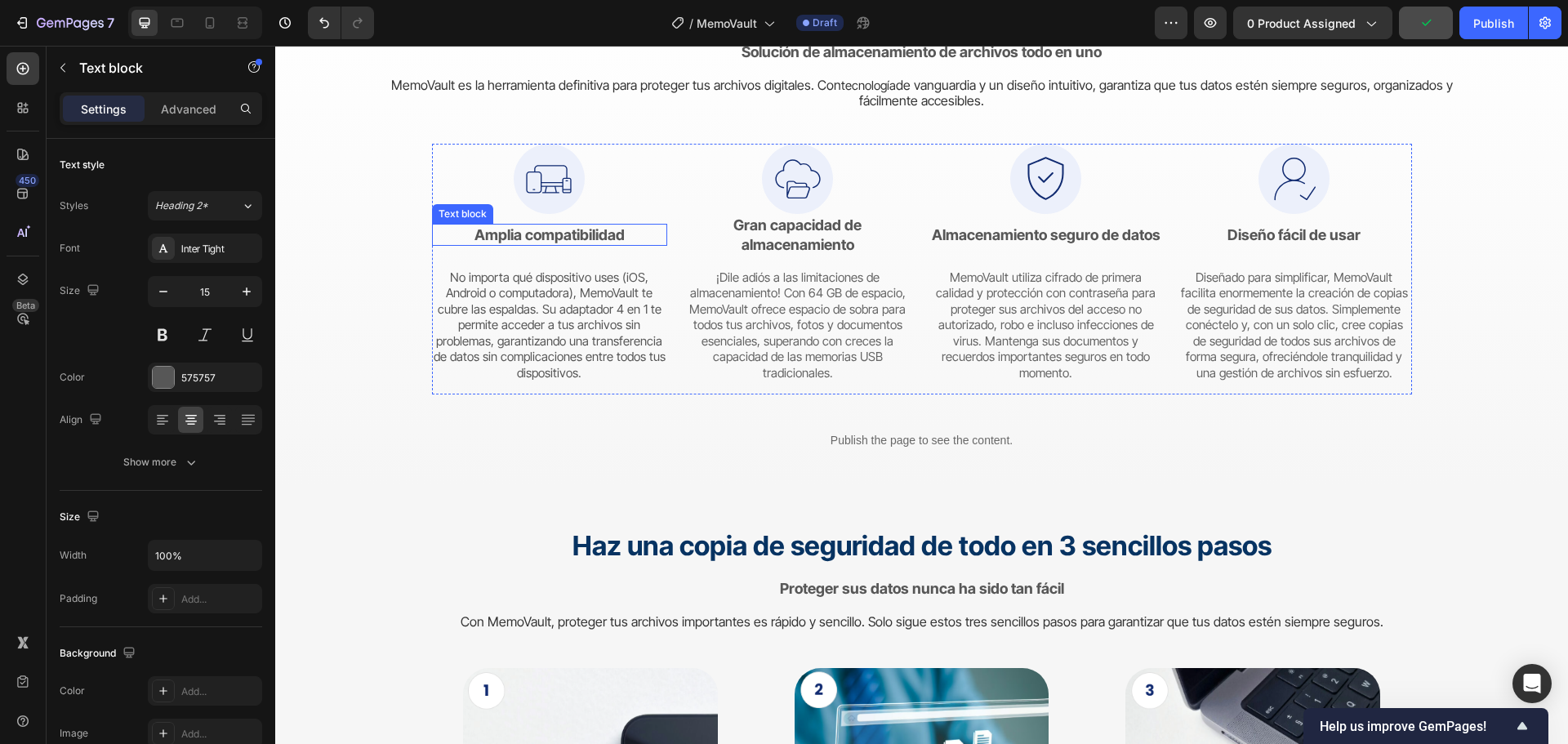
click at [593, 241] on strong "Amplia compatibilidad" at bounding box center [549, 235] width 150 height 17
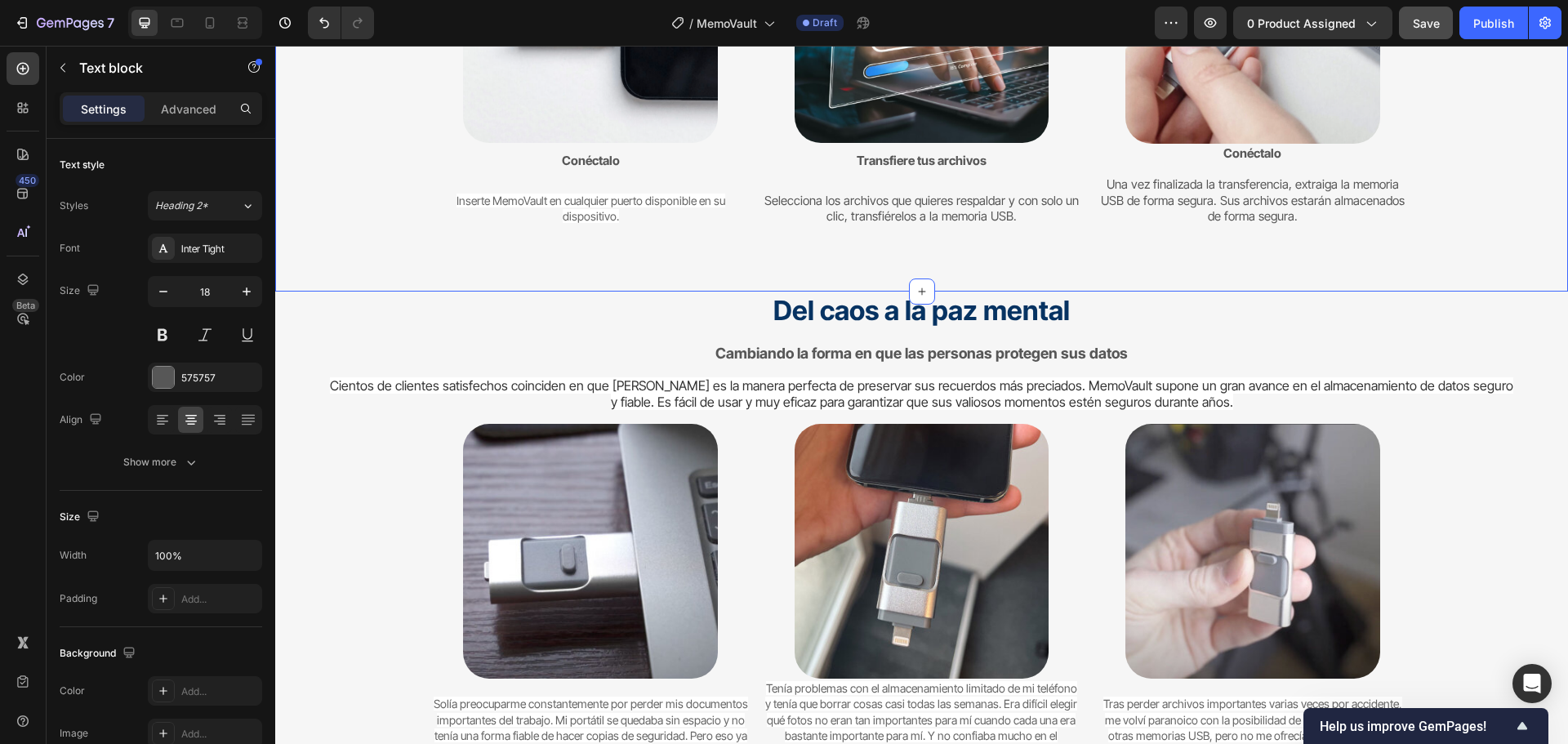
scroll to position [4127, 0]
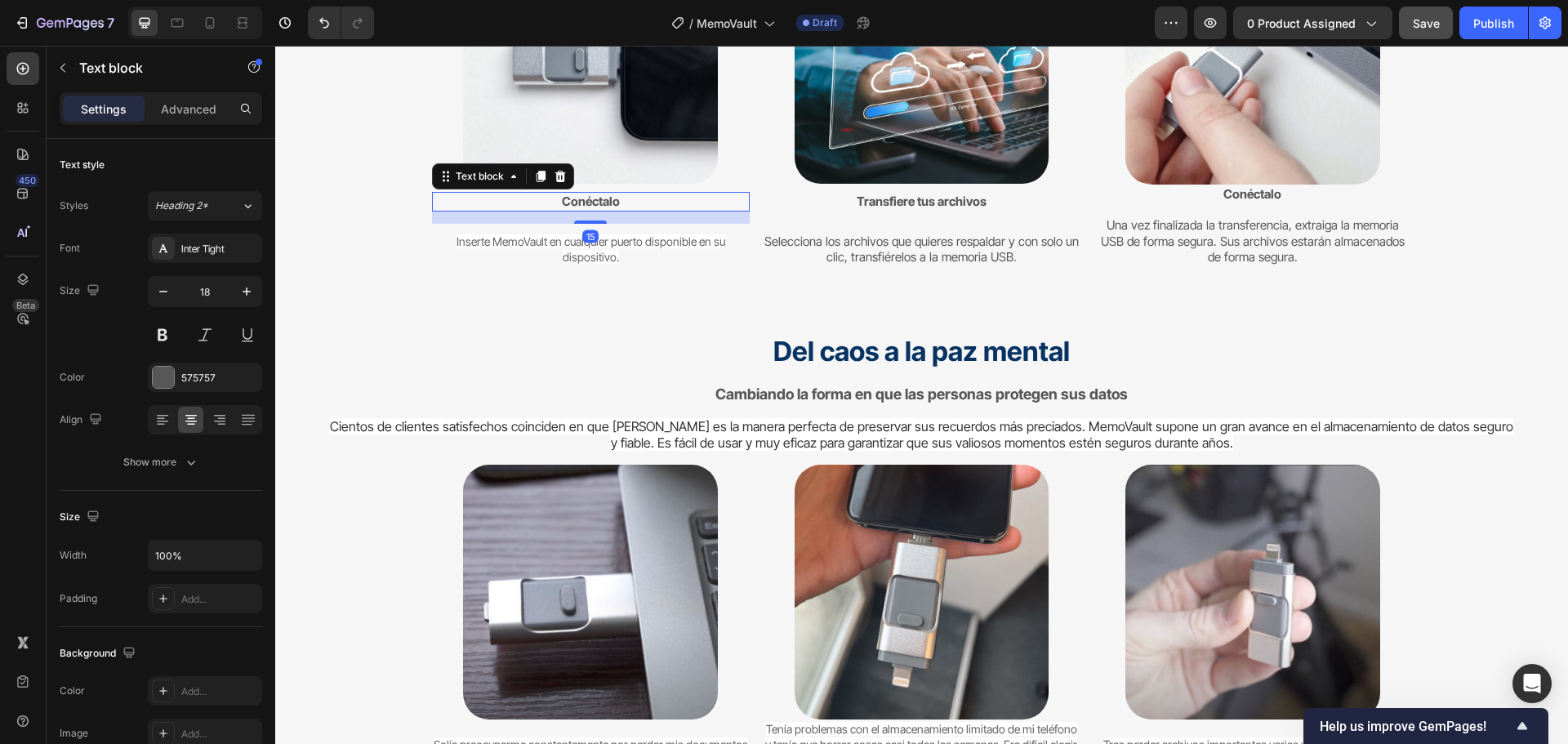
click at [594, 203] on strong "Conéctalo" at bounding box center [590, 201] width 58 height 15
click at [249, 290] on icon "button" at bounding box center [246, 291] width 16 height 16
type input "18"
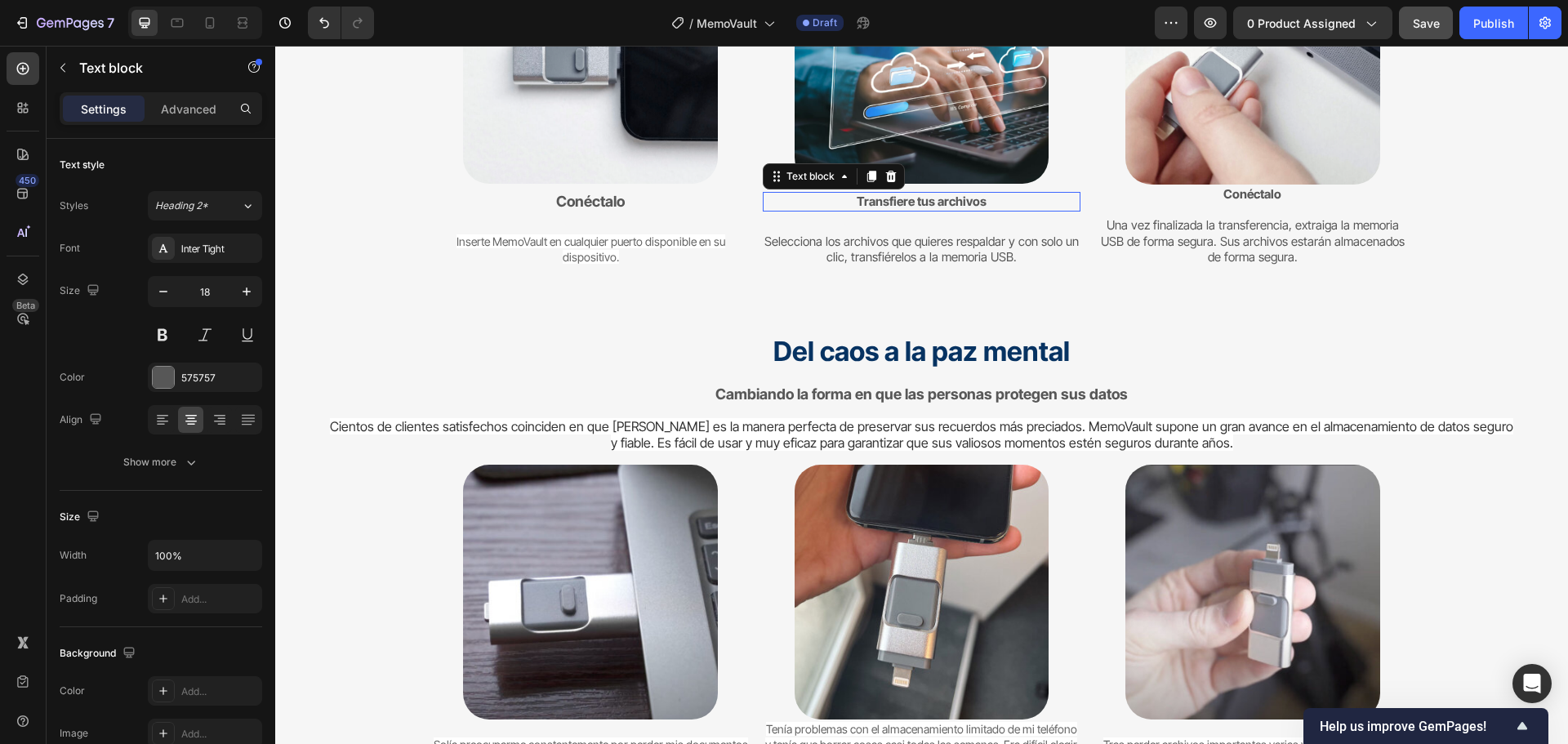
click at [896, 195] on strong "Transfiere tus archivos" at bounding box center [921, 201] width 130 height 15
click at [249, 299] on button "button" at bounding box center [246, 291] width 30 height 30
click at [249, 299] on icon "button" at bounding box center [246, 291] width 16 height 16
type input "18"
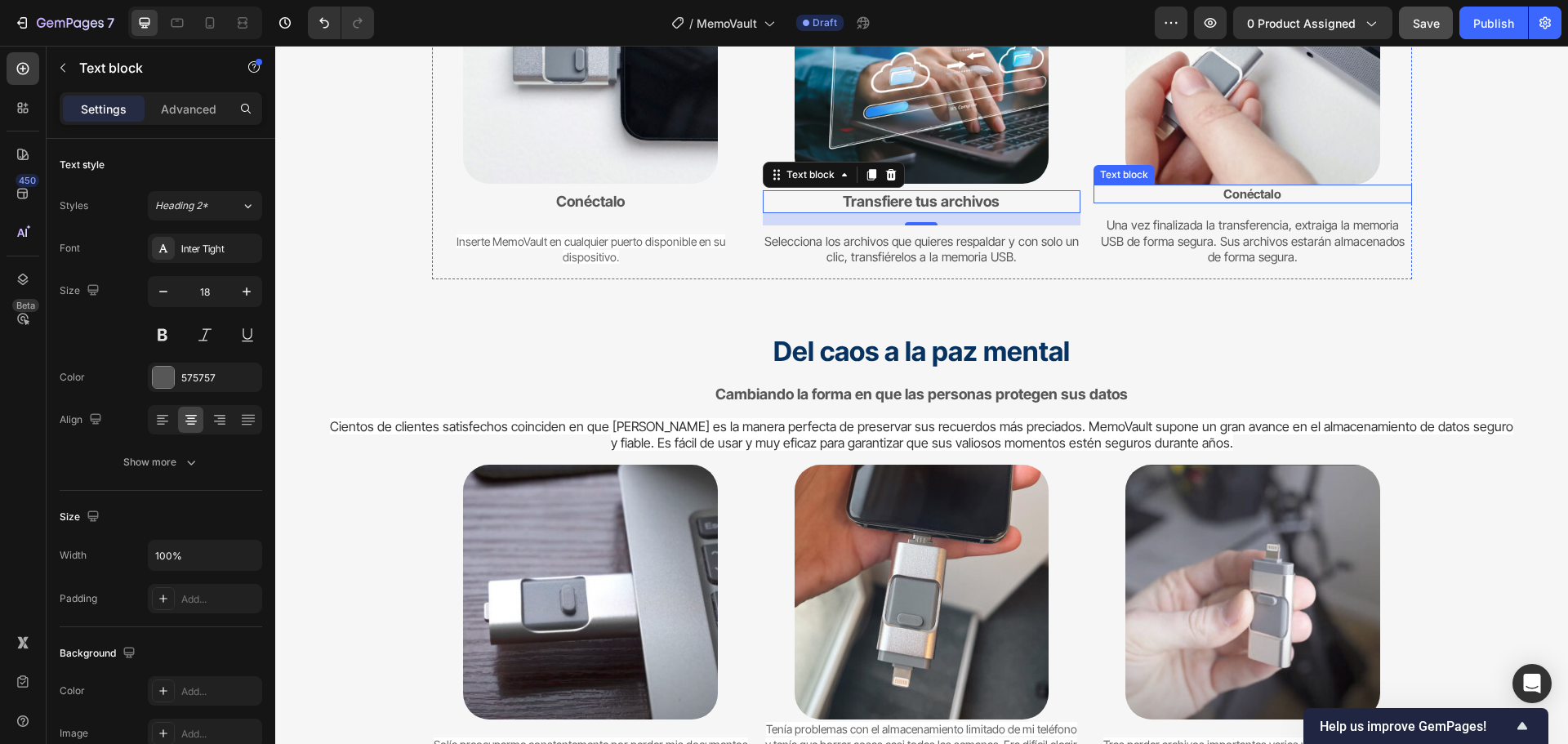
click at [1255, 200] on strong "Conéctalo" at bounding box center [1252, 194] width 58 height 15
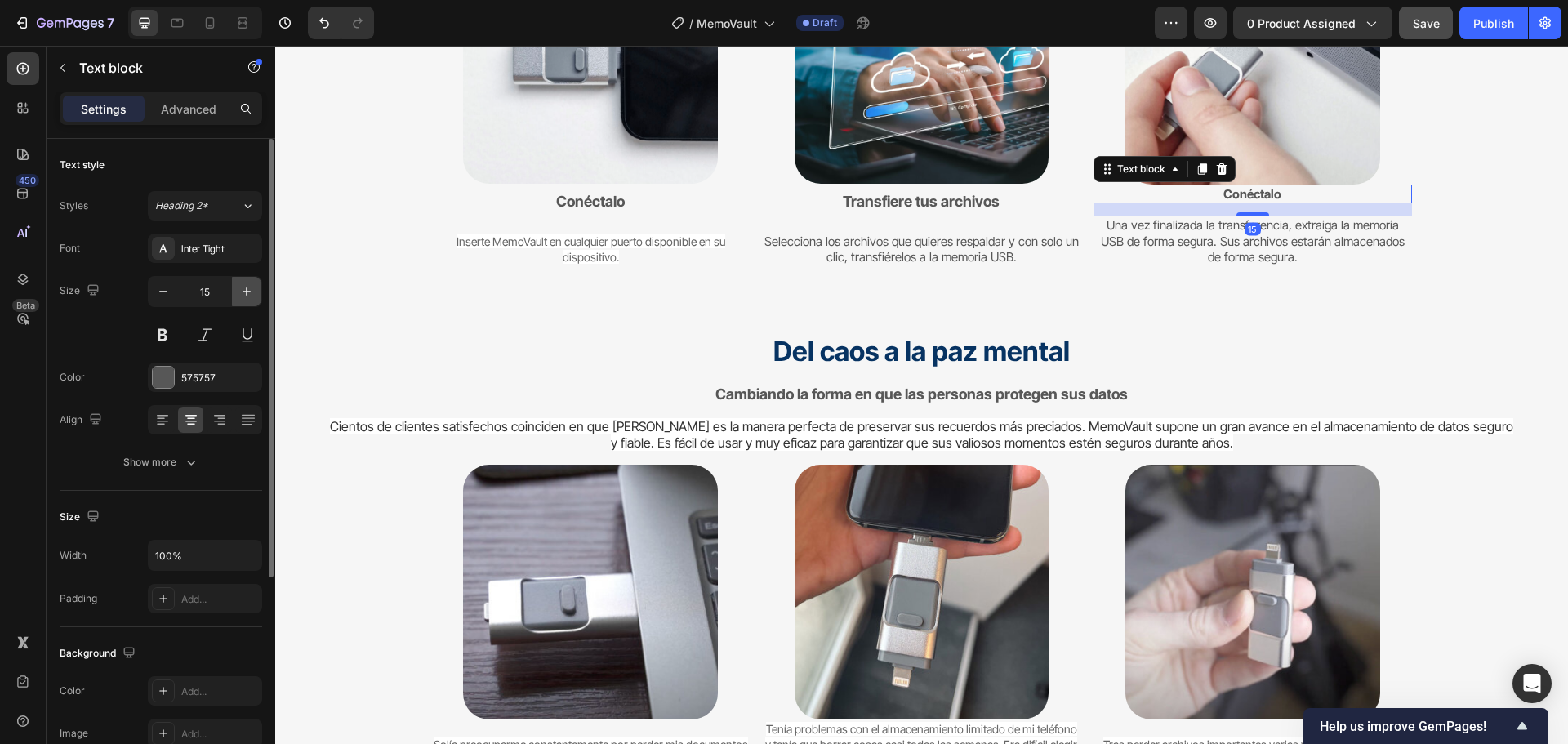
click at [245, 287] on icon "button" at bounding box center [246, 291] width 16 height 16
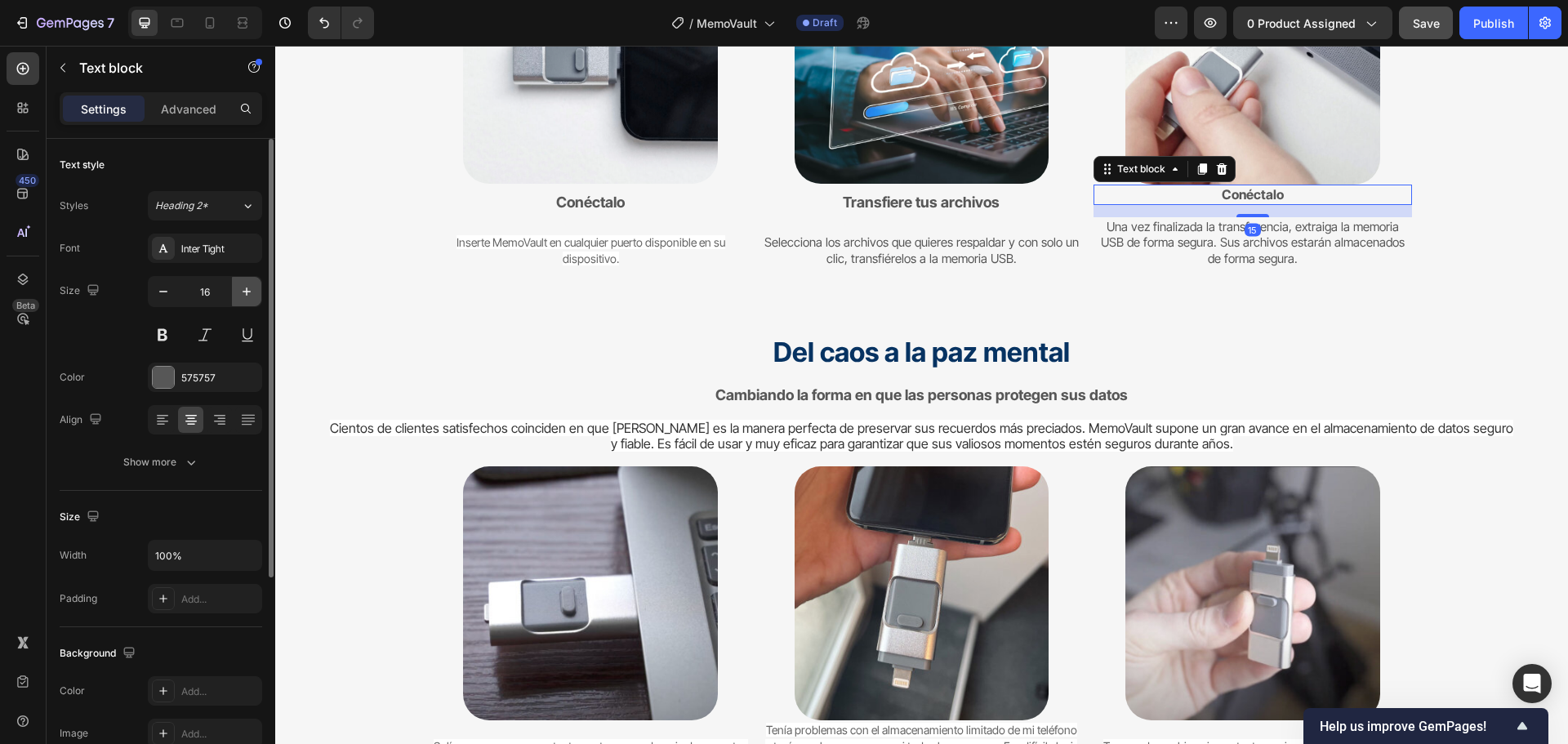
click at [244, 287] on icon "button" at bounding box center [246, 291] width 16 height 16
click at [244, 286] on icon "button" at bounding box center [246, 291] width 16 height 16
type input "18"
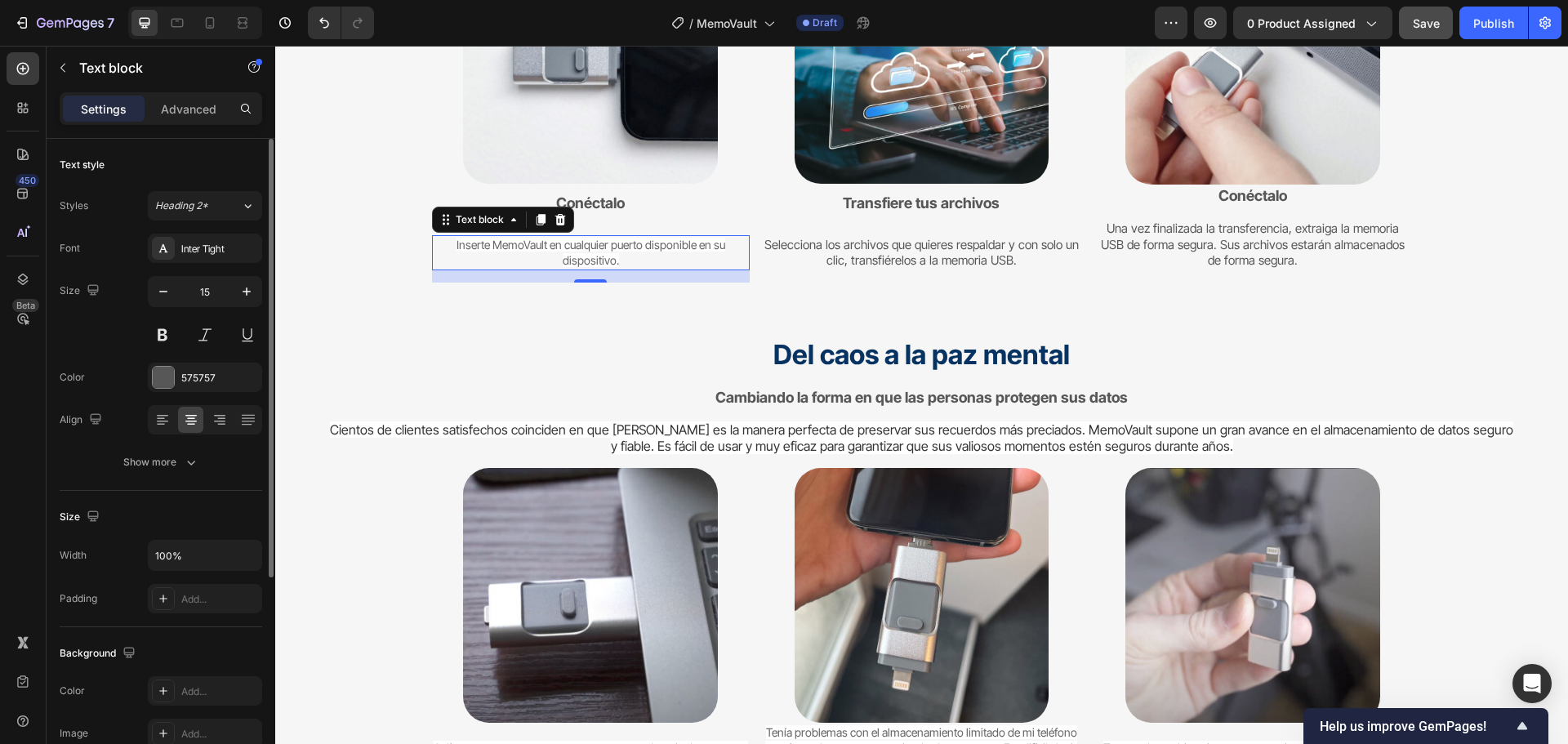
click at [587, 255] on span "Inserte MemoVault en cualquier puerto disponible en su dispositivo." at bounding box center [590, 252] width 268 height 30
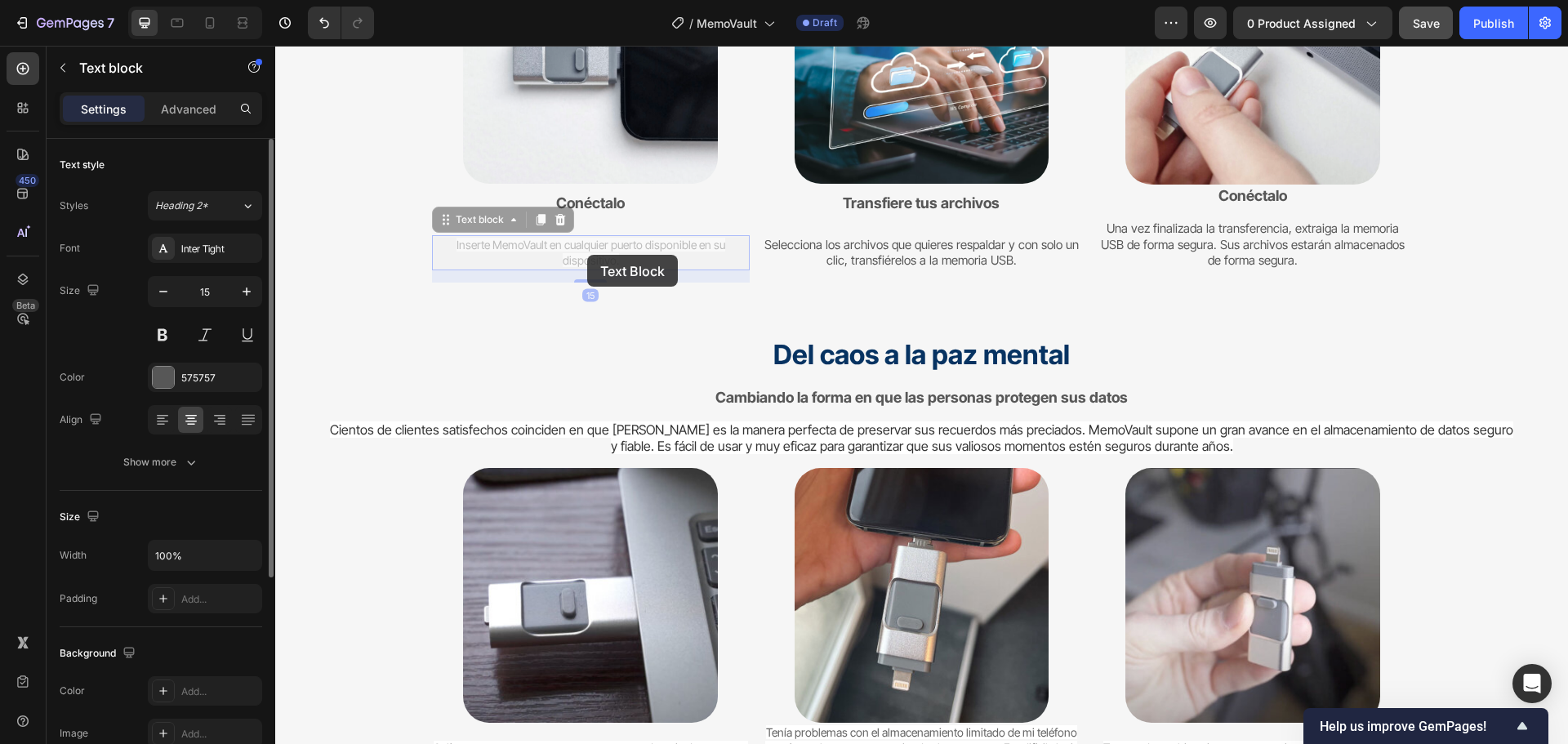
scroll to position [4110, 0]
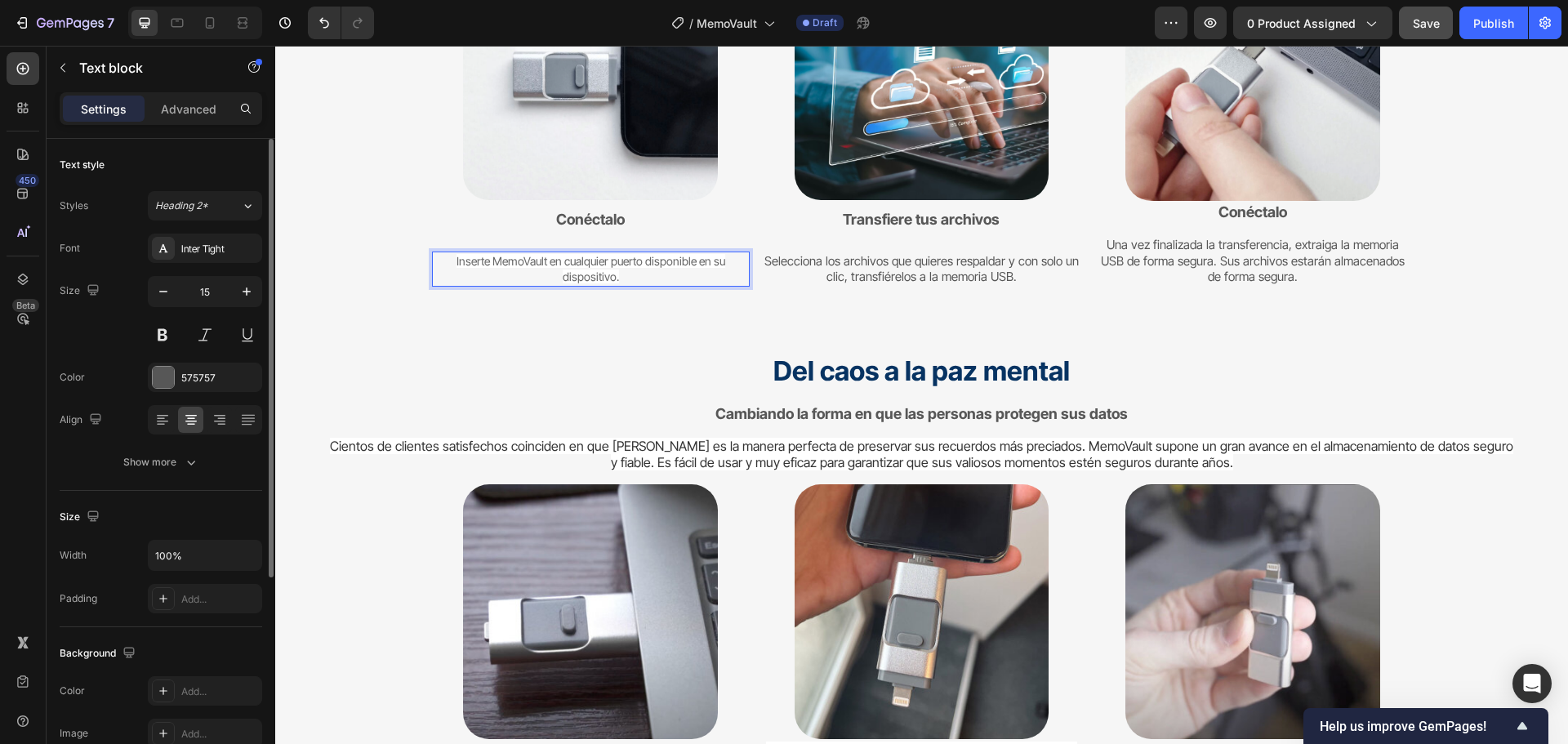
click at [585, 259] on span "Inserte MemoVault en cualquier puerto disponible en su dispositivo." at bounding box center [590, 268] width 268 height 30
click at [586, 260] on span "Inserte MemoVault en cualquier puerto disponible en su dispositivo." at bounding box center [590, 268] width 268 height 30
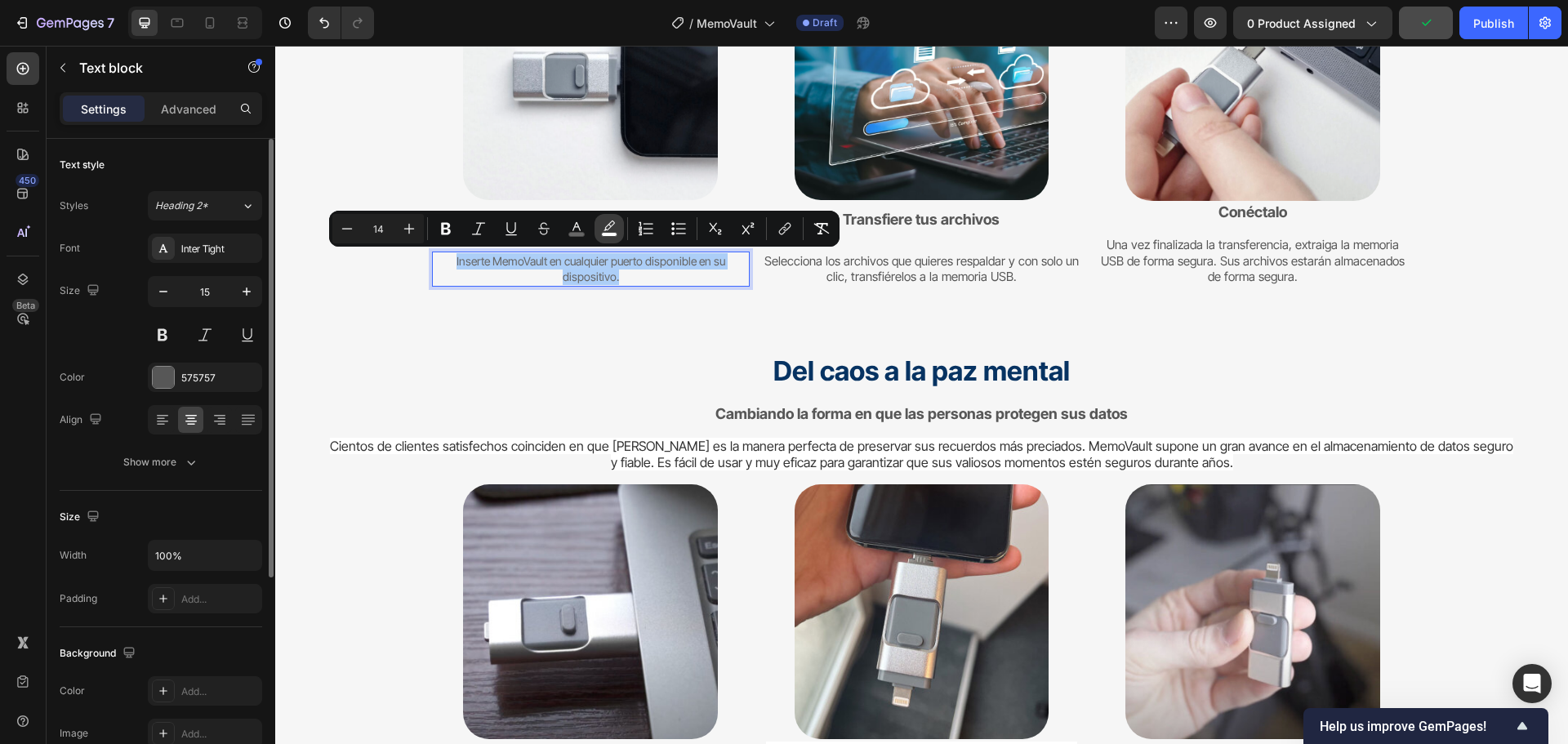
click at [605, 233] on rect "Editor contextual toolbar" at bounding box center [610, 235] width 15 height 4
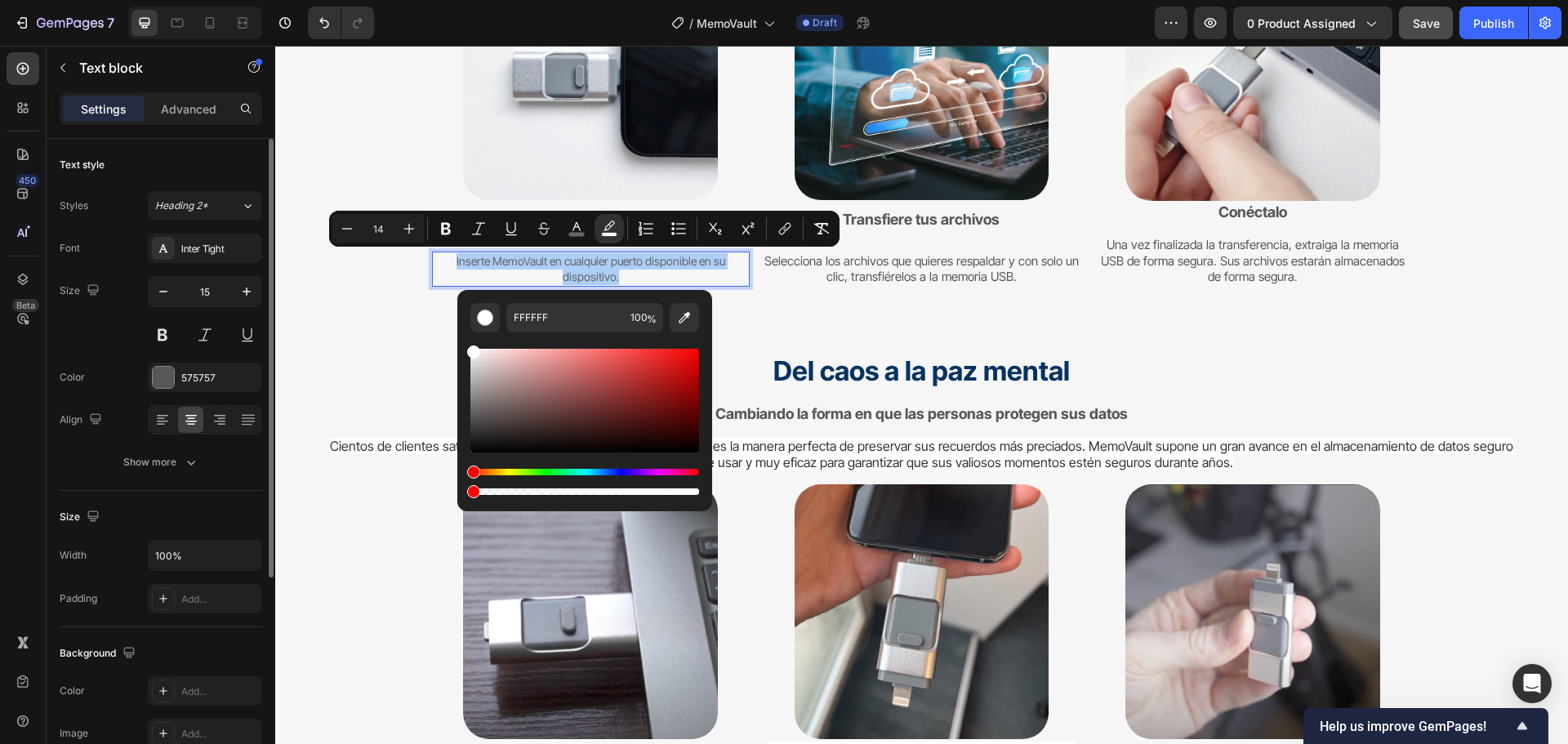
drag, startPoint x: 789, startPoint y: 534, endPoint x: 441, endPoint y: 496, distance: 350.1
type input "0"
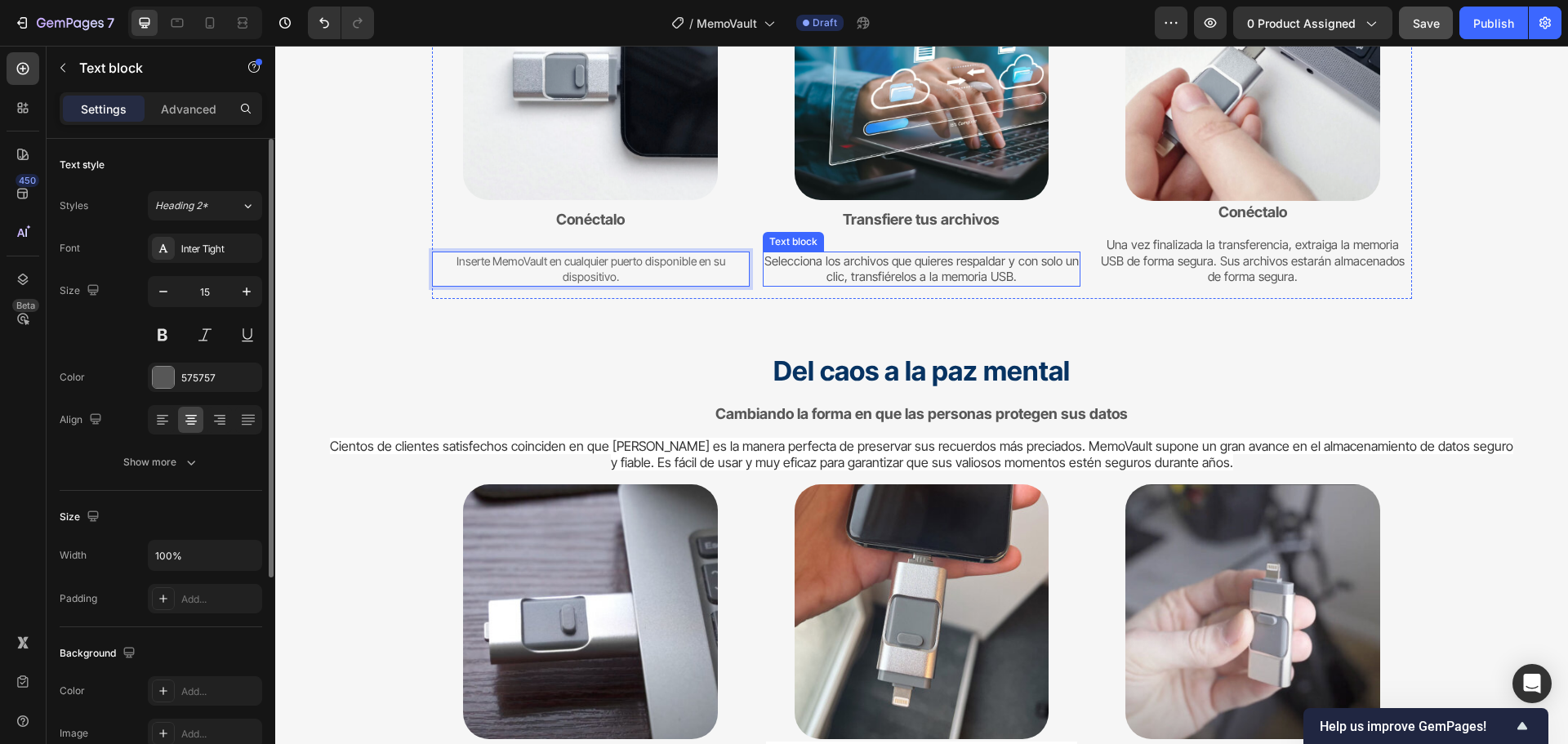
click at [899, 264] on p "Selecciona los archivos que quieres respaldar y con solo un clic, transfiérelos…" at bounding box center [921, 268] width 314 height 32
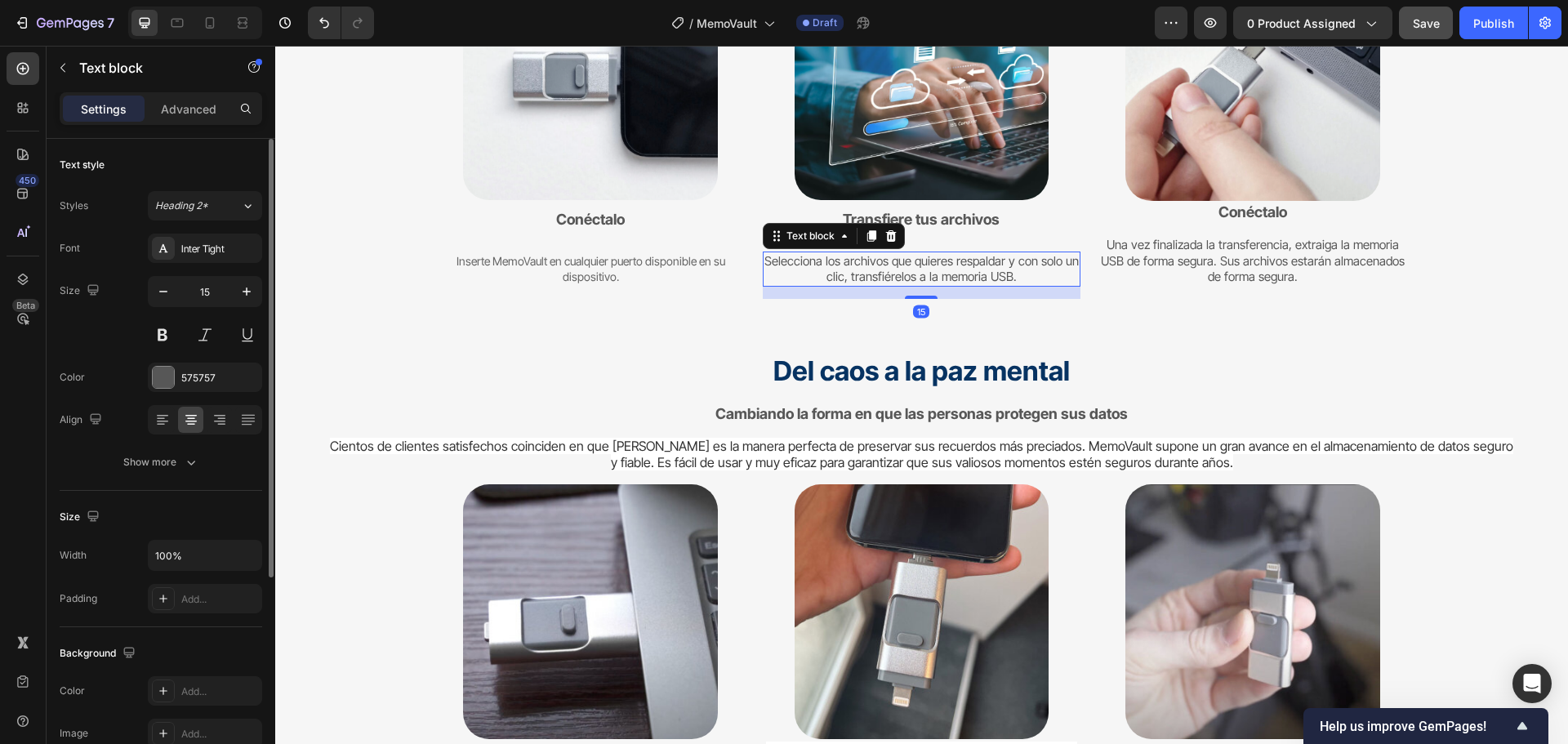
click at [899, 264] on p "Selecciona los archivos que quieres respaldar y con solo un clic, transfiérelos…" at bounding box center [921, 268] width 314 height 32
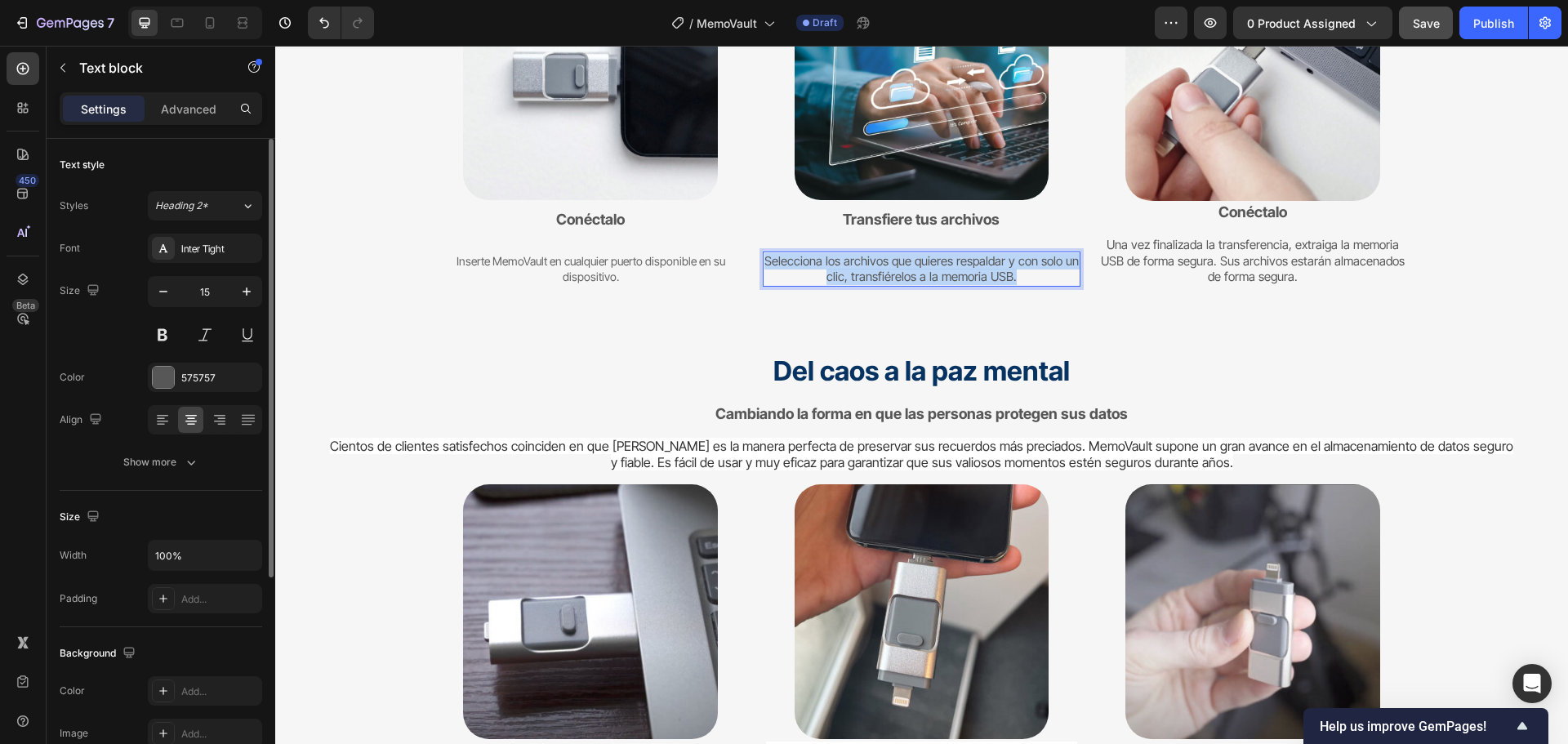
click at [897, 264] on p "Selecciona los archivos que quieres respaldar y con solo un clic, transfiérelos…" at bounding box center [921, 268] width 314 height 32
click at [897, 265] on p "Selecciona los archivos que quieres respaldar y con solo un clic, transfiérelos…" at bounding box center [921, 268] width 314 height 32
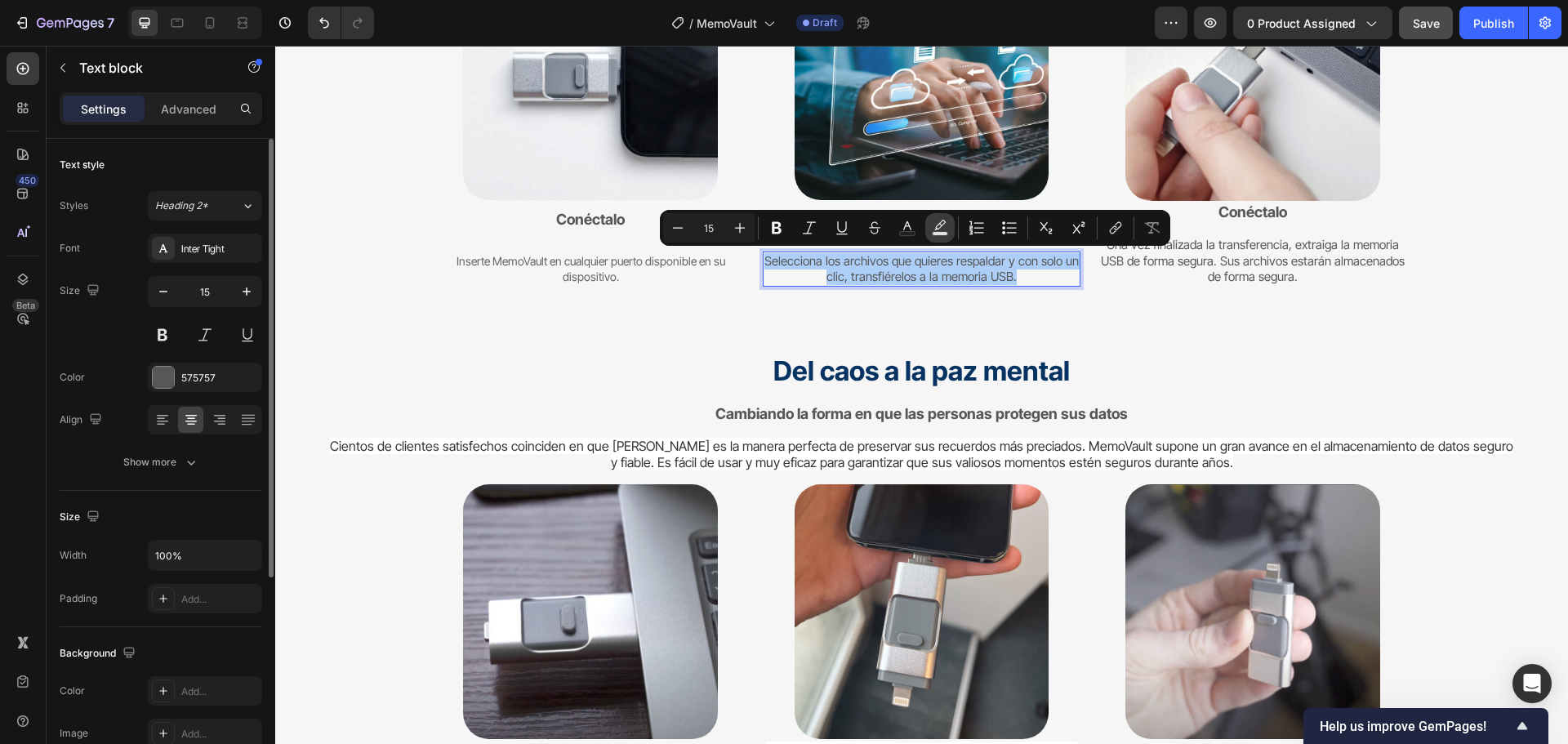
click at [933, 220] on icon "Editor contextual toolbar" at bounding box center [939, 227] width 16 height 16
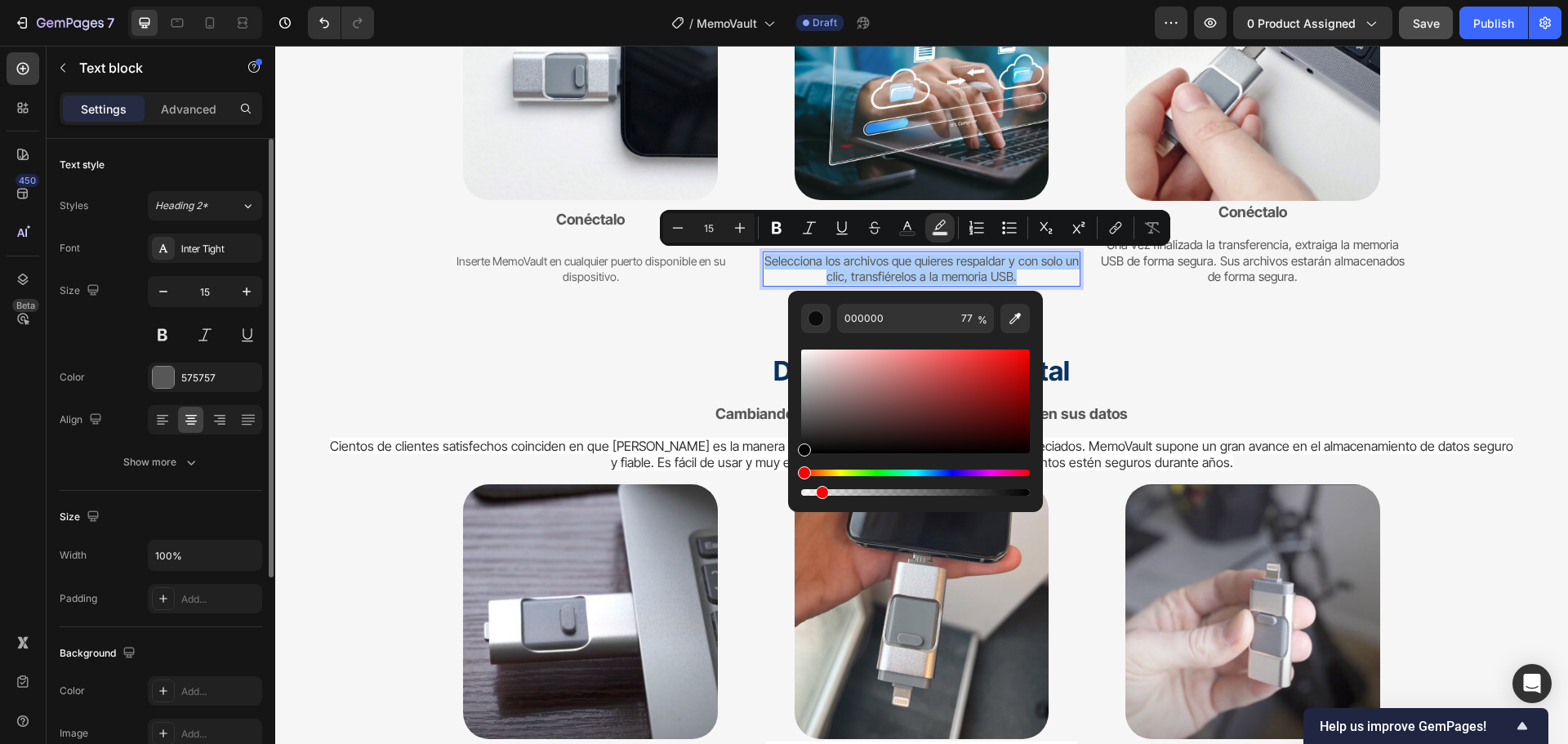
drag, startPoint x: 1258, startPoint y: 534, endPoint x: 781, endPoint y: 474, distance: 480.8
type input "0"
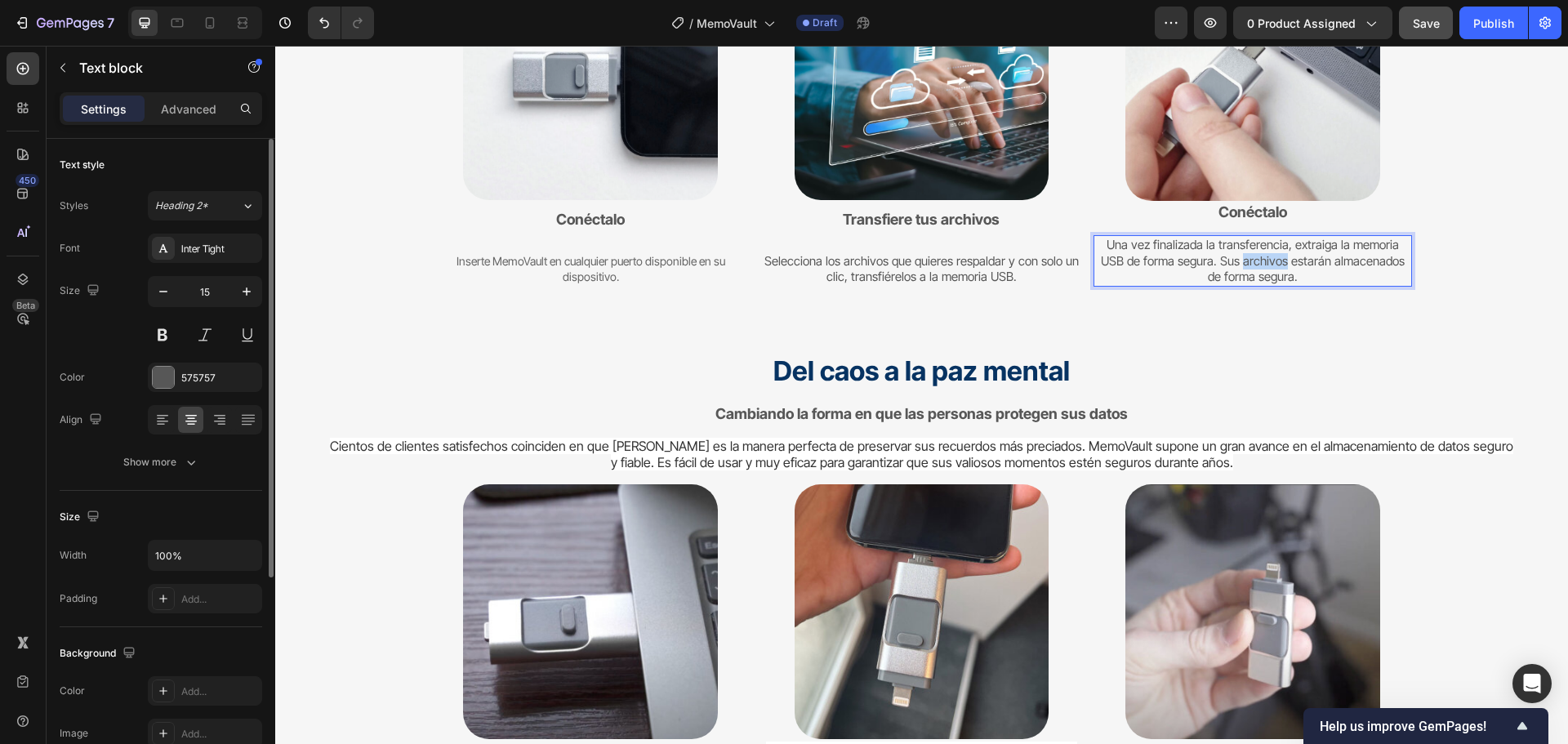
click at [1250, 258] on p "Una vez finalizada la transferencia, extraiga la memoria USB de forma segura. S…" at bounding box center [1252, 260] width 314 height 48
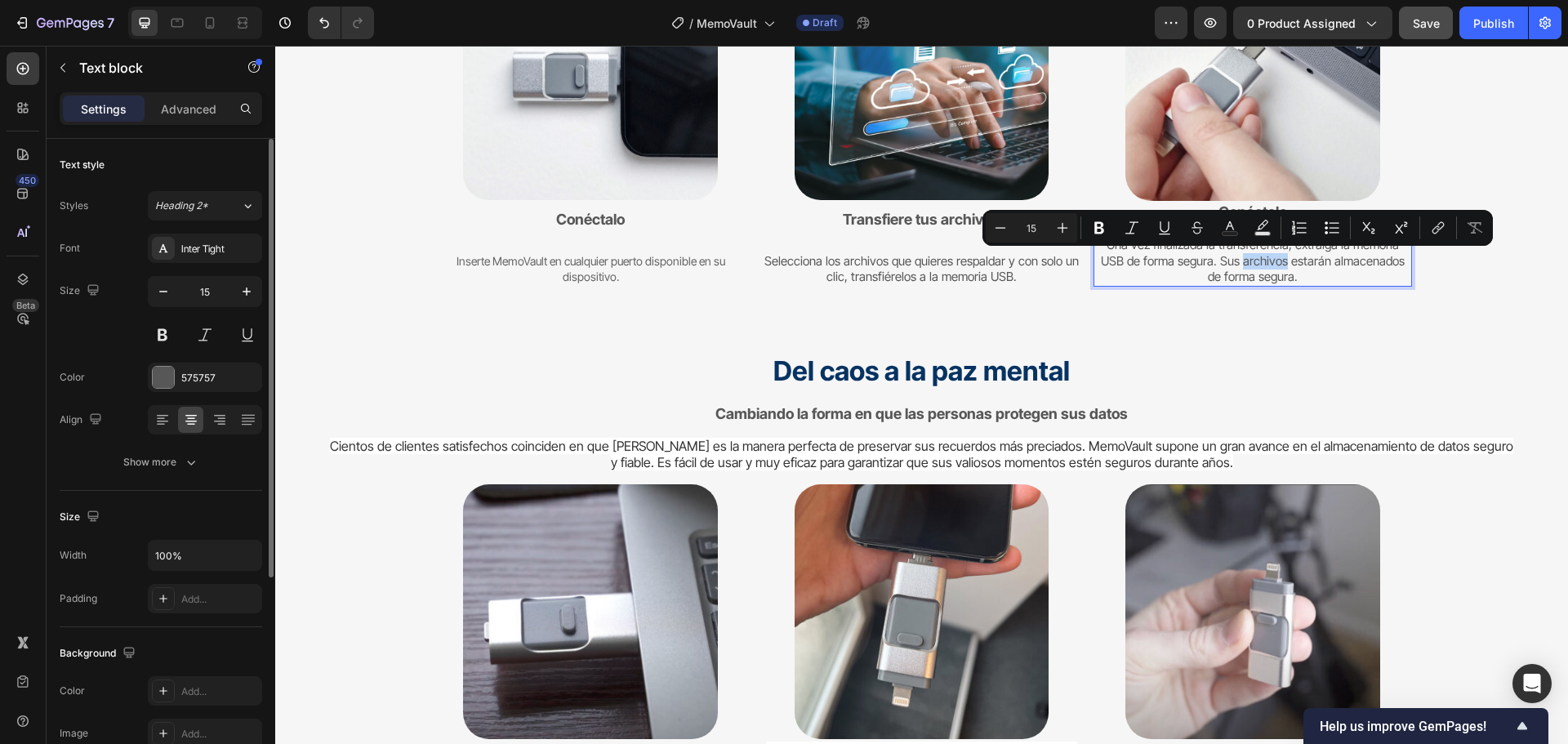
click at [1245, 258] on p "Una vez finalizada la transferencia, extraiga la memoria USB de forma segura. S…" at bounding box center [1252, 260] width 314 height 48
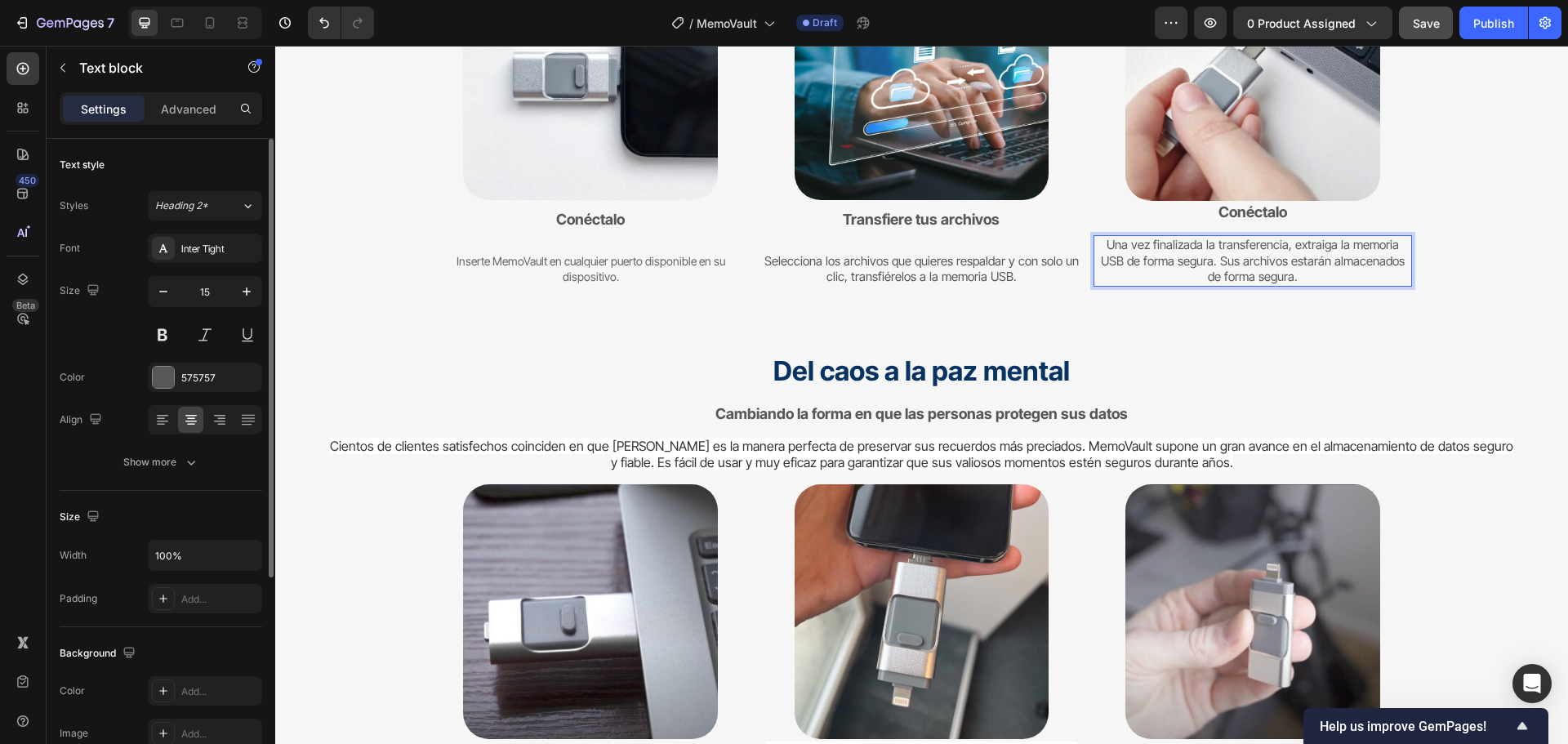
click at [1244, 259] on p "Una vez finalizada la transferencia, extraiga la memoria USB de forma segura. S…" at bounding box center [1252, 260] width 314 height 48
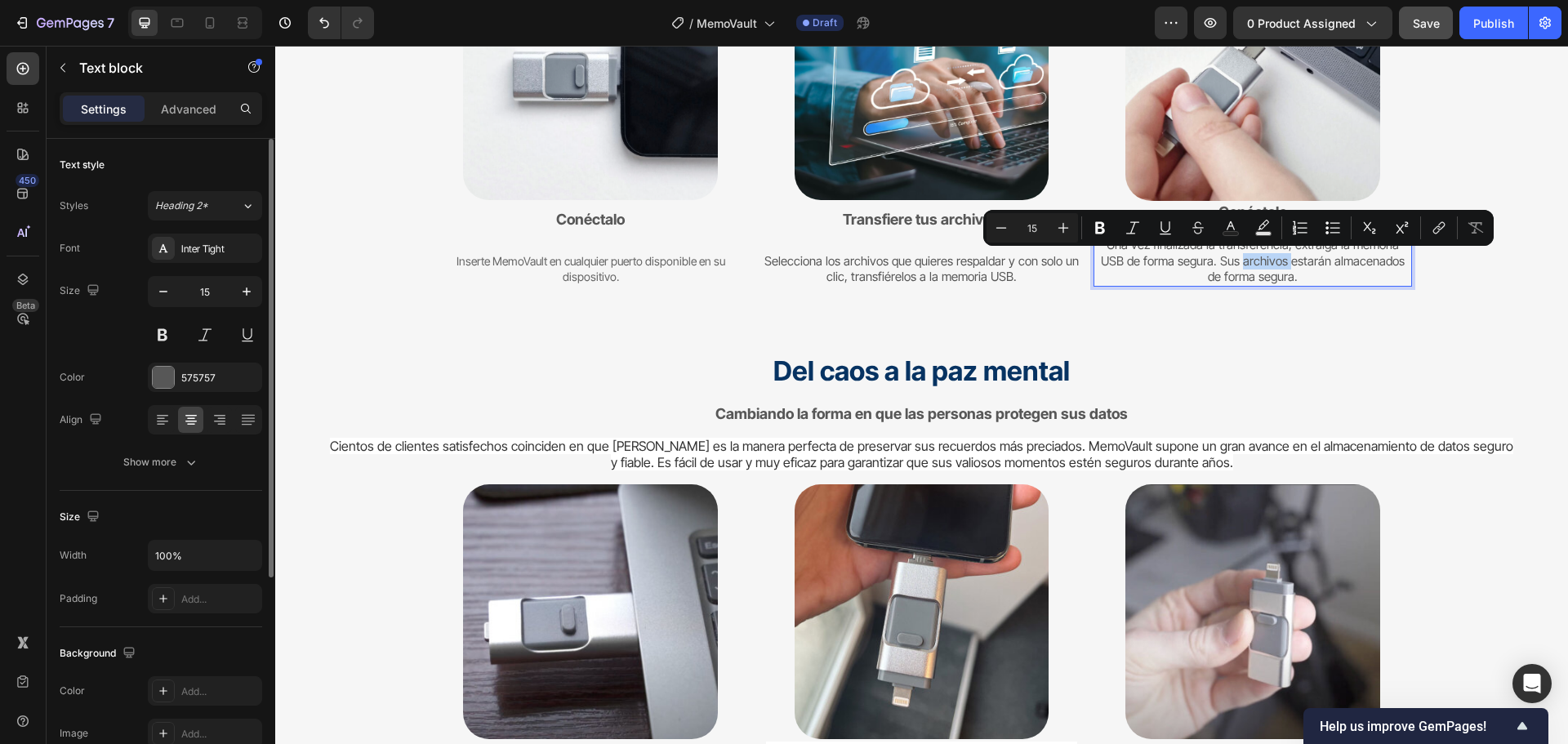
click at [1244, 259] on p "Una vez finalizada la transferencia, extraiga la memoria USB de forma segura. S…" at bounding box center [1252, 260] width 314 height 48
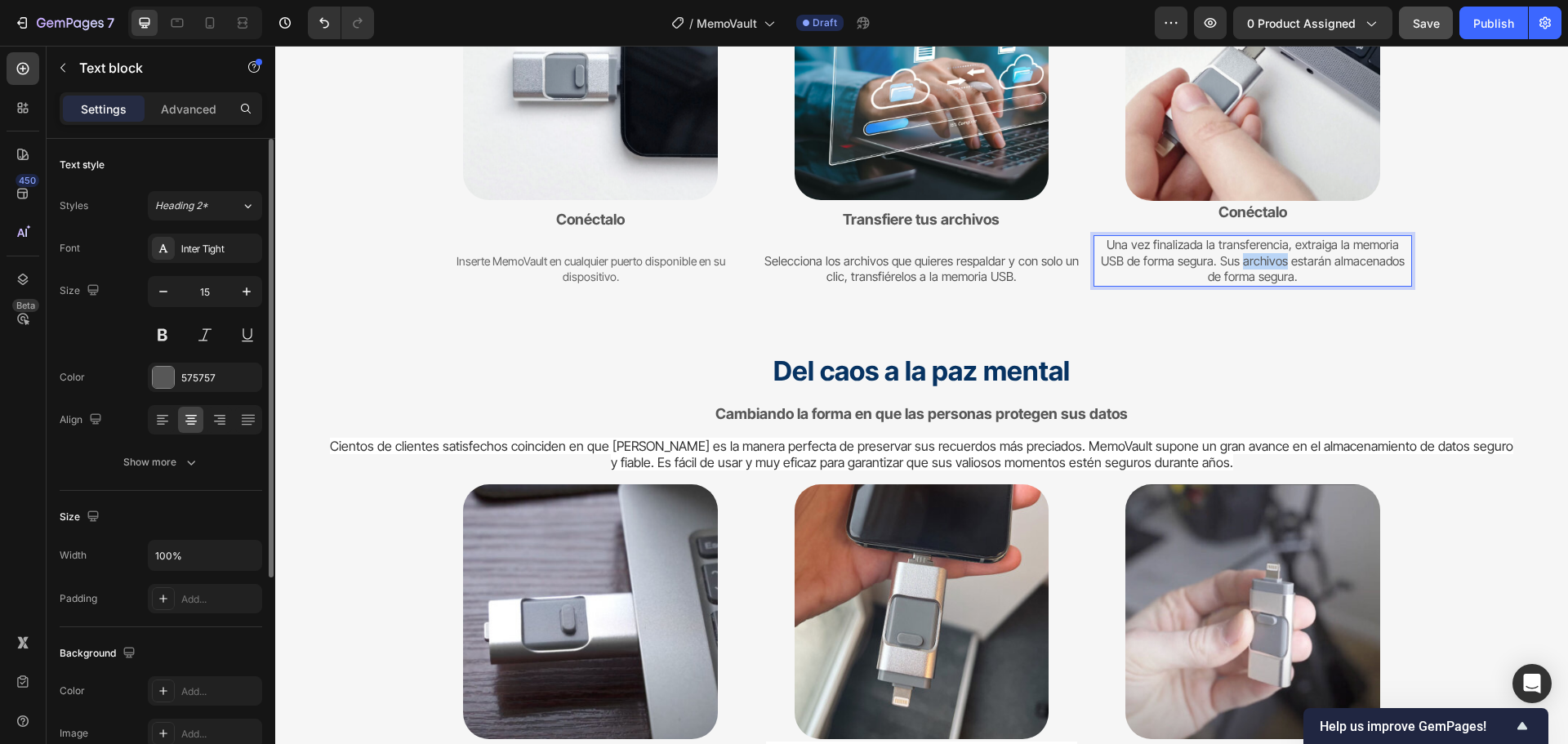
click at [1244, 259] on p "Una vez finalizada la transferencia, extraiga la memoria USB de forma segura. S…" at bounding box center [1252, 260] width 314 height 48
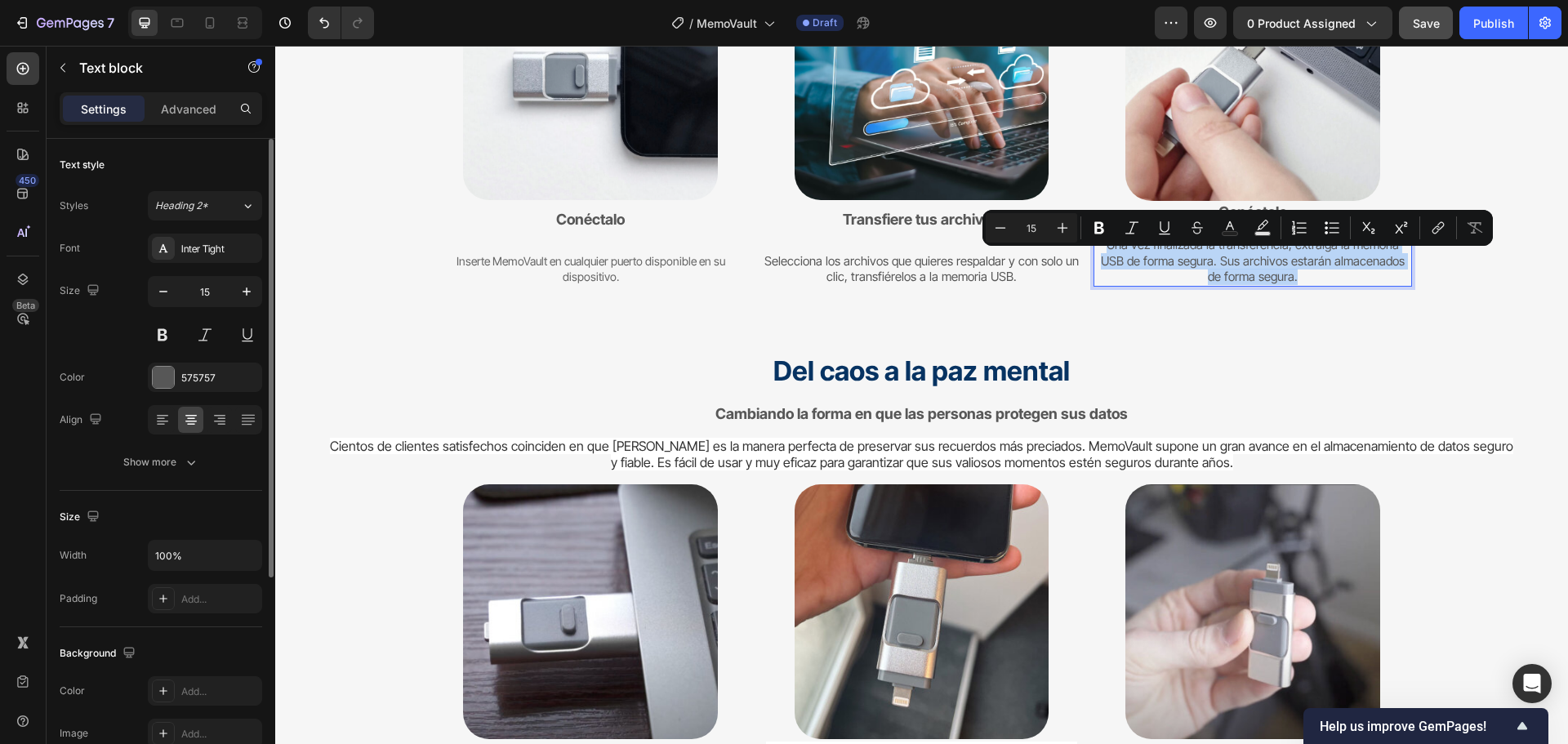
click at [1244, 259] on p "Una vez finalizada la transferencia, extraiga la memoria USB de forma segura. S…" at bounding box center [1252, 260] width 314 height 48
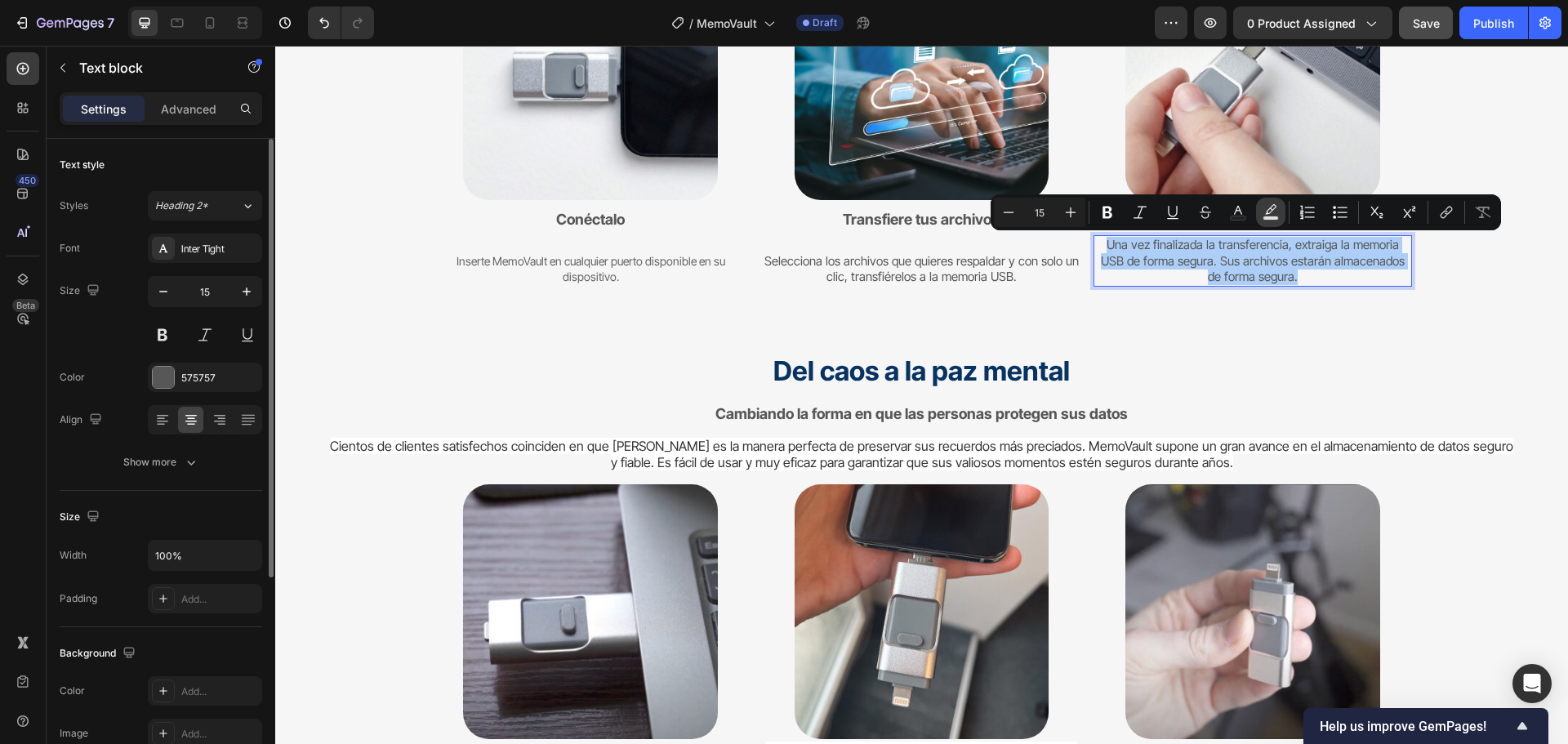
click at [1268, 219] on rect "Editor contextual toolbar" at bounding box center [1271, 218] width 15 height 4
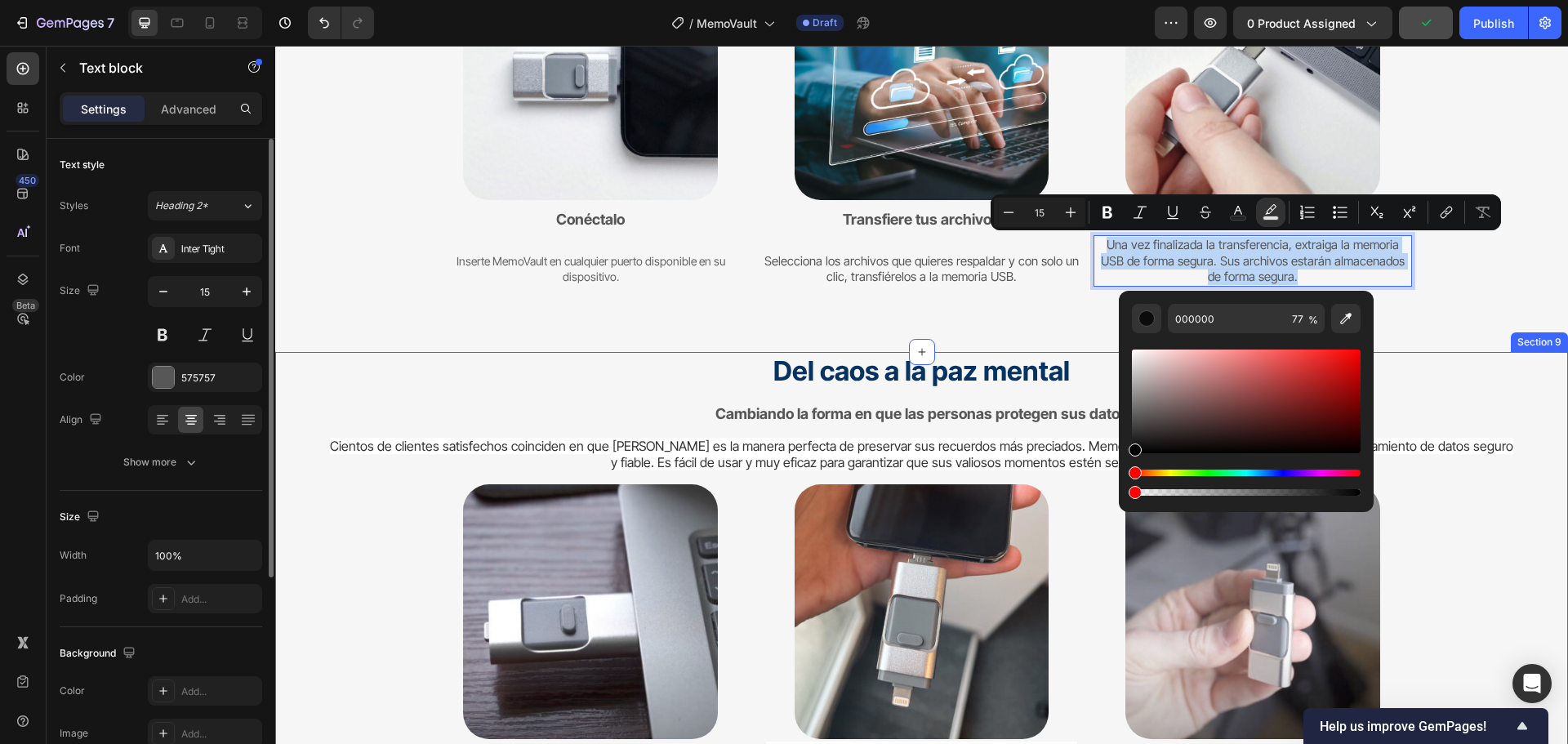
drag, startPoint x: 1590, startPoint y: 536, endPoint x: 1441, endPoint y: 489, distance: 156.2
type input "0"
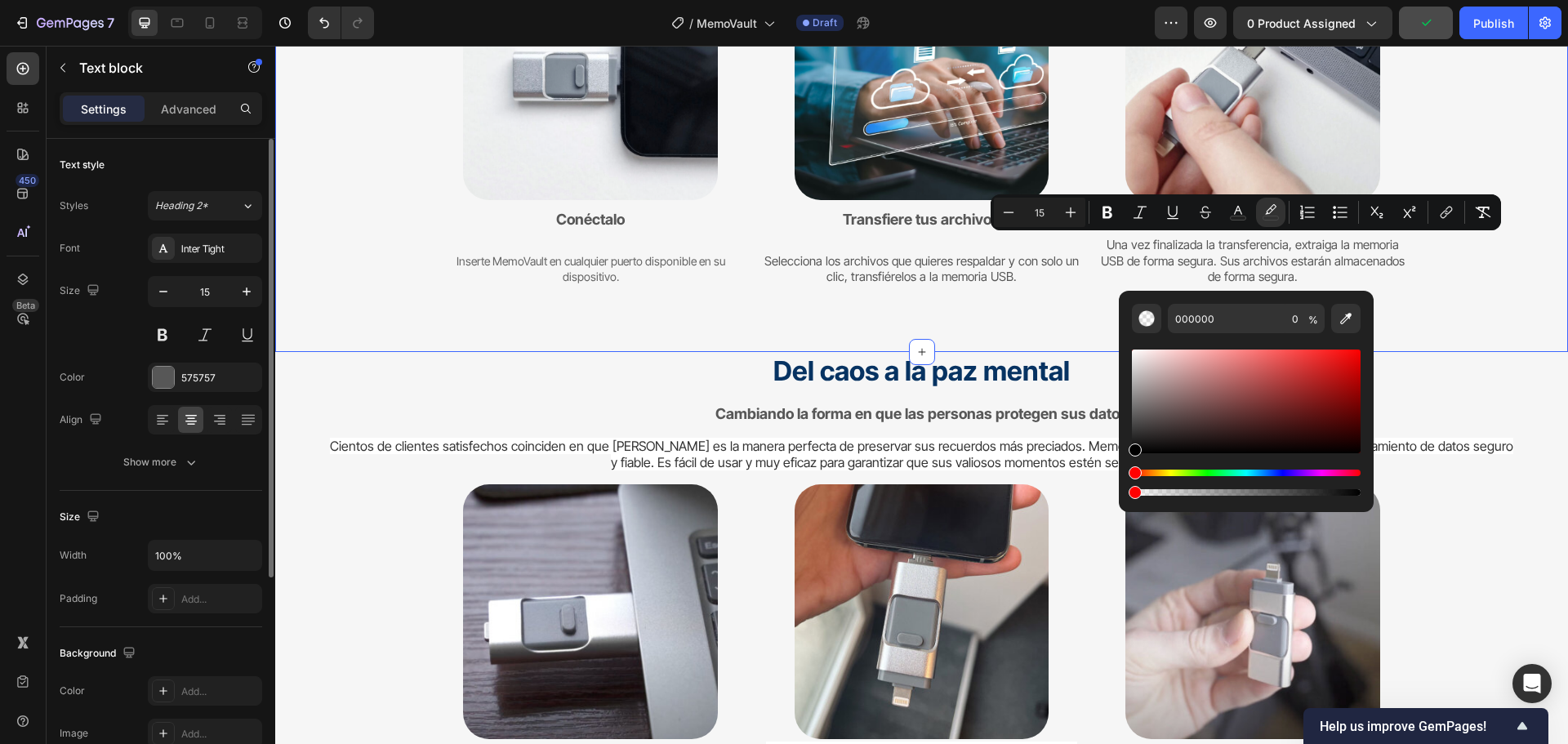
click at [1501, 289] on div "Haz una copia de seguridad de todo en 3 sencillos pasos Heading Proteger sus da…" at bounding box center [921, 59] width 1195 height 502
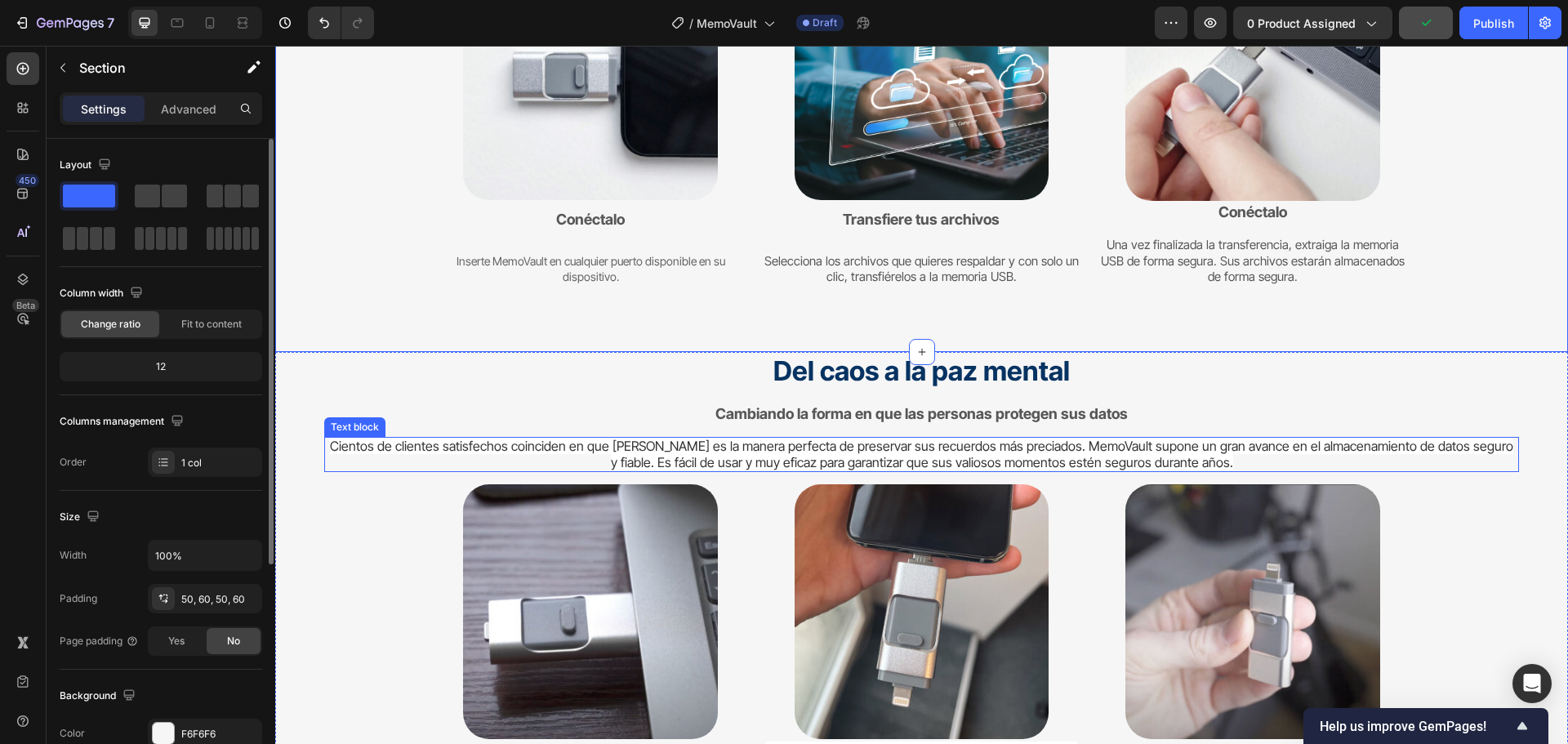
click at [1049, 447] on span "Cientos de clientes satisfechos coinciden en que [PERSON_NAME] es la manera per…" at bounding box center [921, 454] width 1183 height 33
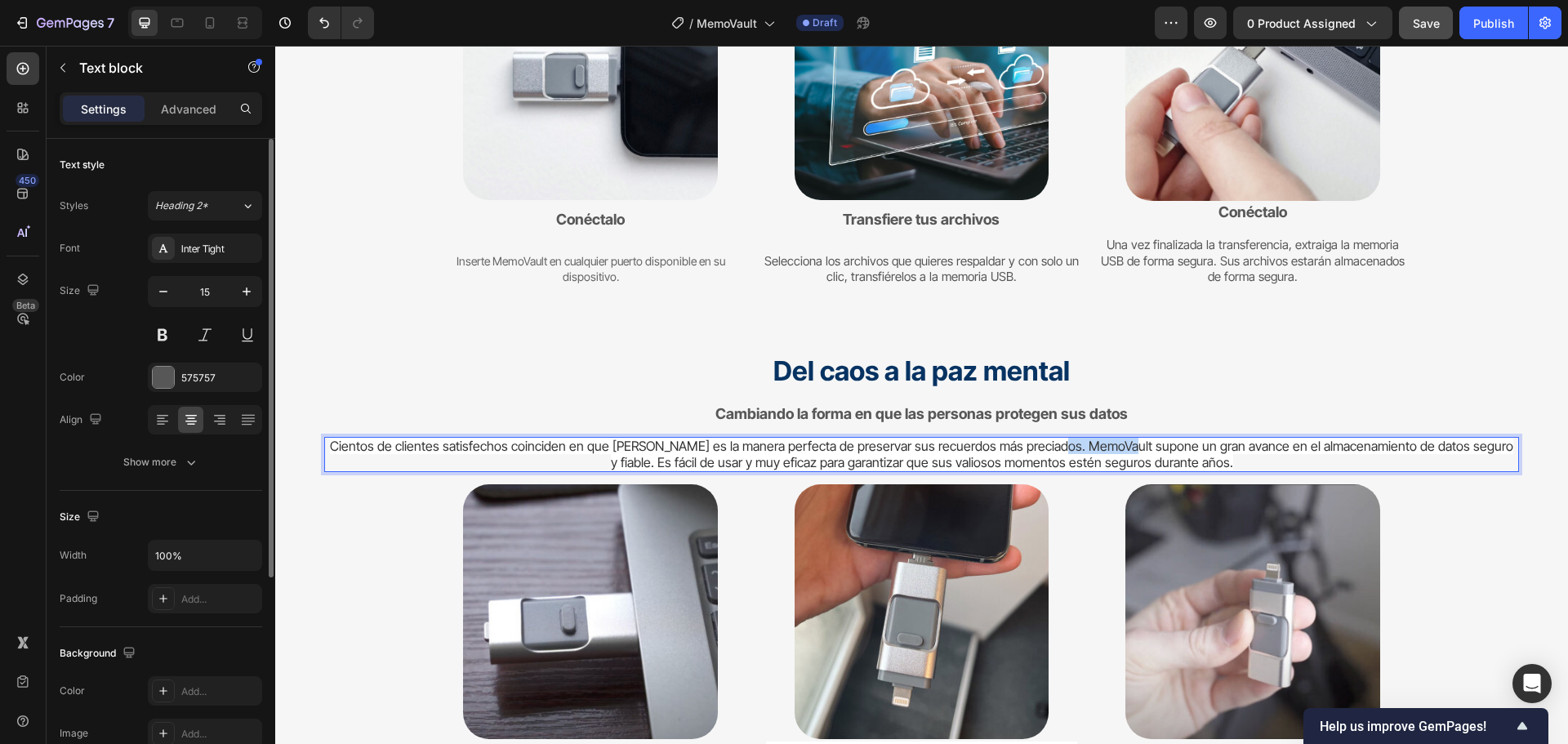
click at [1049, 447] on span "Cientos de clientes satisfechos coinciden en que [PERSON_NAME] es la manera per…" at bounding box center [921, 454] width 1183 height 33
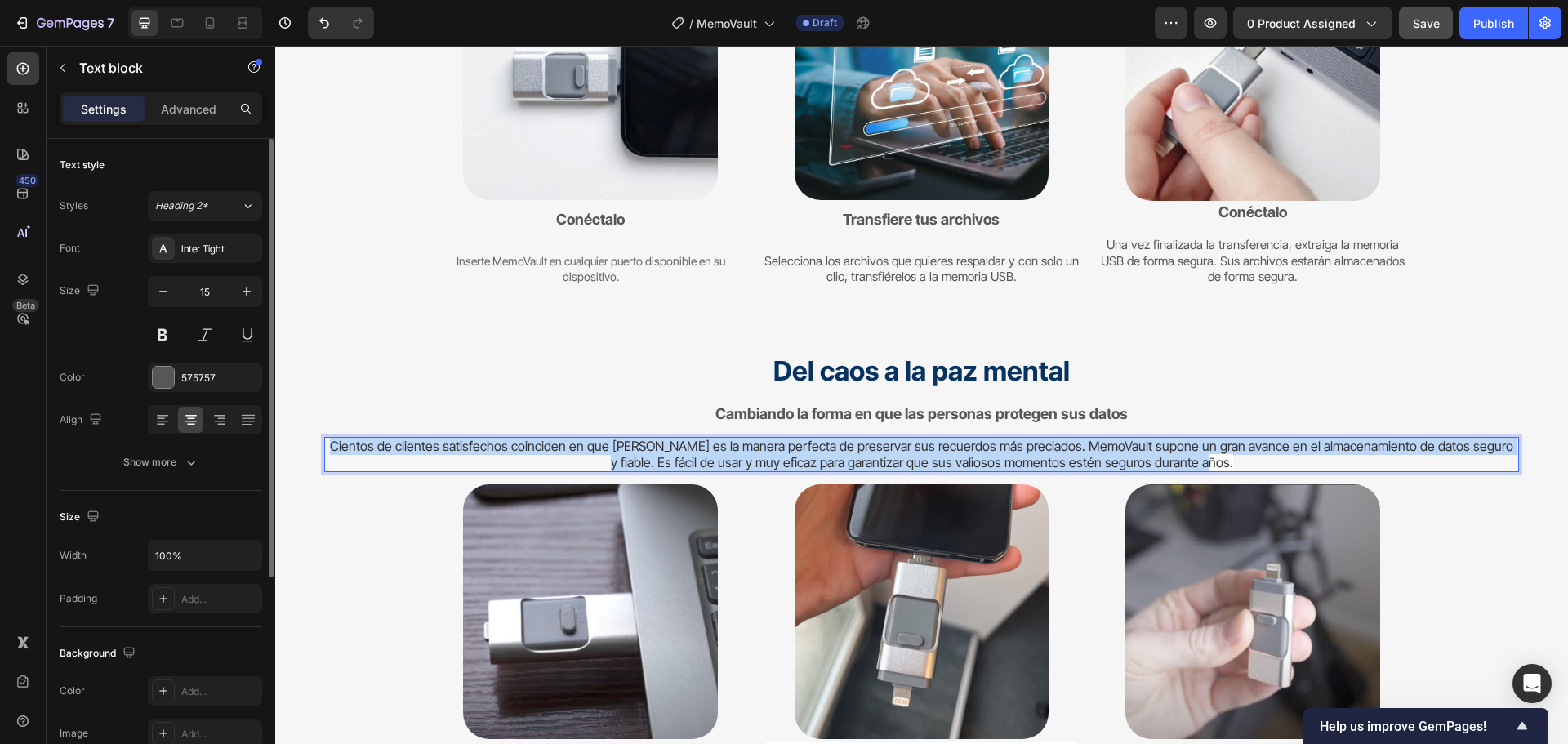
click at [1051, 447] on span "Cientos de clientes satisfechos coinciden en que [PERSON_NAME] es la manera per…" at bounding box center [921, 454] width 1183 height 33
click at [1051, 448] on span "Cientos de clientes satisfechos coinciden en que [PERSON_NAME] es la manera per…" at bounding box center [921, 454] width 1183 height 33
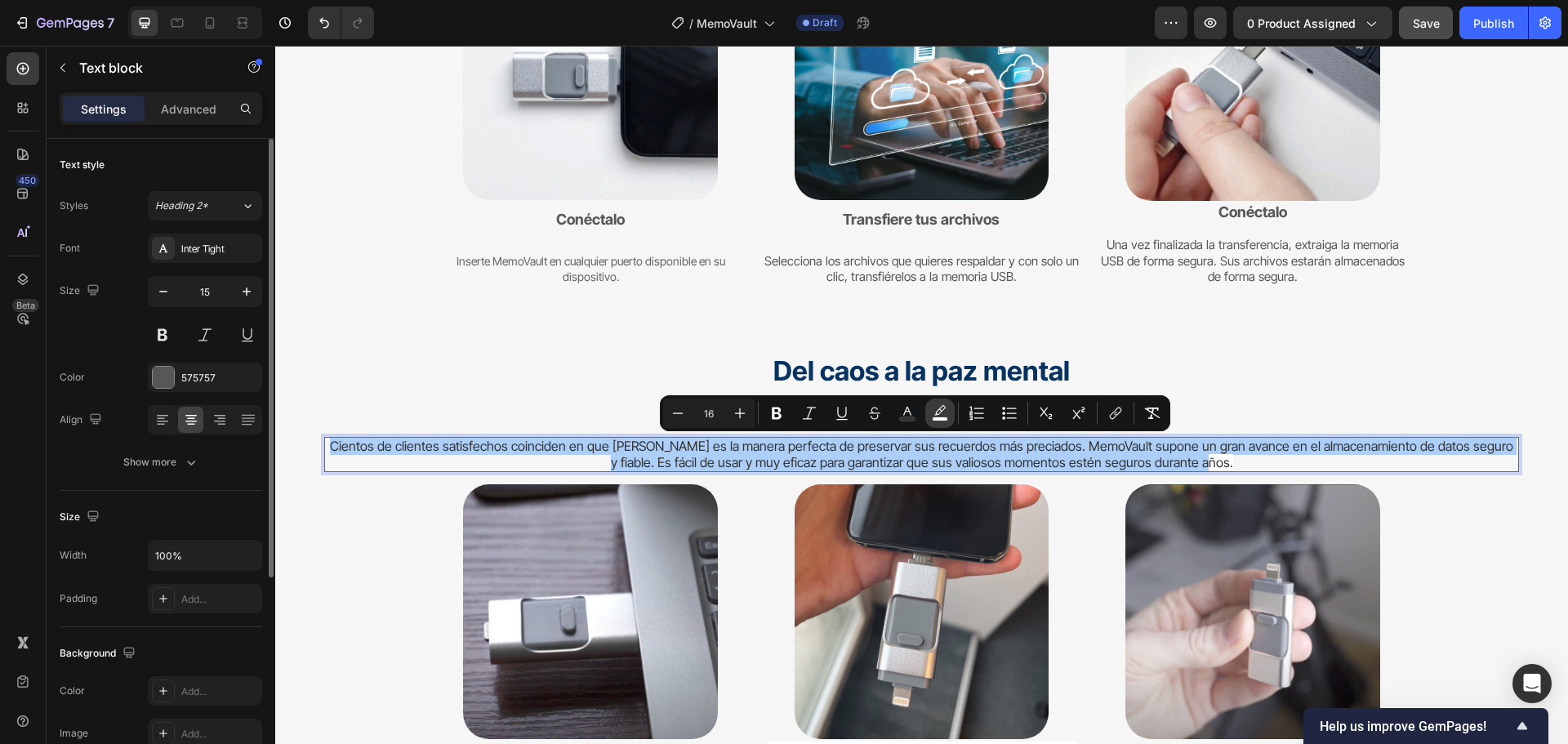
click at [946, 404] on button "color" at bounding box center [939, 412] width 30 height 30
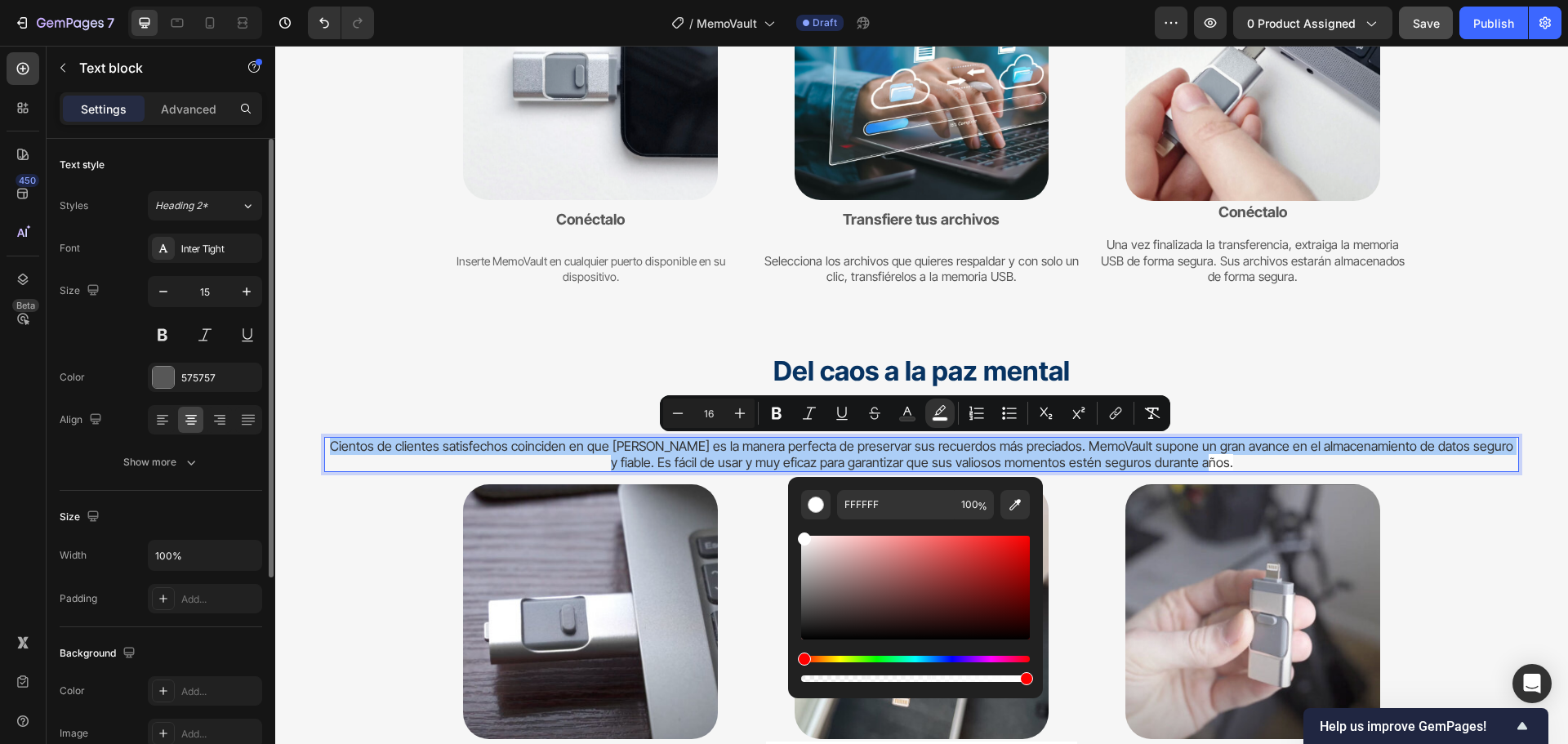
drag, startPoint x: 987, startPoint y: 677, endPoint x: 952, endPoint y: 677, distance: 35.0
click at [978, 677] on div "Editor contextual toolbar" at bounding box center [915, 678] width 229 height 7
drag, startPoint x: 1228, startPoint y: 723, endPoint x: 784, endPoint y: 661, distance: 448.3
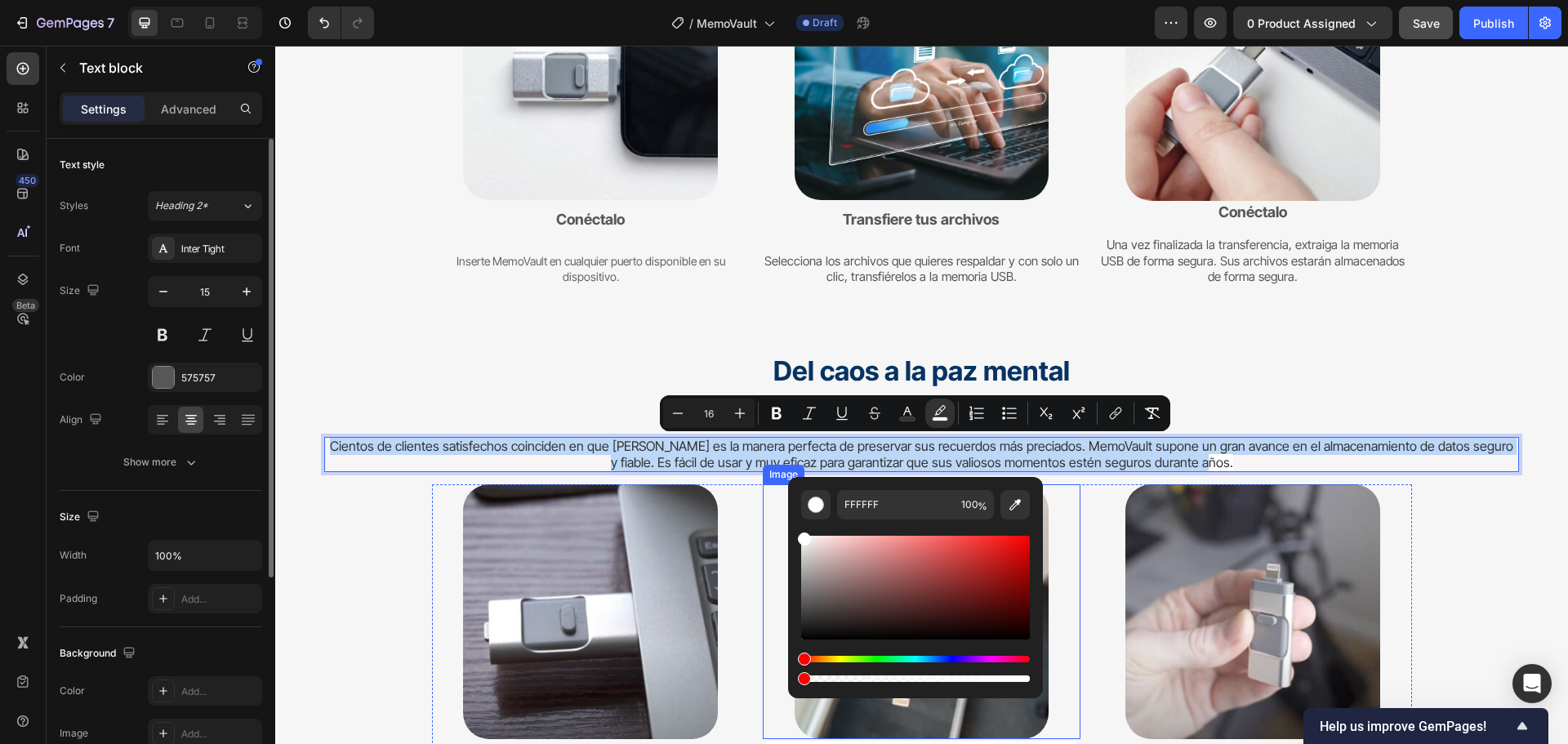
type input "0"
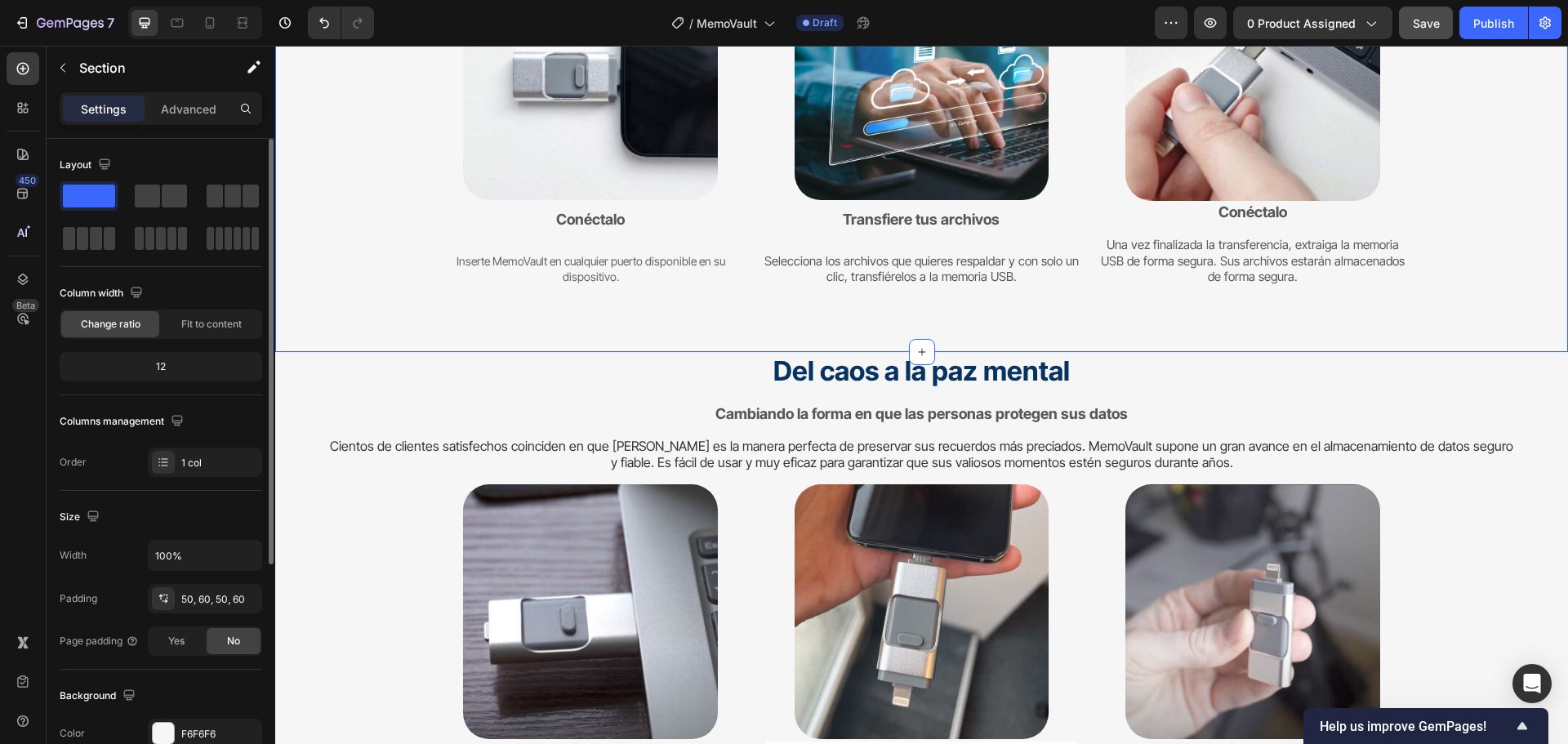
click at [1452, 339] on div "Haz una copia de seguridad de todo en 3 sencillos pasos Heading Proteger sus da…" at bounding box center [921, 59] width 1293 height 583
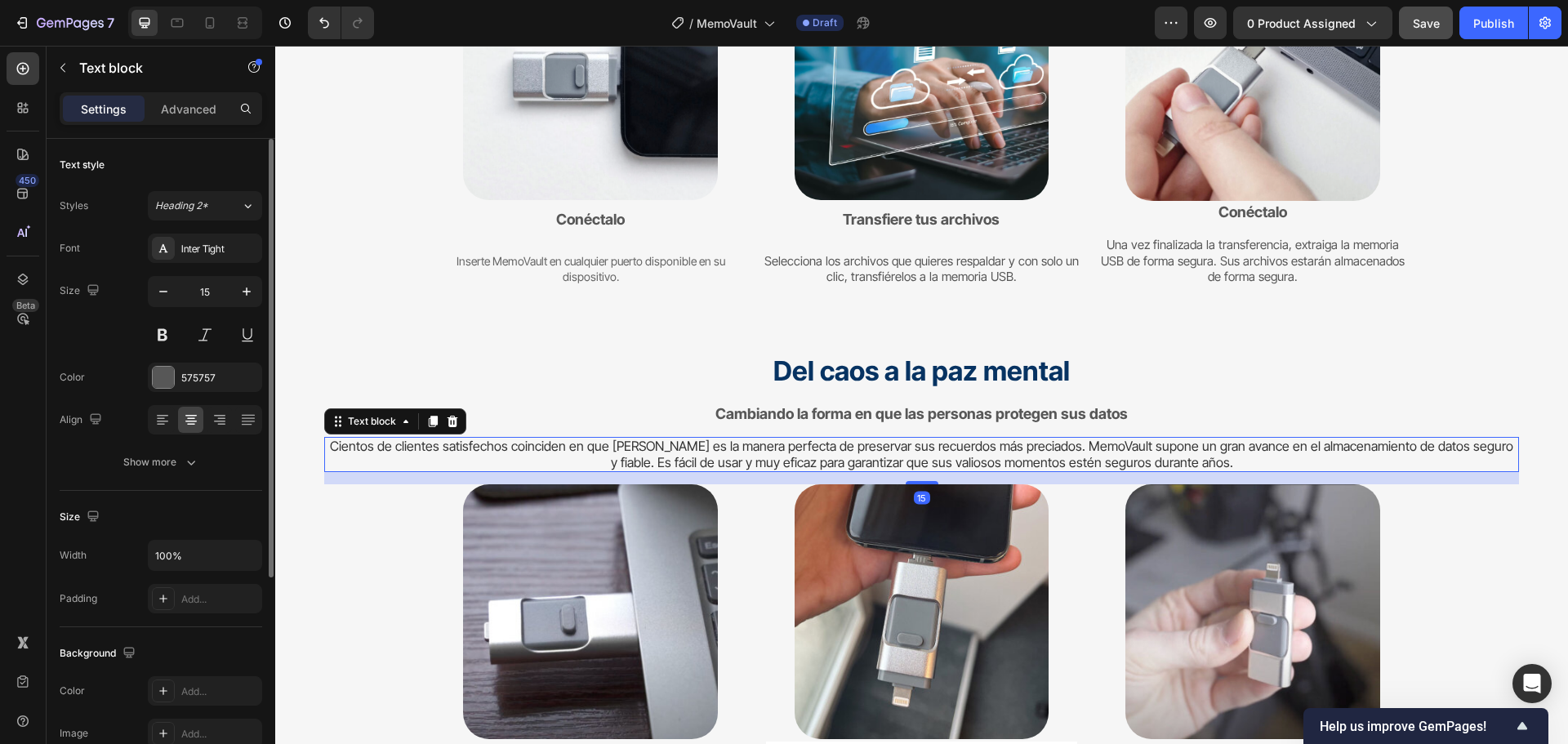
click at [1122, 447] on span "Cientos de clientes satisfechos coinciden en que [PERSON_NAME] es la manera per…" at bounding box center [921, 454] width 1183 height 33
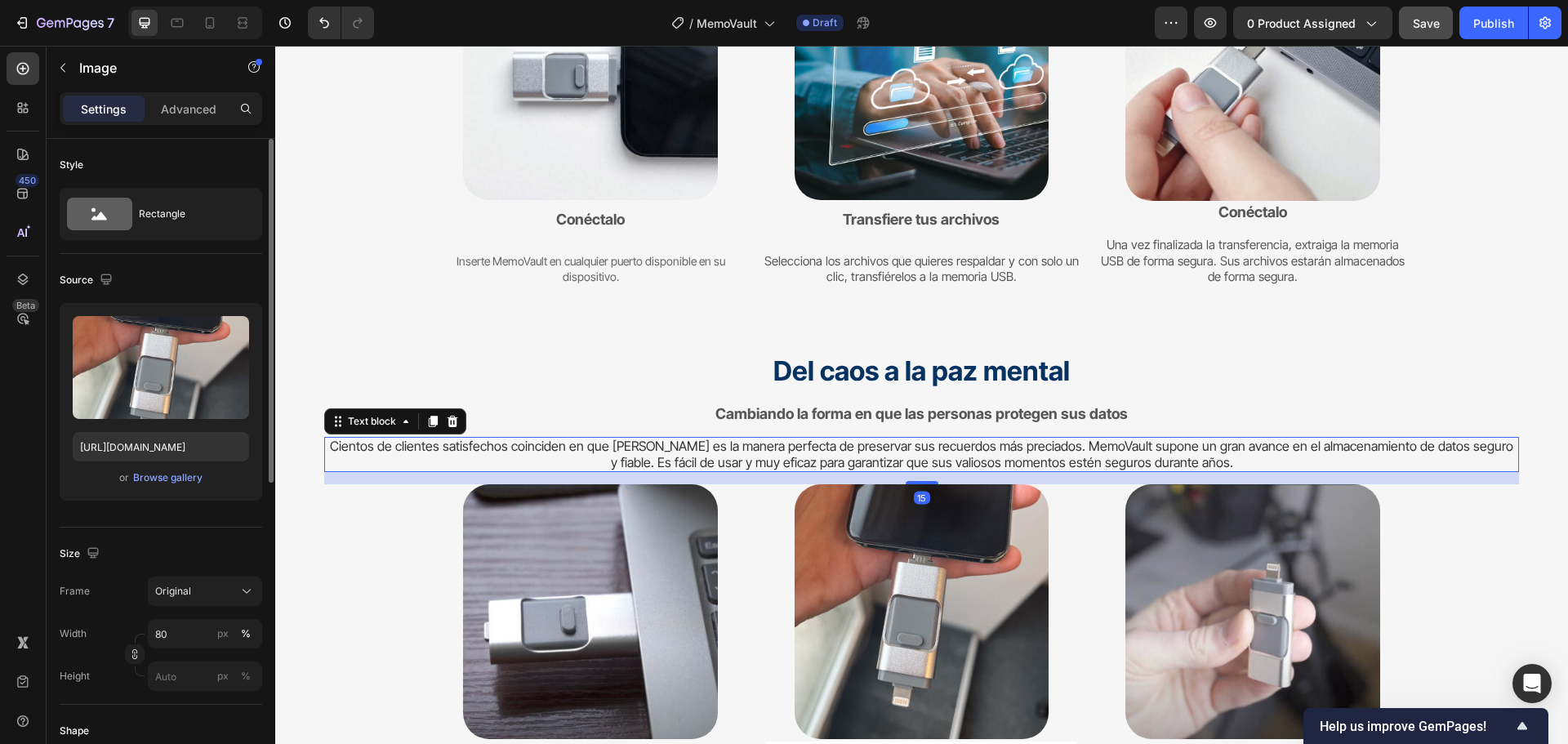
click at [922, 463] on span "Cientos de clientes satisfechos coinciden en que [PERSON_NAME] es la manera per…" at bounding box center [921, 454] width 1183 height 33
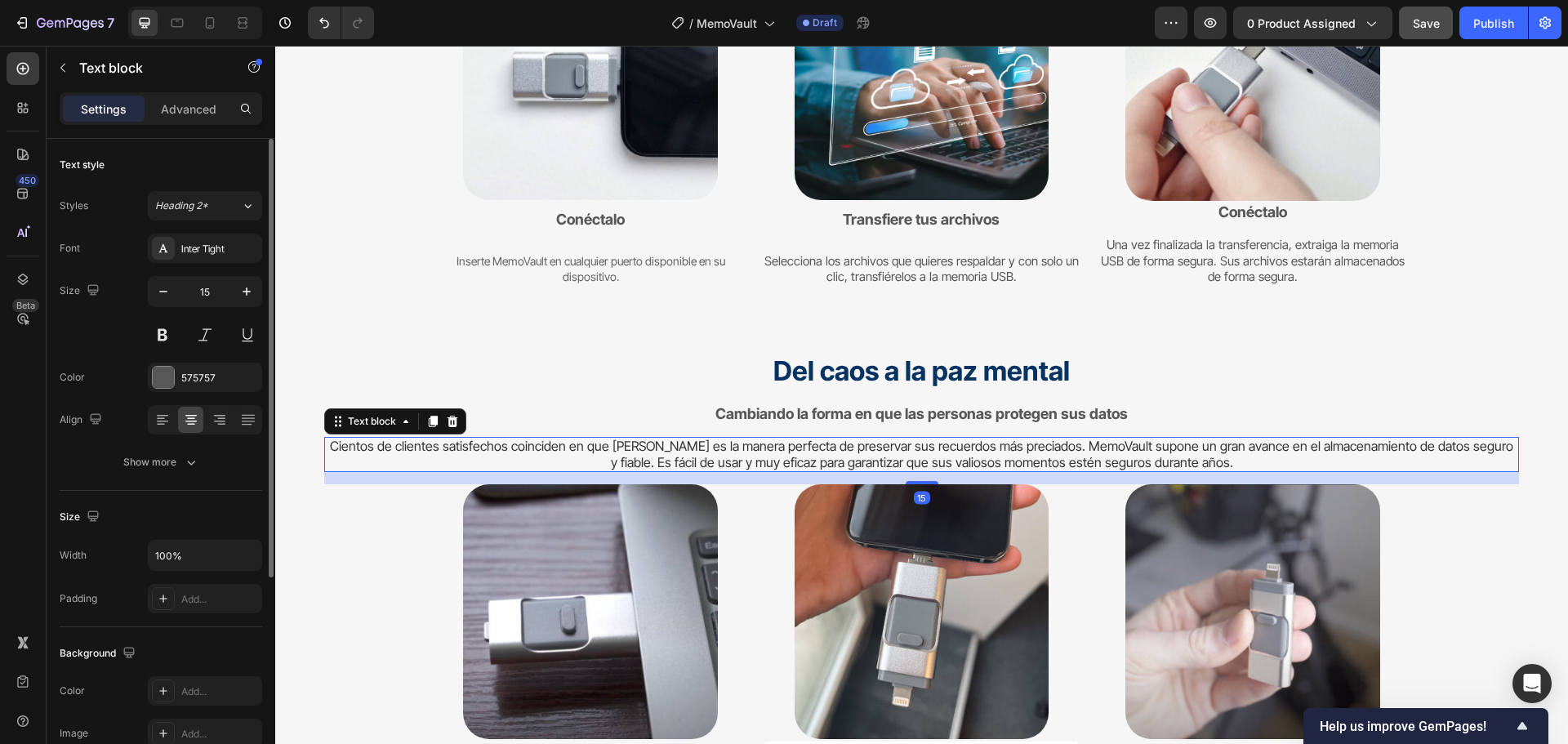
drag, startPoint x: 919, startPoint y: 482, endPoint x: 923, endPoint y: 494, distance: 12.6
click at [921, 484] on div at bounding box center [922, 482] width 33 height 3
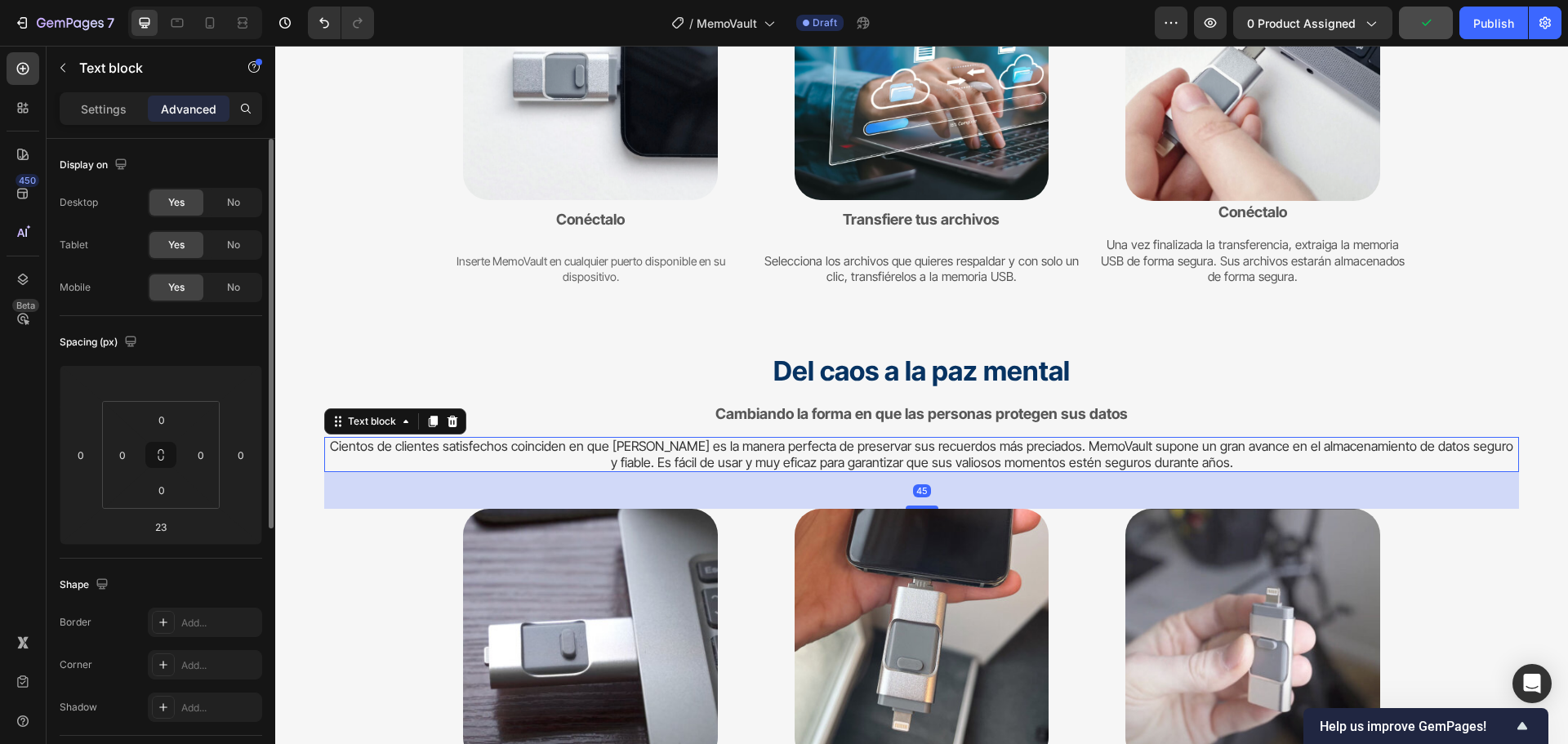
drag, startPoint x: 923, startPoint y: 494, endPoint x: 1314, endPoint y: 359, distance: 413.6
click at [924, 508] on div at bounding box center [922, 507] width 33 height 3
type input "45"
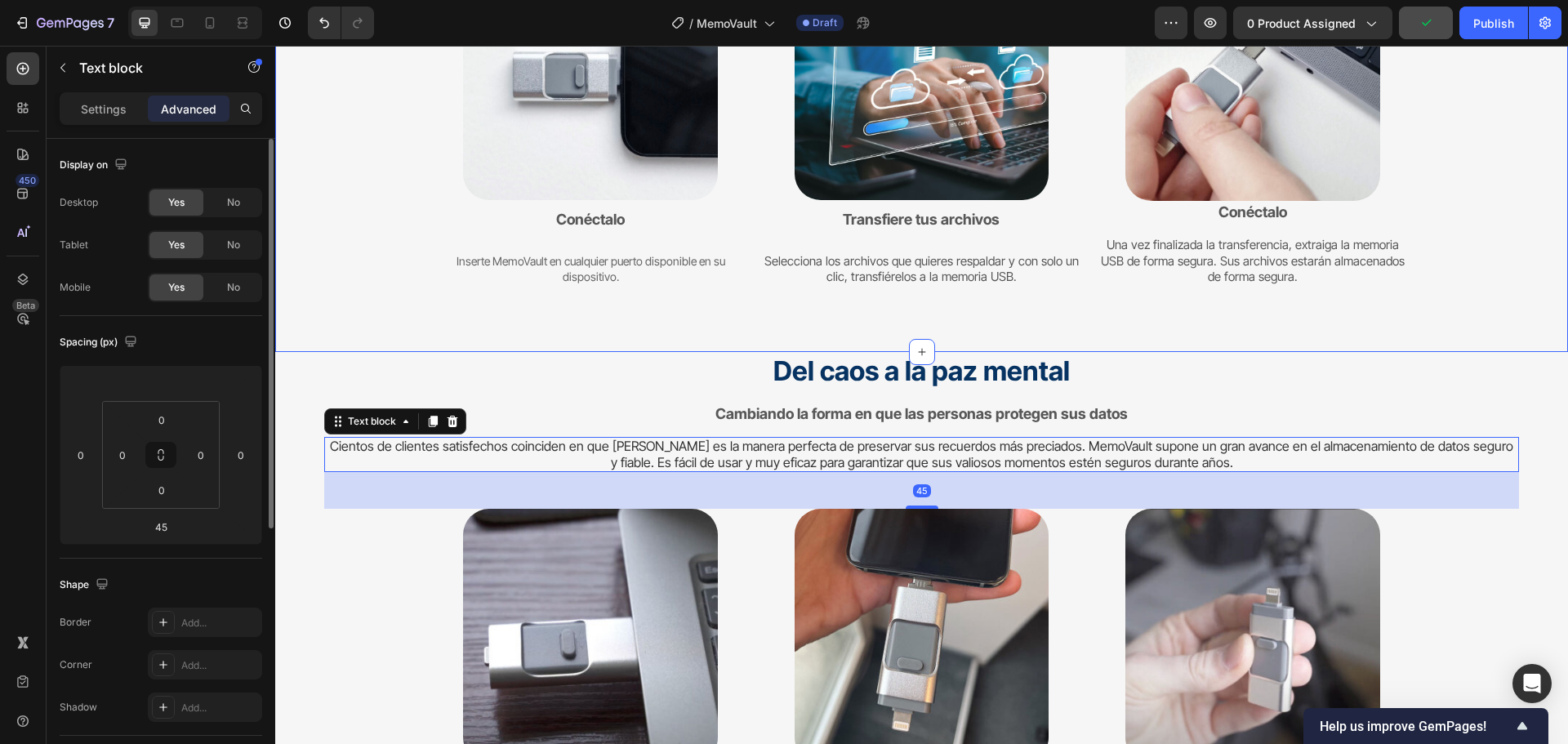
click at [1406, 328] on div "Haz una copia de seguridad de todo en 3 sencillos pasos Heading Proteger sus da…" at bounding box center [921, 59] width 1293 height 583
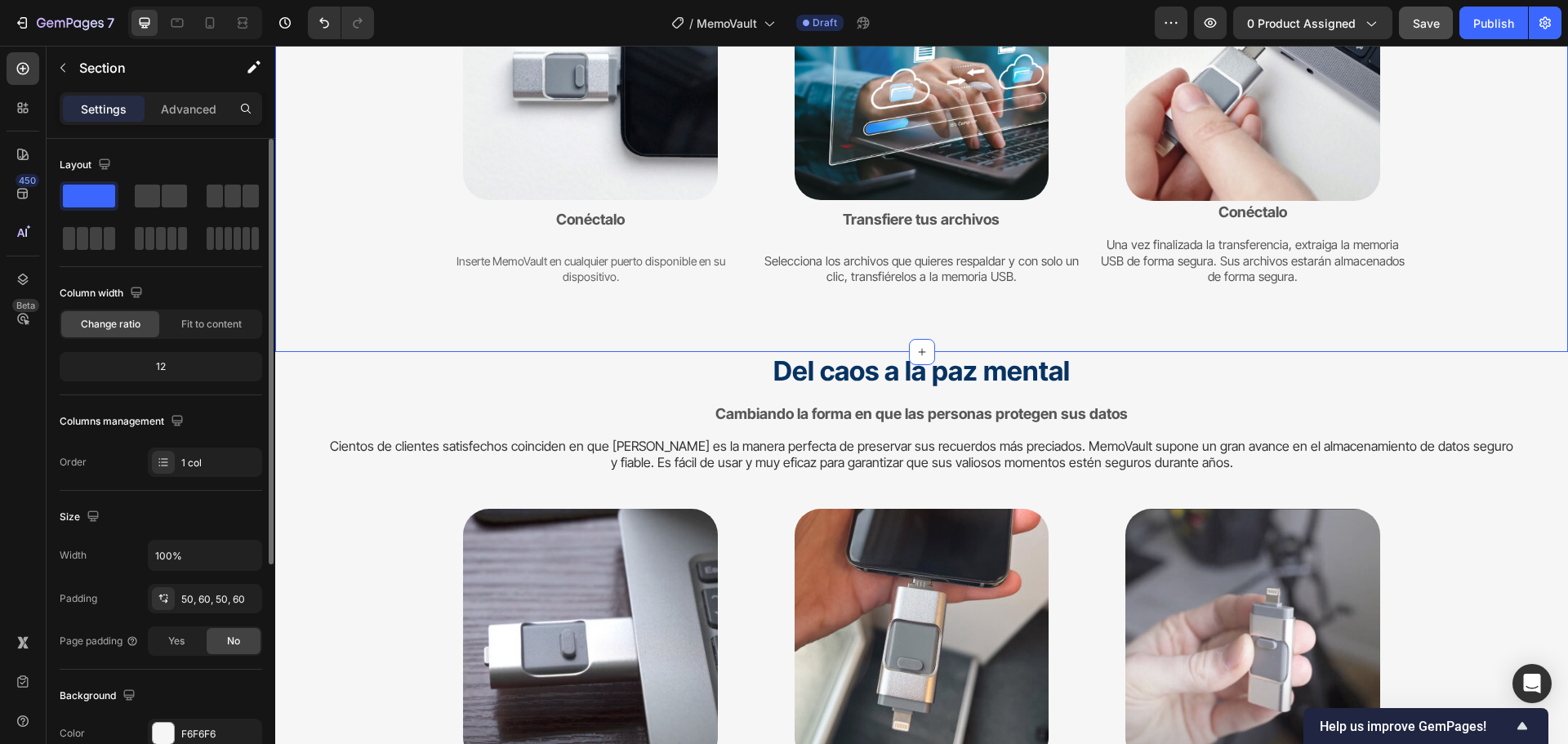
click at [1498, 207] on div "Haz una copia de seguridad de todo en 3 sencillos pasos Heading Proteger sus da…" at bounding box center [921, 59] width 1195 height 502
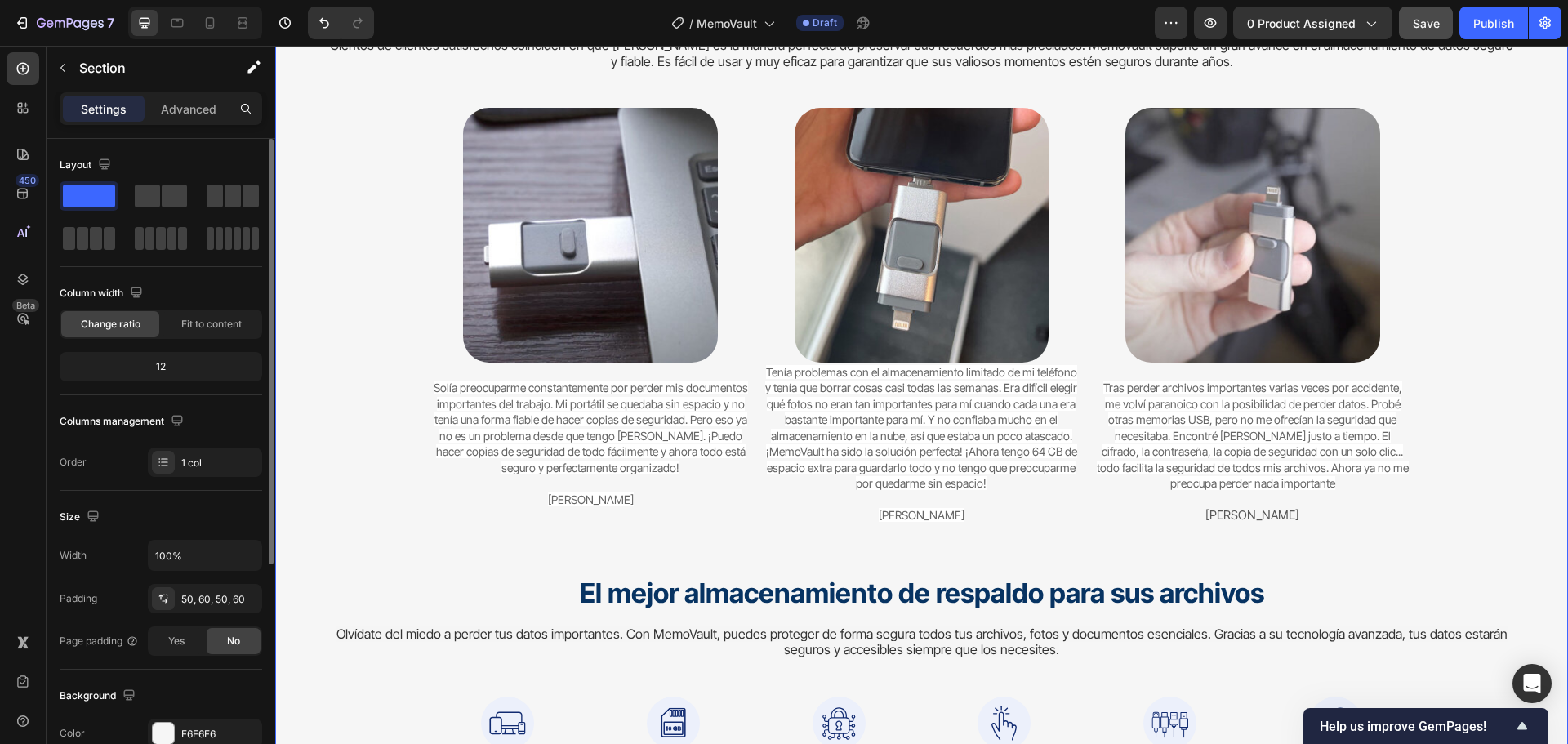
scroll to position [4519, 0]
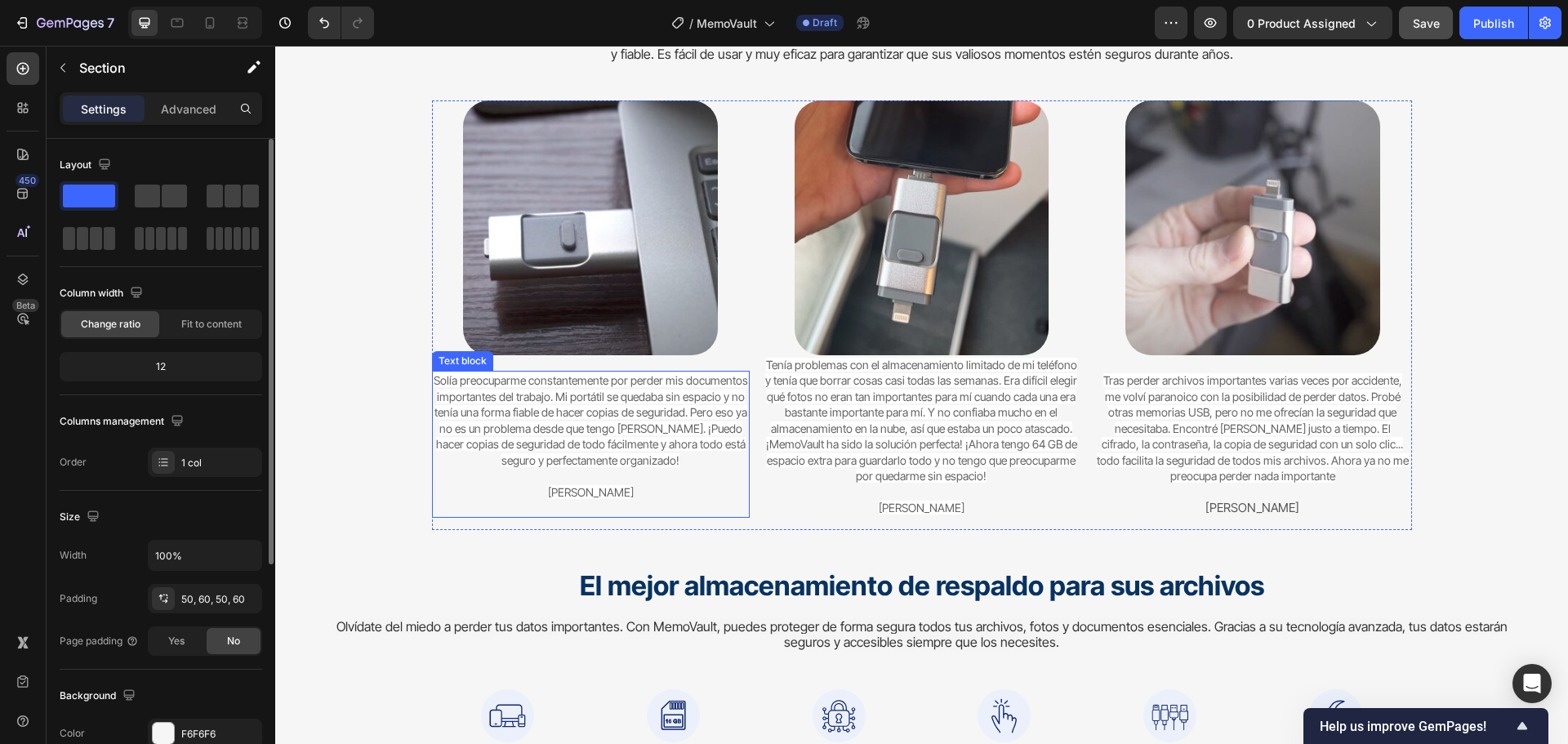
click at [604, 426] on span "Solía ​​preocuparme constantemente por perder mis documentos importantes del tr…" at bounding box center [590, 420] width 314 height 94
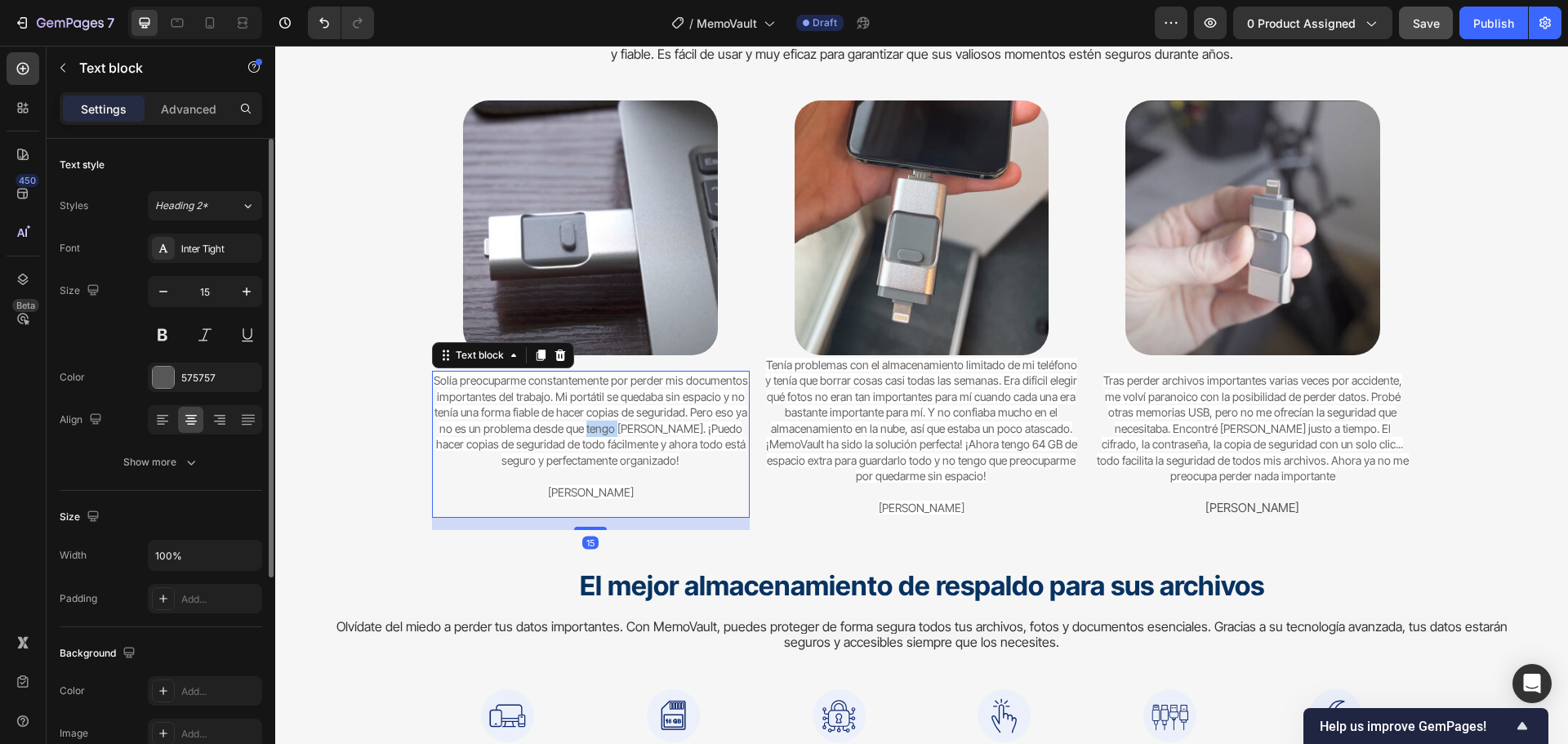
click at [604, 426] on span "Solía ​​preocuparme constantemente por perder mis documentos importantes del tr…" at bounding box center [590, 420] width 314 height 94
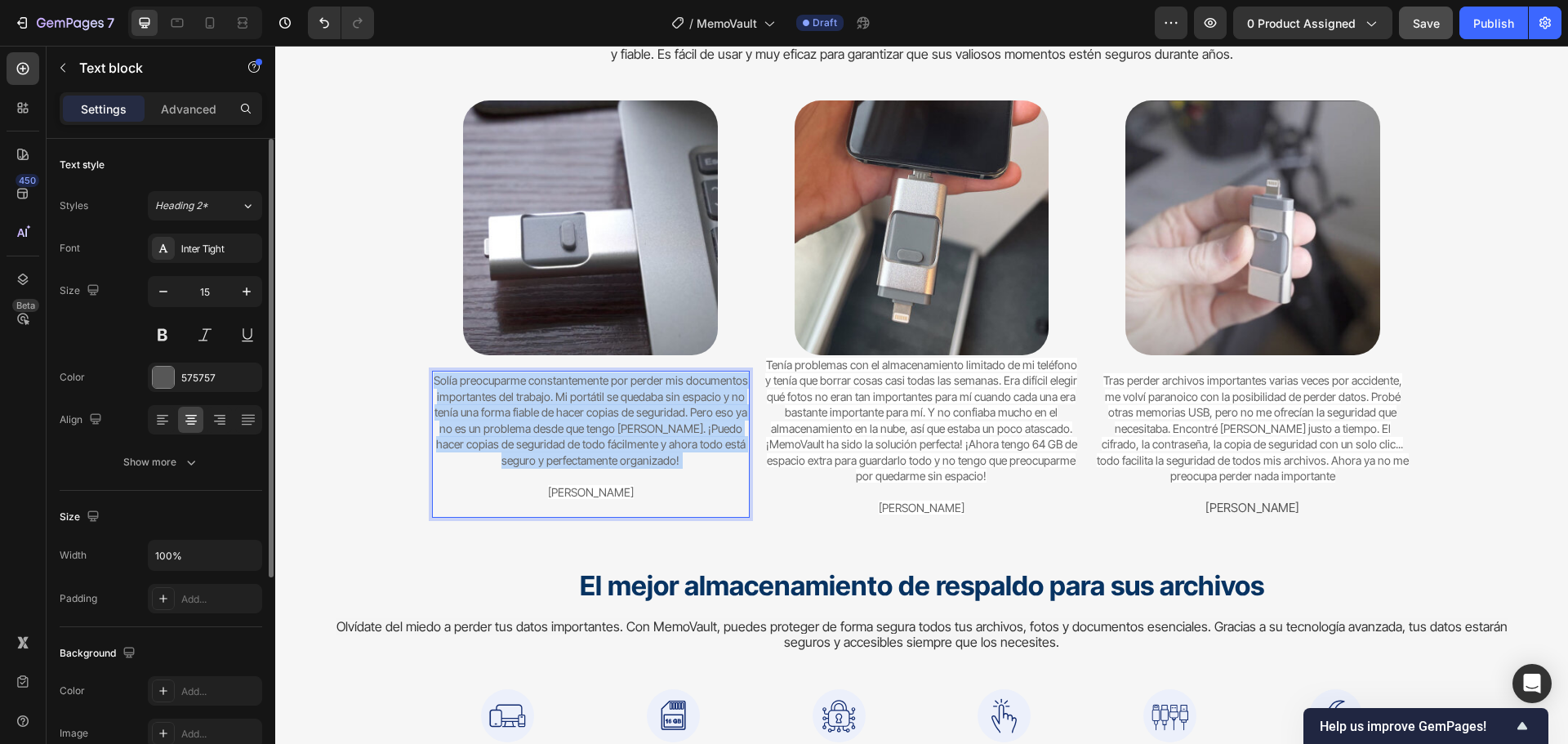
click at [604, 426] on span "Solía ​​preocuparme constantemente por perder mis documentos importantes del tr…" at bounding box center [590, 420] width 314 height 94
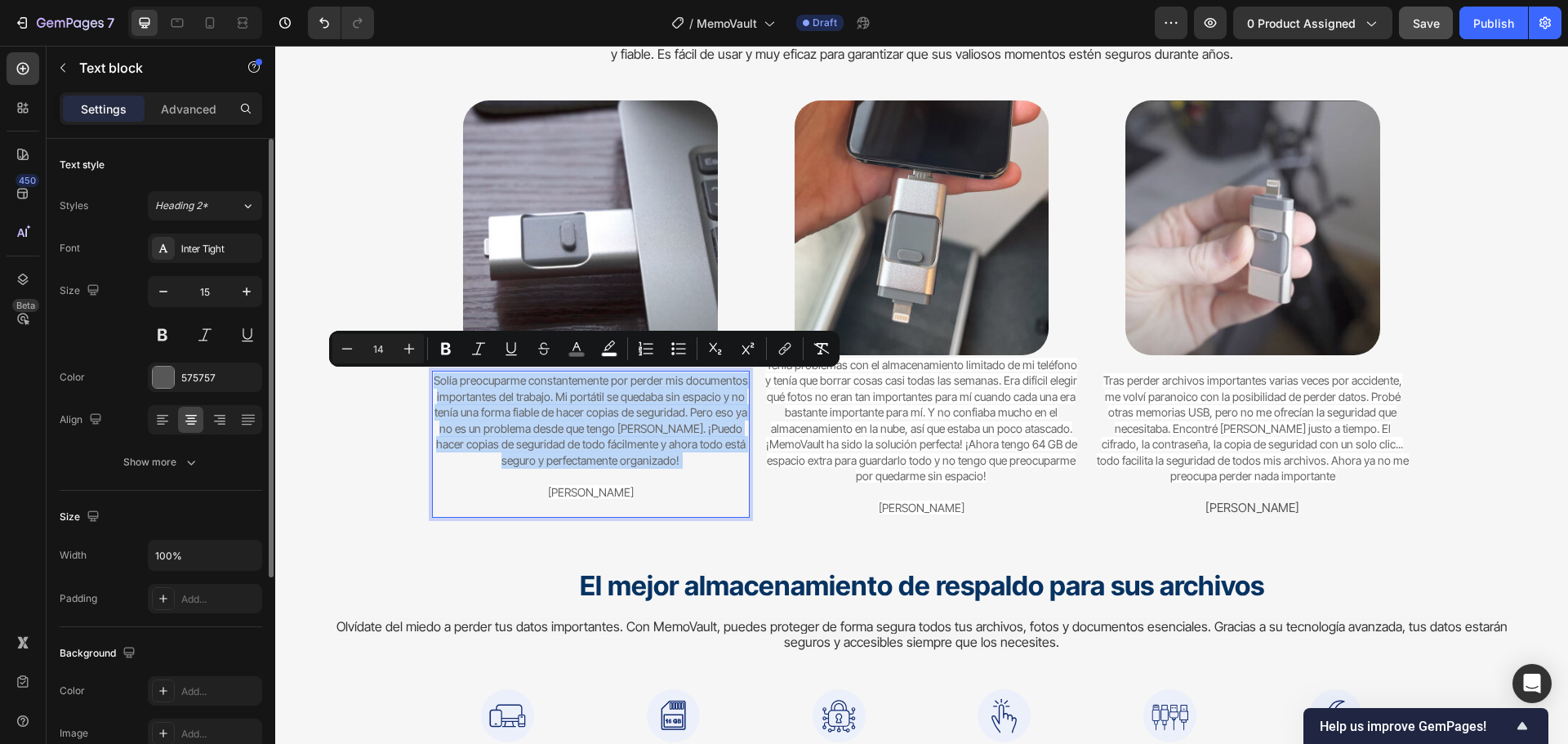
click at [580, 409] on span "Solía ​​preocuparme constantemente por perder mis documentos importantes del tr…" at bounding box center [590, 420] width 314 height 94
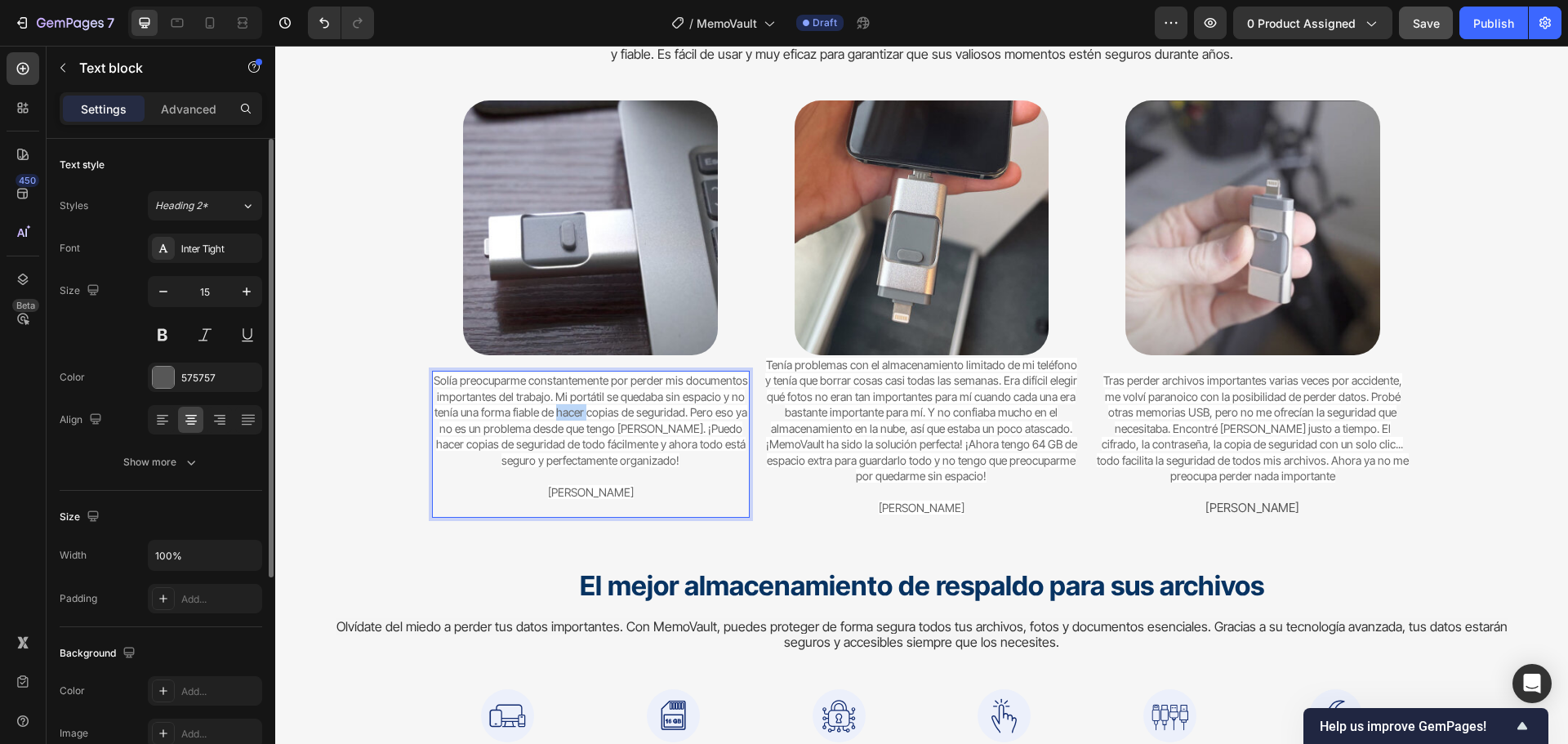
click at [580, 409] on span "Solía ​​preocuparme constantemente por perder mis documentos importantes del tr…" at bounding box center [590, 420] width 314 height 94
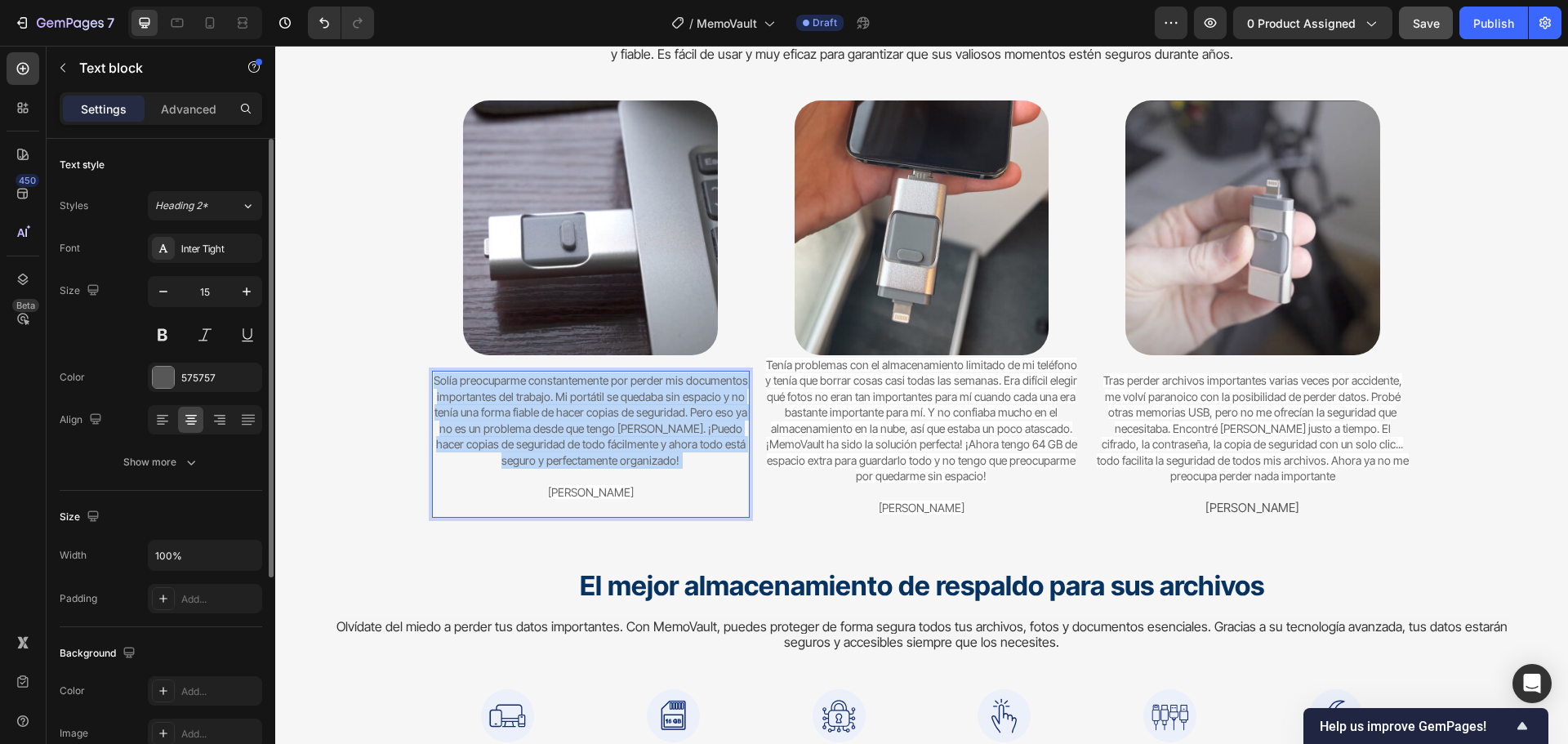
click at [580, 409] on span "Solía ​​preocuparme constantemente por perder mis documentos importantes del tr…" at bounding box center [590, 420] width 314 height 94
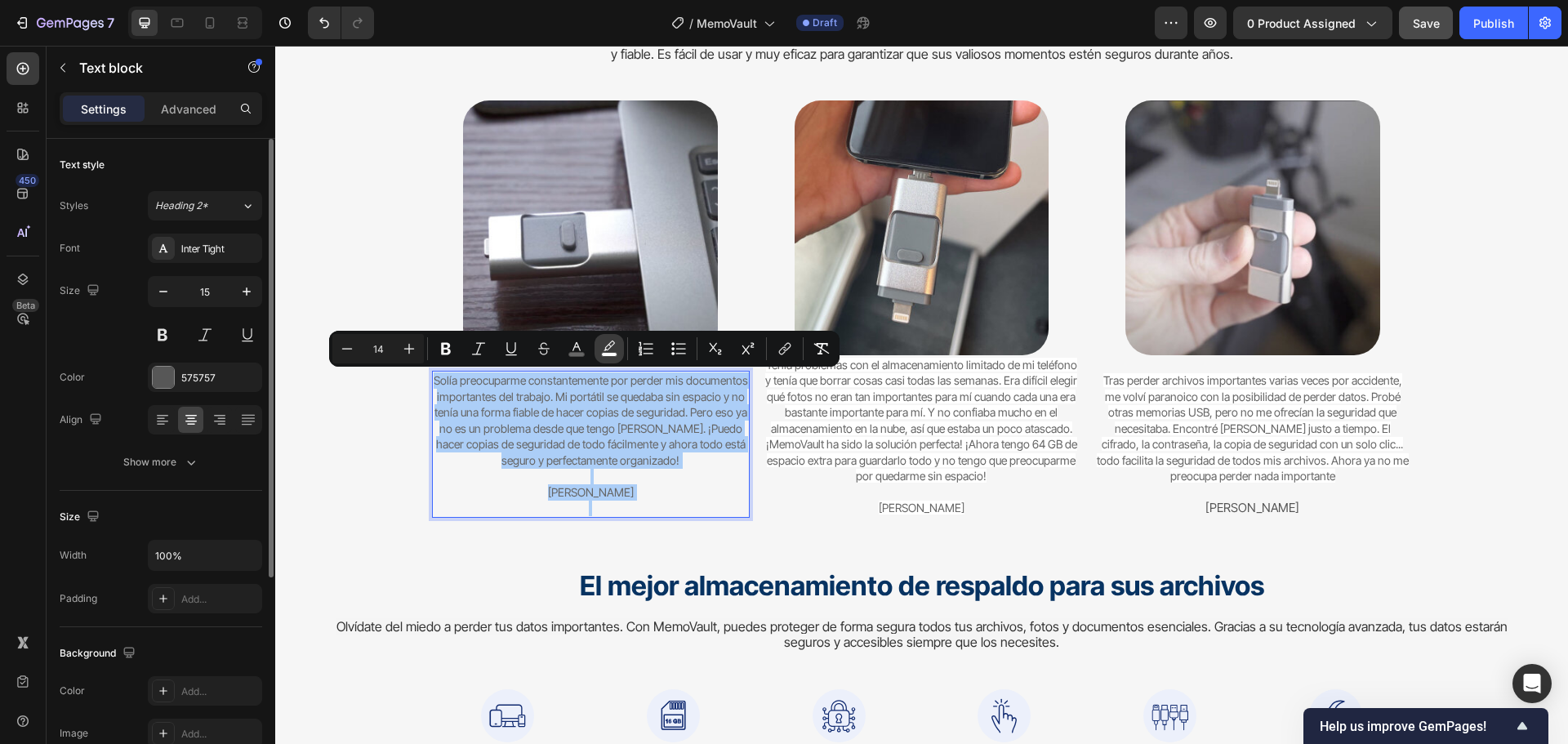
click at [610, 353] on rect "Editor contextual toolbar" at bounding box center [610, 355] width 15 height 4
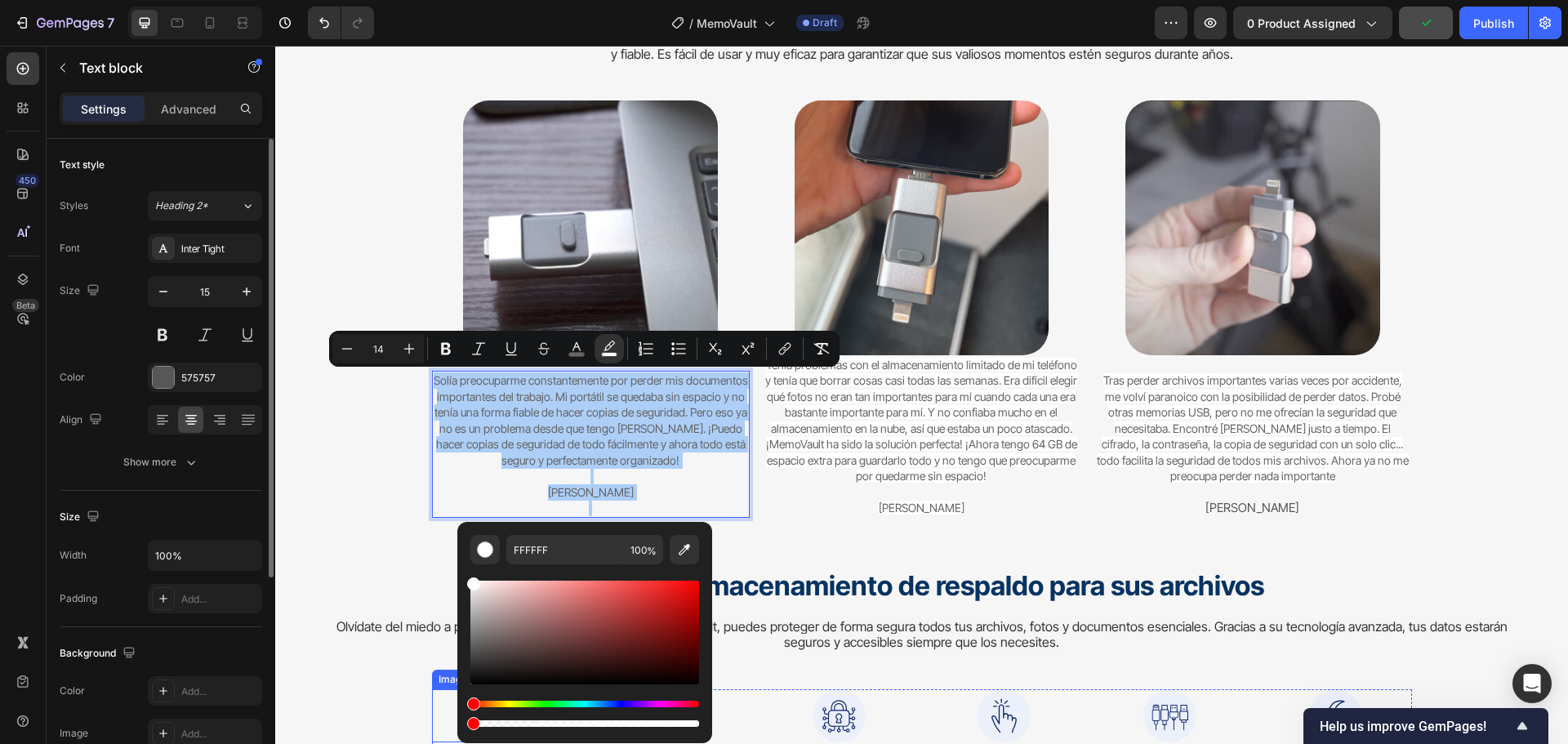
drag, startPoint x: 907, startPoint y: 767, endPoint x: 443, endPoint y: 713, distance: 467.1
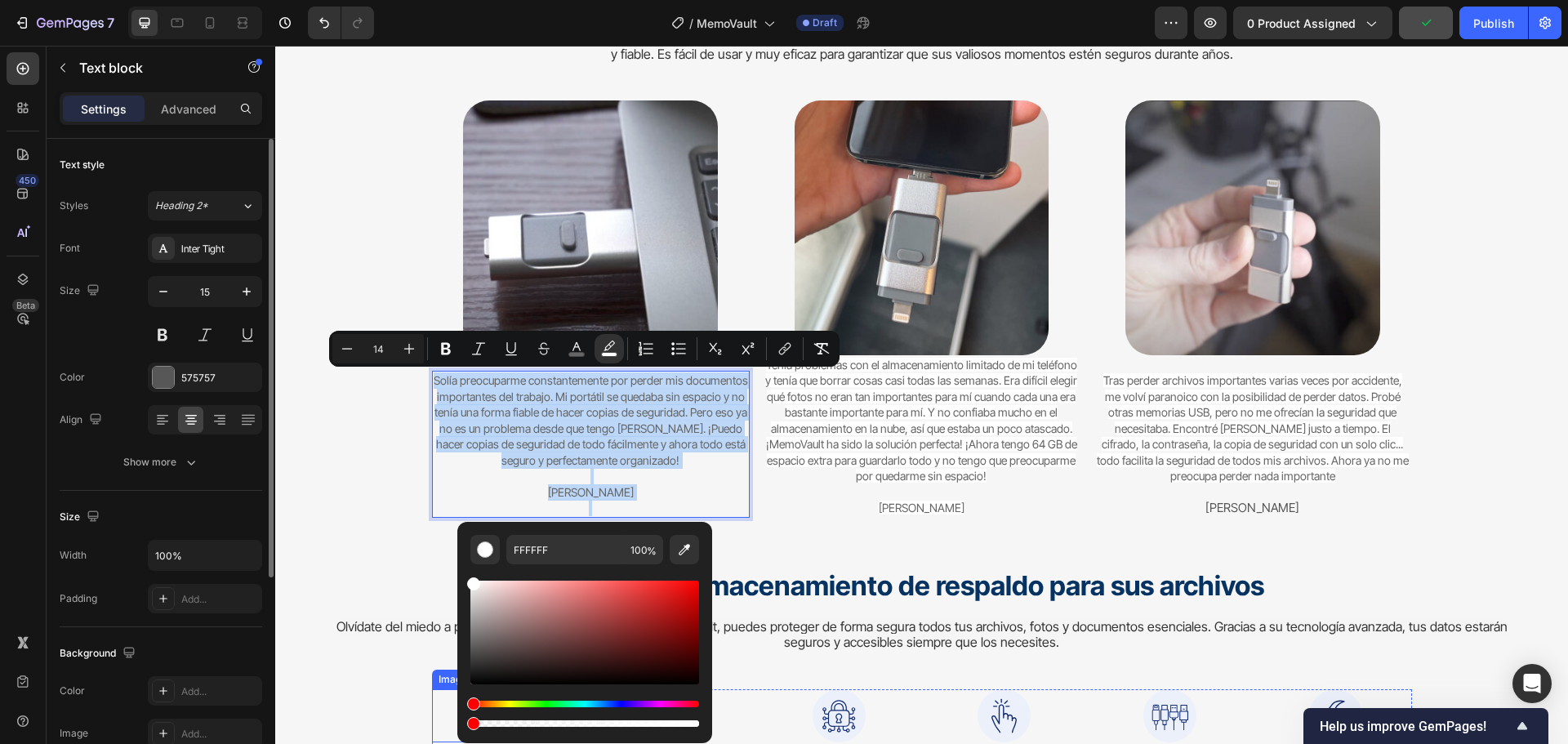
type input "0"
click at [620, 509] on p "Solía ​​preocuparme constantemente por perder mis documentos importantes del tr…" at bounding box center [590, 443] width 314 height 143
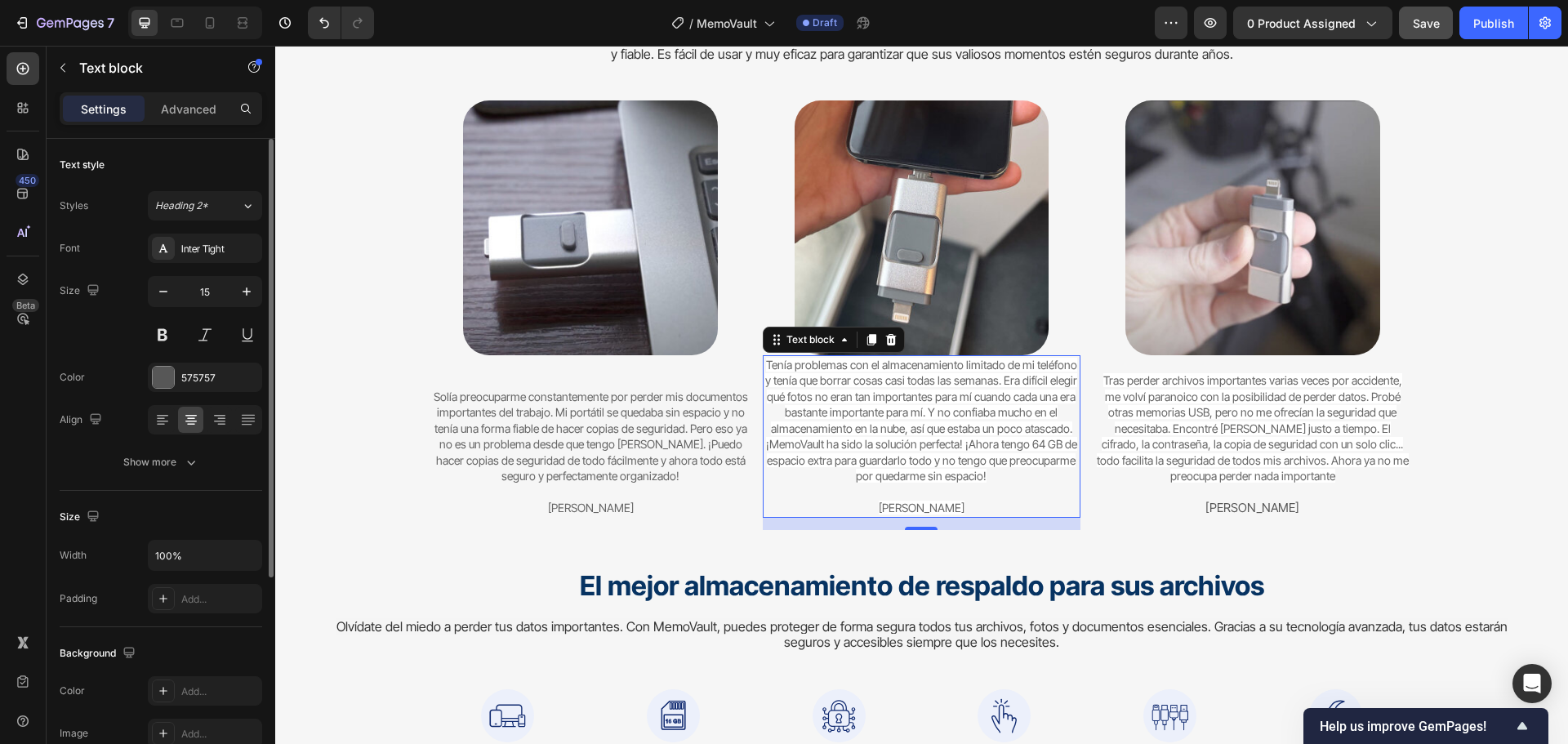
click at [946, 443] on span "Tenía problemas con el almacenamiento limitado de mi teléfono y tenía que borra…" at bounding box center [921, 420] width 311 height 126
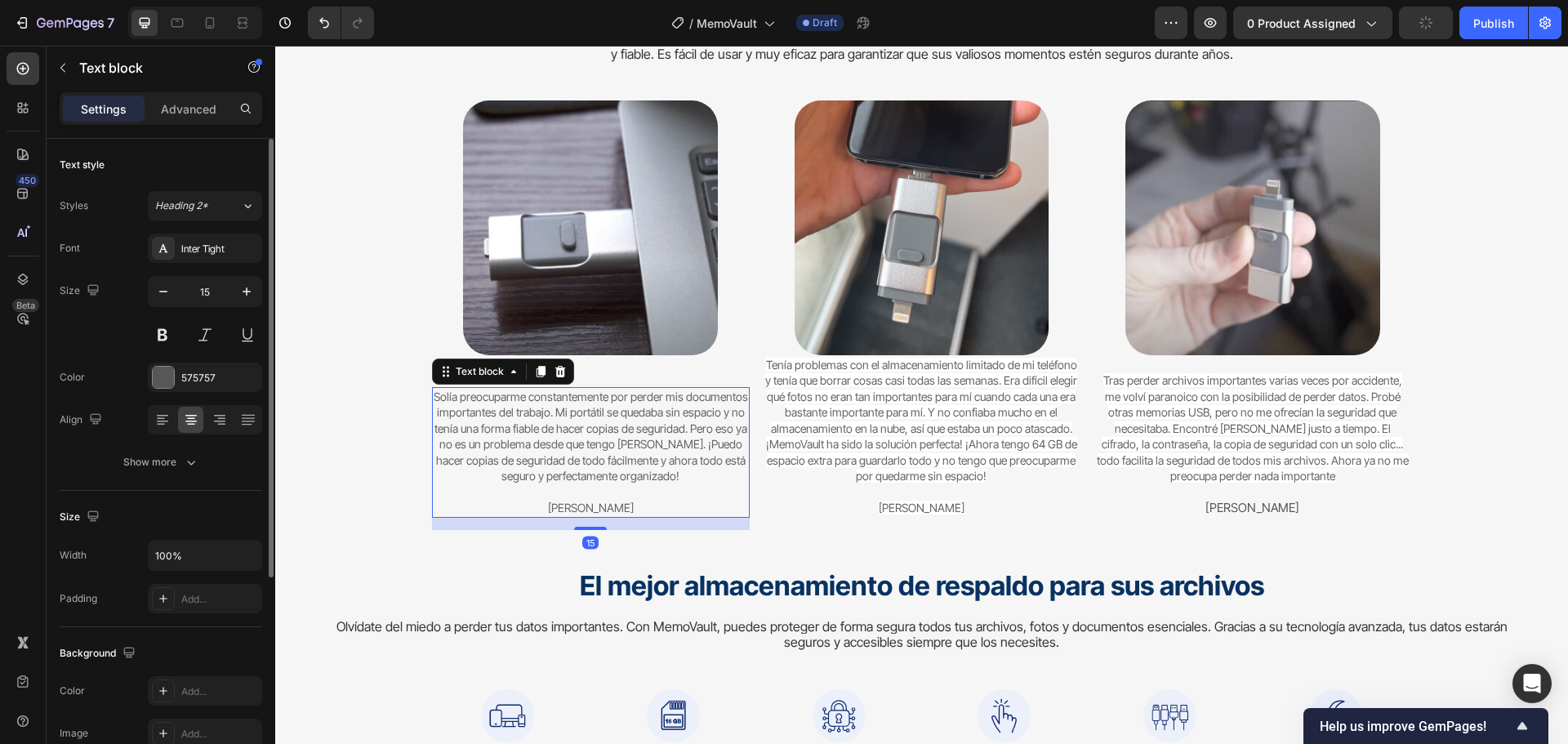
click at [599, 437] on span "Solía ​​preocuparme constantemente por perder mis documentos importantes del tr…" at bounding box center [590, 436] width 314 height 94
click at [896, 427] on span "Tenía problemas con el almacenamiento limitado de mi teléfono y tenía que borra…" at bounding box center [921, 420] width 311 height 126
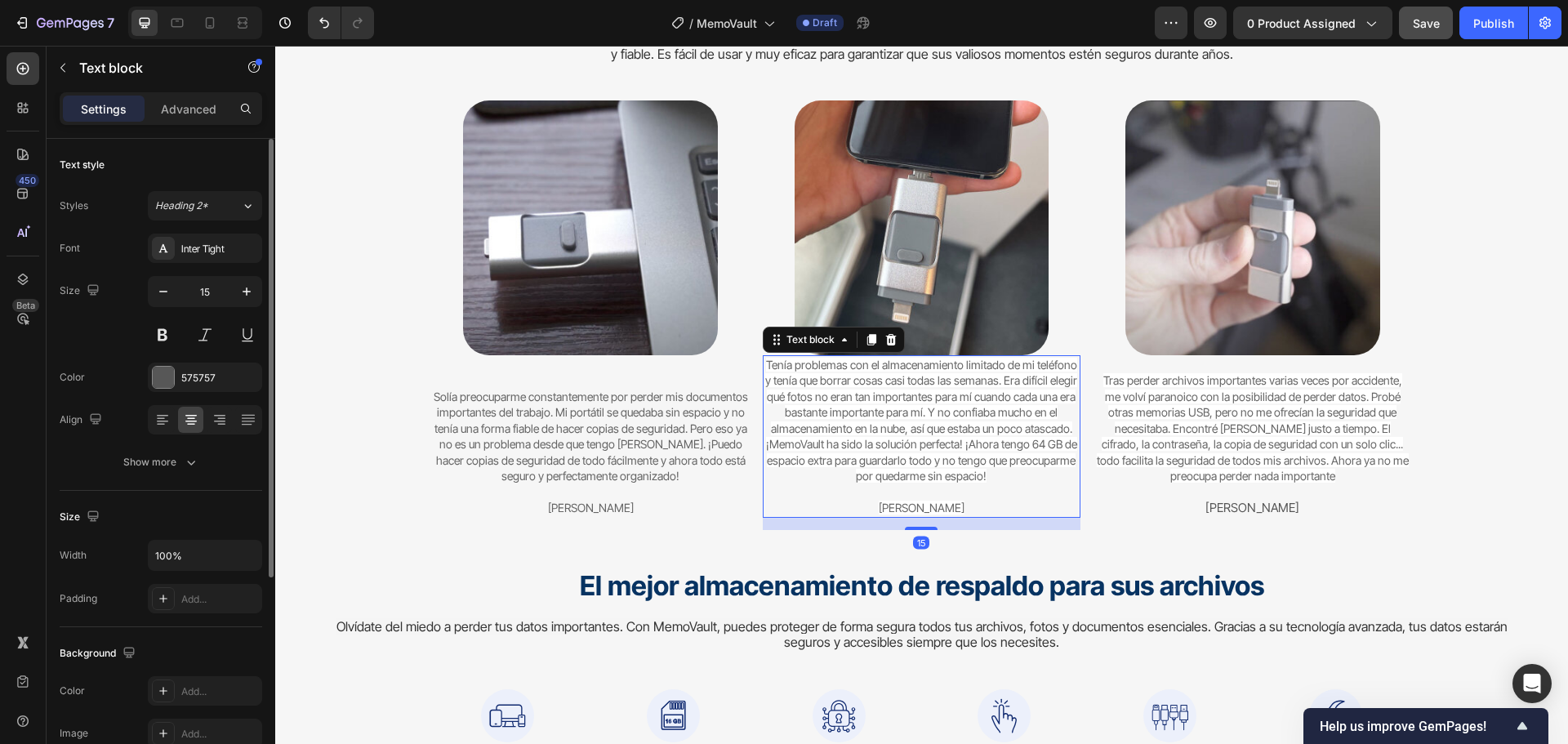
click at [897, 427] on span "Tenía problemas con el almacenamiento limitado de mi teléfono y tenía que borra…" at bounding box center [921, 420] width 311 height 126
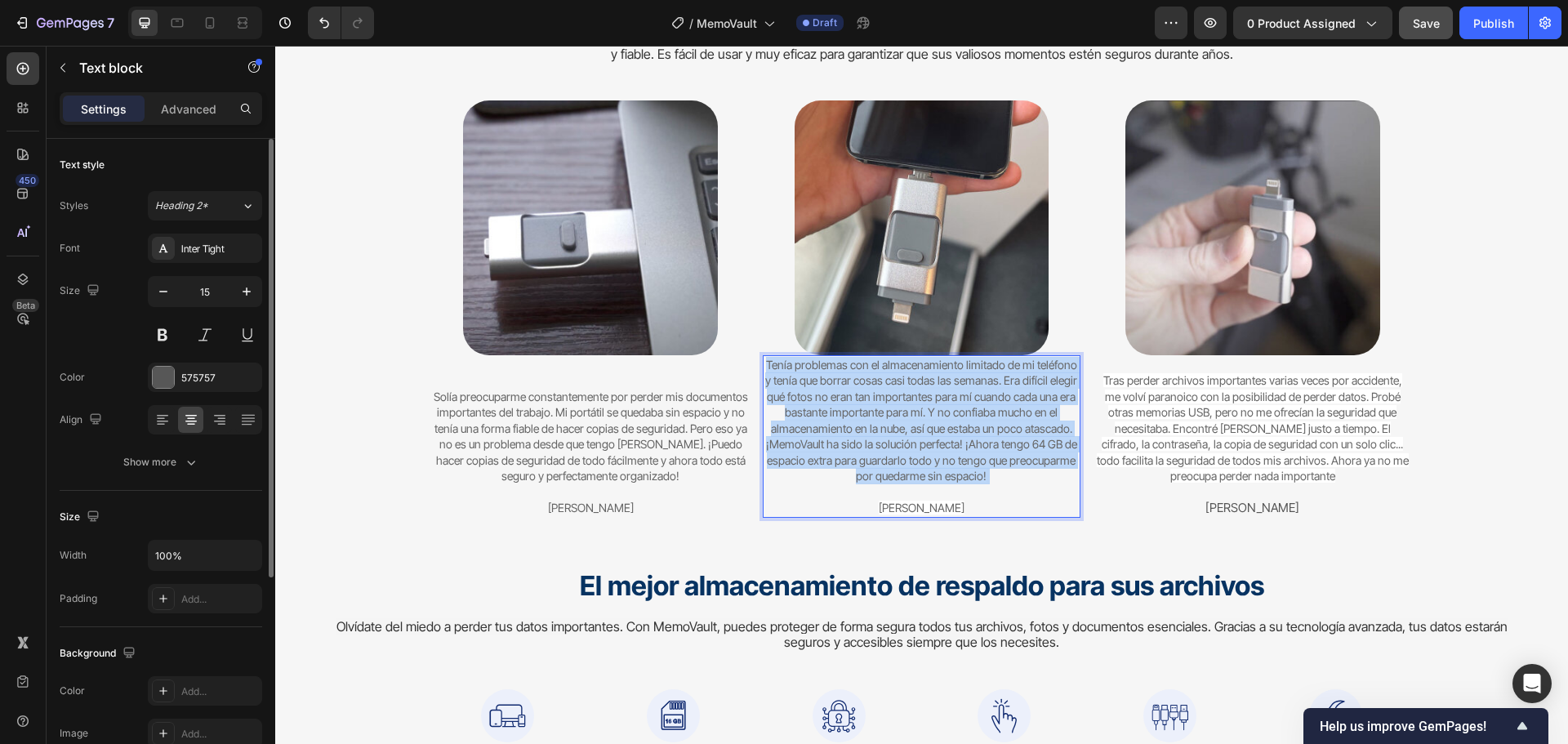
click at [897, 427] on span "Tenía problemas con el almacenamiento limitado de mi teléfono y tenía que borra…" at bounding box center [921, 420] width 311 height 126
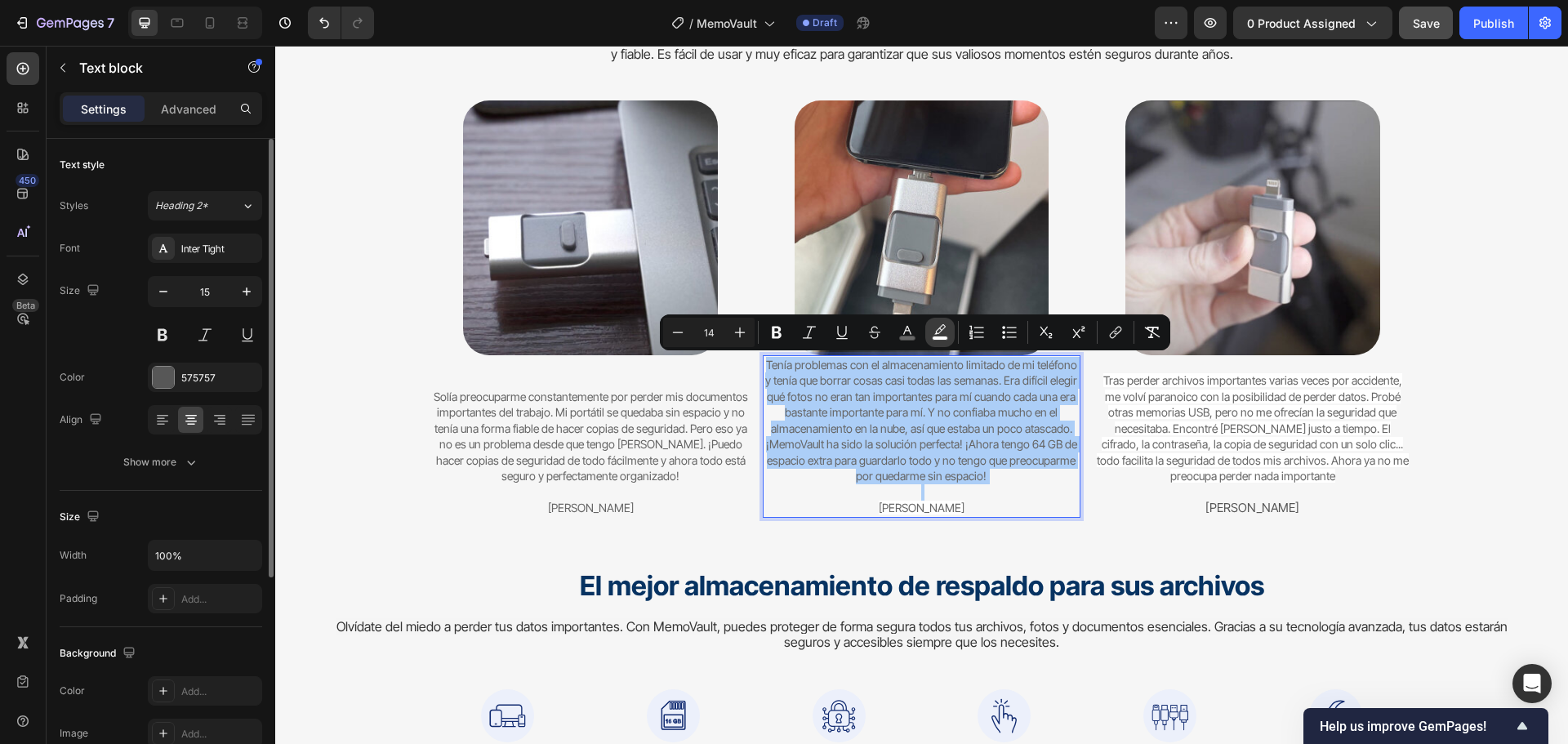
click at [941, 335] on icon "Editor contextual toolbar" at bounding box center [939, 332] width 16 height 16
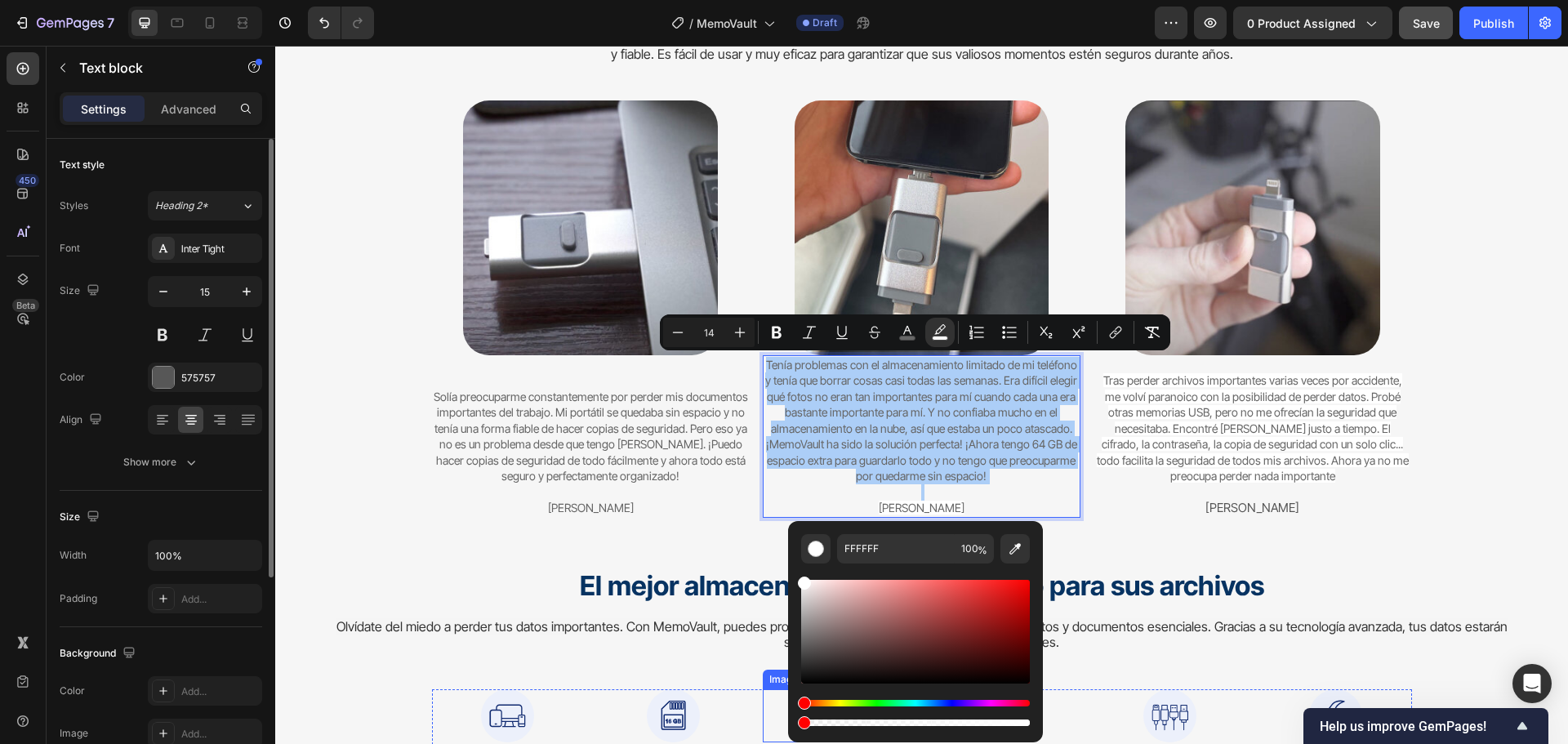
drag, startPoint x: 1278, startPoint y: 765, endPoint x: 785, endPoint y: 716, distance: 495.4
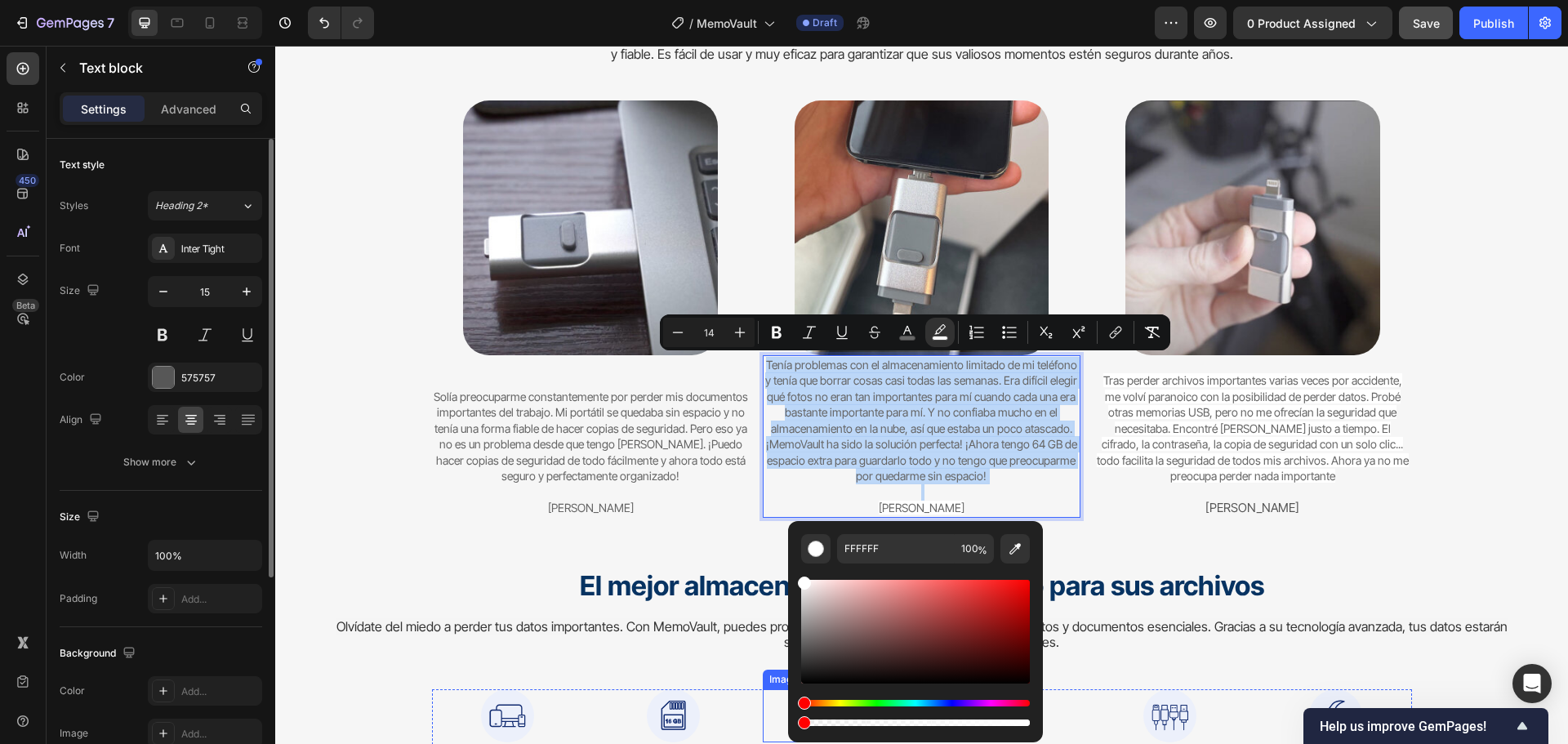
type input "0"
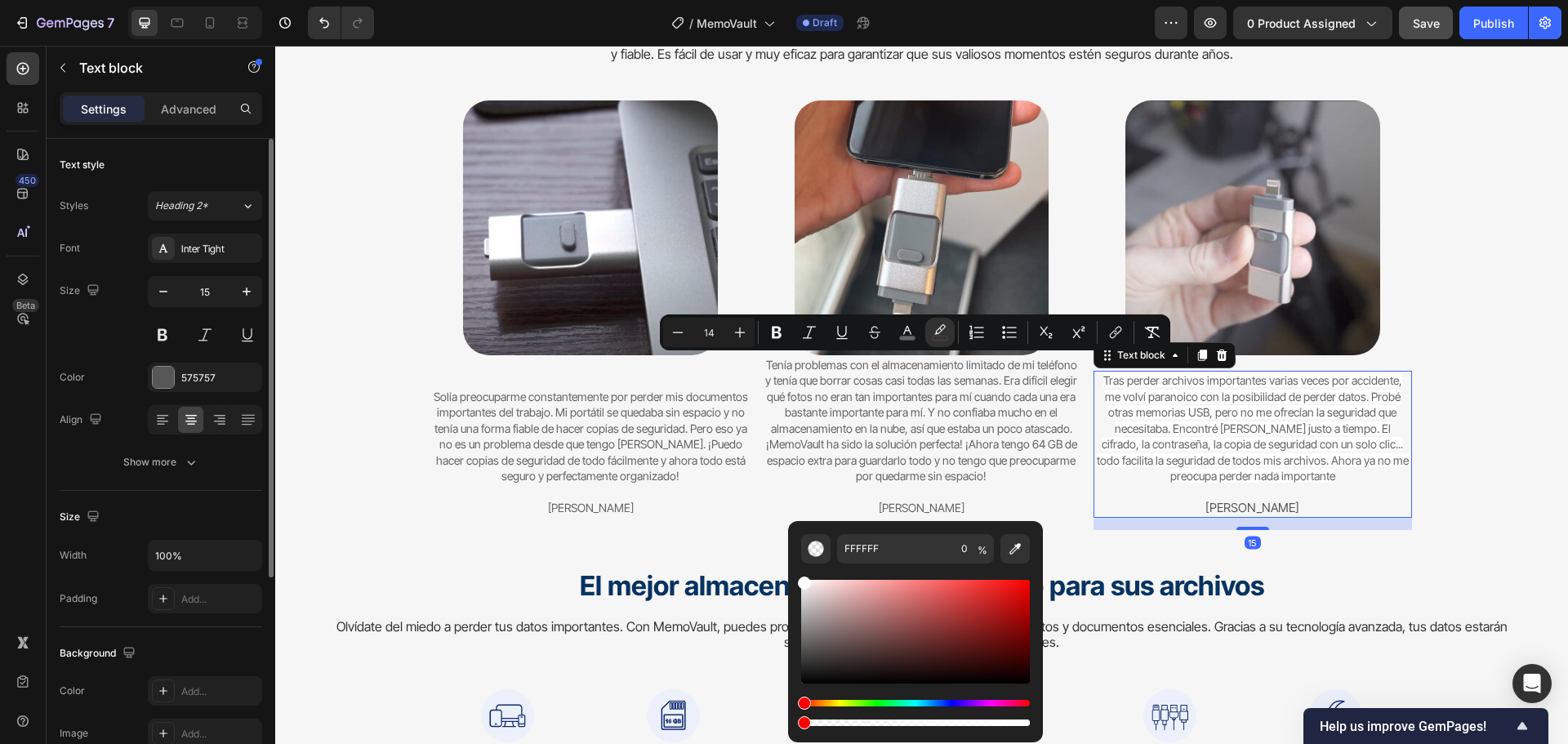
click at [1265, 421] on span "Tras perder archivos importantes varias veces por accidente, me volví paranoico…" at bounding box center [1253, 428] width 311 height 110
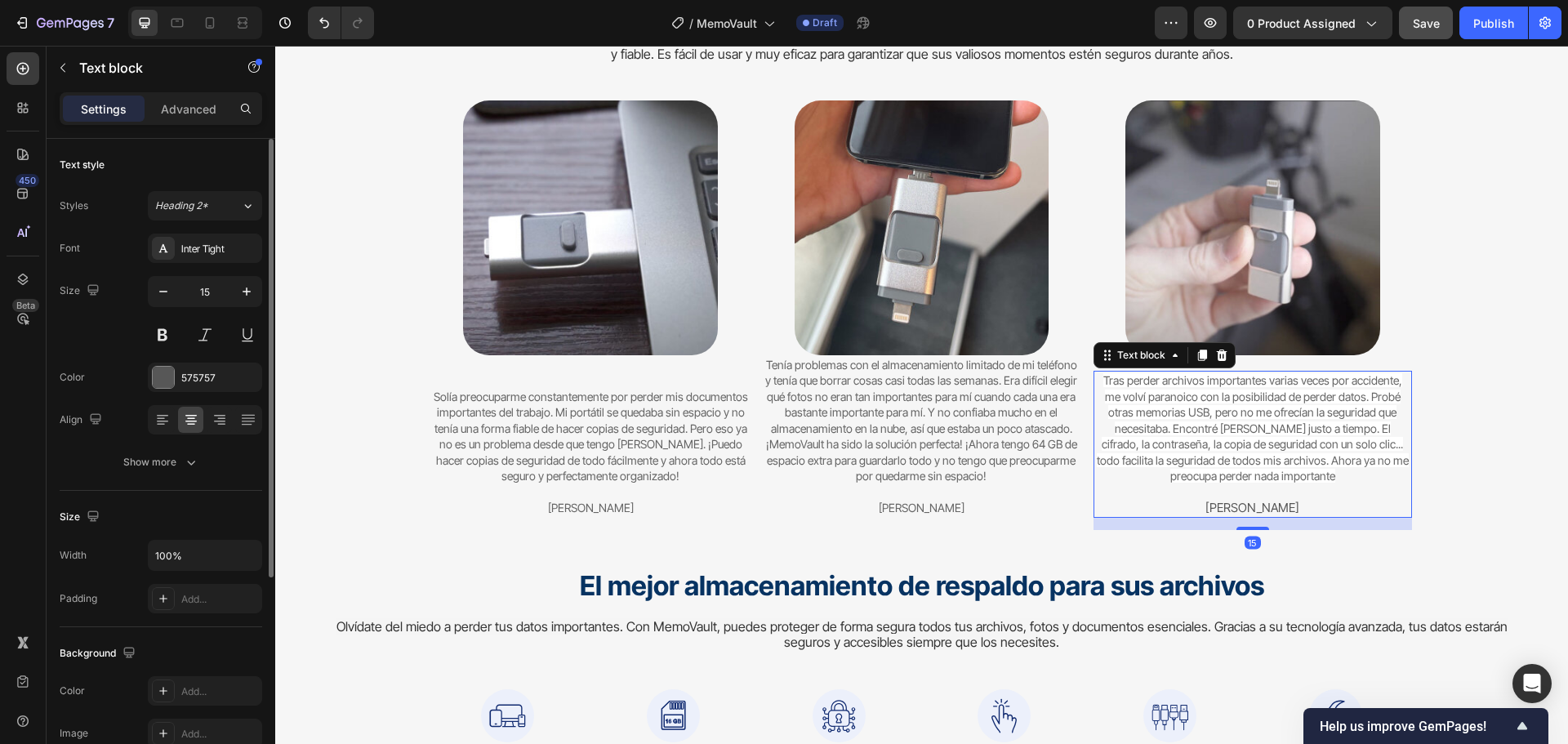
click at [1265, 421] on span "Tras perder archivos importantes varias veces por accidente, me volví paranoico…" at bounding box center [1253, 428] width 311 height 110
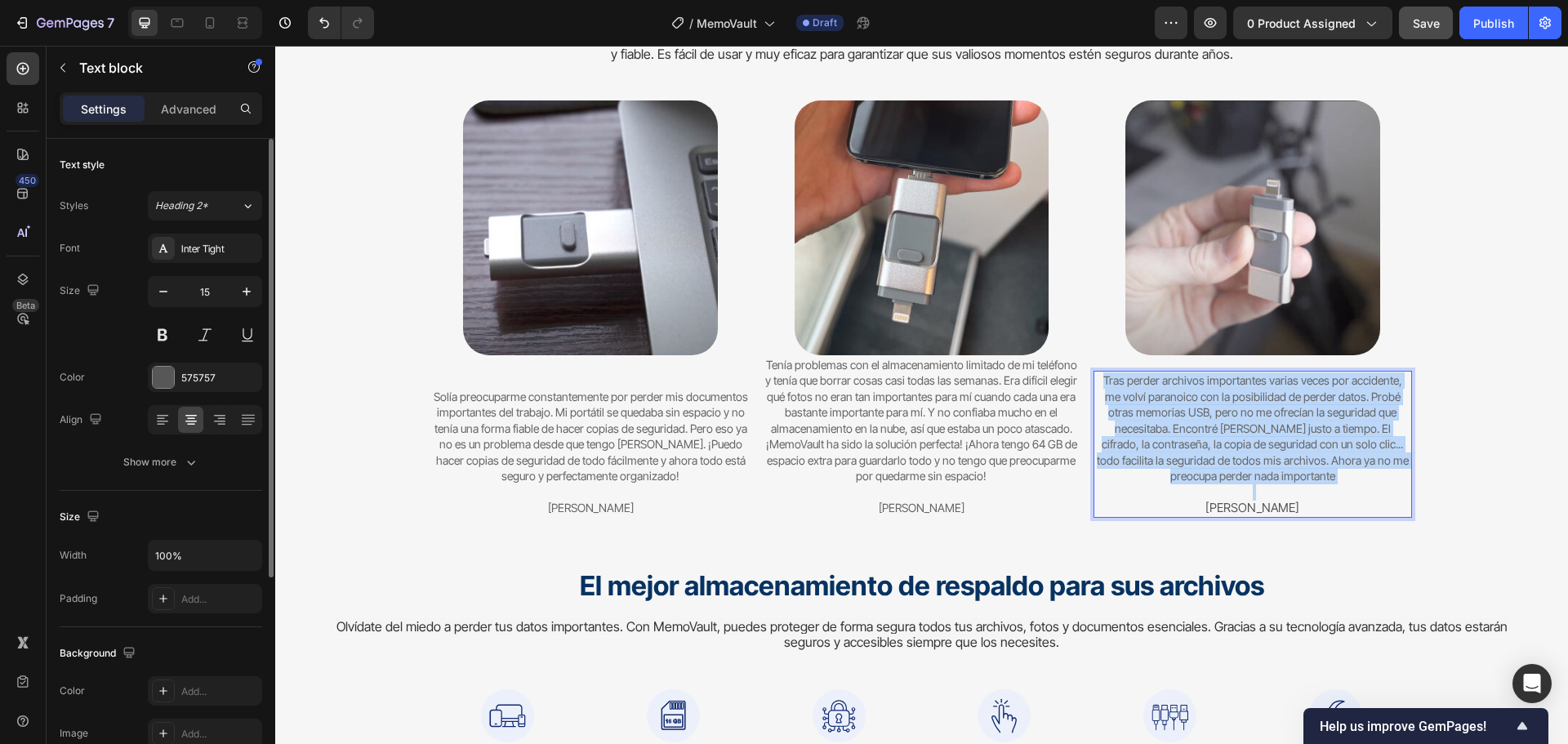
click at [1265, 421] on span "Tras perder archivos importantes varias veces por accidente, me volví paranoico…" at bounding box center [1253, 428] width 311 height 110
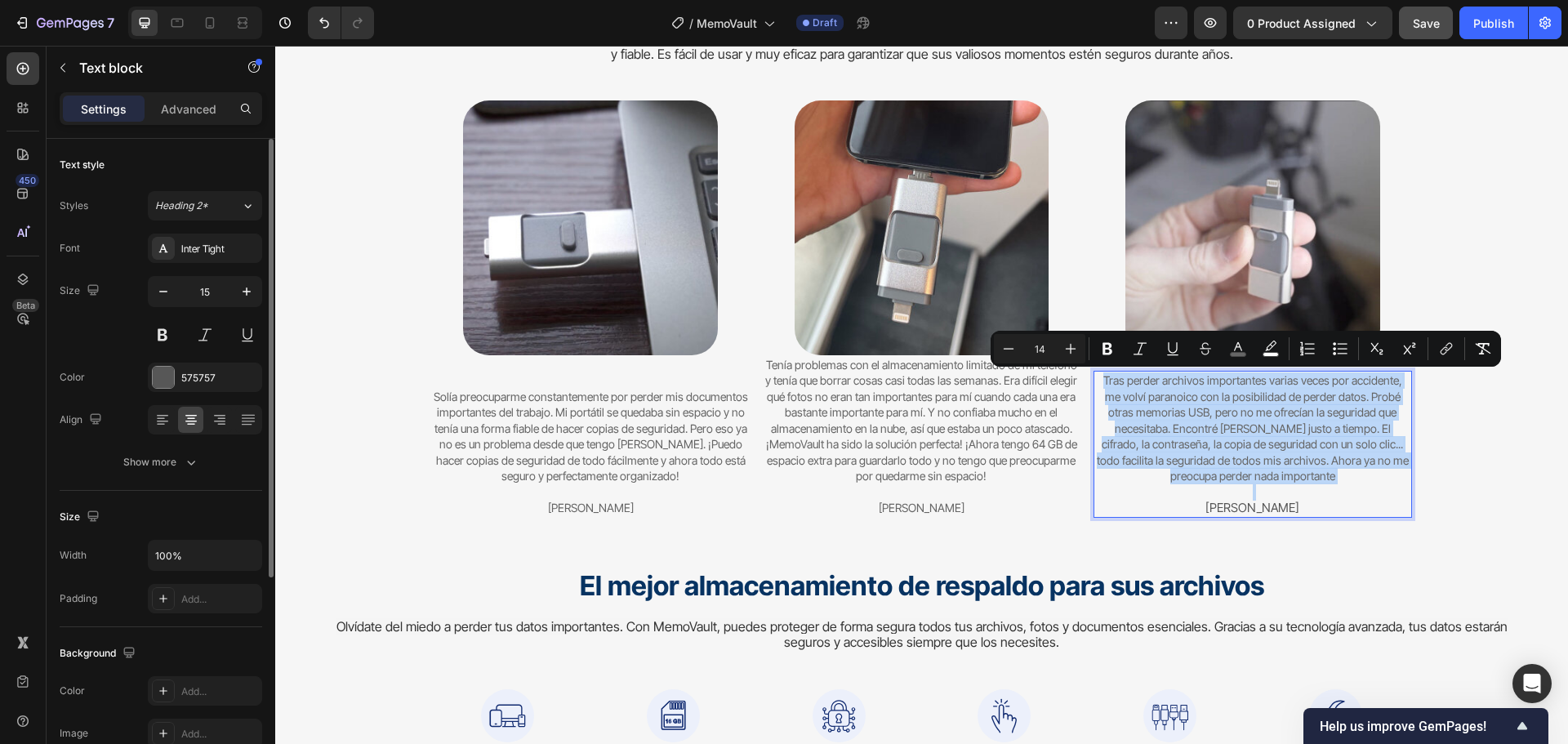
click at [1265, 421] on span "Tras perder archivos importantes varias veces por accidente, me volví paranoico…" at bounding box center [1253, 428] width 311 height 110
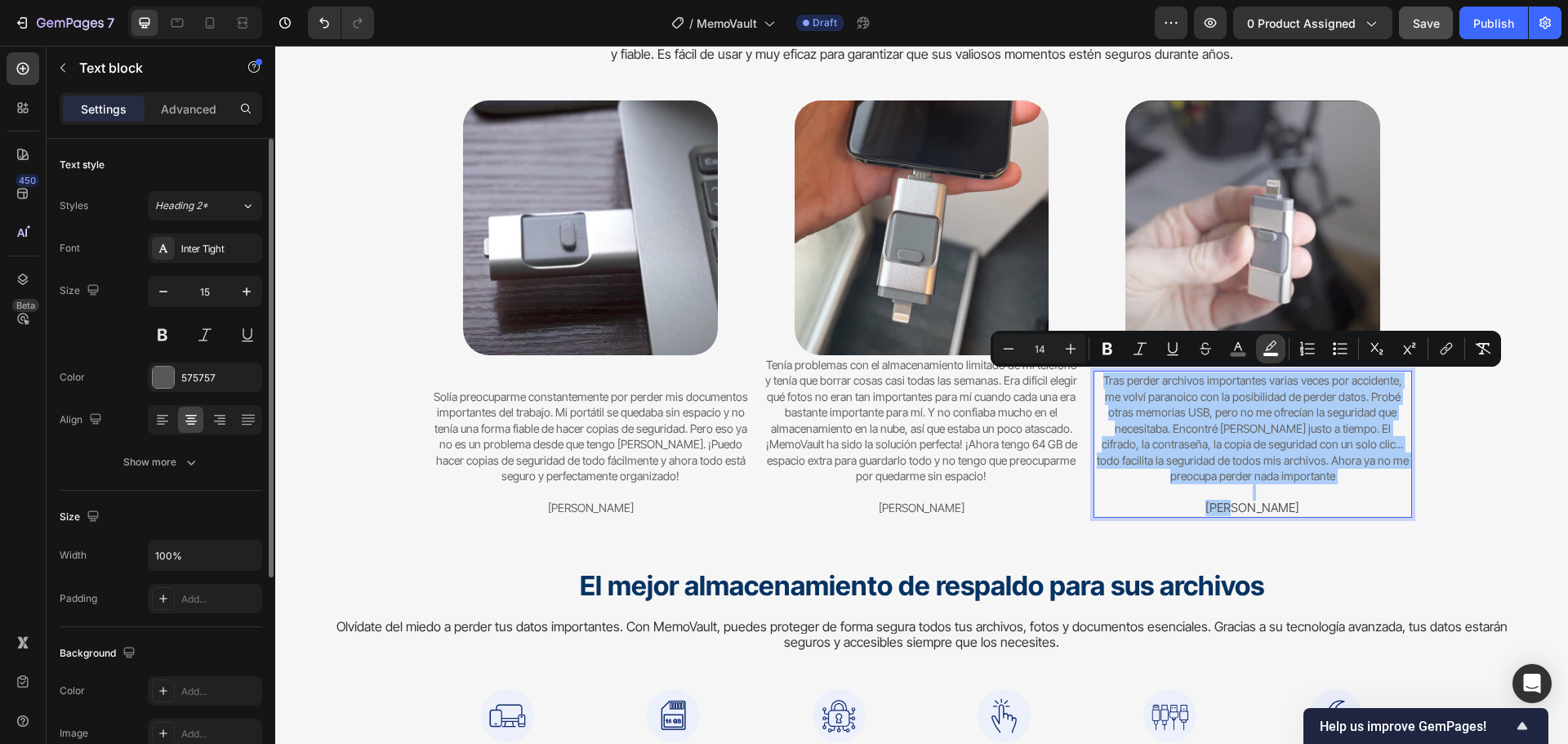
click at [1268, 350] on icon "Editor contextual toolbar" at bounding box center [1271, 345] width 12 height 10
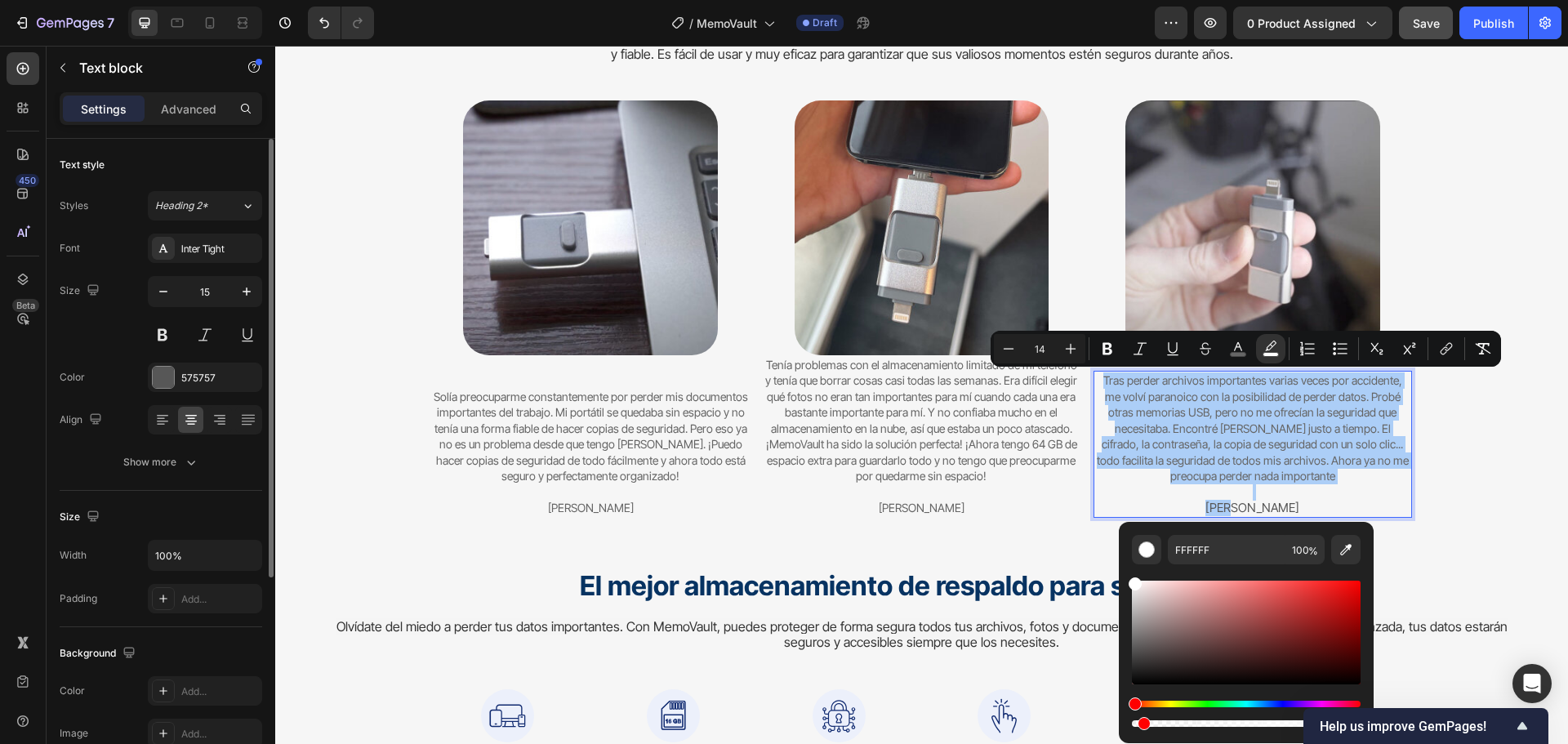
drag, startPoint x: 1560, startPoint y: 768, endPoint x: 1106, endPoint y: 725, distance: 456.0
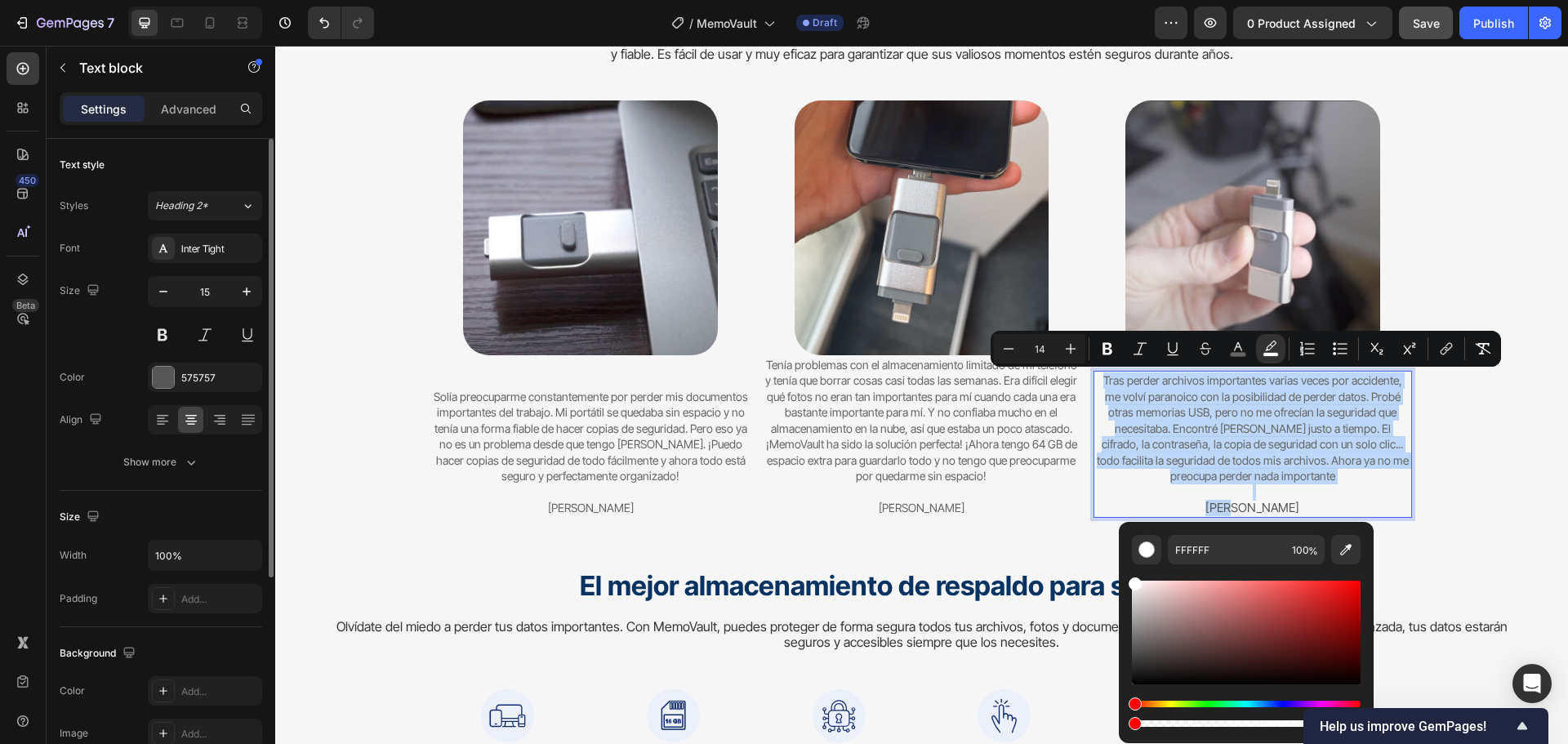
type input "0"
click at [1492, 417] on div "Del caos a la paz mental Heading Cambiando la forma en que las personas protege…" at bounding box center [921, 689] width 1195 height 1492
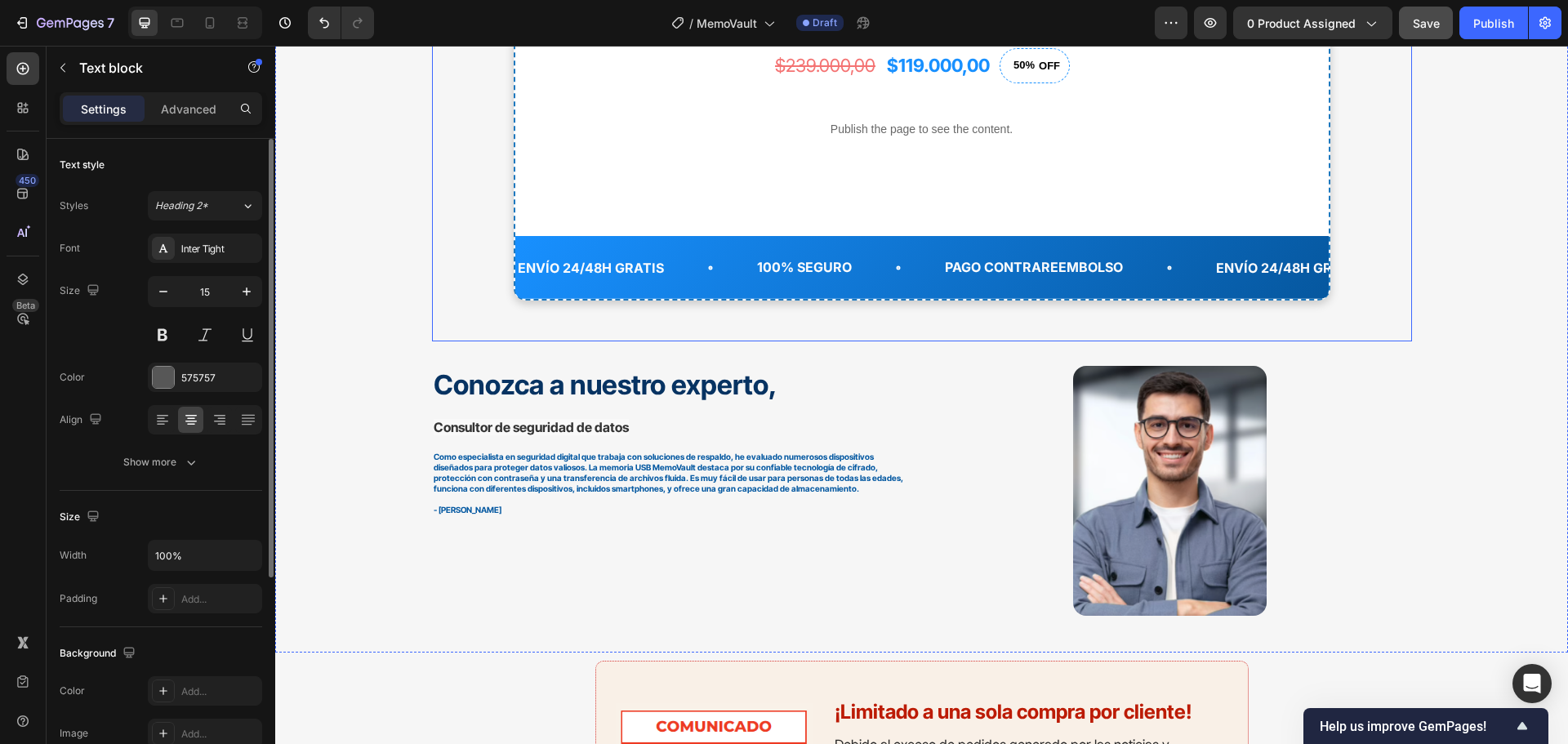
scroll to position [6968, 0]
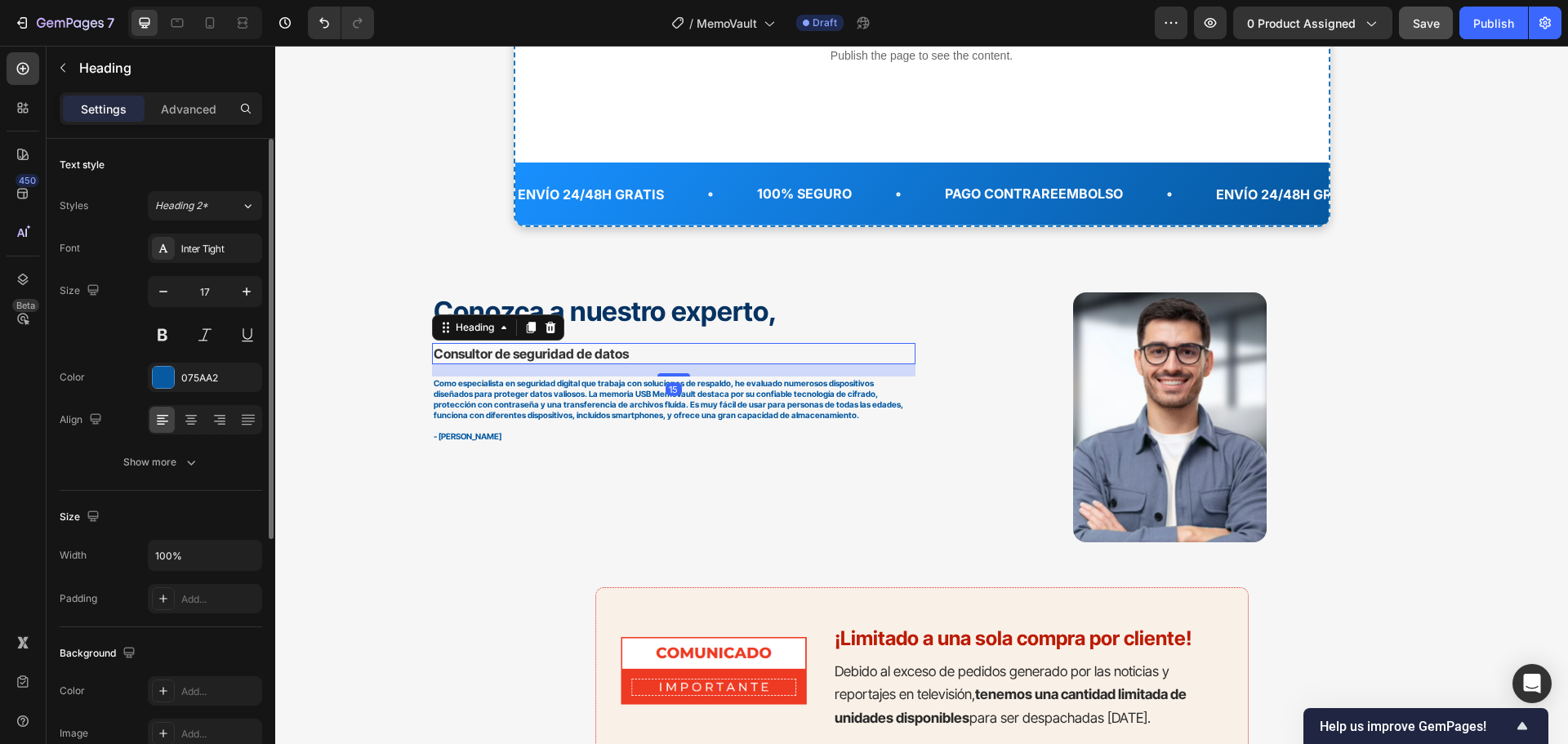
click at [574, 352] on span "Consultor de seguridad de datos" at bounding box center [531, 353] width 195 height 16
click at [249, 299] on icon "button" at bounding box center [246, 291] width 16 height 16
drag, startPoint x: 5, startPoint y: 241, endPoint x: 243, endPoint y: 286, distance: 242.2
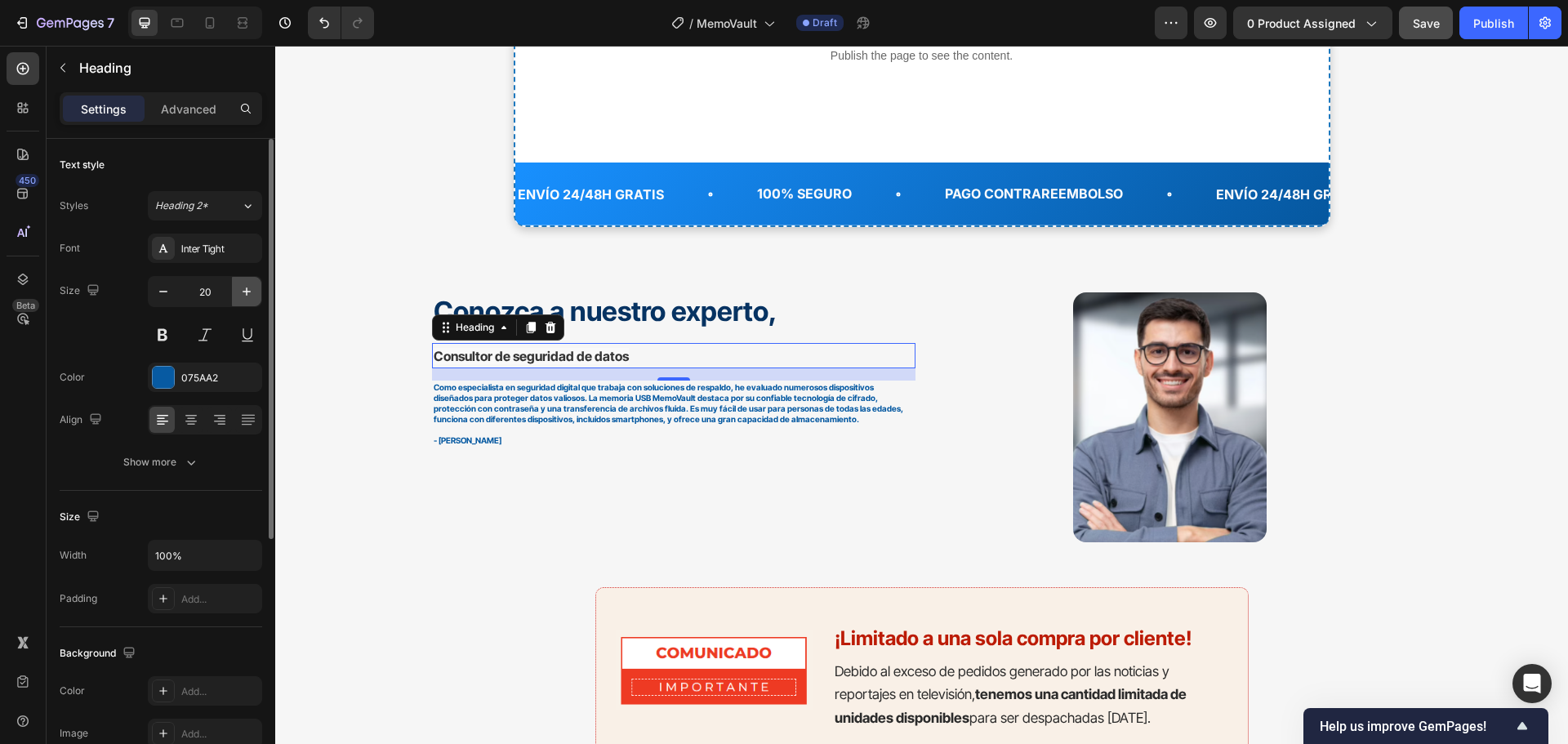
click at [243, 286] on icon "button" at bounding box center [246, 291] width 16 height 16
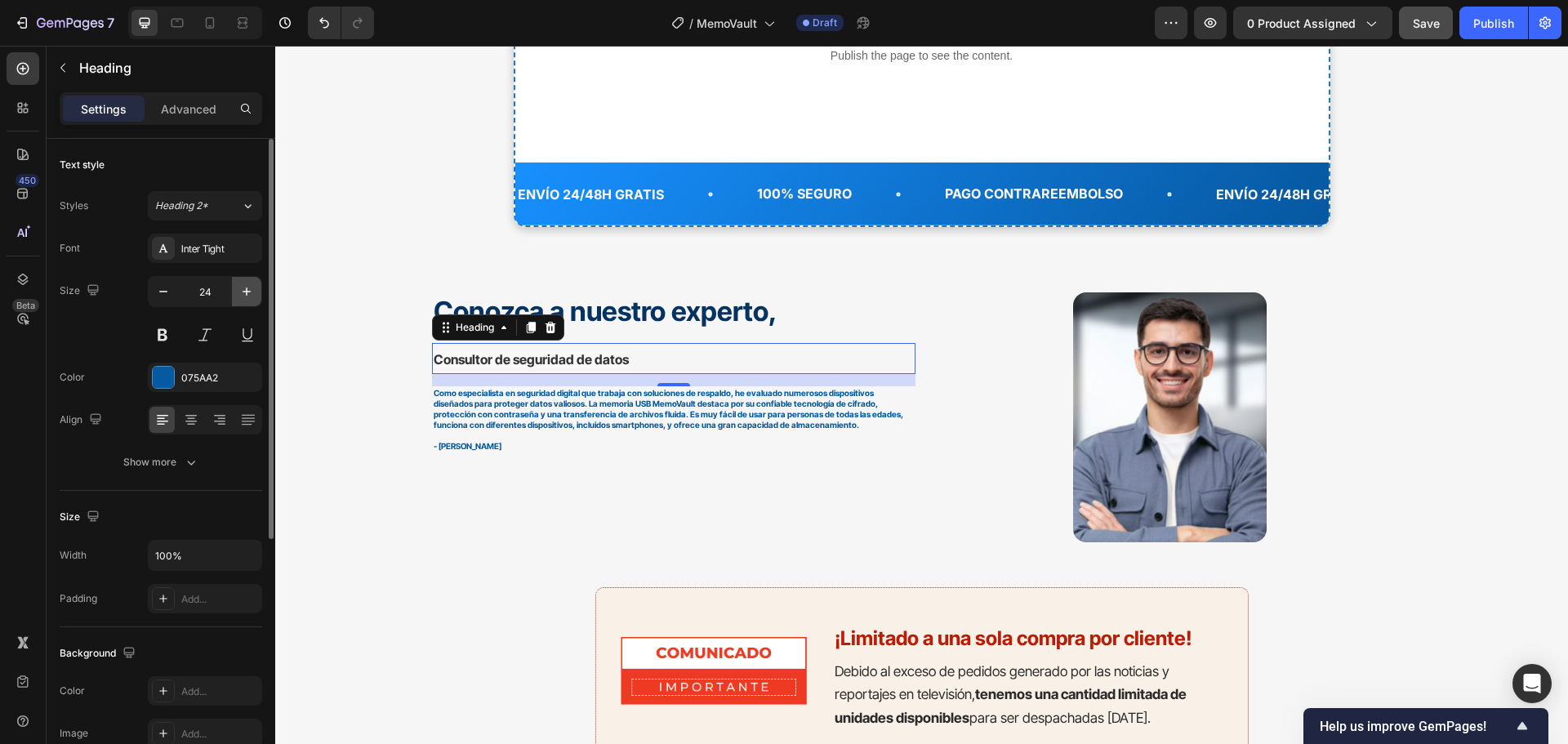
click at [243, 286] on icon "button" at bounding box center [246, 291] width 16 height 16
type input "25"
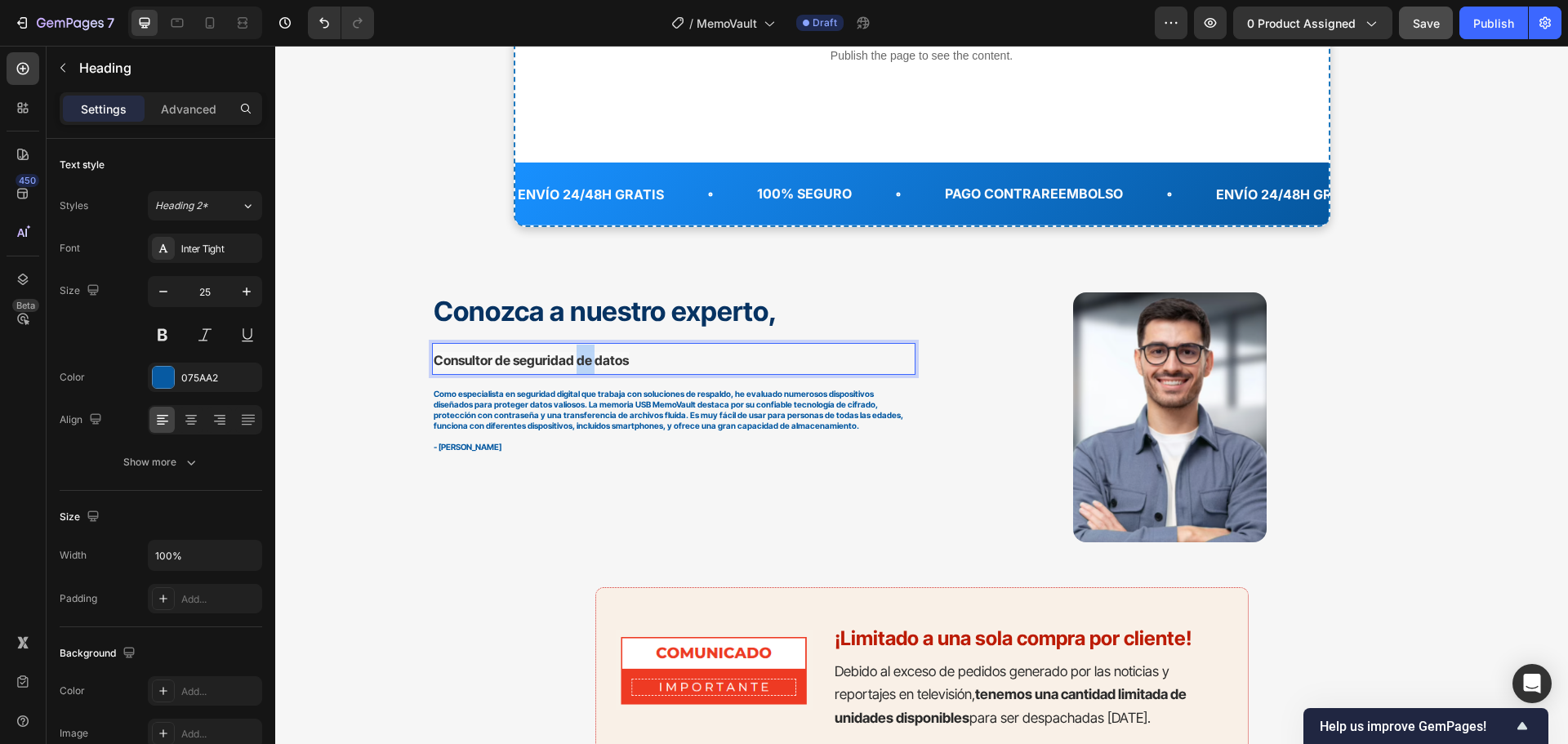
click at [573, 365] on span "Consultor de seguridad de datos" at bounding box center [531, 360] width 195 height 16
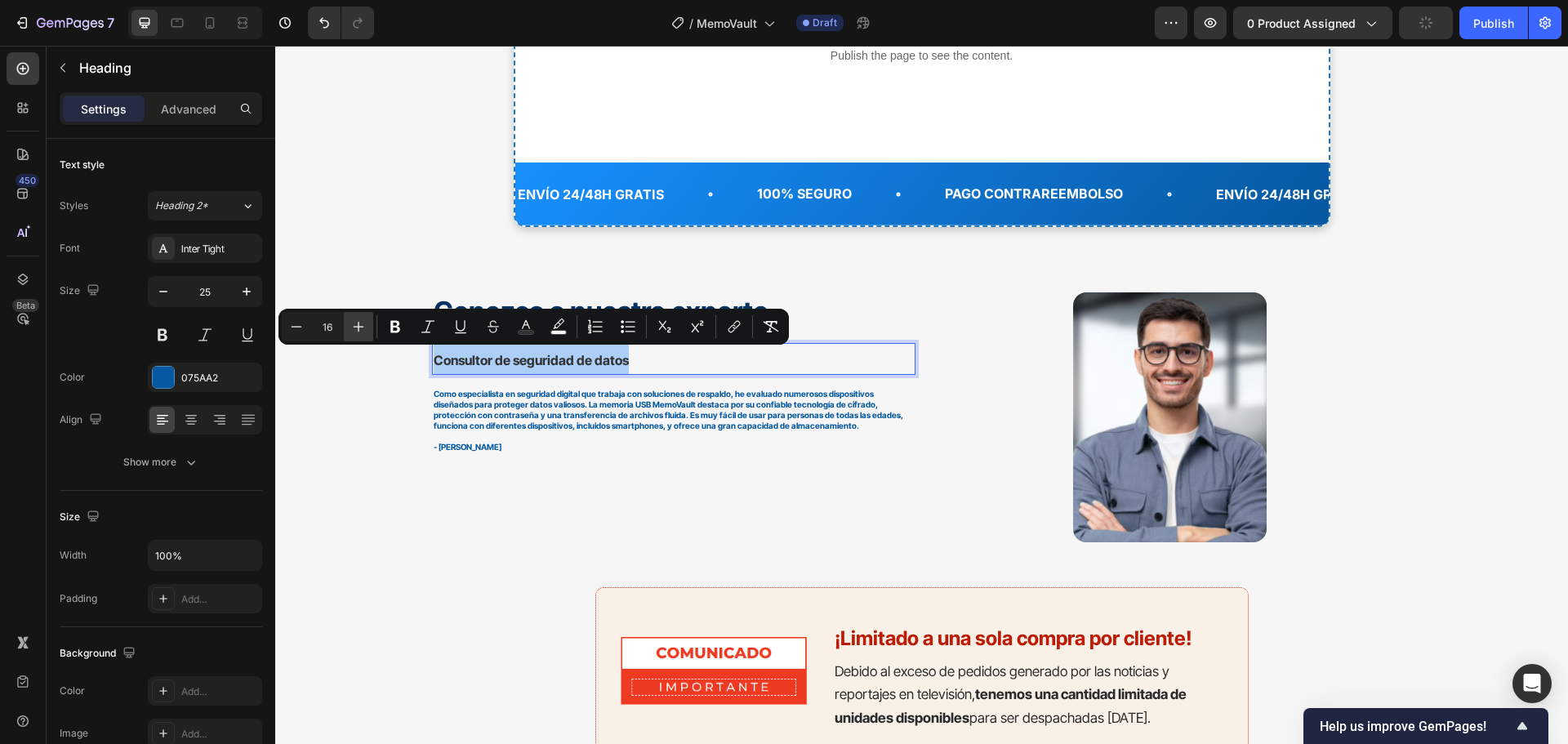
click at [361, 329] on icon "Editor contextual toolbar" at bounding box center [358, 326] width 16 height 16
type input "20"
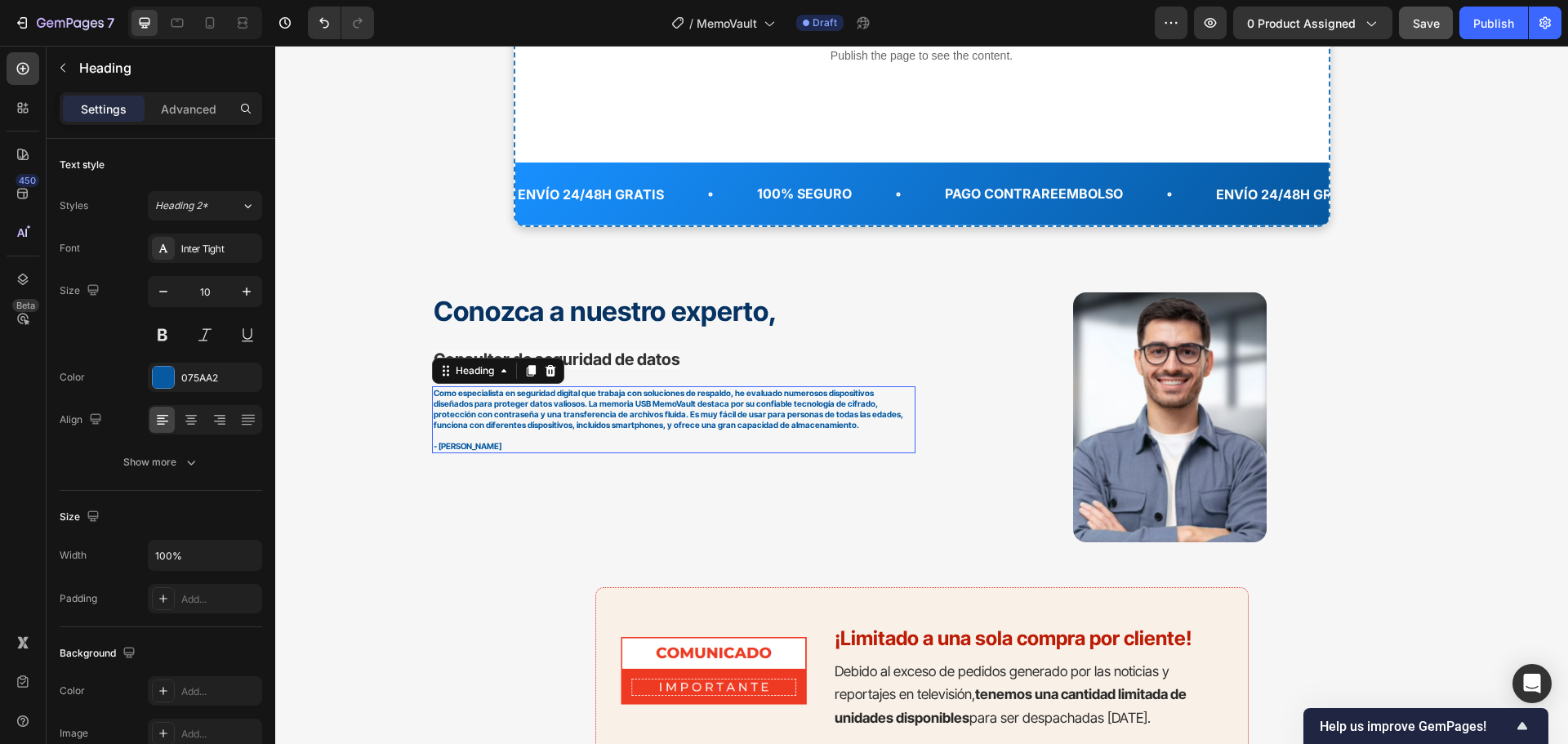
click at [843, 393] on h2 "Como especialista en seguridad digital que trabaja con soluciones de respaldo, …" at bounding box center [673, 420] width 484 height 67
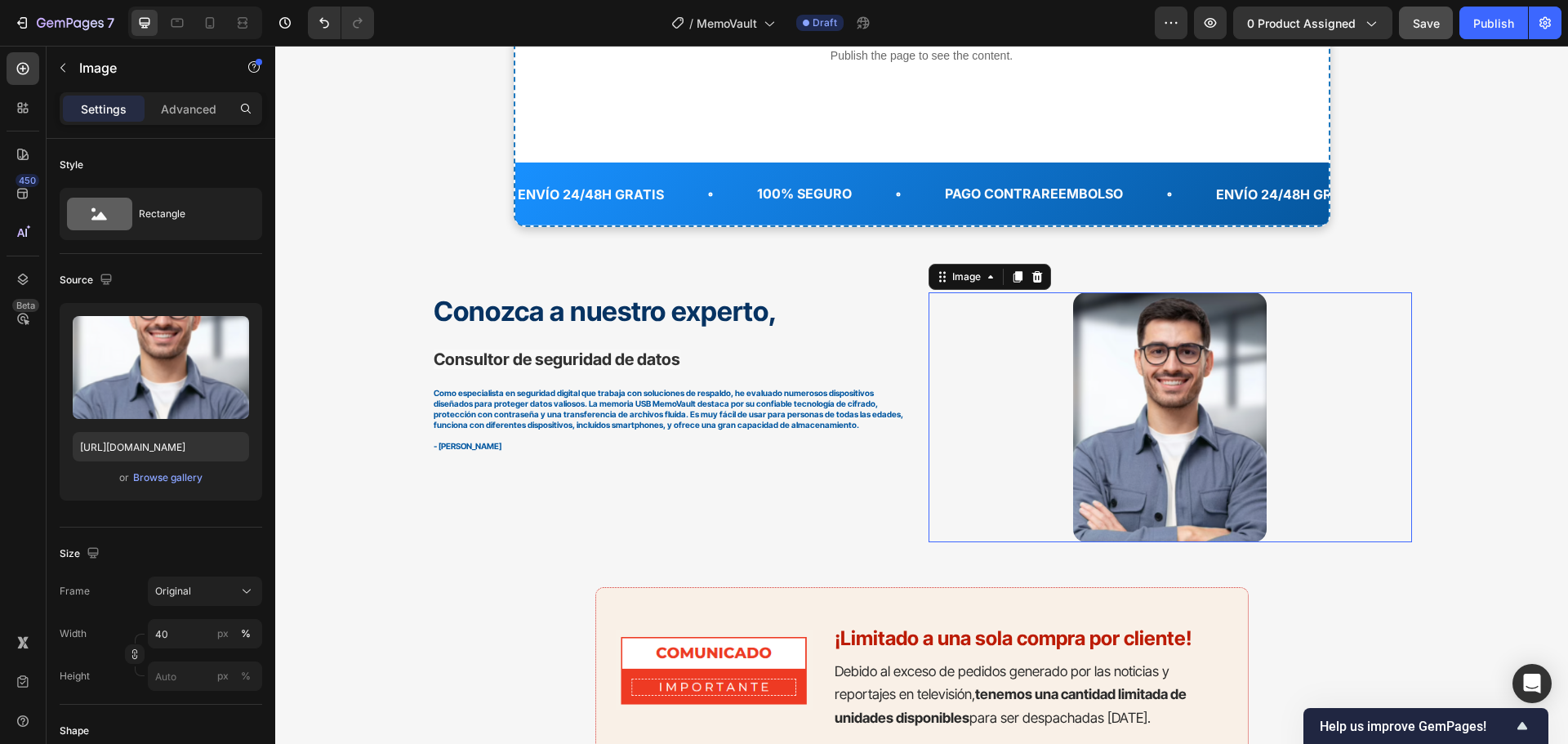
click at [1389, 338] on div at bounding box center [1170, 417] width 484 height 250
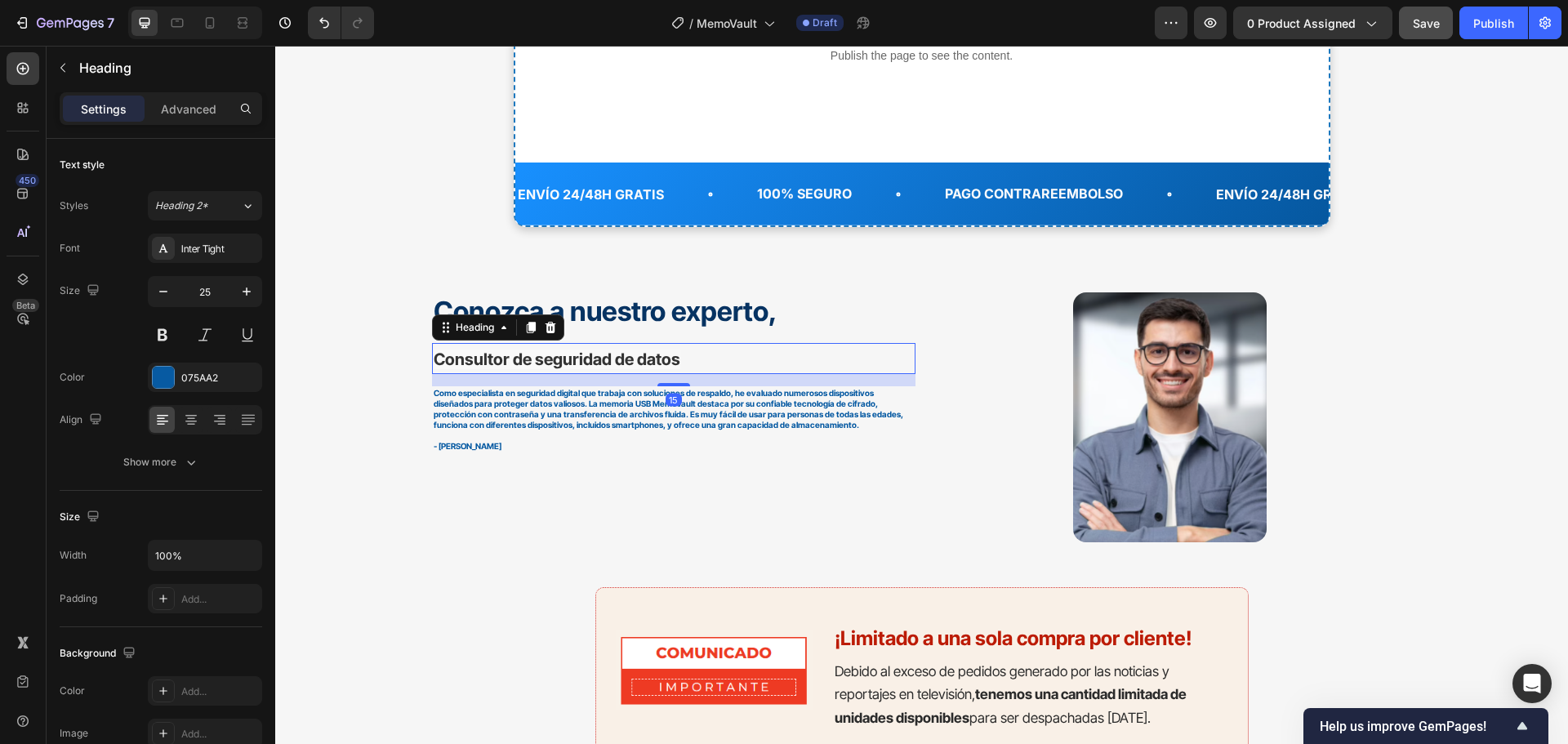
click at [599, 355] on span "Consultor de seguridad de datos" at bounding box center [557, 360] width 247 height 19
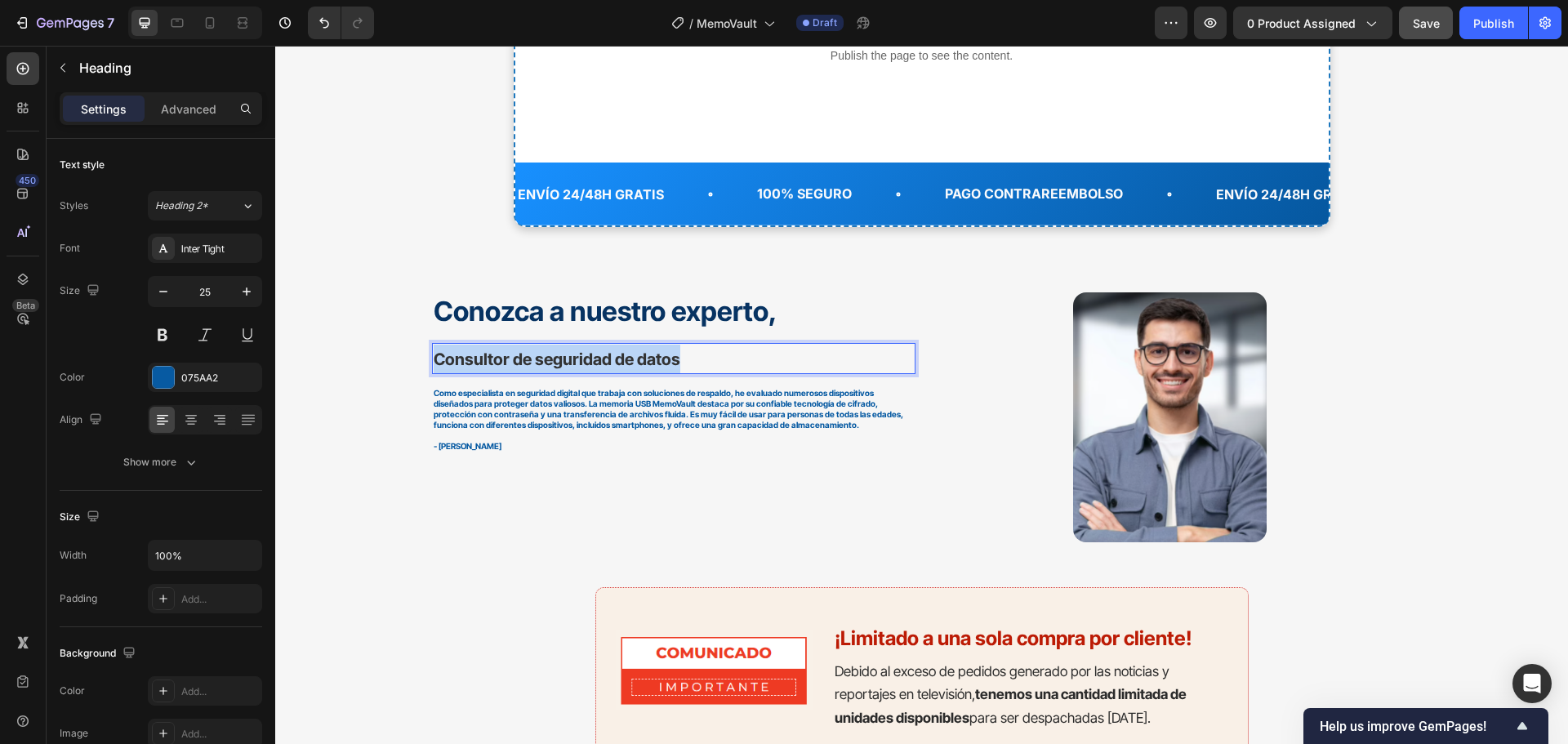
click at [599, 355] on span "Consultor de seguridad de datos" at bounding box center [557, 360] width 247 height 19
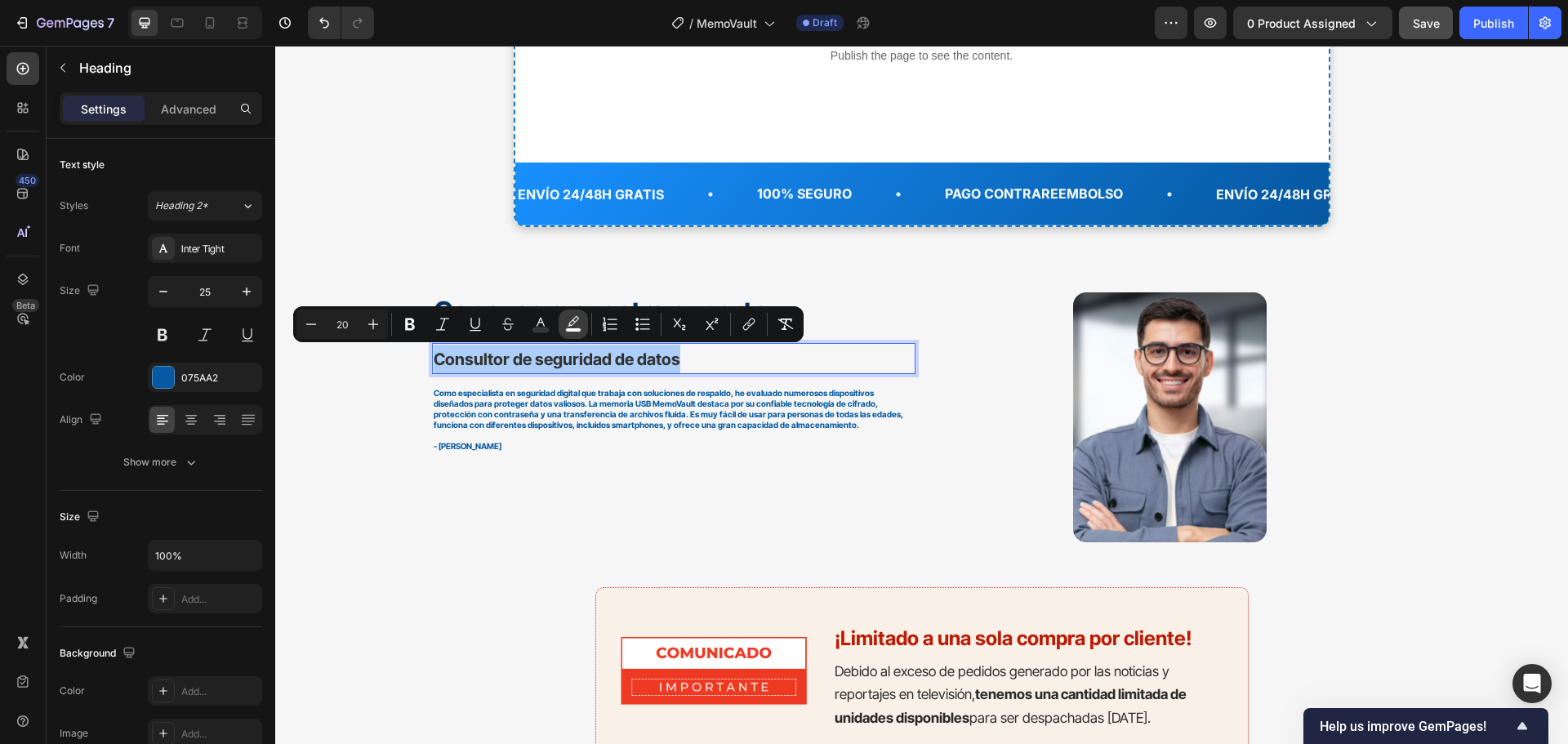
click at [576, 325] on icon "Editor contextual toolbar" at bounding box center [573, 324] width 16 height 16
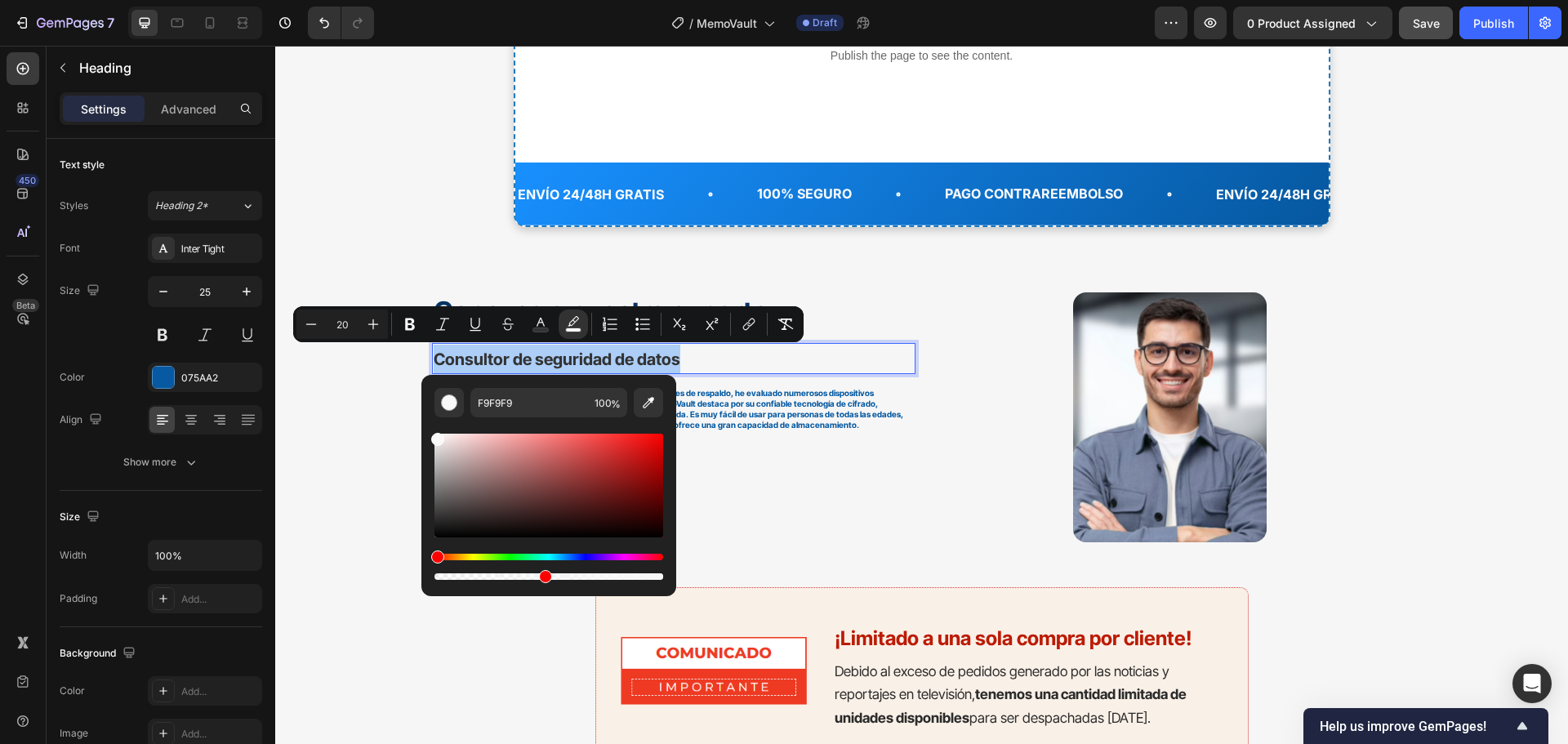
drag, startPoint x: 661, startPoint y: 578, endPoint x: 421, endPoint y: 589, distance: 240.3
click at [487, 586] on div "F9F9F9 100 %" at bounding box center [548, 485] width 255 height 221
drag, startPoint x: 421, startPoint y: 589, endPoint x: 483, endPoint y: 571, distance: 64.6
click at [483, 571] on div "F9F9F9 23 %" at bounding box center [548, 485] width 255 height 221
type input "0"
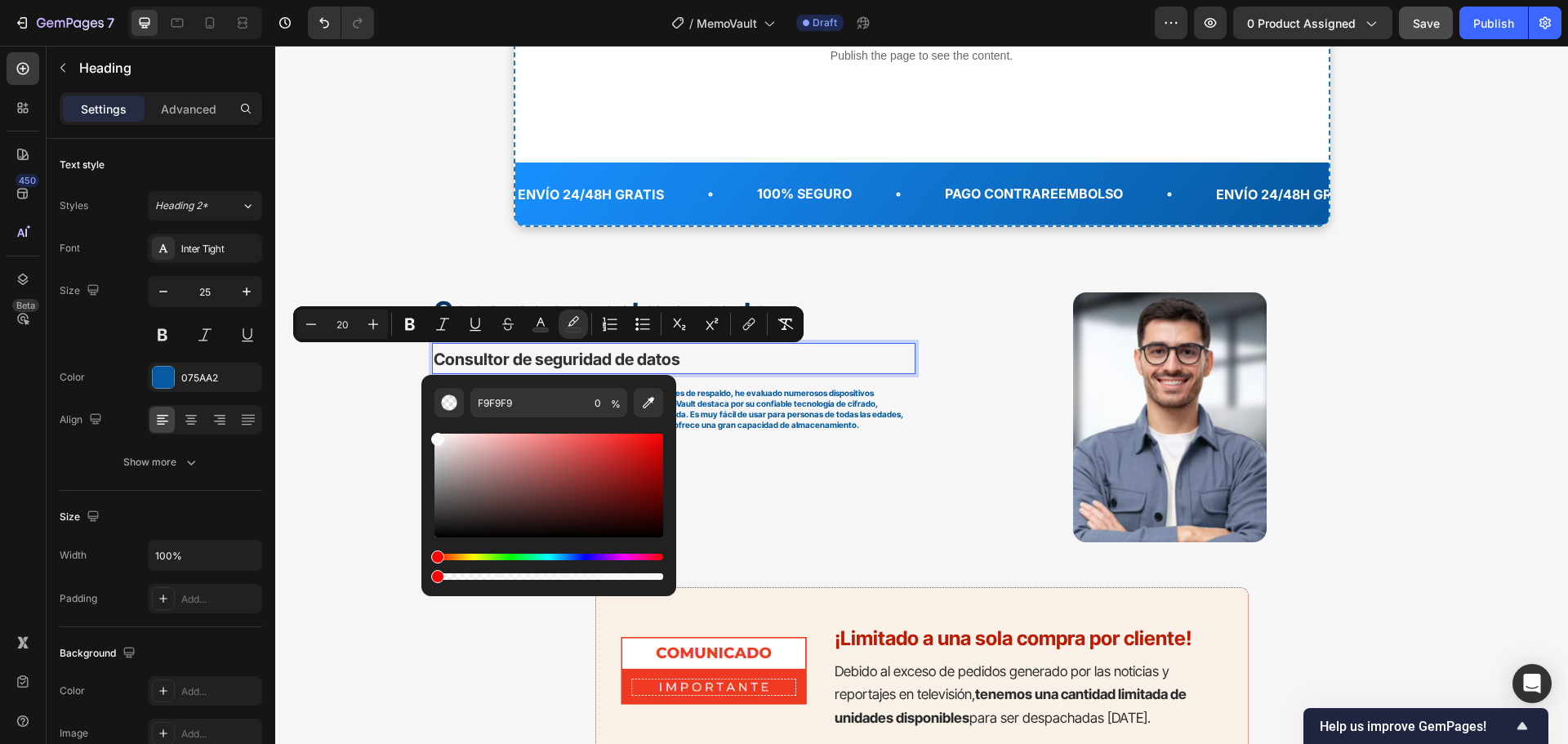
drag, startPoint x: 763, startPoint y: 621, endPoint x: 413, endPoint y: 583, distance: 352.1
click at [767, 517] on div "Conozca a nuestro experto, Heading Consultor de seguridad de datos Heading 15 C…" at bounding box center [673, 417] width 484 height 250
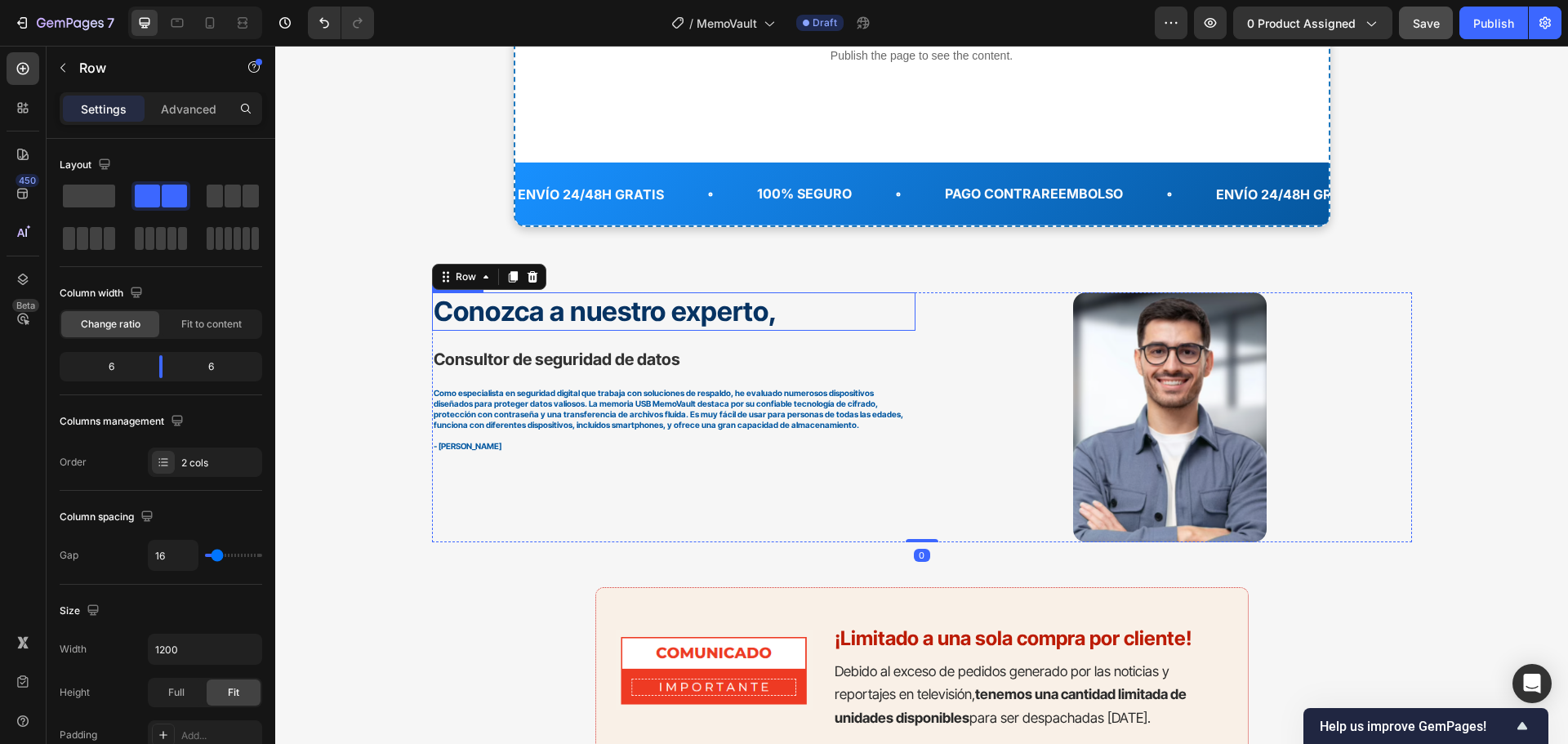
click at [684, 310] on strong "Conozca a nuestro experto," at bounding box center [606, 311] width 344 height 33
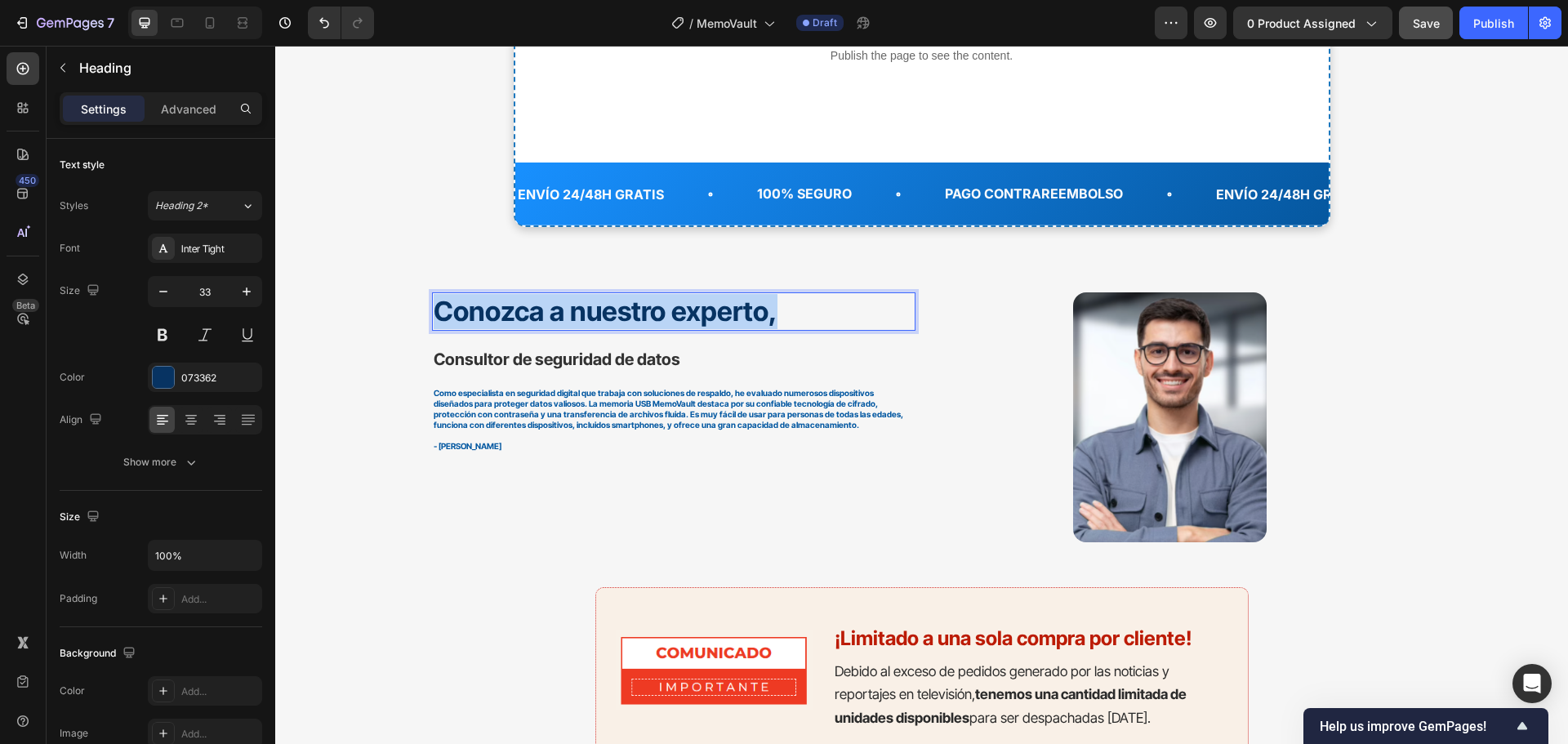
click at [683, 311] on strong "Conozca a nuestro experto," at bounding box center [606, 311] width 344 height 33
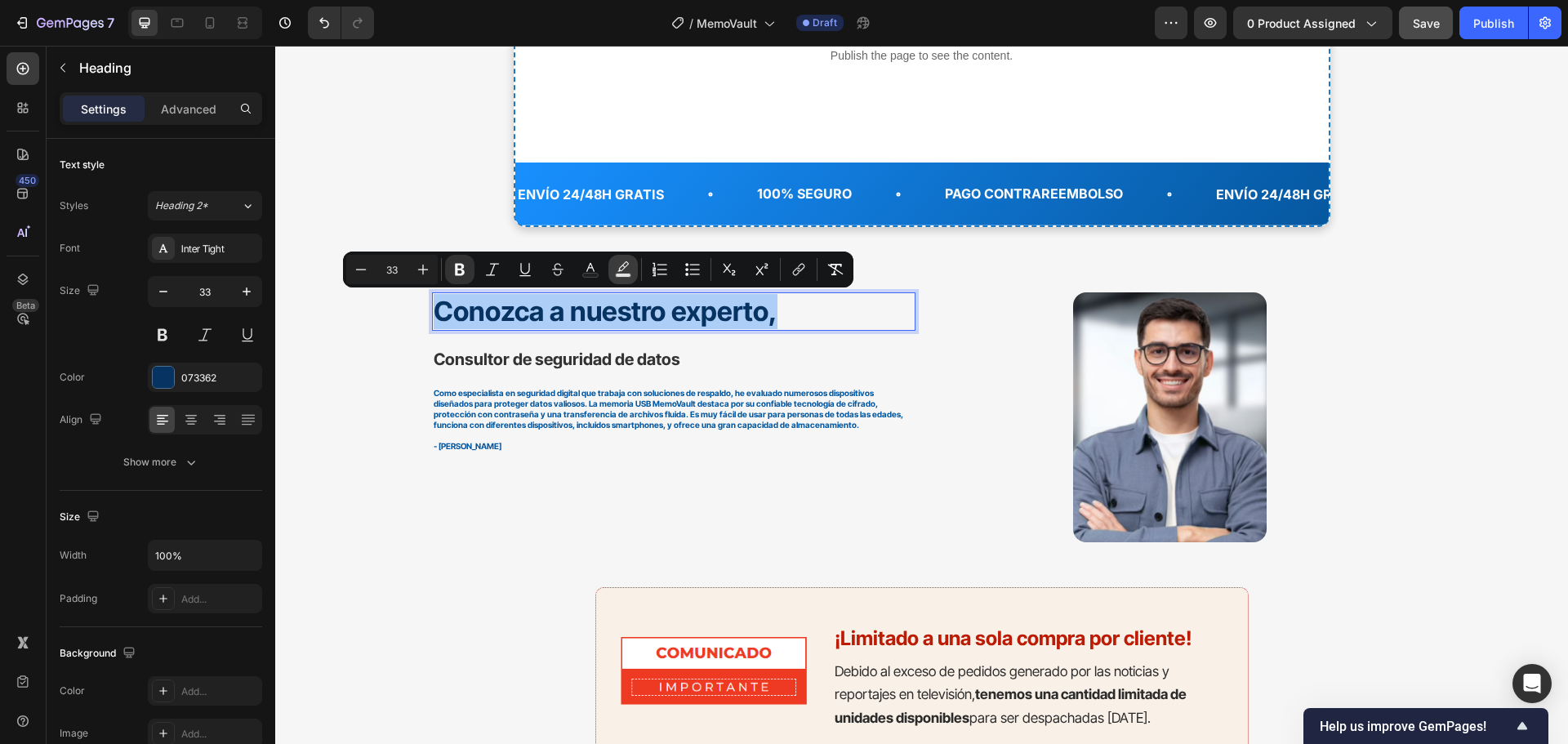
click at [624, 269] on icon "Editor contextual toolbar" at bounding box center [623, 269] width 16 height 16
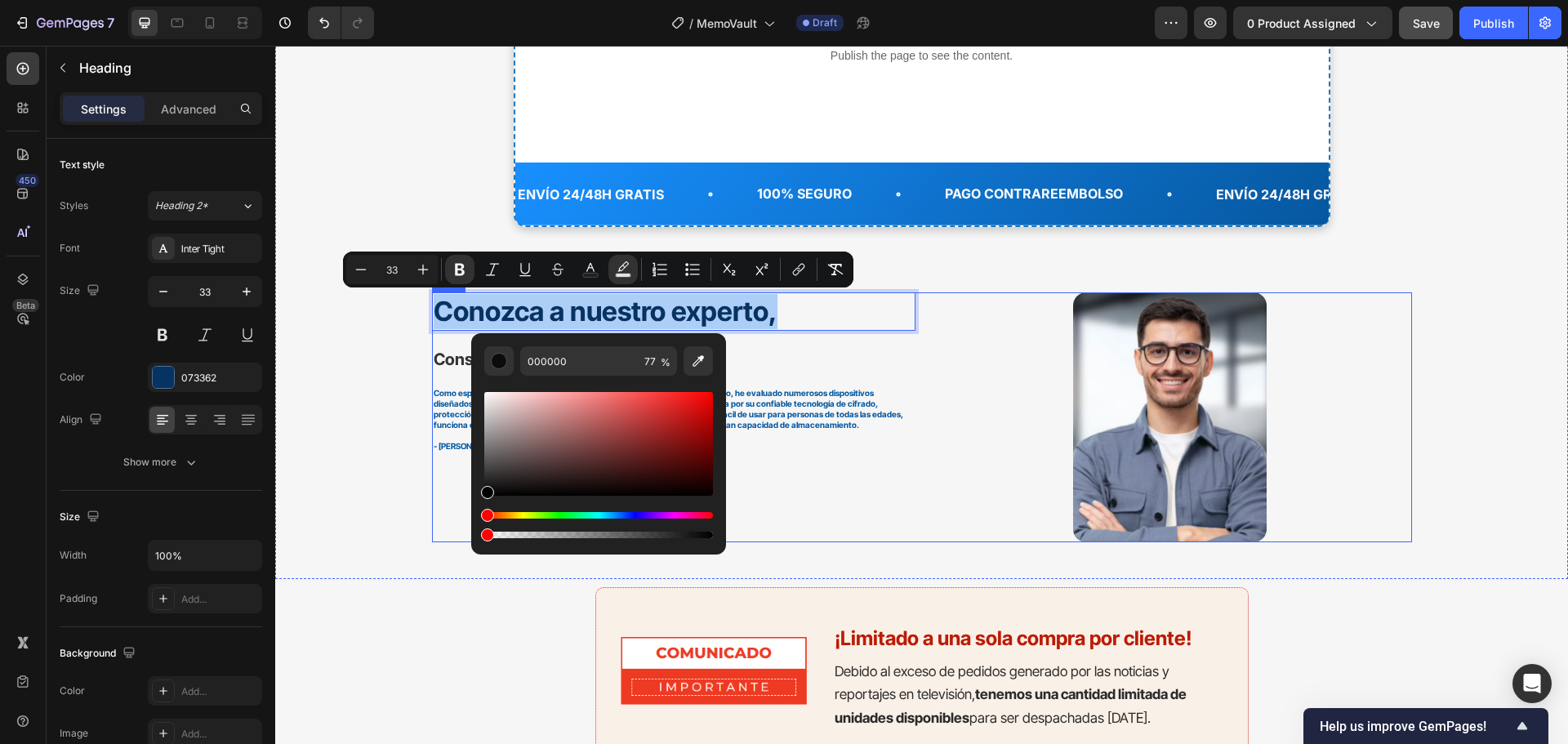
drag, startPoint x: 938, startPoint y: 579, endPoint x: 469, endPoint y: 529, distance: 471.7
type input "0"
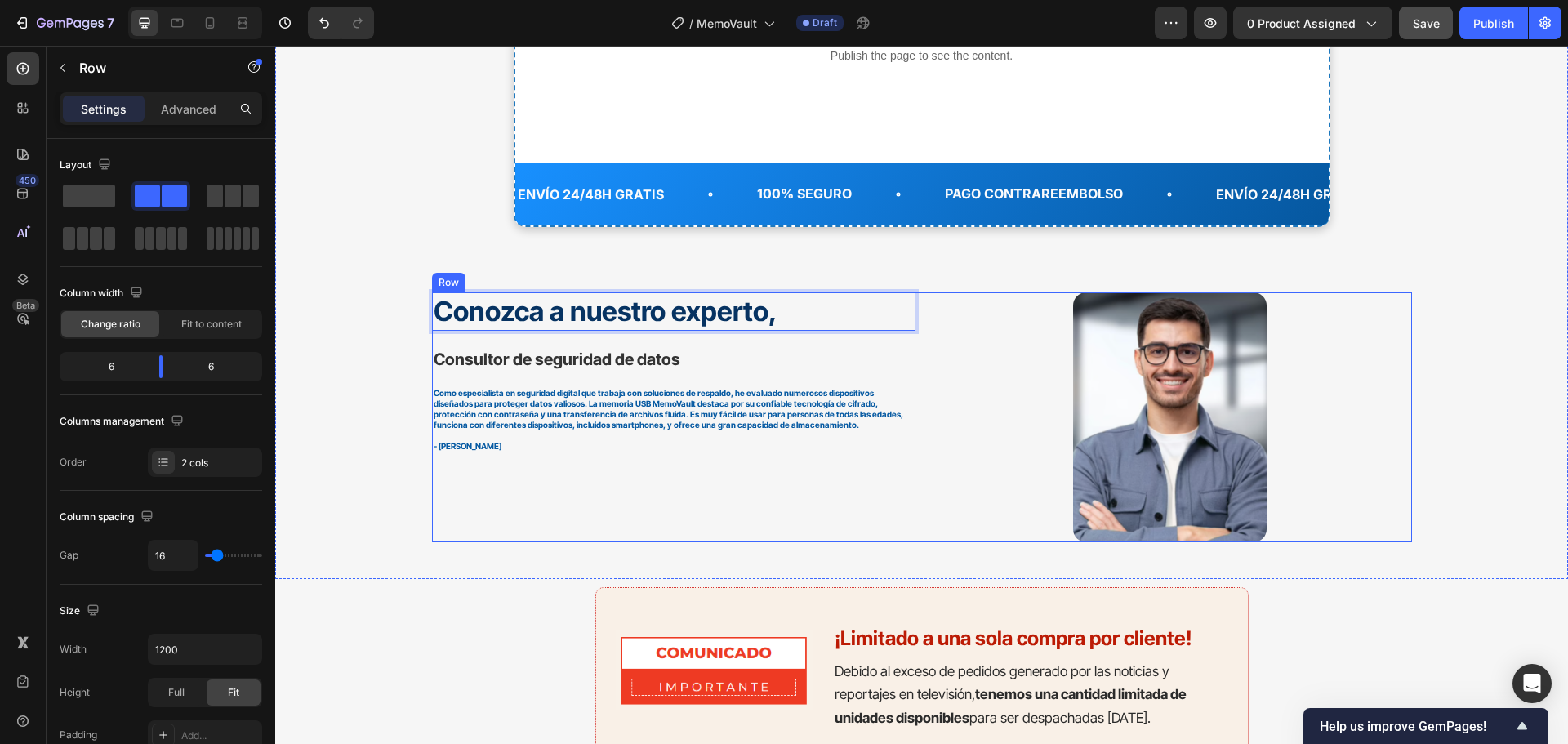
click at [845, 484] on div "Conozca a nuestro experto, Heading 15 ⁠⁠⁠⁠⁠⁠⁠ Consultor de seguridad de datos H…" at bounding box center [673, 417] width 484 height 250
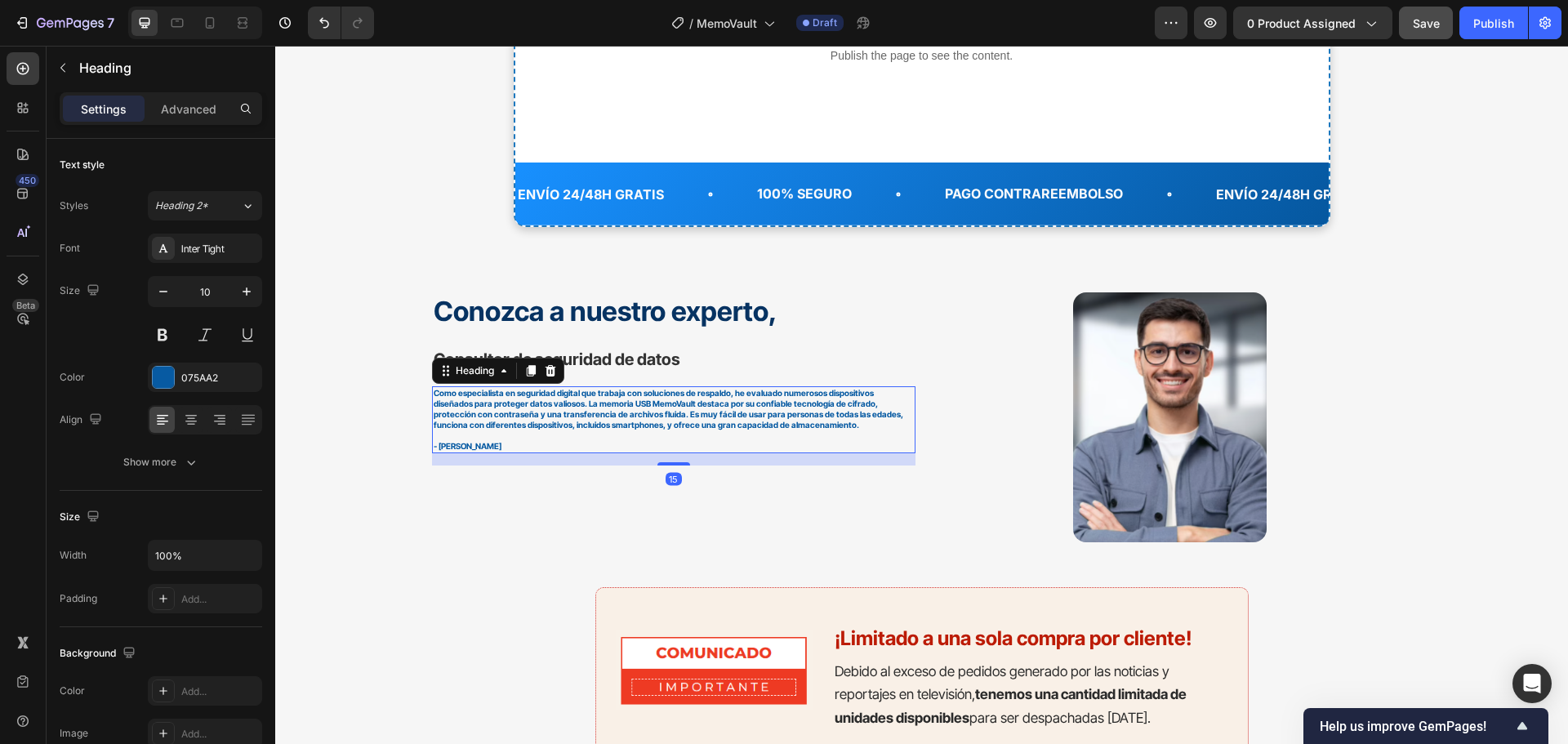
click at [755, 416] on h2 "Como especialista en seguridad digital que trabaja con soluciones de respaldo, …" at bounding box center [673, 420] width 484 height 67
click at [685, 416] on p "Como especialista en seguridad digital que trabaja con soluciones de respaldo, …" at bounding box center [673, 419] width 480 height 63
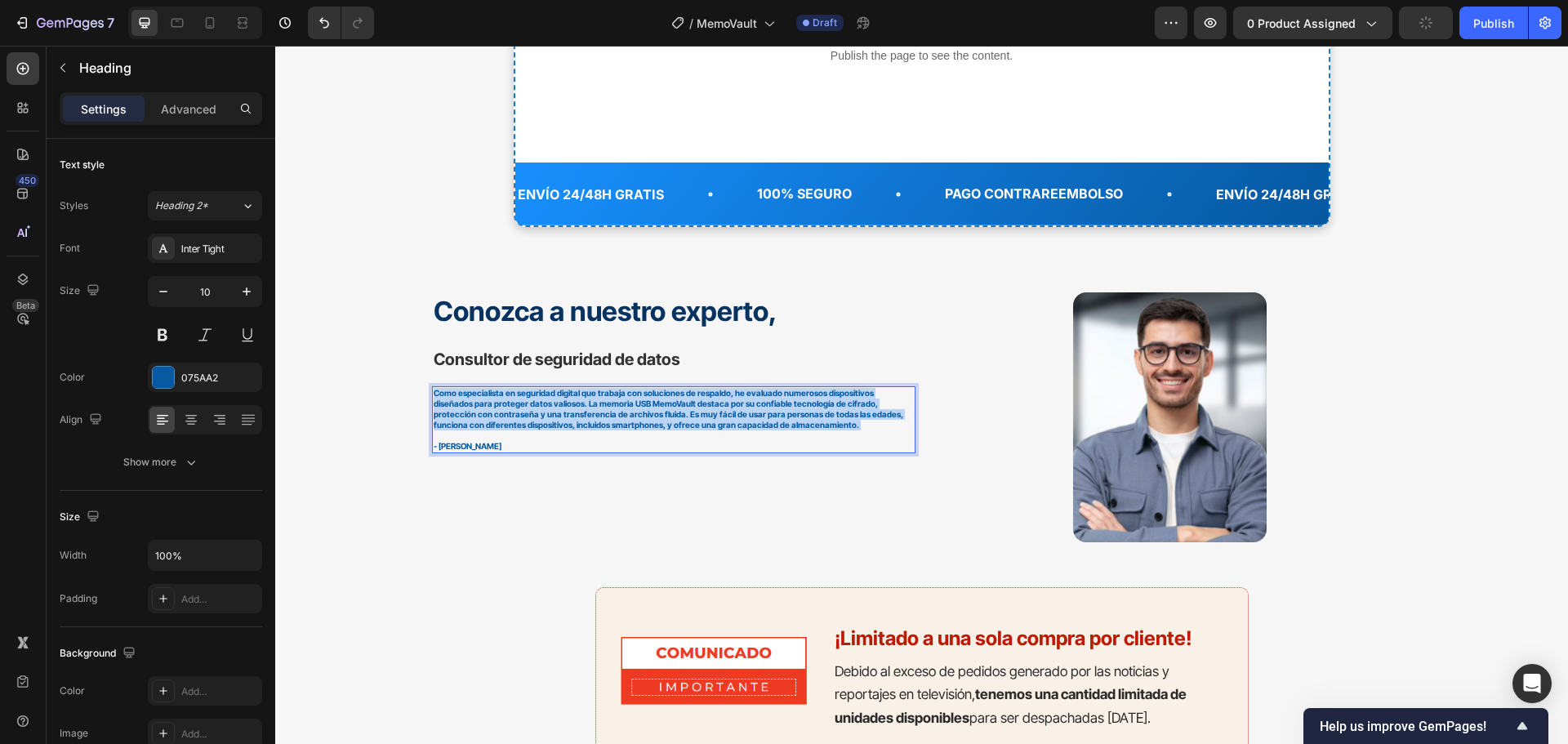
click at [685, 416] on p "Como especialista en seguridad digital que trabaja con soluciones de respaldo, …" at bounding box center [673, 419] width 480 height 63
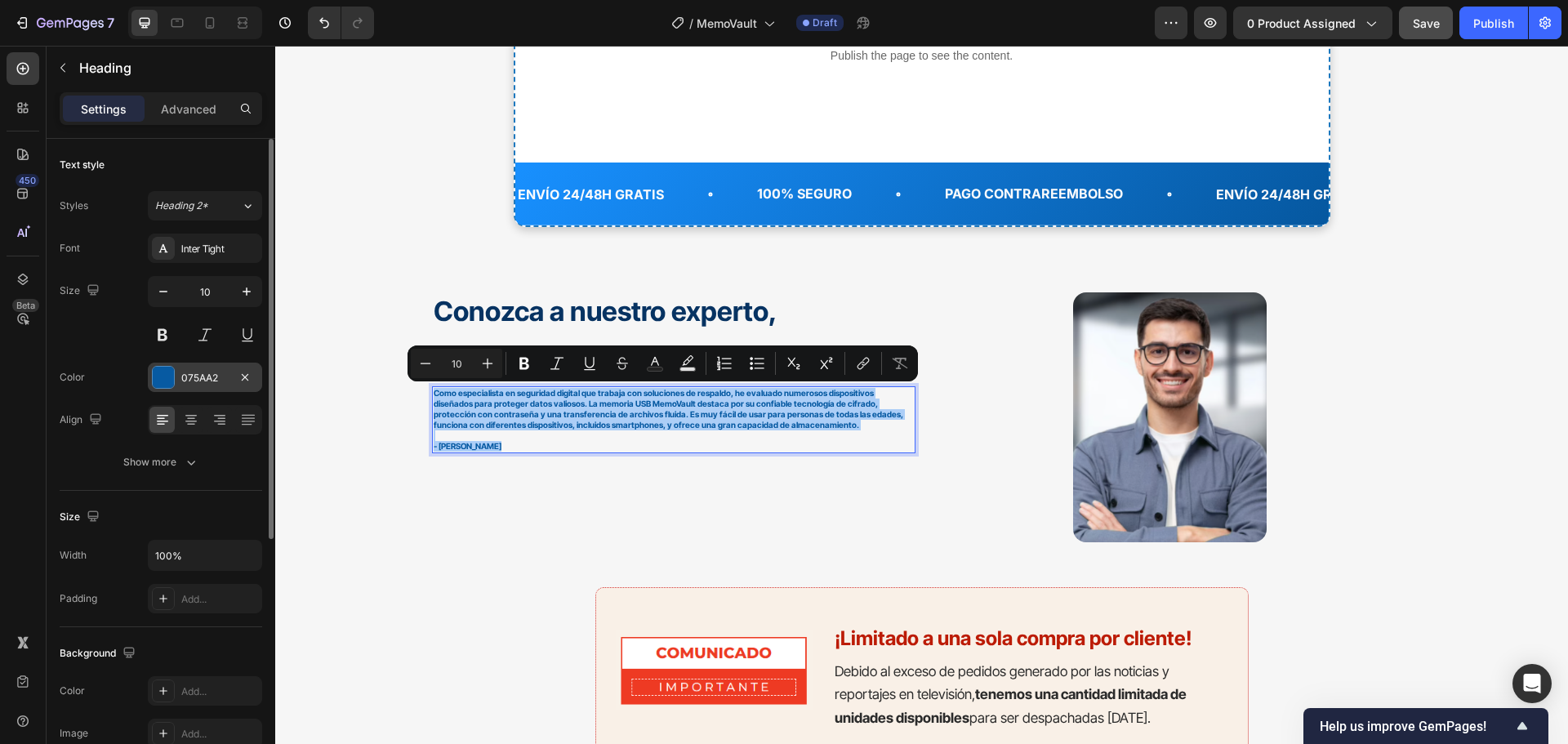
click at [210, 387] on div "075AA2" at bounding box center [205, 377] width 114 height 30
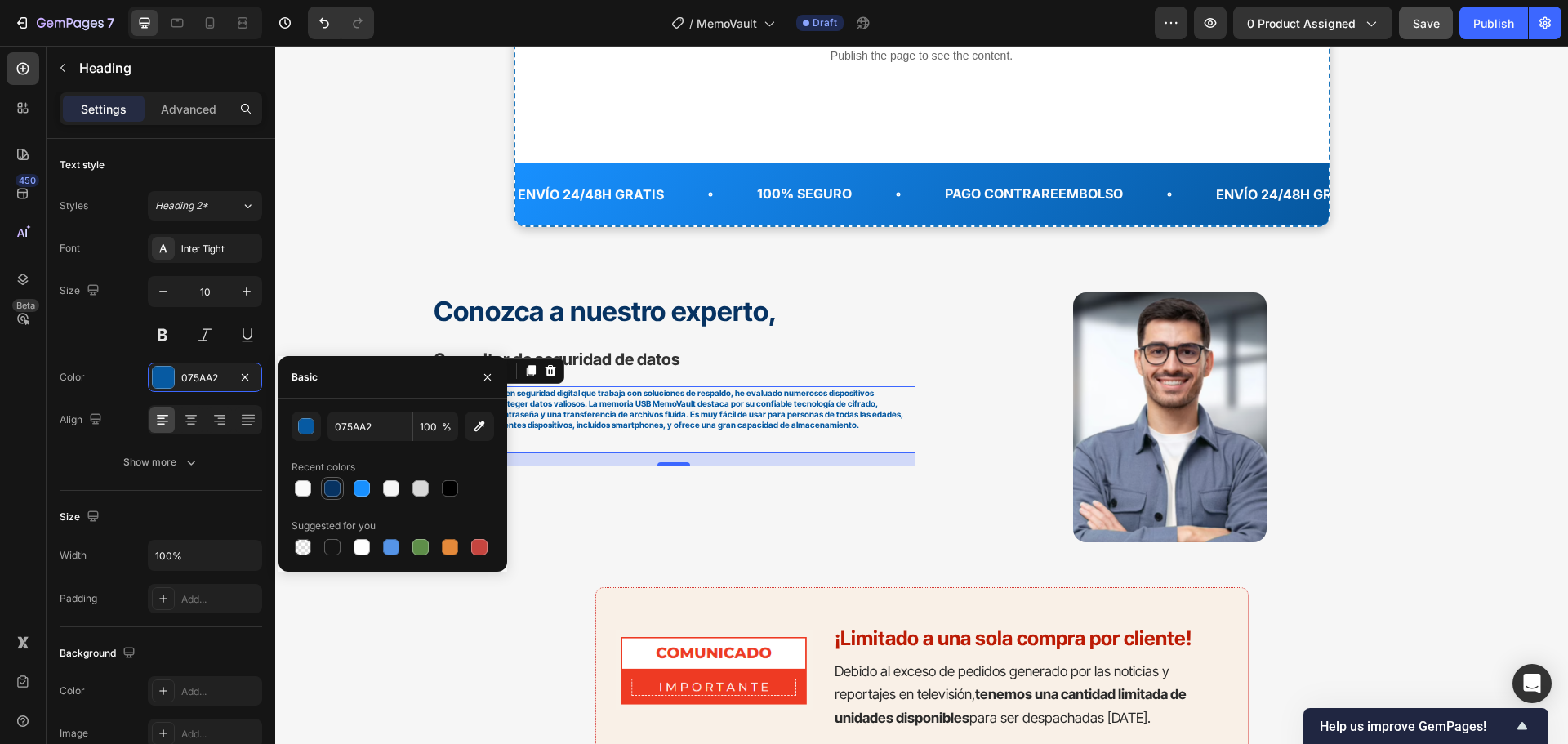
click at [334, 488] on div at bounding box center [332, 487] width 16 height 16
type input "073362"
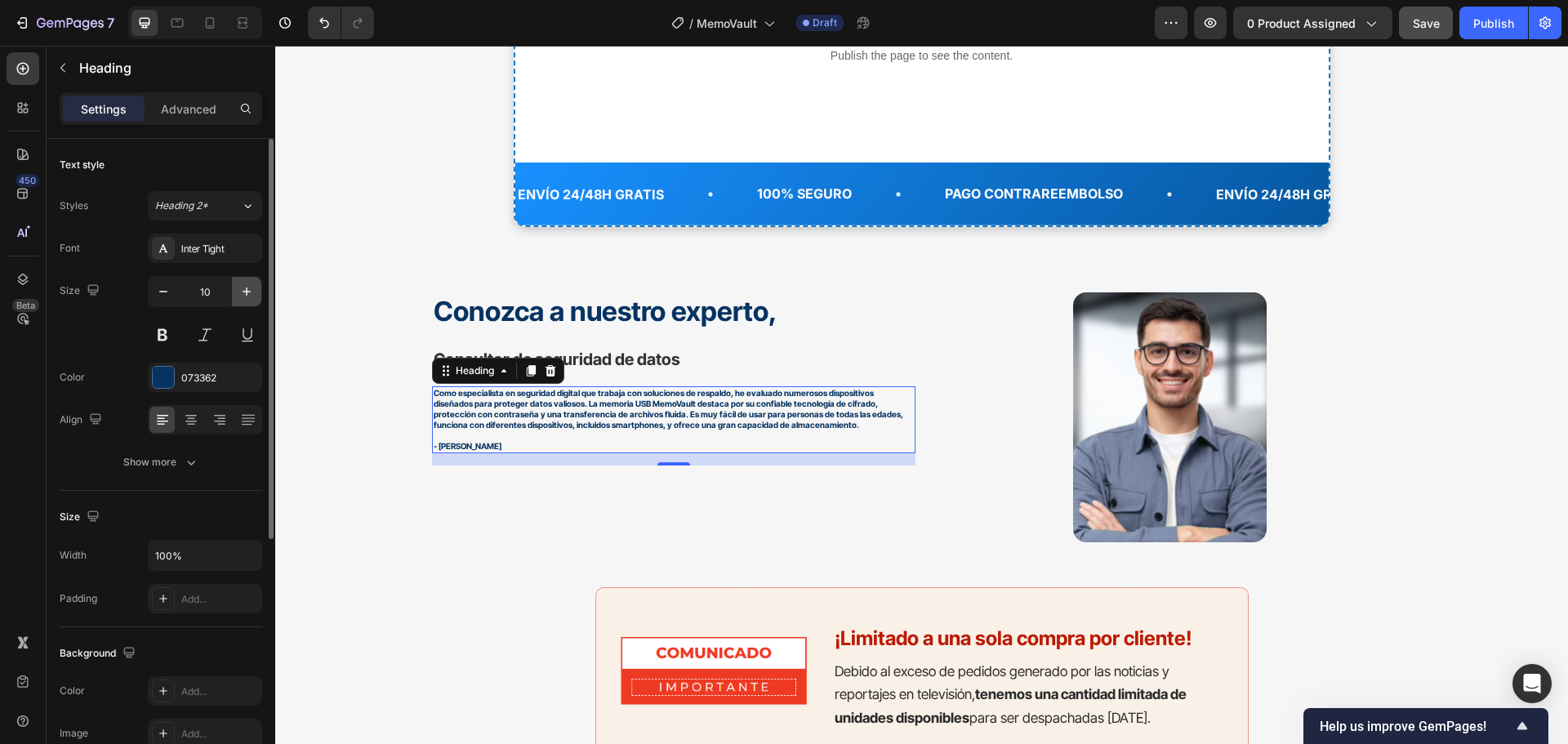
click at [250, 298] on icon "button" at bounding box center [246, 291] width 16 height 16
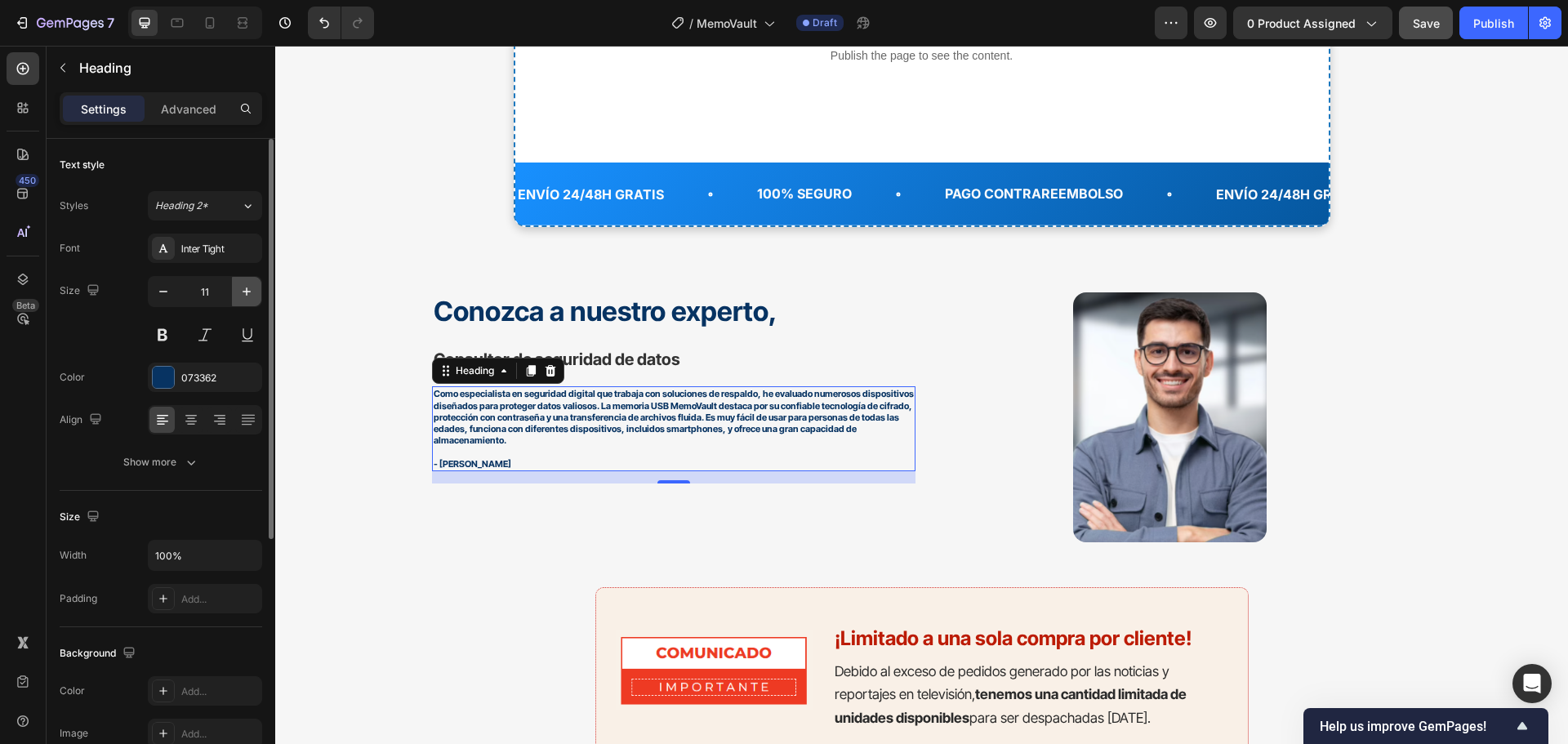
click at [250, 298] on icon "button" at bounding box center [246, 291] width 16 height 16
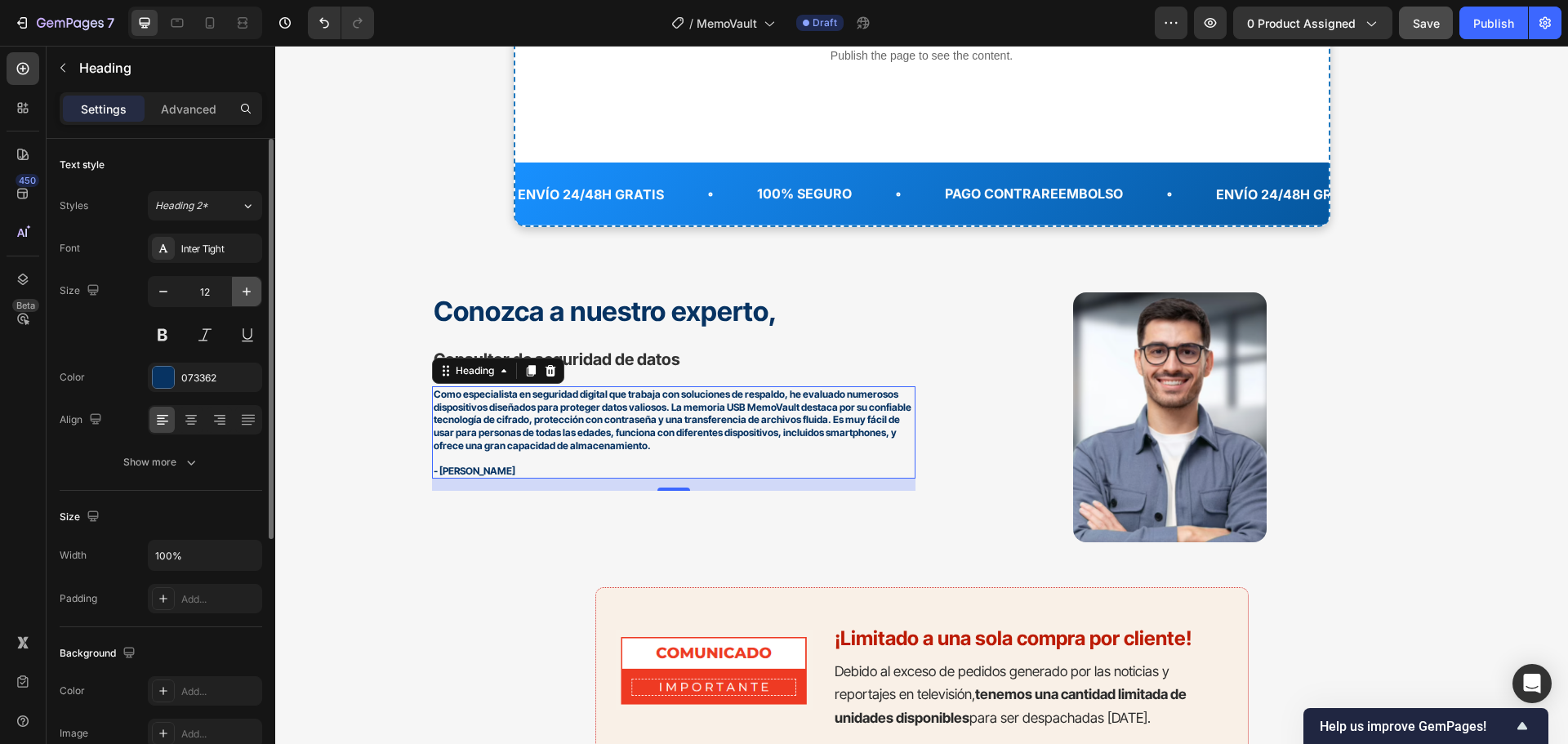
click at [250, 298] on icon "button" at bounding box center [246, 291] width 16 height 16
type input "13"
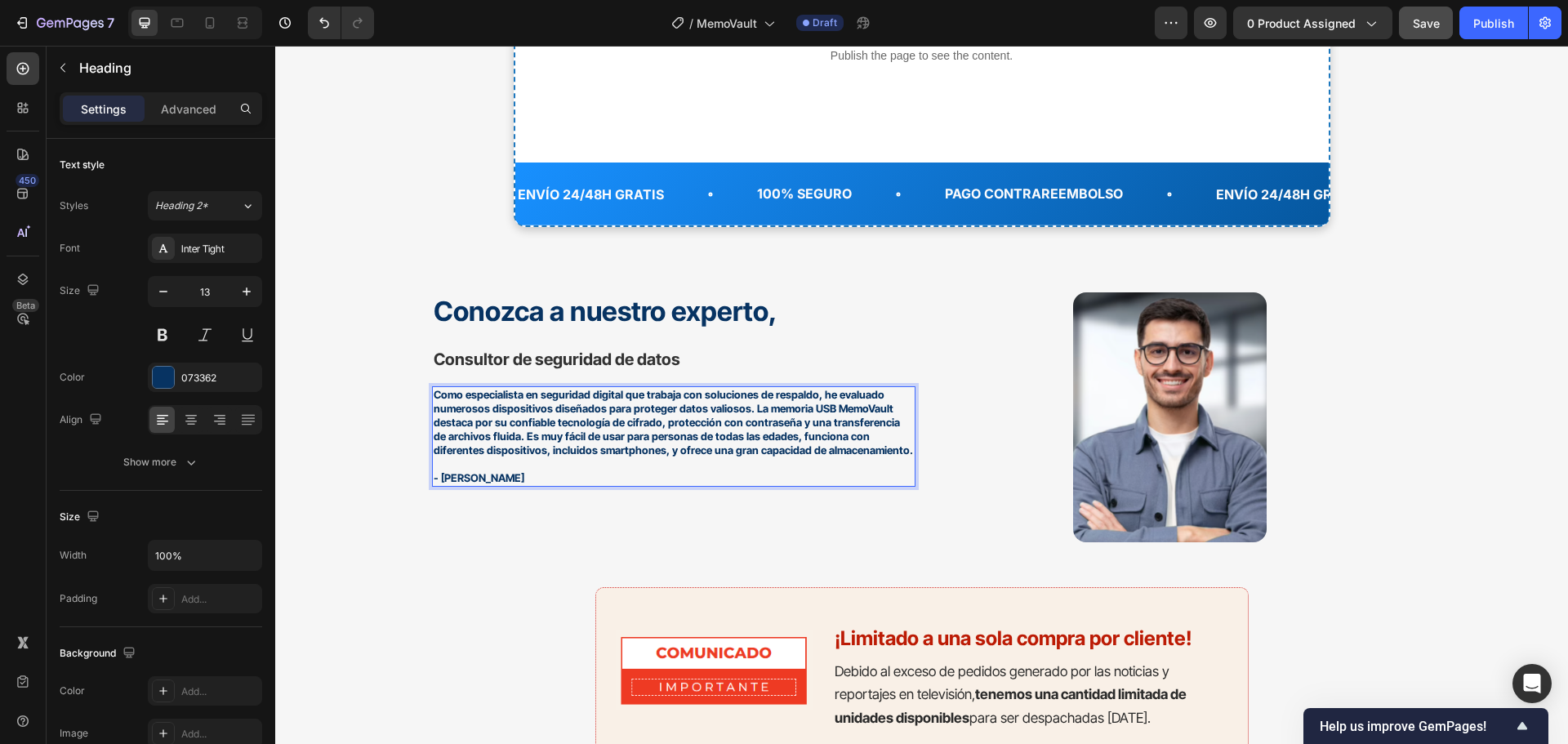
click at [532, 465] on p "Como especialista en seguridad digital que trabaja con soluciones de respaldo, …" at bounding box center [673, 435] width 480 height 96
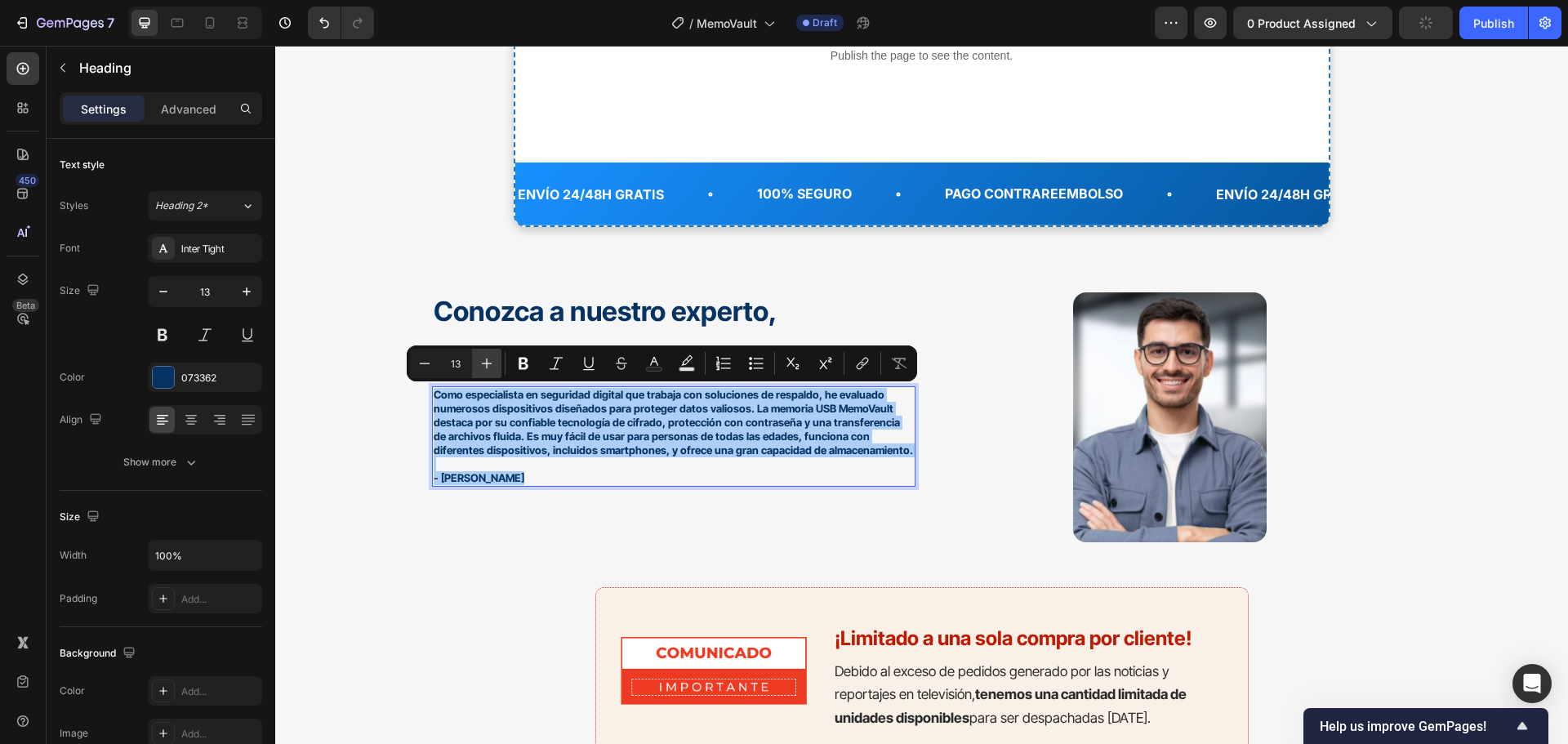
click at [485, 356] on icon "Editor contextual toolbar" at bounding box center [486, 362] width 16 height 16
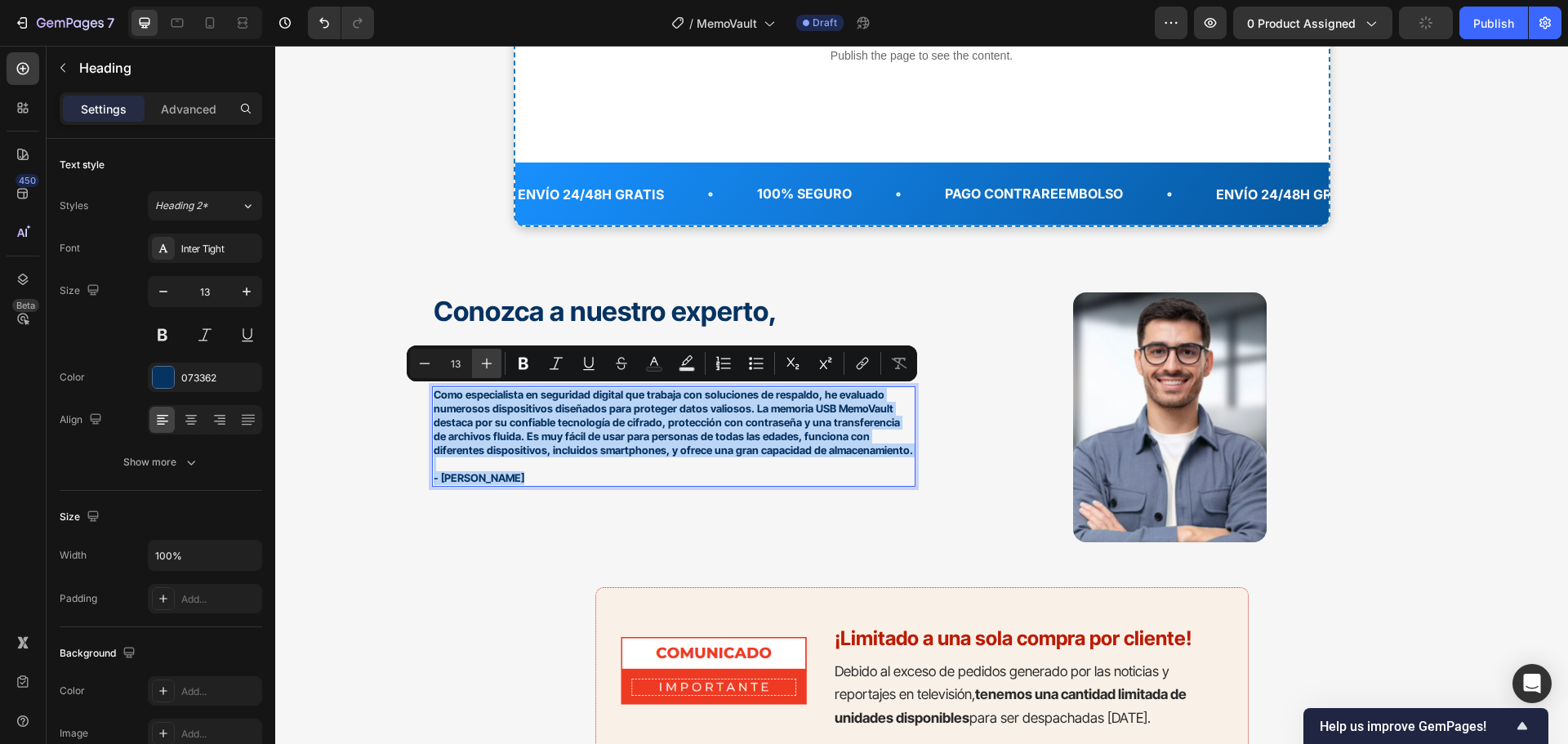
type input "14"
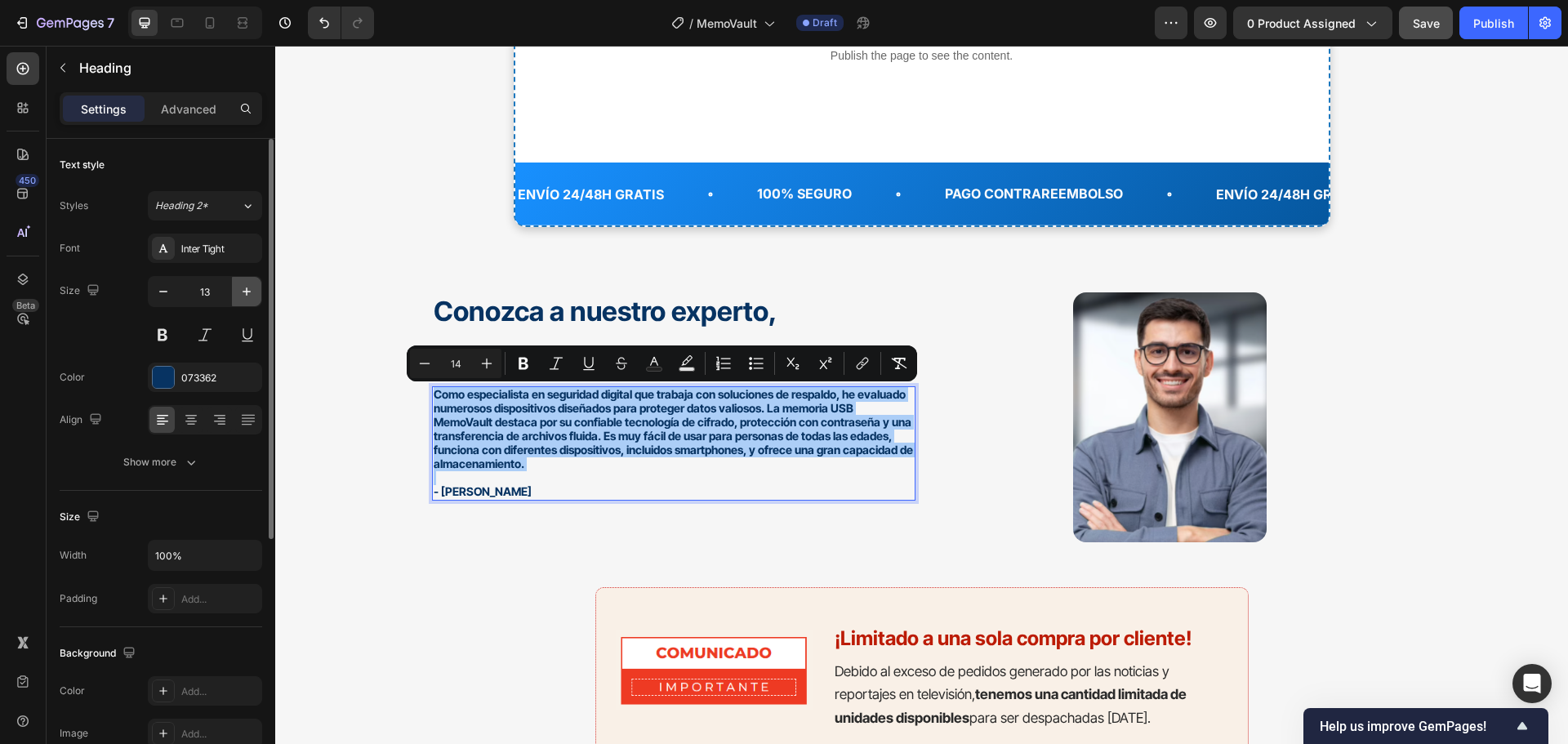
click at [244, 293] on icon "button" at bounding box center [246, 291] width 16 height 16
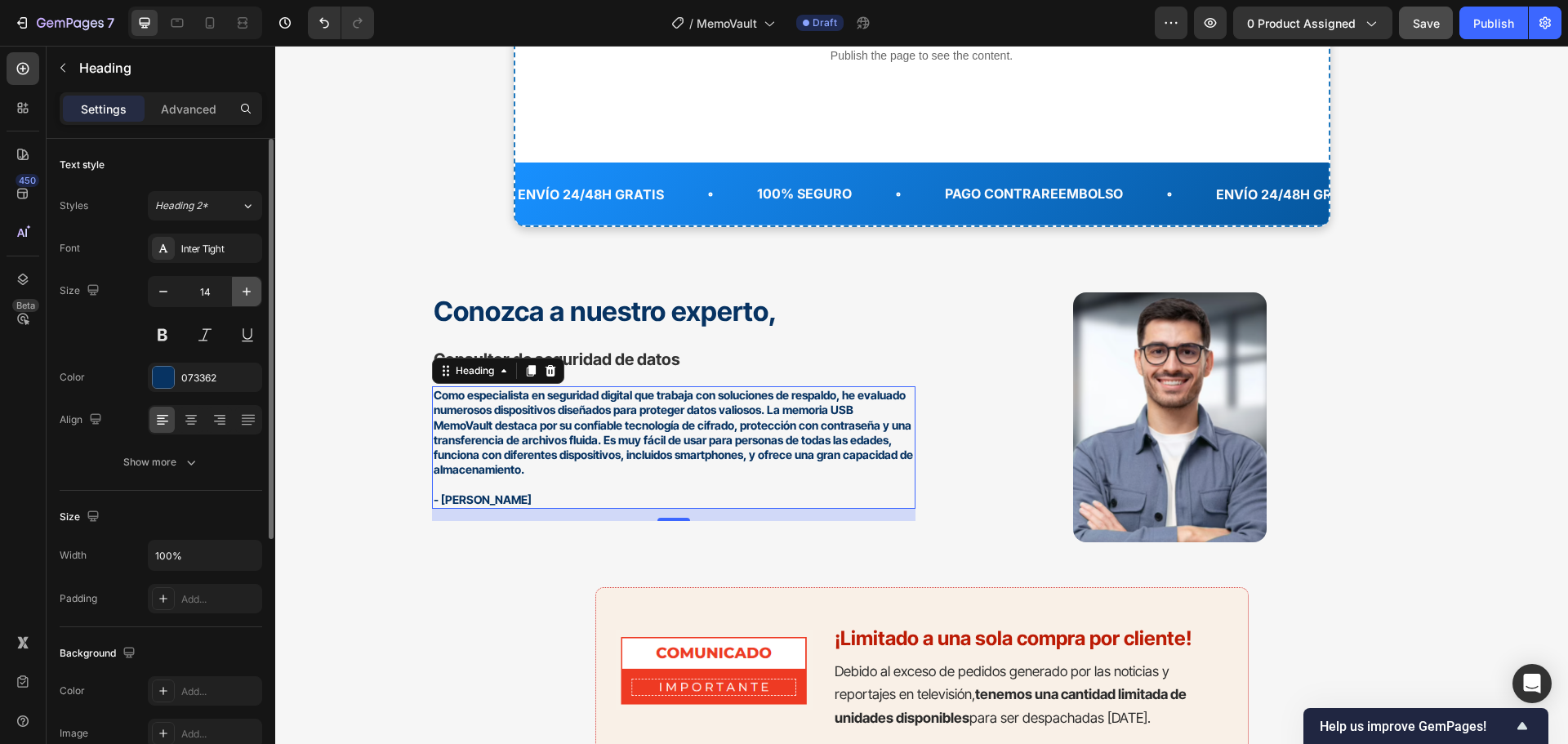
click at [242, 293] on icon "button" at bounding box center [246, 291] width 16 height 16
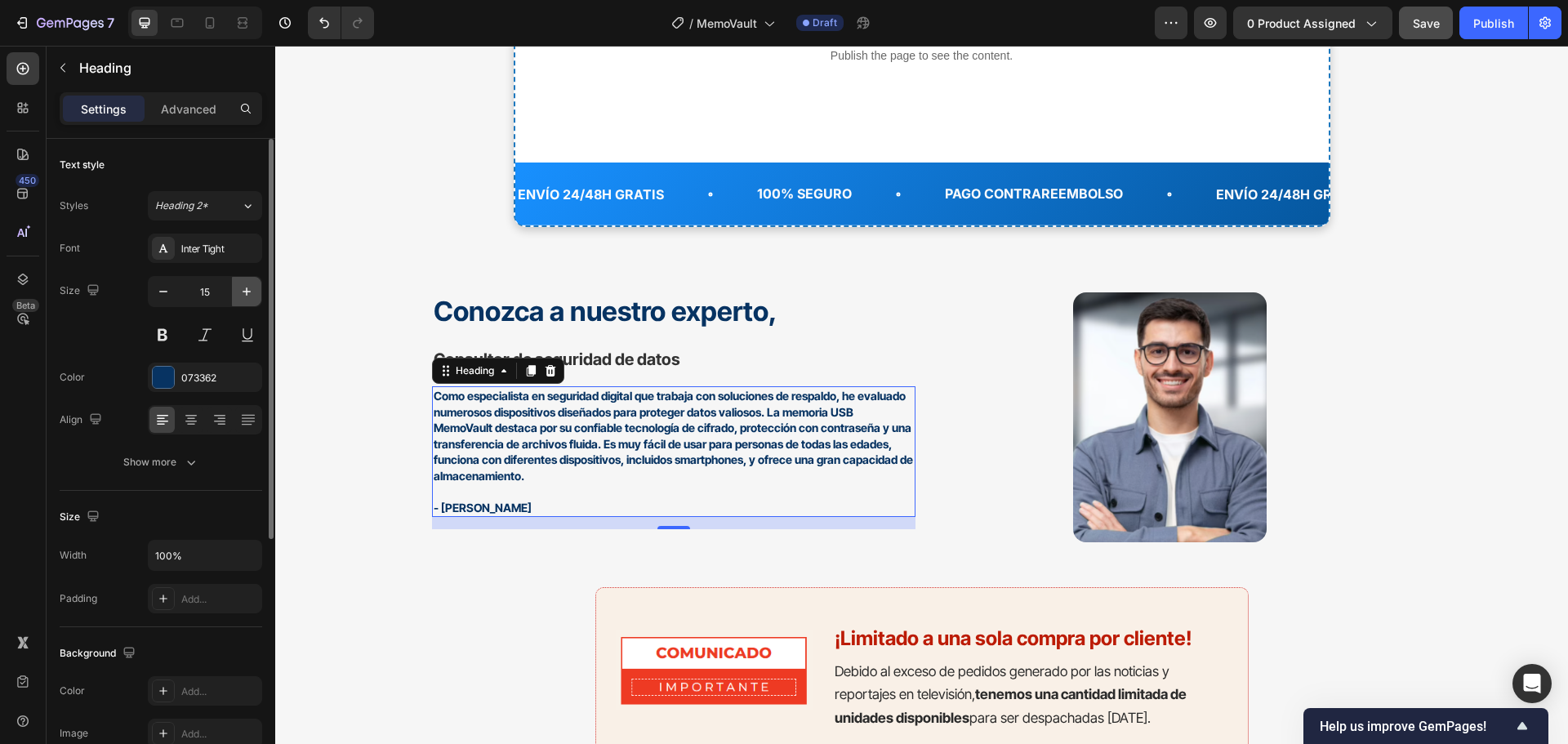
click at [251, 290] on icon "button" at bounding box center [246, 291] width 16 height 16
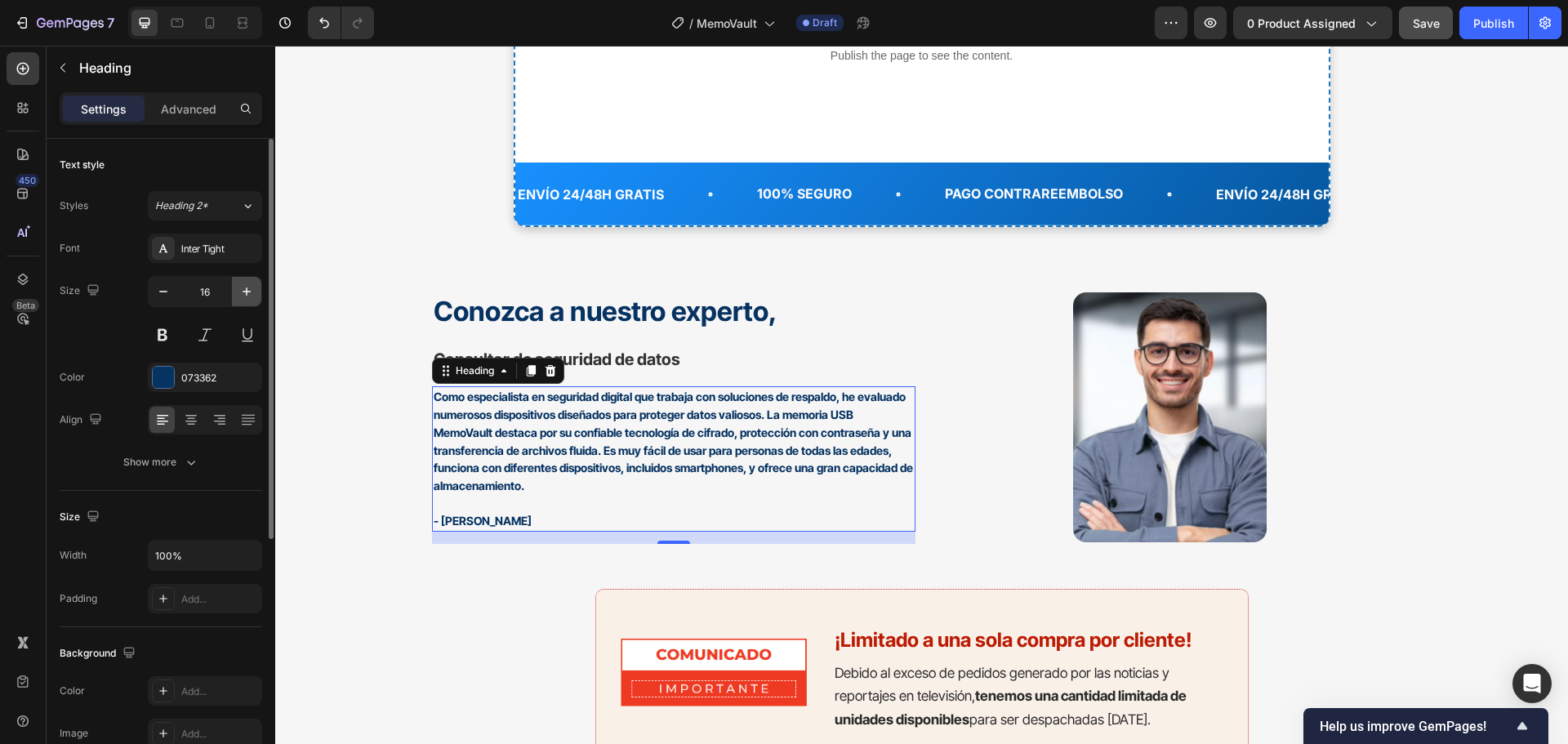
click at [251, 290] on icon "button" at bounding box center [246, 291] width 16 height 16
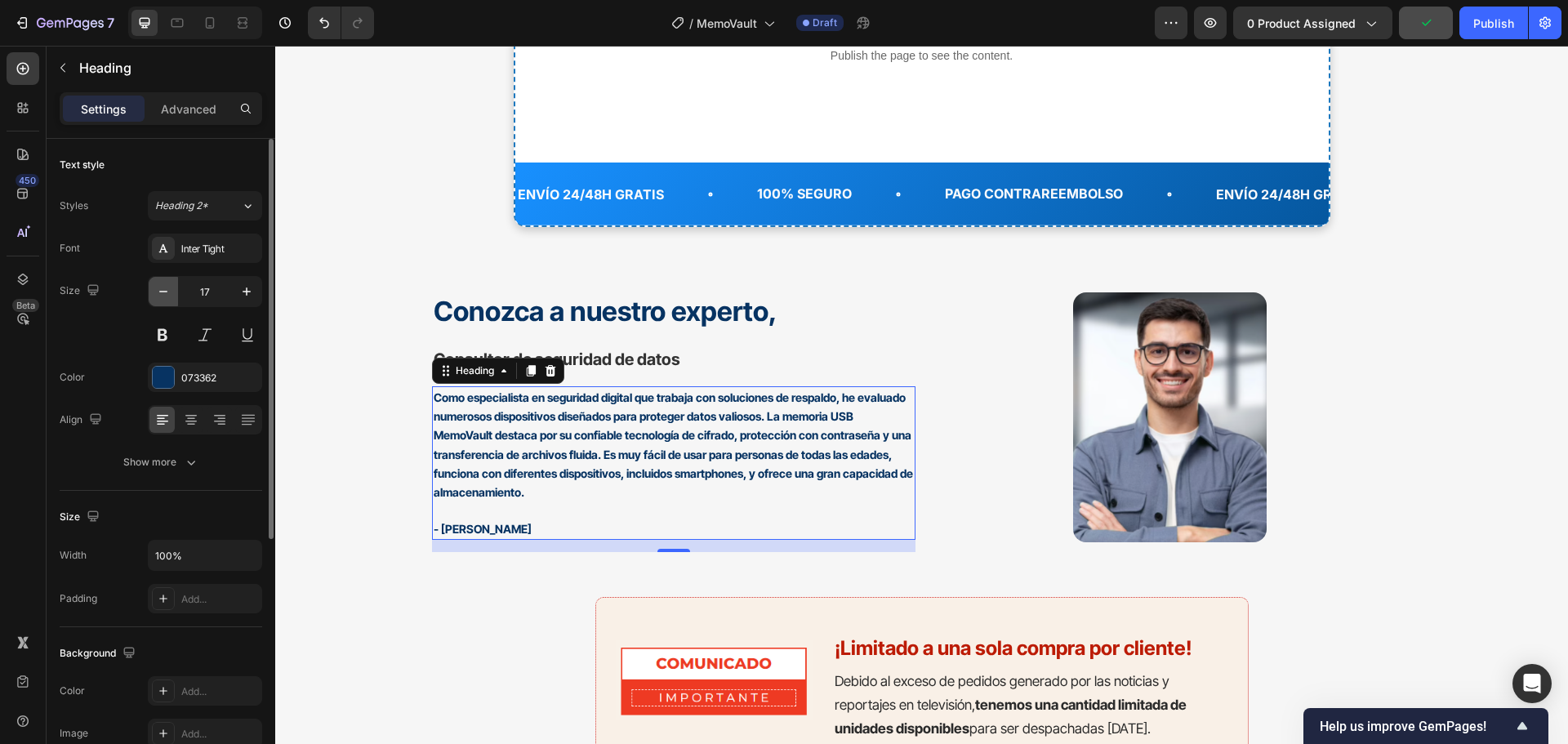
click at [171, 293] on icon "button" at bounding box center [162, 291] width 16 height 16
type input "16"
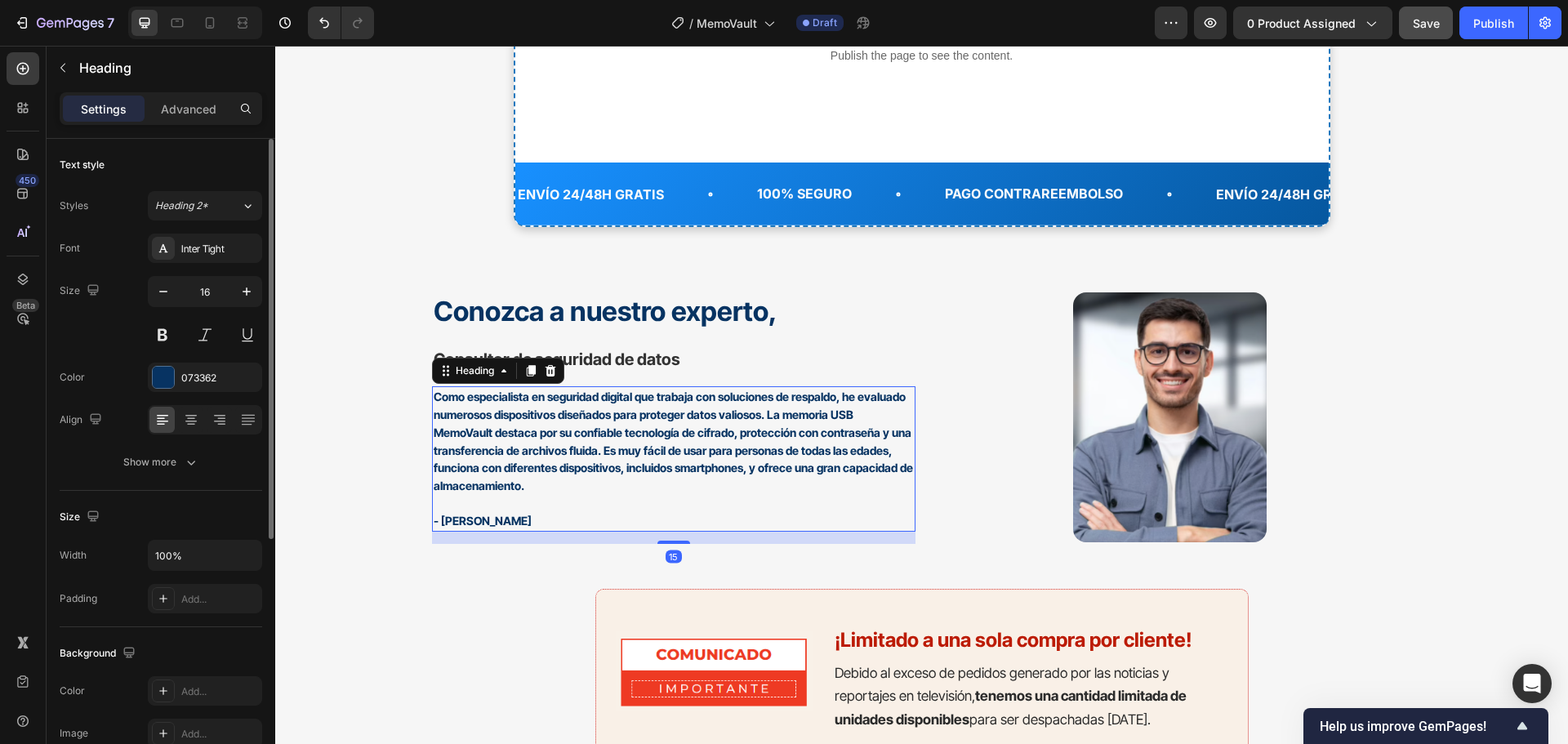
click at [760, 463] on span "Como especialista en seguridad digital que trabaja con soluciones de respaldo, …" at bounding box center [673, 440] width 480 height 103
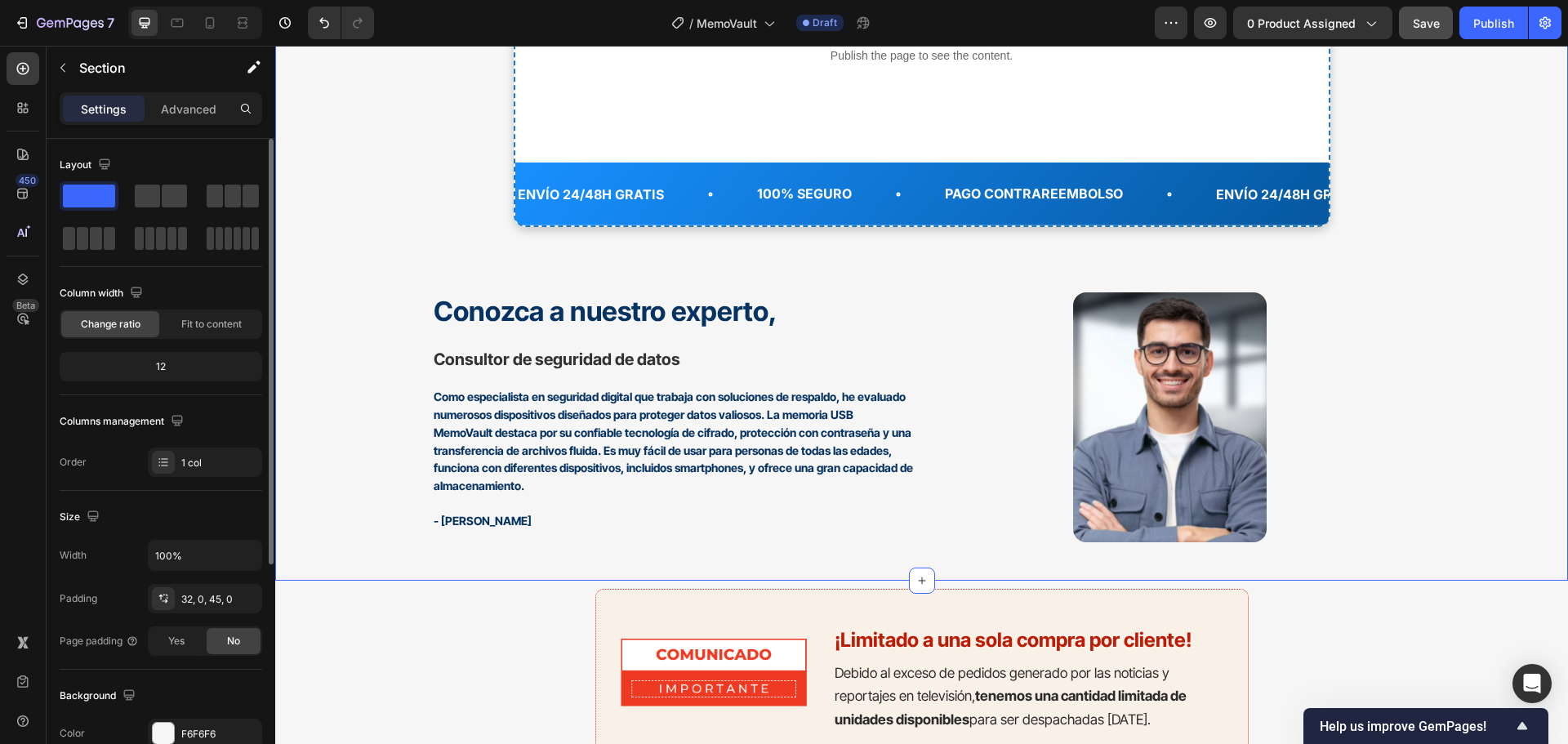
click at [203, 115] on p "Advanced" at bounding box center [188, 109] width 56 height 17
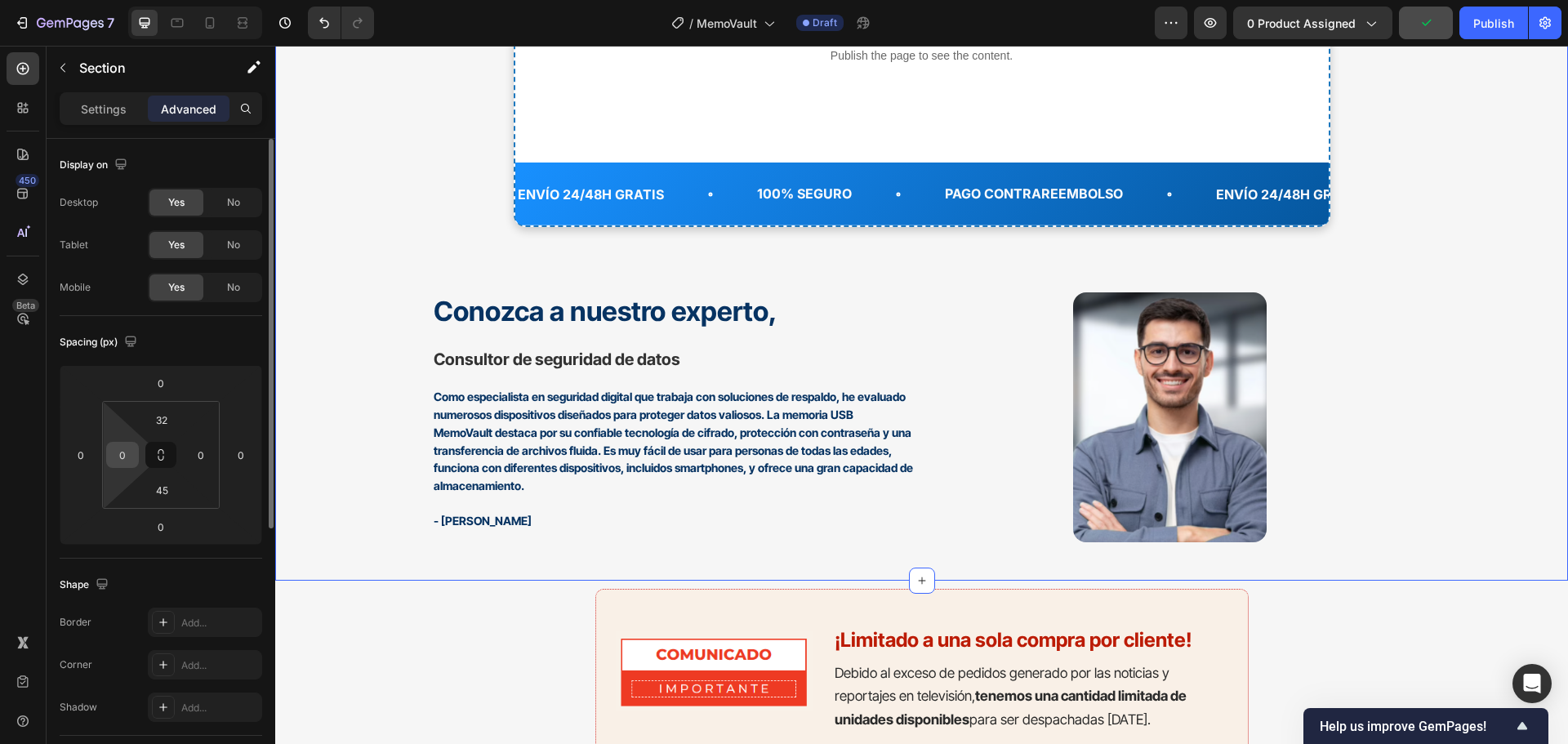
click at [118, 455] on input "0" at bounding box center [122, 454] width 24 height 24
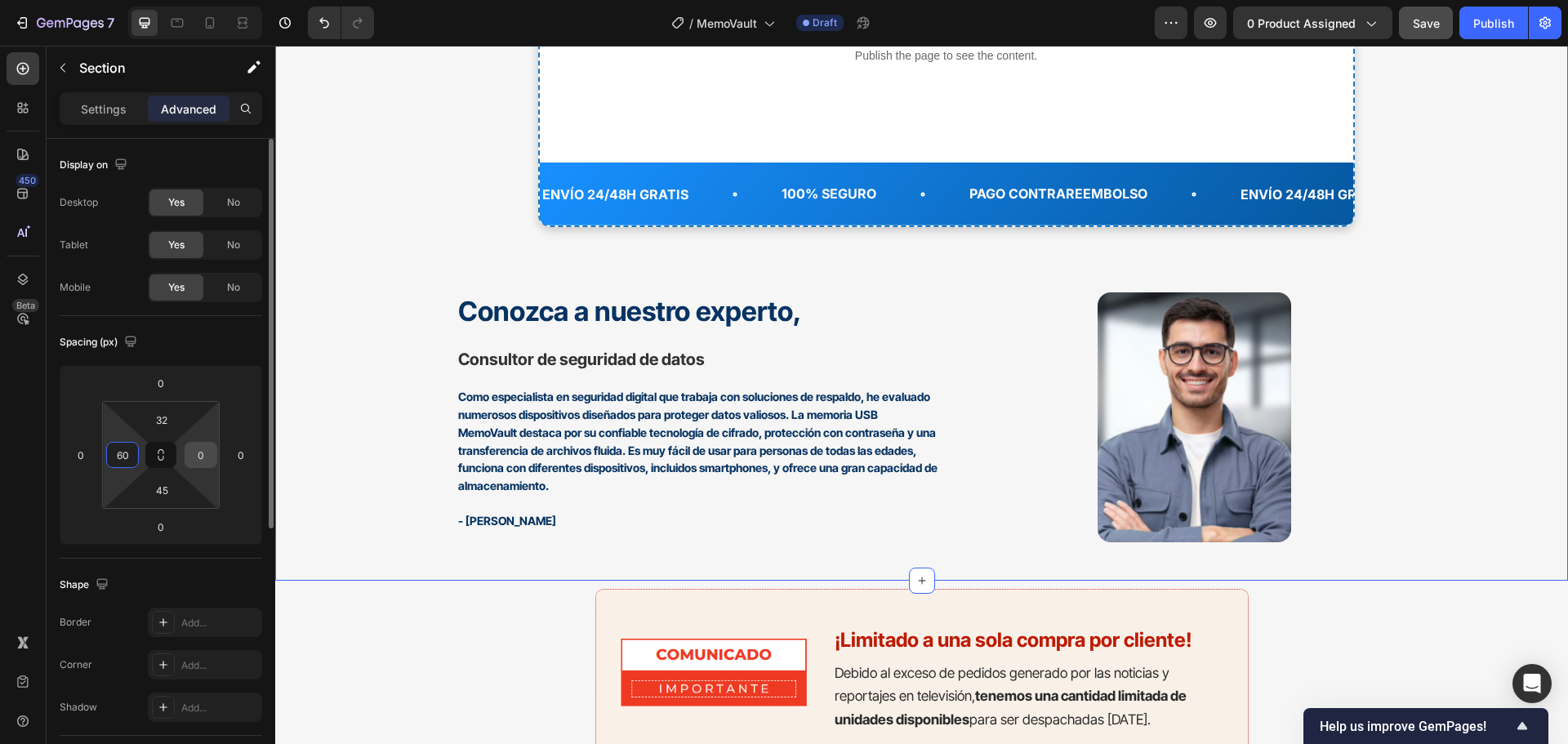
type input "60"
click at [193, 452] on input "0" at bounding box center [200, 454] width 24 height 24
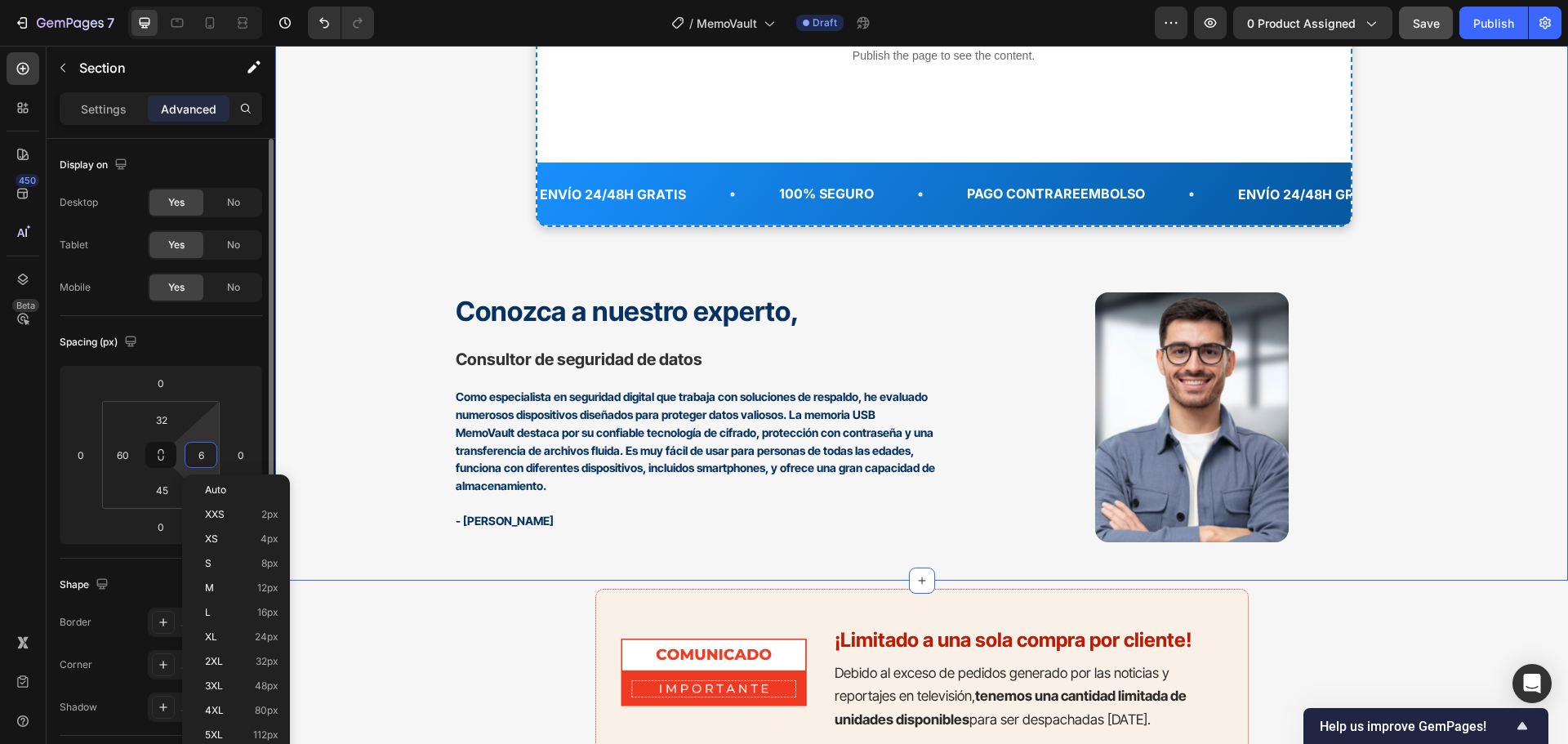
type input "60"
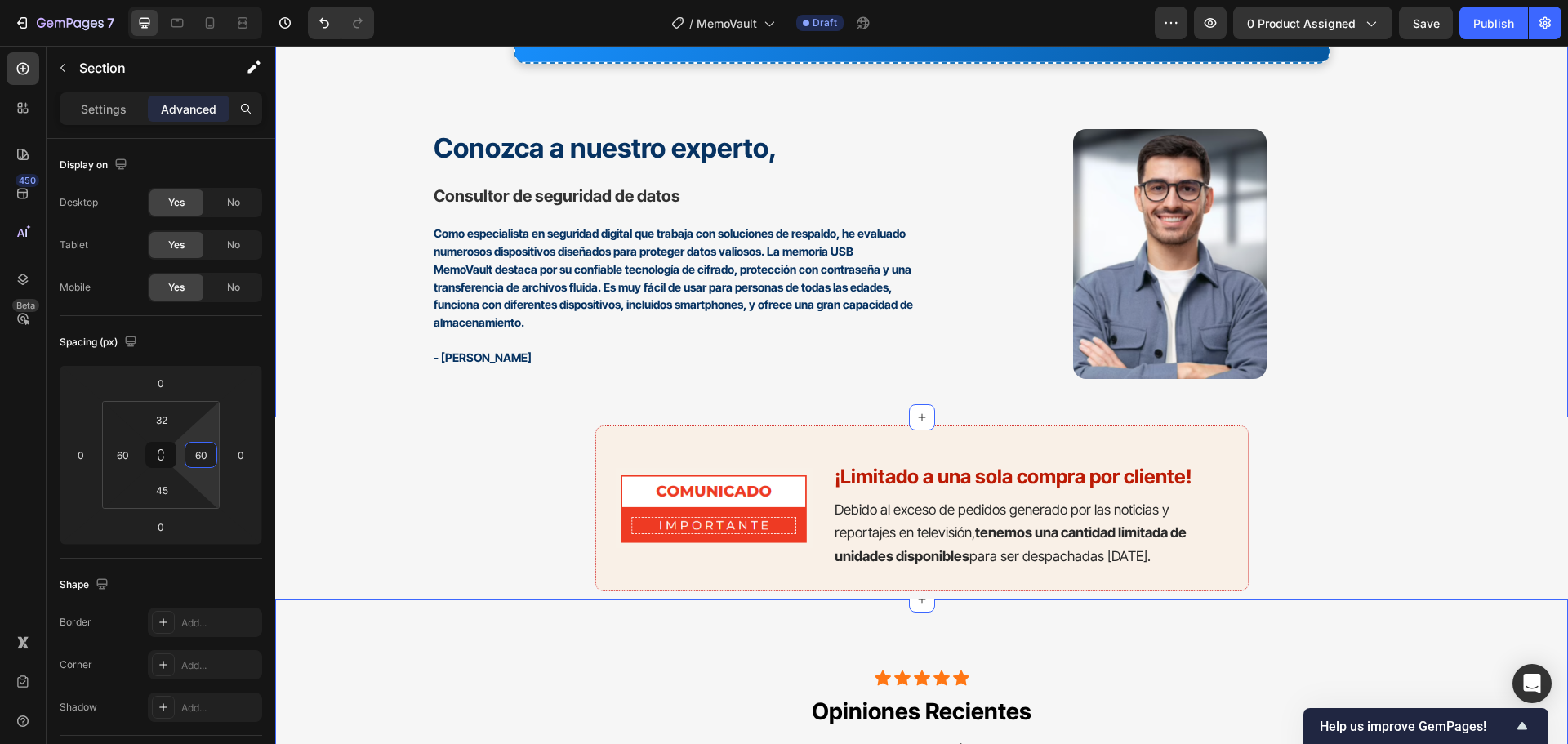
scroll to position [7377, 0]
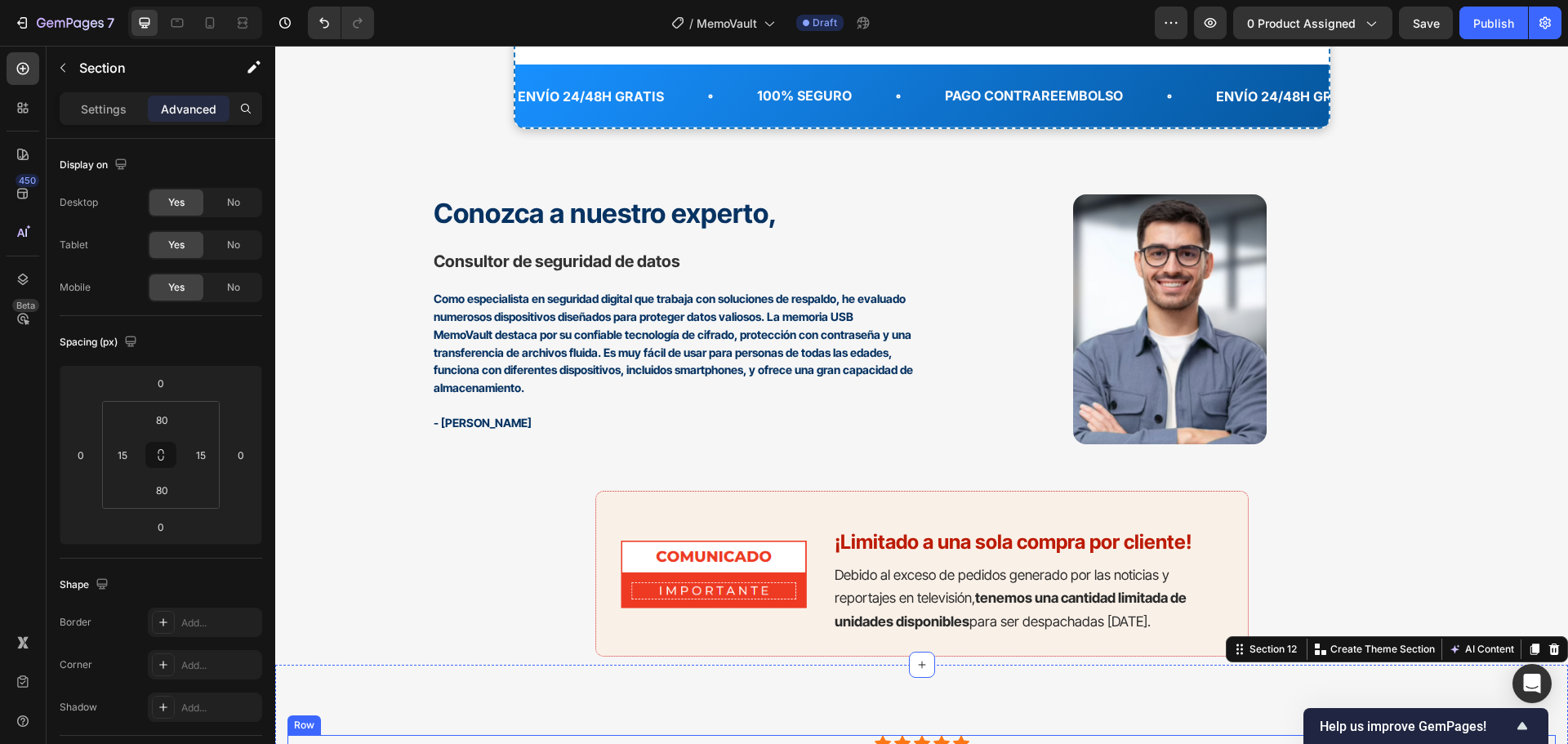
scroll to position [7050, 0]
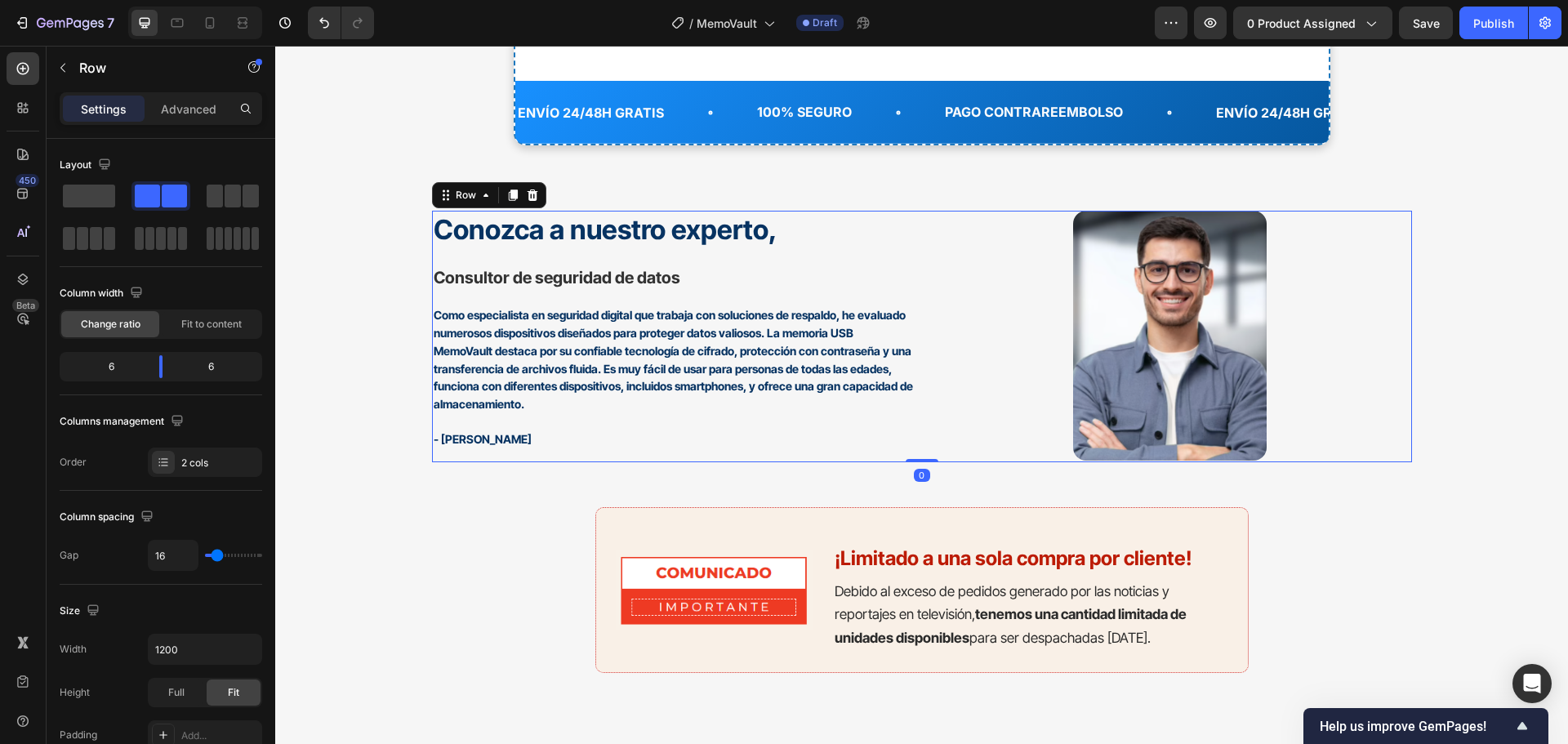
click at [917, 453] on div "⁠⁠⁠⁠⁠⁠⁠ Conozca a nuestro experto, Heading ⁠⁠⁠⁠⁠⁠⁠ Consultor de seguridad de da…" at bounding box center [921, 336] width 980 height 252
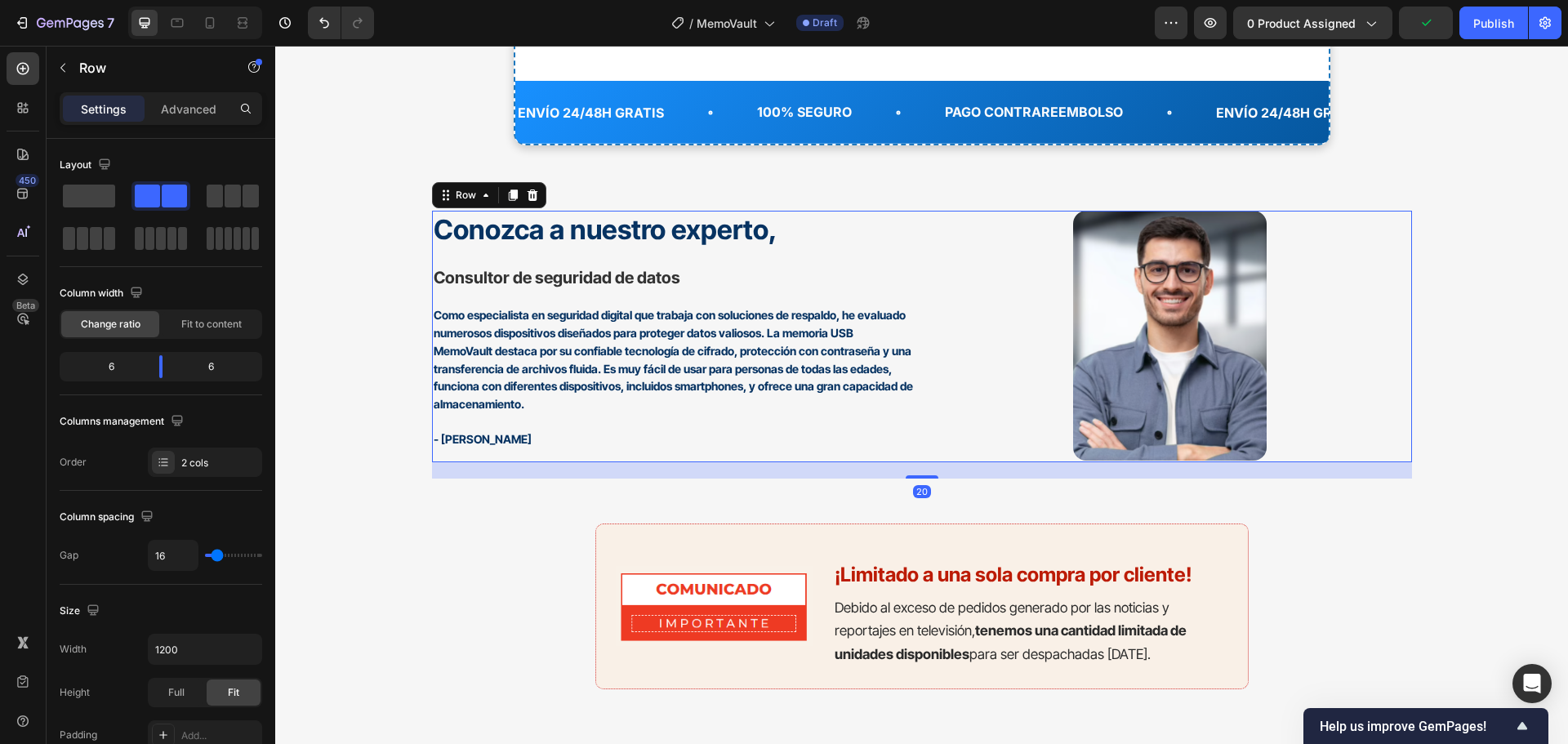
drag, startPoint x: 914, startPoint y: 461, endPoint x: 923, endPoint y: 478, distance: 19.2
click at [923, 478] on div at bounding box center [922, 476] width 33 height 3
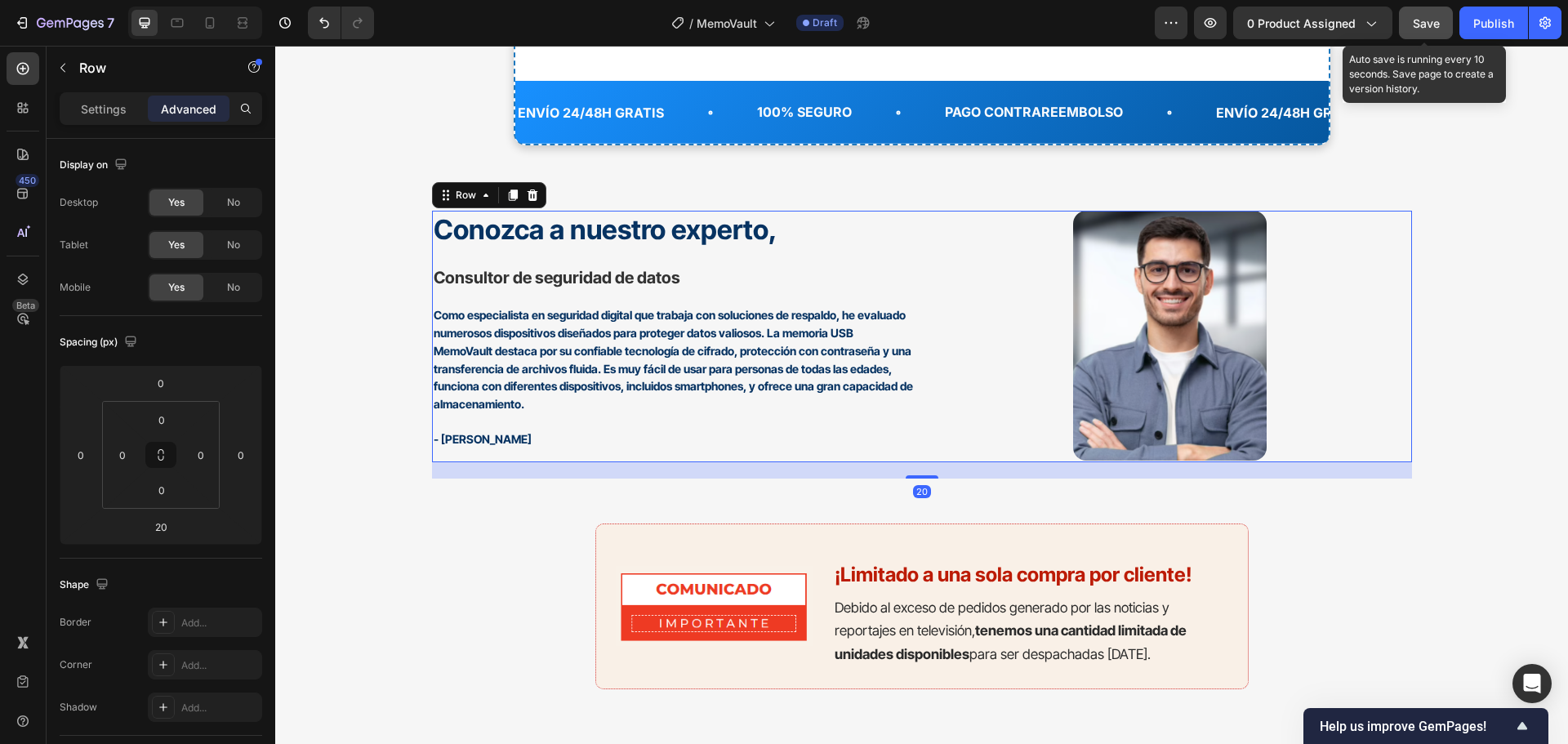
click at [1431, 23] on span "Save" at bounding box center [1426, 23] width 27 height 13
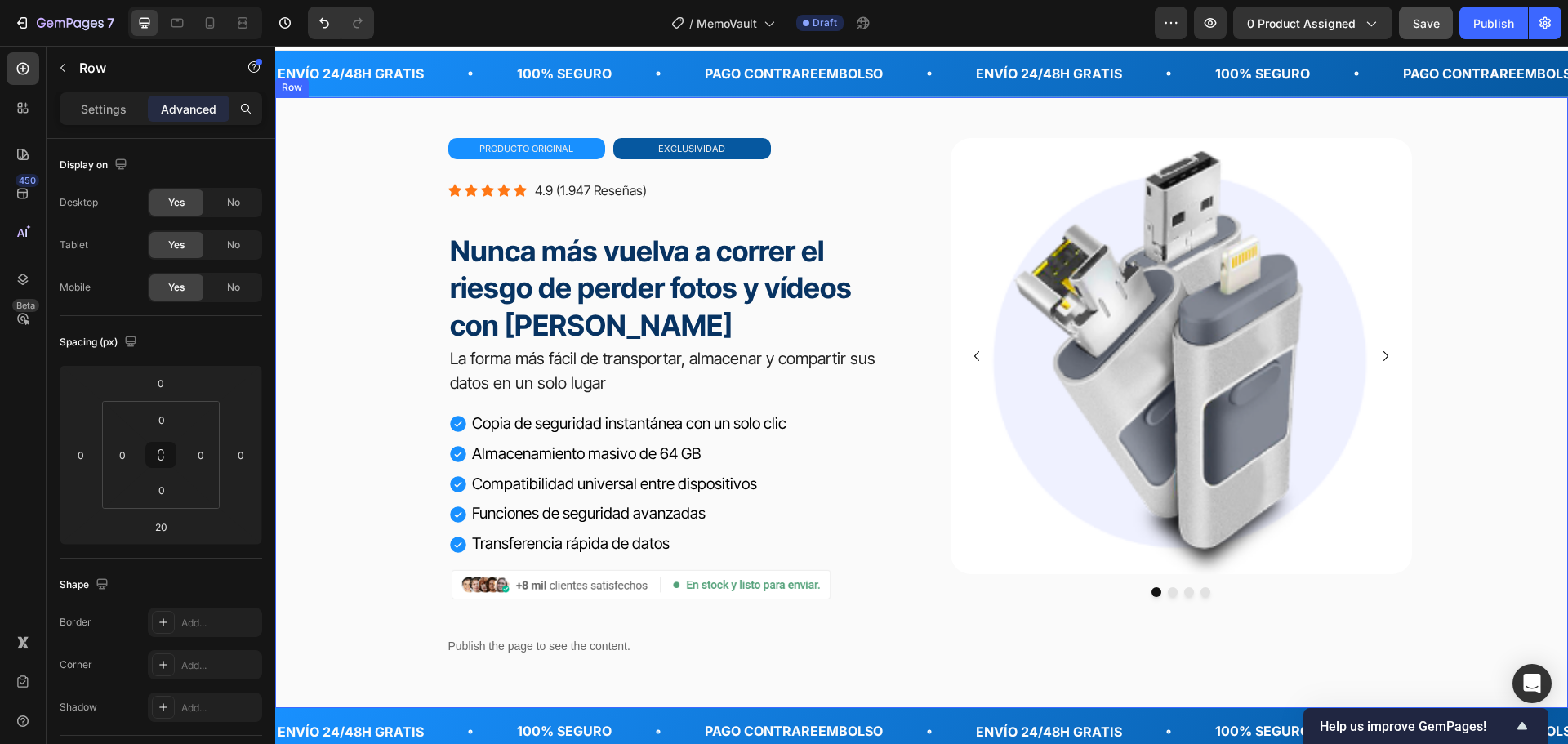
scroll to position [0, 0]
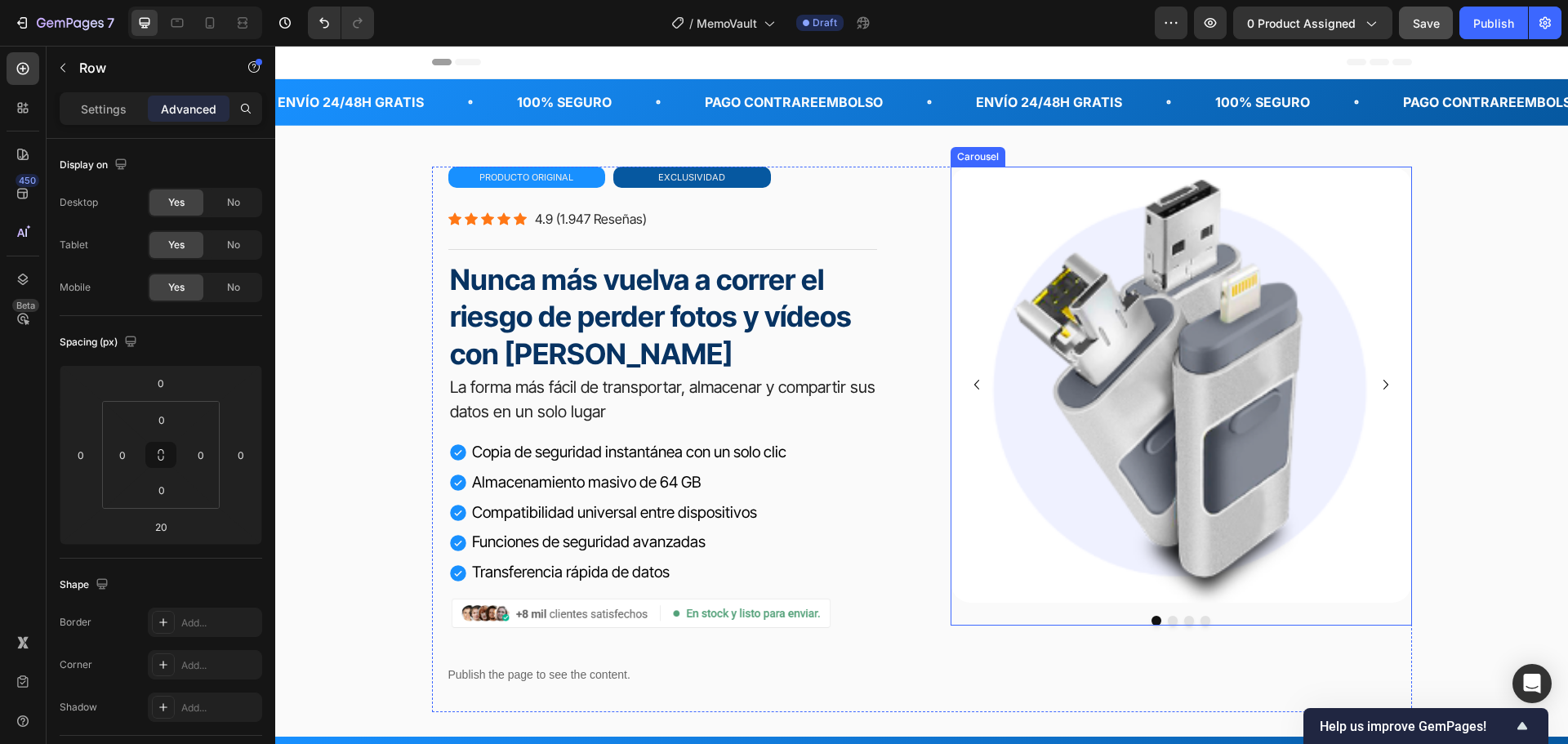
click at [1168, 626] on button "Dot" at bounding box center [1173, 620] width 10 height 10
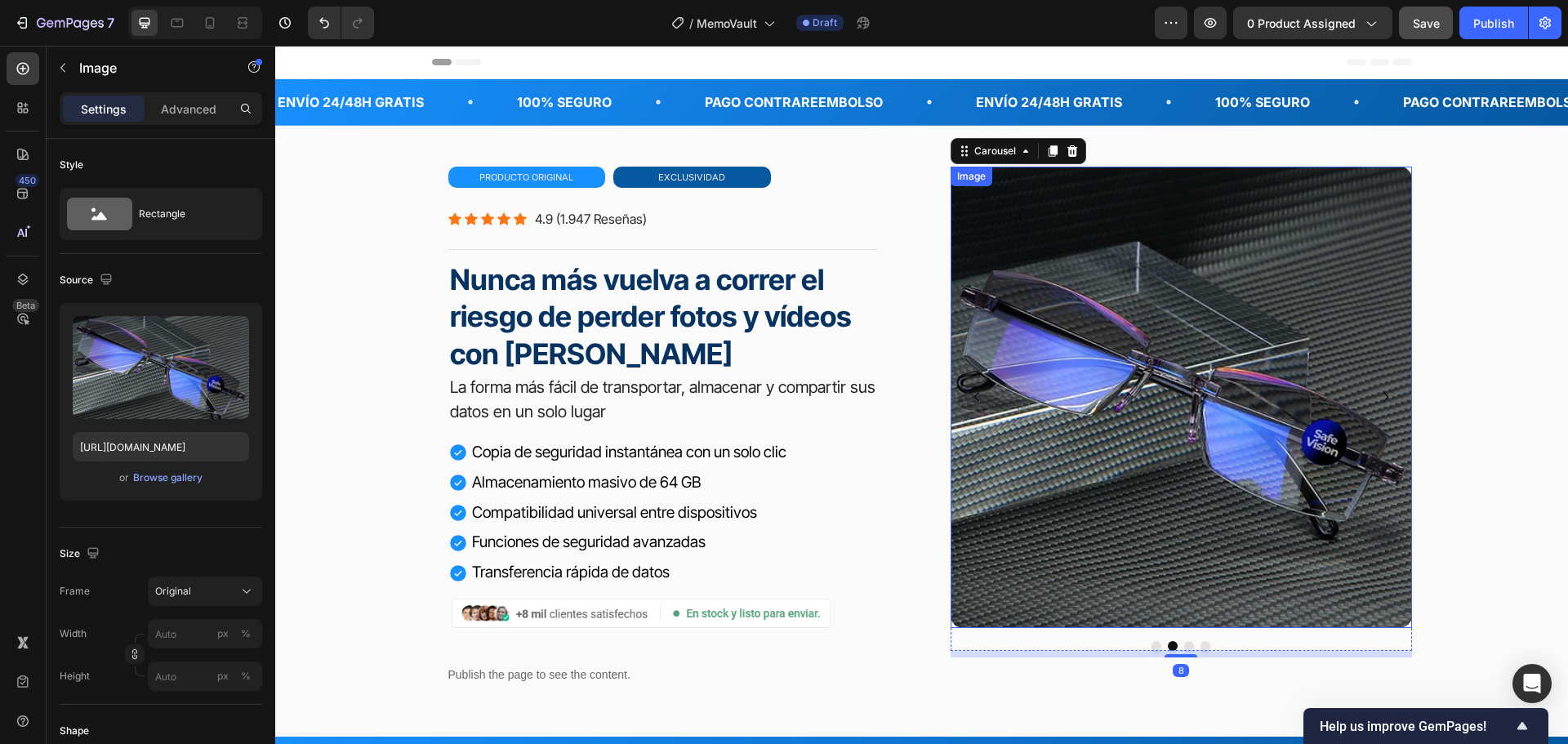
click at [1233, 426] on img at bounding box center [1182, 397] width 461 height 461
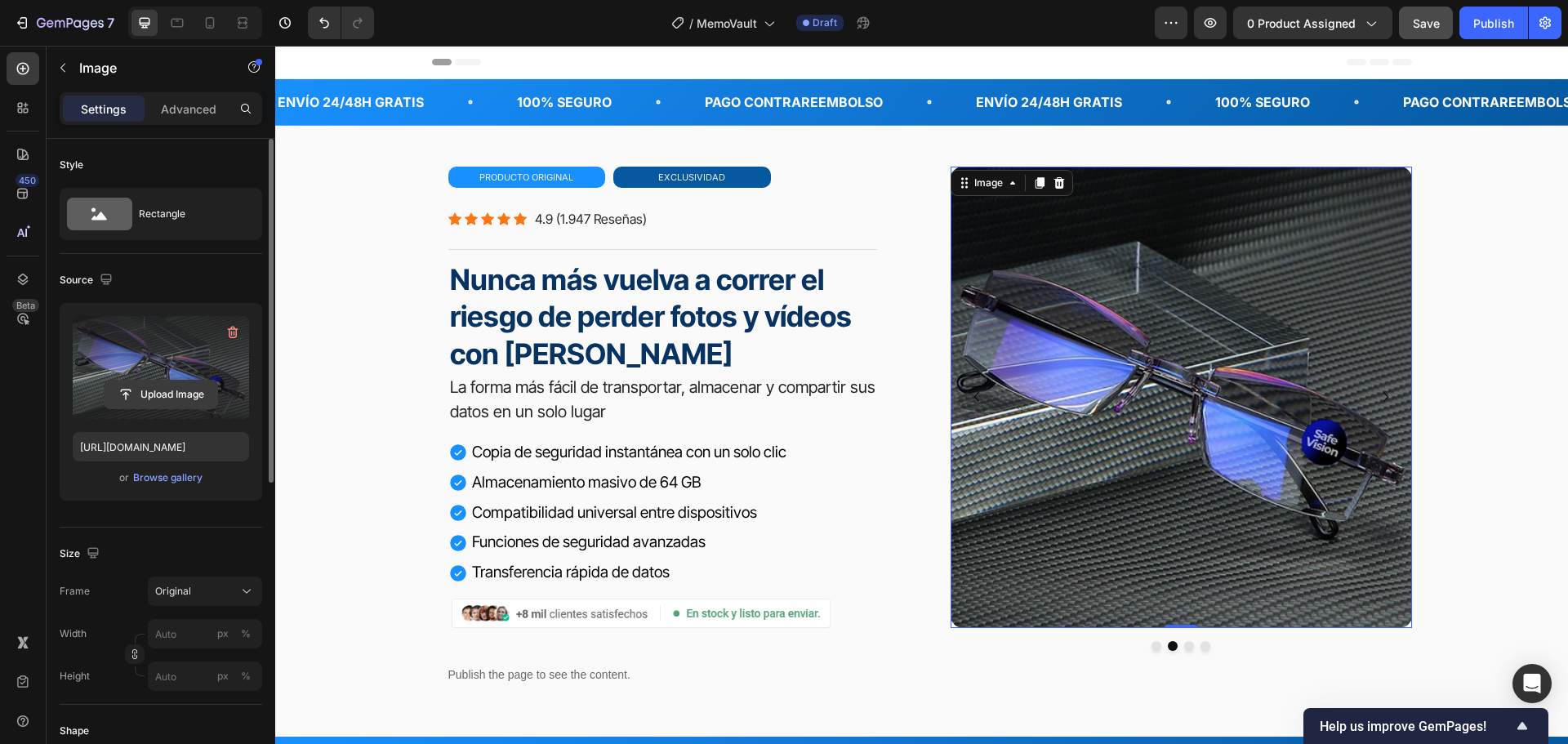
click at [160, 394] on input "file" at bounding box center [161, 394] width 112 height 28
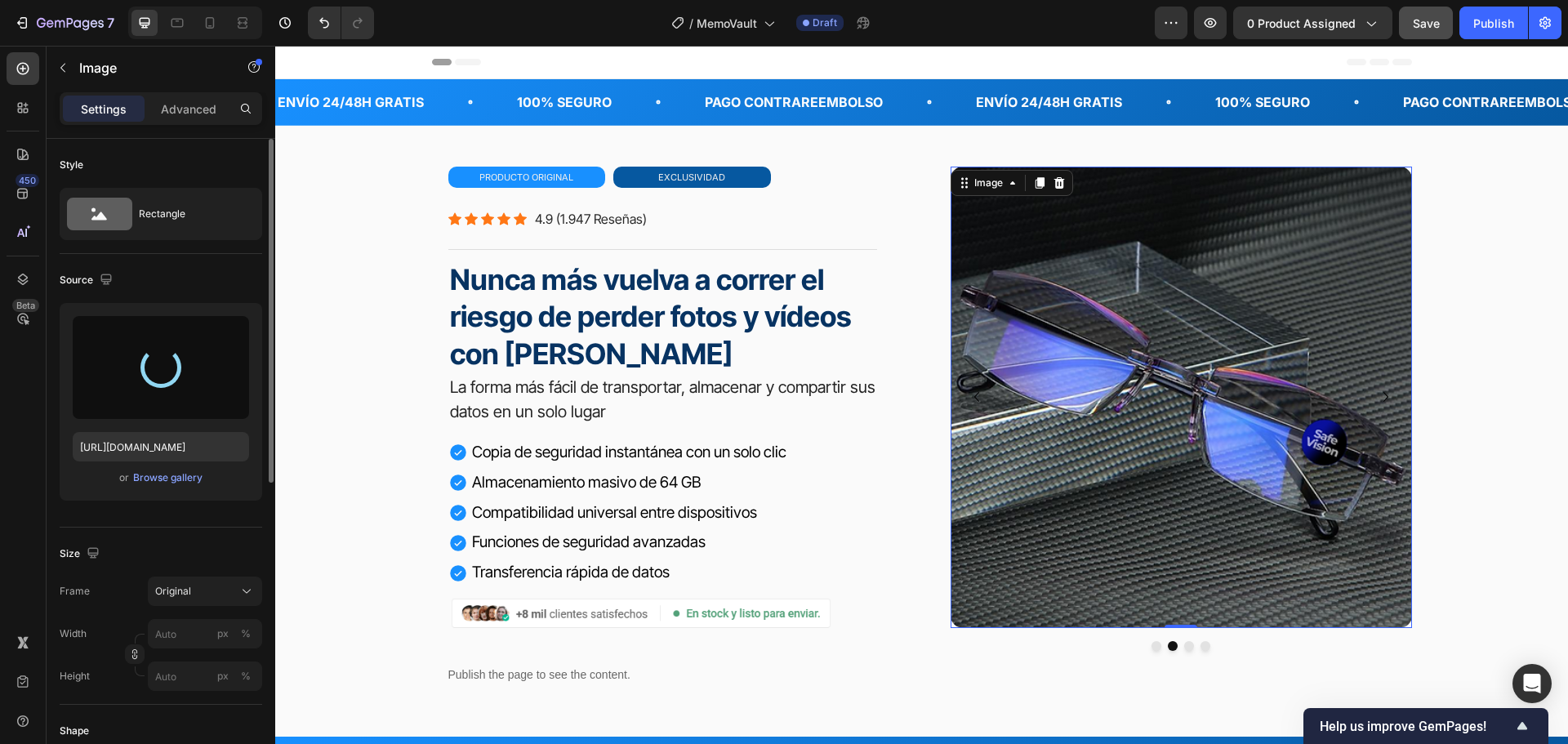
type input "[URL][DOMAIN_NAME]"
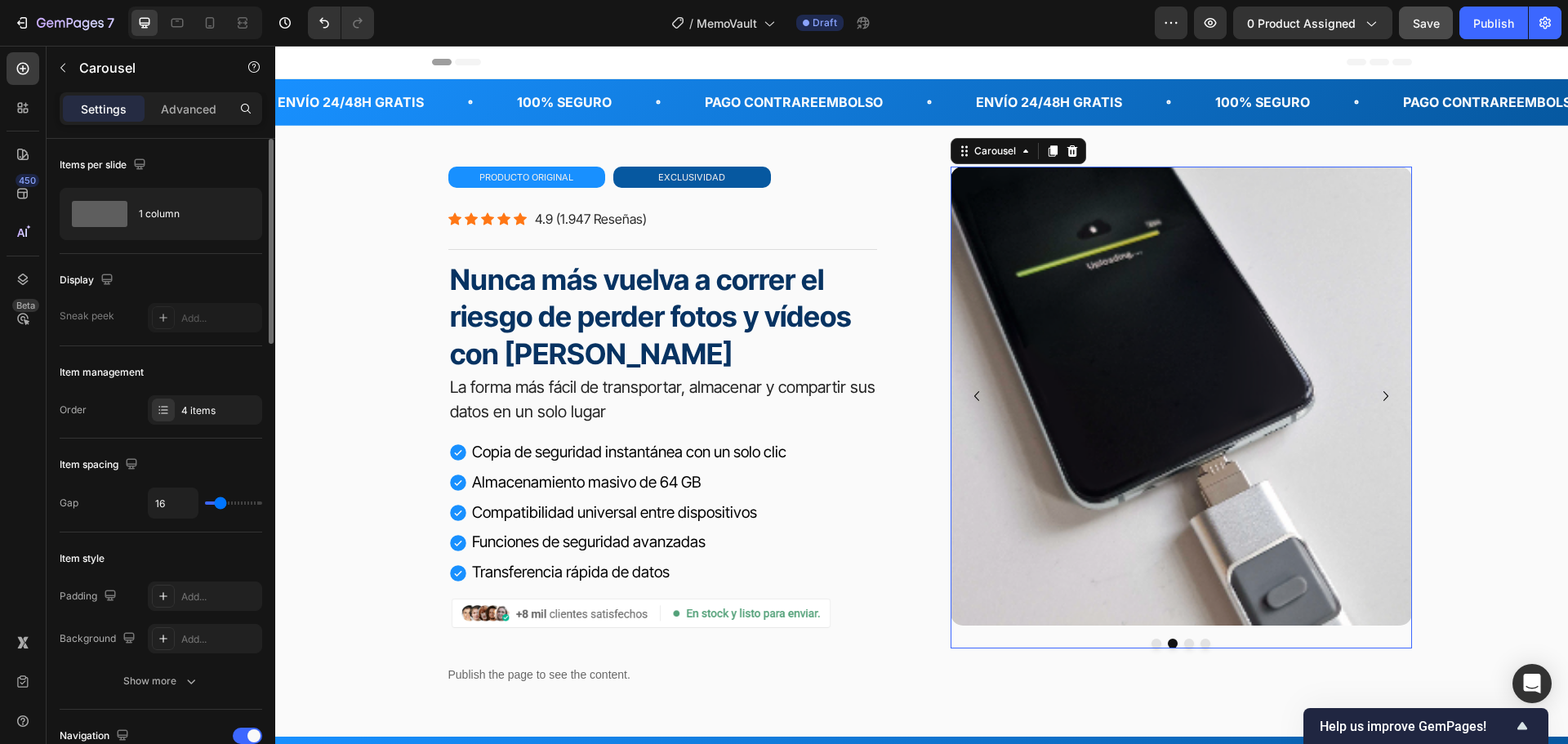
click at [1186, 648] on button "Dot" at bounding box center [1189, 643] width 10 height 10
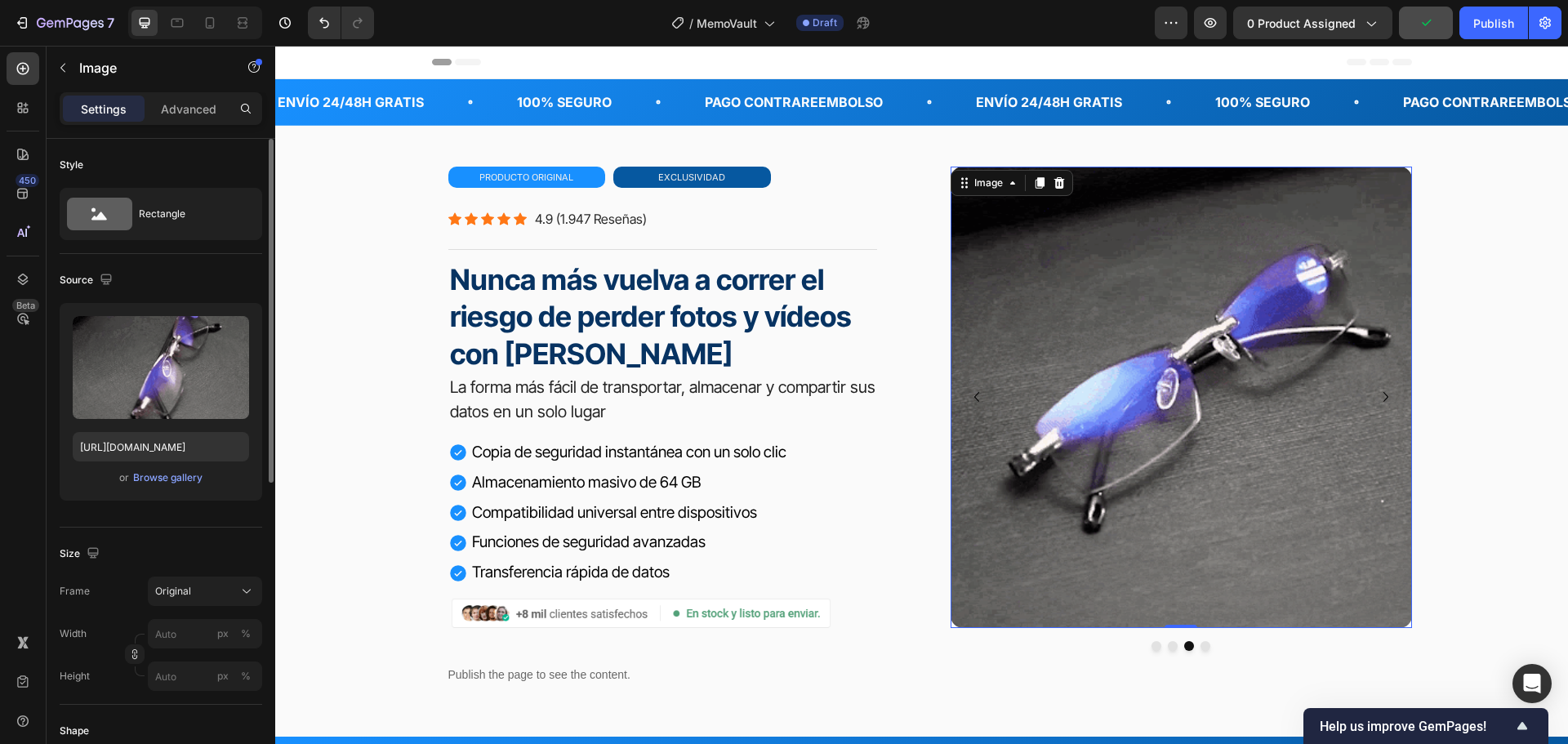
click at [1122, 309] on img at bounding box center [1182, 397] width 461 height 461
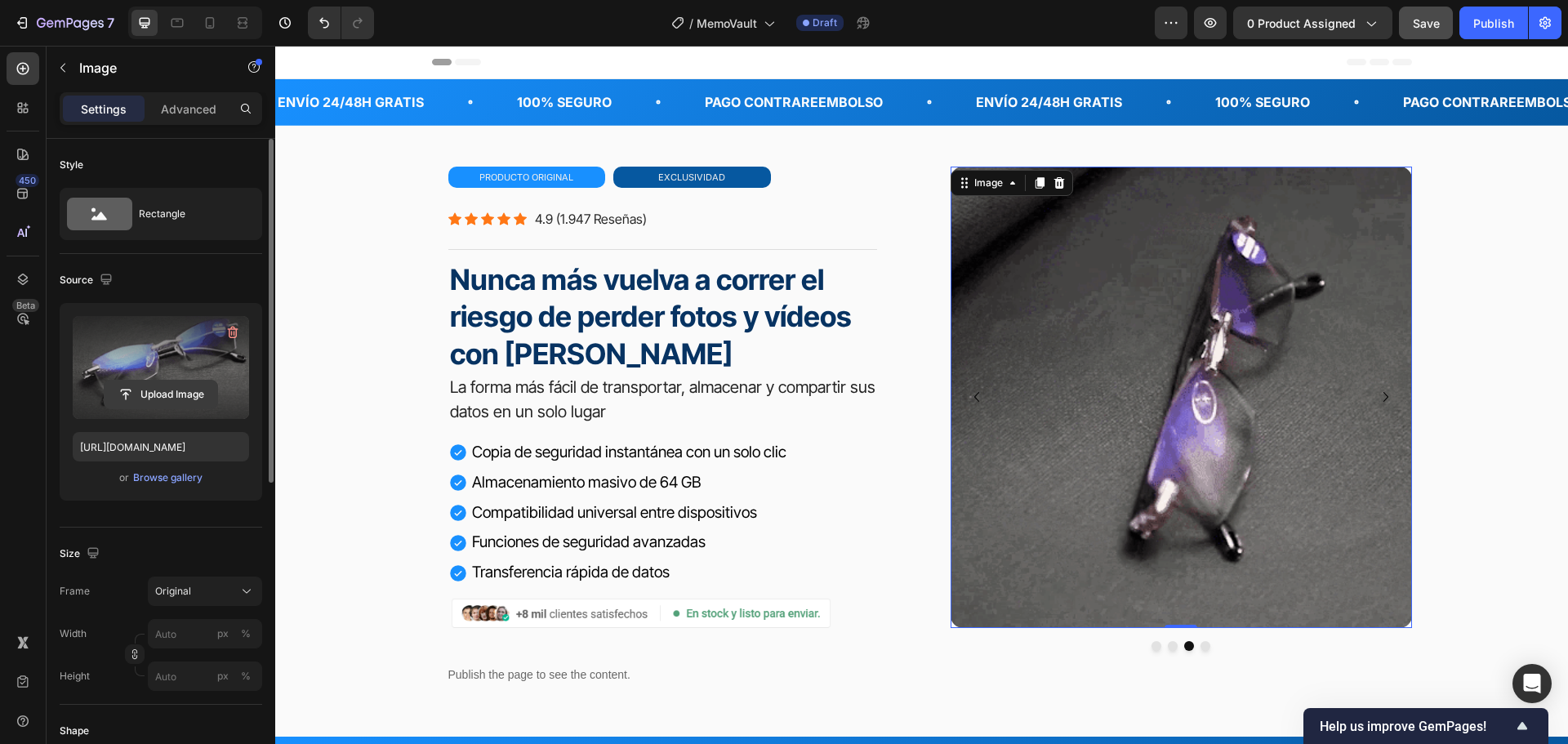
click at [184, 395] on input "file" at bounding box center [161, 394] width 112 height 28
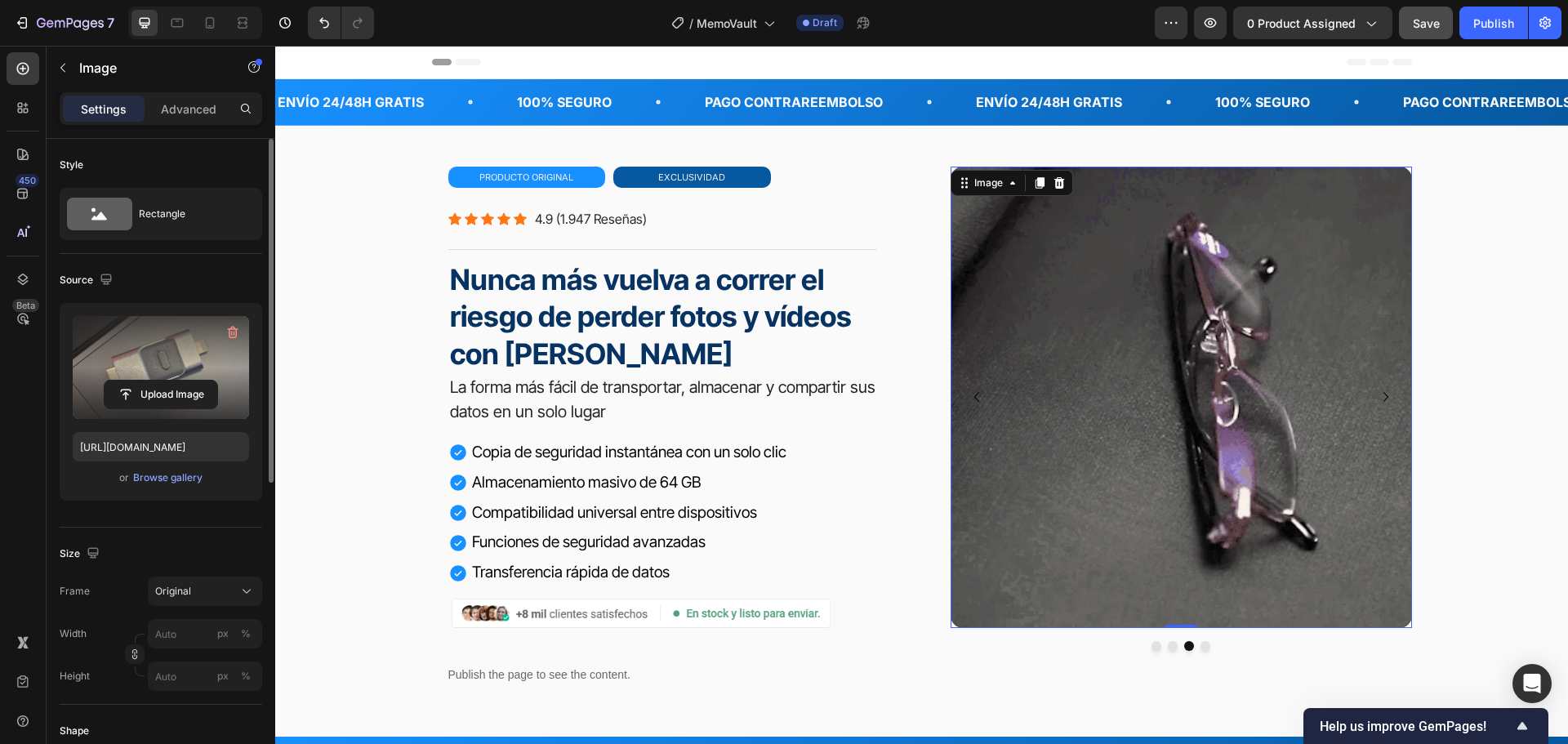
type input "[URL][DOMAIN_NAME]"
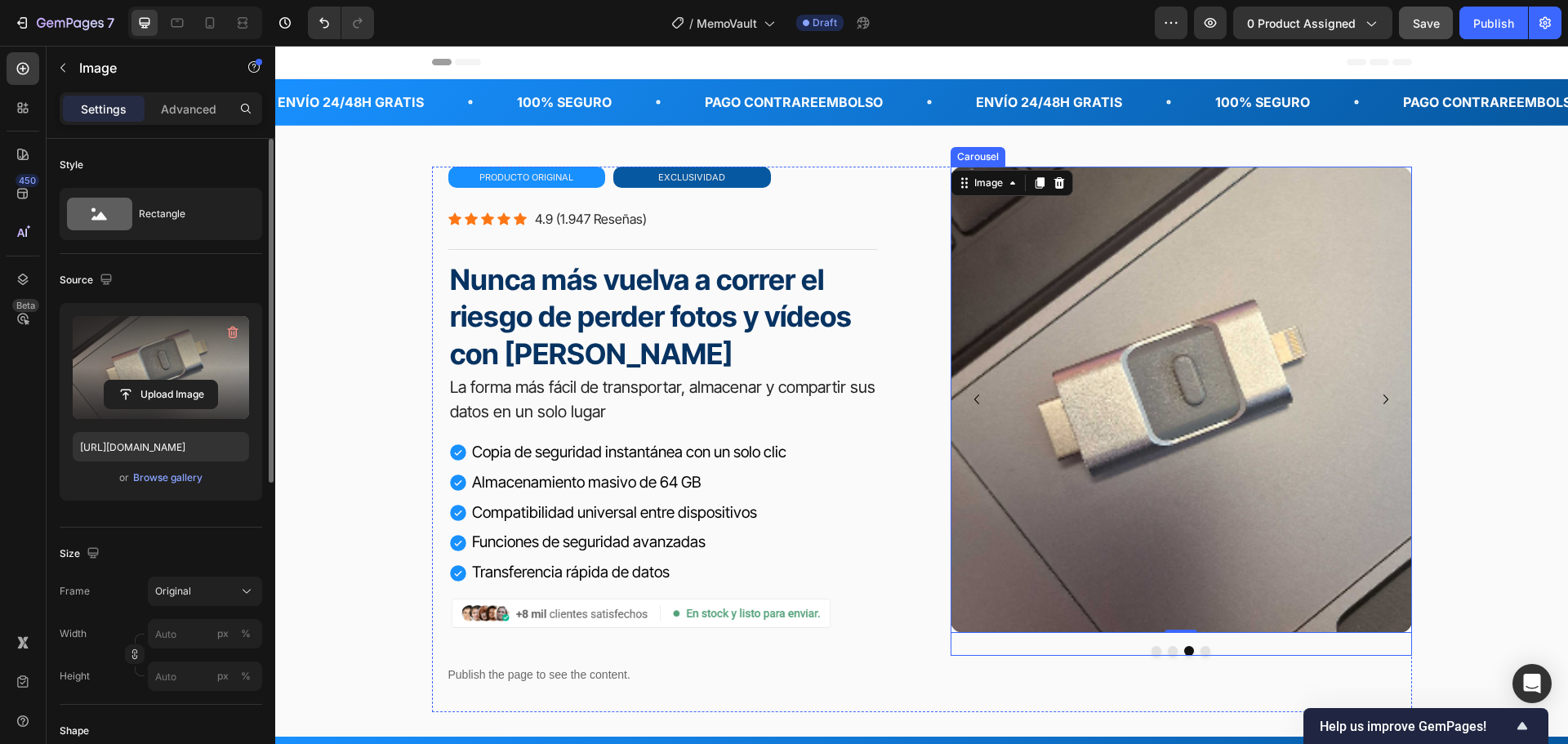
click at [1201, 649] on button "Dot" at bounding box center [1206, 651] width 10 height 10
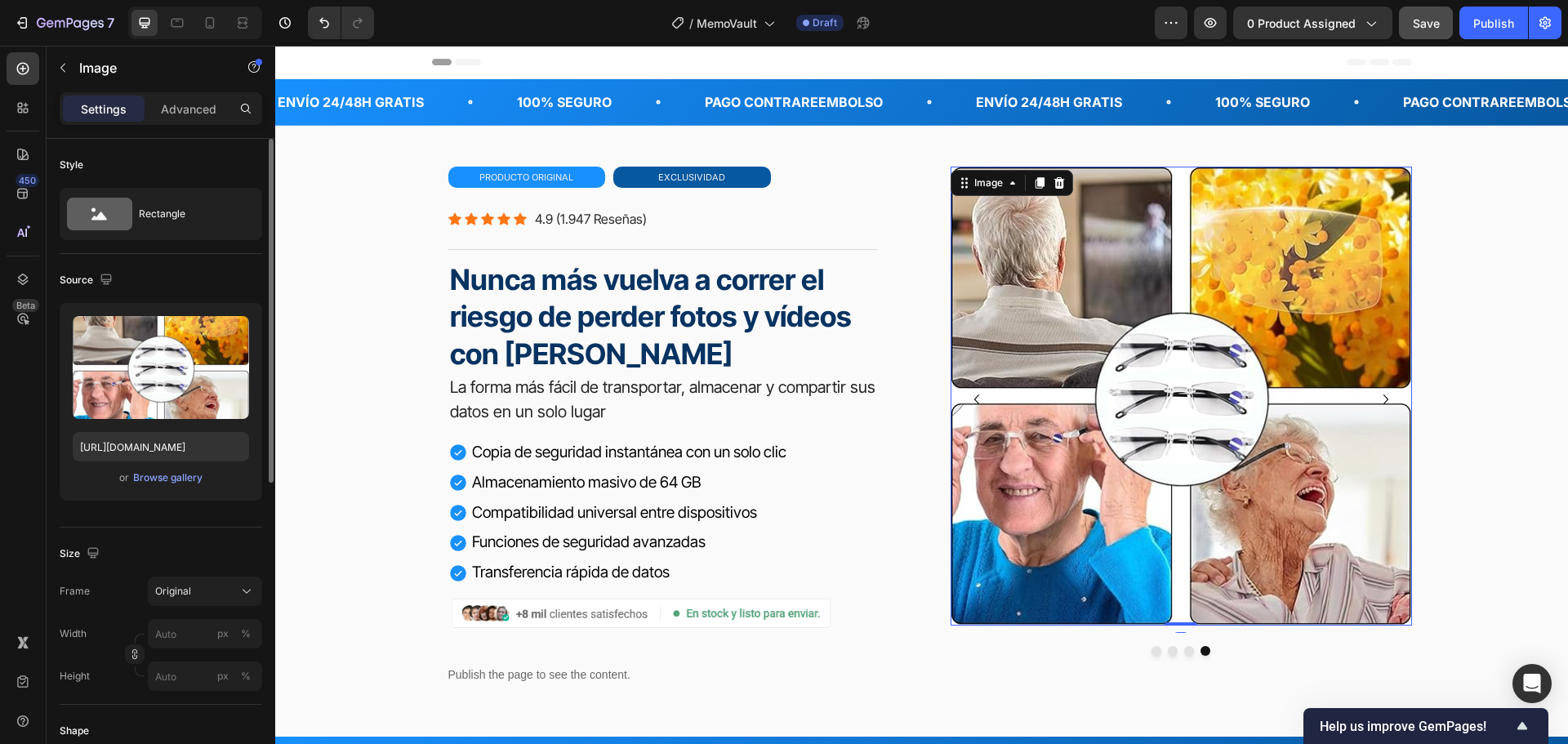
click at [1119, 307] on img at bounding box center [1182, 395] width 461 height 459
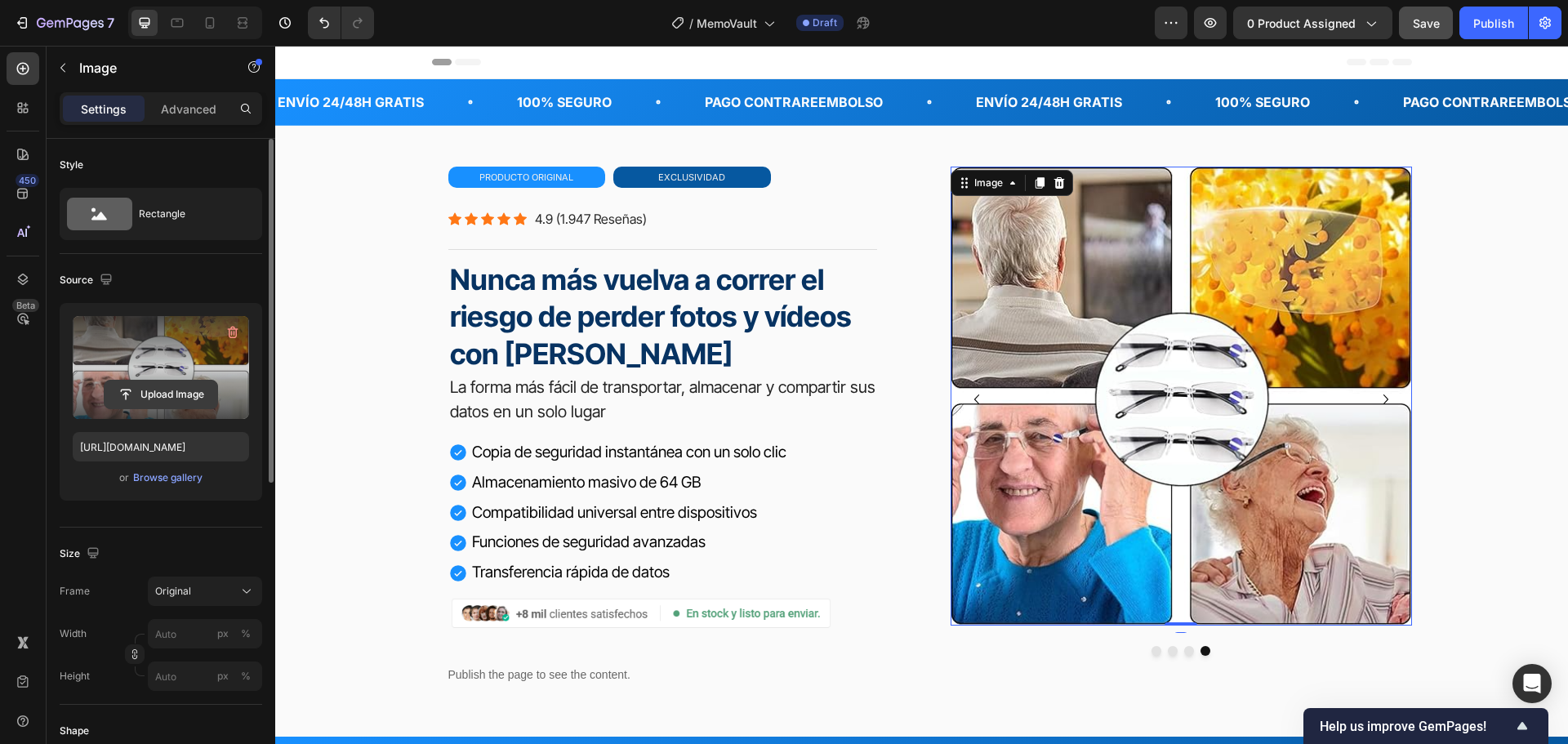
click at [181, 399] on input "file" at bounding box center [161, 394] width 112 height 28
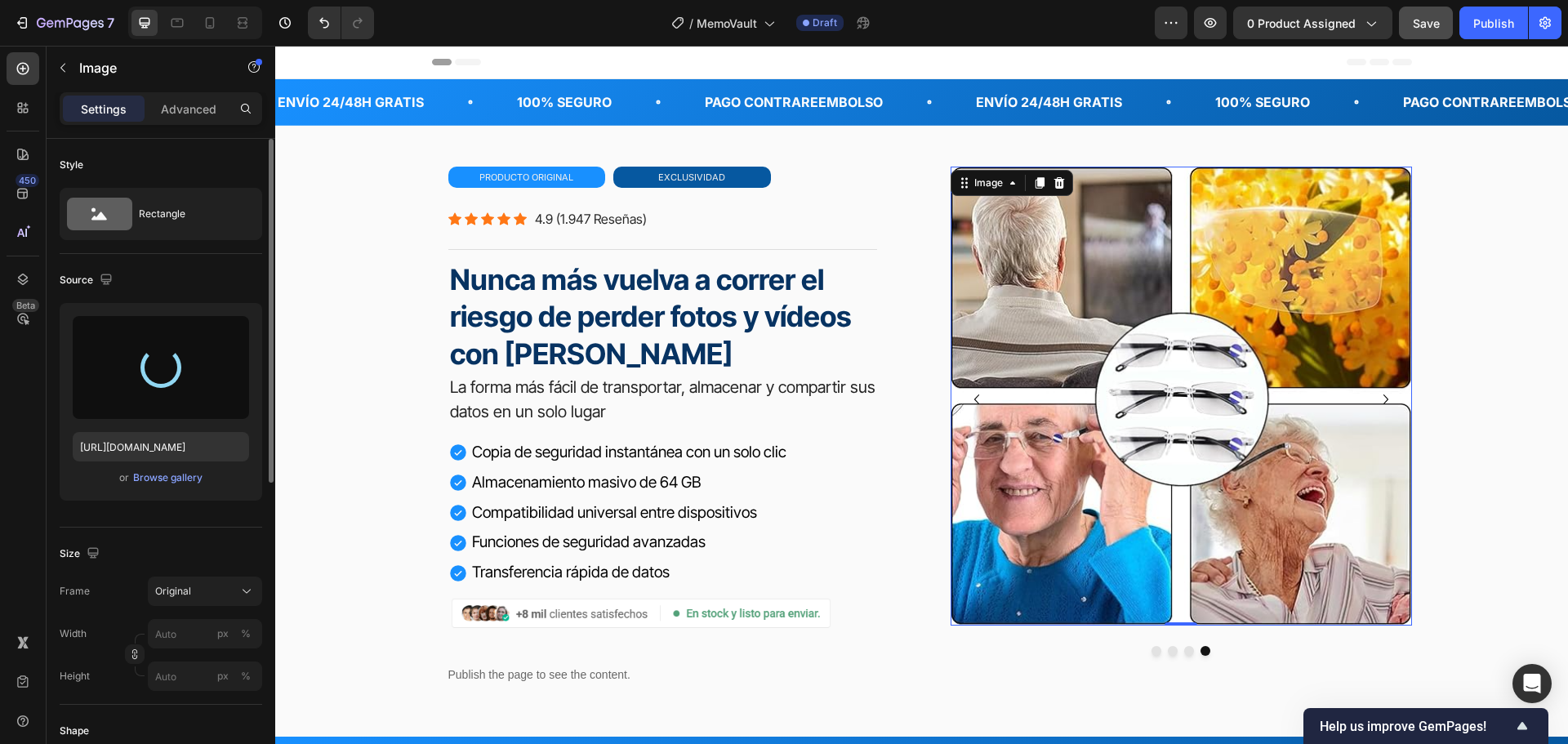
type input "[URL][DOMAIN_NAME]"
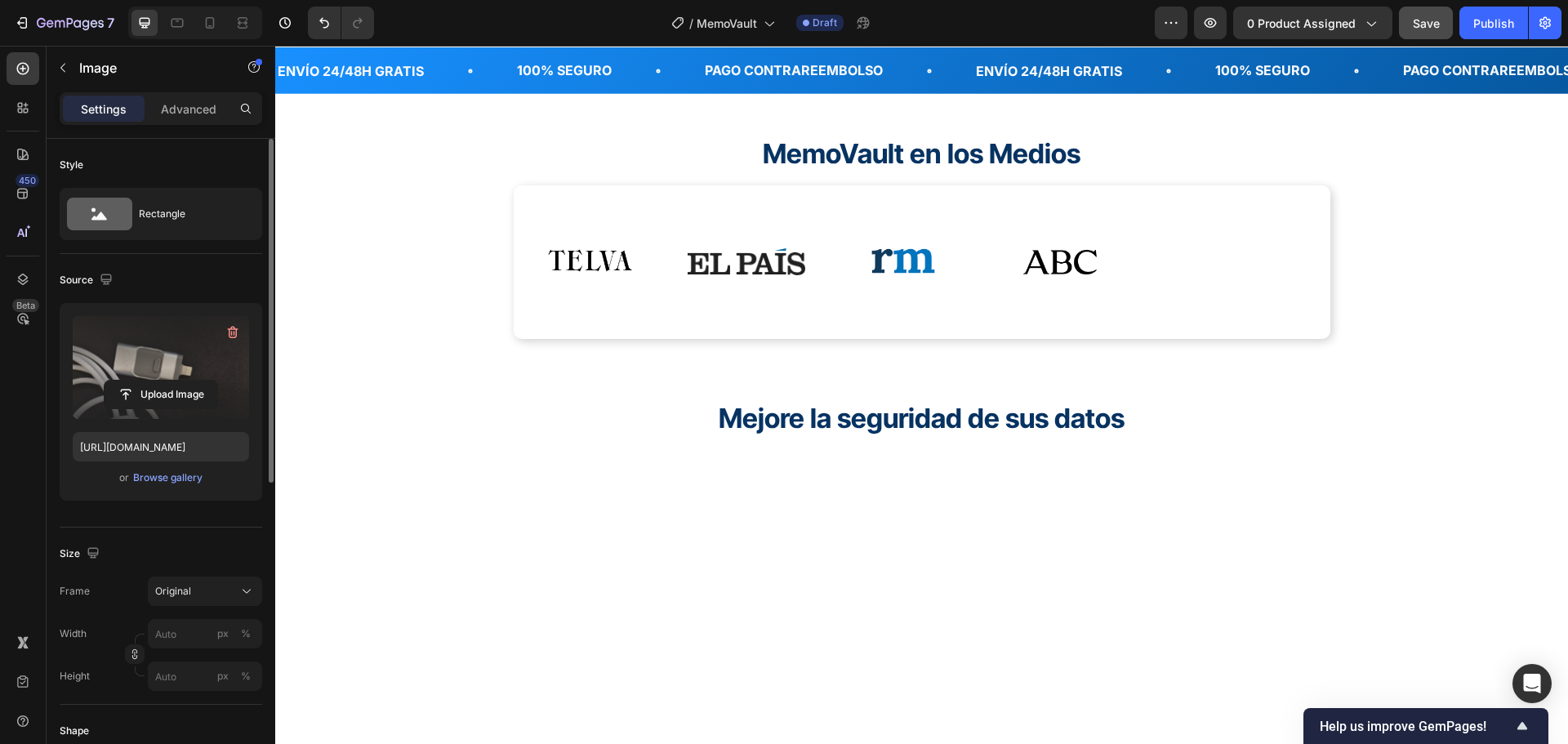
scroll to position [816, 0]
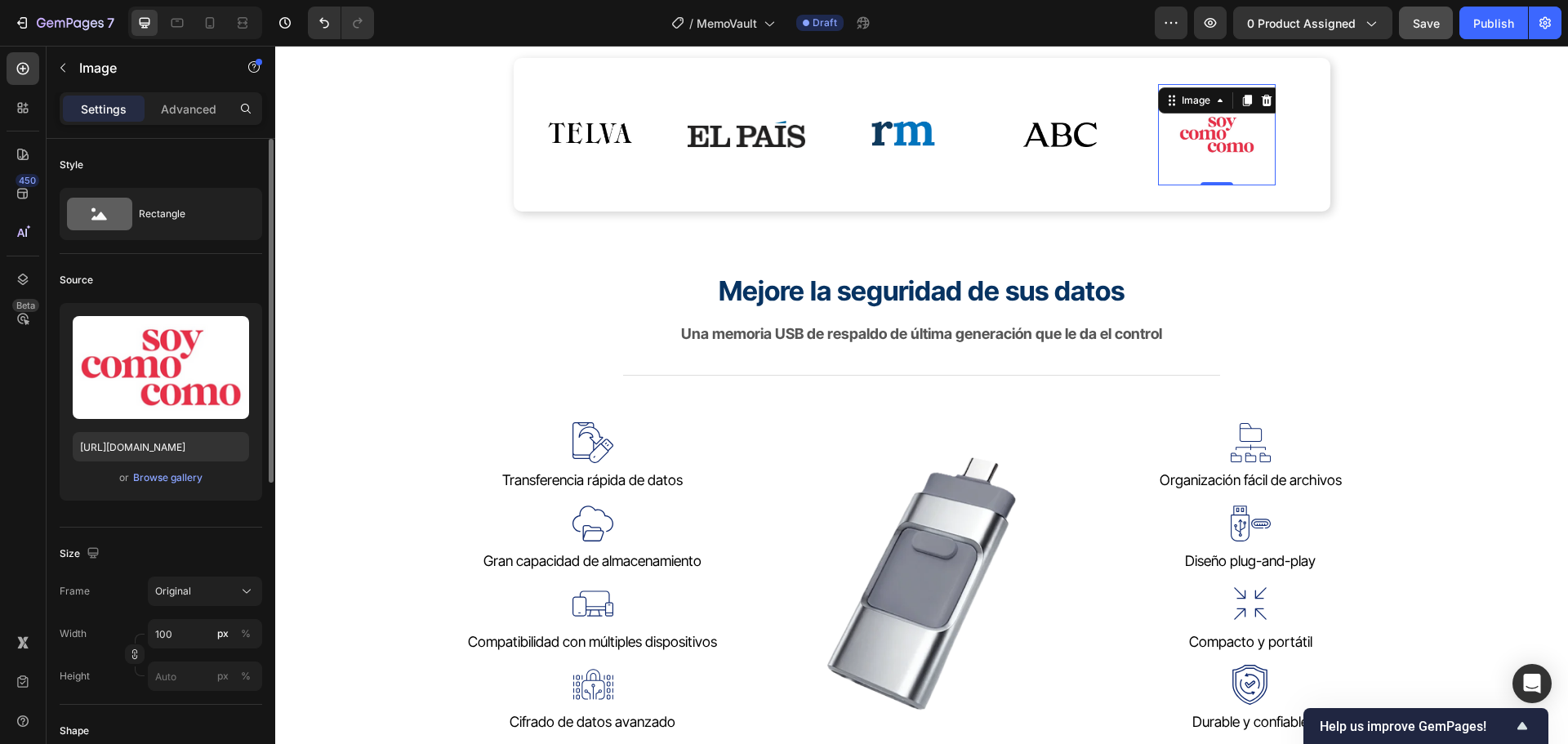
drag, startPoint x: 289, startPoint y: 305, endPoint x: 1439, endPoint y: 35, distance: 1181.3
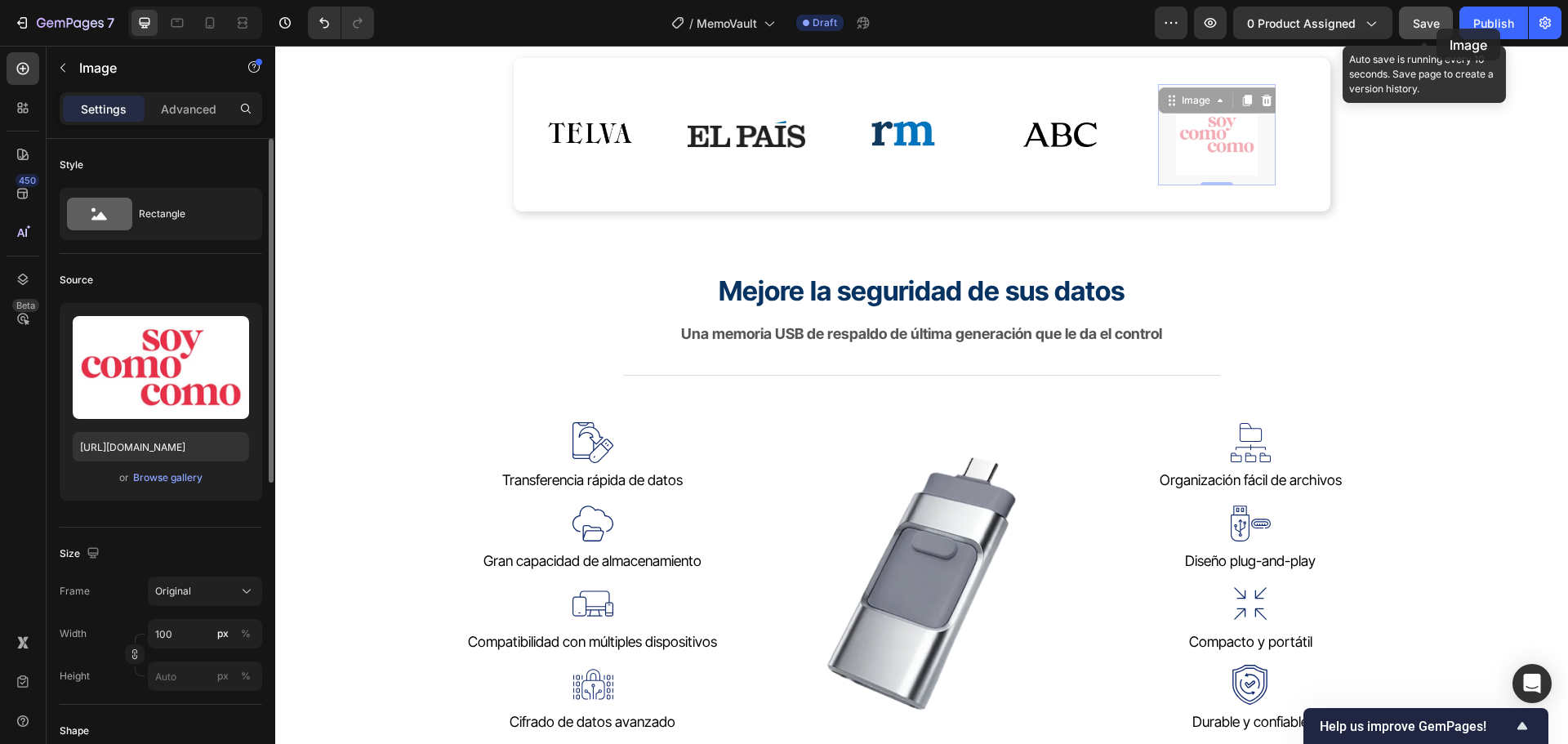
click at [1436, 29] on span "Save" at bounding box center [1426, 23] width 27 height 13
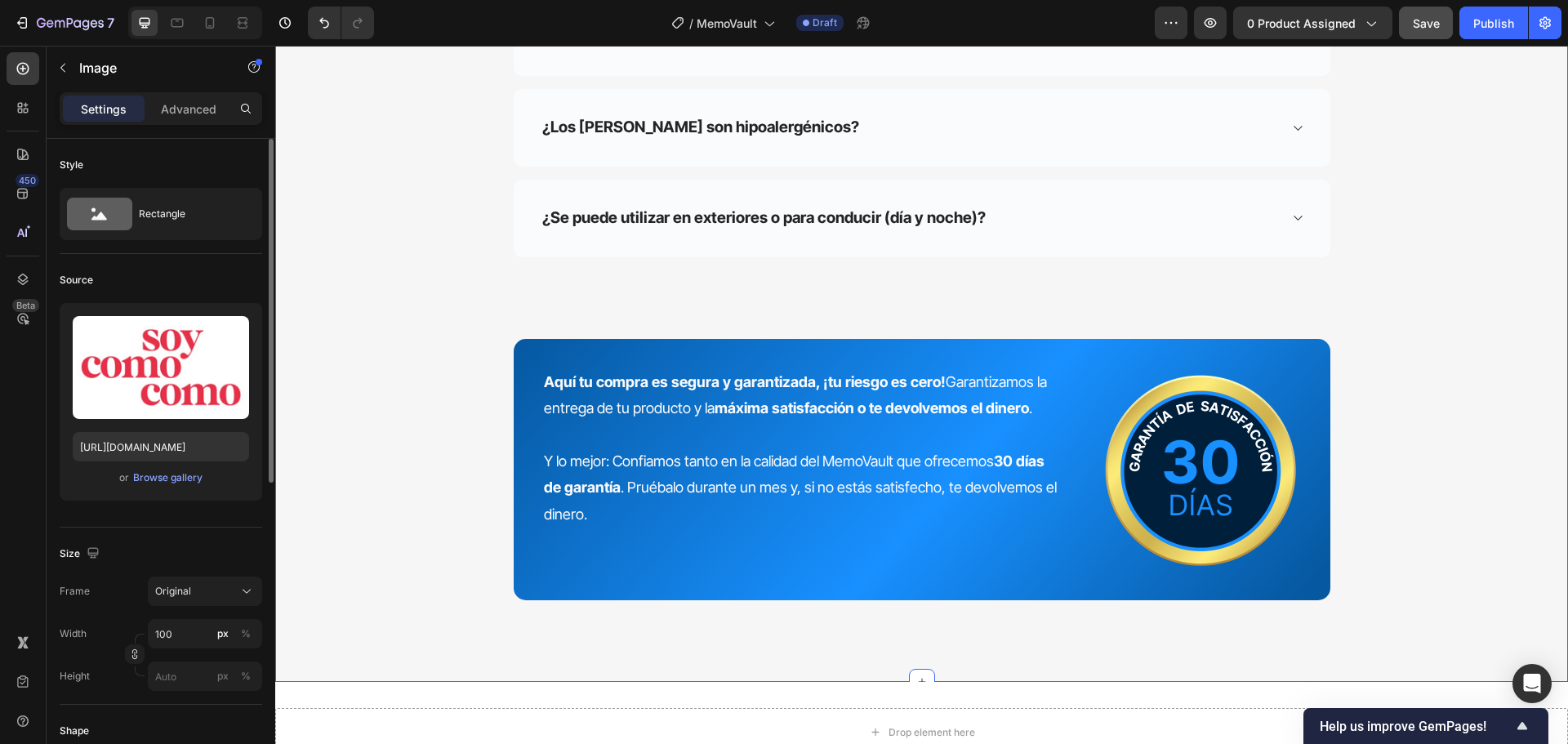
scroll to position [10695, 0]
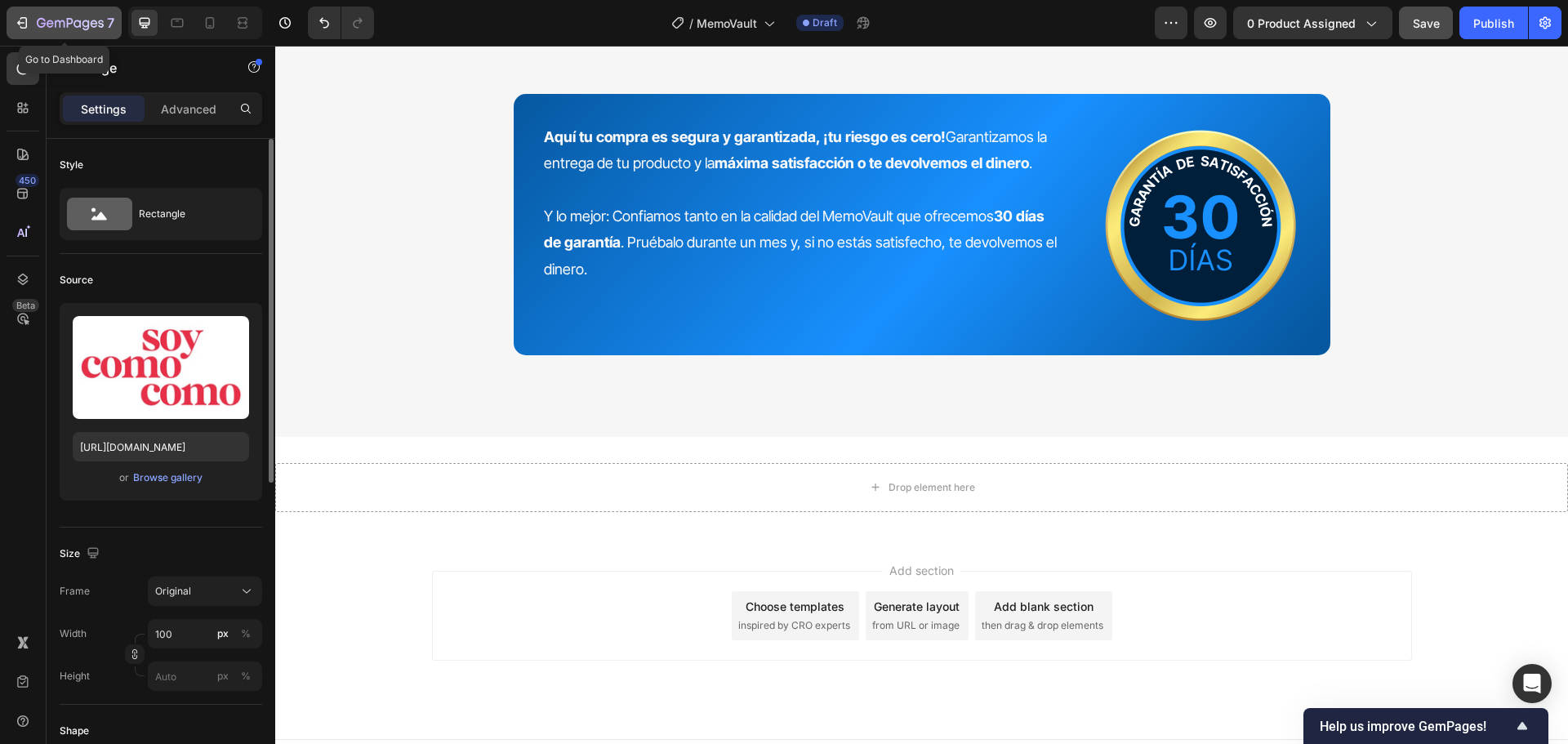
click at [51, 20] on icon "button" at bounding box center [50, 23] width 8 height 8
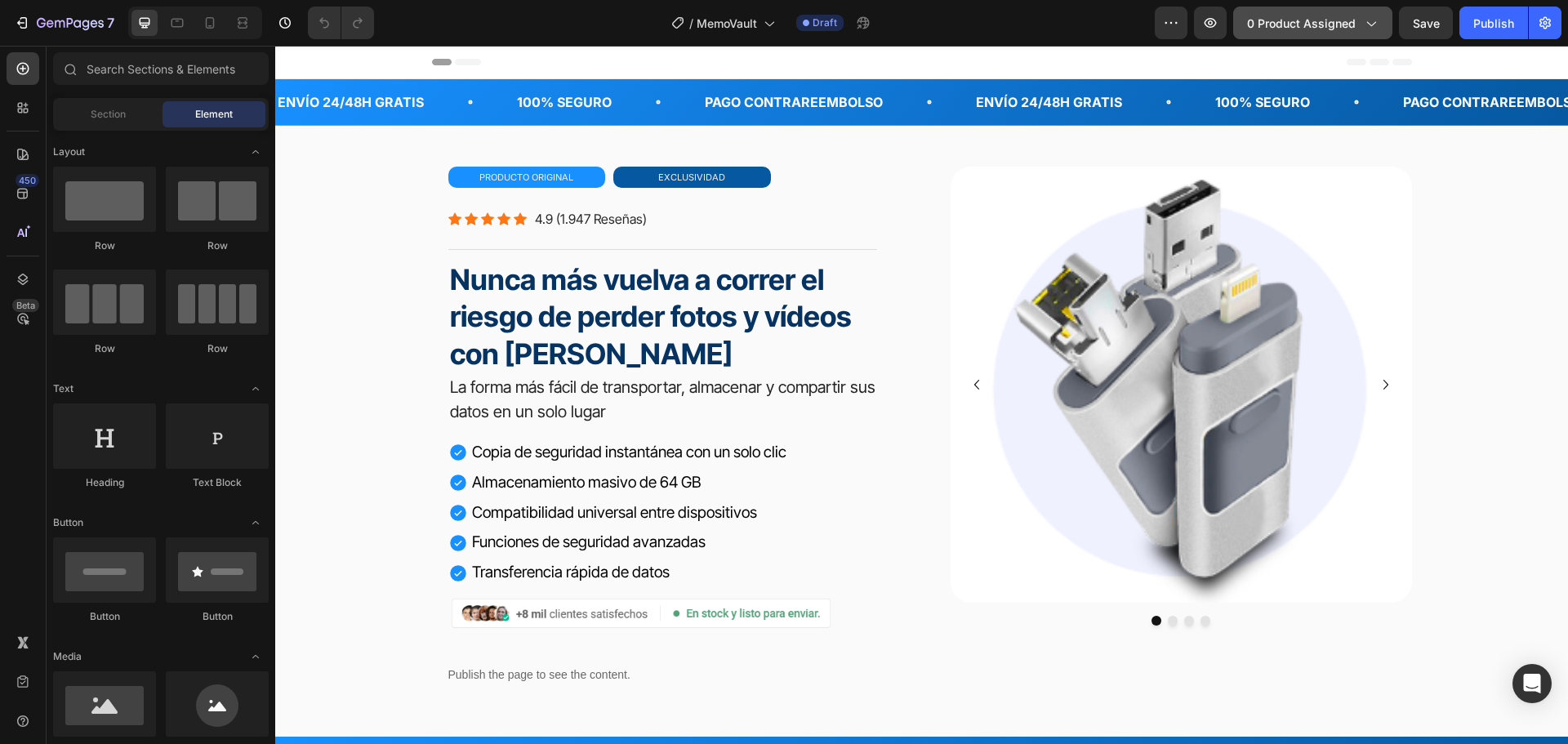
click at [1318, 21] on span "0 product assigned" at bounding box center [1301, 23] width 109 height 17
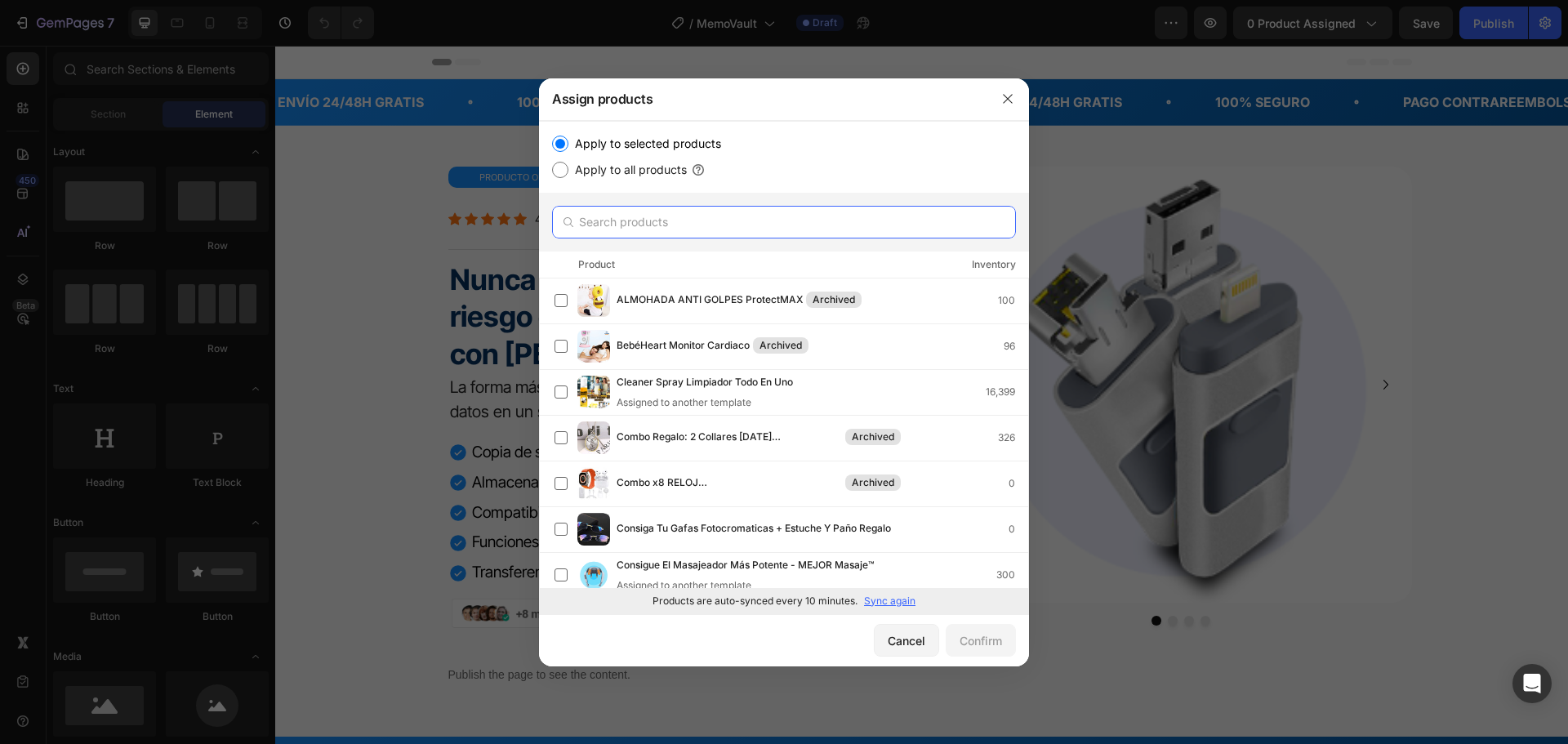
click at [792, 218] on input "text" at bounding box center [784, 222] width 463 height 33
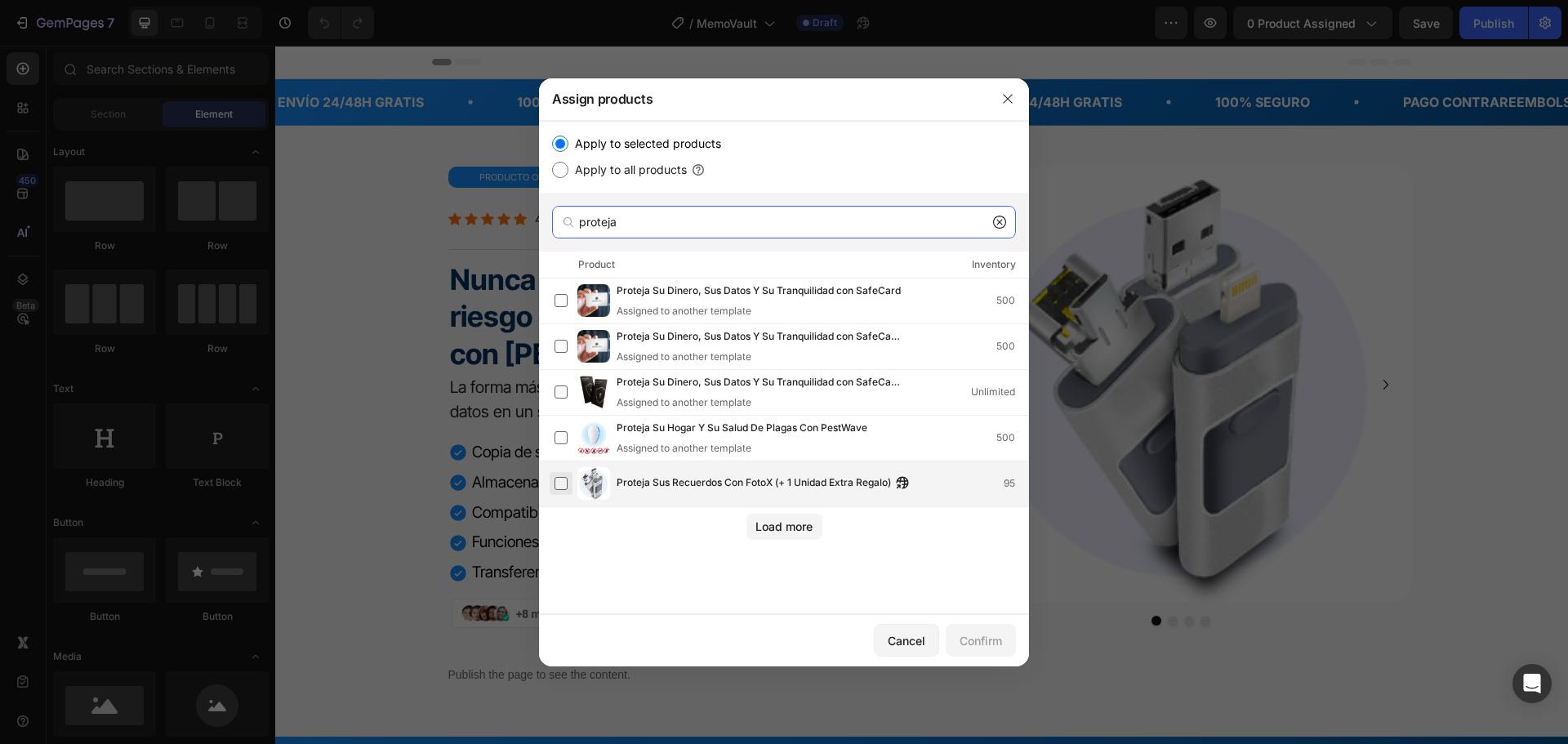
type input "proteja"
click at [560, 485] on label at bounding box center [561, 484] width 13 height 13
click at [991, 636] on div "Confirm" at bounding box center [981, 640] width 42 height 17
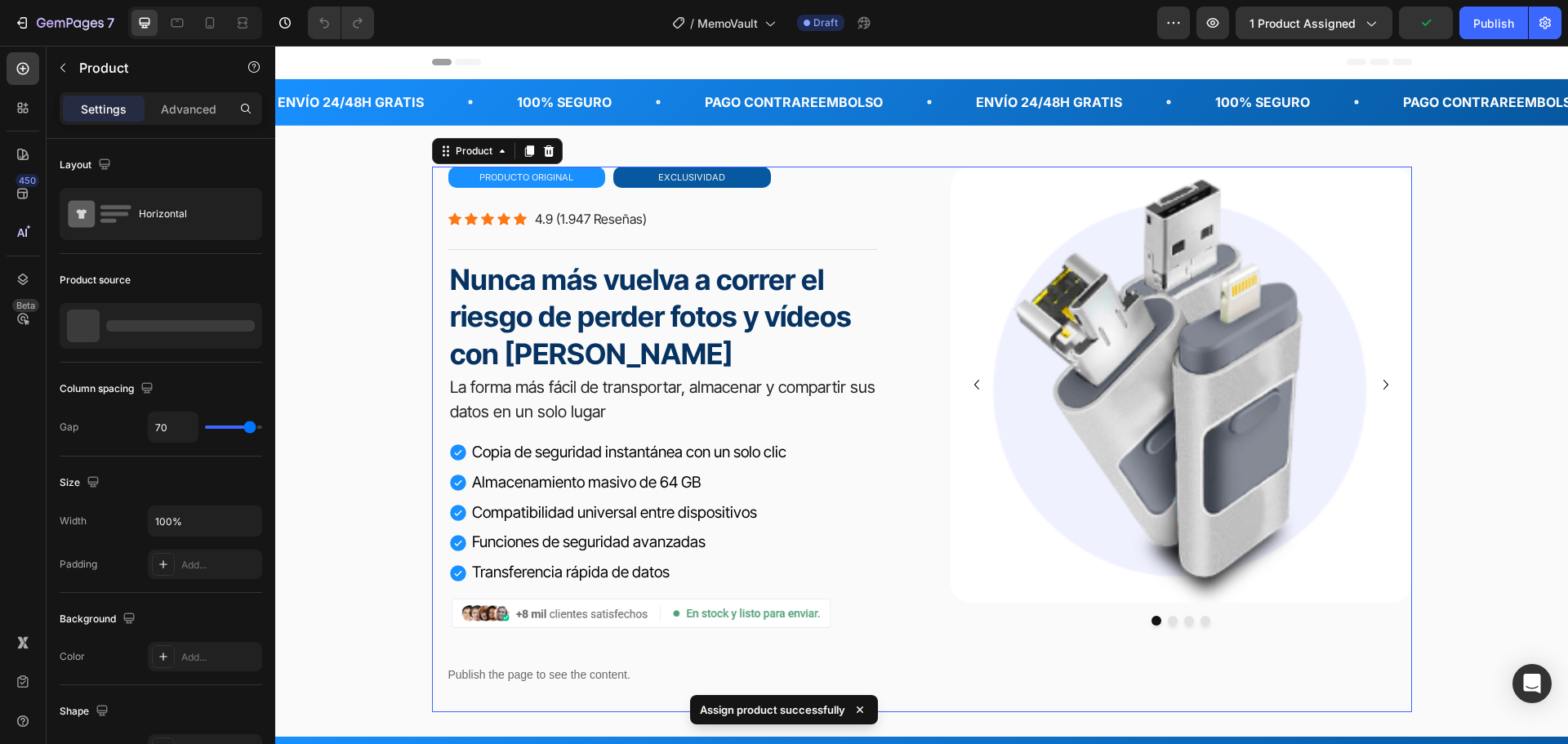
click at [916, 187] on div "primafocus gafas de lectura inteligentes Heading Icon Icon Icon Icon Icon Icon …" at bounding box center [921, 439] width 980 height 546
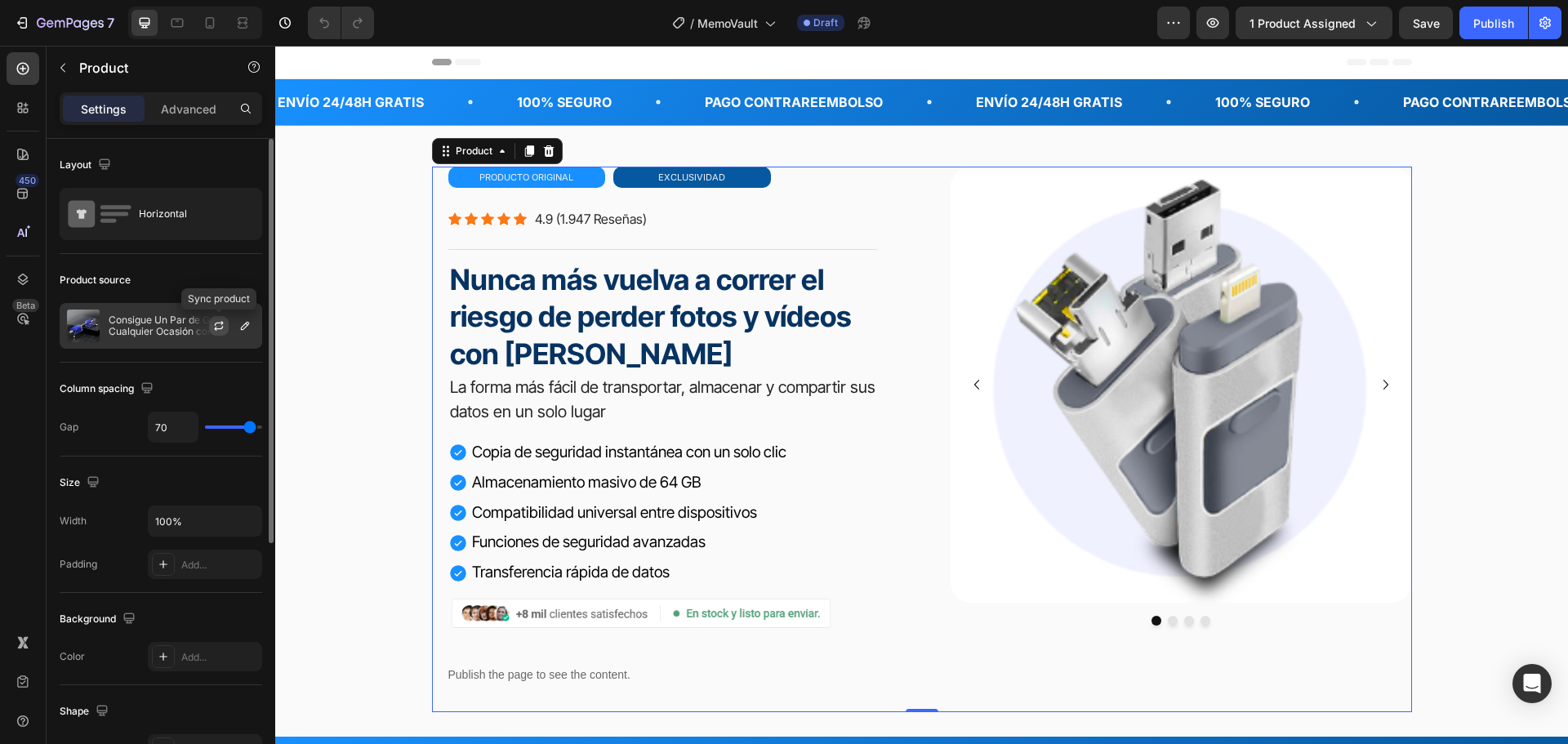
click at [213, 326] on icon "button" at bounding box center [219, 326] width 13 height 13
click at [152, 322] on p "Consigue Un Par de Gafas para Cualquier Ocasión con PrimaFocus (Exclusivo)" at bounding box center [182, 326] width 146 height 23
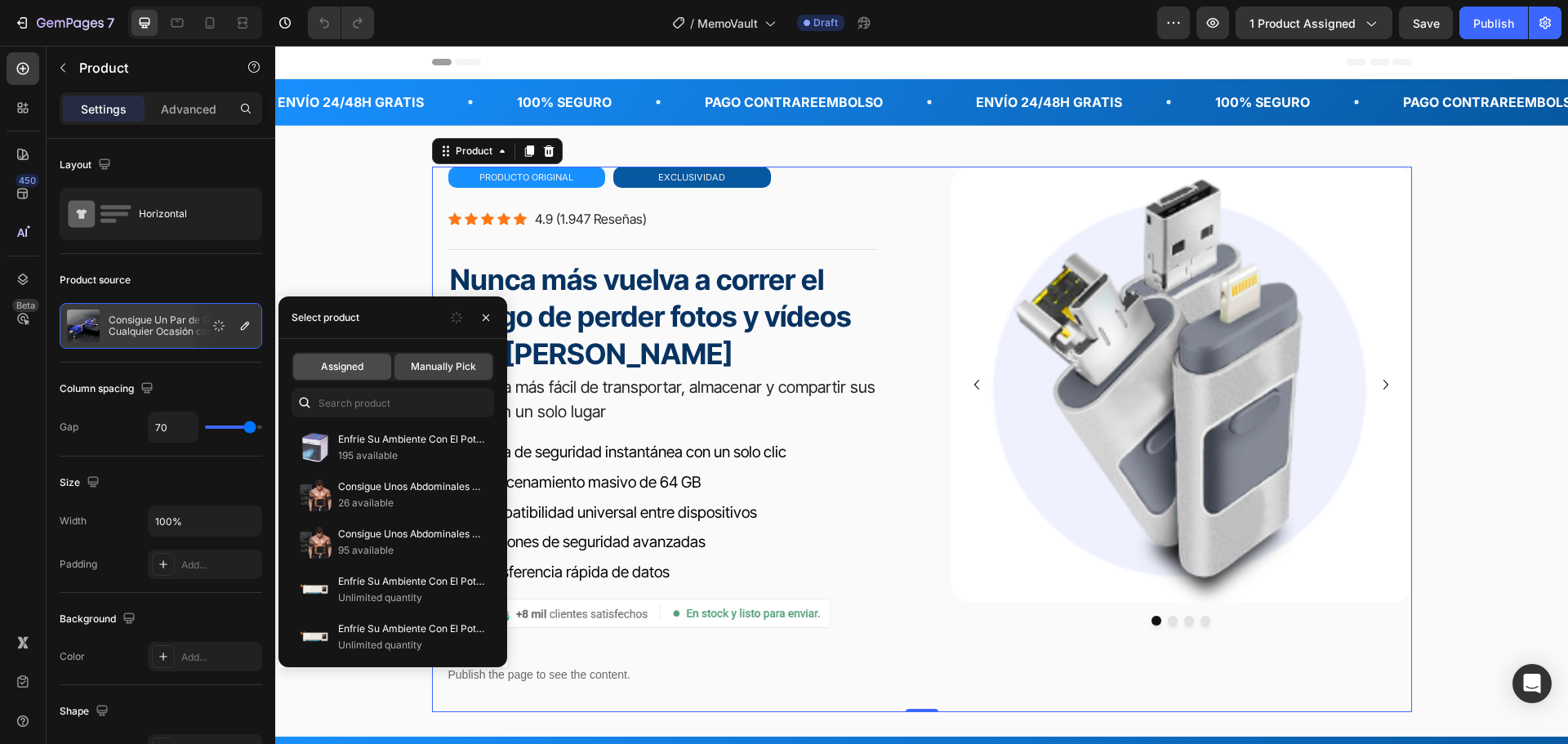
click at [320, 363] on div "Assigned" at bounding box center [342, 366] width 98 height 26
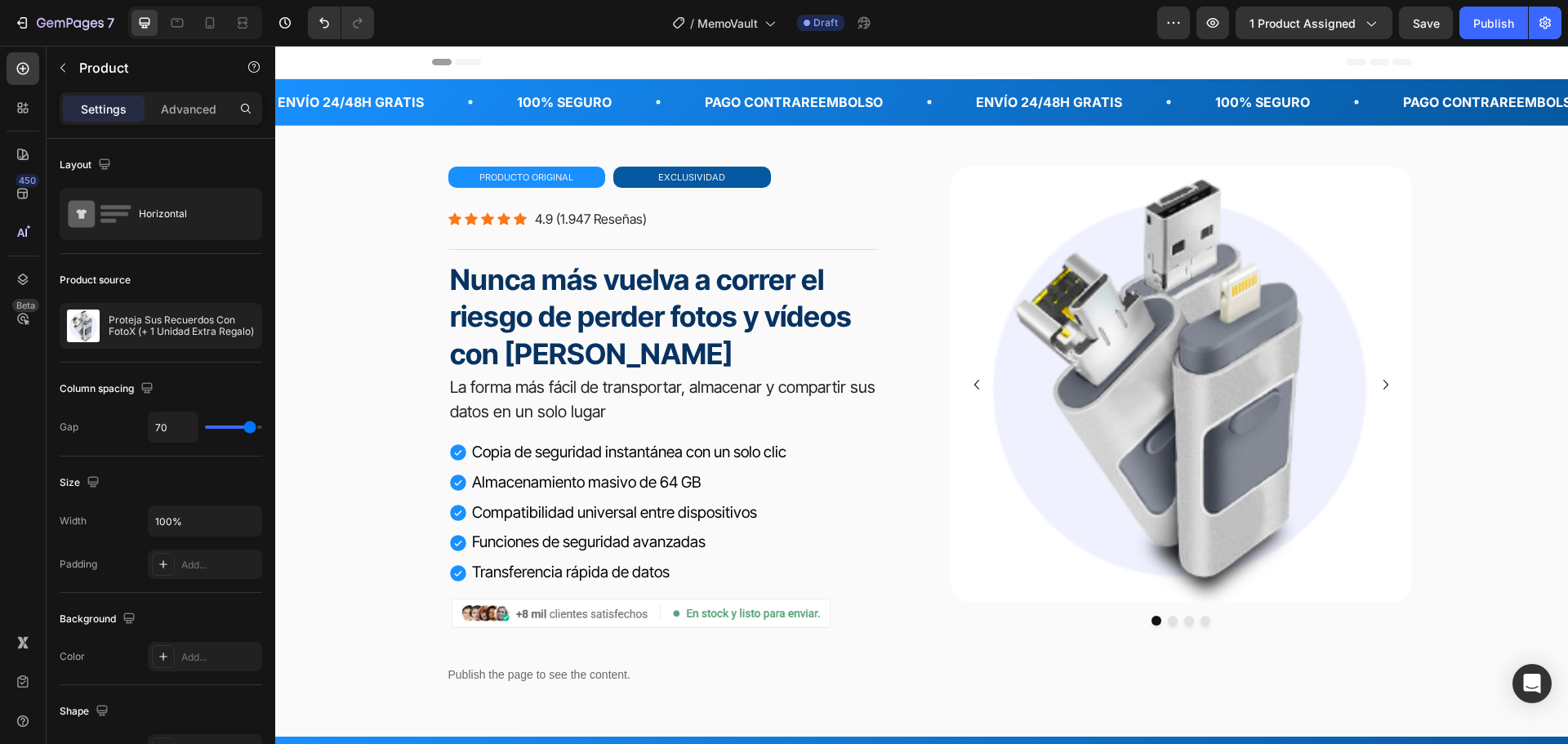
click at [918, 166] on div "primafocus gafas de lectura inteligentes Heading Icon Icon Icon Icon Icon Icon …" at bounding box center [921, 439] width 980 height 546
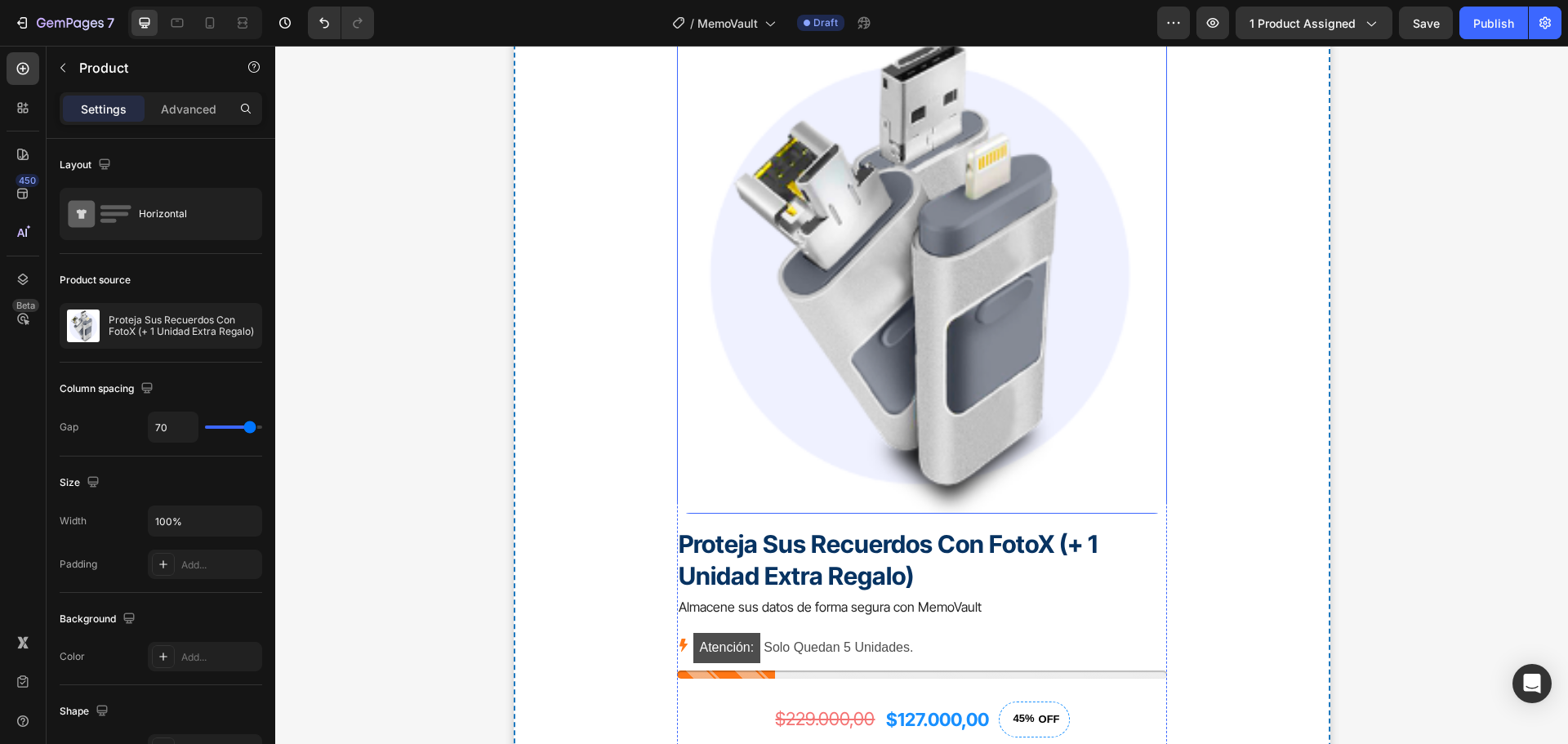
scroll to position [6041, 0]
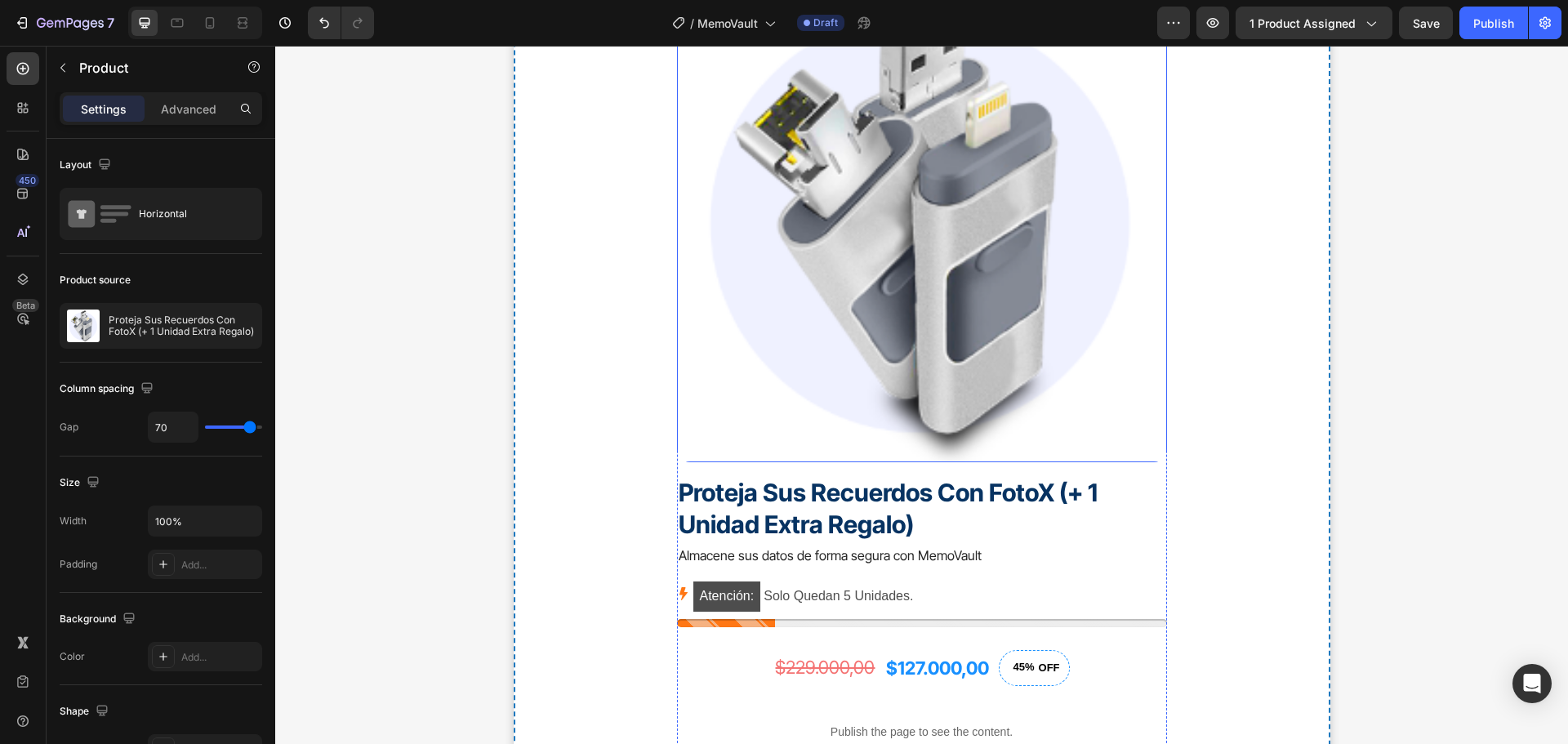
click at [1039, 292] on img at bounding box center [922, 217] width 490 height 490
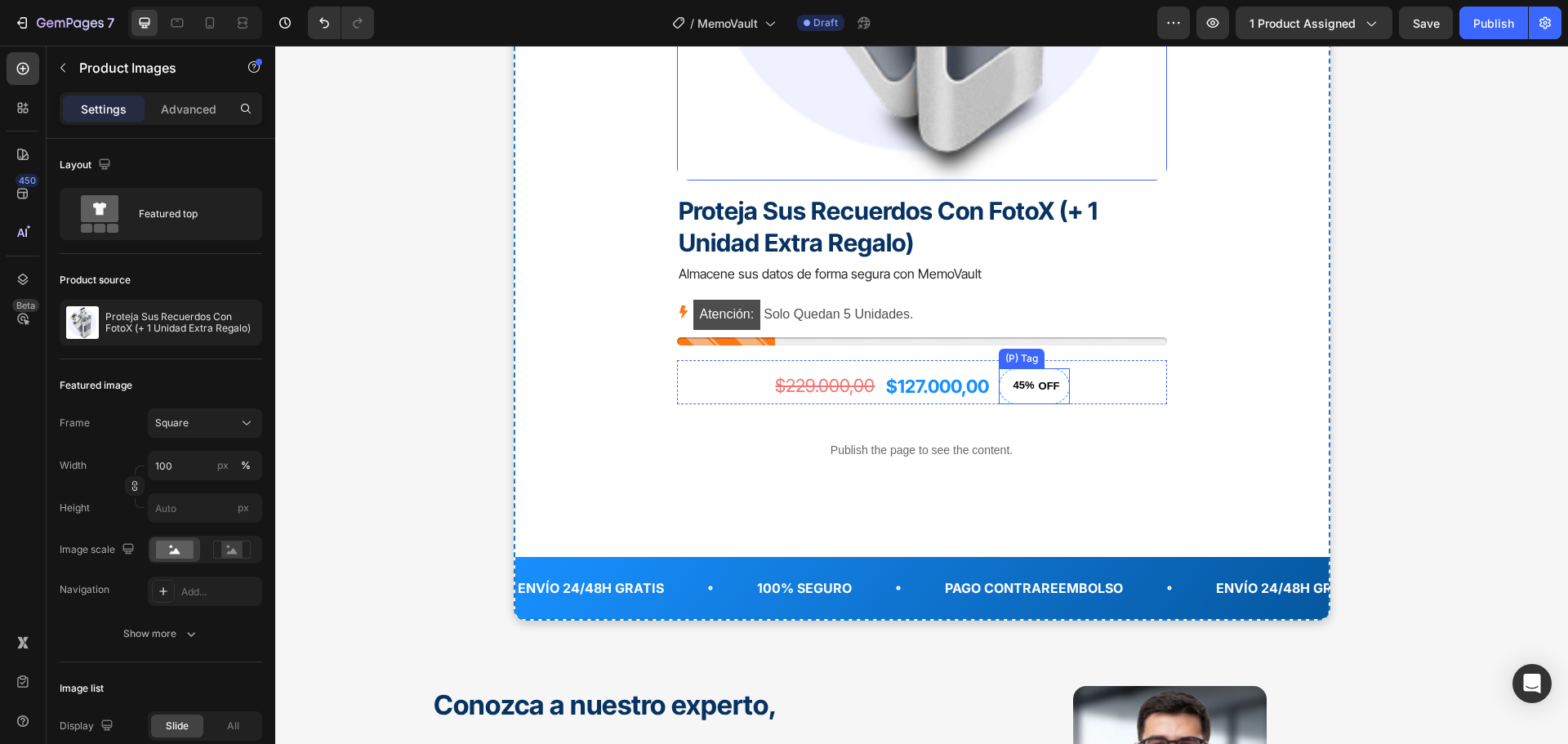
scroll to position [6450, 0]
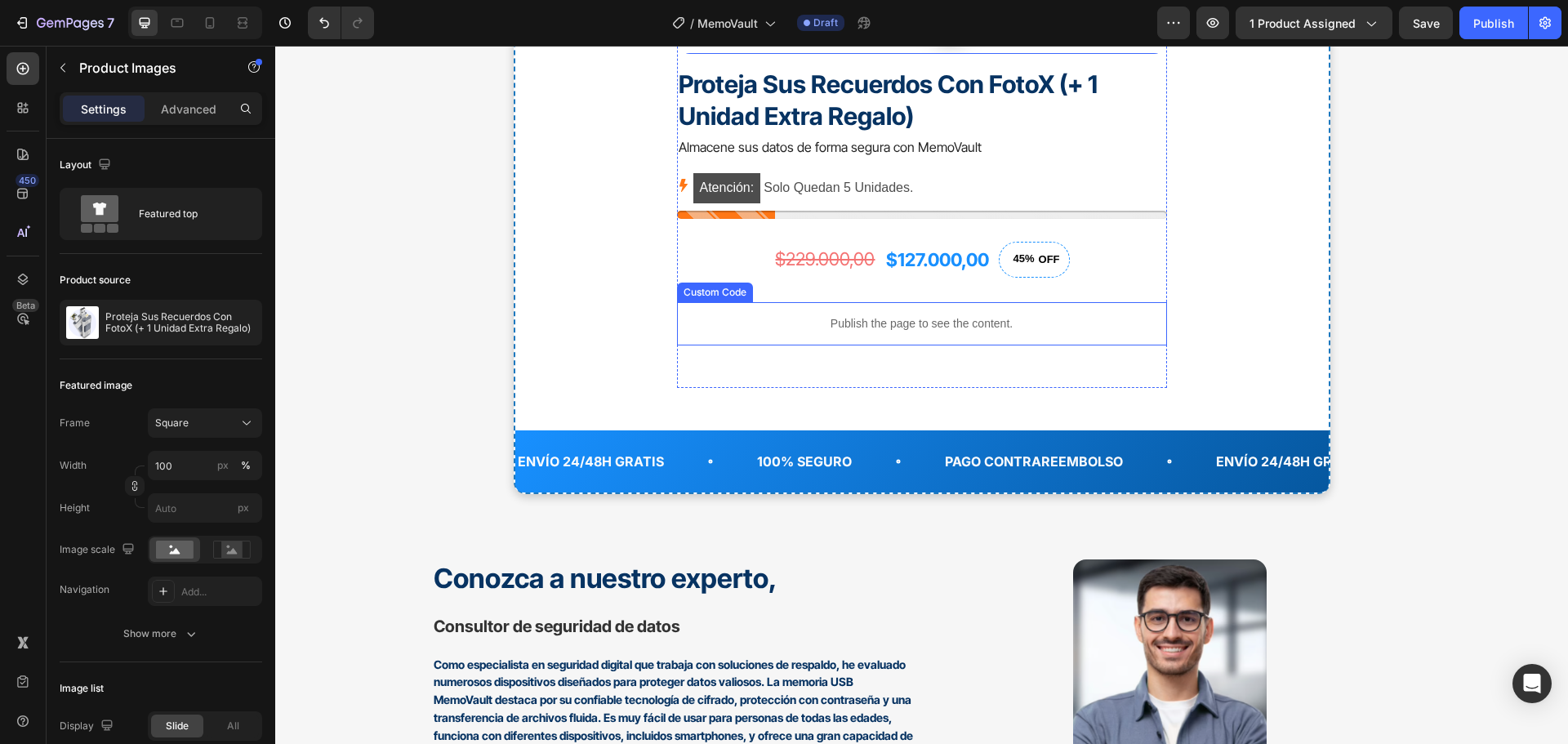
click at [1051, 303] on div "Publish the page to see the content." at bounding box center [922, 323] width 376 height 43
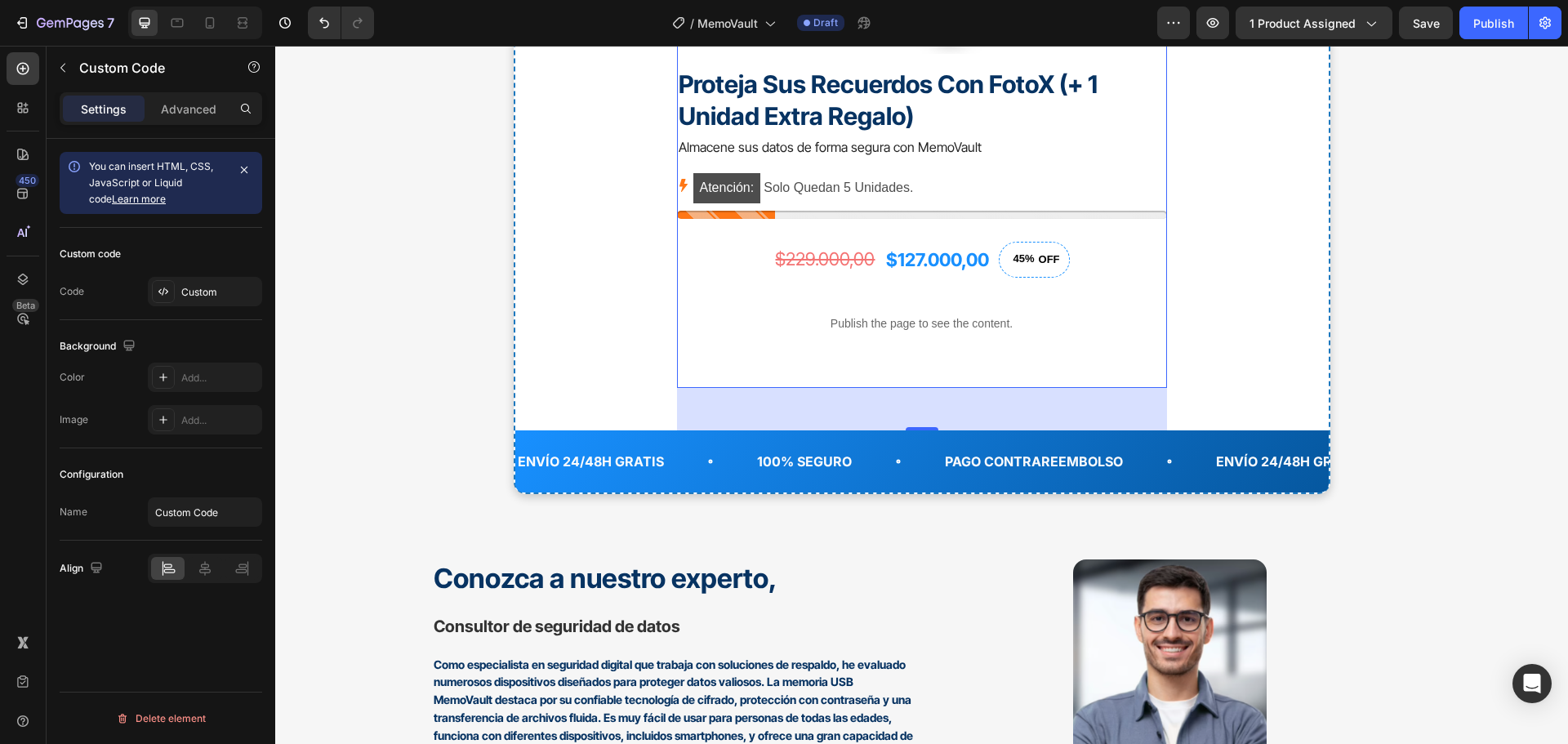
click at [1059, 288] on div "Proteja Sus Recuerdos Con FotoX (+ 1 Unidad Extra Regalo) Product Title Almacen…" at bounding box center [922, 228] width 490 height 321
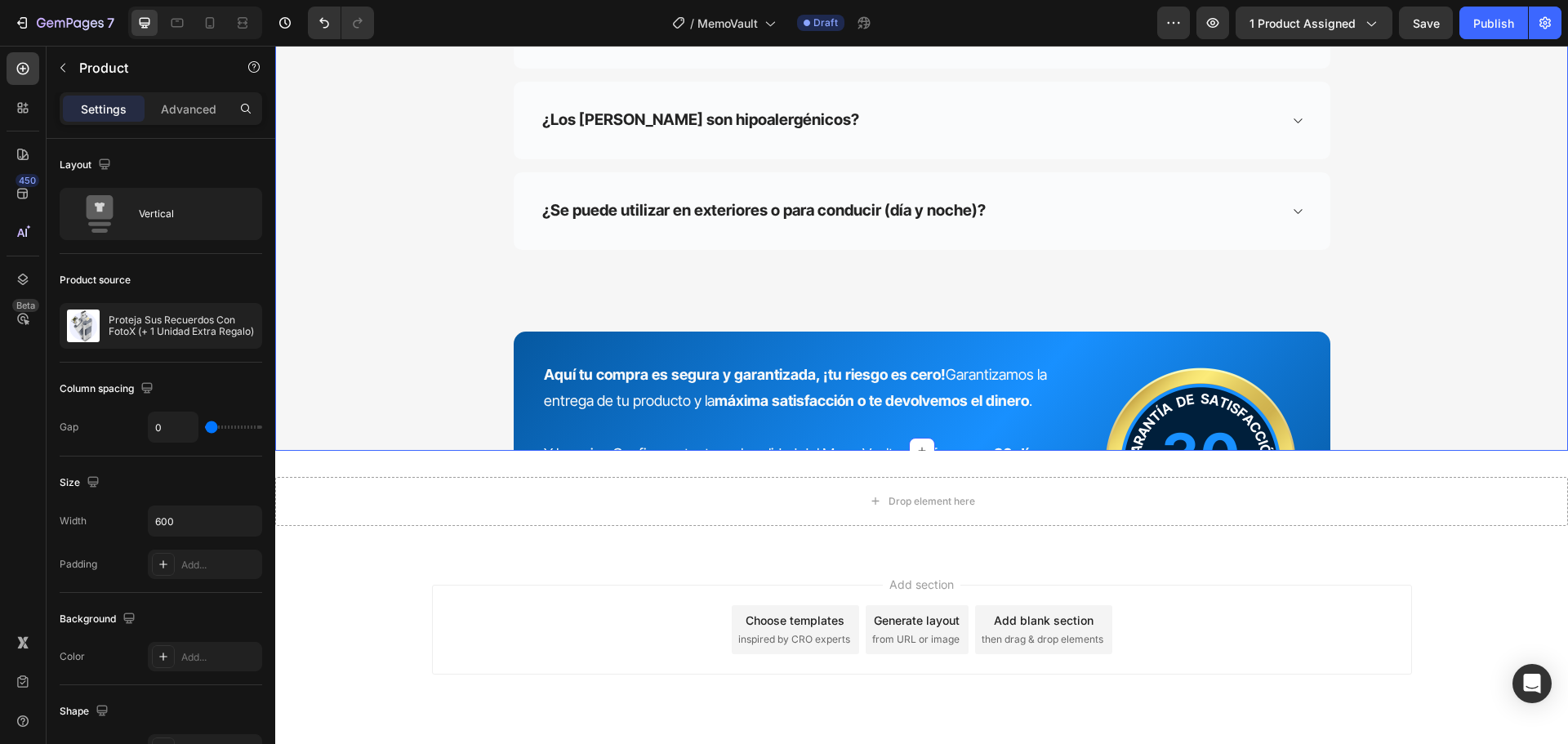
scroll to position [10249, 0]
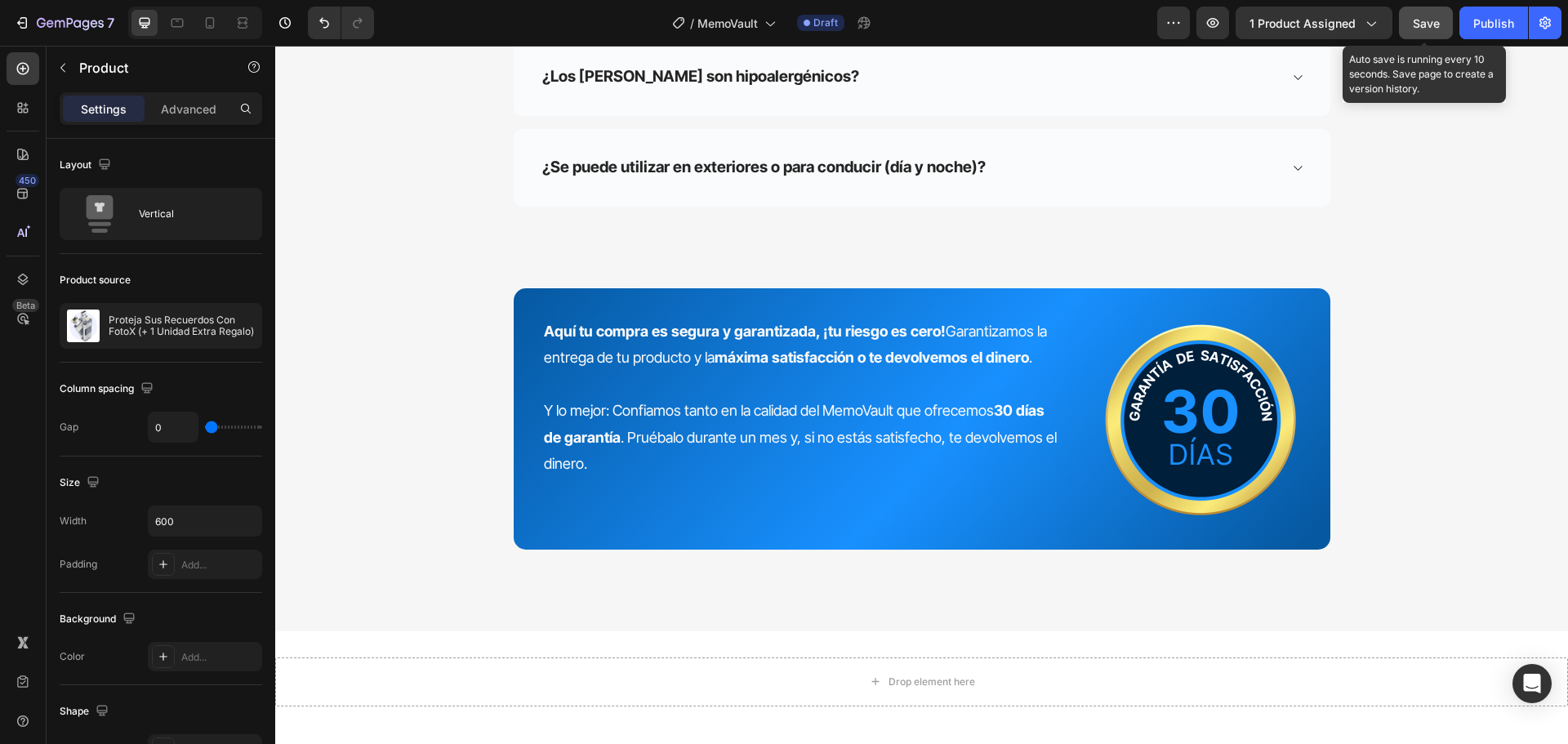
click at [1423, 23] on span "Save" at bounding box center [1426, 23] width 27 height 13
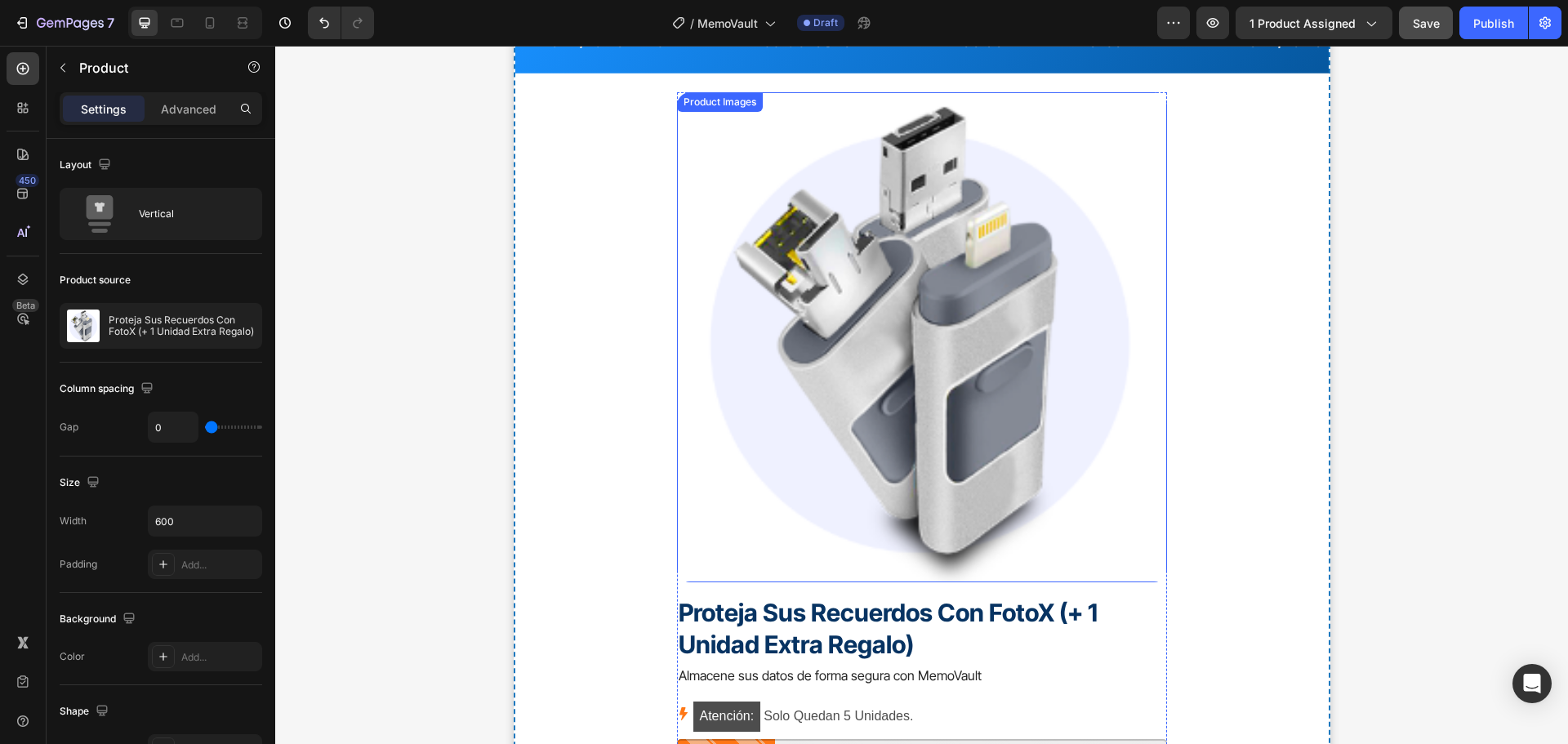
scroll to position [6166, 0]
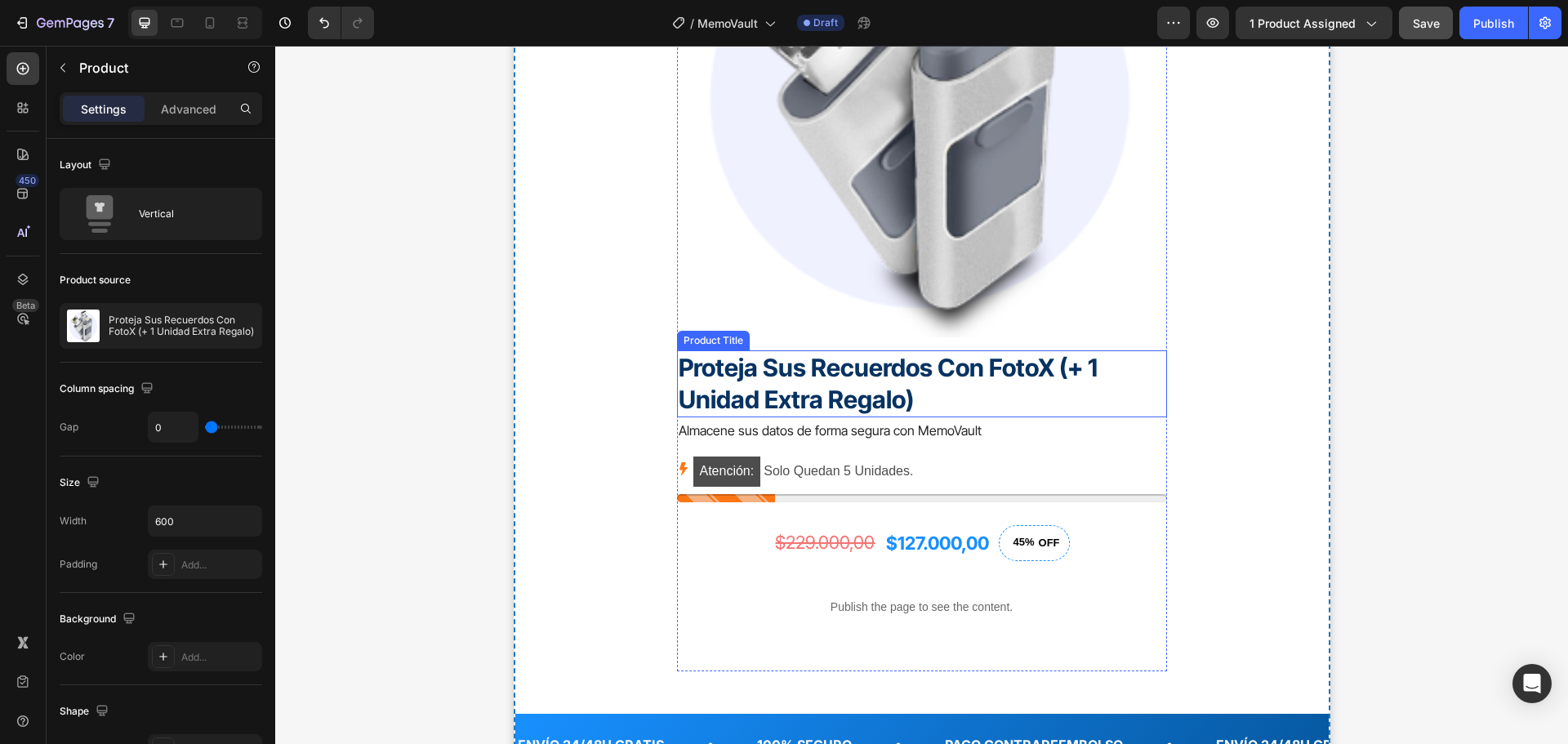
click at [702, 364] on h1 "Proteja Sus Recuerdos Con FotoX (+ 1 Unidad Extra Regalo)" at bounding box center [922, 384] width 490 height 67
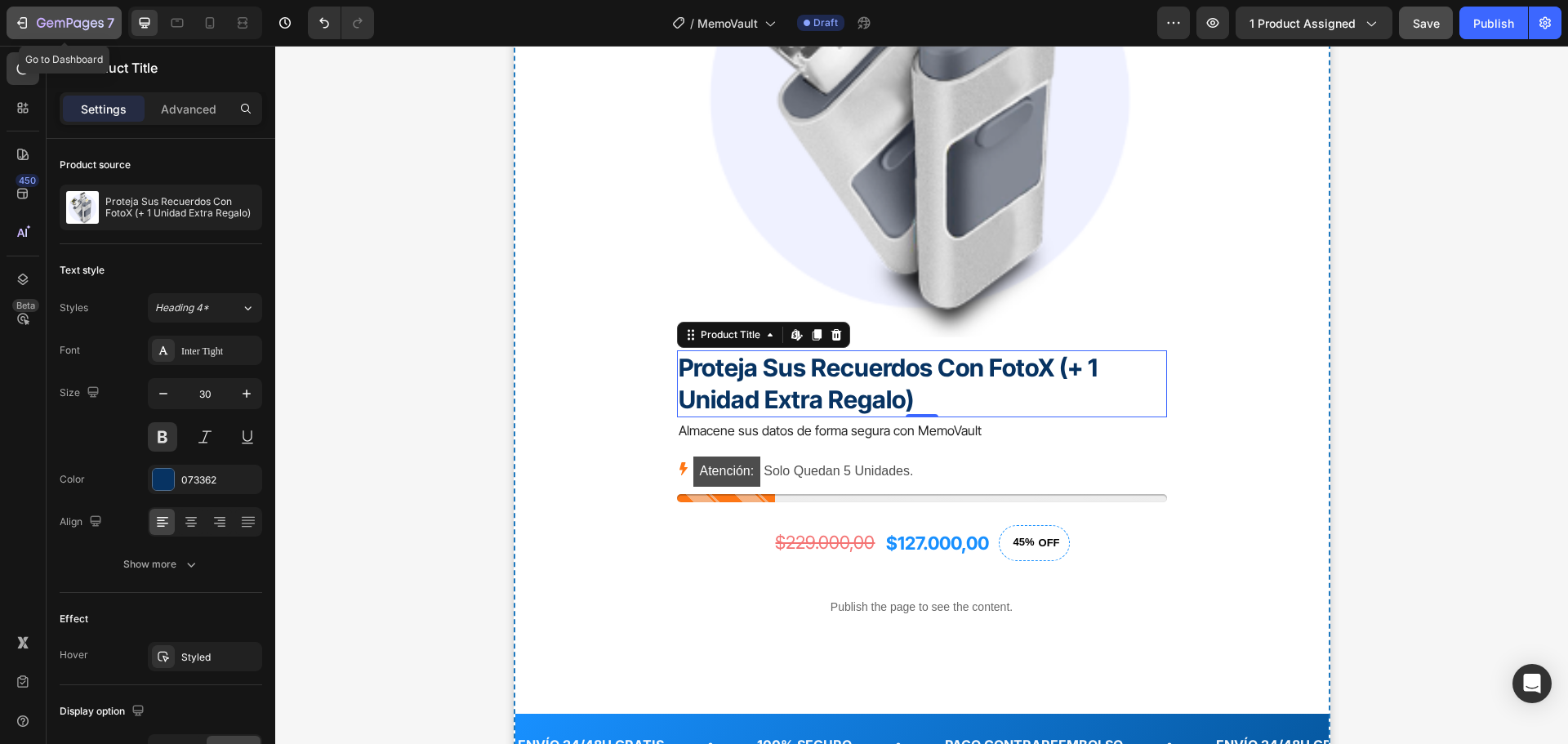
click at [47, 18] on icon "button" at bounding box center [70, 24] width 67 height 13
